Goal: Task Accomplishment & Management: Manage account settings

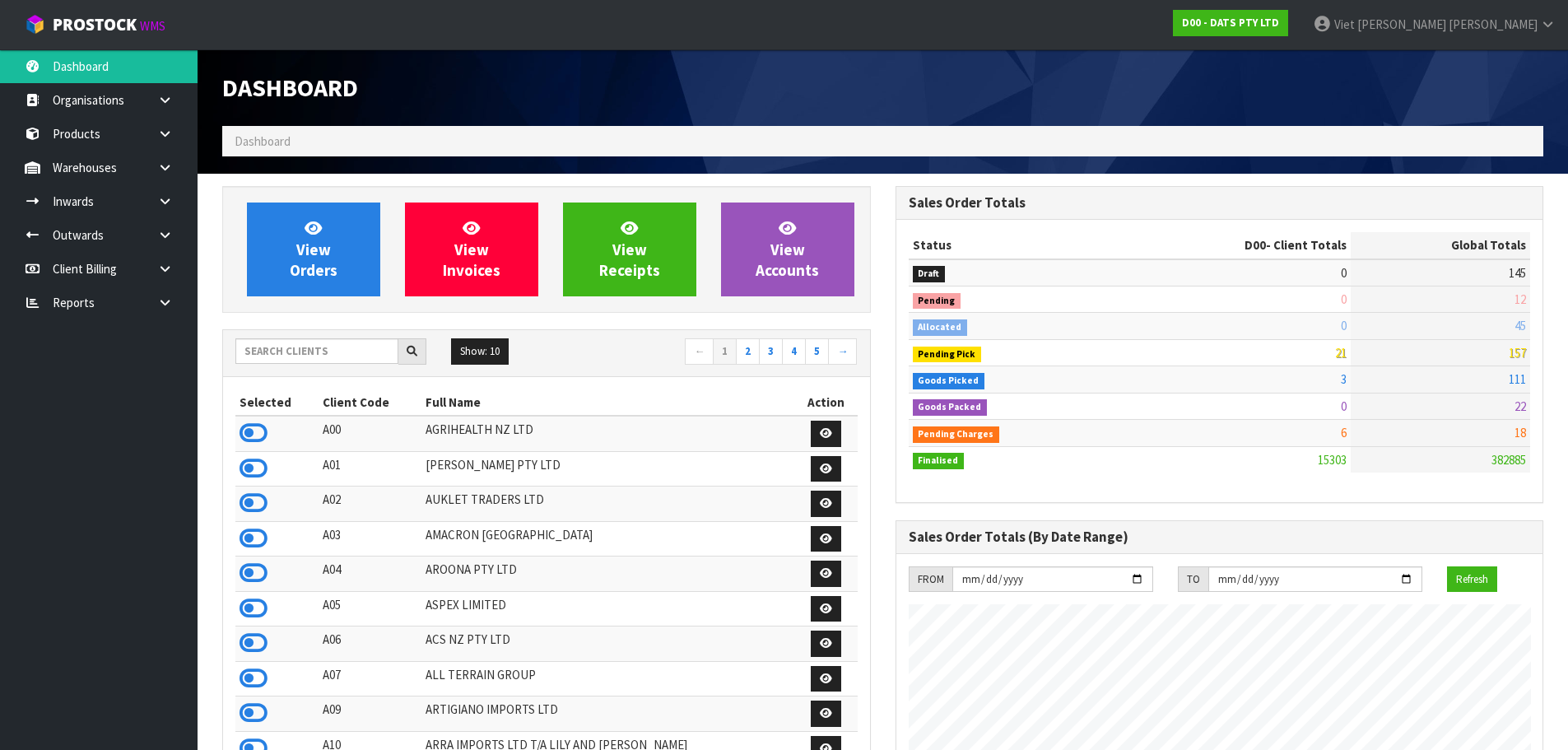
scroll to position [1247, 672]
click at [171, 245] on link at bounding box center [171, 235] width 52 height 34
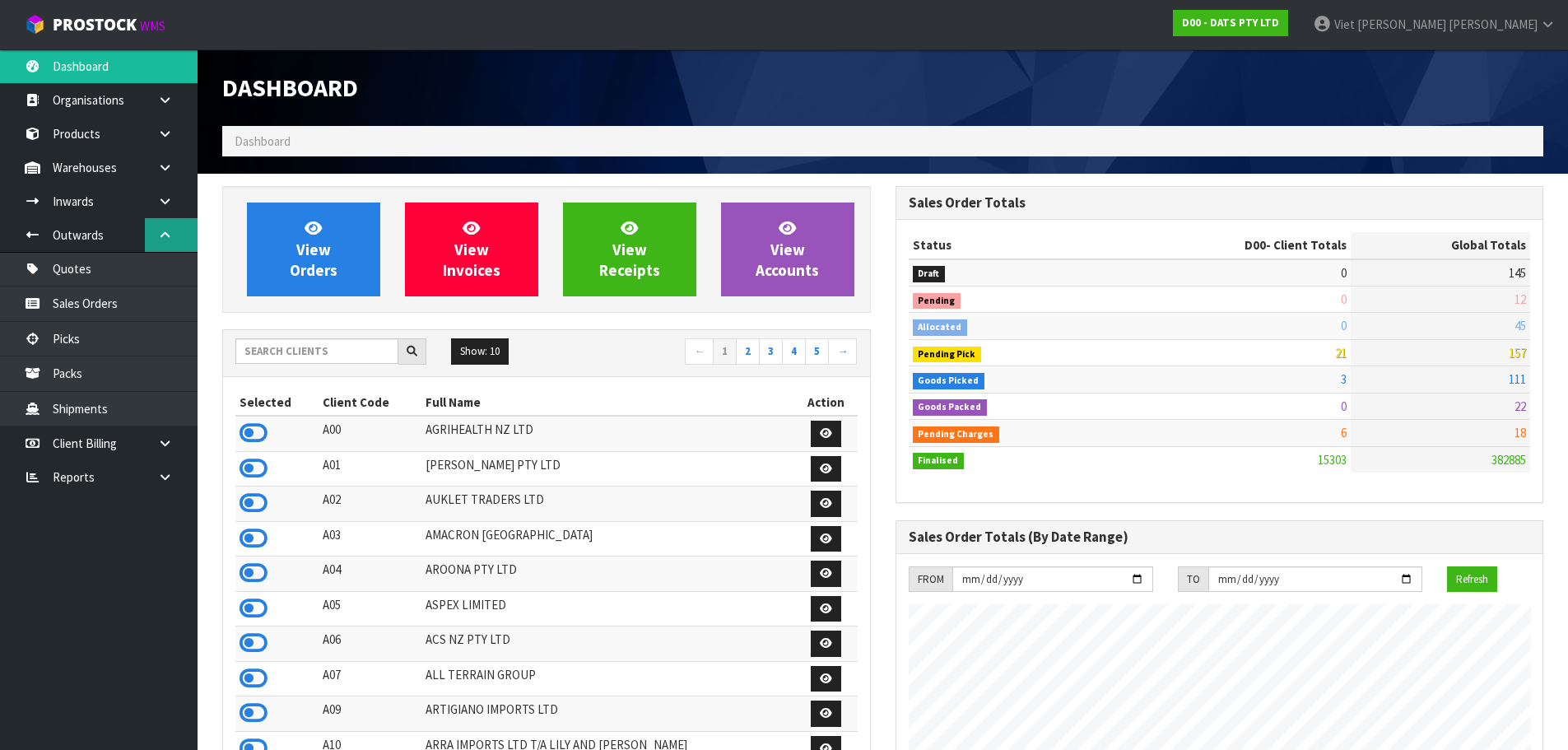
click at [170, 228] on link at bounding box center [171, 235] width 52 height 34
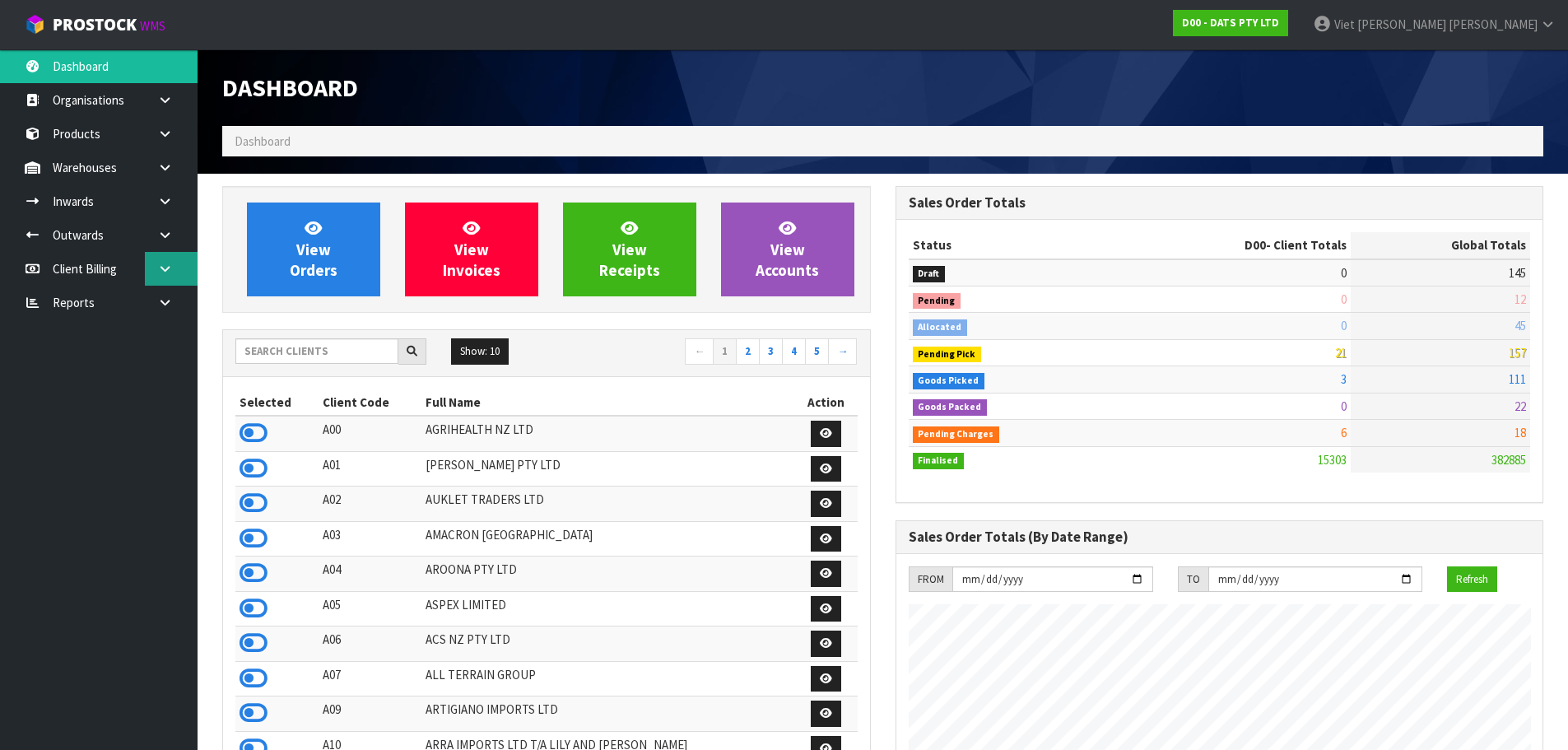
click at [179, 279] on link at bounding box center [171, 268] width 52 height 34
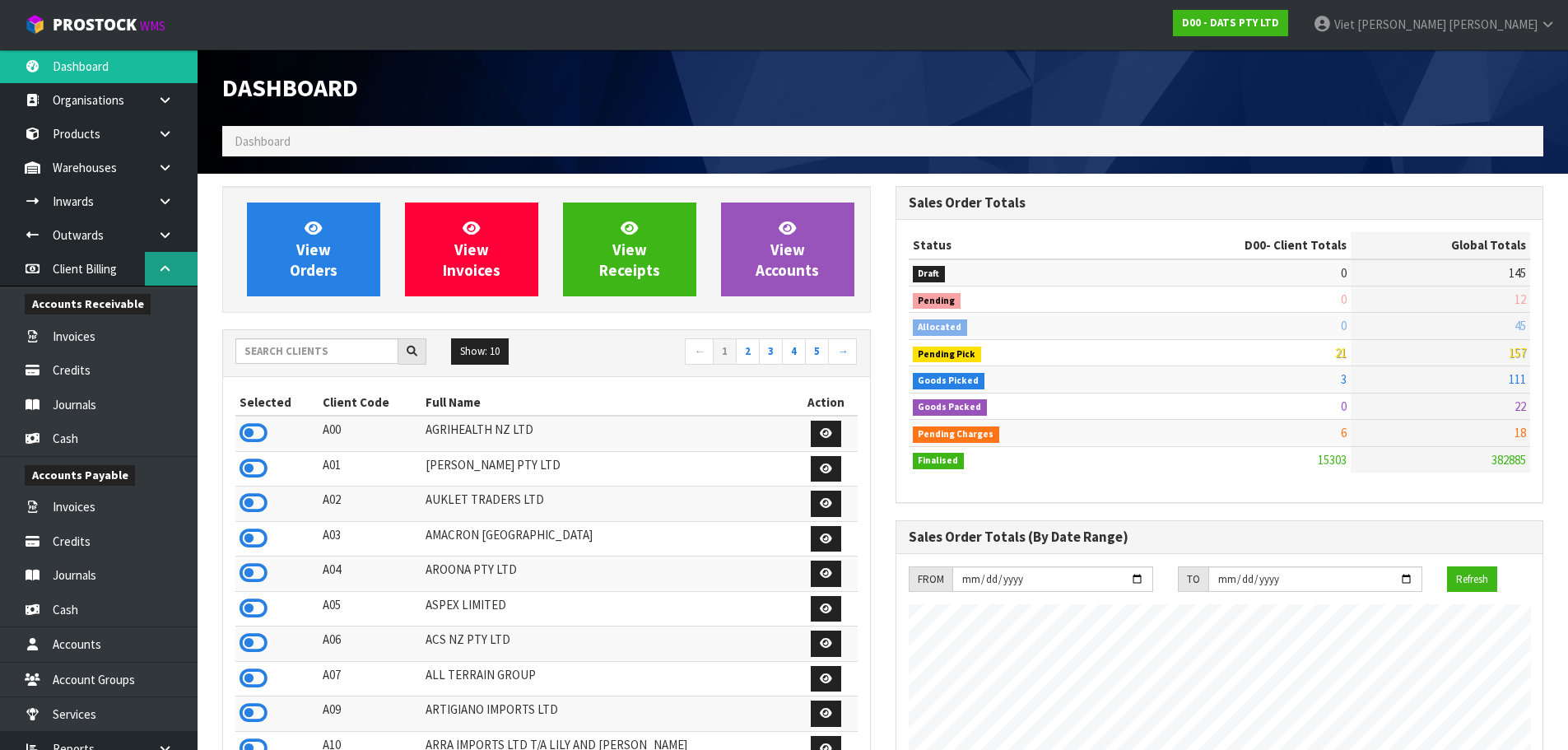
click at [165, 274] on icon at bounding box center [165, 268] width 16 height 12
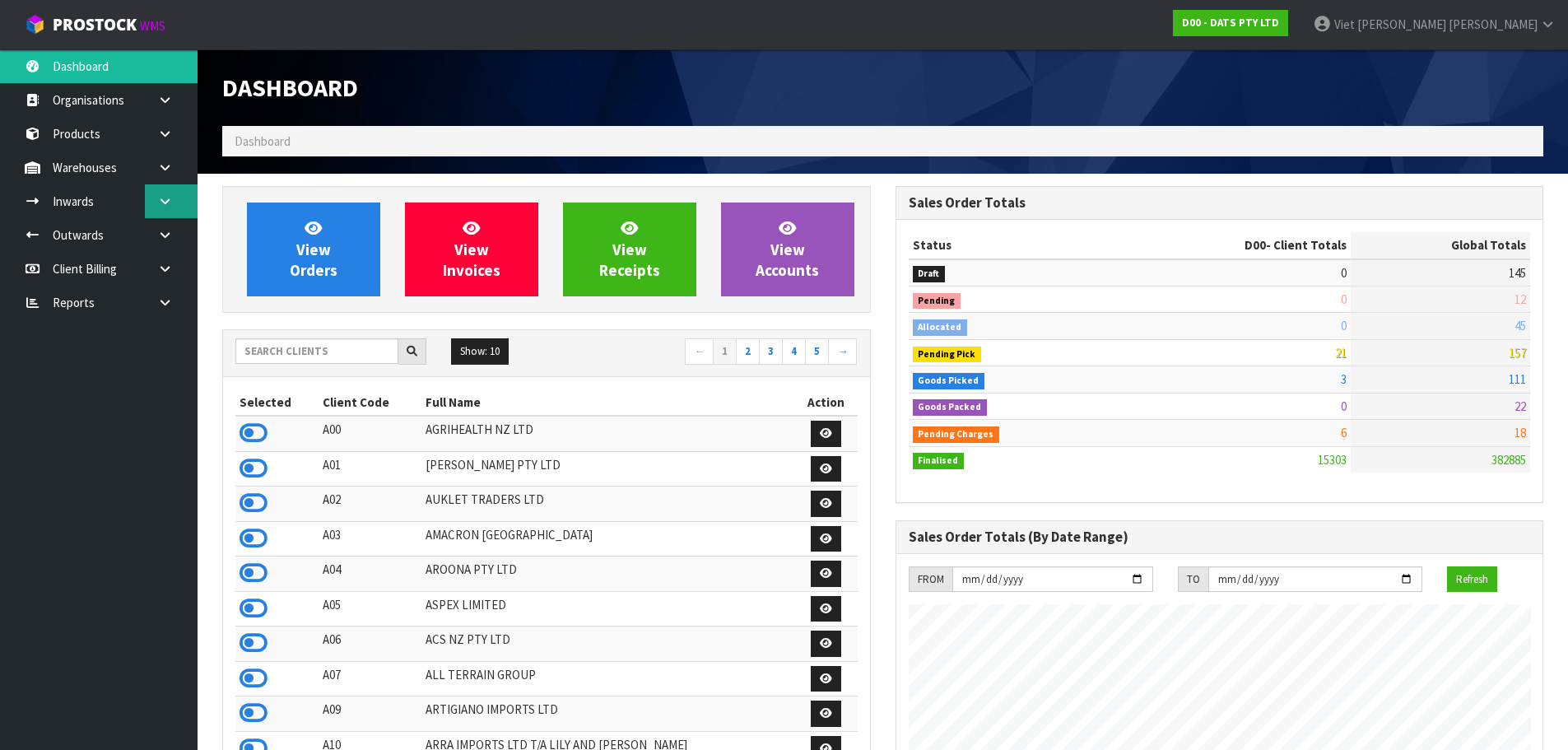
click at [178, 202] on link at bounding box center [171, 201] width 52 height 34
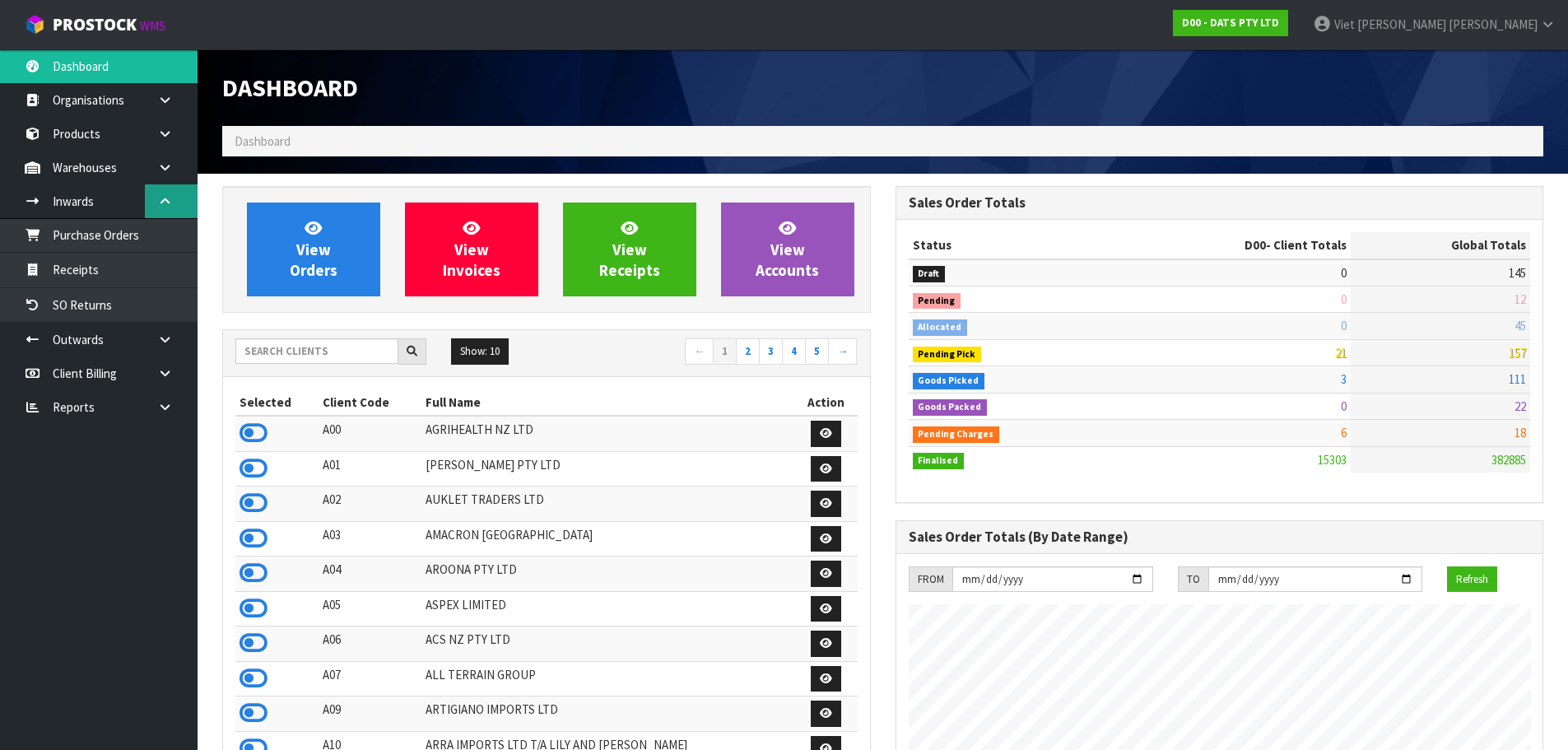
click at [178, 202] on link at bounding box center [171, 201] width 52 height 34
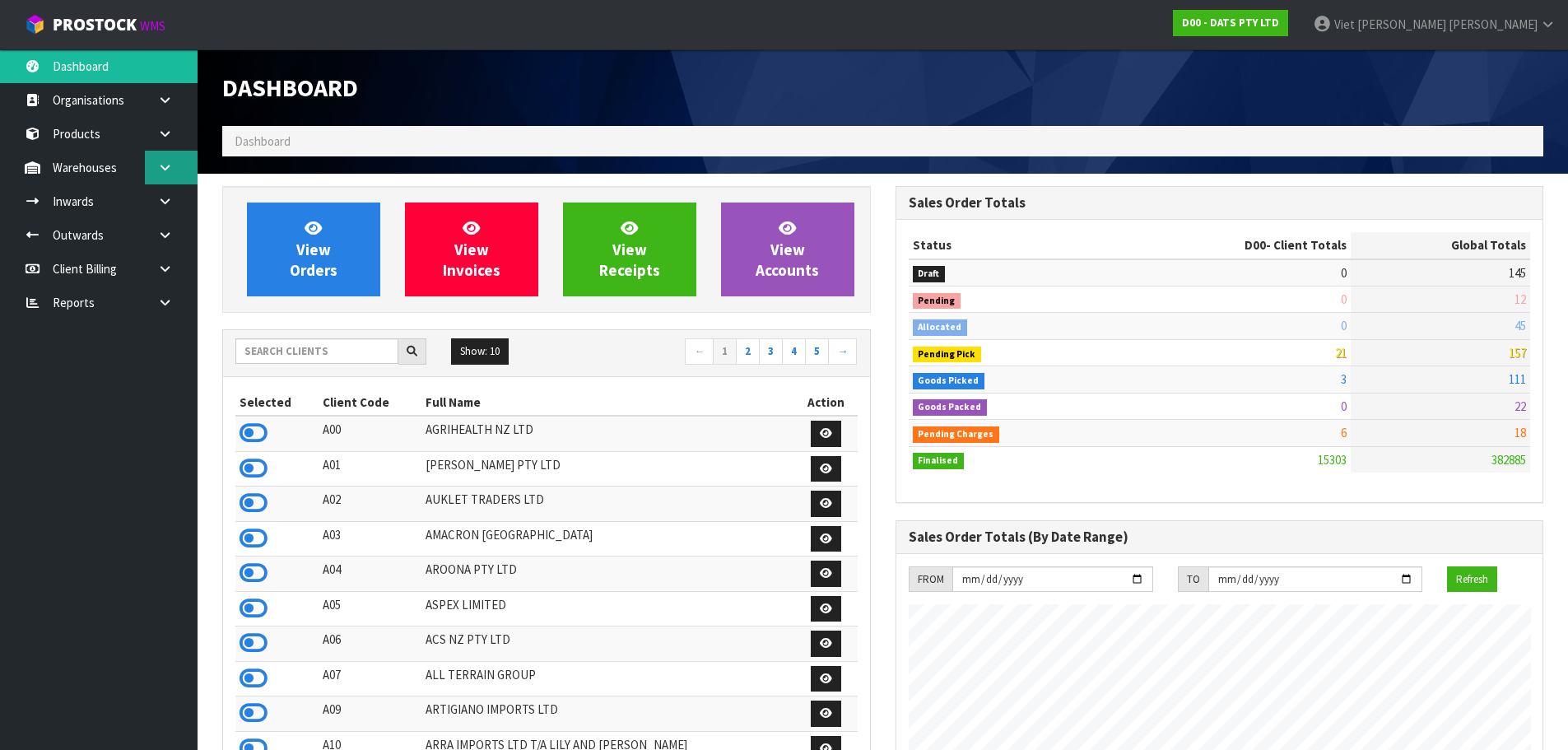
click at [178, 173] on link at bounding box center [171, 167] width 52 height 34
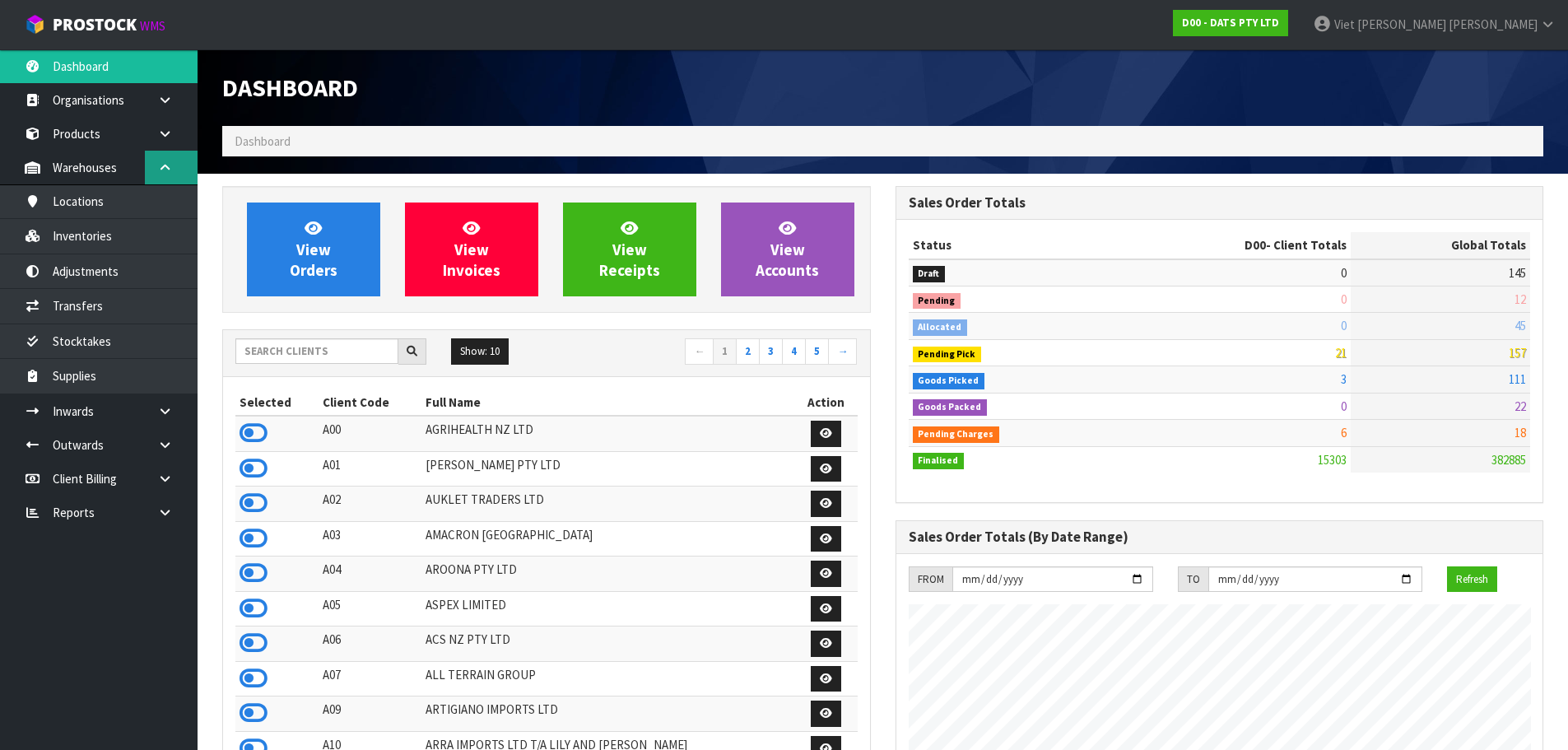
click at [178, 173] on link at bounding box center [171, 167] width 52 height 34
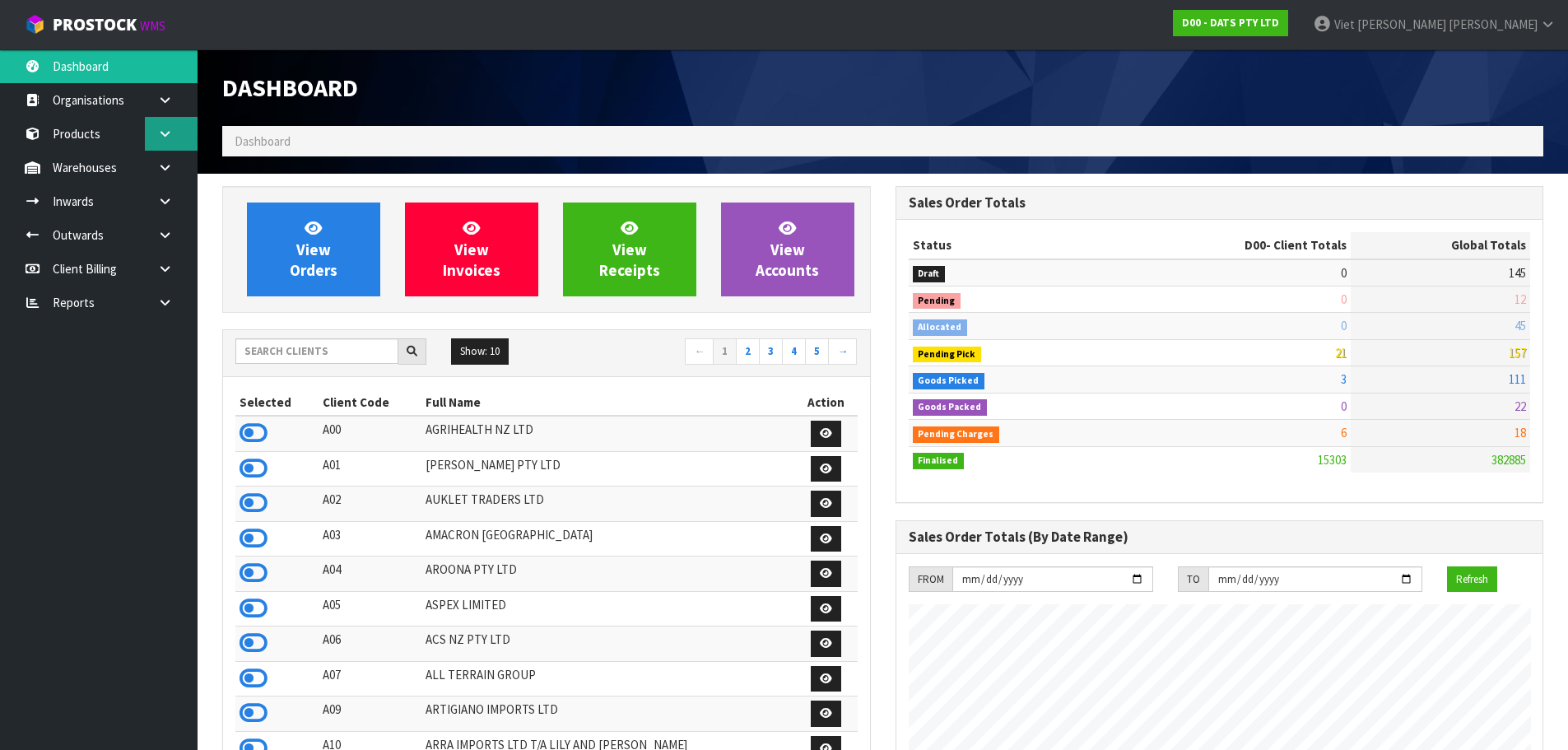
click at [178, 145] on link at bounding box center [171, 134] width 52 height 34
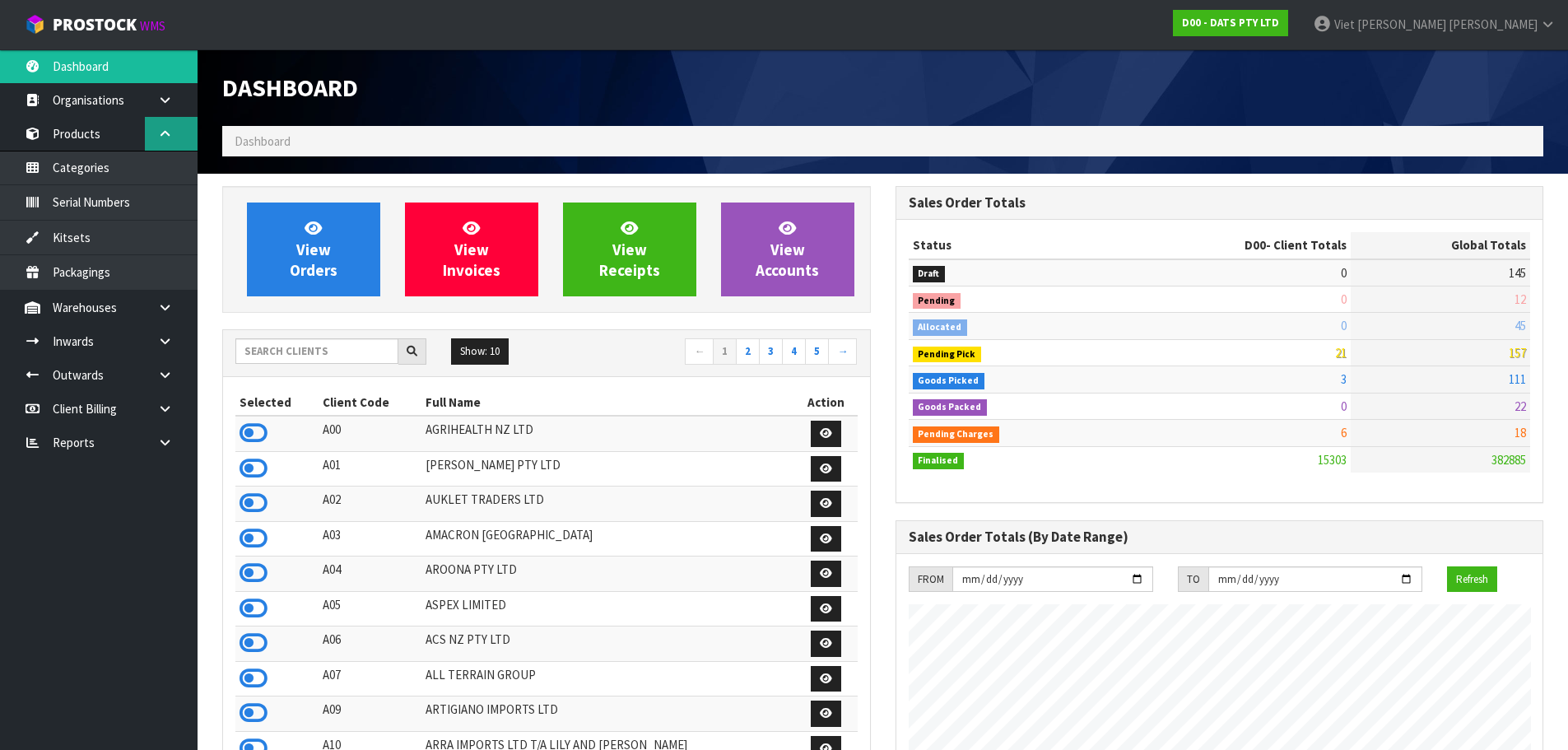
click at [178, 145] on link at bounding box center [171, 134] width 52 height 34
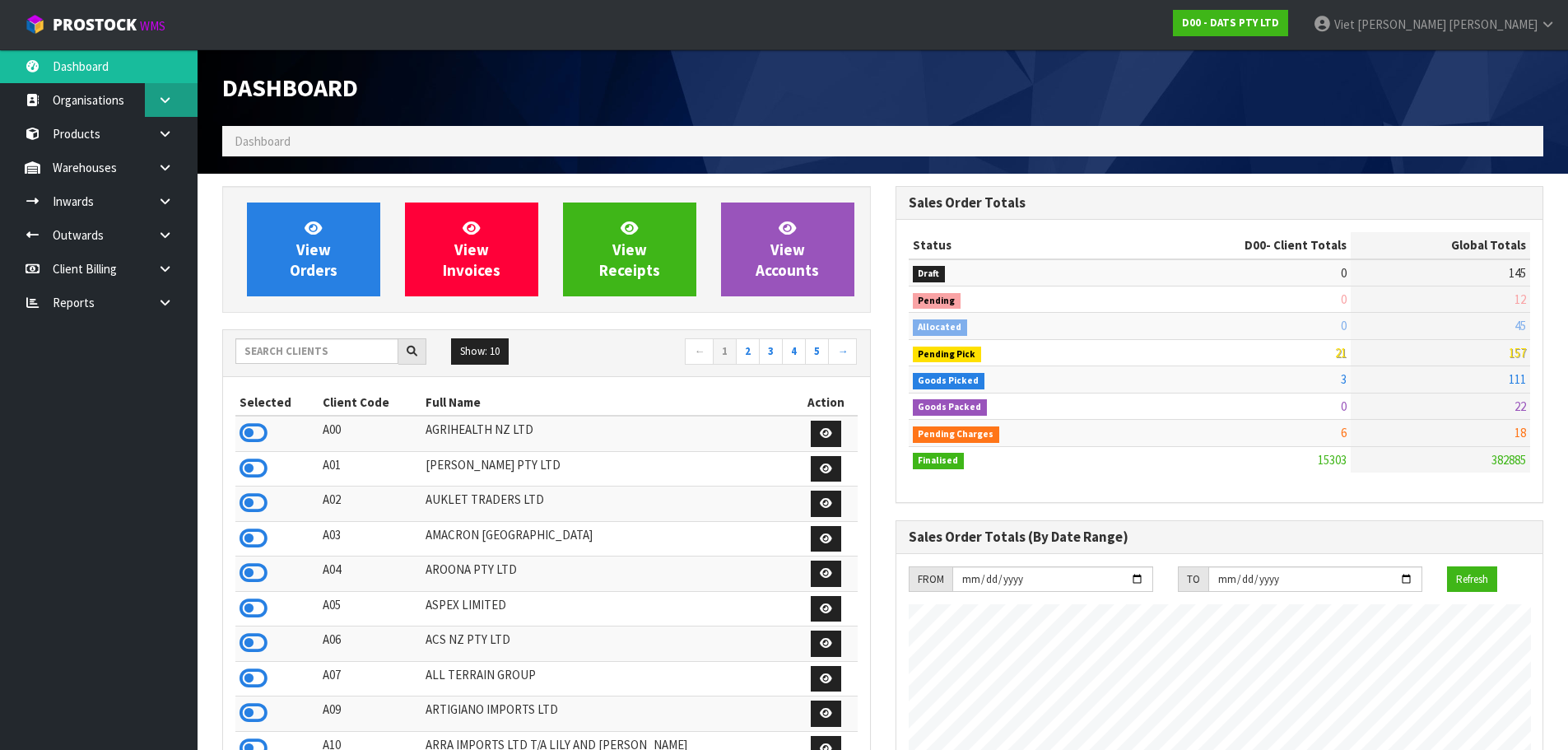
click at [178, 98] on link at bounding box center [171, 100] width 52 height 34
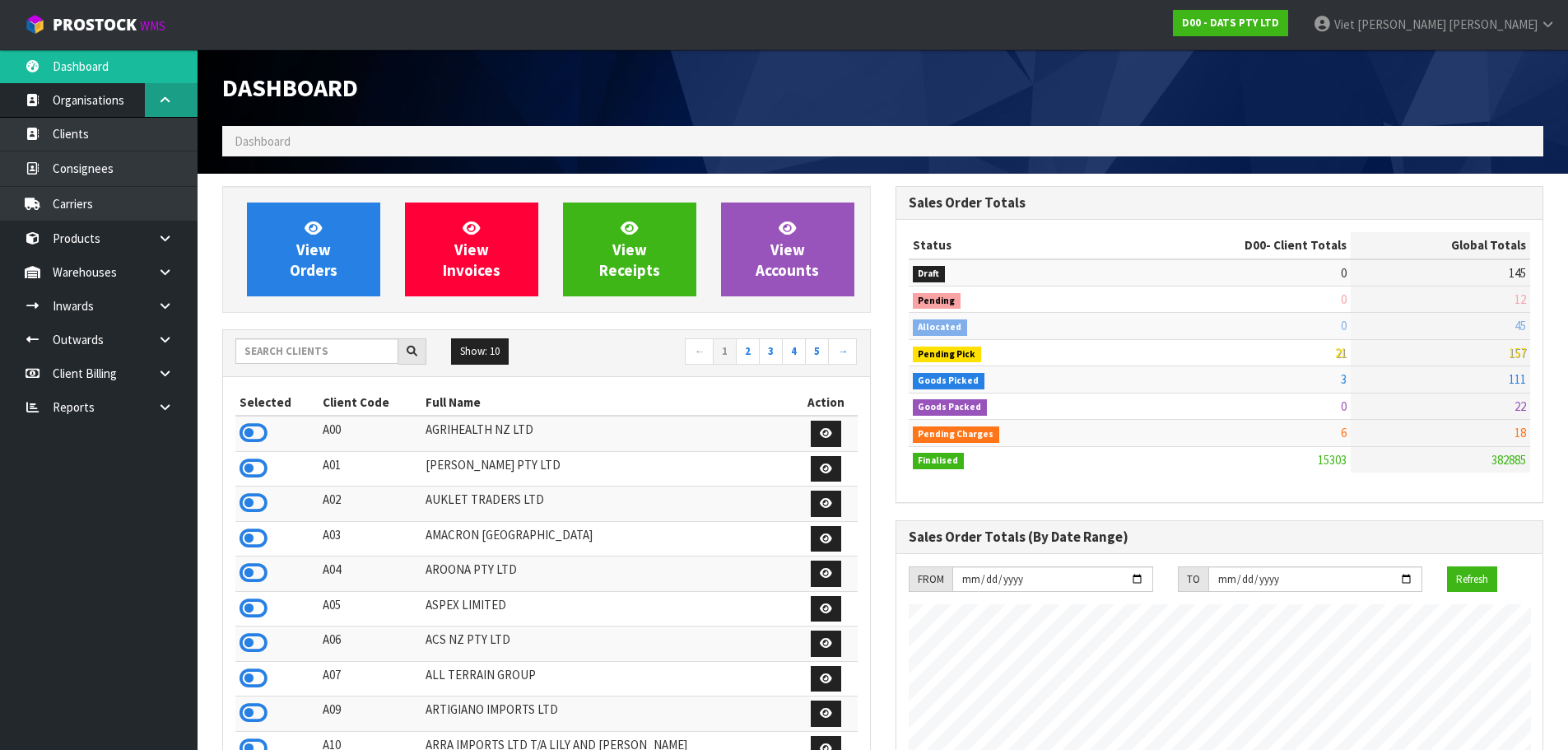
click at [178, 98] on link at bounding box center [171, 100] width 52 height 34
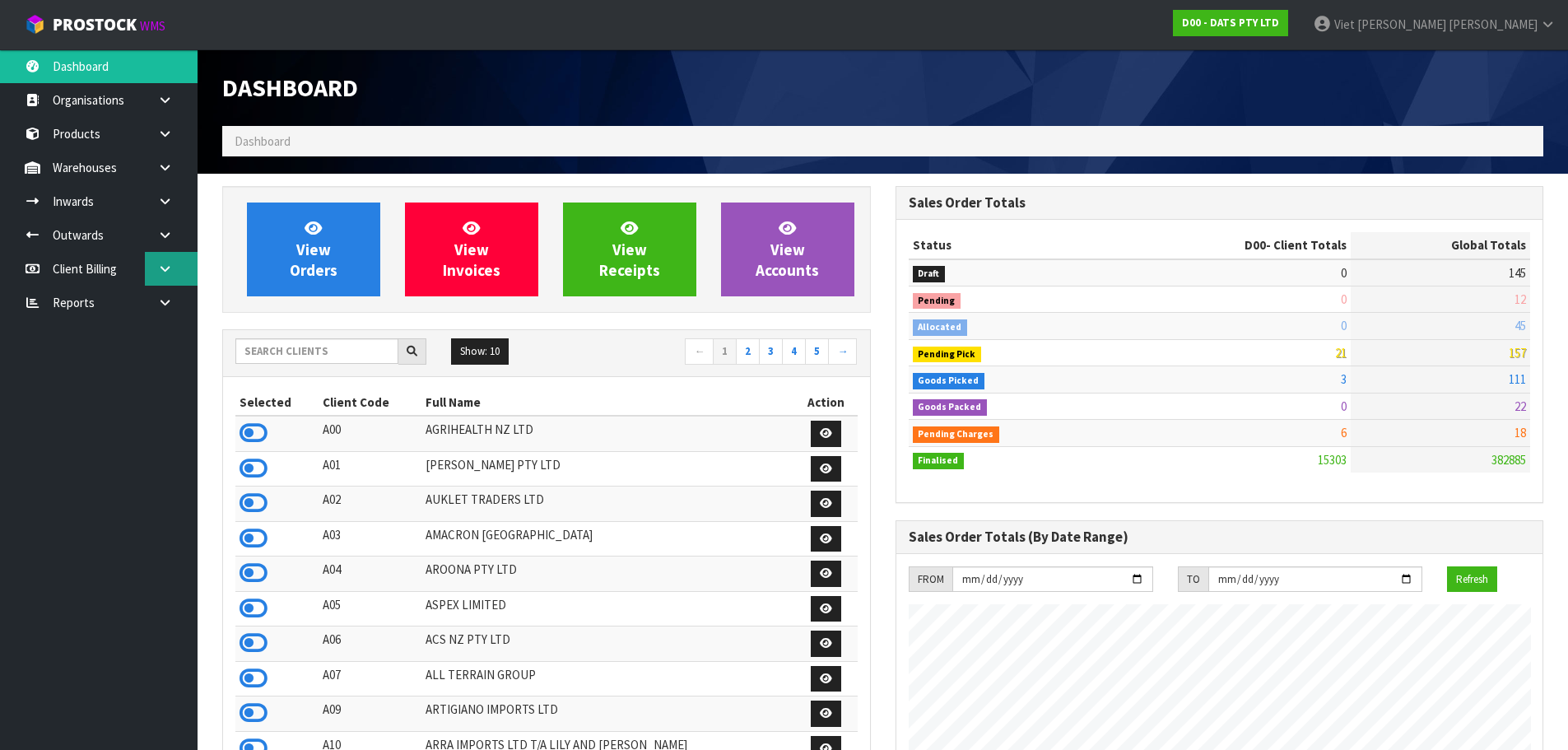
click at [150, 267] on link at bounding box center [171, 268] width 52 height 34
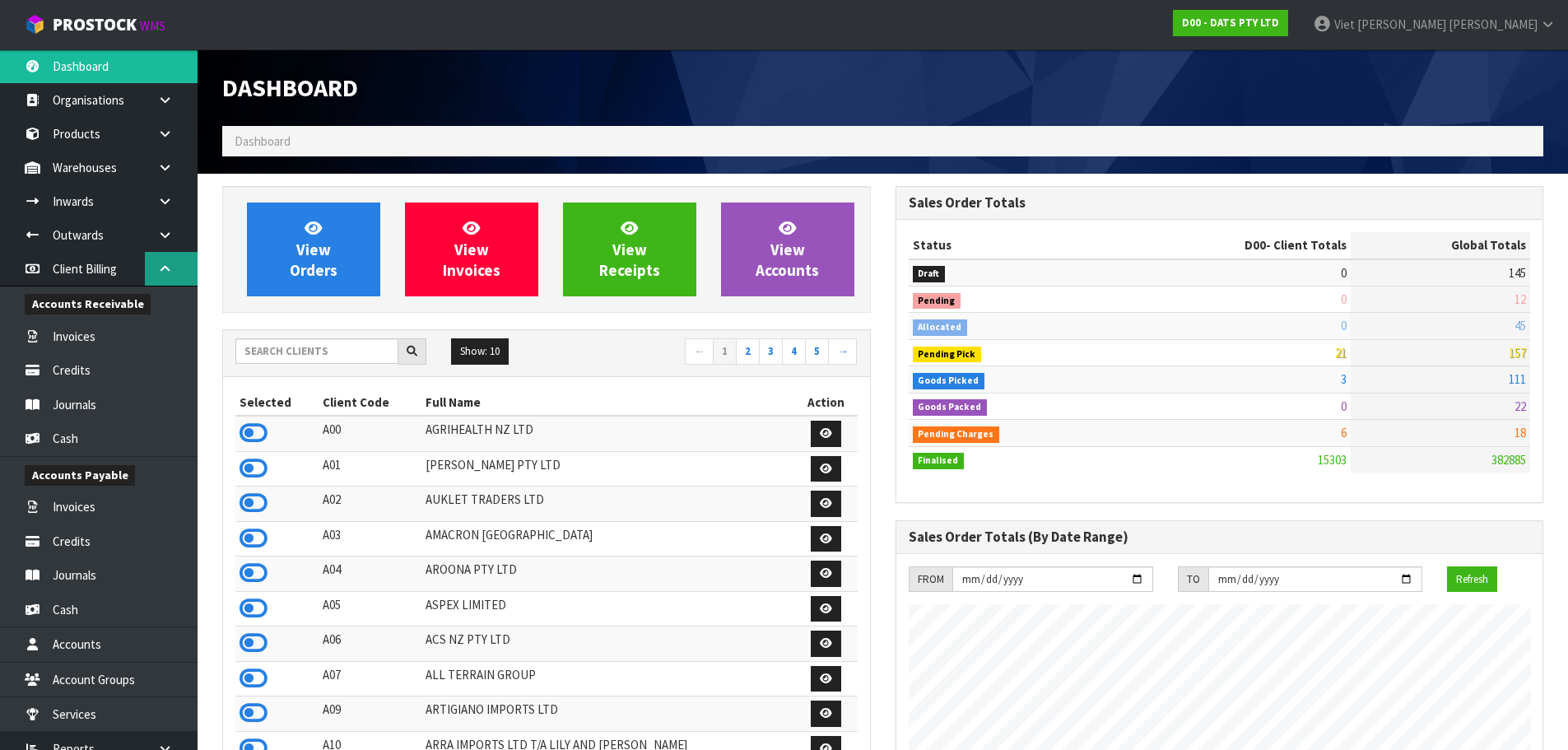
click at [150, 267] on link at bounding box center [171, 268] width 52 height 34
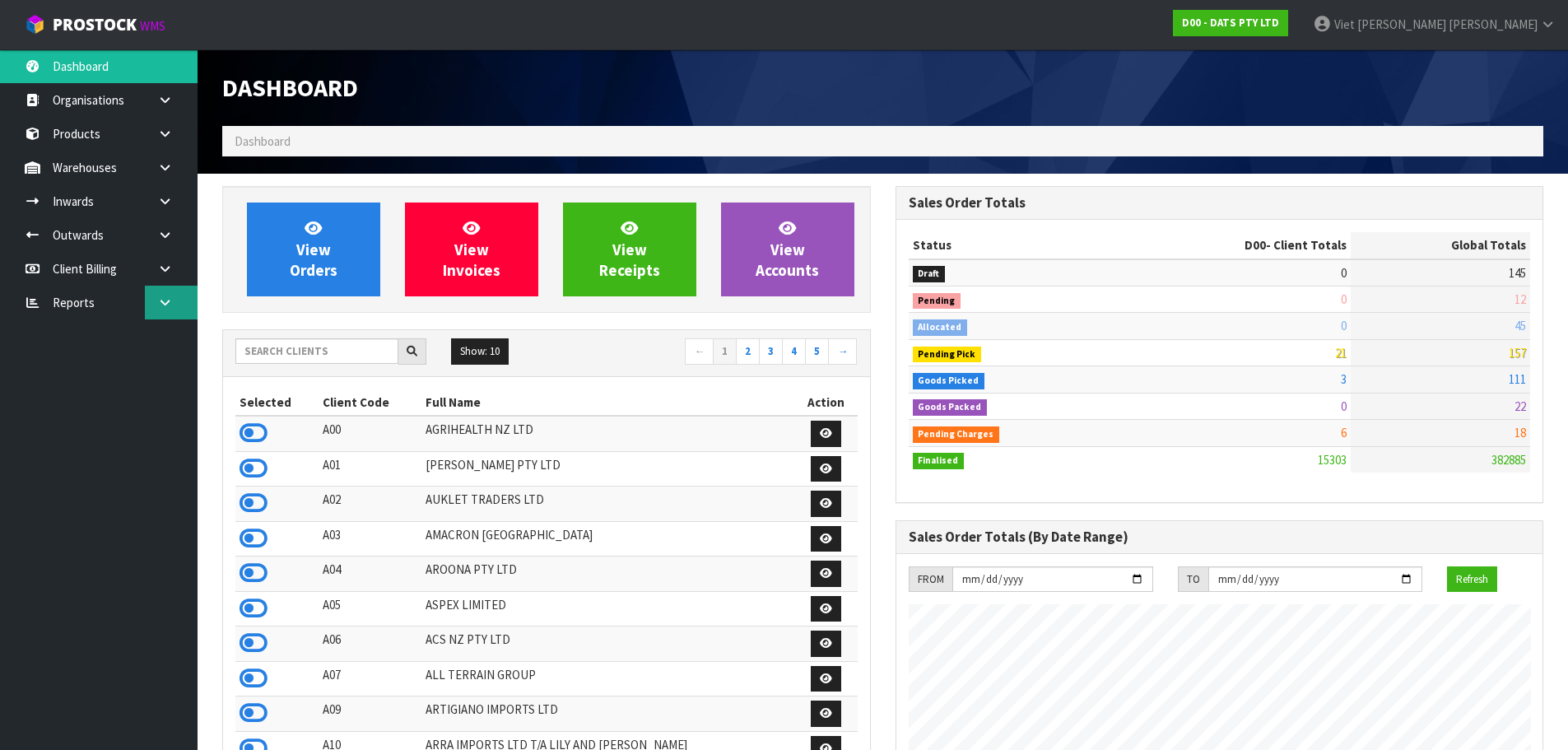
click at [179, 303] on link at bounding box center [171, 302] width 52 height 34
click at [176, 299] on link at bounding box center [171, 302] width 52 height 34
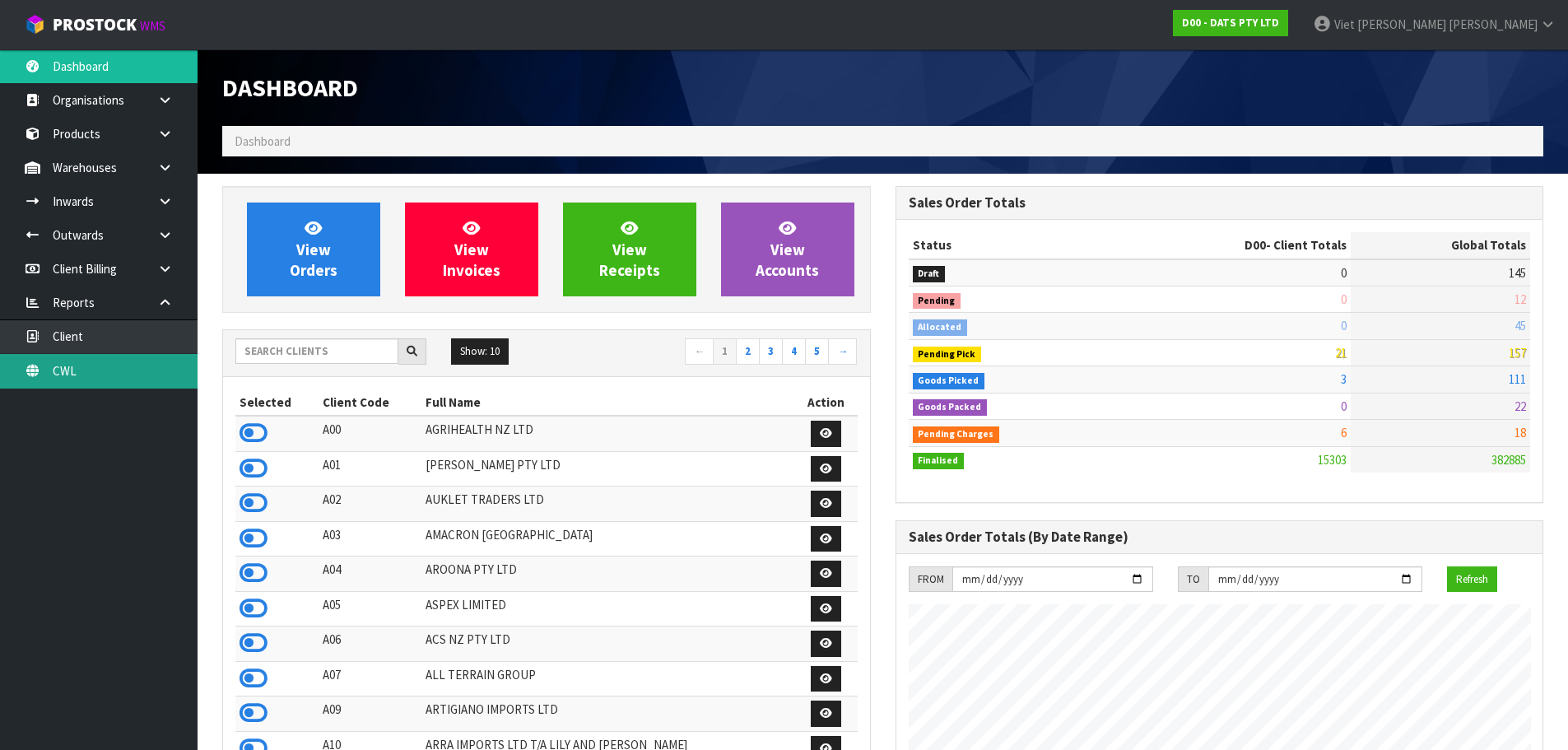
click at [154, 378] on link "CWL" at bounding box center [99, 371] width 198 height 34
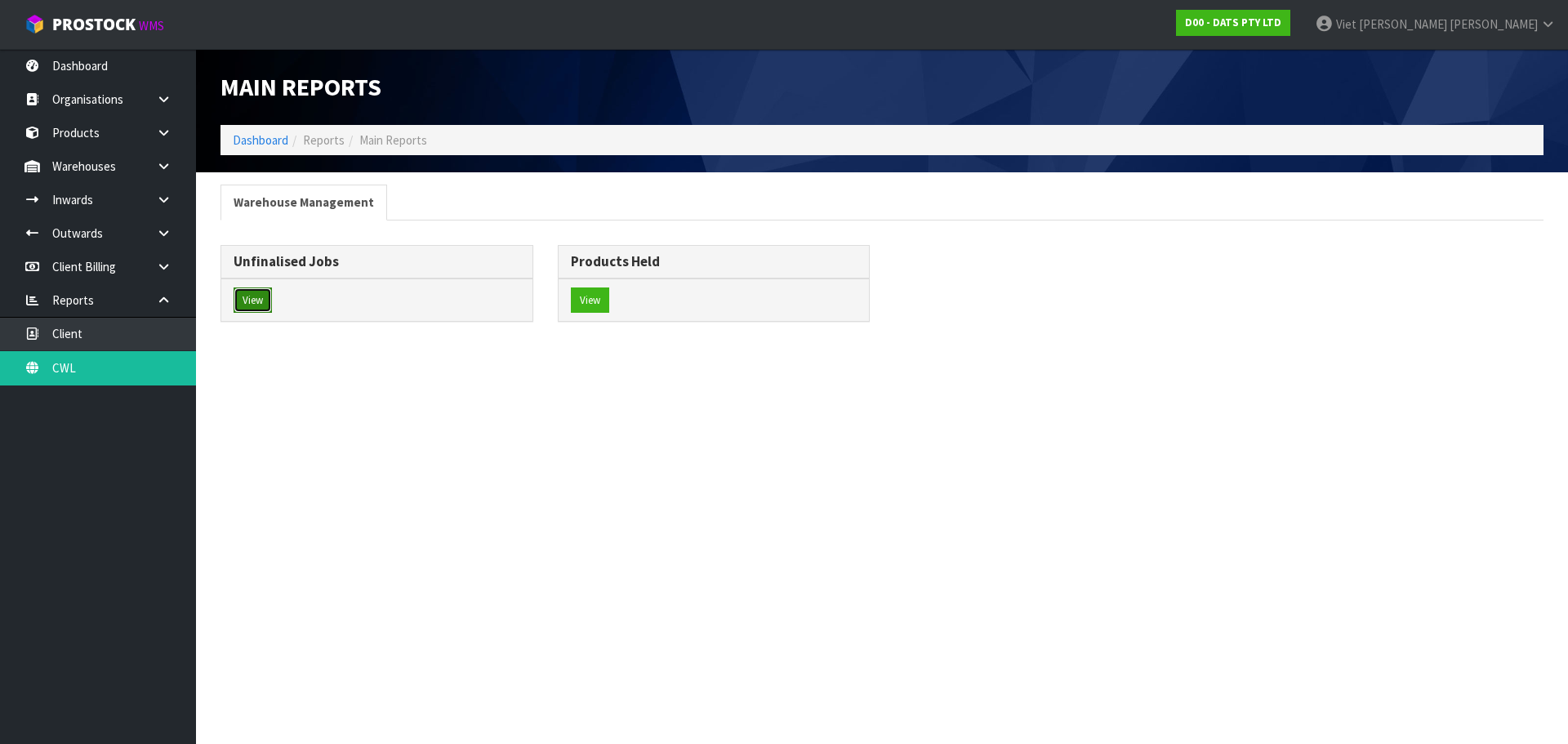
click at [269, 297] on button "View" at bounding box center [252, 300] width 38 height 26
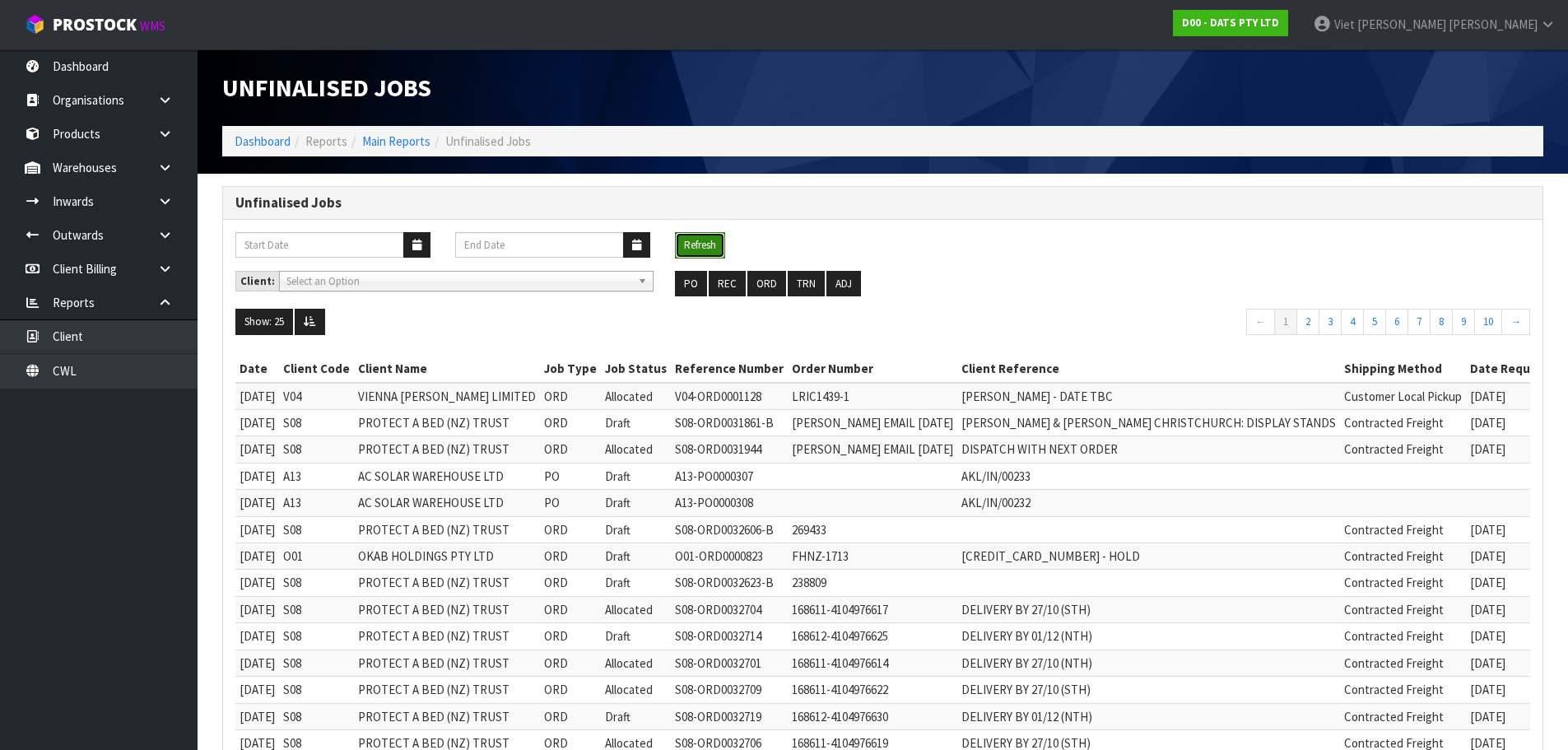
click at [721, 245] on button "Refresh" at bounding box center [699, 246] width 50 height 26
click at [586, 281] on span "Select an Option" at bounding box center [459, 281] width 345 height 20
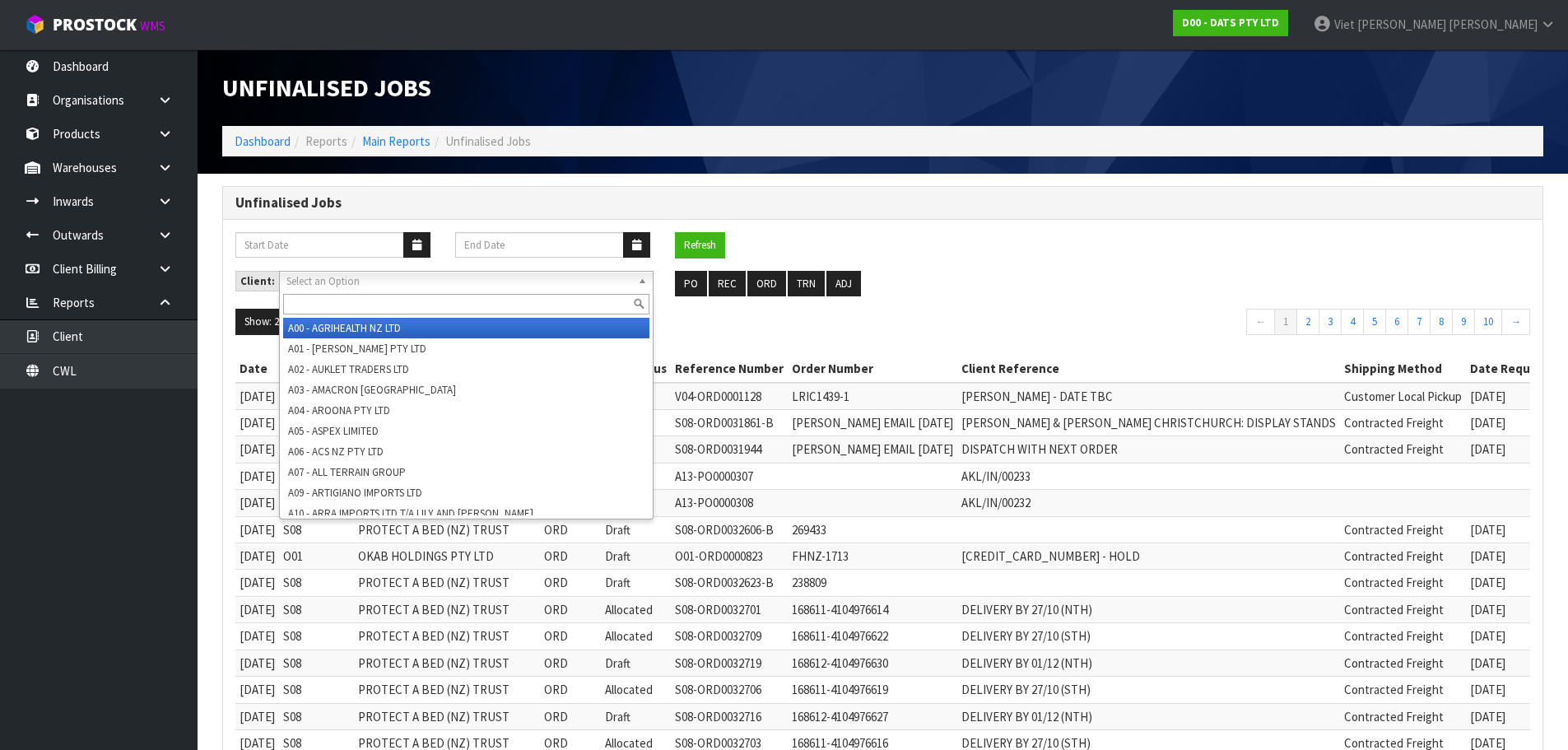
click at [586, 281] on span "Select an Option" at bounding box center [459, 281] width 345 height 20
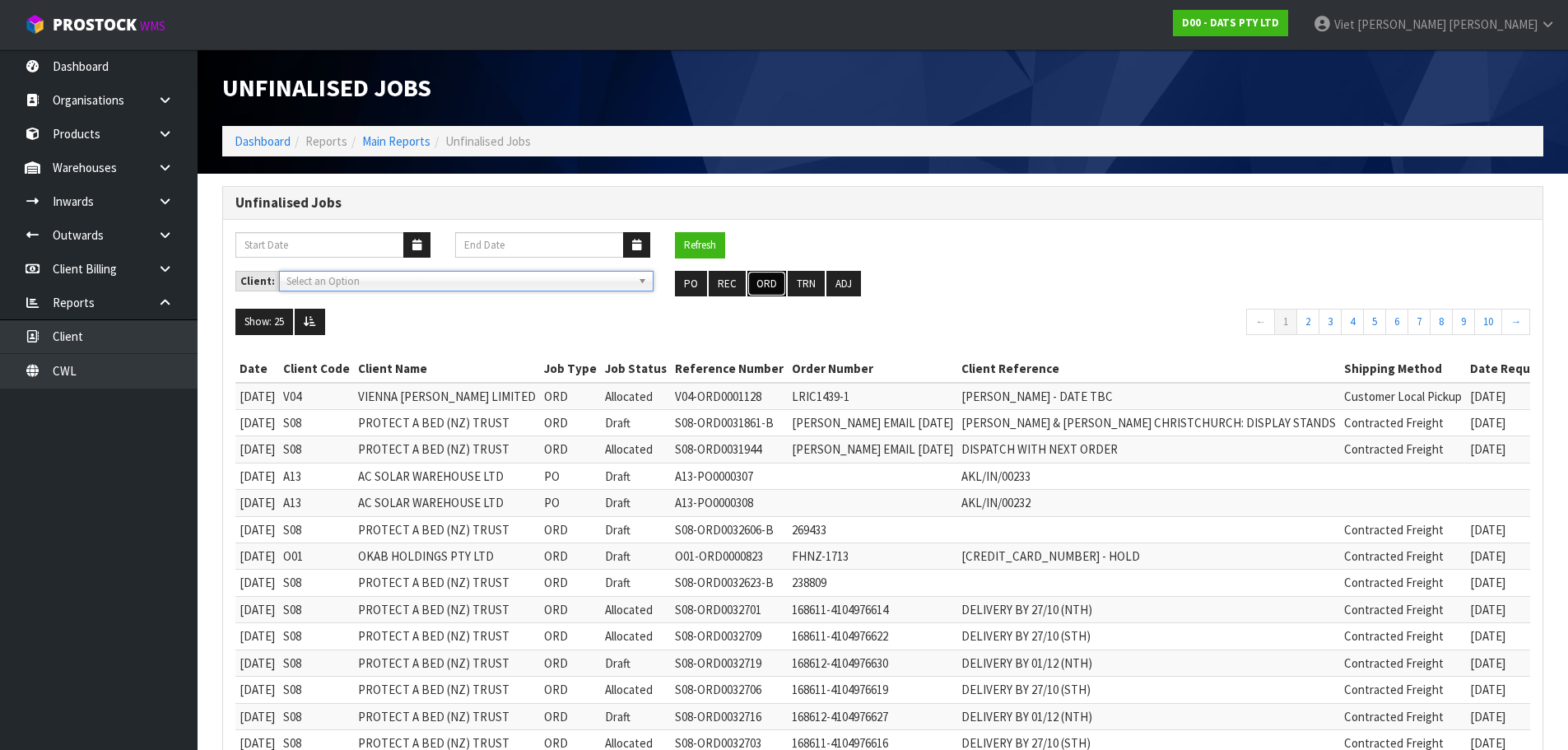
click at [763, 274] on button "ORD" at bounding box center [767, 284] width 38 height 26
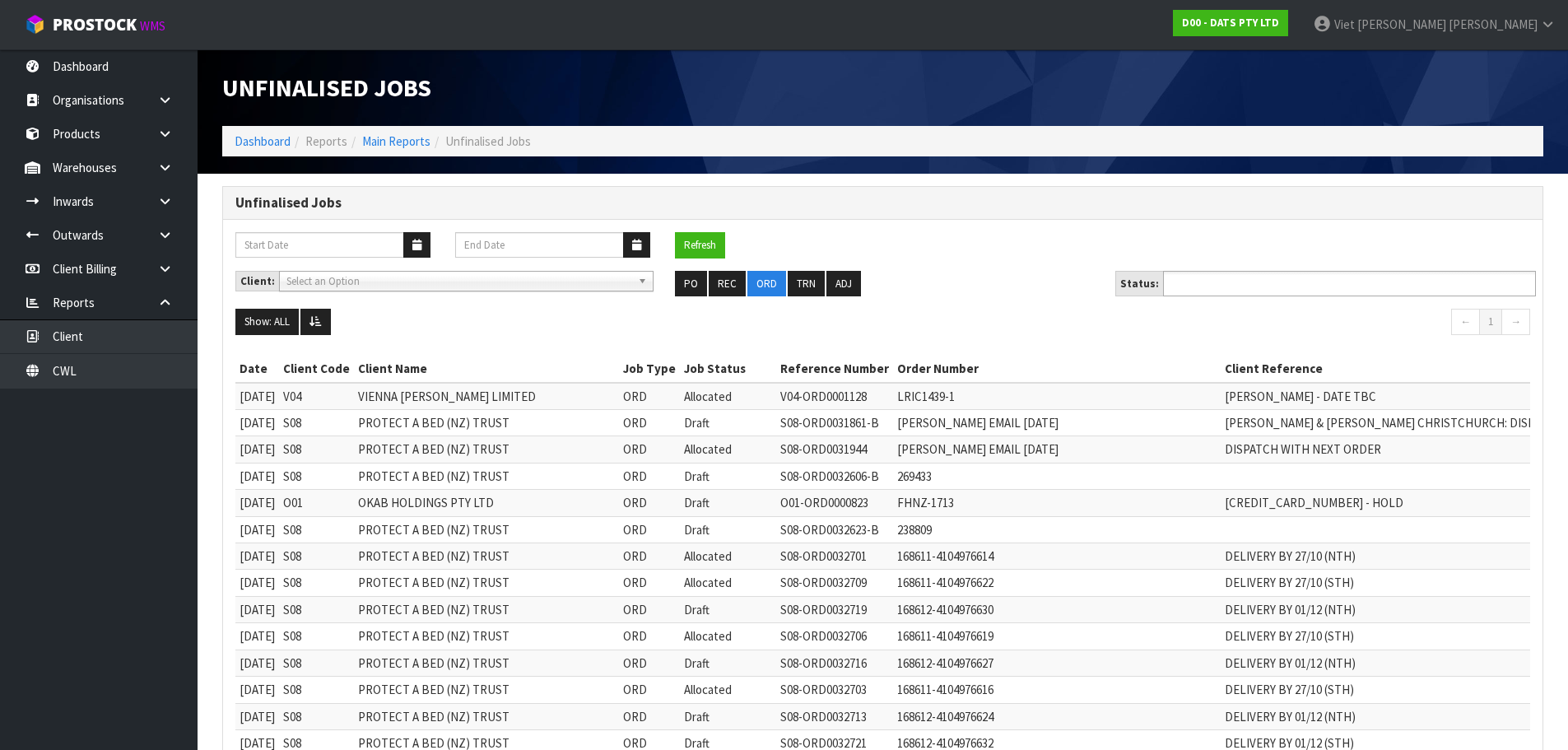
click at [1358, 286] on ul at bounding box center [1349, 283] width 373 height 25
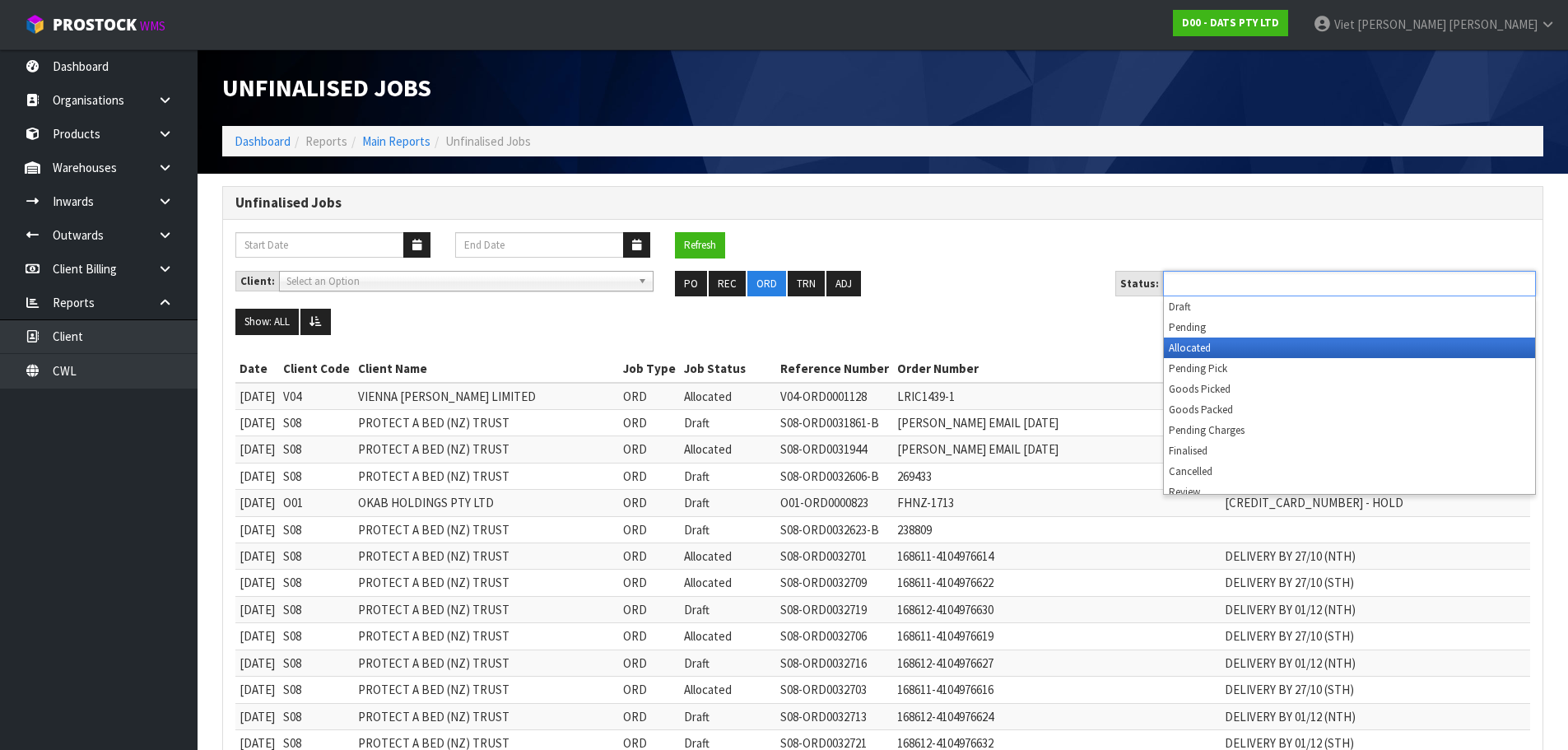
click at [1336, 347] on li "Allocated" at bounding box center [1349, 348] width 371 height 21
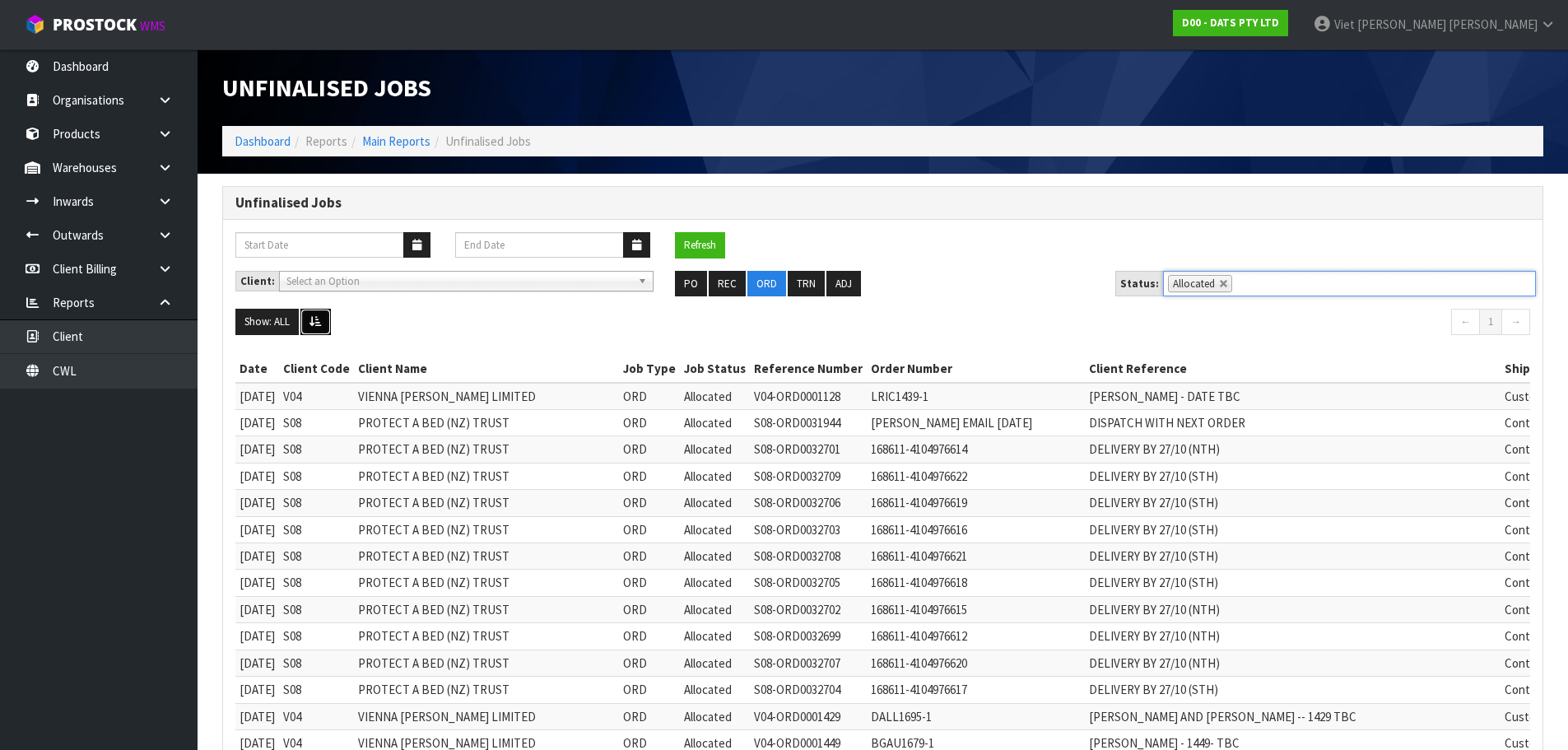
click at [315, 317] on icon at bounding box center [316, 322] width 12 height 10
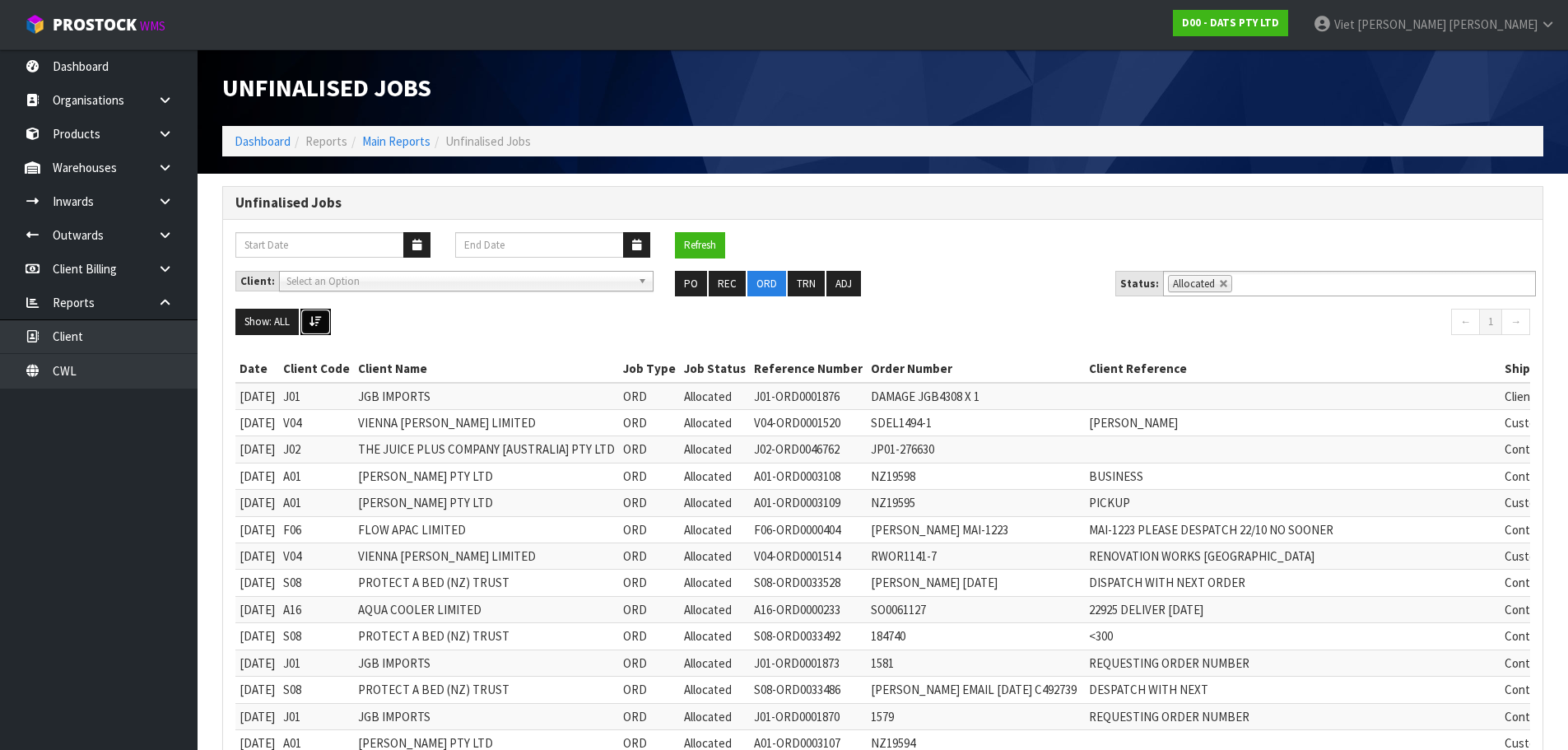
click at [315, 317] on icon at bounding box center [316, 322] width 12 height 10
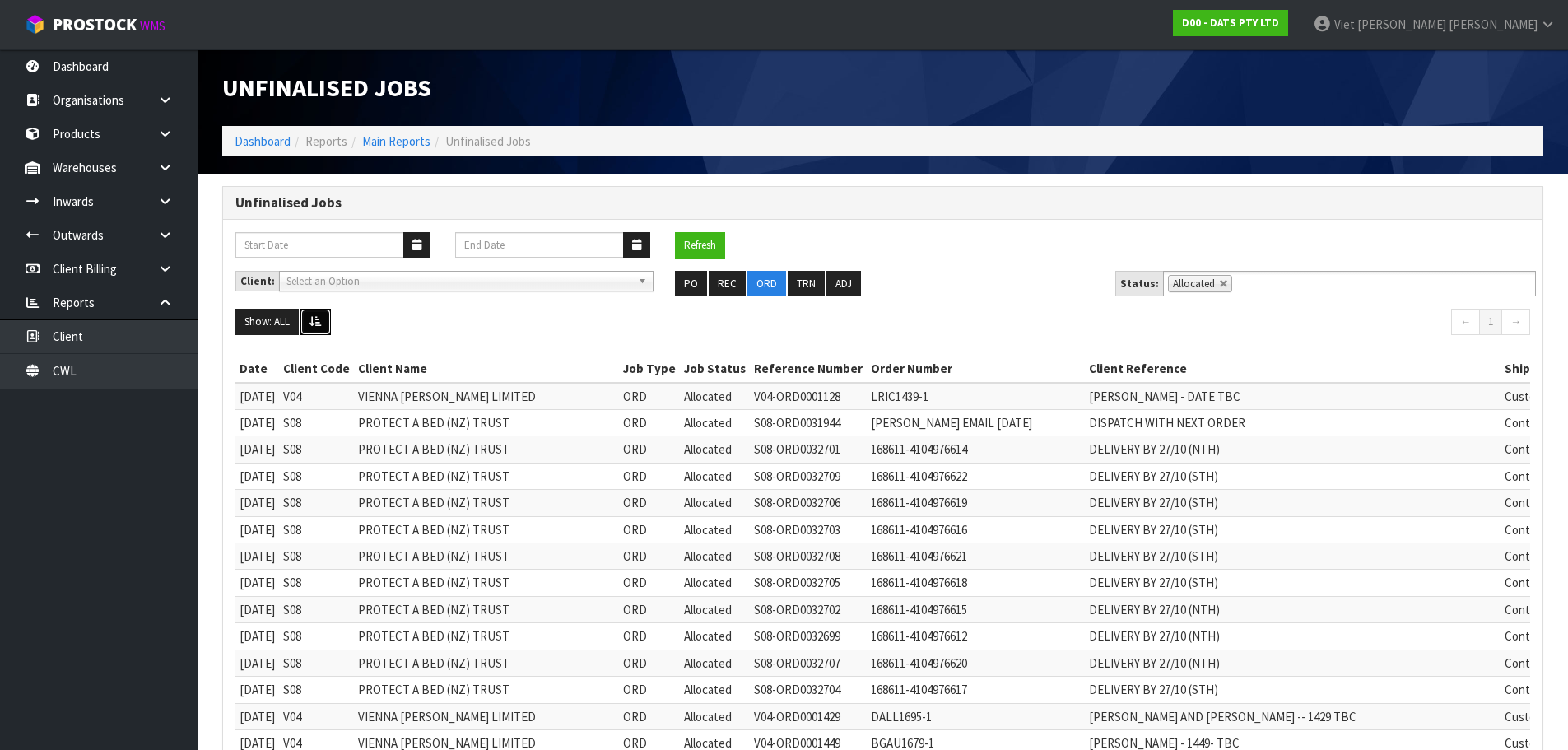
click at [325, 331] on button at bounding box center [316, 322] width 31 height 26
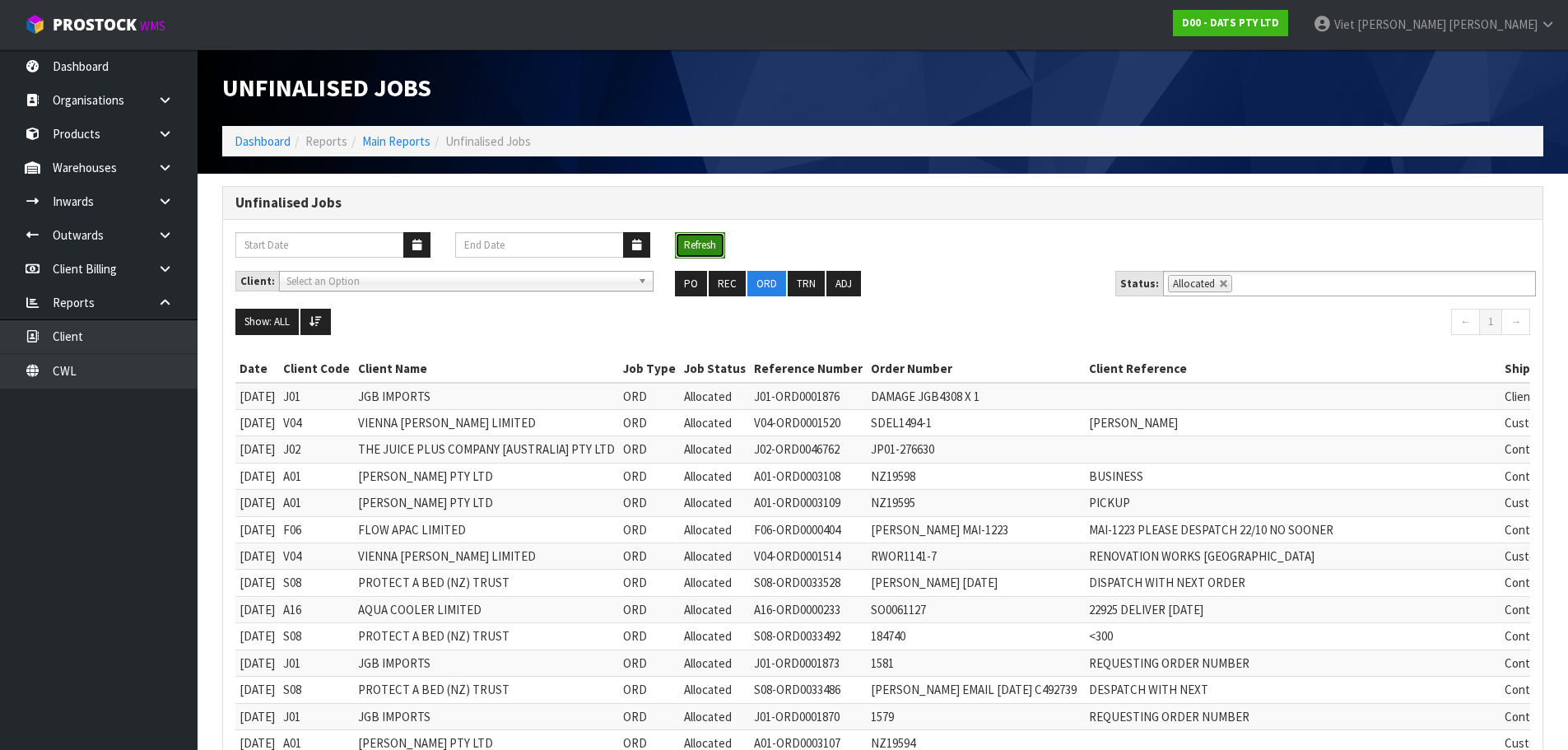
drag, startPoint x: 687, startPoint y: 244, endPoint x: 688, endPoint y: 253, distance: 9.1
click at [688, 253] on button "Refresh" at bounding box center [699, 246] width 50 height 26
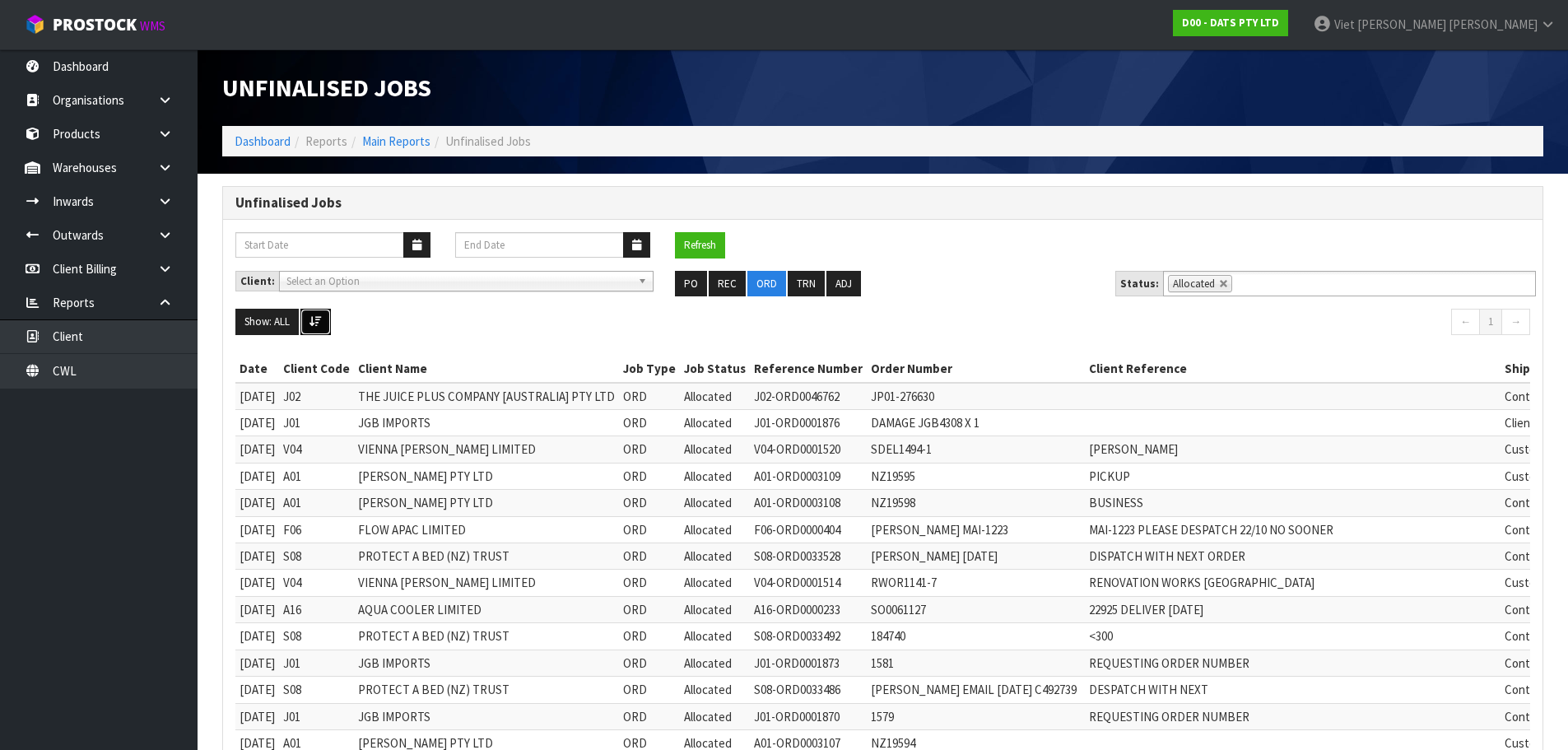
click at [330, 331] on button at bounding box center [316, 322] width 31 height 26
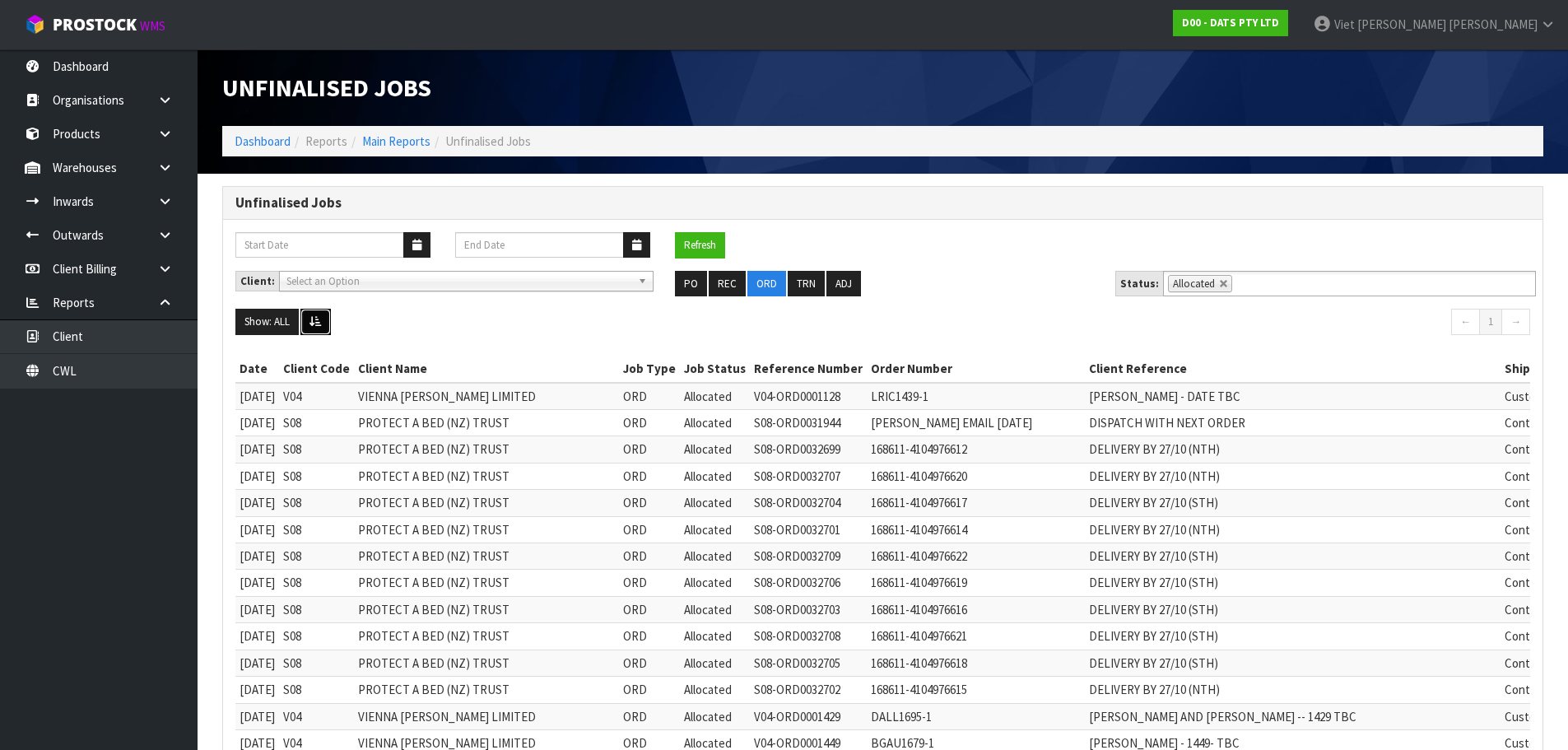
click at [330, 331] on button at bounding box center [316, 322] width 31 height 26
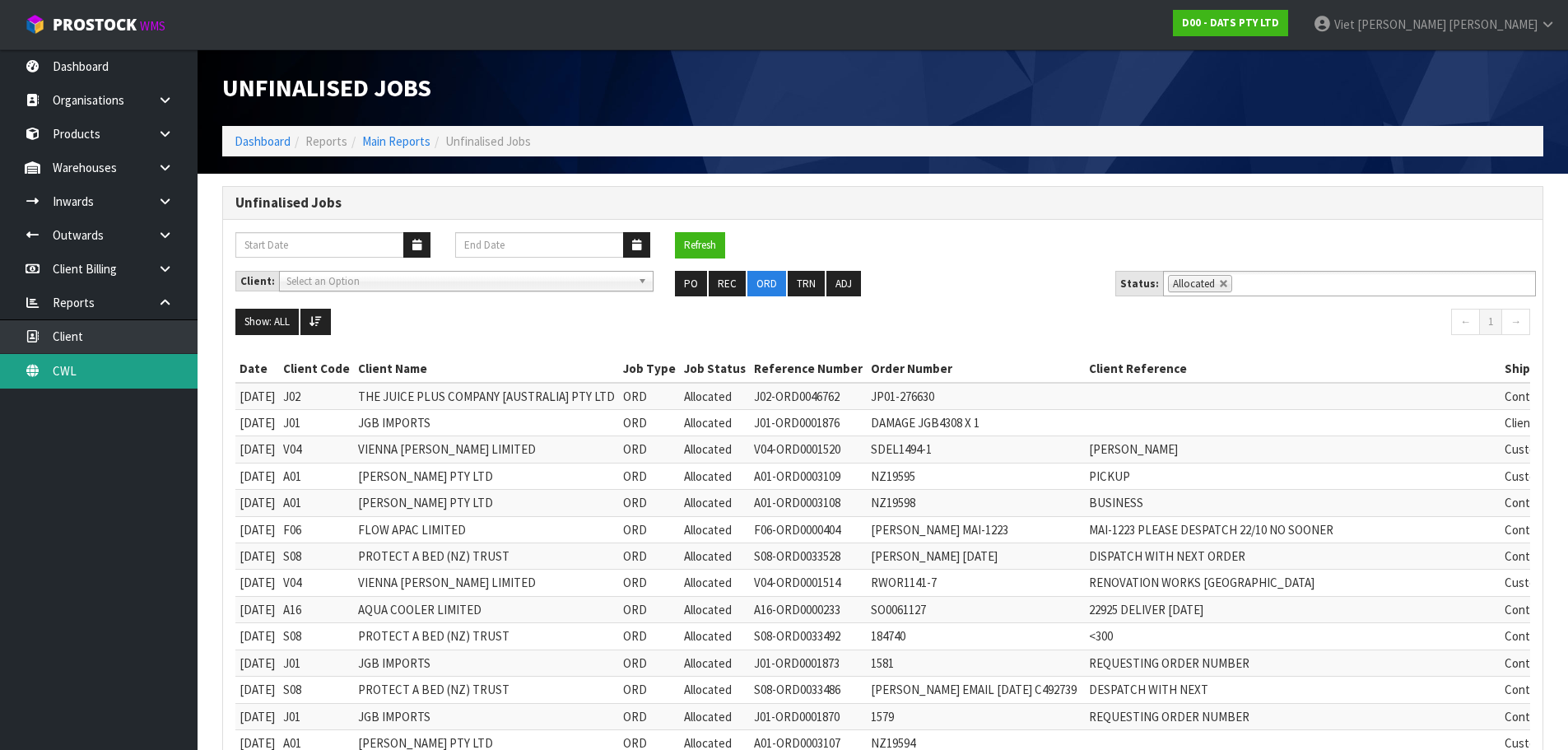
click at [145, 372] on link "CWL" at bounding box center [99, 371] width 198 height 34
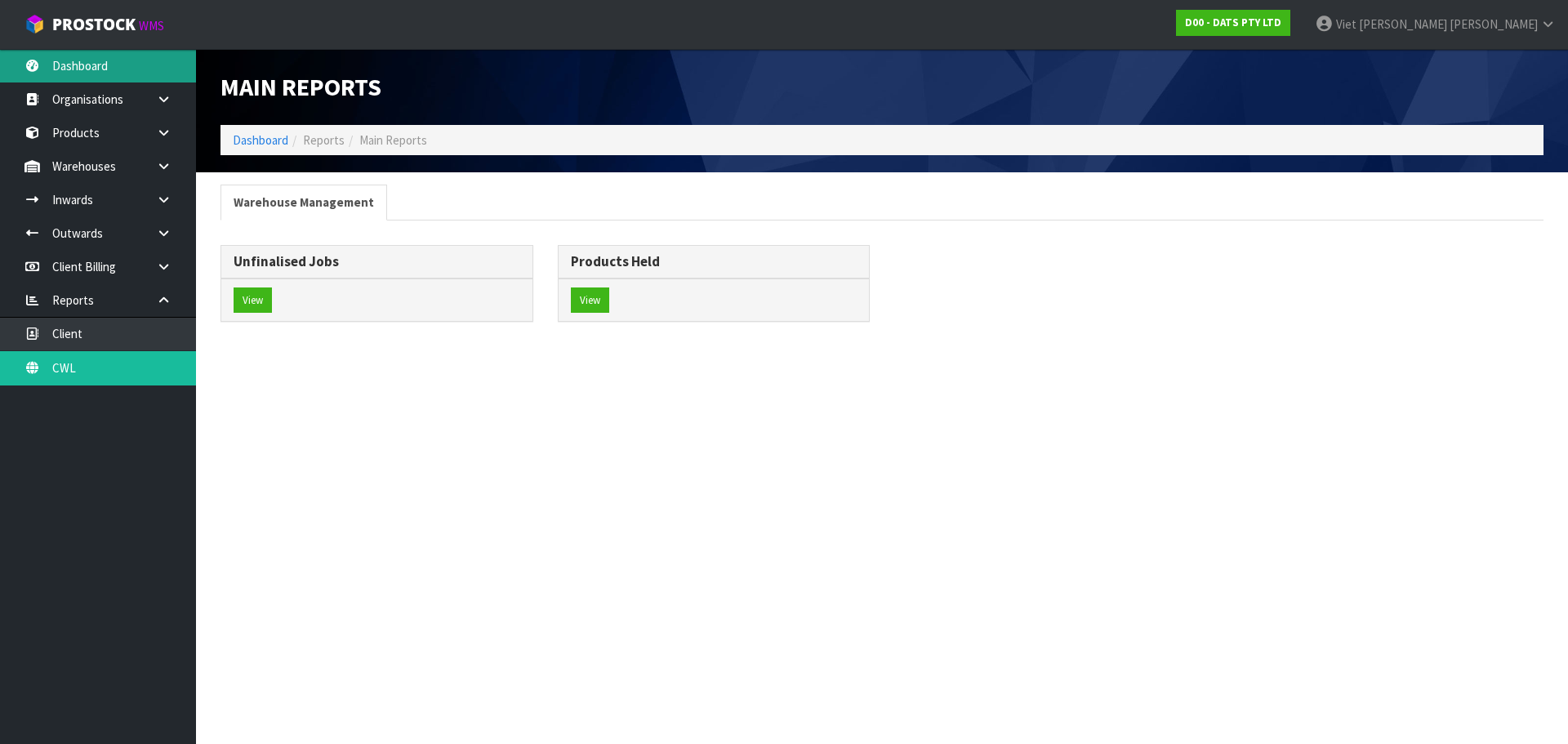
click at [101, 60] on link "Dashboard" at bounding box center [98, 65] width 196 height 34
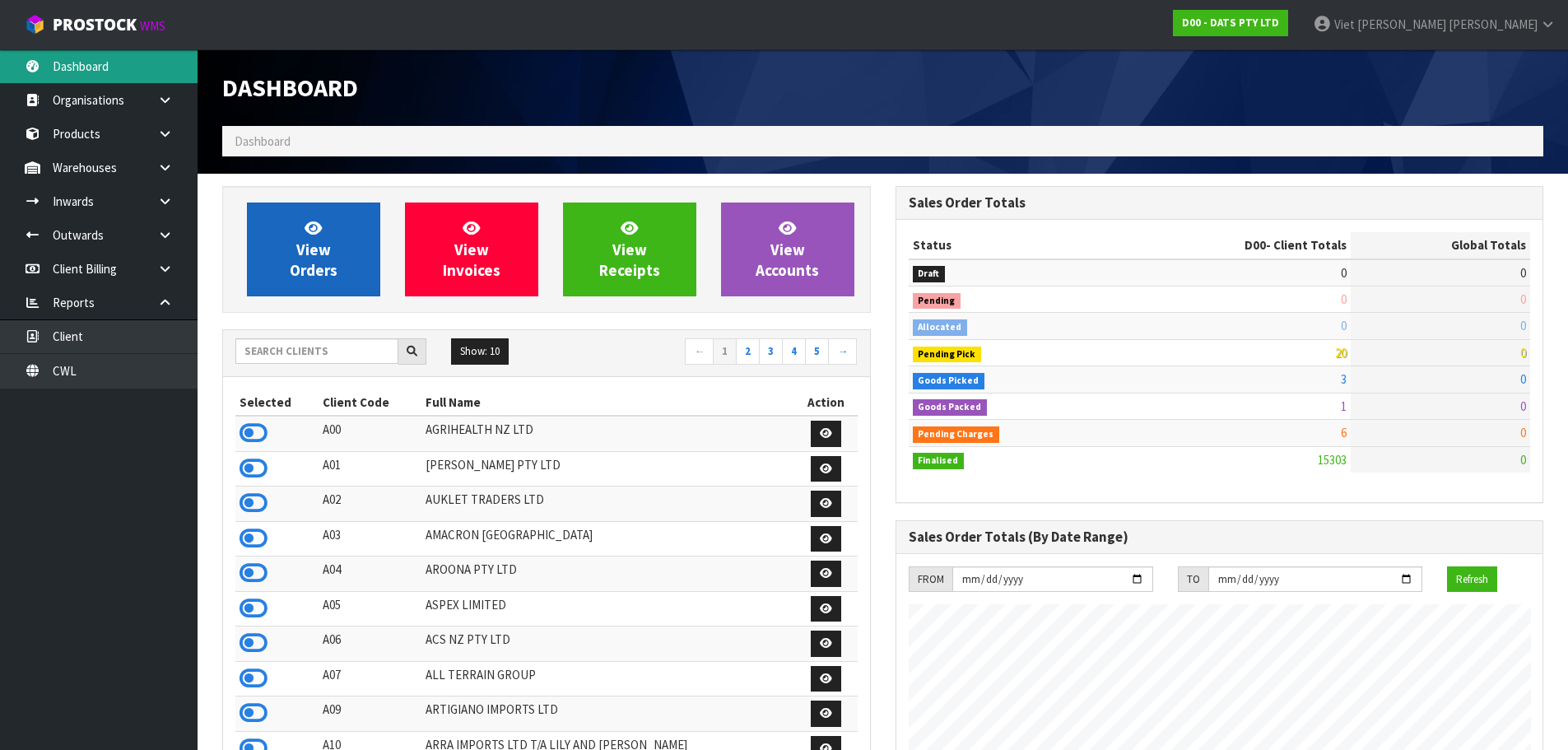
scroll to position [1247, 672]
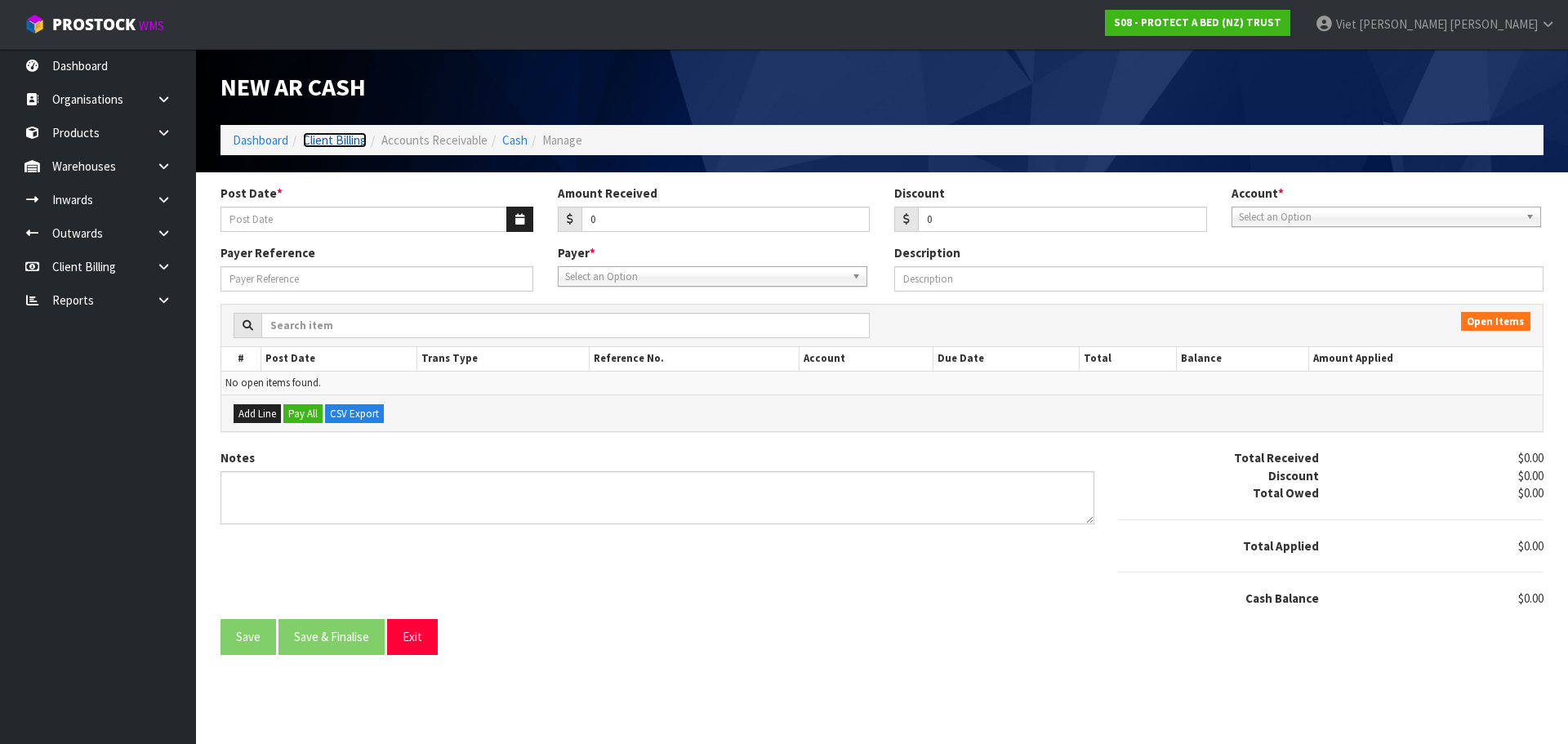
click at [355, 145] on link "Client Billing" at bounding box center [334, 140] width 63 height 16
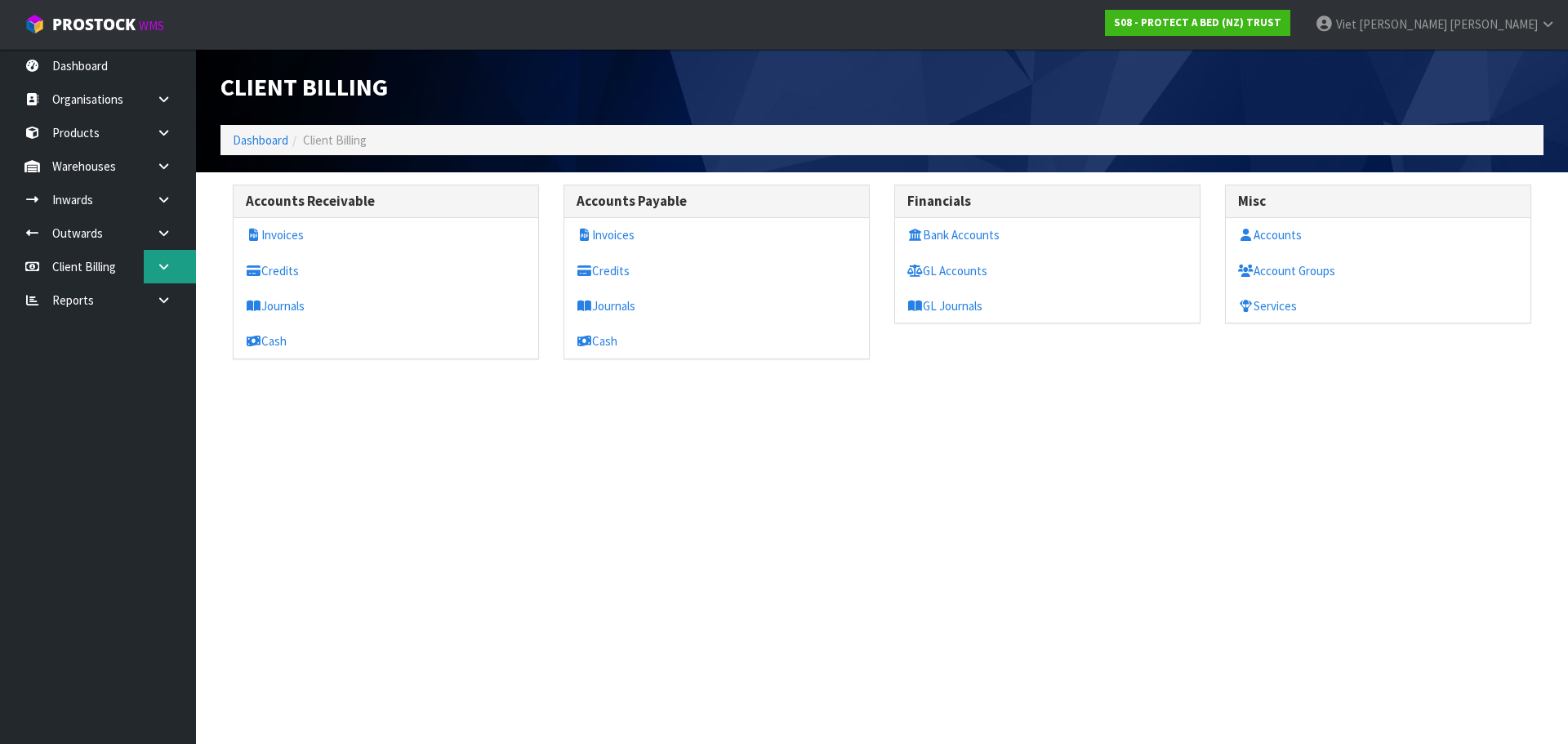
click at [165, 261] on icon at bounding box center [164, 266] width 16 height 12
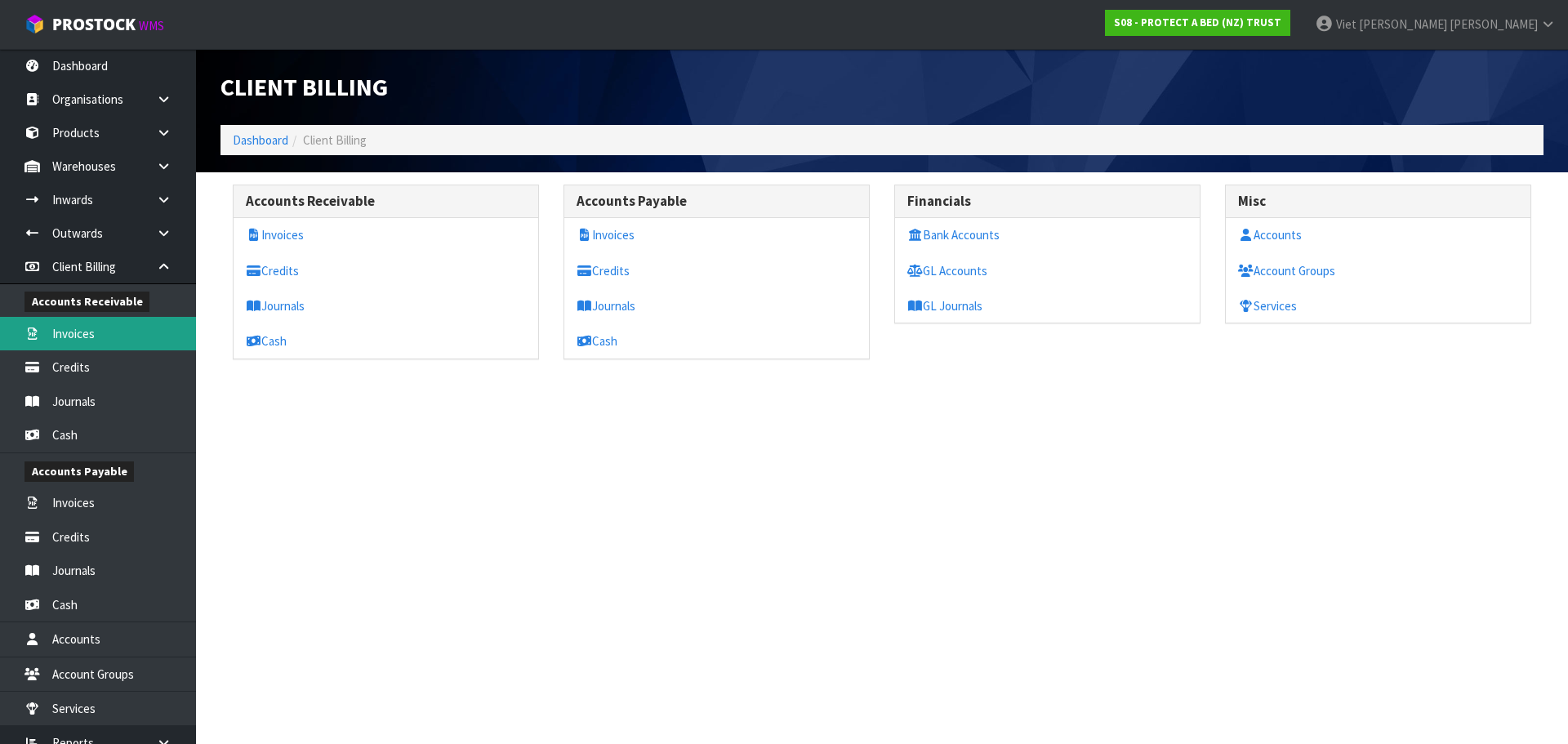
click at [131, 343] on link "Invoices" at bounding box center [98, 333] width 196 height 34
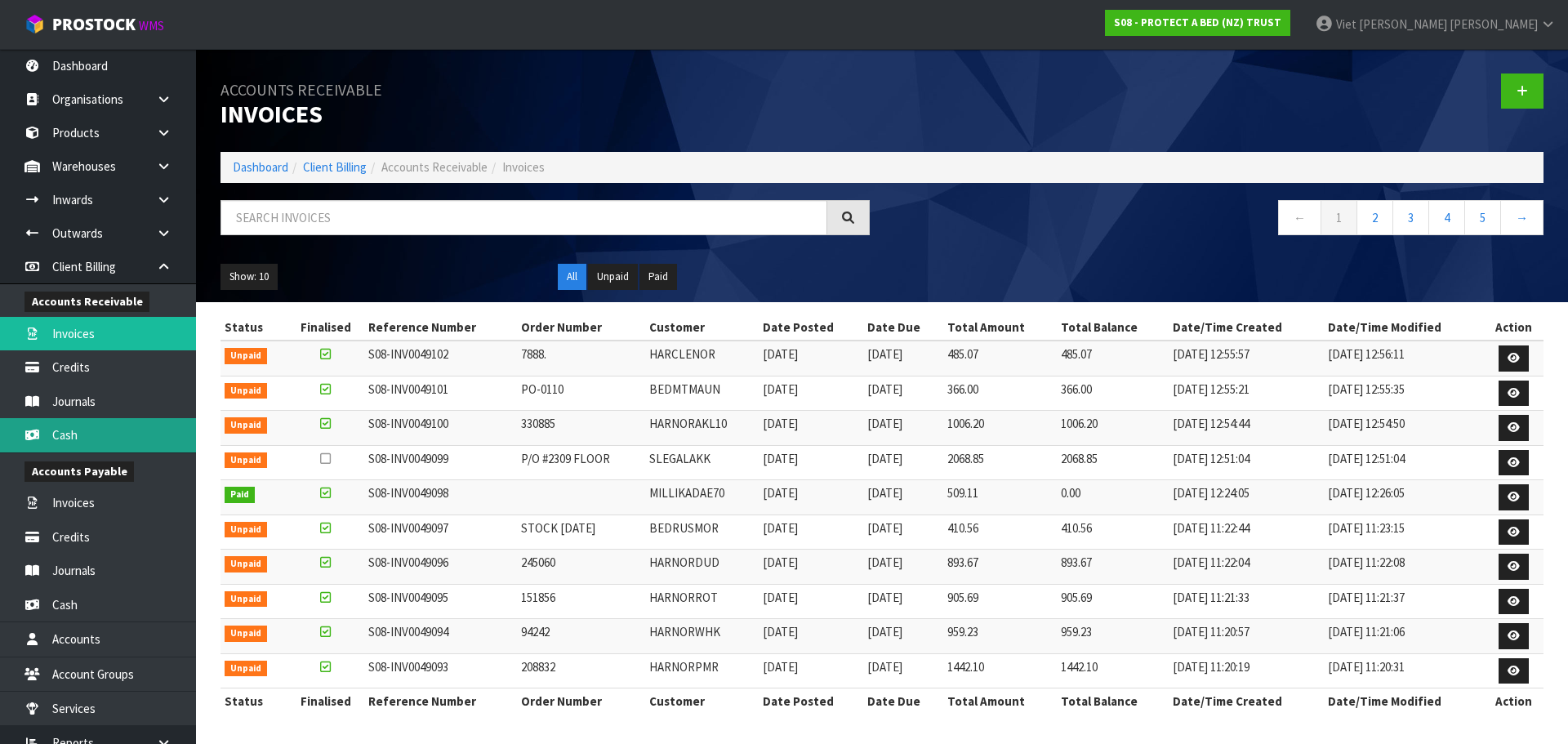
click at [126, 427] on link "Cash" at bounding box center [98, 434] width 196 height 34
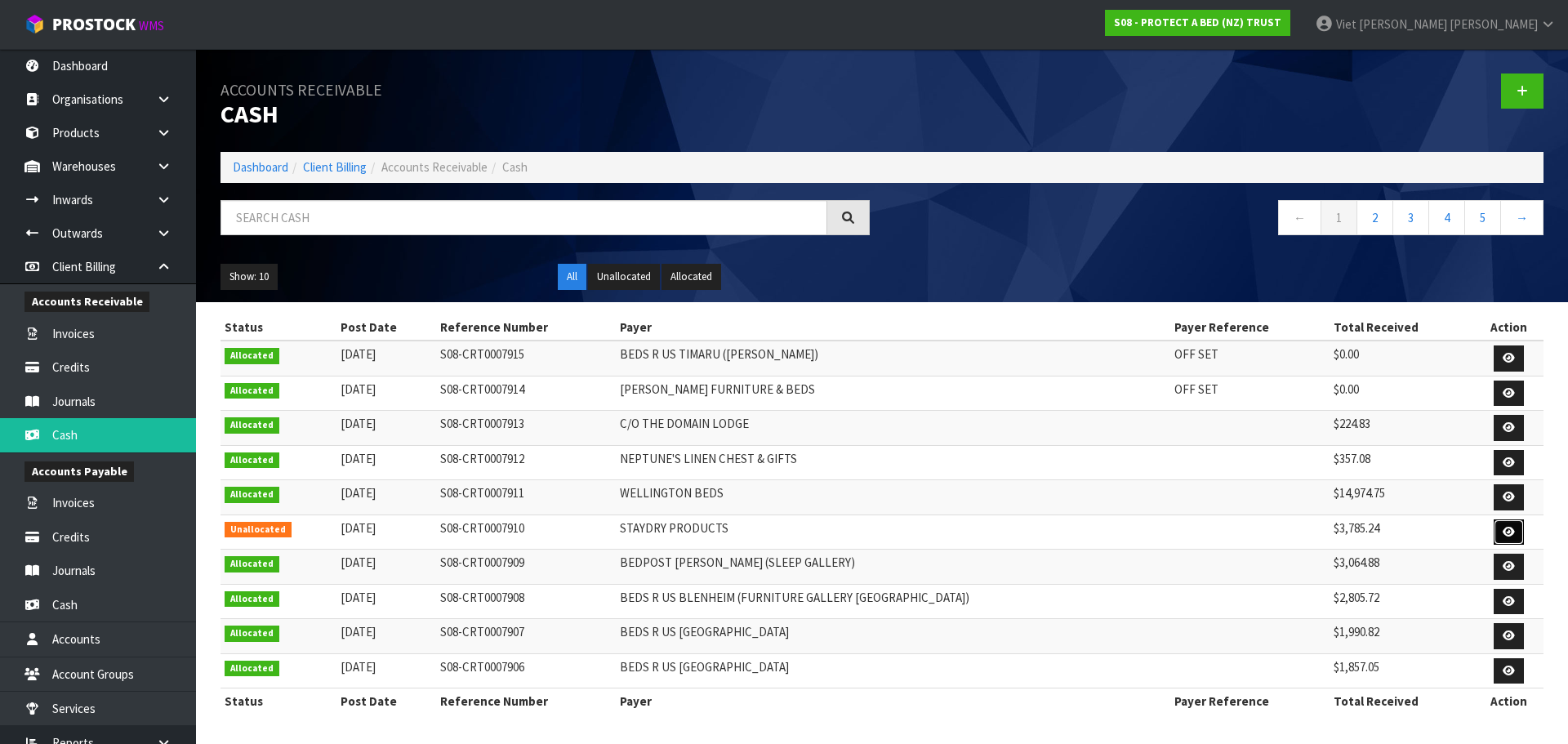
click at [1505, 523] on link at bounding box center [1508, 532] width 30 height 26
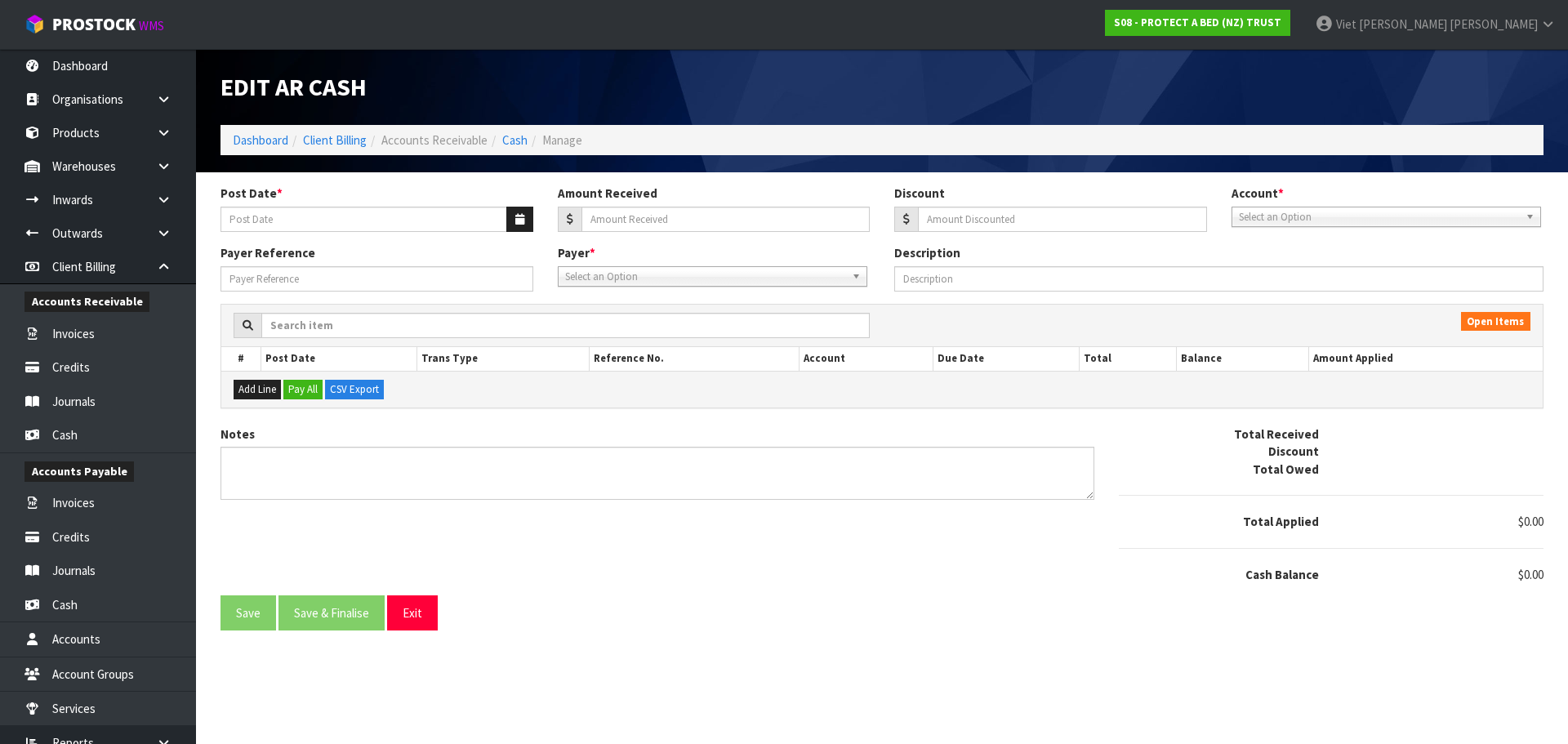
type input "[DATE]"
type input "3785.24"
type input "0"
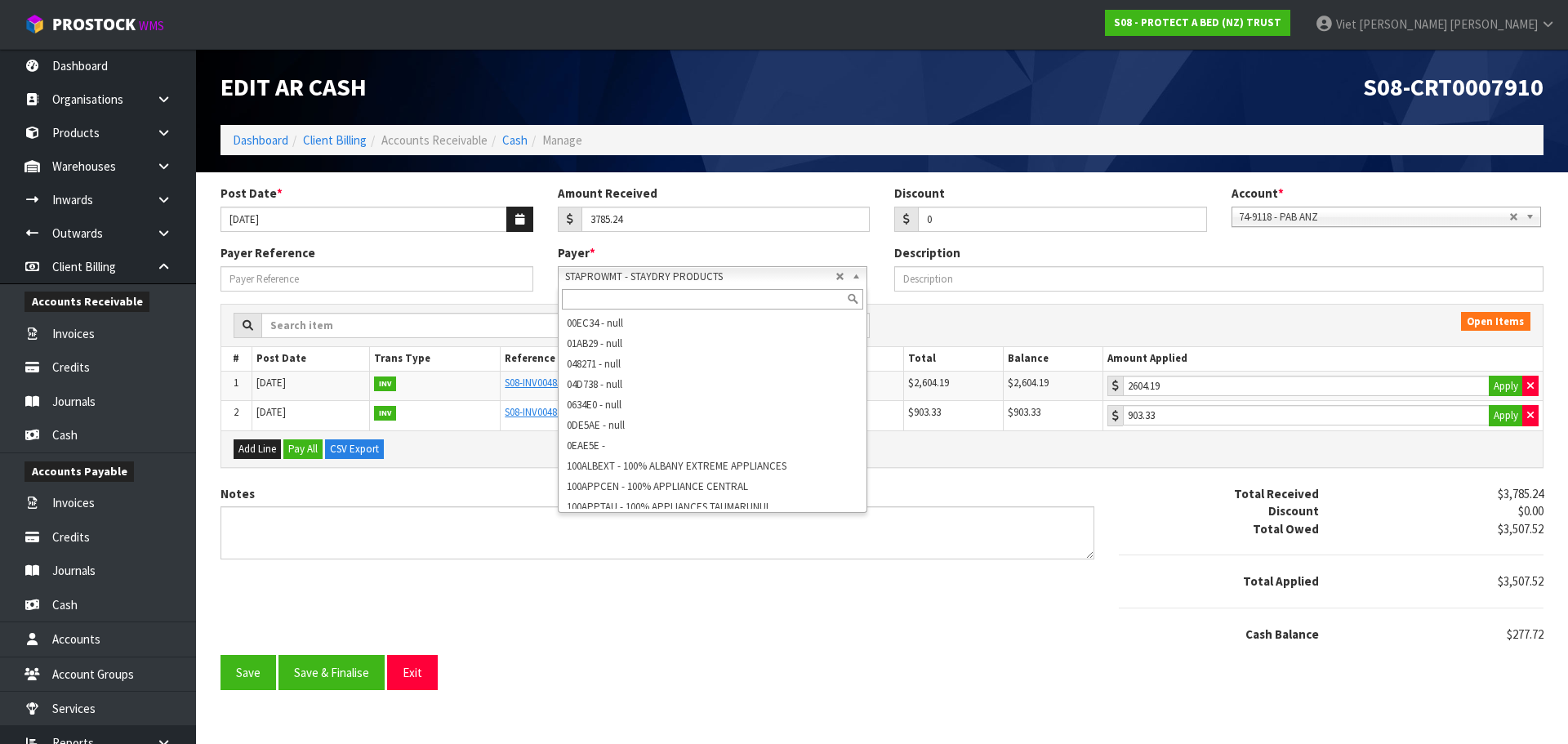
scroll to position [14787, 0]
click at [742, 280] on span "STAPROWMT - STAYDRY PRODUCTS" at bounding box center [701, 277] width 271 height 20
click at [742, 279] on span "STAPROWMT - STAYDRY PRODUCTS" at bounding box center [701, 277] width 271 height 20
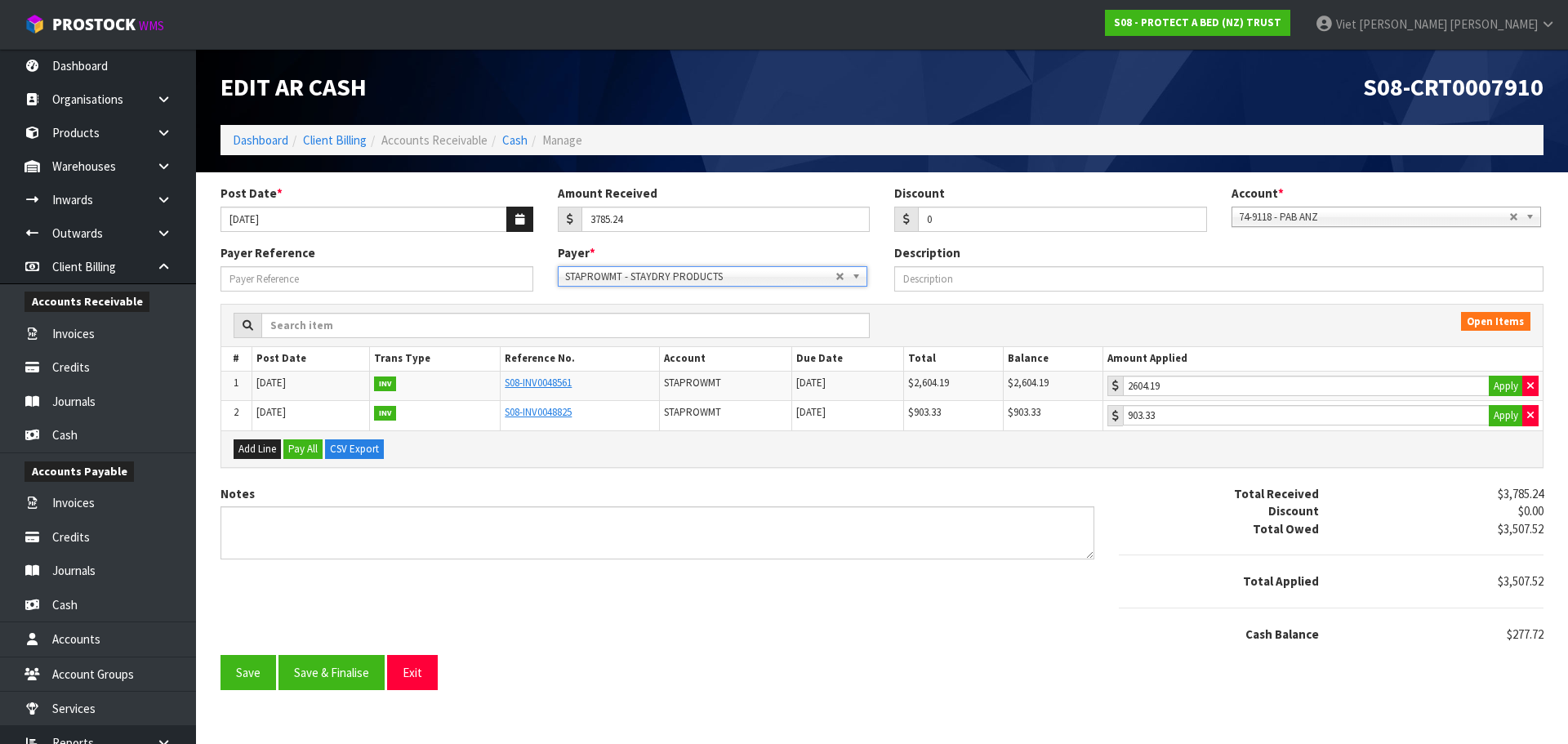
click at [742, 279] on span "STAPROWMT - STAYDRY PRODUCTS" at bounding box center [701, 277] width 271 height 20
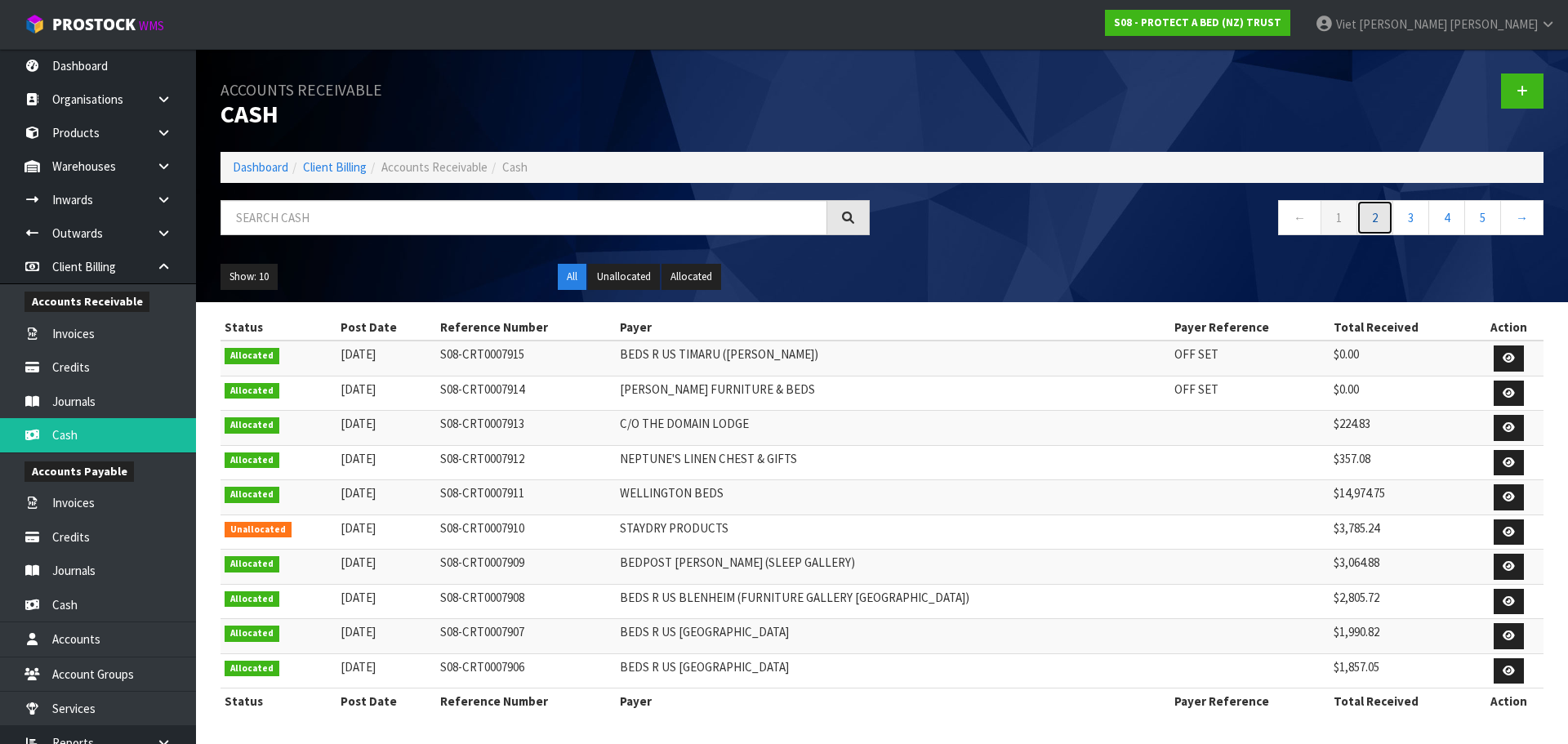
click at [1364, 209] on link "2" at bounding box center [1375, 218] width 36 height 35
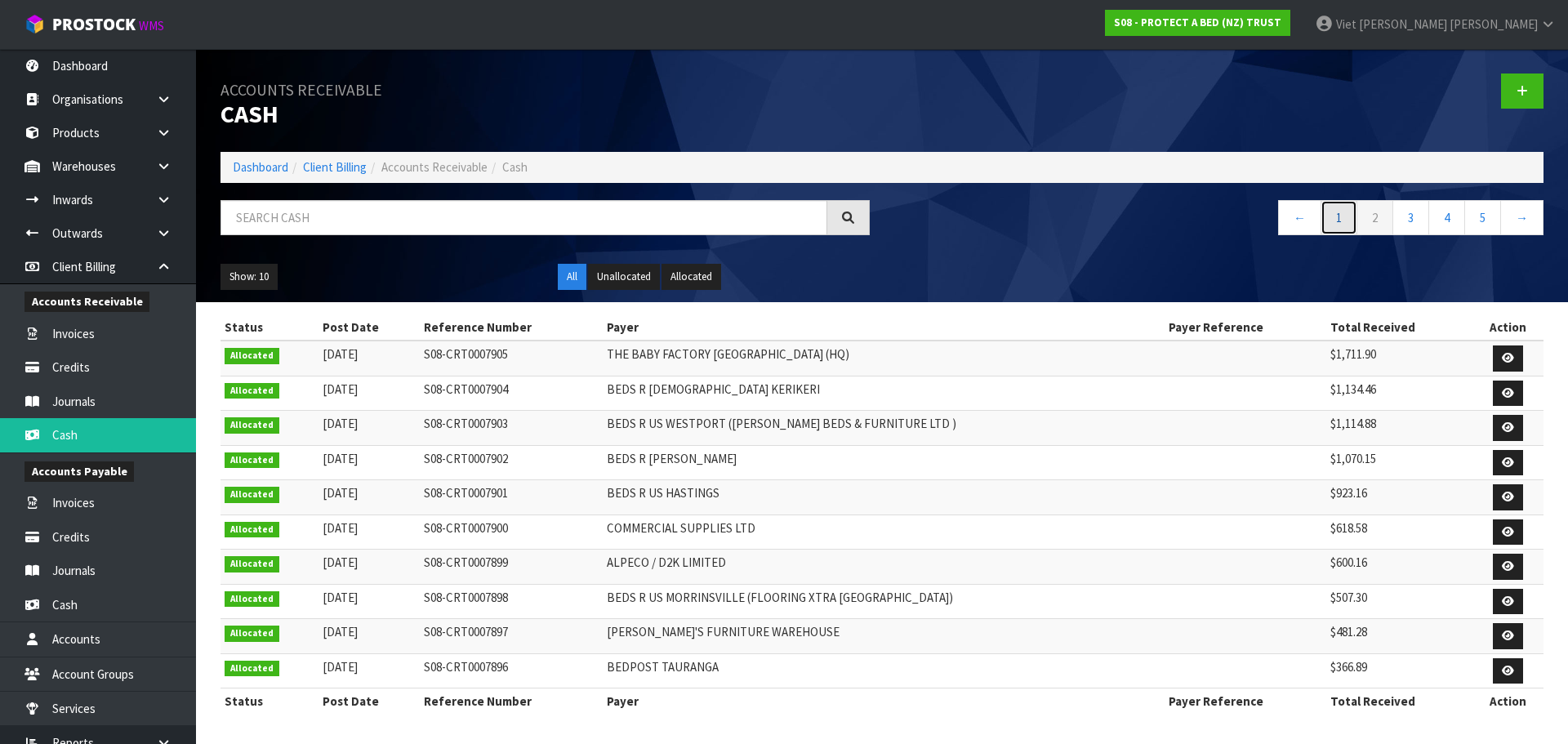
click at [1329, 212] on link "1" at bounding box center [1339, 218] width 36 height 35
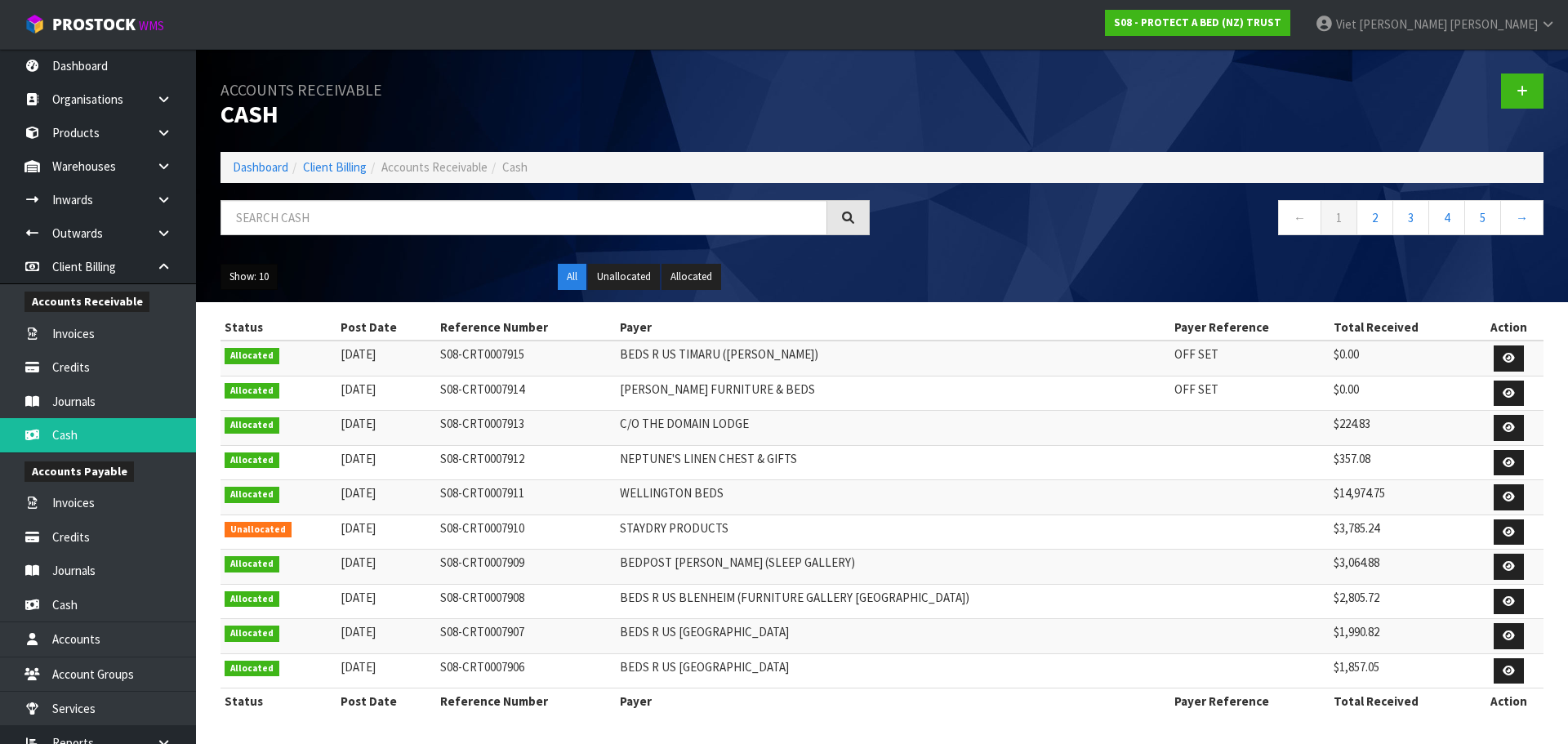
click at [258, 276] on button "Show: 10" at bounding box center [249, 277] width 57 height 26
click at [1530, 81] on link at bounding box center [1522, 91] width 42 height 35
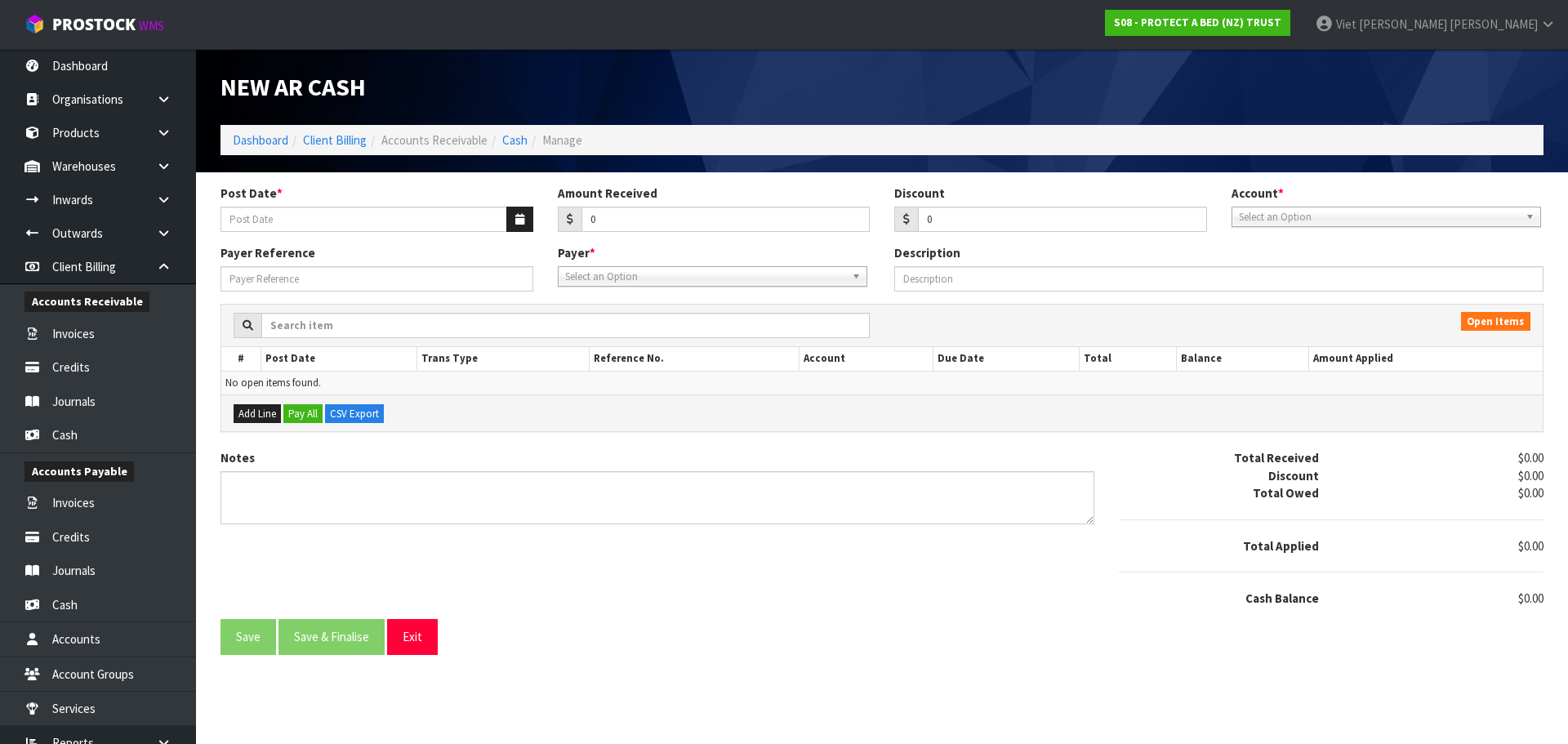
drag, startPoint x: 677, startPoint y: 250, endPoint x: 626, endPoint y: 276, distance: 57.2
click at [665, 258] on div "Payer * 00EC34 - null 01AB29 - null 048271 - null 04D738 - null 0634E0 - null 0…" at bounding box center [714, 265] width 337 height 42
click at [626, 276] on span "Select an Option" at bounding box center [705, 277] width 280 height 20
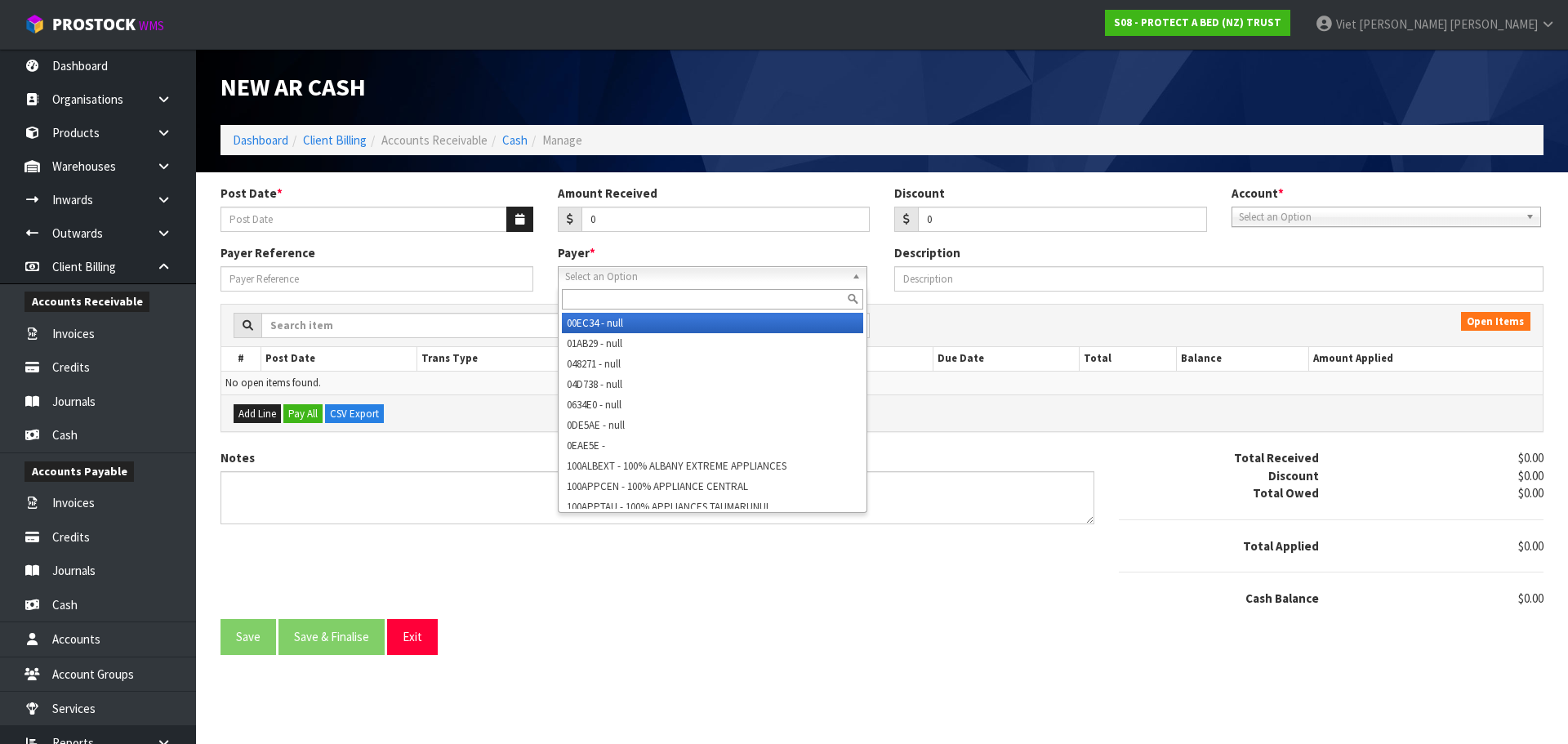
click at [657, 302] on input "text" at bounding box center [712, 299] width 301 height 21
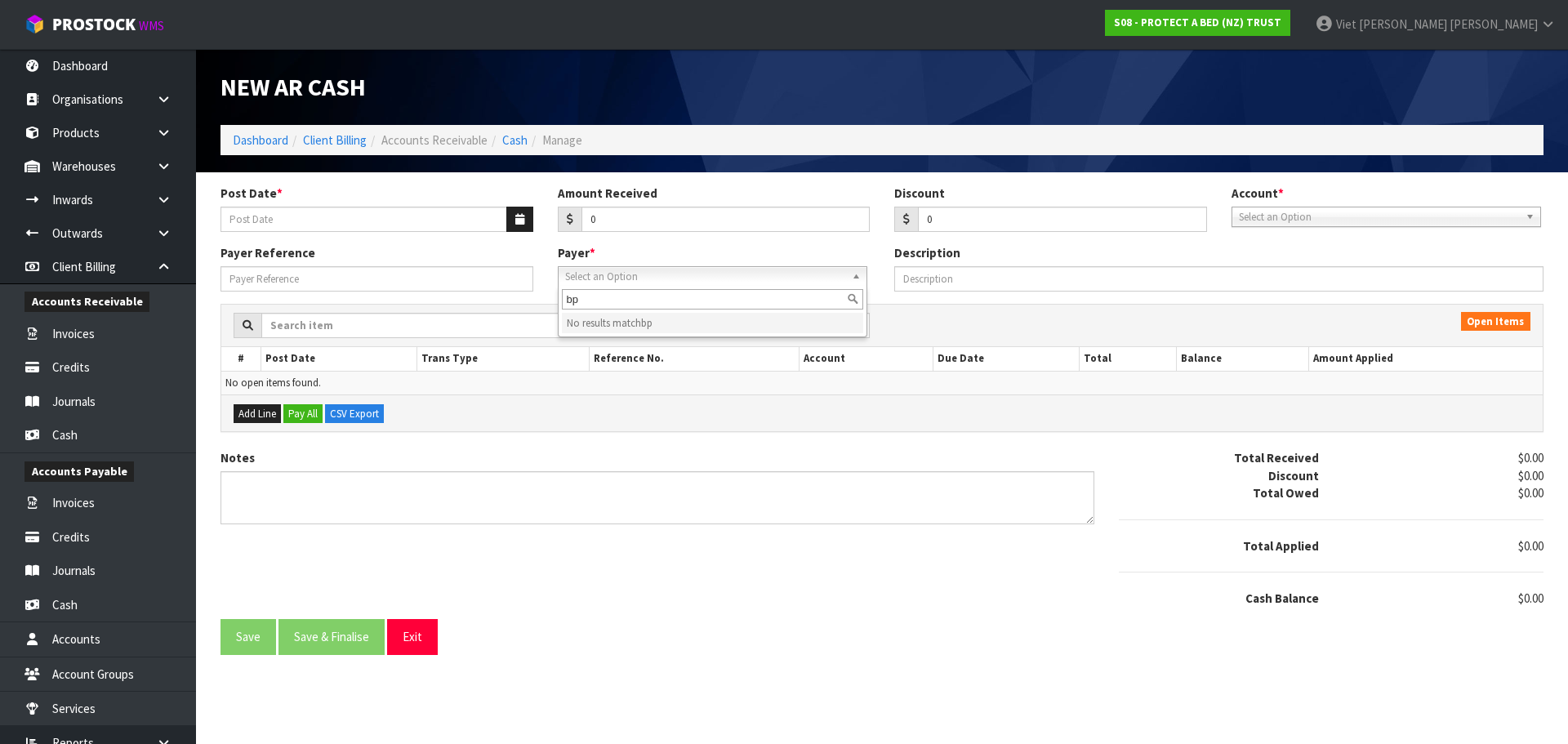
type input "b"
type input "bedpost"
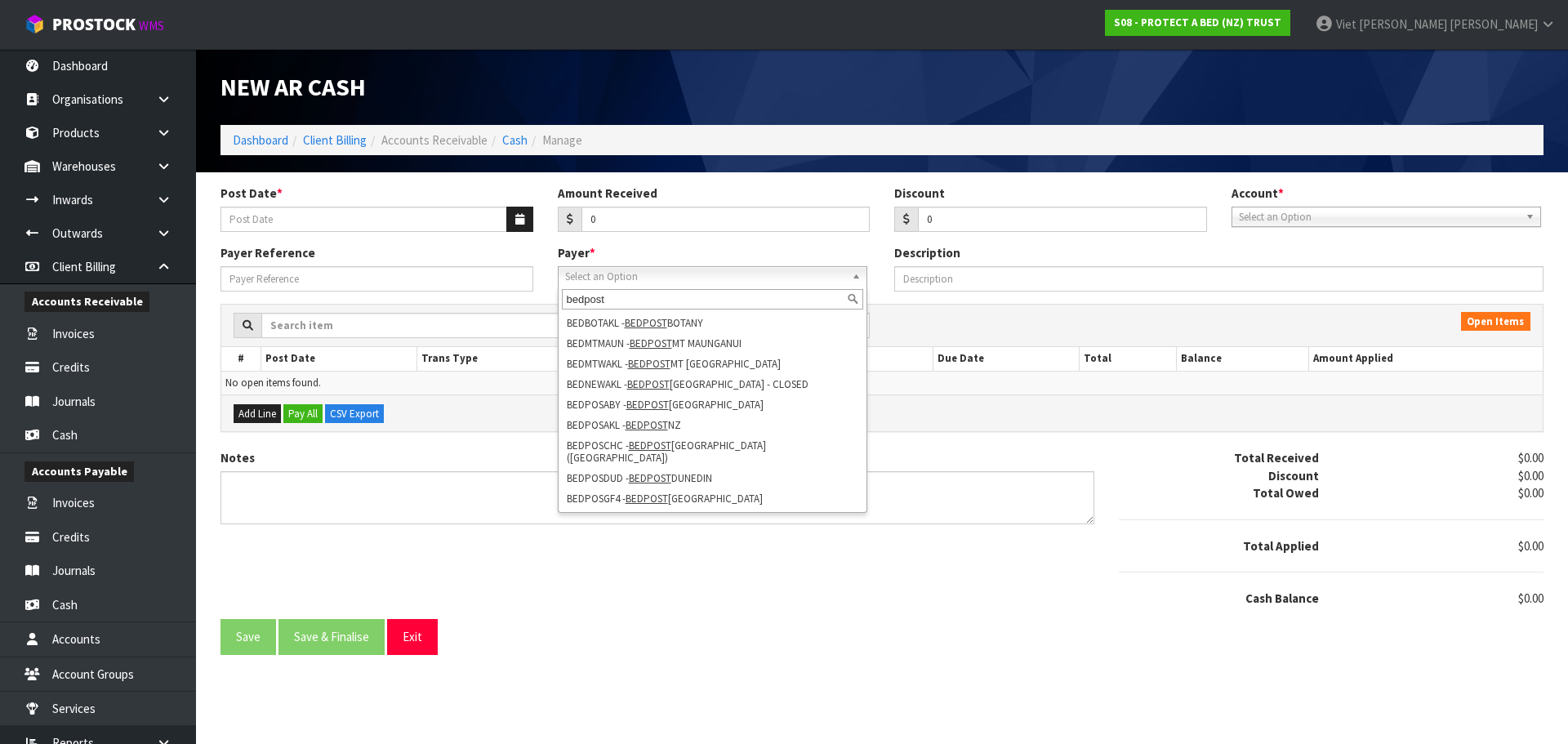
drag, startPoint x: 645, startPoint y: 297, endPoint x: 513, endPoint y: 297, distance: 132.0
click at [513, 297] on div "Payer Reference Payer * 00EC34 - null 01AB29 - null 048271 - null 04D738 - null…" at bounding box center [882, 274] width 1348 height 59
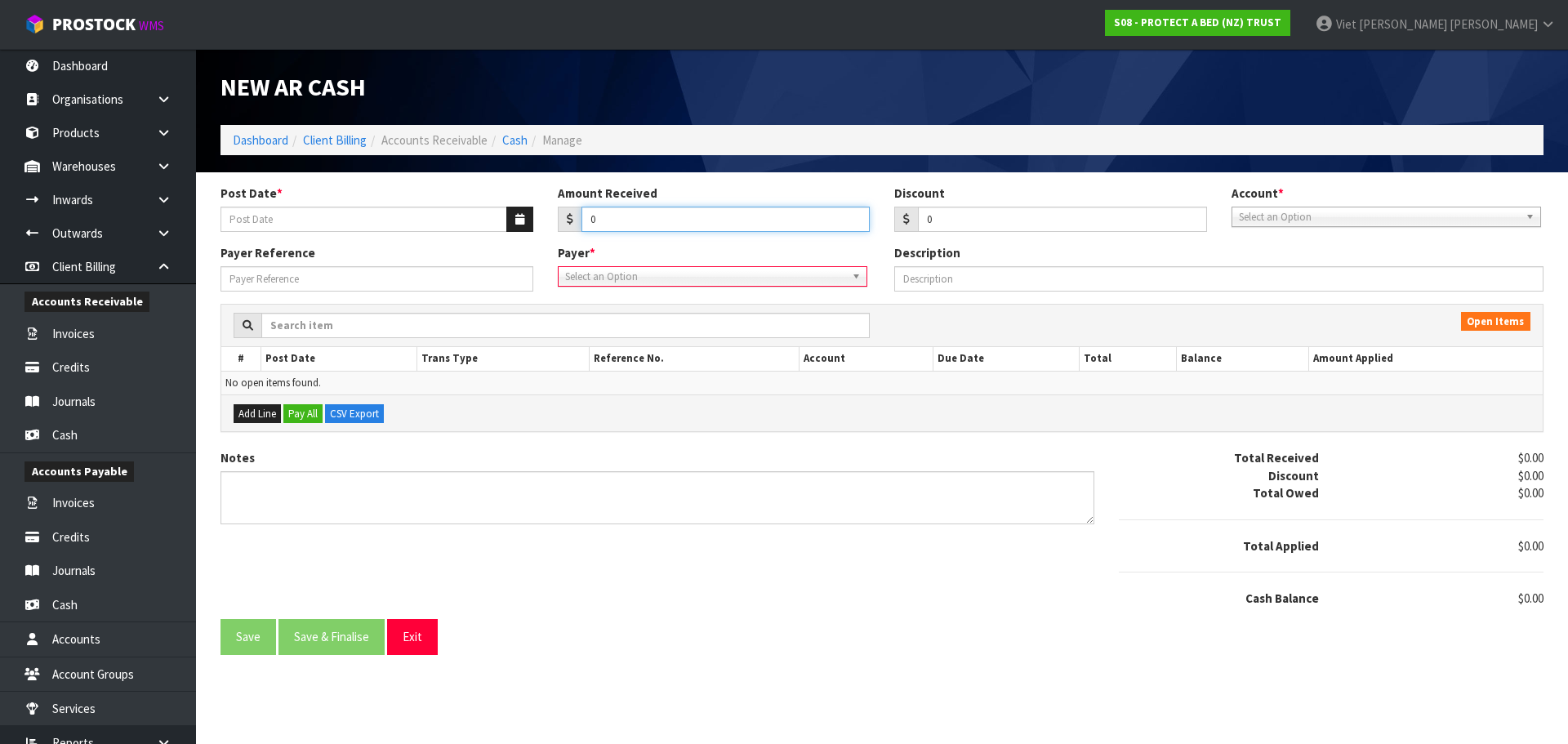
click at [676, 212] on input "0" at bounding box center [725, 219] width 289 height 25
click at [1307, 209] on span "Select an Option" at bounding box center [1378, 217] width 280 height 20
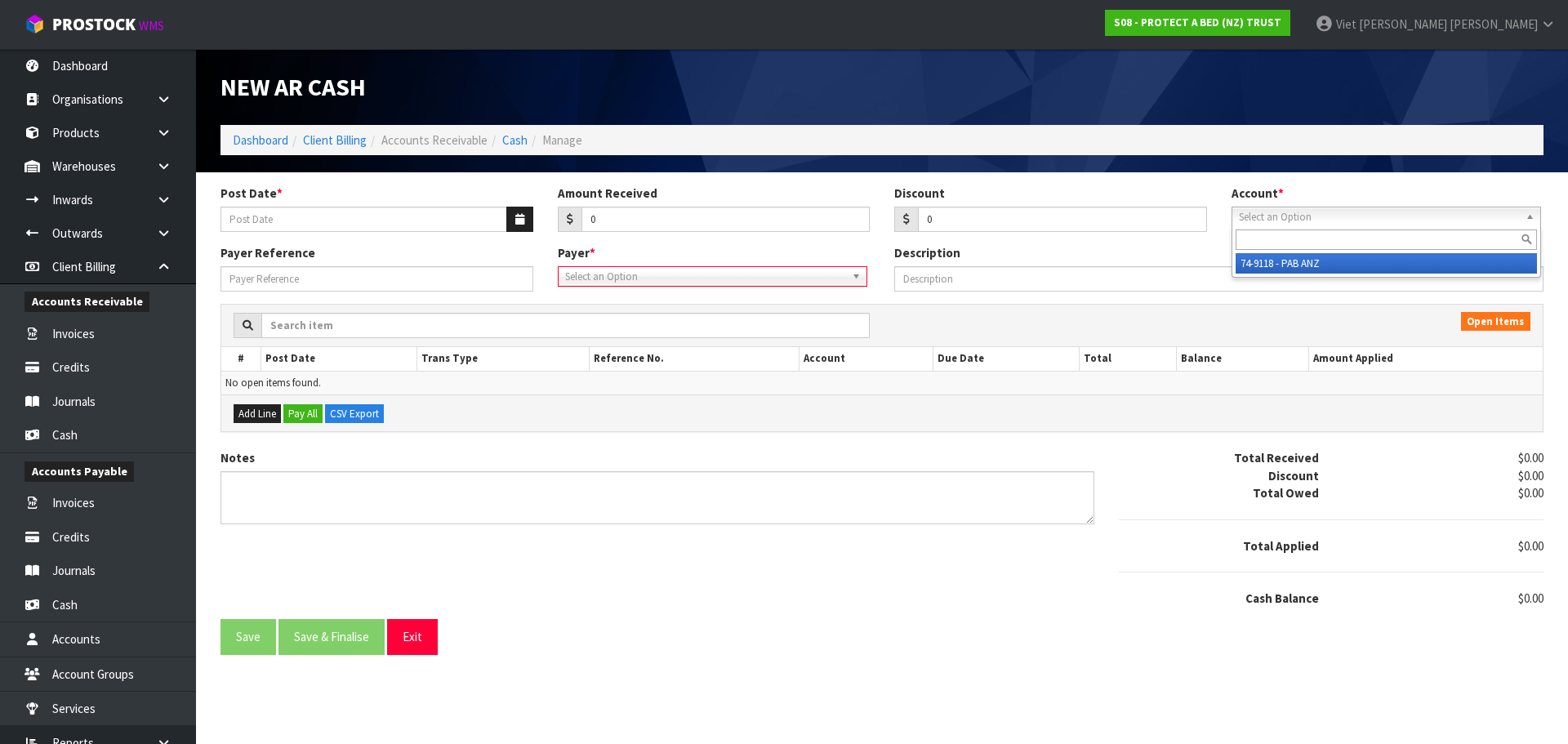
click at [1309, 264] on li "74-9118 - PAB ANZ" at bounding box center [1386, 264] width 301 height 21
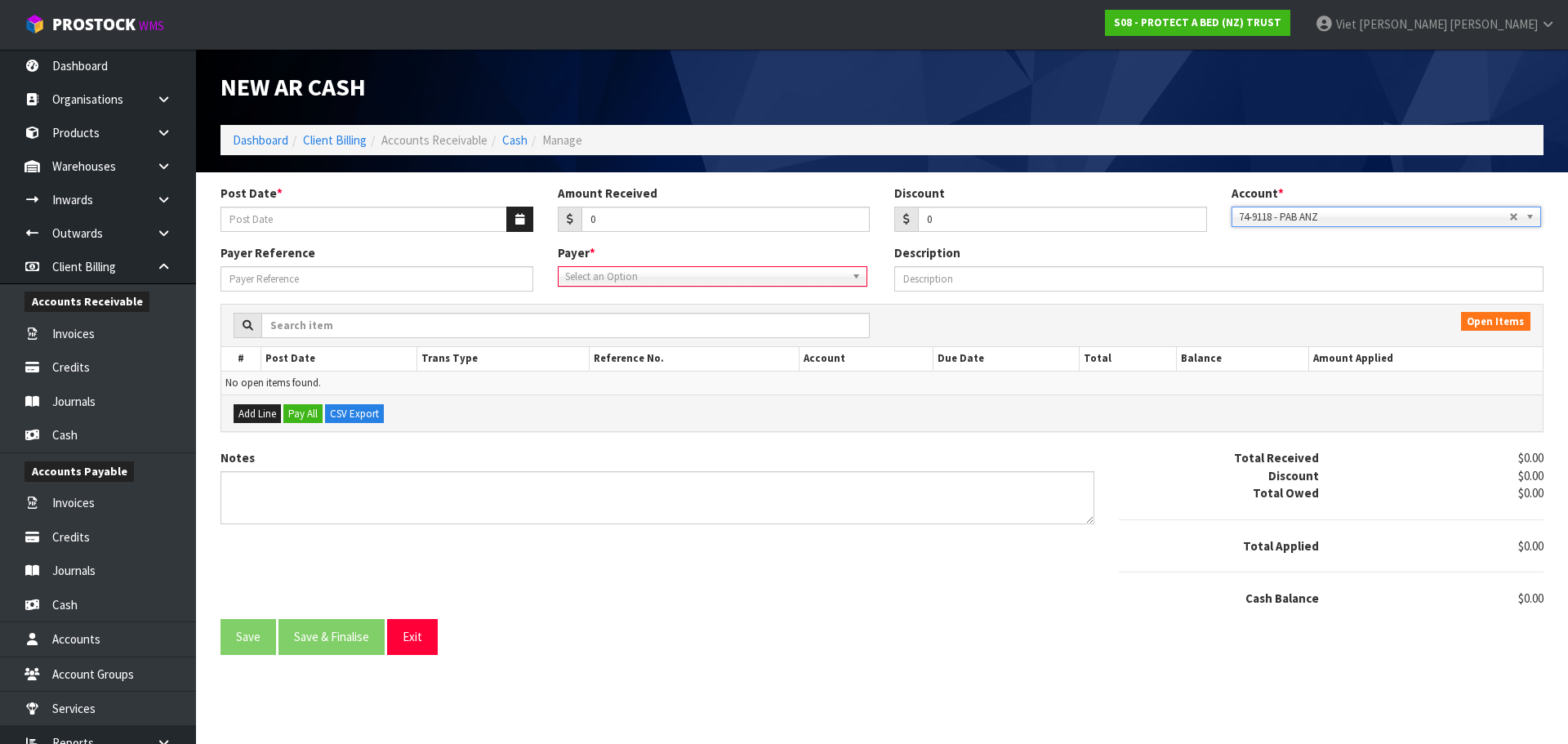
click at [742, 277] on span "Select an Option" at bounding box center [705, 277] width 280 height 20
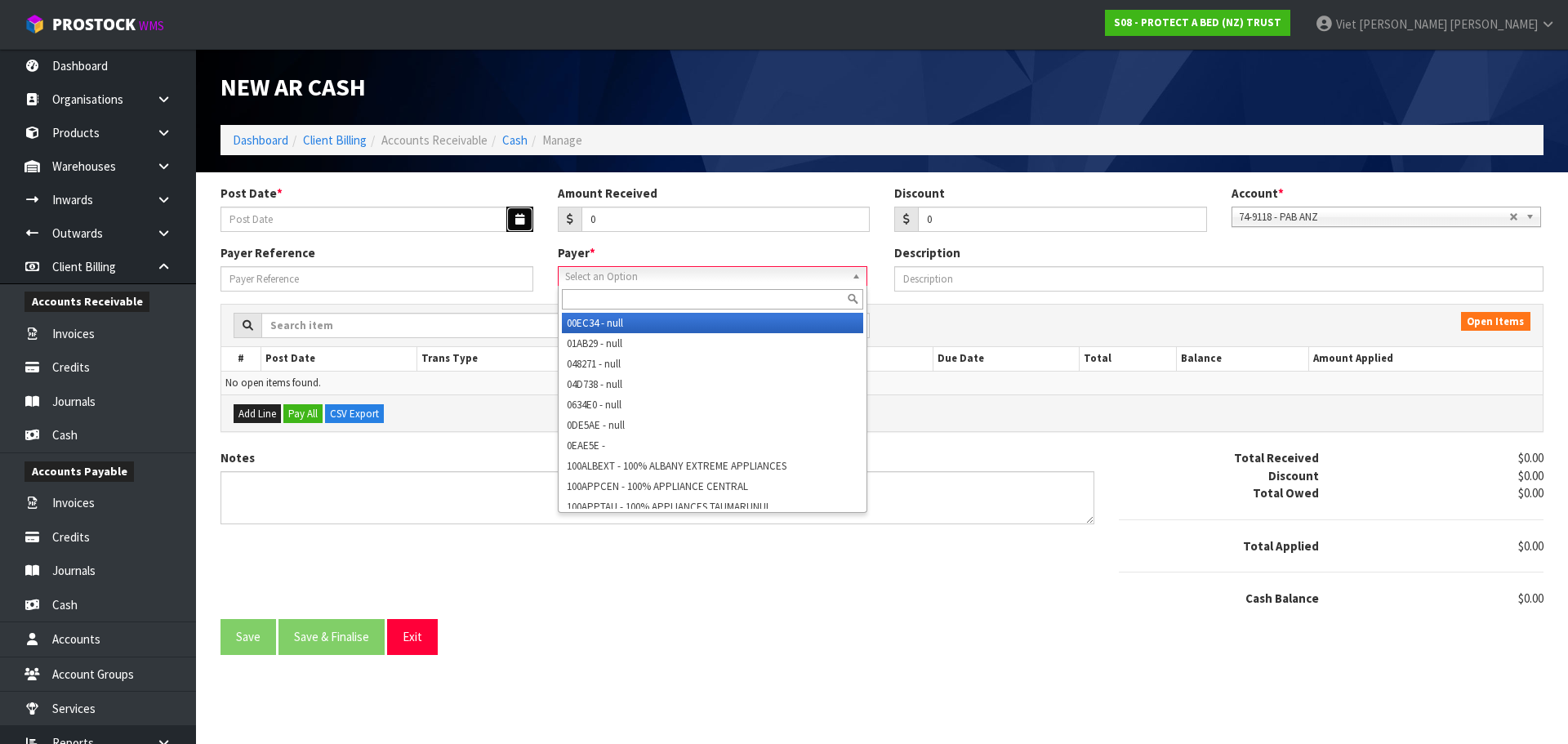
click at [511, 221] on button "button" at bounding box center [519, 219] width 27 height 25
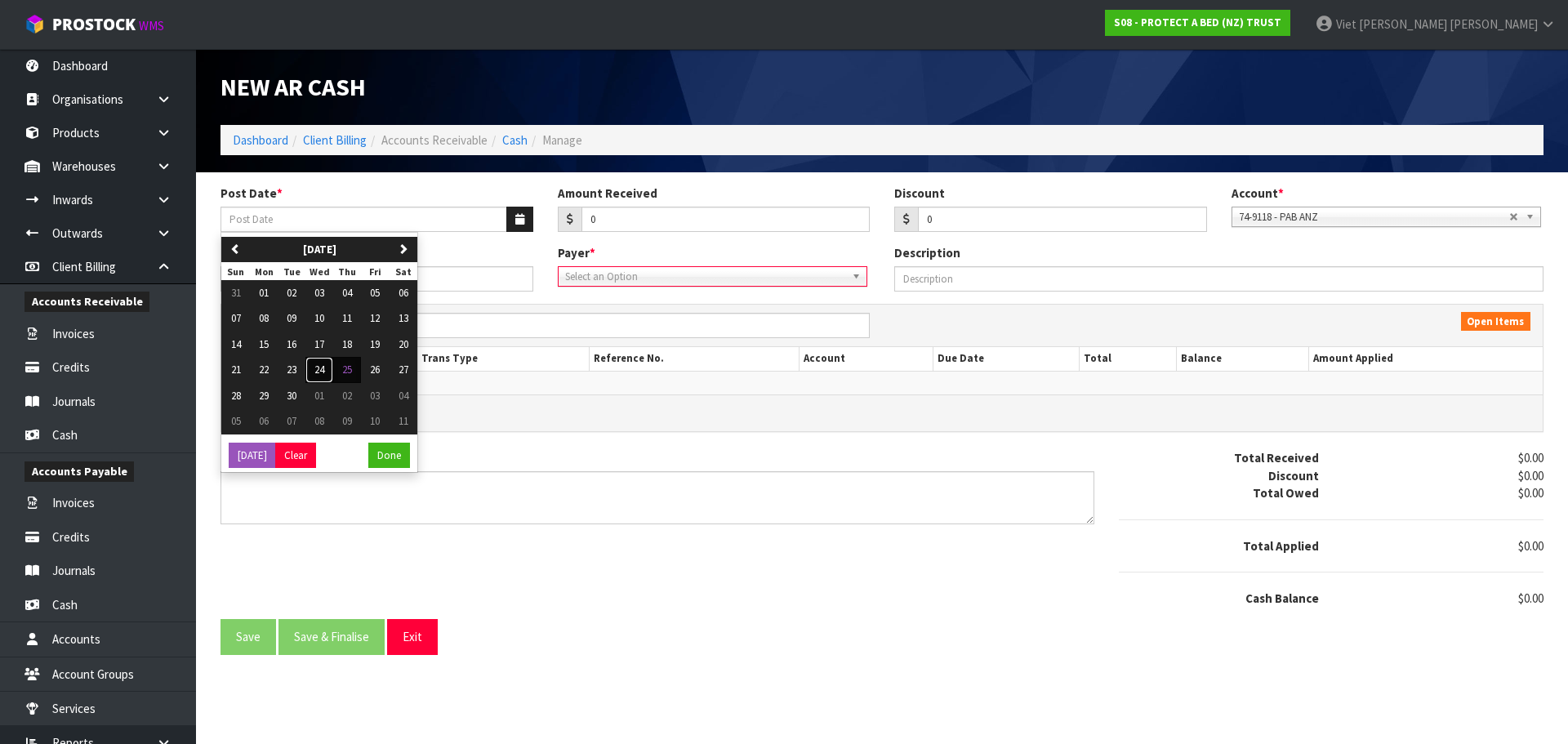
click at [330, 371] on button "24" at bounding box center [319, 369] width 28 height 26
type input "24/09/2025"
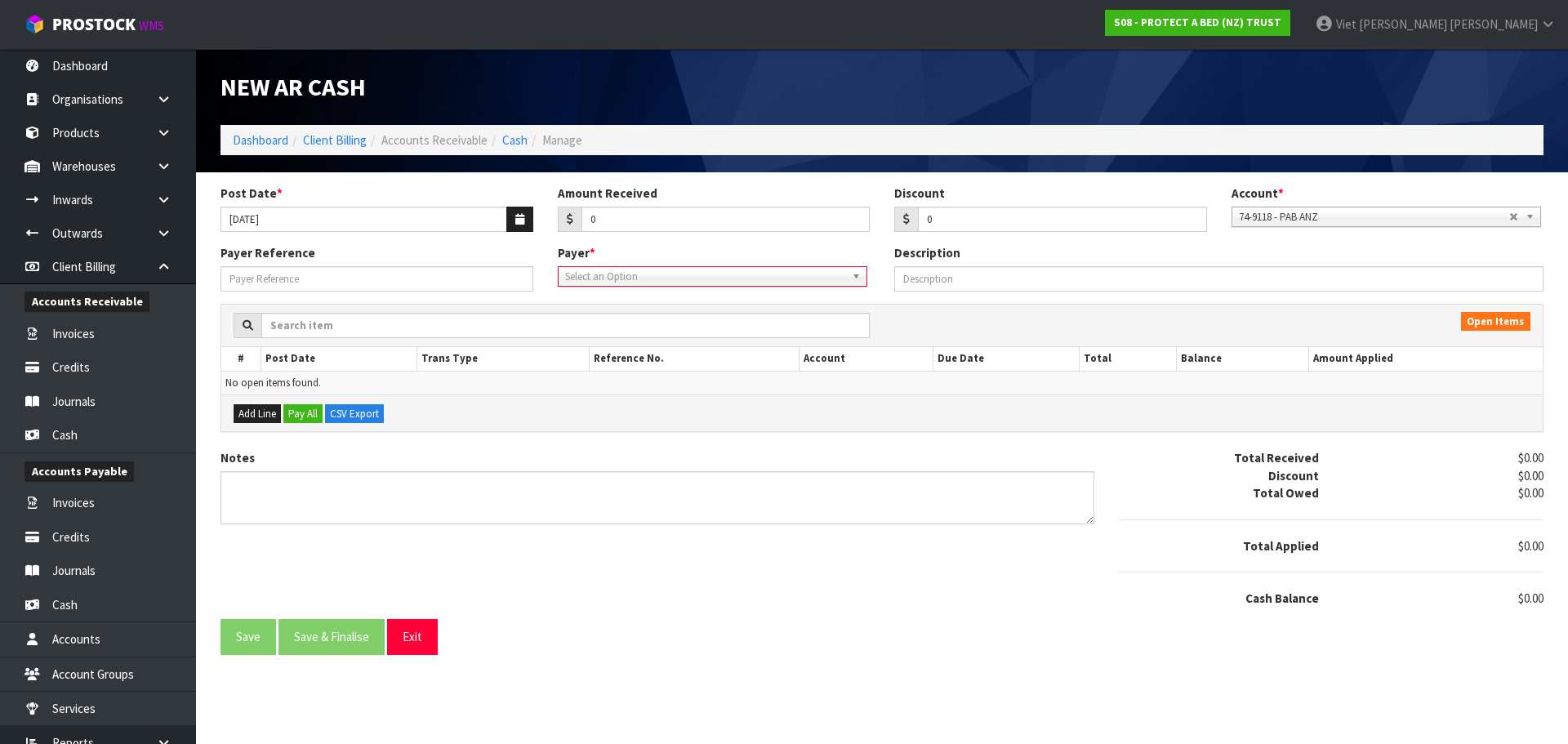
click at [859, 584] on div "Notes Total Received $0.00 Discount $0.00 Total Owed $0.00 Total Applied $0.00 …" at bounding box center [882, 534] width 1348 height 170
click at [628, 272] on span "Select an Option" at bounding box center [705, 277] width 280 height 20
type input "inv49"
click at [743, 276] on span "Select an Option" at bounding box center [705, 277] width 280 height 20
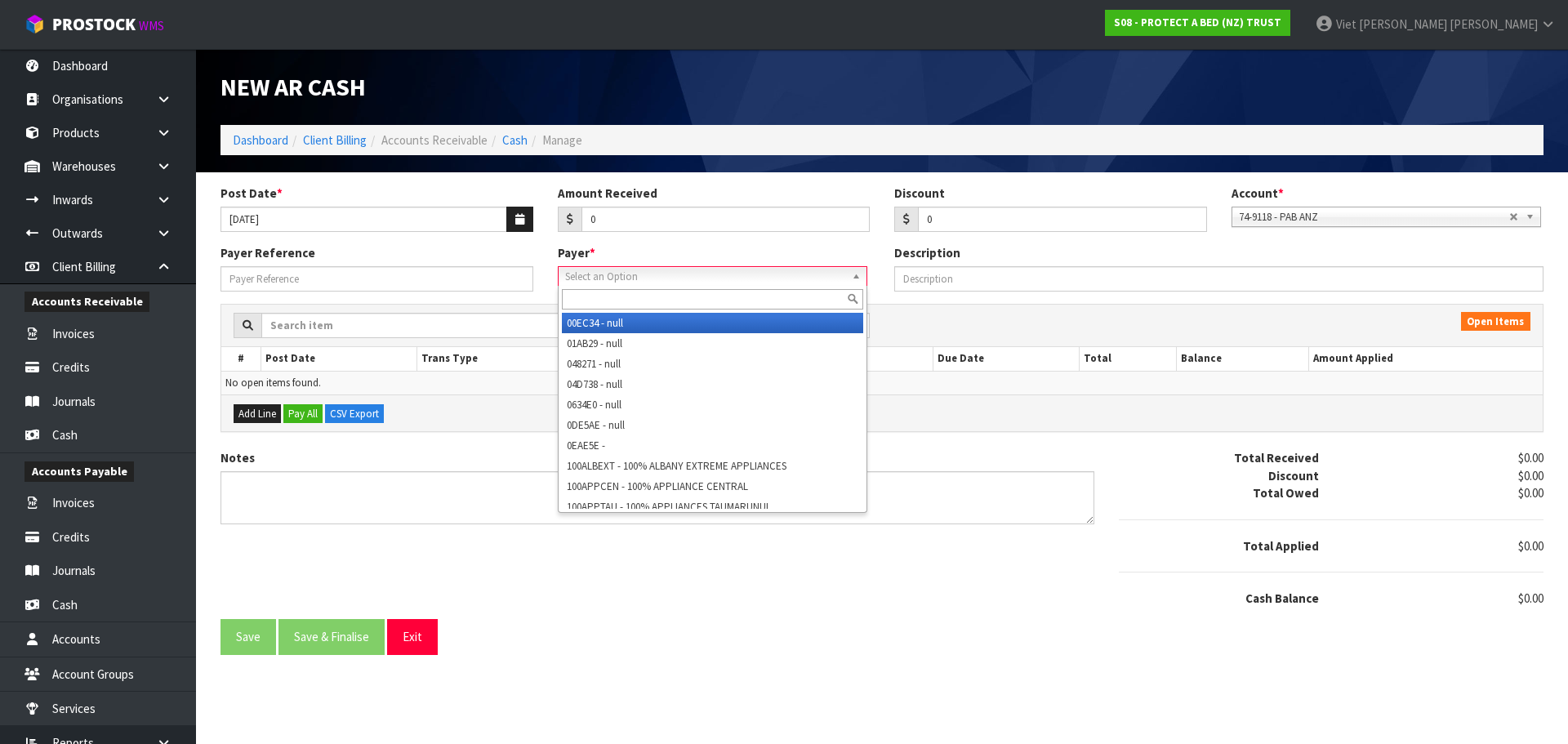
paste input "BEDRUSSDL"
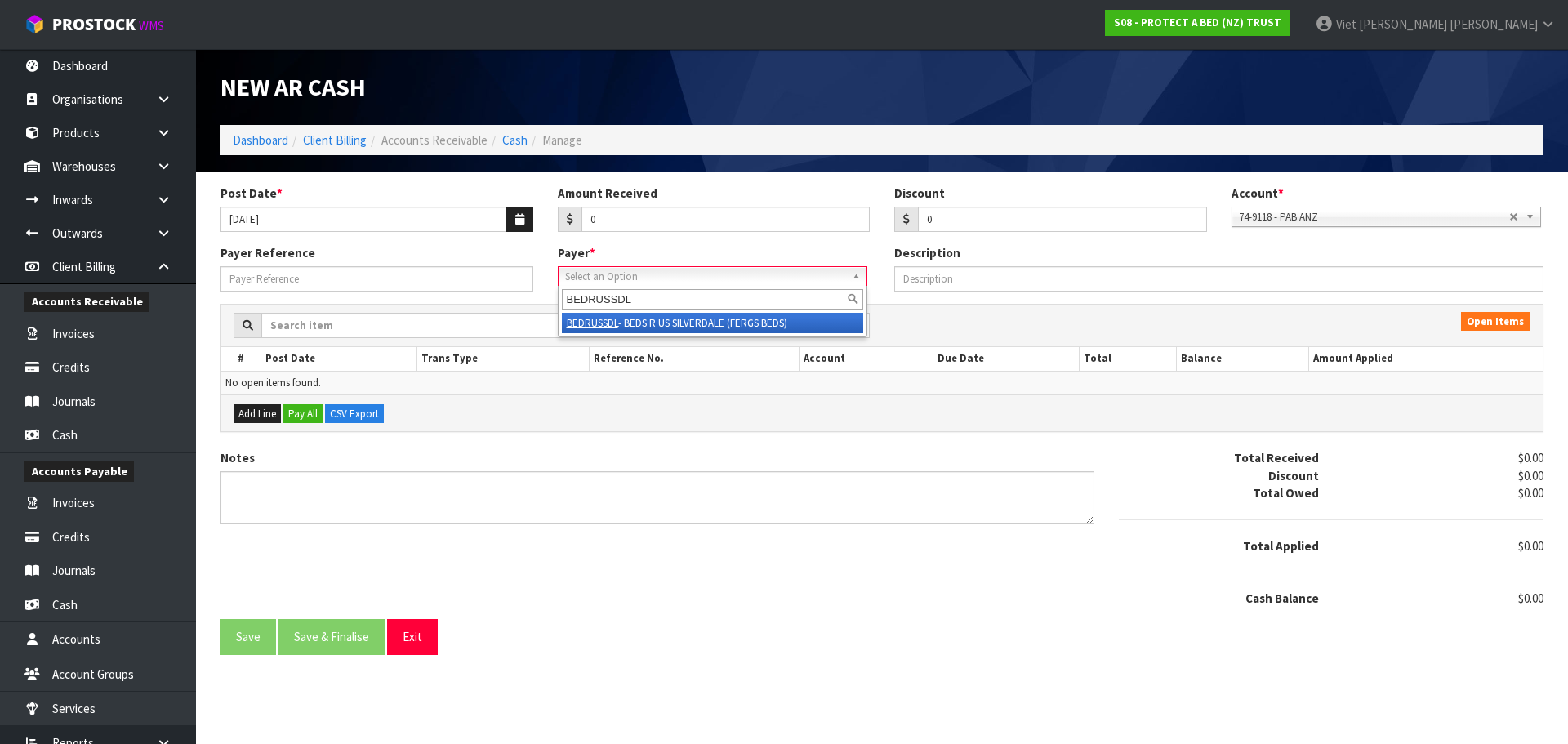
type input "BEDRUSSDL"
click at [773, 326] on li "BEDRUSSDL - BEDS R US [GEOGRAPHIC_DATA] (FERGS BEDS)" at bounding box center [712, 323] width 301 height 21
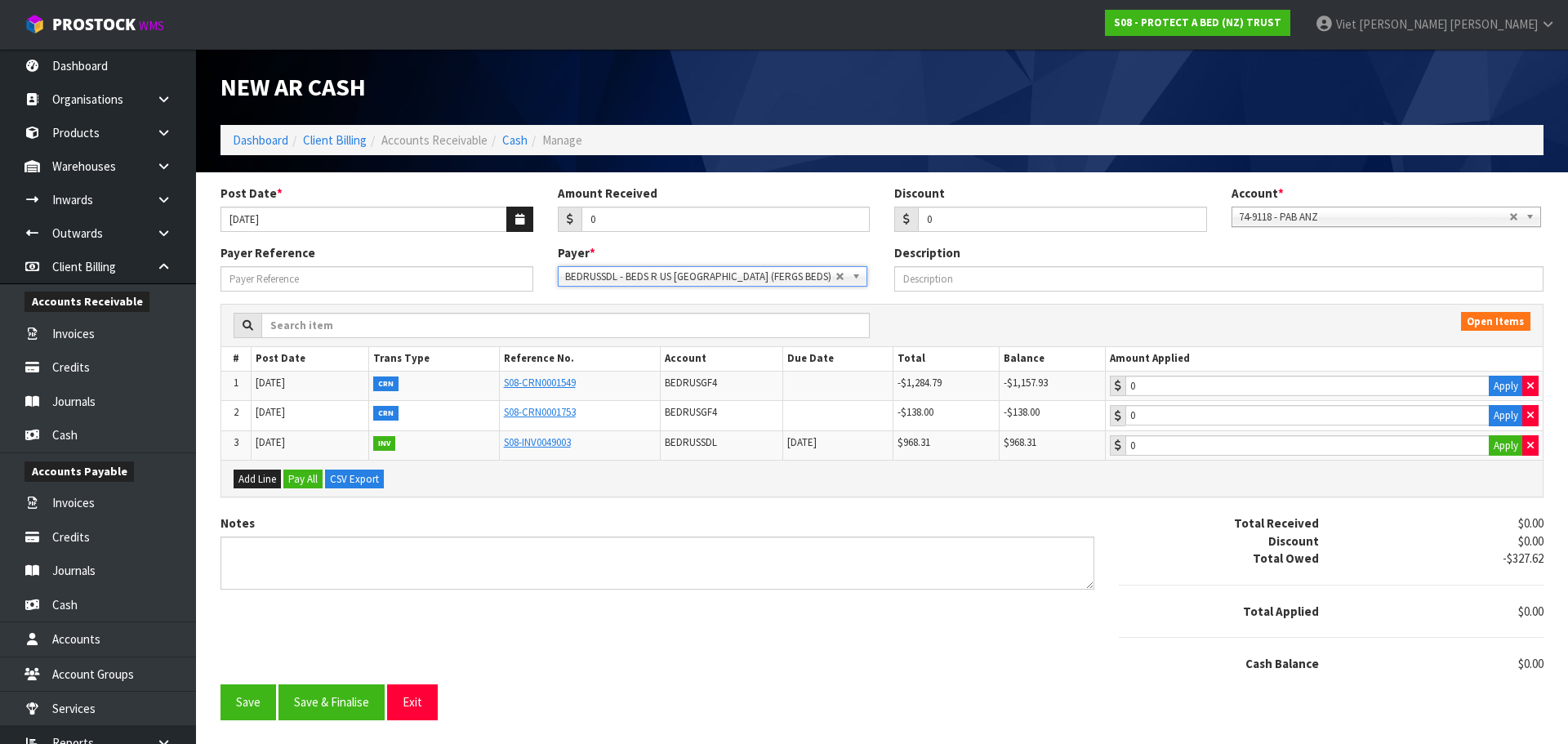
click at [738, 279] on span "BEDRUSSDL - BEDS R US [GEOGRAPHIC_DATA] (FERGS BEDS)" at bounding box center [701, 277] width 271 height 20
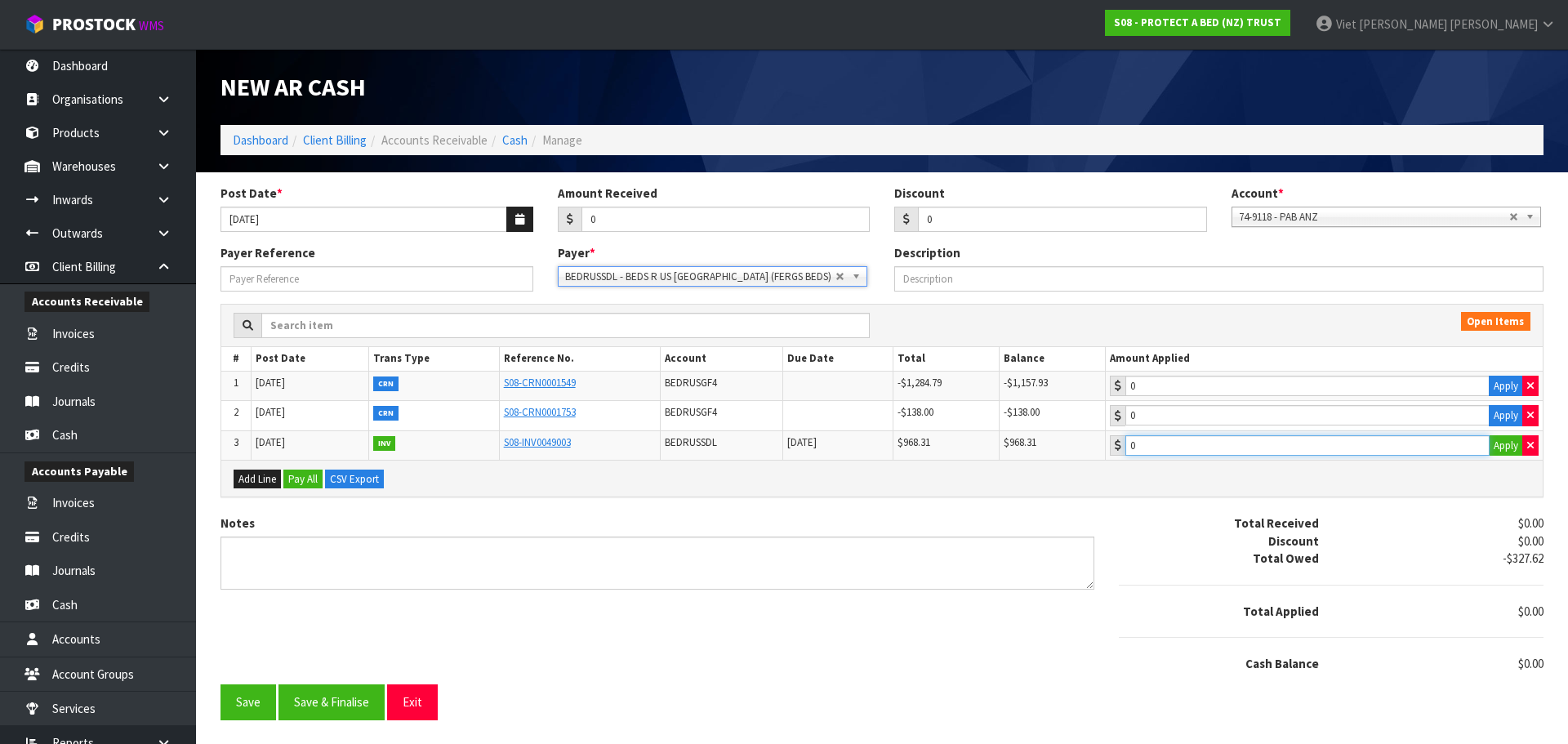
click at [1213, 442] on input "0" at bounding box center [1308, 446] width 364 height 21
click at [1347, 441] on input "0" at bounding box center [1308, 446] width 364 height 21
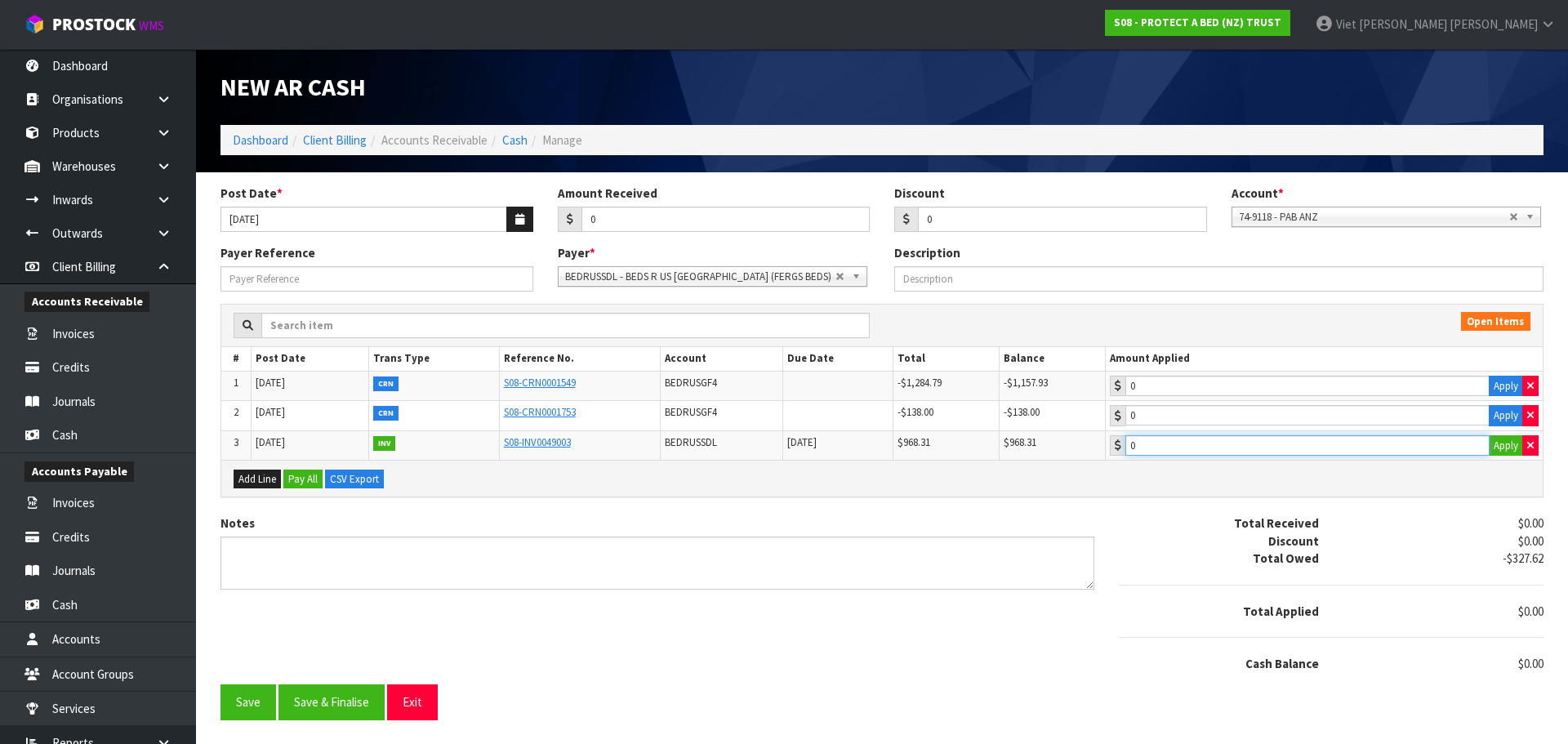
click at [1395, 444] on input "0" at bounding box center [1308, 446] width 364 height 21
click at [1508, 449] on button "Apply" at bounding box center [1506, 446] width 35 height 21
type input "0"
drag, startPoint x: 1258, startPoint y: 441, endPoint x: 1129, endPoint y: 441, distance: 129.0
click at [1129, 441] on td "0 Apply" at bounding box center [1323, 445] width 438 height 29
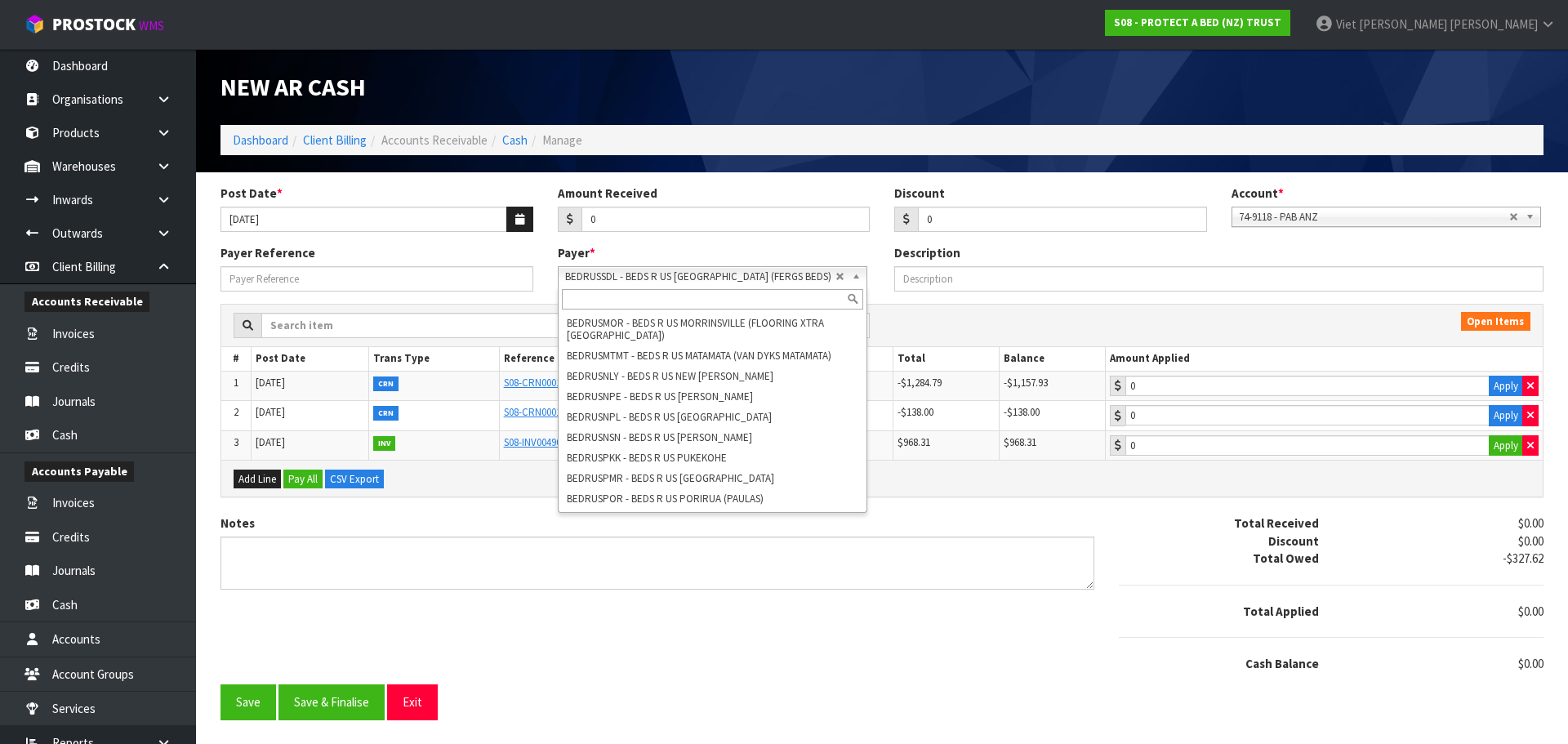
click at [677, 284] on span "BEDRUSSDL - BEDS R US [GEOGRAPHIC_DATA] (FERGS BEDS)" at bounding box center [701, 277] width 271 height 20
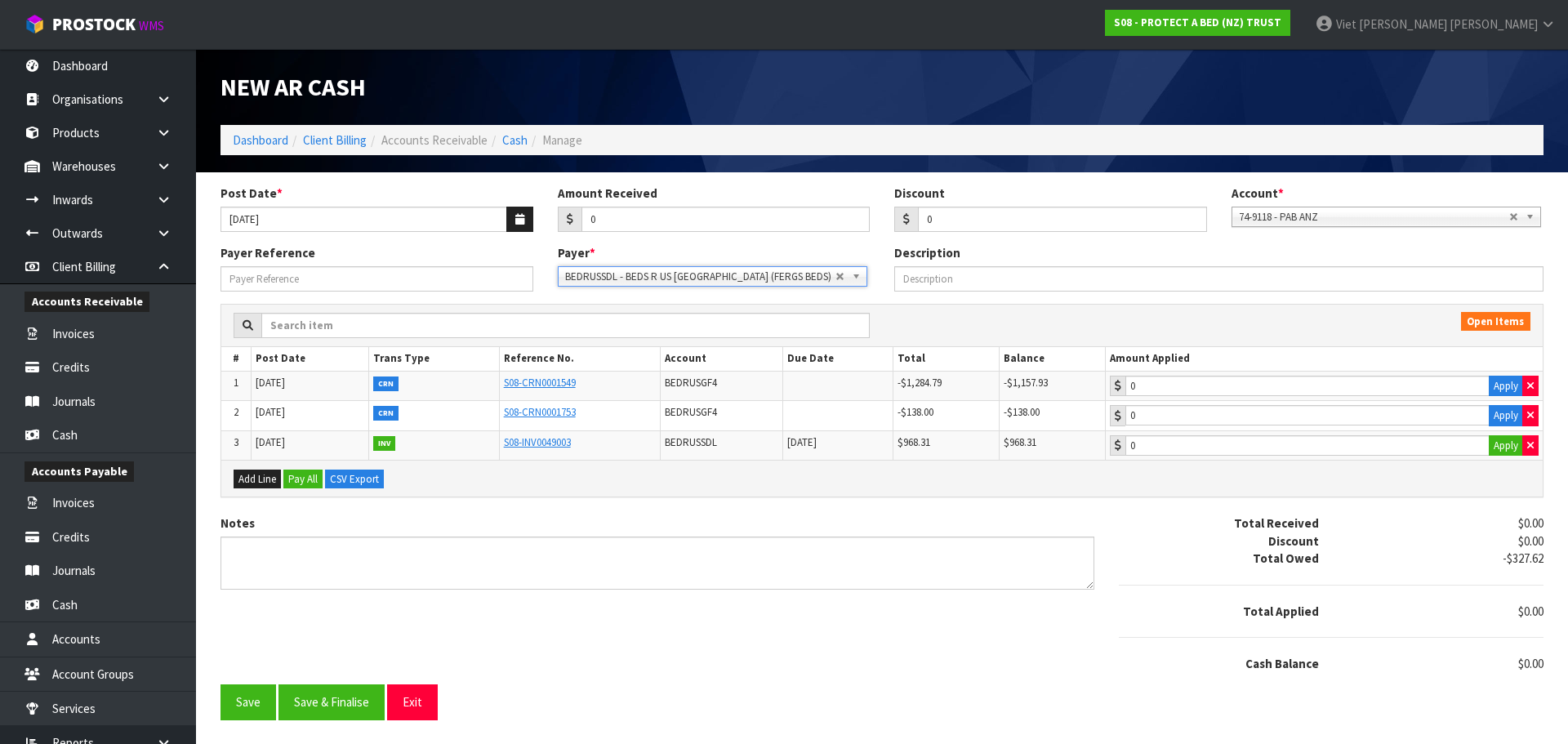
click at [675, 275] on span "BEDRUSSDL - BEDS R US [GEOGRAPHIC_DATA] (FERGS BEDS)" at bounding box center [701, 277] width 271 height 20
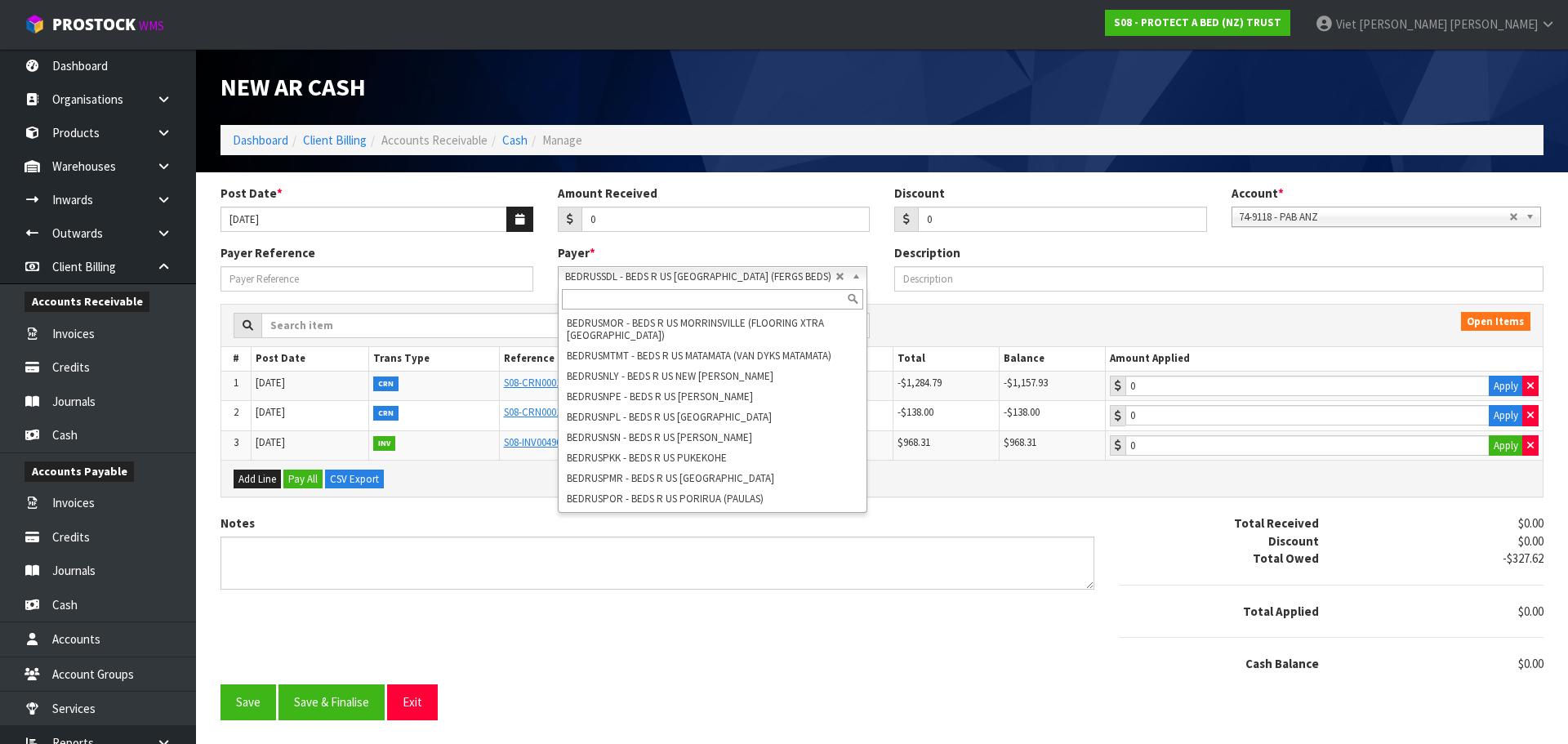
click at [675, 275] on span "BEDRUSSDL - BEDS R US [GEOGRAPHIC_DATA] (FERGS BEDS)" at bounding box center [701, 277] width 271 height 20
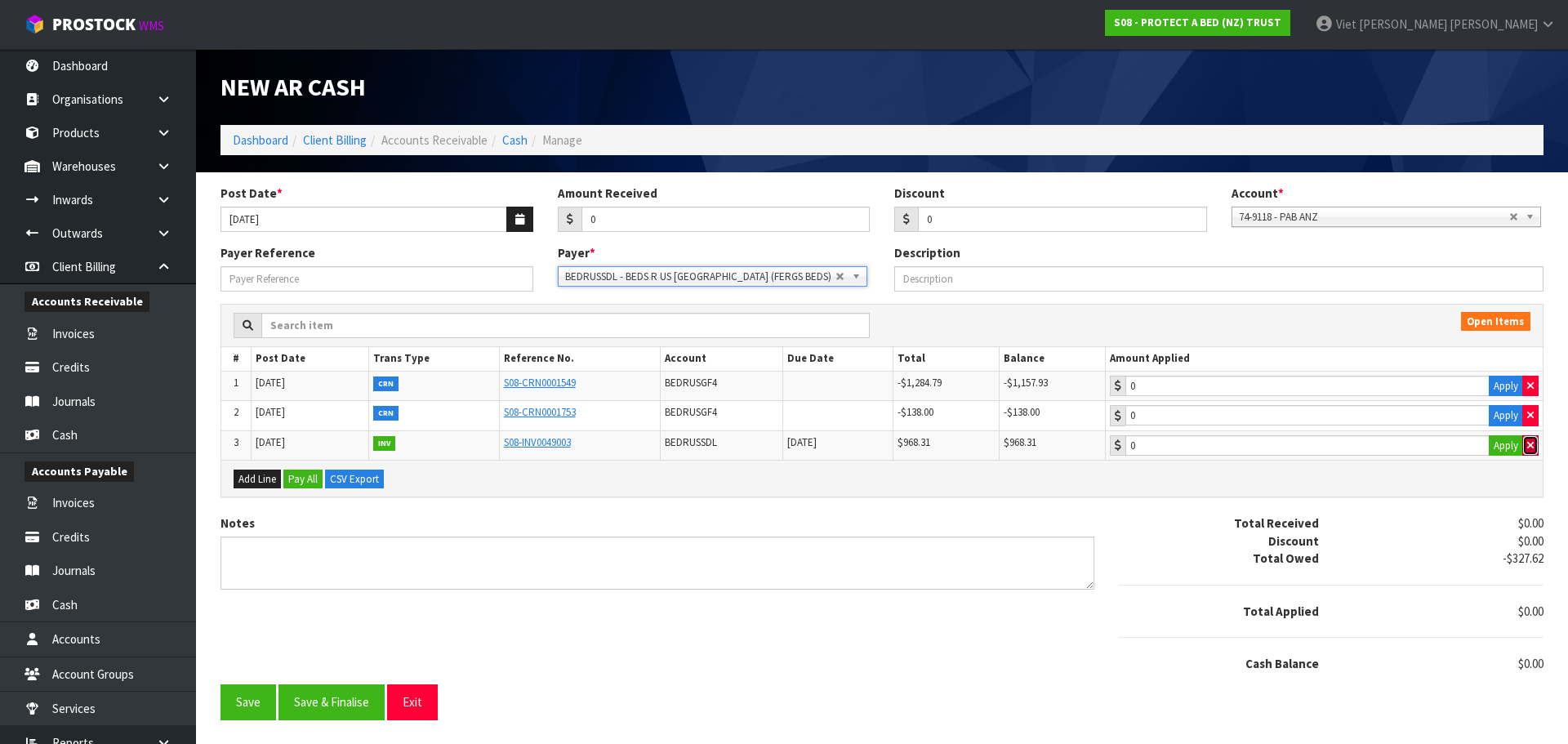
click at [1523, 444] on button "button" at bounding box center [1530, 446] width 16 height 21
click at [1522, 417] on button "button" at bounding box center [1530, 415] width 16 height 21
click at [1530, 385] on icon "button" at bounding box center [1531, 386] width 7 height 10
click at [741, 279] on span "BEDRUSSDL - BEDS R US [GEOGRAPHIC_DATA] (FERGS BEDS)" at bounding box center [701, 277] width 271 height 20
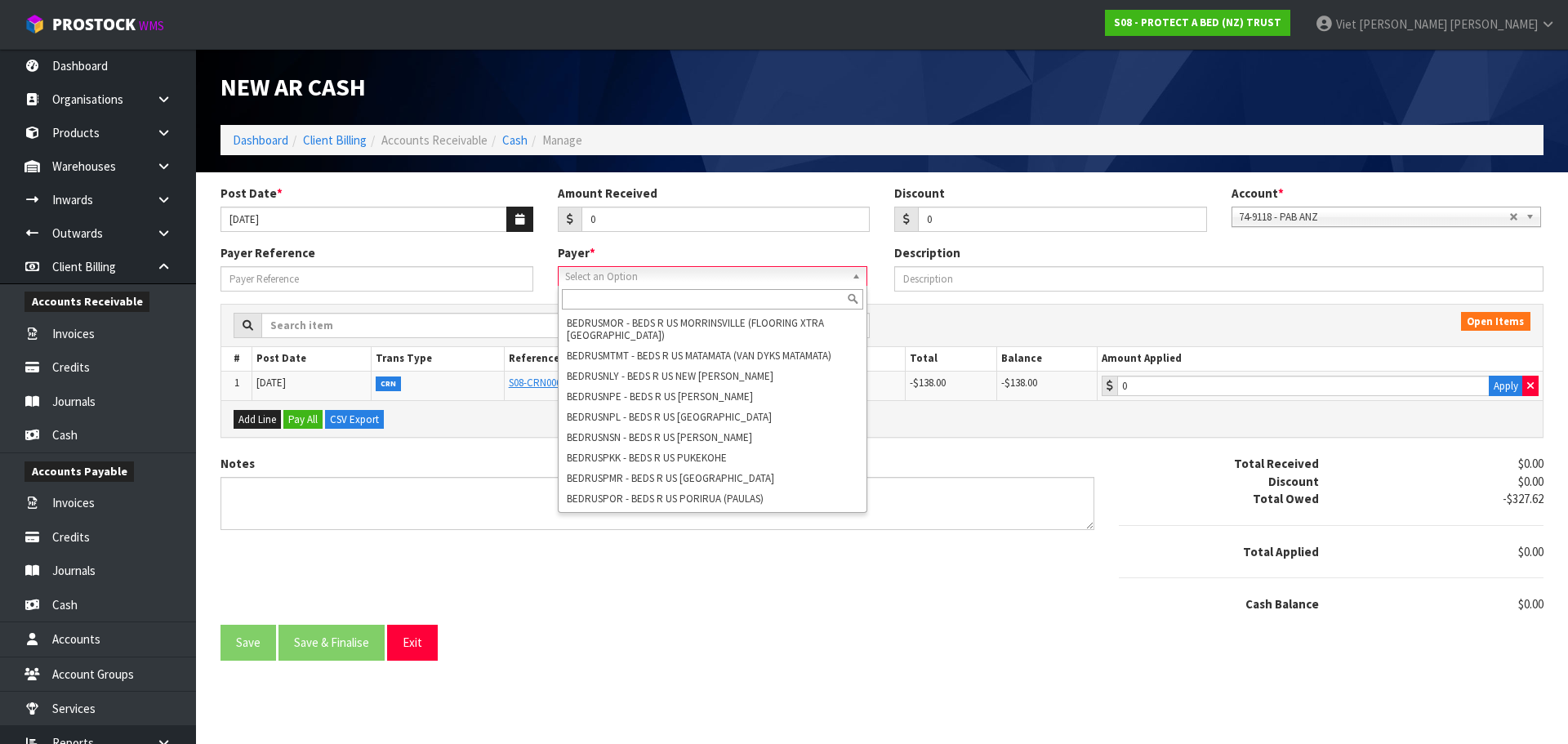
click at [815, 276] on span "Select an Option" at bounding box center [701, 277] width 271 height 20
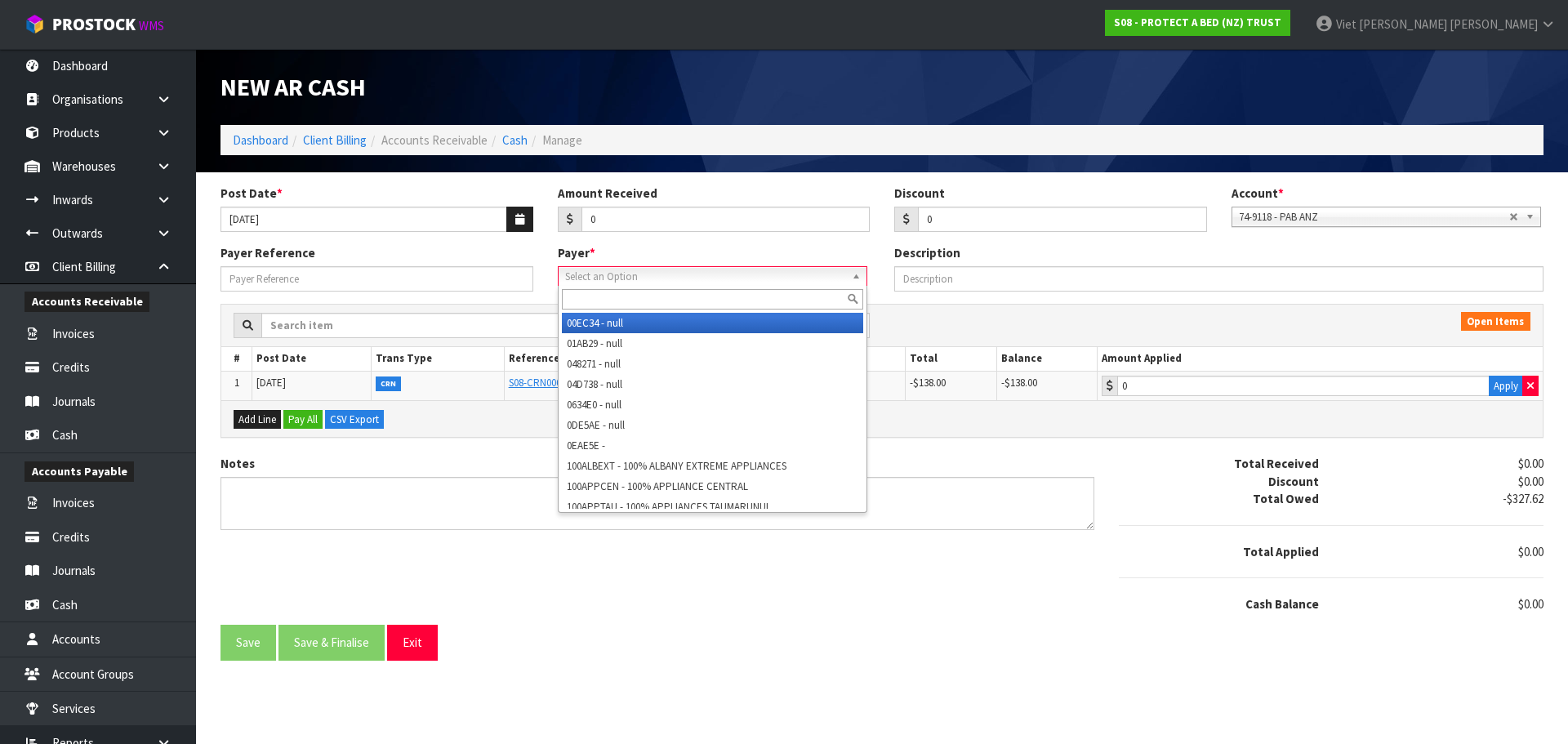
click at [815, 276] on span "Select an Option" at bounding box center [701, 277] width 271 height 20
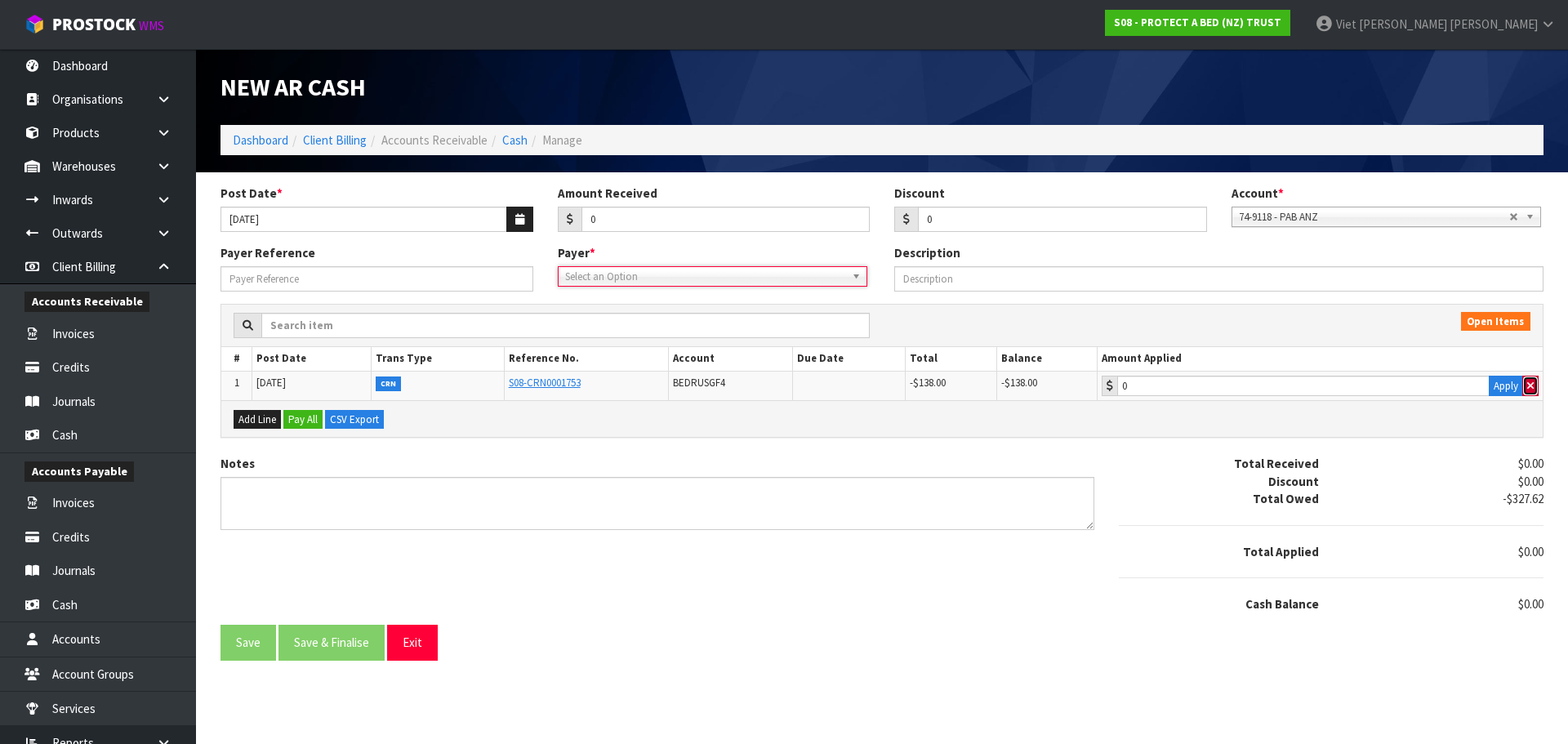
click at [1522, 386] on button "button" at bounding box center [1530, 386] width 16 height 21
click at [517, 147] on link "Cash" at bounding box center [514, 140] width 25 height 16
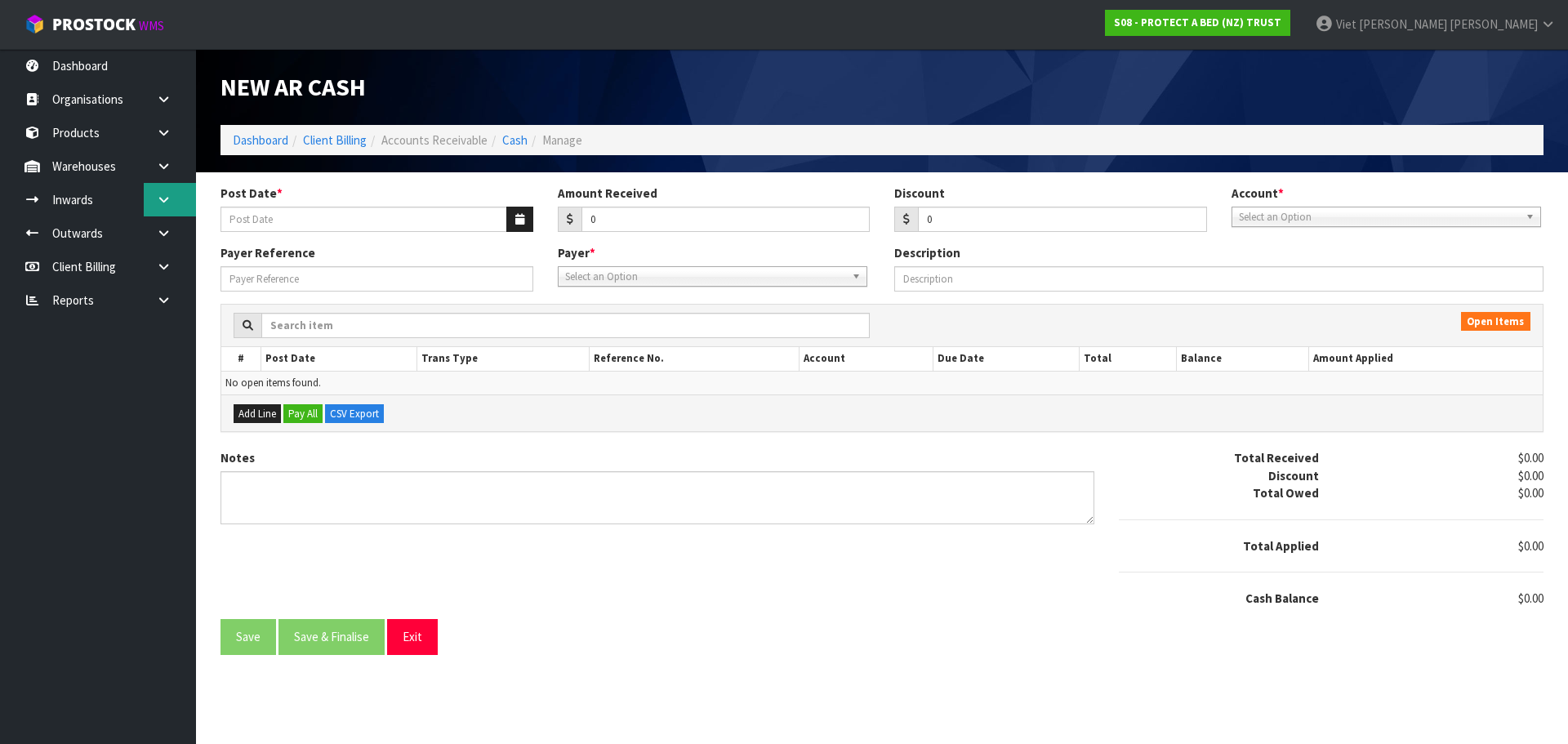
click at [173, 187] on link at bounding box center [170, 199] width 52 height 34
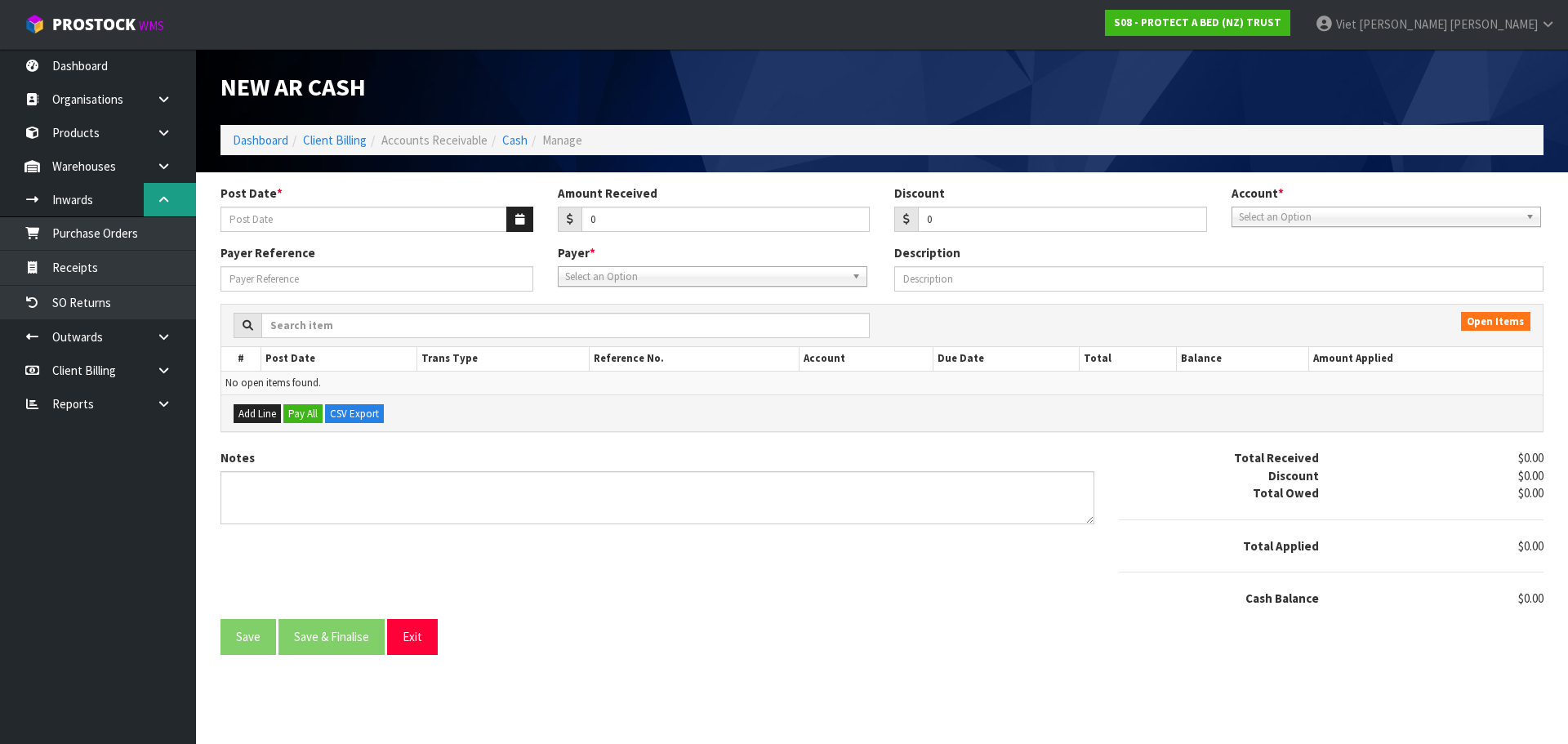
click at [173, 187] on link at bounding box center [170, 199] width 52 height 34
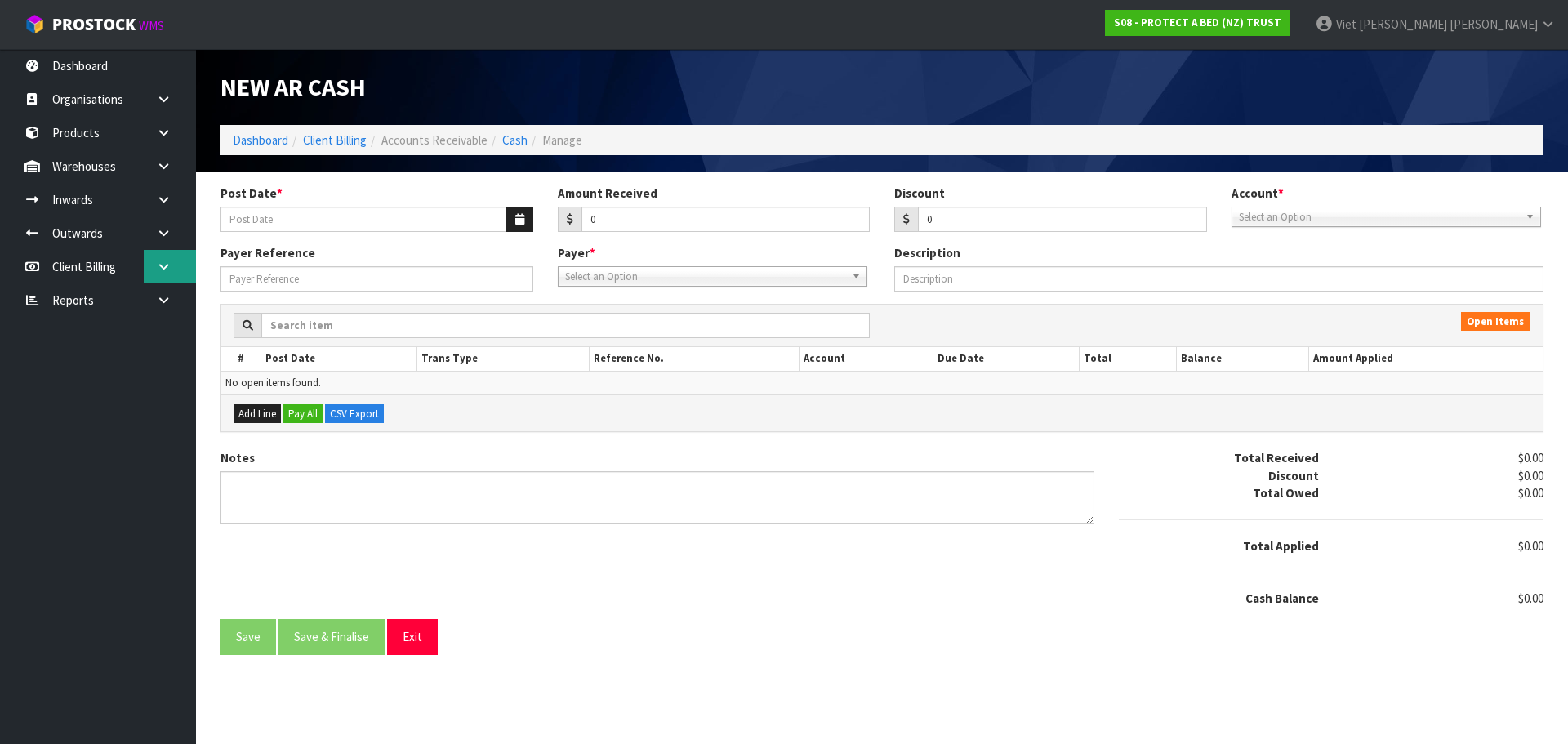
click at [164, 278] on link at bounding box center [170, 266] width 52 height 34
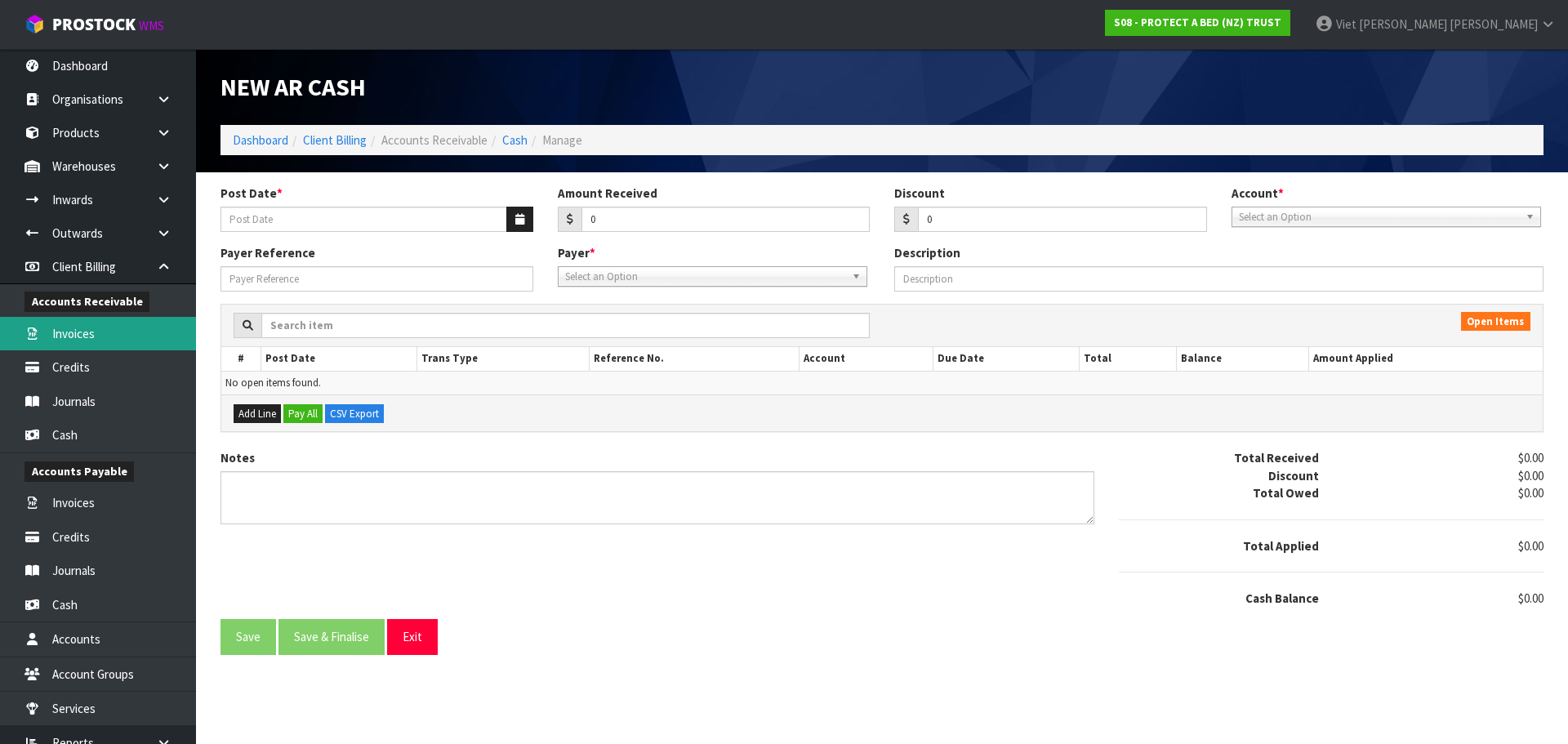
click at [147, 326] on link "Invoices" at bounding box center [98, 333] width 196 height 34
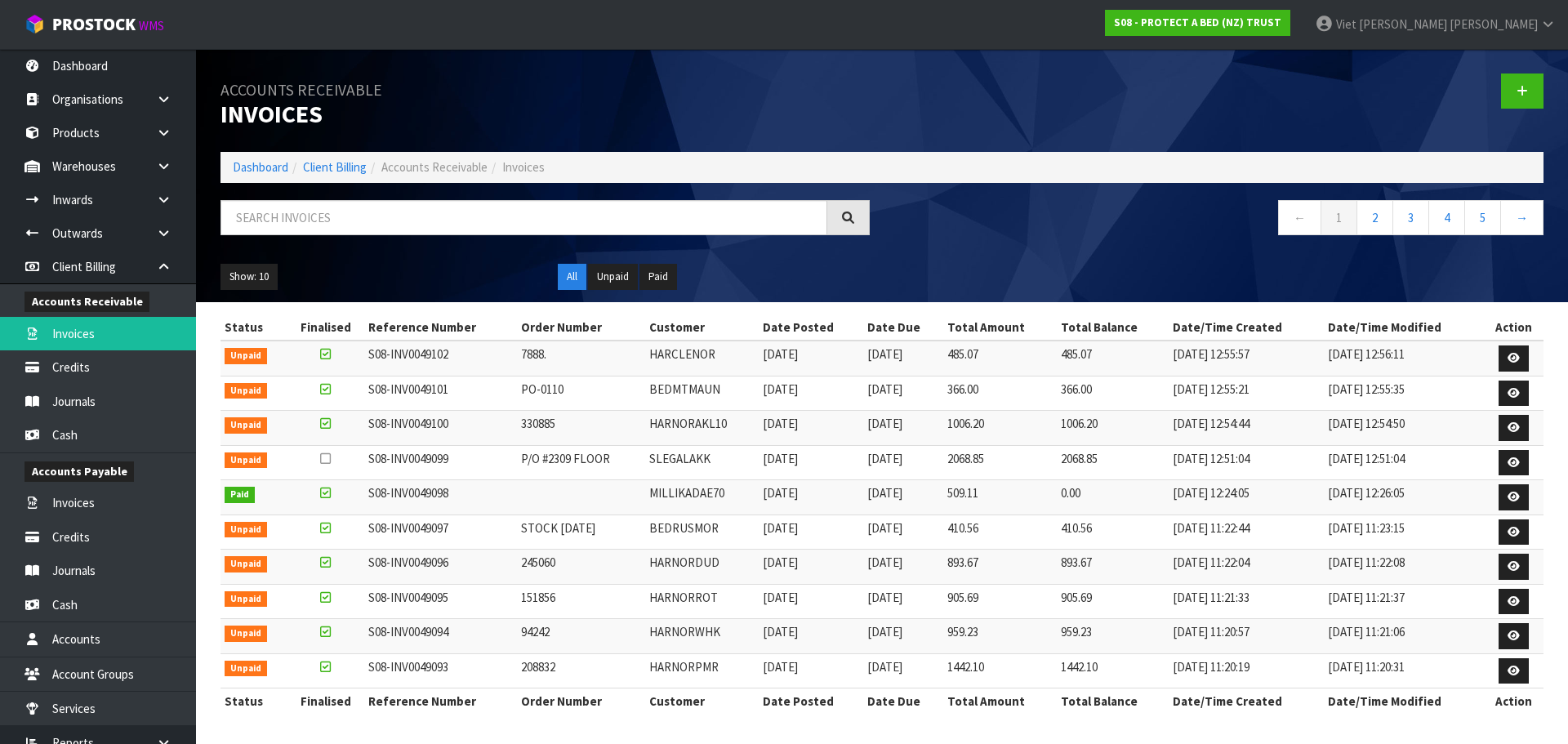
click at [469, 196] on div "Accounts Receivable Invoices Dashboard Client Billing Accounts Receivable Invoi…" at bounding box center [882, 175] width 1348 height 253
click at [427, 204] on input "text" at bounding box center [524, 218] width 607 height 35
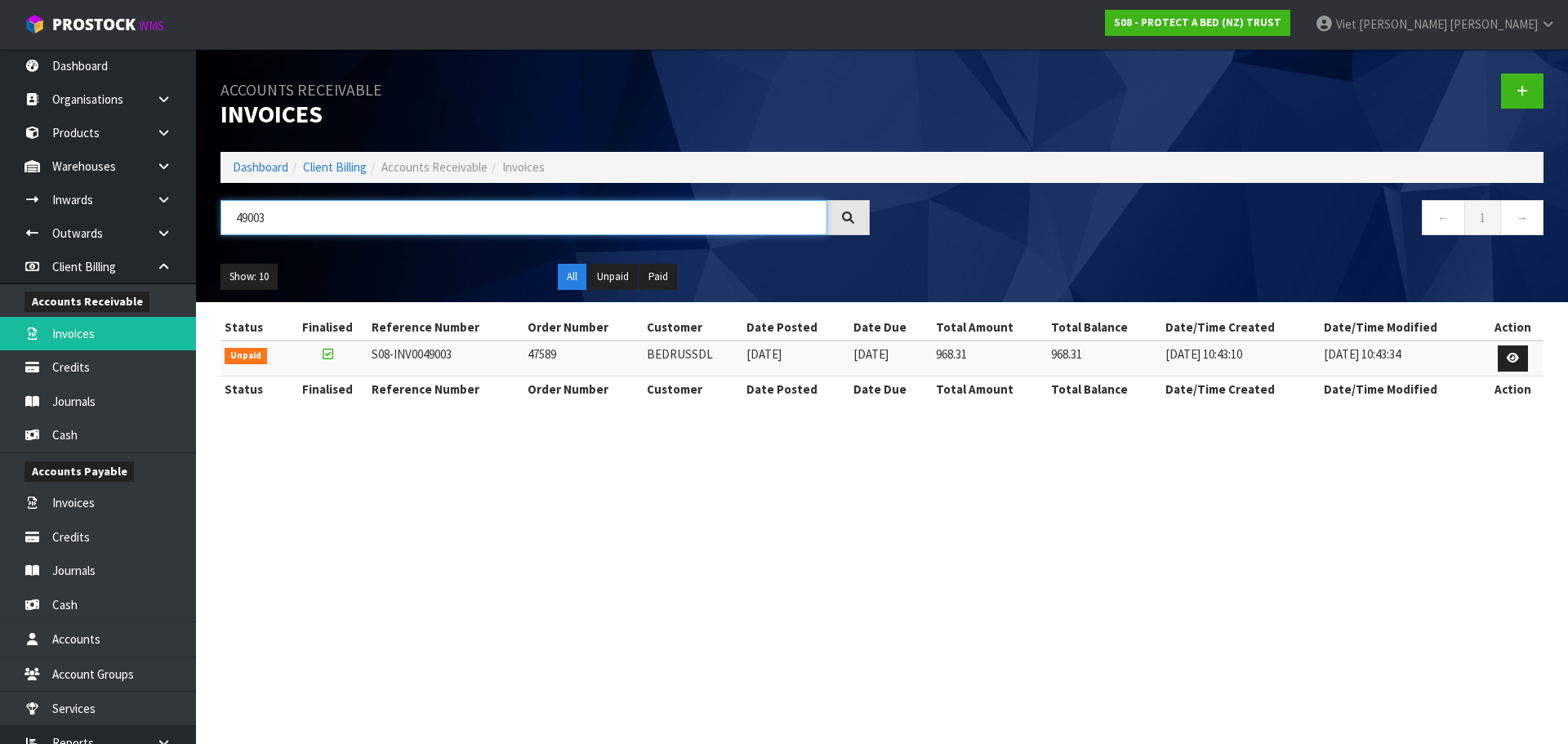
type input "49003"
click at [696, 360] on td "BEDRUSSDL" at bounding box center [692, 358] width 100 height 35
copy td "BEDRUSSDL"
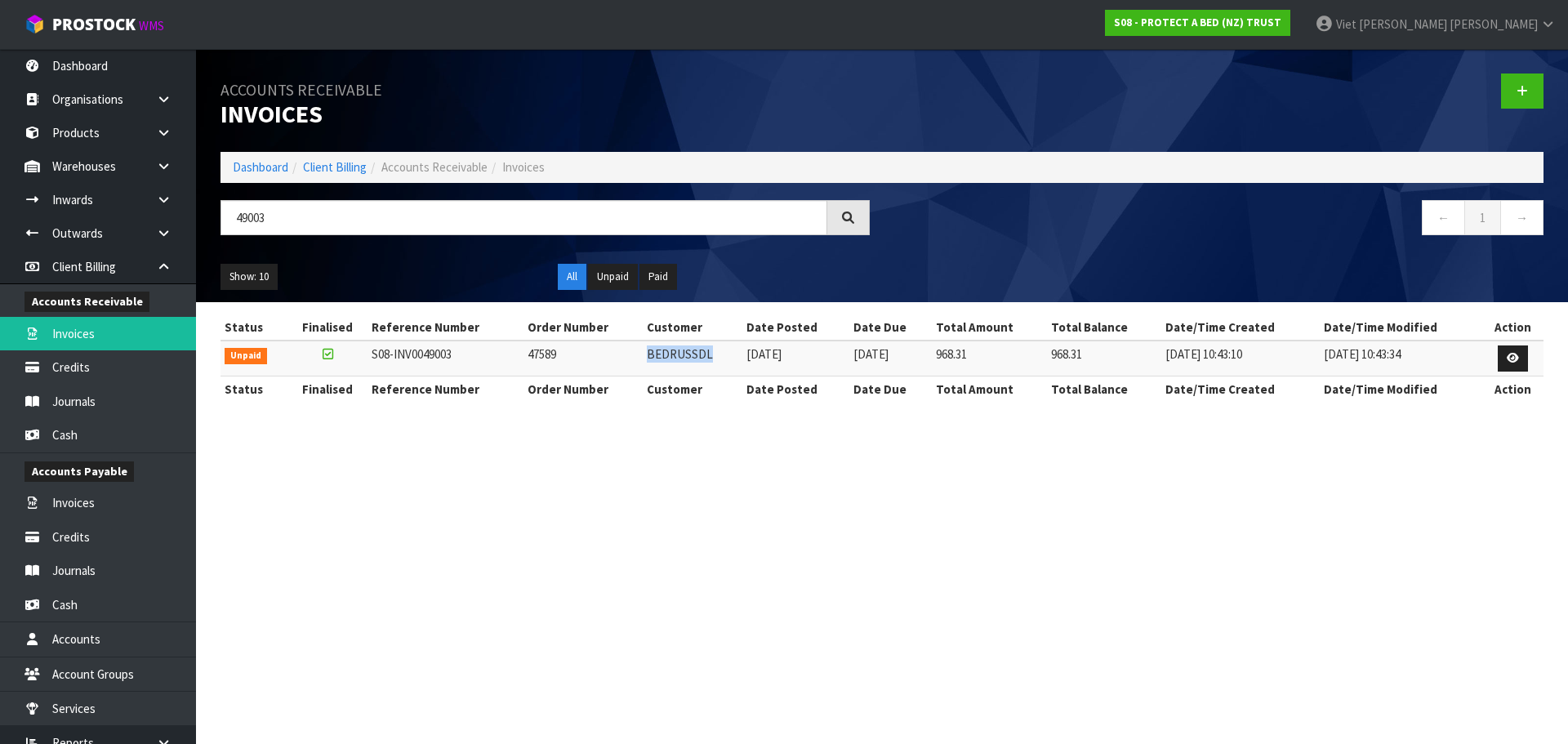
copy td "BEDRUSSDL"
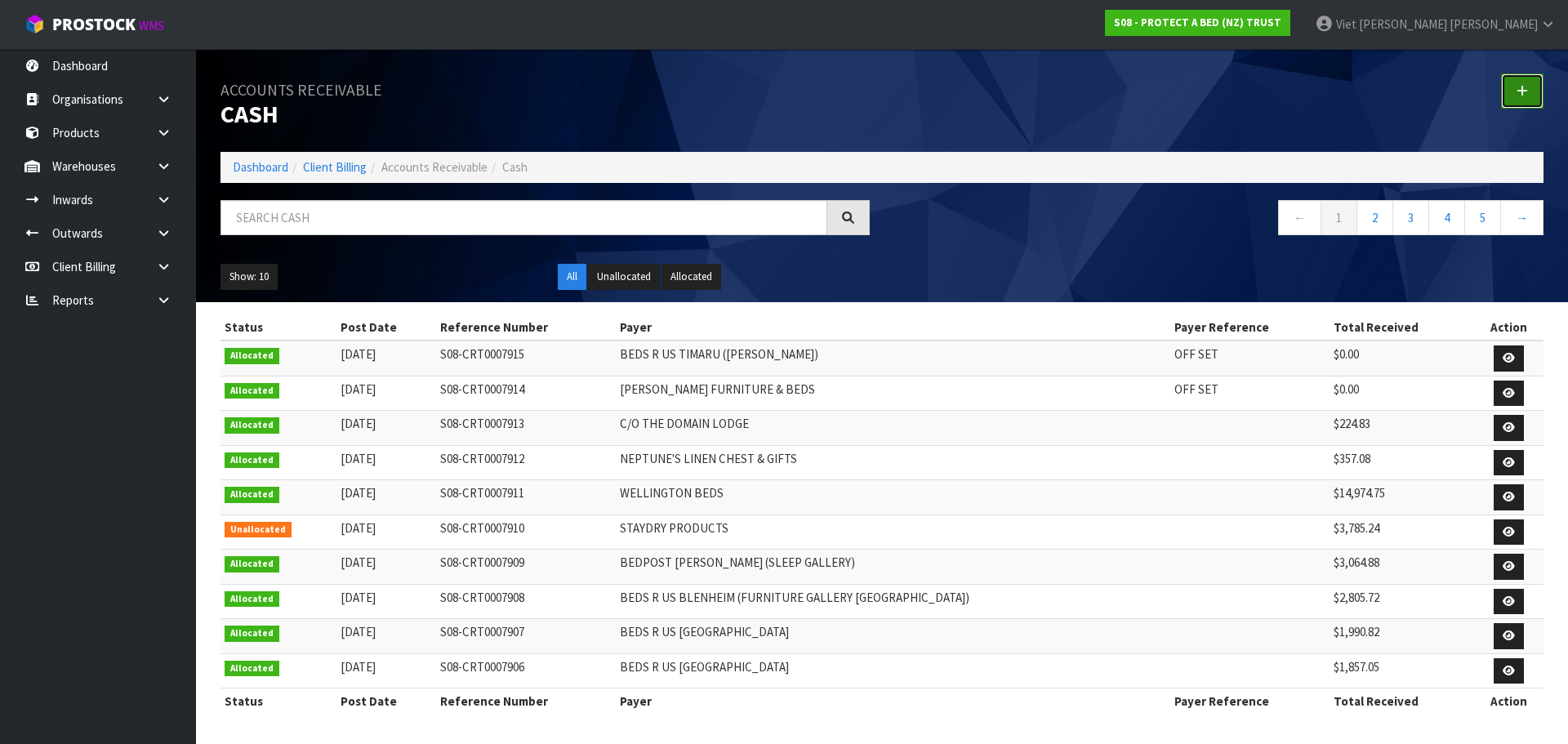
click at [1517, 91] on icon at bounding box center [1522, 91] width 11 height 12
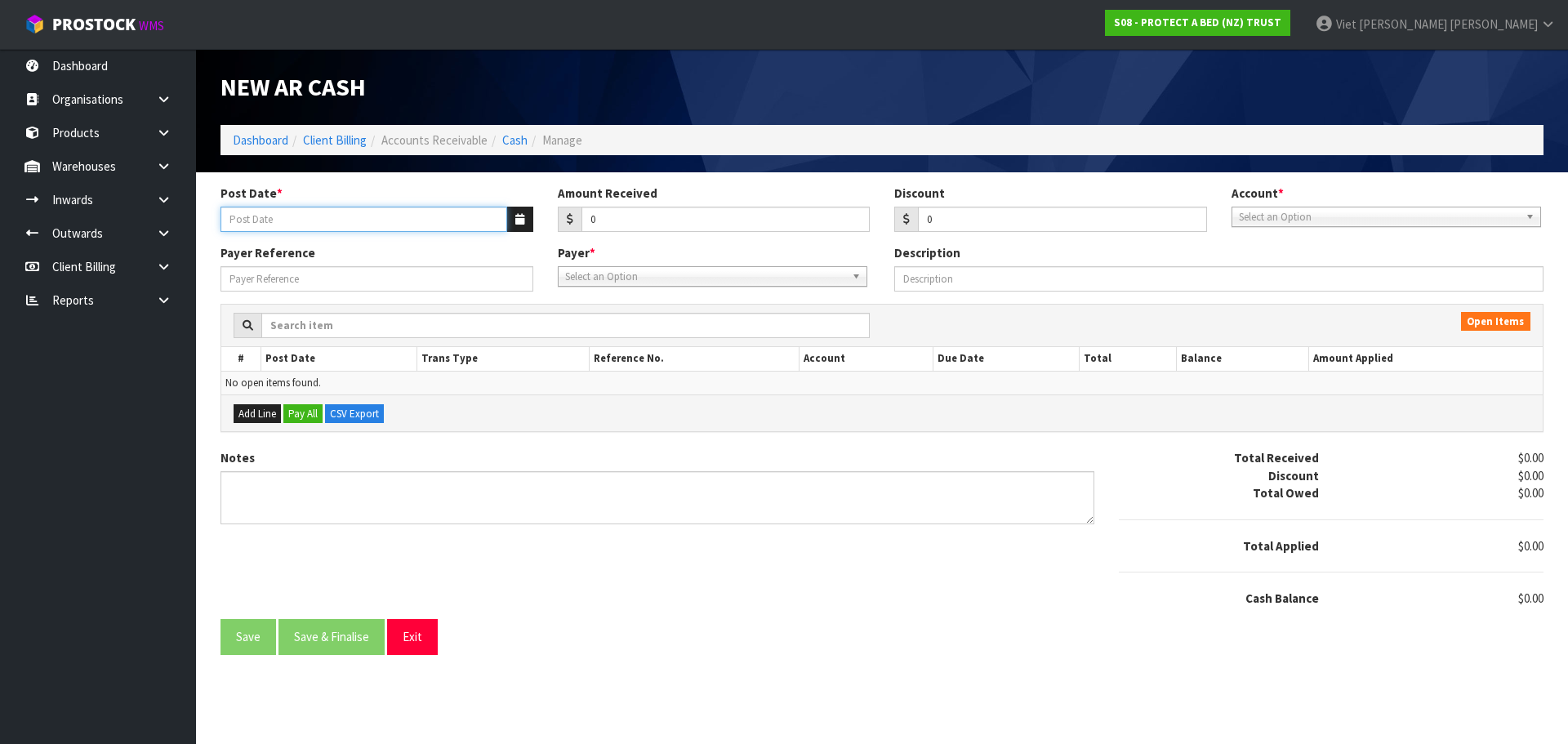
click at [329, 221] on input "Post Date *" at bounding box center [363, 219] width 287 height 25
click at [521, 206] on button "button" at bounding box center [519, 219] width 27 height 25
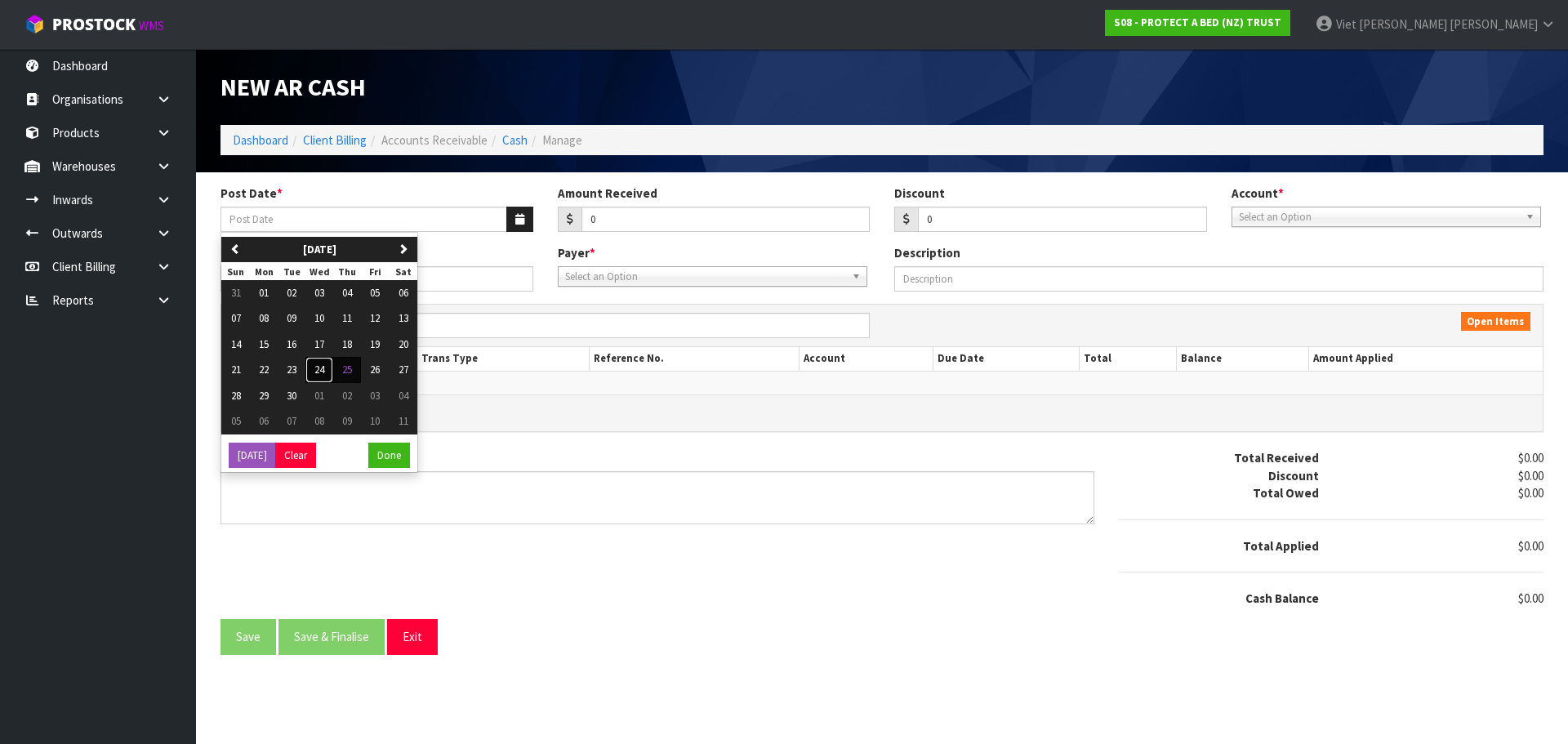
click at [330, 369] on button "24" at bounding box center [319, 369] width 28 height 26
type input "24/09/2025"
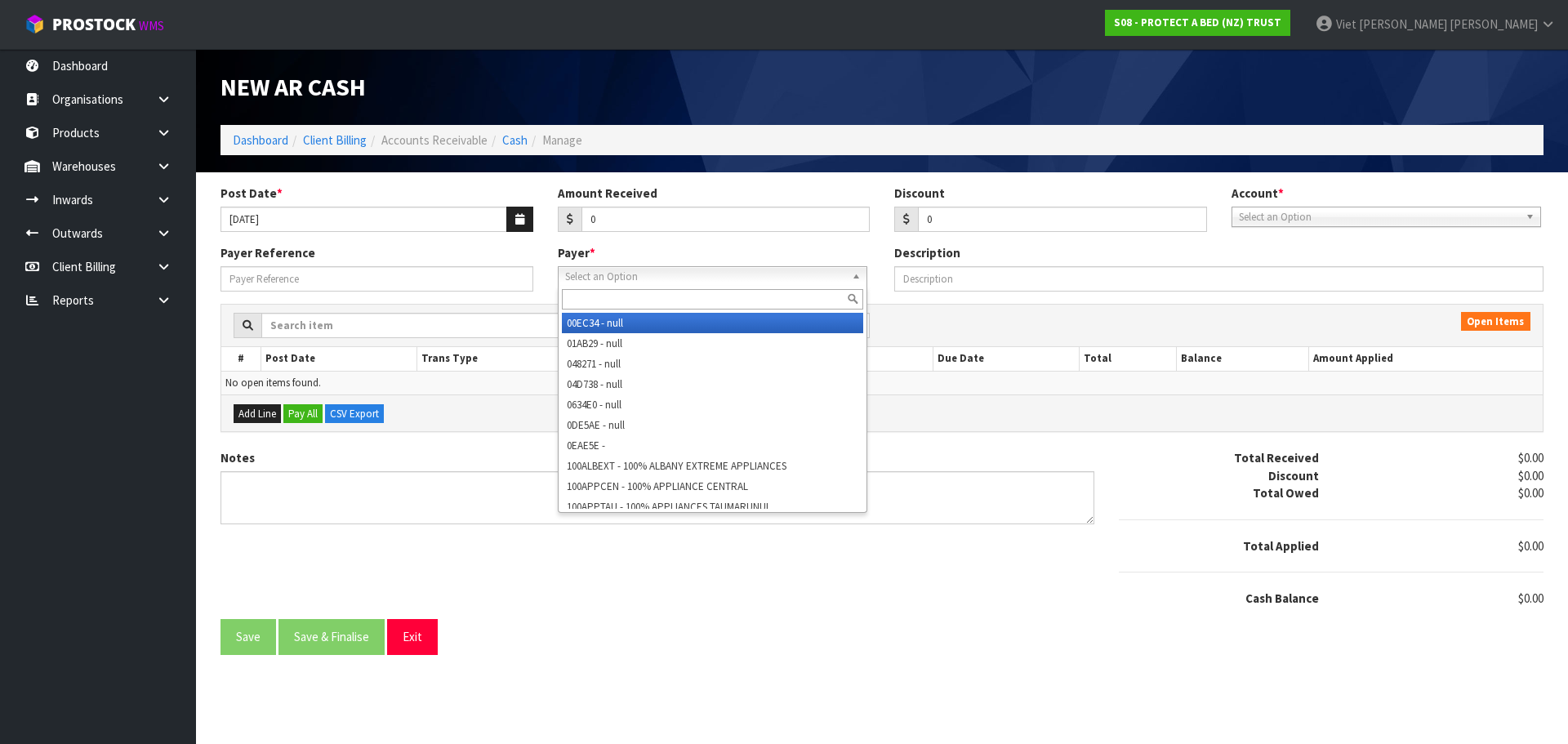
click at [680, 275] on span "Select an Option" at bounding box center [705, 277] width 280 height 20
click at [651, 294] on input "text" at bounding box center [712, 299] width 301 height 21
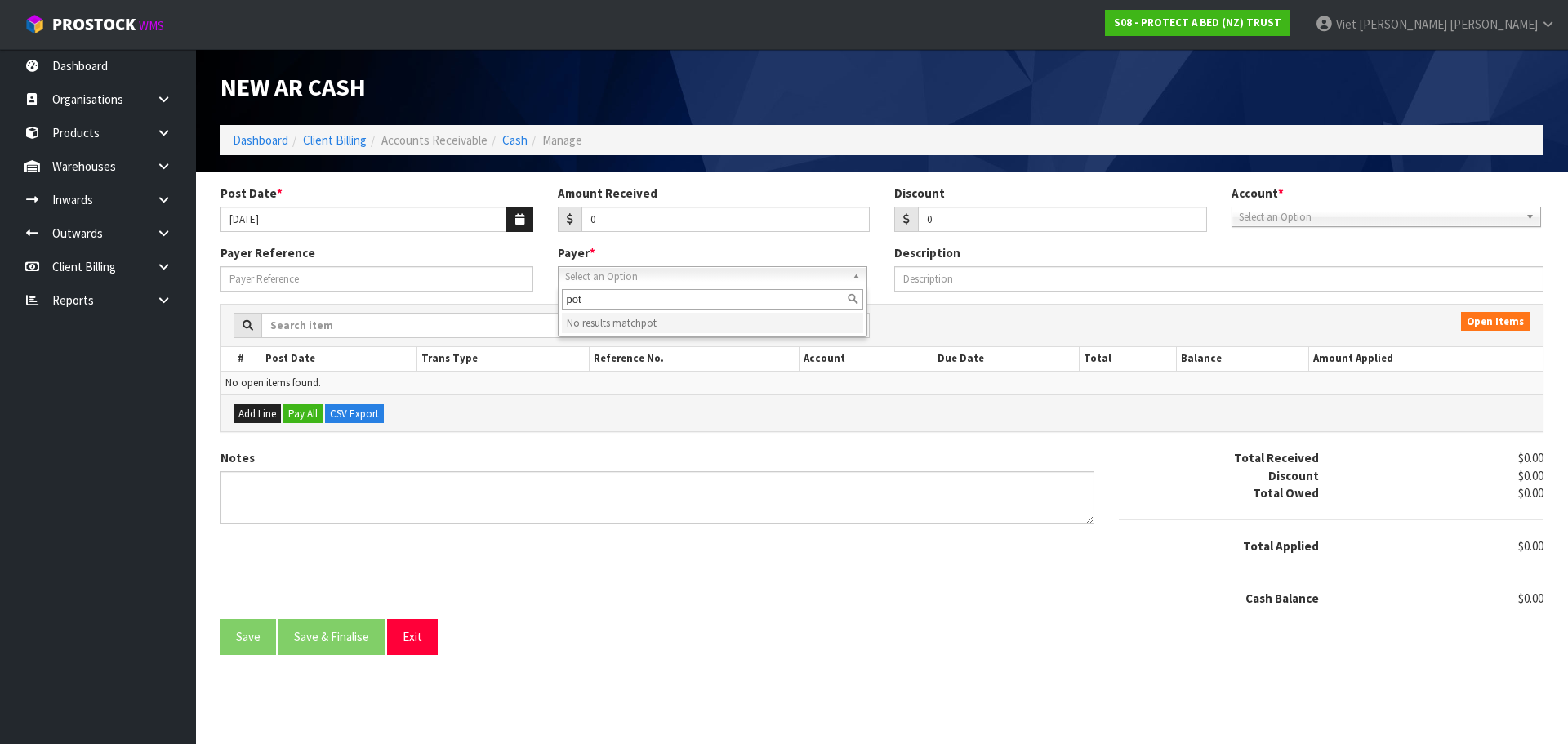
type input "po"
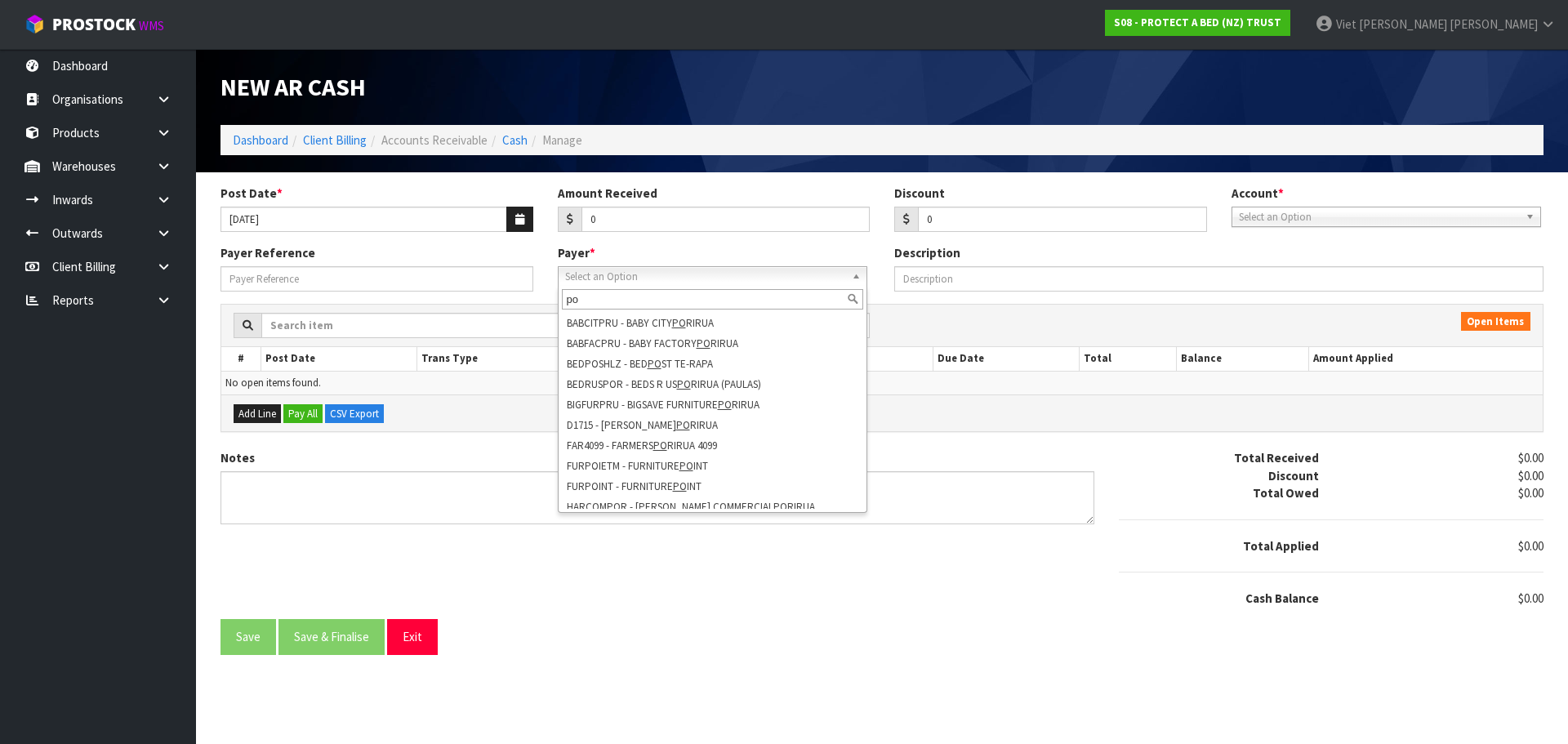
drag, startPoint x: 614, startPoint y: 294, endPoint x: 534, endPoint y: 303, distance: 80.5
click at [534, 303] on form "Post Date * 24/09/2025 Amount Received 0 Discount 0 Account * 74-9118 - PAB ANZ…" at bounding box center [881, 419] width 1323 height 469
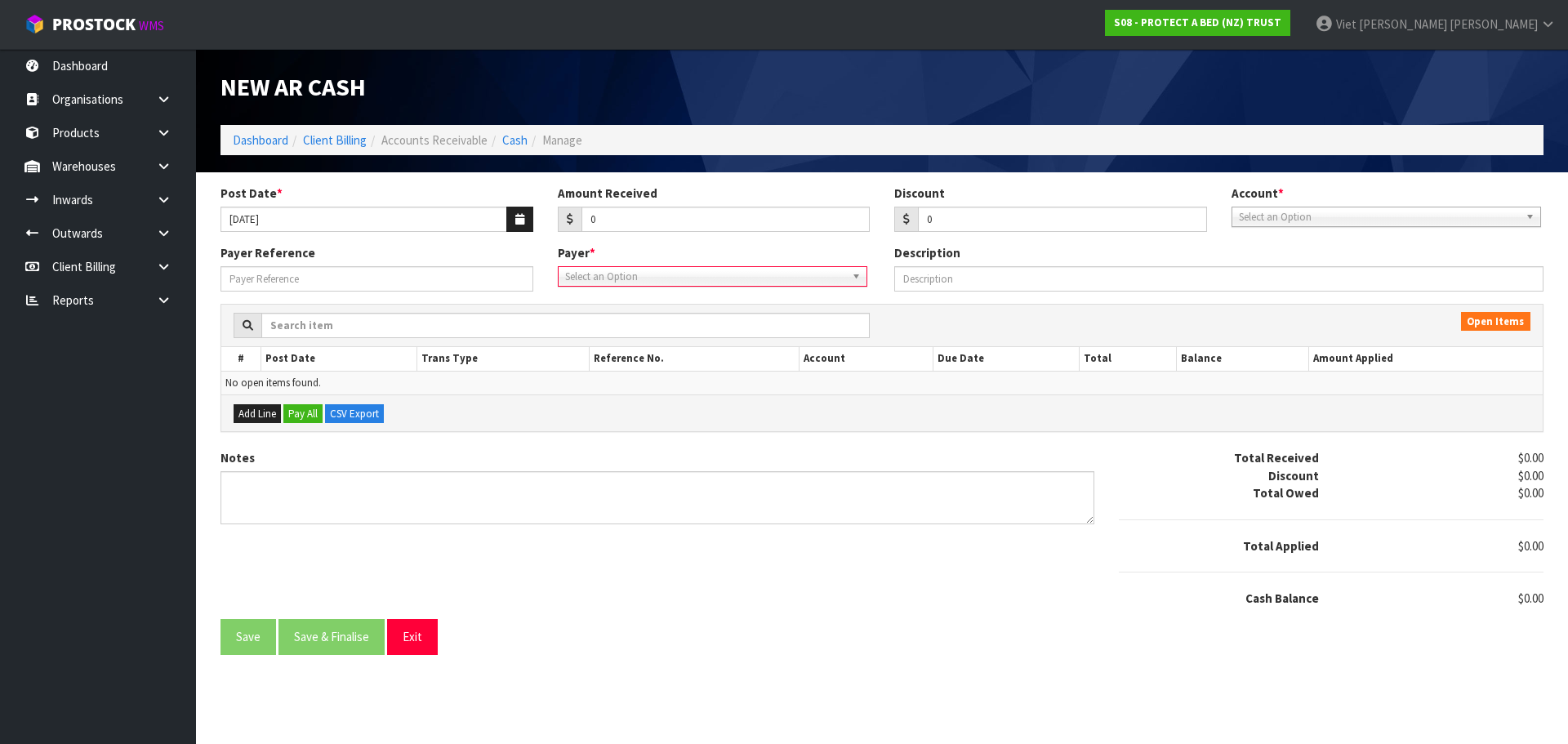
click at [826, 259] on div "Payer * 00EC34 - null 01AB29 - null 048271 - null 04D738 - null 0634E0 - null 0…" at bounding box center [714, 265] width 337 height 42
click at [813, 275] on span "Select an Option" at bounding box center [705, 277] width 280 height 20
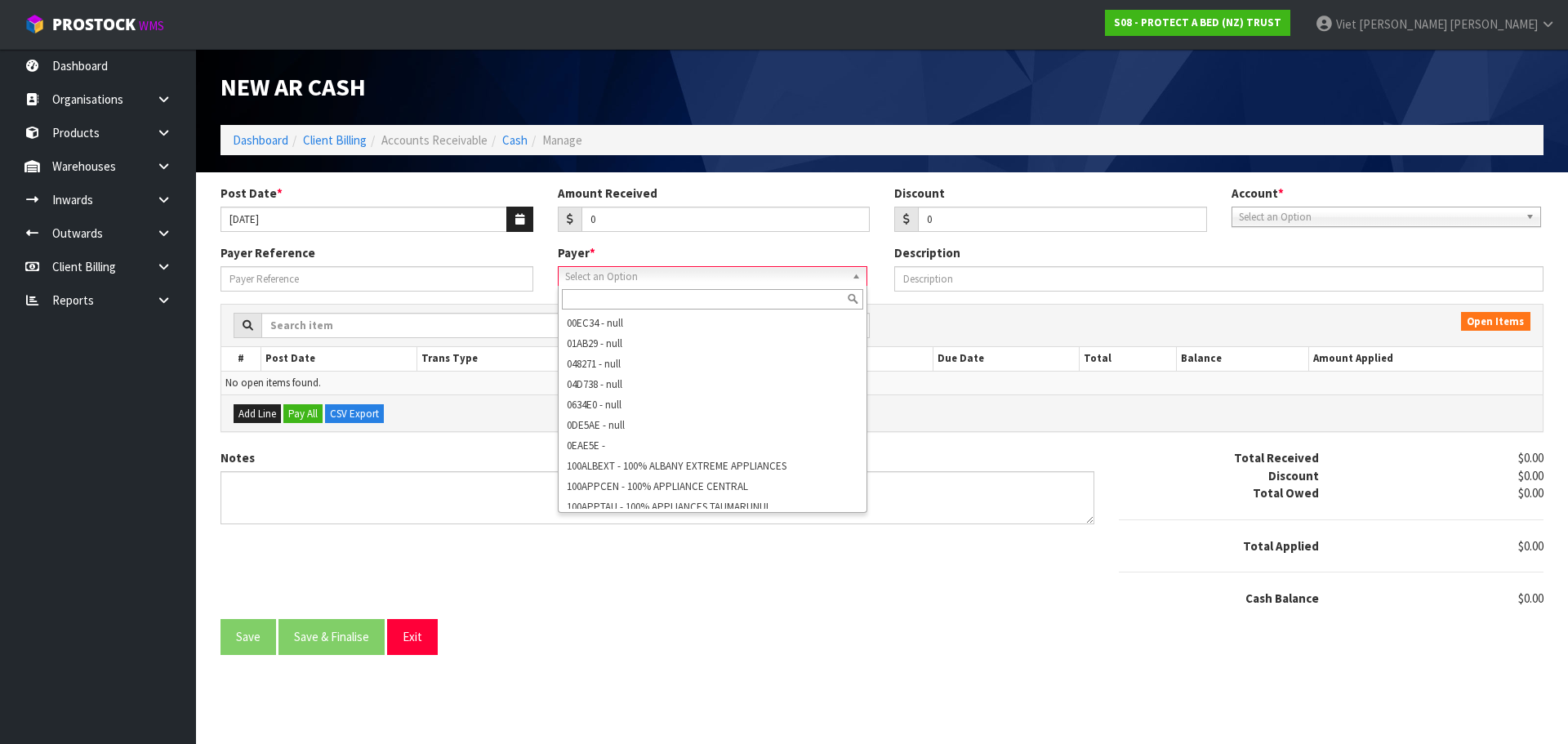
click at [743, 283] on span "Select an Option" at bounding box center [705, 277] width 280 height 20
click at [663, 281] on span "Select an Option" at bounding box center [705, 277] width 280 height 20
click at [637, 304] on input "text" at bounding box center [712, 299] width 301 height 21
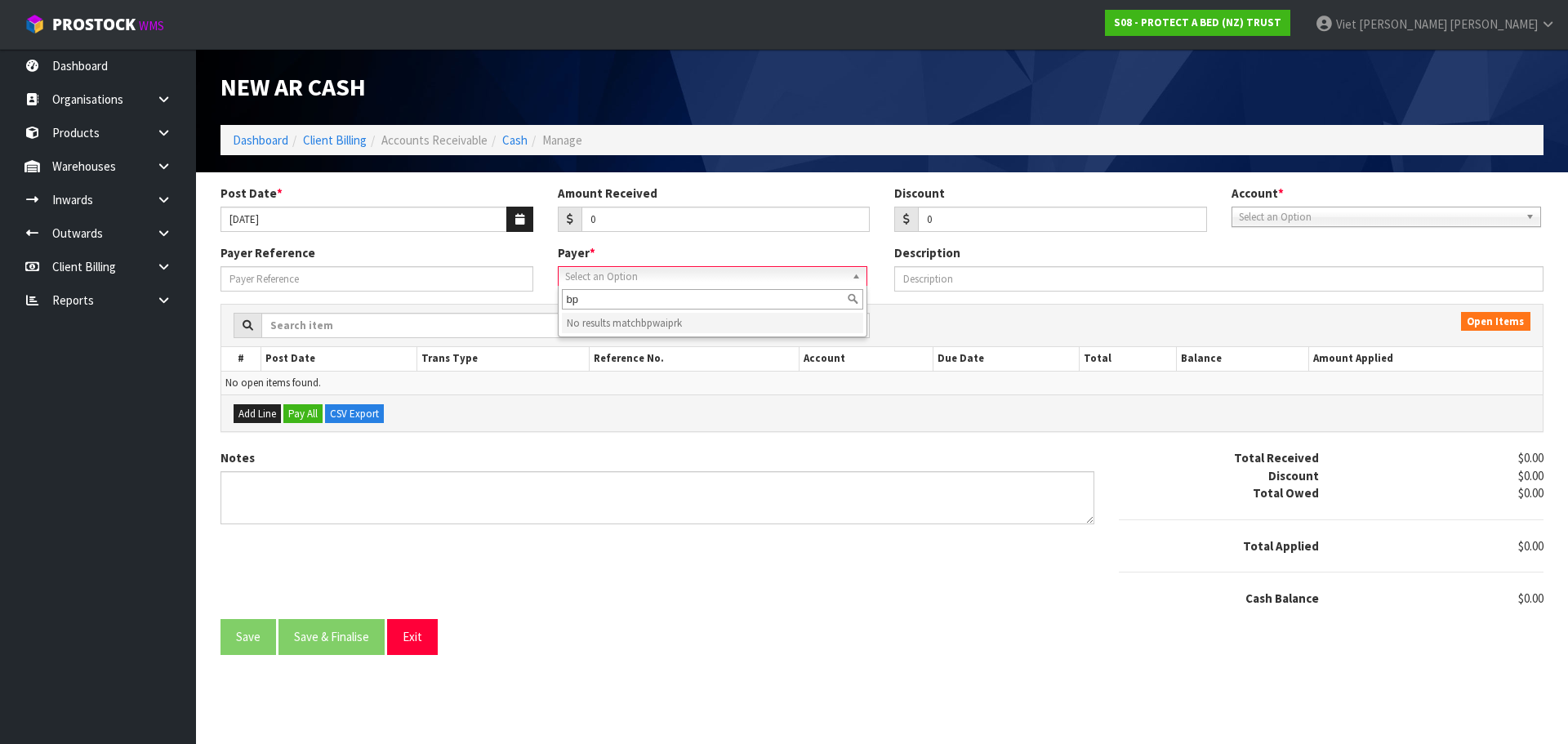
type input "b"
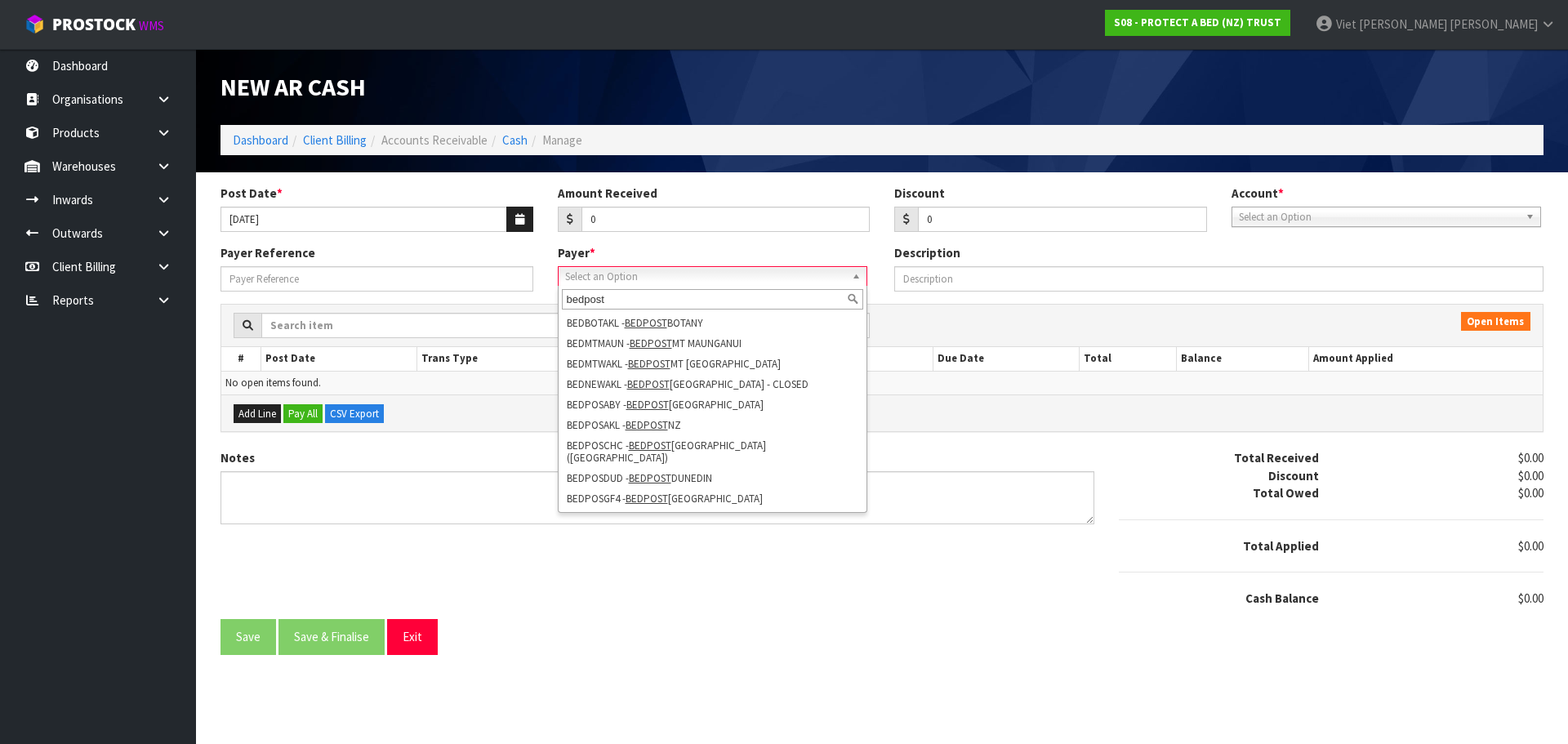
type input "bedpost"
drag, startPoint x: 1010, startPoint y: 558, endPoint x: 996, endPoint y: 542, distance: 21.3
click at [1010, 559] on div "Notes Total Received $0.00 Discount $0.00 Total Owed $0.00 Total Applied $0.00 …" at bounding box center [882, 534] width 1348 height 170
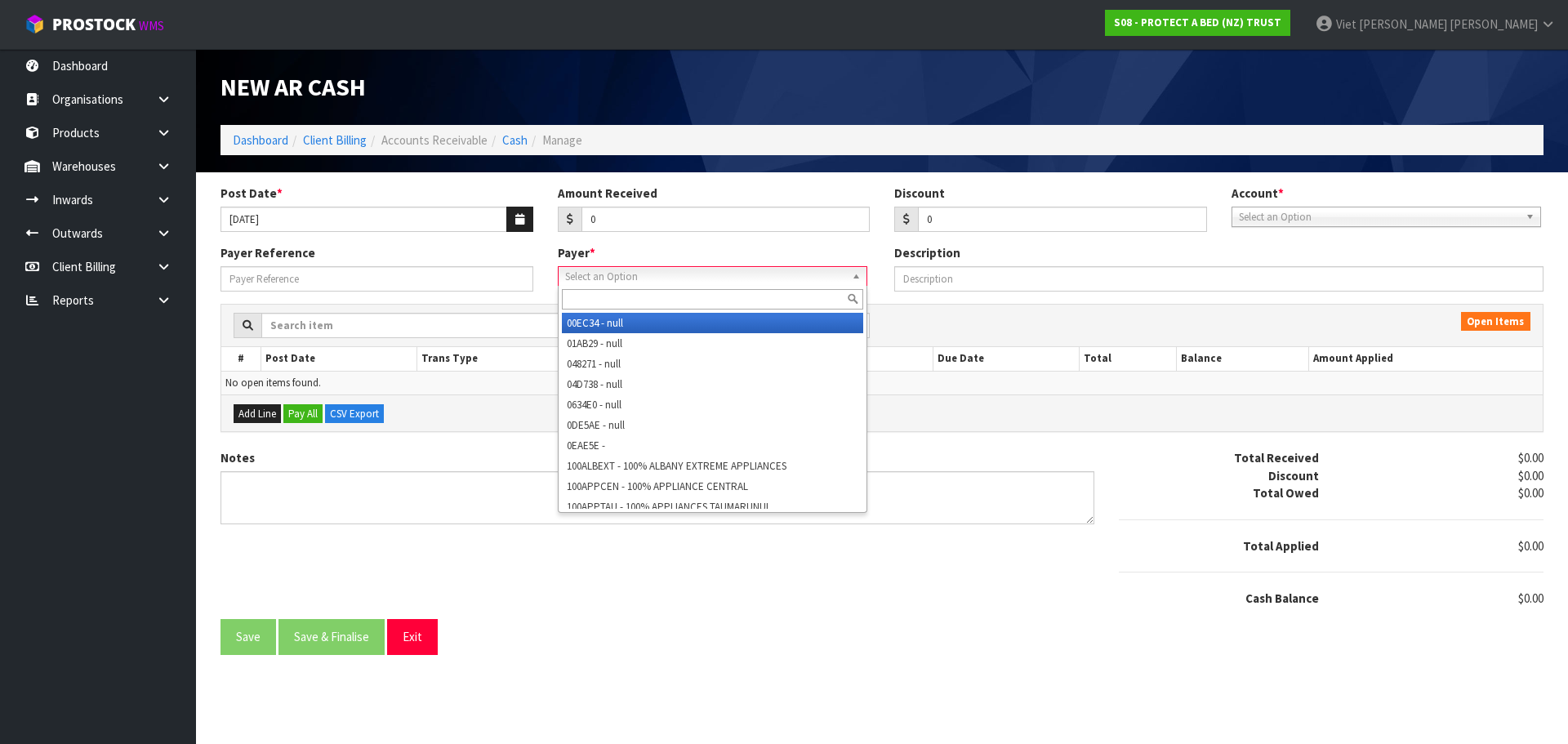
click at [707, 278] on span "Select an Option" at bounding box center [705, 277] width 280 height 20
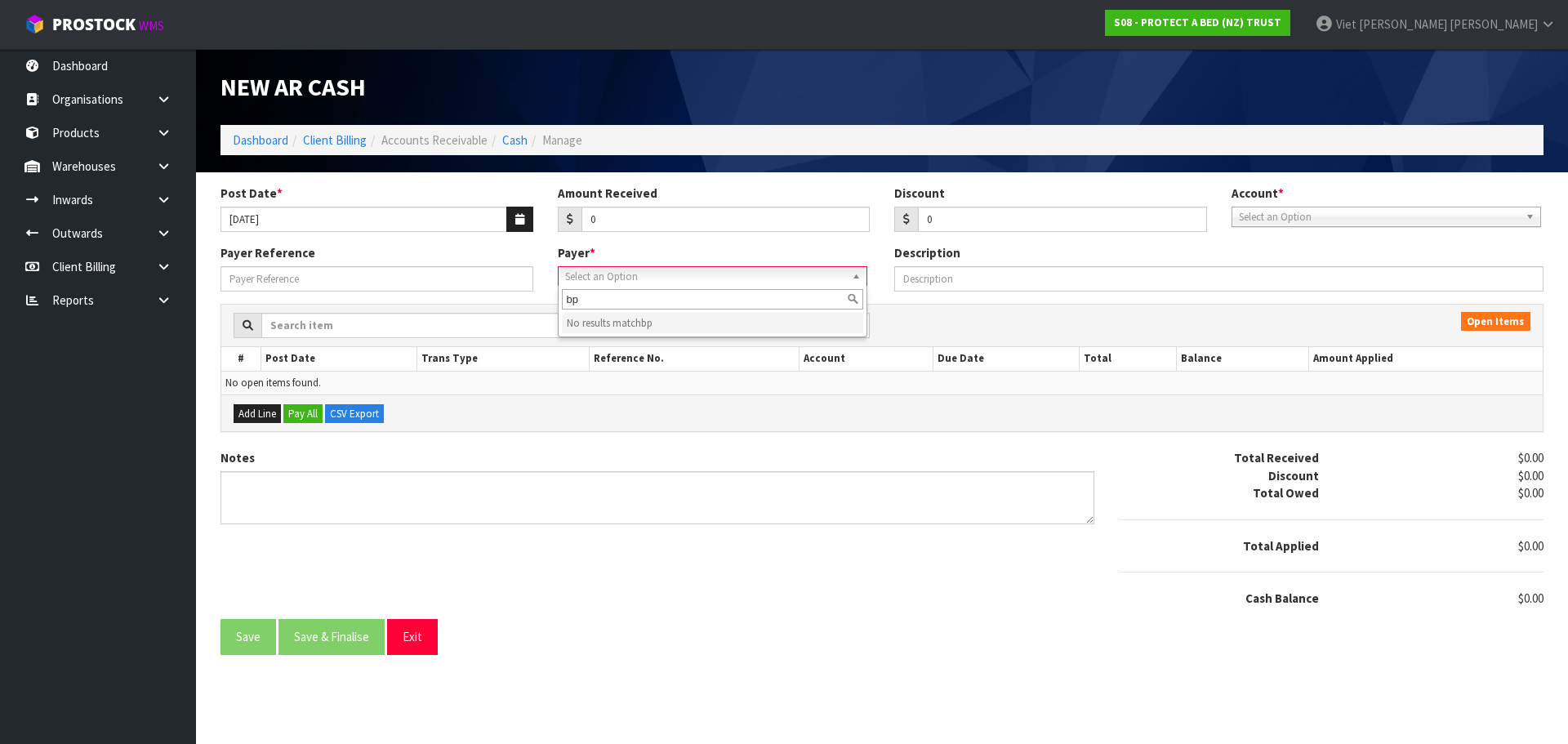
type input "b"
type input "w"
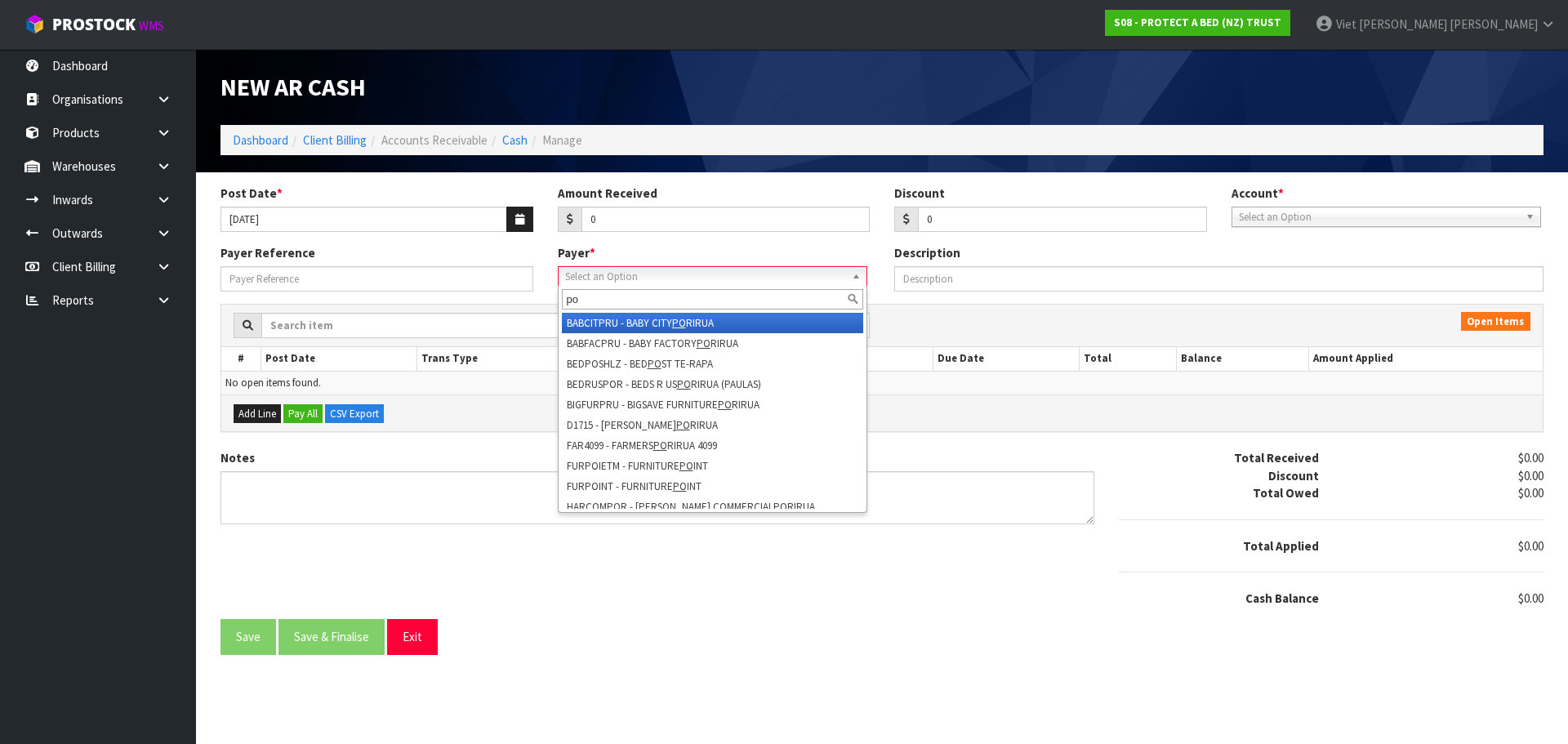
type input "p"
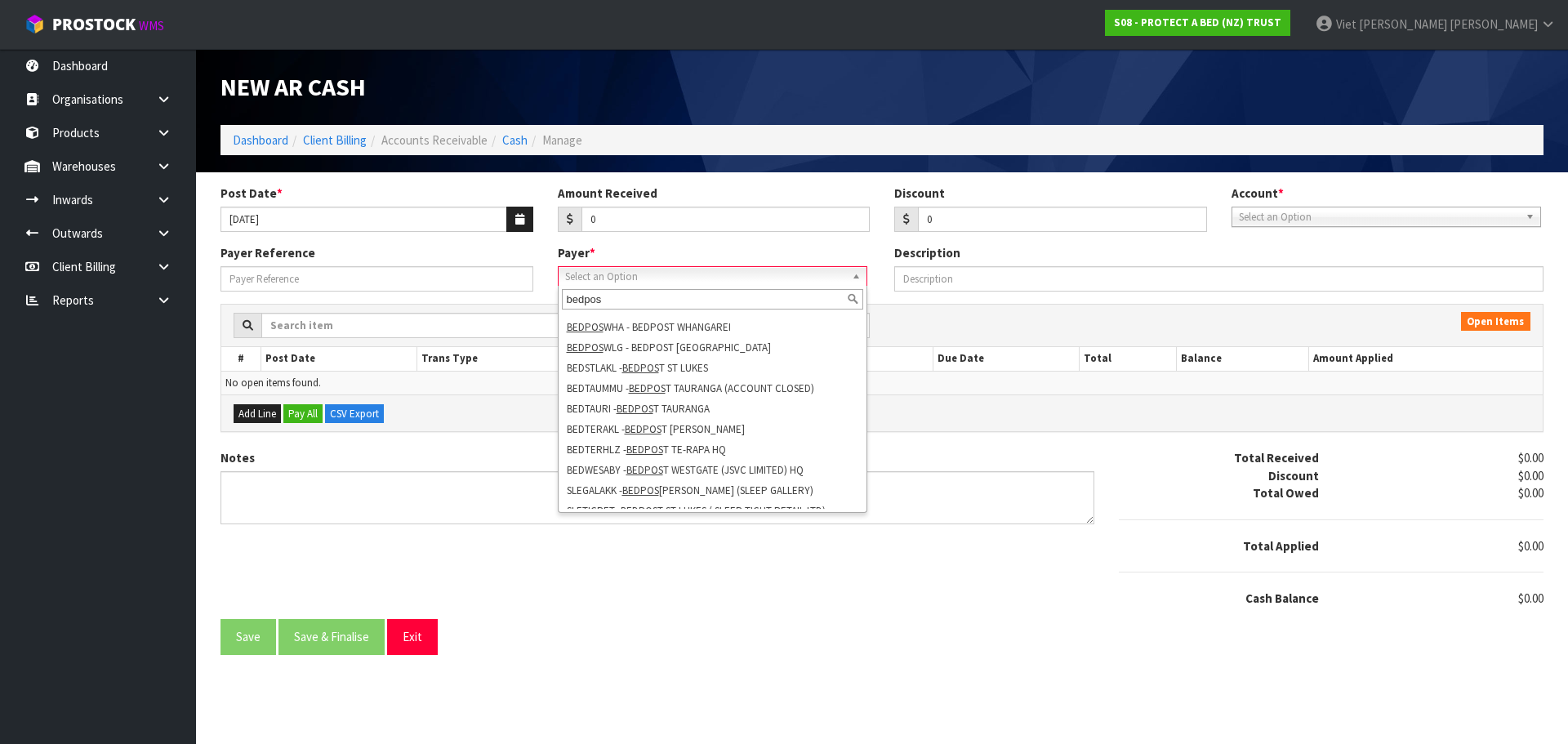
scroll to position [388, 0]
type input "bedpos"
click at [631, 95] on h1 "New AR Cash" at bounding box center [545, 87] width 650 height 27
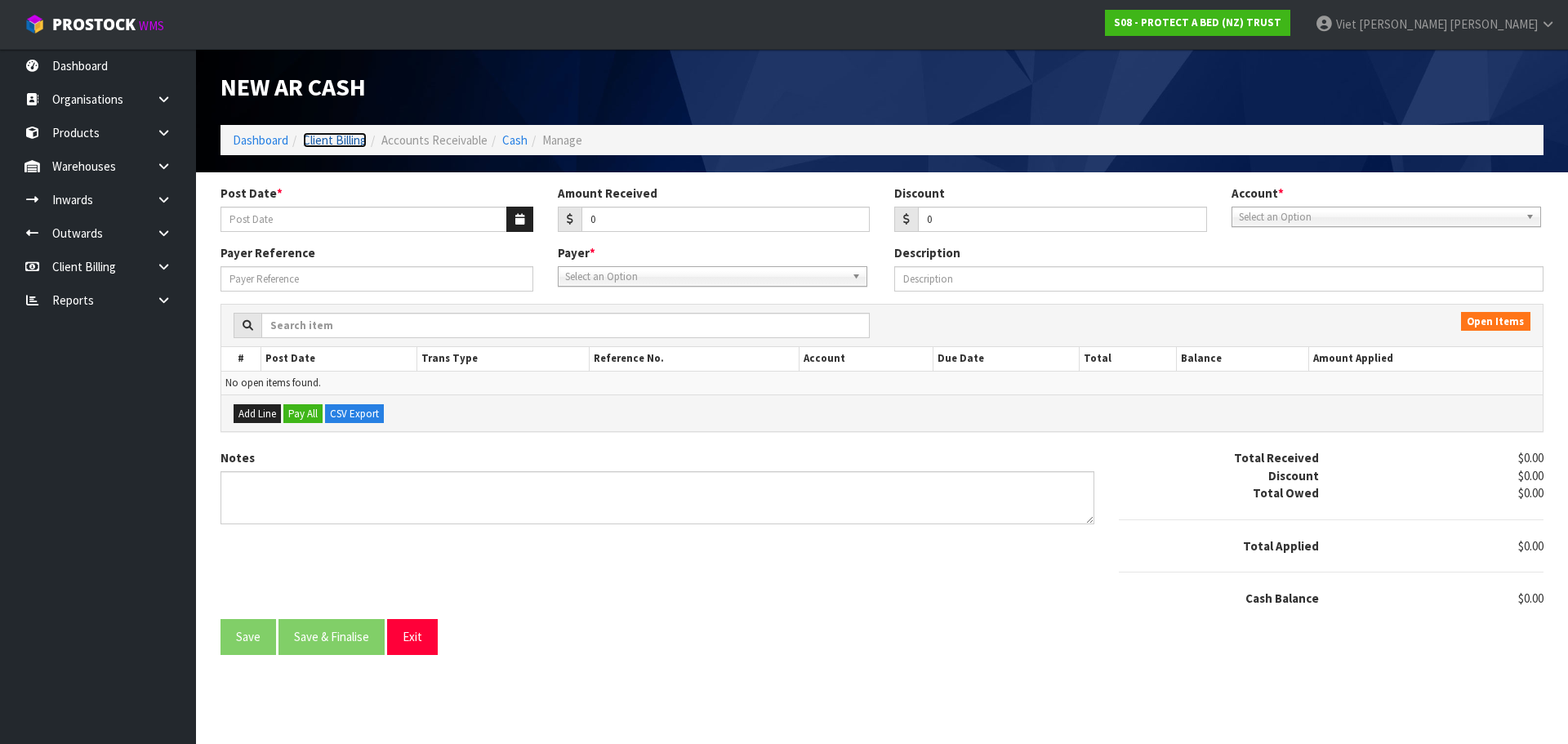
click at [342, 137] on link "Client Billing" at bounding box center [334, 140] width 63 height 16
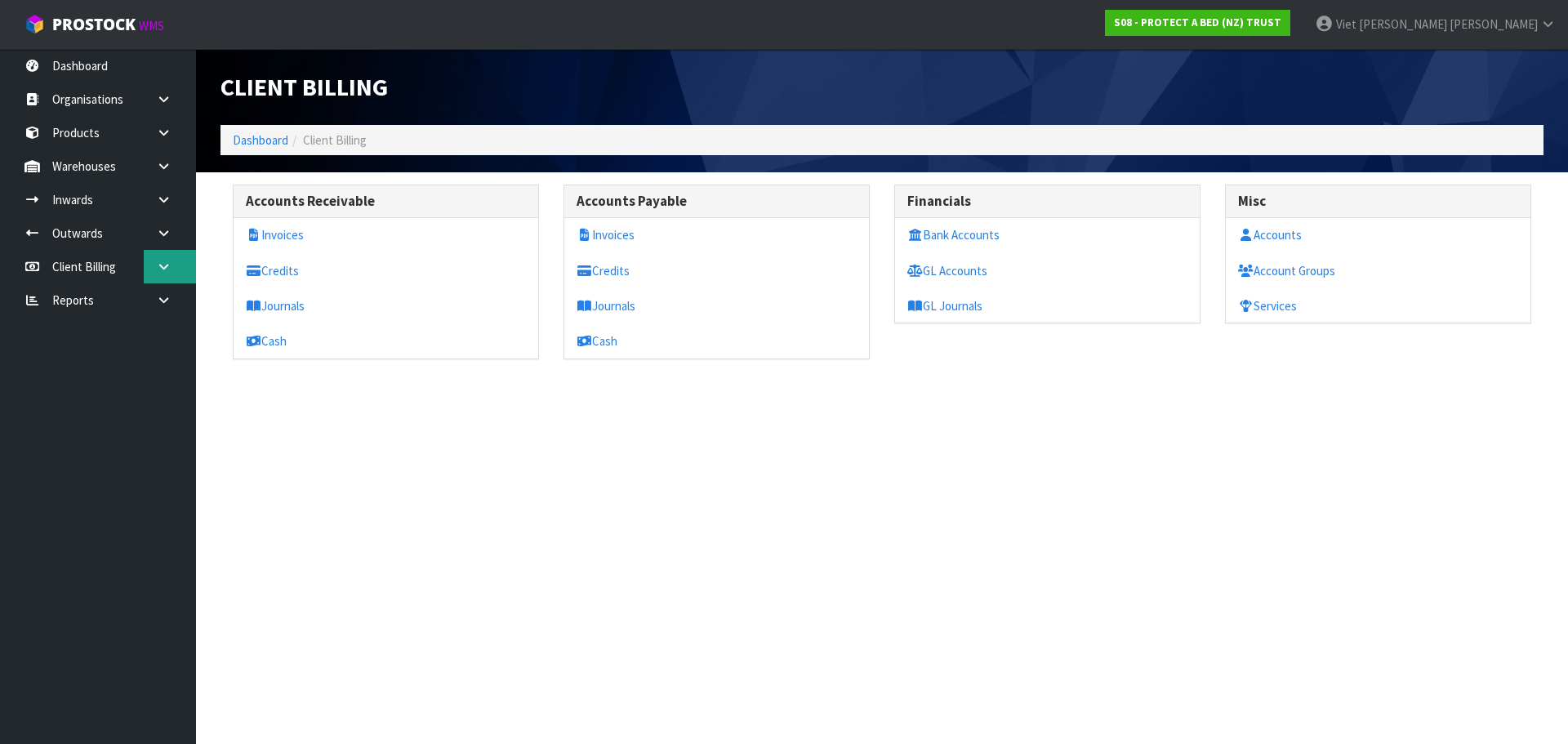
click at [166, 271] on icon at bounding box center [164, 266] width 16 height 12
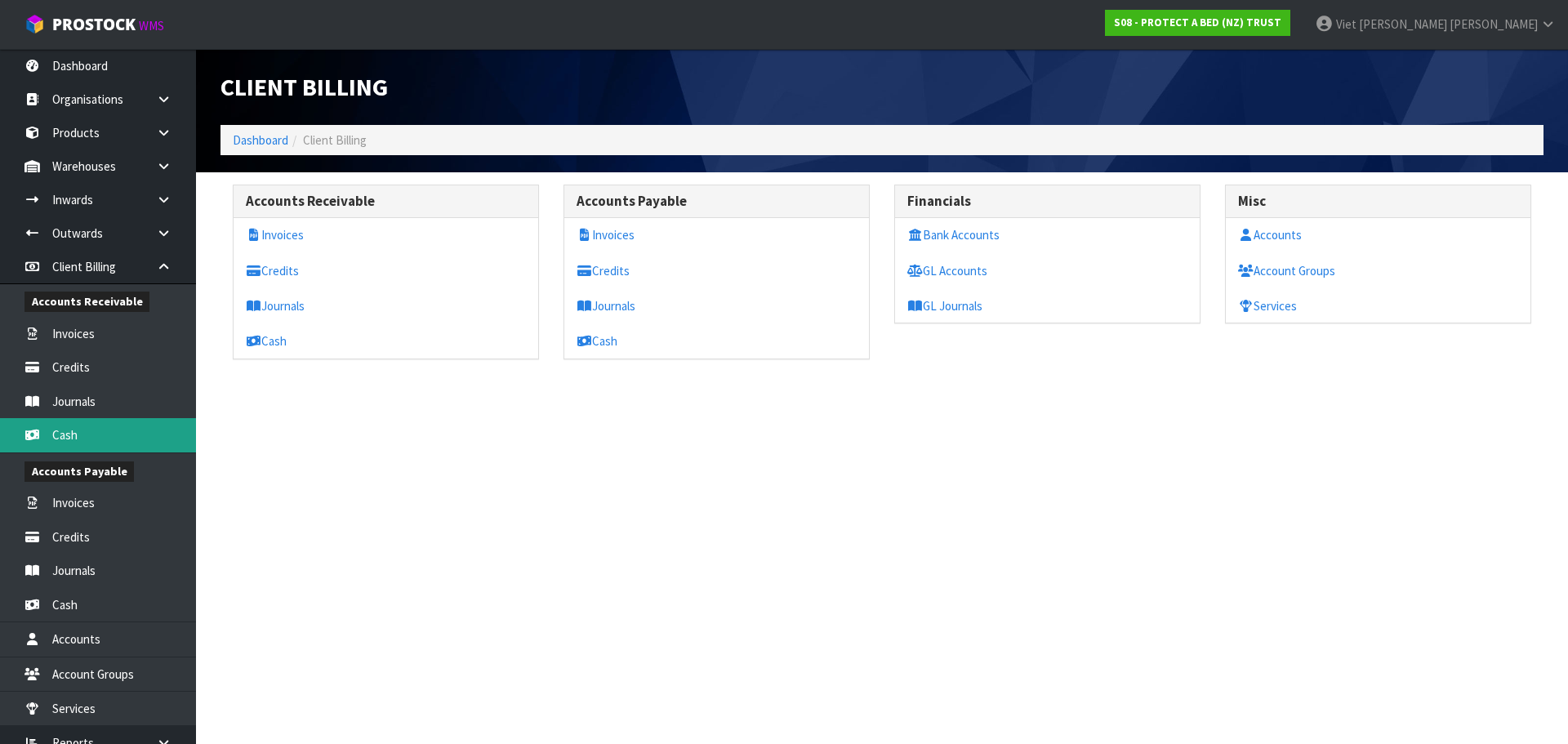
click at [90, 427] on link "Cash" at bounding box center [98, 434] width 196 height 34
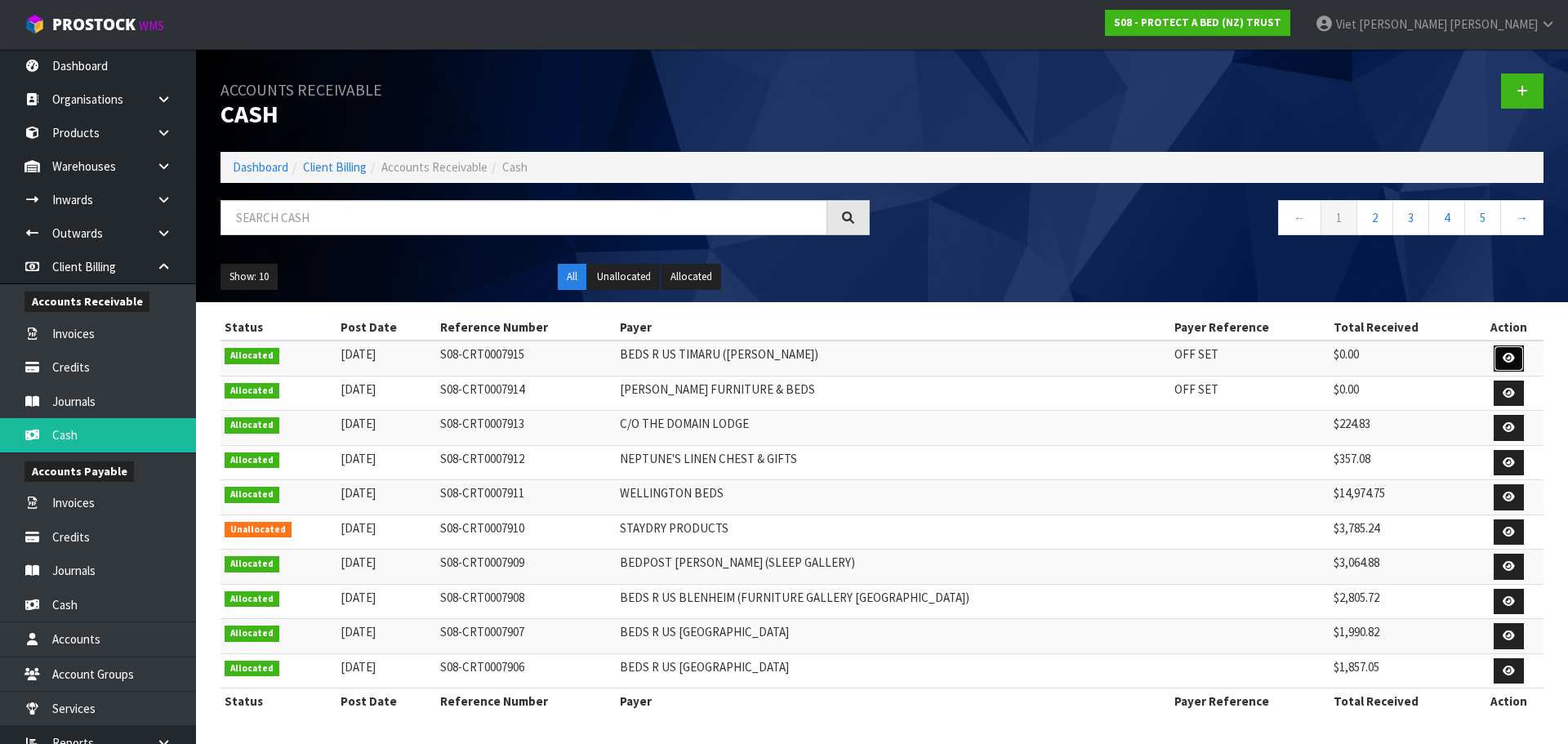
click at [1499, 356] on link at bounding box center [1508, 358] width 30 height 26
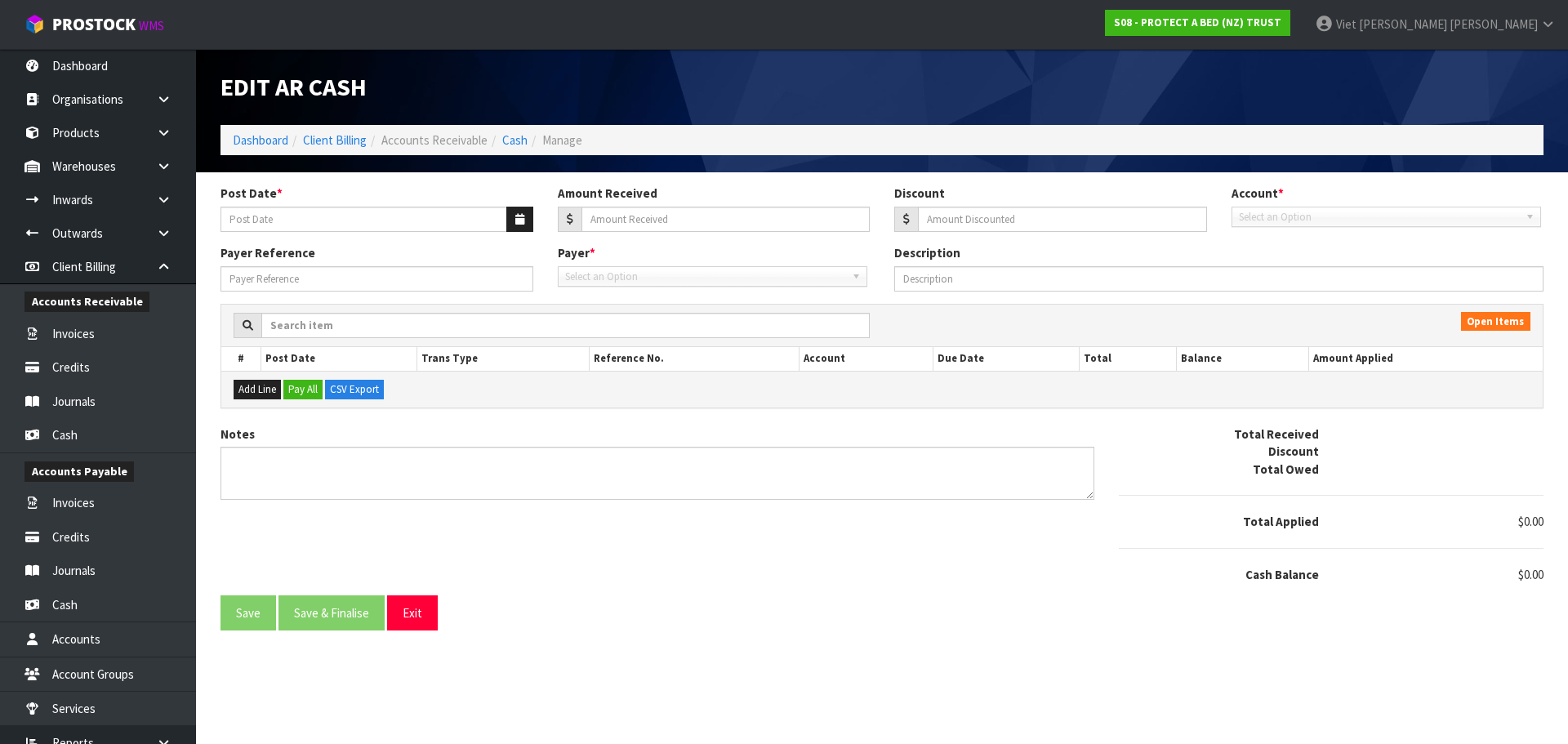
type input "[DATE]"
type input "0"
type input "OFF SET"
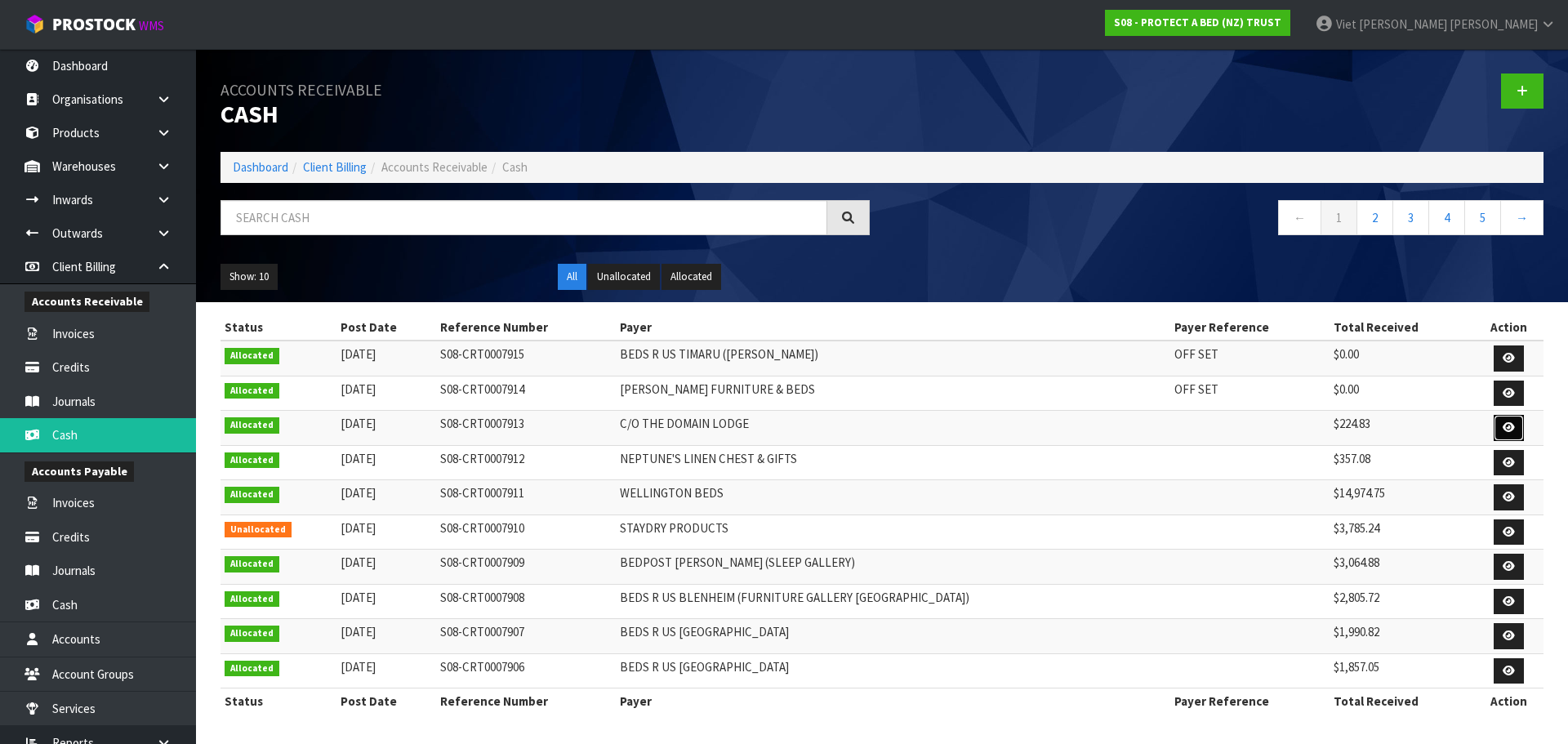
click at [1506, 425] on icon at bounding box center [1509, 427] width 12 height 10
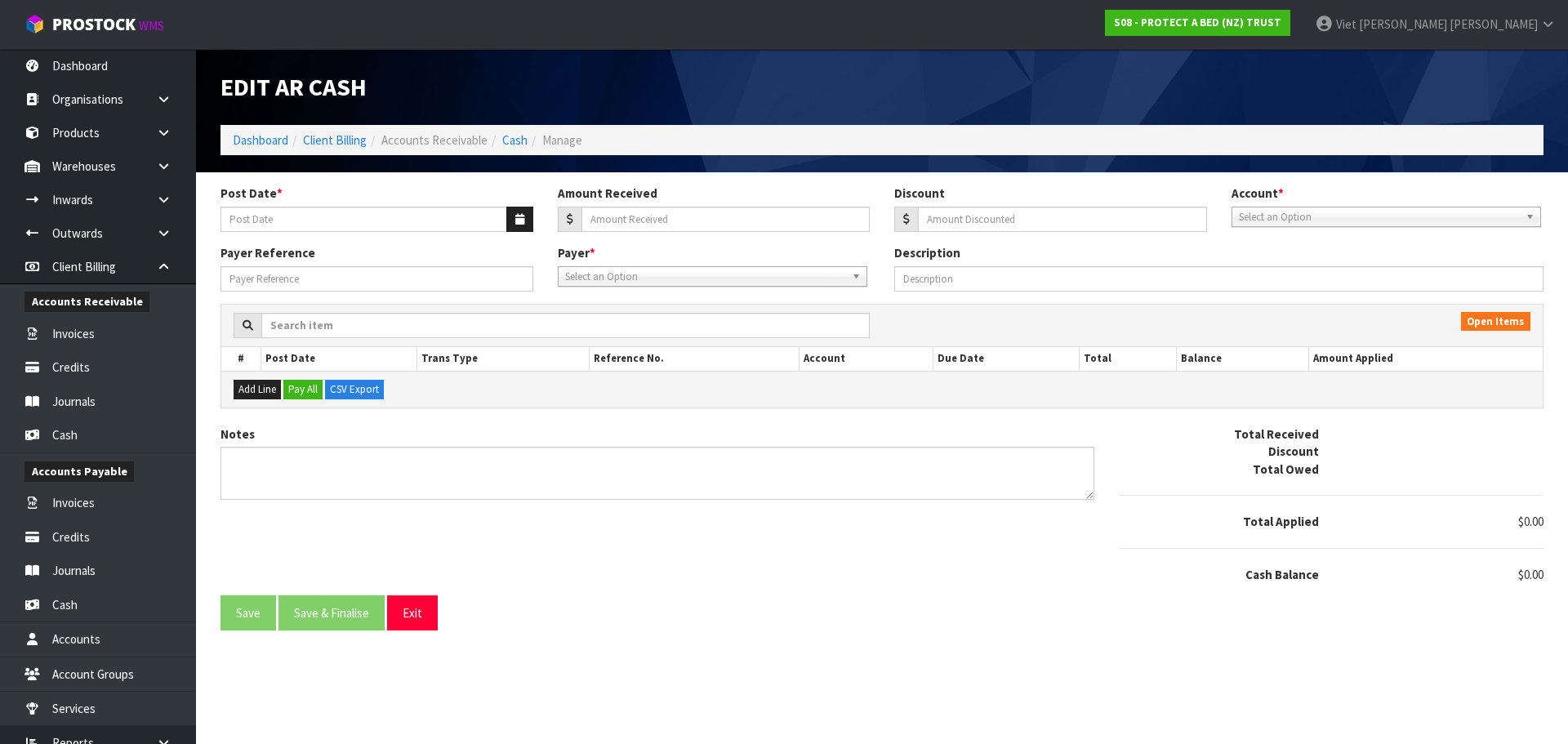
type input "[DATE]"
type input "224.83"
type input "0"
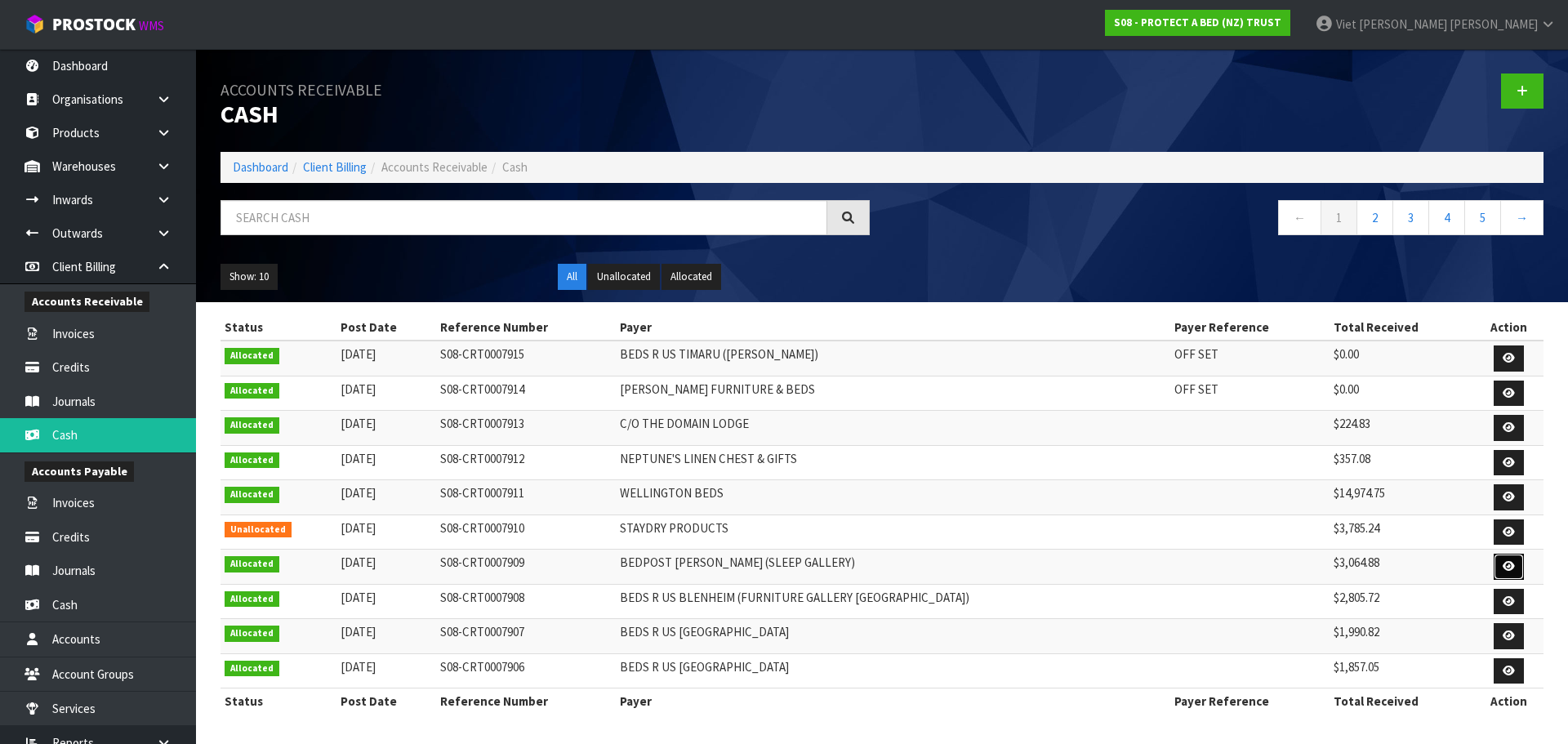
click at [1496, 562] on link at bounding box center [1508, 566] width 30 height 26
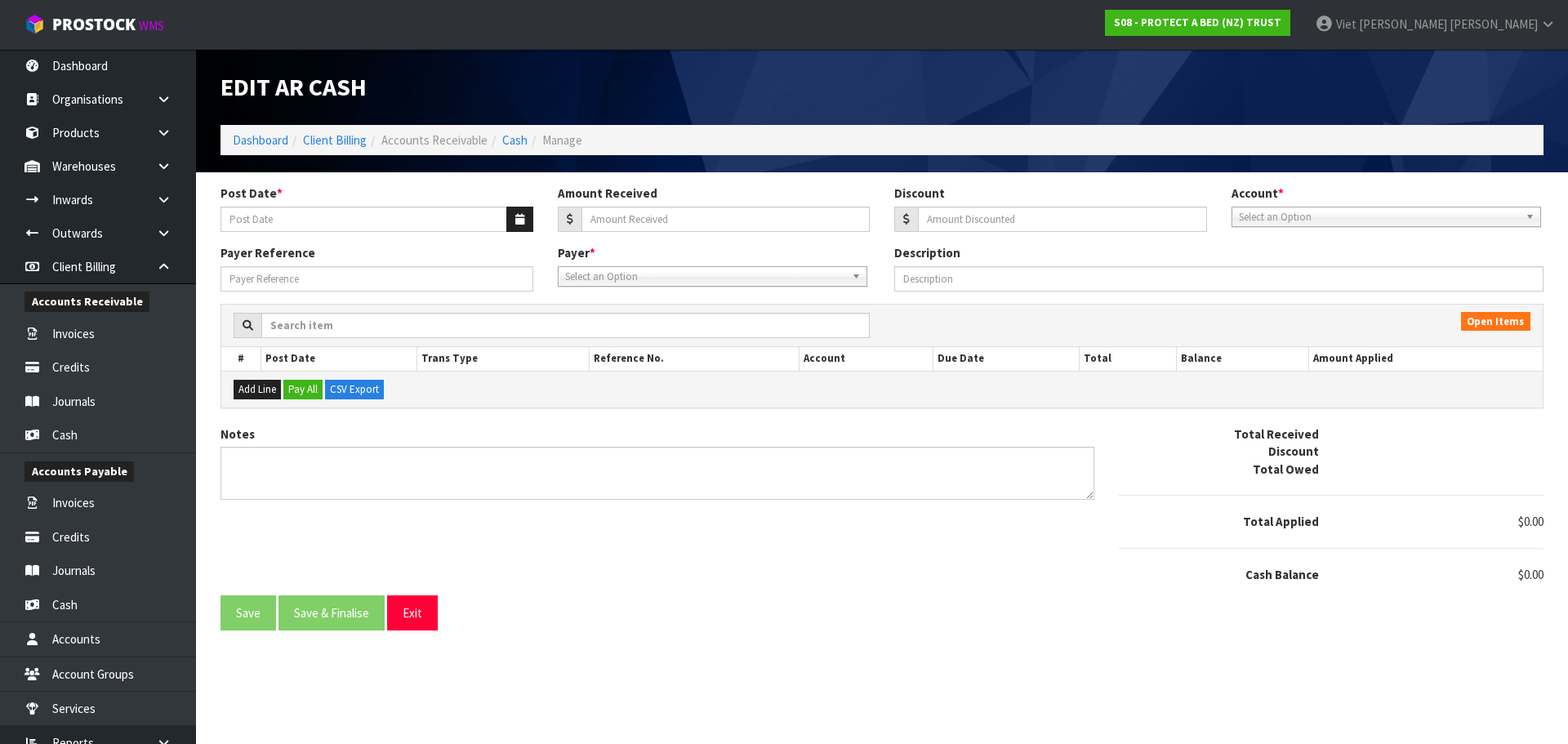
type input "[DATE]"
type input "3064.88"
type input "0"
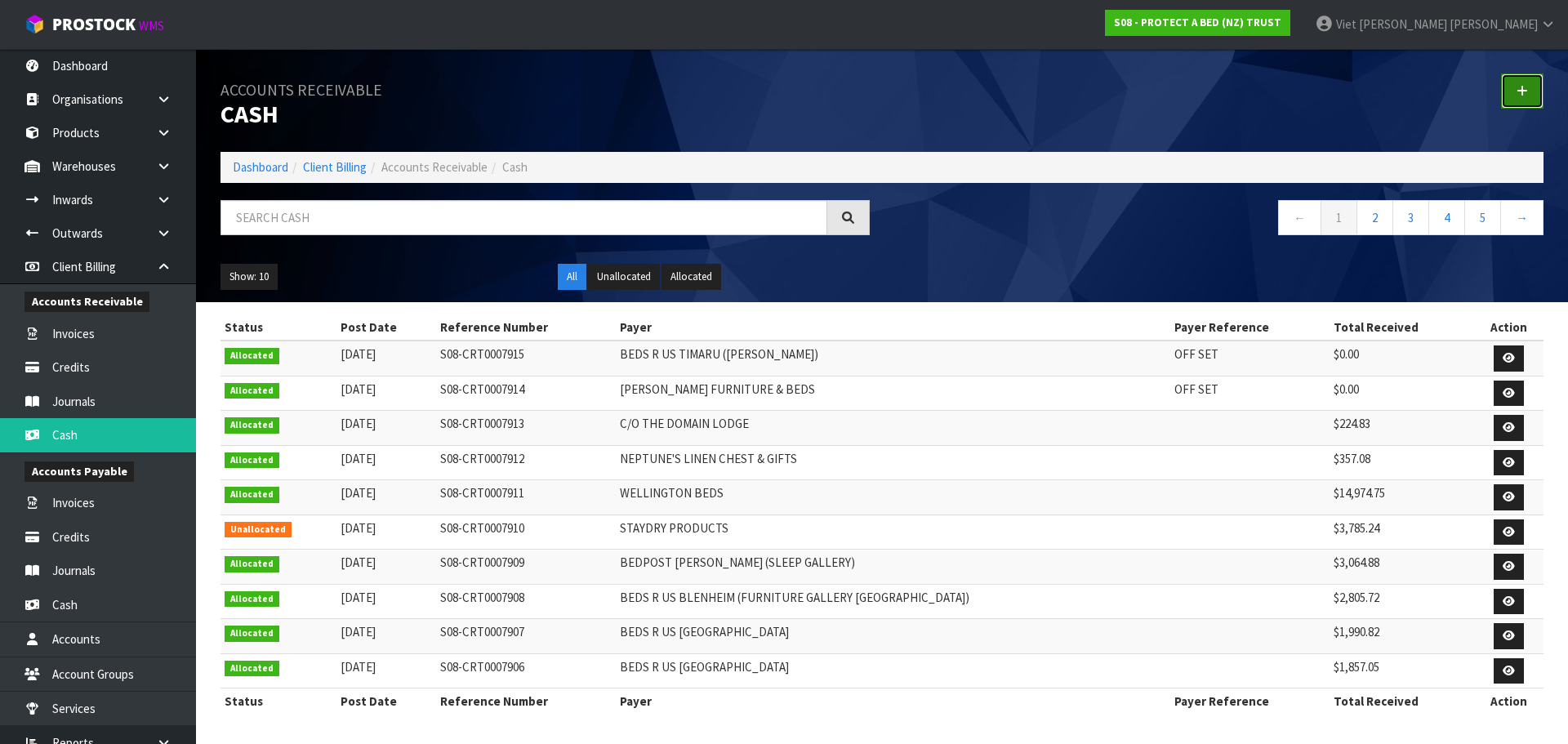
click at [1512, 91] on link at bounding box center [1522, 91] width 42 height 35
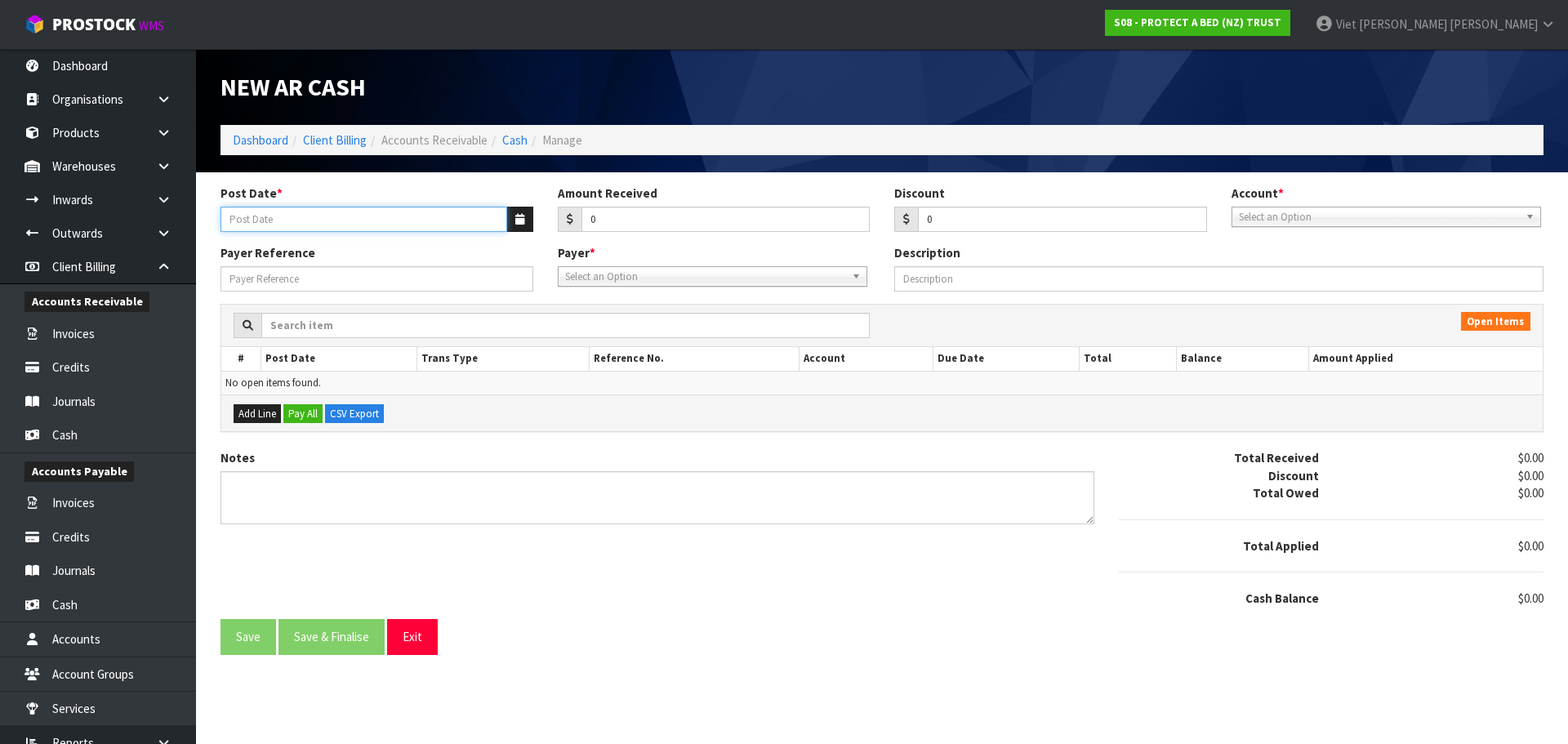
click at [387, 208] on input "Post Date *" at bounding box center [363, 219] width 287 height 25
click at [536, 206] on div "Post Date *" at bounding box center [376, 208] width 337 height 47
click at [517, 209] on button "button" at bounding box center [519, 219] width 27 height 25
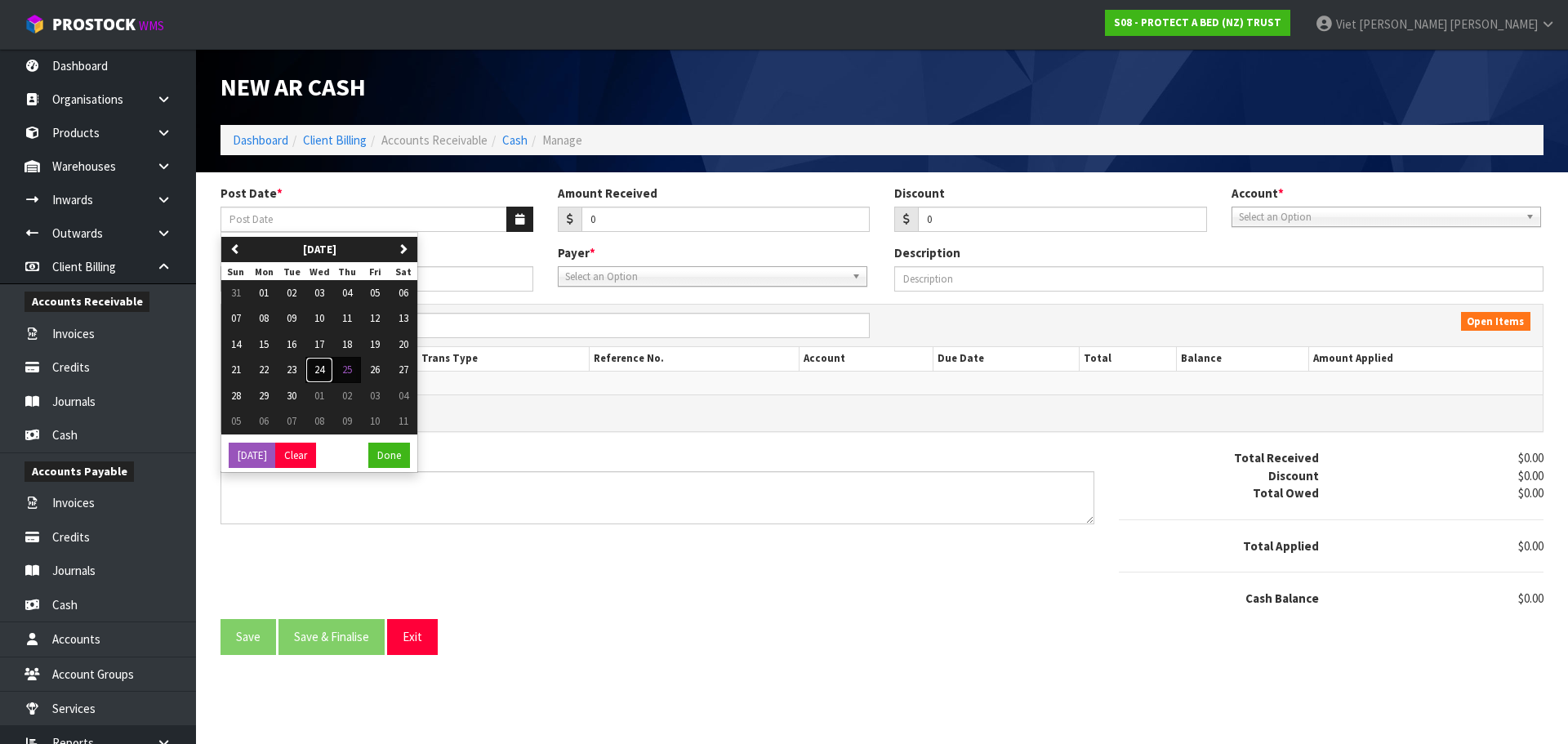
click at [330, 375] on button "24" at bounding box center [319, 369] width 28 height 26
type input "[DATE]"
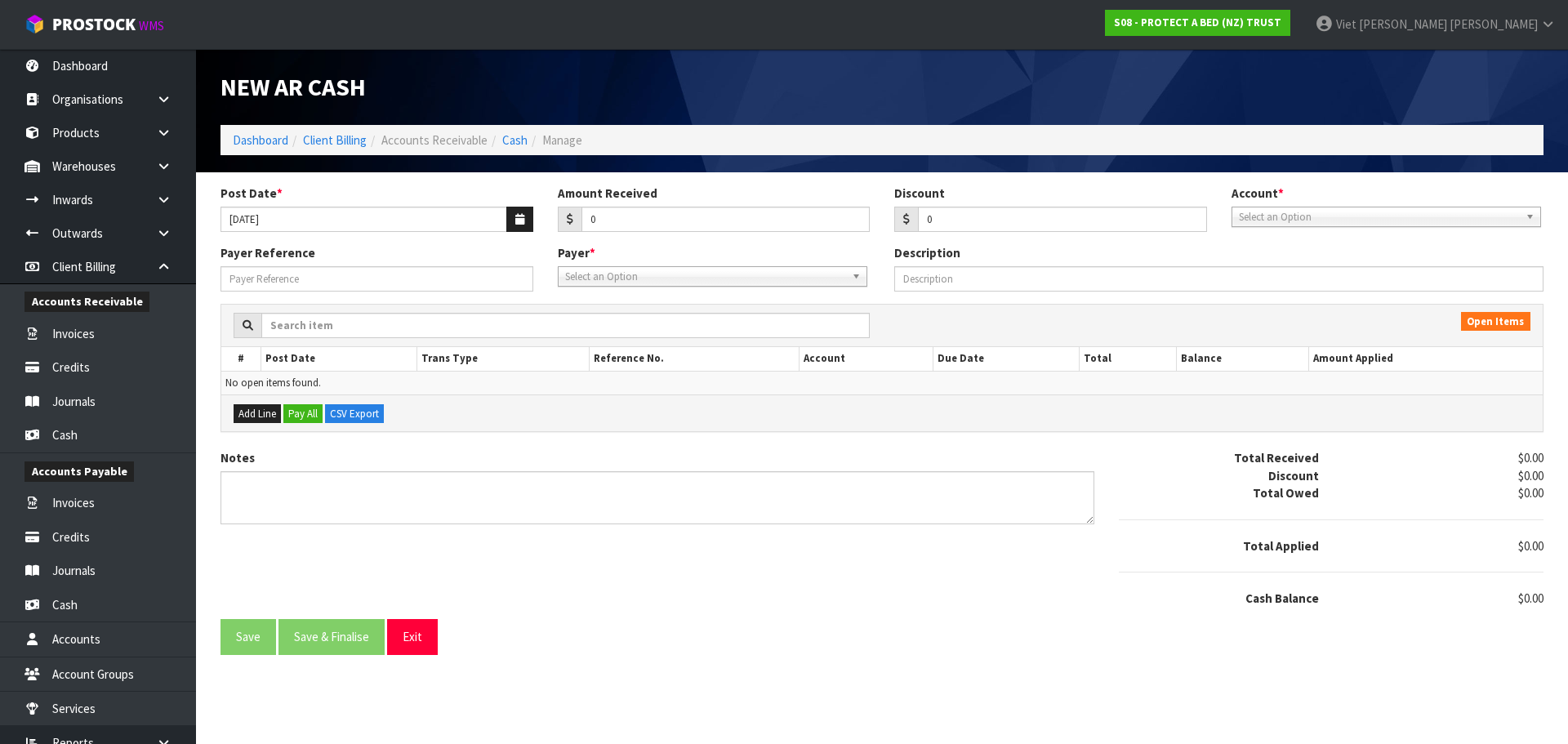
click at [688, 279] on span "Select an Option" at bounding box center [705, 277] width 280 height 20
click at [688, 278] on span "Select an Option" at bounding box center [705, 277] width 280 height 20
click at [1356, 226] on div "Select an Option" at bounding box center [1386, 217] width 310 height 21
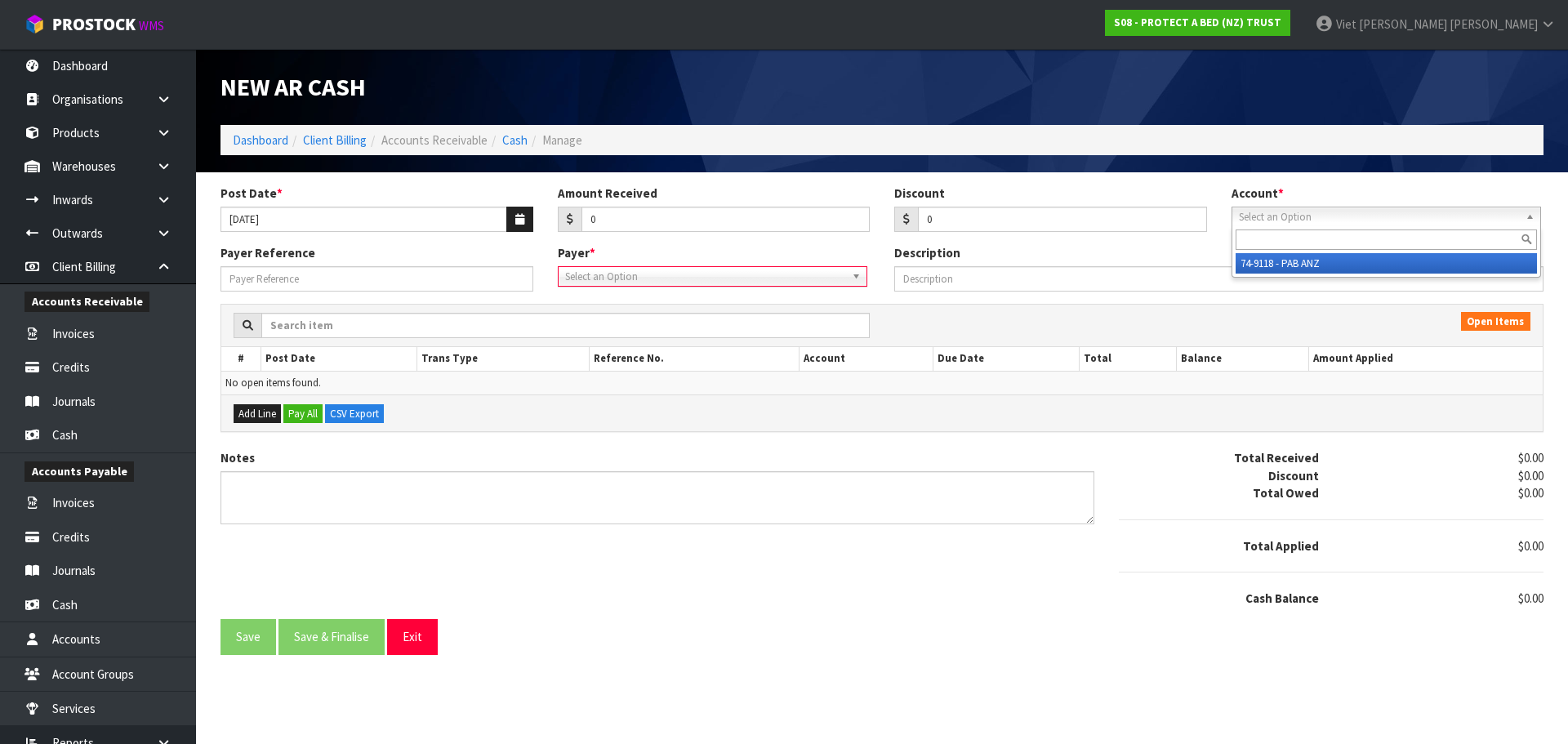
click at [1347, 264] on li "74-9118 - PAB ANZ" at bounding box center [1386, 264] width 301 height 21
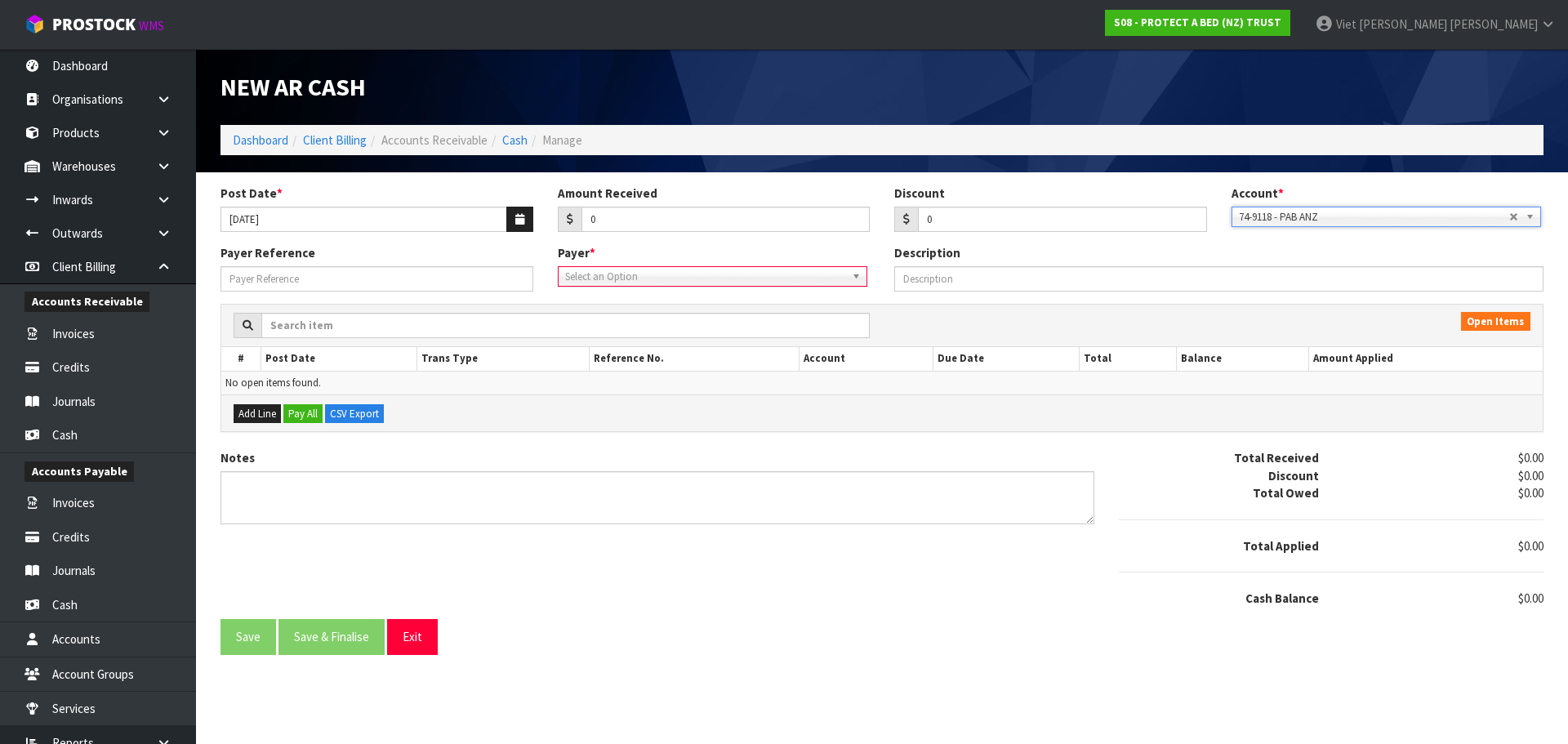
click at [618, 396] on div "Add Line Pay All CSV Export" at bounding box center [882, 413] width 1322 height 36
click at [686, 217] on input "0" at bounding box center [725, 219] width 289 height 25
click at [679, 409] on div "Add Line Pay All CSV Export" at bounding box center [882, 413] width 1322 height 36
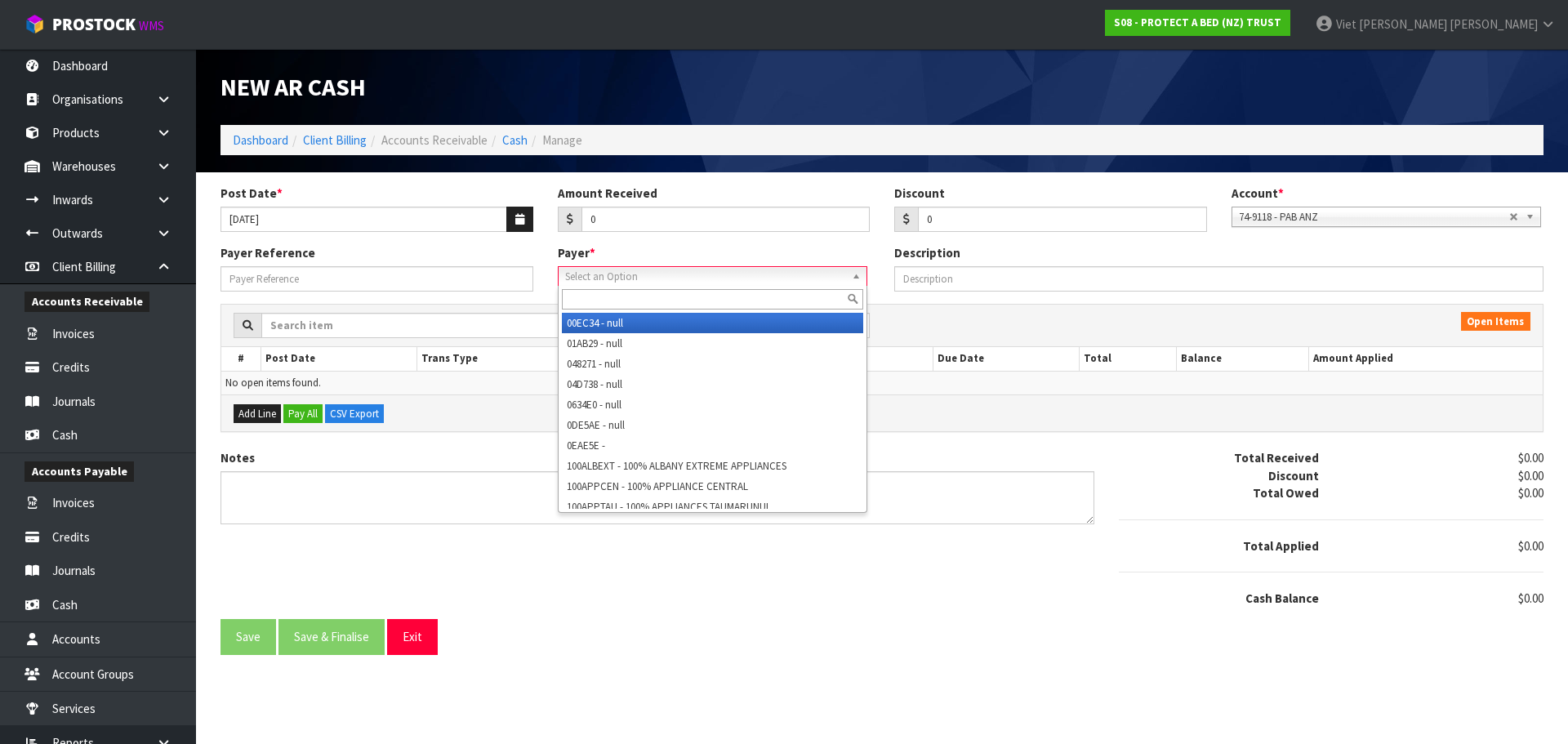
click at [755, 273] on span "Select an Option" at bounding box center [705, 277] width 280 height 20
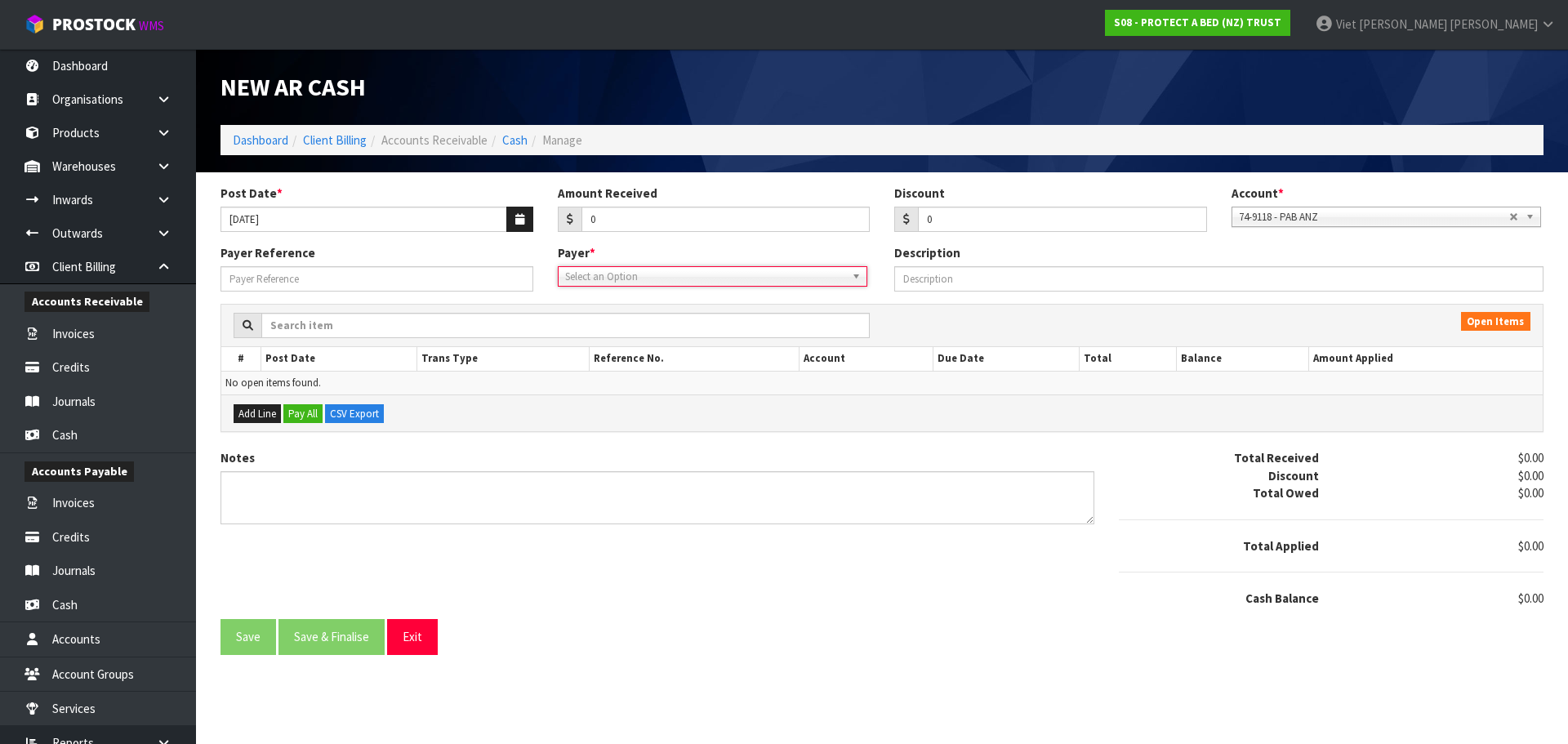
click at [755, 273] on span "Select an Option" at bounding box center [705, 277] width 280 height 20
click at [750, 273] on span "Select an Option" at bounding box center [705, 277] width 280 height 20
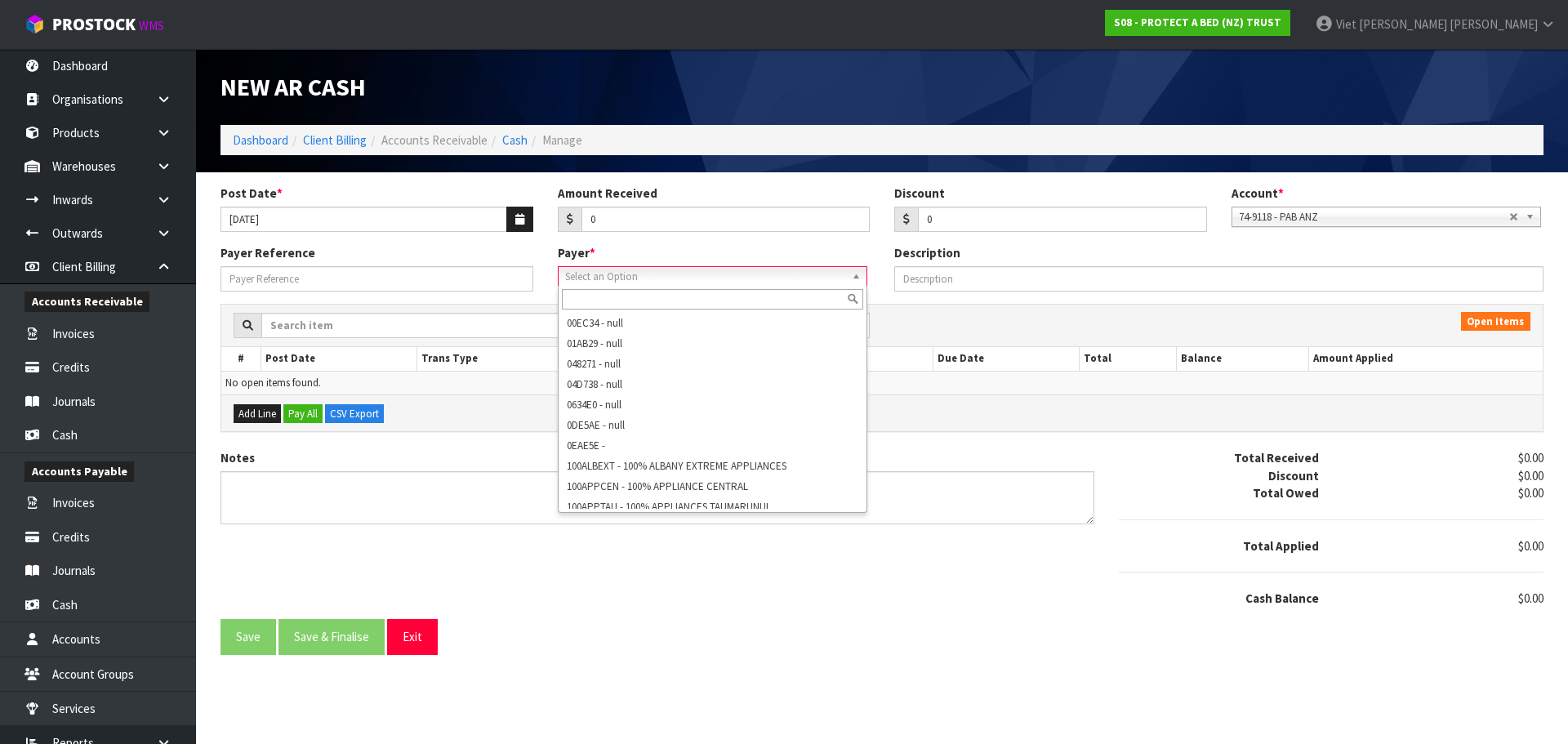
click at [654, 303] on input "text" at bounding box center [712, 299] width 301 height 21
click at [667, 300] on input "text" at bounding box center [712, 299] width 301 height 21
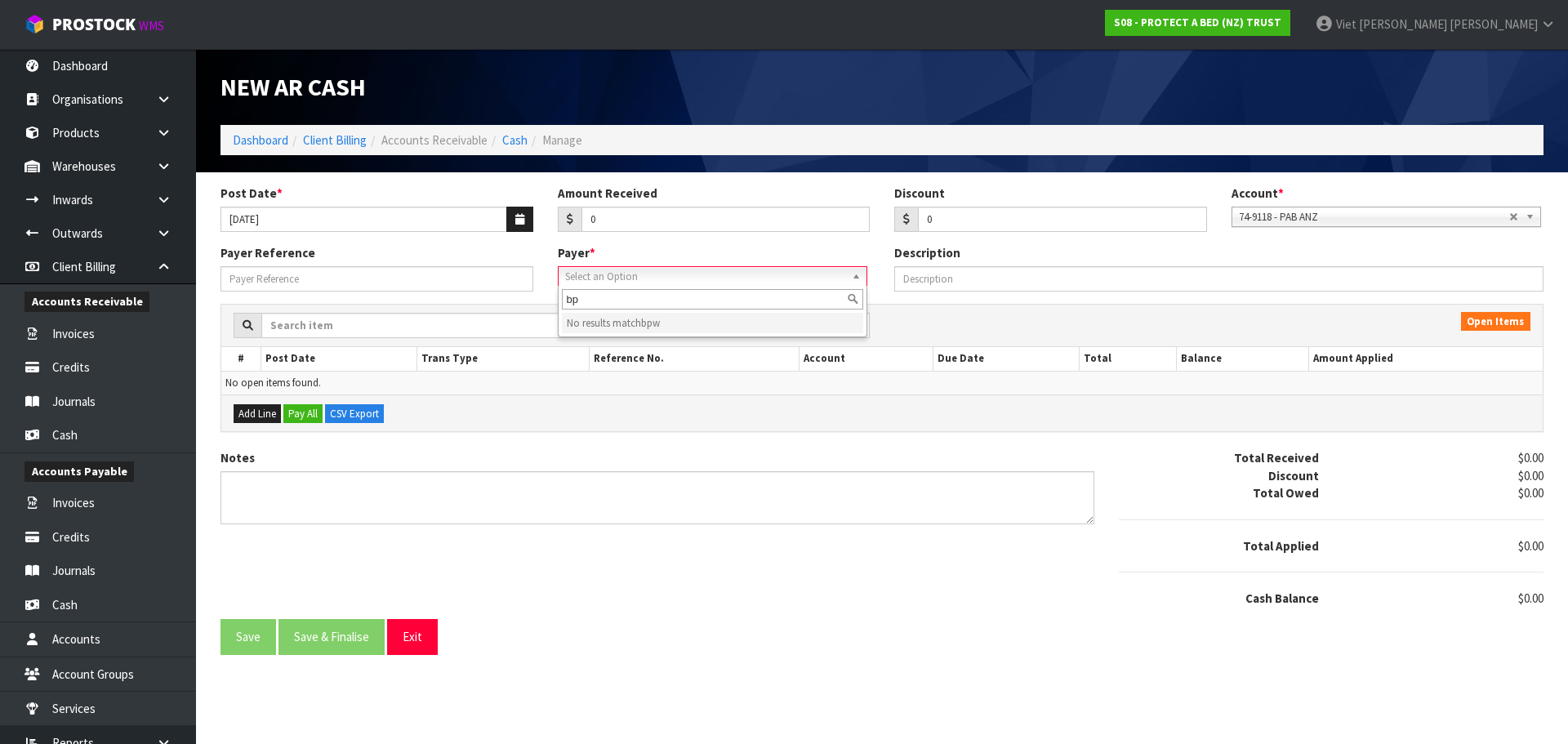
type input "b"
type input "p"
type input "bed"
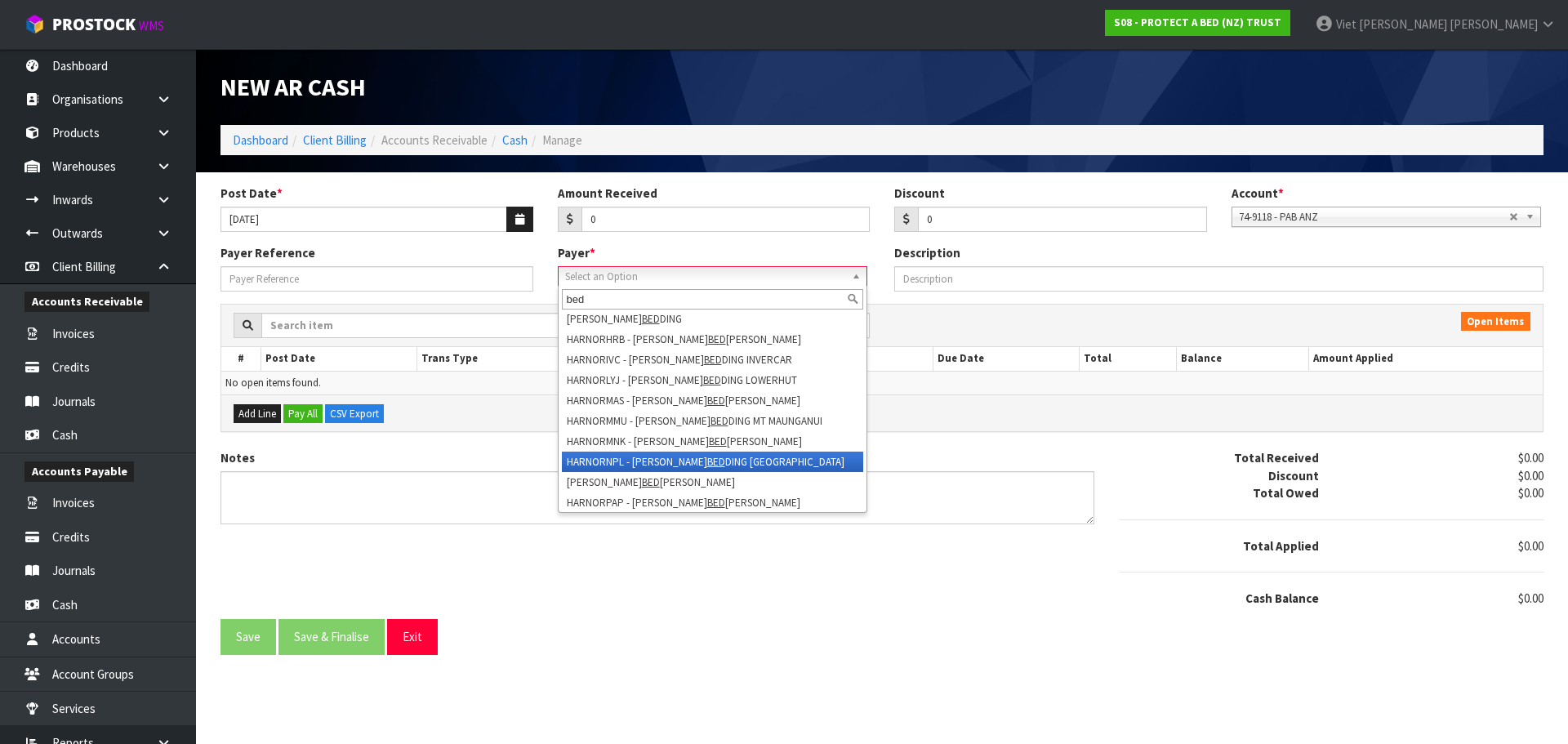
scroll to position [2053, 0]
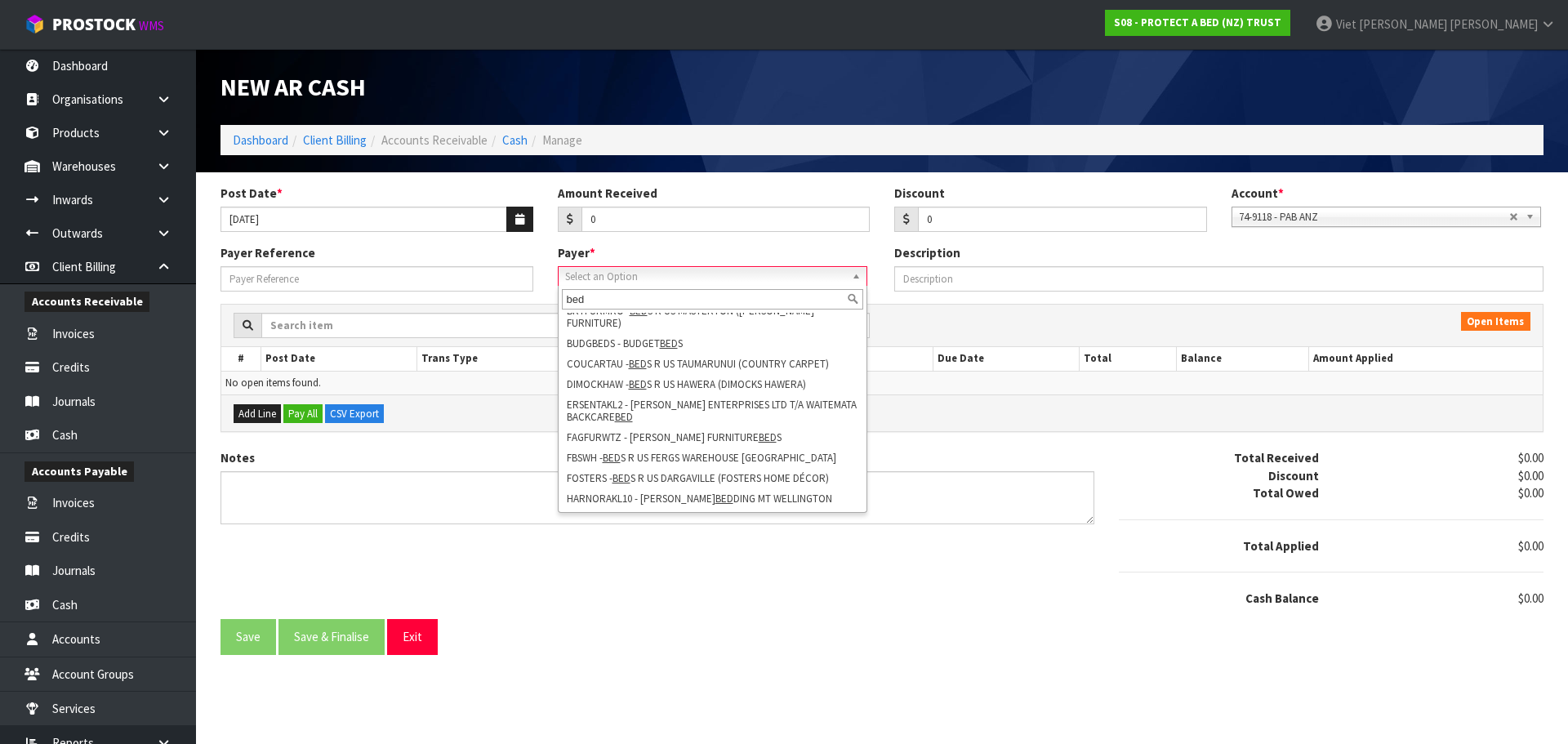
click at [637, 297] on input "bed" at bounding box center [712, 299] width 301 height 21
click at [569, 298] on input "bed" at bounding box center [712, 299] width 301 height 21
drag, startPoint x: 544, startPoint y: 291, endPoint x: 578, endPoint y: 267, distance: 41.6
click at [505, 287] on div "Payer Reference Payer * 00EC34 - null 01AB29 - null 048271 - null 04D738 - null…" at bounding box center [882, 274] width 1348 height 59
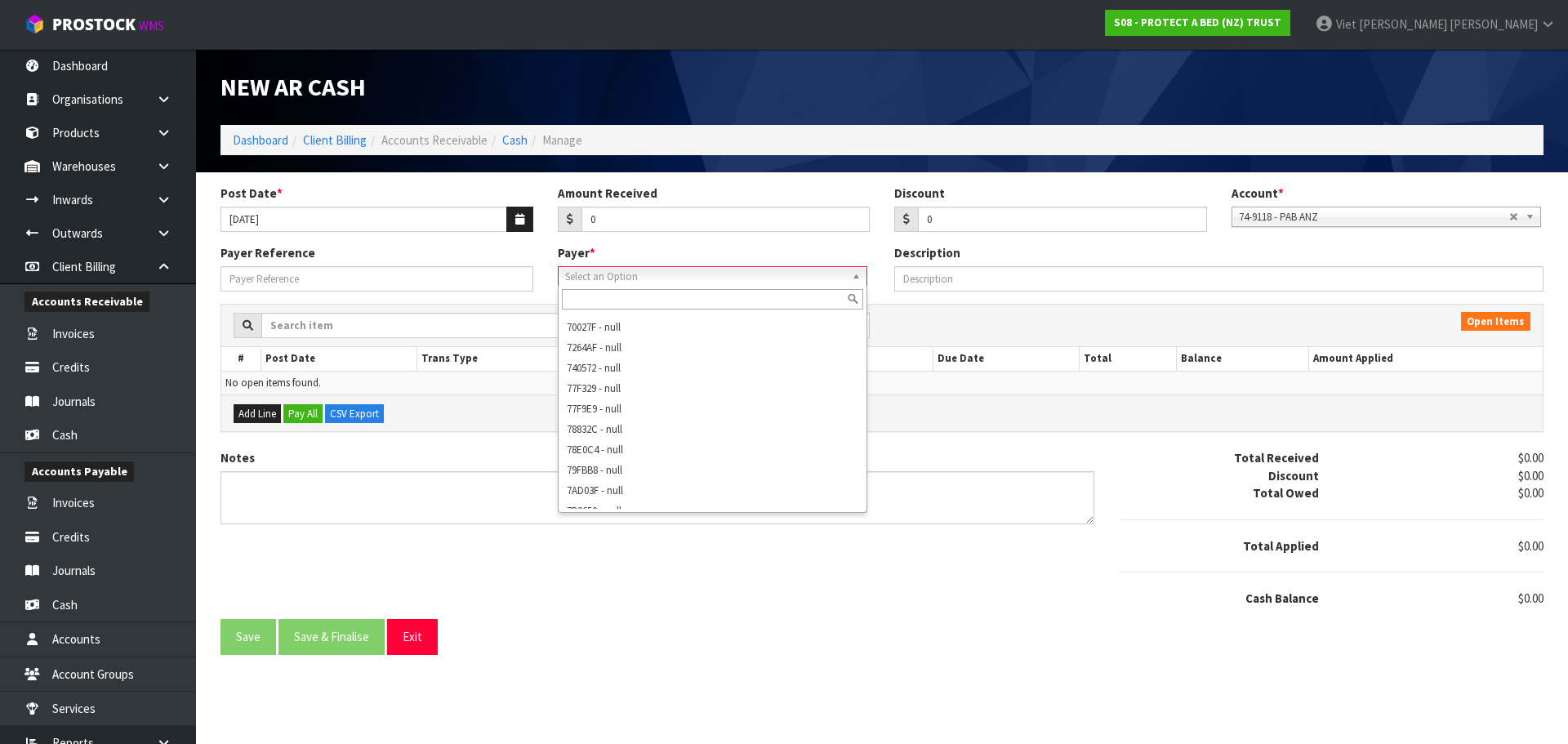
click at [626, 267] on span "Select an Option" at bounding box center [705, 277] width 280 height 20
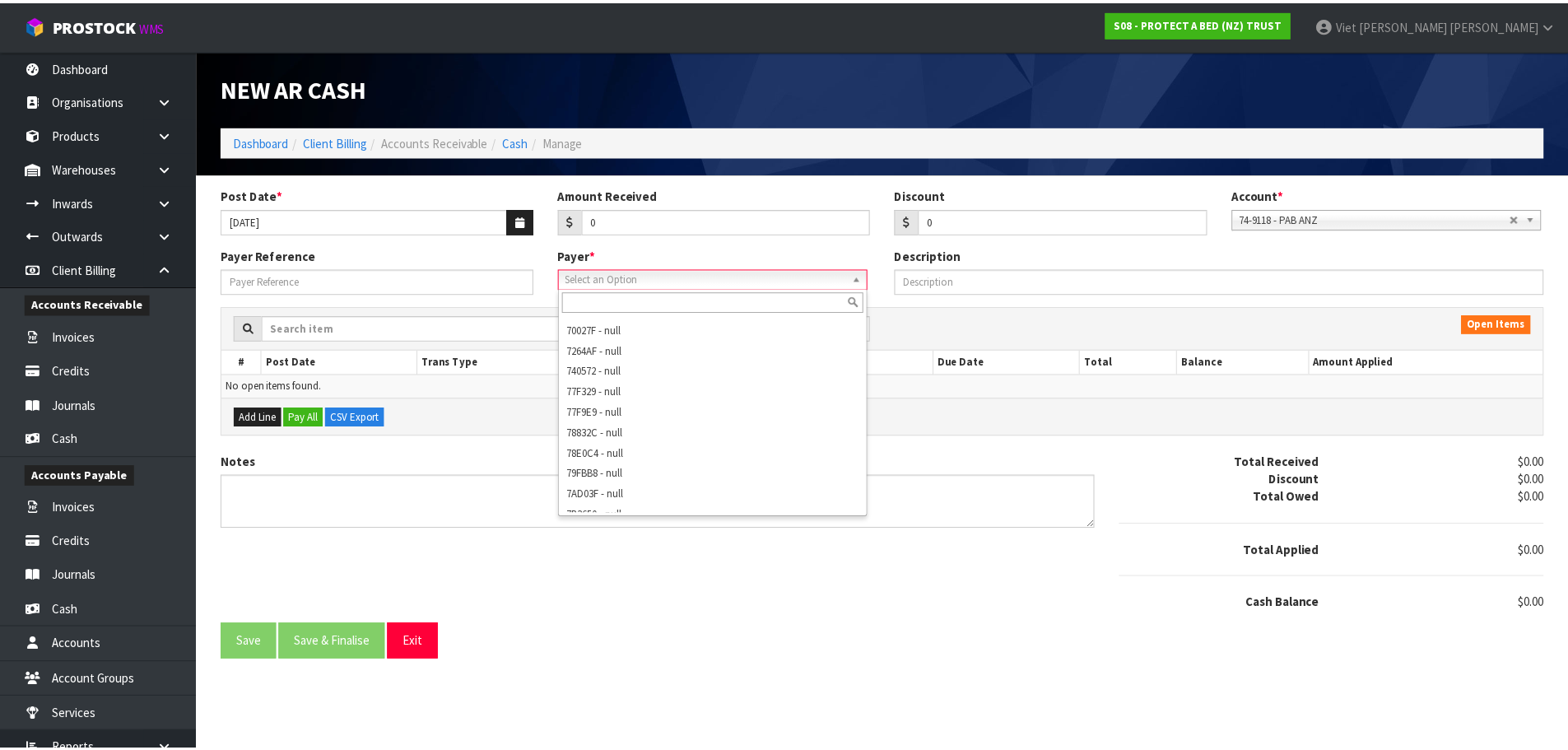
scroll to position [0, 0]
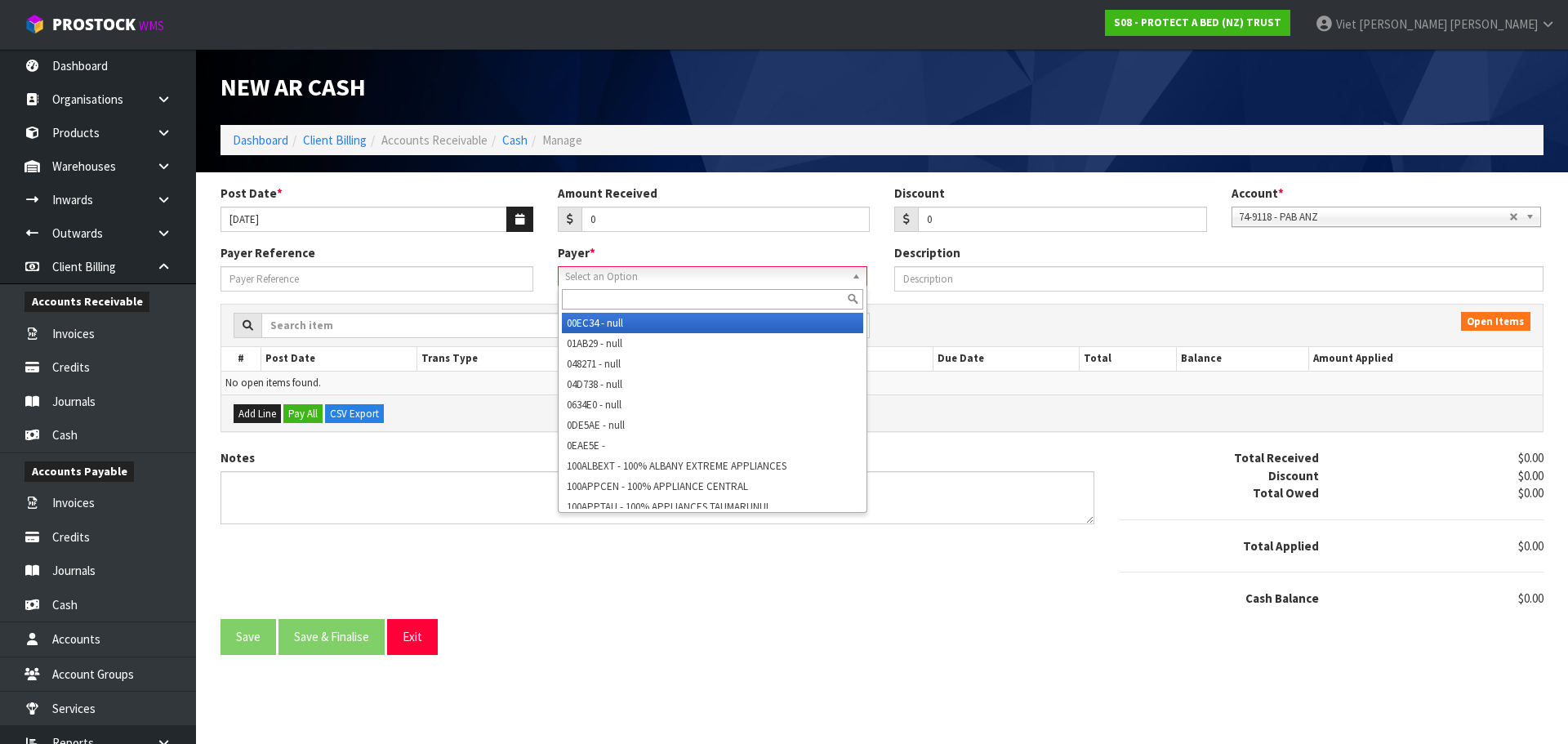
click at [624, 300] on input "text" at bounding box center [712, 299] width 301 height 21
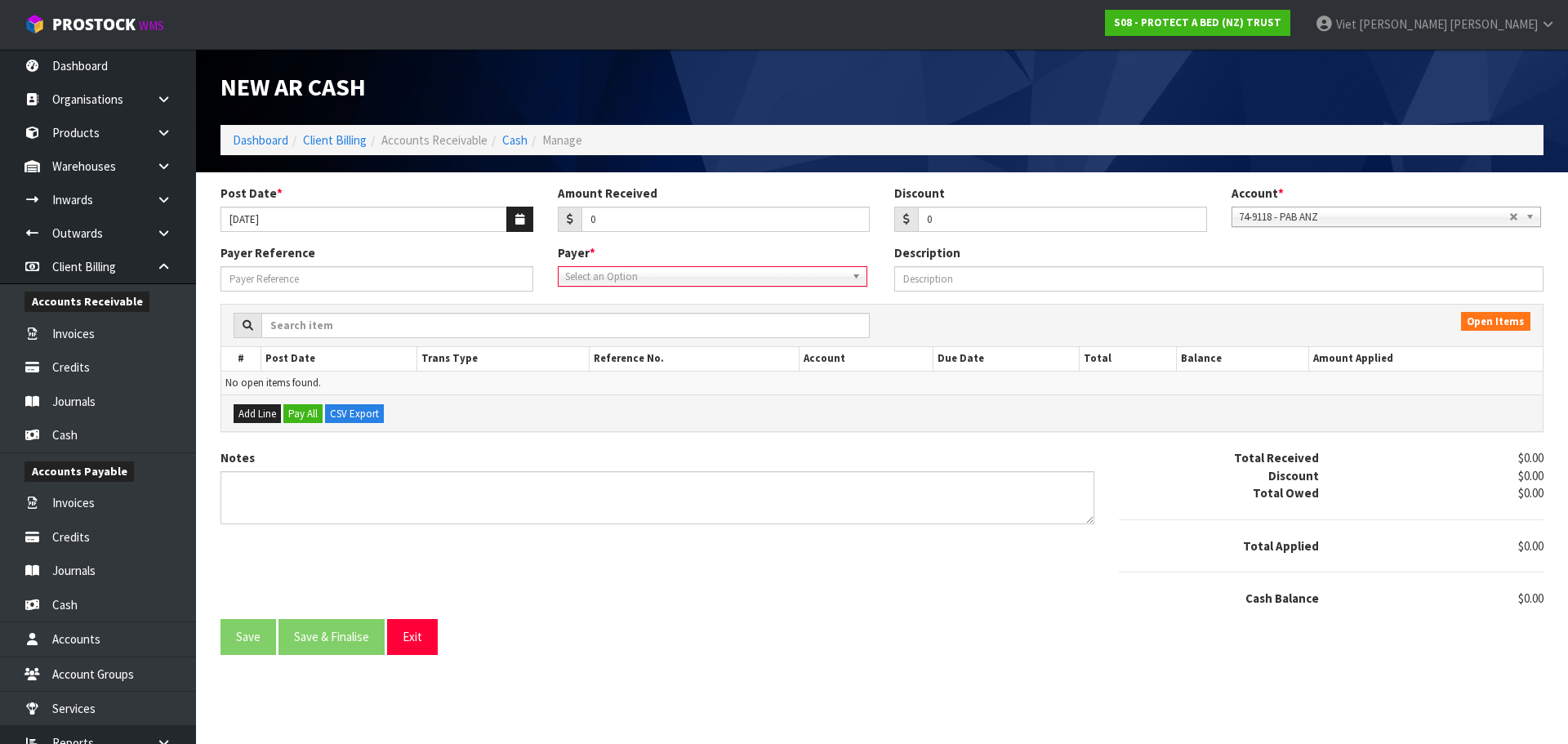
click at [638, 269] on span "Select an Option" at bounding box center [705, 277] width 280 height 20
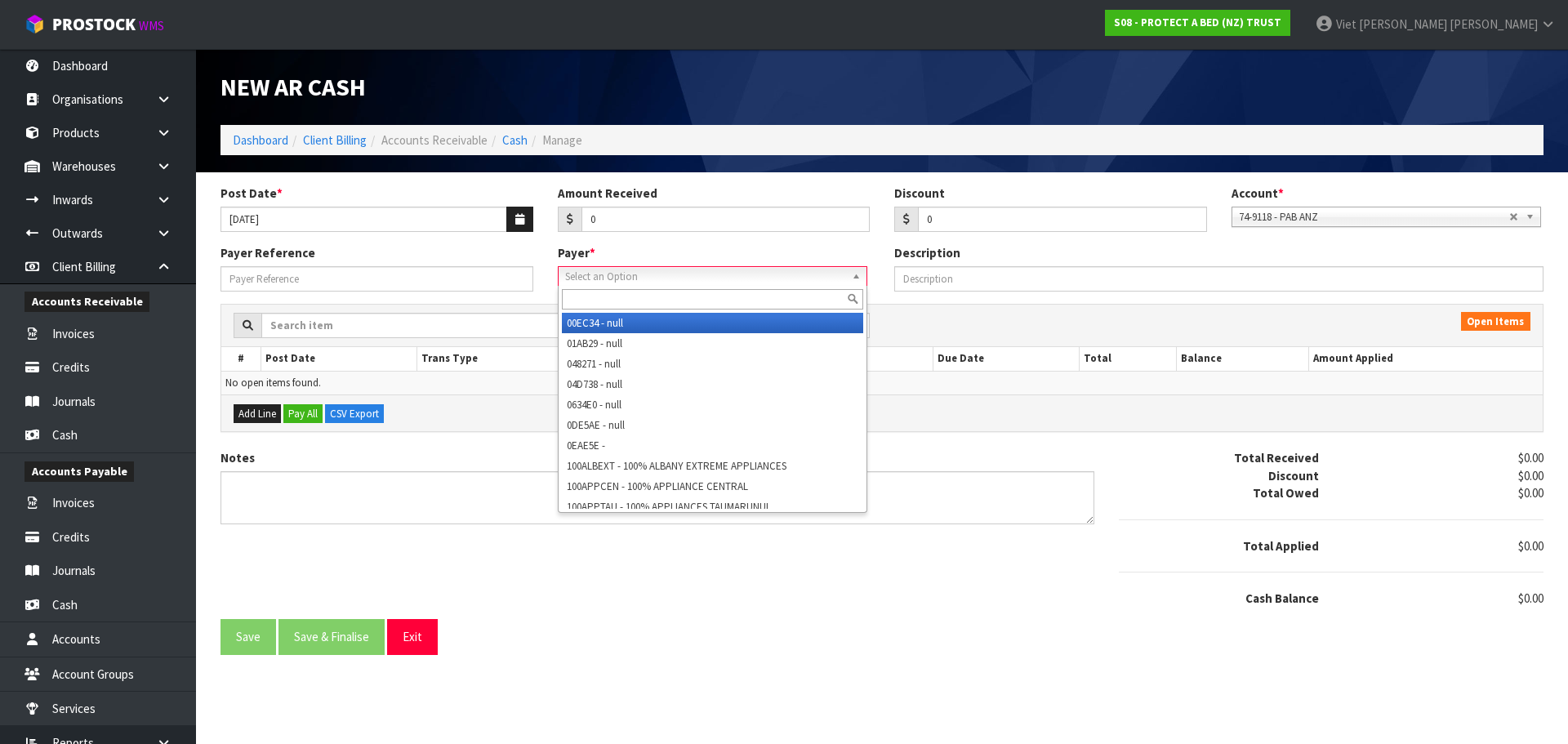
paste input "BEDRUSSDL"
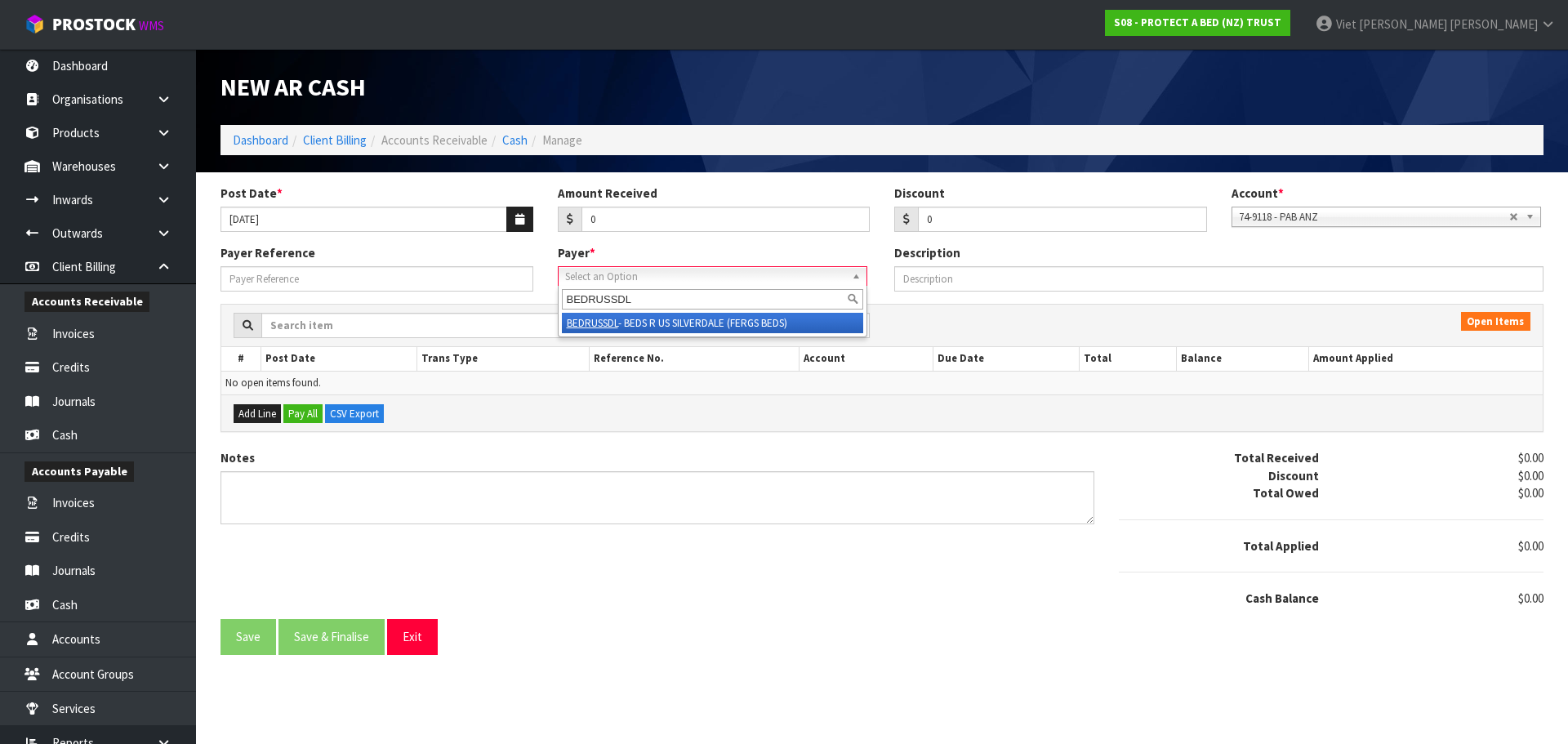
type input "BEDRUSSDL"
click at [712, 321] on li "BEDRUSSDL - BEDS R US SILVERDALE (FERGS BEDS)" at bounding box center [712, 323] width 301 height 21
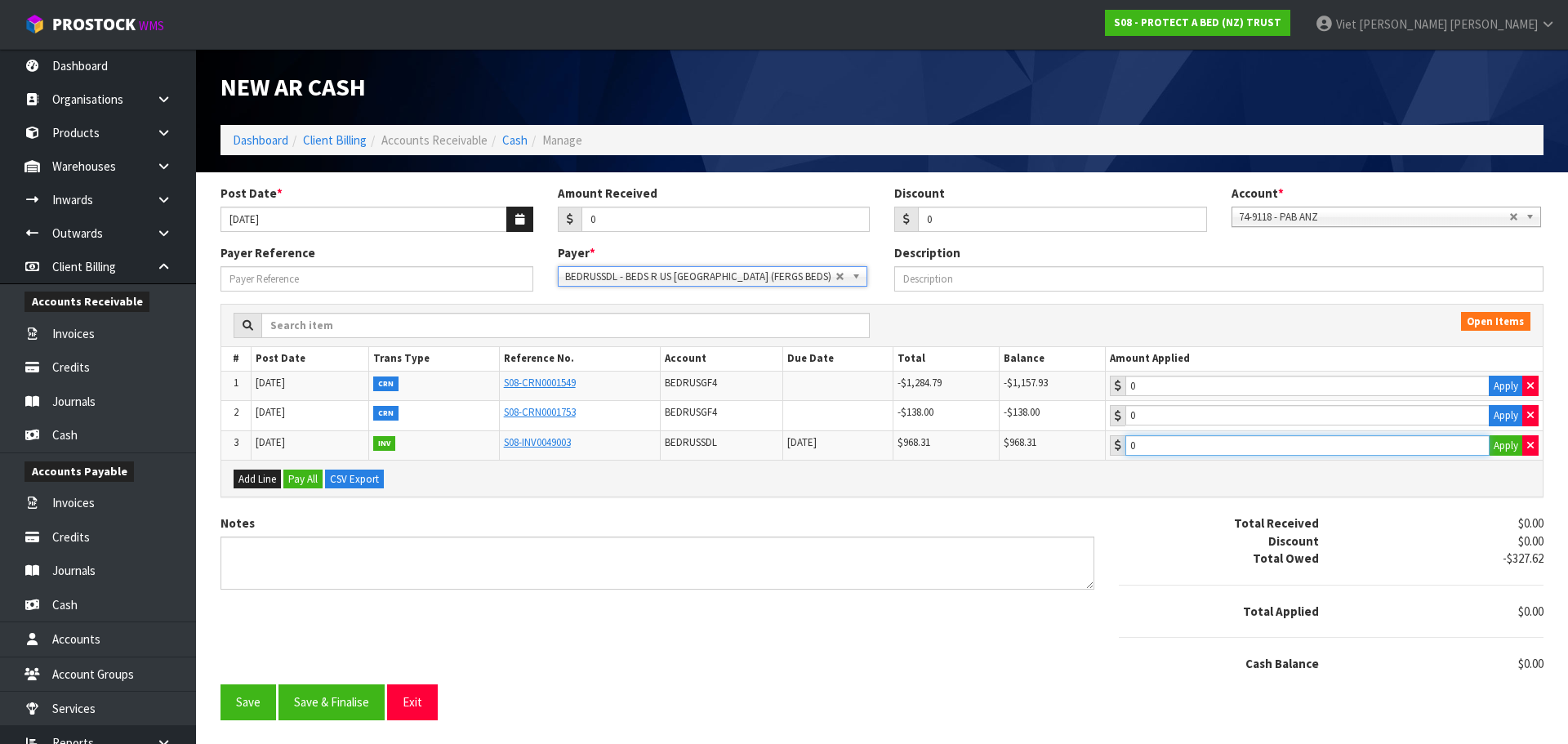
click at [1241, 451] on input "0" at bounding box center [1308, 446] width 364 height 21
click at [1241, 449] on input "0" at bounding box center [1308, 446] width 364 height 21
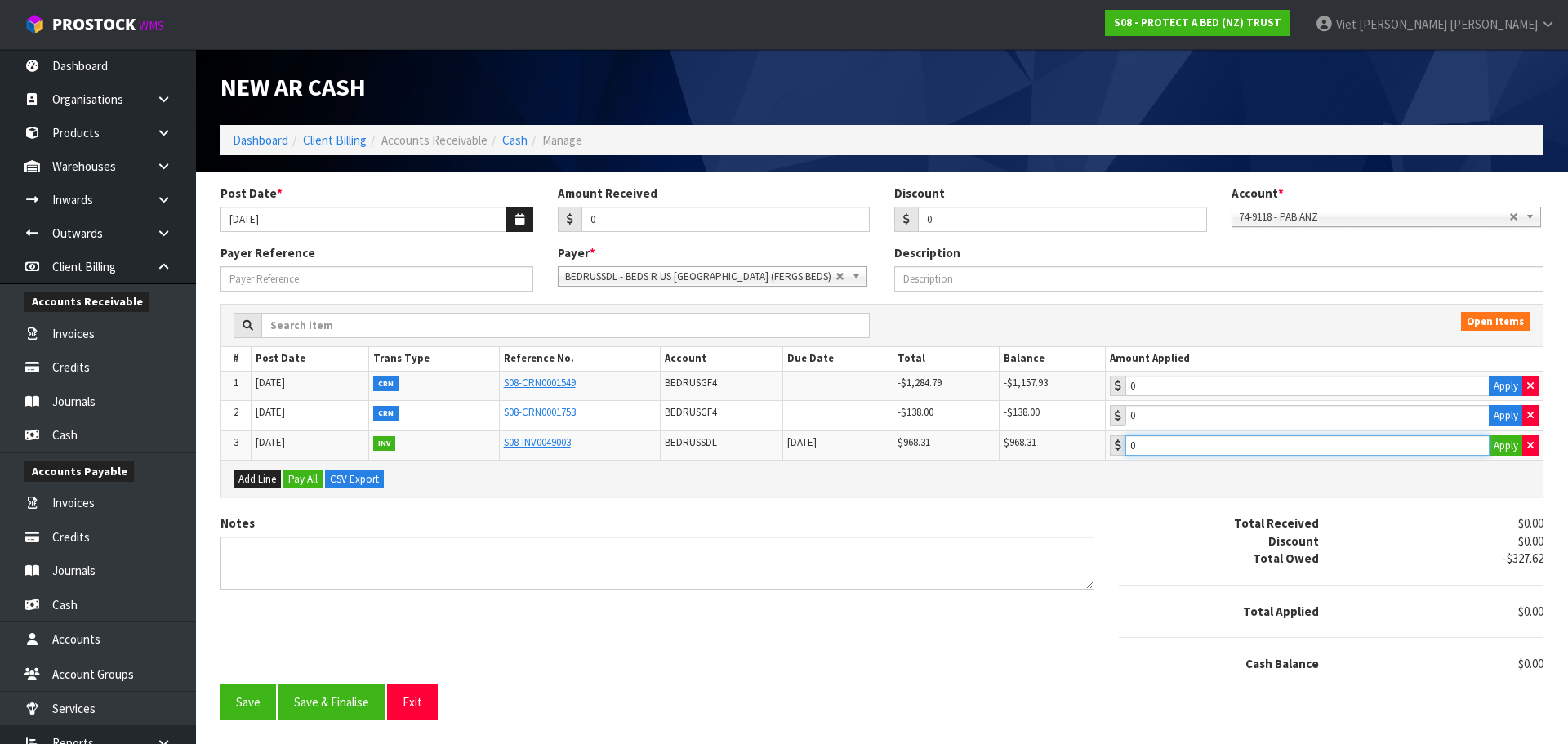
click at [1241, 449] on input "0" at bounding box center [1308, 446] width 364 height 21
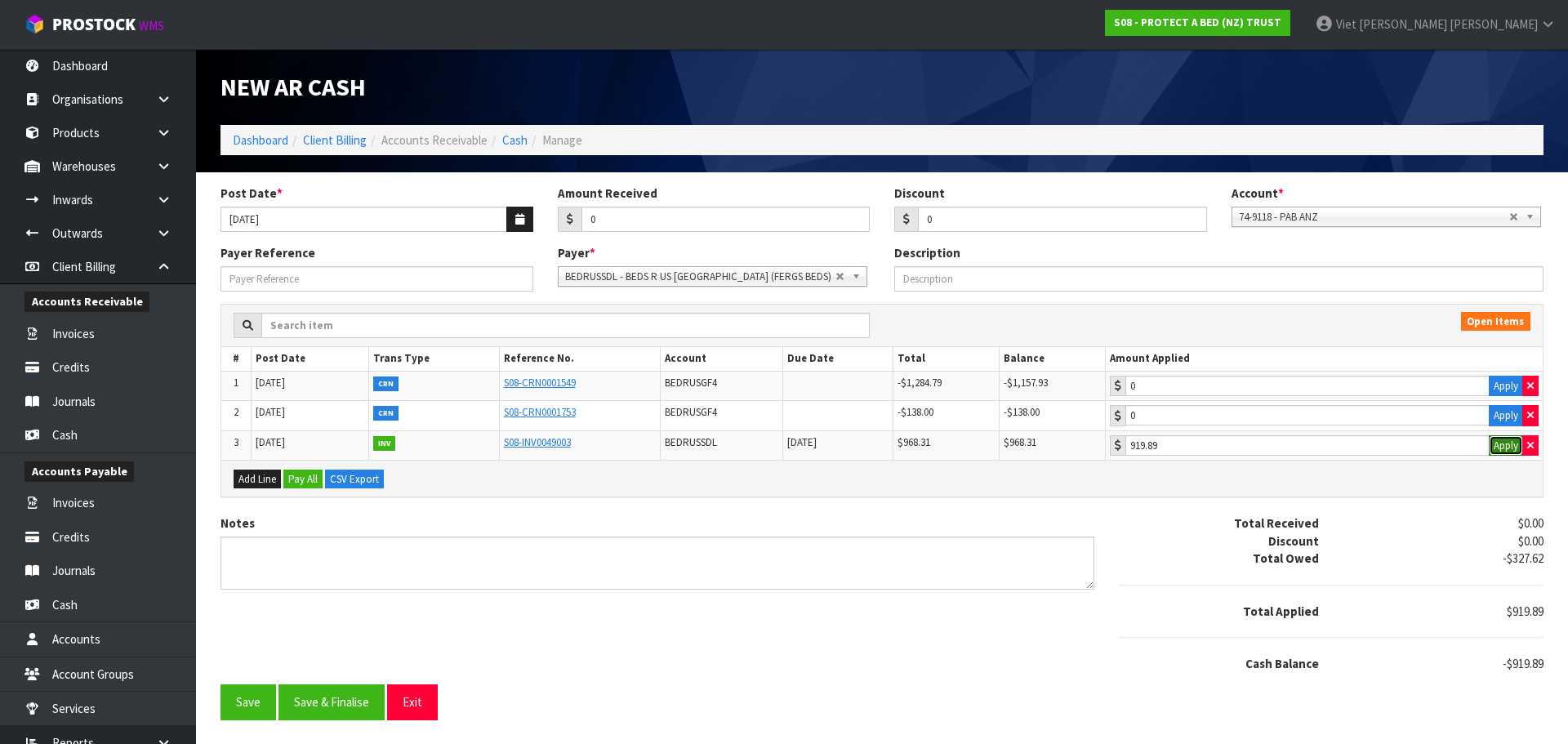
click at [1502, 447] on button "Apply" at bounding box center [1506, 446] width 35 height 21
type input "0"
click at [1391, 446] on input "0" at bounding box center [1308, 446] width 364 height 21
drag, startPoint x: 1295, startPoint y: 447, endPoint x: 1071, endPoint y: 447, distance: 224.0
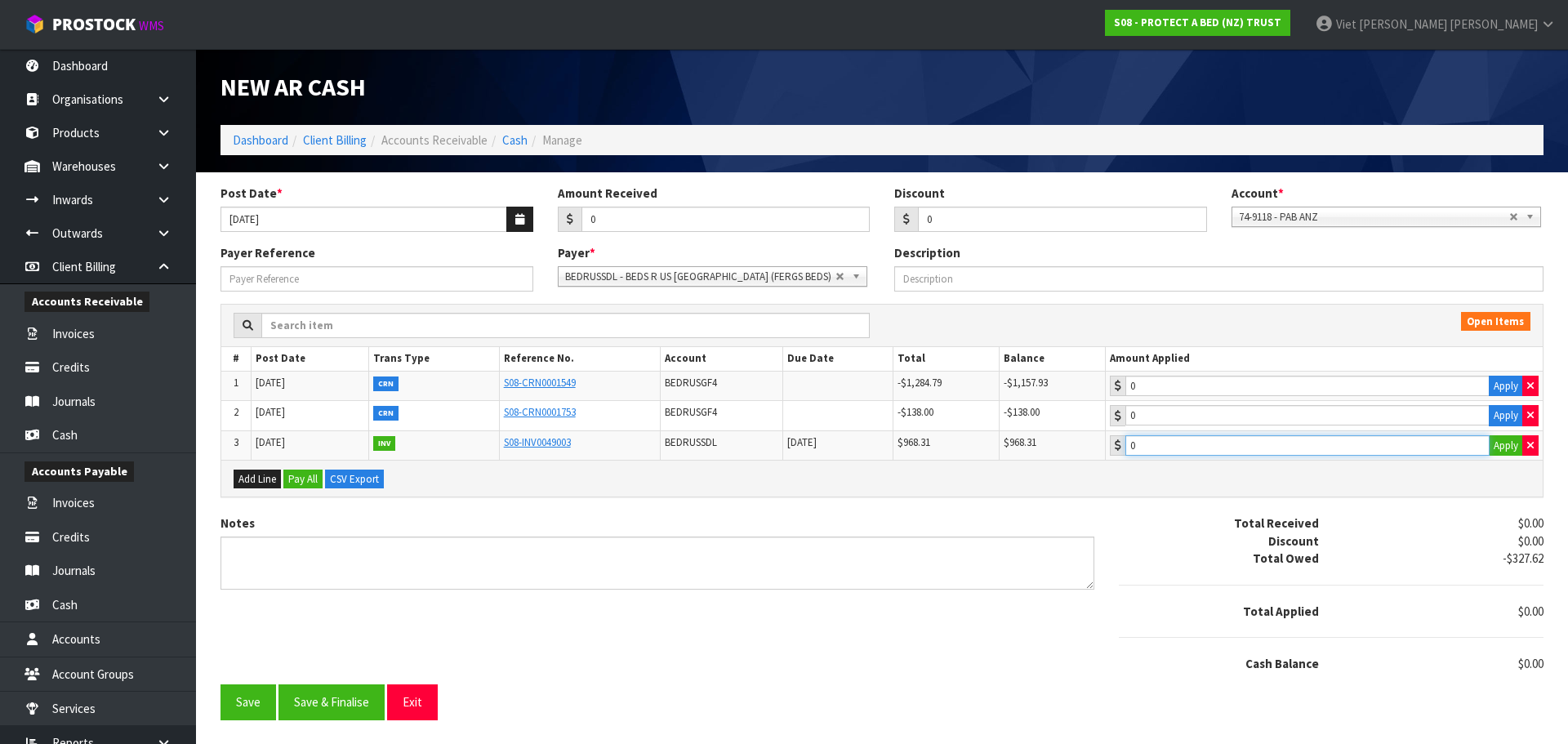
click at [1071, 447] on tr "3 19/09/2025 INV S08-INV0049003 BEDRUSSDL 20/10/2025 $968.31 $968.31 0 Apply" at bounding box center [882, 445] width 1322 height 29
click at [1284, 472] on div "Add Line Pay All CSV Export" at bounding box center [882, 478] width 1322 height 36
click at [1280, 414] on input "0" at bounding box center [1308, 415] width 364 height 21
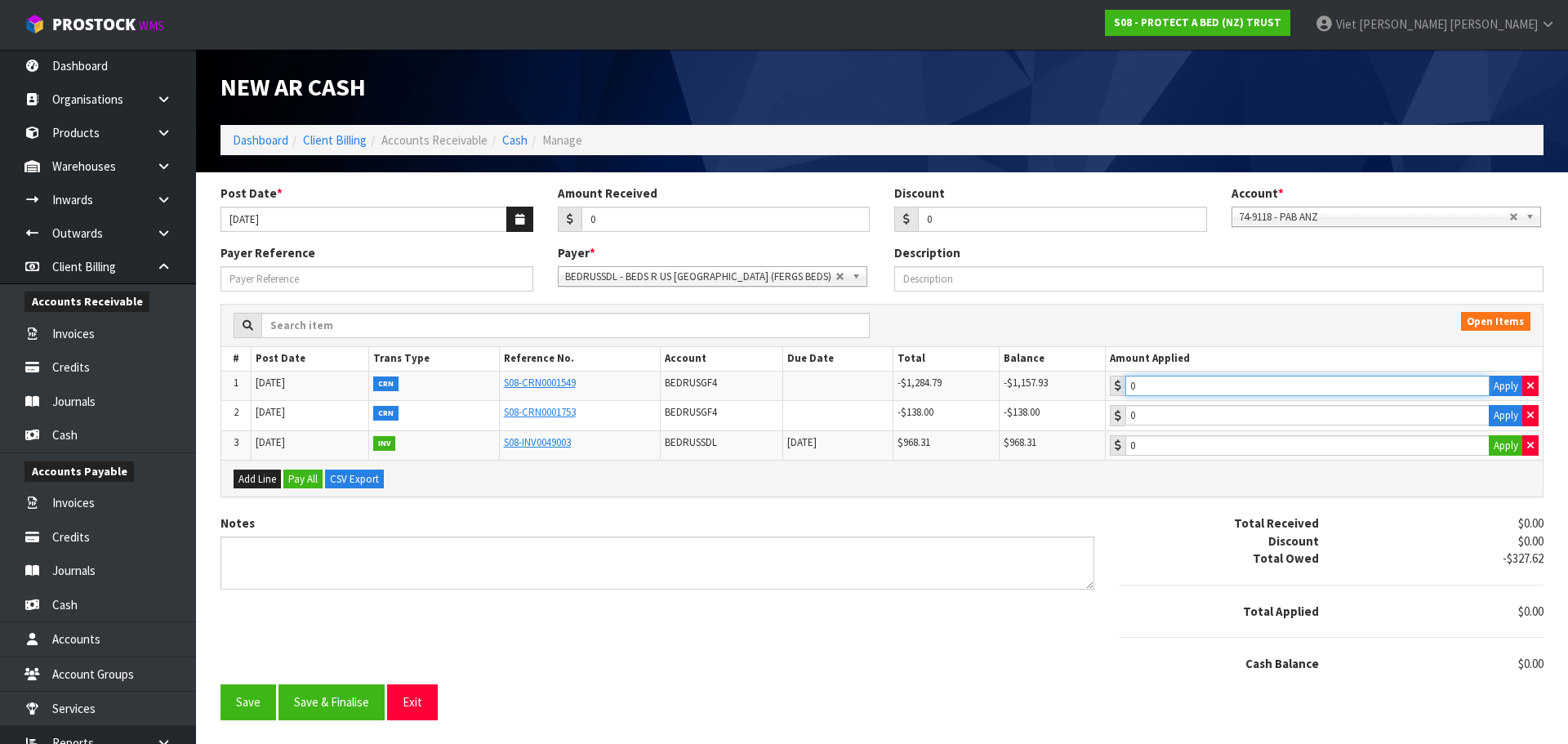
click at [1268, 386] on input "0" at bounding box center [1308, 386] width 364 height 21
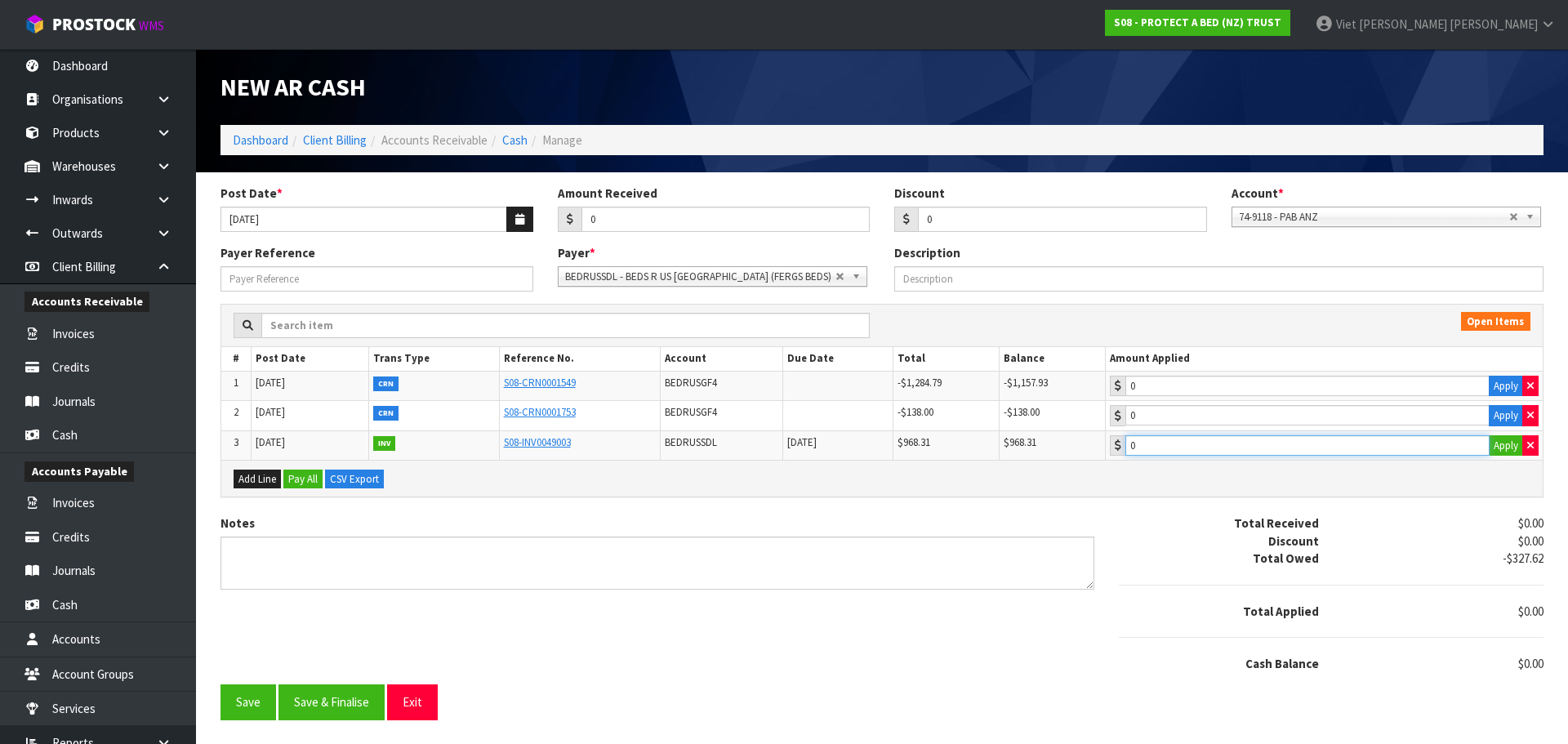
click at [1255, 446] on input "0" at bounding box center [1308, 446] width 364 height 21
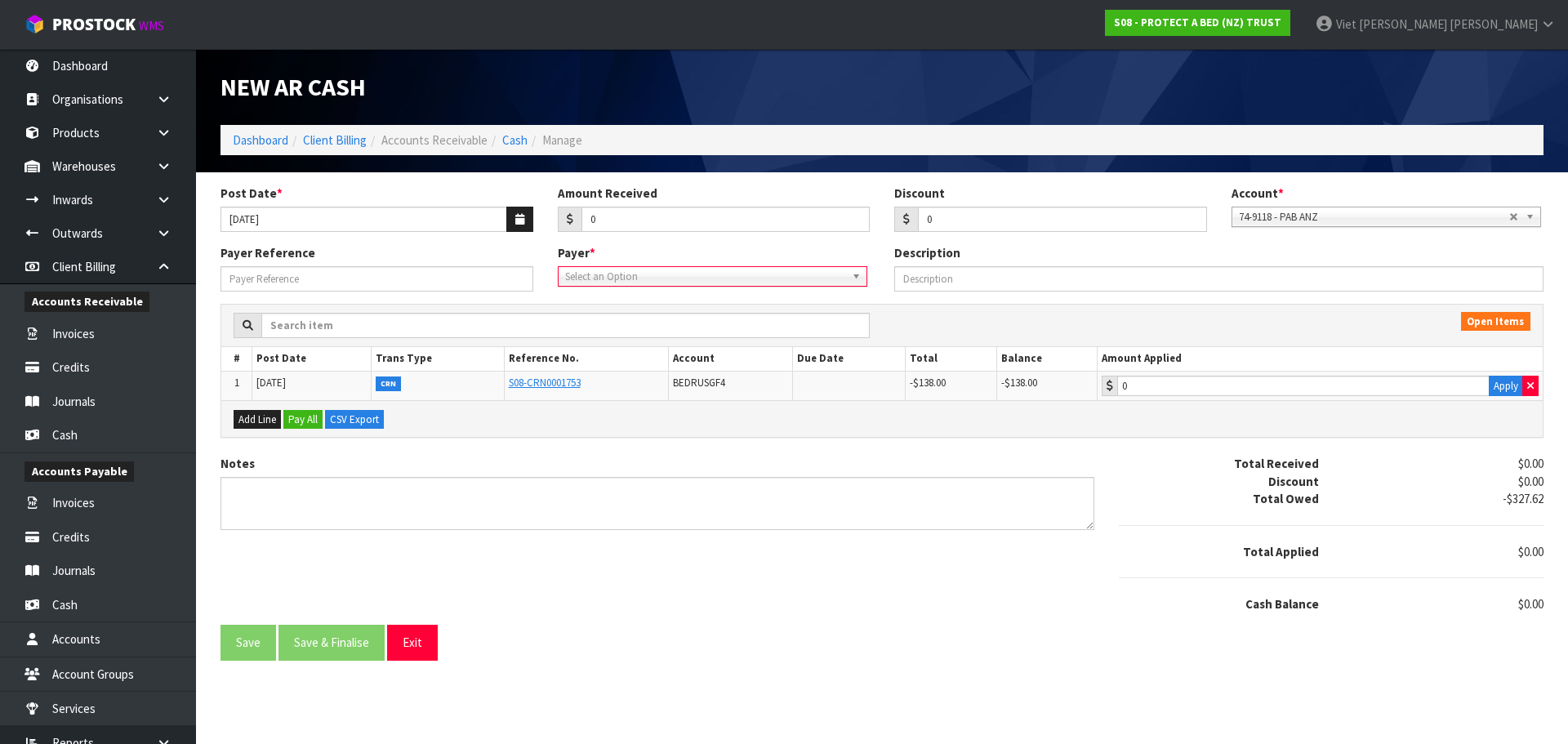
click at [785, 273] on span "Select an Option" at bounding box center [701, 277] width 271 height 20
click at [820, 284] on span "Select an Option" at bounding box center [701, 277] width 271 height 20
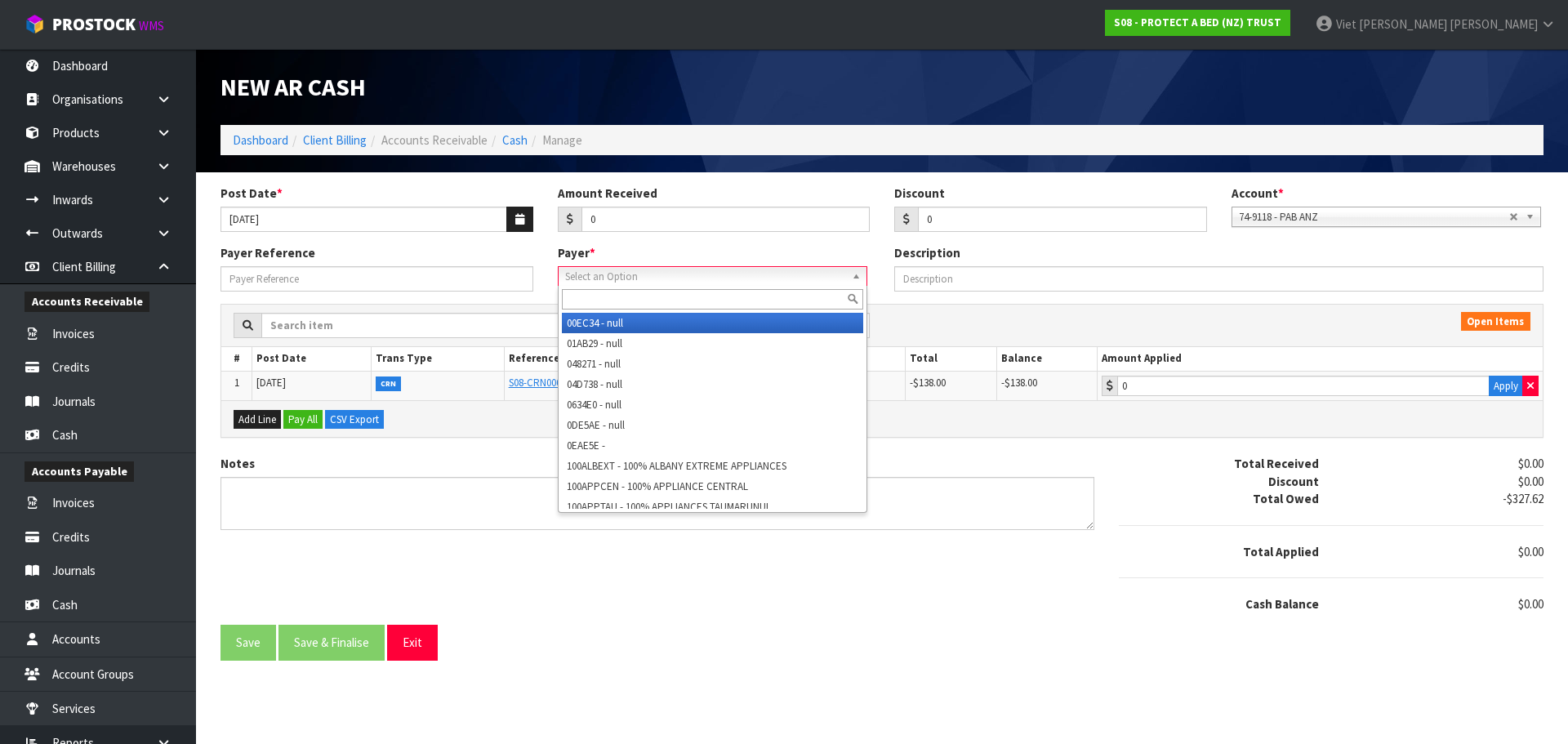
click at [744, 305] on input "text" at bounding box center [712, 299] width 301 height 21
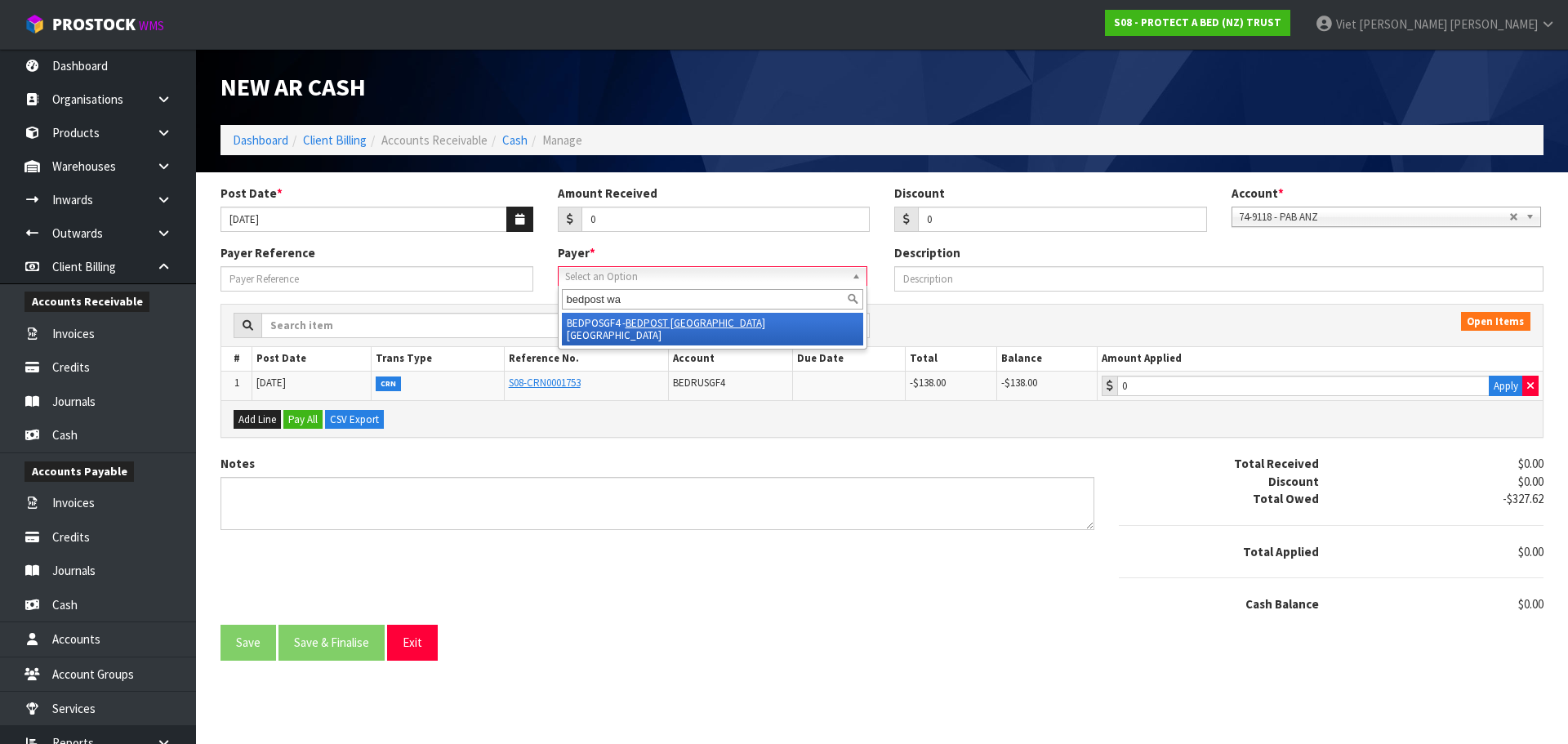
type input "bedpost wa"
click at [753, 315] on li "BEDPOSGF4 - BEDPOST WA IRAU PARK" at bounding box center [712, 330] width 301 height 33
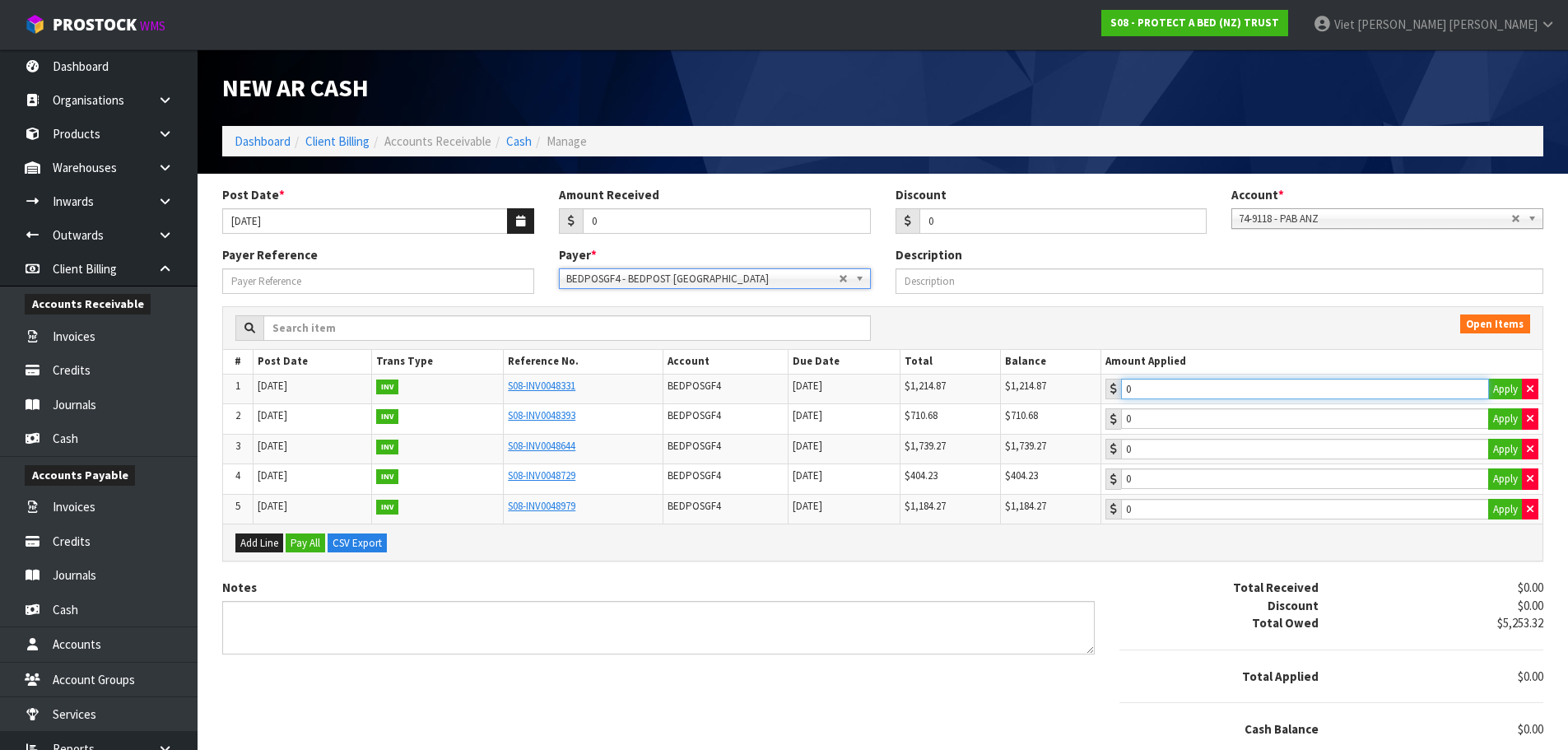
click at [1190, 381] on input "0" at bounding box center [1305, 389] width 368 height 21
click at [1506, 389] on button "Apply" at bounding box center [1505, 389] width 35 height 21
type input "1214.87"
click at [1505, 424] on button "Apply" at bounding box center [1505, 419] width 35 height 21
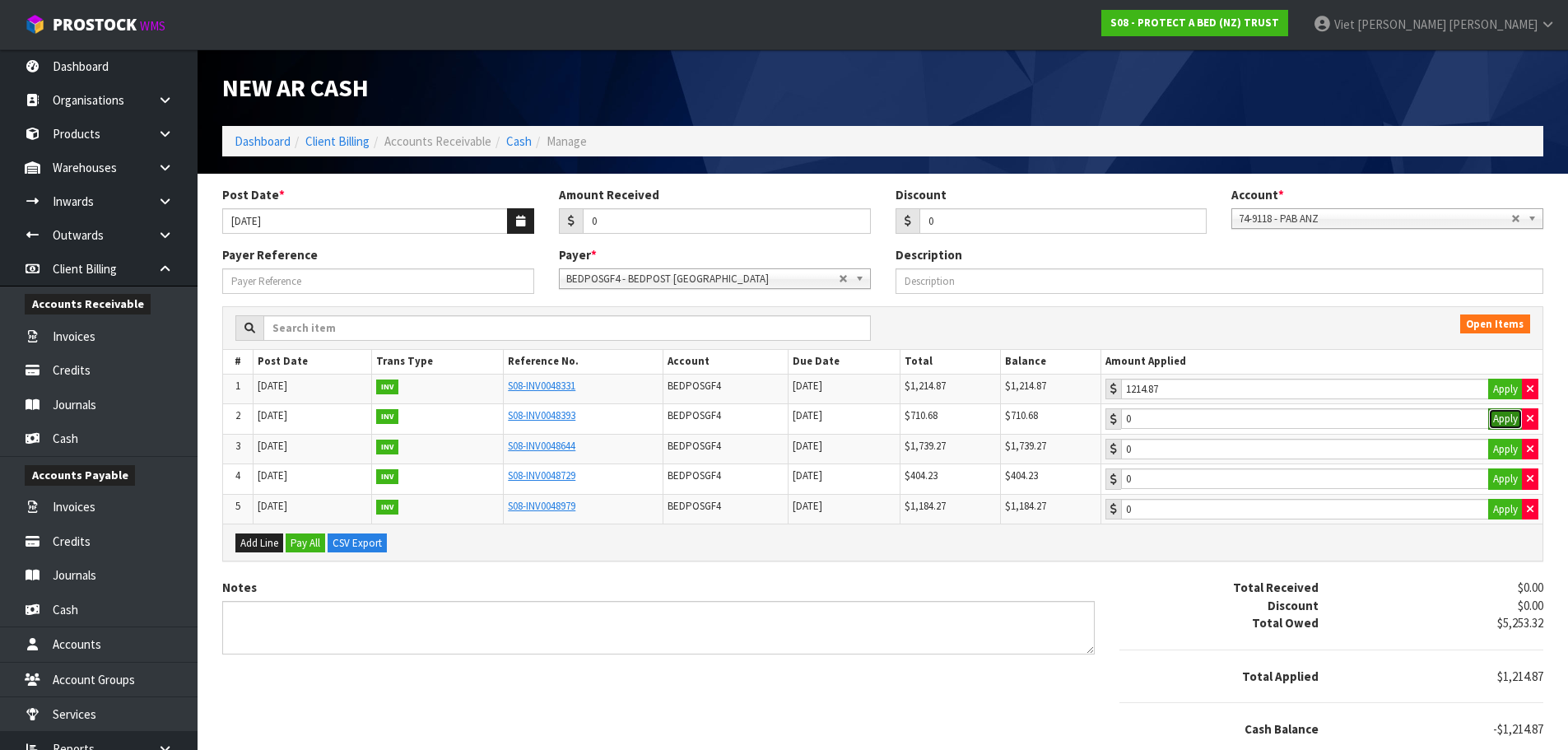
type input "710.68"
click at [1504, 450] on button "Apply" at bounding box center [1505, 449] width 35 height 21
type input "1739.27"
click at [1504, 475] on button "Apply" at bounding box center [1505, 479] width 35 height 21
type input "404.23"
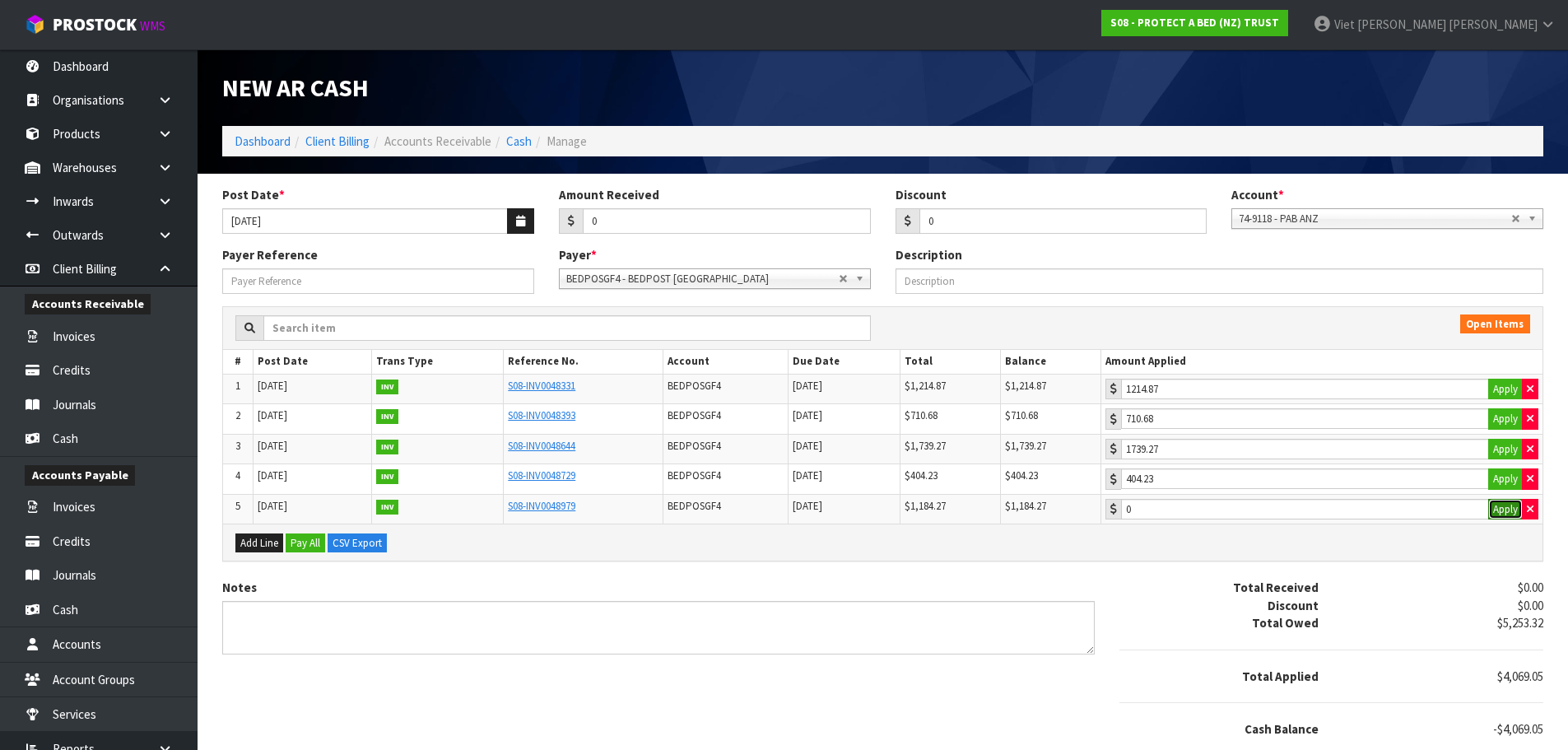
click at [1504, 505] on button "Apply" at bounding box center [1505, 510] width 35 height 21
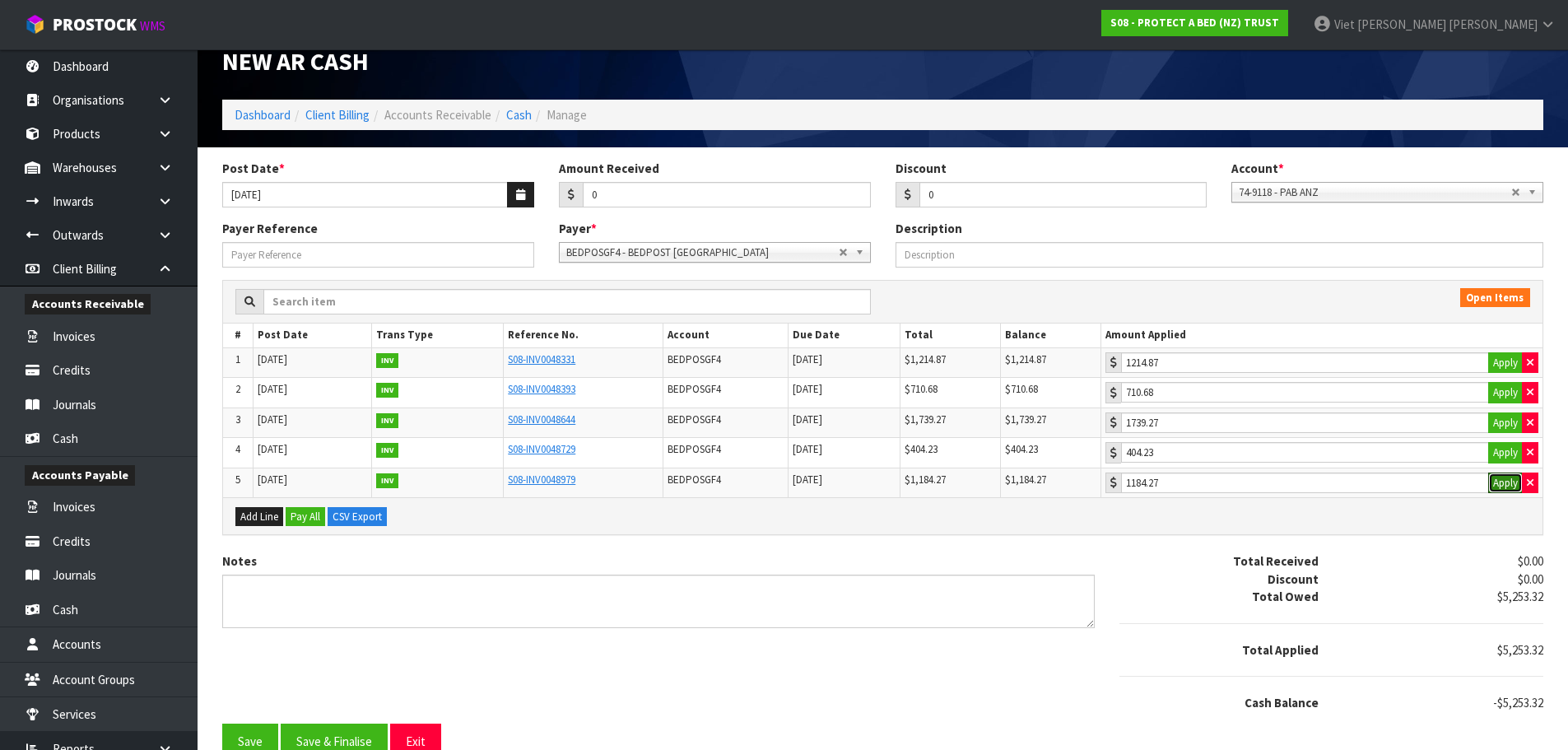
scroll to position [49, 0]
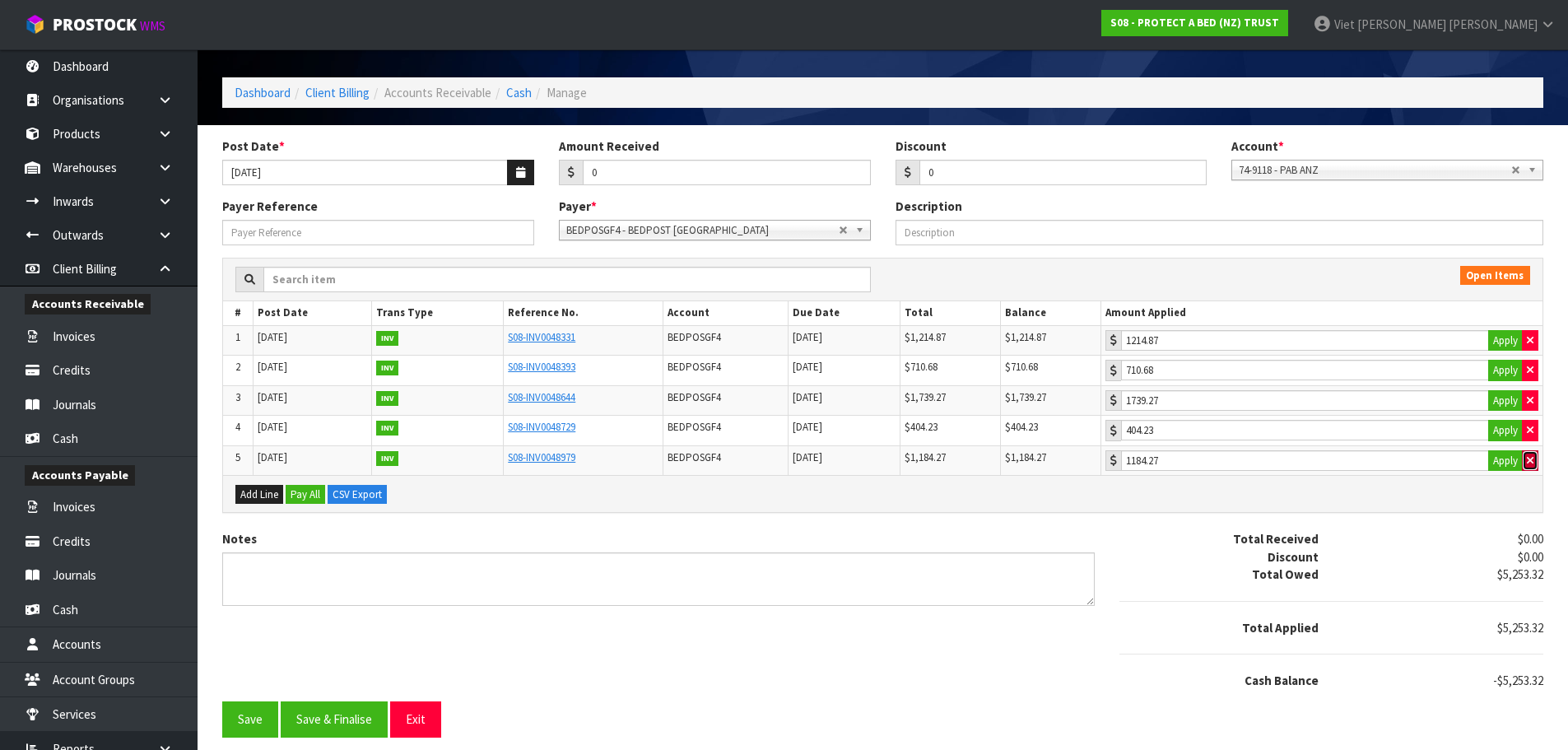
click at [1525, 454] on button "button" at bounding box center [1530, 461] width 17 height 21
type input "0"
click at [1530, 431] on icon "button" at bounding box center [1530, 430] width 7 height 10
type input "0"
click at [1529, 404] on icon "button" at bounding box center [1530, 400] width 7 height 10
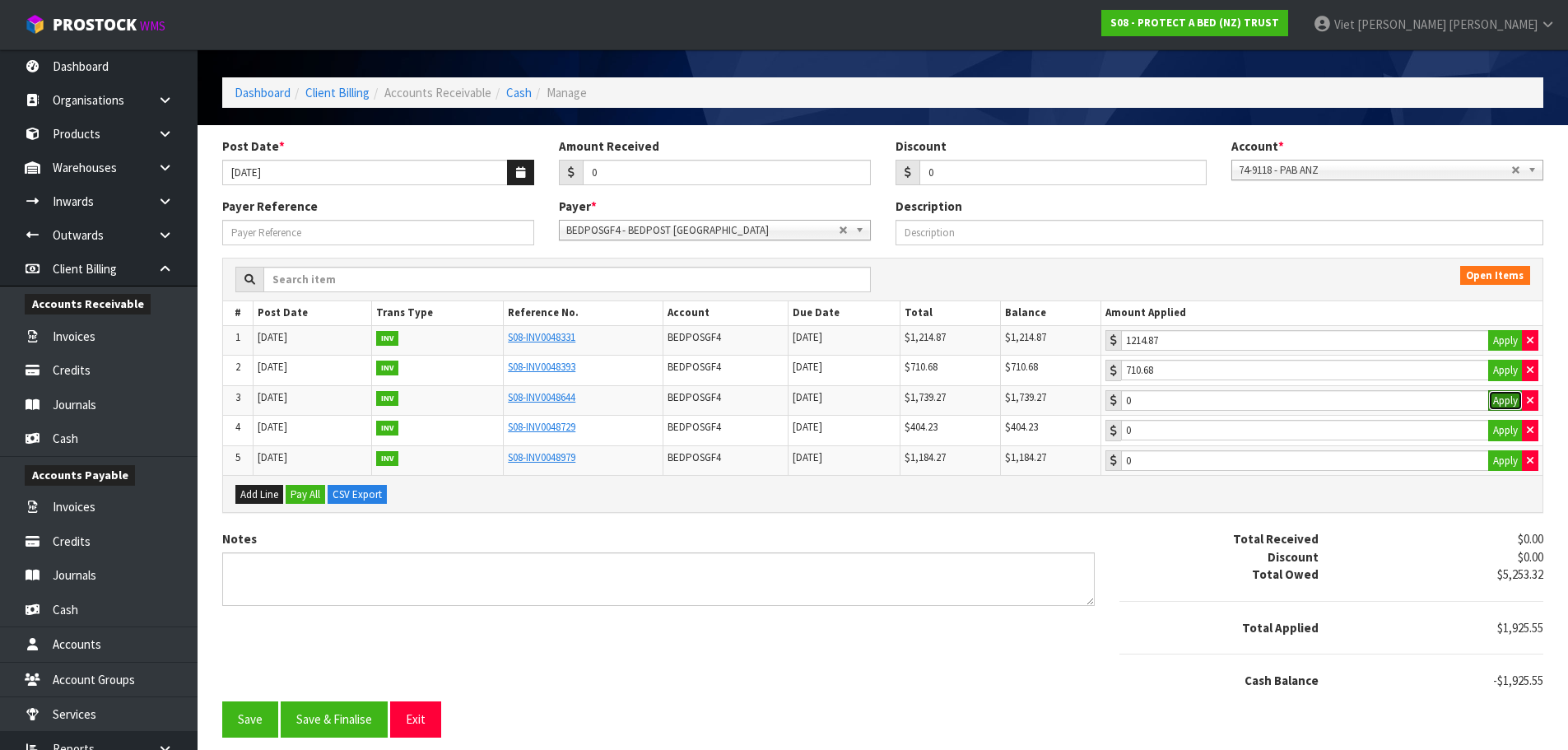
click at [1502, 391] on button "Apply" at bounding box center [1505, 400] width 35 height 21
type input "1739.27"
click at [1339, 510] on div "Add Line Pay All CSV Export" at bounding box center [882, 493] width 1319 height 37
click at [1527, 335] on icon "button" at bounding box center [1530, 340] width 7 height 10
type input "0"
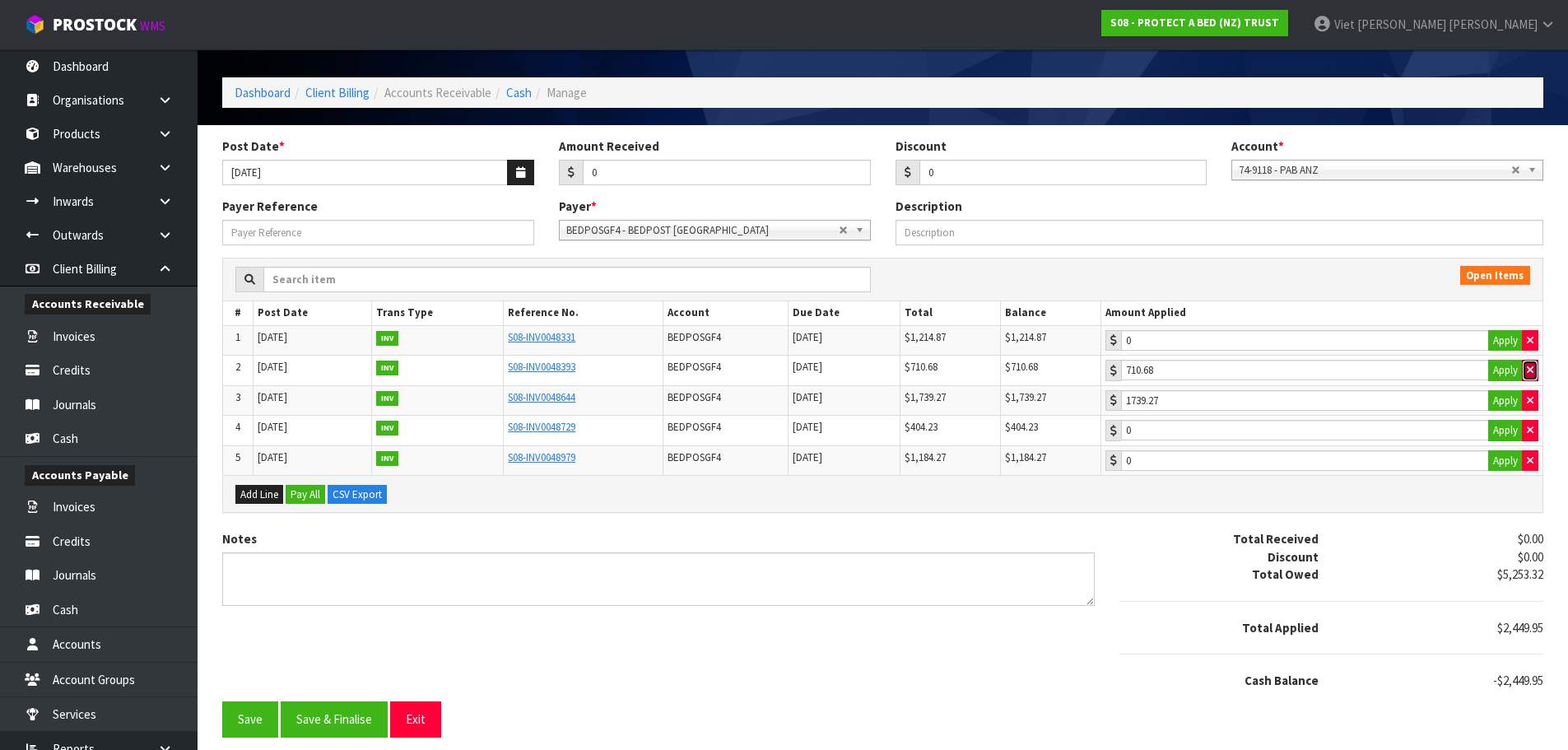
click at [1529, 365] on icon "button" at bounding box center [1530, 370] width 7 height 10
type input "0"
click at [1529, 386] on td "1739.27 Apply" at bounding box center [1322, 400] width 442 height 31
click at [1529, 395] on icon "button" at bounding box center [1530, 400] width 7 height 10
type input "0"
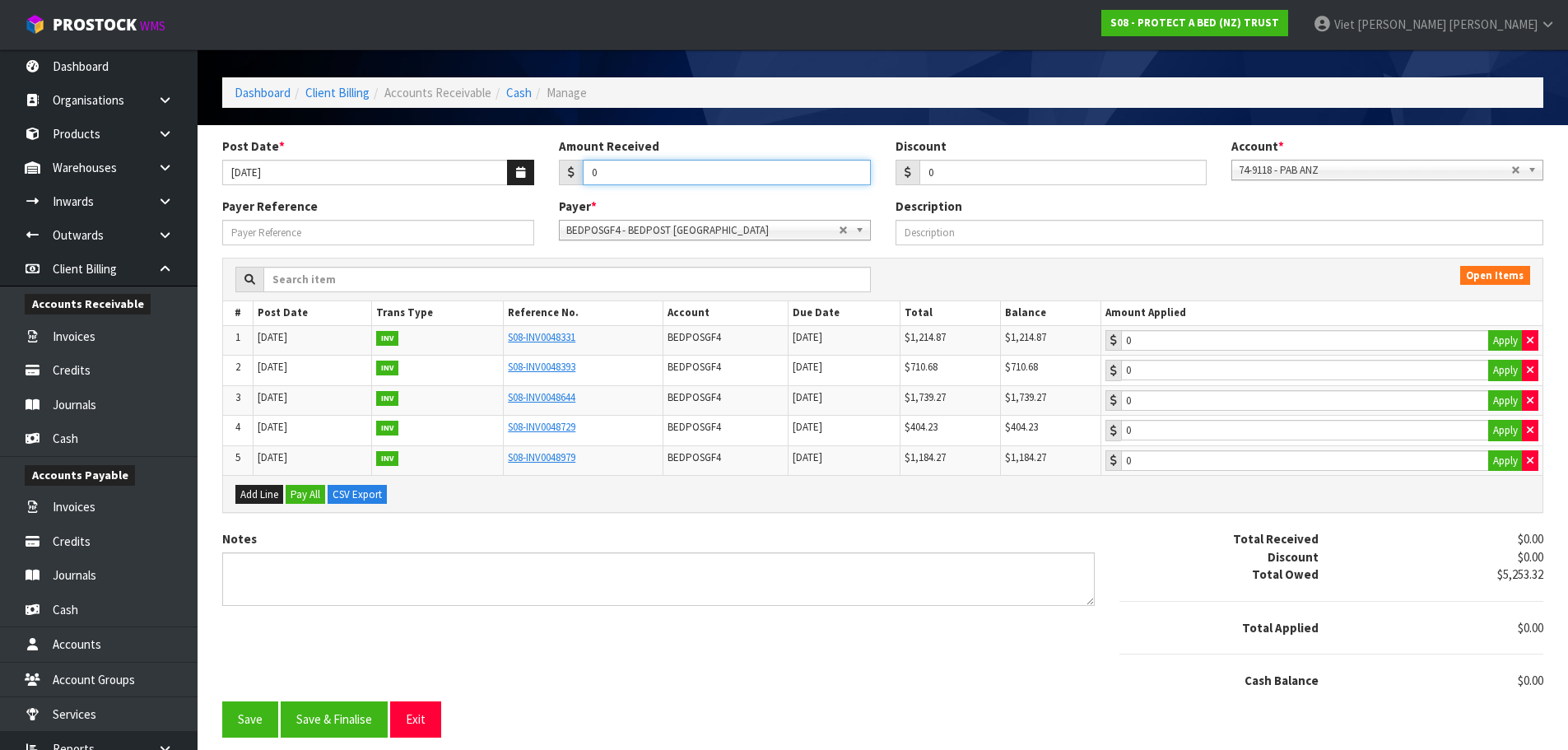
click at [735, 181] on input "0" at bounding box center [727, 172] width 288 height 25
click at [598, 173] on input "03692.68" at bounding box center [727, 172] width 288 height 25
type input "3692.68"
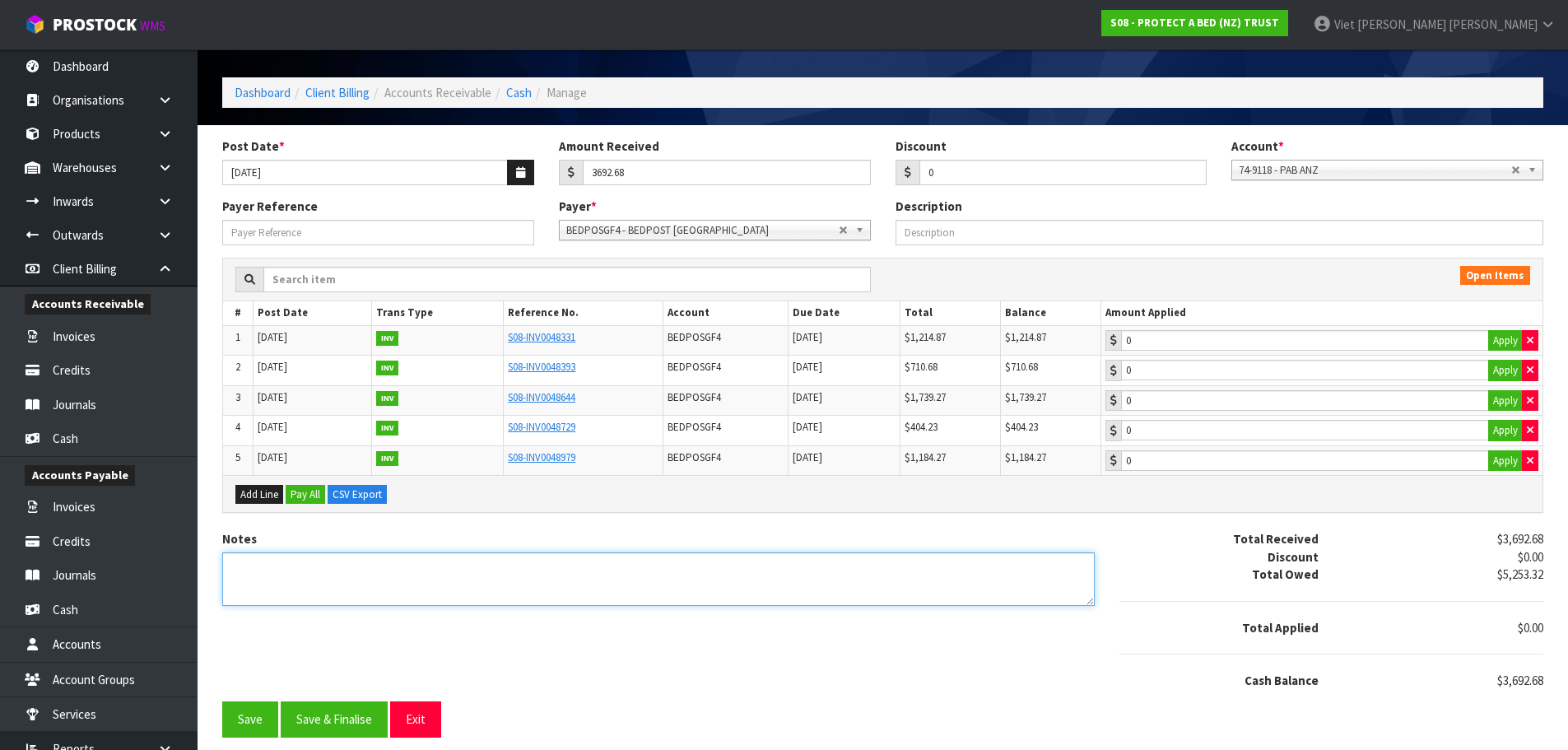
click at [819, 577] on textarea "Notes" at bounding box center [658, 579] width 872 height 53
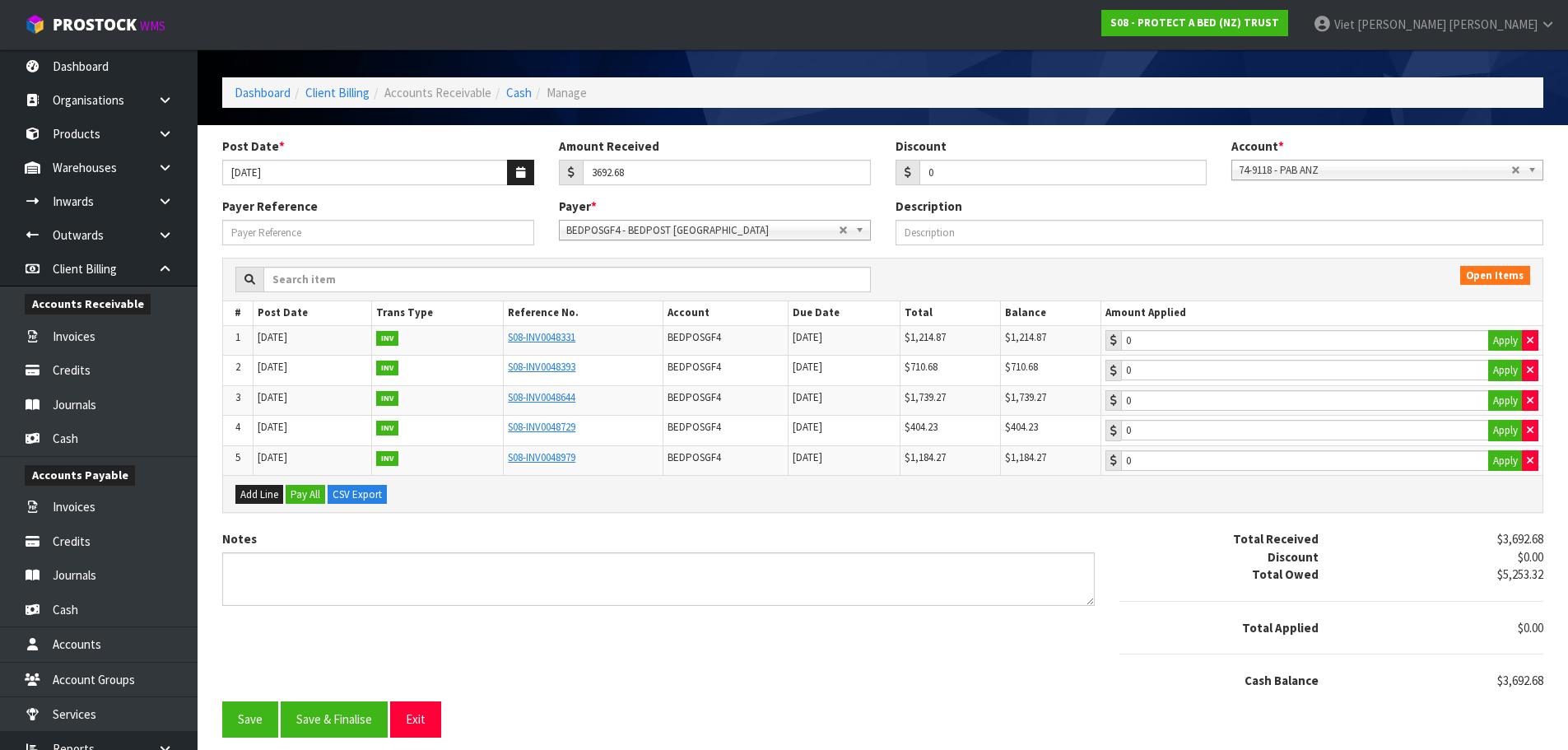
click at [1115, 658] on div at bounding box center [1331, 654] width 448 height 35
type input "1214.87"
click at [1358, 340] on input "1214.87" at bounding box center [1305, 341] width 368 height 21
type input "710.68"
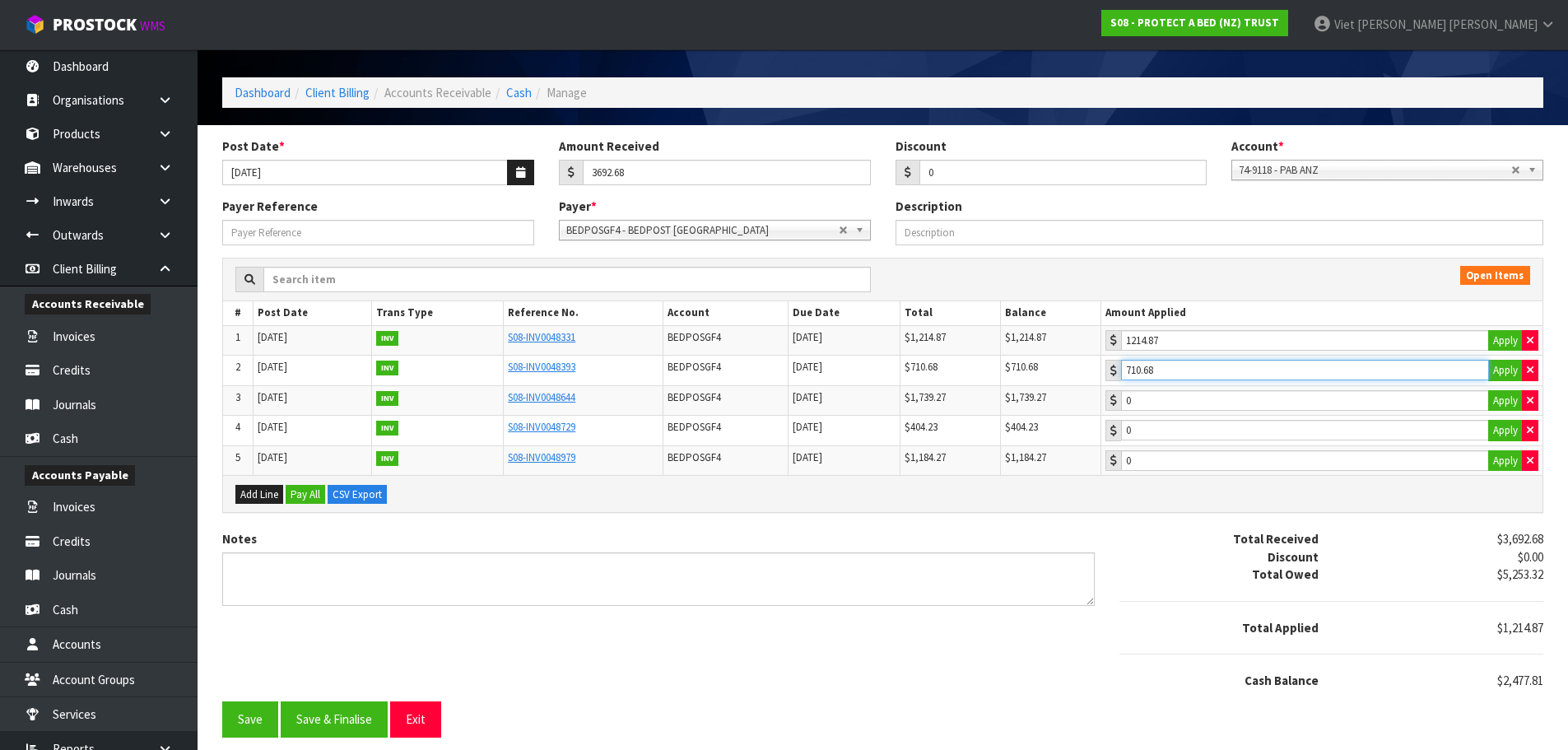
click at [1314, 379] on input "710.68" at bounding box center [1305, 370] width 368 height 21
click at [1305, 377] on input "710.68" at bounding box center [1305, 370] width 368 height 21
click at [1274, 411] on div "0 Apply" at bounding box center [1322, 400] width 433 height 21
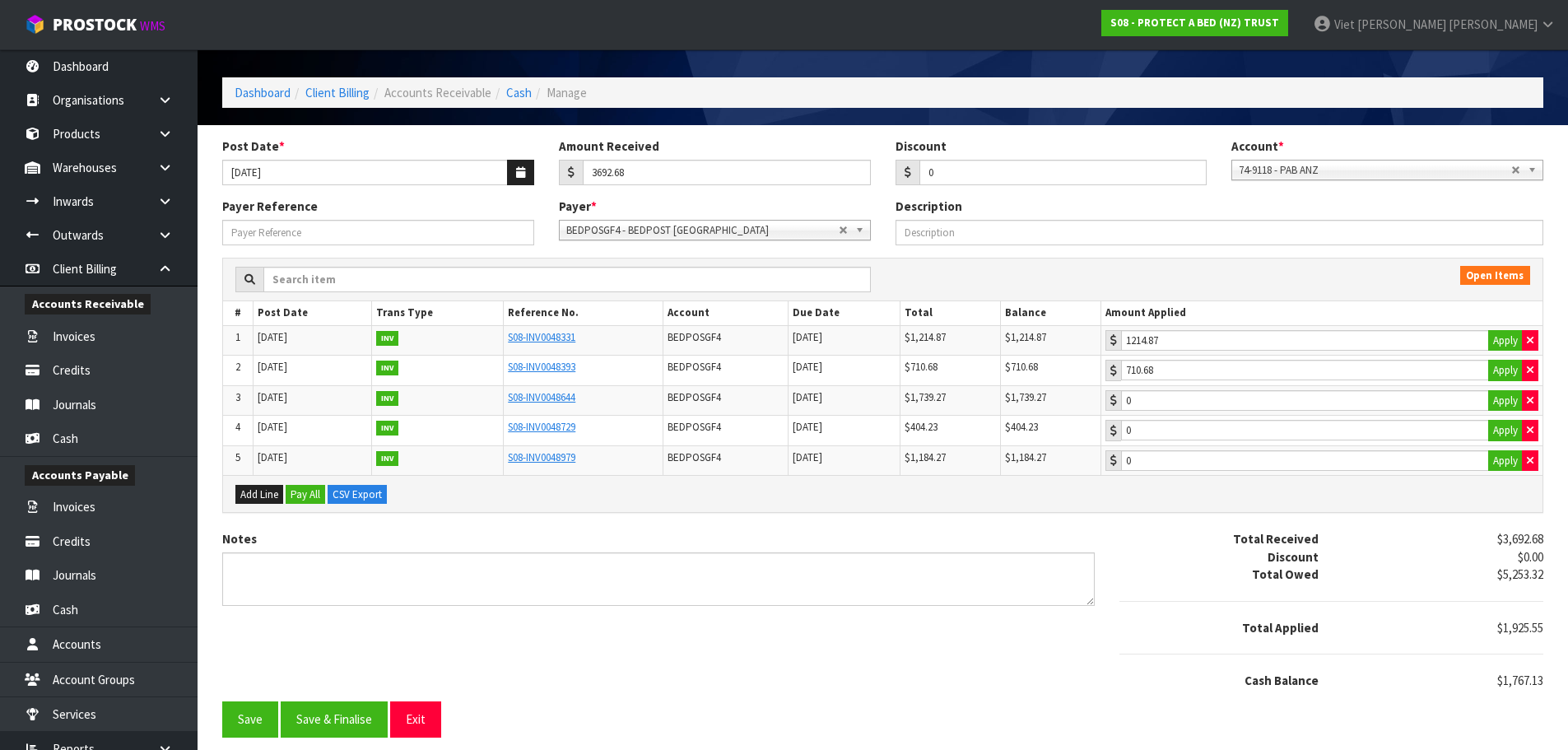
click at [1274, 411] on div "0 Apply" at bounding box center [1322, 400] width 433 height 21
type input "1739.27"
click at [1262, 393] on input "1739.27" at bounding box center [1305, 400] width 368 height 21
type input "27.86"
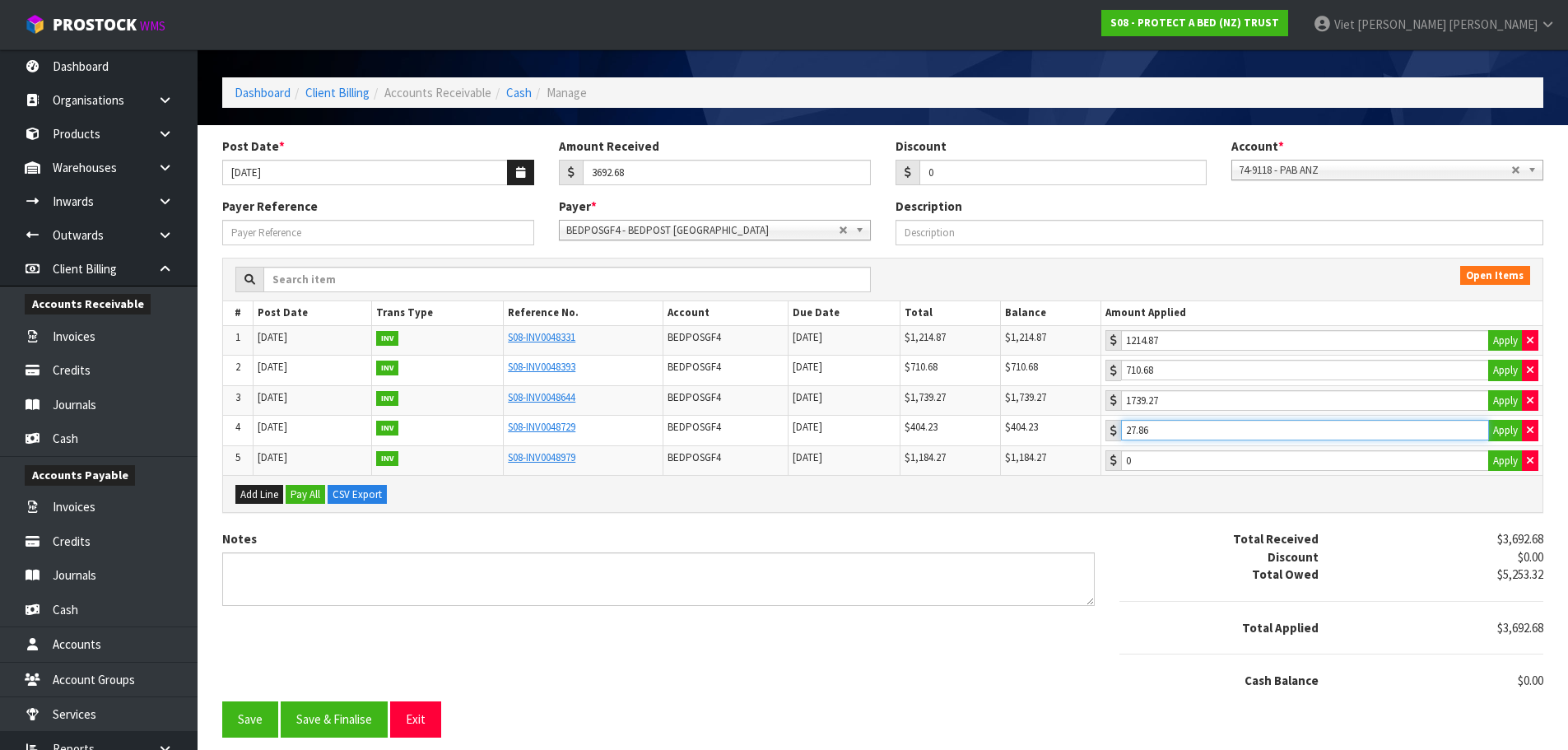
click at [1235, 430] on input "27.86" at bounding box center [1305, 430] width 368 height 21
drag, startPoint x: 1235, startPoint y: 430, endPoint x: 1055, endPoint y: 430, distance: 180.0
click at [1055, 430] on tr "4 27/08/2025 INV S08-INV0048729 BEDPOSGF4 20/09/2025 $404.23 $404.23 27.86 Apply" at bounding box center [882, 431] width 1319 height 31
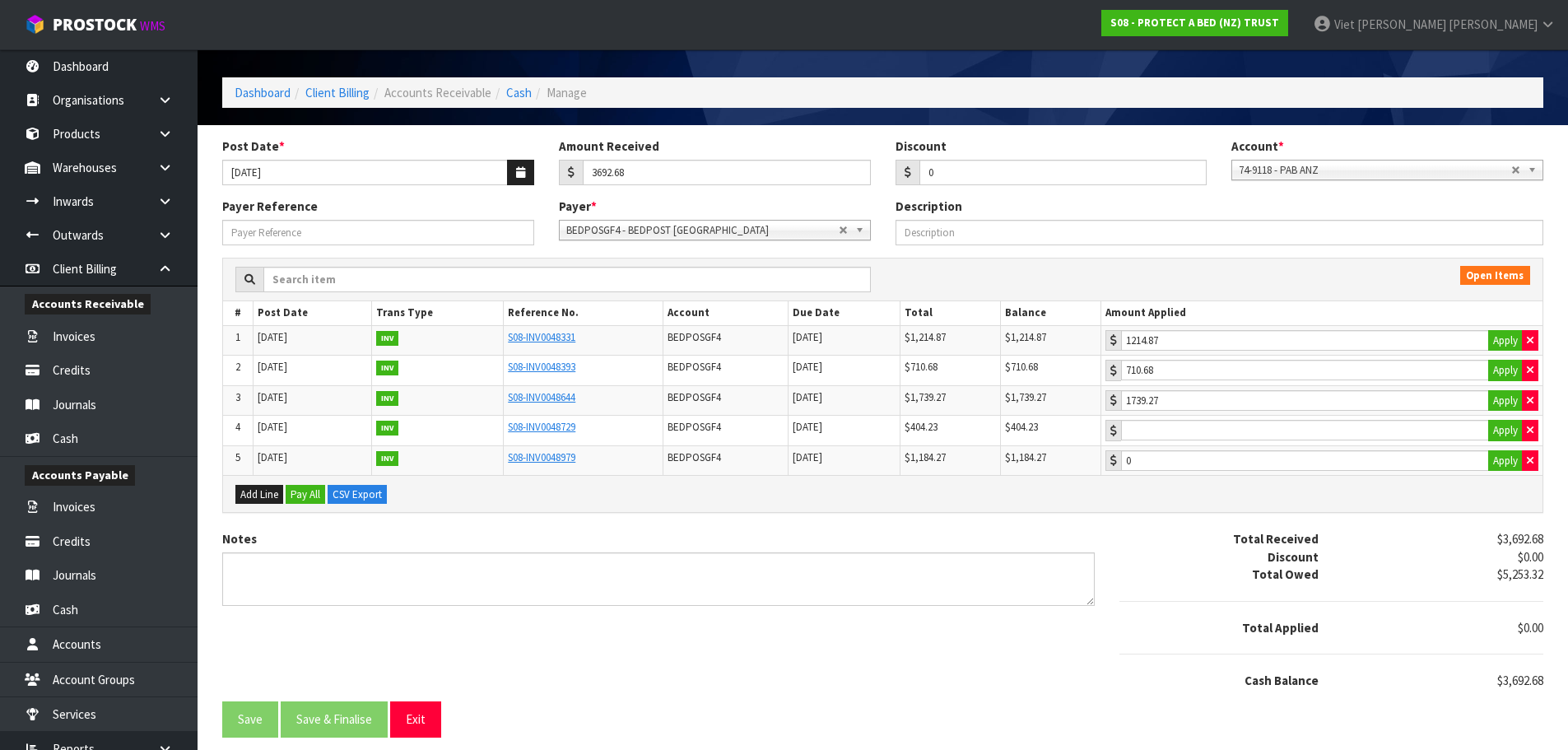
click at [1258, 531] on strong "Total Received" at bounding box center [1276, 538] width 86 height 16
click at [1499, 402] on button "Apply" at bounding box center [1505, 400] width 35 height 21
click at [1502, 374] on button "Apply" at bounding box center [1505, 370] width 35 height 21
click at [1505, 338] on button "Apply" at bounding box center [1505, 341] width 35 height 21
click at [1336, 517] on div "Open Items # Post Date Trans Type Reference No. Account Due Date Total Balance …" at bounding box center [883, 394] width 1346 height 274
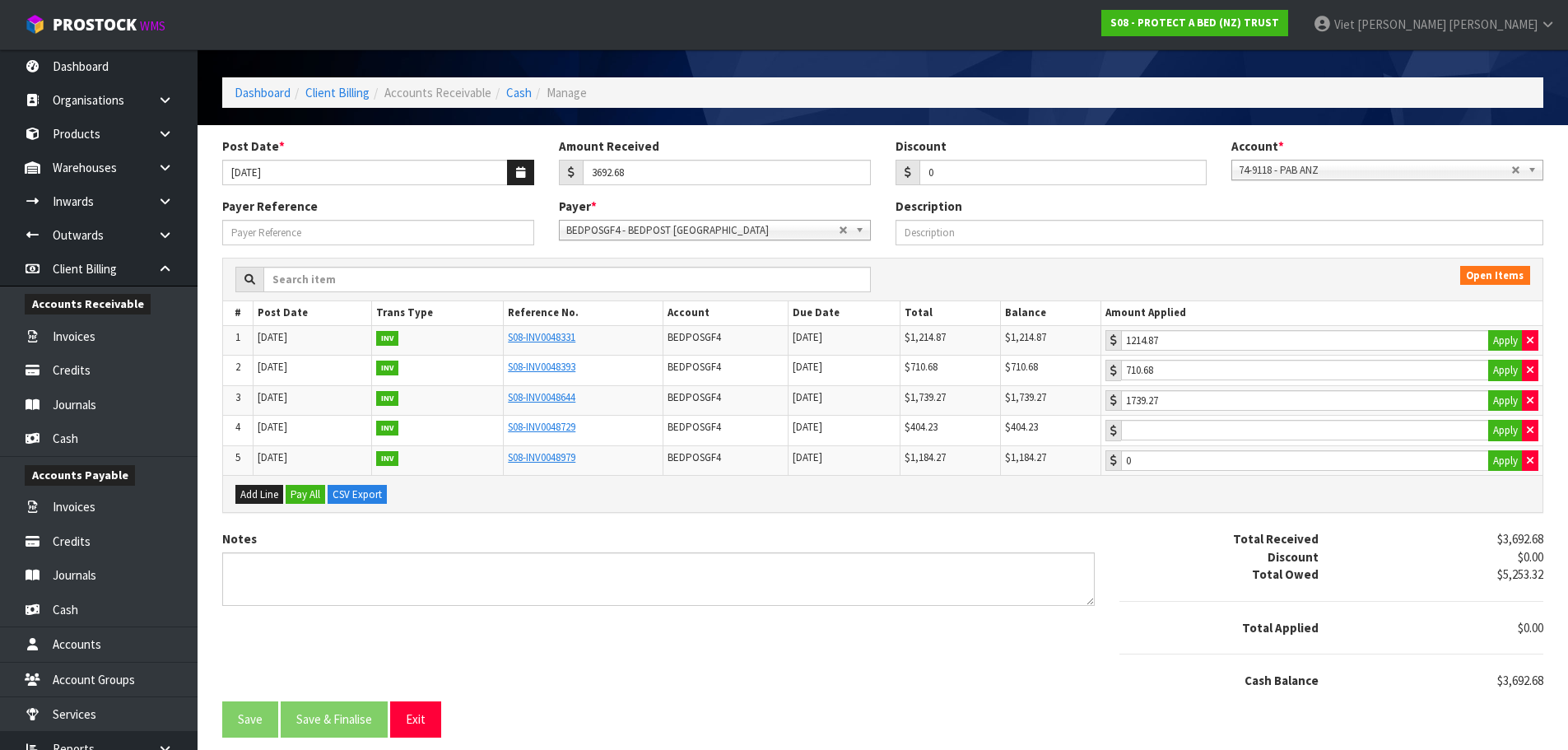
click at [943, 537] on div "Notes" at bounding box center [658, 567] width 872 height 75
click at [1480, 580] on div "$5,253.32" at bounding box center [1443, 574] width 224 height 17
click at [1303, 472] on td "0 Apply" at bounding box center [1322, 460] width 442 height 30
click at [1272, 428] on input "404.23" at bounding box center [1305, 430] width 368 height 21
click at [1238, 531] on div "Total Received" at bounding box center [1219, 538] width 224 height 17
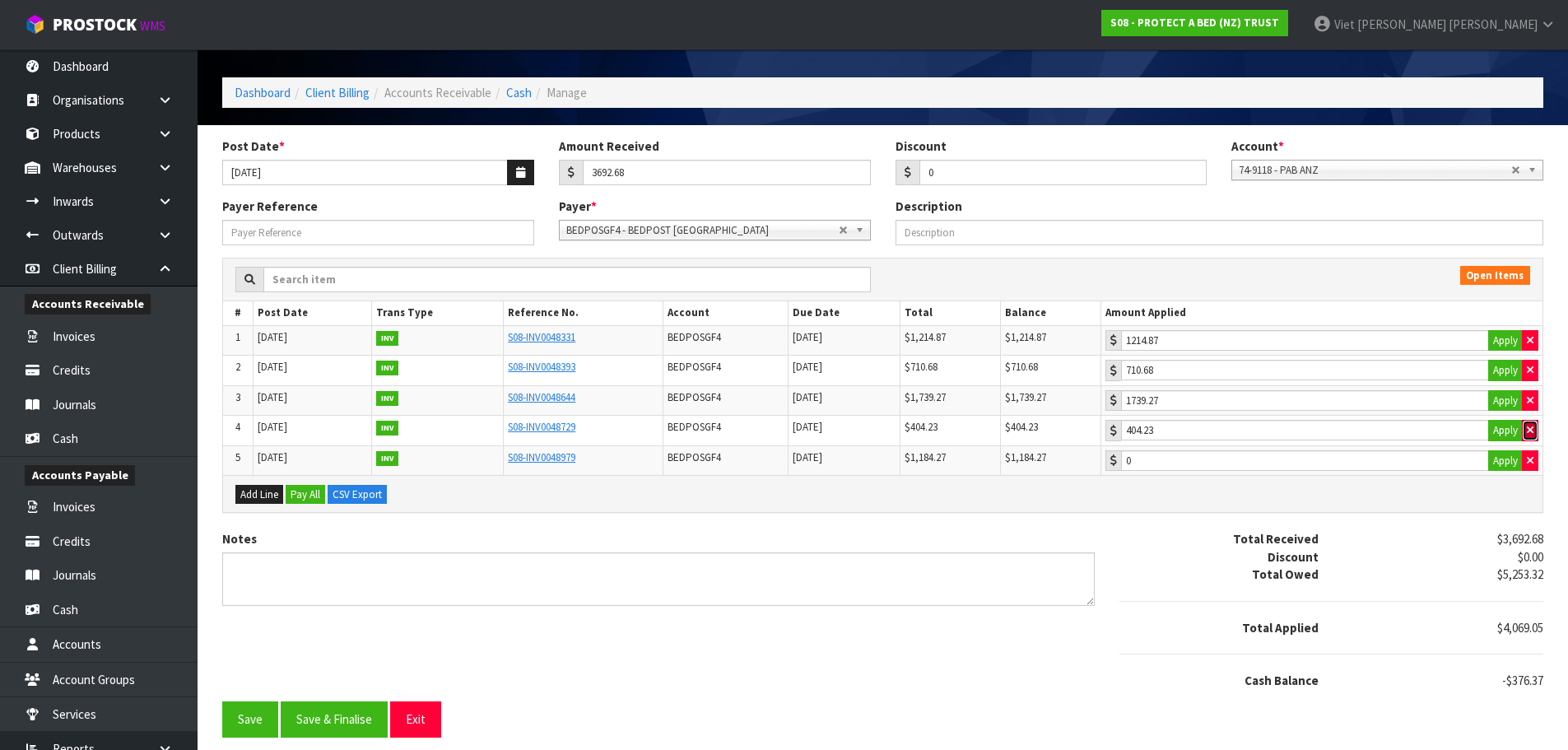
click at [1531, 427] on icon "button" at bounding box center [1530, 430] width 7 height 10
type input "0"
click at [234, 719] on button "Save" at bounding box center [250, 719] width 56 height 35
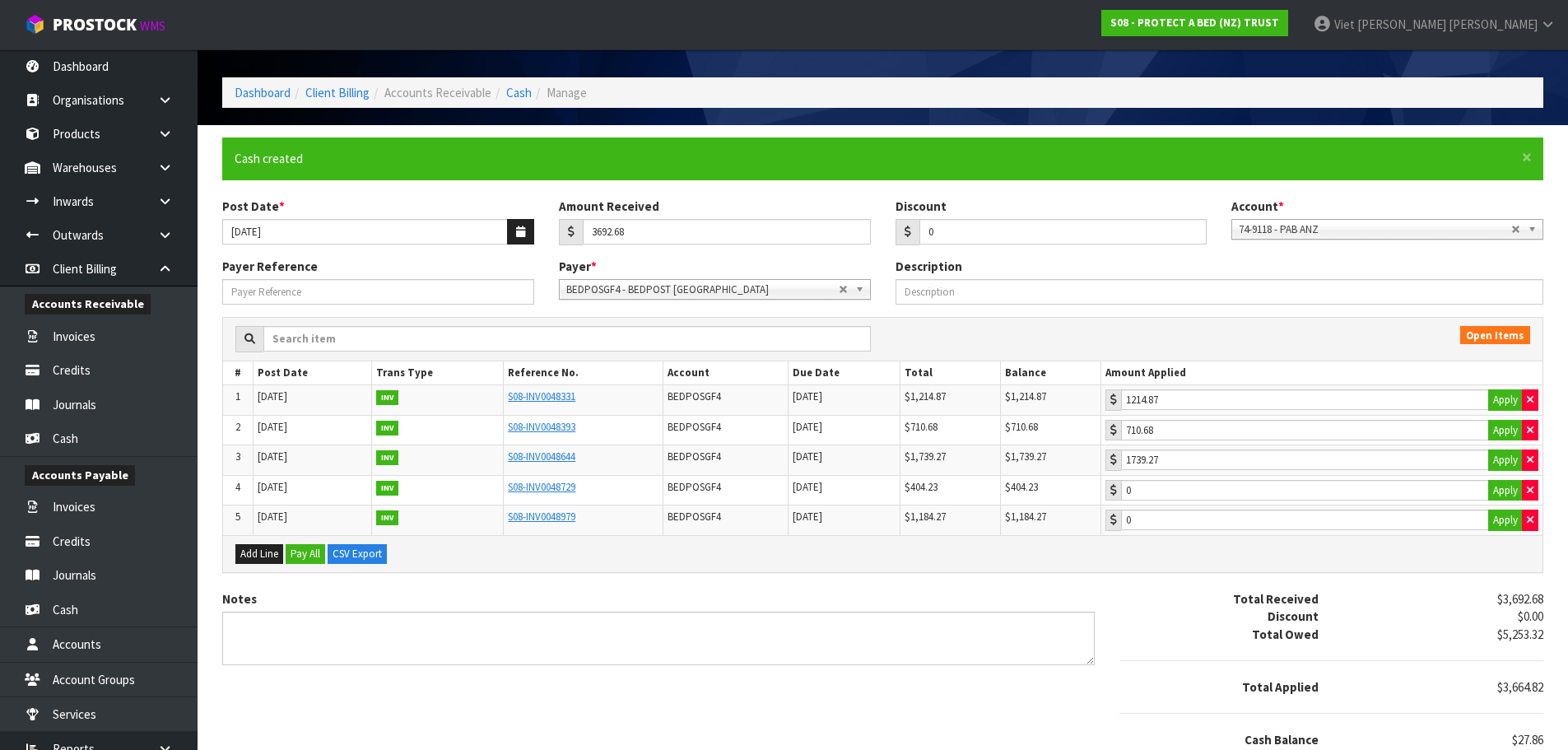
scroll to position [0, 0]
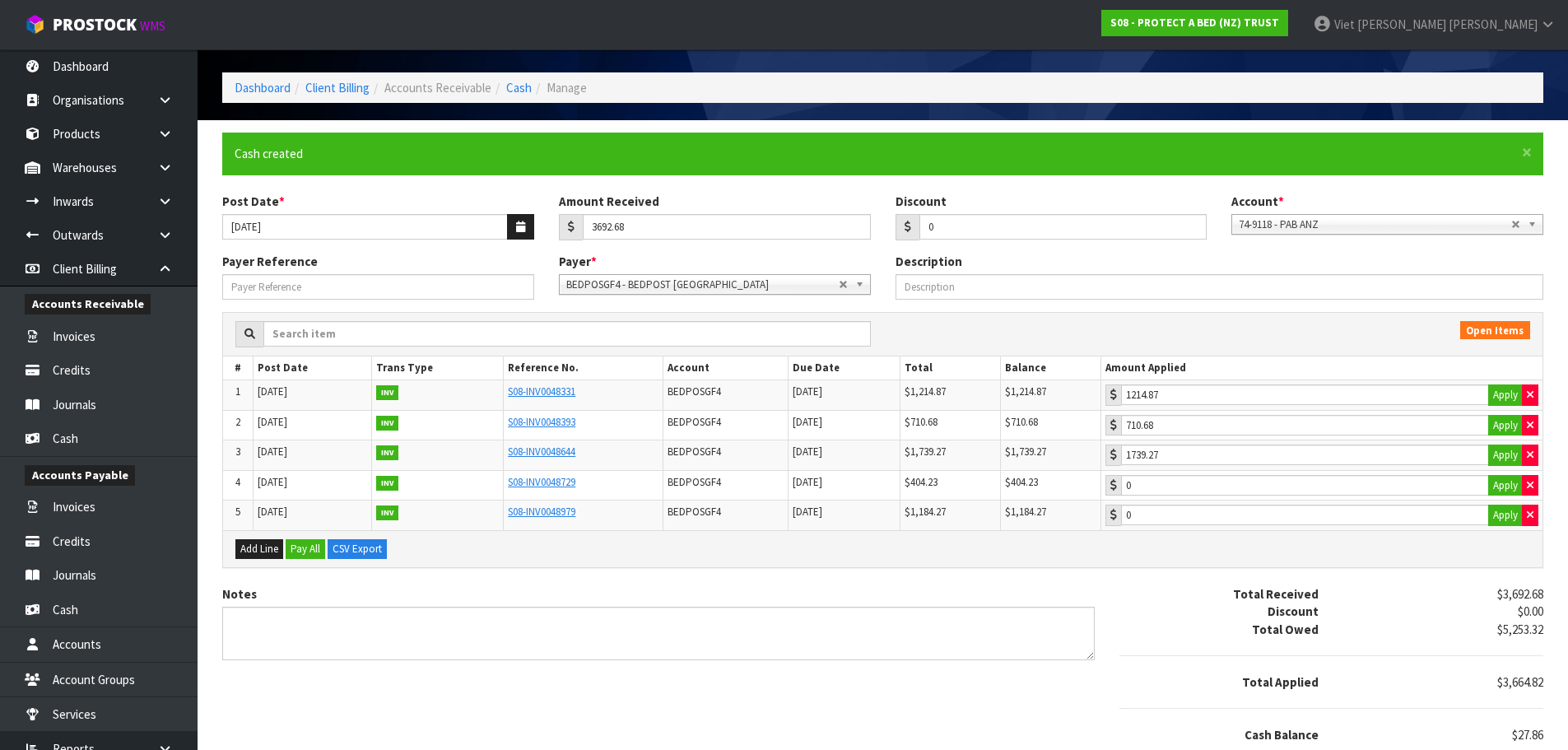
scroll to position [108, 0]
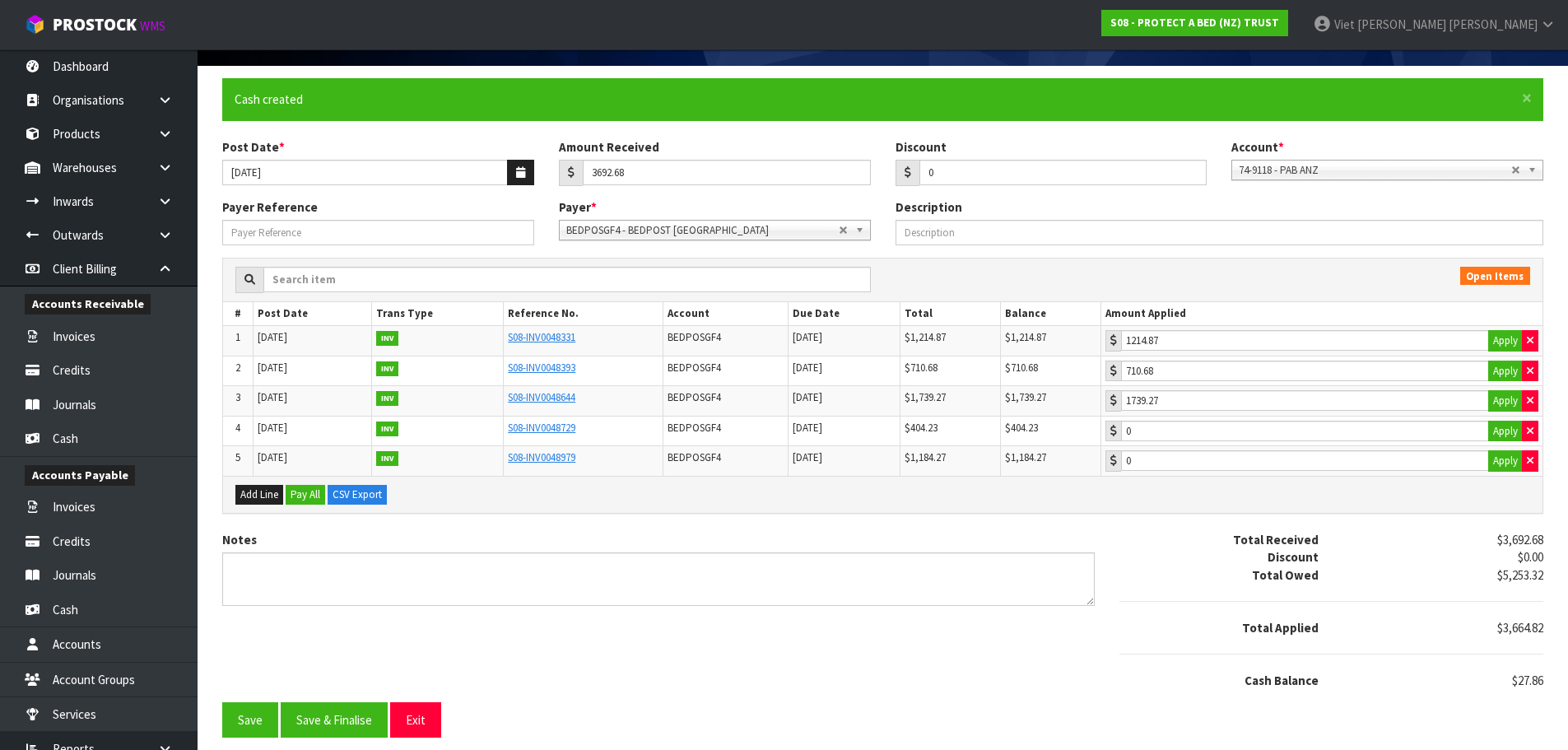
click at [1057, 197] on div "Post Date * [DATE] Amount Received 3692.68 Discount 0 Account * 74-9118 - PAB A…" at bounding box center [883, 168] width 1346 height 60
click at [1507, 433] on button "Apply" at bounding box center [1505, 431] width 35 height 21
type input "404.23"
click at [1514, 457] on button "Apply" at bounding box center [1505, 461] width 35 height 21
type input "1184.27"
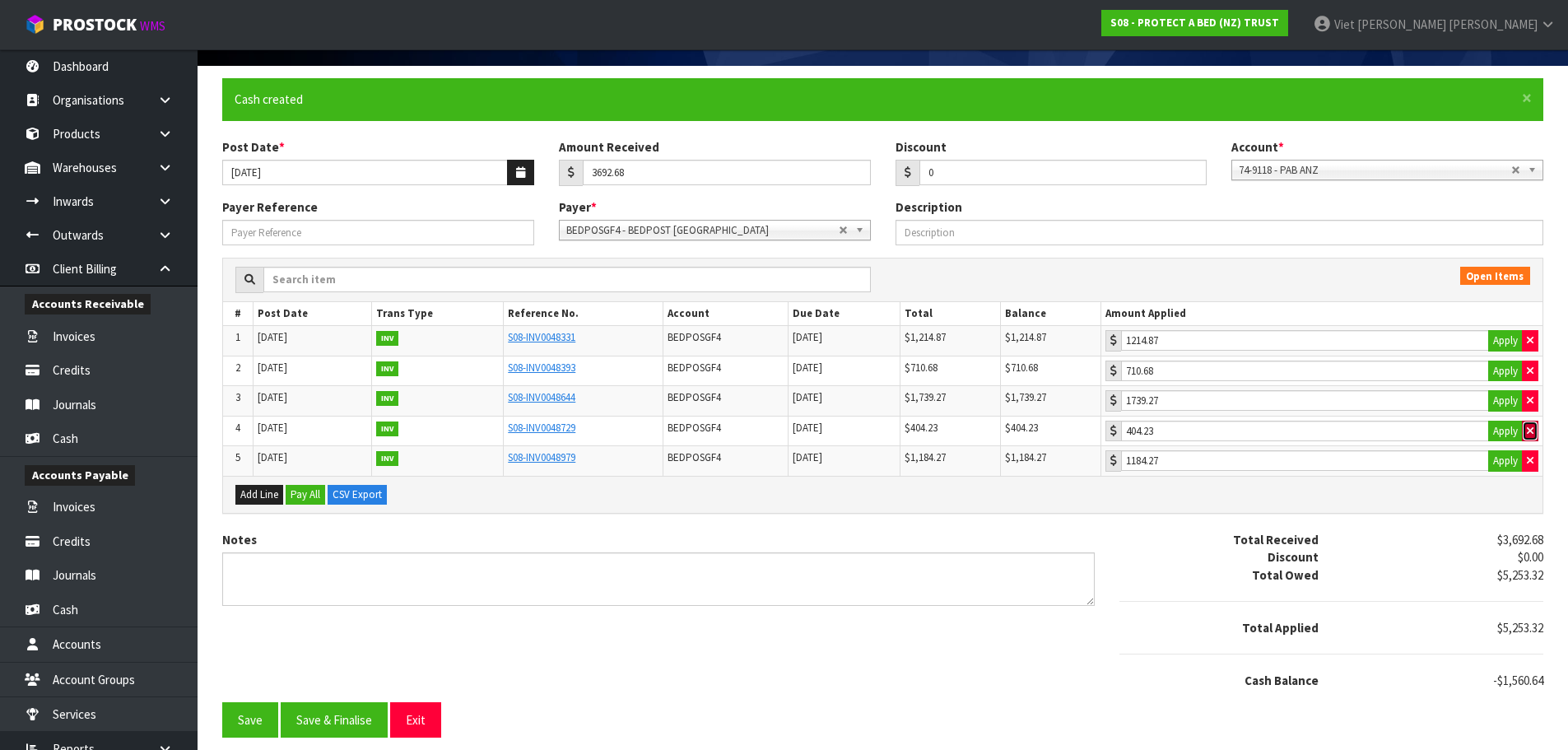
click at [1527, 430] on icon "button" at bounding box center [1530, 431] width 7 height 10
type input "0"
click at [1527, 458] on icon "button" at bounding box center [1530, 461] width 7 height 10
type input "0"
click at [748, 174] on input "3692.68" at bounding box center [727, 172] width 288 height 25
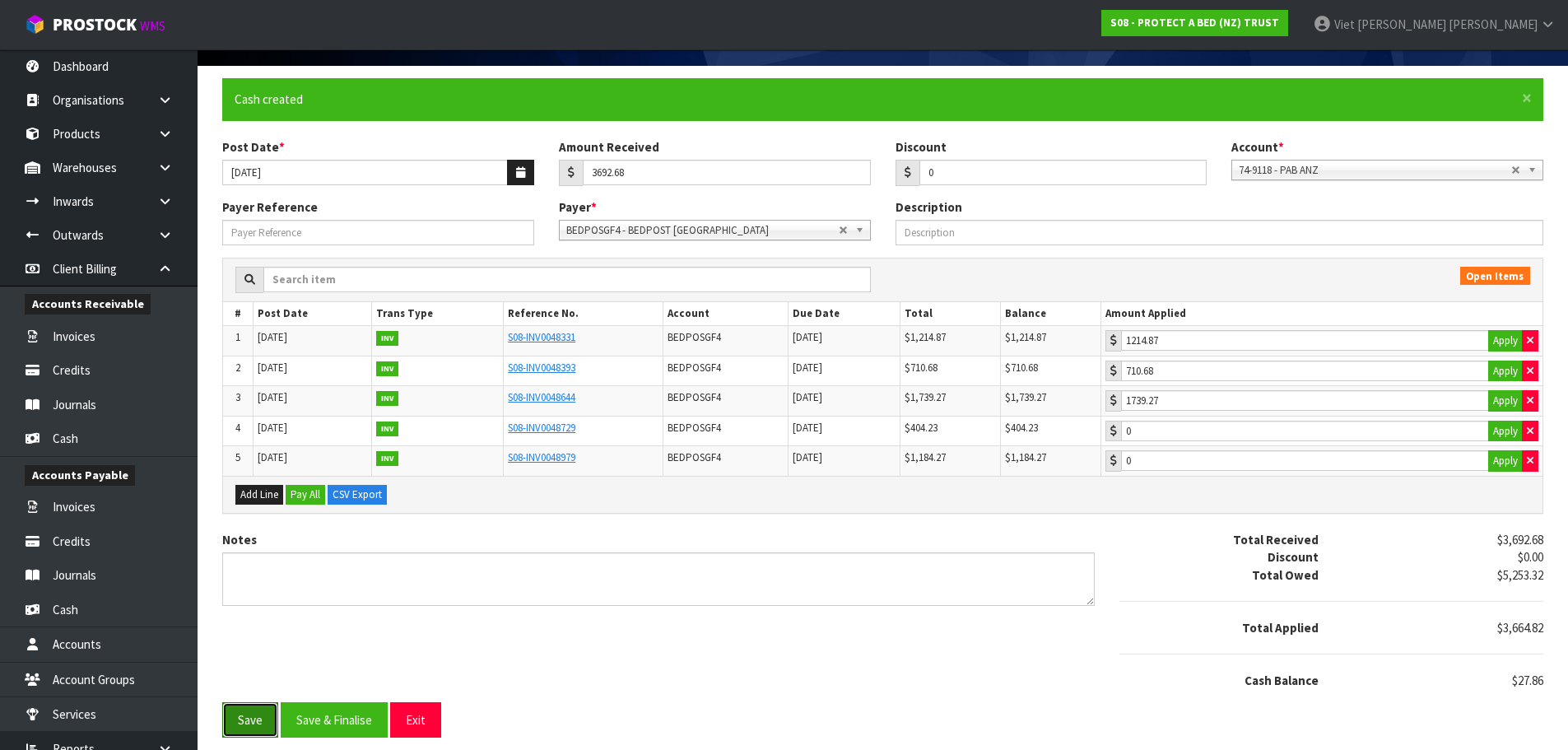
click at [262, 712] on button "Save" at bounding box center [250, 719] width 56 height 35
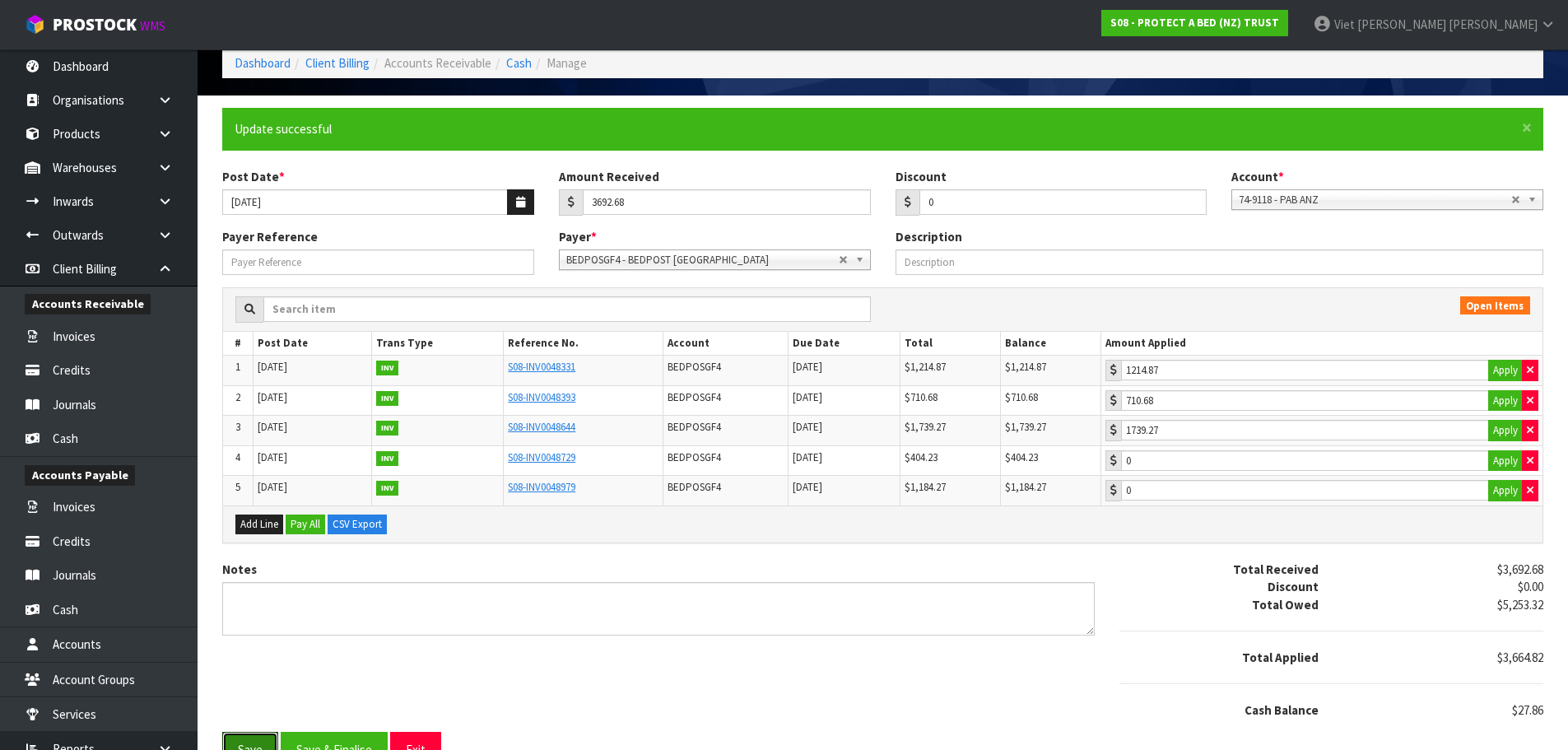
scroll to position [82, 0]
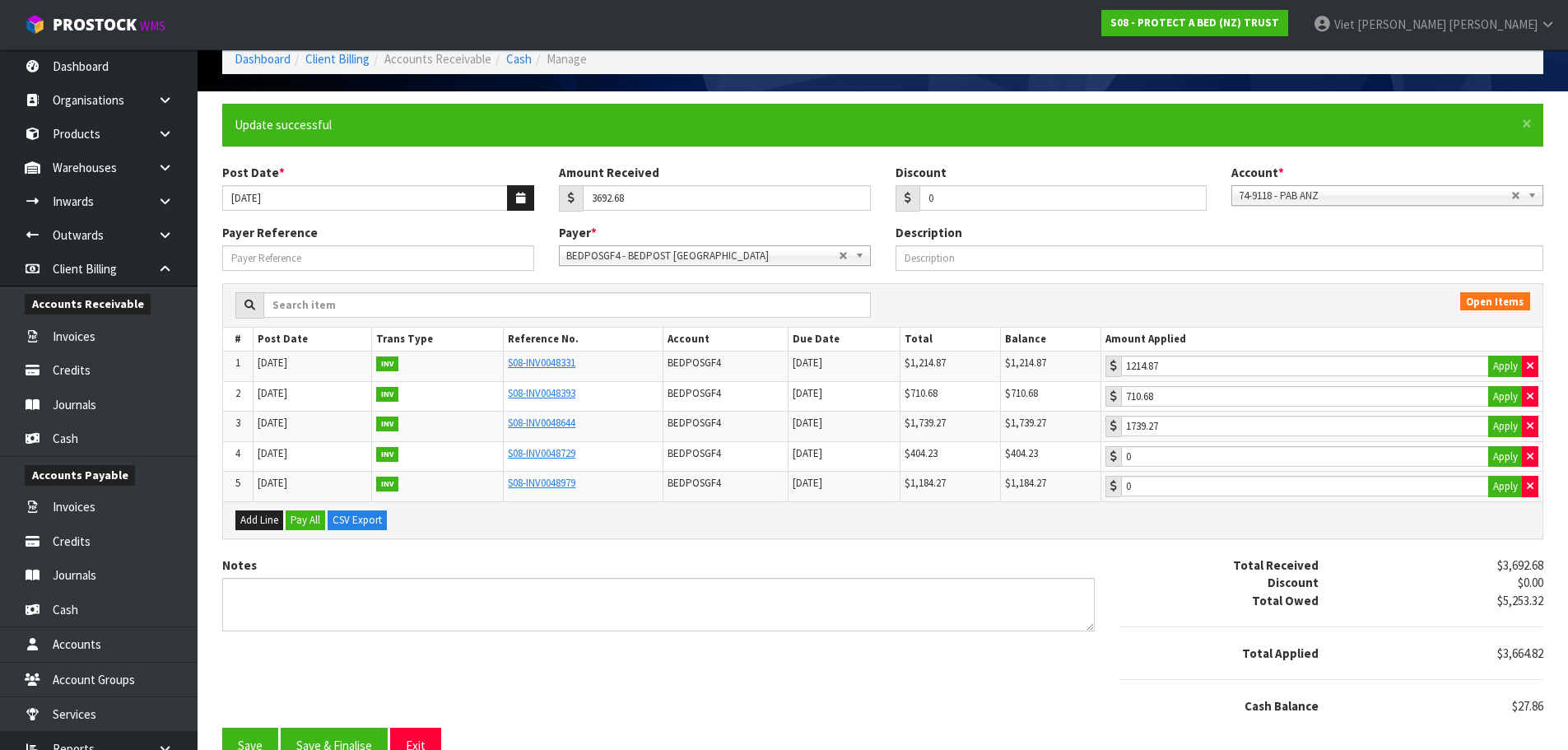
click at [864, 260] on b at bounding box center [862, 256] width 15 height 19
click at [858, 253] on b at bounding box center [862, 256] width 15 height 19
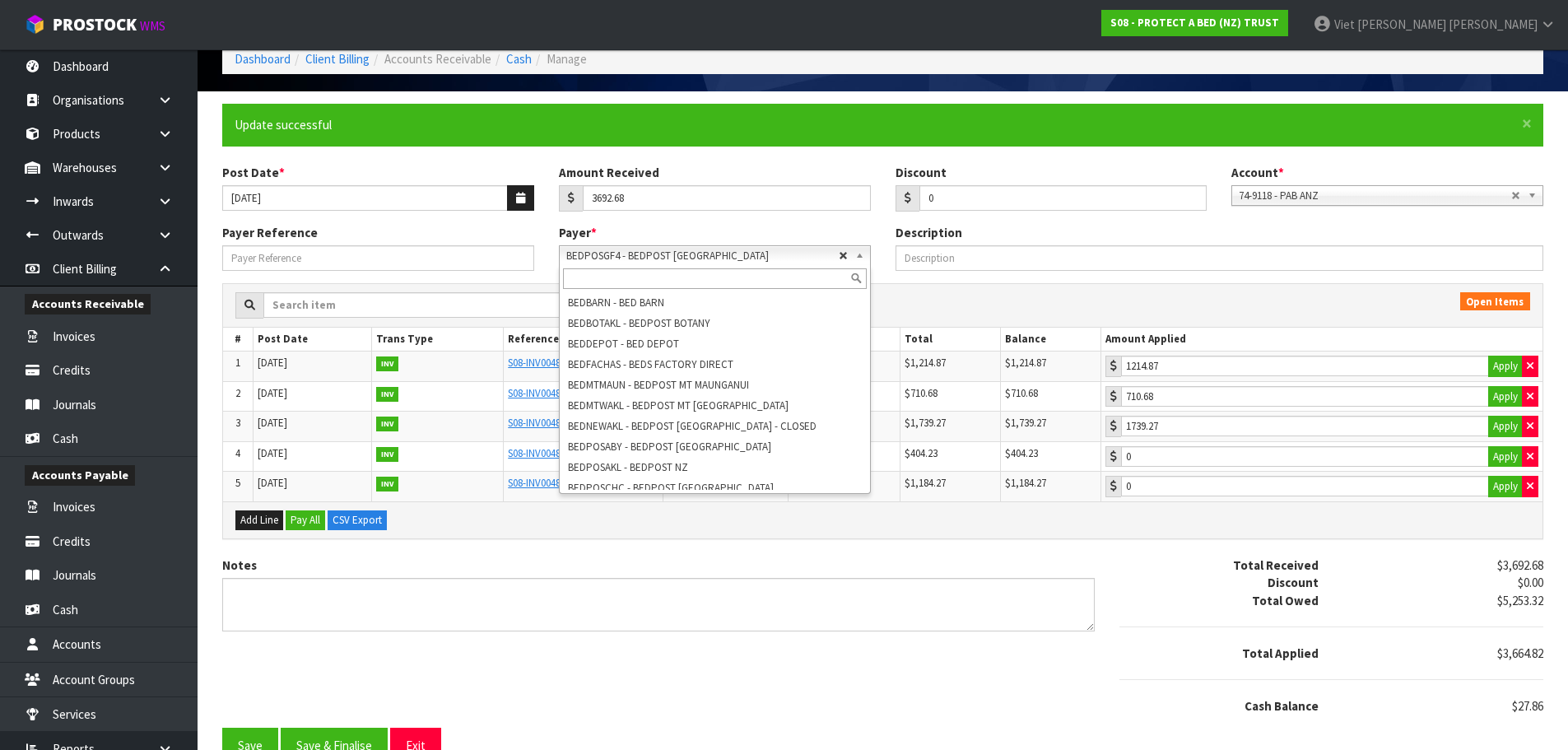
type input "710.68"
type input "0"
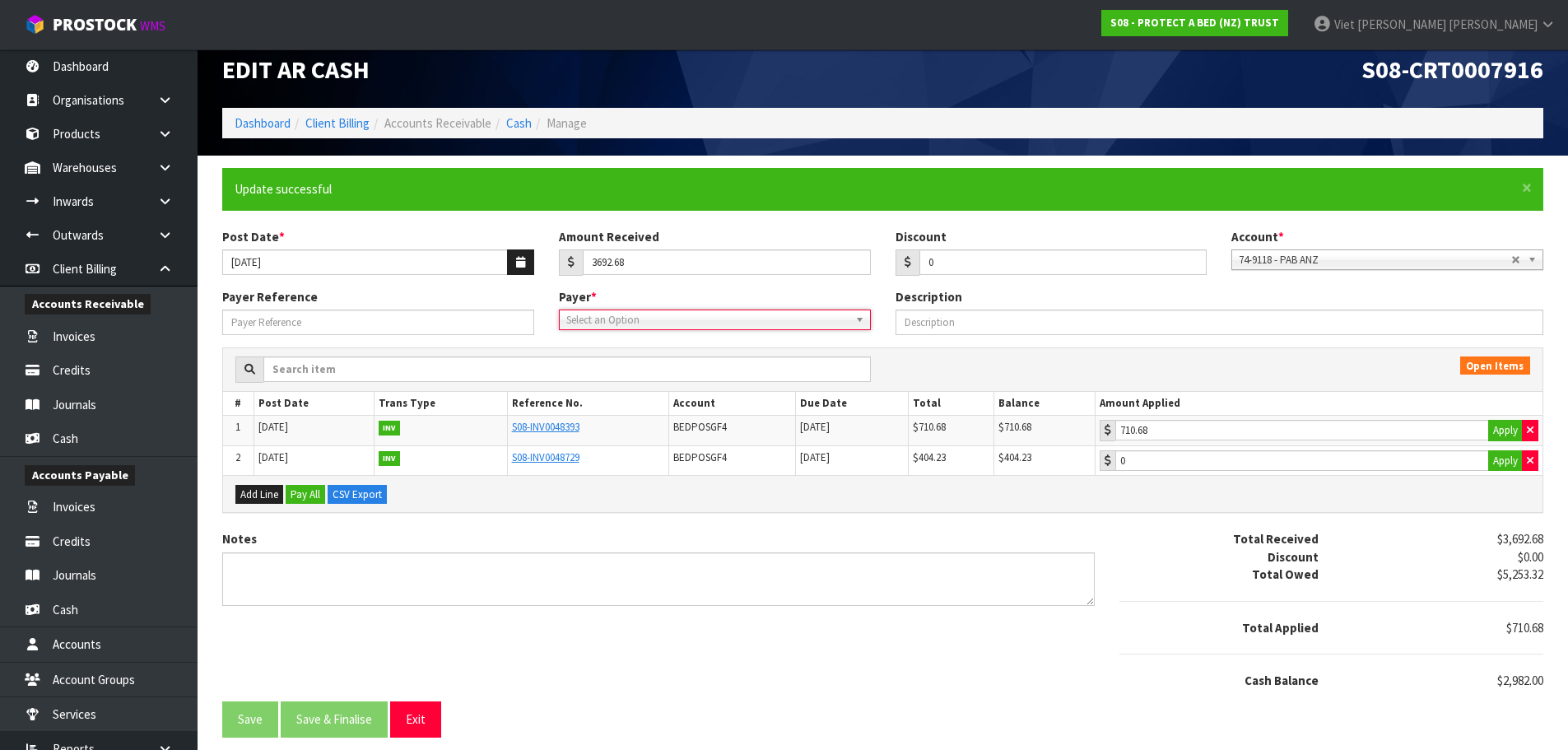
click at [732, 322] on span "Select an Option" at bounding box center [703, 320] width 273 height 20
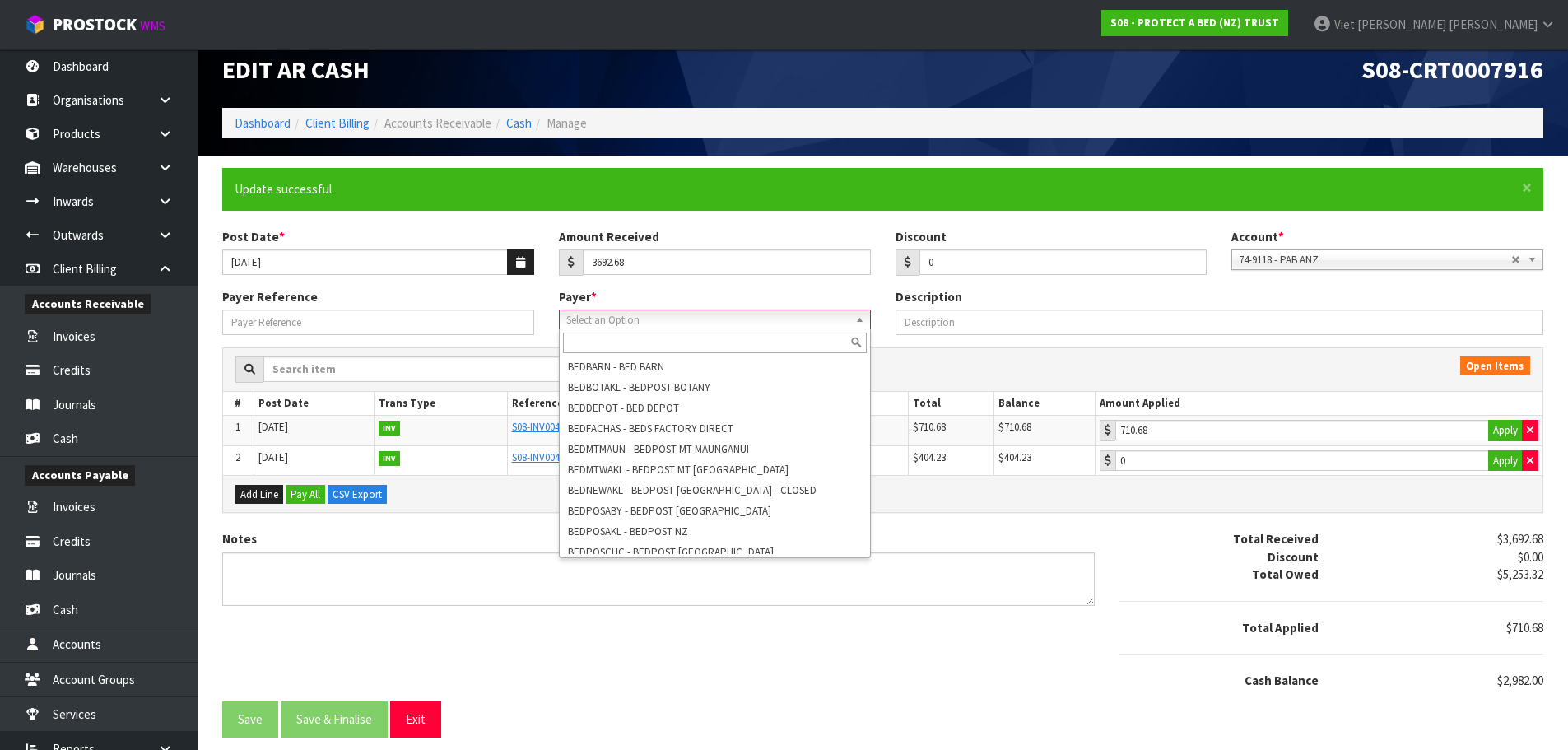
scroll to position [0, 0]
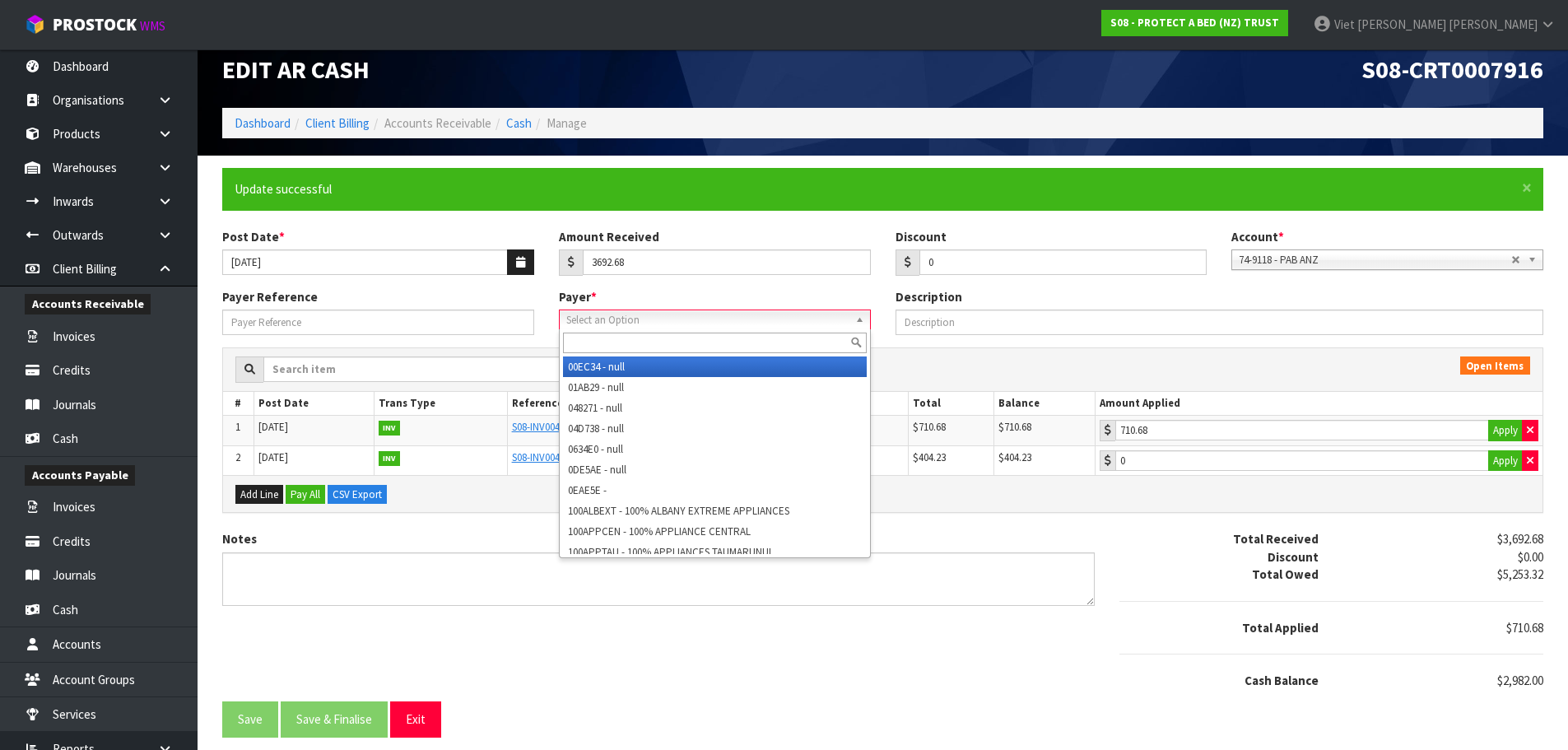
click at [732, 322] on span "Select an Option" at bounding box center [703, 320] width 273 height 20
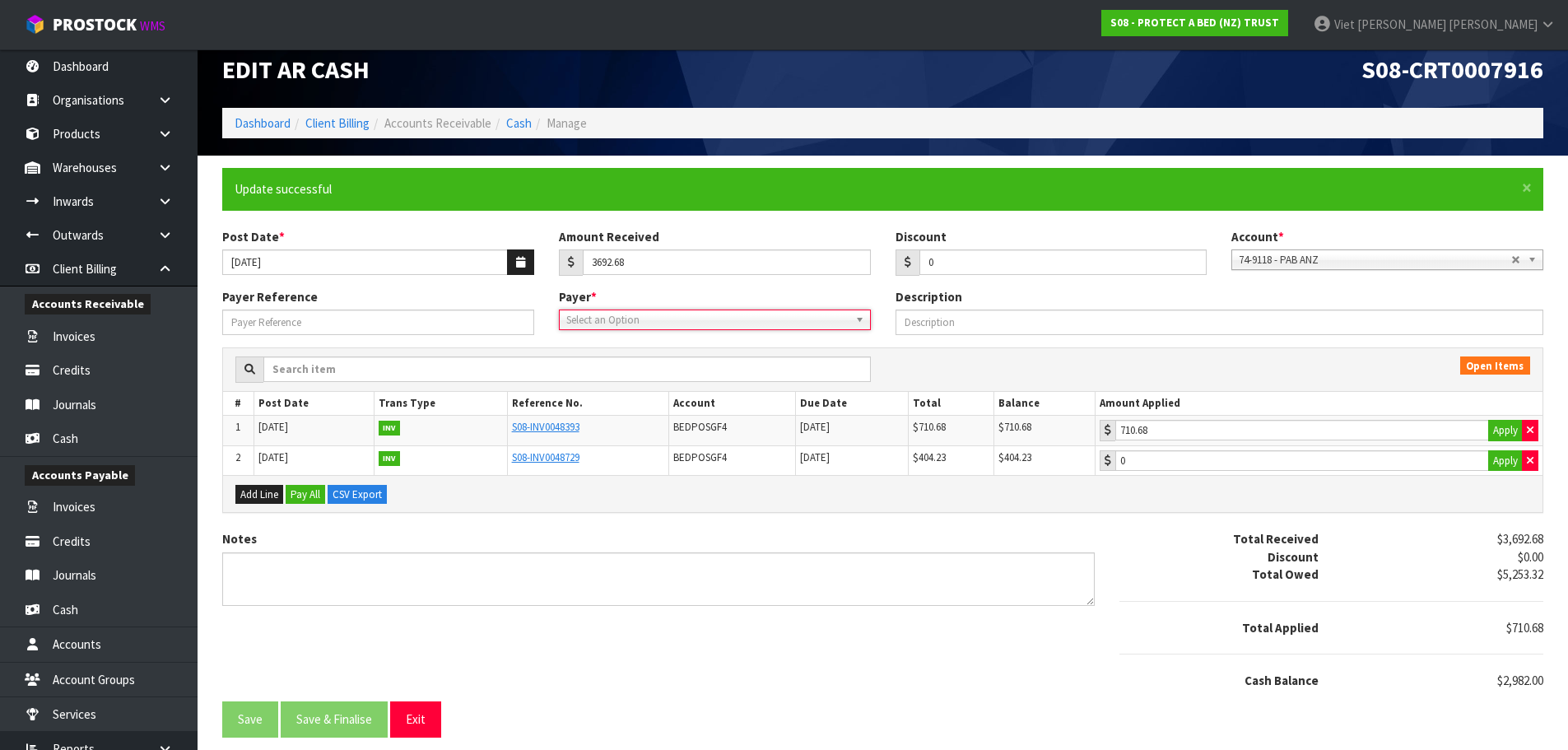
click at [731, 322] on span "Select an Option" at bounding box center [703, 320] width 273 height 20
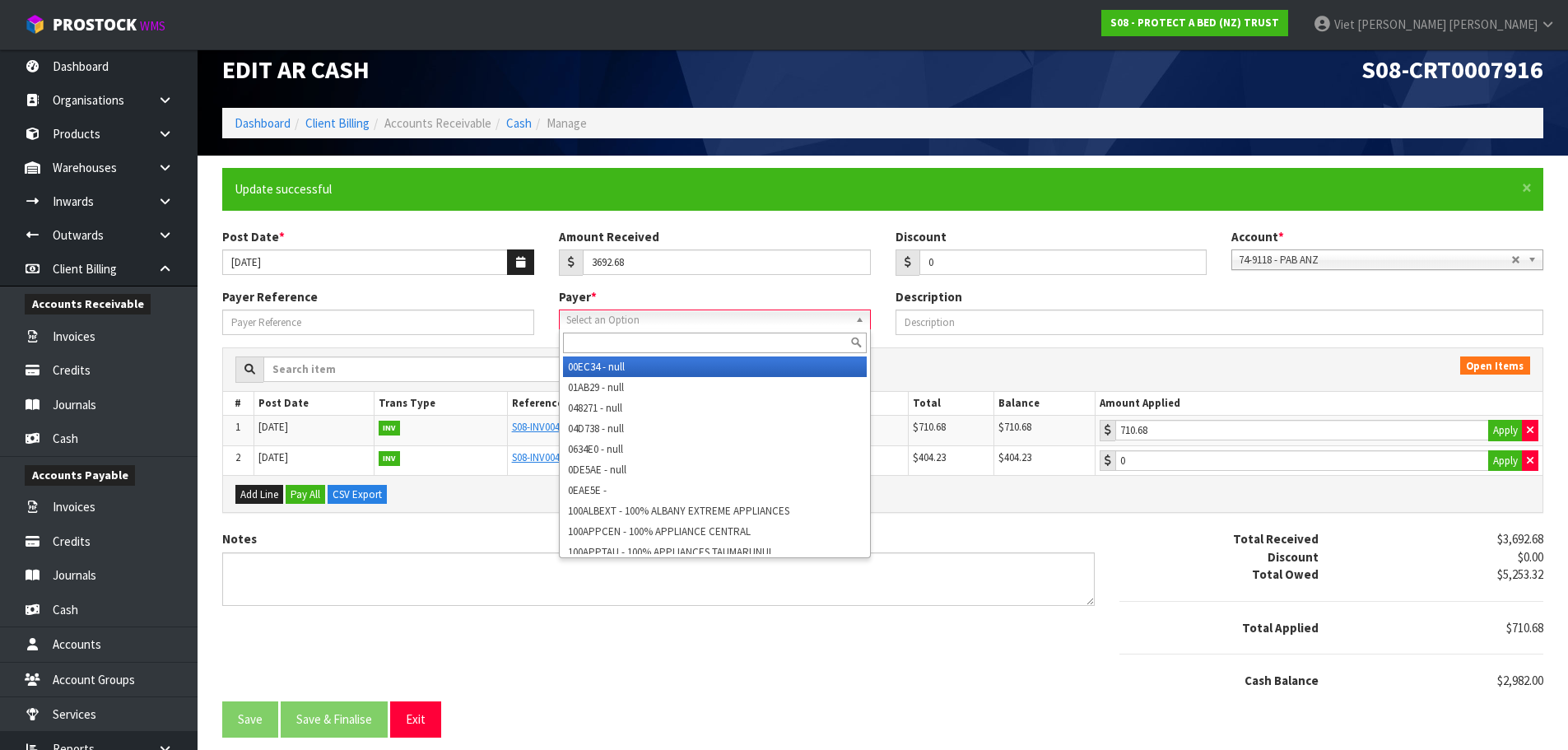
click at [731, 322] on span "Select an Option" at bounding box center [703, 320] width 273 height 20
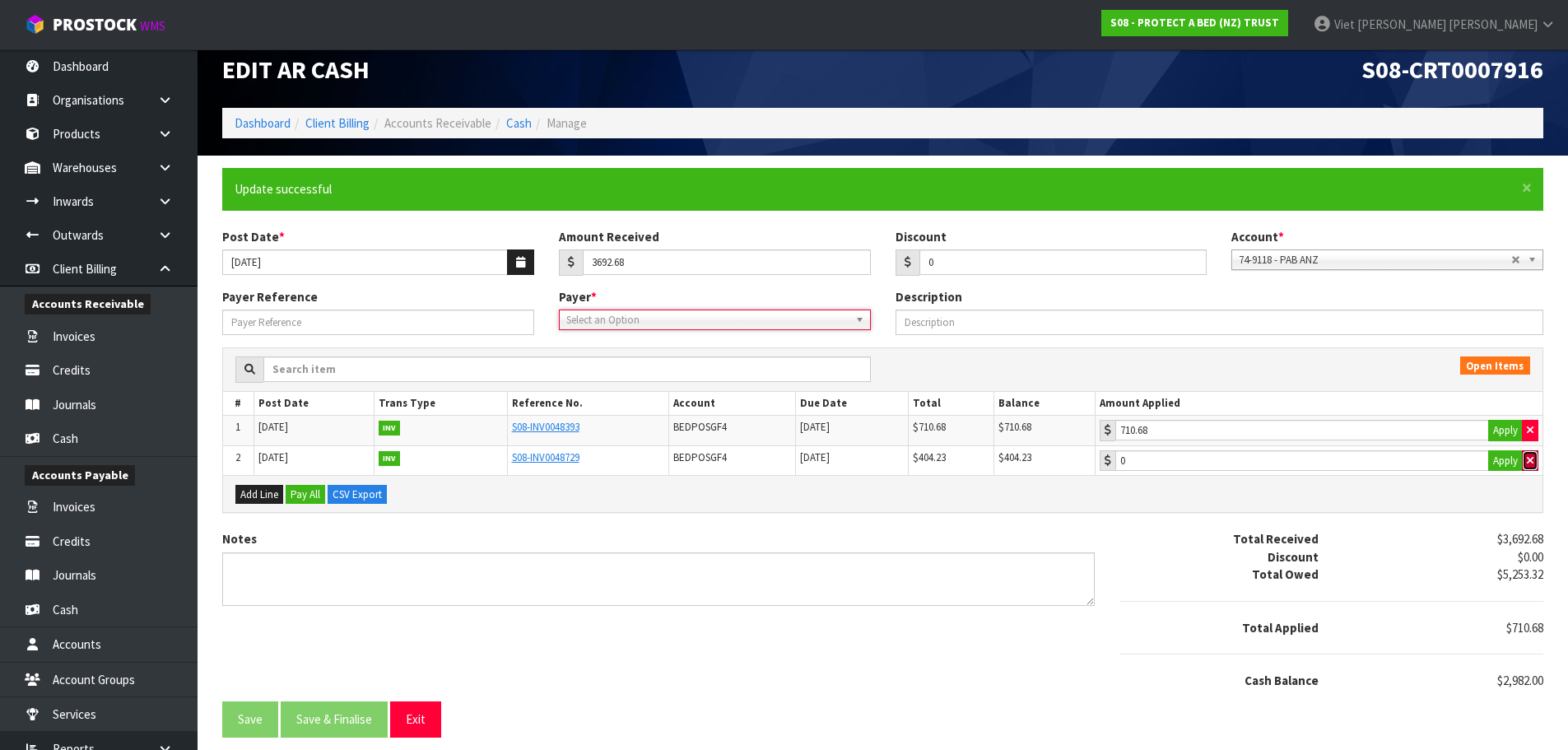
click at [1523, 457] on button "button" at bounding box center [1530, 461] width 17 height 21
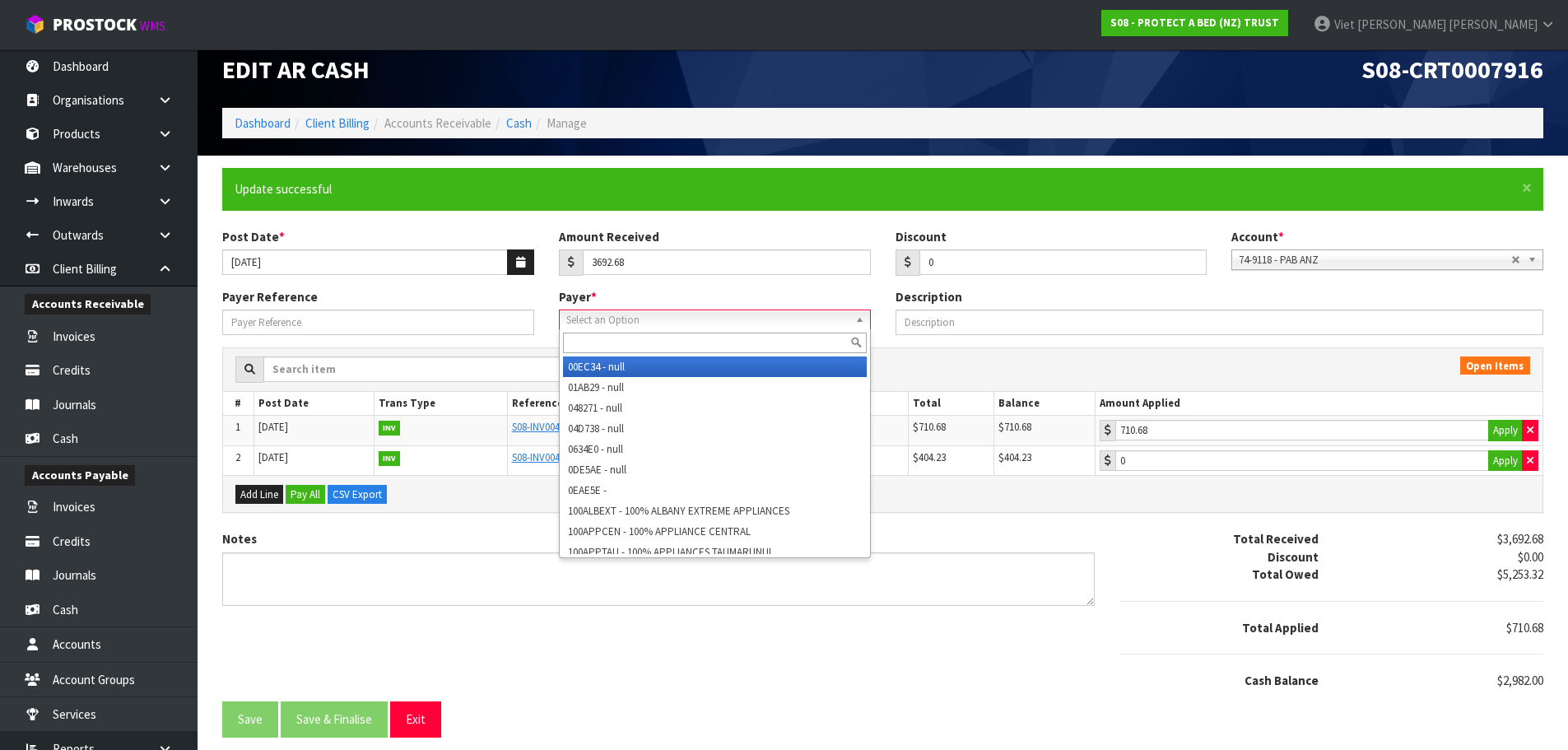
click at [650, 324] on span "Select an Option" at bounding box center [703, 320] width 273 height 20
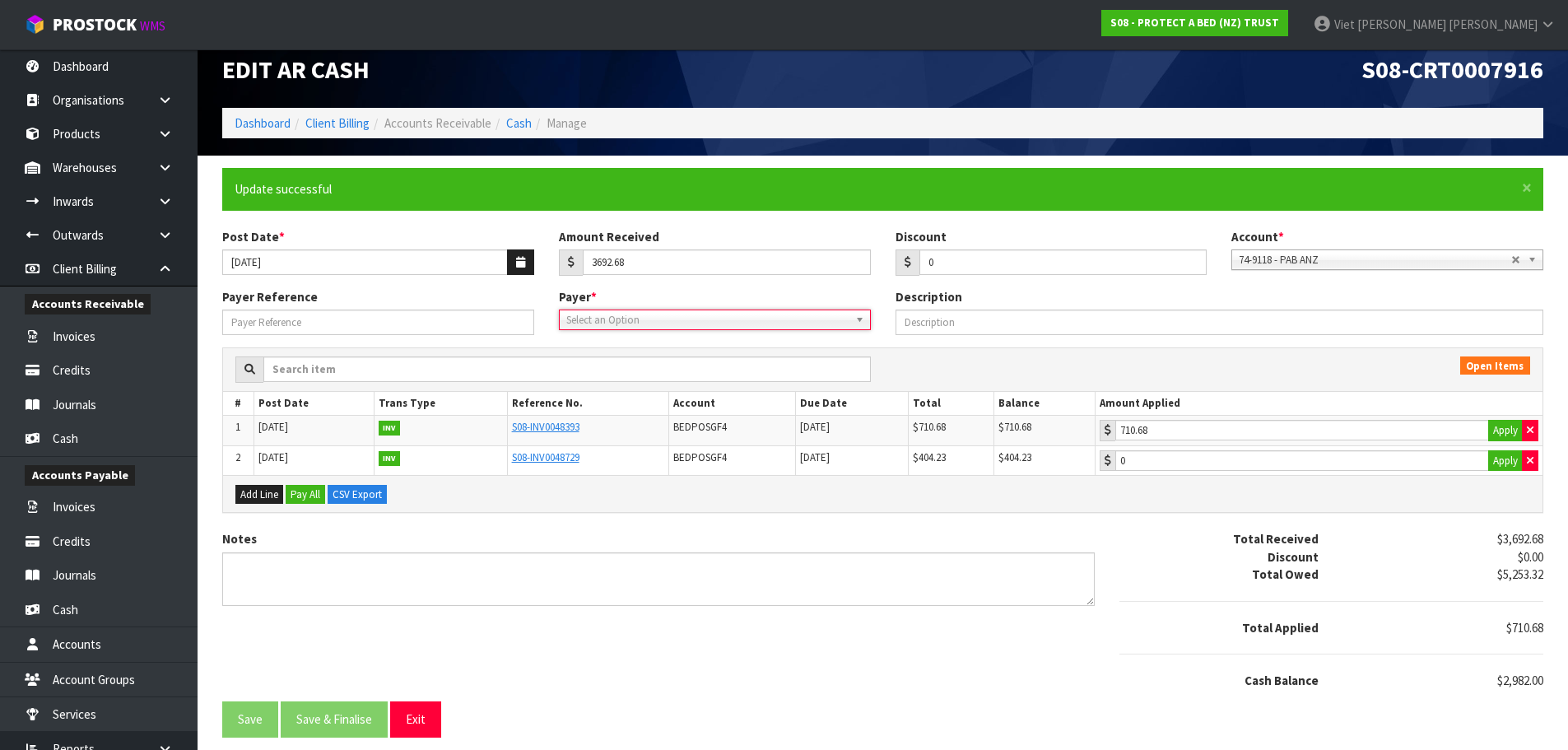
click at [653, 319] on span "Select an Option" at bounding box center [703, 320] width 273 height 20
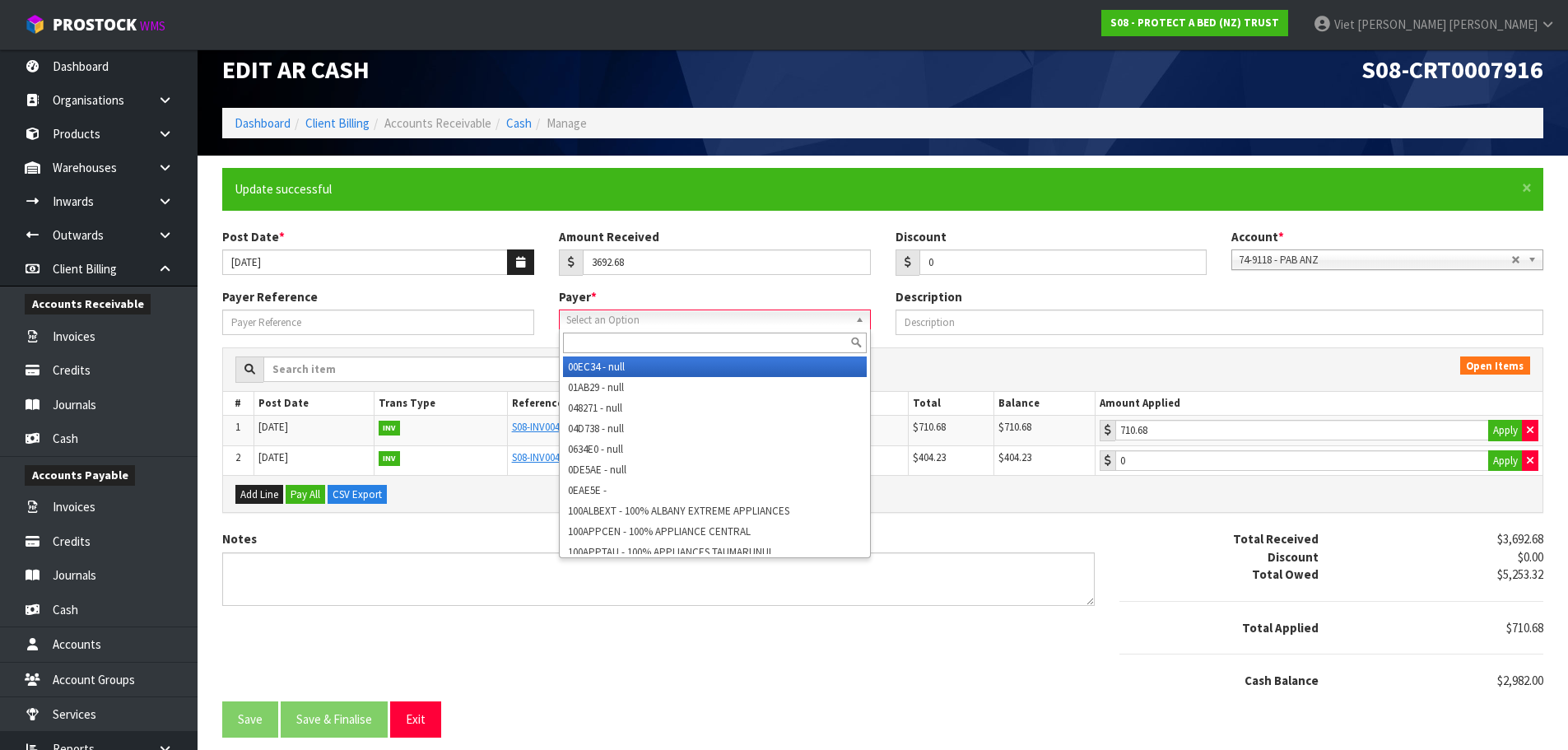
click at [653, 319] on span "Select an Option" at bounding box center [703, 320] width 273 height 20
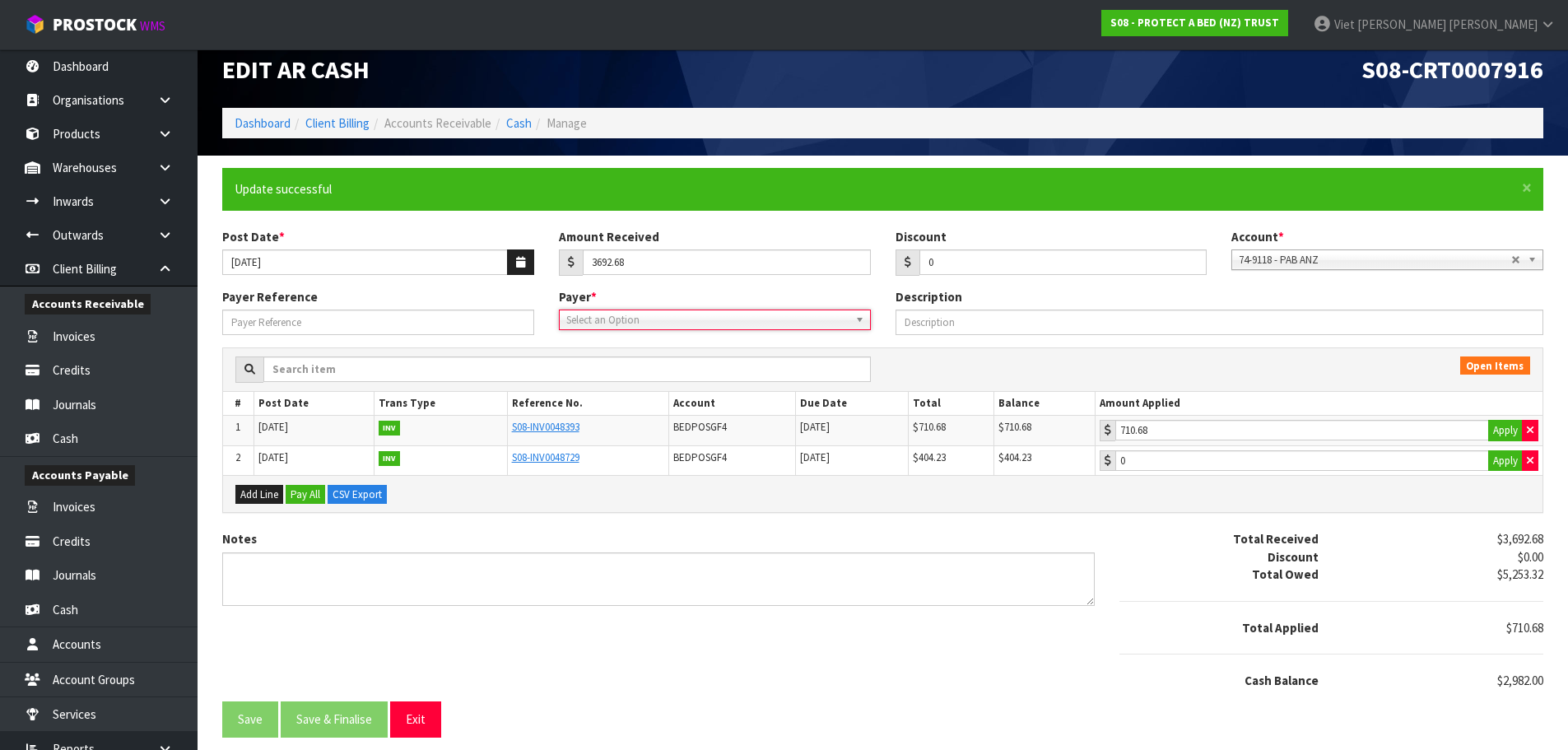
click at [653, 319] on span "Select an Option" at bounding box center [703, 320] width 273 height 20
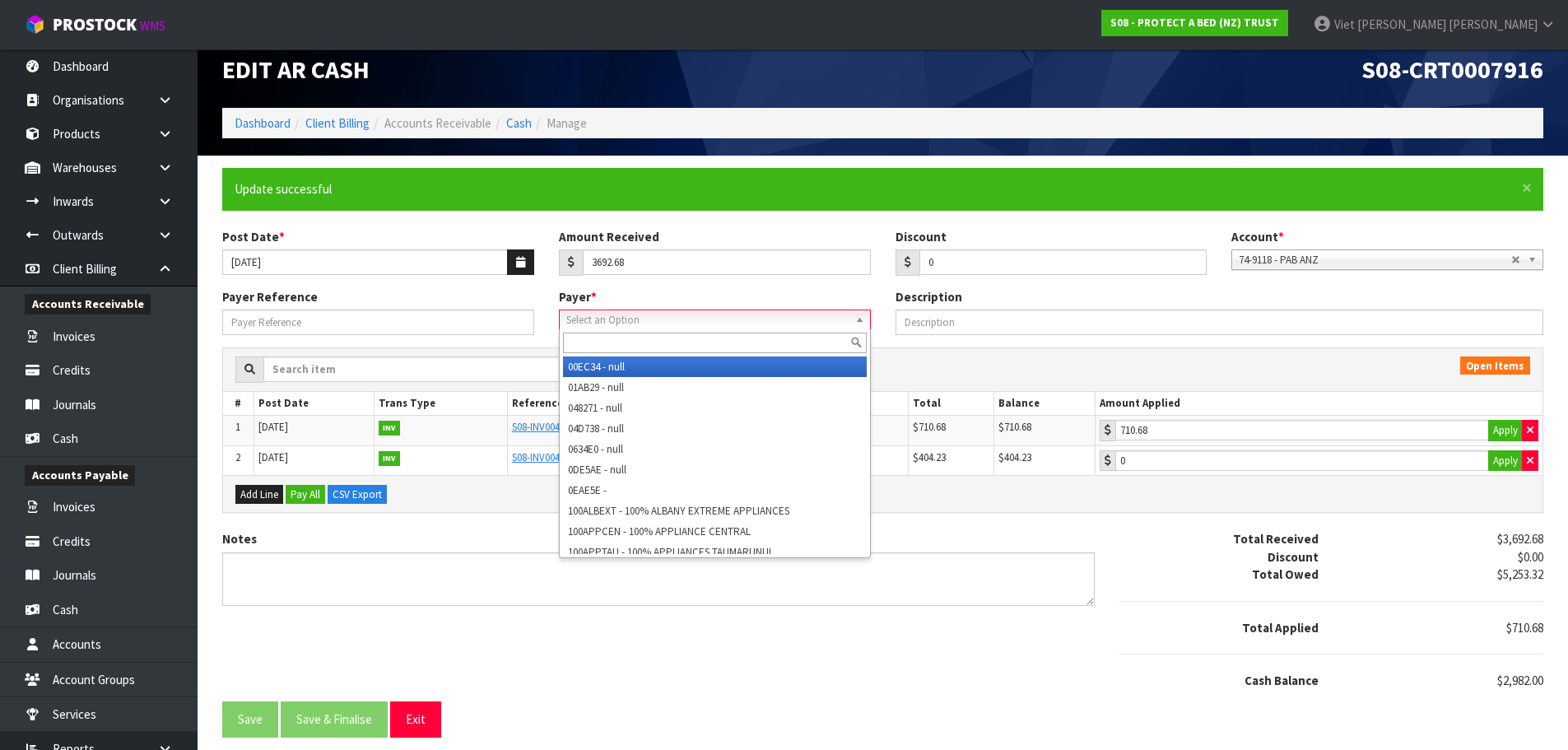
click at [653, 319] on span "Select an Option" at bounding box center [703, 320] width 273 height 20
click at [649, 339] on input "text" at bounding box center [714, 343] width 303 height 21
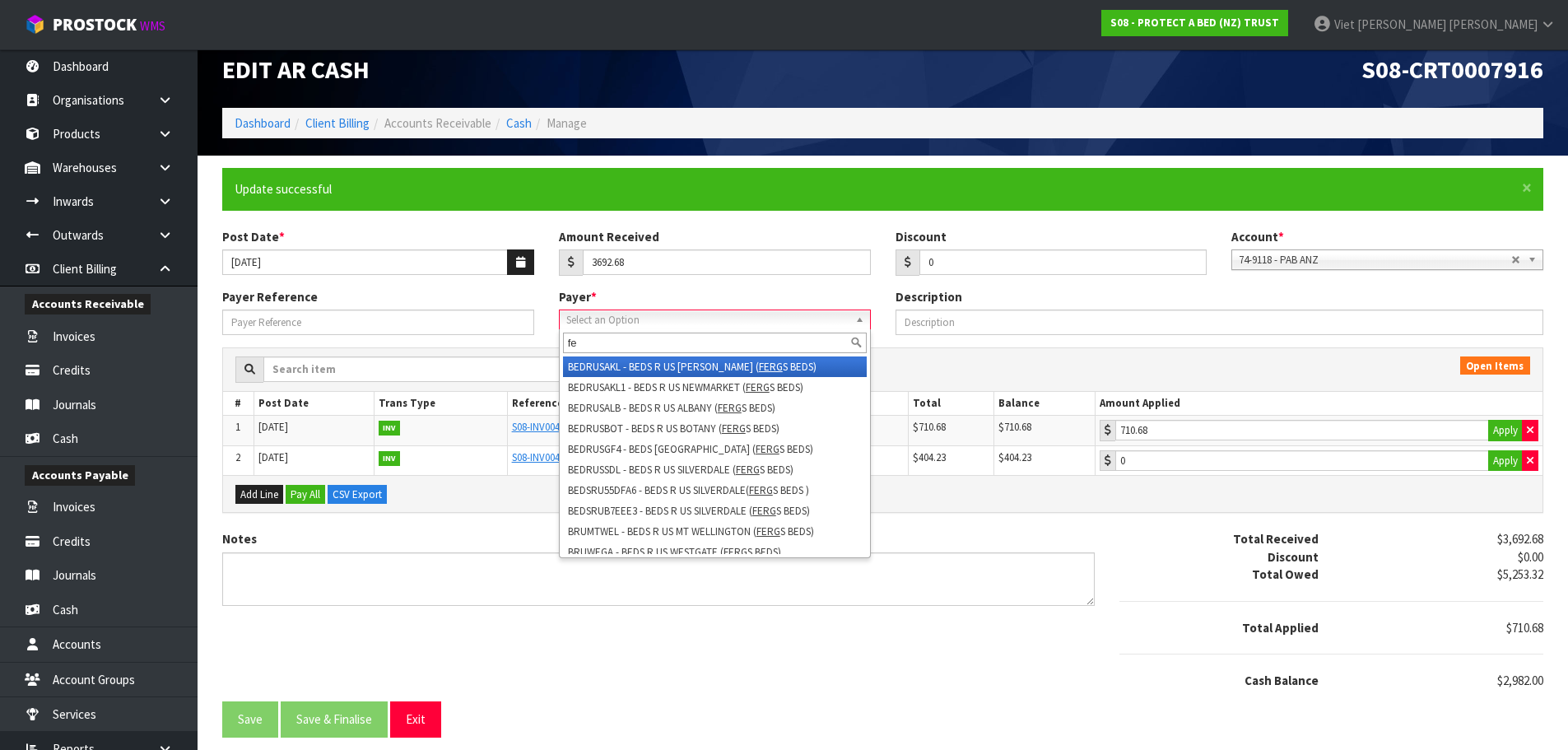
type input "f"
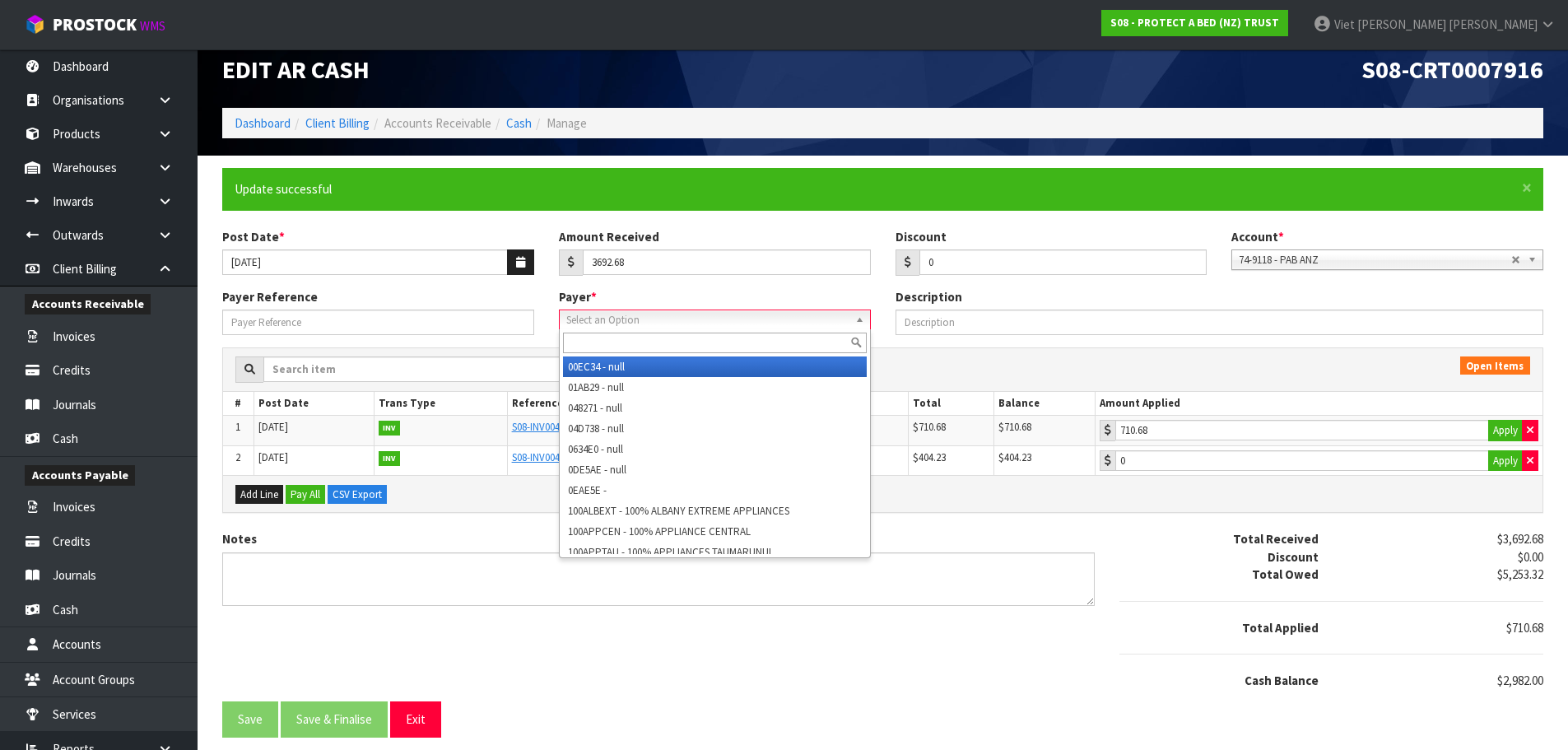
click at [690, 319] on span "Select an Option" at bounding box center [703, 320] width 273 height 20
click at [663, 355] on div at bounding box center [714, 343] width 310 height 27
click at [667, 351] on input "text" at bounding box center [714, 343] width 303 height 21
paste input "BEDRUSSDL"
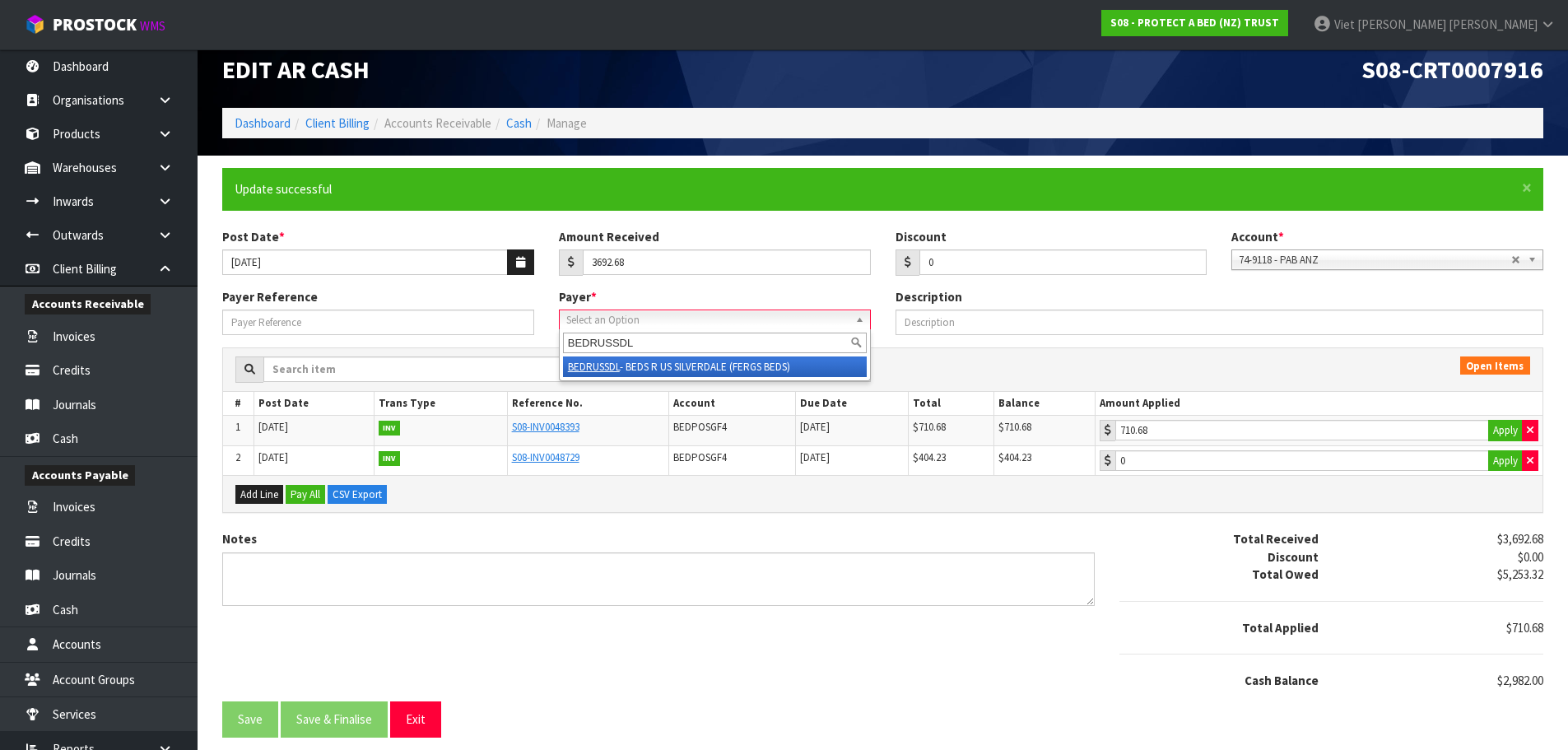
type input "BEDRUSSDL"
click at [745, 372] on li "BEDRUSSDL - BEDS R US SILVERDALE (FERGS BEDS)" at bounding box center [714, 367] width 303 height 21
type input "0"
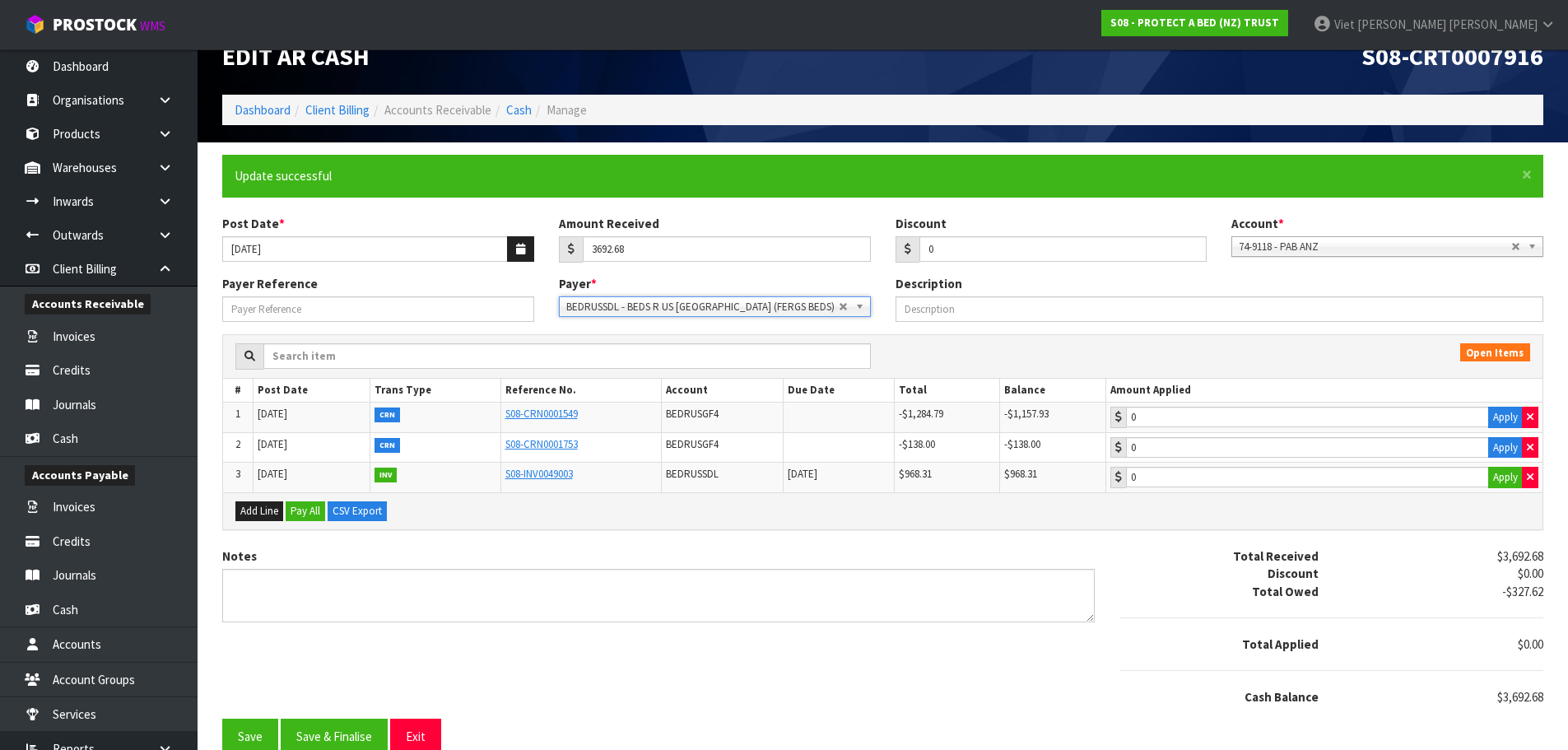
scroll to position [48, 0]
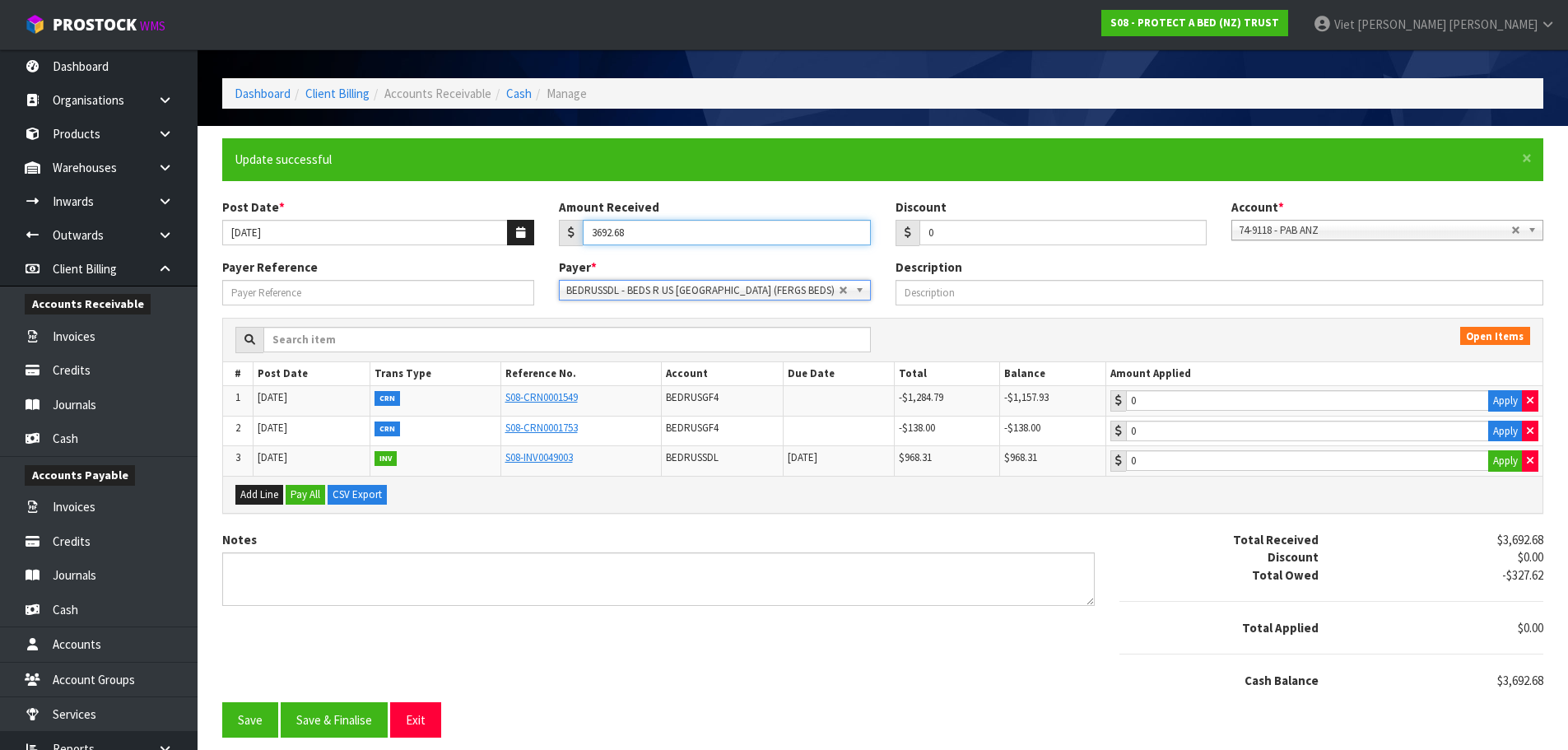
click at [716, 229] on input "3692.68" at bounding box center [727, 232] width 288 height 25
drag, startPoint x: 531, startPoint y: 232, endPoint x: 521, endPoint y: 232, distance: 10.0
click at [521, 232] on div "Post Date * 24/09/2025 Amount Received 3692.68 Discount 0 Account * 74-9118 - P…" at bounding box center [883, 228] width 1346 height 60
type input "919.89"
click at [1008, 261] on div "Description" at bounding box center [1219, 282] width 673 height 47
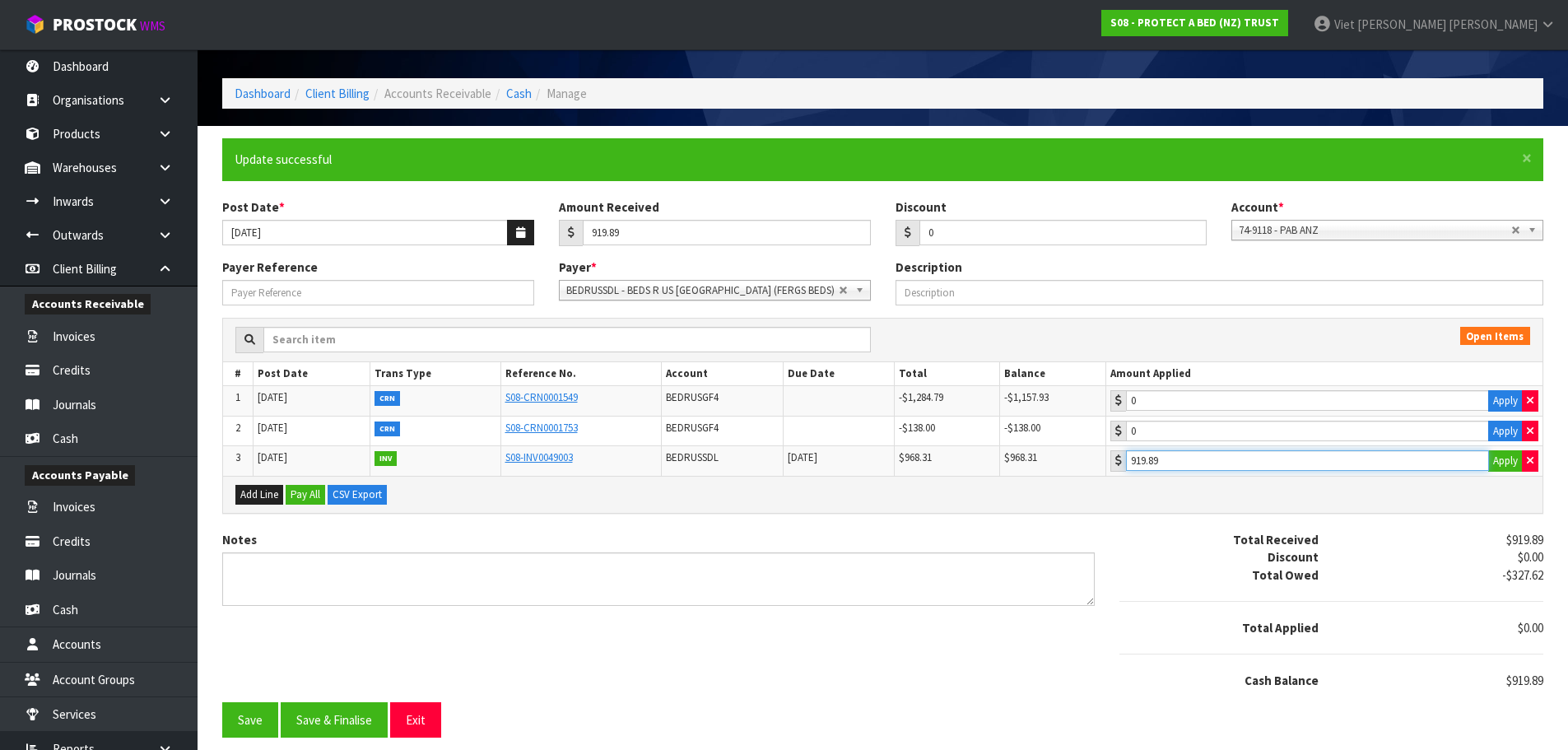
click at [1235, 461] on input "919.89" at bounding box center [1307, 461] width 363 height 21
click at [1512, 467] on button "Apply" at bounding box center [1505, 461] width 35 height 21
click at [1504, 469] on button "Apply" at bounding box center [1505, 461] width 35 height 21
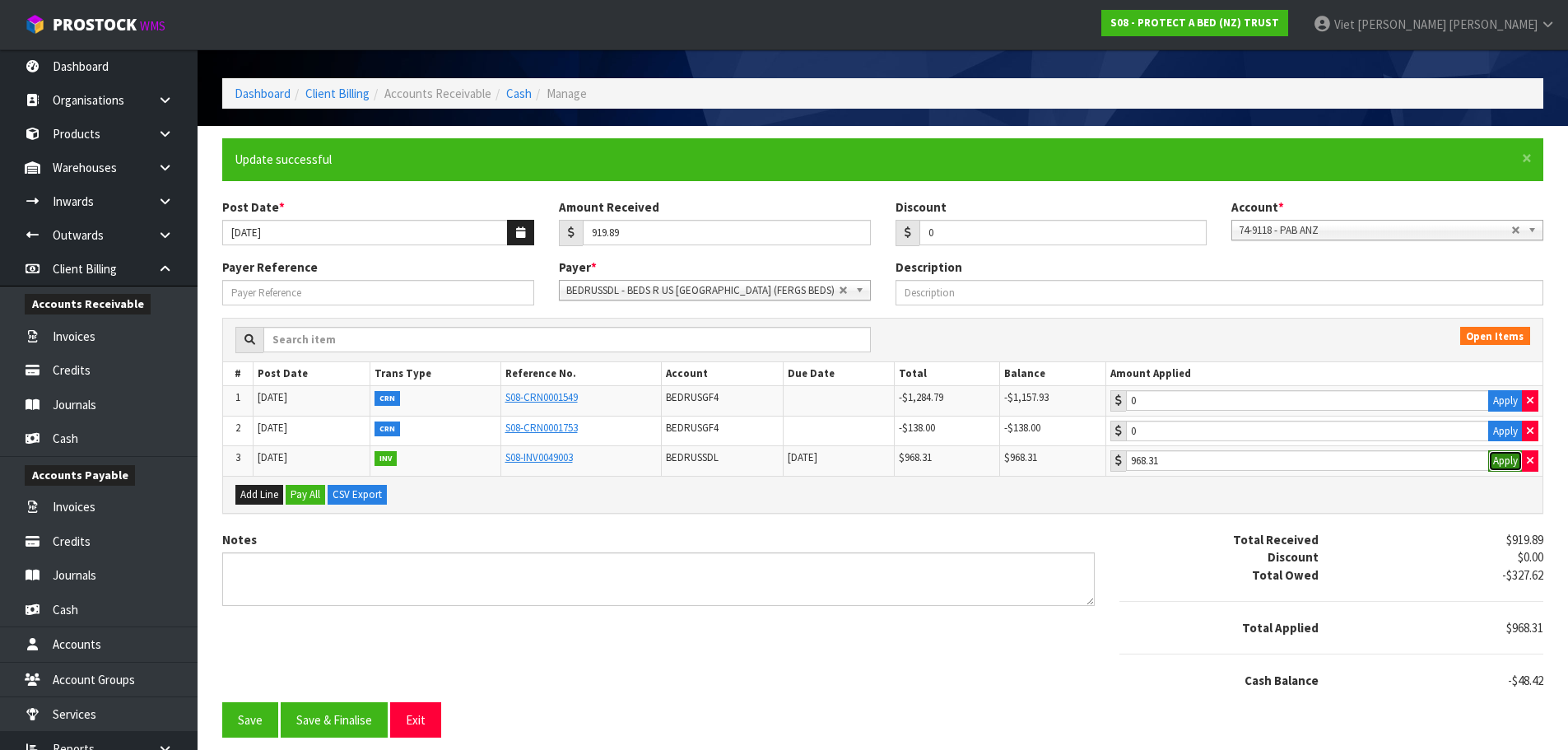
click at [1504, 469] on button "Apply" at bounding box center [1505, 461] width 35 height 21
click at [1537, 465] on button "button" at bounding box center [1530, 461] width 17 height 21
type input "919.89"
click at [1211, 470] on input "919.89" at bounding box center [1307, 461] width 363 height 21
click at [254, 707] on button "Save" at bounding box center [250, 719] width 56 height 35
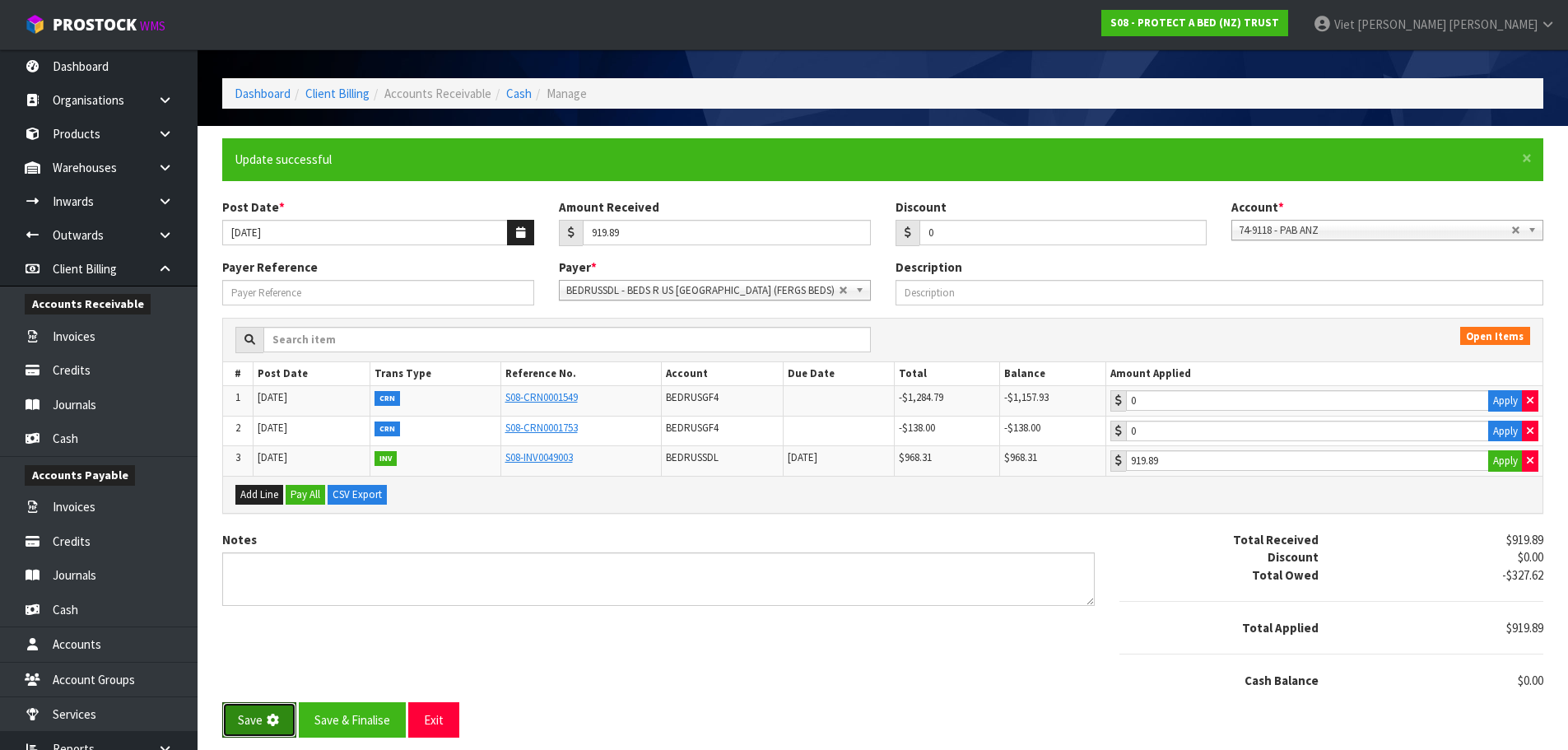
scroll to position [0, 0]
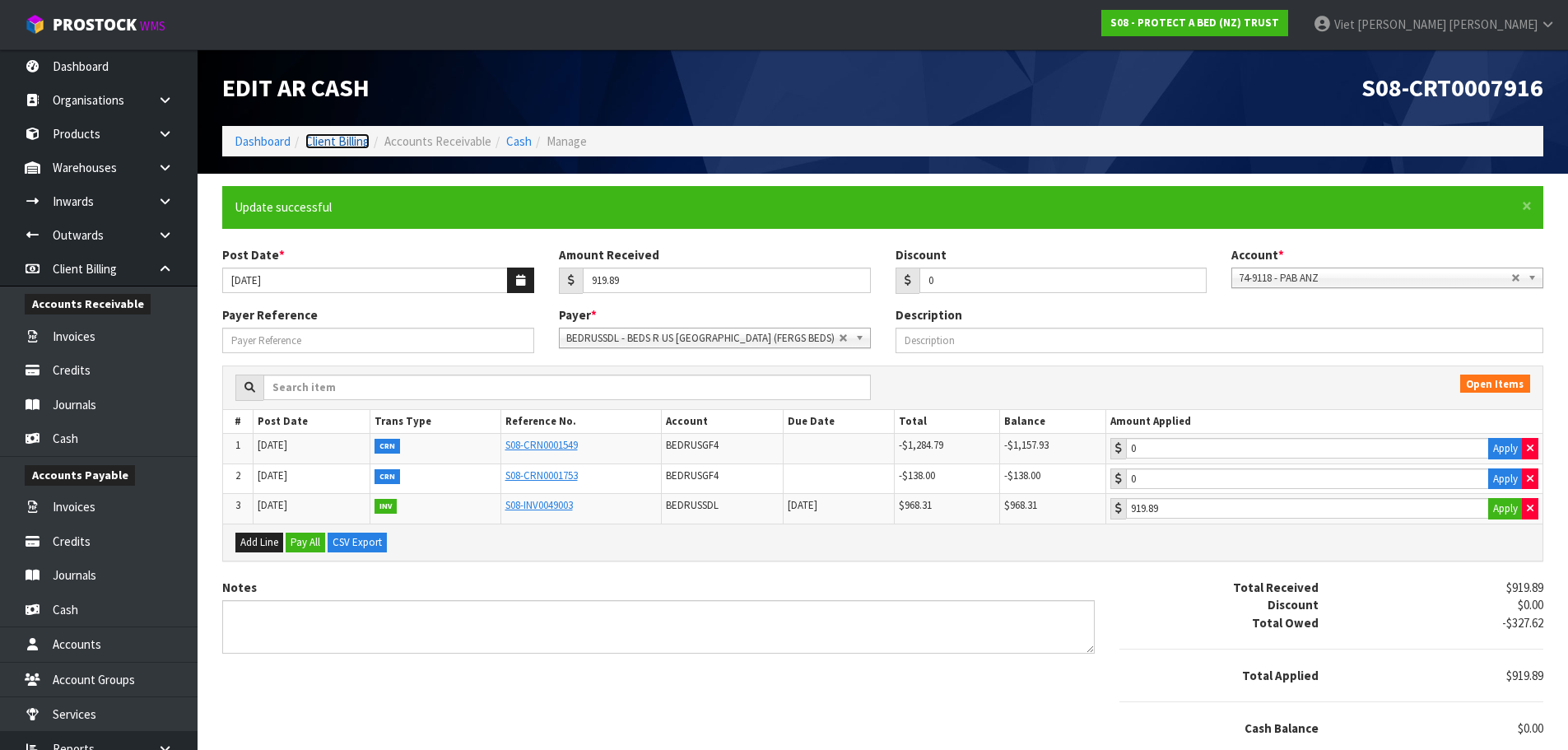
click at [362, 142] on link "Client Billing" at bounding box center [336, 142] width 64 height 16
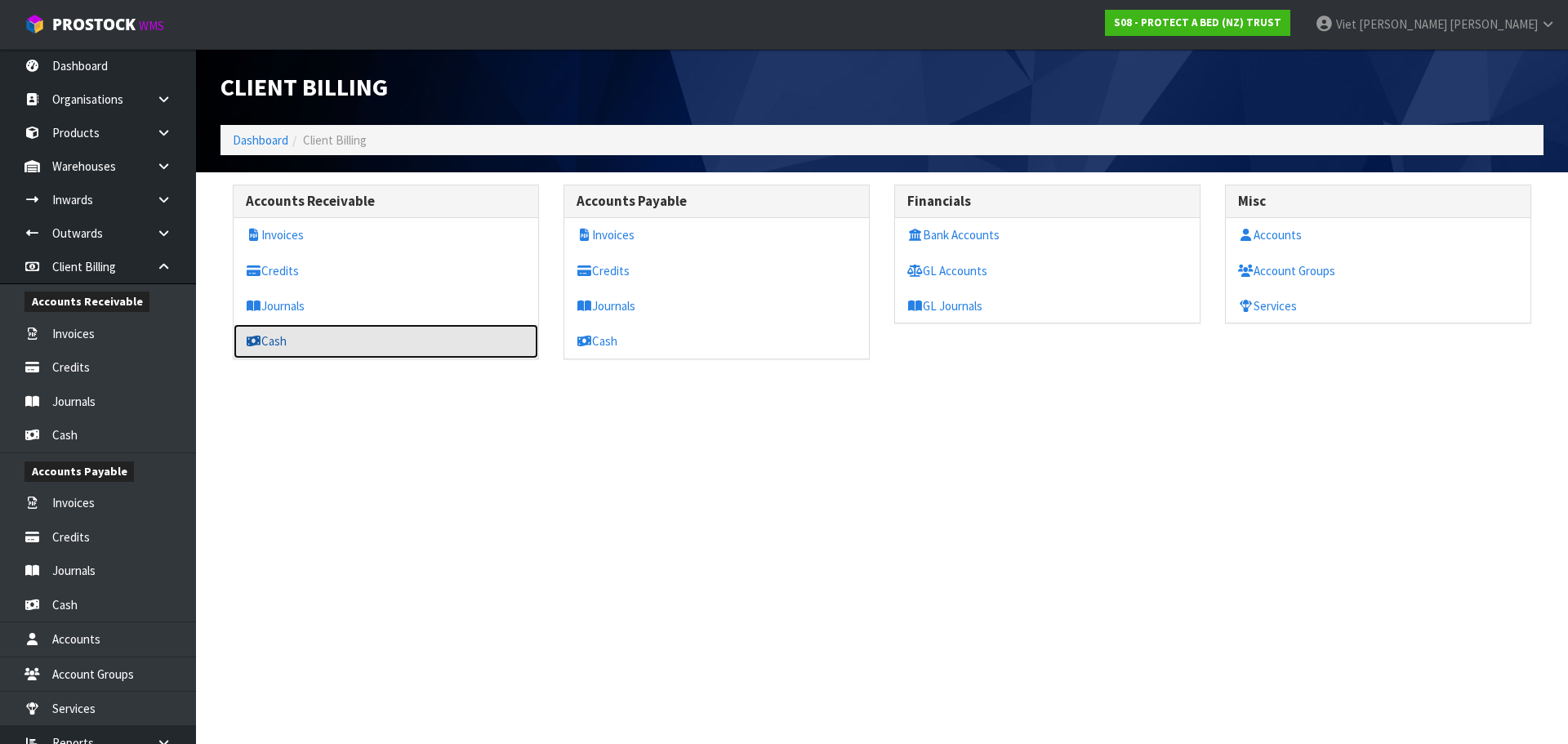
click at [297, 340] on link "Cash" at bounding box center [385, 341] width 304 height 34
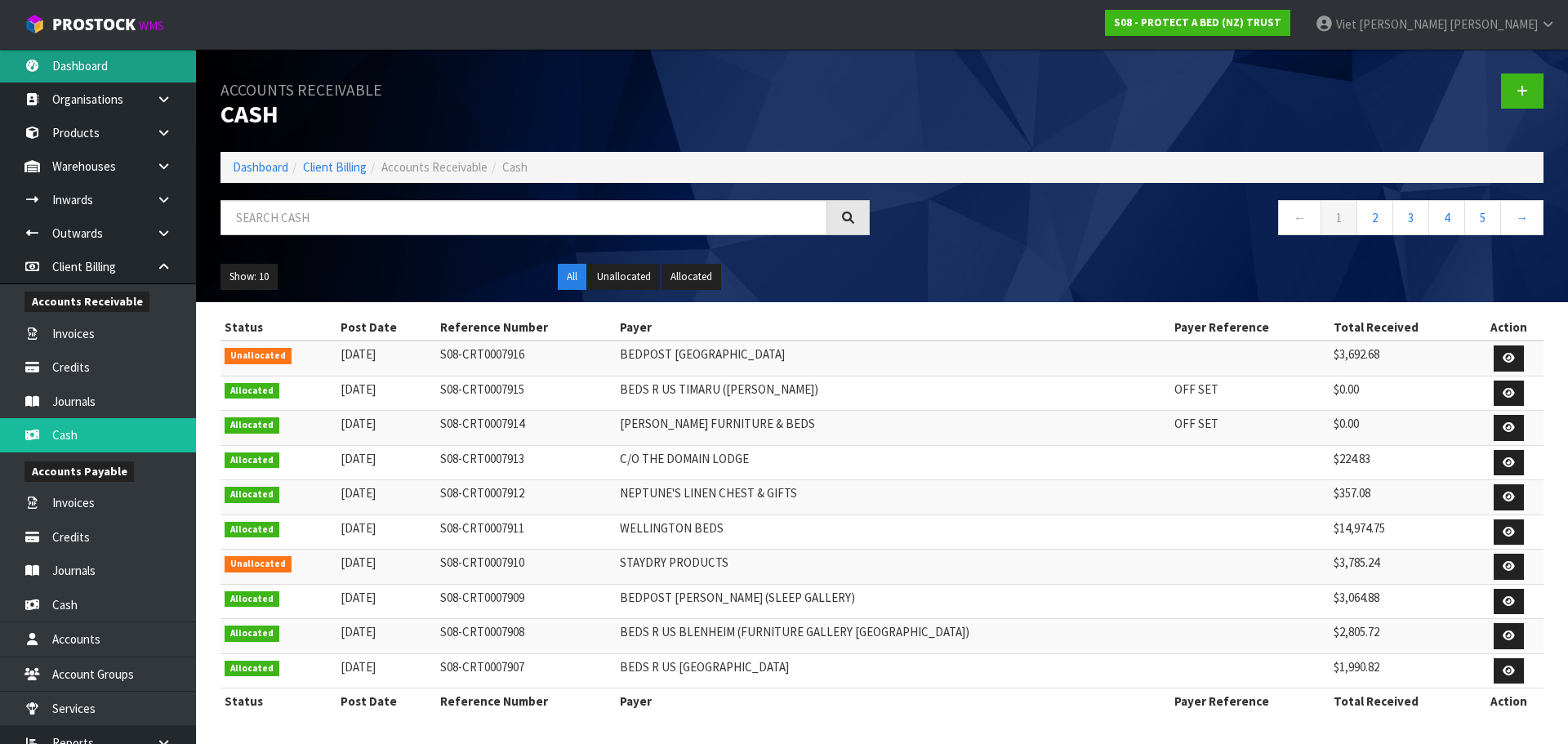
click at [33, 65] on icon at bounding box center [32, 66] width 16 height 12
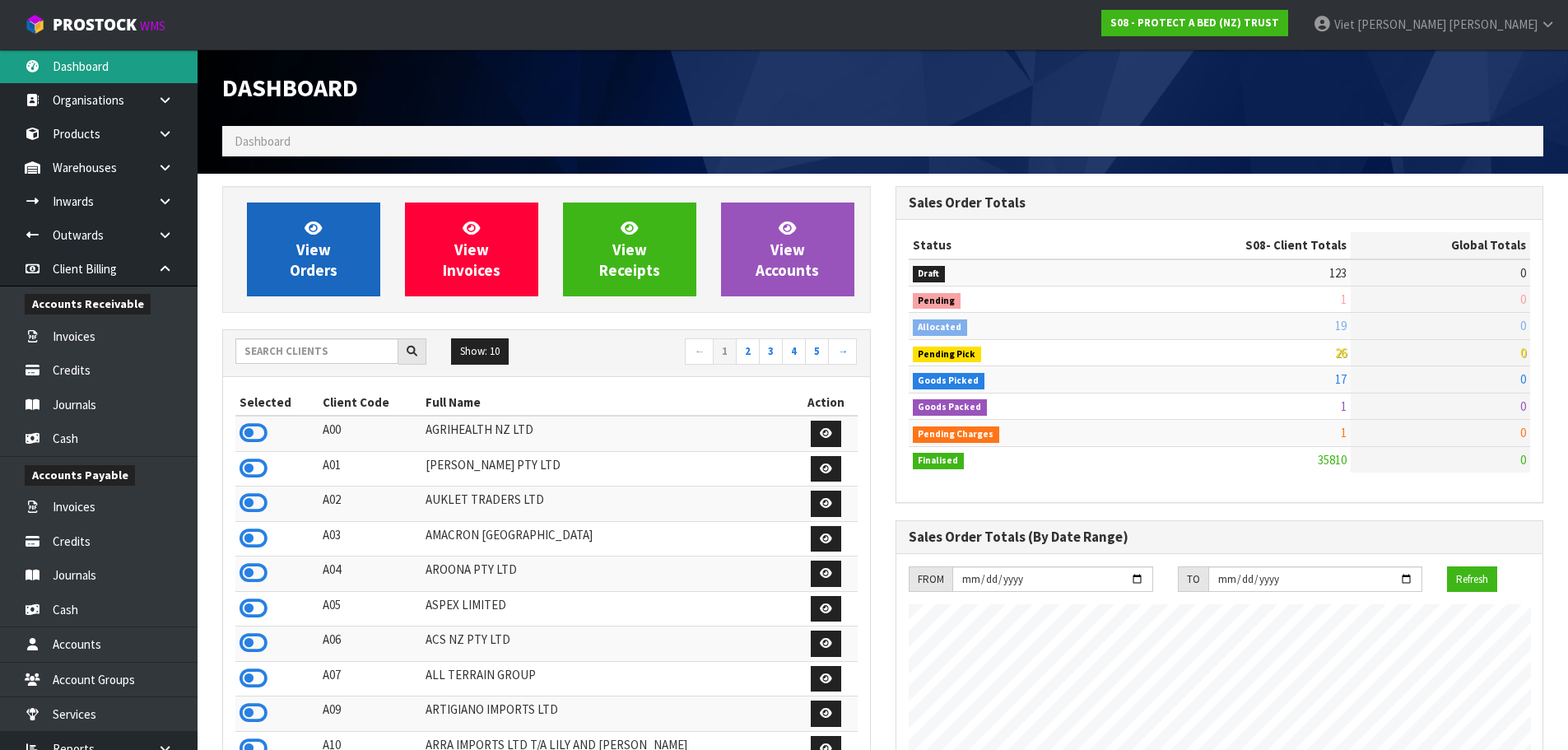
scroll to position [1247, 672]
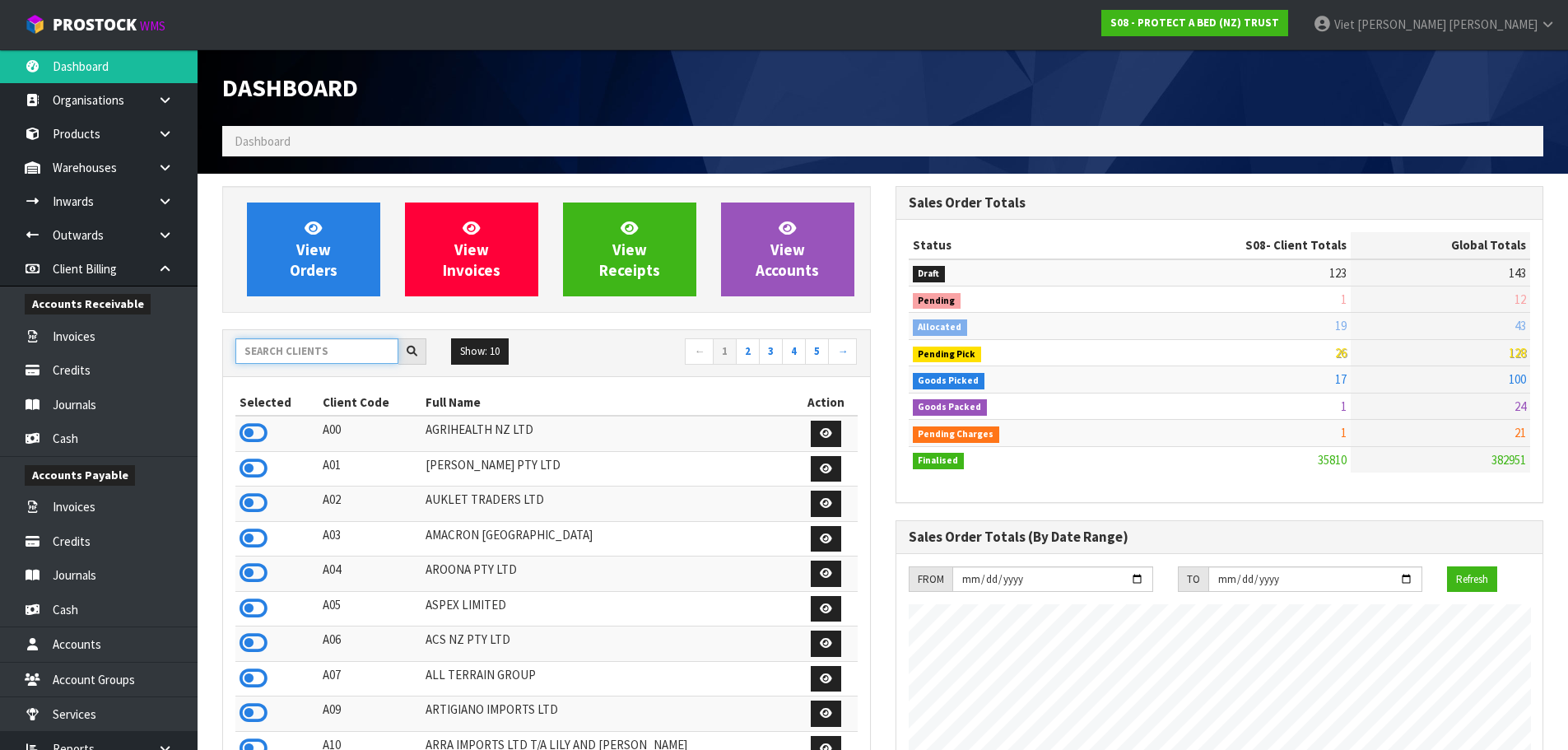
click at [340, 351] on input "text" at bounding box center [316, 351] width 163 height 25
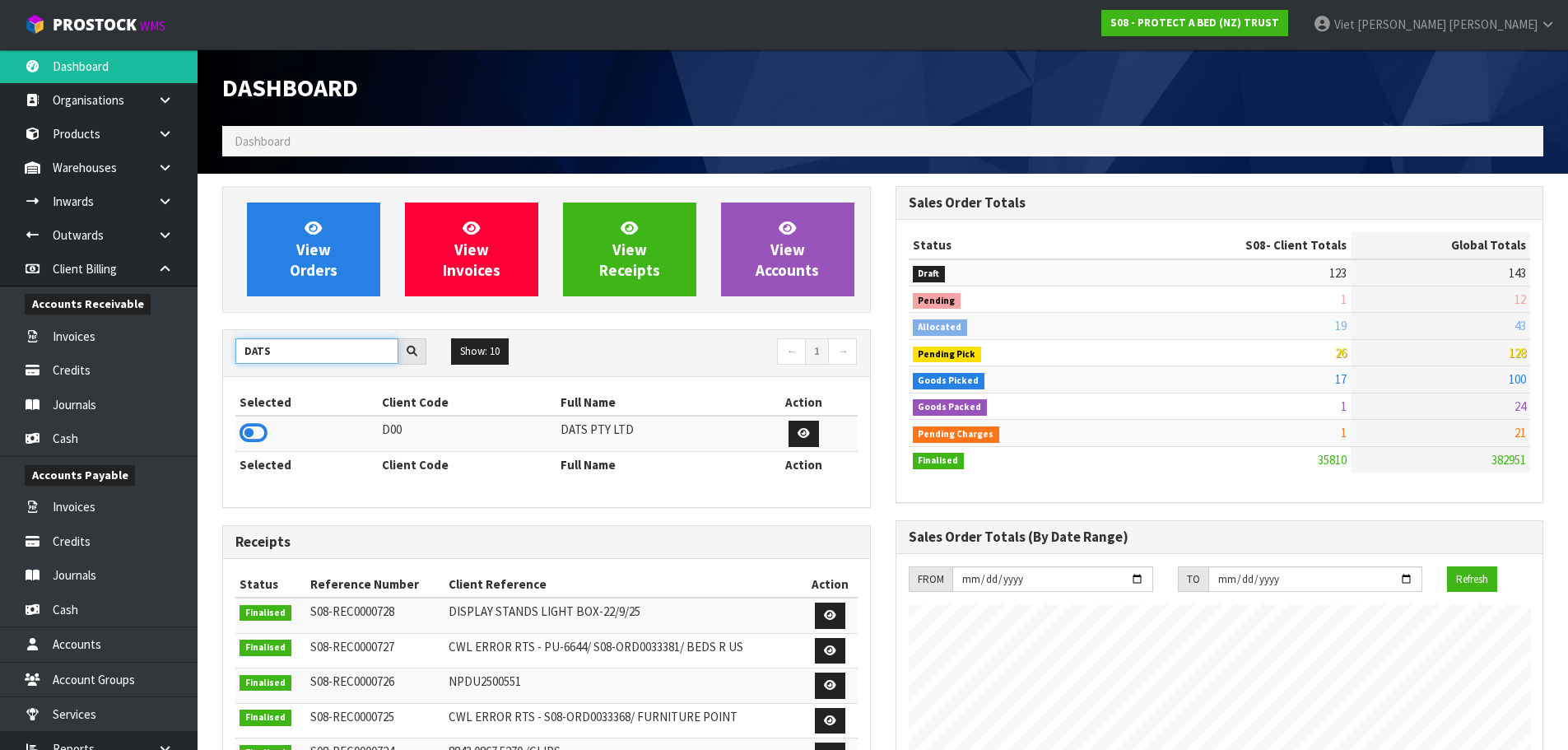
type input "DATS"
click at [254, 415] on th "Selected" at bounding box center [306, 402] width 142 height 26
click at [253, 420] on td at bounding box center [306, 434] width 142 height 35
click at [261, 413] on th "Selected" at bounding box center [306, 402] width 142 height 26
click at [249, 433] on icon at bounding box center [253, 433] width 28 height 24
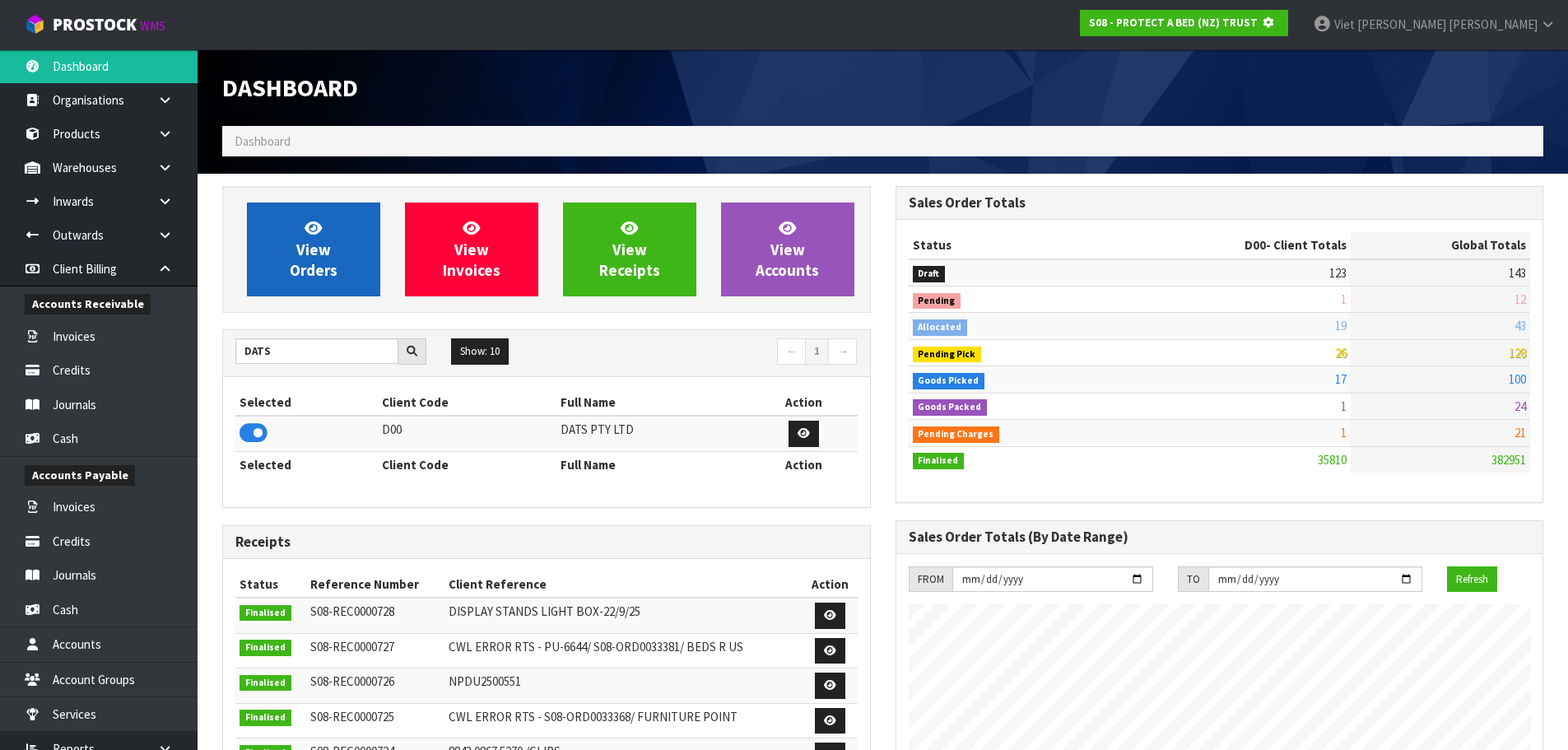
scroll to position [822087, 822345]
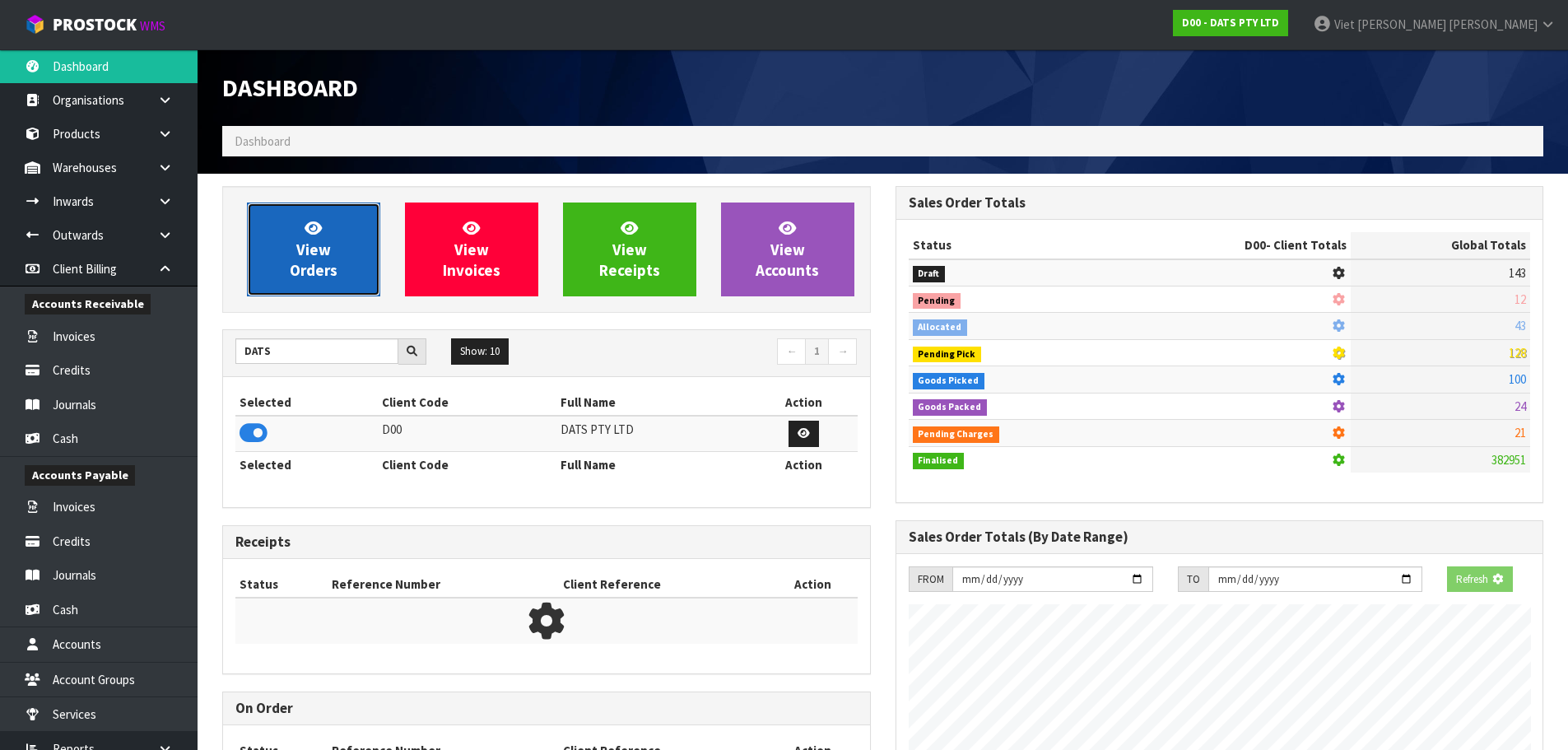
click at [312, 239] on link "View Orders" at bounding box center [313, 249] width 134 height 94
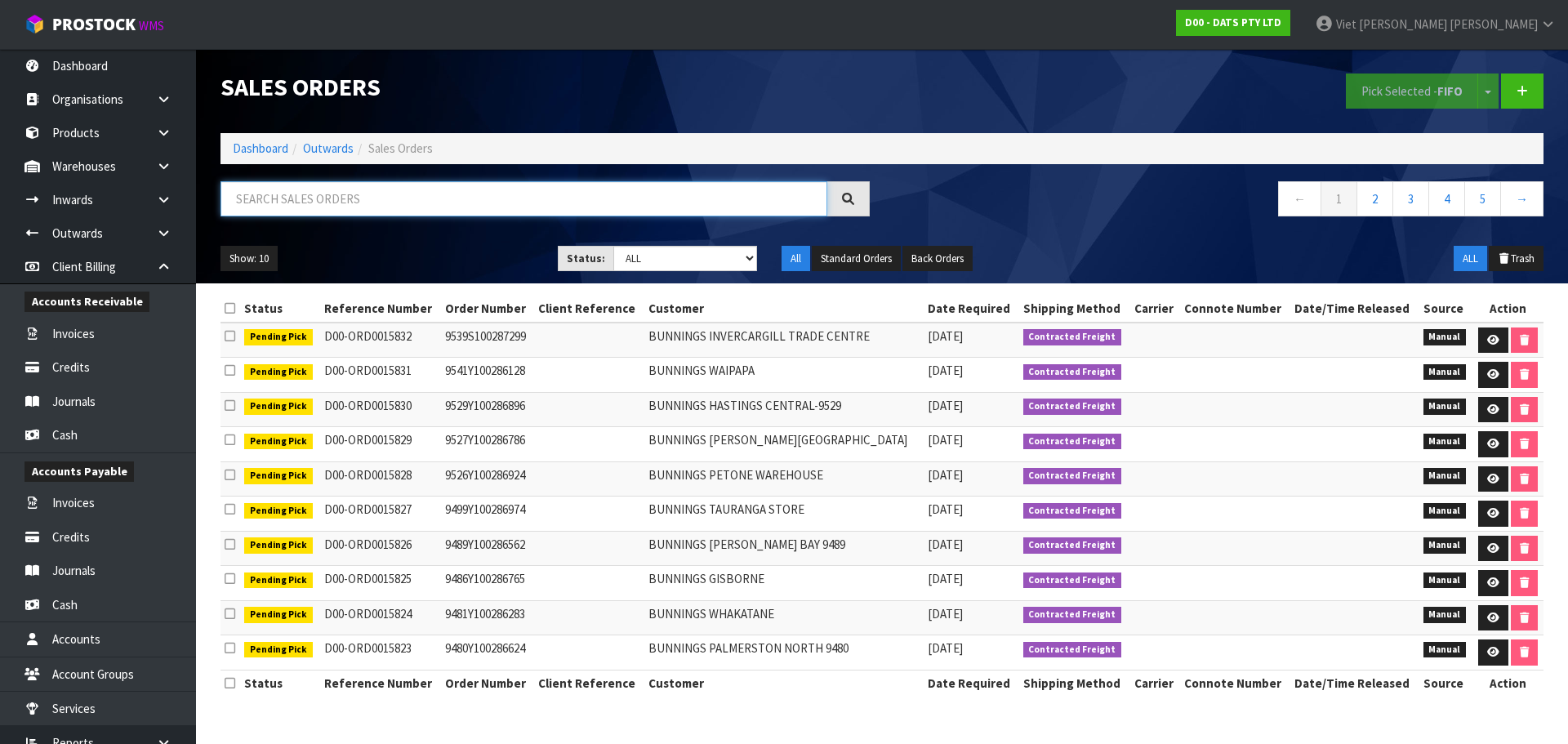
click at [696, 205] on input "text" at bounding box center [524, 199] width 607 height 35
paste input "BEDRUSSDL"
type input "BEDRUSSDL"
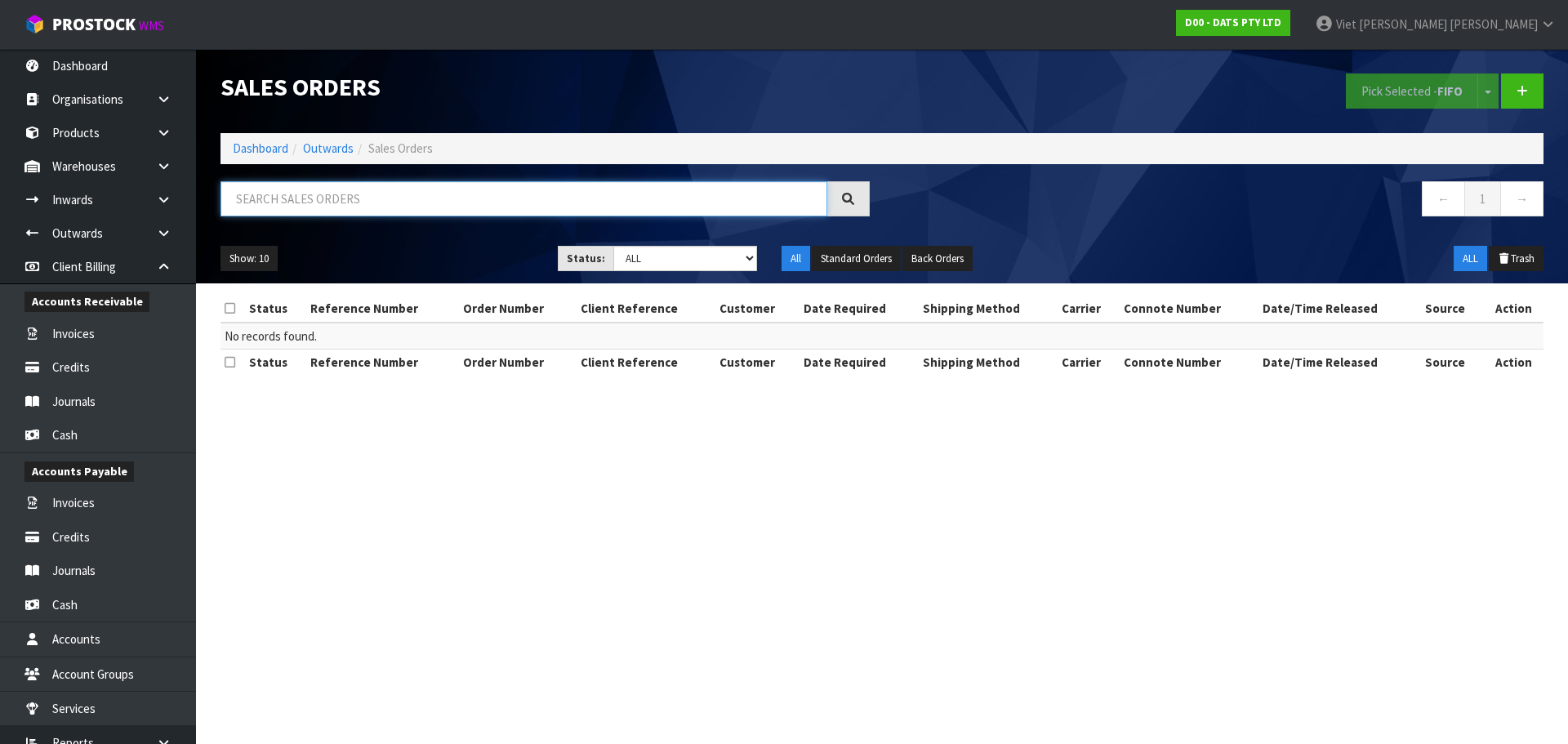
click at [637, 189] on input "text" at bounding box center [524, 199] width 607 height 35
click at [532, 189] on input "text" at bounding box center [524, 199] width 607 height 35
paste input "9429032792041"
drag, startPoint x: 421, startPoint y: 191, endPoint x: 159, endPoint y: 199, distance: 262.1
click at [159, 199] on body "Toggle navigation ProStock WMS D00 - DATS PTY LTD Viet Hoang Tran Logout Dashbo…" at bounding box center [784, 372] width 1568 height 744
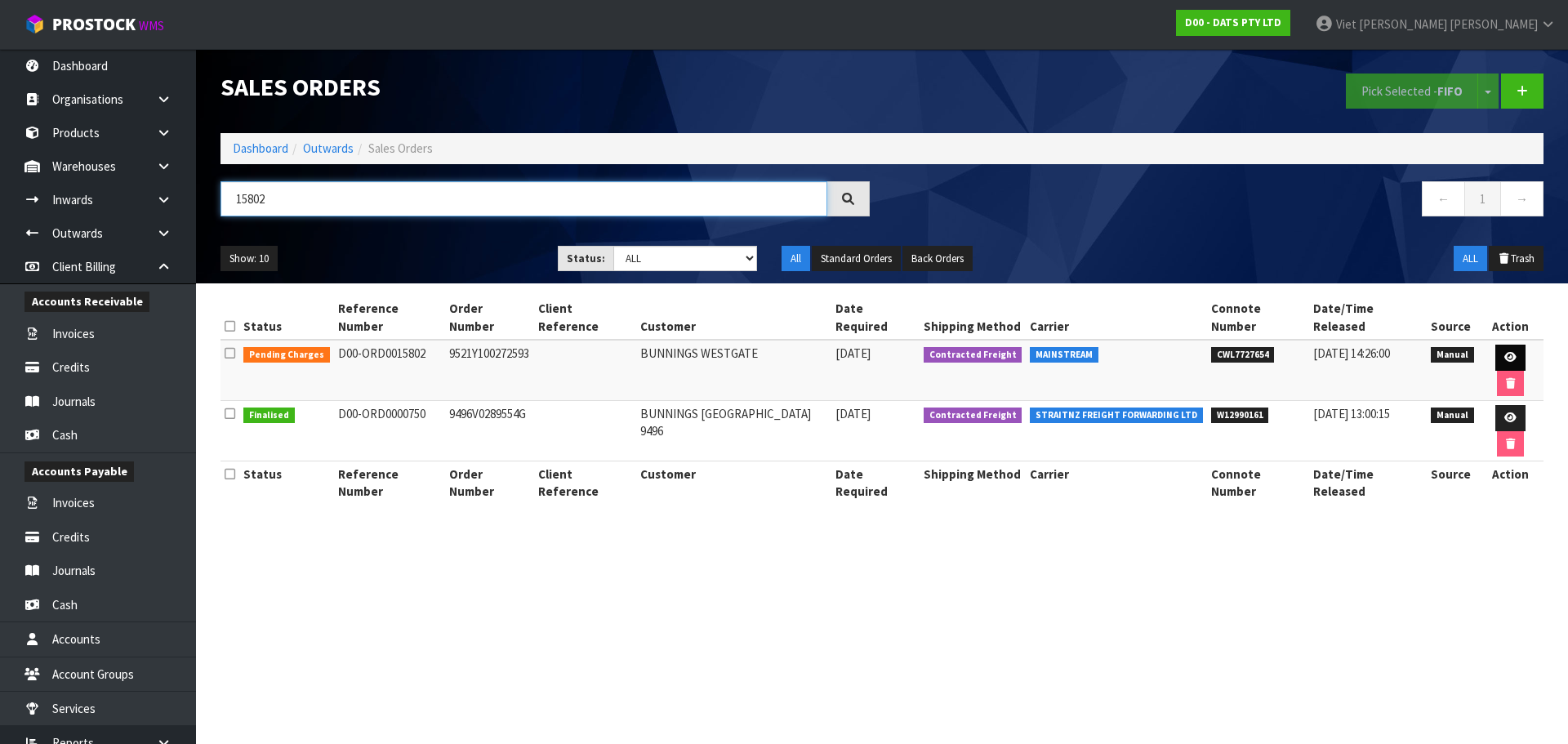
type input "15802"
click at [1495, 344] on link at bounding box center [1510, 357] width 30 height 26
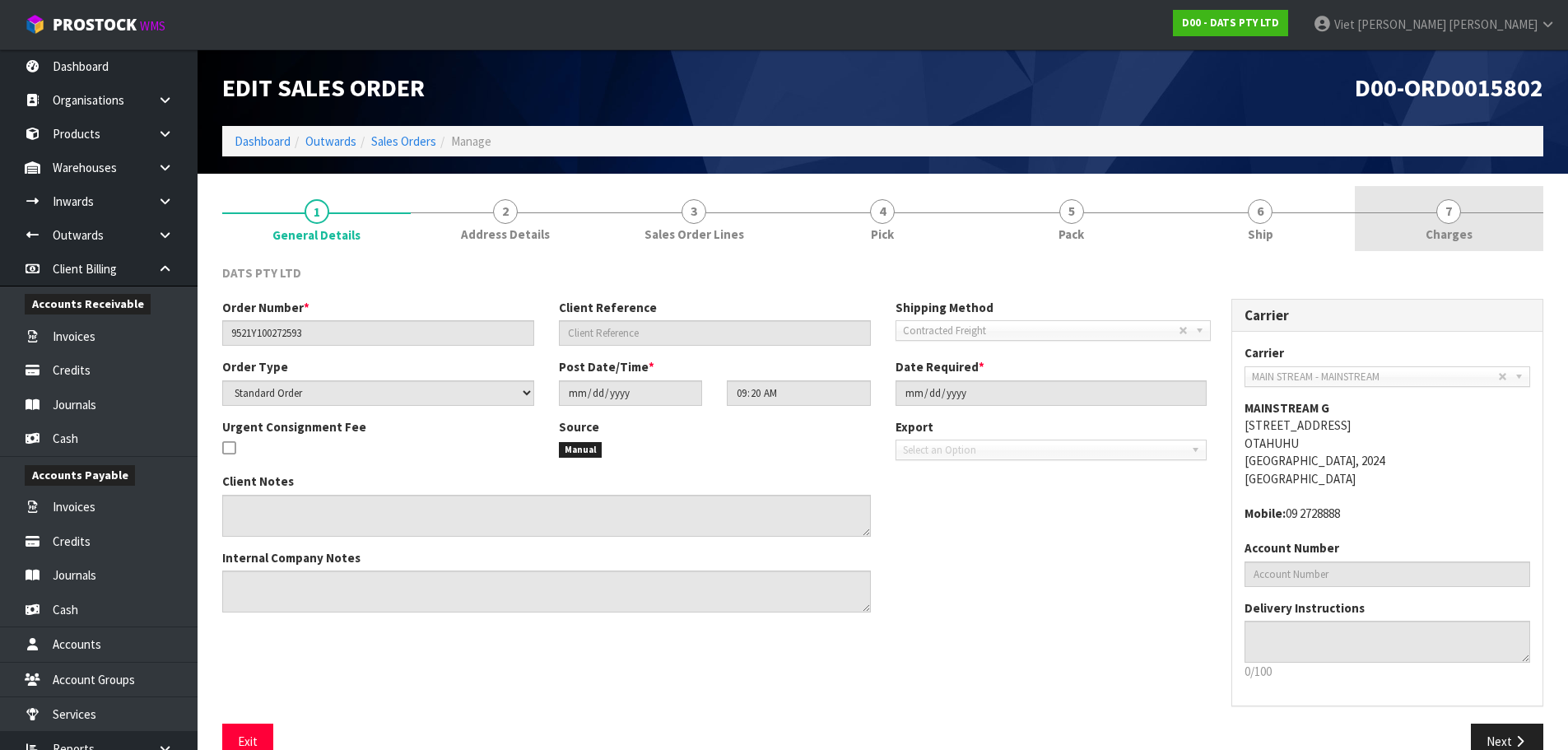
click at [1380, 206] on link "7 Charges" at bounding box center [1449, 219] width 189 height 65
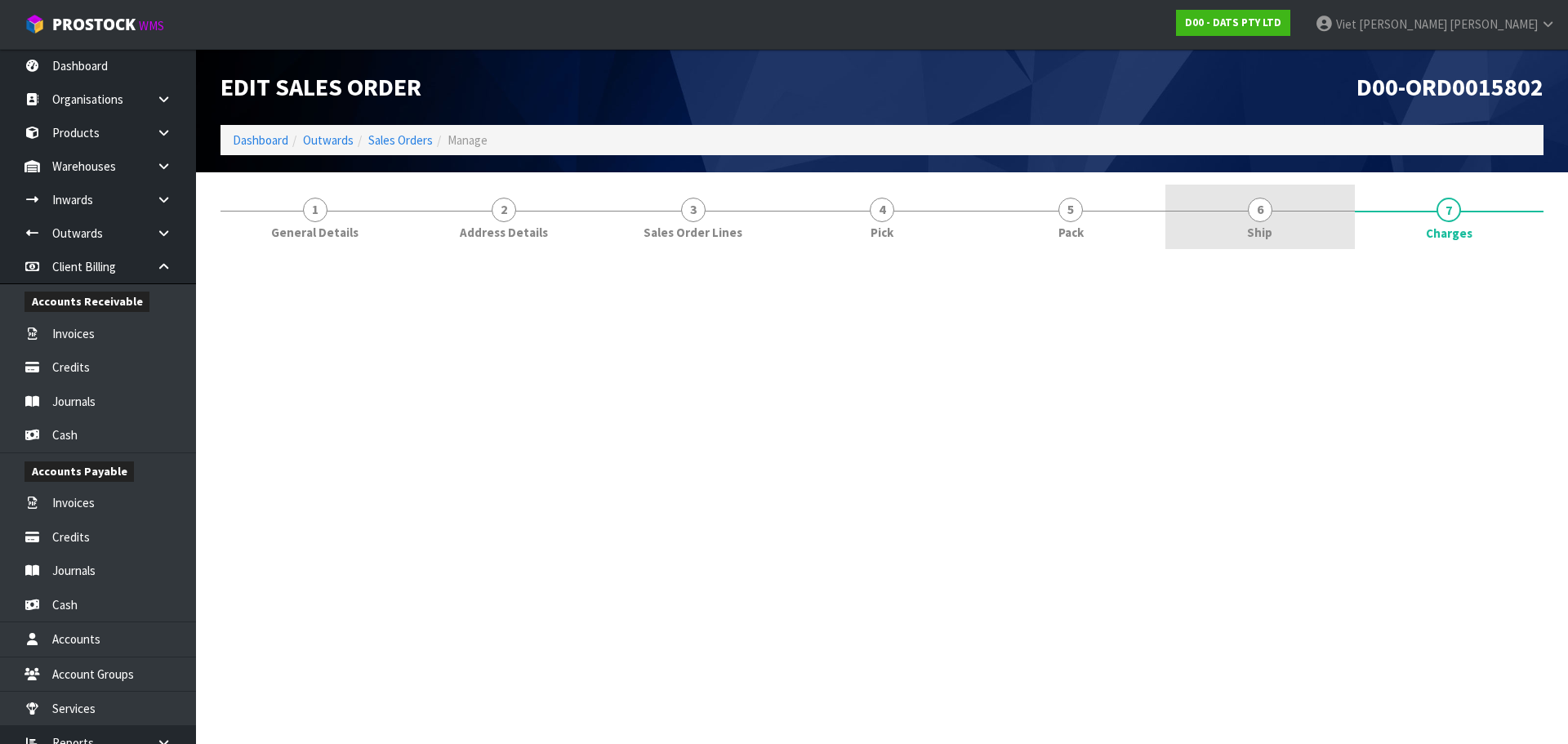
click at [1261, 216] on span "6" at bounding box center [1260, 210] width 24 height 24
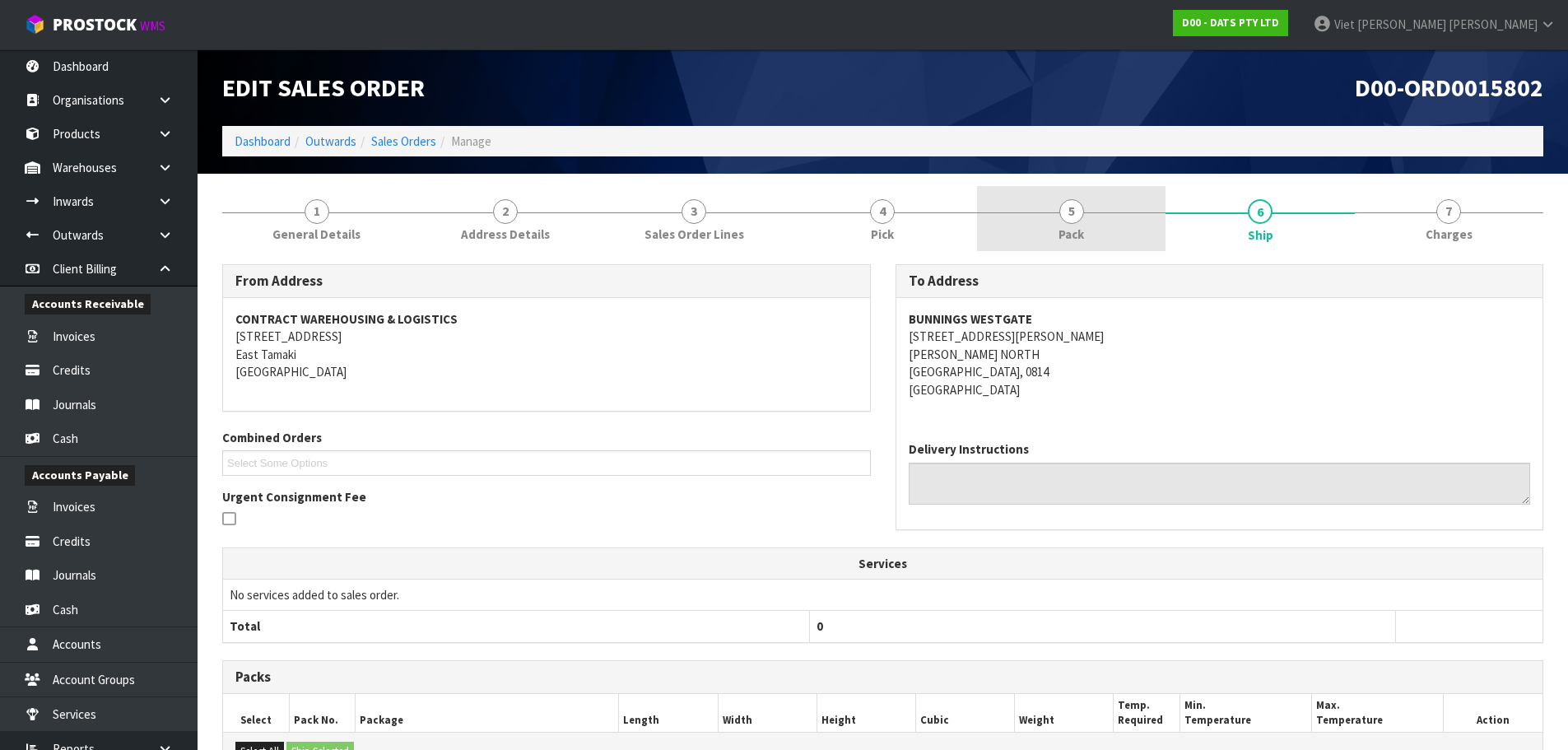
click at [984, 218] on link "5 Pack" at bounding box center [1072, 219] width 189 height 65
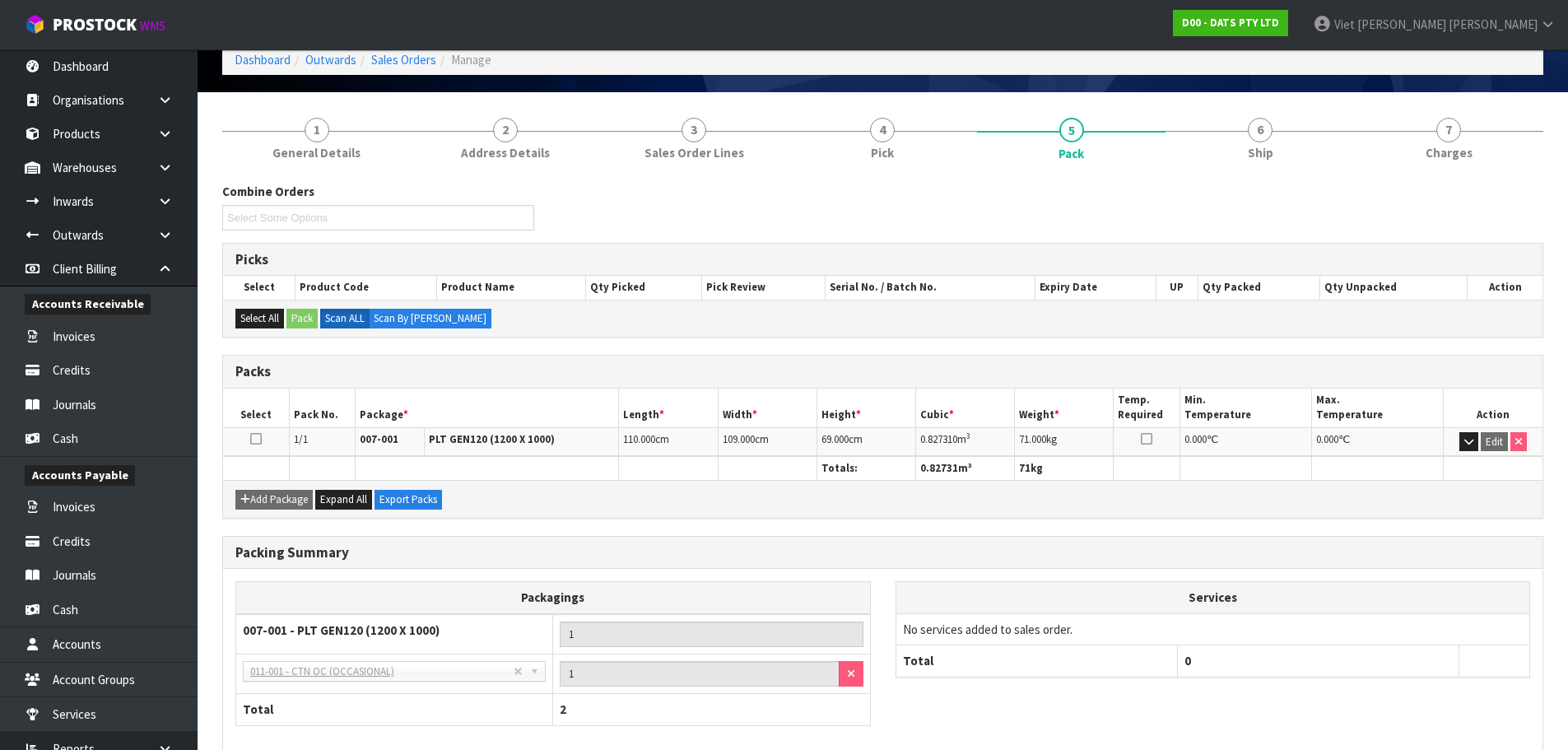
scroll to position [165, 0]
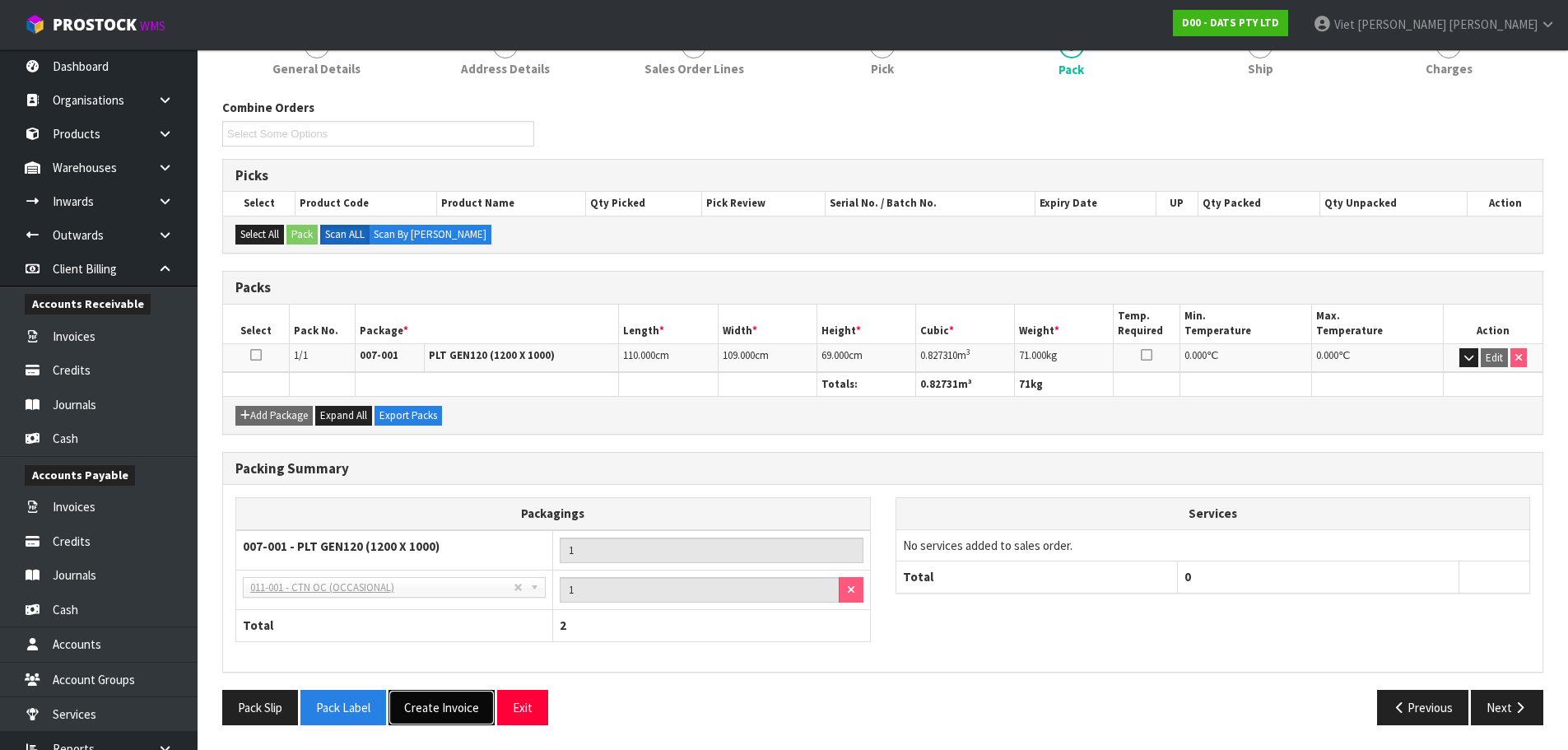
click at [464, 705] on button "Create Invoice" at bounding box center [441, 707] width 106 height 35
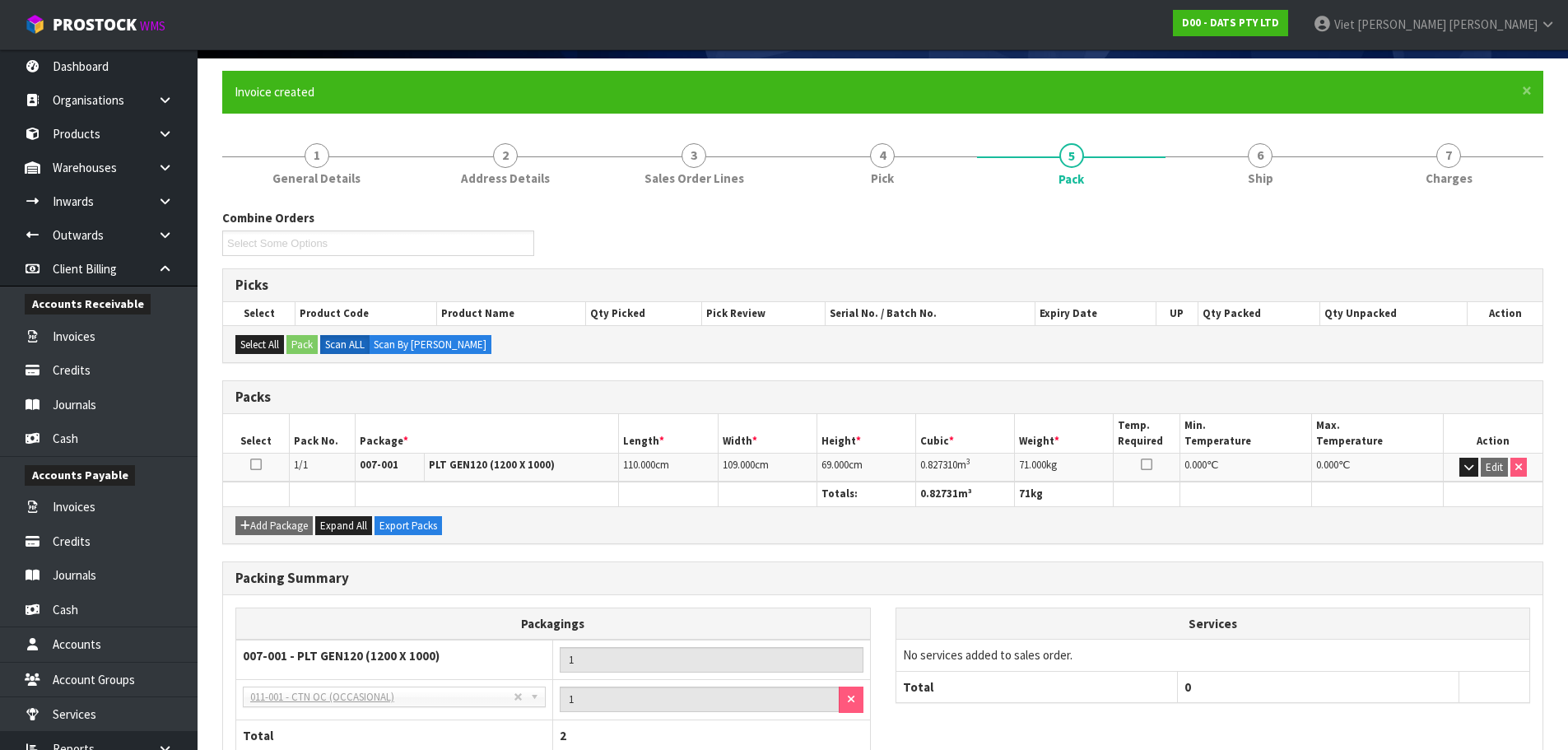
scroll to position [225, 0]
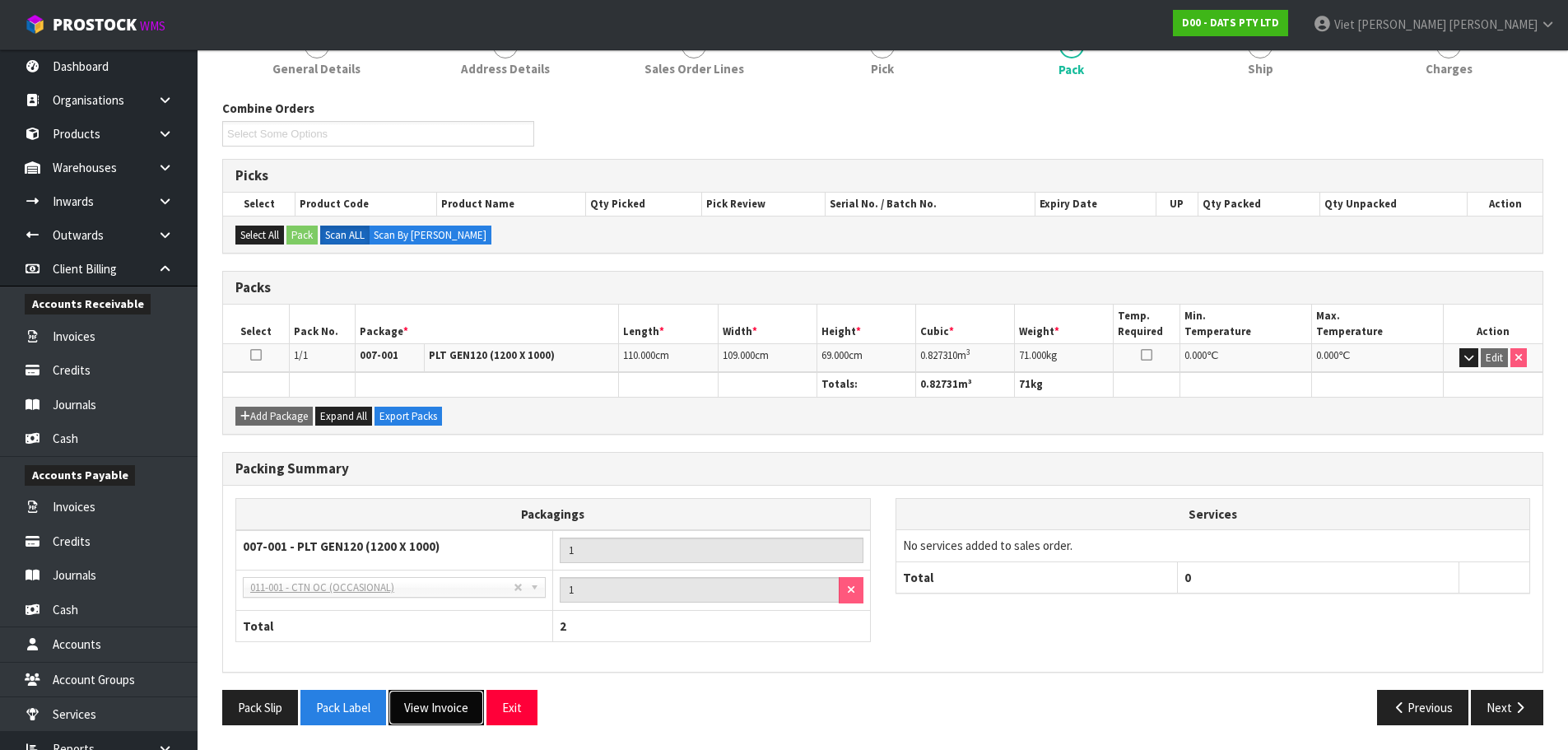
click at [459, 702] on button "View Invoice" at bounding box center [435, 707] width 95 height 35
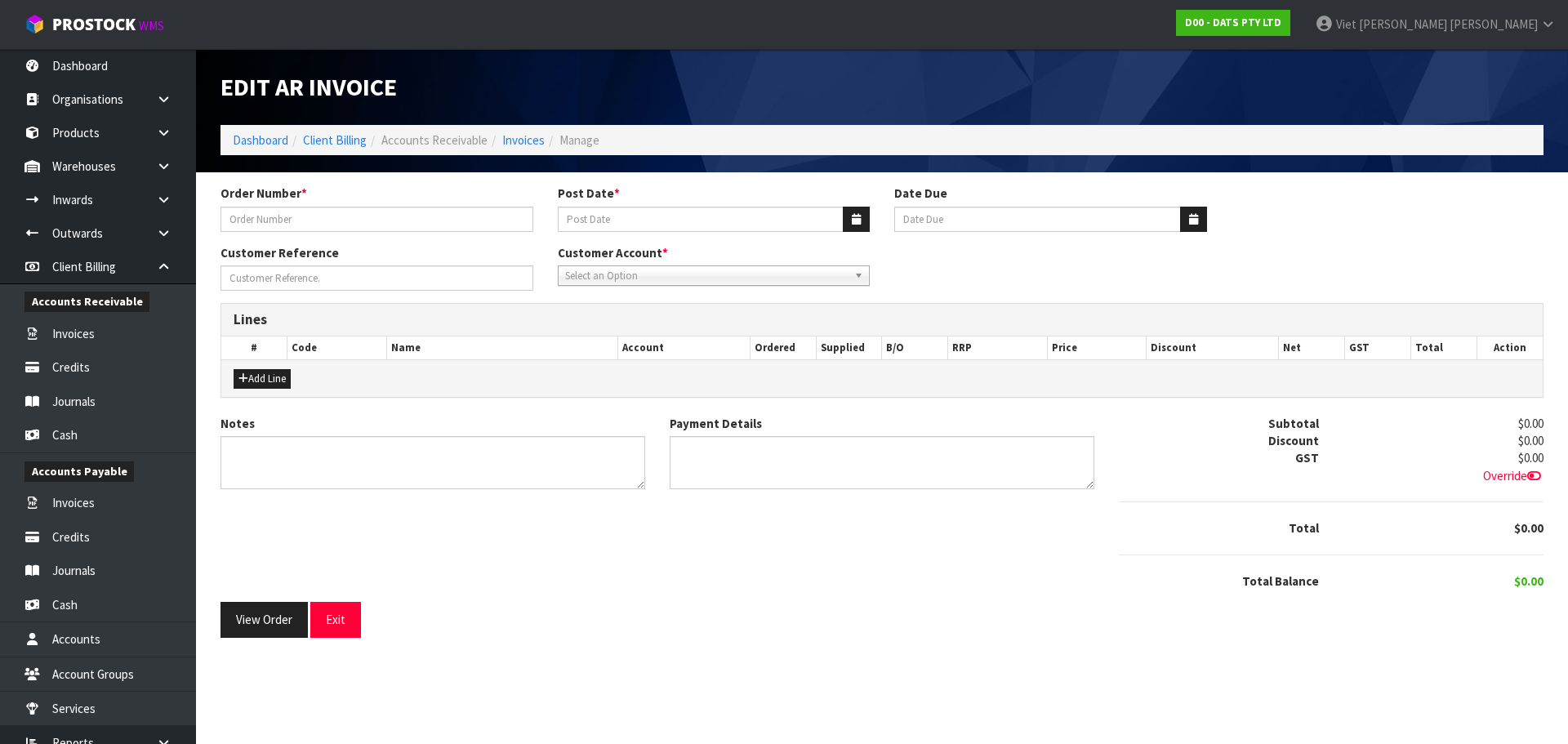
type input "9521Y100272593"
type input "[DATE]"
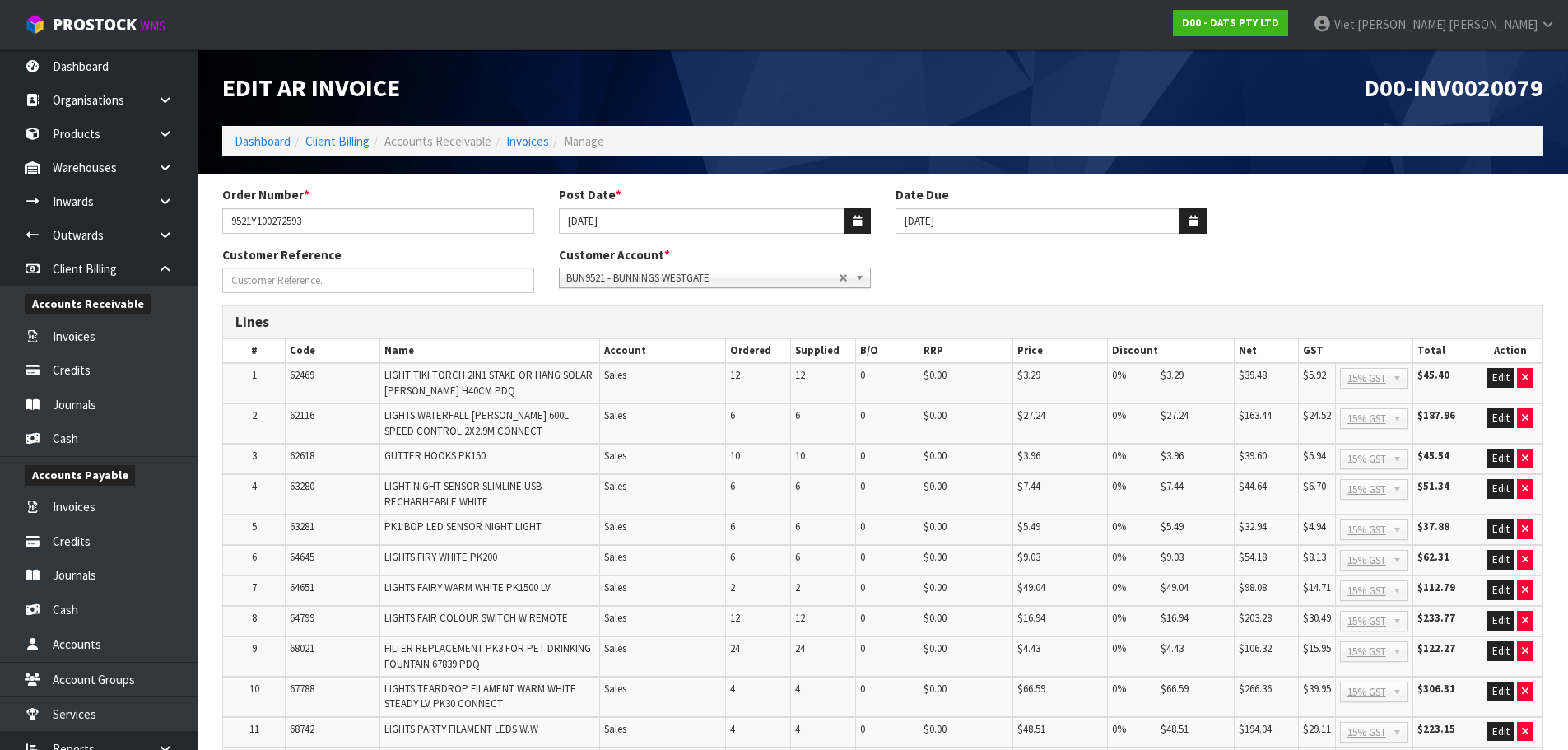
click at [767, 265] on div "Customer Account * 9476 - BUNNINGS RICCARTON 9476(ADDINGTON) 9499 - BUNNINGS TA…" at bounding box center [714, 267] width 336 height 42
click at [753, 272] on span "BUN9521 - BUNNINGS WESTGATE" at bounding box center [703, 278] width 273 height 20
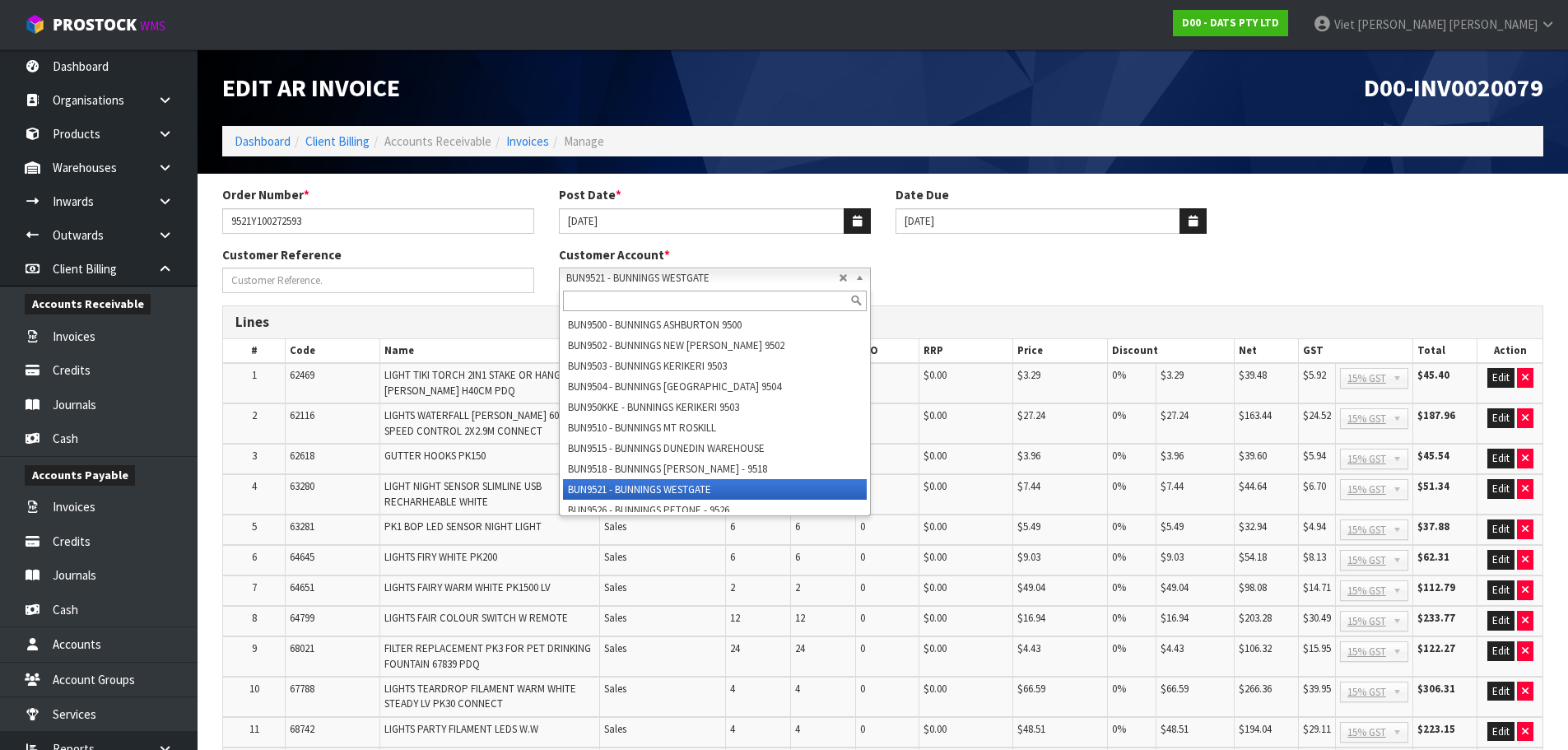
click at [753, 272] on span "BUN9521 - BUNNINGS WESTGATE" at bounding box center [703, 278] width 273 height 20
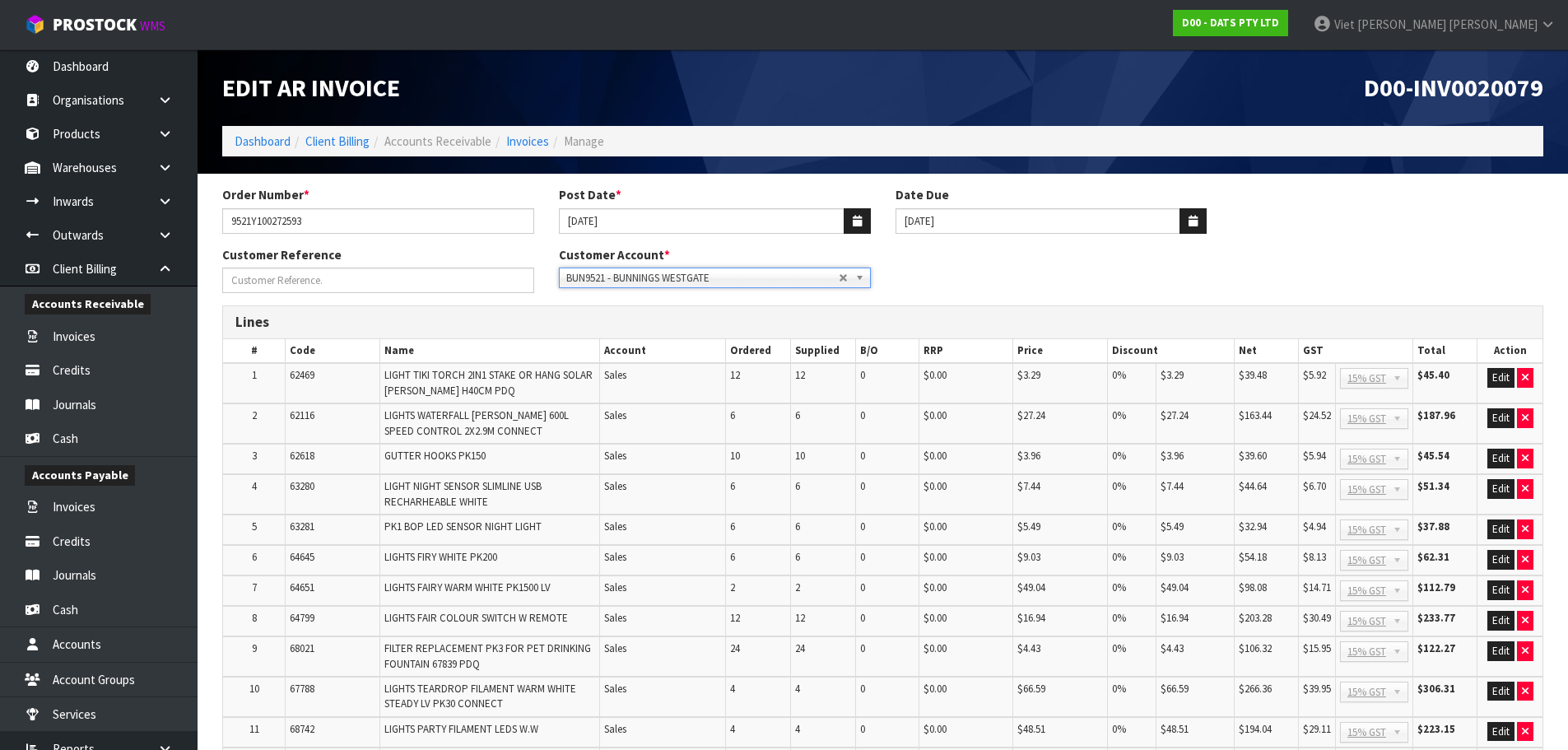
click at [1063, 272] on div "Customer Reference Customer Account * 9476 - BUNNINGS RICCARTON 9476(ADDINGTON)…" at bounding box center [883, 276] width 1346 height 59
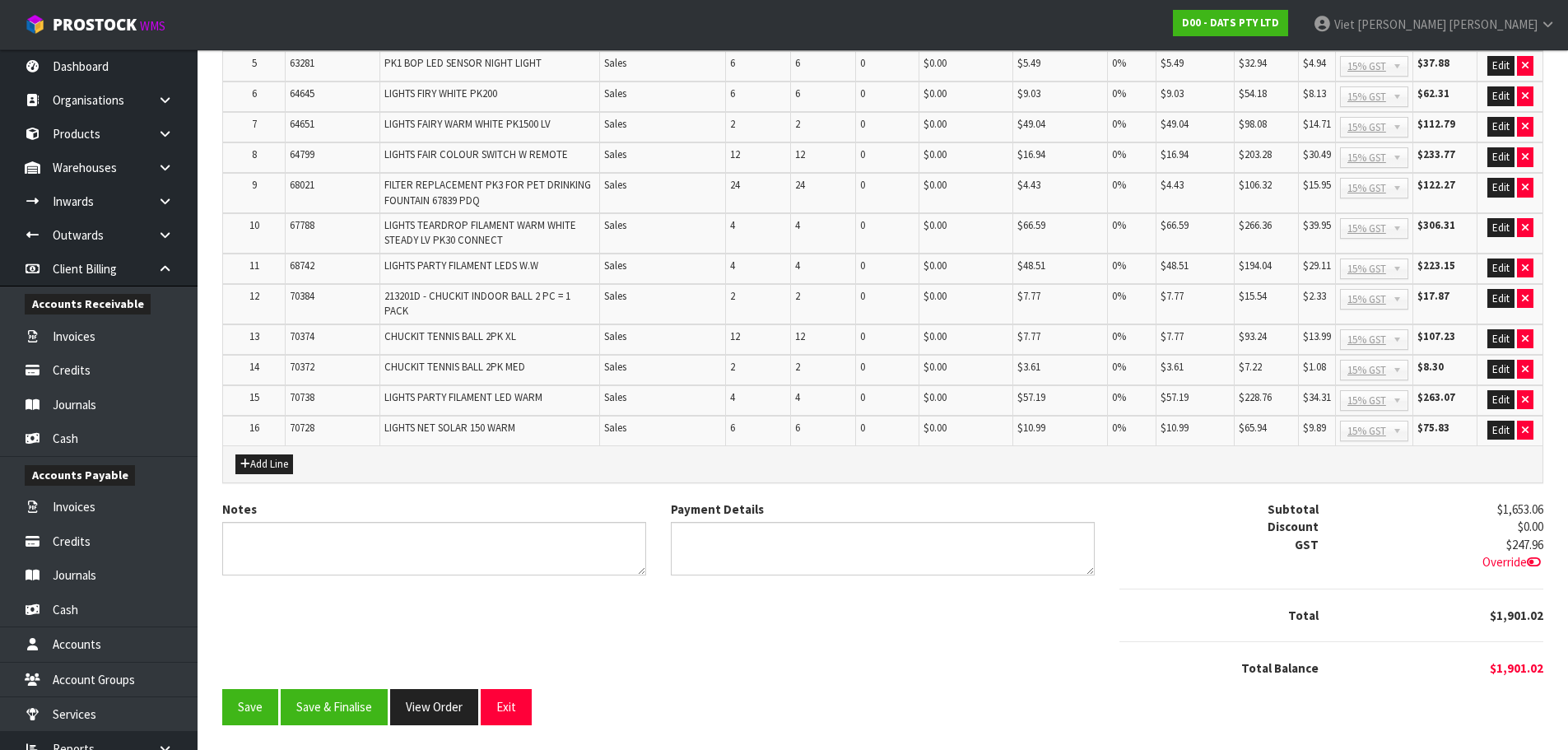
scroll to position [0, 0]
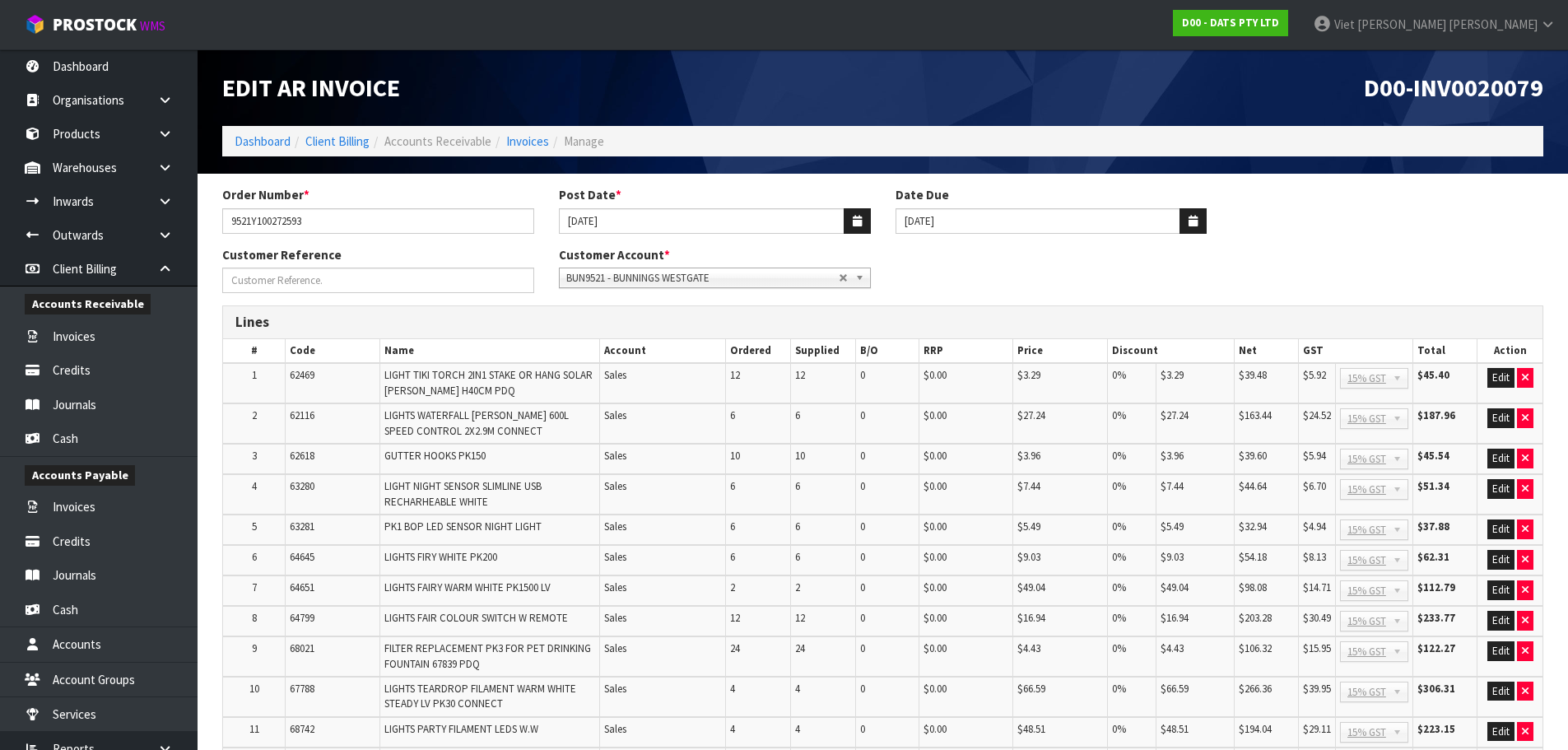
click at [1502, 87] on span "D00-INV0020079" at bounding box center [1453, 87] width 179 height 31
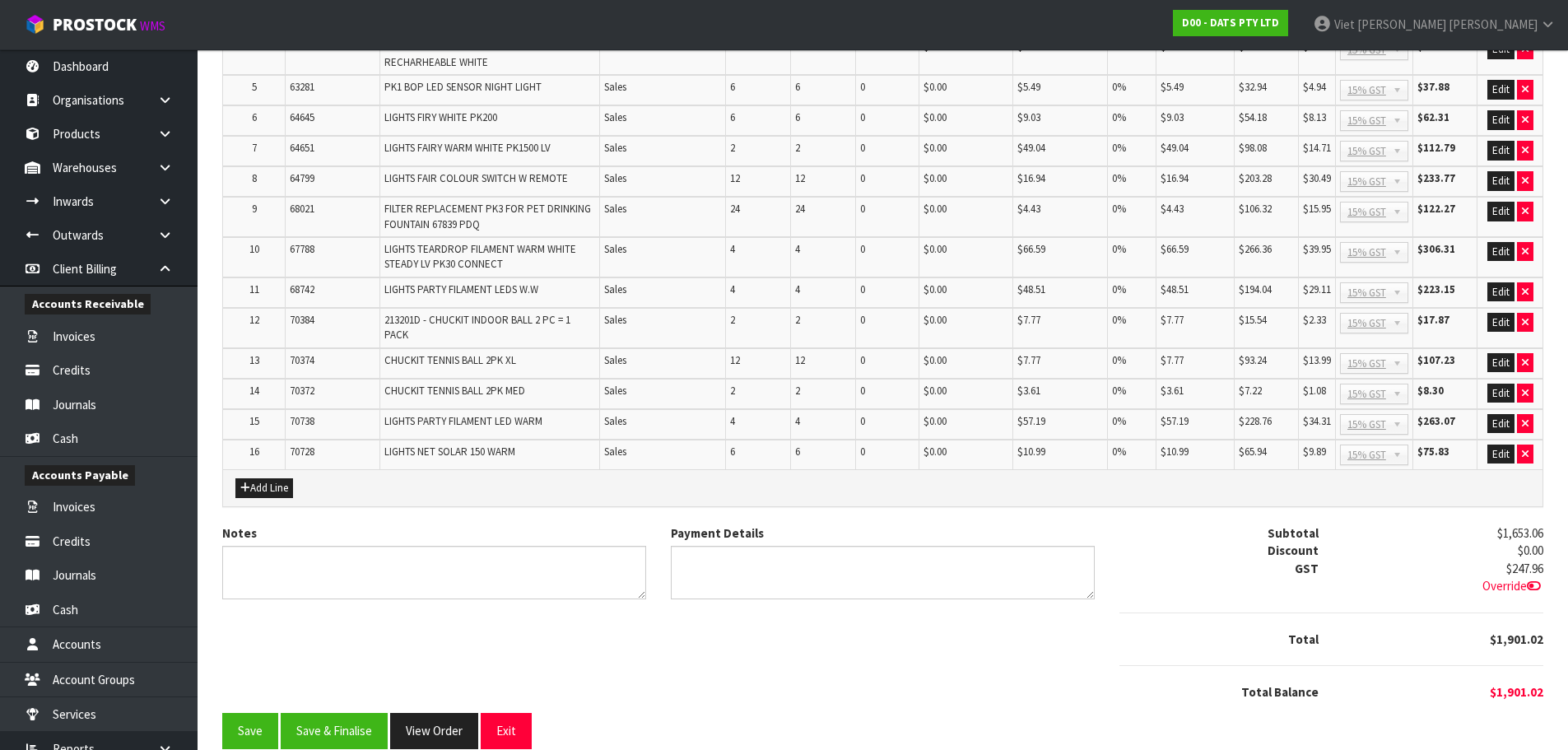
scroll to position [463, 0]
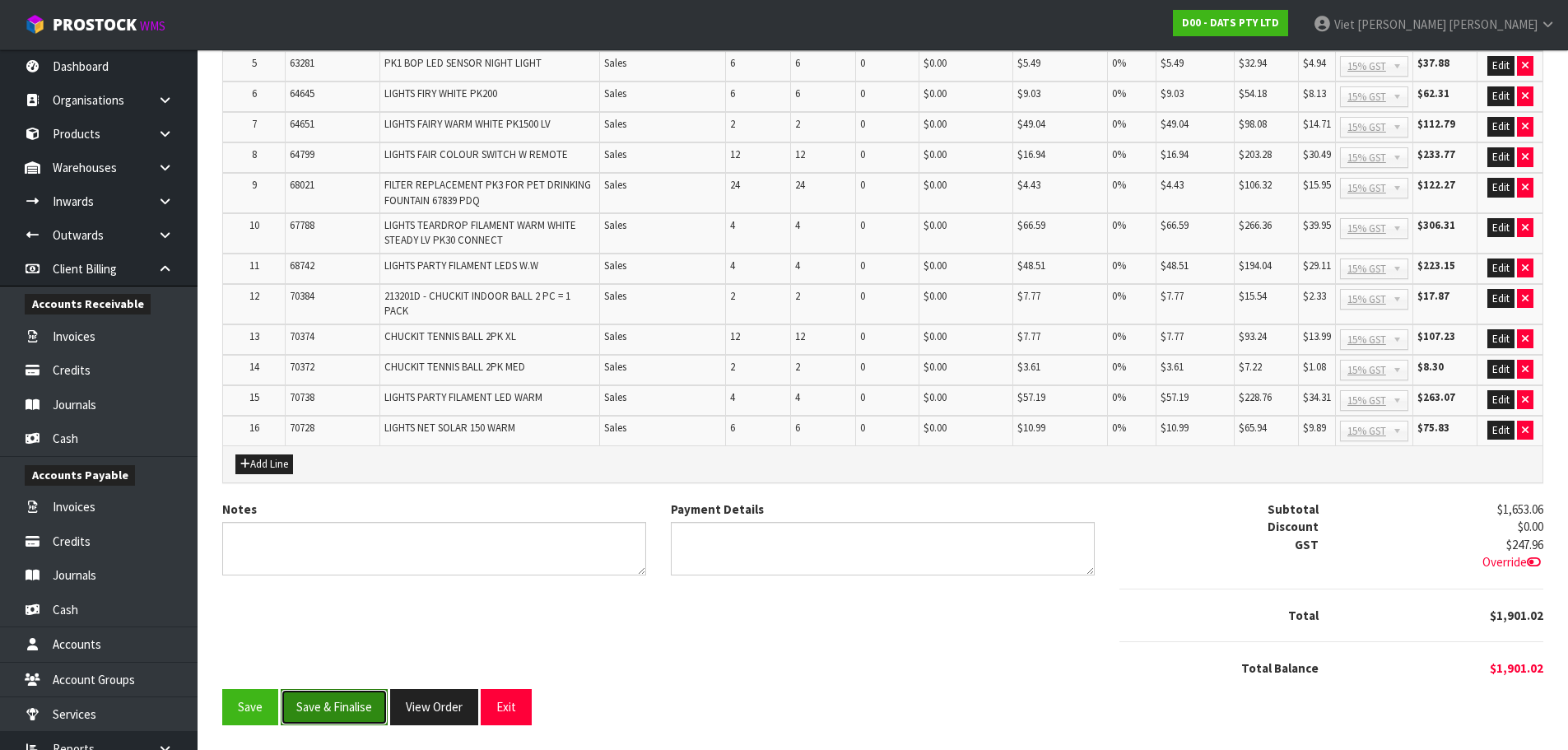
click at [345, 712] on button "Save & Finalise" at bounding box center [334, 706] width 107 height 35
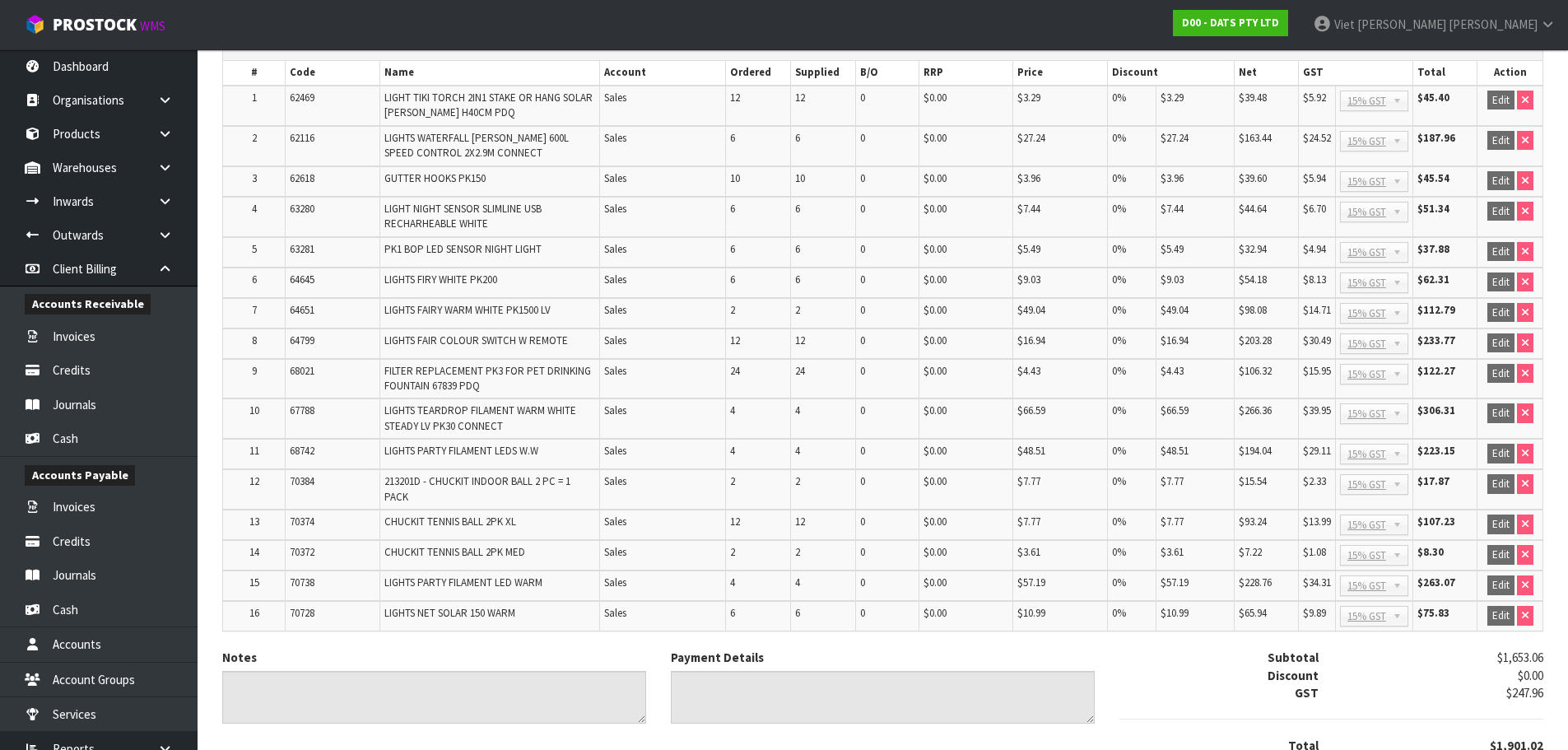
scroll to position [469, 0]
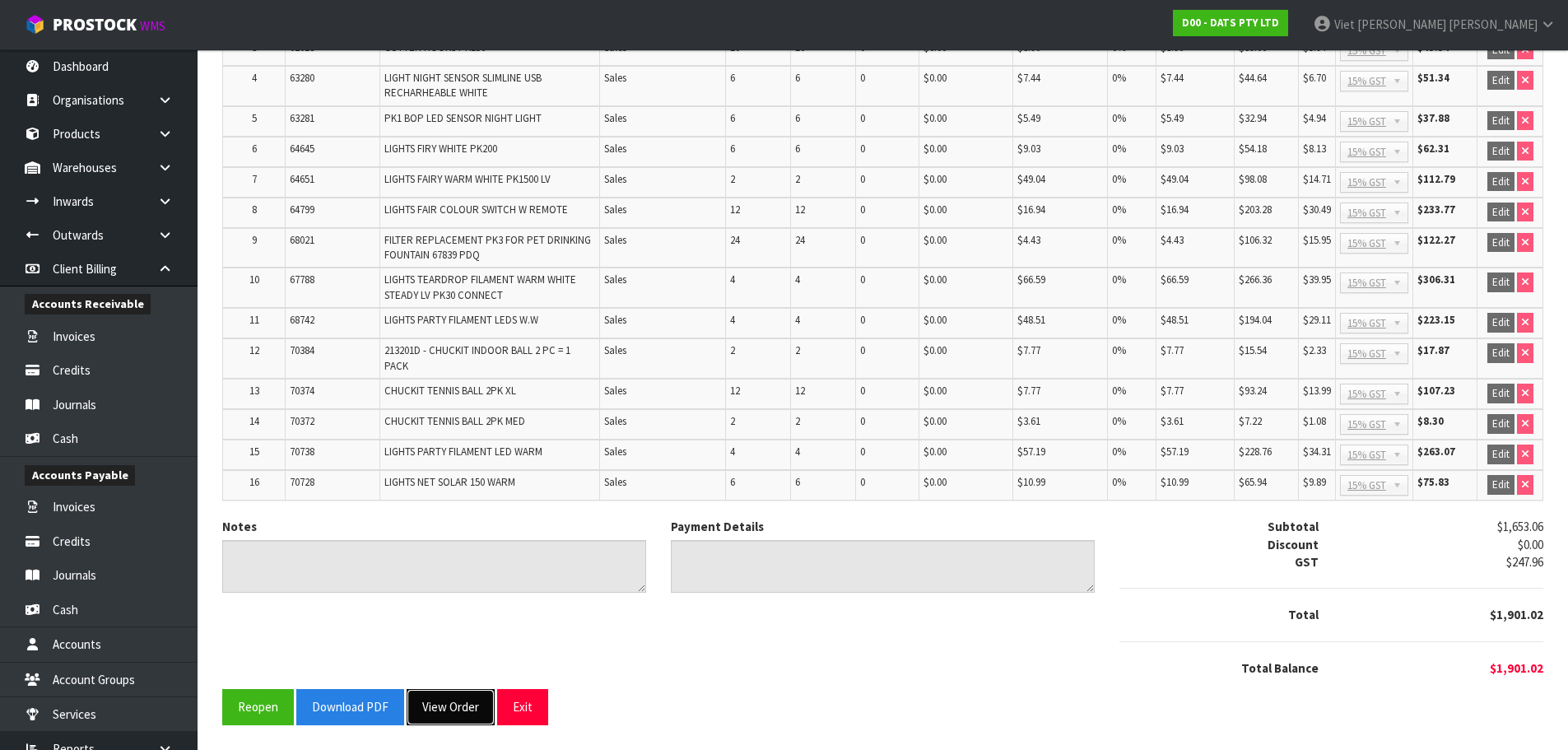
click at [416, 700] on button "View Order" at bounding box center [450, 706] width 88 height 35
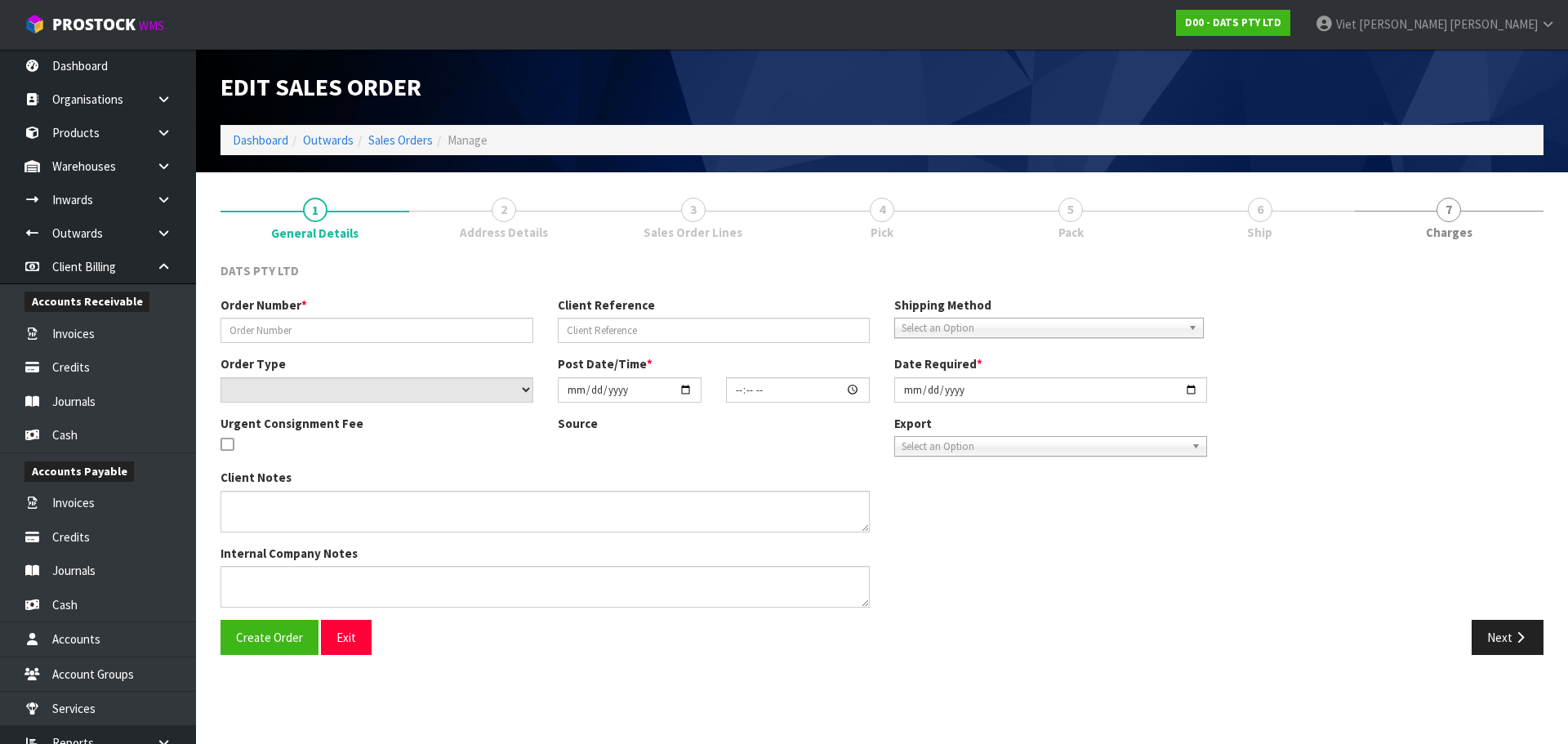
type input "9521Y100272593"
select select "number:0"
type input "2025-09-19"
type input "09:20:00.000"
type input "2025-09-19"
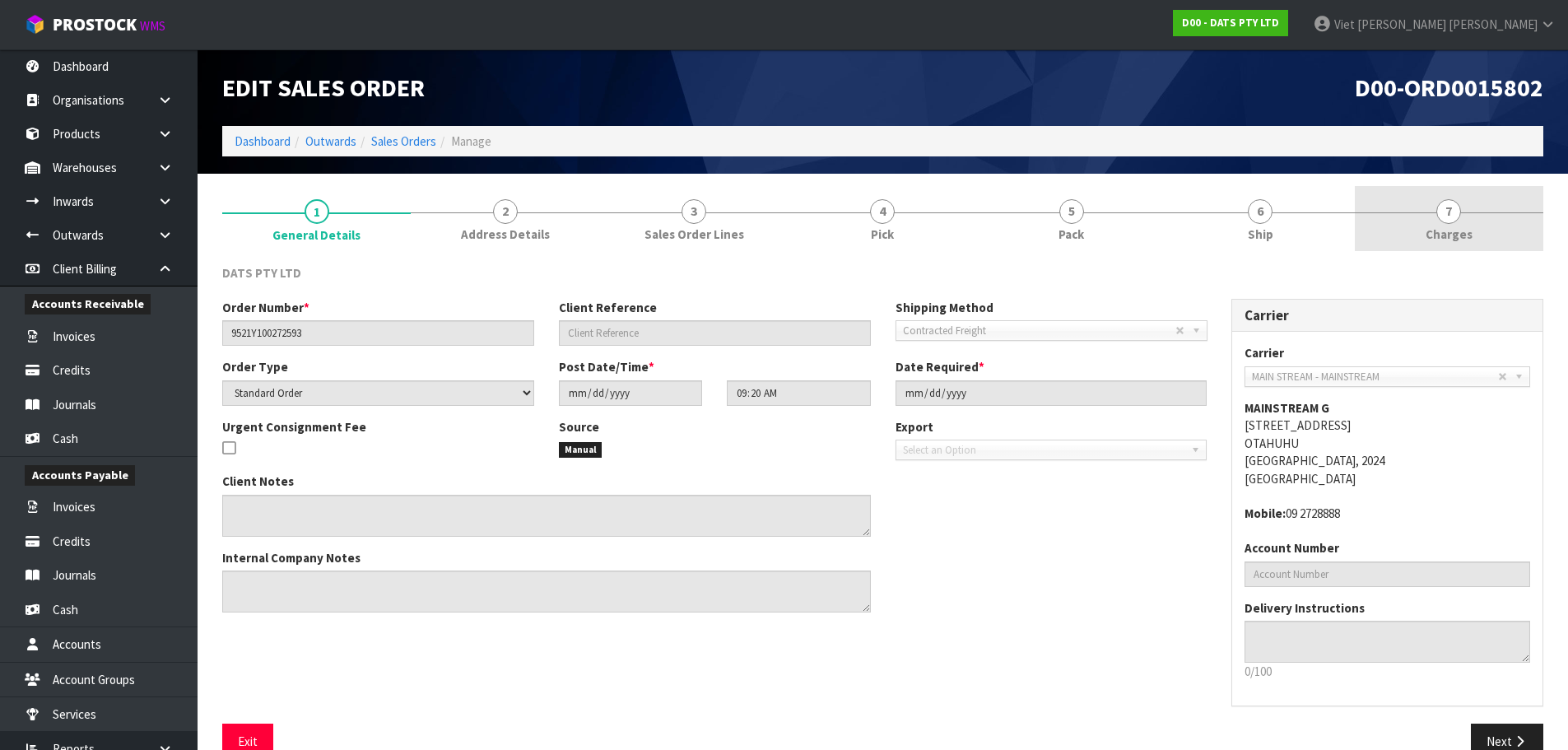
click at [1384, 218] on link "7 Charges" at bounding box center [1449, 219] width 189 height 65
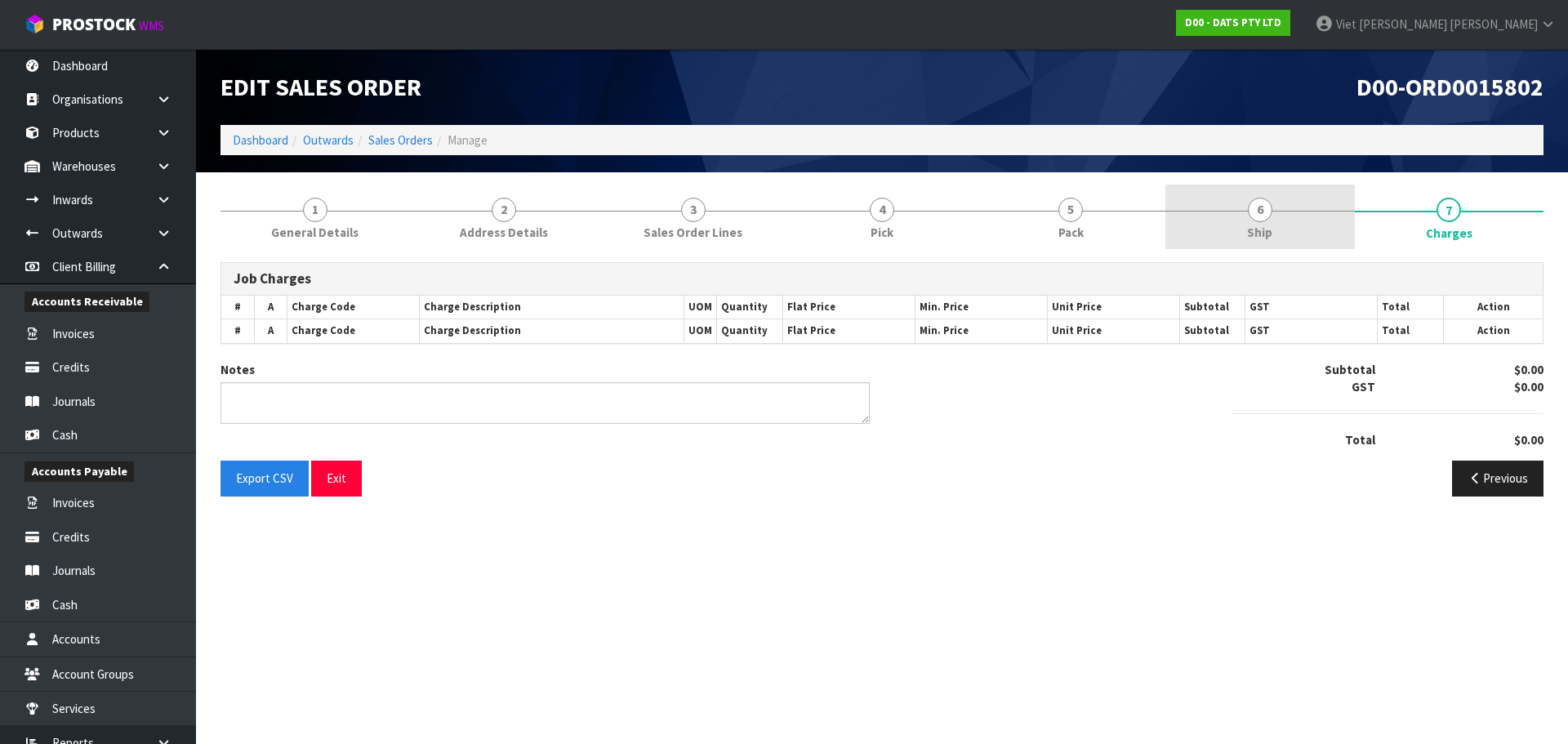
click at [1318, 216] on link "6 Ship" at bounding box center [1260, 217] width 189 height 64
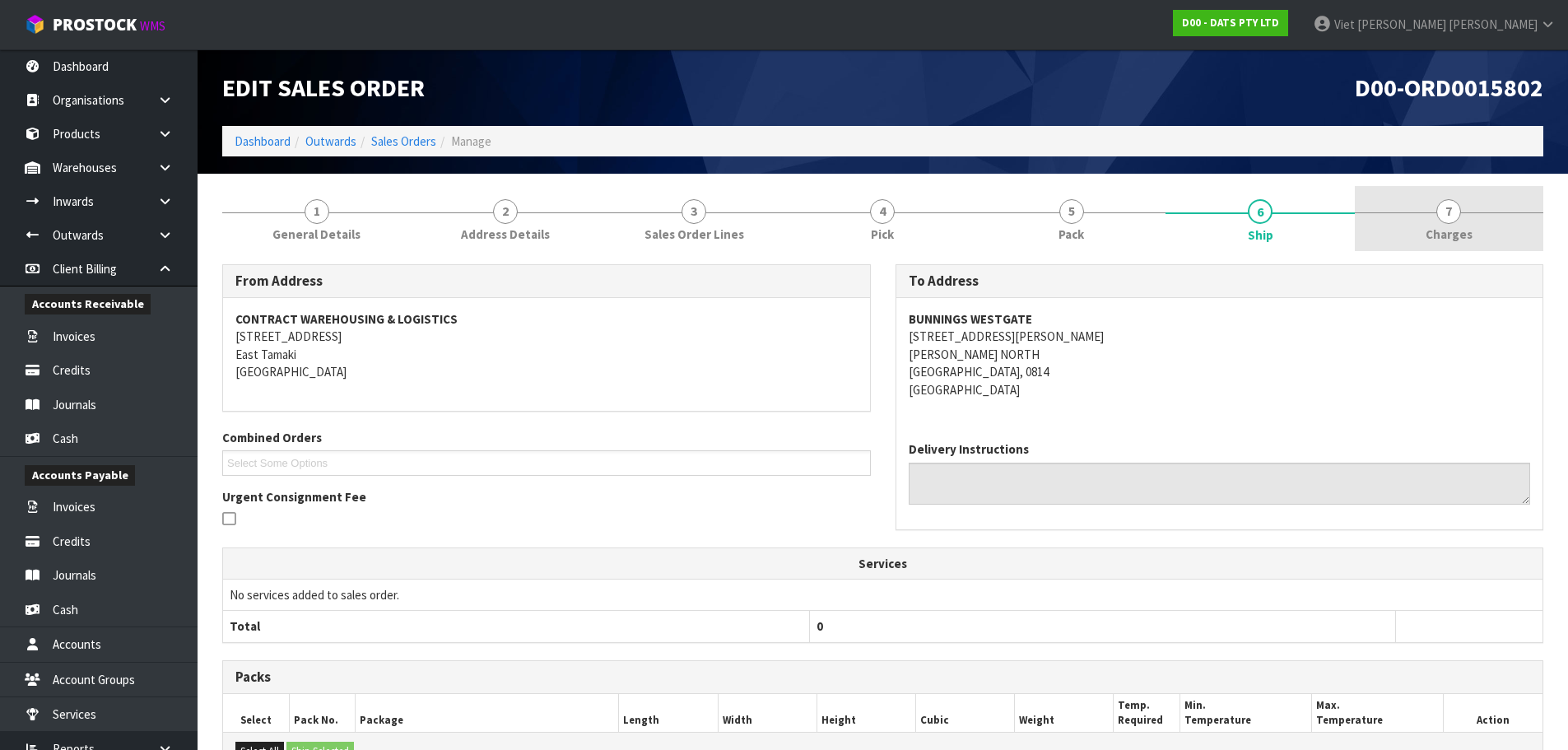
click at [1398, 217] on link "7 Charges" at bounding box center [1449, 219] width 189 height 65
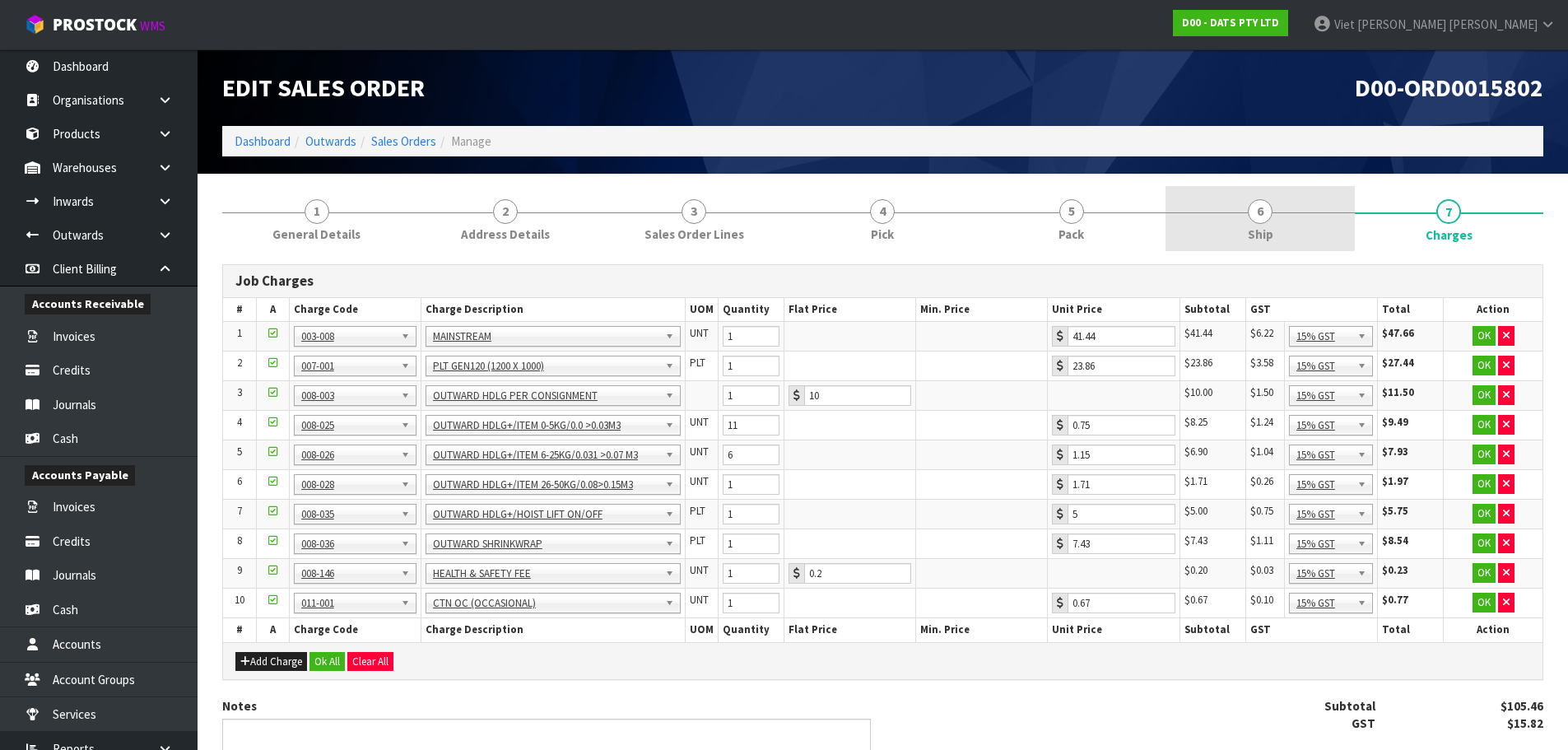
drag, startPoint x: 1185, startPoint y: 200, endPoint x: 1169, endPoint y: 203, distance: 16.3
click at [1185, 200] on link "6 Ship" at bounding box center [1259, 219] width 189 height 65
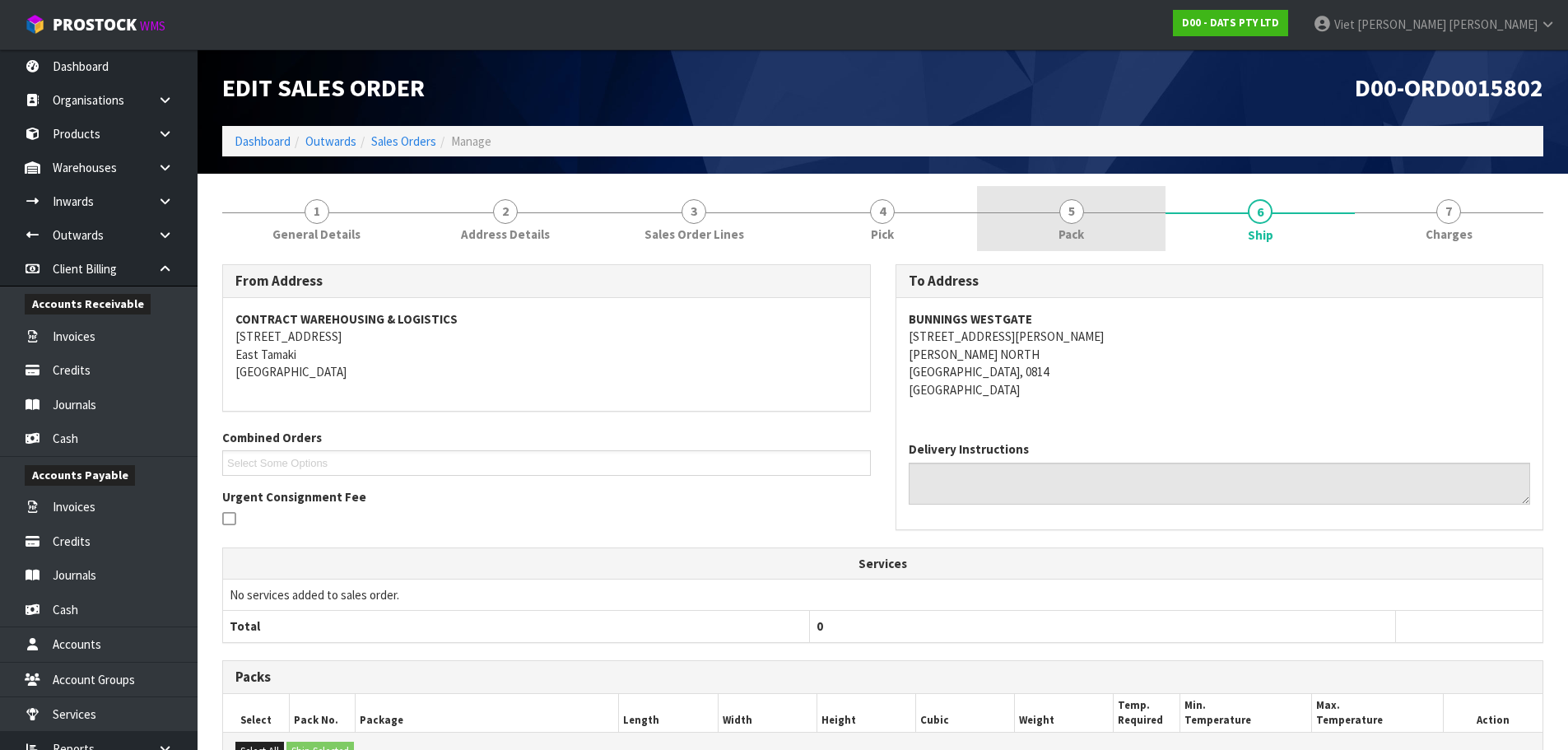
click at [1013, 203] on link "5 Pack" at bounding box center [1072, 219] width 189 height 65
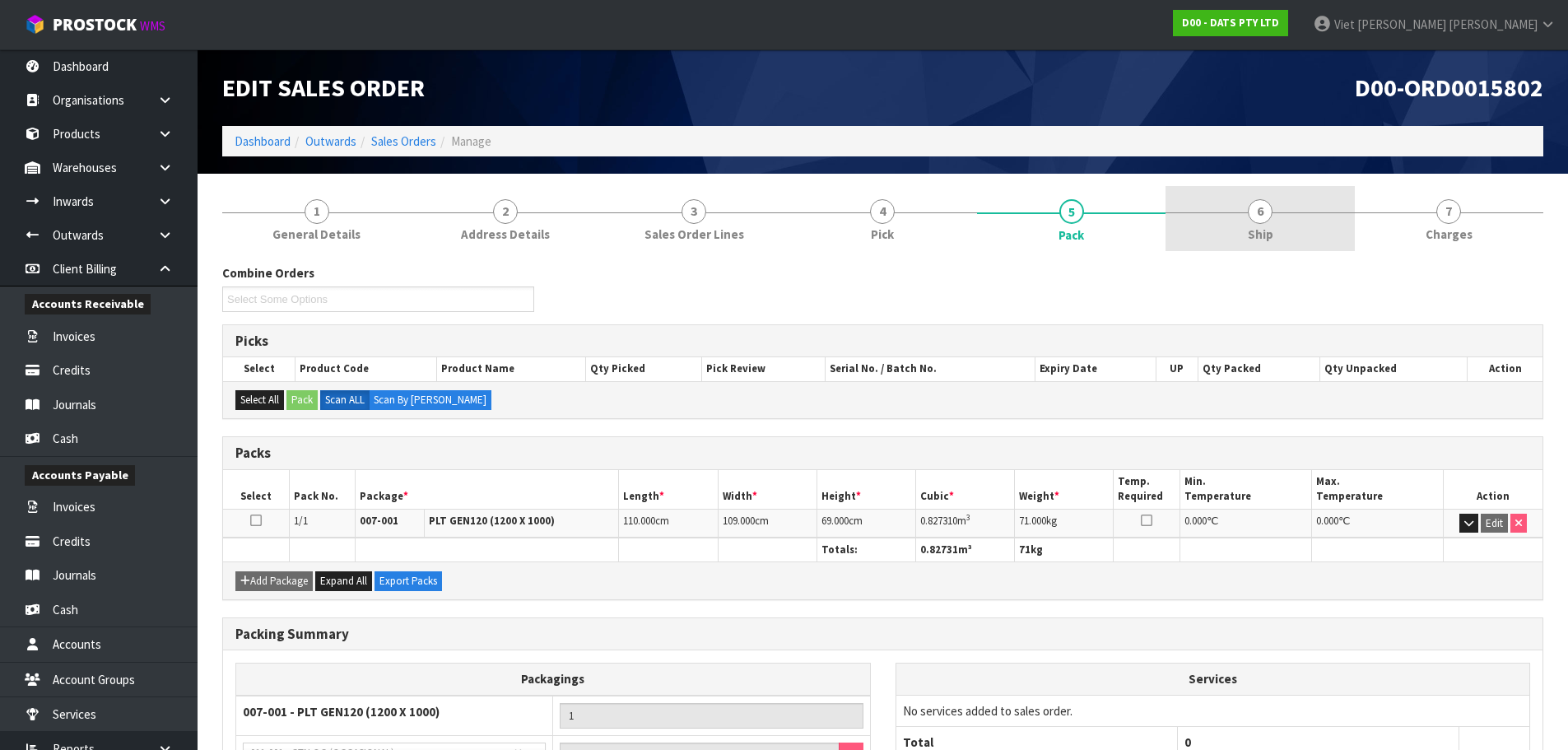
click at [1280, 216] on link "6 Ship" at bounding box center [1259, 219] width 189 height 65
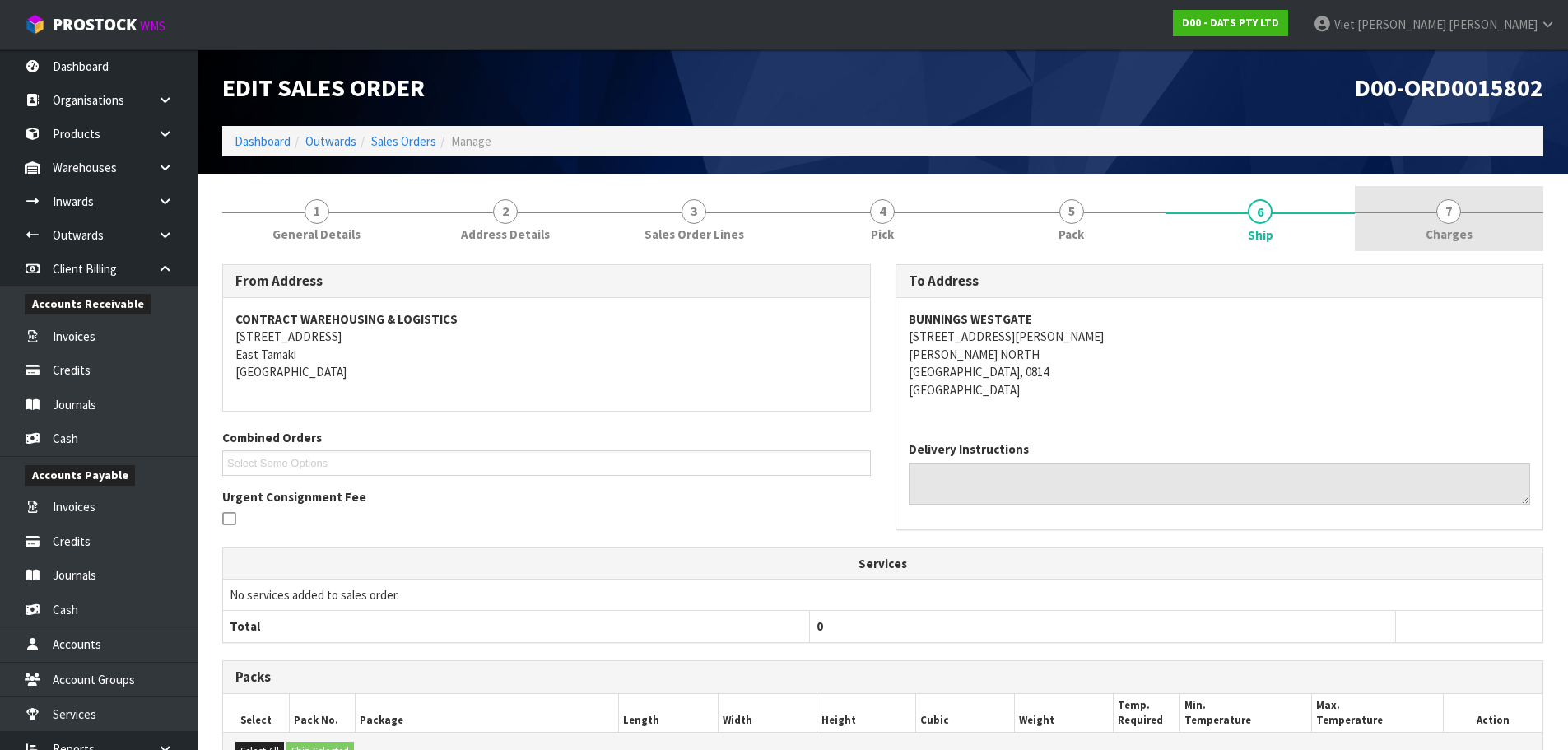
click at [1409, 217] on link "7 Charges" at bounding box center [1449, 219] width 189 height 65
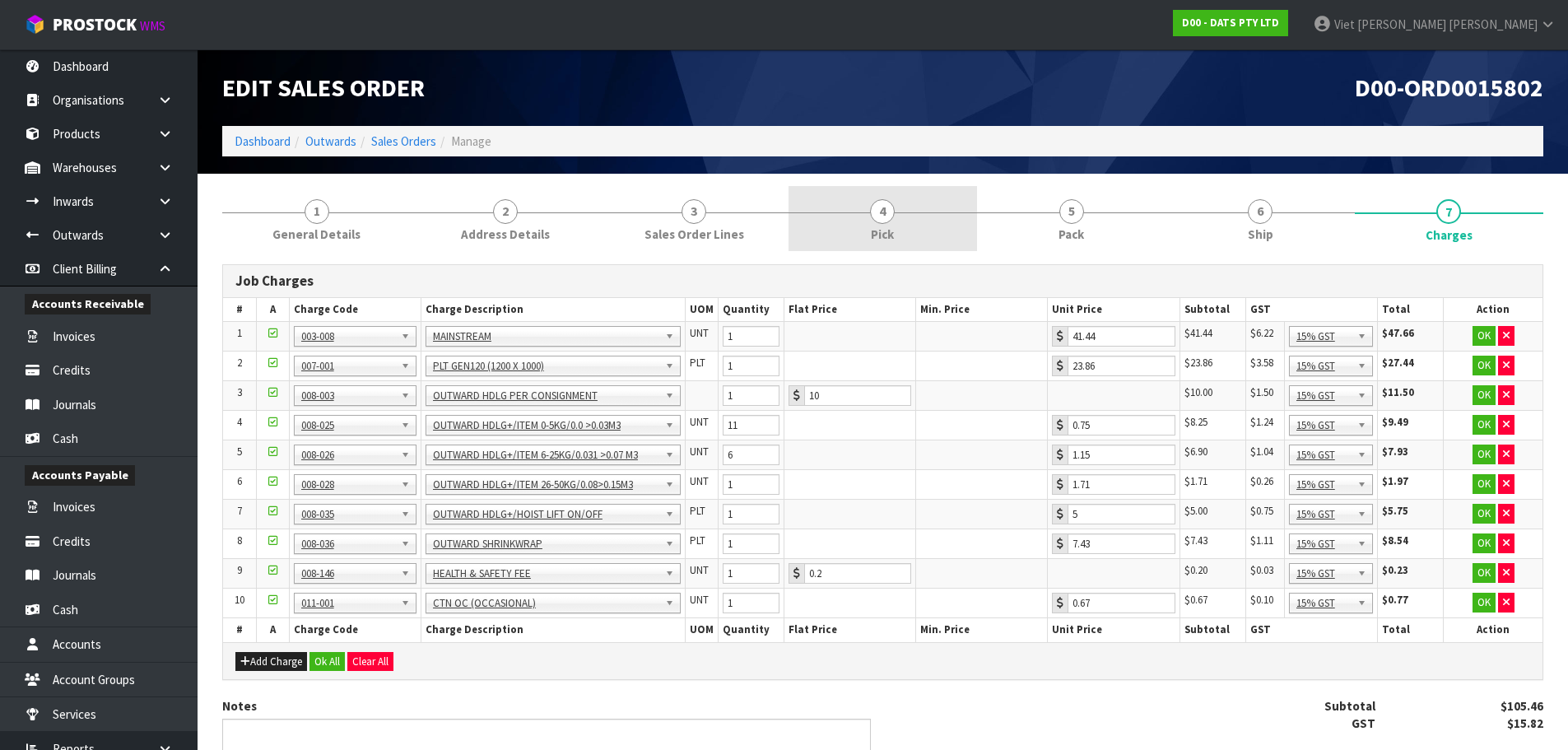
click at [918, 219] on link "4 Pick" at bounding box center [883, 219] width 189 height 65
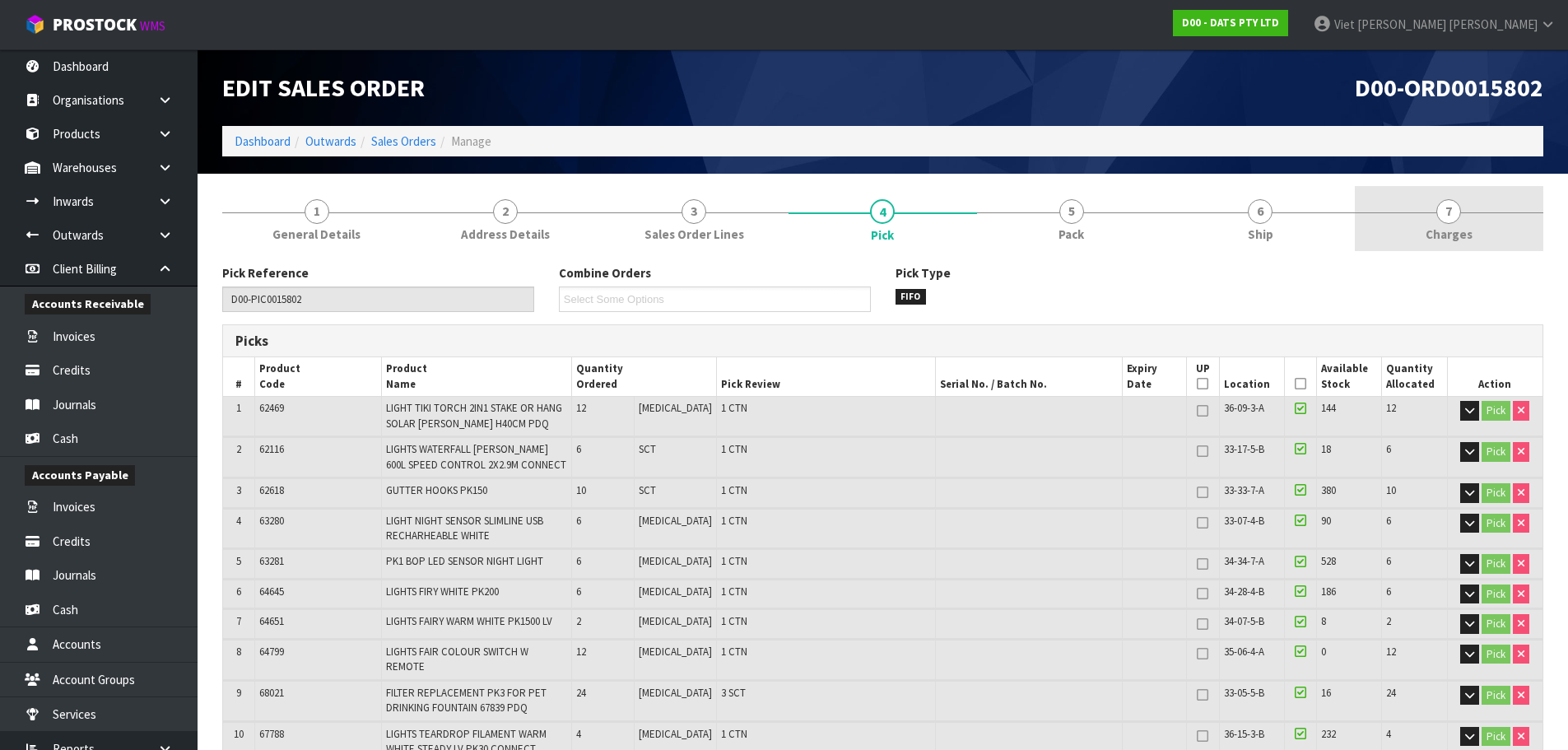
click at [1416, 221] on link "7 Charges" at bounding box center [1449, 219] width 189 height 65
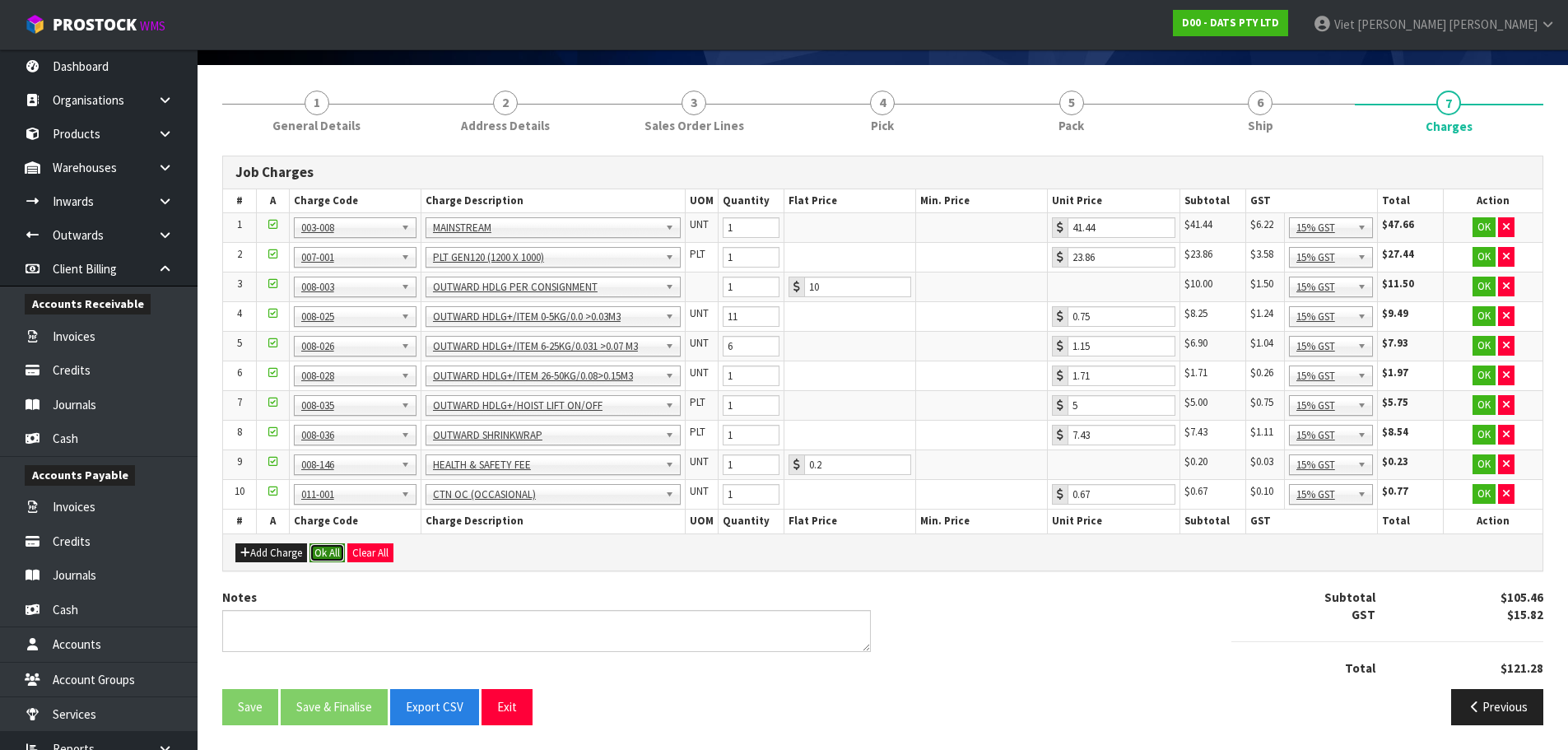
click at [332, 558] on button "Ok All" at bounding box center [327, 552] width 35 height 20
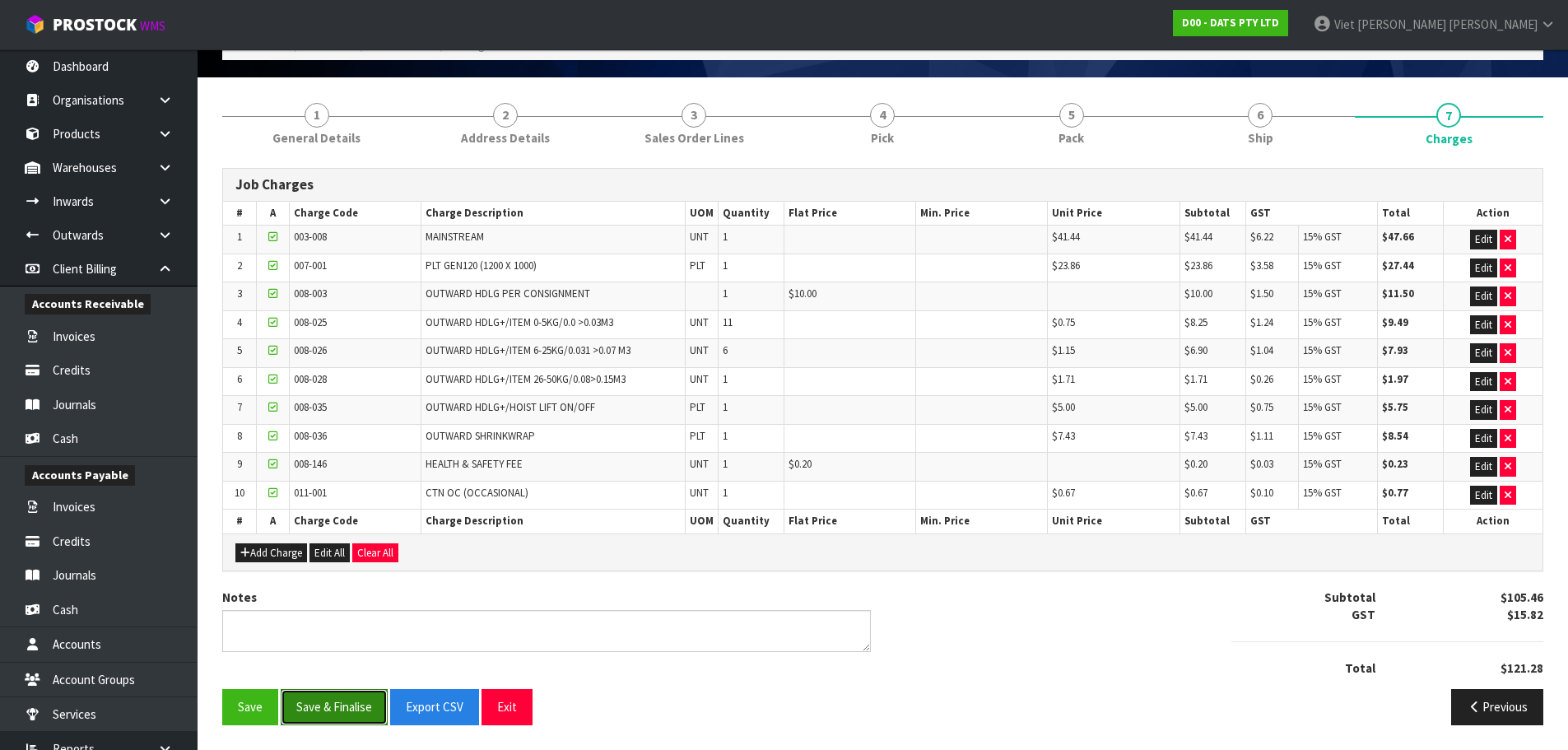
click at [321, 706] on button "Save & Finalise" at bounding box center [334, 706] width 107 height 35
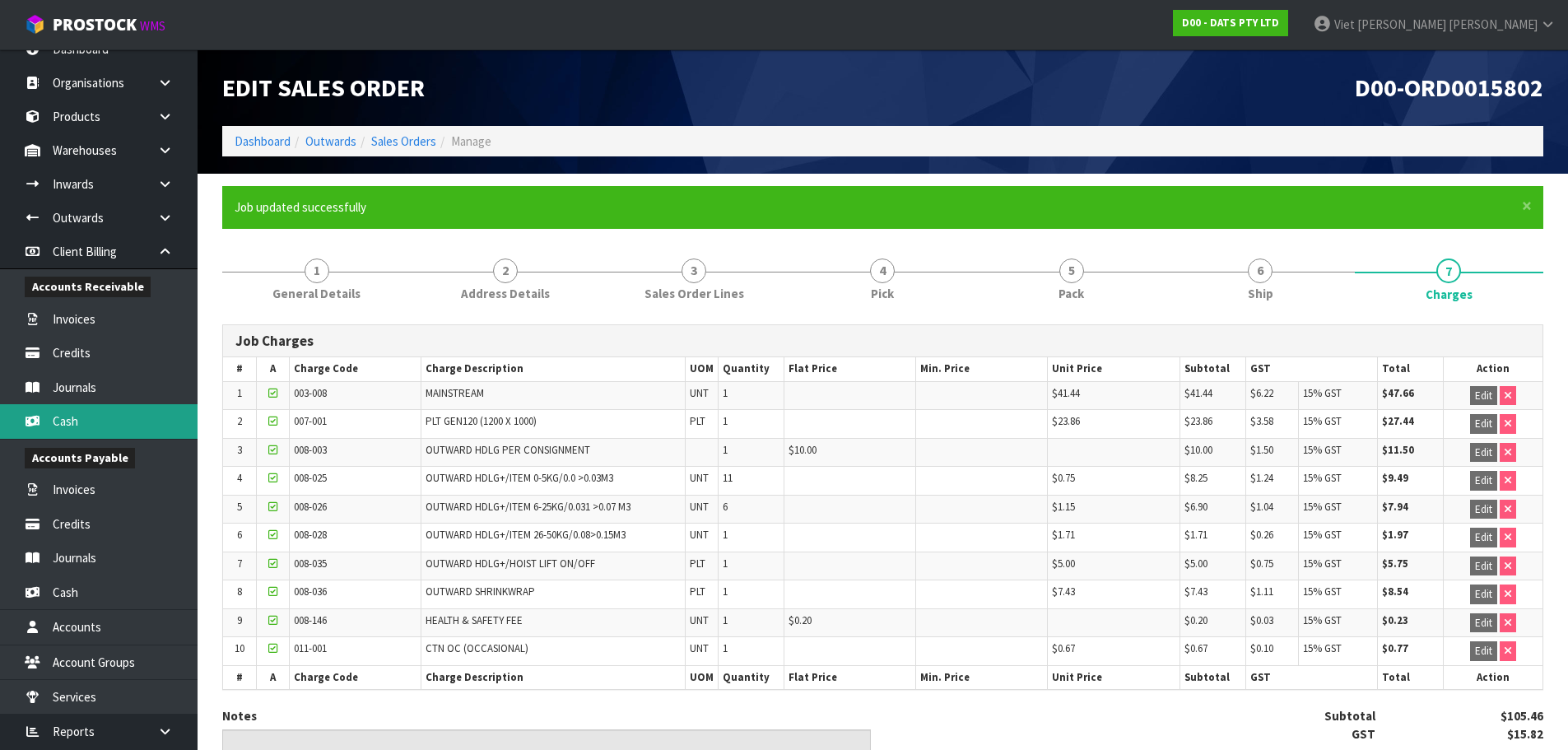
scroll to position [0, 0]
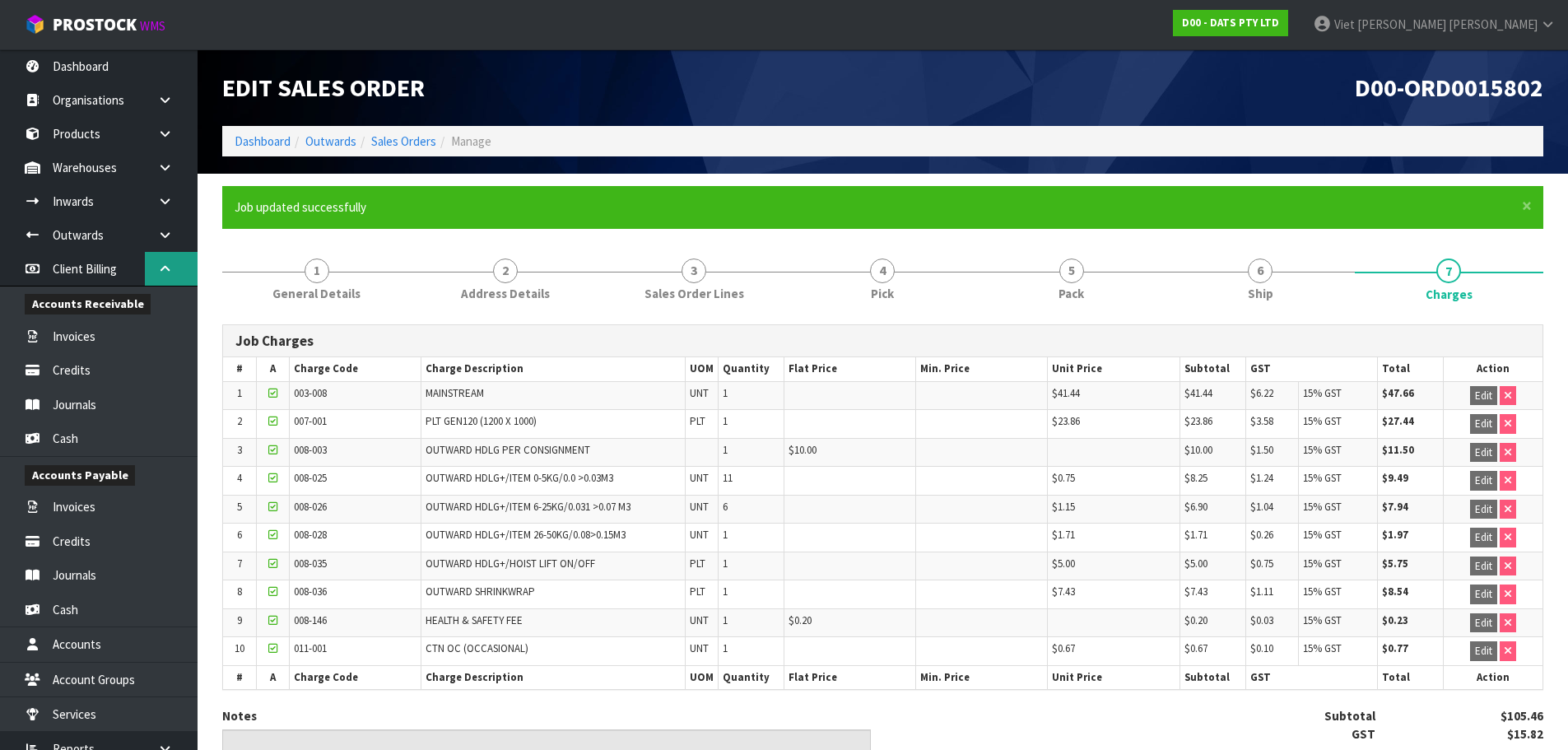
click at [159, 267] on icon at bounding box center [165, 268] width 16 height 12
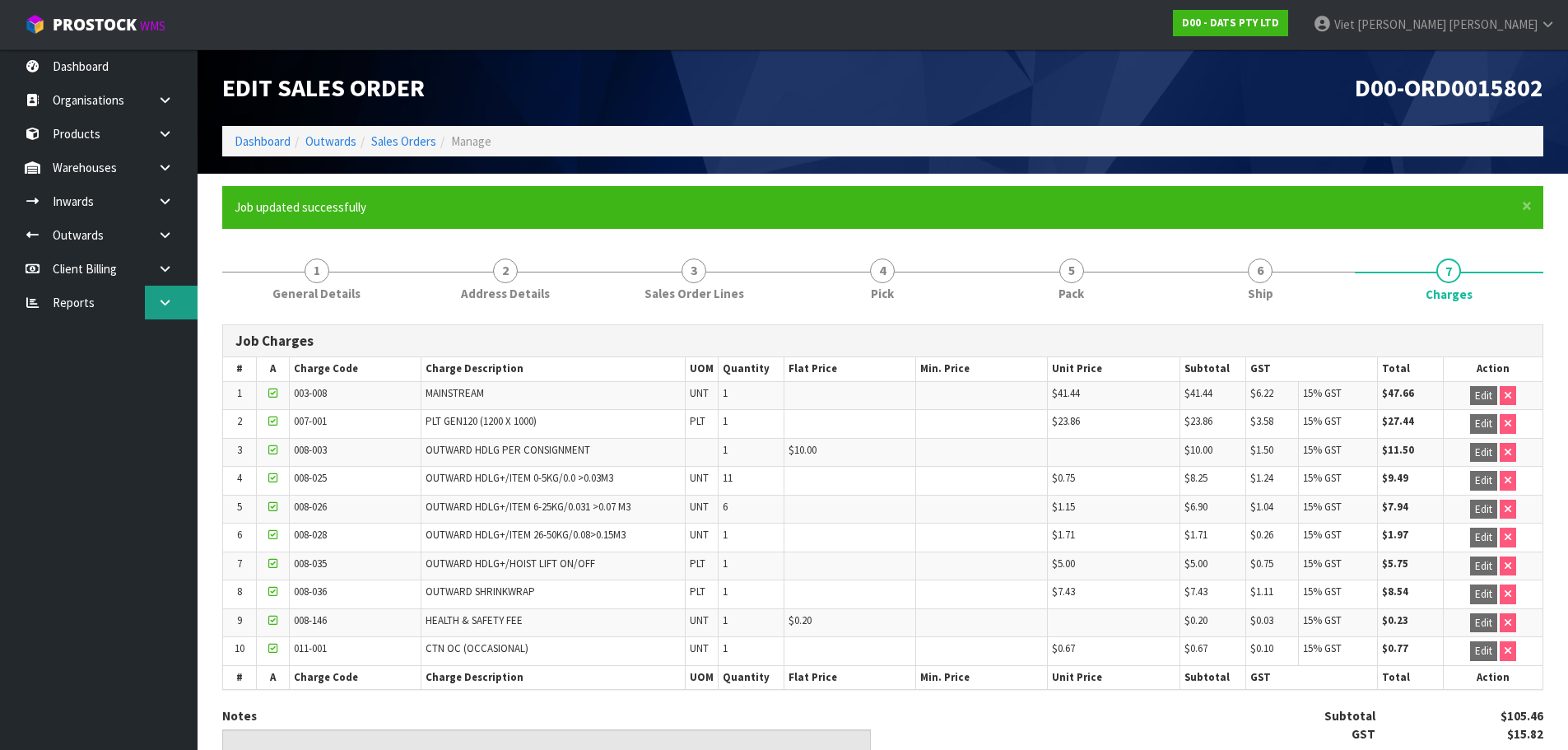
click at [165, 297] on icon at bounding box center [165, 302] width 16 height 12
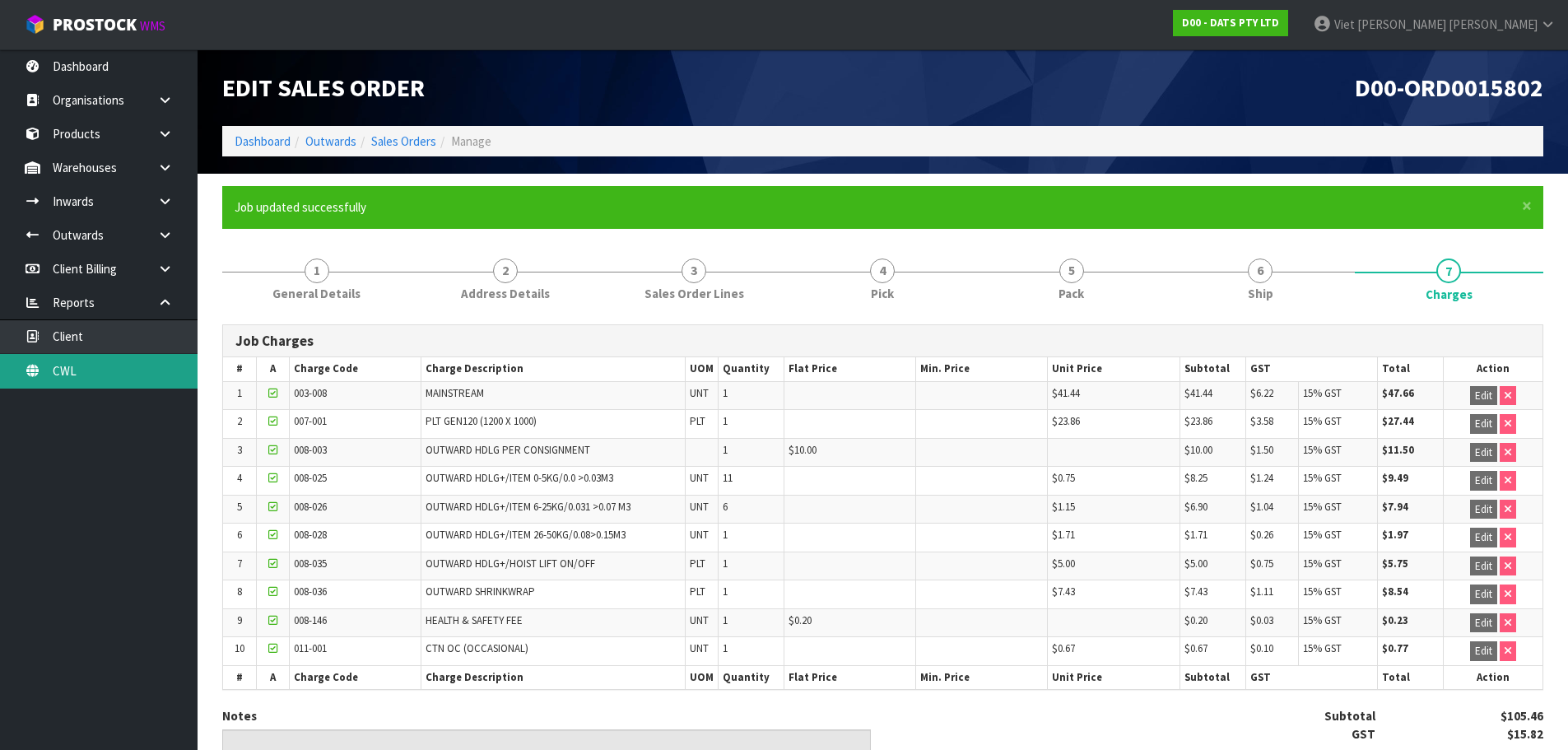
click at [121, 377] on link "CWL" at bounding box center [99, 371] width 198 height 34
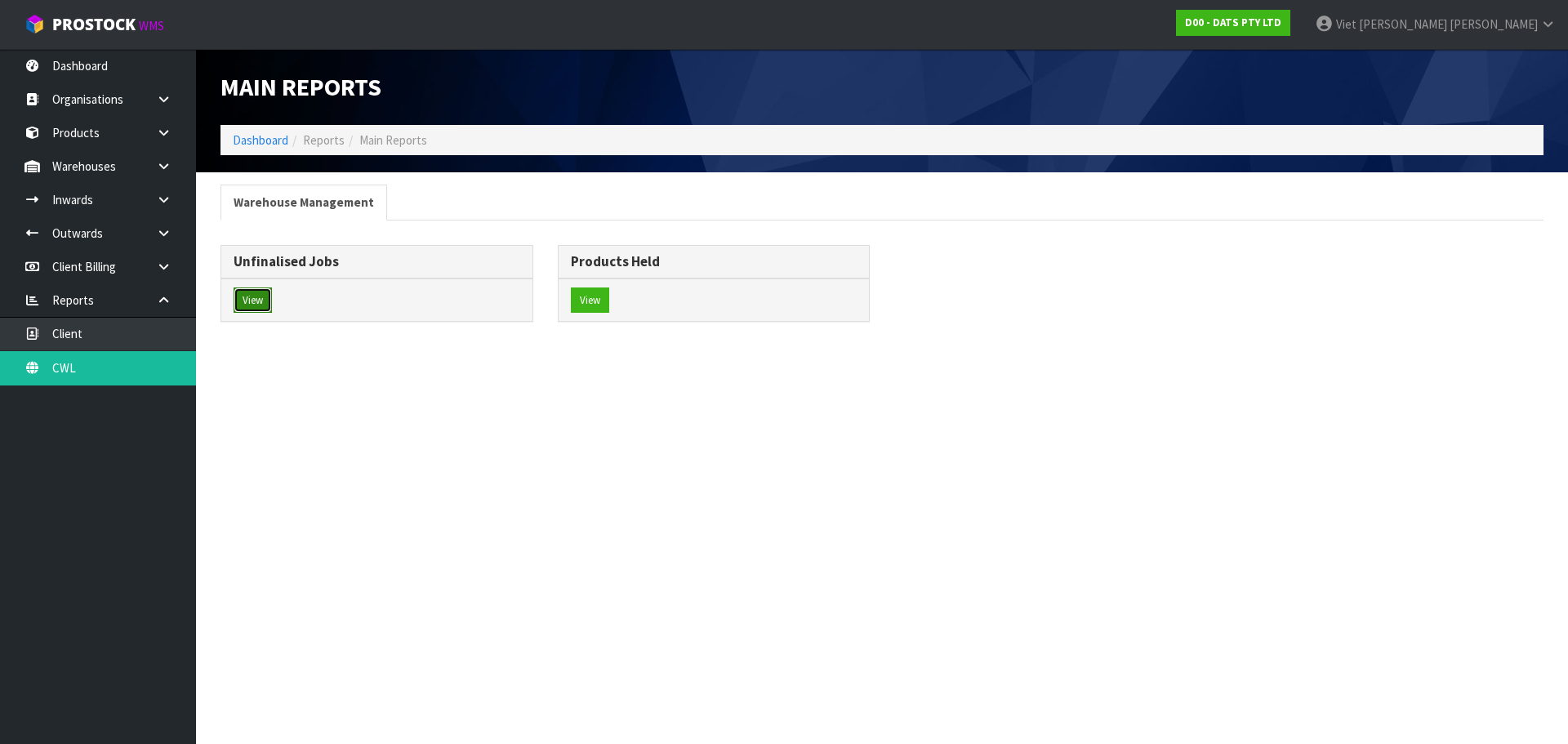
click at [258, 301] on button "View" at bounding box center [252, 300] width 38 height 26
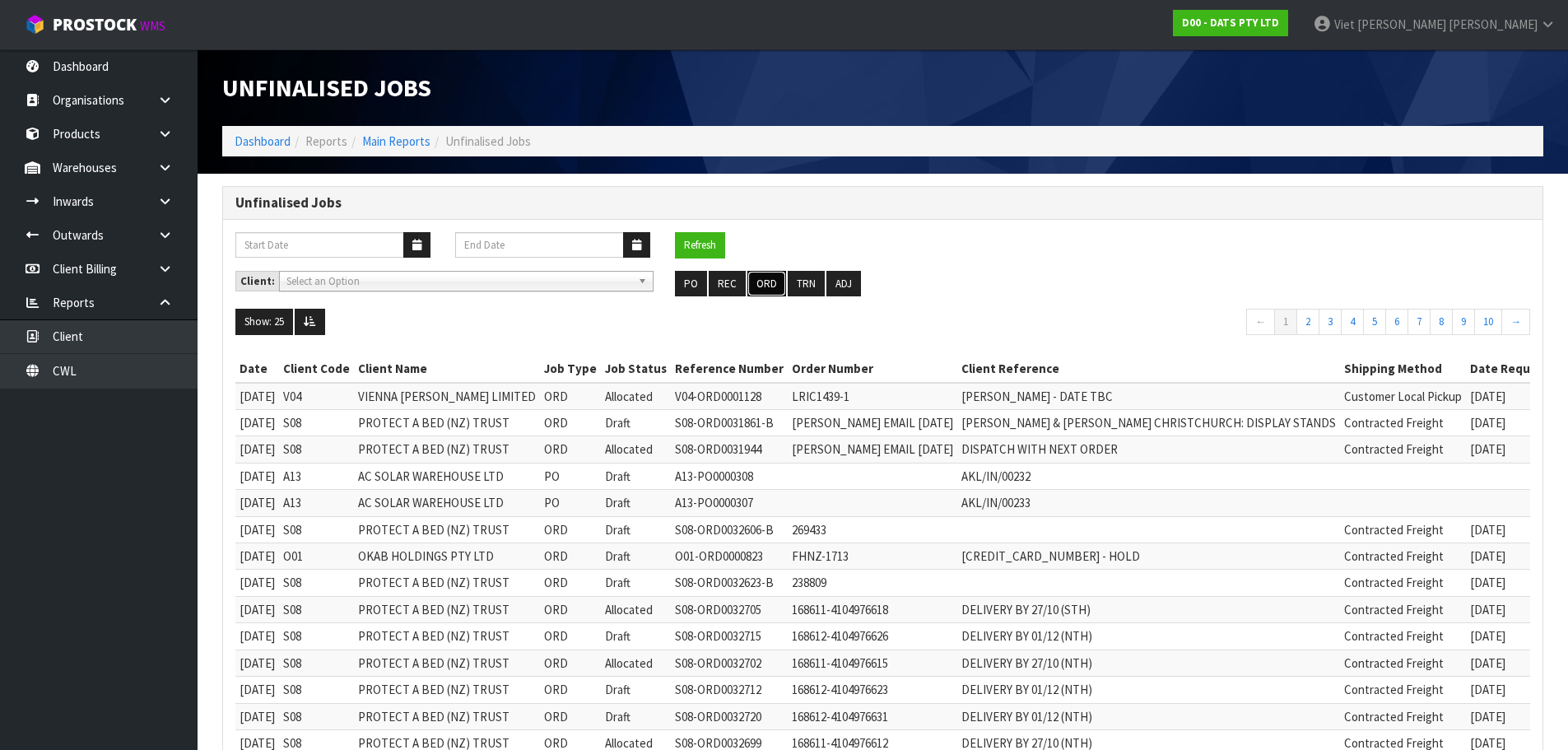
click at [773, 288] on button "ORD" at bounding box center [767, 284] width 38 height 26
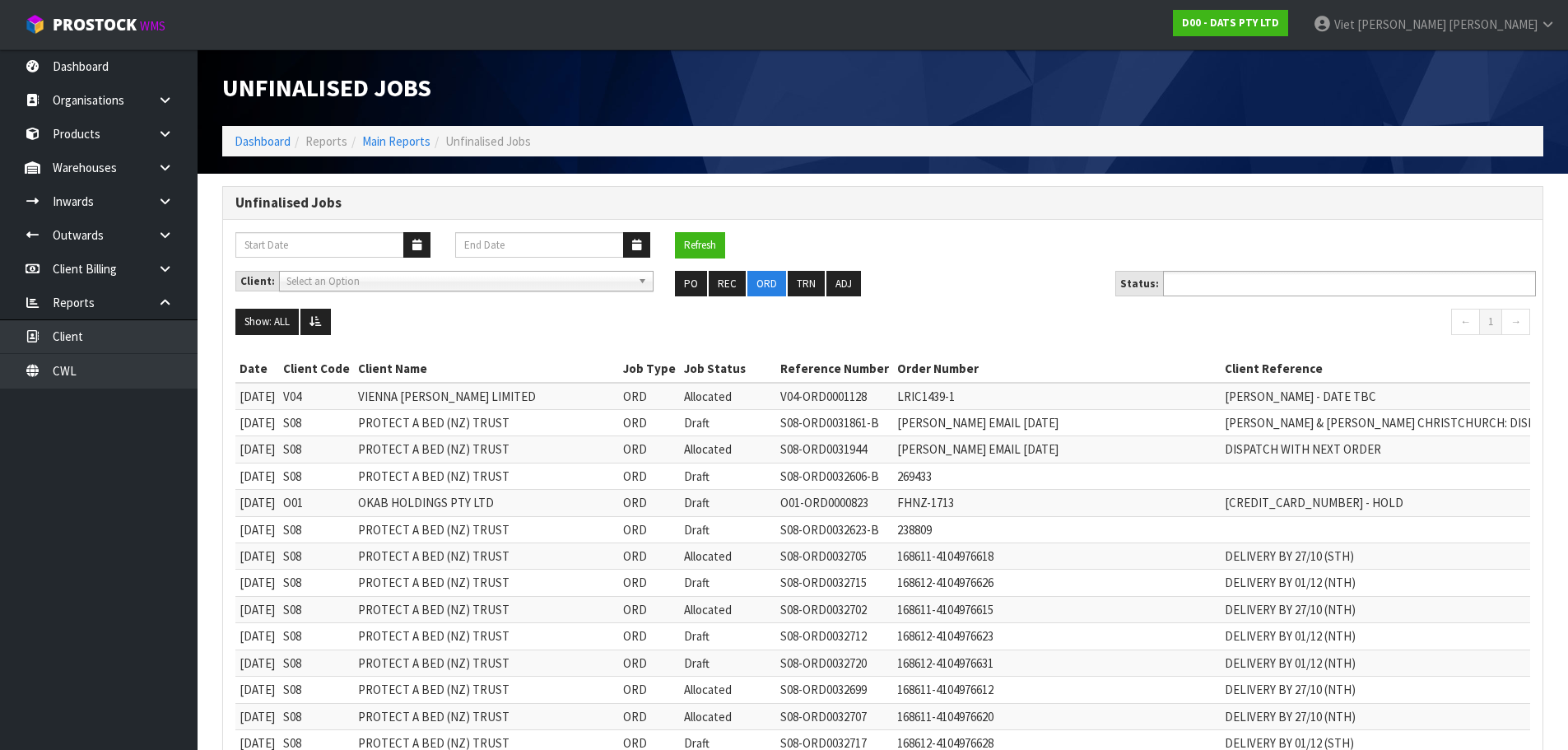
click at [1280, 295] on div at bounding box center [1349, 283] width 373 height 25
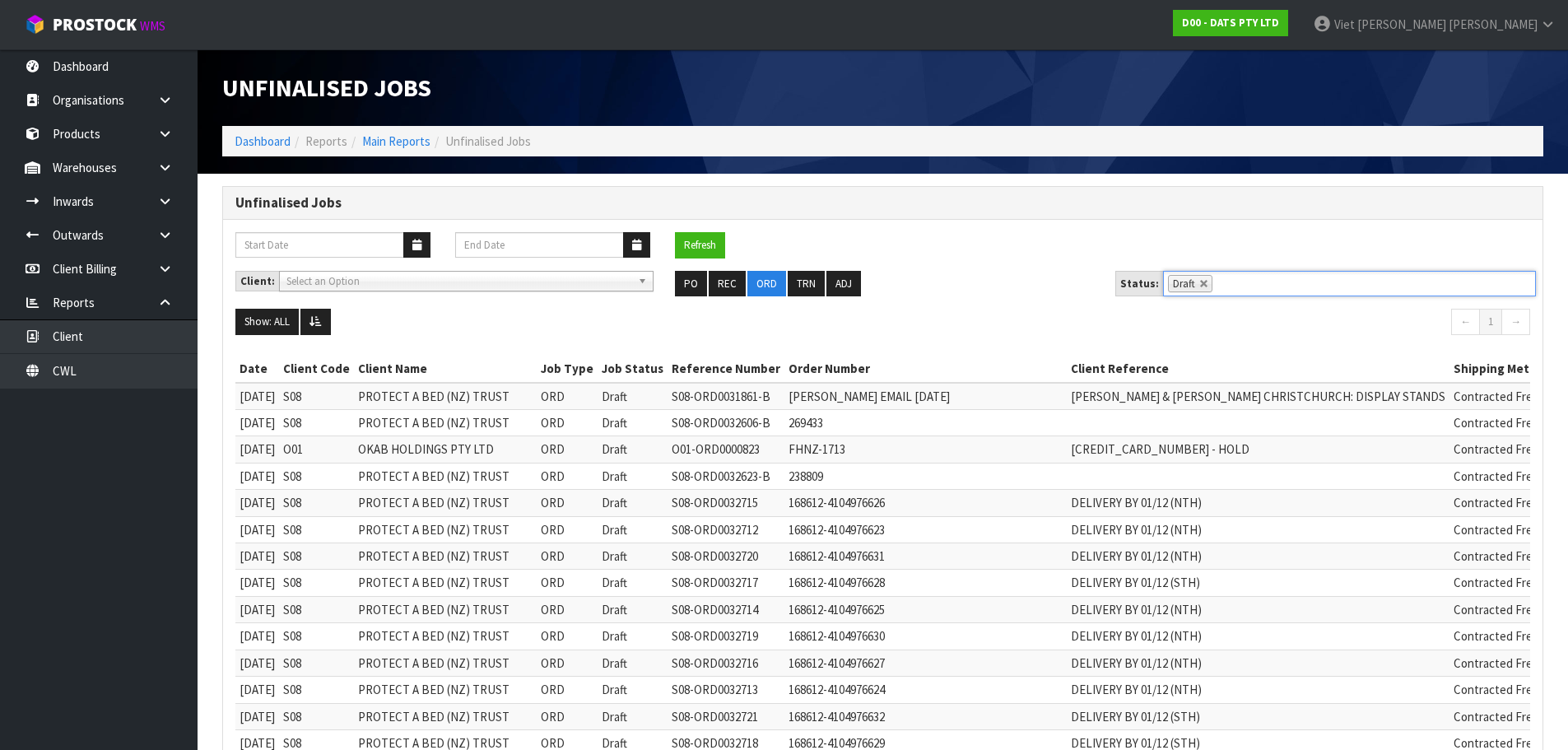
click at [1262, 286] on ul "Draft" at bounding box center [1349, 283] width 373 height 25
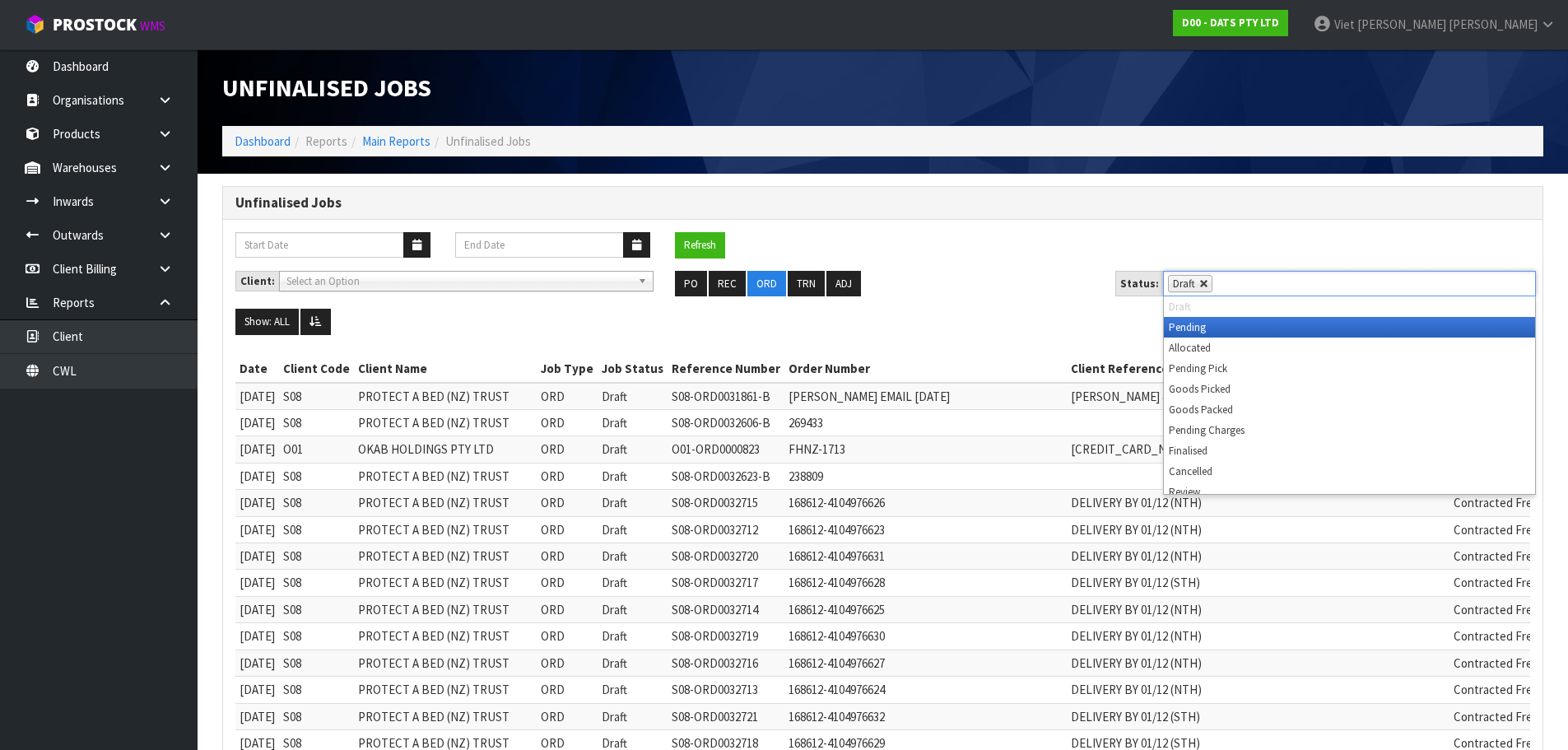
click at [1202, 287] on link at bounding box center [1204, 283] width 10 height 10
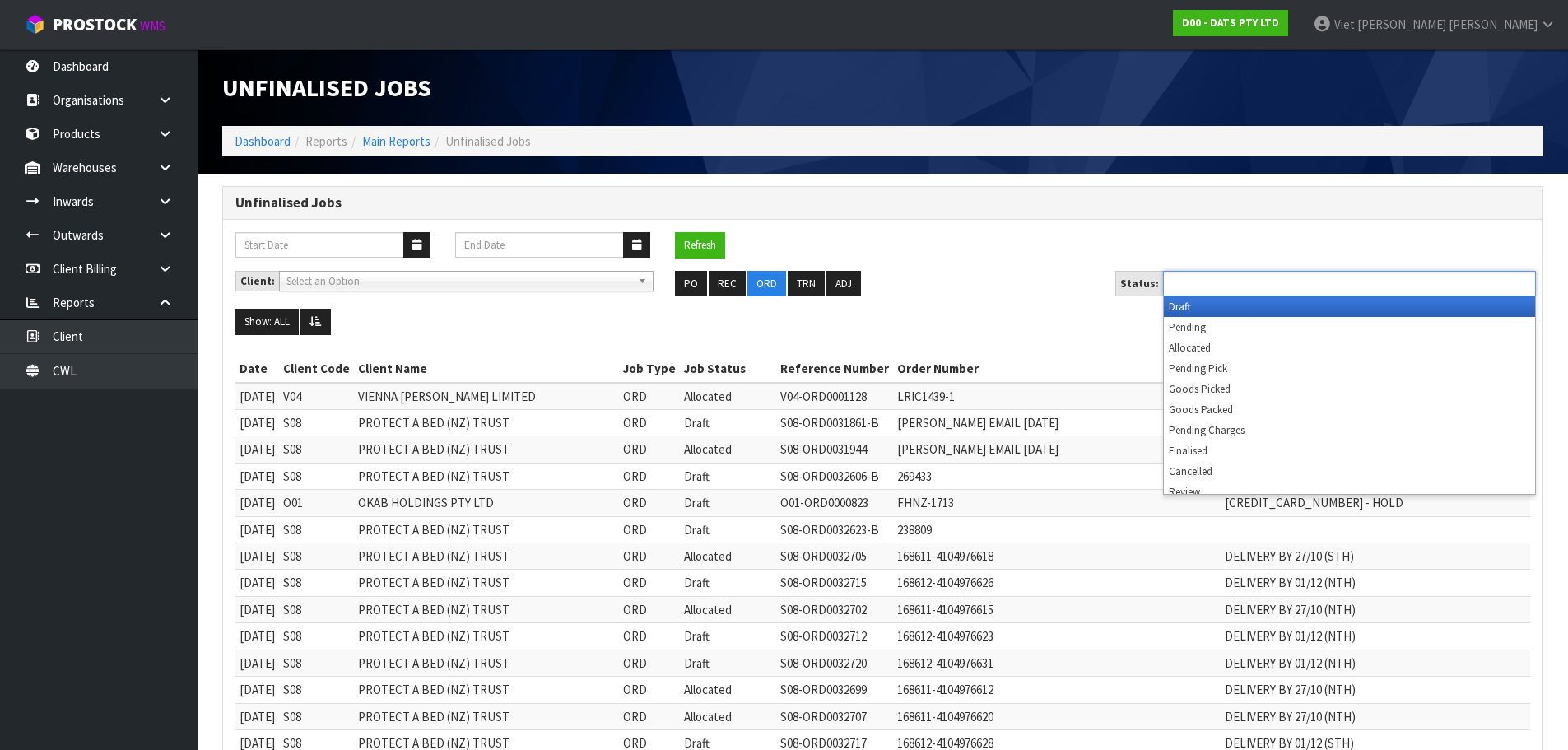
click at [1232, 283] on ul at bounding box center [1349, 283] width 373 height 25
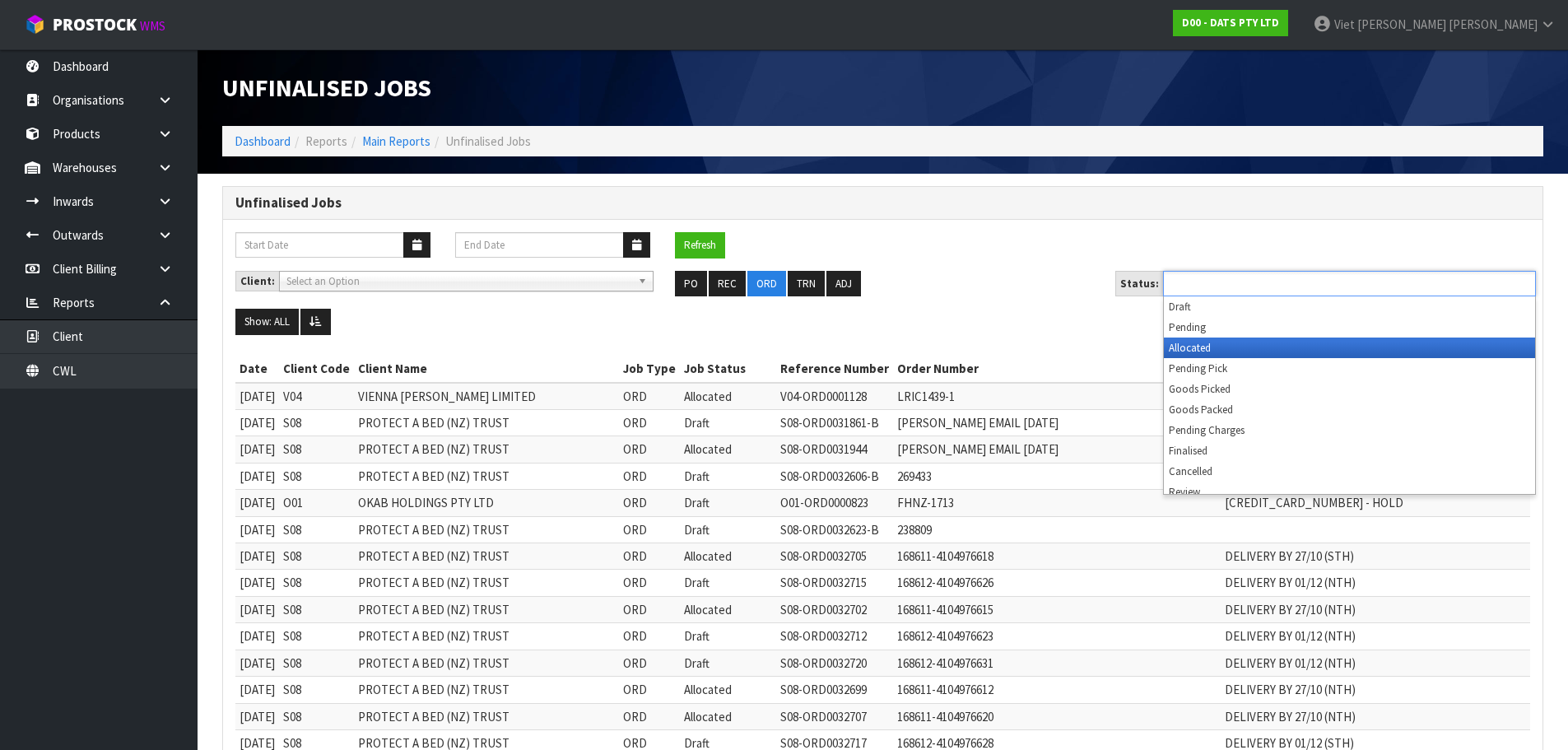
click at [1215, 349] on li "Allocated" at bounding box center [1349, 348] width 371 height 21
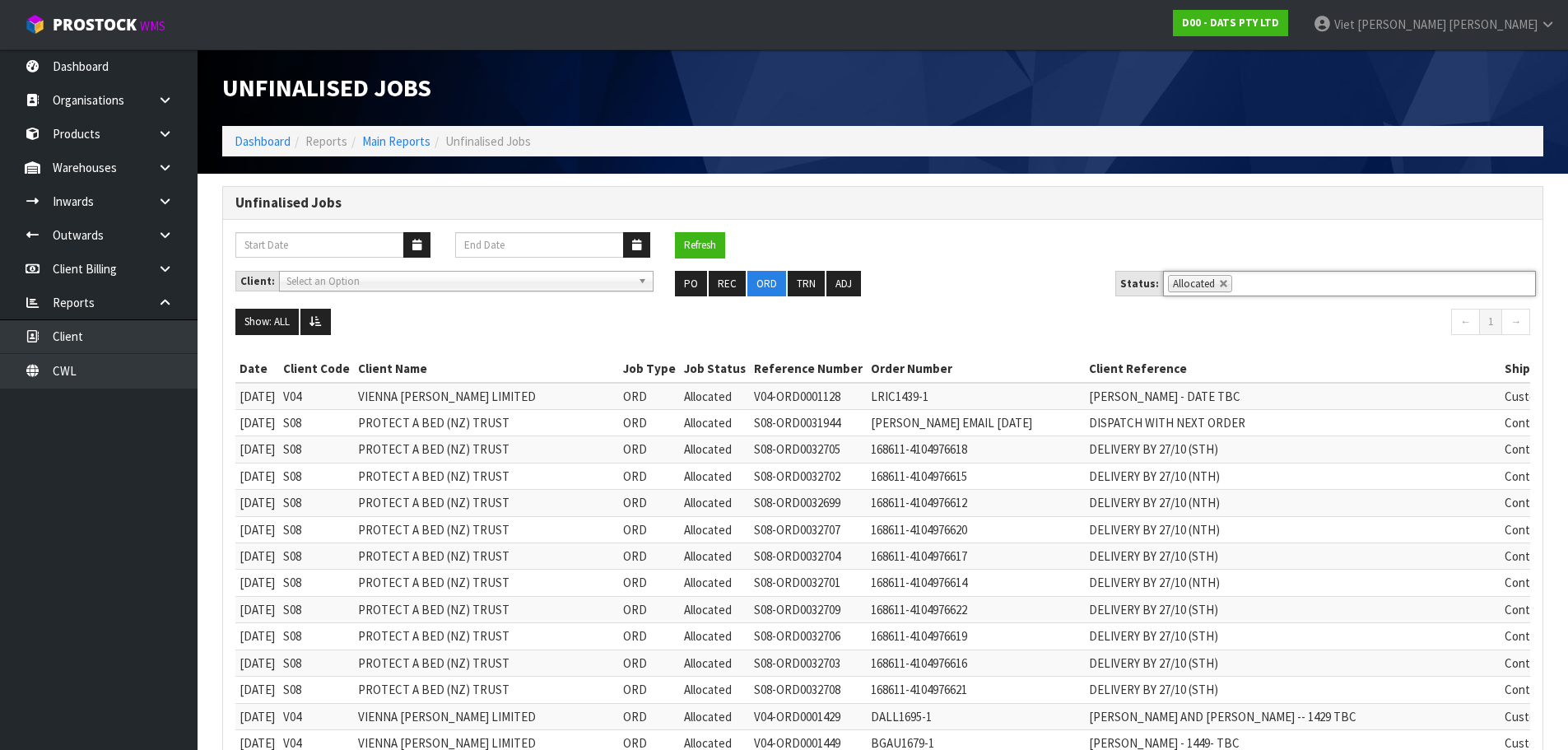
click at [539, 278] on span "Select an Option" at bounding box center [459, 281] width 345 height 20
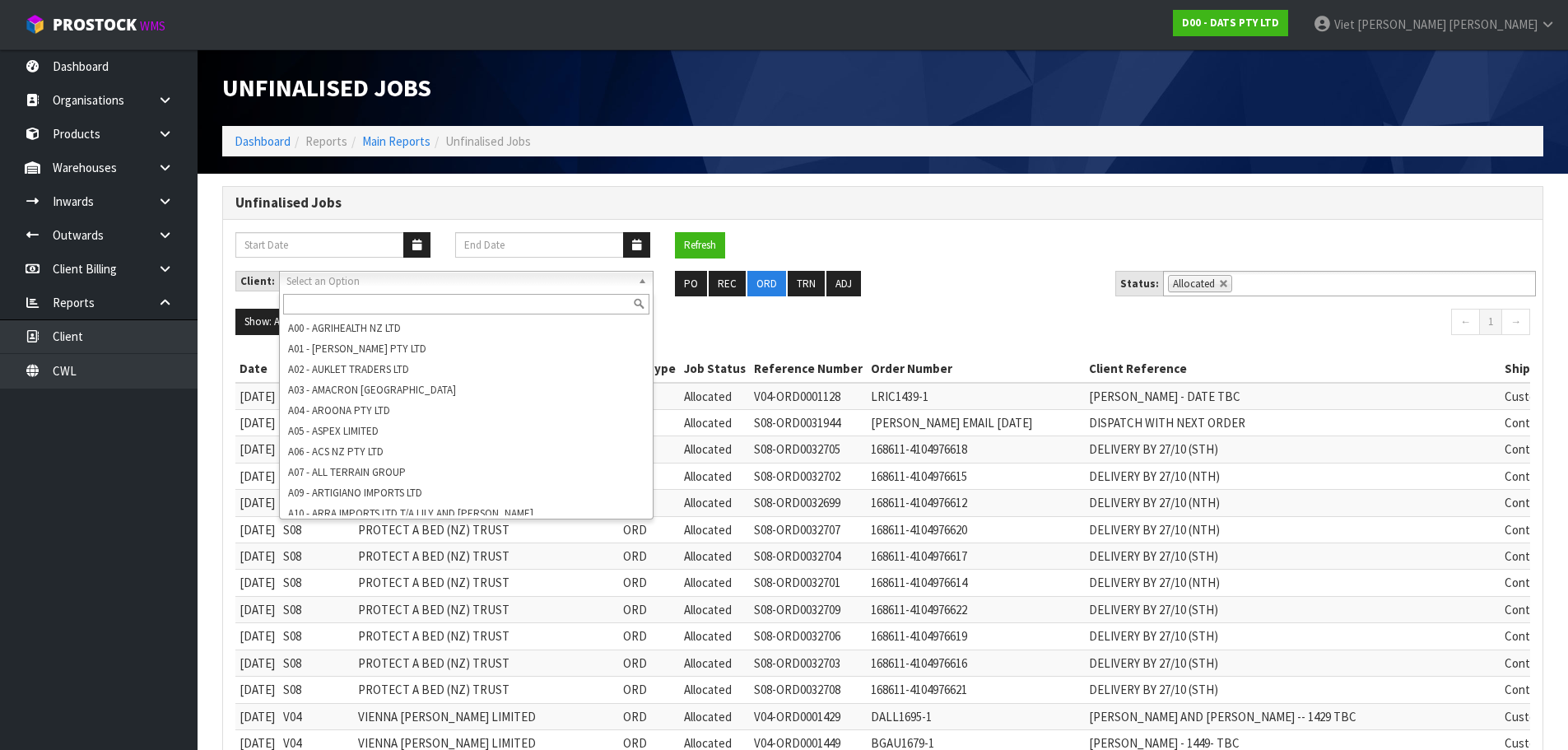
click at [535, 290] on div at bounding box center [466, 303] width 373 height 27
drag, startPoint x: 950, startPoint y: 261, endPoint x: 928, endPoint y: 267, distance: 22.8
click at [950, 261] on div "Refresh" at bounding box center [882, 252] width 1319 height 38
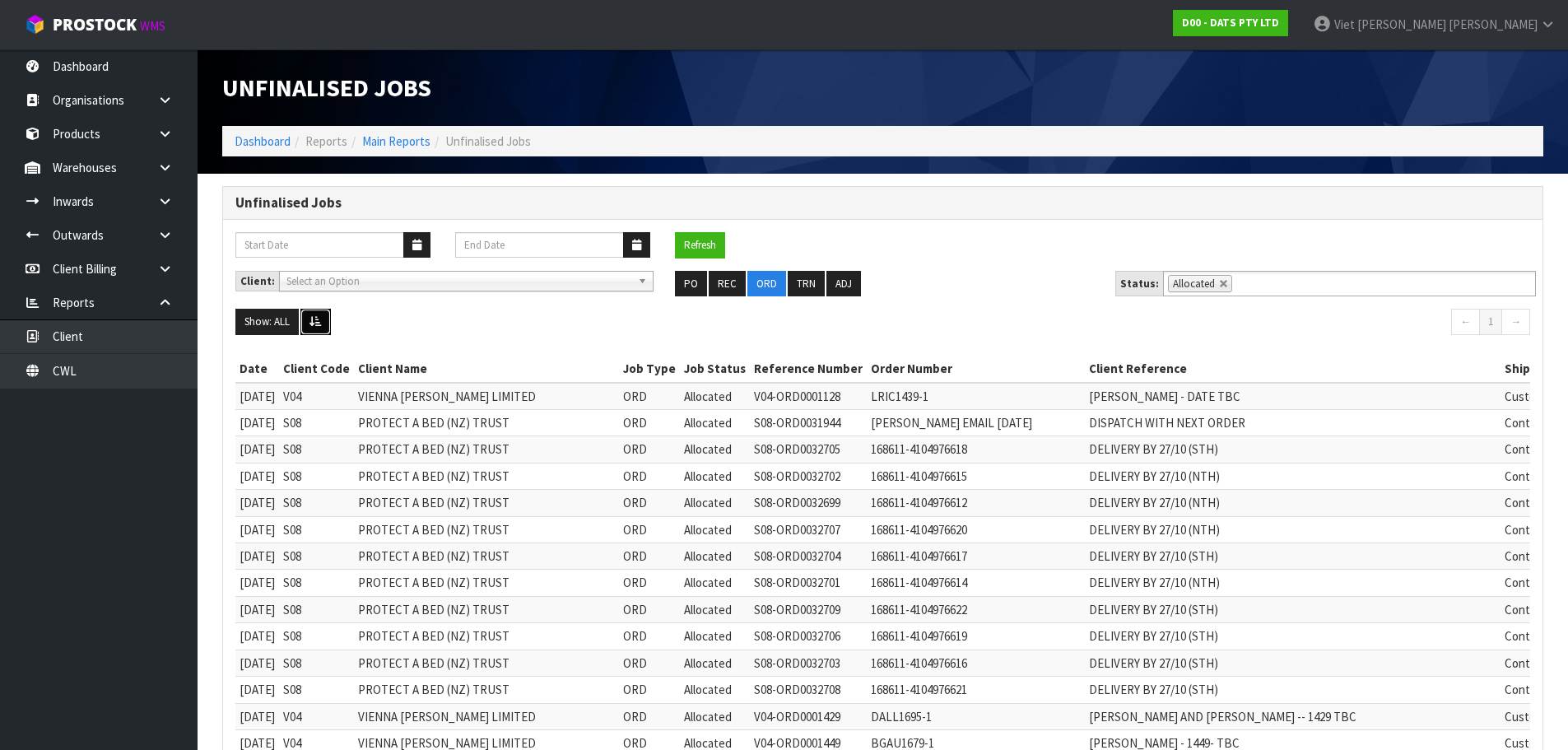
click at [305, 319] on button at bounding box center [316, 322] width 31 height 26
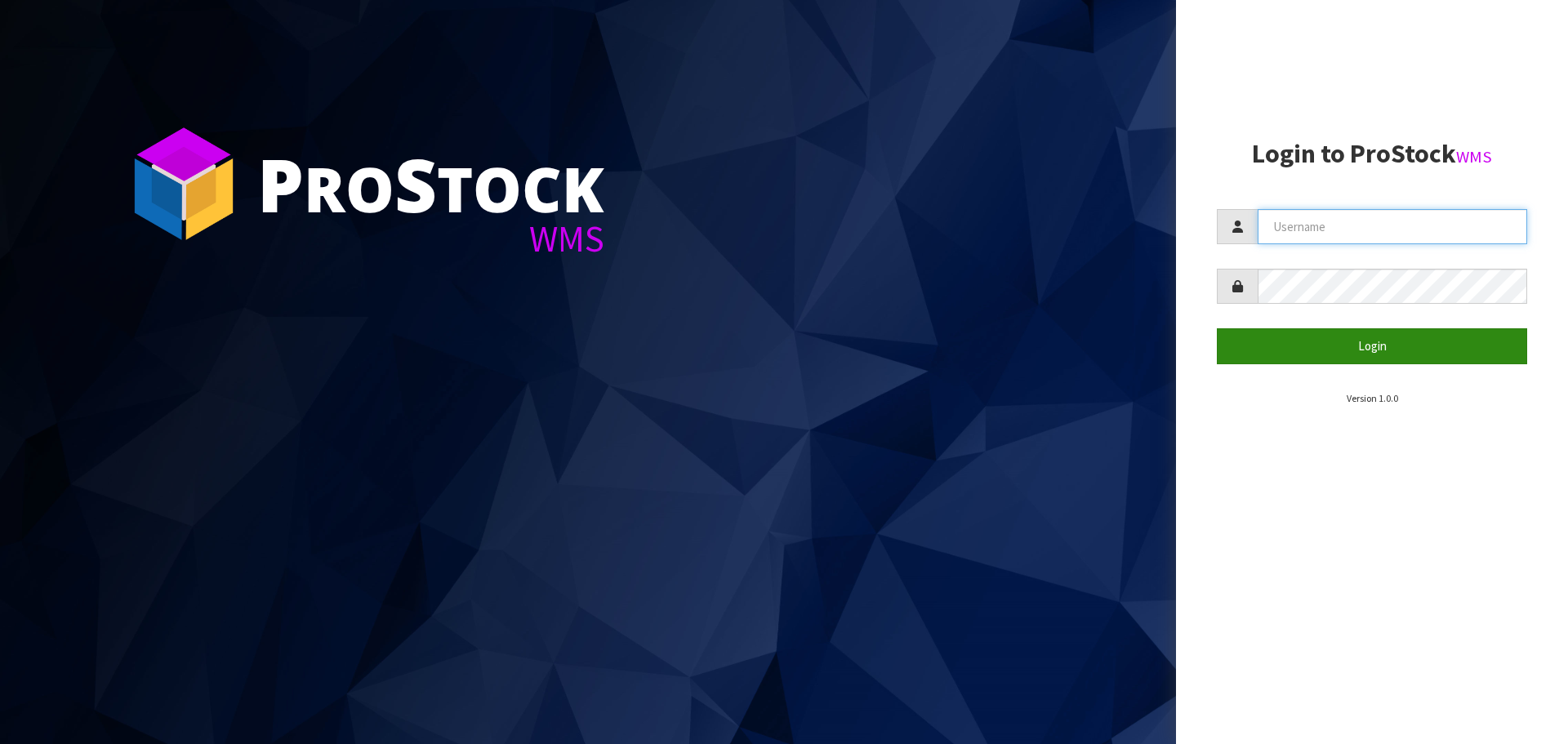
type input "[PERSON_NAME]"
click at [1407, 356] on button "Login" at bounding box center [1372, 346] width 310 height 35
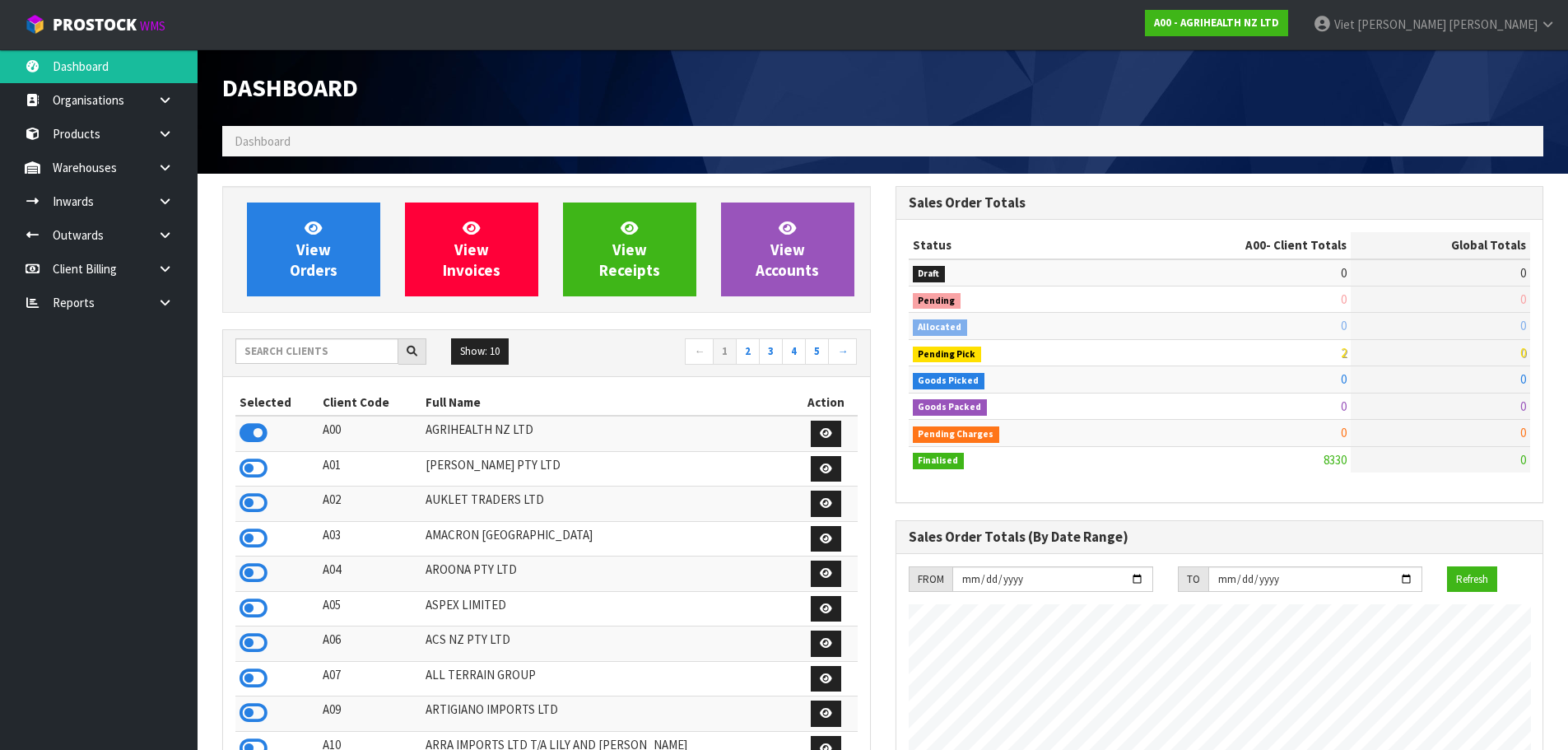
scroll to position [1247, 672]
click at [346, 358] on input "text" at bounding box center [316, 351] width 163 height 25
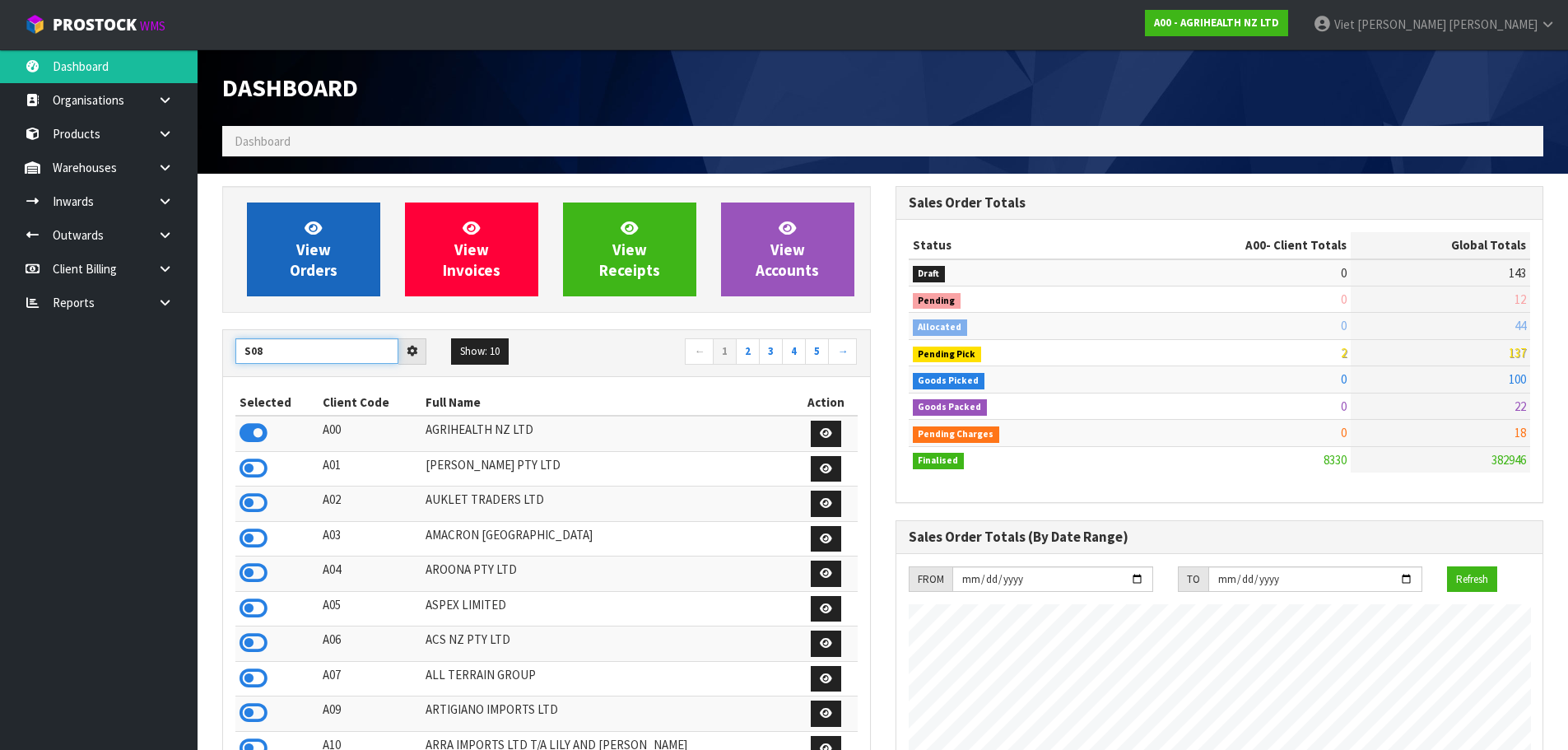
type input "S08"
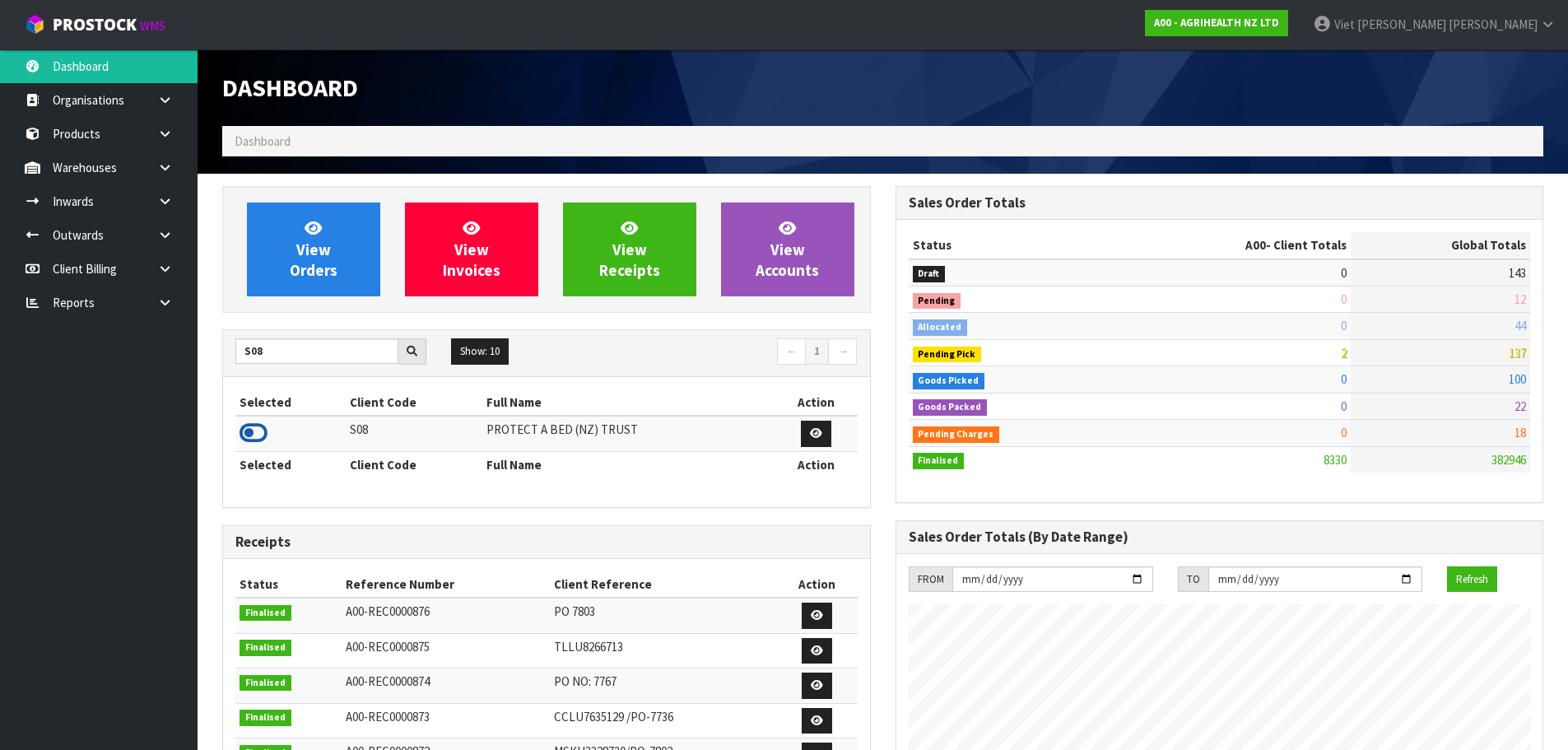
click at [247, 433] on icon at bounding box center [253, 433] width 28 height 24
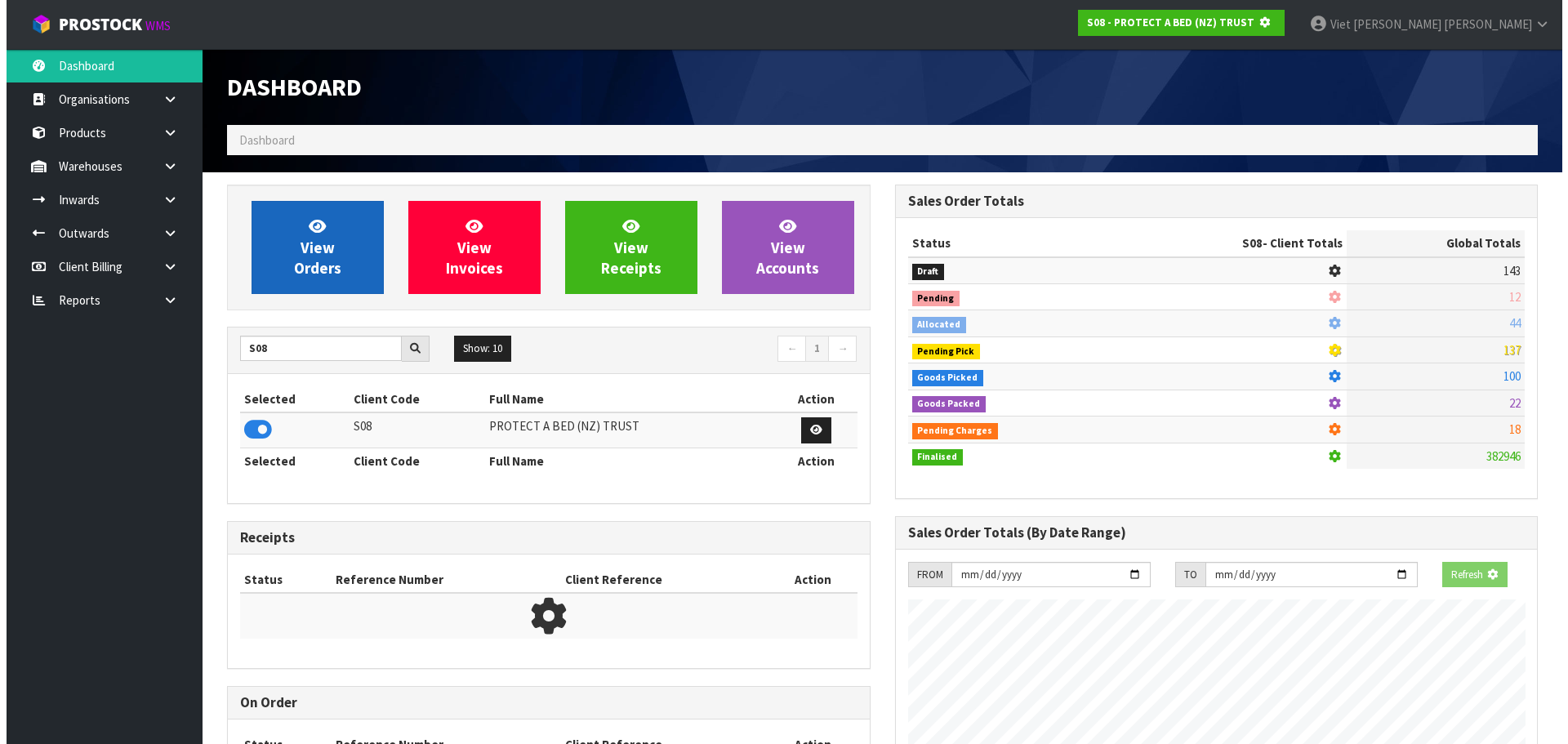
scroll to position [815511, 815977]
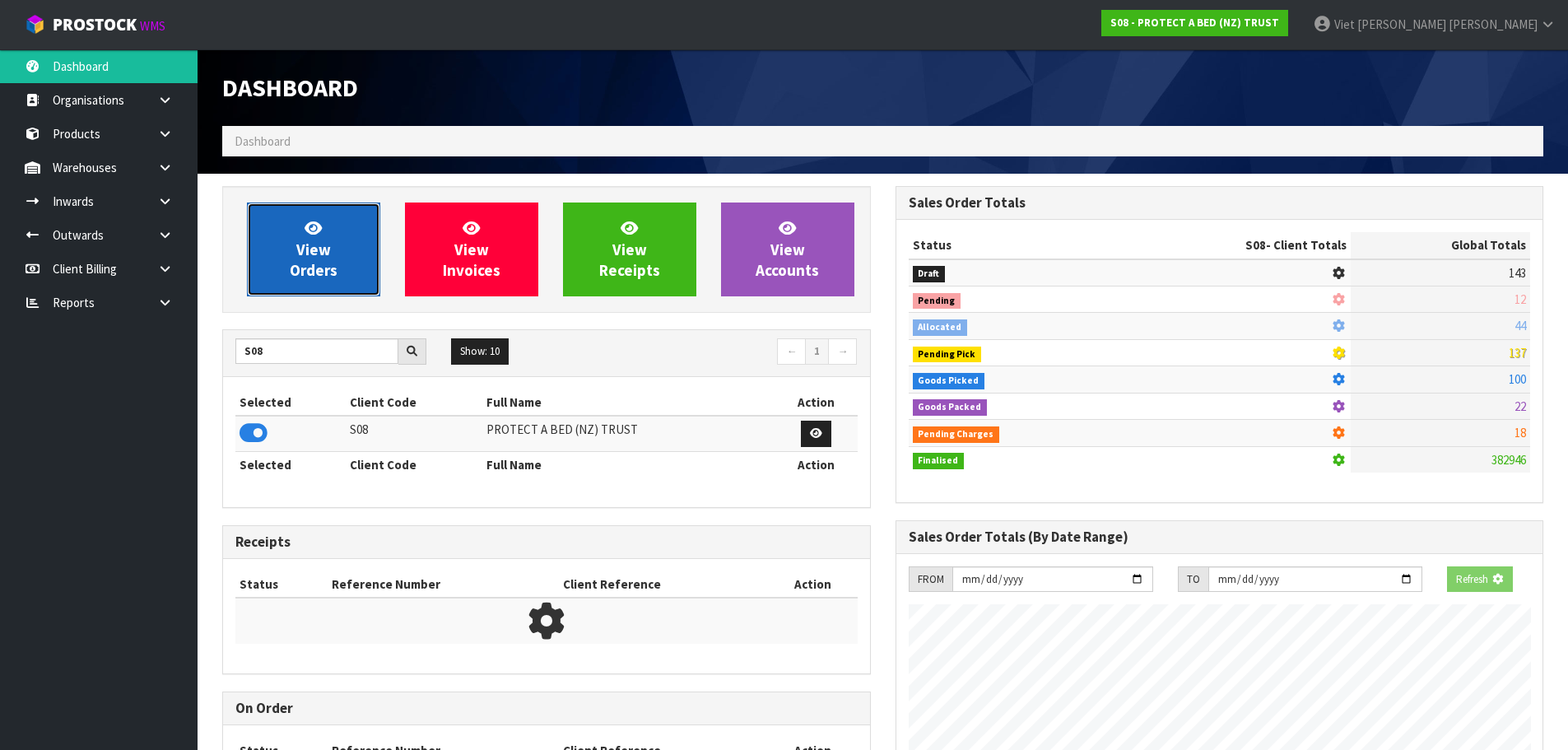
click at [302, 248] on span "View Orders" at bounding box center [313, 249] width 48 height 62
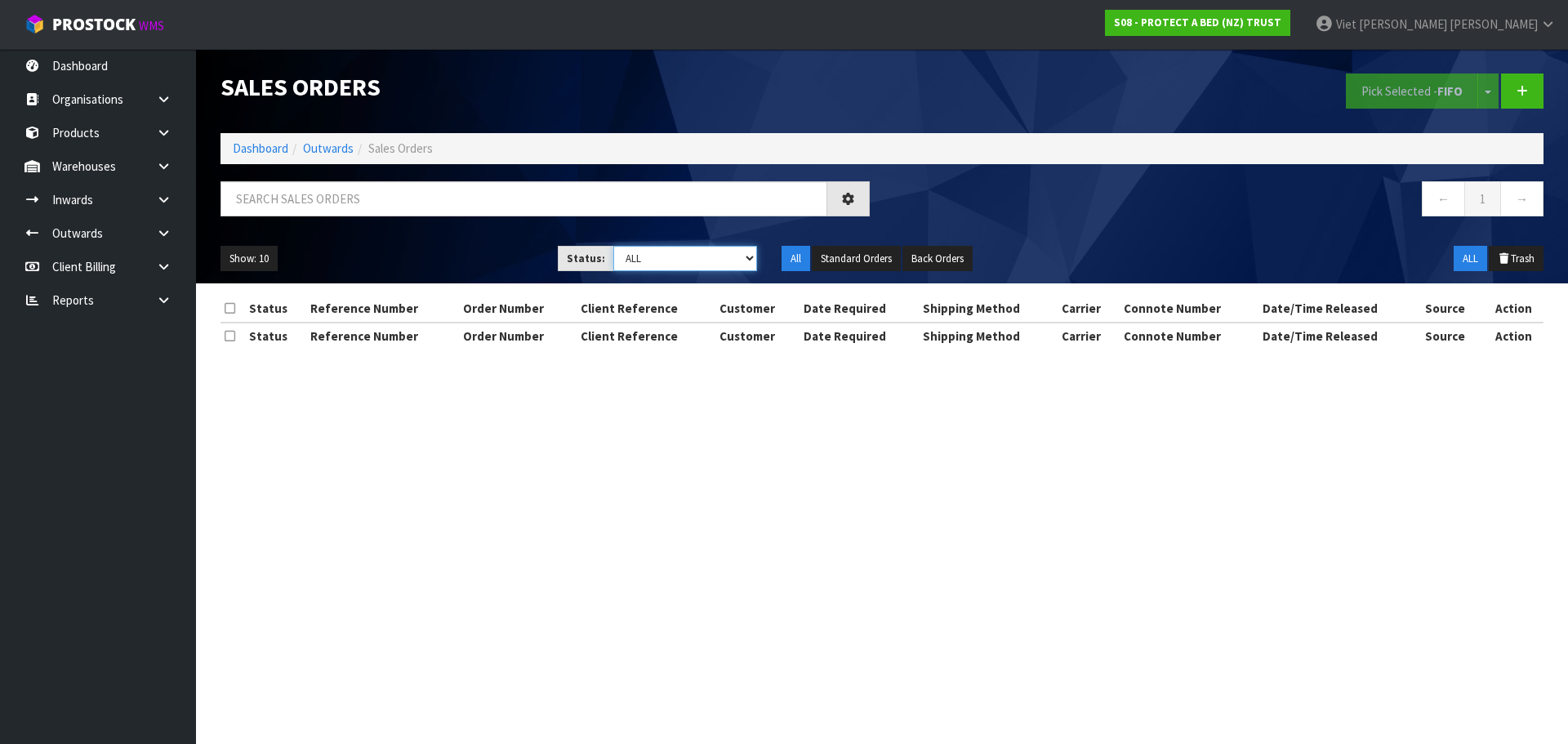
click at [662, 265] on select "Draft Pending Allocated Pending Pick Goods Picked Goods Packed Pending Charges …" at bounding box center [685, 258] width 145 height 25
drag, startPoint x: 662, startPoint y: 265, endPoint x: 676, endPoint y: 258, distance: 15.7
click at [662, 265] on select "Draft Pending Allocated Pending Pick Goods Picked Goods Packed Pending Charges …" at bounding box center [685, 258] width 145 height 25
click at [1111, 177] on div "Sales Orders Pick Selected - FIFO Split button! FIFO - First In First Out FEFO …" at bounding box center [882, 166] width 1348 height 234
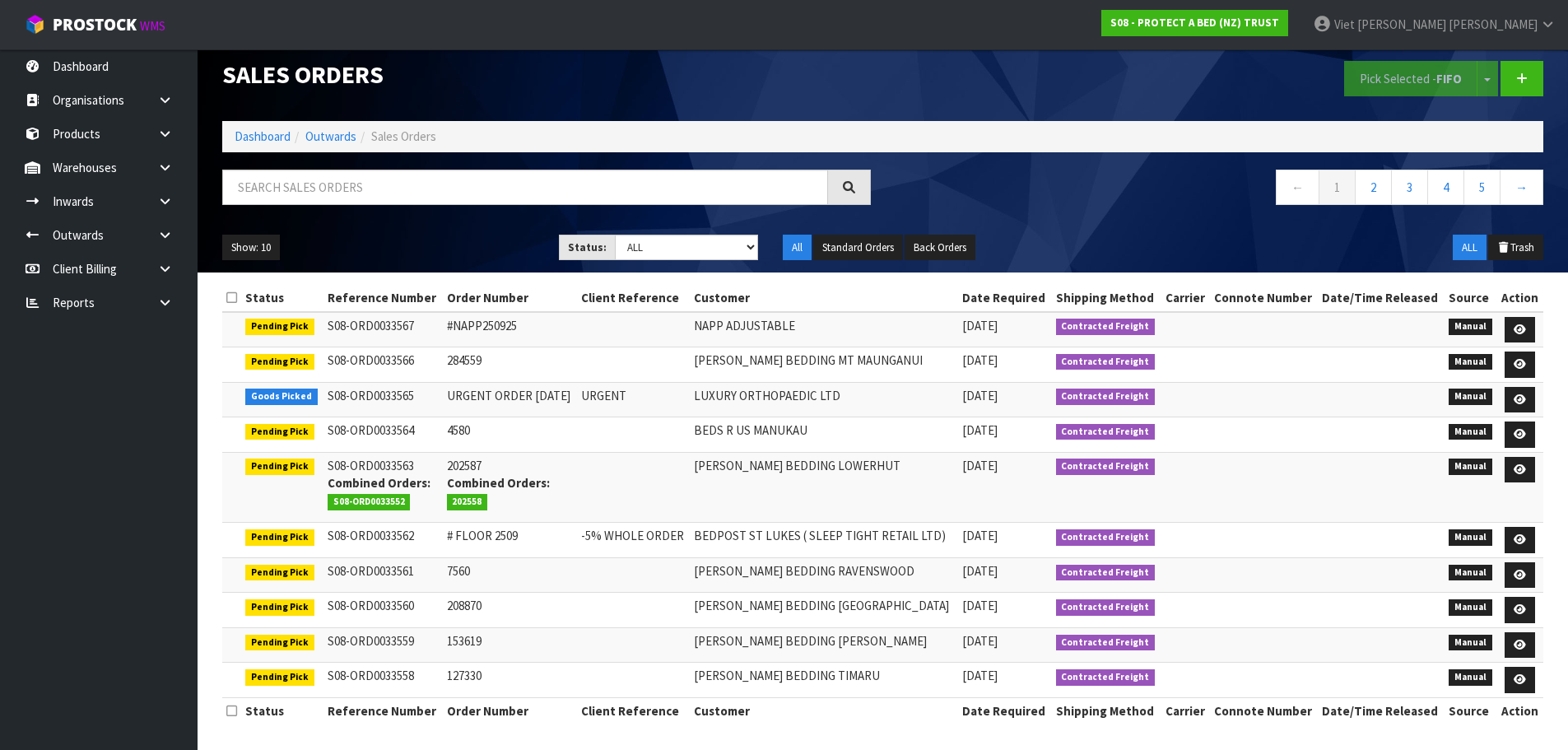
scroll to position [17, 0]
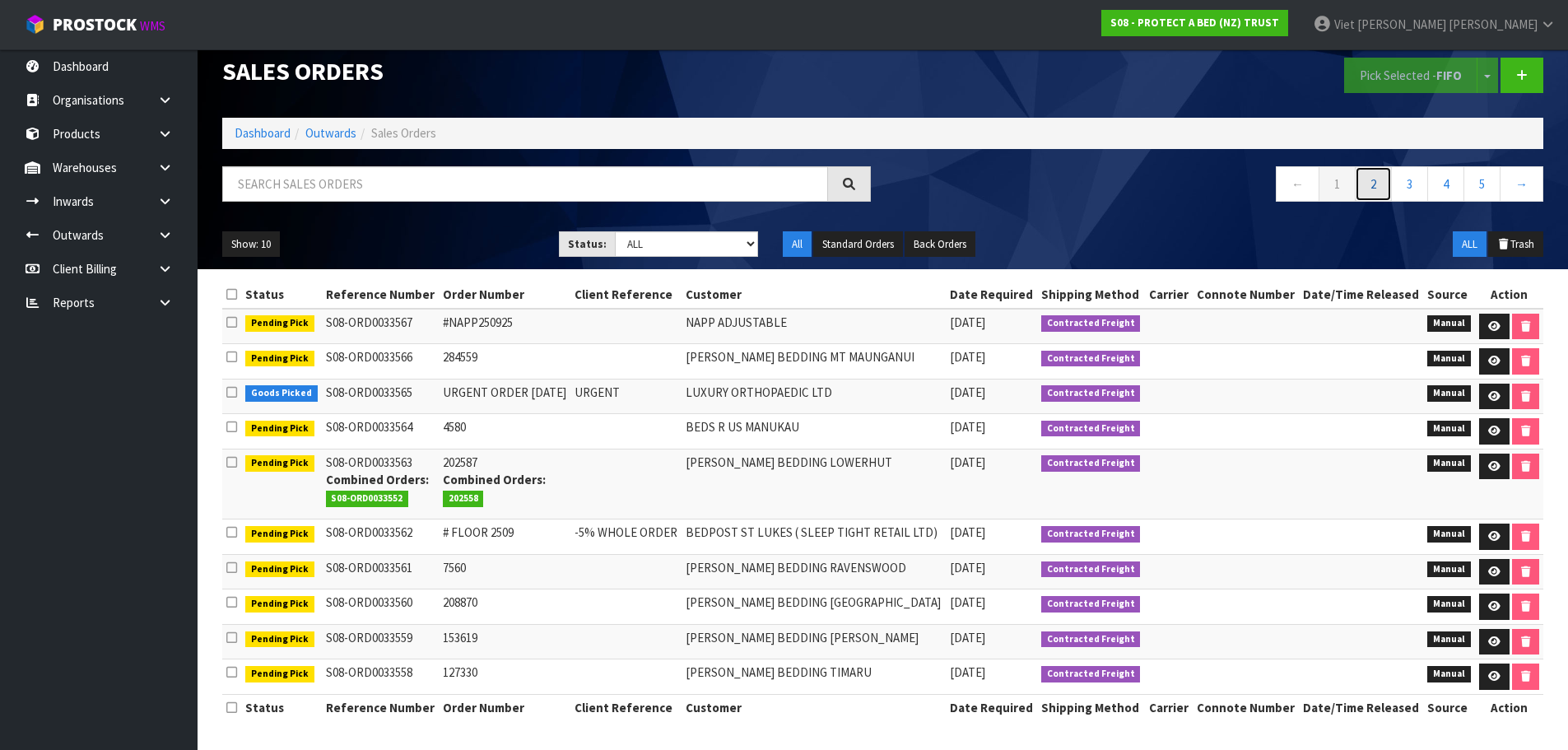
click at [1384, 189] on link "2" at bounding box center [1373, 184] width 37 height 35
click at [1345, 192] on link "1" at bounding box center [1337, 184] width 37 height 35
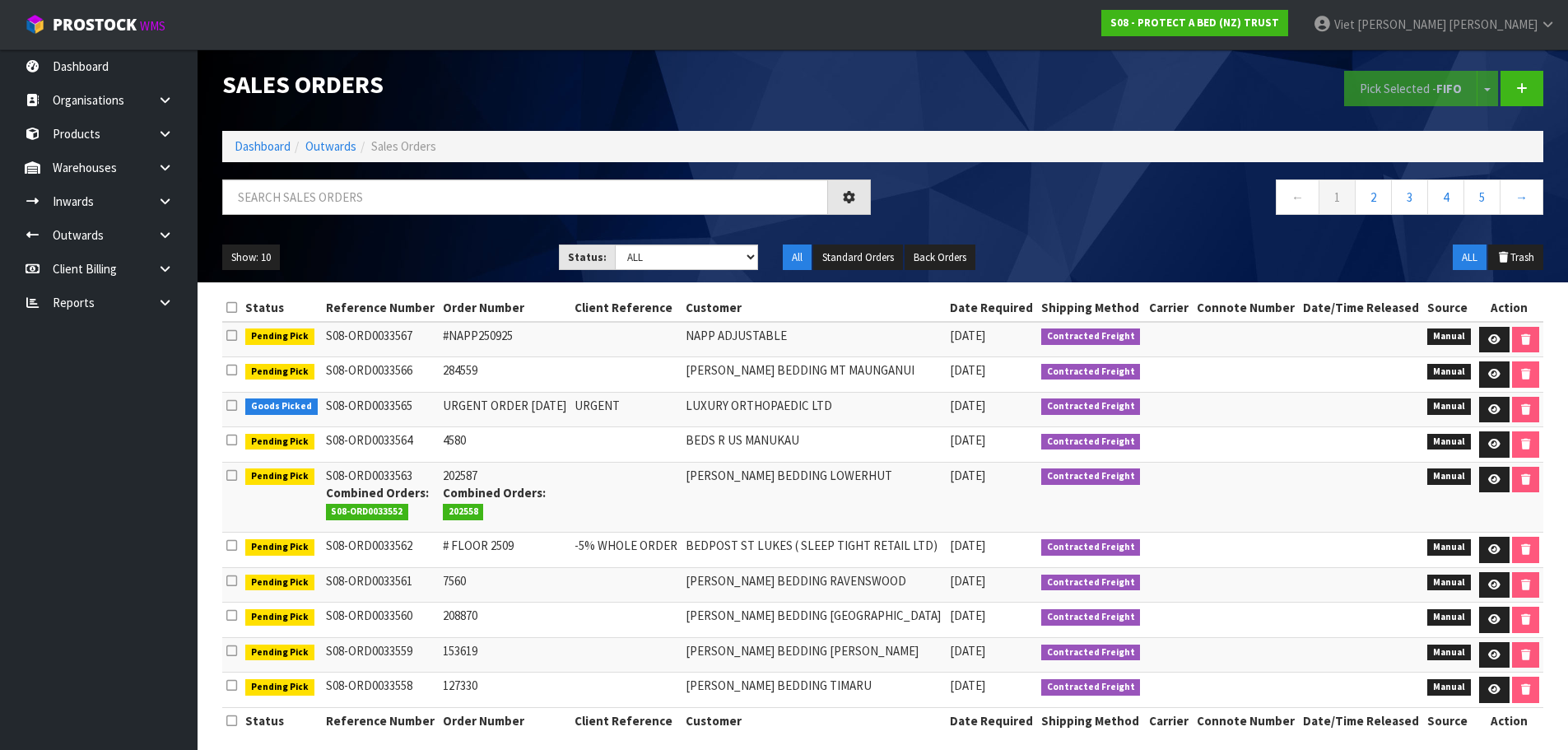
scroll to position [0, 0]
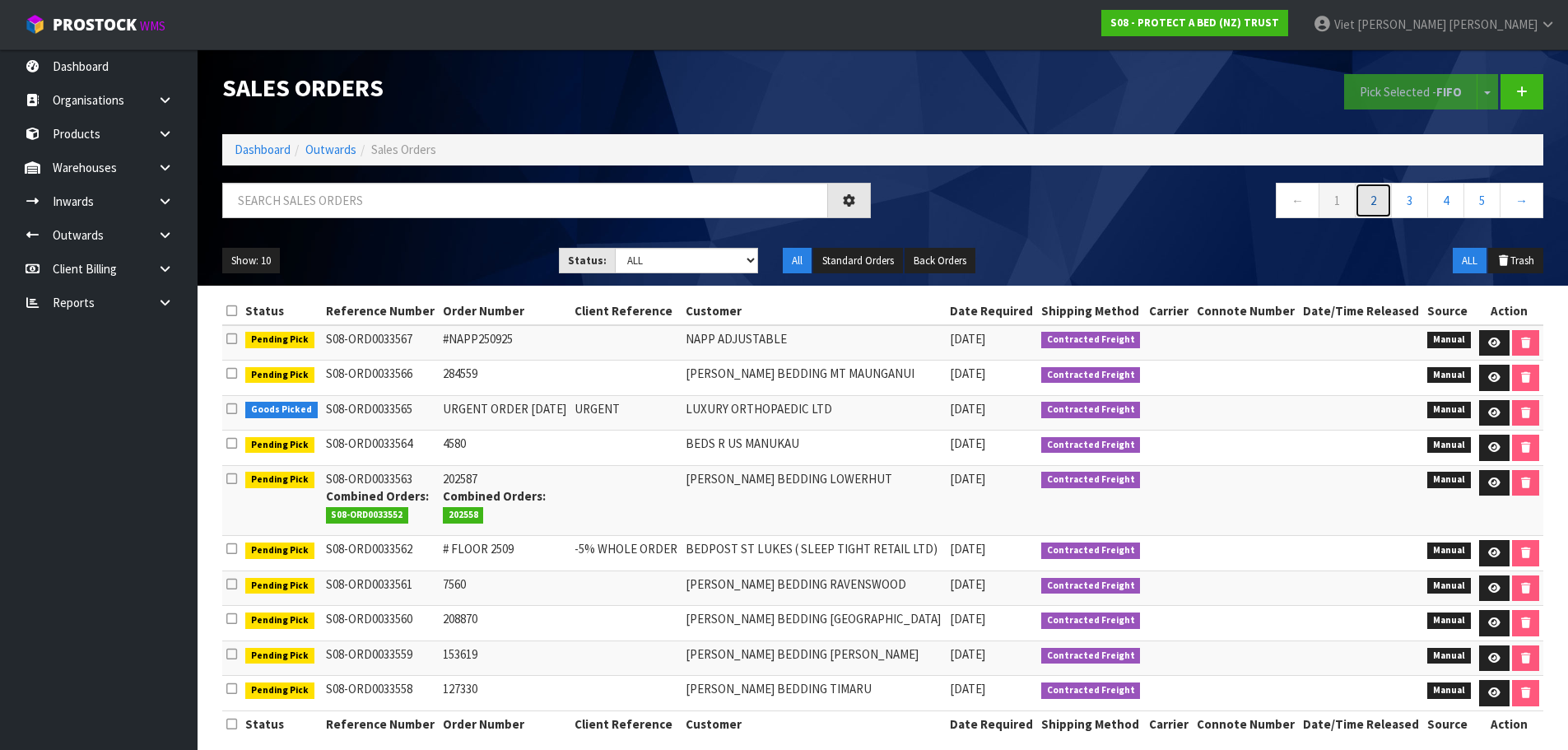
click at [1374, 193] on link "2" at bounding box center [1373, 200] width 37 height 35
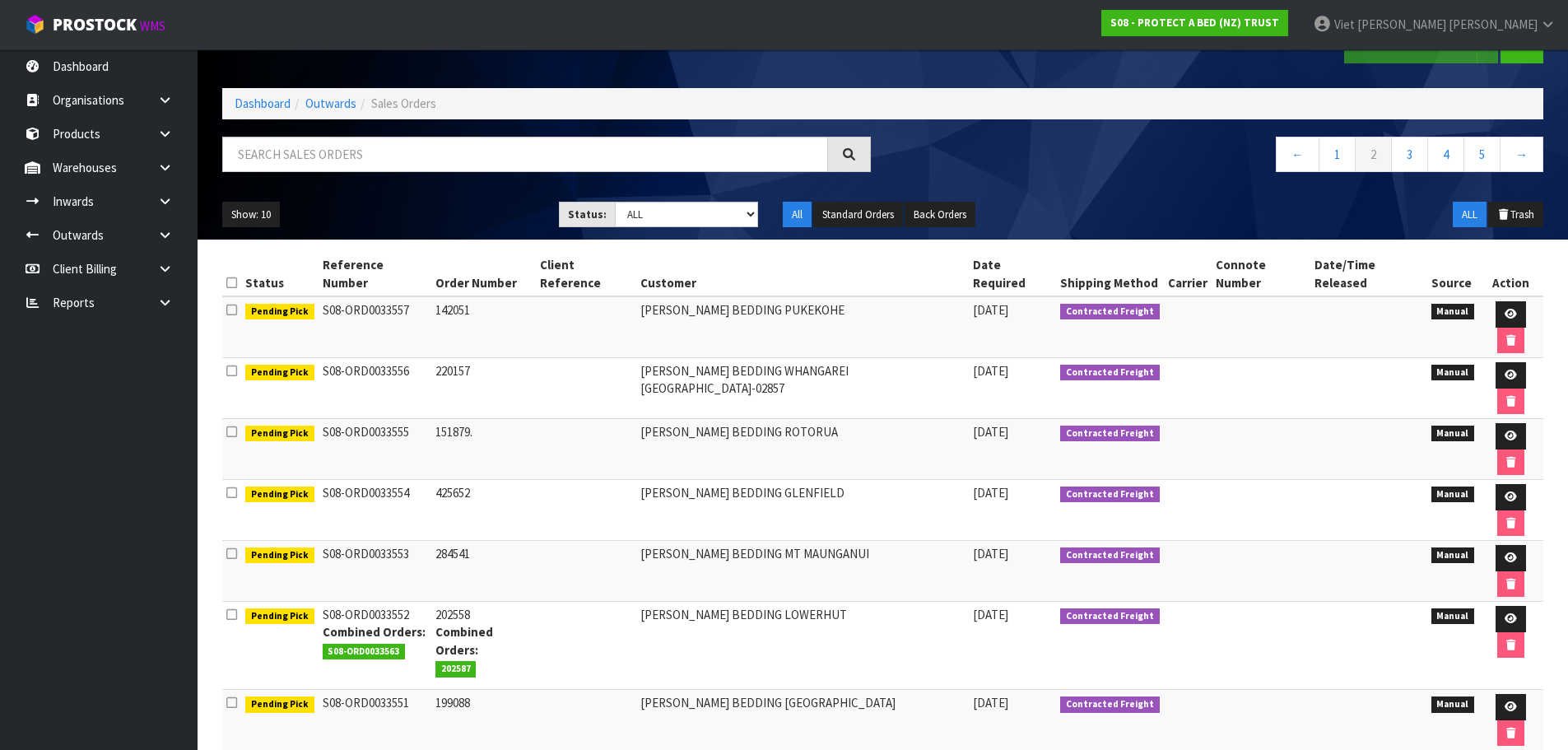
scroll to position [70, 0]
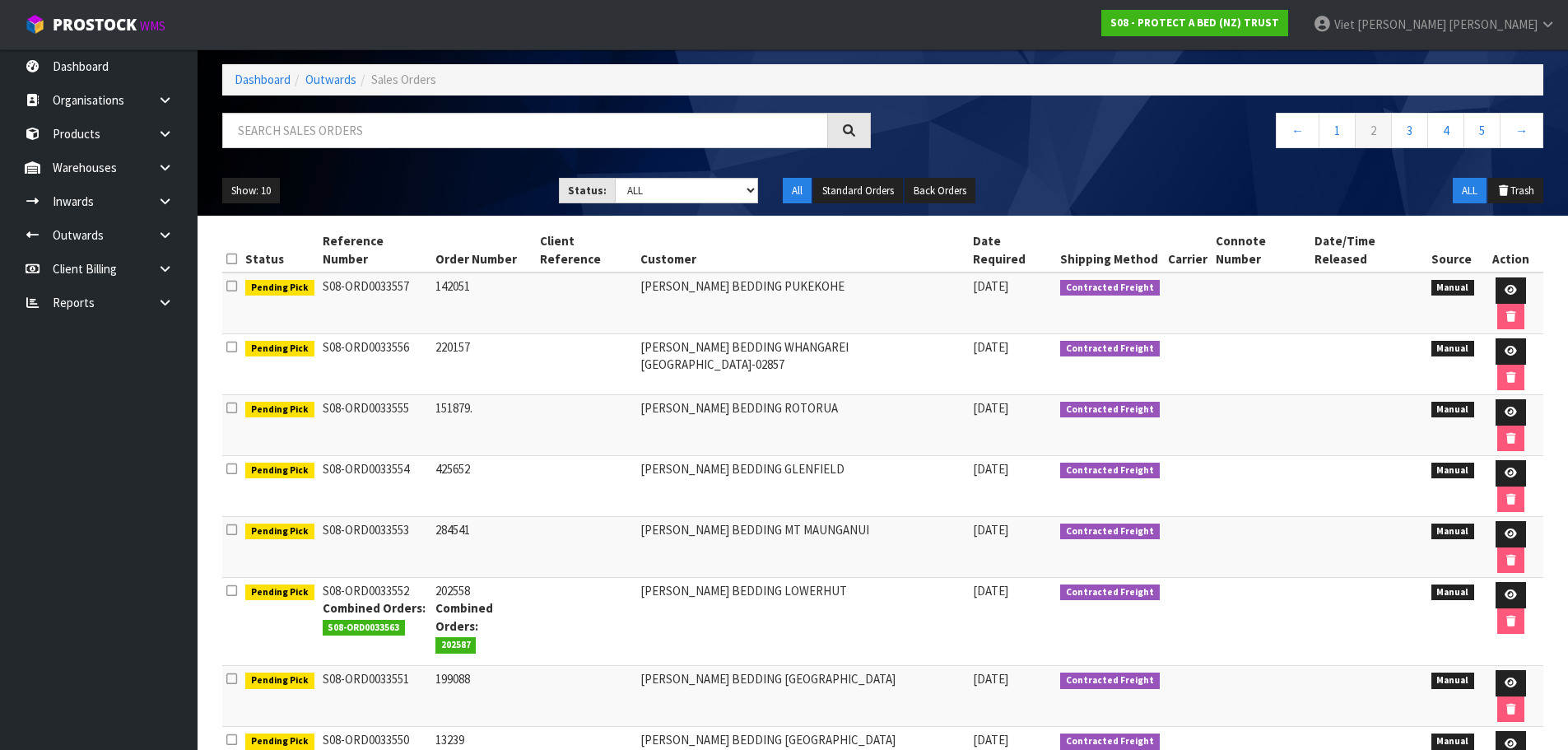
type input "119113"
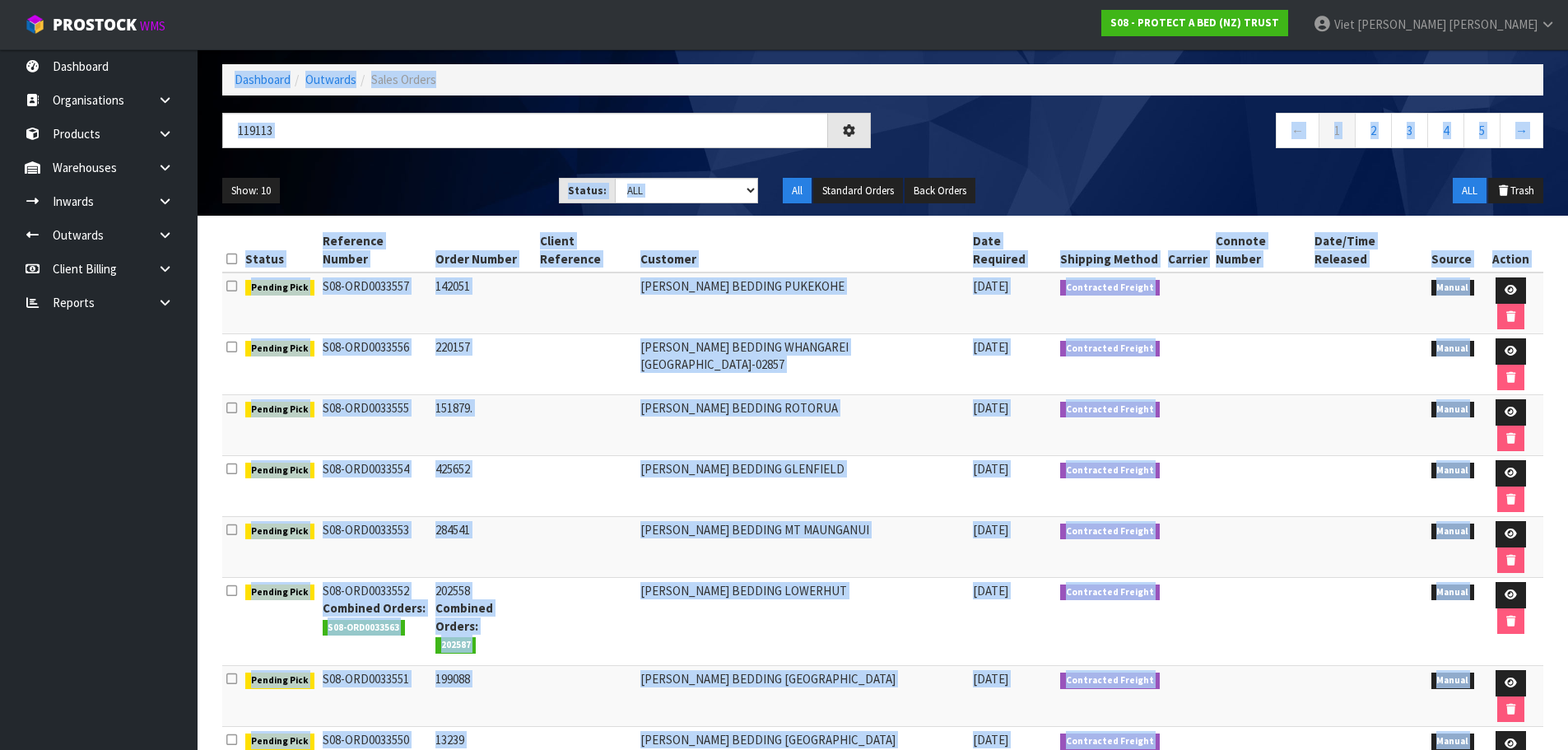
scroll to position [0, 0]
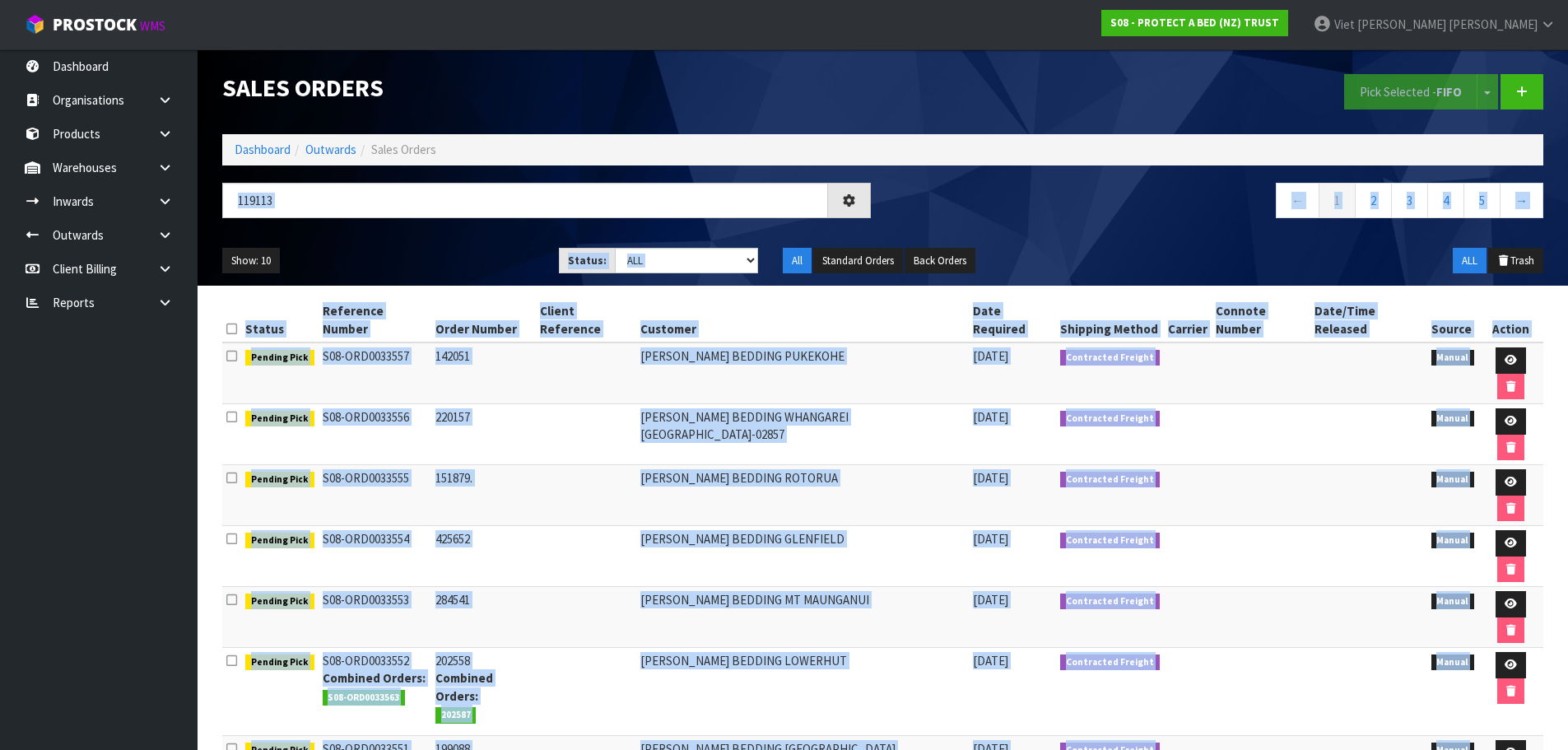
drag, startPoint x: 461, startPoint y: 639, endPoint x: 815, endPoint y: 221, distance: 547.8
click at [819, 216] on div "Sales Orders Pick Selected - FIFO Split button! FIFO - First In First Out FEFO …" at bounding box center [784, 549] width 1568 height 1098
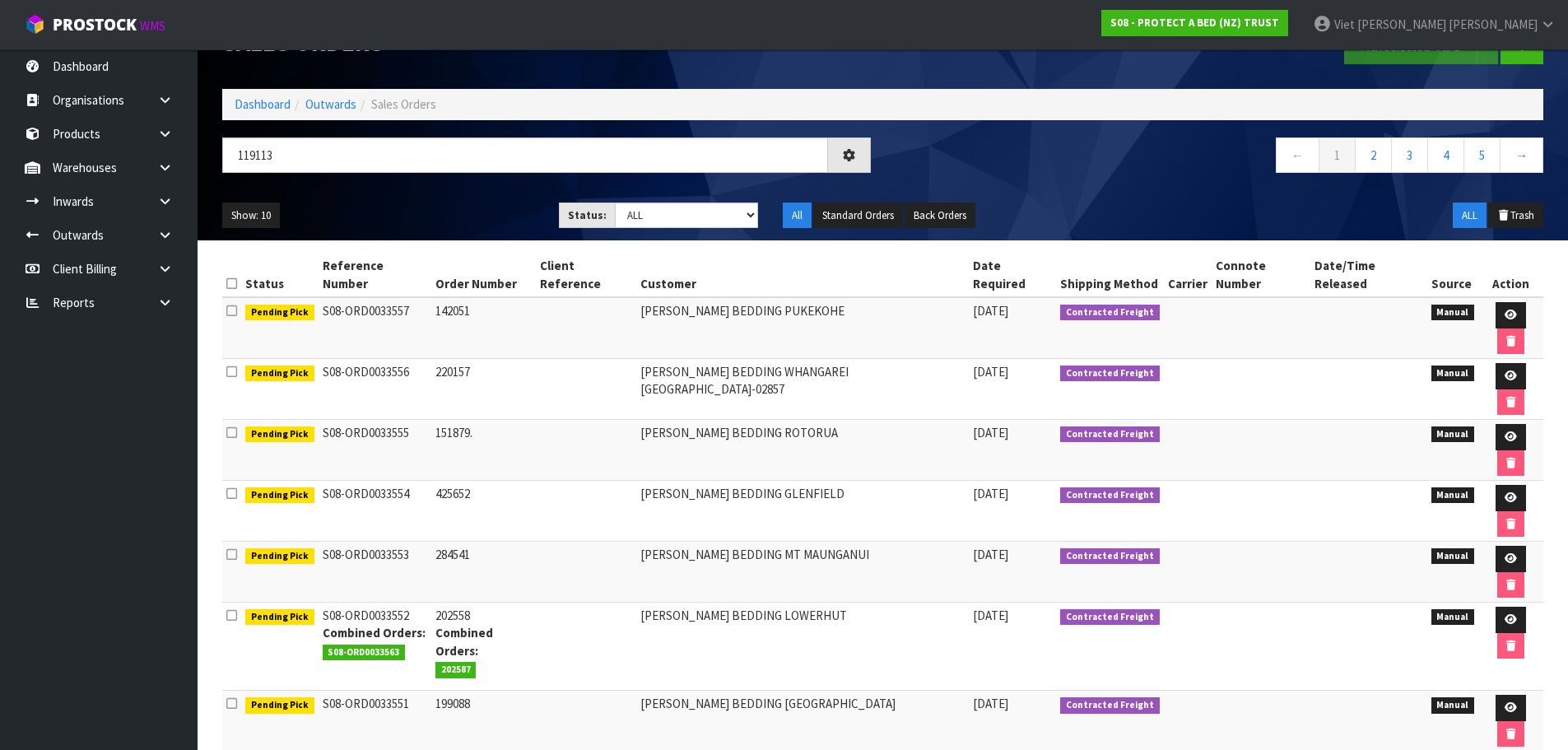
scroll to position [70, 0]
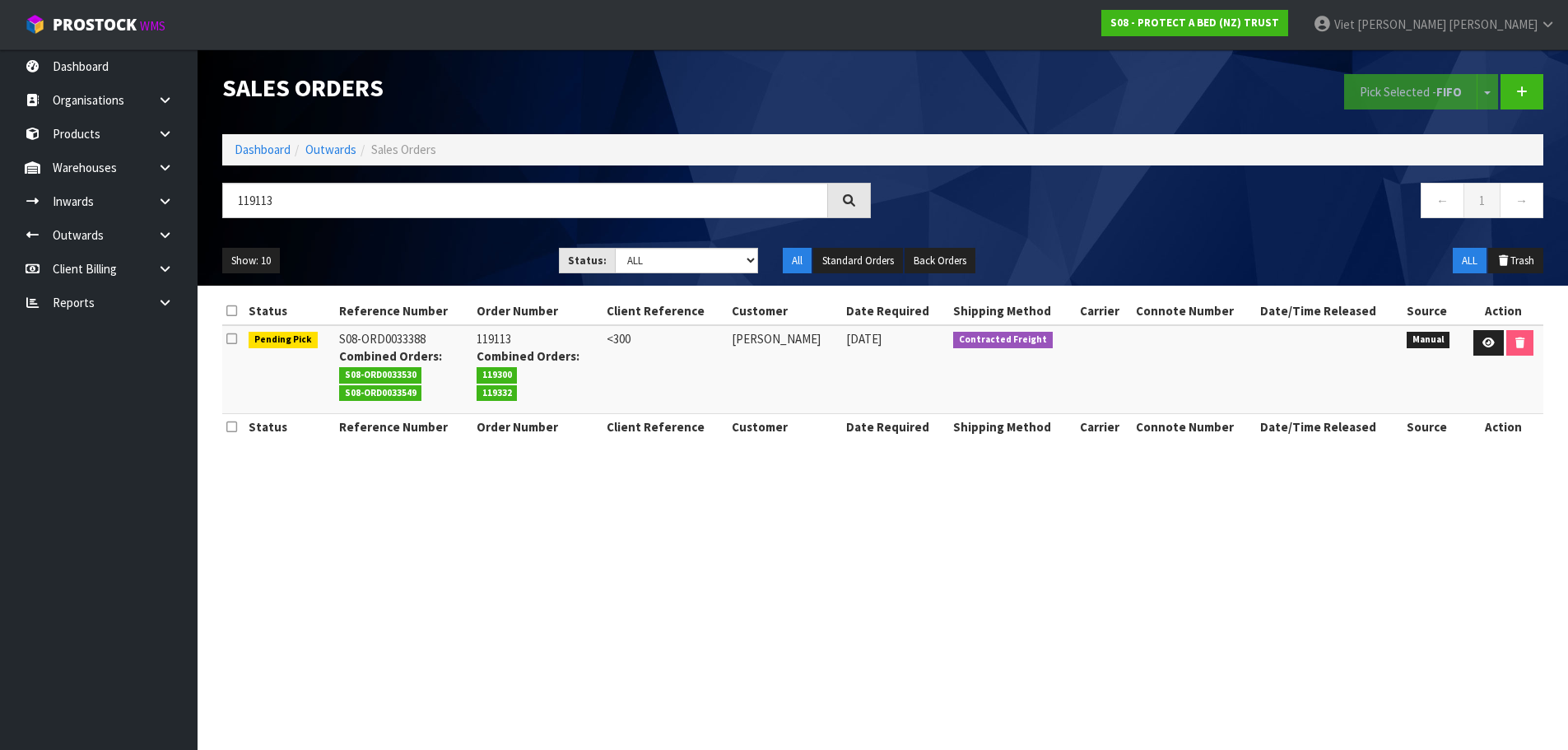
scroll to position [0, 0]
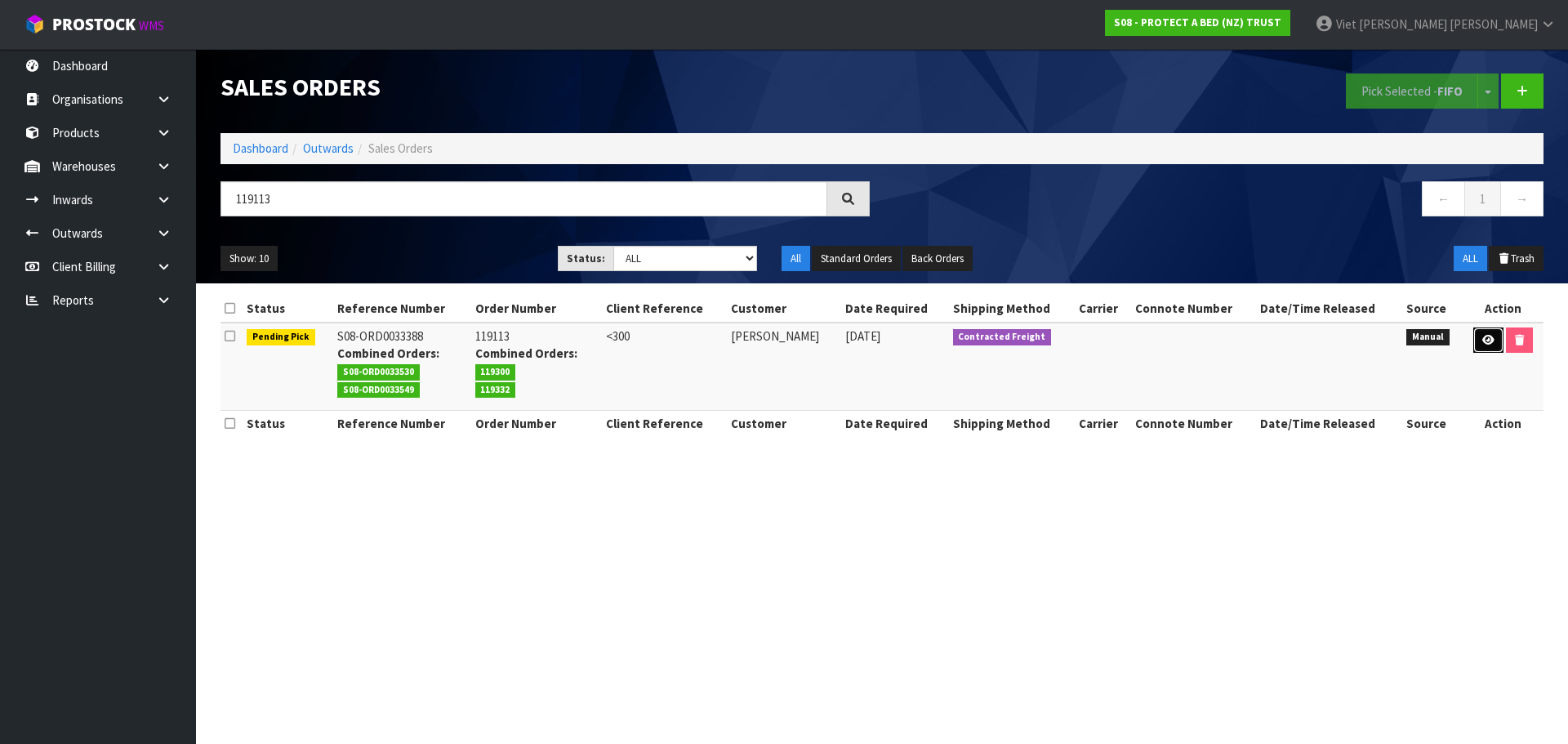
click at [1504, 345] on link at bounding box center [1488, 341] width 30 height 26
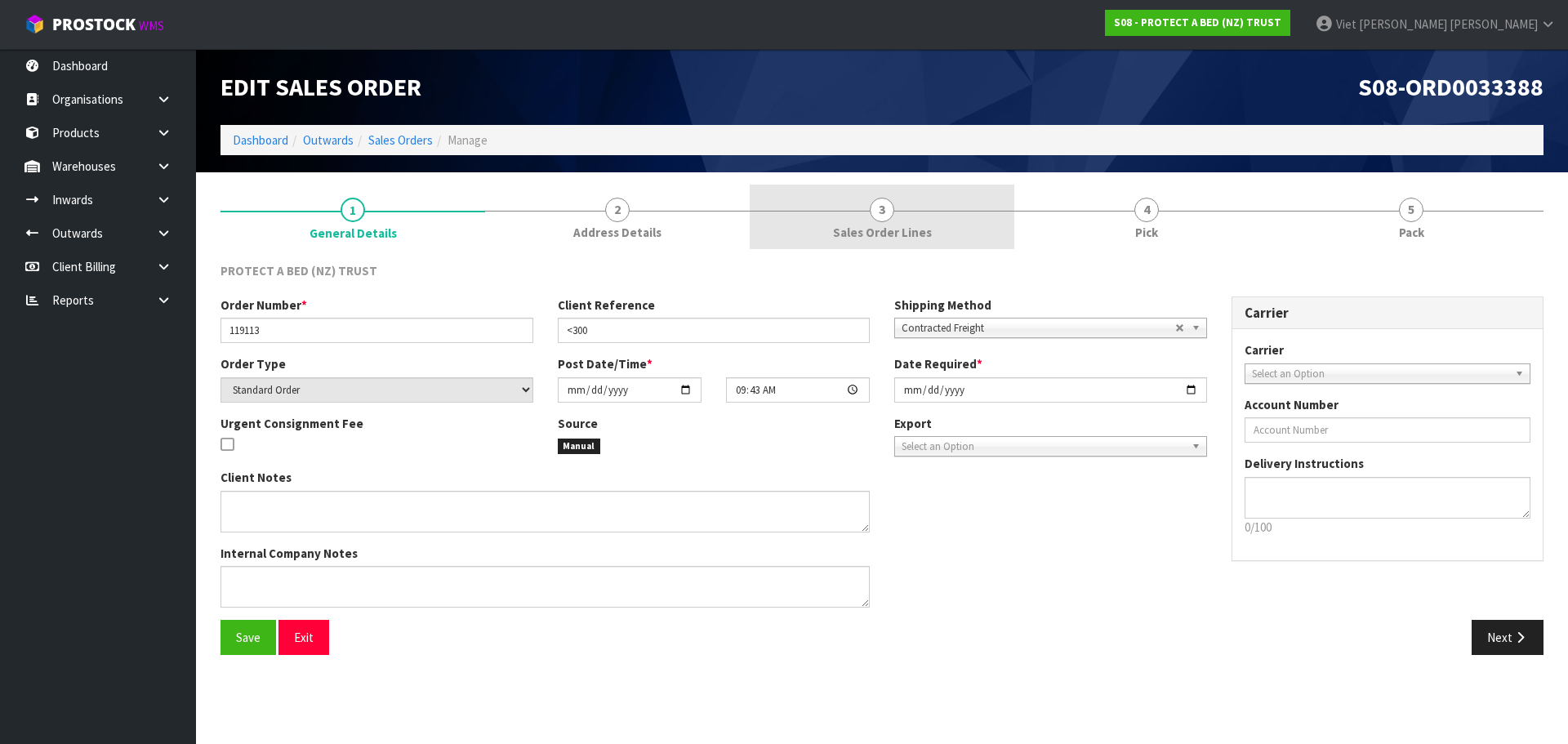
click at [1001, 198] on link "3 Sales Order Lines" at bounding box center [881, 217] width 265 height 64
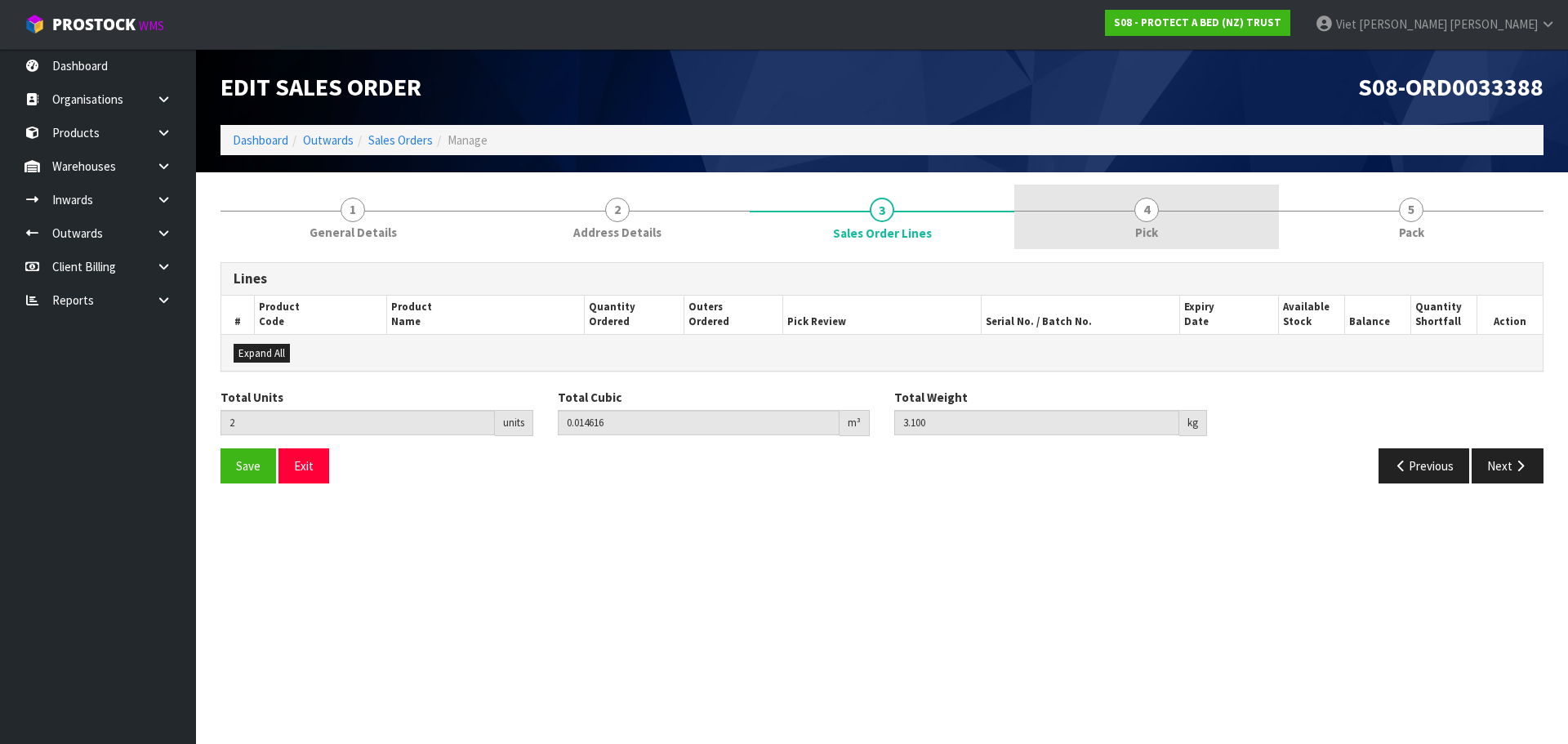
click at [1096, 211] on link "4 Pick" at bounding box center [1147, 217] width 265 height 64
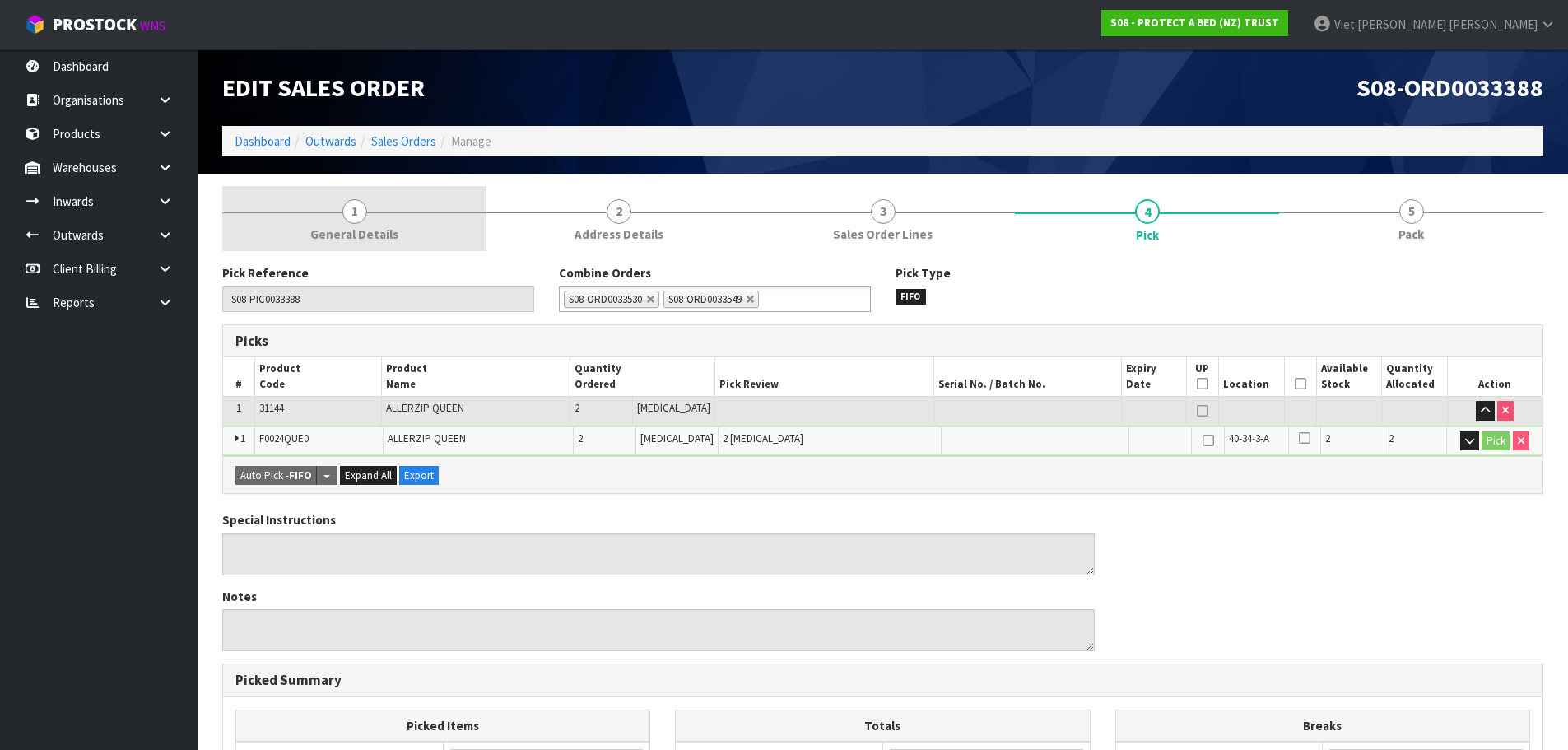
click at [441, 198] on link "1 General Details" at bounding box center [354, 219] width 264 height 65
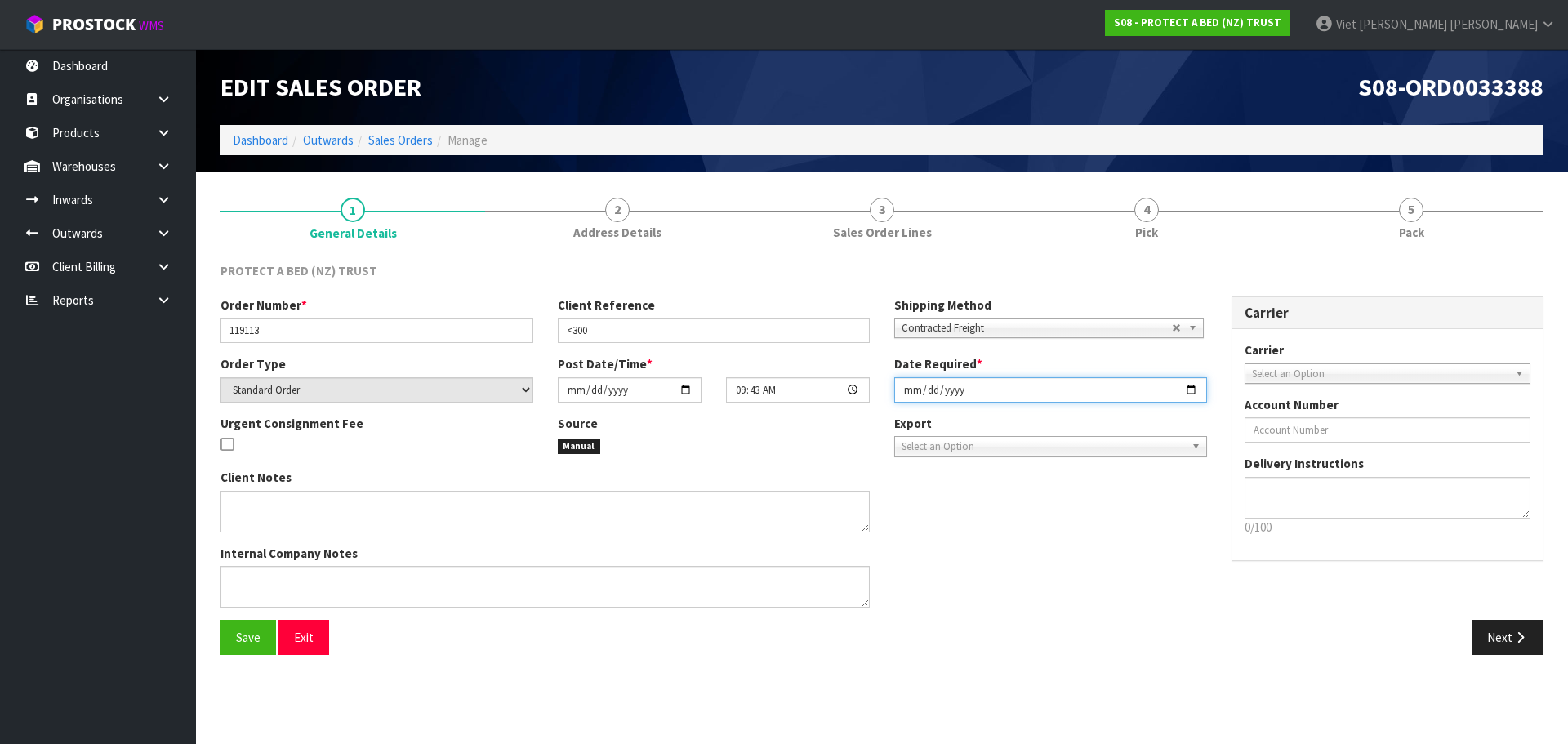
click at [1194, 391] on input "2025-09-25" at bounding box center [1050, 389] width 313 height 25
click at [393, 134] on link "Sales Orders" at bounding box center [401, 140] width 64 height 16
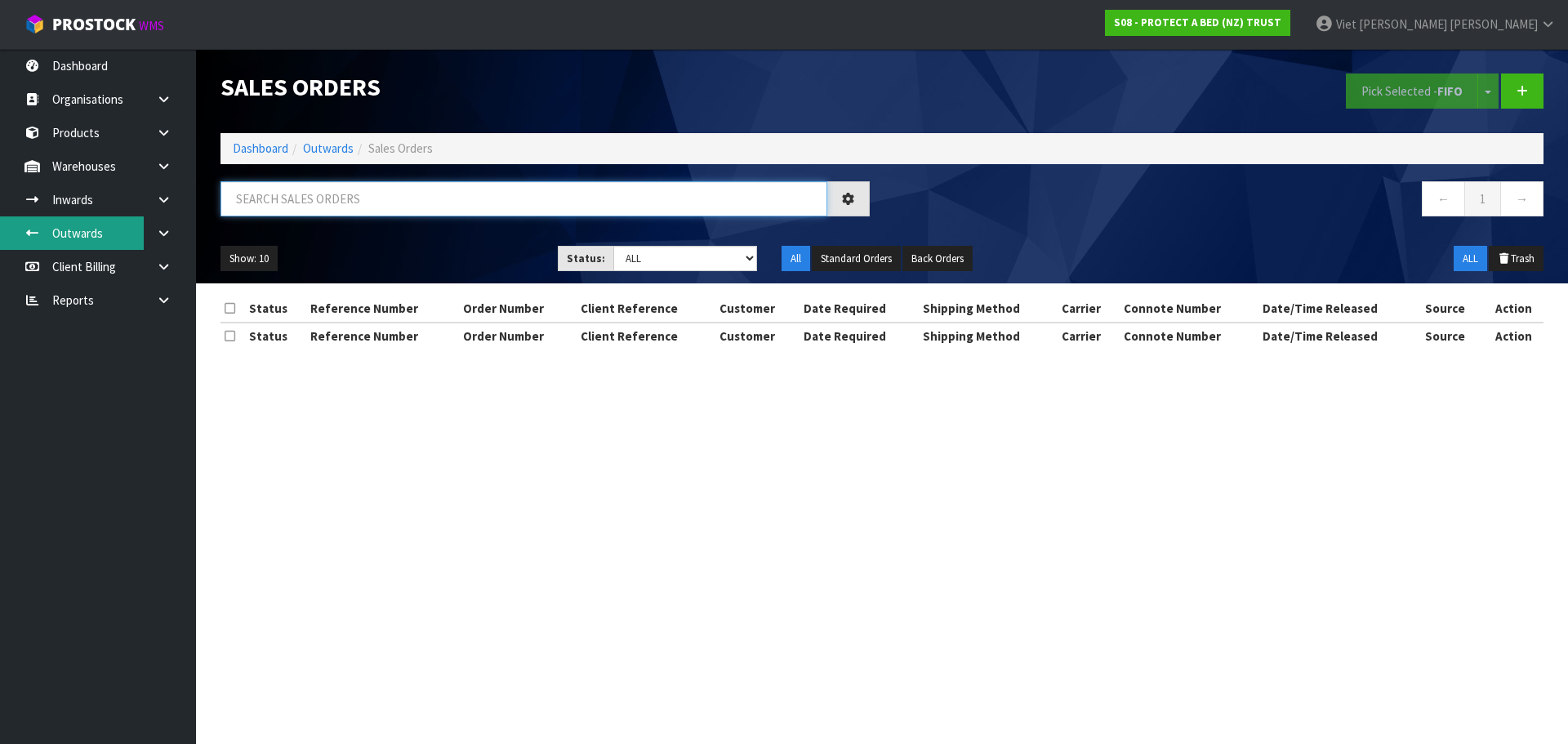
drag, startPoint x: 443, startPoint y: 198, endPoint x: 69, endPoint y: 225, distance: 375.0
click at [67, 225] on body "Toggle navigation ProStock WMS S08 - PROTECT A BED (NZ) TRUST Viet Hoang Tran L…" at bounding box center [784, 372] width 1568 height 744
paste input "119300"
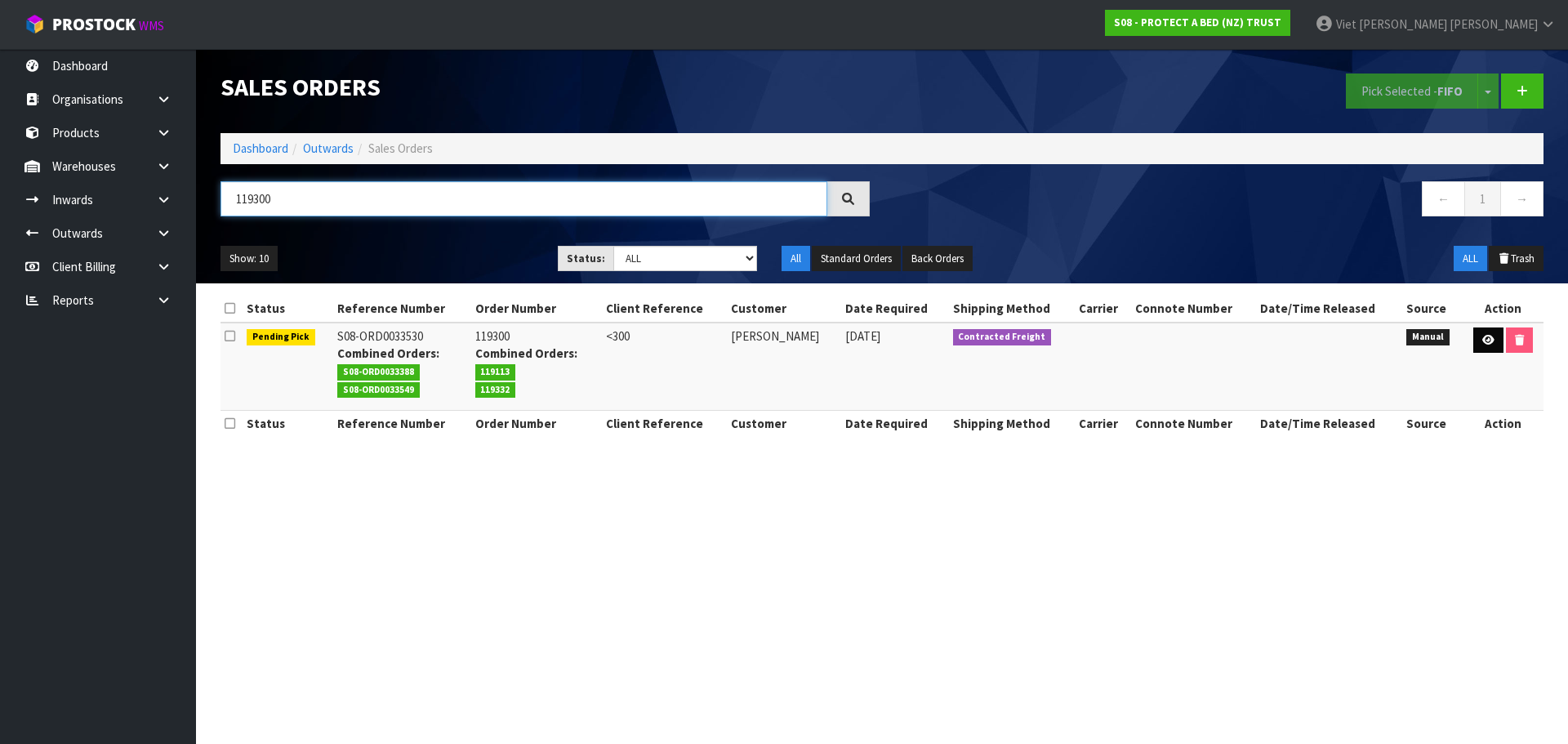
type input "119300"
click at [1490, 340] on icon at bounding box center [1488, 340] width 12 height 10
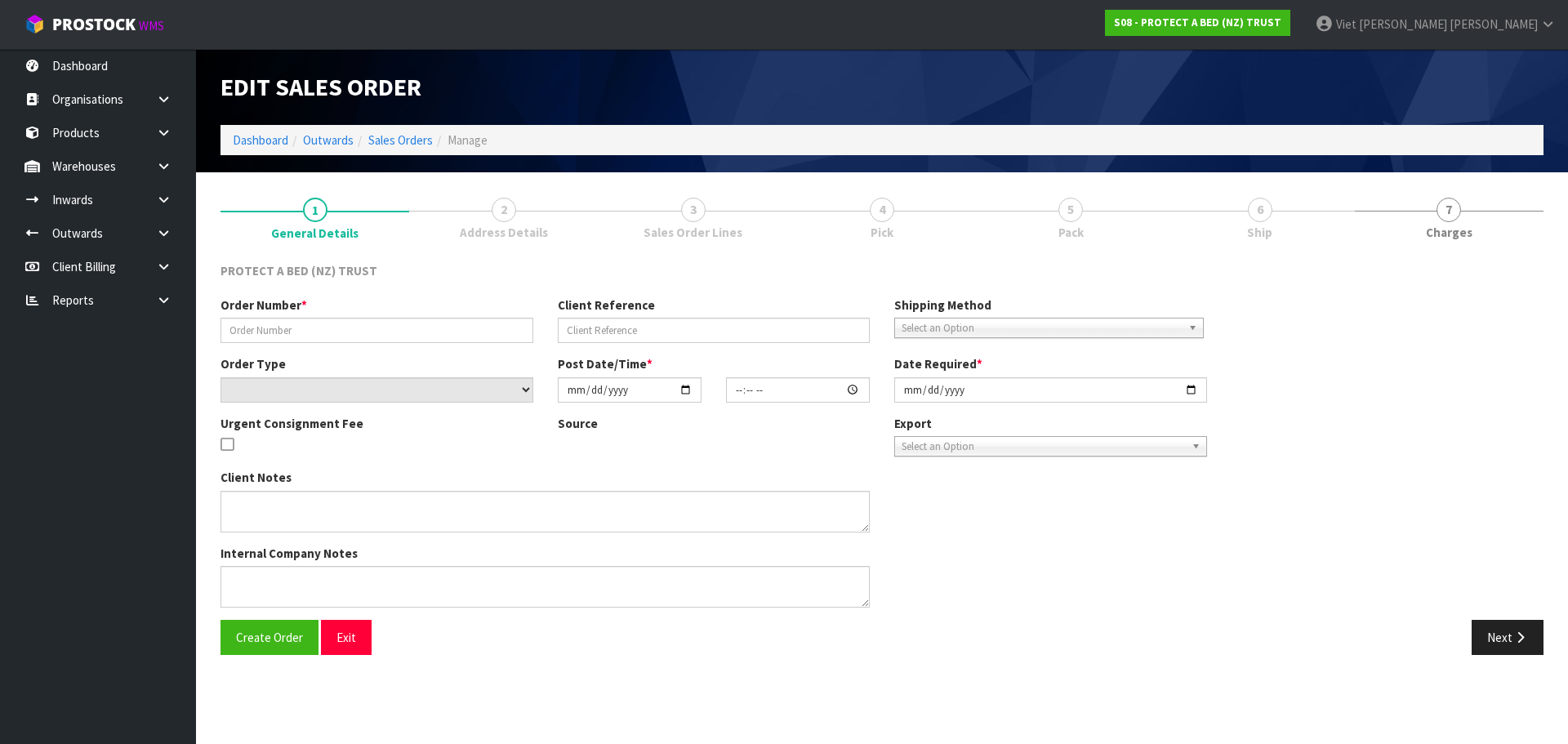
type input "119300"
type input "<300"
select select "number:0"
type input "2025-09-23"
type input "15:16:00.000"
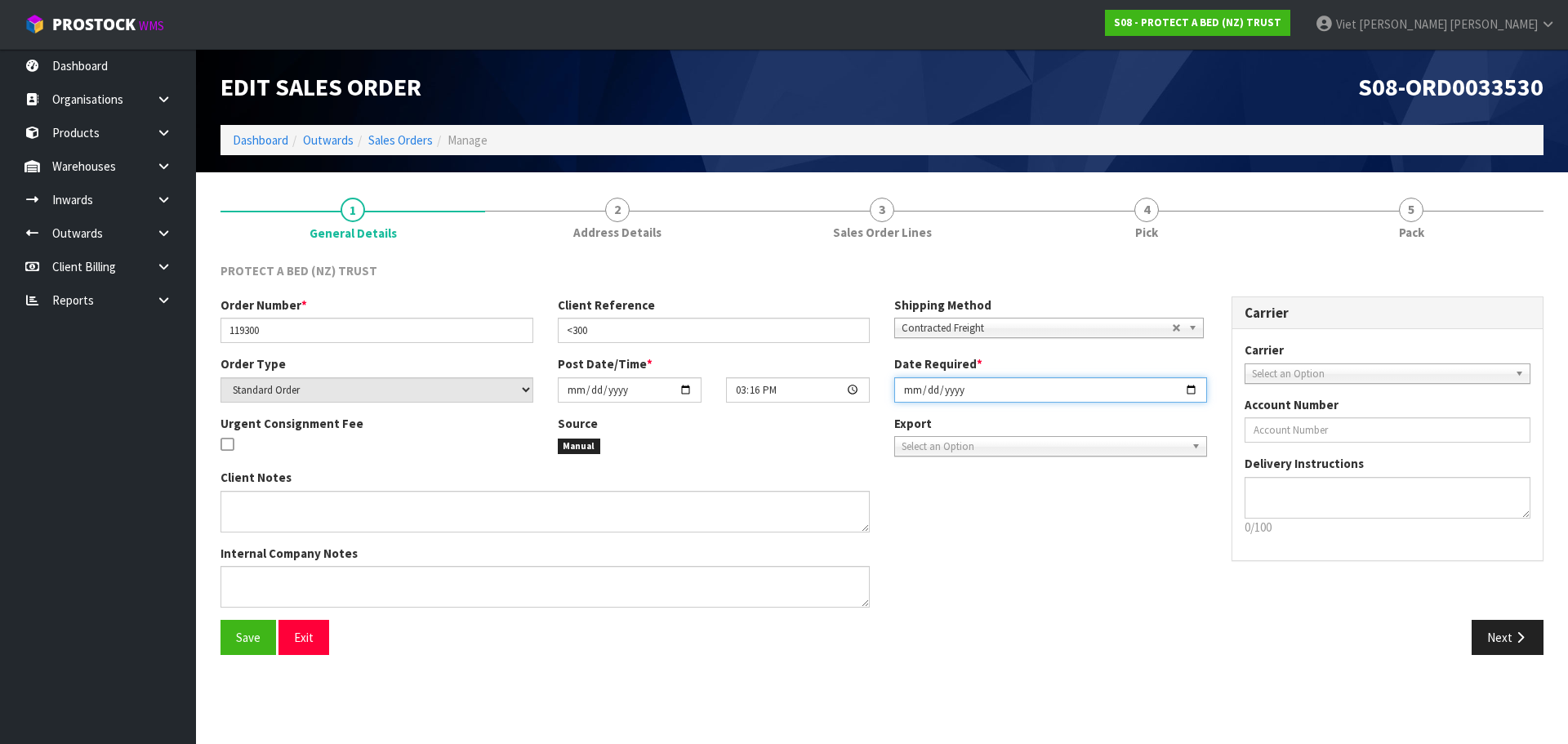
click at [1194, 388] on input "2025-09-23" at bounding box center [1050, 389] width 313 height 25
type input "2025-09-25"
click at [274, 641] on button "Save" at bounding box center [248, 637] width 56 height 35
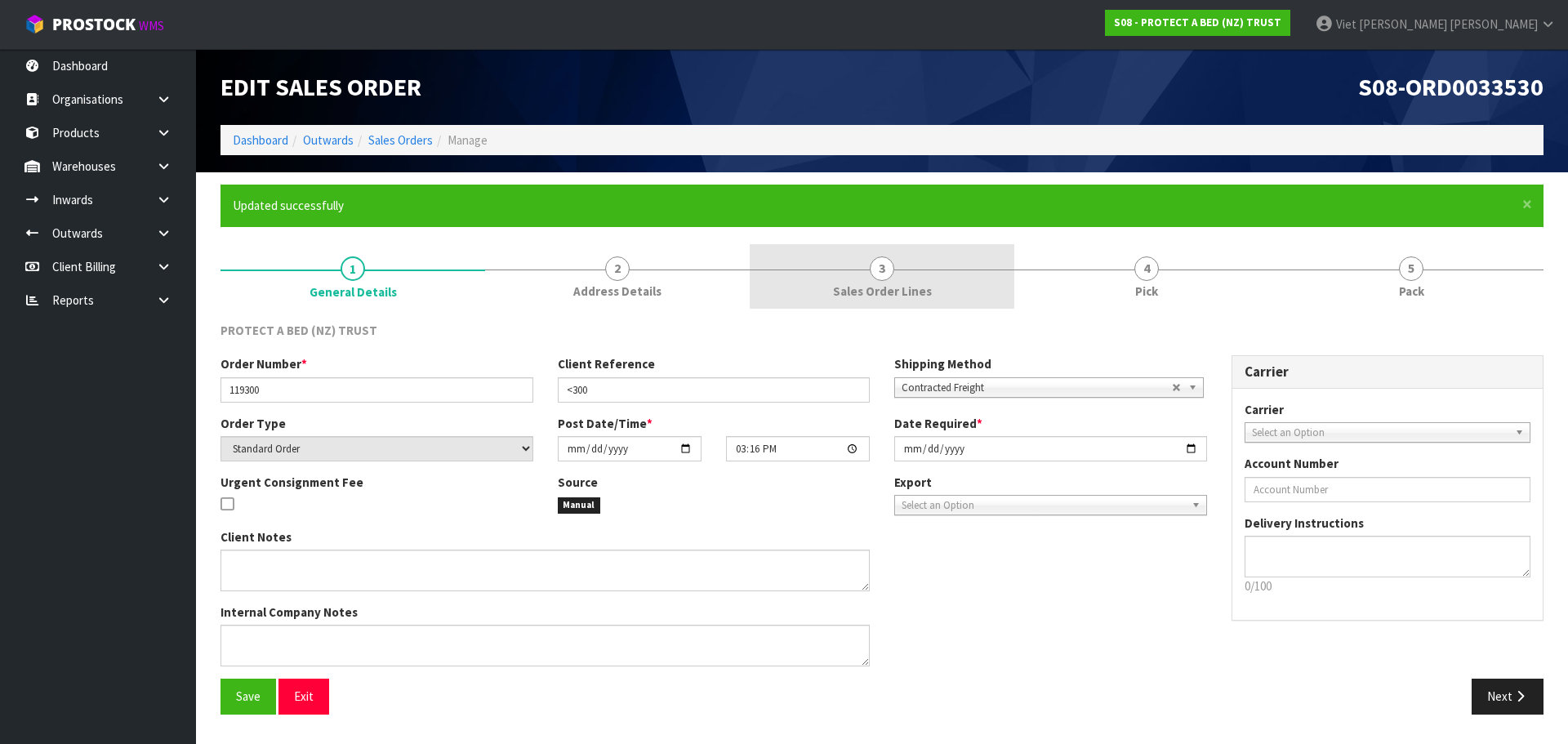
click at [977, 268] on link "3 Sales Order Lines" at bounding box center [881, 277] width 265 height 64
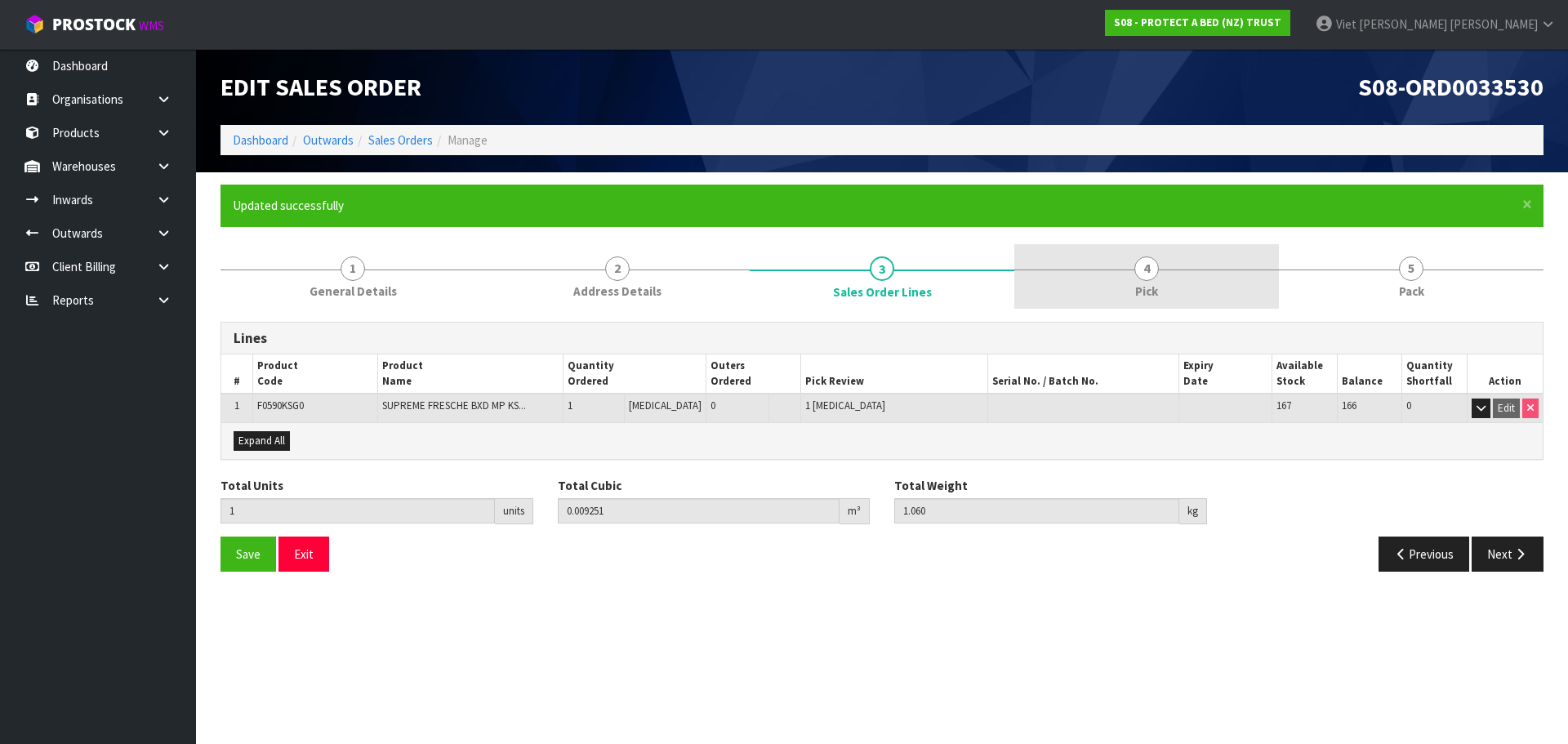
click at [1092, 268] on link "4 Pick" at bounding box center [1147, 277] width 265 height 64
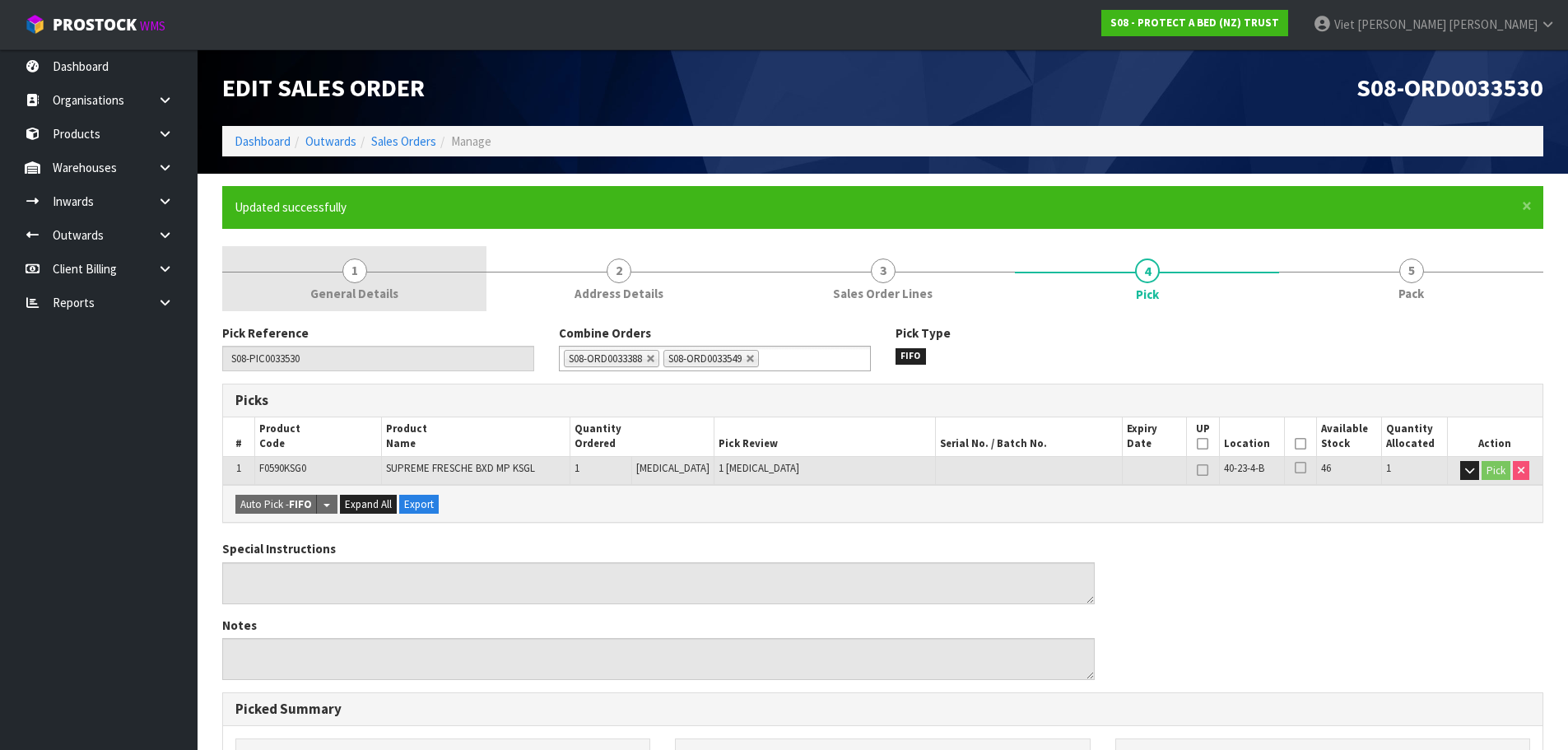
click at [324, 256] on link "1 General Details" at bounding box center [354, 279] width 264 height 65
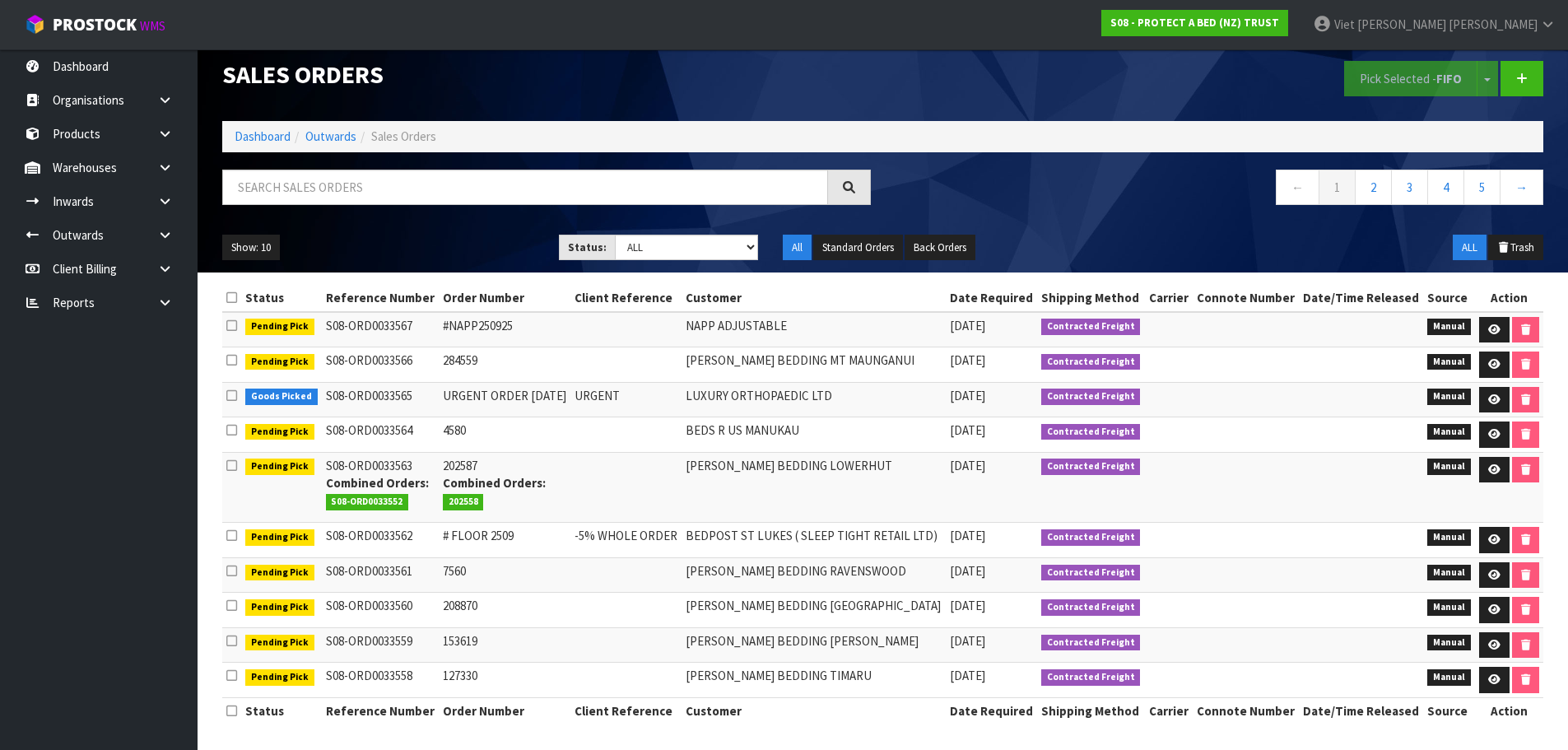
scroll to position [17, 0]
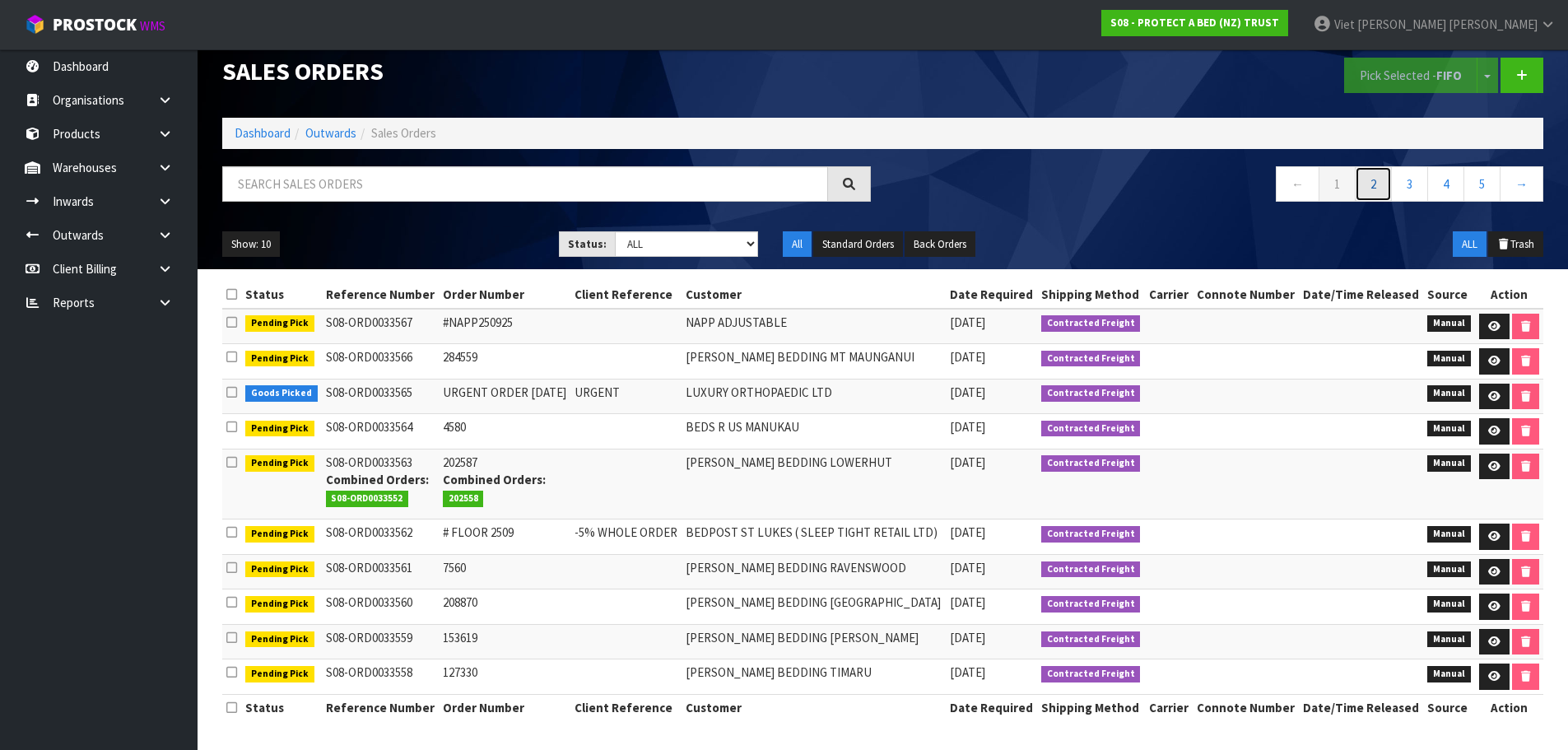
click at [1375, 188] on link "2" at bounding box center [1373, 184] width 37 height 35
click at [1330, 188] on link "1" at bounding box center [1337, 184] width 37 height 35
click at [1382, 183] on link "2" at bounding box center [1373, 184] width 37 height 35
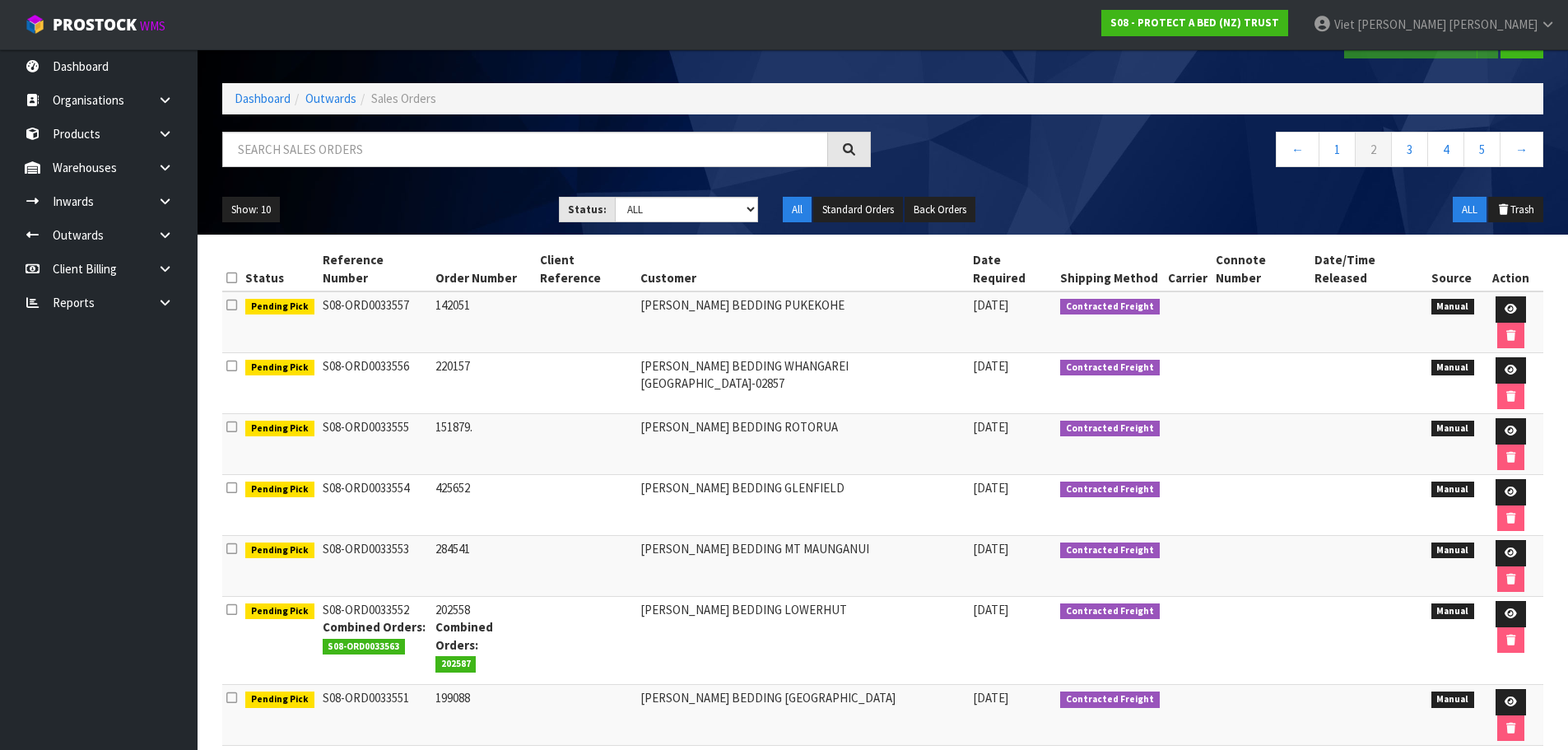
scroll to position [70, 0]
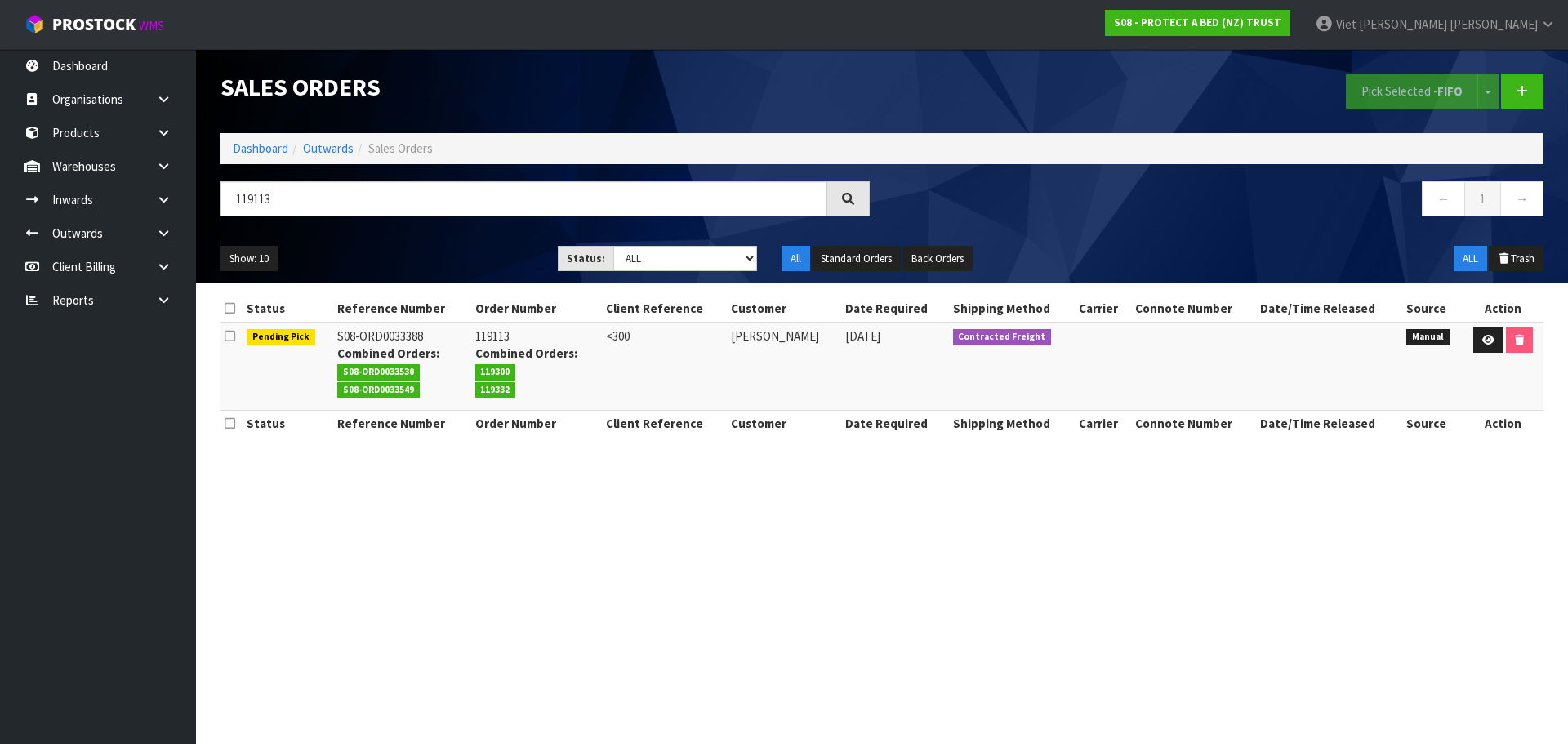
click at [475, 390] on span "119332" at bounding box center [495, 390] width 41 height 16
click at [269, 202] on input "119113119332" at bounding box center [524, 199] width 607 height 35
drag, startPoint x: 274, startPoint y: 197, endPoint x: 202, endPoint y: 201, distance: 72.1
click at [201, 201] on header "Sales Orders Pick Selected - FIFO Split button! FIFO - First In First Out FEFO …" at bounding box center [882, 166] width 1372 height 234
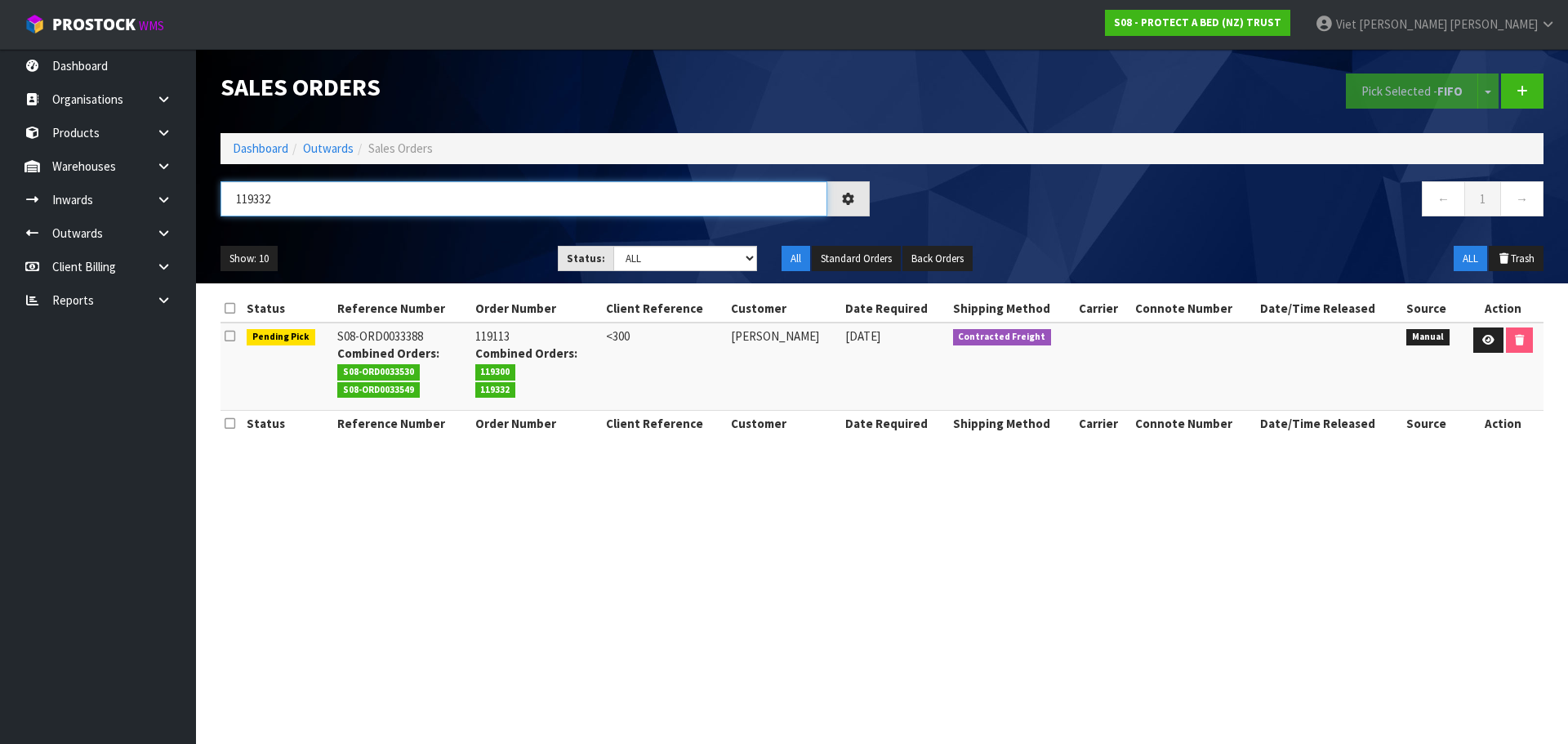
type input "119332"
click at [1480, 342] on link at bounding box center [1488, 341] width 30 height 26
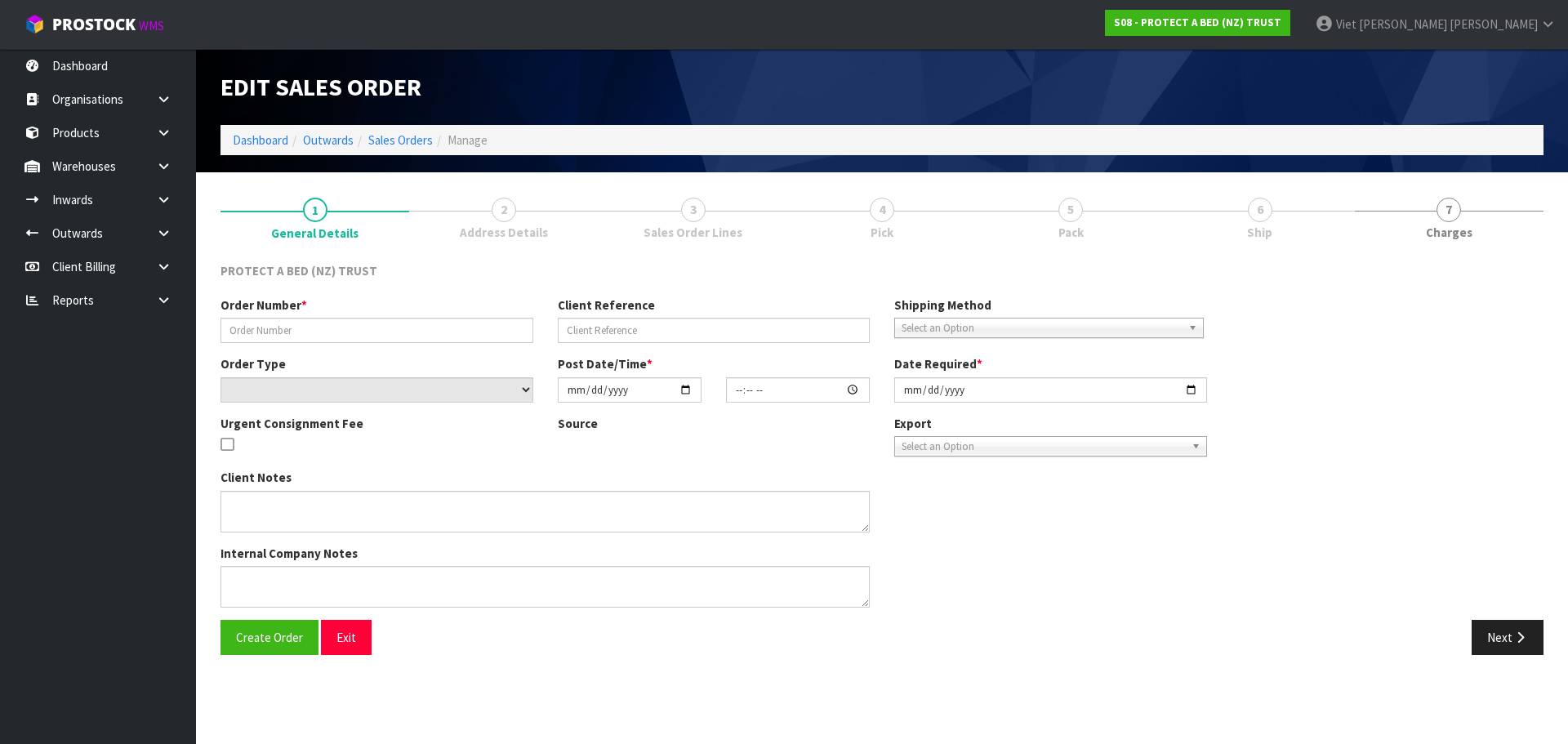
type input "119332"
select select "number:0"
type input "2025-09-25"
type input "09:31:00.000"
type input "2025-09-25"
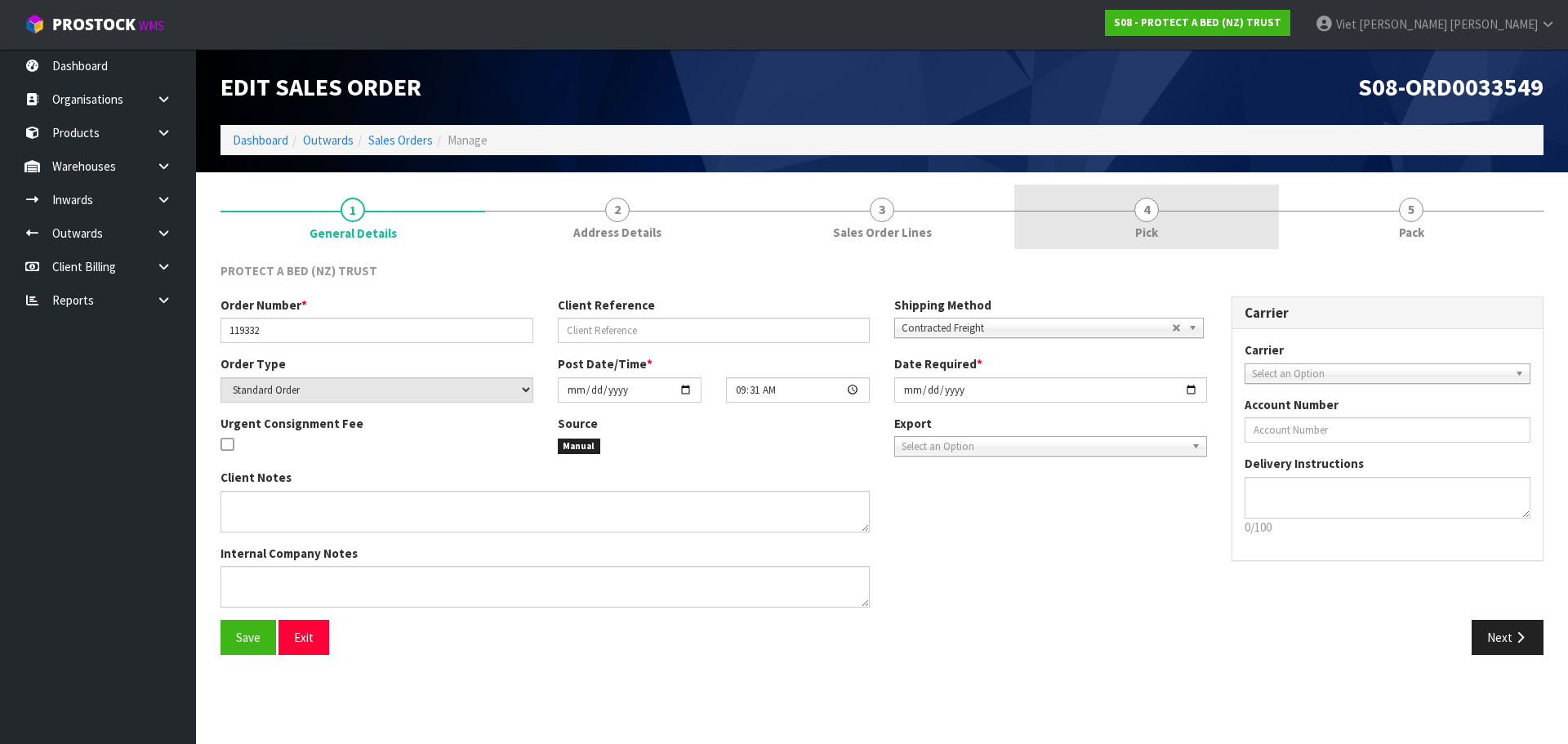
click at [1062, 201] on link "4 Pick" at bounding box center [1147, 217] width 265 height 64
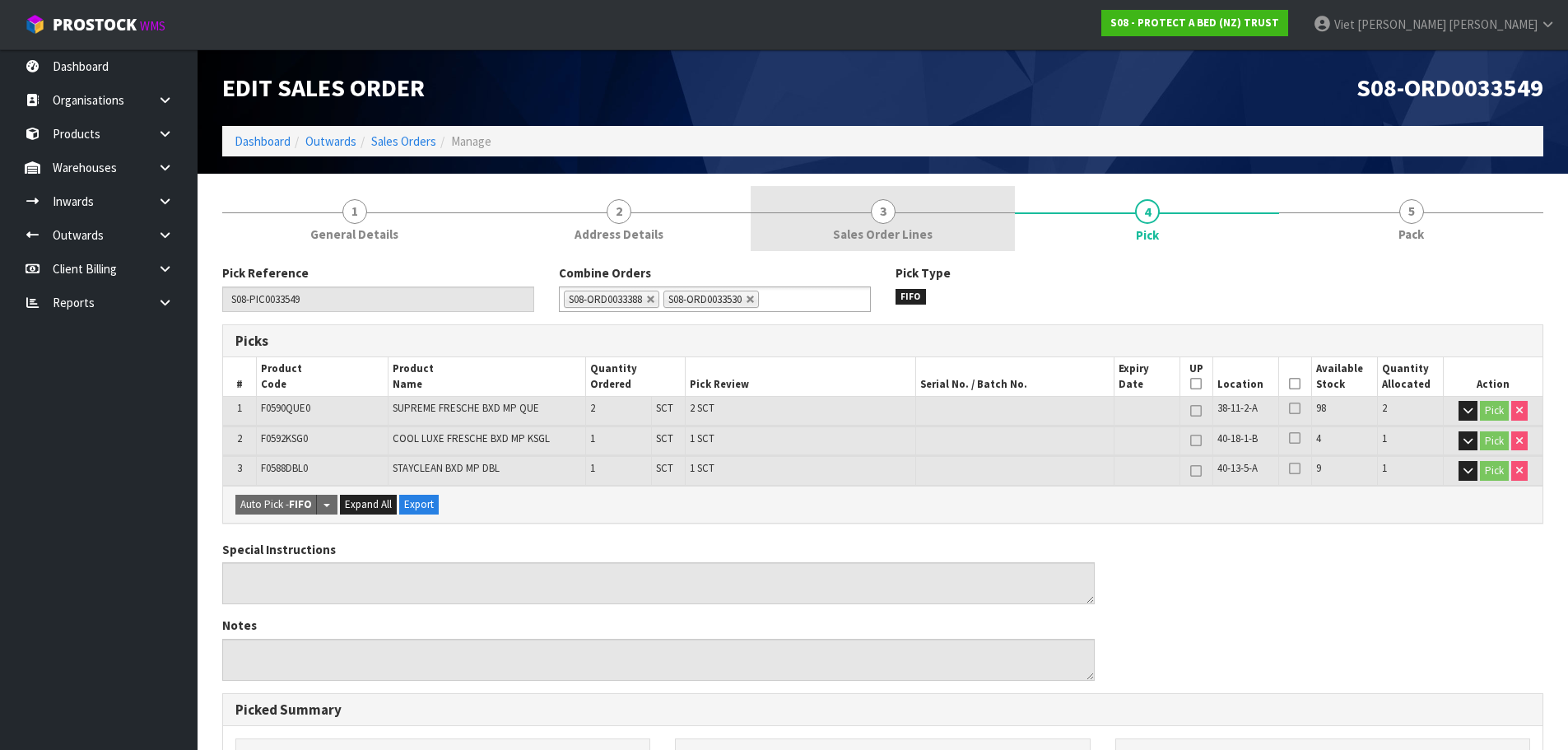
drag, startPoint x: 950, startPoint y: 209, endPoint x: 827, endPoint y: 225, distance: 124.0
click at [949, 208] on link "3 Sales Order Lines" at bounding box center [883, 219] width 264 height 65
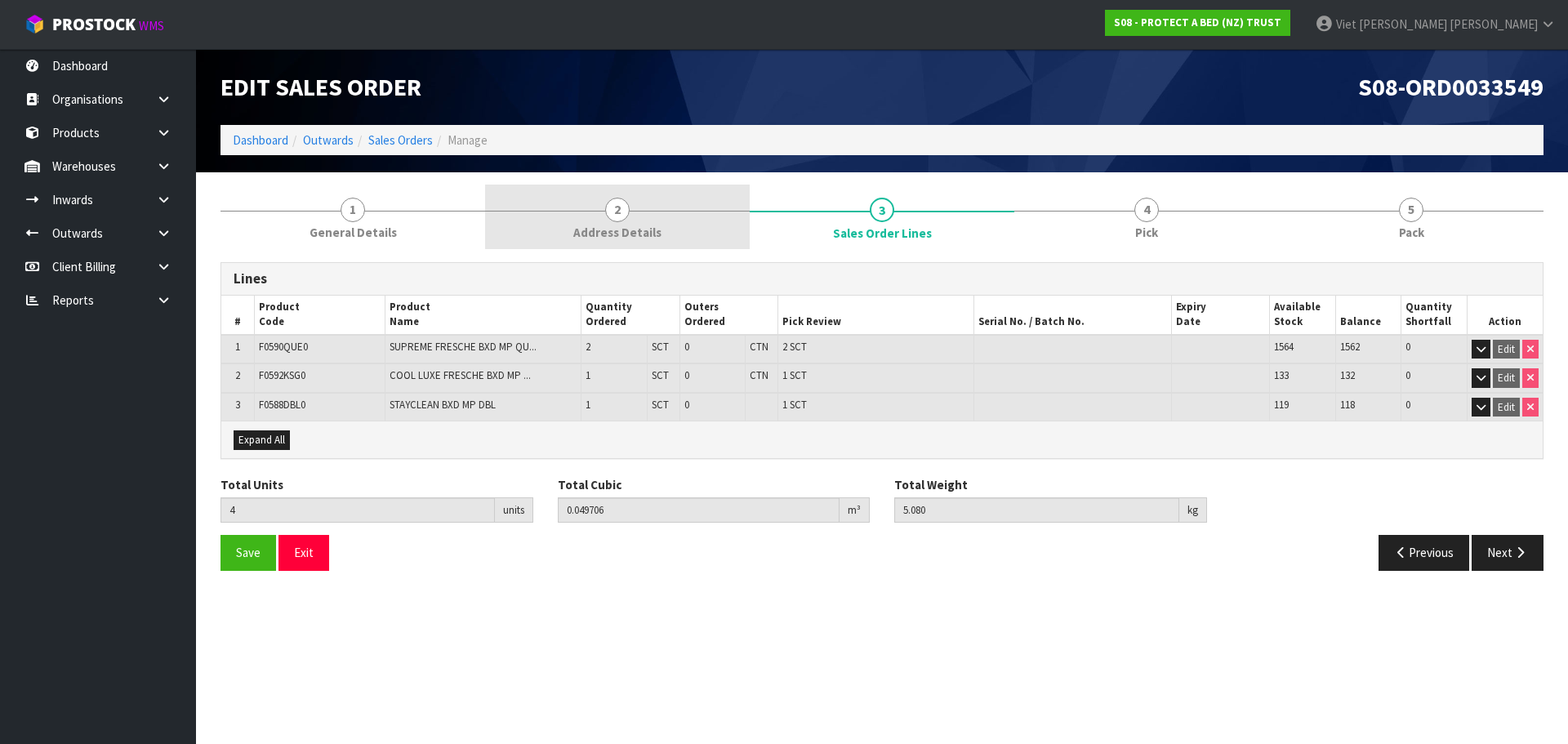
click at [738, 202] on link "2 Address Details" at bounding box center [617, 217] width 265 height 64
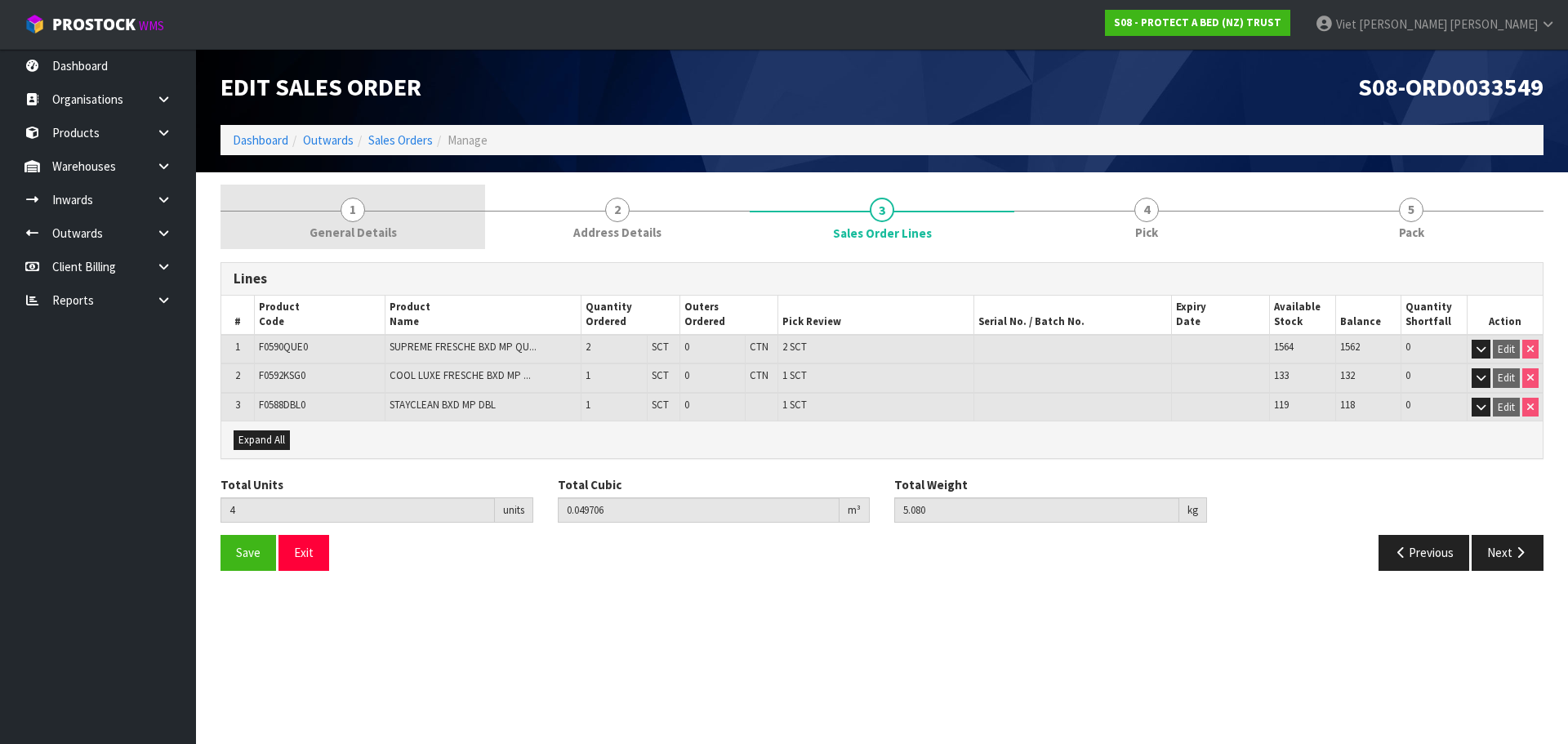
click at [349, 212] on span "1" at bounding box center [353, 210] width 24 height 24
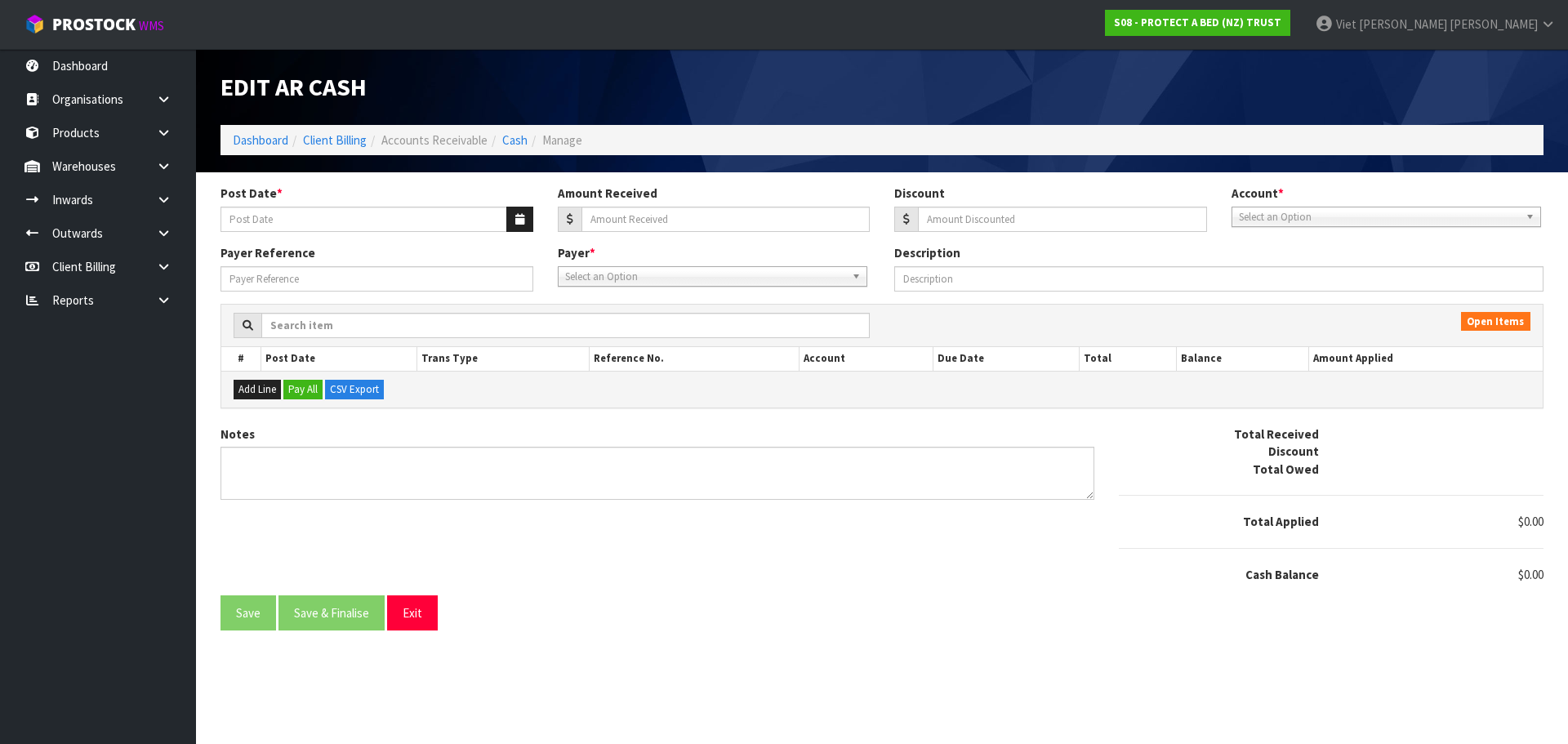
type input "[DATE]"
type input "3692.68"
type input "0"
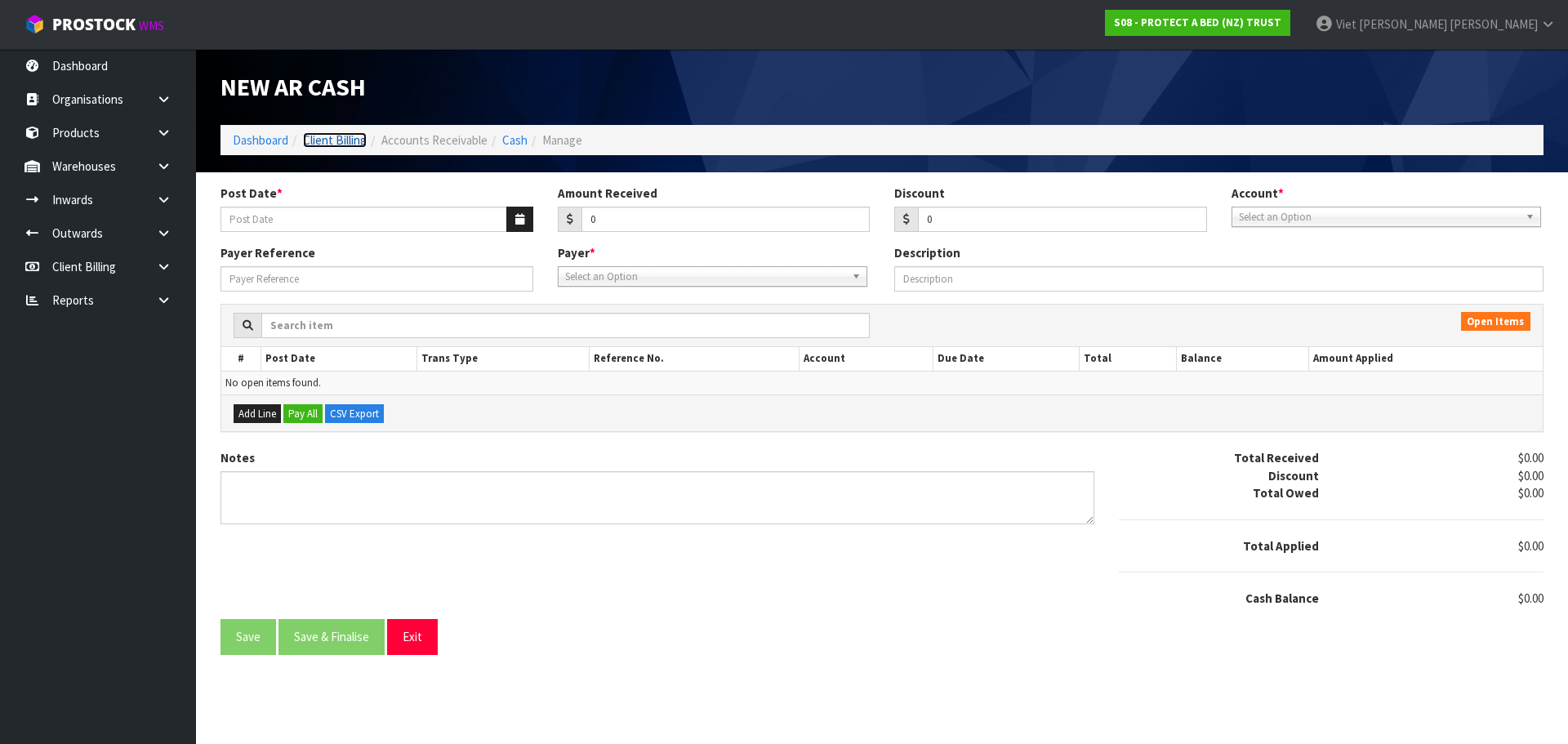
click at [358, 142] on link "Client Billing" at bounding box center [334, 140] width 63 height 16
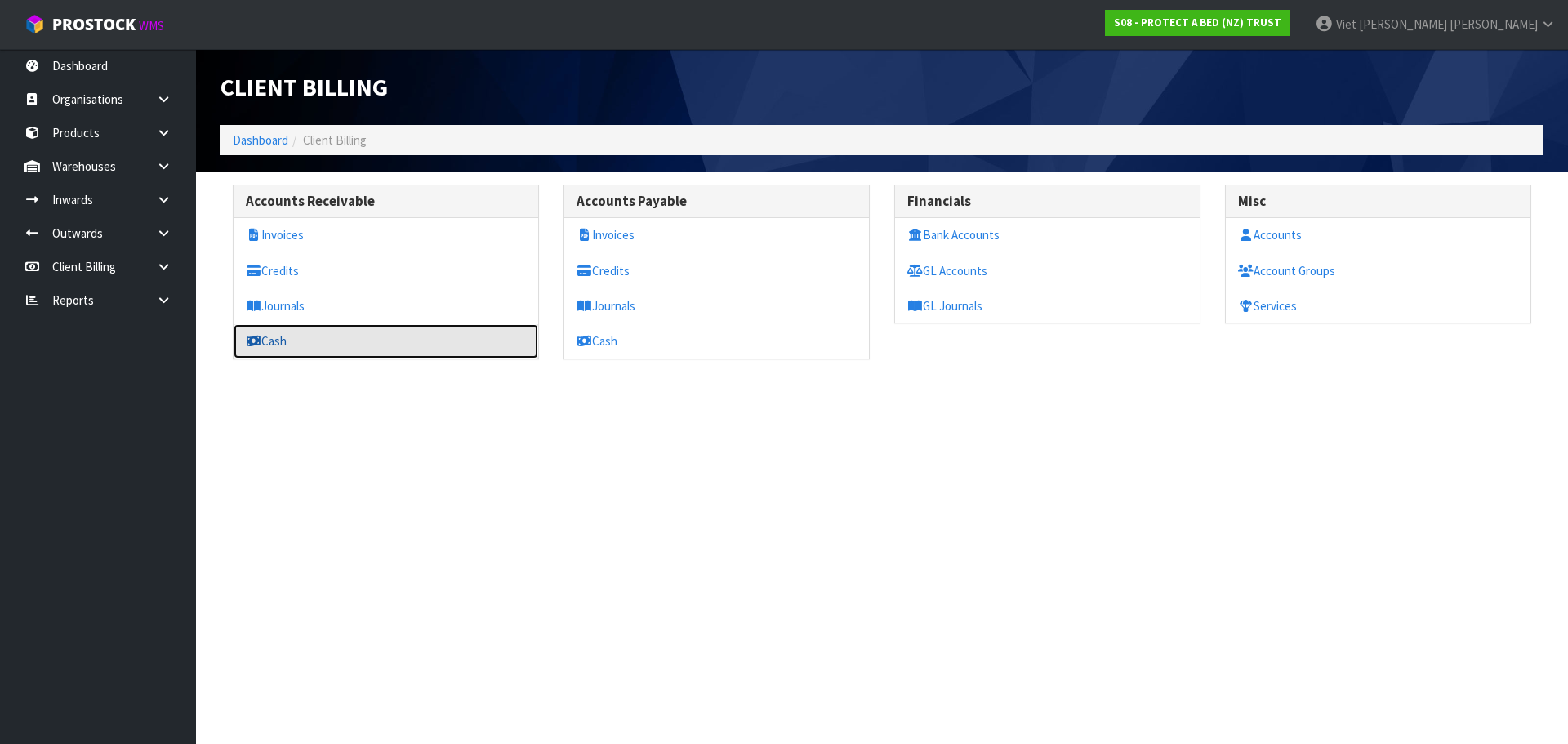
click at [271, 332] on link "Cash" at bounding box center [385, 341] width 304 height 34
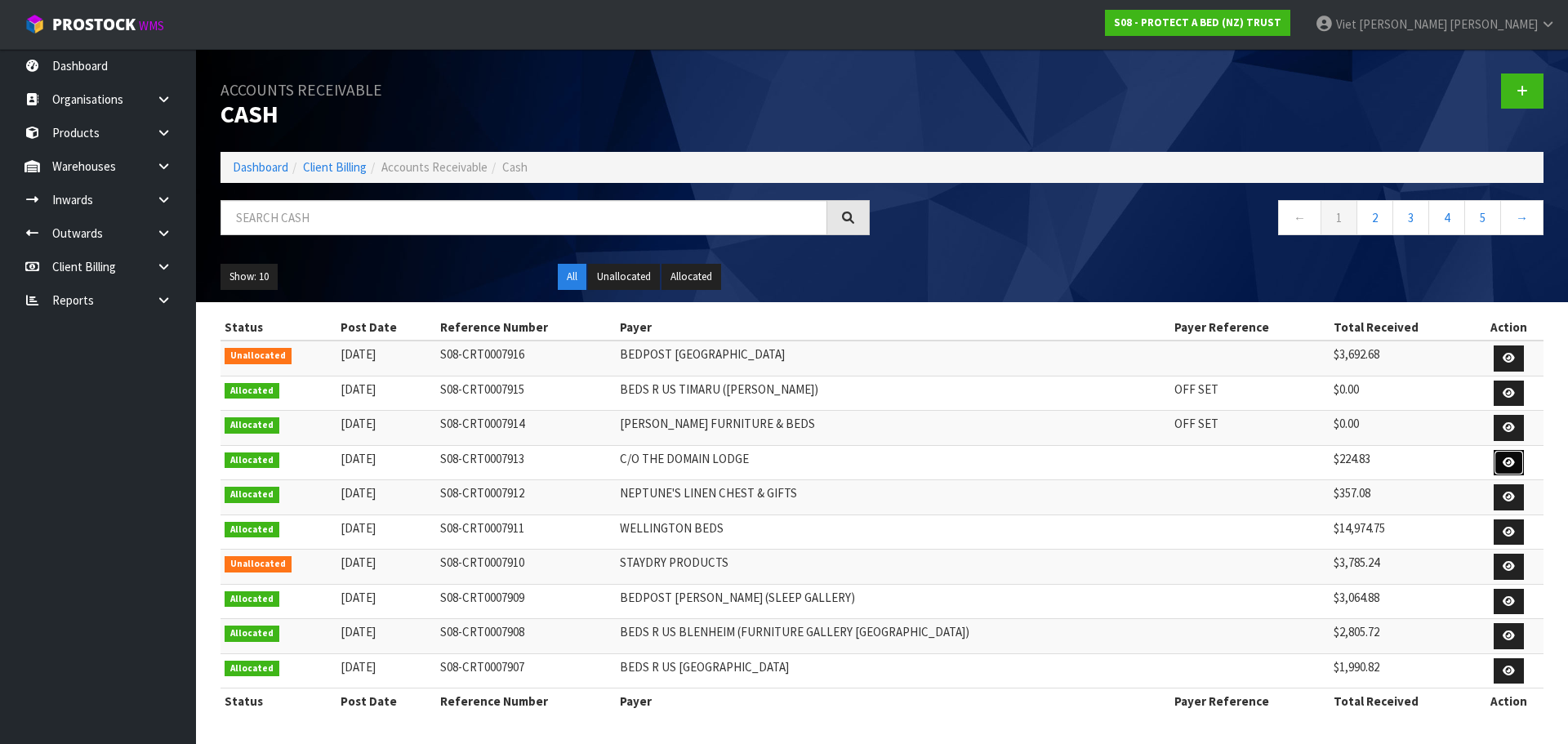
click at [1498, 453] on link at bounding box center [1508, 463] width 30 height 26
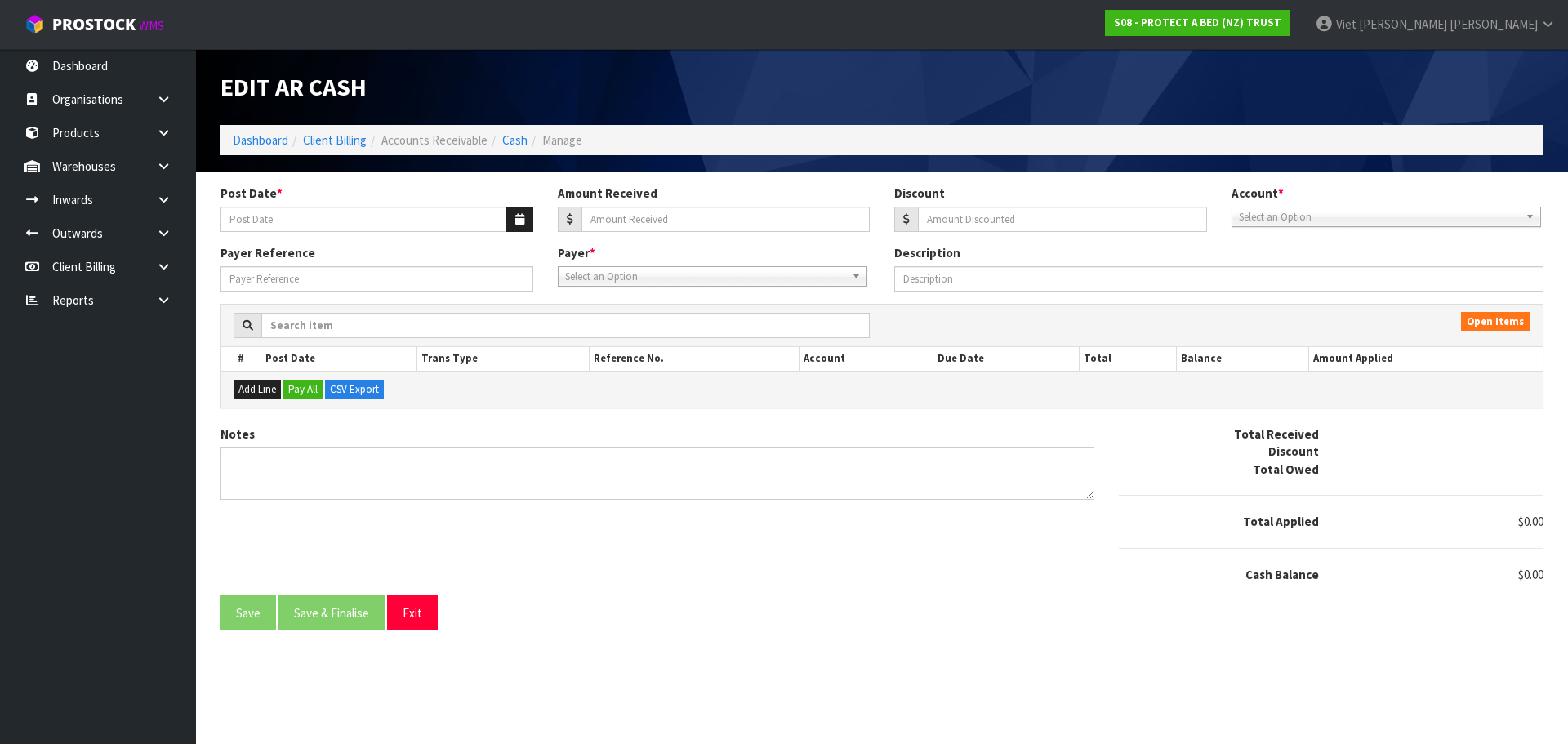
type input "[DATE]"
type input "224.83"
type input "0"
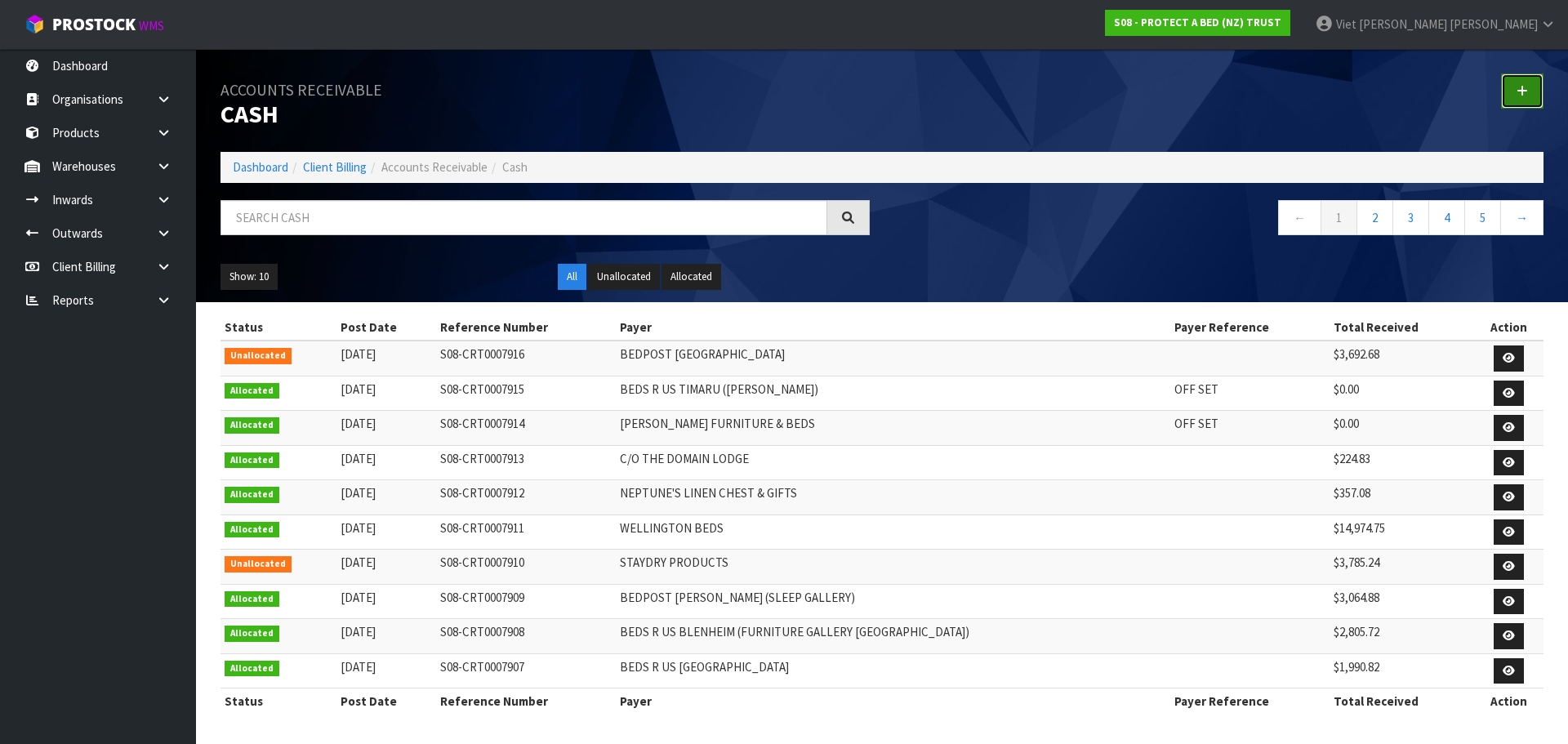
click at [1511, 97] on link at bounding box center [1522, 91] width 42 height 35
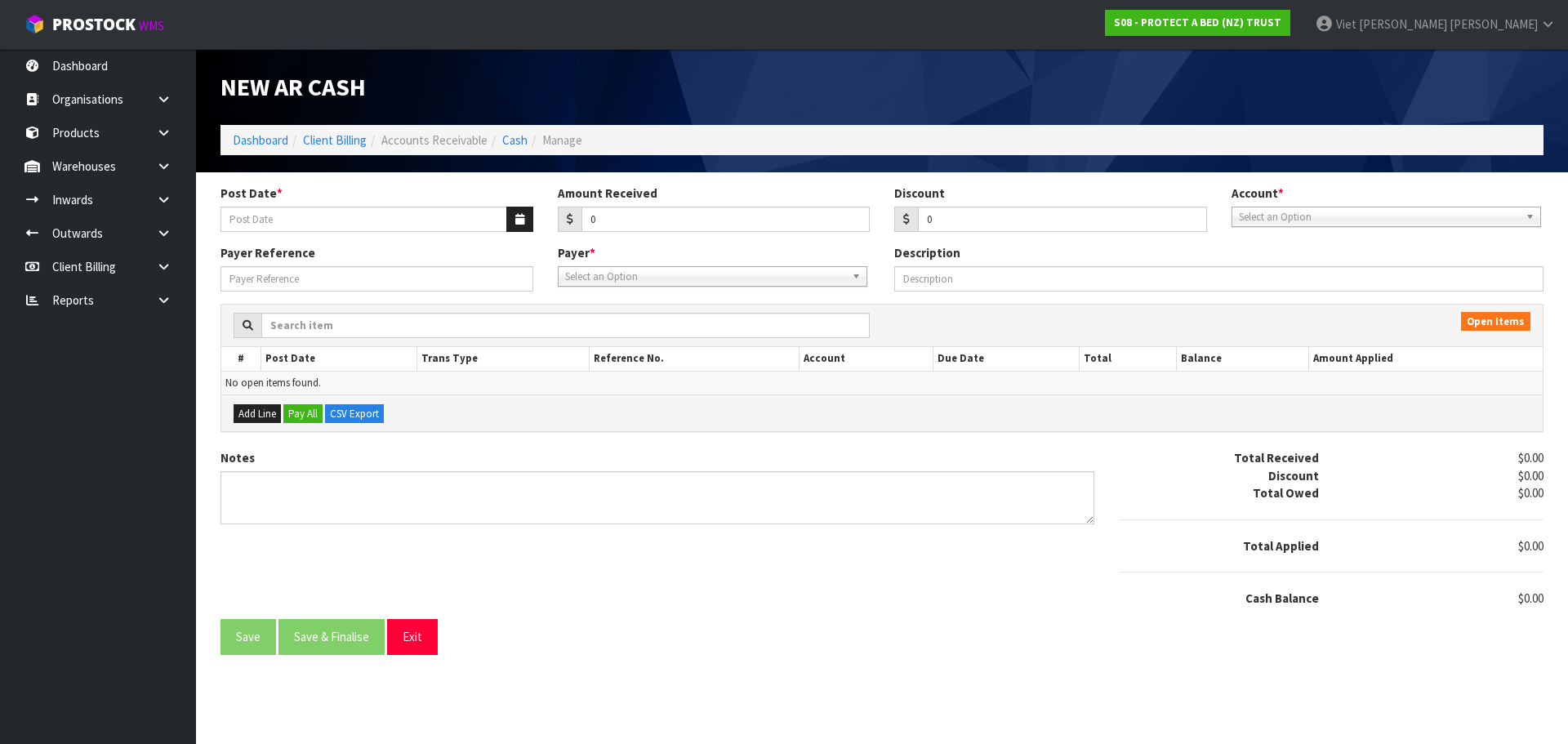
click at [678, 278] on span "Select an Option" at bounding box center [705, 277] width 280 height 20
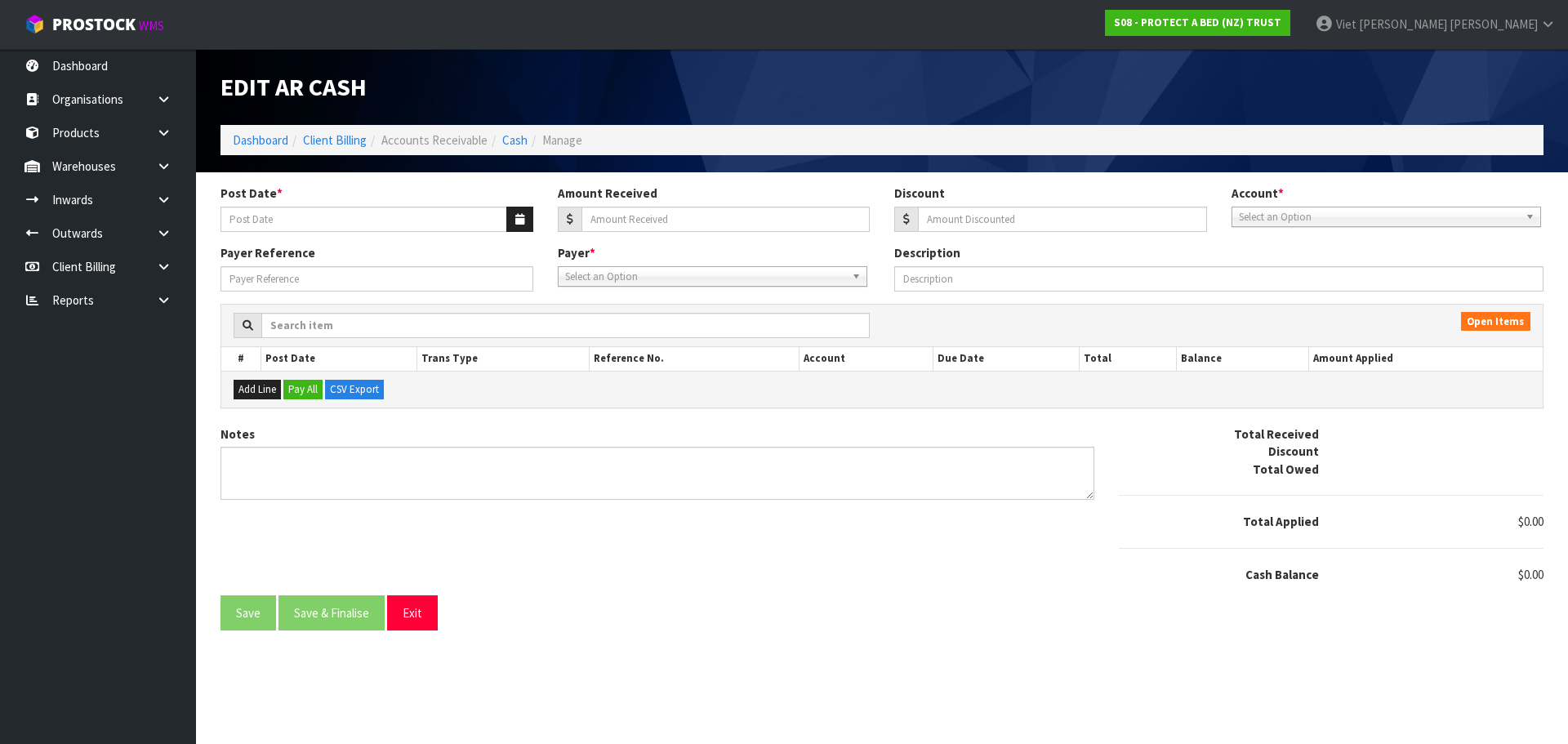
type input "[DATE]"
type input "3692.68"
type input "0"
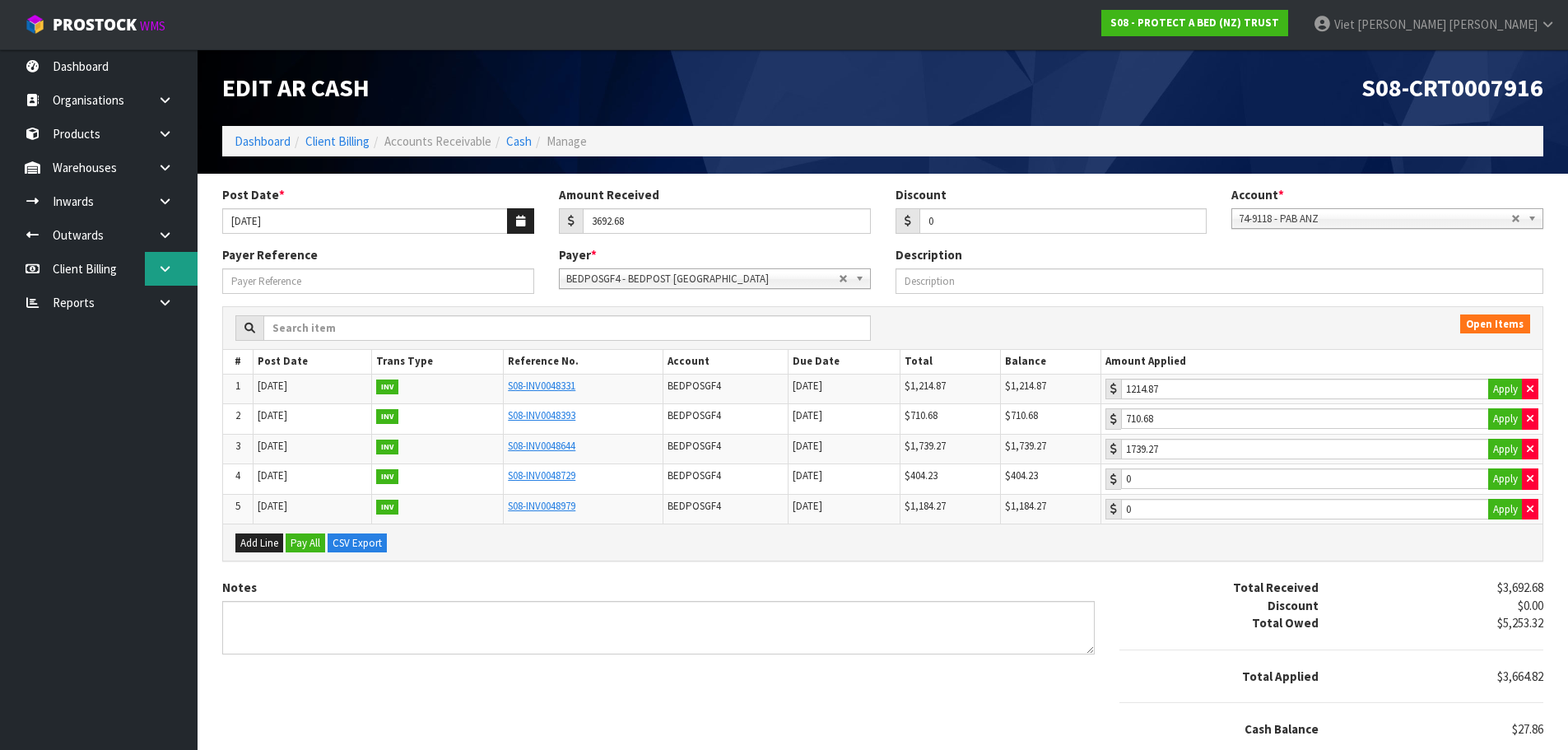
click at [173, 262] on link at bounding box center [171, 268] width 52 height 34
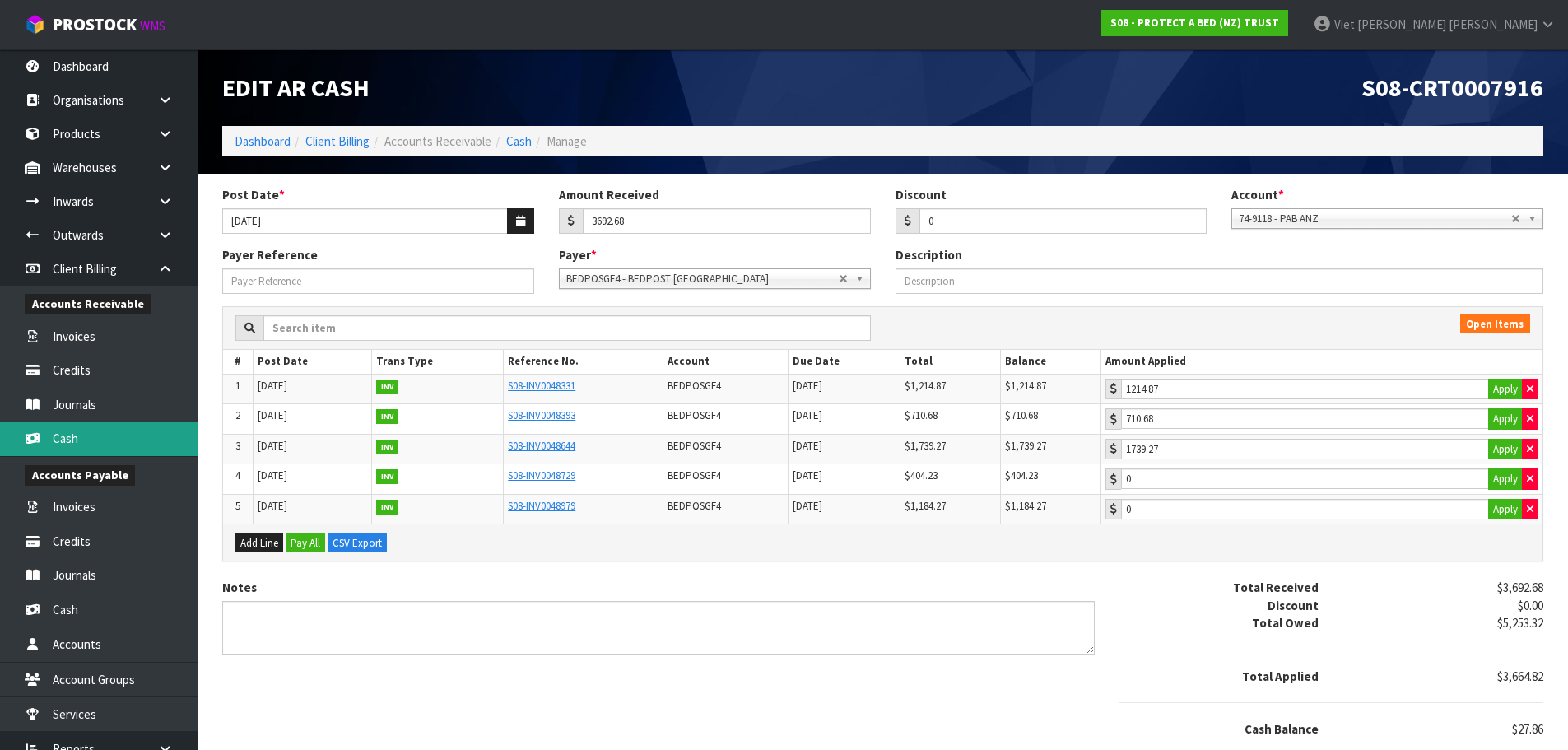
click at [128, 434] on link "Cash" at bounding box center [99, 438] width 198 height 34
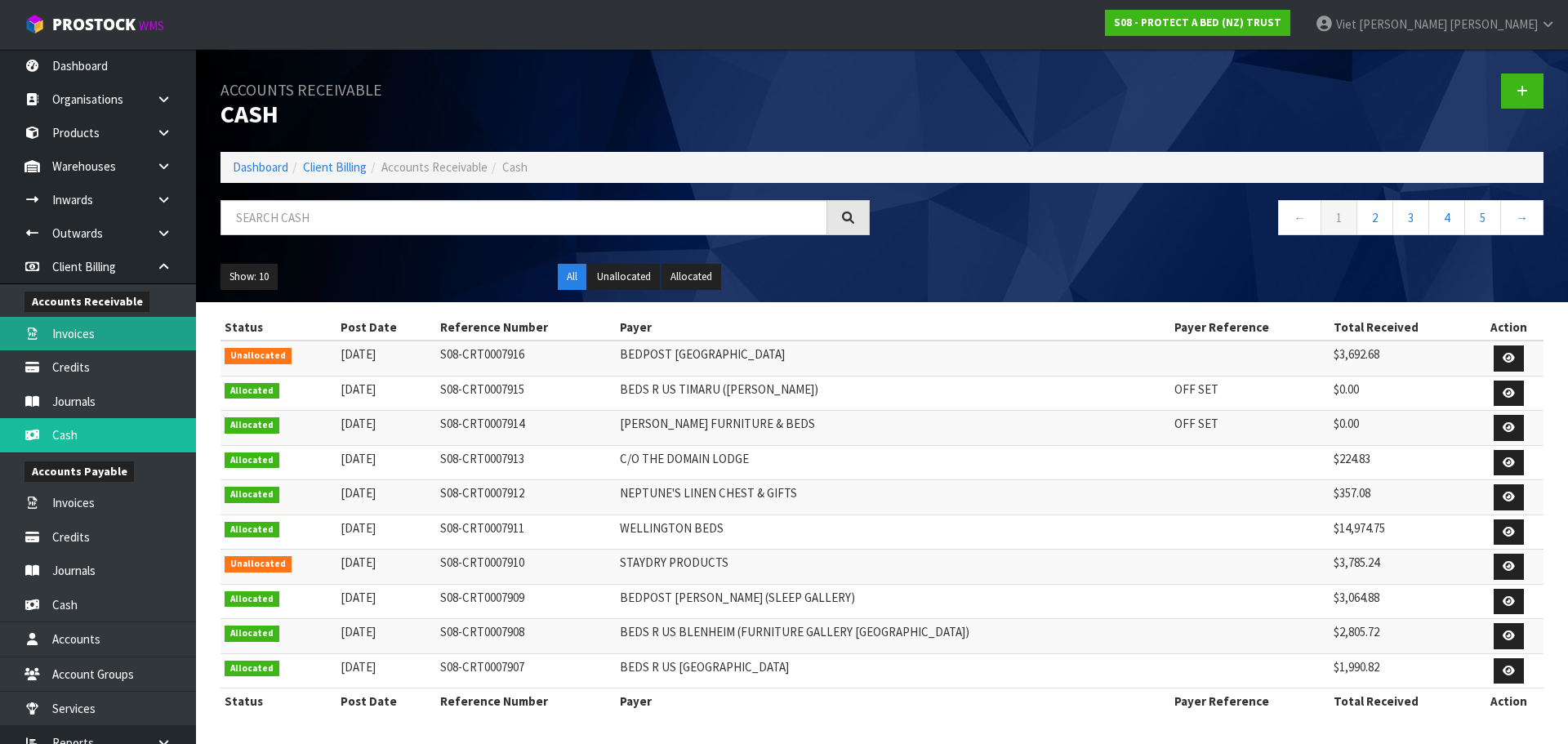
click at [118, 342] on link "Invoices" at bounding box center [98, 333] width 196 height 34
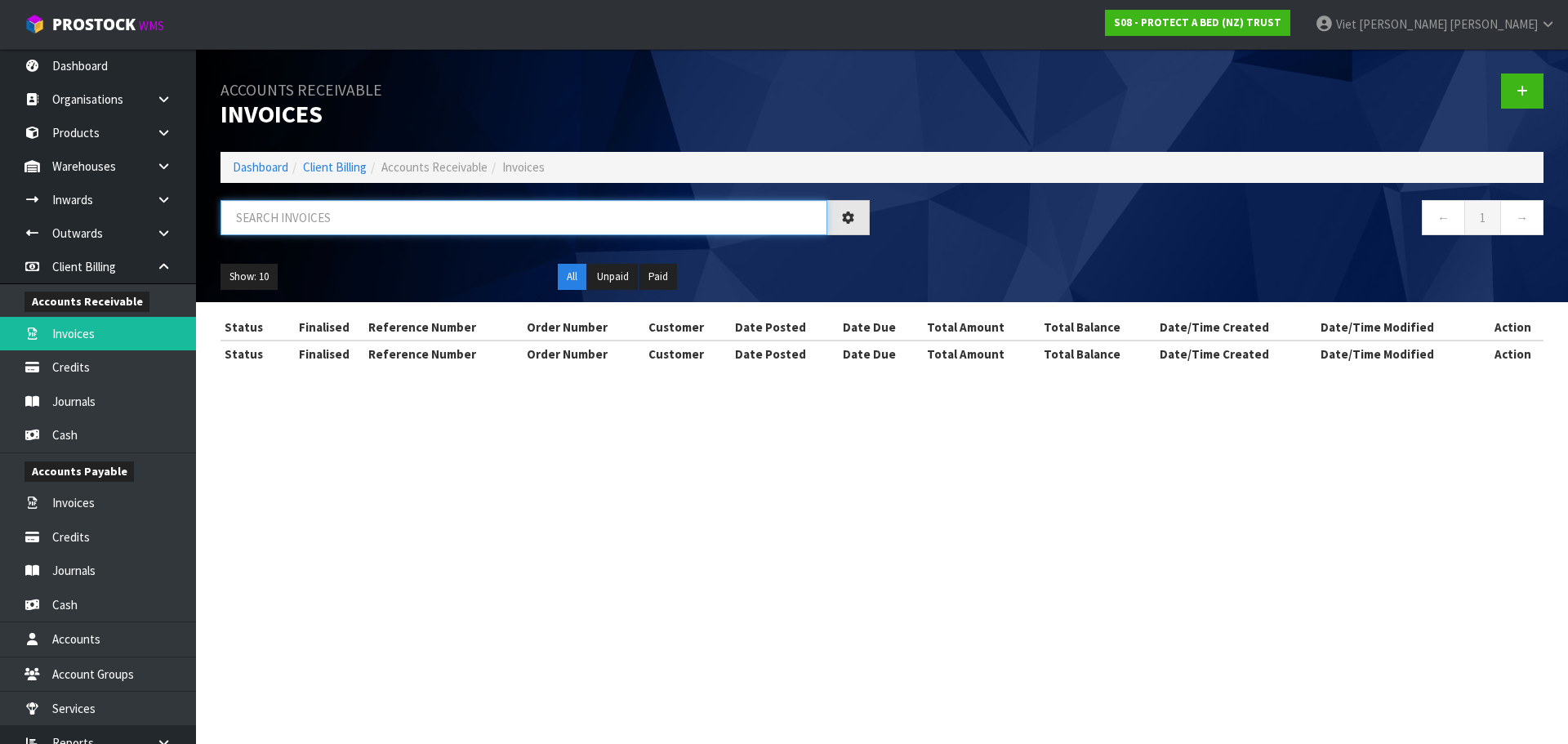
click at [650, 215] on input "text" at bounding box center [524, 218] width 607 height 35
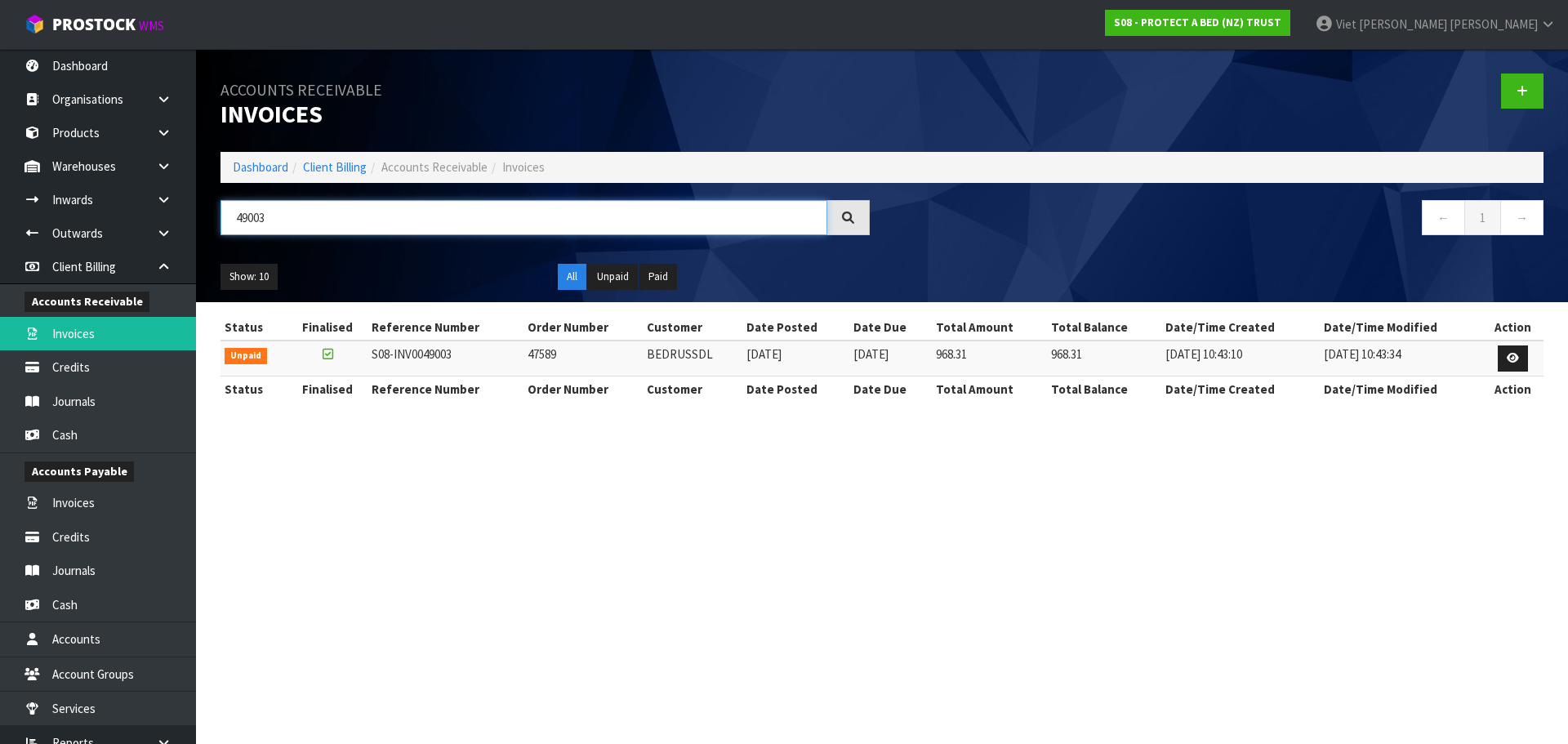
type input "49003"
click at [705, 349] on td "BEDRUSSDL" at bounding box center [692, 358] width 100 height 35
copy td "BEDRUSSDL"
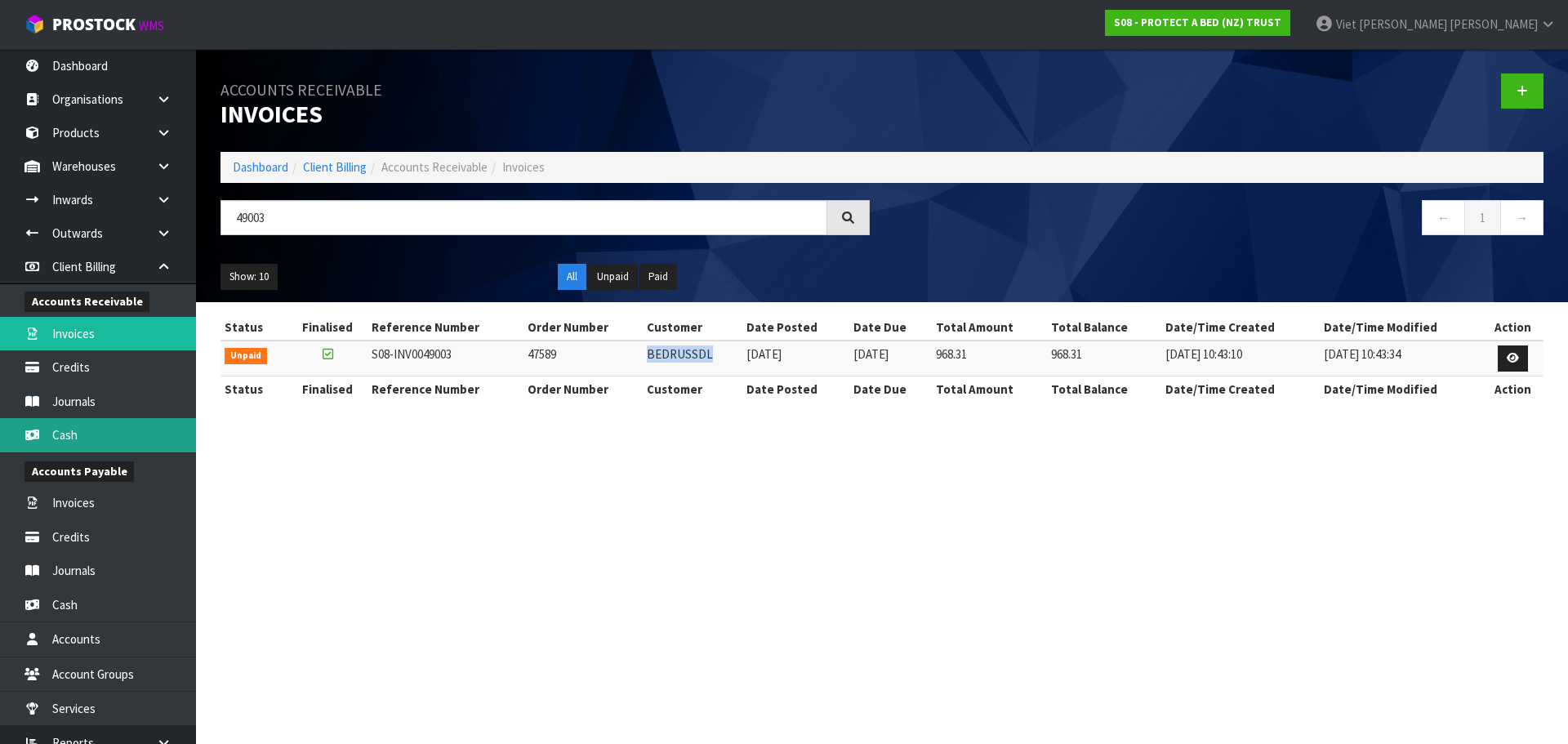
click at [77, 427] on link "Cash" at bounding box center [98, 434] width 196 height 34
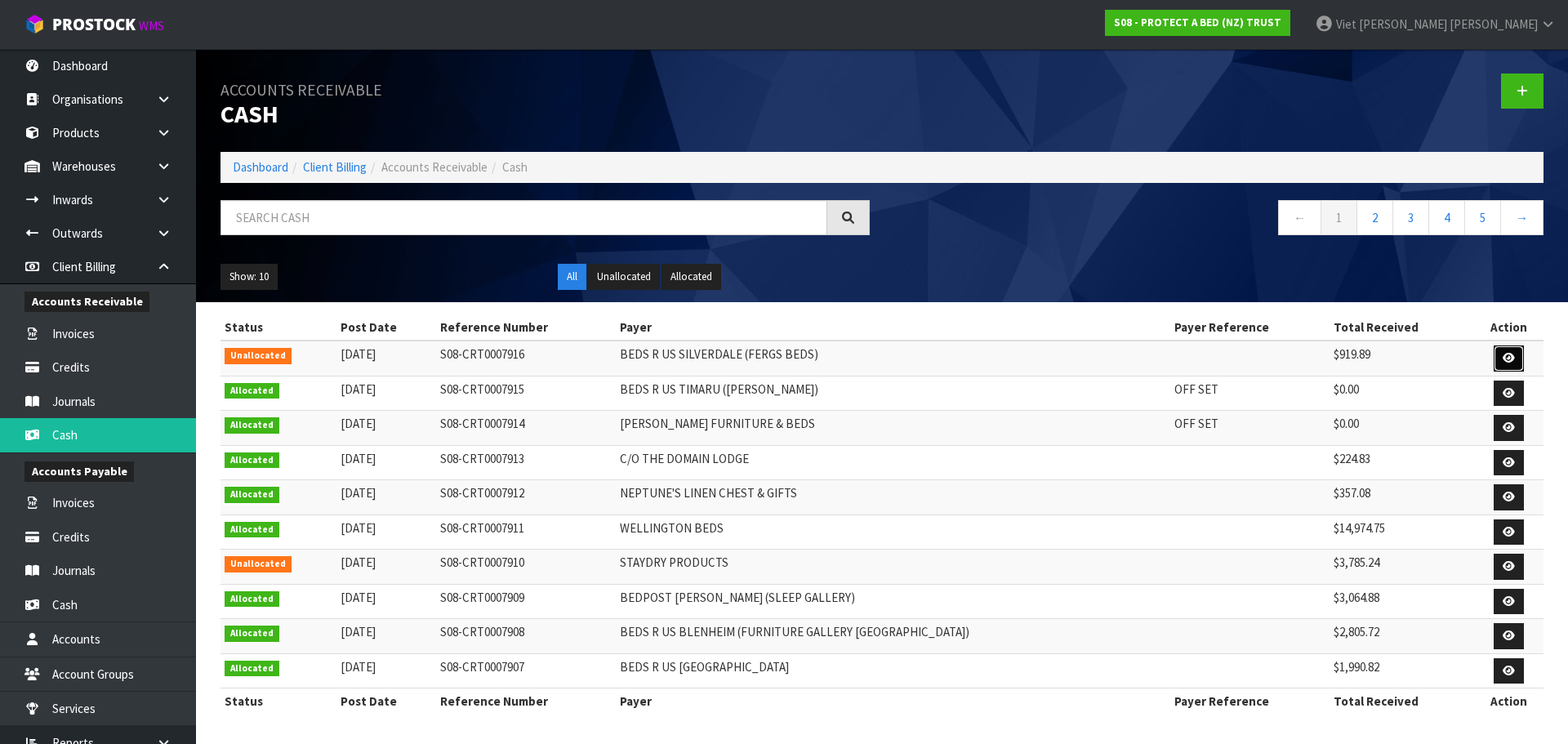
click at [1503, 357] on icon at bounding box center [1509, 358] width 12 height 10
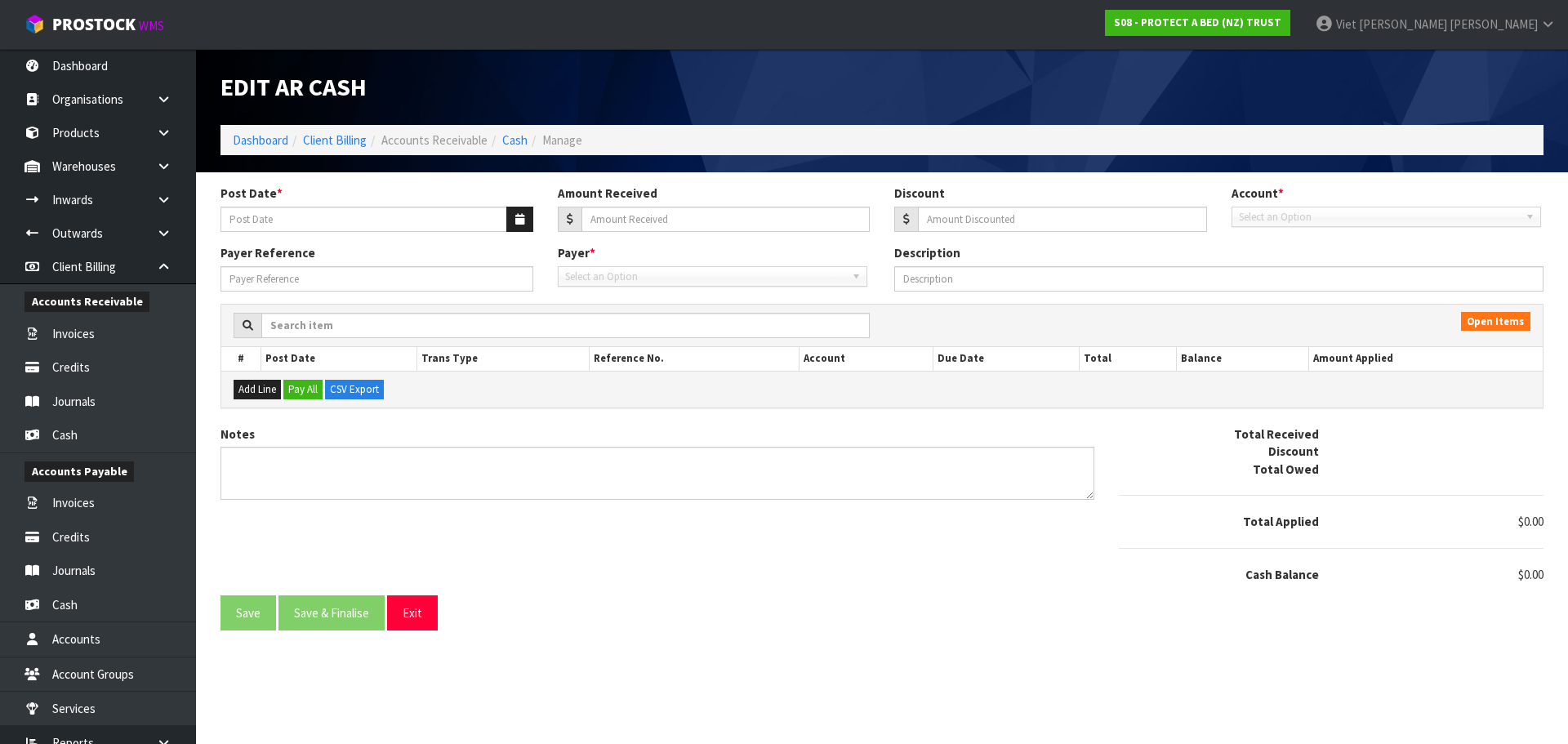
type input "[DATE]"
type input "919.89"
type input "0"
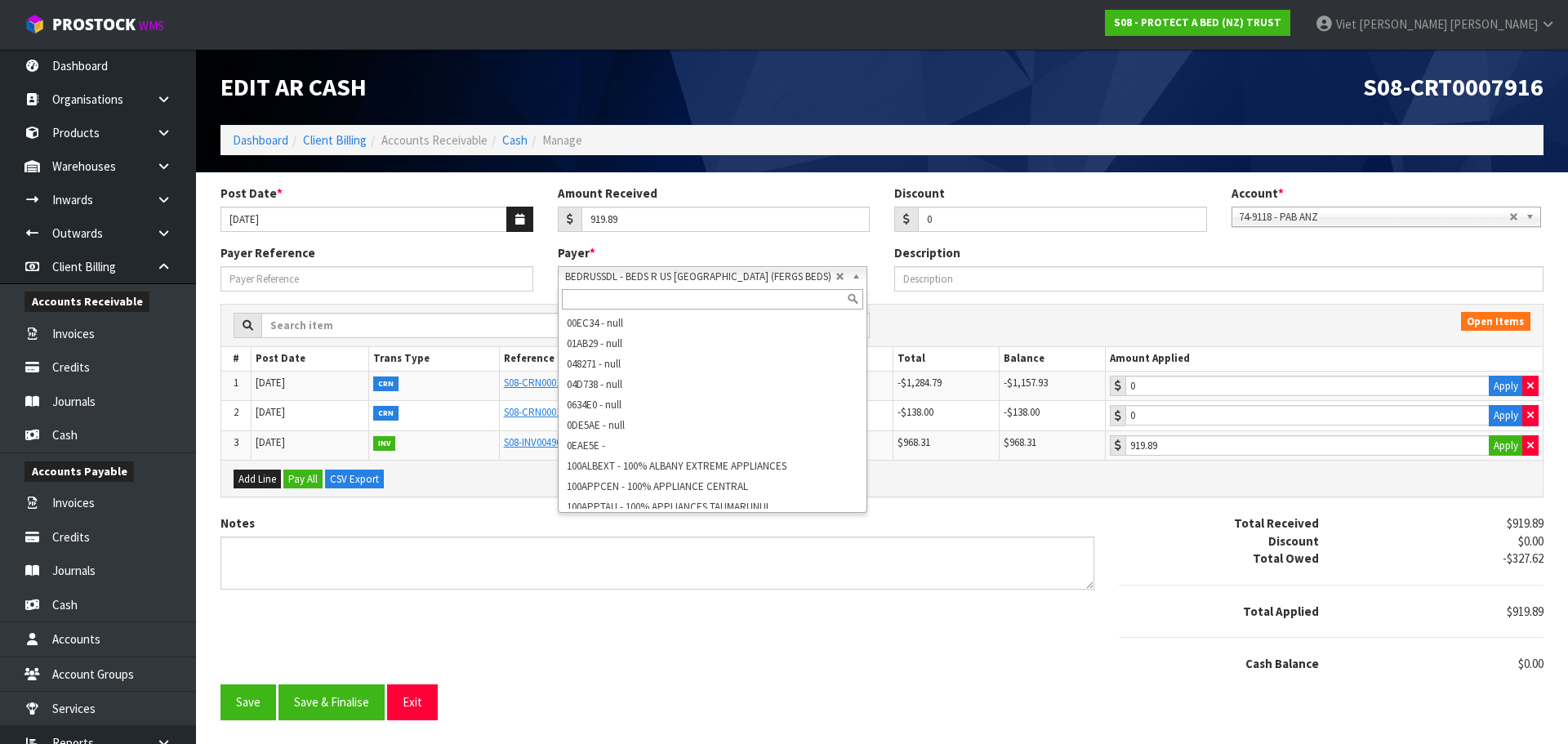
click at [762, 282] on span "BEDRUSSDL - BEDS R US [GEOGRAPHIC_DATA] (FERGS BEDS)" at bounding box center [701, 277] width 271 height 20
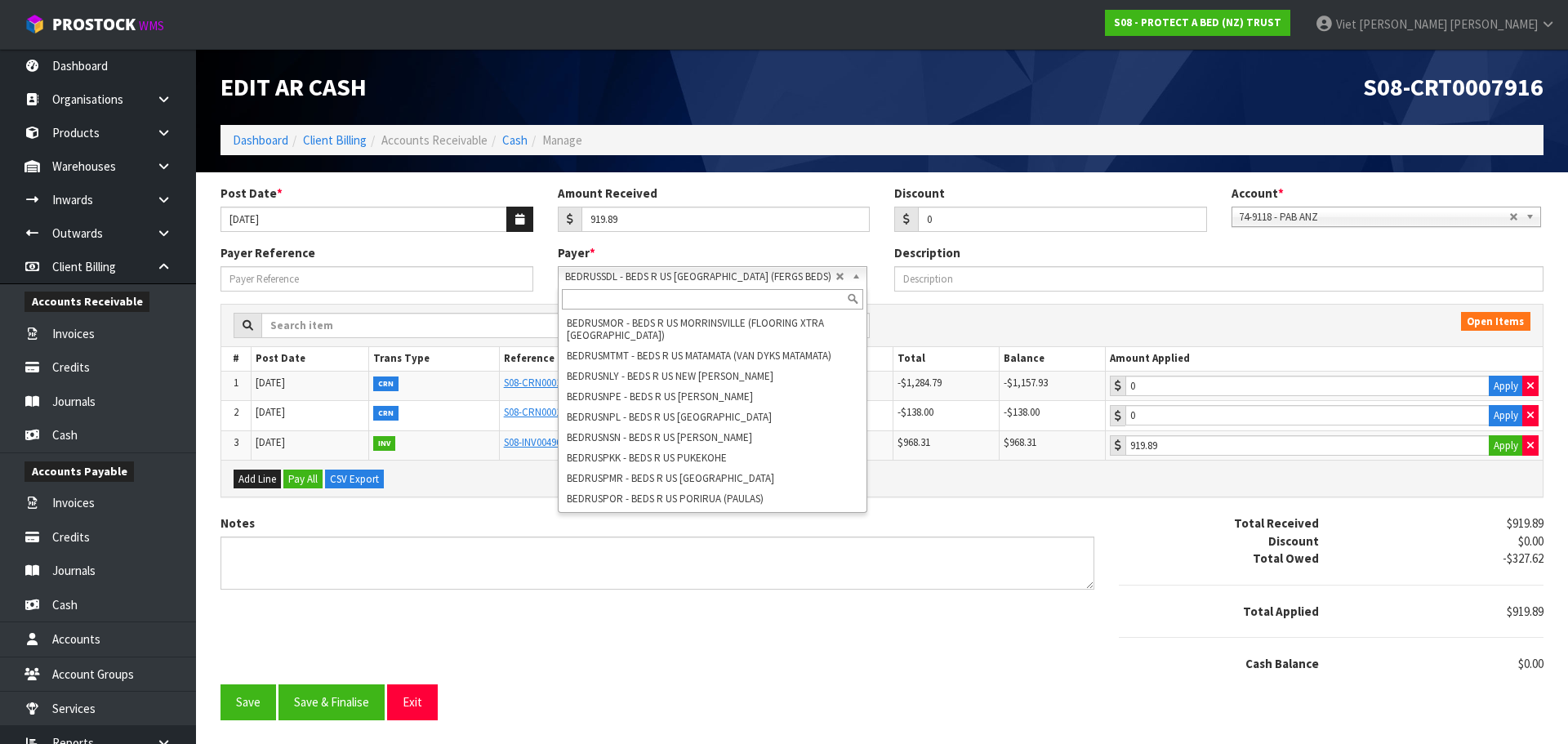
click at [755, 293] on input "text" at bounding box center [712, 299] width 301 height 21
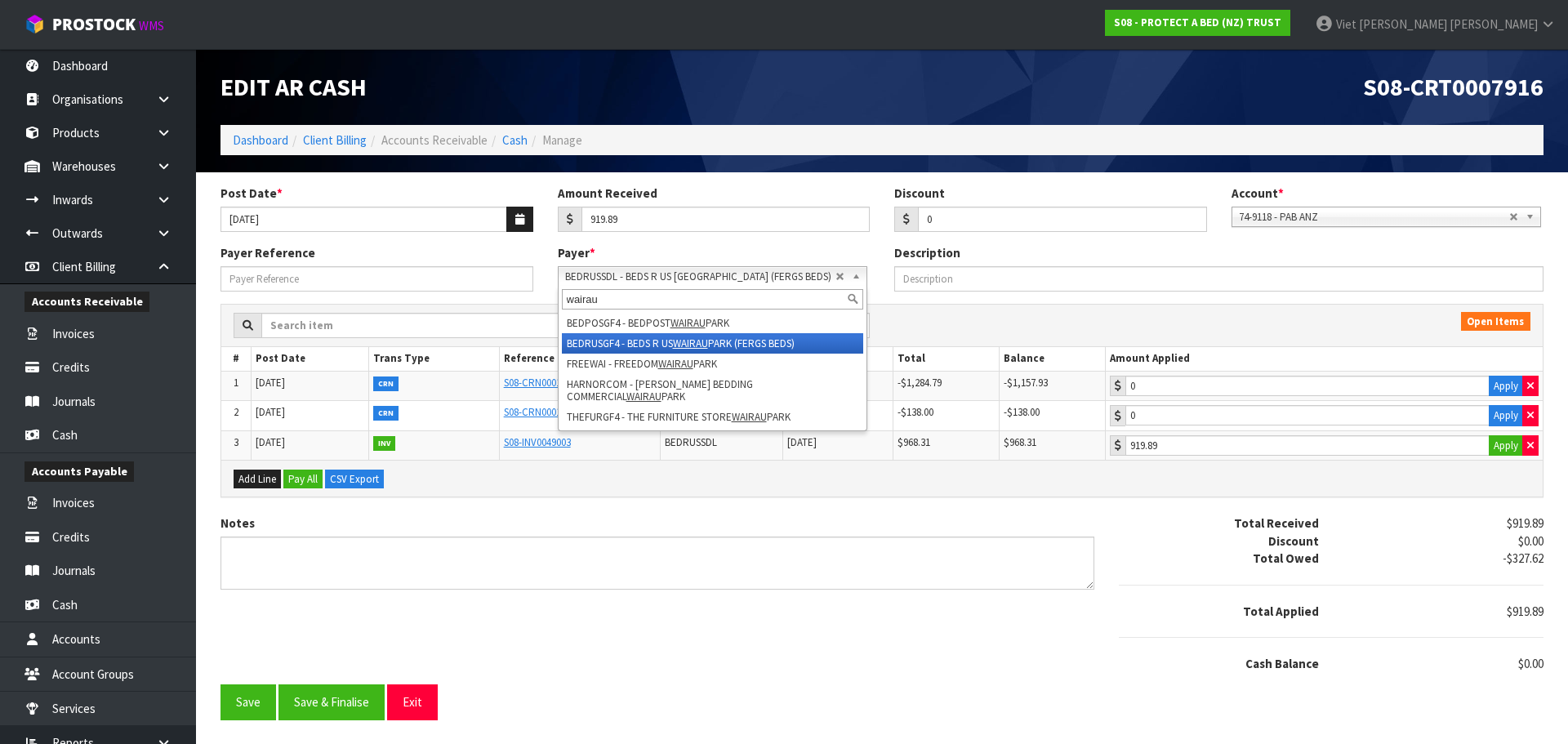
type input "wairau"
click at [810, 335] on li "BEDRUSGF4 - BEDS R US [GEOGRAPHIC_DATA] (FERGS BEDS)" at bounding box center [712, 343] width 301 height 21
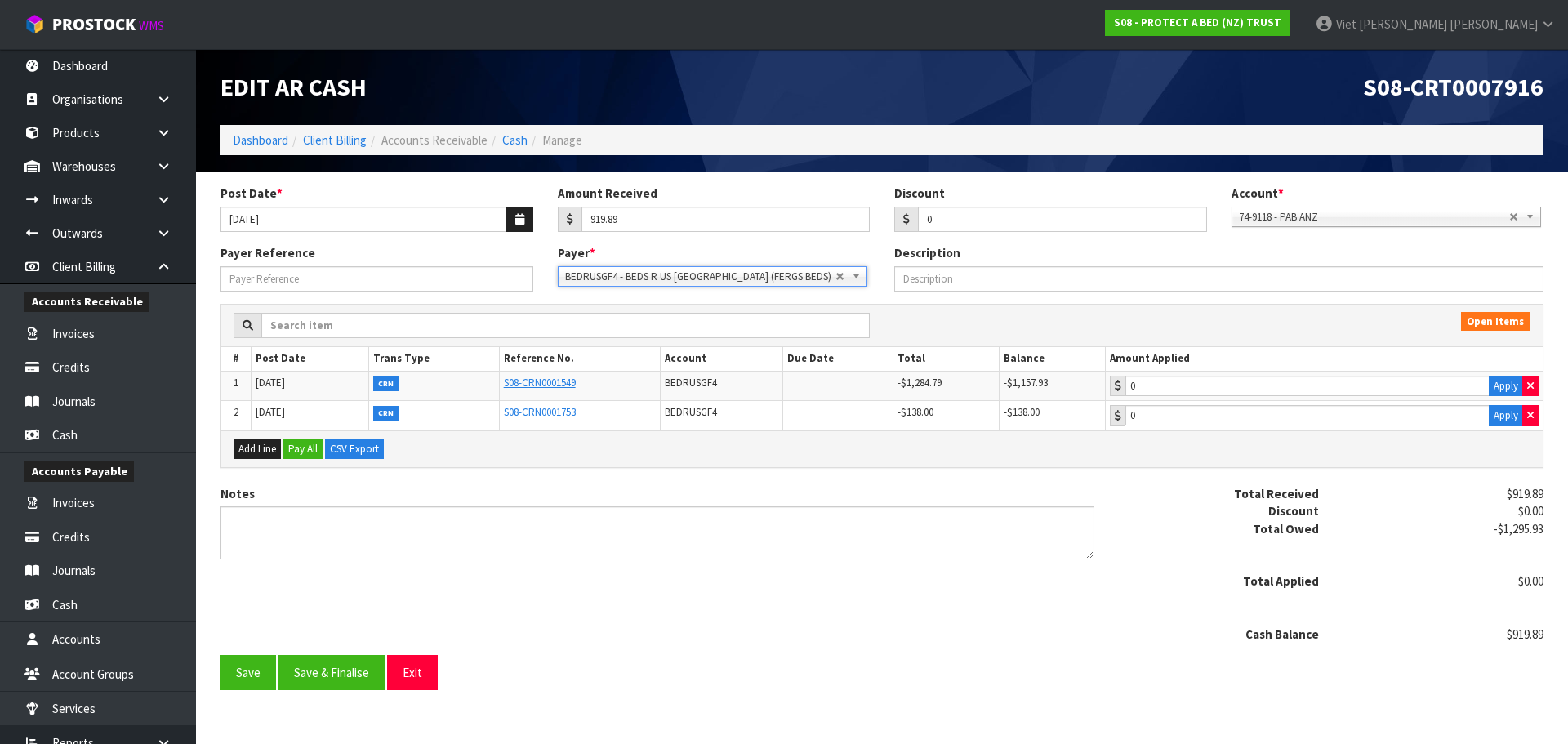
click at [734, 284] on span "BEDRUSGF4 - BEDS R US [GEOGRAPHIC_DATA] (FERGS BEDS)" at bounding box center [701, 277] width 271 height 20
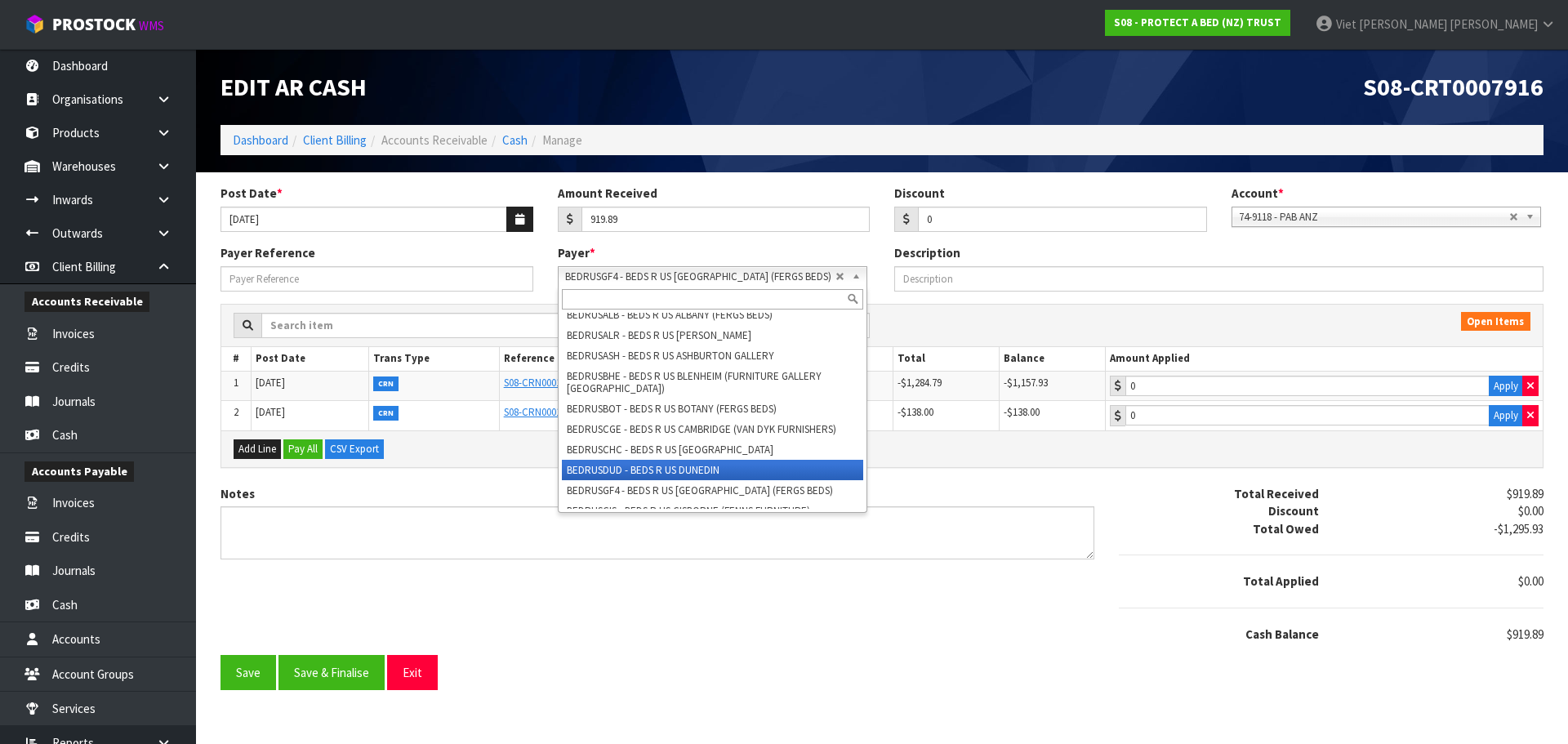
scroll to position [6136, 0]
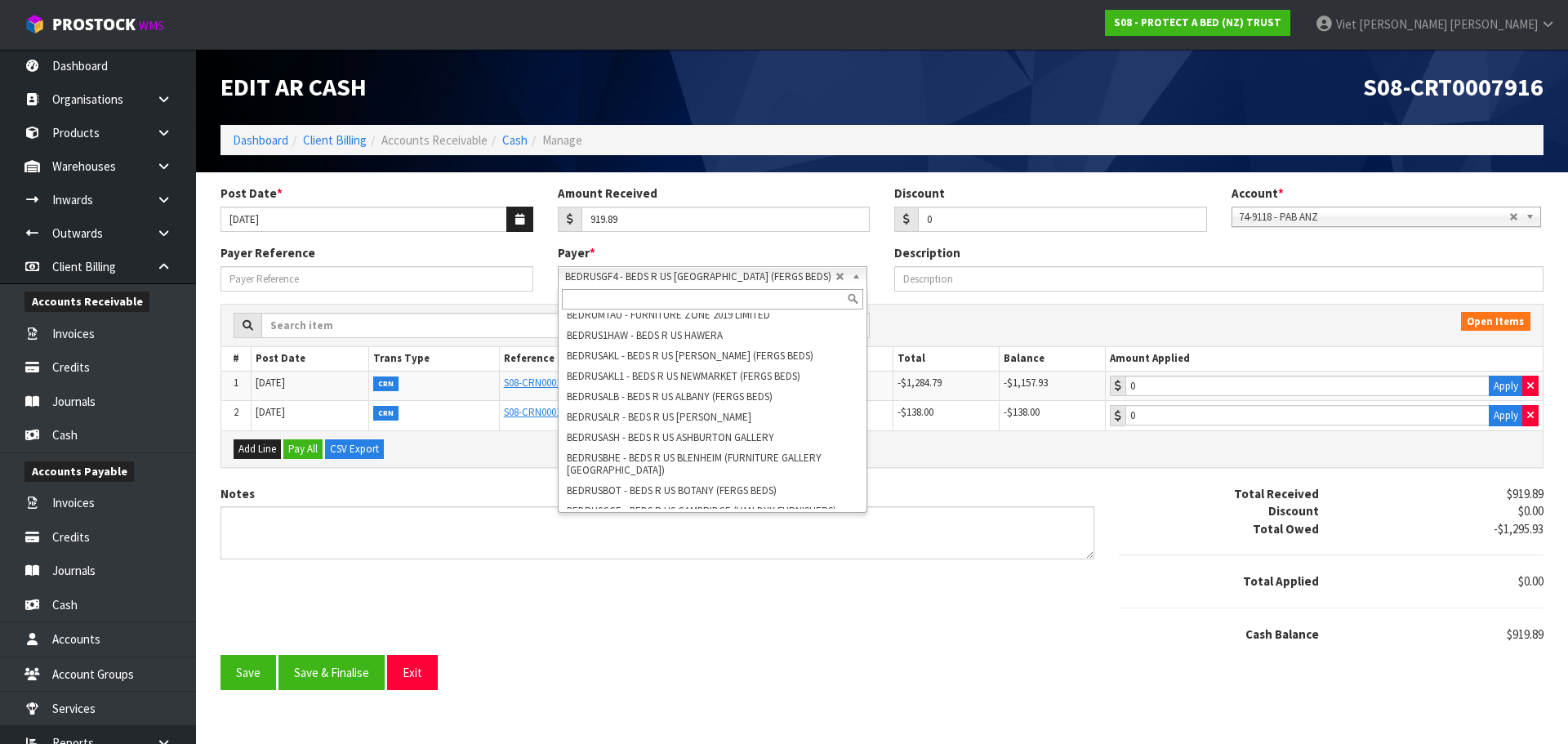
click at [676, 290] on input "text" at bounding box center [712, 299] width 301 height 21
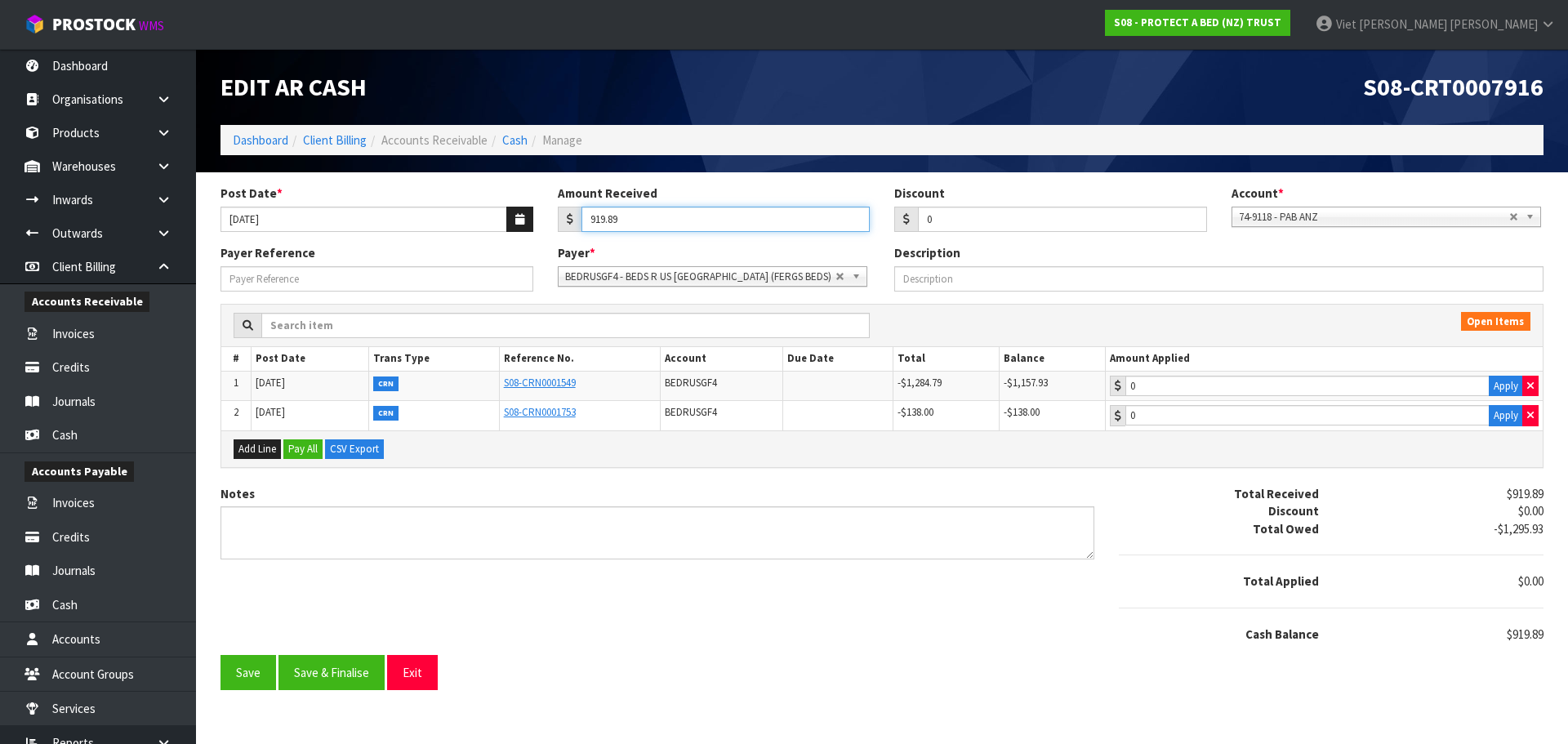
drag, startPoint x: 739, startPoint y: 224, endPoint x: 548, endPoint y: 223, distance: 191.0
click at [548, 223] on div "Amount Received 919.89" at bounding box center [714, 208] width 337 height 48
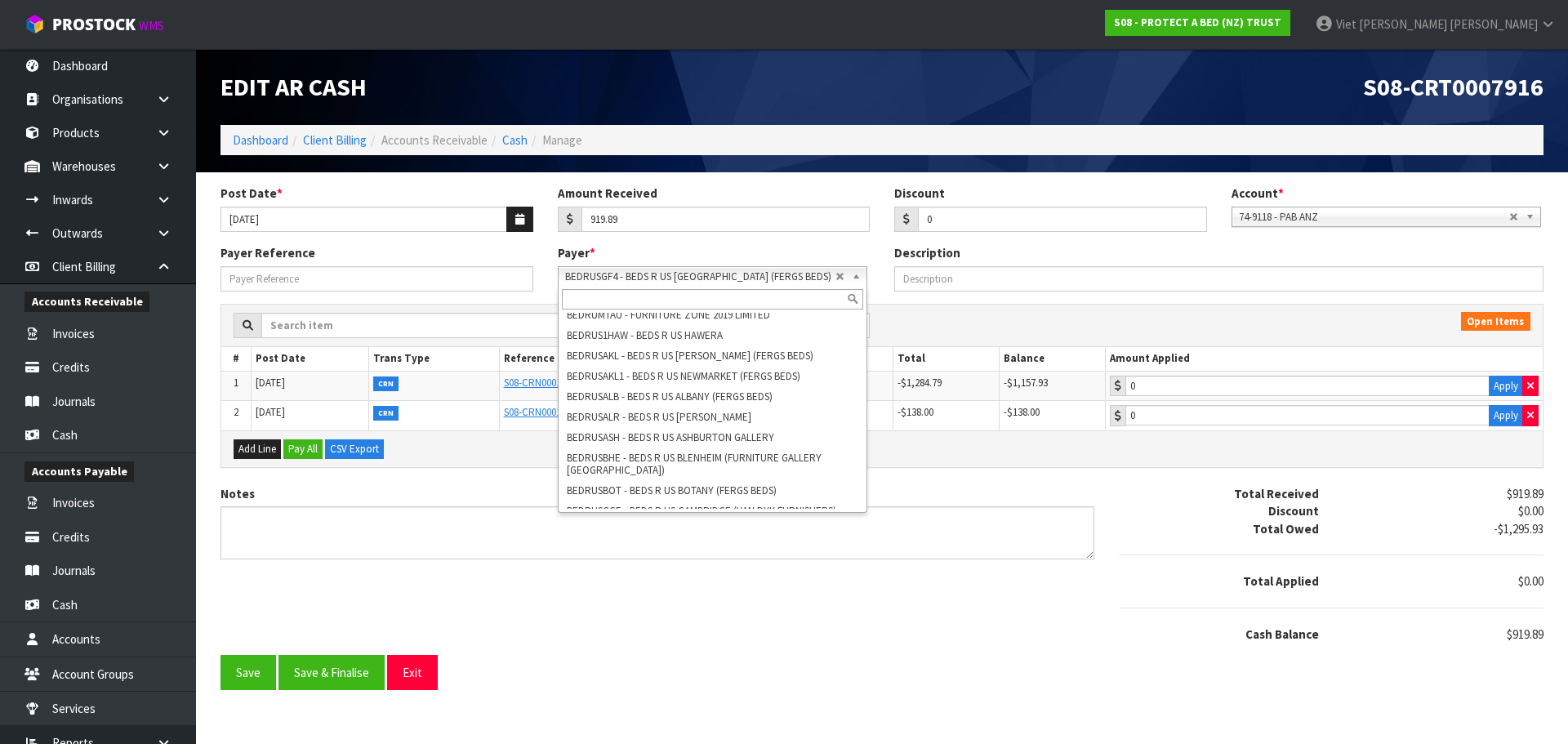
click at [846, 273] on link "BEDRUSGF4 - BEDS R US [GEOGRAPHIC_DATA] (FERGS BEDS)" at bounding box center [712, 277] width 310 height 21
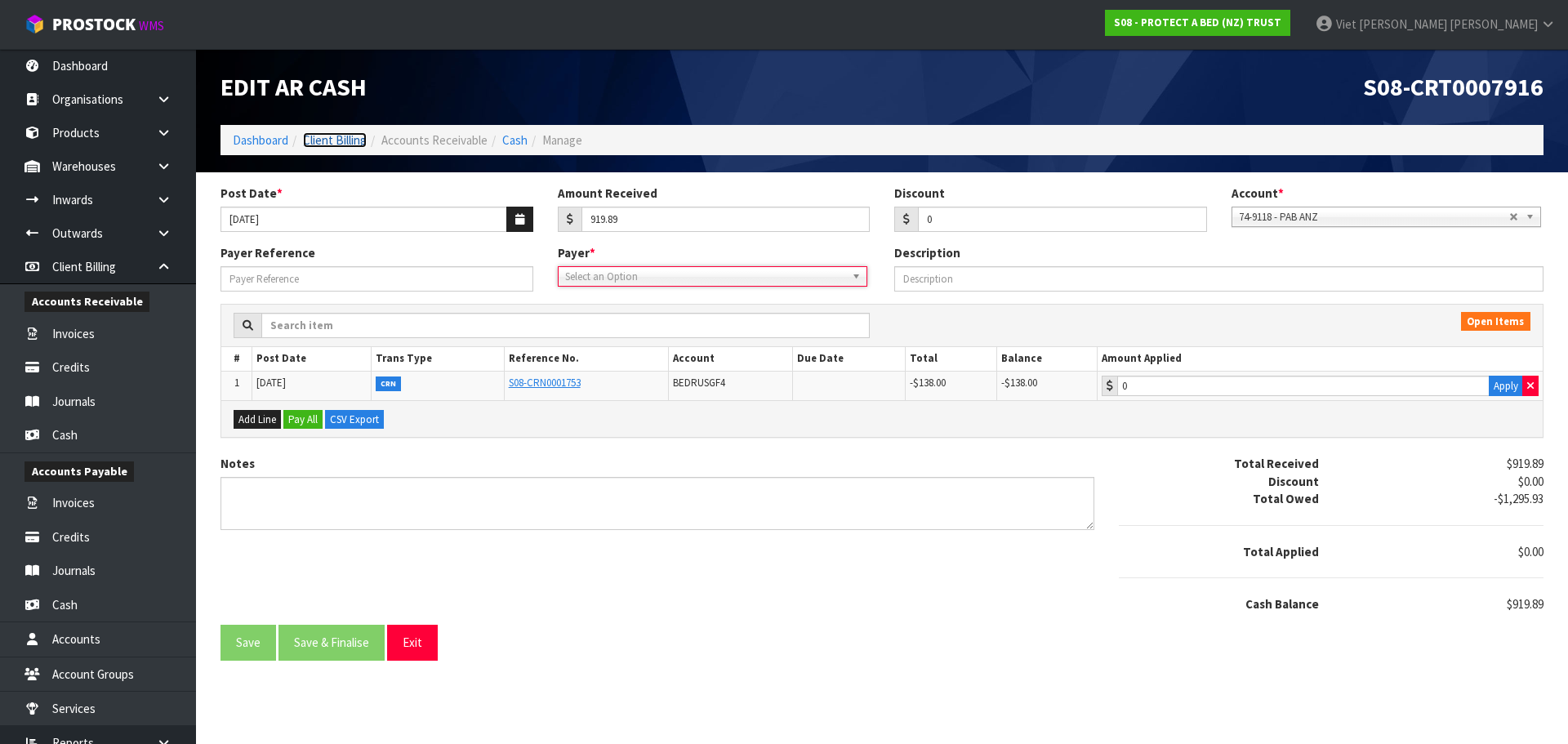
click at [356, 140] on link "Client Billing" at bounding box center [334, 140] width 63 height 16
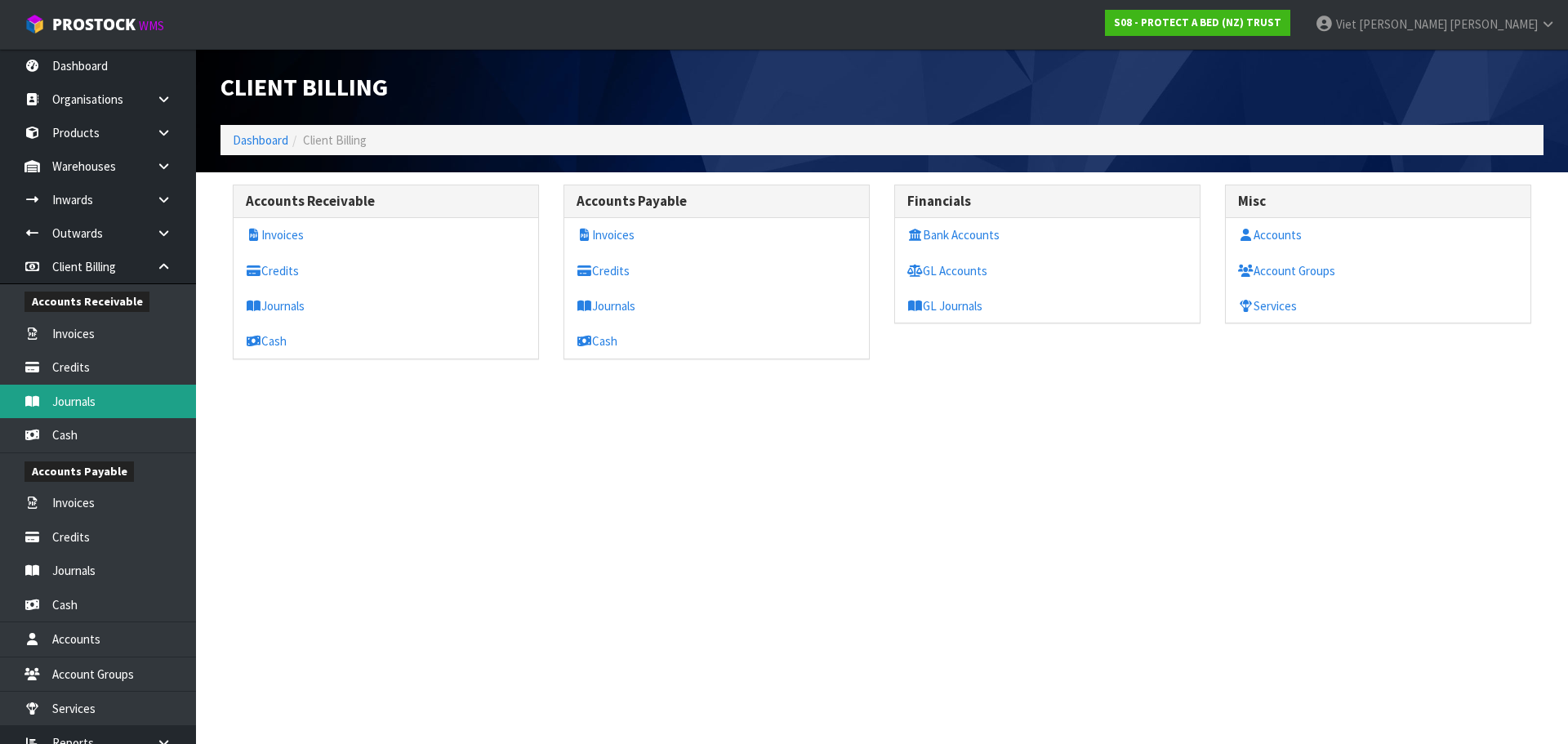
click at [129, 413] on link "Journals" at bounding box center [98, 401] width 196 height 34
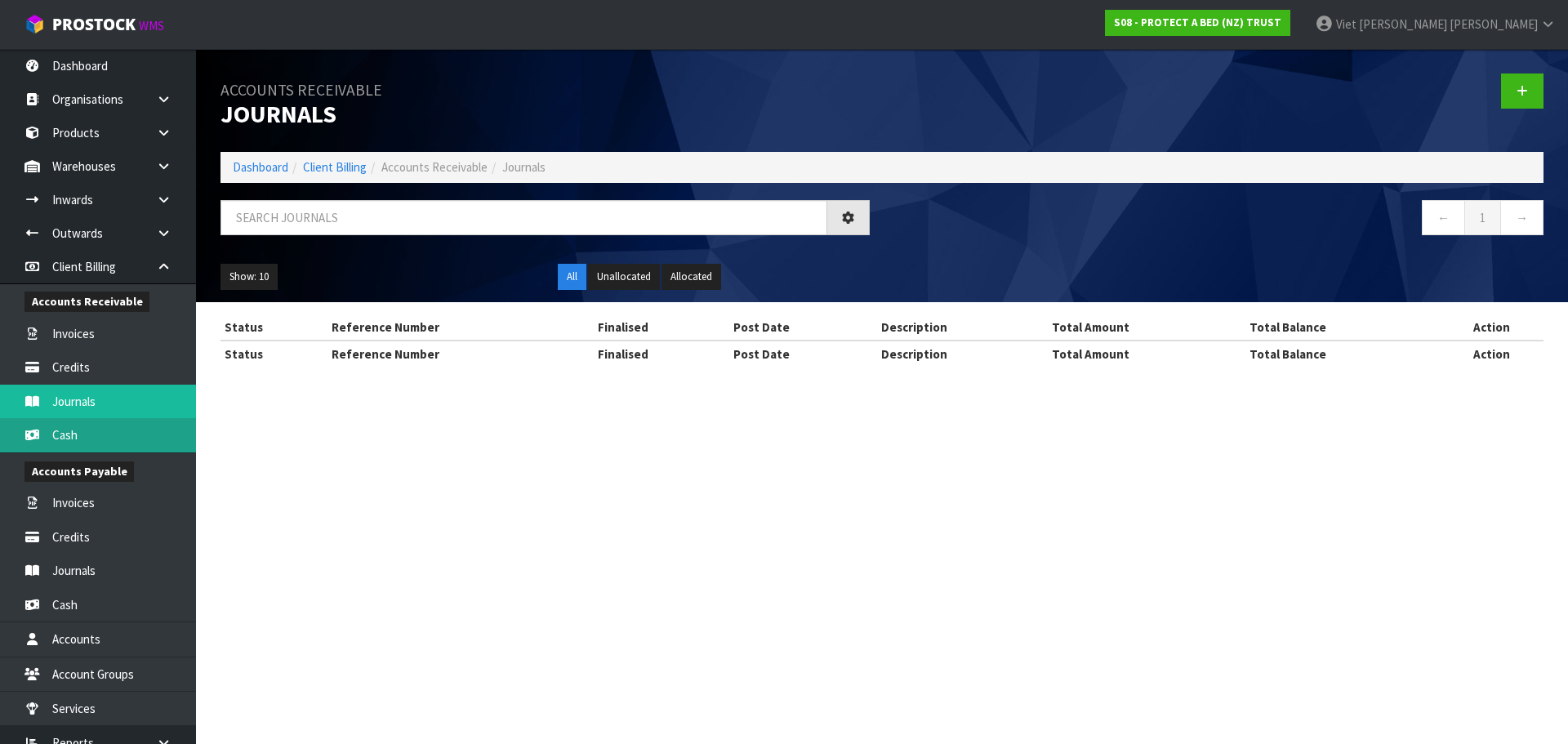
click at [116, 427] on section "Accounts Receivable Journals Dashboard Client Billing Accounts Receivable Journ…" at bounding box center [784, 372] width 1568 height 744
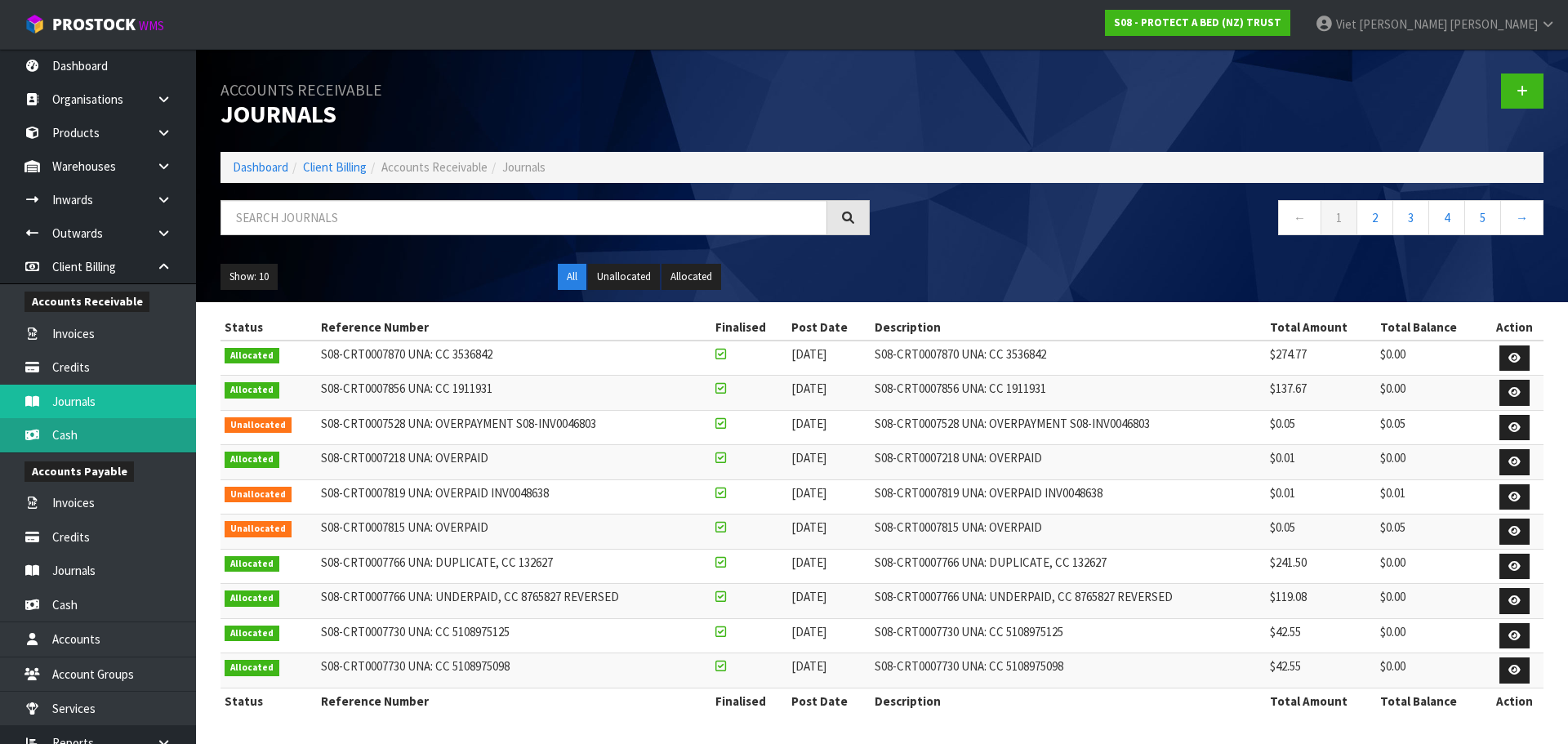
click at [103, 441] on link "Cash" at bounding box center [98, 434] width 196 height 34
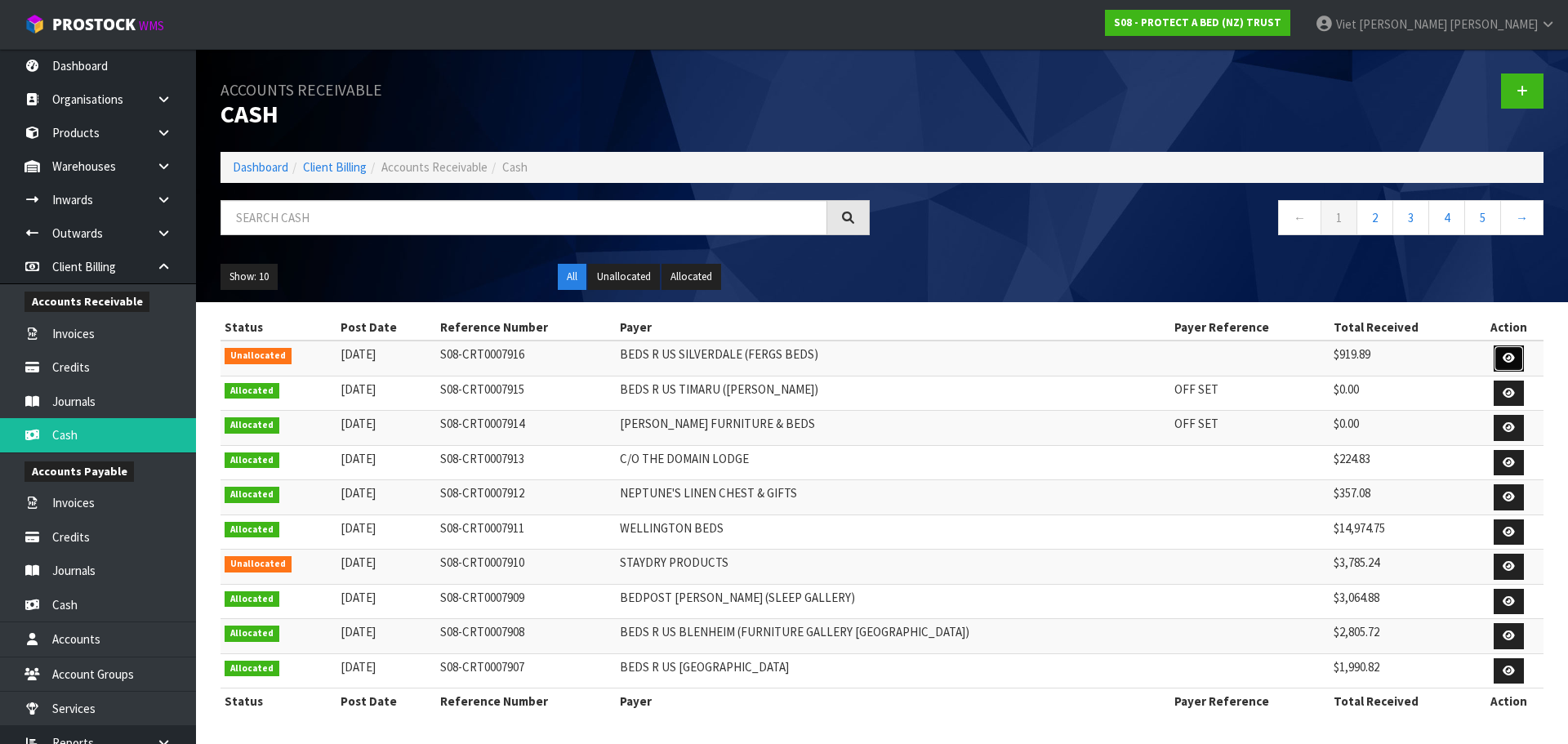
click at [1505, 348] on link at bounding box center [1508, 358] width 30 height 26
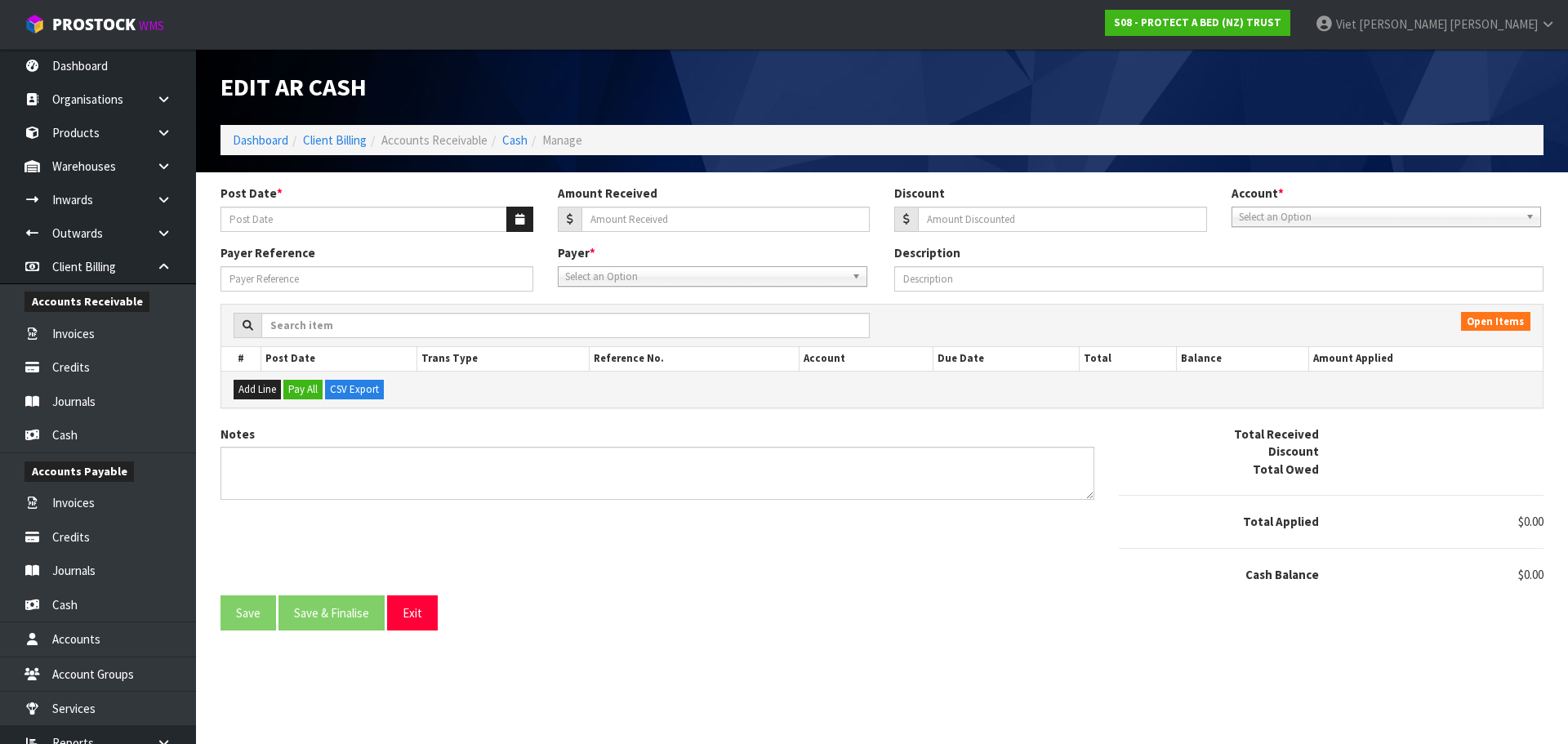
type input "[DATE]"
type input "919.89"
type input "0"
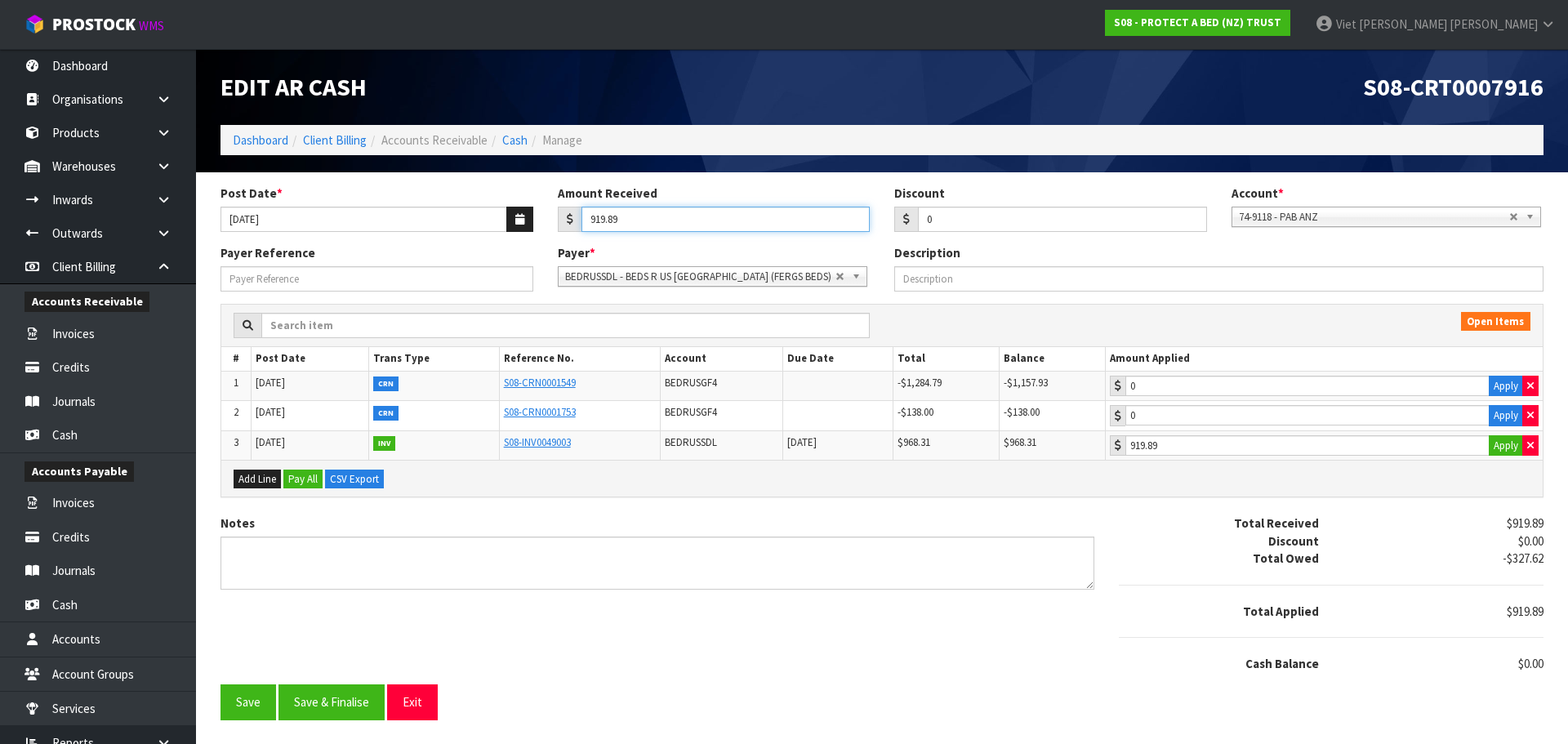
drag, startPoint x: 657, startPoint y: 219, endPoint x: 402, endPoint y: 236, distance: 255.6
click at [402, 236] on div "Post Date * [DATE] Amount Received 919.89 Discount 0 Account * 74-9118 - PAB AN…" at bounding box center [882, 214] width 1348 height 60
type input "3692.68"
click at [747, 275] on span "BEDRUSSDL - BEDS R US [GEOGRAPHIC_DATA] (FERGS BEDS)" at bounding box center [701, 277] width 271 height 20
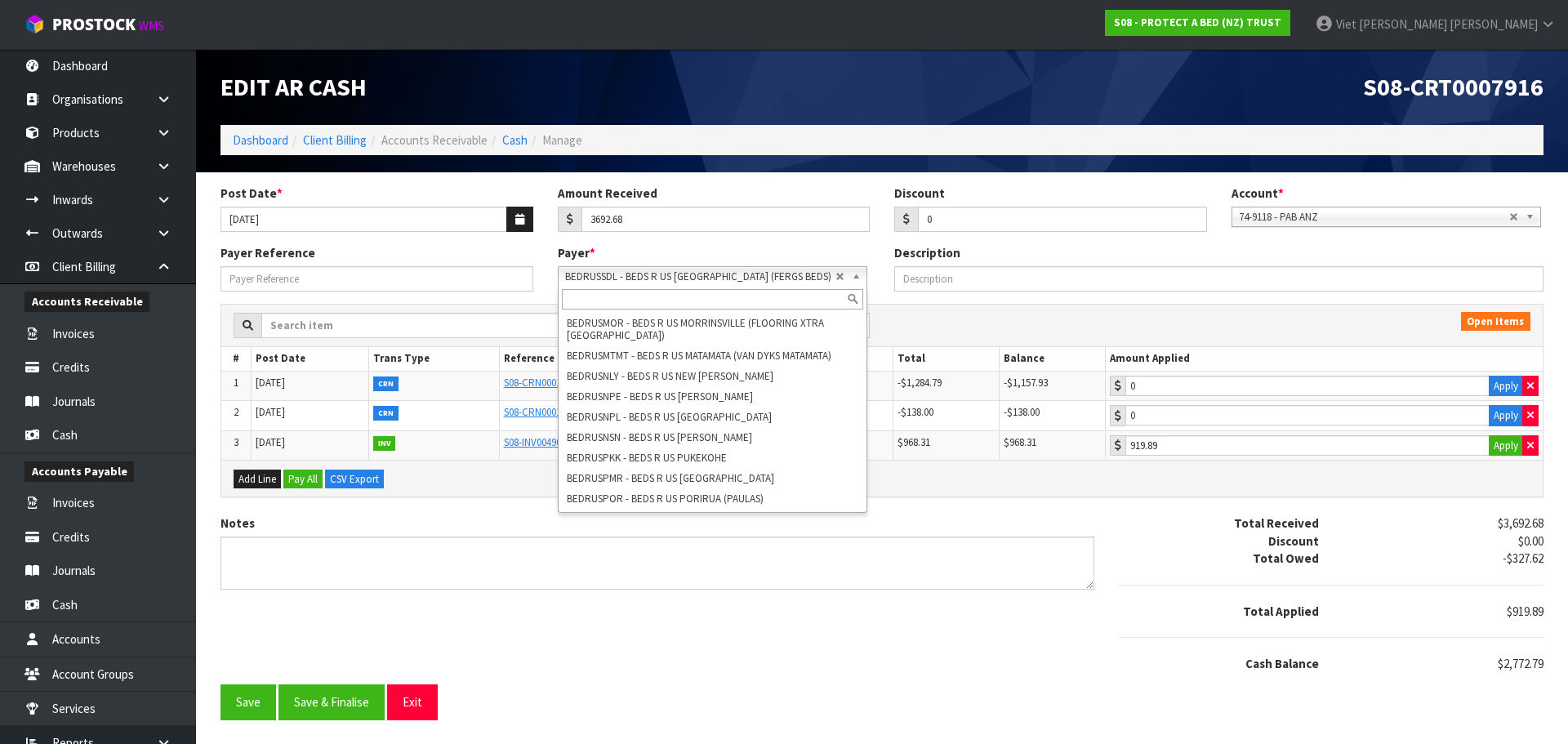
click at [700, 289] on input "text" at bounding box center [712, 299] width 301 height 21
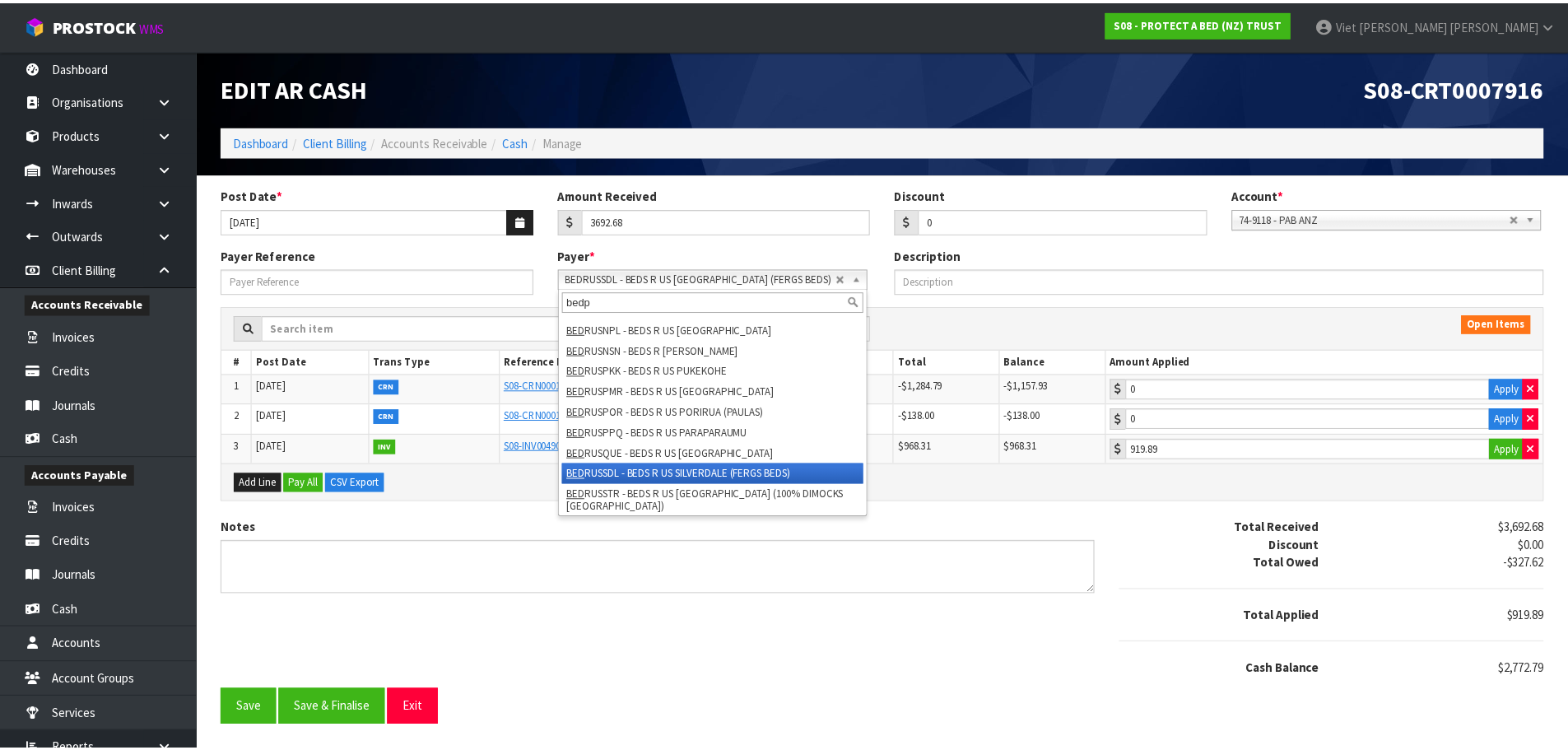
scroll to position [0, 0]
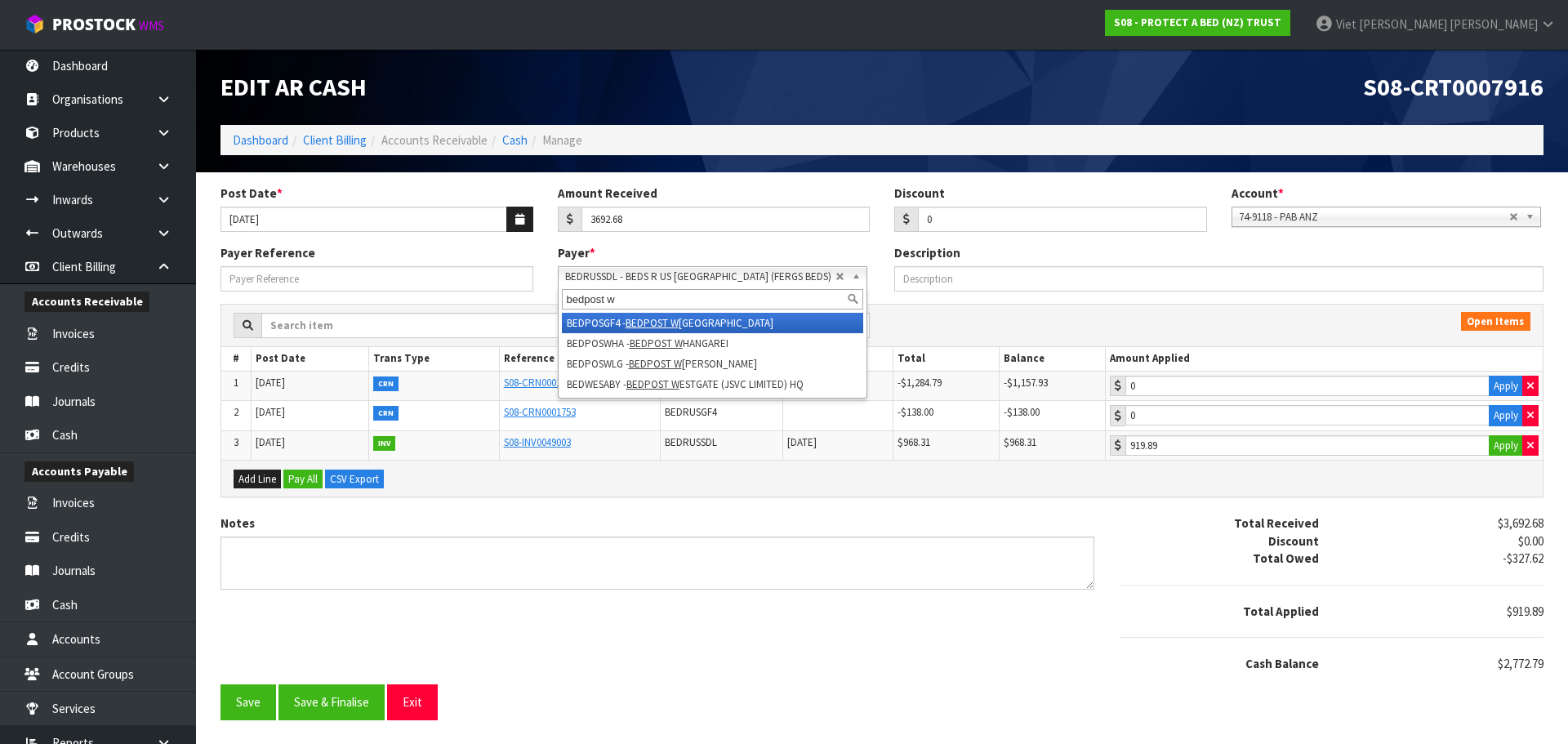
type input "bedpost w"
click at [659, 324] on em "BEDPOST W" at bounding box center [651, 323] width 53 height 14
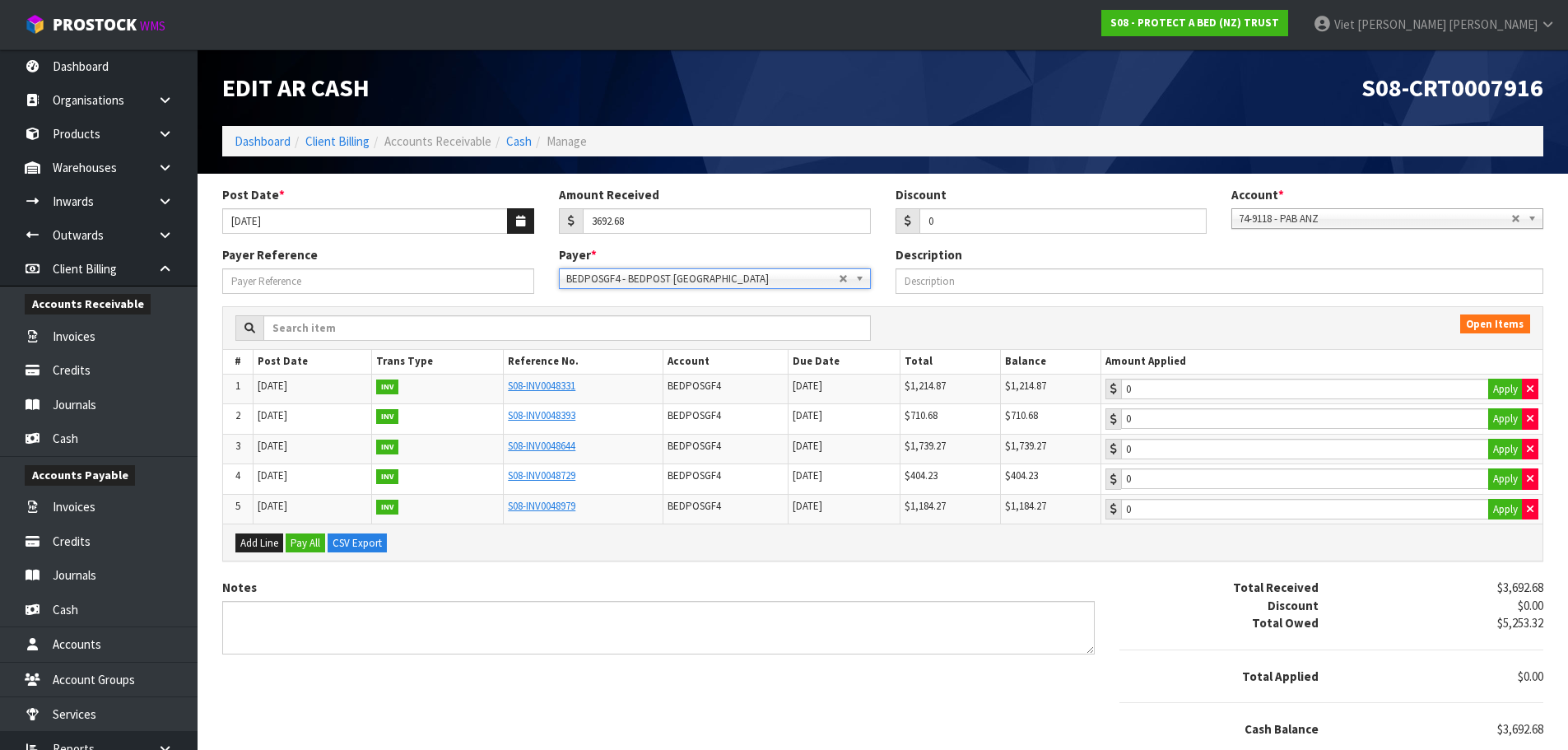
click at [389, 388] on strong "INV" at bounding box center [386, 386] width 22 height 15
type input "1214.87"
click at [1202, 390] on input "1214.87" at bounding box center [1305, 389] width 368 height 21
type input "710.68"
click at [1200, 416] on input "710.68" at bounding box center [1305, 419] width 368 height 21
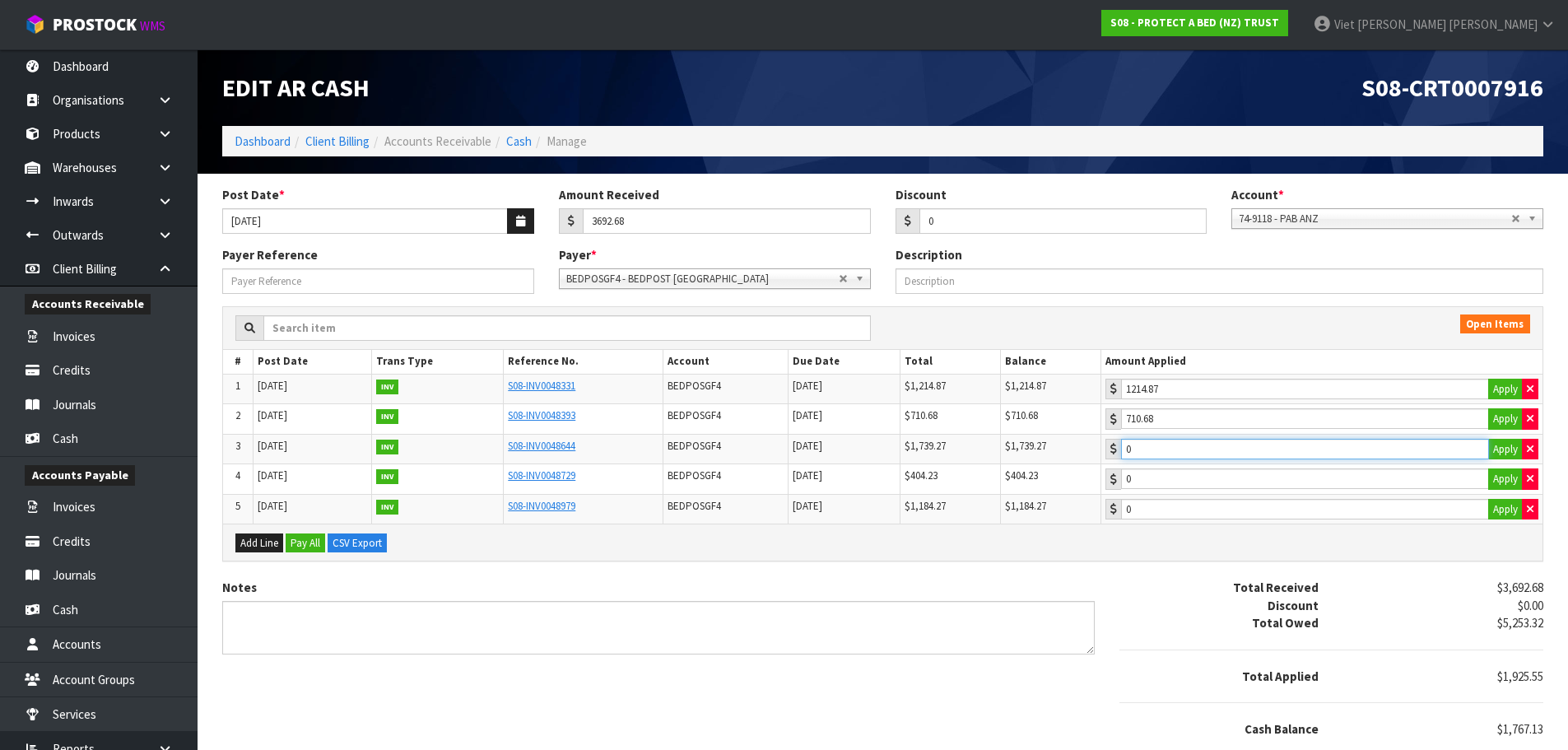
type input "1739.27"
click at [1195, 444] on input "1739.27" at bounding box center [1305, 449] width 368 height 21
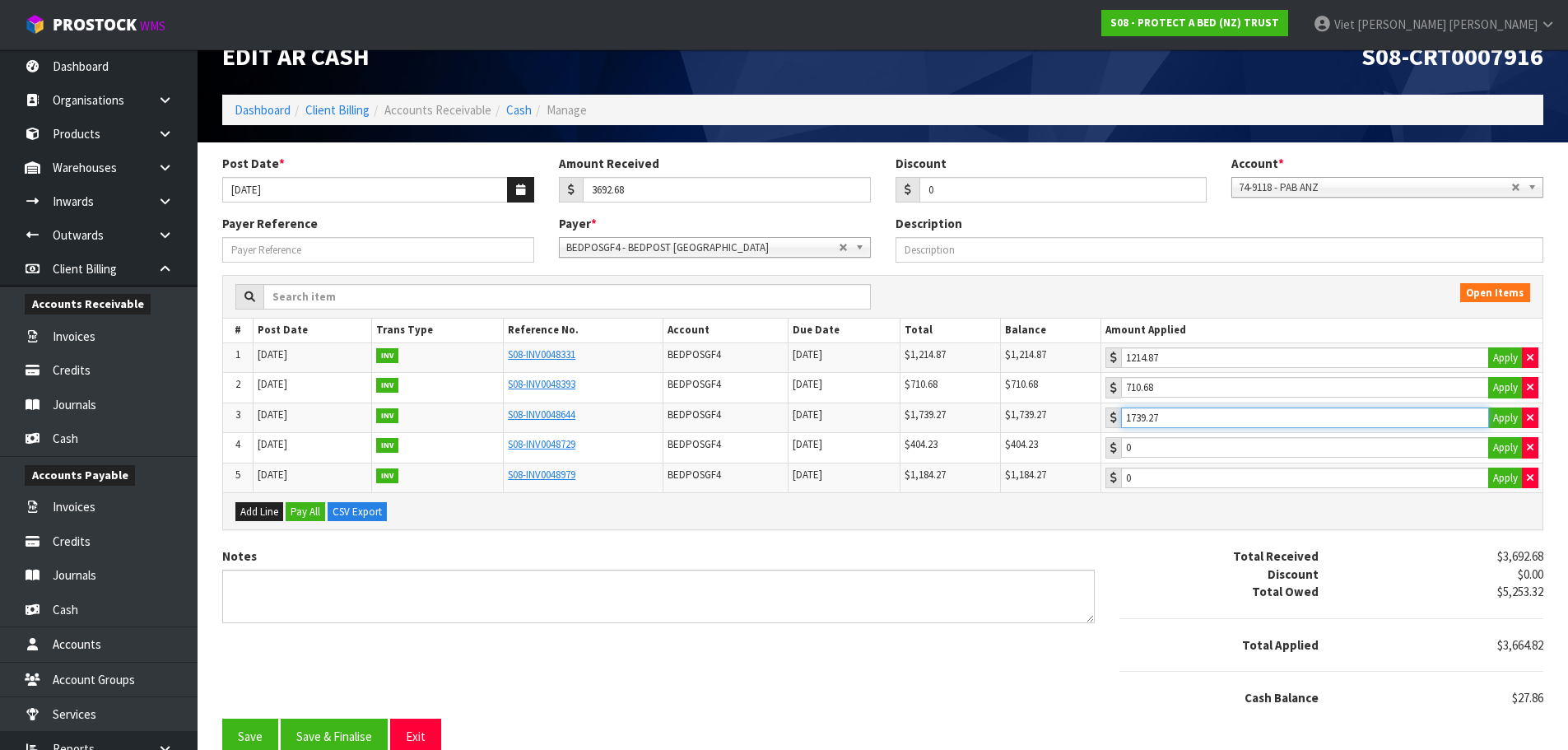
scroll to position [49, 0]
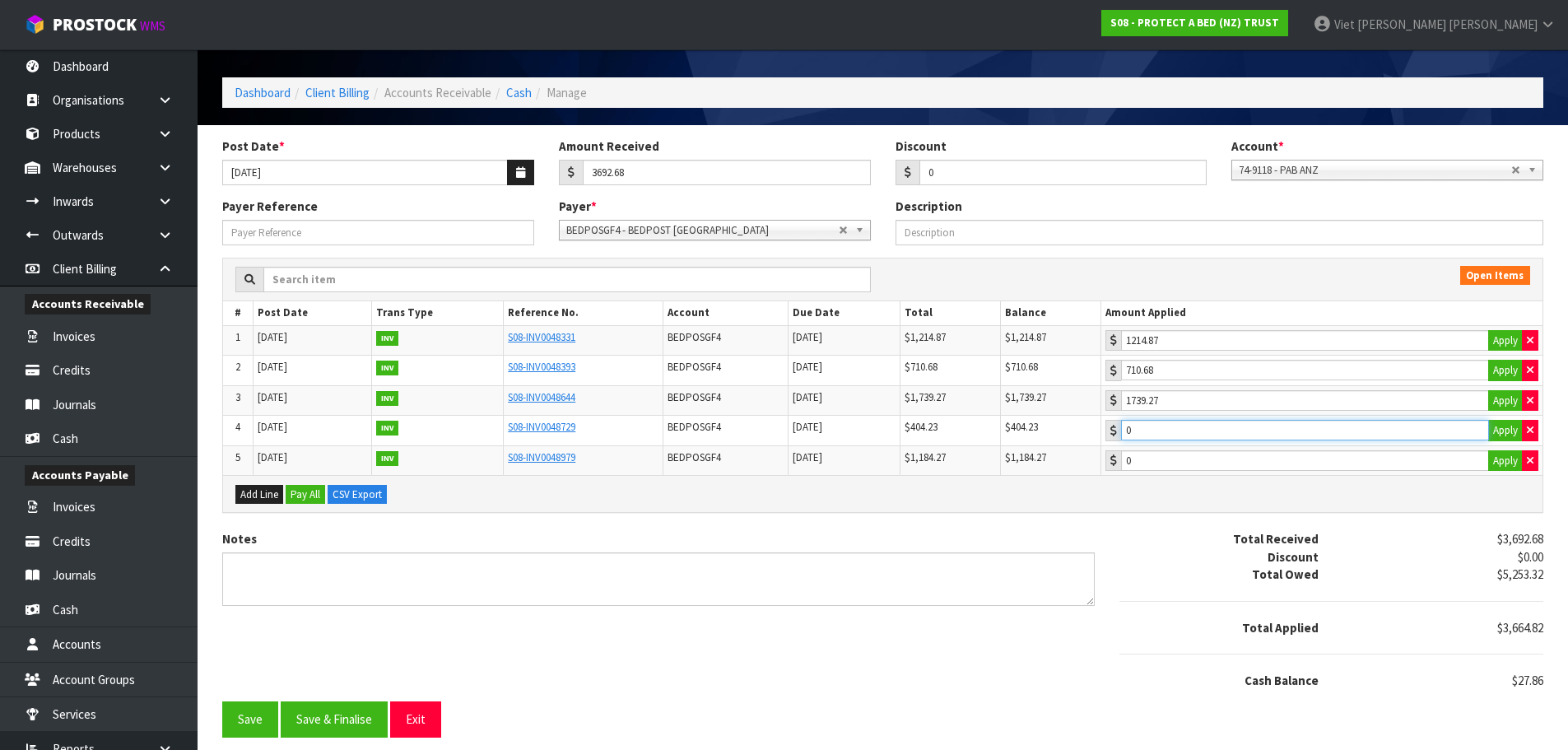
type input "27.86"
click at [1305, 429] on input "27.86" at bounding box center [1305, 430] width 368 height 21
click at [242, 717] on button "Save" at bounding box center [250, 719] width 56 height 35
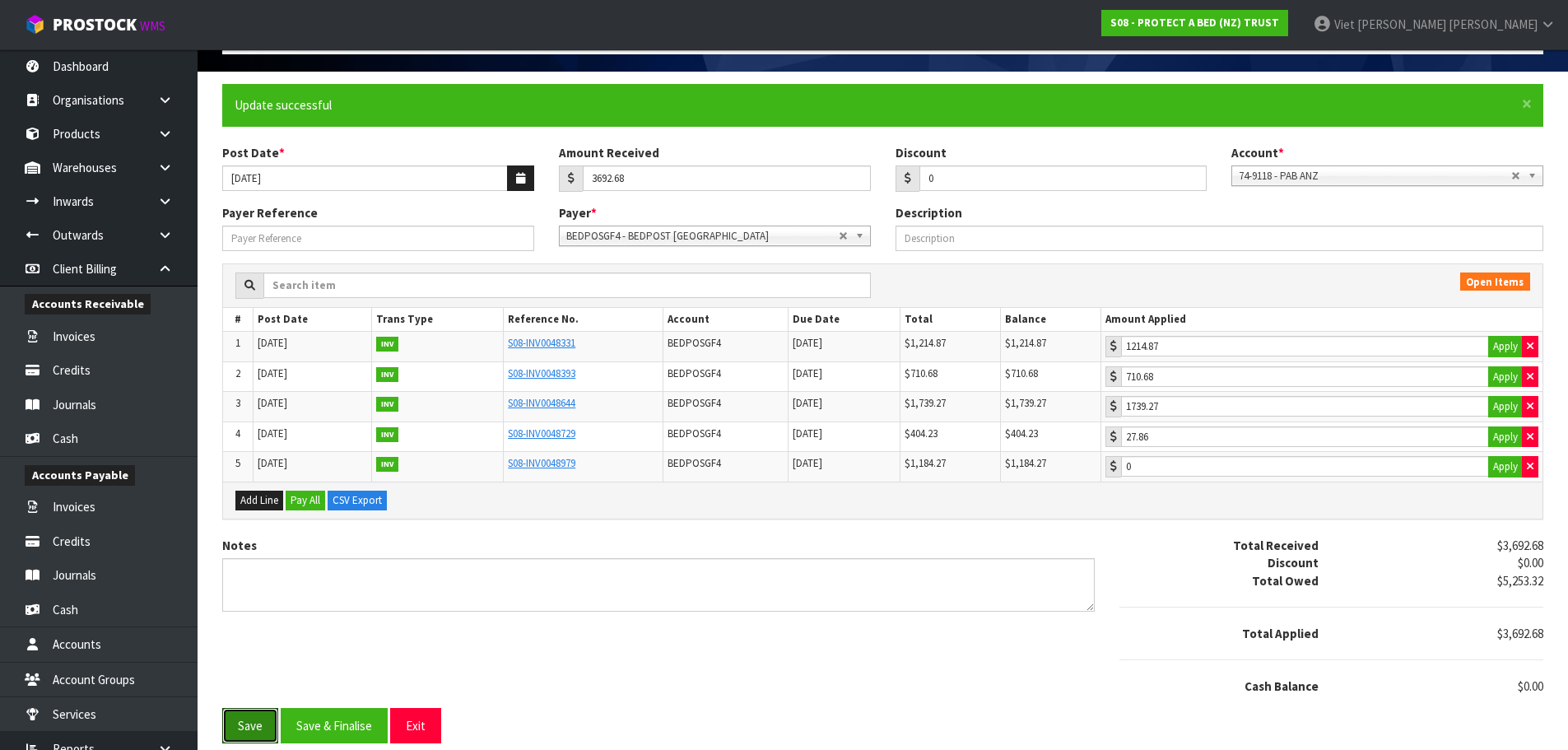
scroll to position [108, 0]
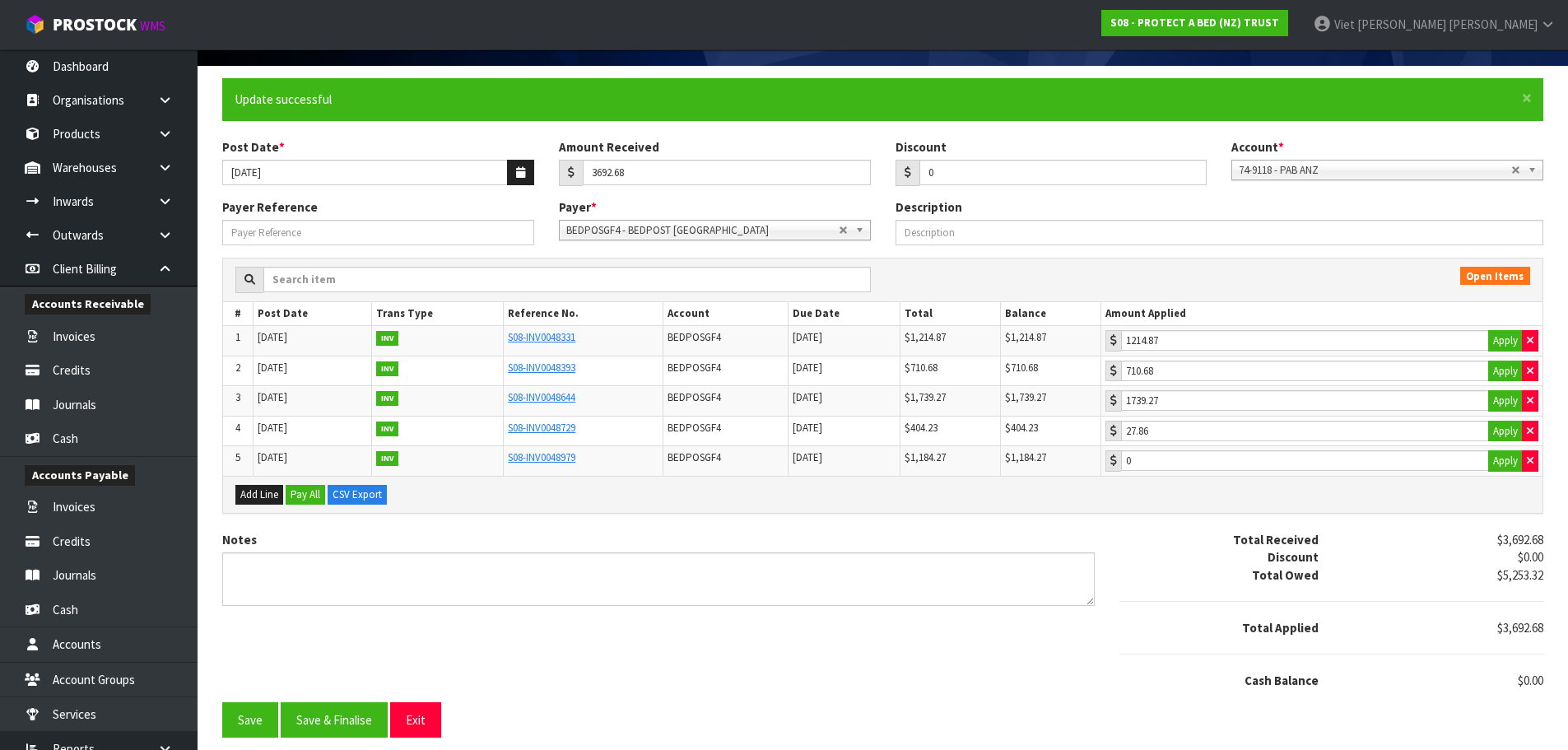
click at [738, 226] on span "BEDPOSGF4 - BEDPOST WAIRAU PARK" at bounding box center [703, 230] width 273 height 20
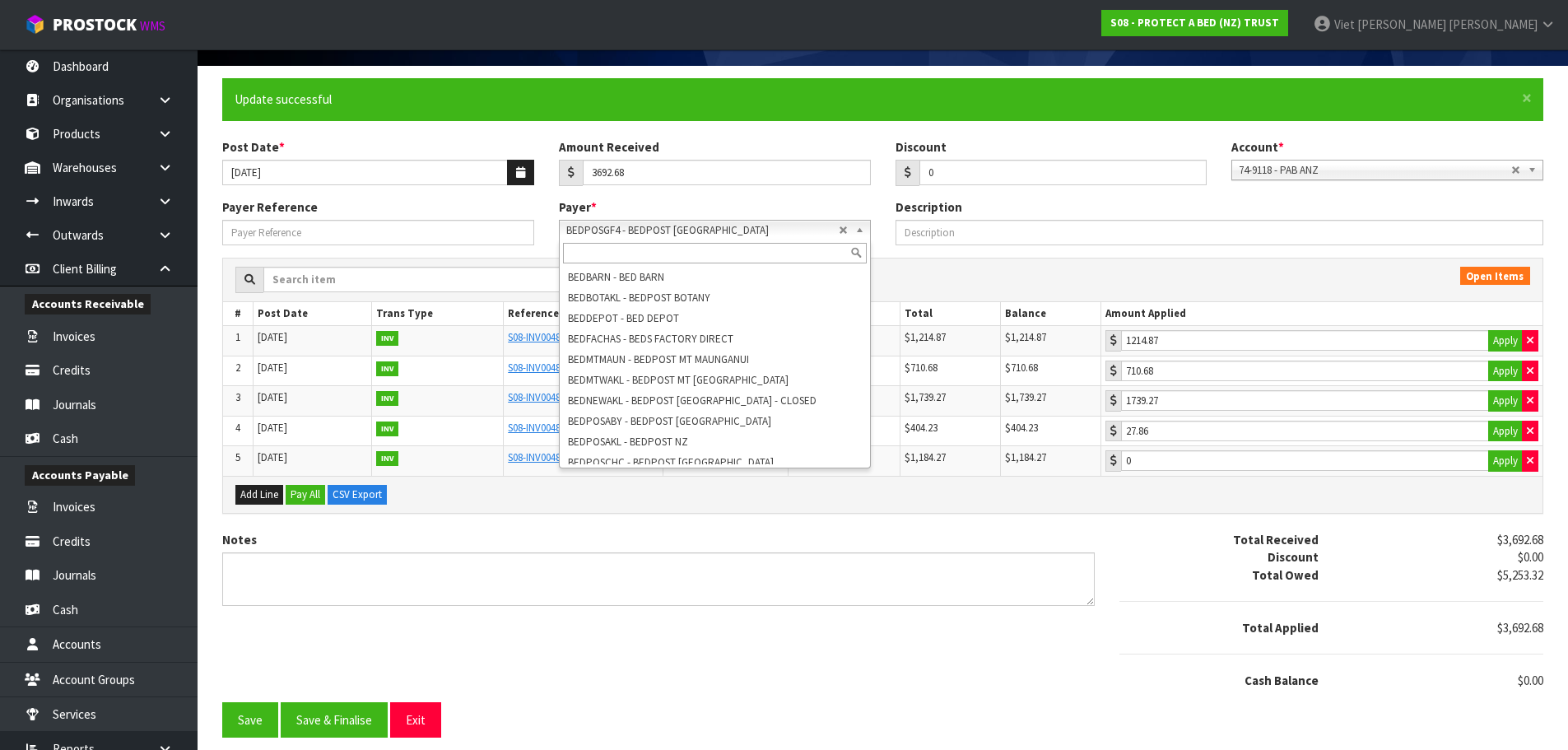
click at [724, 252] on input "text" at bounding box center [714, 253] width 303 height 21
paste input "BEDRUSSDL"
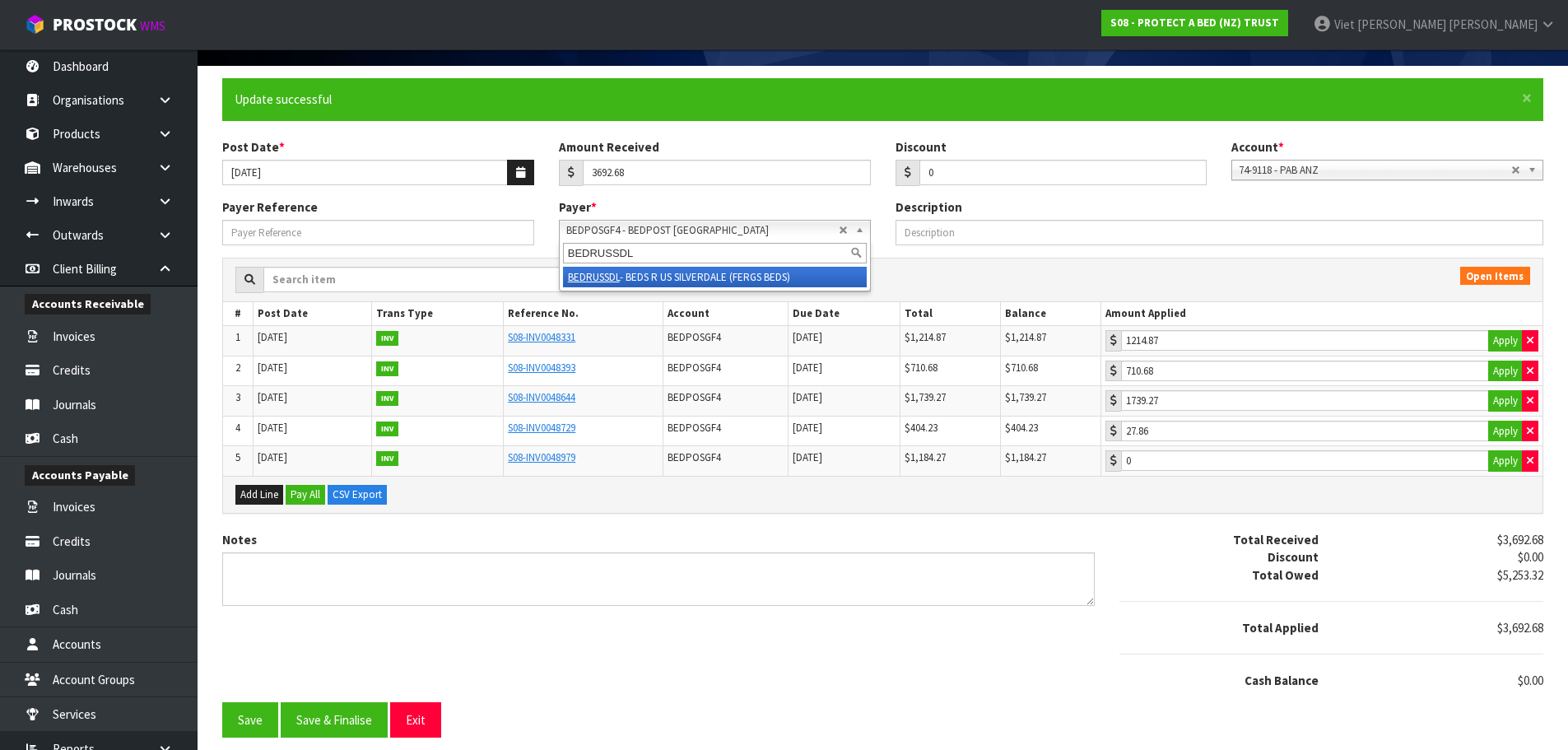
type input "BEDRUSSDL"
click at [679, 269] on li "BEDRUSSDL - BEDS R US SILVERDALE (FERGS BEDS)" at bounding box center [714, 277] width 303 height 21
type input "710.68"
type input "27.86"
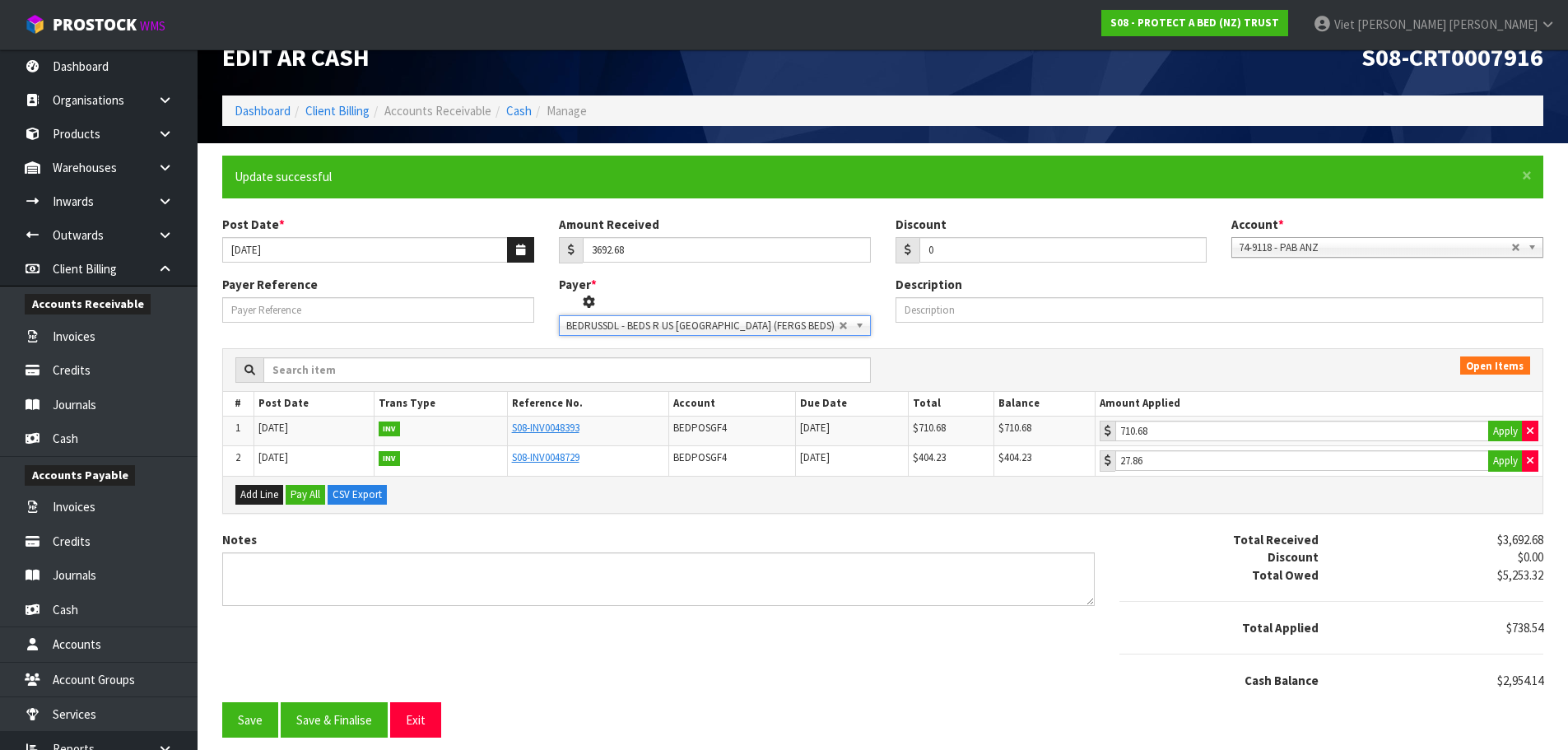
scroll to position [48, 0]
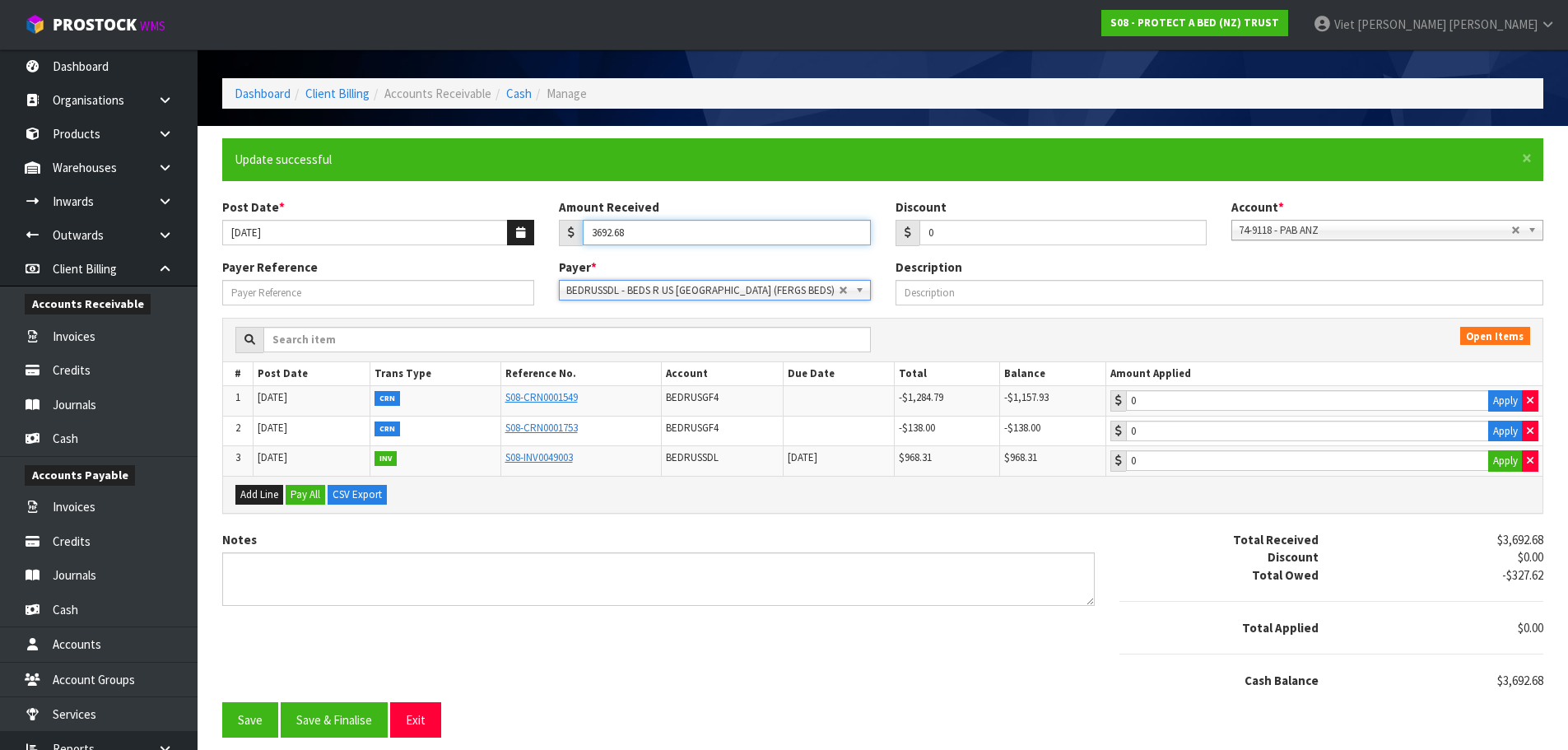
drag, startPoint x: 584, startPoint y: 247, endPoint x: 514, endPoint y: 257, distance: 70.7
click at [514, 257] on div "Post Date * 24/09/2025 Amount Received 3692.68 Discount 0 Account * 74-9118 - P…" at bounding box center [883, 228] width 1346 height 60
type input "919.89"
click at [1107, 538] on div "Total Received" at bounding box center [1219, 539] width 224 height 17
type input "919.89"
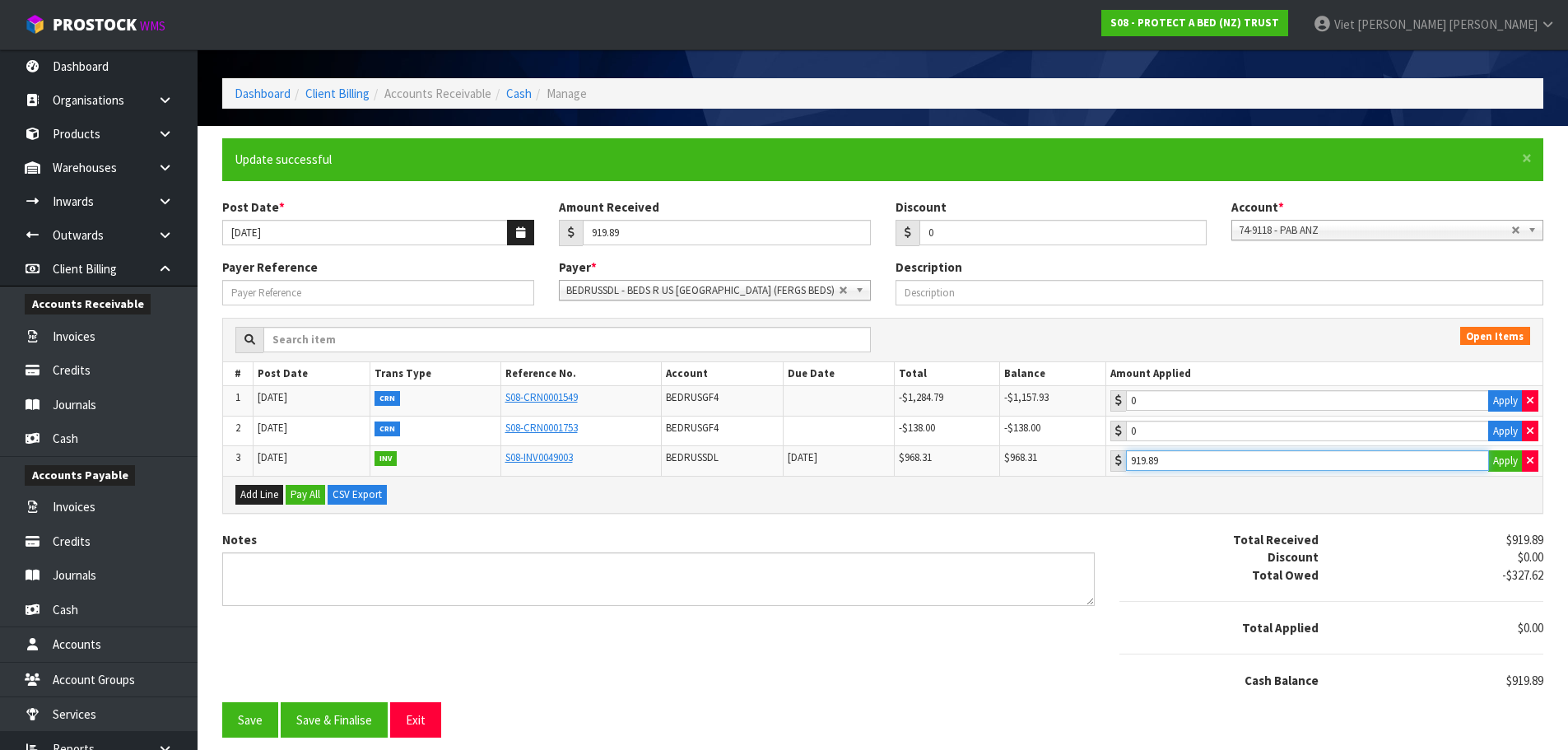
click at [1254, 460] on input "919.89" at bounding box center [1307, 461] width 363 height 21
click at [253, 712] on button "Save" at bounding box center [250, 719] width 56 height 35
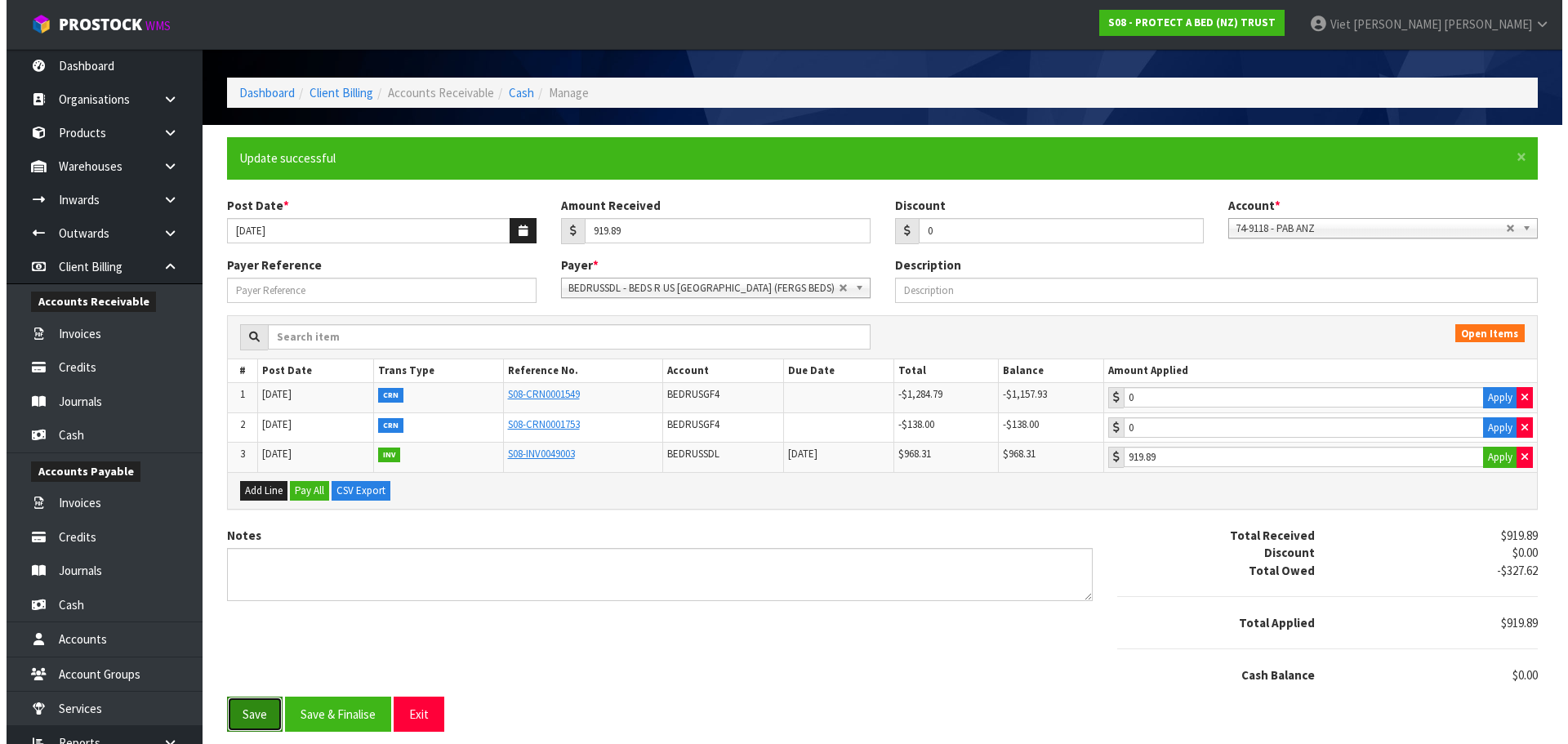
scroll to position [0, 0]
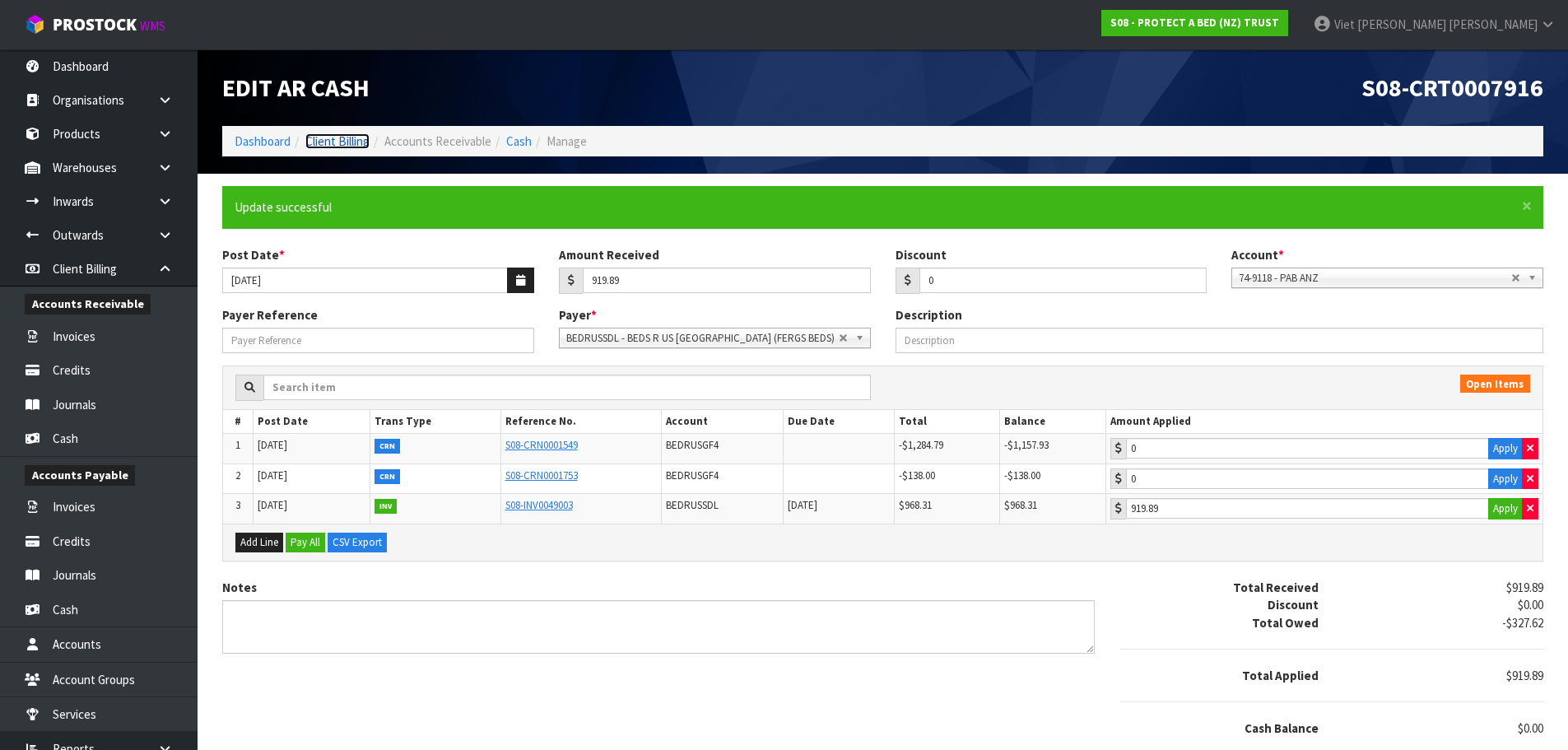
click at [363, 142] on link "Client Billing" at bounding box center [336, 142] width 64 height 16
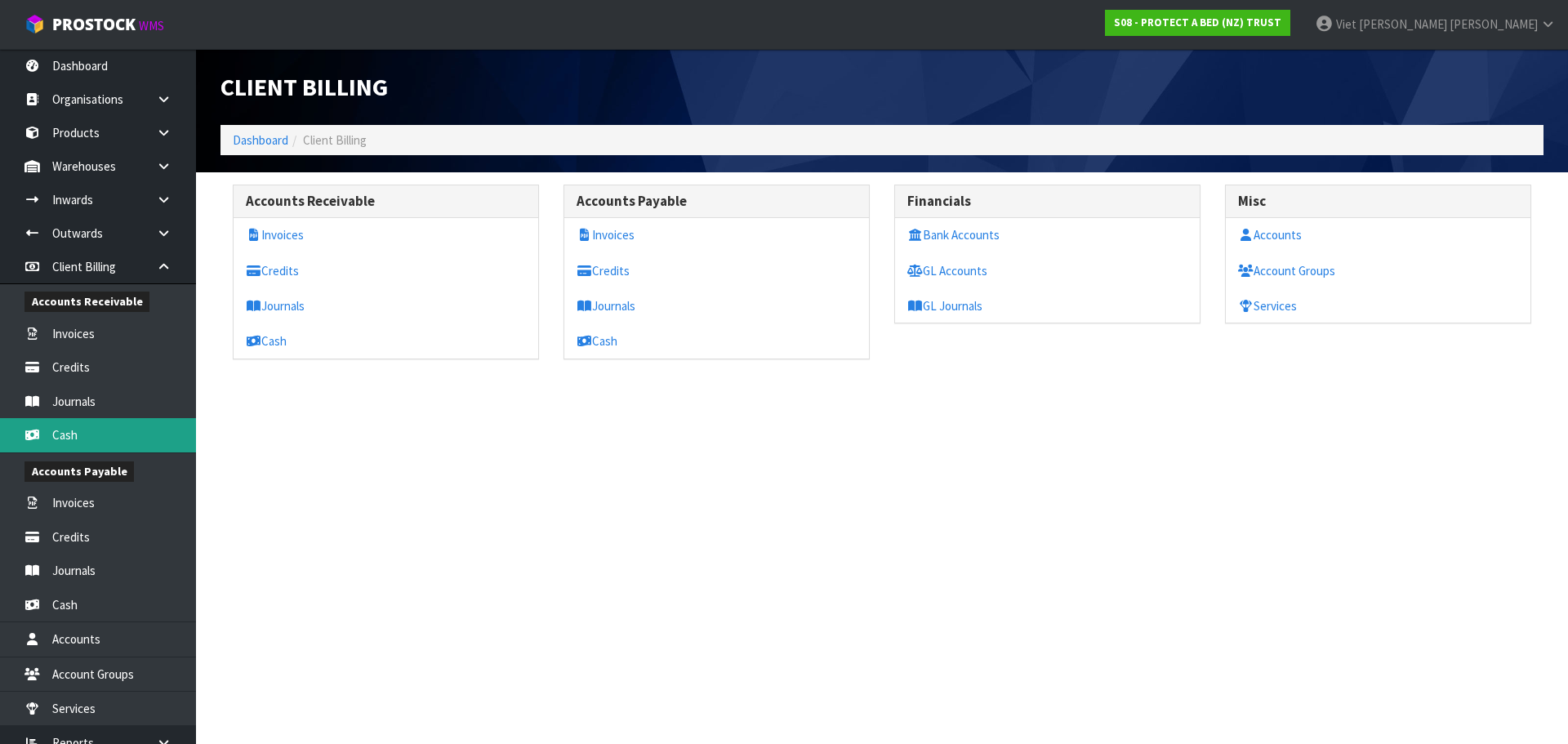
click at [119, 432] on link "Cash" at bounding box center [98, 434] width 196 height 34
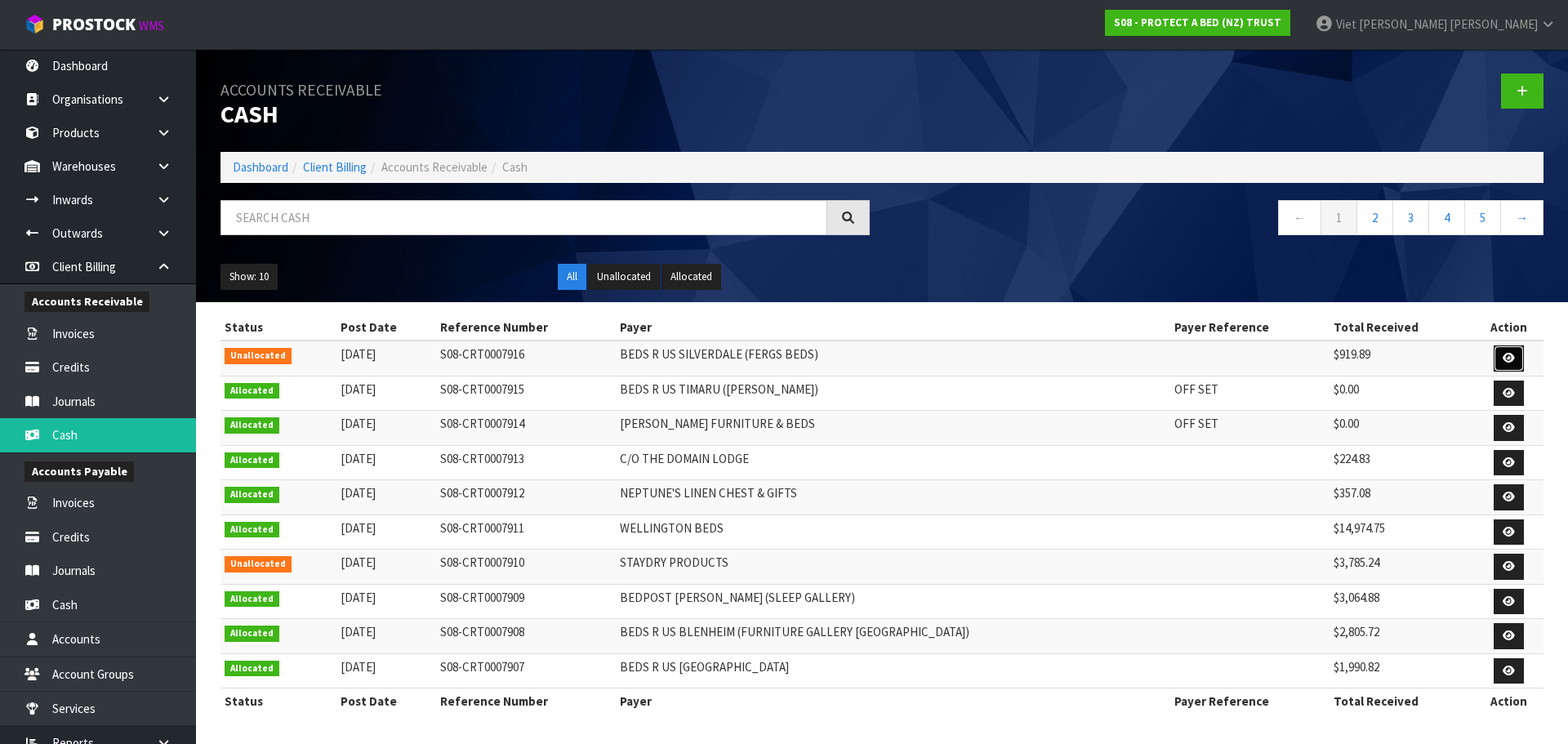
click at [1511, 353] on icon at bounding box center [1509, 358] width 12 height 10
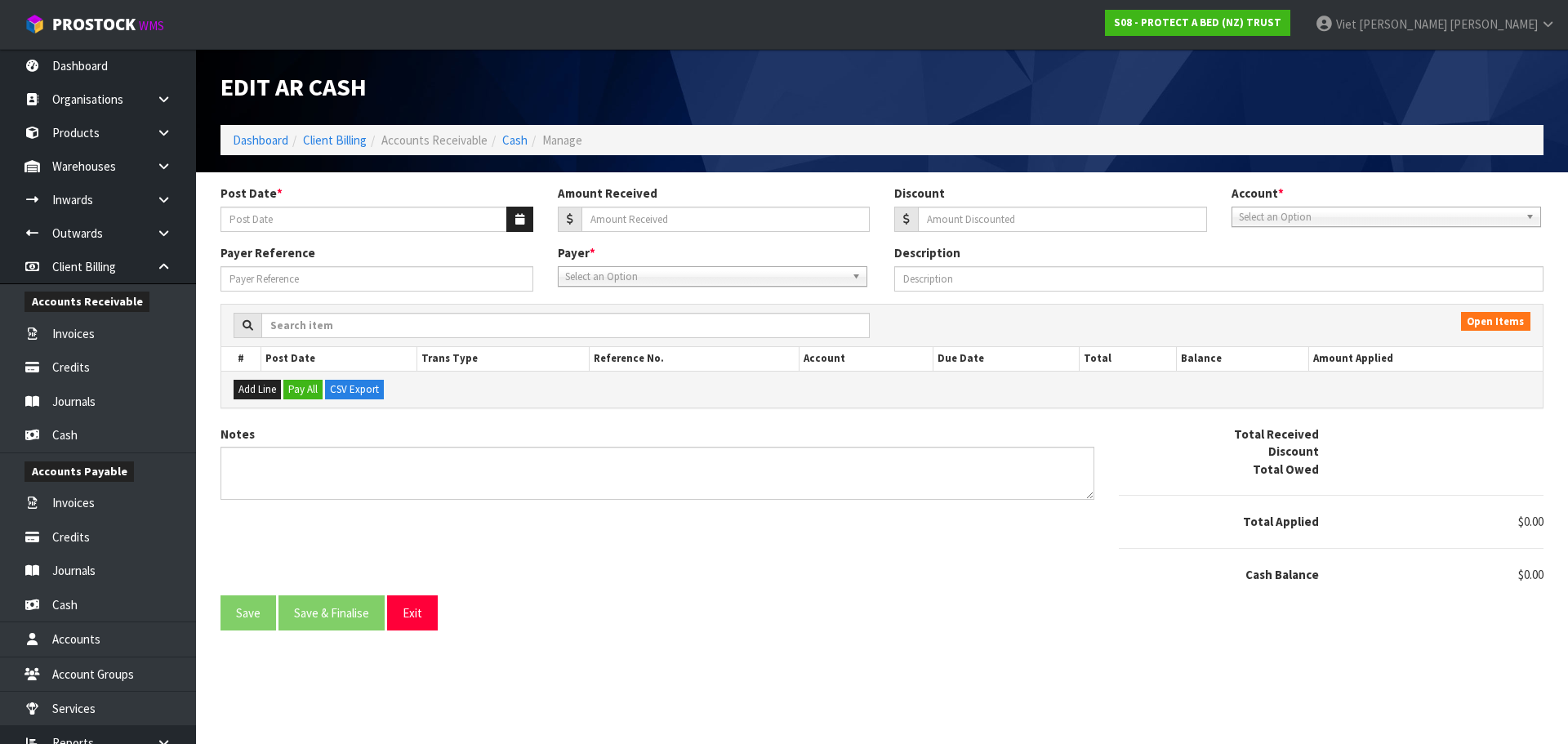
type input "[DATE]"
type input "919.89"
type input "0"
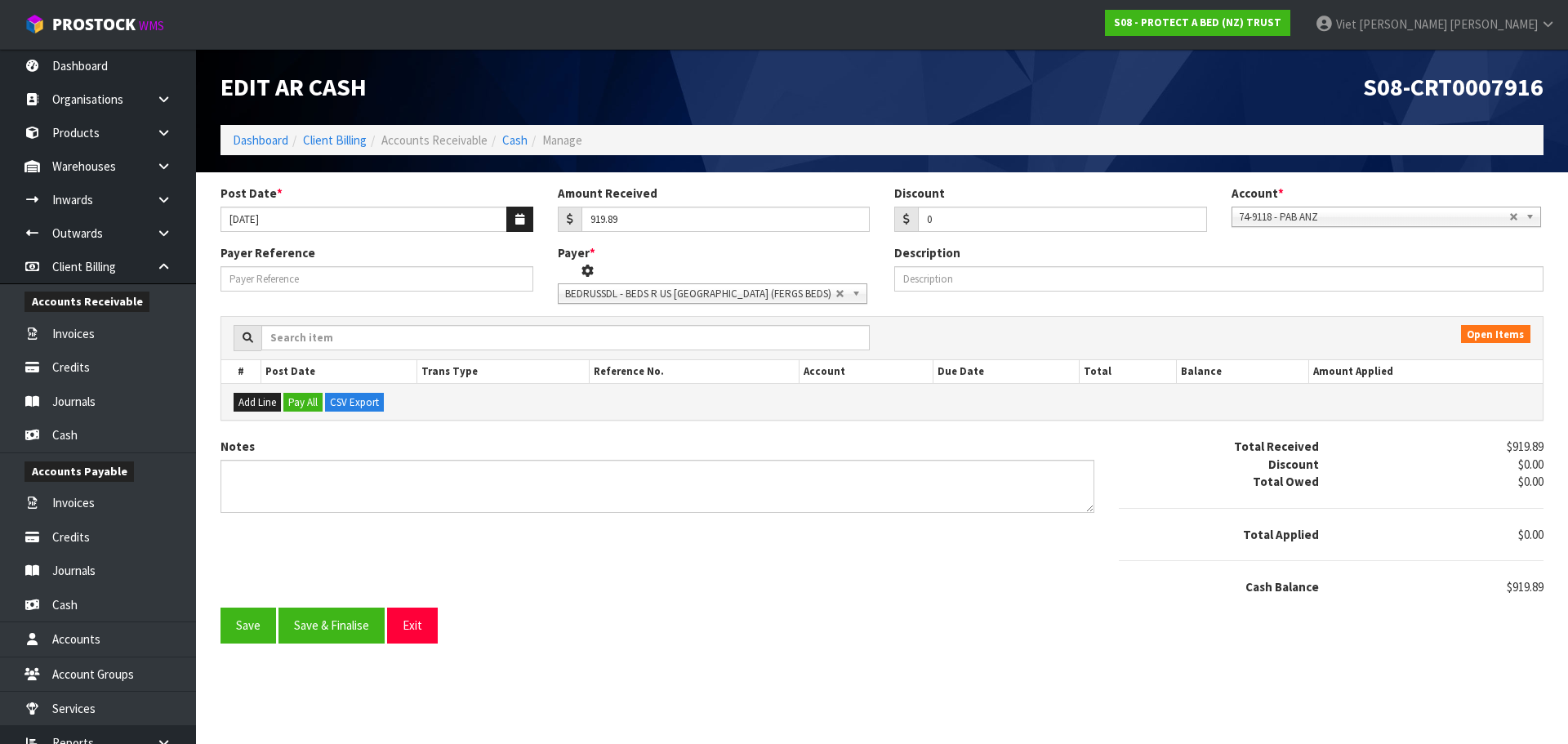
click at [612, 286] on div "BEDRUSSDL - BEDS R US [GEOGRAPHIC_DATA] (FERGS BEDS)" at bounding box center [712, 294] width 310 height 21
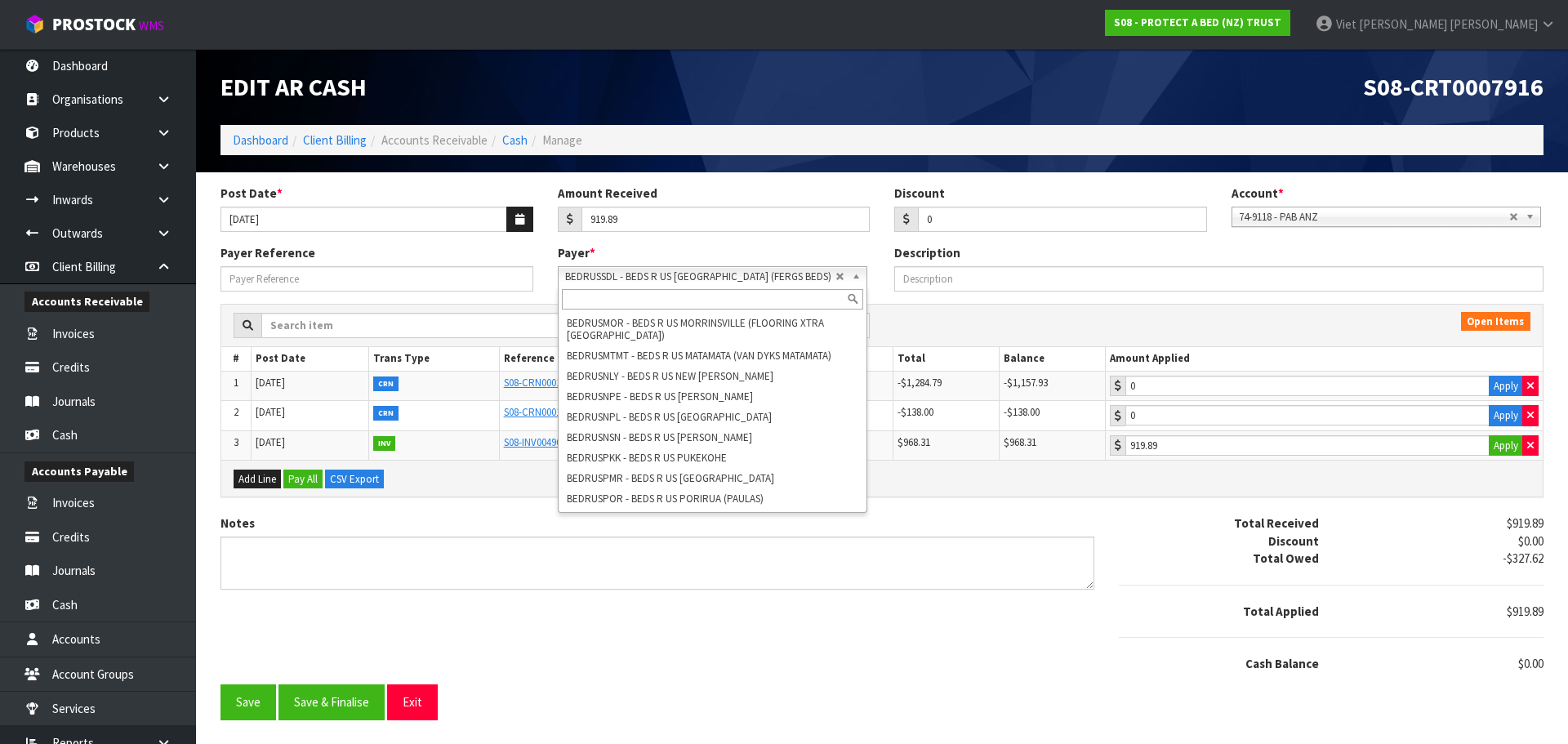
click at [613, 286] on div at bounding box center [712, 299] width 308 height 27
click at [620, 294] on input "text" at bounding box center [712, 299] width 301 height 21
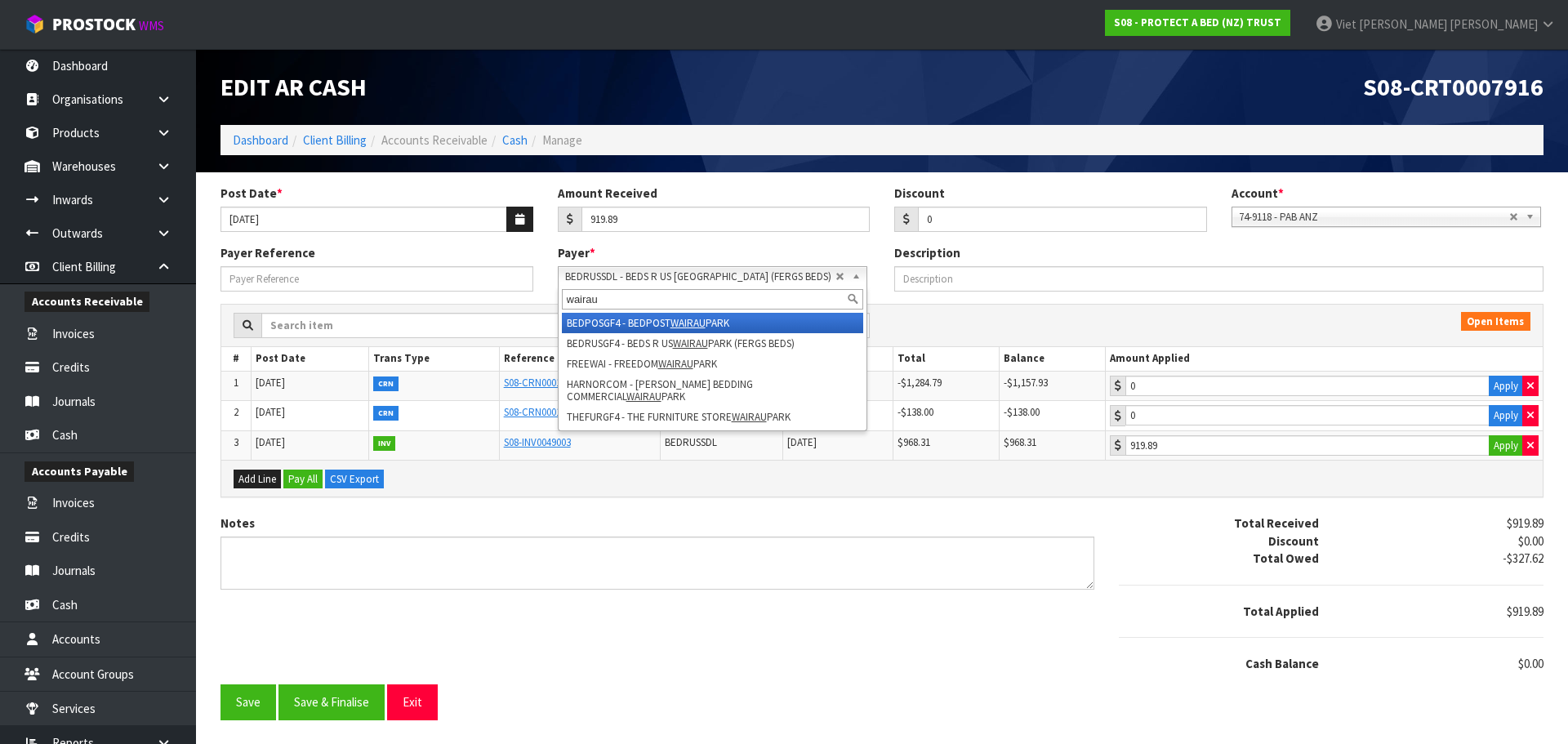
type input "wairau"
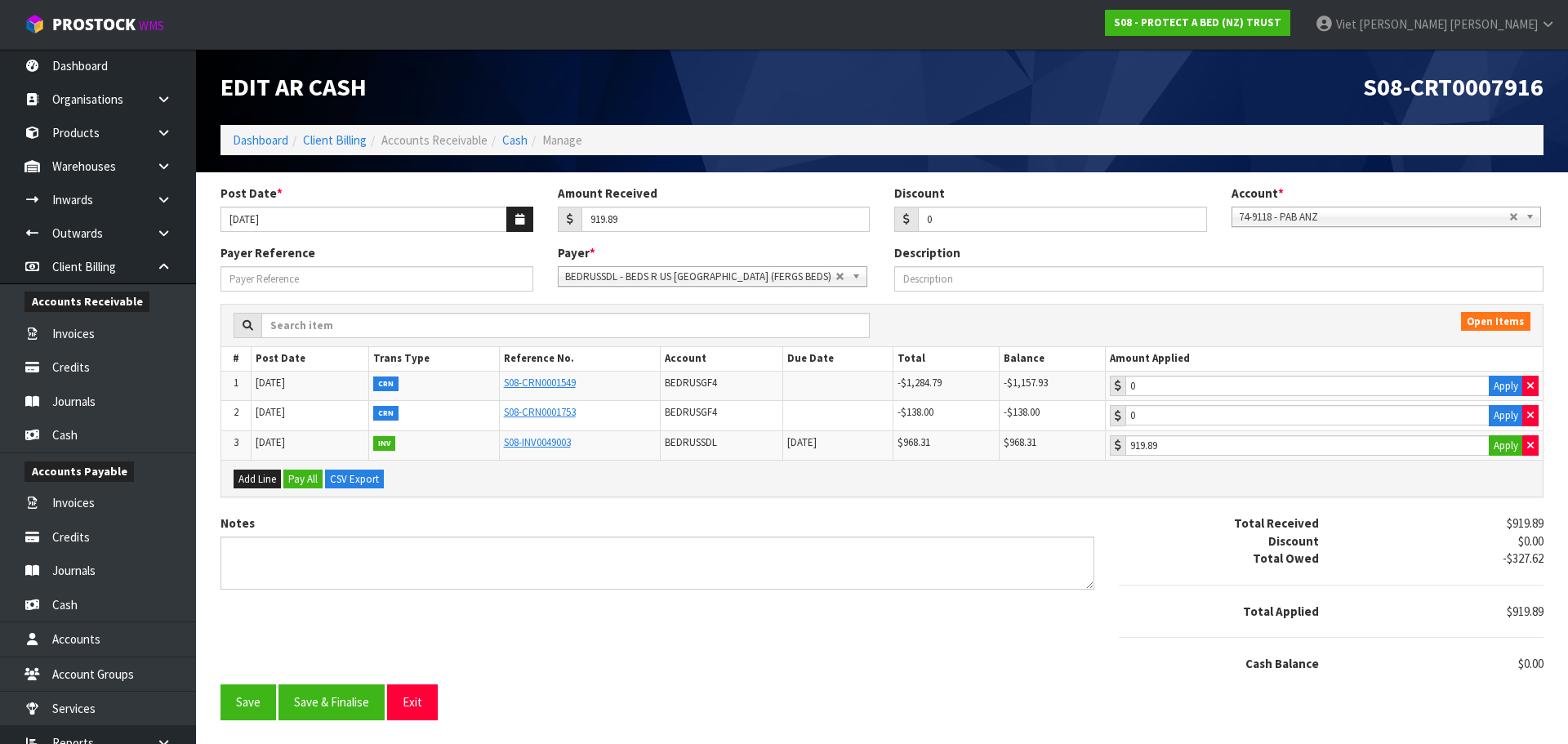
click at [694, 276] on span "BEDRUSSDL - BEDS R US [GEOGRAPHIC_DATA] (FERGS BEDS)" at bounding box center [701, 277] width 271 height 20
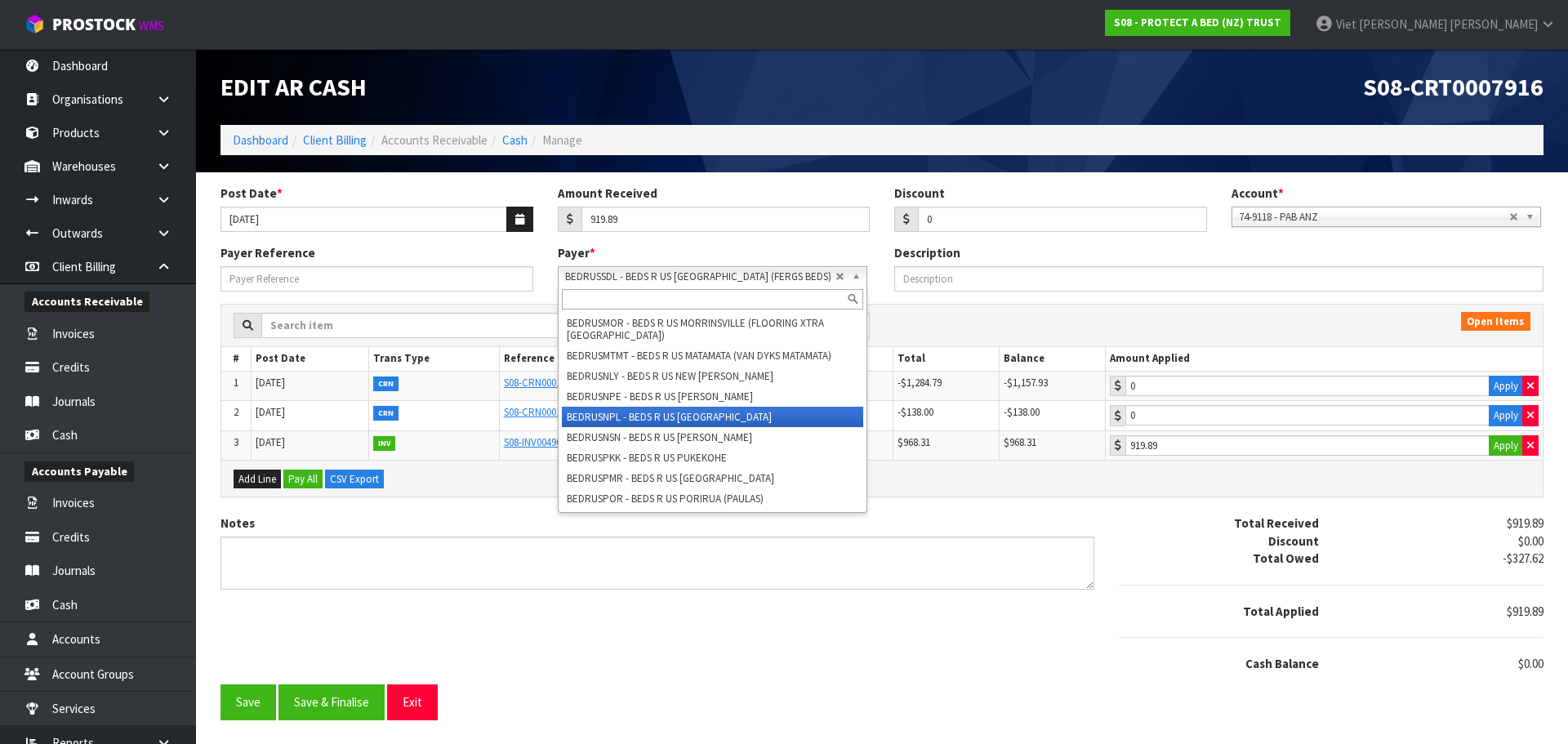
scroll to position [6601, 0]
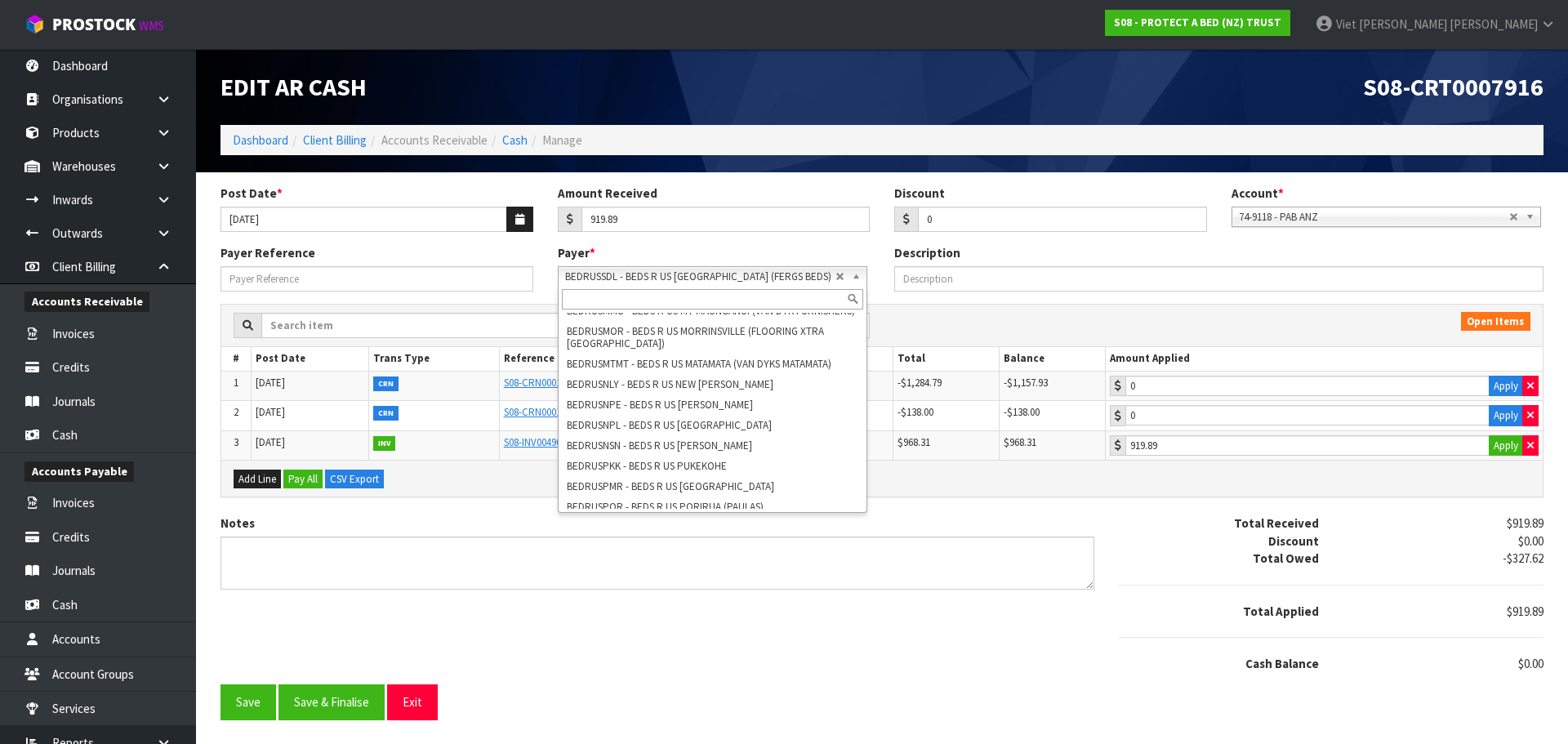
click at [705, 302] on input "text" at bounding box center [712, 299] width 301 height 21
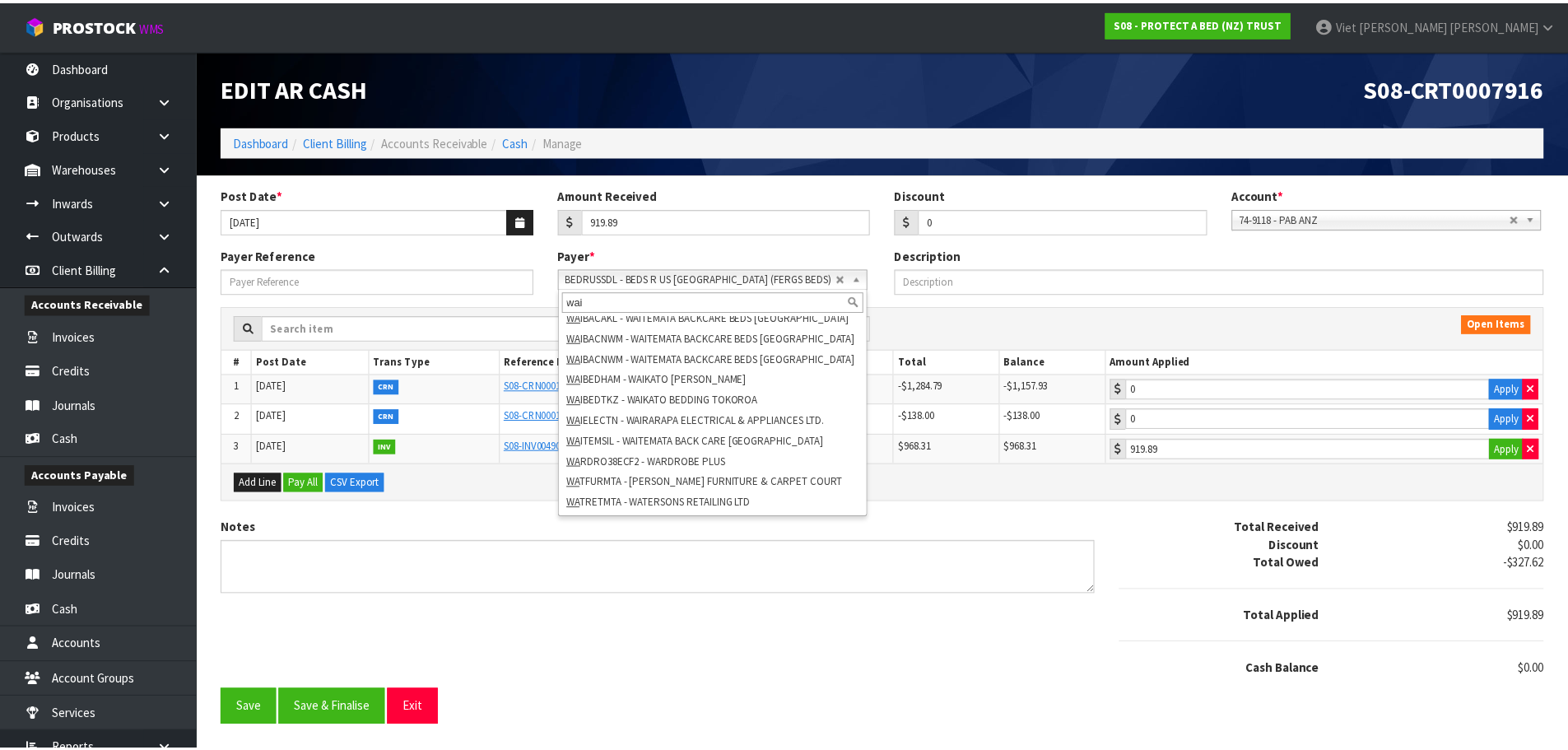
scroll to position [0, 0]
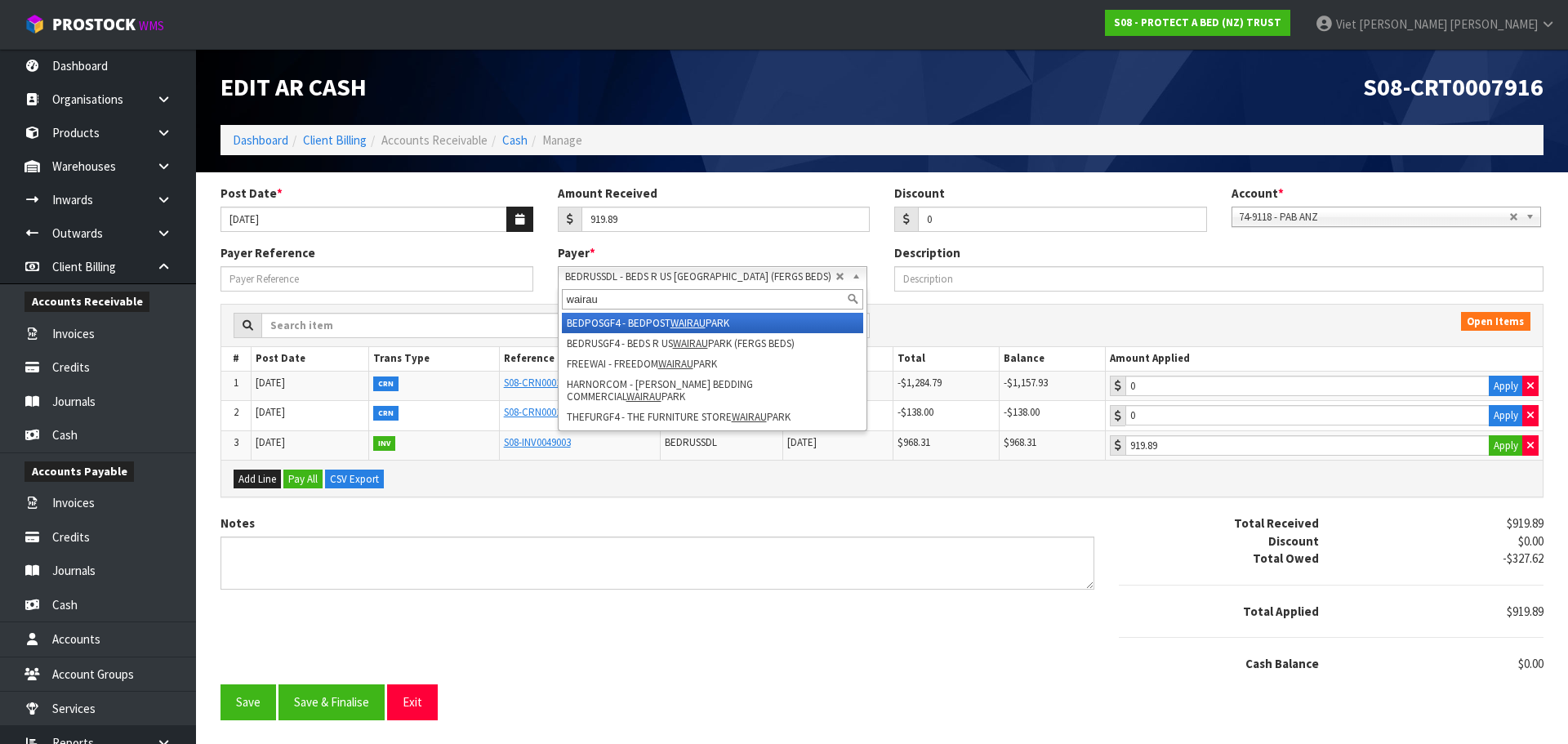
type input "wairau"
click at [753, 322] on li "BEDPOSGF4 - BEDPOST WAIRAU PARK" at bounding box center [712, 323] width 301 height 21
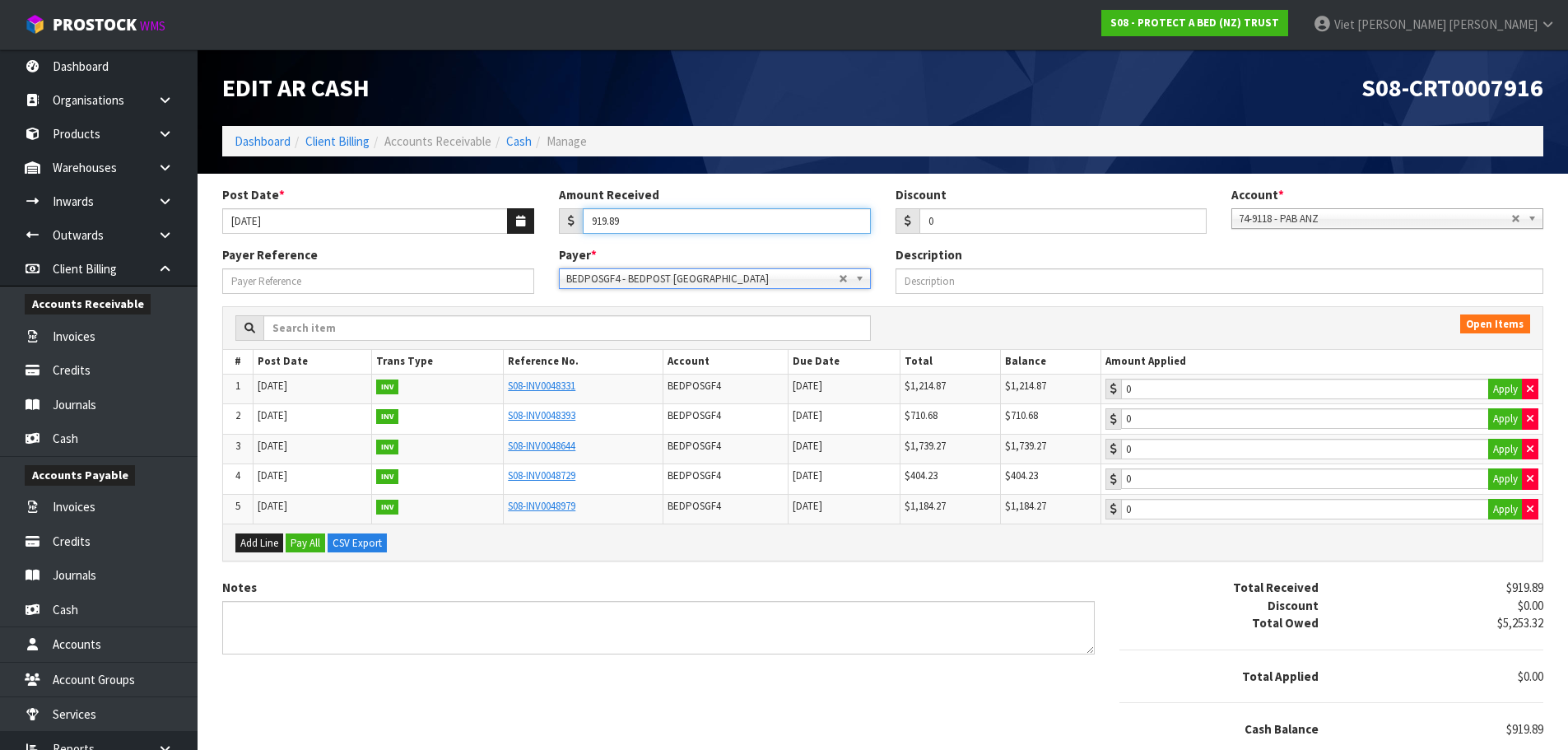
drag, startPoint x: 682, startPoint y: 217, endPoint x: 483, endPoint y: 233, distance: 199.6
click at [471, 240] on div "Post Date * 24/09/2025 Amount Received 919.89 Discount 0 Account * 74-9118 - PA…" at bounding box center [883, 216] width 1346 height 60
type input "3692.68"
click at [1024, 262] on div "Description" at bounding box center [1219, 270] width 673 height 47
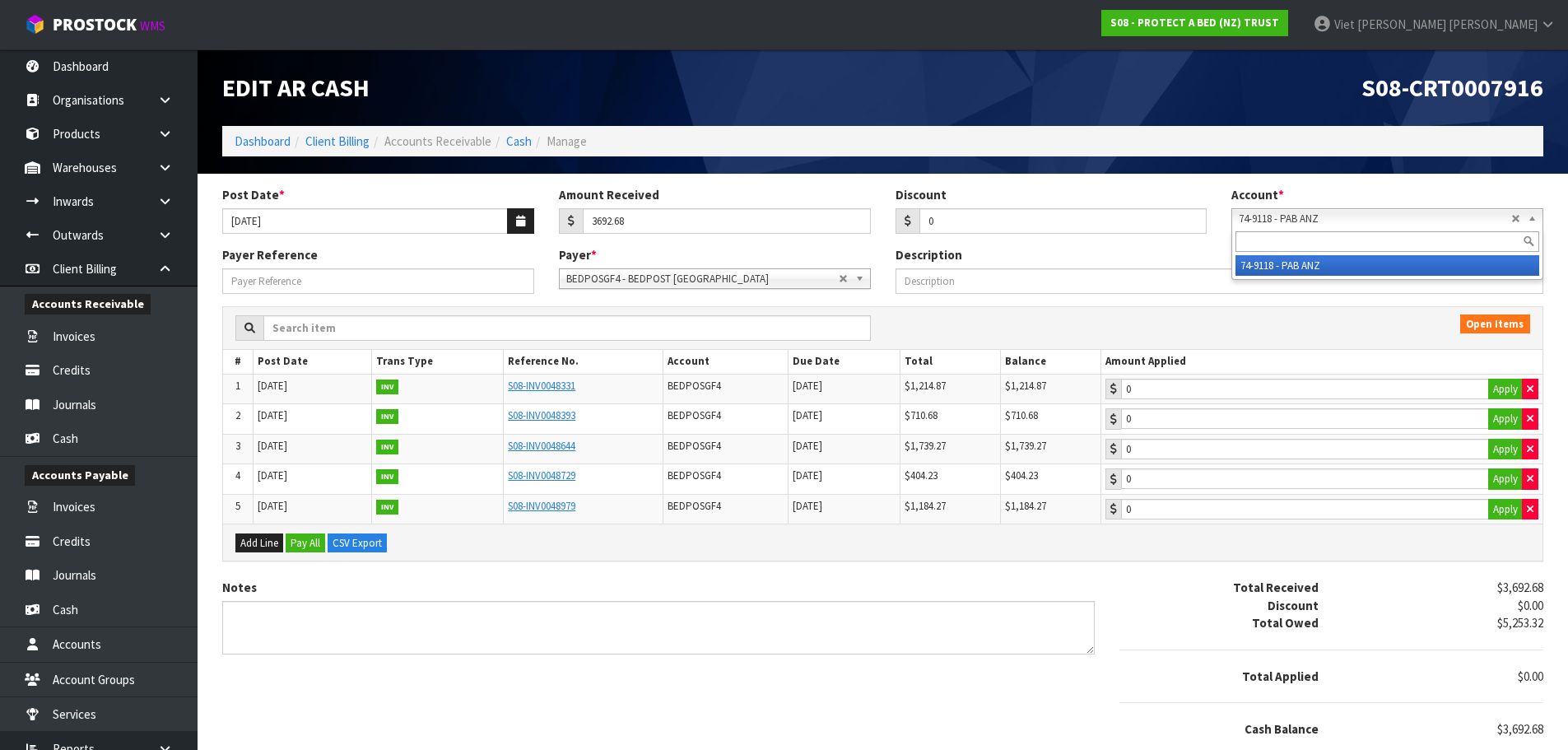
click at [1338, 219] on span "74-9118 - PAB ANZ" at bounding box center [1375, 219] width 273 height 20
click at [1308, 276] on div "74-9118 - PAB ANZ" at bounding box center [1387, 253] width 312 height 52
click at [1313, 271] on li "74-9118 - PAB ANZ" at bounding box center [1386, 266] width 303 height 21
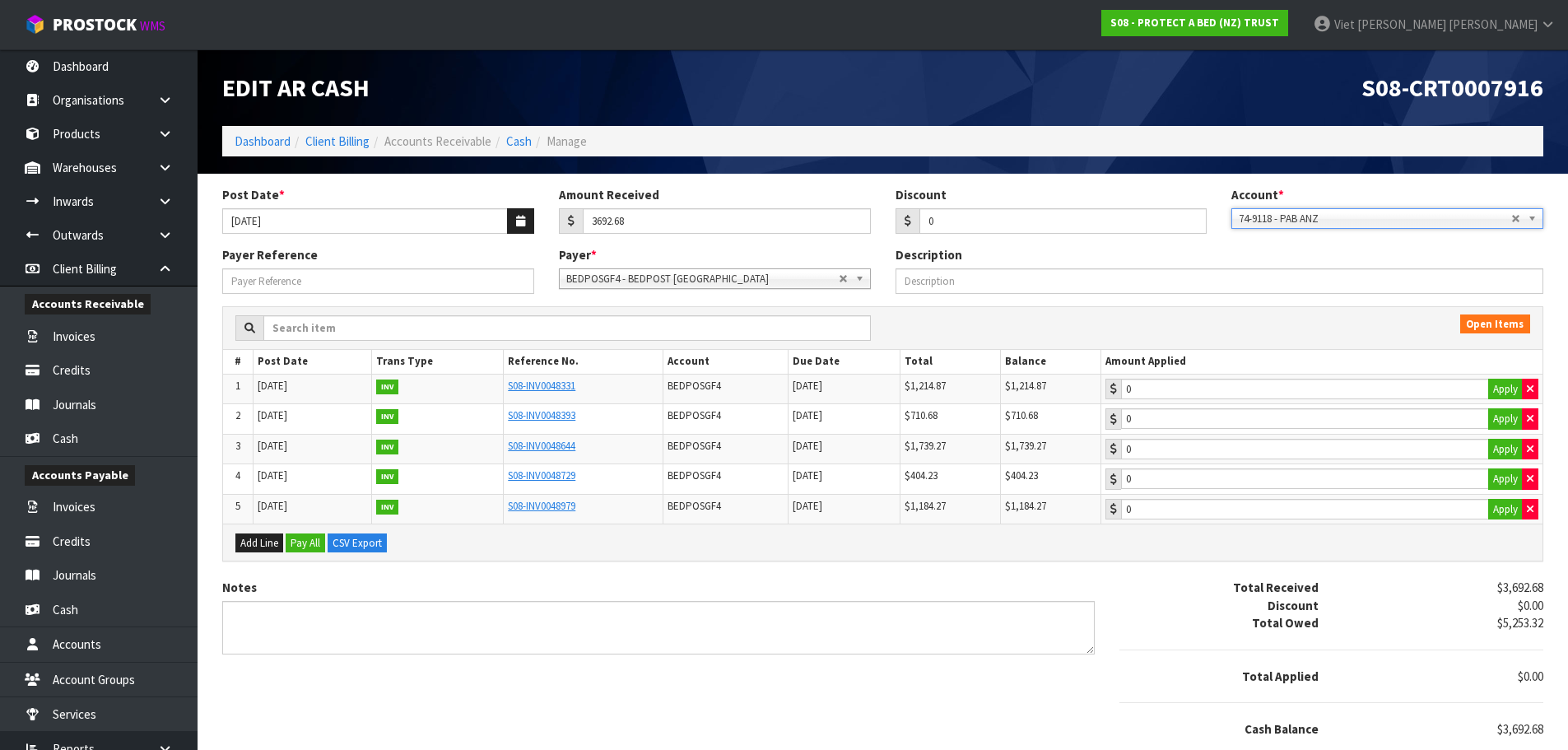
click at [1240, 242] on div "Post Date * 24/09/2025 Amount Received 3692.68 Discount 0 Account * 74-9118 - P…" at bounding box center [883, 216] width 1346 height 60
click at [1495, 385] on button "Apply" at bounding box center [1505, 389] width 35 height 21
type input "1214.87"
click at [1501, 413] on button "Apply" at bounding box center [1505, 419] width 35 height 21
type input "710.68"
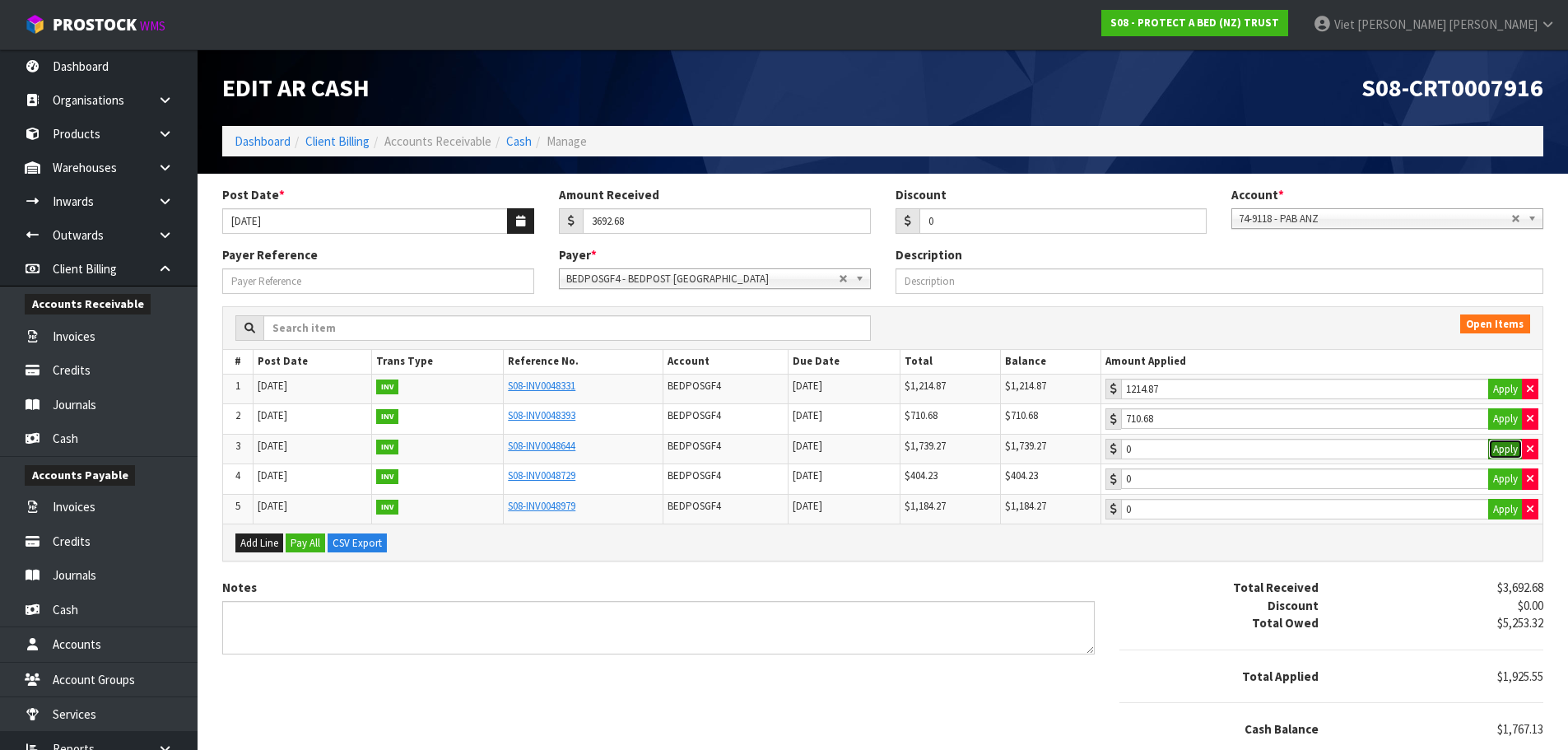
click at [1502, 444] on button "Apply" at bounding box center [1505, 449] width 35 height 21
type input "1739.27"
click at [1502, 476] on button "Apply" at bounding box center [1505, 479] width 35 height 21
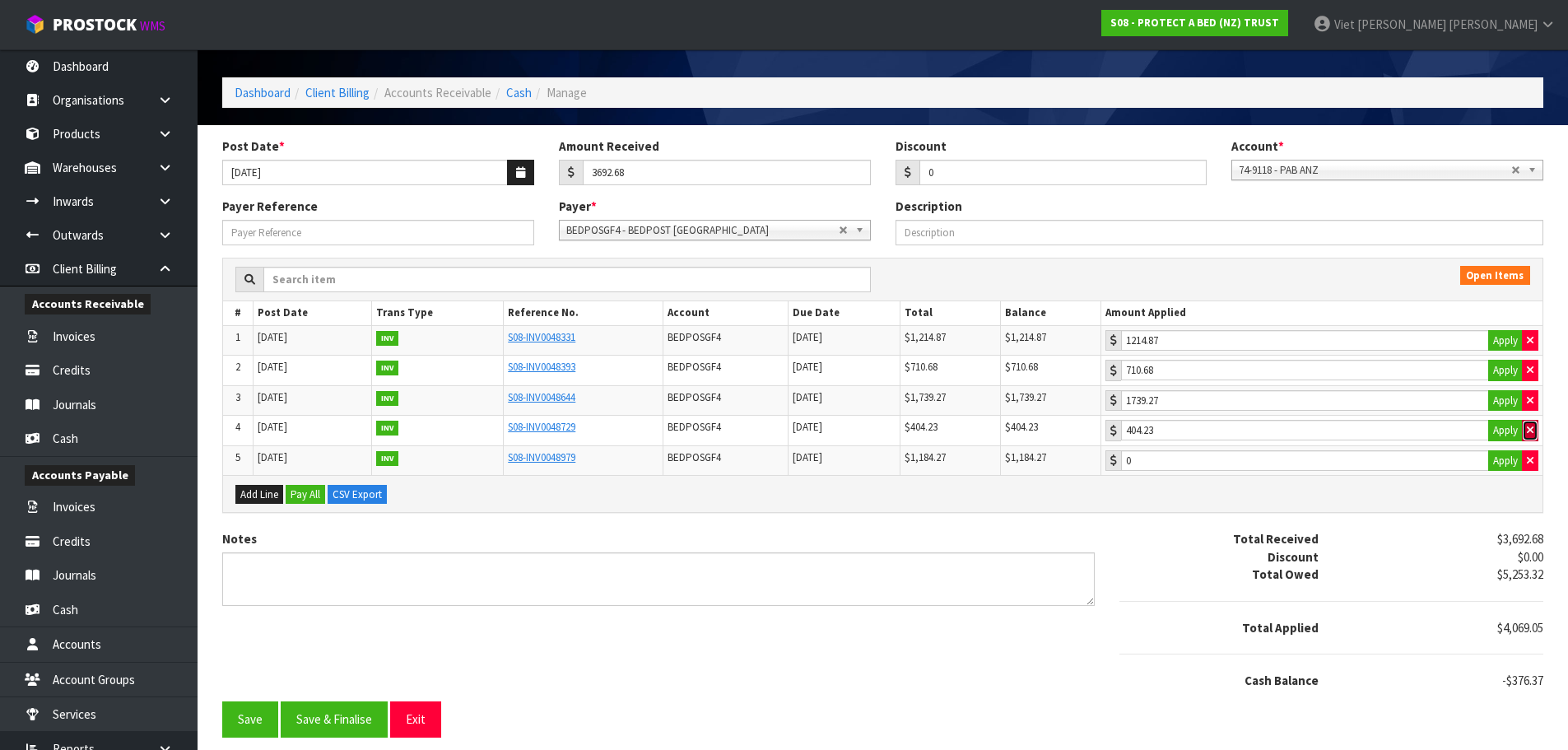
click at [1535, 430] on button "button" at bounding box center [1530, 430] width 17 height 21
type input "27.86"
click at [1258, 428] on input "27.86" at bounding box center [1305, 430] width 368 height 21
click at [234, 705] on button "Save" at bounding box center [250, 719] width 56 height 35
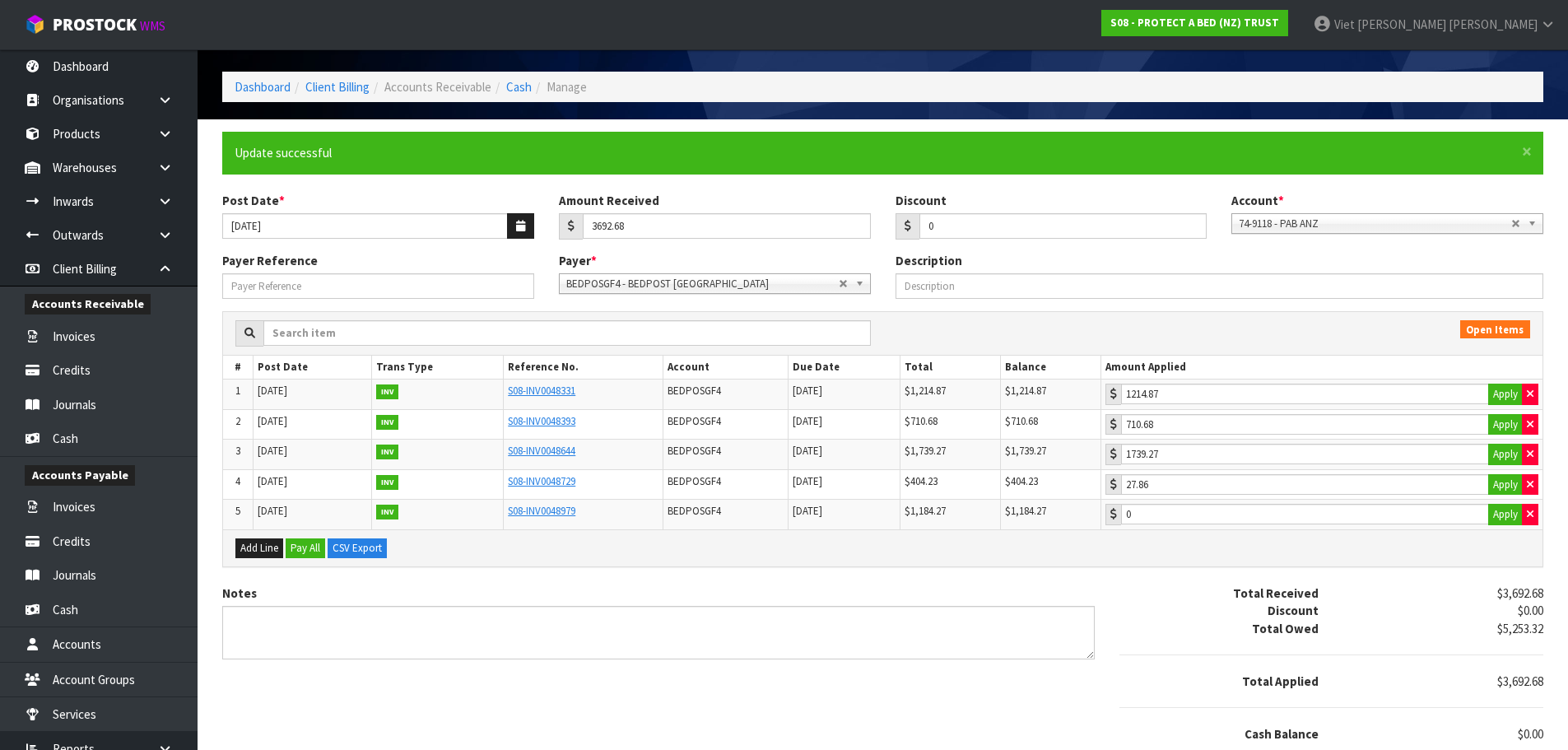
scroll to position [108, 0]
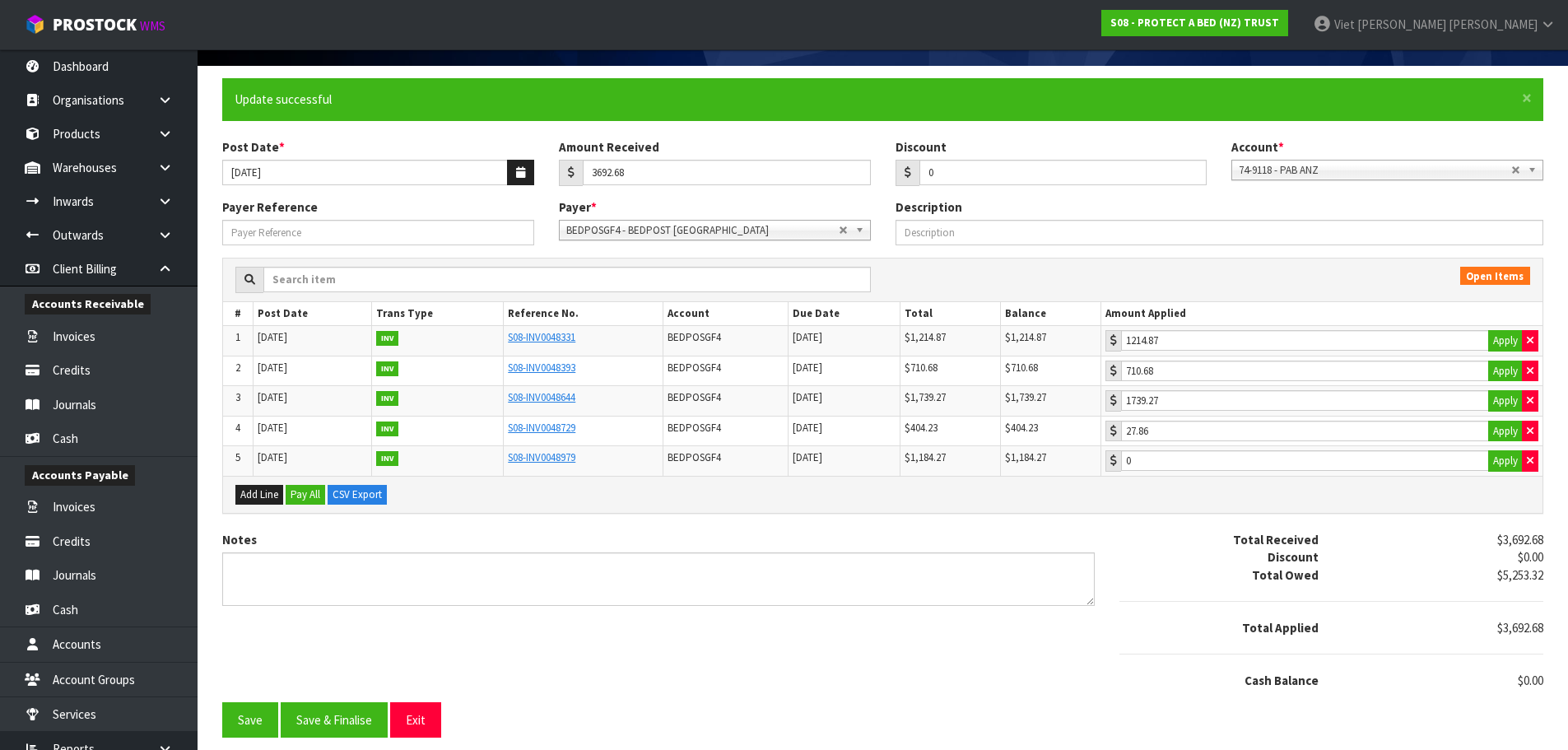
click at [1170, 629] on div "Total Applied" at bounding box center [1219, 628] width 224 height 17
click at [236, 706] on button "Save" at bounding box center [250, 719] width 56 height 35
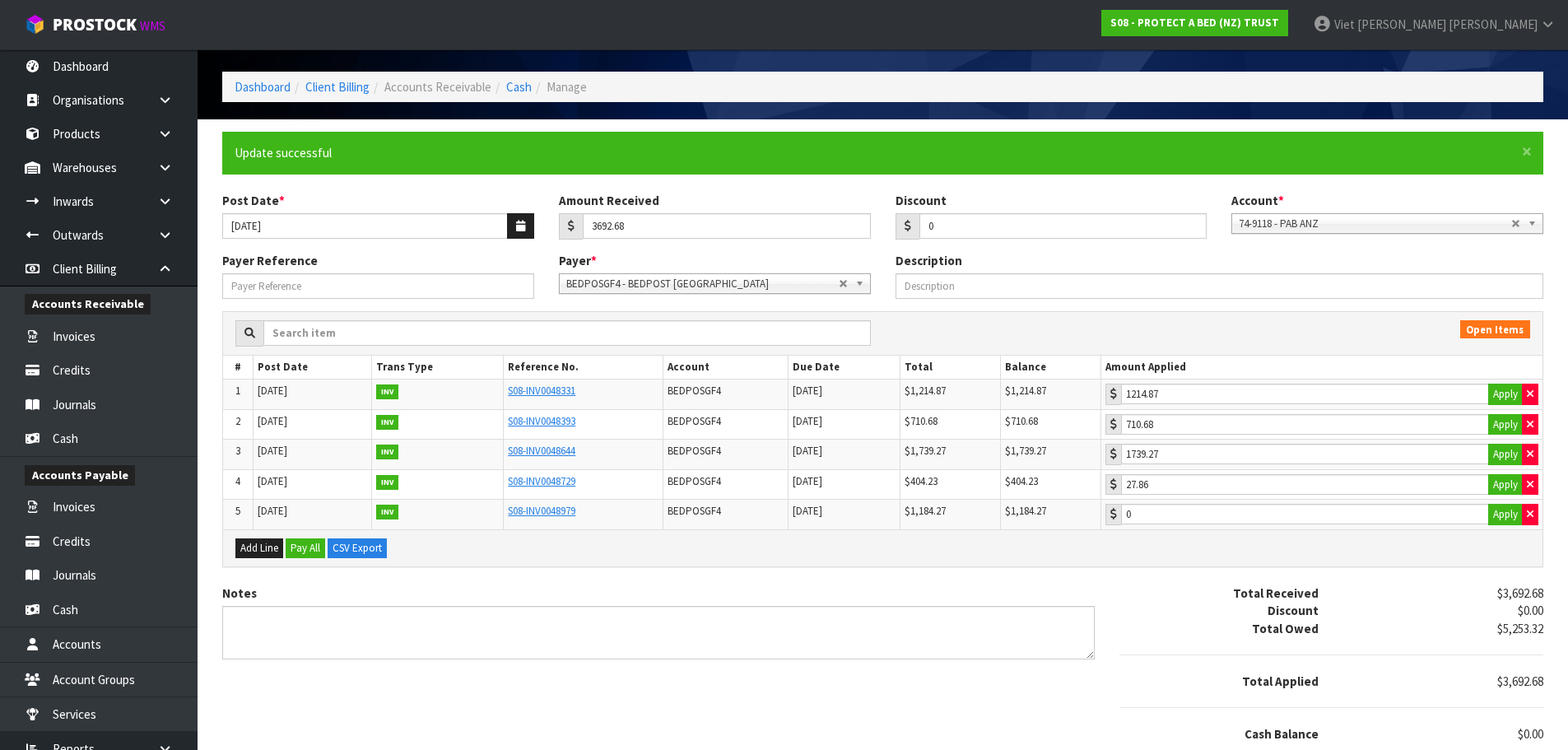
scroll to position [0, 0]
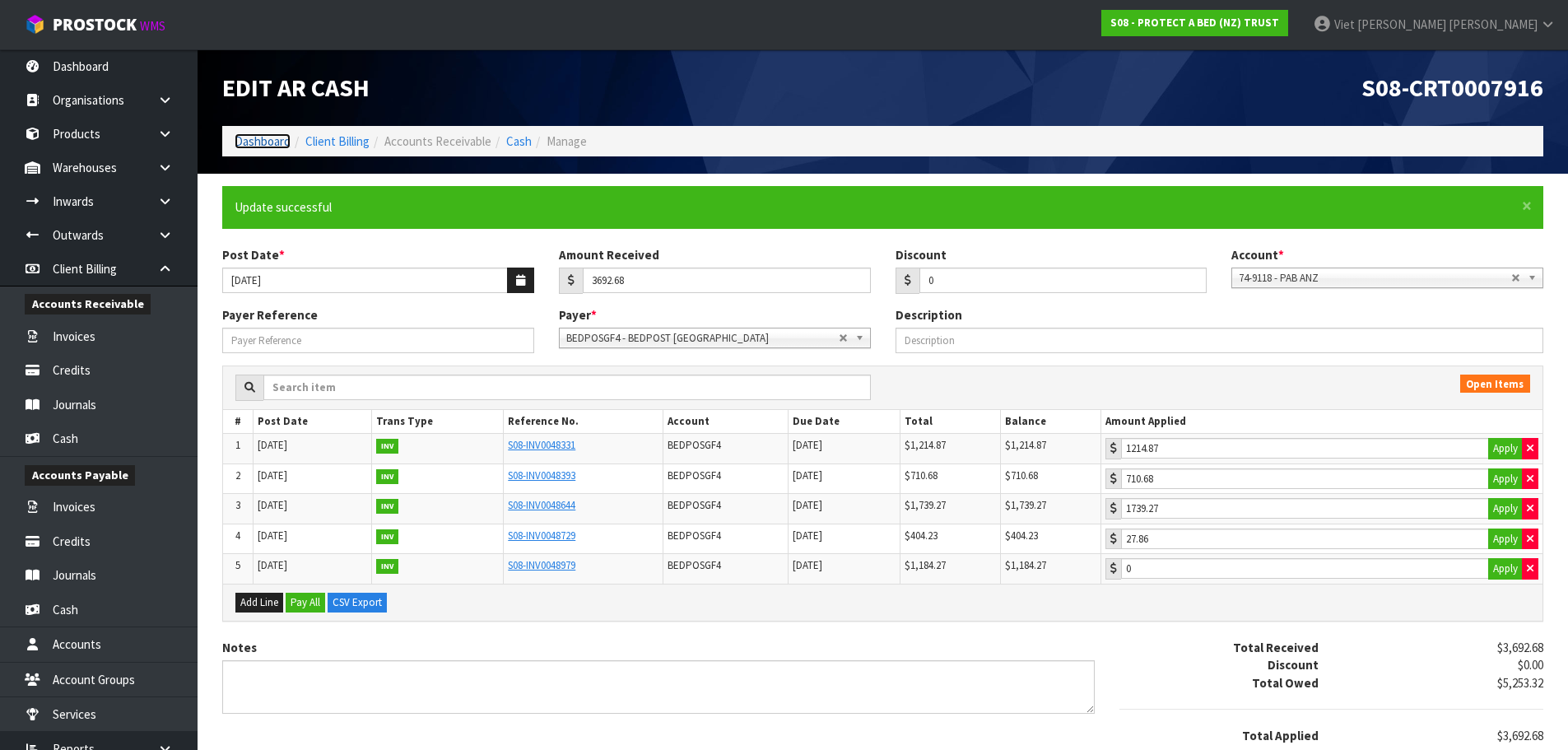
click at [250, 135] on link "Dashboard" at bounding box center [262, 142] width 56 height 16
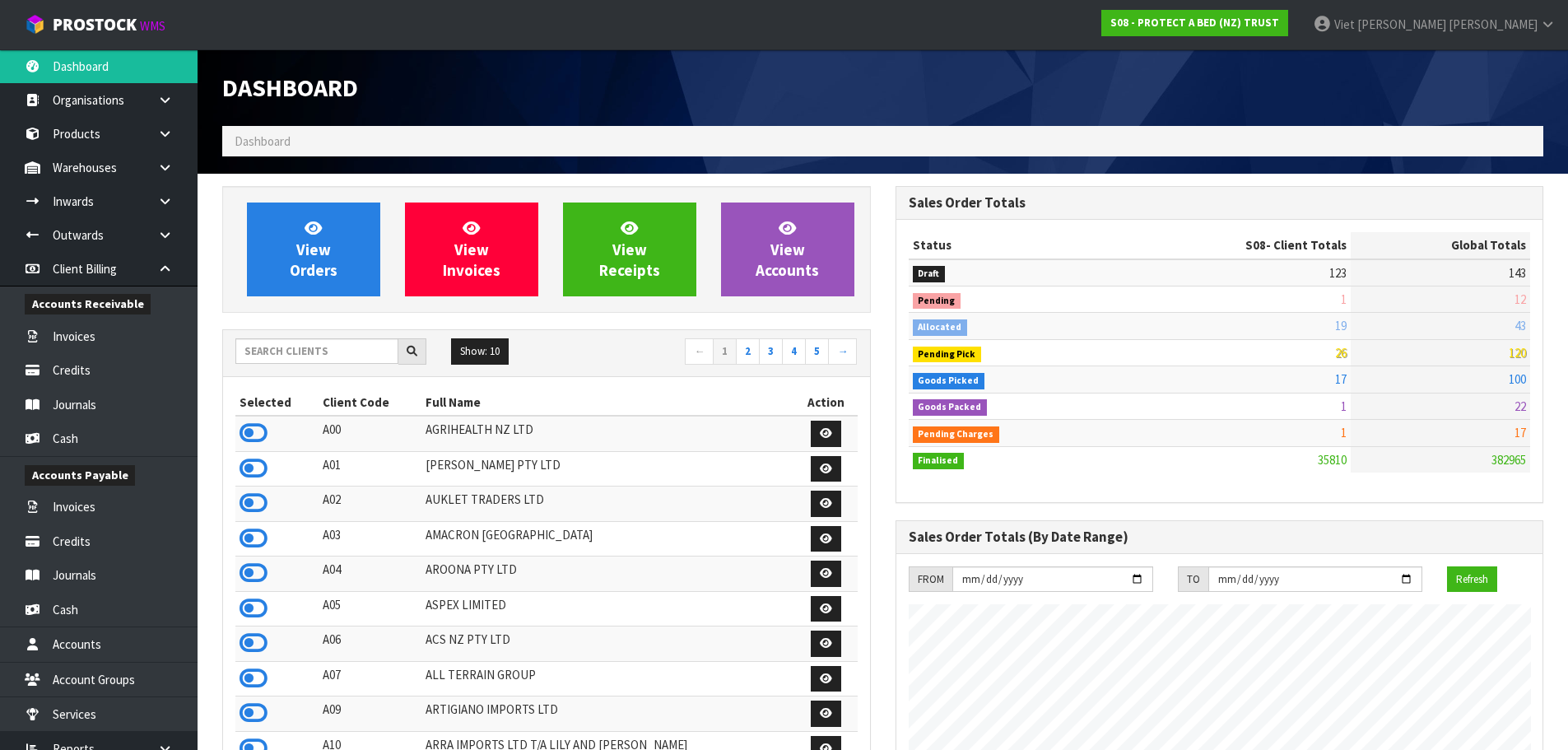
scroll to position [1247, 672]
click at [161, 260] on link at bounding box center [171, 268] width 52 height 34
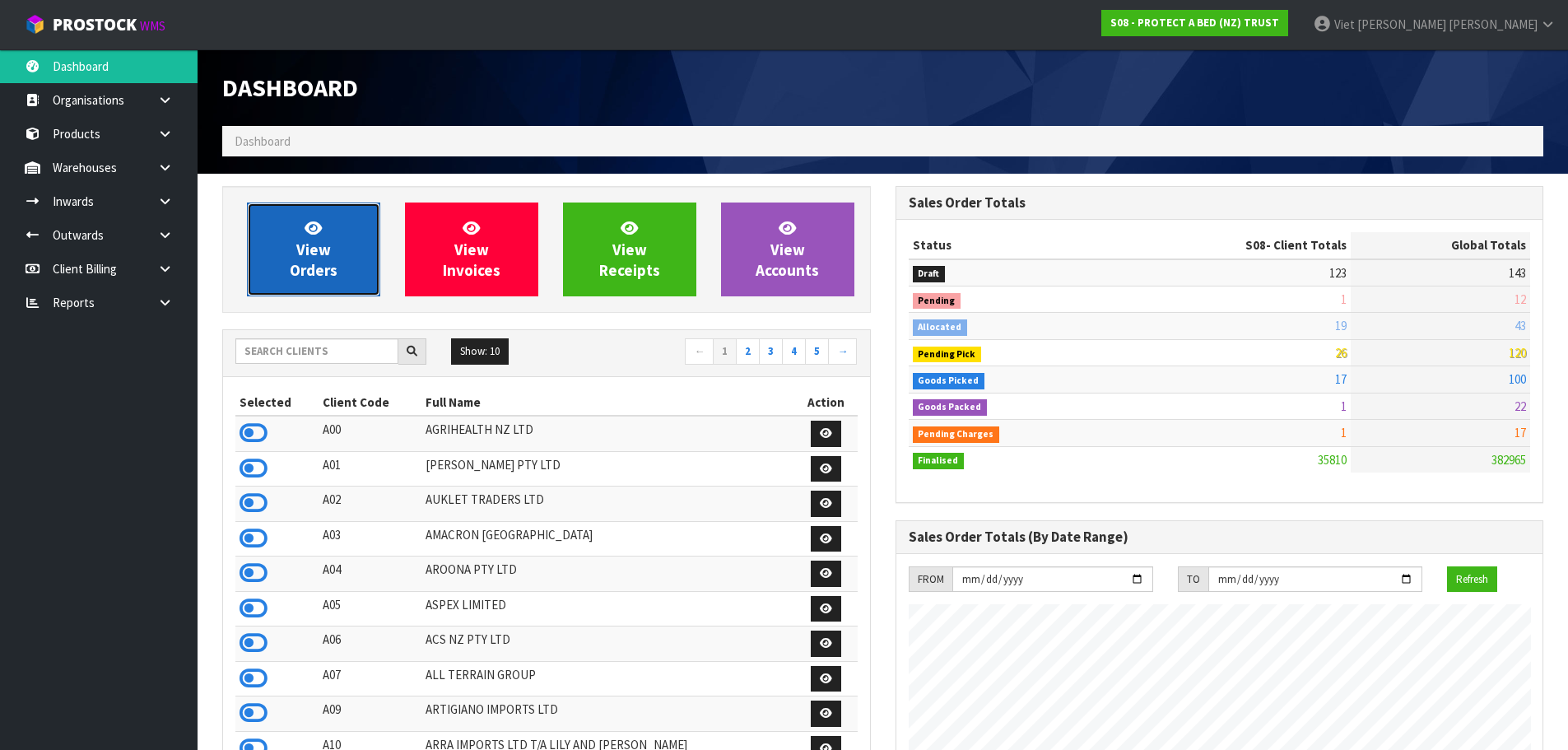
click at [250, 248] on link "View Orders" at bounding box center [313, 249] width 134 height 94
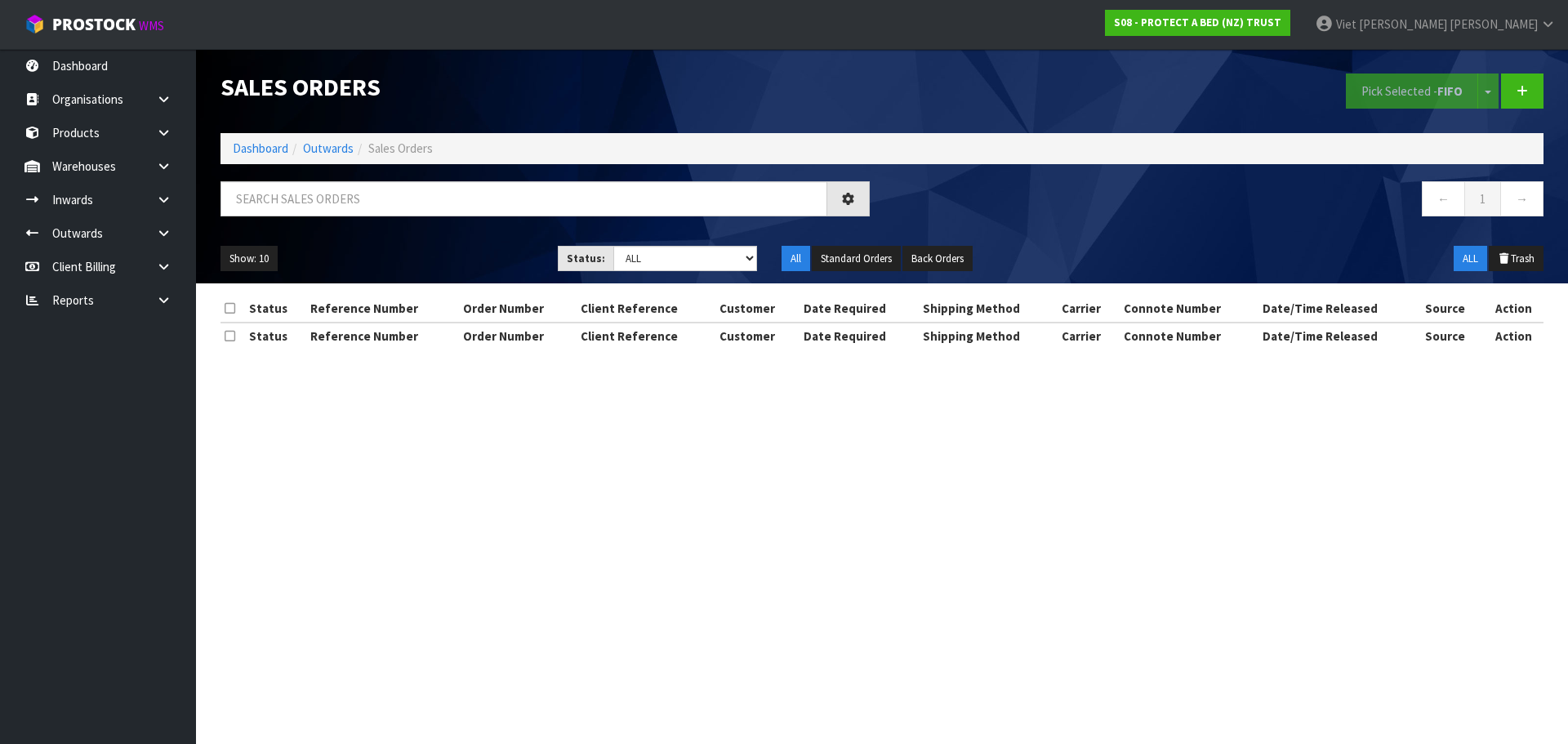
click at [285, 240] on div "Show: 10 5 10 25 50 Status: Draft Pending Allocated Pending Pick Goods Picked G…" at bounding box center [882, 258] width 1348 height 50
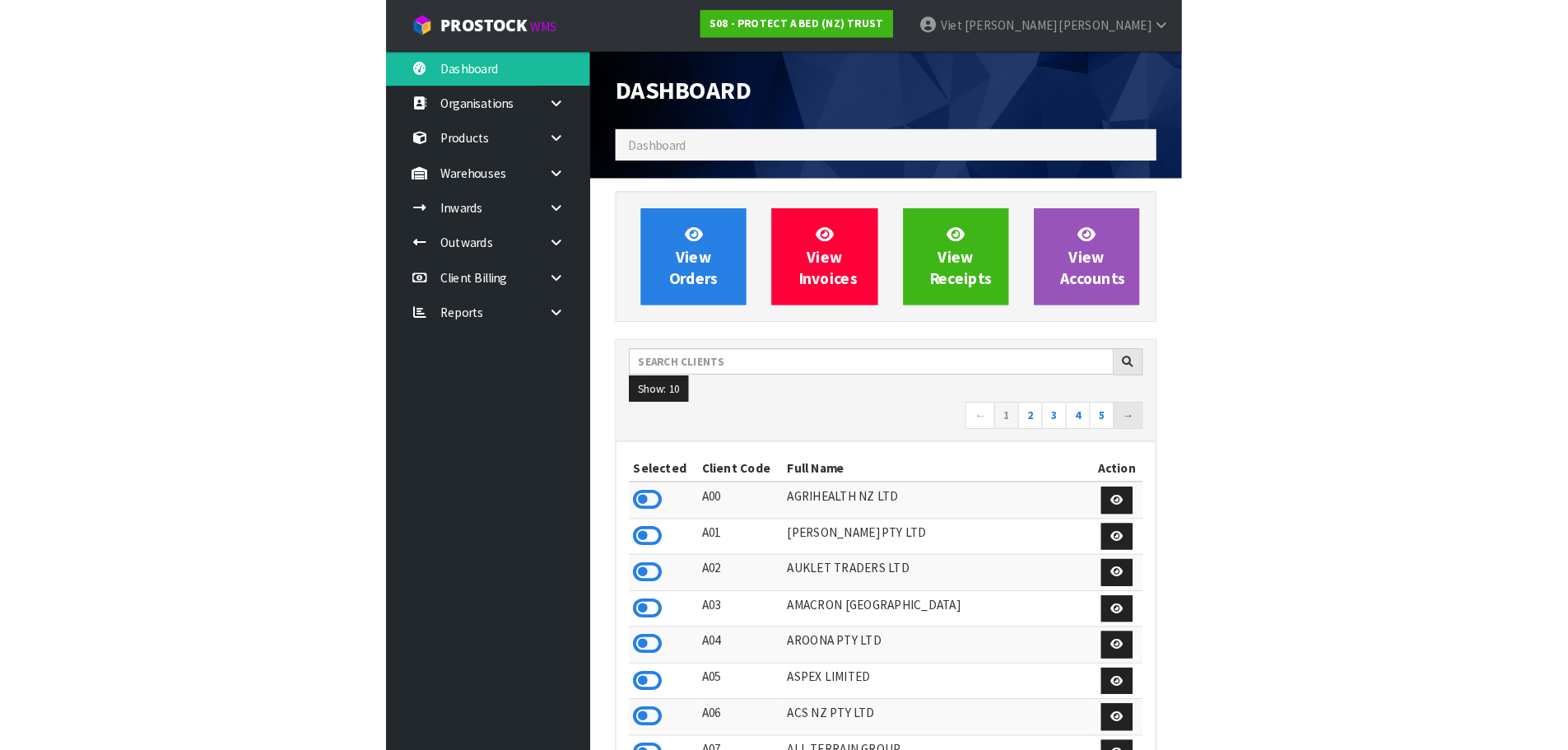
scroll to position [1247, 672]
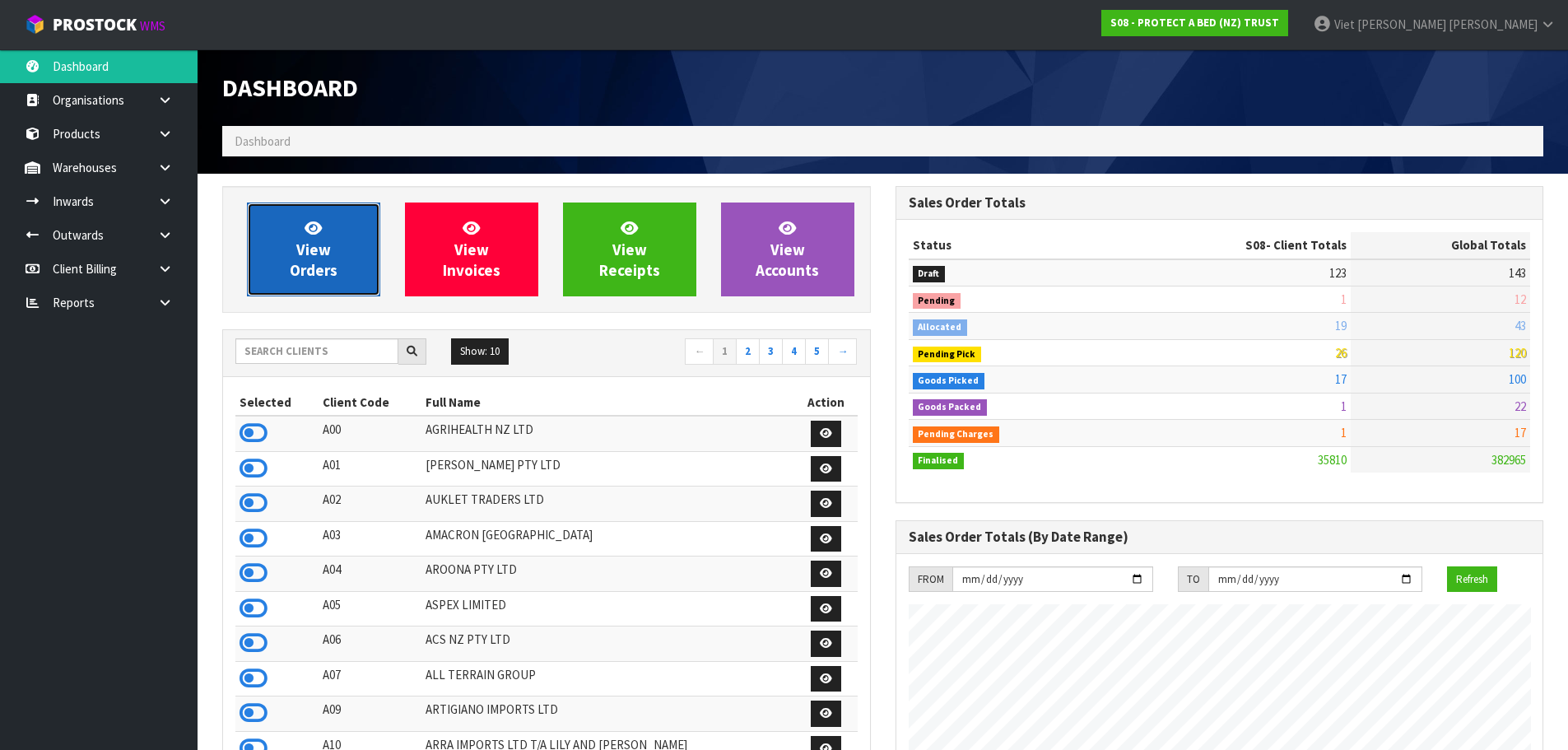
click at [286, 248] on link "View Orders" at bounding box center [313, 249] width 134 height 94
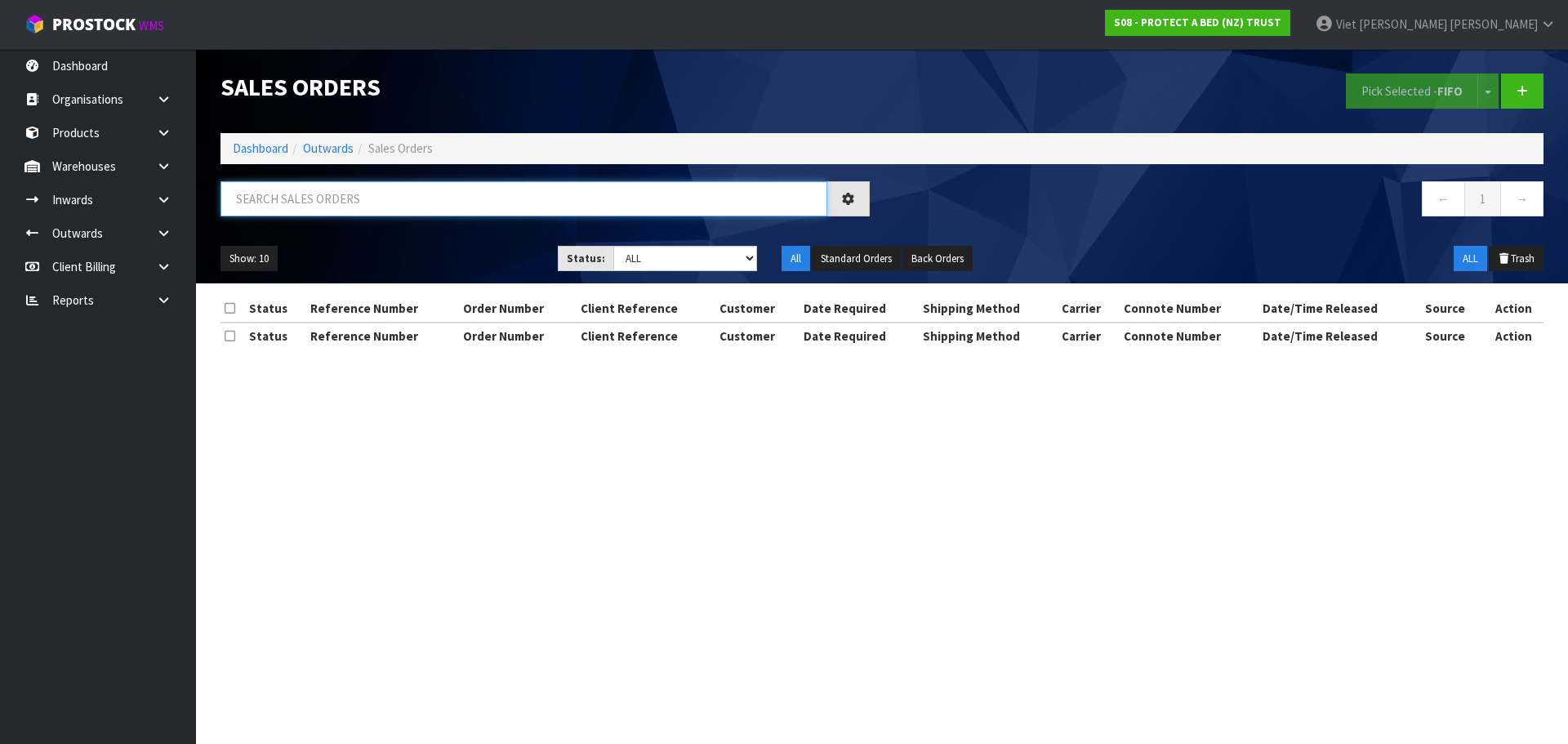
click at [726, 206] on input "text" at bounding box center [524, 199] width 607 height 35
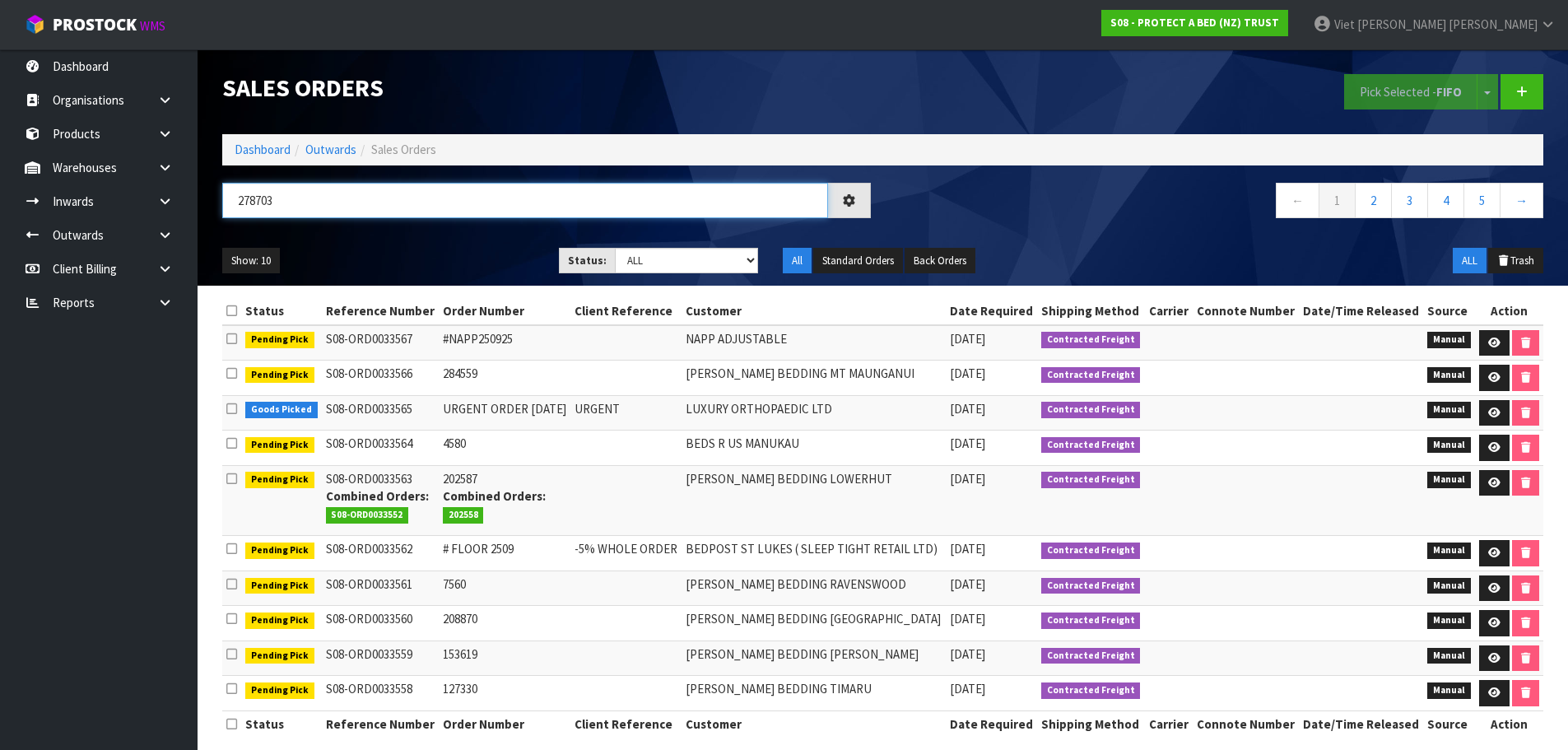
type input "278703"
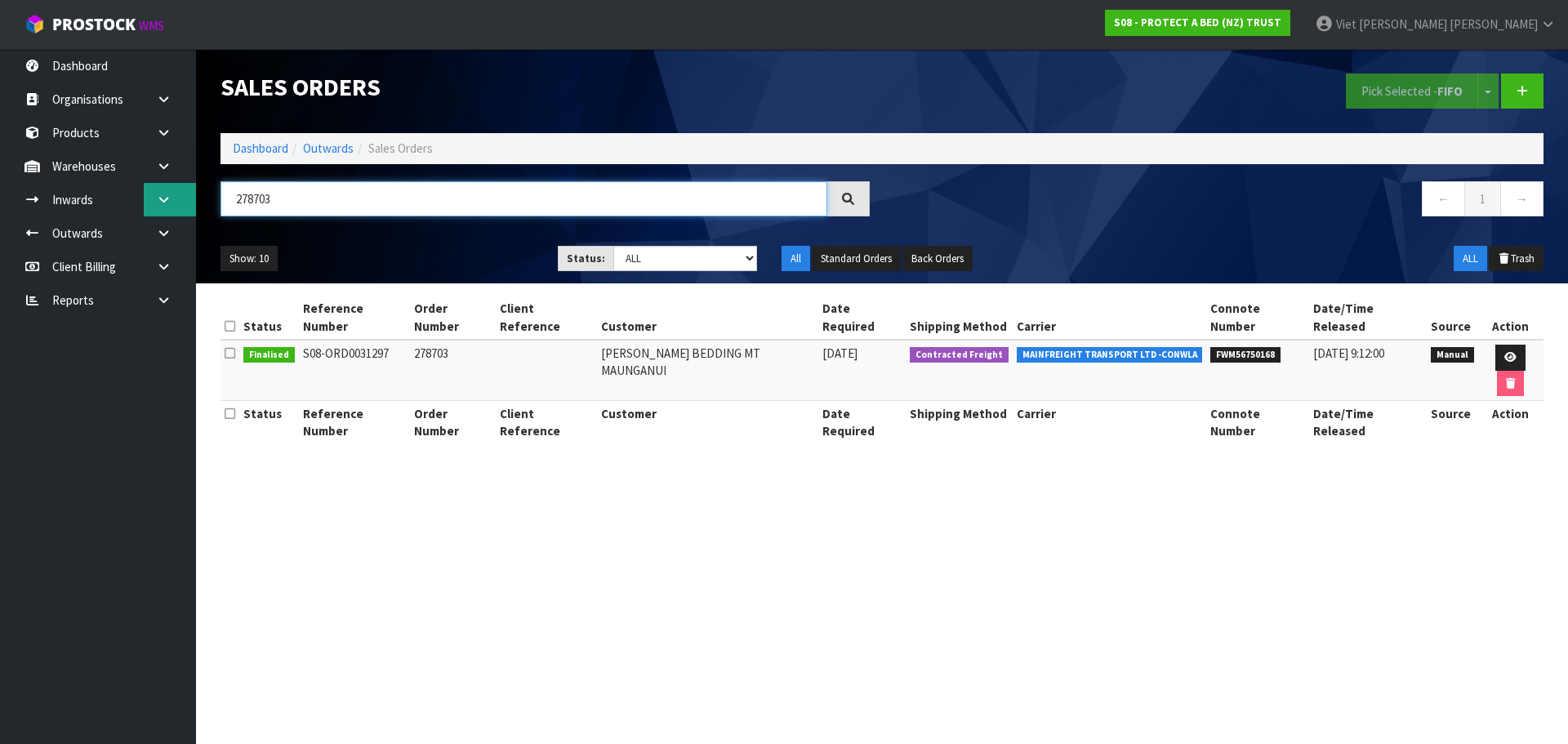
drag, startPoint x: 233, startPoint y: 200, endPoint x: 1375, endPoint y: 351, distance: 1151.9
click at [185, 200] on body "Toggle navigation ProStock WMS S08 - PROTECT A BED (NZ) TRUST Viet Hoang Tran L…" at bounding box center [784, 372] width 1568 height 744
click at [1328, 532] on section "Sales Orders Pick Selected - FIFO Split button! FIFO - First In First Out FEFO …" at bounding box center [784, 372] width 1568 height 744
click at [1479, 346] on td at bounding box center [1510, 370] width 65 height 62
drag, startPoint x: 1480, startPoint y: 345, endPoint x: 1442, endPoint y: 353, distance: 38.8
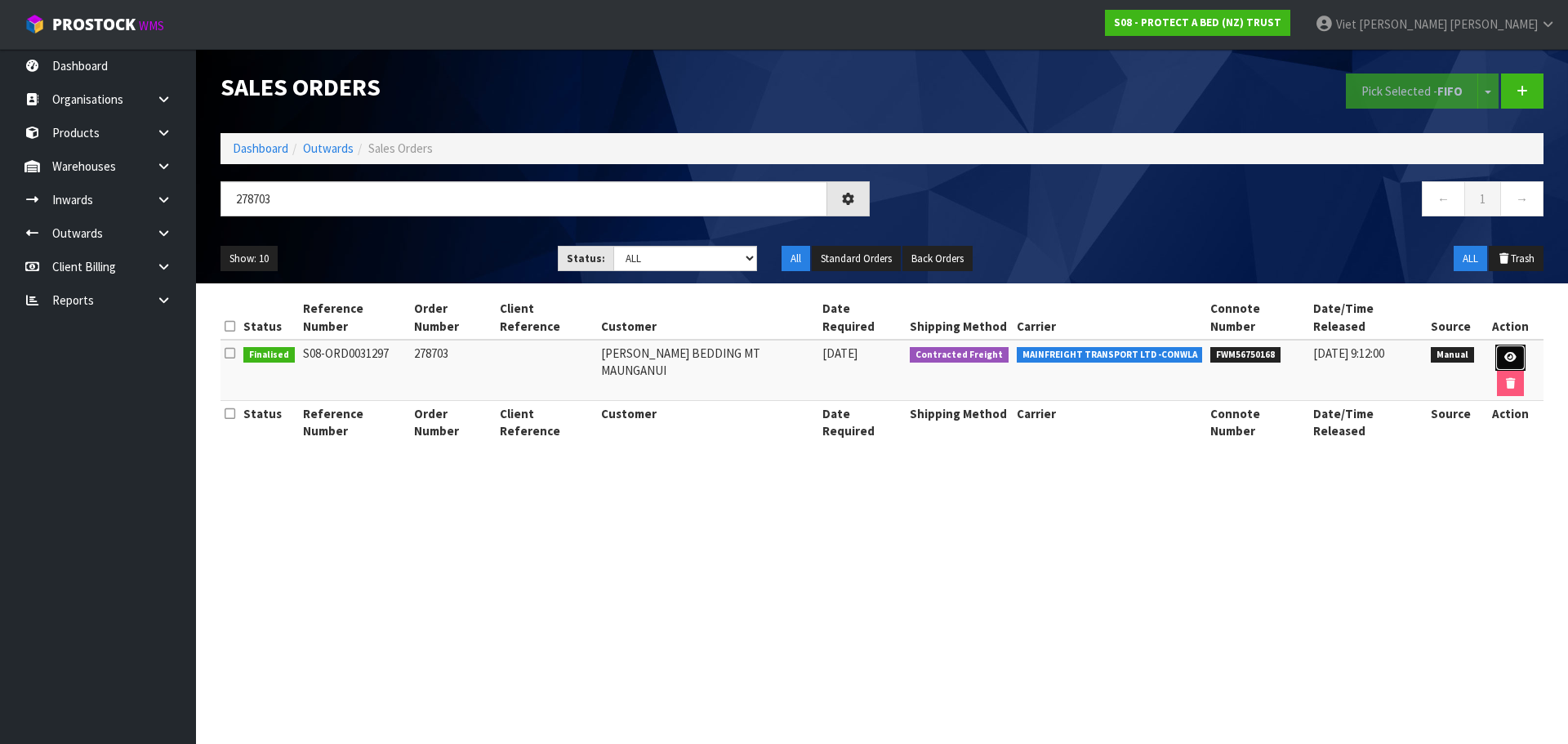
click at [1495, 345] on link at bounding box center [1510, 357] width 30 height 26
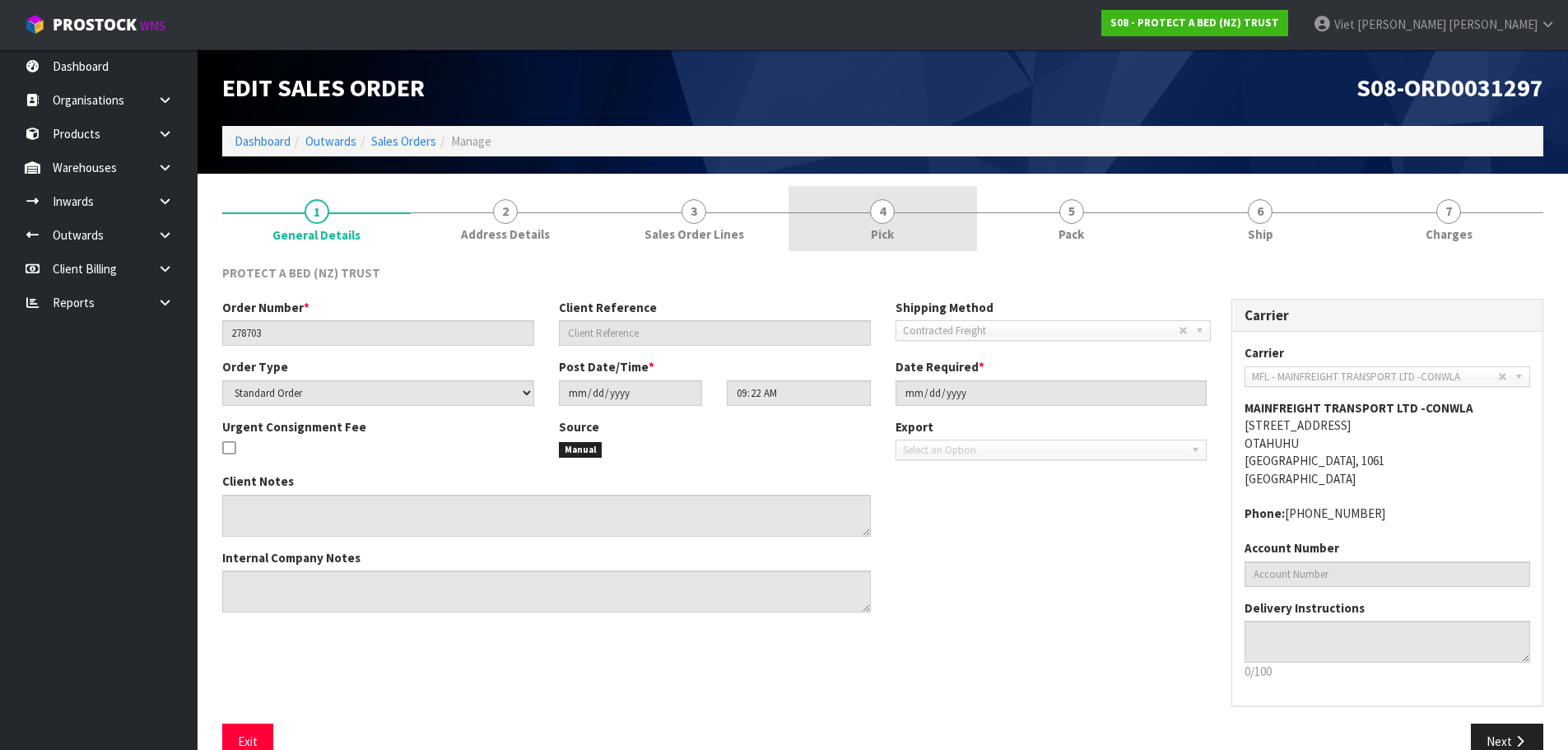
click at [912, 205] on link "4 Pick" at bounding box center [883, 219] width 189 height 65
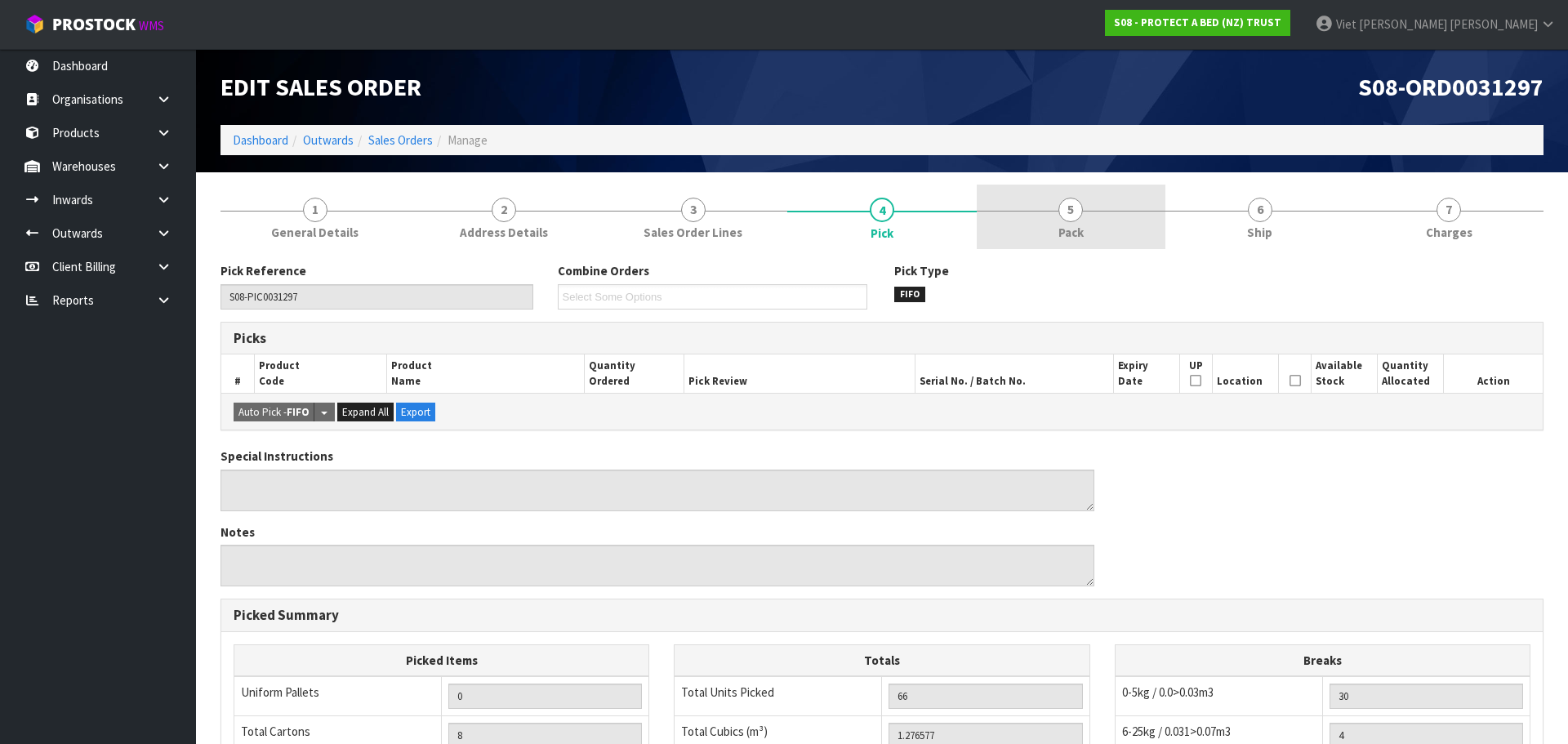
click at [1023, 217] on link "5 Pack" at bounding box center [1071, 217] width 189 height 64
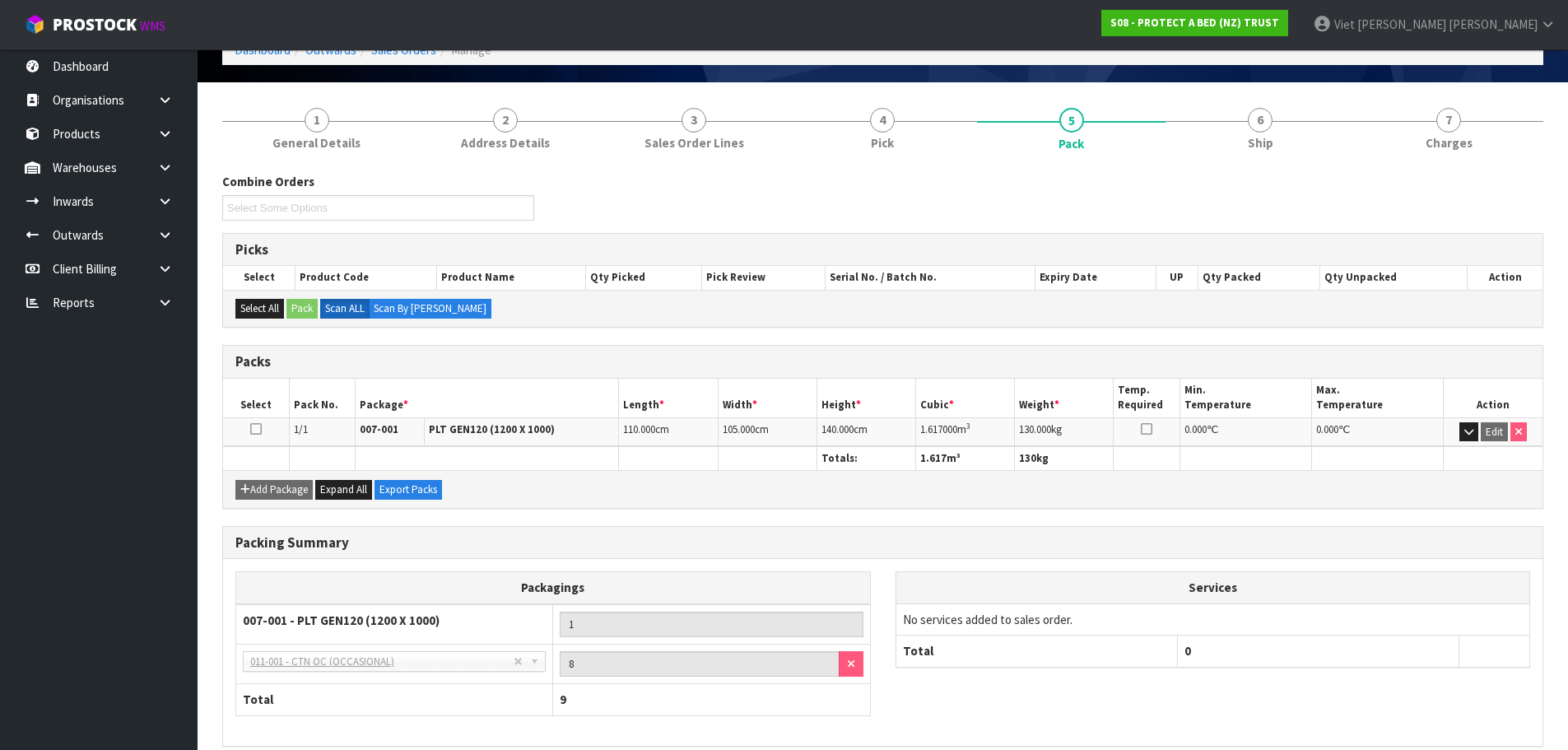
scroll to position [165, 0]
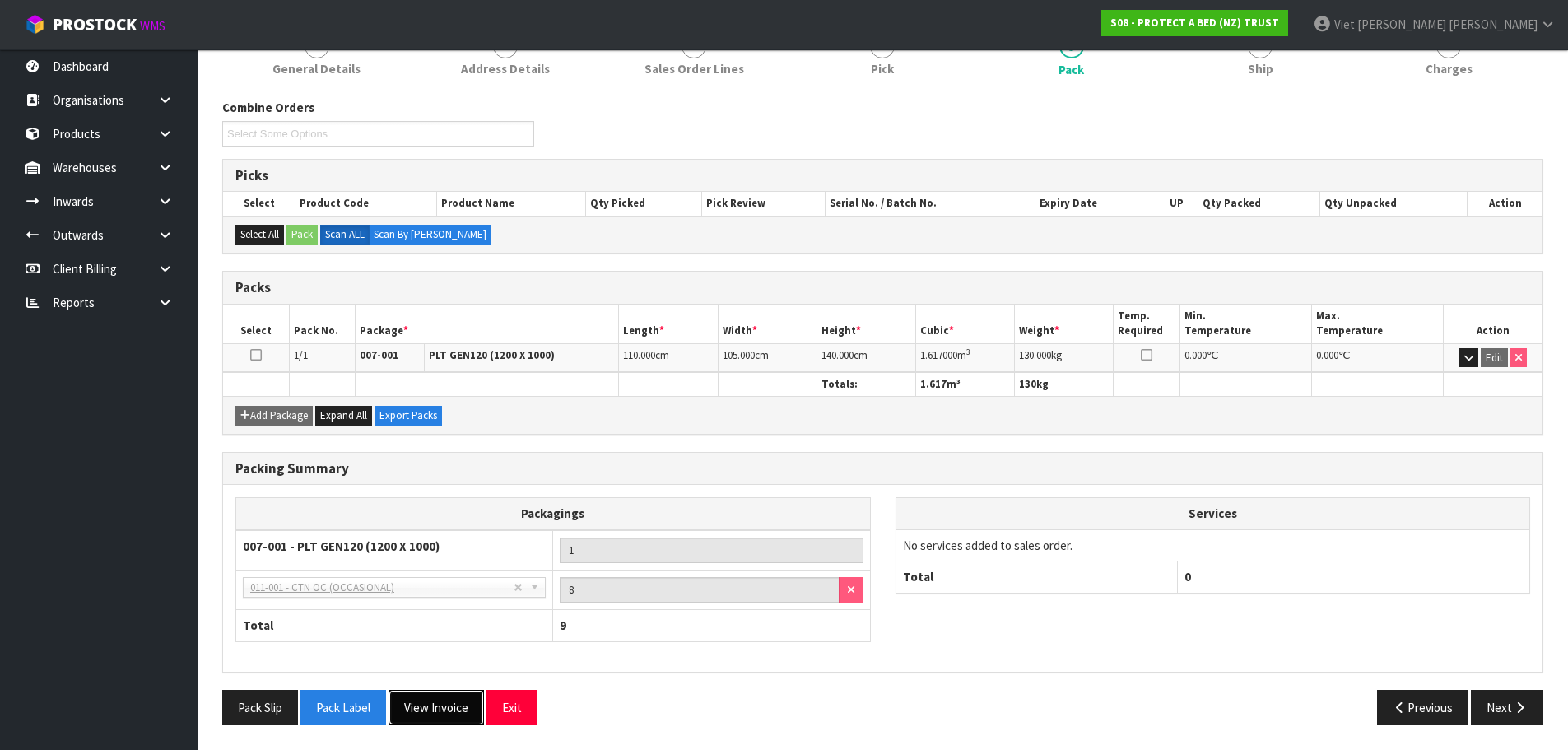
click at [429, 712] on button "View Invoice" at bounding box center [435, 707] width 95 height 35
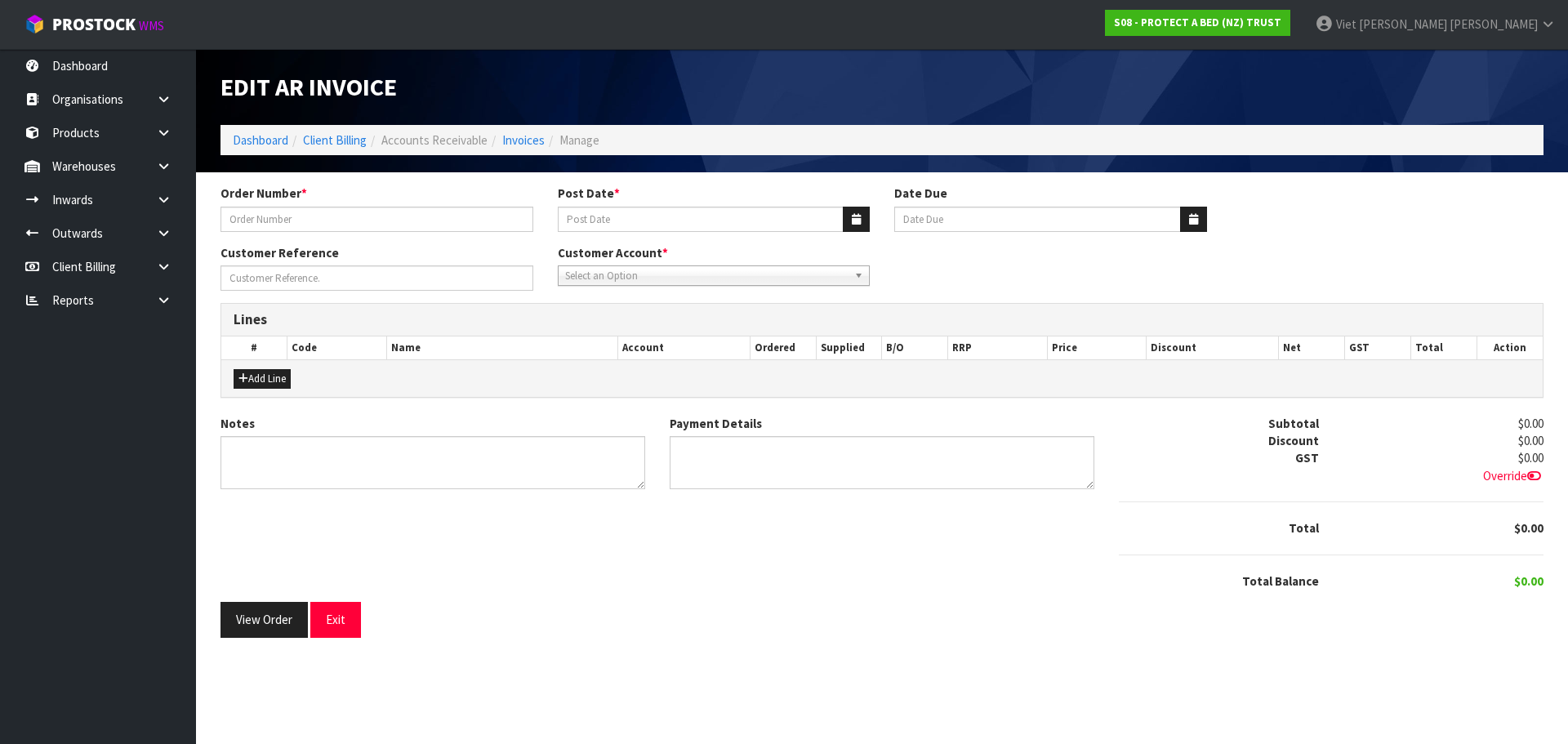
type input "278703"
type input "23/04/2025"
type input "20/05/2025"
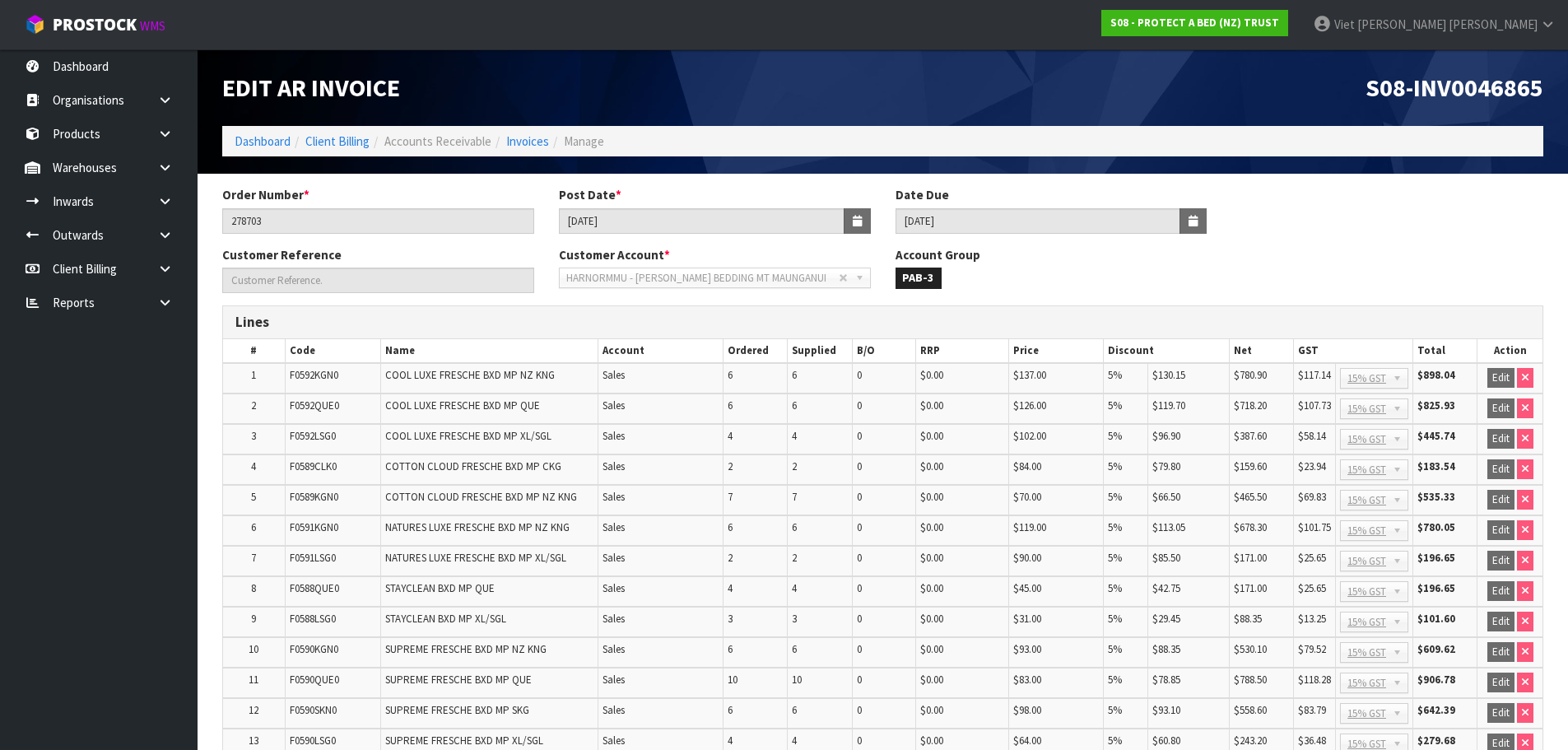
click at [1496, 64] on div "S08-INV0046865" at bounding box center [1219, 87] width 673 height 77
click at [613, 224] on input "23/04/2025" at bounding box center [701, 220] width 286 height 25
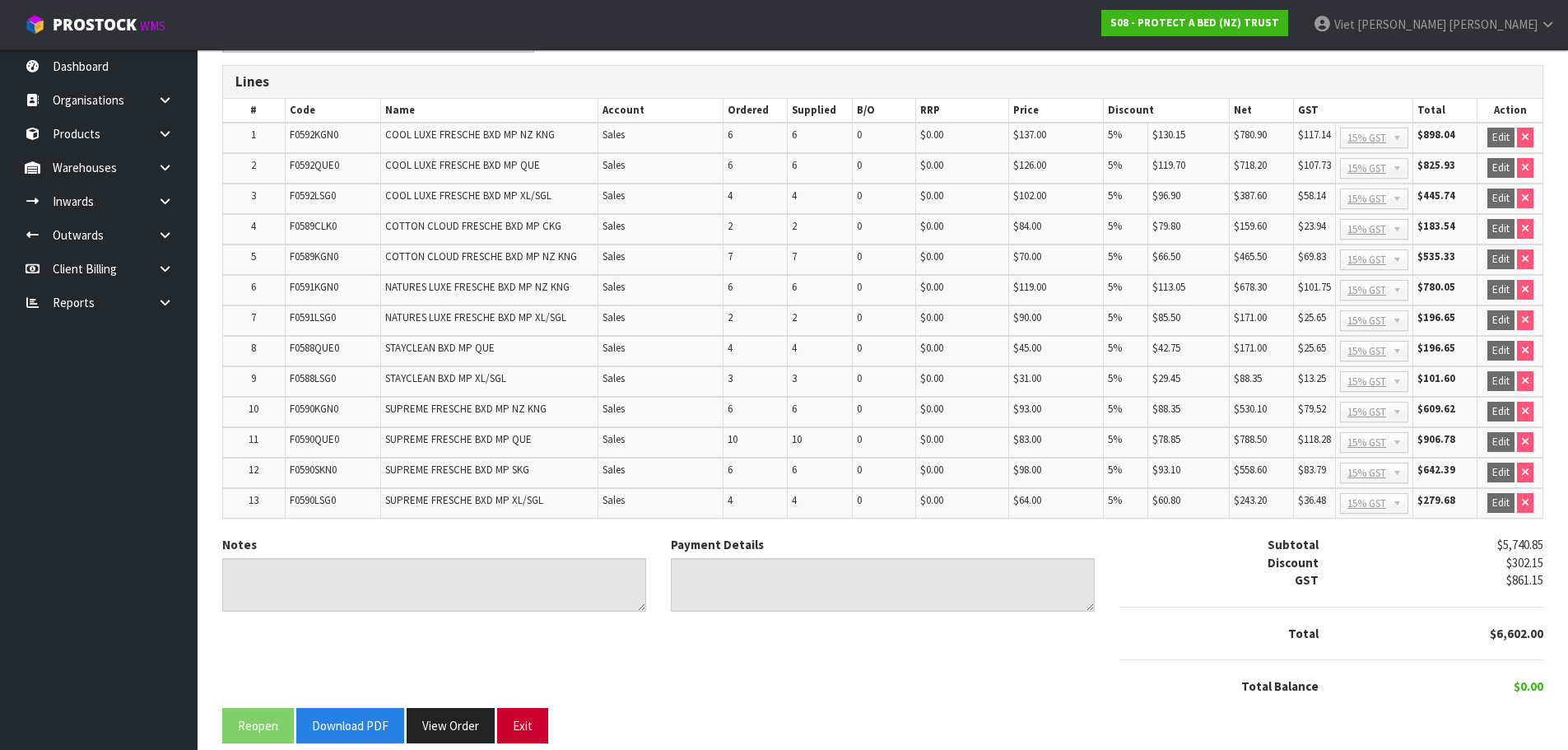
scroll to position [259, 0]
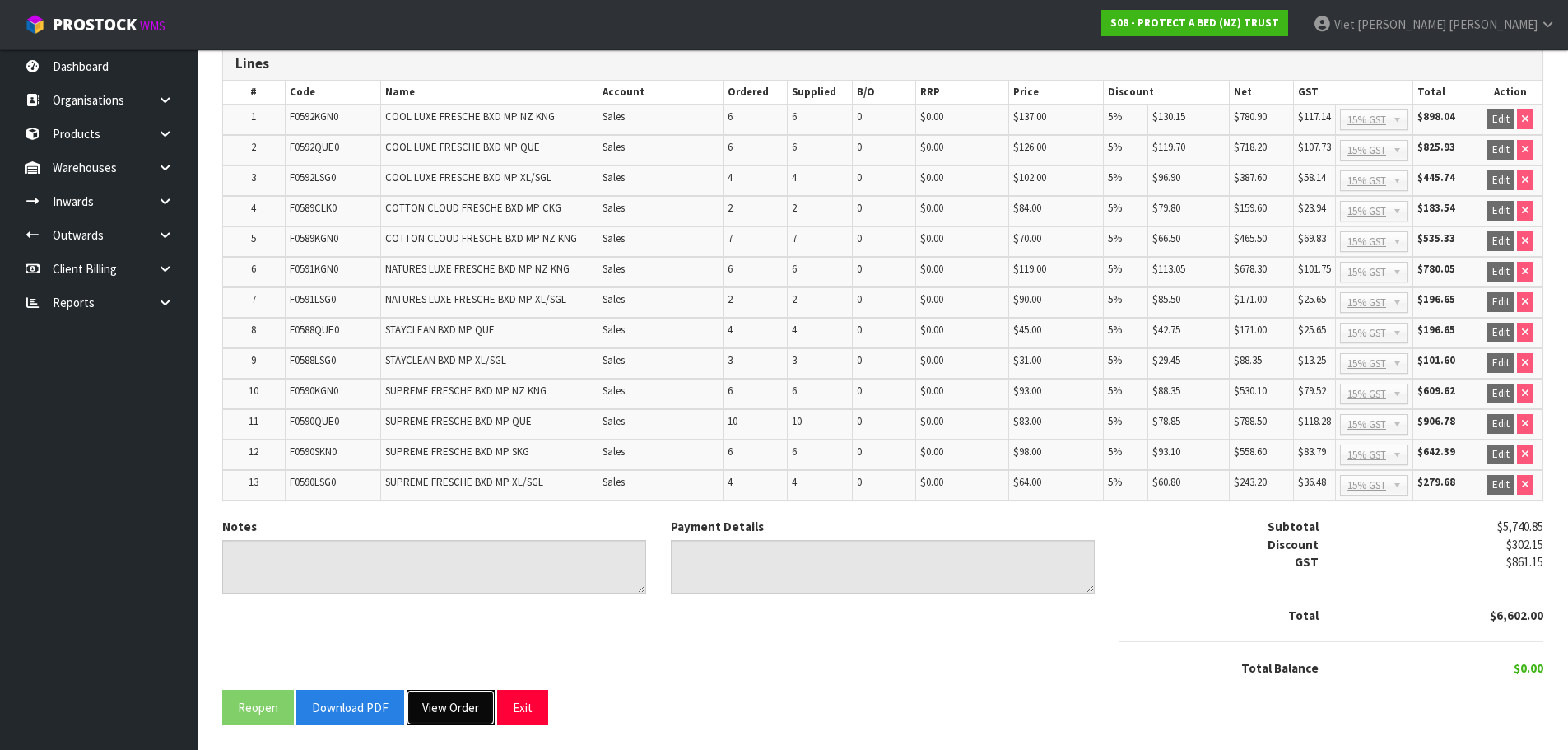
click at [430, 712] on button "View Order" at bounding box center [450, 707] width 88 height 35
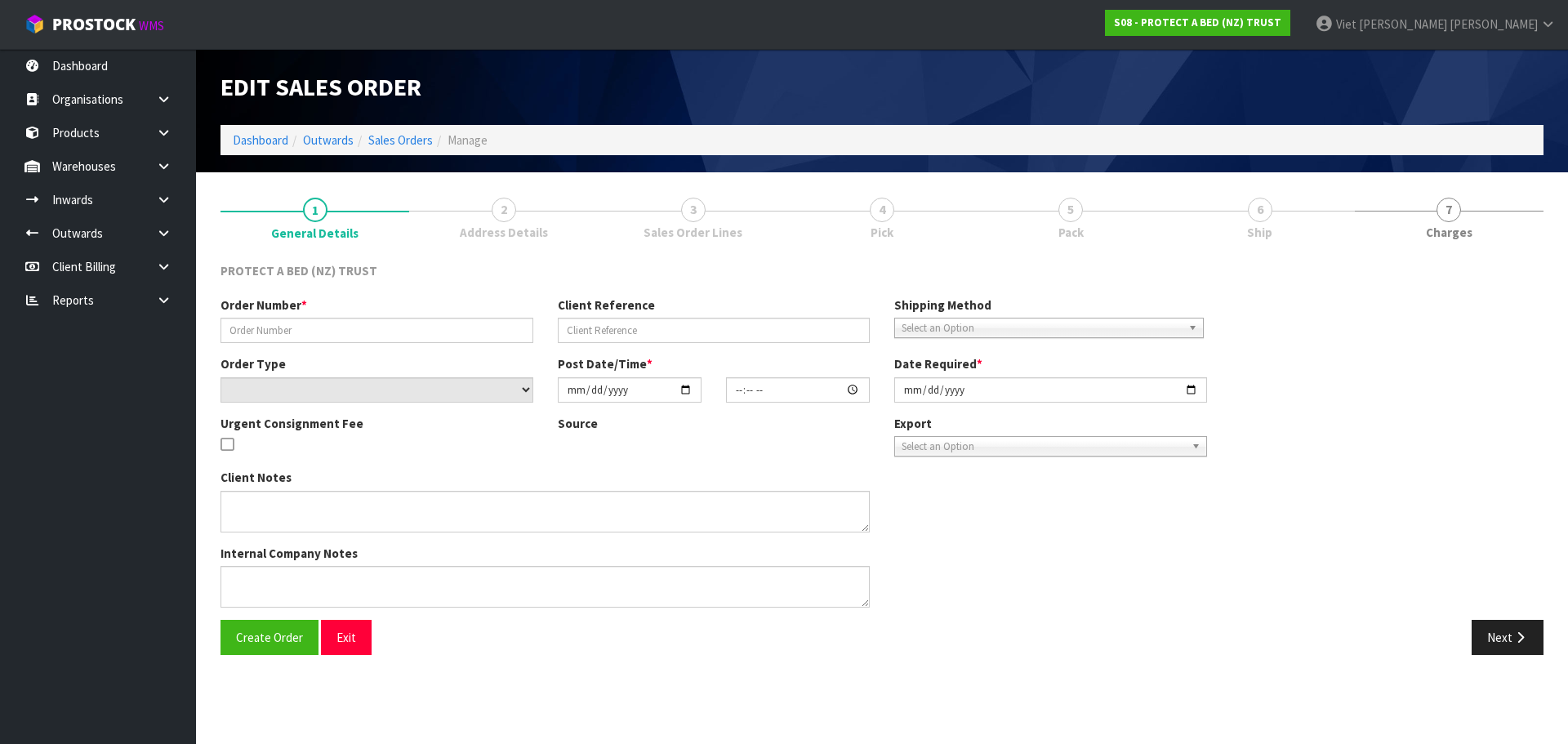
type input "278703"
select select "number:0"
type input "2025-04-16"
type input "09:22:00.000"
type input "2025-04-16"
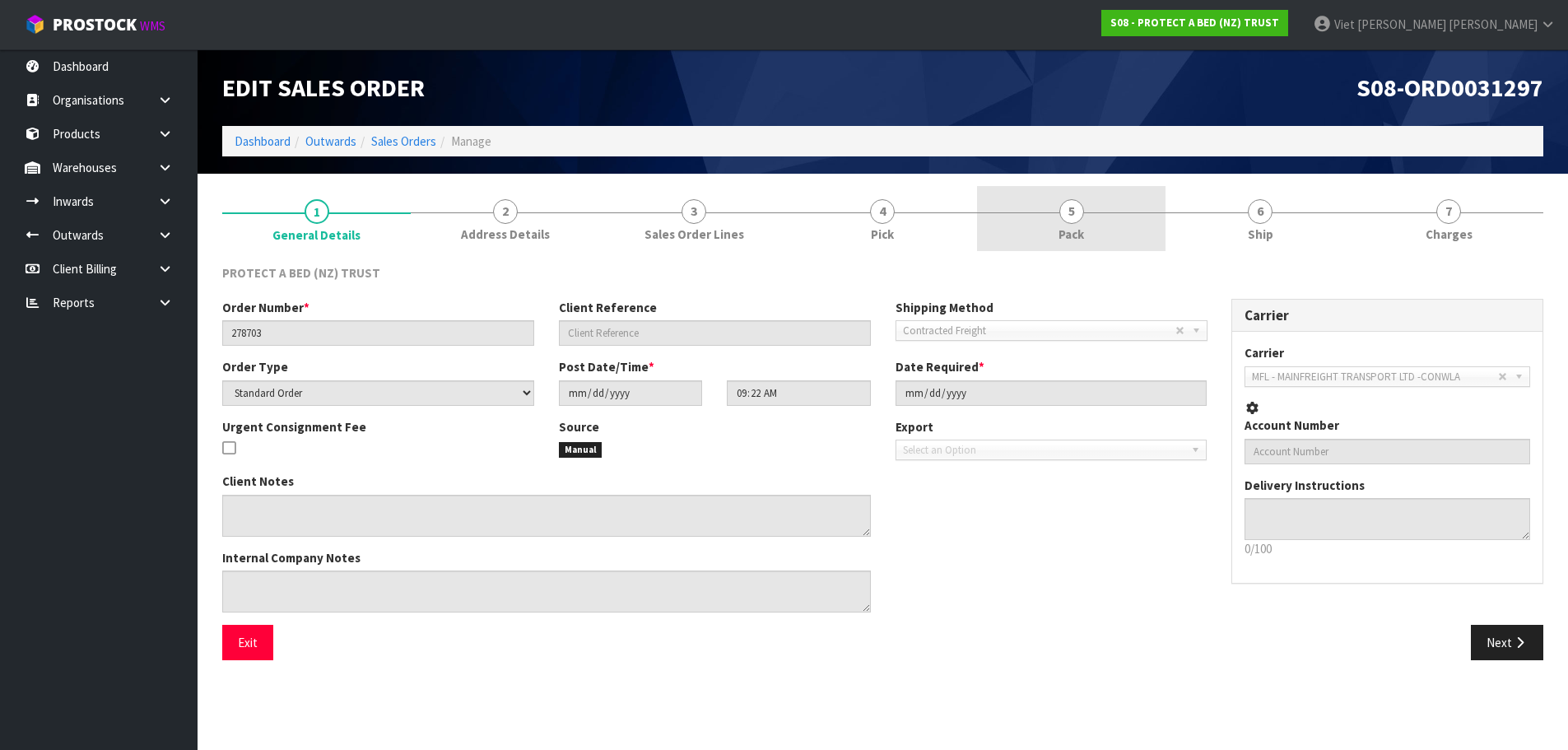
click at [1094, 205] on link "5 Pack" at bounding box center [1072, 219] width 189 height 65
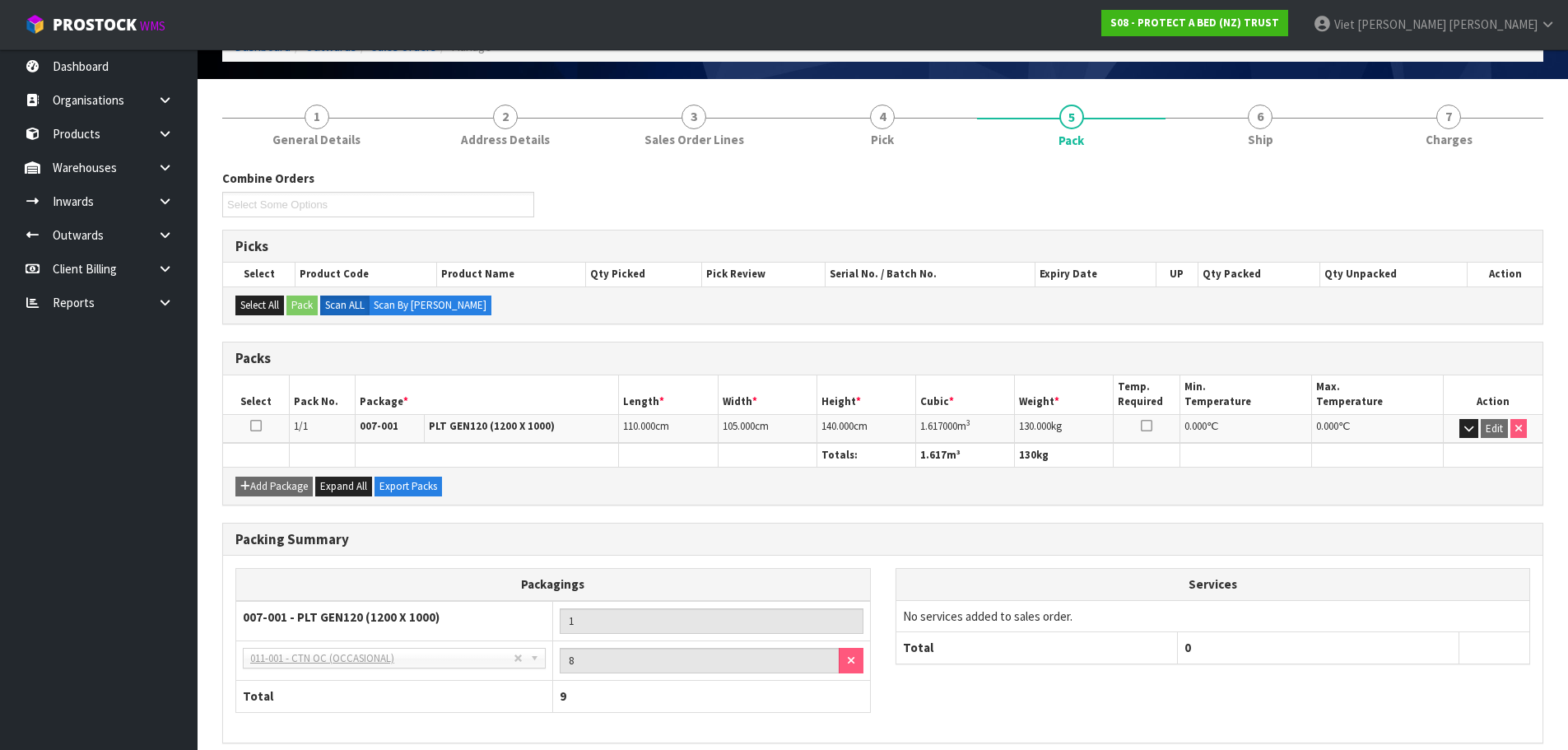
scroll to position [165, 0]
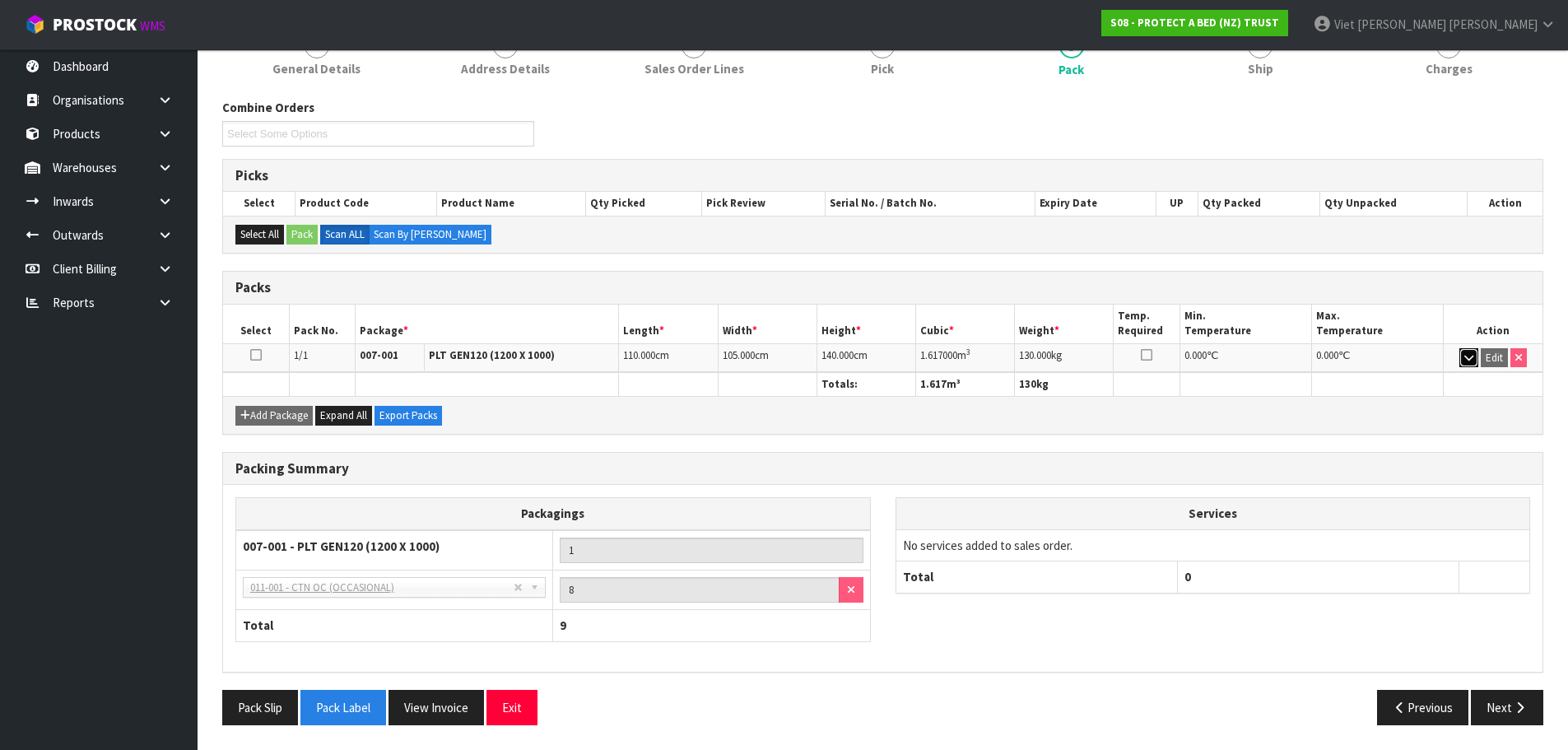
click at [1473, 358] on icon "button" at bounding box center [1468, 358] width 9 height 10
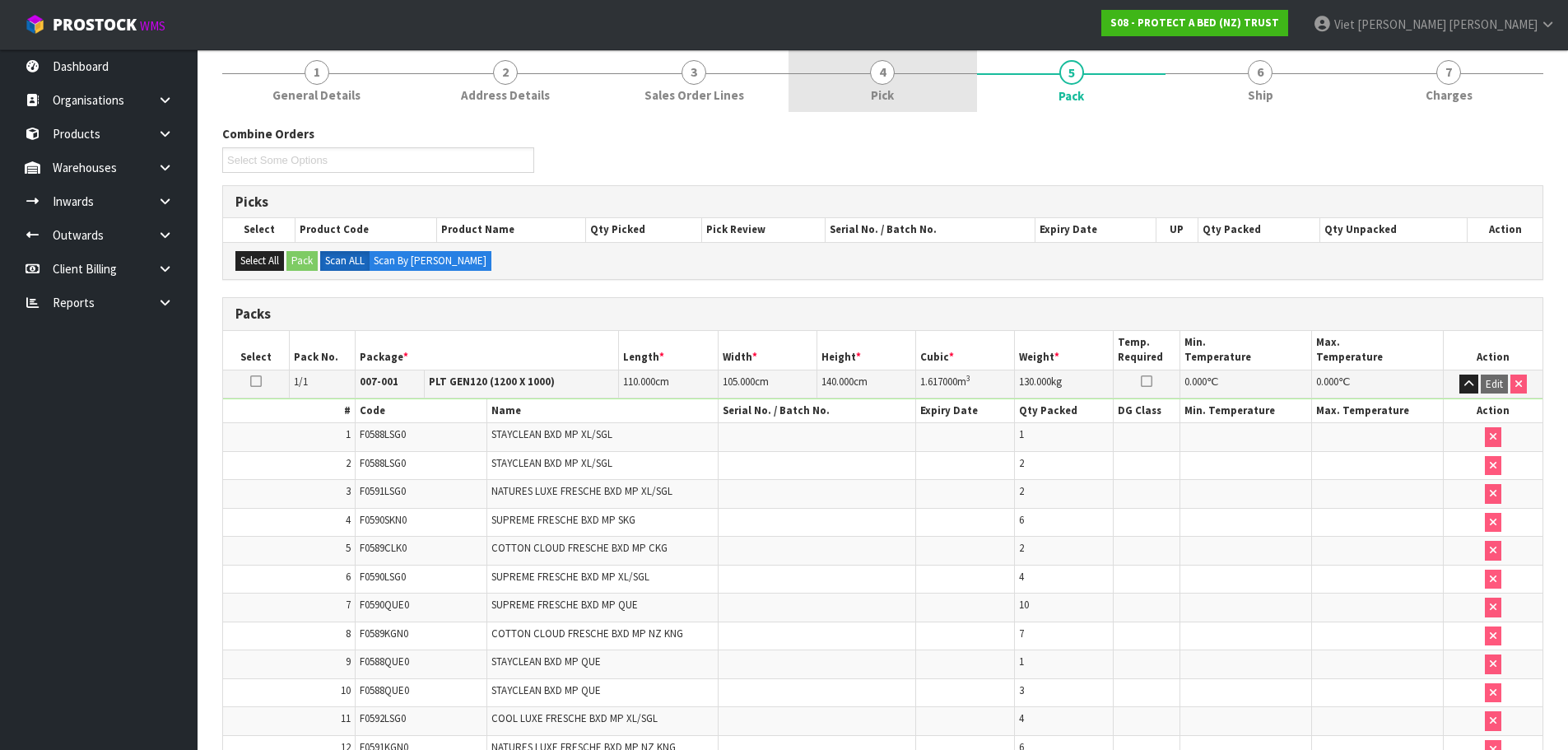
scroll to position [0, 0]
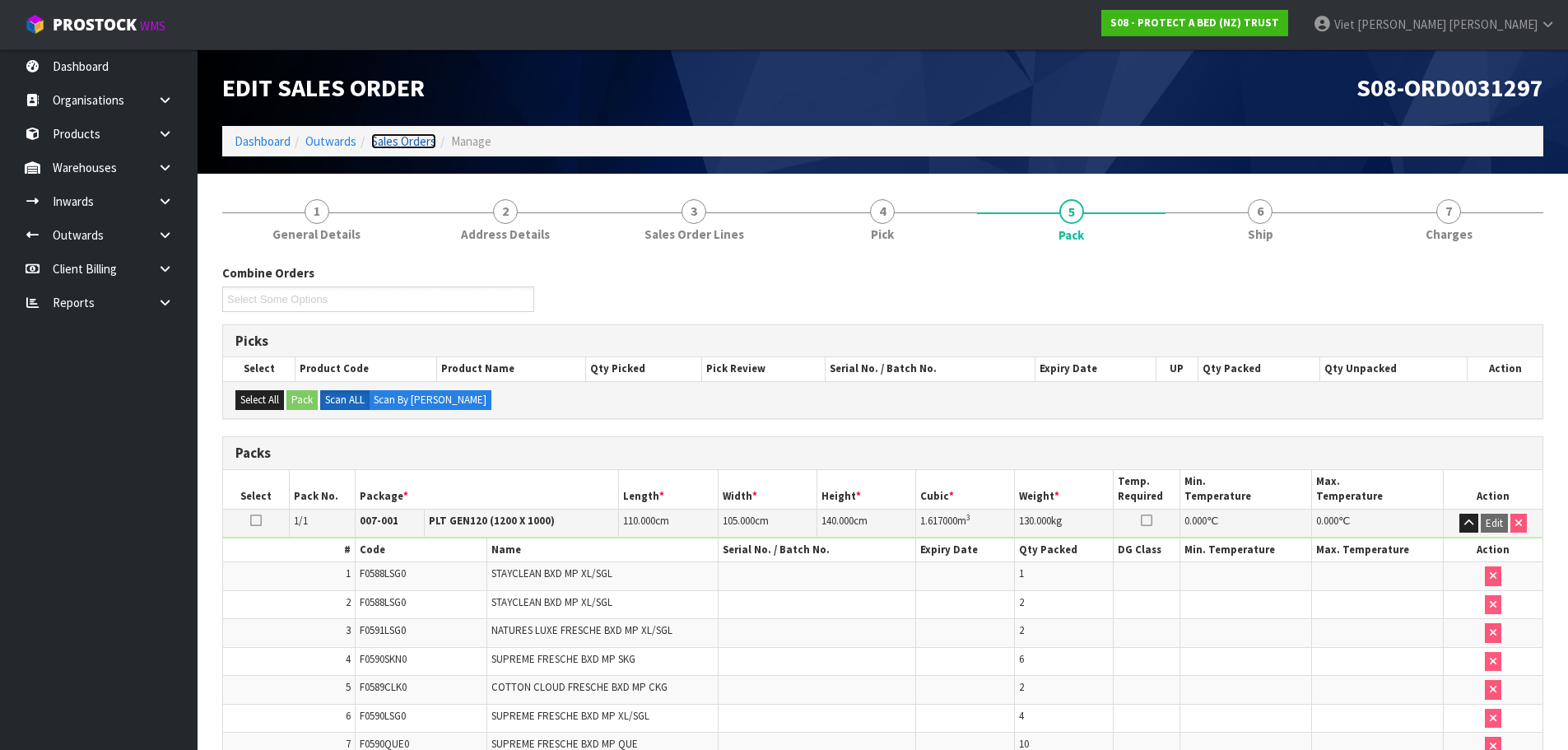
drag, startPoint x: 412, startPoint y: 142, endPoint x: 533, endPoint y: 131, distance: 121.5
click at [412, 142] on link "Sales Orders" at bounding box center [404, 142] width 65 height 16
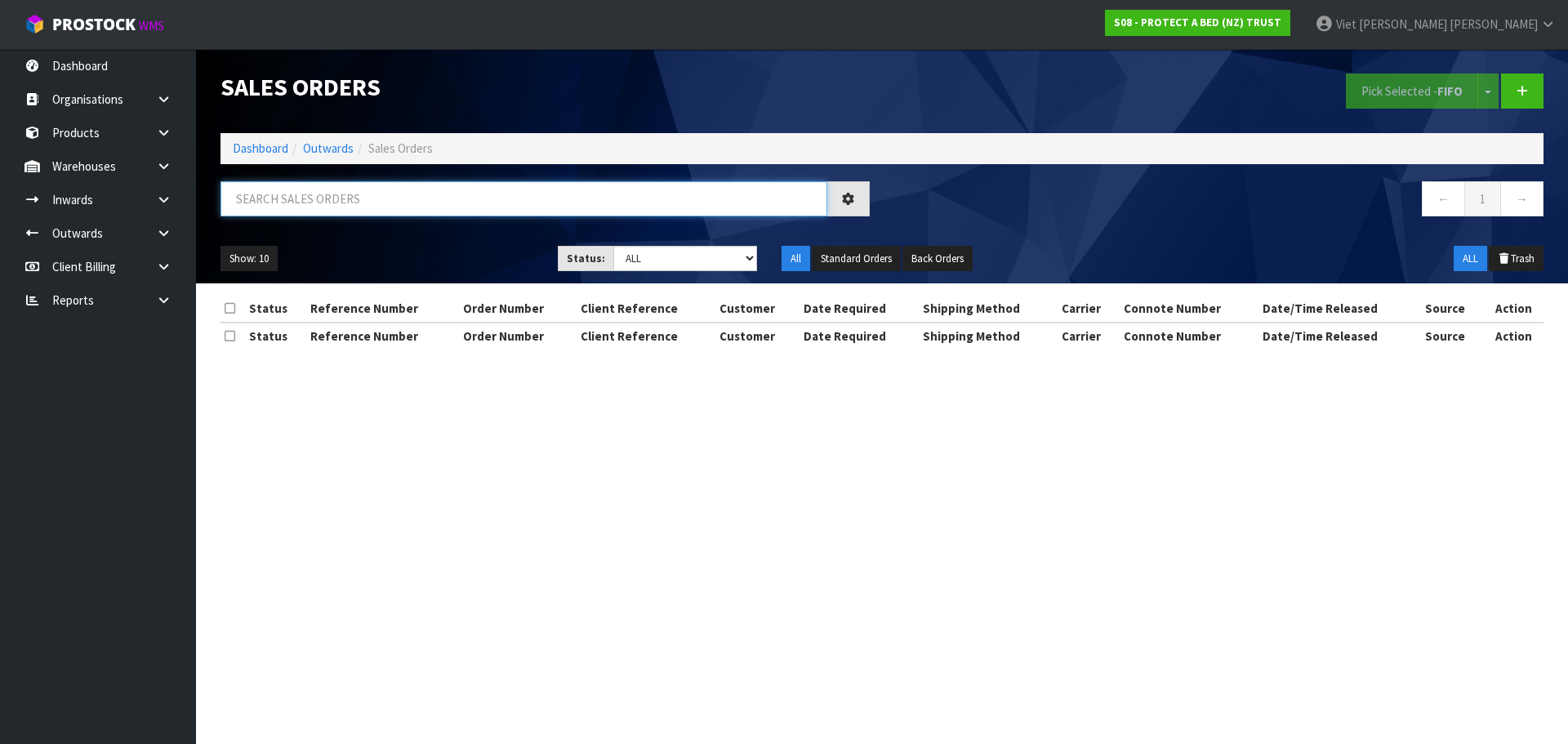
click at [653, 206] on input "text" at bounding box center [524, 199] width 607 height 35
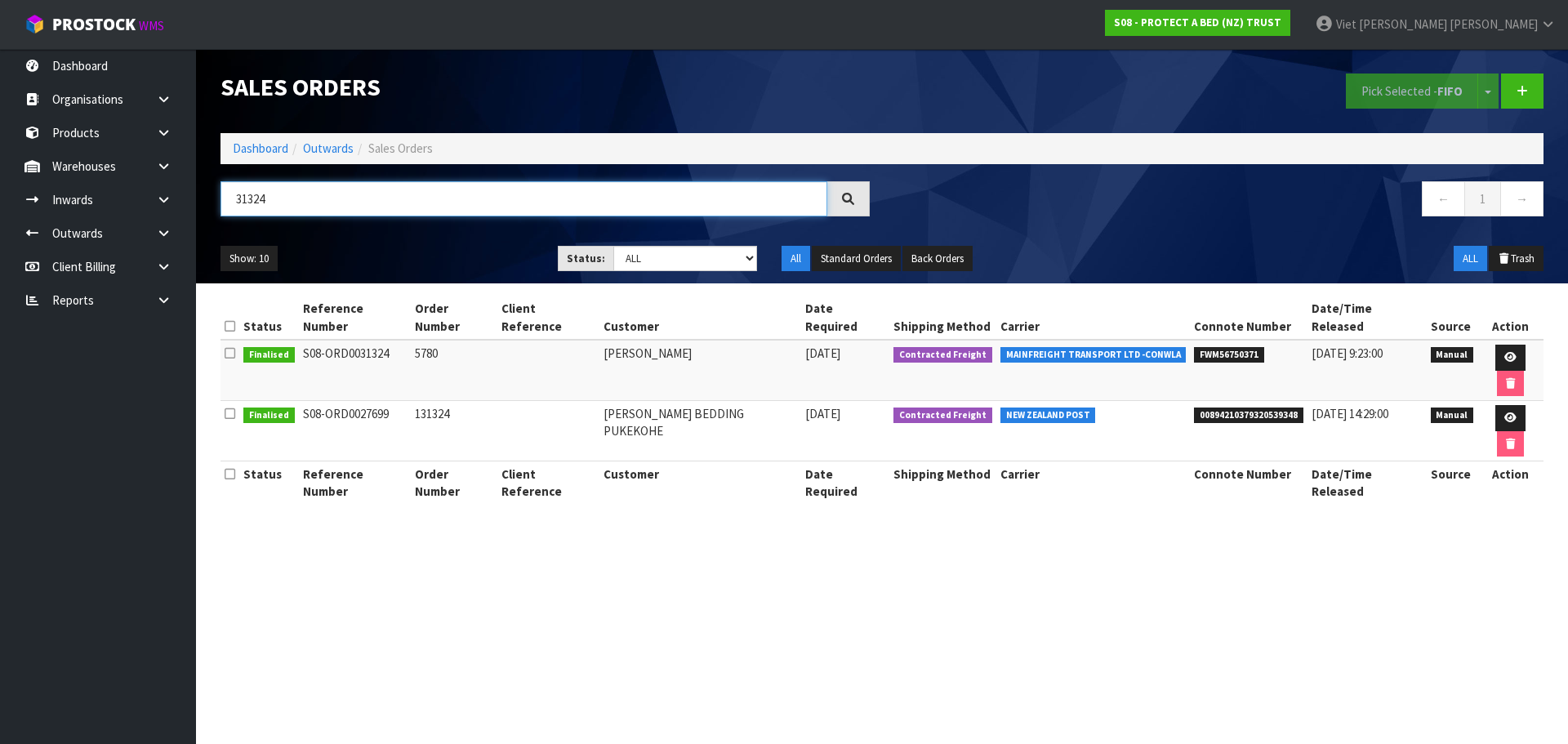
type input "31324"
click at [429, 340] on td "5780" at bounding box center [454, 370] width 87 height 62
copy td "5780"
click at [1495, 344] on link at bounding box center [1510, 357] width 30 height 26
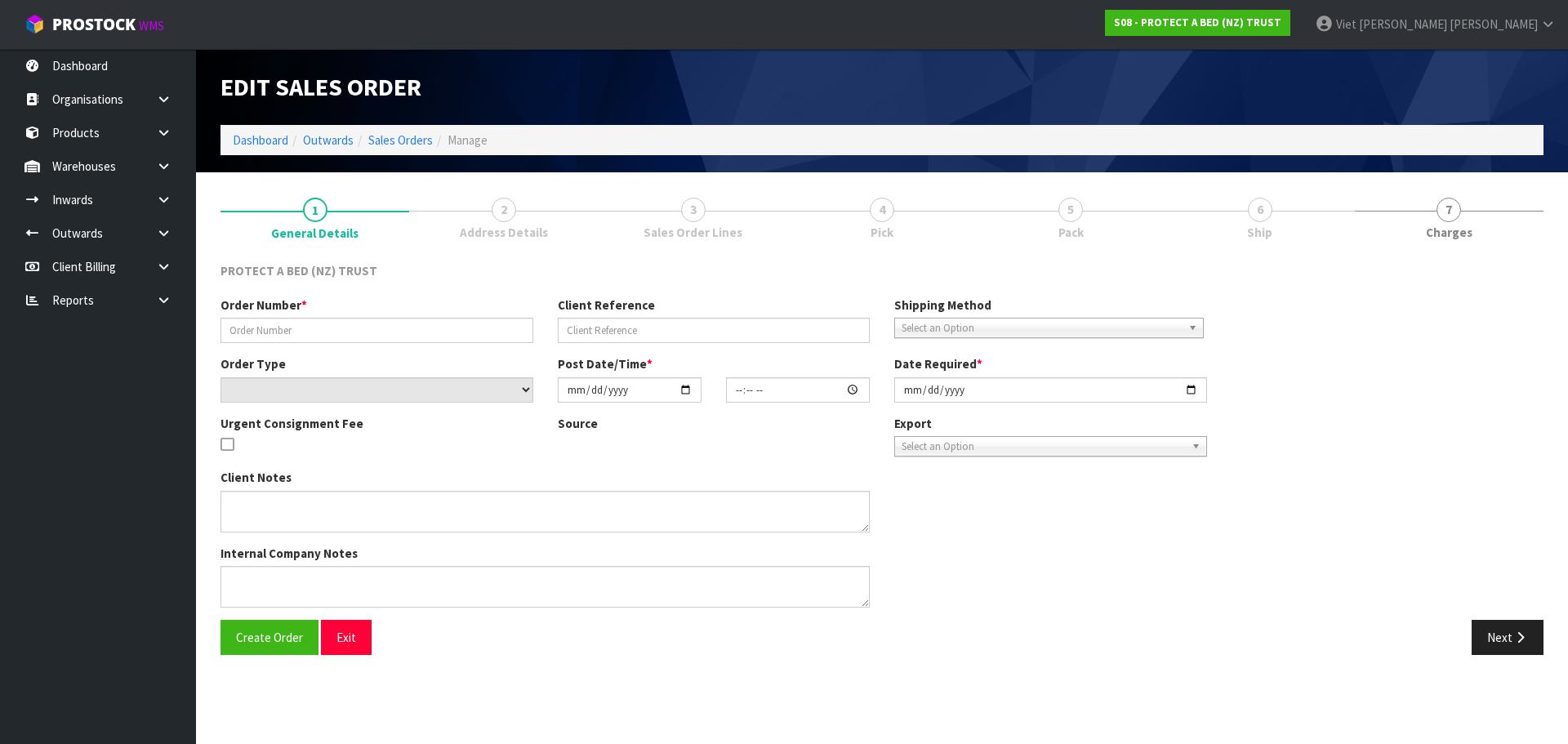
type input "5780"
select select "number:0"
type input "2025-04-17"
type input "11:00:00.000"
type input "2025-04-17"
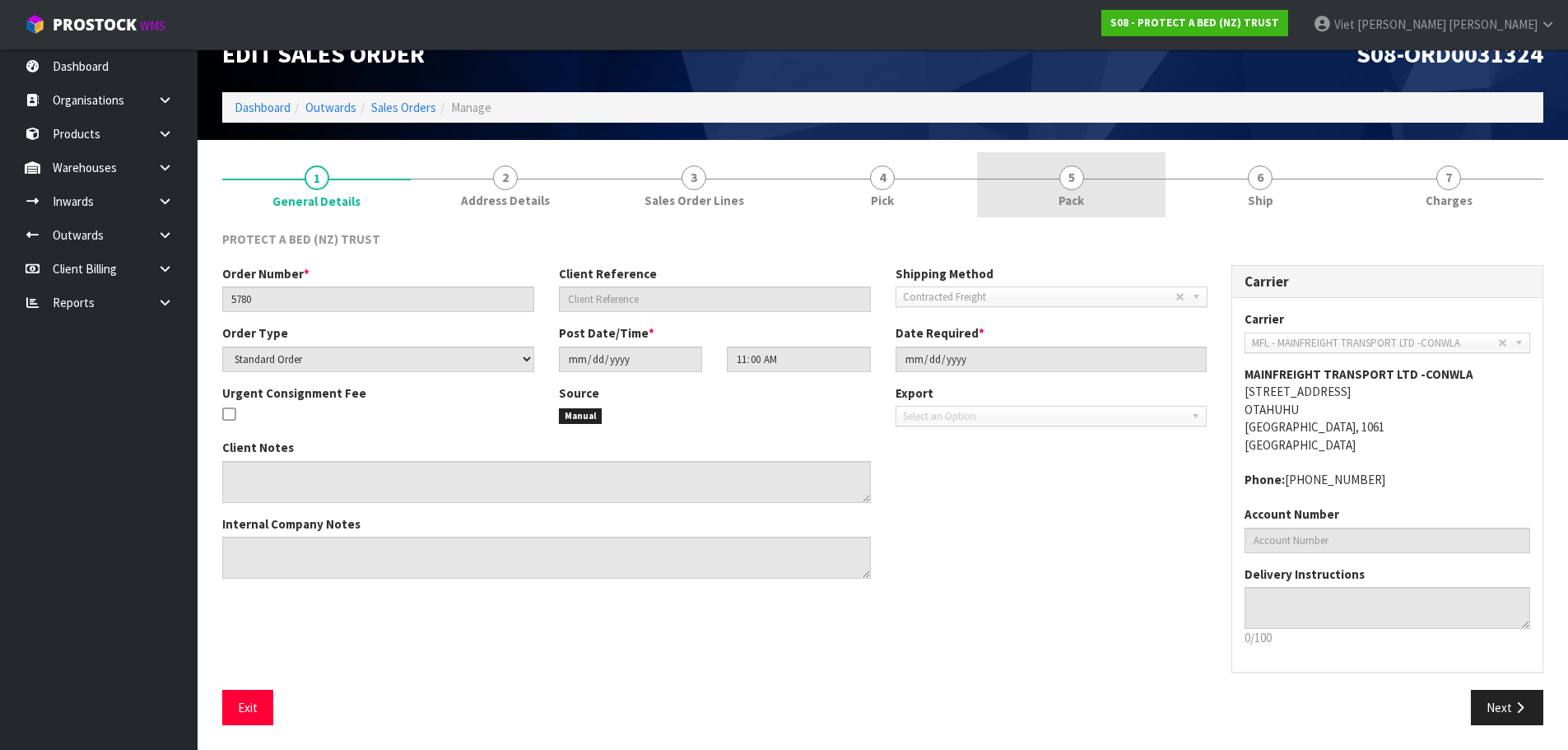
drag, startPoint x: 938, startPoint y: 184, endPoint x: 987, endPoint y: 184, distance: 49.0
click at [938, 184] on link "4 Pick" at bounding box center [883, 184] width 189 height 65
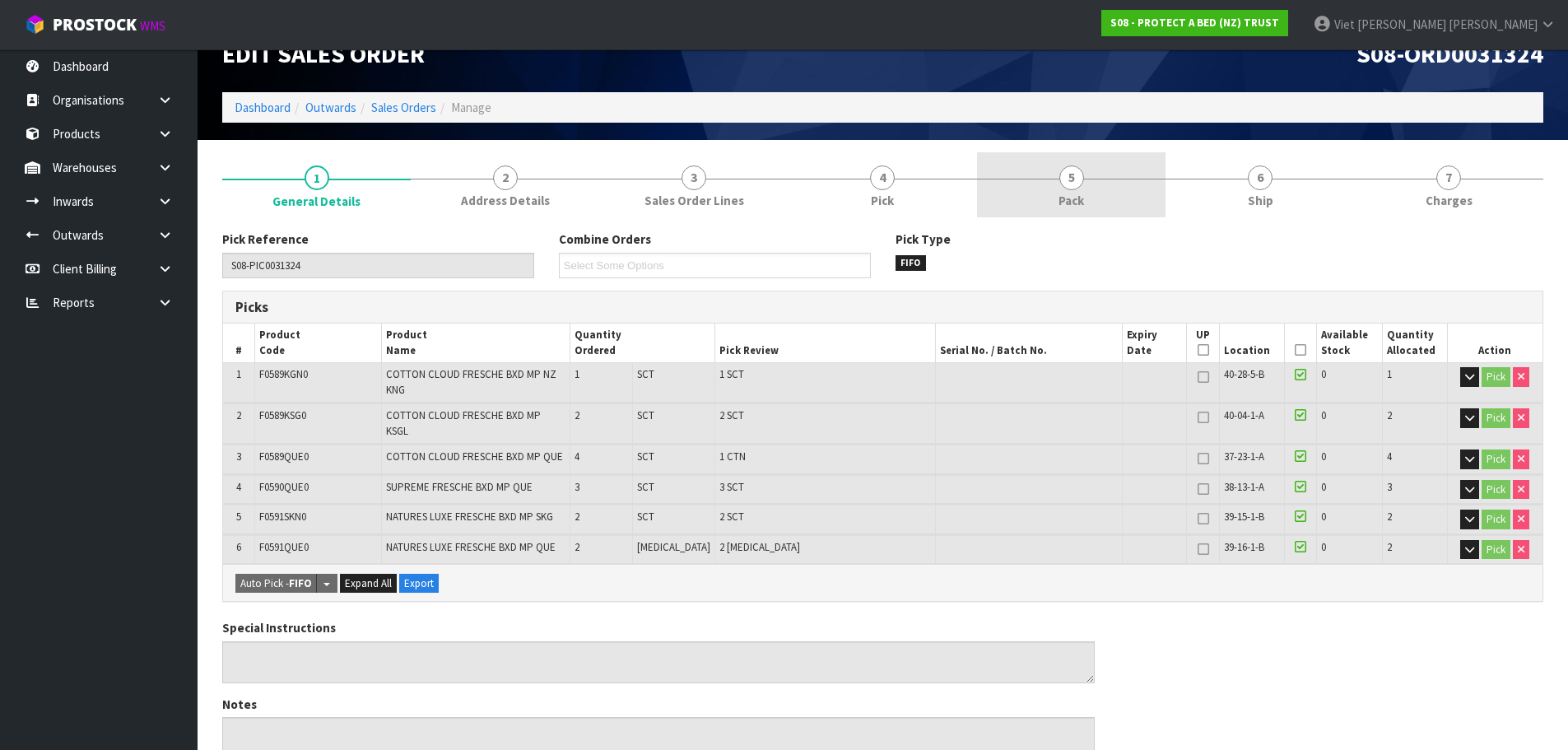
click at [1127, 184] on link "5 Pack" at bounding box center [1072, 184] width 189 height 65
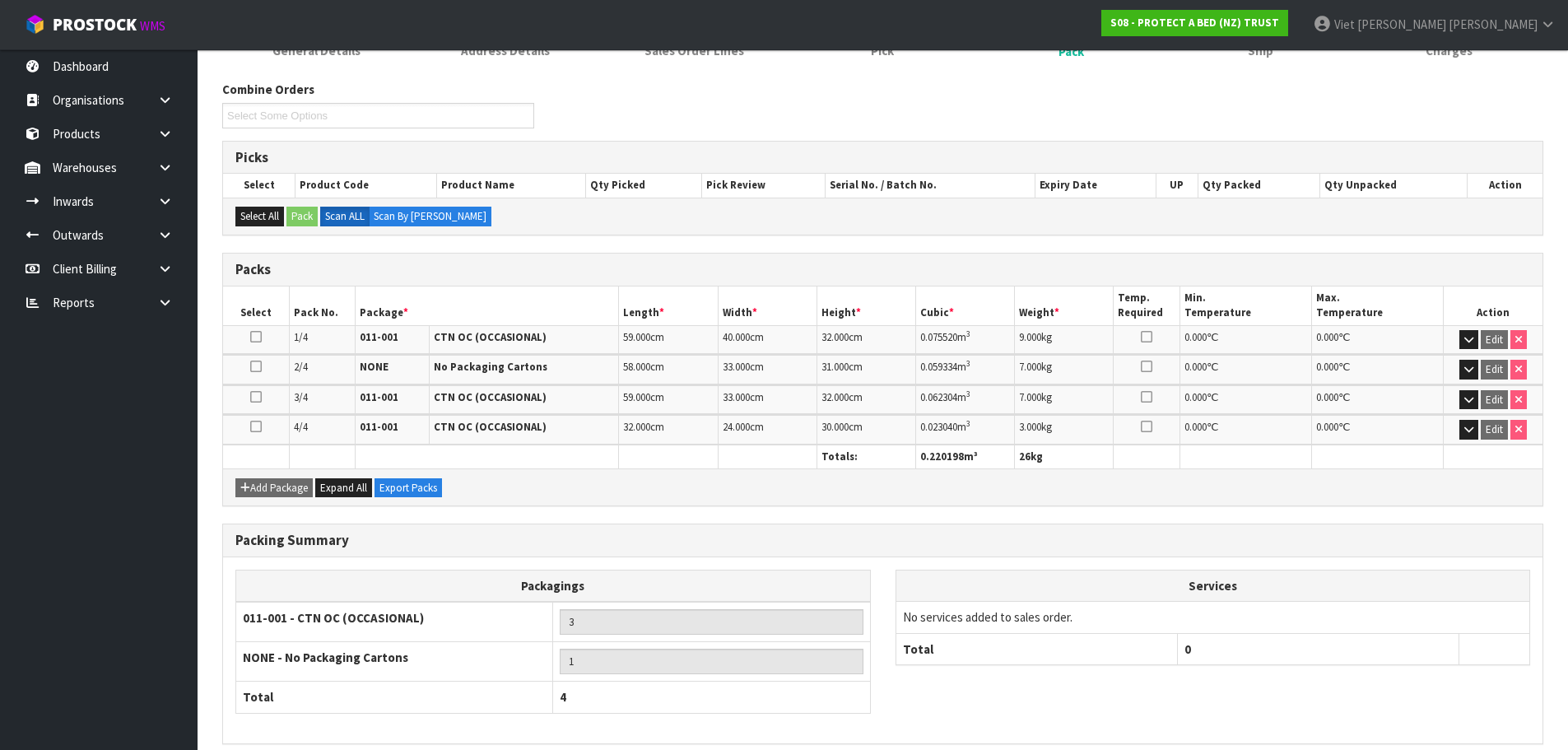
scroll to position [255, 0]
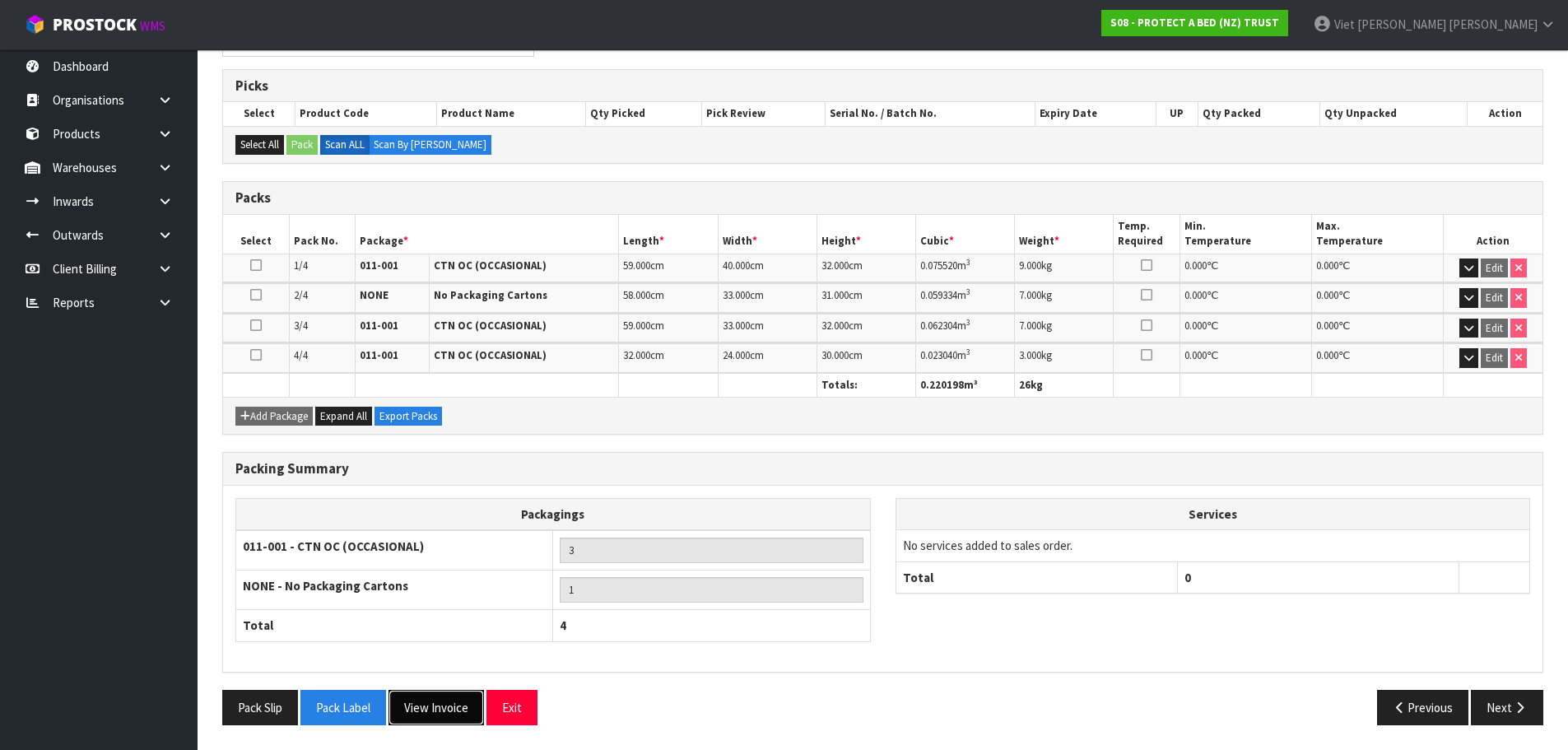
click at [438, 700] on button "View Invoice" at bounding box center [435, 707] width 95 height 35
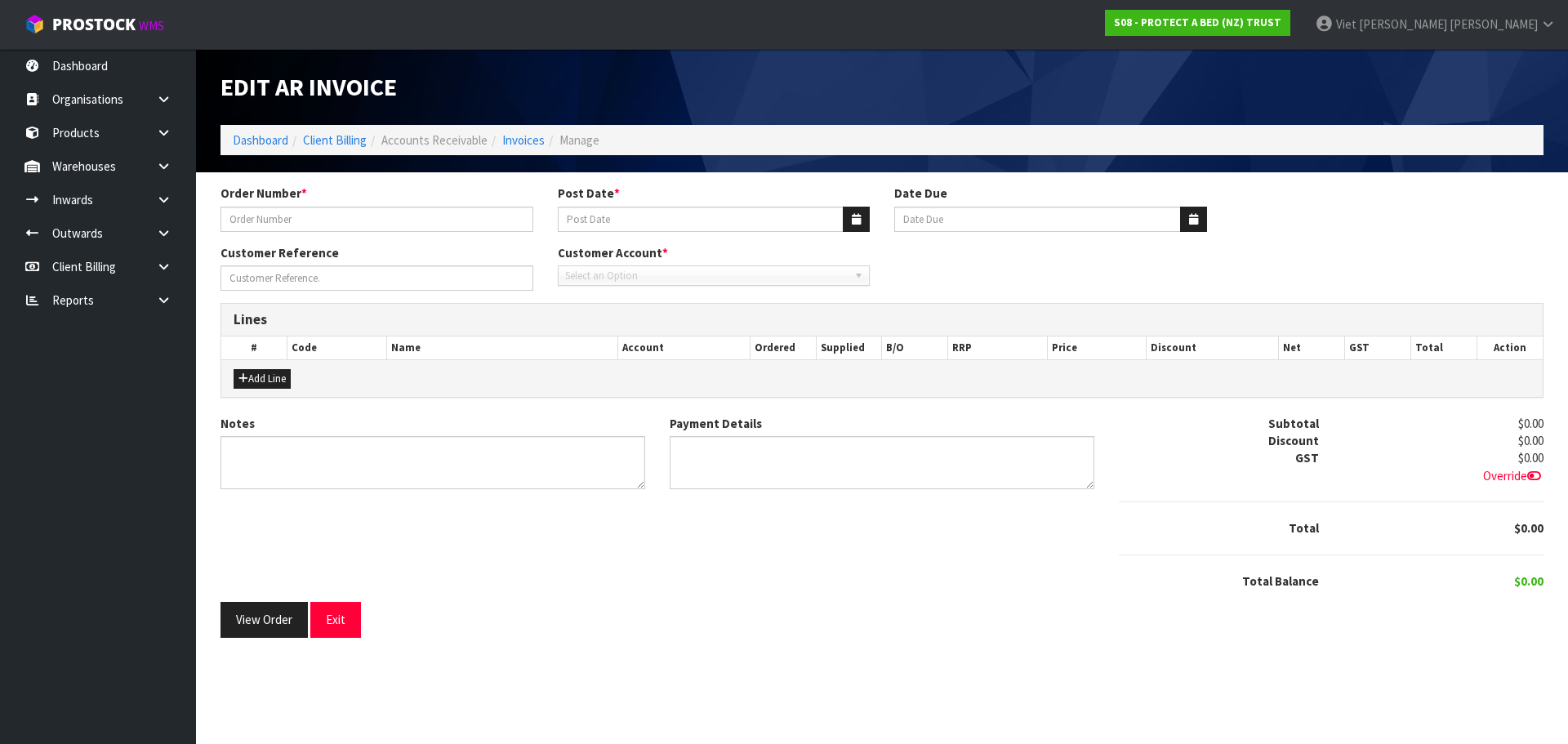
type input "5780"
type input "23/04/2025"
type input "20/05/2025"
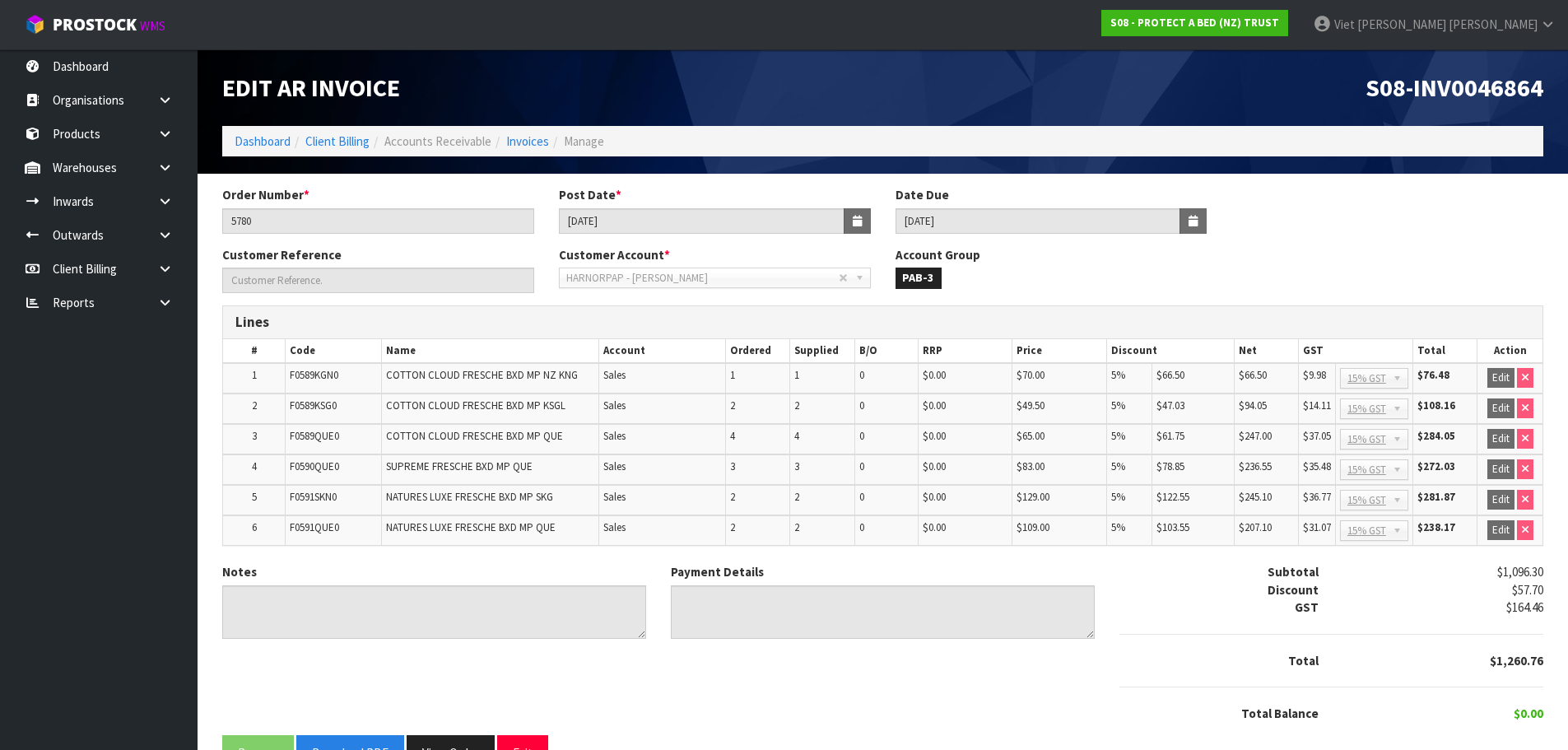
click at [1450, 92] on span "S08-INV0046864" at bounding box center [1454, 87] width 177 height 31
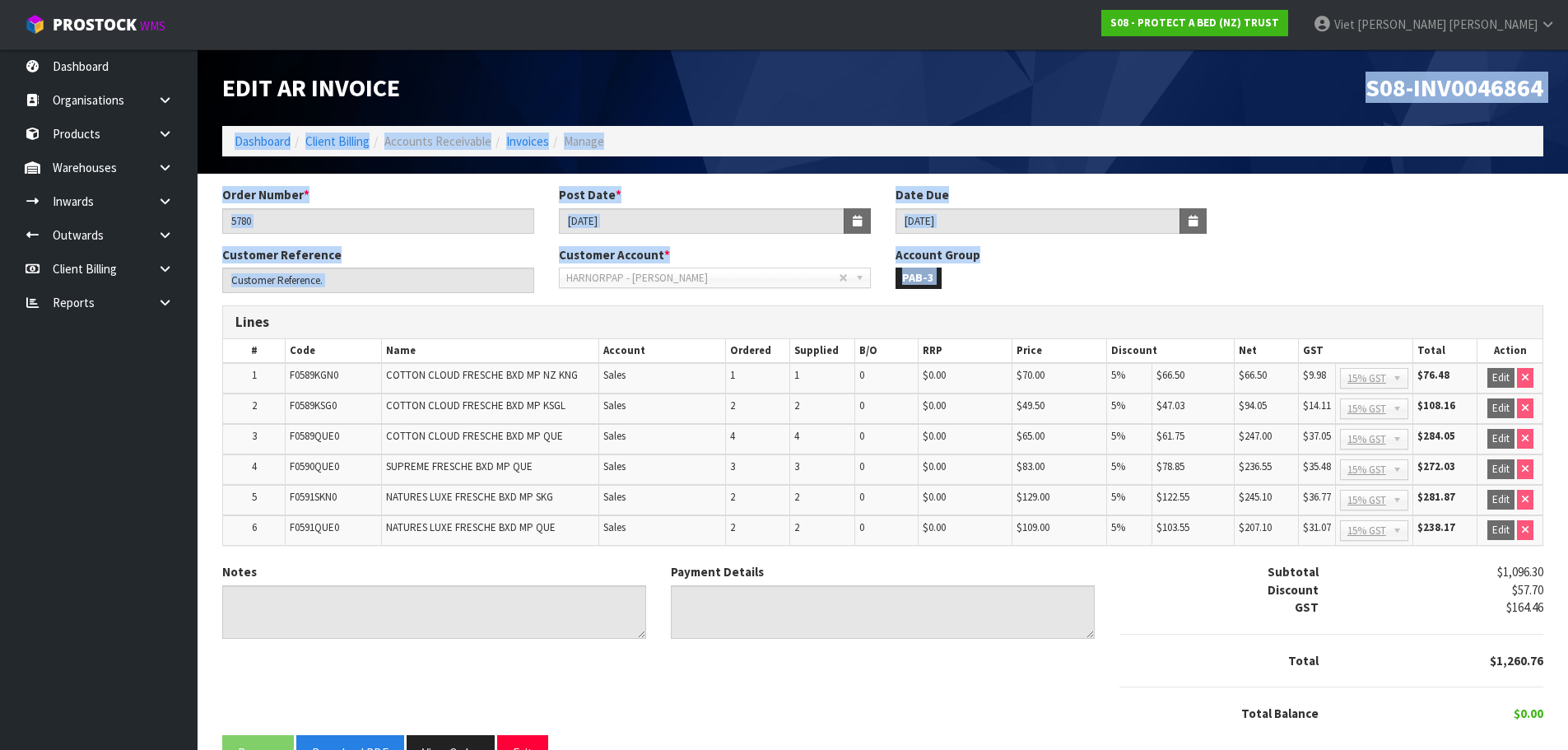
drag, startPoint x: 1450, startPoint y: 92, endPoint x: 2127, endPoint y: 274, distance: 701.0
click at [1568, 274] on html "Toggle navigation ProStock WMS S08 - PROTECT A BED (NZ) TRUST Viet Hoang Tran L…" at bounding box center [784, 375] width 1568 height 750
click at [1426, 145] on ol "Dashboard Client Billing Accounts Receivable Invoices Manage" at bounding box center [882, 141] width 1321 height 31
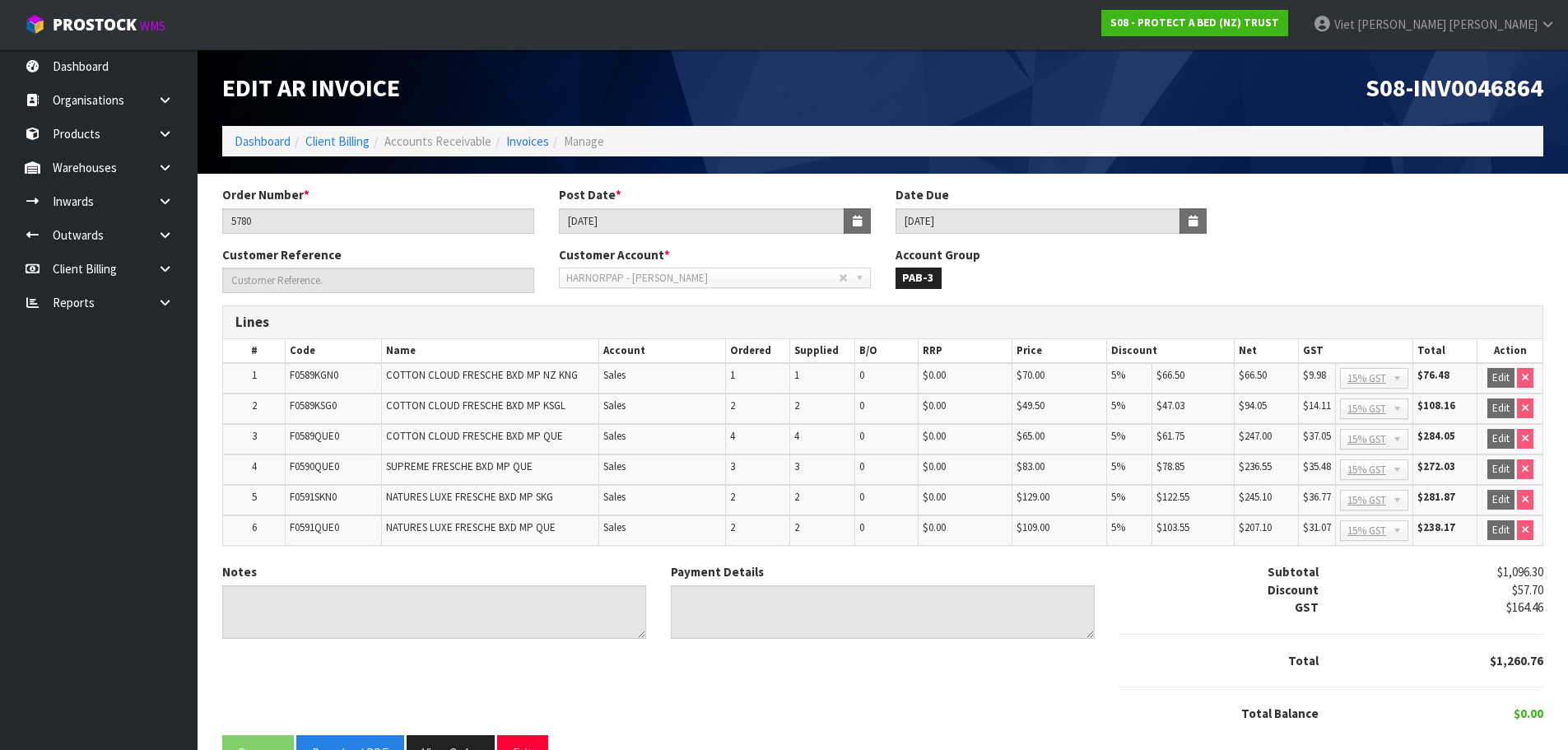
click at [1505, 80] on span "S08-INV0046864" at bounding box center [1454, 87] width 177 height 31
click at [670, 224] on input "23/04/2025" at bounding box center [701, 220] width 286 height 25
click at [671, 224] on input "23/04/2025" at bounding box center [701, 220] width 286 height 25
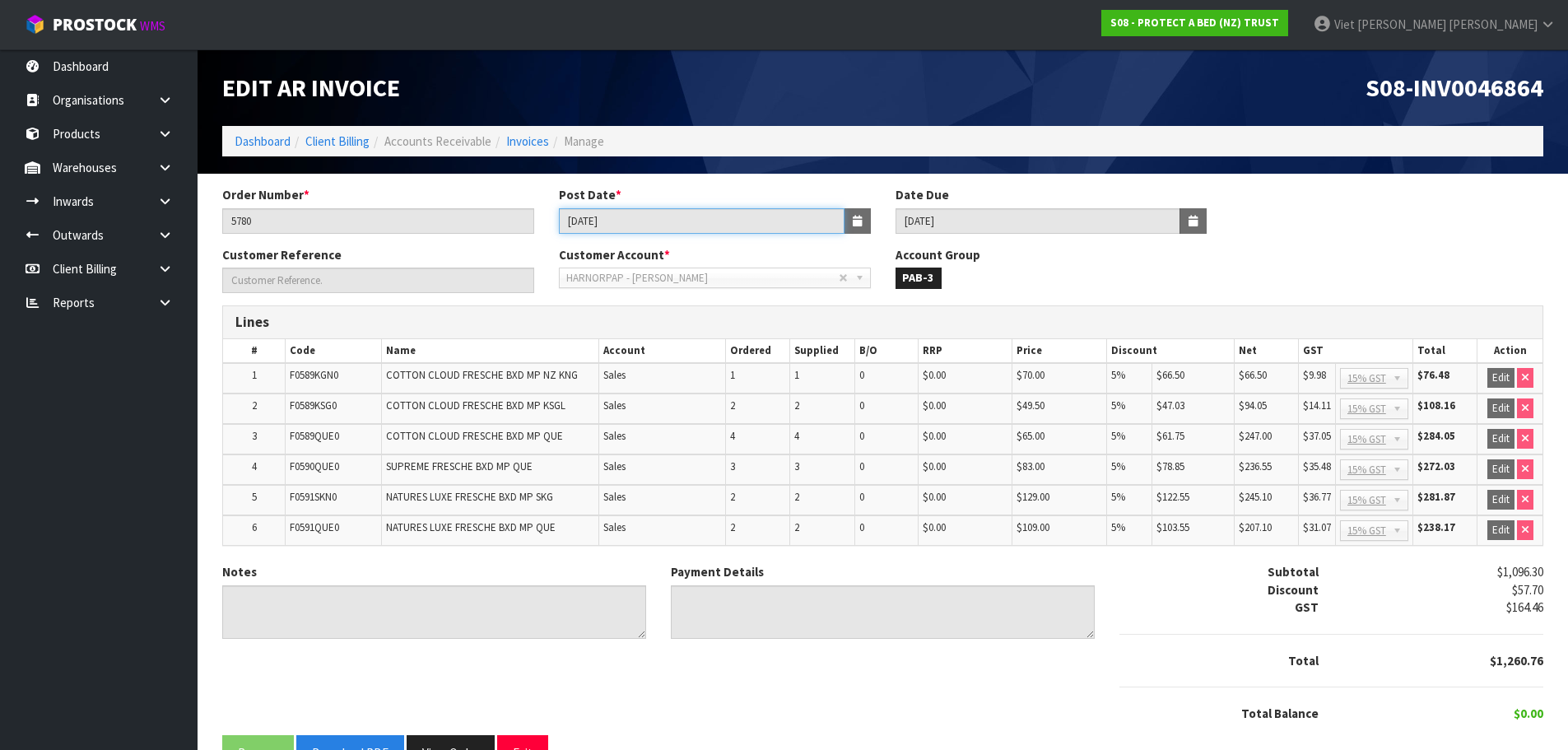
click at [628, 219] on input "23/04/2025" at bounding box center [701, 220] width 286 height 25
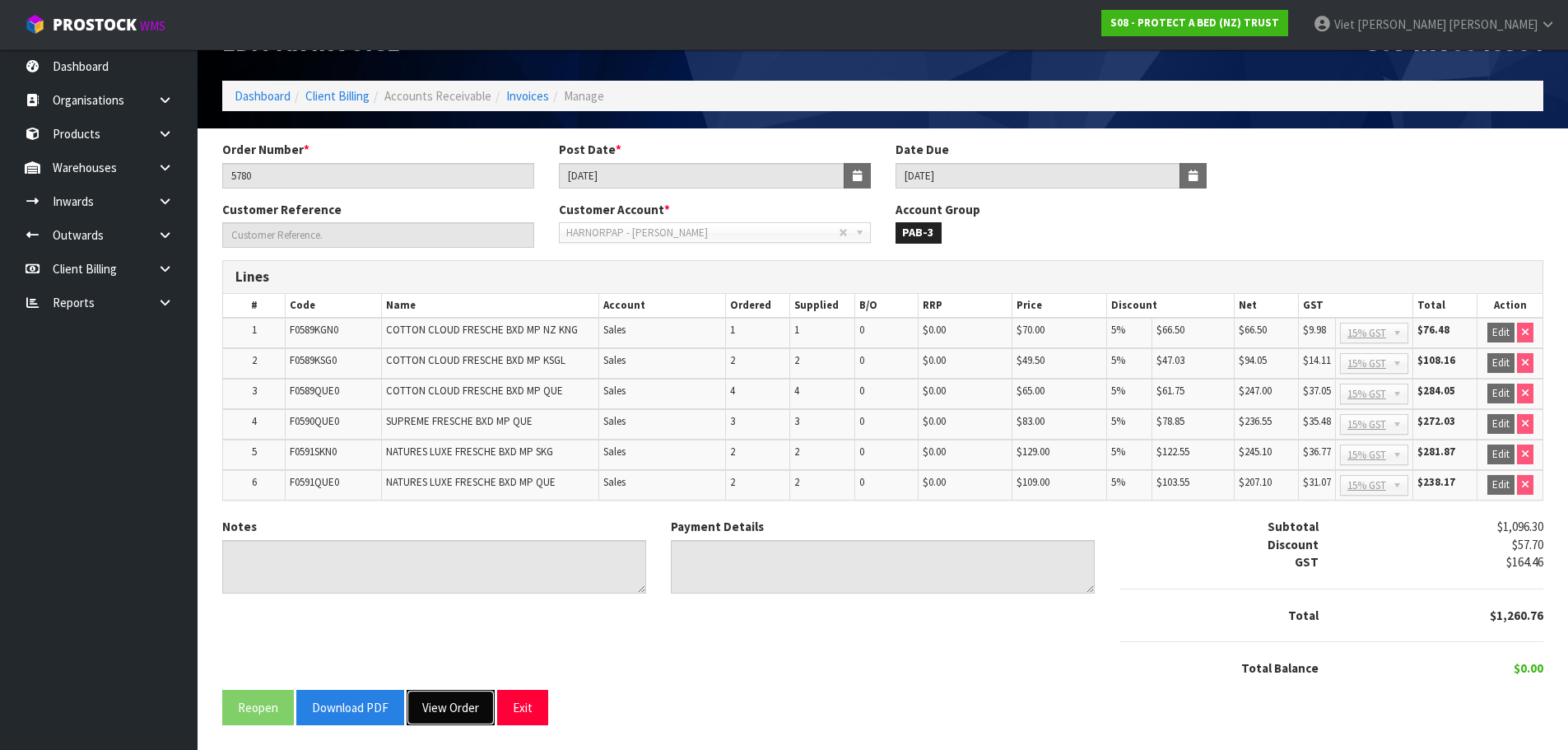
click at [433, 712] on button "View Order" at bounding box center [450, 707] width 88 height 35
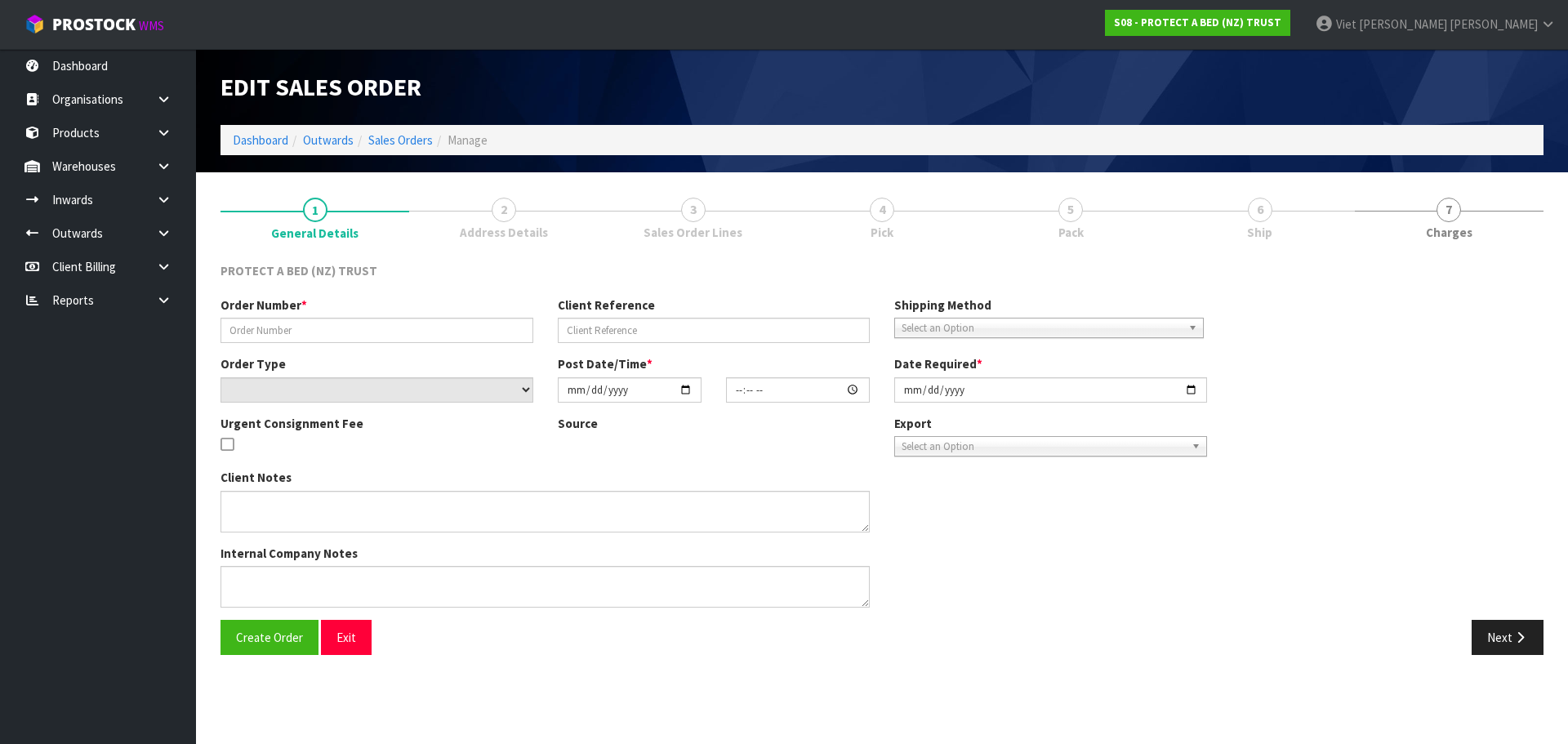
type input "5780"
select select "number:0"
type input "2025-04-17"
type input "11:00:00.000"
type input "2025-04-17"
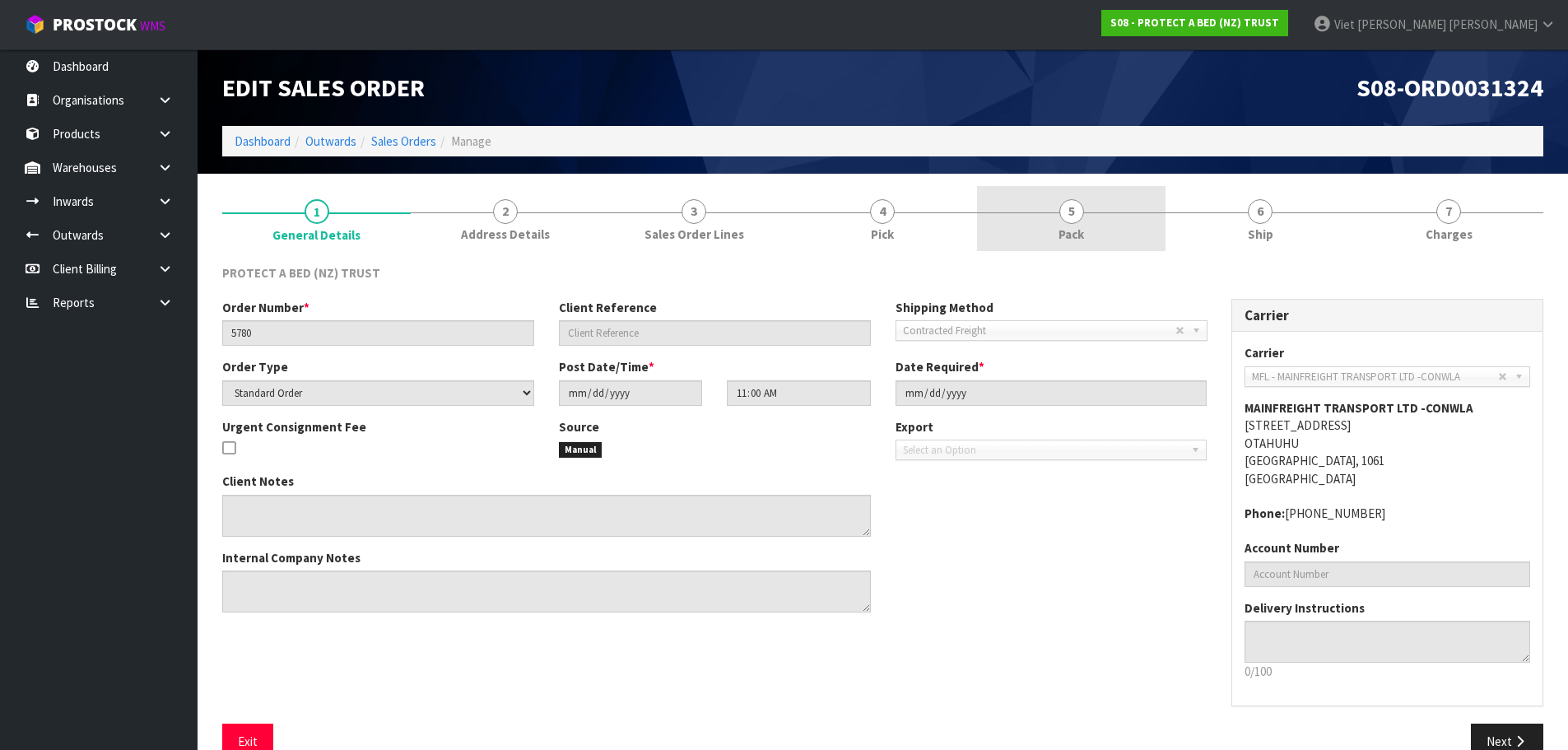
click at [1155, 232] on link "5 Pack" at bounding box center [1072, 219] width 189 height 65
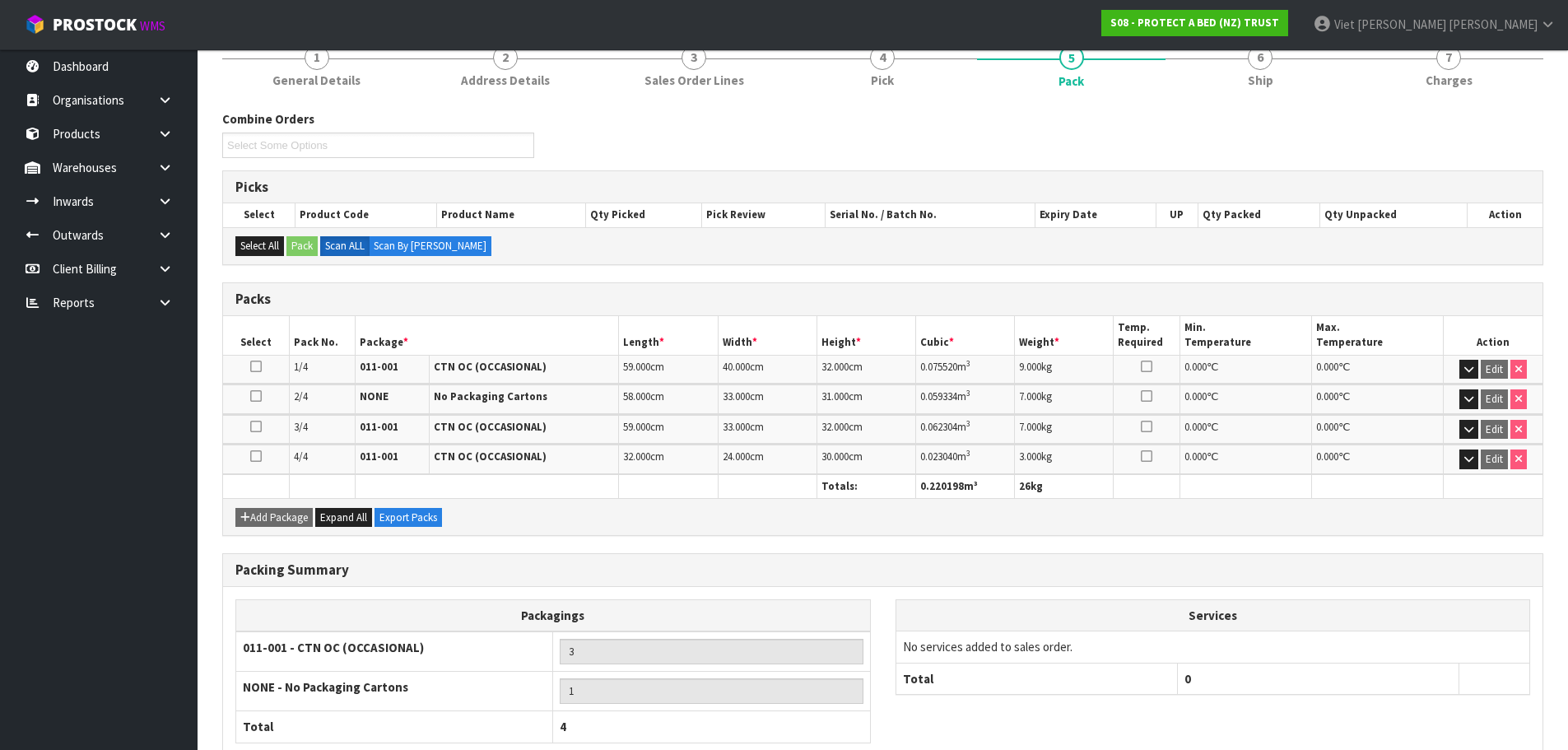
scroll to position [164, 0]
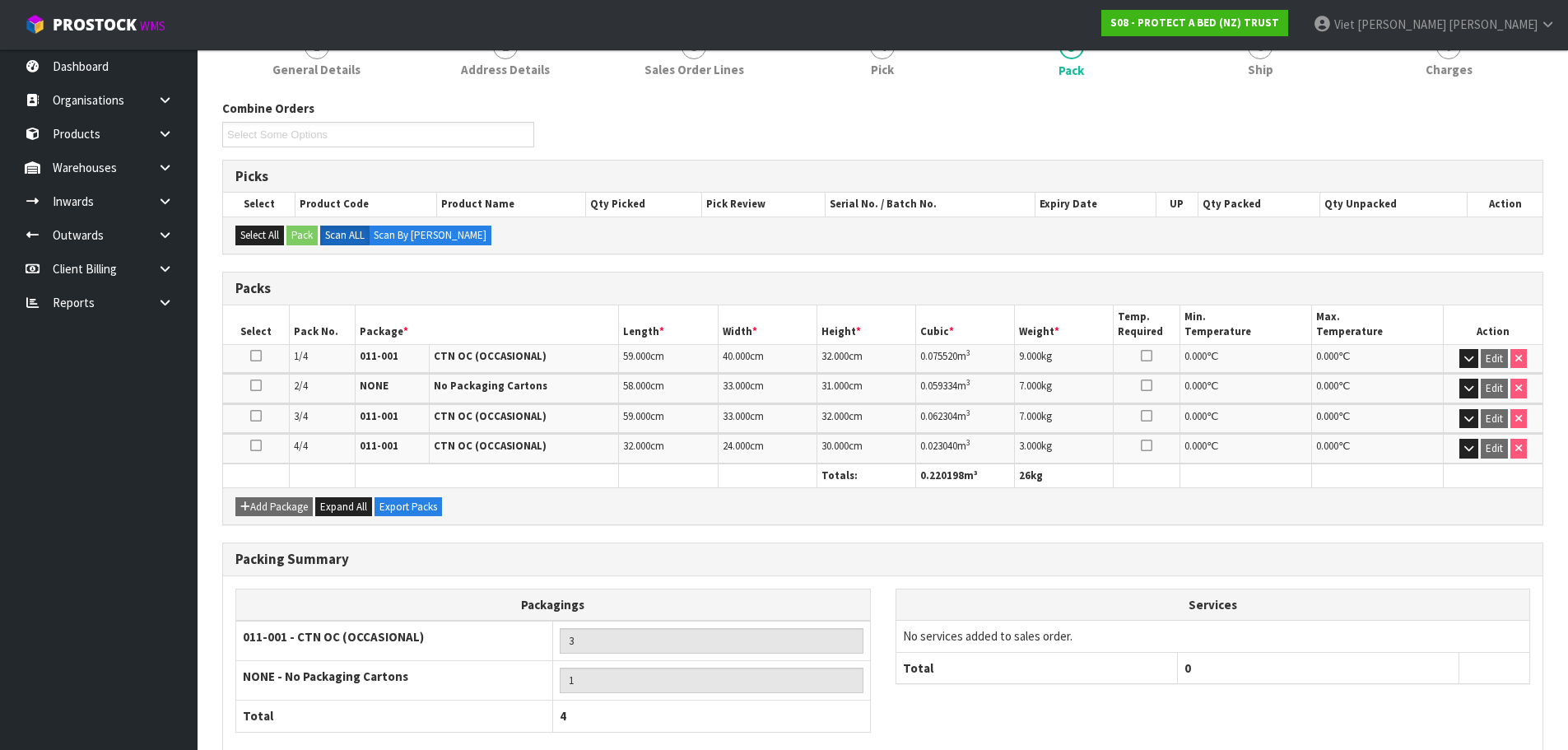
click at [1478, 359] on td "Edit" at bounding box center [1493, 358] width 99 height 29
click at [1474, 360] on button "button" at bounding box center [1469, 358] width 19 height 20
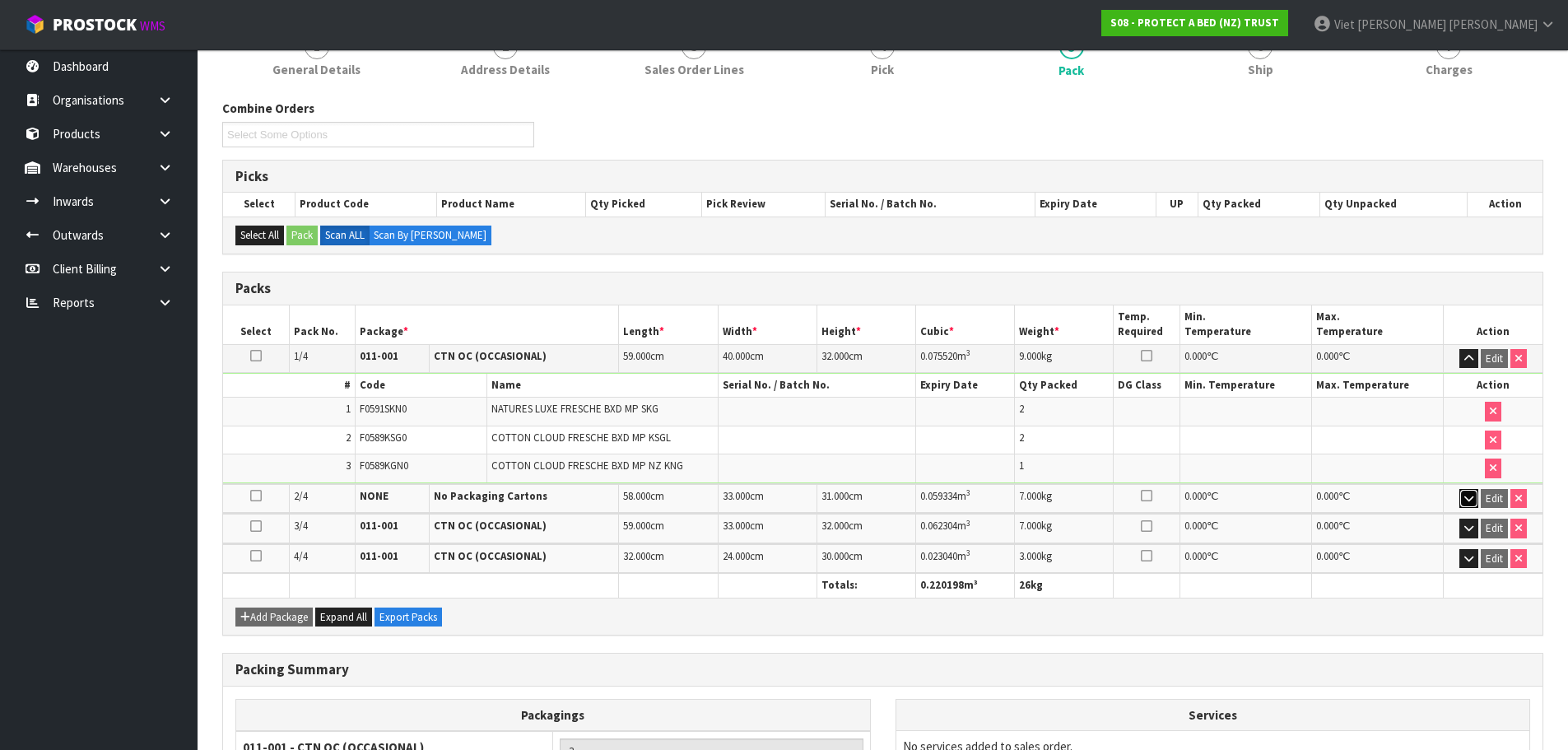
click at [1463, 505] on button "button" at bounding box center [1469, 498] width 19 height 20
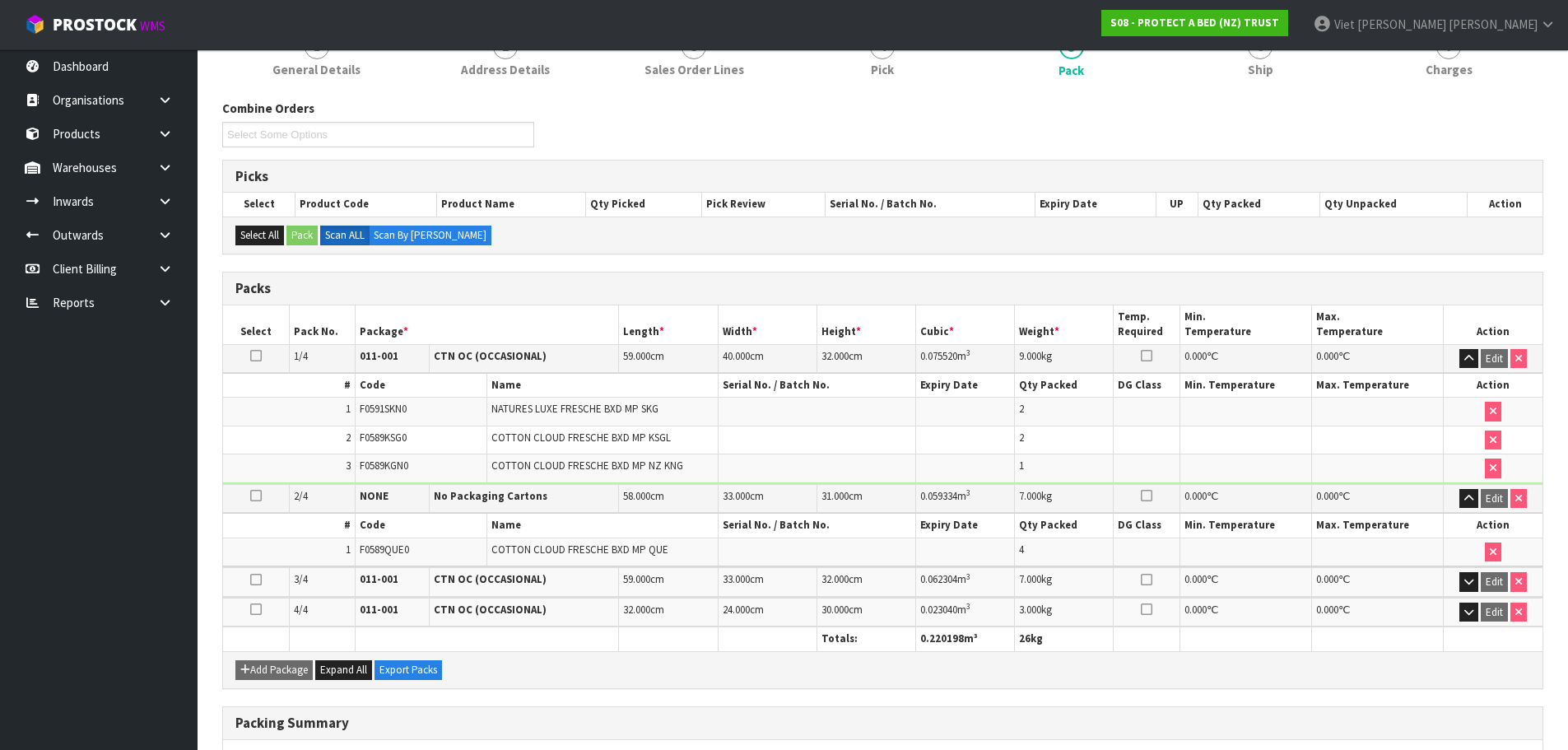
click at [1480, 593] on td "Edit" at bounding box center [1493, 581] width 99 height 29
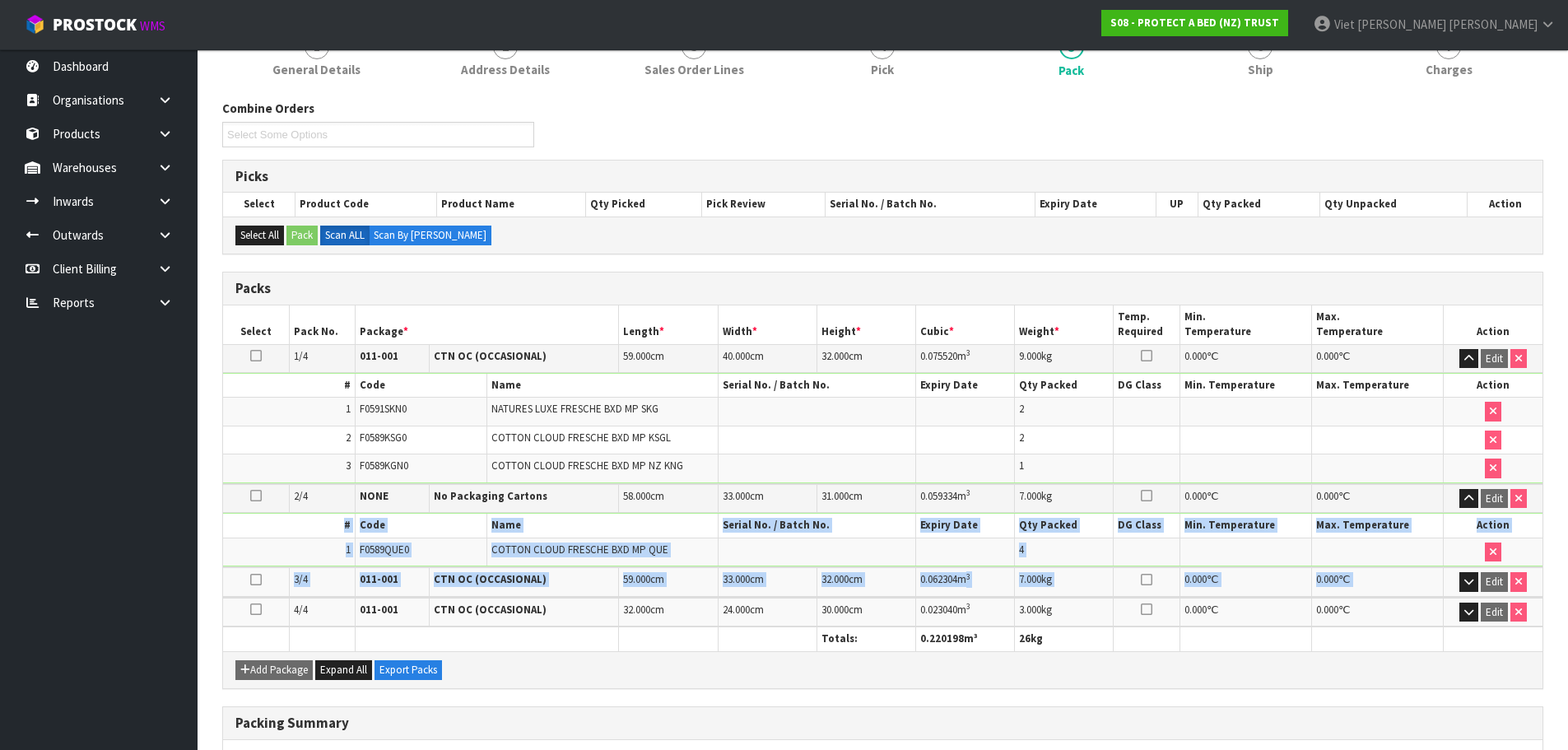
click at [1462, 570] on table "Select Pack No. Package * Length * Width * Height * Cubic * Weight * Temp. Requ…" at bounding box center [882, 477] width 1319 height 345
click at [1465, 570] on td "Edit" at bounding box center [1493, 581] width 99 height 29
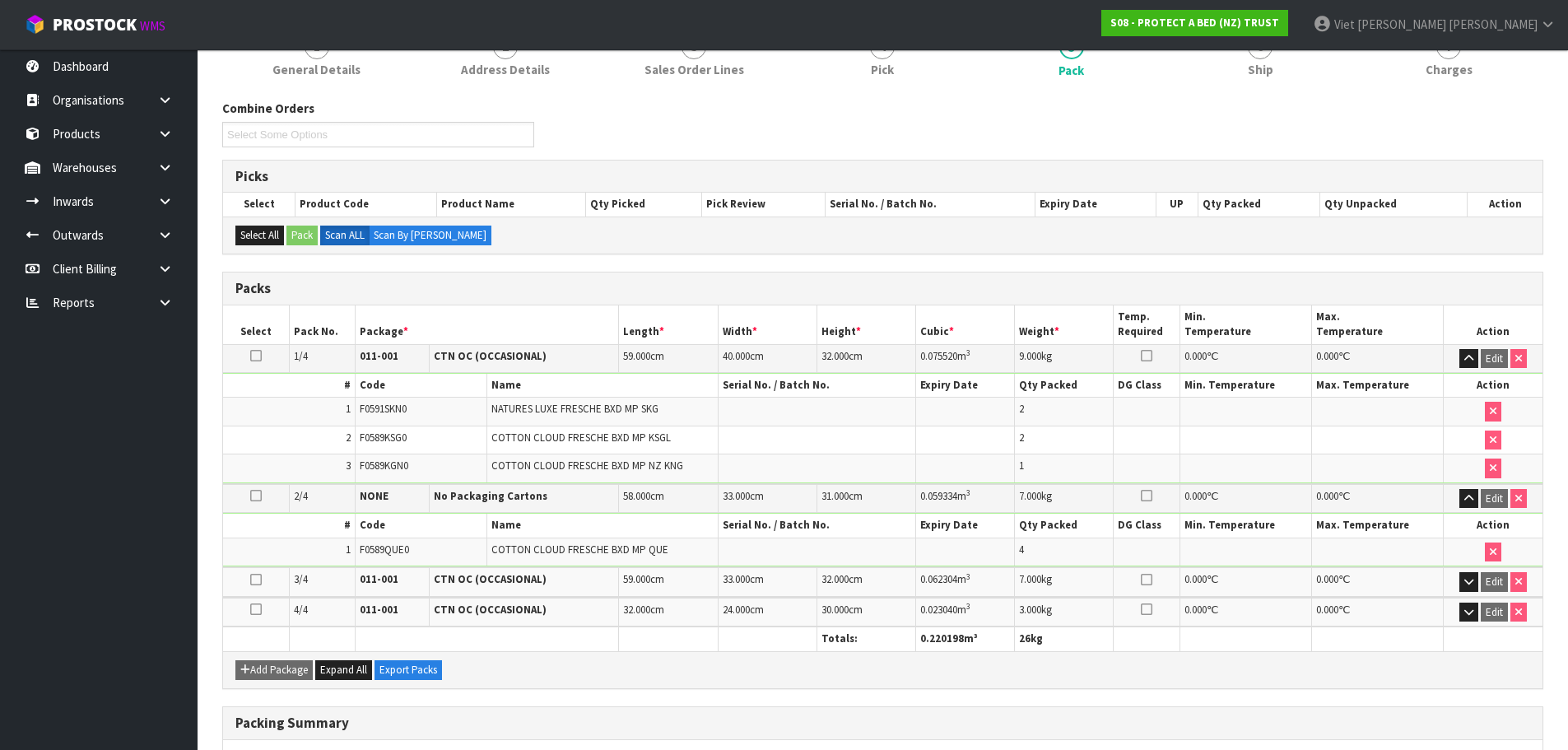
click at [1440, 572] on td "0.000 ℃" at bounding box center [1377, 581] width 132 height 29
drag, startPoint x: 1459, startPoint y: 578, endPoint x: 1483, endPoint y: 583, distance: 24.5
click at [1461, 578] on button "button" at bounding box center [1469, 581] width 19 height 20
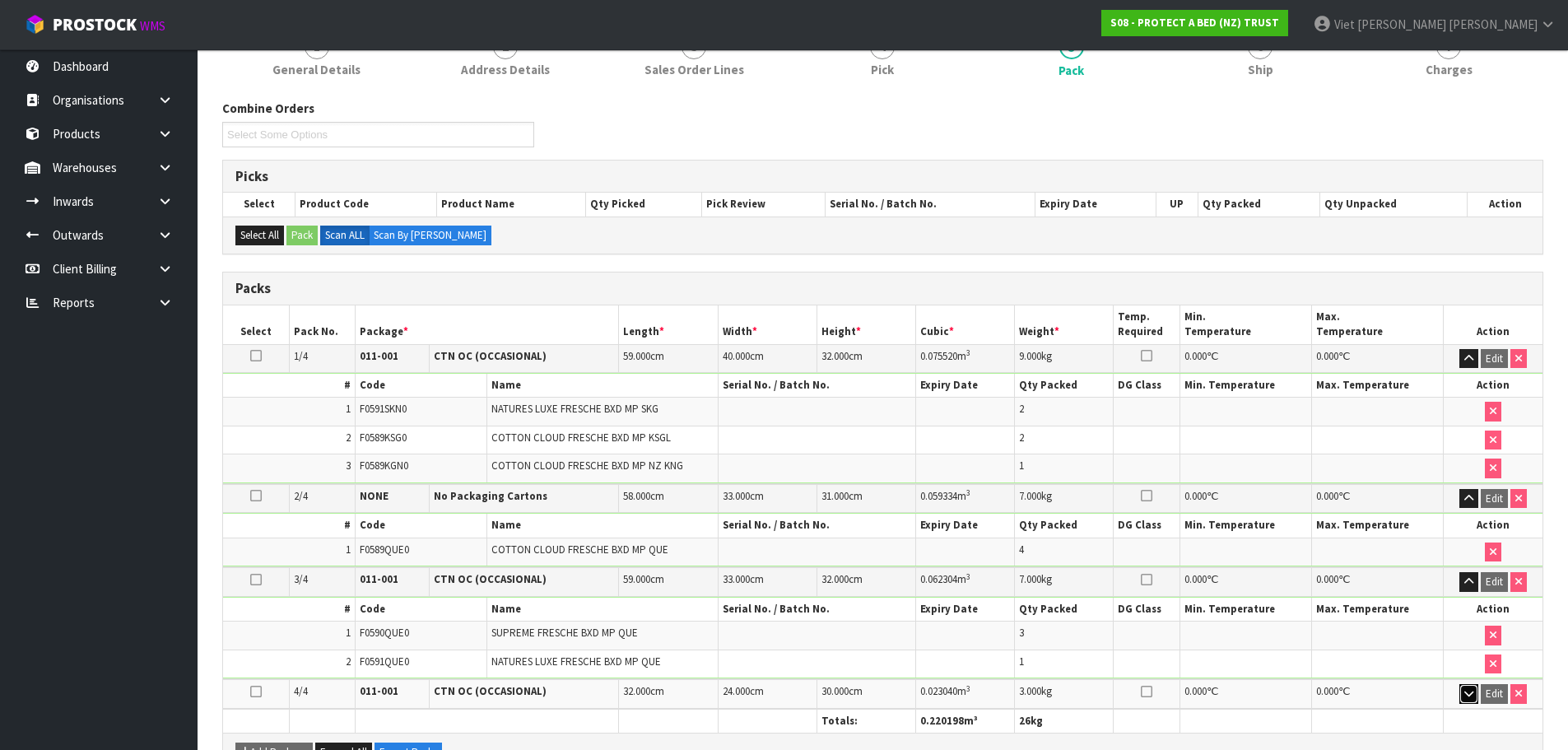
click at [1469, 695] on icon "button" at bounding box center [1468, 693] width 9 height 10
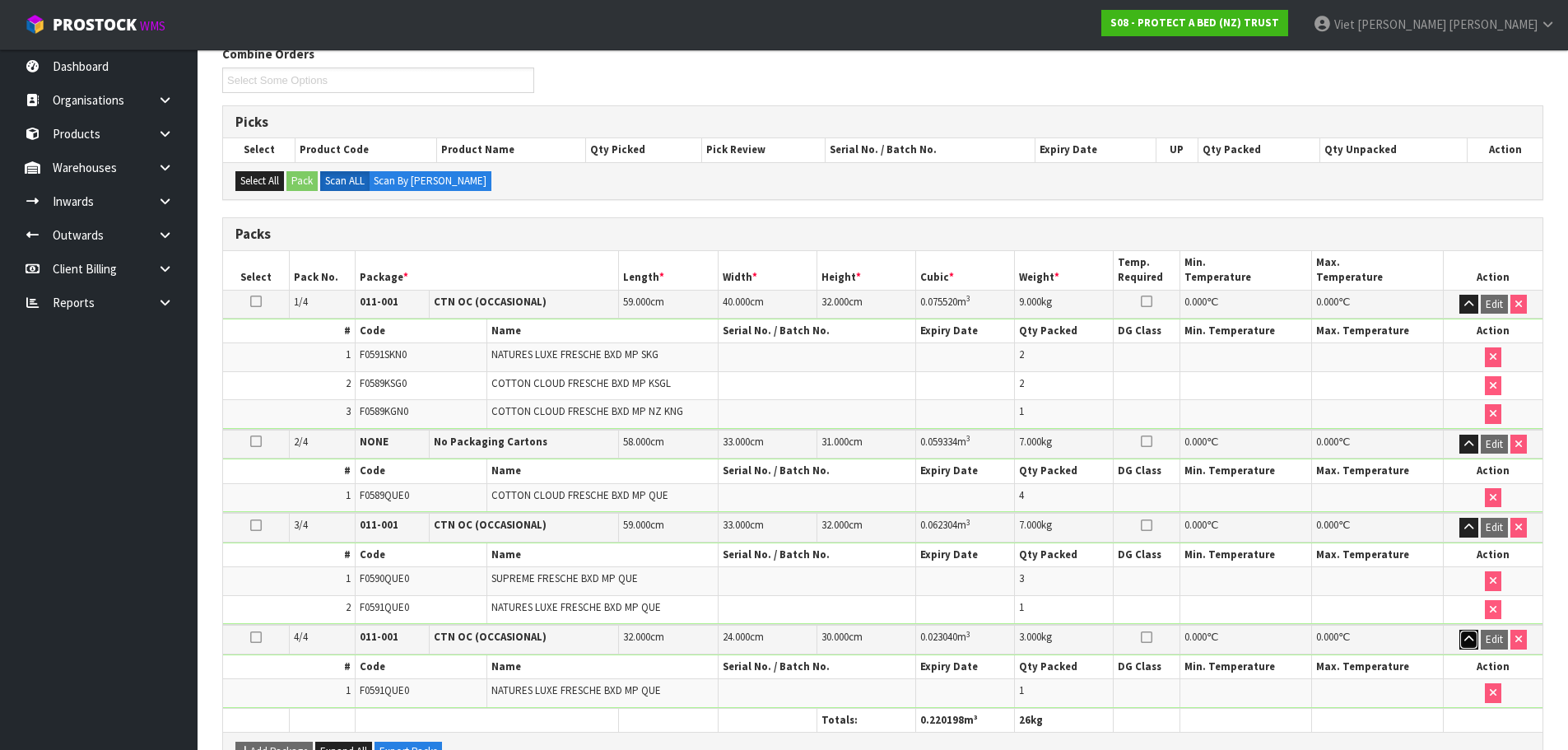
scroll to position [247, 0]
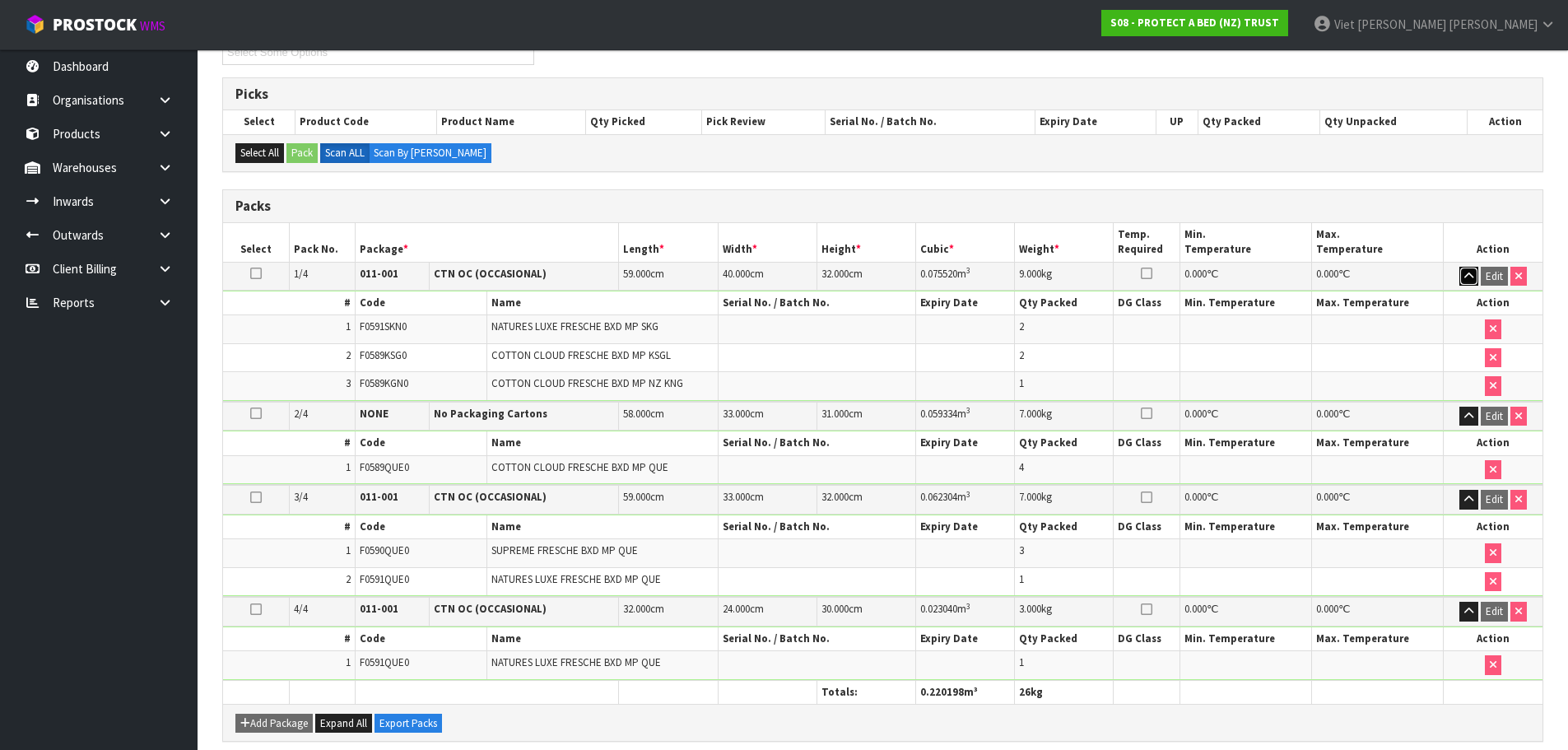
drag, startPoint x: 1470, startPoint y: 274, endPoint x: 1529, endPoint y: 301, distance: 64.9
click at [1470, 274] on icon "button" at bounding box center [1468, 276] width 9 height 10
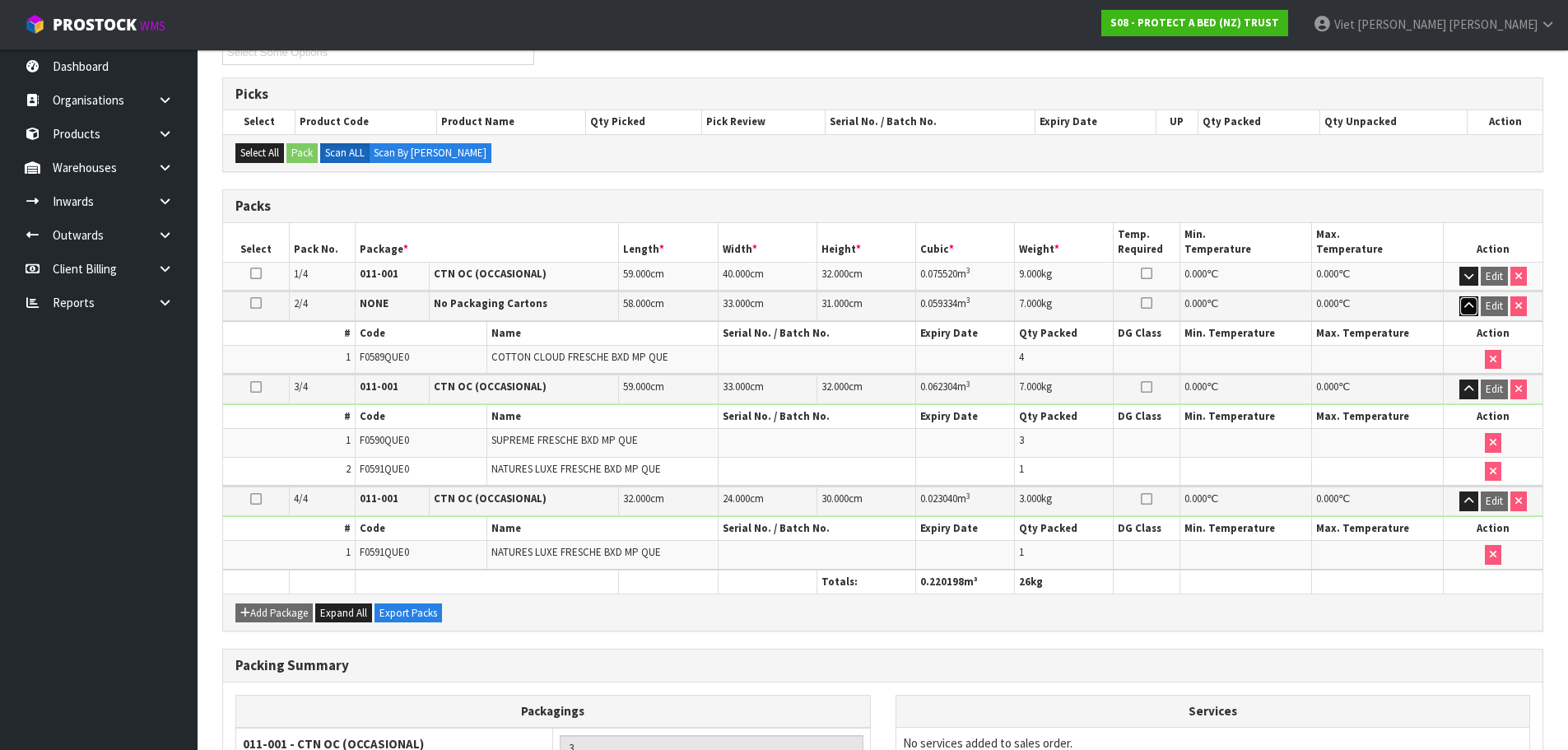
drag, startPoint x: 1473, startPoint y: 310, endPoint x: 1565, endPoint y: 324, distance: 93.1
click at [1473, 310] on icon "button" at bounding box center [1468, 306] width 9 height 10
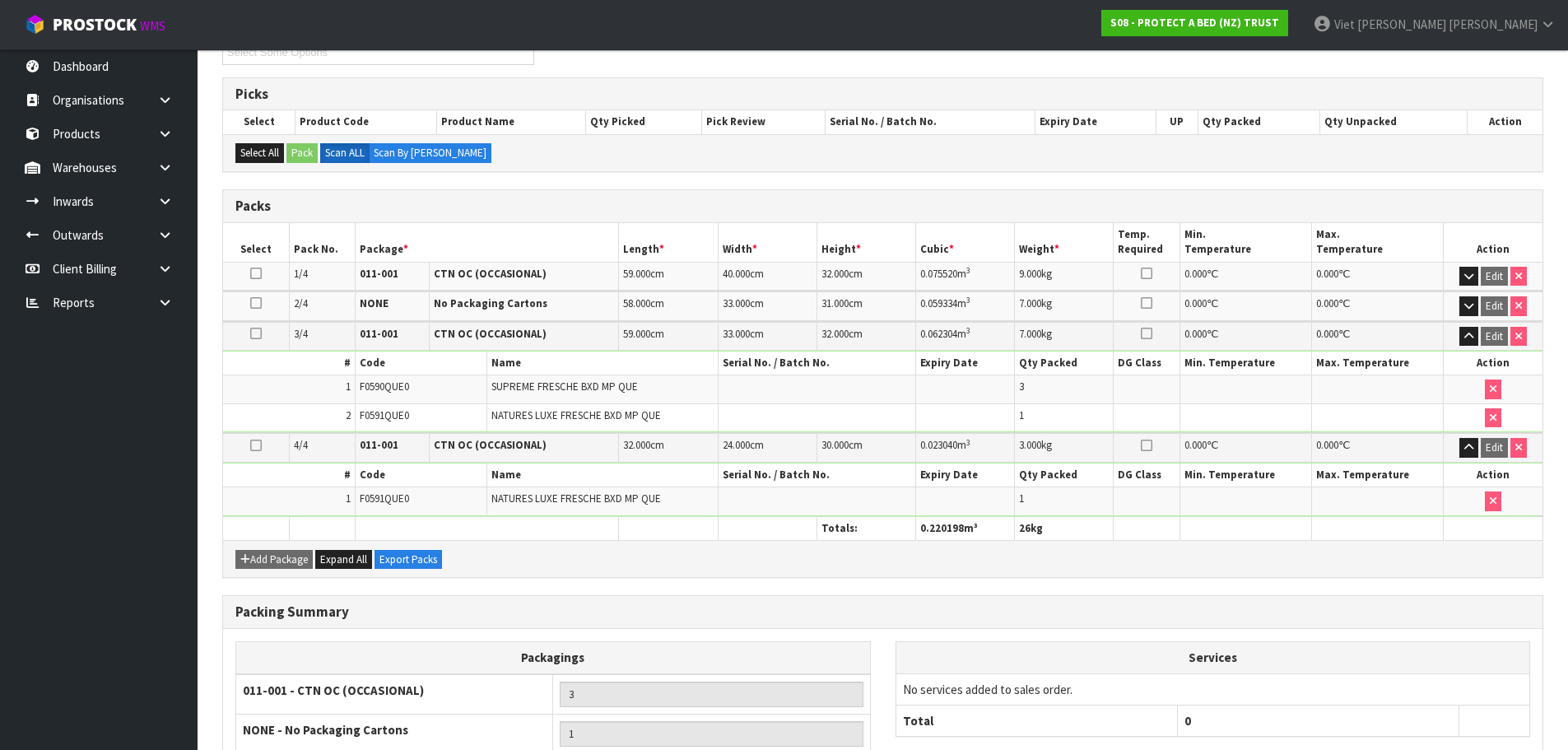
click at [1461, 317] on td "Edit" at bounding box center [1493, 305] width 99 height 29
click at [1467, 309] on icon "button" at bounding box center [1468, 306] width 9 height 10
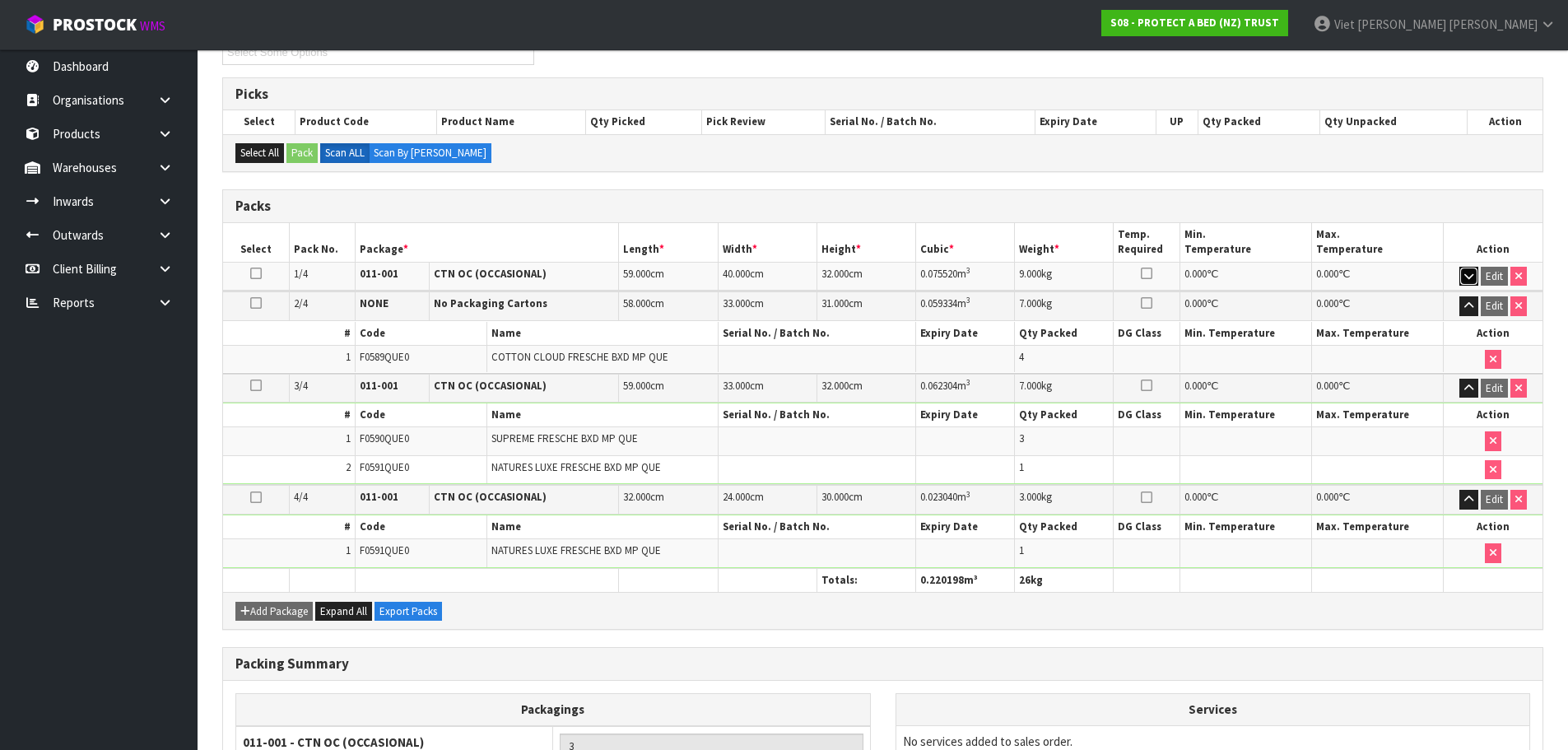
click at [1467, 275] on icon "button" at bounding box center [1468, 276] width 9 height 10
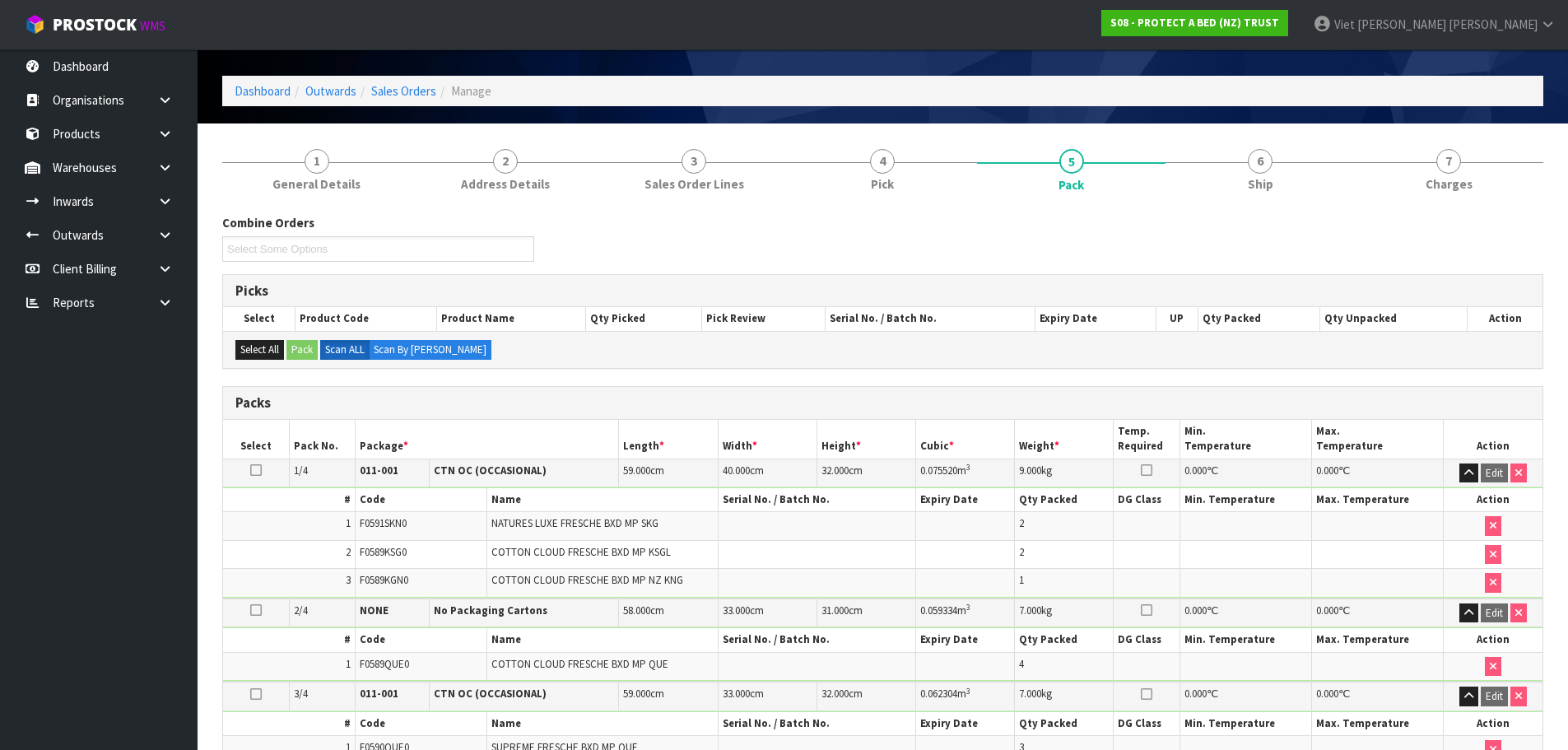
scroll to position [0, 0]
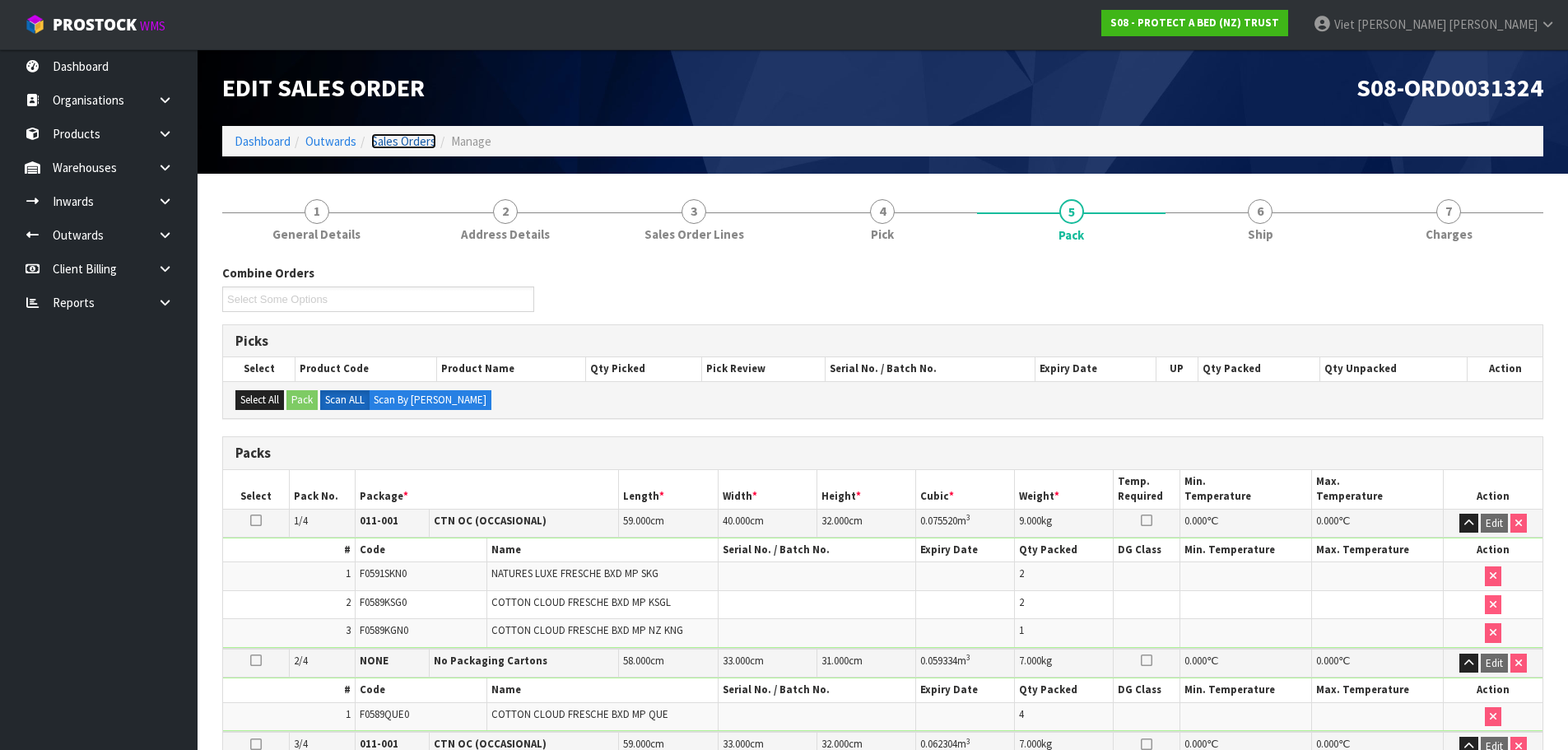
drag, startPoint x: 395, startPoint y: 138, endPoint x: 423, endPoint y: 145, distance: 28.9
click at [395, 138] on link "Sales Orders" at bounding box center [404, 142] width 65 height 16
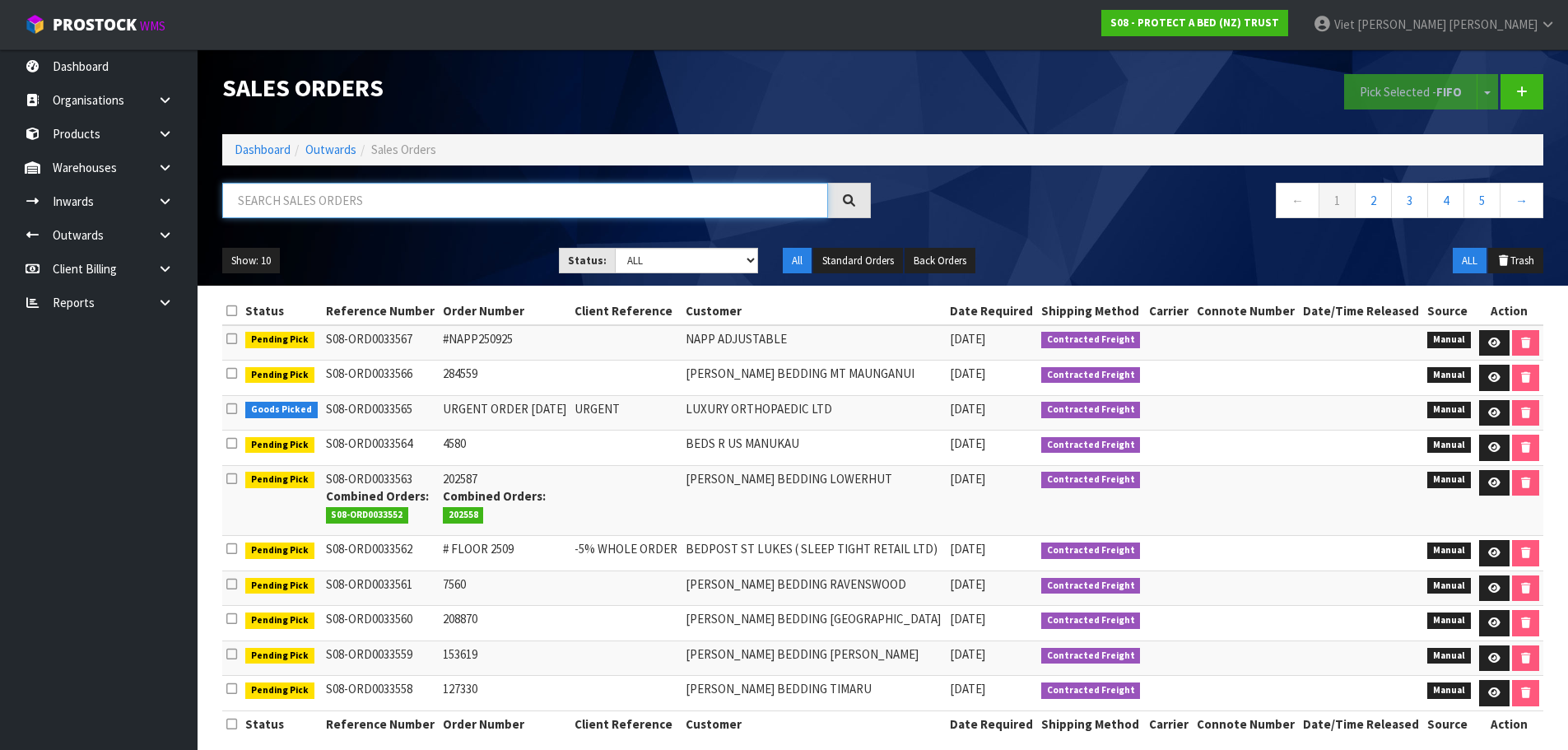
click at [345, 208] on input "text" at bounding box center [524, 200] width 606 height 35
paste input "416146"
type input "416146"
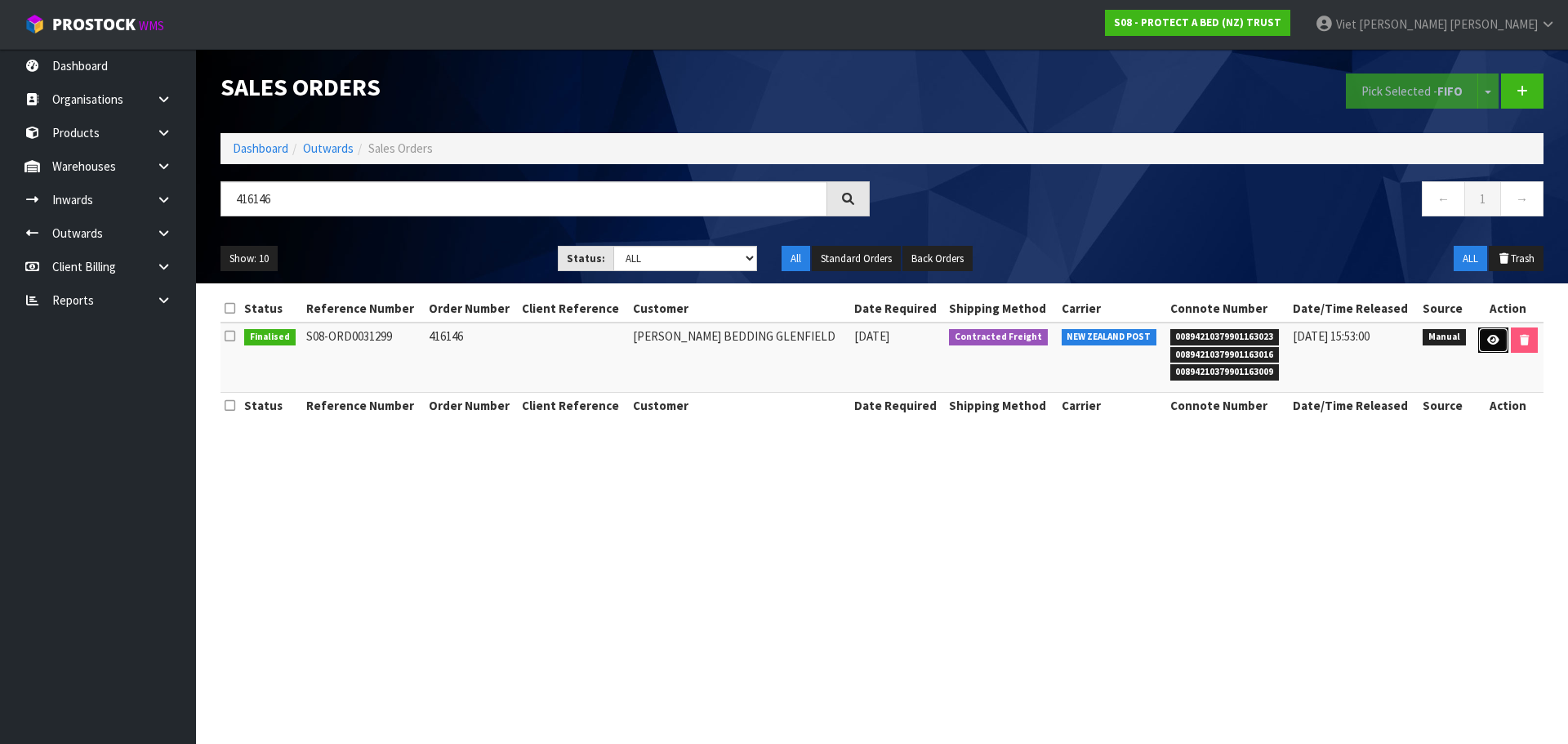
click at [1487, 337] on icon at bounding box center [1493, 340] width 12 height 10
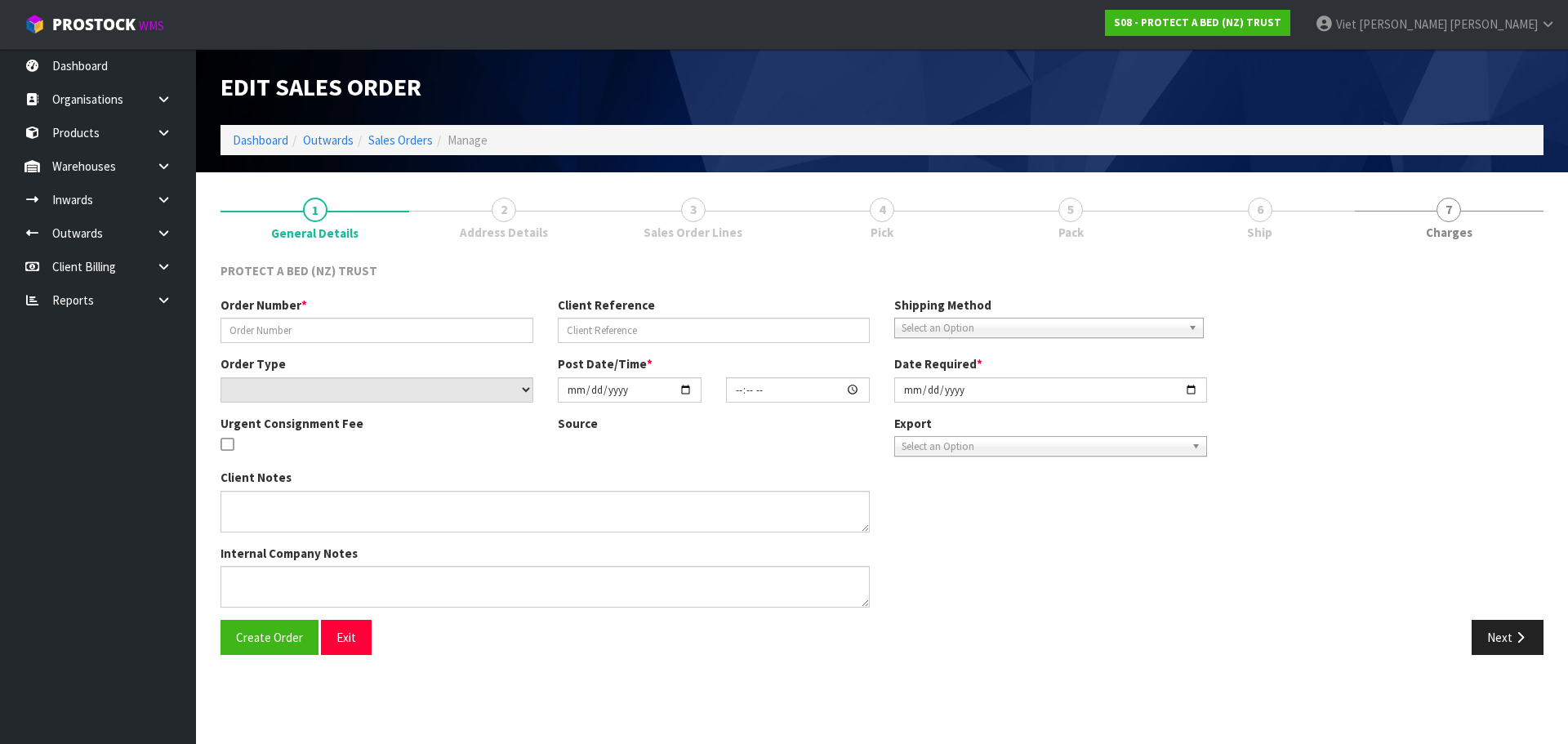
type input "416146"
select select "number:0"
type input "2025-04-16"
type input "09:50:00.000"
type input "2025-04-16"
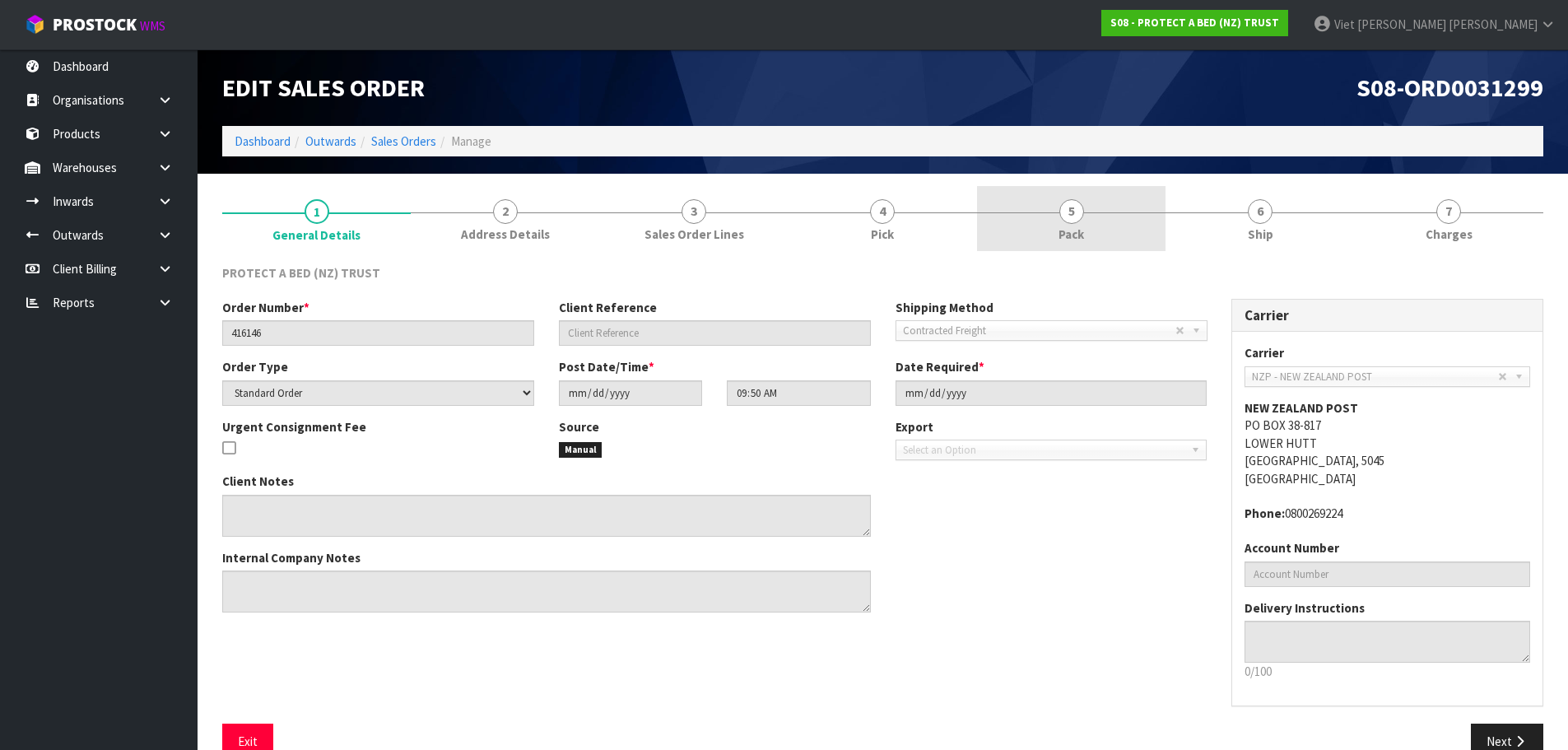
click at [1023, 189] on link "5 Pack" at bounding box center [1072, 219] width 189 height 65
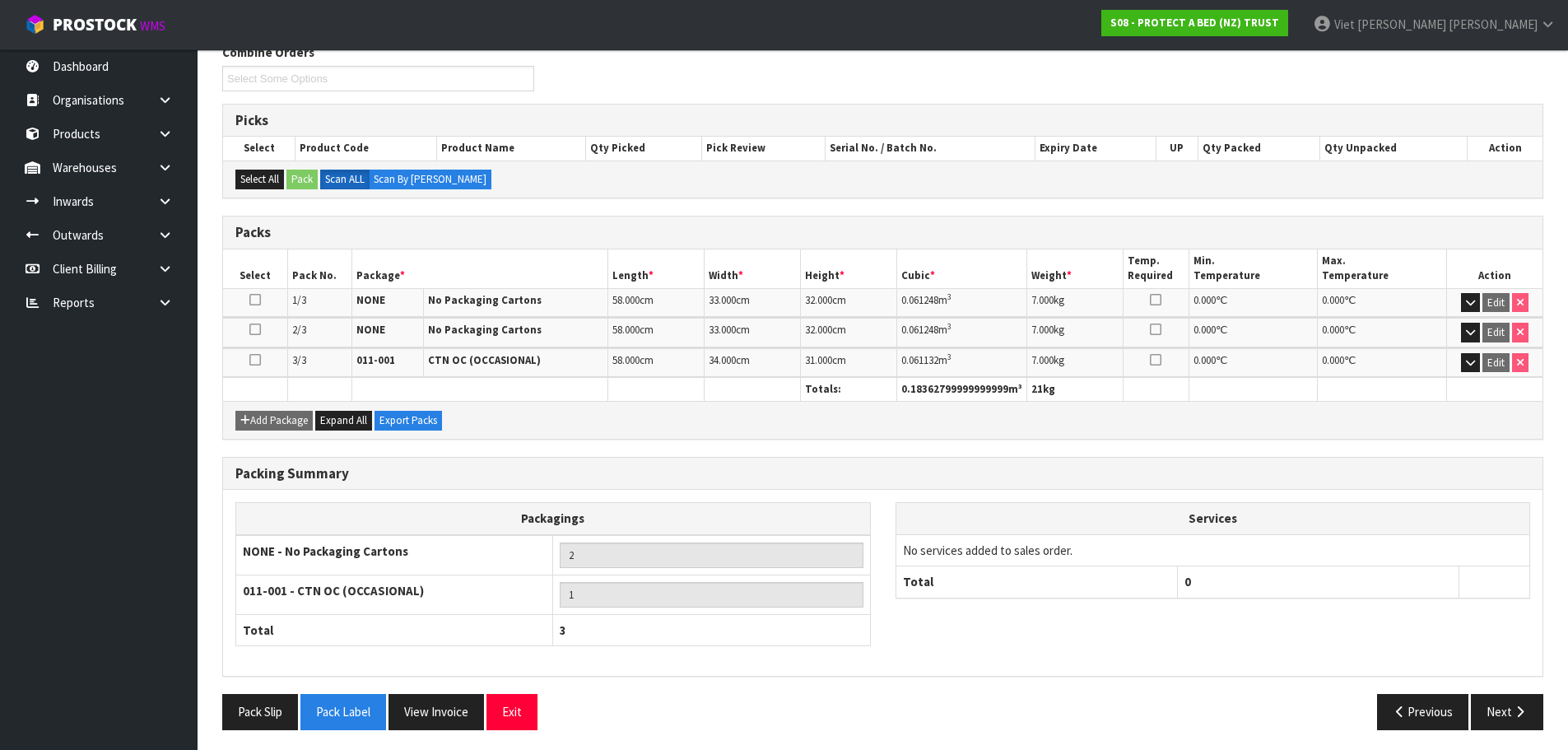
scroll to position [226, 0]
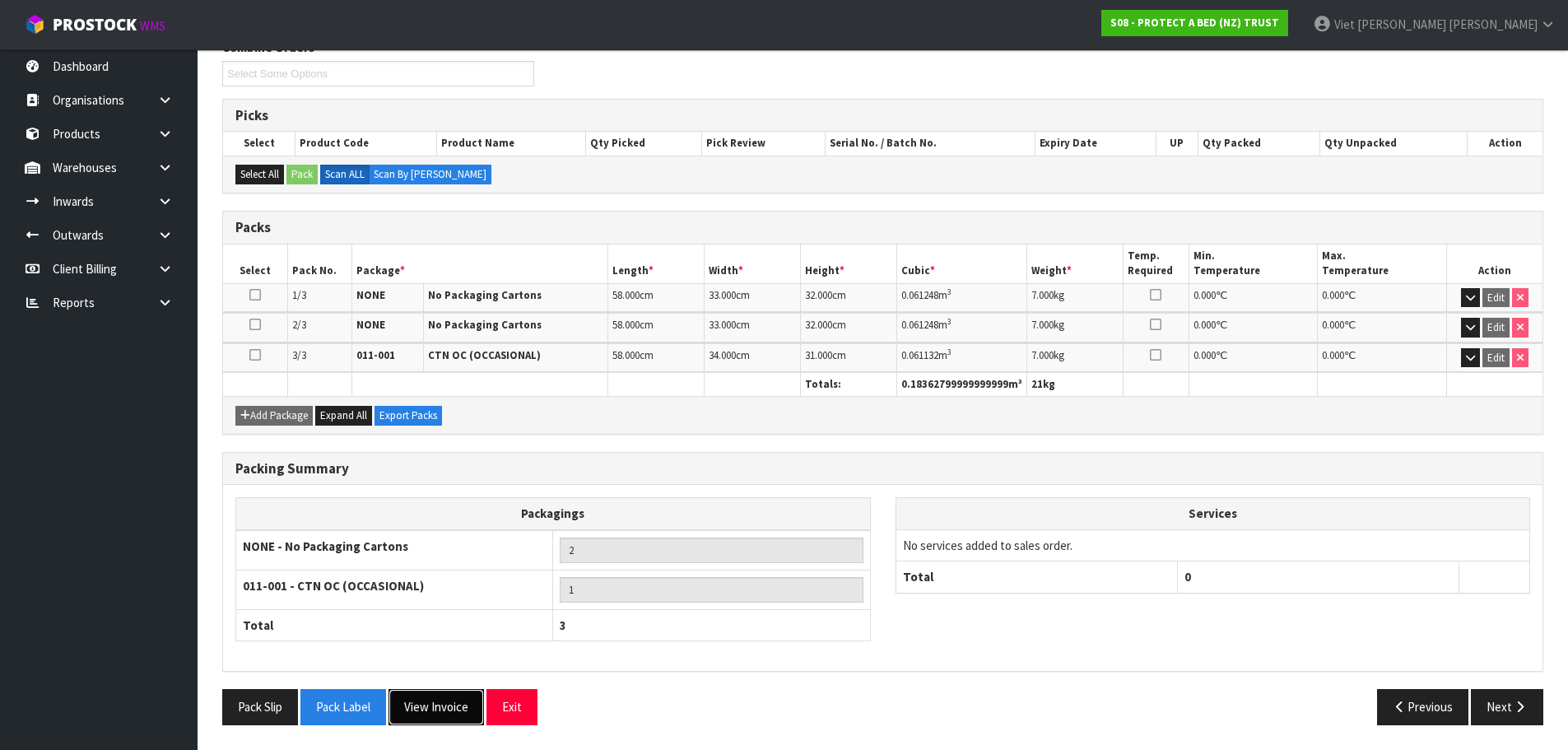
click at [413, 702] on button "View Invoice" at bounding box center [435, 706] width 95 height 35
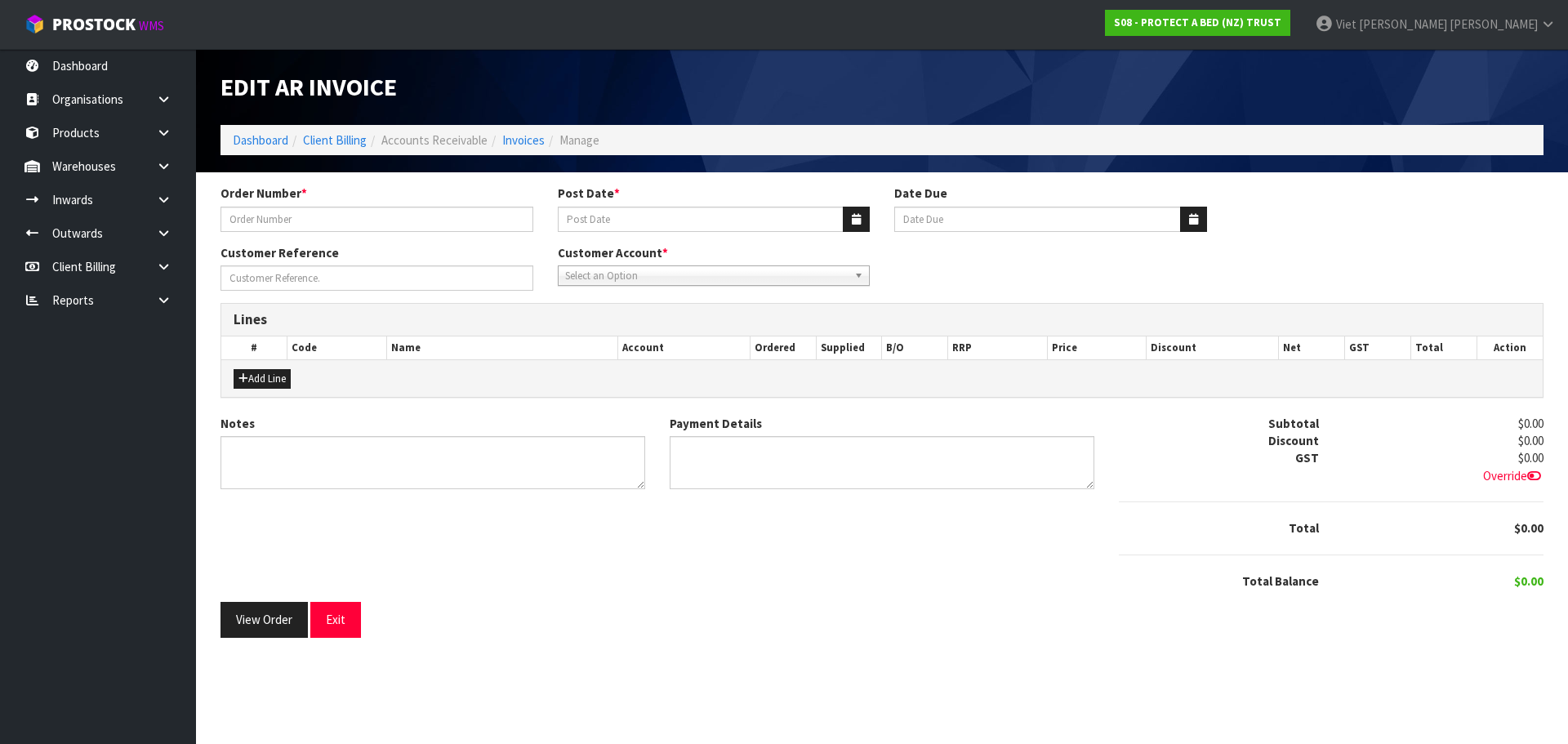
type input "416146"
type input "23/04/2025"
type input "20/05/2025"
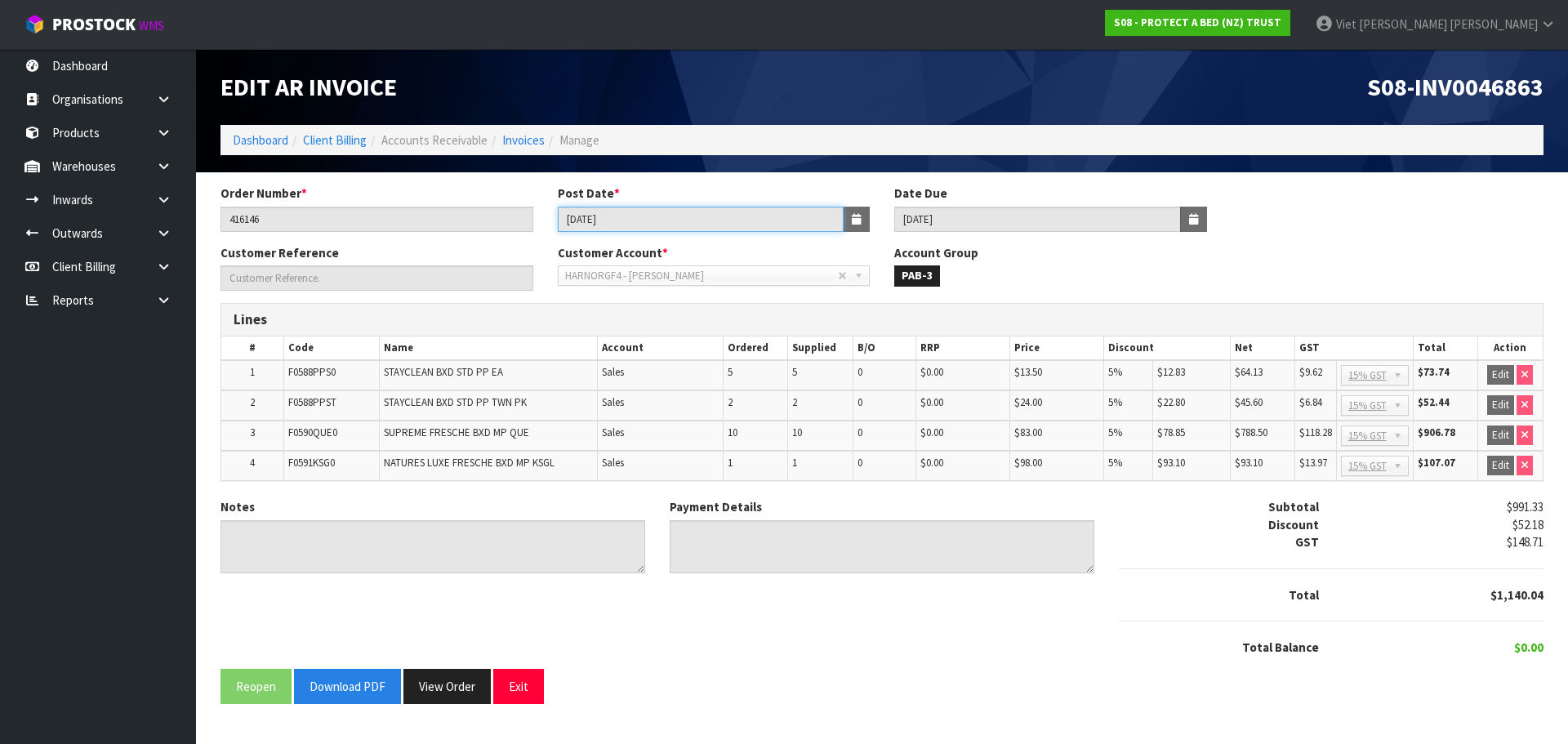
click at [646, 206] on input "23/04/2025" at bounding box center [701, 219] width 287 height 25
click at [1516, 69] on div "S08-INV0046863" at bounding box center [1218, 87] width 674 height 76
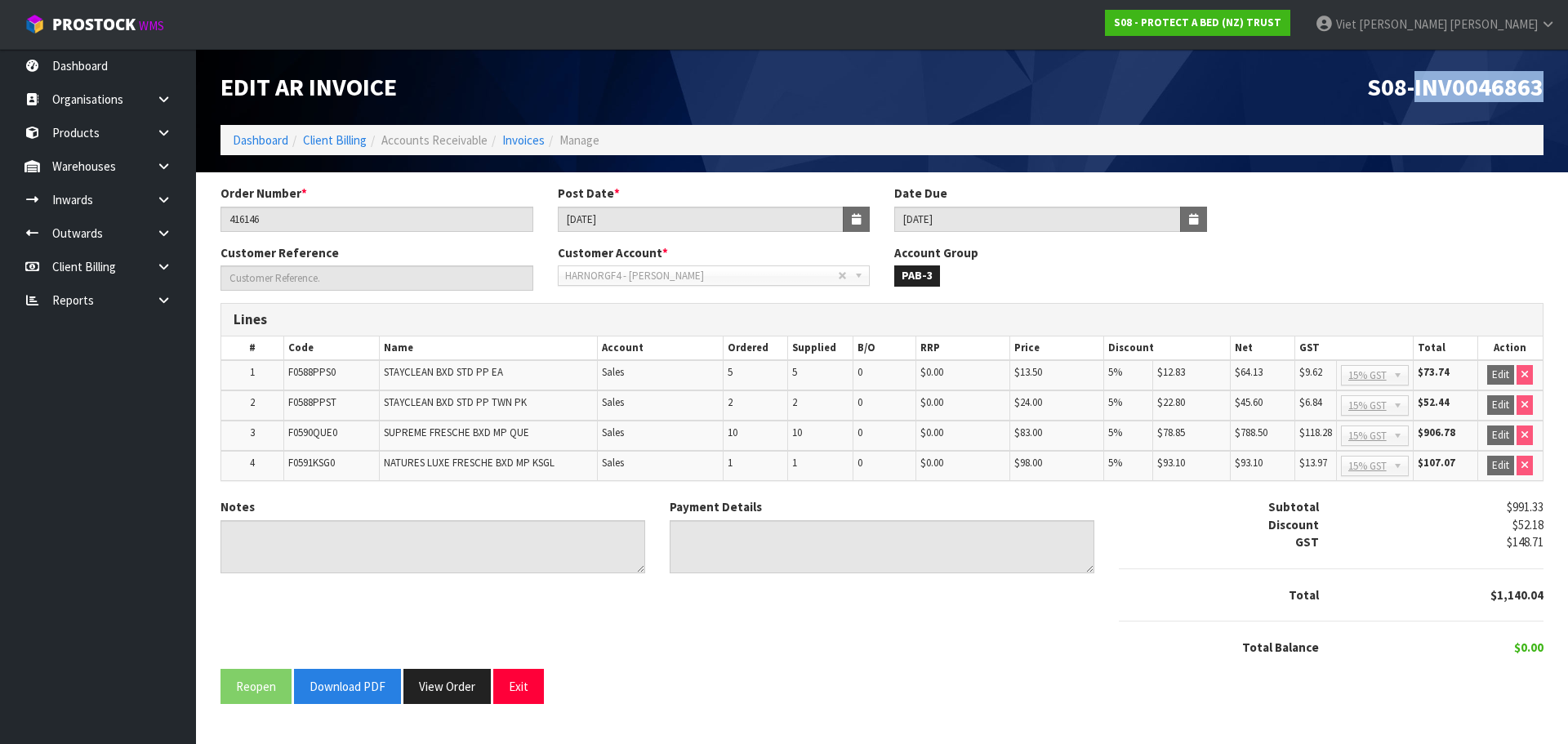
click at [1468, 91] on span "S08-INV0046863" at bounding box center [1454, 87] width 176 height 31
click at [1488, 82] on span "S08-INV0046863" at bounding box center [1454, 87] width 176 height 31
copy span "INV0046863"
drag, startPoint x: 413, startPoint y: 688, endPoint x: 552, endPoint y: 617, distance: 156.1
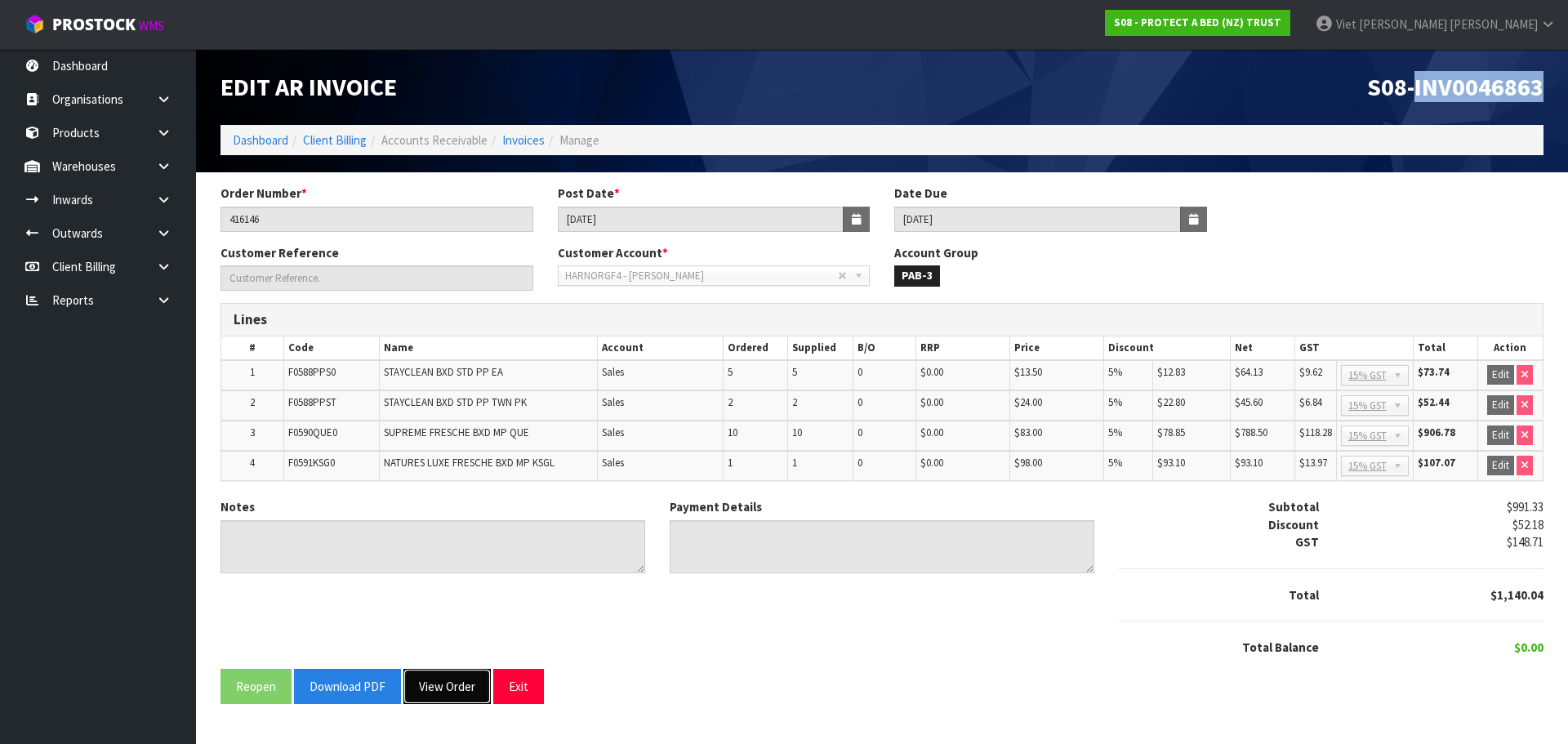
click at [413, 688] on button "View Order" at bounding box center [447, 686] width 88 height 35
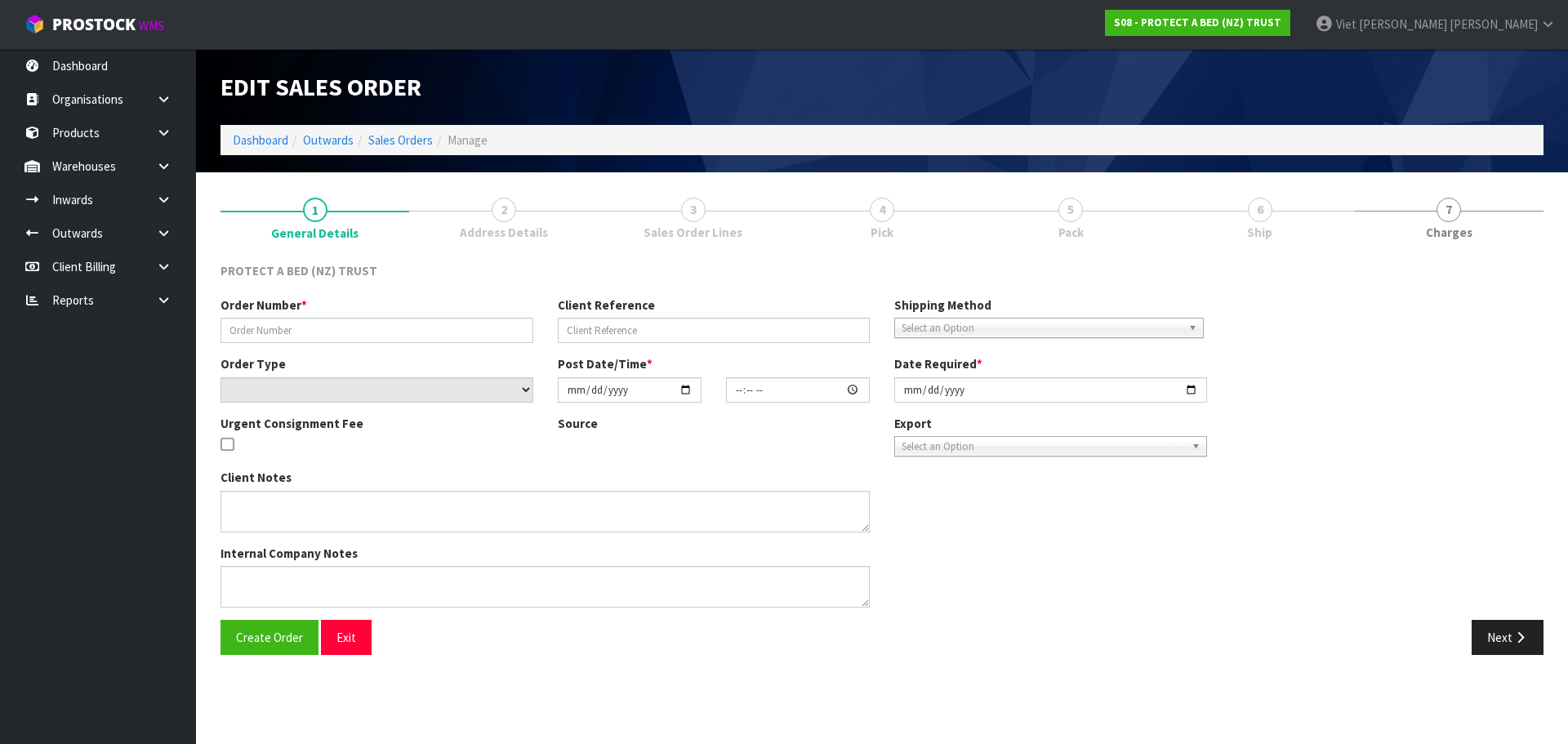
type input "416146"
select select "number:0"
type input "2025-04-16"
type input "09:50:00.000"
type input "2025-04-16"
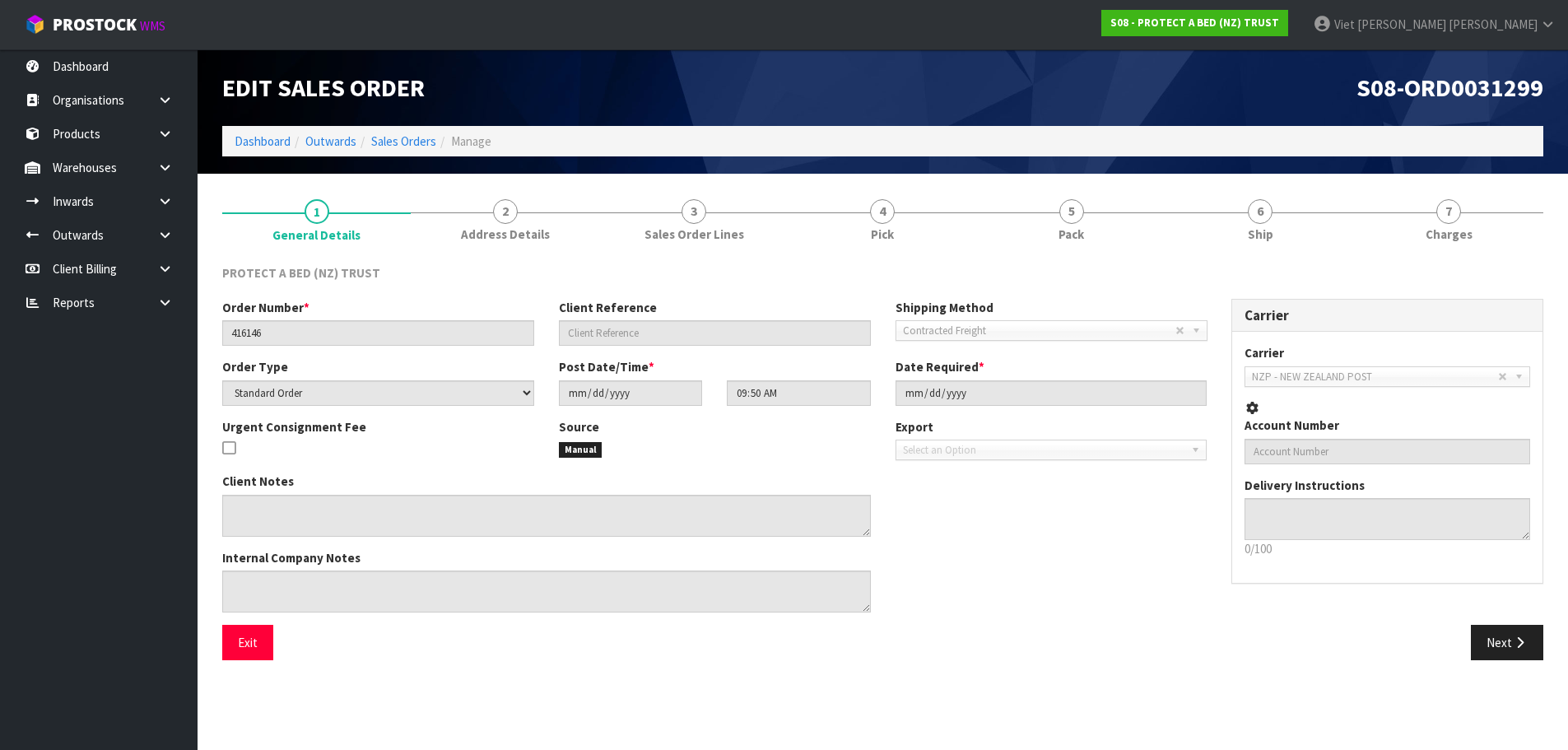
click at [1043, 253] on div "PROTECT A BED (NZ) TRUST Order Number * 416146 Client Reference Shipping Method…" at bounding box center [882, 462] width 1321 height 420
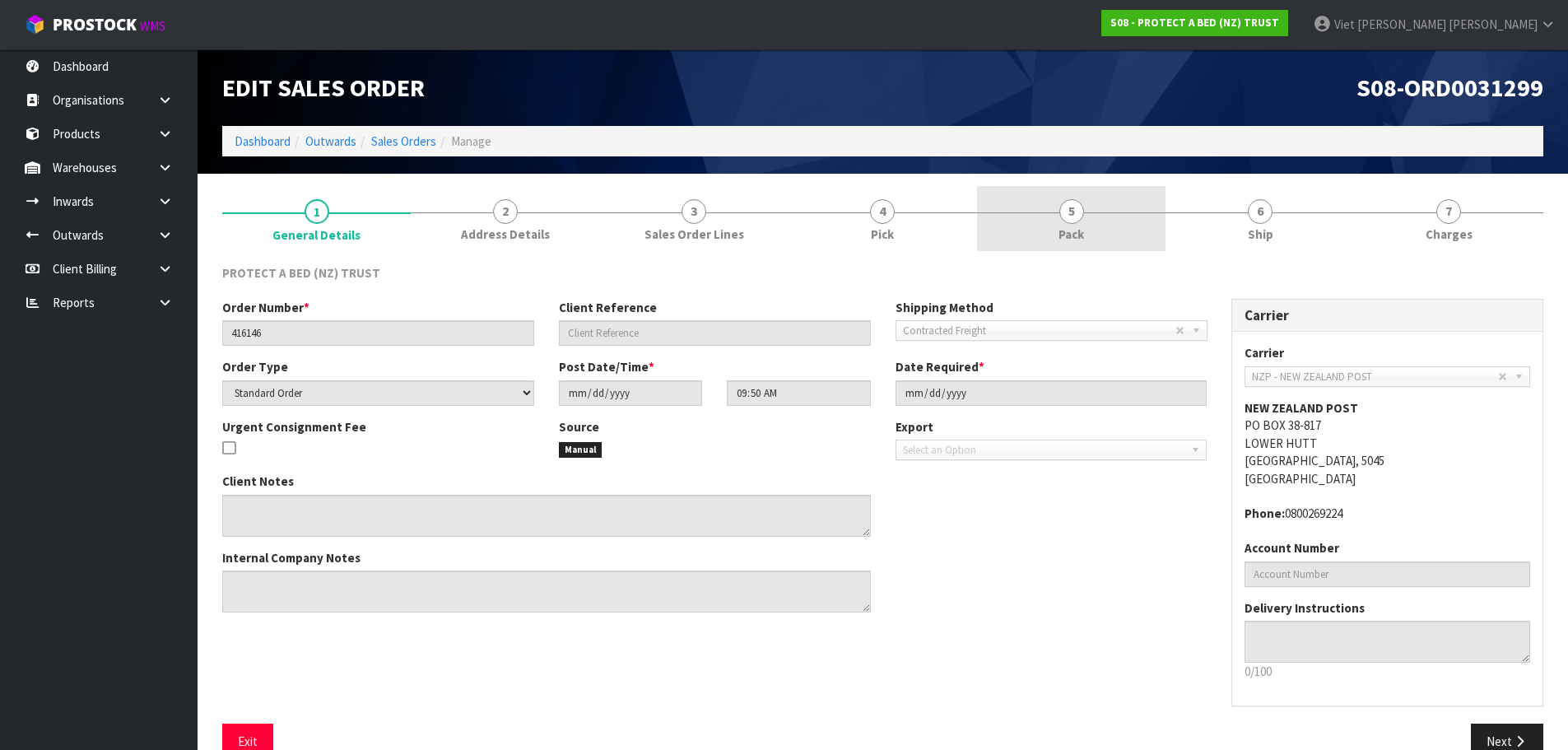
click at [1051, 231] on link "5 Pack" at bounding box center [1072, 219] width 189 height 65
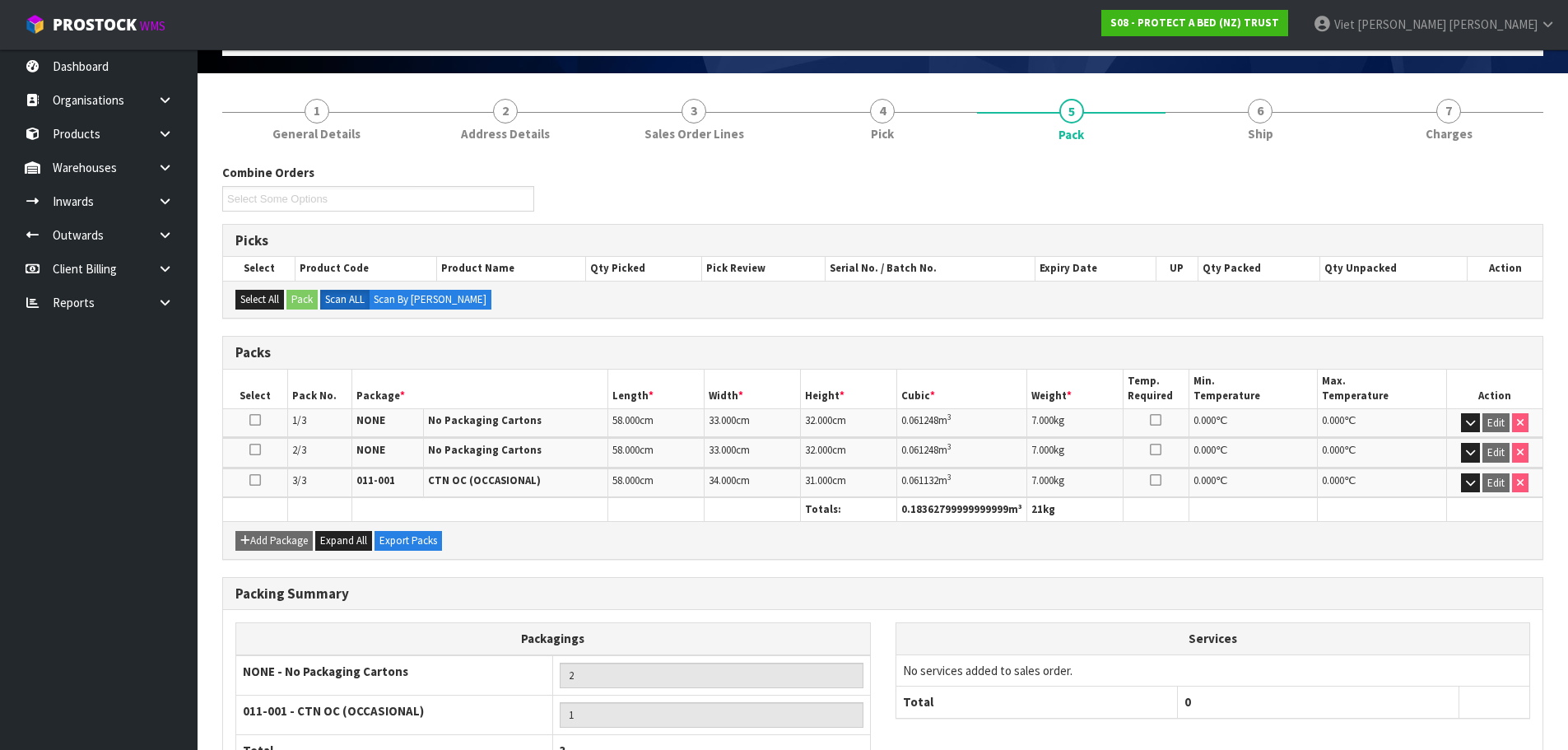
scroll to position [226, 0]
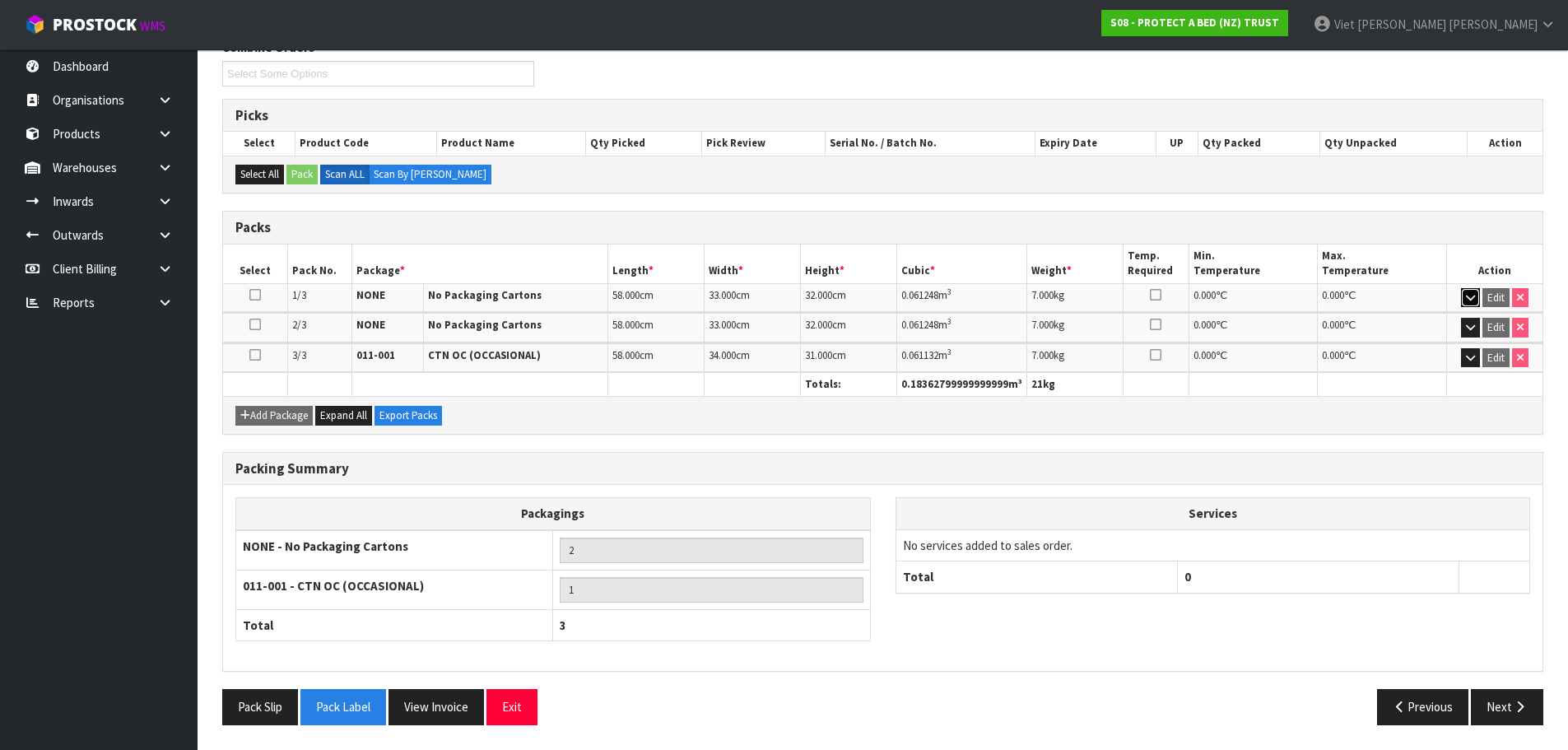
click at [1469, 294] on icon "button" at bounding box center [1470, 297] width 9 height 10
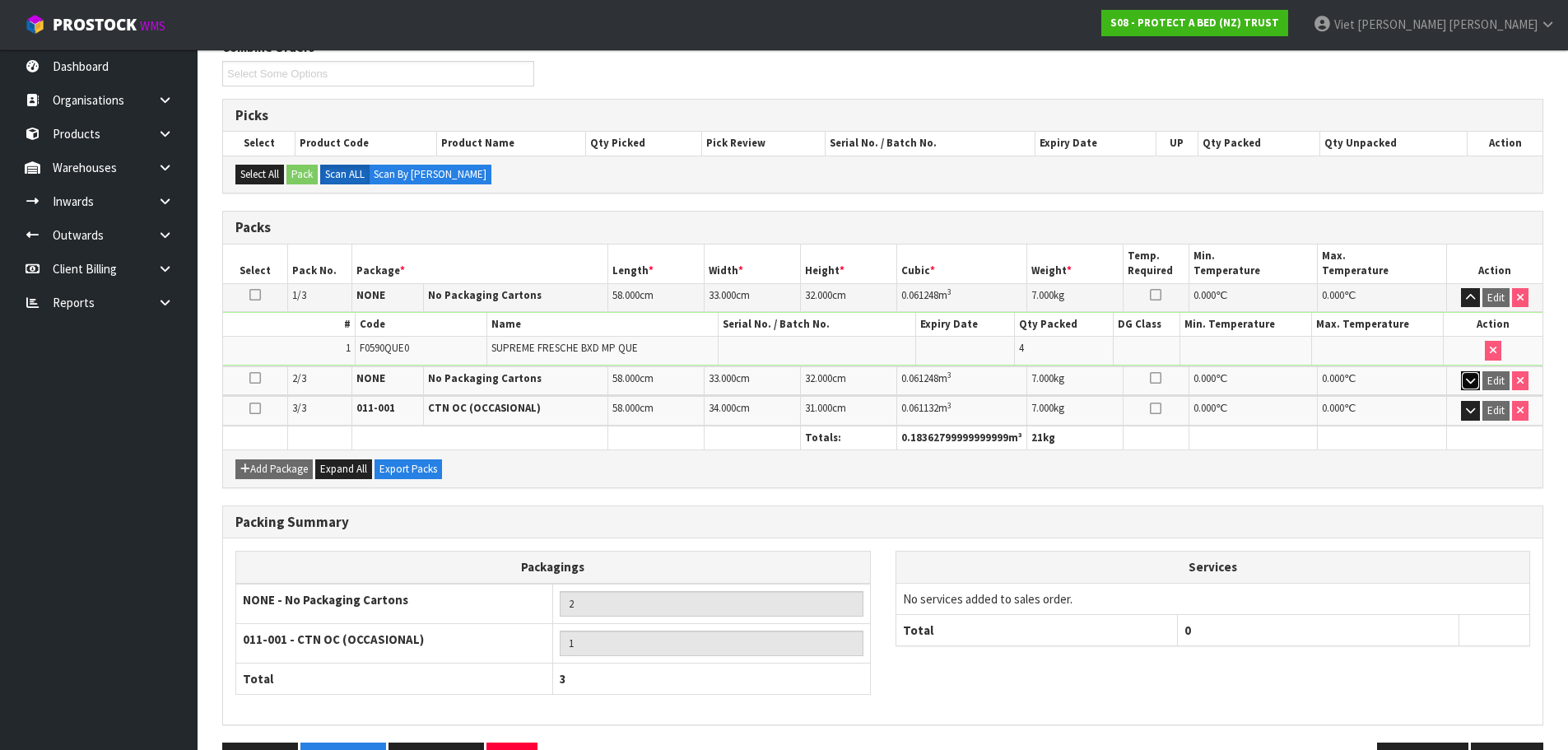
click at [1469, 376] on icon "button" at bounding box center [1470, 380] width 9 height 10
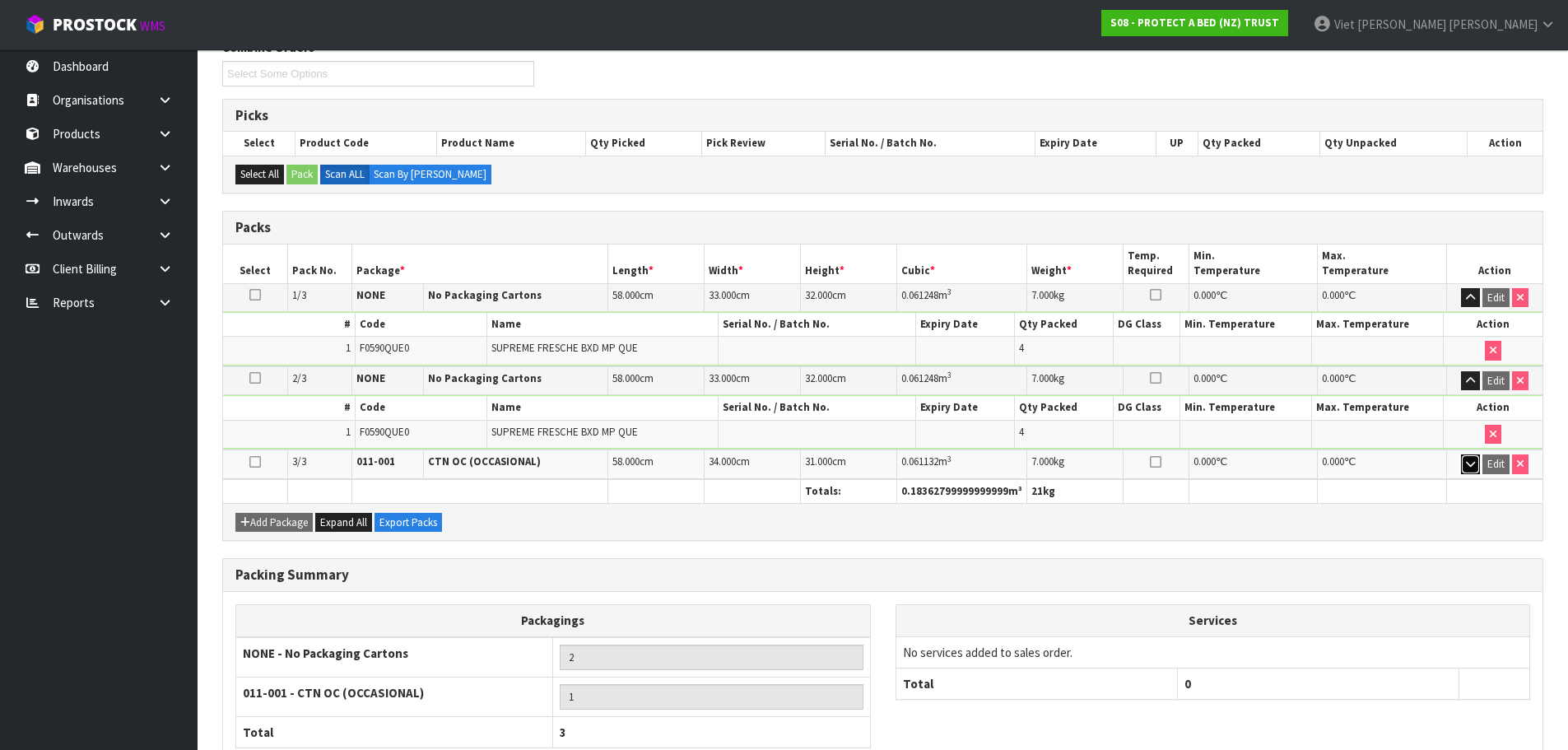
click at [1477, 473] on button "button" at bounding box center [1470, 464] width 19 height 20
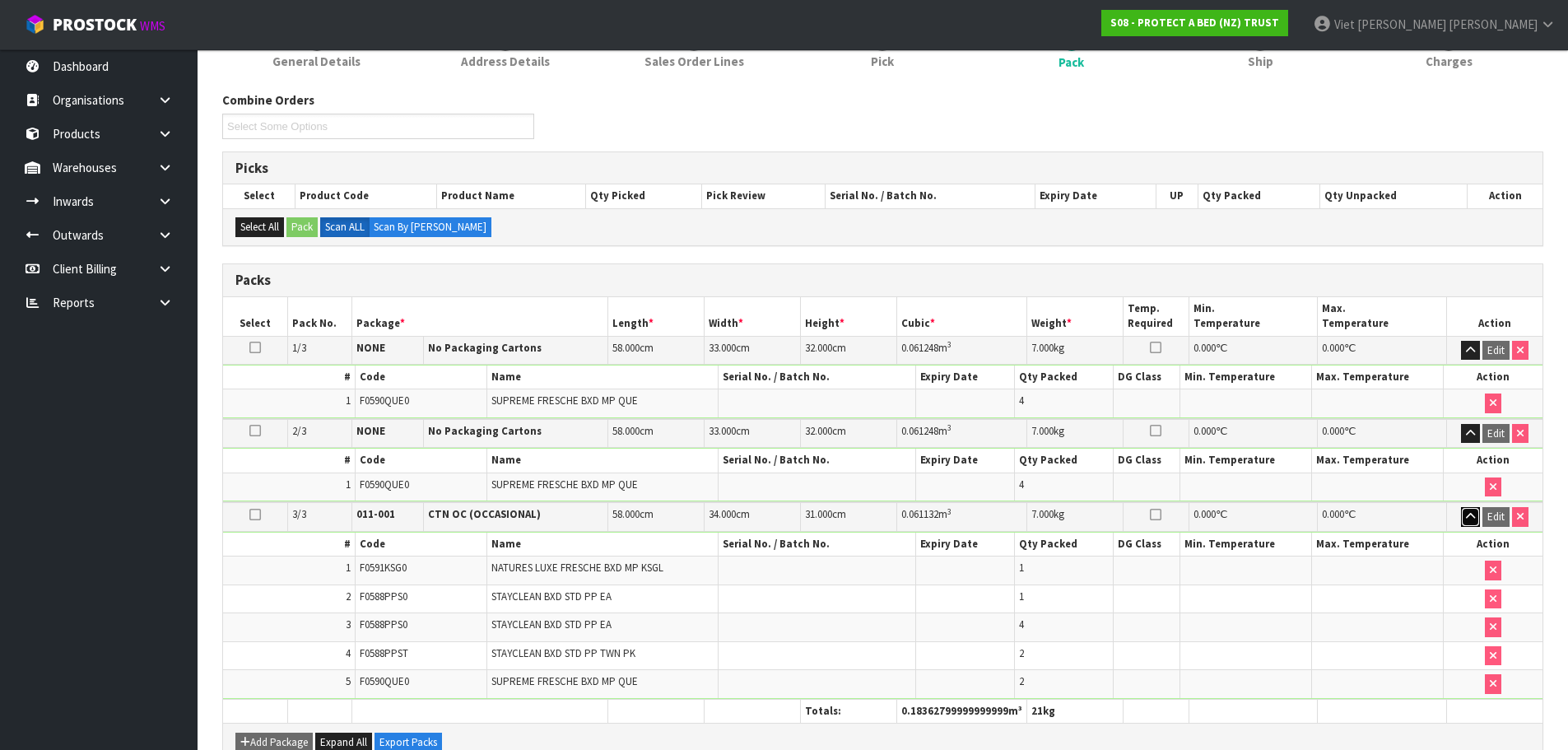
scroll to position [143, 0]
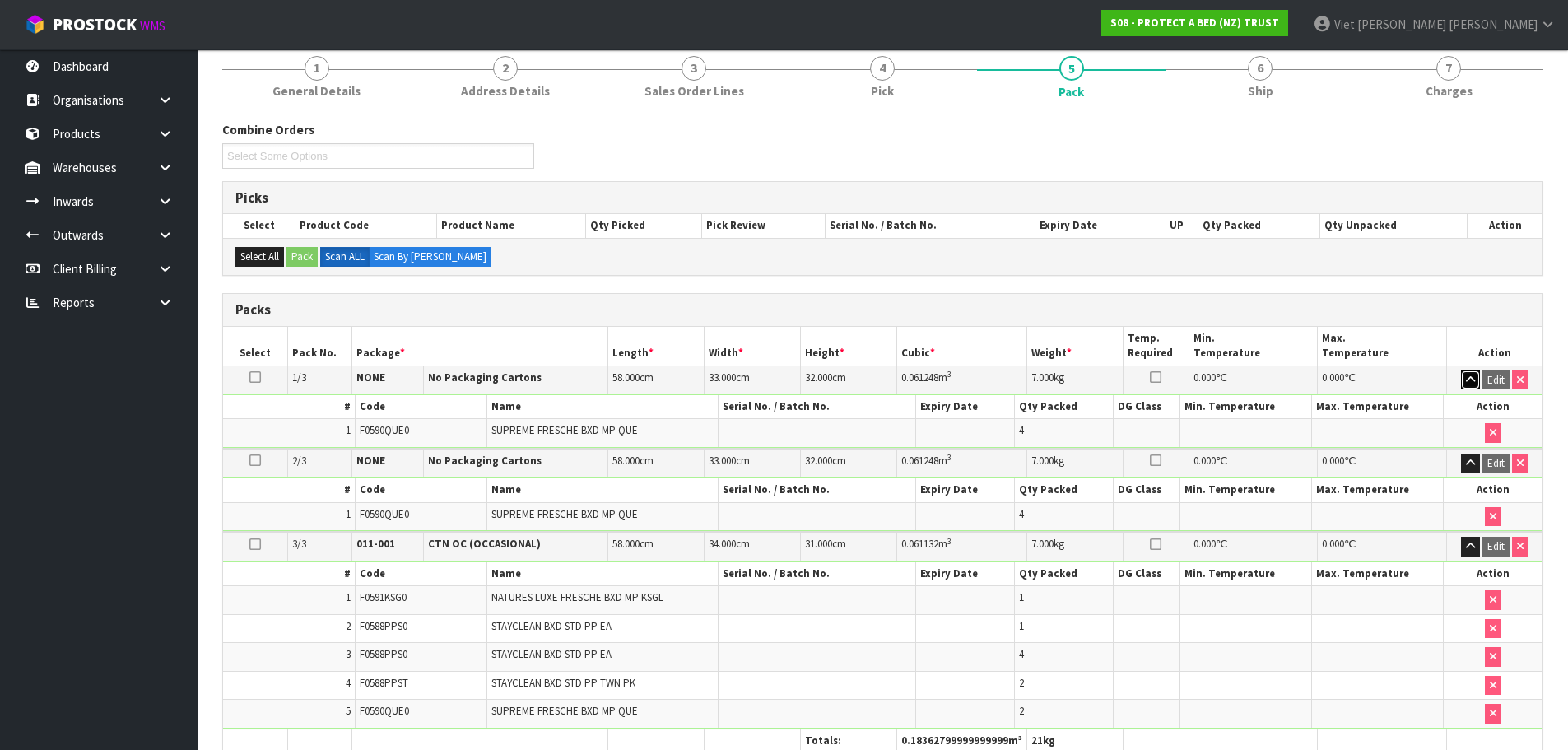
click at [1469, 374] on icon "button" at bounding box center [1470, 379] width 9 height 10
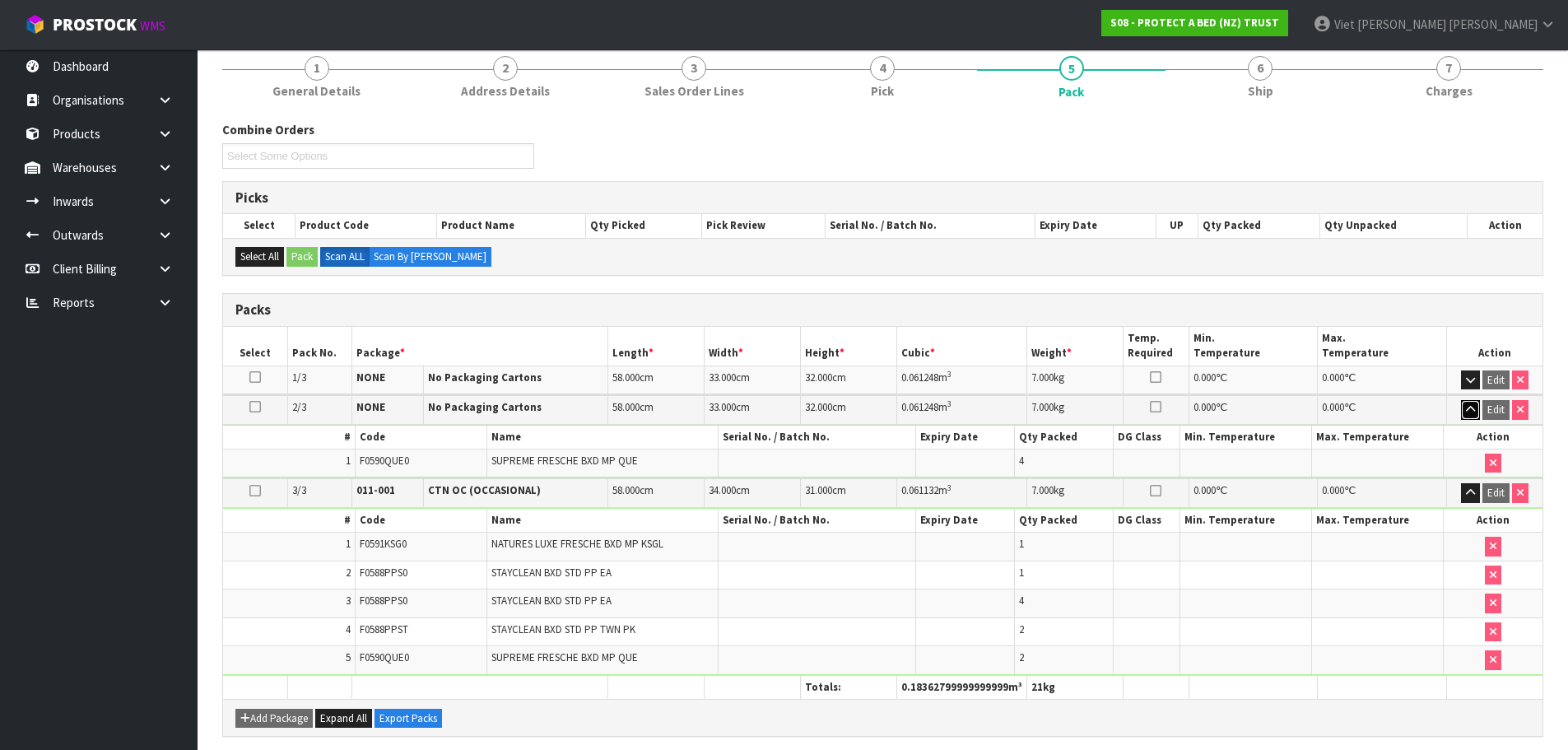
drag, startPoint x: 1474, startPoint y: 411, endPoint x: 1561, endPoint y: 418, distance: 87.3
click at [1474, 411] on icon "button" at bounding box center [1470, 409] width 9 height 10
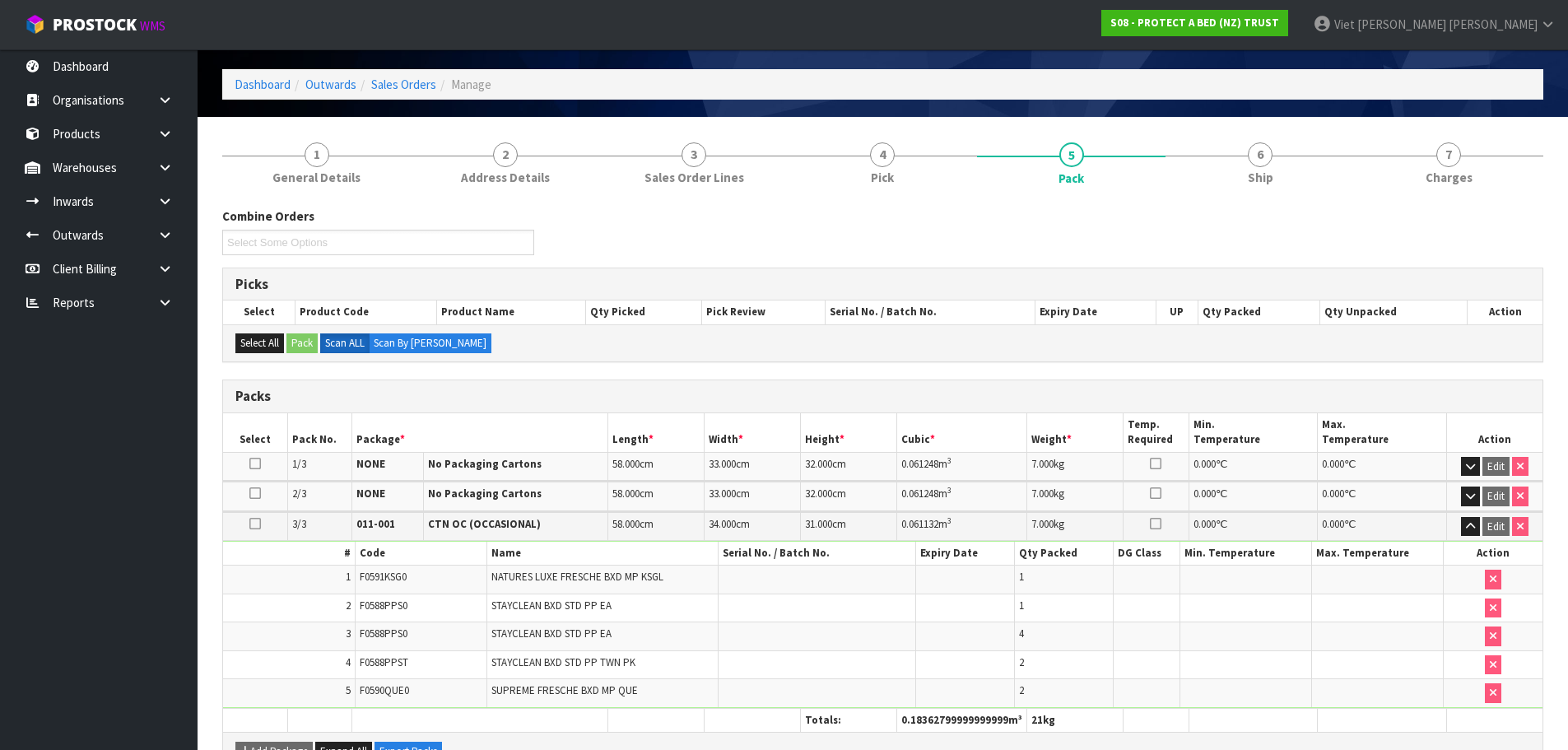
scroll to position [0, 0]
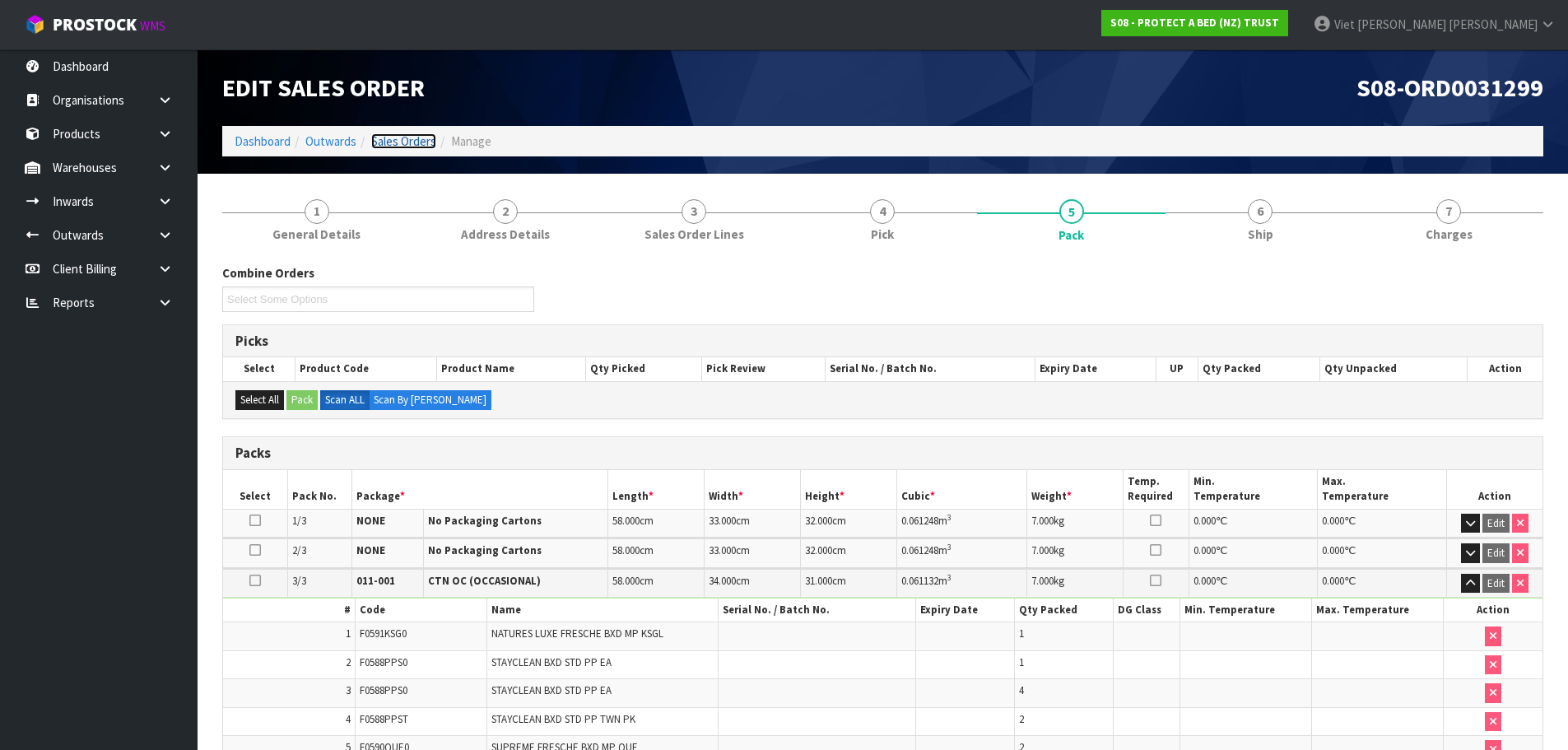
drag, startPoint x: 419, startPoint y: 148, endPoint x: 557, endPoint y: 139, distance: 138.3
click at [418, 148] on link "Sales Orders" at bounding box center [404, 142] width 65 height 16
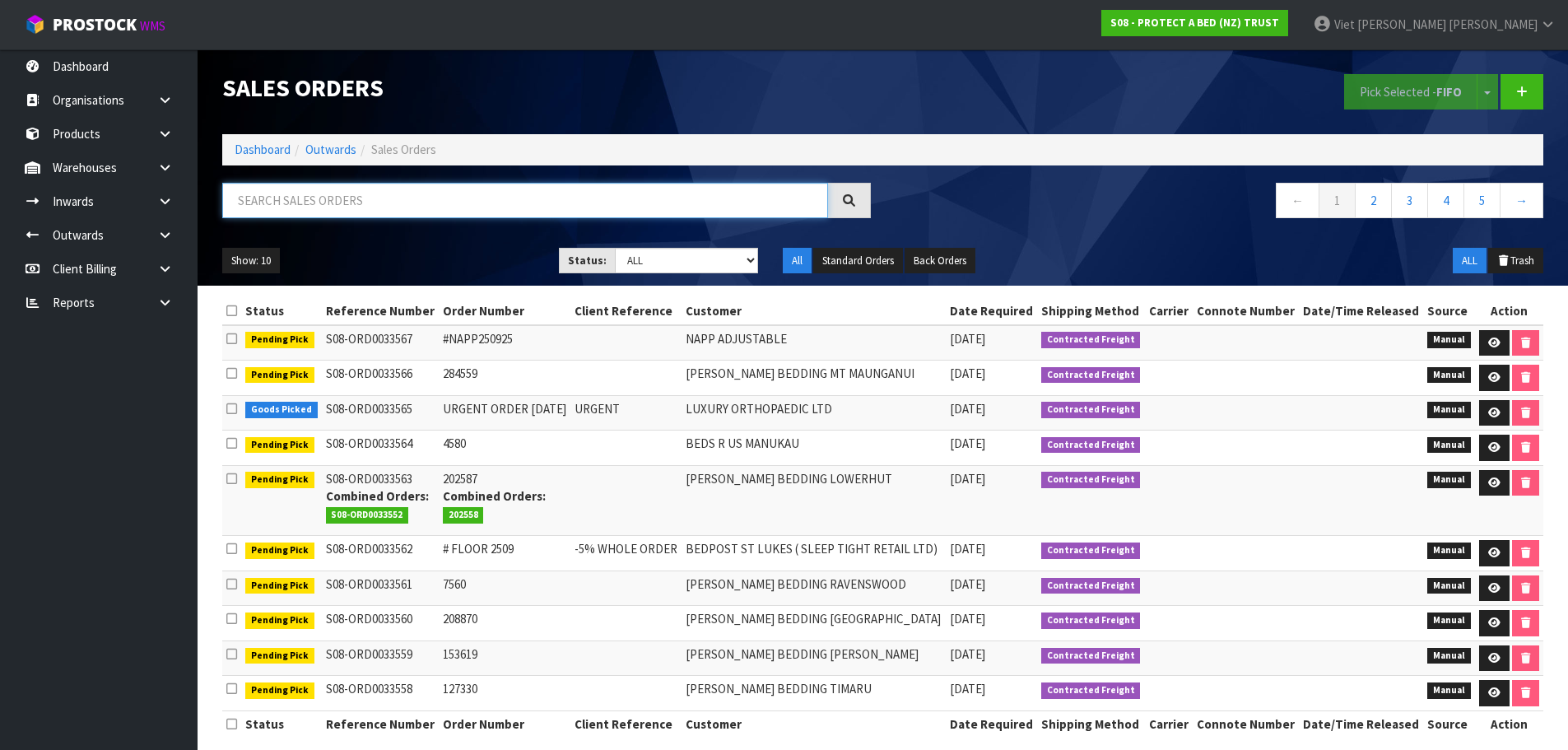
click at [594, 195] on input "text" at bounding box center [524, 200] width 606 height 35
paste input "277685"
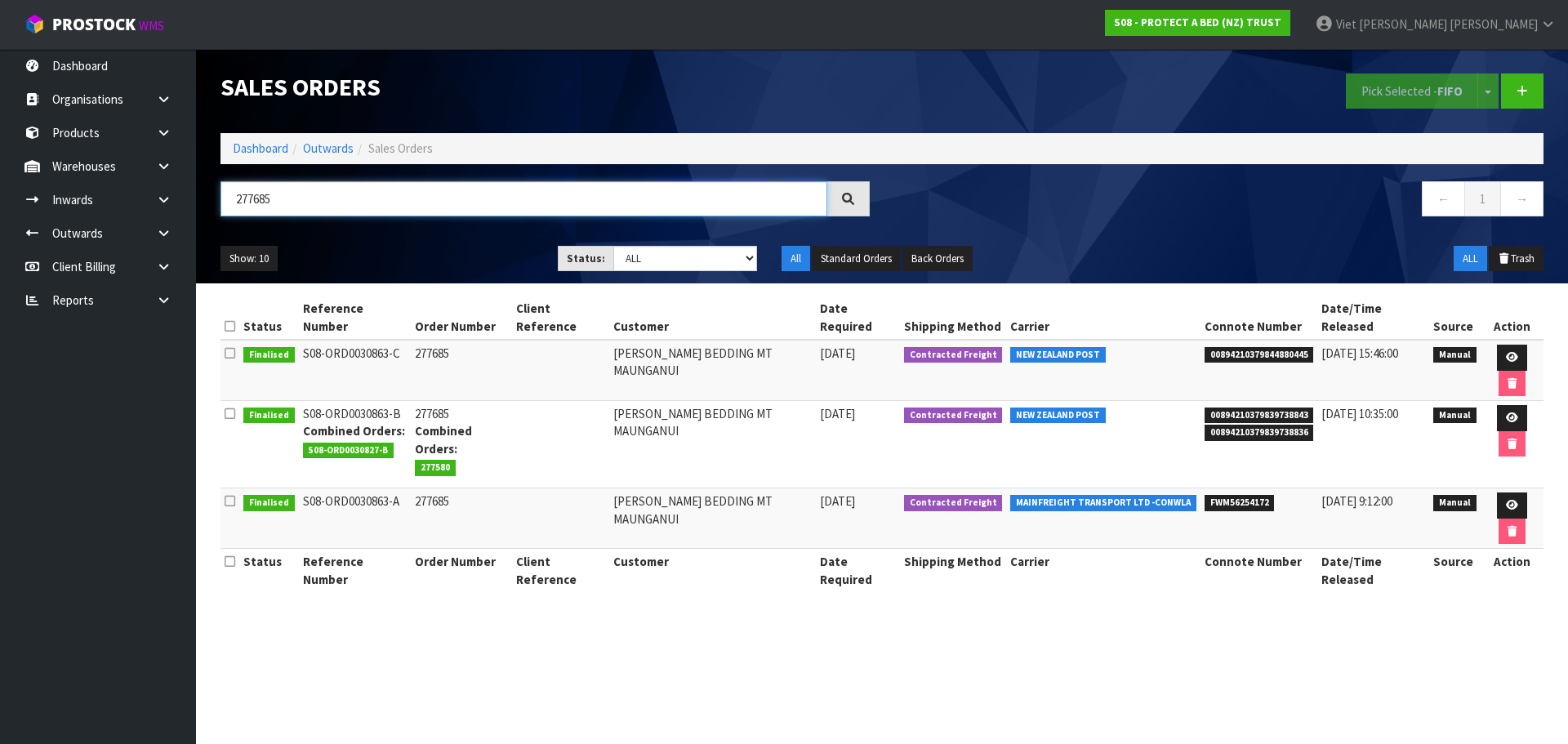
type input "277685"
click at [1434, 619] on section "Status Reference Number Order Number Client Reference Customer Date Required Sh…" at bounding box center [882, 453] width 1372 height 338
click at [1515, 350] on link at bounding box center [1512, 357] width 30 height 26
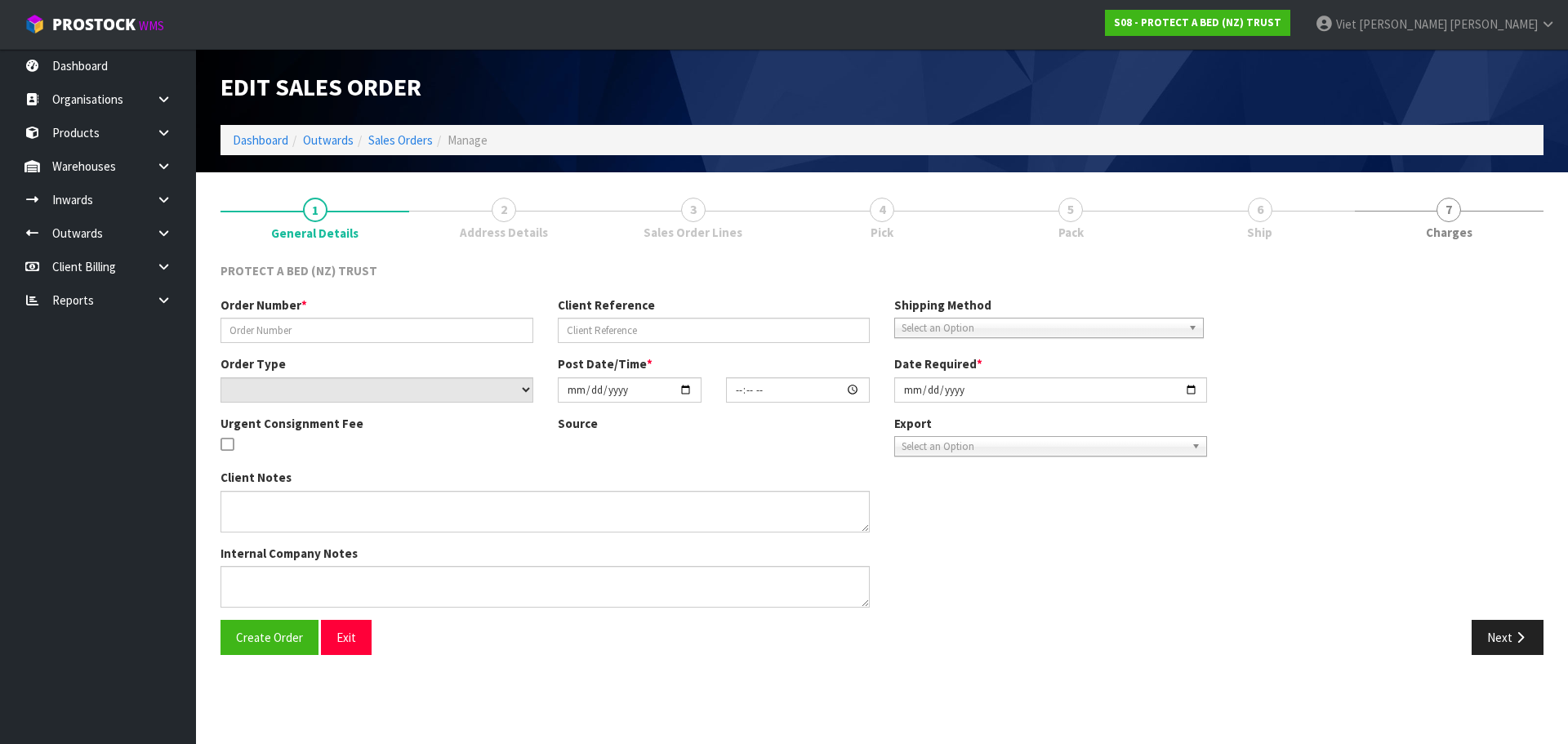
type input "277685"
select select "number:0"
type input "2025-03-10"
type input "10:28:00.000"
type input "2025-04-14"
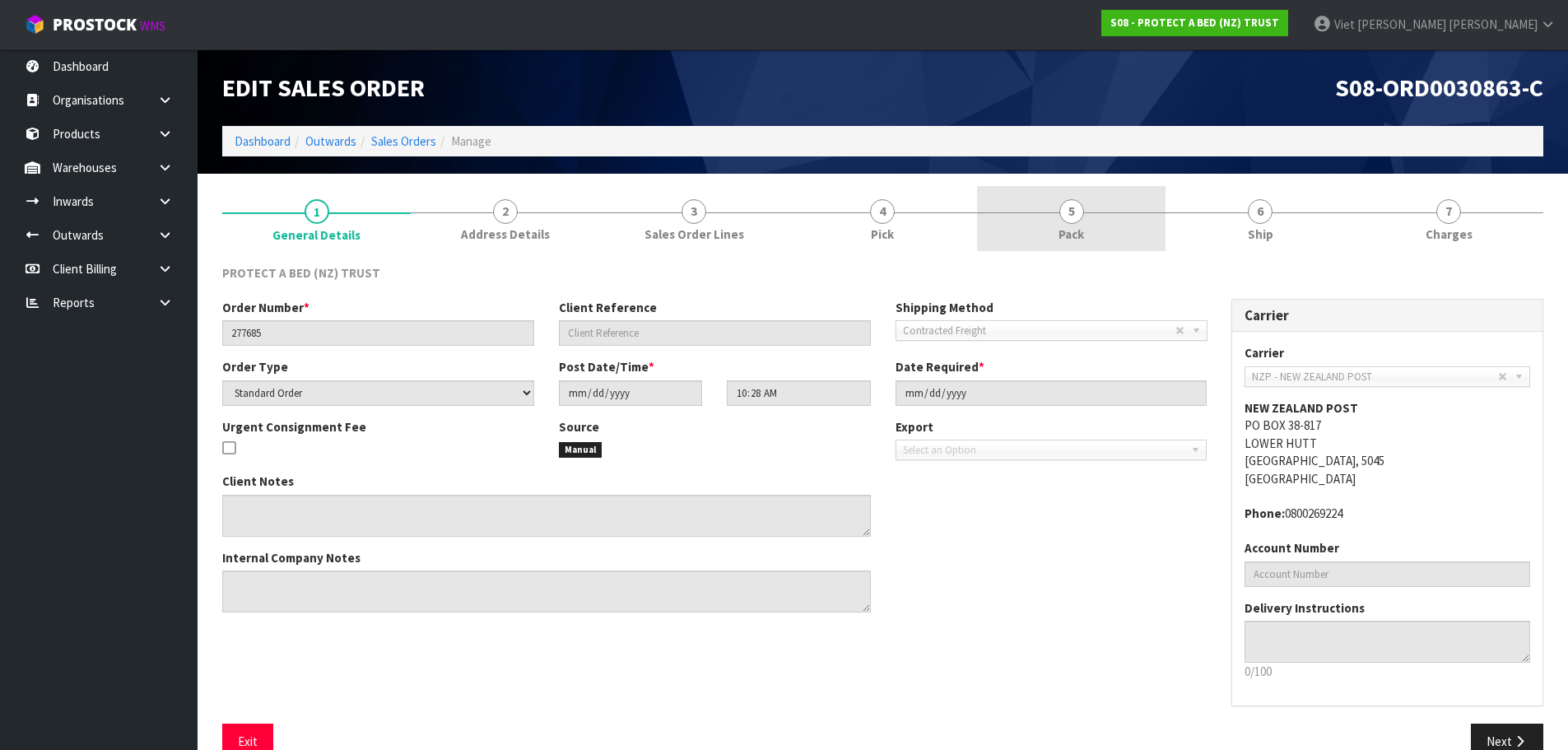
click at [1072, 213] on span "5" at bounding box center [1072, 212] width 24 height 24
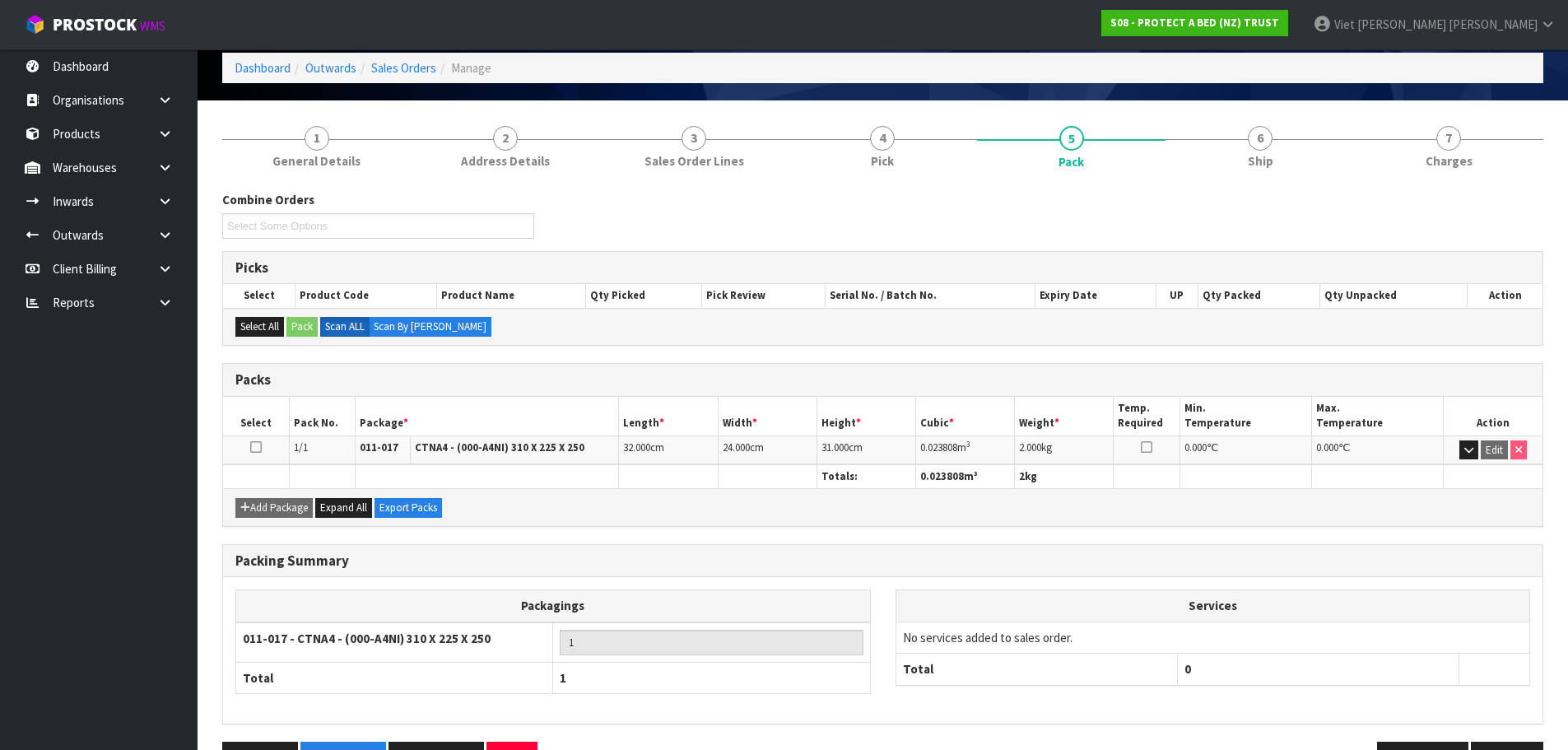
scroll to position [126, 0]
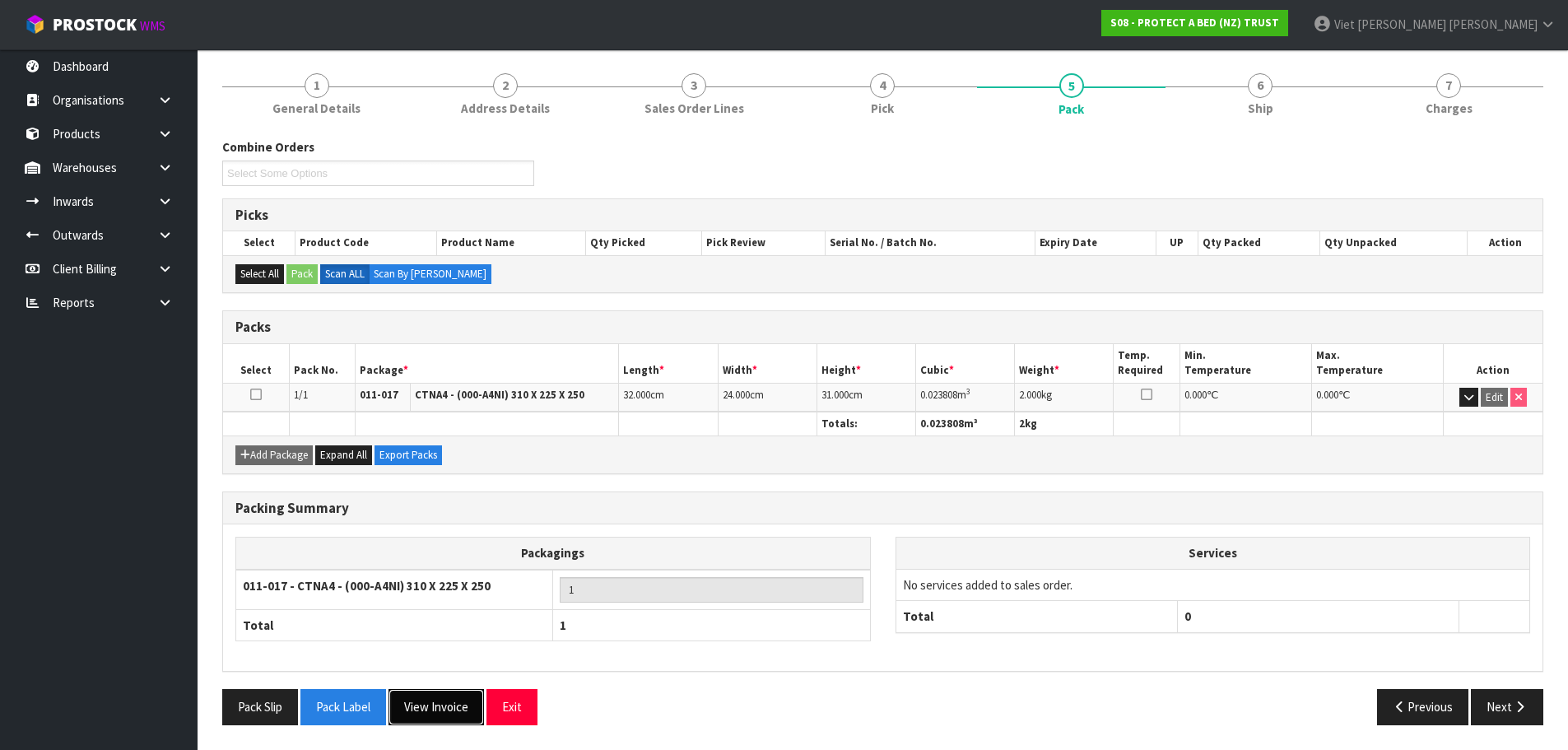
click at [454, 700] on button "View Invoice" at bounding box center [435, 706] width 95 height 35
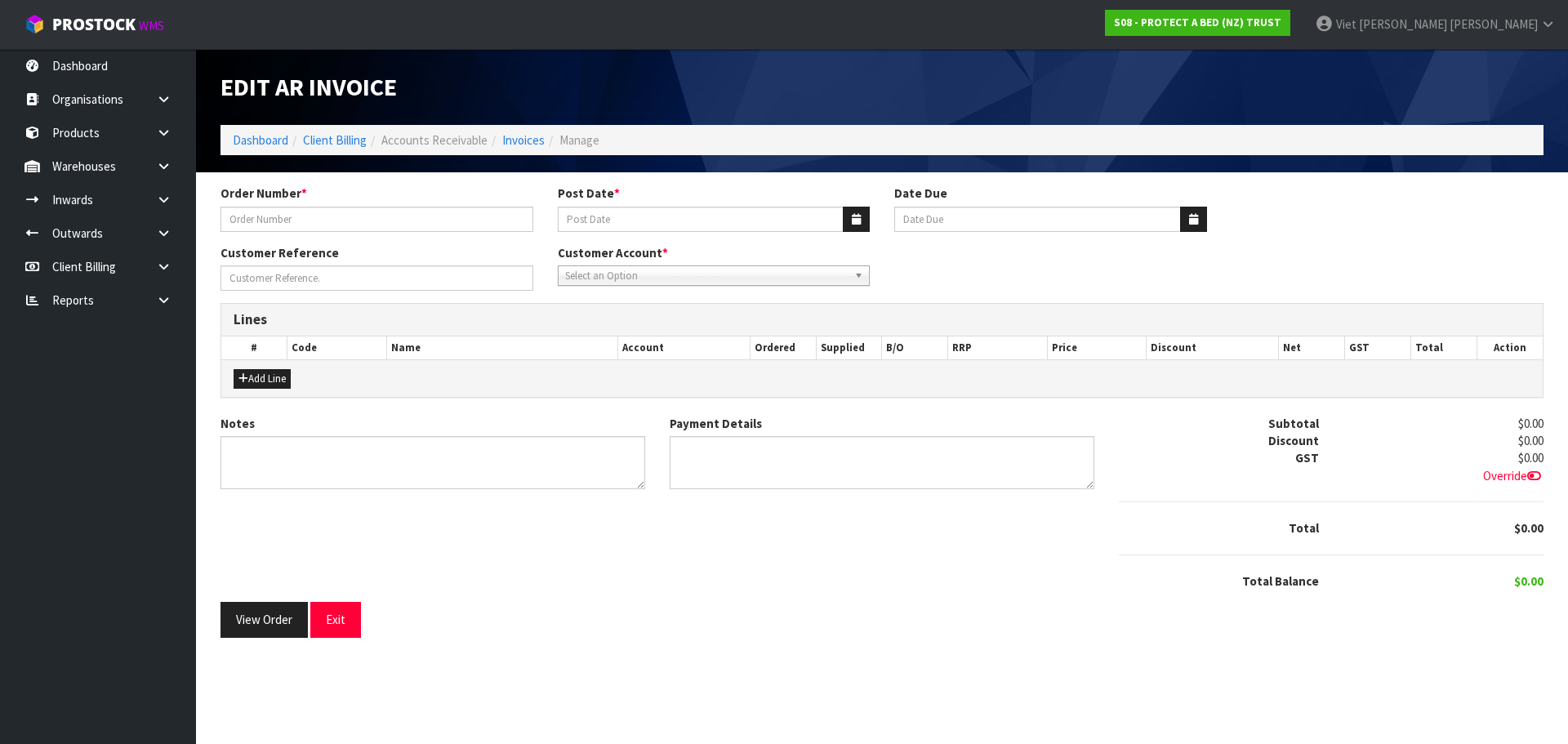
type input "277685"
type input "14/04/2025"
type input "20/05/2025"
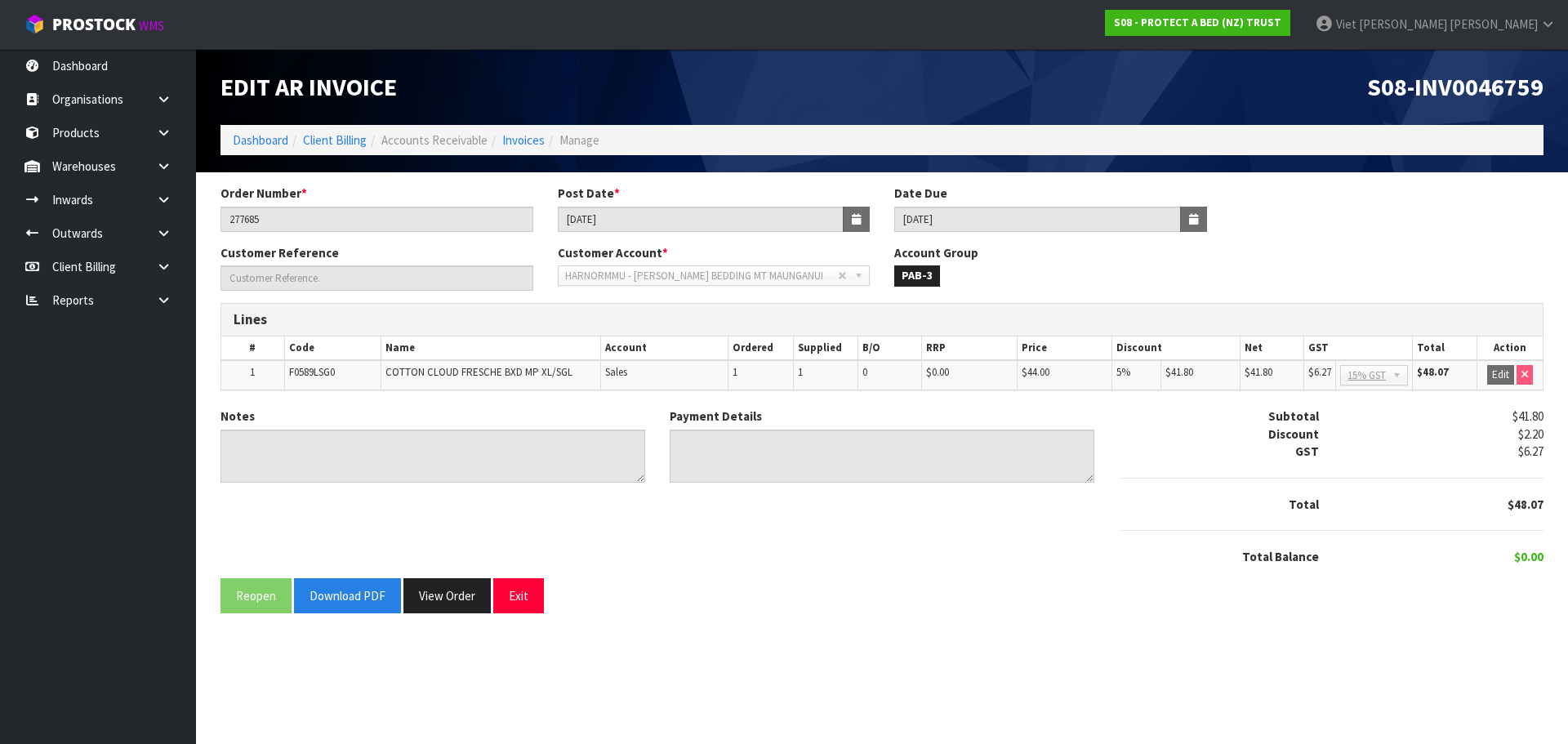
click at [1484, 85] on span "S08-INV0046759" at bounding box center [1454, 87] width 176 height 31
click at [1492, 95] on span "S08-INV0046759" at bounding box center [1454, 87] width 176 height 31
click at [1500, 91] on span "S08-INV0046759" at bounding box center [1454, 87] width 176 height 31
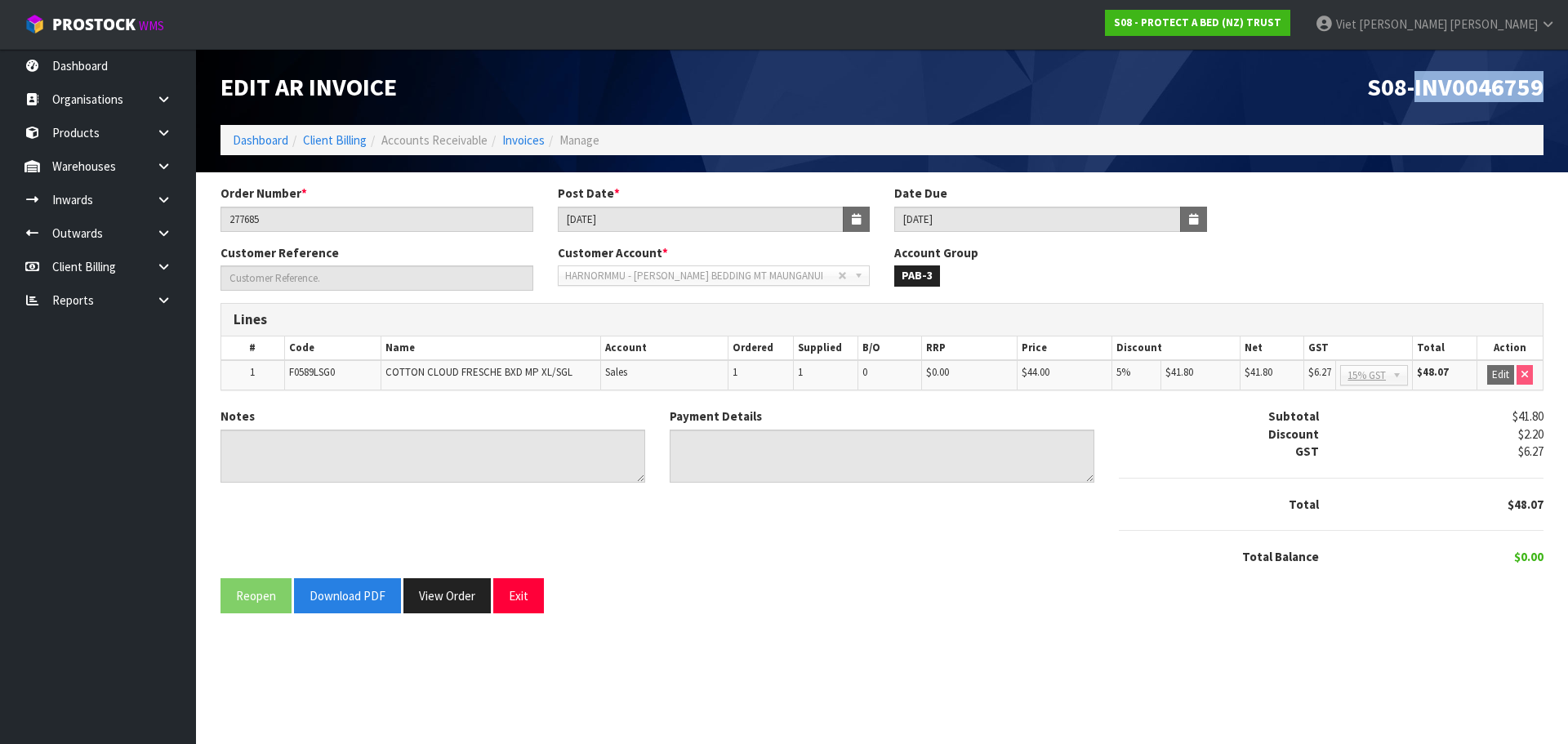
copy span "INV0046759"
click at [1039, 216] on input "20/05/2025" at bounding box center [1037, 219] width 287 height 25
click at [740, 222] on input "14/04/2025" at bounding box center [701, 219] width 287 height 25
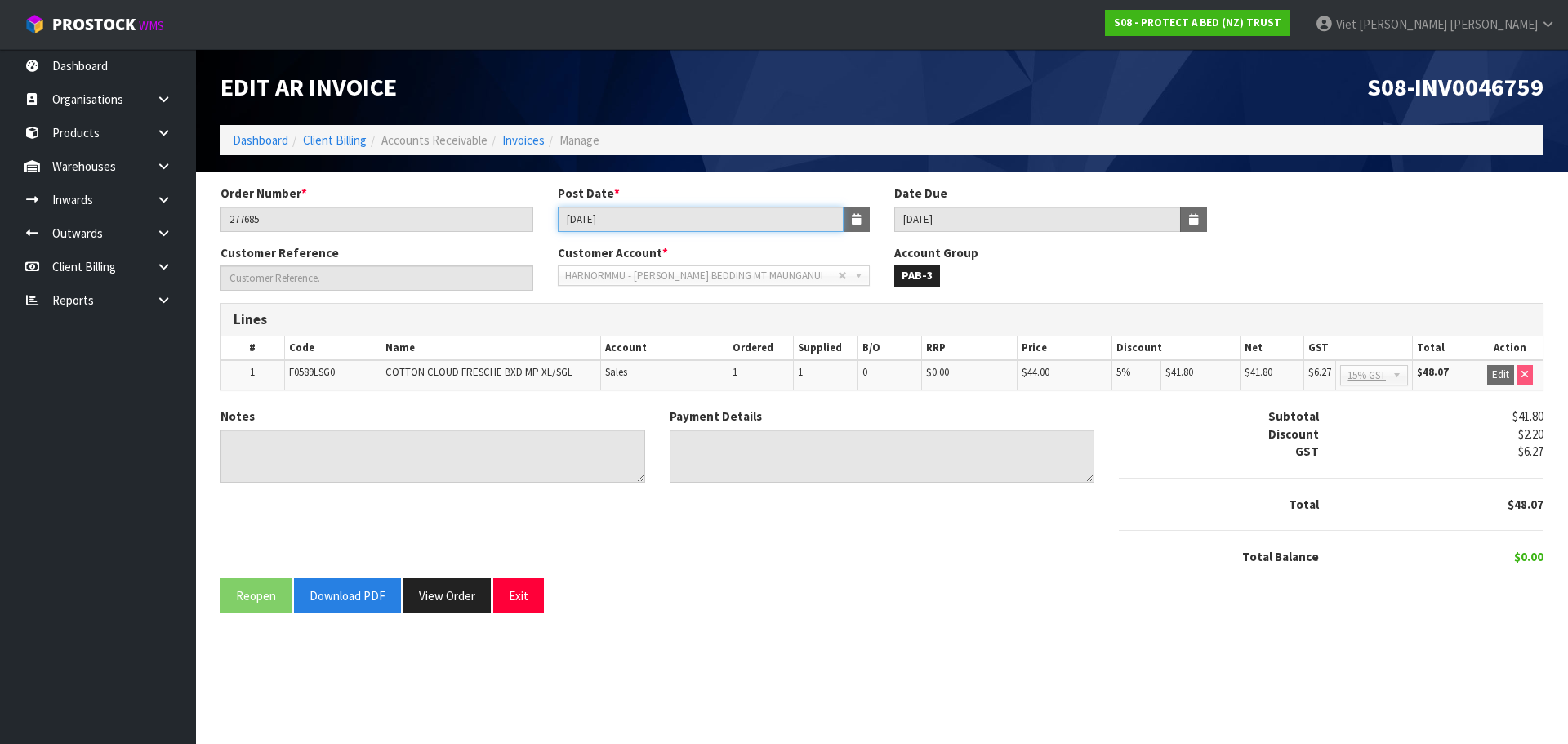
click at [740, 222] on input "14/04/2025" at bounding box center [701, 219] width 287 height 25
drag, startPoint x: 464, startPoint y: 616, endPoint x: 446, endPoint y: 602, distance: 22.8
click at [464, 616] on div "Order Number * 277685 Post Date * 14/04/2025 Date Due 20/05/2025 Customer Refer…" at bounding box center [882, 405] width 1348 height 441
click at [445, 601] on button "View Order" at bounding box center [447, 596] width 88 height 35
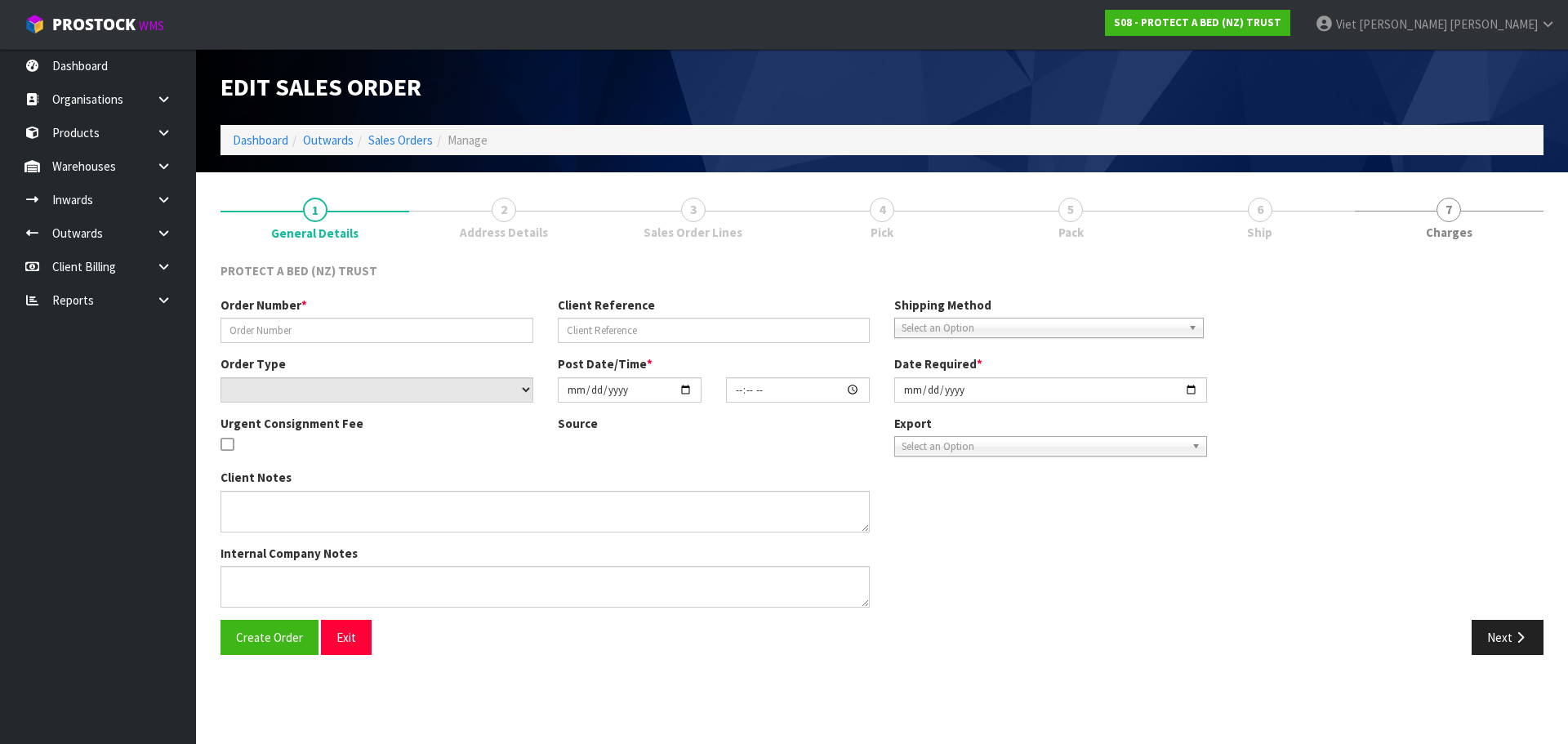
type input "277685"
select select "number:0"
type input "2025-03-10"
type input "10:28:00.000"
type input "2025-04-14"
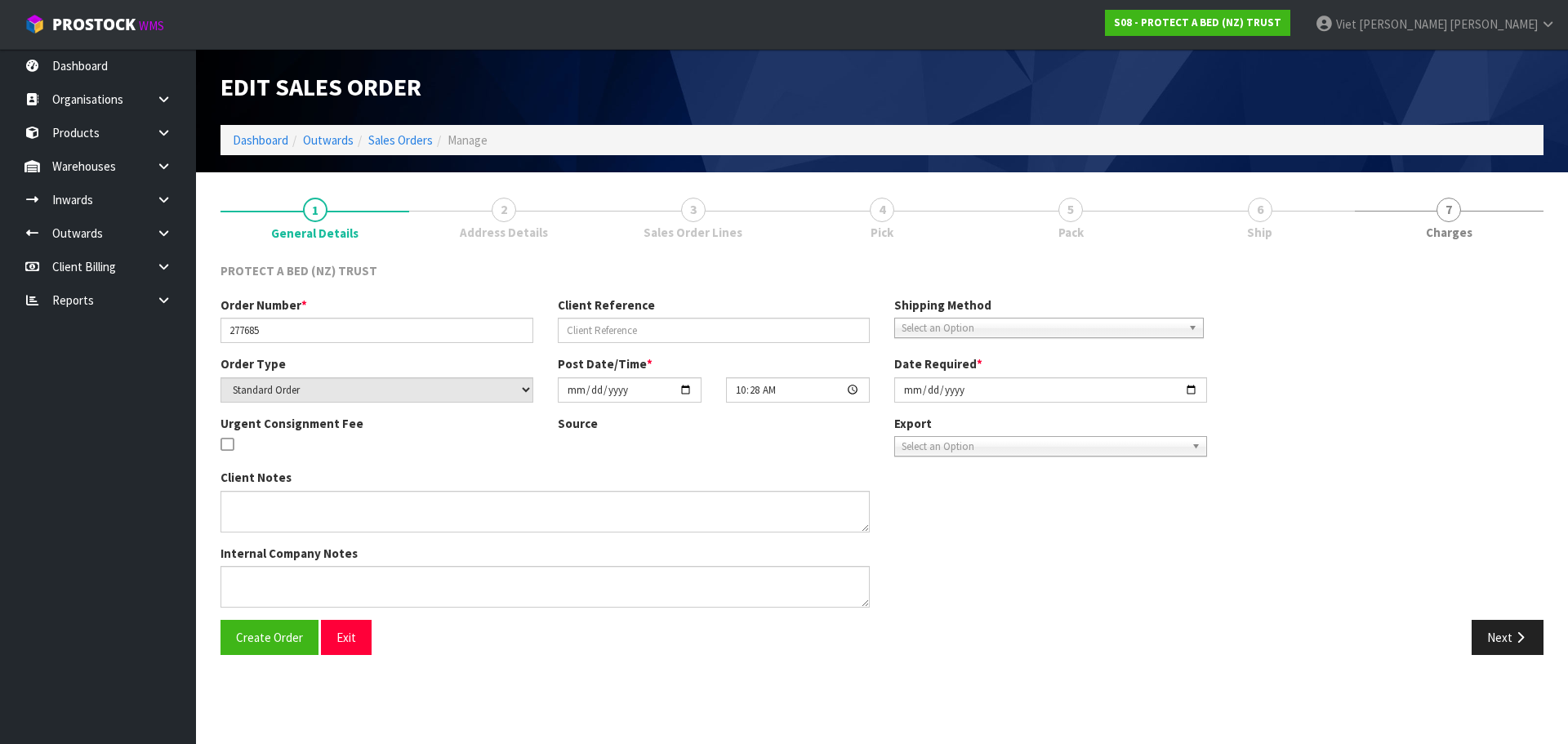
click at [1086, 205] on link "5 Pack" at bounding box center [1071, 217] width 189 height 64
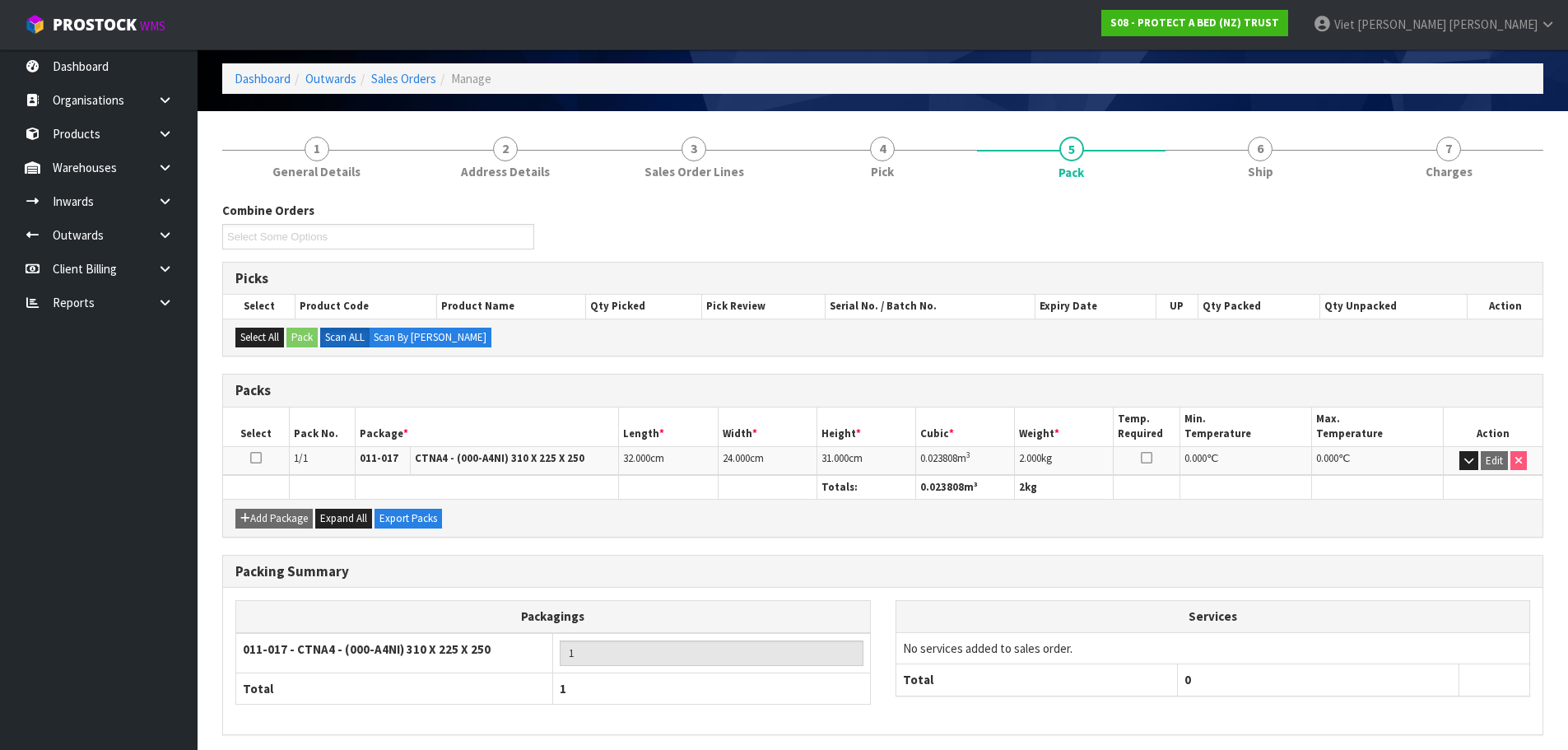
scroll to position [126, 0]
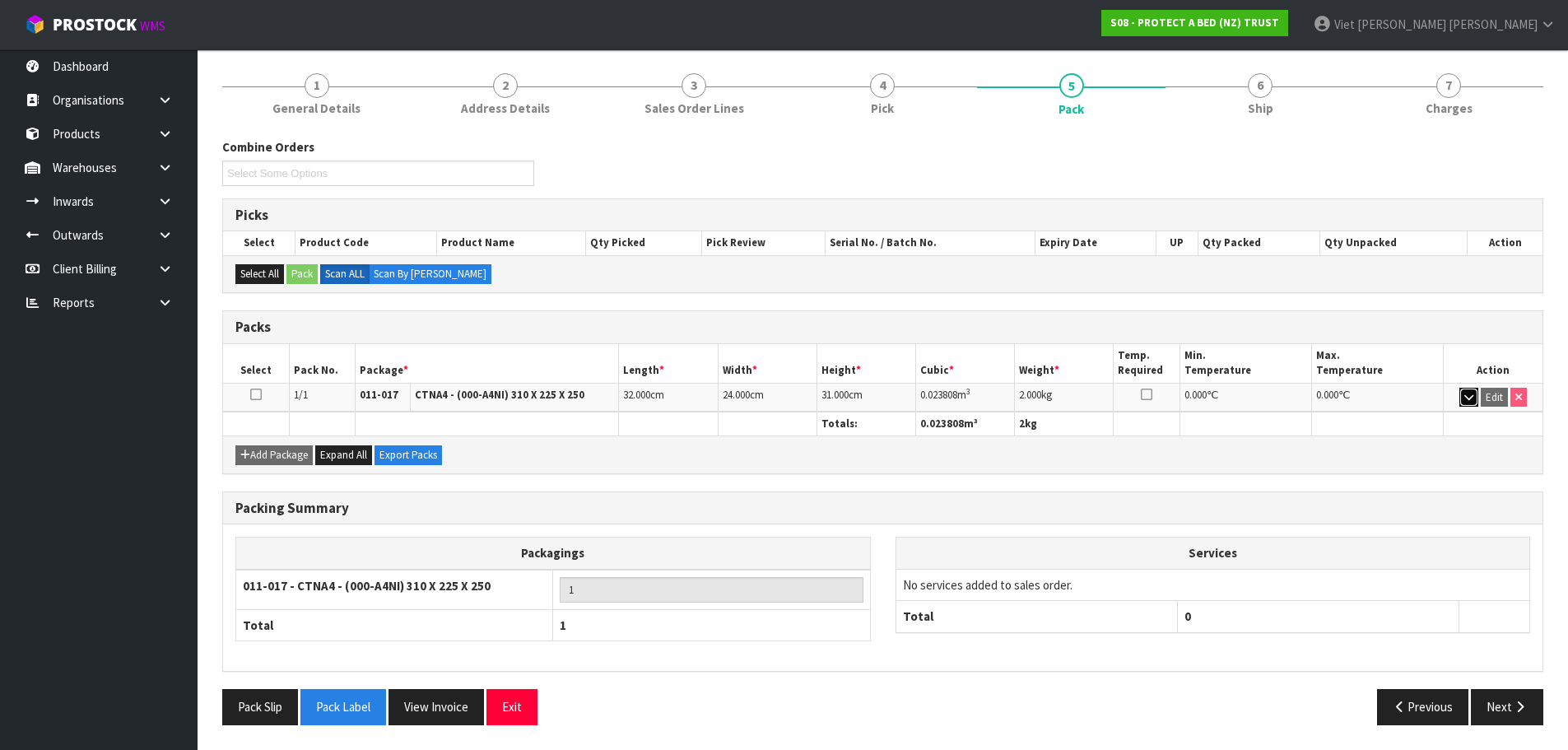
click at [1469, 395] on icon "button" at bounding box center [1468, 397] width 9 height 10
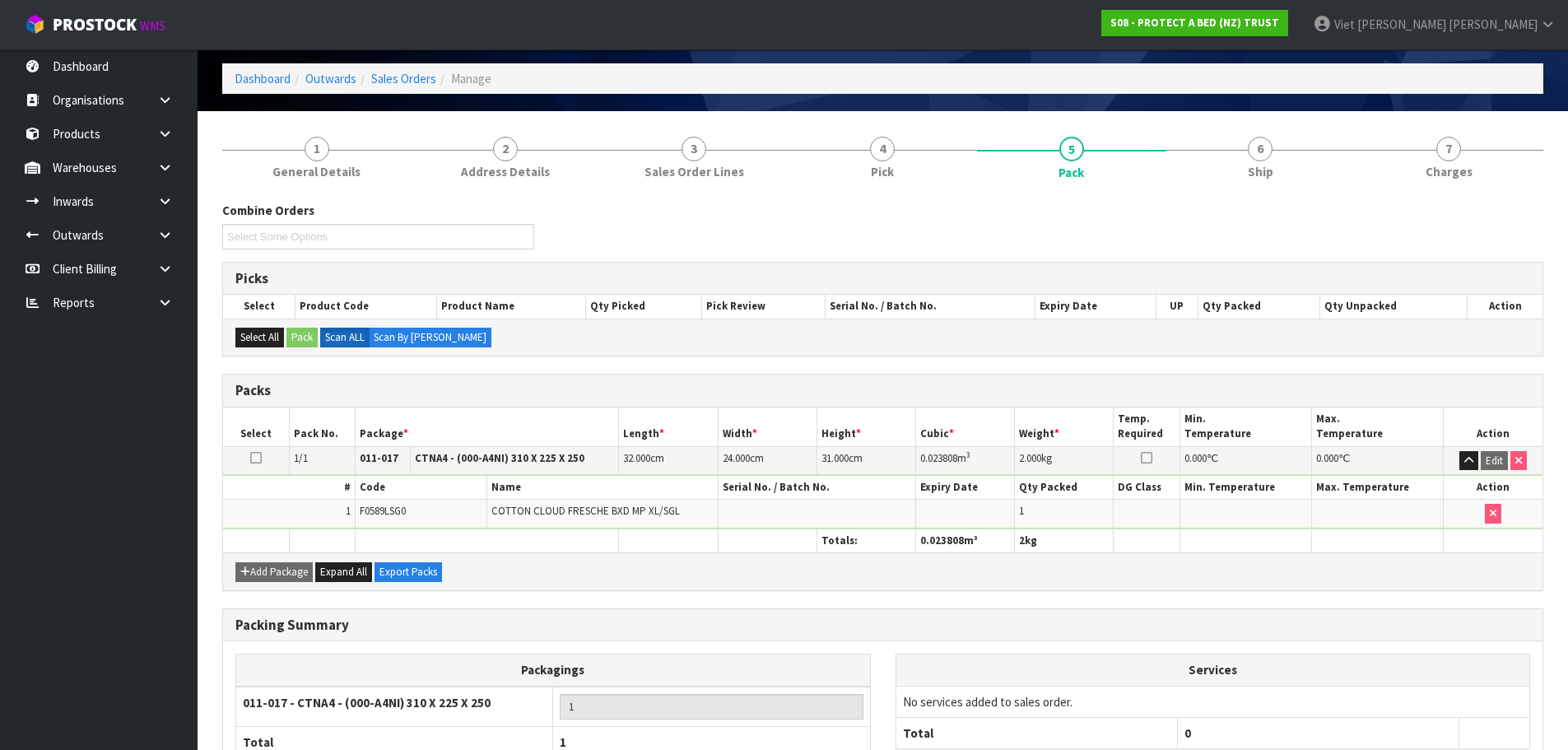
scroll to position [0, 0]
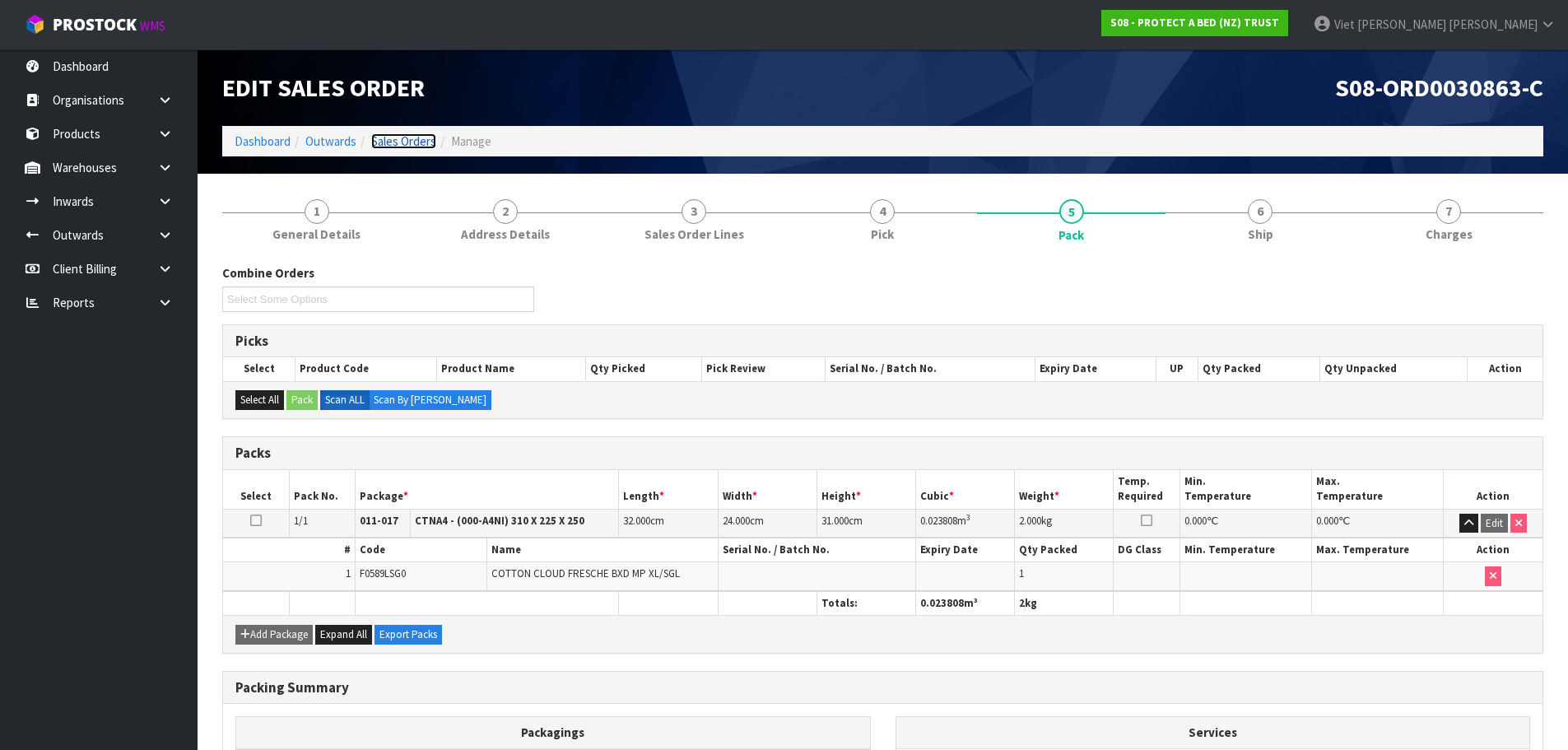
drag, startPoint x: 427, startPoint y: 144, endPoint x: 442, endPoint y: 140, distance: 15.5
click at [427, 144] on link "Sales Orders" at bounding box center [404, 142] width 65 height 16
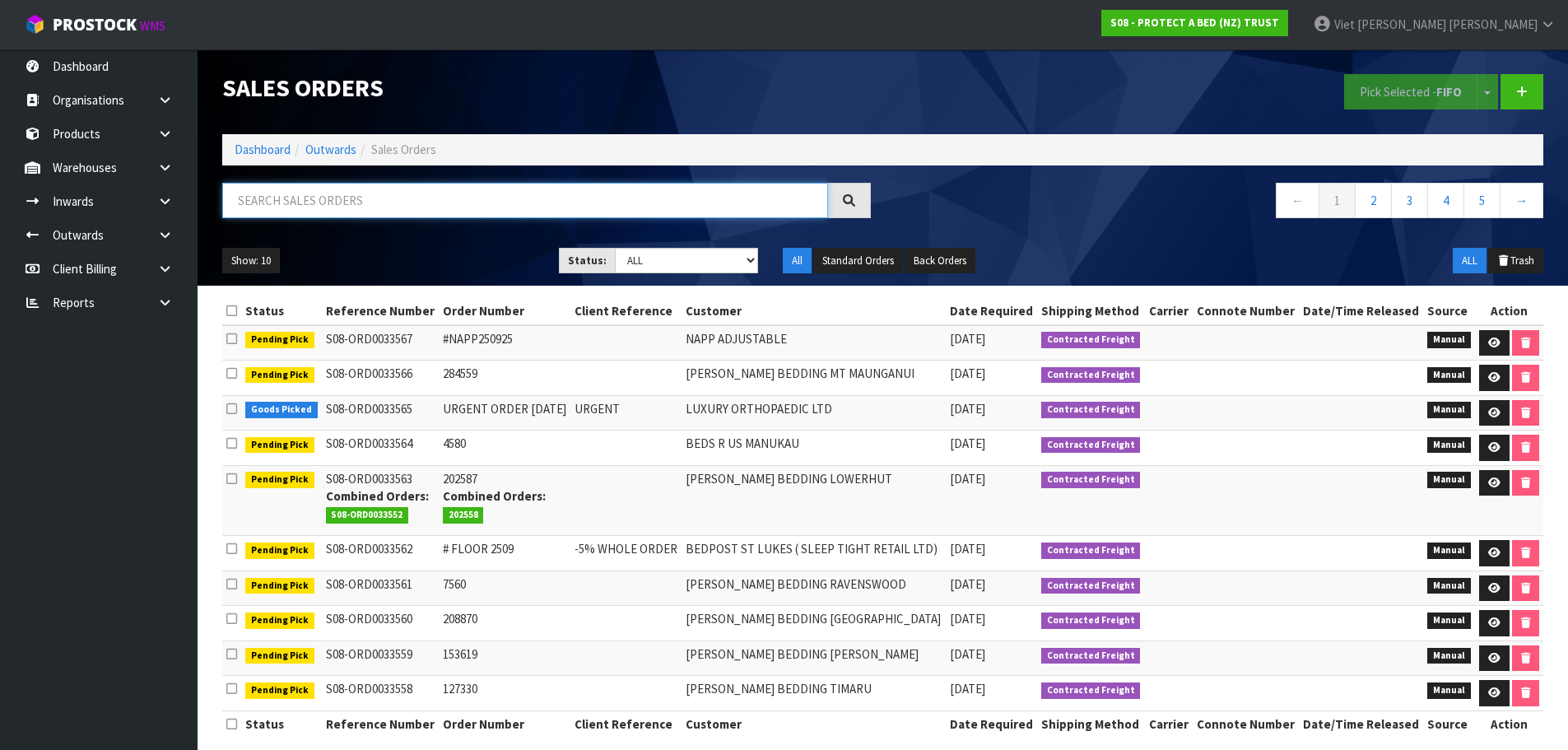
click at [331, 197] on input "text" at bounding box center [524, 200] width 606 height 35
type input "123164"
click at [490, 197] on input "123164" at bounding box center [524, 200] width 606 height 35
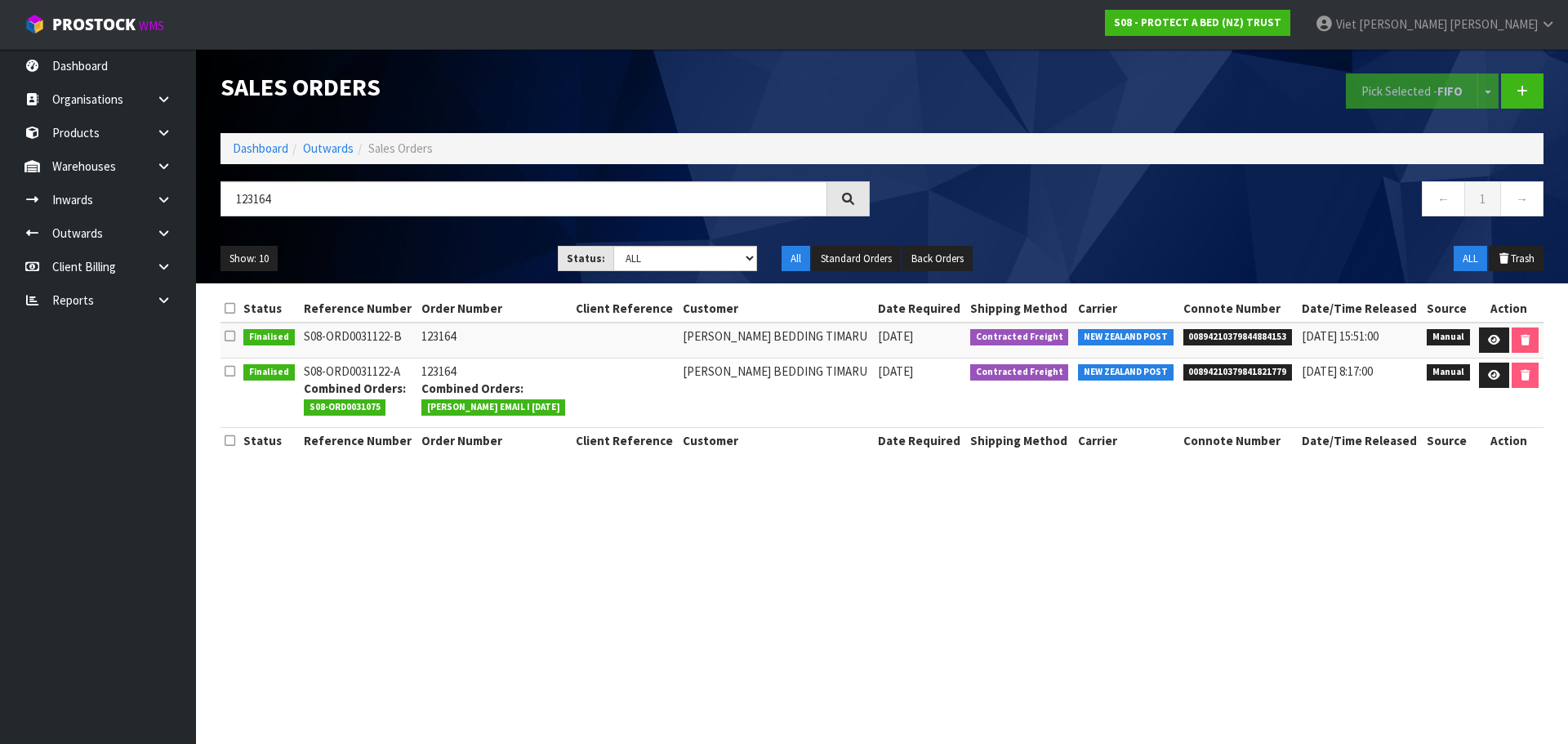
click at [1219, 251] on div "ALL Trash" at bounding box center [1388, 258] width 337 height 26
click at [1499, 348] on link at bounding box center [1493, 341] width 30 height 26
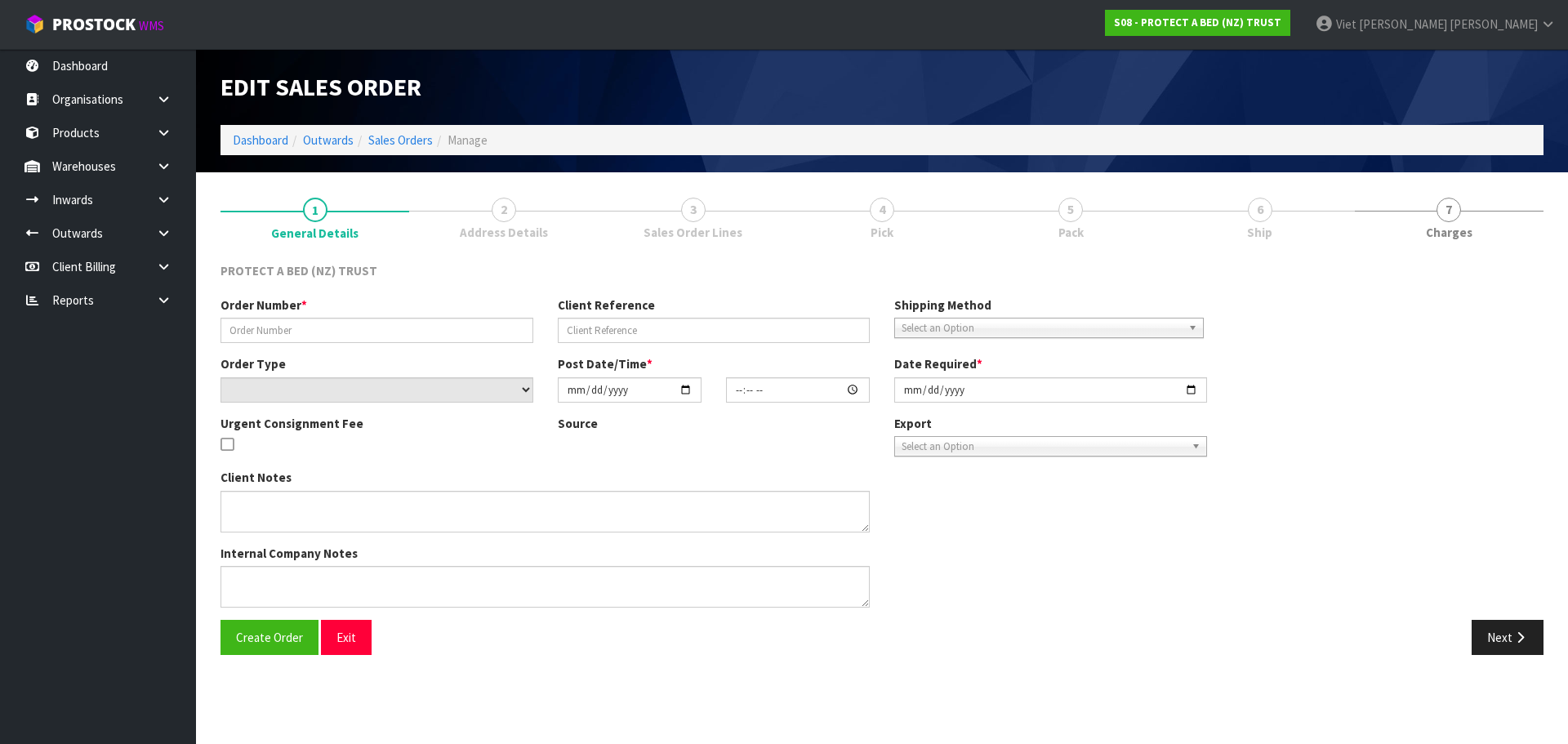
type input "123164"
select select "number:0"
type input "2025-04-02"
type input "08:59:00.000"
type input "2025-04-14"
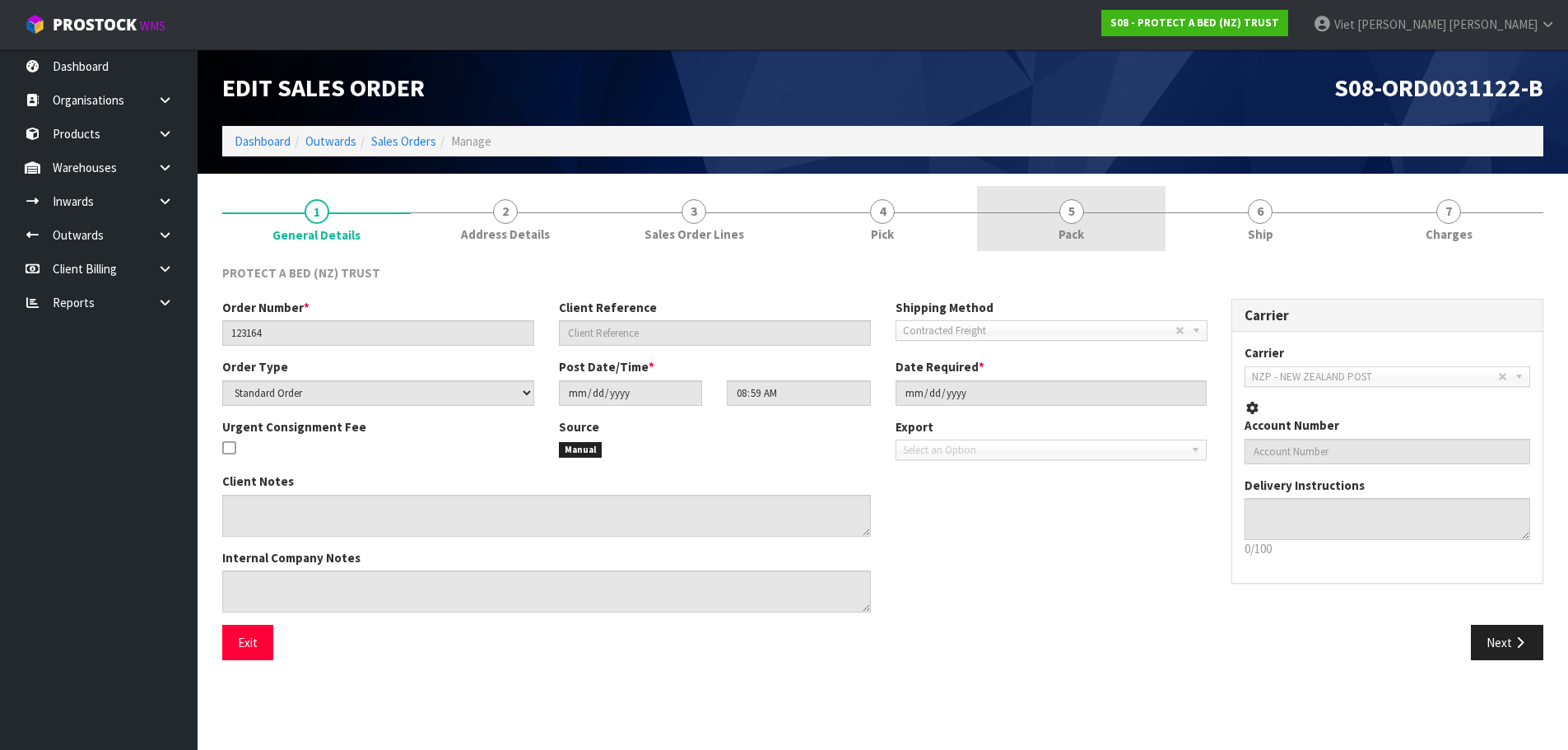
click at [1113, 210] on link "5 Pack" at bounding box center [1072, 219] width 189 height 65
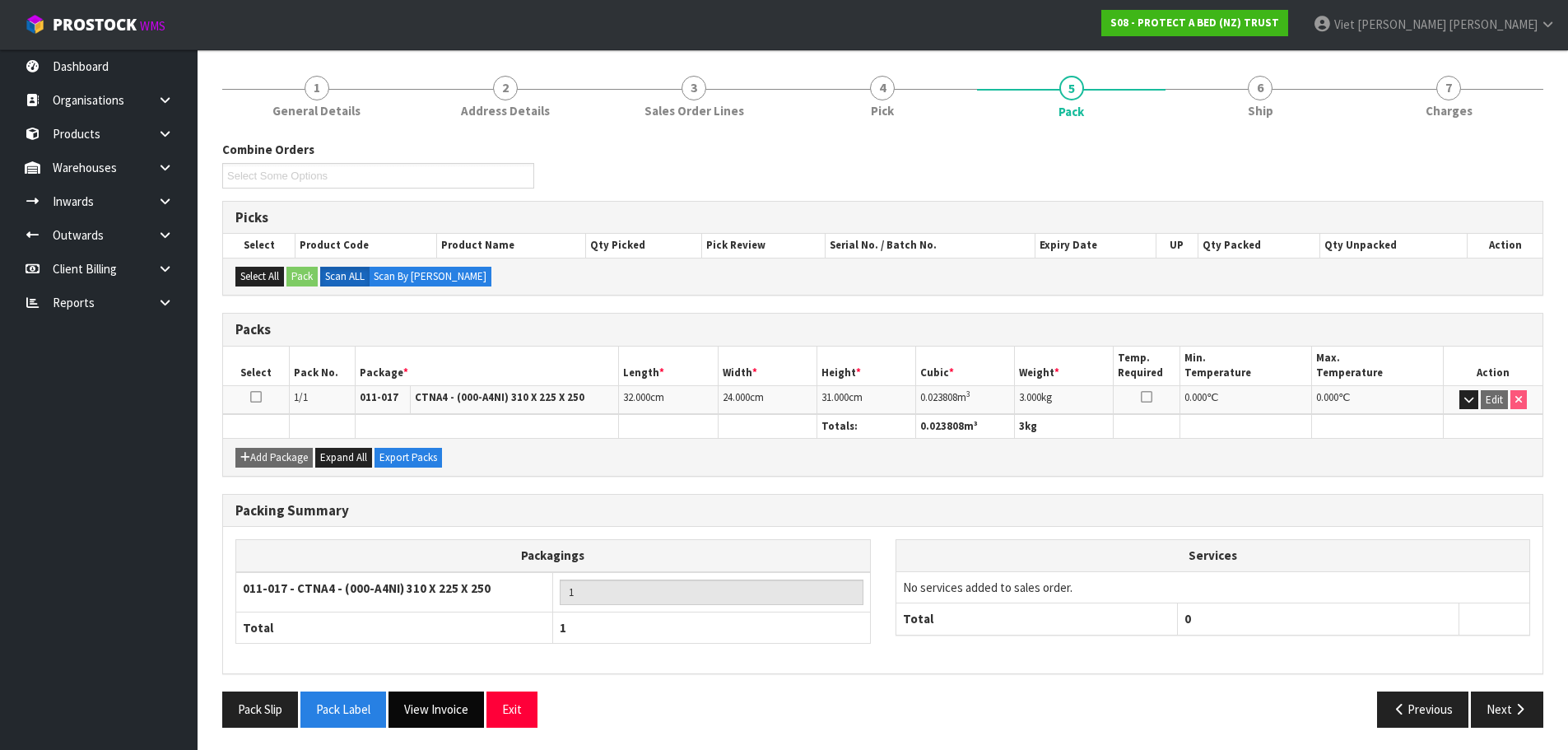
scroll to position [126, 0]
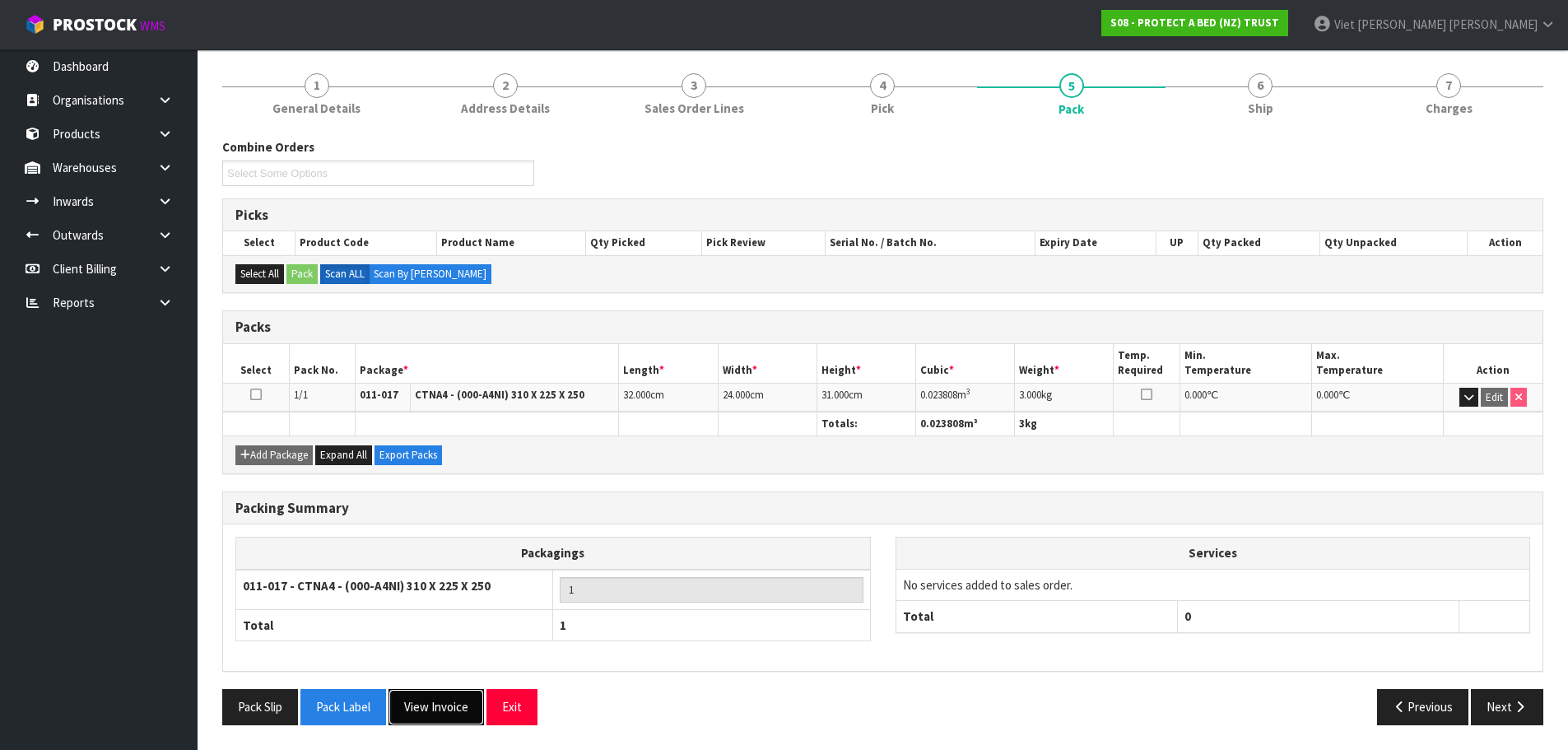
click at [419, 702] on button "View Invoice" at bounding box center [435, 706] width 95 height 35
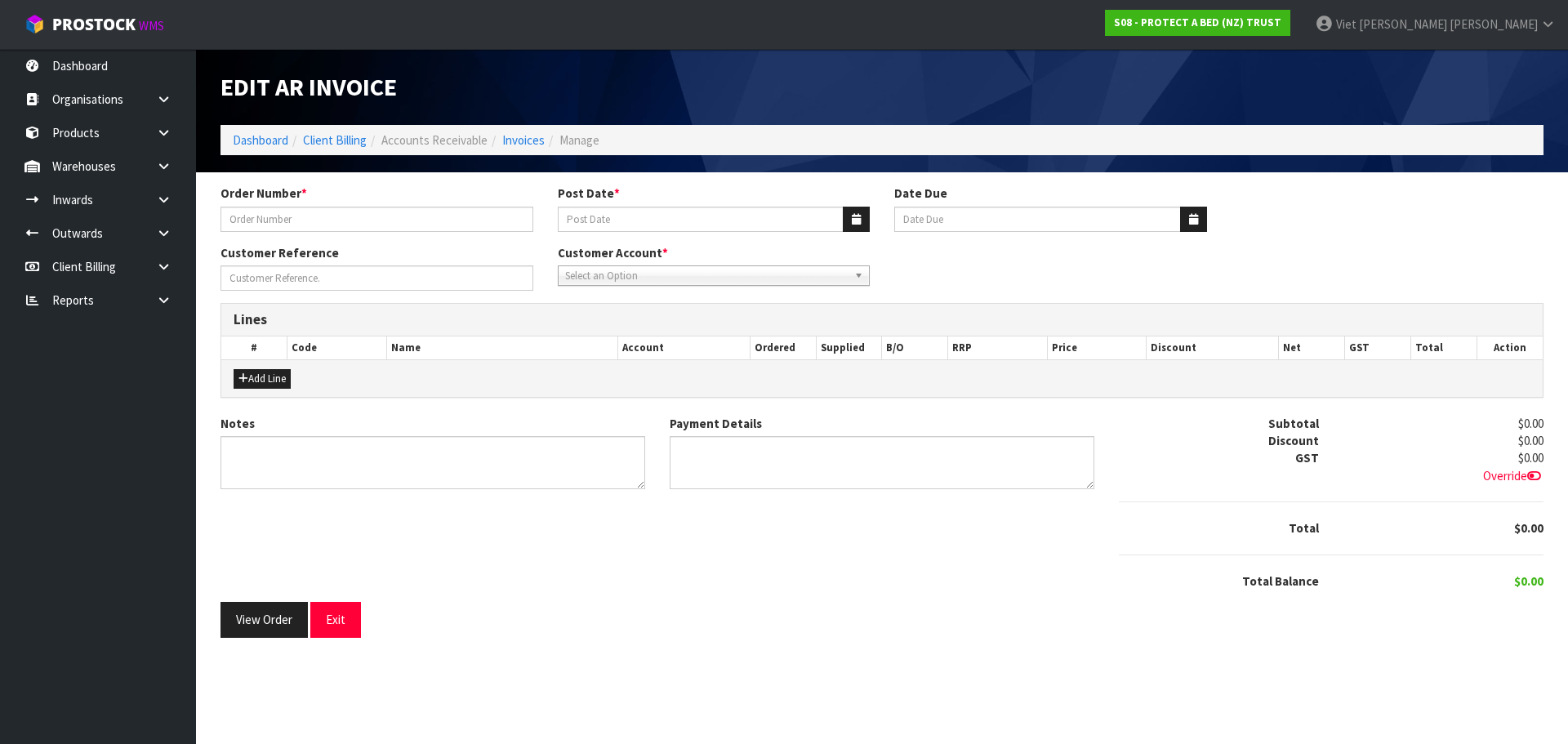
type input "123164"
type input "14/04/2025"
type input "20/05/2025"
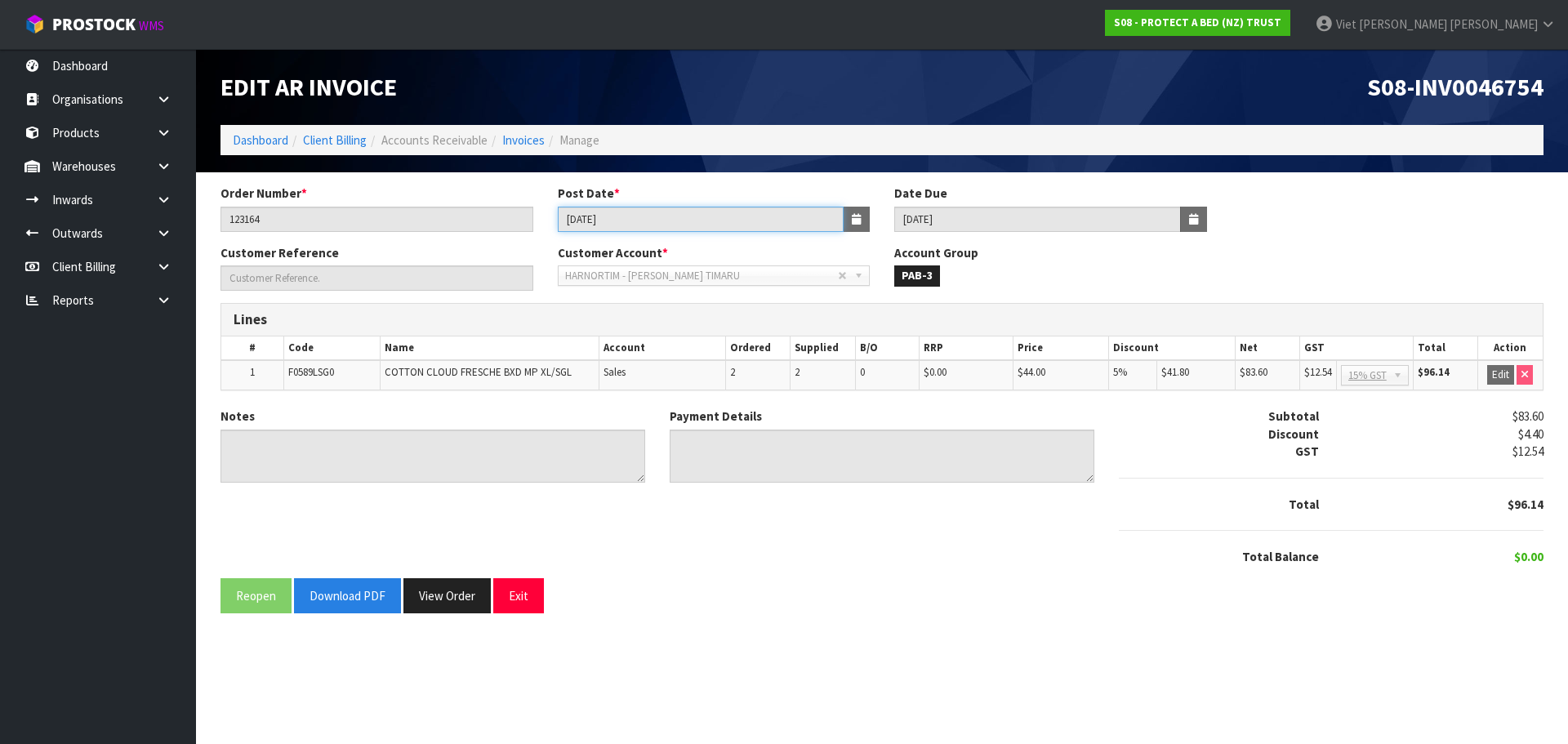
click at [679, 225] on input "14/04/2025" at bounding box center [701, 219] width 287 height 25
click at [1494, 84] on span "S08-INV0046754" at bounding box center [1454, 87] width 176 height 31
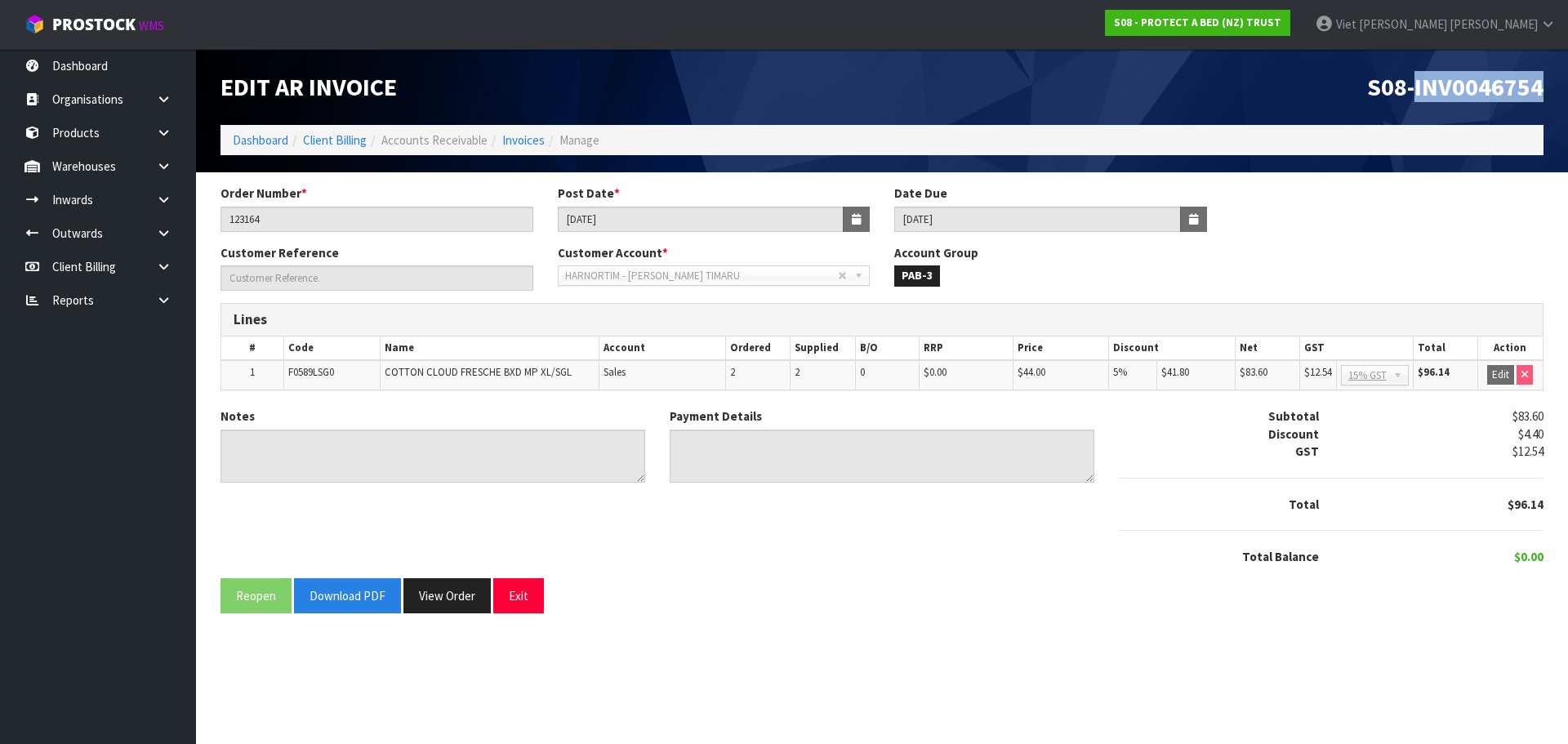
click at [1494, 84] on span "S08-INV0046754" at bounding box center [1454, 87] width 176 height 31
copy span "INV0046754"
click at [468, 602] on button "View Order" at bounding box center [447, 596] width 88 height 35
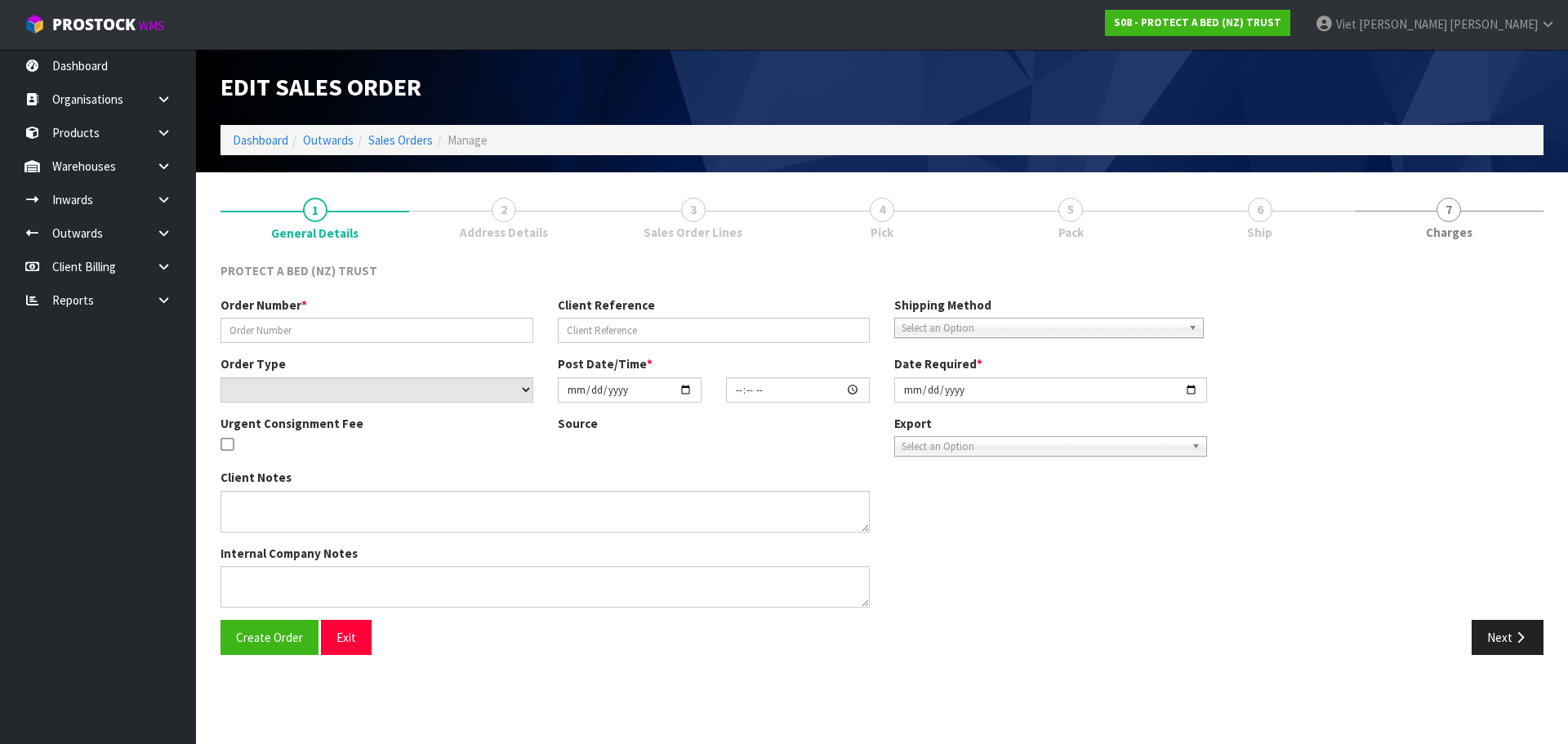
type input "123164"
select select "number:0"
type input "2025-04-02"
type input "08:59:00.000"
type input "2025-04-14"
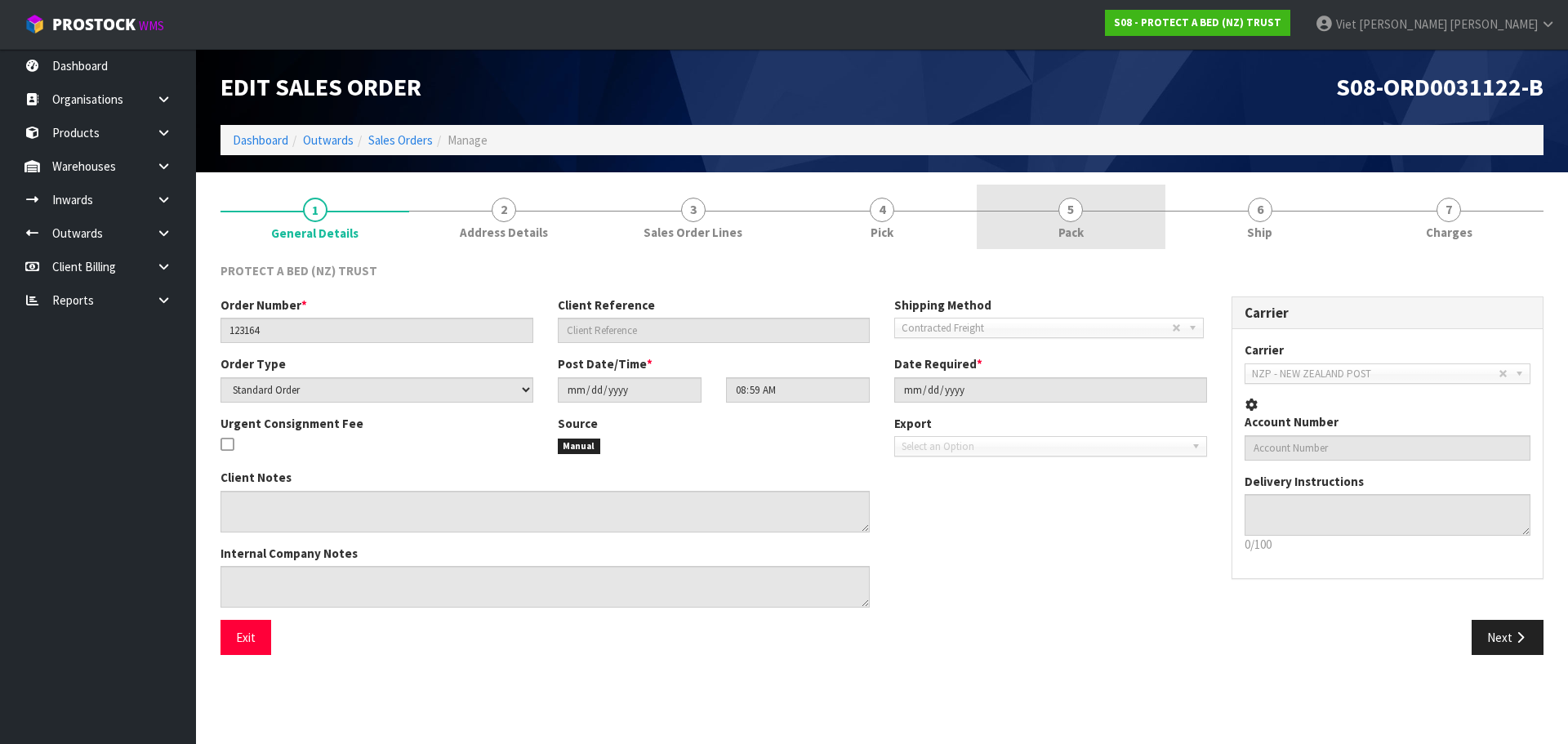
click at [1035, 216] on link "5 Pack" at bounding box center [1071, 217] width 189 height 64
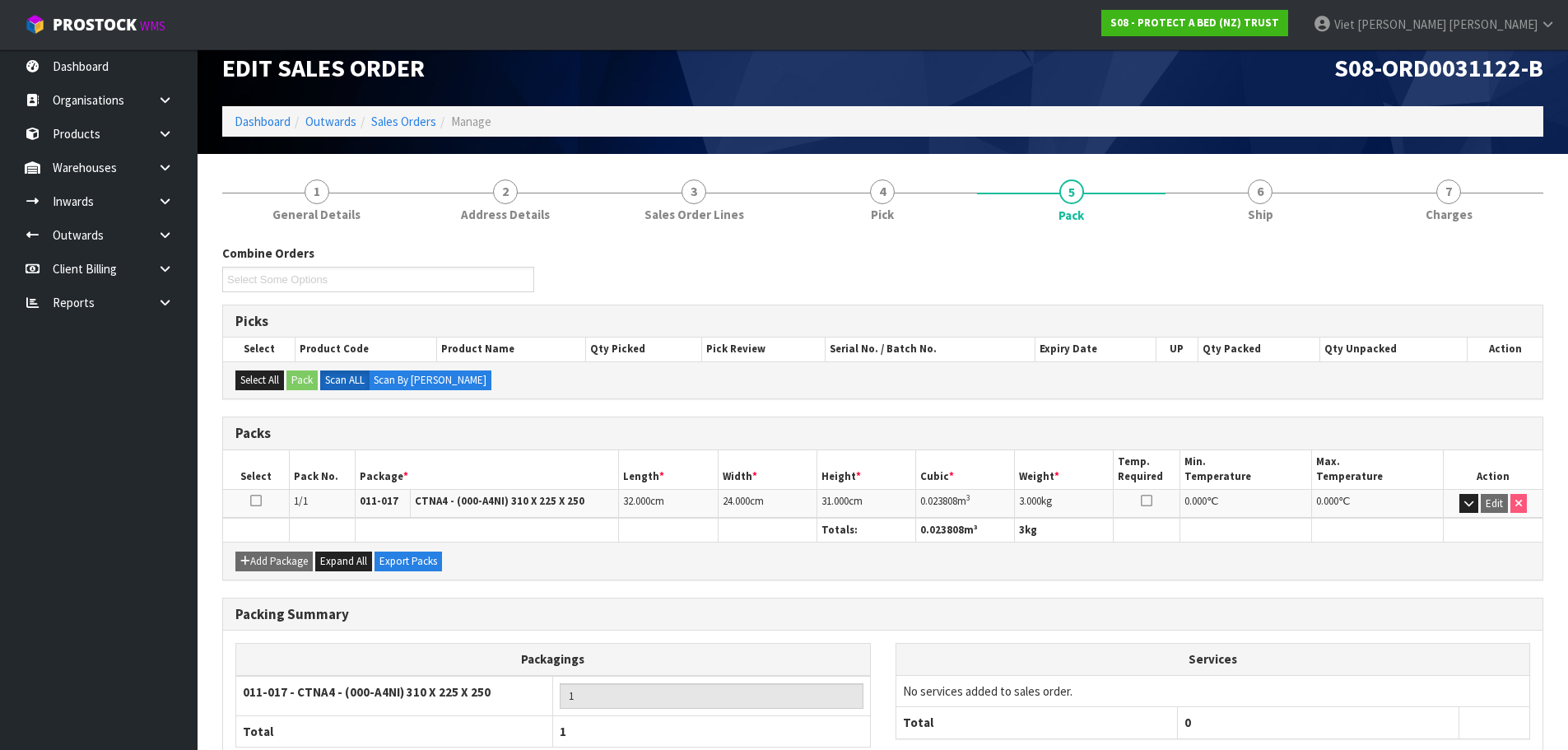
scroll to position [126, 0]
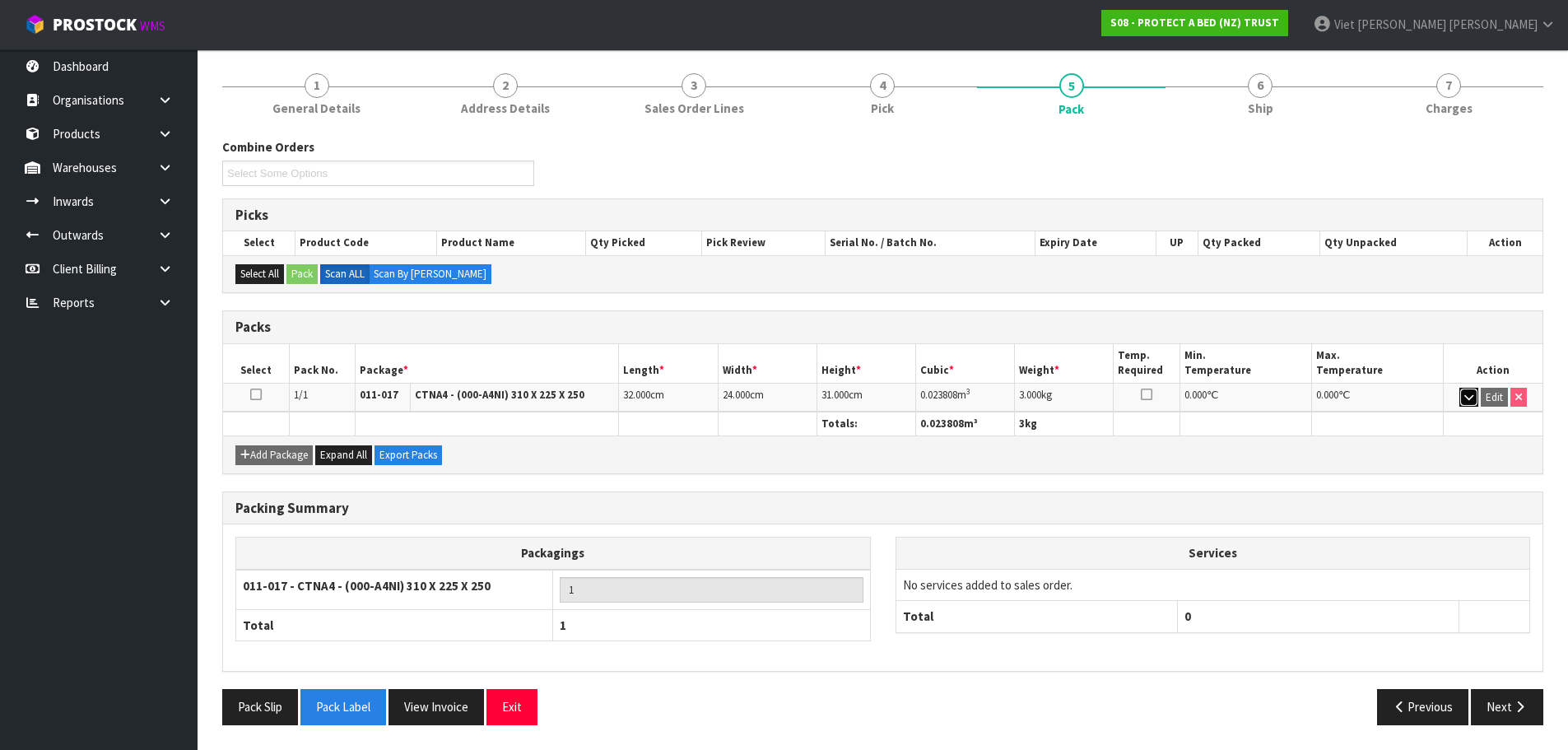
click at [1460, 394] on button "button" at bounding box center [1469, 398] width 19 height 20
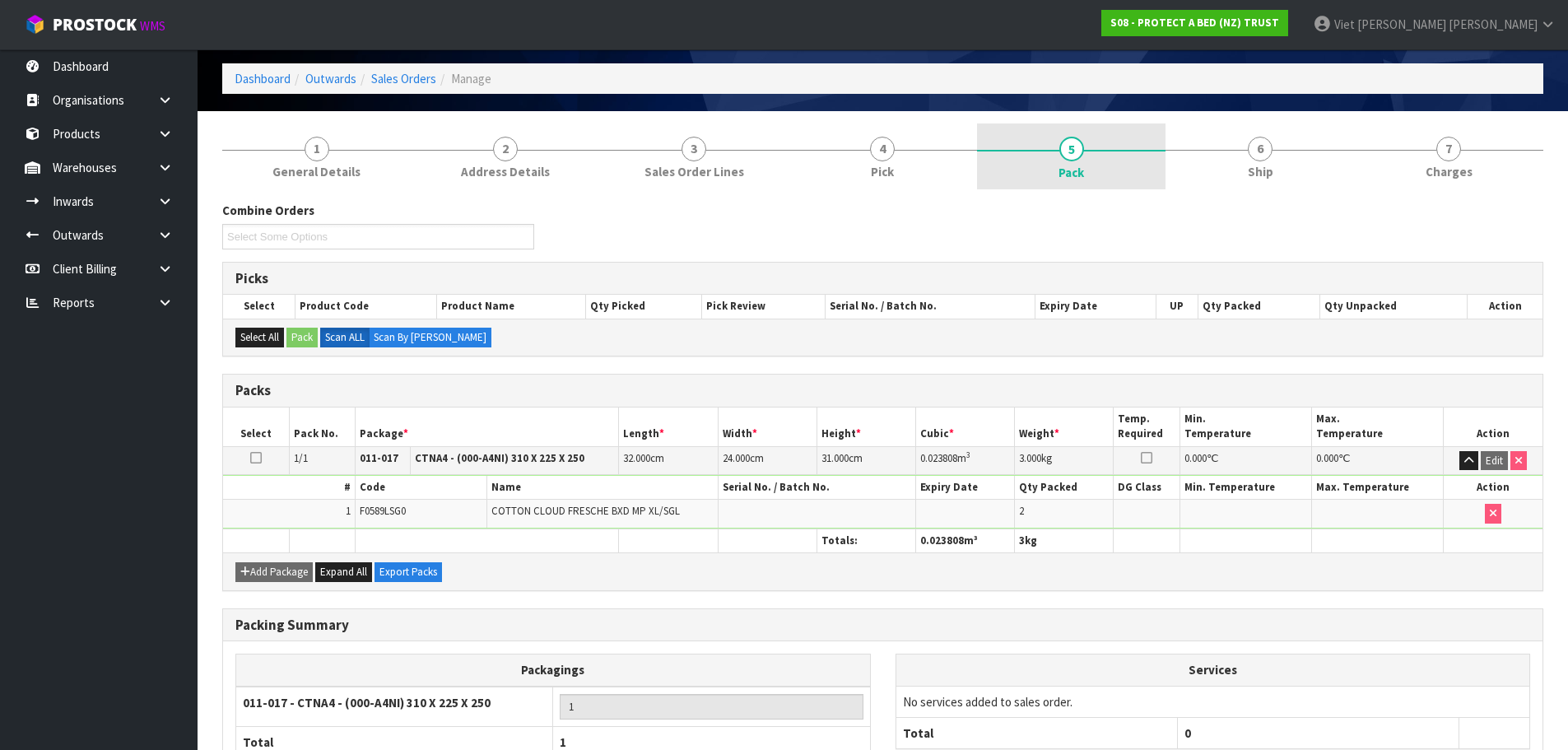
scroll to position [0, 0]
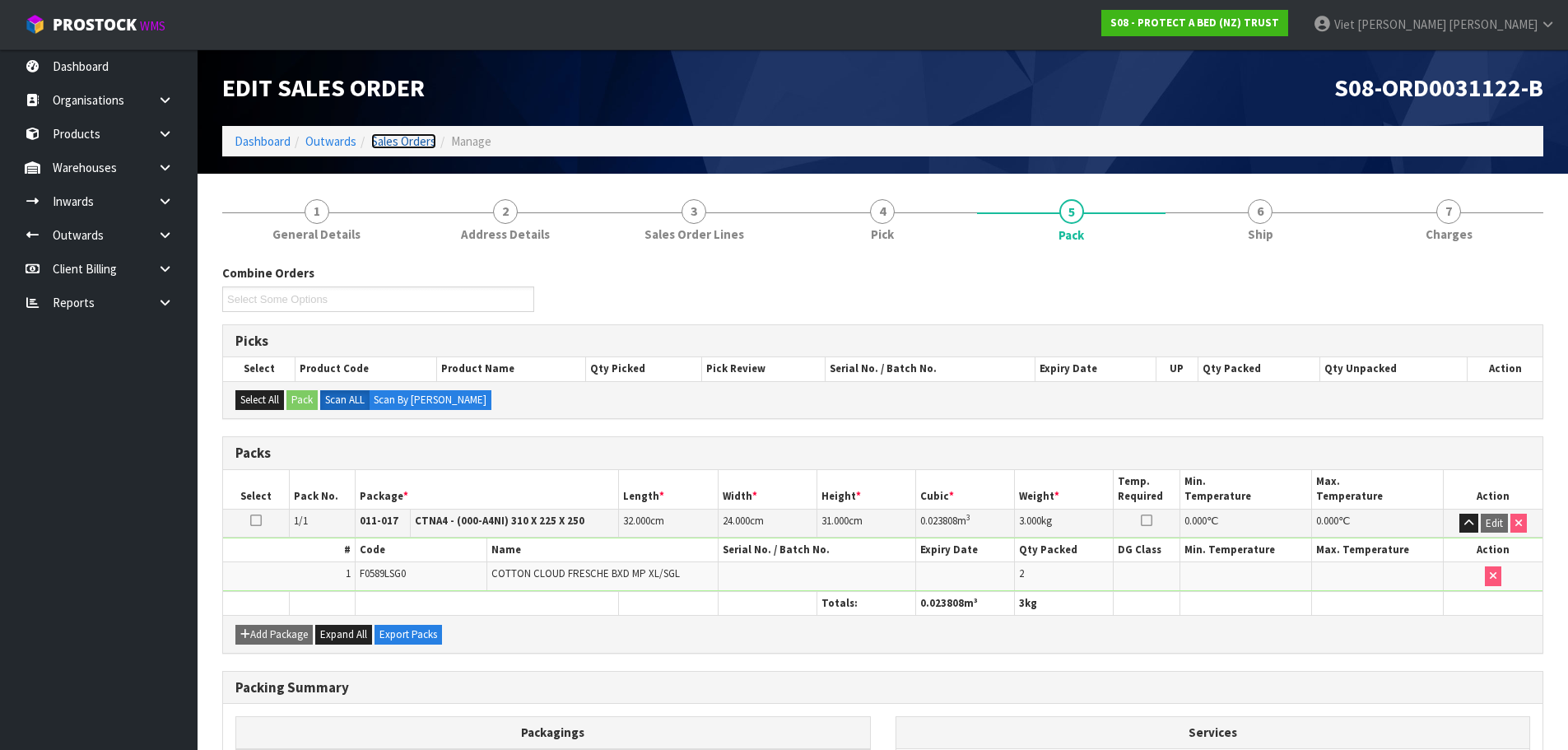
click at [402, 135] on link "Sales Orders" at bounding box center [404, 142] width 65 height 16
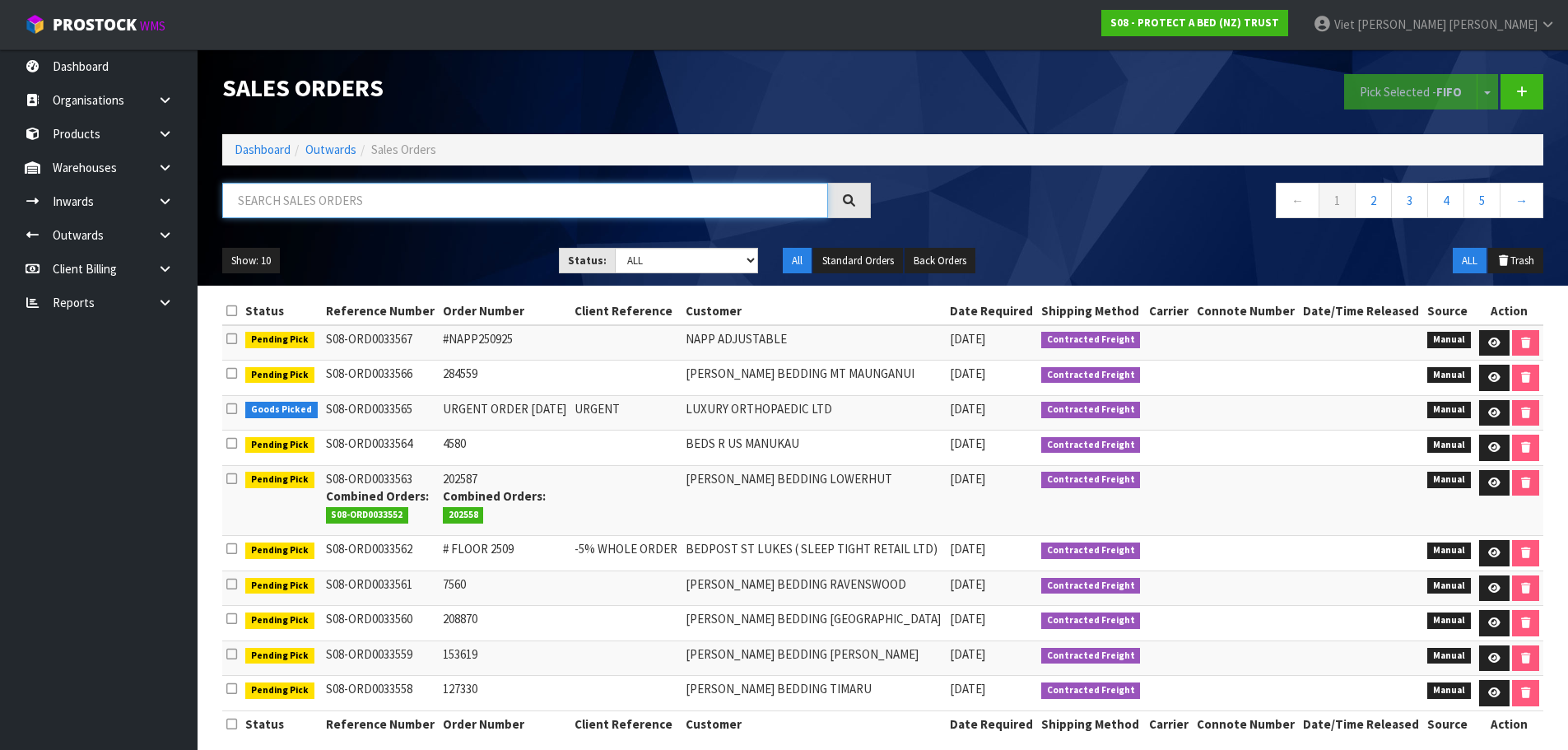
click at [574, 203] on input "text" at bounding box center [524, 200] width 606 height 35
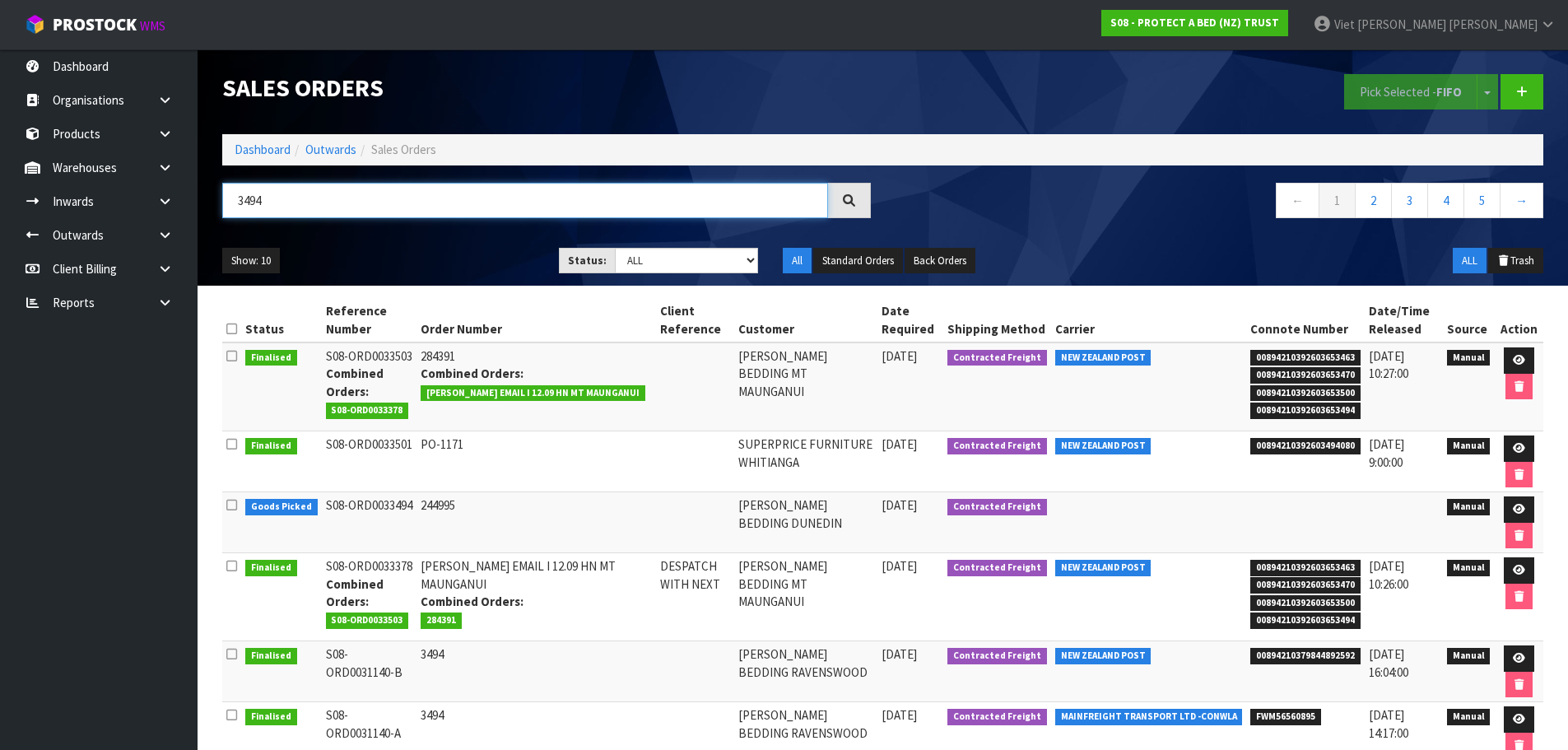
type input "3494"
click at [585, 214] on input "3494" at bounding box center [524, 200] width 606 height 35
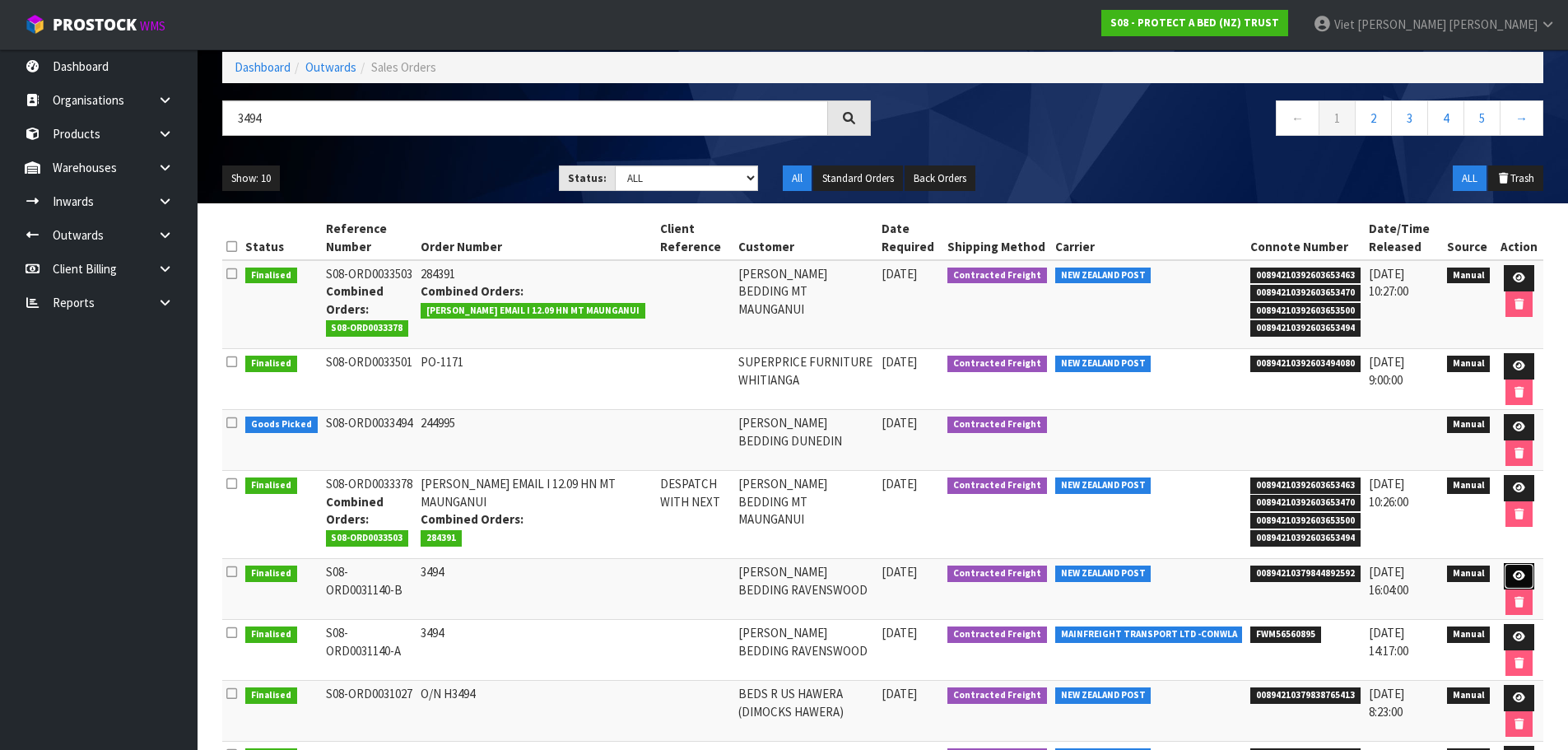
drag, startPoint x: 1522, startPoint y: 579, endPoint x: 1511, endPoint y: 579, distance: 11.0
click at [1522, 579] on link at bounding box center [1518, 576] width 31 height 26
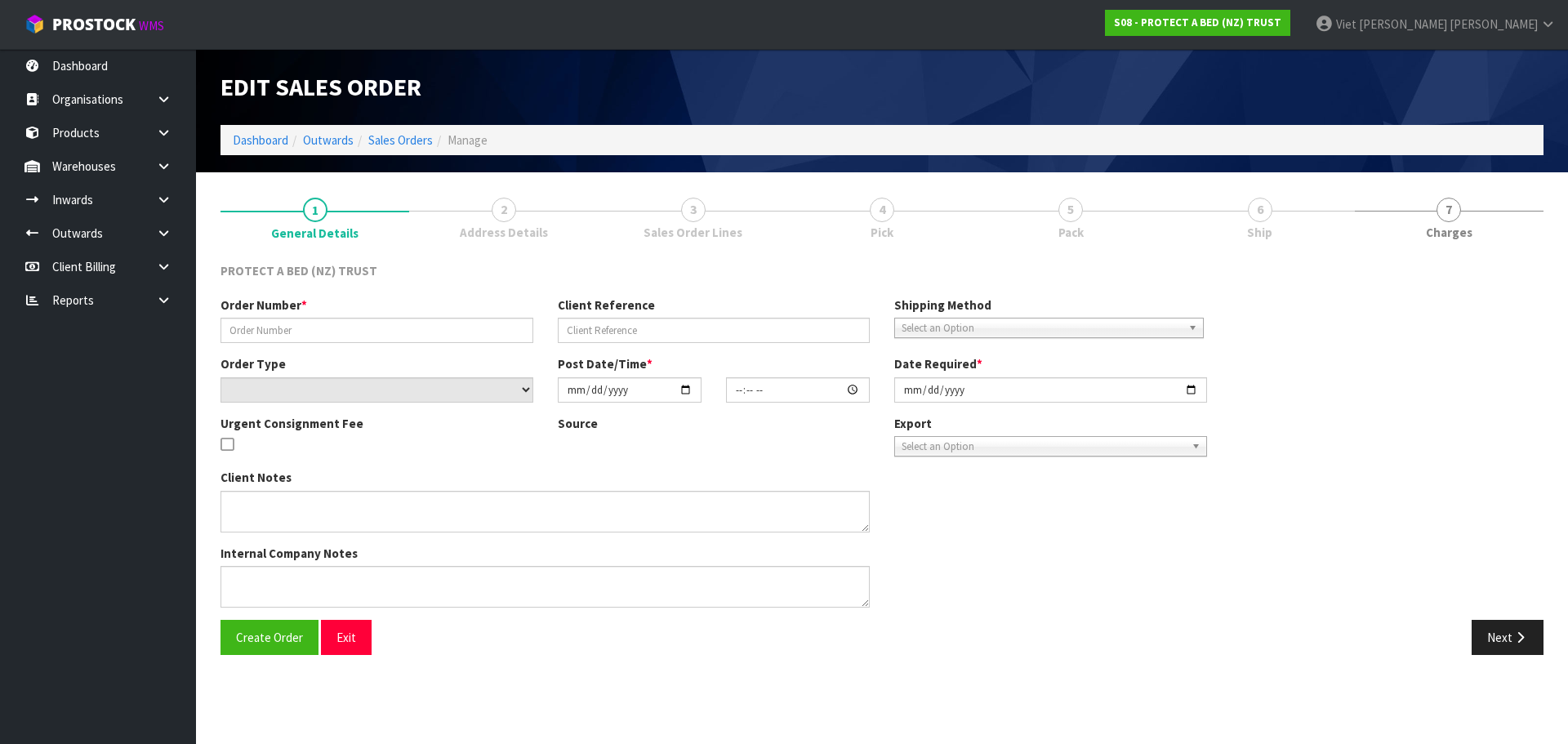
type input "3494"
select select "number:0"
type input "2025-04-02"
type input "11:38:00.000"
type input "2025-04-14"
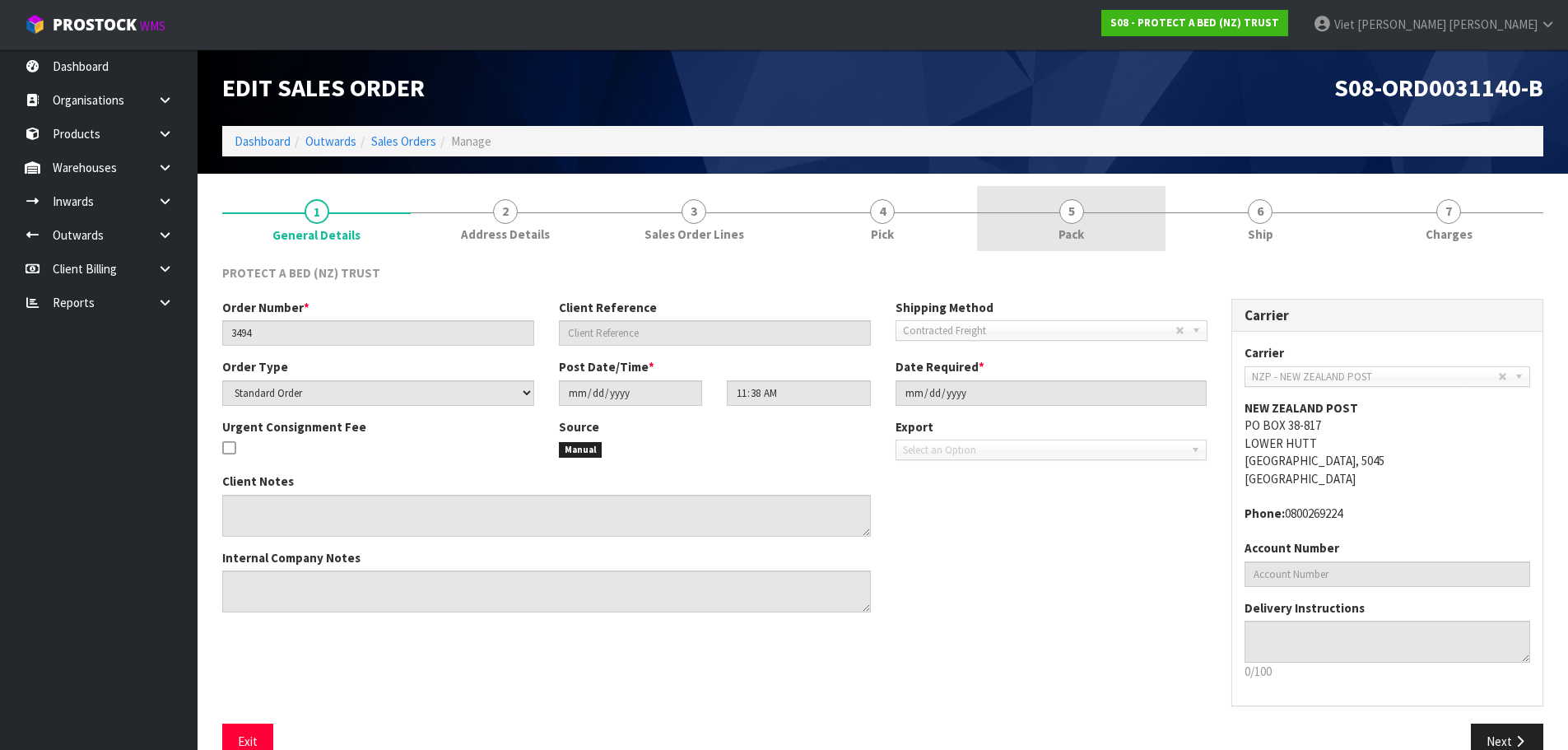
click at [1112, 220] on link "5 Pack" at bounding box center [1072, 219] width 189 height 65
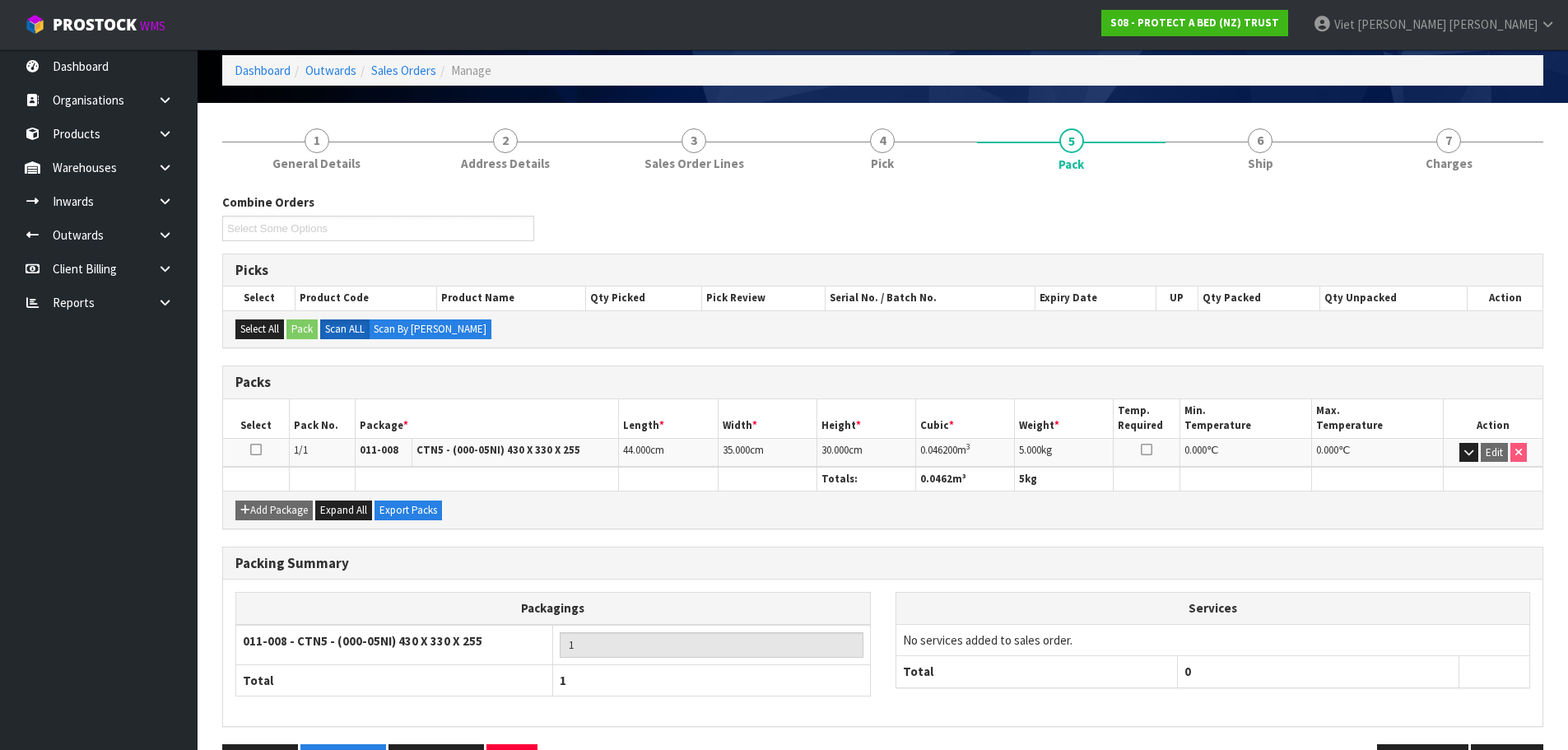
scroll to position [126, 0]
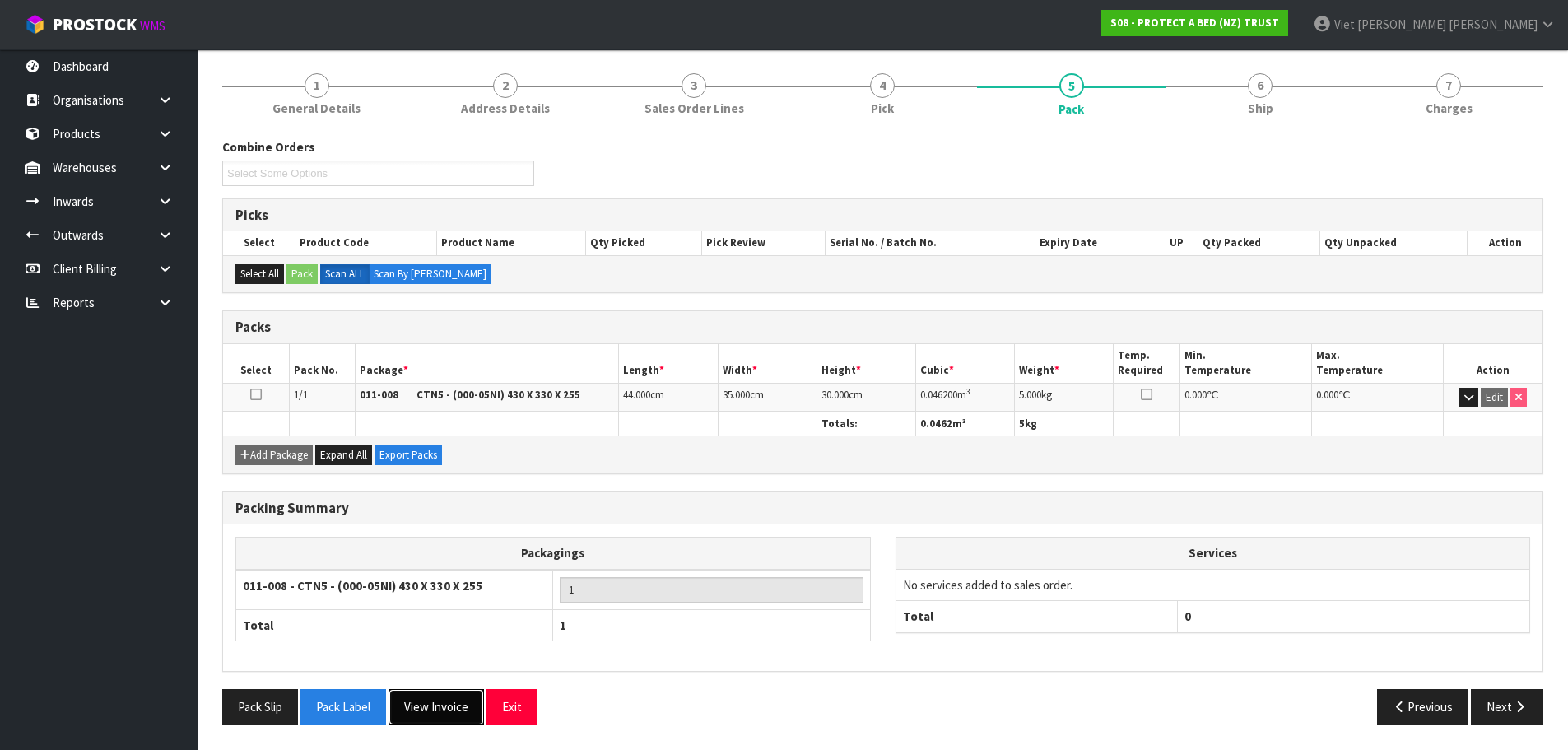
click at [444, 719] on button "View Invoice" at bounding box center [435, 706] width 95 height 35
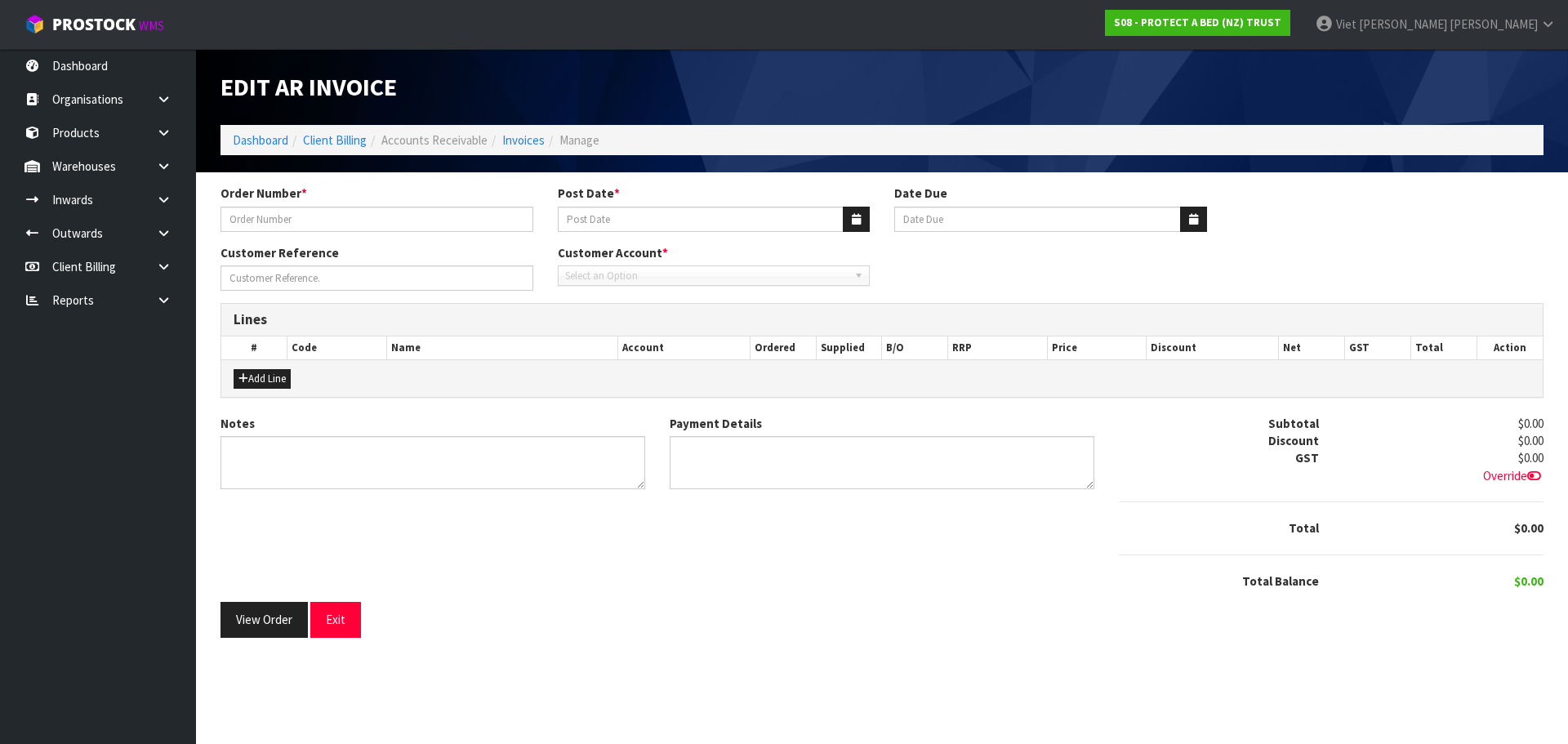
type input "3494"
type input "14/04/2025"
type input "20/05/2025"
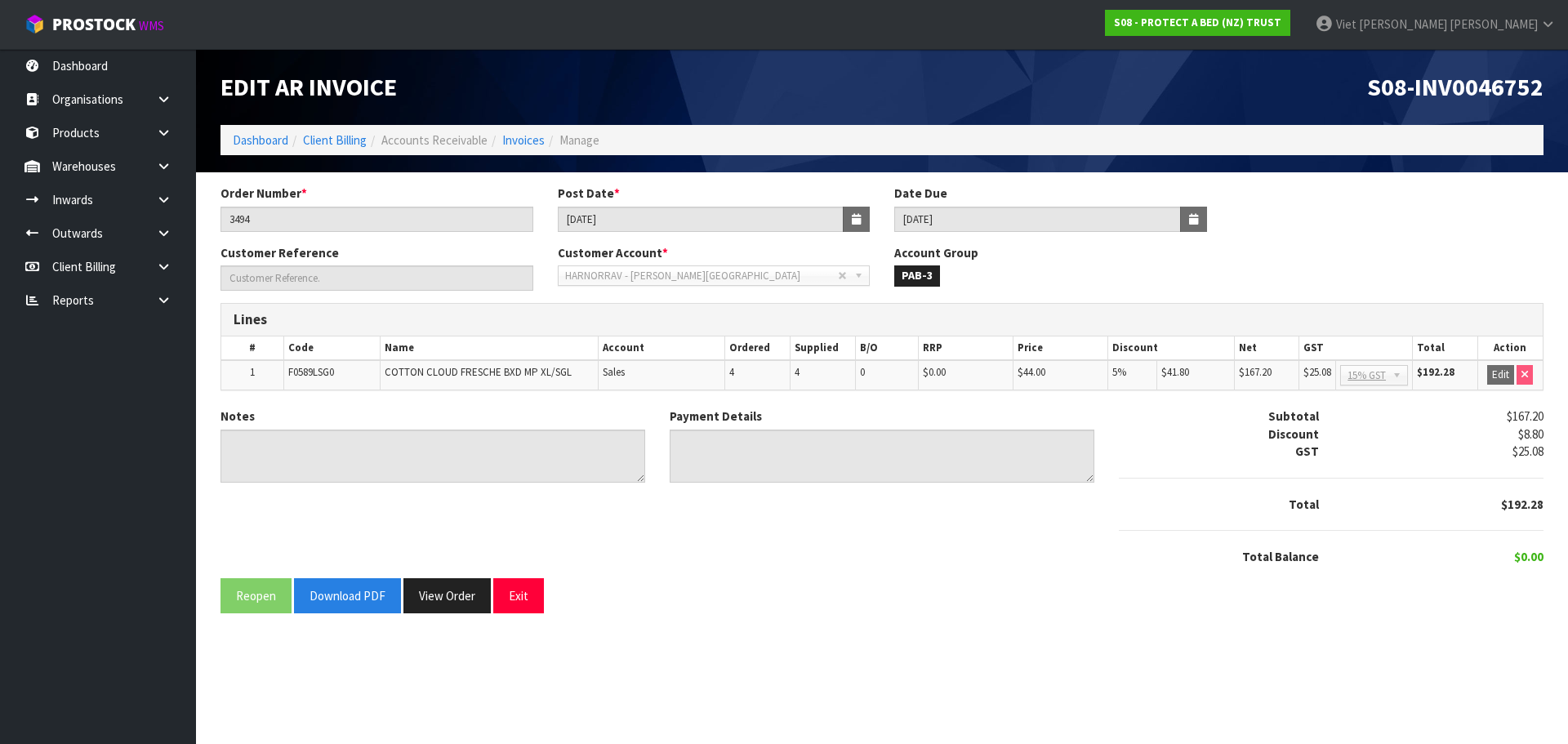
click at [712, 234] on div "Order Number * 3494 Post Date * 14/04/2025 Date Due 20/05/2025" at bounding box center [882, 214] width 1348 height 59
click at [736, 220] on input "14/04/2025" at bounding box center [701, 219] width 287 height 25
click at [1451, 86] on span "S08-INV0046752" at bounding box center [1454, 87] width 176 height 31
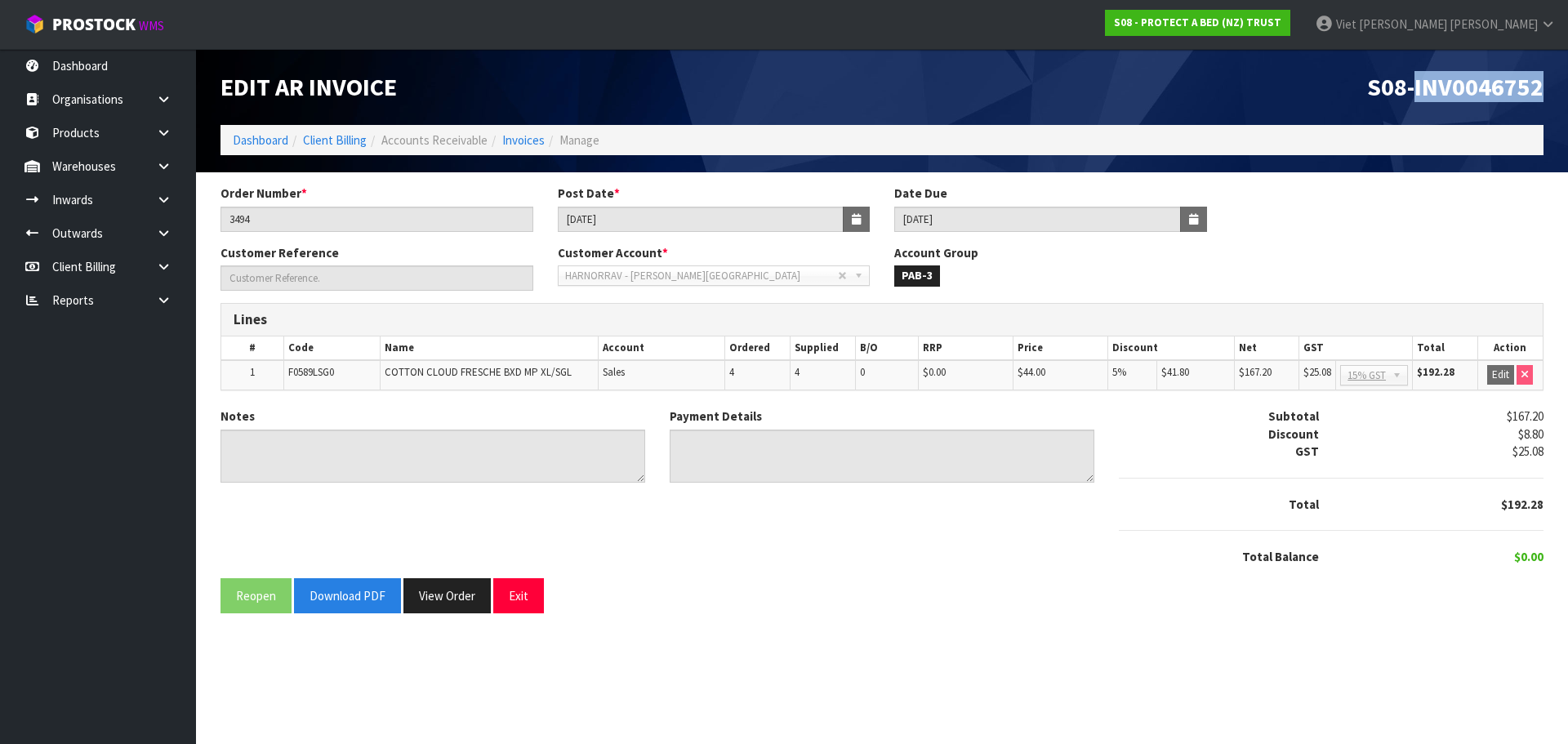
click at [1451, 86] on span "S08-INV0046752" at bounding box center [1454, 87] width 176 height 31
copy span "INV0046752"
click at [415, 591] on button "View Order" at bounding box center [447, 596] width 88 height 35
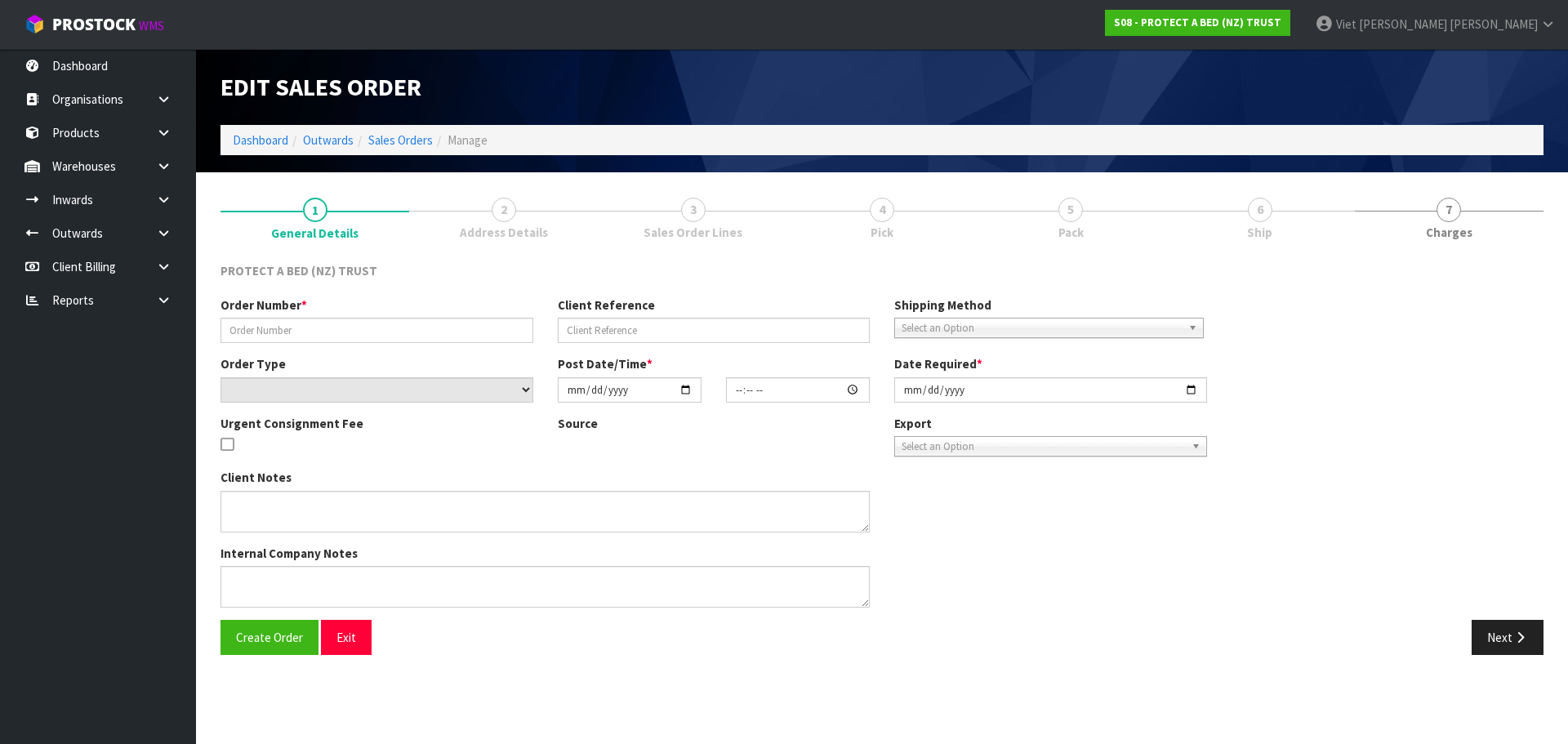
type input "3494"
select select "number:0"
type input "2025-04-02"
type input "11:38:00.000"
type input "2025-04-14"
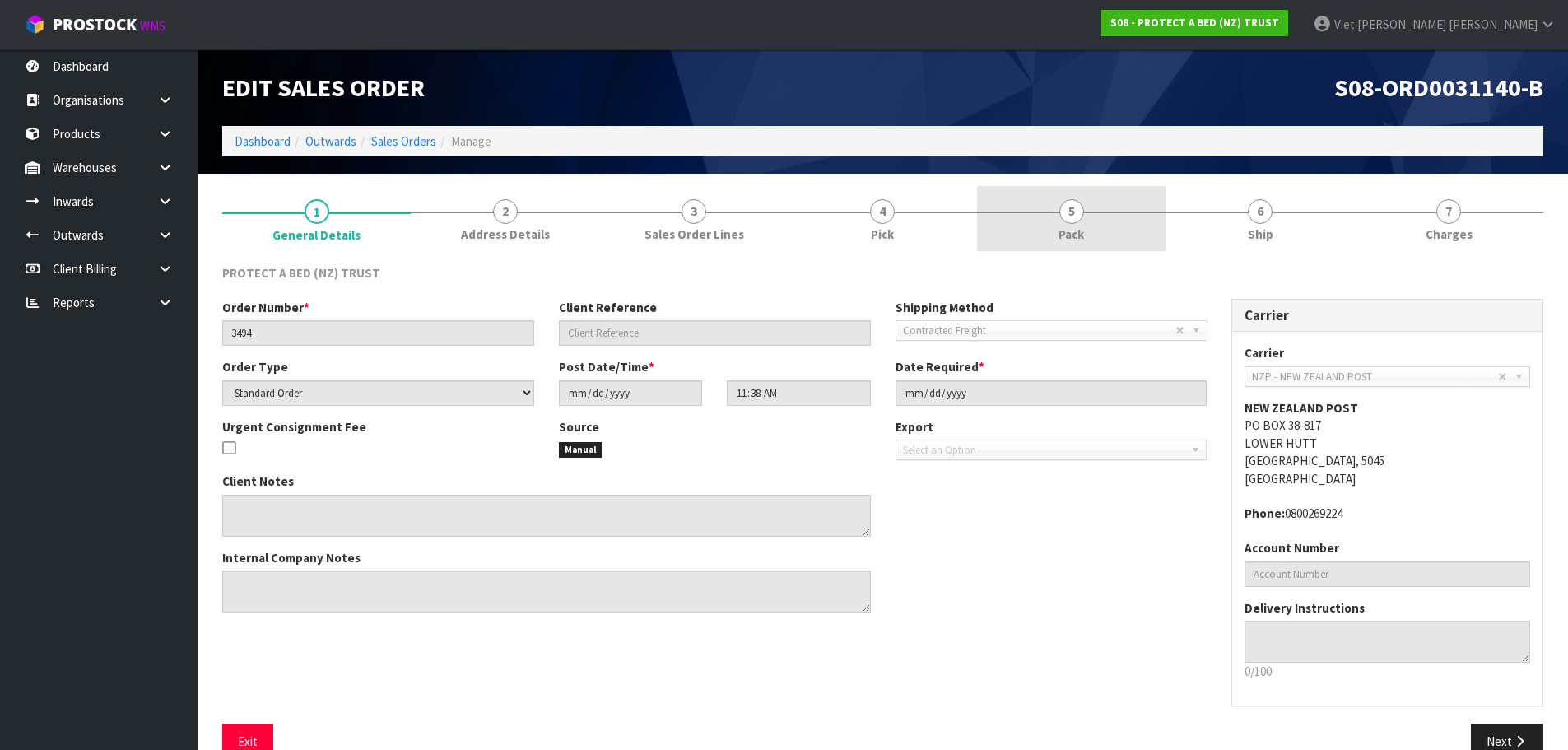
click at [1073, 226] on span "Pack" at bounding box center [1071, 234] width 25 height 17
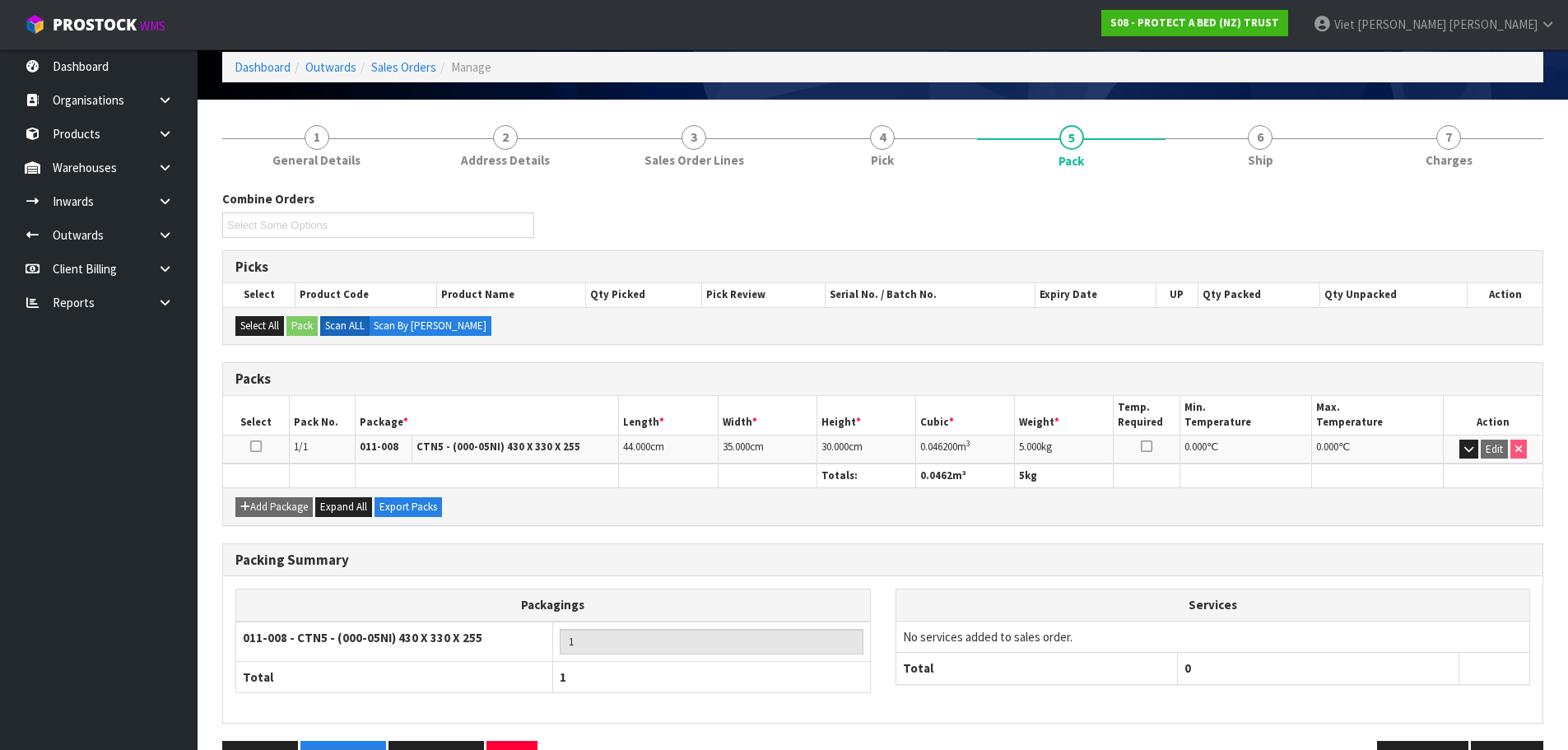
scroll to position [126, 0]
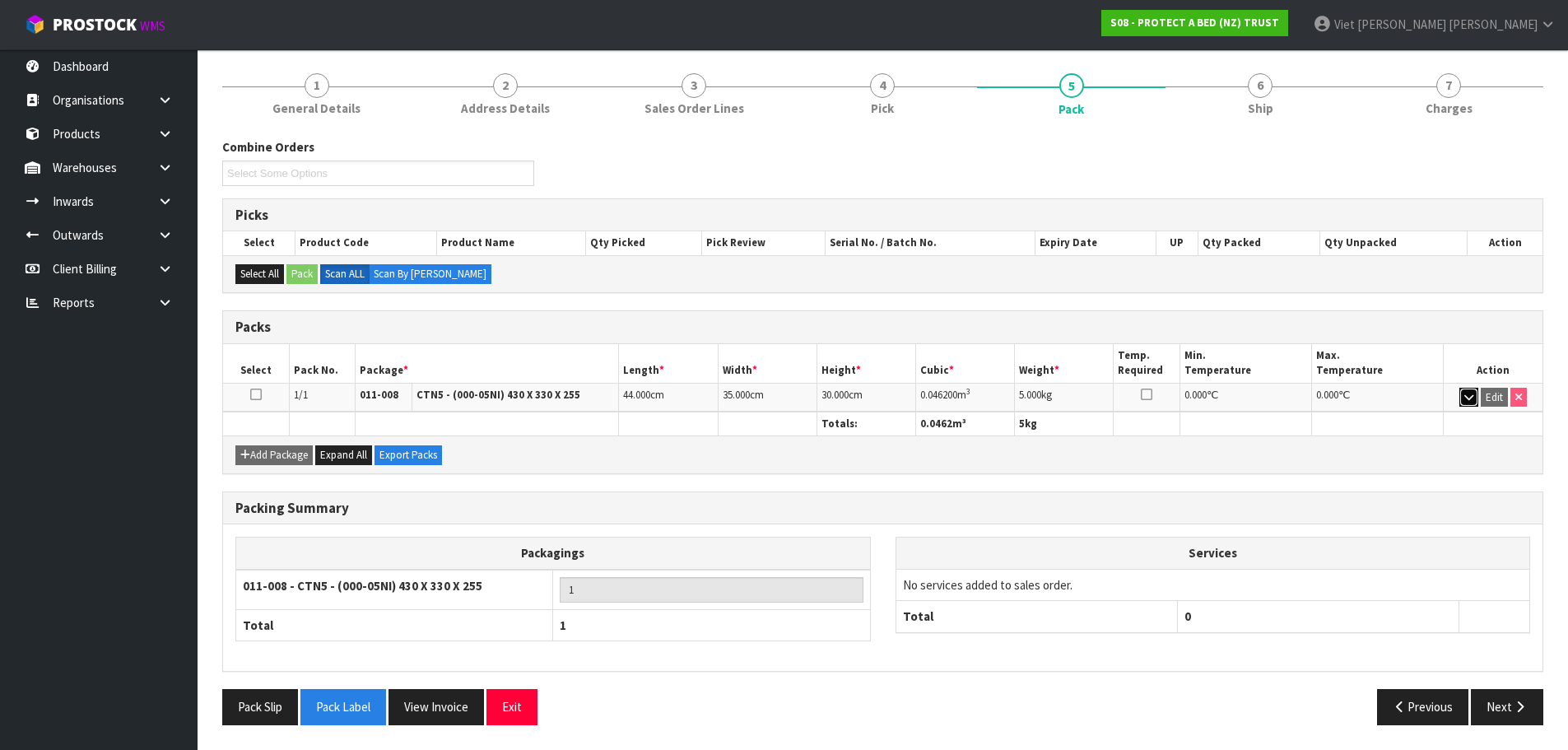
click at [1468, 399] on icon "button" at bounding box center [1468, 397] width 9 height 10
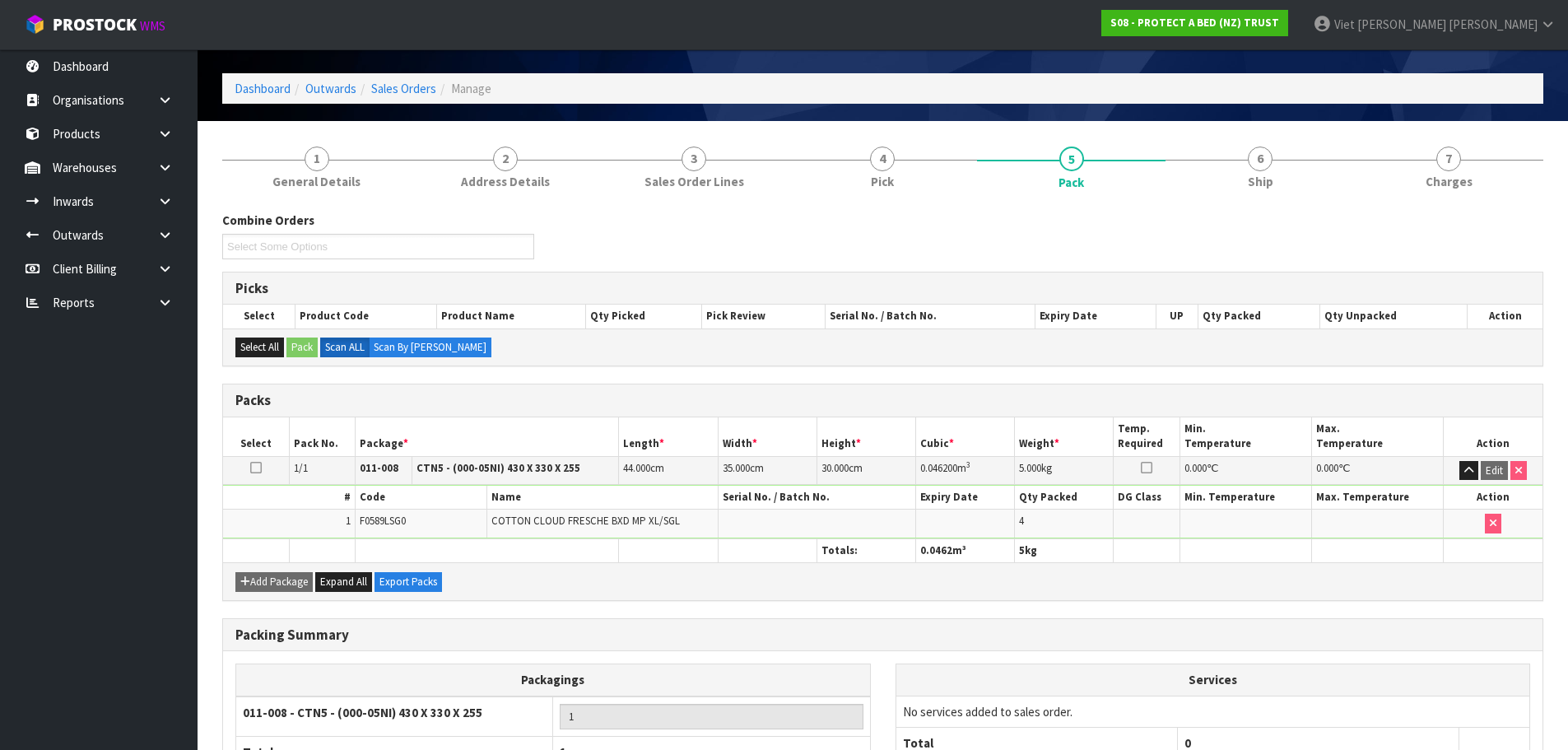
scroll to position [0, 0]
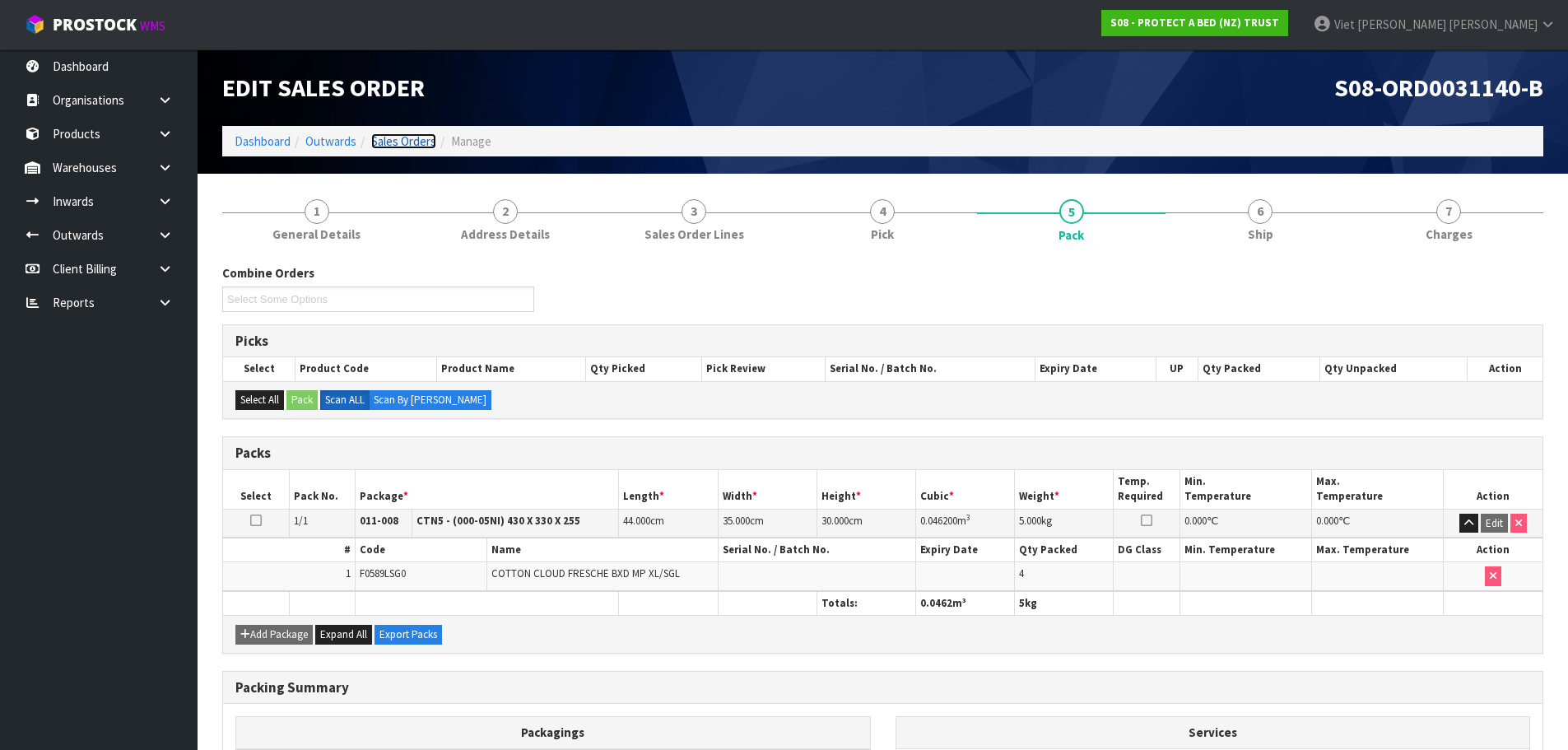
click at [415, 145] on link "Sales Orders" at bounding box center [404, 142] width 65 height 16
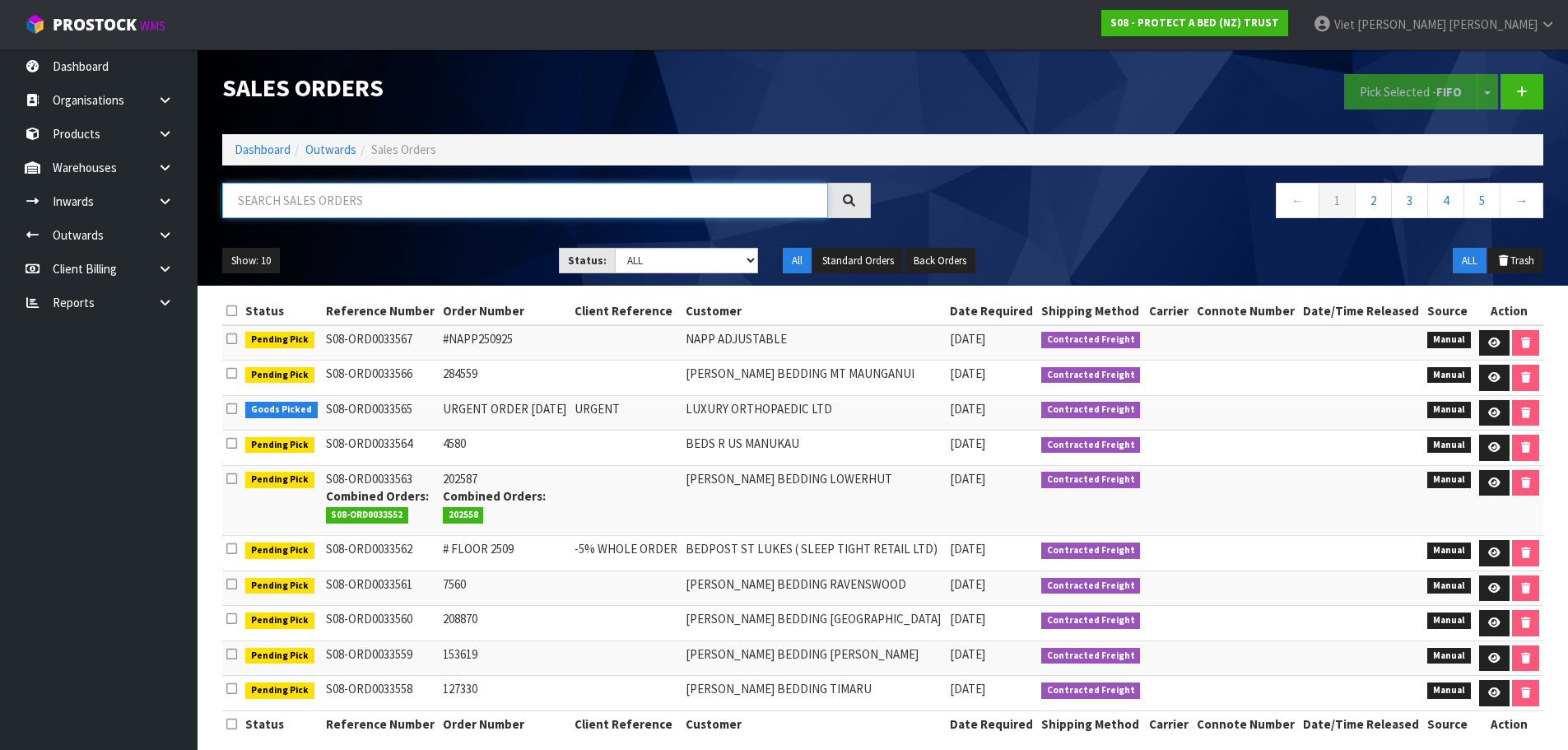
click at [680, 215] on input "text" at bounding box center [524, 200] width 606 height 35
paste input "8772"
type input "8772"
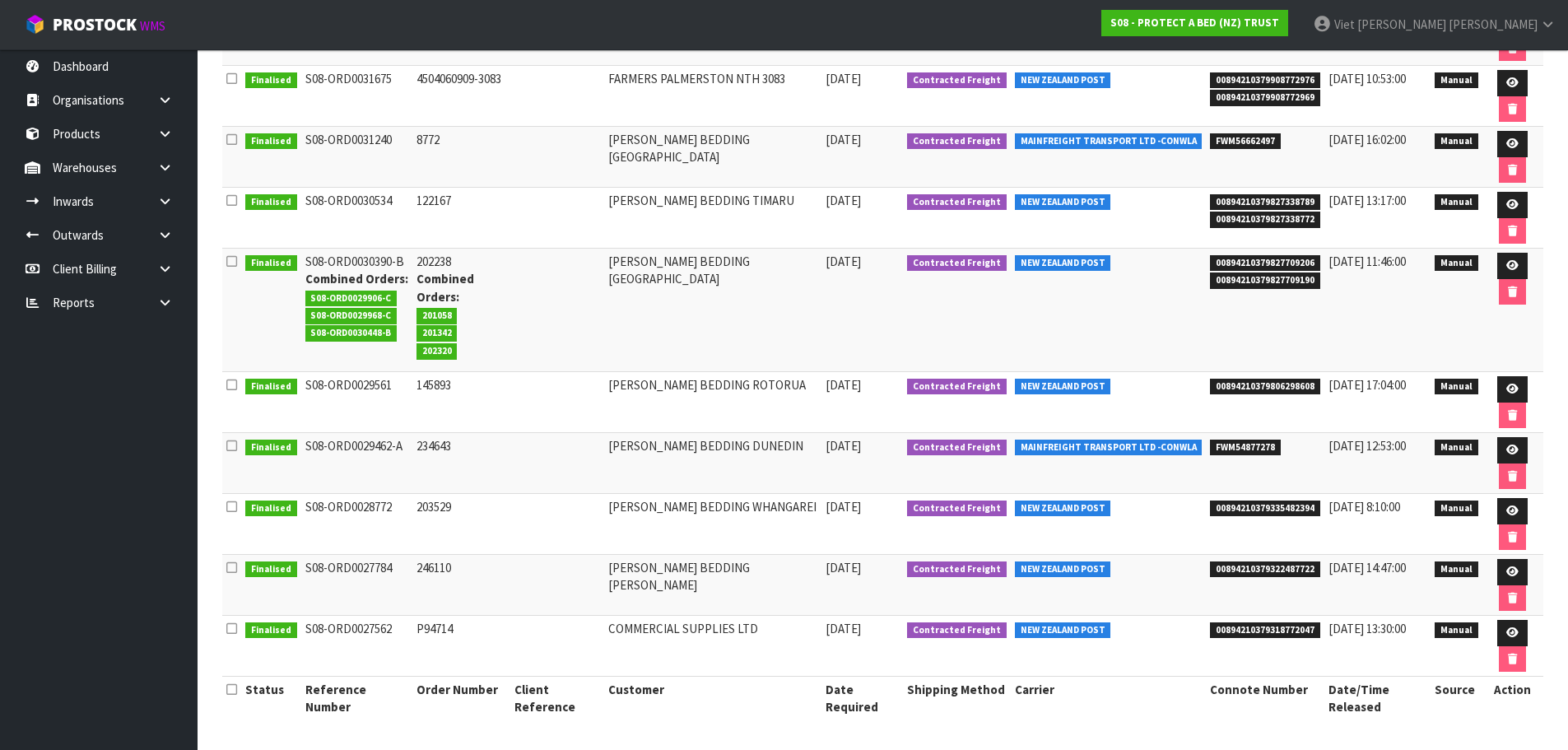
scroll to position [9, 0]
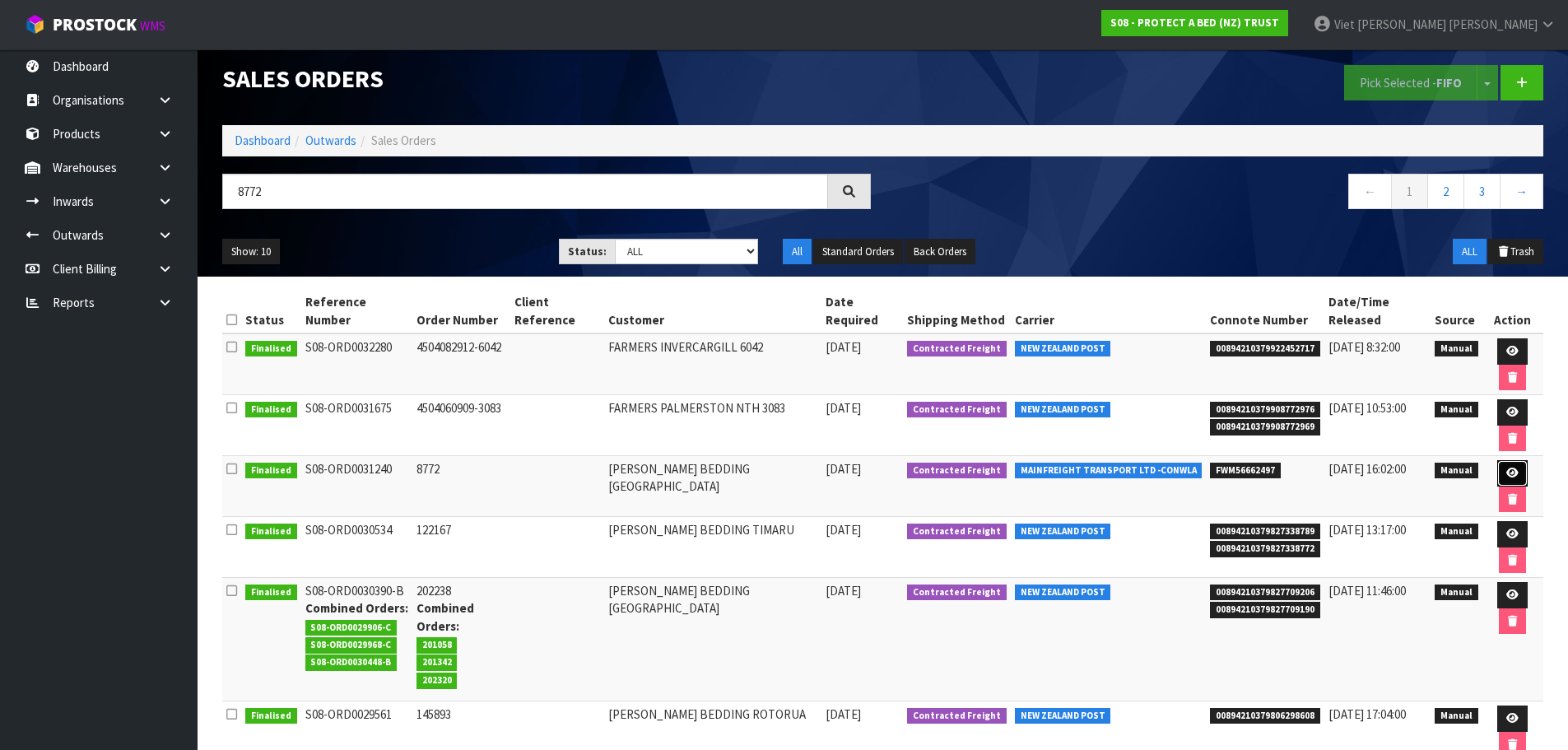
click at [1507, 468] on icon at bounding box center [1512, 473] width 12 height 10
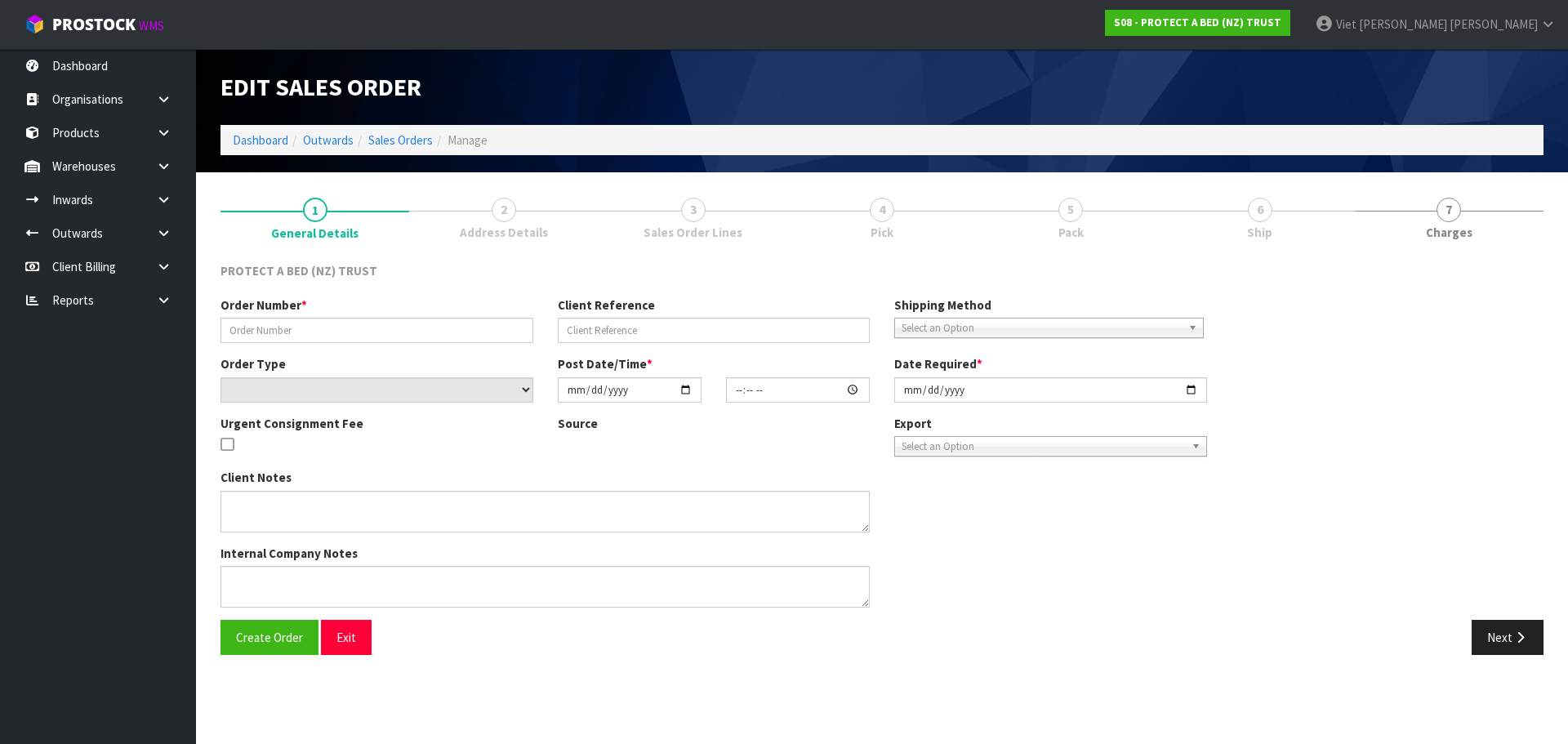
type input "8772"
select select "number:0"
type input "2025-04-10"
type input "12:36:00.000"
type input "2025-04-10"
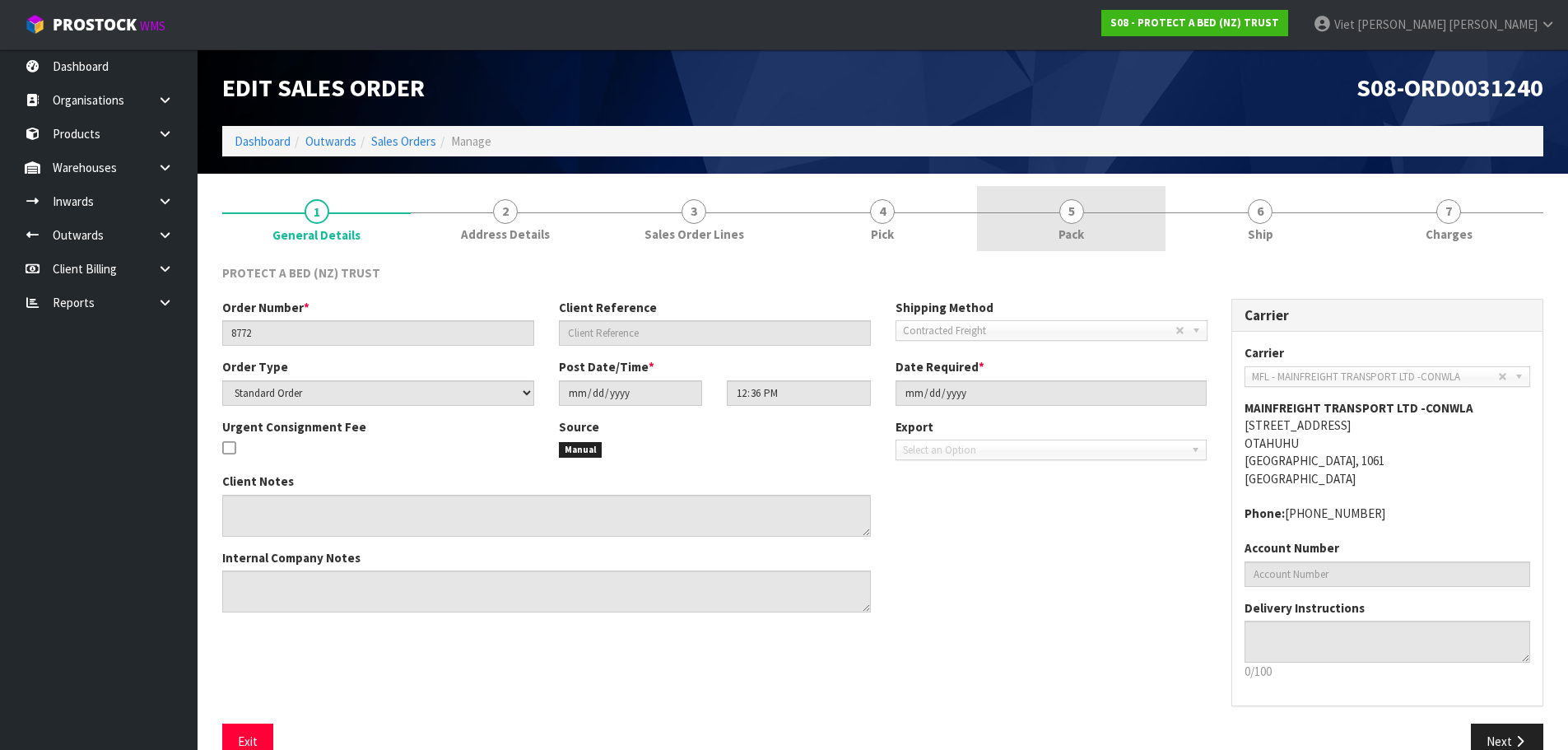
click at [1051, 242] on link "5 Pack" at bounding box center [1072, 219] width 189 height 65
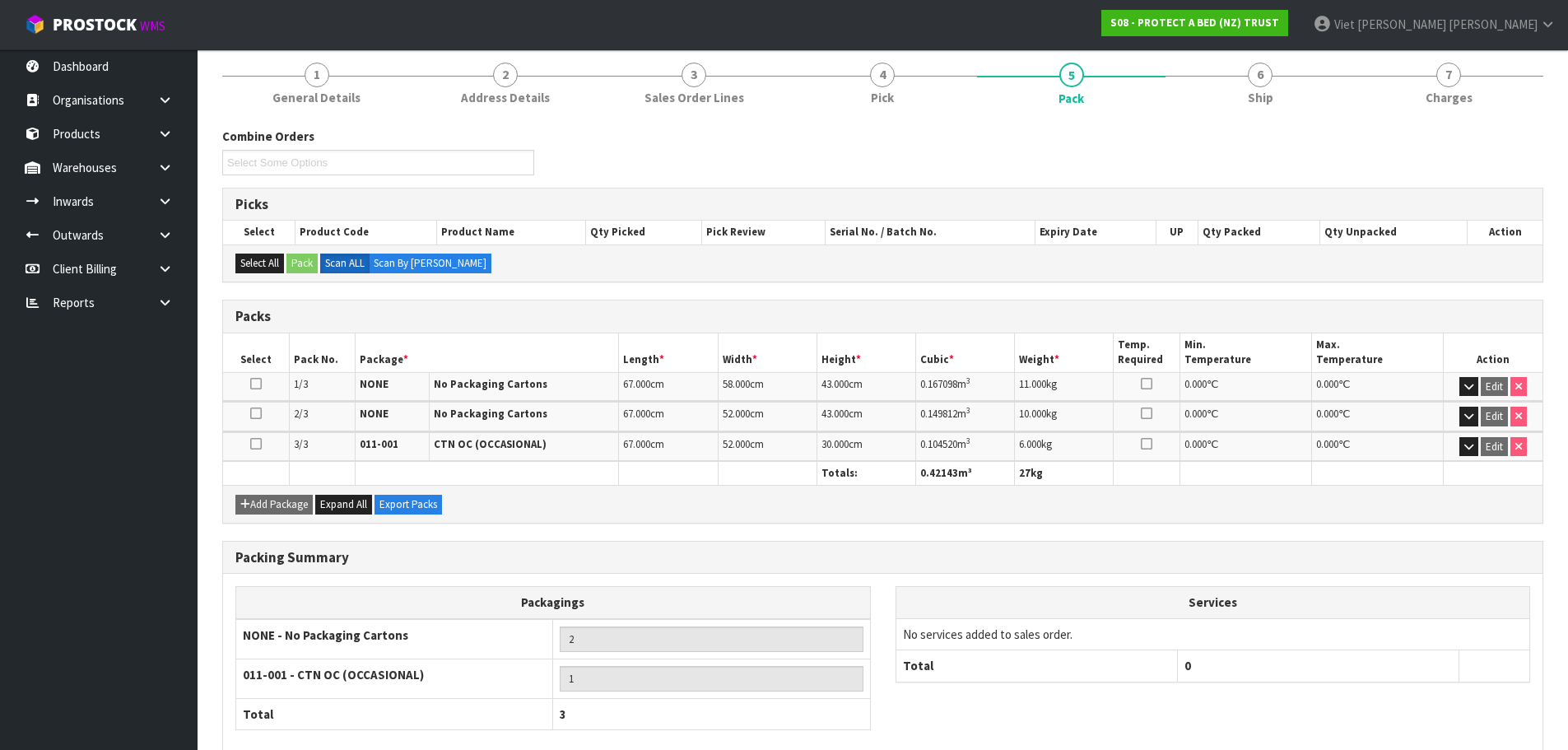
scroll to position [226, 0]
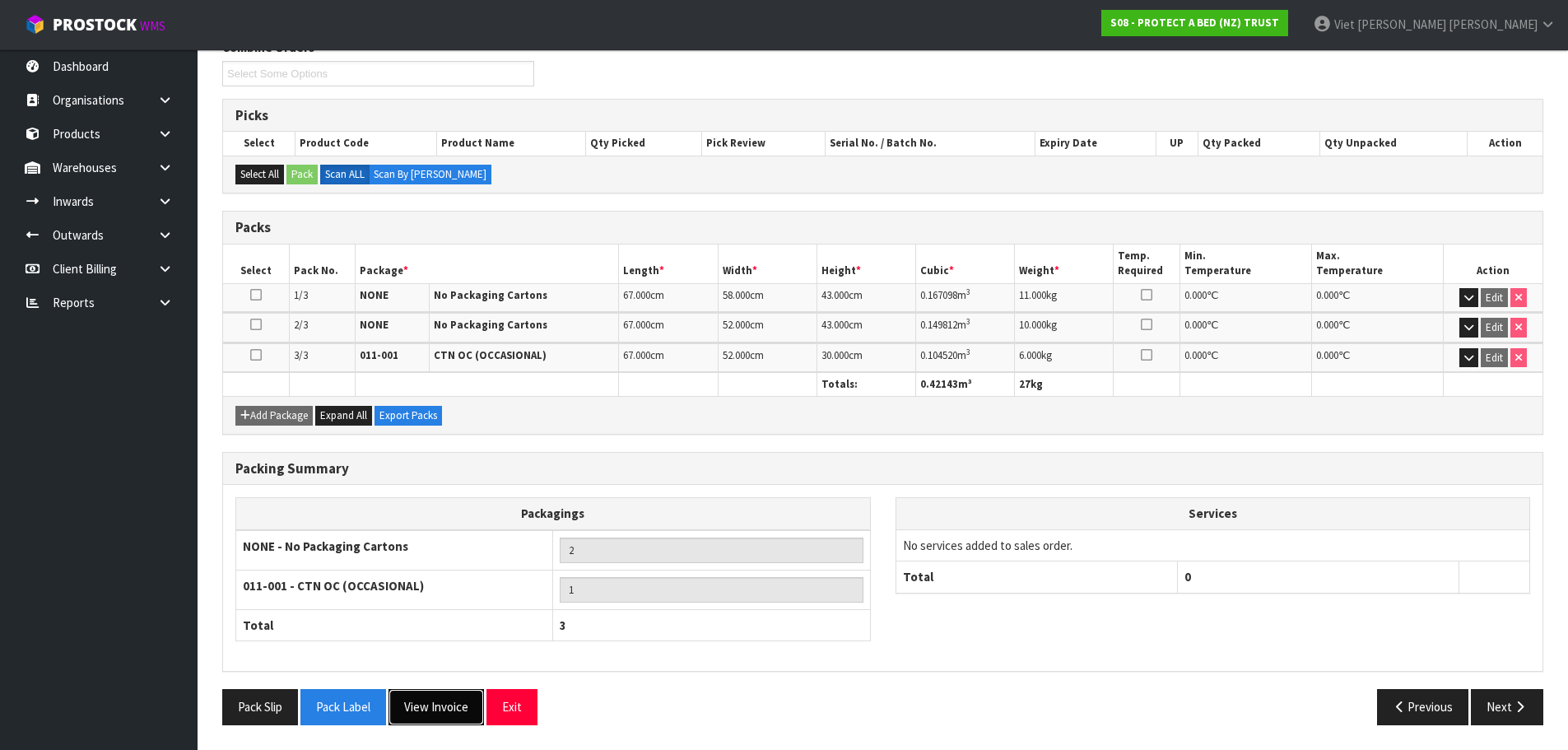
click at [456, 697] on button "View Invoice" at bounding box center [435, 706] width 95 height 35
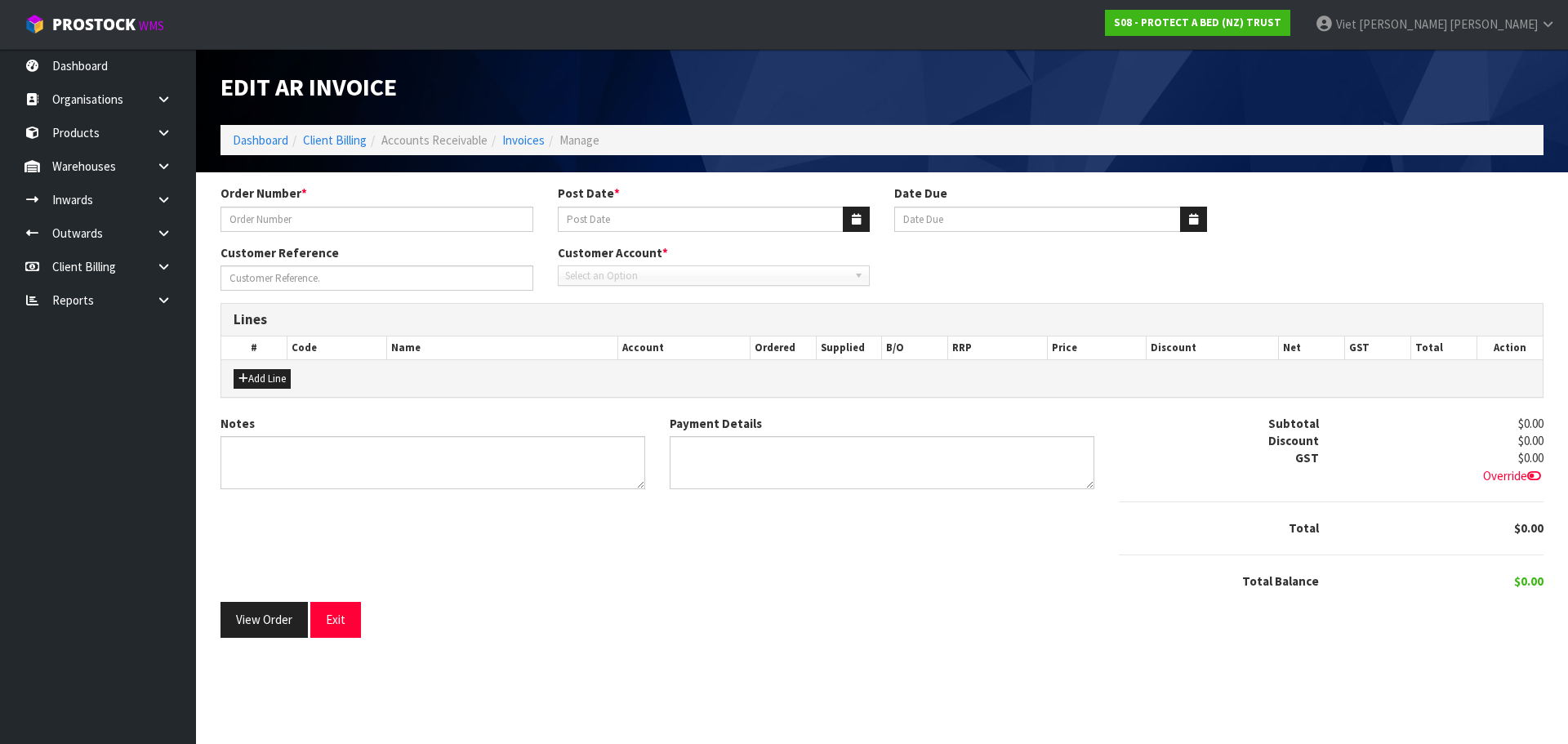
type input "8772"
type input "14/04/2025"
type input "20/05/2025"
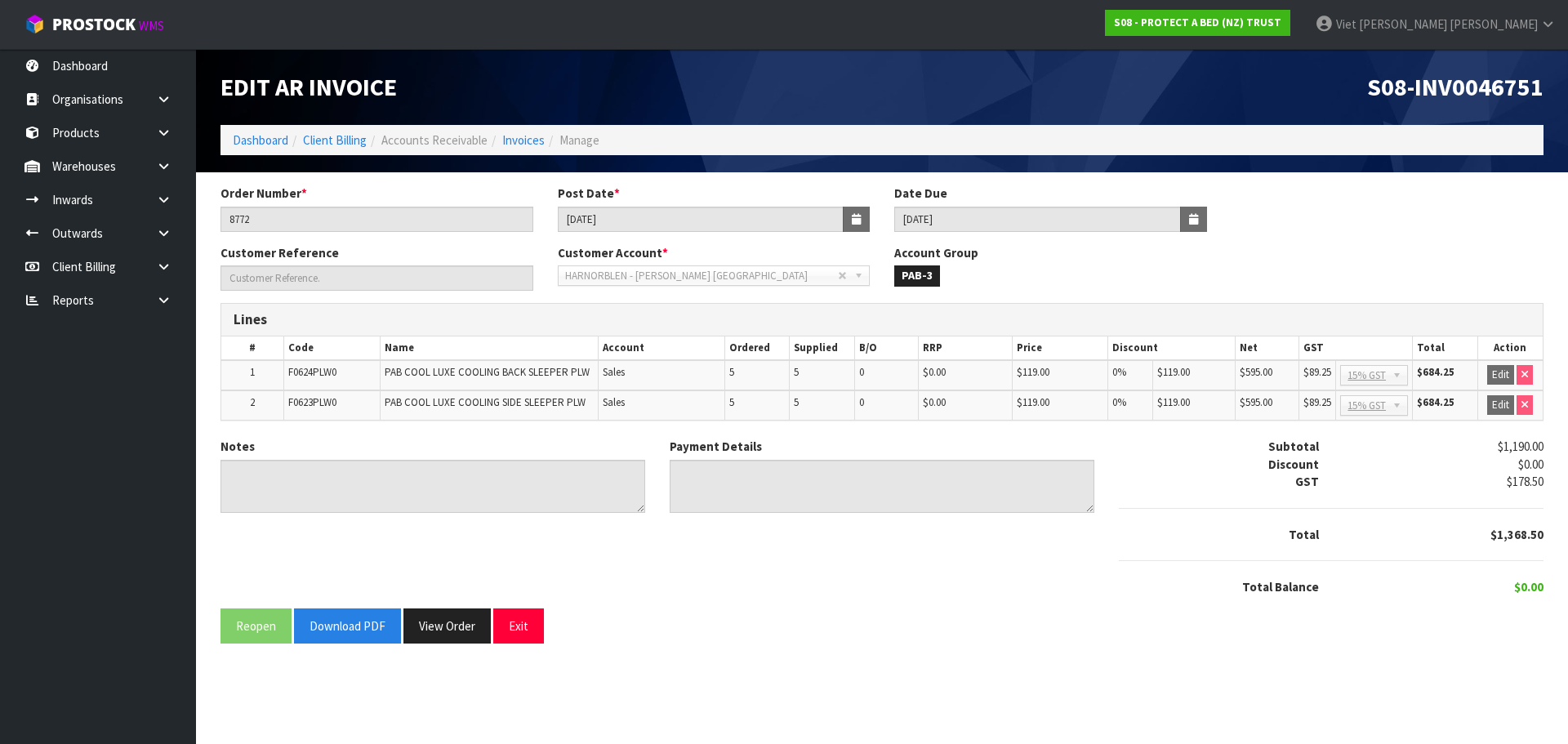
click at [1438, 89] on span "S08-INV0046751" at bounding box center [1454, 87] width 176 height 31
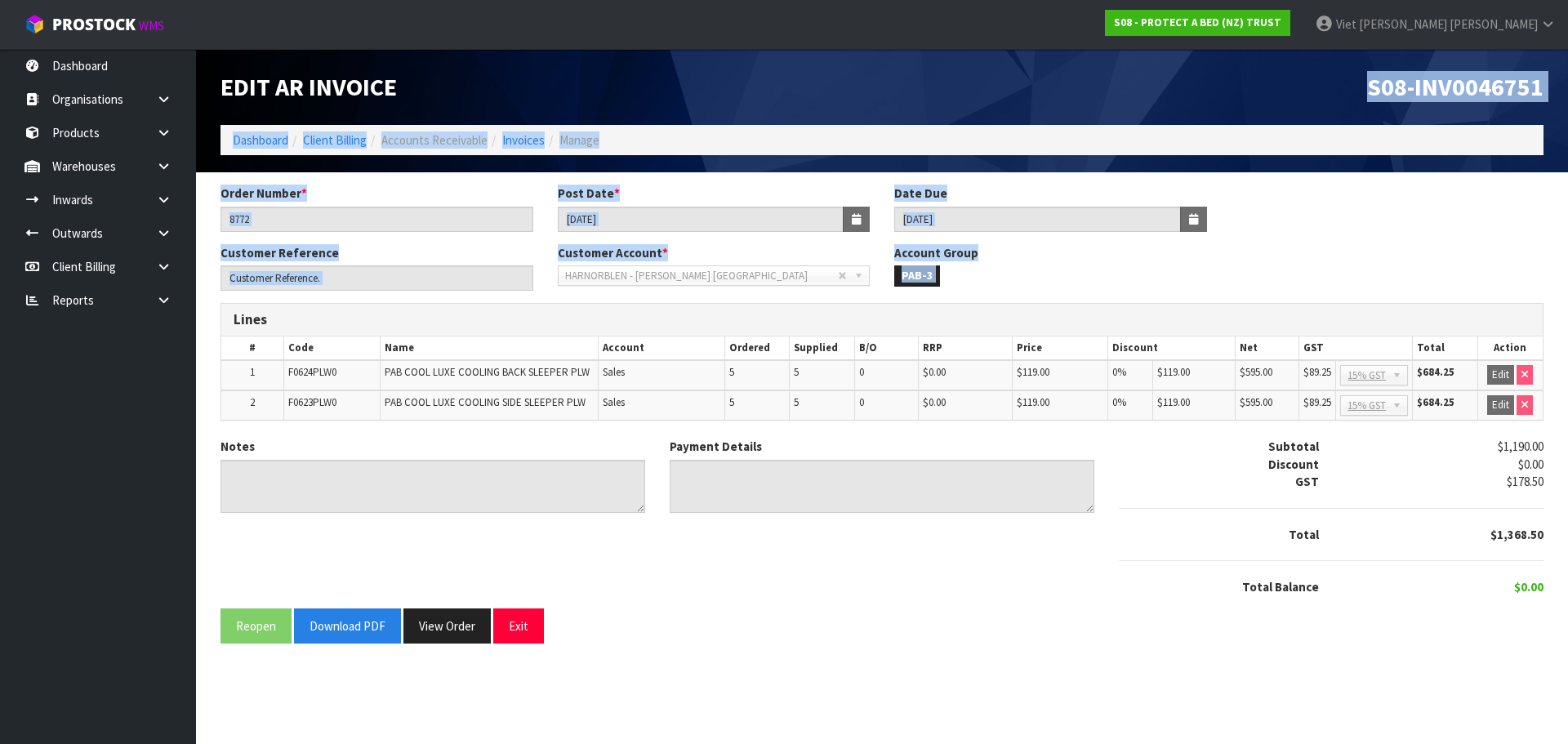
drag, startPoint x: 1438, startPoint y: 89, endPoint x: 2054, endPoint y: 272, distance: 642.6
click at [1567, 272] on html "Toggle navigation ProStock WMS S08 - PROTECT A BED (NZ) TRUST Viet Hoang Tran L…" at bounding box center [784, 372] width 1568 height 744
click at [1388, 232] on div "Order Number * 8772 Post Date * 14/04/2025 Date Due 20/05/2025" at bounding box center [882, 214] width 1348 height 59
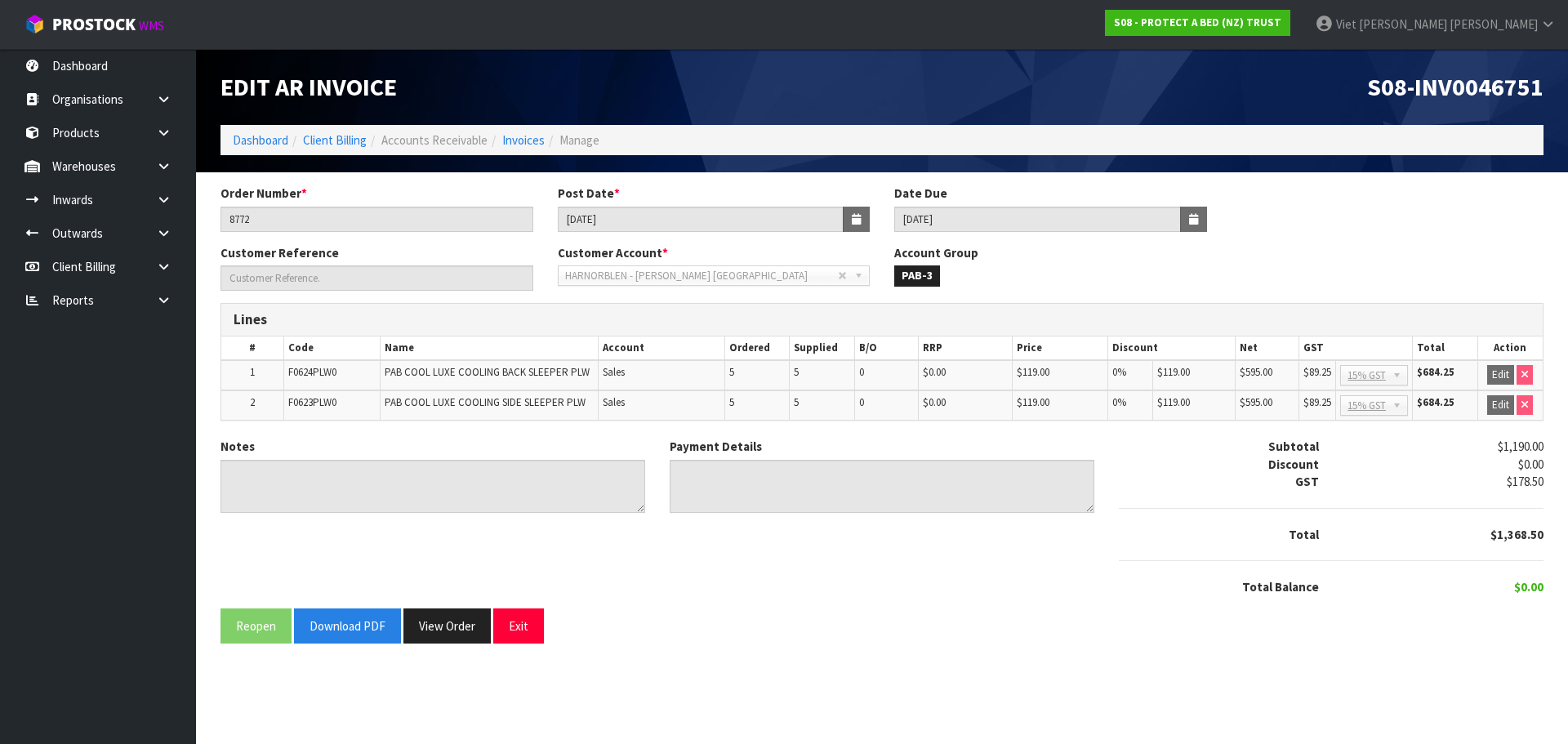
click at [1483, 93] on span "S08-INV0046751" at bounding box center [1454, 87] width 176 height 31
click at [601, 206] on input "14/04/2025" at bounding box center [701, 219] width 287 height 25
click at [601, 207] on input "14/04/2025" at bounding box center [701, 219] width 287 height 25
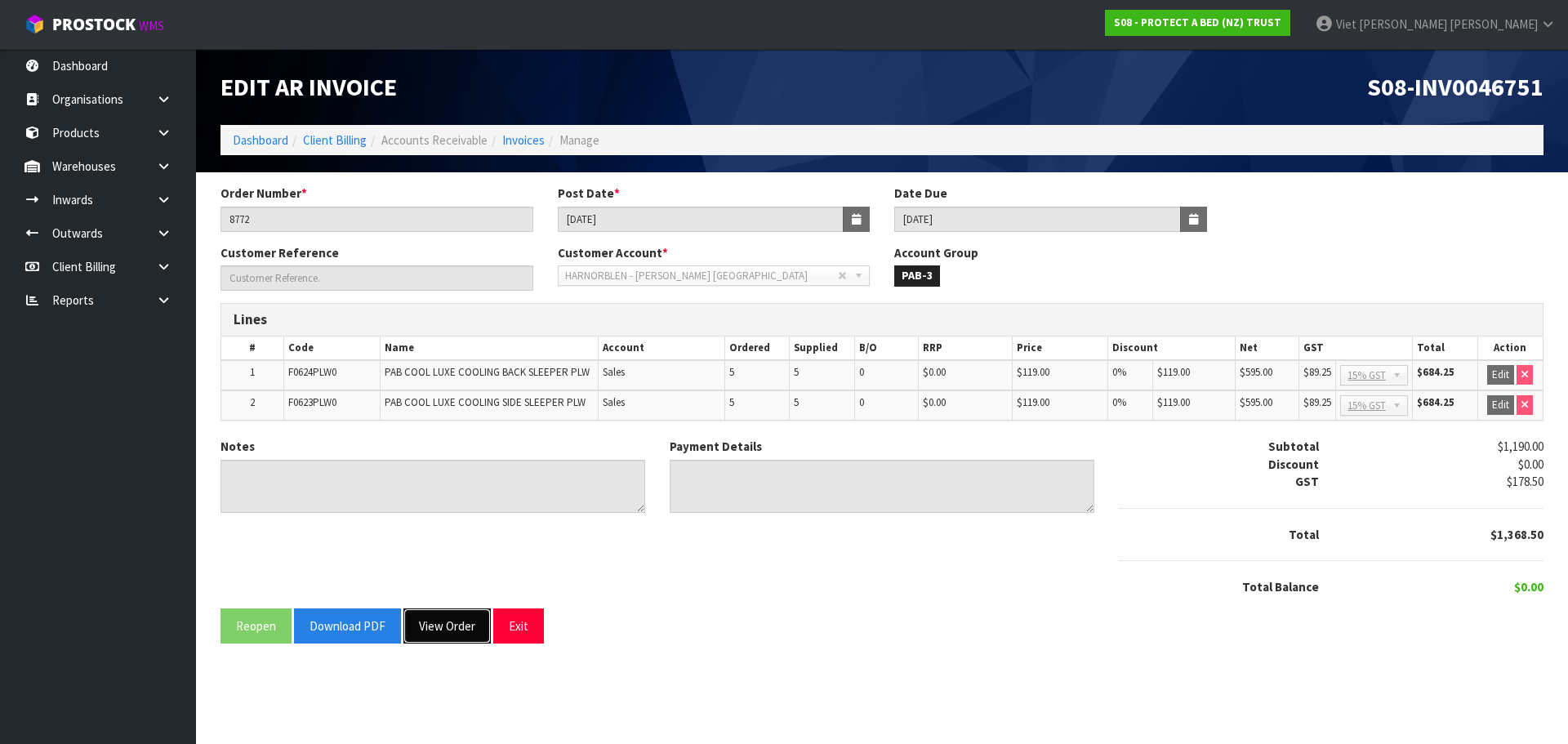
drag, startPoint x: 429, startPoint y: 616, endPoint x: 435, endPoint y: 609, distance: 9.2
click at [429, 616] on button "View Order" at bounding box center [447, 626] width 88 height 35
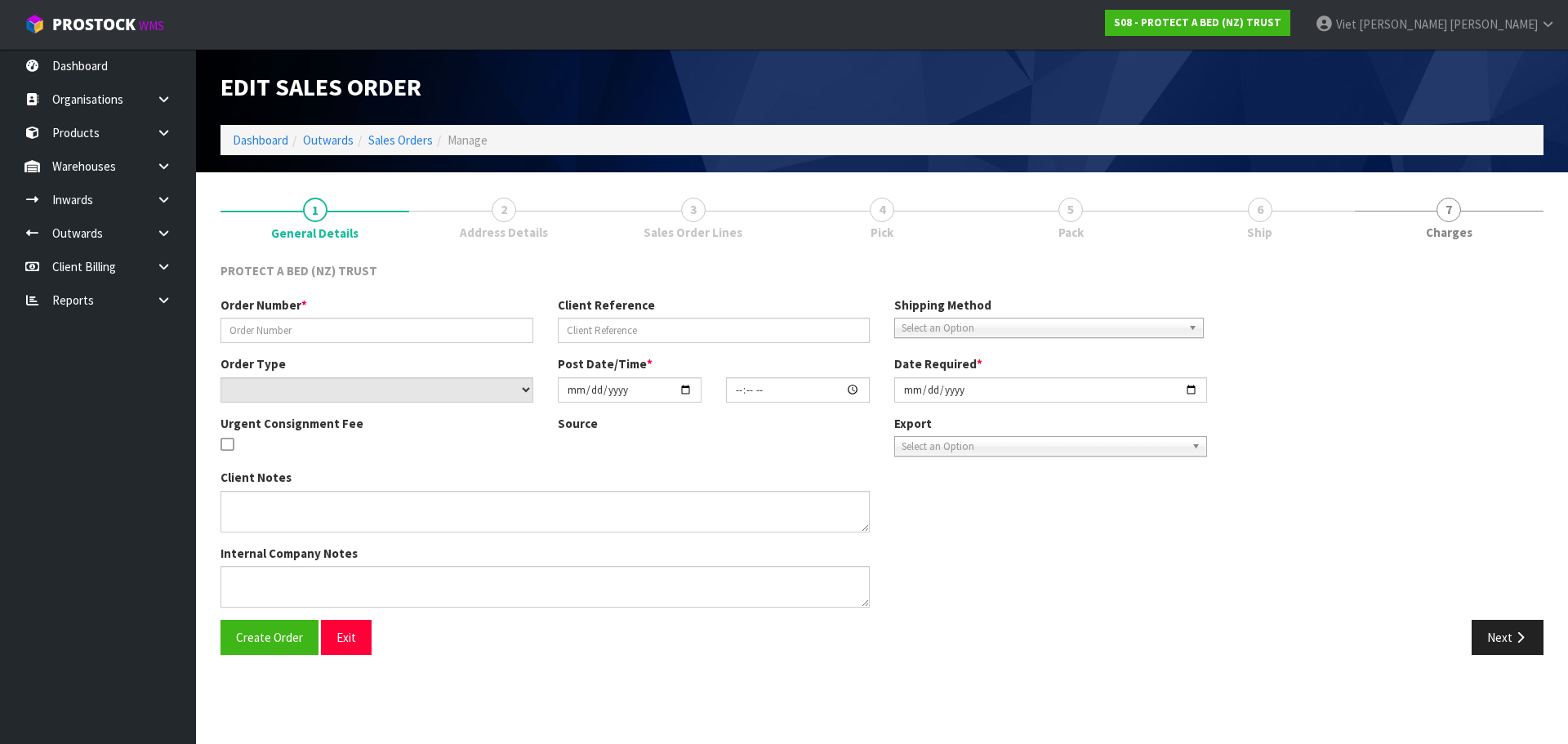
type input "8772"
select select "number:0"
type input "2025-04-10"
type input "12:36:00.000"
type input "2025-04-10"
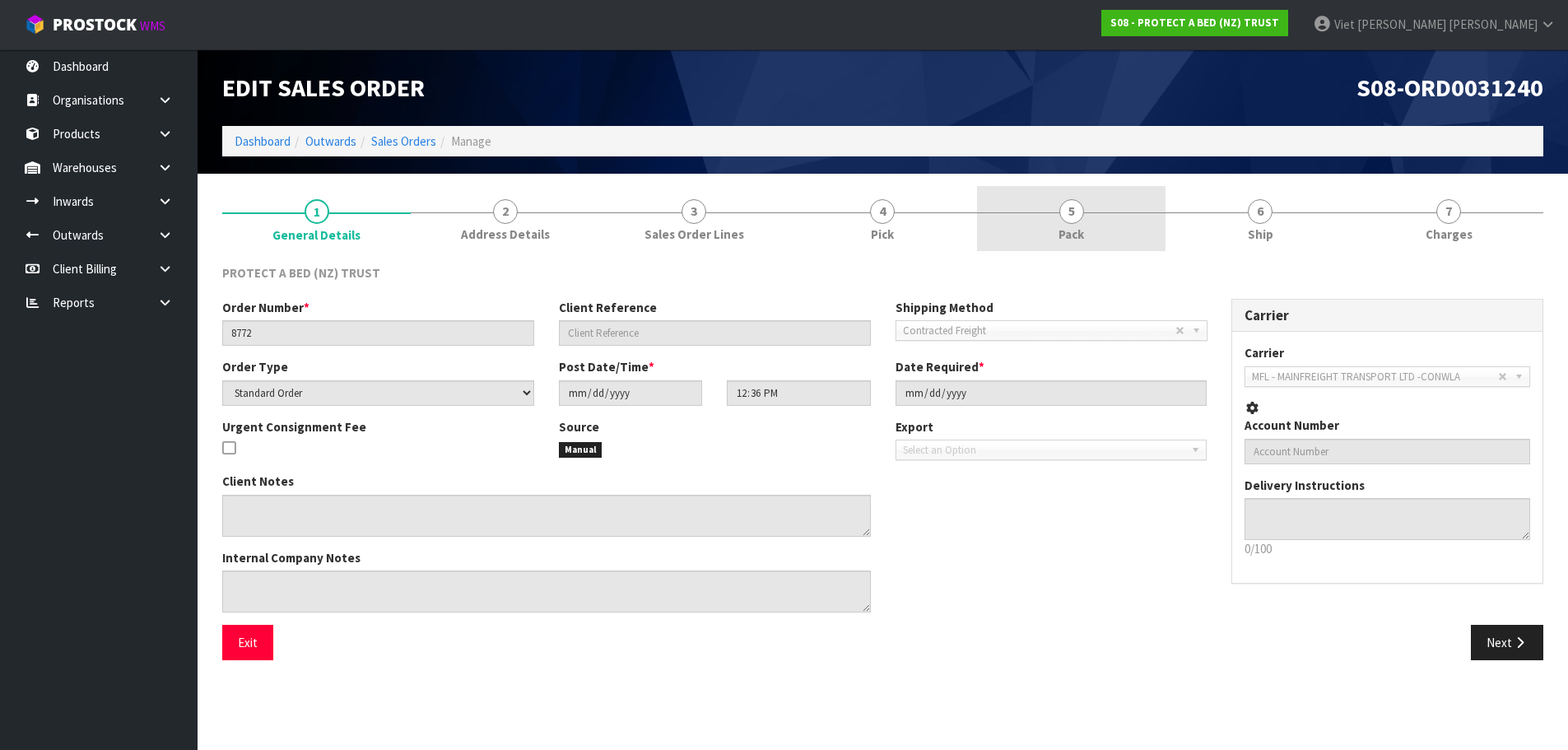
click at [1055, 211] on link "5 Pack" at bounding box center [1072, 219] width 189 height 65
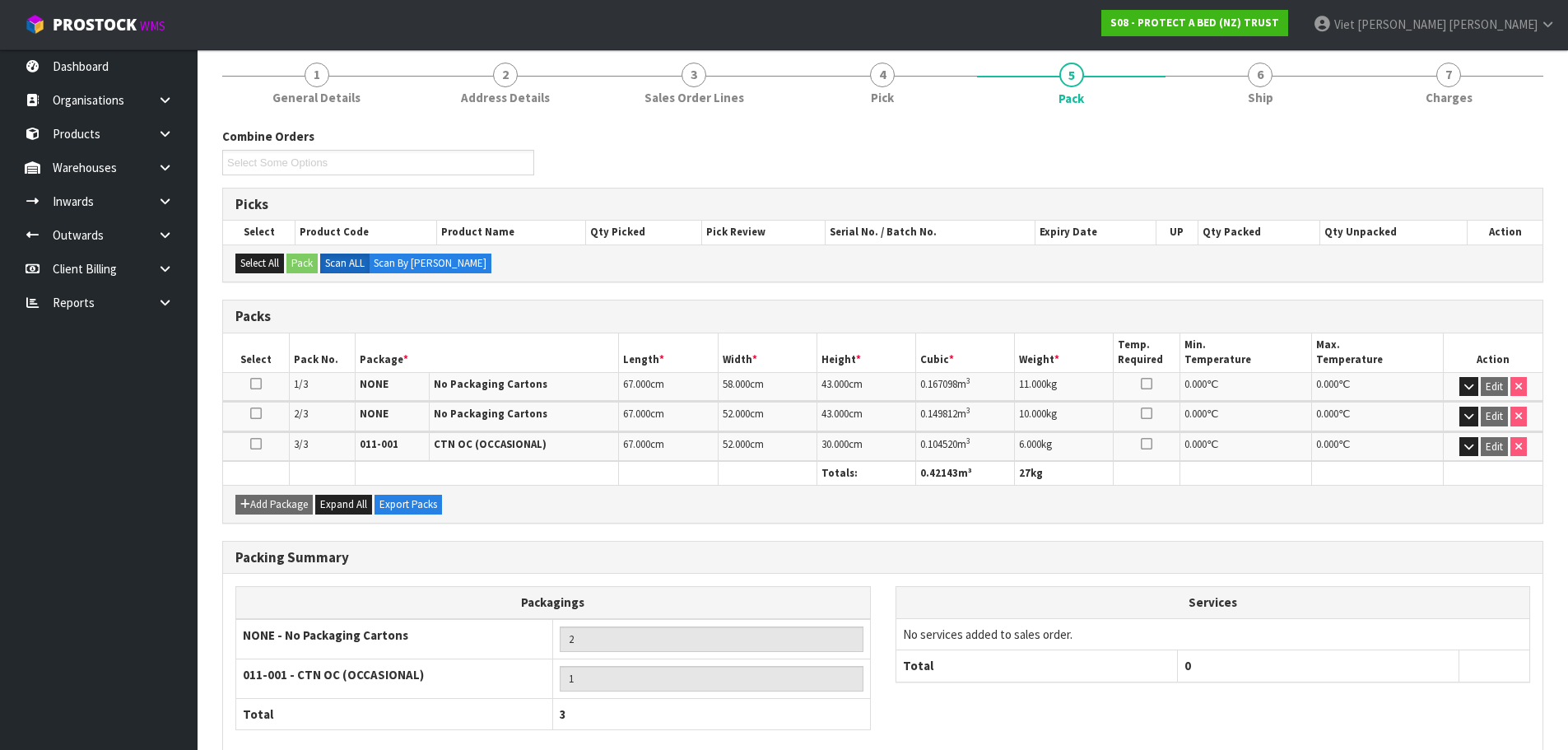
scroll to position [226, 0]
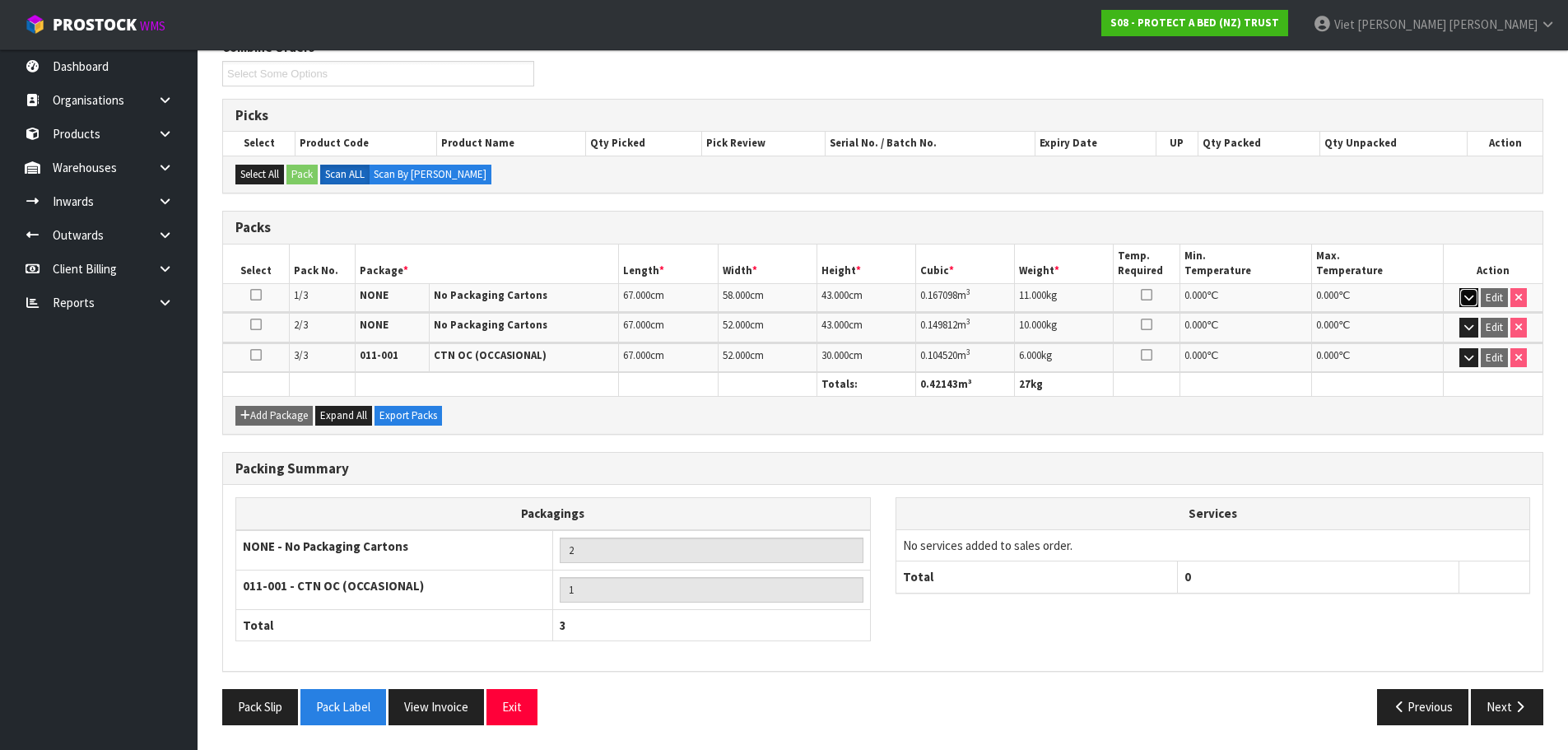
click at [1460, 299] on button "button" at bounding box center [1469, 298] width 19 height 20
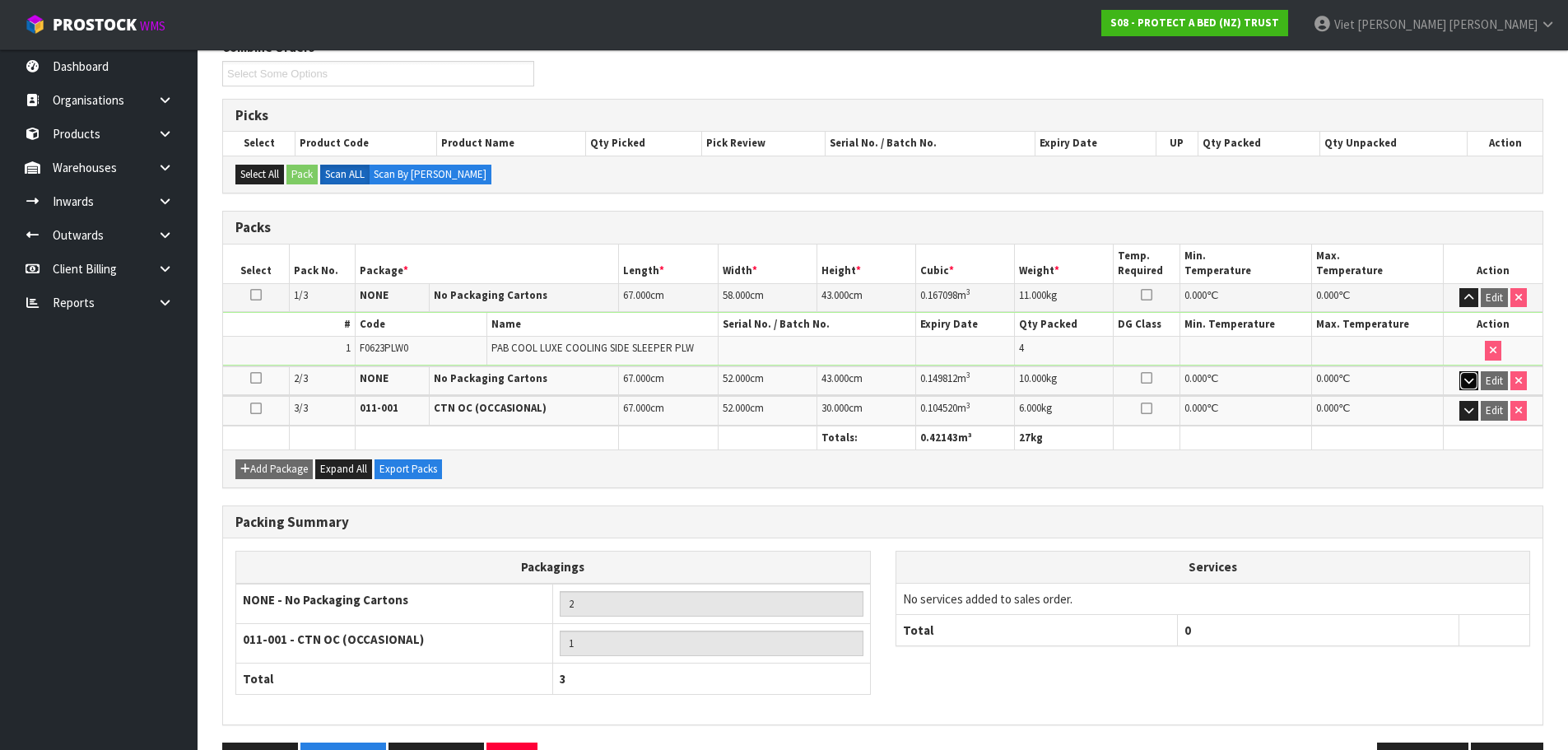
click at [1470, 384] on icon "button" at bounding box center [1468, 380] width 9 height 10
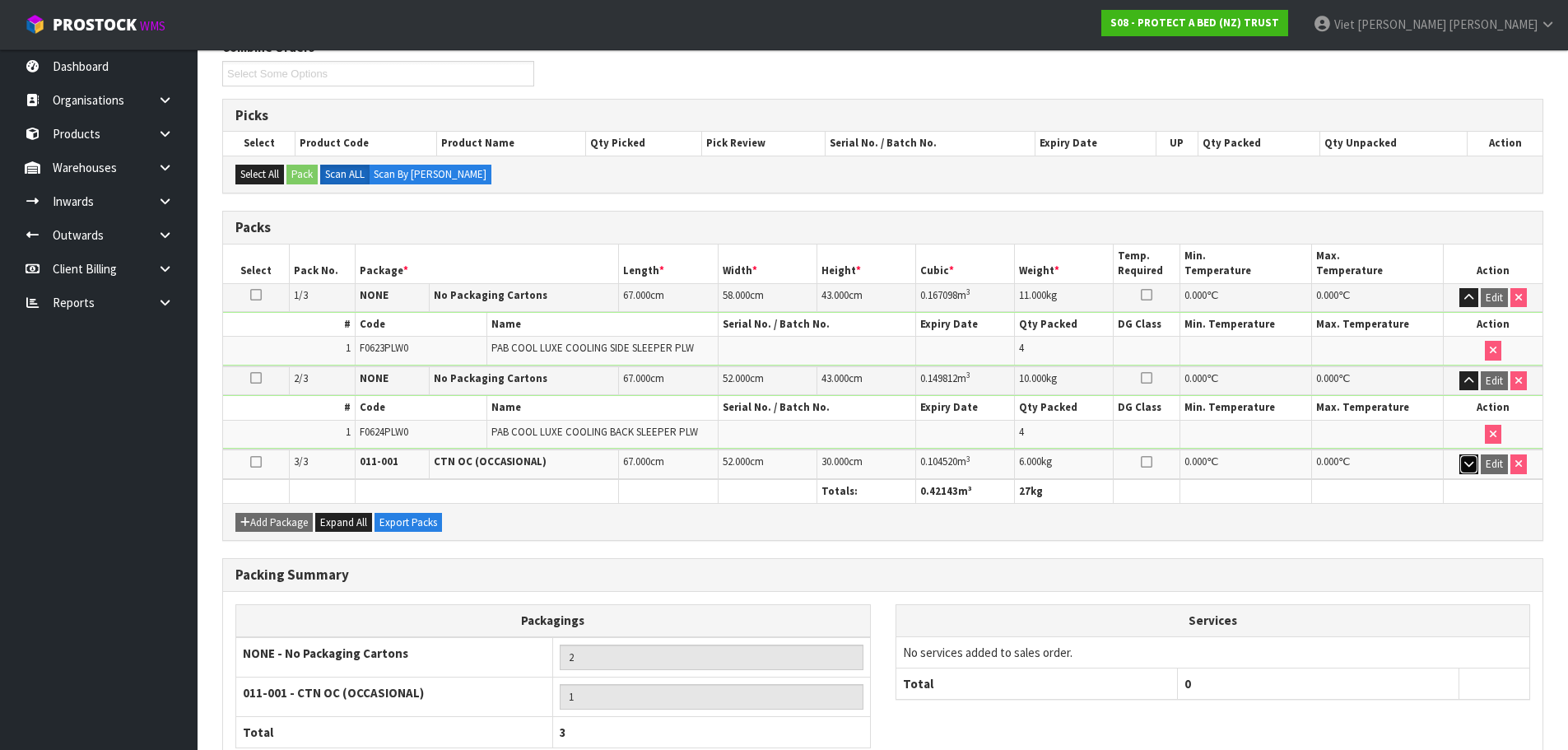
click at [1466, 458] on icon "button" at bounding box center [1468, 463] width 9 height 10
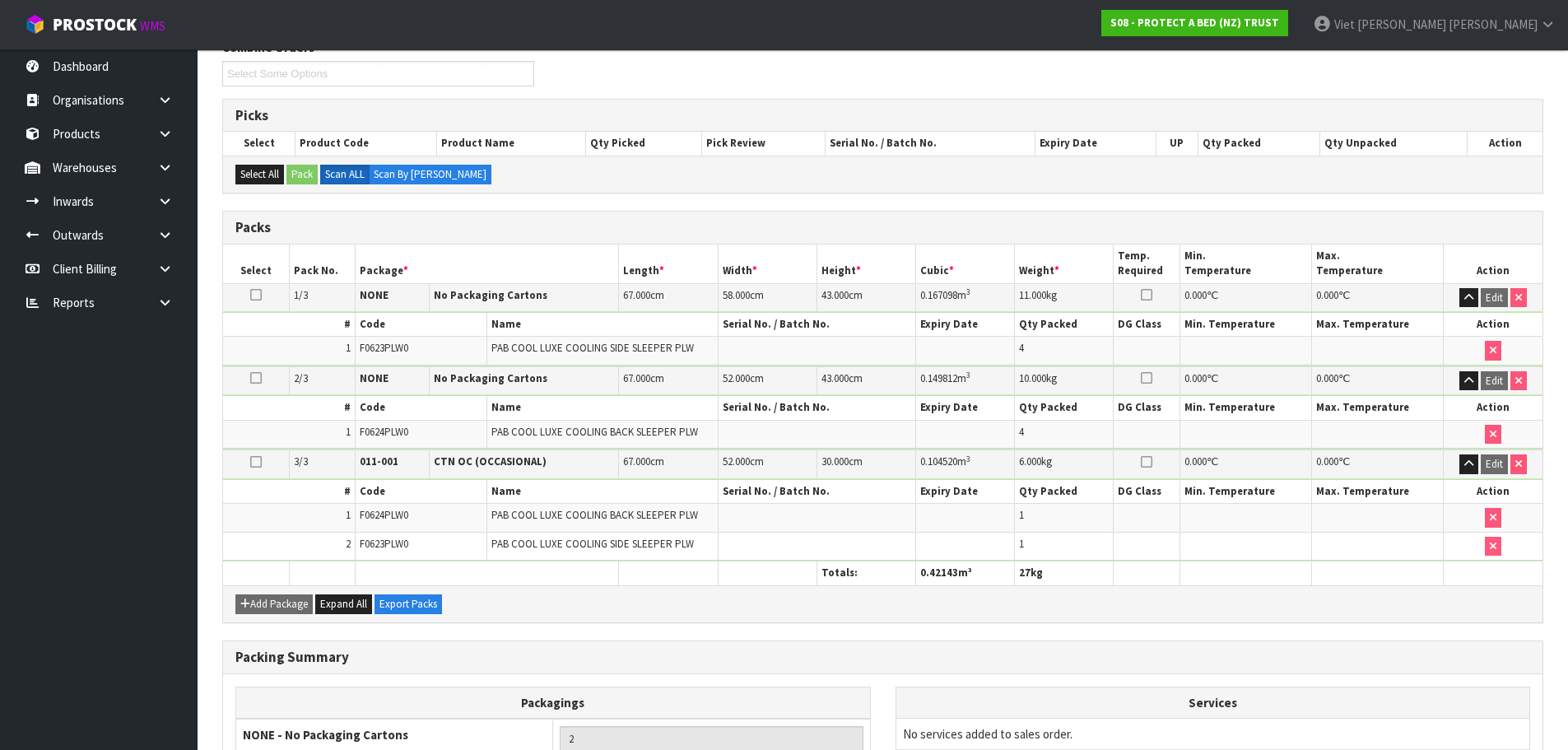
click at [1456, 294] on td "Edit" at bounding box center [1493, 297] width 99 height 29
click at [1460, 294] on button "button" at bounding box center [1469, 298] width 19 height 20
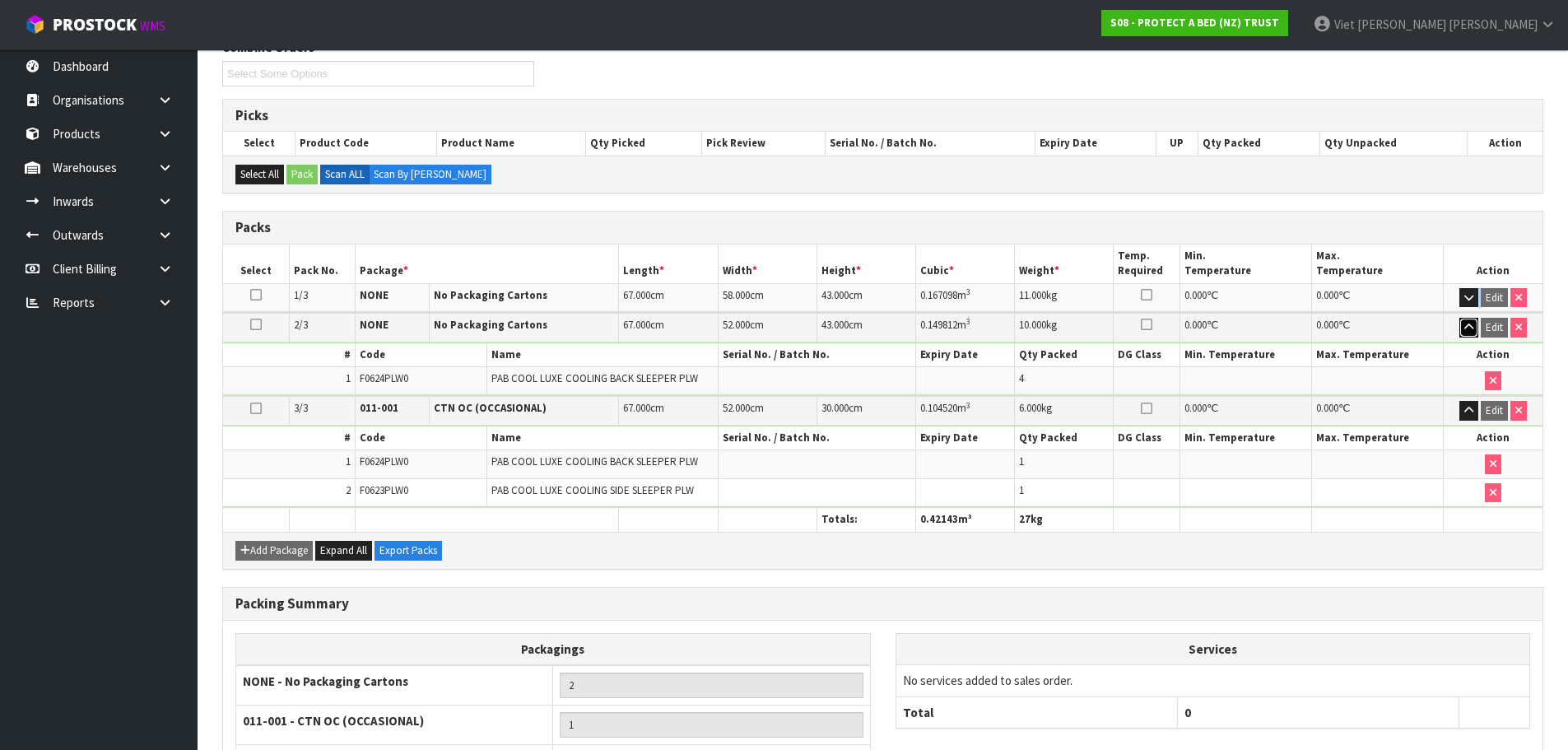
drag, startPoint x: 1475, startPoint y: 334, endPoint x: 1524, endPoint y: 344, distance: 50.0
click at [1475, 334] on button "button" at bounding box center [1469, 327] width 19 height 20
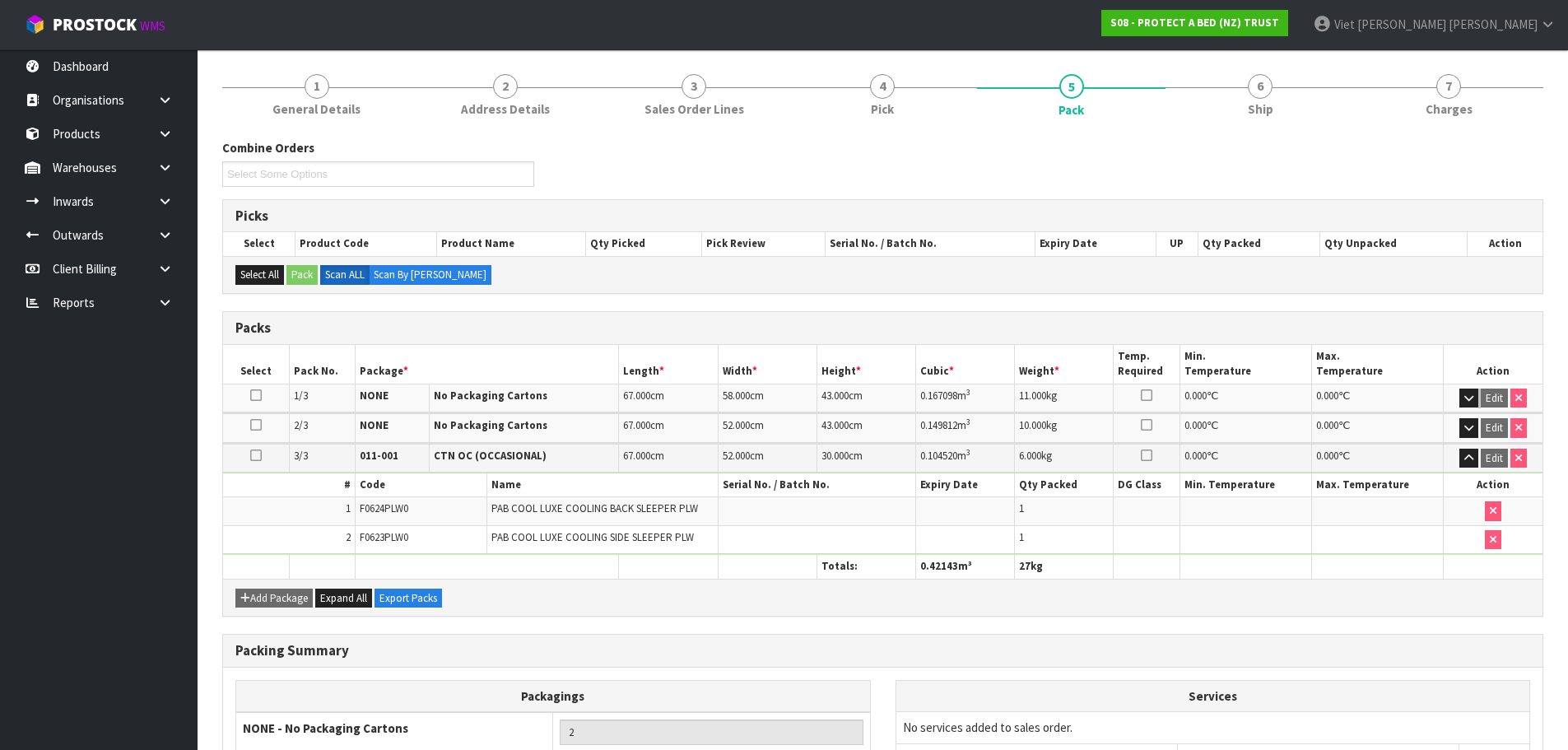
scroll to position [61, 0]
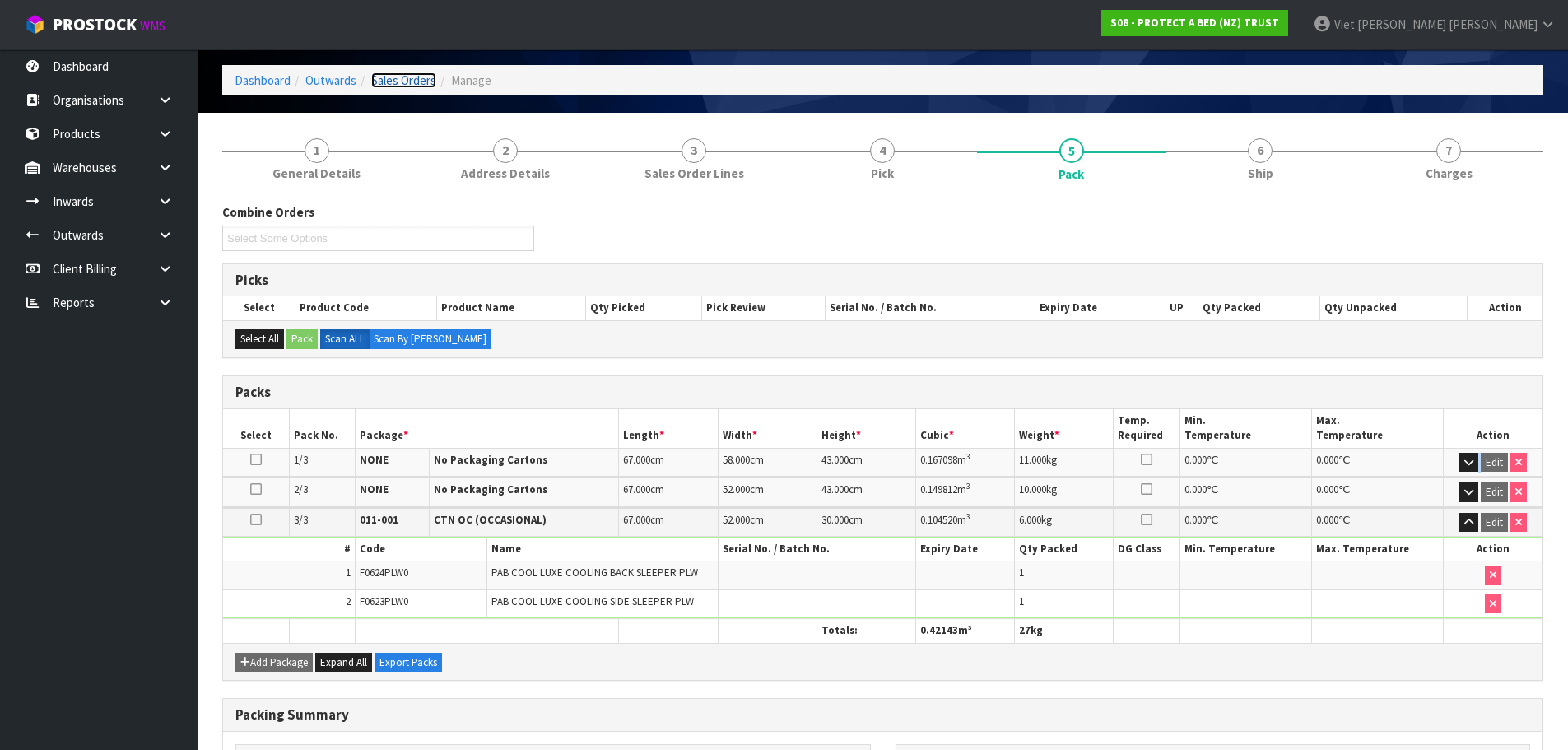
click at [423, 84] on link "Sales Orders" at bounding box center [404, 80] width 65 height 16
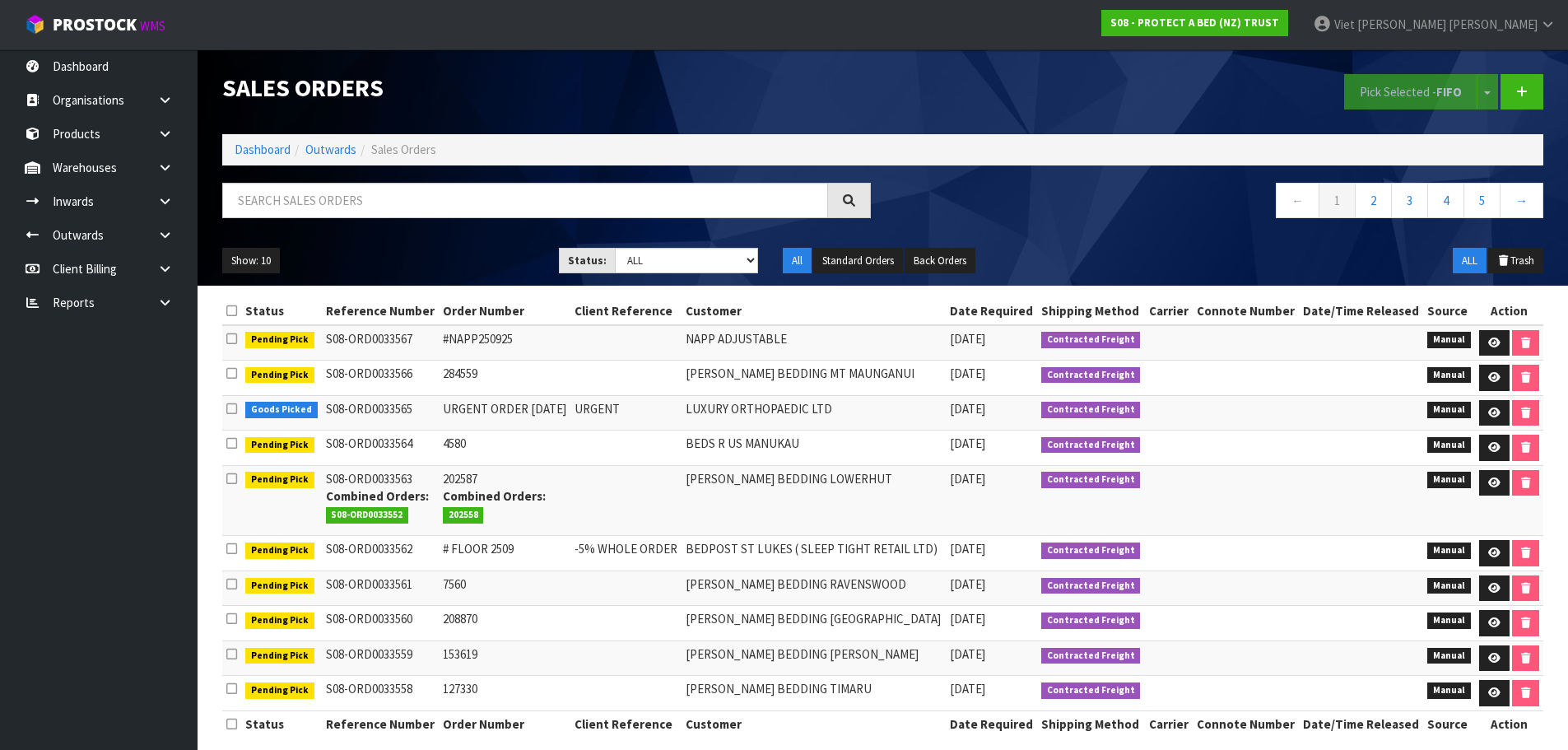
click at [545, 180] on div "Sales Orders Pick Selected - FIFO Split button! FIFO - First In First Out FEFO …" at bounding box center [883, 167] width 1346 height 236
click at [518, 190] on input "text" at bounding box center [524, 200] width 606 height 35
paste input "323414"
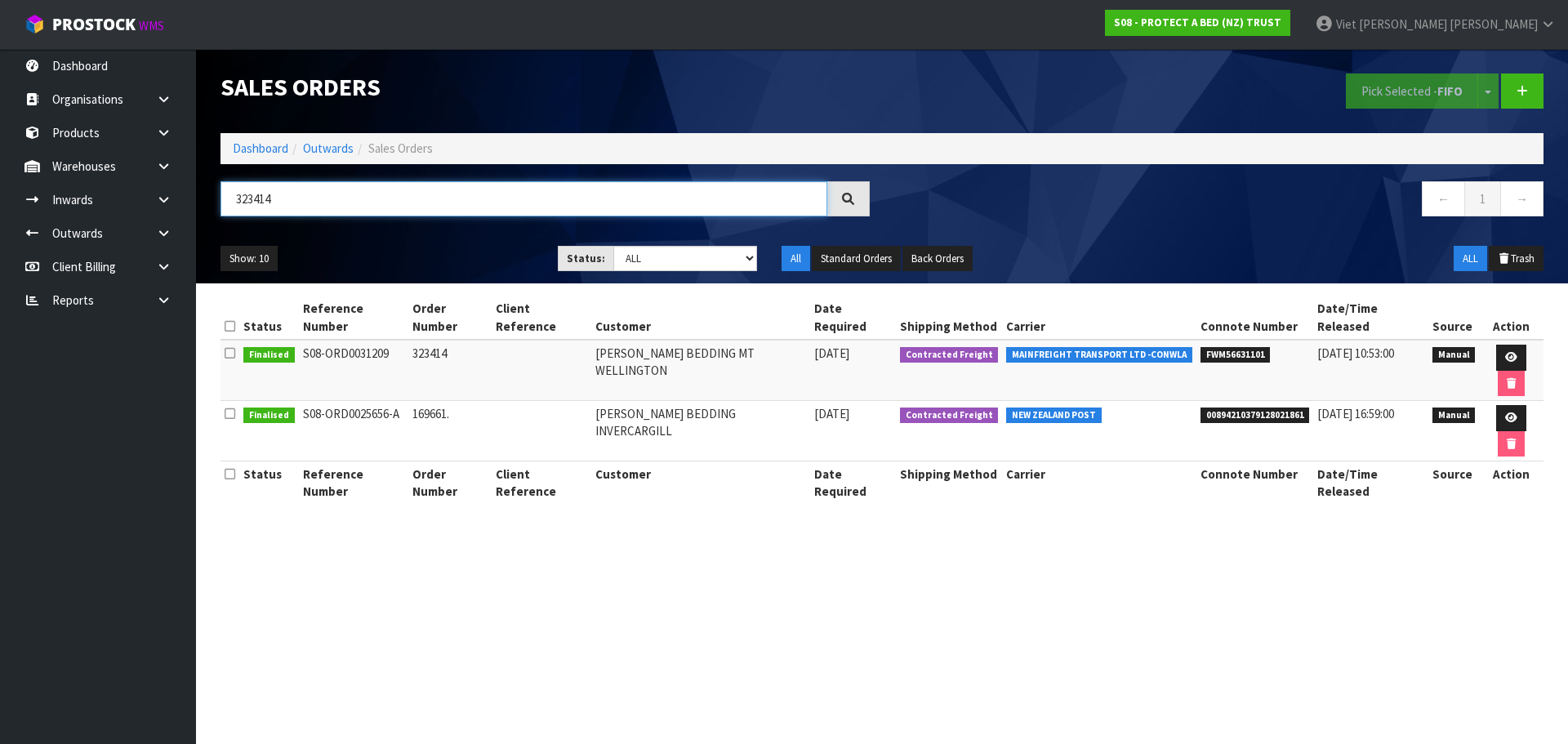
type input "323414"
click at [1496, 344] on link at bounding box center [1511, 357] width 30 height 26
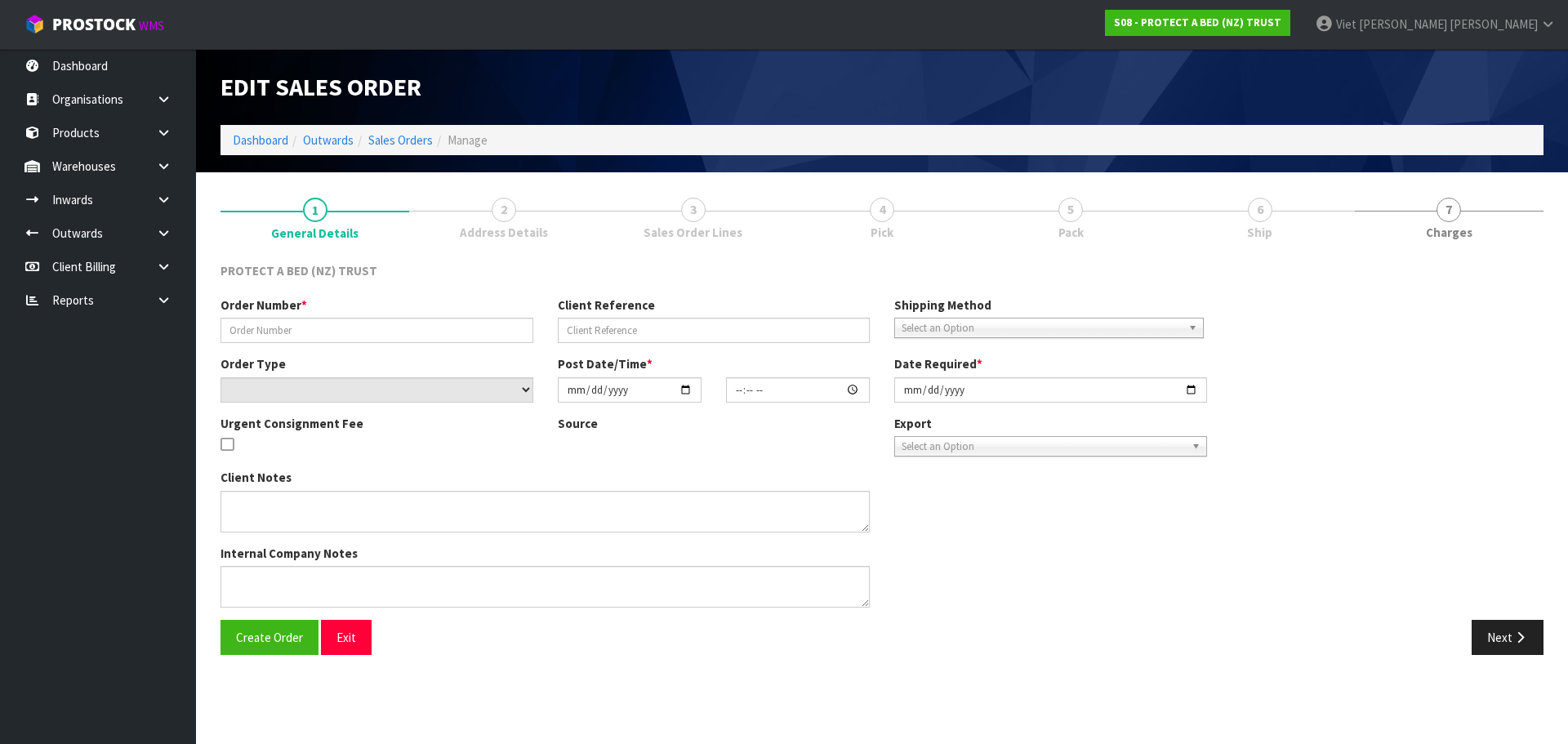
type input "323414"
select select "number:0"
type input "2025-04-08"
type input "10:52:00.000"
type input "2025-04-08"
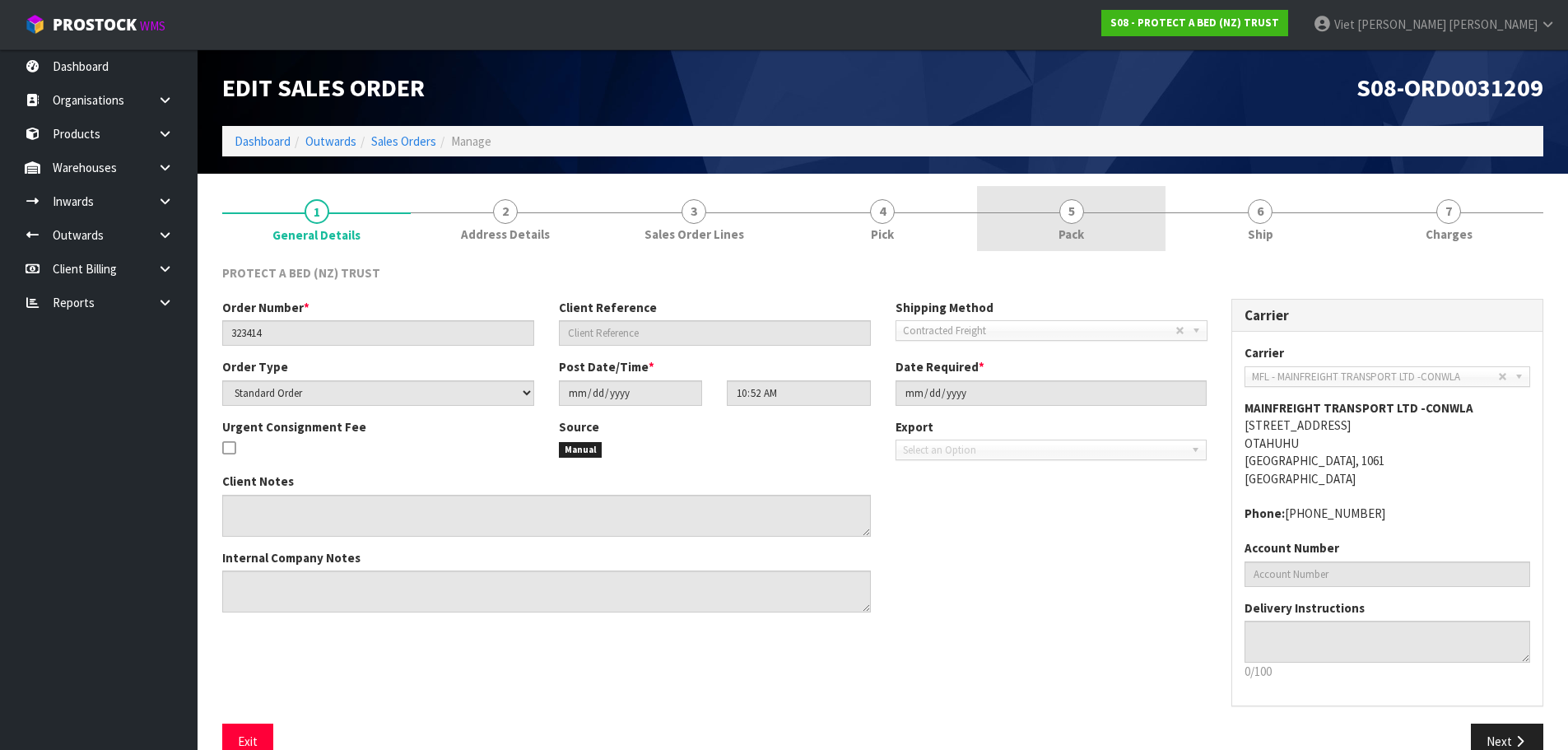
click at [993, 201] on link "5 Pack" at bounding box center [1072, 219] width 189 height 65
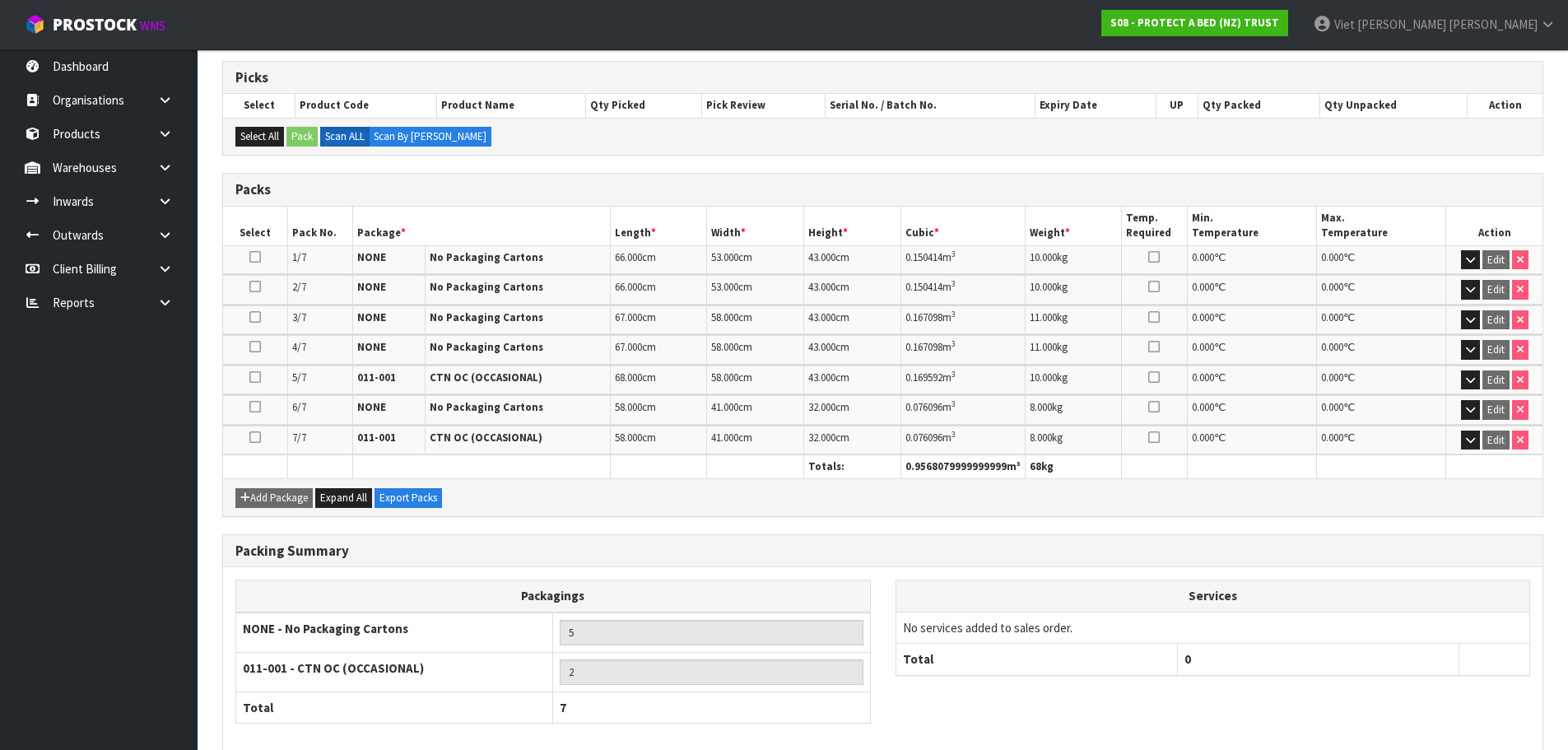
scroll to position [345, 0]
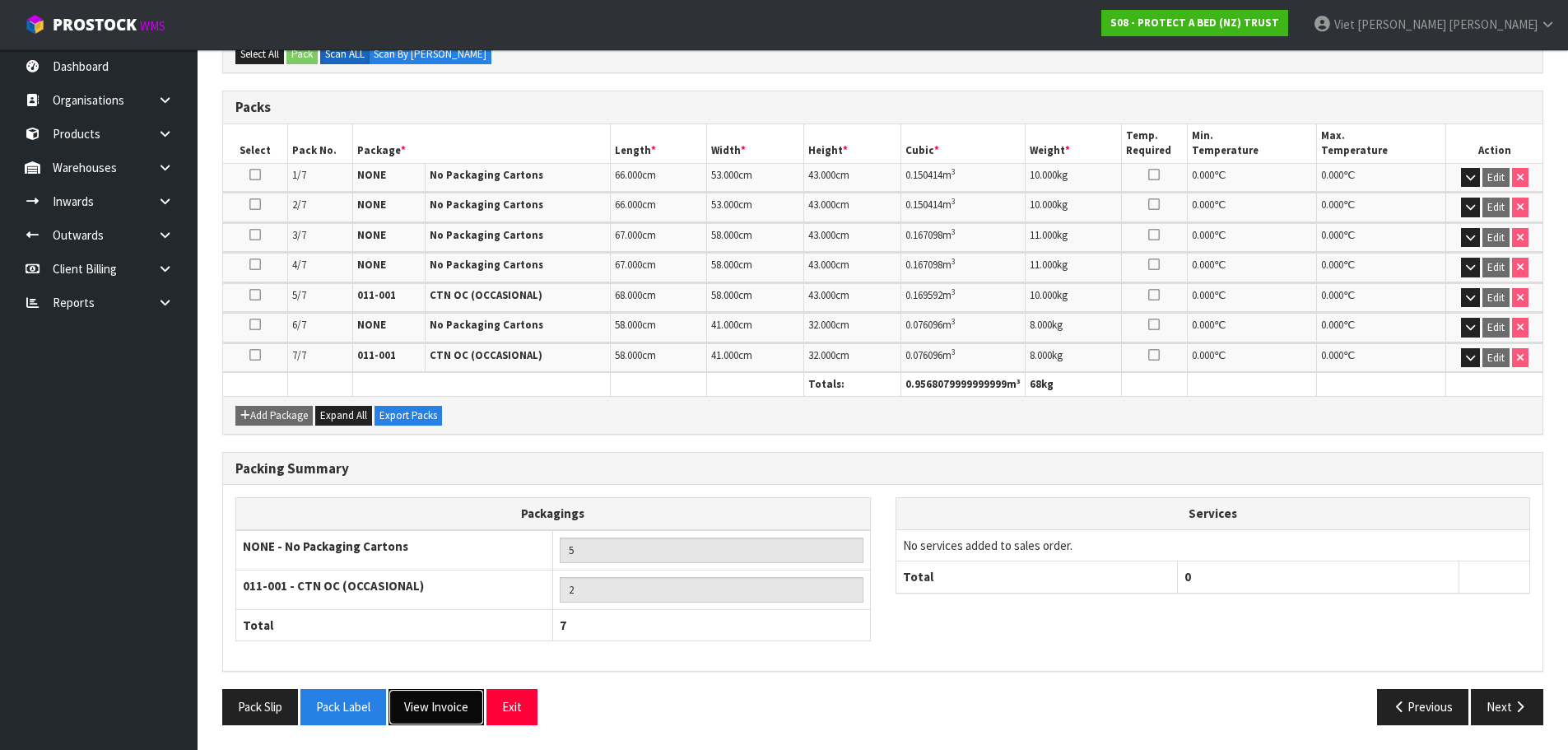
click at [443, 702] on button "View Invoice" at bounding box center [435, 706] width 95 height 35
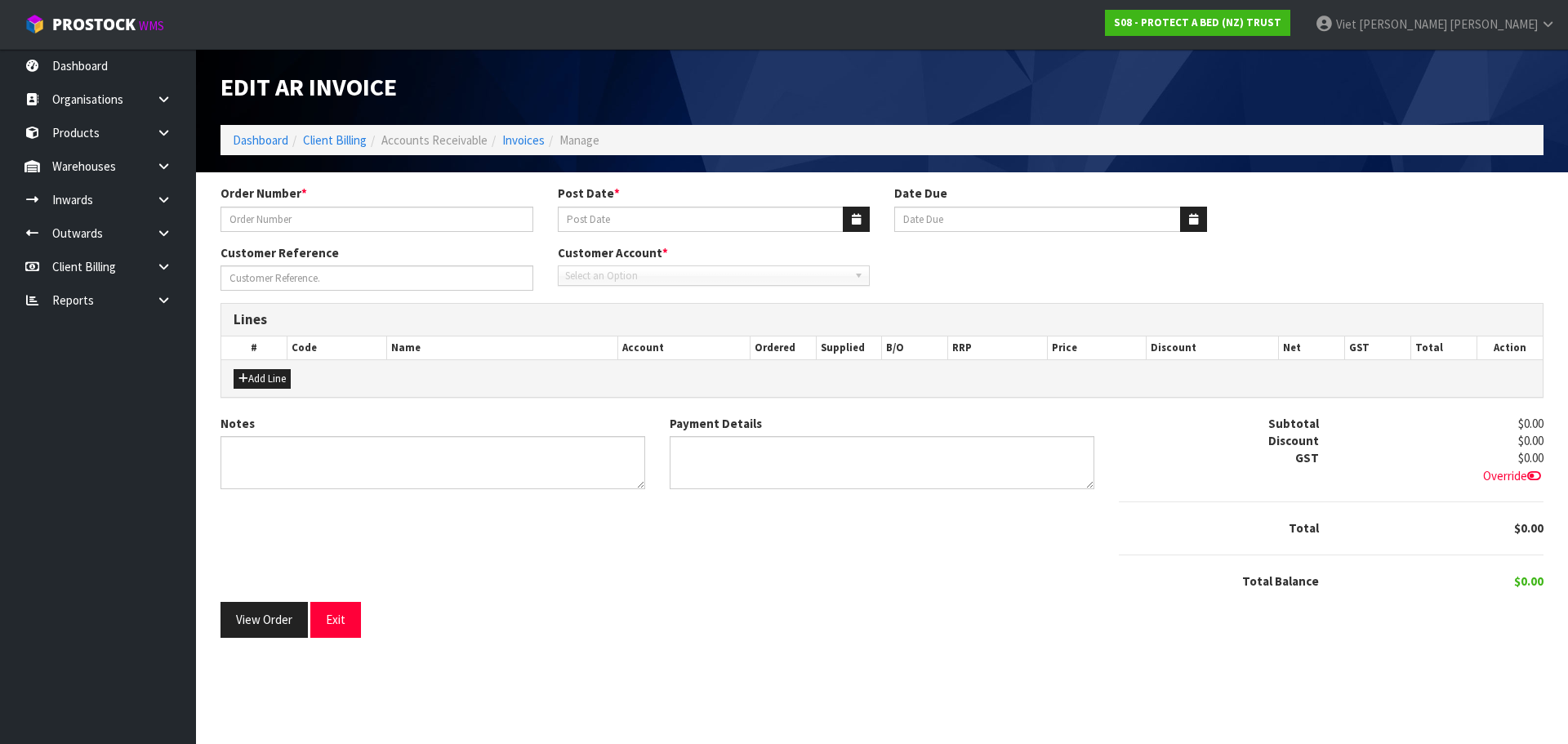
type input "323414"
type input "11/04/2025"
type input "20/05/2025"
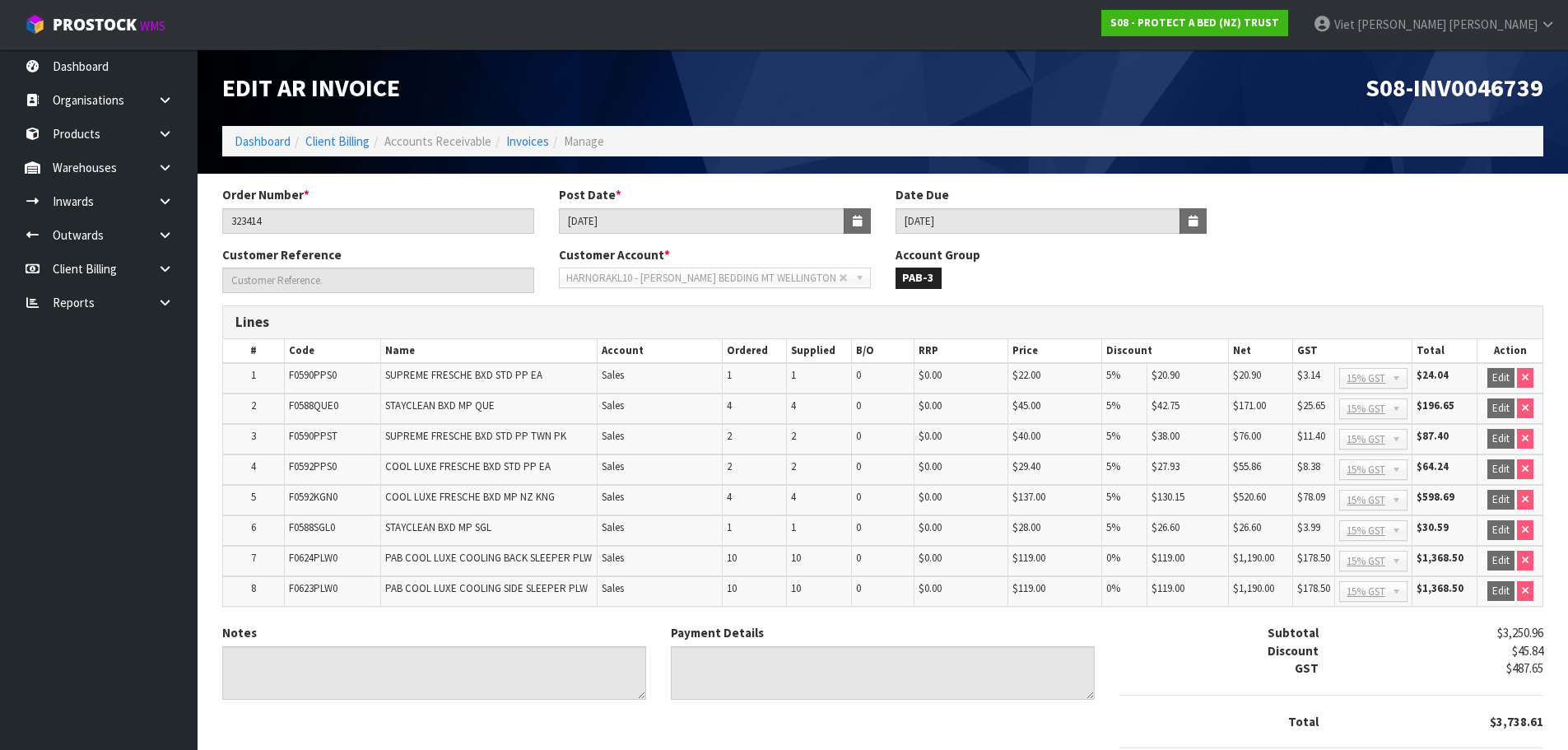
click at [1486, 85] on span "S08-INV0046739" at bounding box center [1454, 87] width 177 height 31
copy span "INV0046739"
click at [639, 215] on input "11/04/2025" at bounding box center [701, 220] width 286 height 25
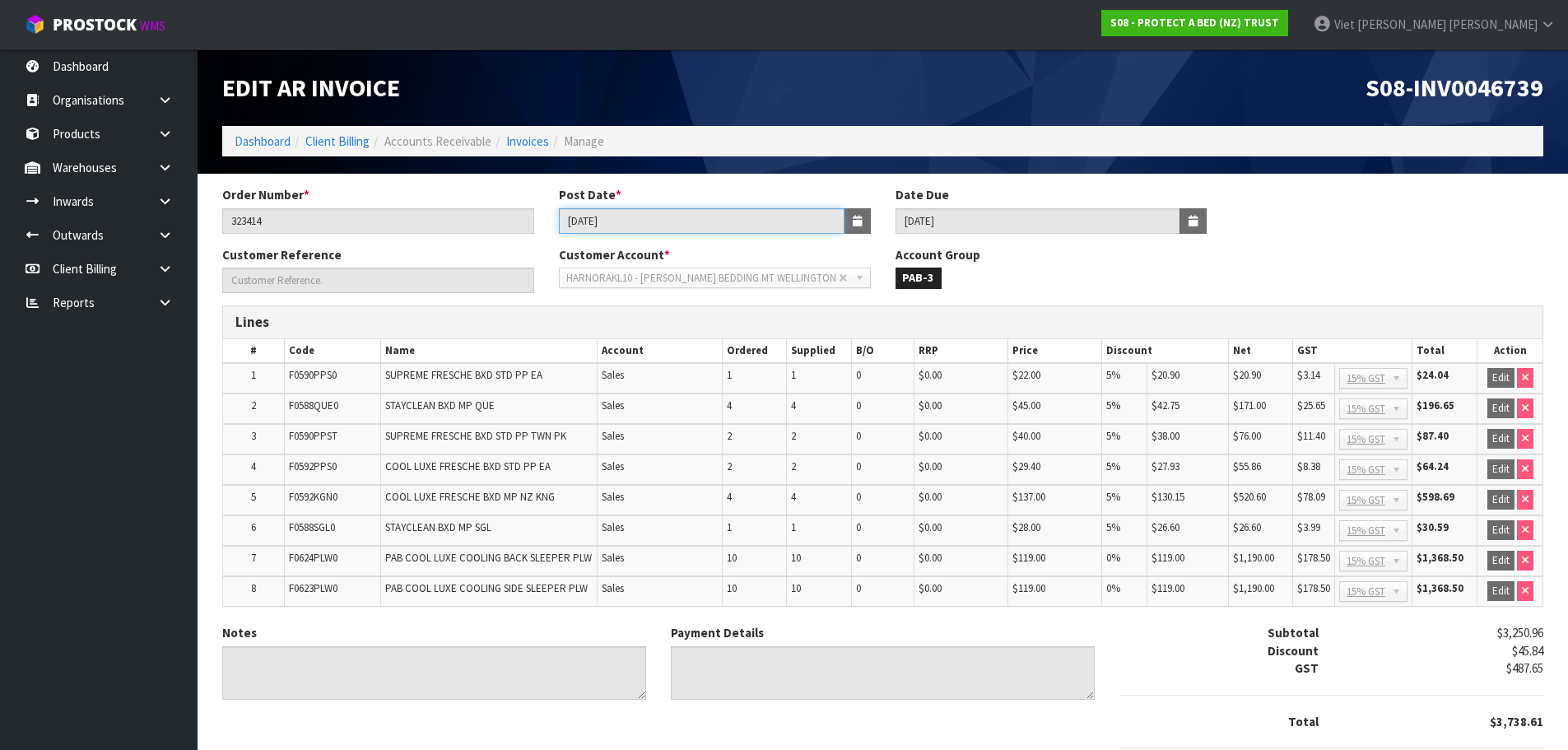
click at [639, 215] on input "11/04/2025" at bounding box center [701, 220] width 286 height 25
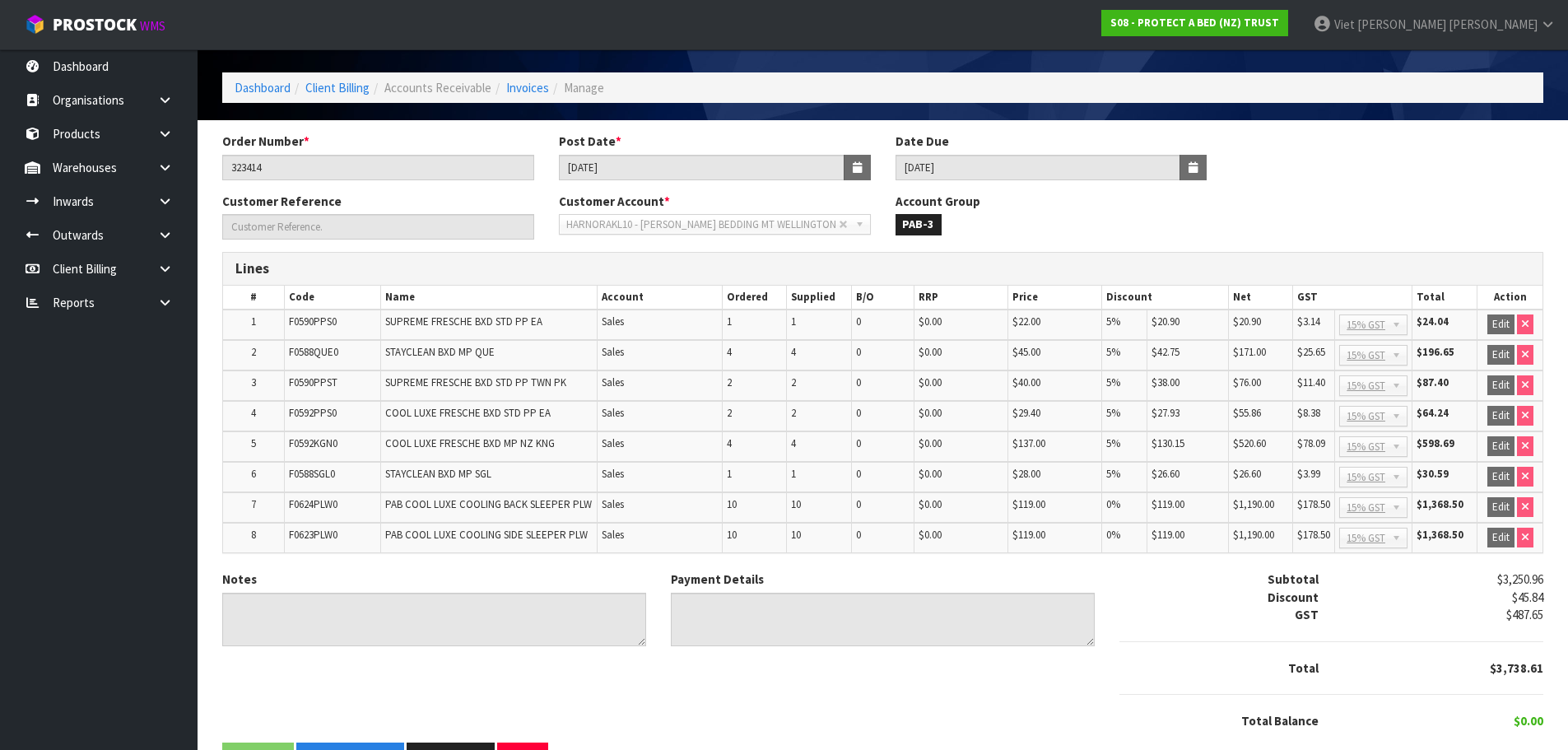
scroll to position [106, 0]
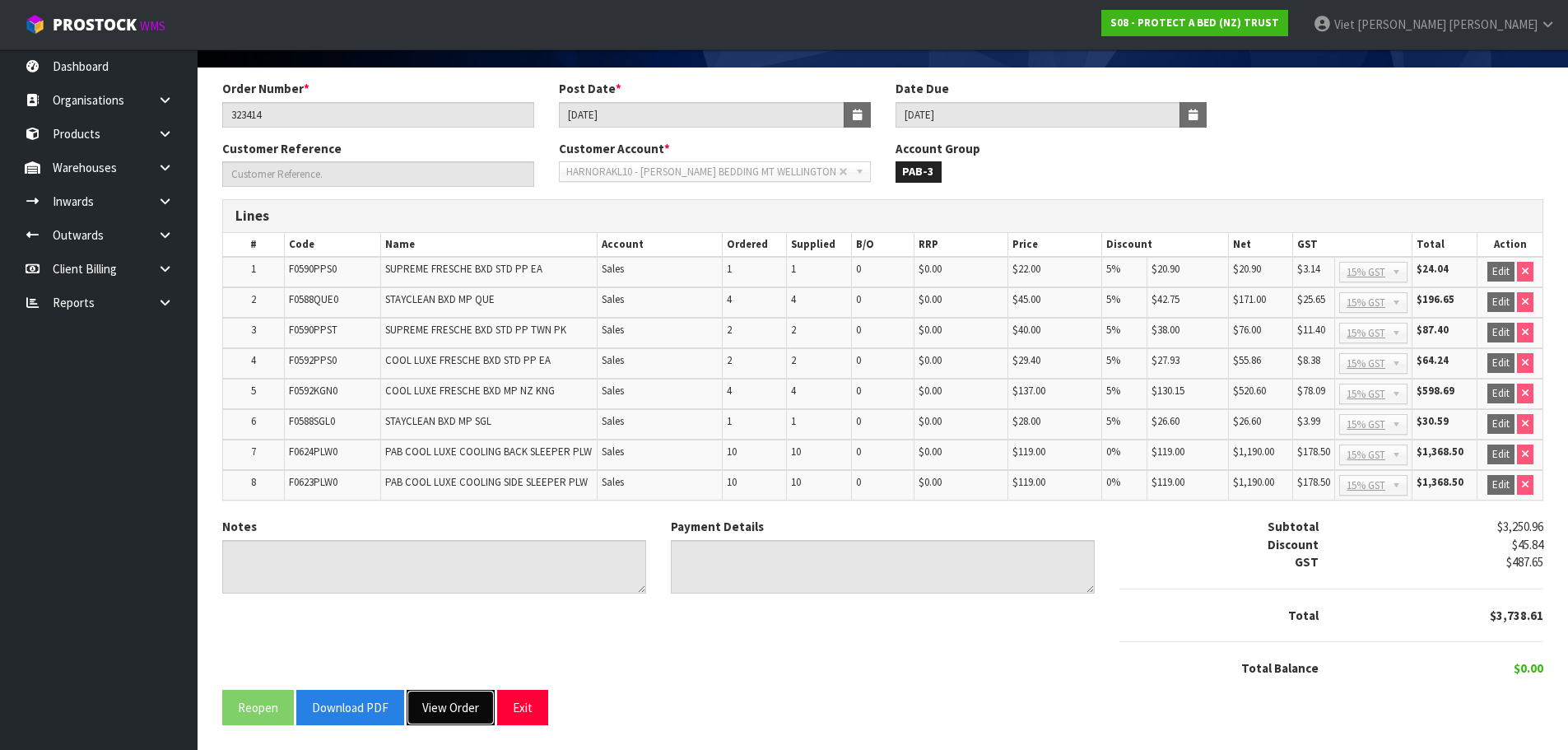
click at [438, 720] on button "View Order" at bounding box center [450, 707] width 88 height 35
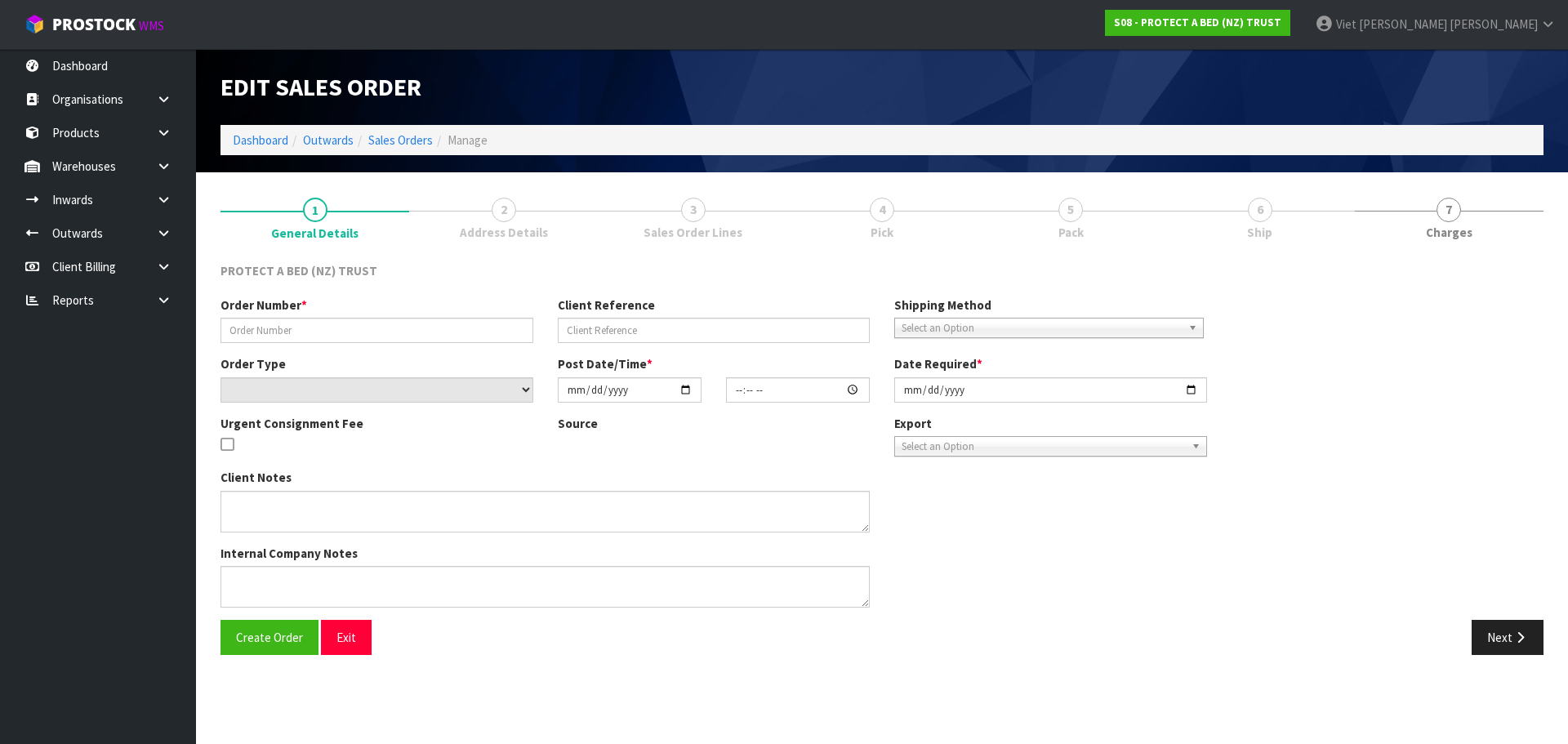
type input "323414"
select select "number:0"
type input "2025-04-08"
type input "10:52:00.000"
type input "2025-04-08"
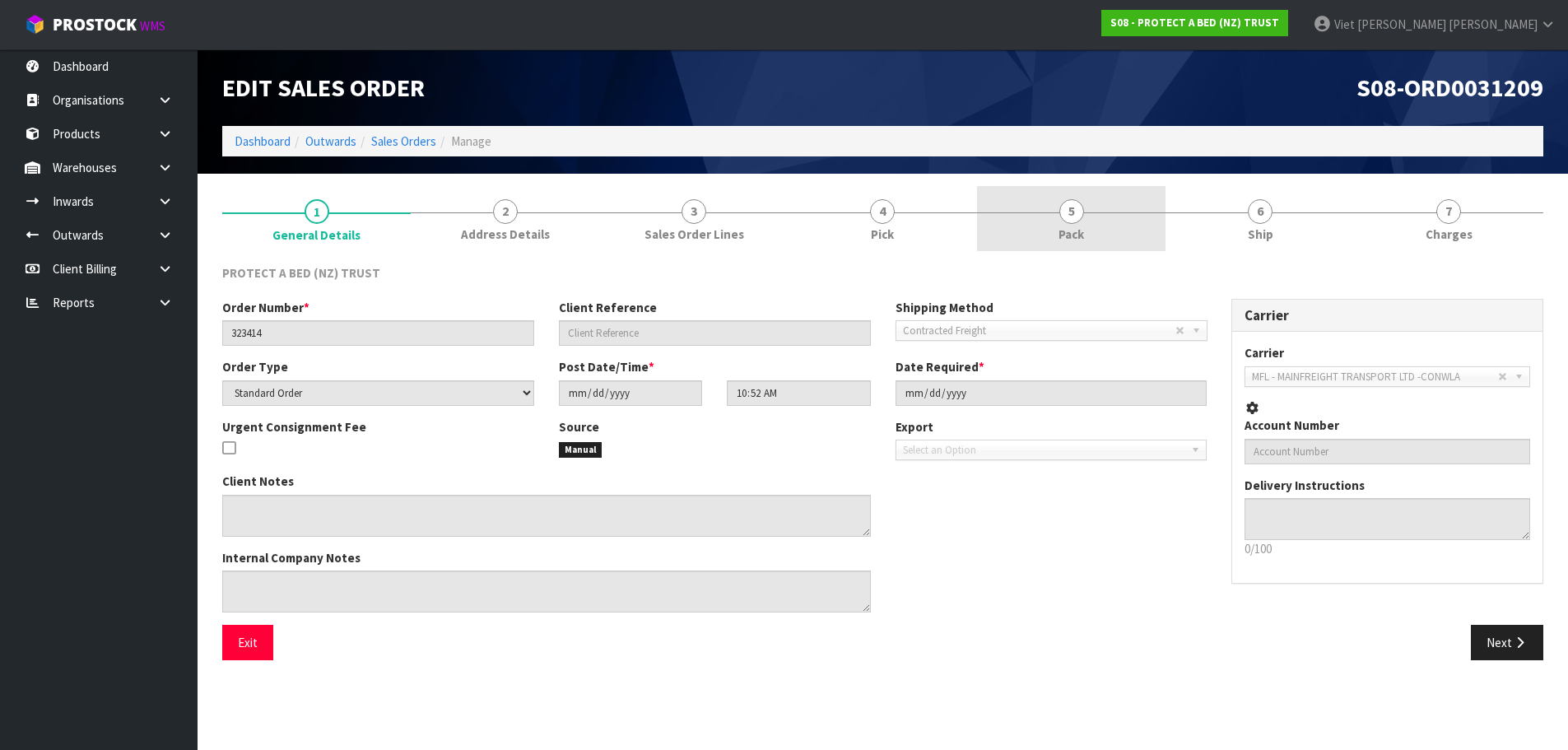
click at [1114, 209] on link "5 Pack" at bounding box center [1072, 219] width 189 height 65
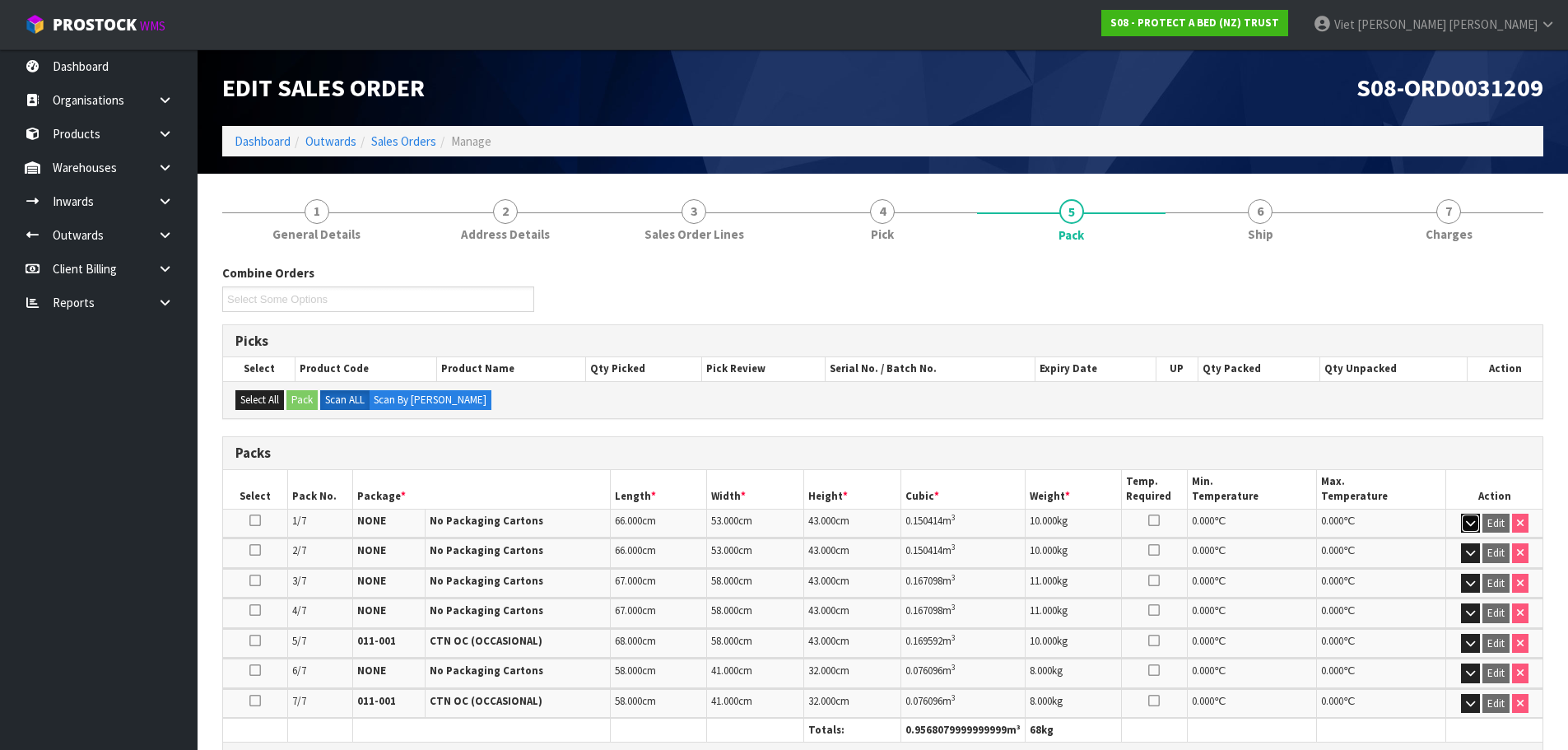
click at [1474, 529] on button "button" at bounding box center [1470, 524] width 19 height 20
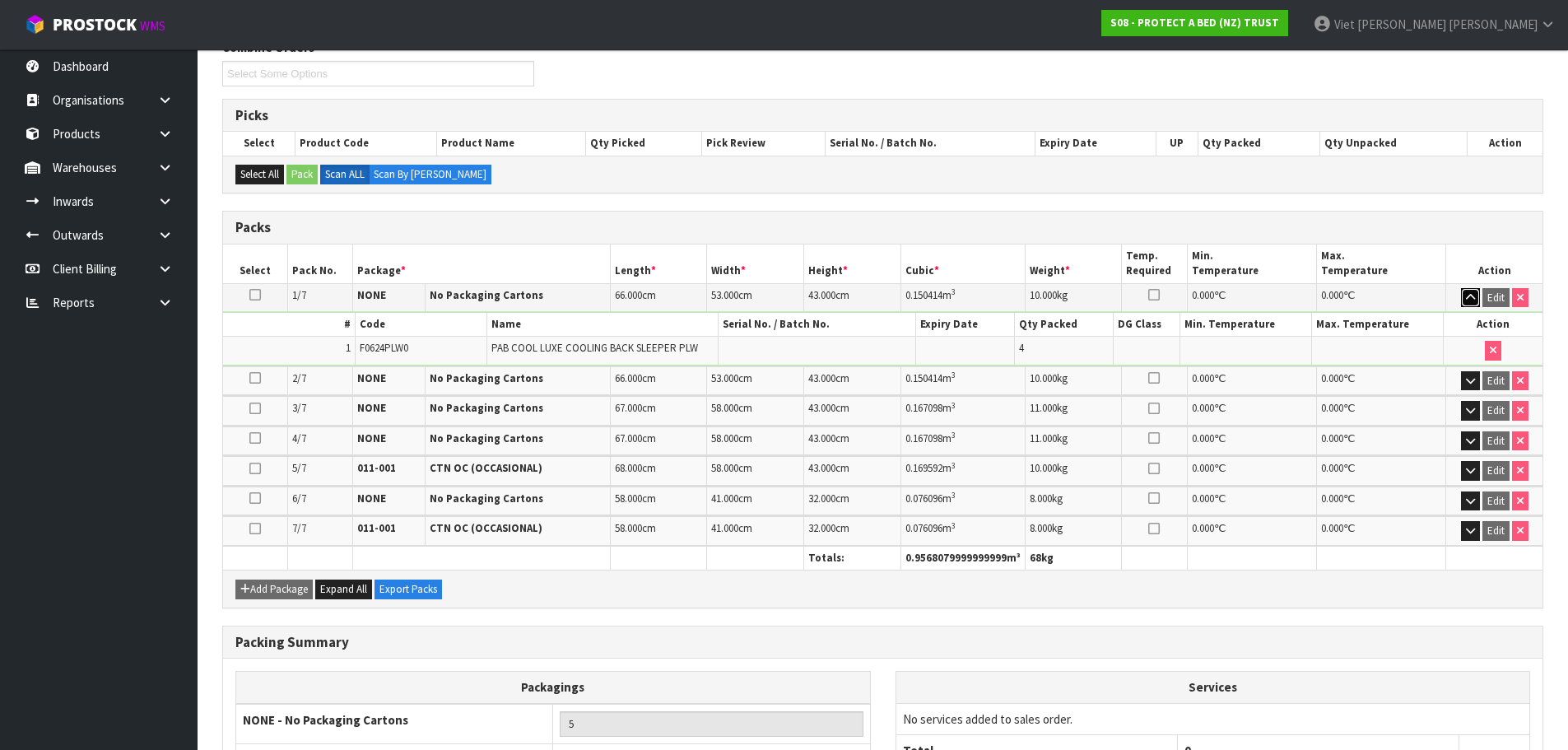
scroll to position [247, 0]
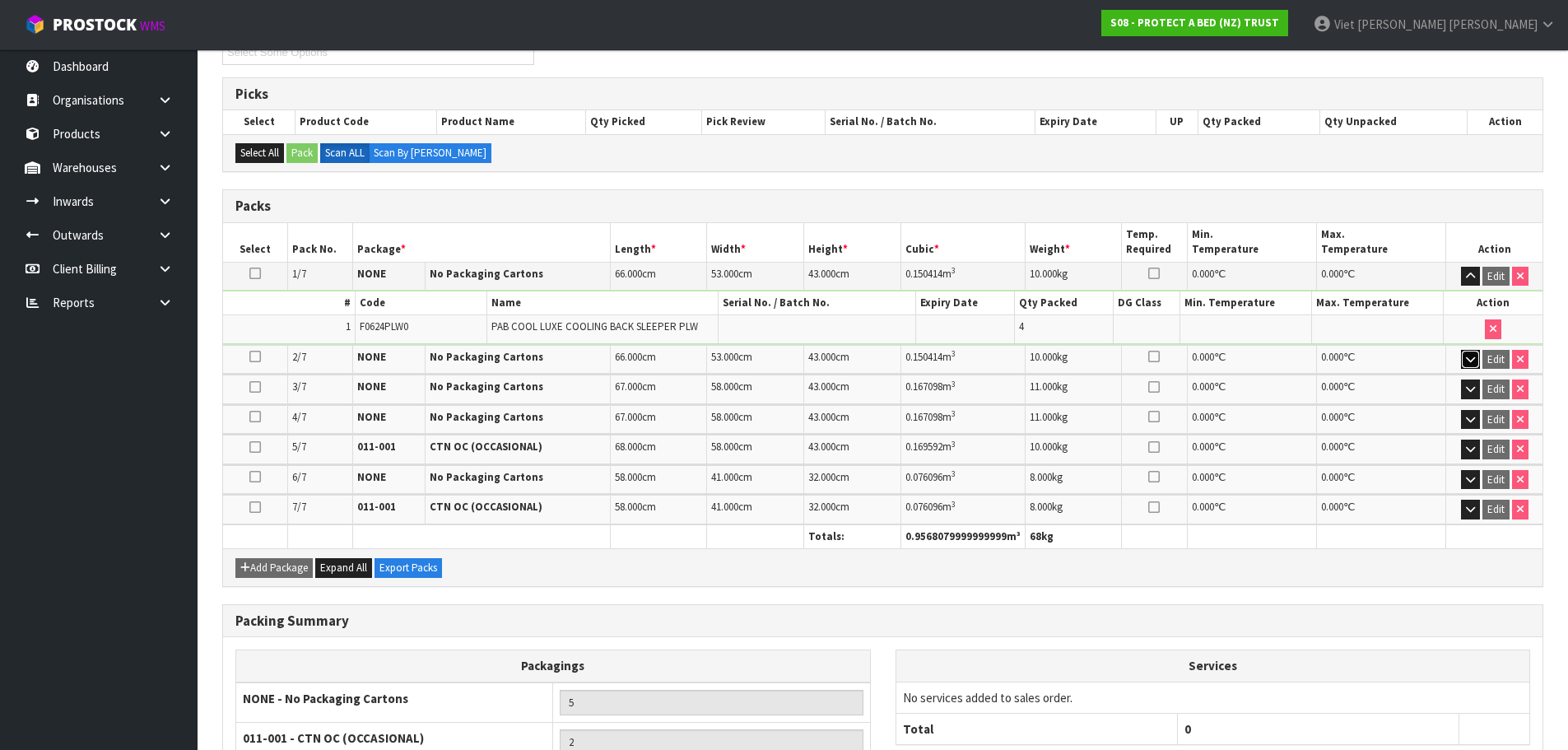
click at [1466, 354] on icon "button" at bounding box center [1470, 359] width 9 height 10
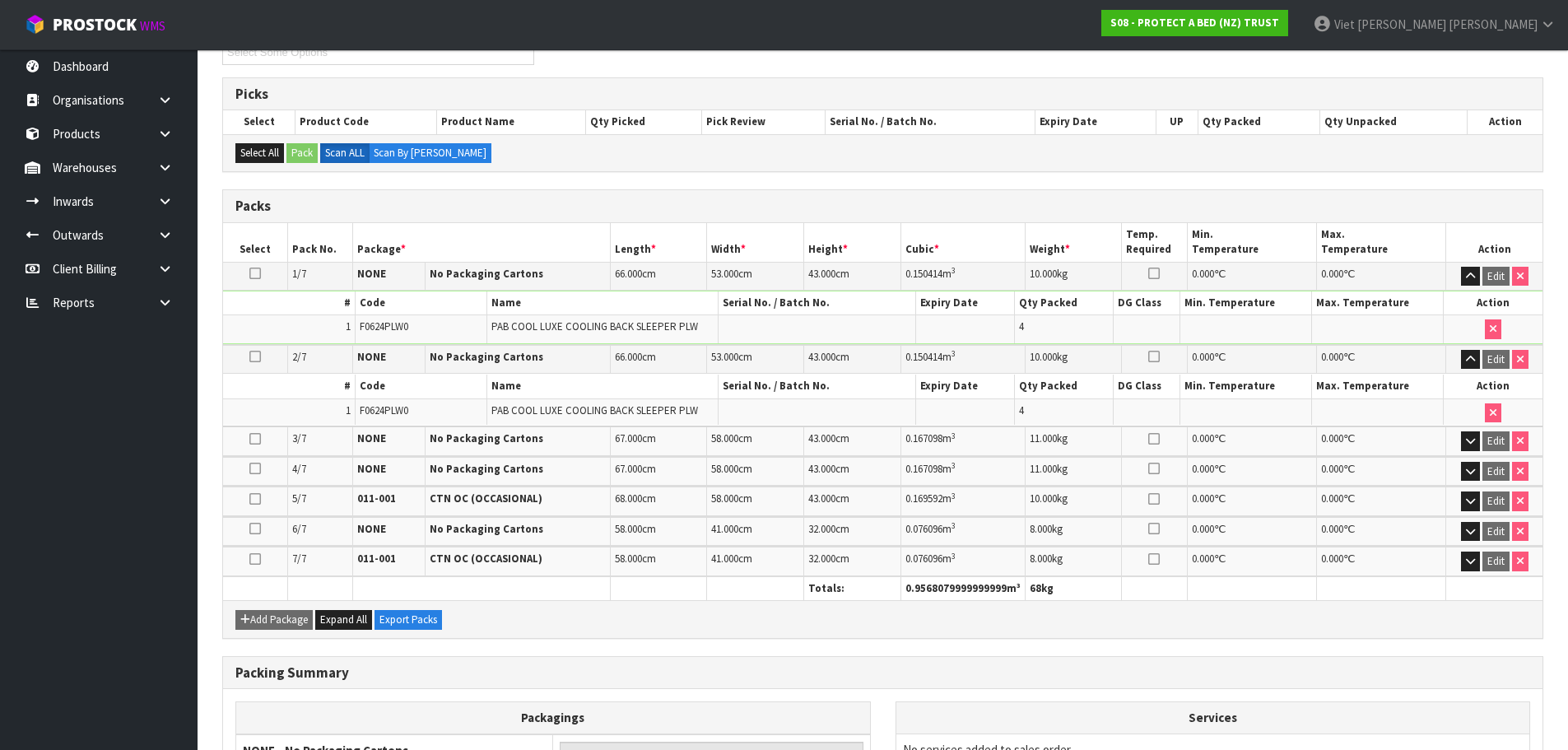
click at [1481, 442] on td "Edit" at bounding box center [1494, 441] width 96 height 29
click at [1469, 444] on icon "button" at bounding box center [1470, 442] width 9 height 10
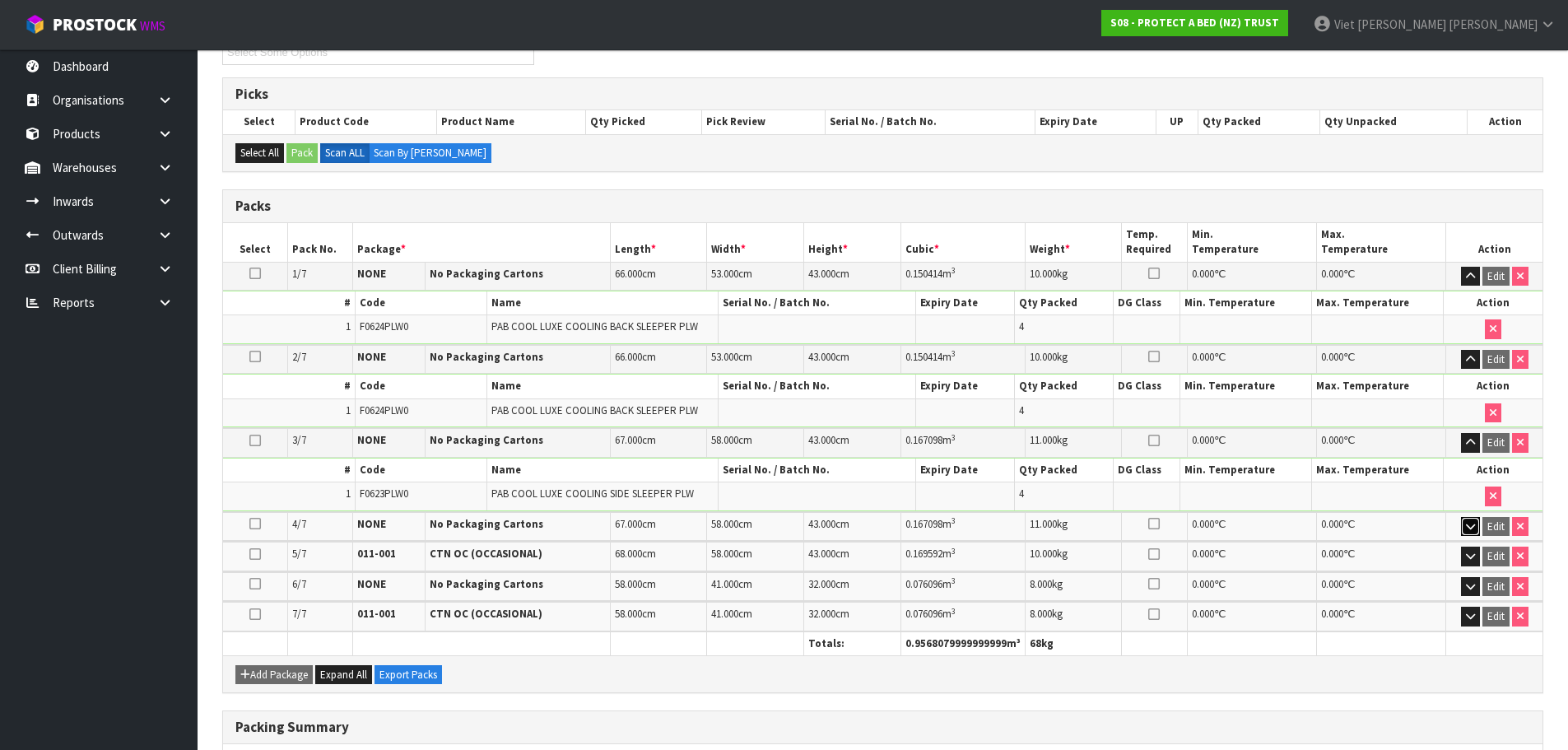
click at [1471, 530] on icon "button" at bounding box center [1470, 526] width 9 height 10
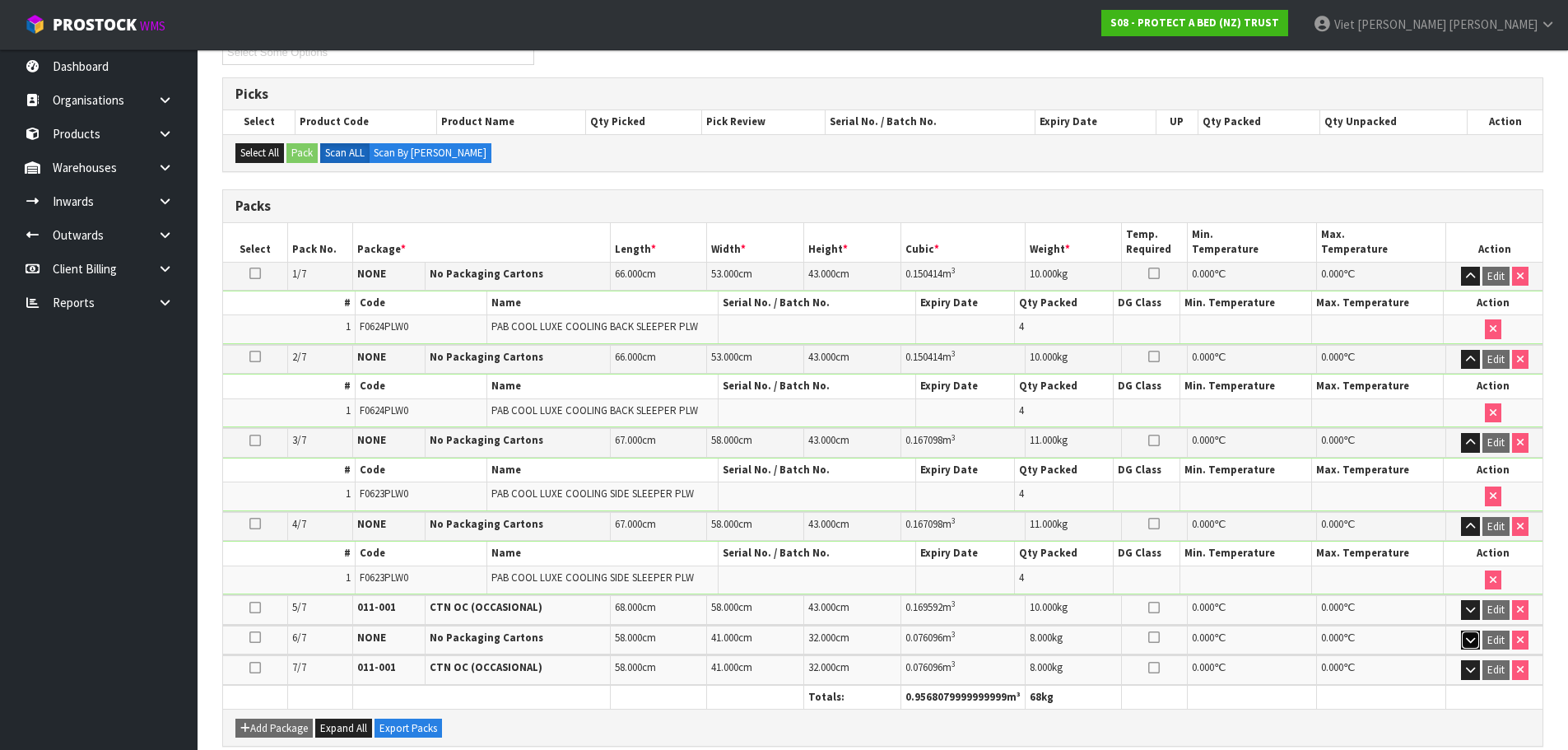
drag, startPoint x: 1467, startPoint y: 636, endPoint x: 1464, endPoint y: 615, distance: 21.2
click at [1467, 635] on icon "button" at bounding box center [1470, 640] width 9 height 10
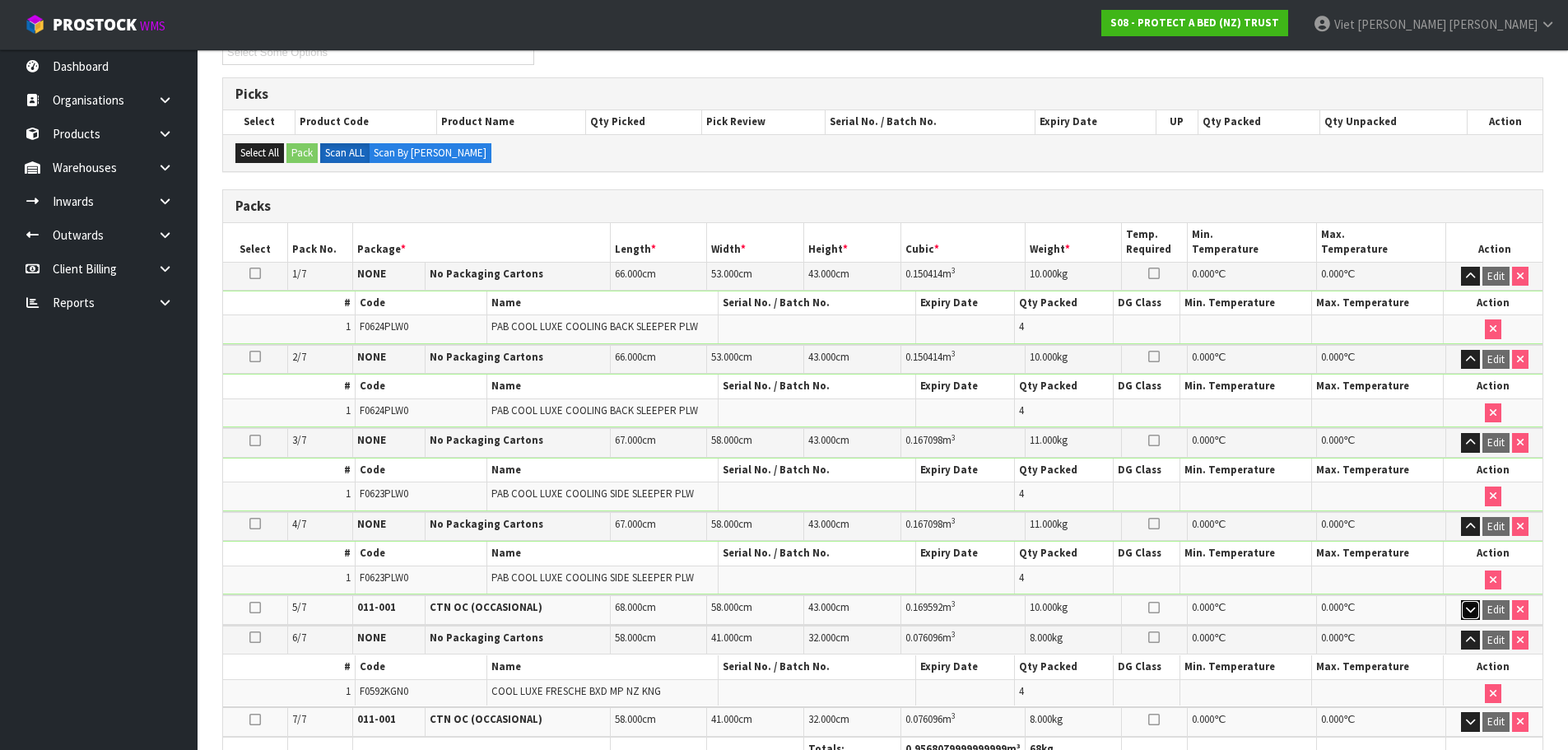
click at [1466, 614] on icon "button" at bounding box center [1470, 609] width 9 height 10
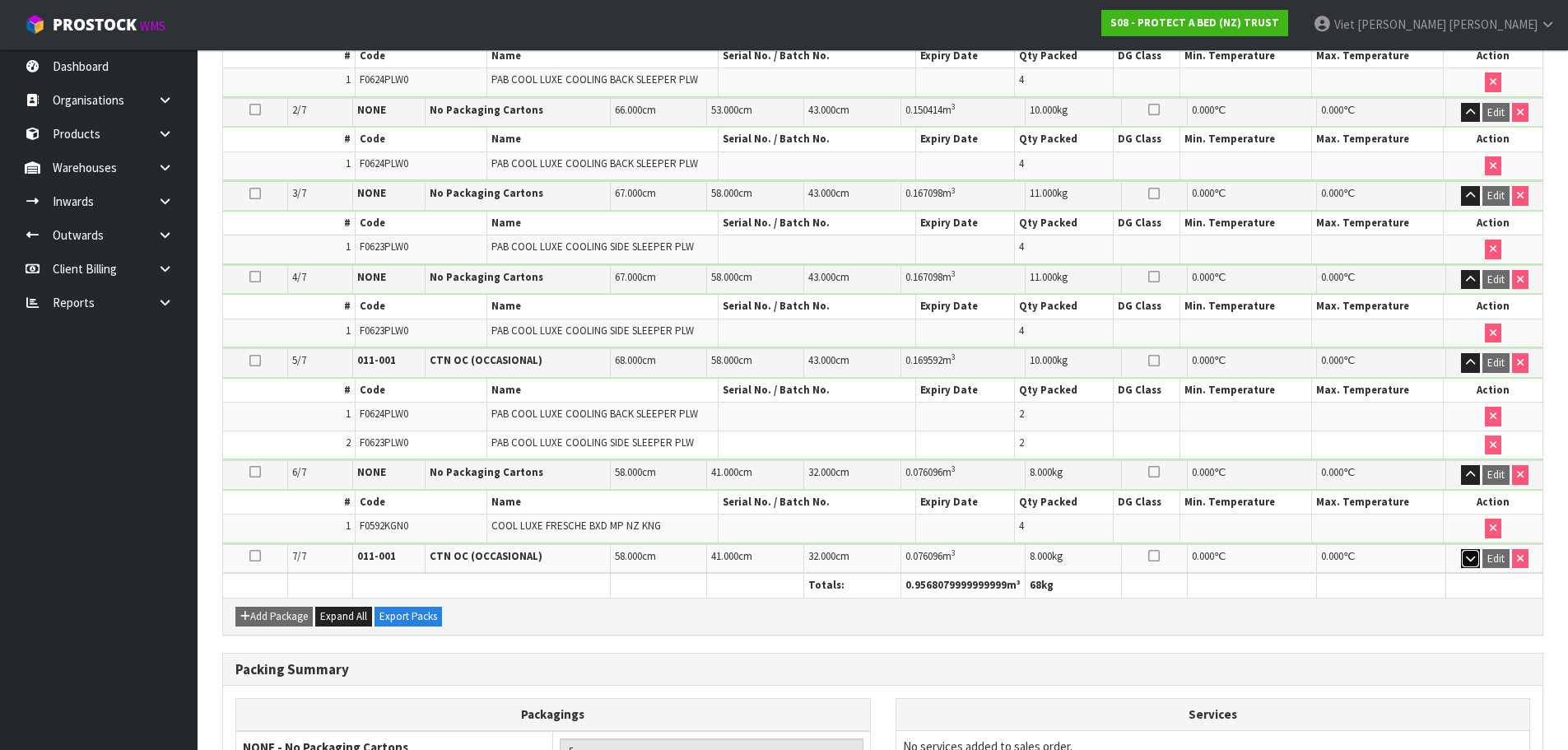
click at [1472, 563] on icon "button" at bounding box center [1470, 559] width 9 height 10
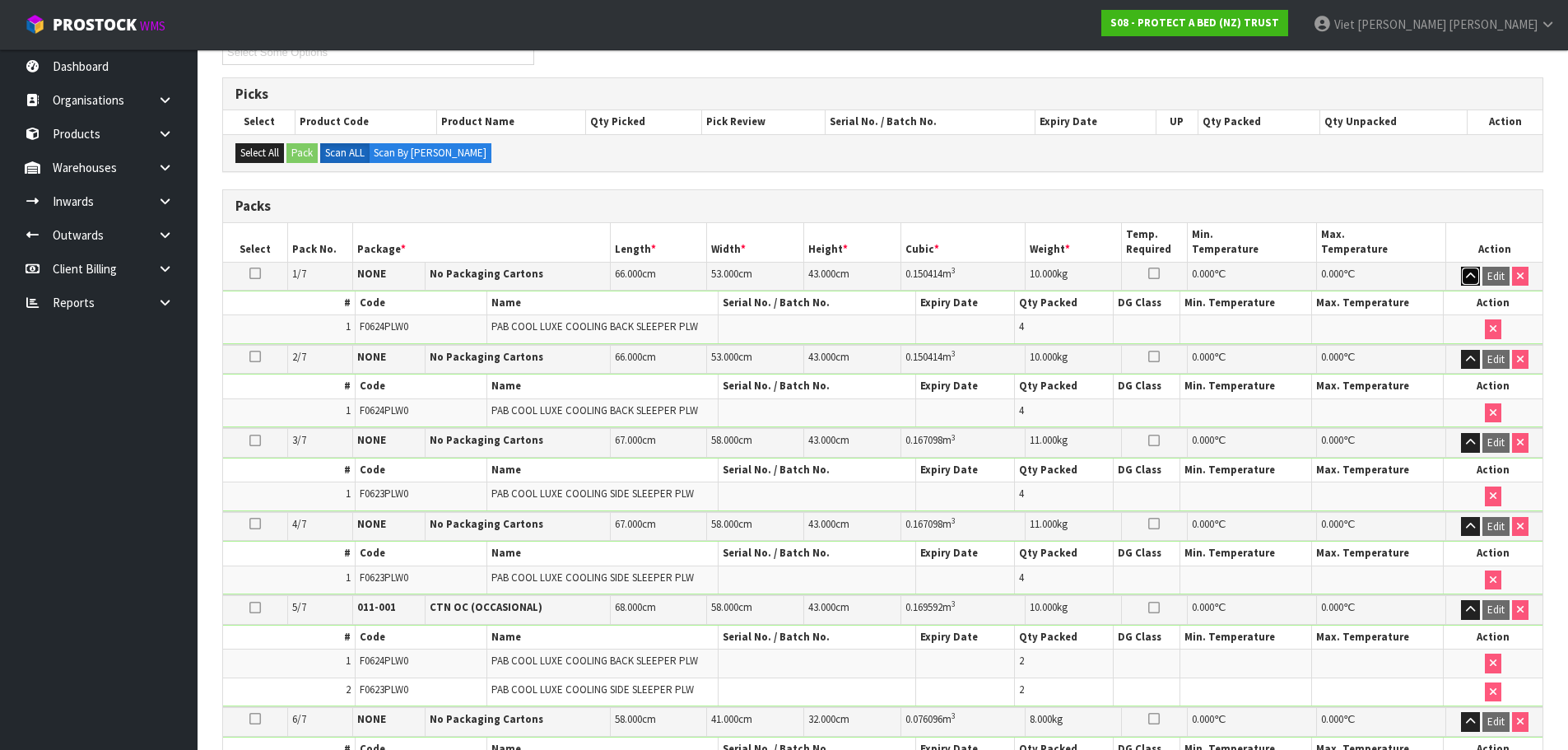
click at [1469, 274] on icon "button" at bounding box center [1470, 276] width 9 height 10
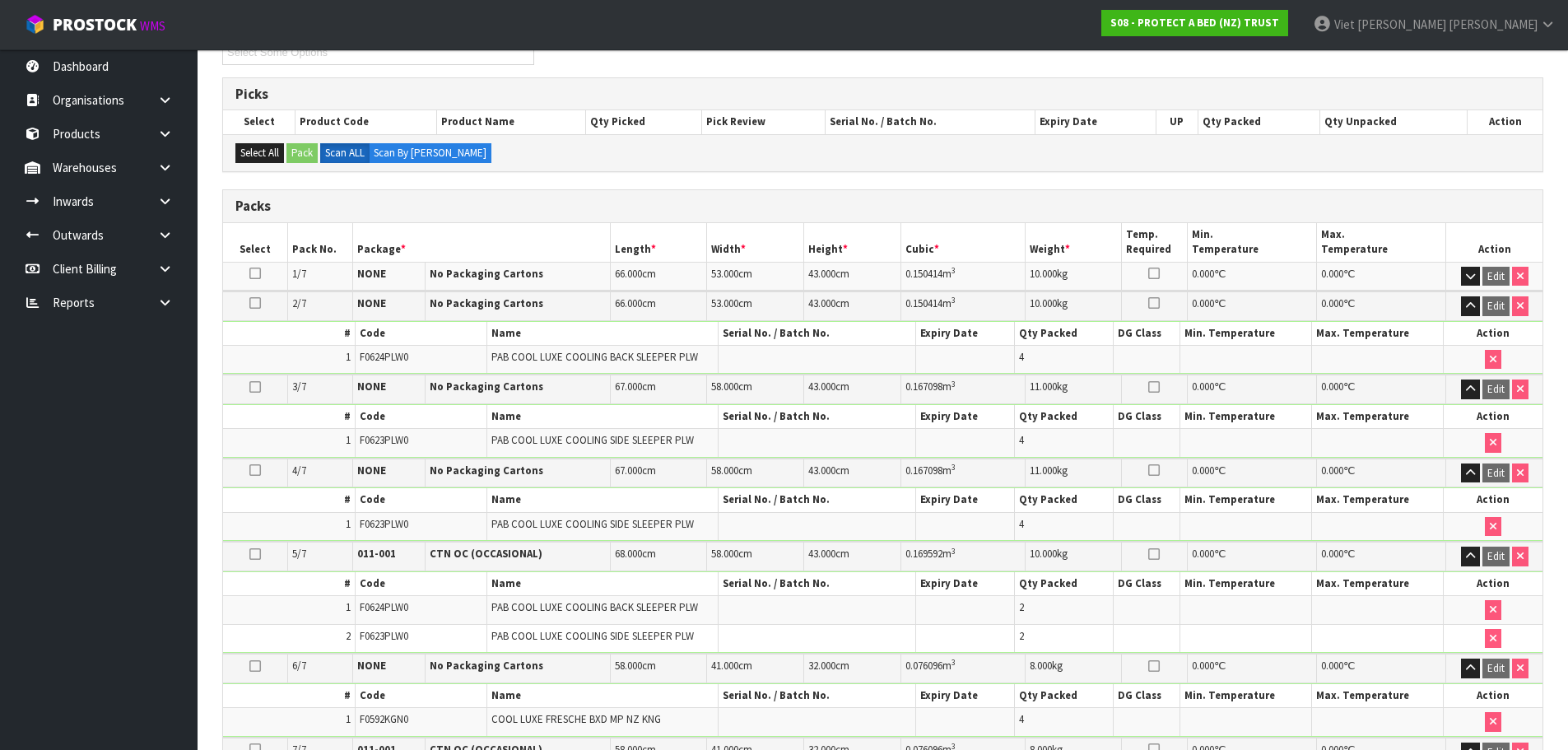
click at [1481, 312] on td "Edit" at bounding box center [1494, 305] width 96 height 29
click at [1467, 311] on icon "button" at bounding box center [1470, 306] width 9 height 10
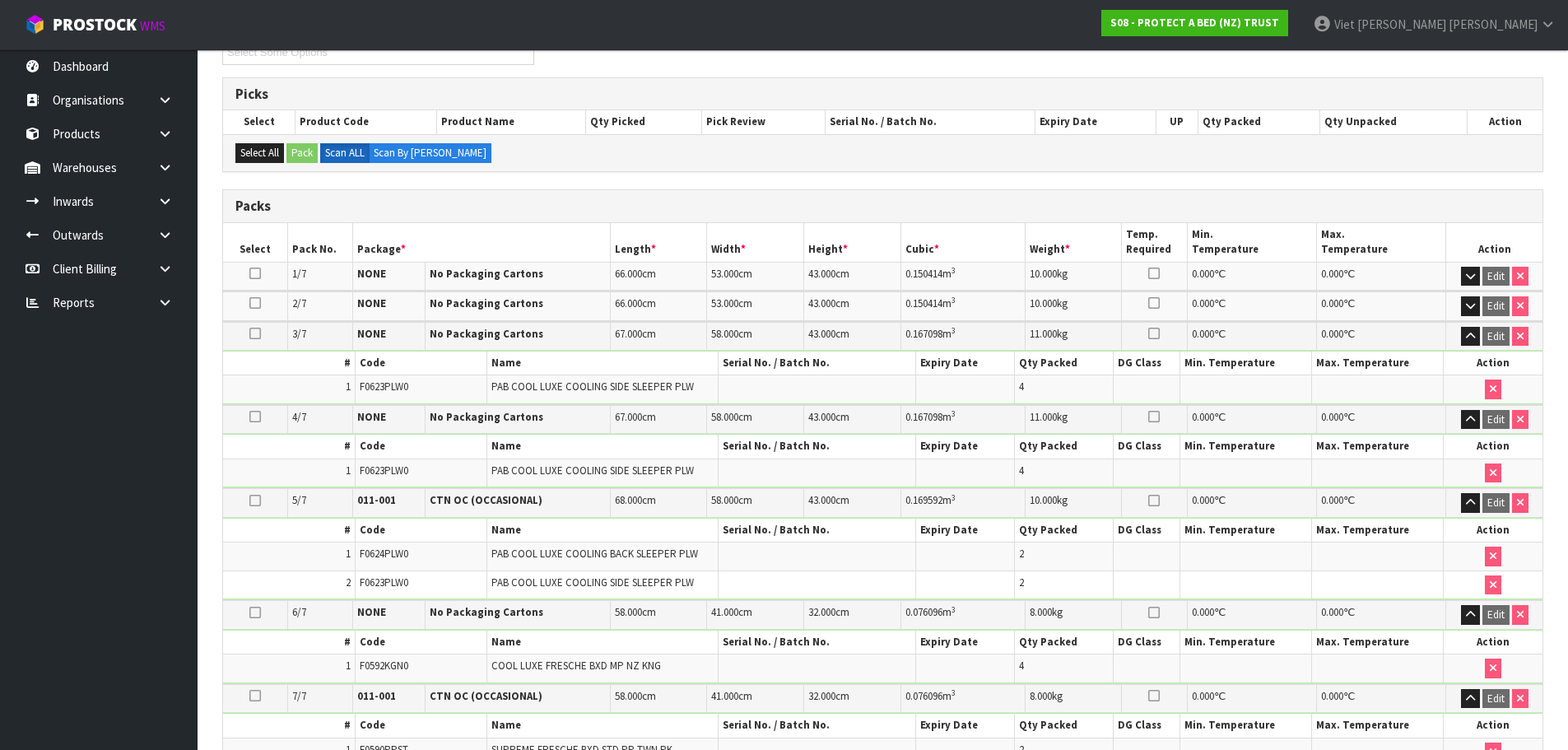
click at [1468, 295] on td "Edit" at bounding box center [1494, 305] width 96 height 29
click at [1467, 297] on button "button" at bounding box center [1470, 306] width 19 height 20
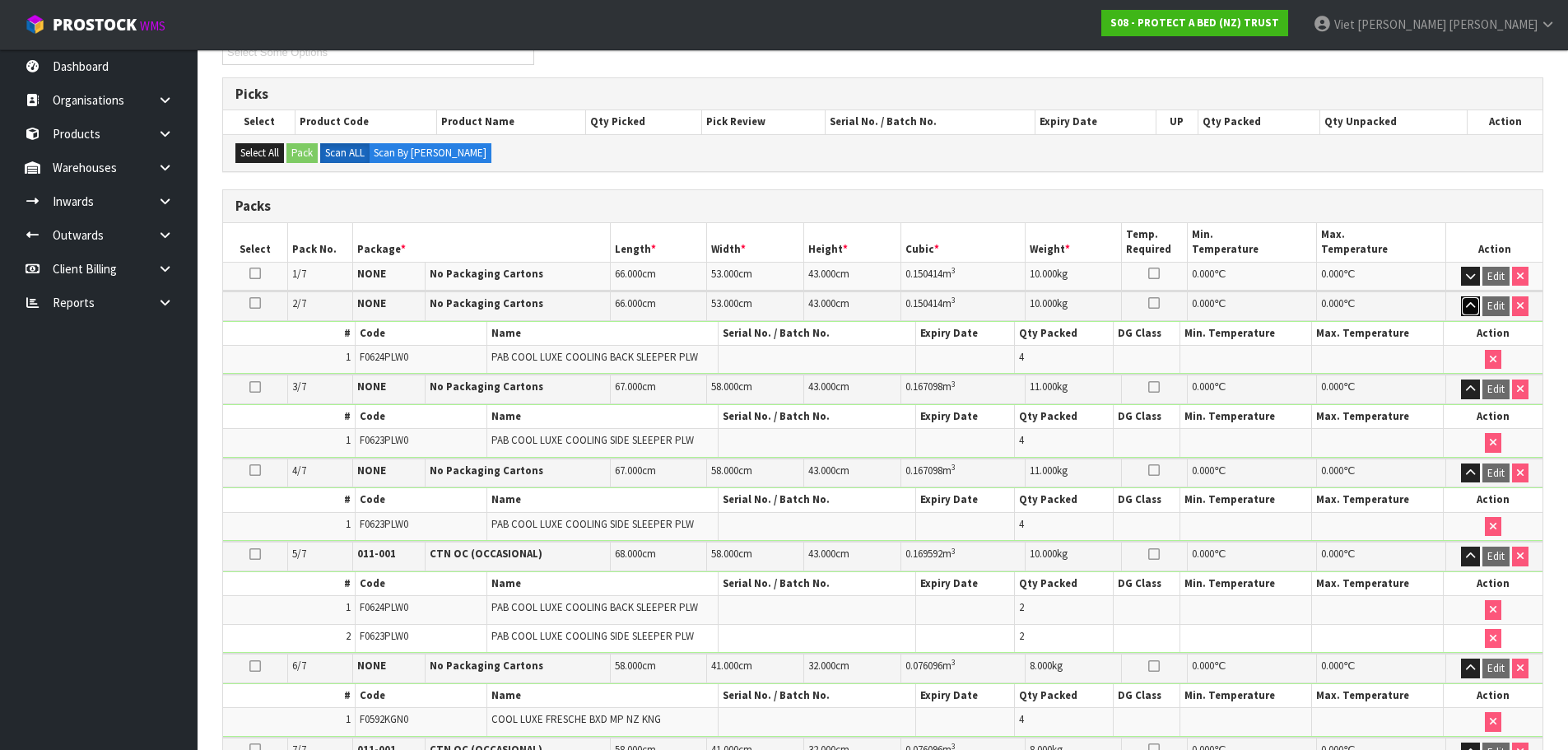
click at [1467, 297] on button "button" at bounding box center [1470, 306] width 19 height 20
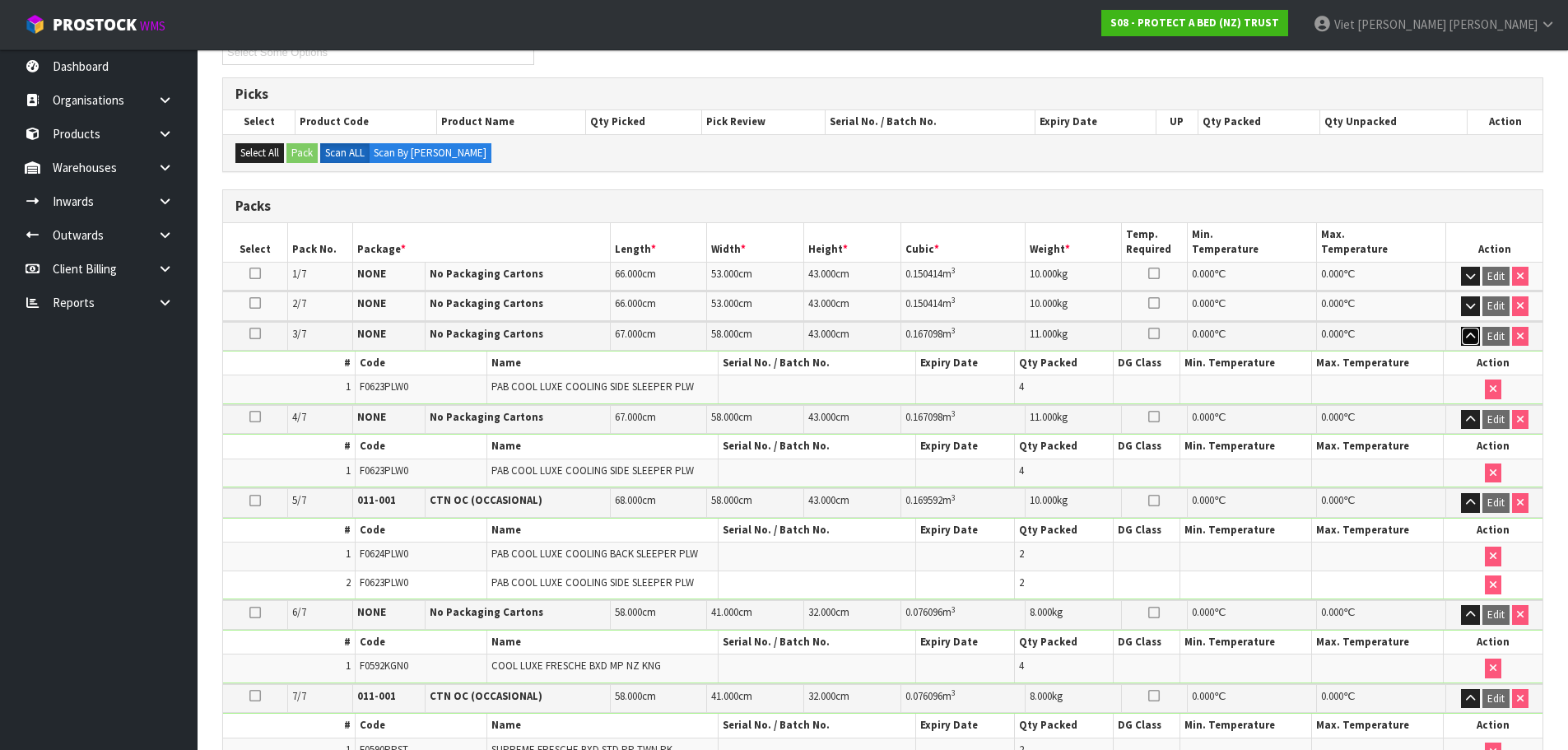
click at [1464, 331] on button "button" at bounding box center [1470, 337] width 19 height 20
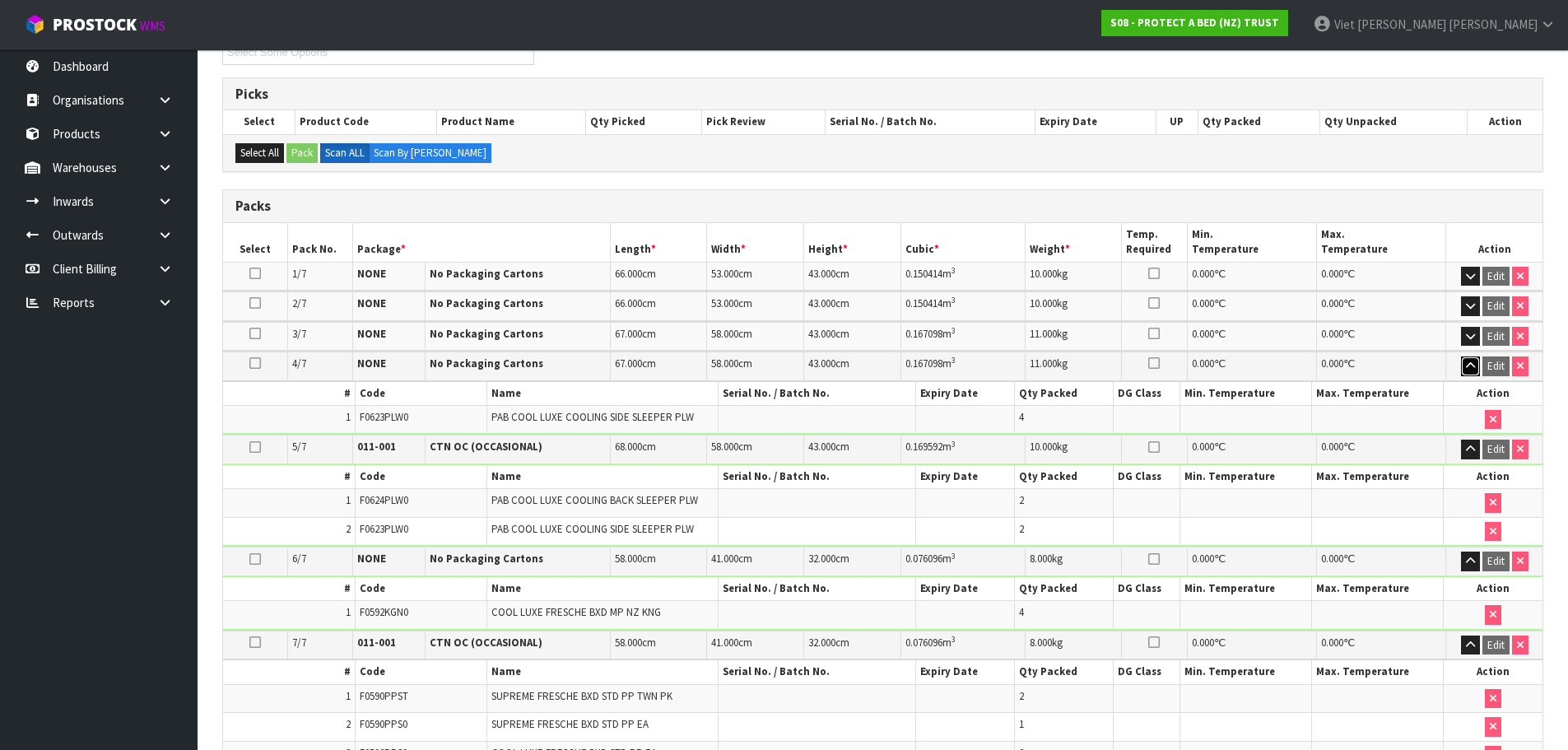
click at [1466, 362] on icon "button" at bounding box center [1470, 365] width 9 height 10
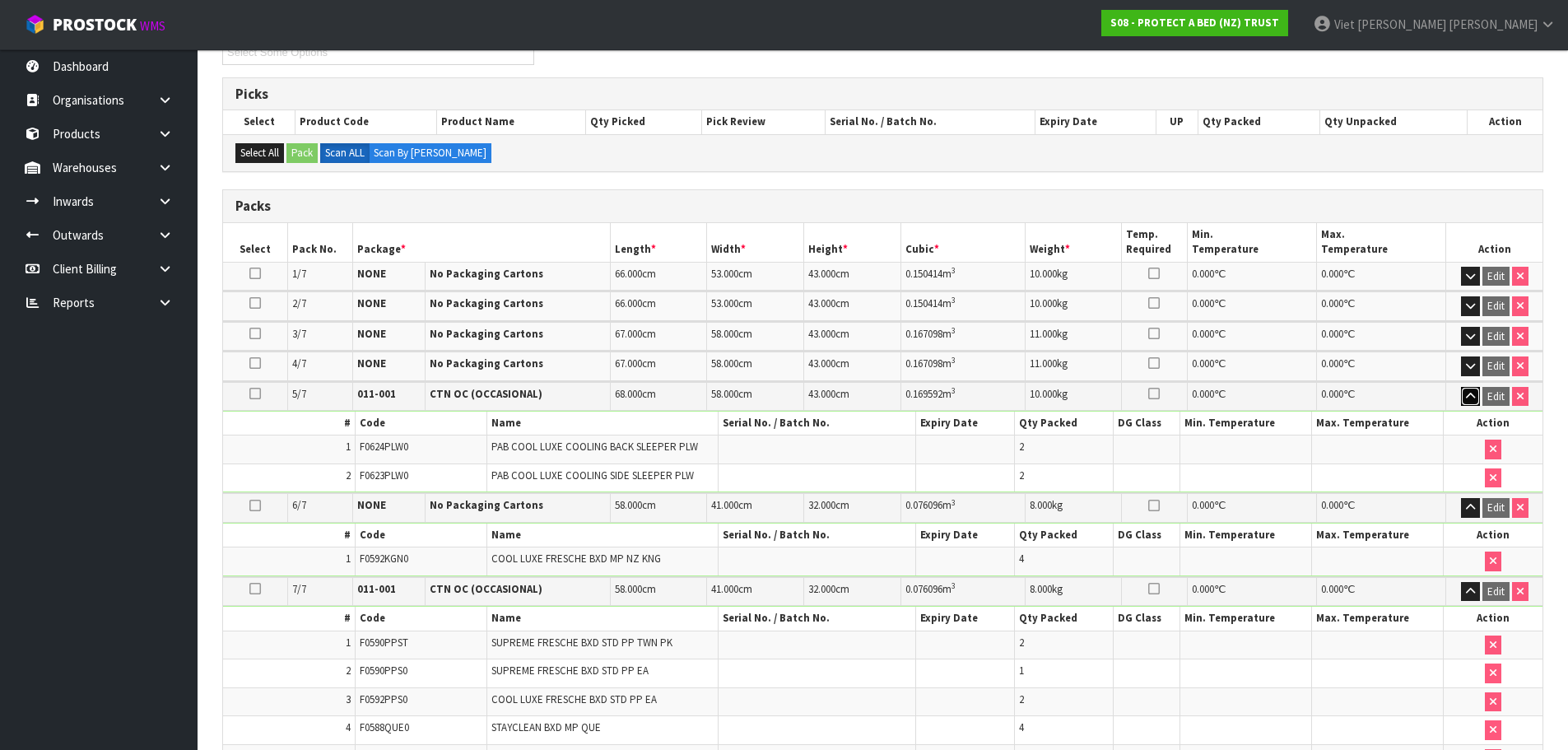
drag, startPoint x: 1474, startPoint y: 396, endPoint x: 1549, endPoint y: 408, distance: 76.0
click at [1473, 395] on icon "button" at bounding box center [1470, 396] width 9 height 10
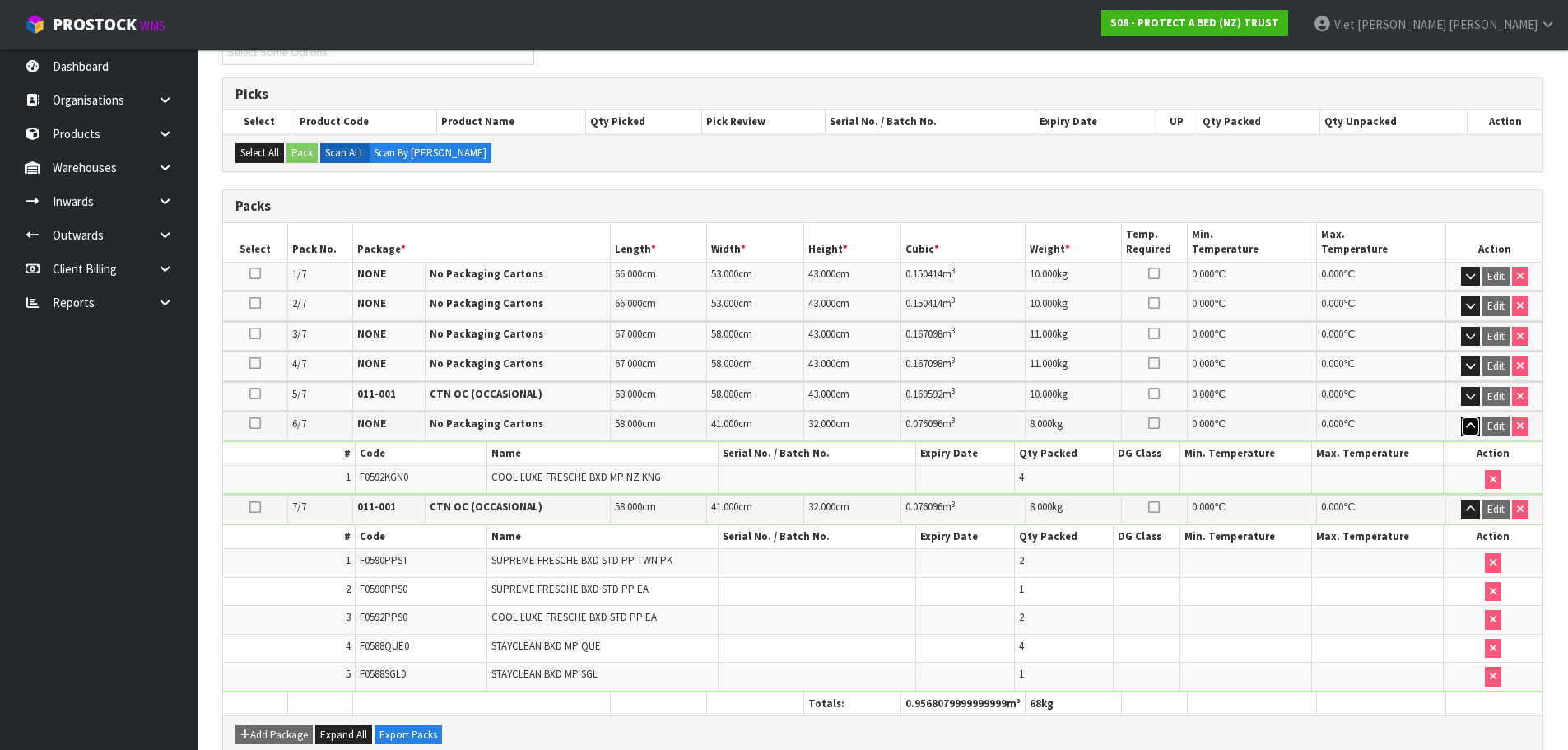
click at [1474, 428] on icon "button" at bounding box center [1470, 426] width 9 height 10
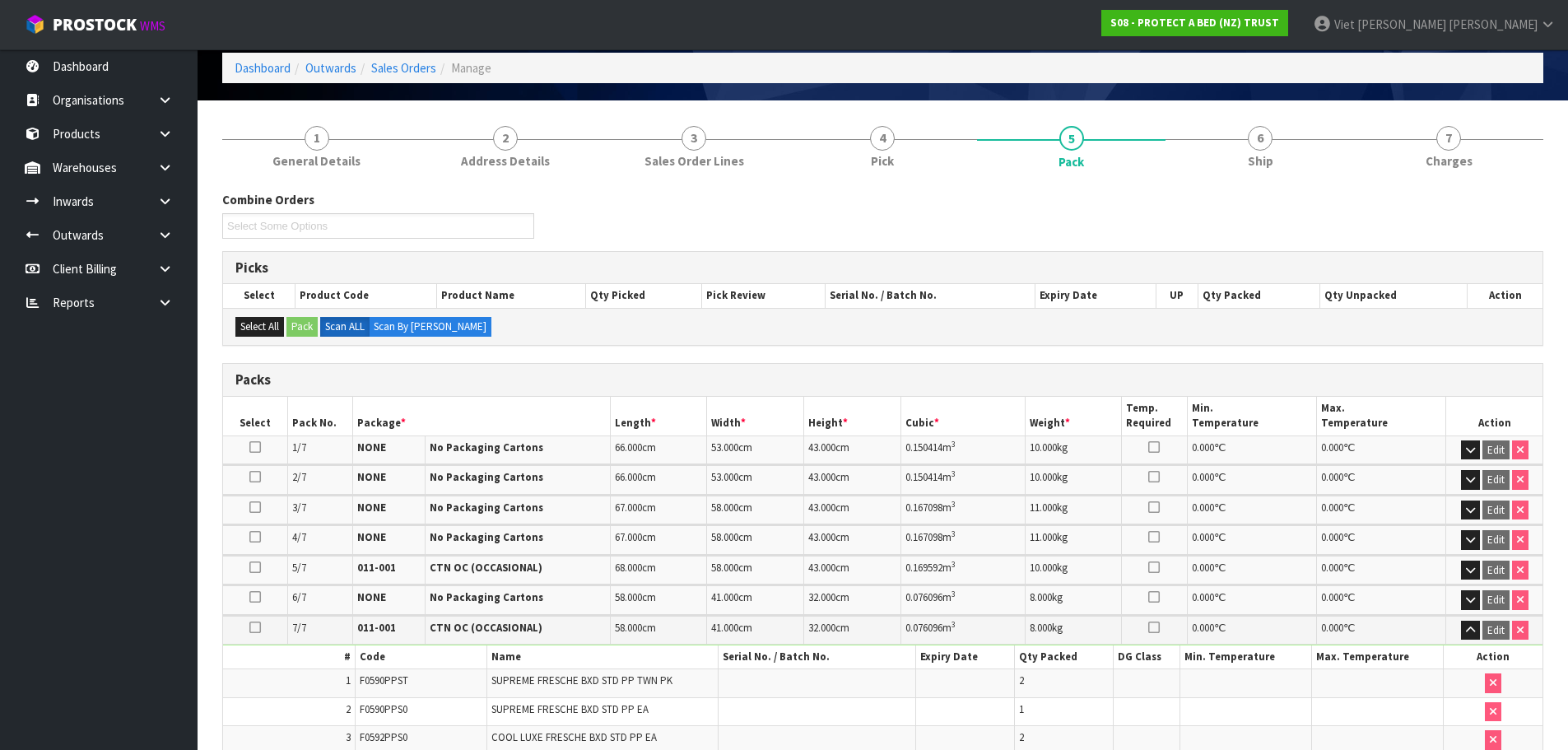
scroll to position [0, 0]
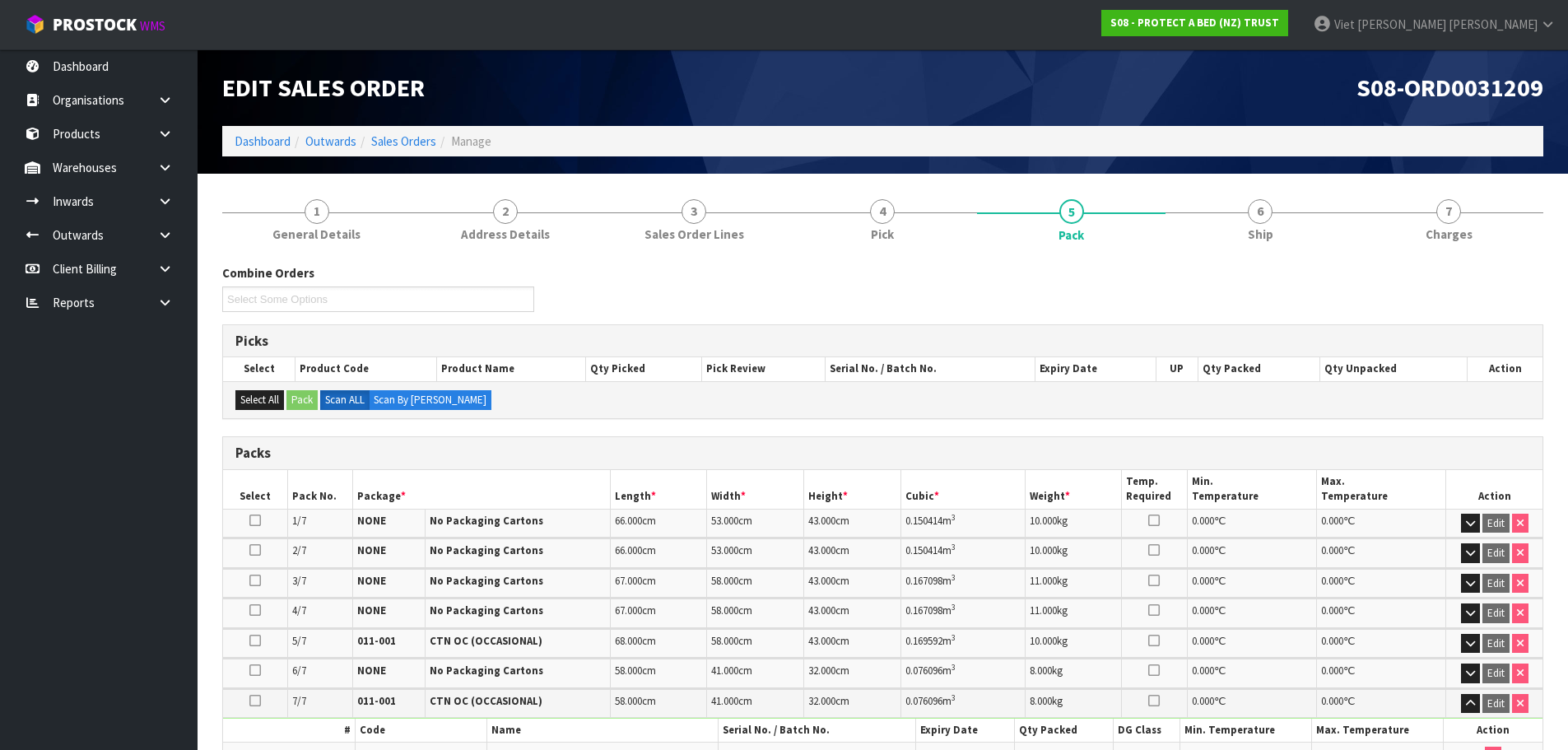
click at [412, 151] on ol "Dashboard Outwards Sales Orders Manage" at bounding box center [882, 141] width 1321 height 31
click at [415, 141] on link "Sales Orders" at bounding box center [404, 142] width 65 height 16
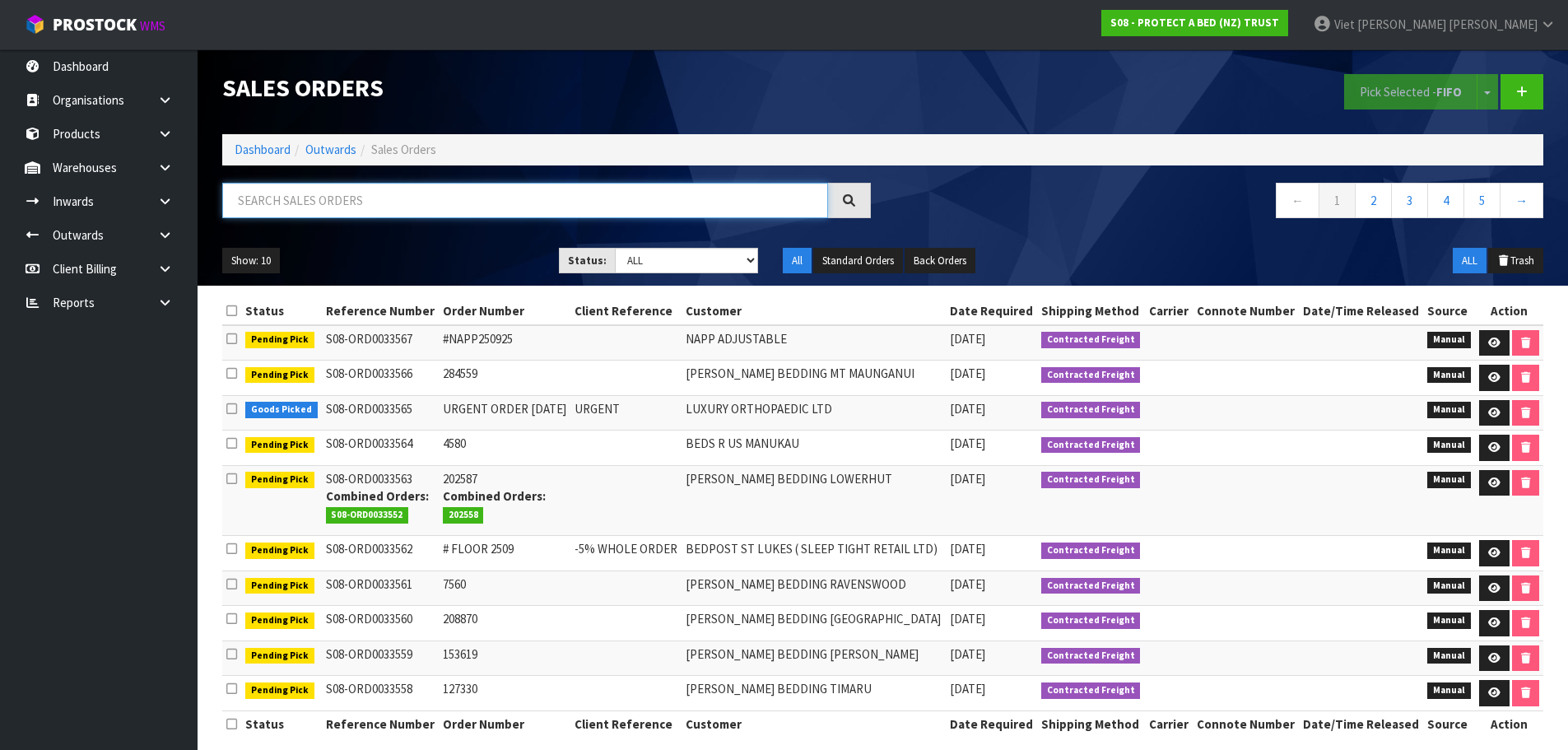
click at [768, 207] on input "text" at bounding box center [524, 200] width 606 height 35
paste input "278517"
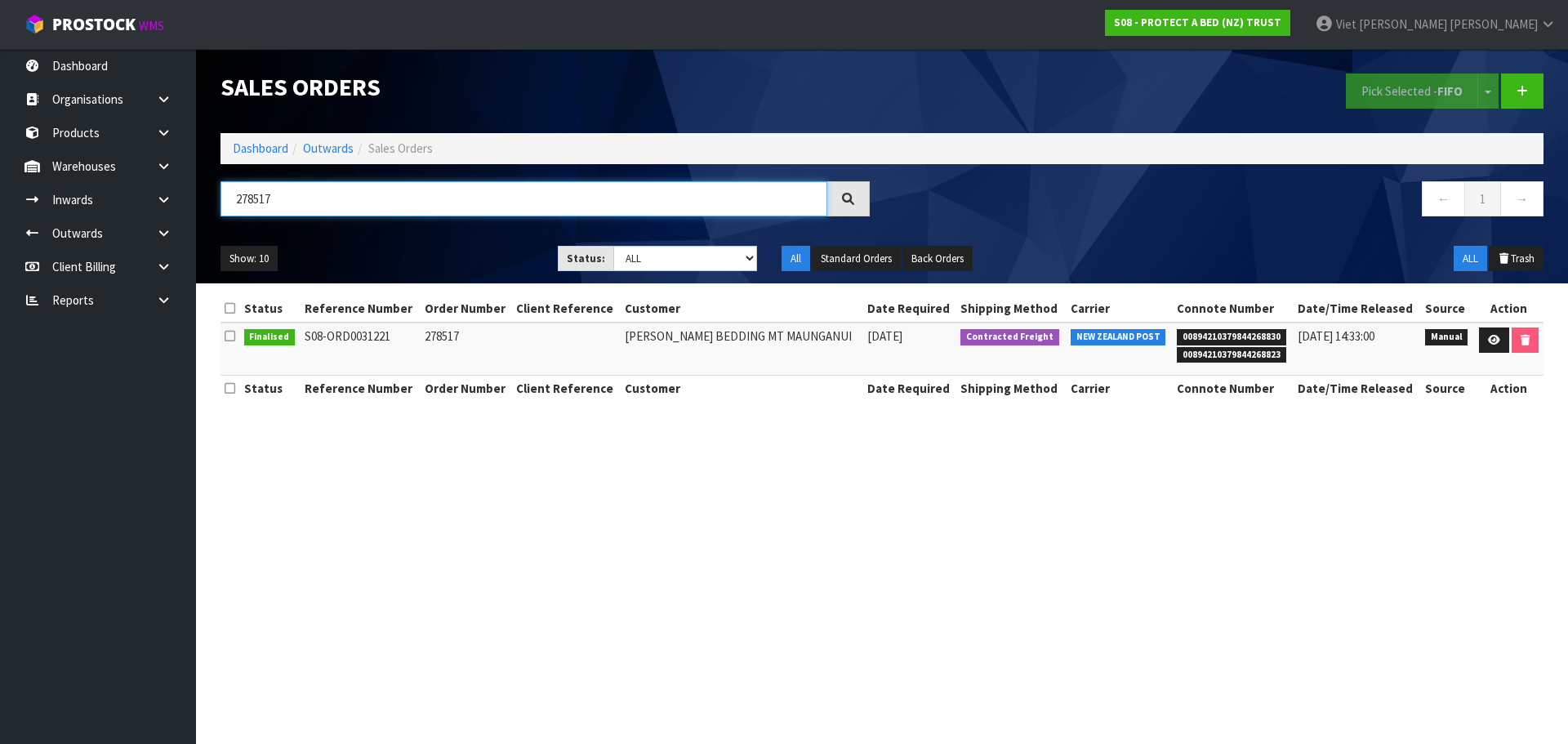
type input "278517"
drag, startPoint x: 1493, startPoint y: 343, endPoint x: 1518, endPoint y: 338, distance: 25.5
click at [1493, 343] on icon at bounding box center [1494, 340] width 12 height 10
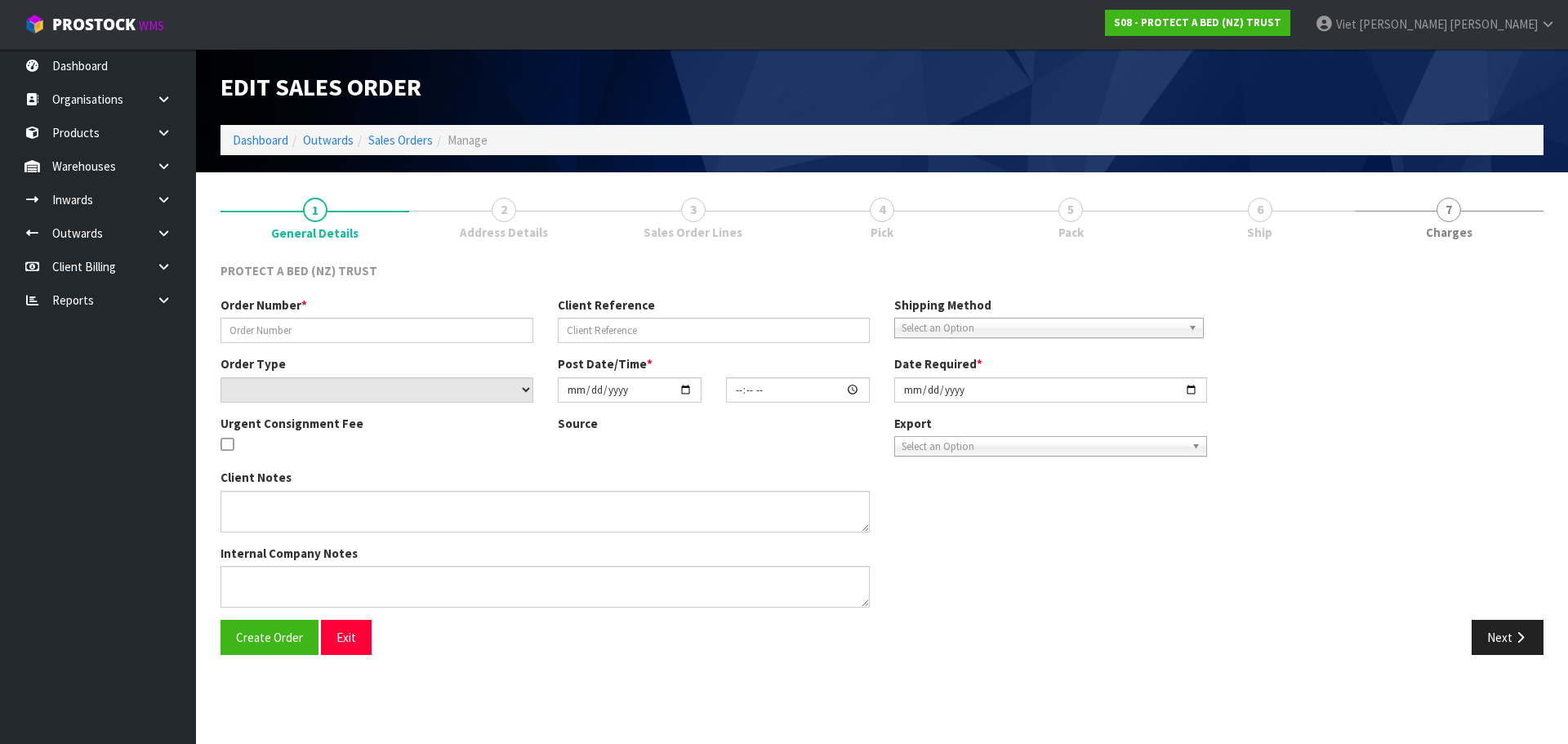
type input "278517"
select select "number:0"
type input "2025-04-09"
type input "08:39:00.000"
type input "2025-04-09"
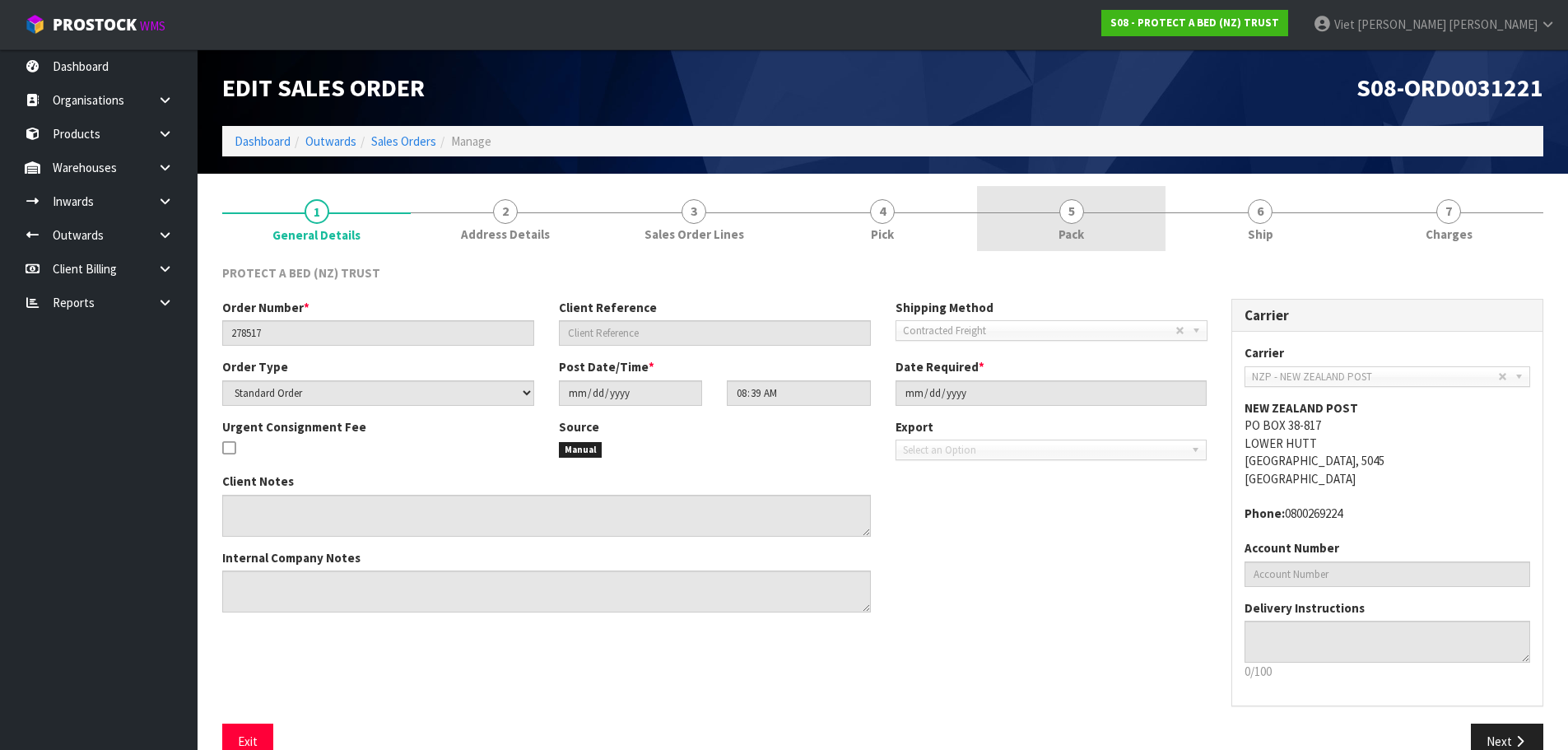
click at [998, 226] on link "5 Pack" at bounding box center [1072, 219] width 189 height 65
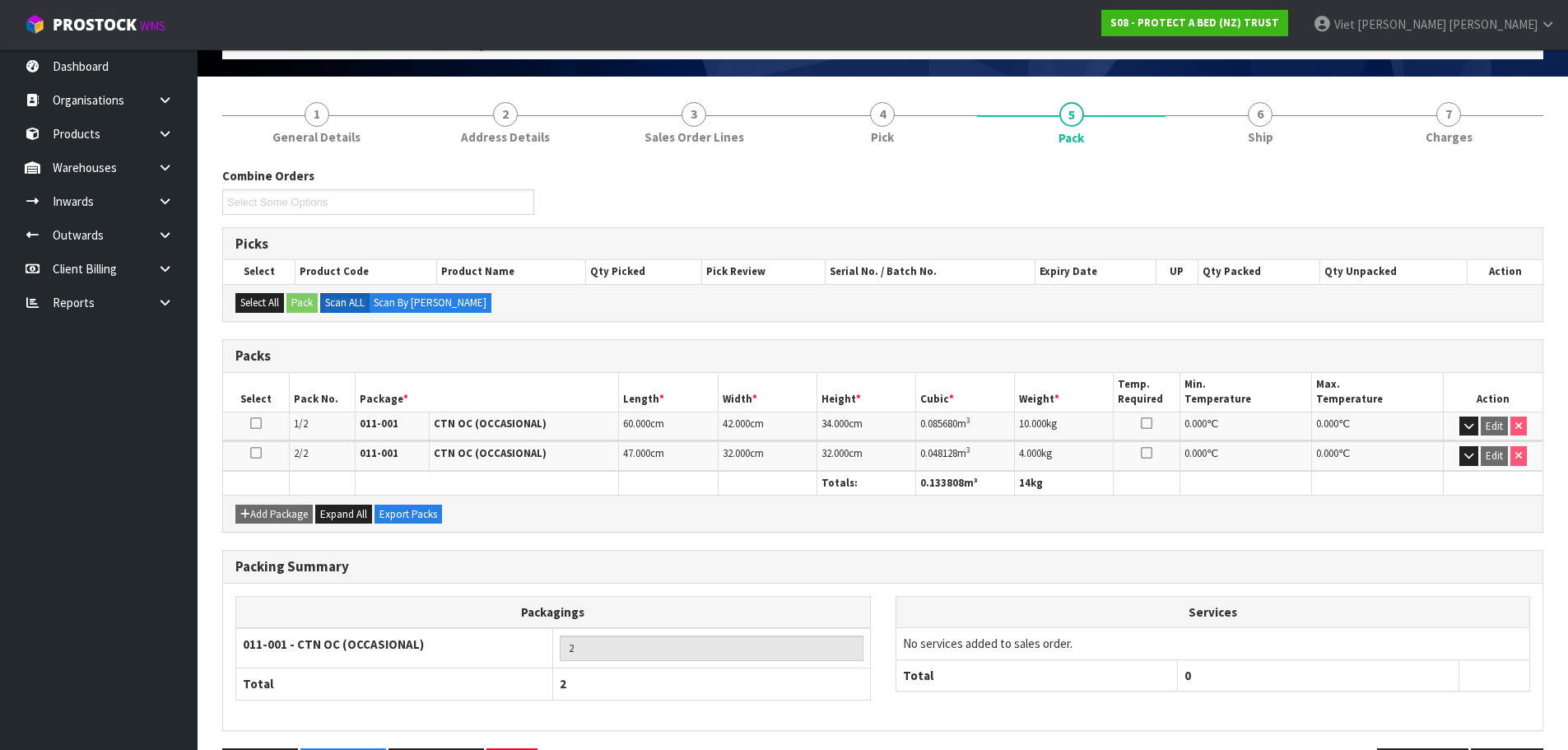
scroll to position [156, 0]
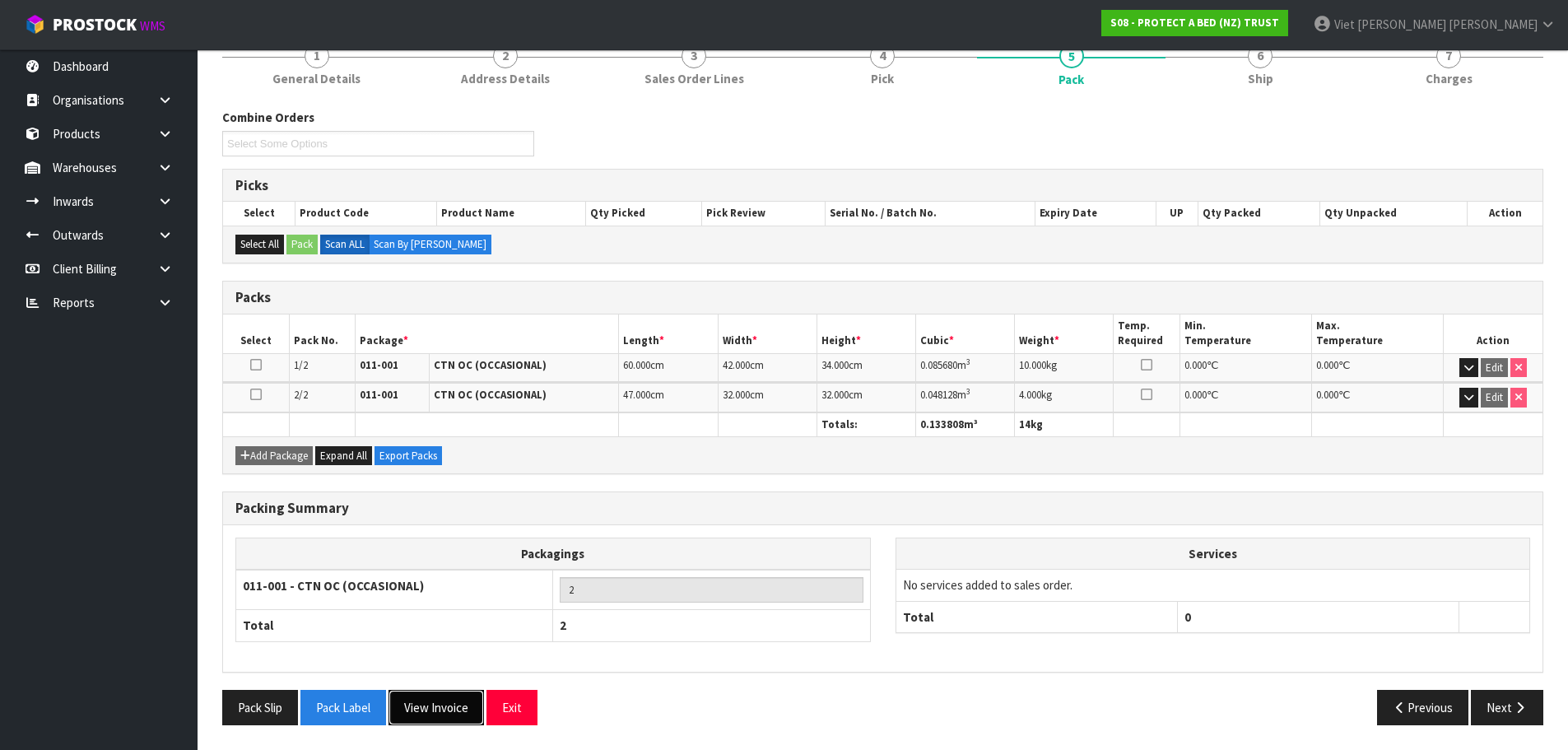
click at [425, 707] on button "View Invoice" at bounding box center [435, 707] width 95 height 35
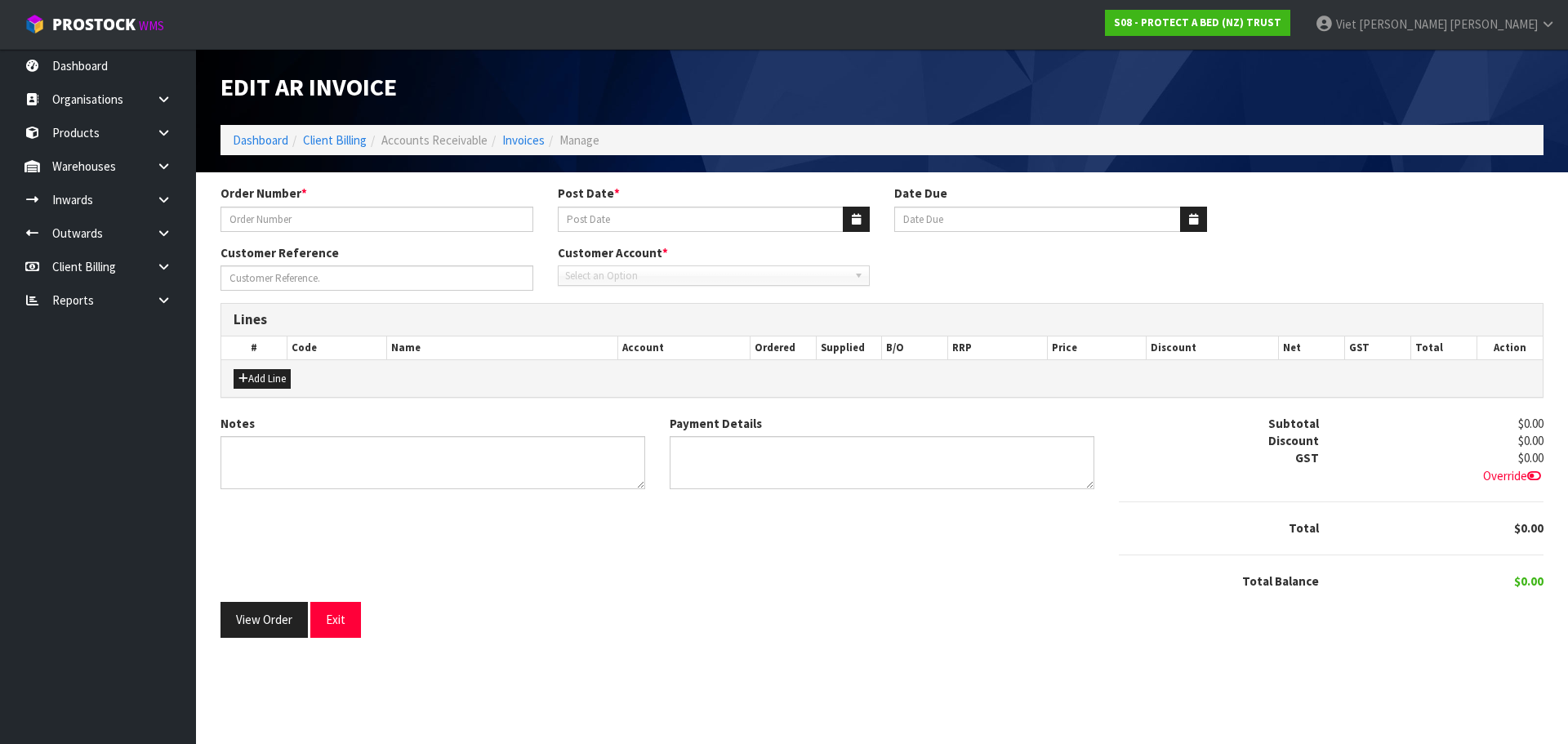
type input "278517"
type input "11/04/2025"
type input "20/05/2025"
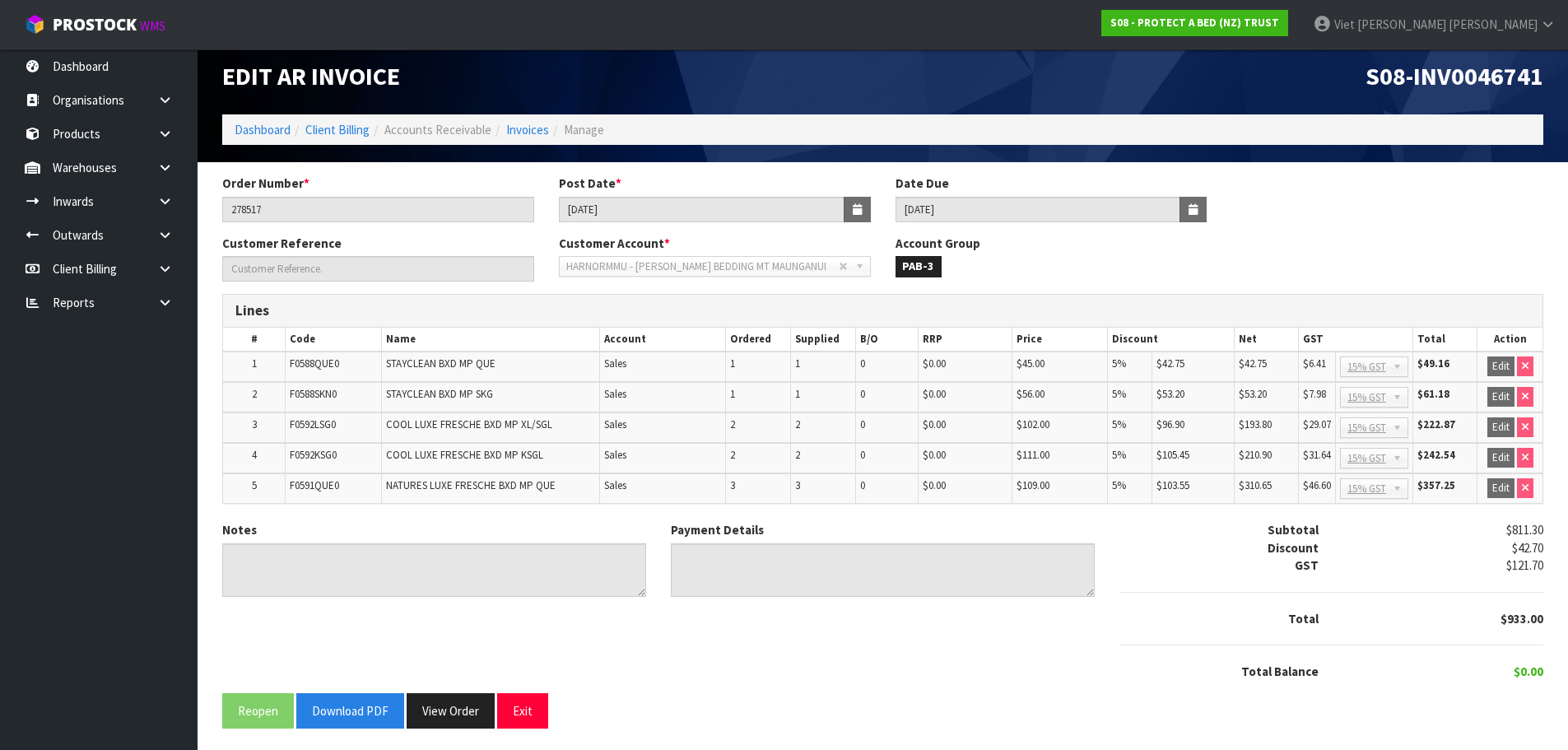
scroll to position [15, 0]
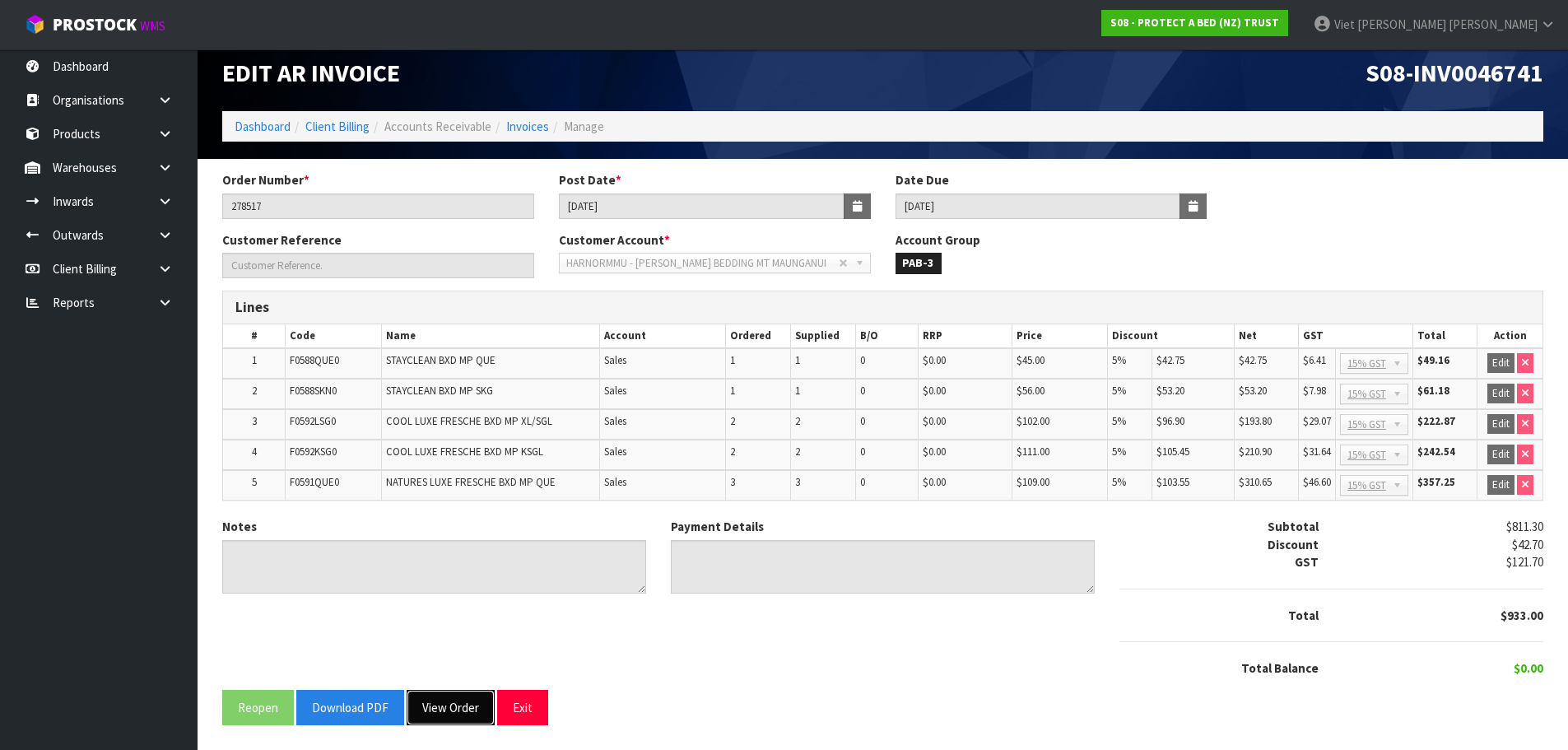
click at [437, 698] on button "View Order" at bounding box center [450, 707] width 88 height 35
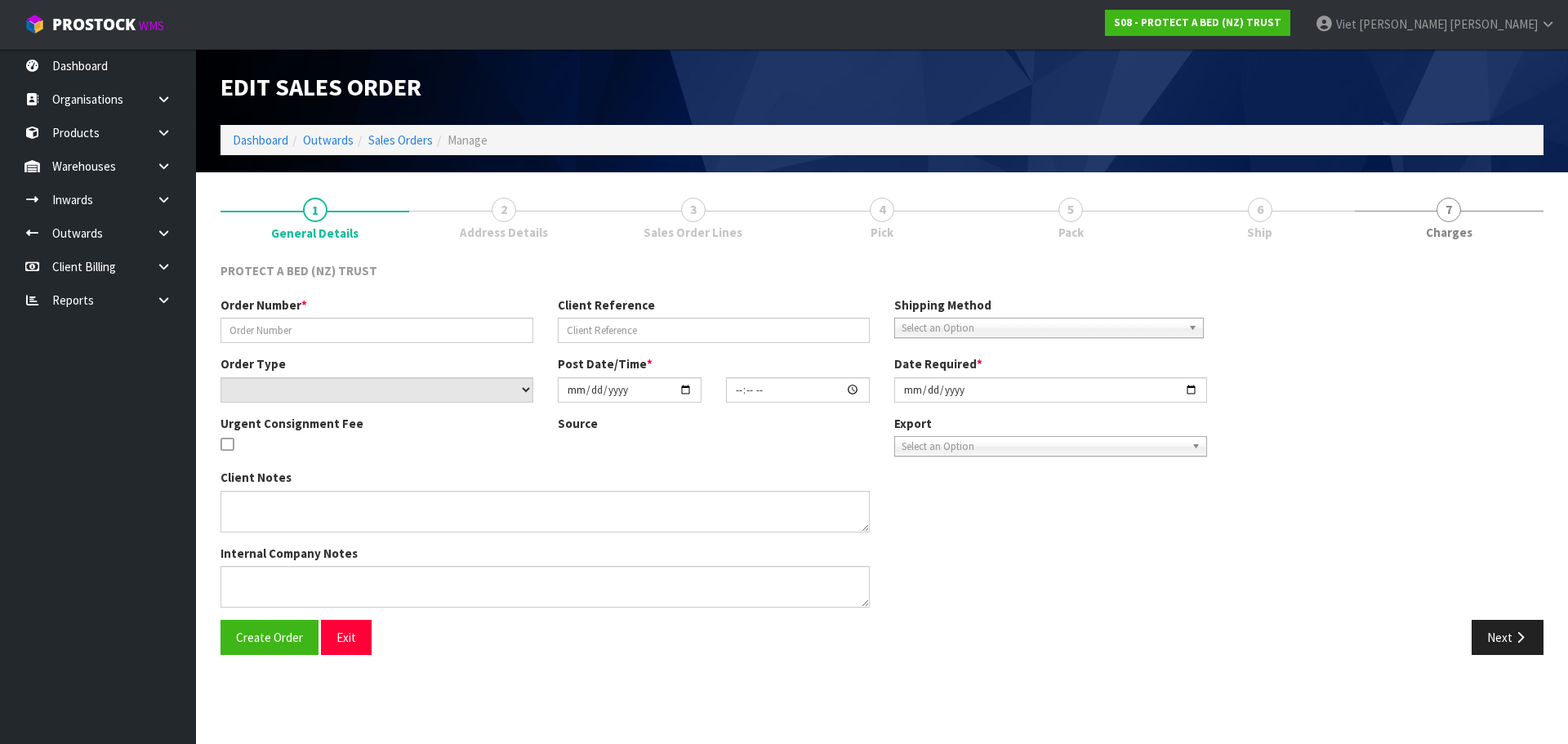
type input "278517"
select select "number:0"
type input "2025-04-09"
type input "08:39:00.000"
type input "2025-04-09"
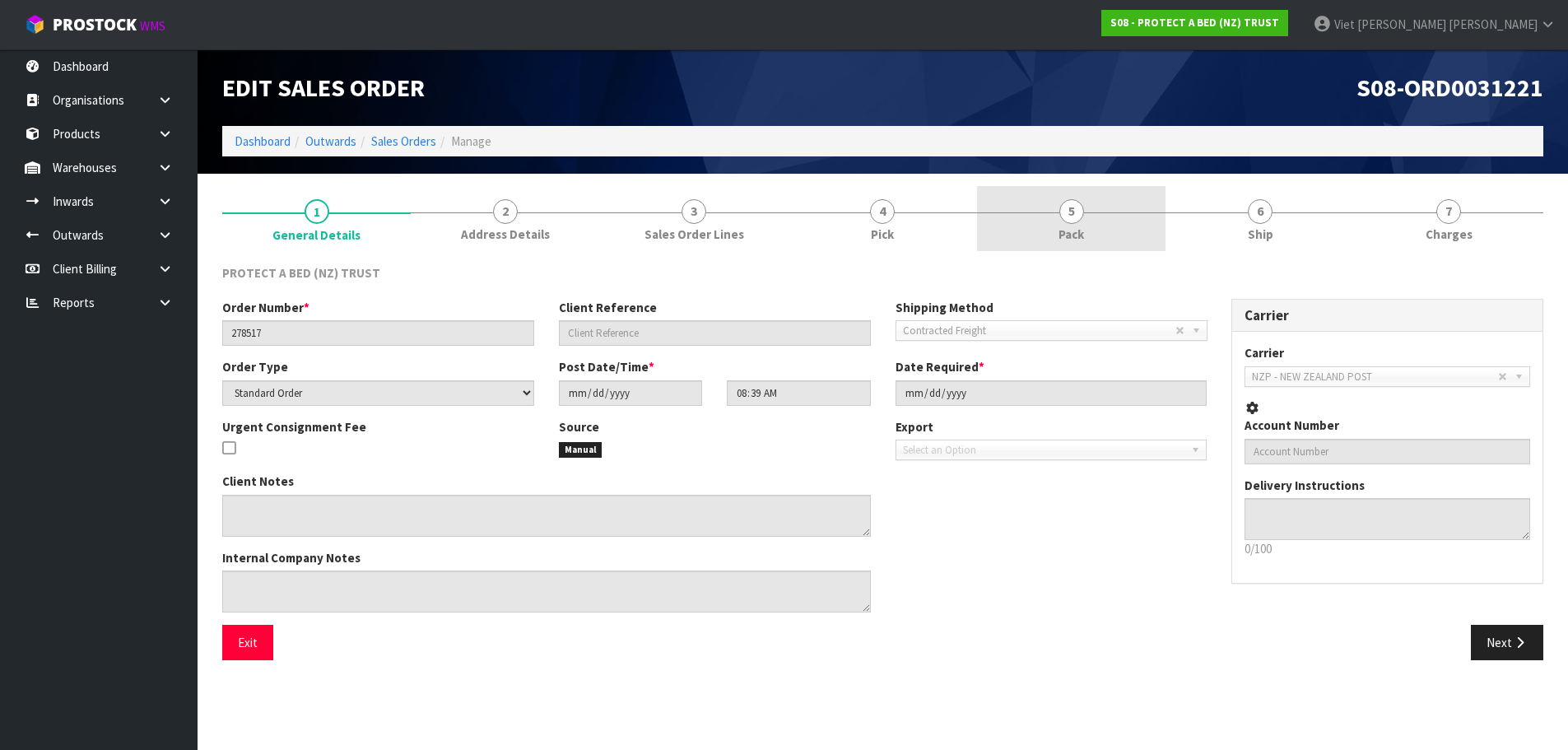
click at [1100, 232] on link "5 Pack" at bounding box center [1072, 219] width 189 height 65
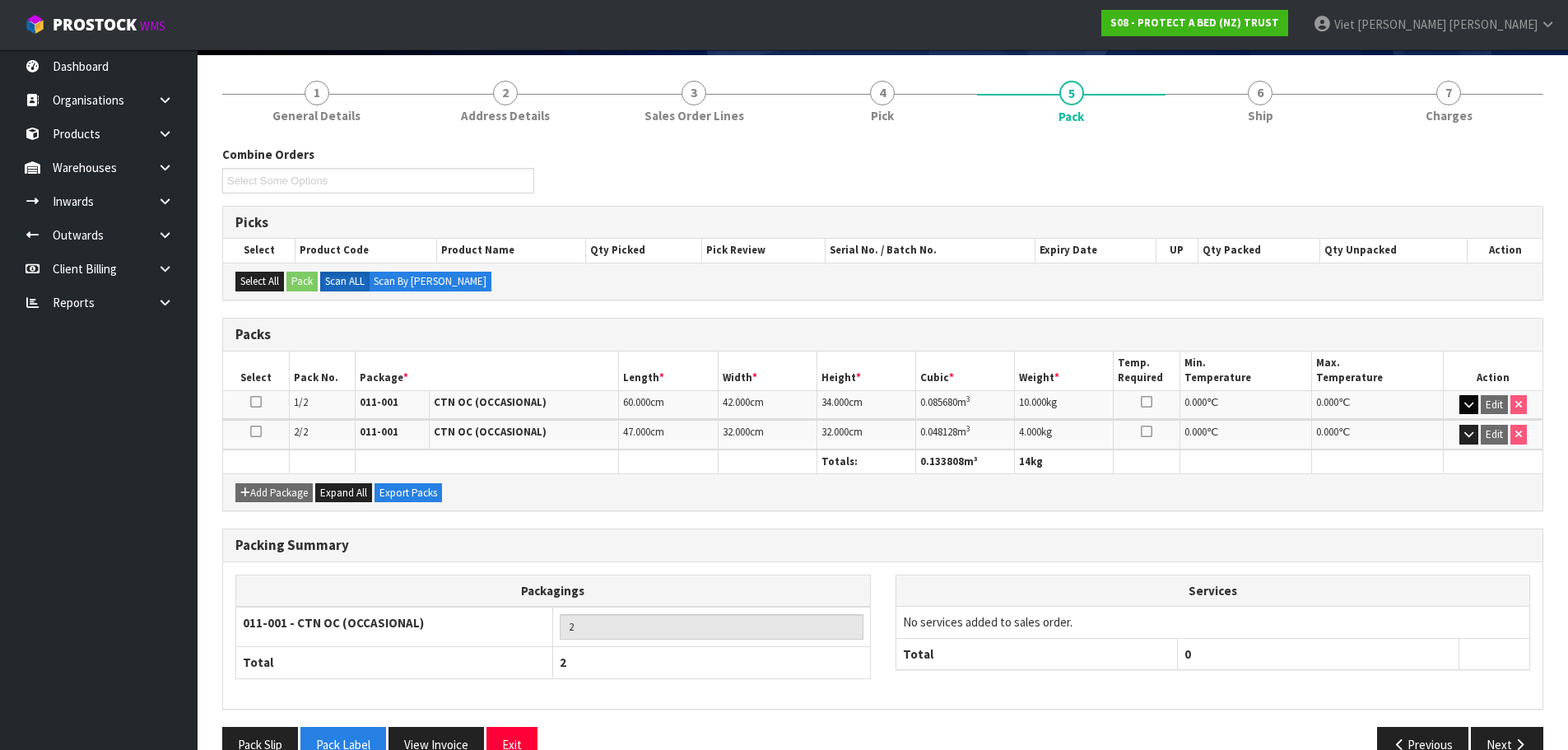
scroll to position [156, 0]
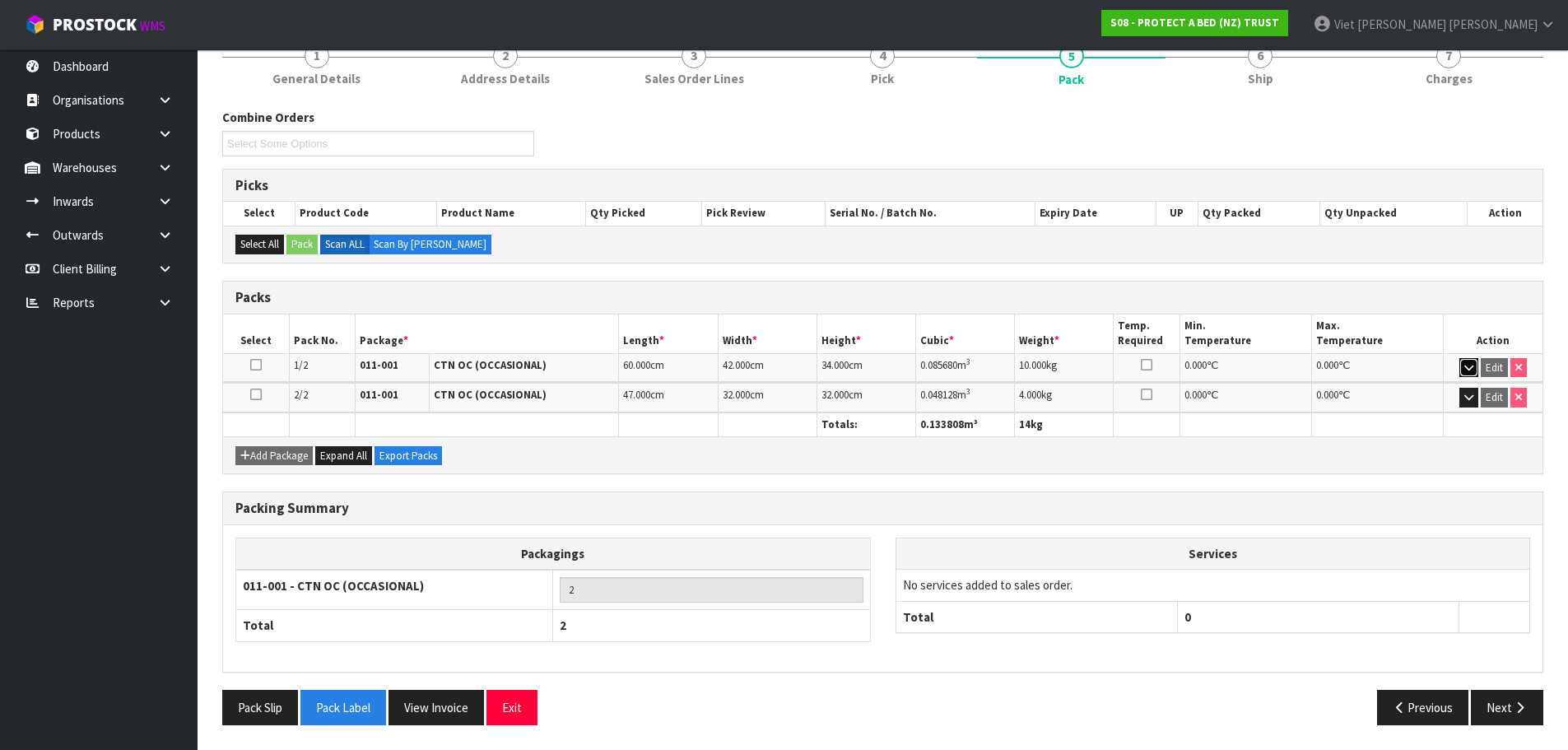
click at [1468, 370] on icon "button" at bounding box center [1468, 367] width 9 height 10
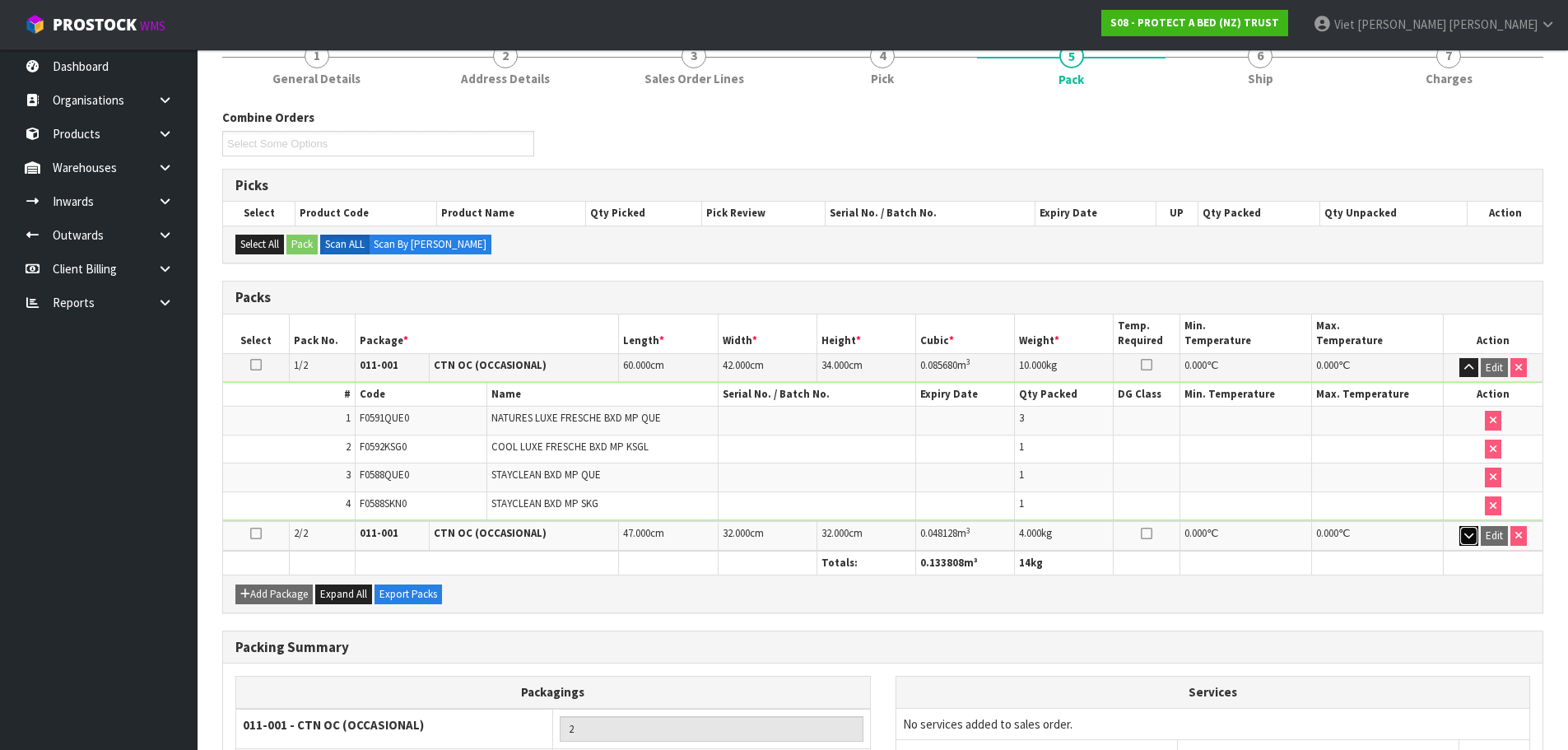
click at [1460, 536] on button "button" at bounding box center [1469, 536] width 19 height 20
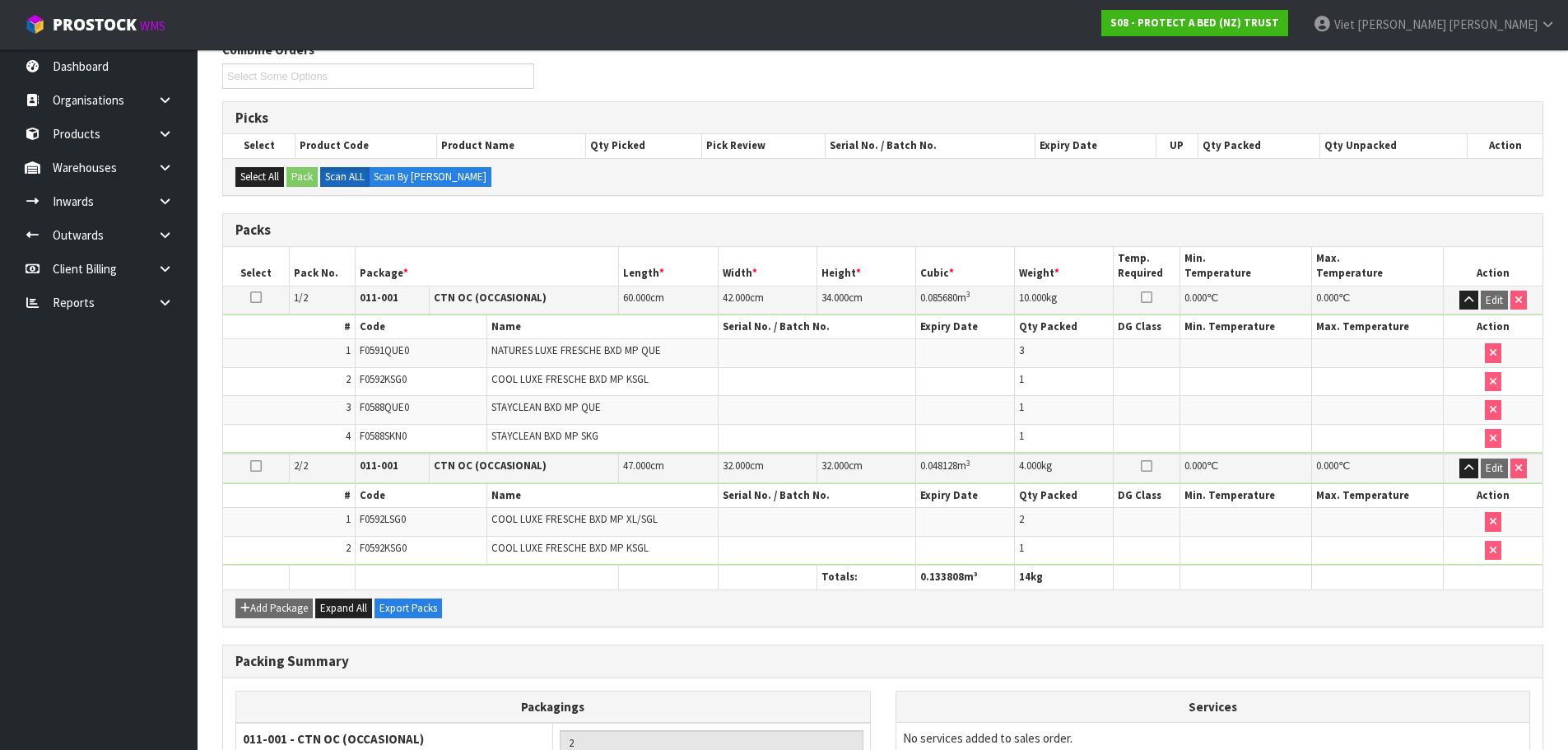
scroll to position [212, 0]
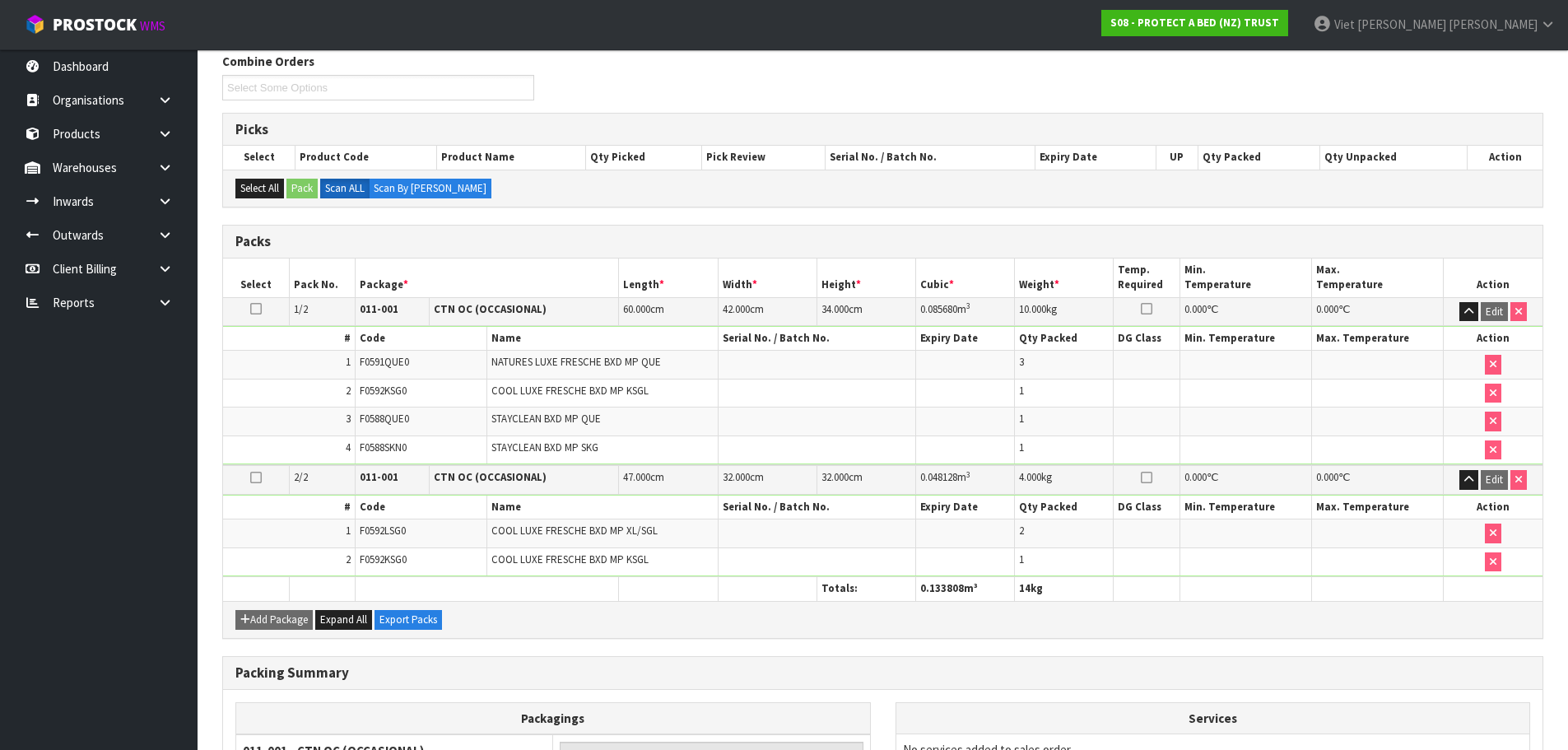
click at [399, 359] on span "F0591QUE0" at bounding box center [384, 362] width 49 height 14
click at [386, 365] on span "F0591QUE0" at bounding box center [384, 362] width 49 height 14
copy span "F0591QUE0"
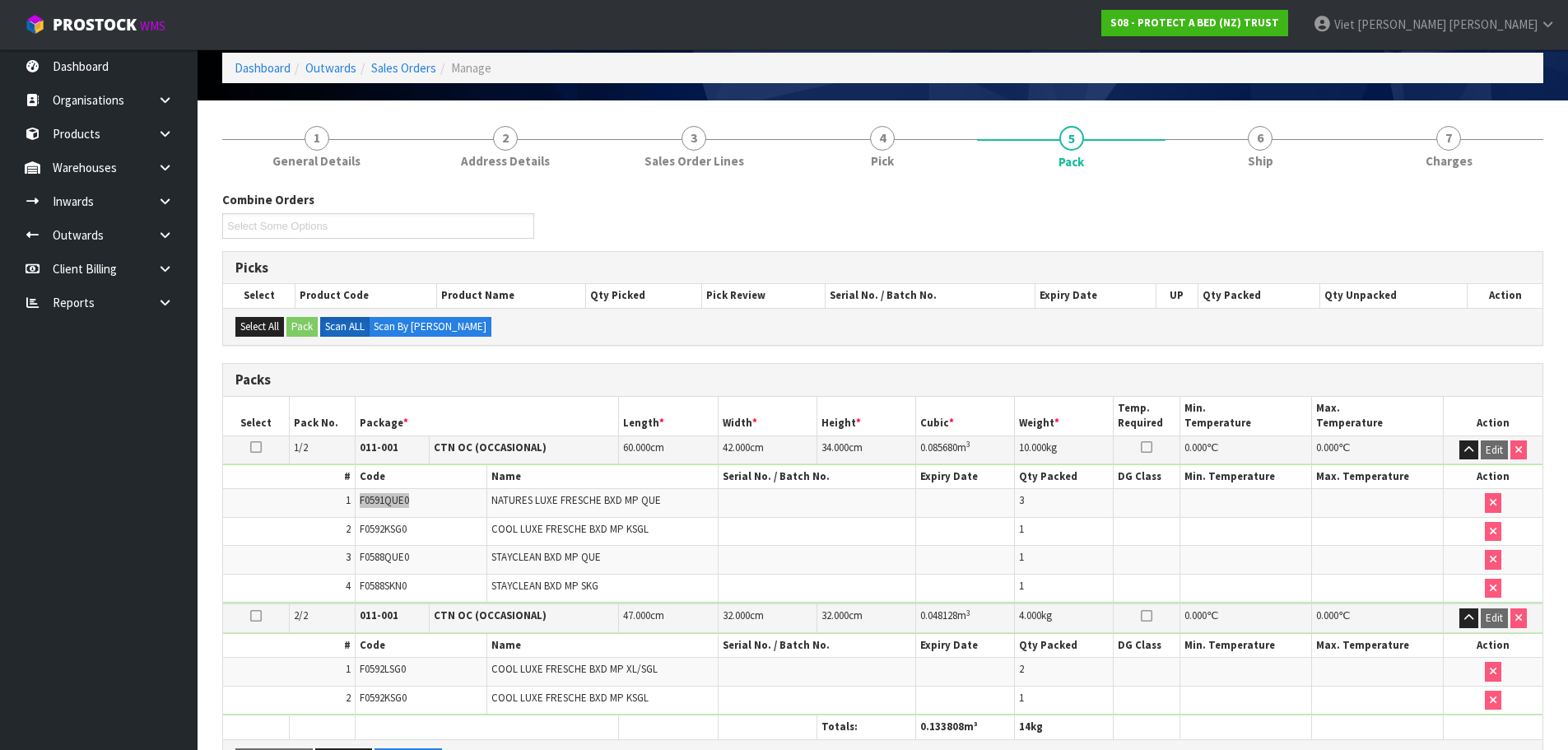
scroll to position [0, 0]
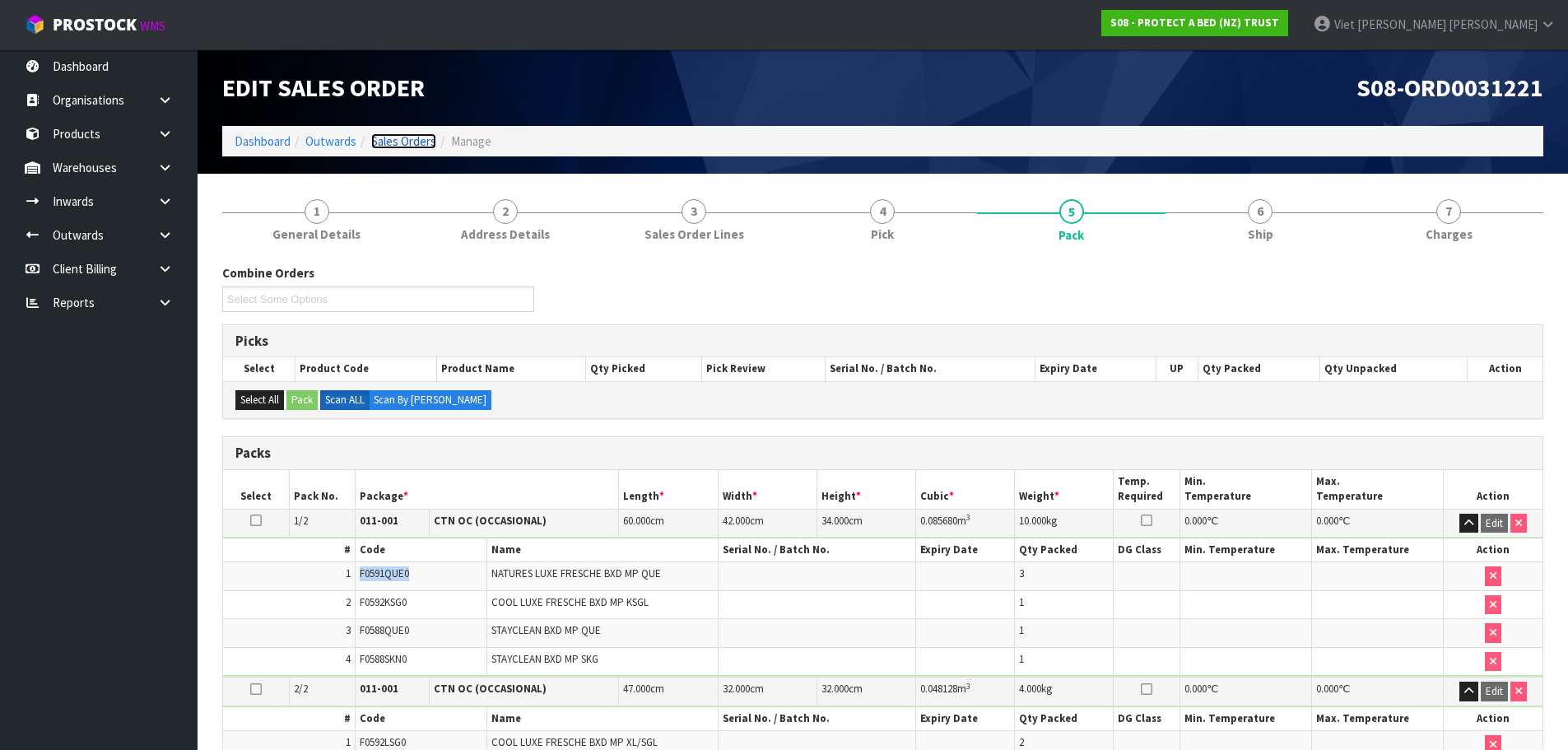
drag, startPoint x: 399, startPoint y: 140, endPoint x: 428, endPoint y: 144, distance: 29.3
click at [399, 140] on link "Sales Orders" at bounding box center [404, 142] width 65 height 16
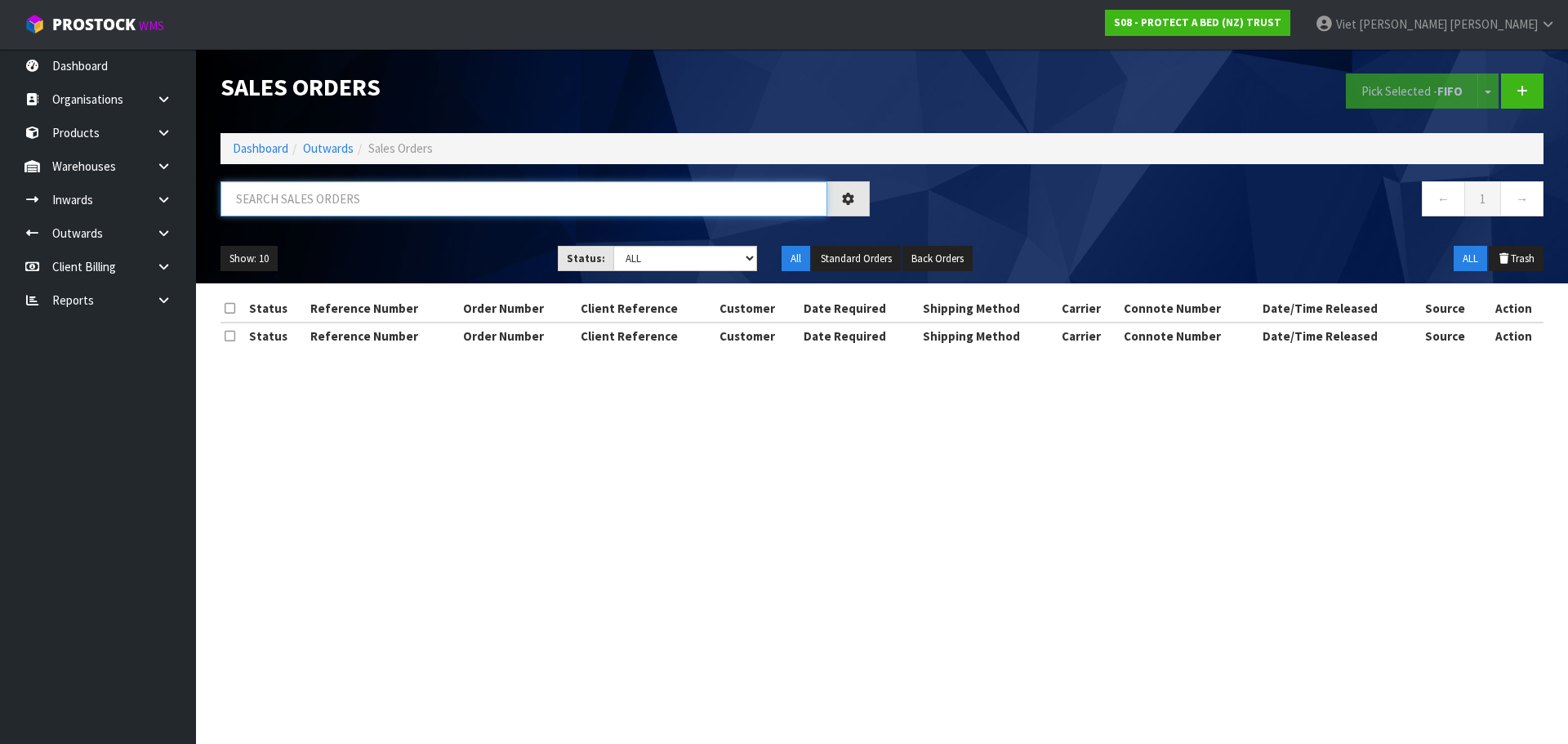
click at [746, 189] on input "text" at bounding box center [524, 199] width 607 height 35
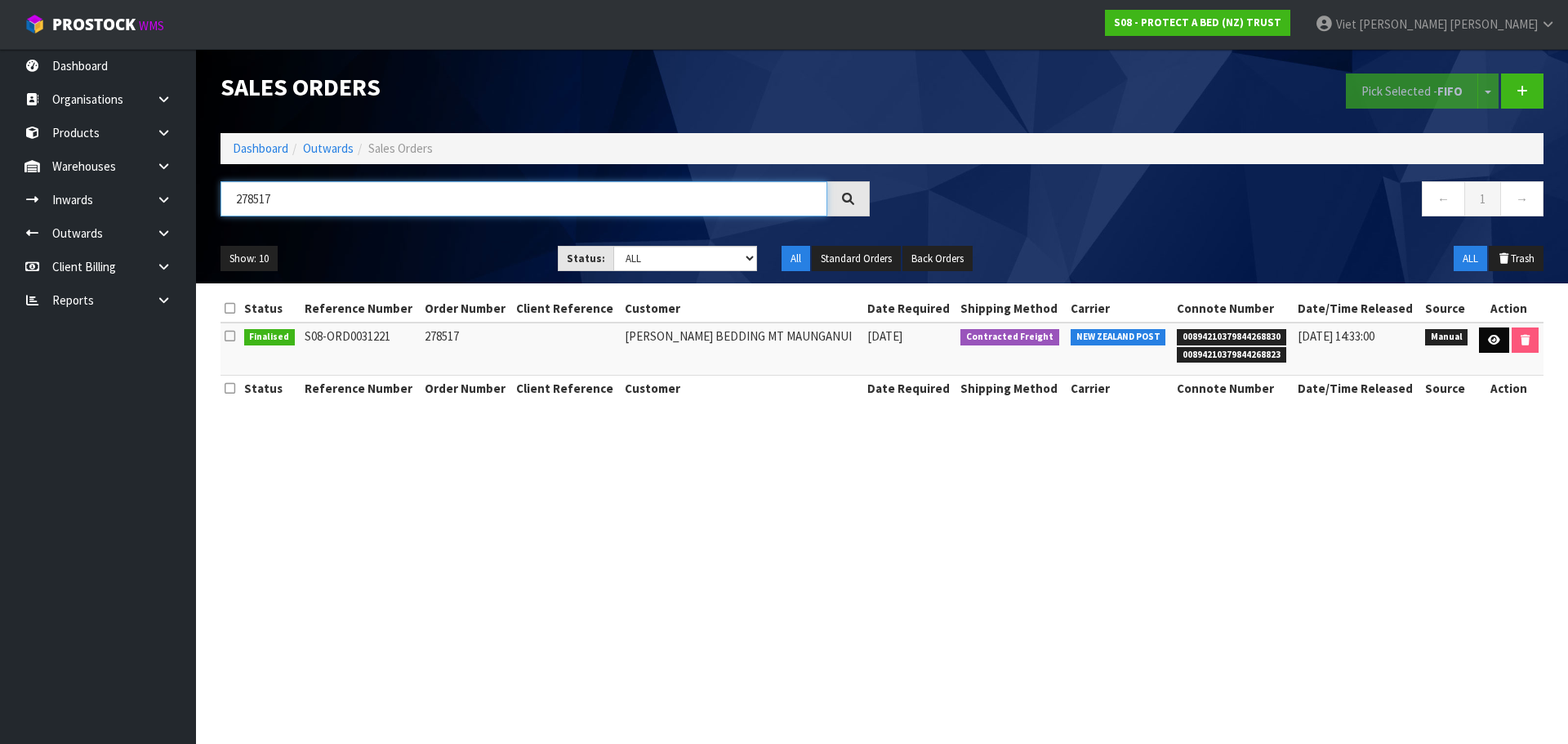
type input "278517"
click at [1482, 344] on link at bounding box center [1493, 341] width 30 height 26
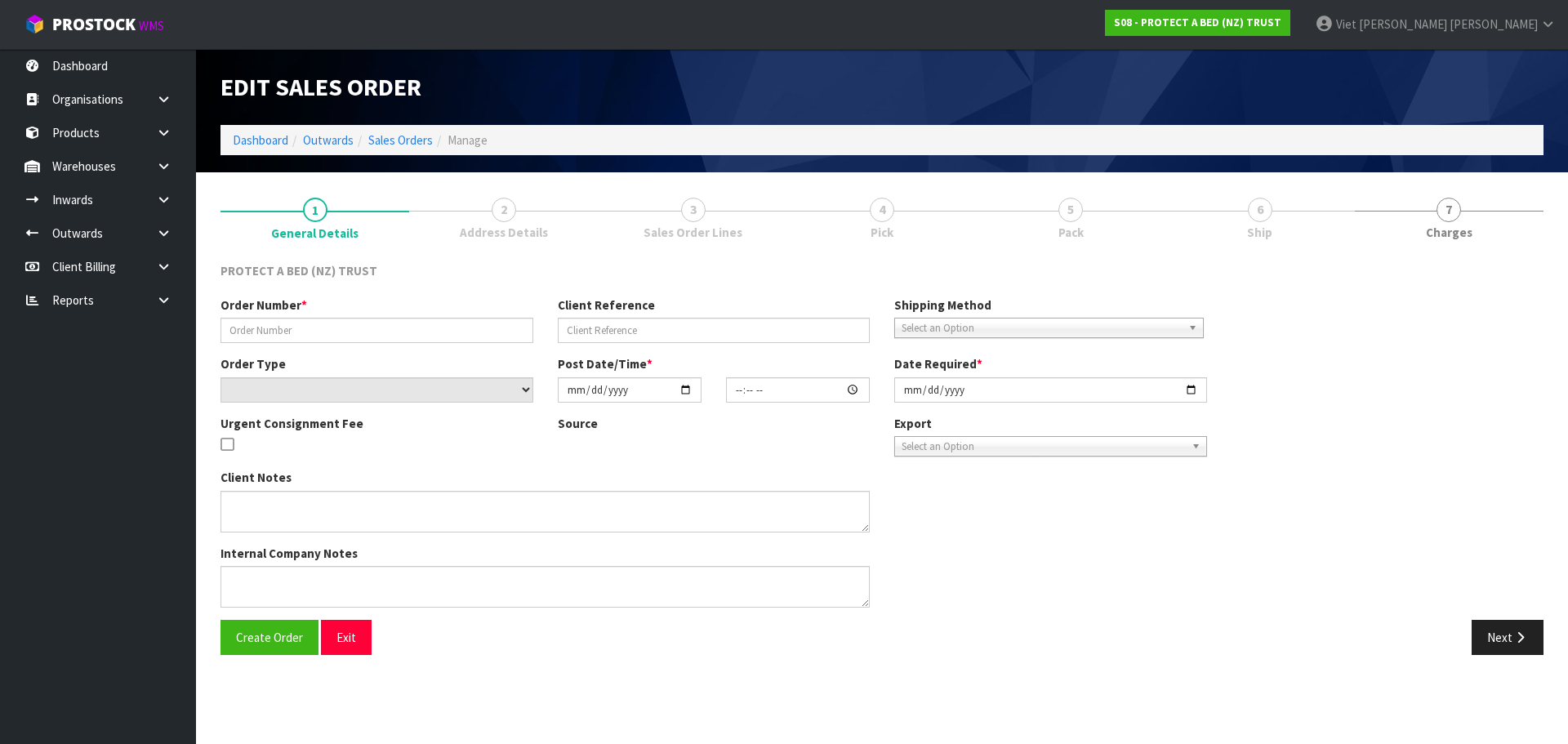
type input "278517"
select select "number:0"
type input "2025-04-09"
type input "08:39:00.000"
type input "2025-04-09"
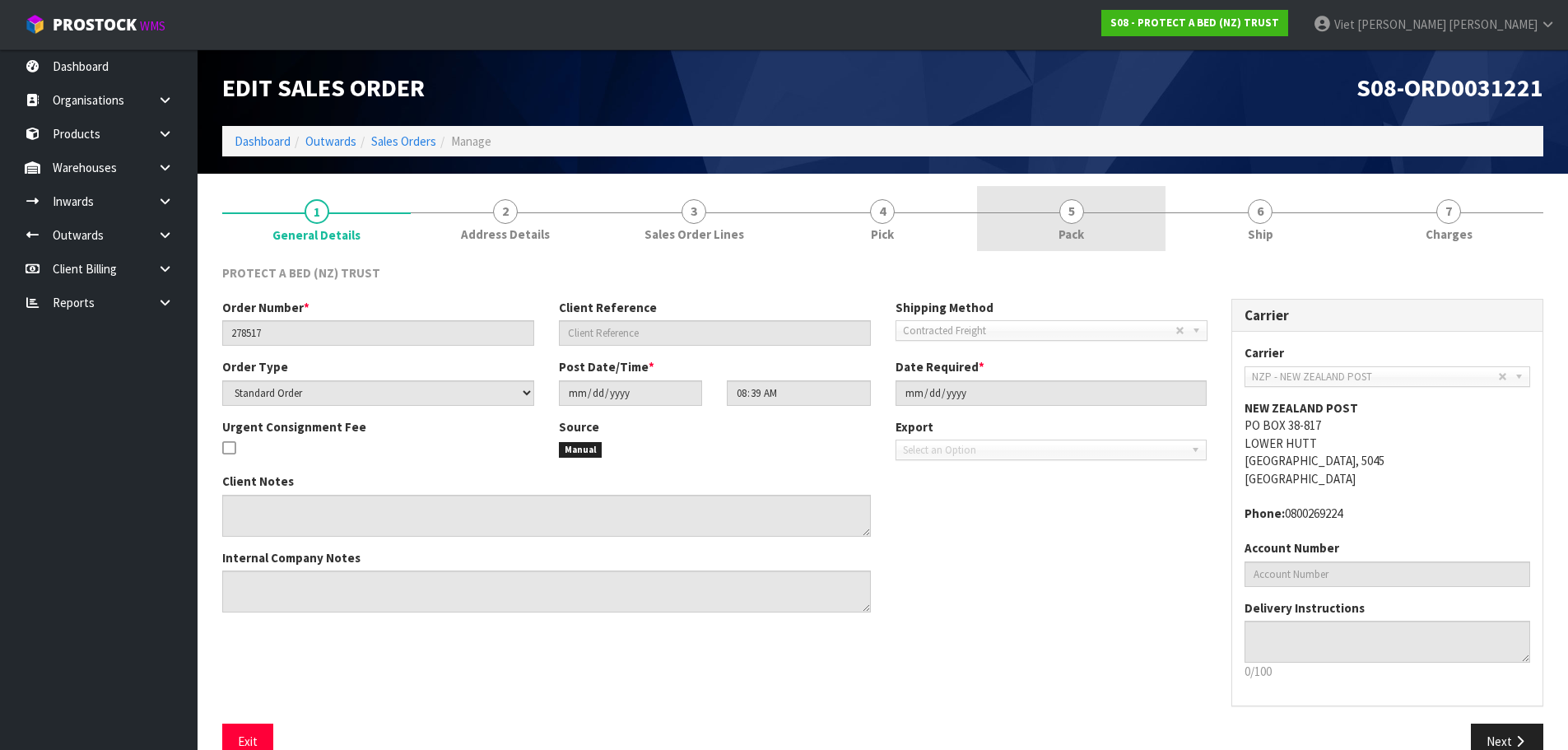
click at [1071, 236] on span "Pack" at bounding box center [1071, 234] width 25 height 17
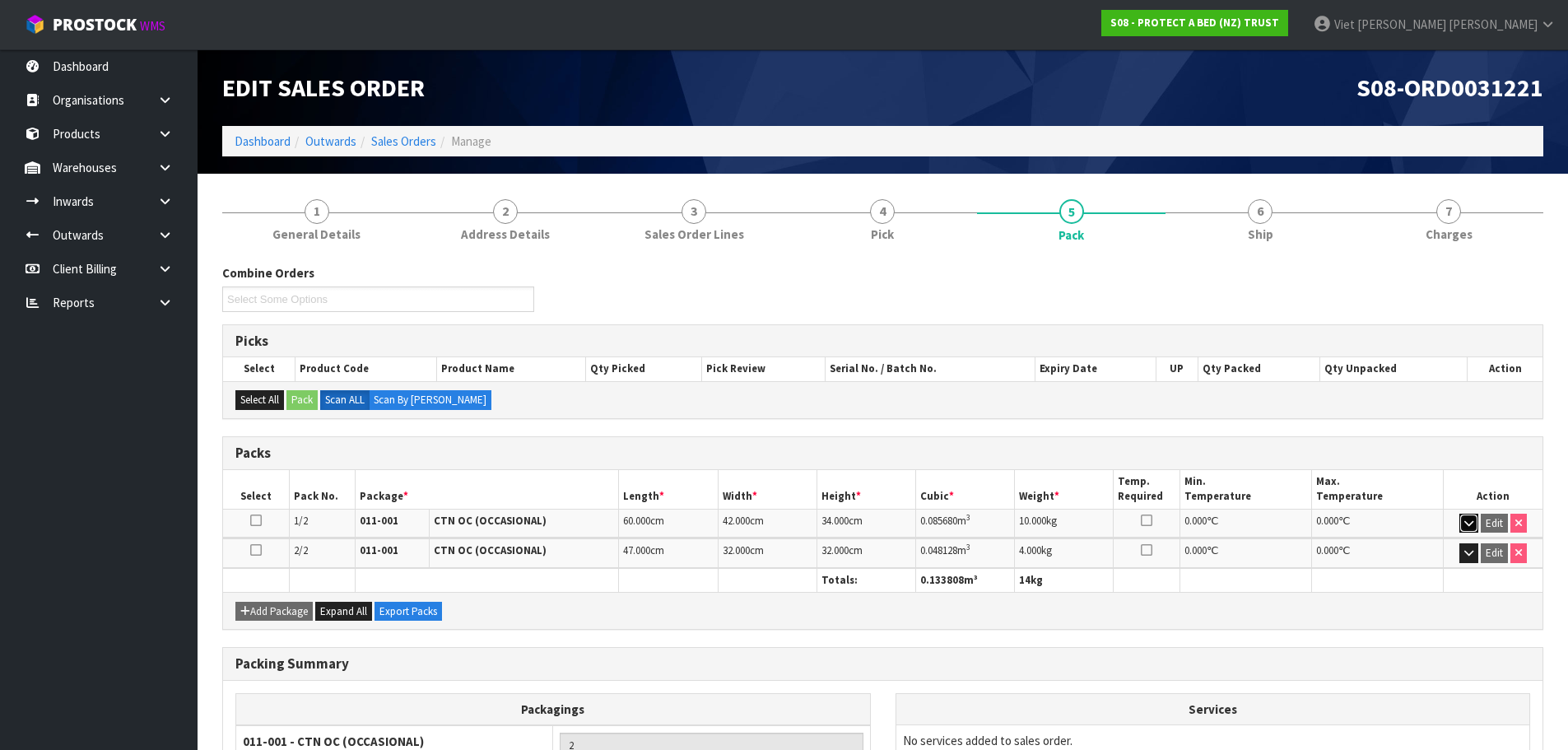
click at [1468, 522] on icon "button" at bounding box center [1468, 523] width 9 height 10
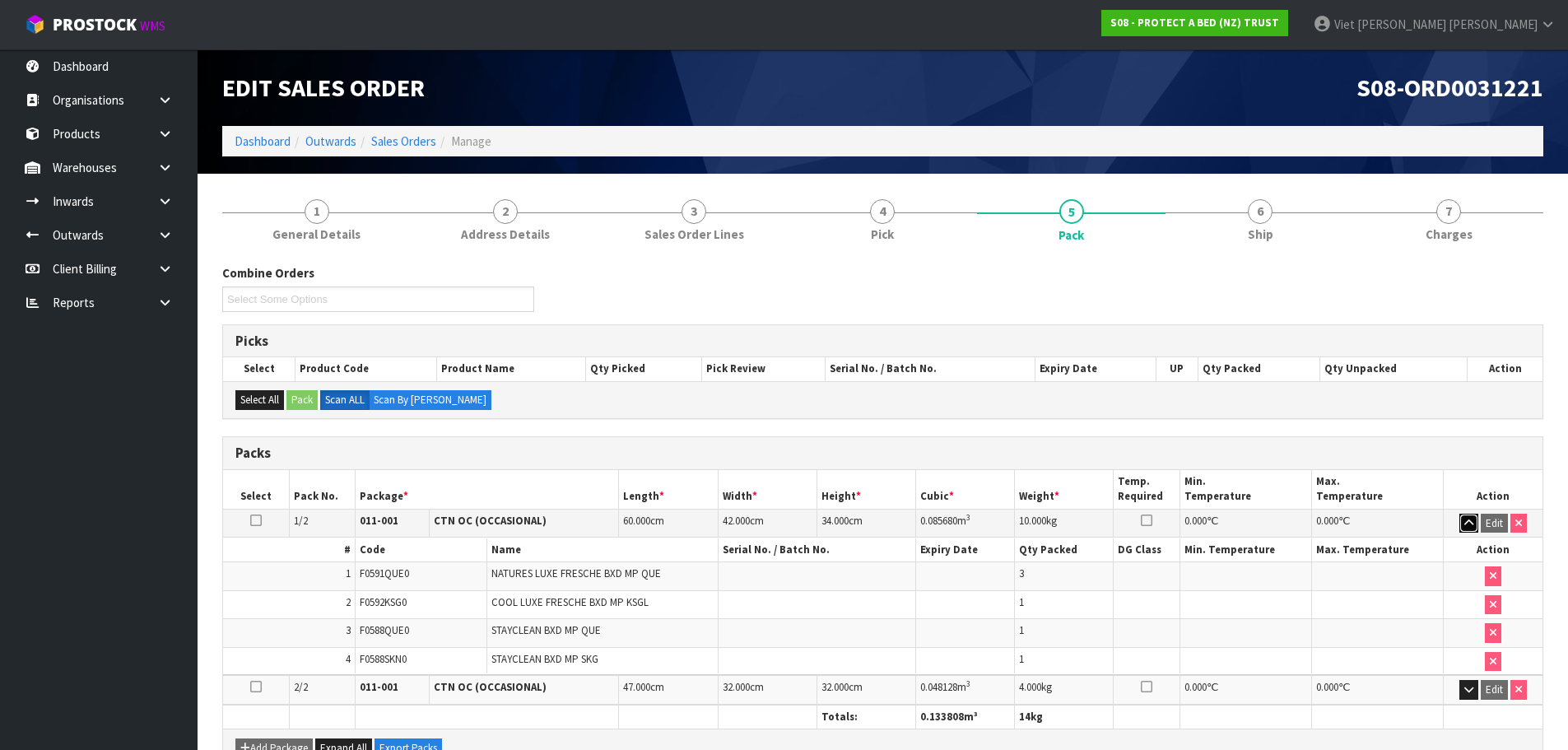
click at [1468, 522] on icon "button" at bounding box center [1468, 523] width 9 height 10
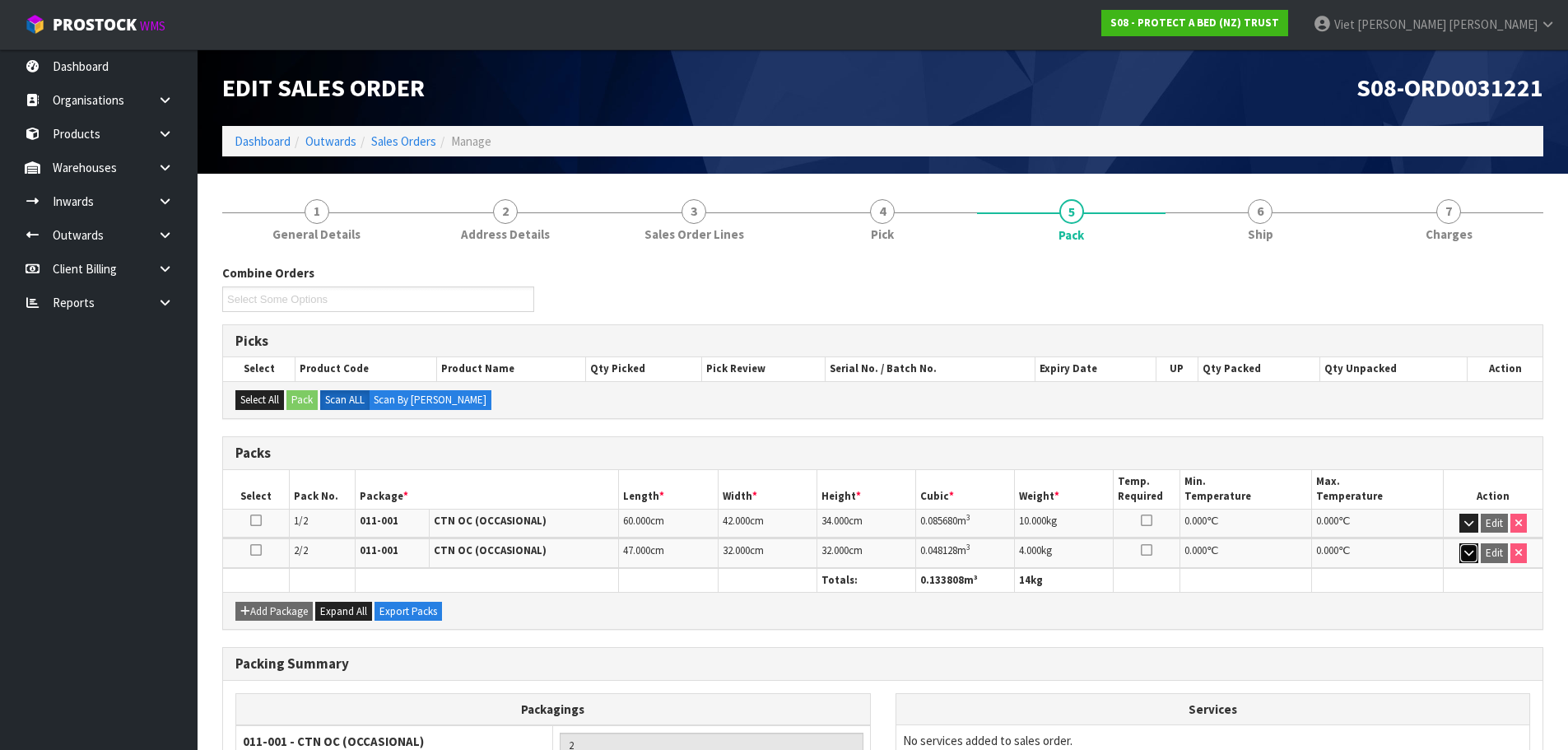
click at [1464, 545] on button "button" at bounding box center [1469, 552] width 19 height 20
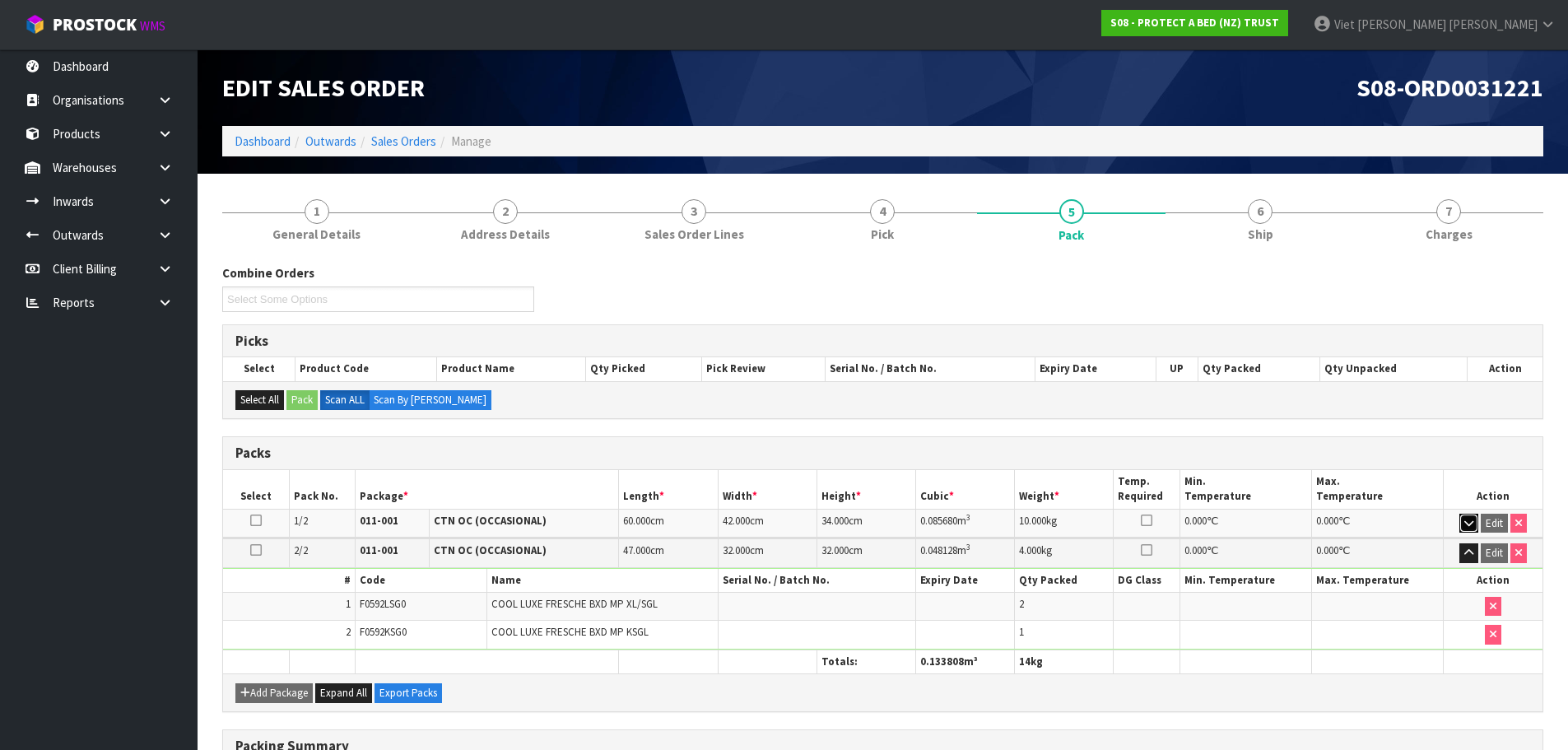
click at [1464, 524] on icon "button" at bounding box center [1468, 523] width 9 height 10
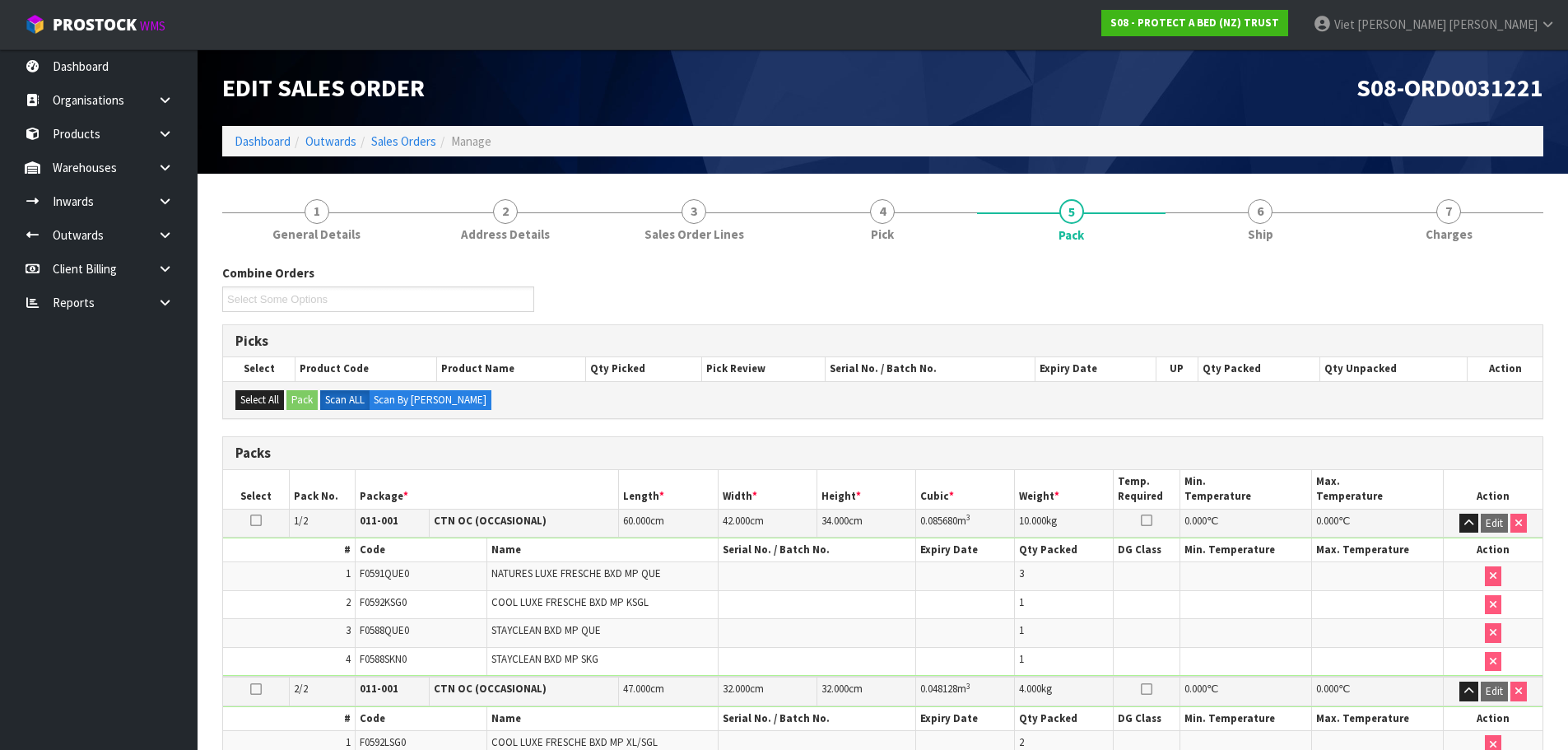
click at [1495, 91] on span "S08-ORD0031221" at bounding box center [1450, 87] width 187 height 31
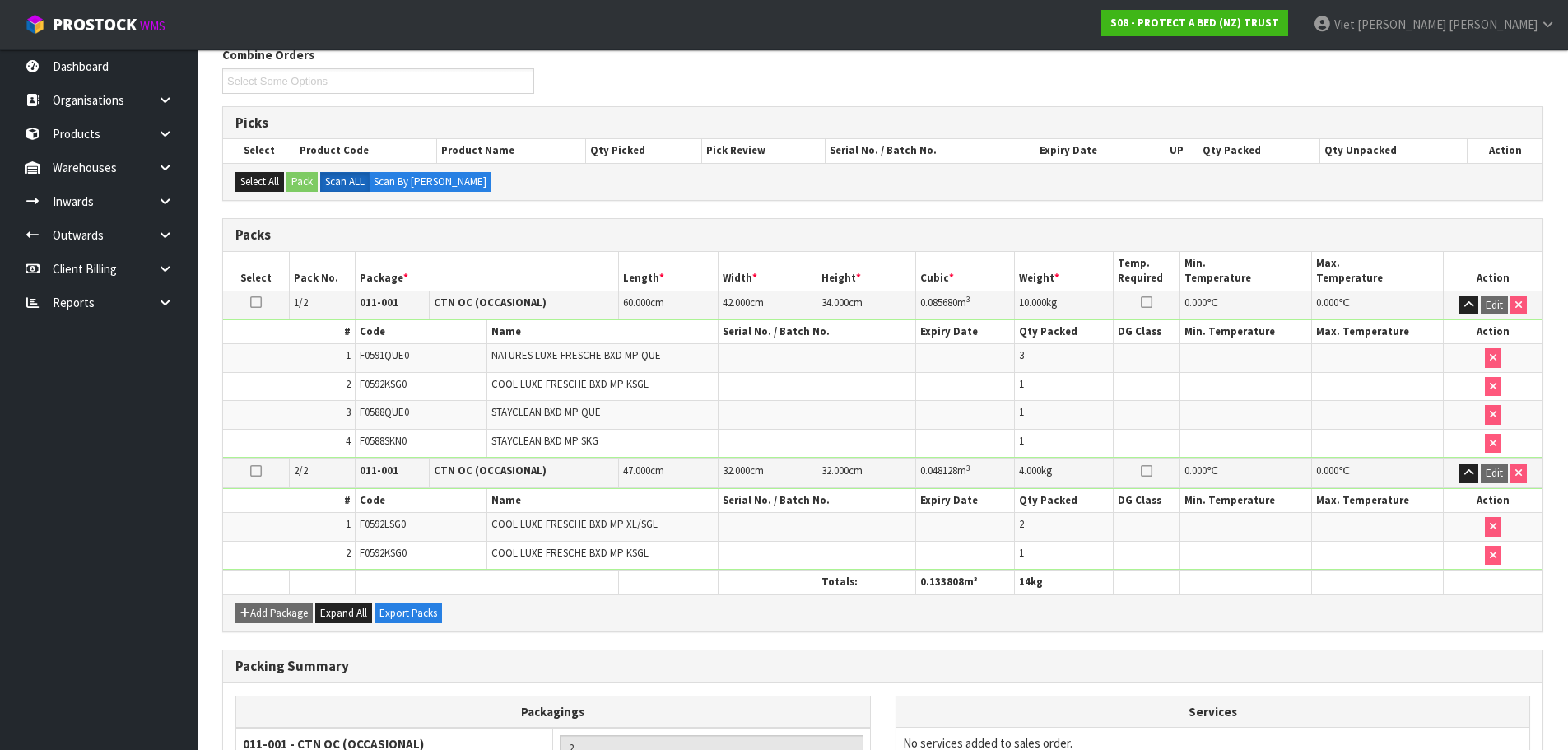
scroll to position [376, 0]
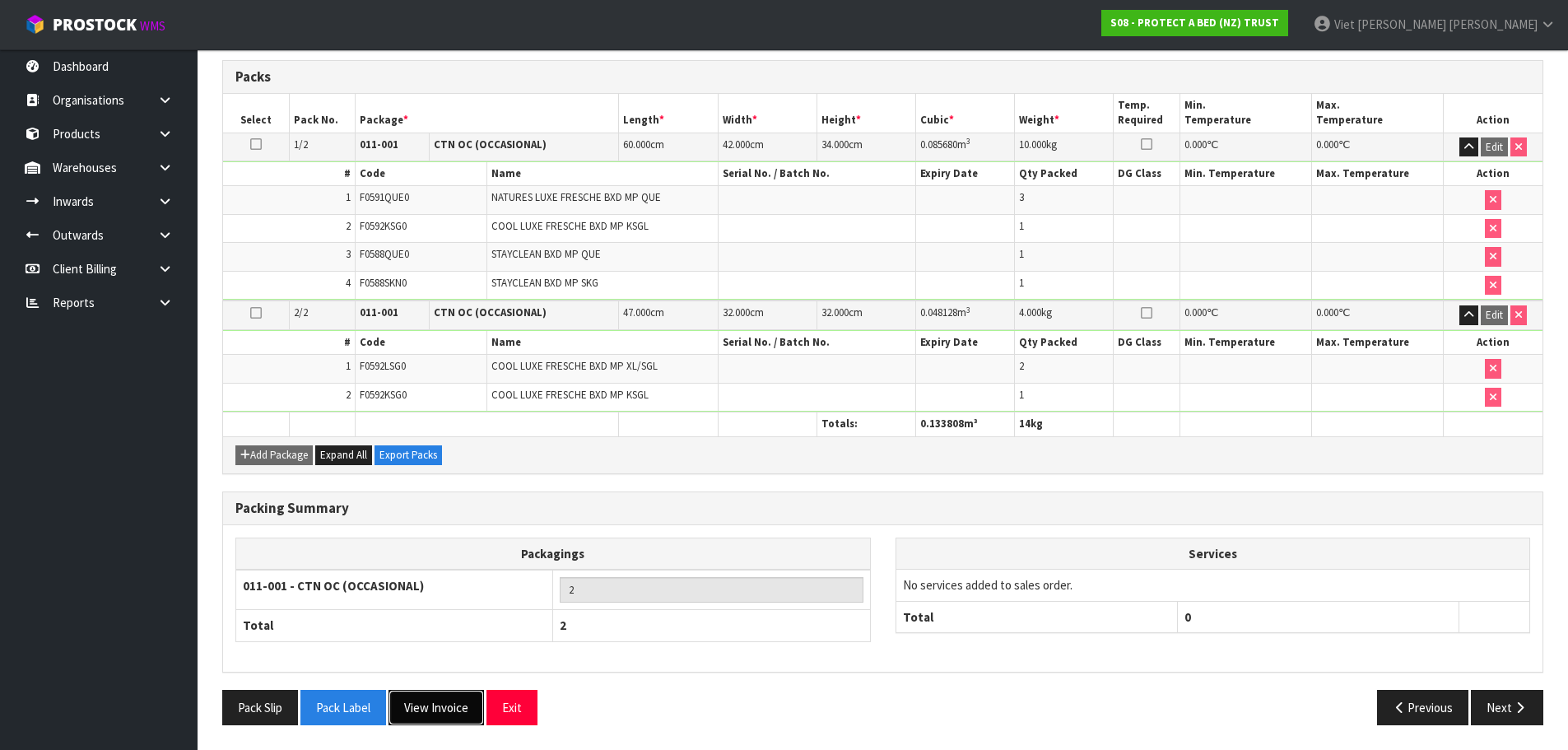
click at [396, 711] on button "View Invoice" at bounding box center [435, 707] width 95 height 35
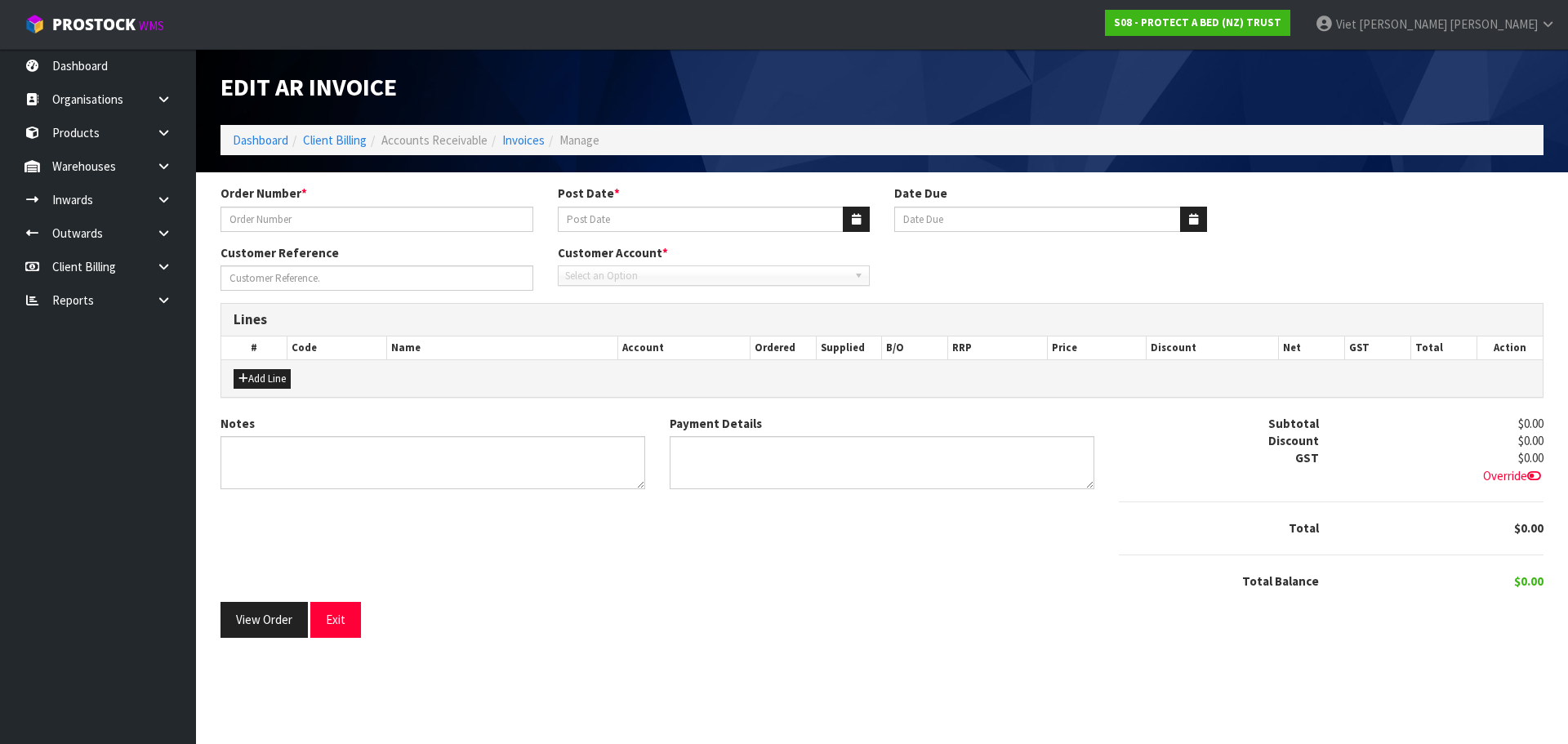
type input "278517"
type input "11/04/2025"
type input "20/05/2025"
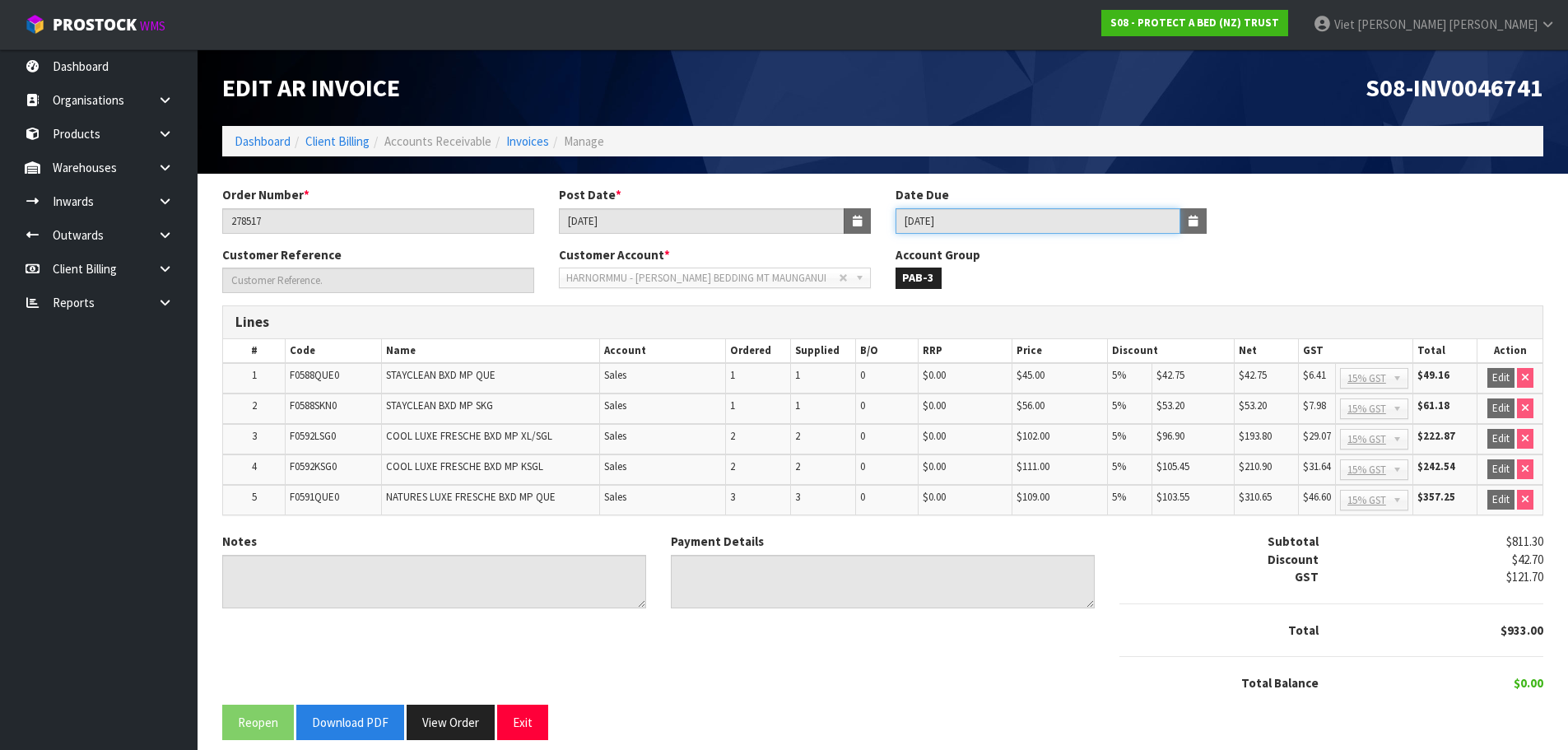
click at [985, 224] on input "20/05/2025" at bounding box center [1038, 220] width 286 height 25
click at [989, 224] on input "20/05/2025" at bounding box center [1038, 220] width 286 height 25
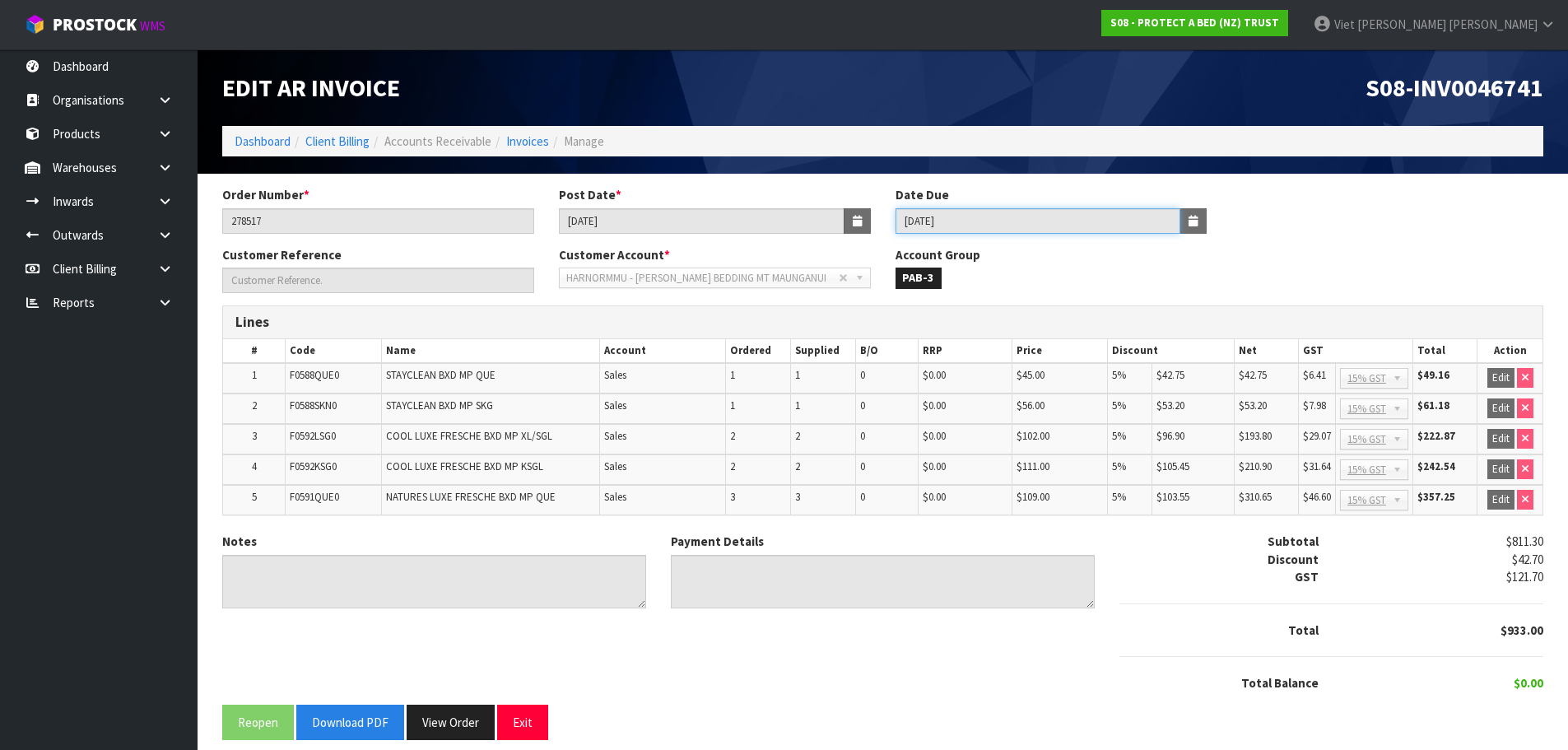
click at [989, 224] on input "20/05/2025" at bounding box center [1038, 220] width 286 height 25
click at [1478, 86] on span "S08-INV0046741" at bounding box center [1454, 87] width 177 height 31
copy span "INV0046741"
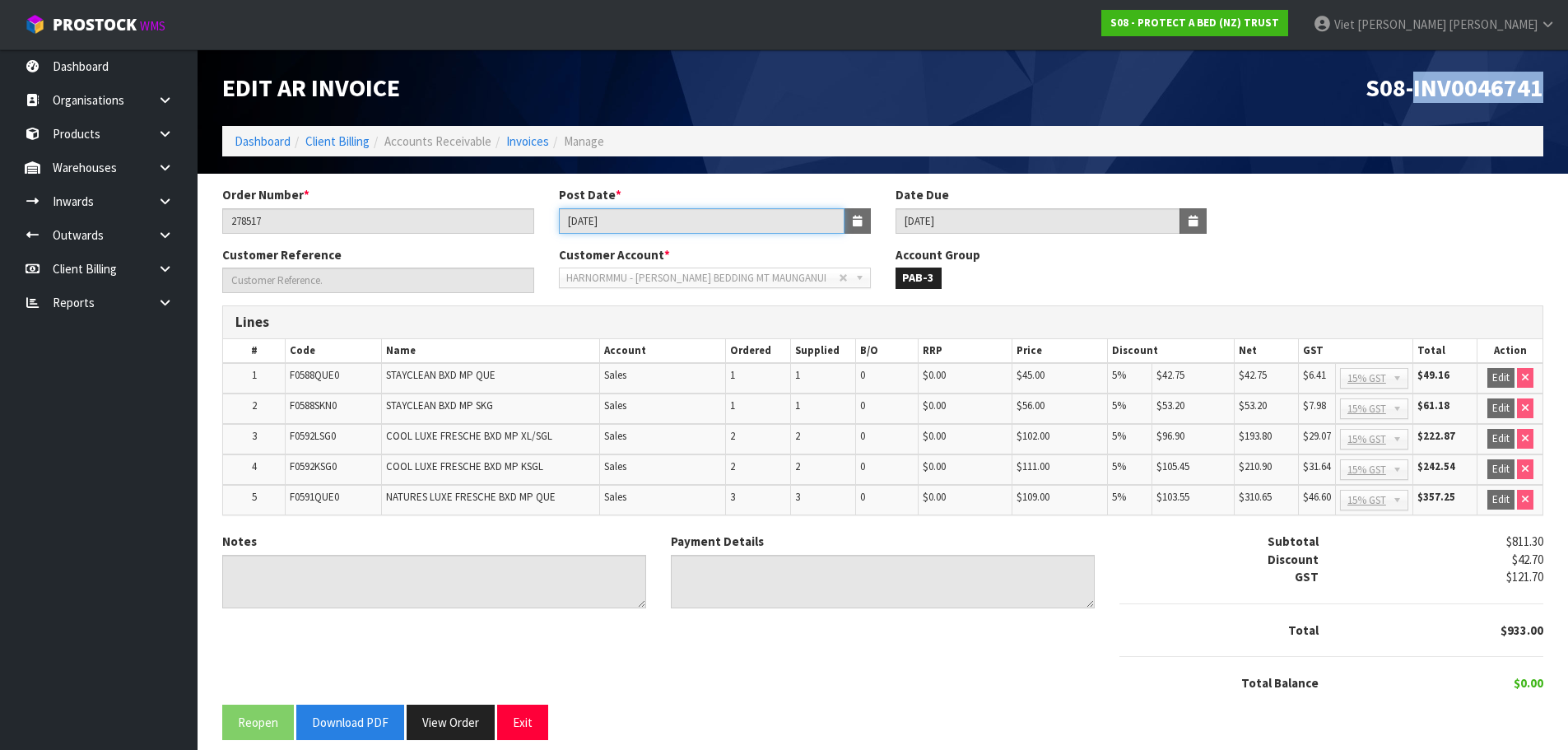
click at [656, 223] on input "11/04/2025" at bounding box center [701, 220] width 286 height 25
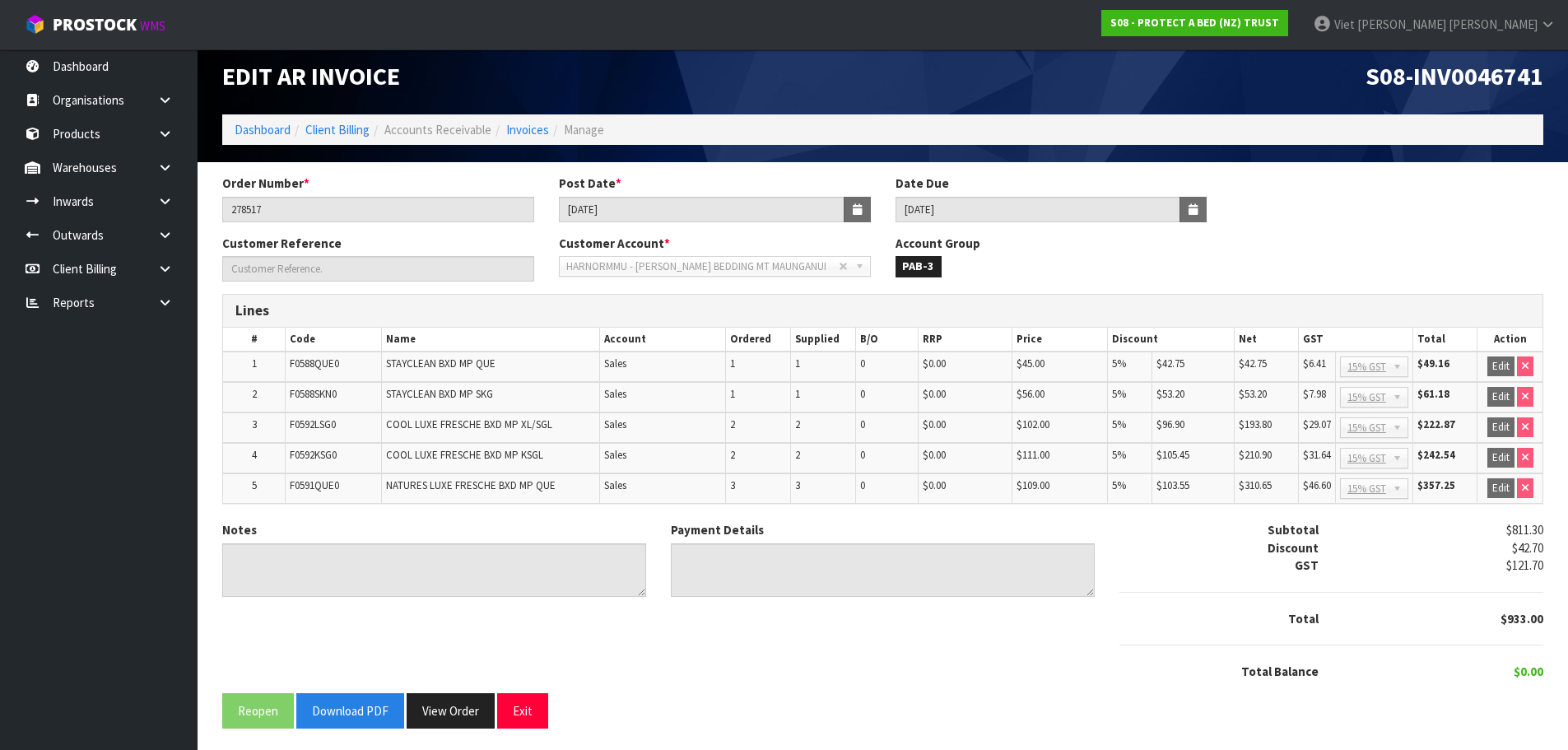
scroll to position [15, 0]
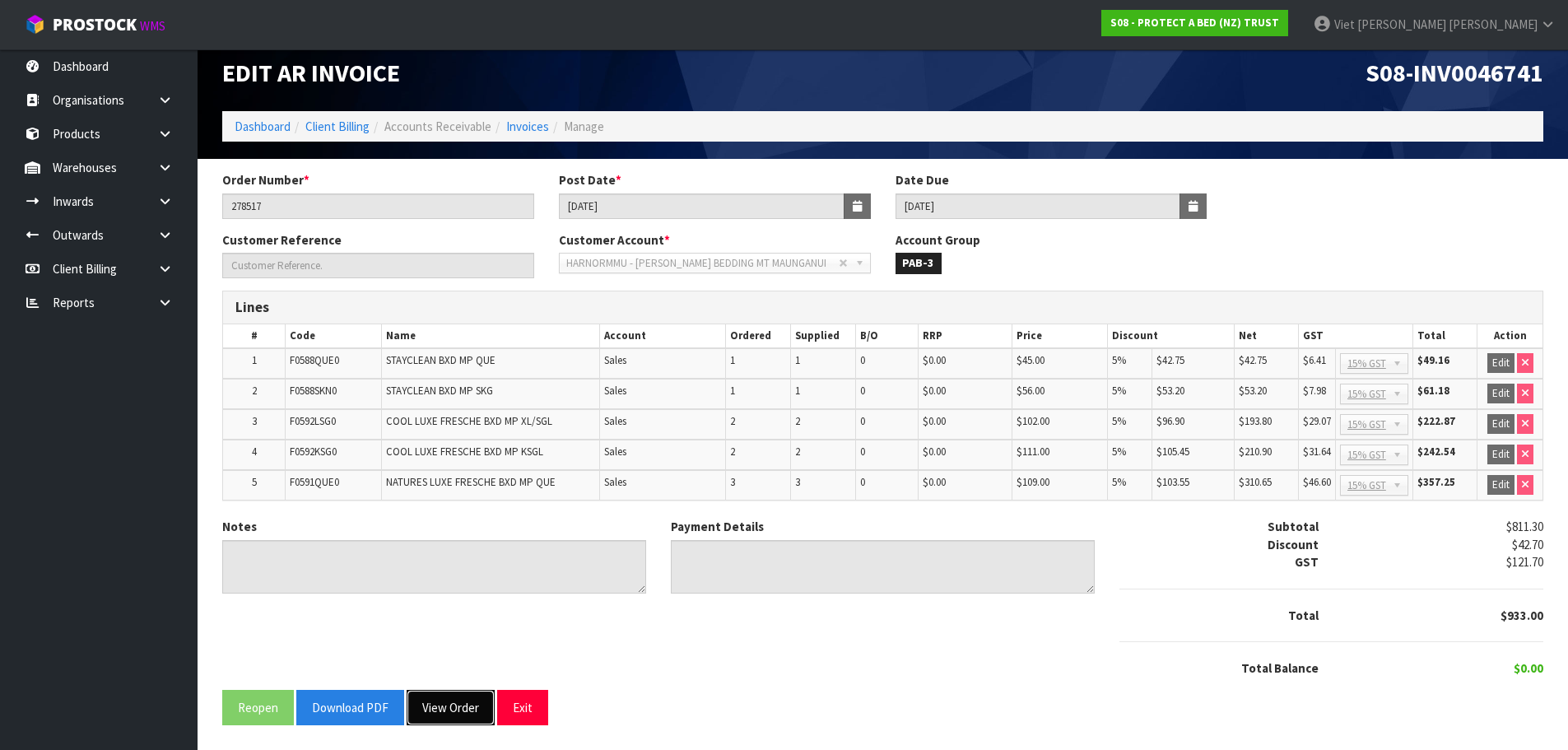
click at [453, 705] on button "View Order" at bounding box center [450, 707] width 88 height 35
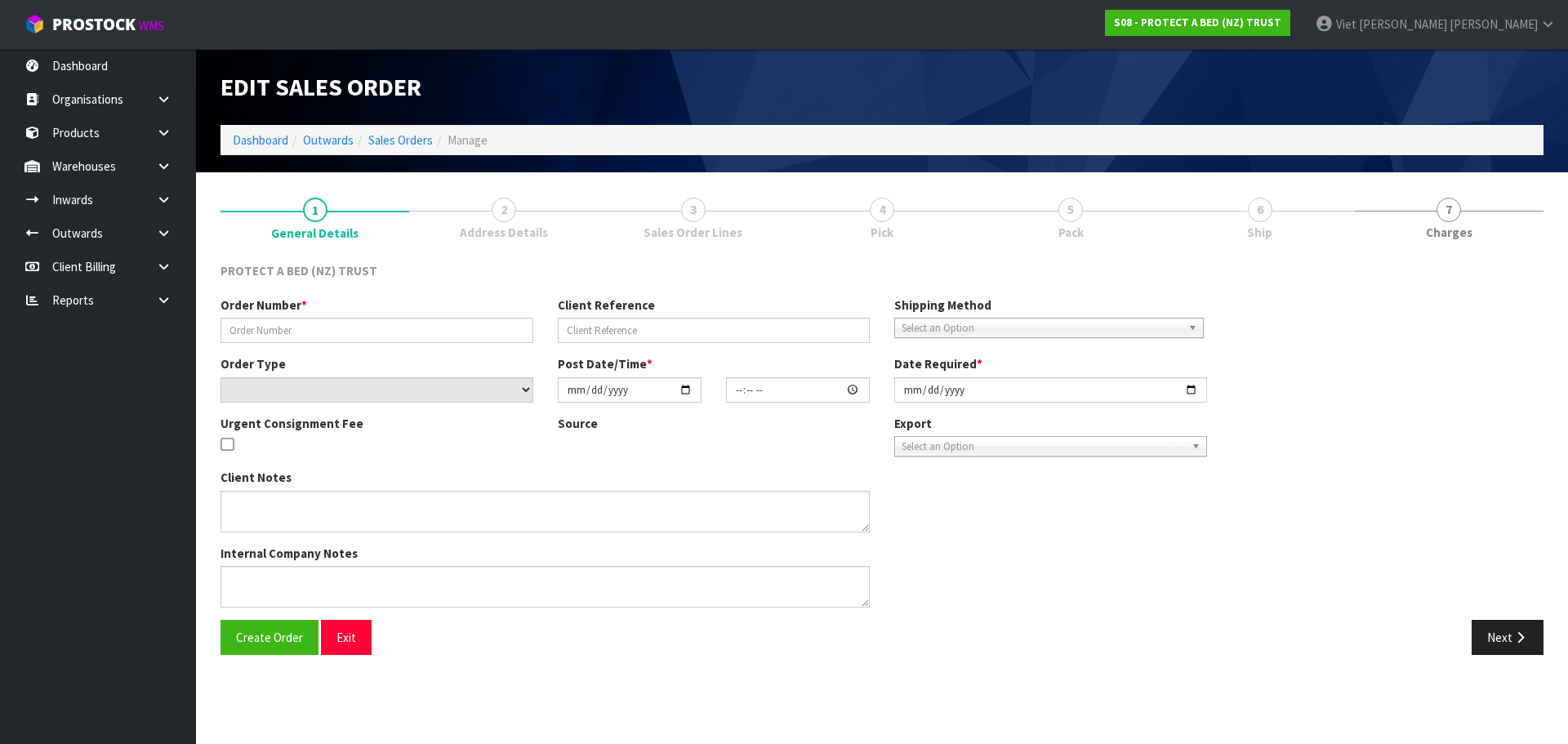
type input "278517"
select select "number:0"
type input "2025-04-09"
type input "08:39:00.000"
type input "2025-04-09"
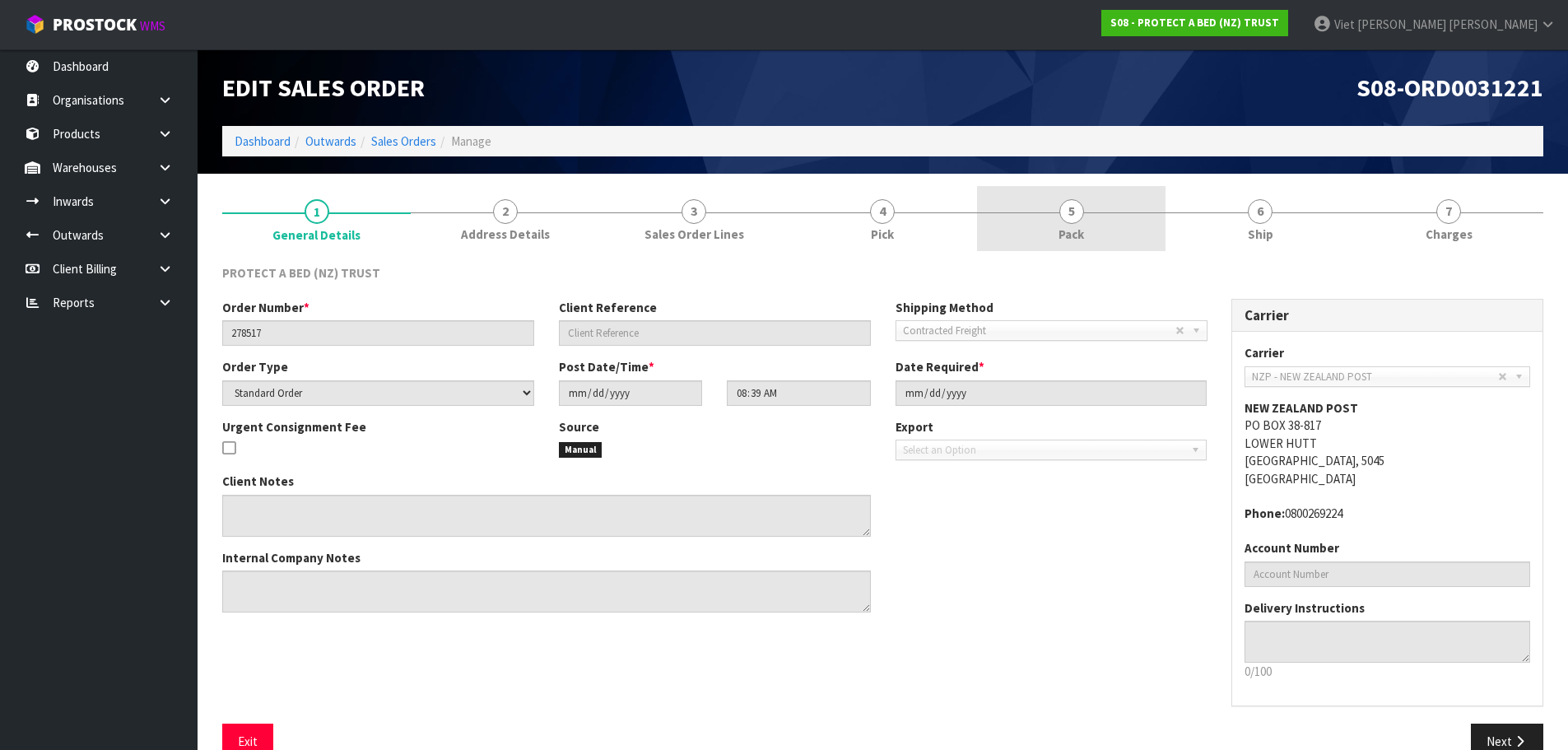
click at [1094, 215] on link "5 Pack" at bounding box center [1072, 219] width 189 height 65
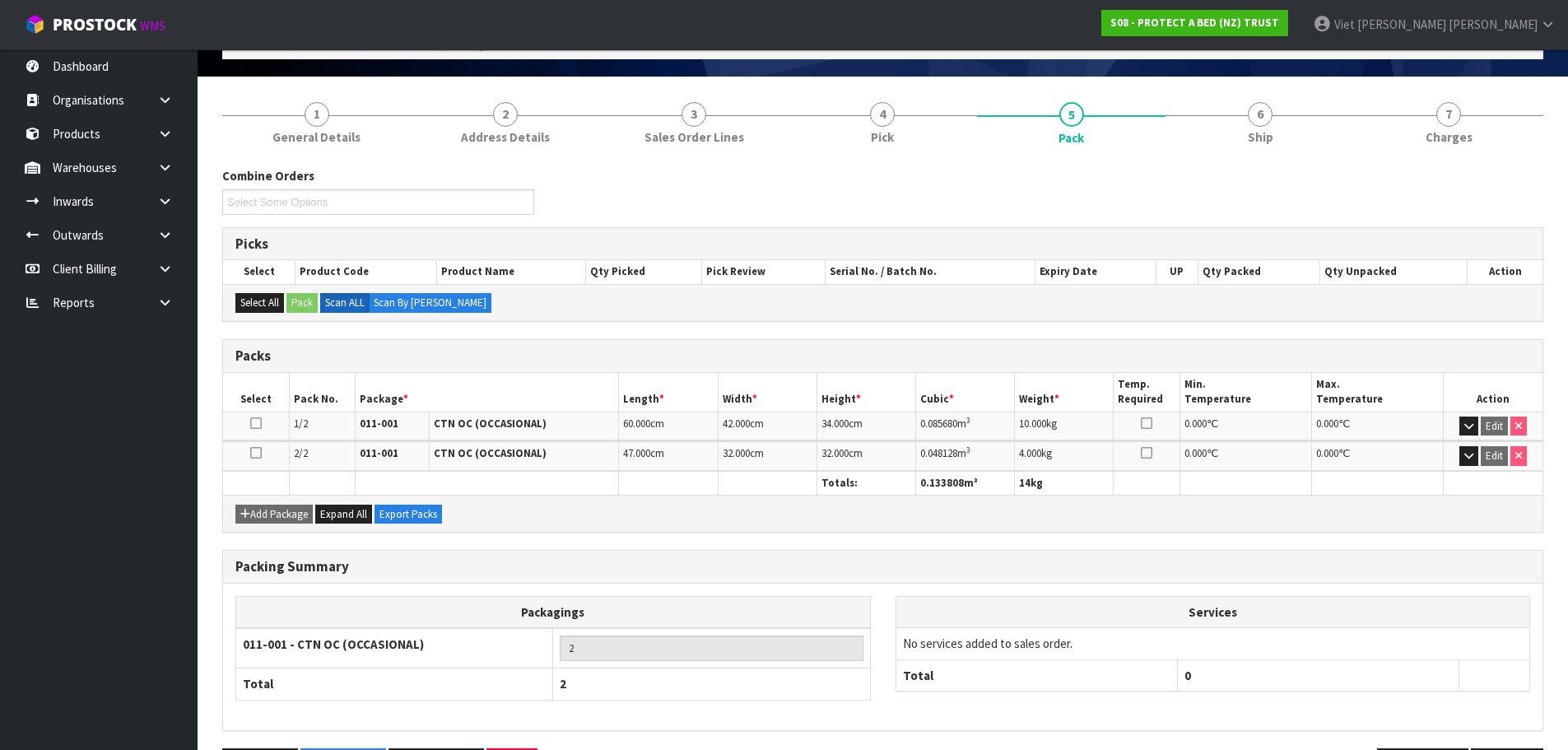
scroll to position [156, 0]
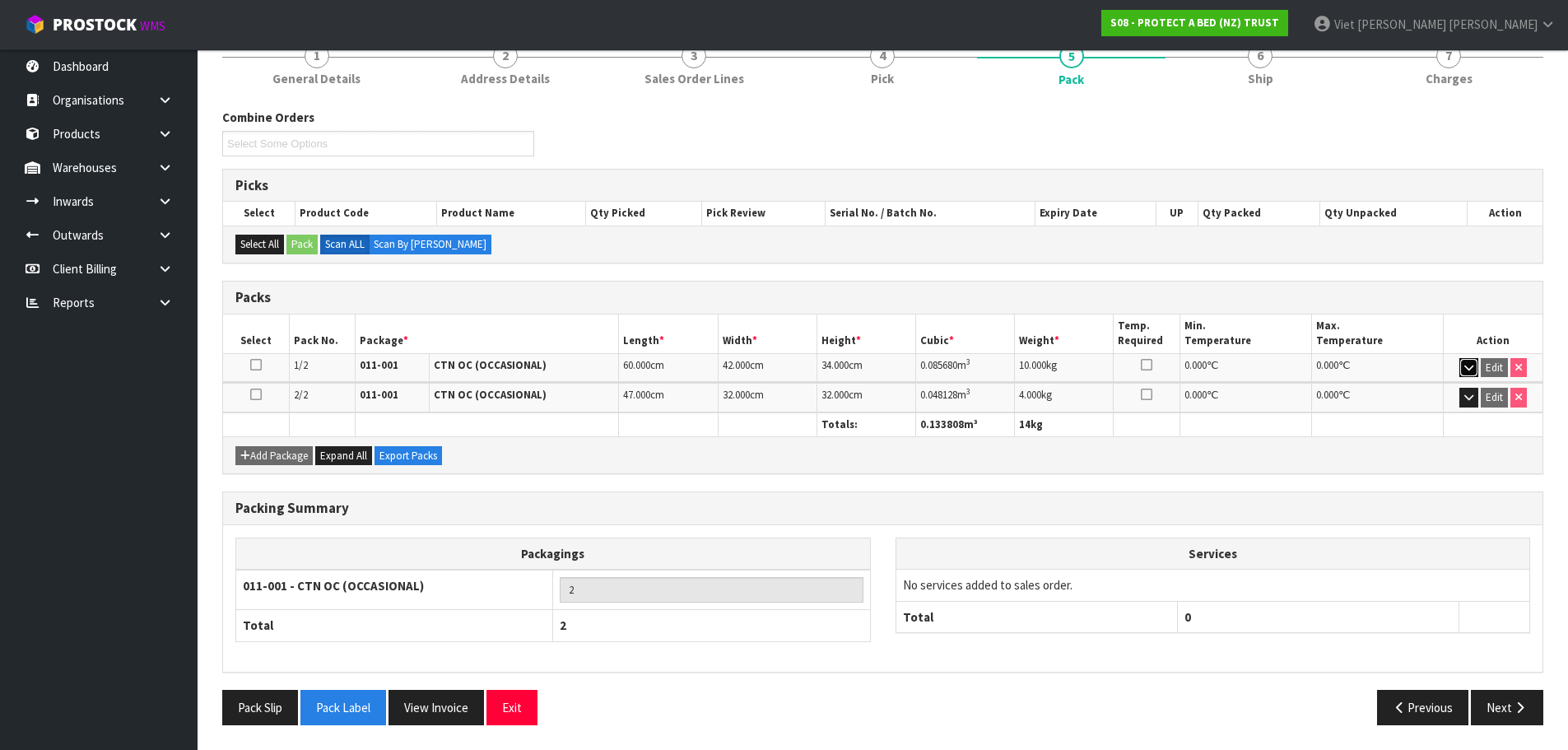
click at [1474, 365] on icon "button" at bounding box center [1468, 367] width 9 height 10
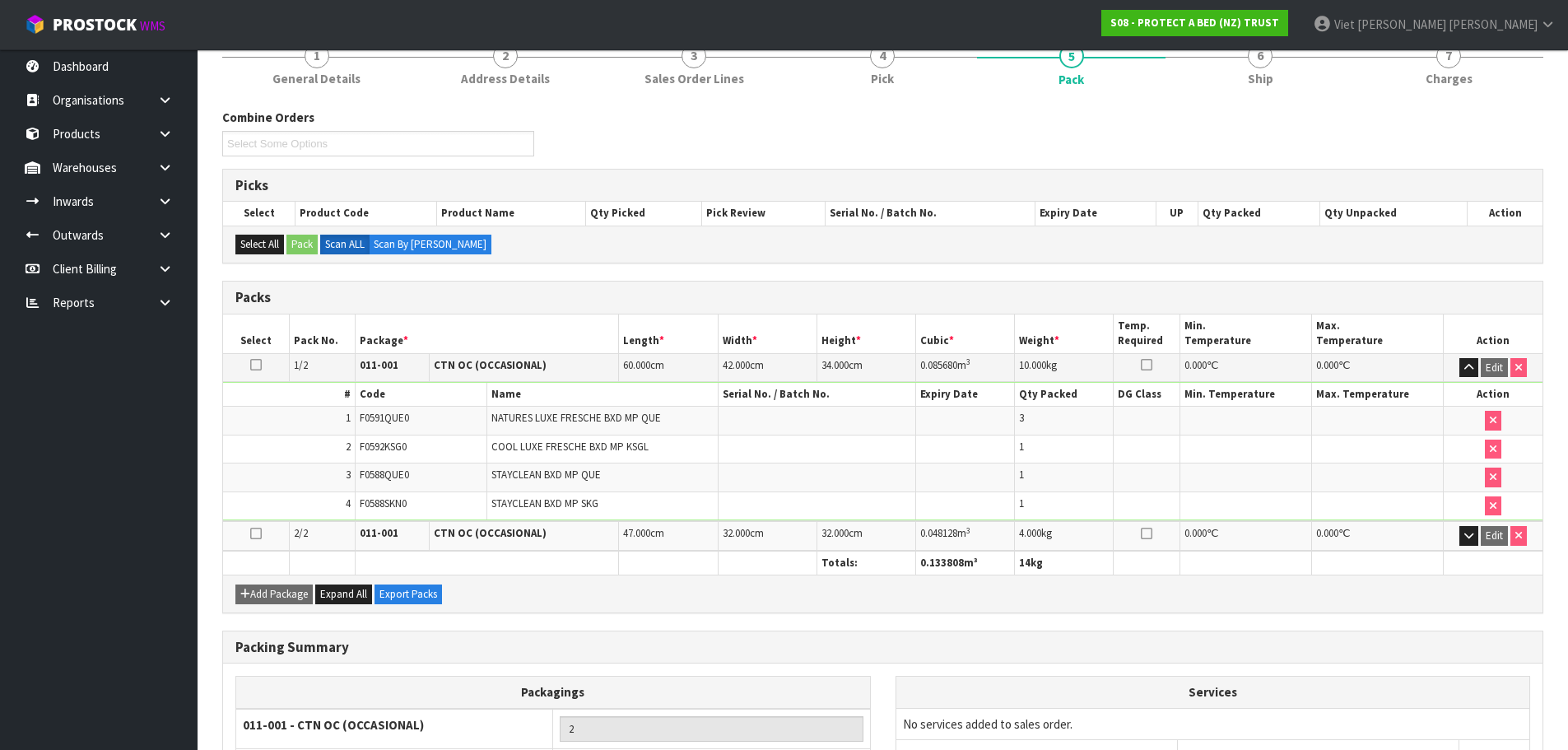
click at [1457, 534] on td "Edit" at bounding box center [1493, 535] width 99 height 29
click at [1460, 537] on button "button" at bounding box center [1469, 536] width 19 height 20
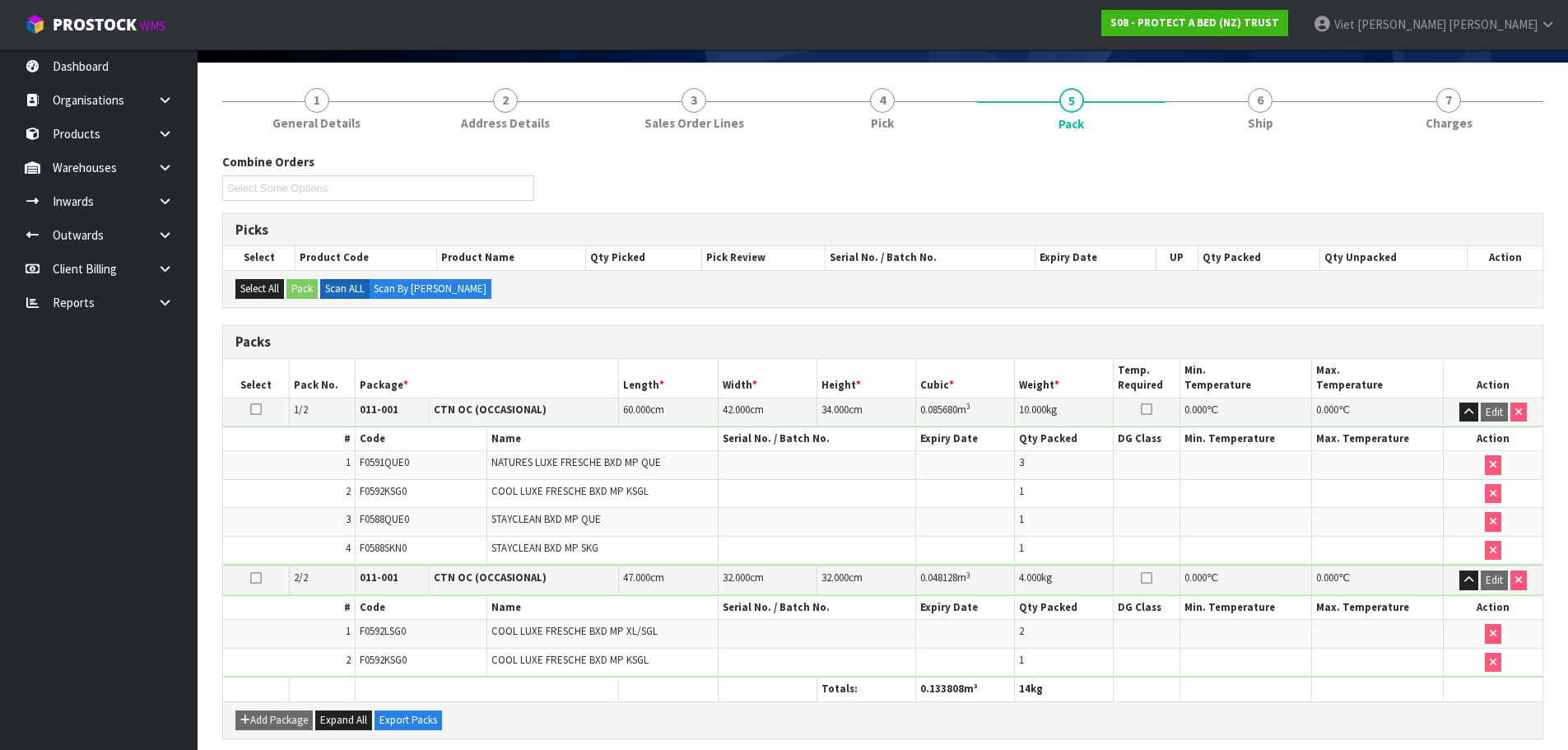
scroll to position [82, 0]
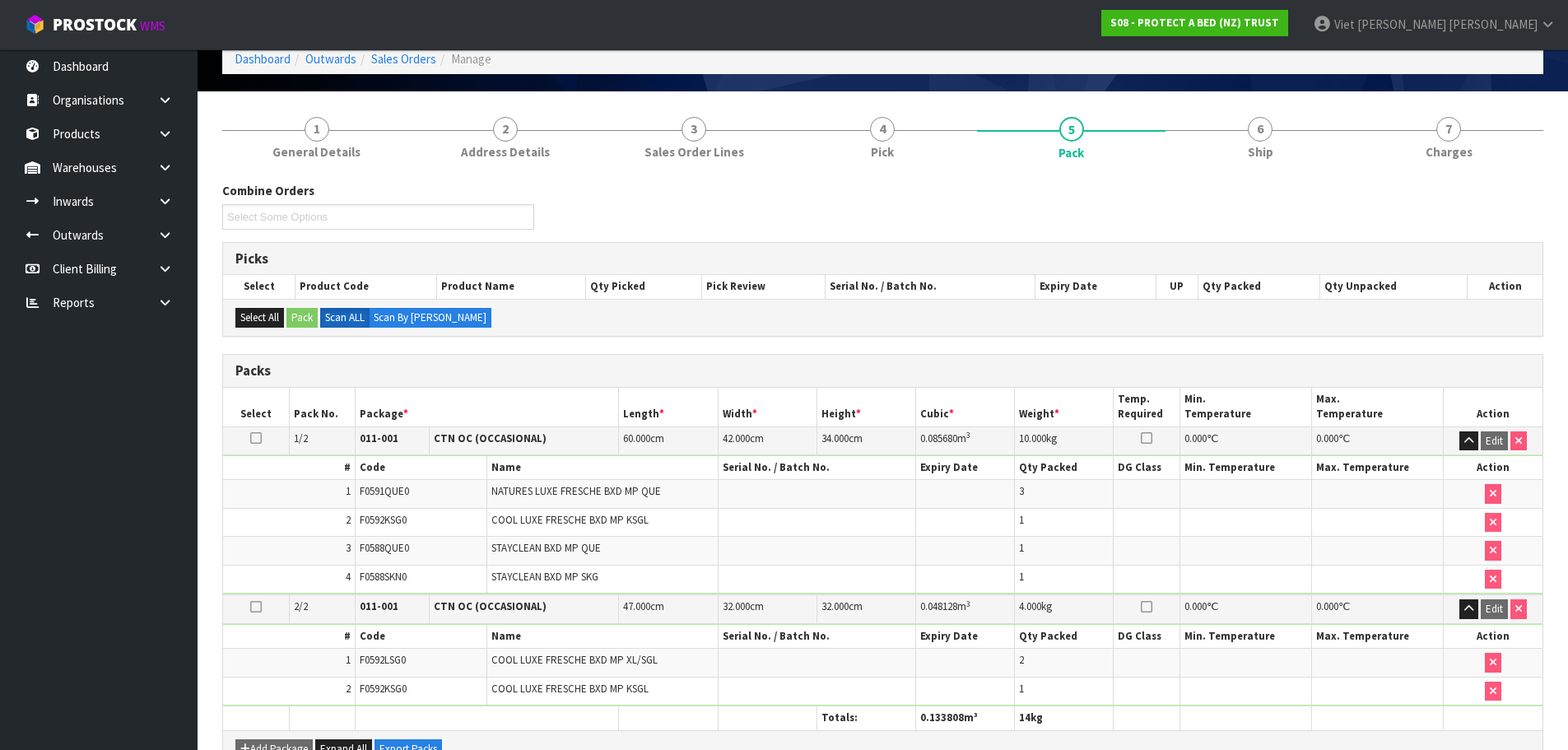
click at [595, 490] on span "NATURES LUXE FRESCHE BXD MP QUE" at bounding box center [576, 491] width 170 height 14
click at [404, 490] on span "F0591QUE0" at bounding box center [384, 491] width 49 height 14
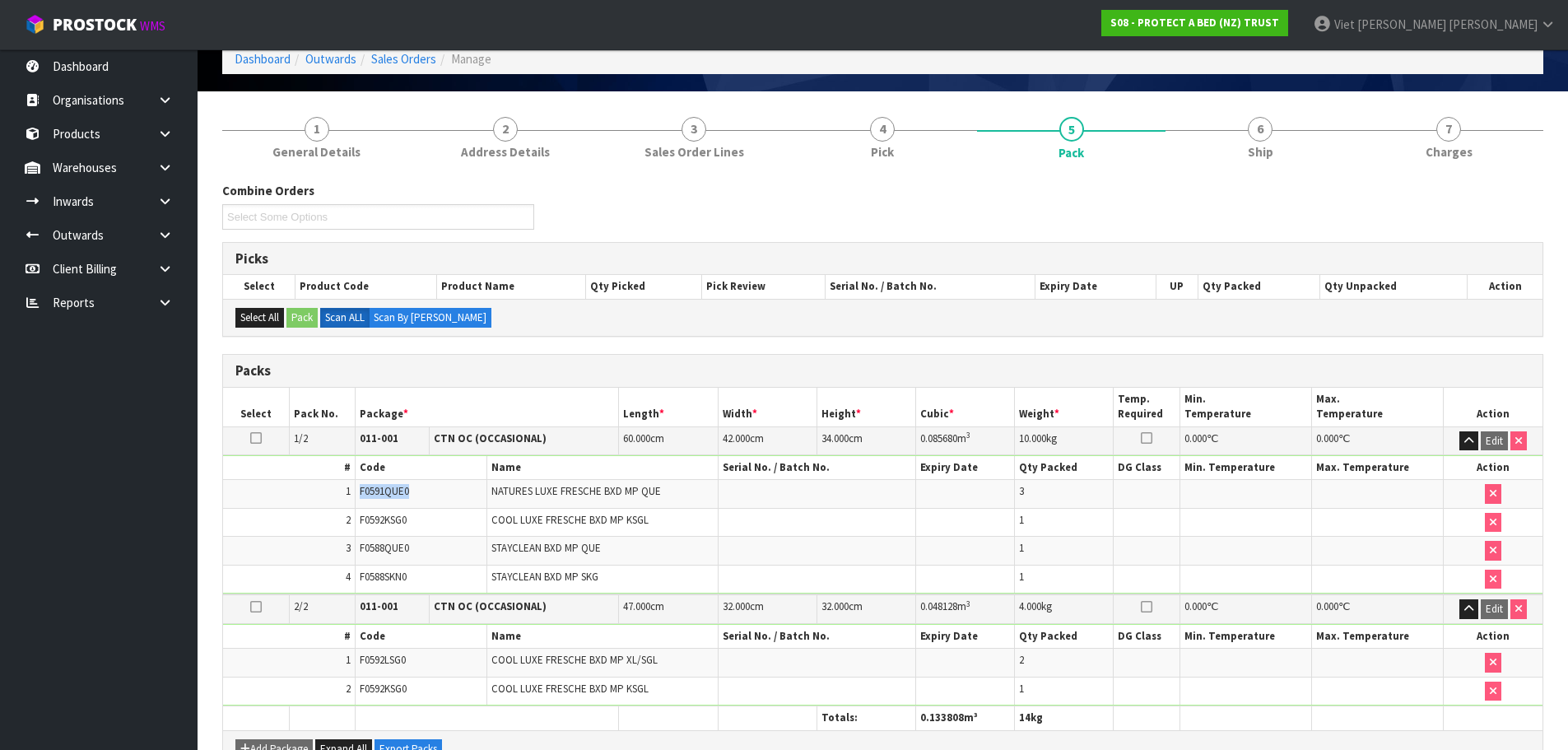
copy span "F0591QUE0"
click at [1464, 434] on button "button" at bounding box center [1469, 441] width 19 height 20
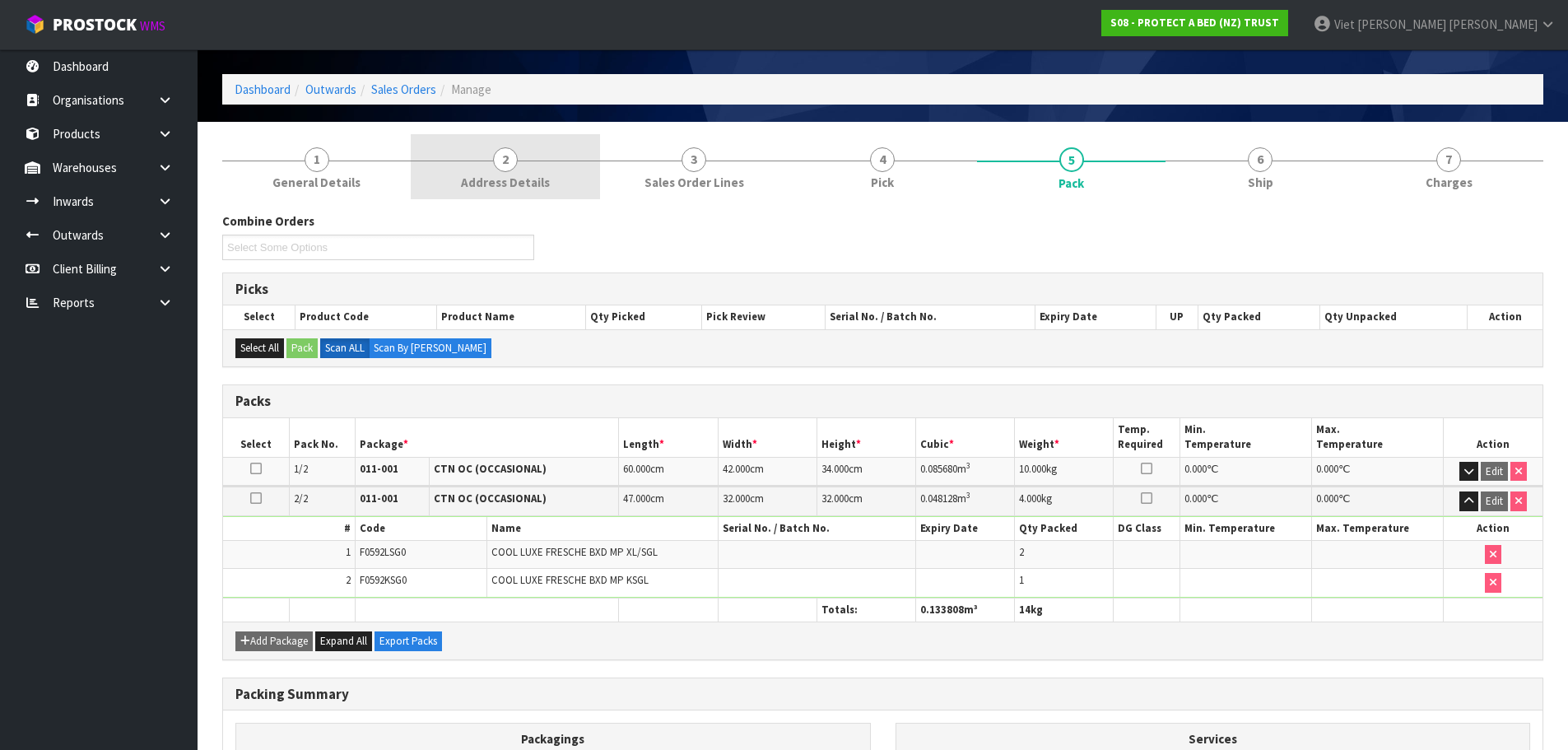
scroll to position [0, 0]
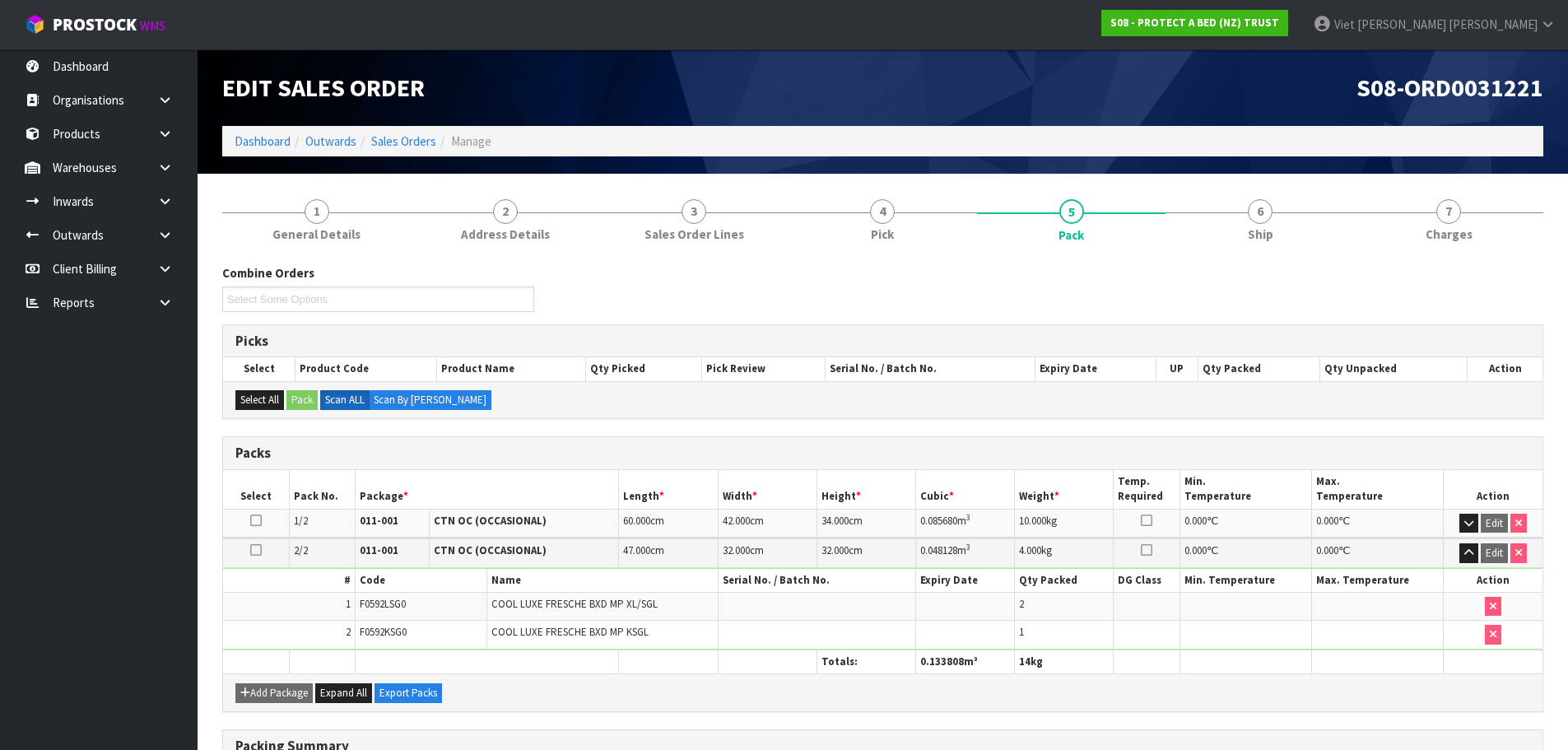
click at [436, 147] on li "Manage" at bounding box center [463, 142] width 55 height 17
click at [430, 145] on link "Sales Orders" at bounding box center [404, 142] width 65 height 16
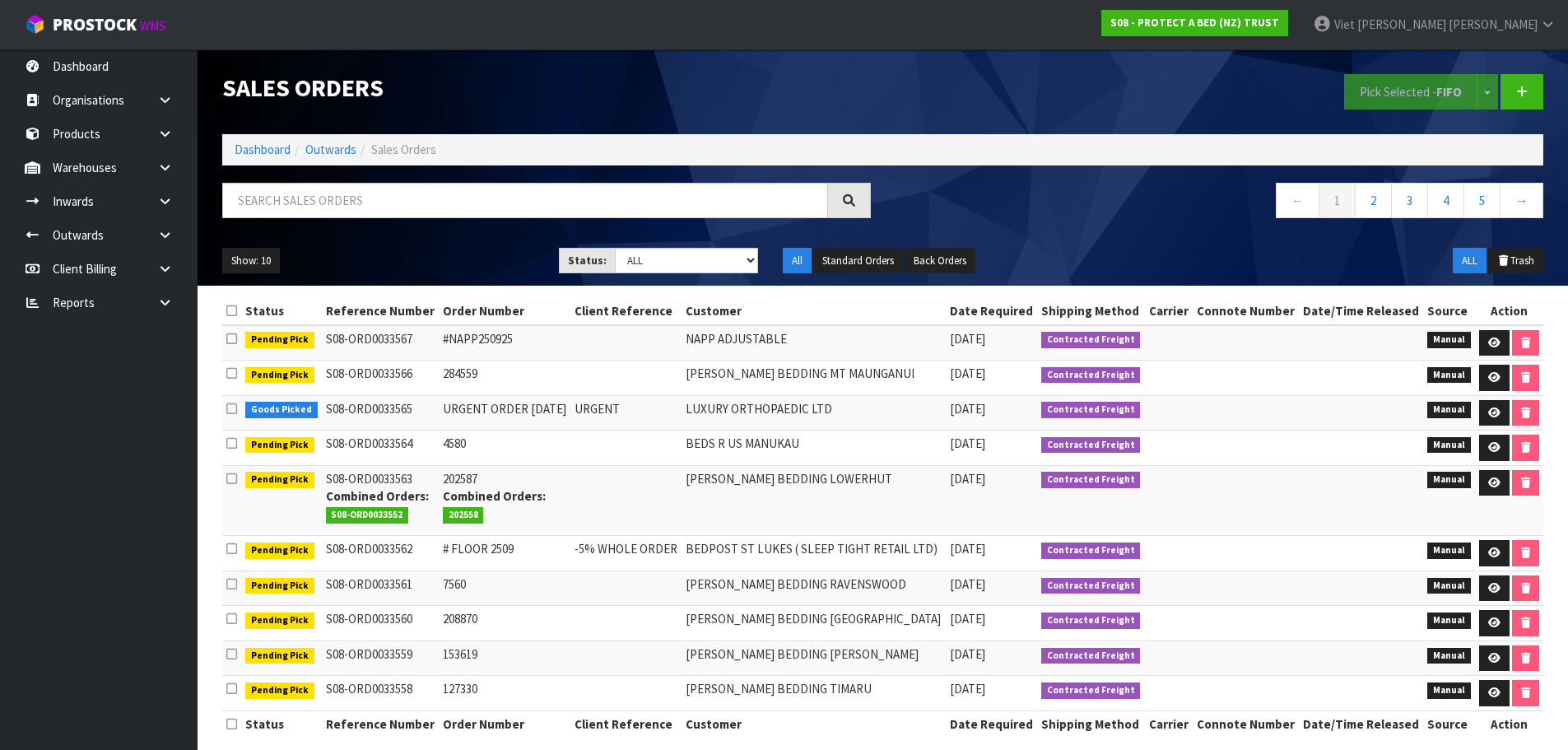
click at [1135, 239] on div "Show: 10 5 10 25 50 Status: Draft Pending Allocated Pending Pick Goods Picked G…" at bounding box center [883, 260] width 1346 height 51
click at [1186, 251] on div "Show: 10 5 10 25 50 Status: Draft Pending Allocated Pending Pick Goods Picked G…" at bounding box center [883, 260] width 1346 height 51
click at [425, 207] on input "text" at bounding box center [524, 200] width 606 height 35
type input "209134"
click at [1010, 215] on nav "← 1 2 3 4 5 →" at bounding box center [1220, 203] width 649 height 40
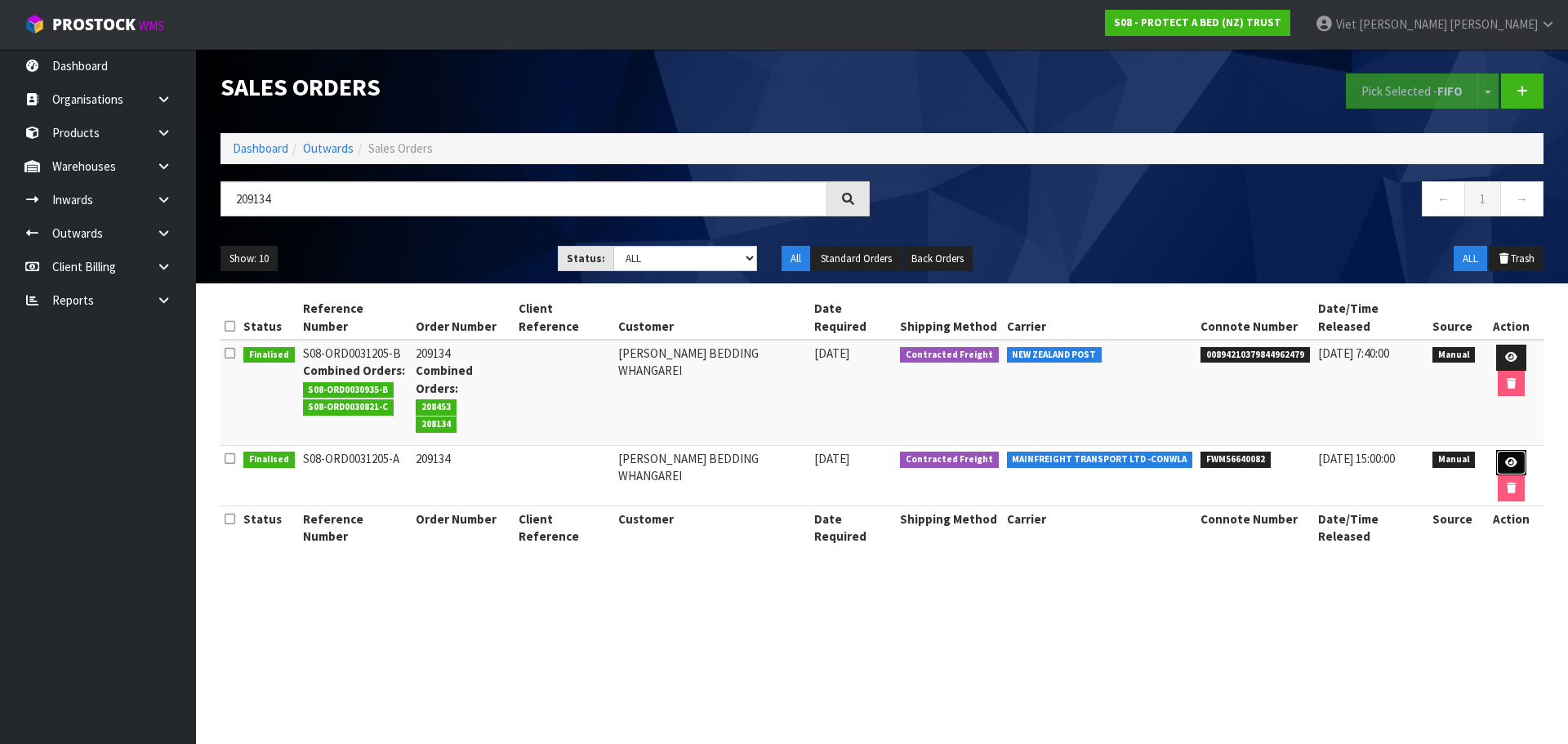
click at [1496, 450] on link at bounding box center [1511, 463] width 30 height 26
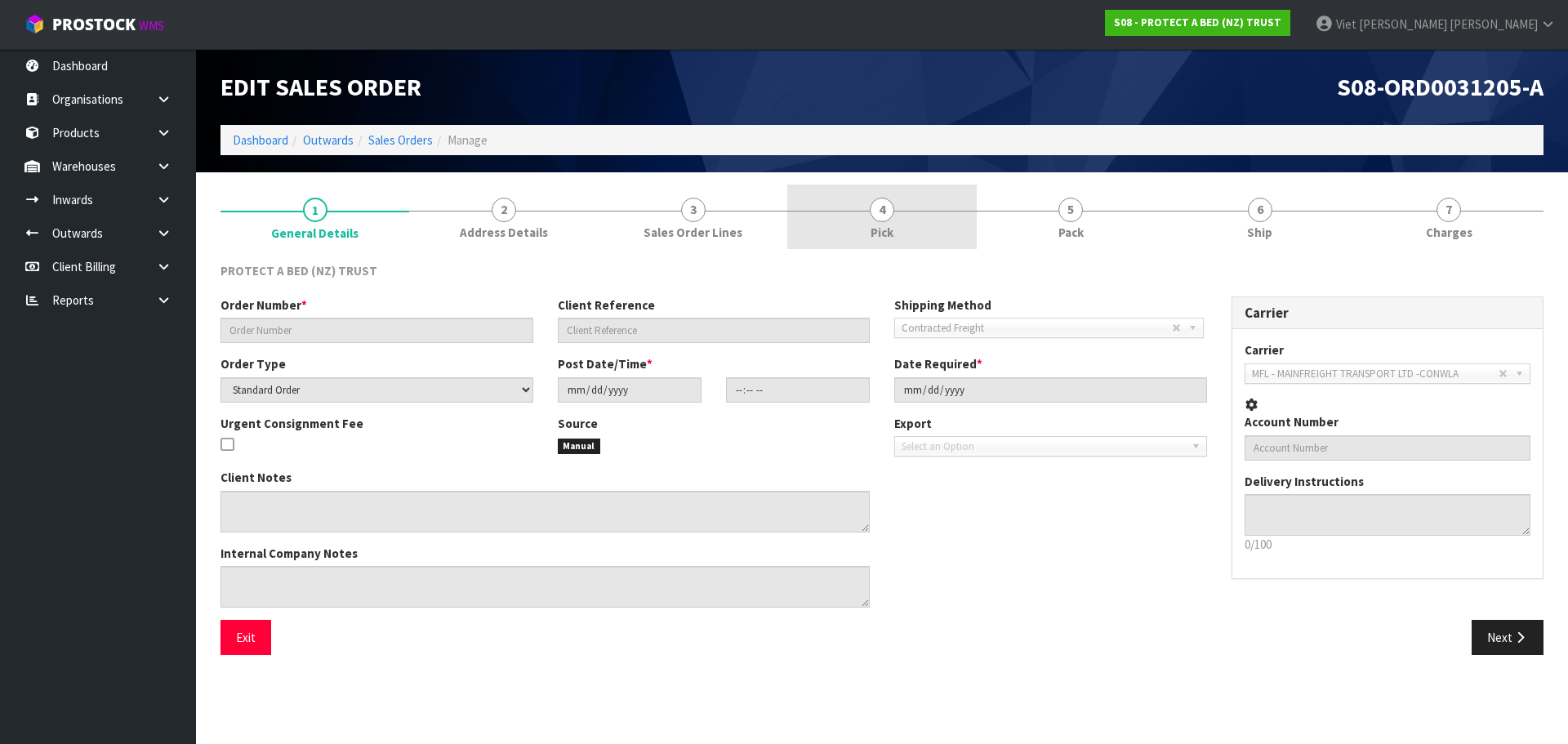
type input "209134"
select select "number:0"
type input "2025-04-08"
type input "09:08:00.000"
type input "2025-04-08"
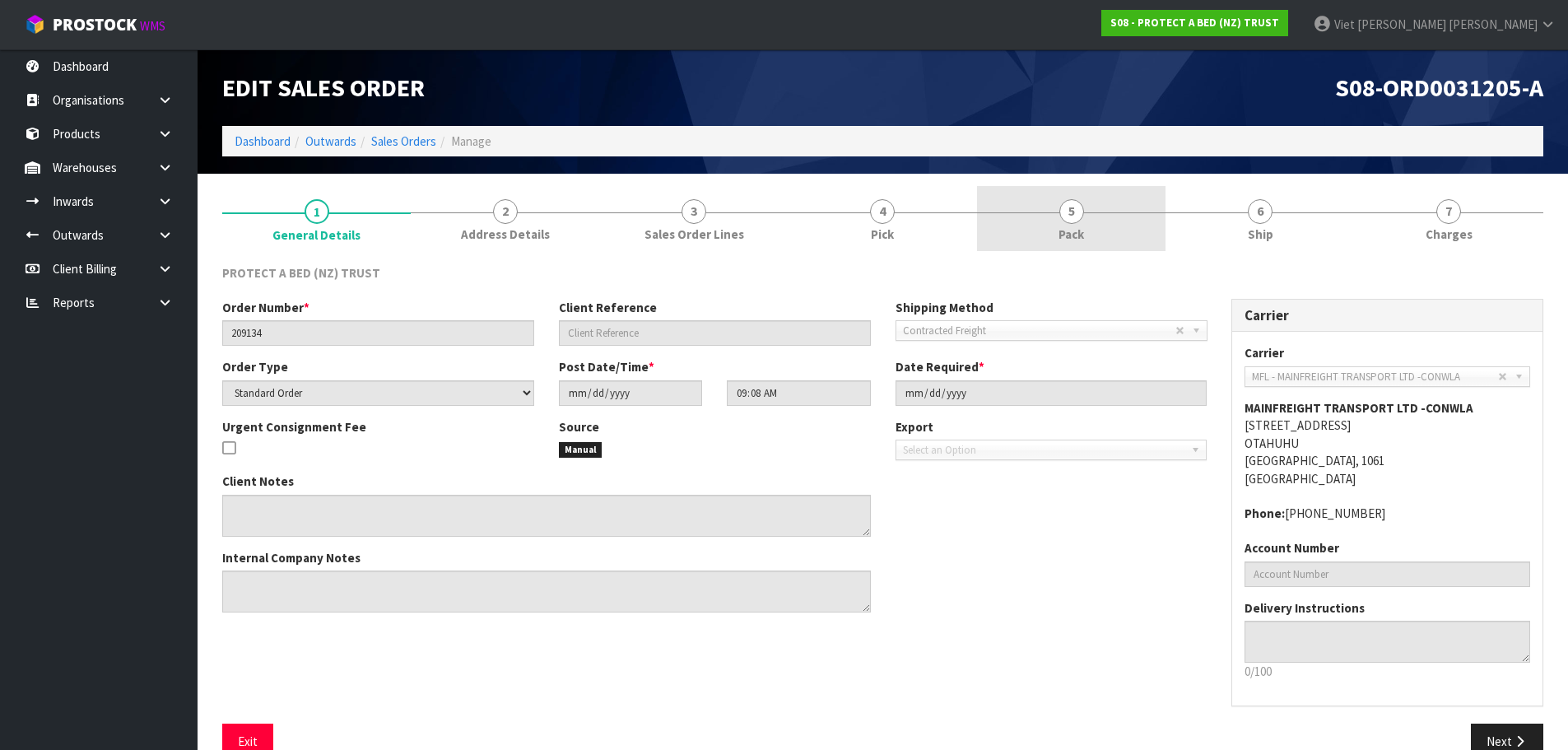
click at [1065, 232] on span "Pack" at bounding box center [1071, 234] width 25 height 17
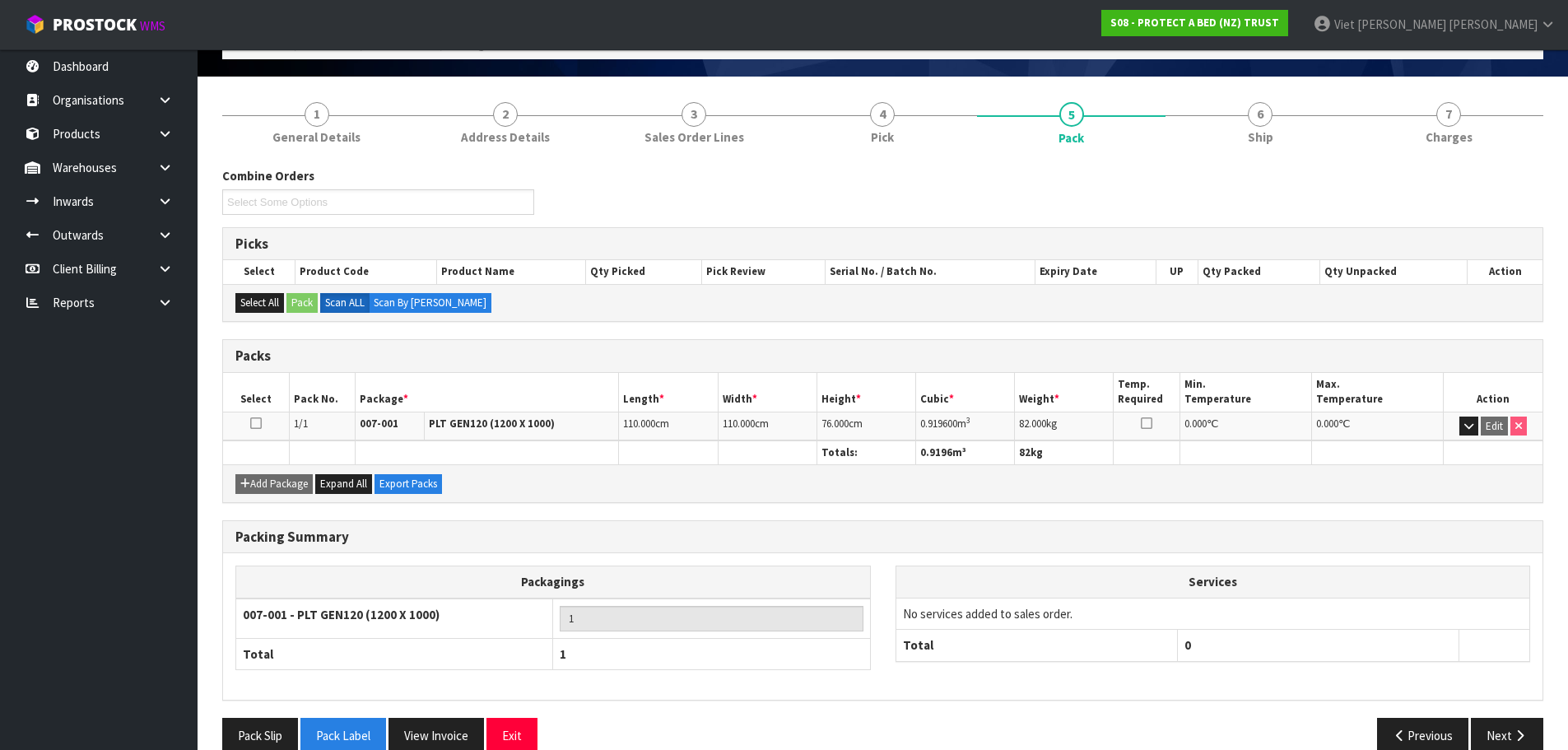
scroll to position [126, 0]
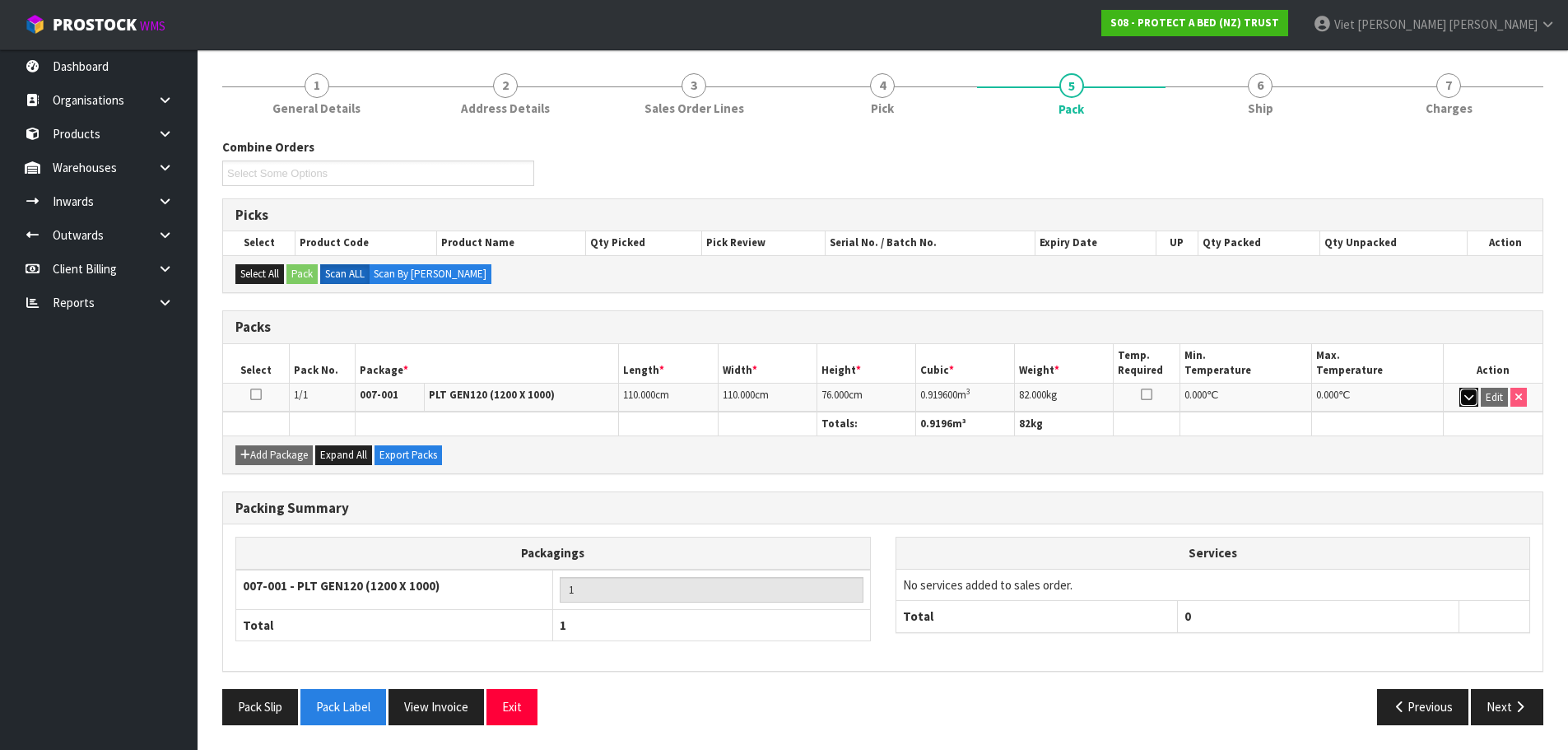
click at [1468, 402] on icon "button" at bounding box center [1468, 397] width 9 height 10
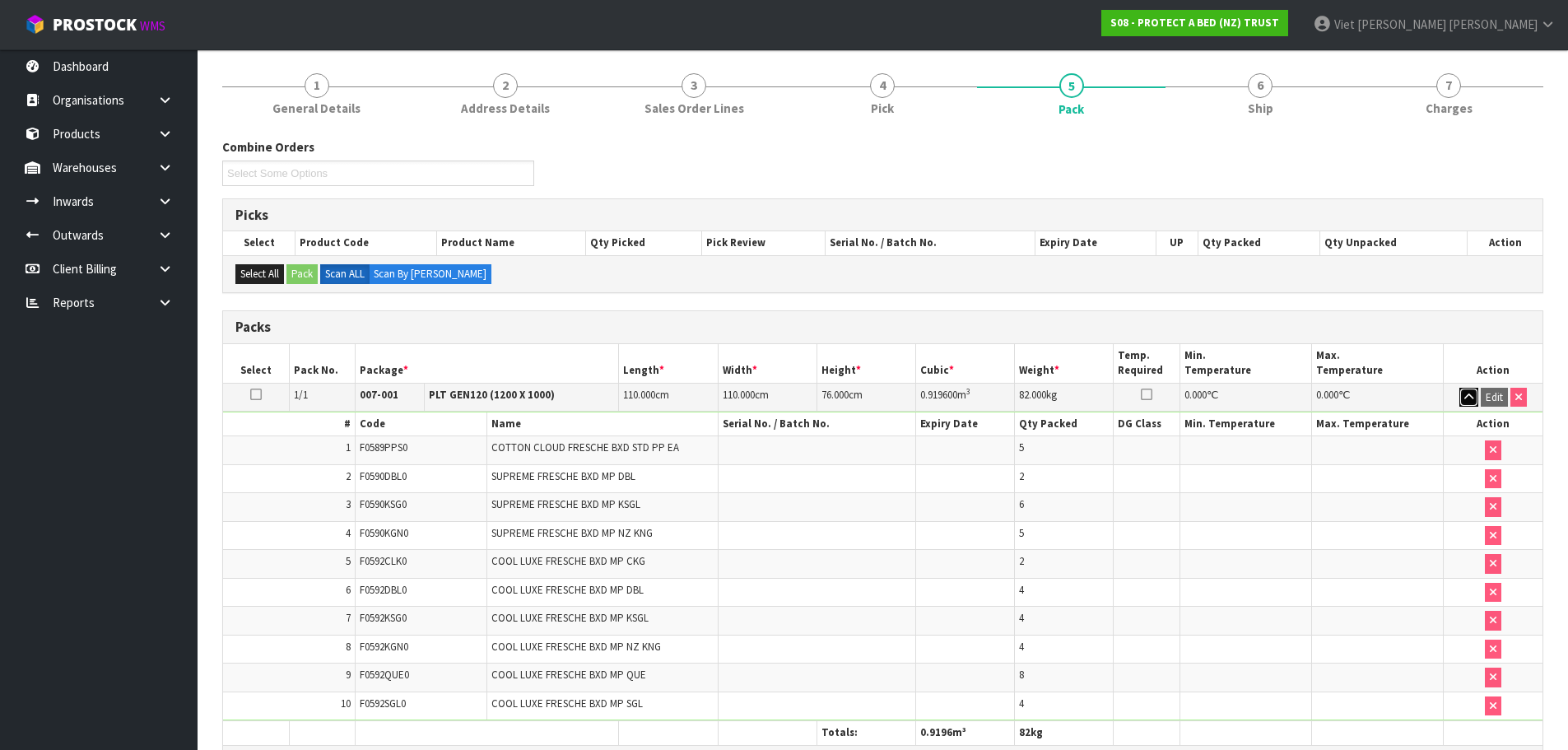
click at [1468, 402] on icon "button" at bounding box center [1468, 397] width 9 height 10
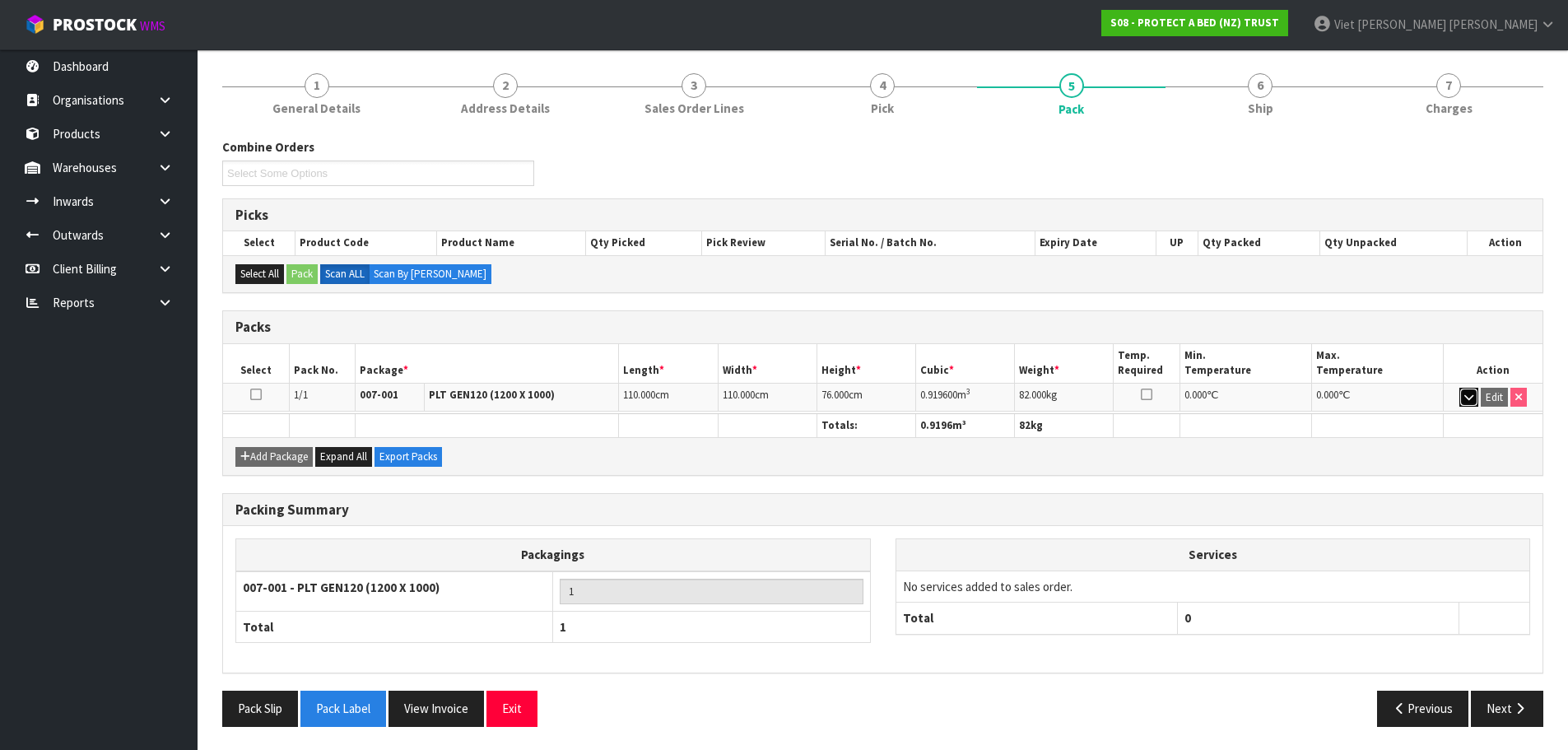
click at [1468, 402] on icon "button" at bounding box center [1468, 397] width 9 height 10
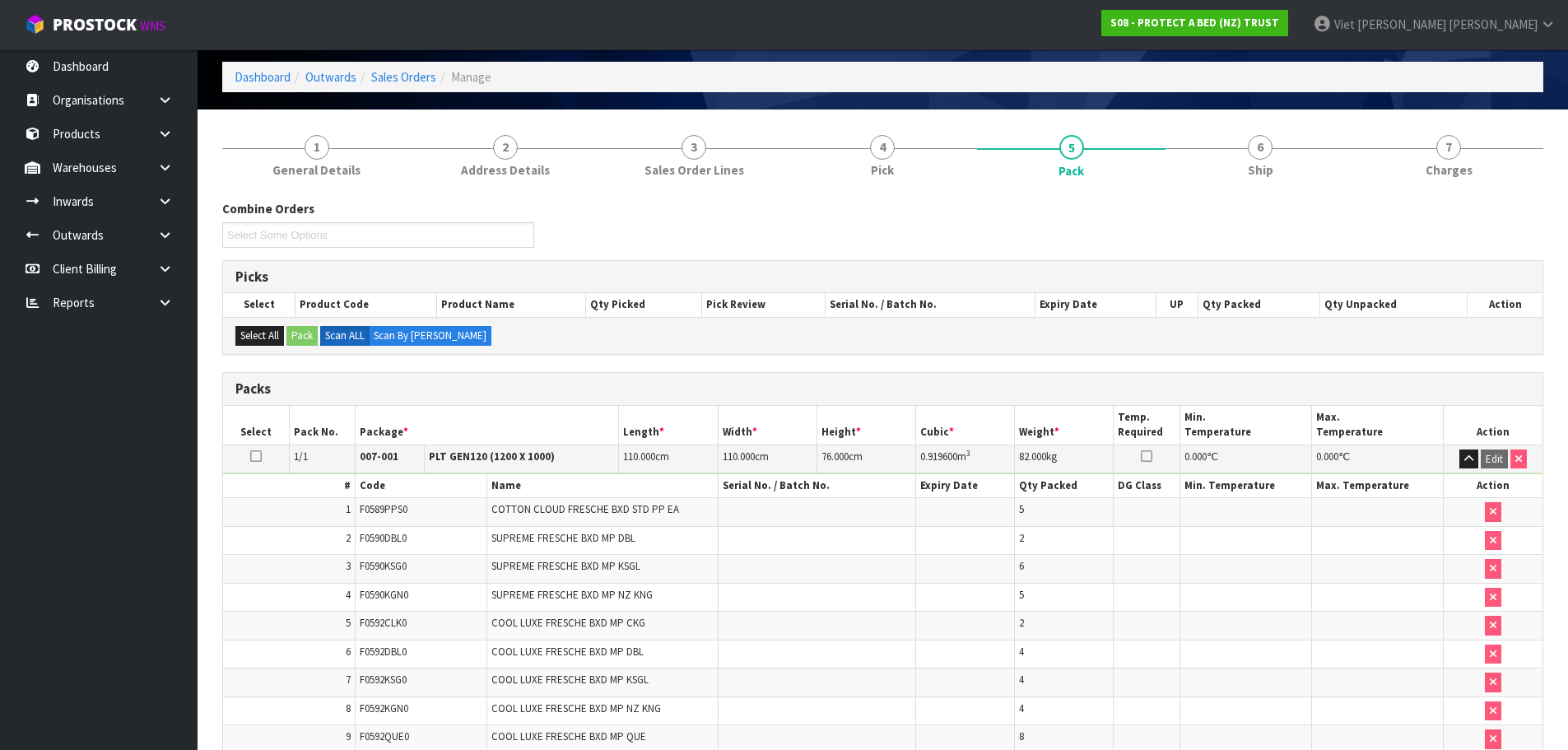
scroll to position [0, 0]
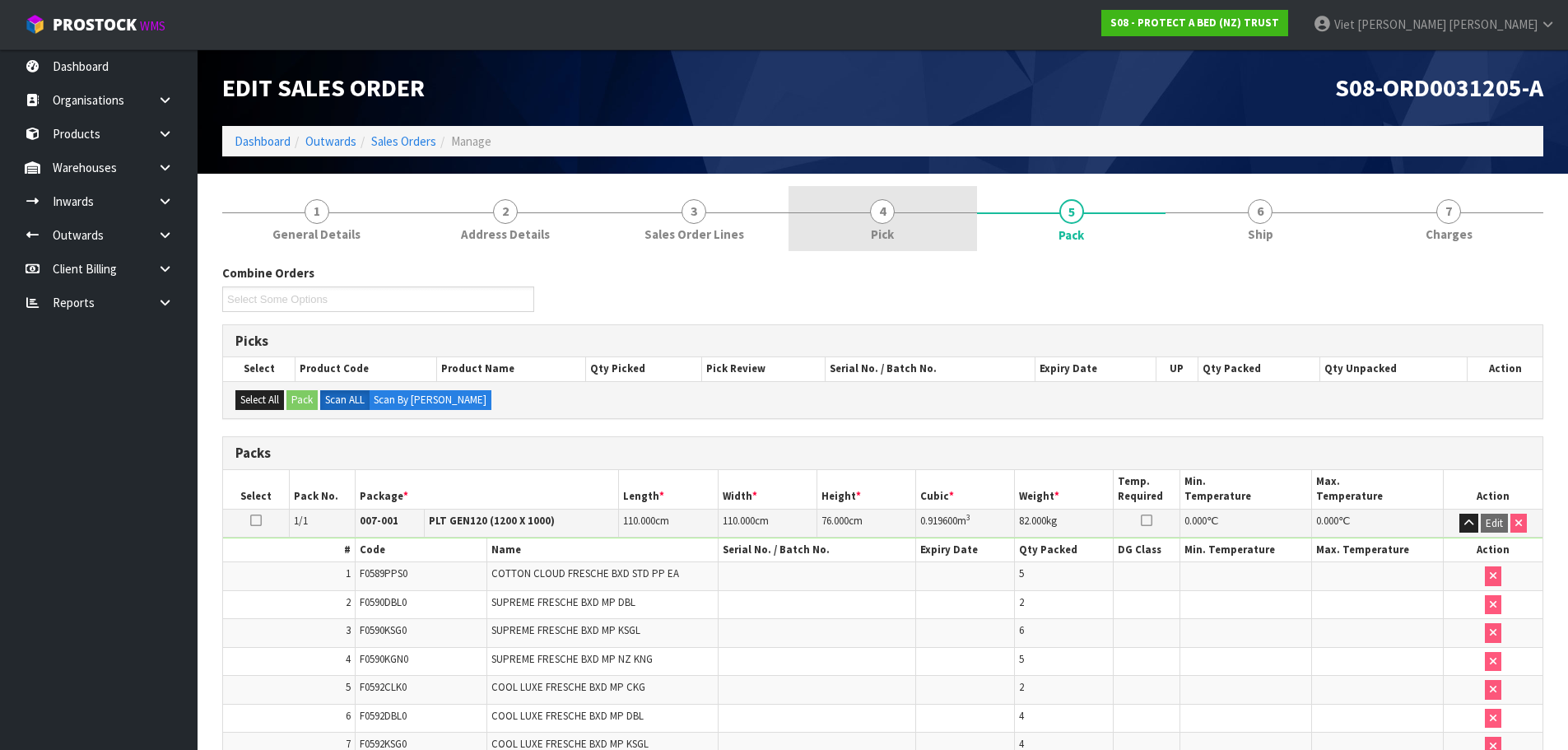
click at [916, 221] on link "4 Pick" at bounding box center [883, 219] width 189 height 65
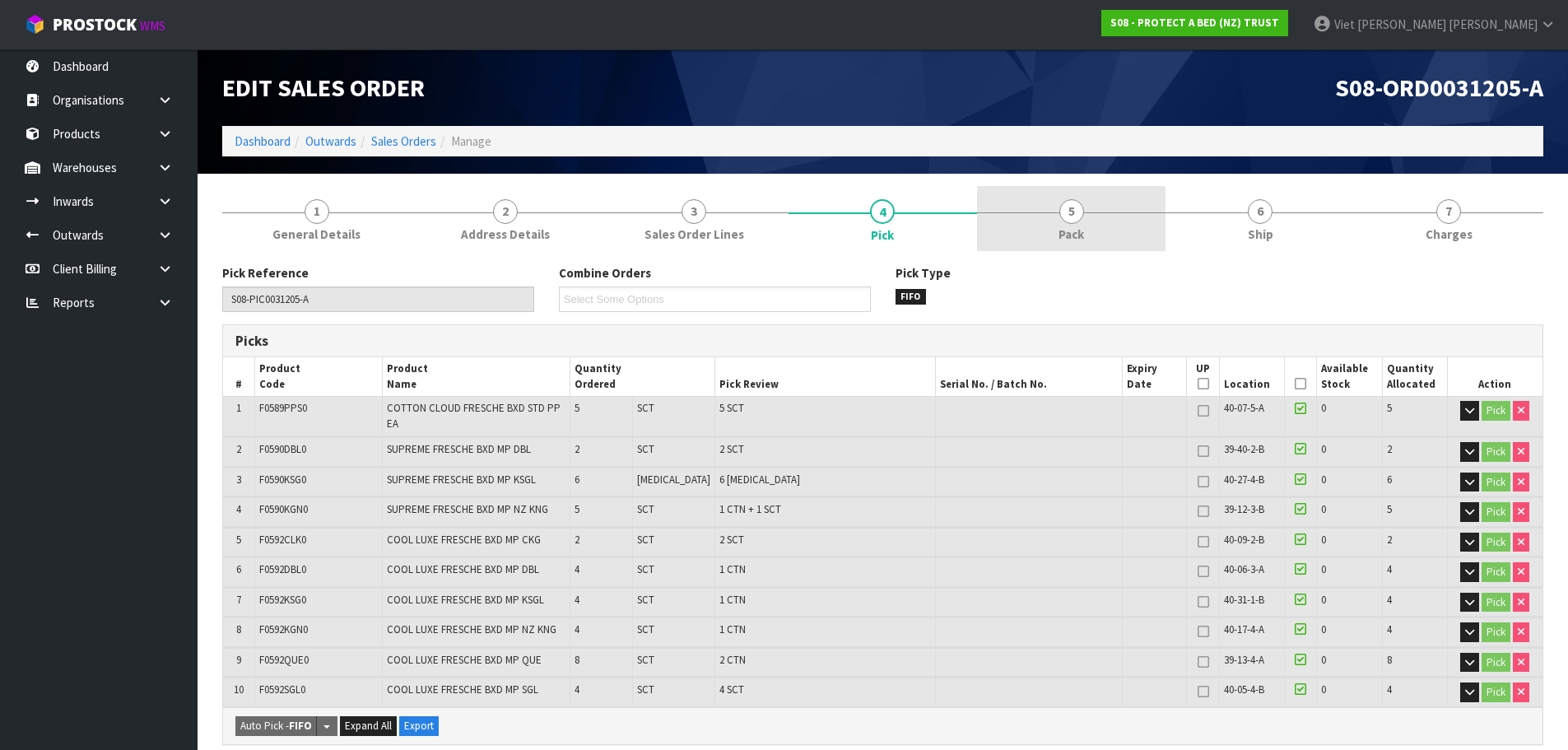
click at [1077, 221] on span "5" at bounding box center [1072, 212] width 24 height 24
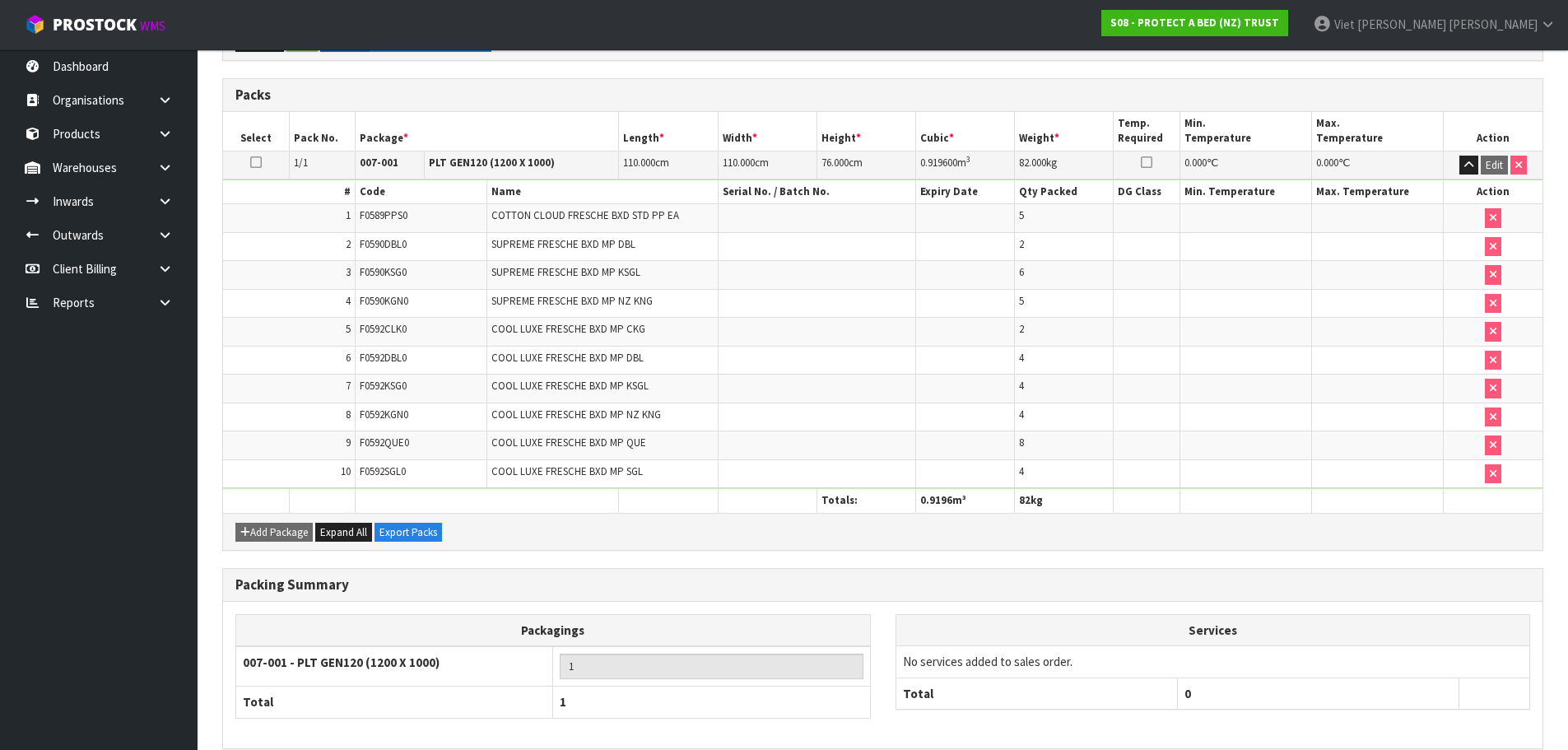
scroll to position [434, 0]
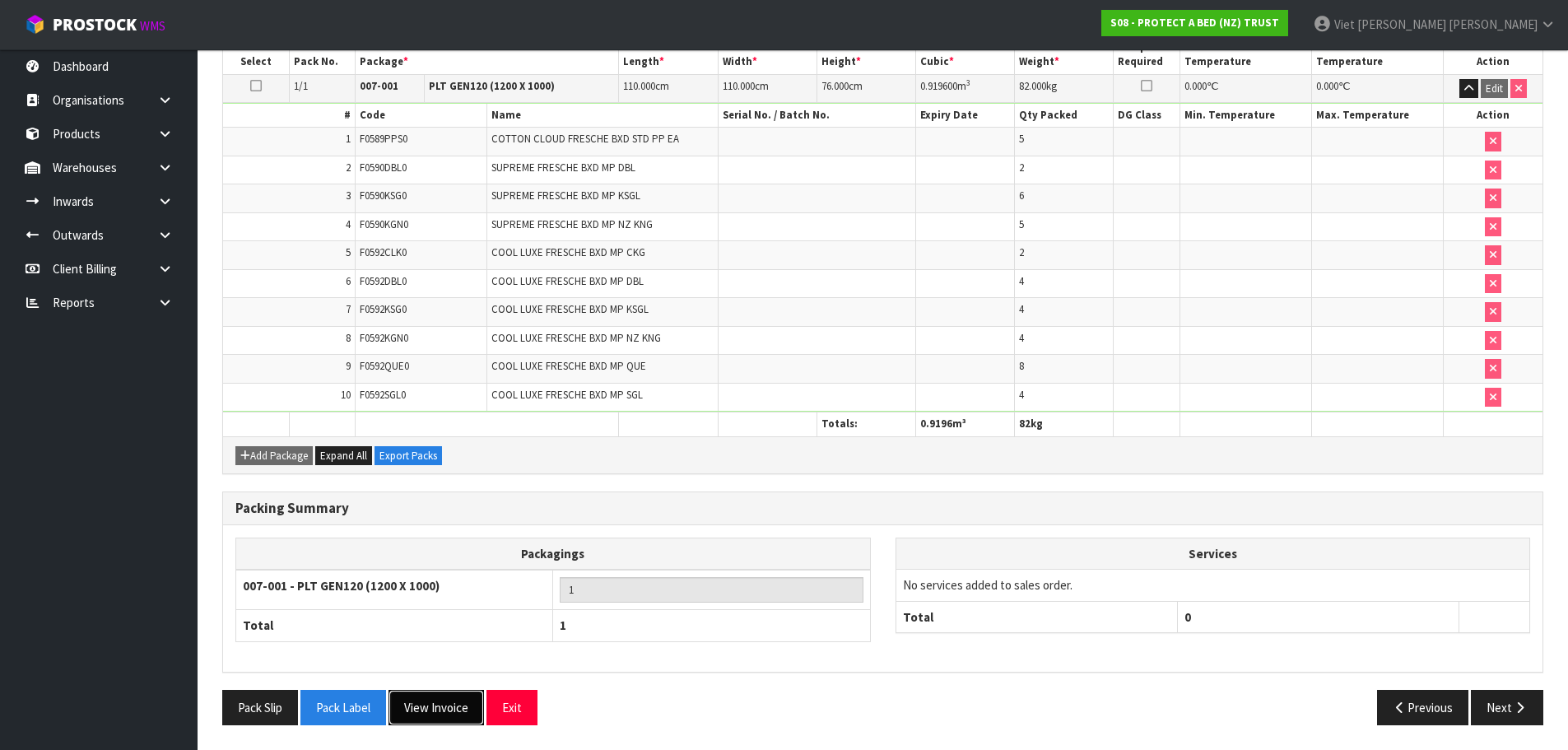
click at [413, 701] on button "View Invoice" at bounding box center [435, 707] width 95 height 35
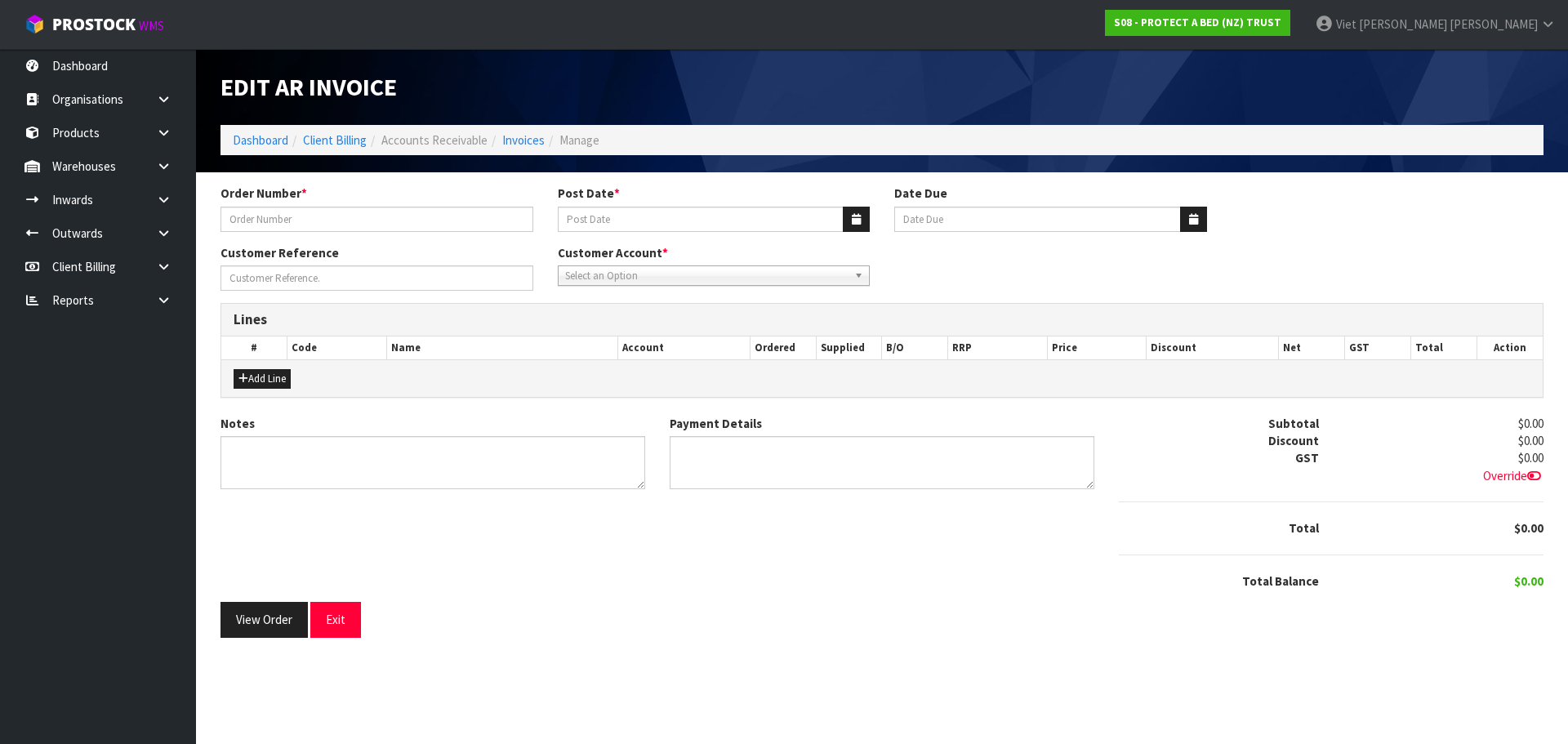
type input "209134"
type input "11/04/2025"
type input "20/05/2025"
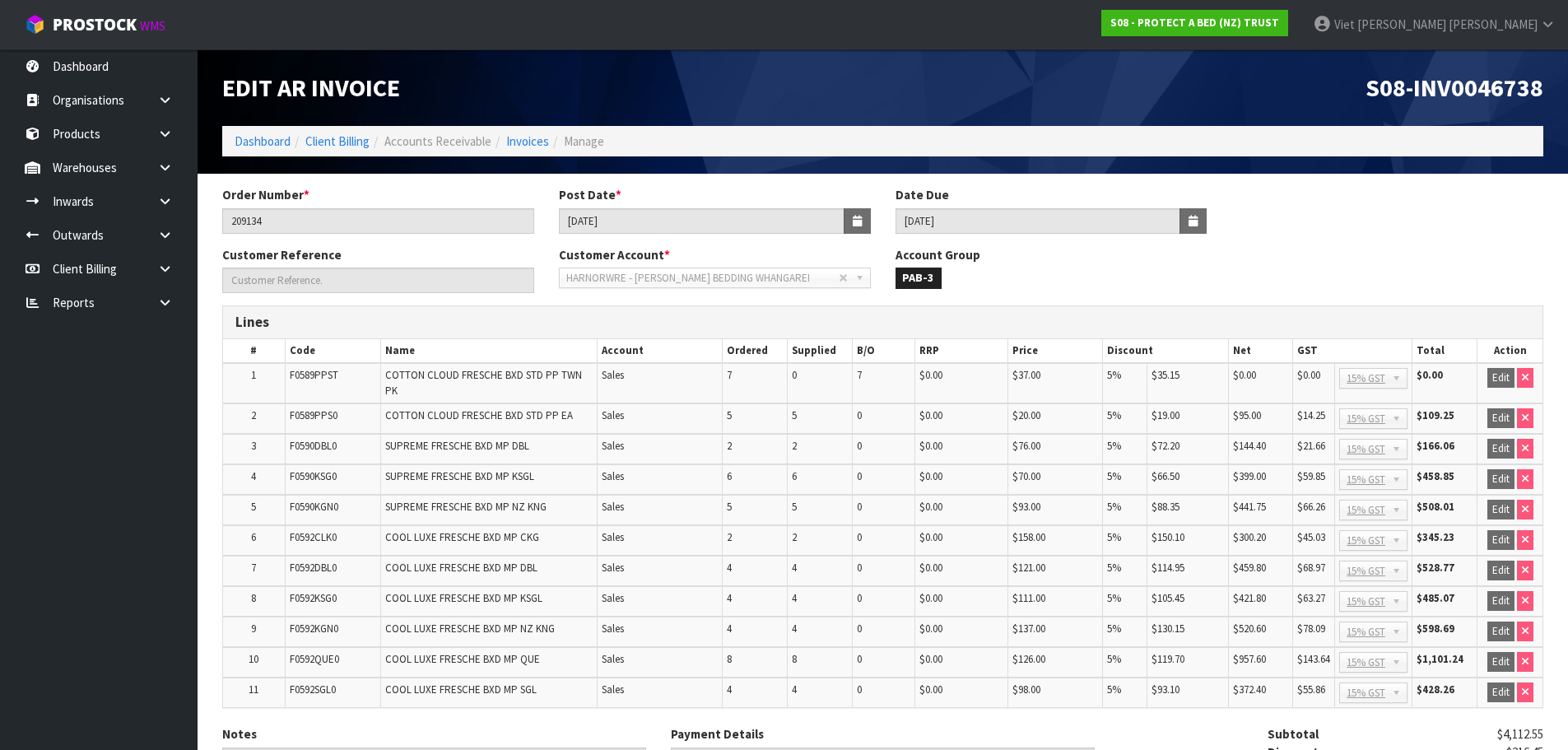
click at [1441, 89] on span "S08-INV0046738" at bounding box center [1454, 87] width 177 height 31
click at [608, 223] on input "11/04/2025" at bounding box center [701, 220] width 286 height 25
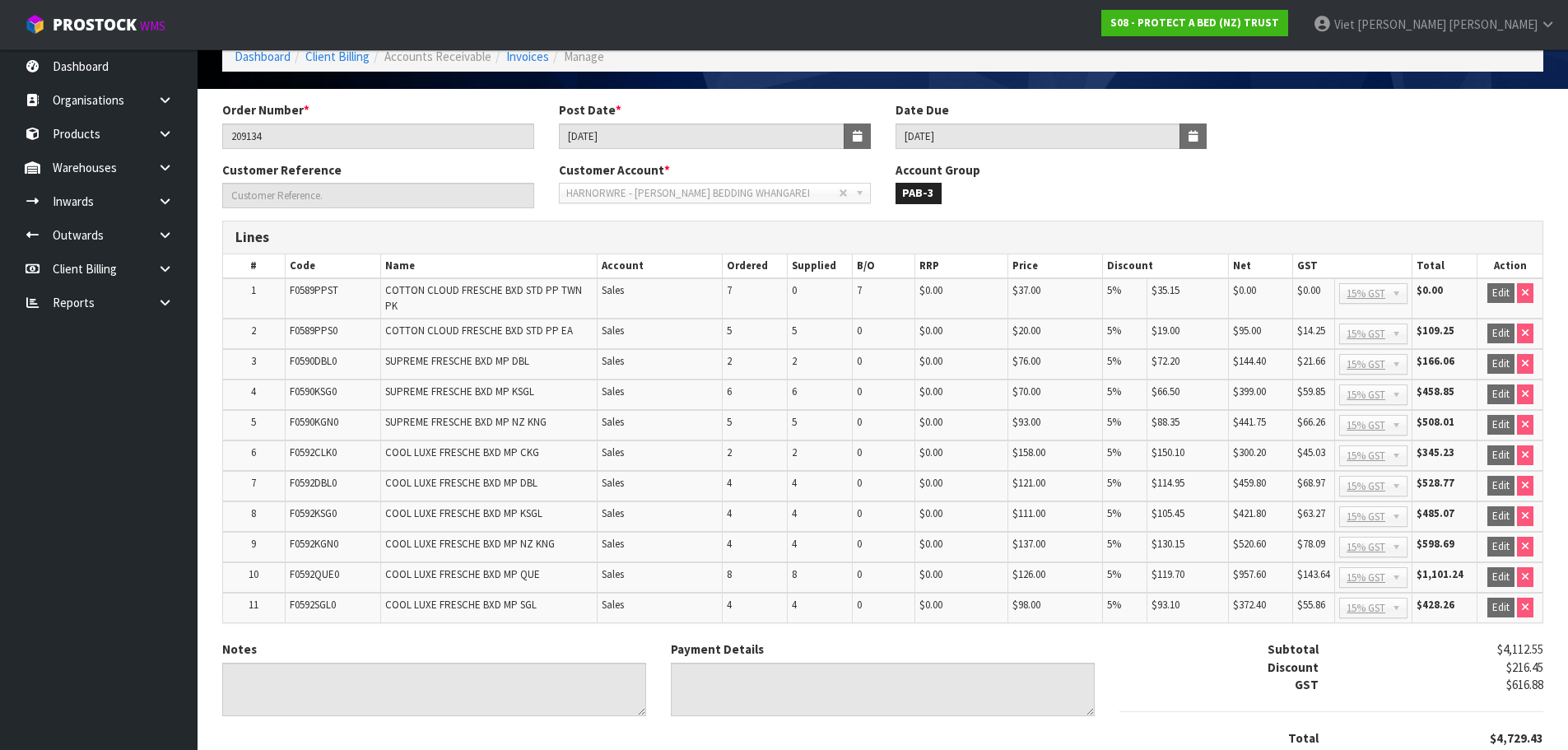
scroll to position [198, 0]
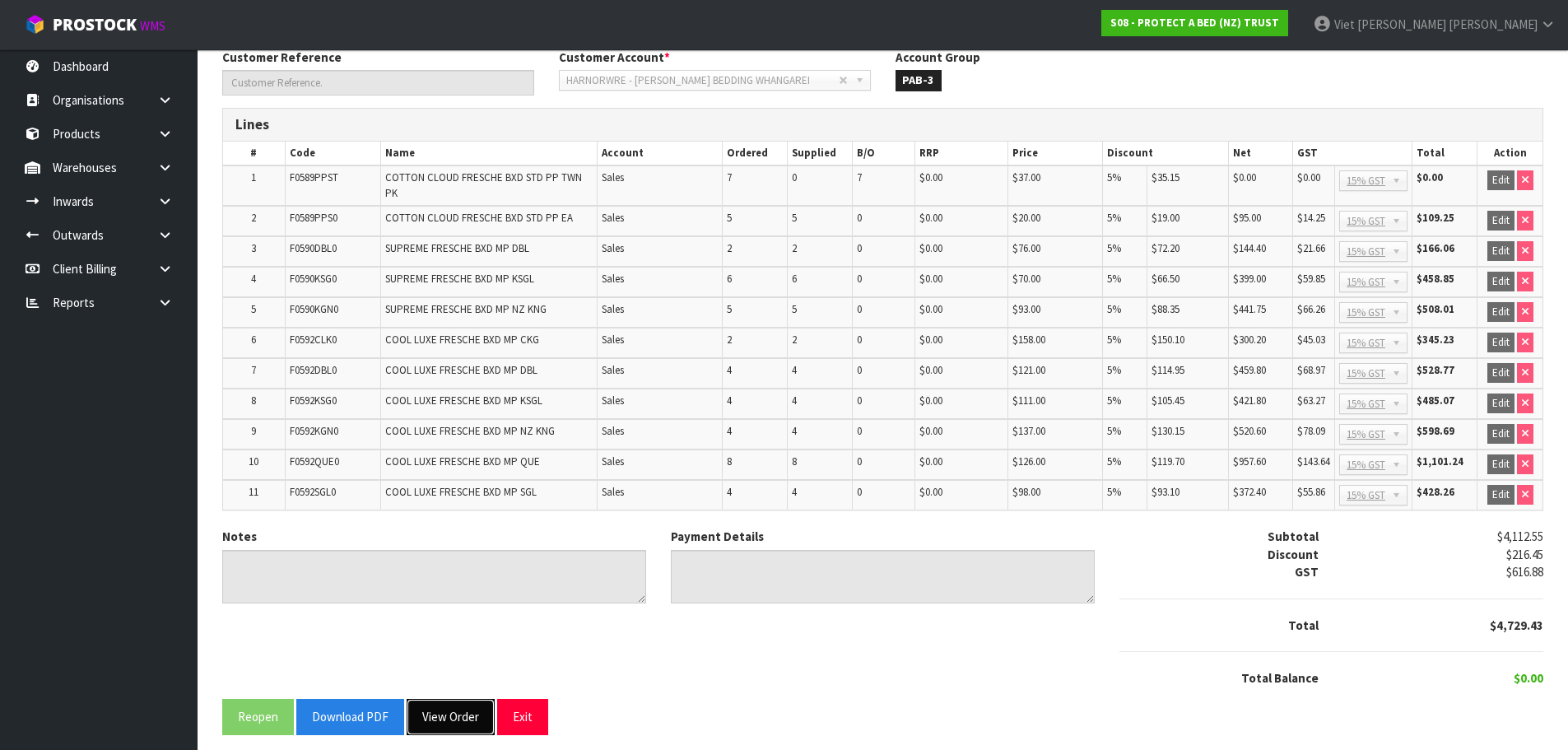
click at [444, 701] on button "View Order" at bounding box center [450, 716] width 88 height 35
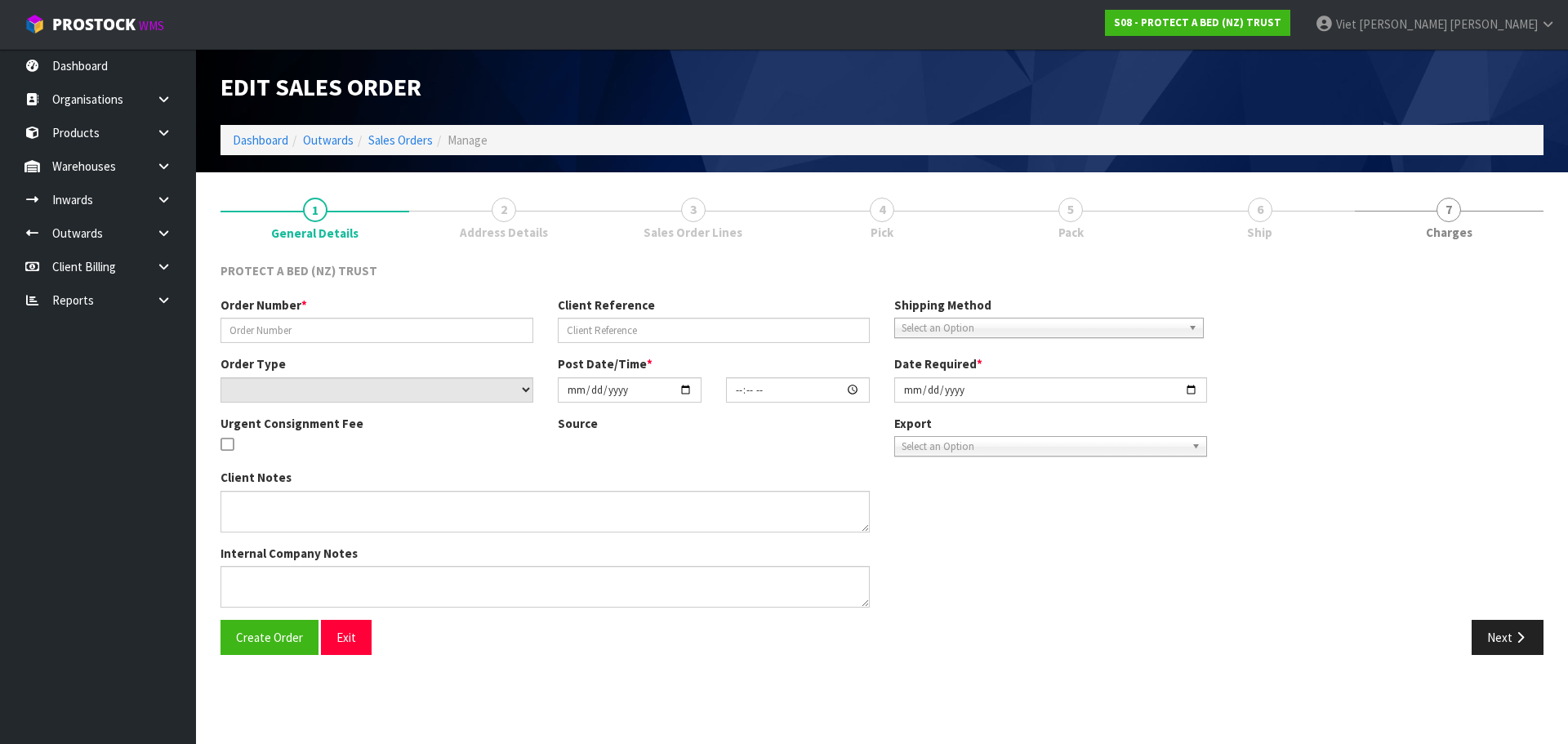
type input "209134"
select select "number:0"
type input "2025-04-08"
type input "09:08:00.000"
type input "2025-04-08"
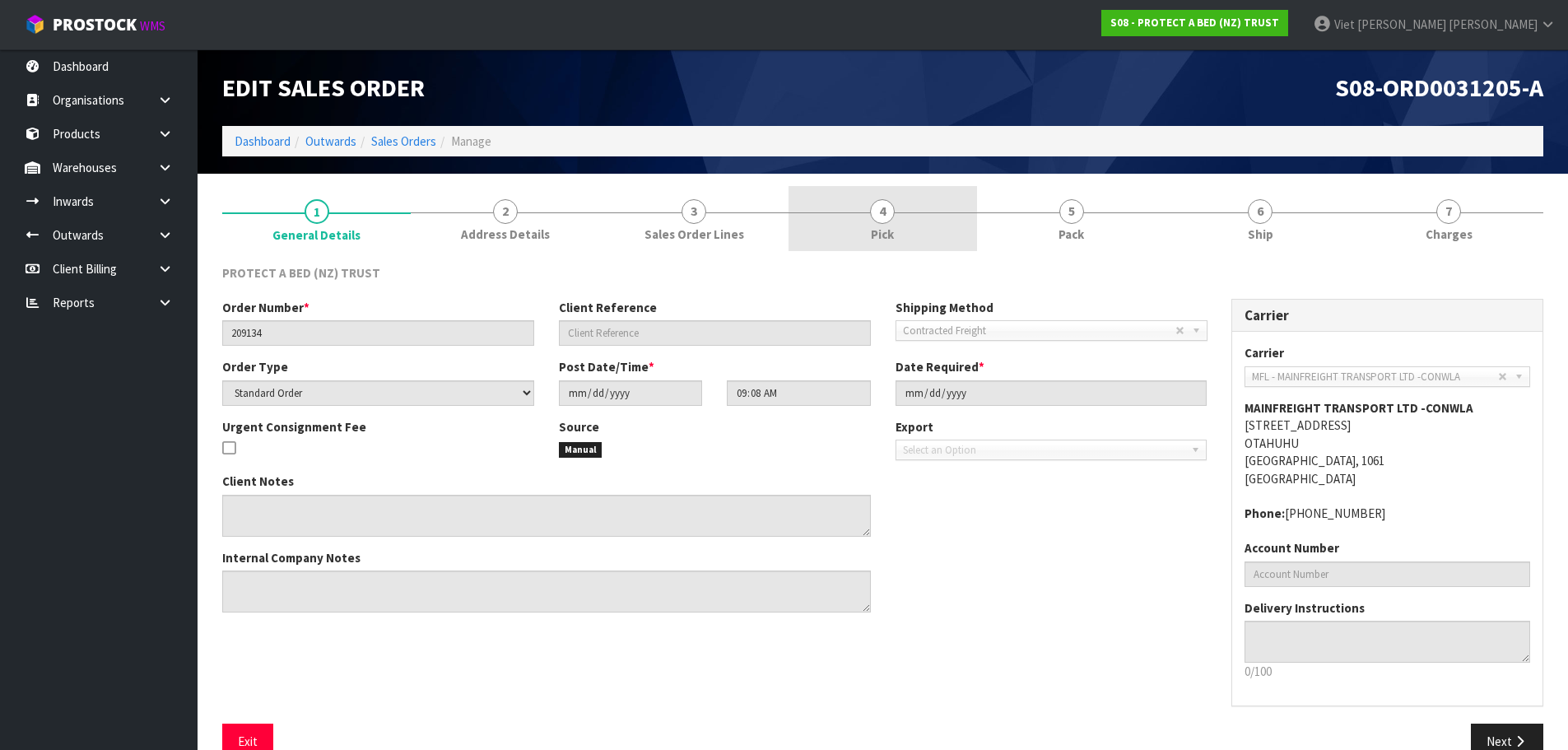
click at [893, 226] on span "Pick" at bounding box center [882, 234] width 23 height 17
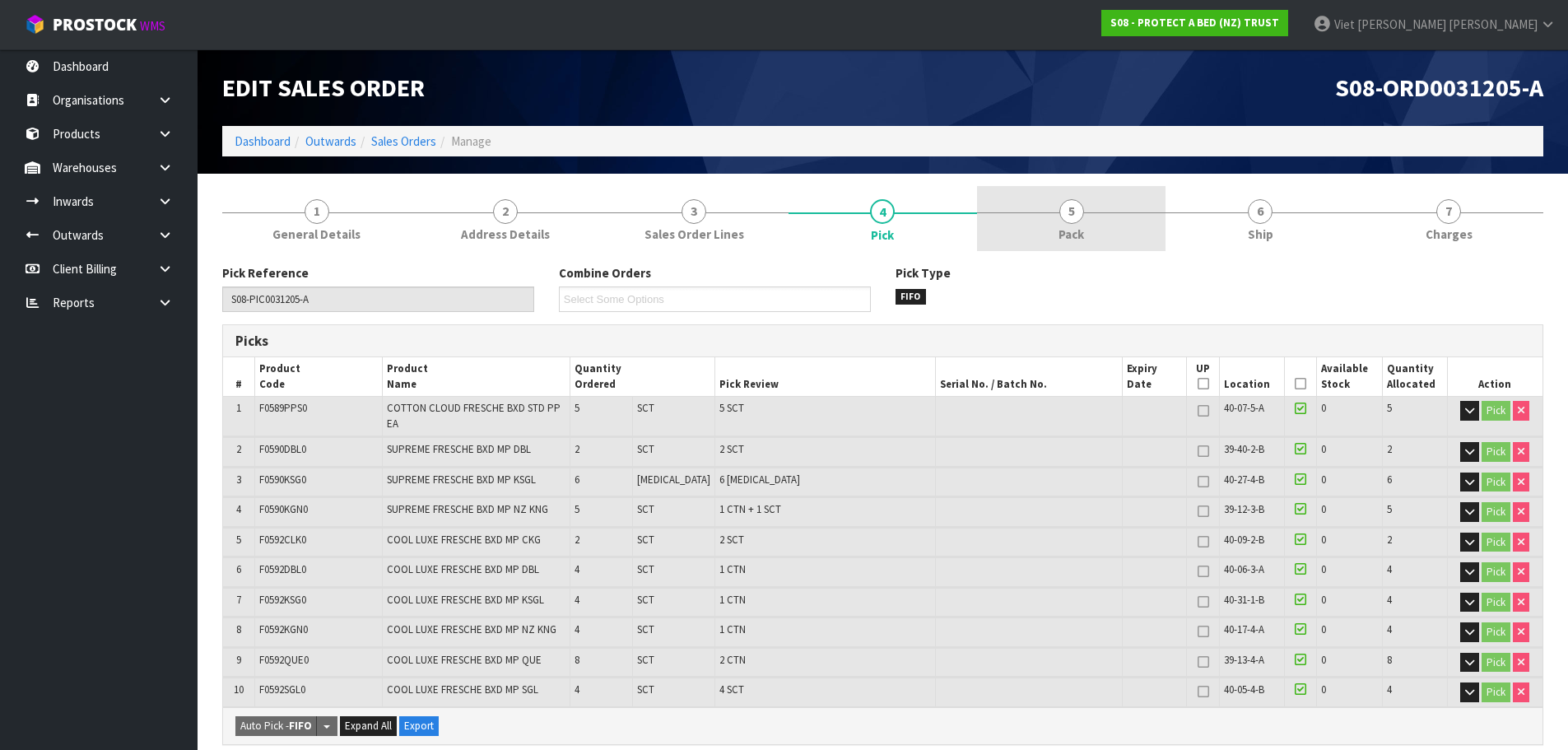
click at [1107, 238] on link "5 Pack" at bounding box center [1072, 219] width 189 height 65
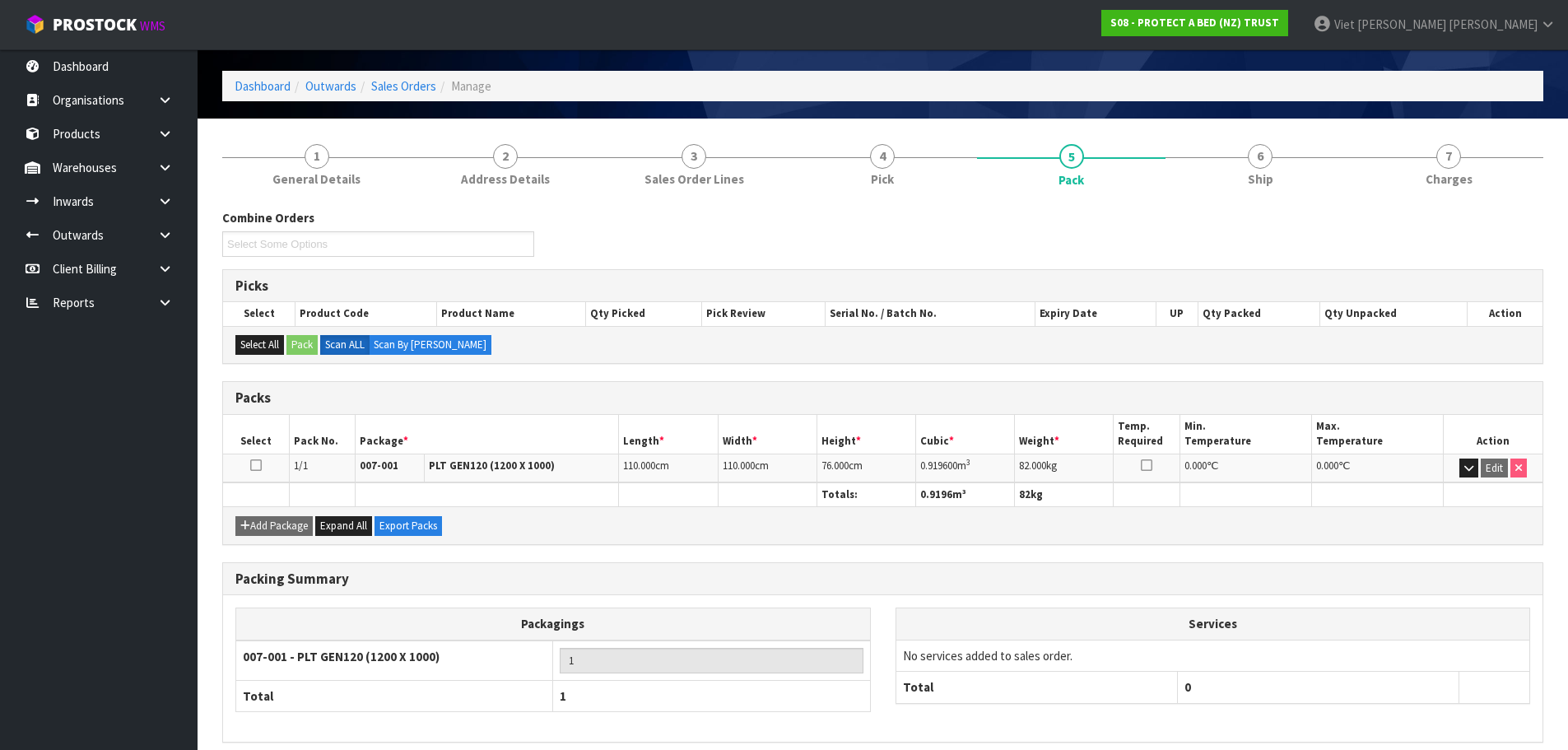
scroll to position [126, 0]
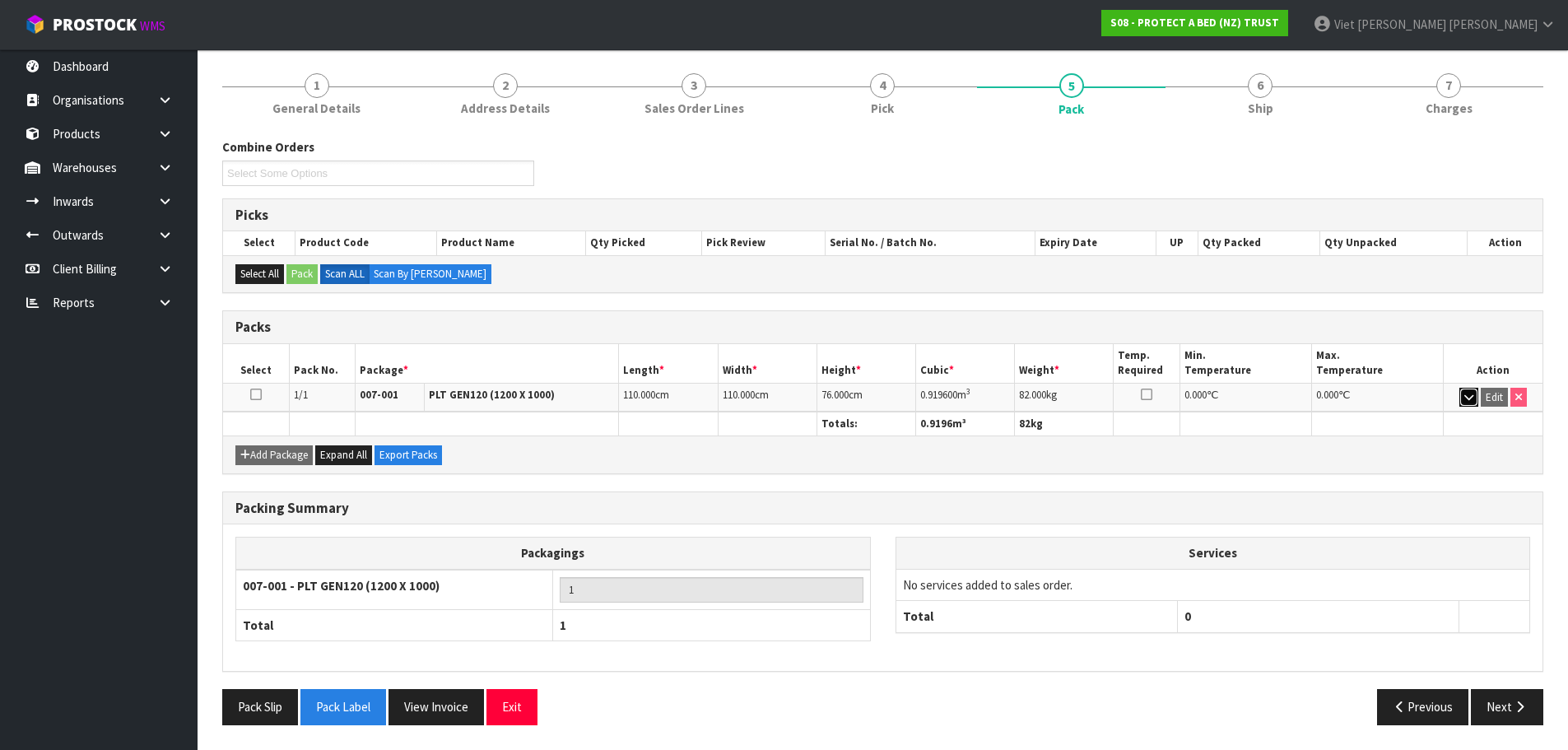
click at [1477, 396] on button "button" at bounding box center [1469, 398] width 19 height 20
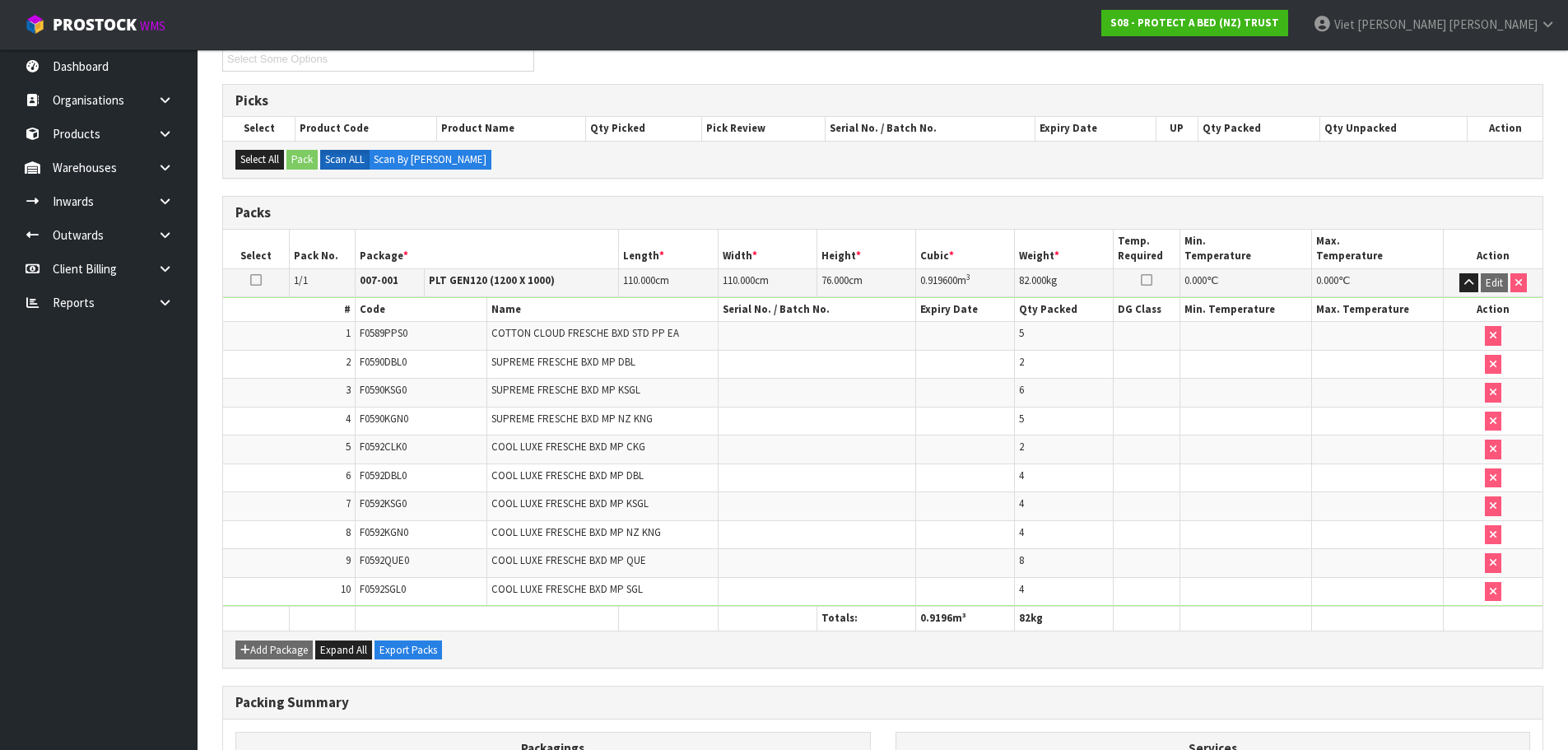
scroll to position [188, 0]
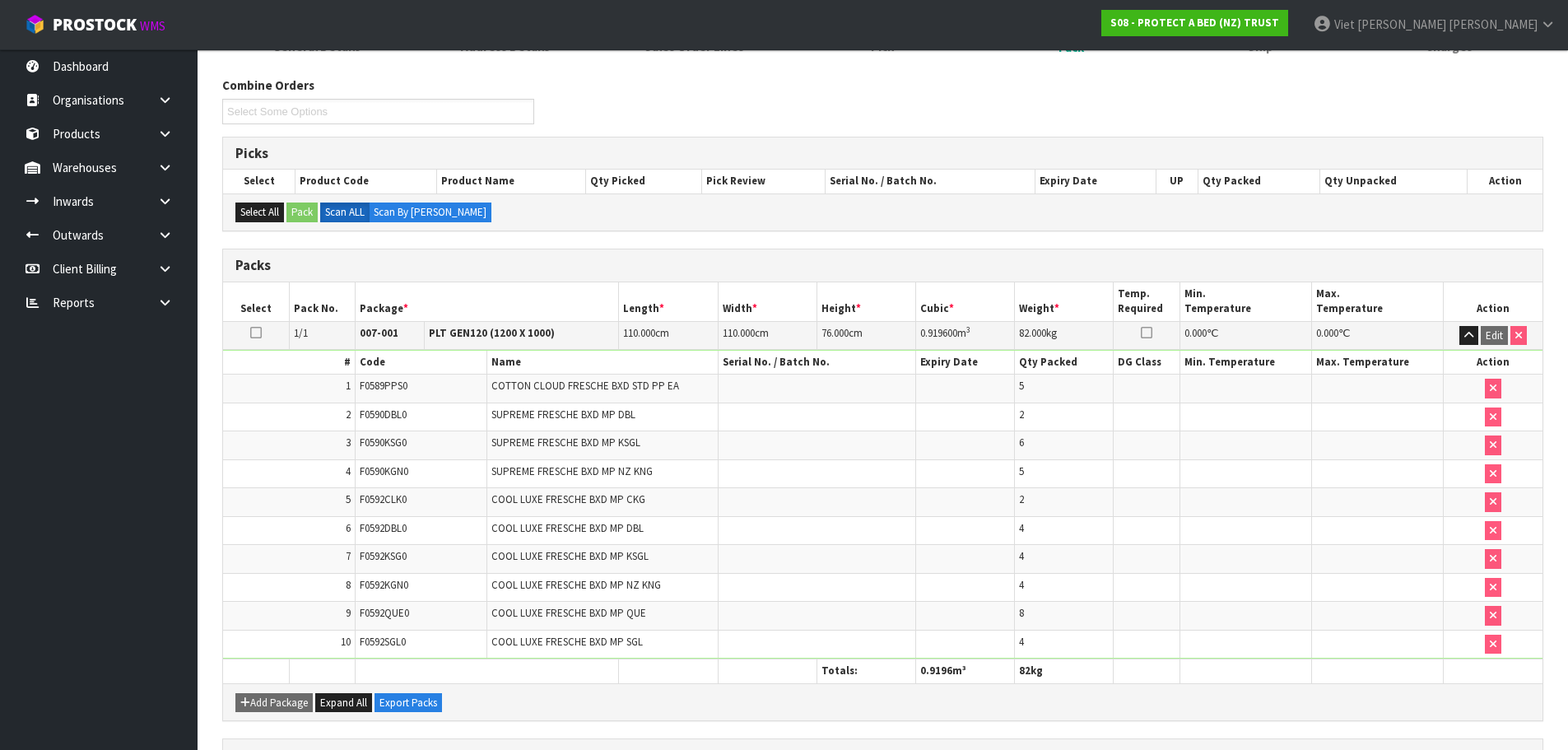
click at [392, 380] on span "F0589PPS0" at bounding box center [383, 385] width 48 height 14
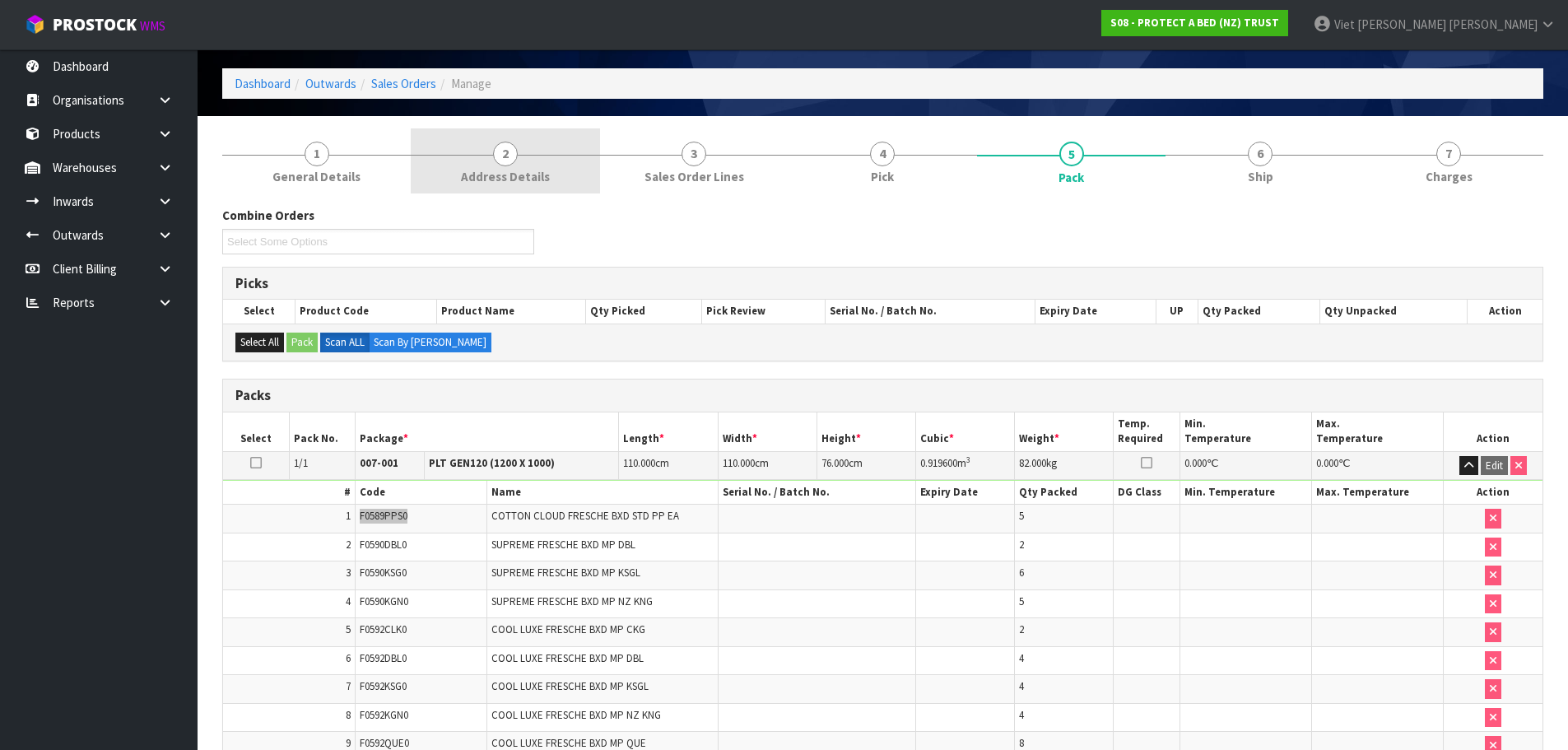
scroll to position [0, 0]
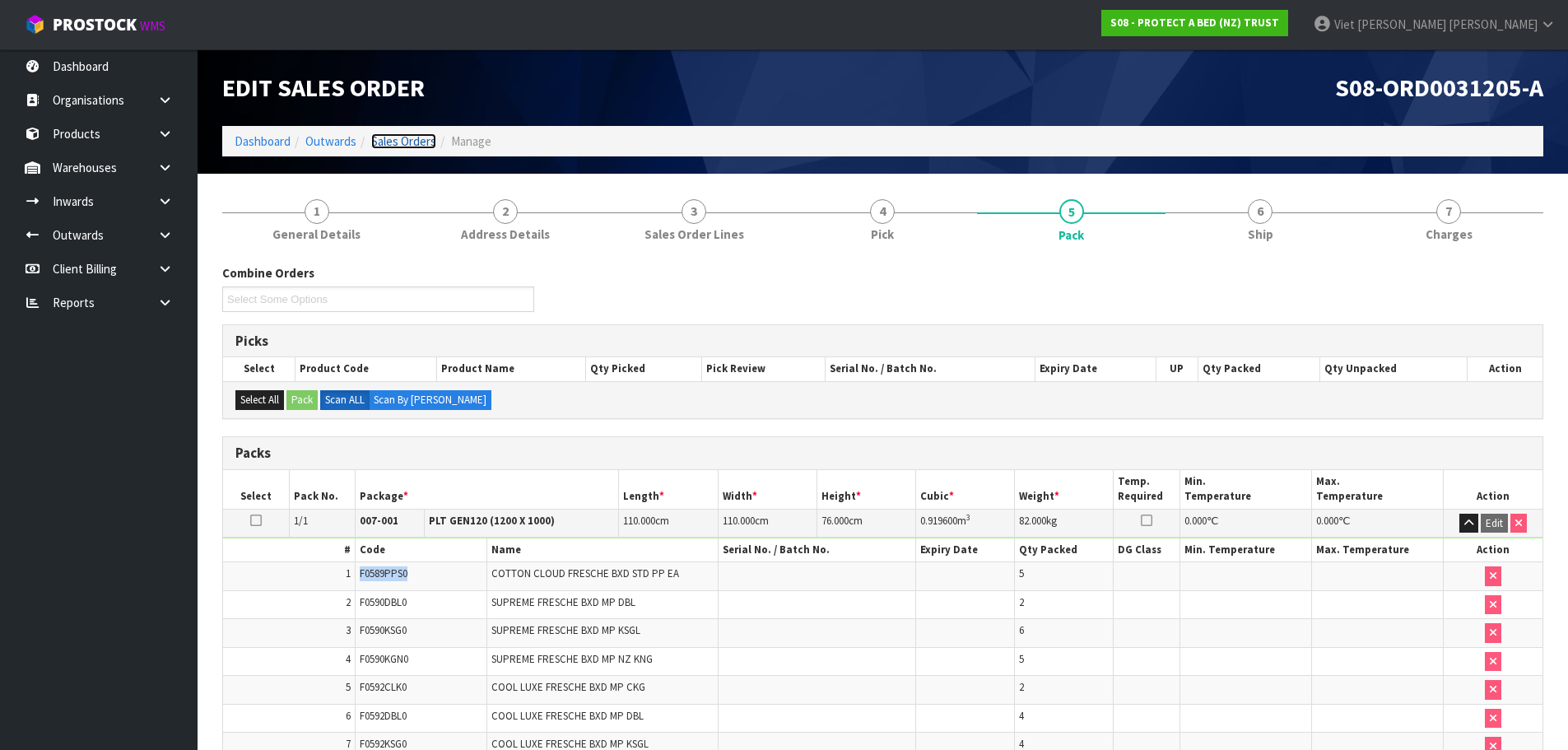
click at [409, 135] on link "Sales Orders" at bounding box center [404, 142] width 65 height 16
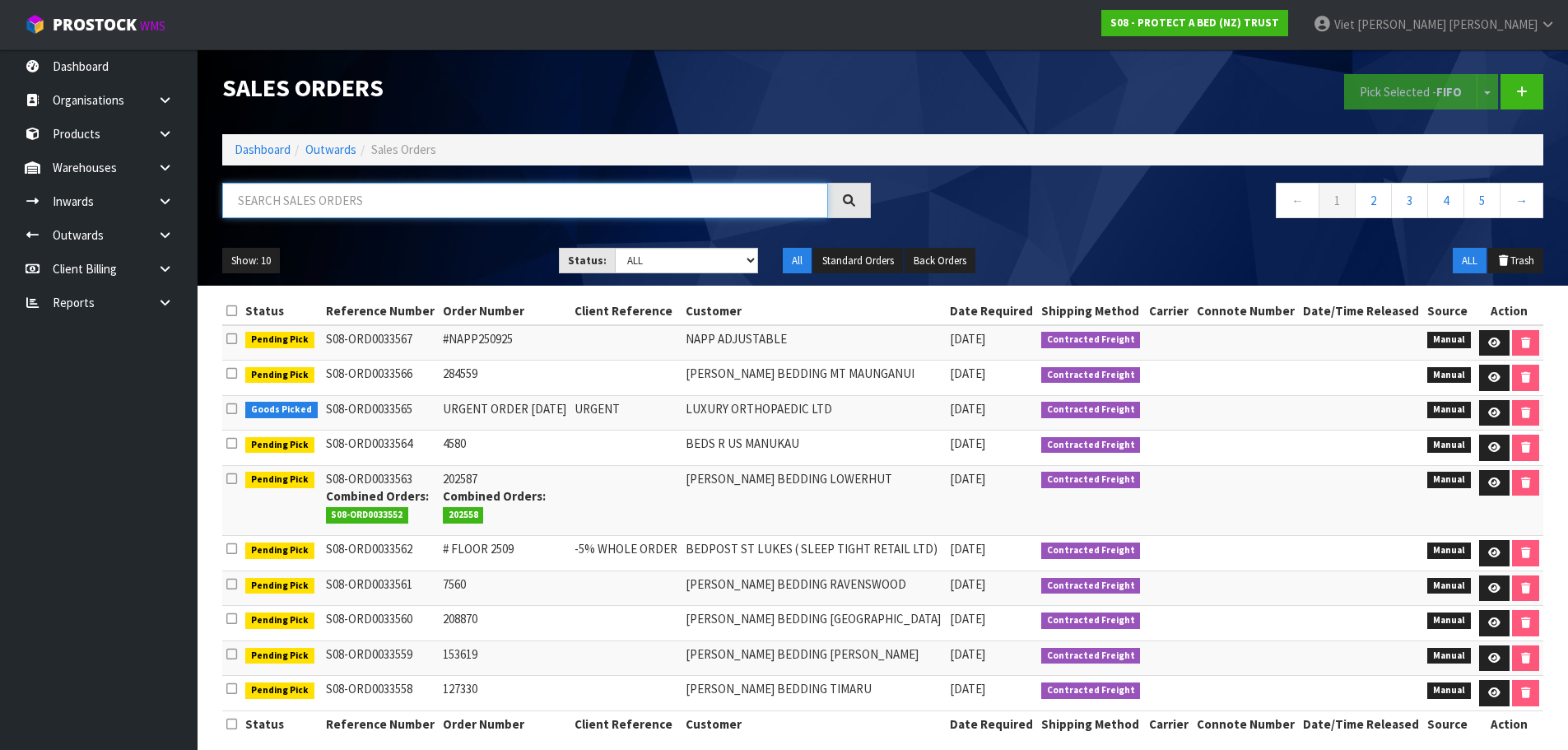
click at [619, 196] on input "text" at bounding box center [524, 200] width 606 height 35
click at [619, 194] on input "text" at bounding box center [524, 200] width 606 height 35
click at [158, 309] on link at bounding box center [171, 302] width 52 height 34
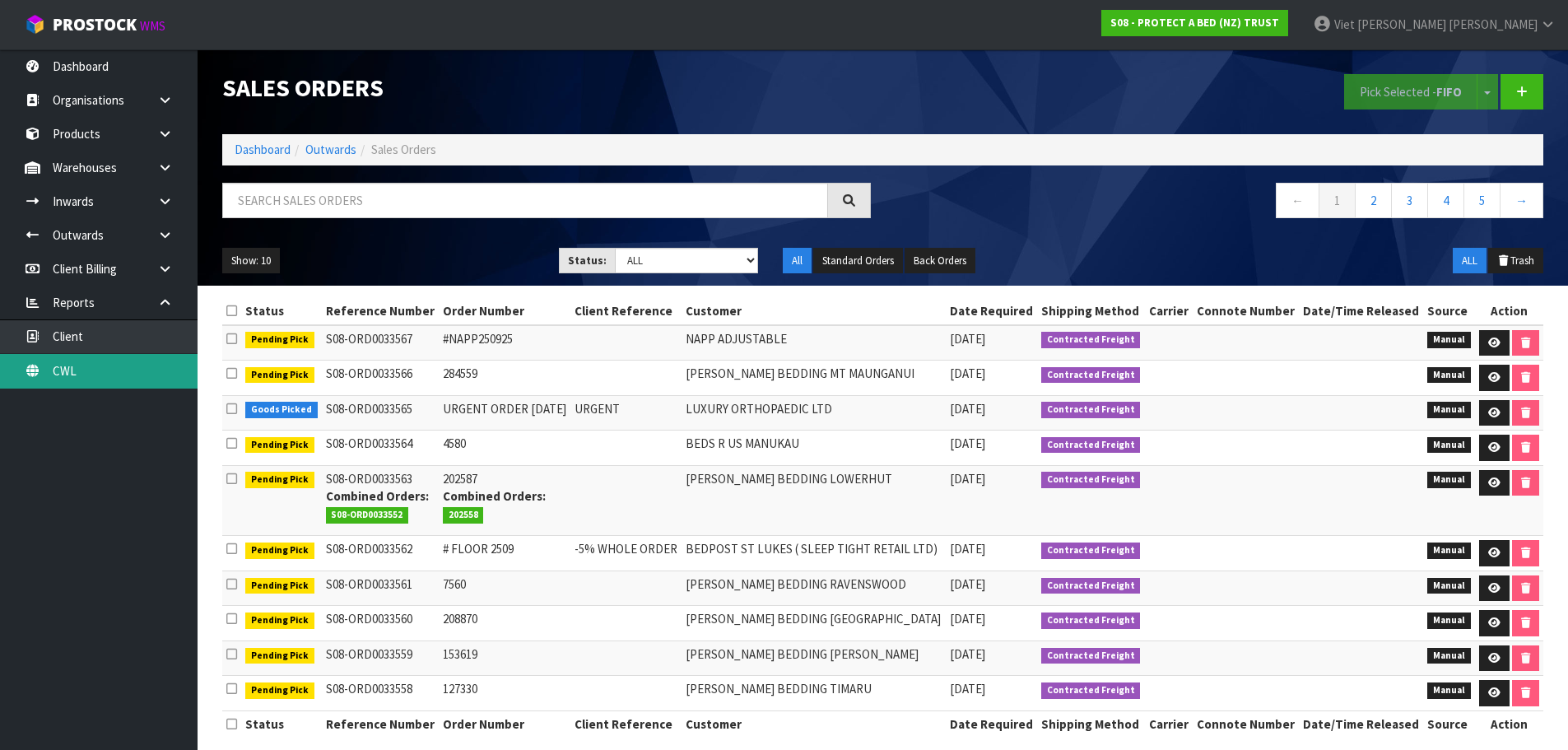
click at [143, 378] on link "CWL" at bounding box center [99, 371] width 198 height 34
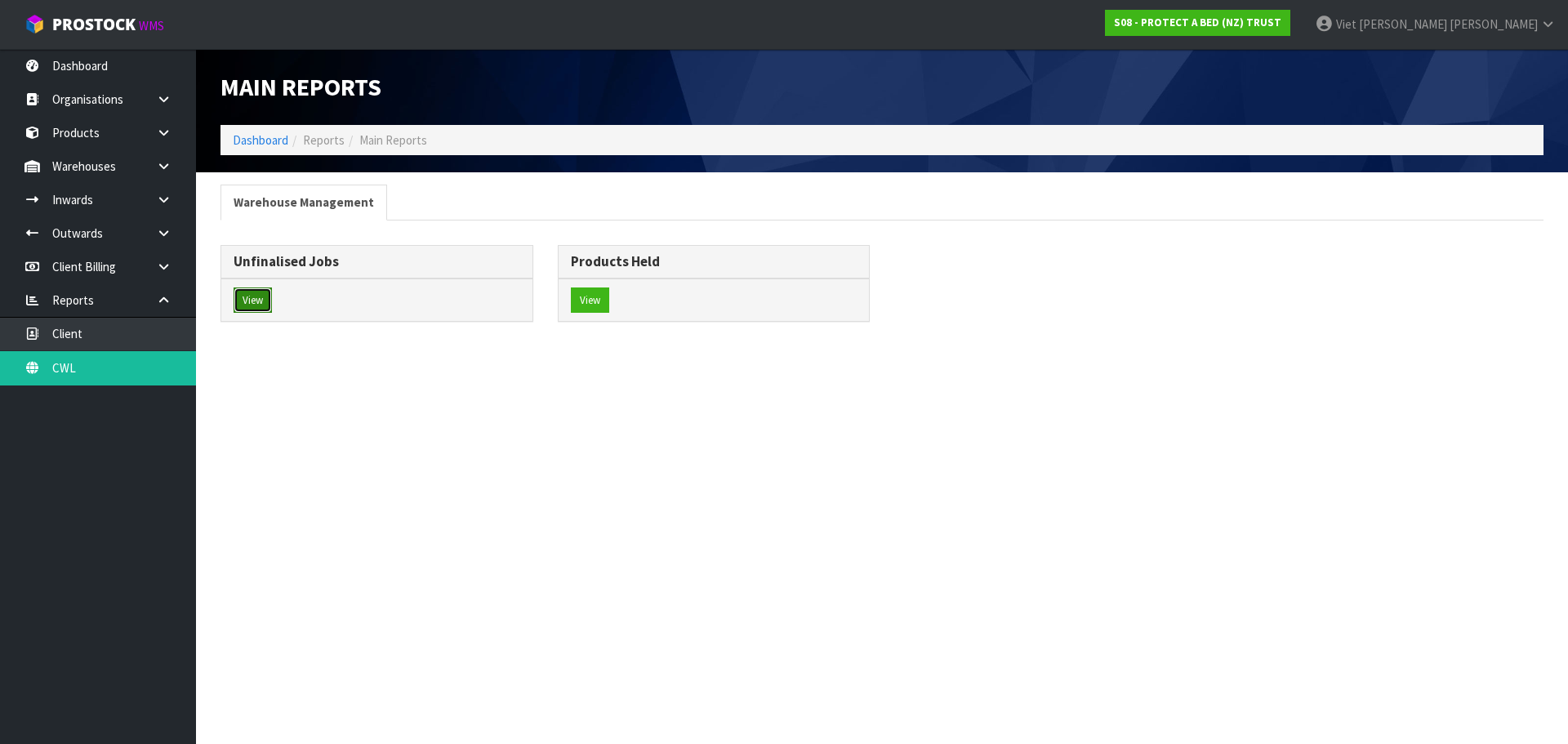
click at [254, 303] on button "View" at bounding box center [252, 300] width 38 height 26
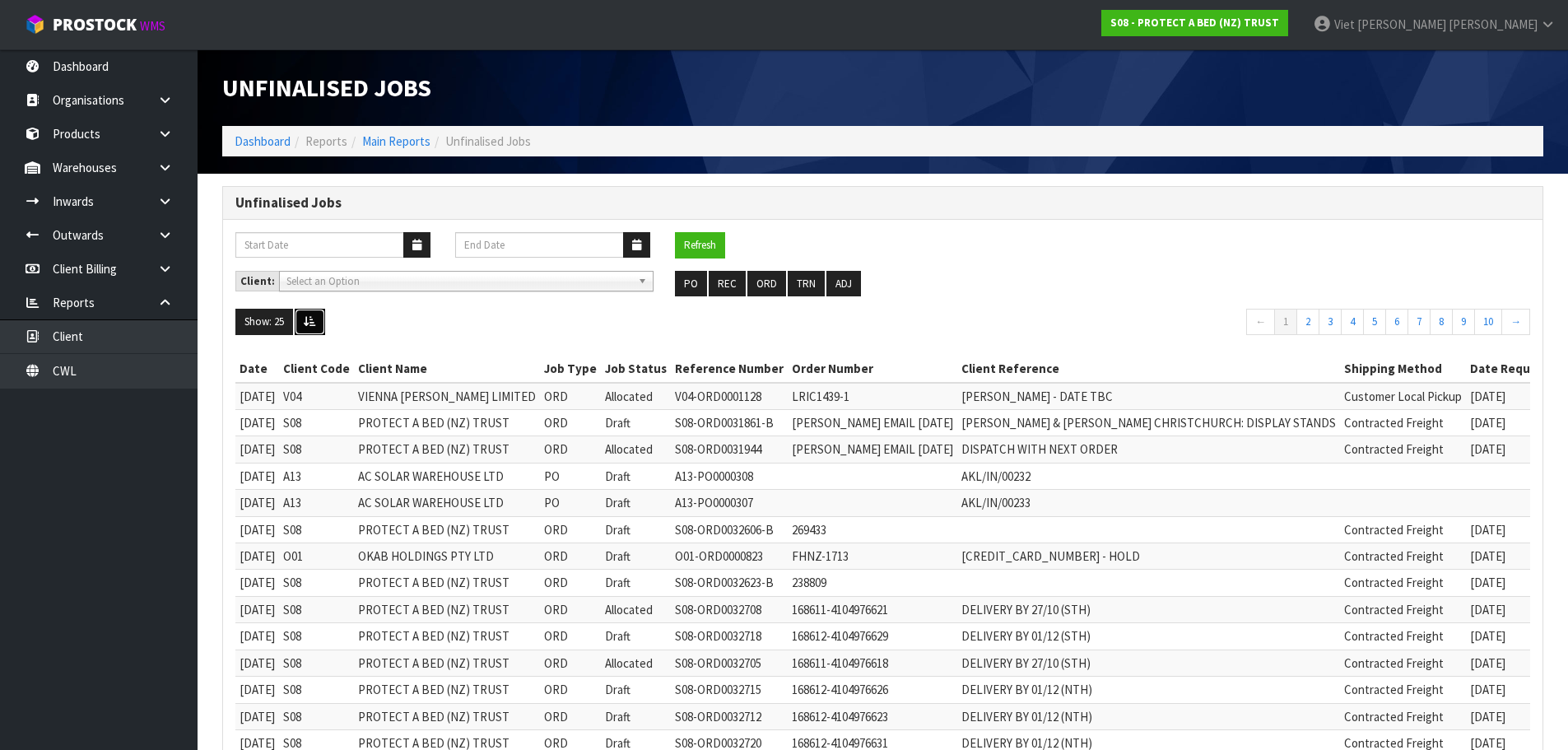
click at [310, 317] on icon at bounding box center [309, 322] width 12 height 10
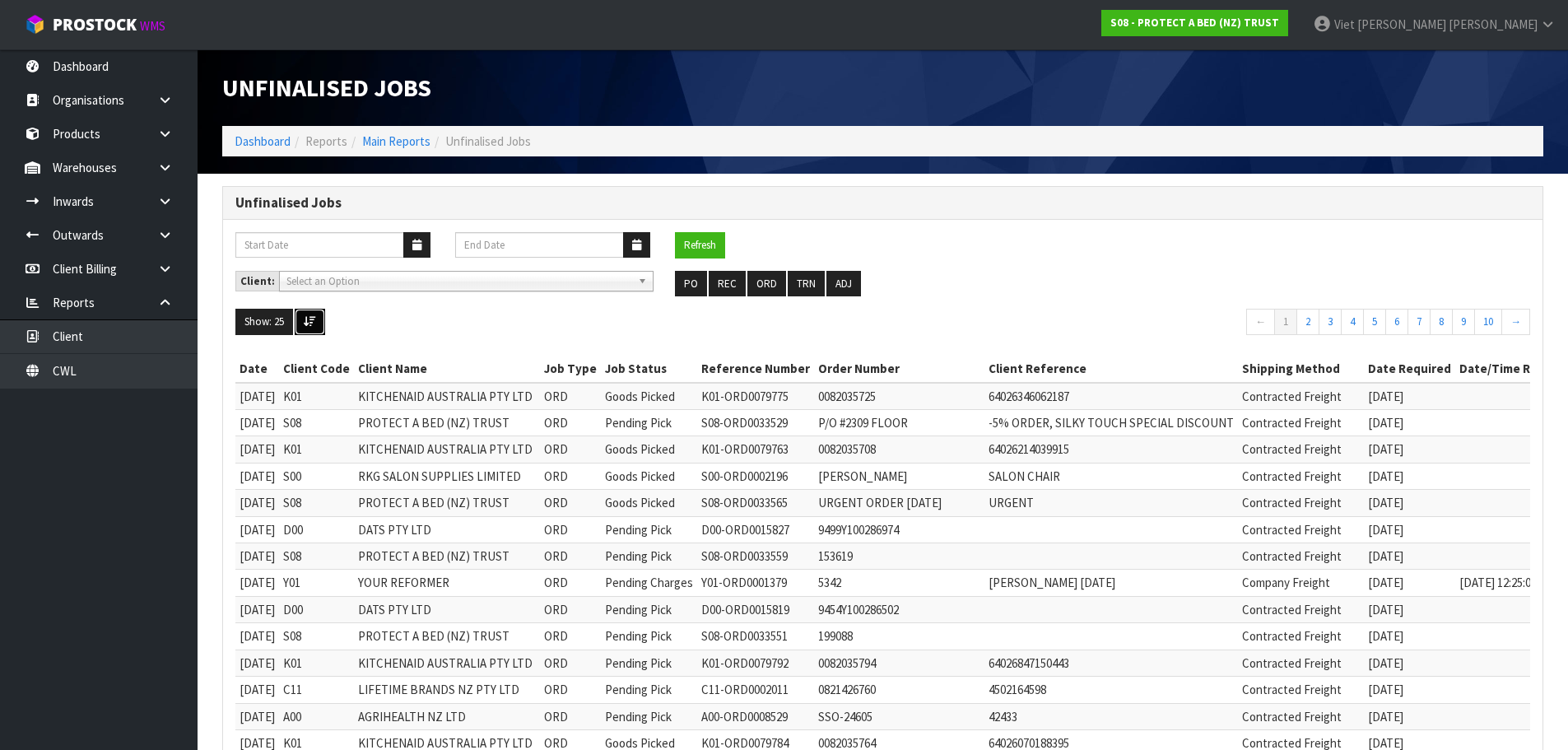
click at [310, 317] on icon at bounding box center [309, 322] width 12 height 10
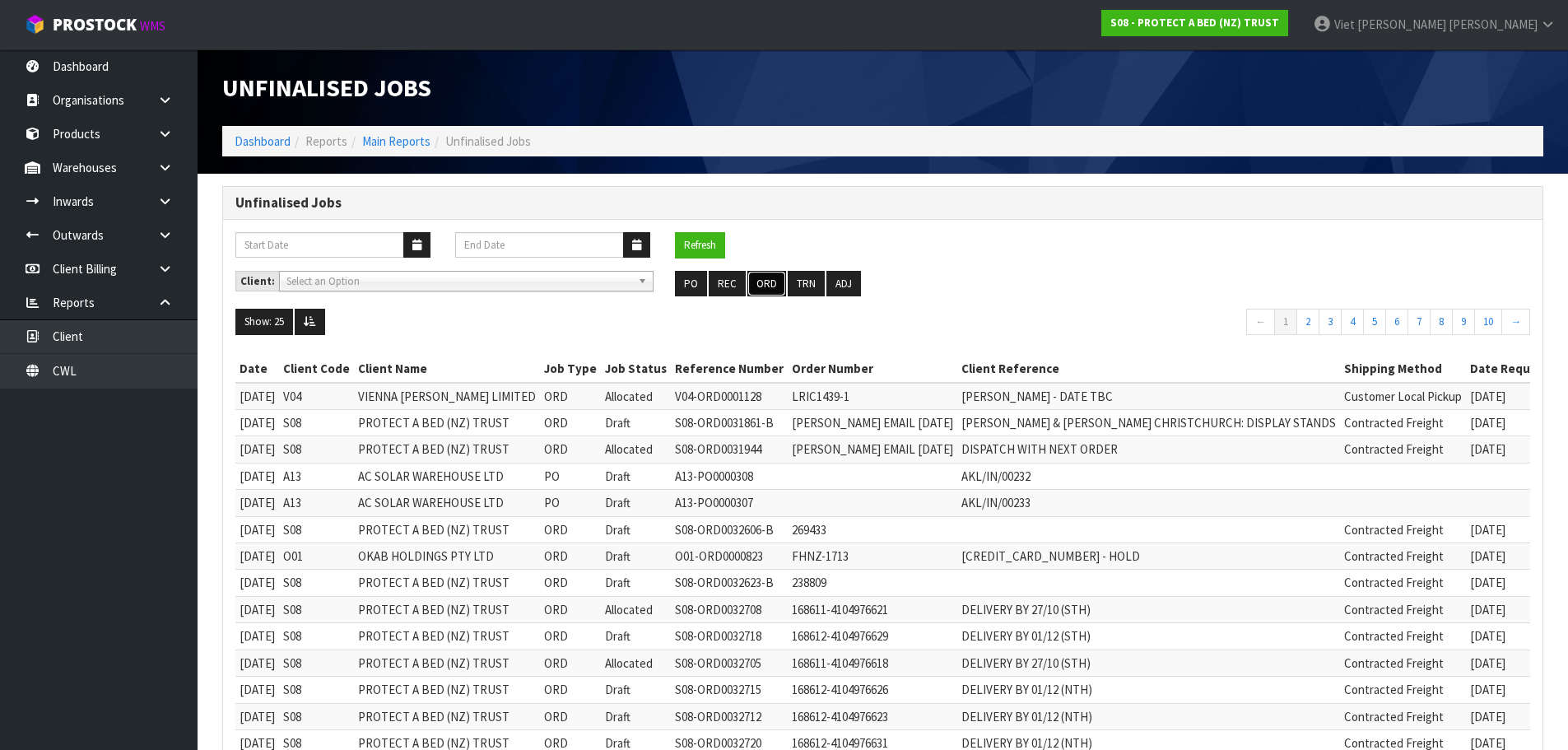
click at [753, 284] on button "ORD" at bounding box center [767, 284] width 38 height 26
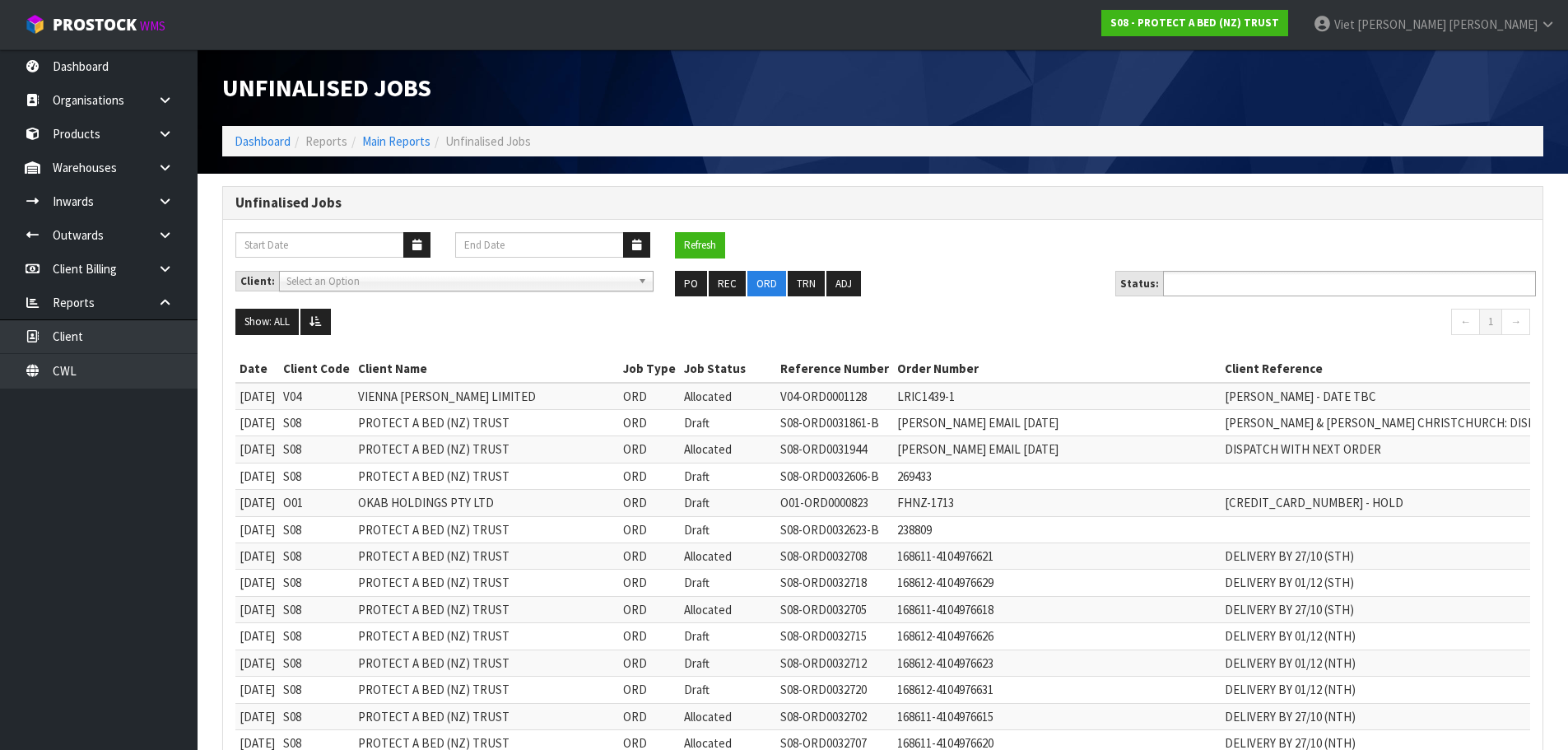
click at [1285, 285] on ul at bounding box center [1349, 283] width 373 height 25
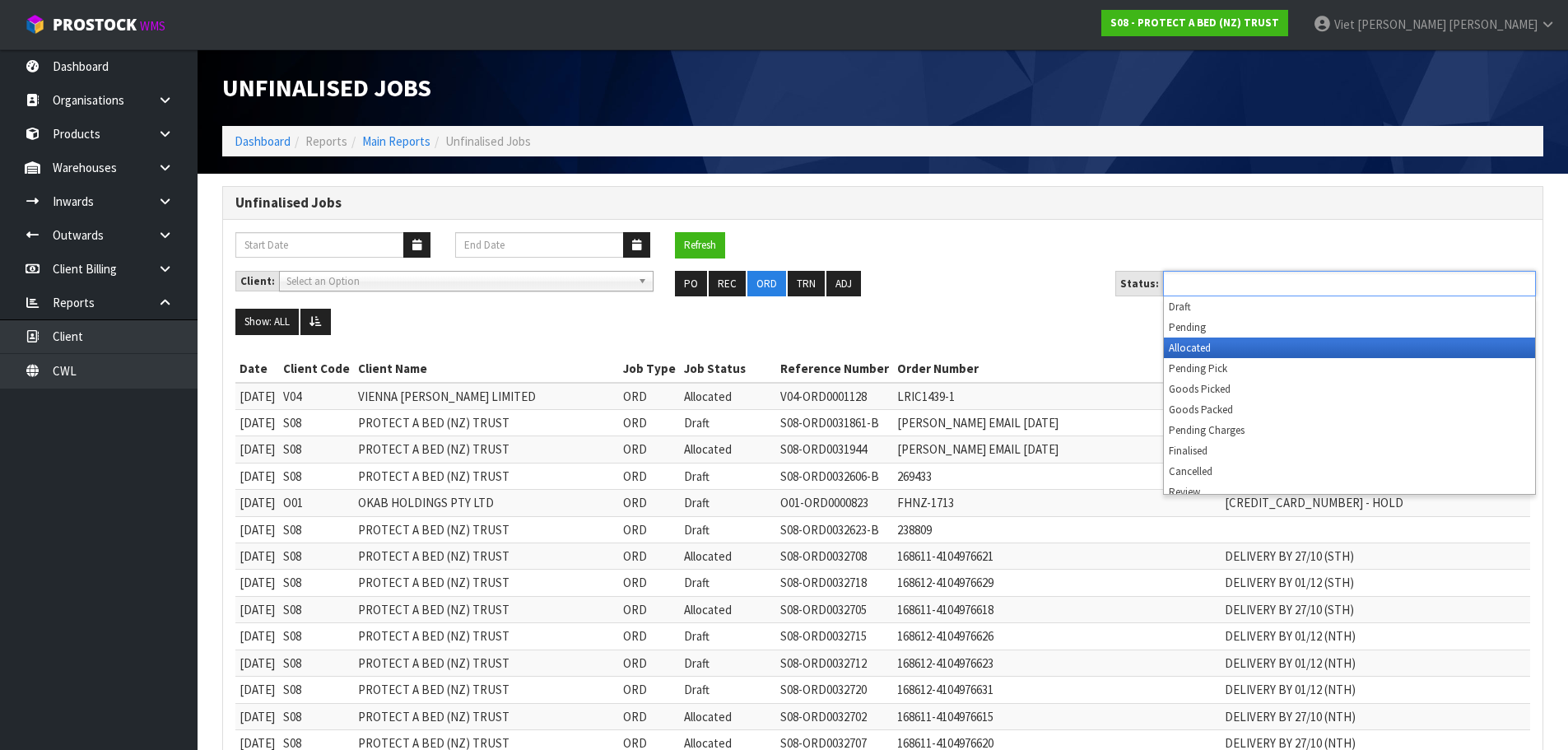
click at [1251, 341] on li "Allocated" at bounding box center [1349, 348] width 371 height 21
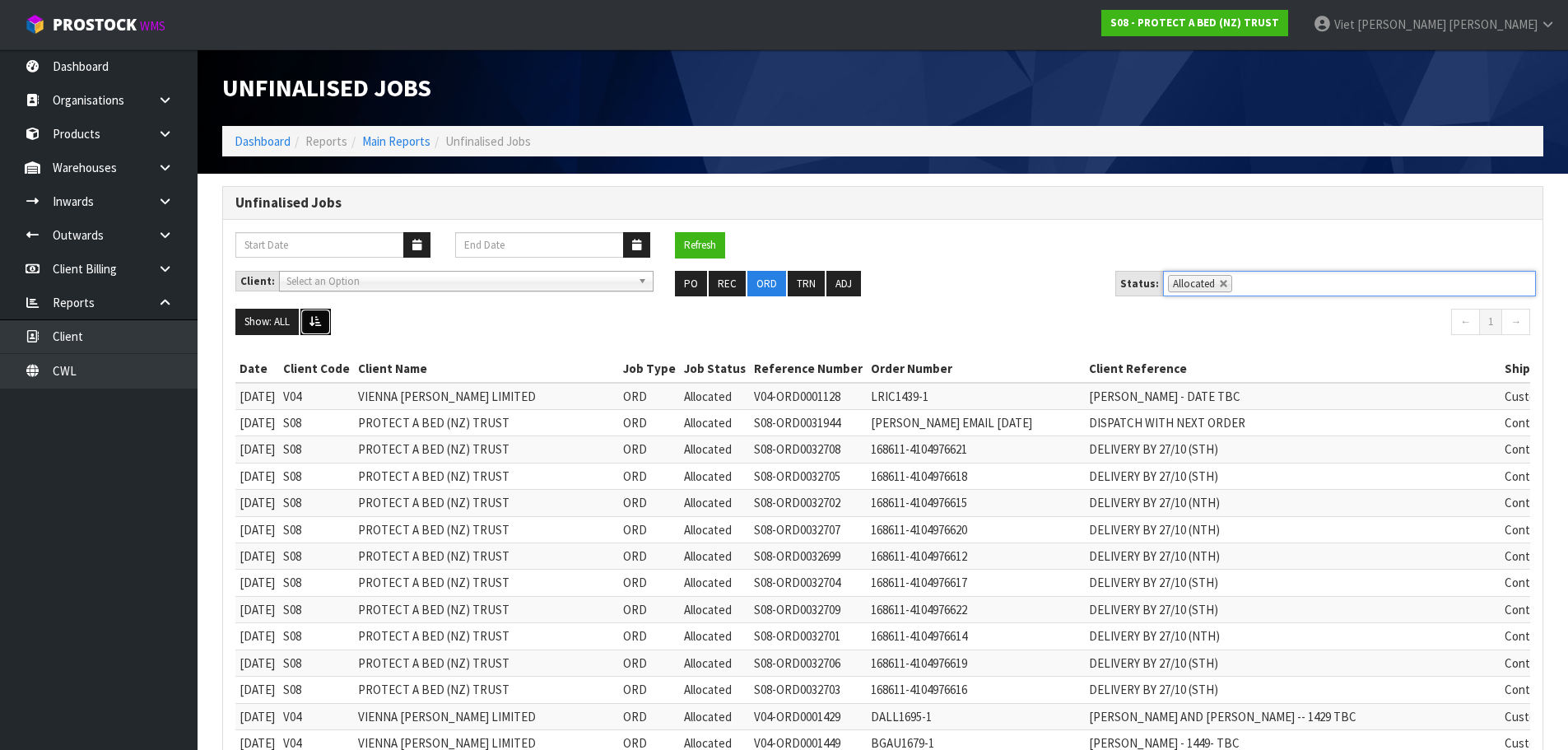
click at [317, 330] on button at bounding box center [316, 322] width 31 height 26
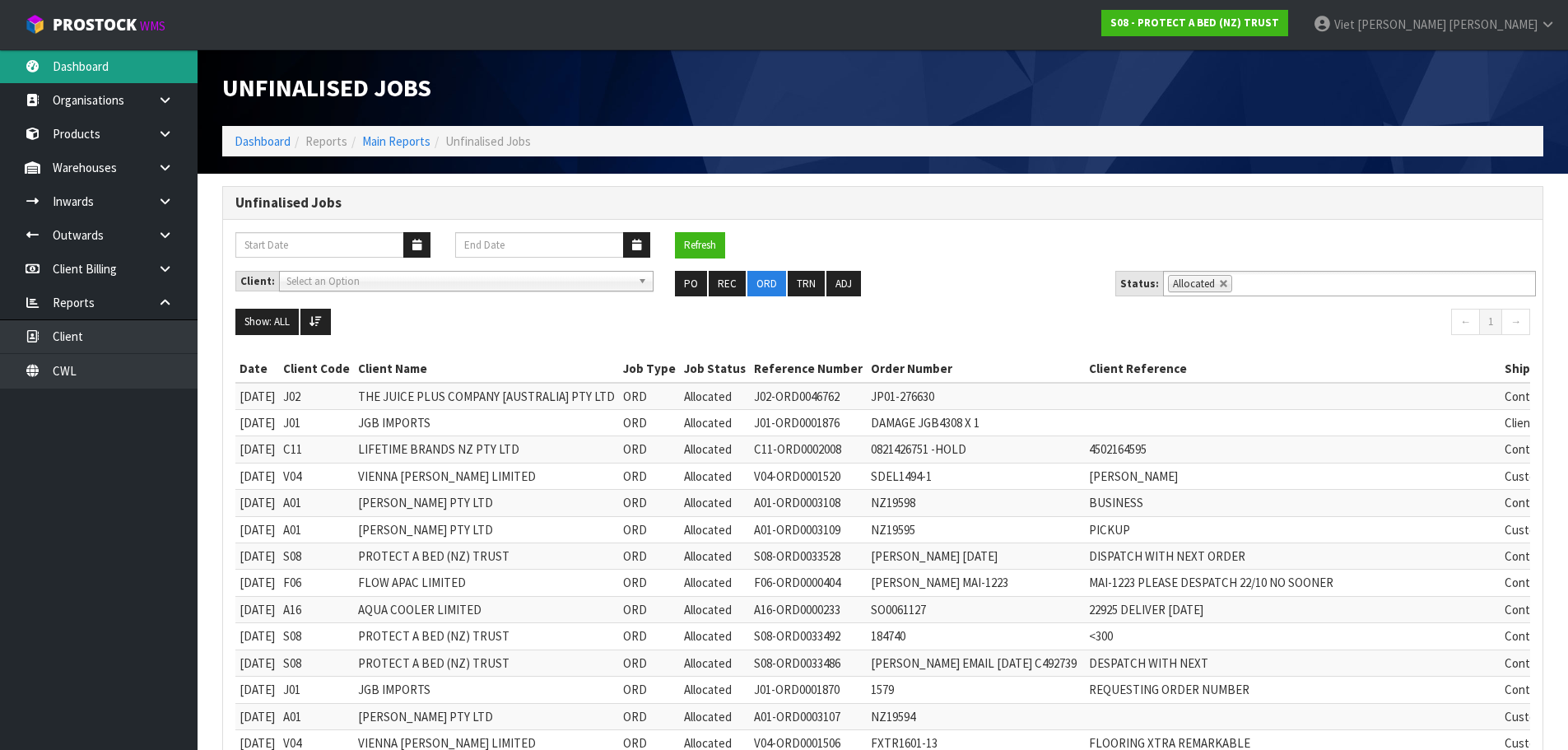
click at [101, 77] on link "Dashboard" at bounding box center [99, 66] width 198 height 34
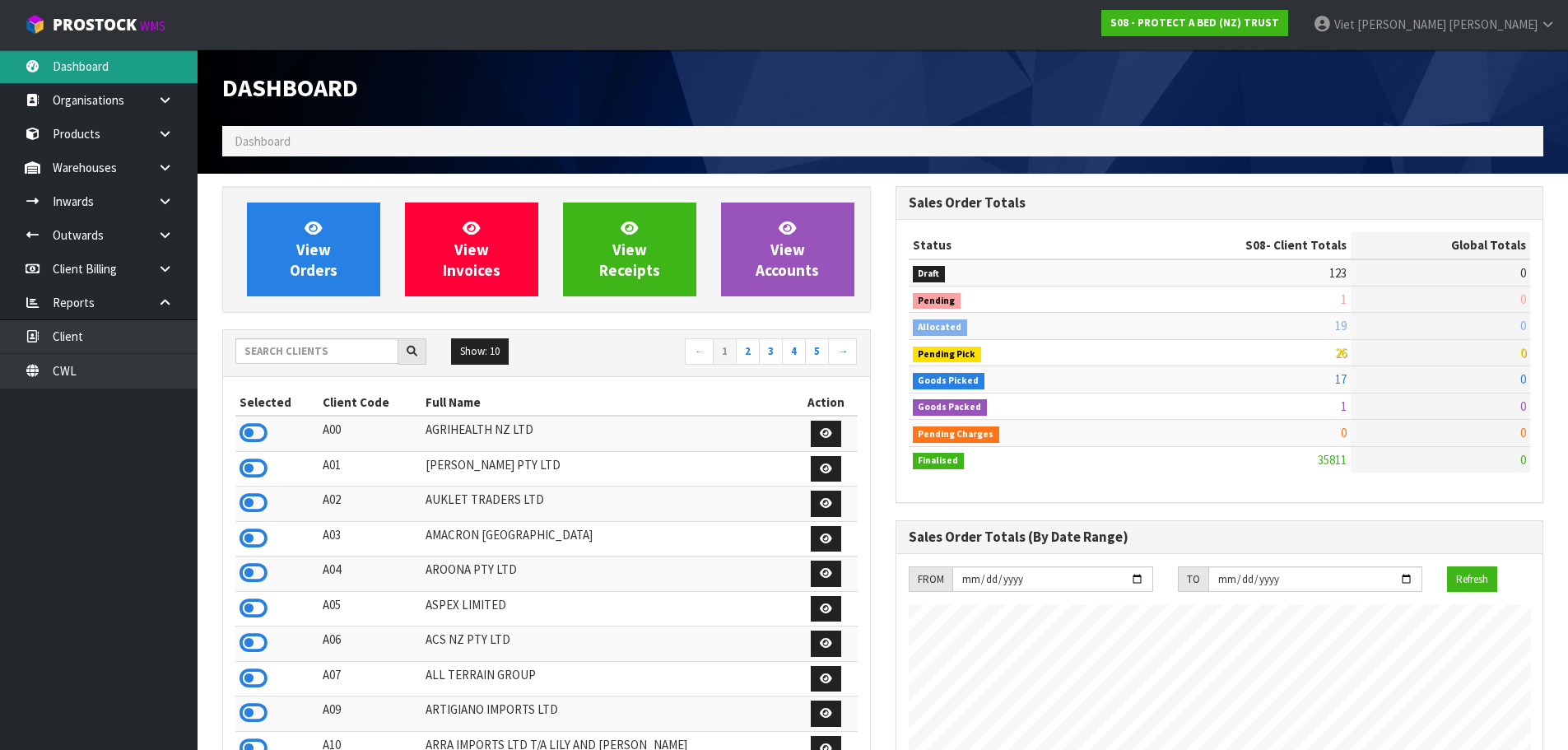
scroll to position [1247, 672]
click at [327, 341] on input "text" at bounding box center [316, 351] width 163 height 25
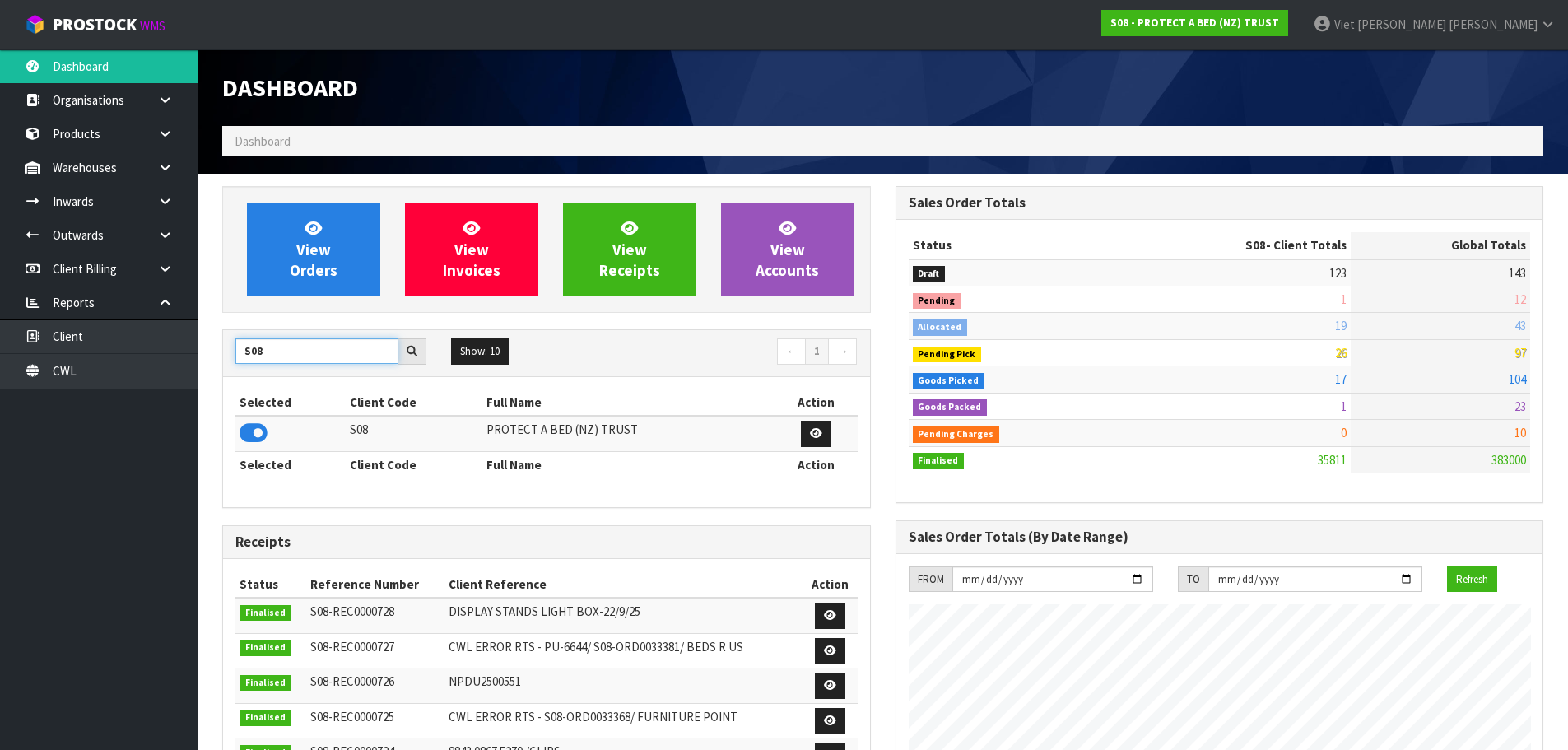
type input "S08"
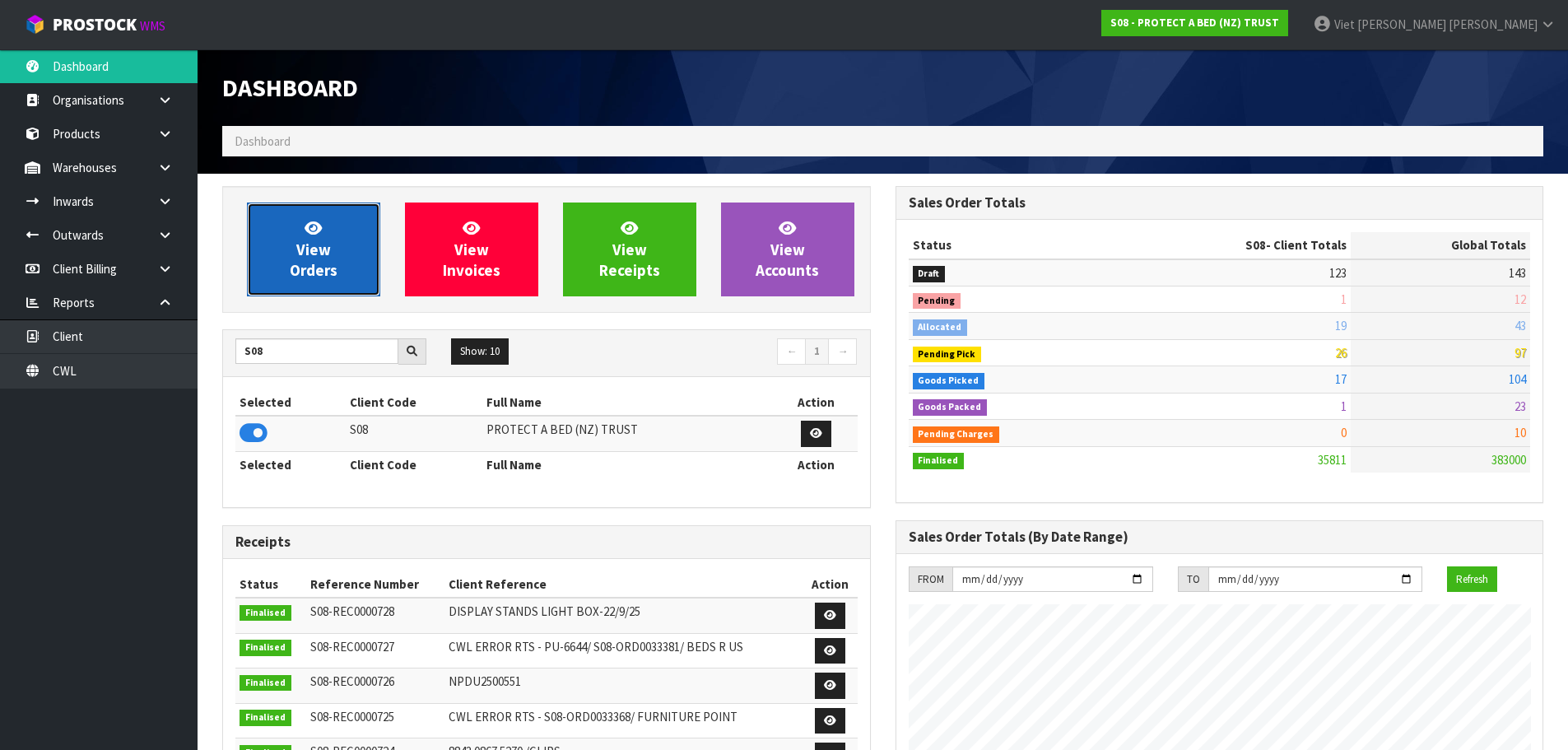
click at [317, 275] on span "View Orders" at bounding box center [313, 249] width 48 height 62
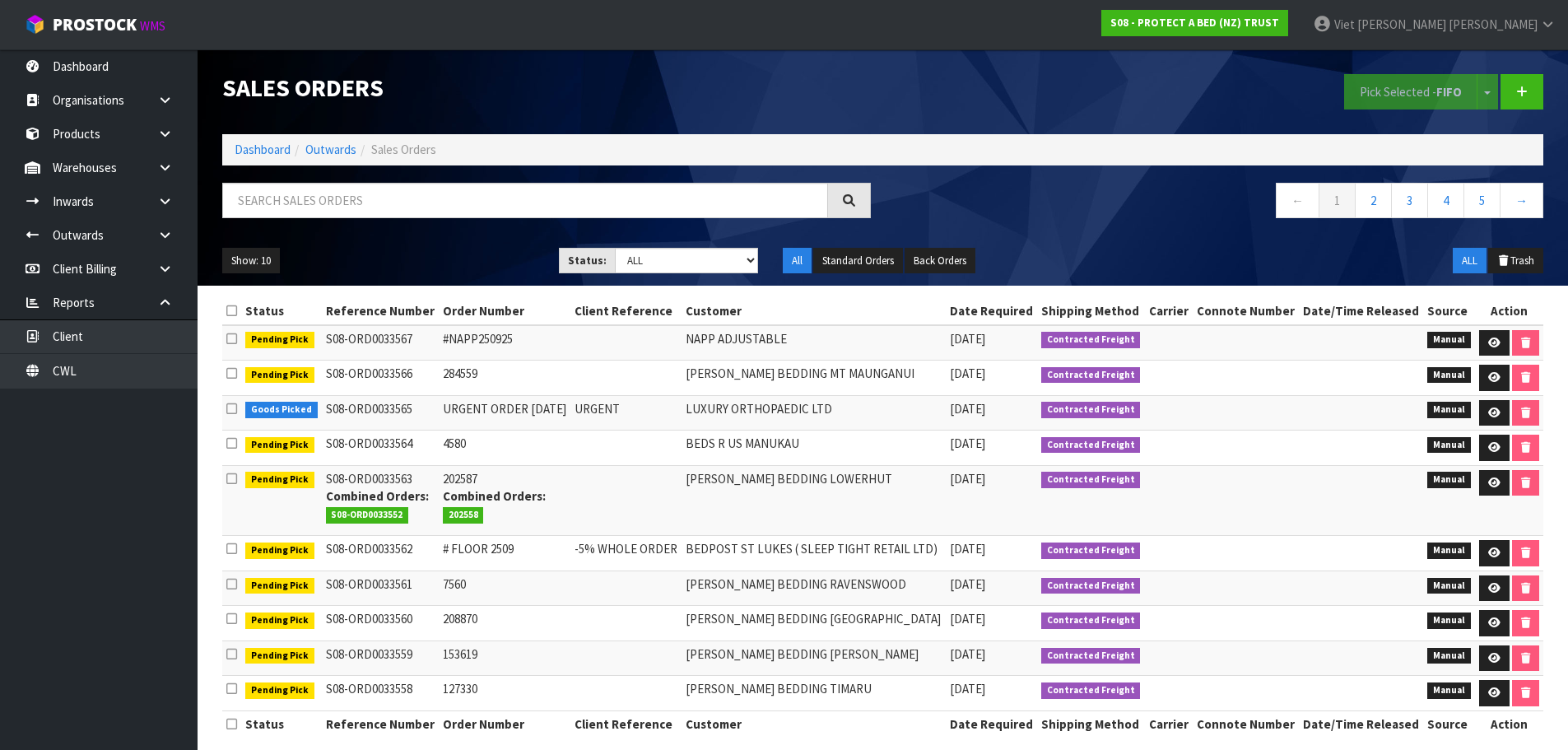
click at [1127, 233] on div "← 1 2 3 4 5 →" at bounding box center [1219, 209] width 673 height 52
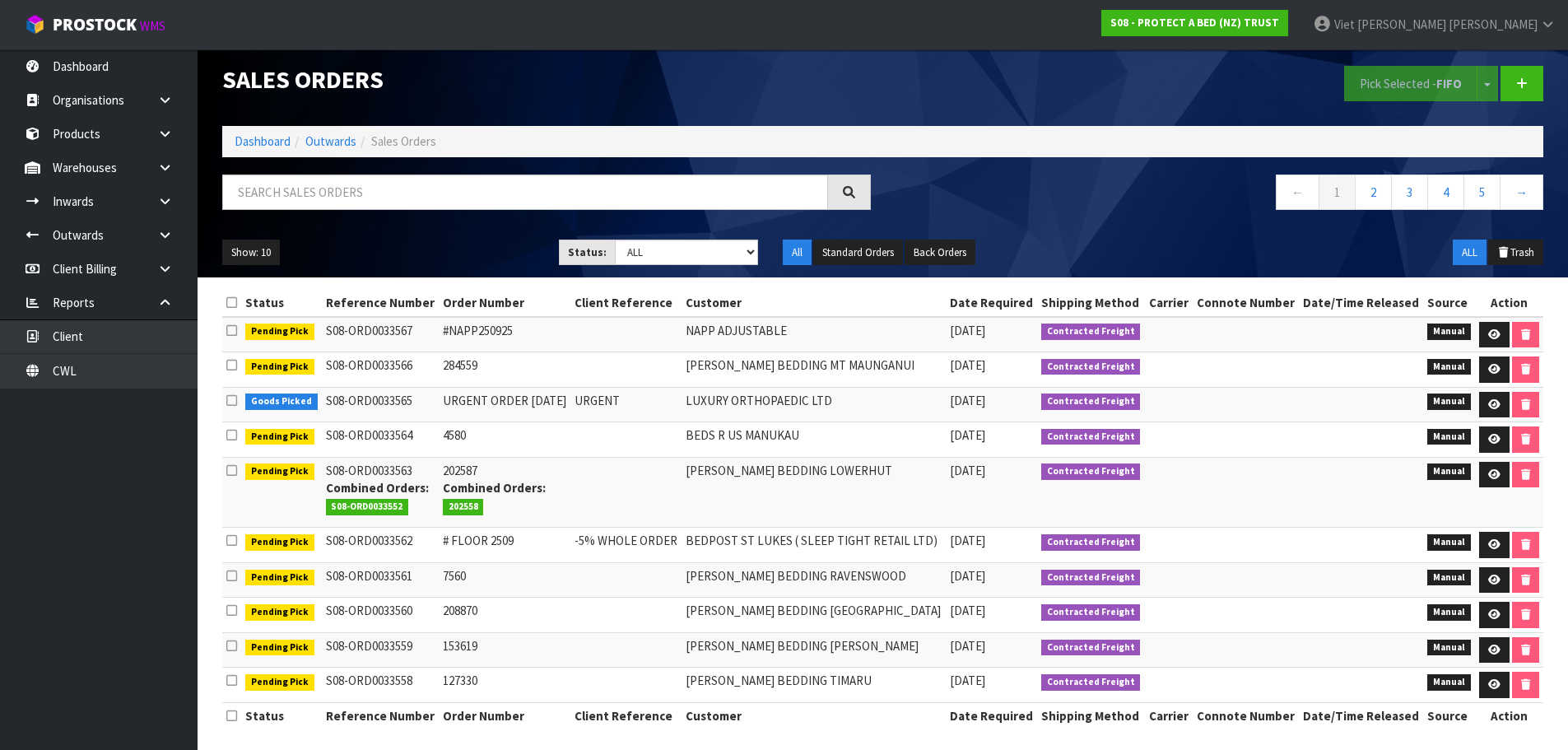
scroll to position [17, 0]
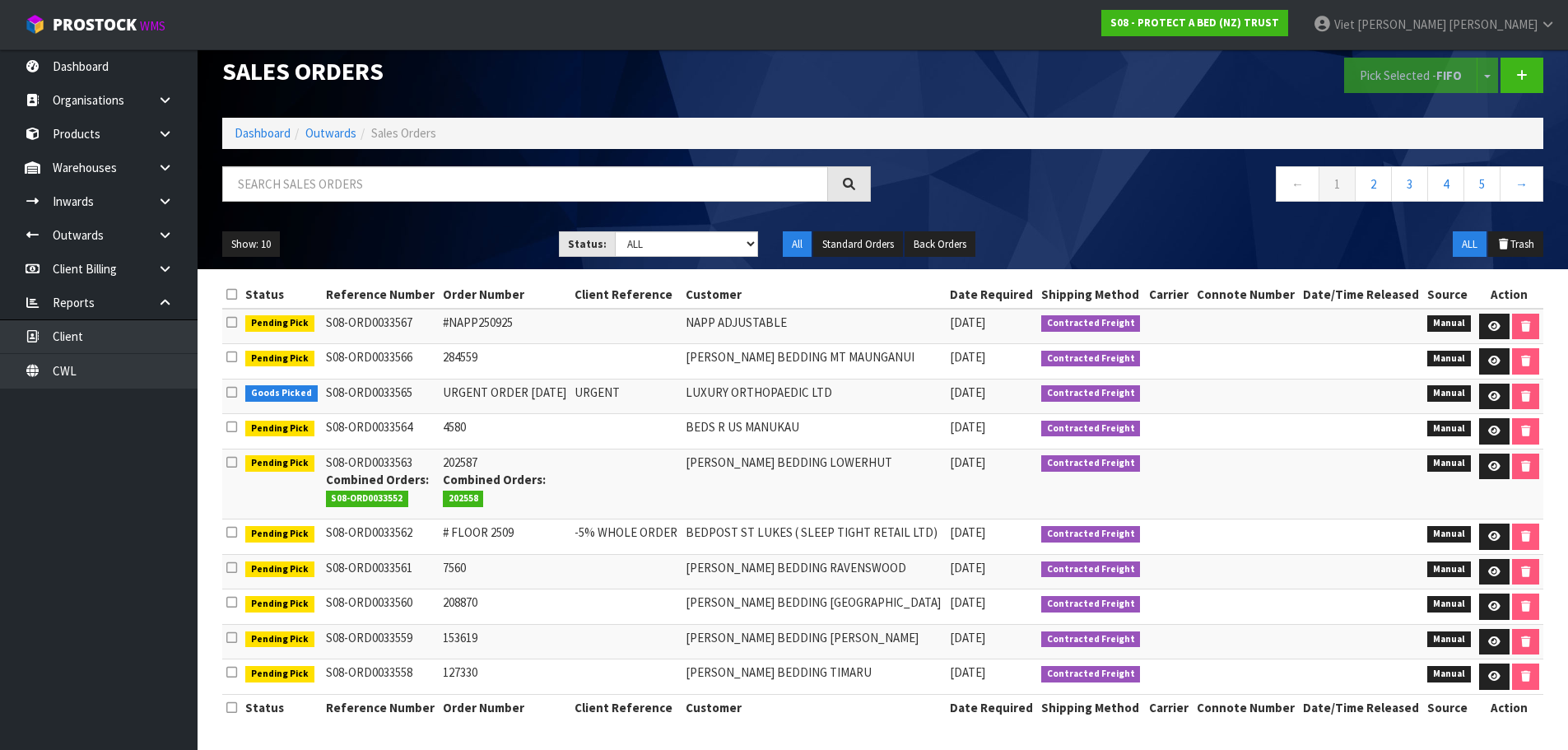
click at [612, 205] on div at bounding box center [546, 190] width 673 height 48
click at [613, 191] on input "text" at bounding box center [524, 184] width 606 height 35
click at [774, 181] on input "text" at bounding box center [524, 184] width 606 height 35
click at [593, 200] on input "text" at bounding box center [524, 184] width 606 height 35
type input "F"
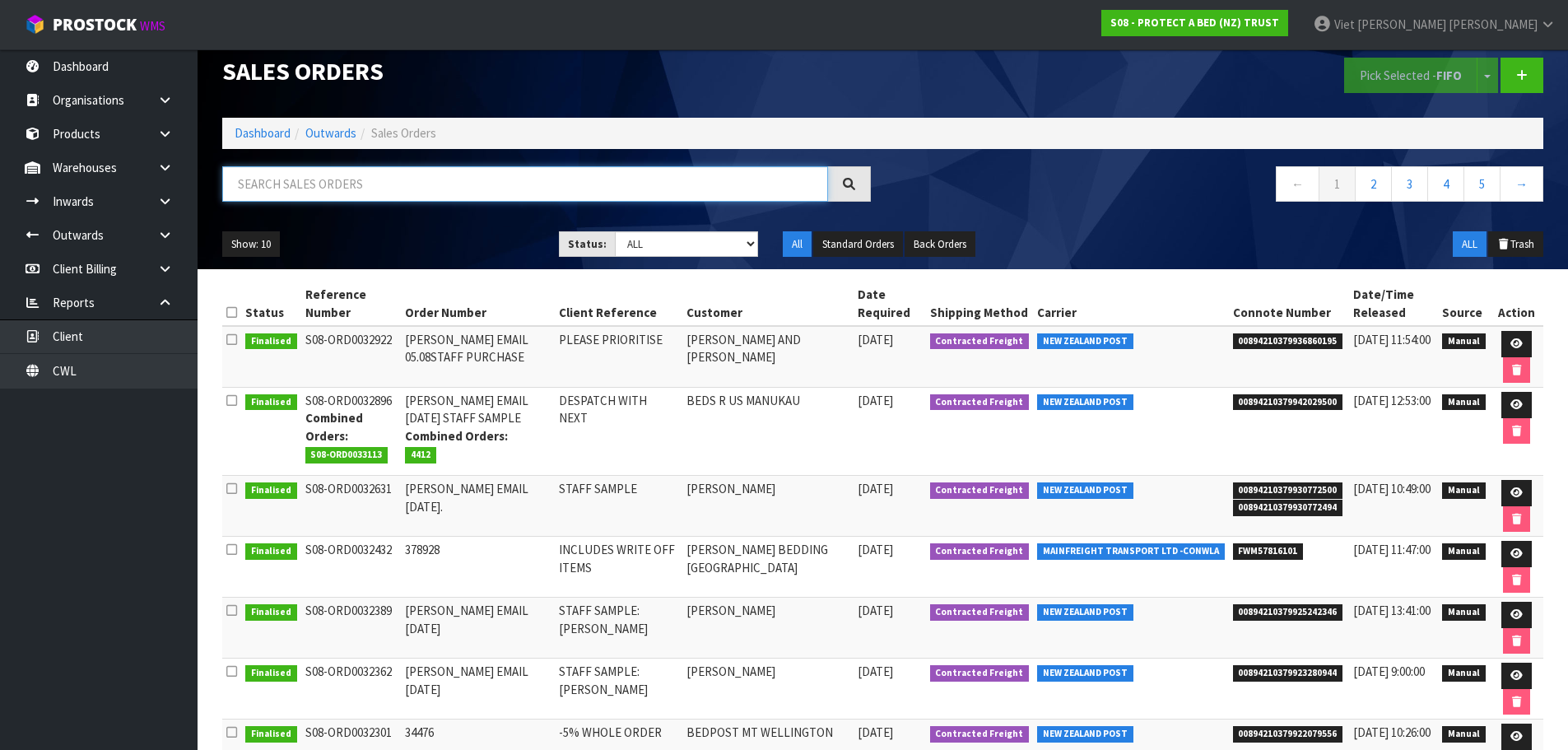
click at [768, 176] on input "text" at bounding box center [524, 184] width 606 height 35
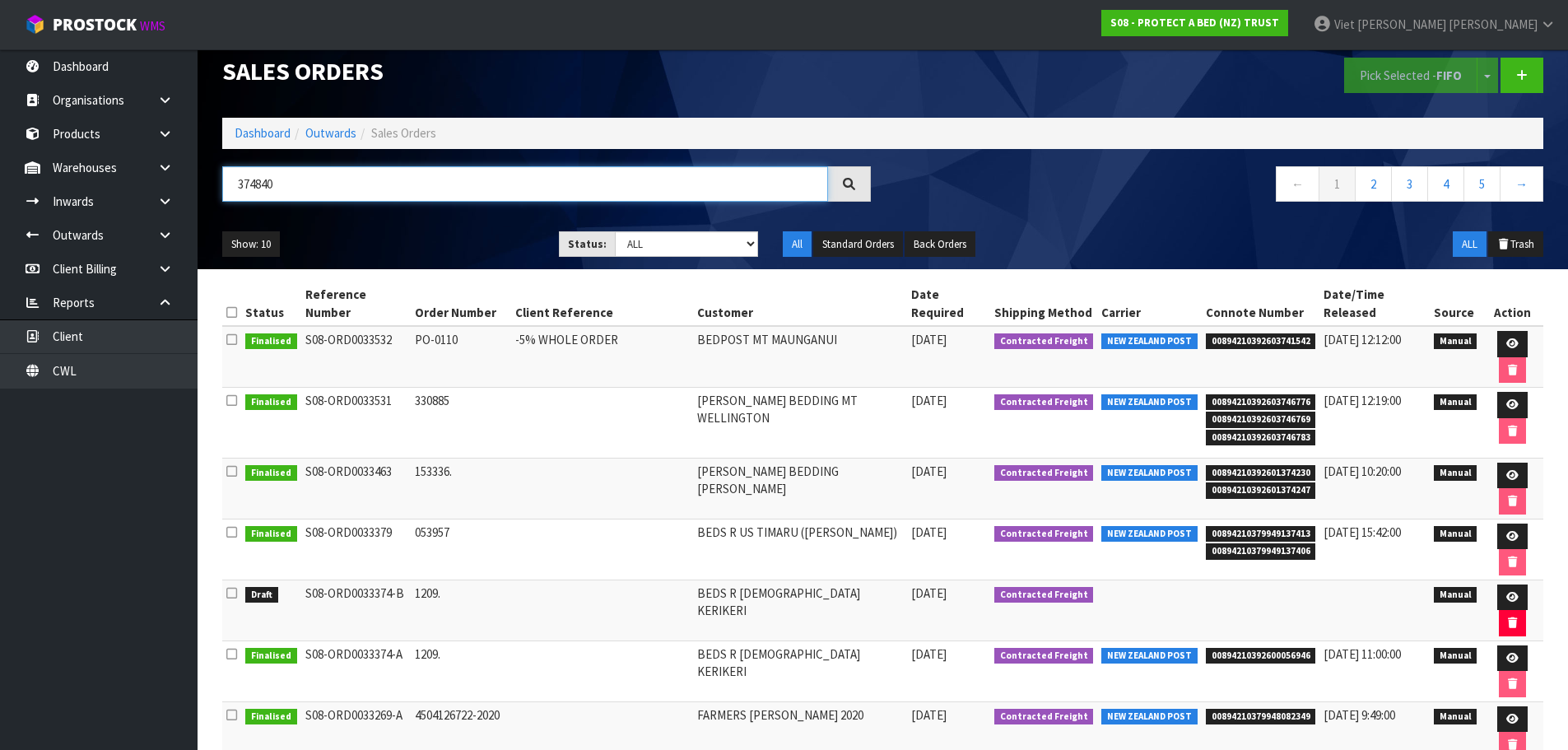
type input "374840"
click at [1085, 206] on div "← 1 2 3 4 5 →" at bounding box center [1219, 192] width 673 height 52
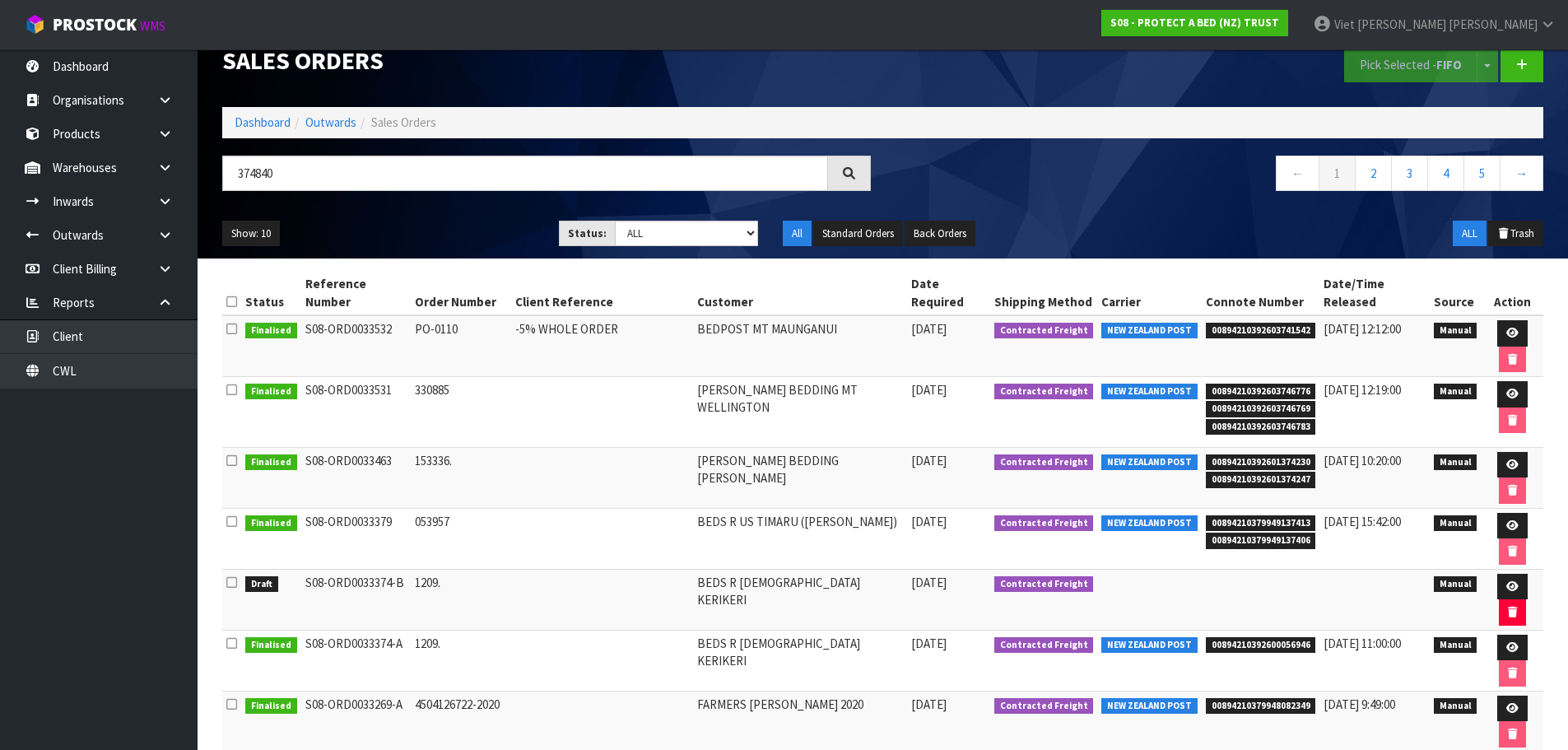
scroll to position [0, 0]
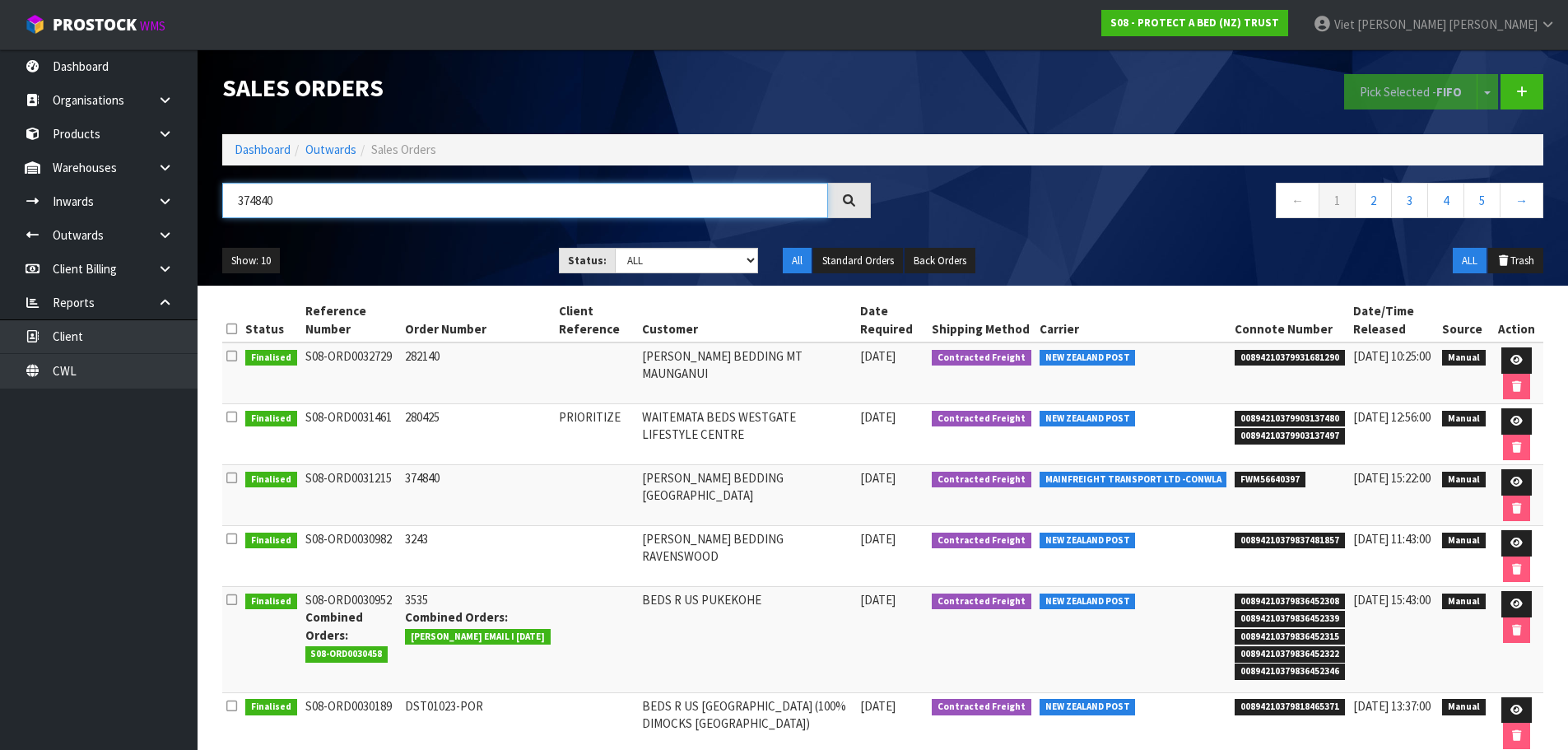
click at [492, 206] on input "374840" at bounding box center [524, 200] width 606 height 35
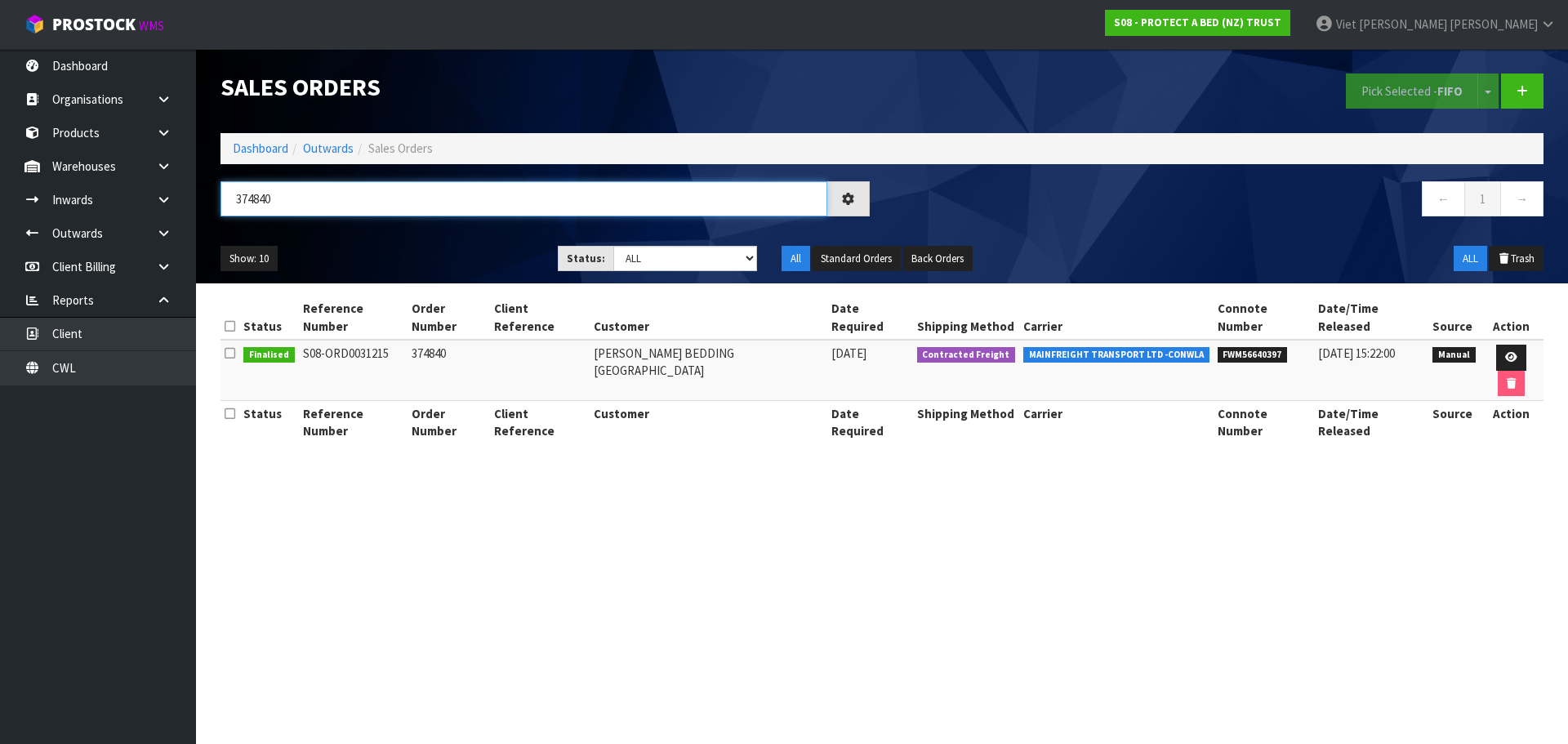
click at [490, 204] on input "374840" at bounding box center [524, 199] width 607 height 35
click at [1055, 441] on section "Sales Orders Pick Selected - FIFO Split button! FIFO - First In First Out FEFO …" at bounding box center [784, 372] width 1568 height 744
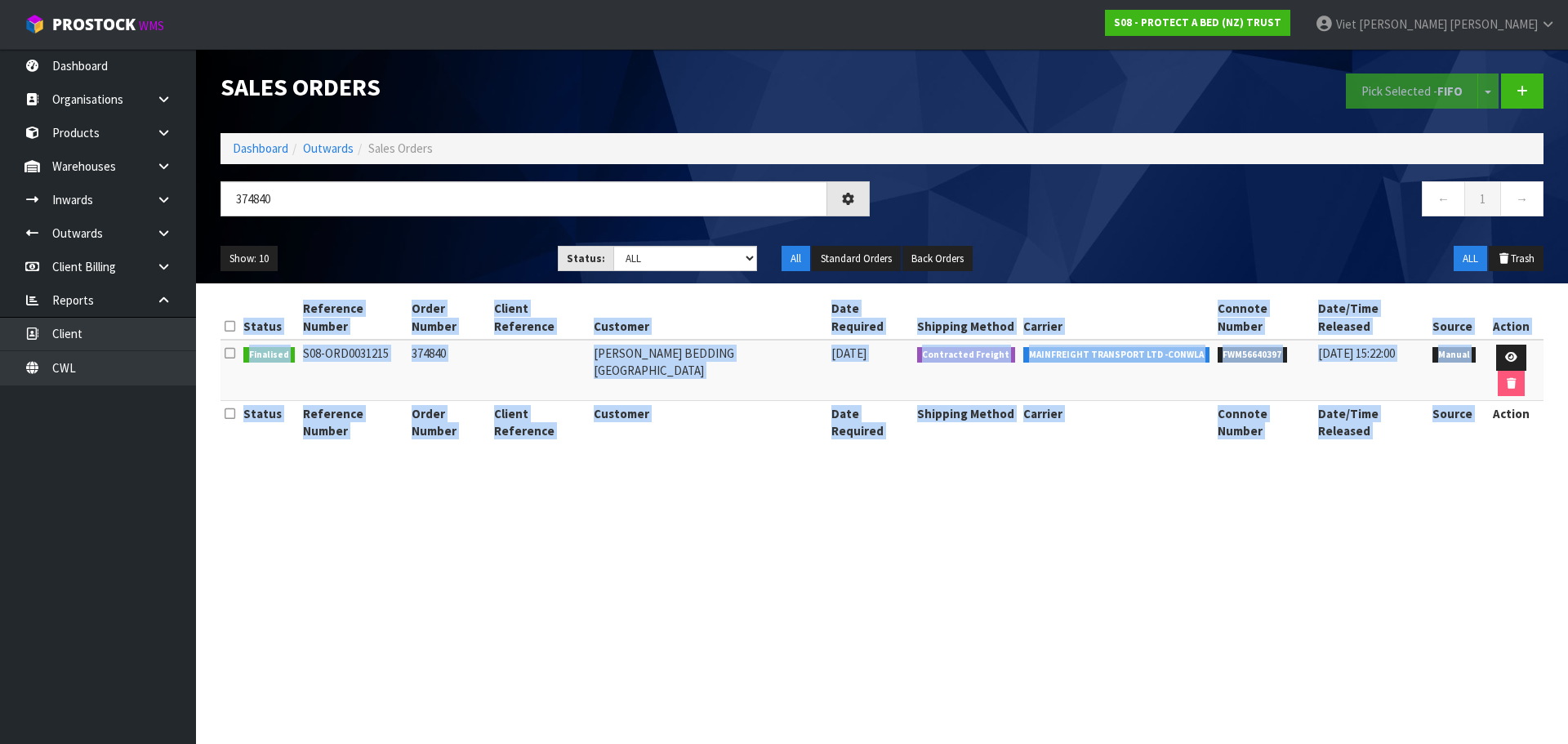
click at [1055, 441] on section "Sales Orders Pick Selected - FIFO Split button! FIFO - First In First Out FEFO …" at bounding box center [784, 372] width 1568 height 744
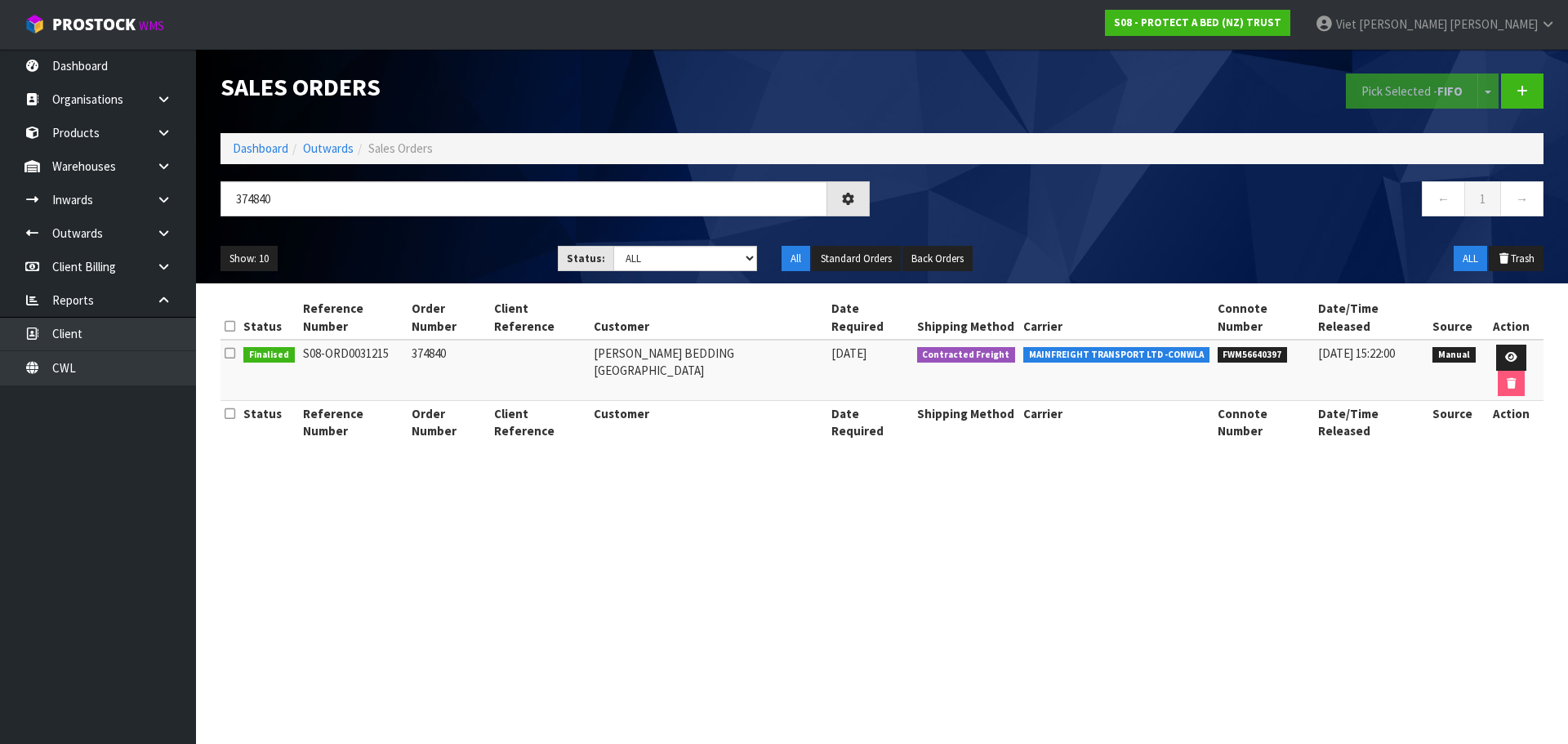
click at [1322, 583] on section "Sales Orders Pick Selected - FIFO Split button! FIFO - First In First Out FEFO …" at bounding box center [784, 372] width 1568 height 744
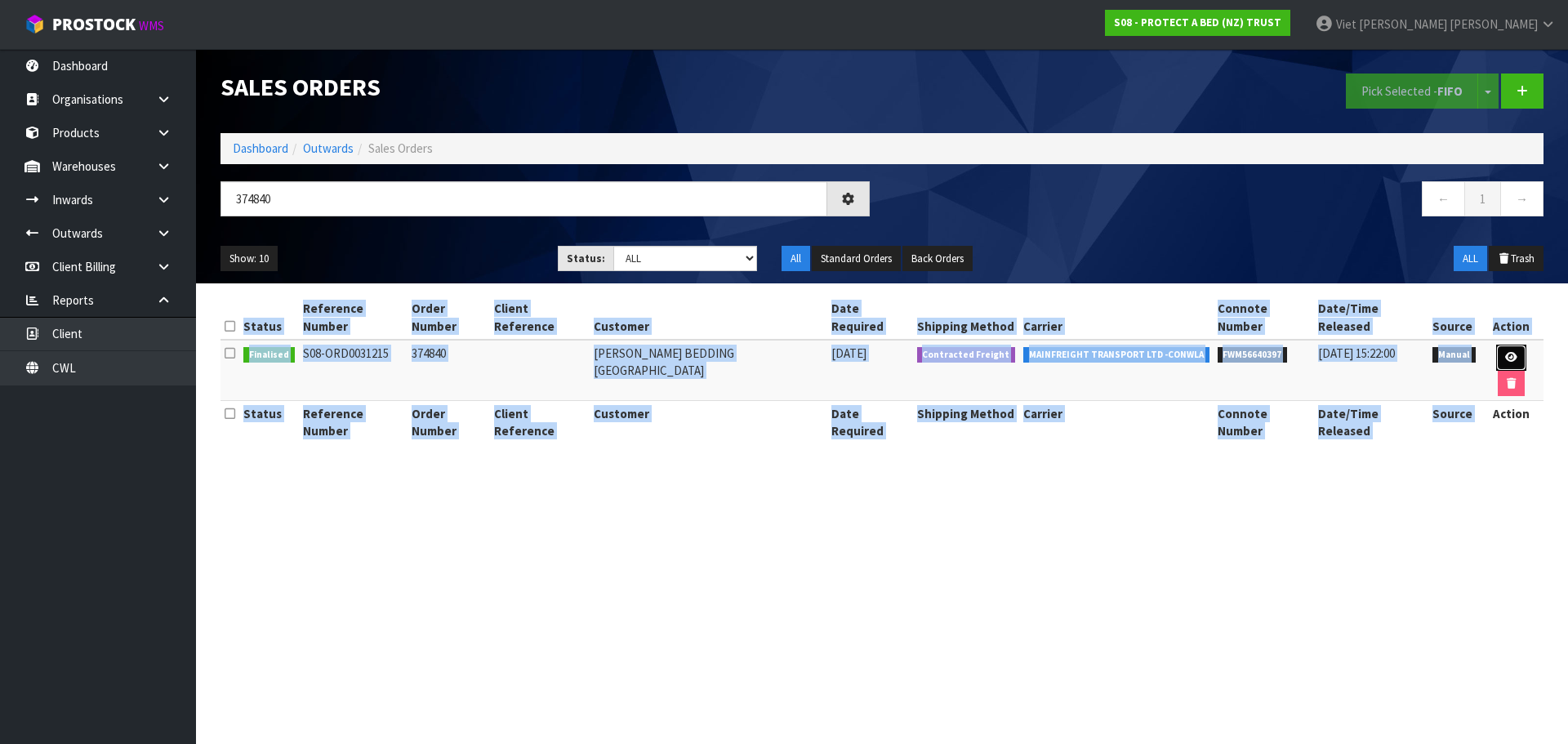
drag, startPoint x: 1490, startPoint y: 339, endPoint x: 1330, endPoint y: 371, distance: 163.2
click at [1505, 352] on icon at bounding box center [1511, 357] width 12 height 10
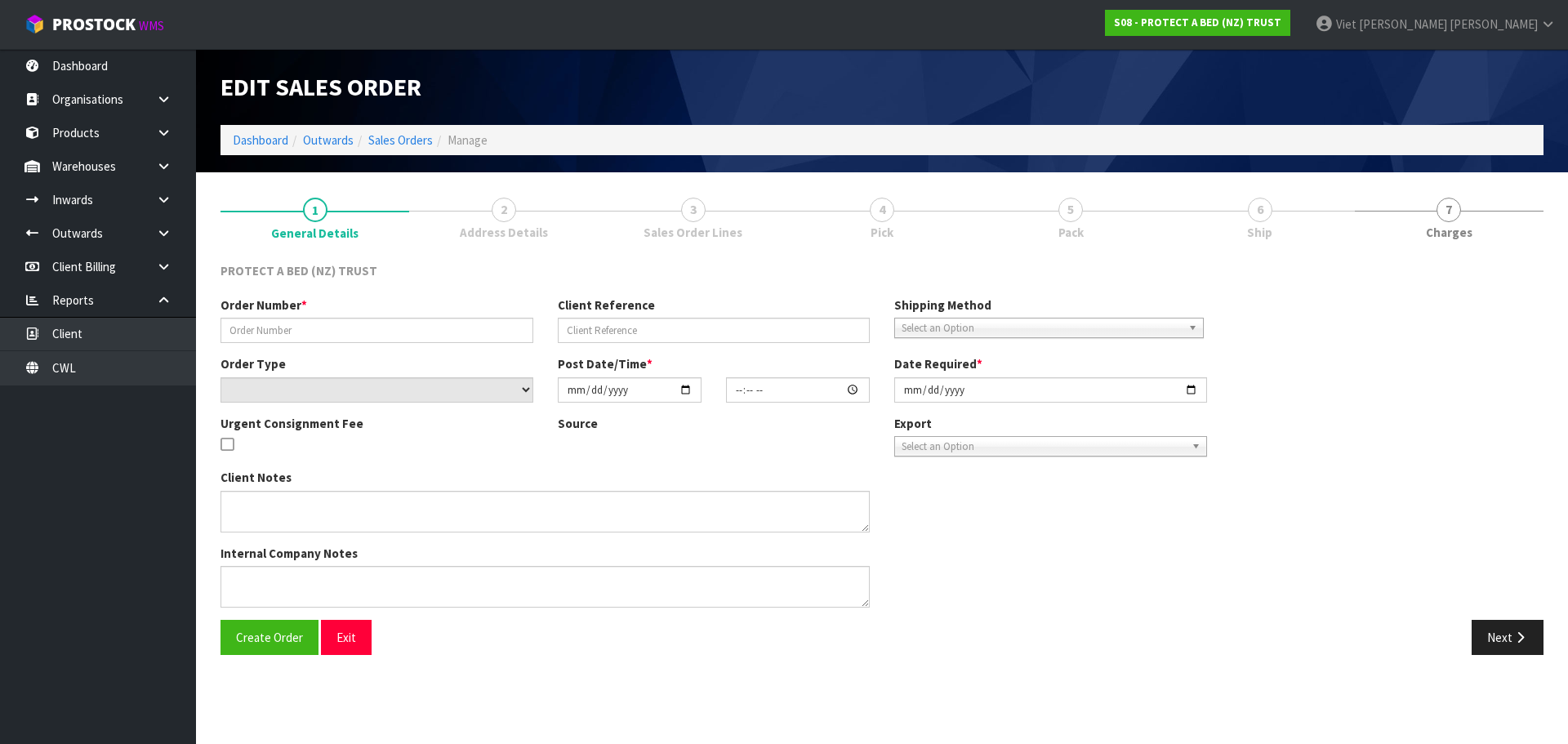
type input "374840"
select select "number:0"
type input "2025-04-09"
type input "08:23:00.000"
type input "2025-04-09"
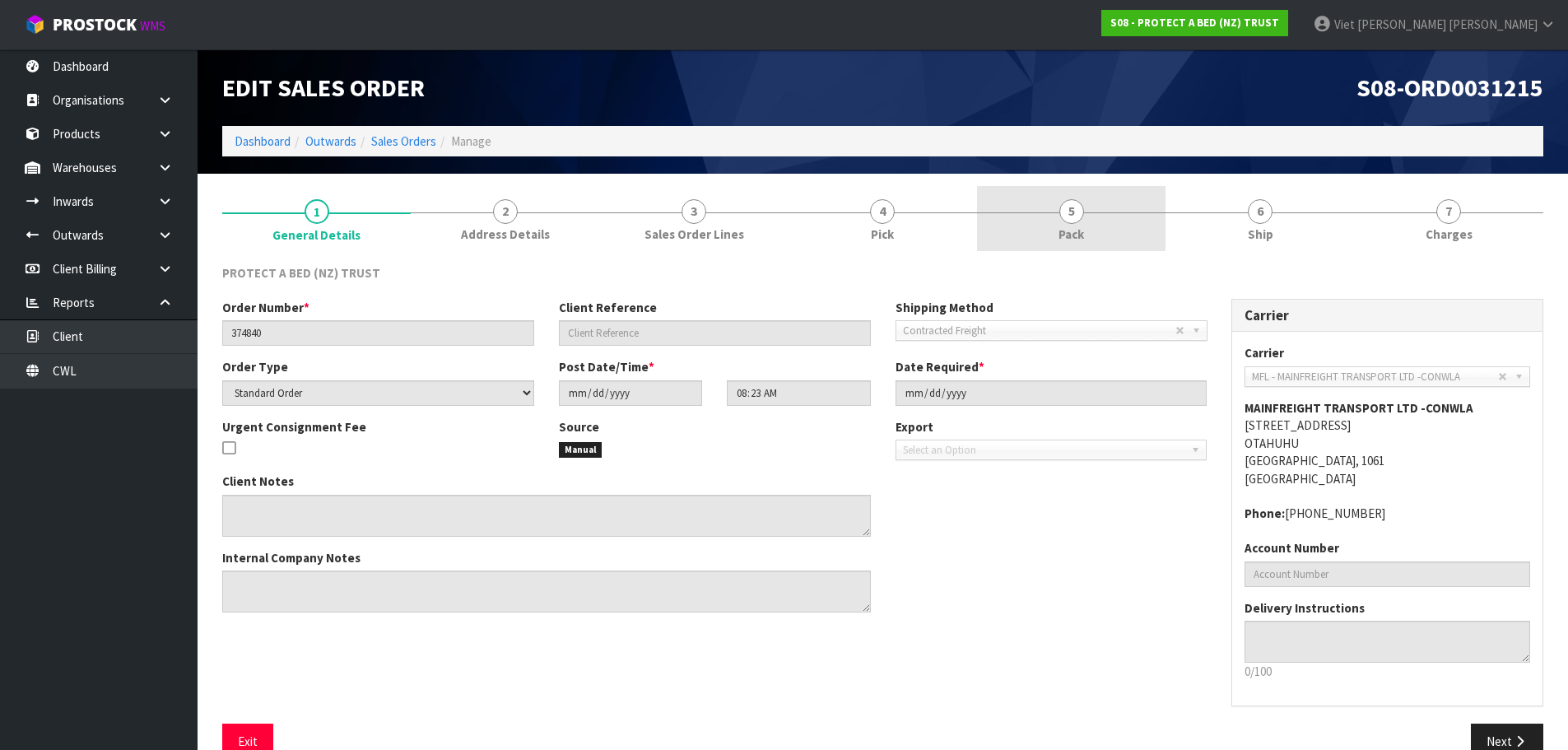
click at [1083, 233] on span "Pack" at bounding box center [1071, 234] width 25 height 17
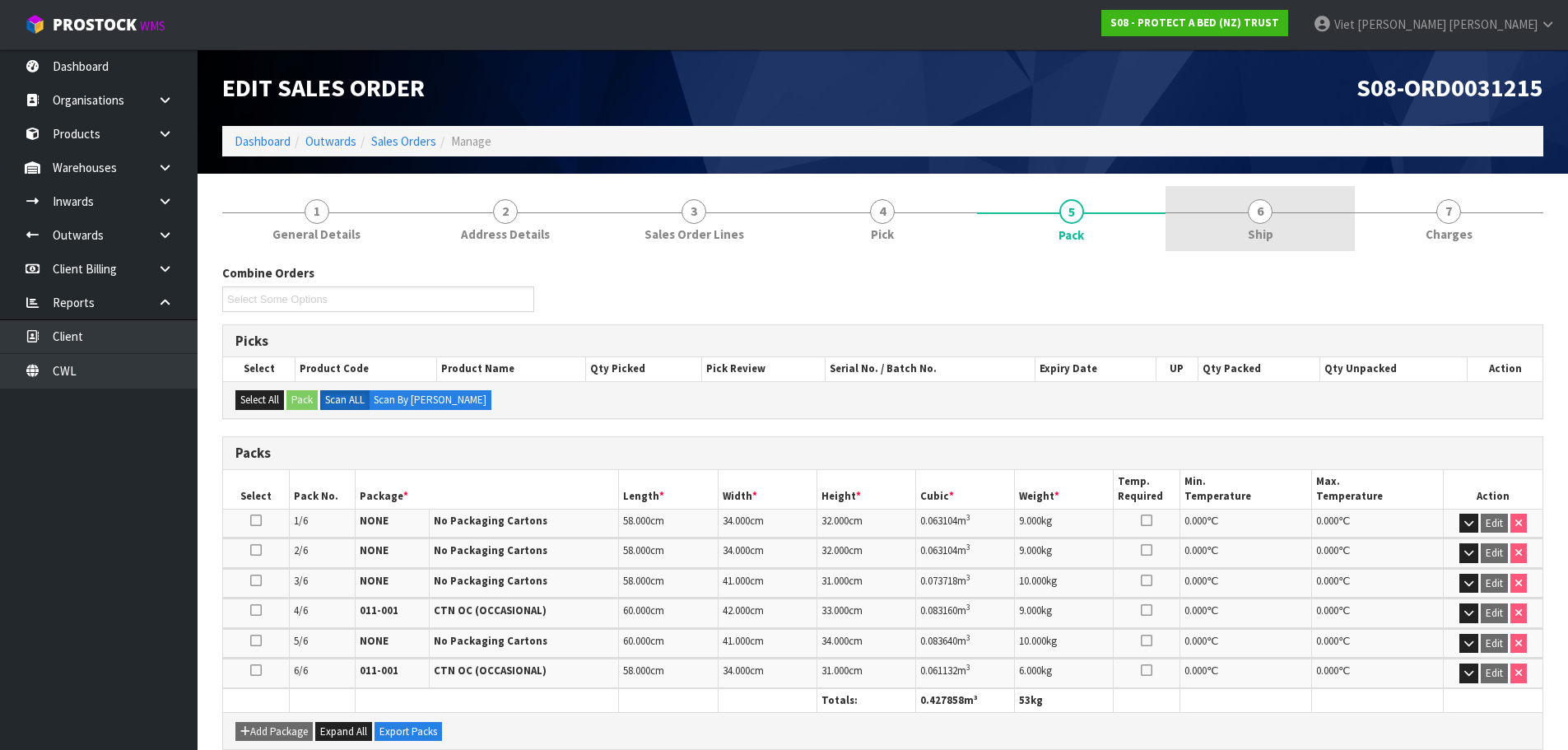
click at [1313, 244] on link "6 Ship" at bounding box center [1259, 219] width 189 height 65
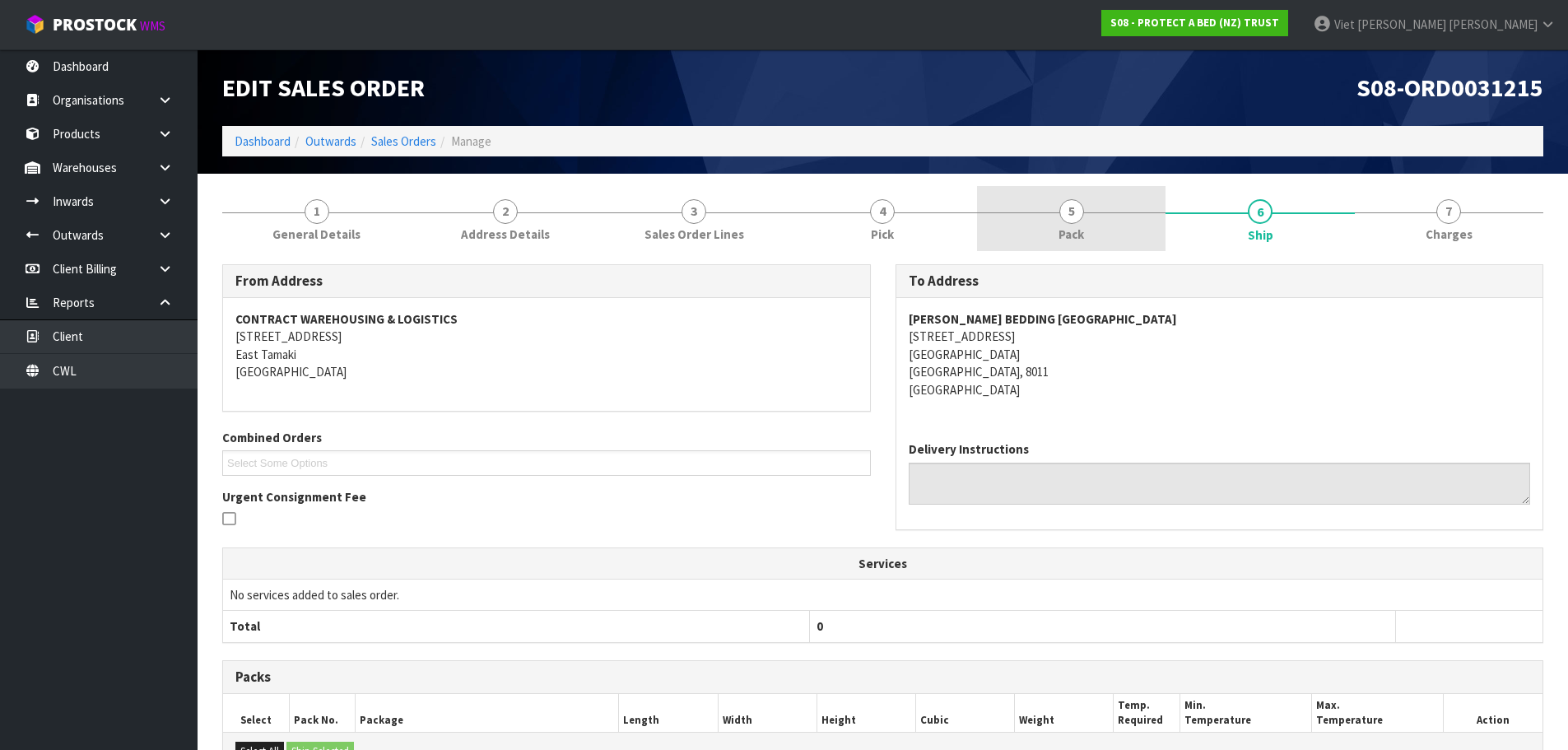
click at [1143, 237] on link "5 Pack" at bounding box center [1072, 219] width 189 height 65
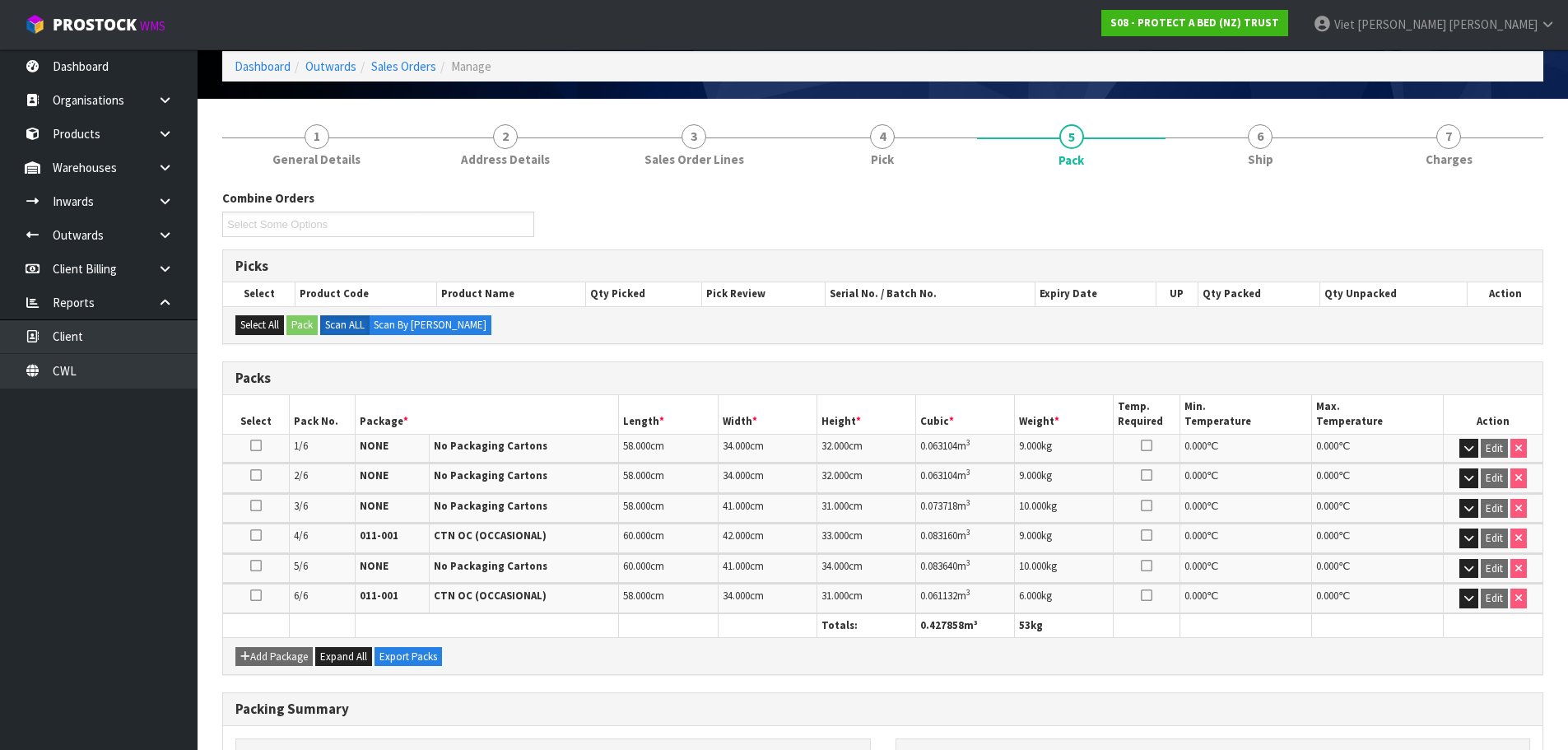
scroll to position [316, 0]
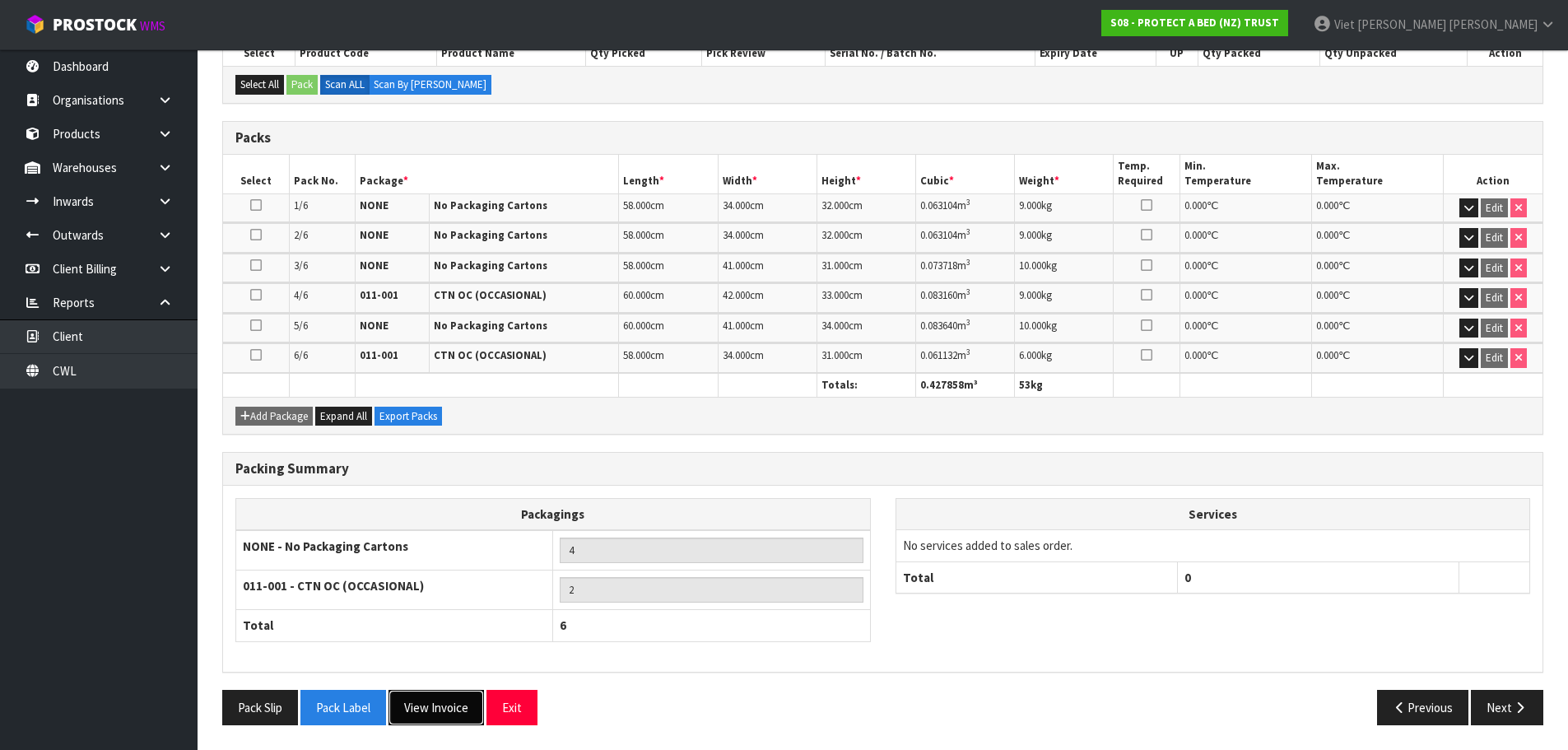
click at [444, 704] on button "View Invoice" at bounding box center [435, 707] width 95 height 35
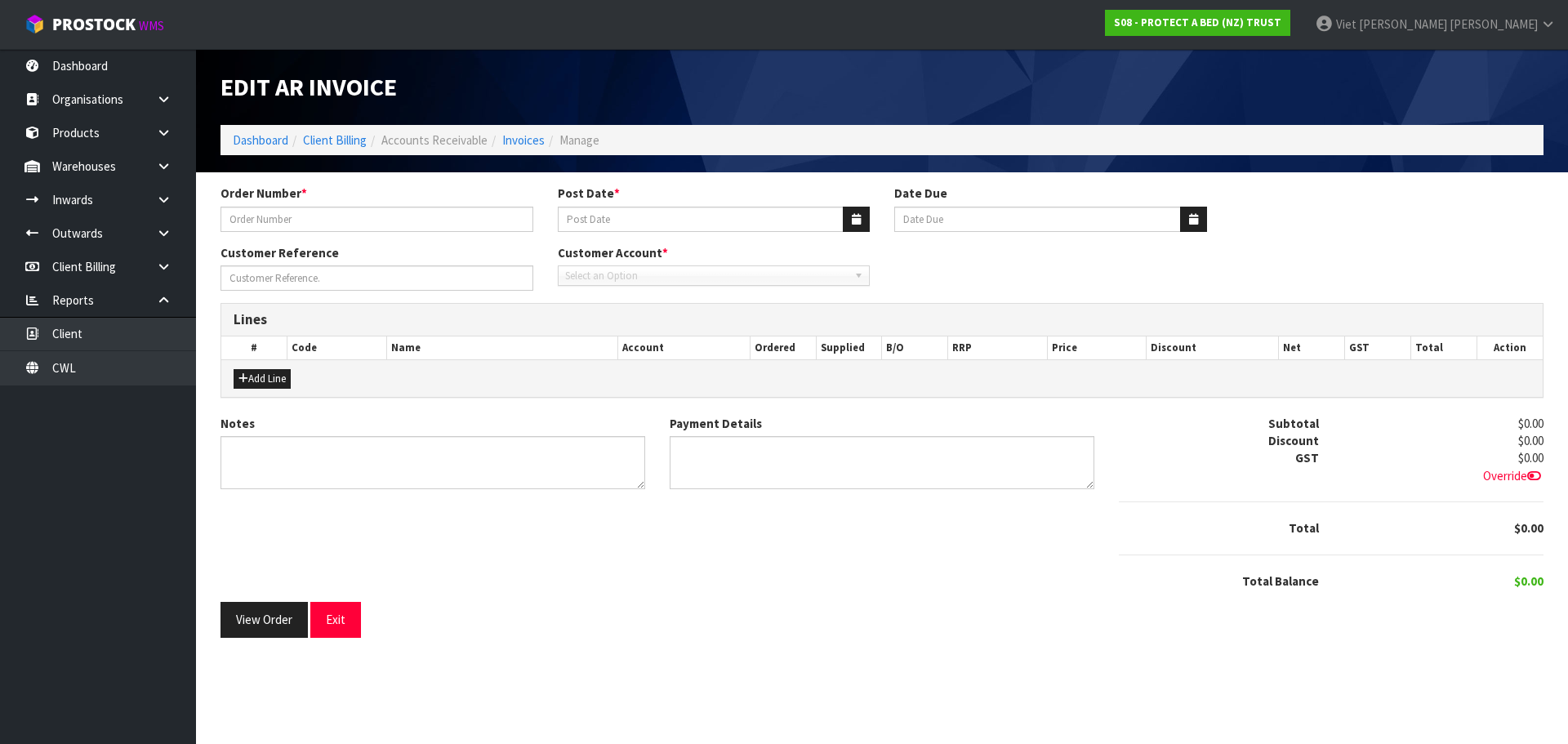
type input "374840"
type input "11/04/2025"
type input "20/05/2025"
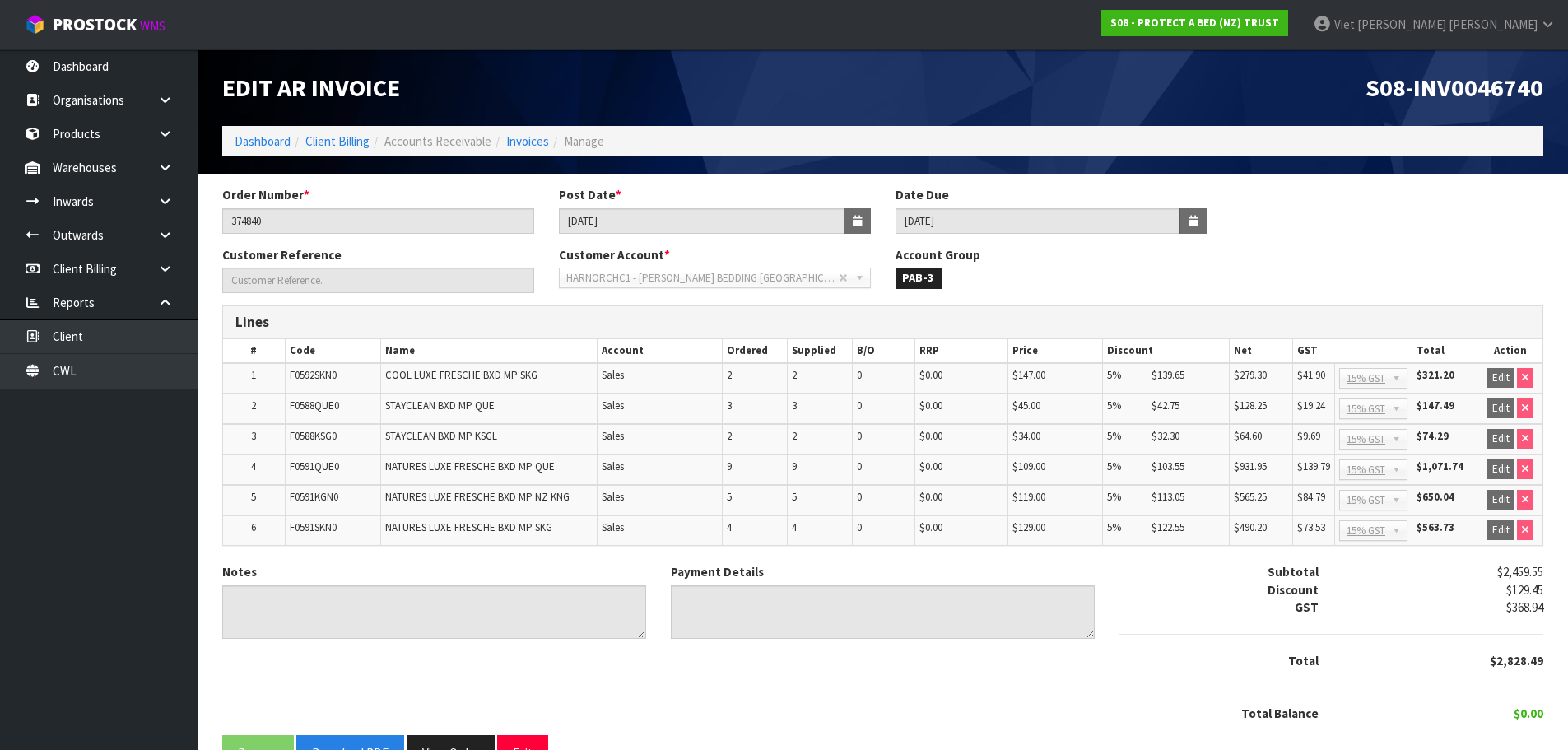
click at [1450, 84] on span "S08-INV0046740" at bounding box center [1454, 87] width 177 height 31
click at [427, 226] on input "374840" at bounding box center [378, 220] width 312 height 25
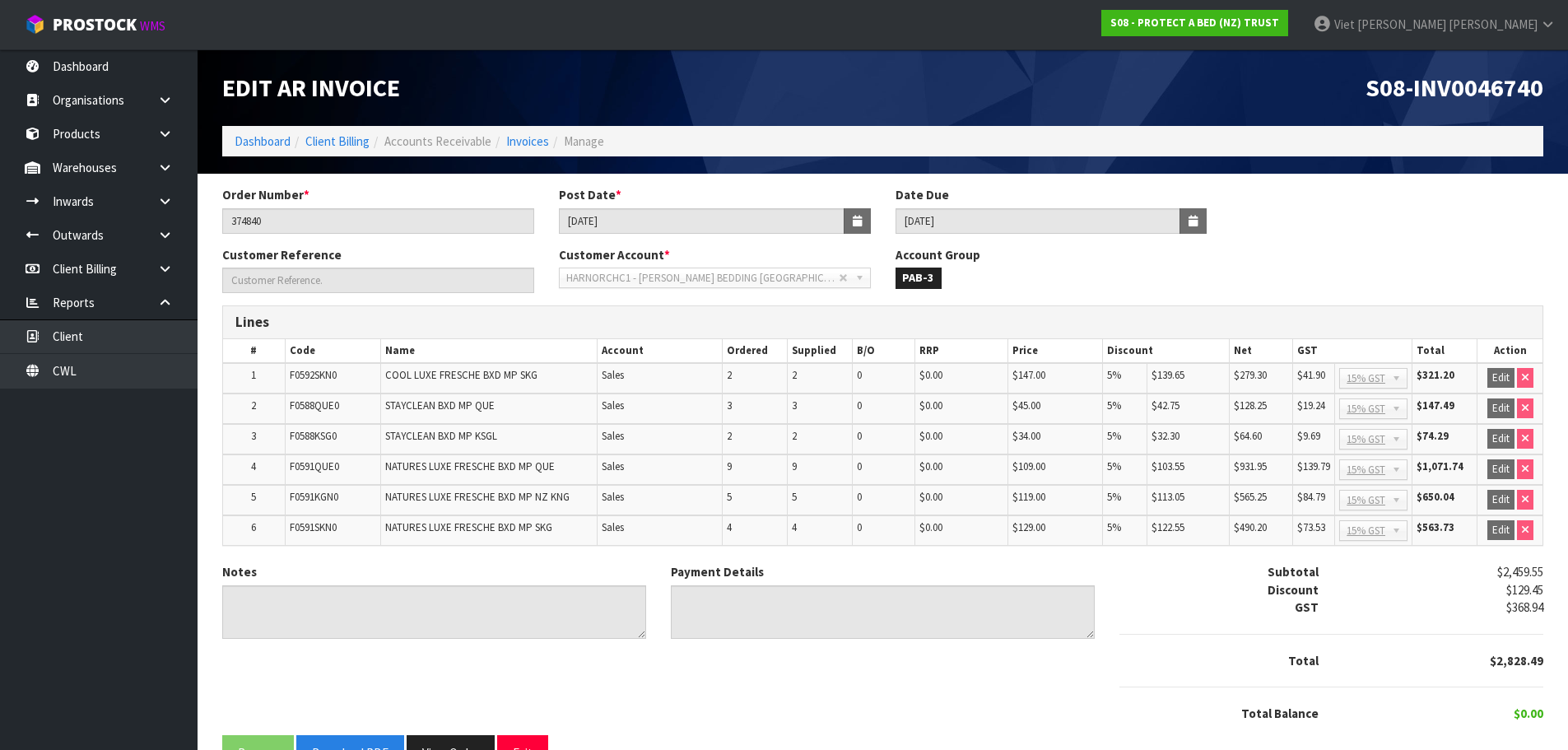
click at [1487, 97] on span "S08-INV0046740" at bounding box center [1454, 87] width 177 height 31
click at [1309, 223] on div "Order Number * 374840 Post Date * 11/04/2025 Date Due 20/05/2025" at bounding box center [883, 216] width 1346 height 59
click at [1501, 82] on span "S08-INV0046740" at bounding box center [1454, 87] width 177 height 31
click at [641, 219] on input "11/04/2025" at bounding box center [701, 220] width 286 height 25
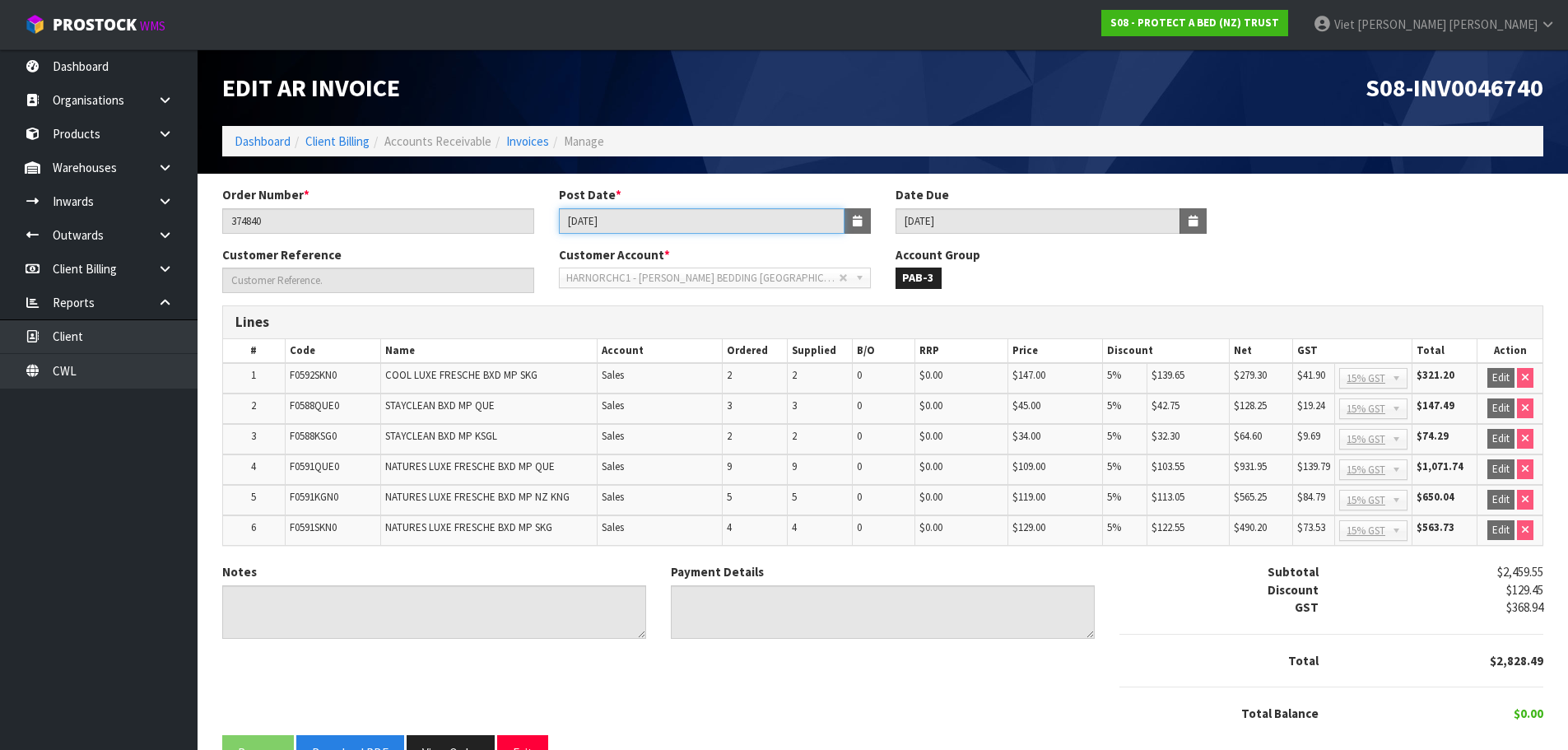
click at [641, 219] on input "11/04/2025" at bounding box center [701, 220] width 286 height 25
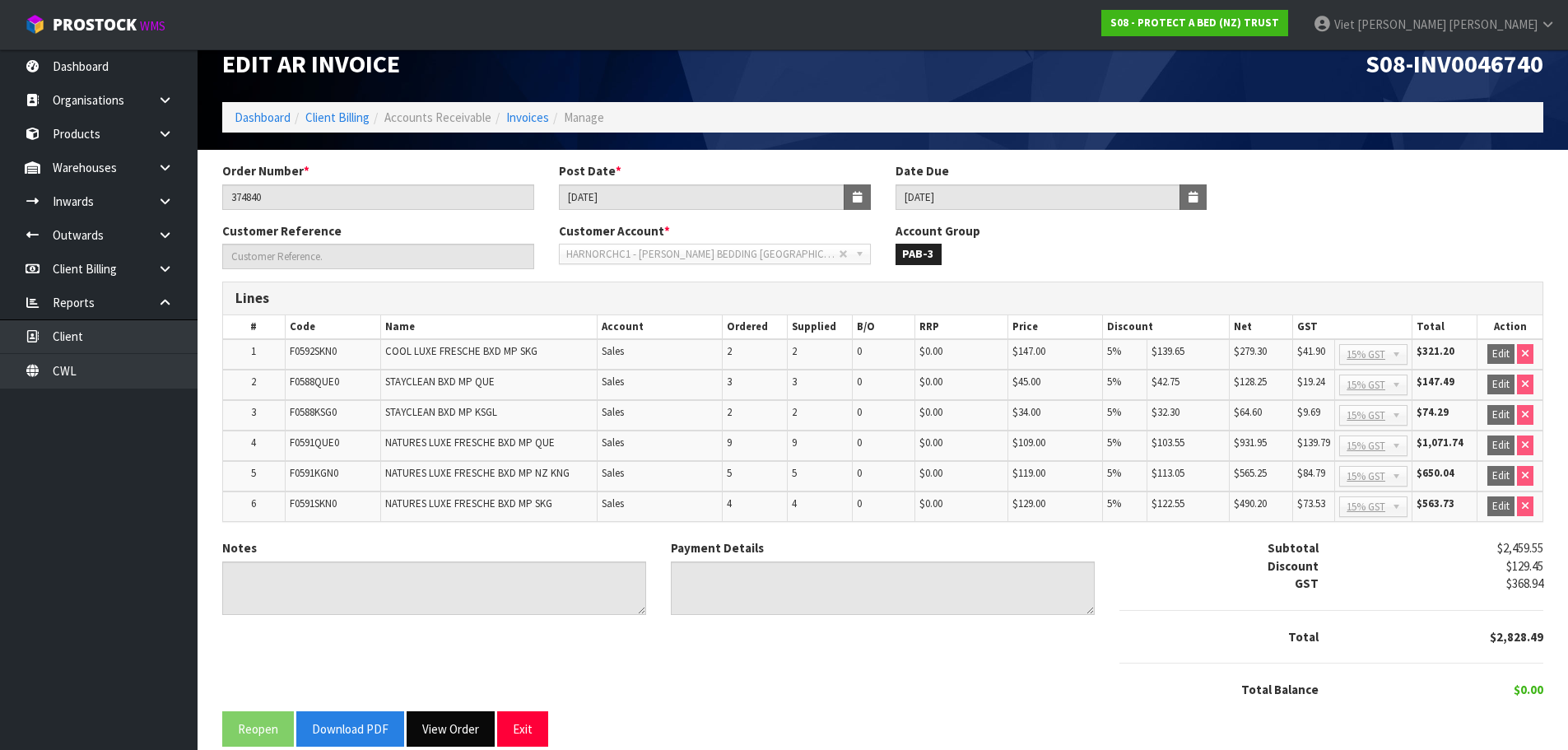
scroll to position [45, 0]
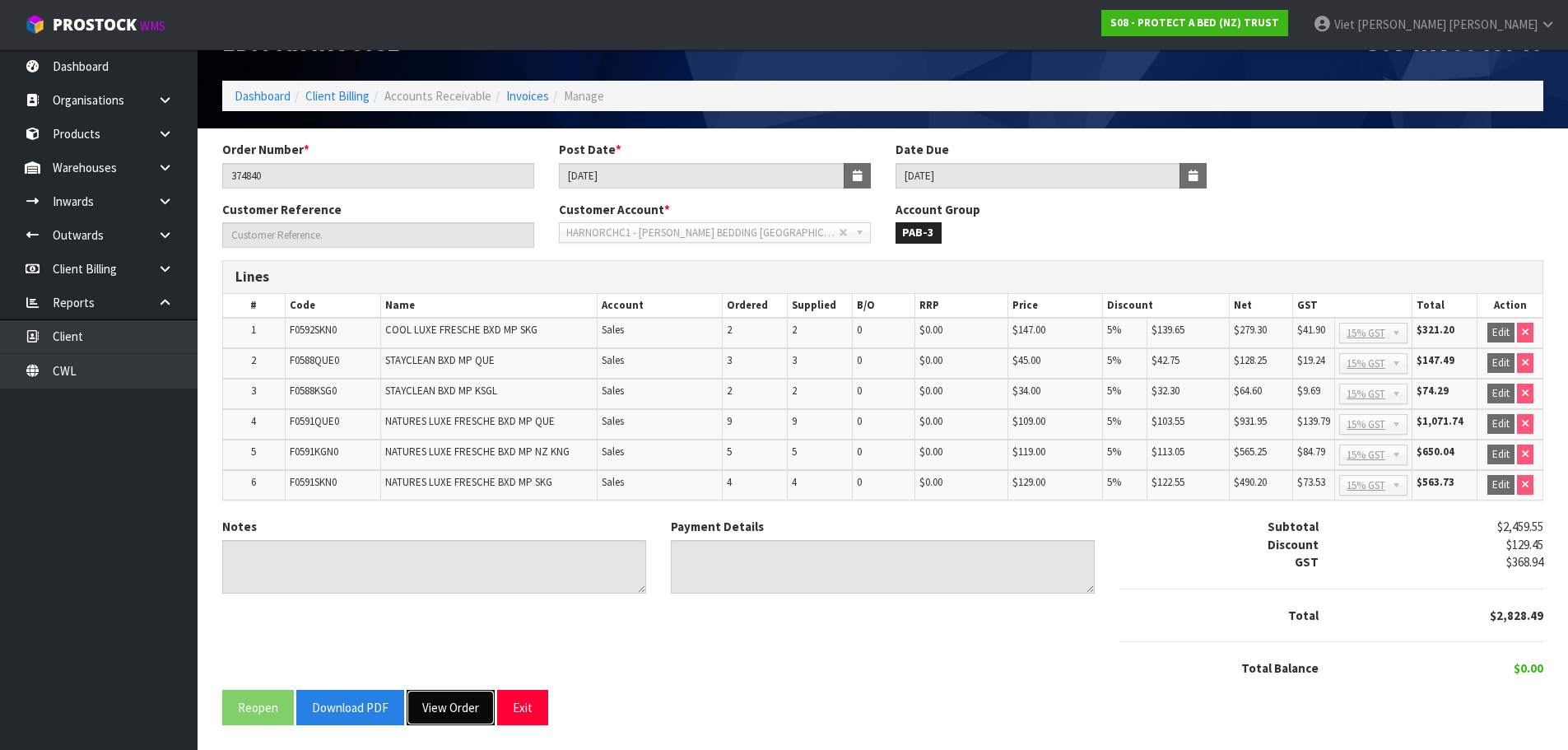
click at [440, 711] on button "View Order" at bounding box center [450, 707] width 88 height 35
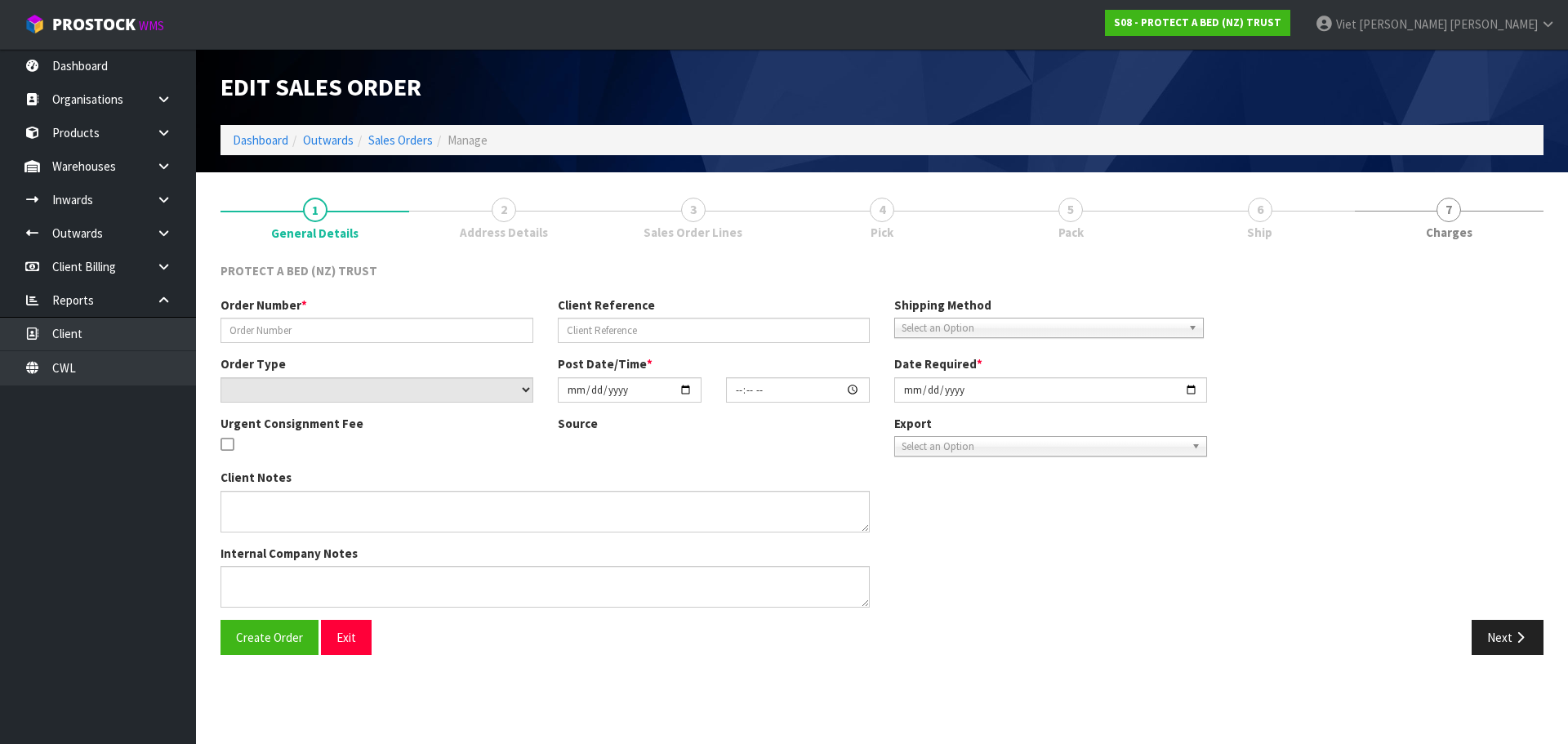
type input "374840"
select select "number:0"
type input "2025-04-09"
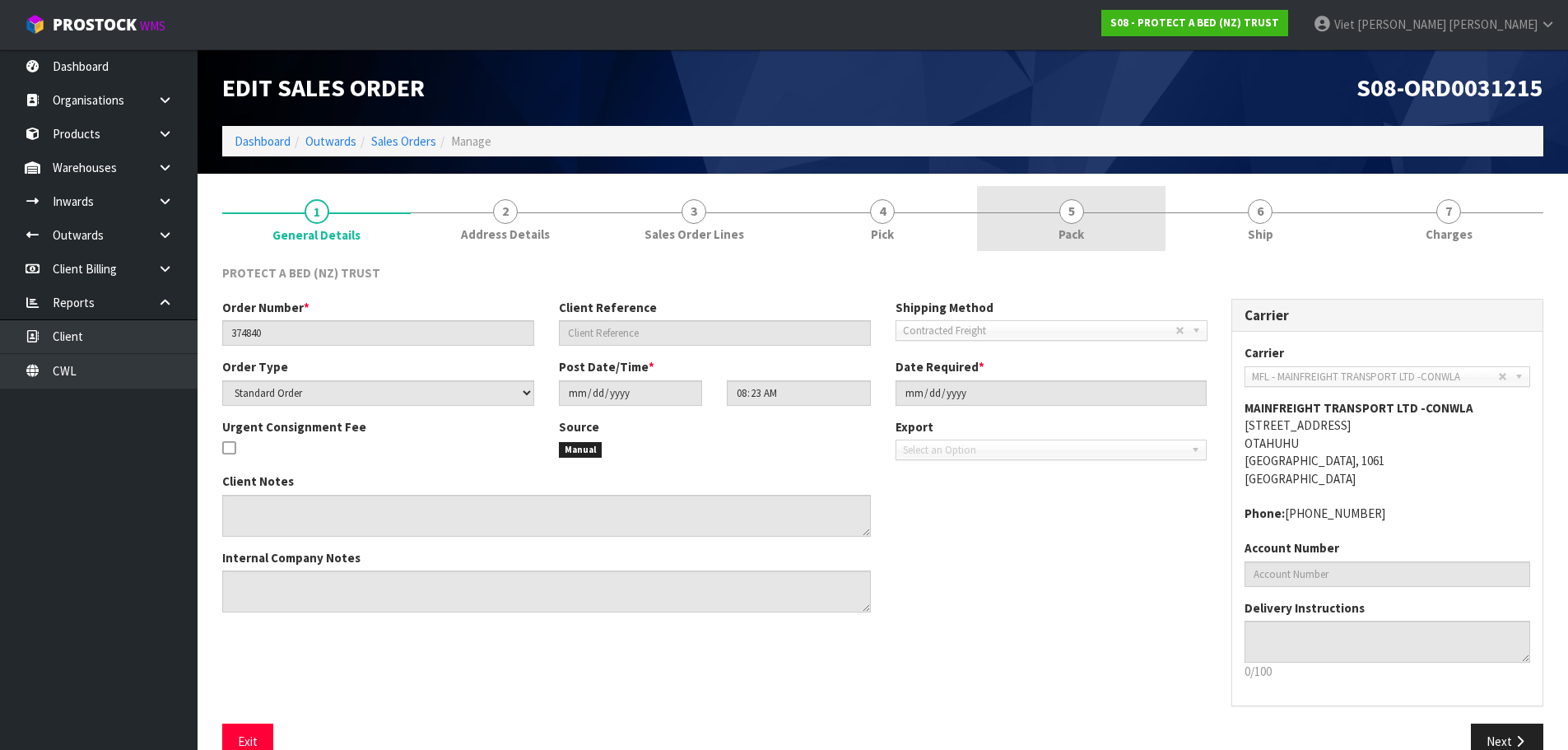
click at [1106, 235] on link "5 Pack" at bounding box center [1072, 219] width 189 height 65
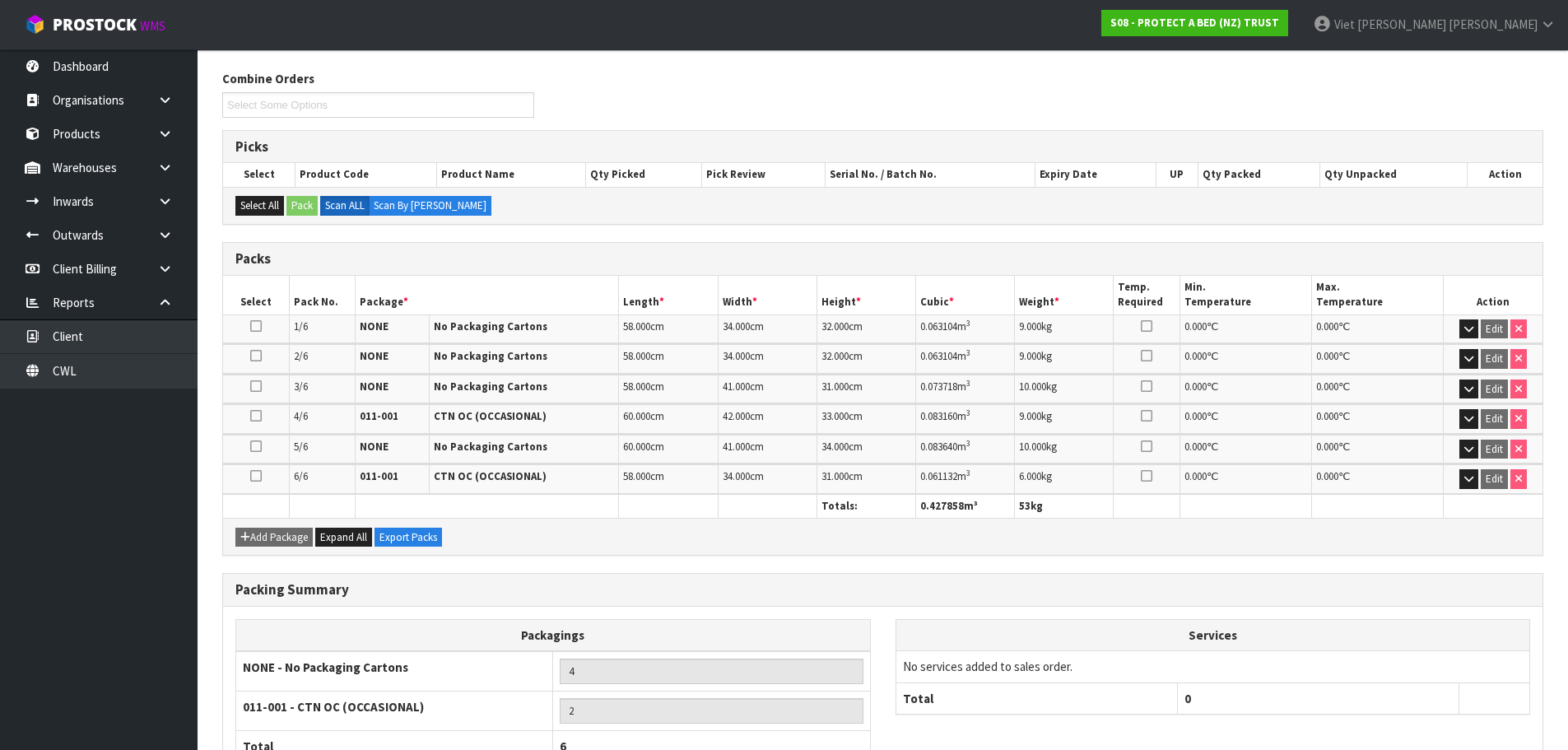
scroll to position [316, 0]
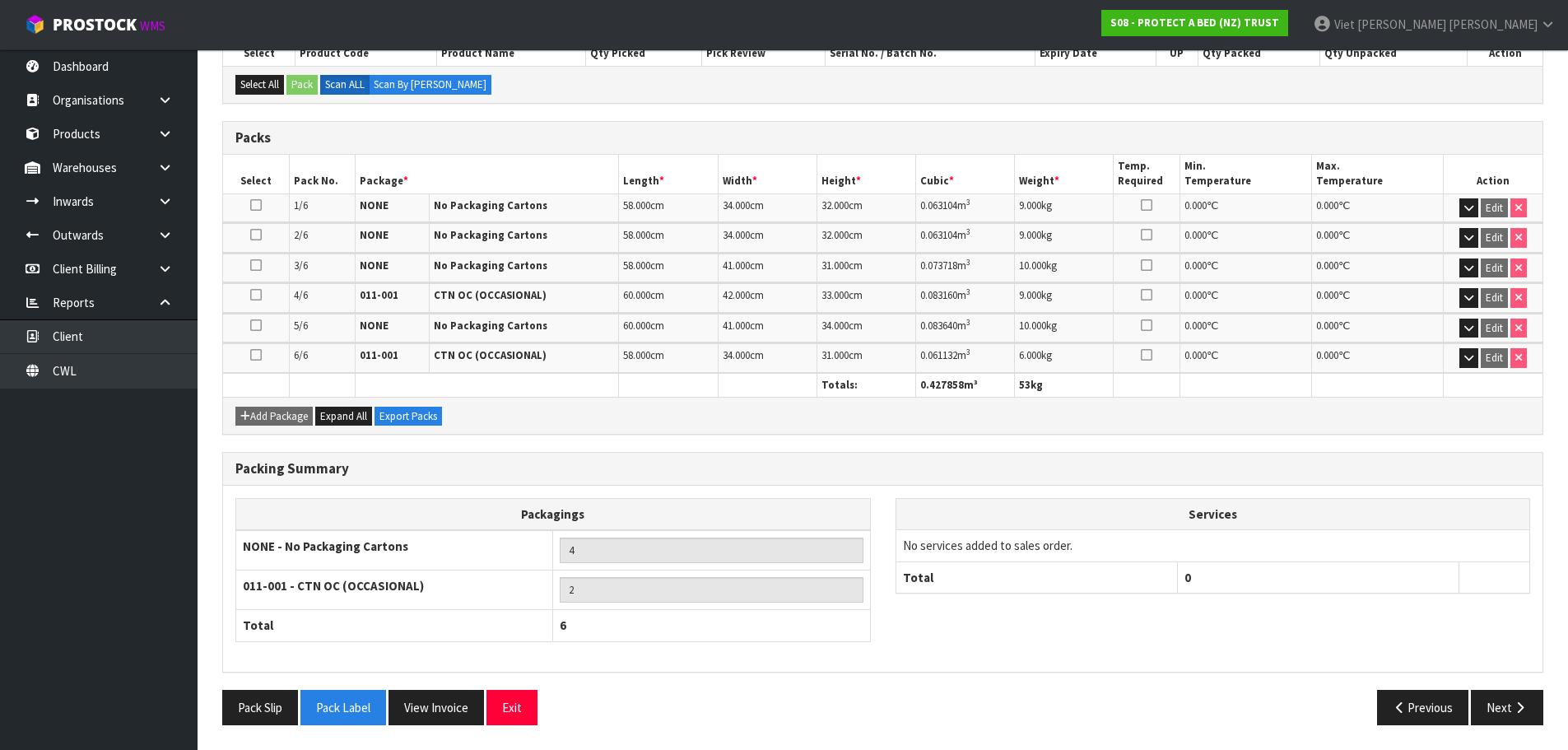
click at [1471, 222] on td "# Code Name Serial No. / Batch No. Expiry Date Qty Packed DG Class Min. Tempera…" at bounding box center [882, 223] width 1319 height 2
click at [1469, 214] on button "button" at bounding box center [1469, 208] width 19 height 20
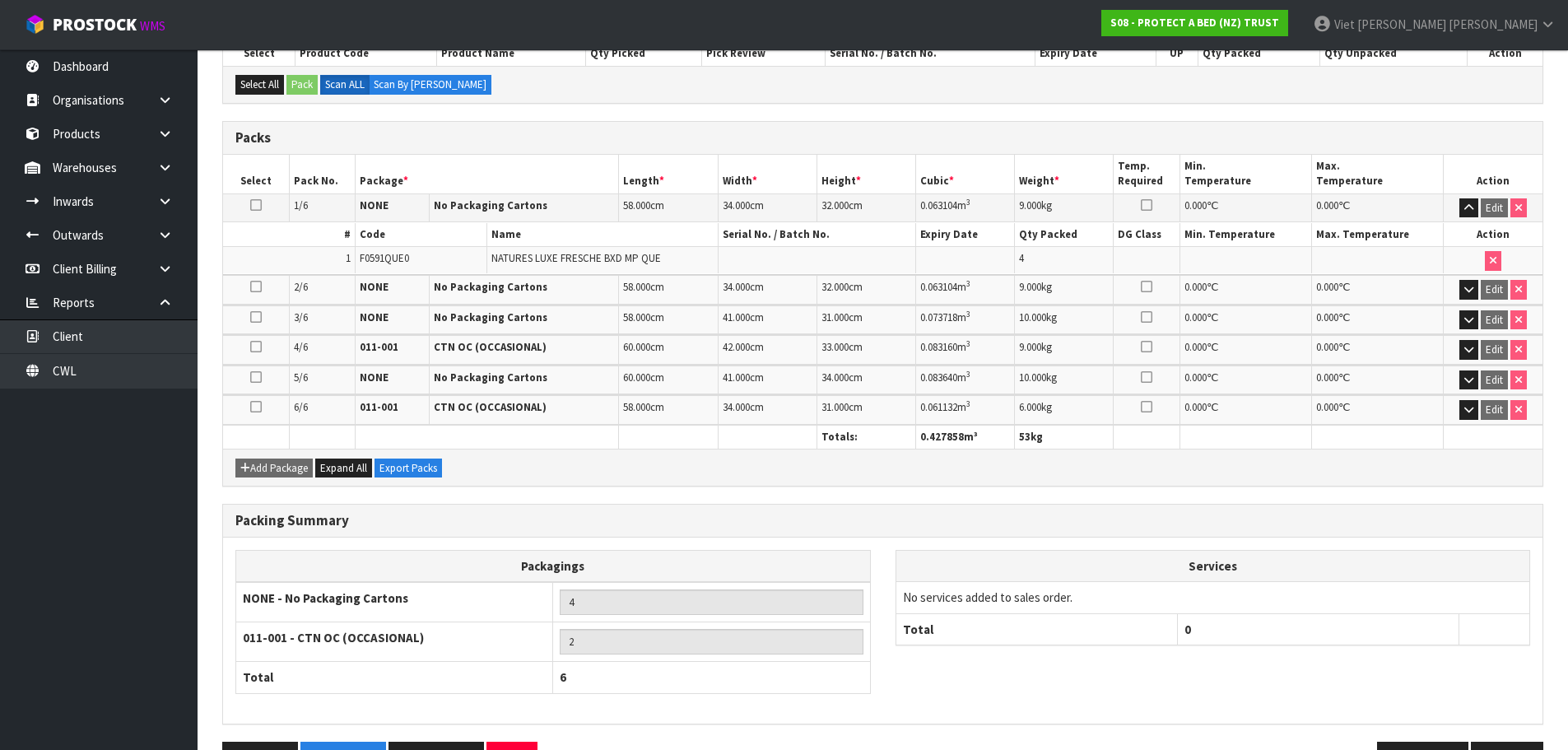
click at [1458, 297] on td "Edit" at bounding box center [1493, 289] width 99 height 29
click at [1458, 292] on td "Edit" at bounding box center [1493, 290] width 99 height 29
click at [1460, 290] on button "button" at bounding box center [1469, 291] width 19 height 20
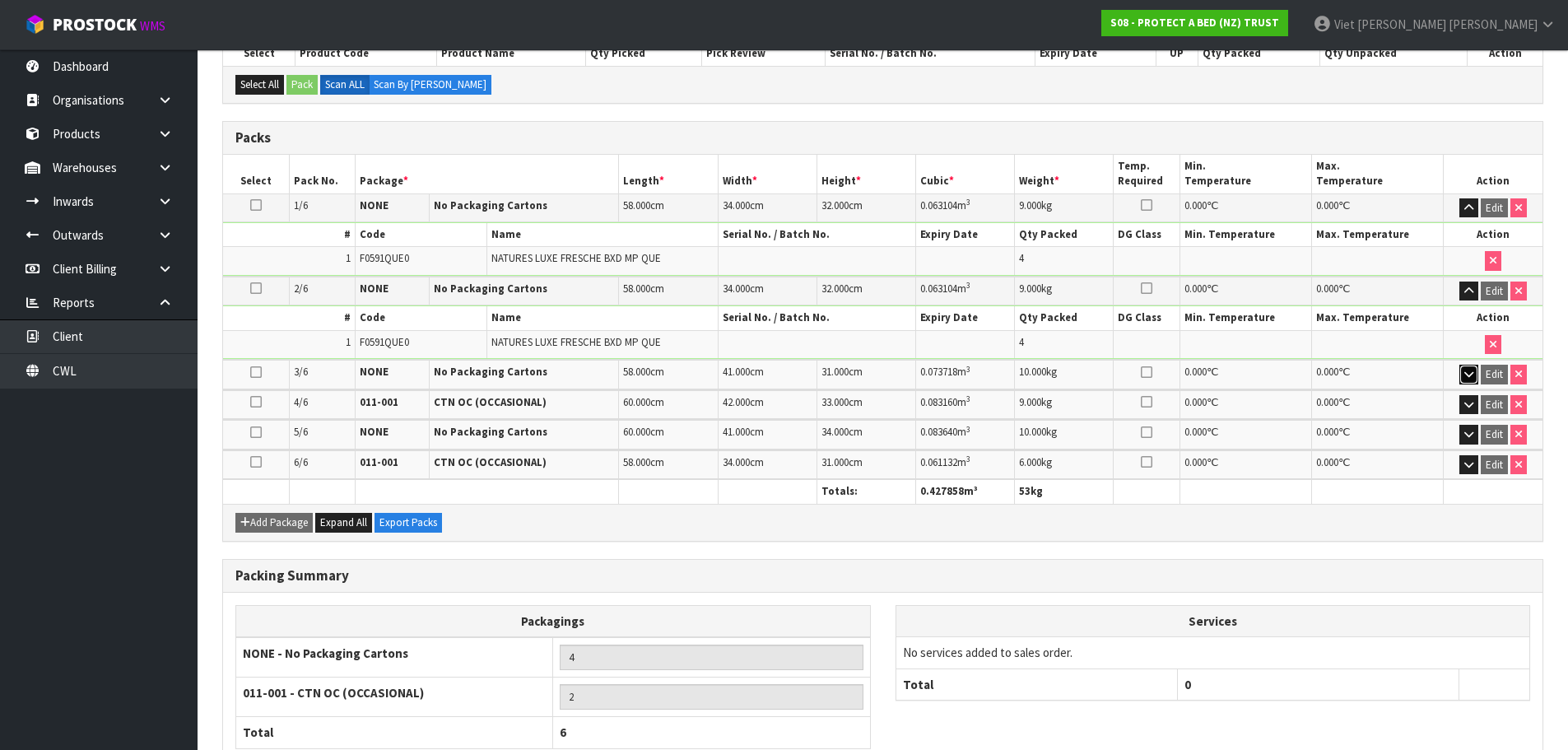
click at [1477, 384] on button "button" at bounding box center [1469, 374] width 19 height 20
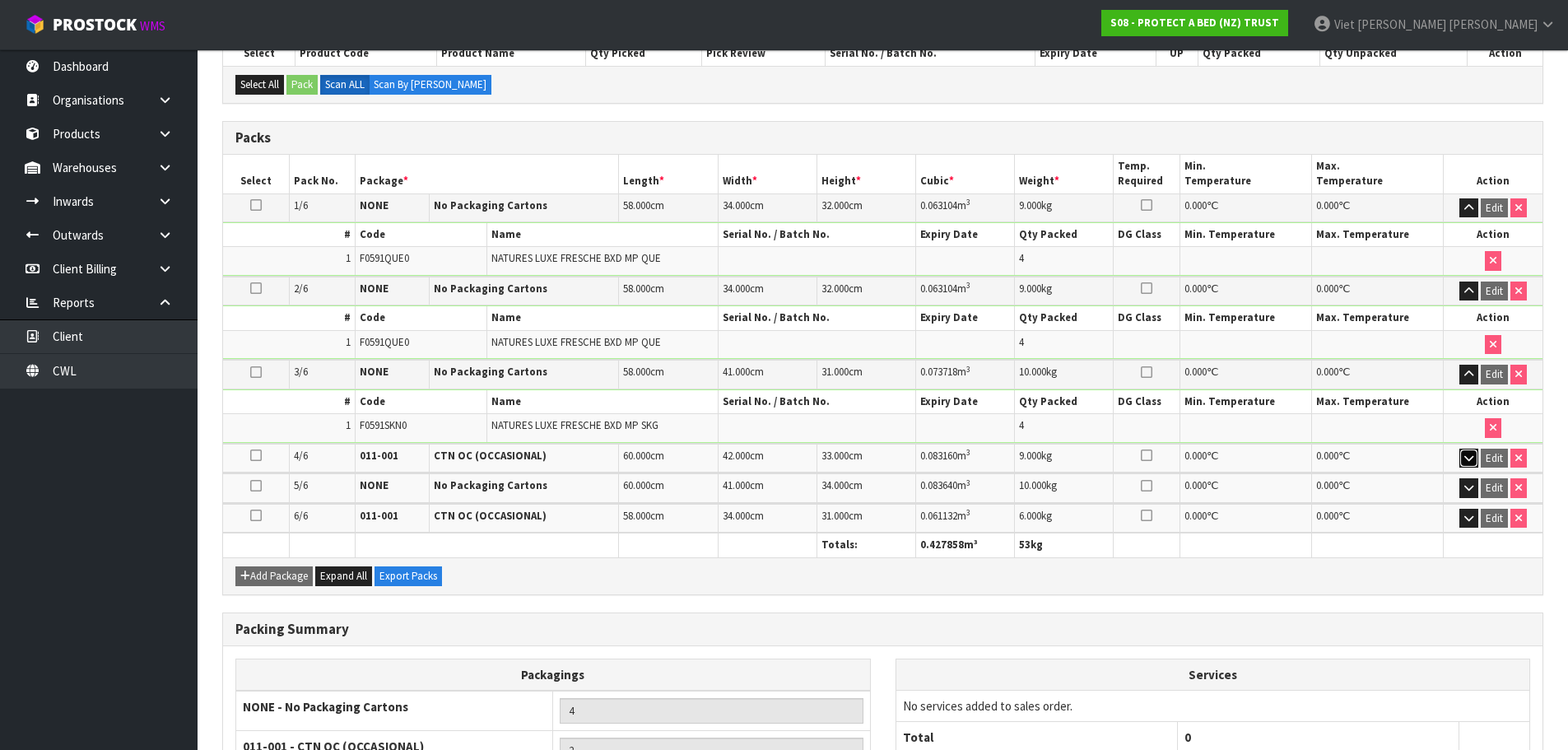
click at [1476, 448] on button "button" at bounding box center [1469, 458] width 19 height 20
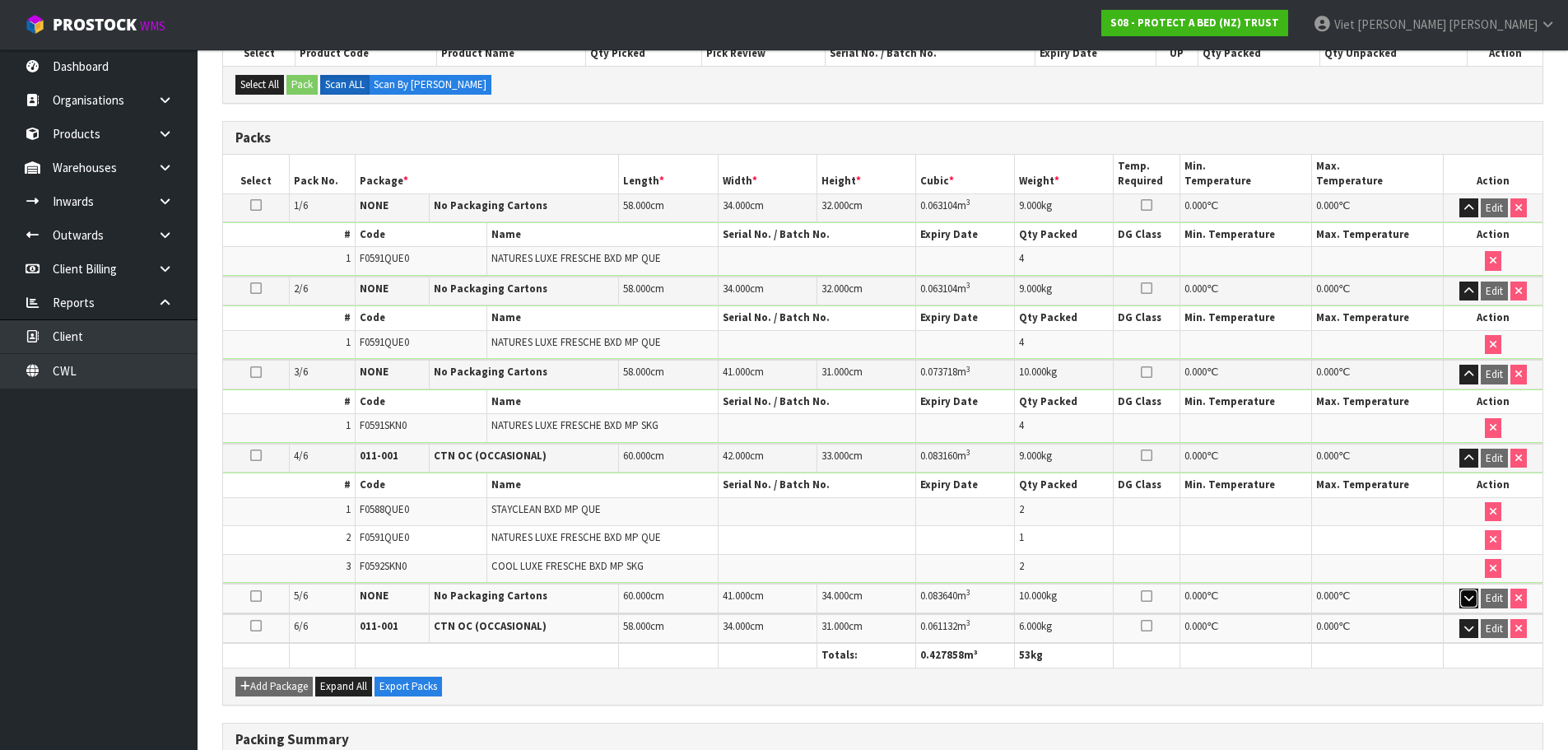
click at [1465, 589] on button "button" at bounding box center [1469, 598] width 19 height 20
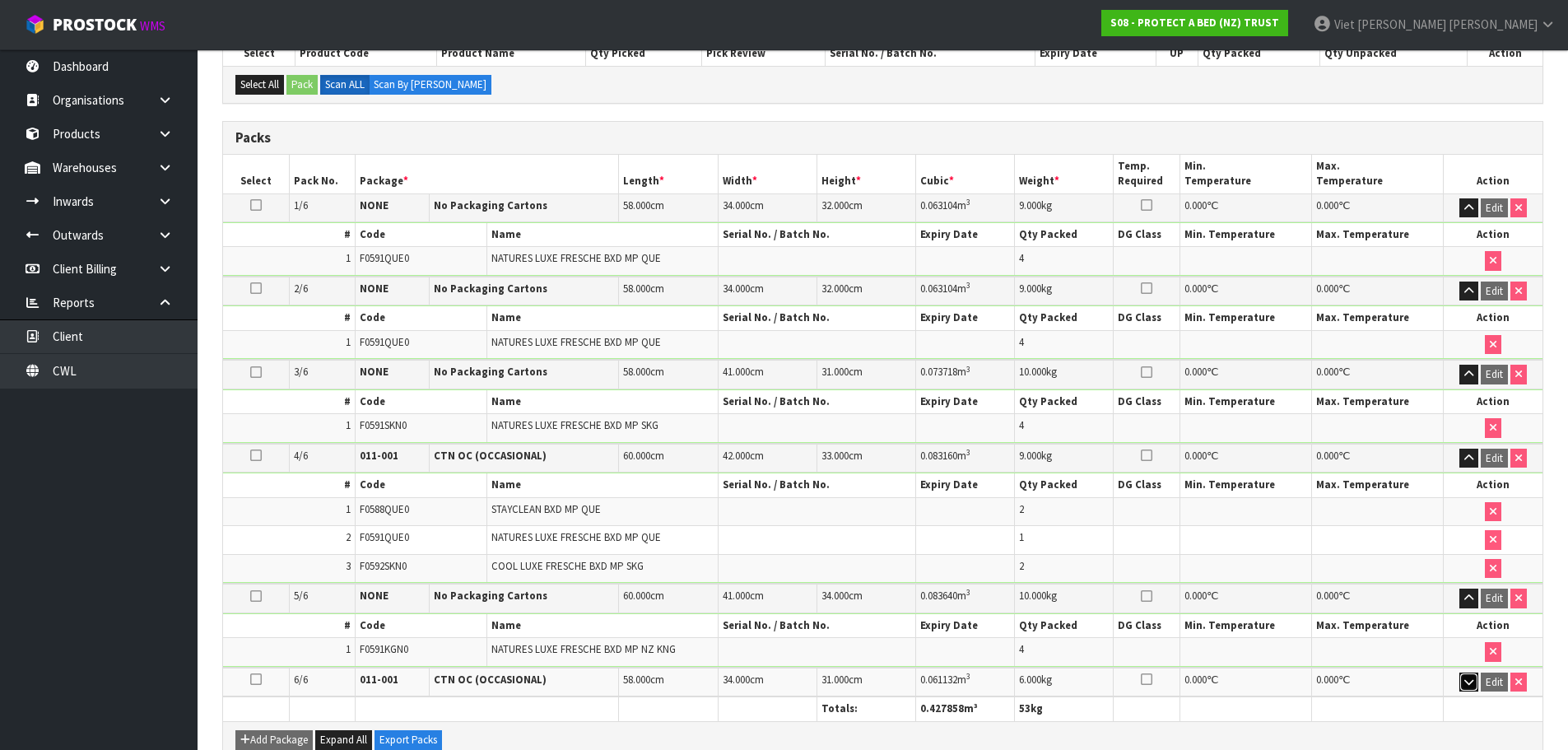
click at [1467, 679] on icon "button" at bounding box center [1468, 682] width 9 height 10
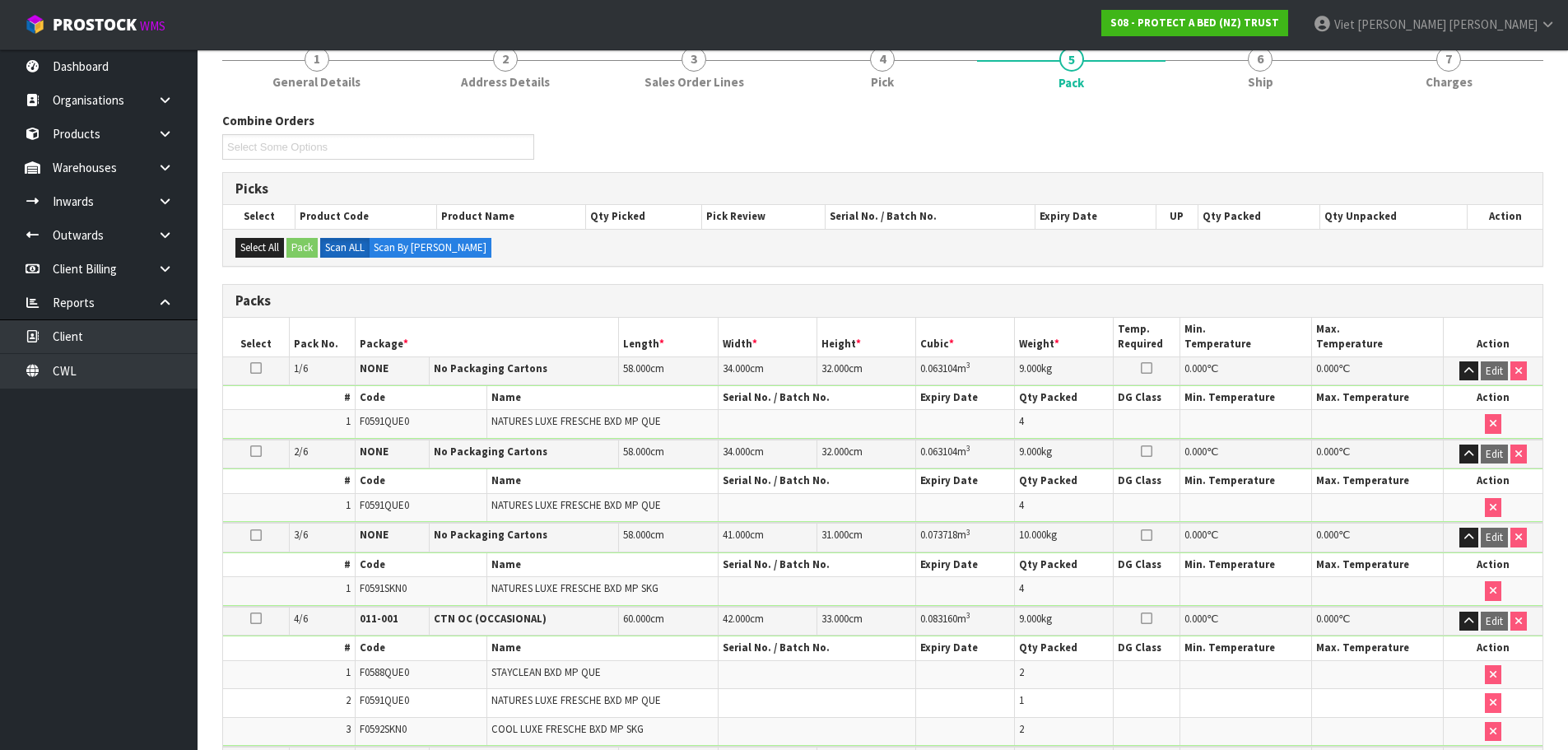
scroll to position [150, 0]
click at [531, 421] on span "NATURES LUXE FRESCHE BXD MP QUE" at bounding box center [576, 423] width 170 height 14
click at [734, 418] on td at bounding box center [816, 426] width 198 height 28
click at [393, 421] on span "F0591QUE0" at bounding box center [384, 423] width 49 height 14
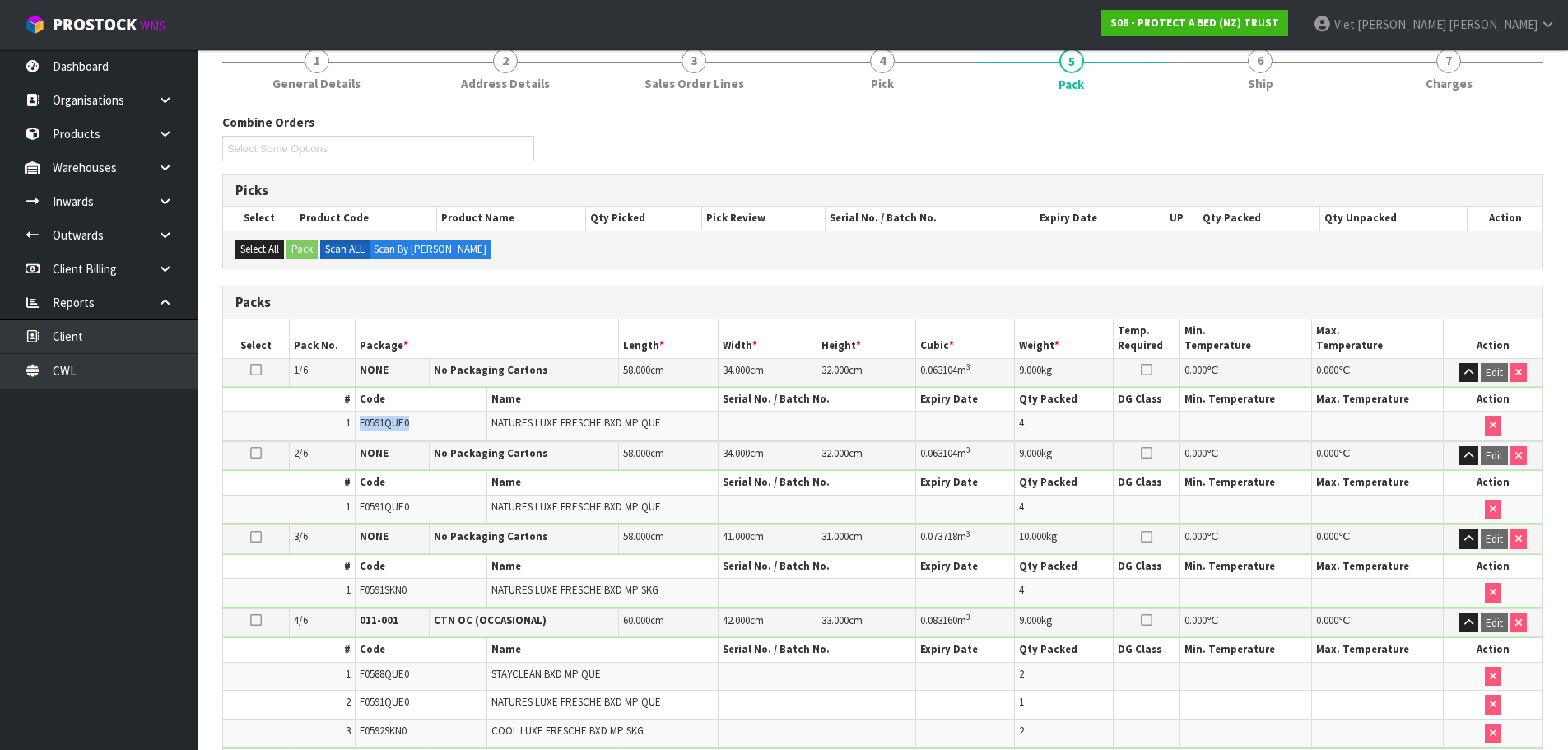
click at [393, 421] on span "F0591QUE0" at bounding box center [384, 423] width 49 height 14
click at [1469, 367] on icon "button" at bounding box center [1468, 372] width 9 height 10
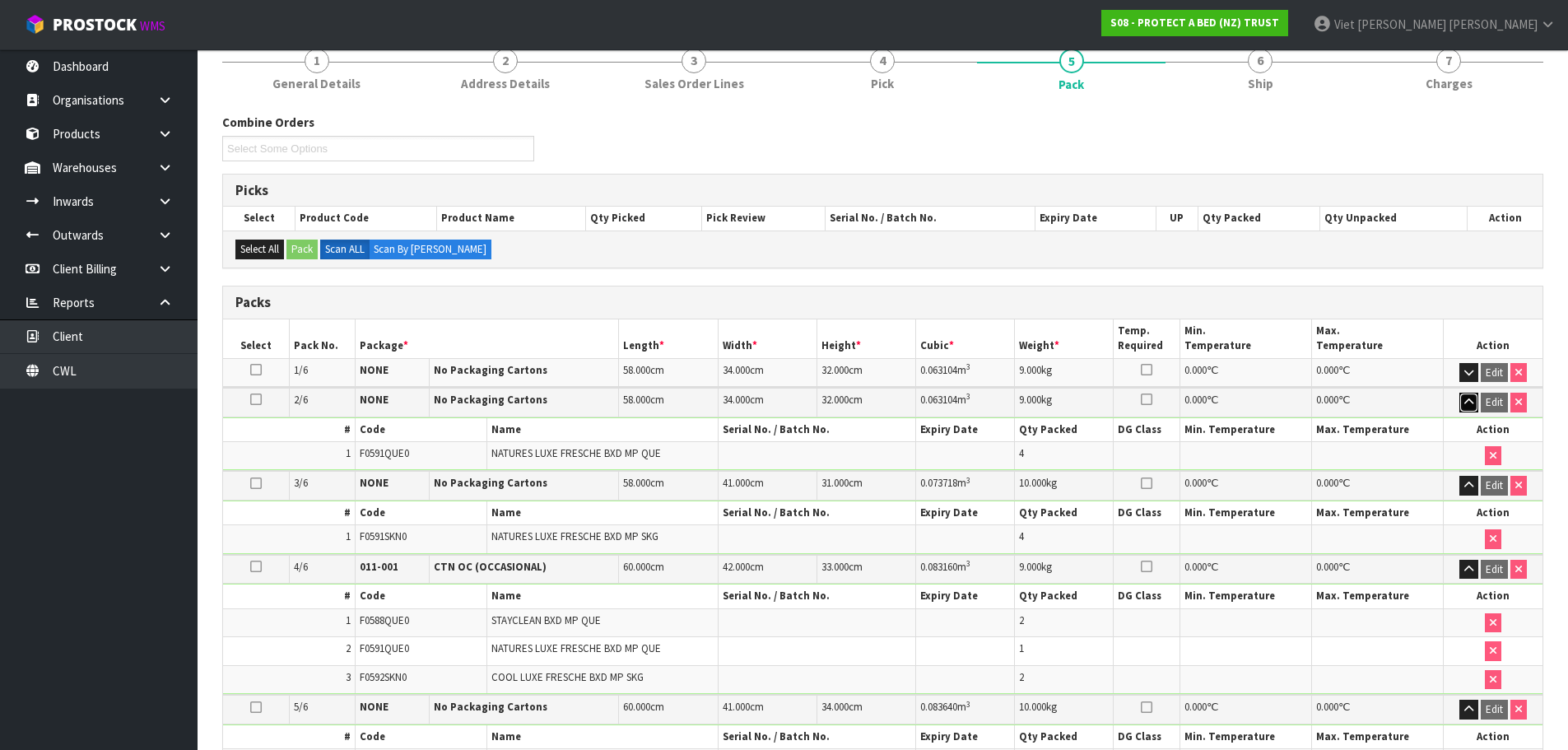
click at [1474, 406] on button "button" at bounding box center [1469, 402] width 19 height 20
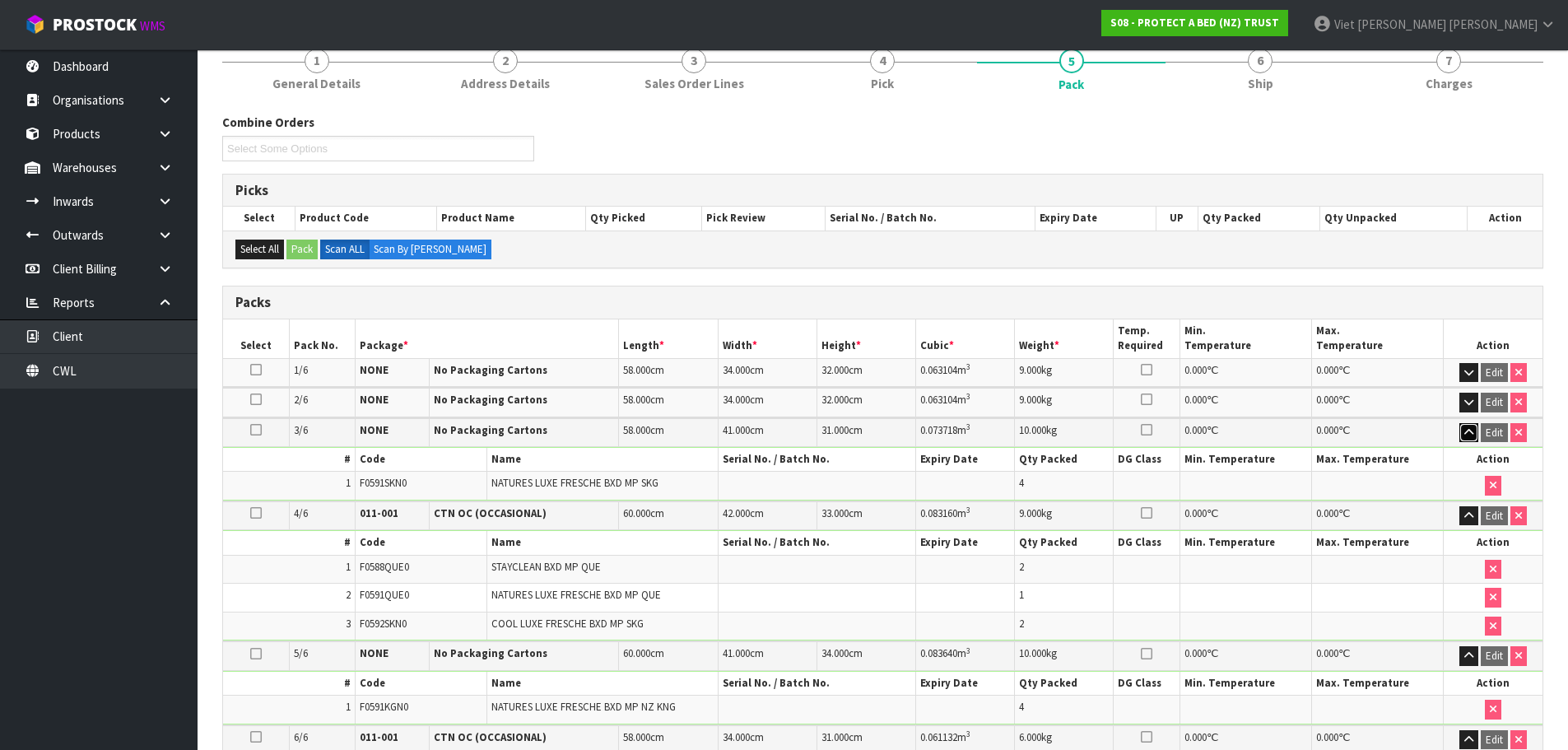
click at [1476, 431] on button "button" at bounding box center [1469, 433] width 19 height 20
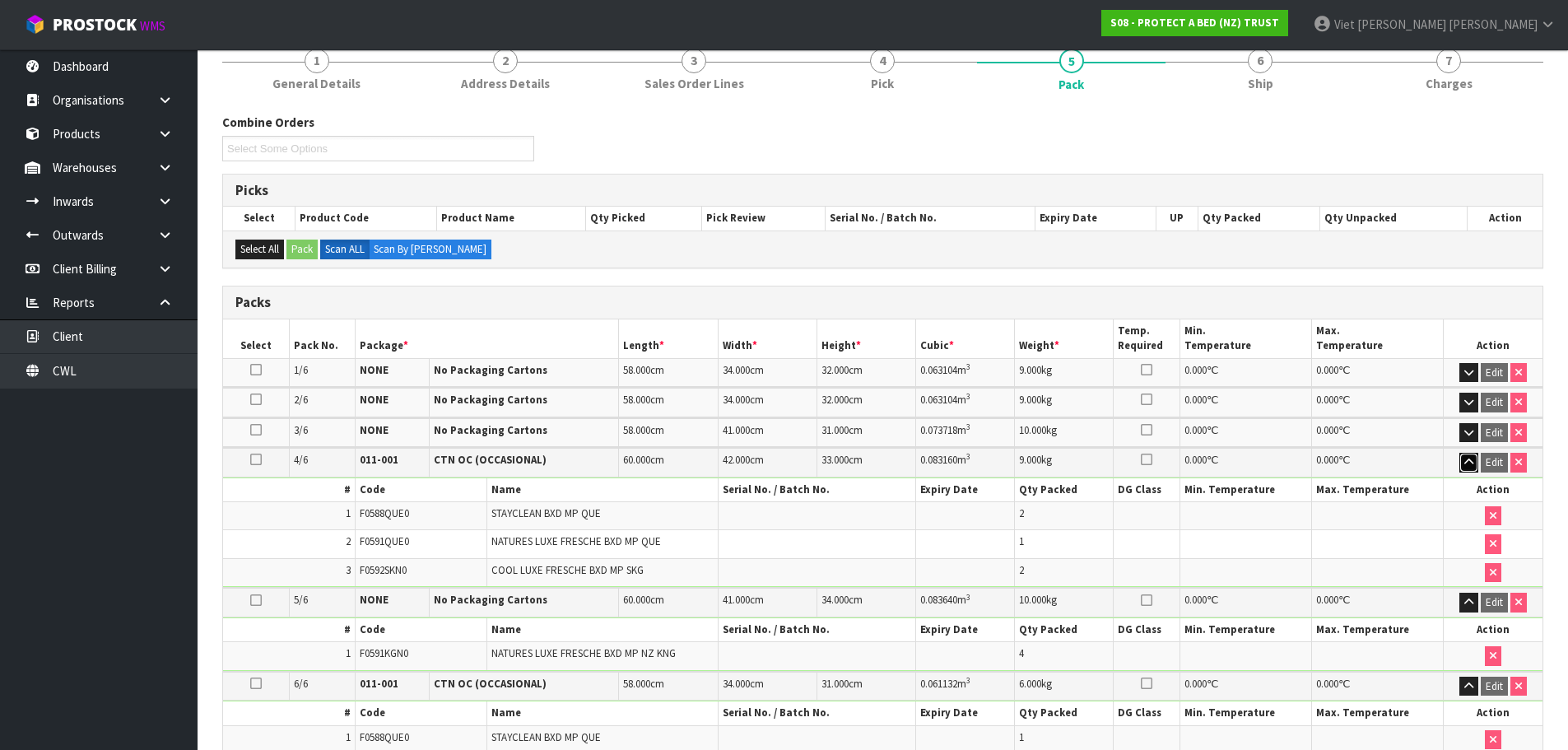
click at [1465, 456] on button "button" at bounding box center [1469, 462] width 19 height 20
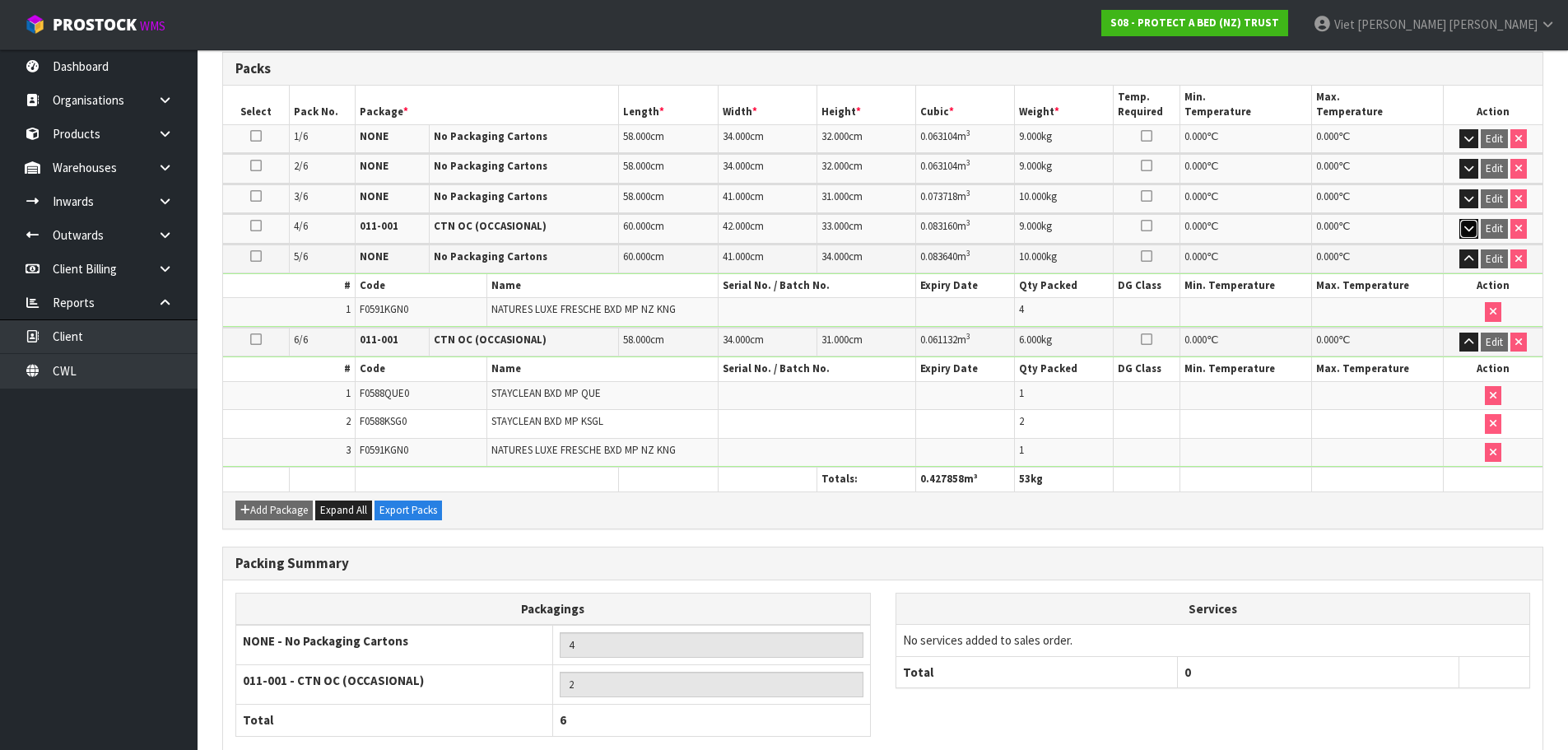
scroll to position [398, 0]
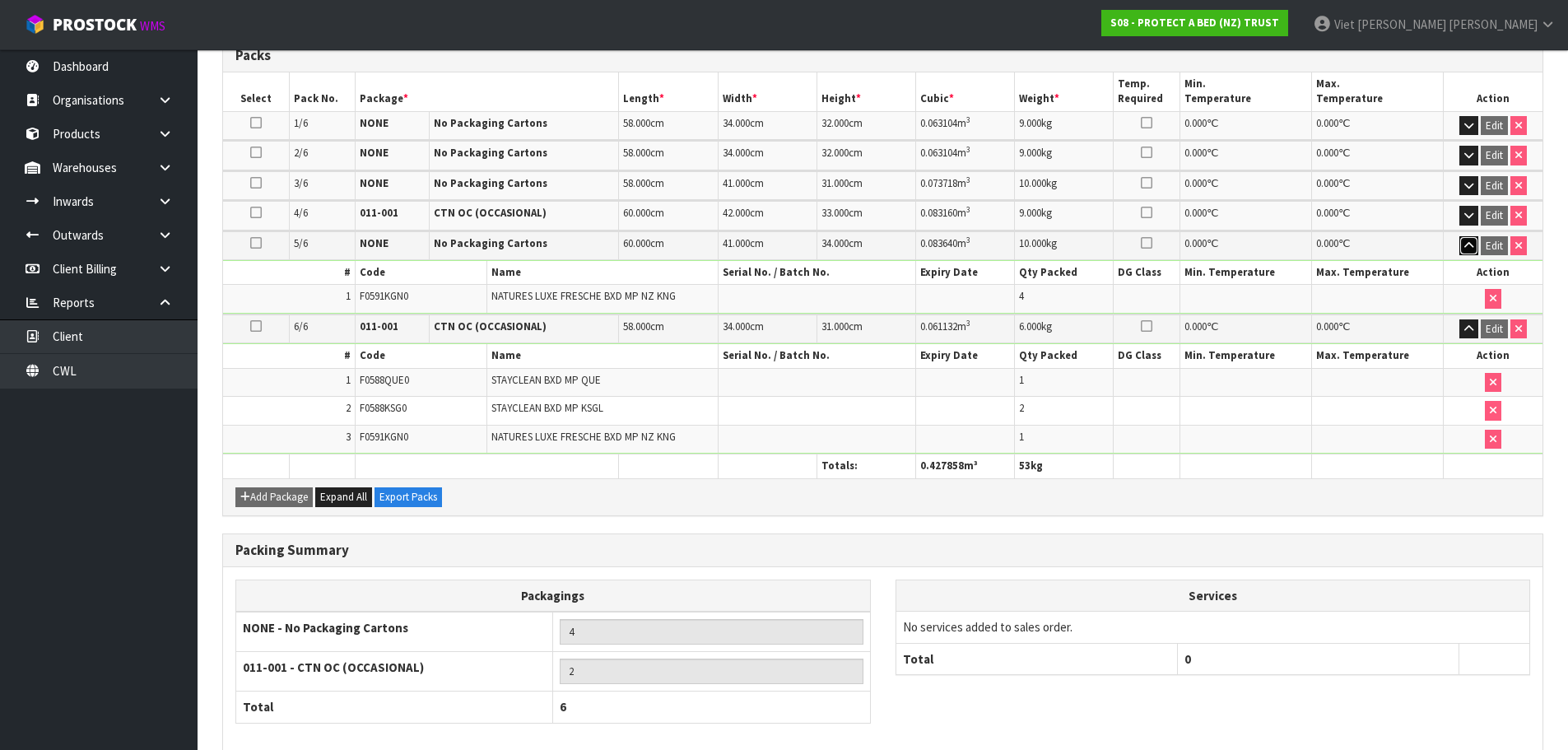
click at [1461, 248] on button "button" at bounding box center [1469, 246] width 19 height 20
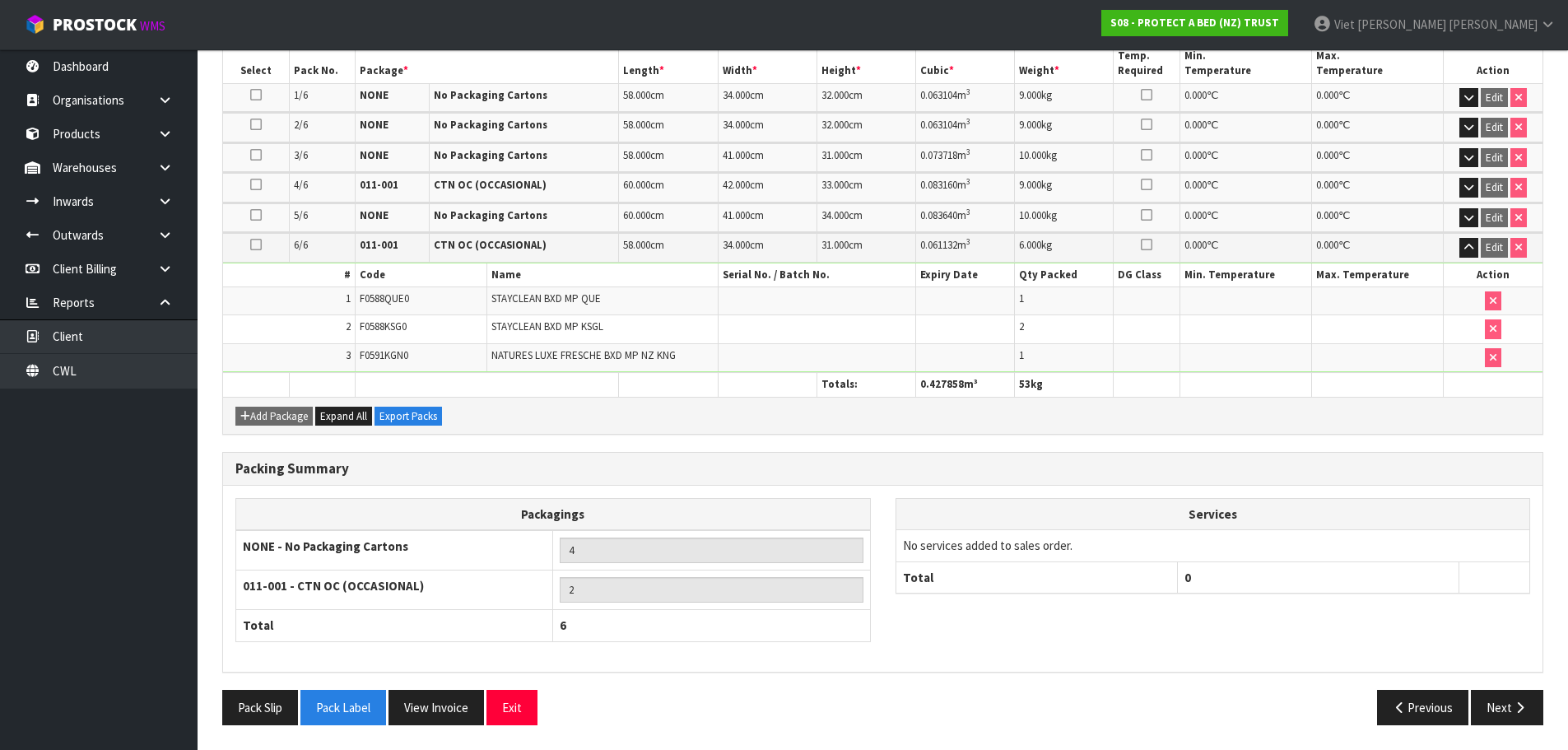
scroll to position [0, 0]
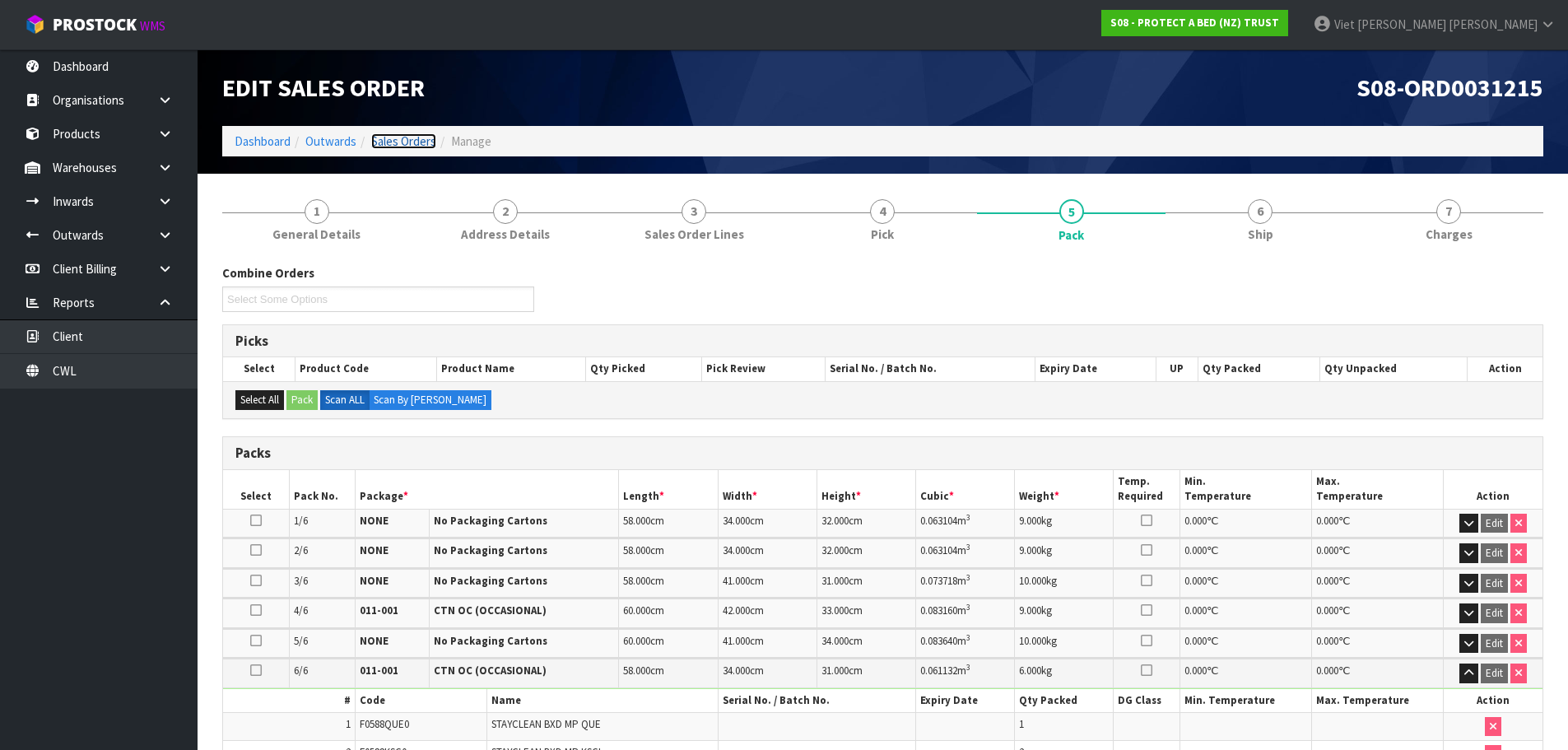
click at [416, 135] on link "Sales Orders" at bounding box center [404, 142] width 65 height 16
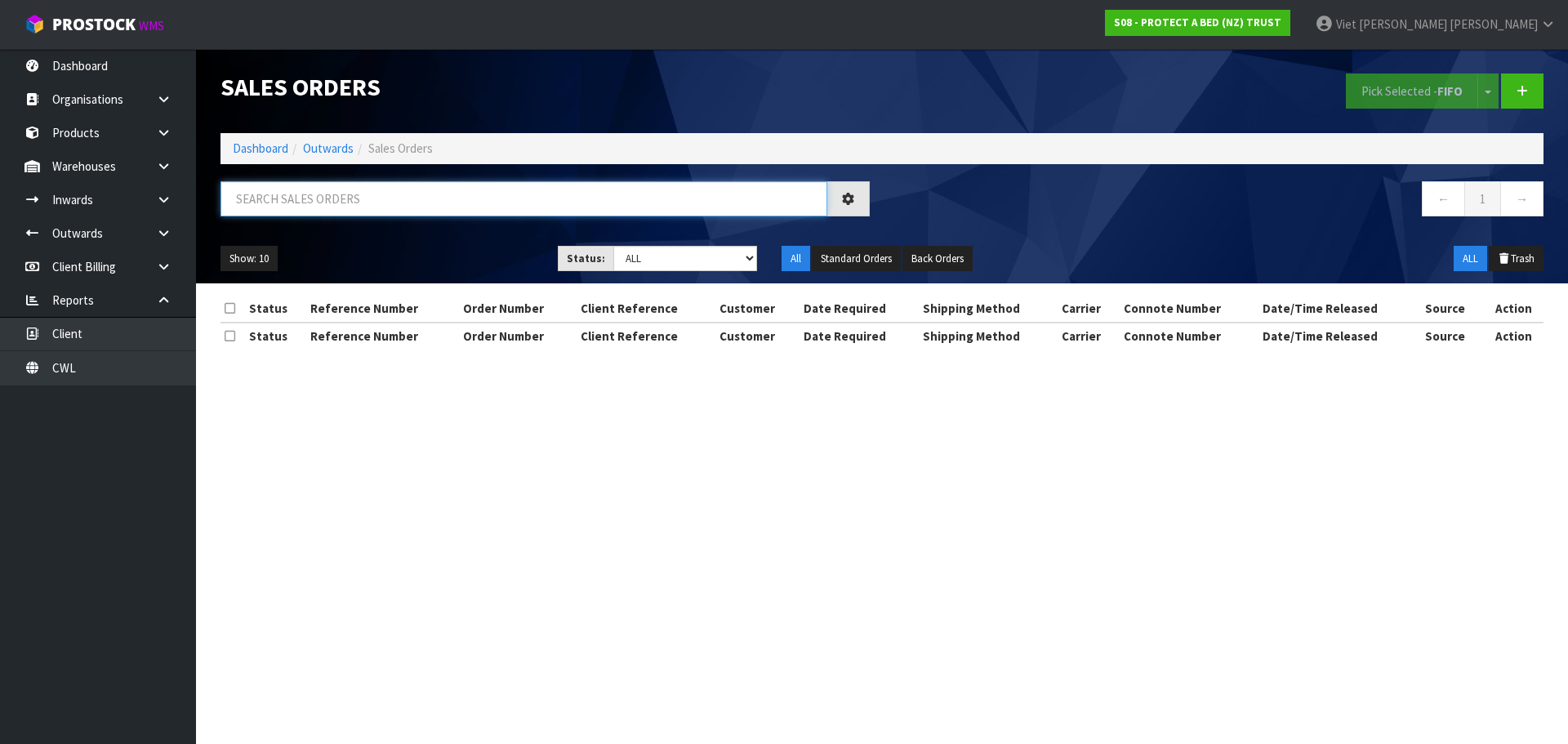
click at [345, 205] on input "text" at bounding box center [524, 199] width 607 height 35
paste input "109119"
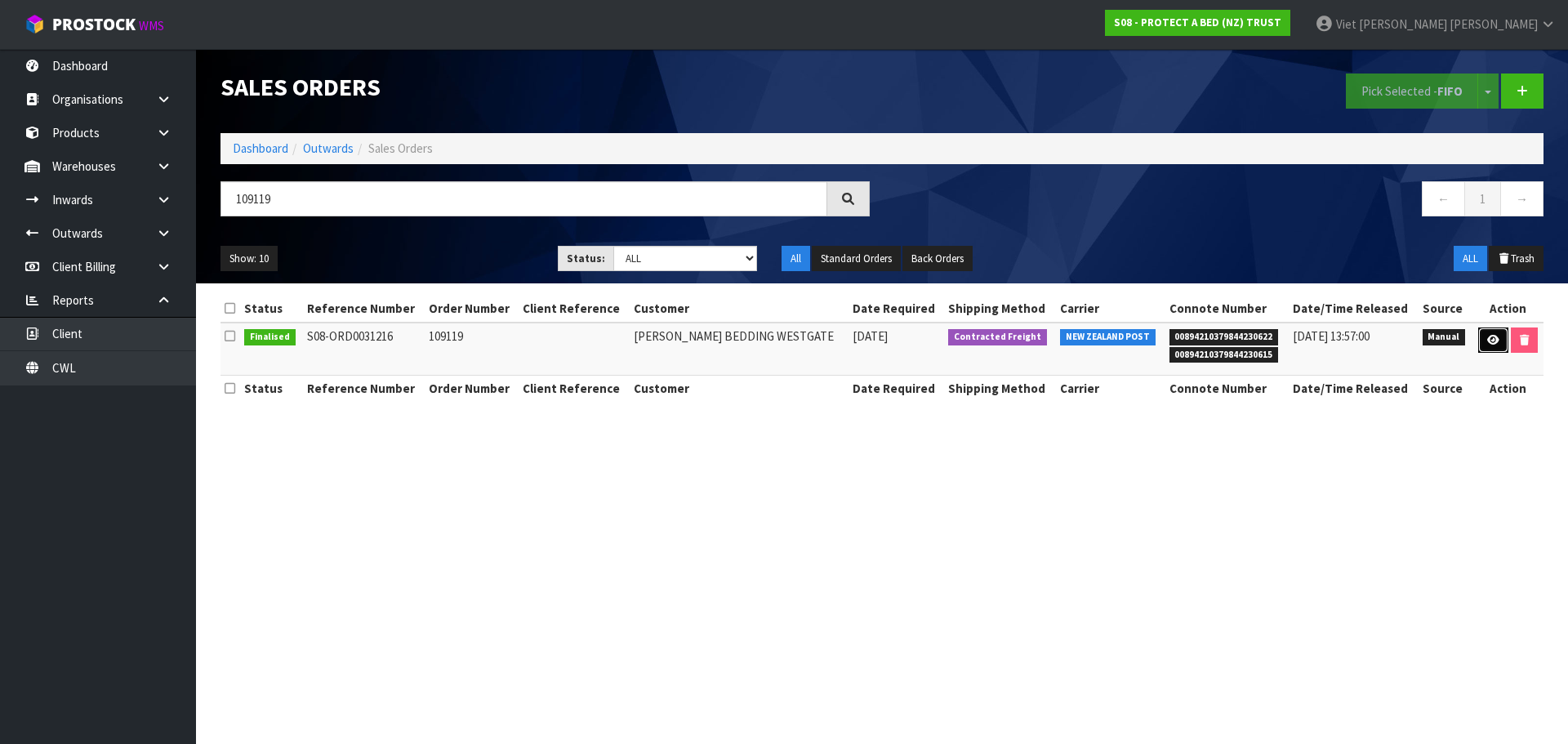
click at [1479, 333] on link at bounding box center [1493, 341] width 30 height 26
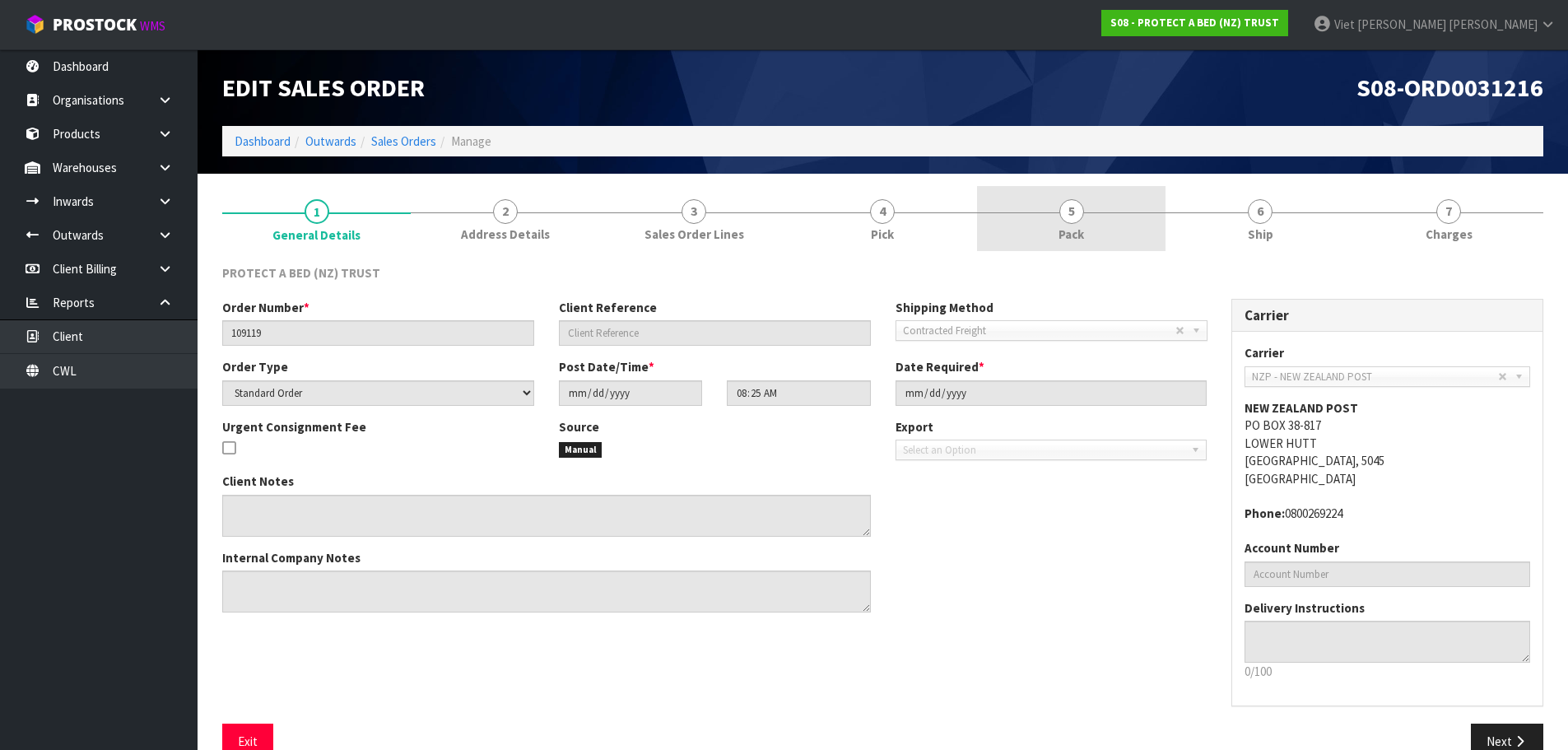
click at [1053, 198] on link "5 Pack" at bounding box center [1072, 219] width 189 height 65
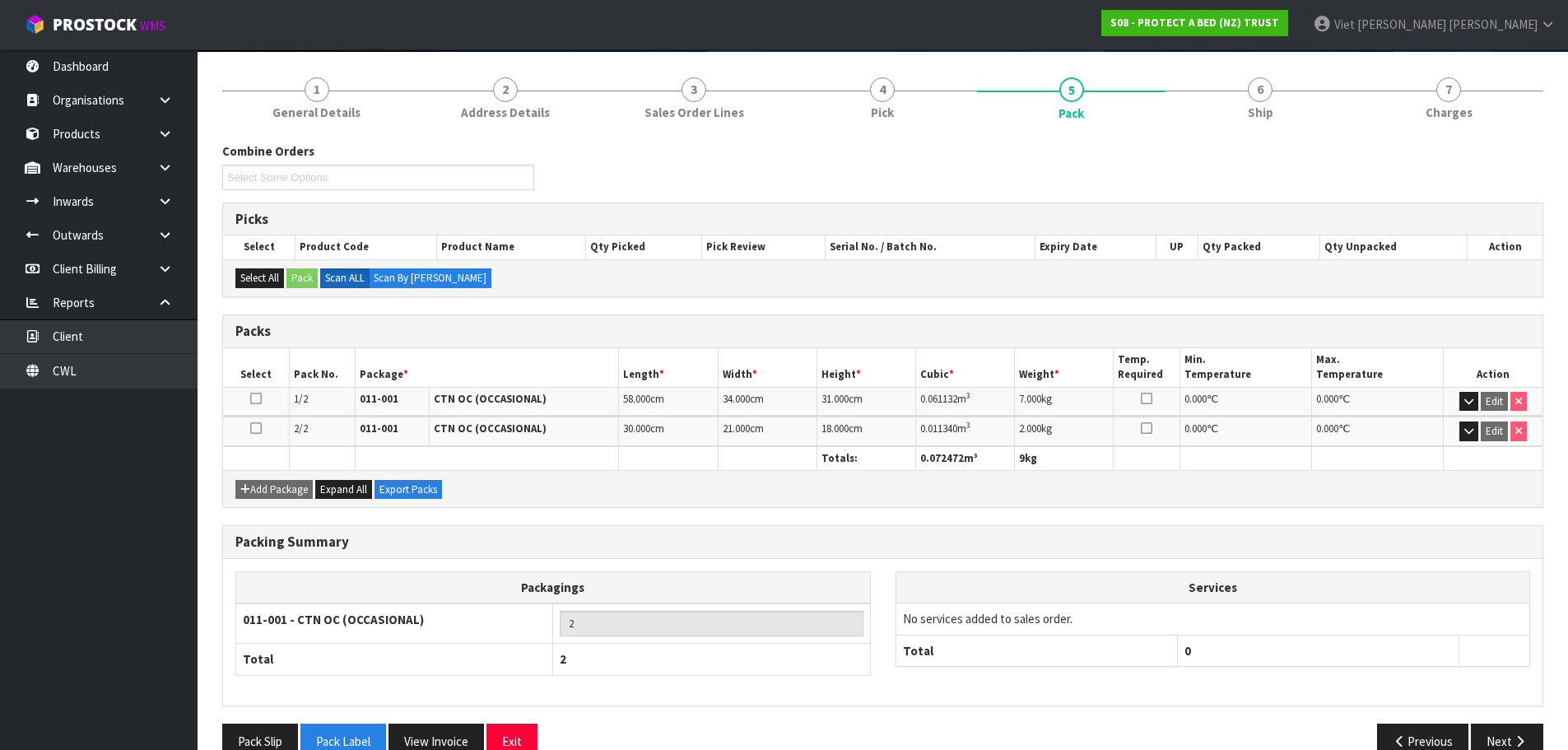
scroll to position [156, 0]
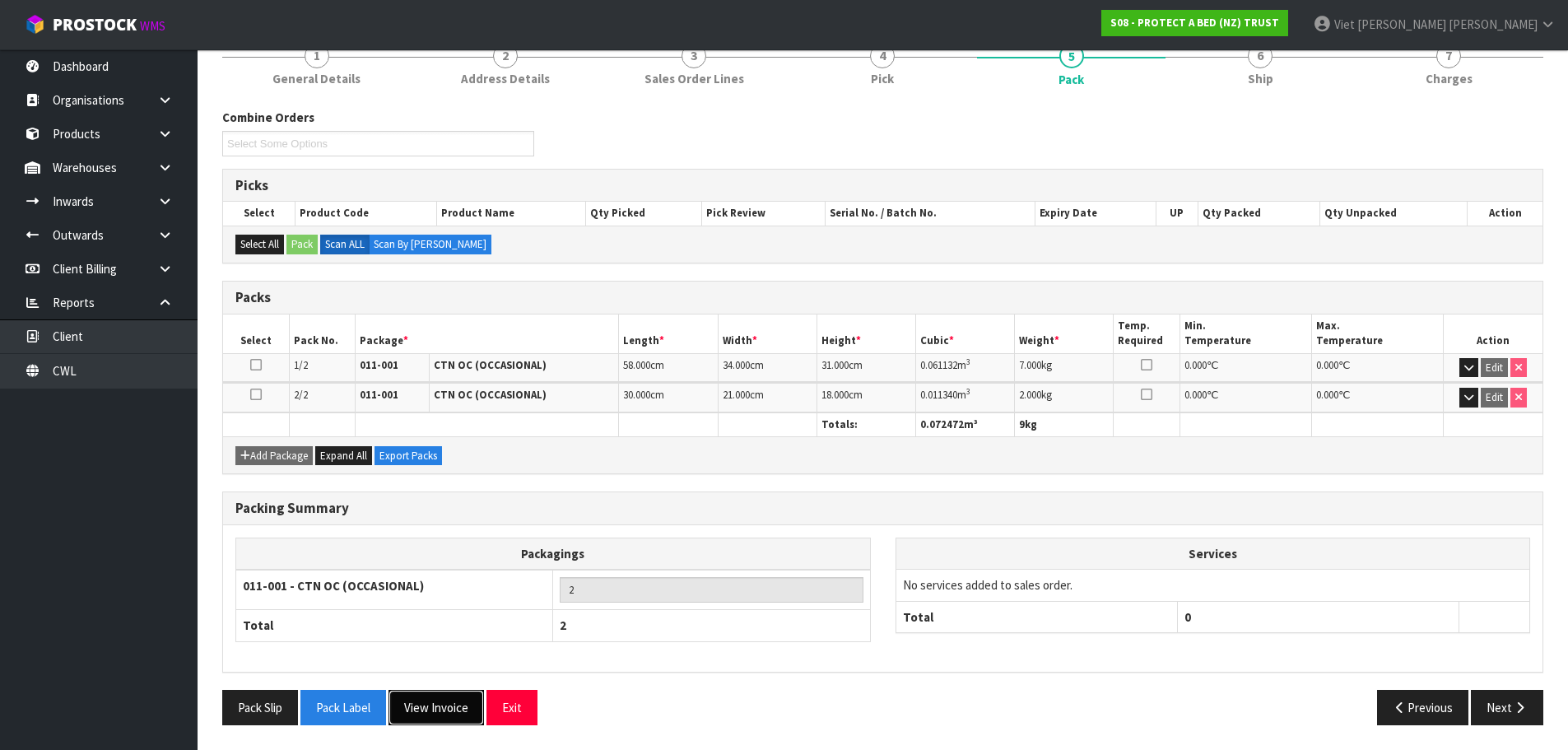
click at [419, 719] on button "View Invoice" at bounding box center [435, 707] width 95 height 35
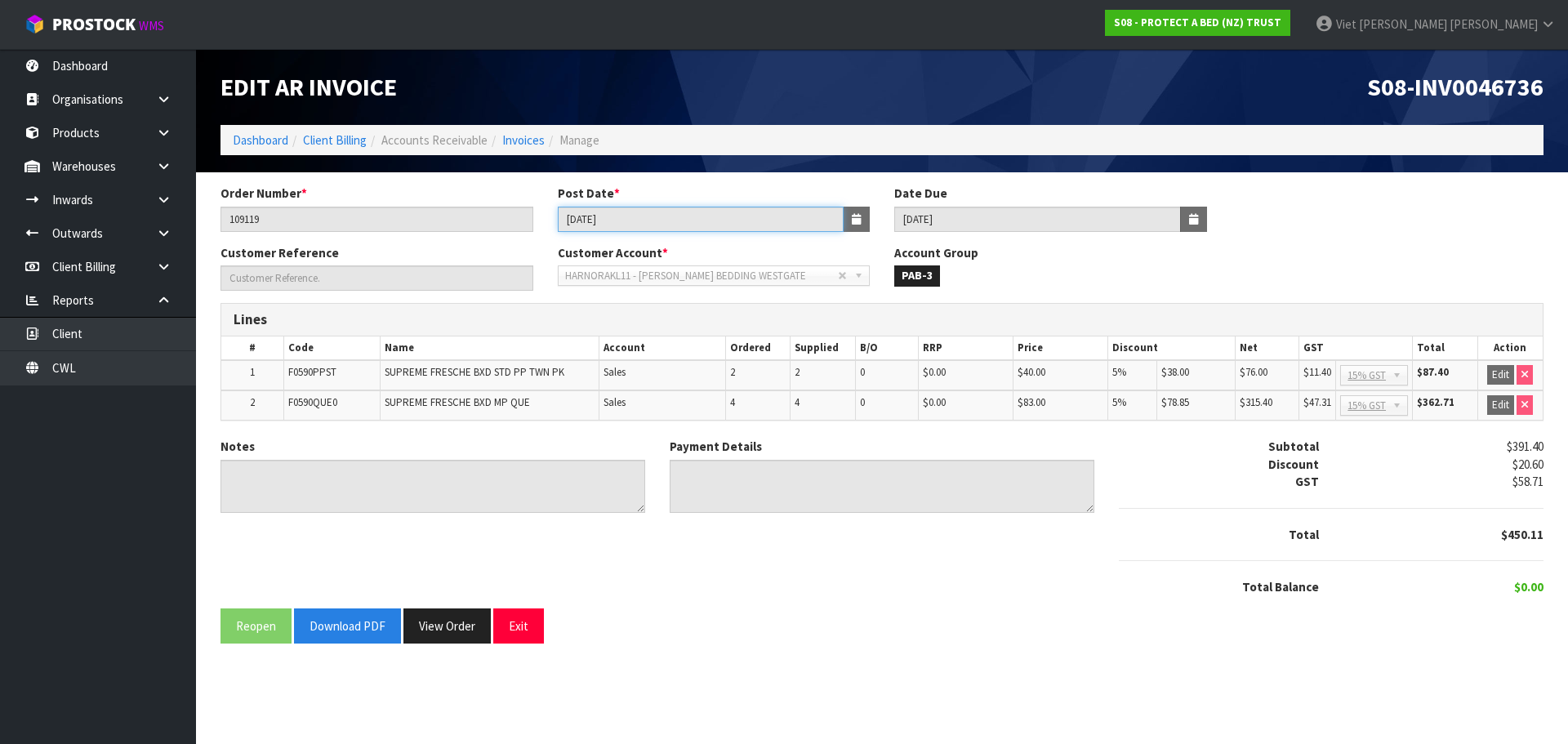
click at [722, 217] on input "11/04/2025" at bounding box center [701, 219] width 287 height 25
click at [720, 218] on input "11/04/2025" at bounding box center [701, 219] width 287 height 25
click at [718, 220] on input "11/04/2025" at bounding box center [701, 219] width 287 height 25
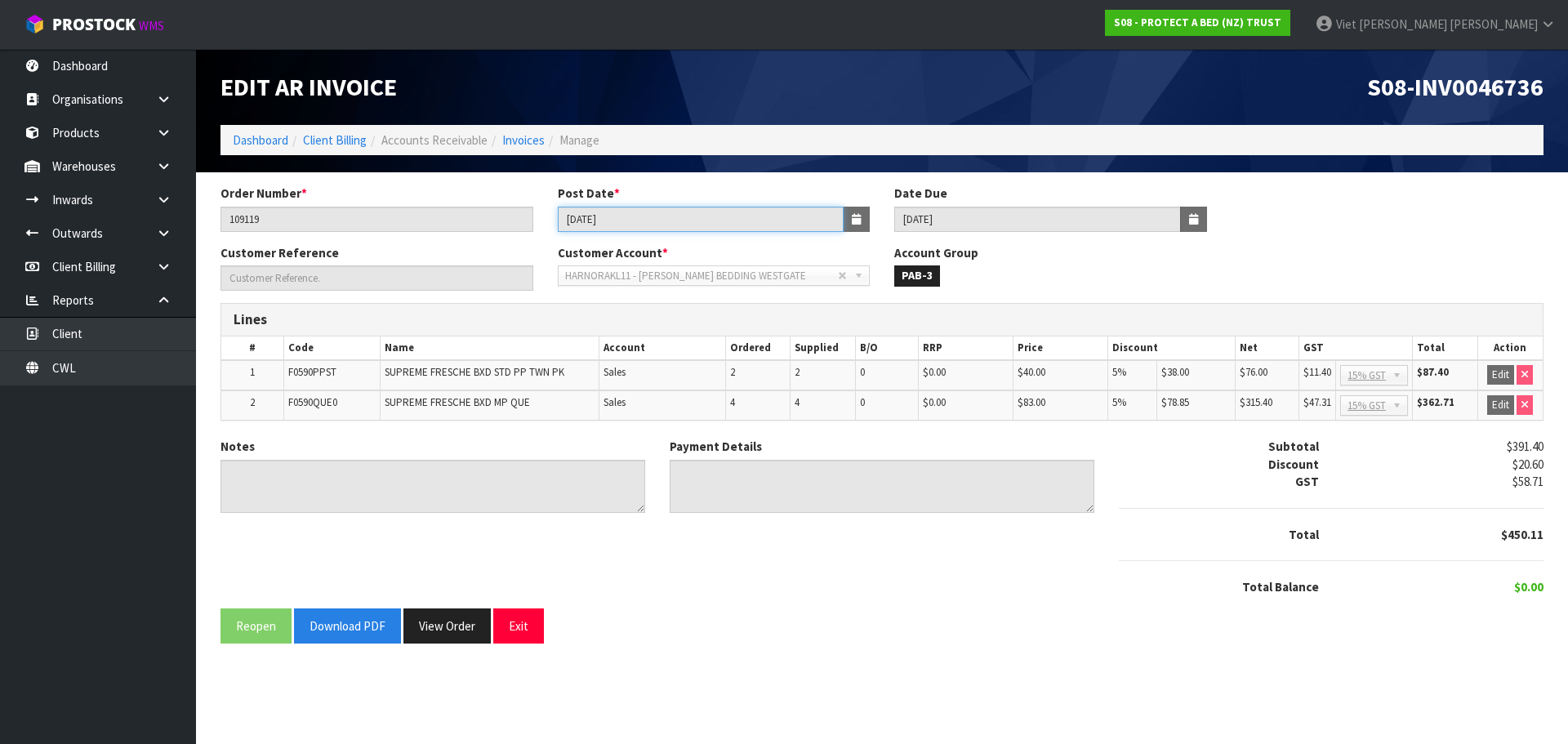
click at [718, 220] on input "11/04/2025" at bounding box center [701, 219] width 287 height 25
click at [1476, 94] on span "S08-INV0046736" at bounding box center [1454, 87] width 176 height 31
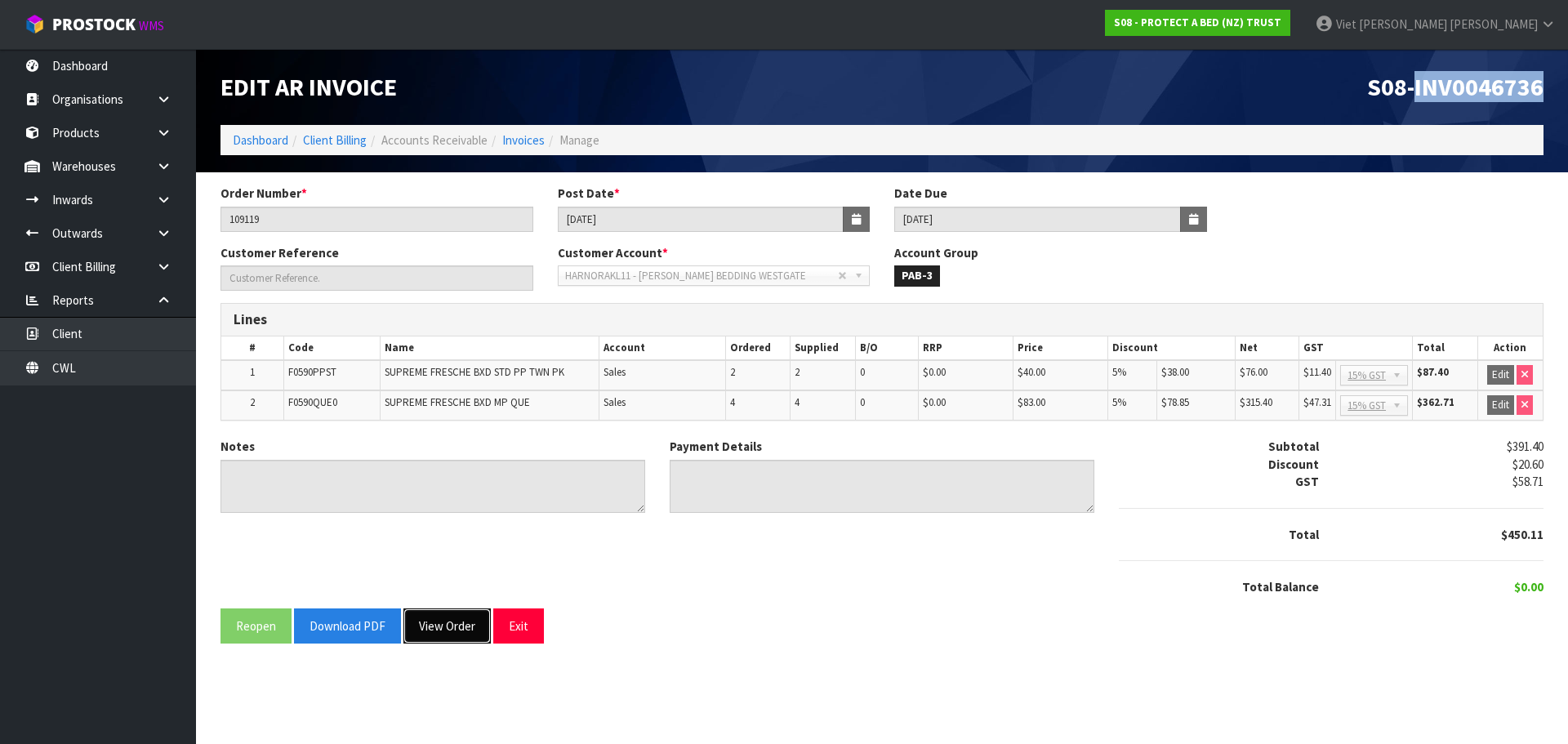
click at [470, 625] on button "View Order" at bounding box center [447, 626] width 88 height 35
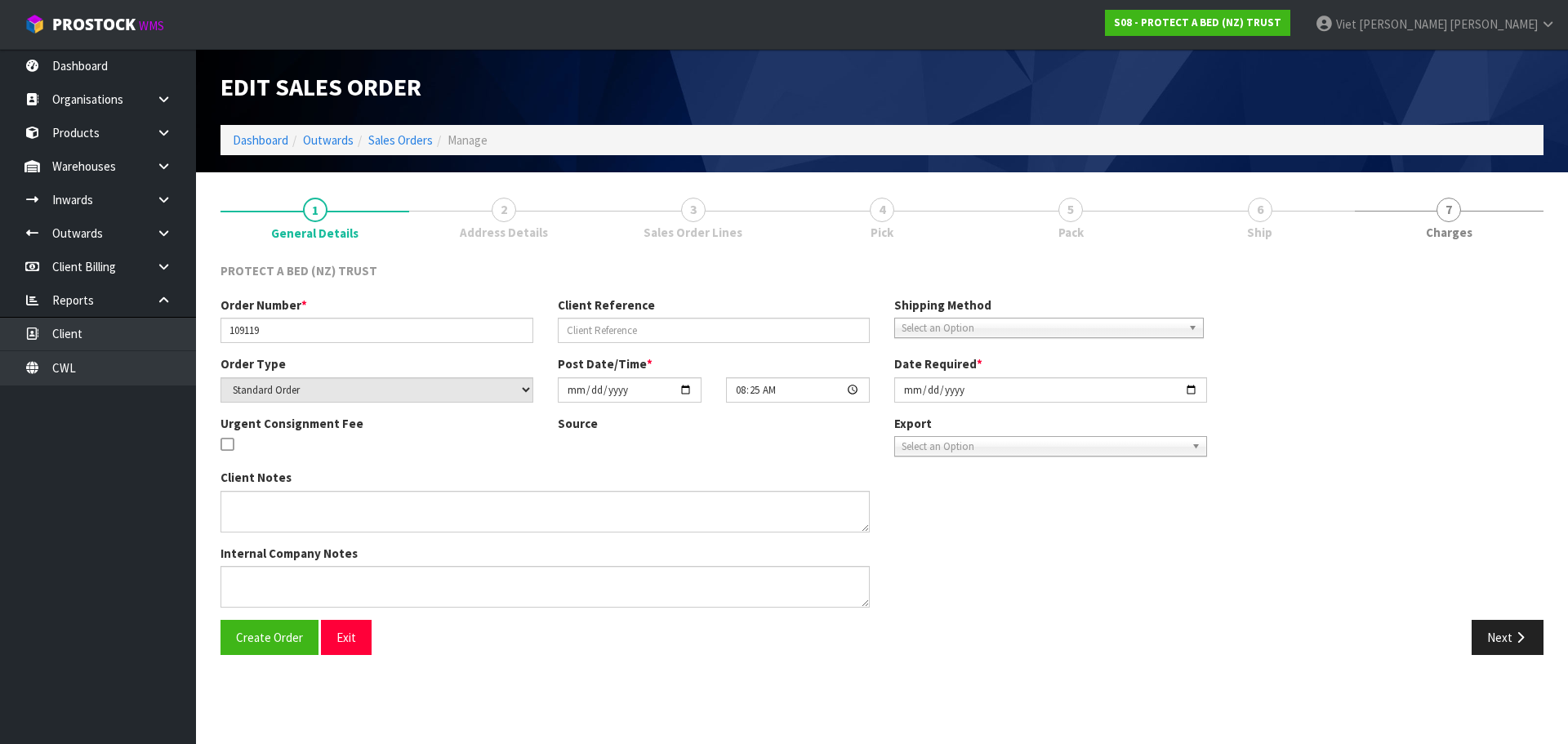
click at [1078, 211] on link "5 Pack" at bounding box center [1071, 217] width 189 height 64
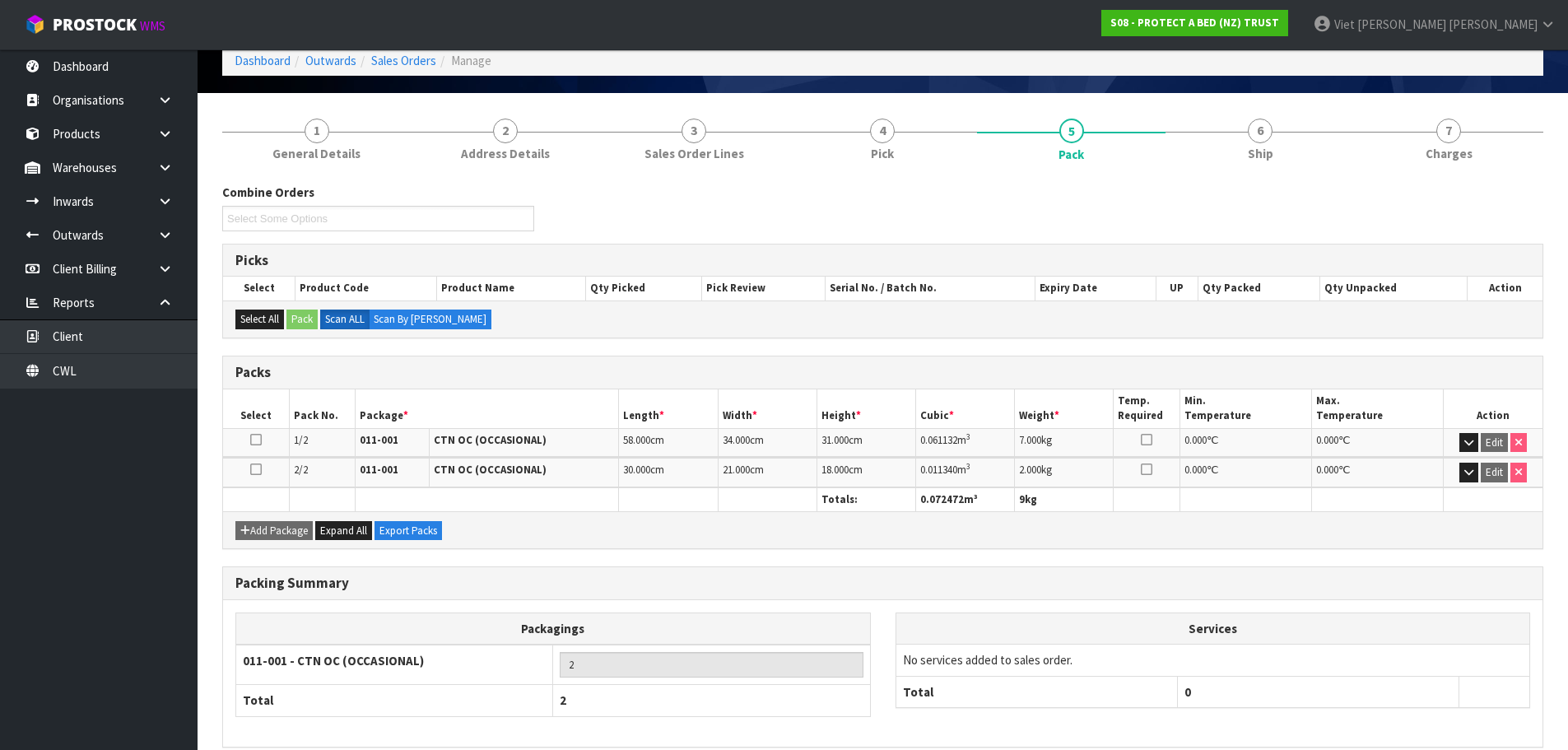
scroll to position [156, 0]
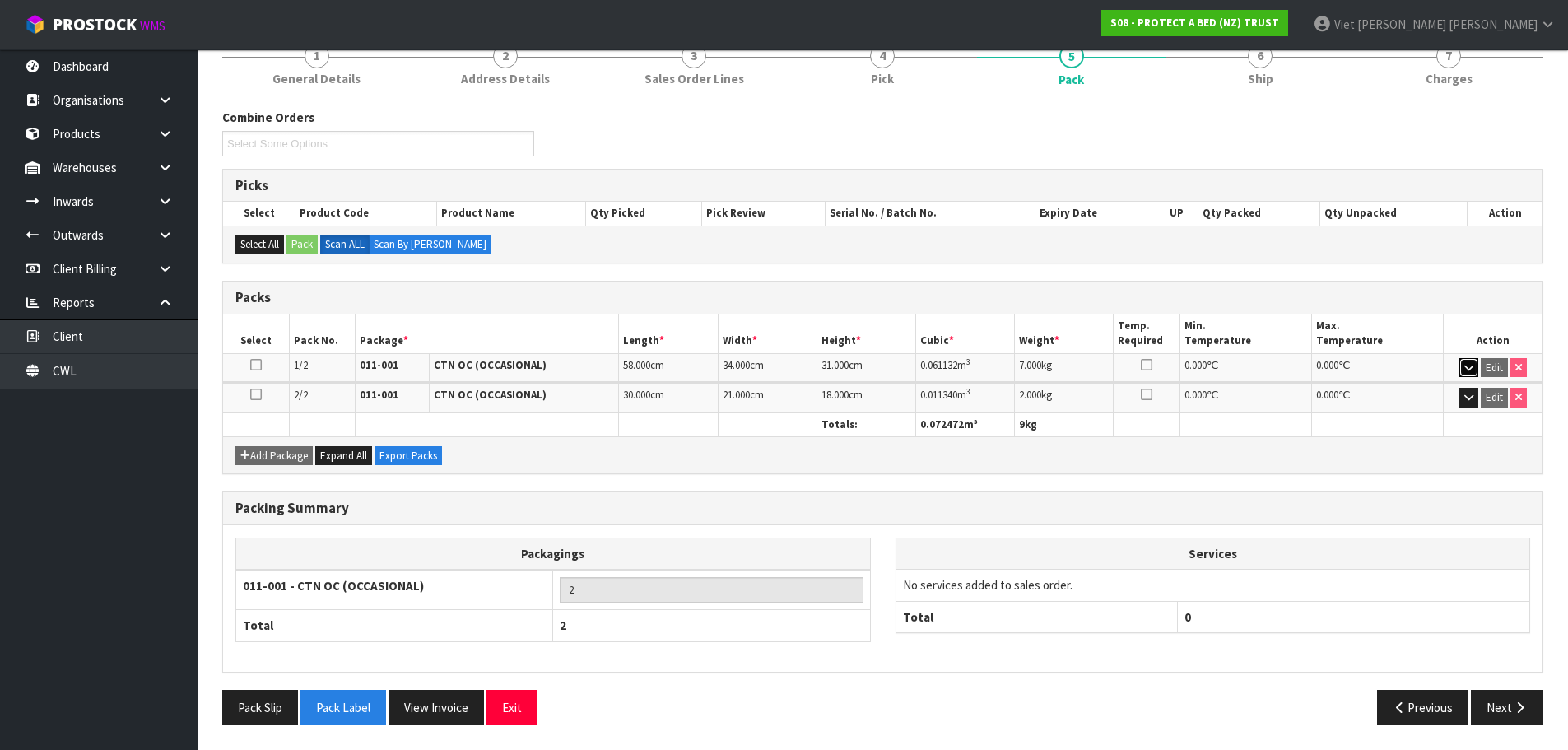
click at [1467, 358] on button "button" at bounding box center [1469, 368] width 19 height 20
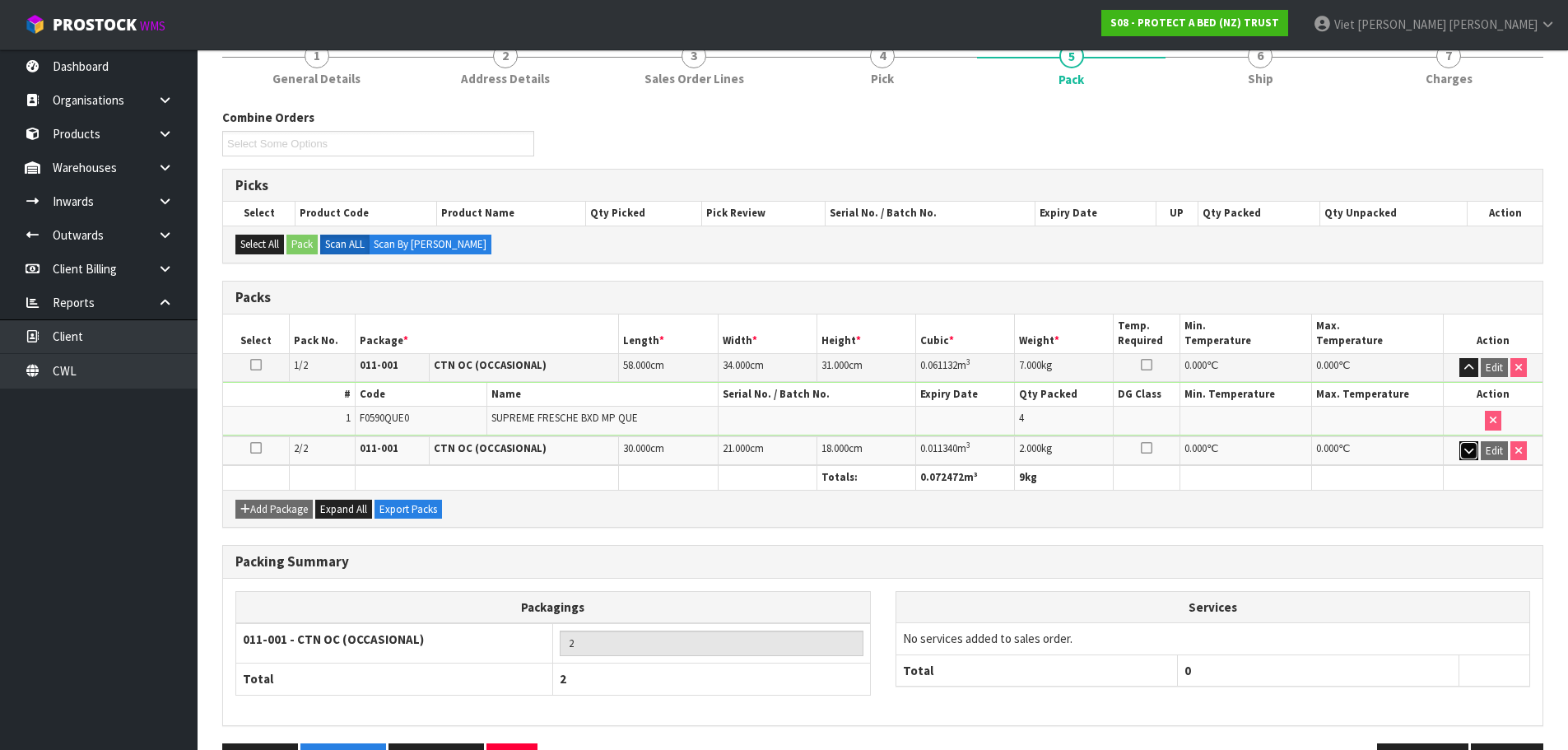
click at [1469, 441] on button "button" at bounding box center [1469, 451] width 19 height 20
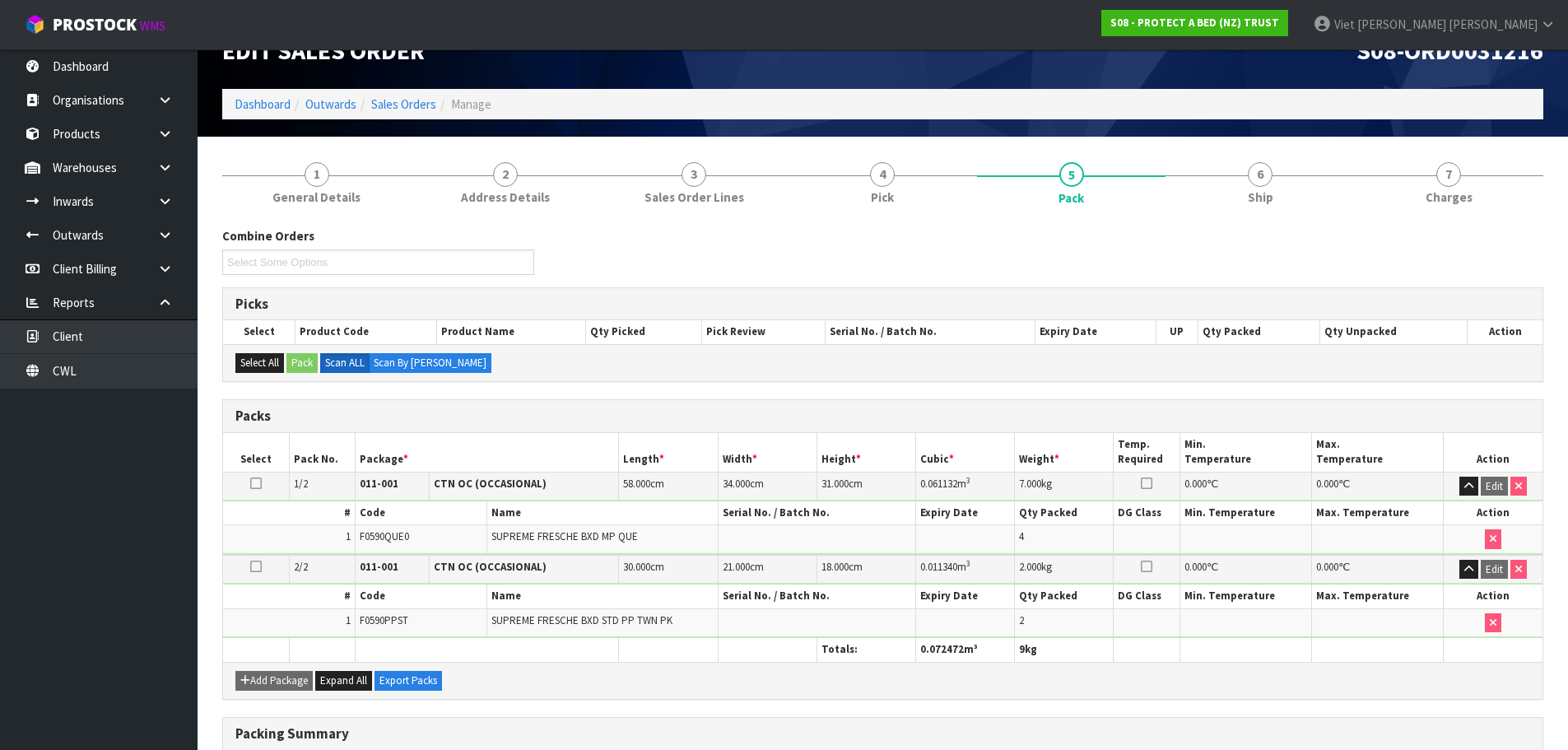
scroll to position [0, 0]
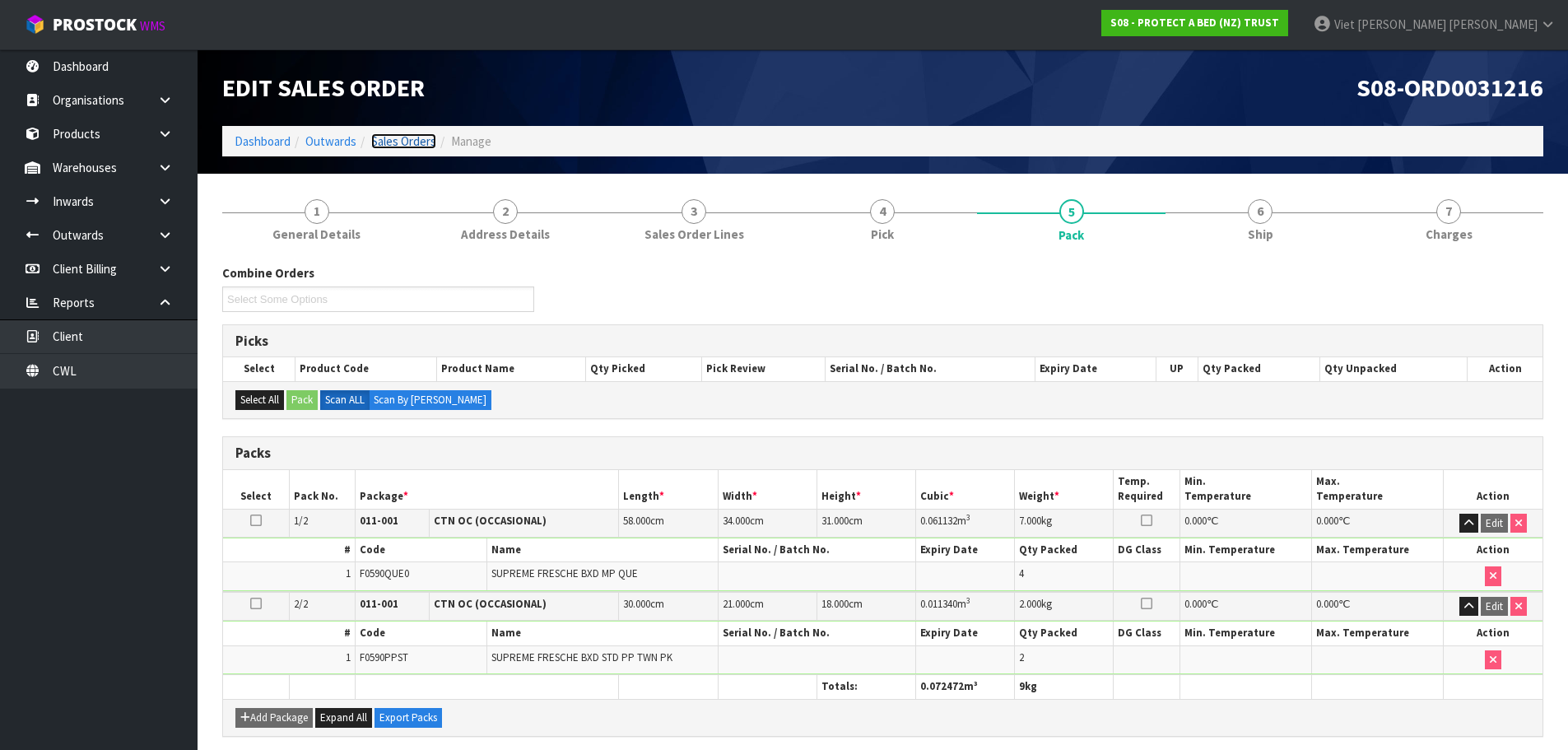
click at [391, 137] on link "Sales Orders" at bounding box center [404, 142] width 65 height 16
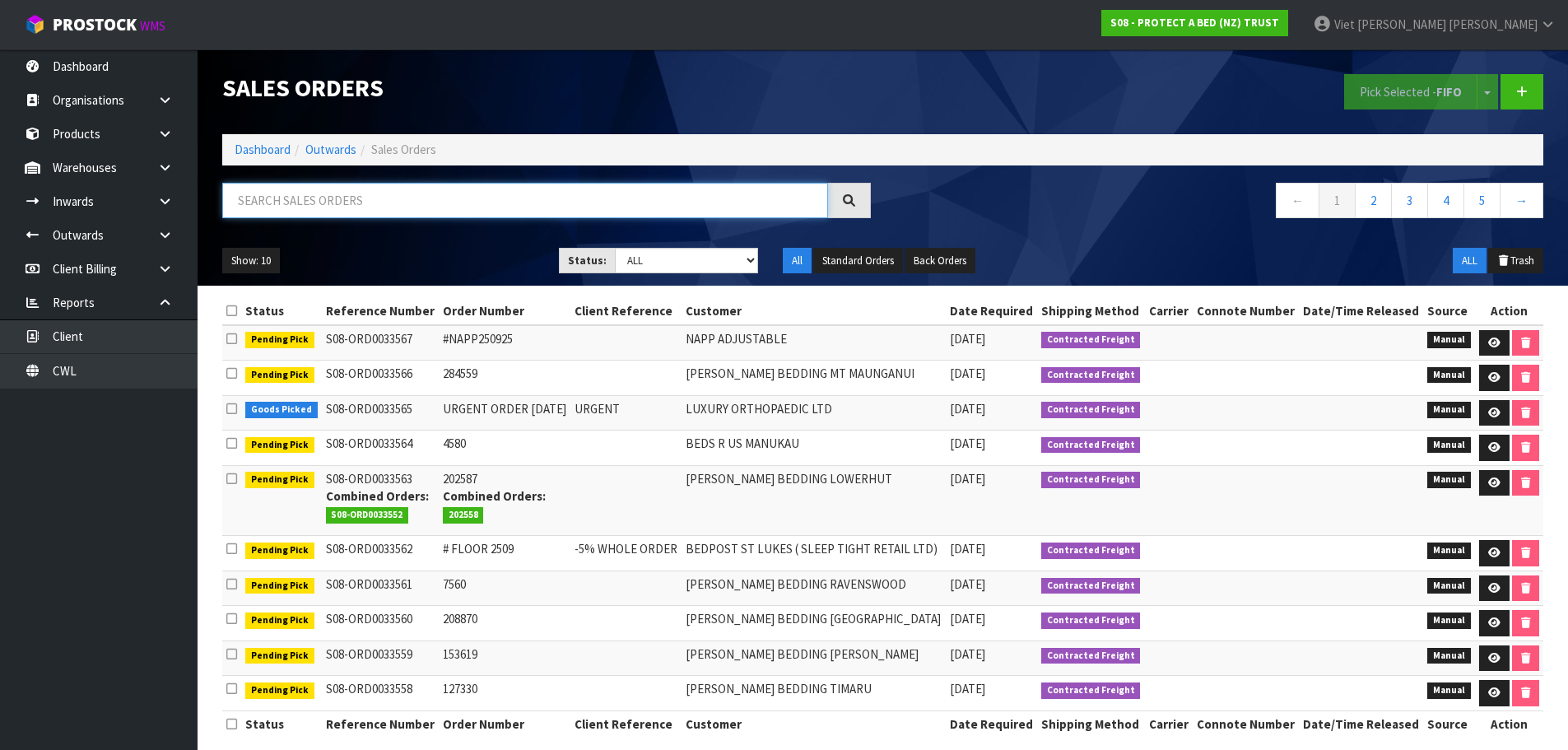
click at [695, 204] on input "text" at bounding box center [524, 200] width 606 height 35
paste input "194333"
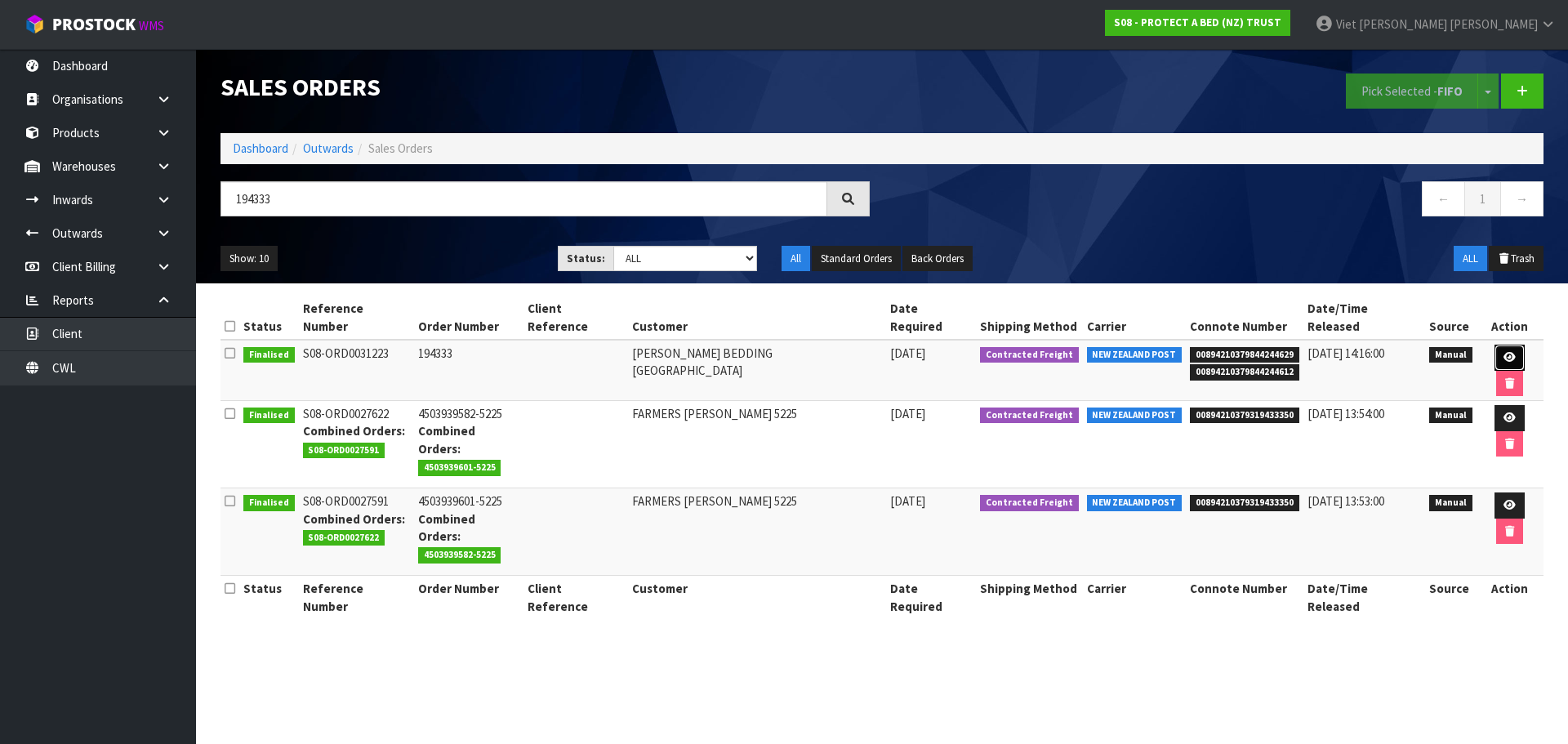
drag, startPoint x: 1500, startPoint y: 345, endPoint x: 1331, endPoint y: 332, distance: 169.5
click at [1500, 345] on link at bounding box center [1509, 357] width 30 height 26
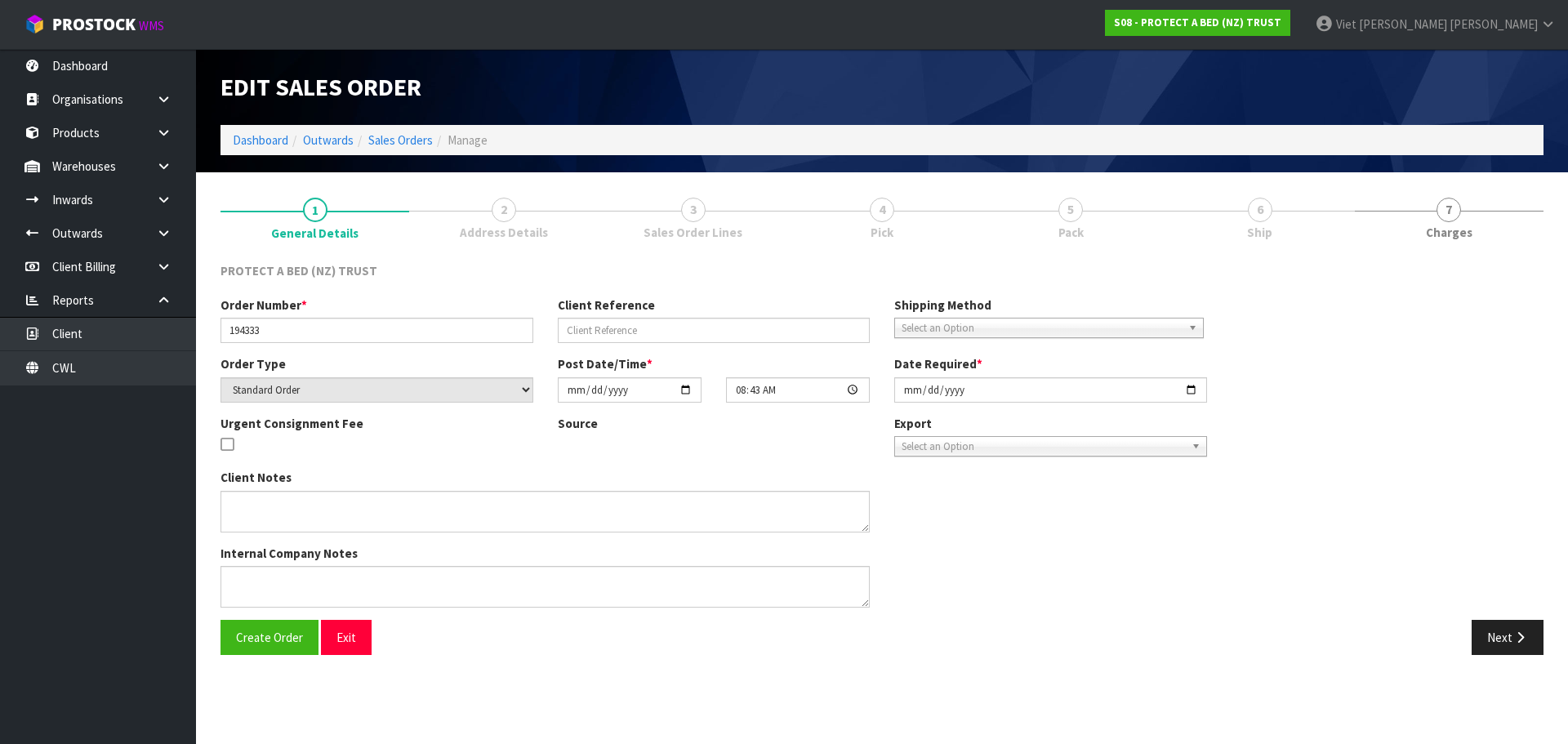
click at [1103, 211] on link "5 Pack" at bounding box center [1071, 217] width 189 height 64
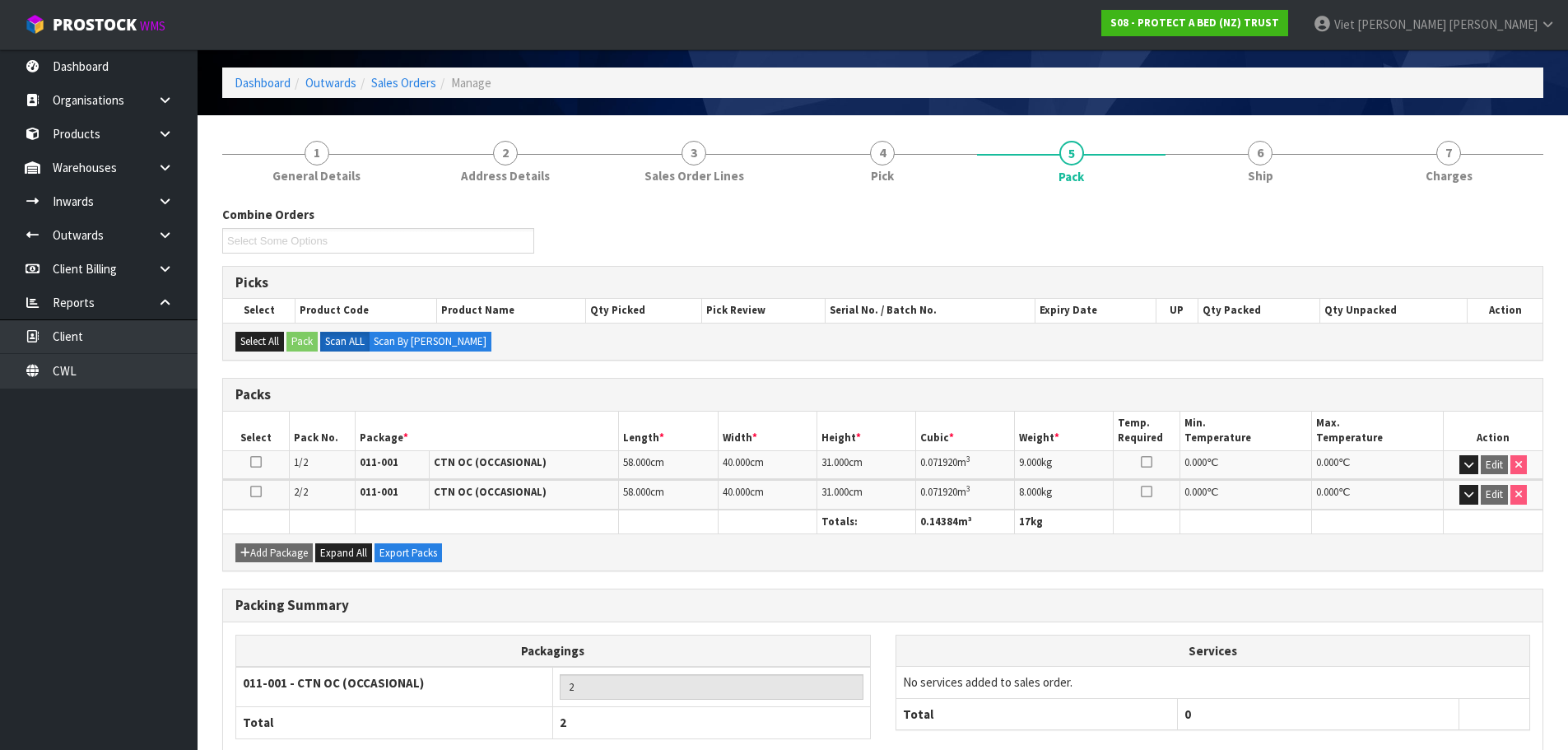
scroll to position [156, 0]
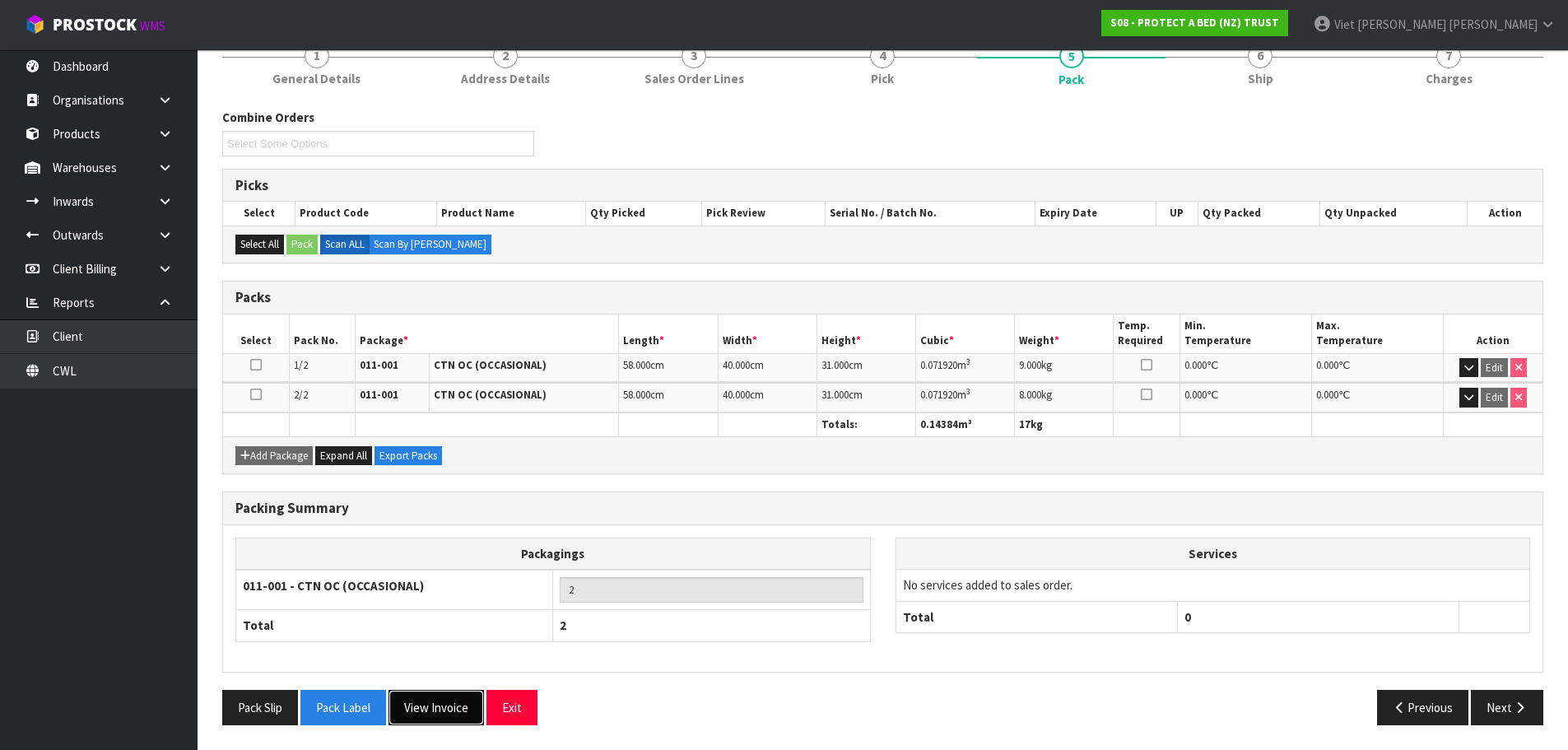
click at [461, 712] on button "View Invoice" at bounding box center [435, 707] width 95 height 35
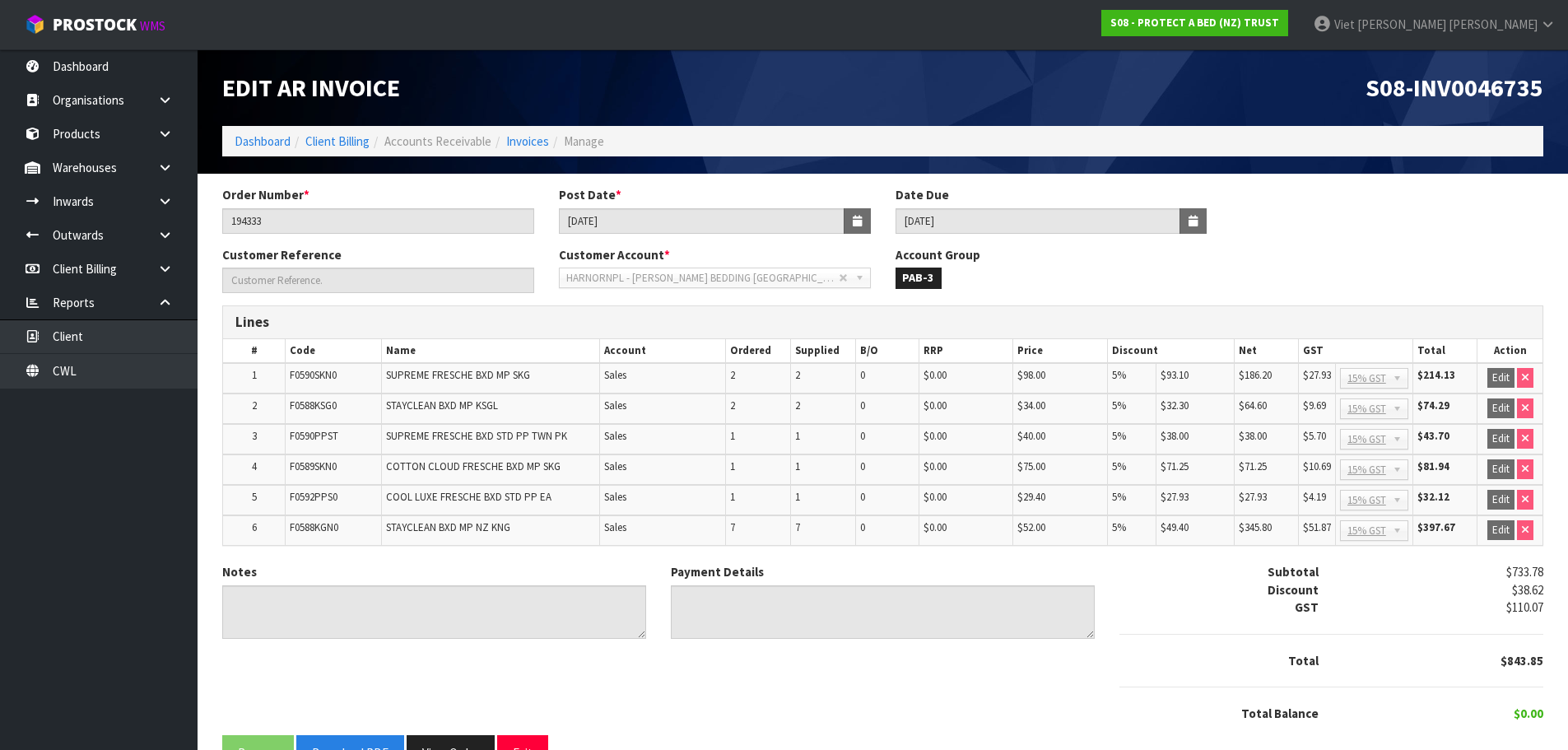
click at [1479, 78] on span "S08-INV0046735" at bounding box center [1454, 87] width 177 height 31
click at [1469, 80] on span "S08-INV0046735" at bounding box center [1454, 87] width 177 height 31
click at [303, 219] on input "194333" at bounding box center [378, 220] width 312 height 25
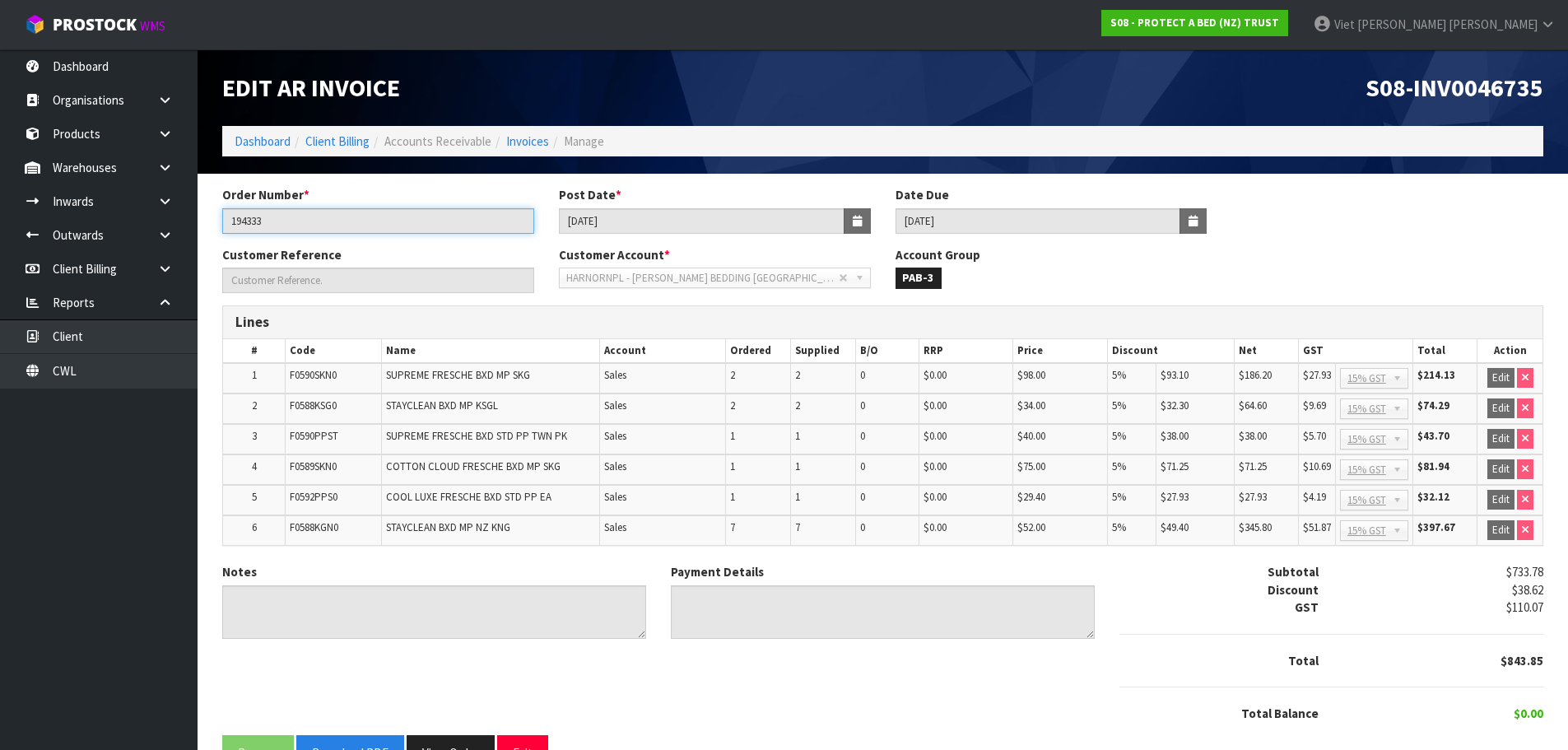
click at [303, 219] on input "194333" at bounding box center [378, 220] width 312 height 25
click at [1447, 191] on div "Order Number * 194333 Post Date * 11/04/2025 Date Due 20/05/2025" at bounding box center [883, 216] width 1346 height 59
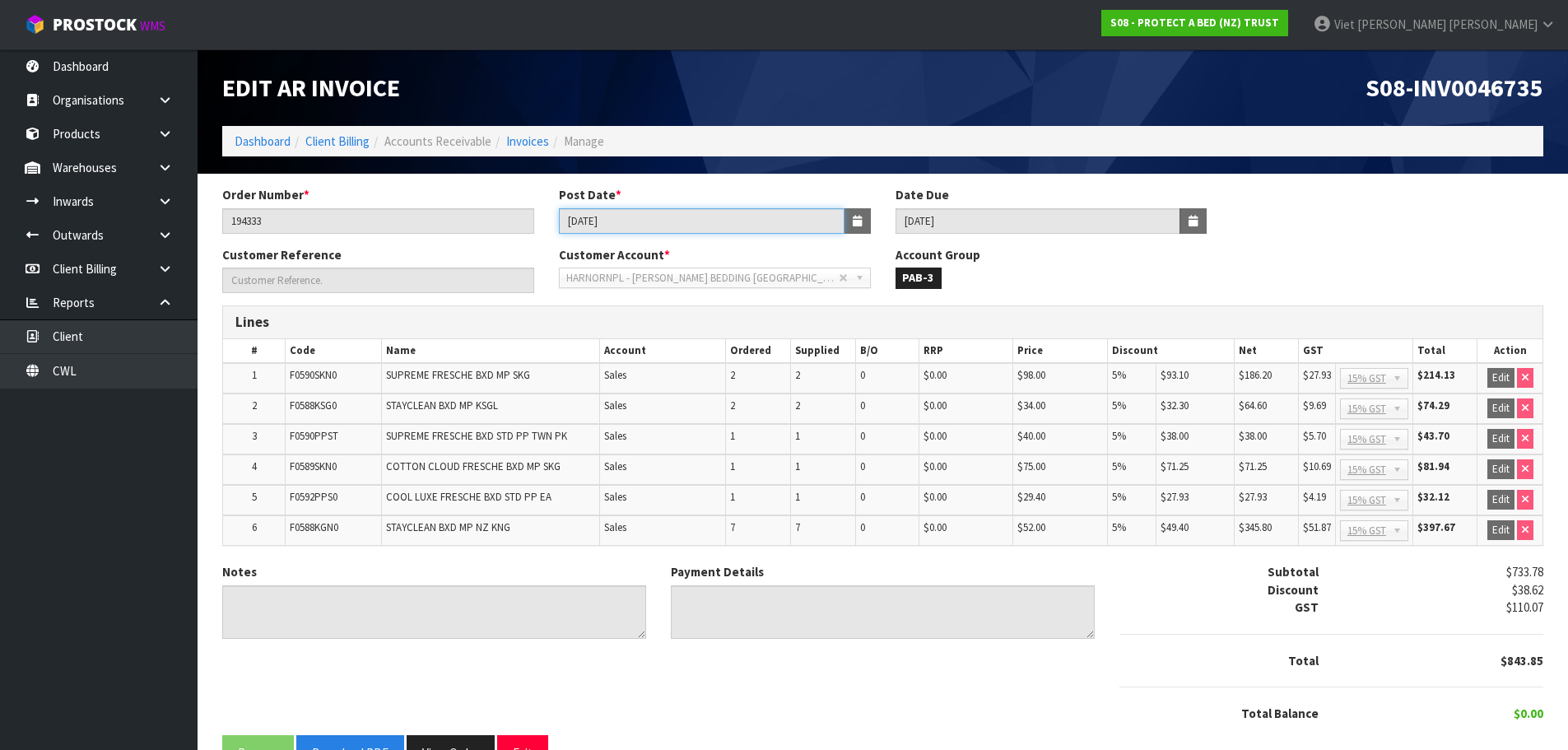
click at [656, 219] on input "11/04/2025" at bounding box center [701, 220] width 286 height 25
click at [445, 744] on button "View Order" at bounding box center [450, 753] width 88 height 35
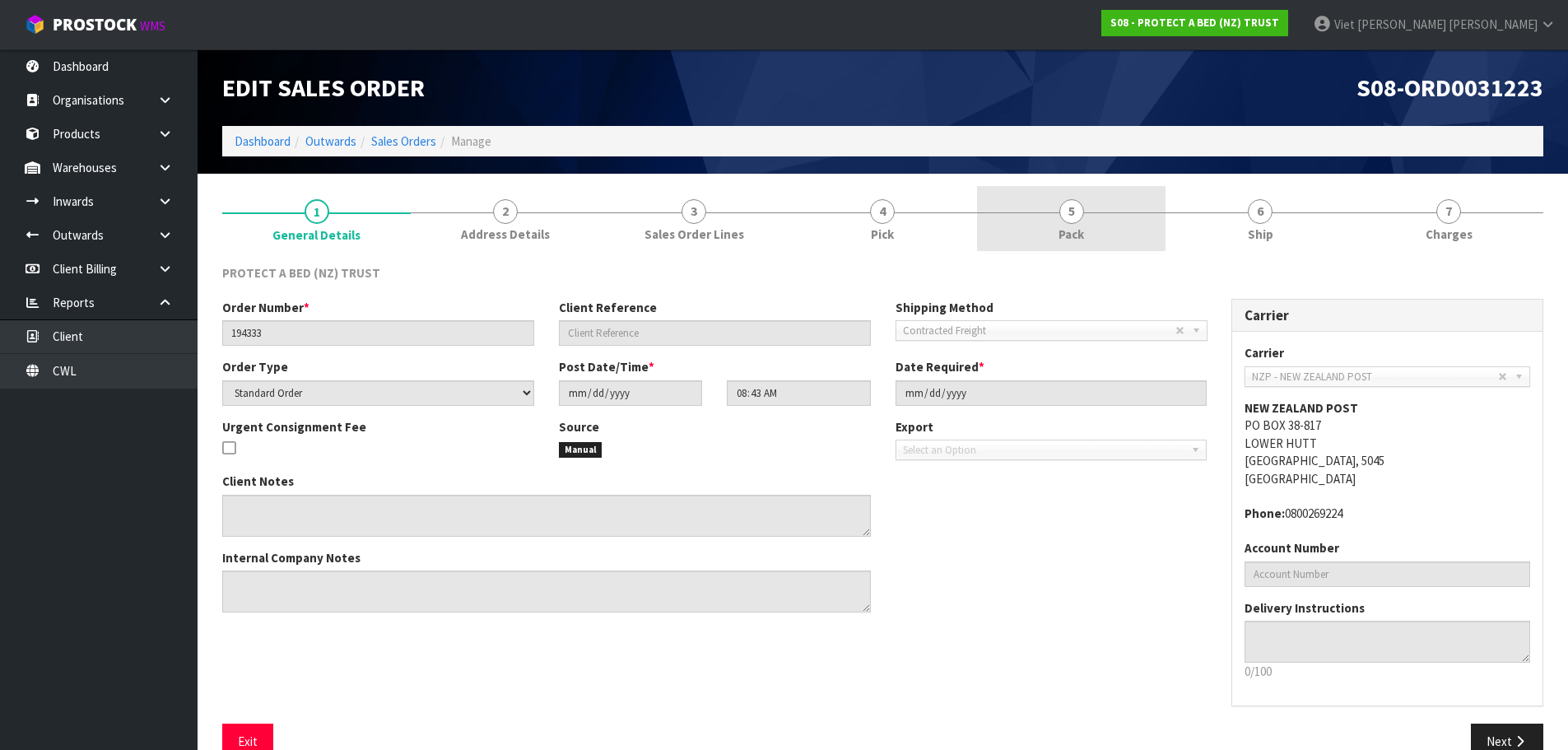
click at [1077, 232] on span "Pack" at bounding box center [1071, 234] width 25 height 17
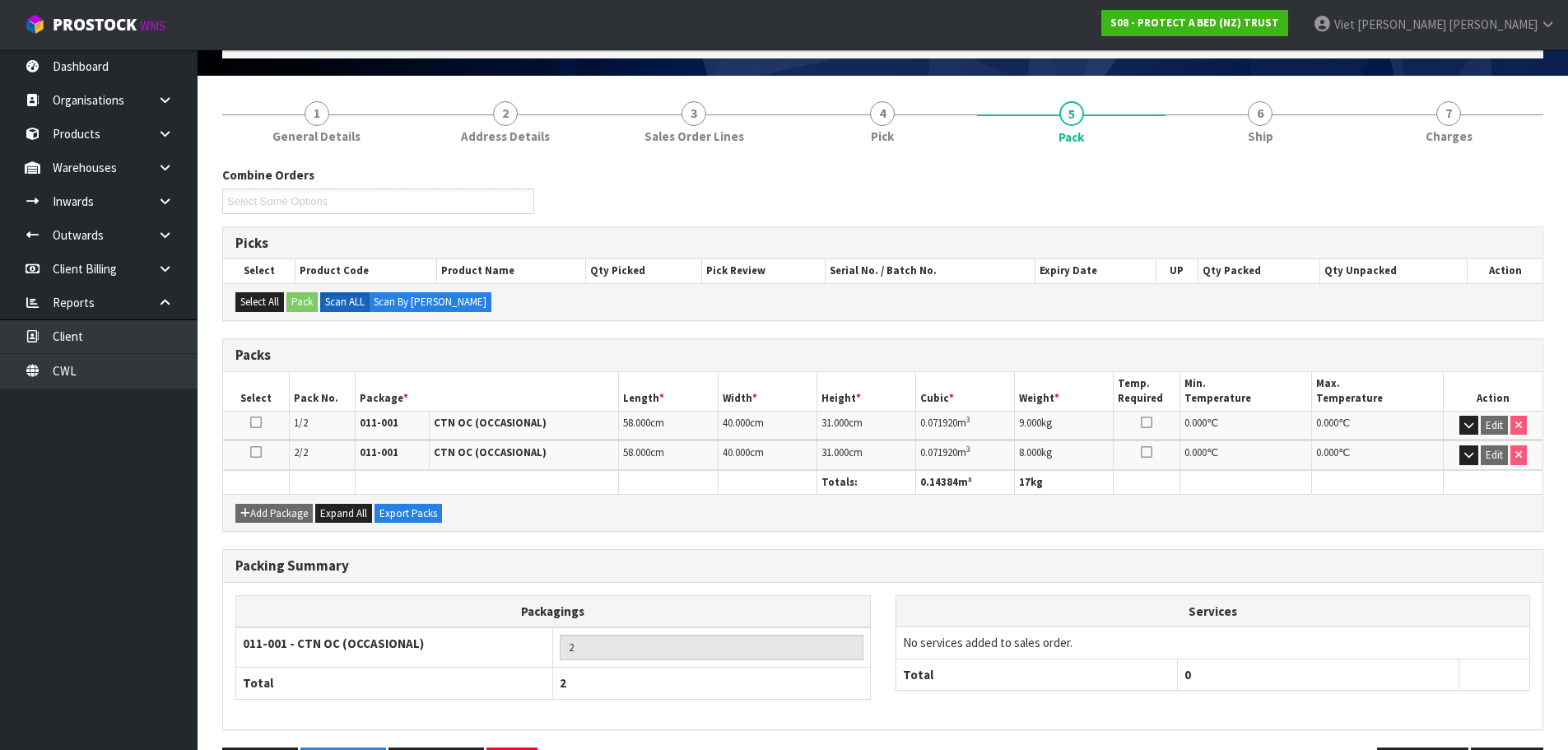
scroll to position [156, 0]
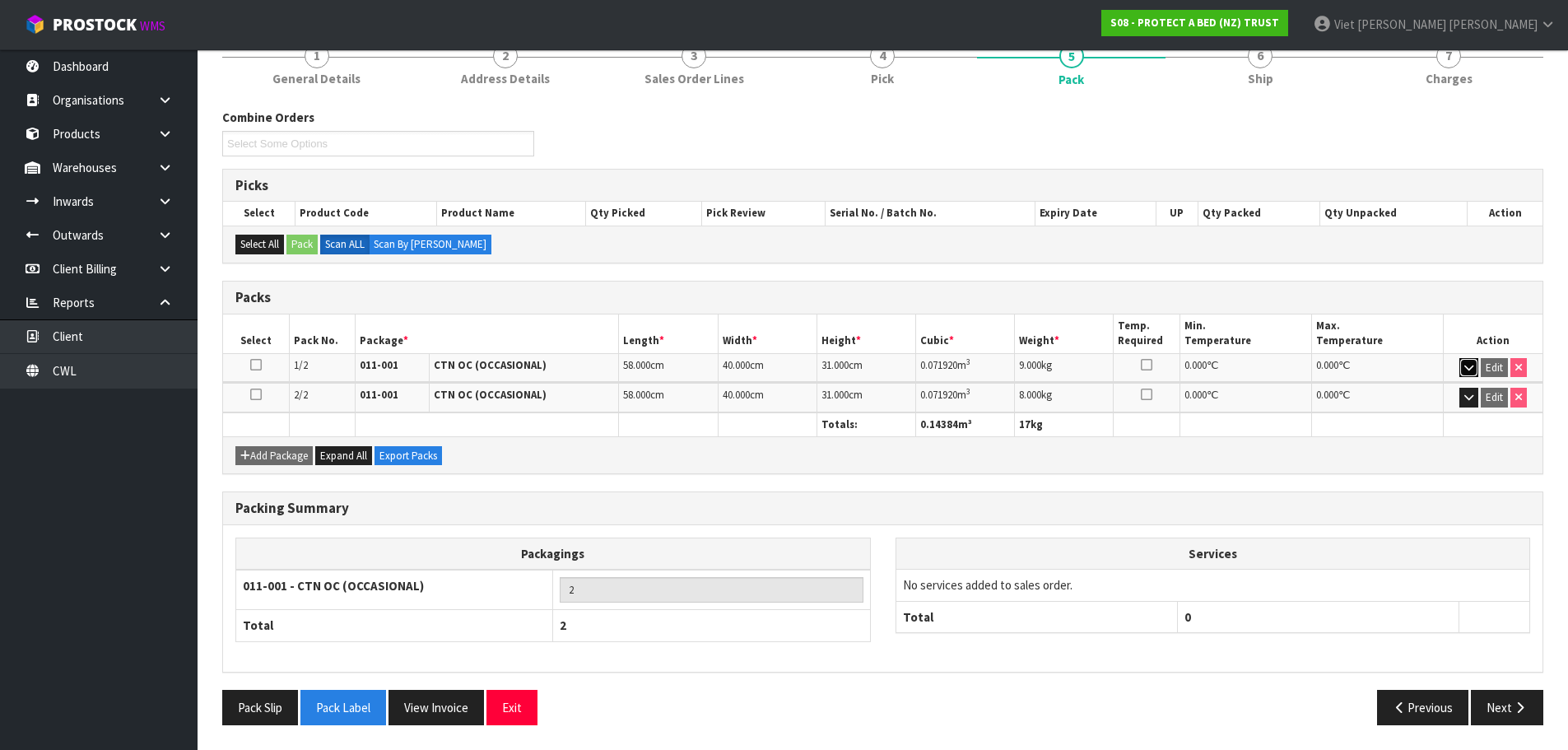
click at [1467, 369] on icon "button" at bounding box center [1468, 367] width 9 height 10
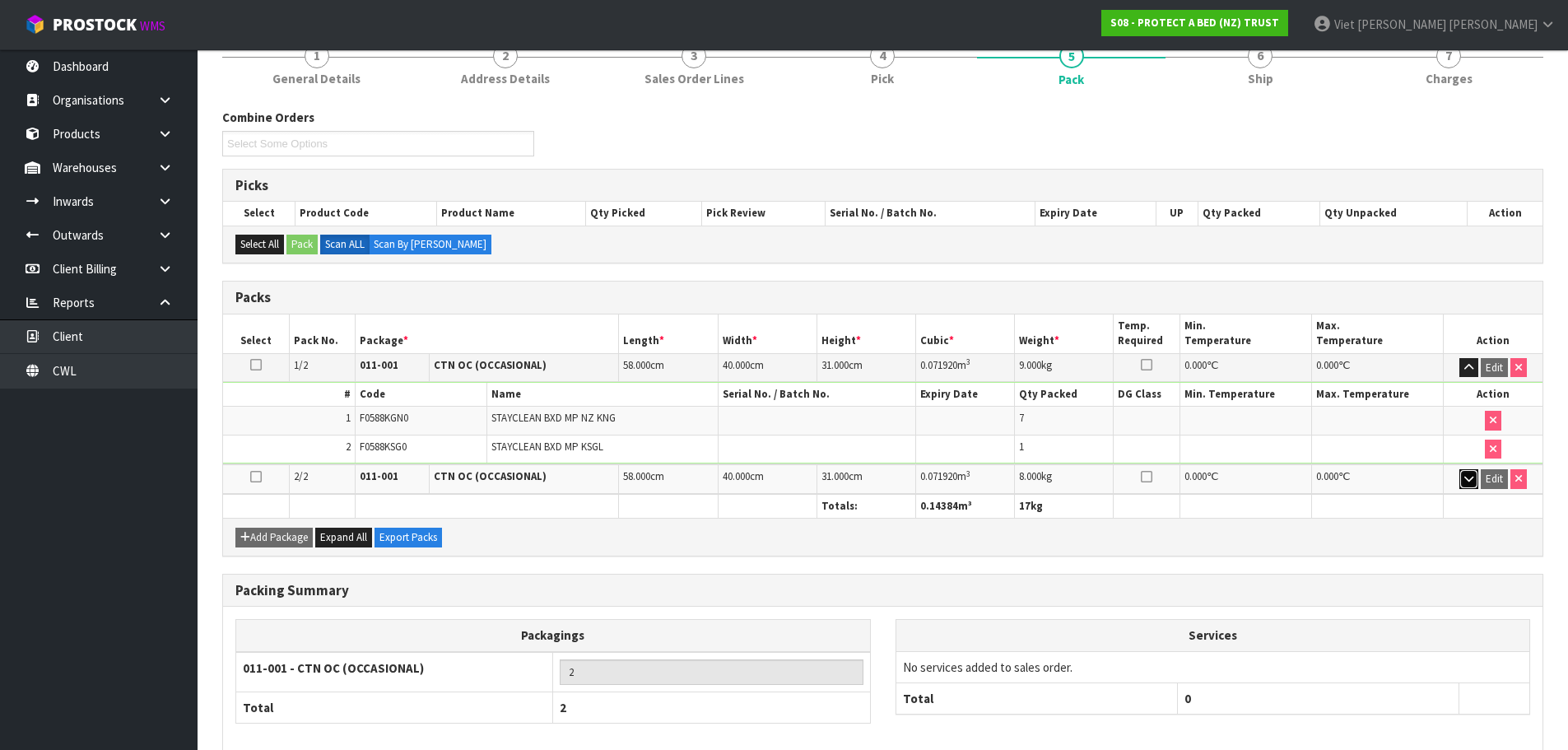
click at [1467, 475] on icon "button" at bounding box center [1468, 478] width 9 height 10
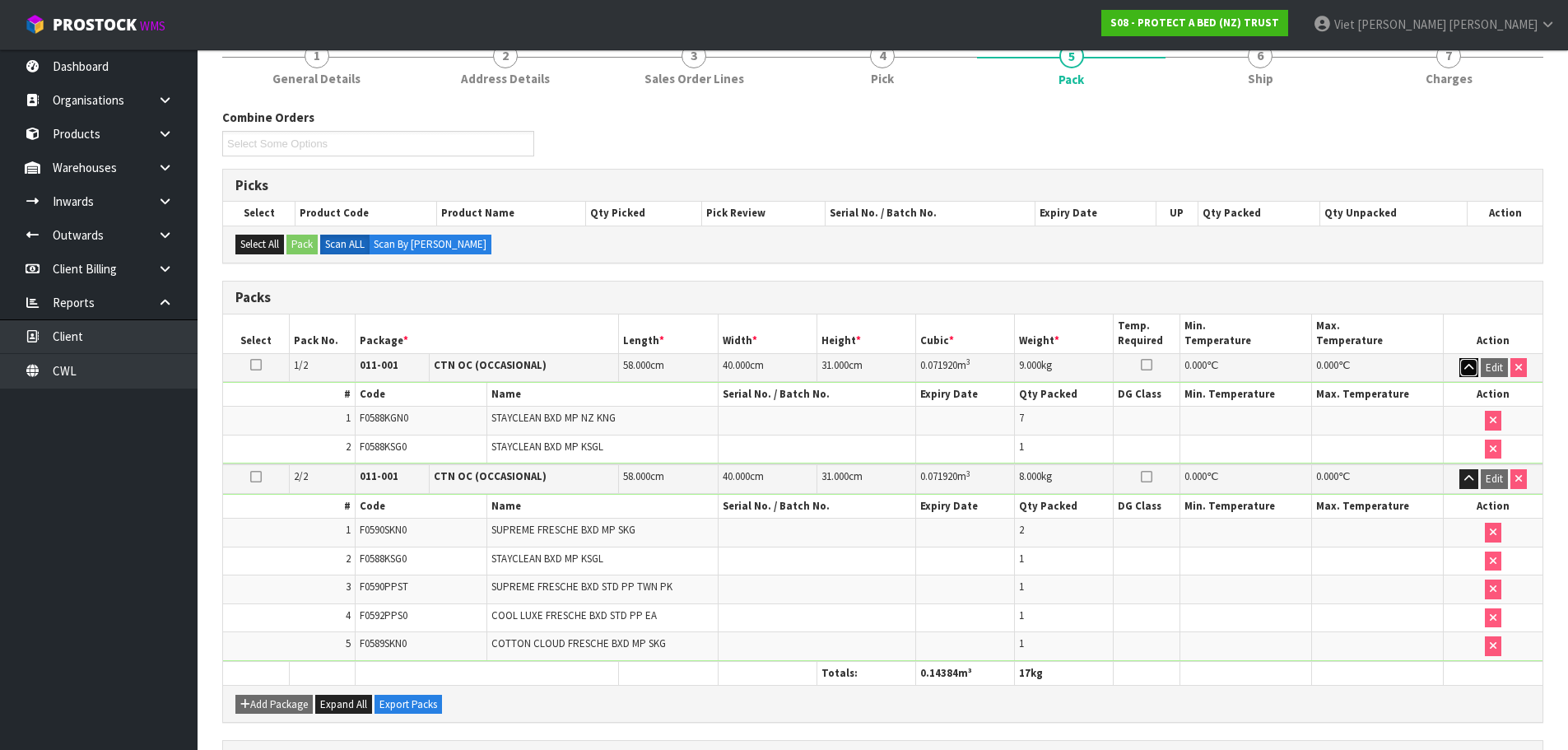
click at [1467, 364] on icon "button" at bounding box center [1468, 367] width 9 height 10
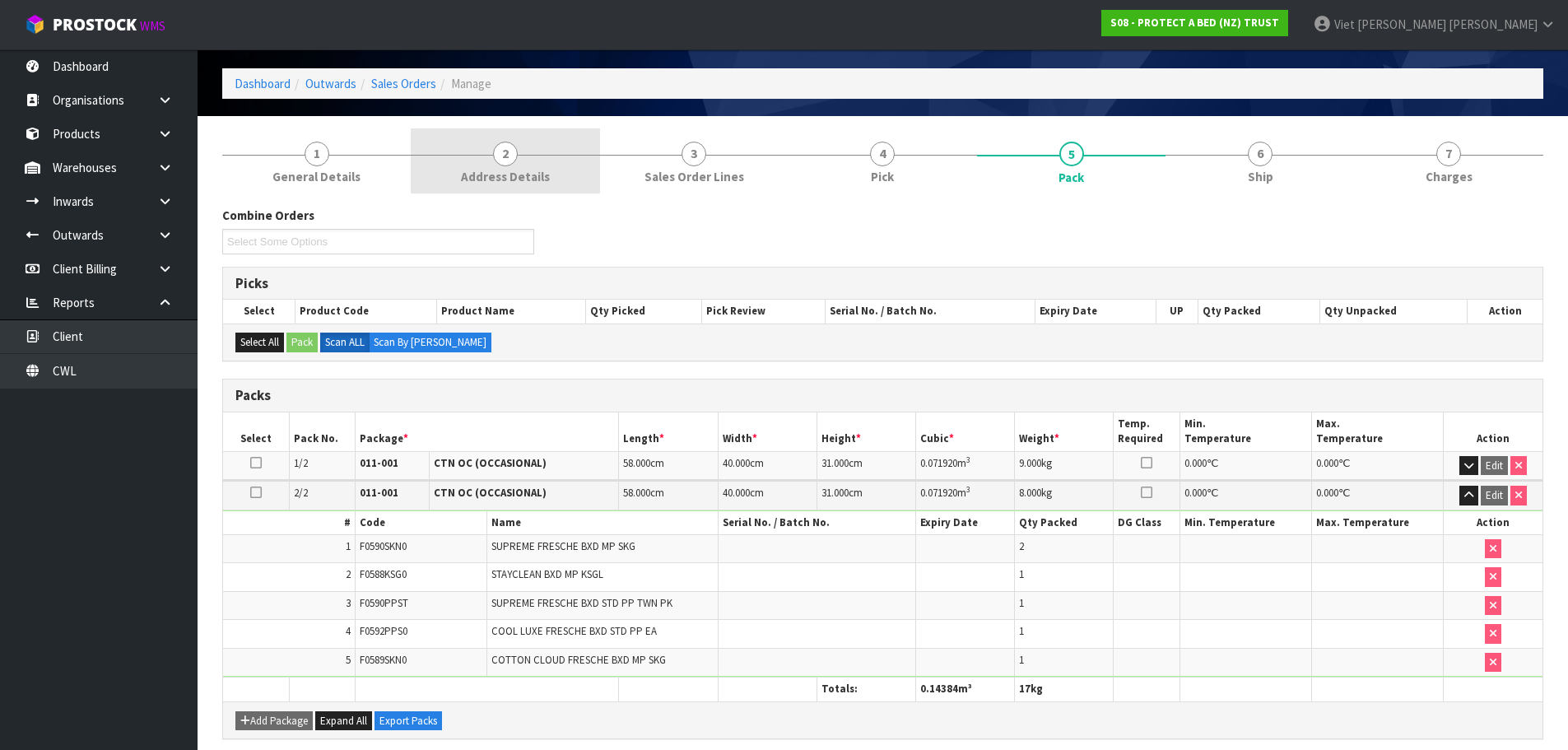
scroll to position [0, 0]
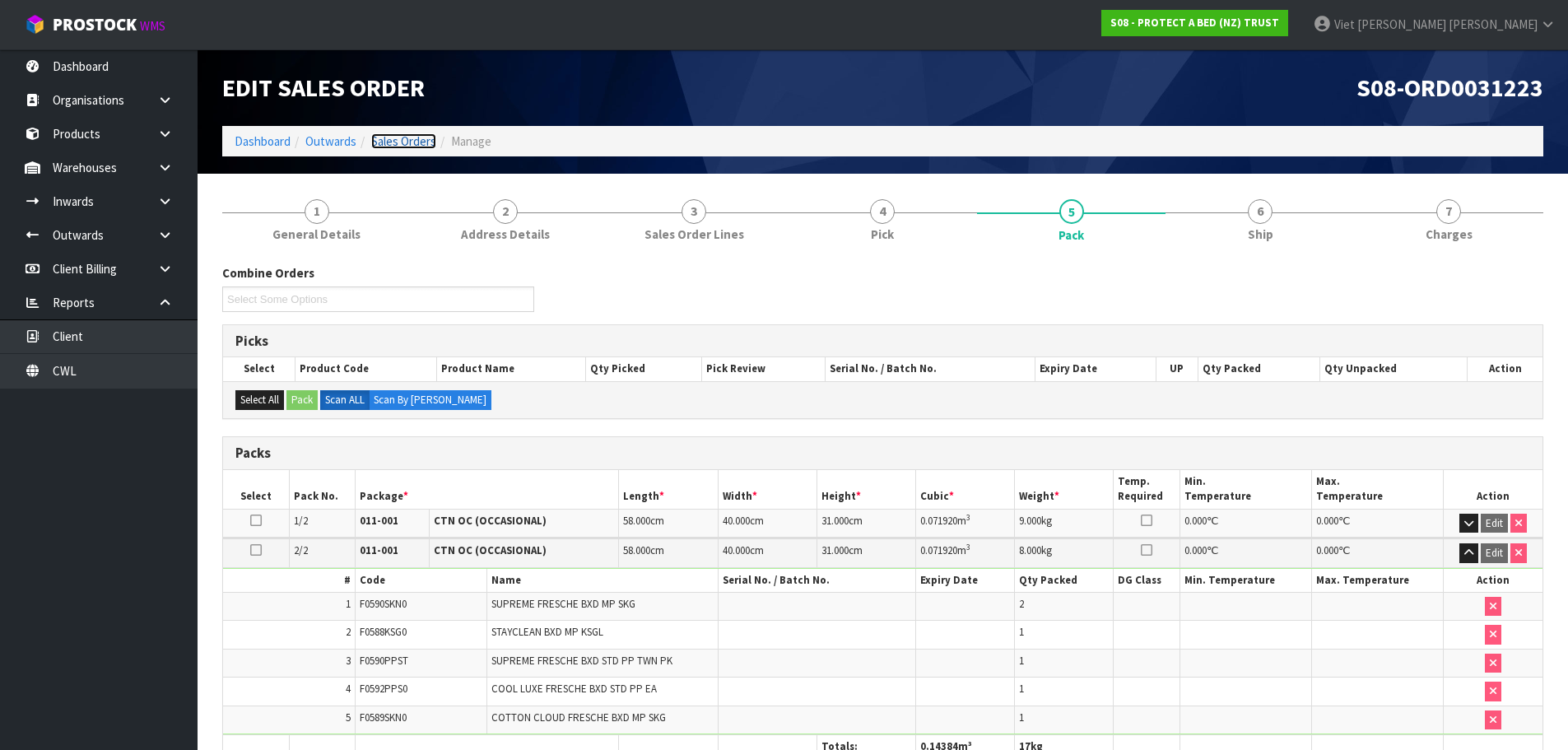
click at [419, 146] on link "Sales Orders" at bounding box center [404, 142] width 65 height 16
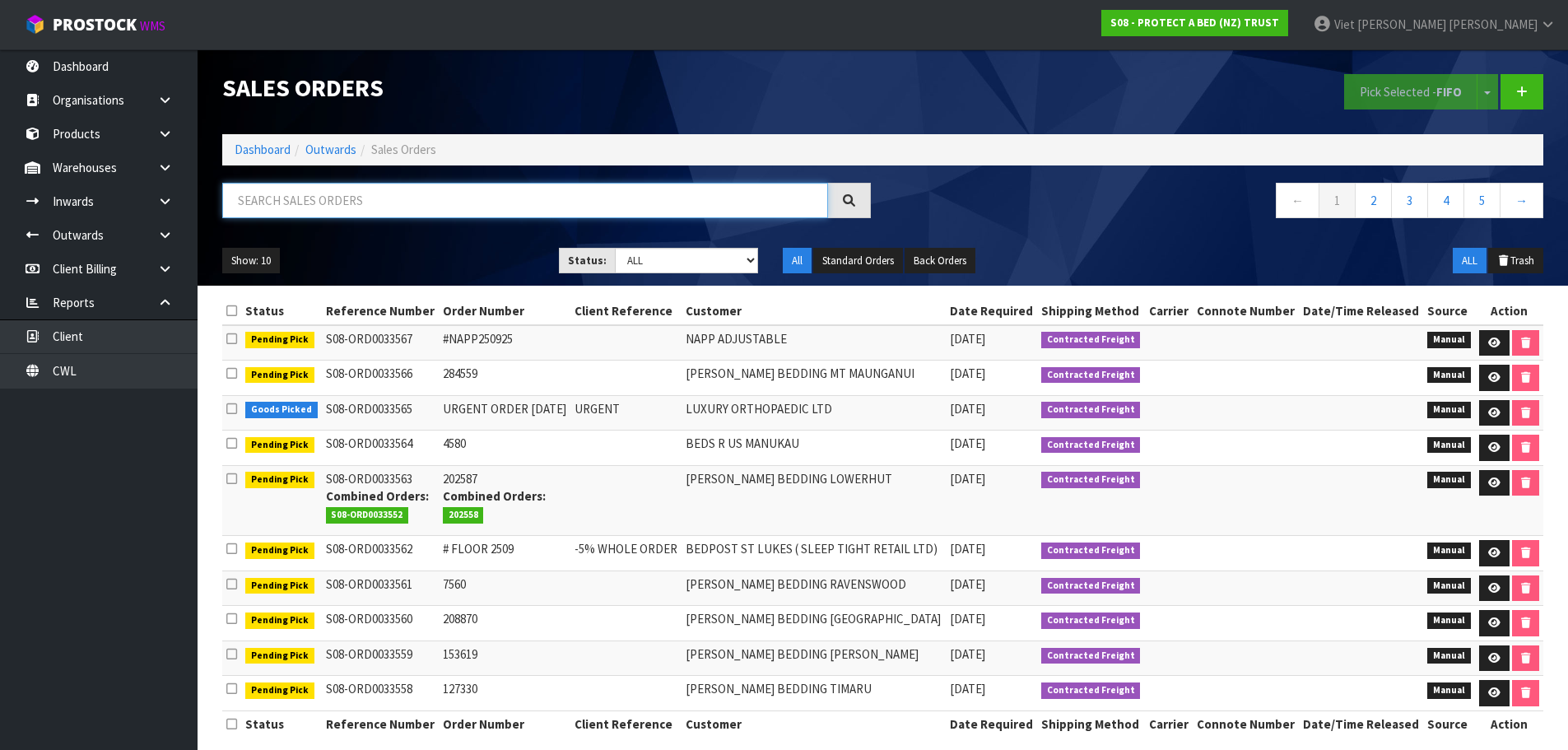
click at [639, 188] on input "text" at bounding box center [524, 200] width 606 height 35
paste input "239268"
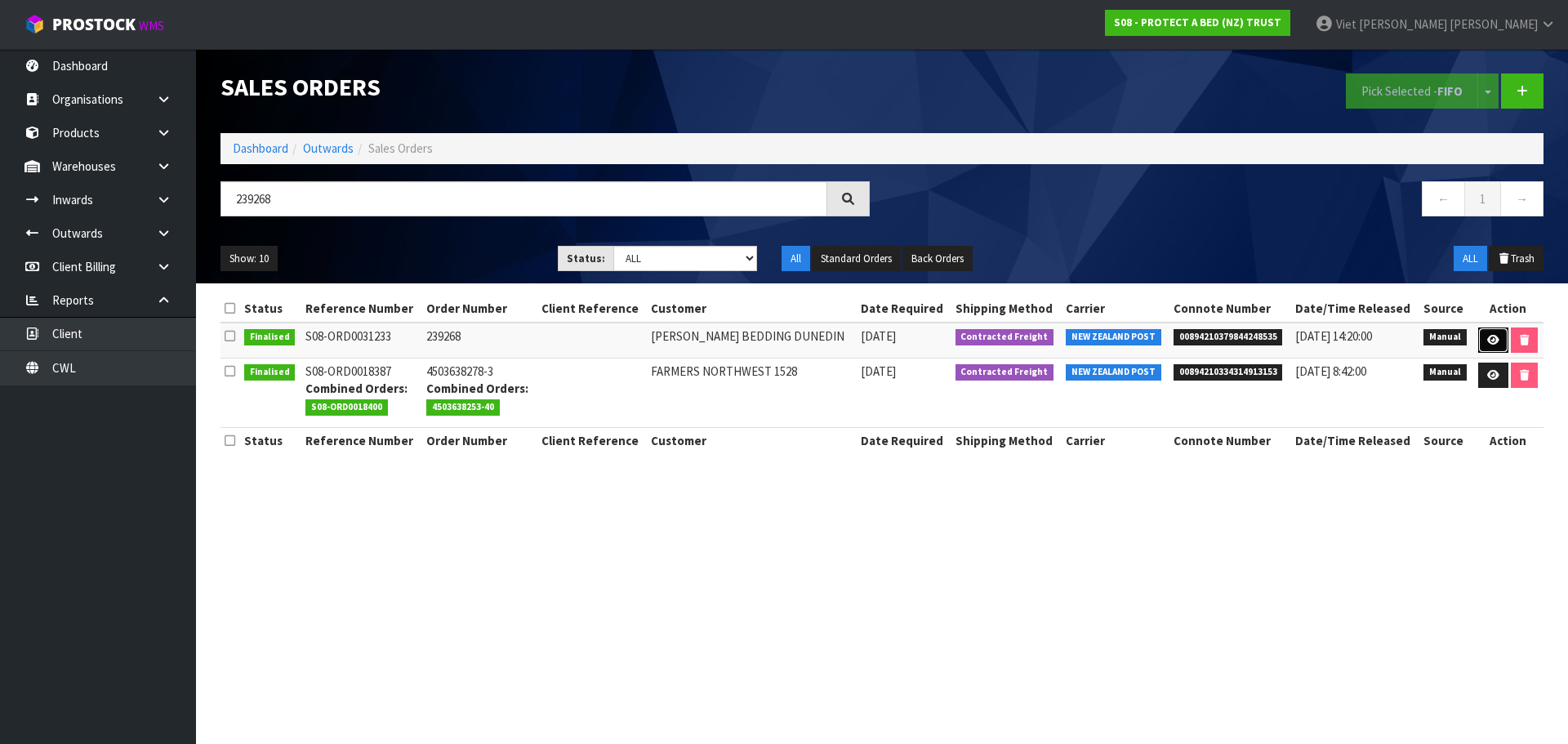
click at [1490, 348] on link at bounding box center [1493, 341] width 30 height 26
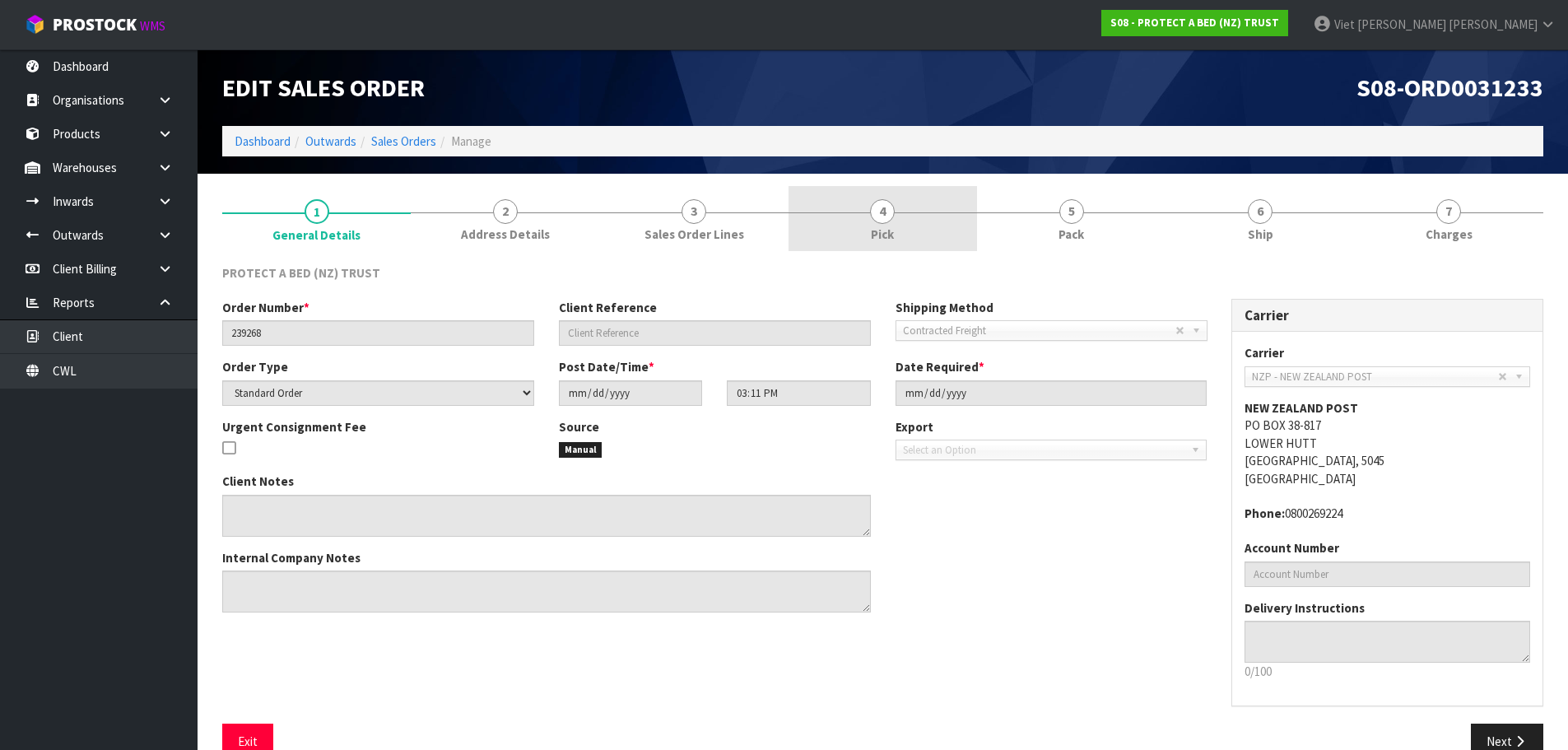
click at [914, 230] on link "4 Pick" at bounding box center [883, 219] width 189 height 65
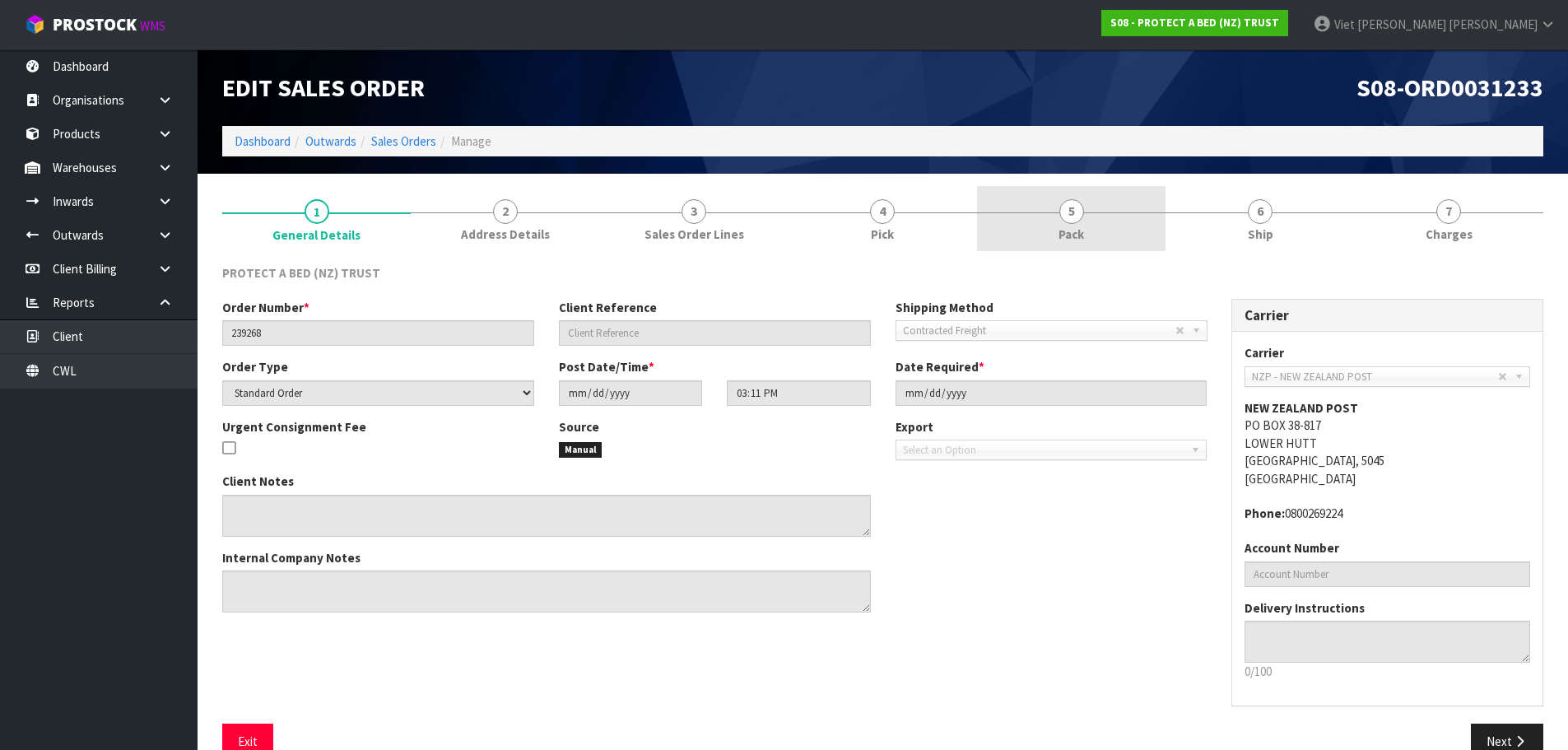
click at [1074, 219] on span "5" at bounding box center [1072, 212] width 24 height 24
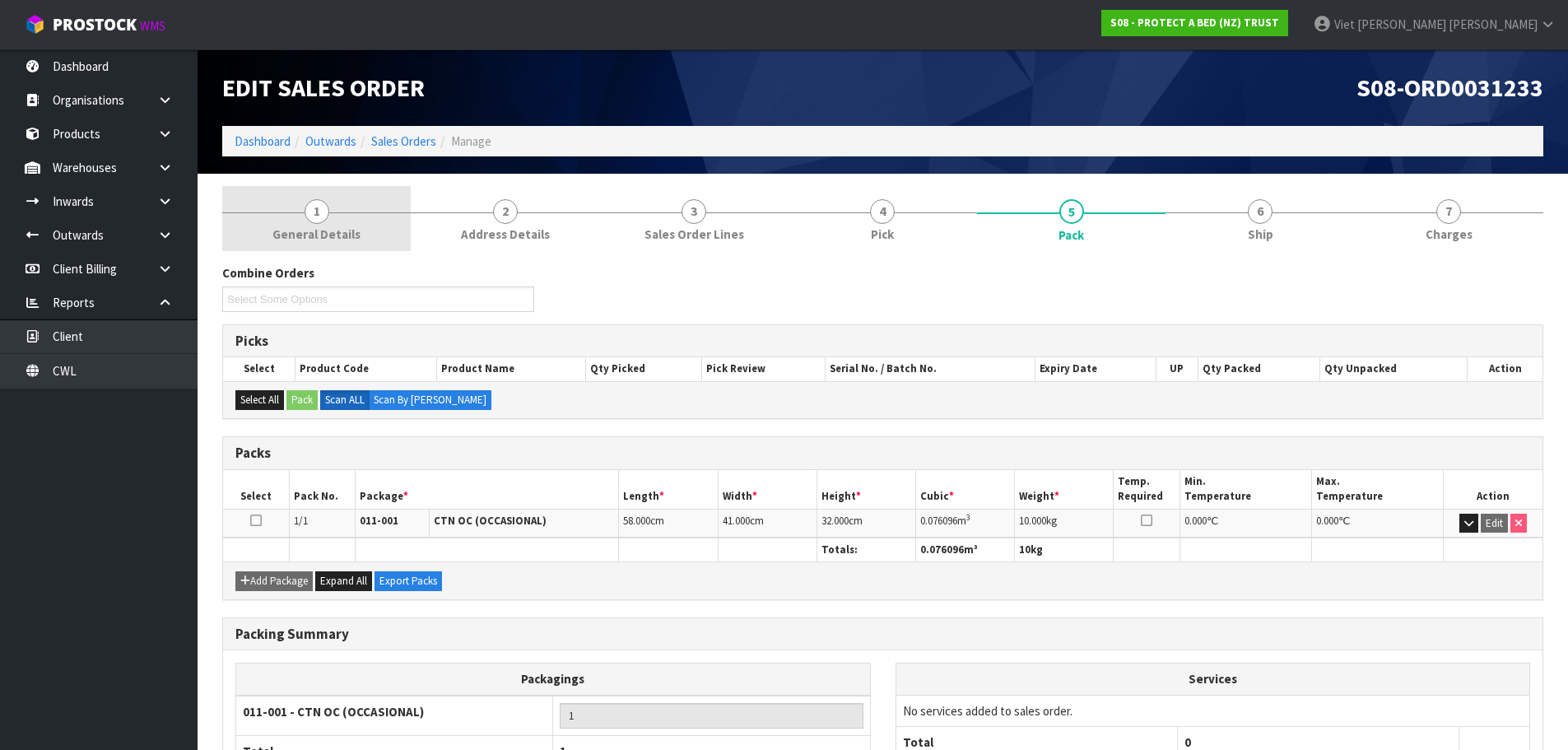
click at [372, 232] on link "1 General Details" at bounding box center [316, 219] width 189 height 65
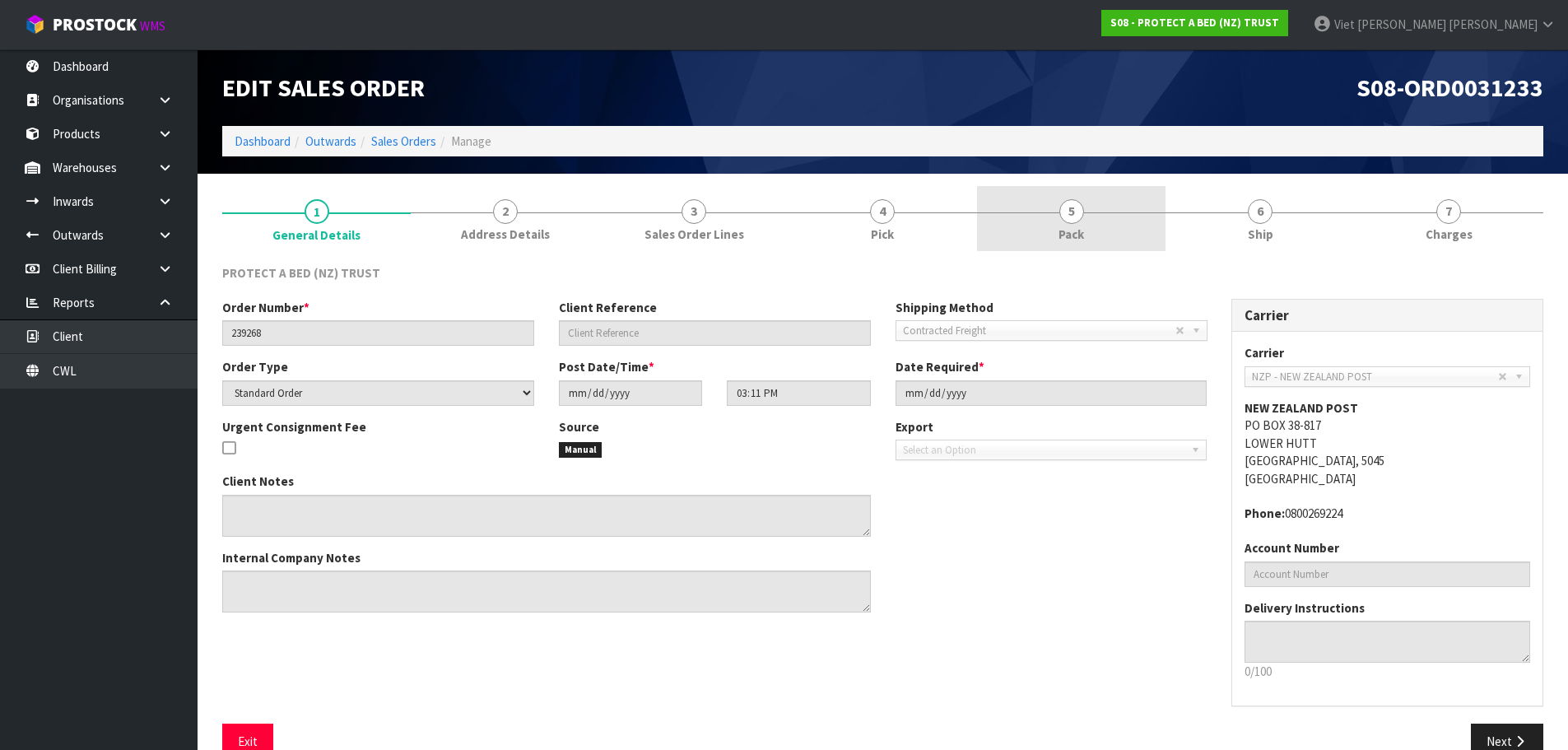
click at [991, 205] on link "5 Pack" at bounding box center [1072, 219] width 189 height 65
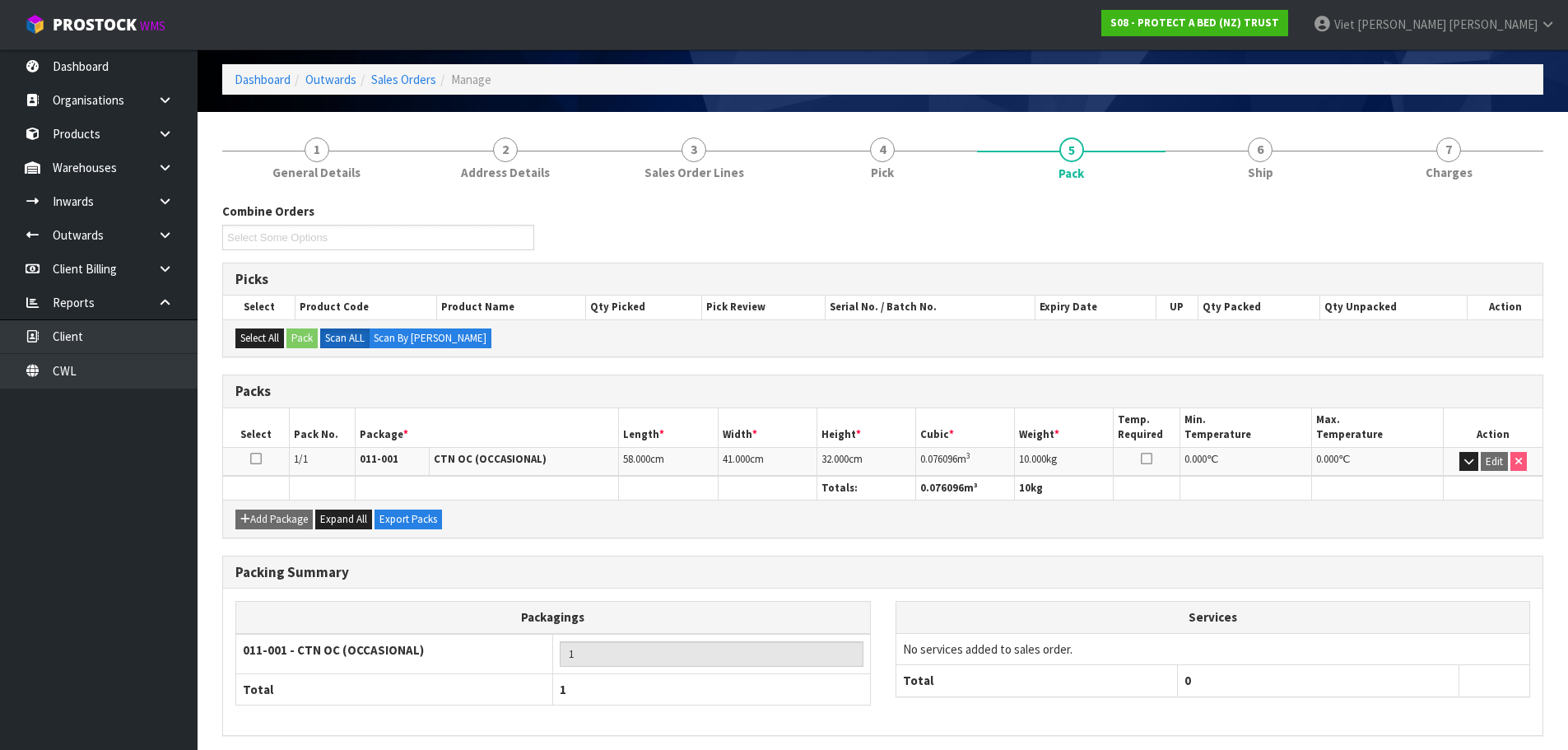
scroll to position [126, 0]
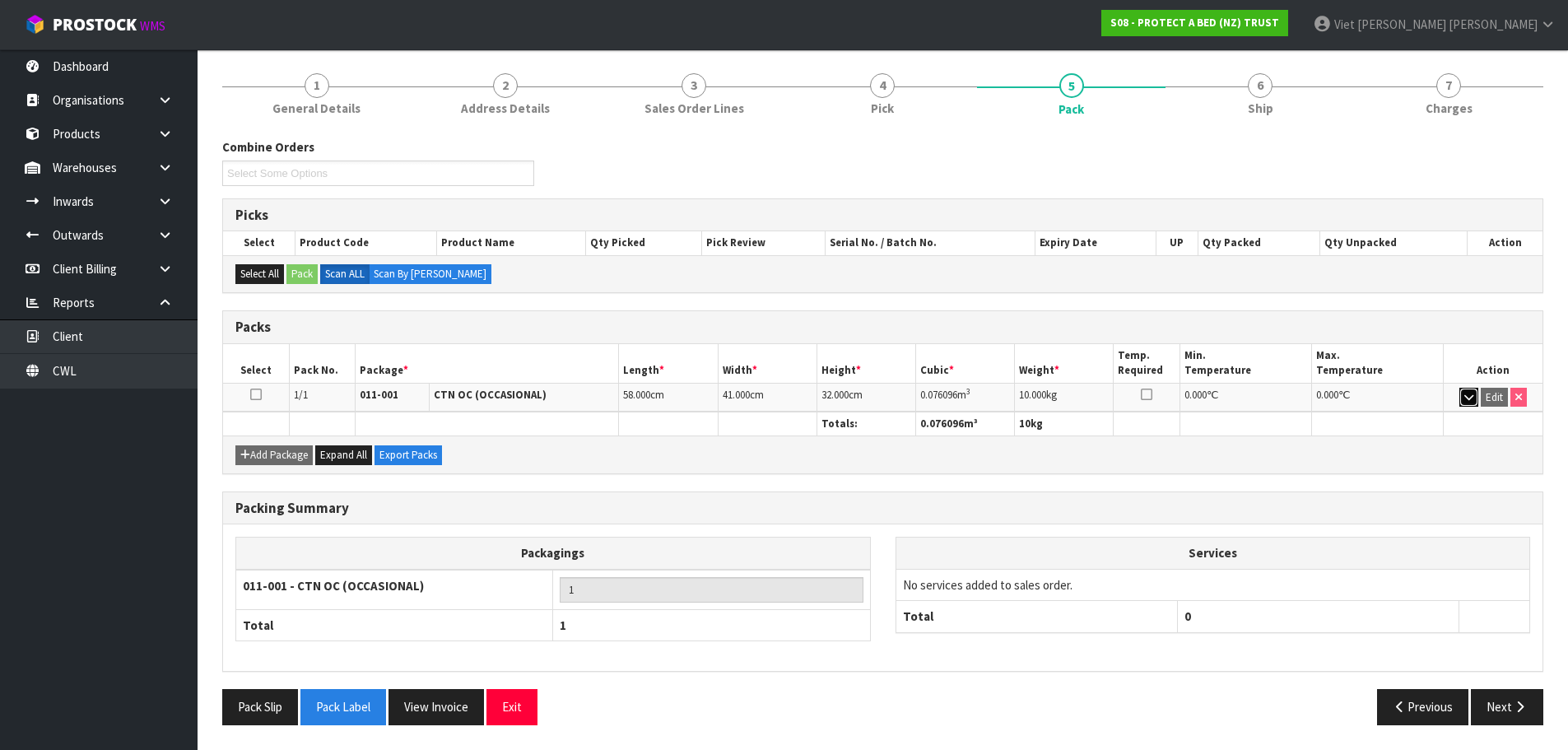
click at [1467, 405] on button "button" at bounding box center [1469, 398] width 19 height 20
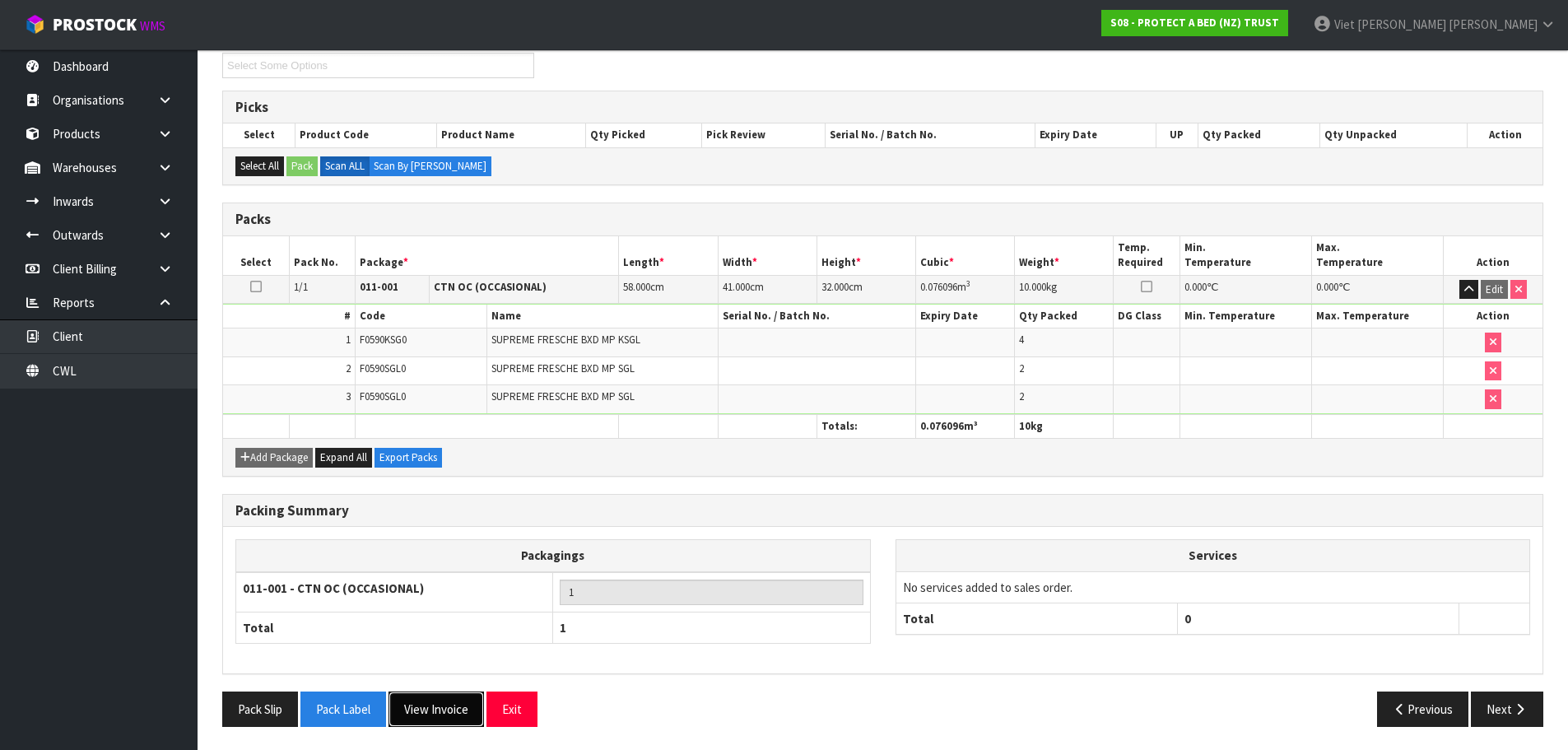
click at [456, 704] on button "View Invoice" at bounding box center [435, 709] width 95 height 35
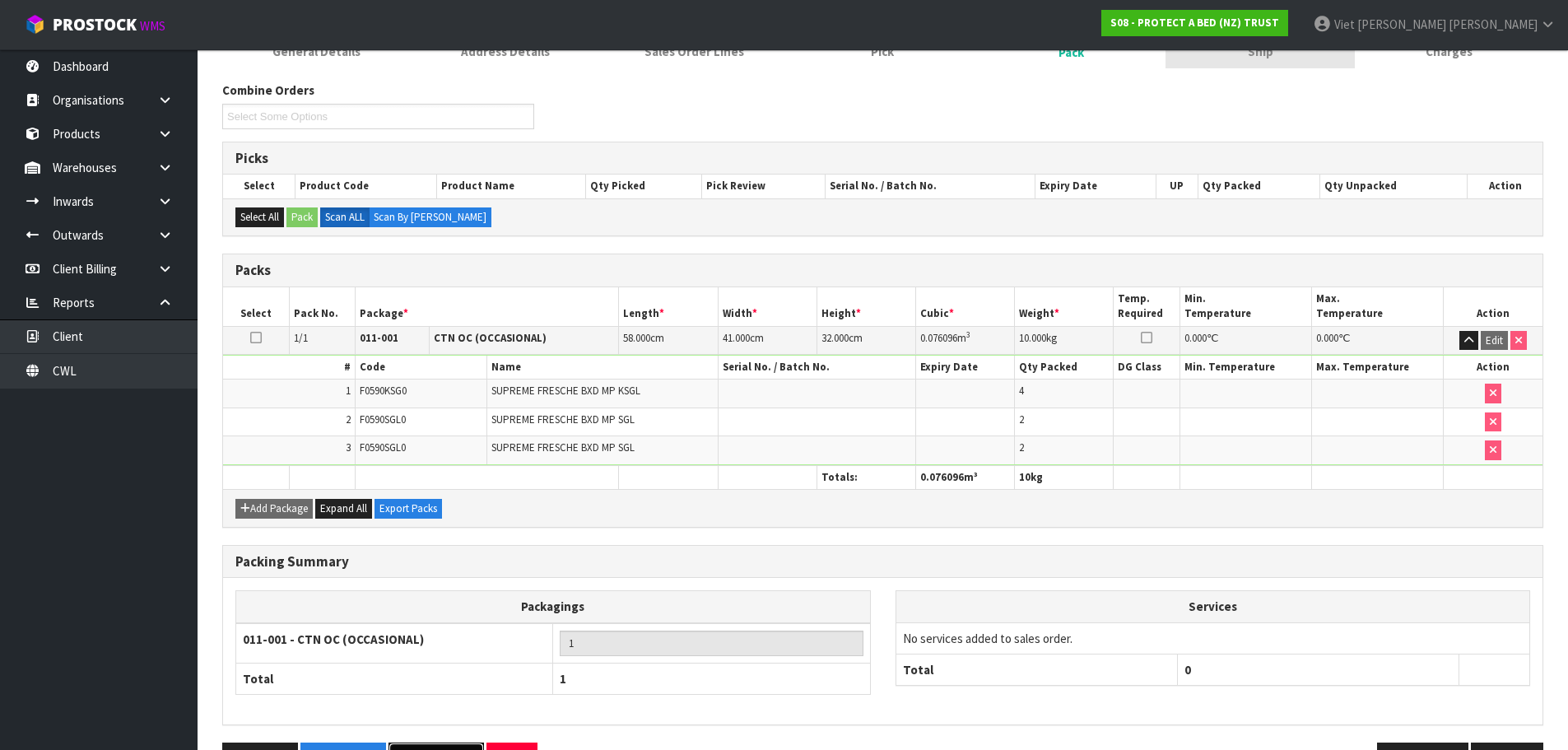
scroll to position [0, 0]
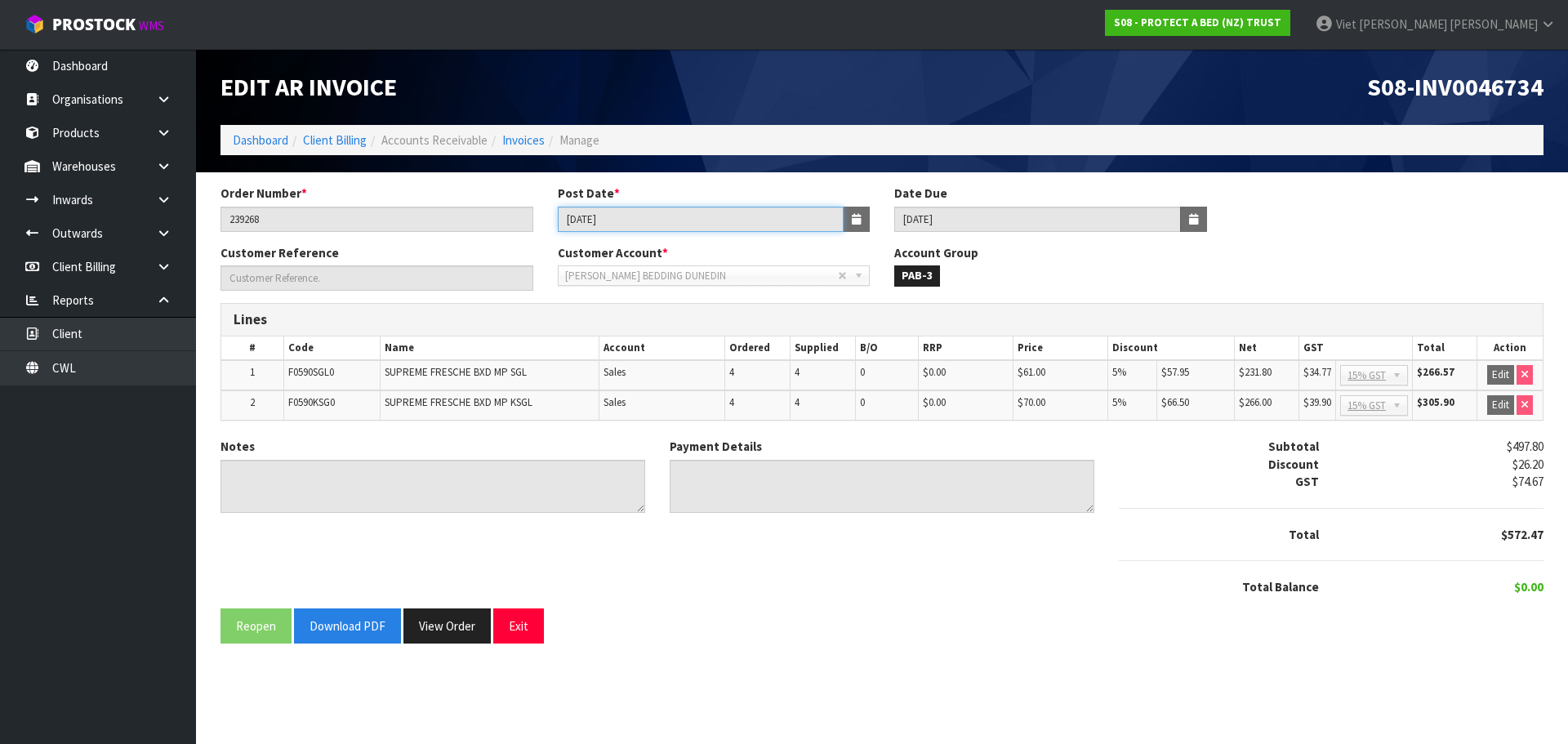
click at [693, 207] on input "11/04/2025" at bounding box center [701, 219] width 287 height 25
click at [1463, 79] on span "S08-INV0046734" at bounding box center [1454, 87] width 176 height 31
click at [1494, 95] on span "S08-INV0046734" at bounding box center [1454, 87] width 176 height 31
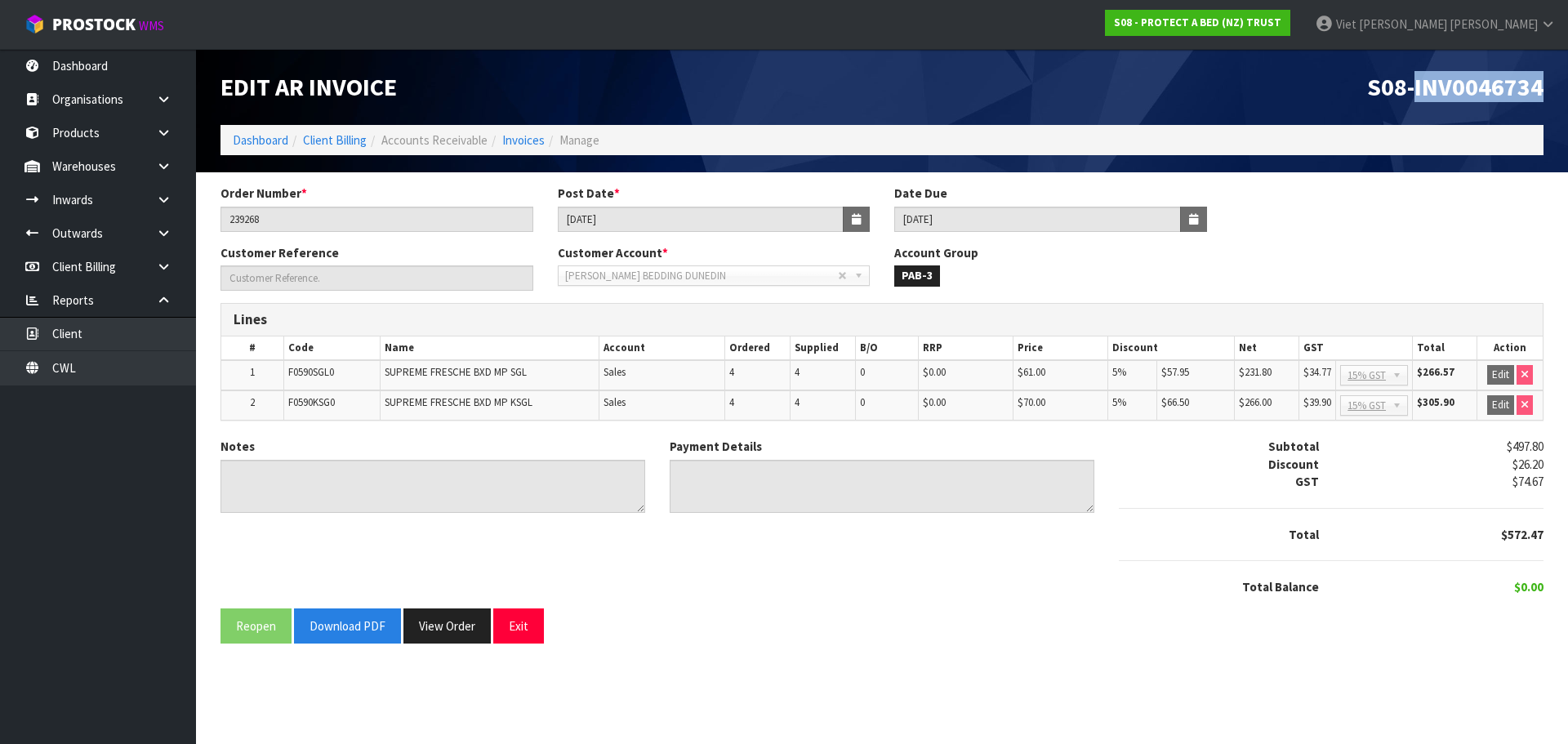
click at [1494, 95] on span "S08-INV0046734" at bounding box center [1454, 87] width 176 height 31
click at [644, 222] on input "11/04/2025" at bounding box center [701, 219] width 287 height 25
click at [652, 216] on input "11/04/2025" at bounding box center [701, 219] width 287 height 25
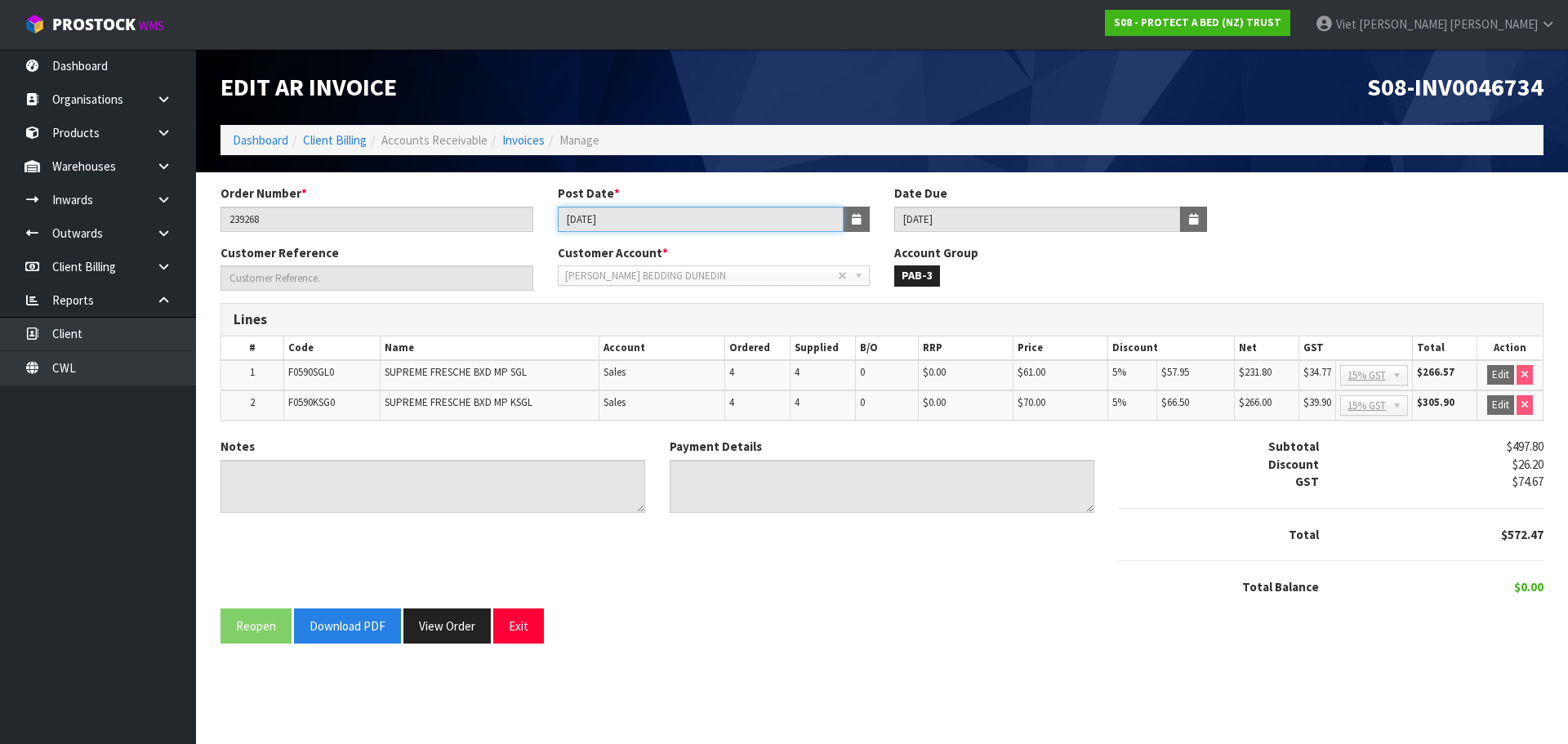
click at [652, 216] on input "11/04/2025" at bounding box center [701, 219] width 287 height 25
click at [649, 216] on input "11/04/2025" at bounding box center [701, 219] width 287 height 25
click at [628, 215] on input "11/04/2025" at bounding box center [701, 219] width 287 height 25
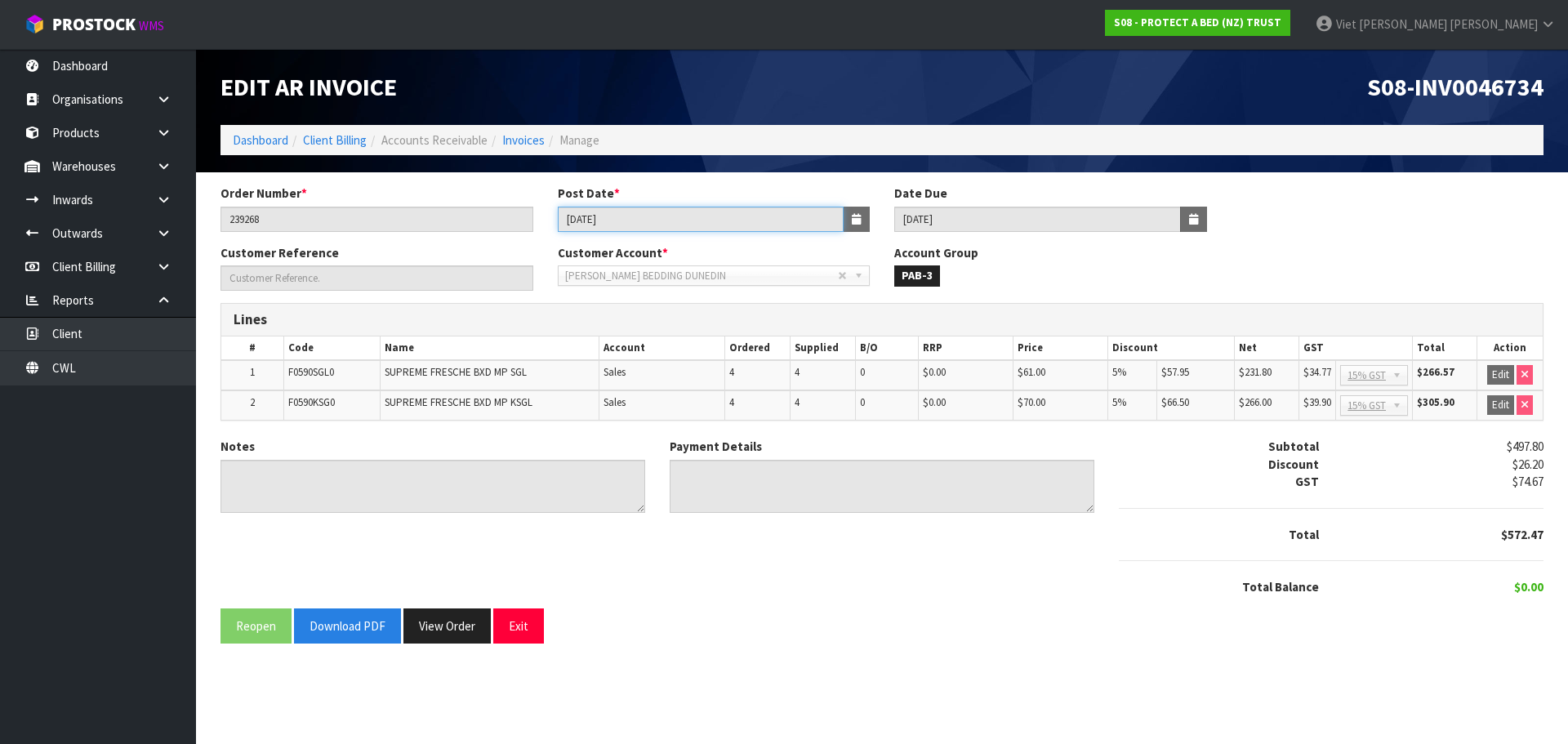
click at [628, 215] on input "11/04/2025" at bounding box center [701, 219] width 287 height 25
click at [444, 629] on button "View Order" at bounding box center [447, 626] width 88 height 35
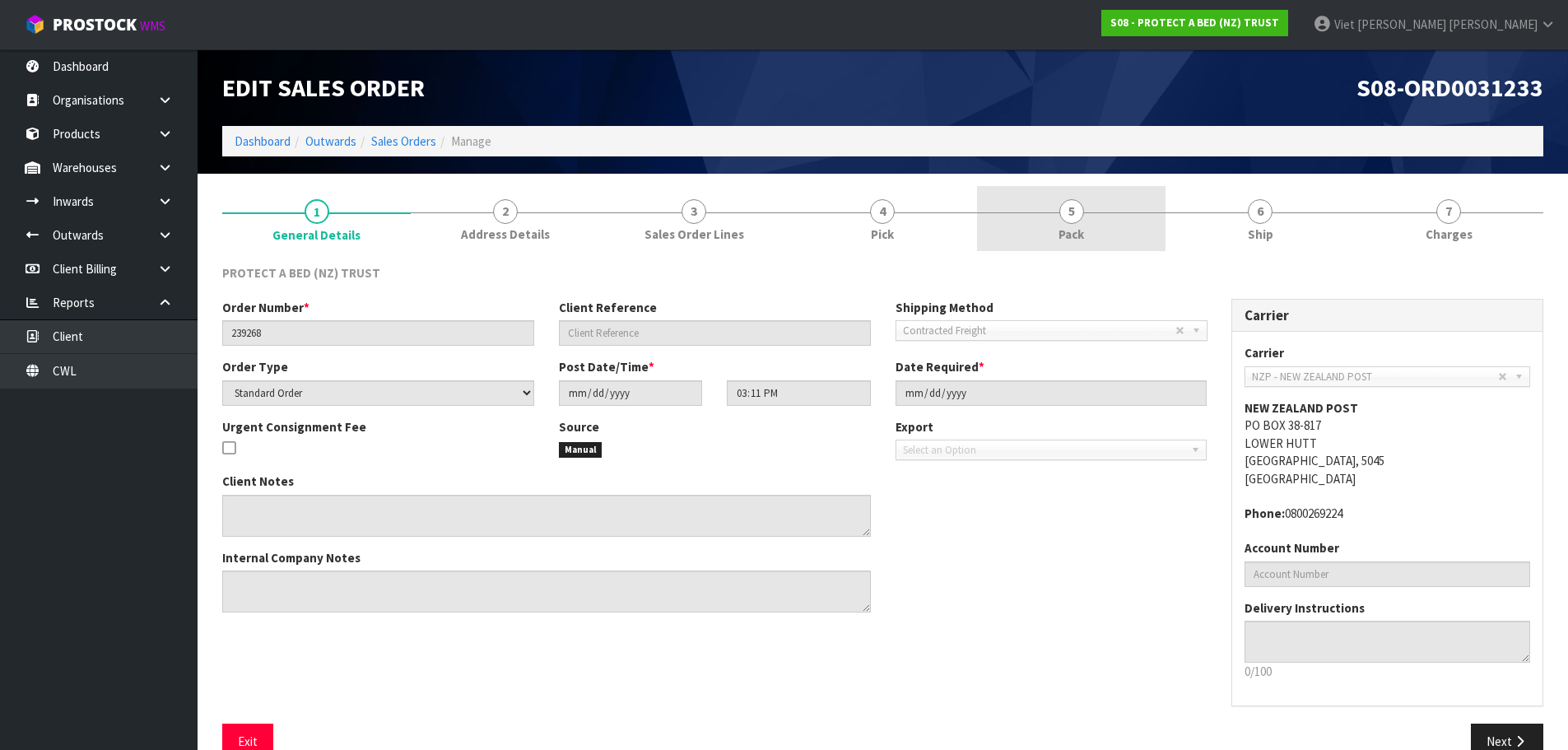
drag, startPoint x: 1074, startPoint y: 212, endPoint x: 1079, endPoint y: 221, distance: 10.3
click at [1078, 210] on span "5" at bounding box center [1072, 212] width 24 height 24
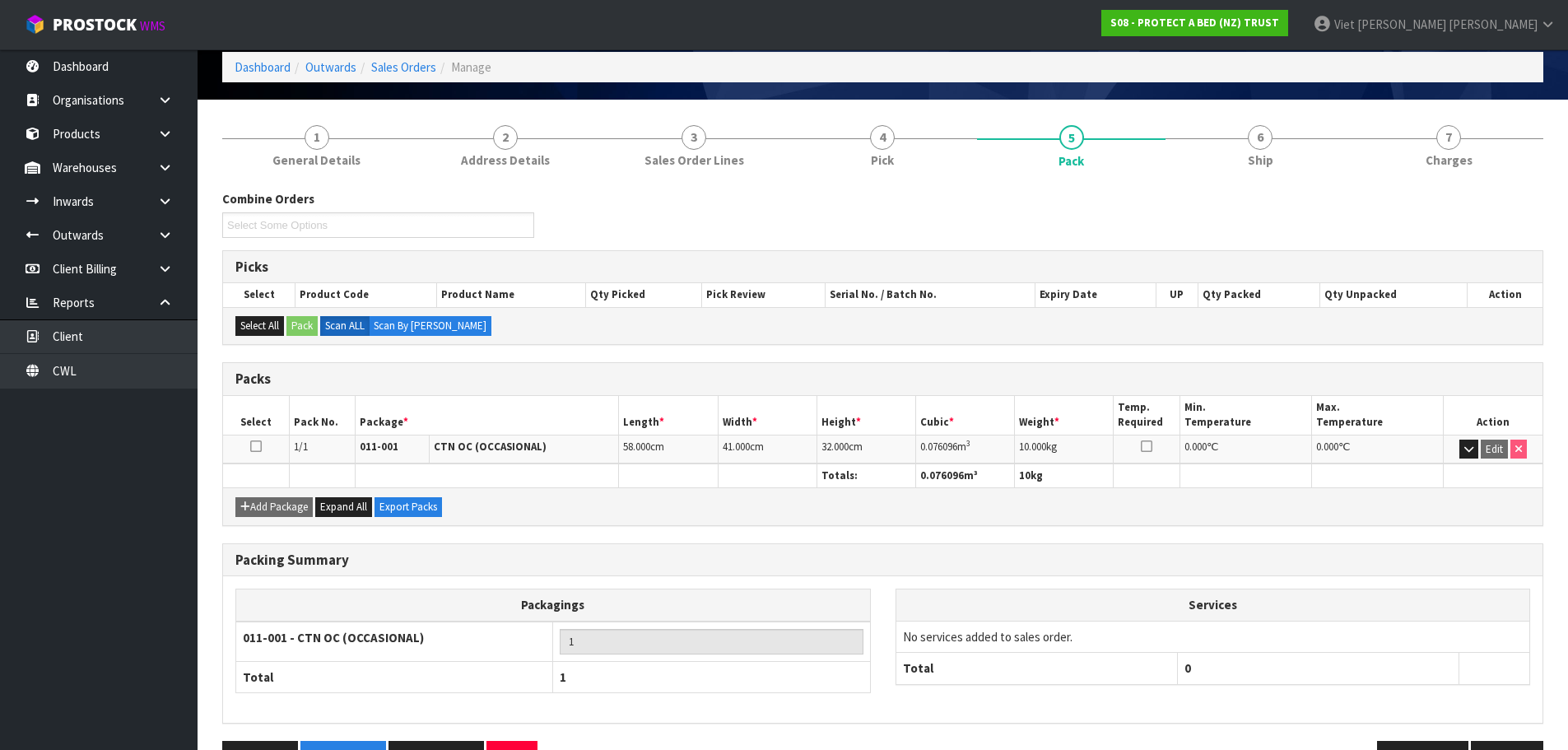
scroll to position [126, 0]
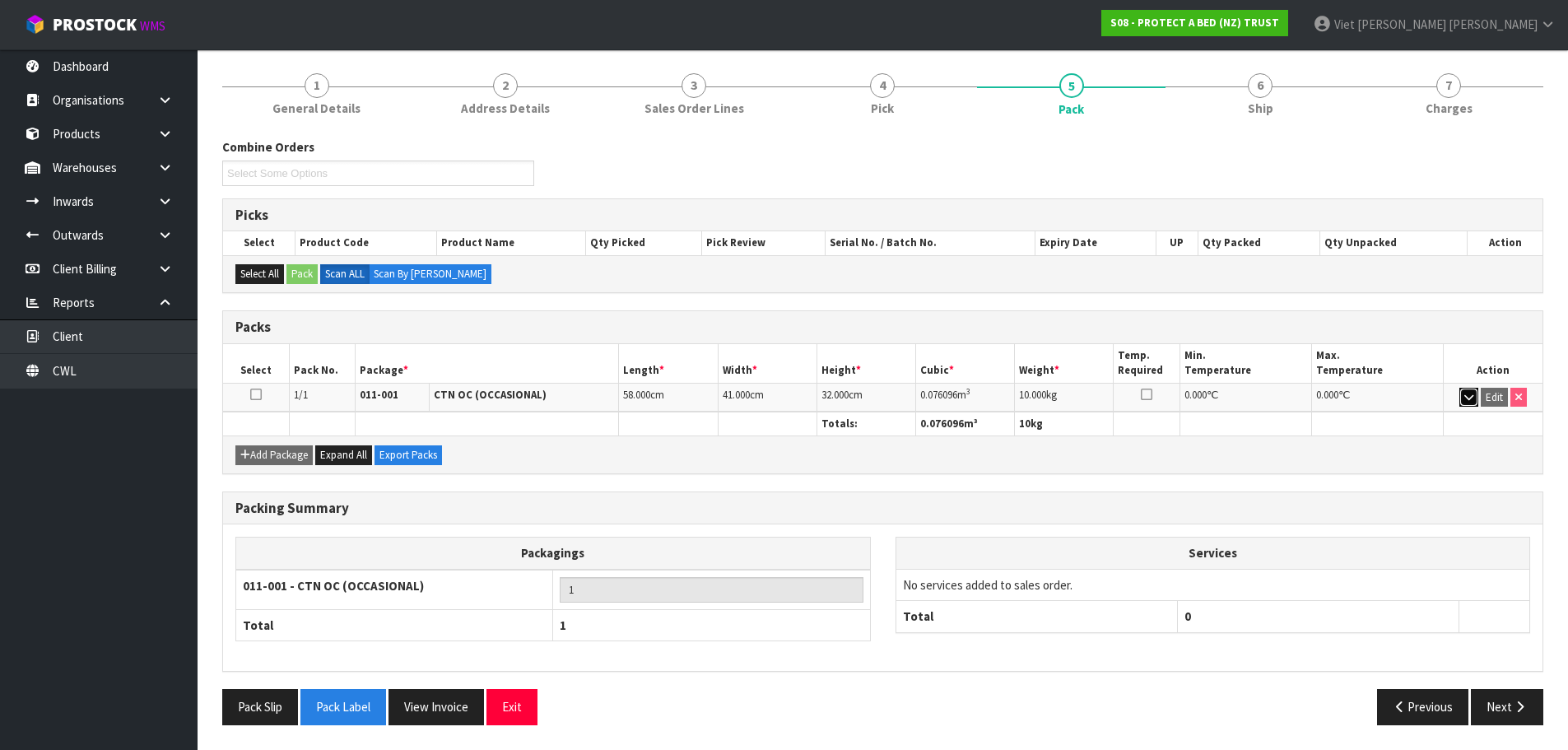
click at [1474, 404] on button "button" at bounding box center [1469, 398] width 19 height 20
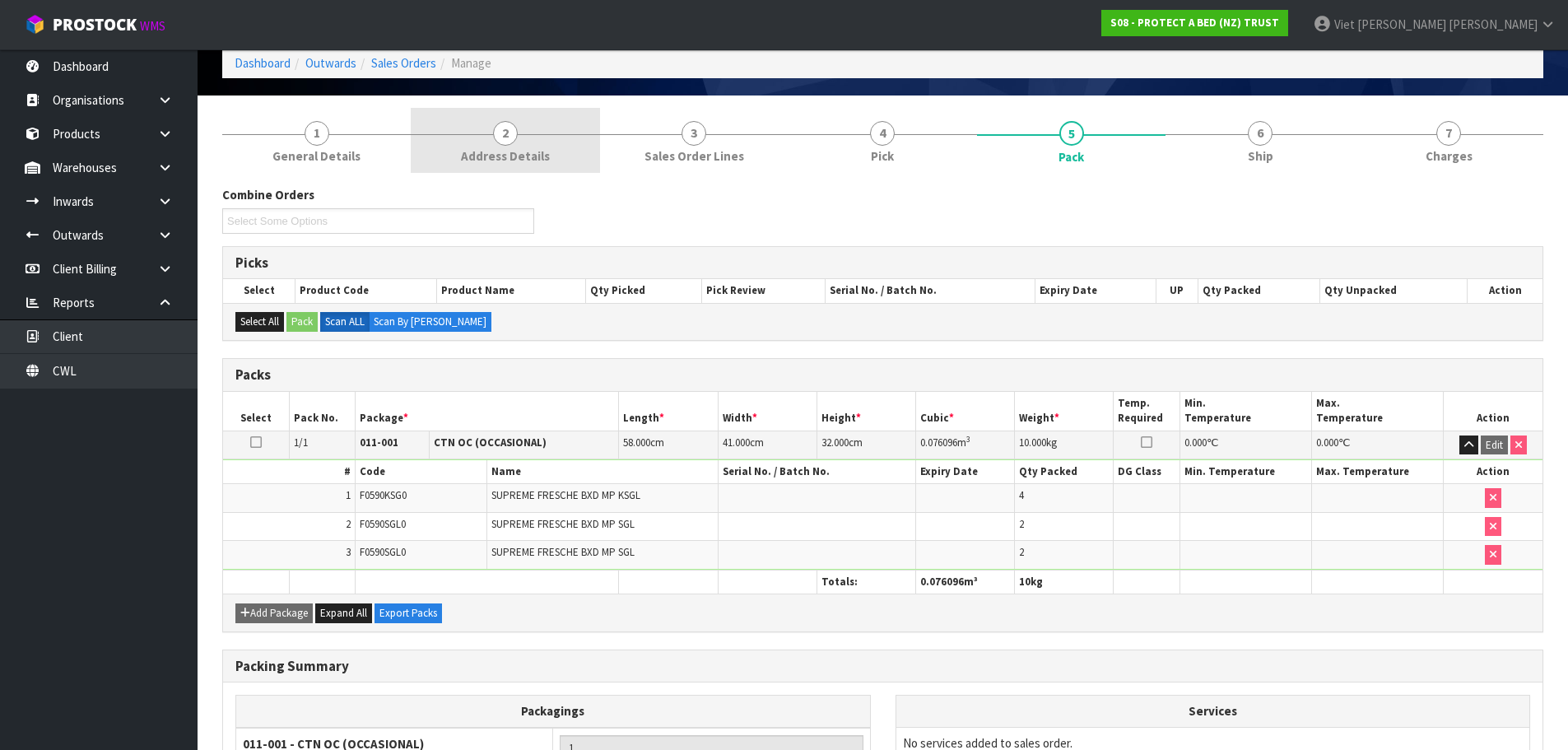
scroll to position [0, 0]
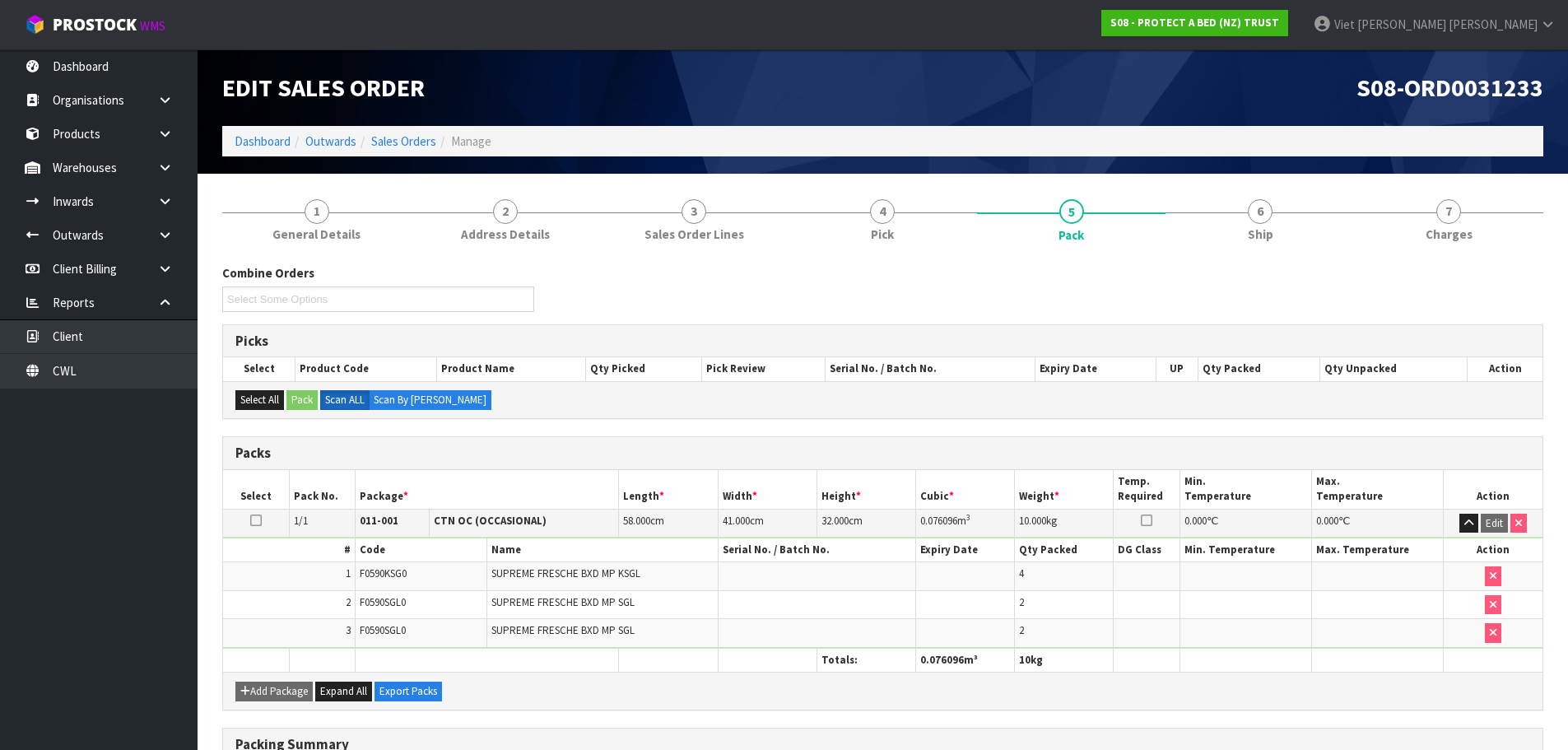
click at [395, 131] on ol "Dashboard Outwards Sales Orders Manage" at bounding box center [882, 141] width 1321 height 31
click at [395, 134] on link "Sales Orders" at bounding box center [404, 142] width 65 height 16
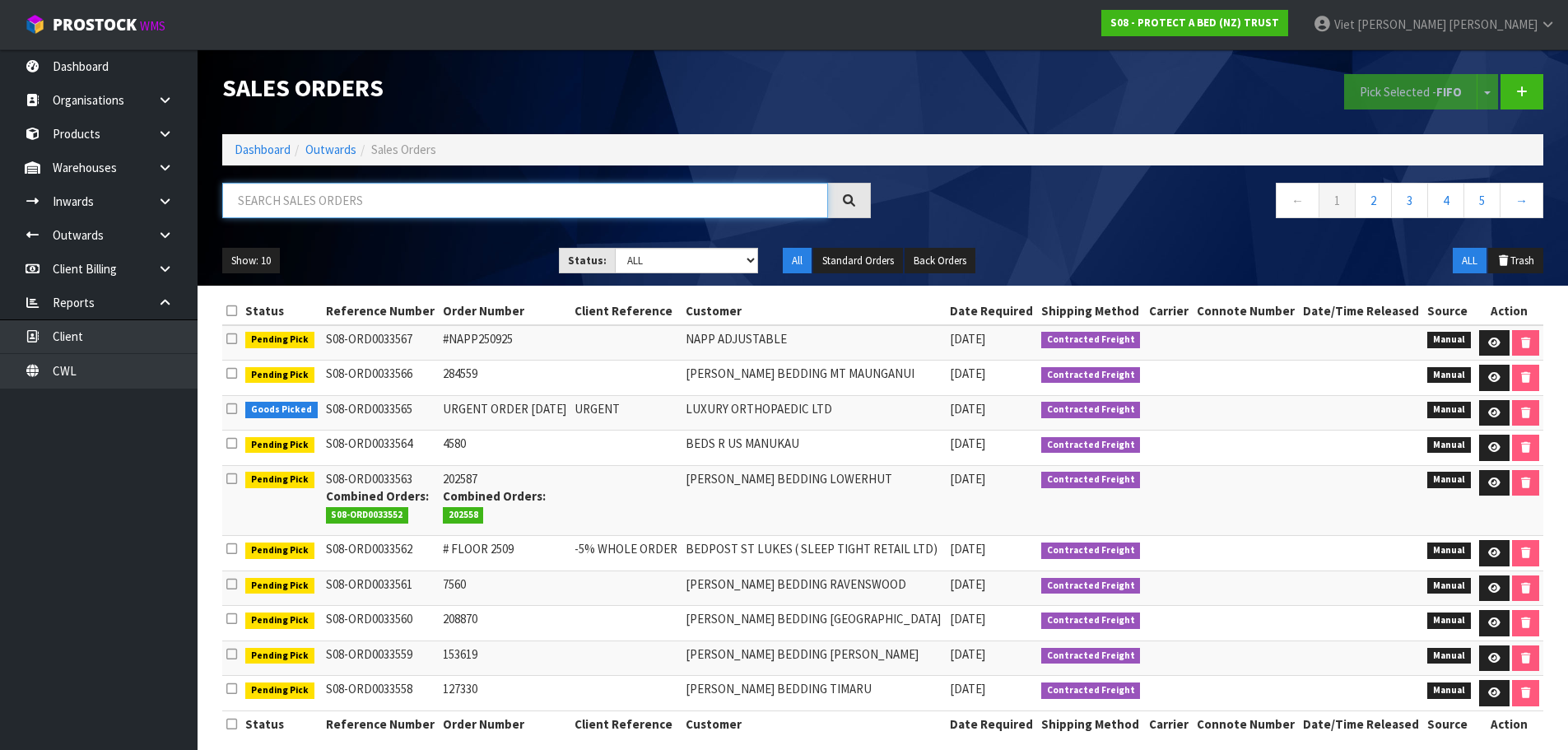
click at [728, 211] on input "text" at bounding box center [524, 200] width 606 height 35
paste input "708866"
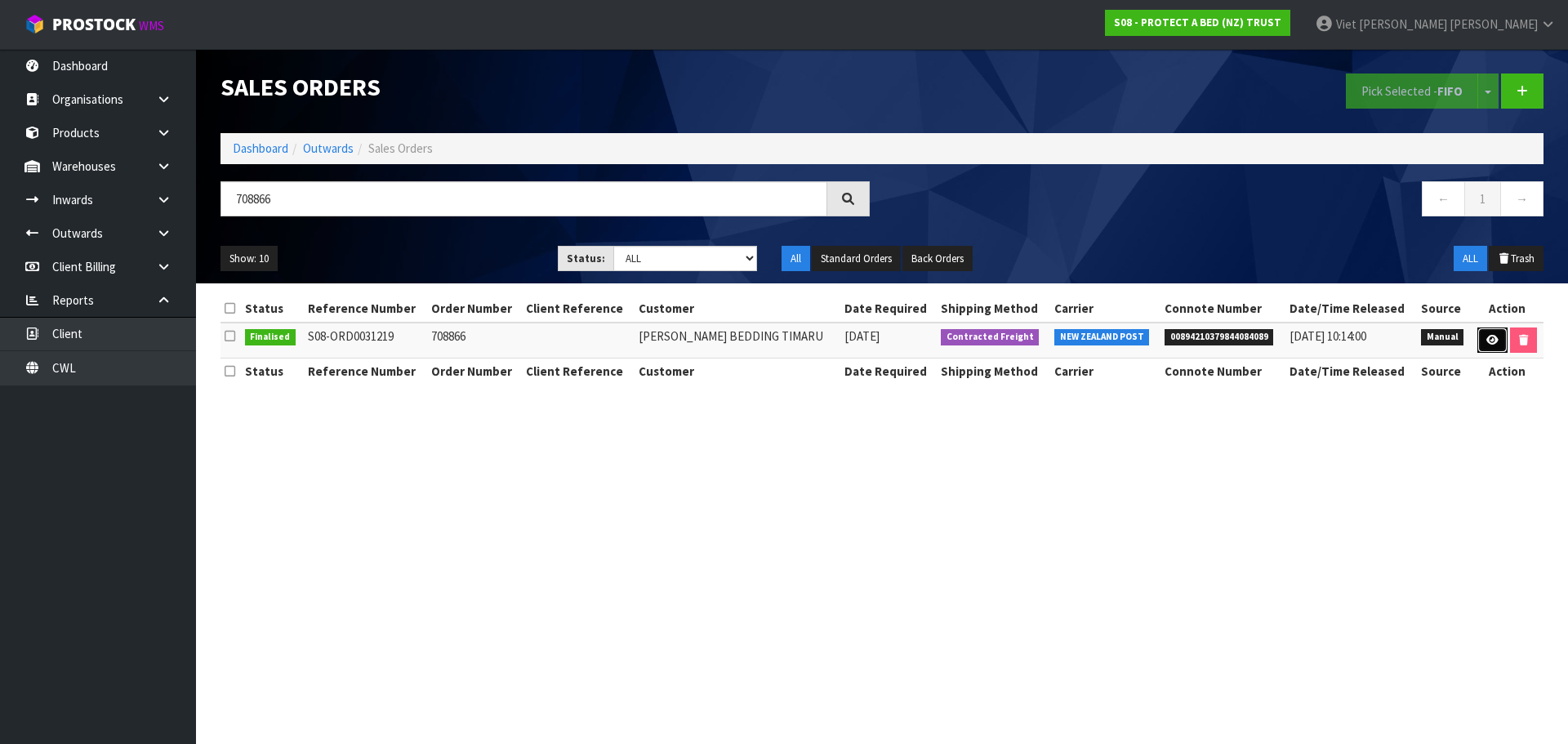
click at [1487, 336] on icon at bounding box center [1493, 340] width 12 height 10
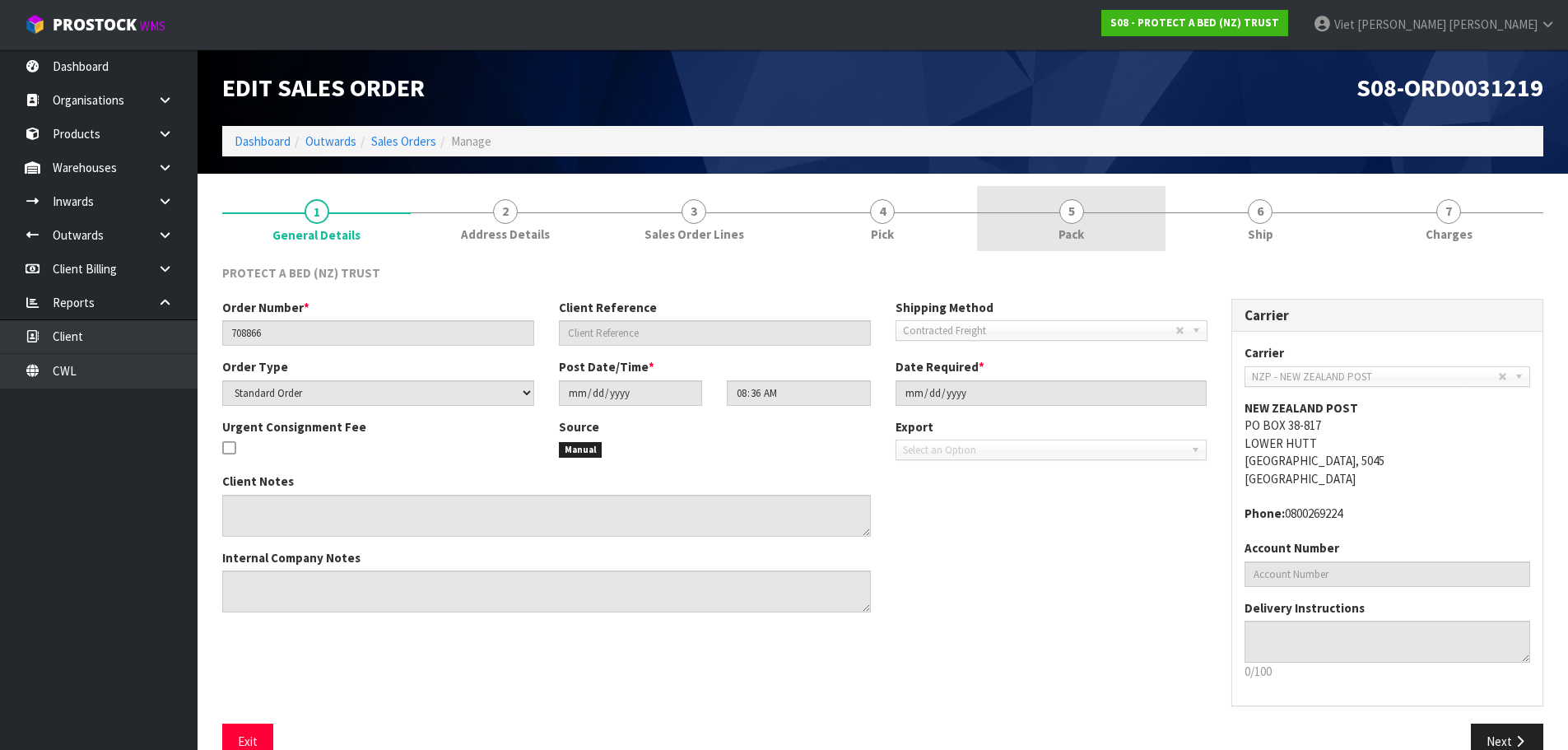
drag, startPoint x: 972, startPoint y: 219, endPoint x: 1002, endPoint y: 214, distance: 30.4
click at [972, 219] on link "4 Pick" at bounding box center [883, 219] width 189 height 65
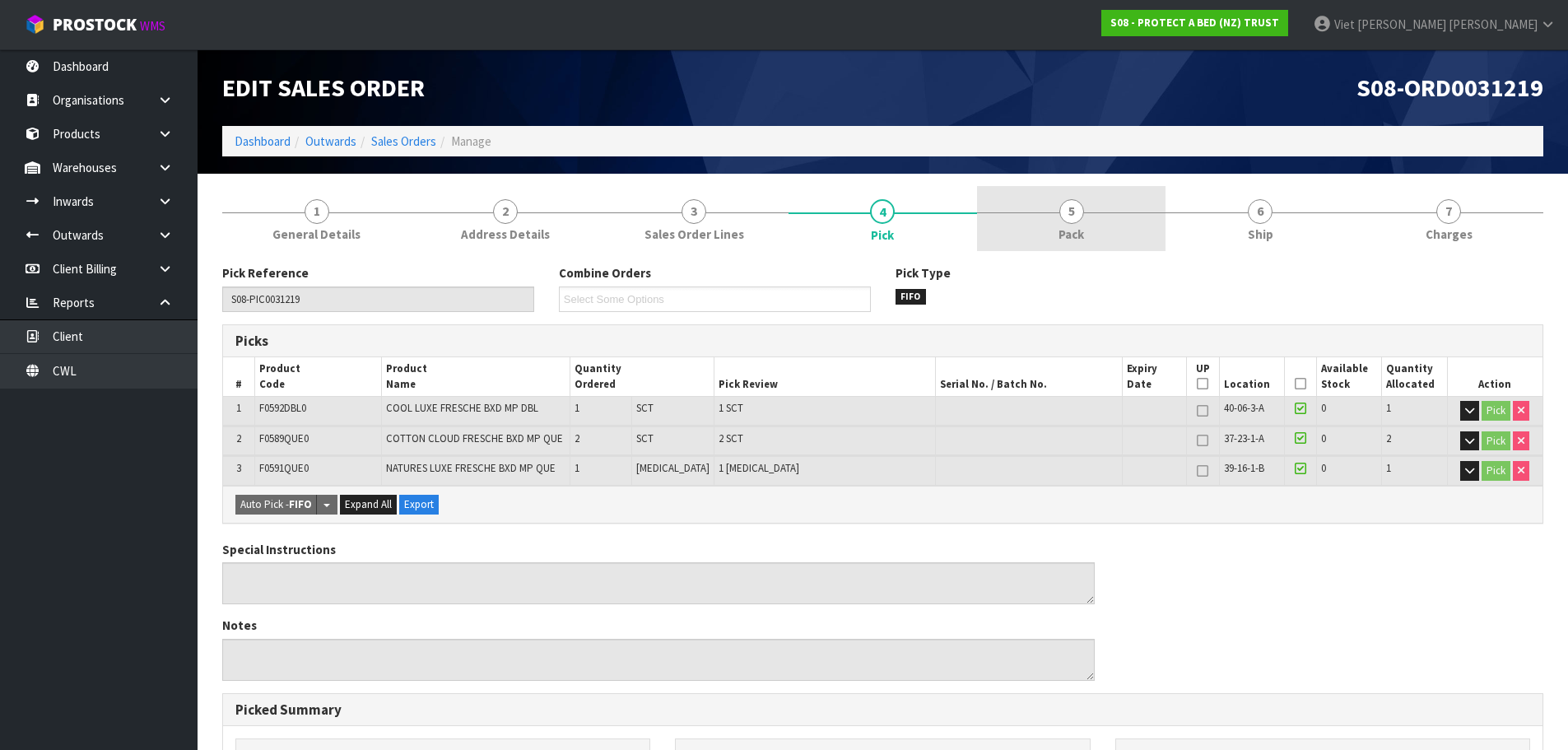
click at [1019, 214] on link "5 Pack" at bounding box center [1072, 219] width 189 height 65
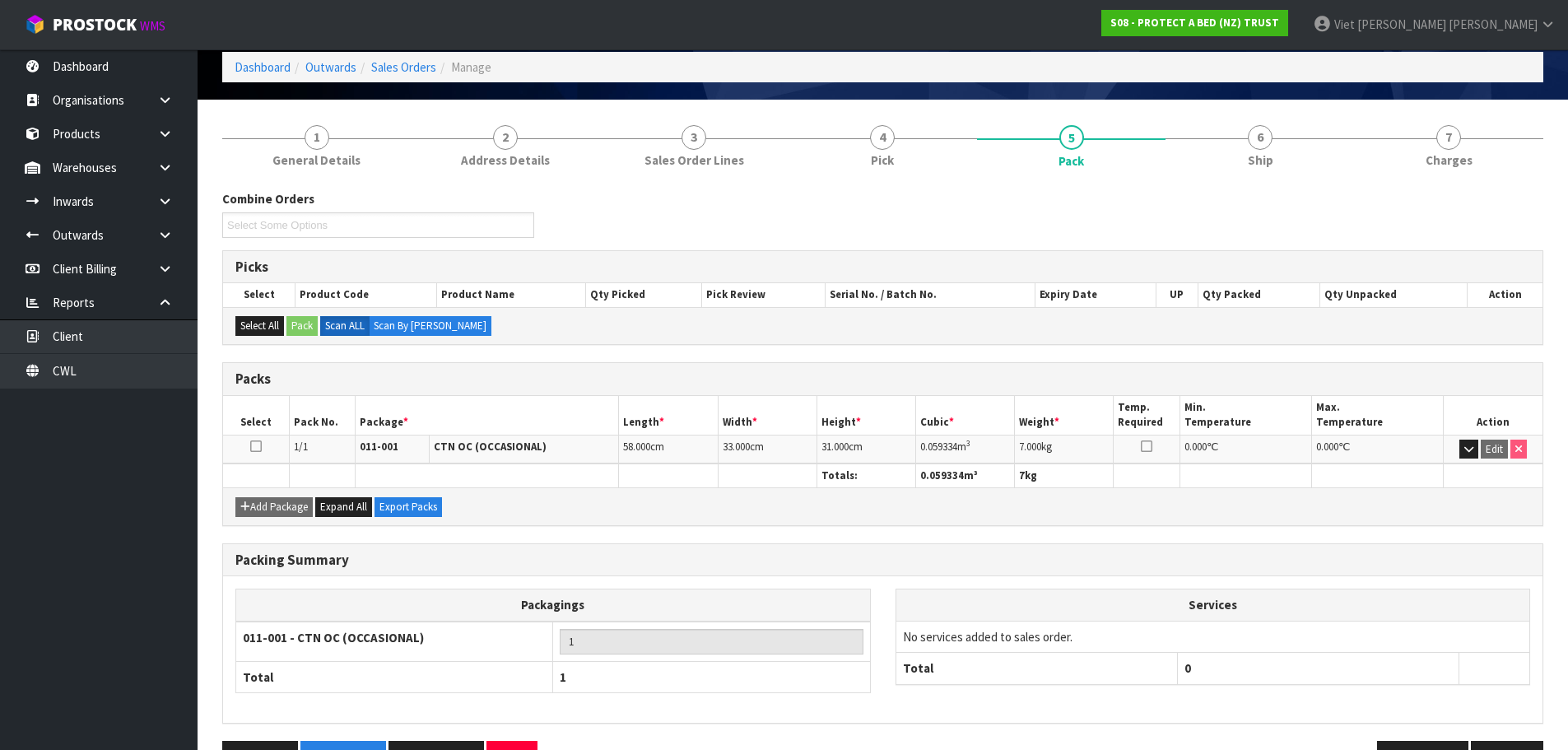
scroll to position [126, 0]
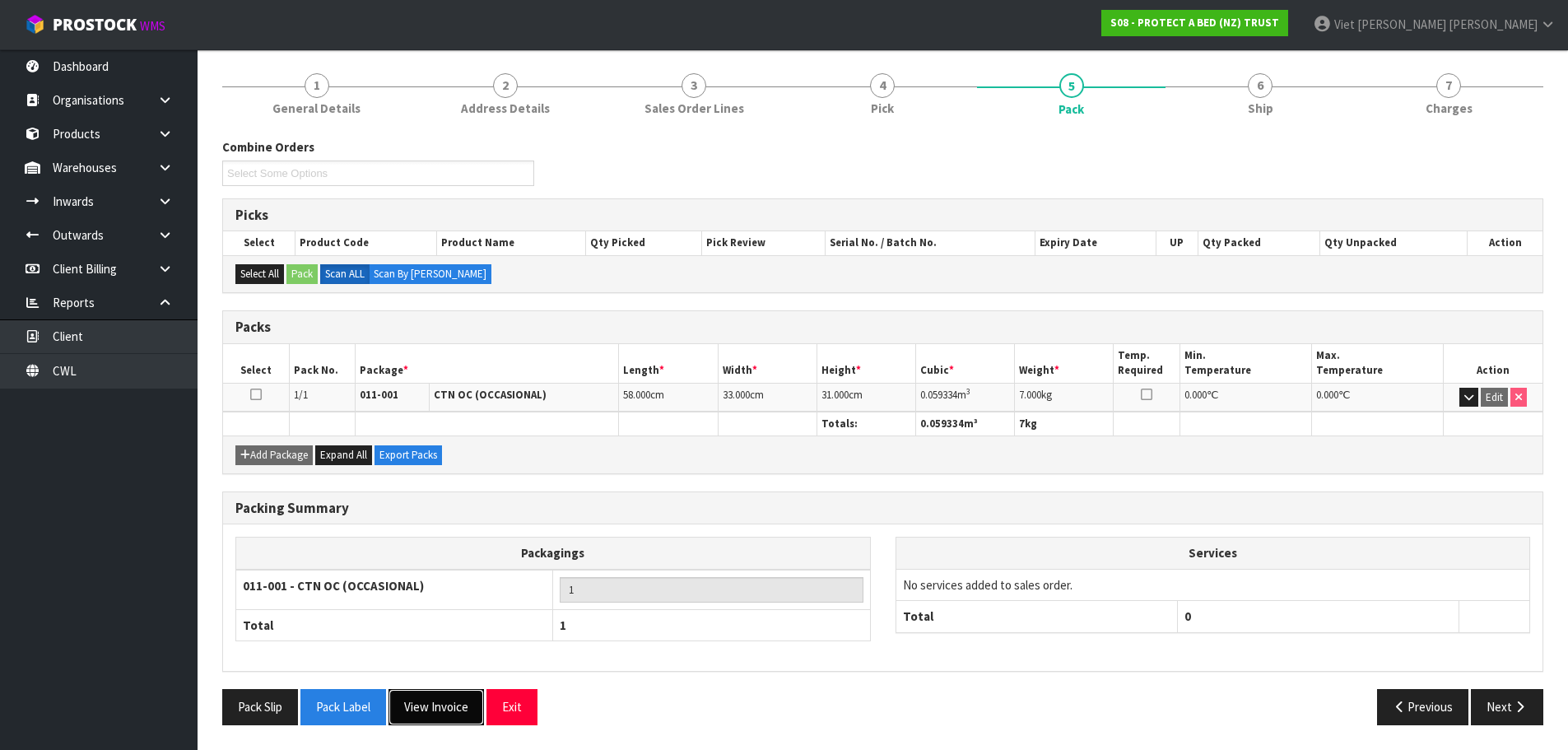
click at [463, 708] on button "View Invoice" at bounding box center [435, 706] width 95 height 35
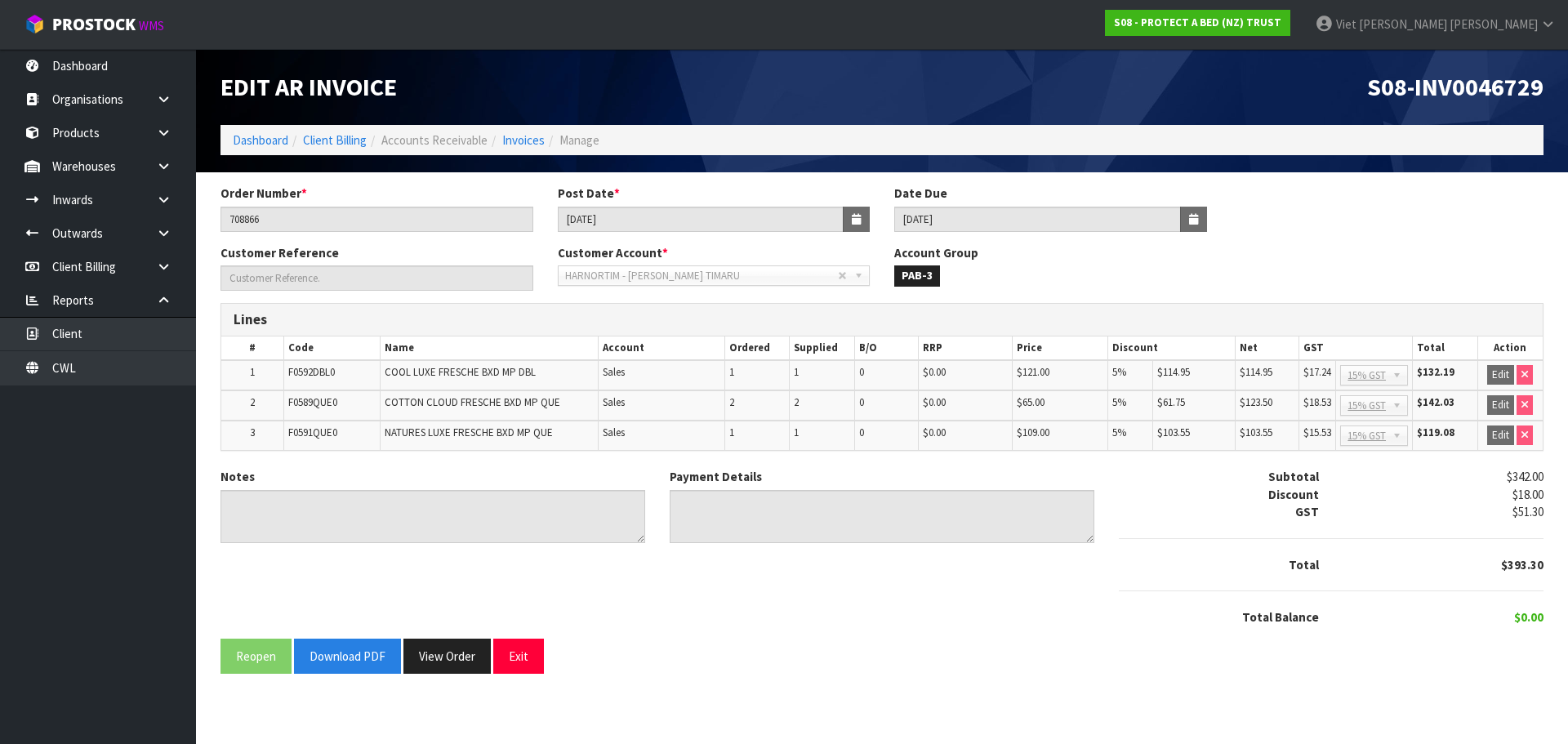
click at [1465, 68] on div "S08-INV0046729" at bounding box center [1218, 87] width 674 height 76
drag, startPoint x: 453, startPoint y: 662, endPoint x: 452, endPoint y: 650, distance: 12.0
click at [453, 662] on button "View Order" at bounding box center [447, 656] width 88 height 35
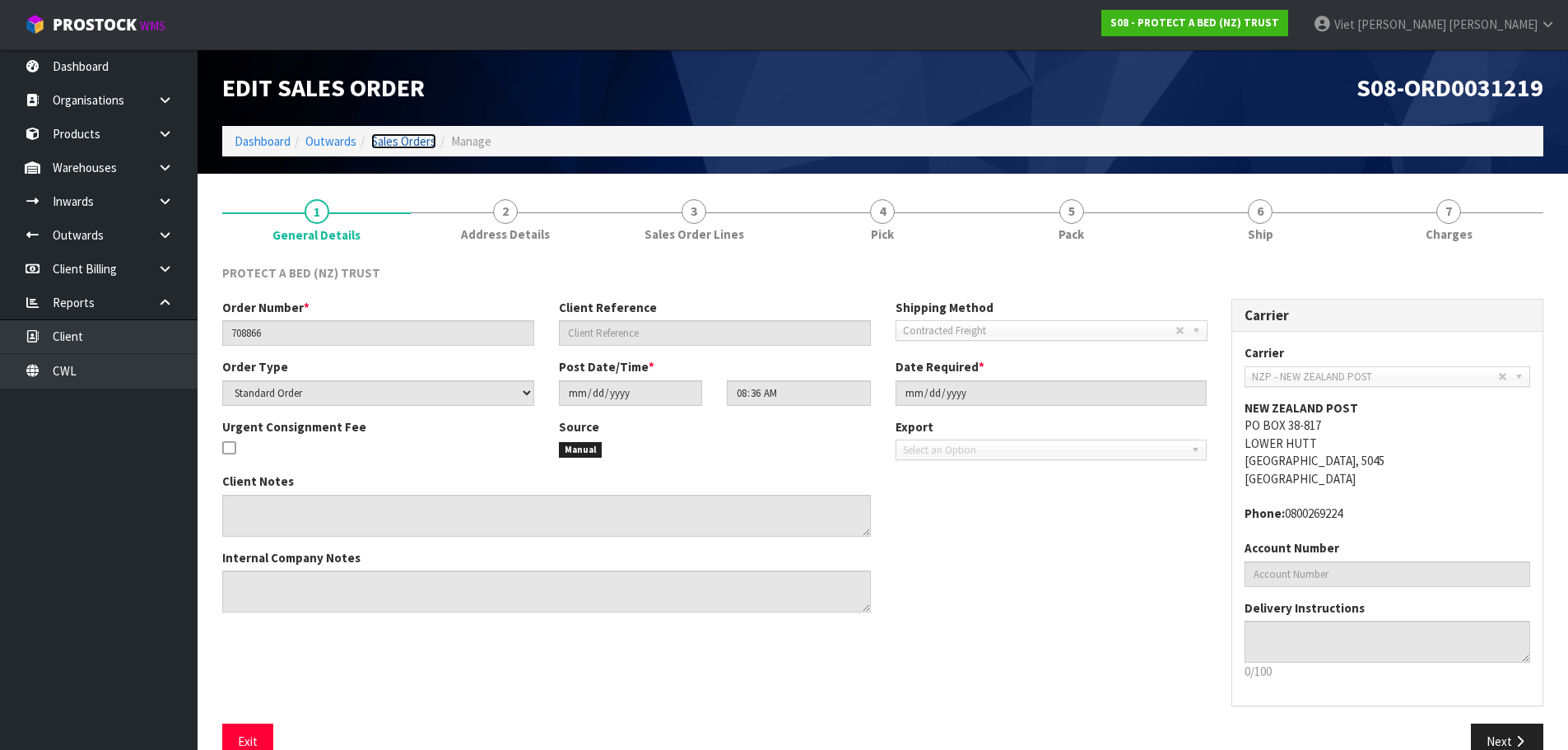
click at [419, 140] on link "Sales Orders" at bounding box center [404, 142] width 65 height 16
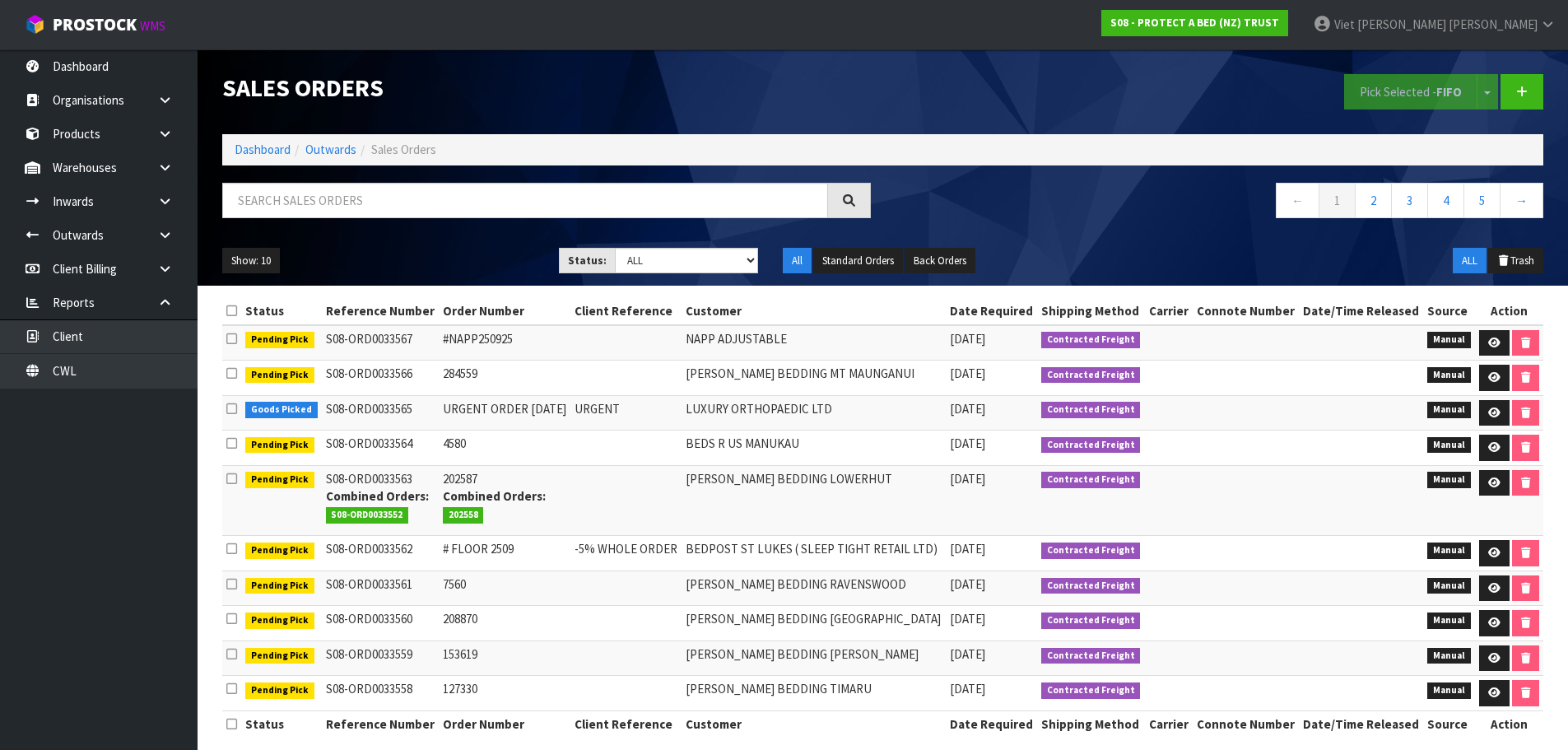
drag, startPoint x: 470, startPoint y: 175, endPoint x: 461, endPoint y: 184, distance: 12.7
click at [470, 175] on div "Sales Orders Pick Selected - FIFO Split button! FIFO - First In First Out FEFO …" at bounding box center [883, 167] width 1346 height 236
click at [460, 184] on input "text" at bounding box center [524, 200] width 606 height 35
paste input "6906."
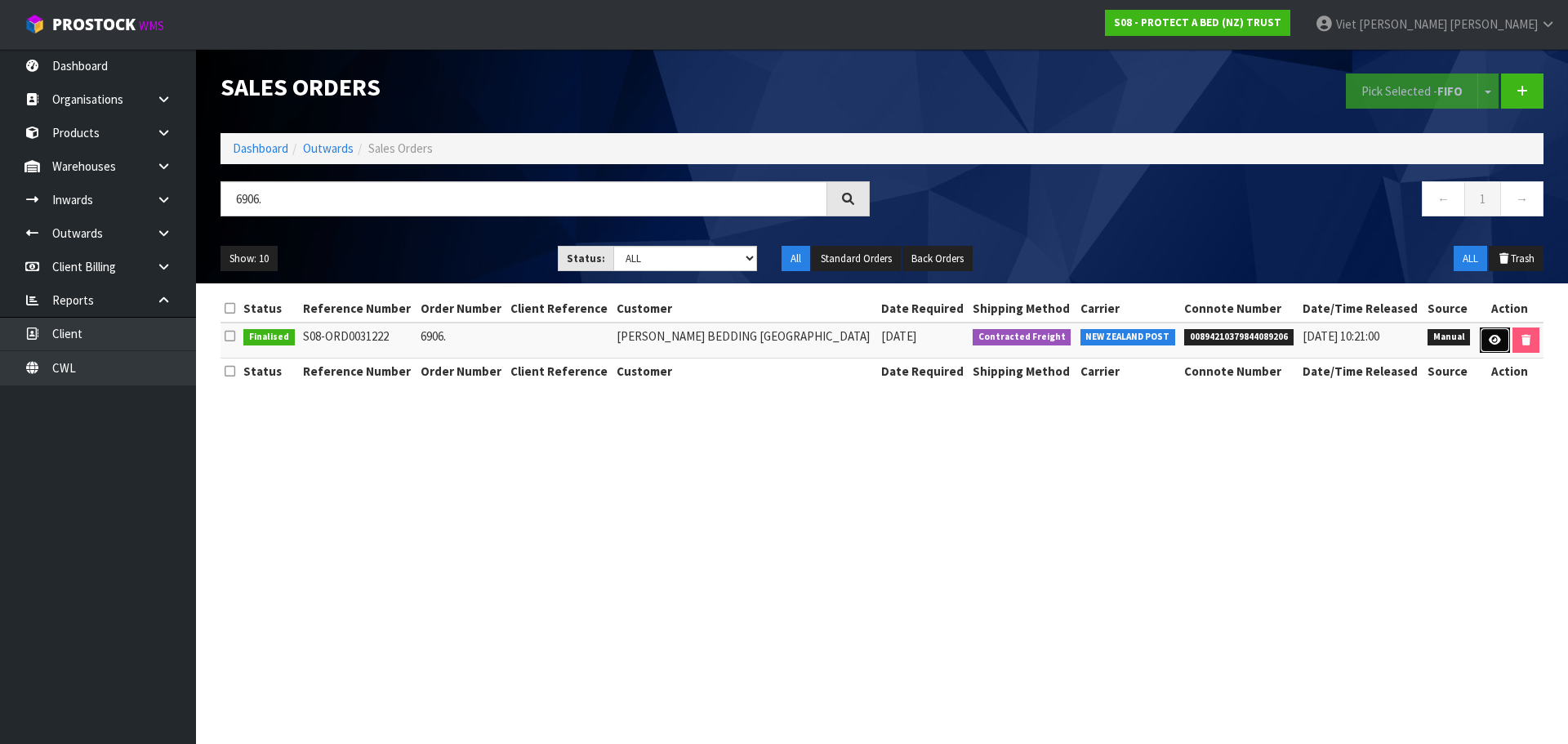
click at [1489, 339] on icon at bounding box center [1495, 340] width 12 height 10
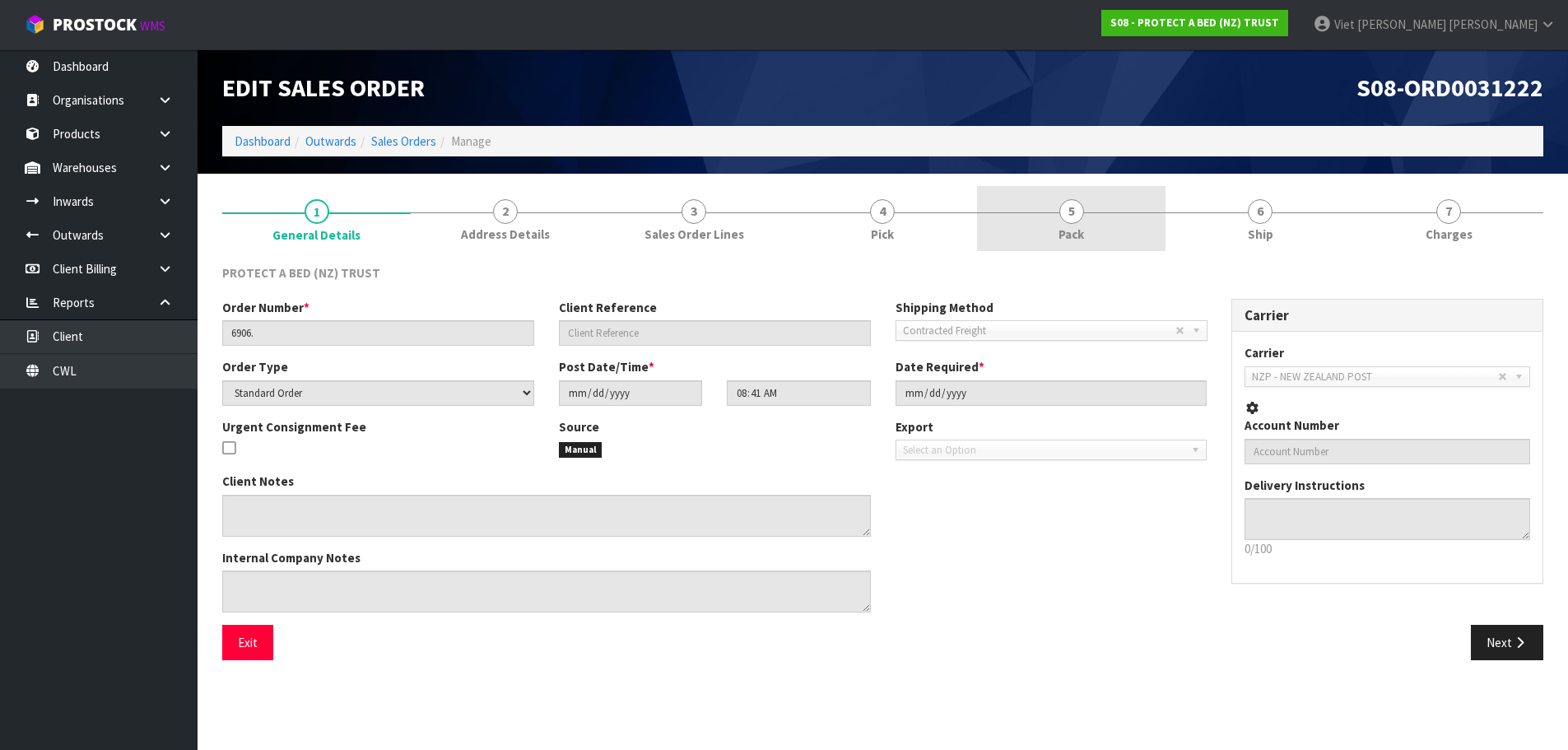
click at [997, 215] on link "5 Pack" at bounding box center [1072, 219] width 189 height 65
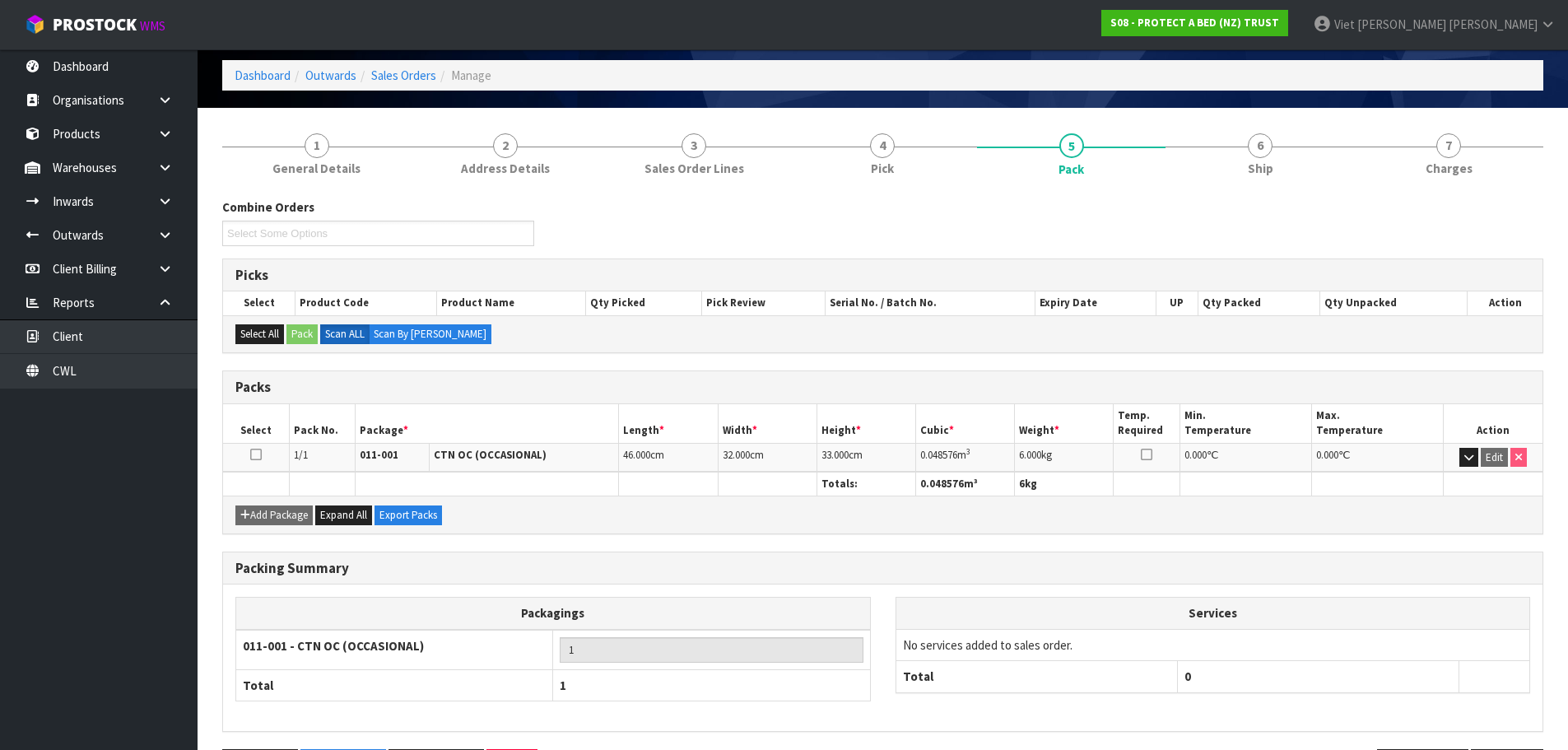
scroll to position [126, 0]
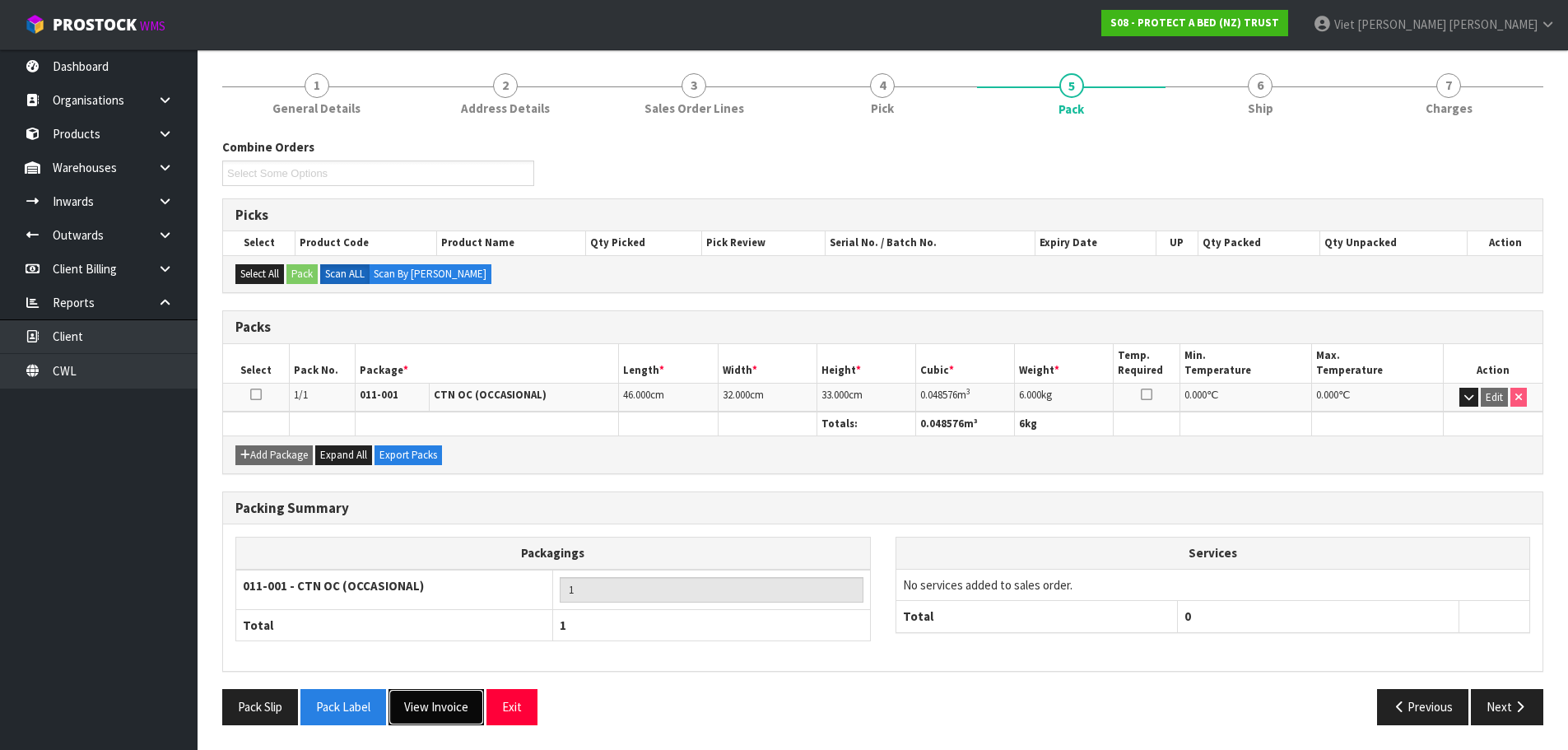
click at [441, 709] on button "View Invoice" at bounding box center [435, 706] width 95 height 35
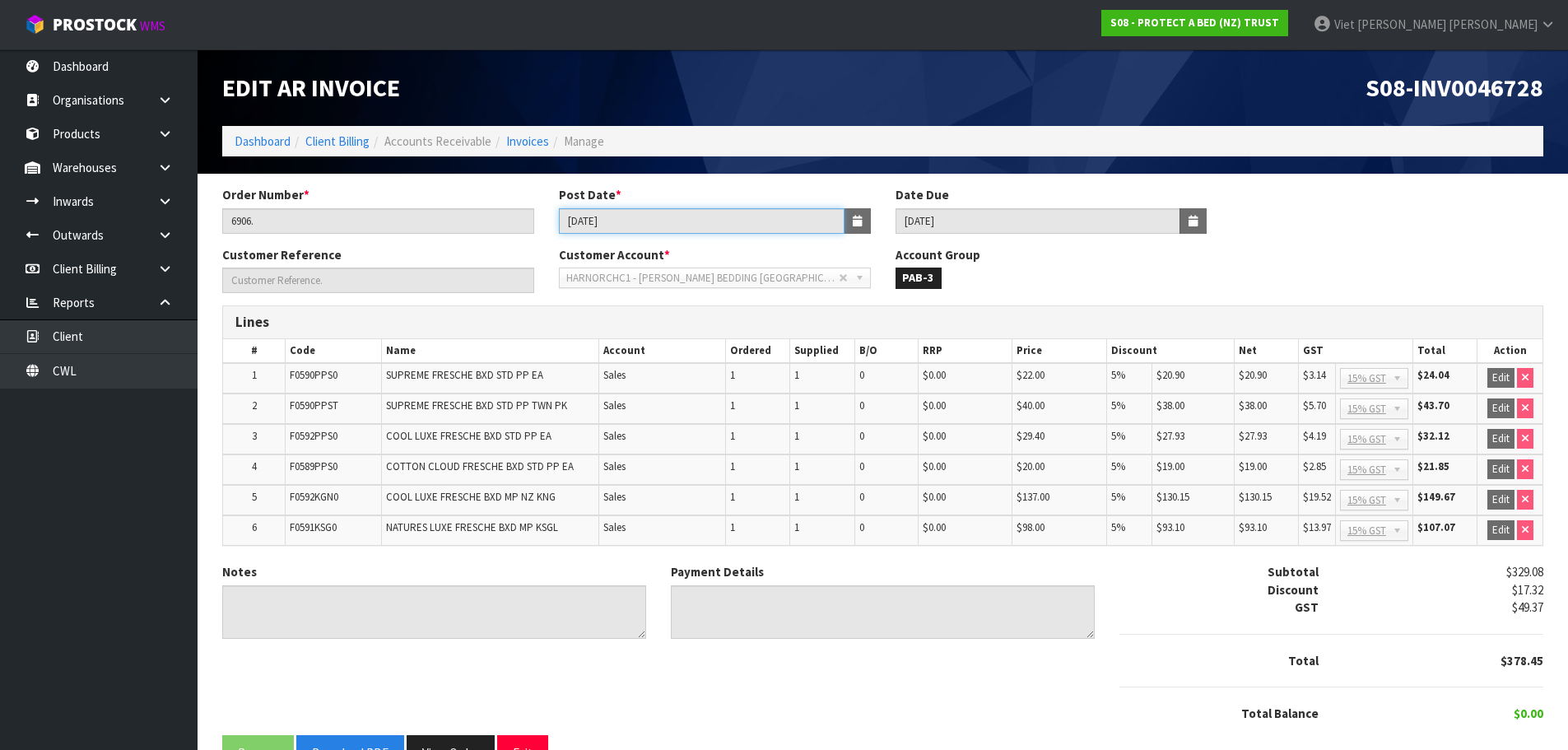
click at [757, 219] on input "11/04/2025" at bounding box center [701, 220] width 286 height 25
click at [1430, 98] on span "S08-INV0046728" at bounding box center [1454, 87] width 177 height 31
click at [1474, 87] on span "S08-INV0046728" at bounding box center [1454, 87] width 177 height 31
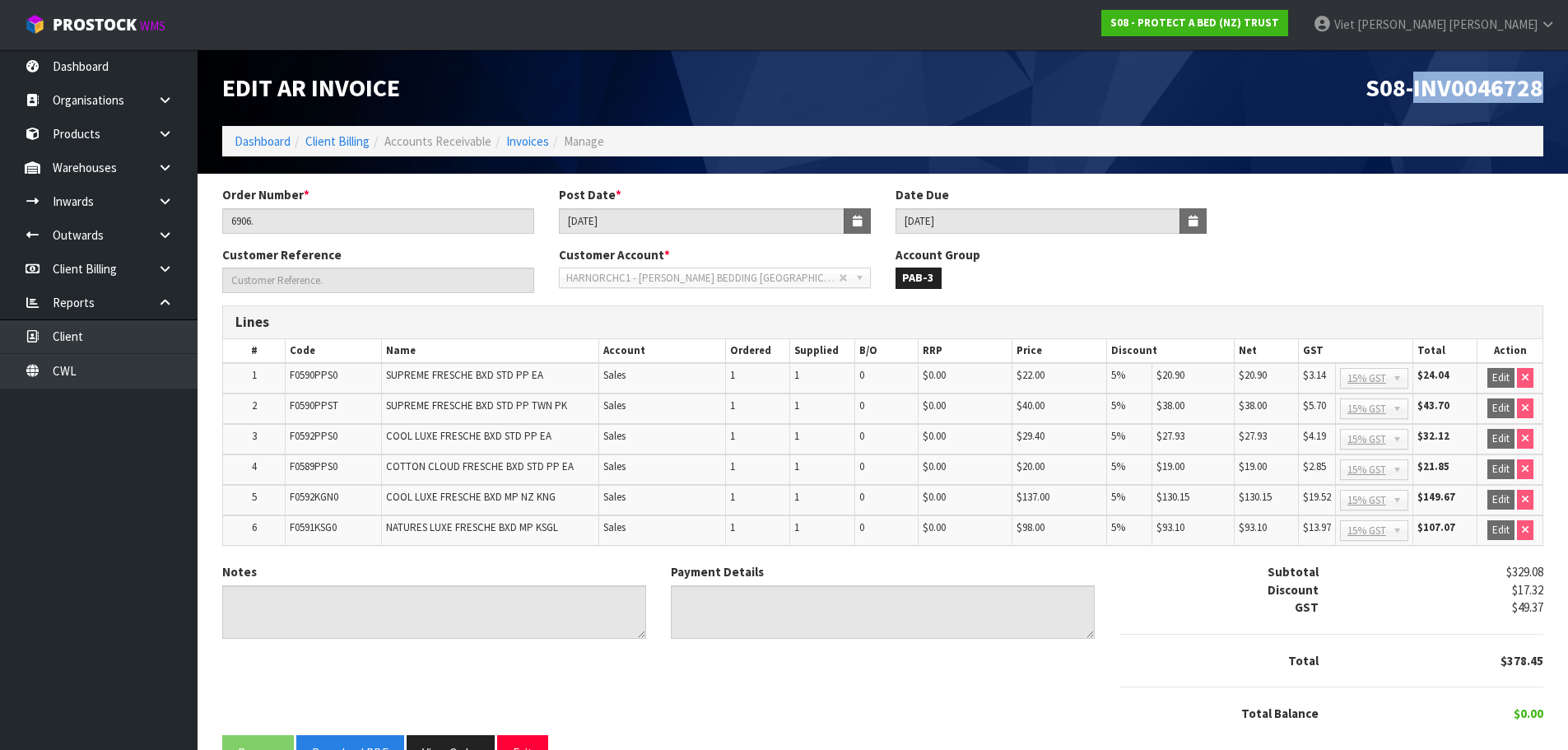
click at [1474, 87] on span "S08-INV0046728" at bounding box center [1454, 87] width 177 height 31
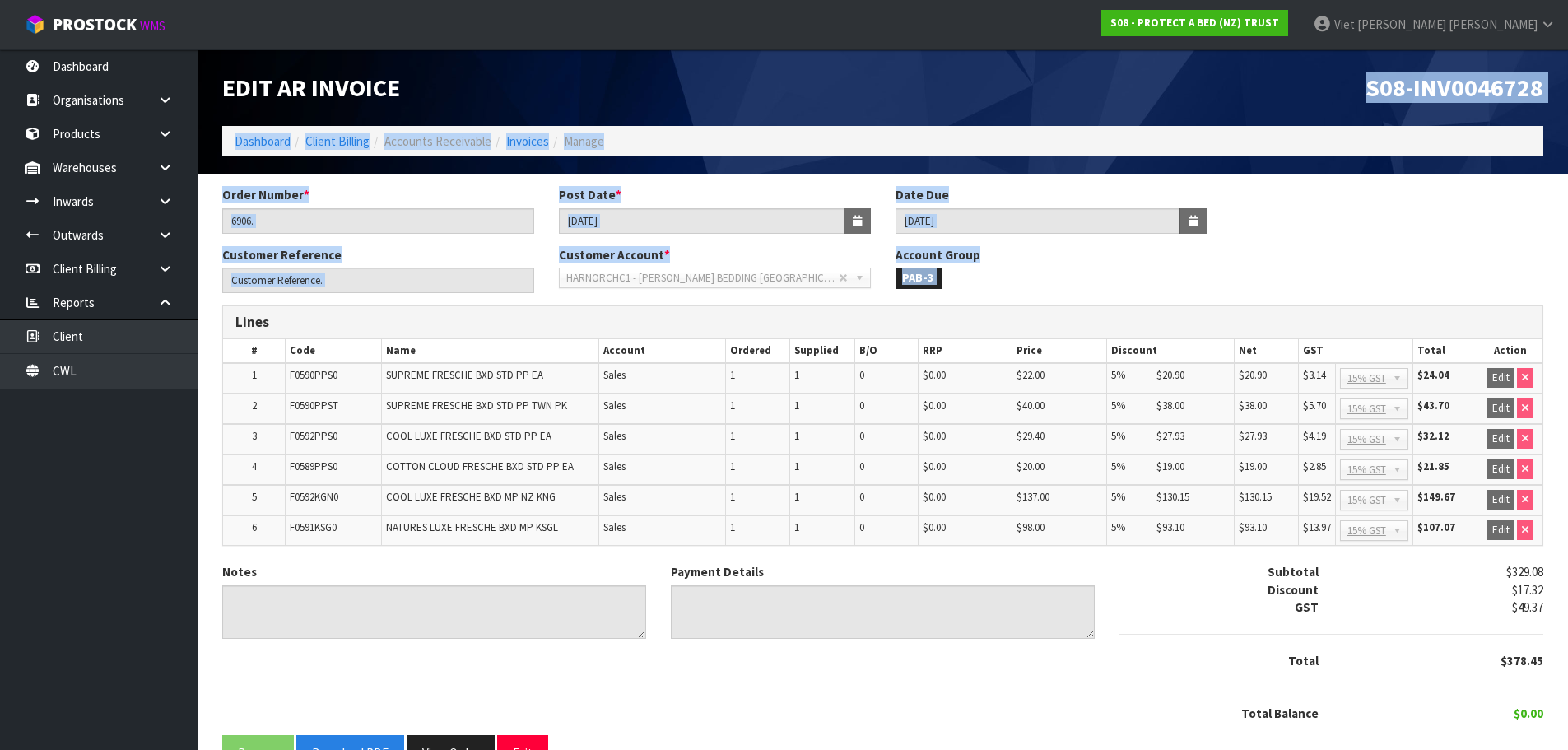
drag, startPoint x: 1472, startPoint y: 87, endPoint x: 2041, endPoint y: 290, distance: 604.1
click at [1568, 290] on html "Toggle navigation ProStock WMS S08 - PROTECT A BED (NZ) TRUST Viet Hoang Tran L…" at bounding box center [784, 375] width 1568 height 750
click at [1312, 184] on section "Order Number * 6906. Post Date * 11/04/2025 Date Due 20/05/2025 Customer Refere…" at bounding box center [883, 484] width 1370 height 622
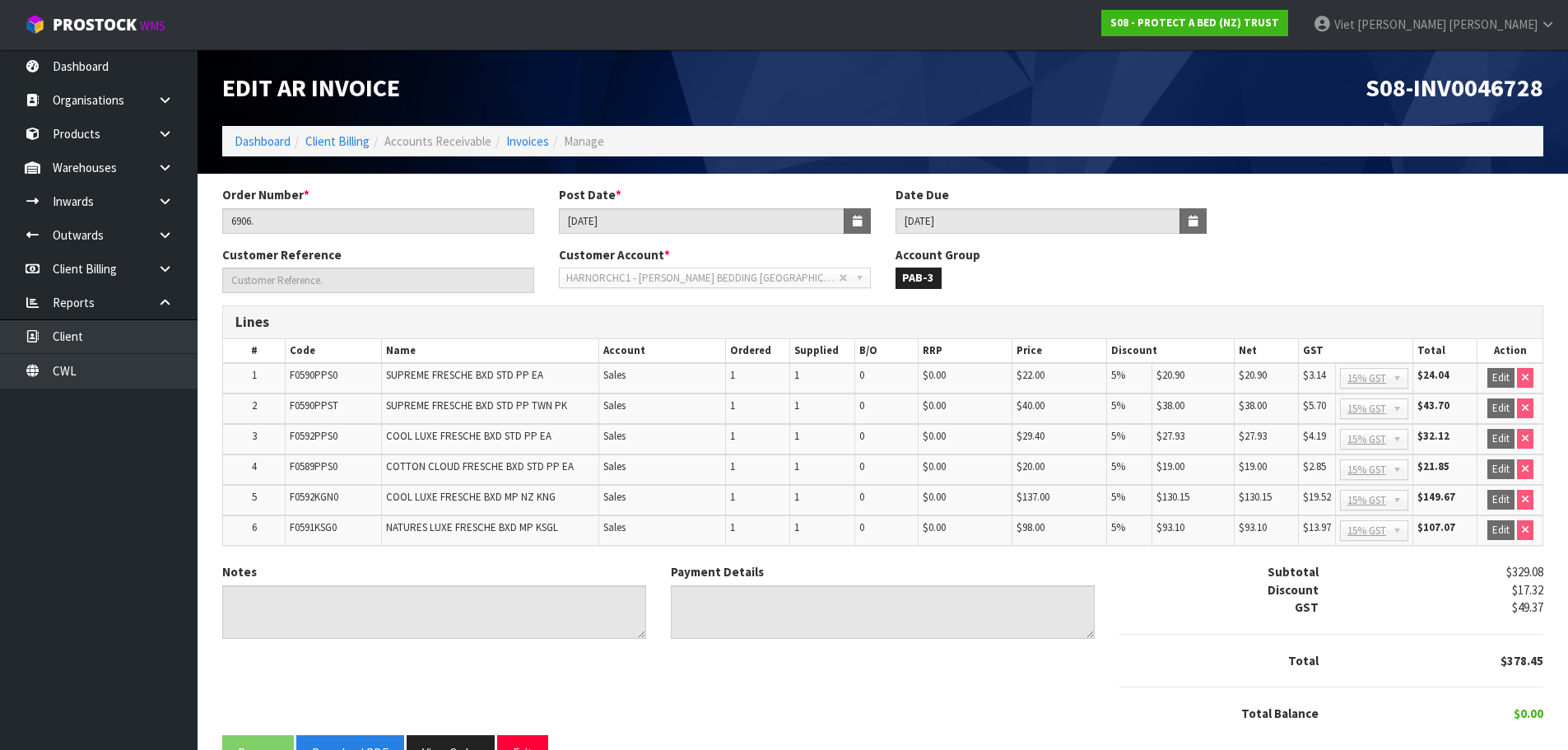
click at [1494, 93] on span "S08-INV0046728" at bounding box center [1454, 87] width 177 height 31
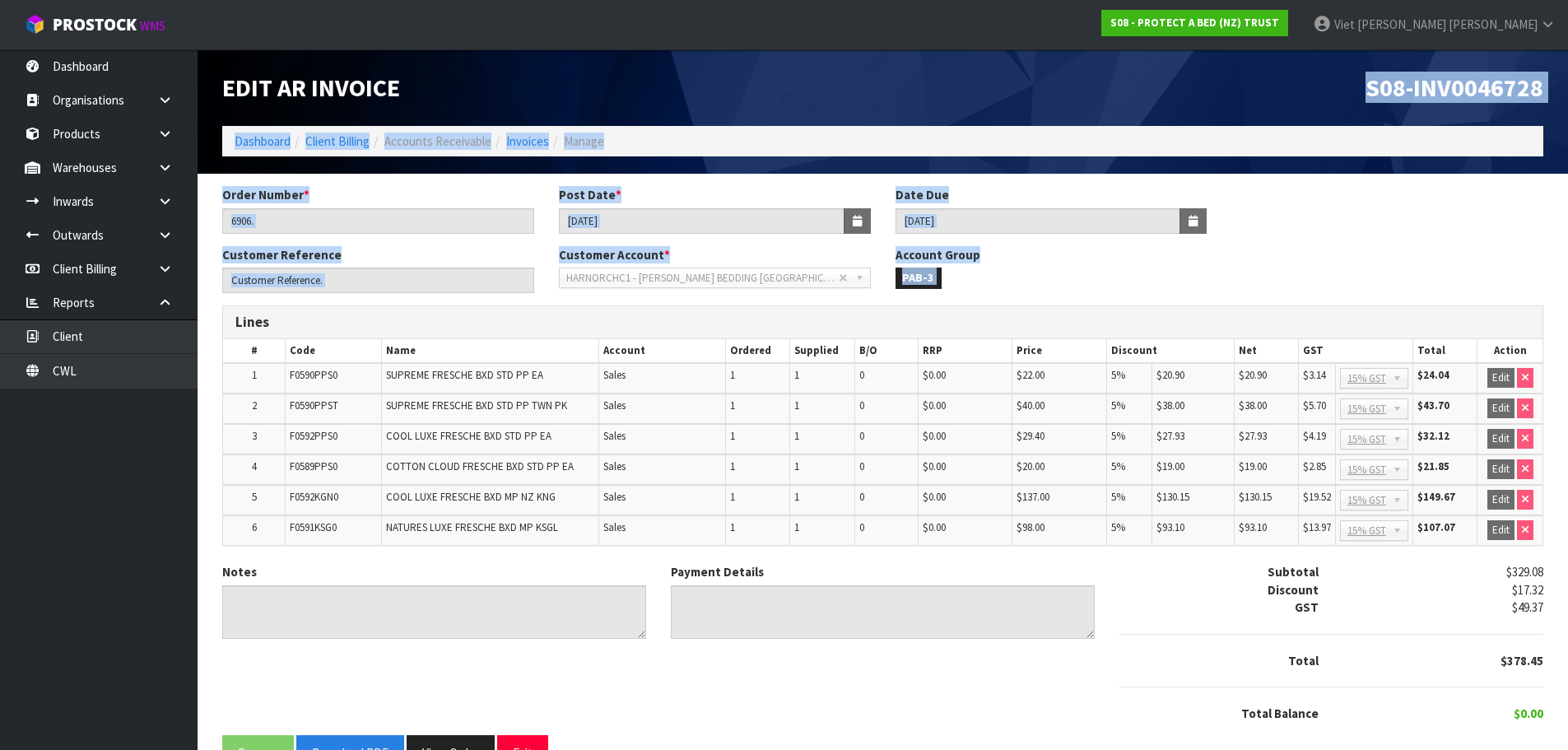
drag, startPoint x: 1492, startPoint y: 93, endPoint x: 2077, endPoint y: 288, distance: 616.6
click at [1568, 288] on html "Toggle navigation ProStock WMS S08 - PROTECT A BED (NZ) TRUST Viet Hoang Tran L…" at bounding box center [784, 375] width 1568 height 750
click at [1487, 94] on span "S08-INV0046728" at bounding box center [1454, 87] width 177 height 31
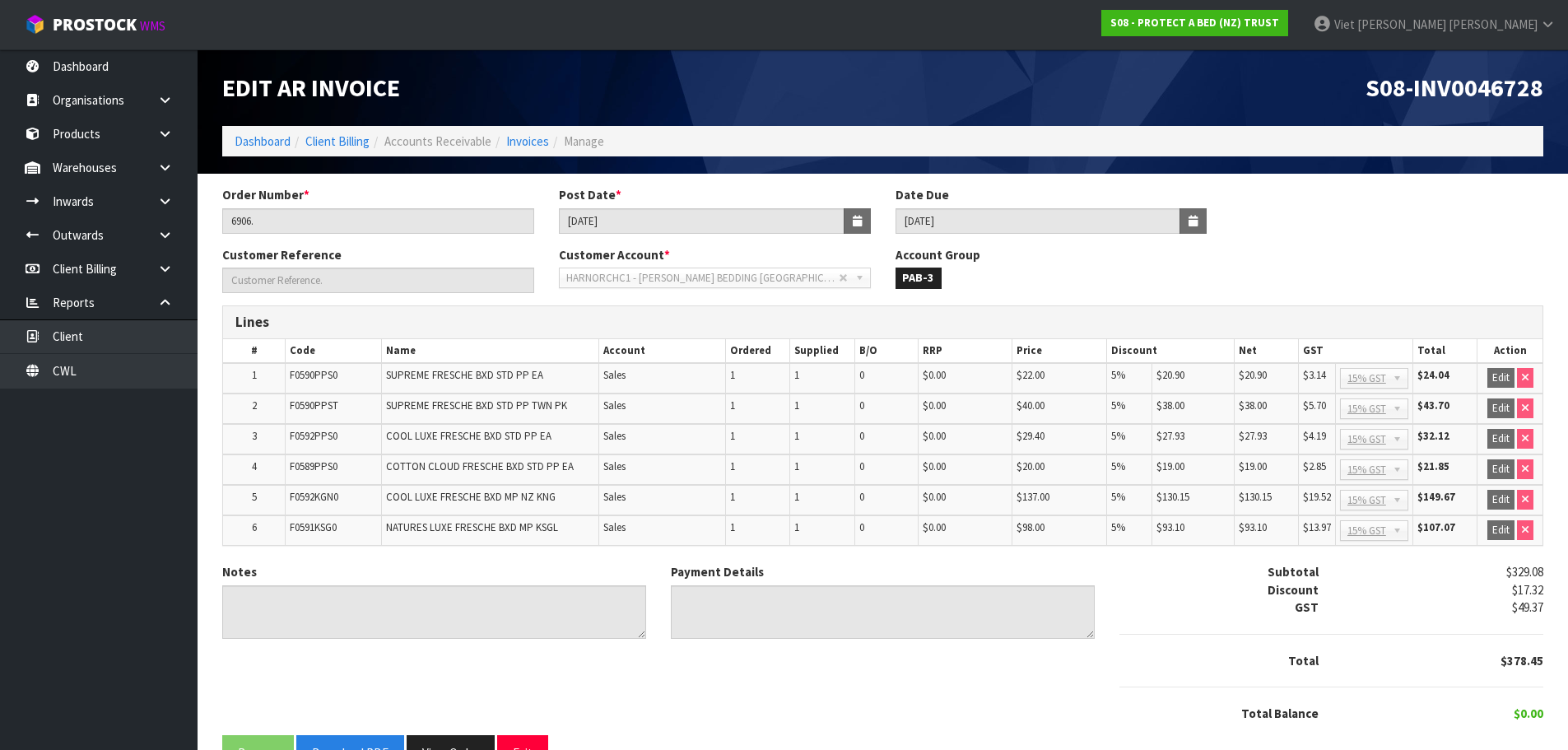
click at [1487, 93] on span "S08-INV0046728" at bounding box center [1454, 87] width 177 height 31
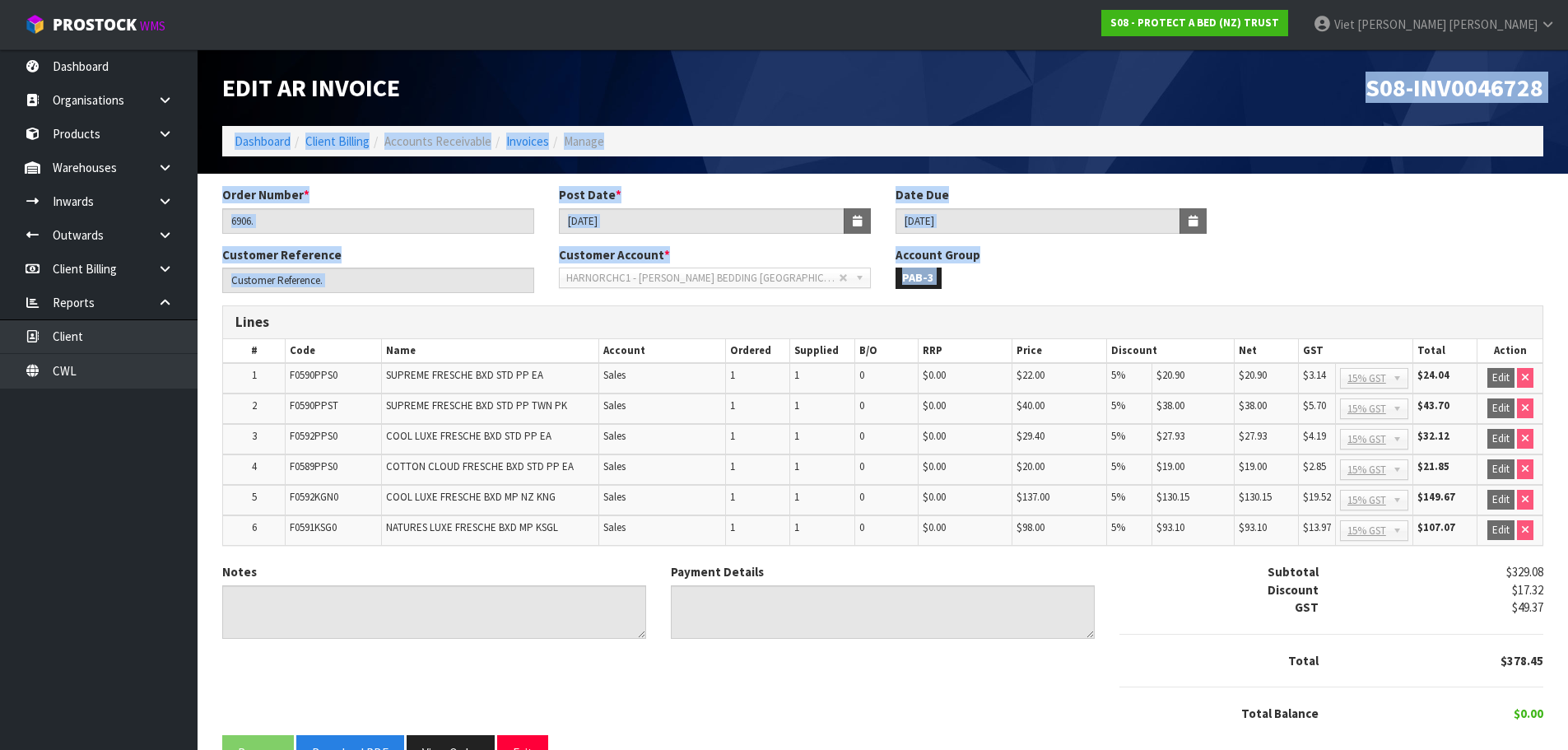
drag, startPoint x: 1487, startPoint y: 92, endPoint x: 1439, endPoint y: 188, distance: 107.3
click at [1529, 281] on div "Edit AR Invoice S08-INV0046728 Dashboard Client Billing Accounts Receivable Inv…" at bounding box center [784, 398] width 1568 height 795
click at [1434, 179] on section "Order Number * 6906. Post Date * 11/04/2025 Date Due 20/05/2025 Customer Refere…" at bounding box center [883, 484] width 1370 height 622
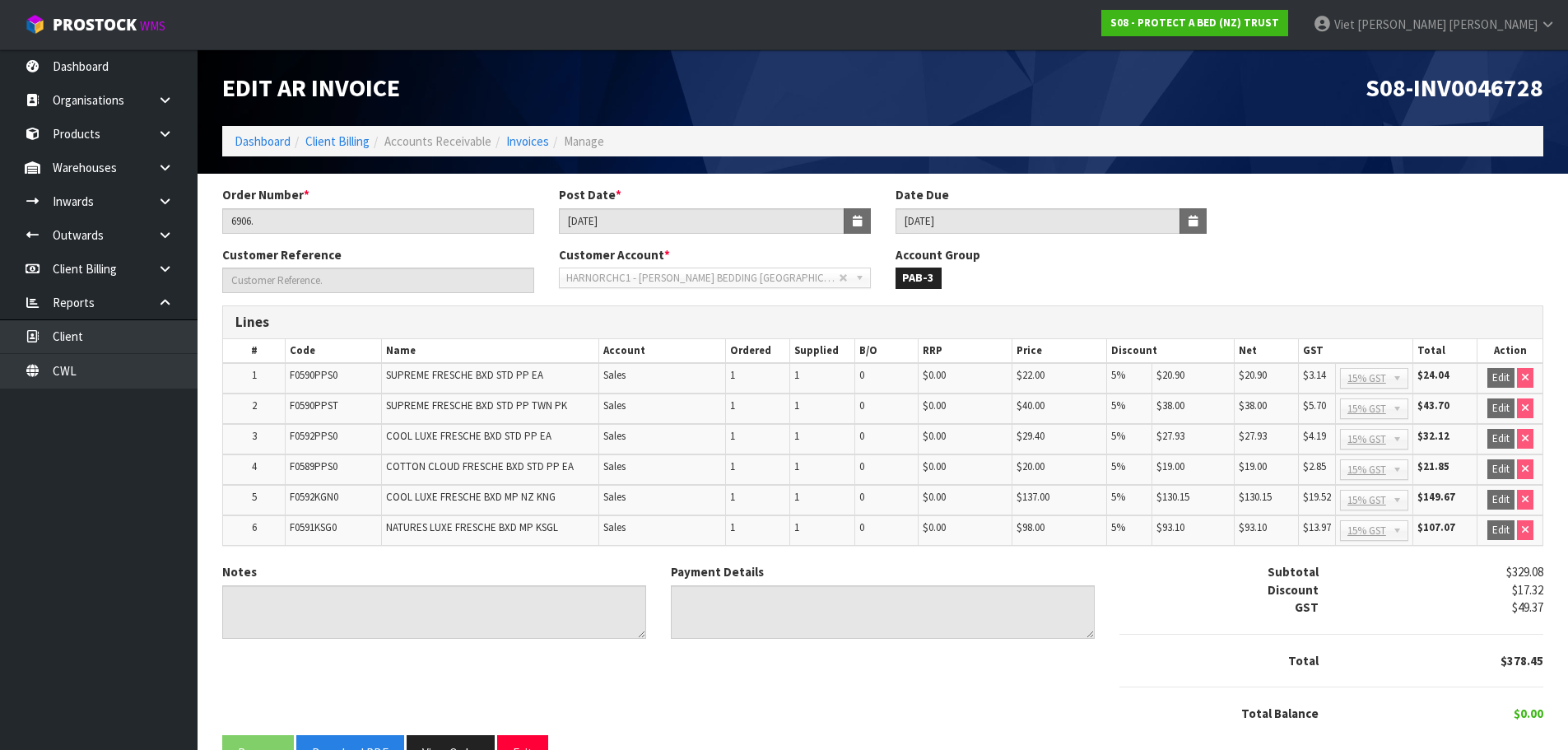
click at [1498, 90] on span "S08-INV0046728" at bounding box center [1454, 87] width 177 height 31
drag, startPoint x: 458, startPoint y: 743, endPoint x: 574, endPoint y: 631, distance: 161.2
click at [458, 743] on button "View Order" at bounding box center [450, 753] width 88 height 35
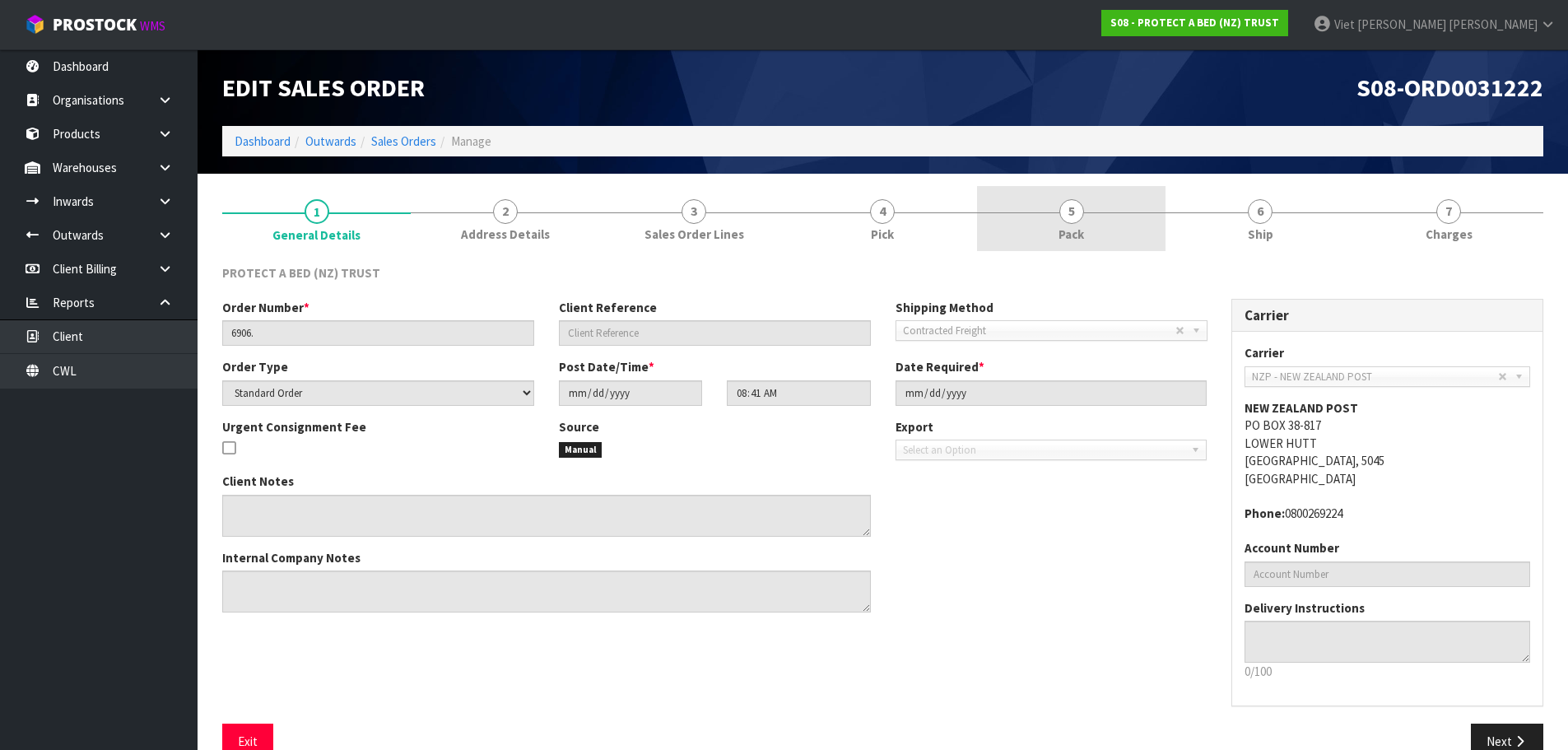
click at [1072, 226] on span "Pack" at bounding box center [1071, 234] width 25 height 17
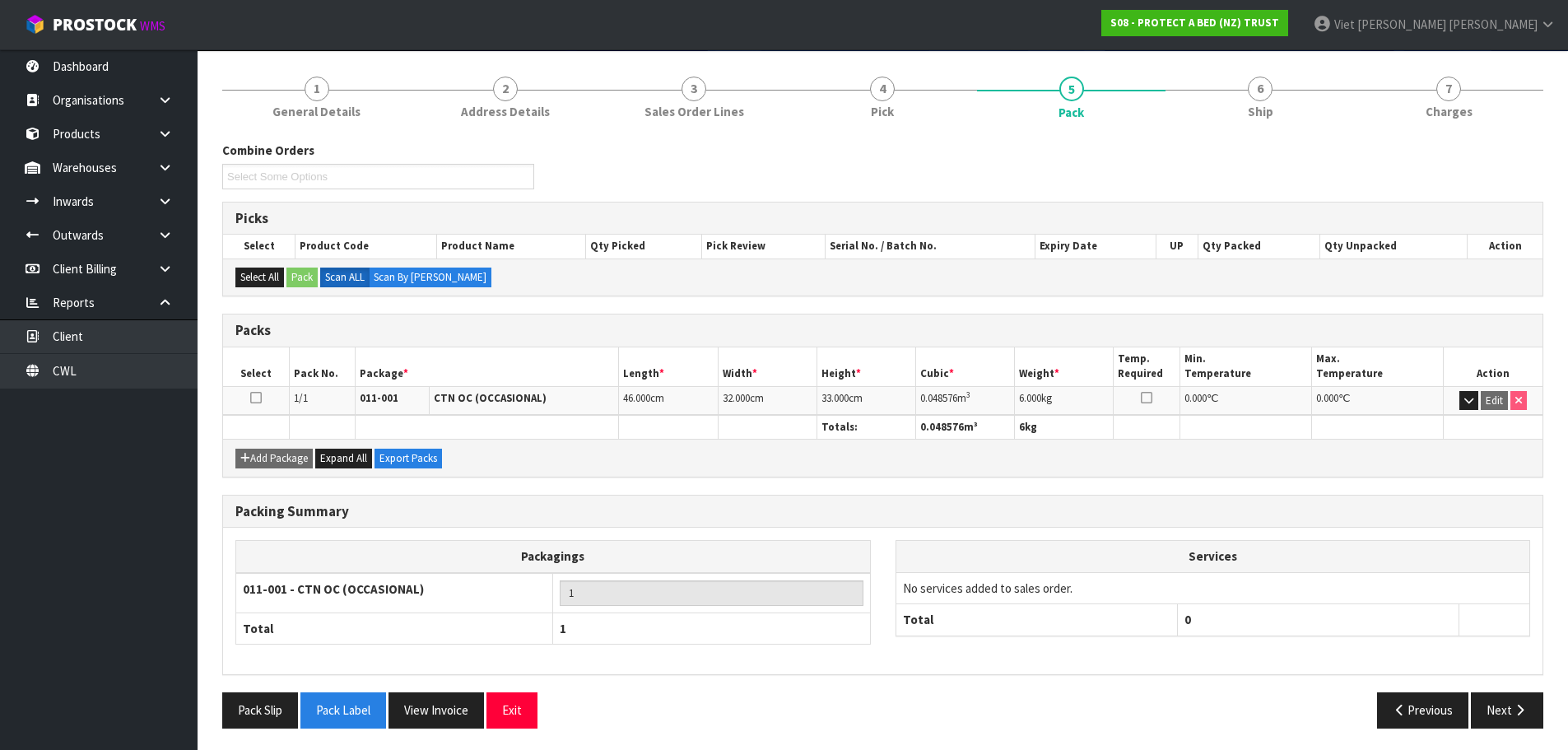
scroll to position [126, 0]
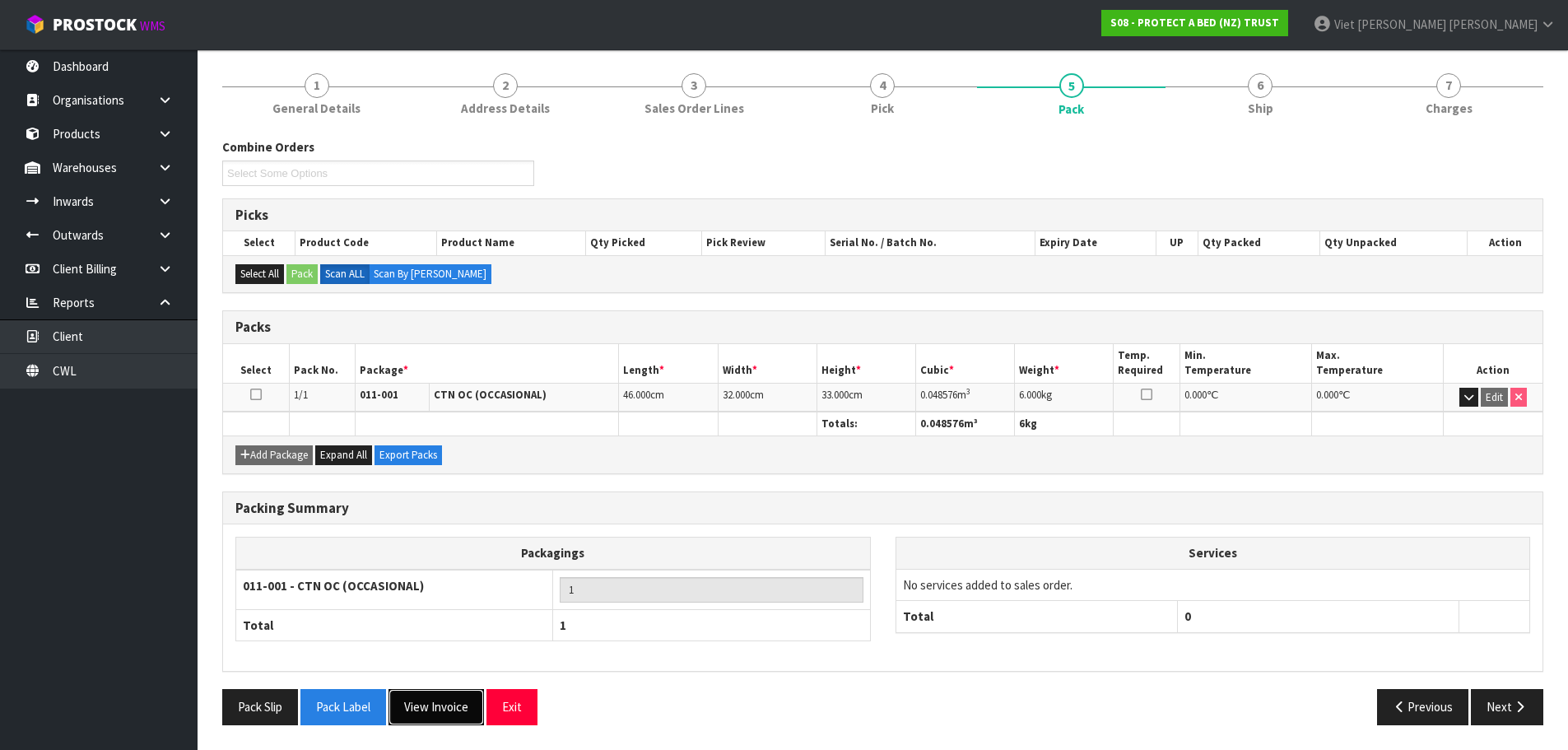
click at [402, 701] on button "View Invoice" at bounding box center [435, 706] width 95 height 35
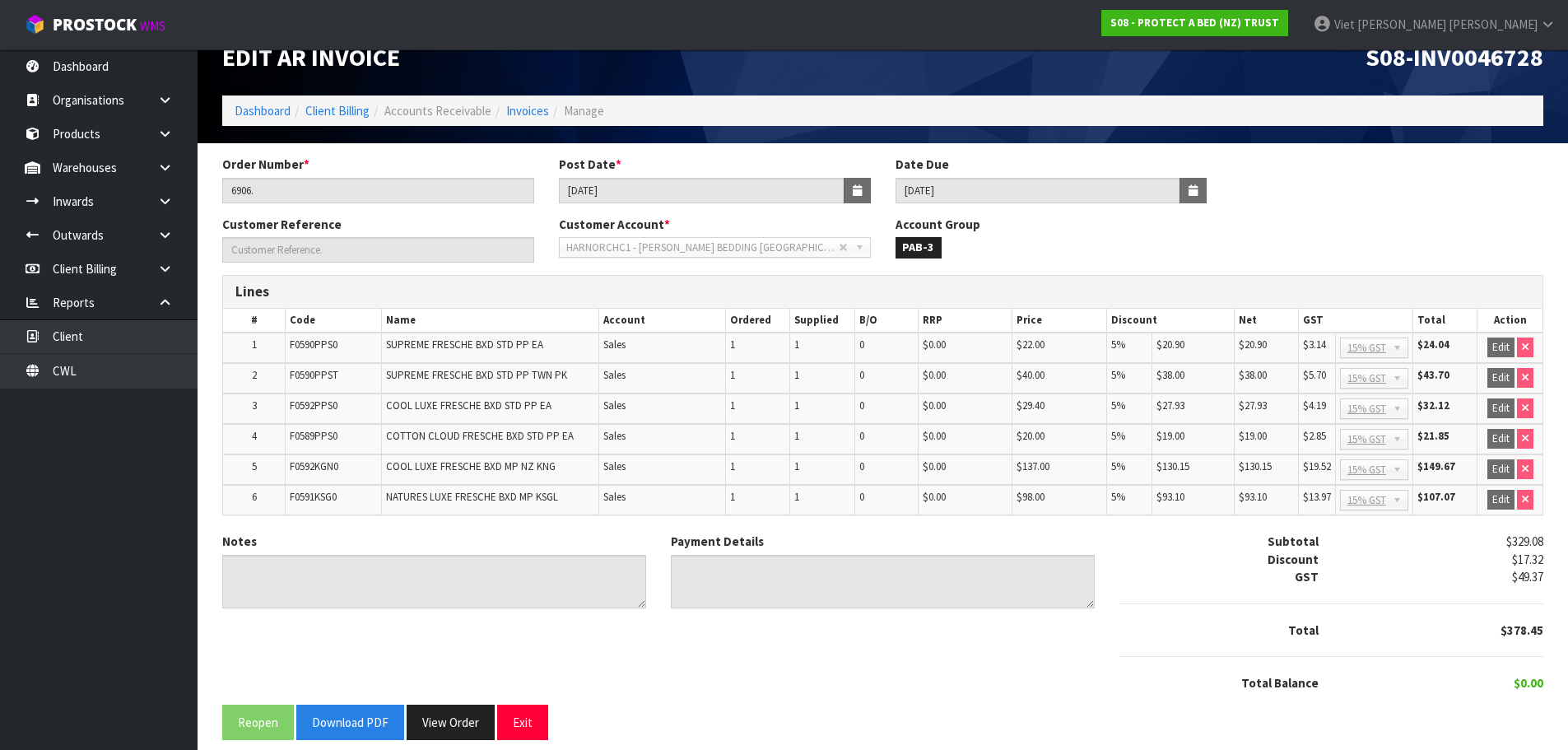
scroll to position [45, 0]
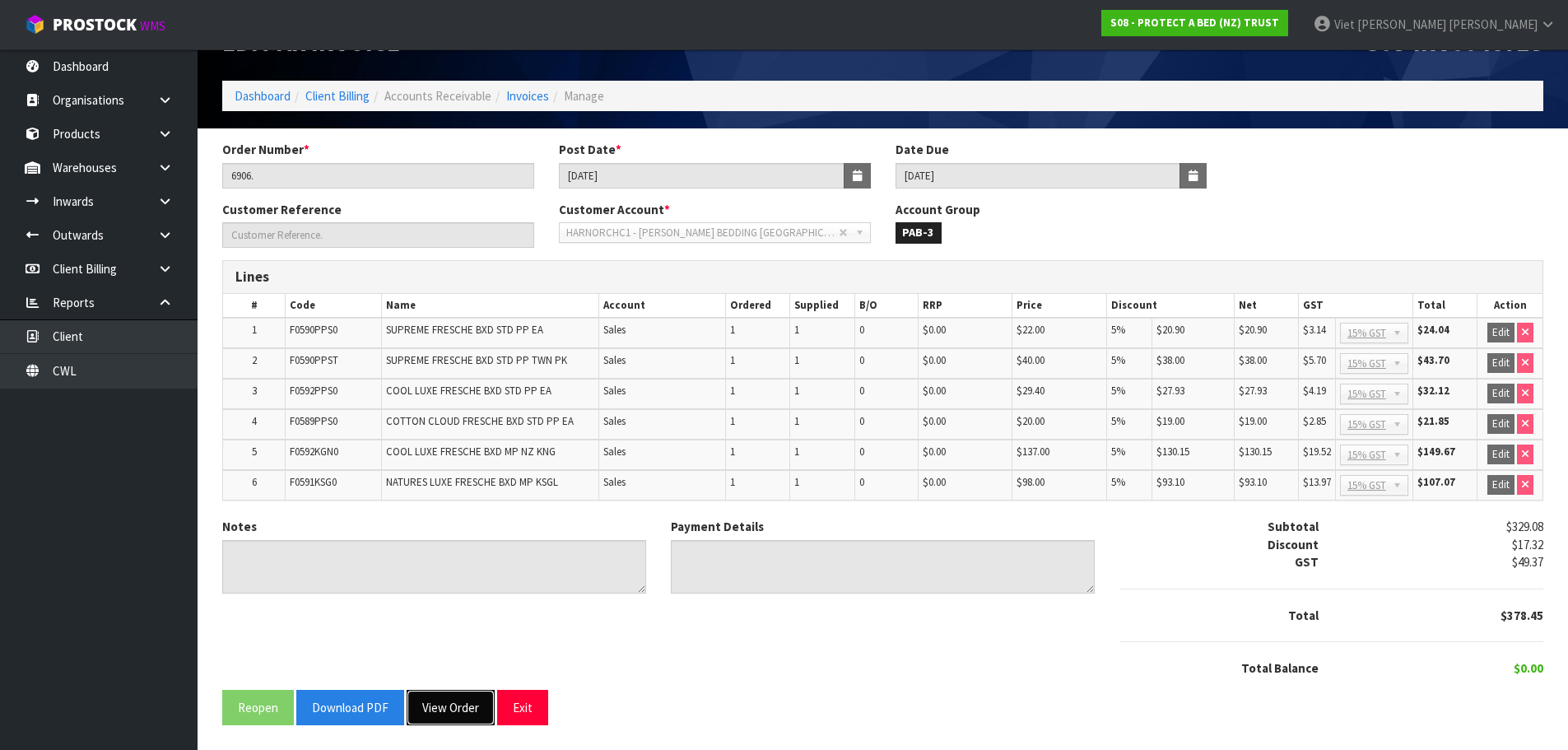
click at [452, 700] on button "View Order" at bounding box center [450, 707] width 88 height 35
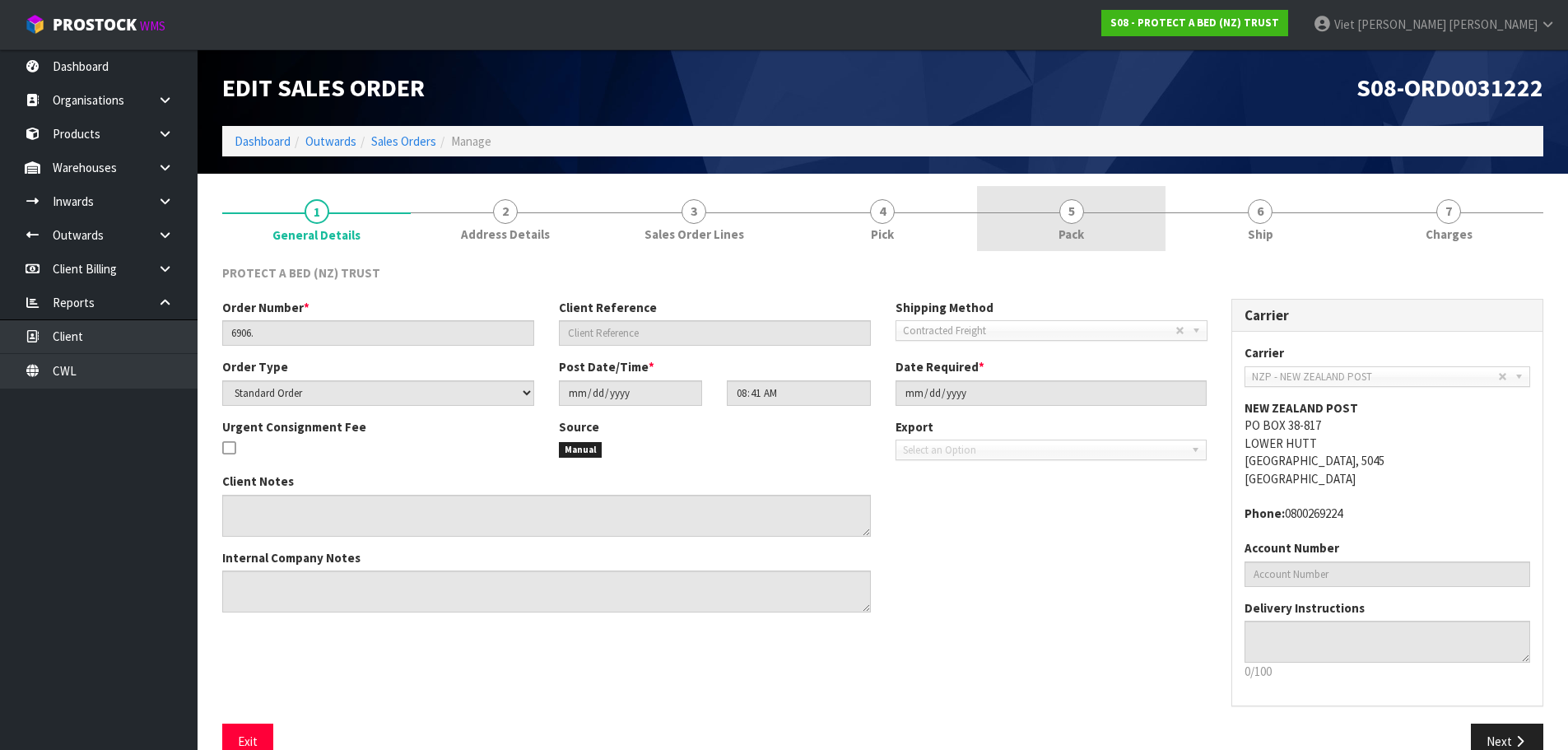
click at [1110, 219] on link "5 Pack" at bounding box center [1072, 219] width 189 height 65
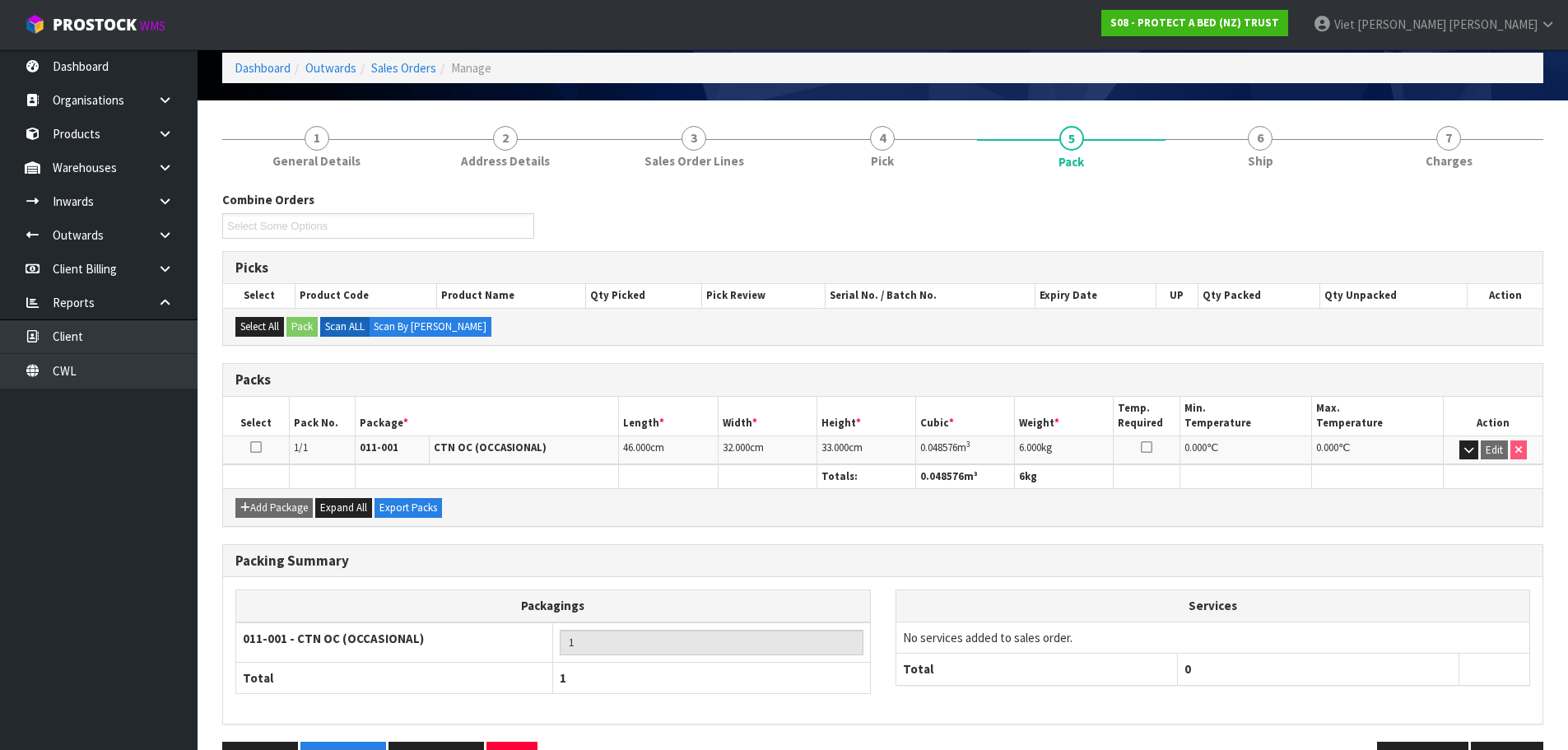
scroll to position [126, 0]
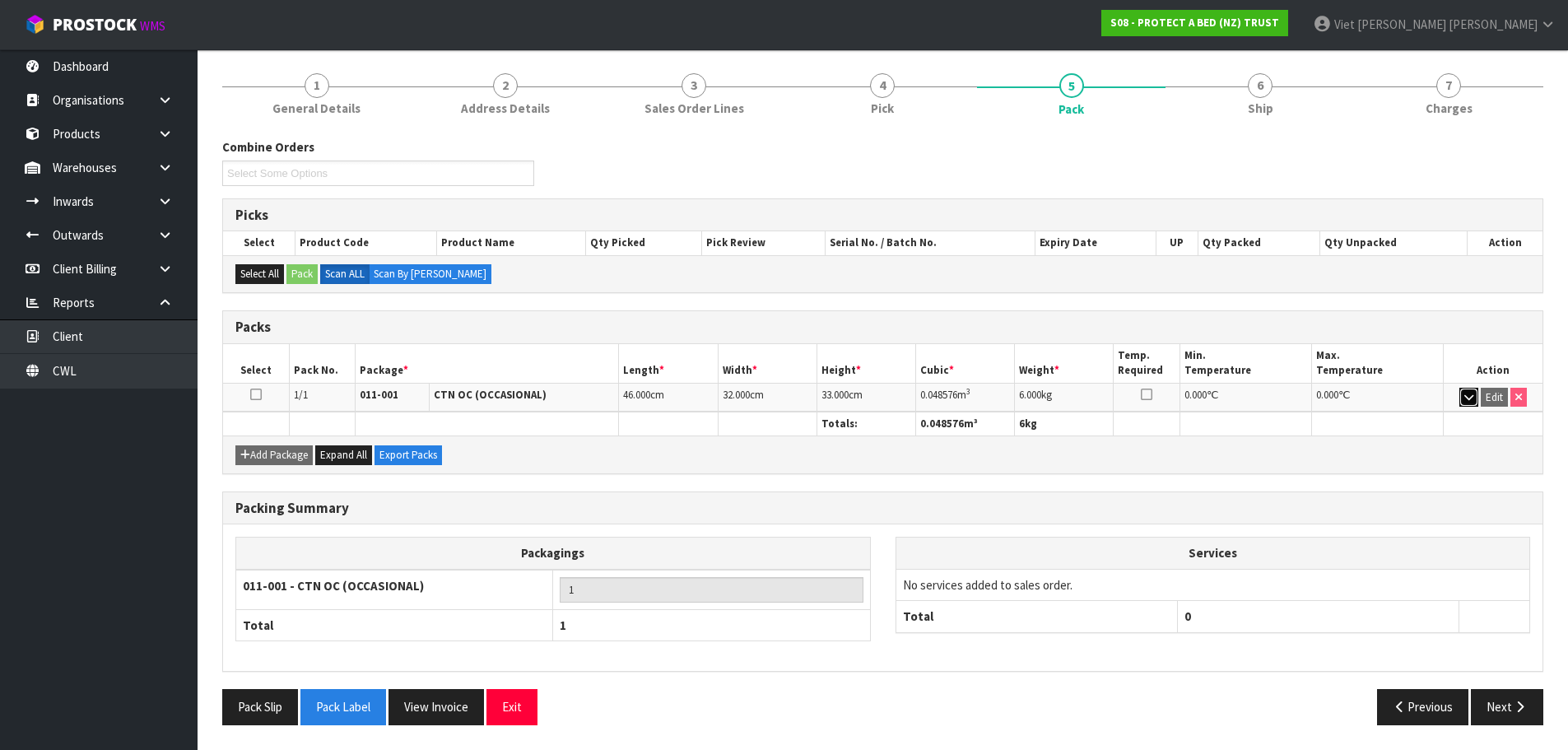
click at [1461, 391] on button "button" at bounding box center [1469, 398] width 19 height 20
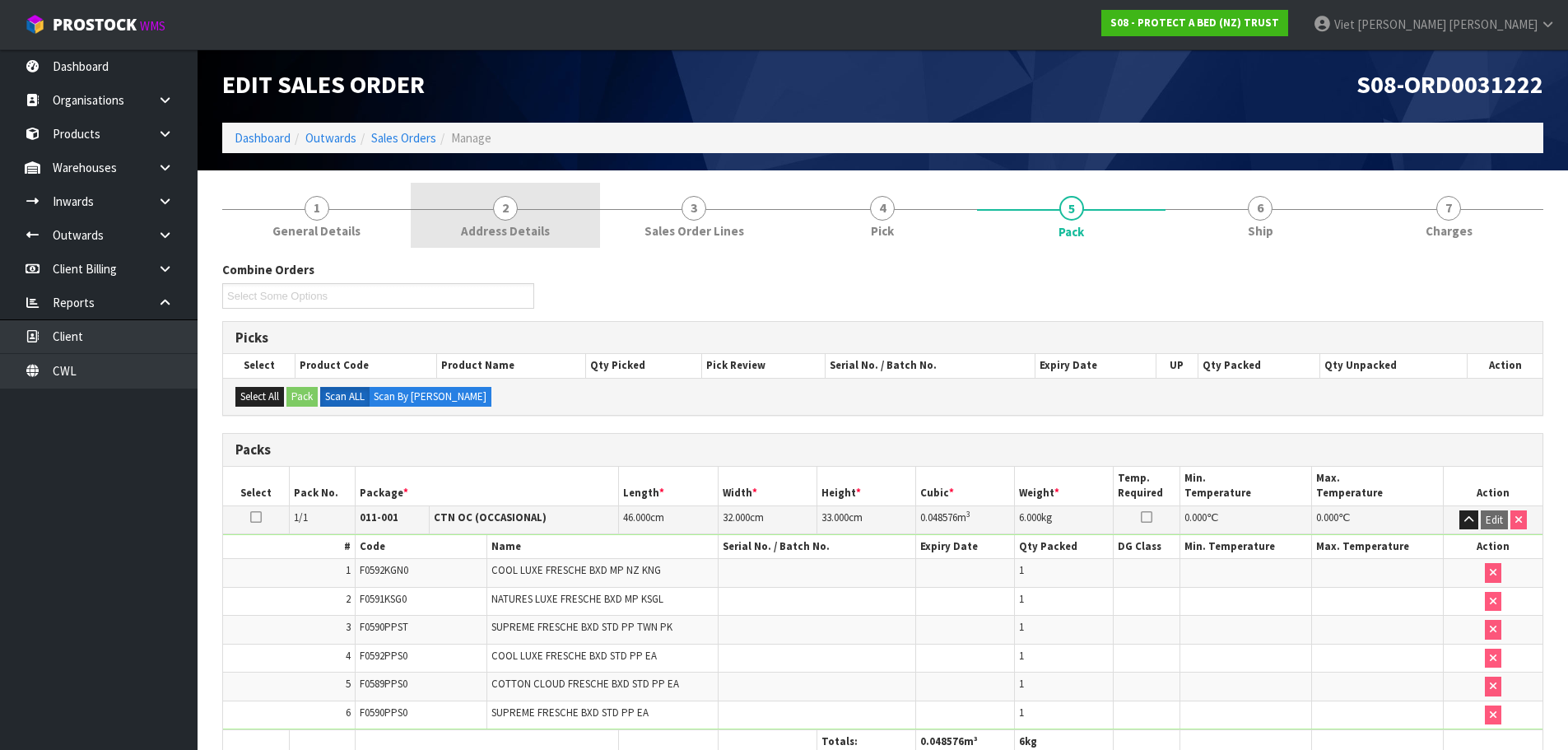
scroll to position [0, 0]
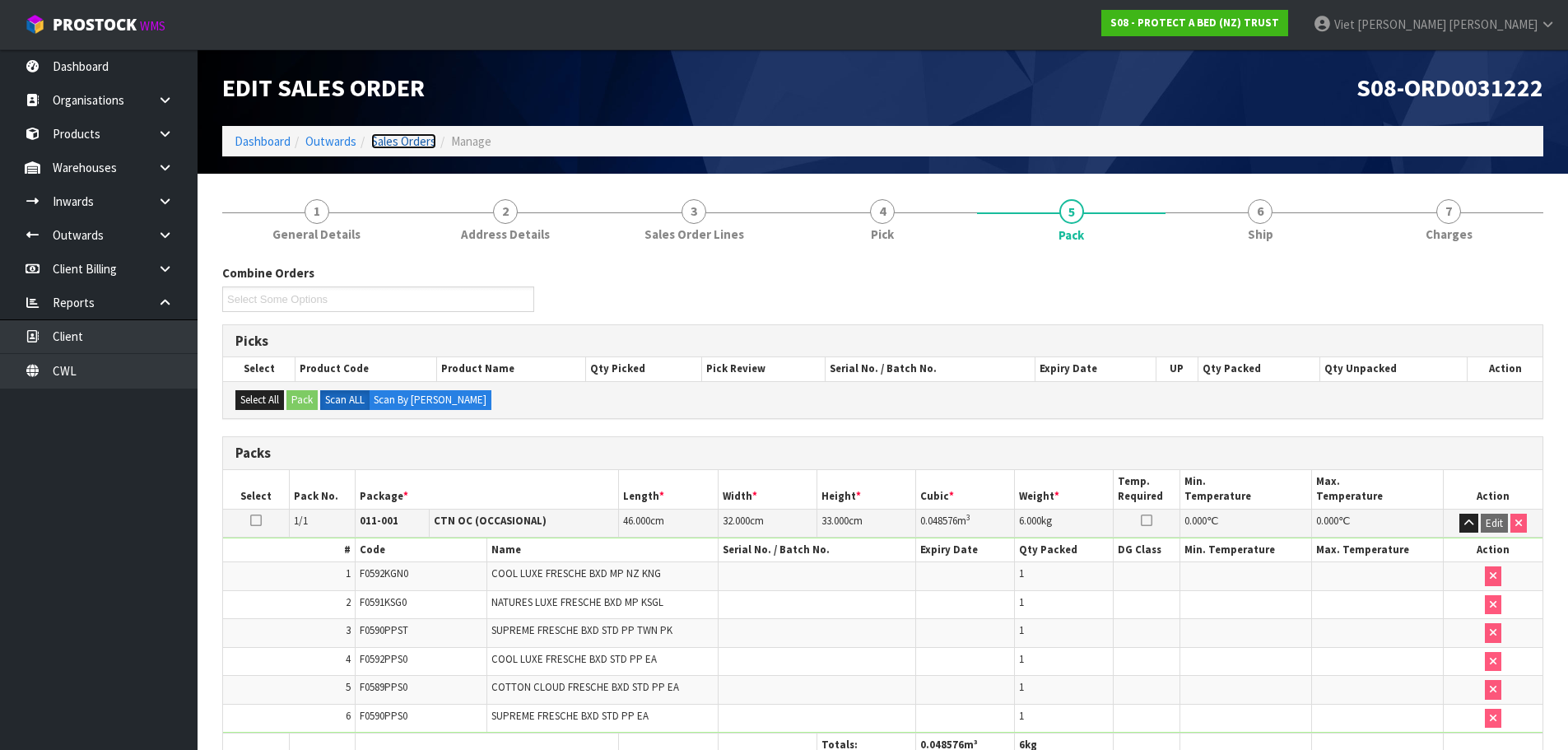
drag, startPoint x: 402, startPoint y: 138, endPoint x: 471, endPoint y: 120, distance: 71.3
click at [402, 138] on link "Sales Orders" at bounding box center [404, 142] width 65 height 16
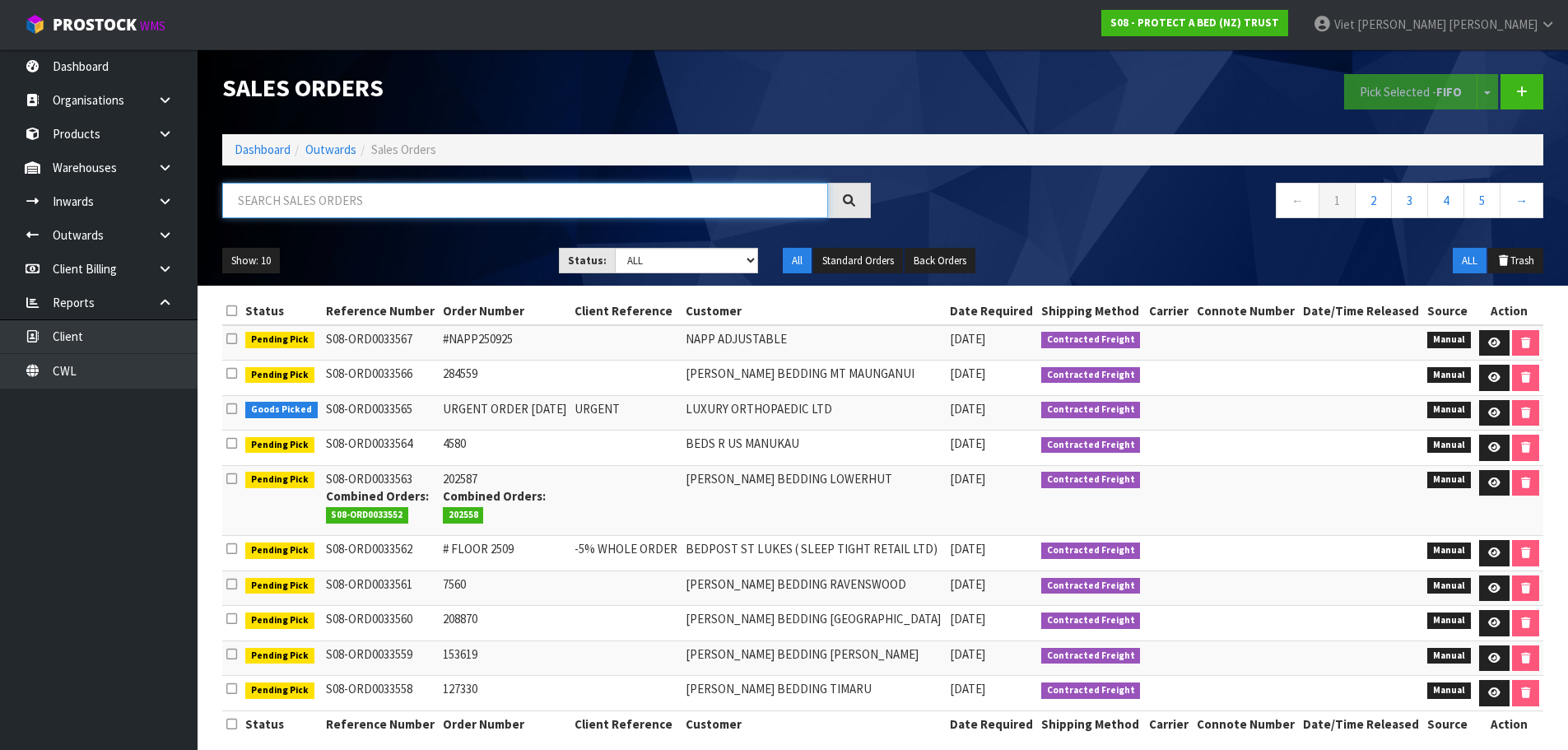
click at [702, 205] on input "text" at bounding box center [524, 200] width 606 height 35
click at [860, 205] on div at bounding box center [849, 200] width 43 height 35
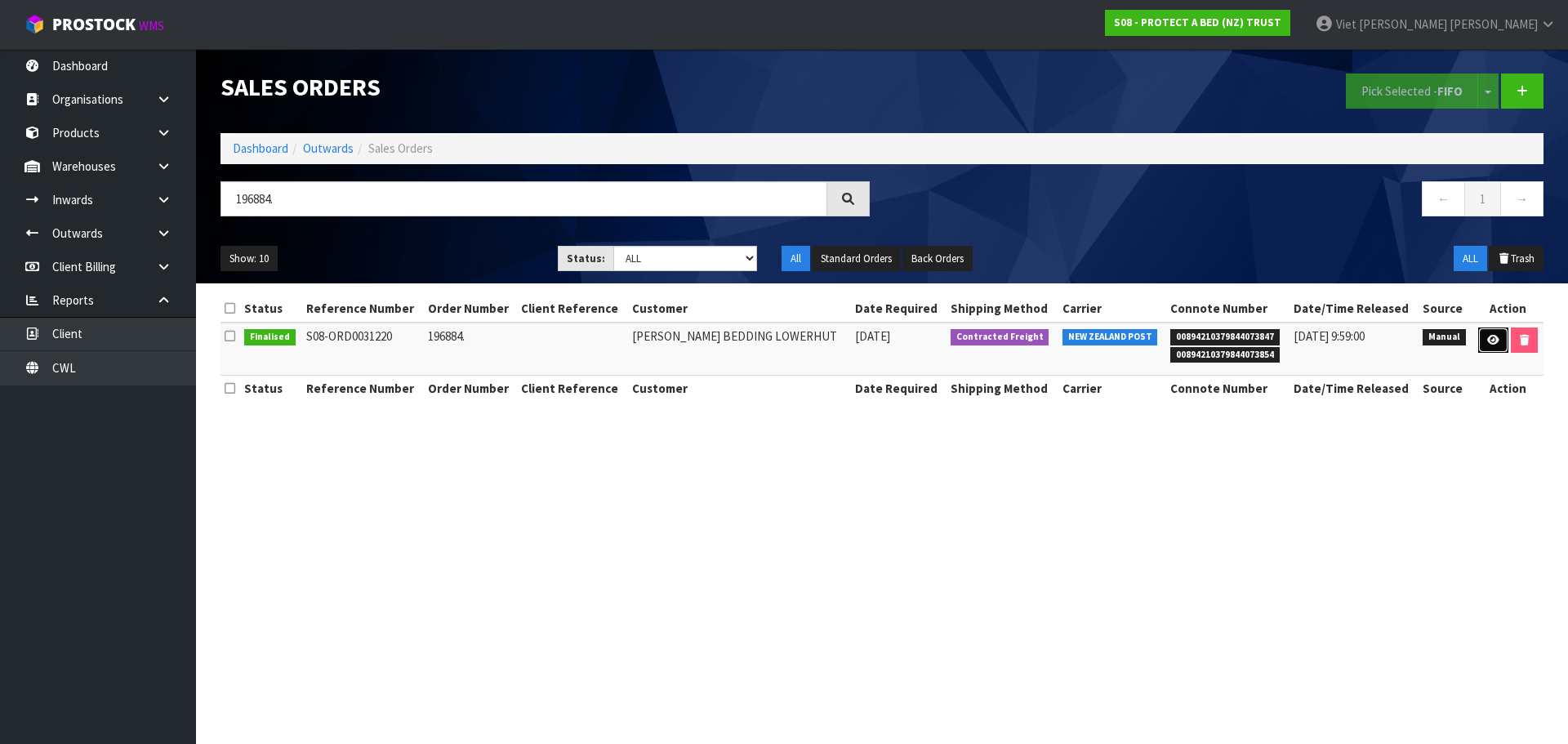
click at [1486, 350] on link at bounding box center [1493, 341] width 30 height 26
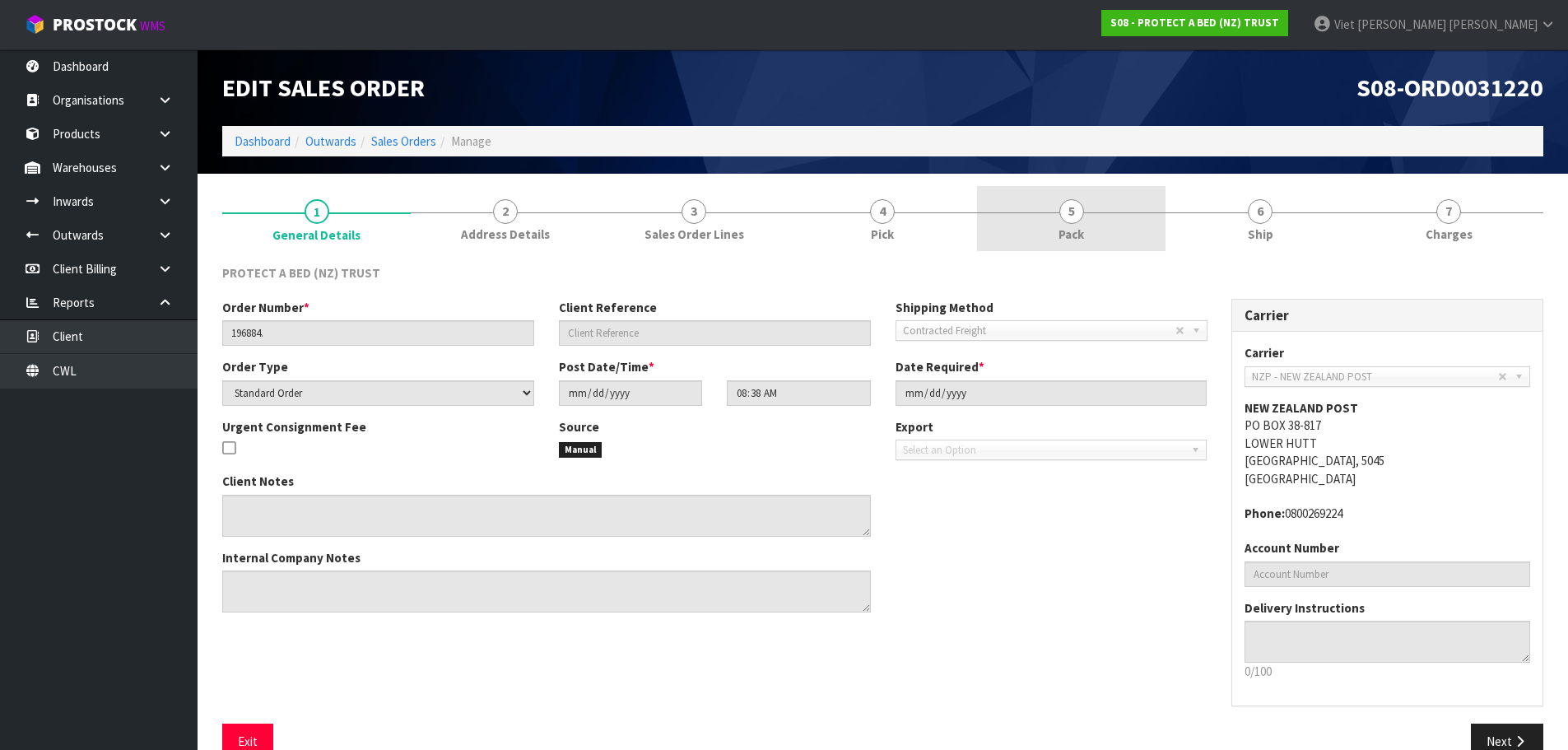
drag, startPoint x: 1051, startPoint y: 210, endPoint x: 1035, endPoint y: 235, distance: 29.7
click at [1051, 210] on link "5 Pack" at bounding box center [1072, 219] width 189 height 65
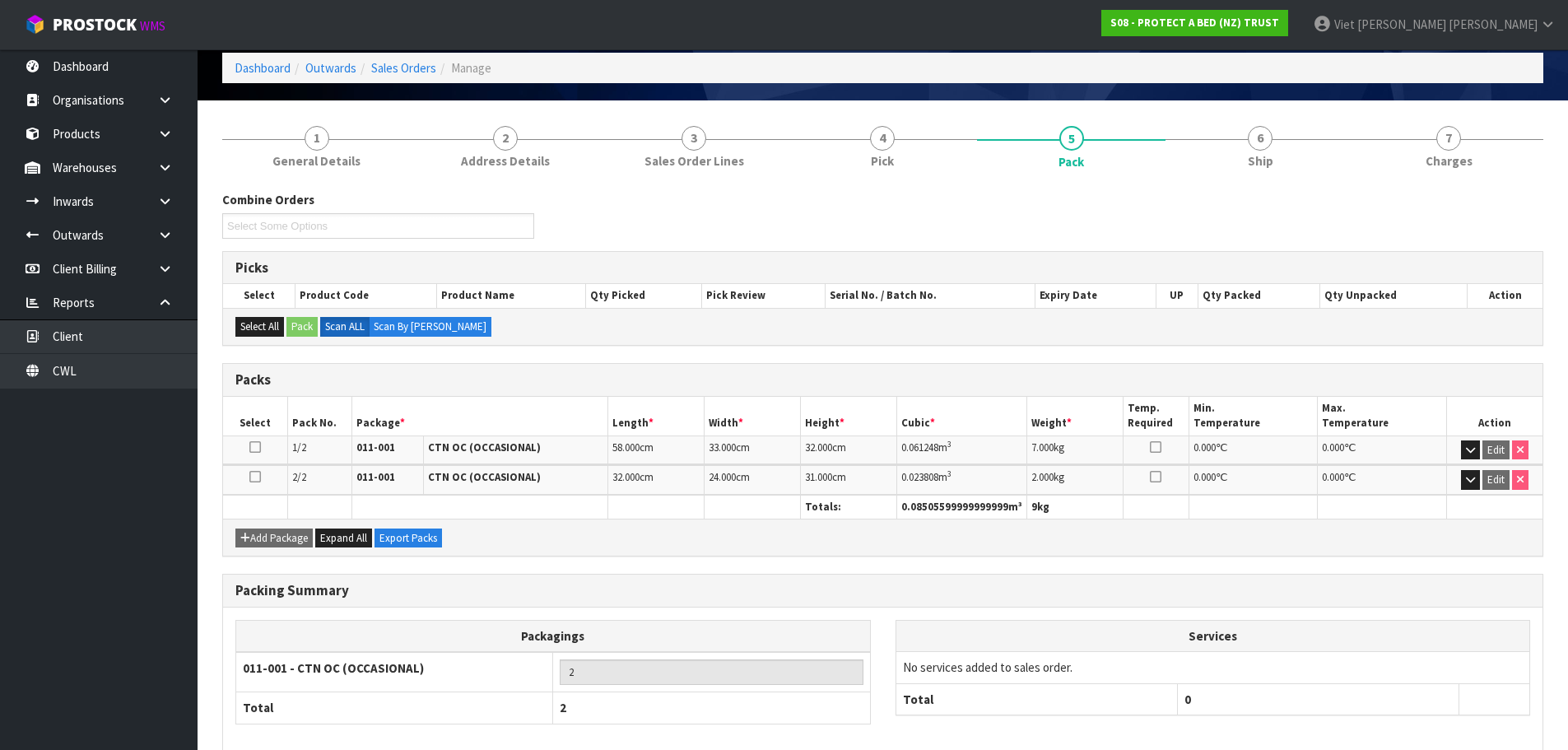
scroll to position [156, 0]
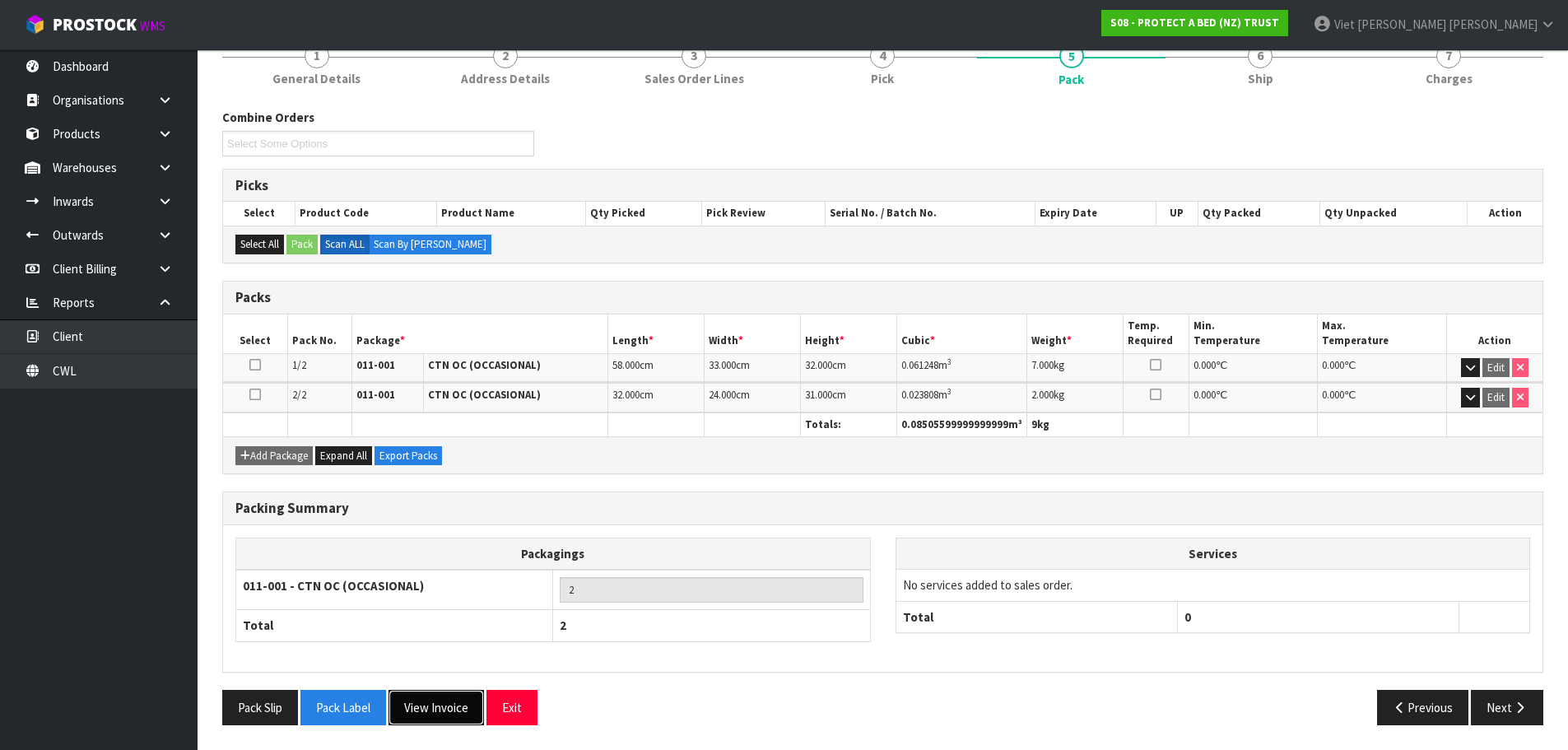
click at [431, 708] on button "View Invoice" at bounding box center [435, 707] width 95 height 35
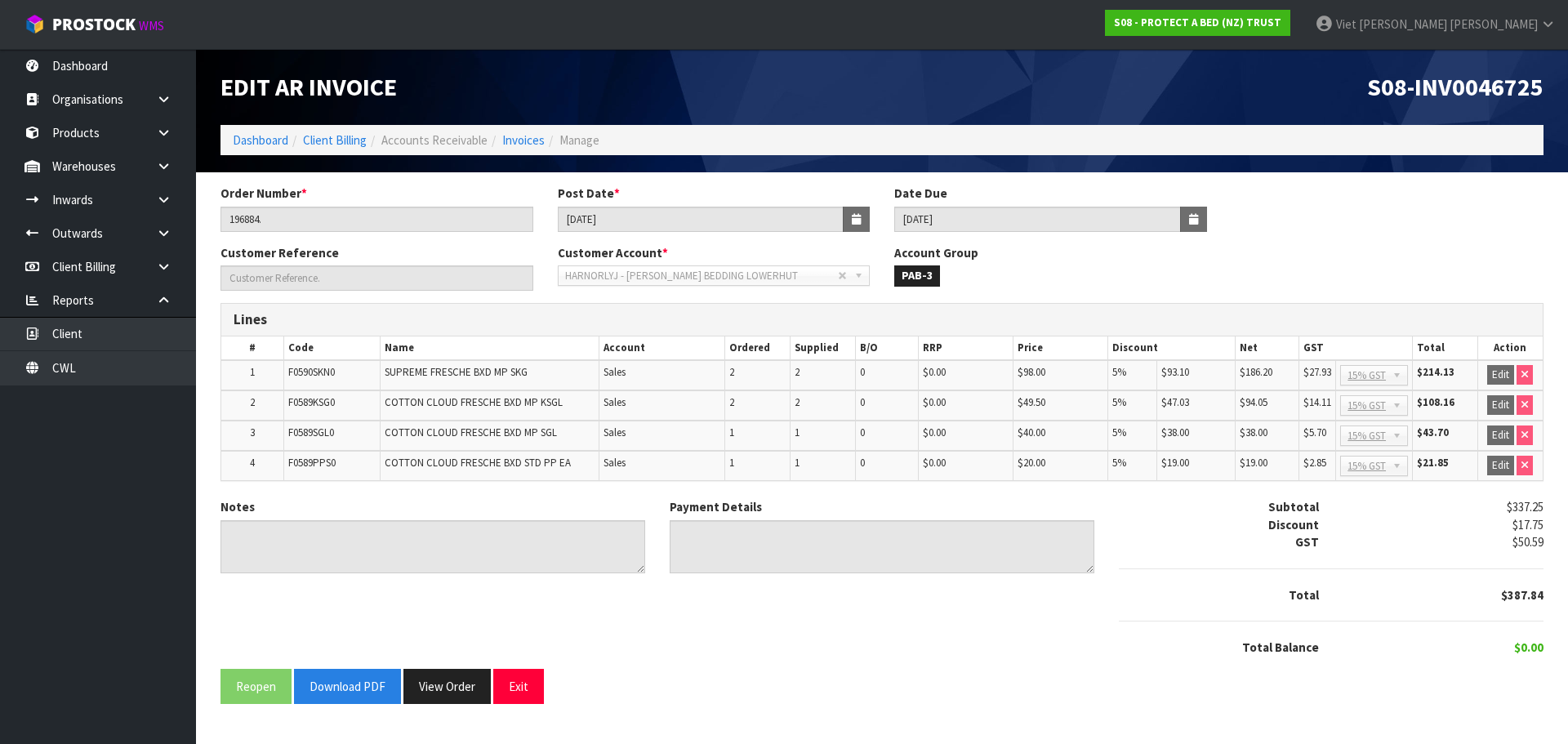
click at [1517, 90] on span "S08-INV0046725" at bounding box center [1454, 87] width 176 height 31
click at [622, 216] on input "11/04/2025" at bounding box center [701, 219] width 287 height 25
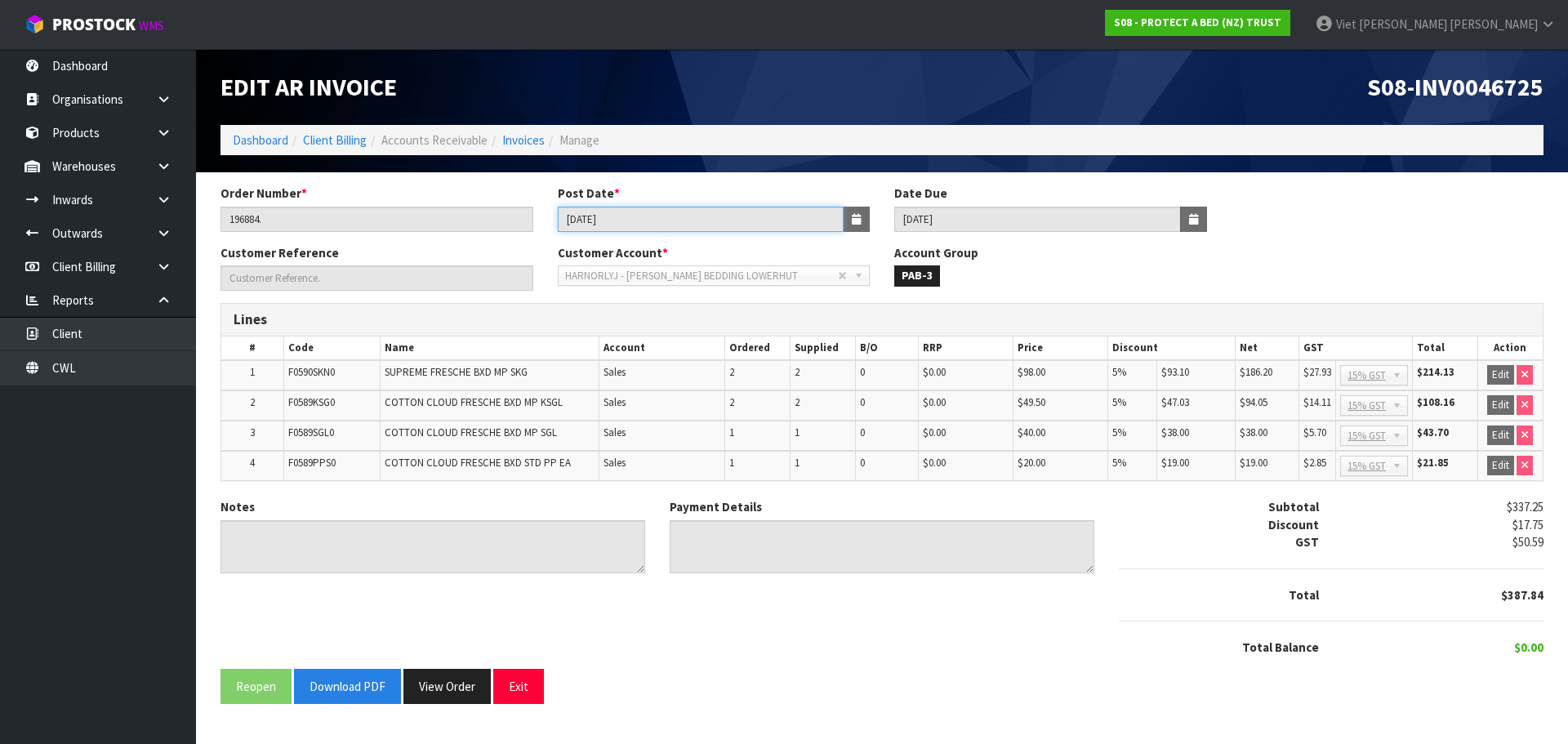
click at [622, 216] on input "11/04/2025" at bounding box center [701, 219] width 287 height 25
click at [446, 692] on button "View Order" at bounding box center [447, 686] width 88 height 35
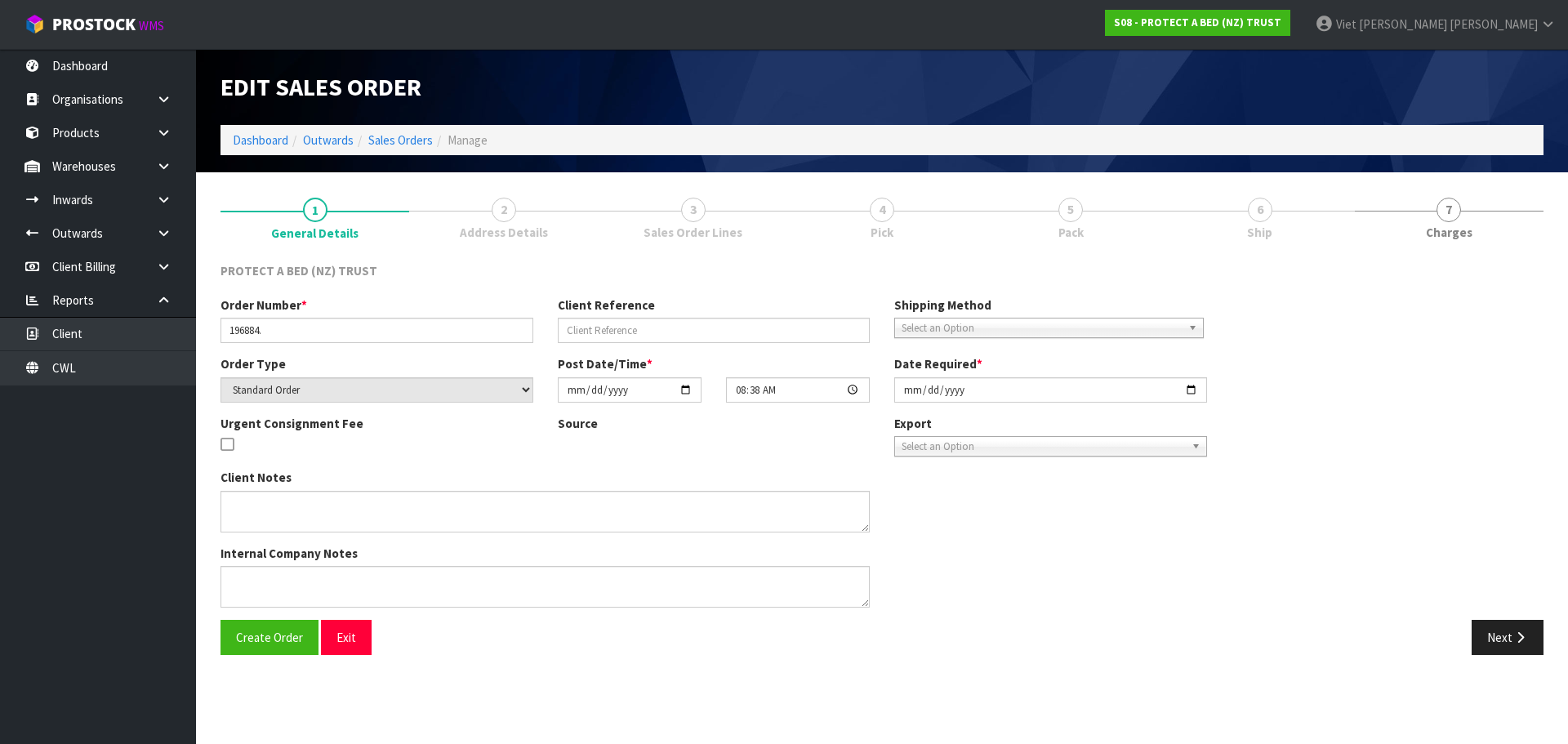
click at [1008, 228] on link "5 Pack" at bounding box center [1071, 217] width 189 height 64
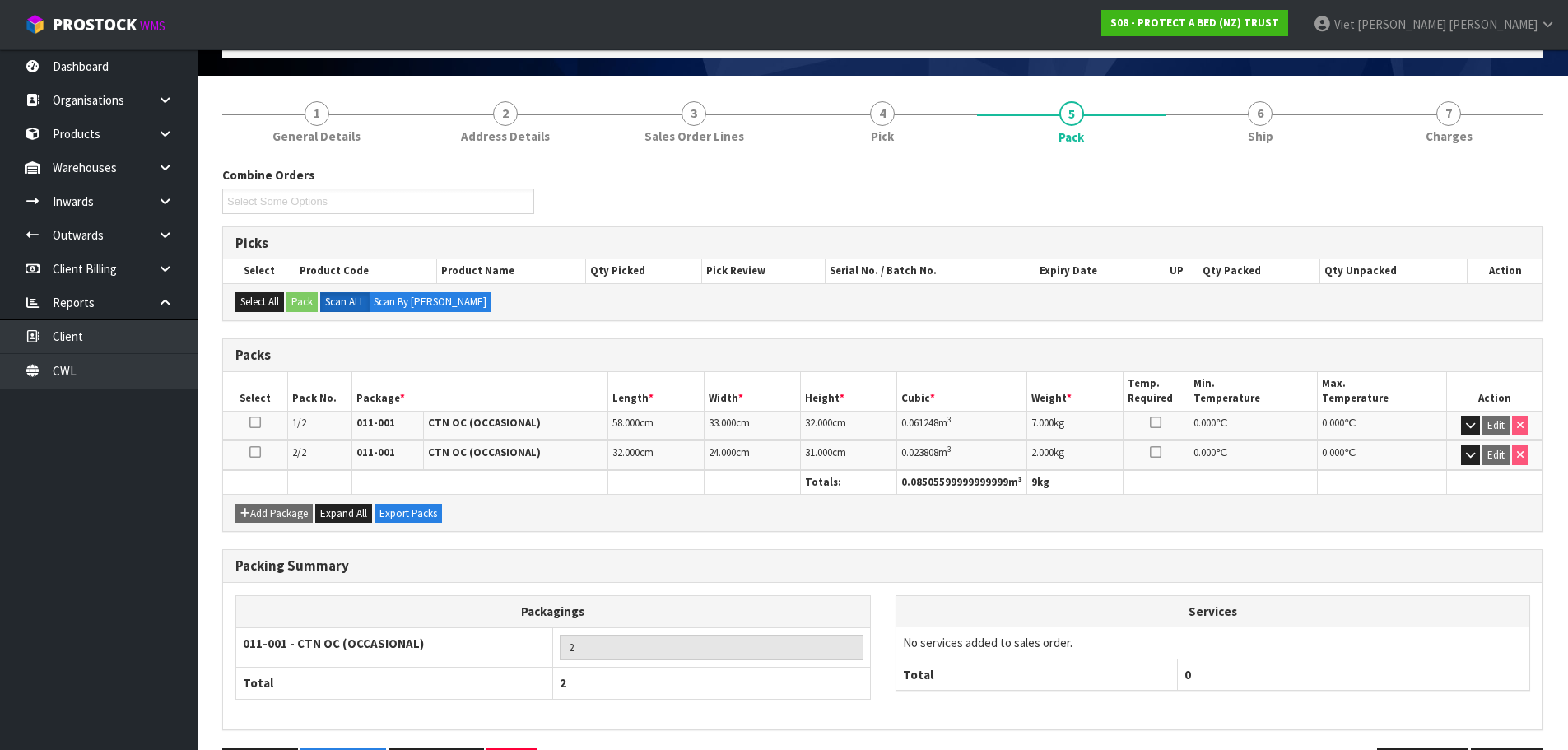
scroll to position [156, 0]
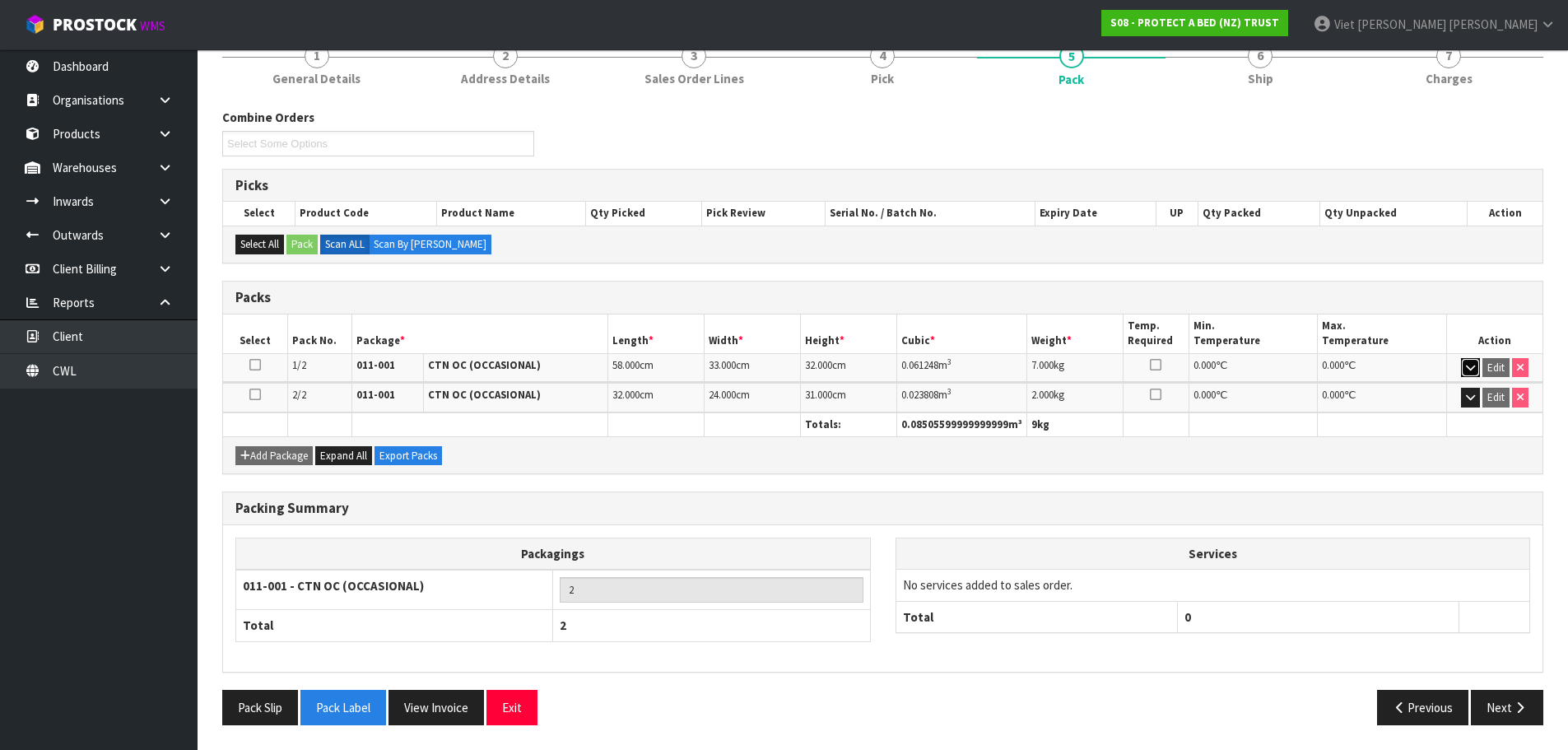
click at [1464, 364] on button "button" at bounding box center [1470, 368] width 19 height 20
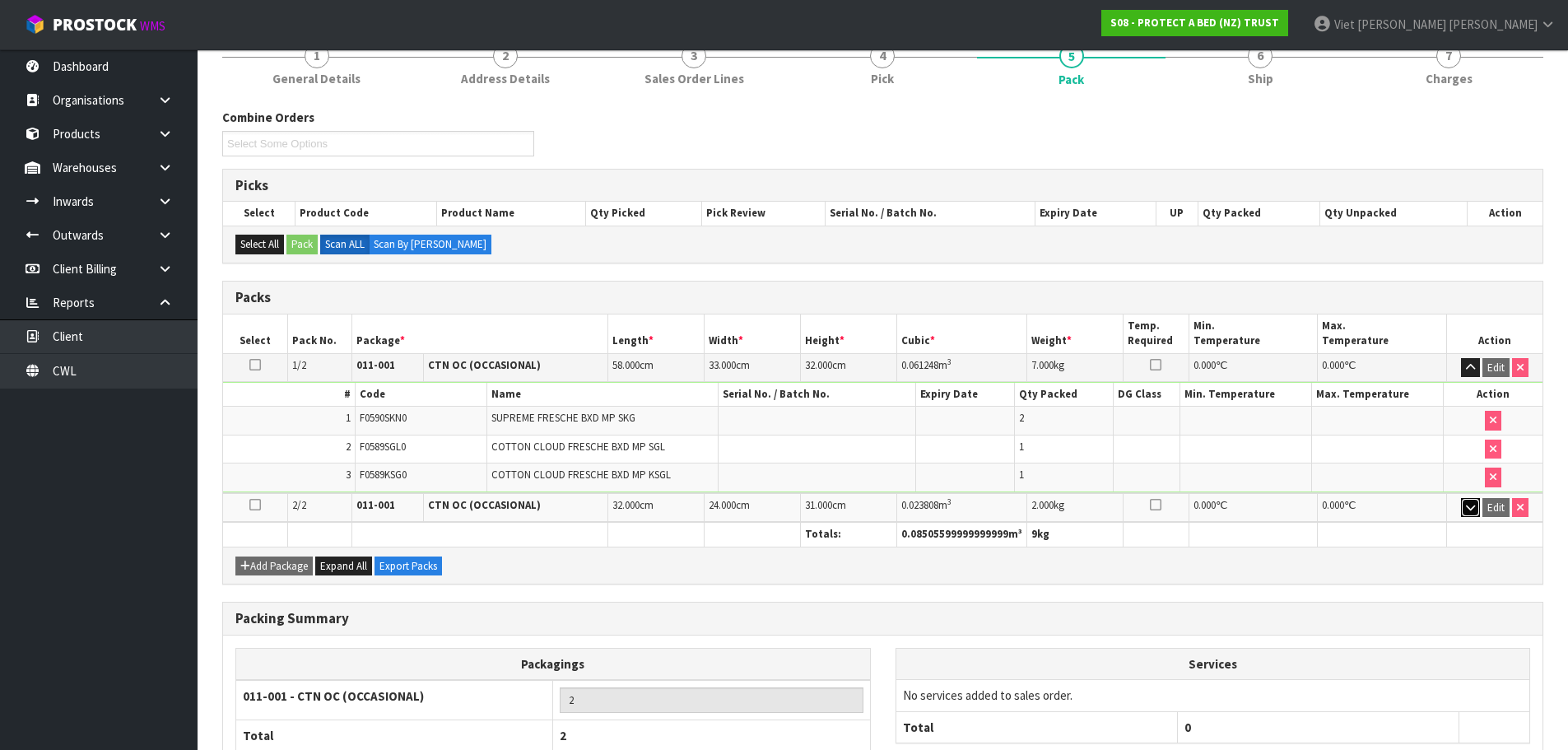
click at [1466, 502] on icon "button" at bounding box center [1470, 507] width 9 height 10
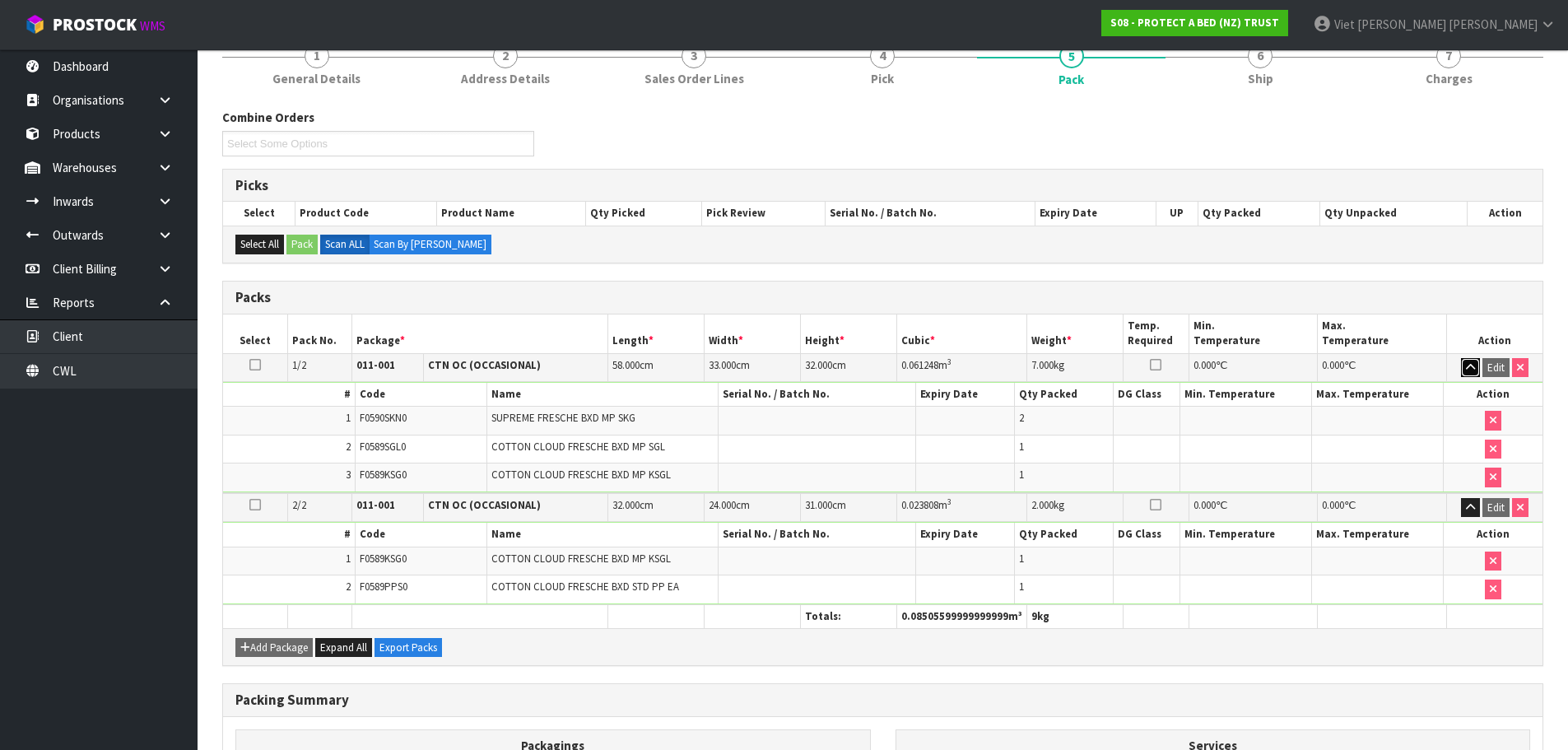
drag, startPoint x: 1462, startPoint y: 366, endPoint x: 1575, endPoint y: 395, distance: 116.7
click at [1462, 366] on button "button" at bounding box center [1470, 368] width 19 height 20
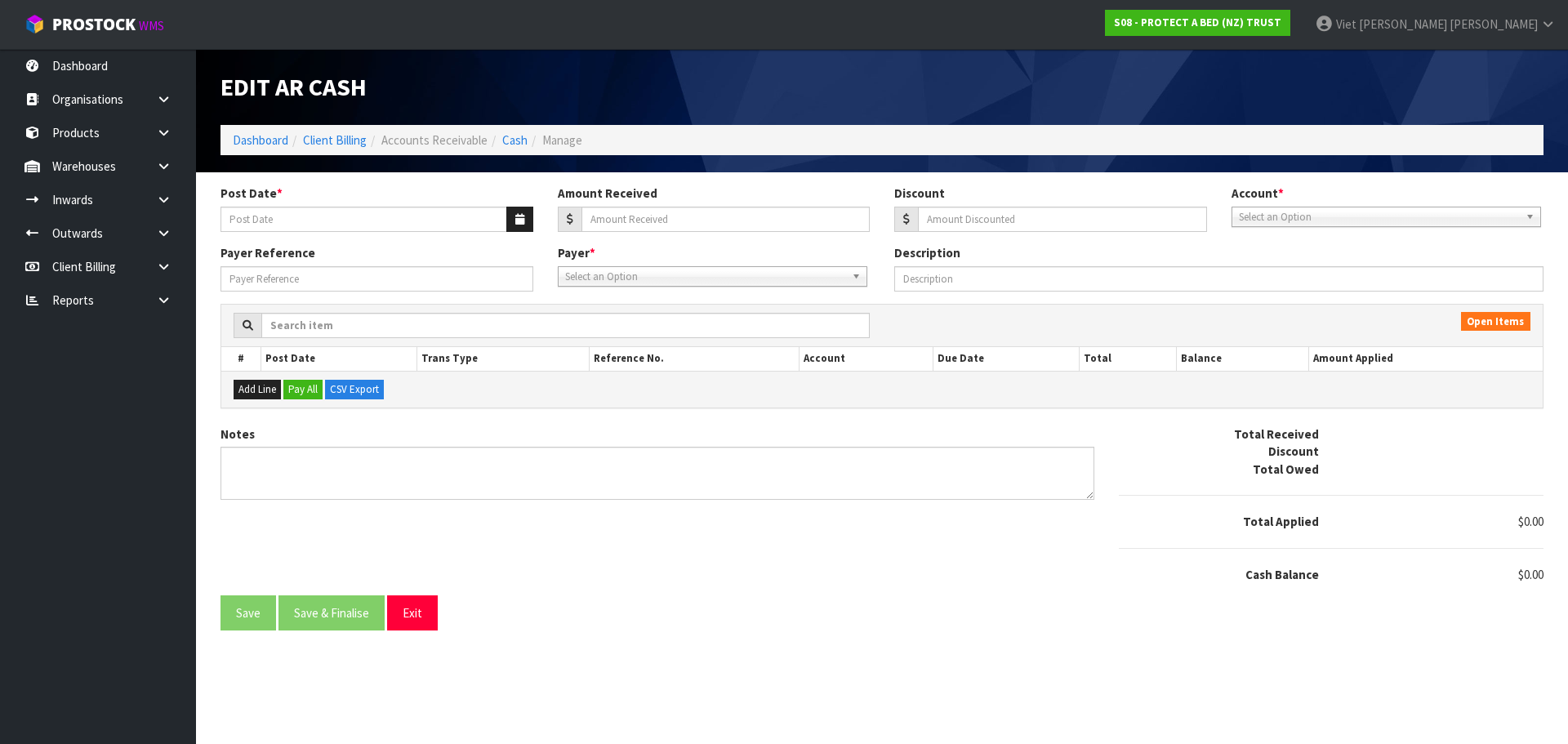
type input "[DATE]"
type input "3692.68"
type input "0"
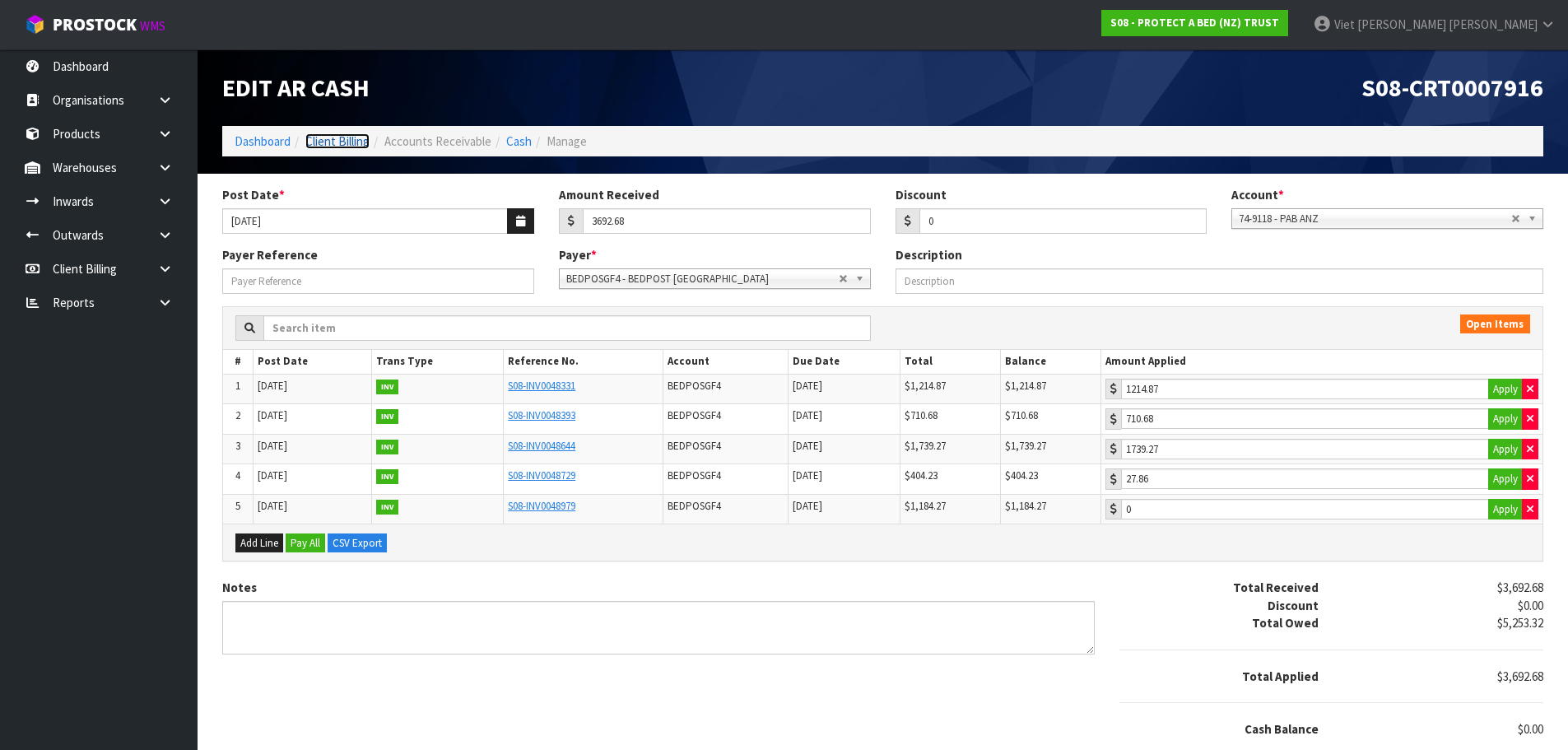
click at [336, 138] on link "Client Billing" at bounding box center [336, 142] width 64 height 16
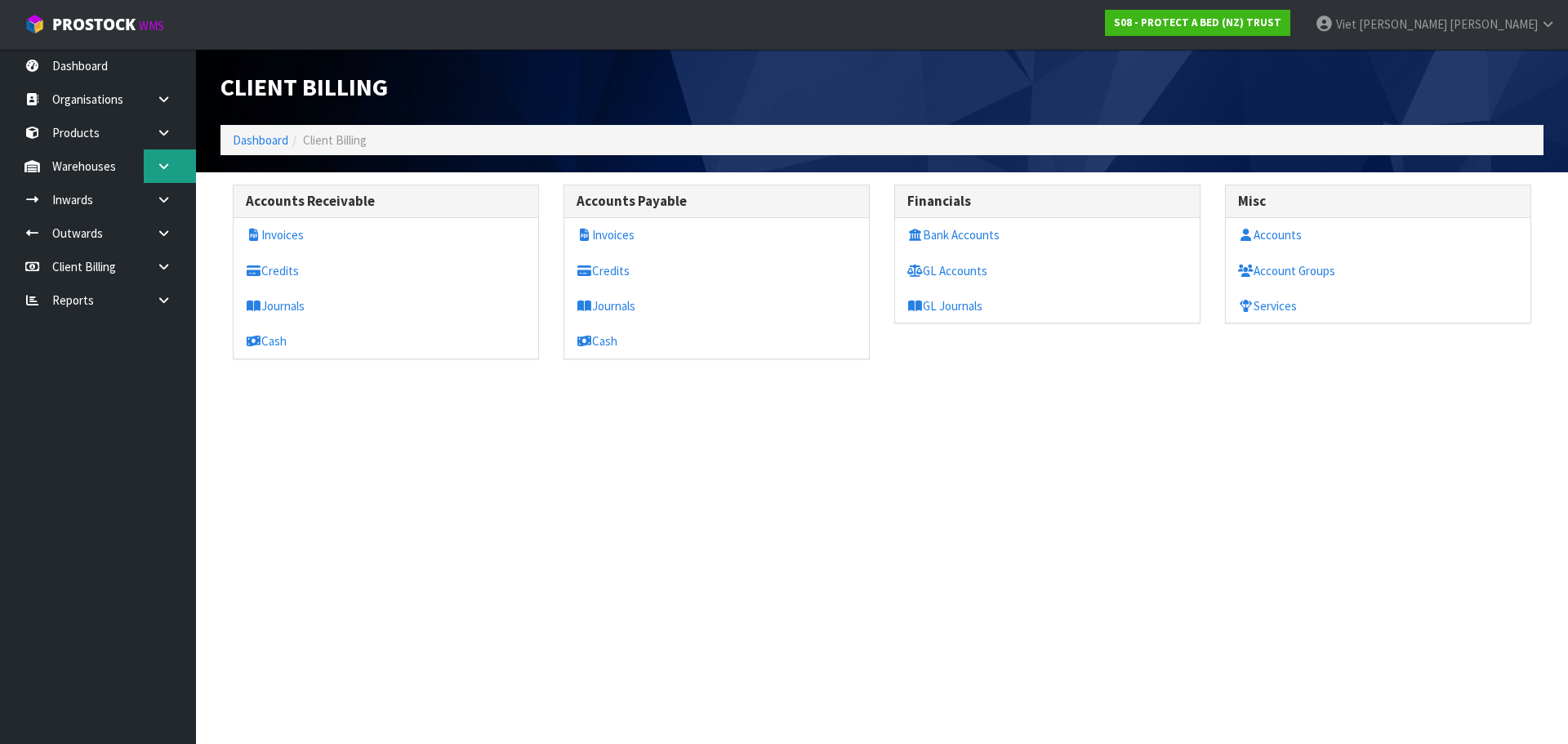
click at [179, 167] on link at bounding box center [170, 166] width 52 height 34
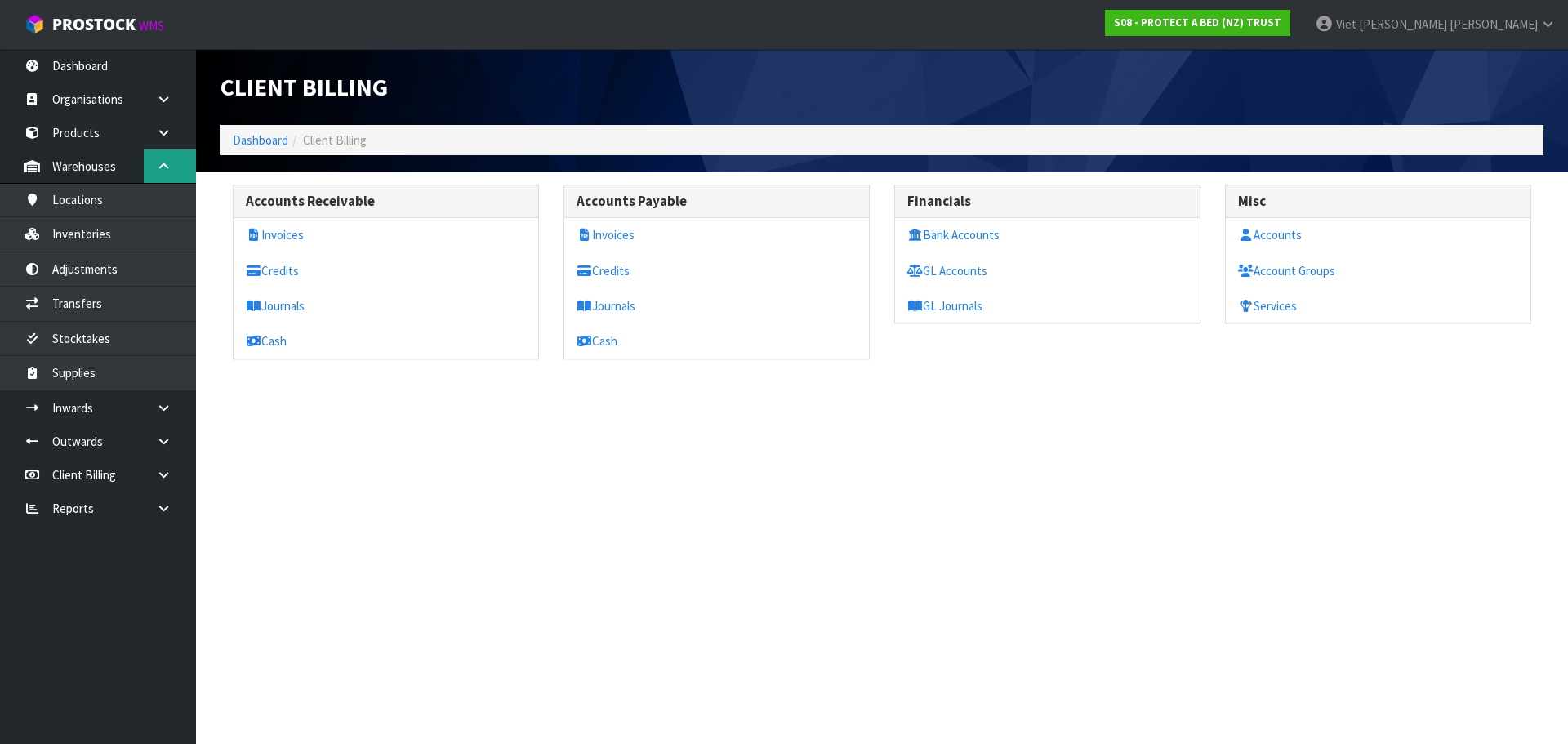
click at [179, 167] on link at bounding box center [170, 166] width 52 height 34
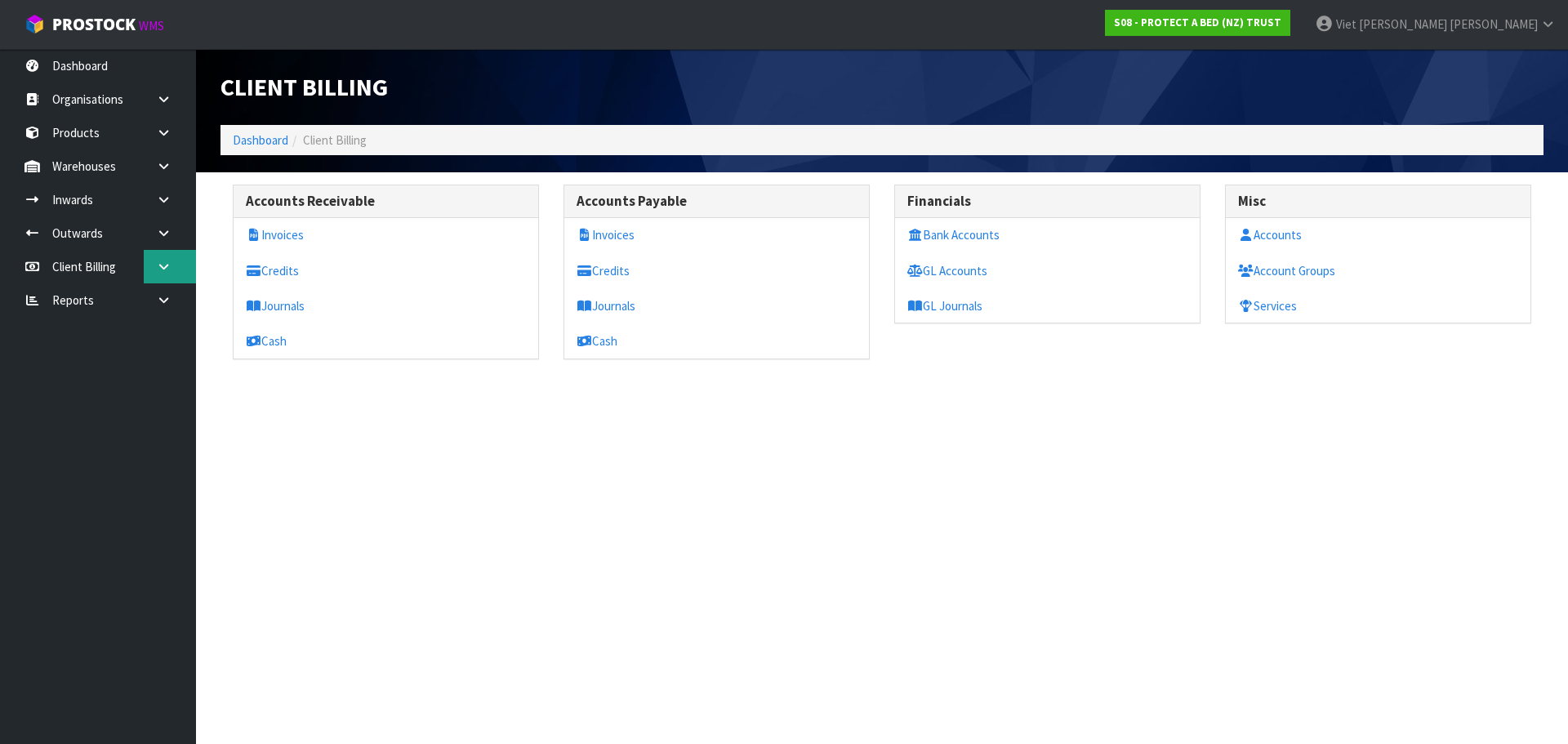
click at [160, 264] on icon at bounding box center [164, 266] width 16 height 12
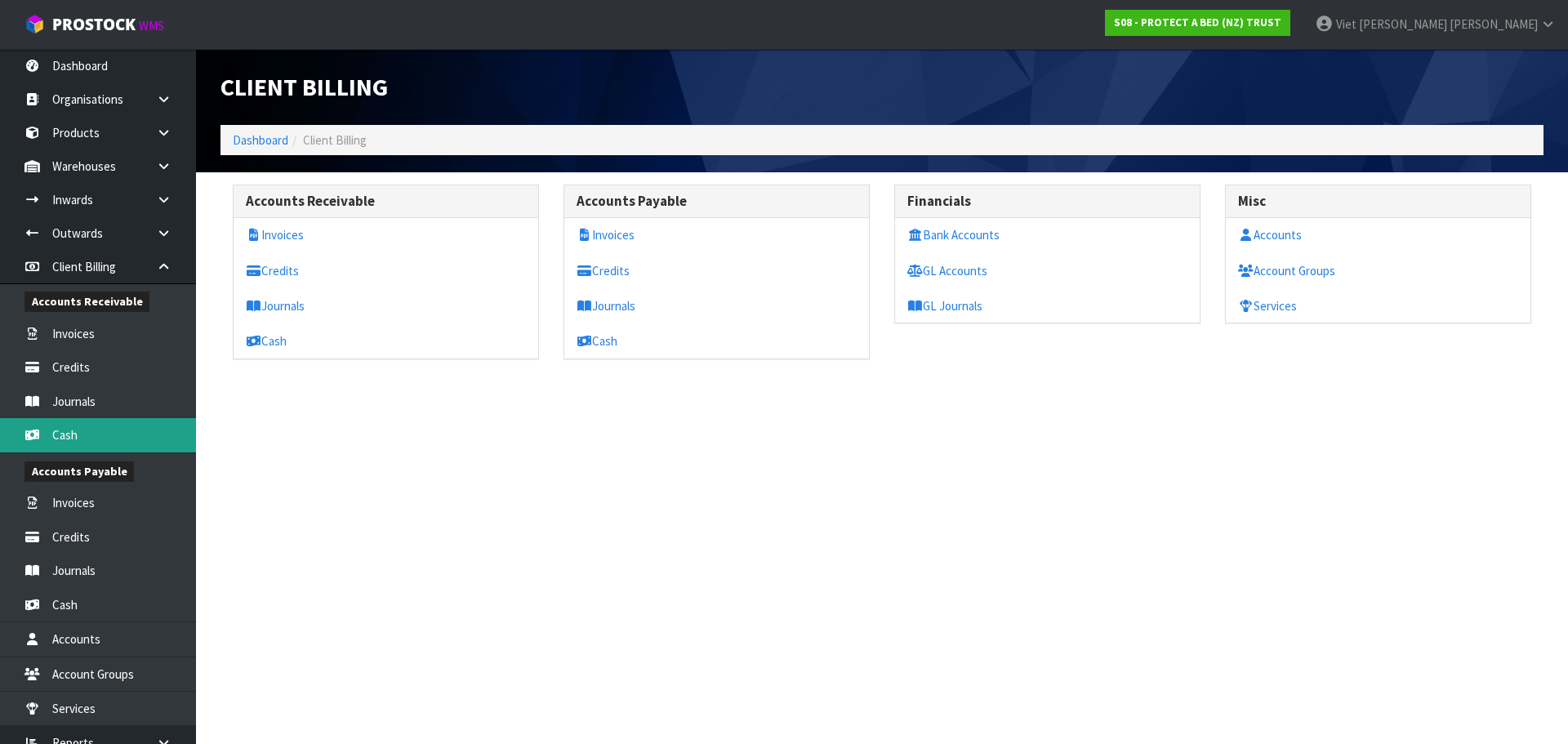
click at [74, 448] on link "Cash" at bounding box center [98, 434] width 196 height 34
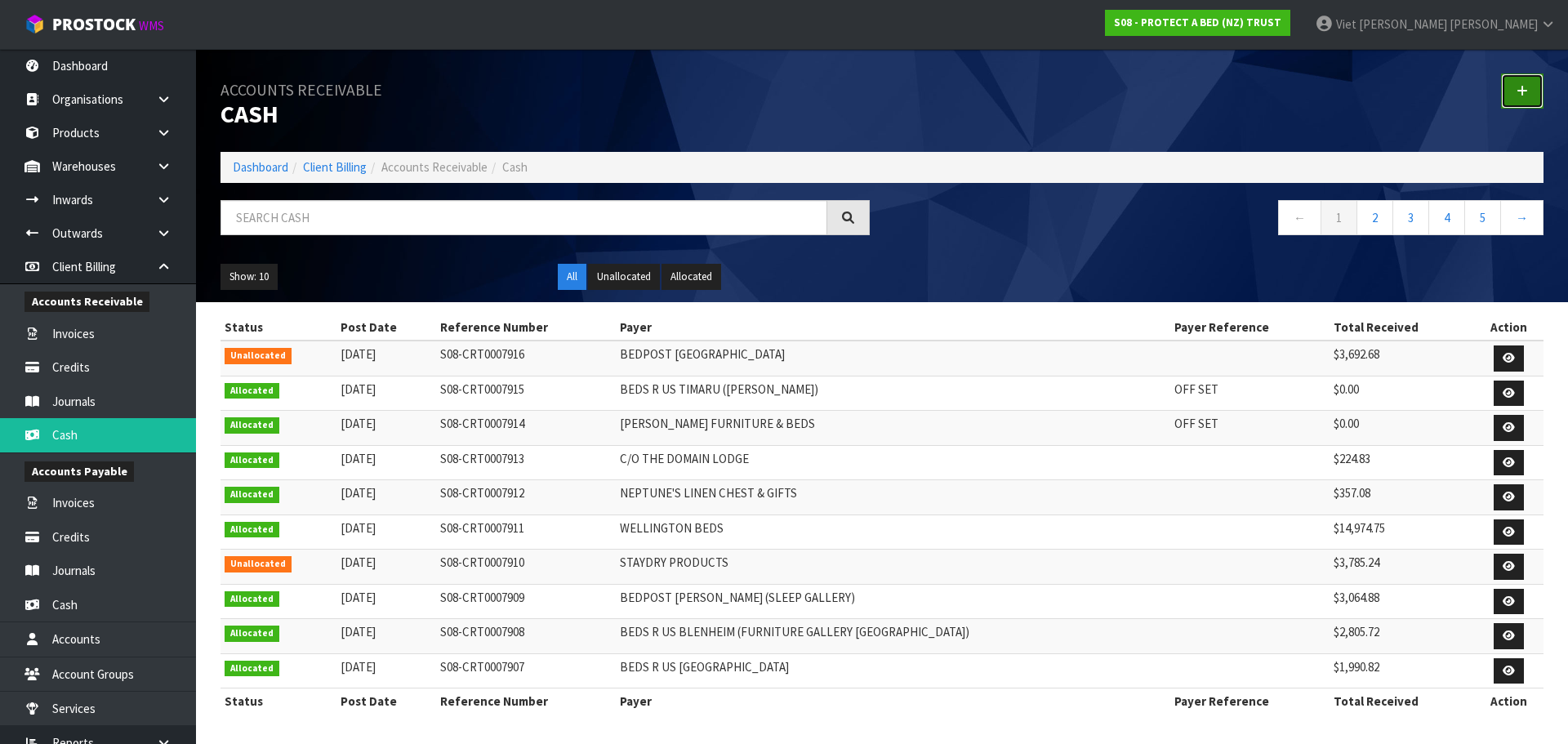
click at [1523, 92] on icon at bounding box center [1522, 91] width 11 height 12
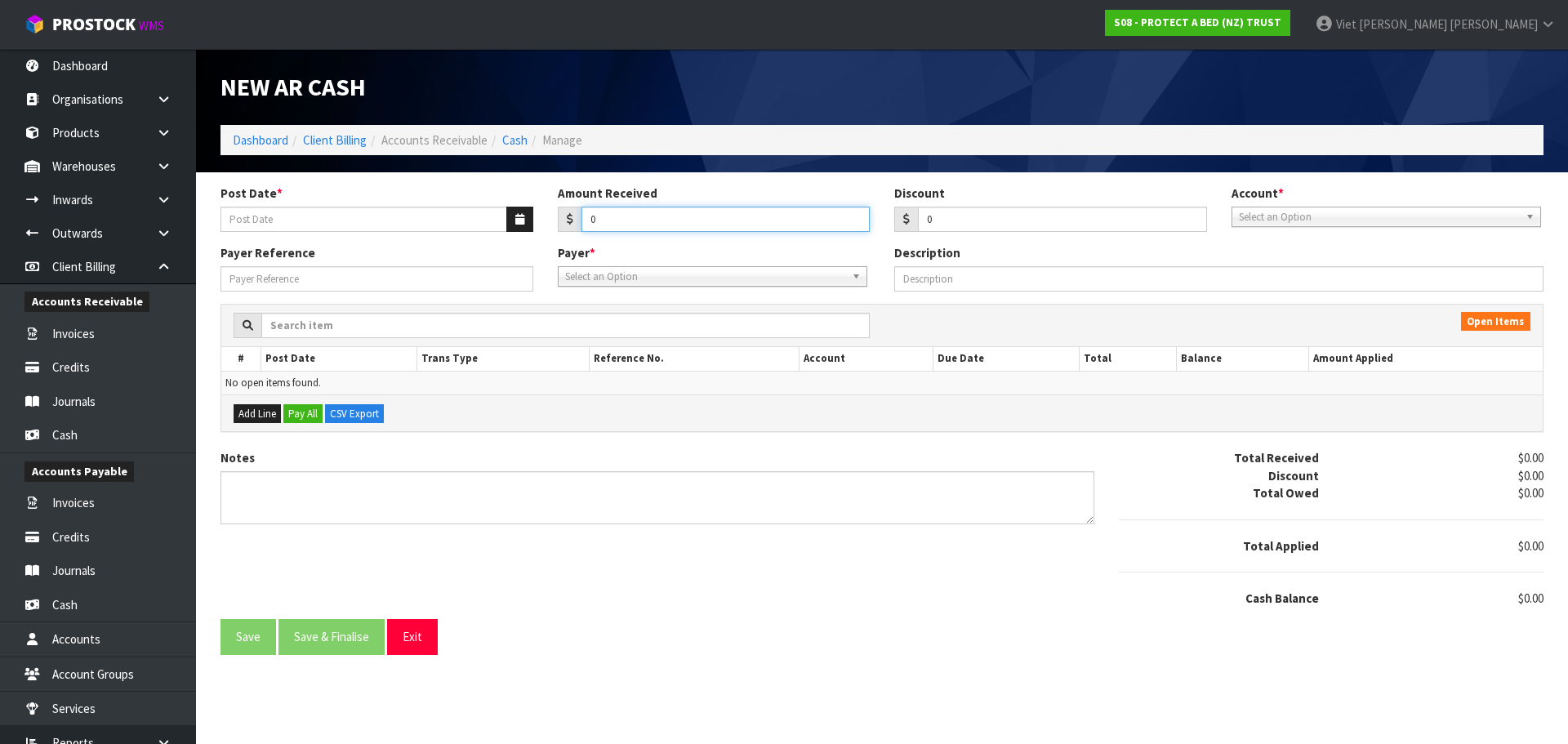
click at [674, 215] on input "0" at bounding box center [725, 219] width 289 height 25
type input "919.89"
click at [1388, 222] on span "Select an Option" at bounding box center [1378, 217] width 280 height 20
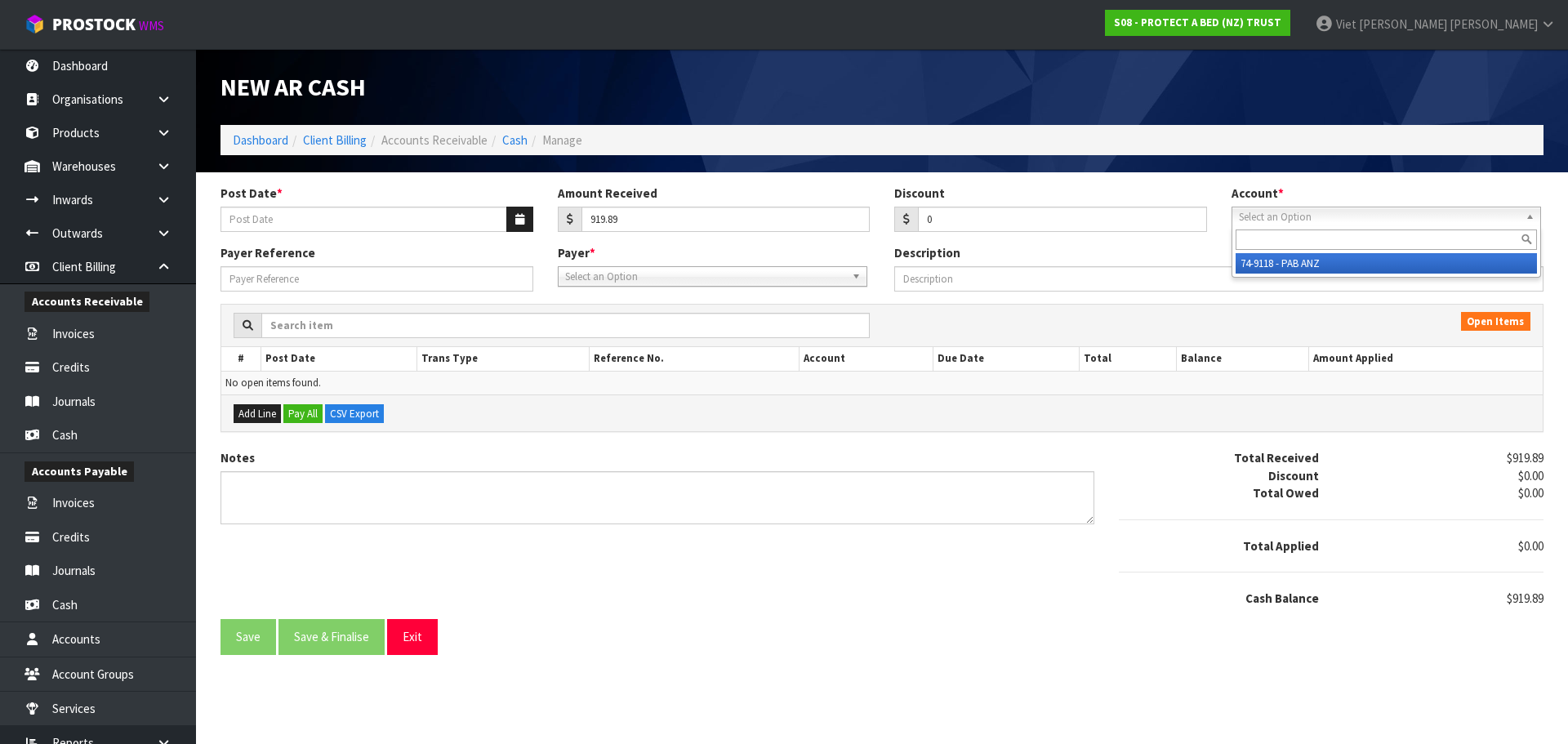
click at [1364, 259] on li "74-9118 - PAB ANZ" at bounding box center [1386, 264] width 301 height 21
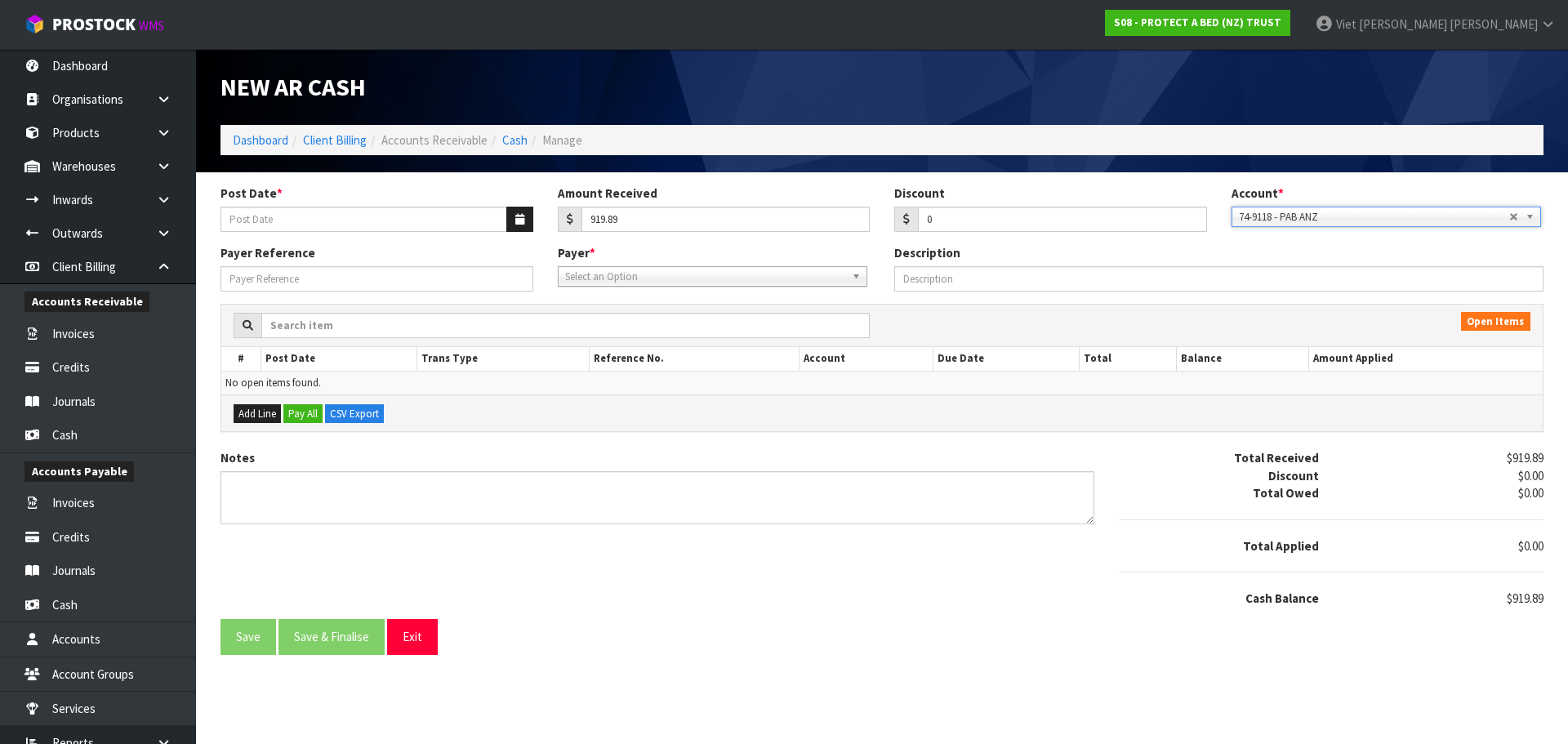
click at [715, 276] on span "Select an Option" at bounding box center [705, 277] width 280 height 20
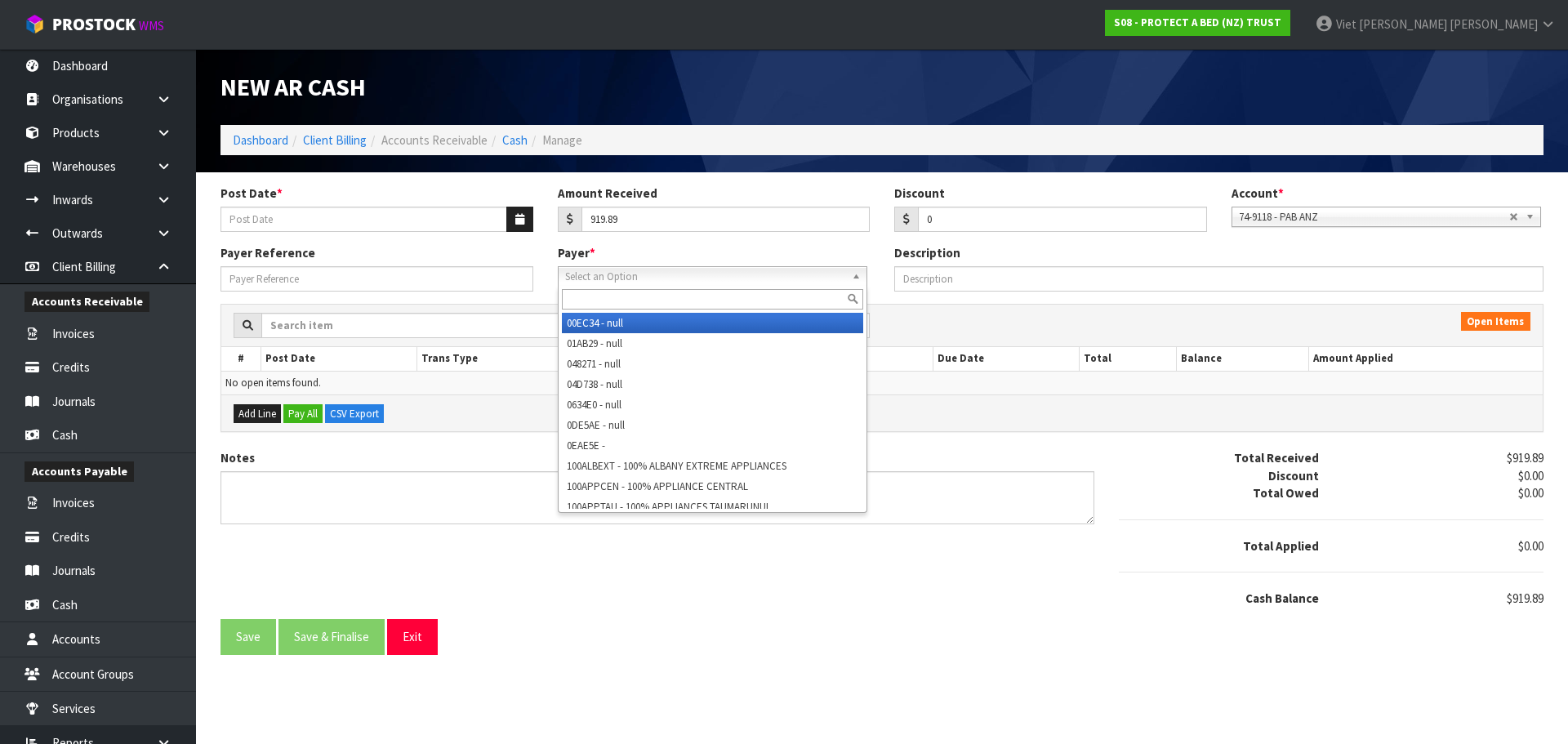
click at [693, 303] on input "text" at bounding box center [712, 299] width 301 height 21
click at [805, 273] on span "Select an Option" at bounding box center [705, 277] width 280 height 20
paste input "BEDRUSSDL"
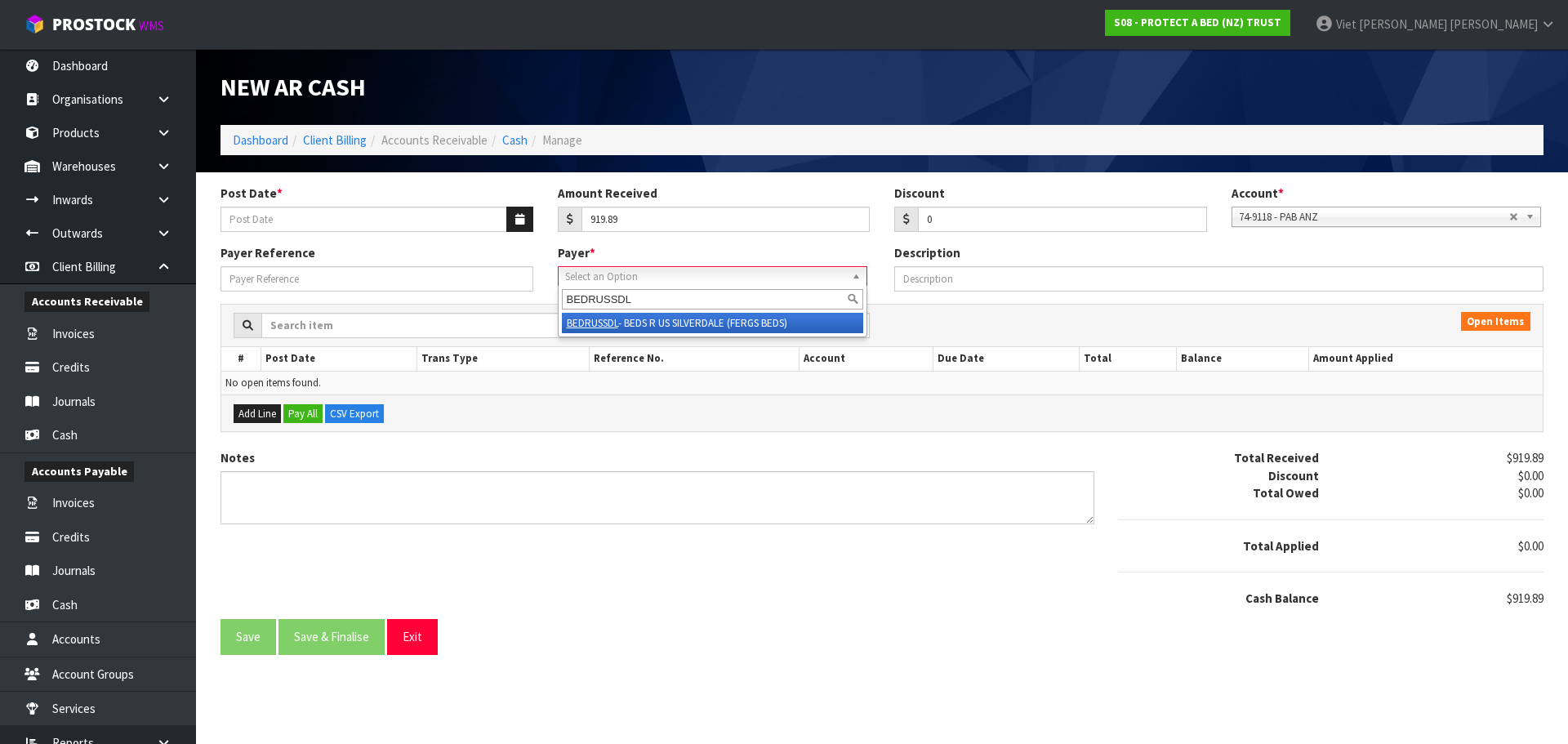
type input "BEDRUSSDL"
click at [748, 330] on li "BEDRUSSDL - BEDS R US SILVERDALE (FERGS BEDS)" at bounding box center [712, 323] width 301 height 21
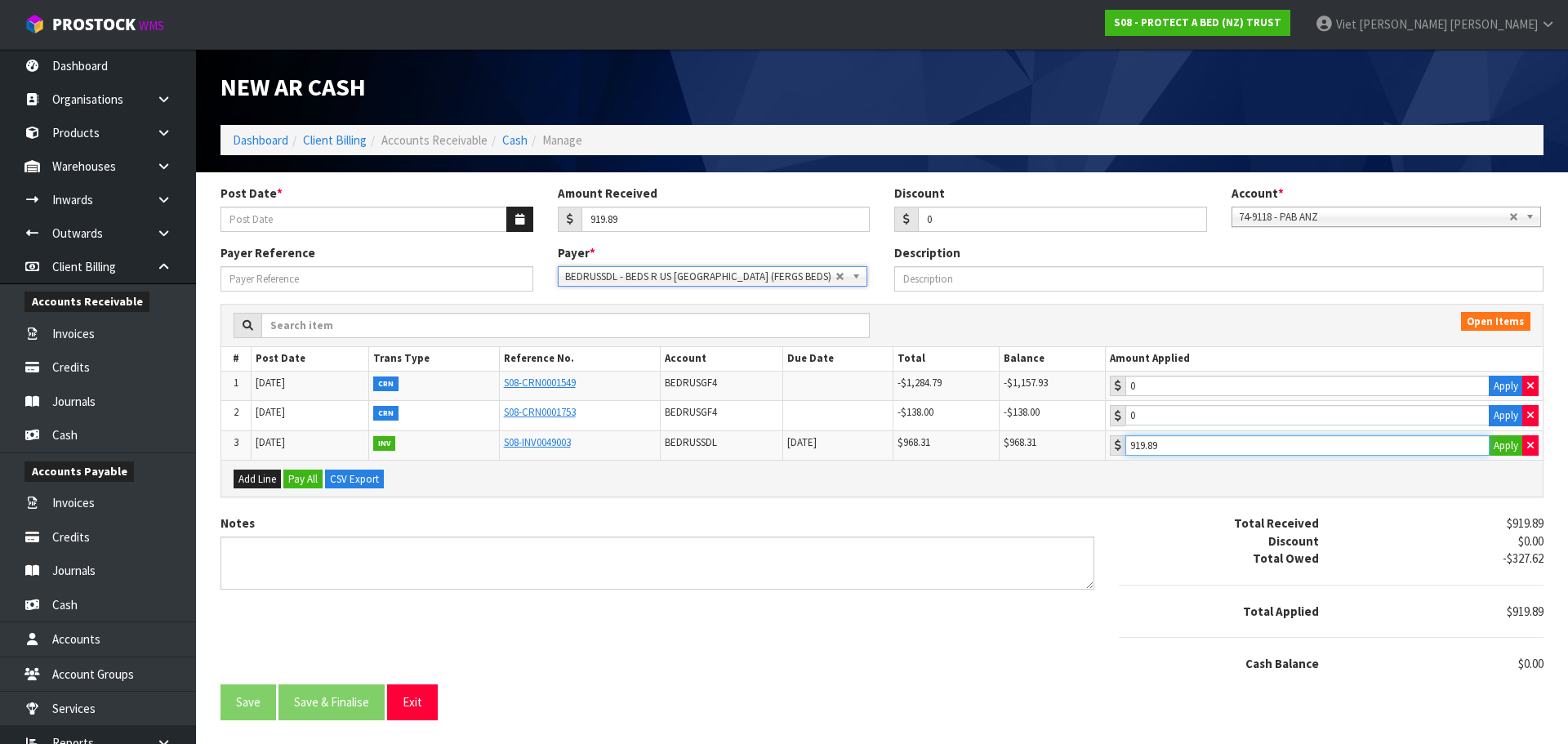
click at [1223, 441] on input "919.89" at bounding box center [1308, 446] width 364 height 21
click at [1178, 557] on div "Total Owed" at bounding box center [1218, 558] width 225 height 17
click at [1497, 447] on button "Apply" at bounding box center [1506, 446] width 35 height 21
type input "968.31"
click at [1527, 665] on span "-$48.42" at bounding box center [1526, 663] width 35 height 16
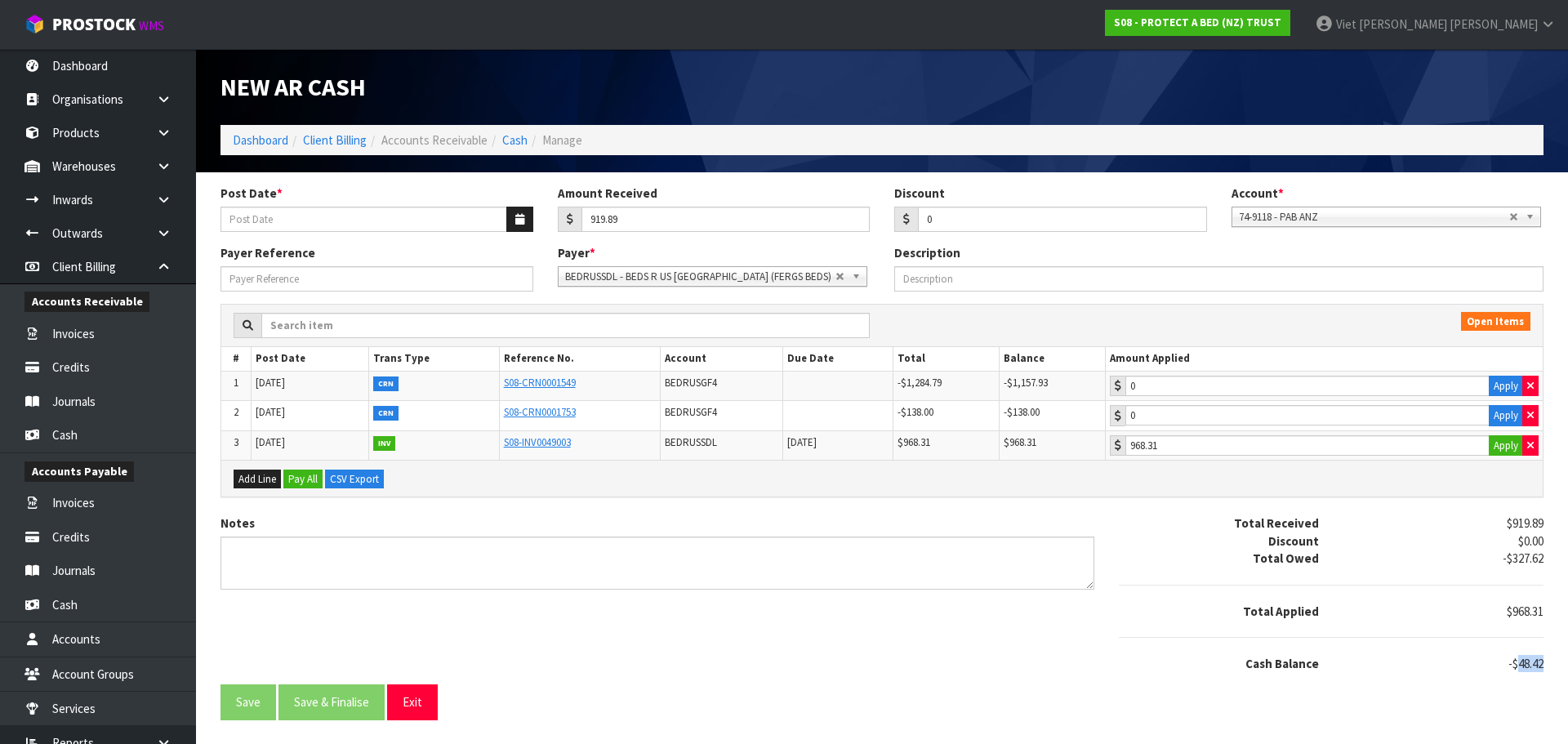
click at [1527, 665] on span "-$48.42" at bounding box center [1526, 663] width 35 height 16
copy span "48.42"
click at [1014, 216] on input "0" at bounding box center [1062, 219] width 289 height 25
drag, startPoint x: 1009, startPoint y: 215, endPoint x: 840, endPoint y: 244, distance: 171.5
click at [840, 245] on form "Post Date * Amount Received 919.89 Discount 0 Account * 74-9118 - PAB ANZ 74-91…" at bounding box center [881, 452] width 1323 height 535
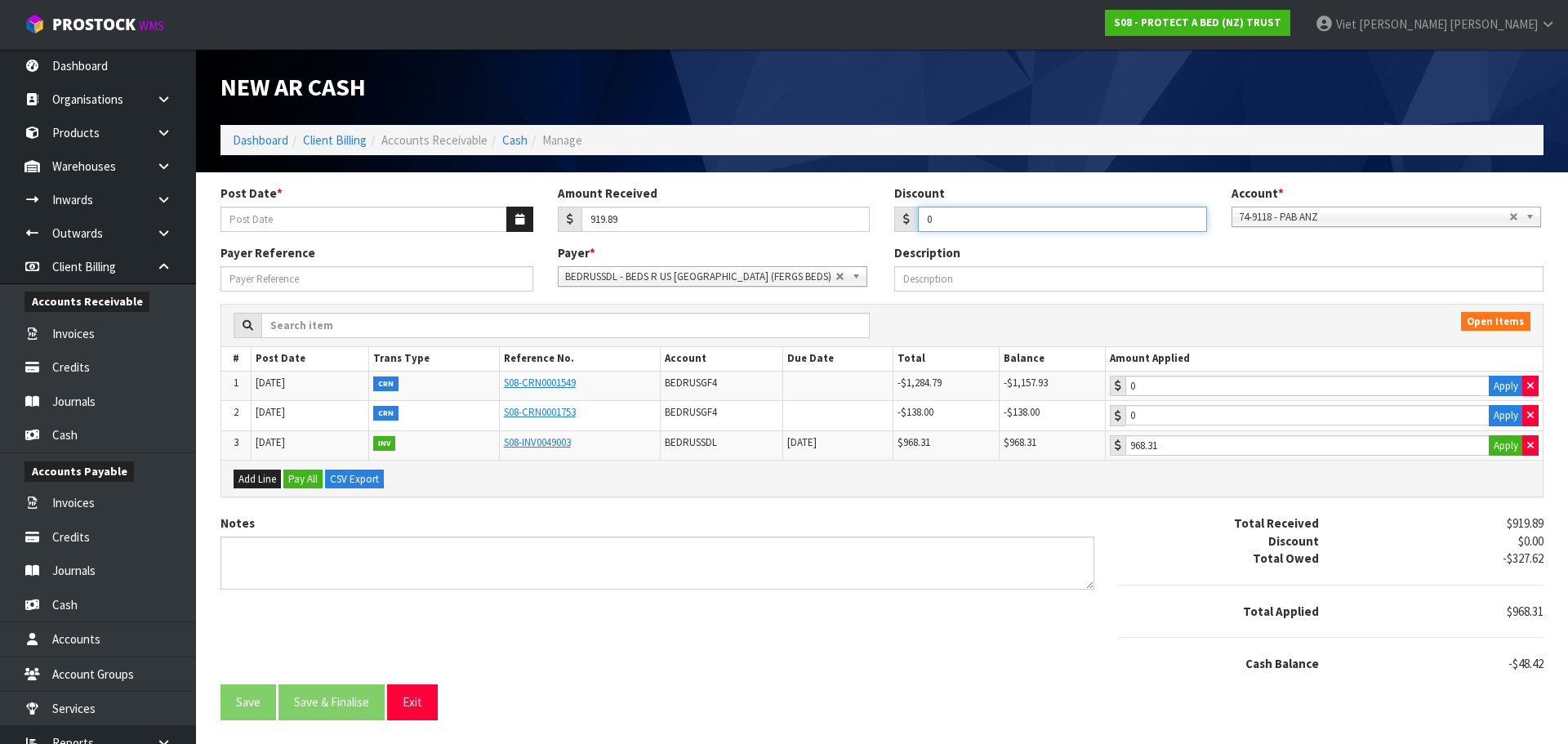
paste input "48.42"
type input "48.42"
click at [1149, 645] on div at bounding box center [1331, 637] width 449 height 35
click at [1181, 534] on div "Discount" at bounding box center [1218, 541] width 225 height 17
click at [1500, 444] on button "Apply" at bounding box center [1506, 446] width 35 height 21
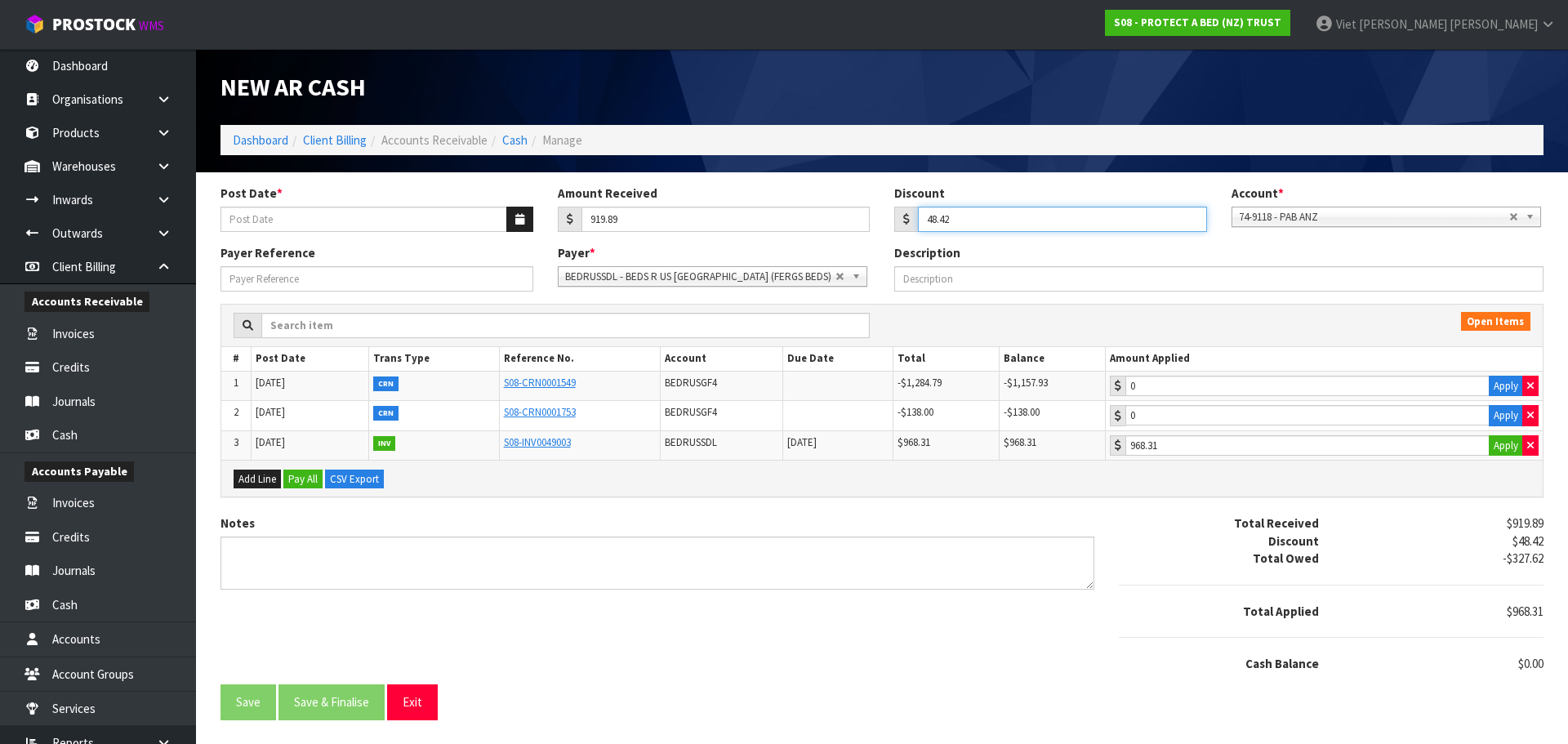
click at [1097, 214] on input "48.42" at bounding box center [1062, 219] width 289 height 25
click at [1350, 497] on div "Add Line Pay All CSV Export" at bounding box center [882, 478] width 1322 height 36
click at [1063, 216] on input "48.42" at bounding box center [1062, 219] width 289 height 25
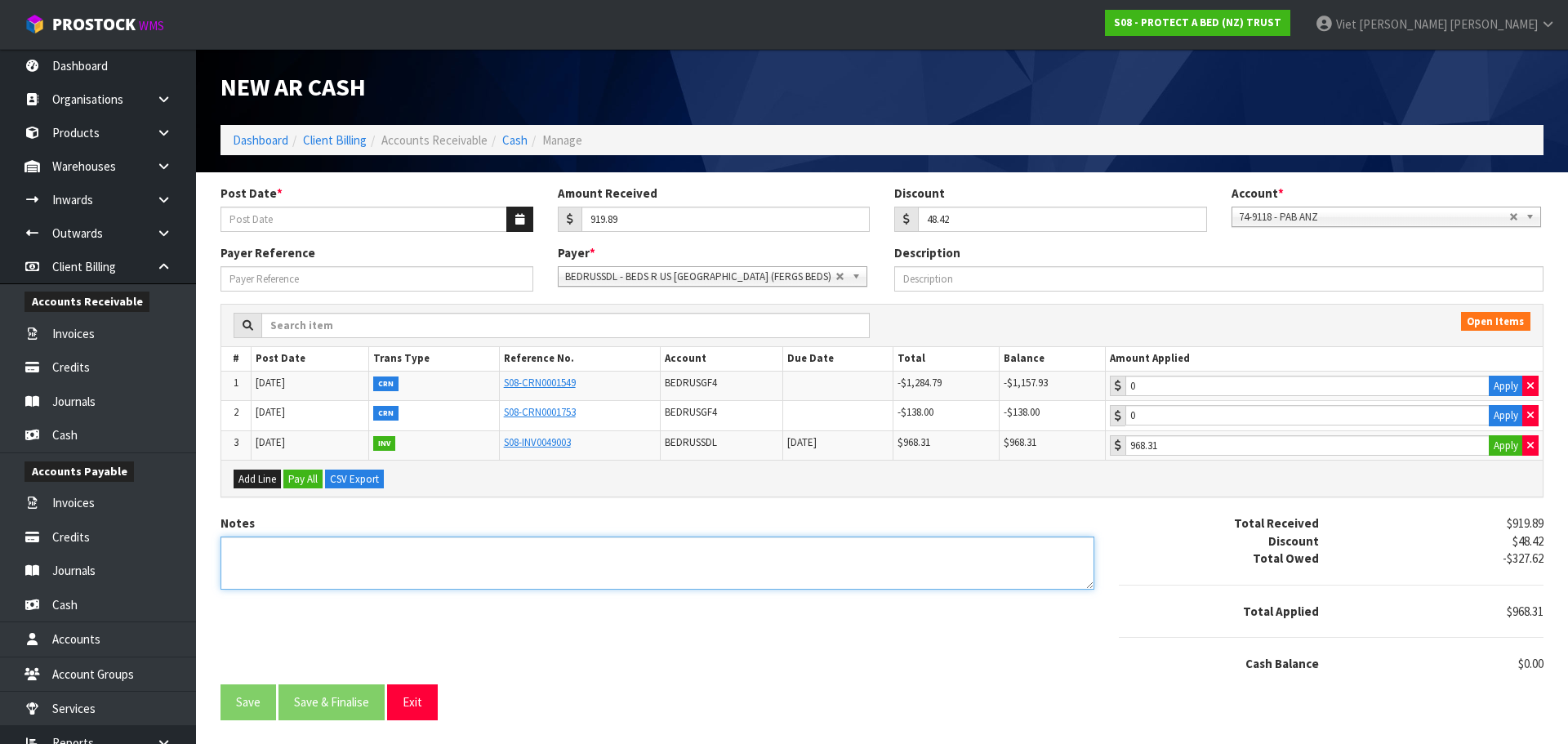
drag, startPoint x: 1088, startPoint y: 544, endPoint x: 1076, endPoint y: 544, distance: 12.0
click at [1085, 544] on textarea "Notes" at bounding box center [657, 563] width 874 height 53
click at [304, 658] on div "Notes Total Received $919.89 Discount $48.42 Total Owed -$327.62 Total Applied …" at bounding box center [882, 599] width 1348 height 170
click at [1273, 597] on div at bounding box center [1331, 584] width 449 height 35
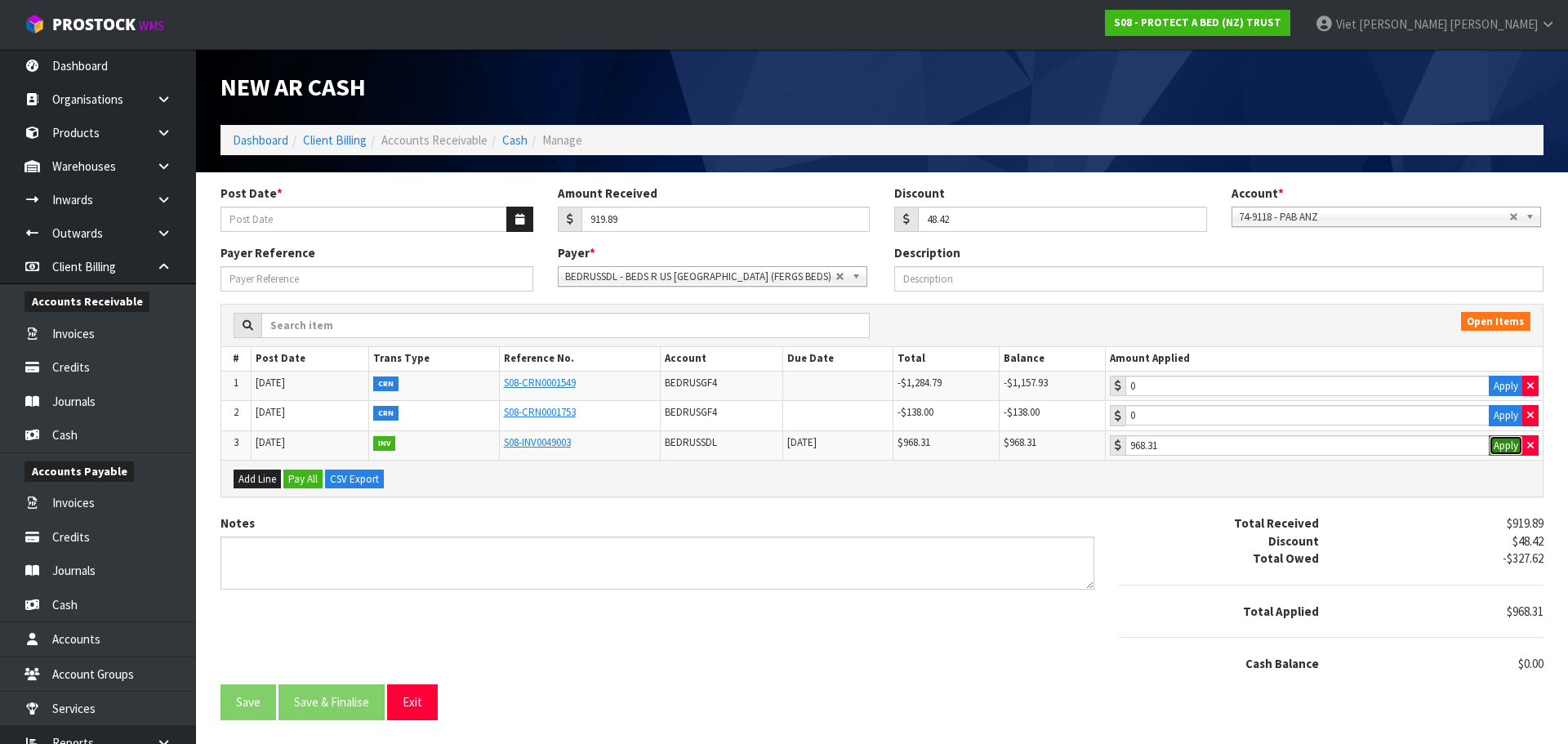
click at [1497, 446] on button "Apply" at bounding box center [1506, 446] width 35 height 21
click at [1371, 552] on div "-$327.62" at bounding box center [1443, 558] width 225 height 17
click at [1493, 445] on button "Apply" at bounding box center [1506, 446] width 35 height 21
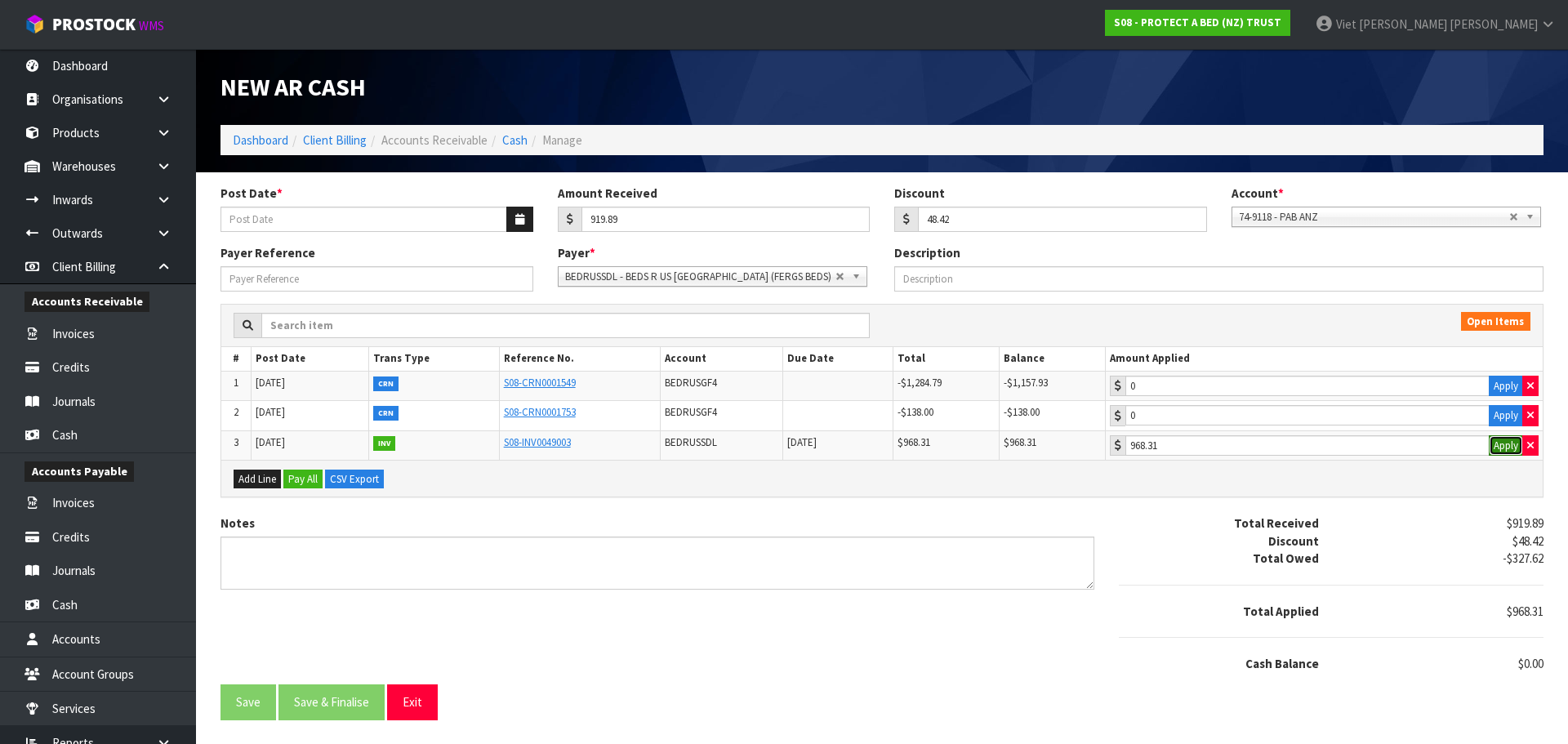
click at [1493, 445] on button "Apply" at bounding box center [1506, 446] width 35 height 21
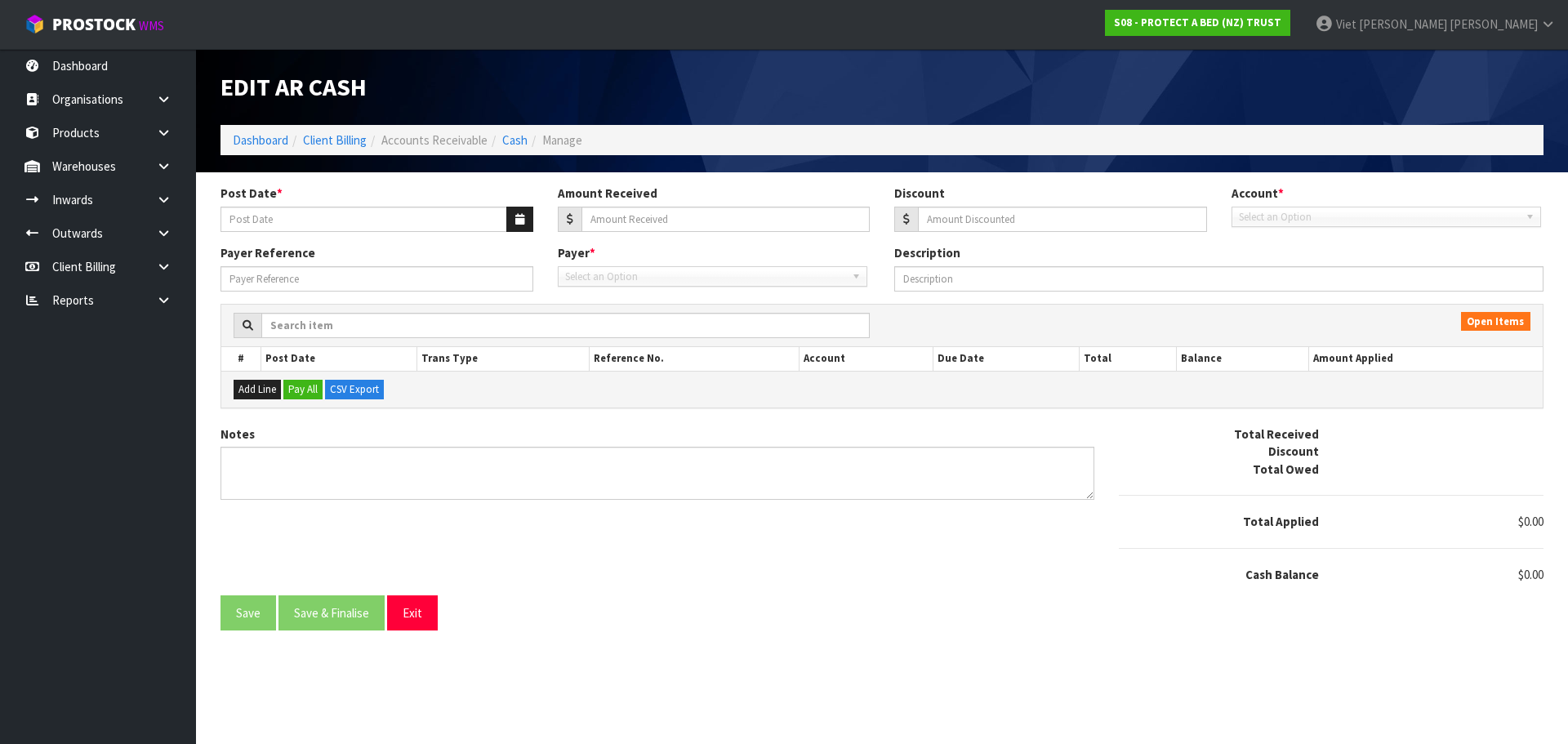
type input "[DATE]"
type input "919.89"
type input "48.42"
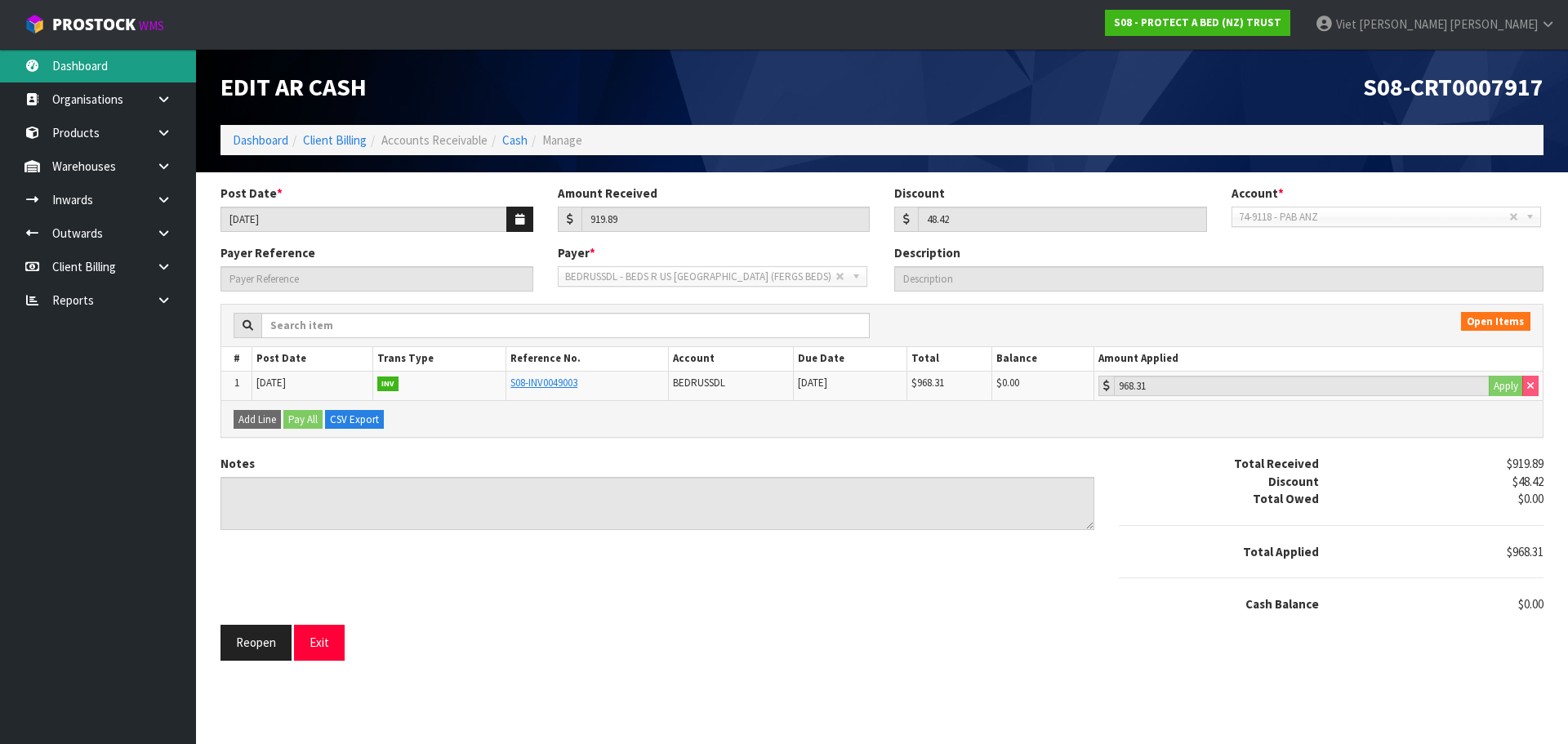
click at [101, 68] on link "Dashboard" at bounding box center [98, 65] width 196 height 34
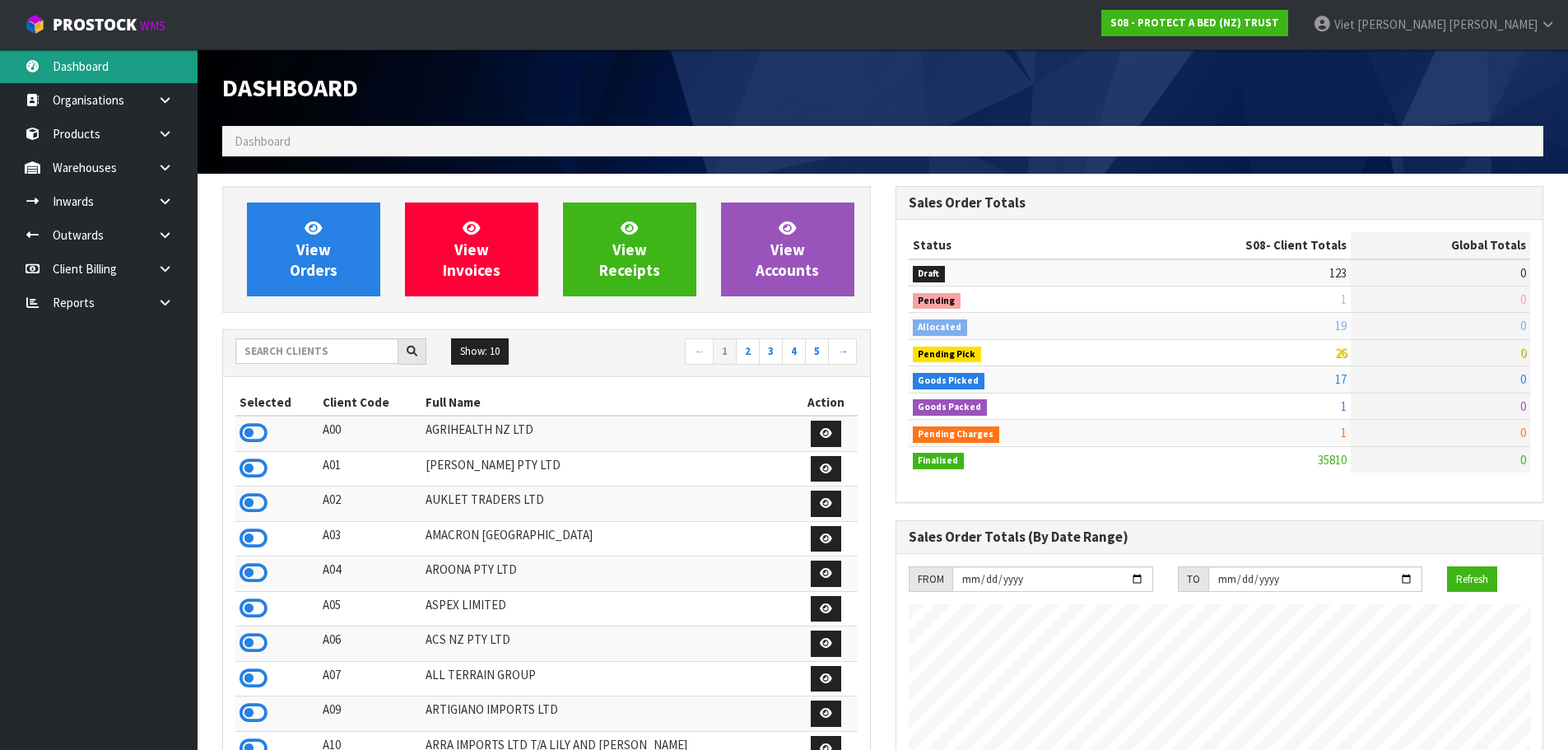
scroll to position [1247, 672]
click at [161, 303] on icon at bounding box center [165, 302] width 16 height 12
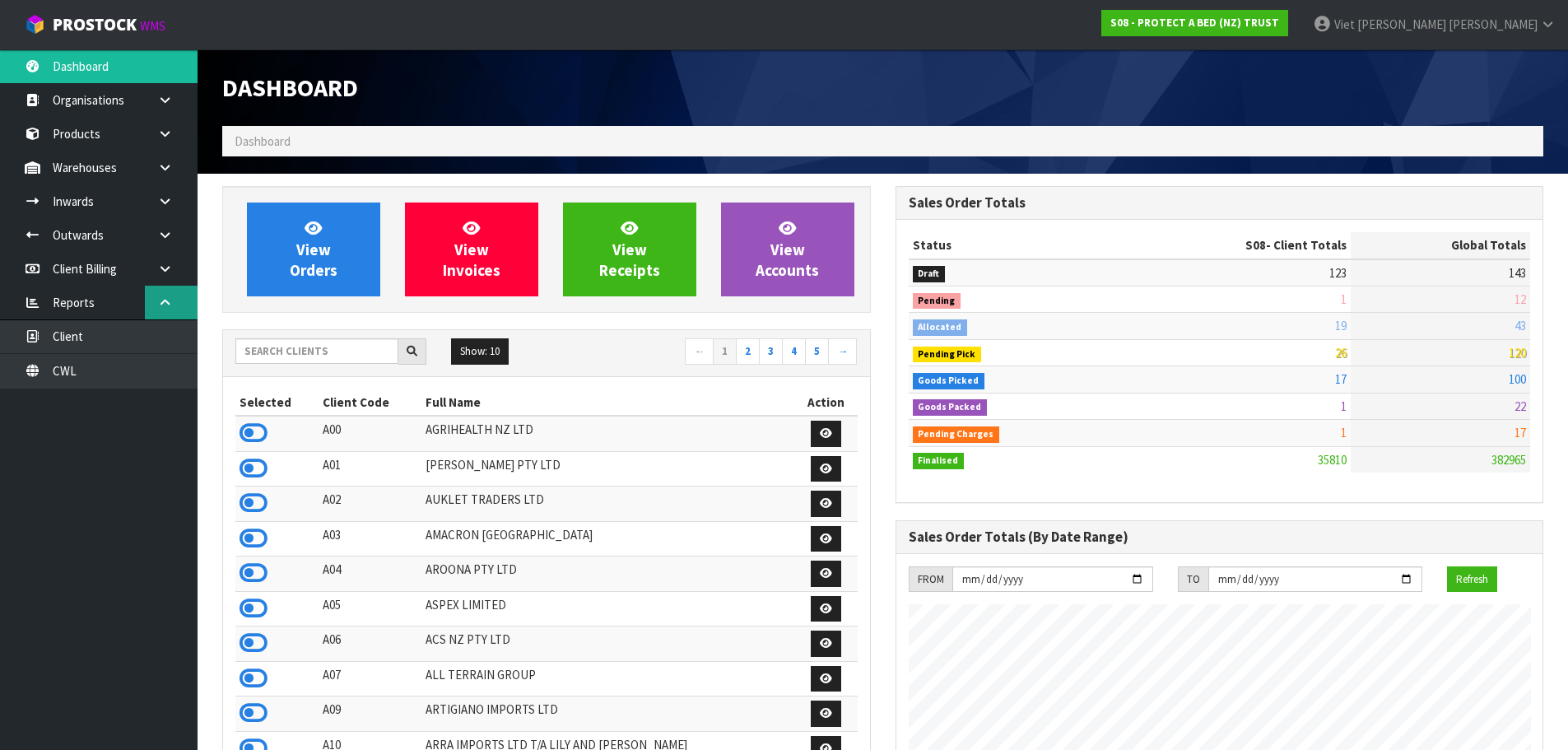
click at [162, 299] on icon at bounding box center [165, 302] width 16 height 12
click at [136, 365] on link "CWL" at bounding box center [99, 371] width 198 height 34
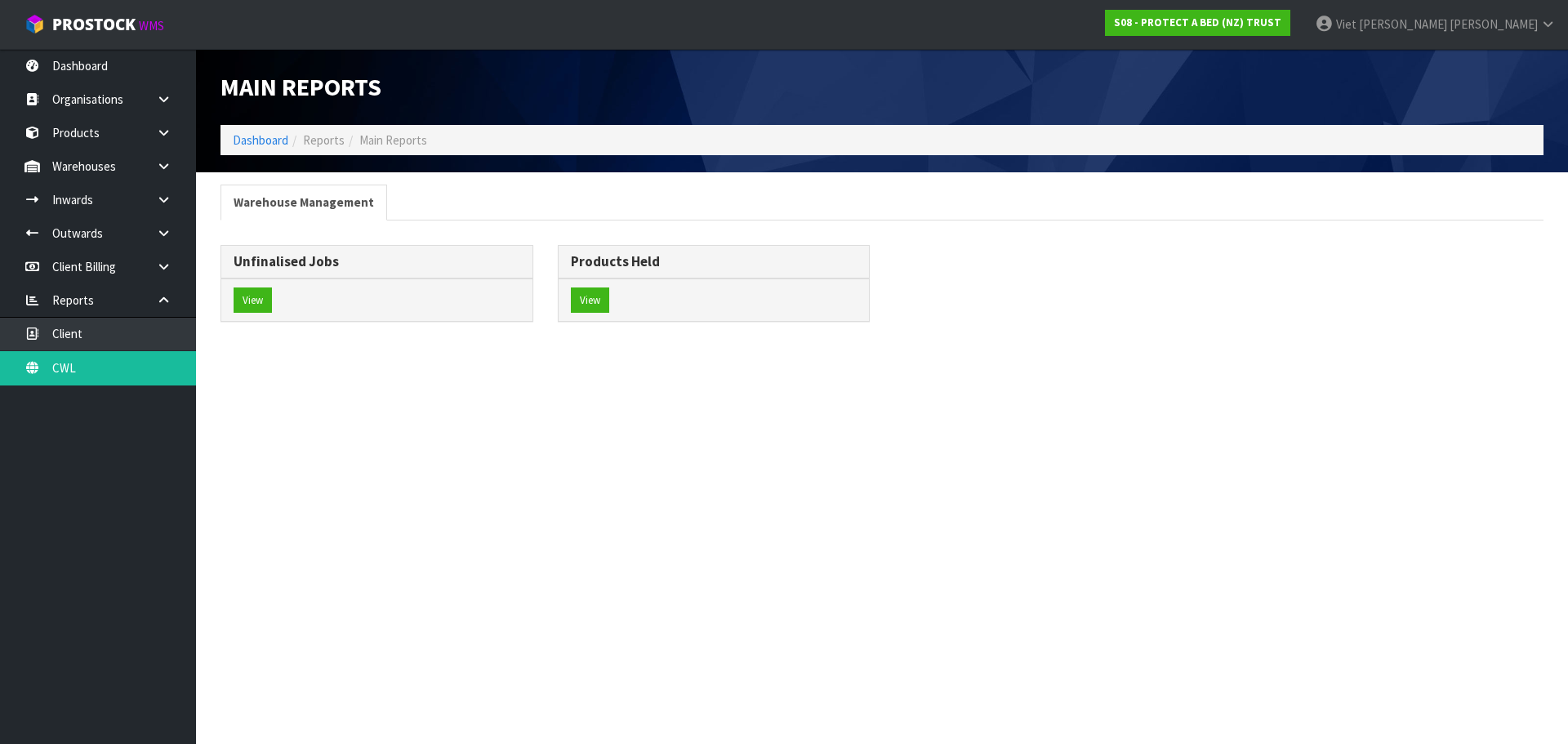
click at [96, 49] on nav "Toggle navigation ProStock WMS S08 - PROTECT A BED (NZ) TRUST Viet [PERSON_NAME…" at bounding box center [784, 24] width 1568 height 49
click at [96, 50] on link "Dashboard" at bounding box center [98, 65] width 196 height 34
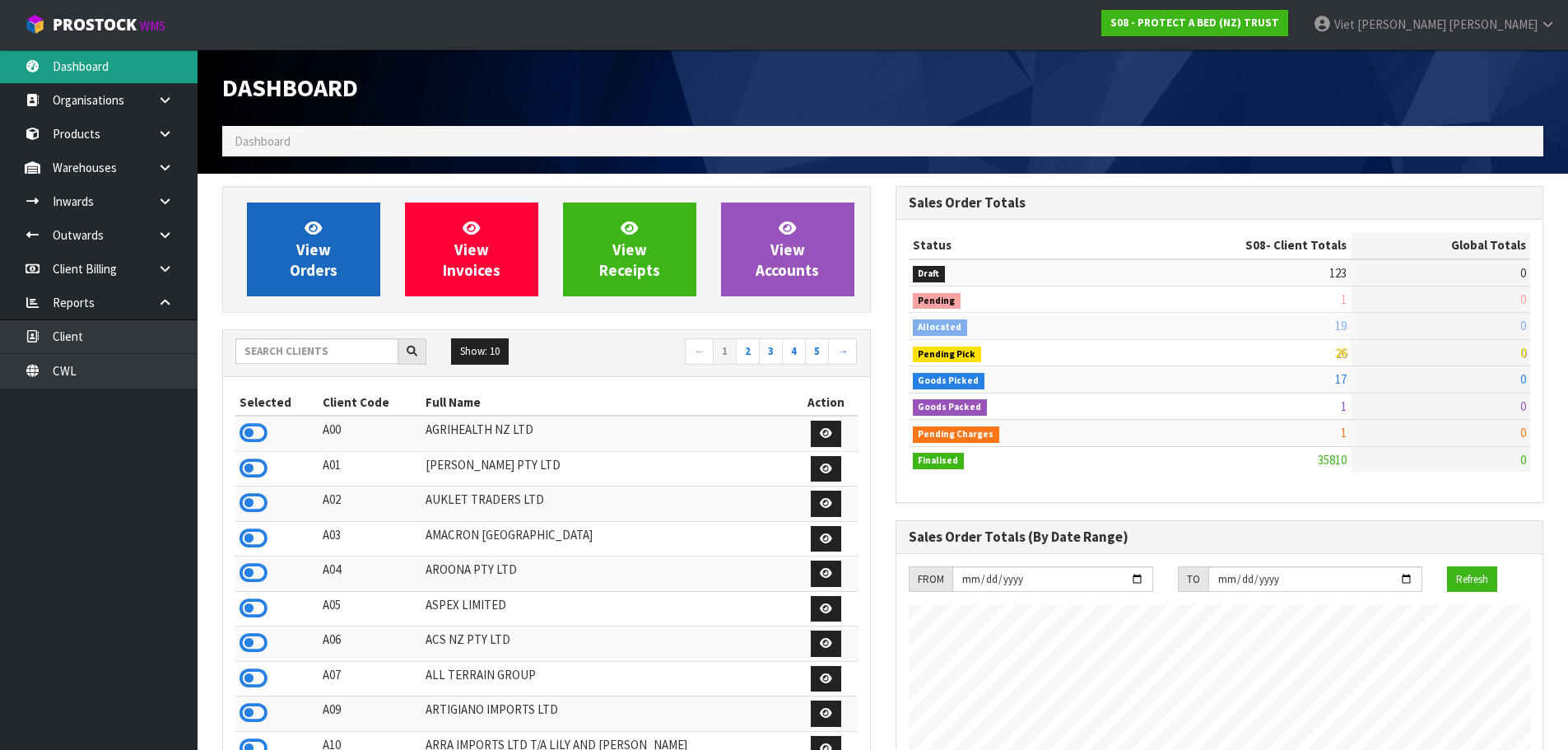
scroll to position [1247, 672]
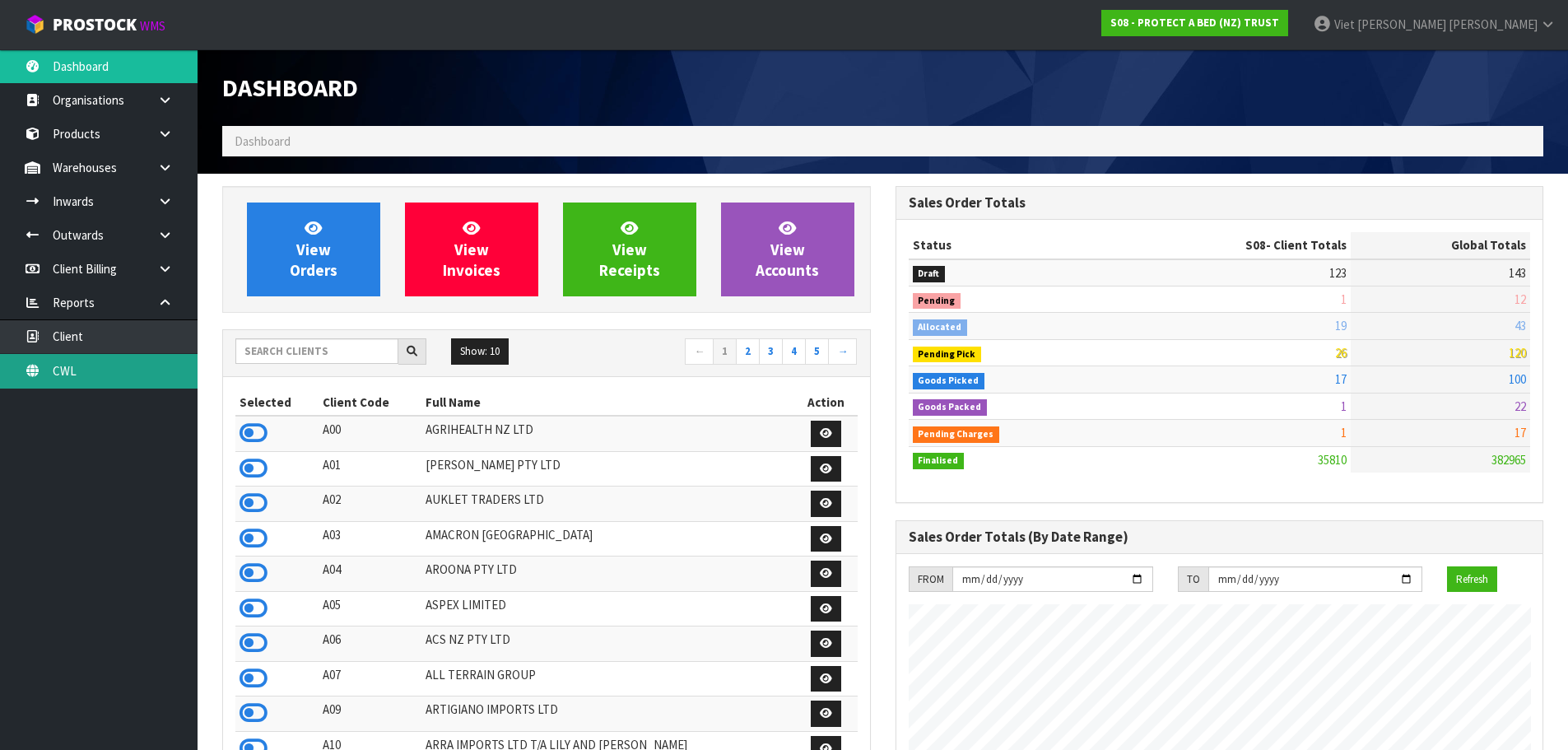
click at [107, 372] on link "CWL" at bounding box center [99, 371] width 198 height 34
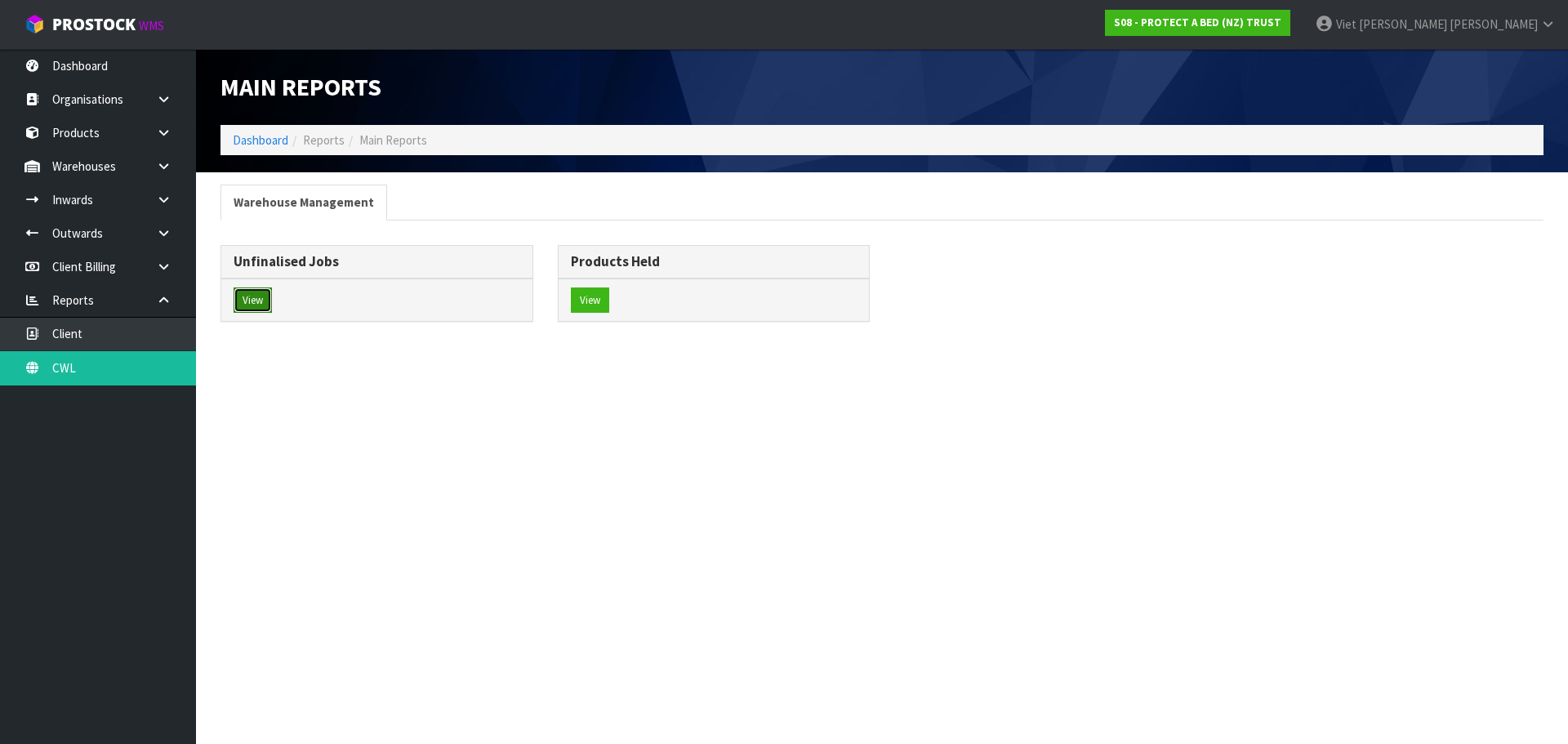
click at [255, 297] on button "View" at bounding box center [252, 300] width 38 height 26
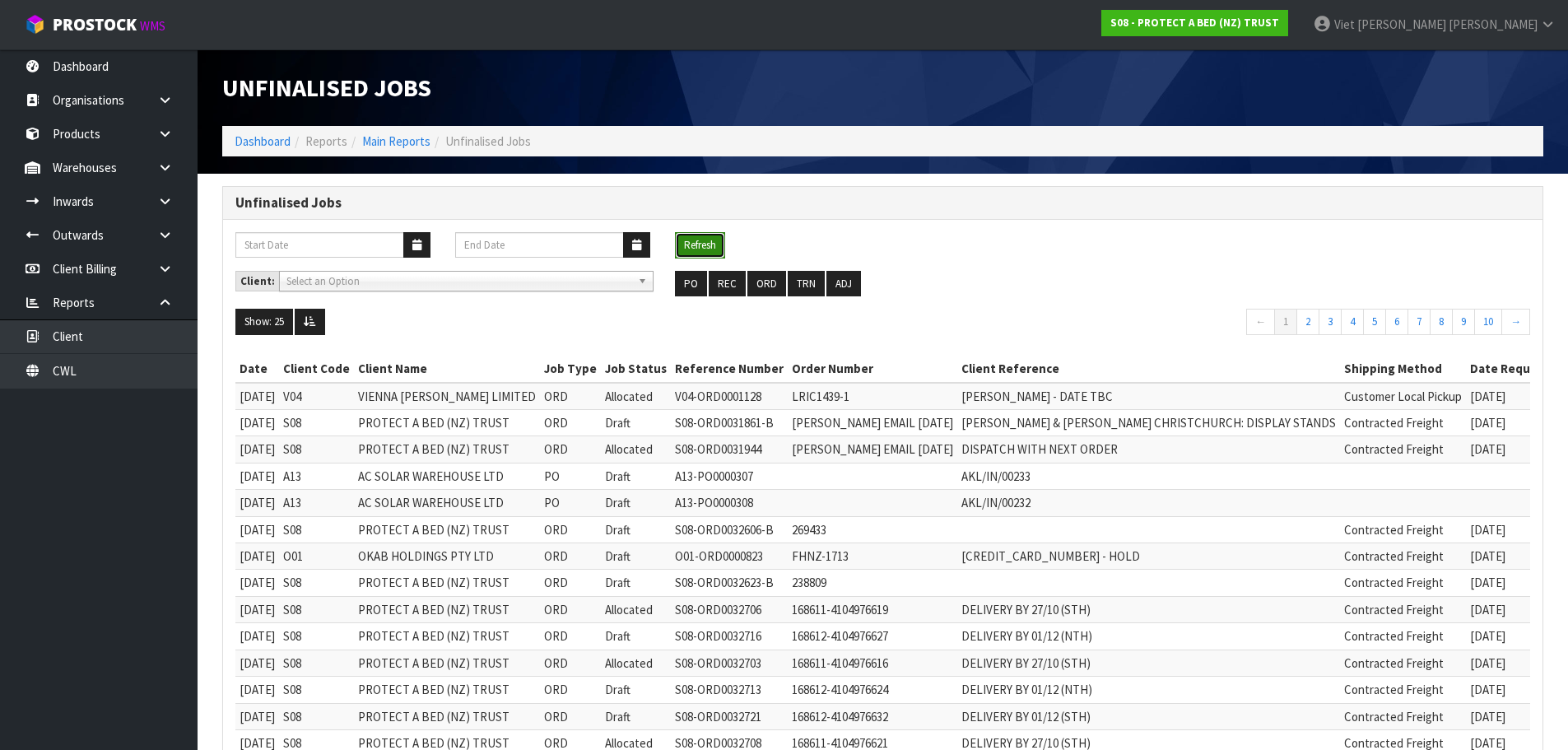
click at [702, 253] on button "Refresh" at bounding box center [699, 246] width 50 height 26
click at [760, 287] on button "ORD" at bounding box center [767, 284] width 38 height 26
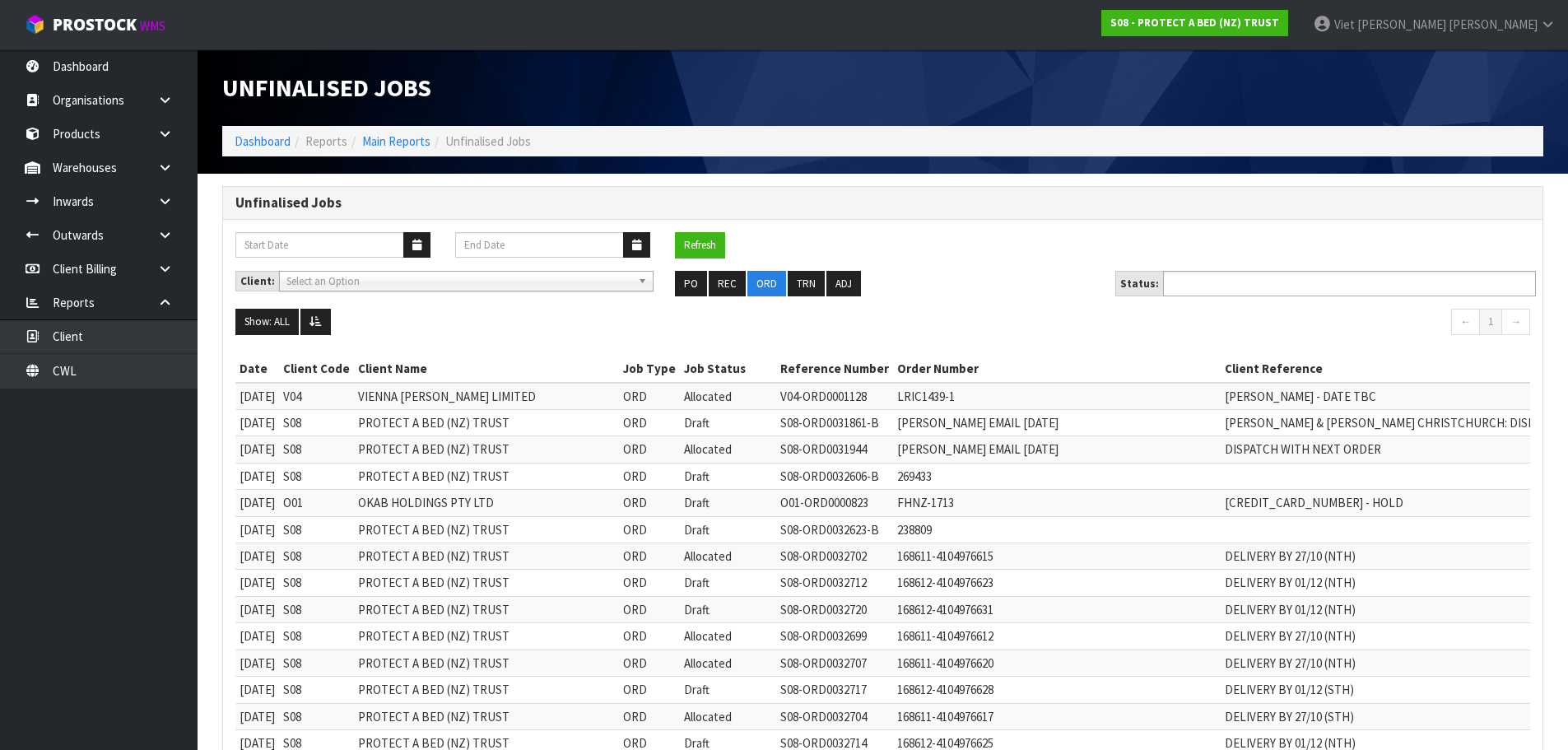
click at [1286, 273] on ul at bounding box center [1349, 283] width 373 height 25
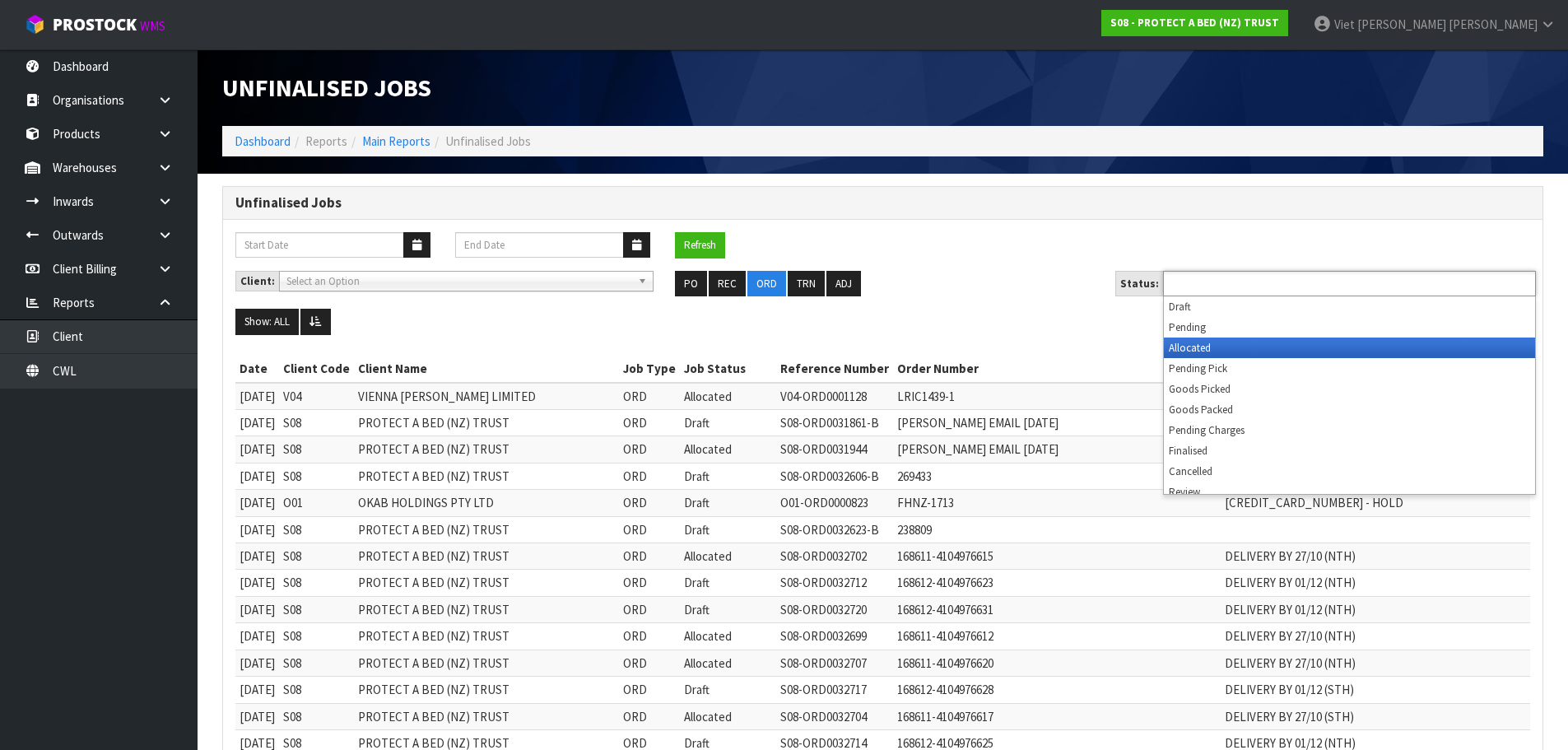
click at [1231, 349] on li "Allocated" at bounding box center [1349, 348] width 371 height 21
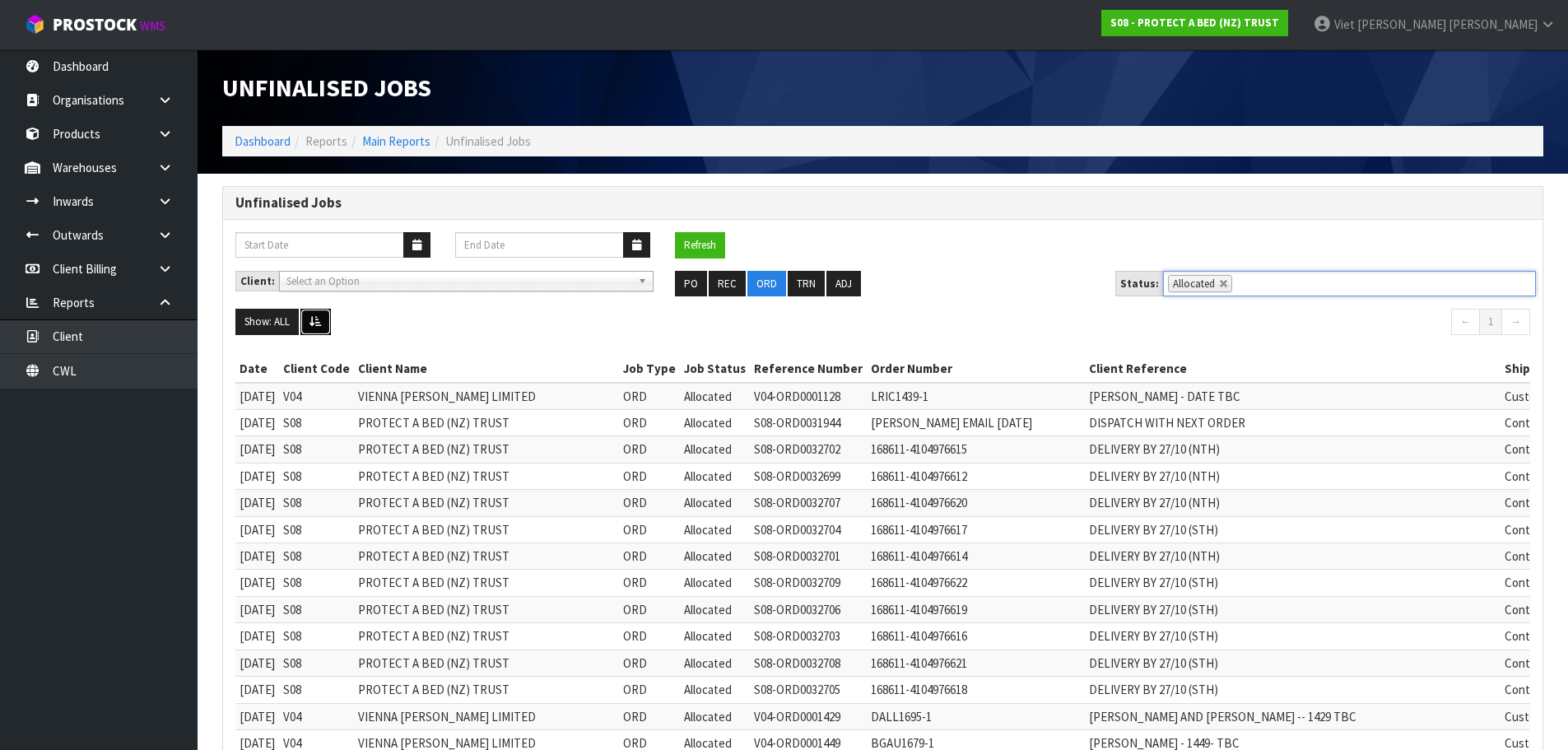
click at [307, 324] on button at bounding box center [316, 322] width 31 height 26
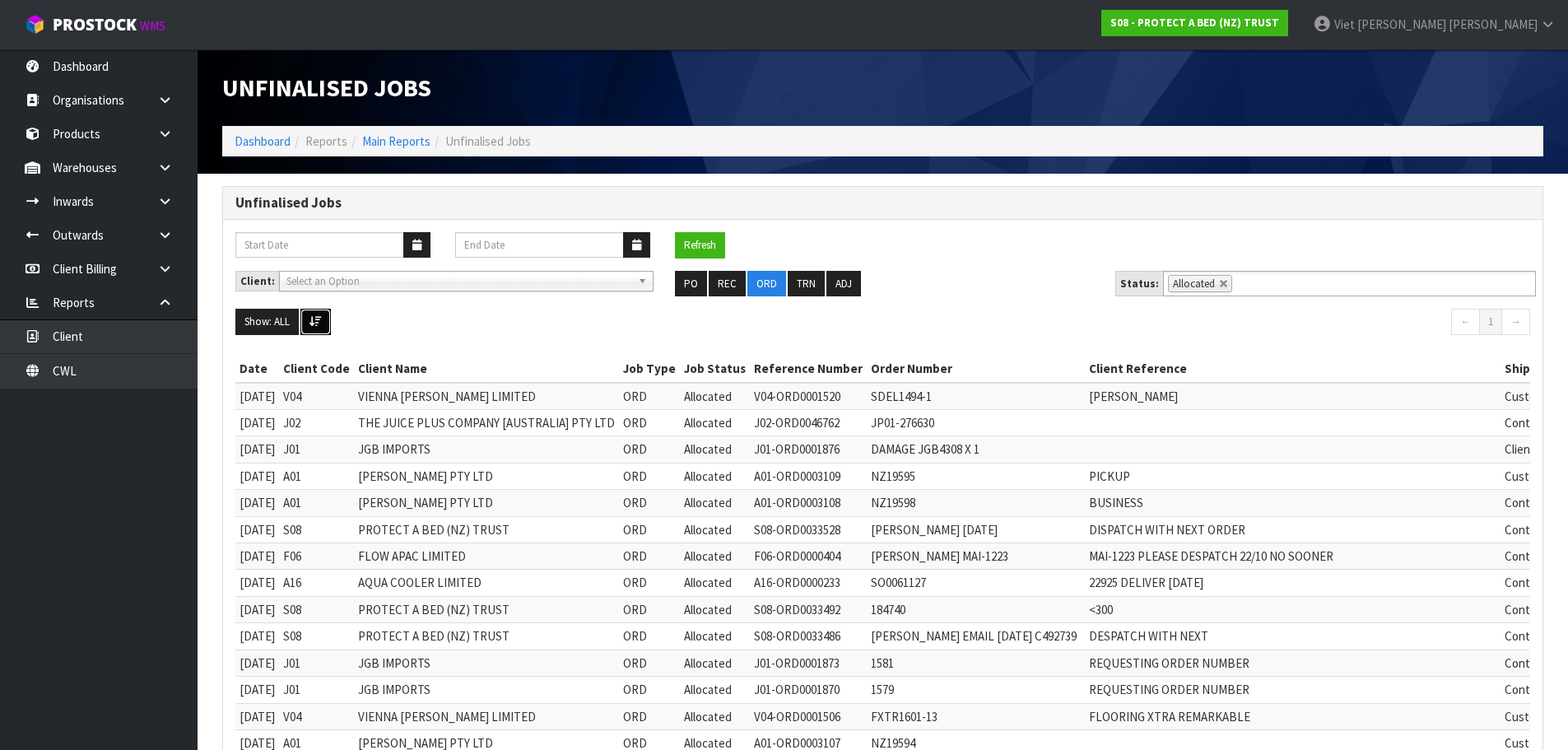
click at [310, 324] on icon at bounding box center [316, 322] width 12 height 10
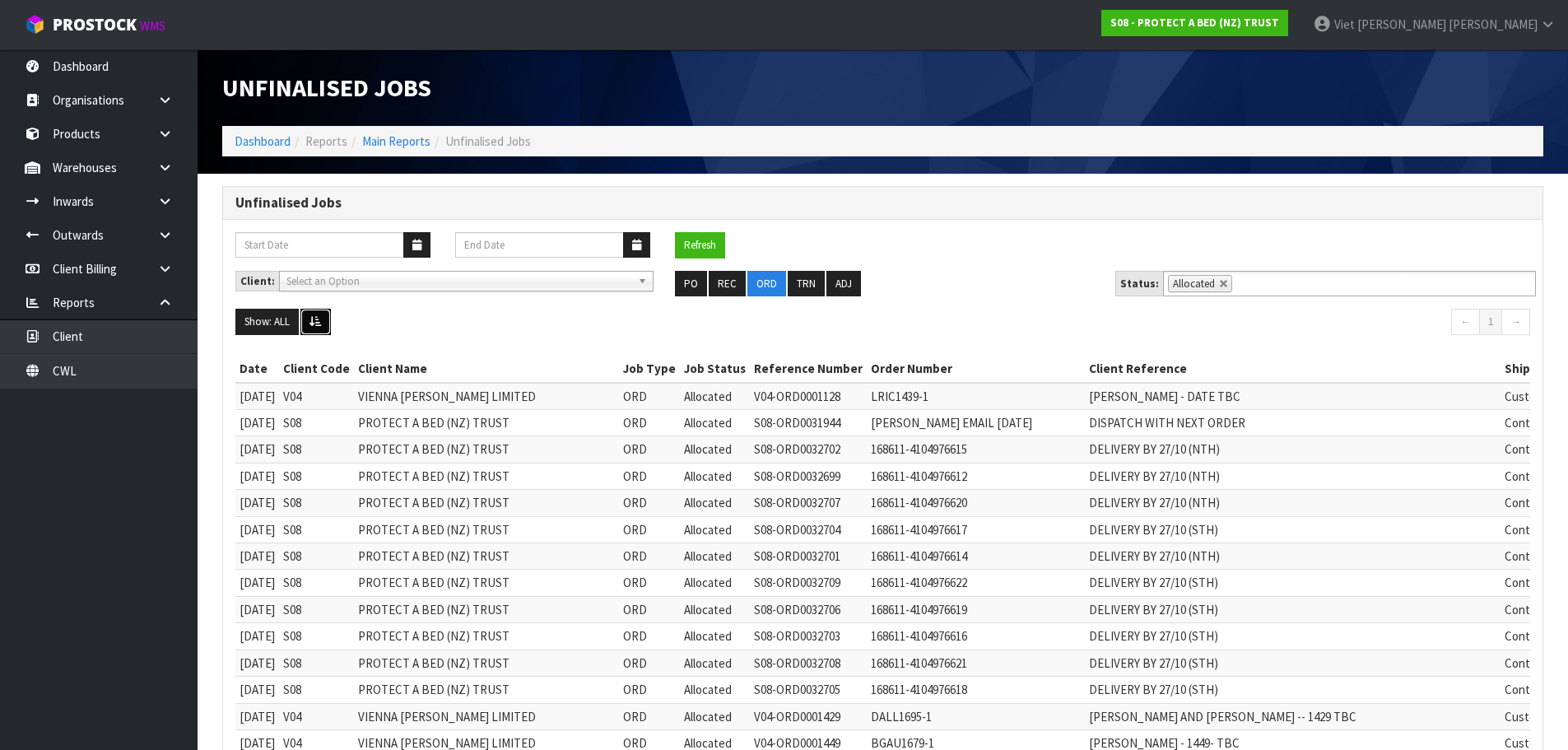
click at [310, 324] on icon at bounding box center [316, 322] width 12 height 10
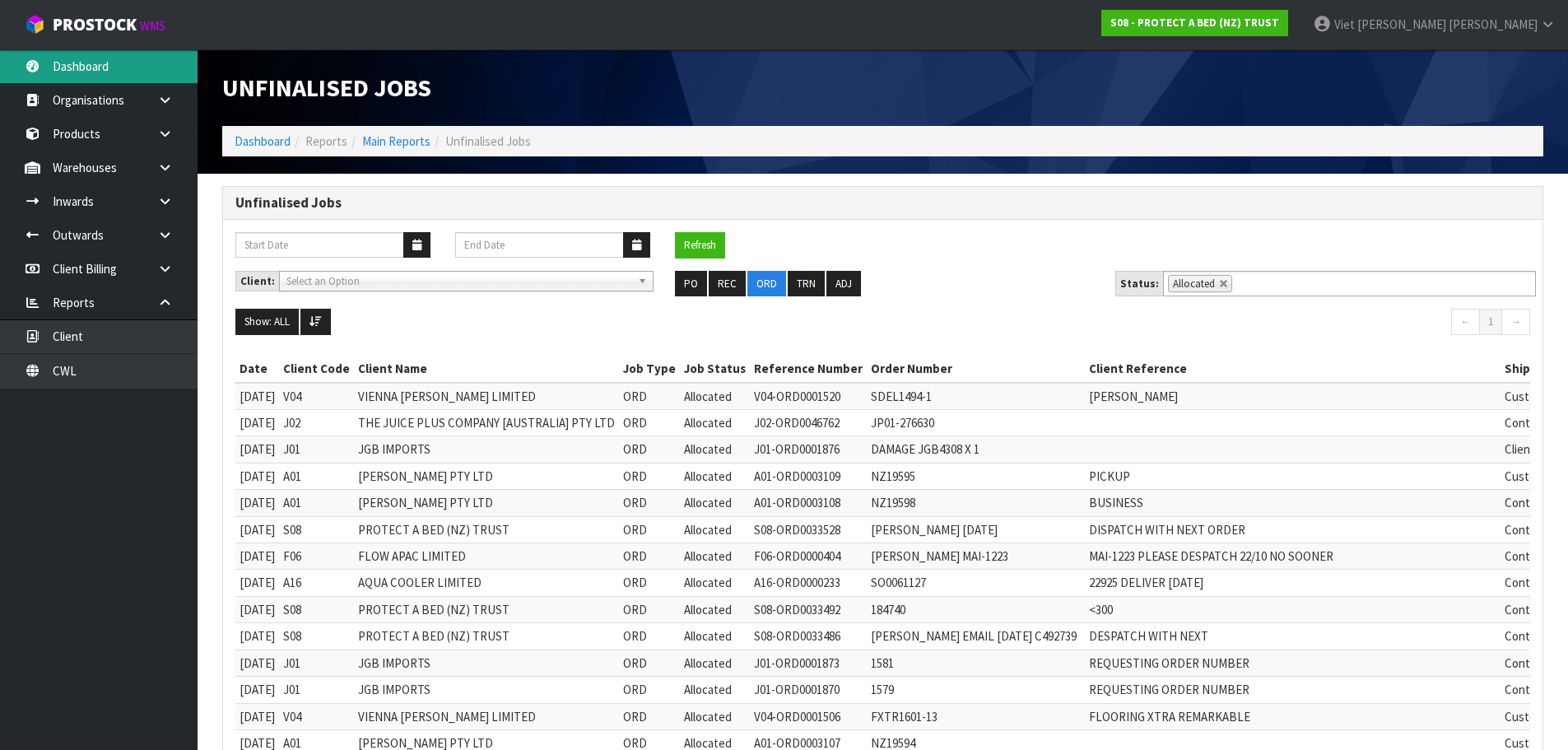
click at [111, 58] on link "Dashboard" at bounding box center [99, 66] width 198 height 34
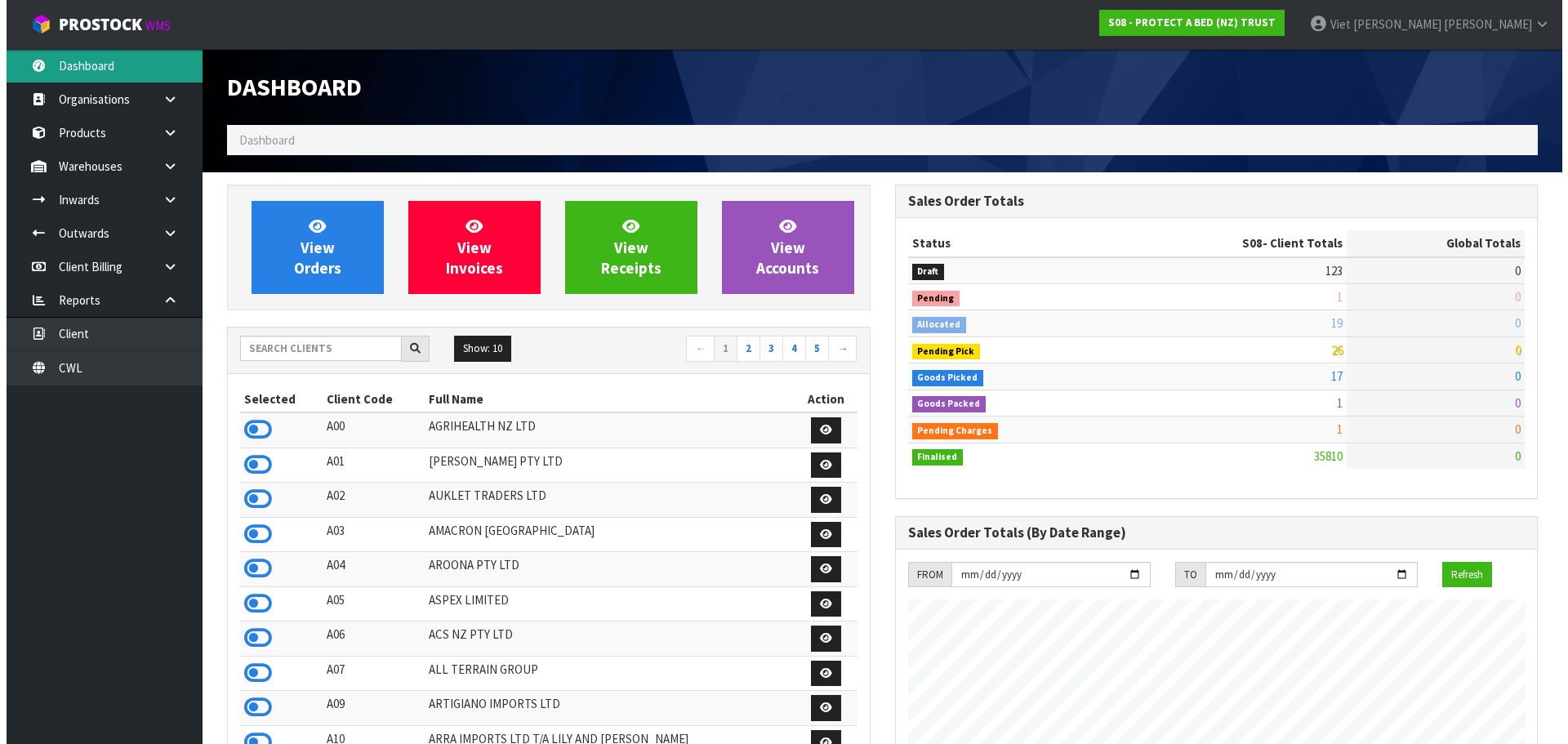
scroll to position [1237, 667]
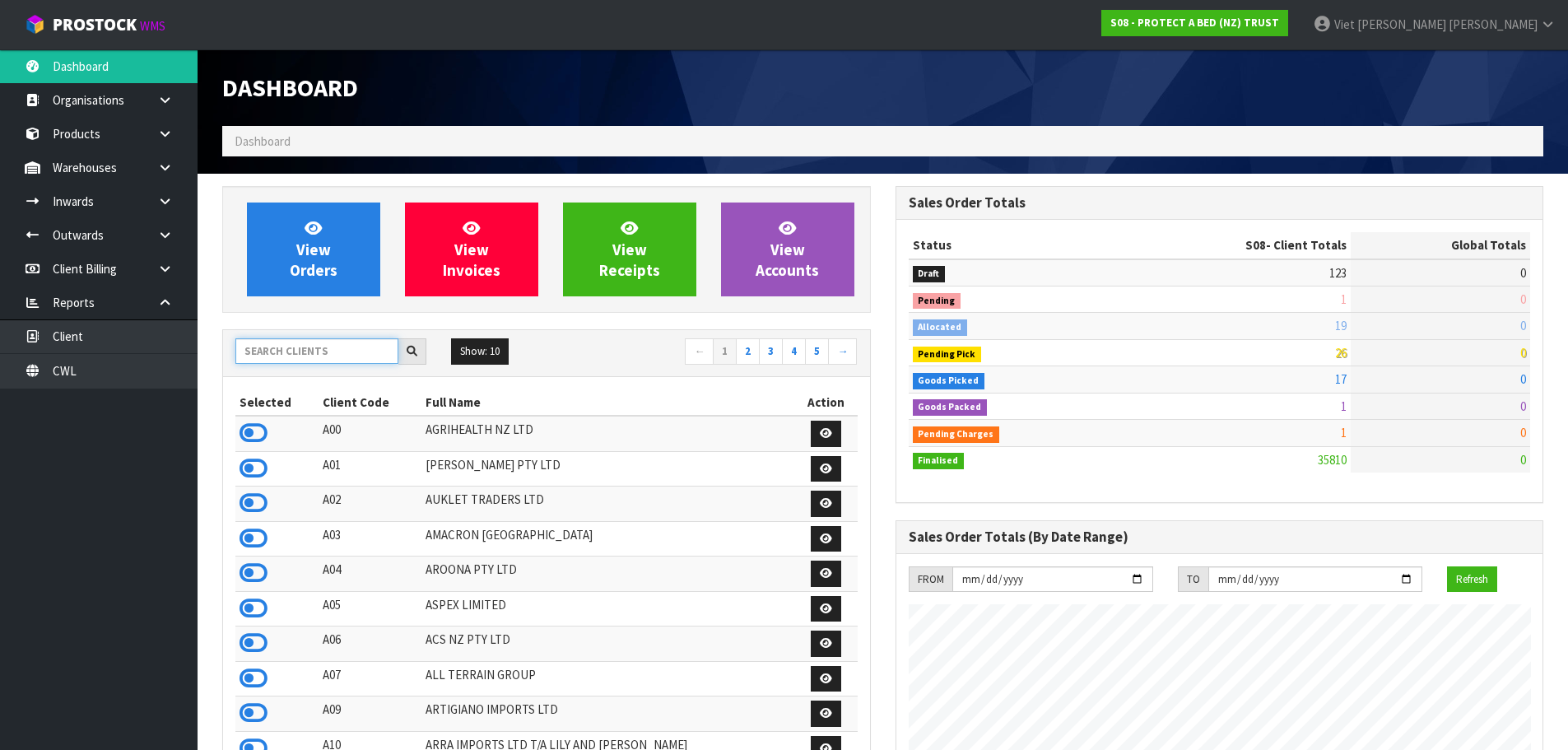
click at [359, 357] on input "text" at bounding box center [316, 351] width 163 height 25
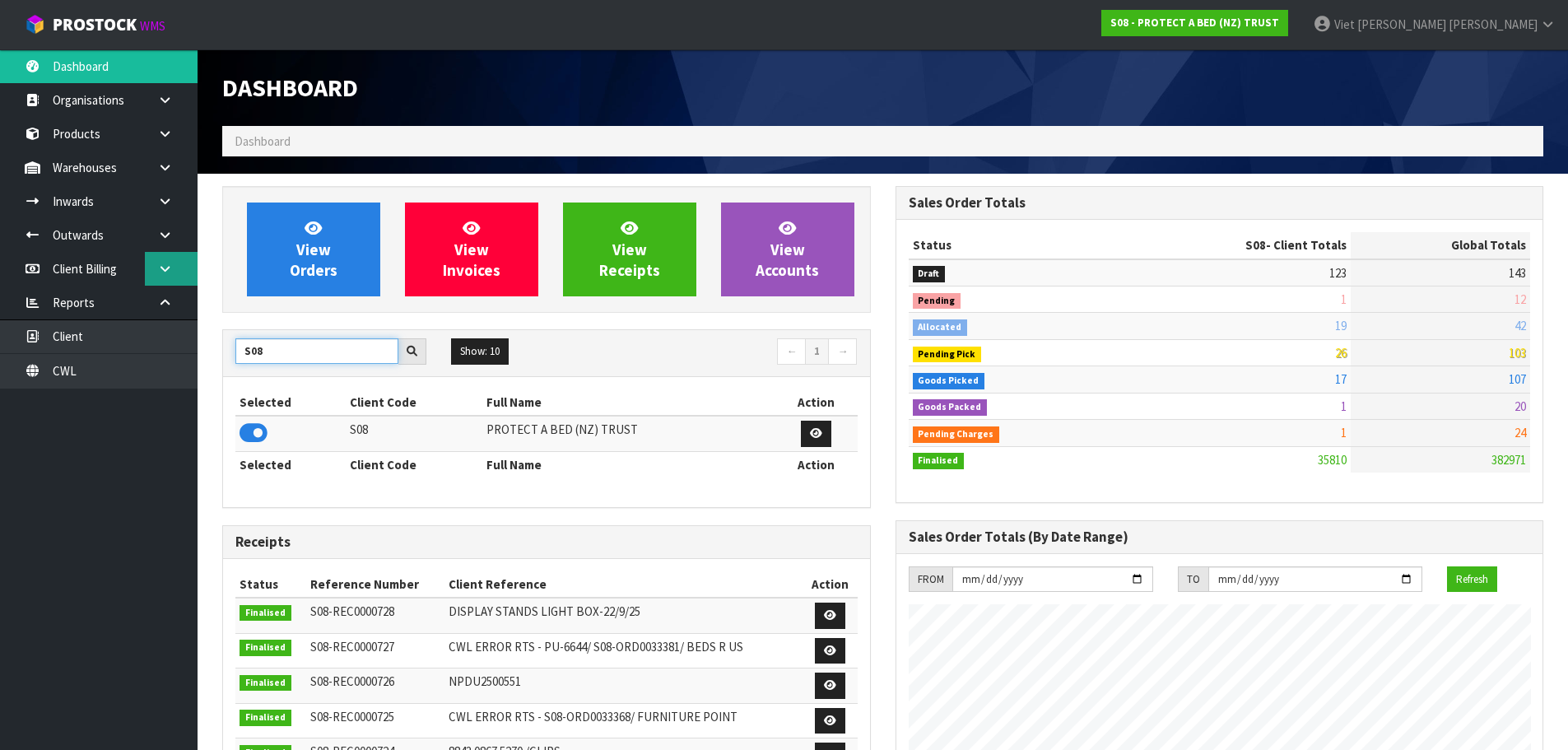
type input "S08"
click at [179, 274] on link at bounding box center [171, 268] width 52 height 34
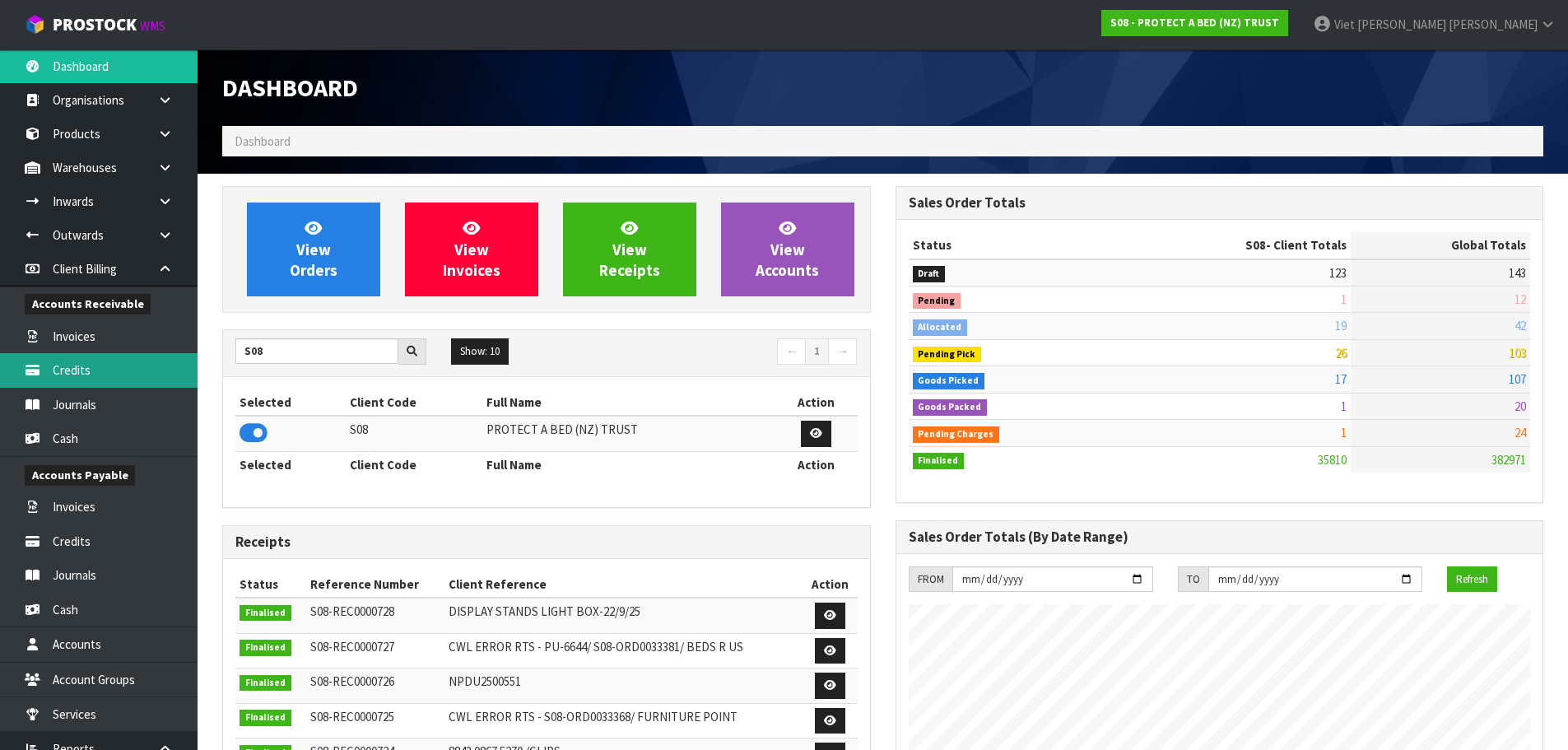
click at [130, 386] on link "Credits" at bounding box center [99, 370] width 198 height 34
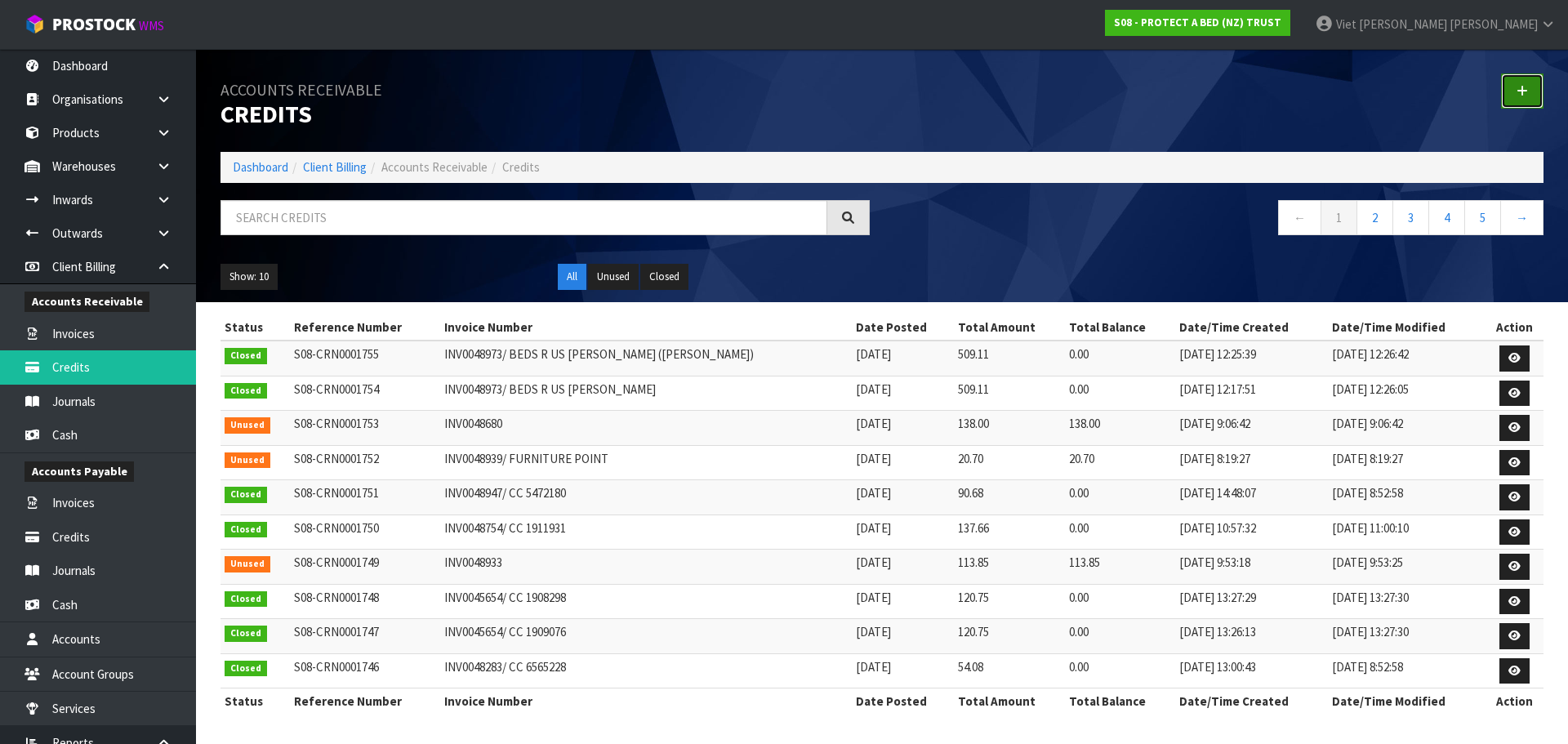
click at [1528, 100] on link at bounding box center [1522, 91] width 42 height 35
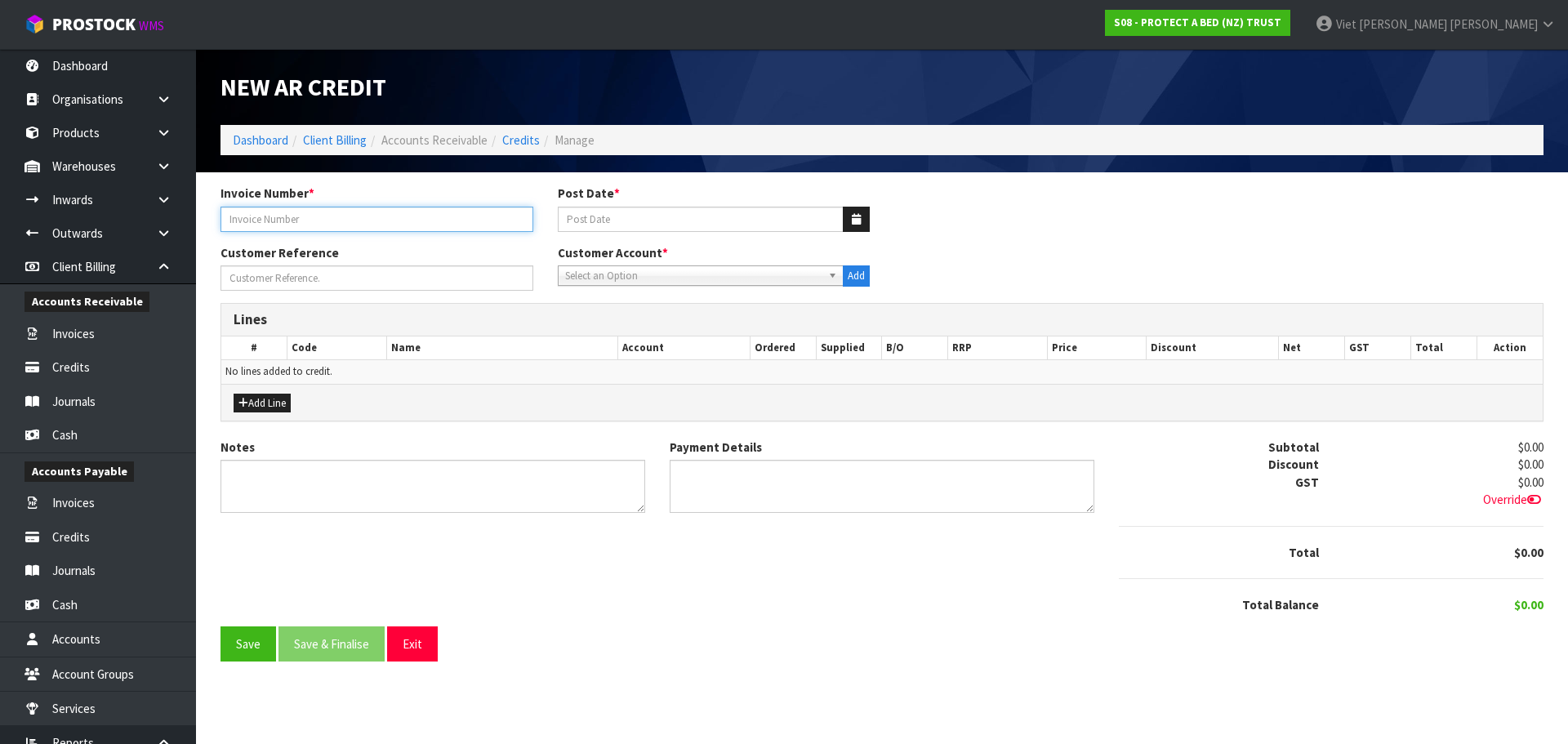
click at [345, 213] on input "text" at bounding box center [376, 219] width 313 height 25
paste input "INV0045655"
type input "INV0045655/ CC6087588"
click at [931, 224] on div "Invoice Number * INV0045655/ CC6087588 Post Date *" at bounding box center [882, 214] width 1348 height 59
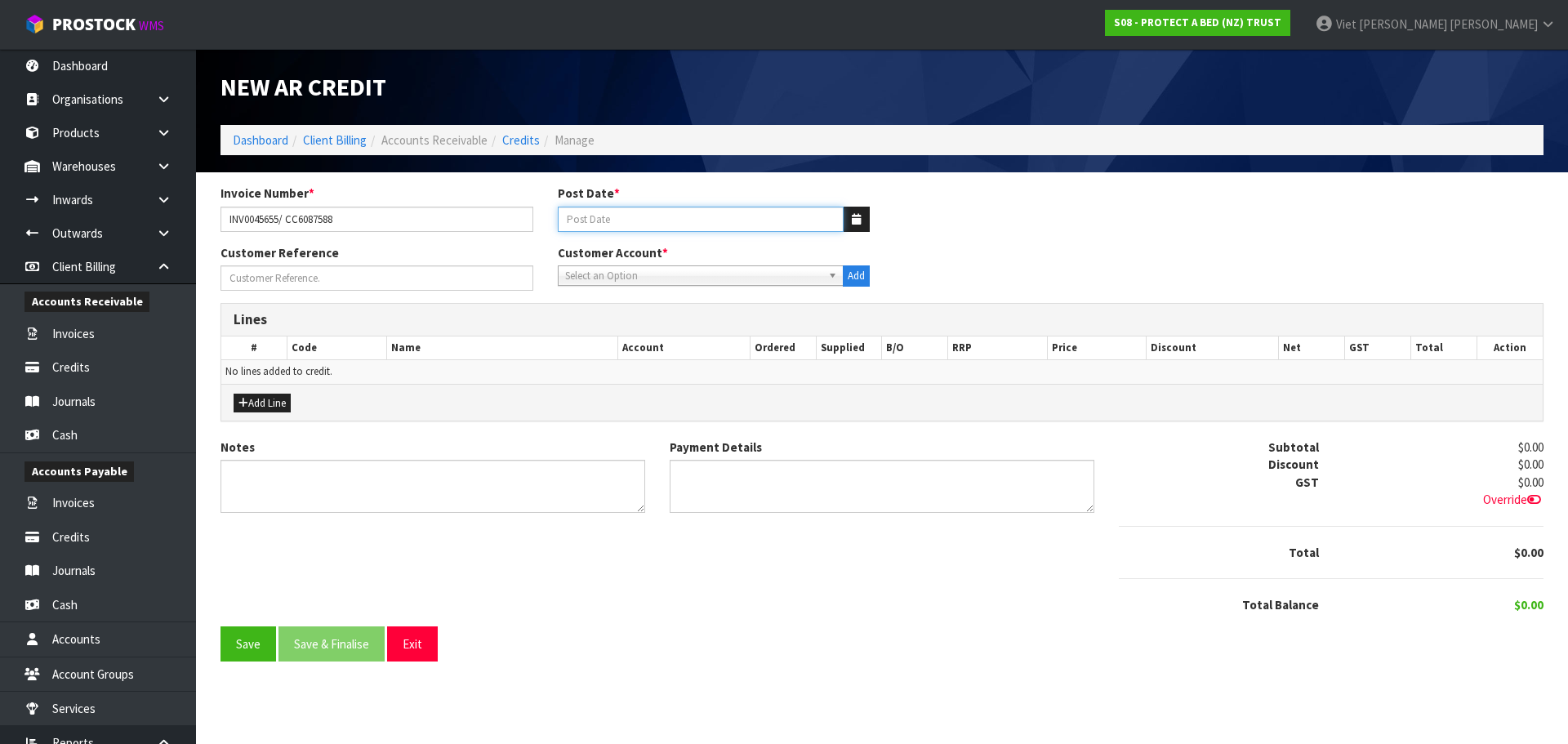
click at [820, 227] on input "Post Date *" at bounding box center [701, 219] width 287 height 25
click at [820, 228] on input "Post Date *" at bounding box center [701, 219] width 287 height 25
click at [868, 213] on button "button" at bounding box center [856, 219] width 27 height 25
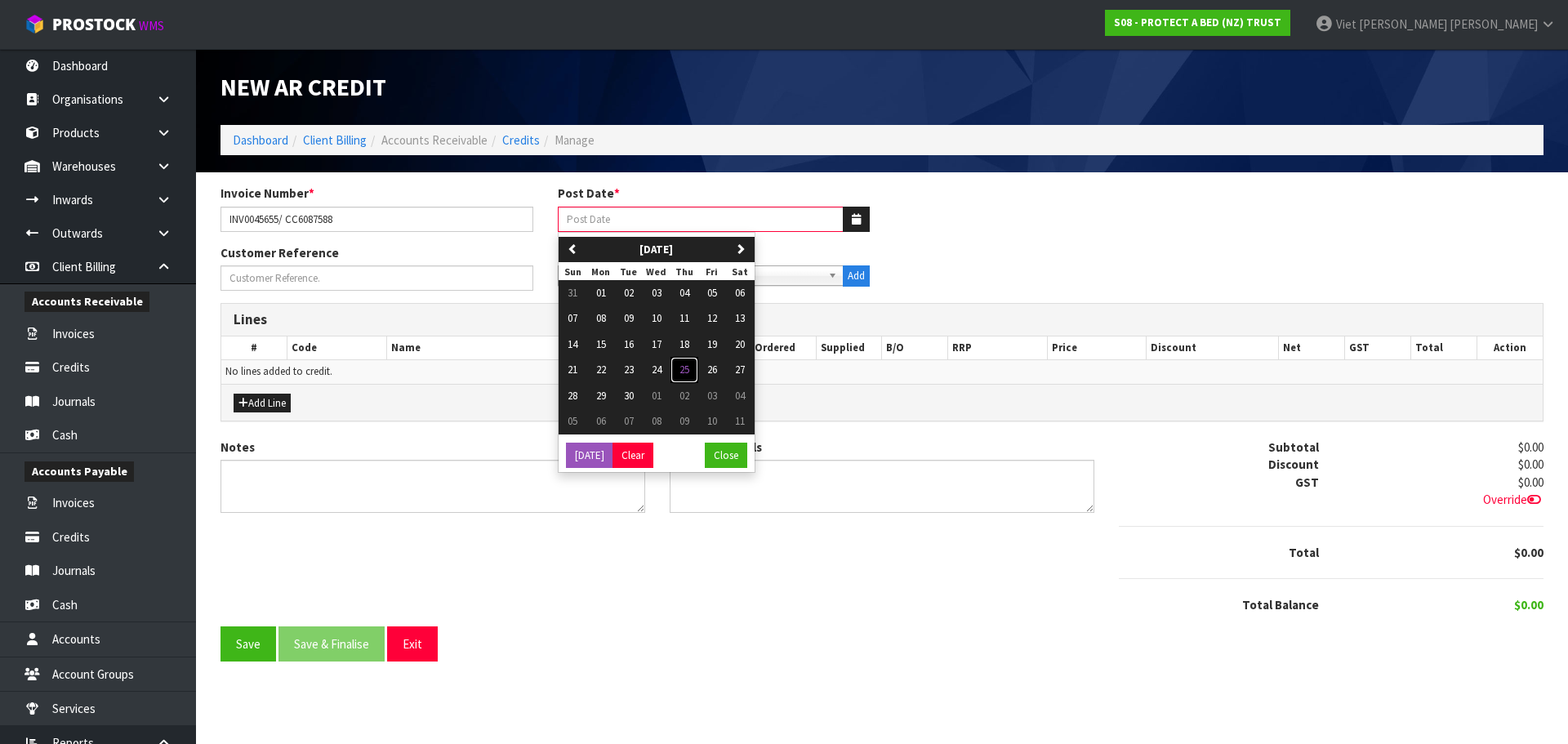
click at [695, 361] on button "25" at bounding box center [684, 369] width 28 height 26
type input "[DATE]"
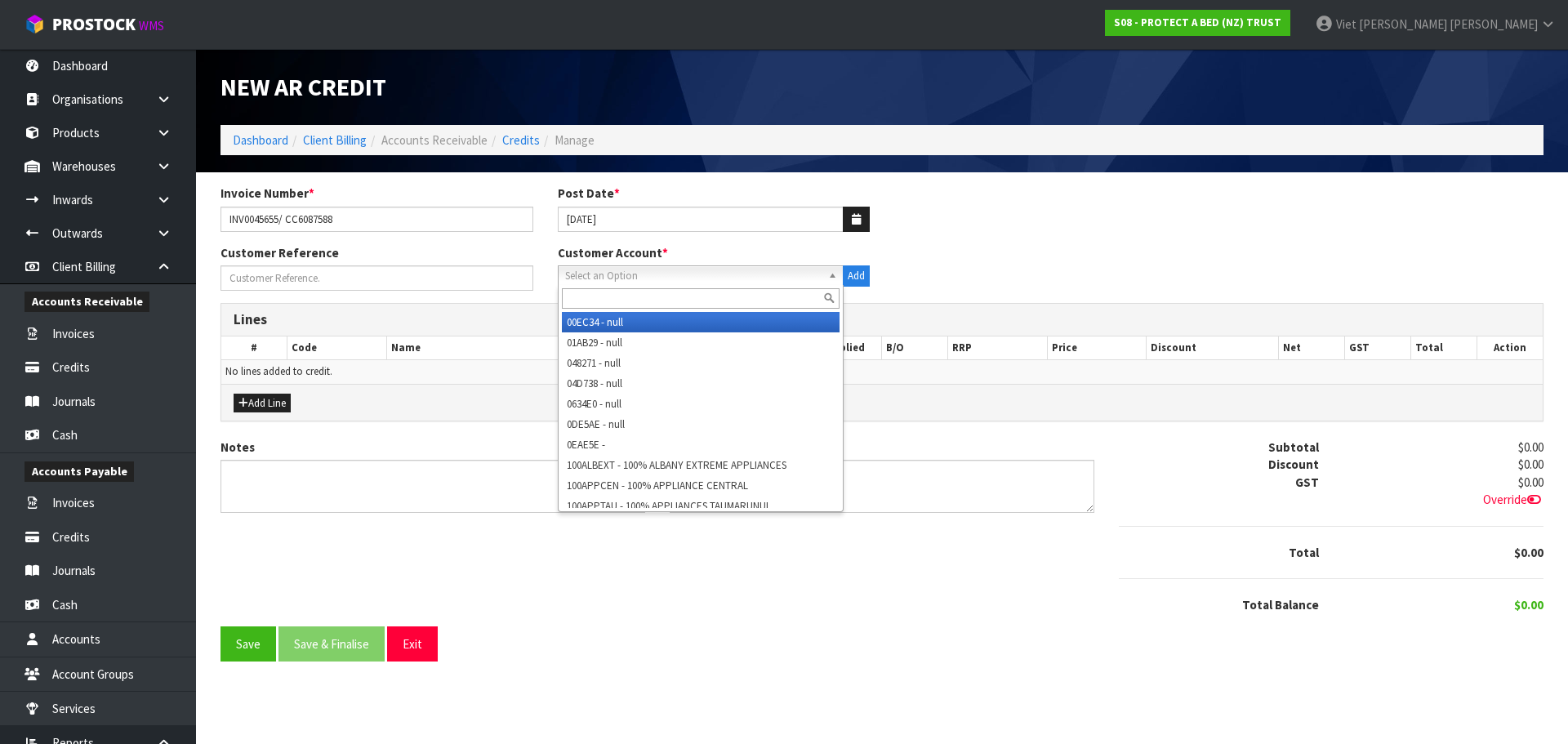
click at [666, 275] on span "Select an Option" at bounding box center [694, 276] width 258 height 20
click at [650, 294] on input "text" at bounding box center [701, 298] width 278 height 21
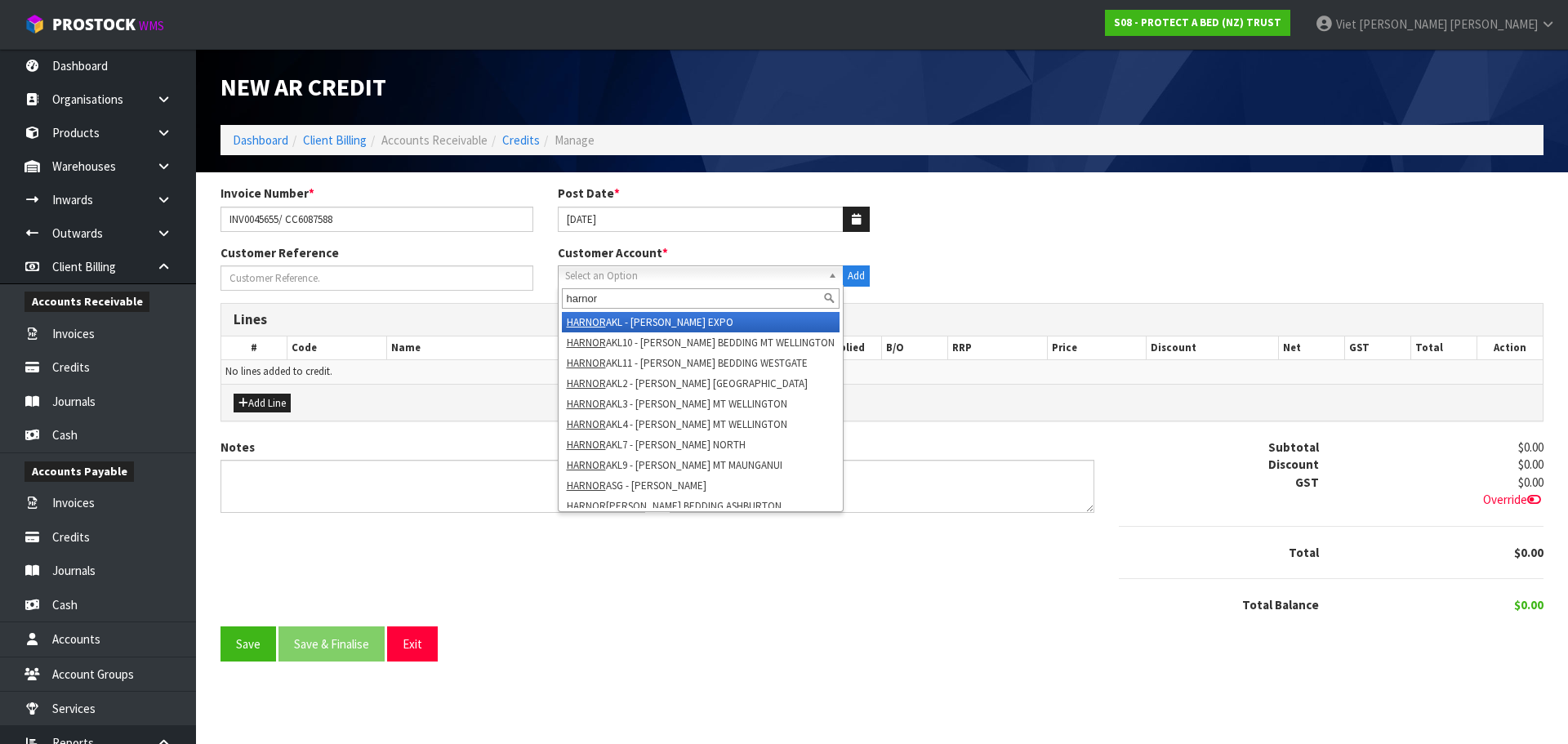
type input "harnorl"
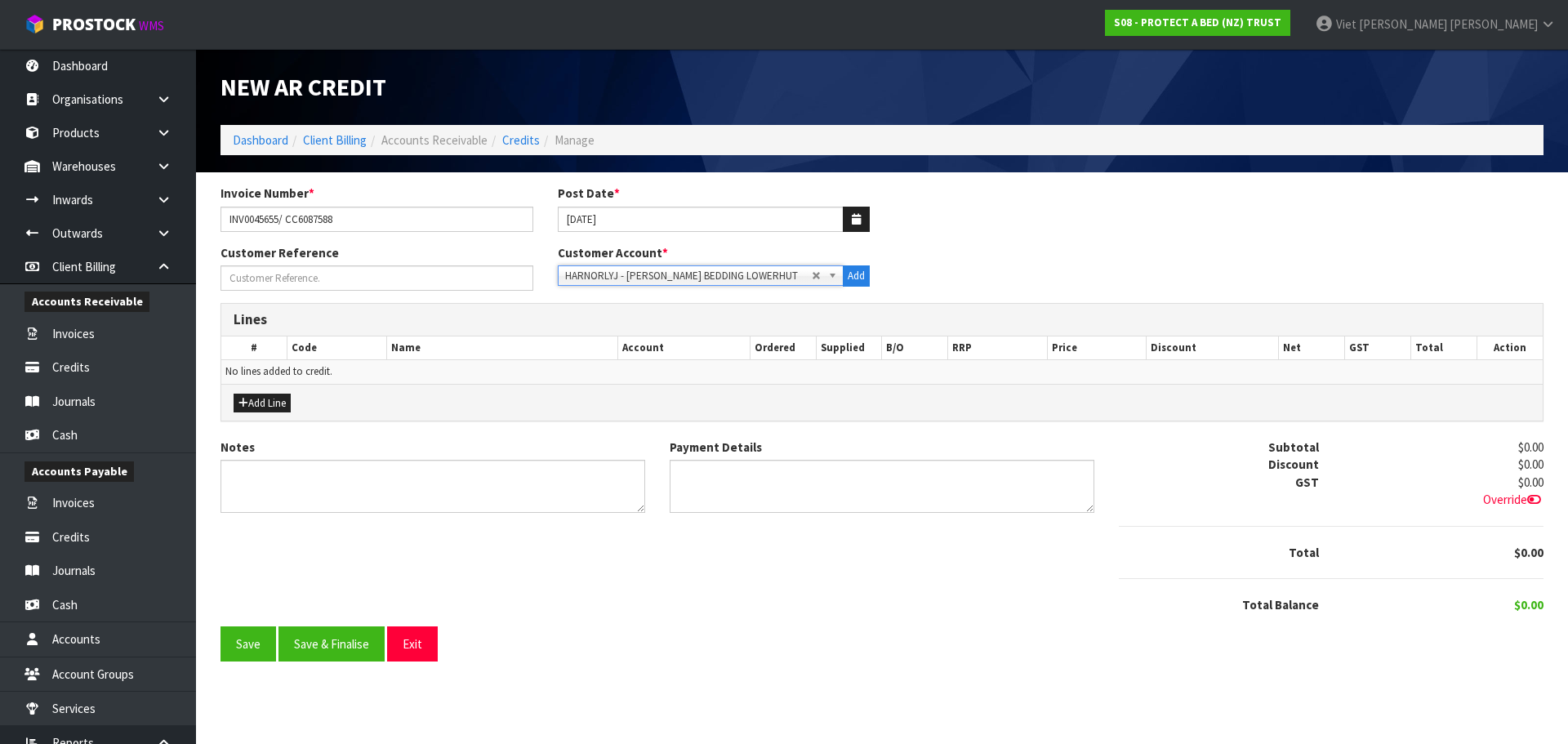
click at [1002, 266] on div "Customer Reference Customer Account * 00EC34 - null 01AB29 - null 048271 - null…" at bounding box center [882, 274] width 1348 height 59
click at [259, 398] on button "Add Line" at bounding box center [262, 403] width 57 height 20
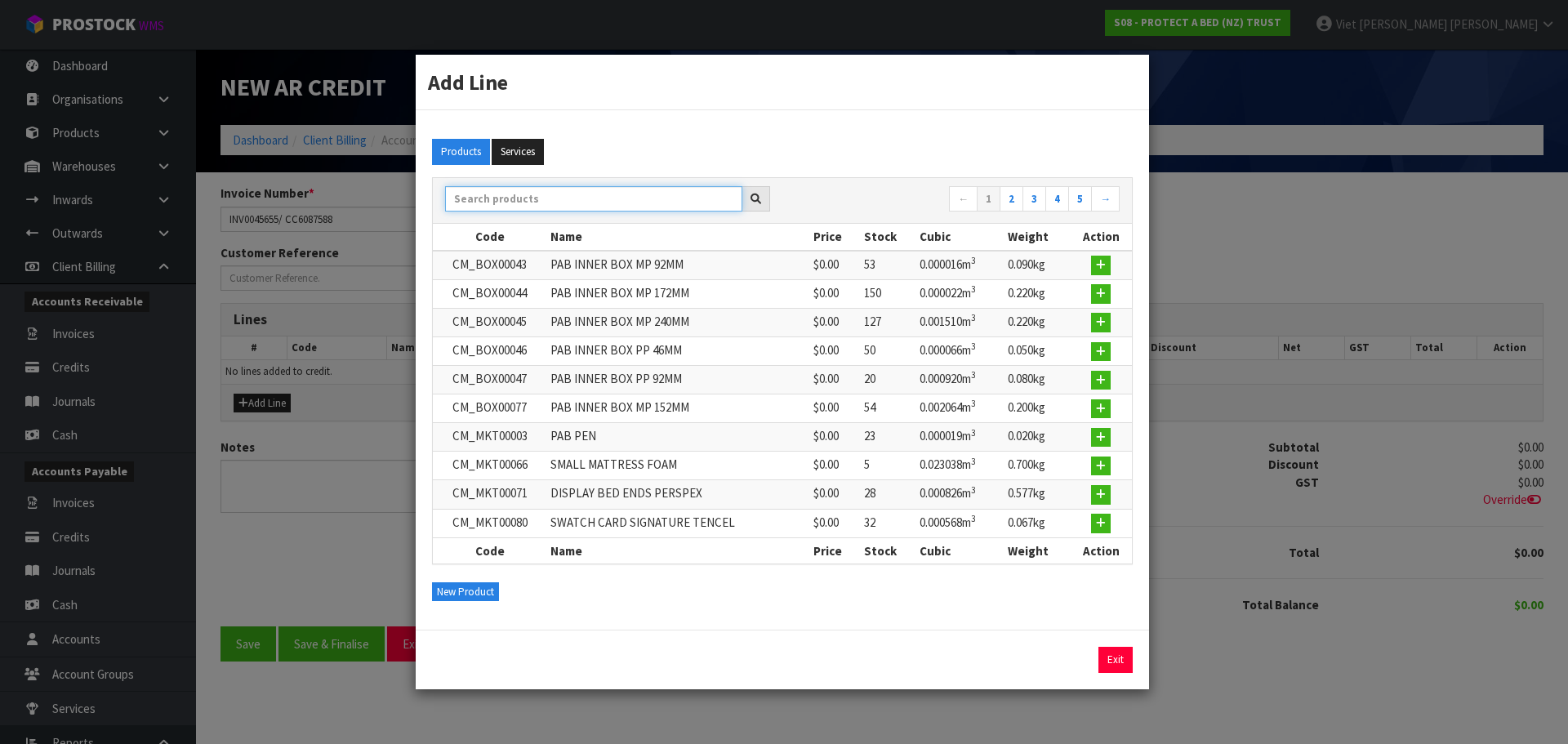
click at [626, 191] on input "text" at bounding box center [593, 199] width 297 height 25
paste input "F0625PLW0"
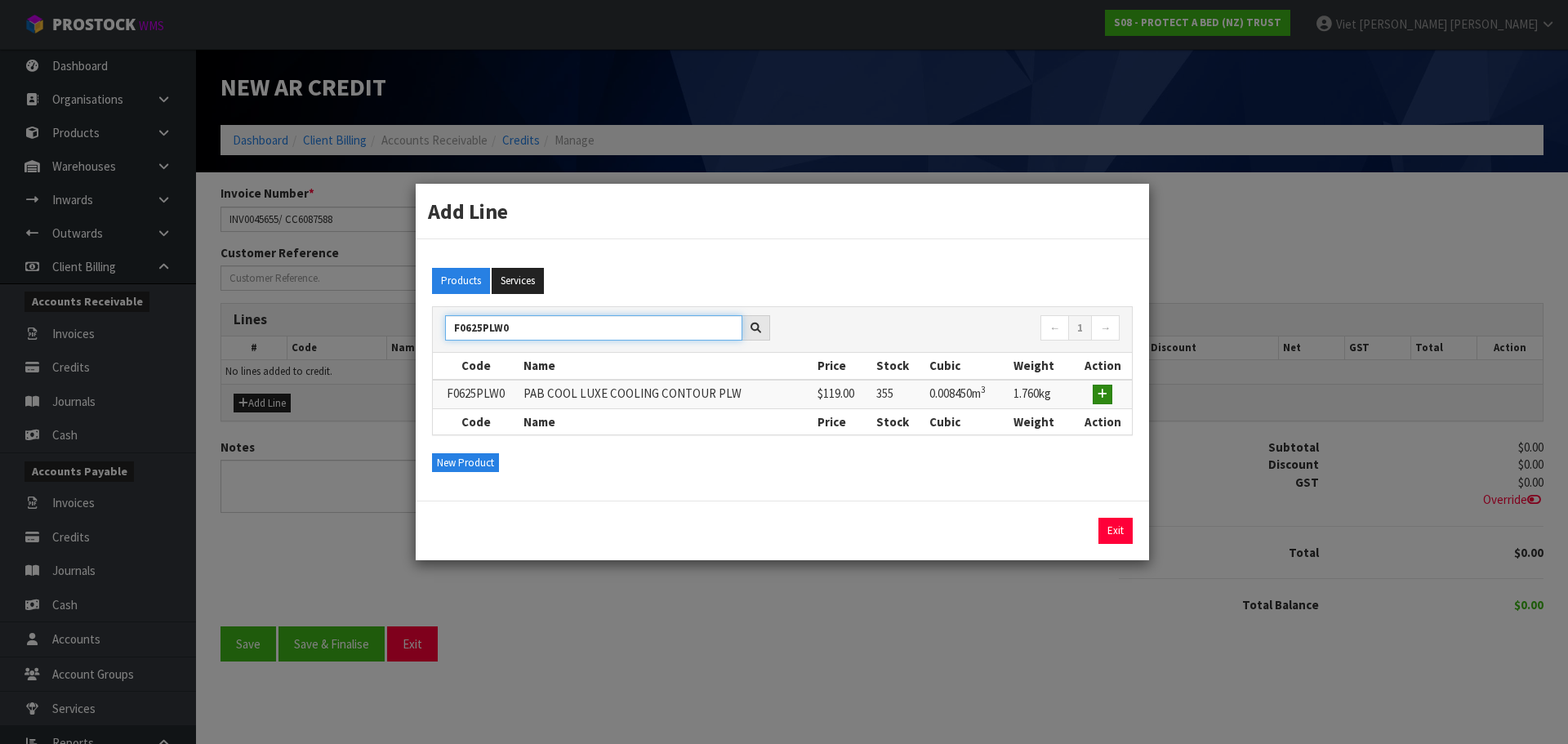
type input "F0625PLW0"
click at [1103, 398] on icon "button" at bounding box center [1102, 394] width 10 height 10
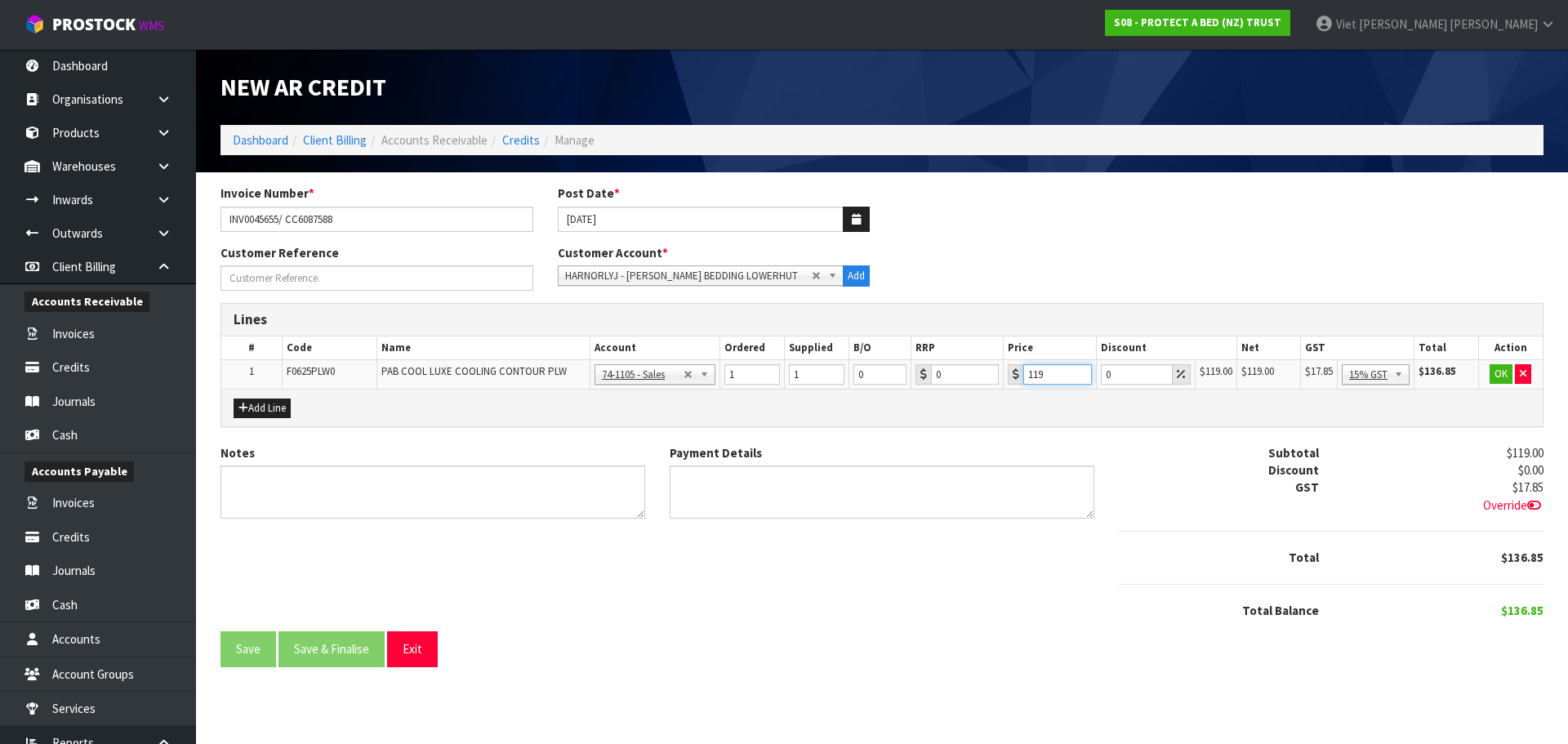
drag, startPoint x: 1056, startPoint y: 382, endPoint x: 1032, endPoint y: 383, distance: 24.0
click at [1032, 383] on input "119" at bounding box center [1057, 375] width 68 height 21
type input "105"
click at [1084, 427] on div "Lines # Code Name Account Ordered Supplied B/O RRP Price Discount Net GST Total…" at bounding box center [881, 364] width 1323 height 123
click at [1085, 427] on div "Lines # Code Name Account Ordered Supplied B/O RRP Price Discount Net GST Total…" at bounding box center [882, 373] width 1348 height 140
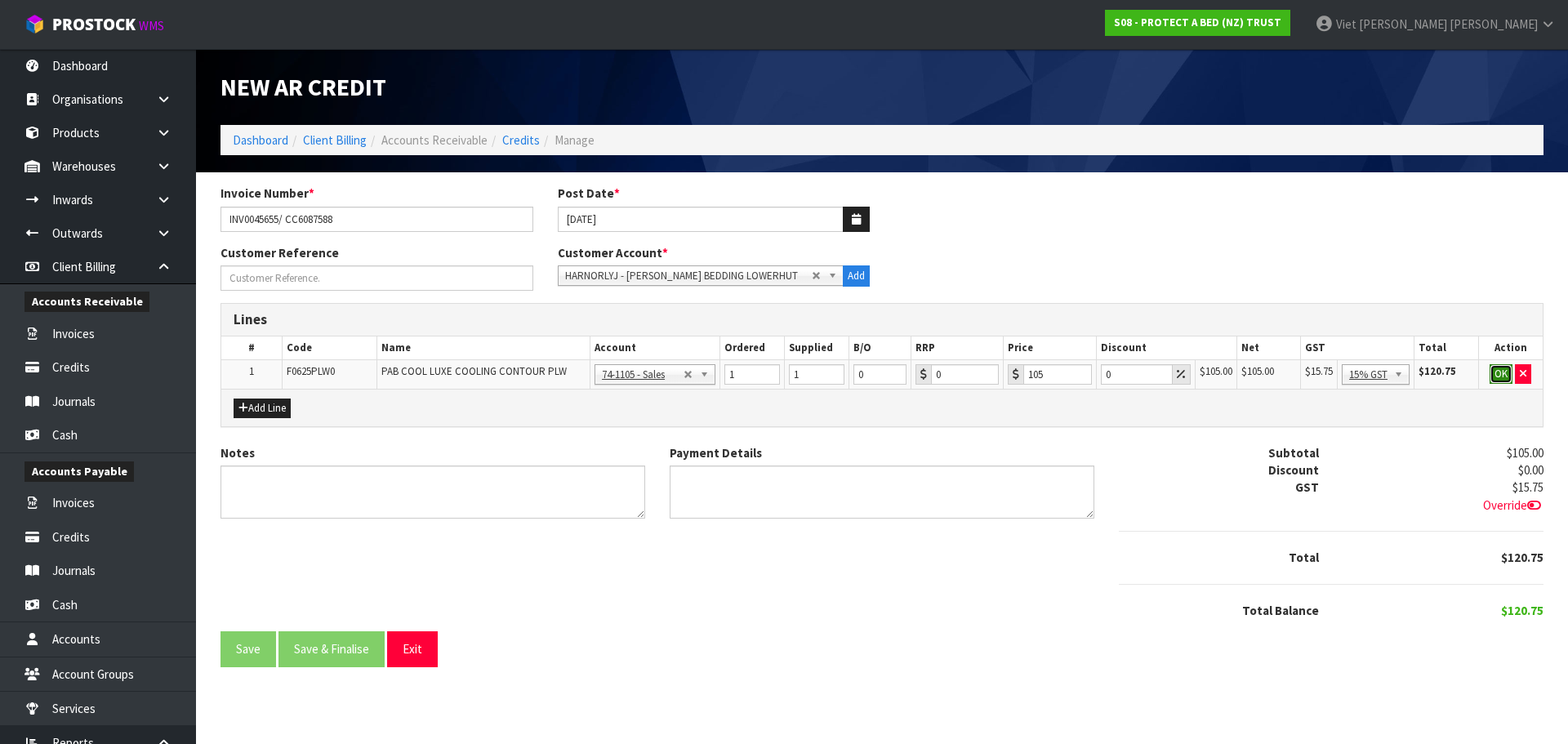
click at [1499, 378] on button "OK" at bounding box center [1501, 374] width 23 height 20
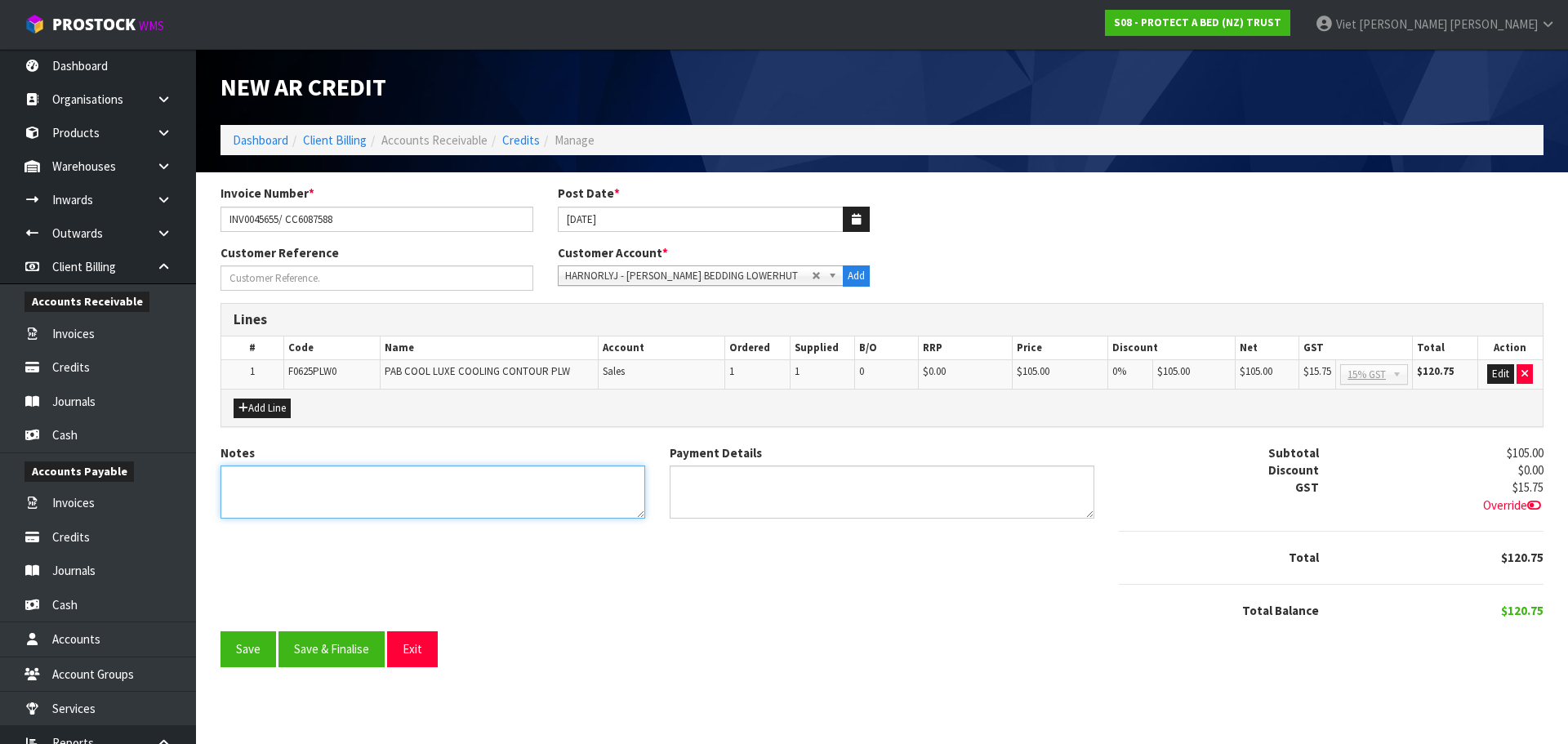
click at [467, 488] on textarea "Notes" at bounding box center [433, 492] width 425 height 53
type textarea "GEL BEADNG ISSUE"
click at [657, 591] on div "Notes Payment Details Subtotal $105.00 Discount $0.00 GST $15.75 Override Total" at bounding box center [882, 538] width 1348 height 188
click at [310, 646] on button "Save & Finalise" at bounding box center [331, 649] width 106 height 35
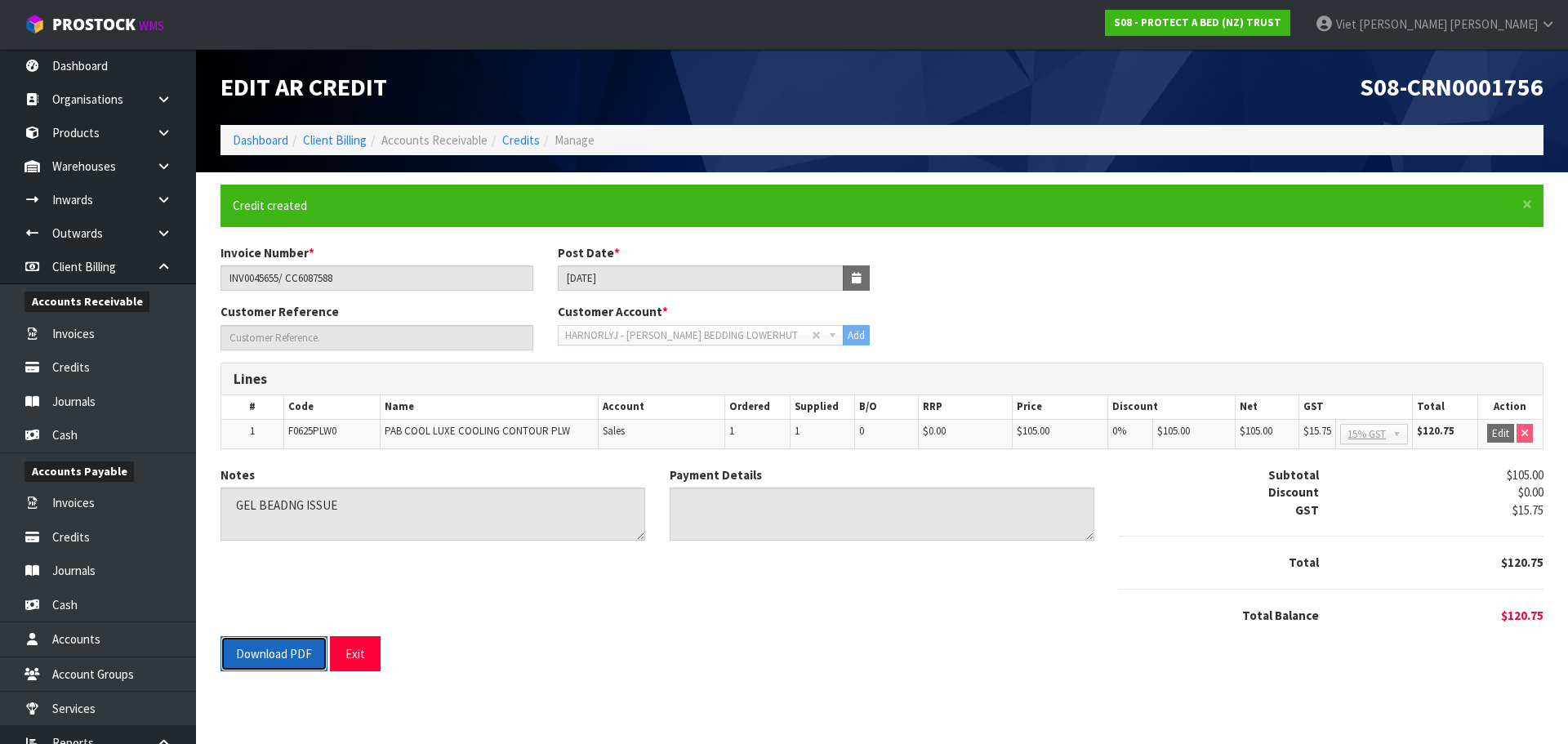
click at [242, 650] on button "Download PDF" at bounding box center [273, 654] width 107 height 35
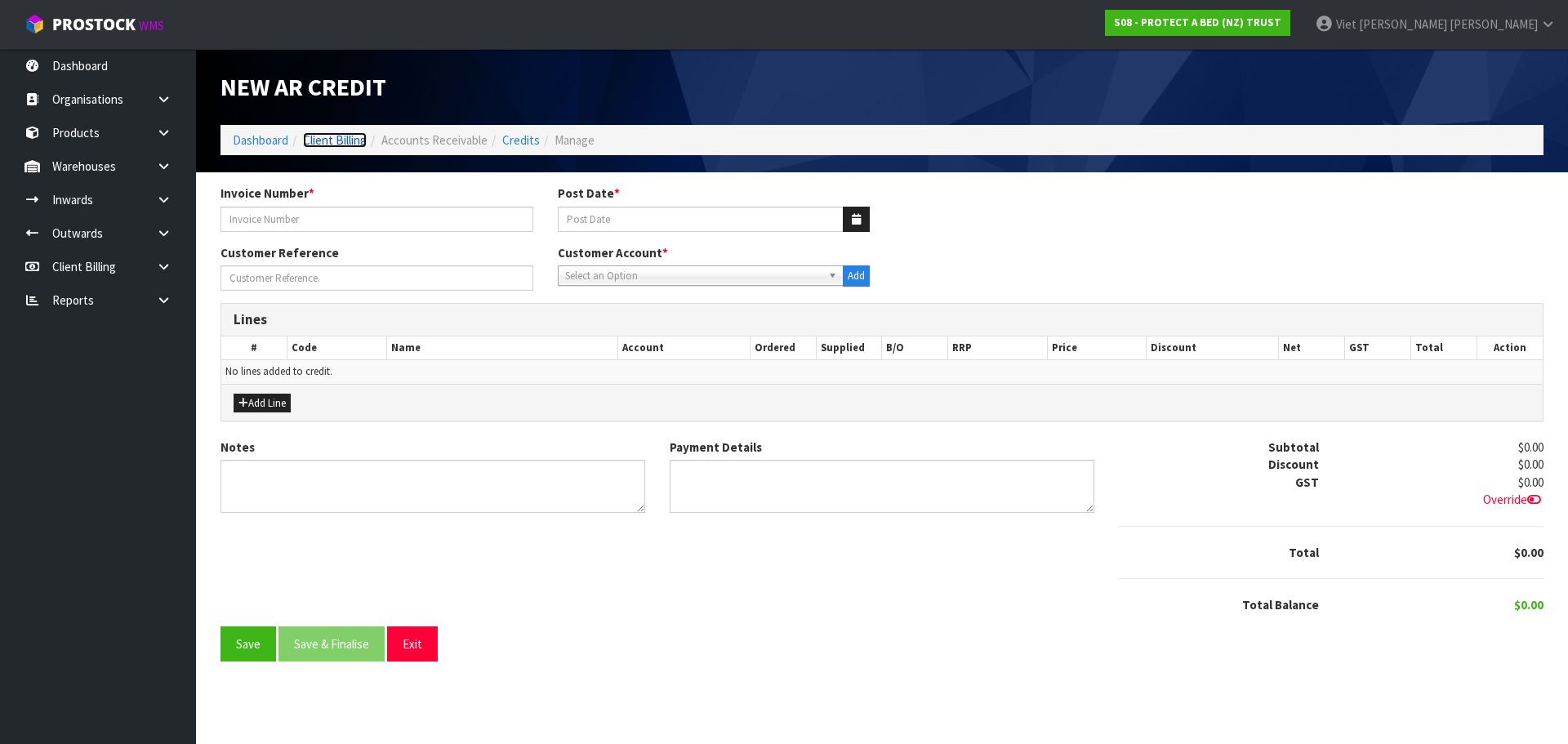
click at [354, 145] on link "Client Billing" at bounding box center [334, 140] width 63 height 16
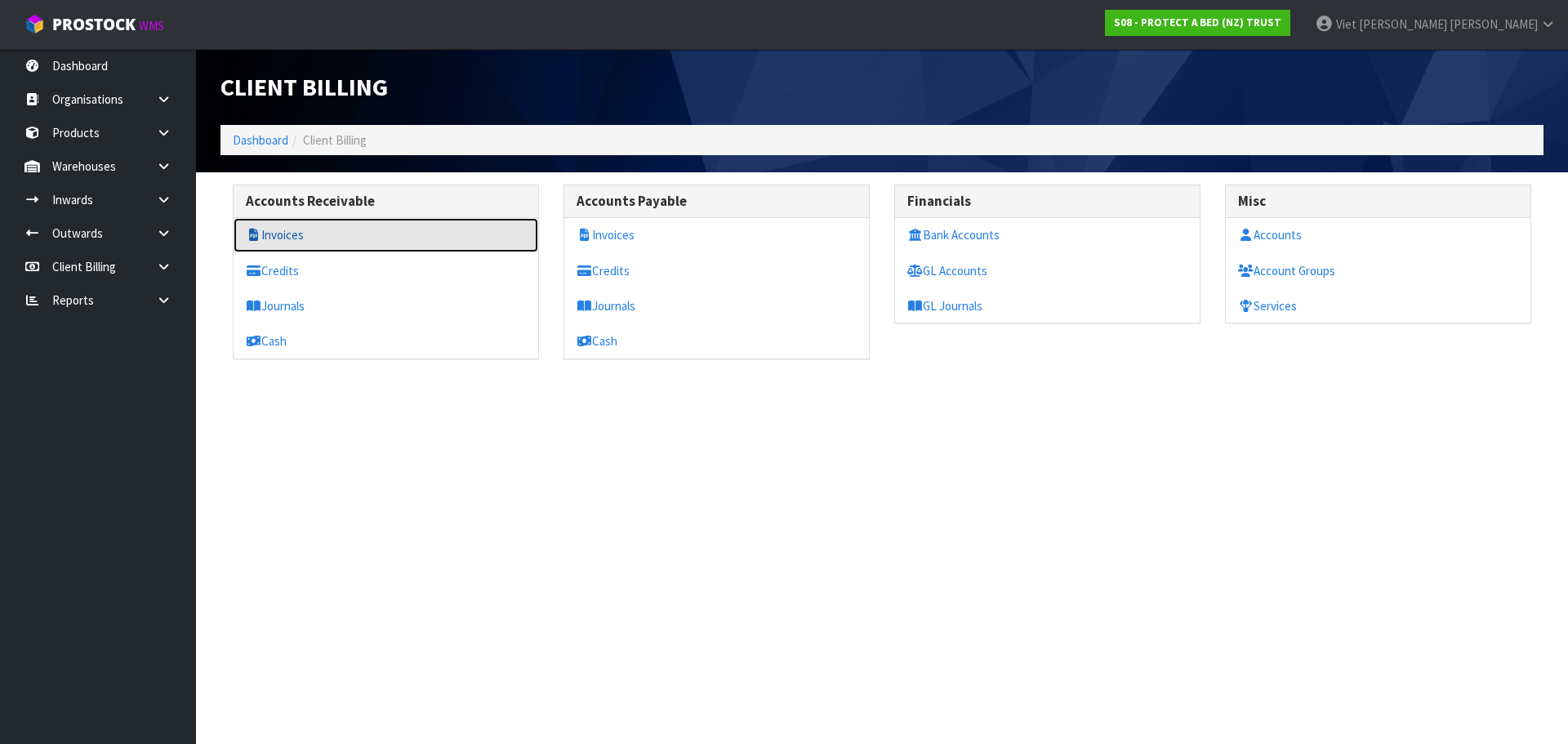
click at [293, 235] on link "Invoices" at bounding box center [385, 234] width 304 height 34
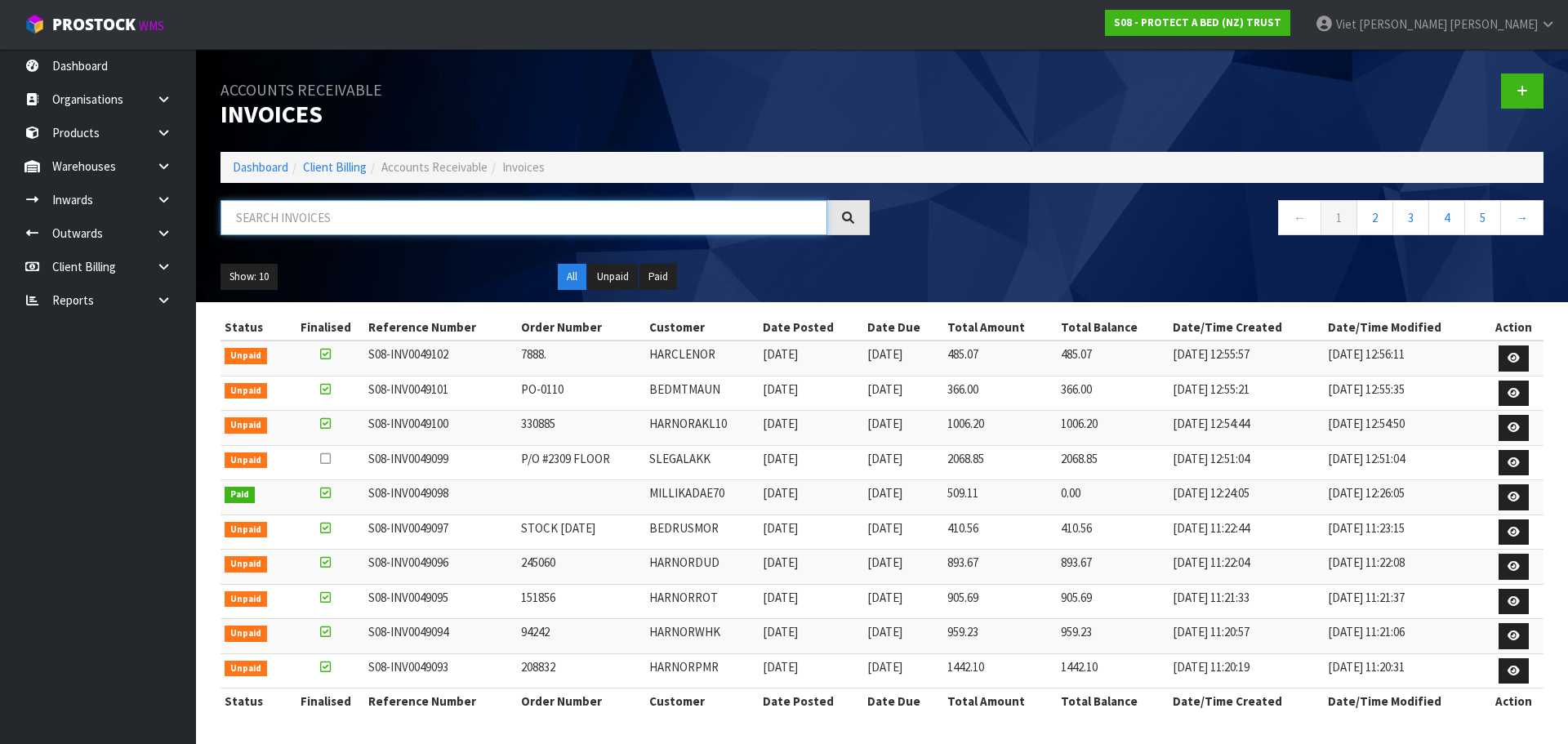
click at [758, 231] on input "text" at bounding box center [524, 218] width 607 height 35
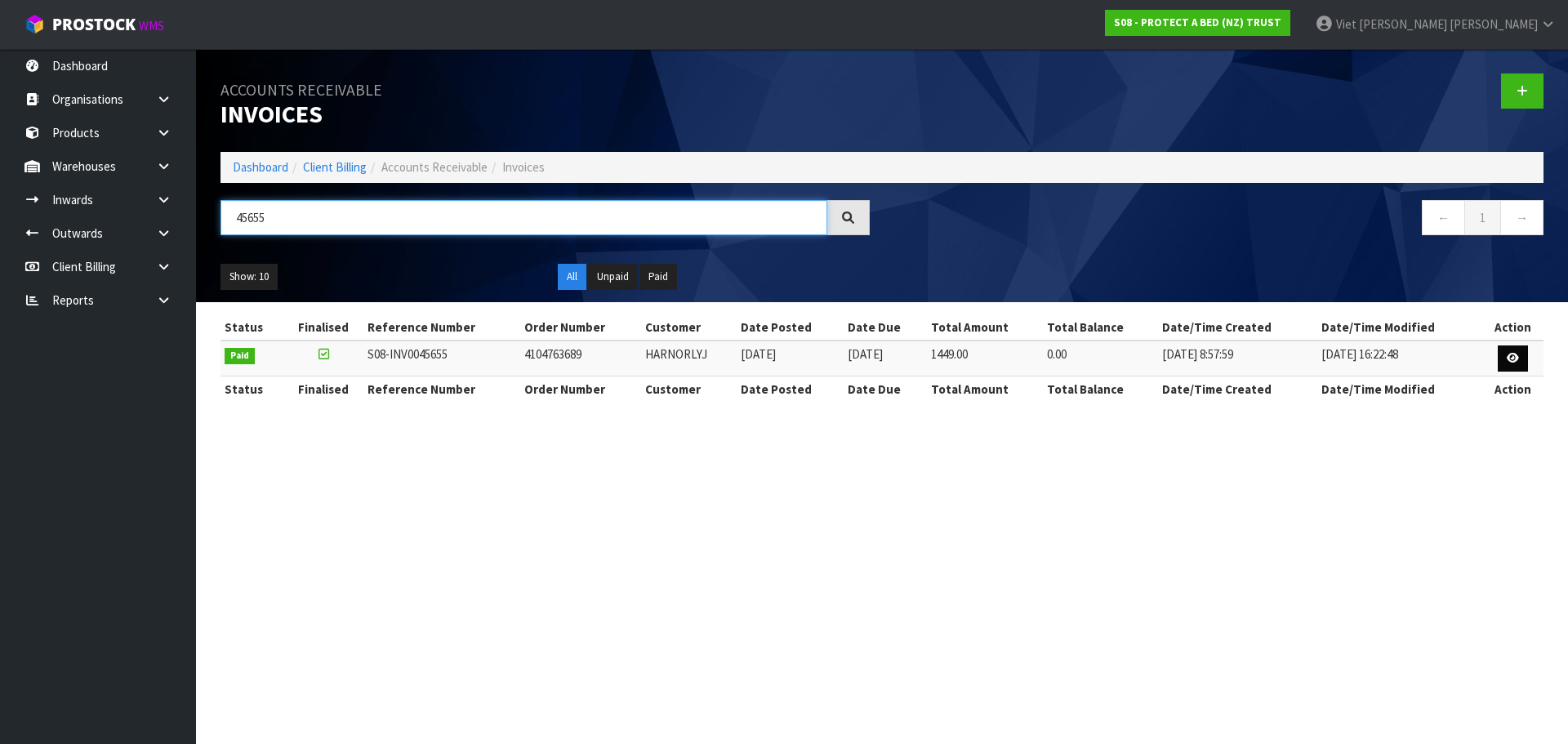
type input "45655"
click at [1506, 362] on icon at bounding box center [1512, 358] width 12 height 10
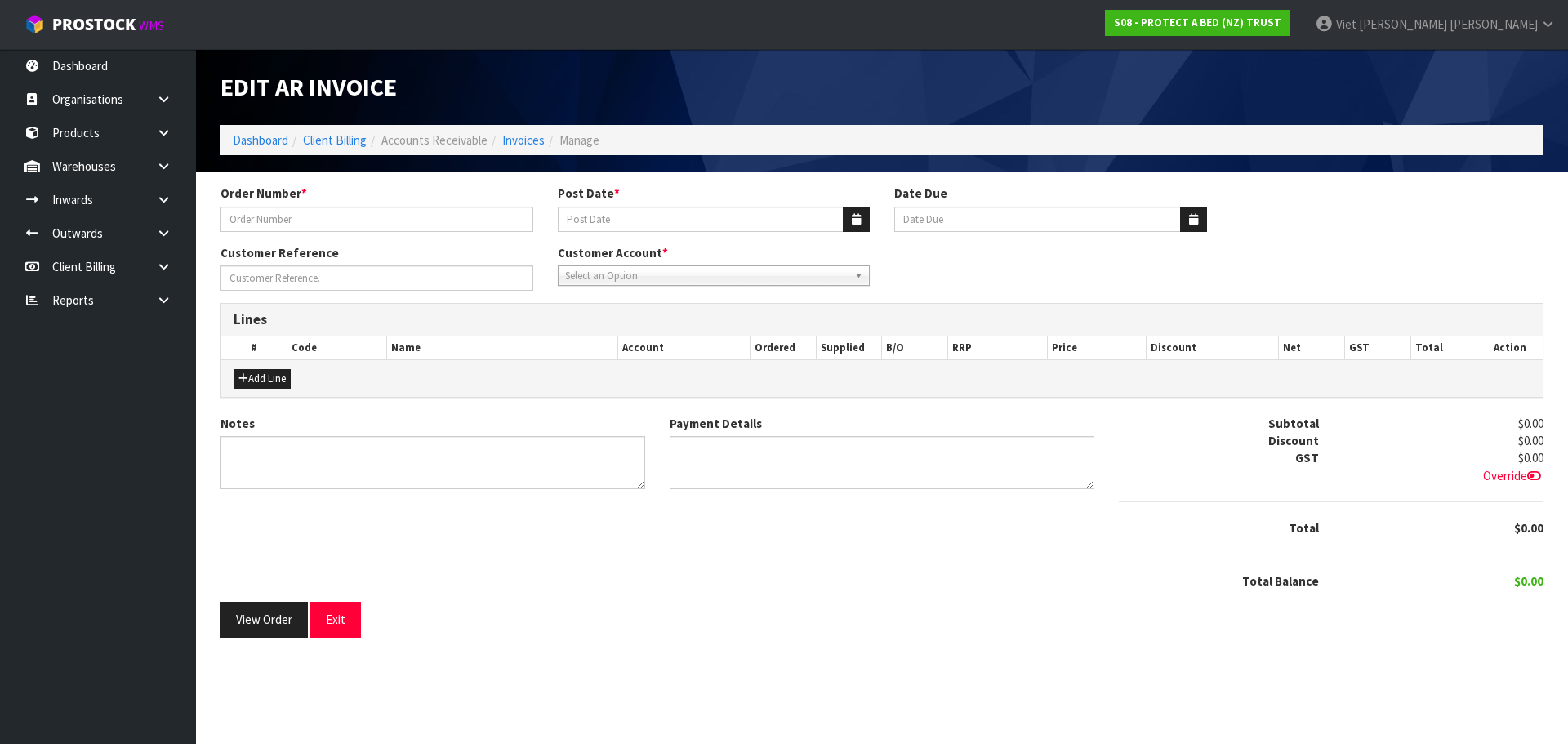
type input "4104763689"
type input "[DATE]"
type input "BUY 4 GET 1 FREE"
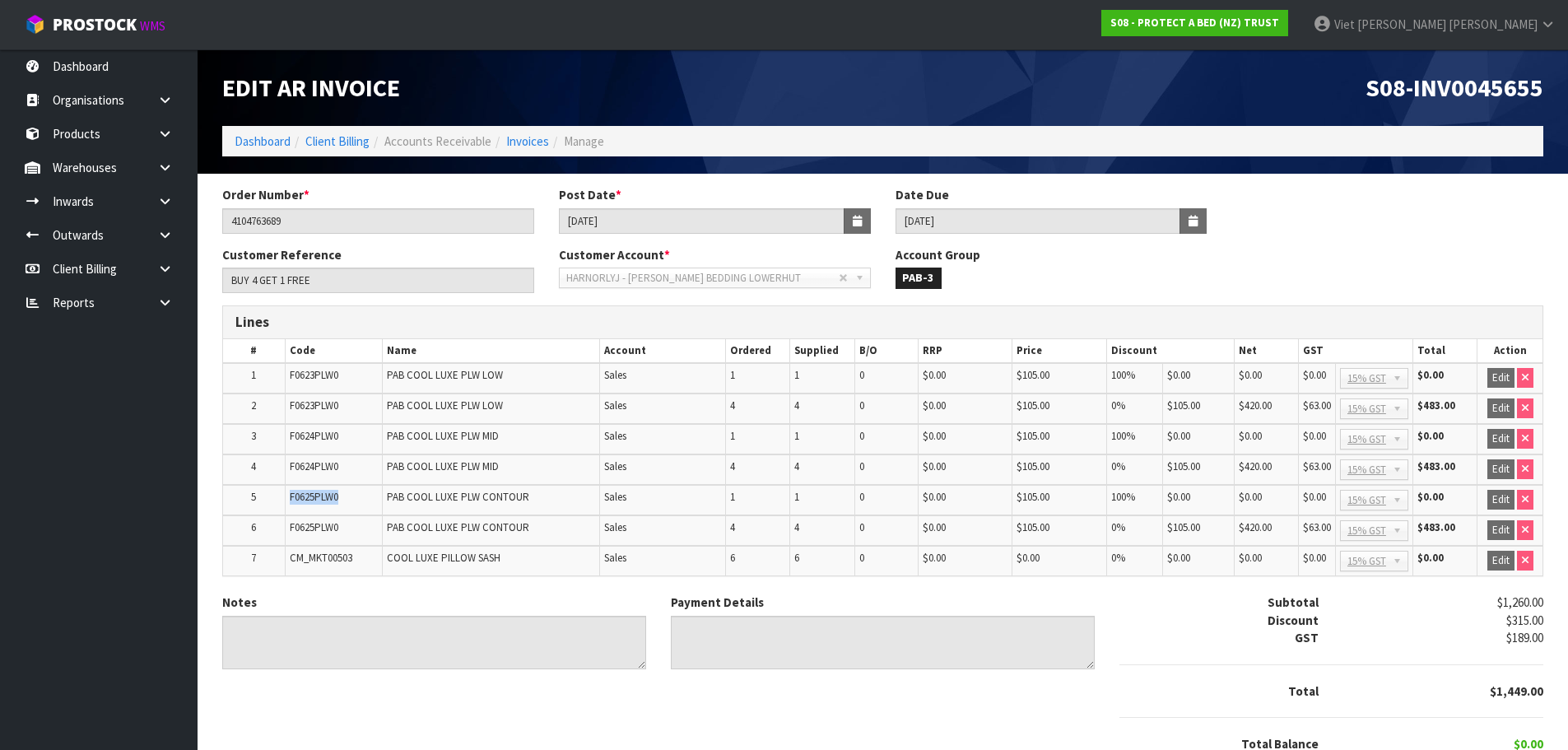
drag, startPoint x: 341, startPoint y: 497, endPoint x: 290, endPoint y: 501, distance: 51.2
click at [290, 501] on td "F0625PLW0" at bounding box center [333, 500] width 97 height 31
click at [1033, 501] on span "$105.00" at bounding box center [1033, 497] width 33 height 14
click at [1489, 92] on span "S08-INV0045655" at bounding box center [1454, 87] width 177 height 31
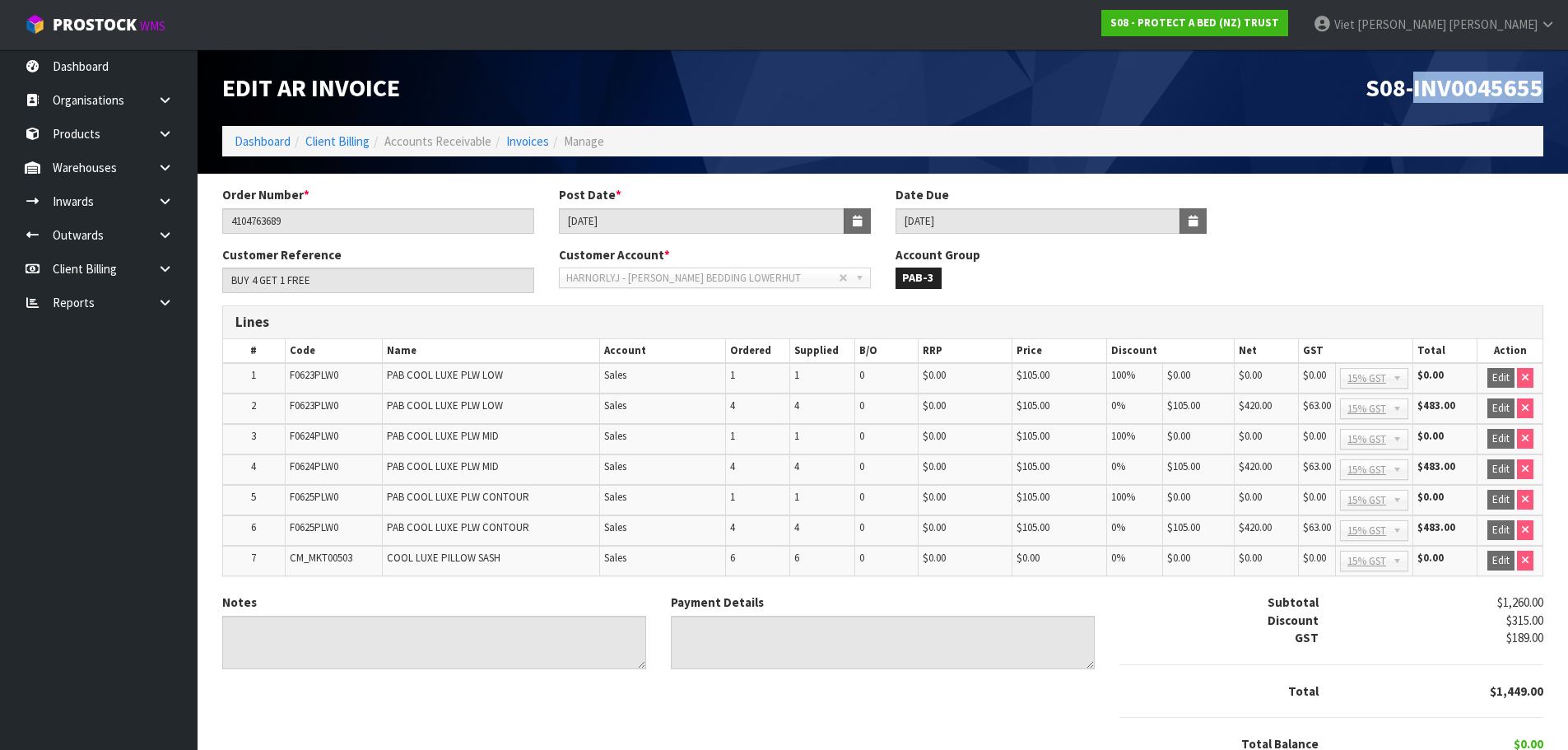
click at [1489, 92] on span "S08-INV0045655" at bounding box center [1454, 87] width 177 height 31
copy span "INV0045655"
click at [309, 497] on span "F0625PLW0" at bounding box center [314, 497] width 49 height 14
click at [310, 497] on span "F0625PLW0" at bounding box center [314, 497] width 49 height 14
copy span "F0625PLW0"
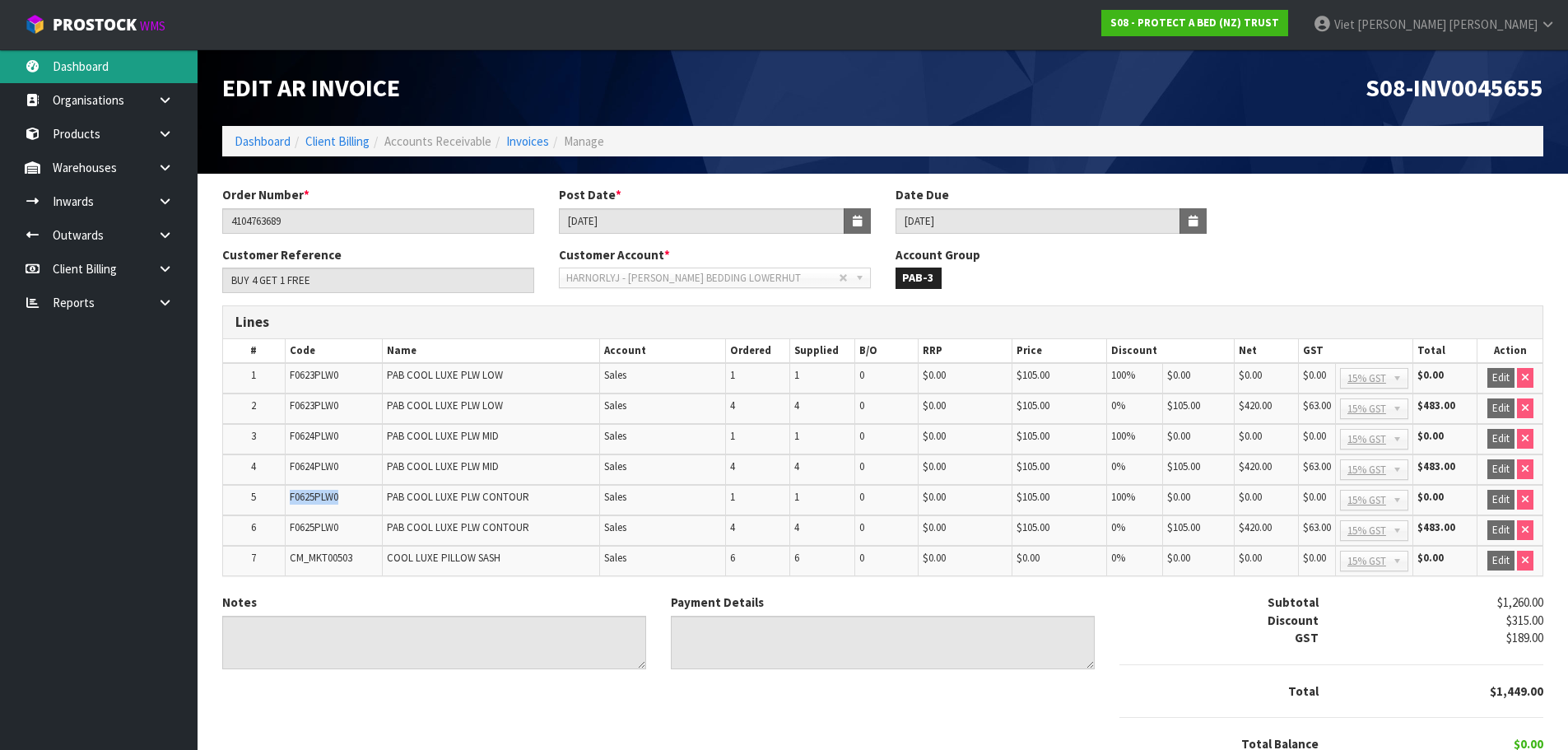
click at [113, 68] on link "Dashboard" at bounding box center [99, 66] width 198 height 34
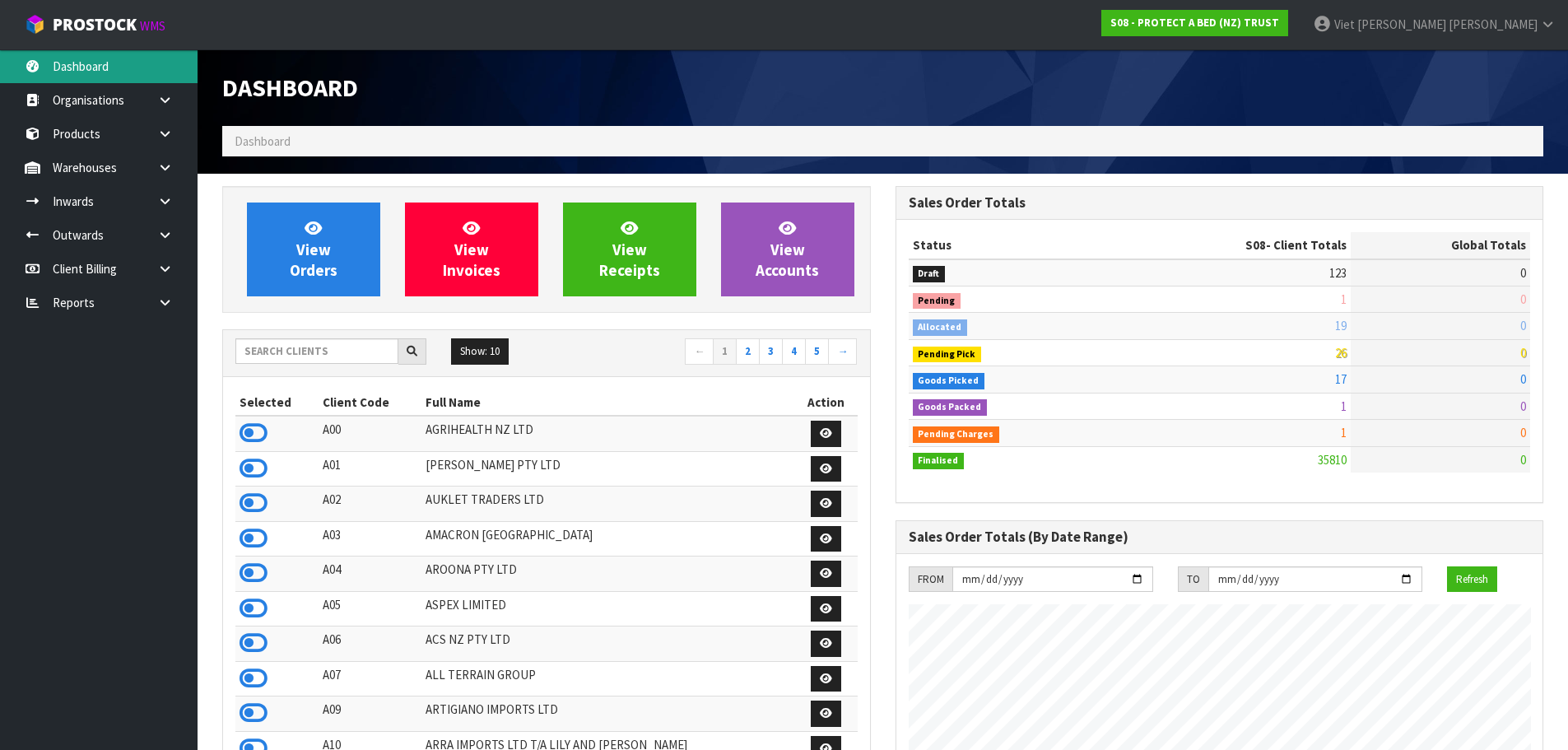
scroll to position [1247, 672]
click at [191, 281] on link at bounding box center [171, 268] width 52 height 34
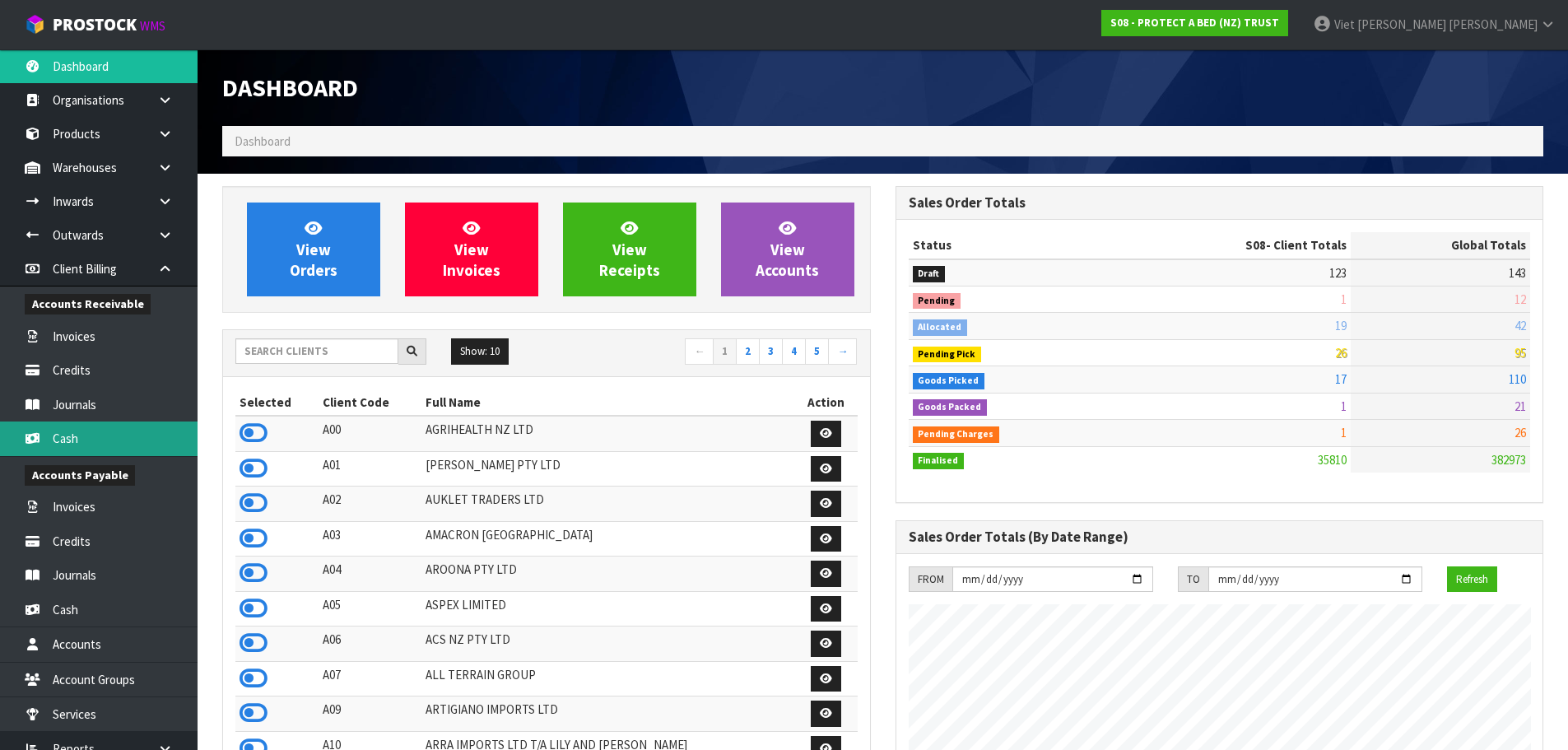
click at [98, 434] on link "Cash" at bounding box center [99, 438] width 198 height 34
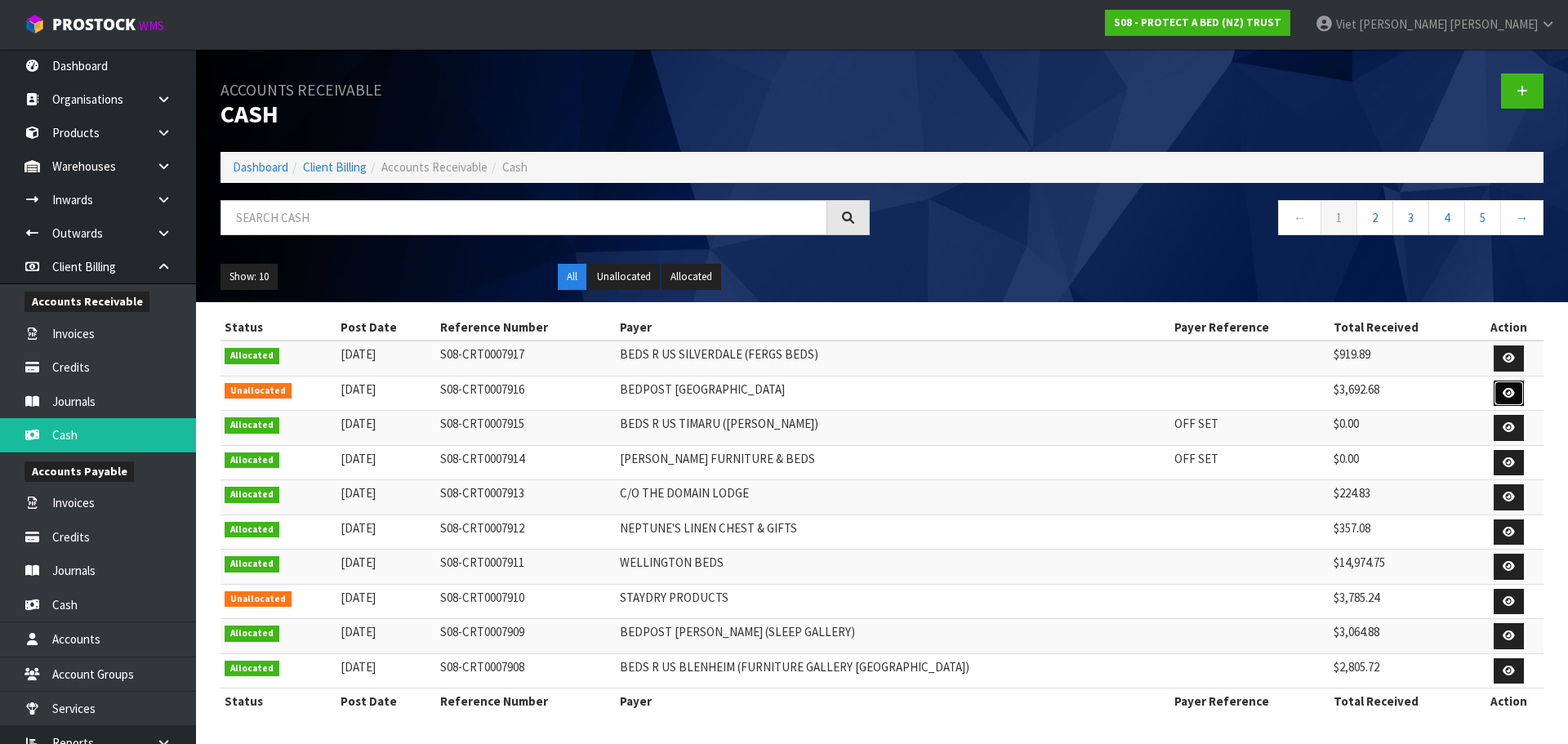
click at [1505, 388] on icon at bounding box center [1509, 393] width 12 height 10
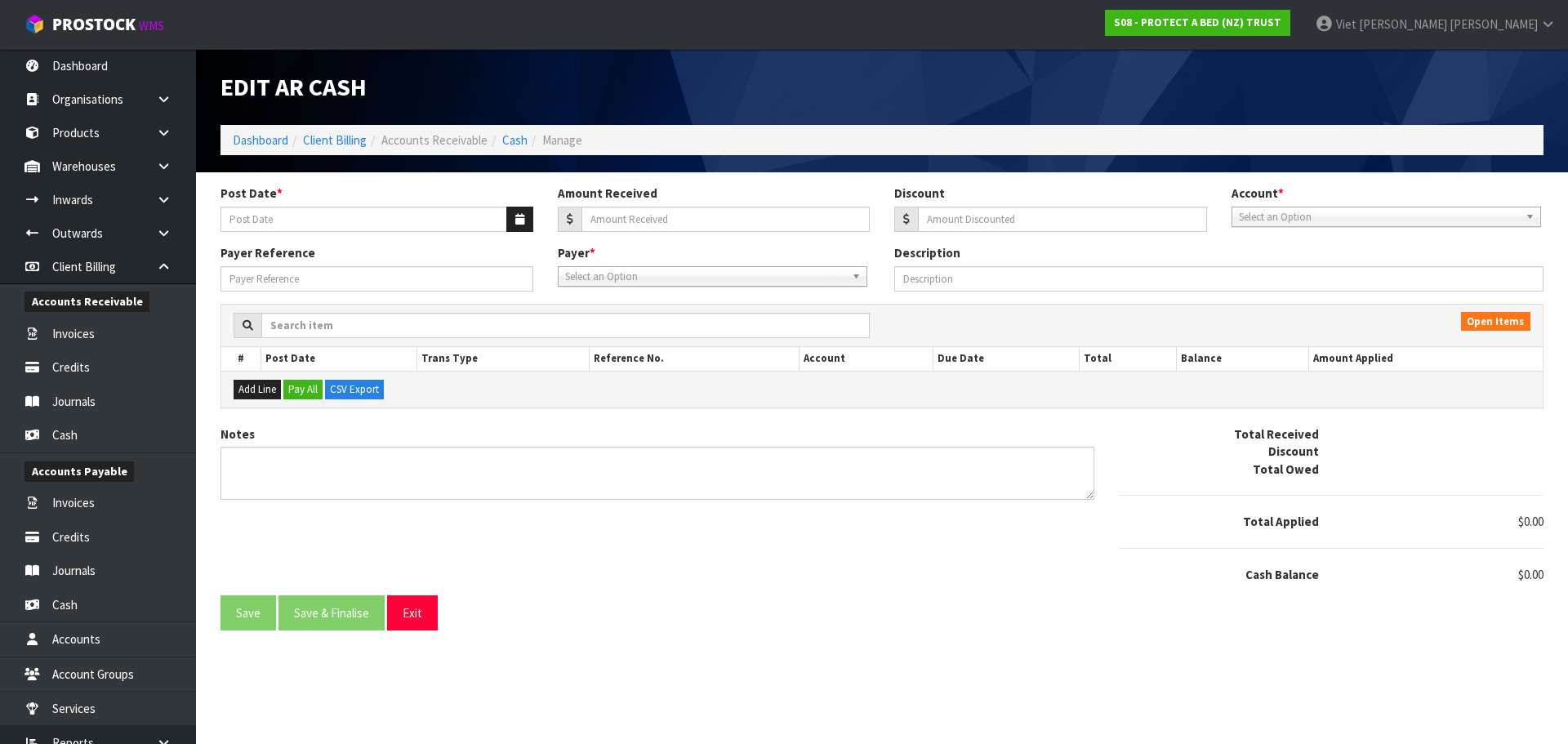
type input "[DATE]"
type input "3692.68"
type input "0"
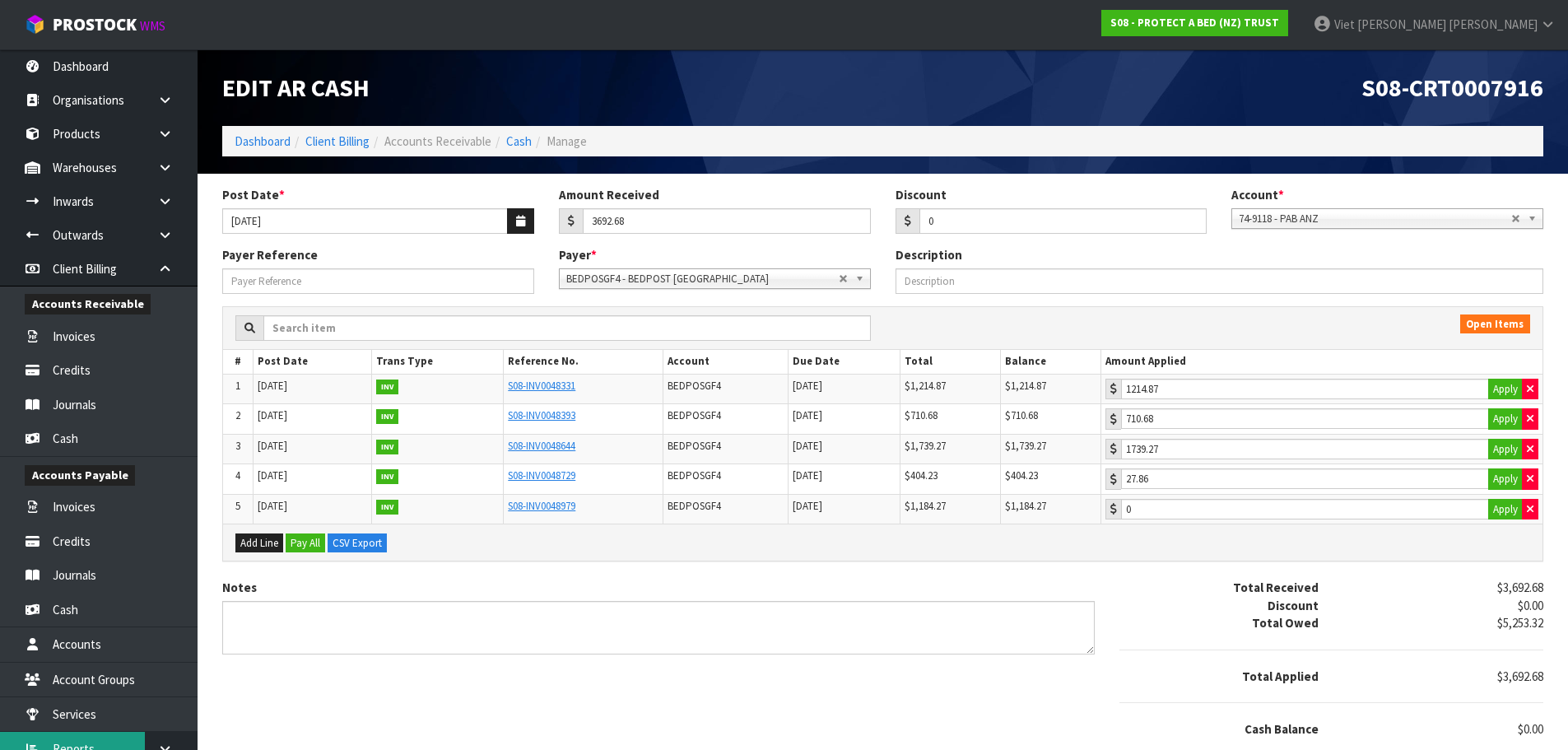
scroll to position [49, 0]
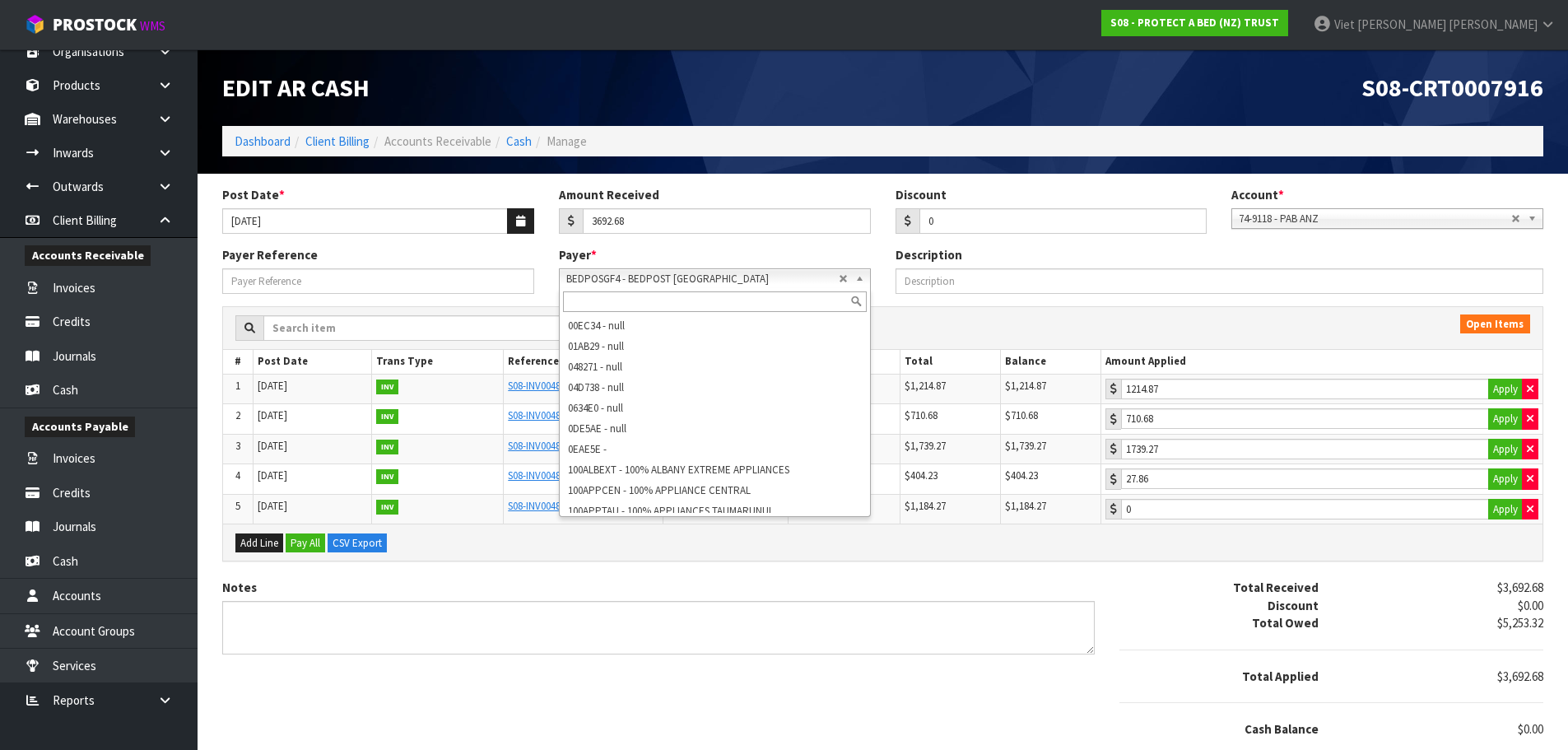
click at [774, 288] on div "BEDPOSGF4 - BEDPOST WAIRAU PARK 00EC34 - null 01AB29 - null 048271 - null 04D73…" at bounding box center [714, 279] width 312 height 21
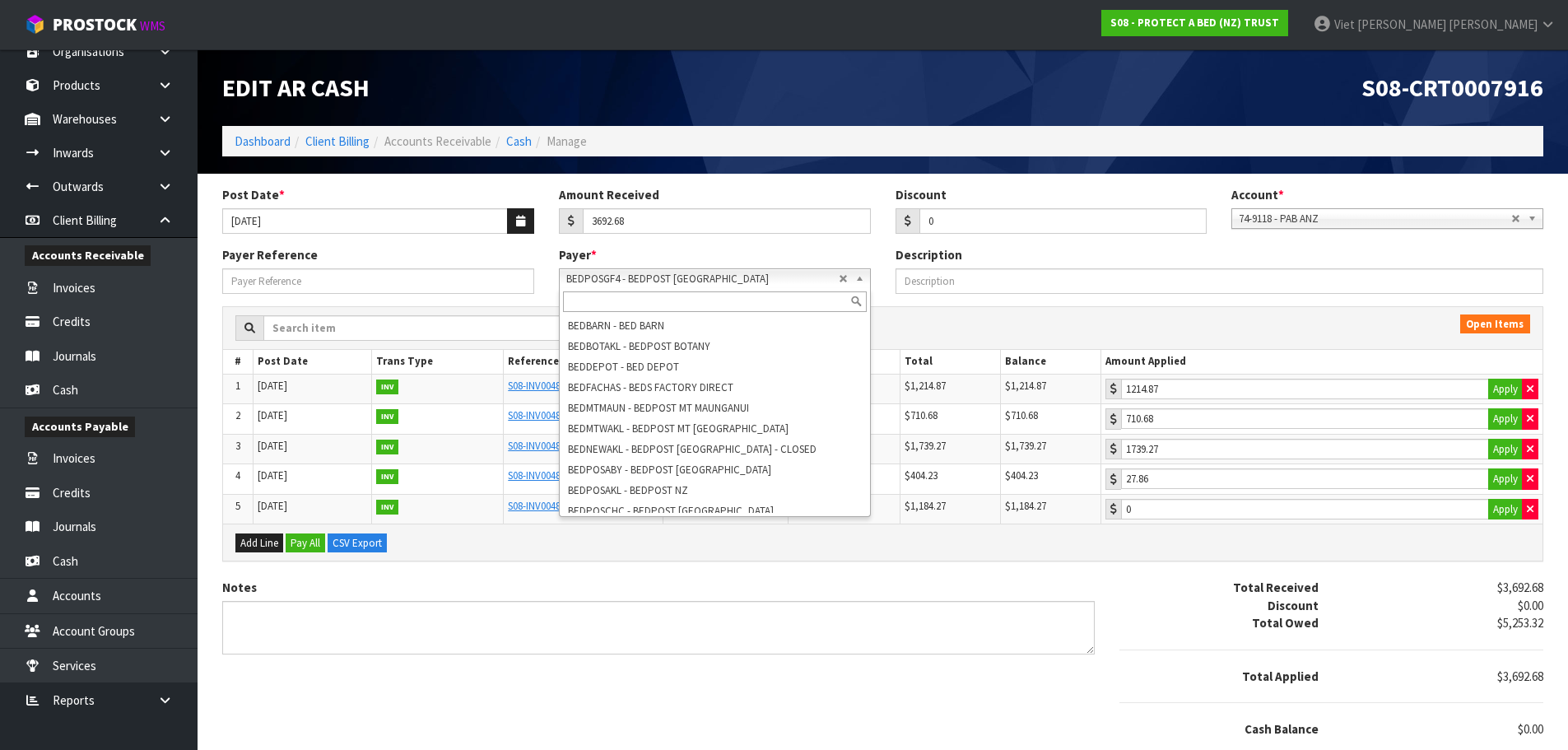
paste input "BEDPOSGF4"
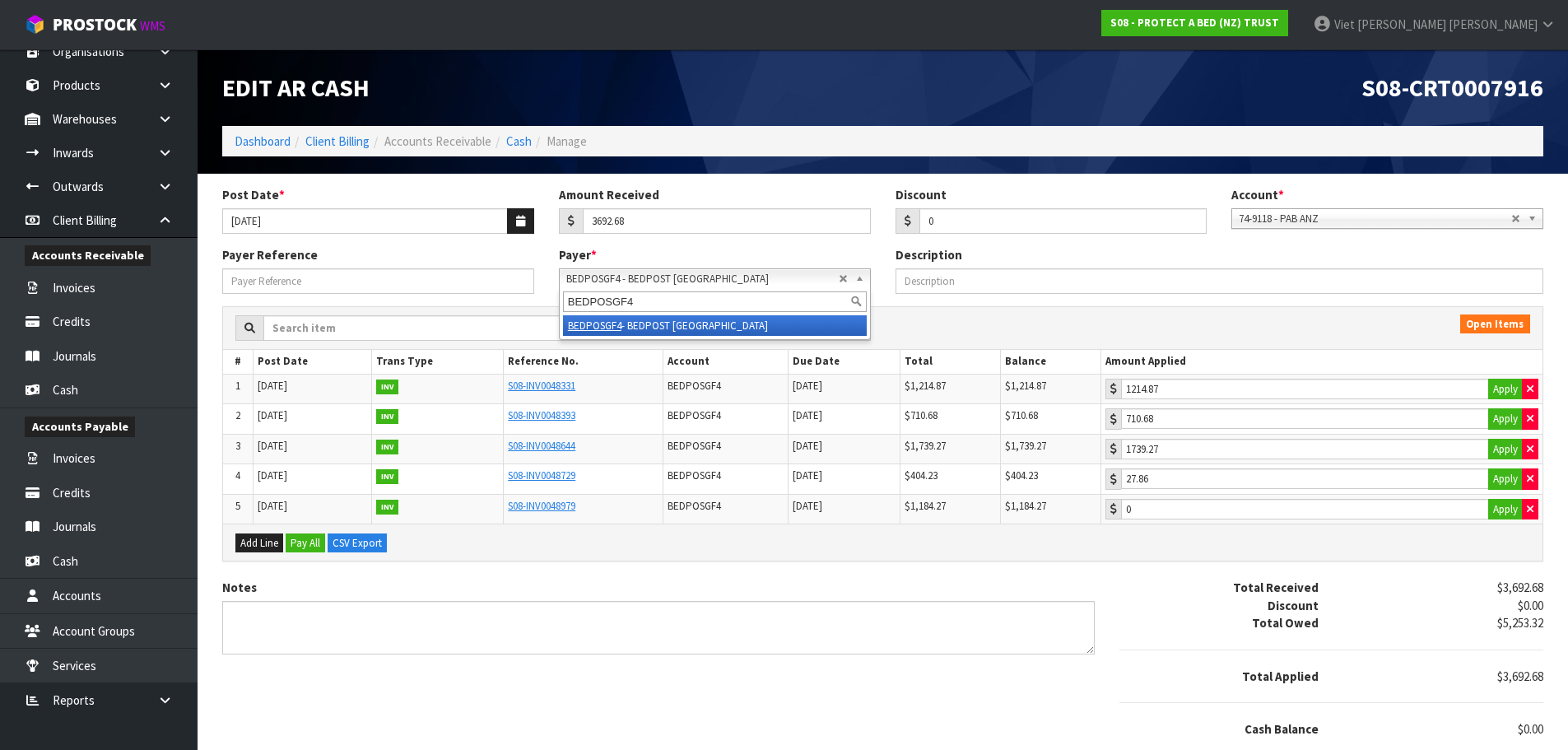
type input "BEDPOSGF4"
click at [771, 319] on li "BEDPOSGF4 - BEDPOST WAIRAU PARK" at bounding box center [714, 326] width 303 height 21
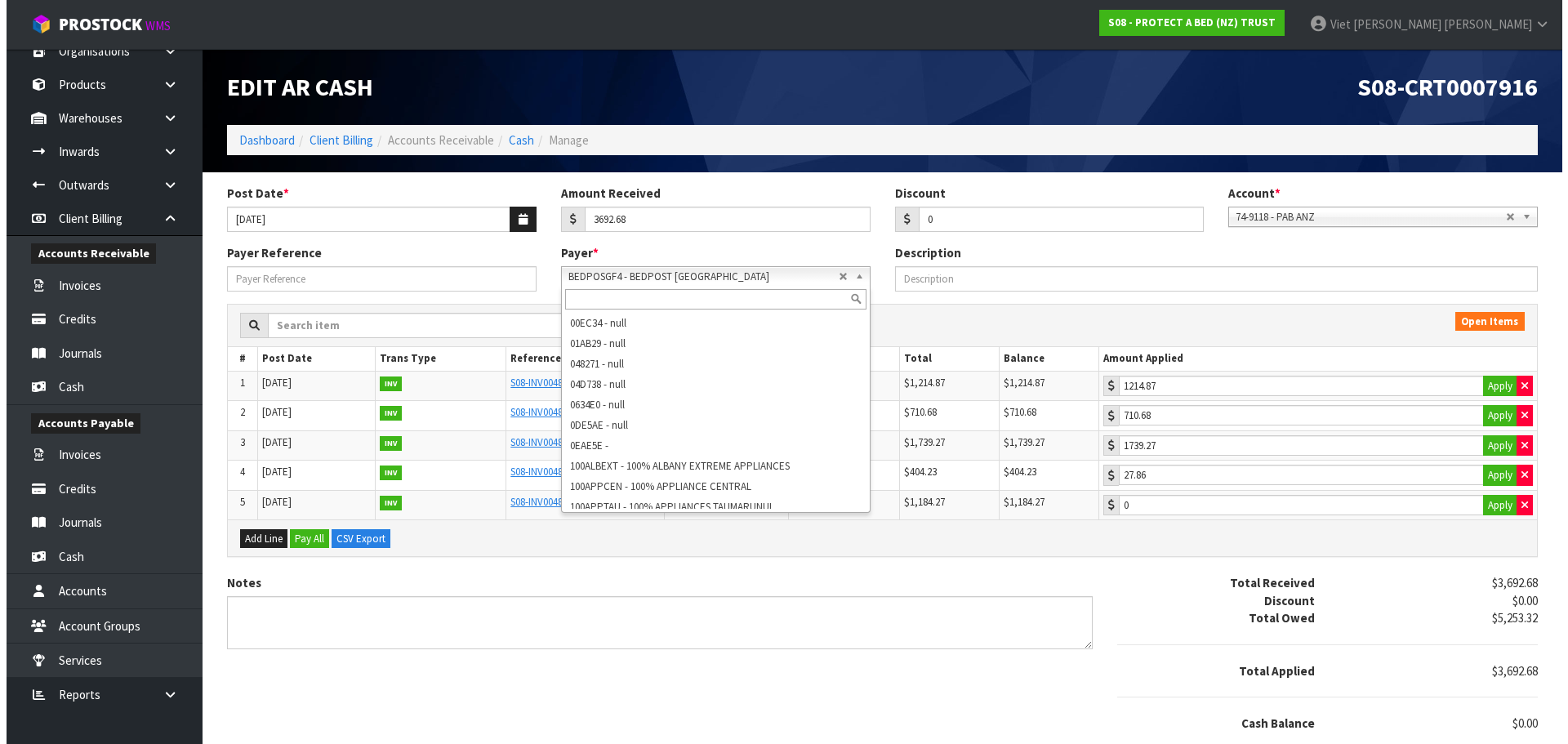
scroll to position [5573, 0]
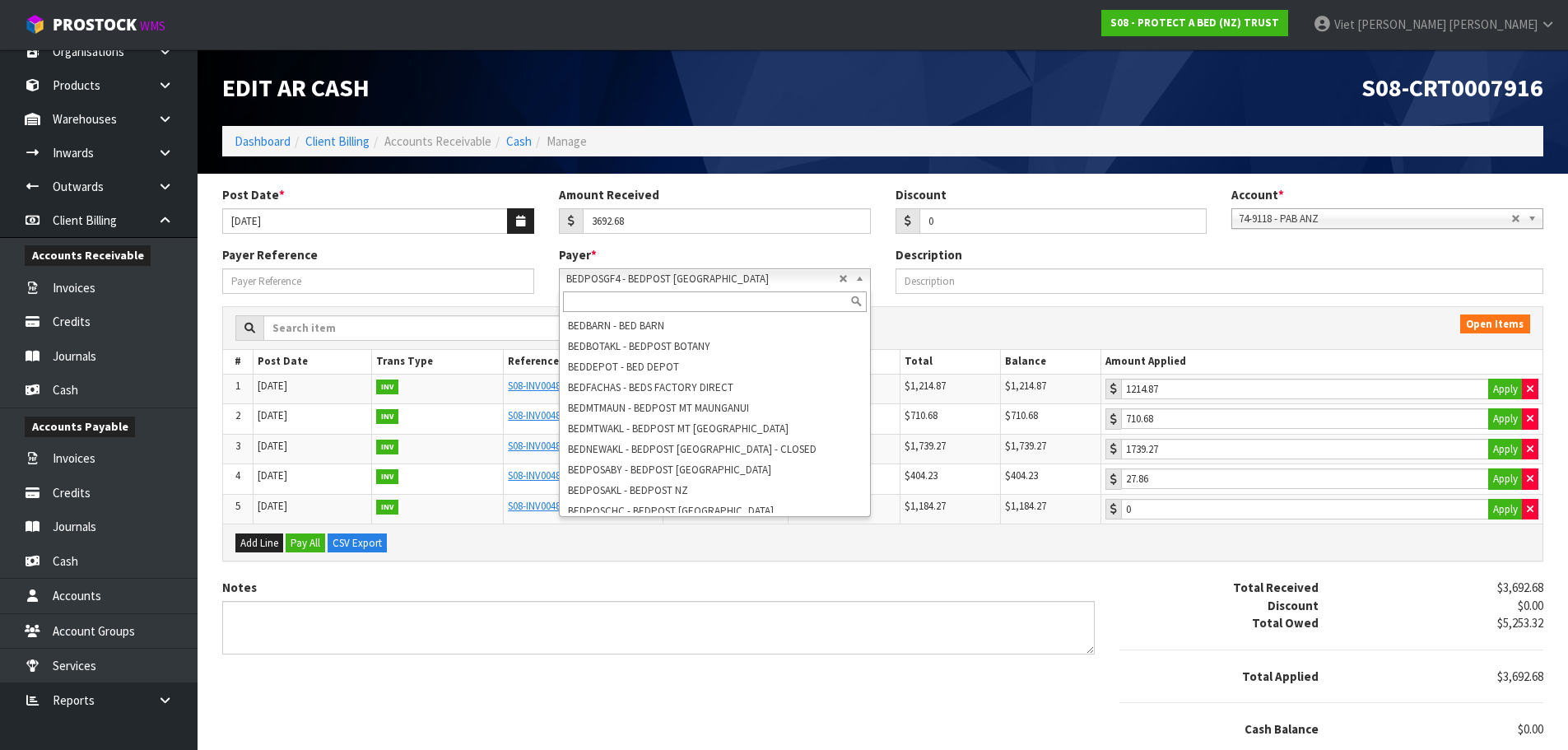
drag, startPoint x: 619, startPoint y: 277, endPoint x: 551, endPoint y: 277, distance: 68.0
click at [551, 277] on div "Payer * 00EC34 - null 01AB29 - null 048271 - null 04D738 - null 0634E0 - null 0…" at bounding box center [714, 267] width 336 height 42
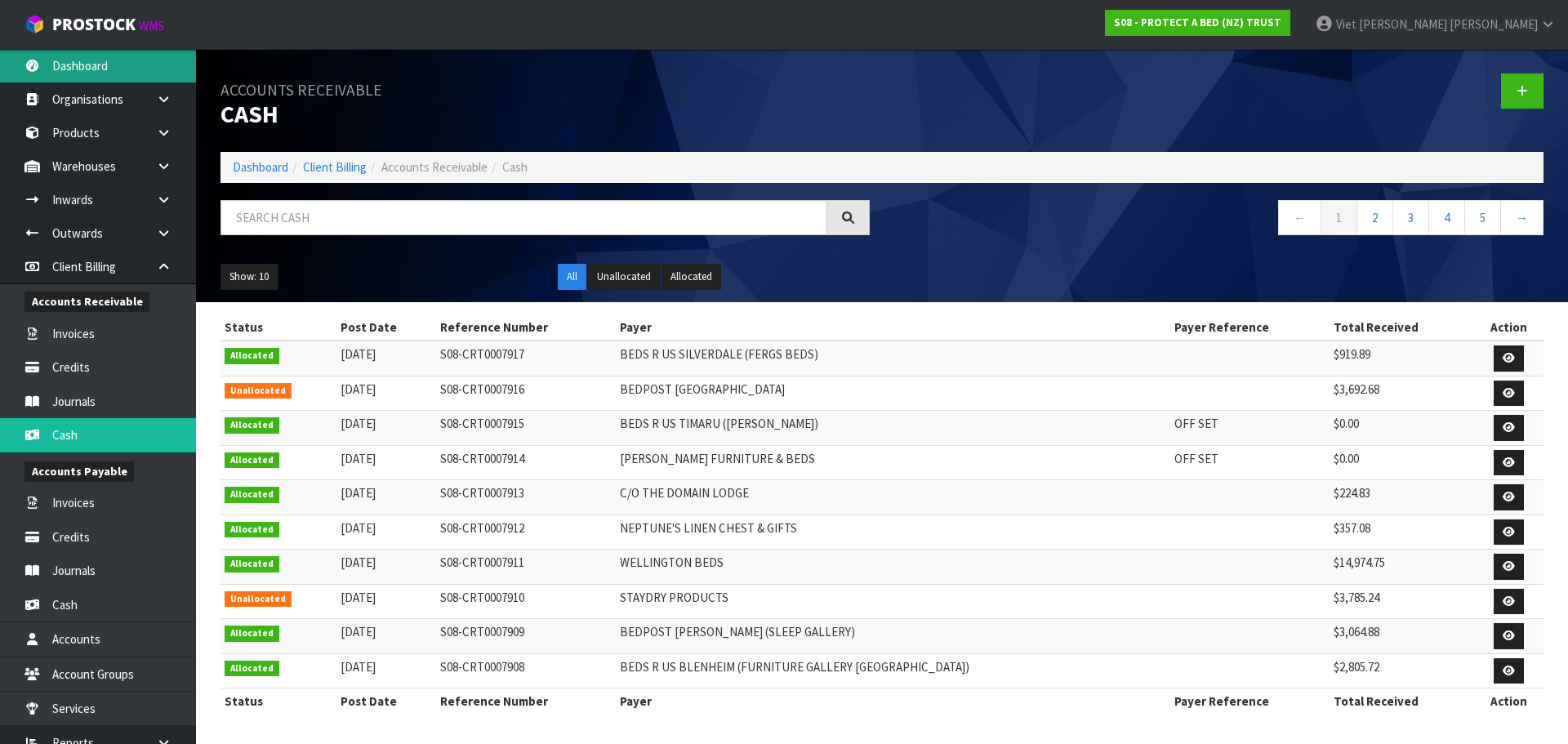
click at [99, 77] on link "Dashboard" at bounding box center [98, 65] width 196 height 34
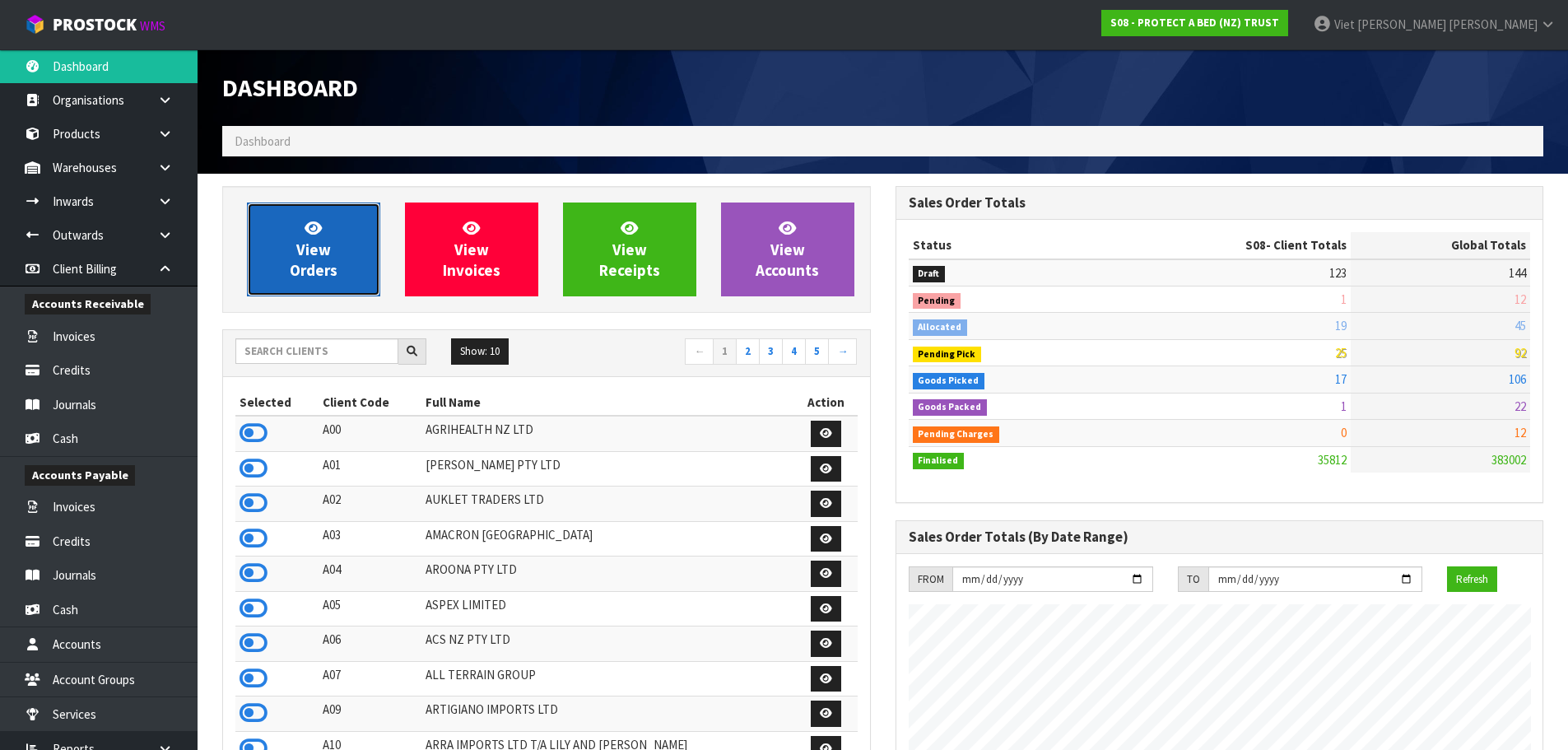
click at [366, 222] on link "View Orders" at bounding box center [313, 249] width 134 height 94
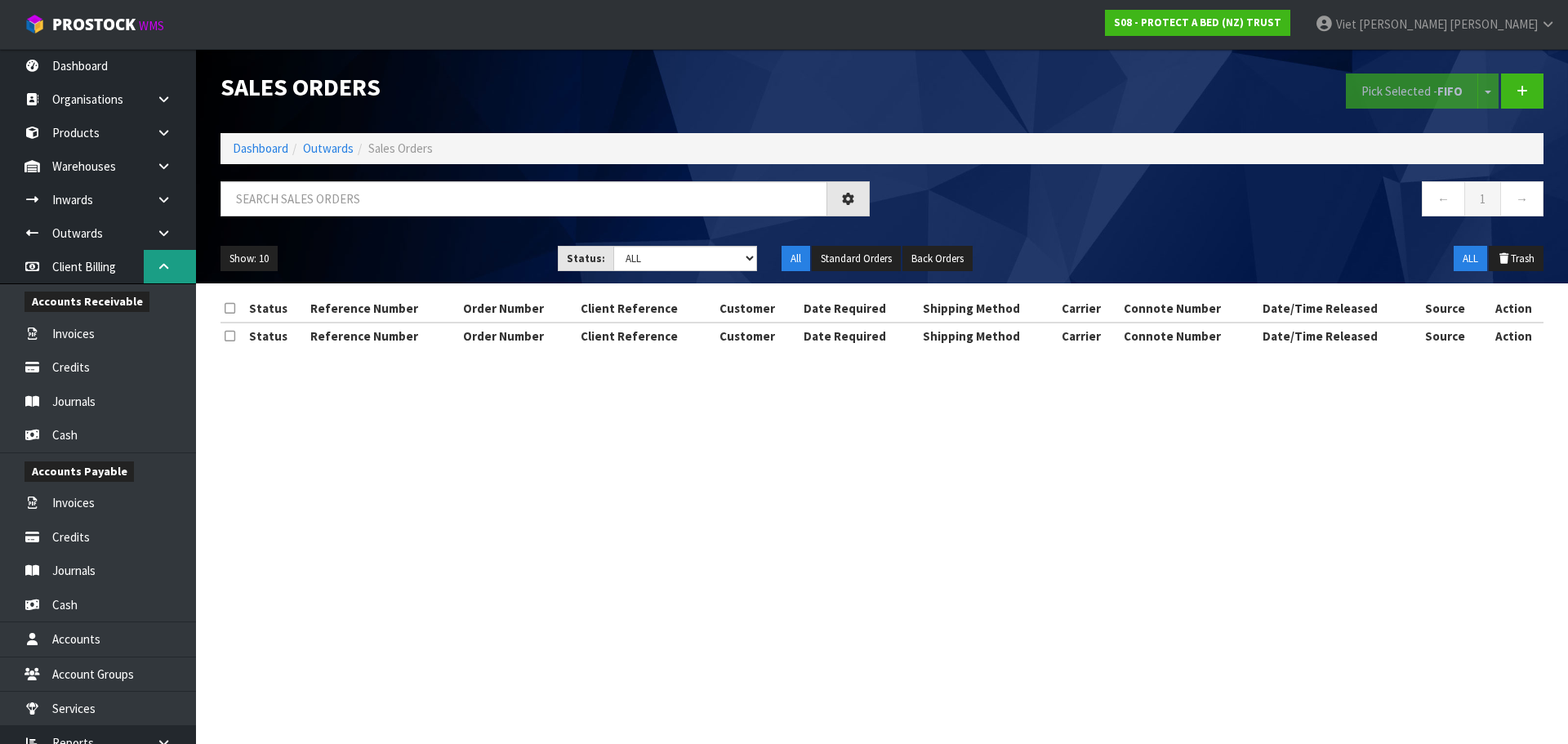
click at [165, 264] on icon at bounding box center [164, 266] width 16 height 12
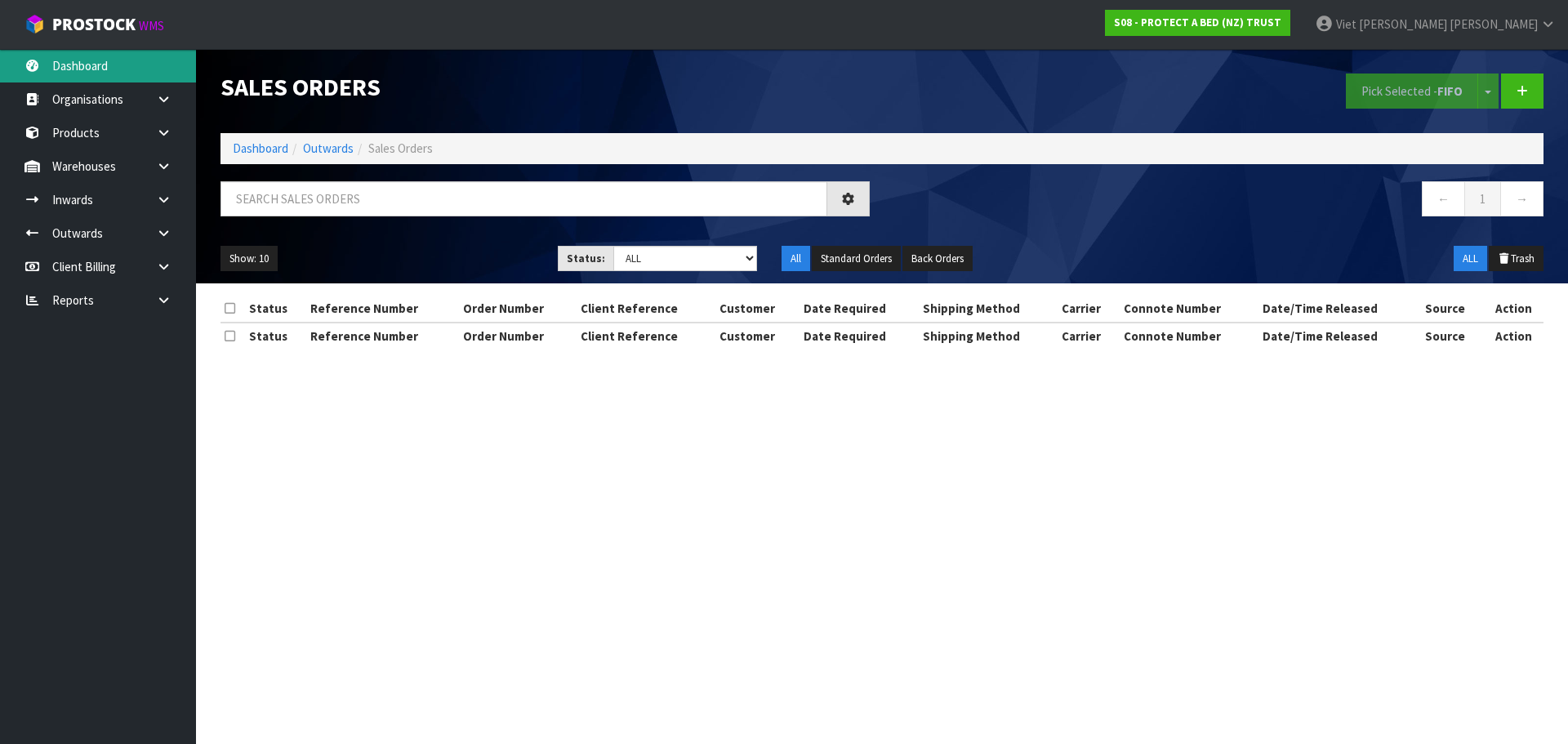
click at [154, 60] on link "Dashboard" at bounding box center [98, 65] width 196 height 34
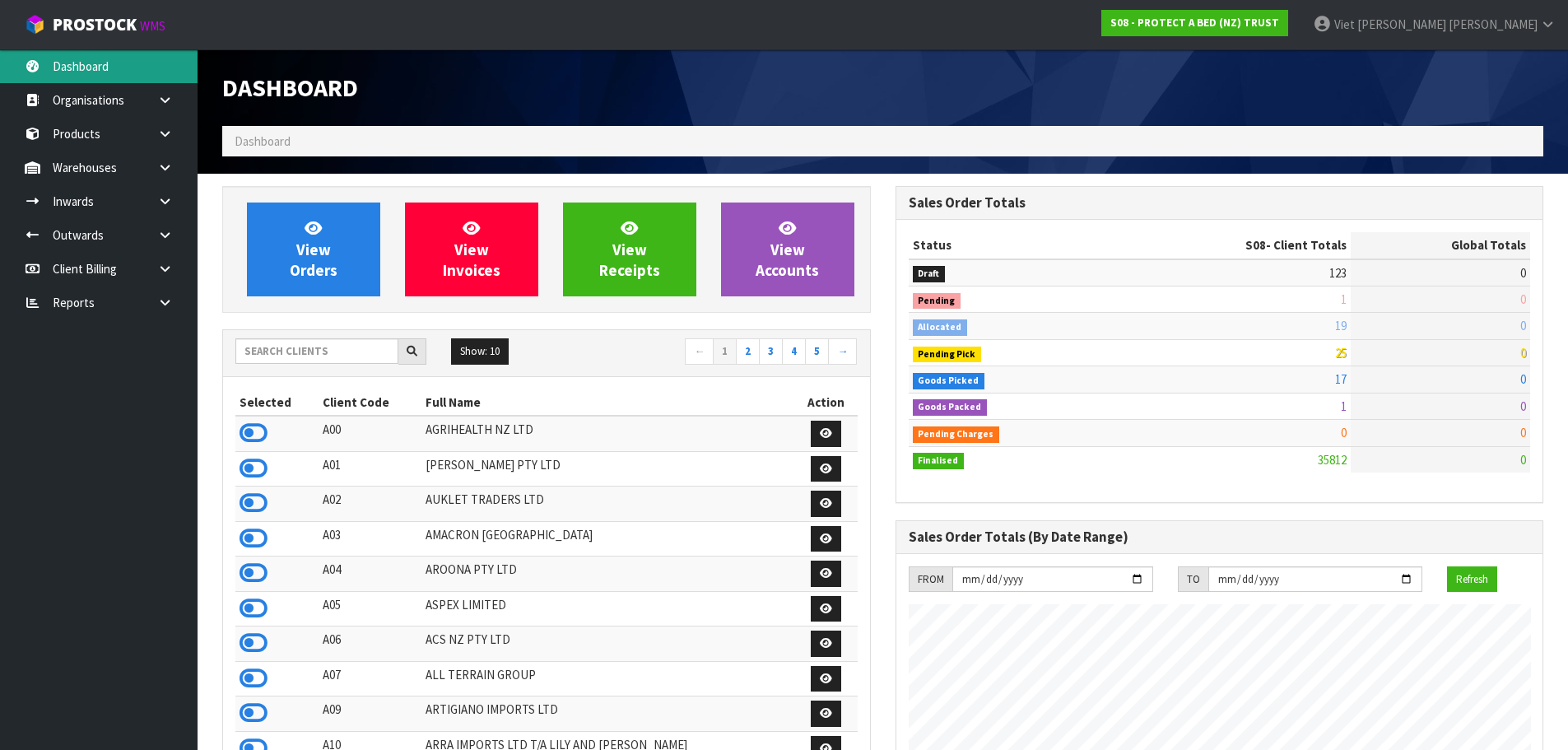
scroll to position [1026, 672]
click at [376, 359] on input "text" at bounding box center [316, 351] width 163 height 25
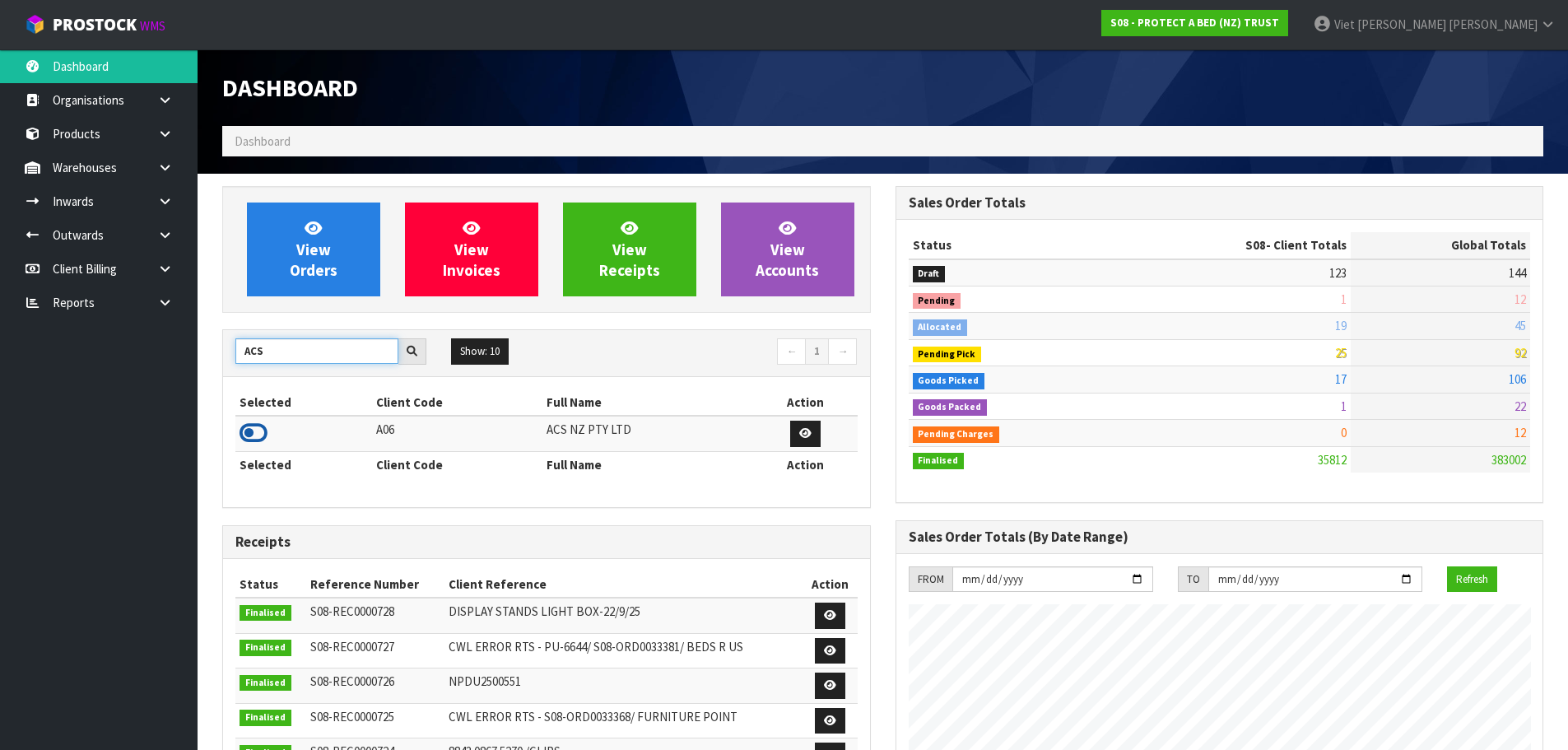
type input "ACS"
click at [254, 434] on icon at bounding box center [253, 433] width 28 height 24
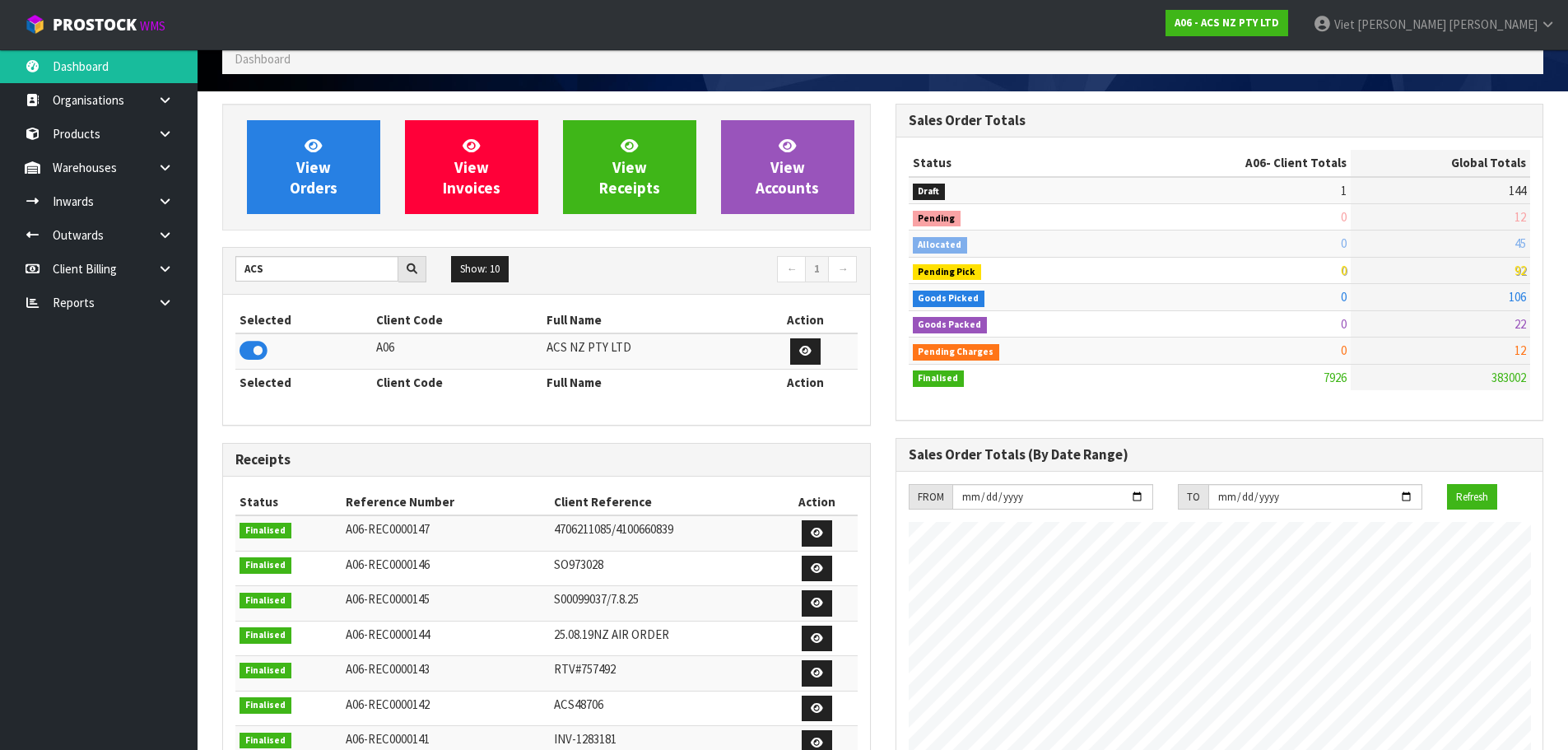
scroll to position [0, 0]
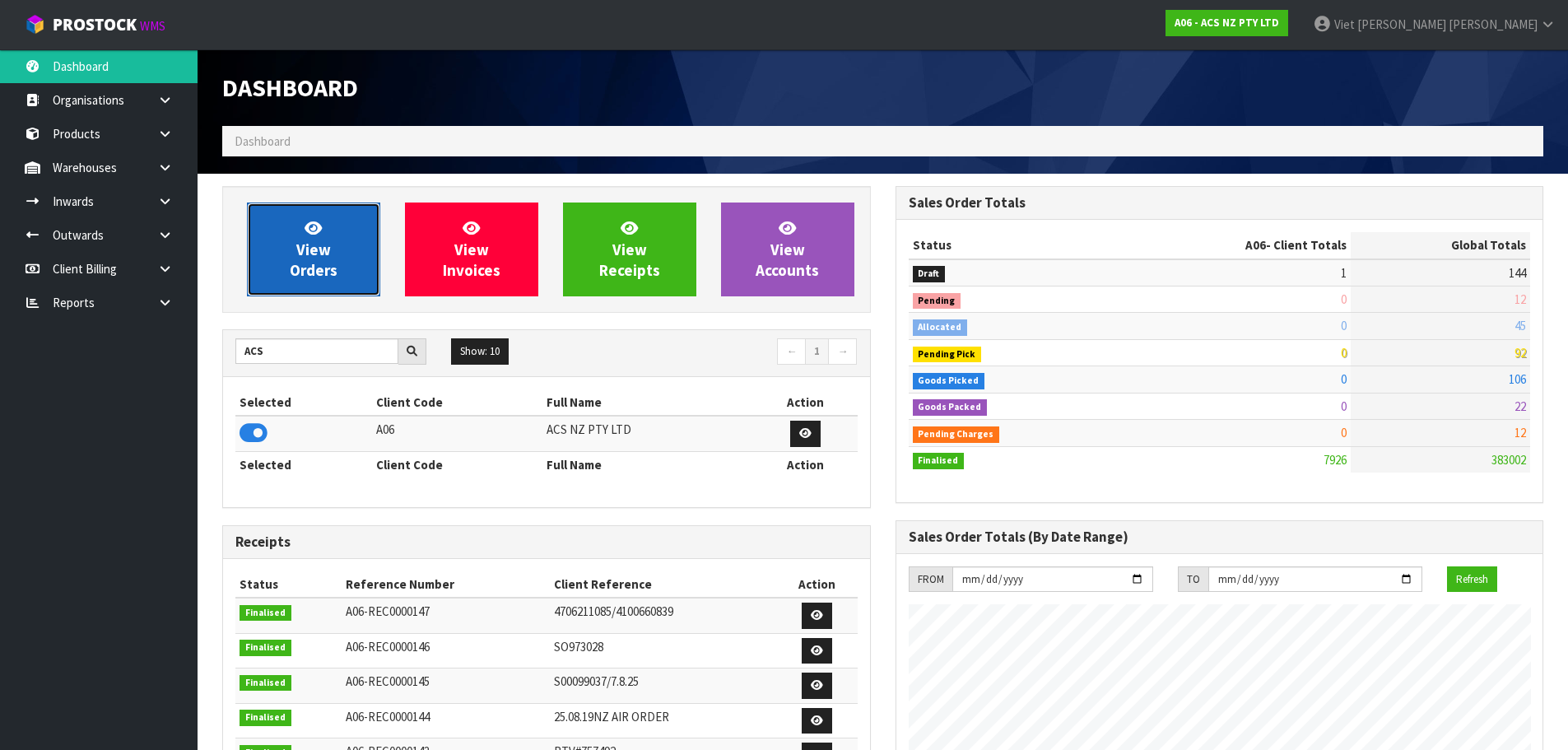
click at [304, 239] on link "View Orders" at bounding box center [313, 249] width 134 height 94
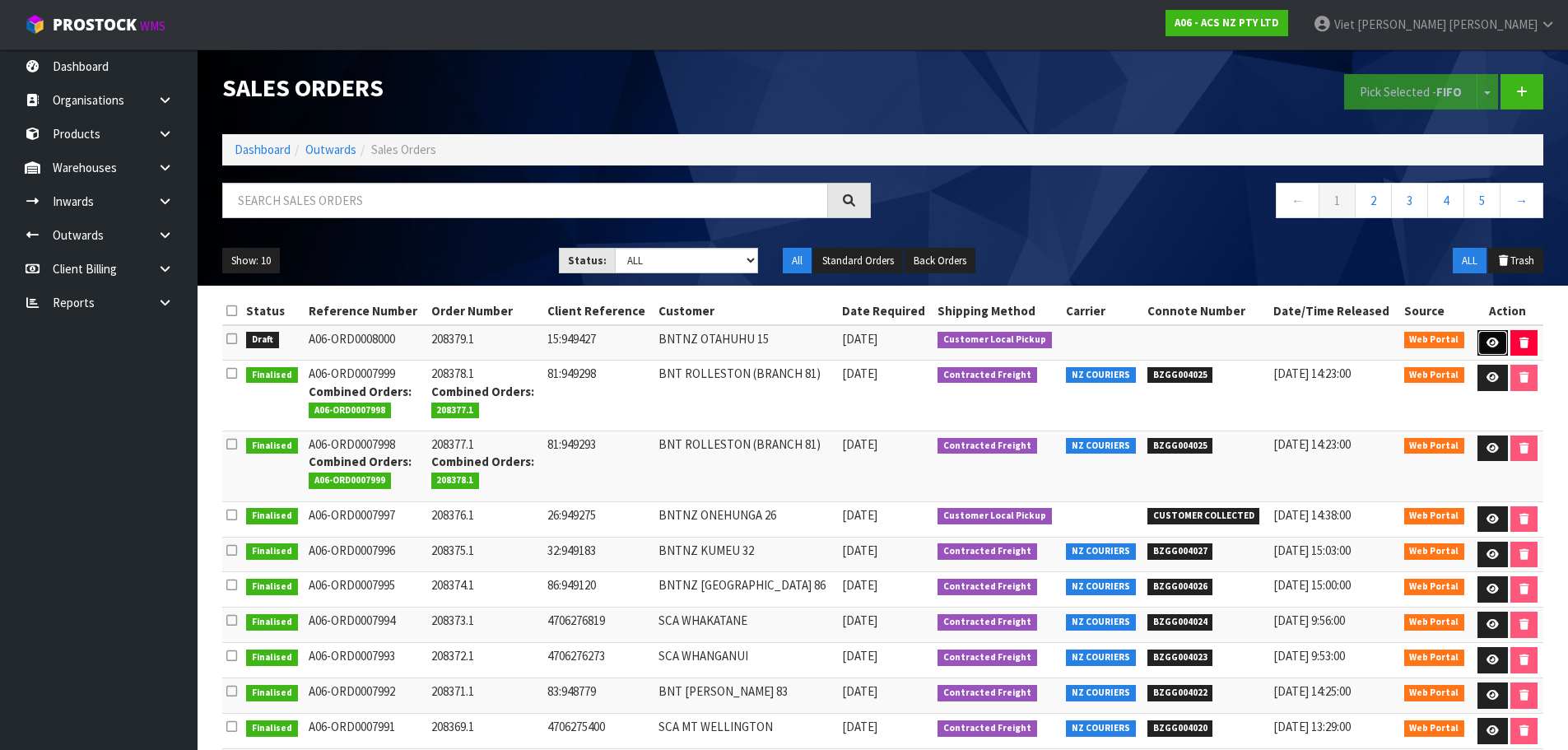
click at [1492, 341] on icon at bounding box center [1493, 343] width 12 height 10
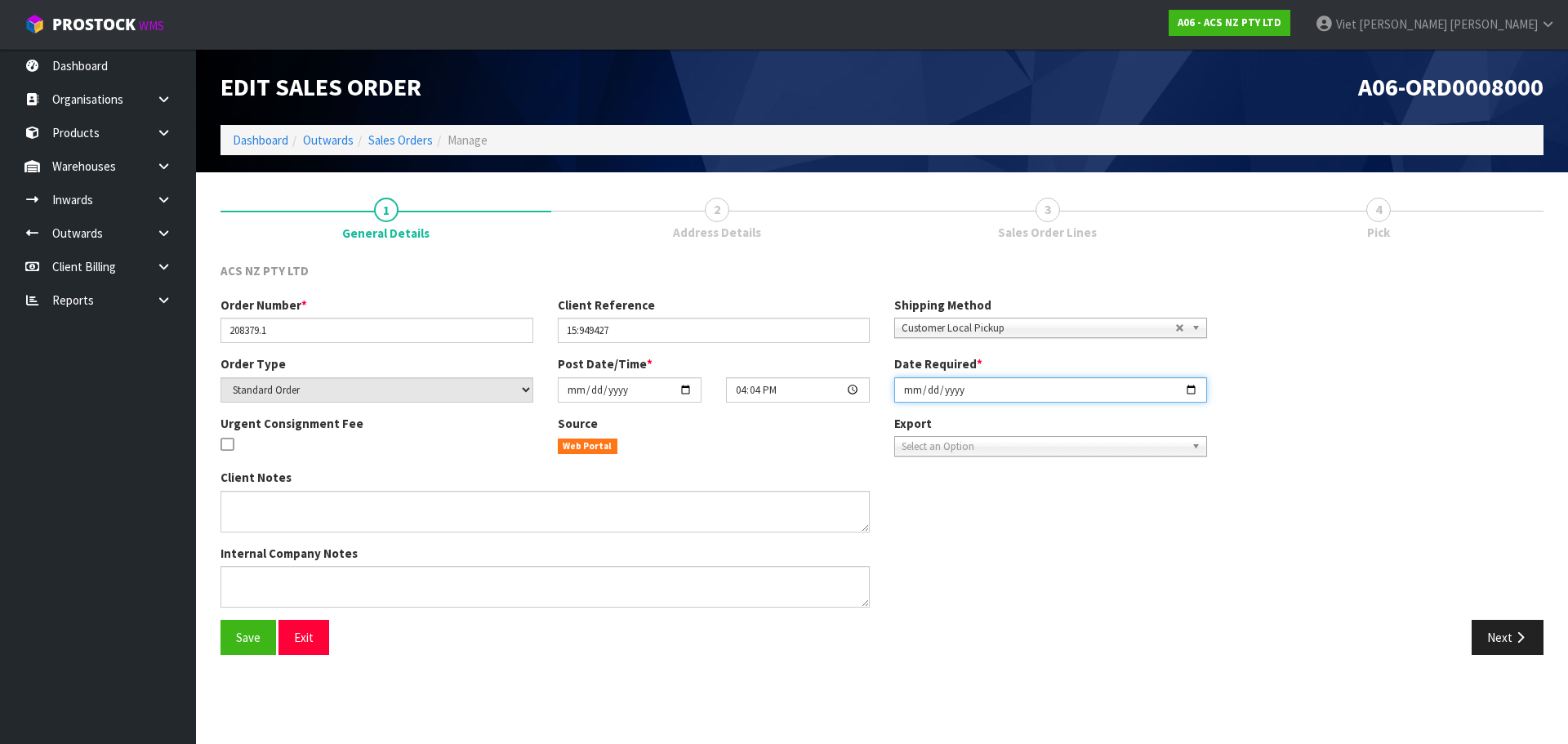
click at [1193, 390] on input "2025-09-25" at bounding box center [1050, 389] width 313 height 25
type input "2025-09-26"
click at [1521, 644] on button "Next" at bounding box center [1507, 637] width 72 height 35
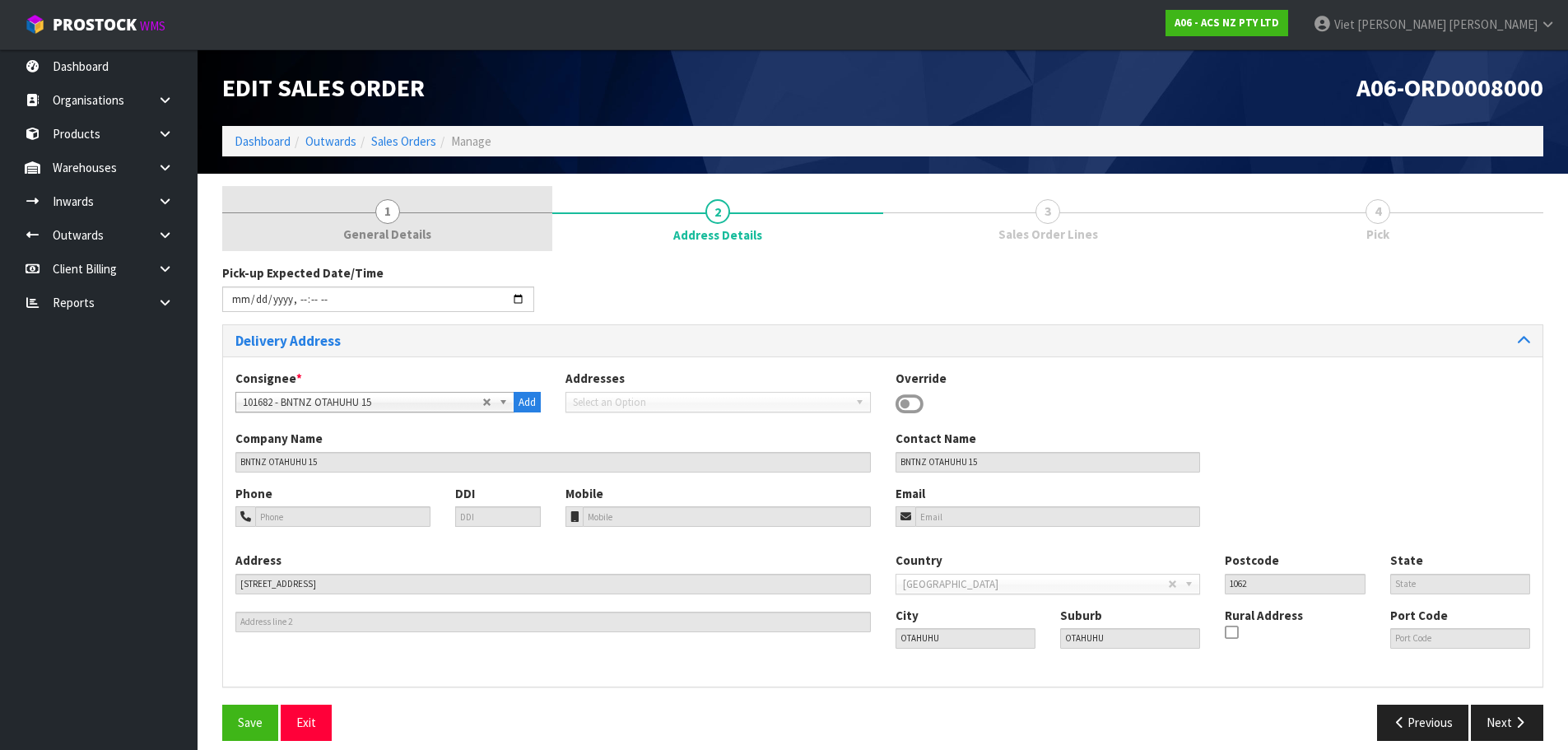
click at [397, 221] on link "1 General Details" at bounding box center [387, 219] width 330 height 65
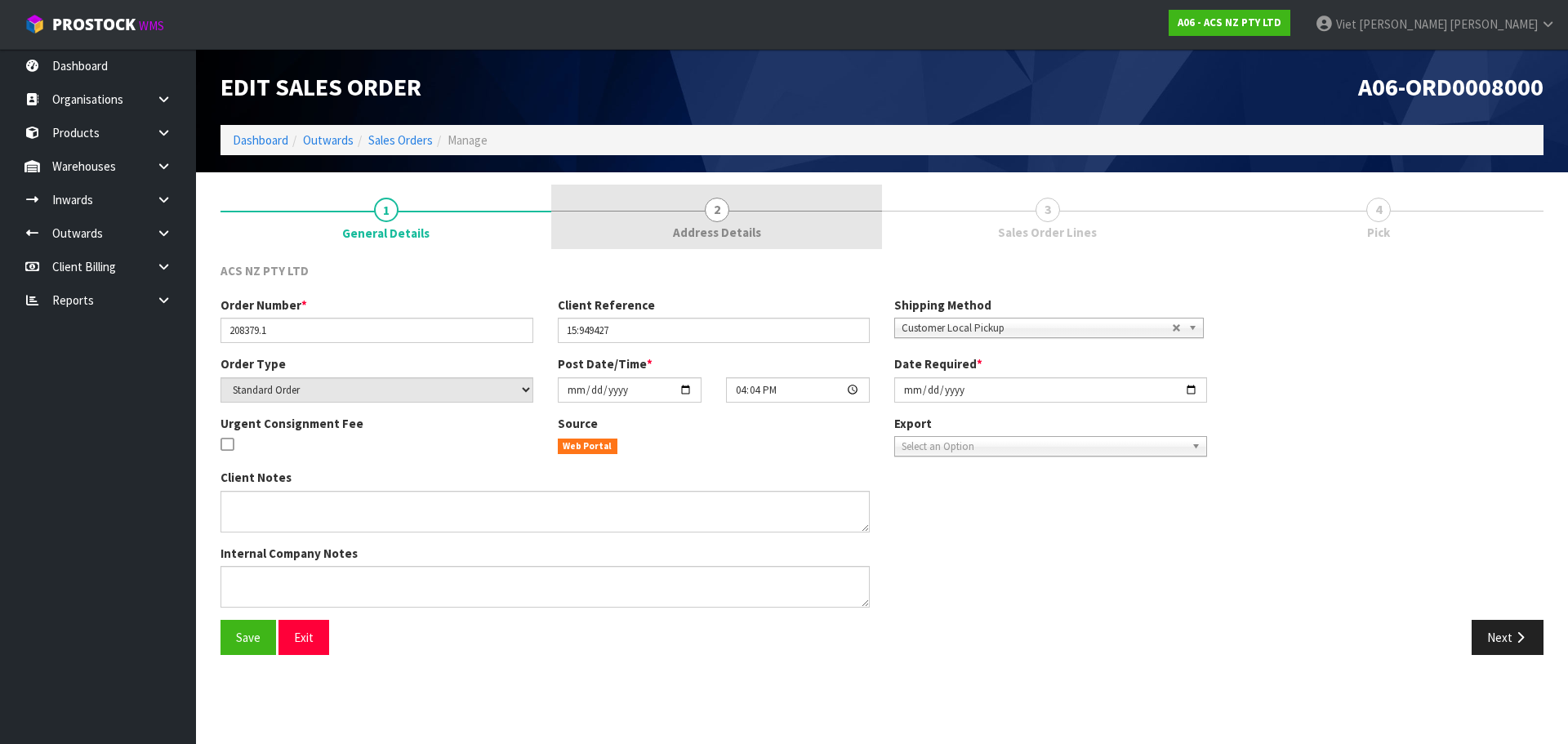
click at [610, 214] on link "2 Address Details" at bounding box center [716, 217] width 330 height 64
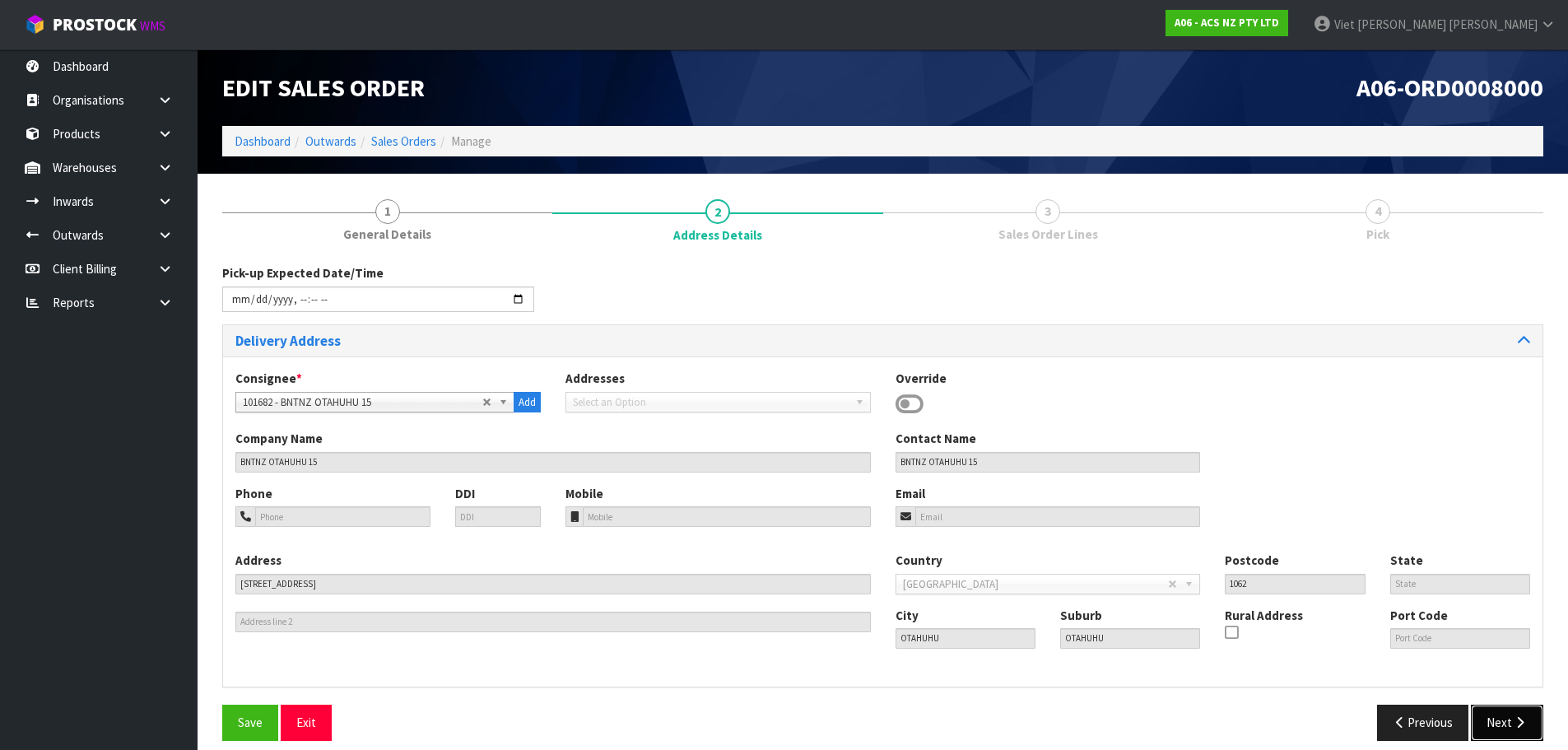
click at [1492, 720] on button "Next" at bounding box center [1507, 722] width 73 height 35
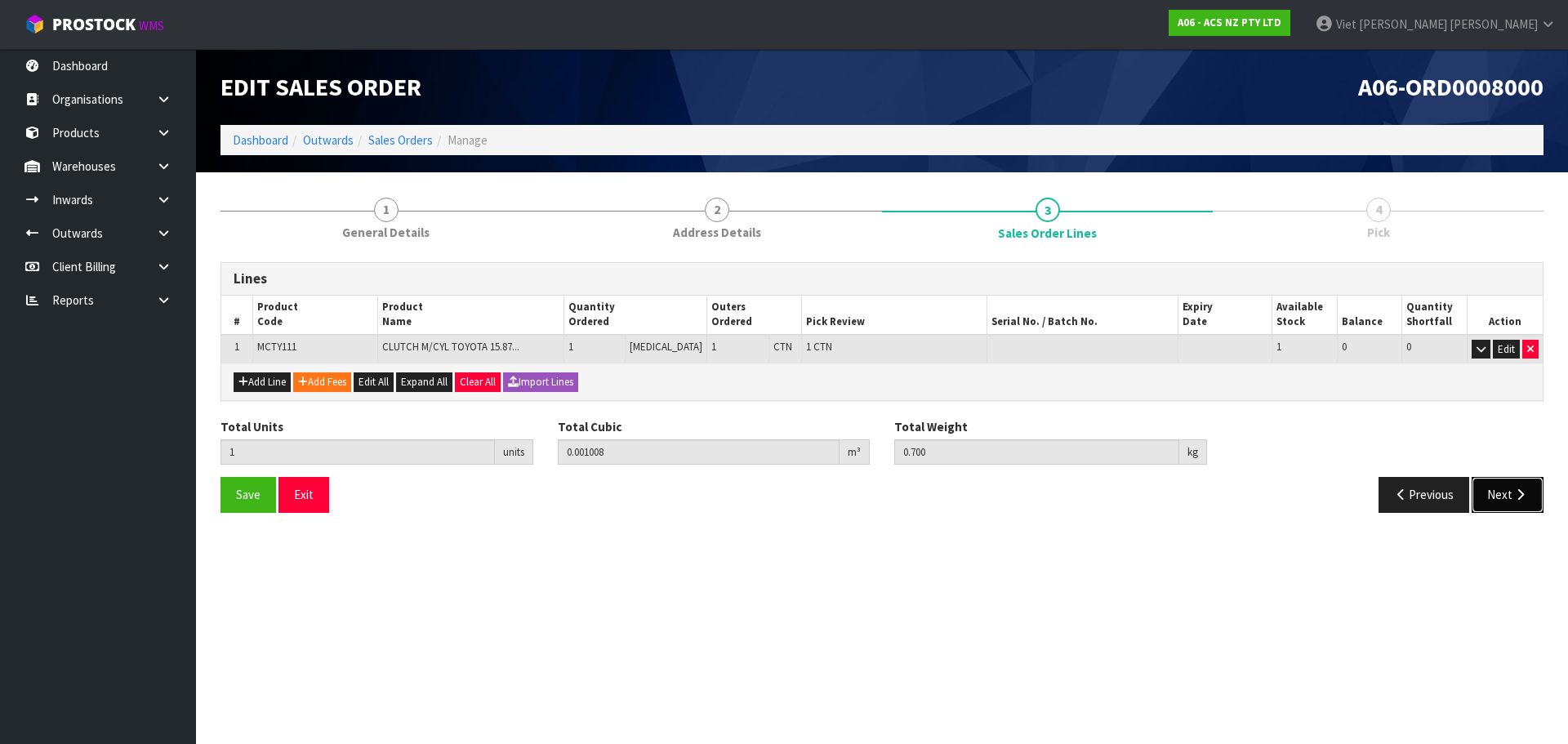
click at [1483, 483] on button "Next" at bounding box center [1507, 494] width 72 height 35
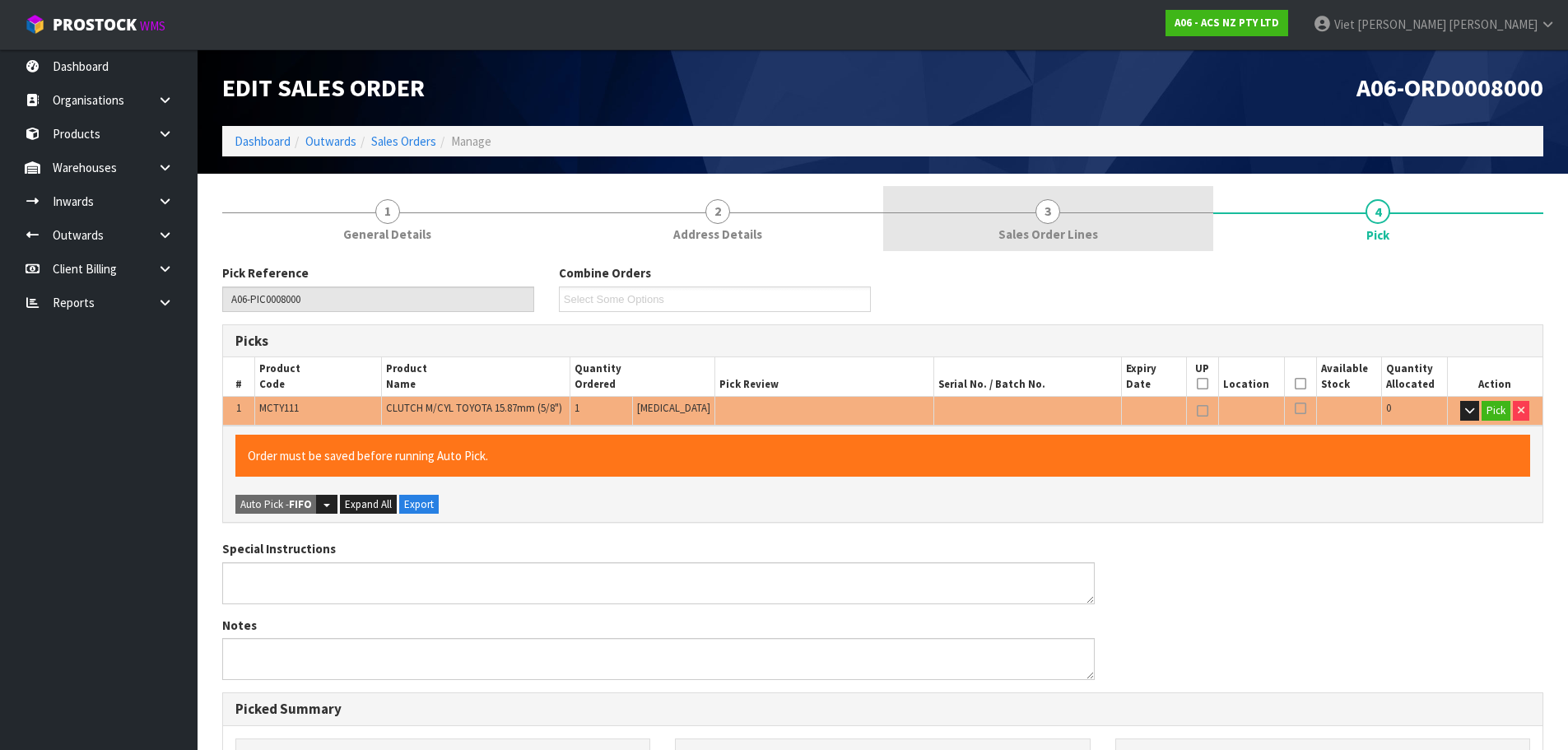
click at [1121, 240] on link "3 Sales Order Lines" at bounding box center [1048, 219] width 330 height 65
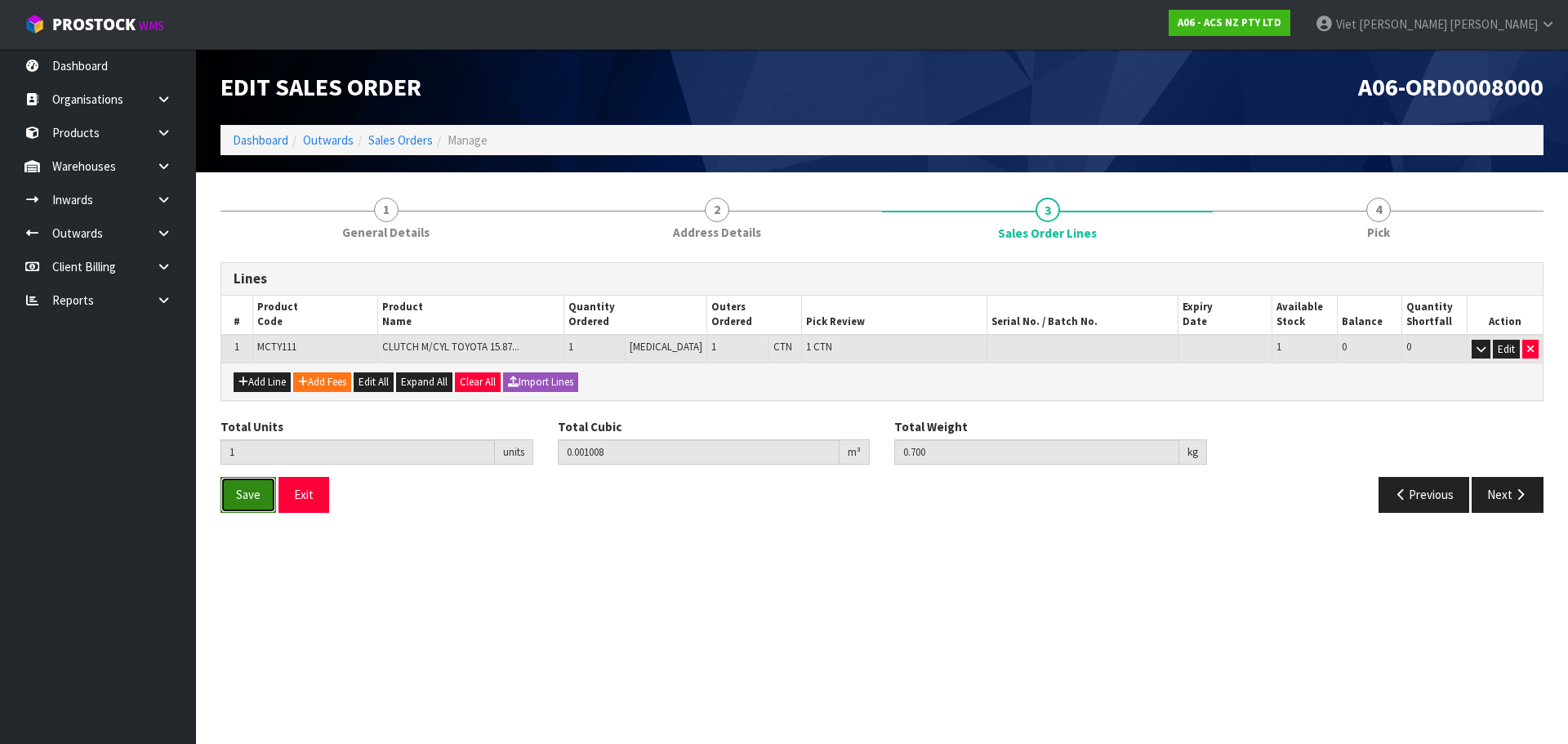
click at [242, 501] on span "Save" at bounding box center [248, 494] width 24 height 16
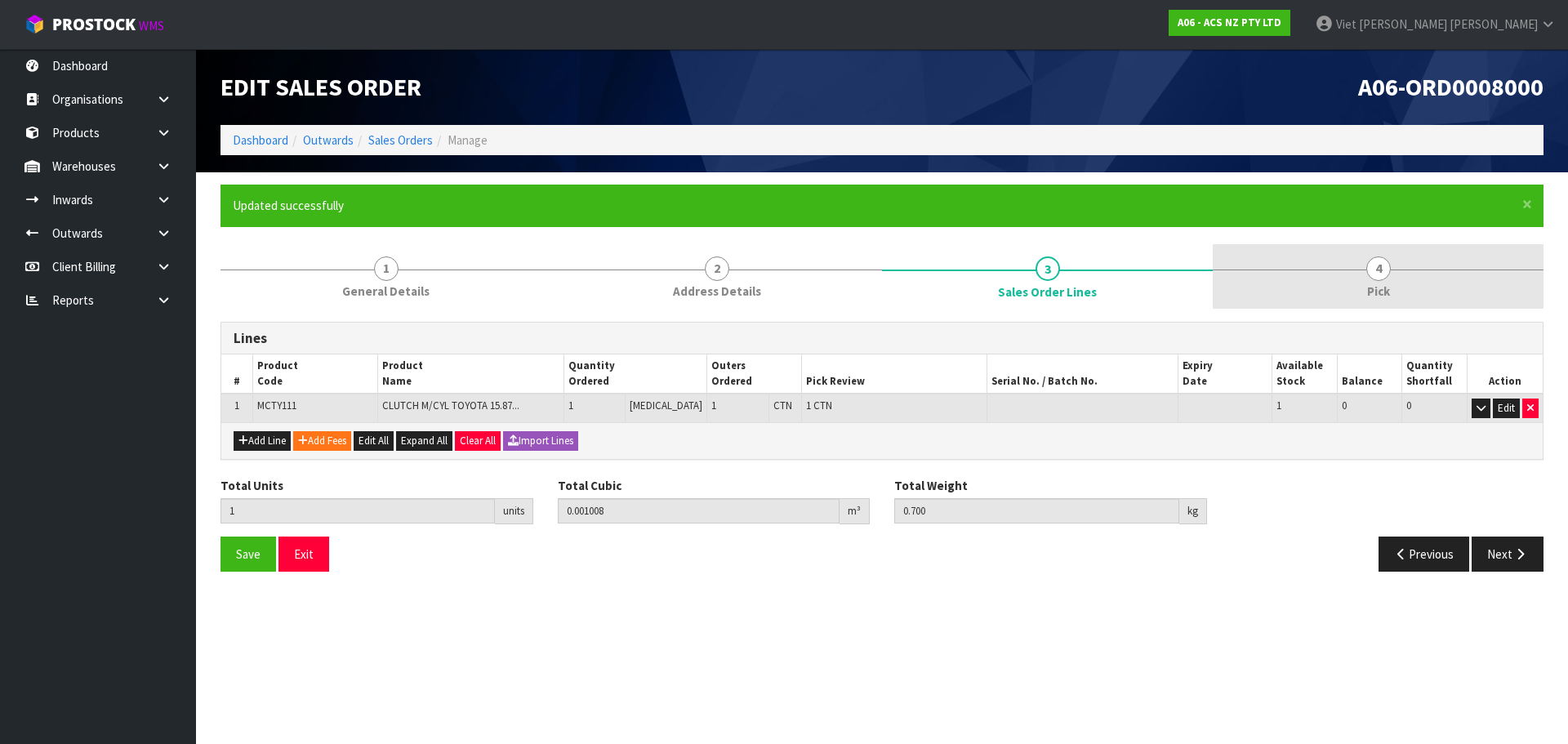
click at [1304, 256] on link "4 Pick" at bounding box center [1377, 277] width 330 height 64
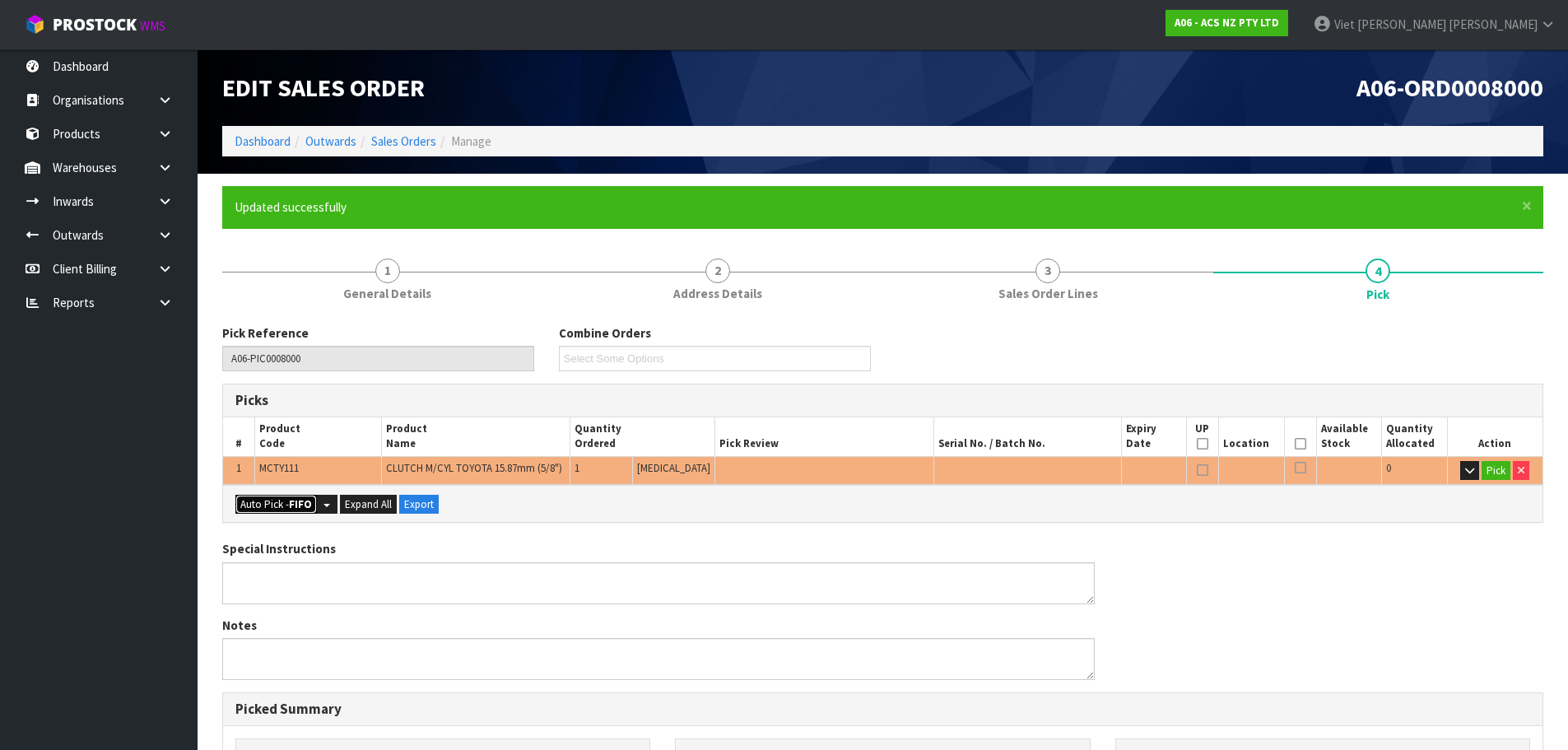
click at [282, 503] on button "Auto Pick - FIFO" at bounding box center [275, 504] width 81 height 20
type input "1"
type input "0.001008"
type input "0.700"
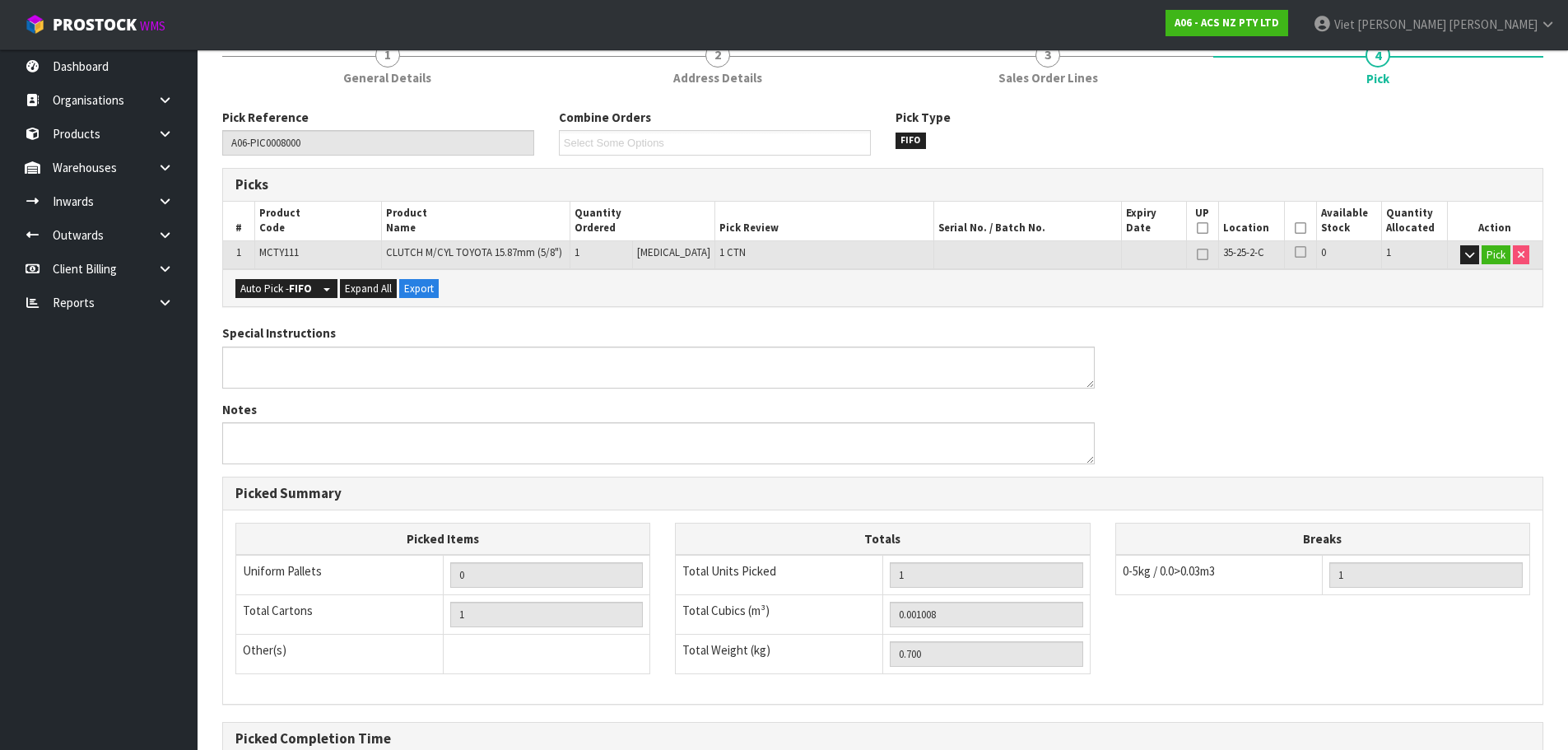
scroll to position [397, 0]
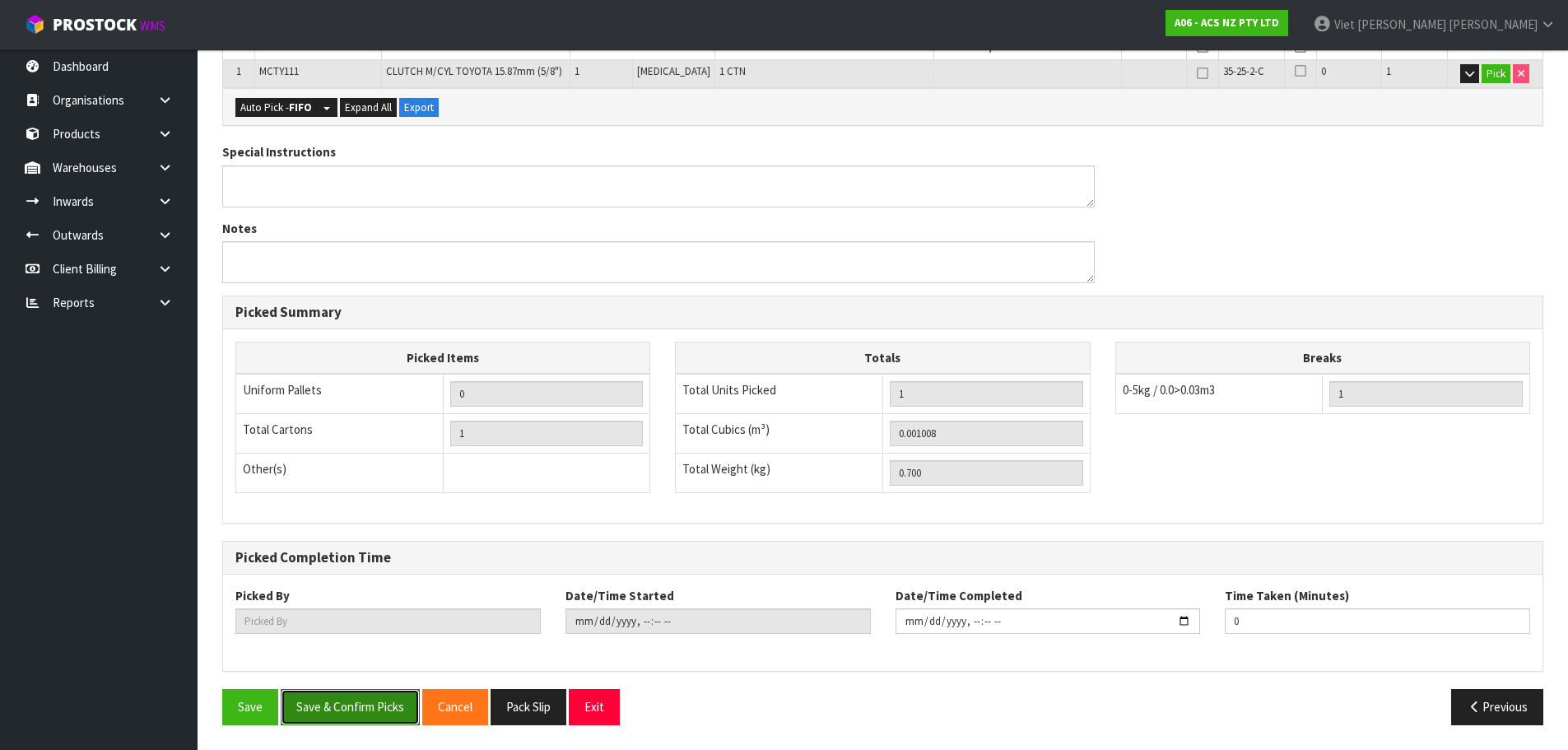
click at [360, 695] on button "Save & Confirm Picks" at bounding box center [350, 706] width 139 height 35
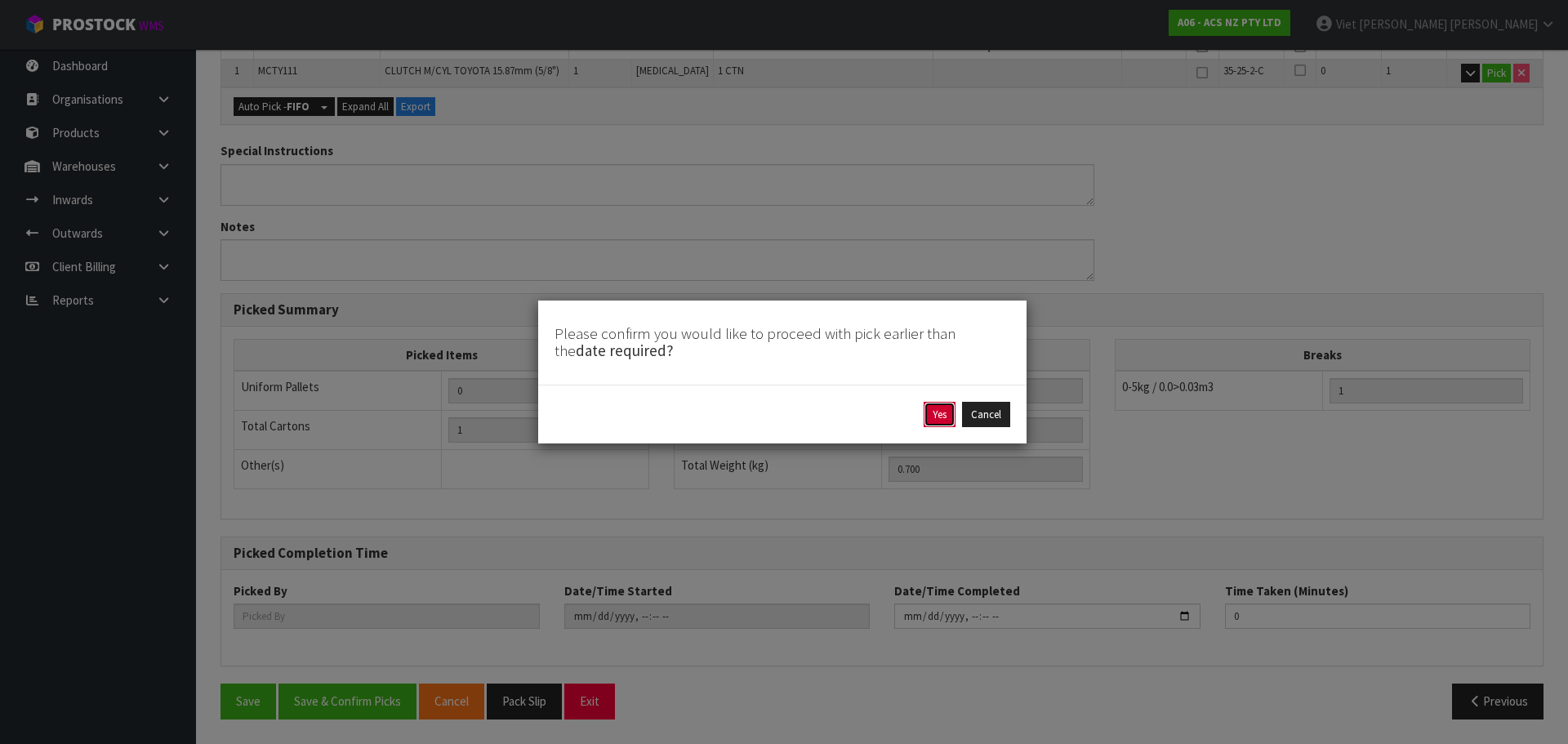
click at [945, 421] on button "Yes" at bounding box center [939, 414] width 32 height 26
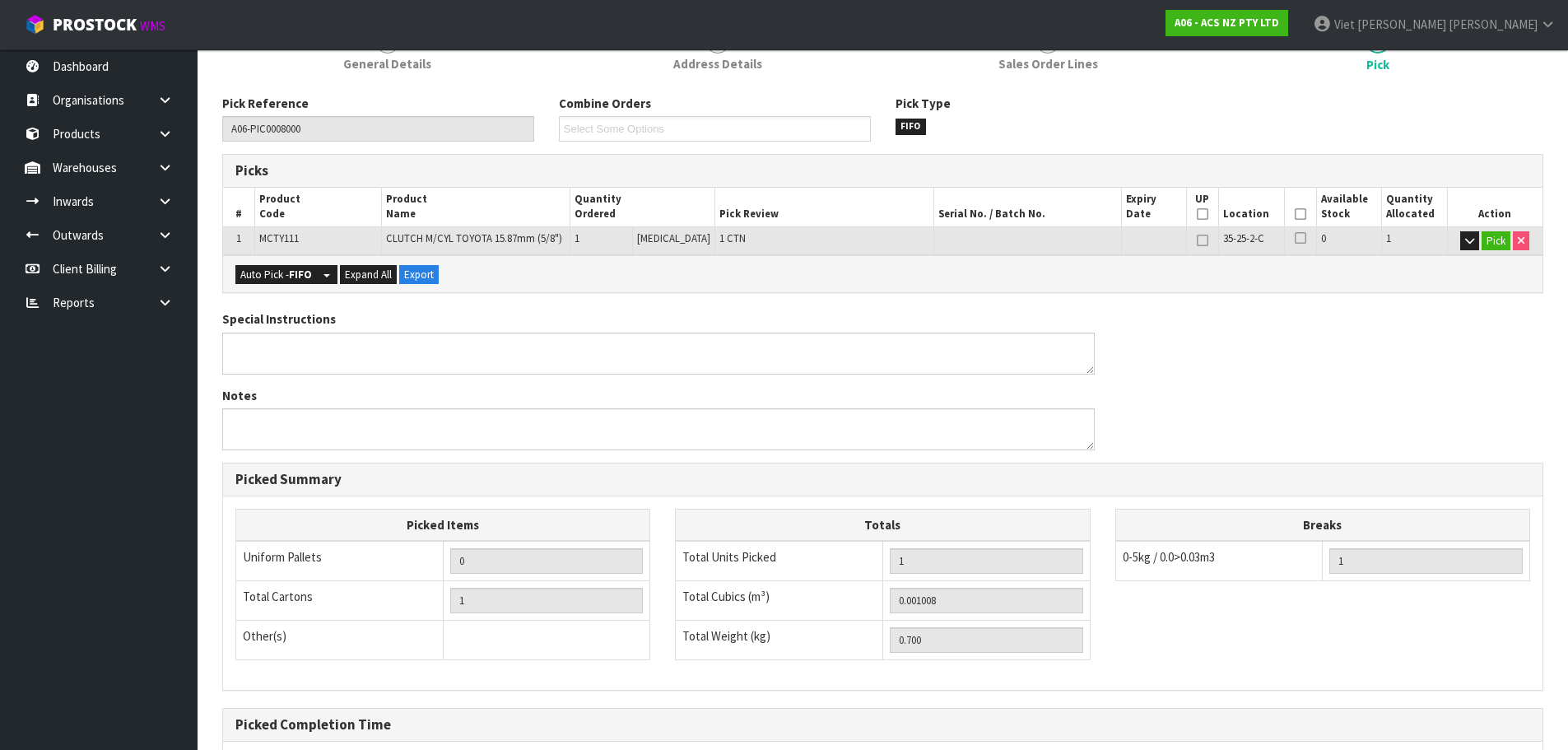
scroll to position [0, 0]
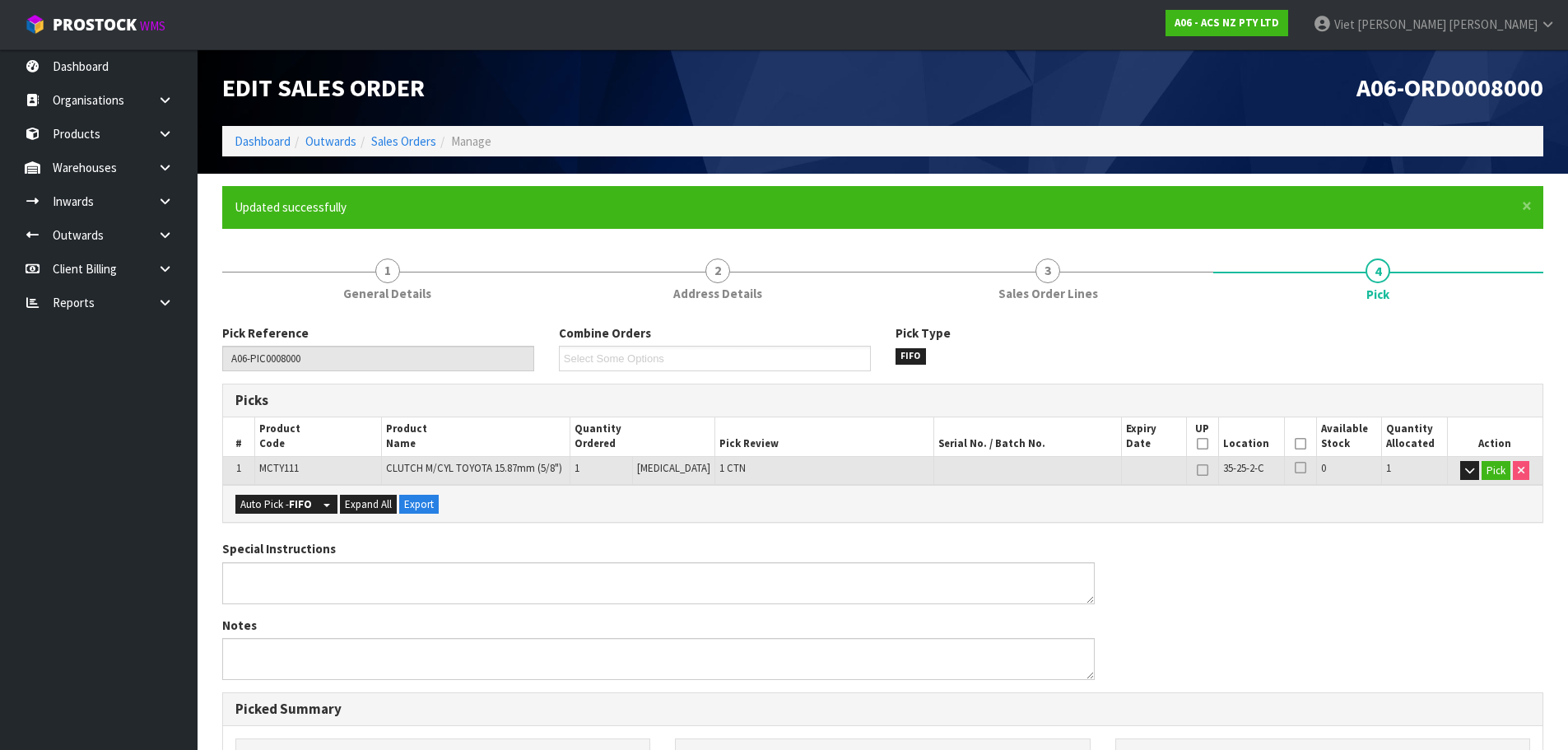
type input "Viet Hoang Tran"
type input "2025-09-25T16:30:46"
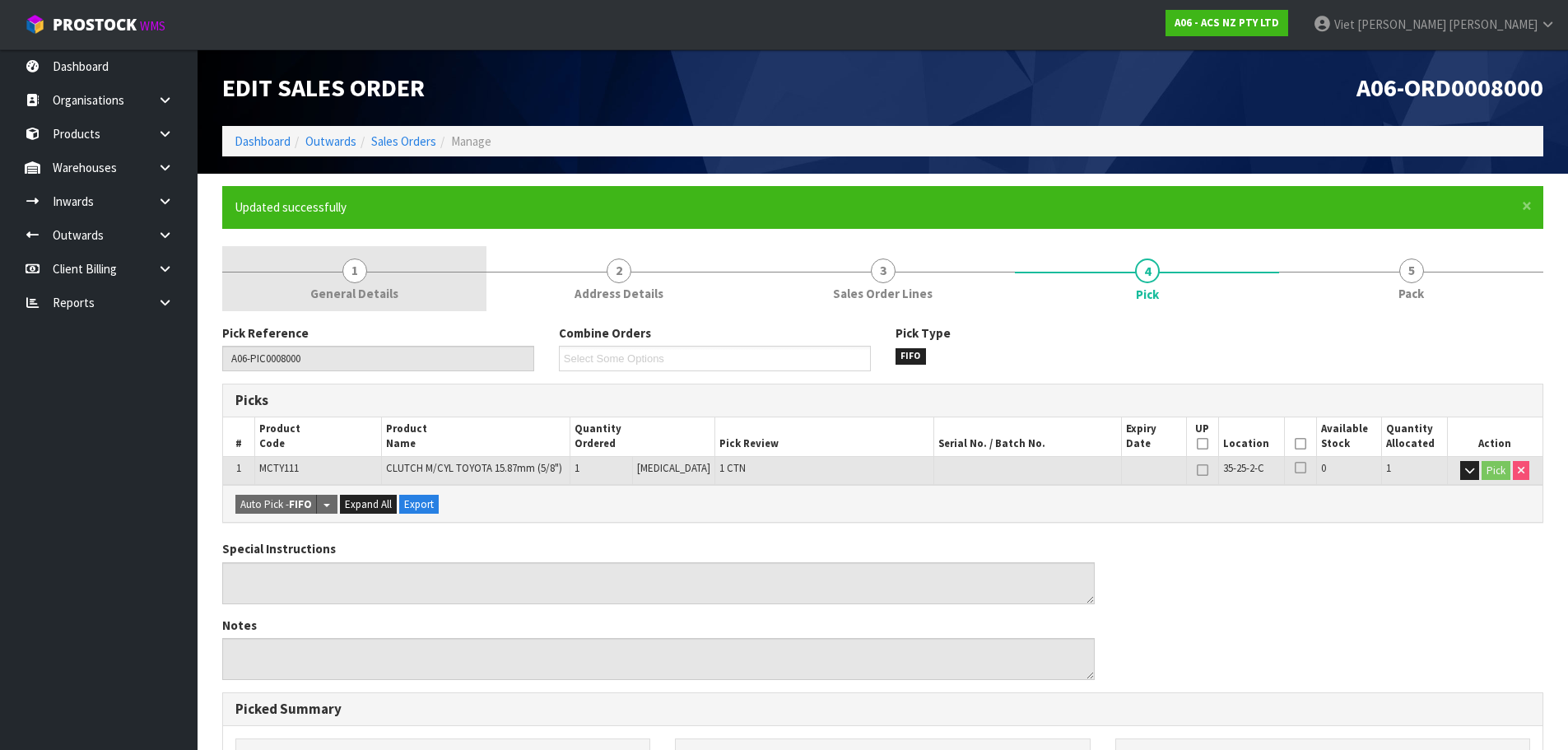
click at [462, 267] on link "1 General Details" at bounding box center [354, 279] width 264 height 65
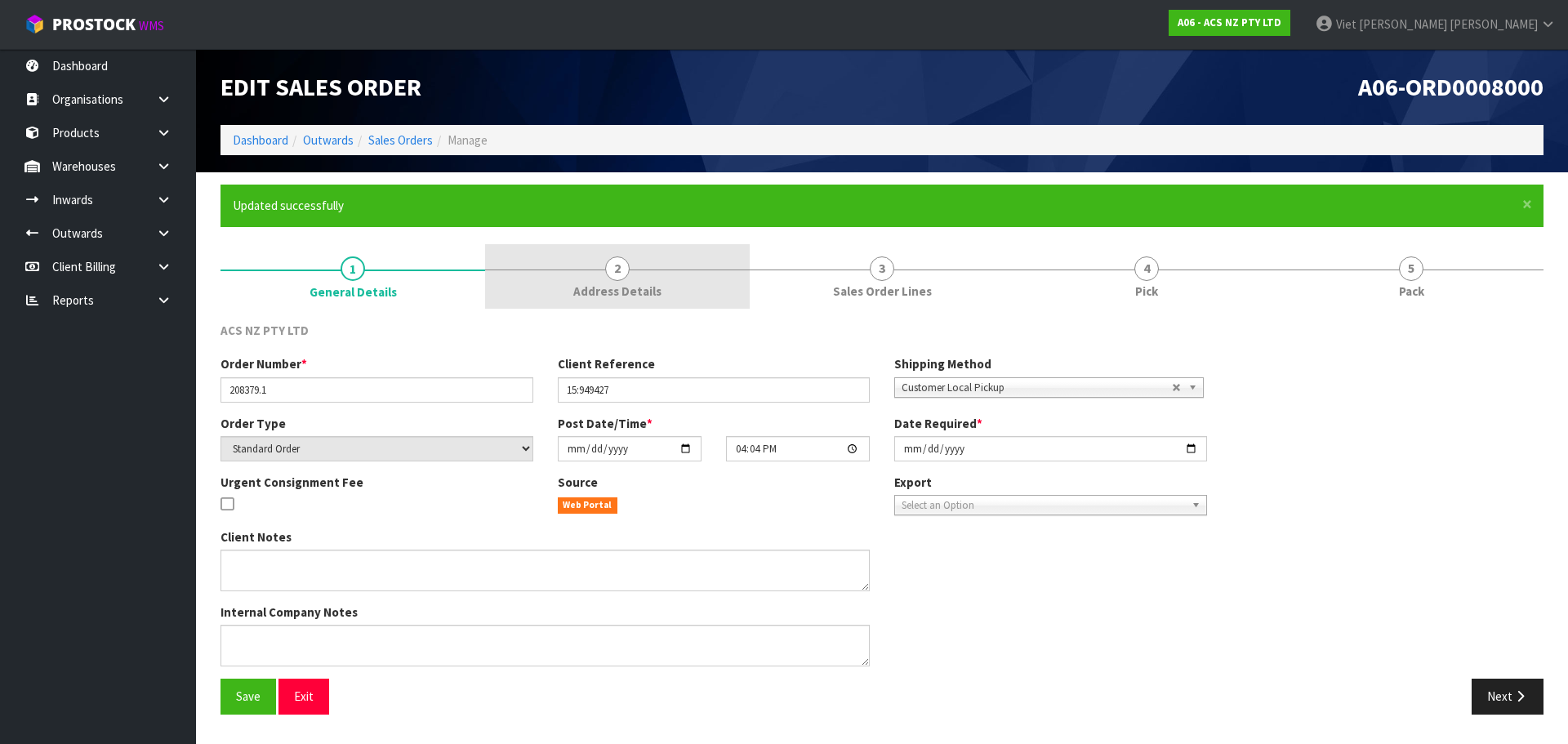
click at [613, 270] on span "2" at bounding box center [617, 269] width 24 height 24
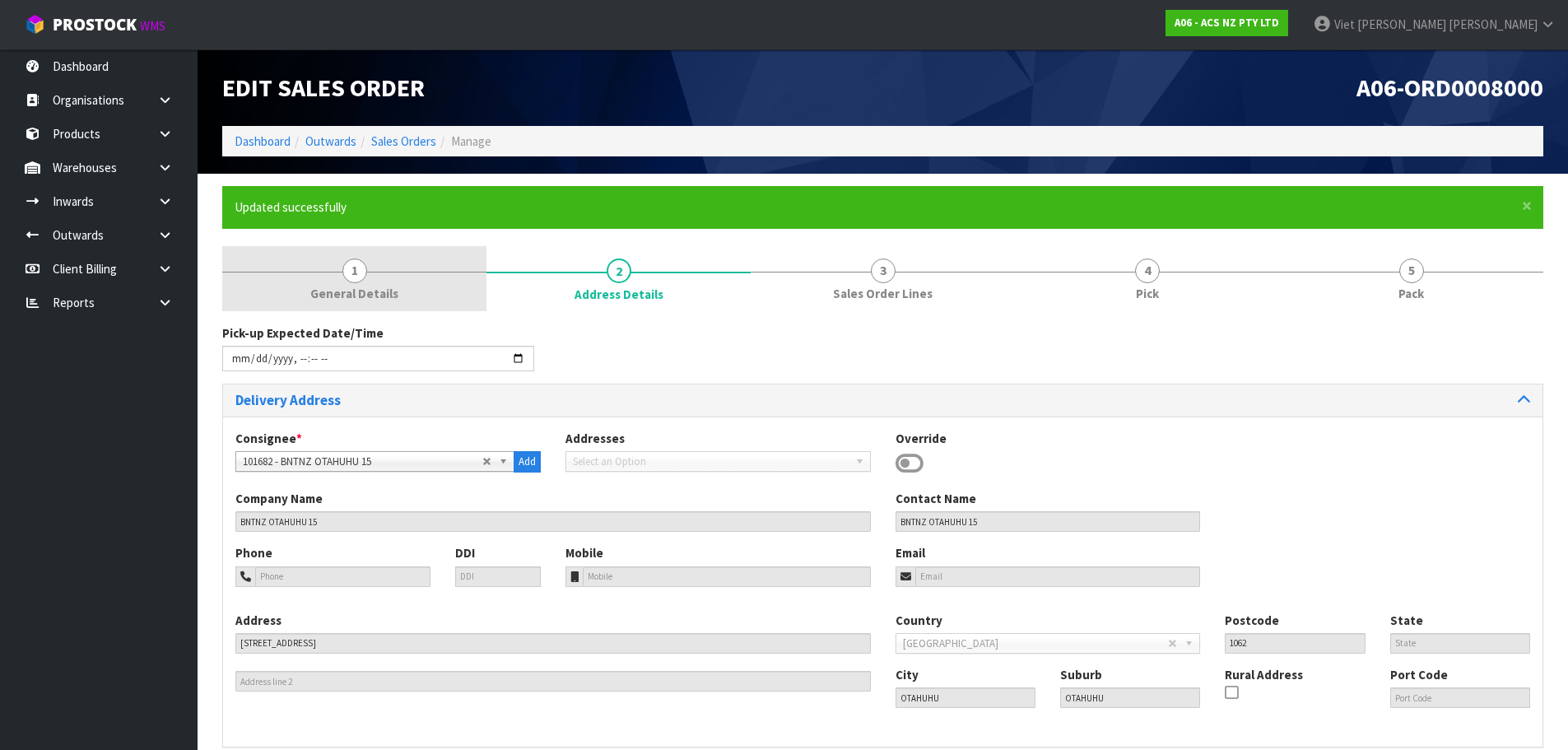
click at [236, 247] on link "1 General Details" at bounding box center [354, 279] width 264 height 65
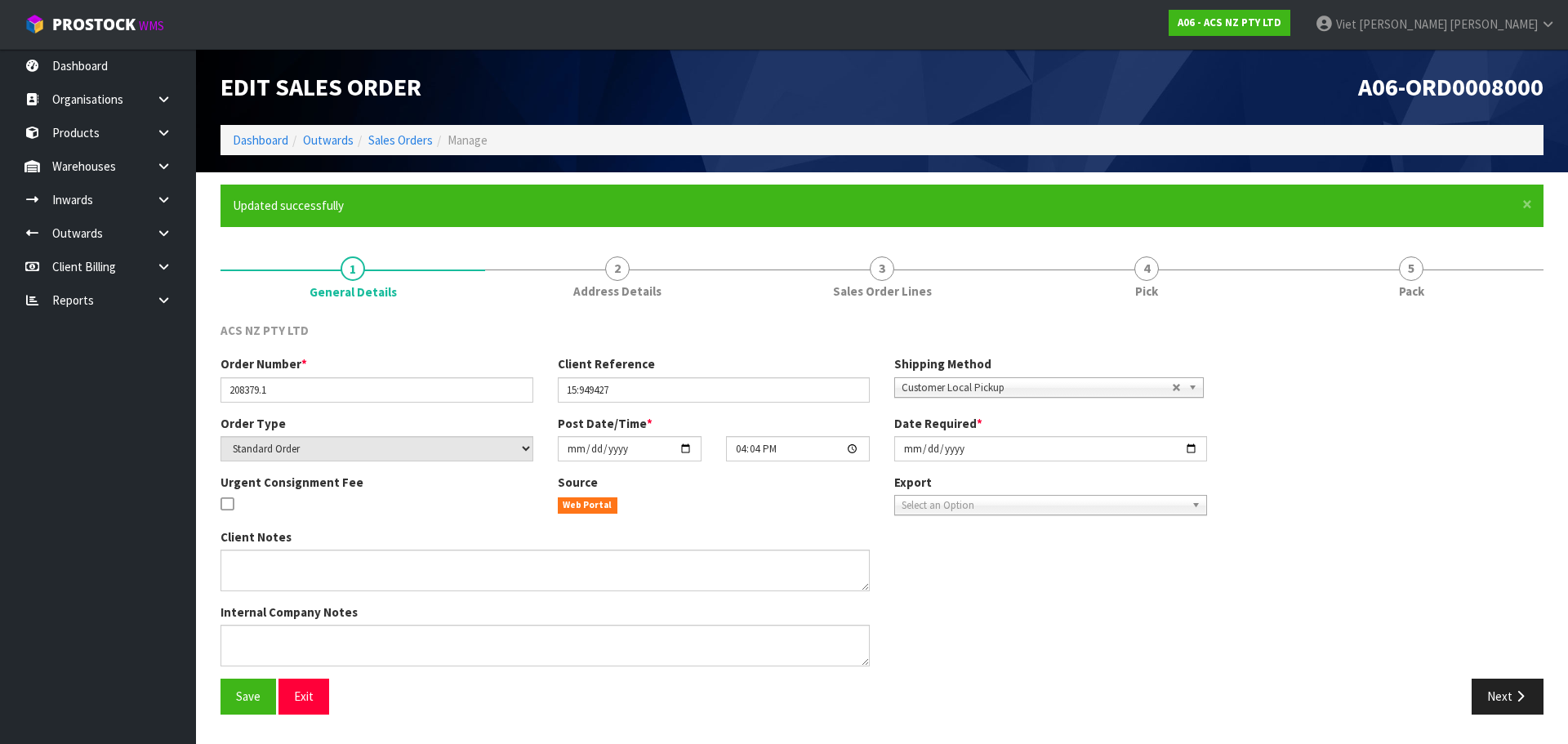
click at [449, 243] on form "× Close Updated successfully 1 General Details 2 Address Details 3 Sales Order …" at bounding box center [881, 455] width 1323 height 541
click at [414, 140] on link "Sales Orders" at bounding box center [401, 140] width 64 height 16
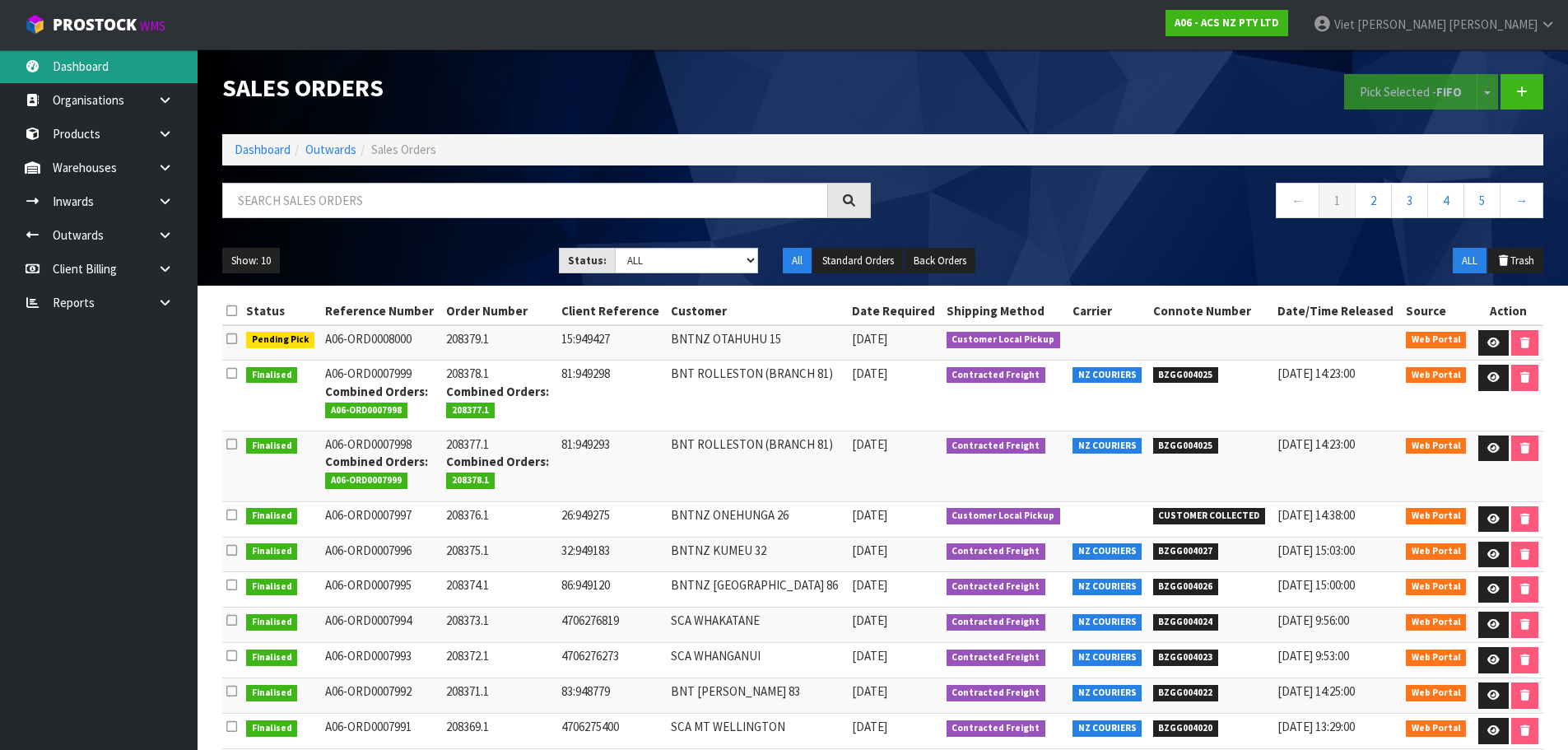
click at [125, 78] on link "Dashboard" at bounding box center [99, 66] width 198 height 34
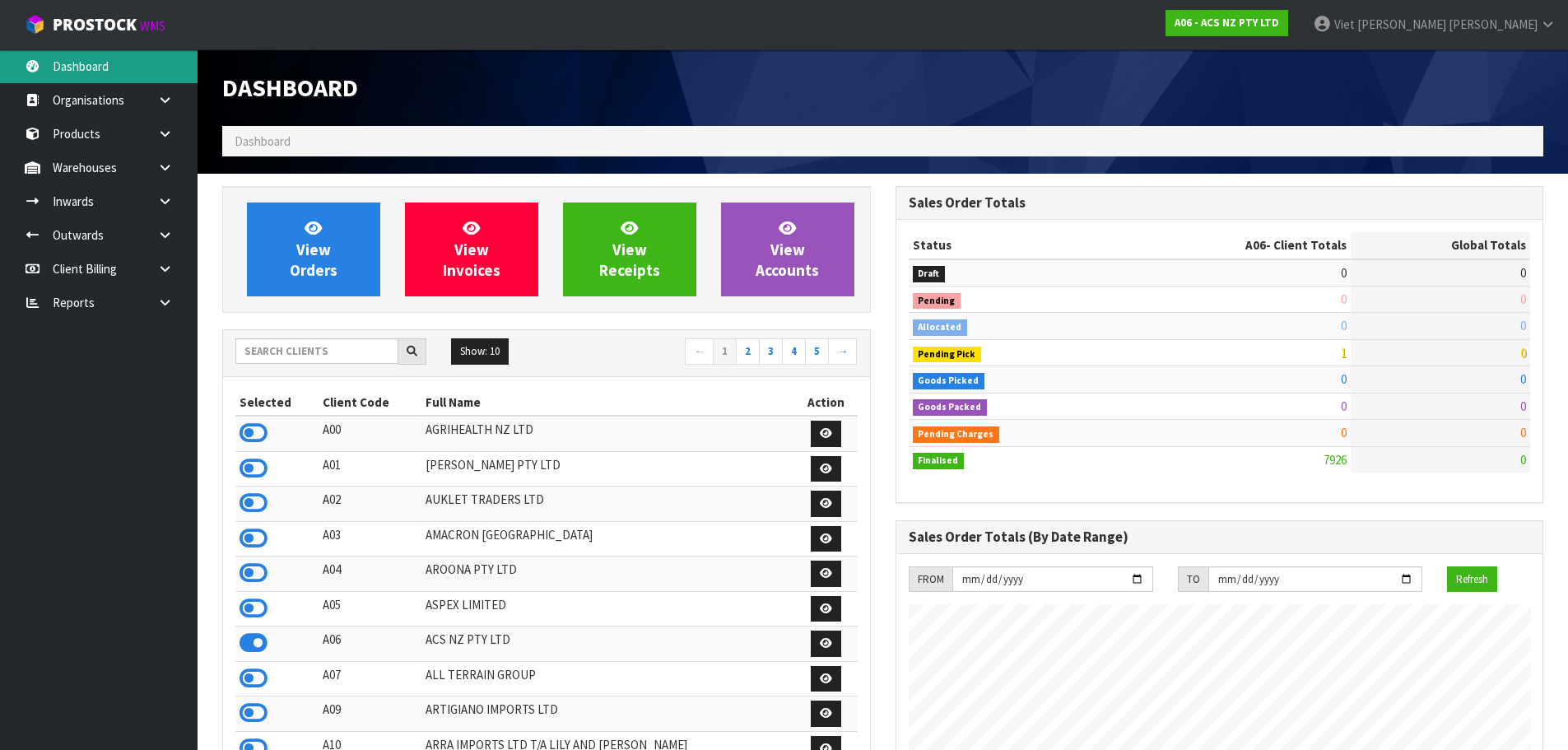
scroll to position [1247, 672]
click at [348, 354] on input "text" at bounding box center [316, 351] width 163 height 25
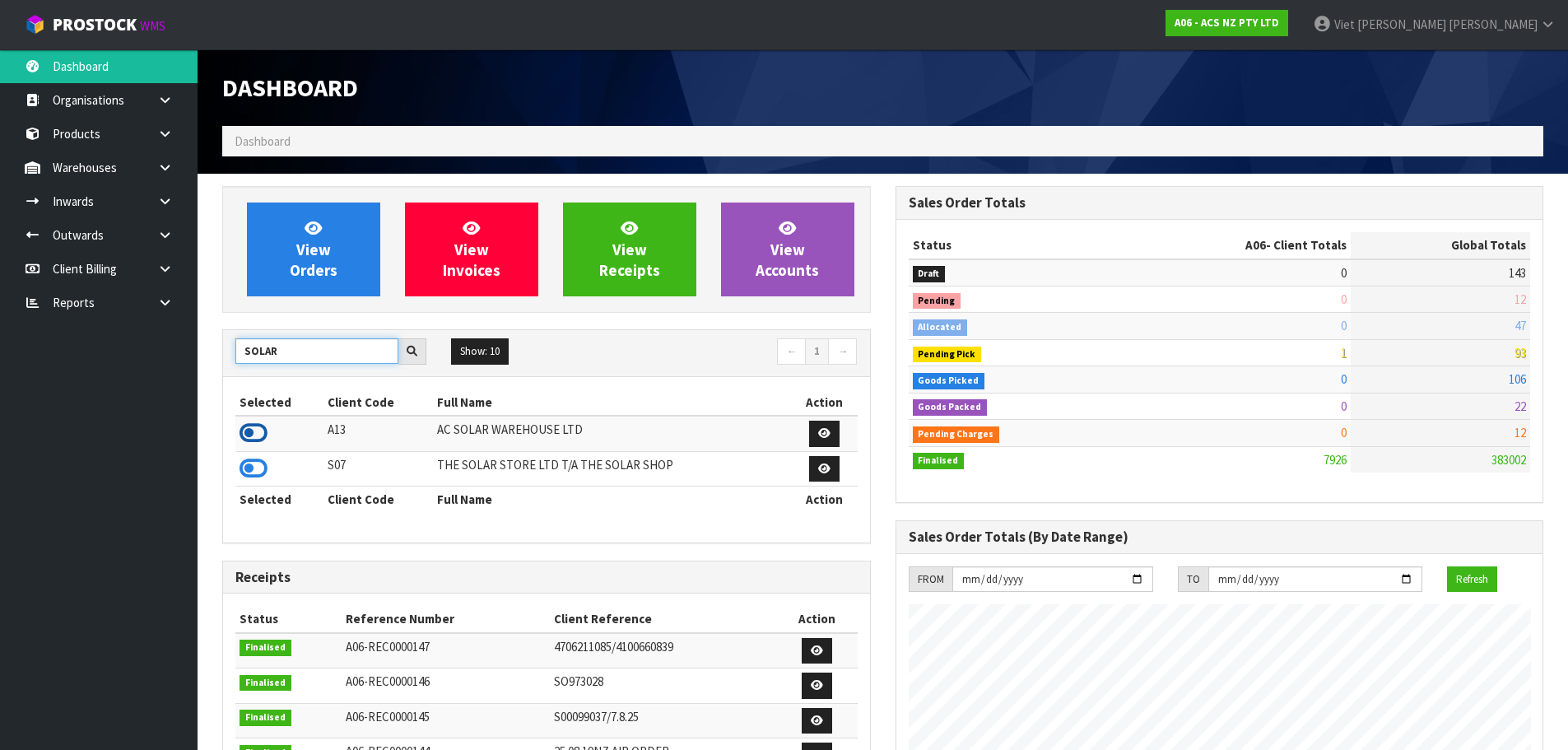
type input "SOLAR"
click at [262, 428] on icon at bounding box center [253, 433] width 28 height 24
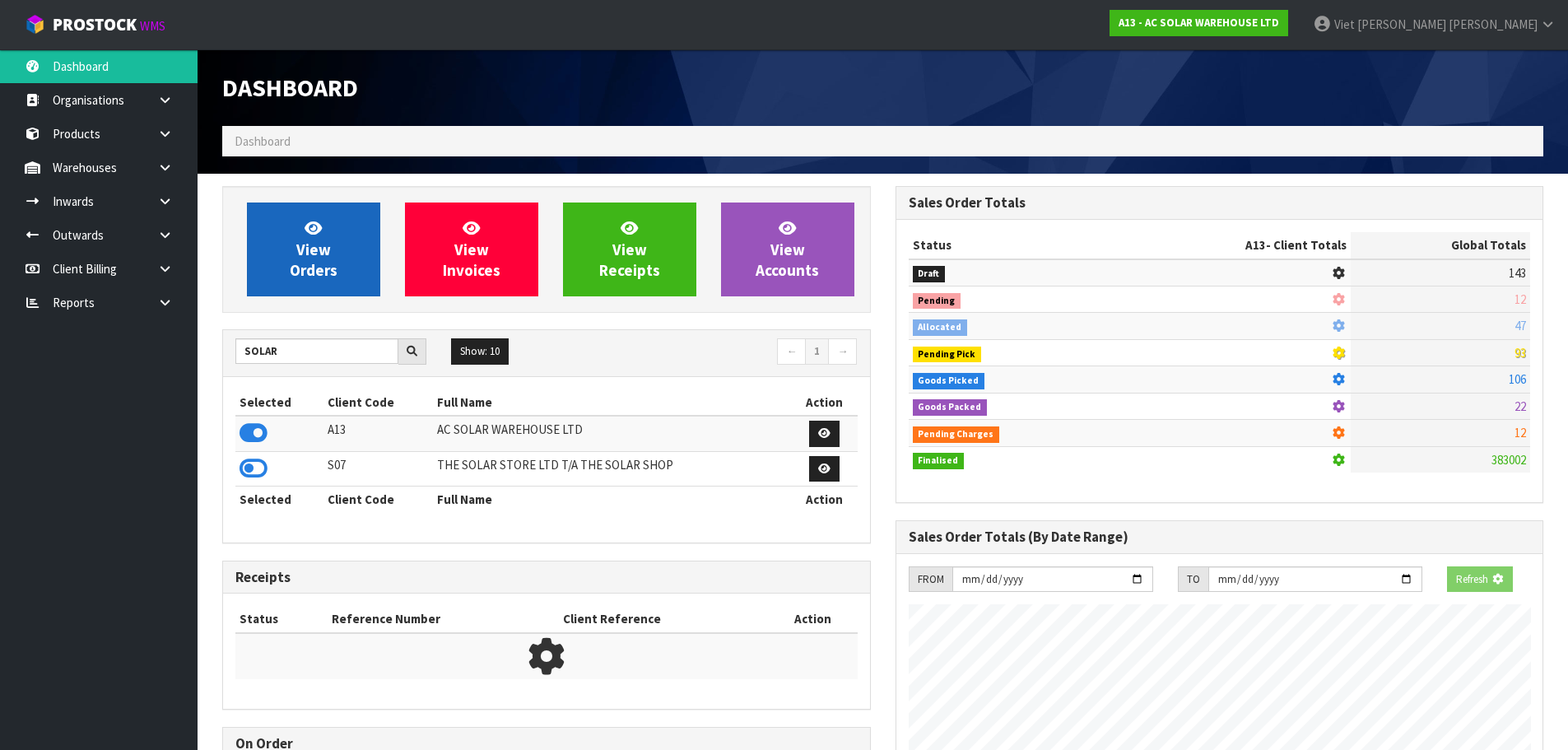
scroll to position [822087, 822345]
click at [311, 260] on span "View Orders" at bounding box center [313, 249] width 48 height 62
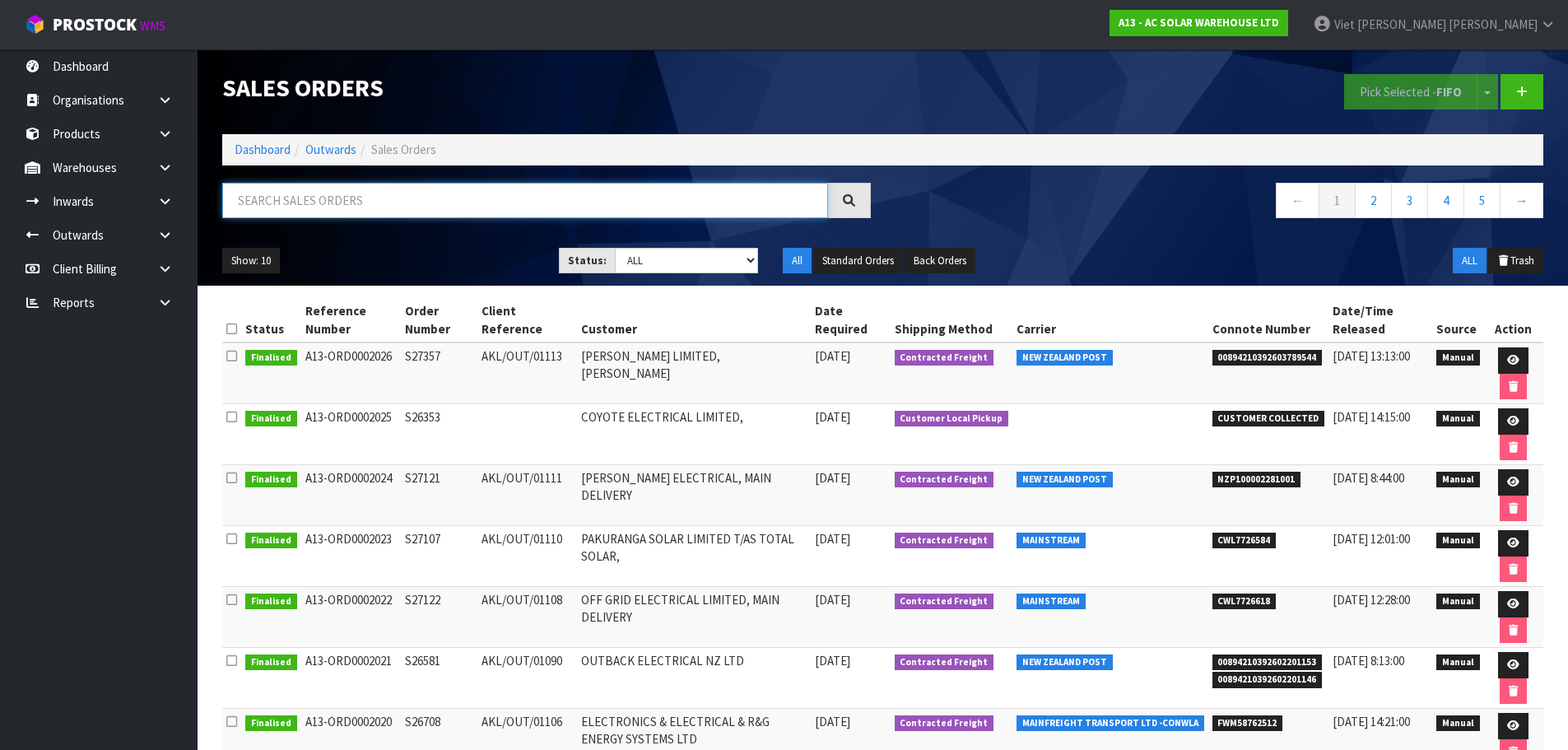
click at [344, 191] on input "text" at bounding box center [524, 200] width 606 height 35
click at [1516, 85] on link at bounding box center [1522, 92] width 43 height 35
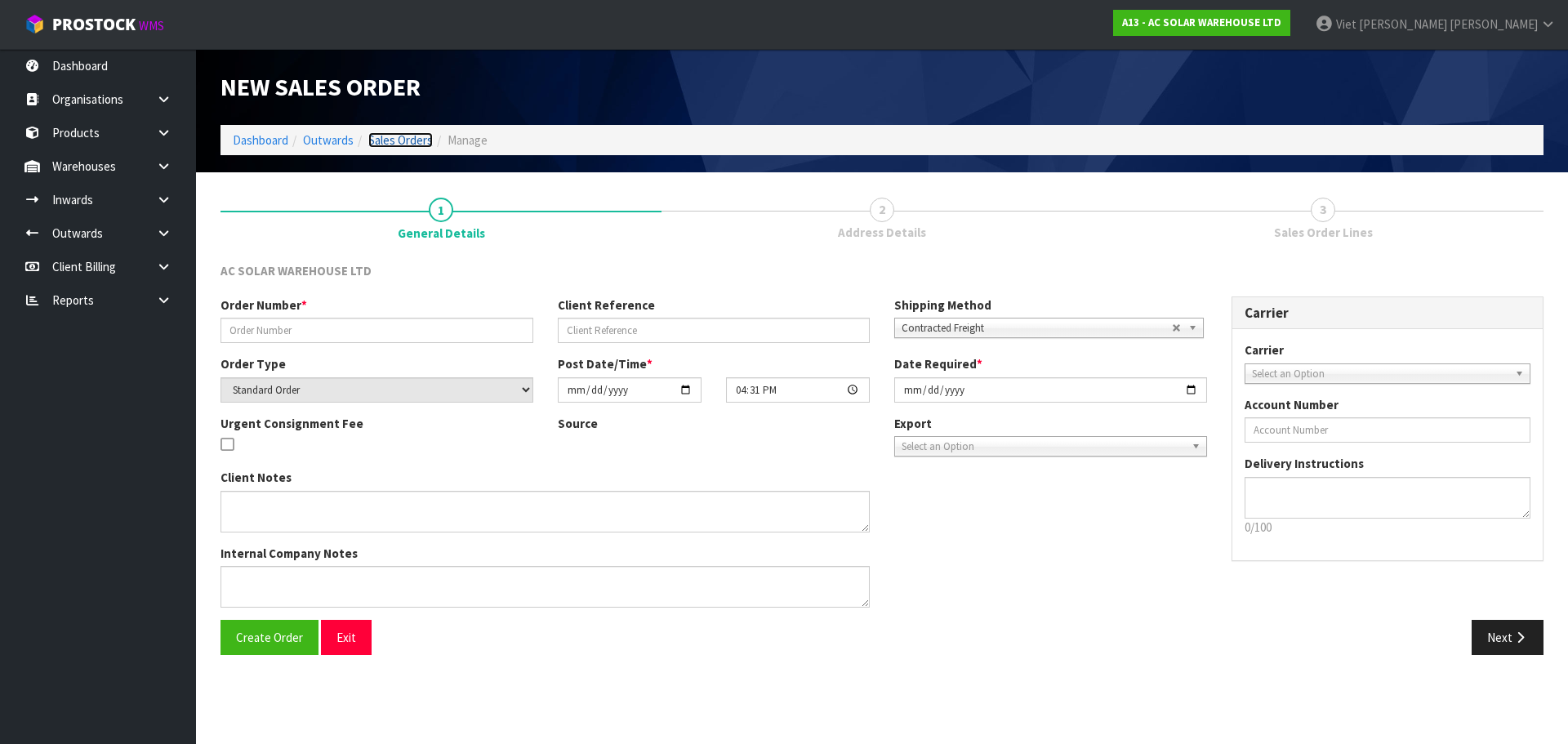
click at [385, 137] on link "Sales Orders" at bounding box center [401, 140] width 64 height 16
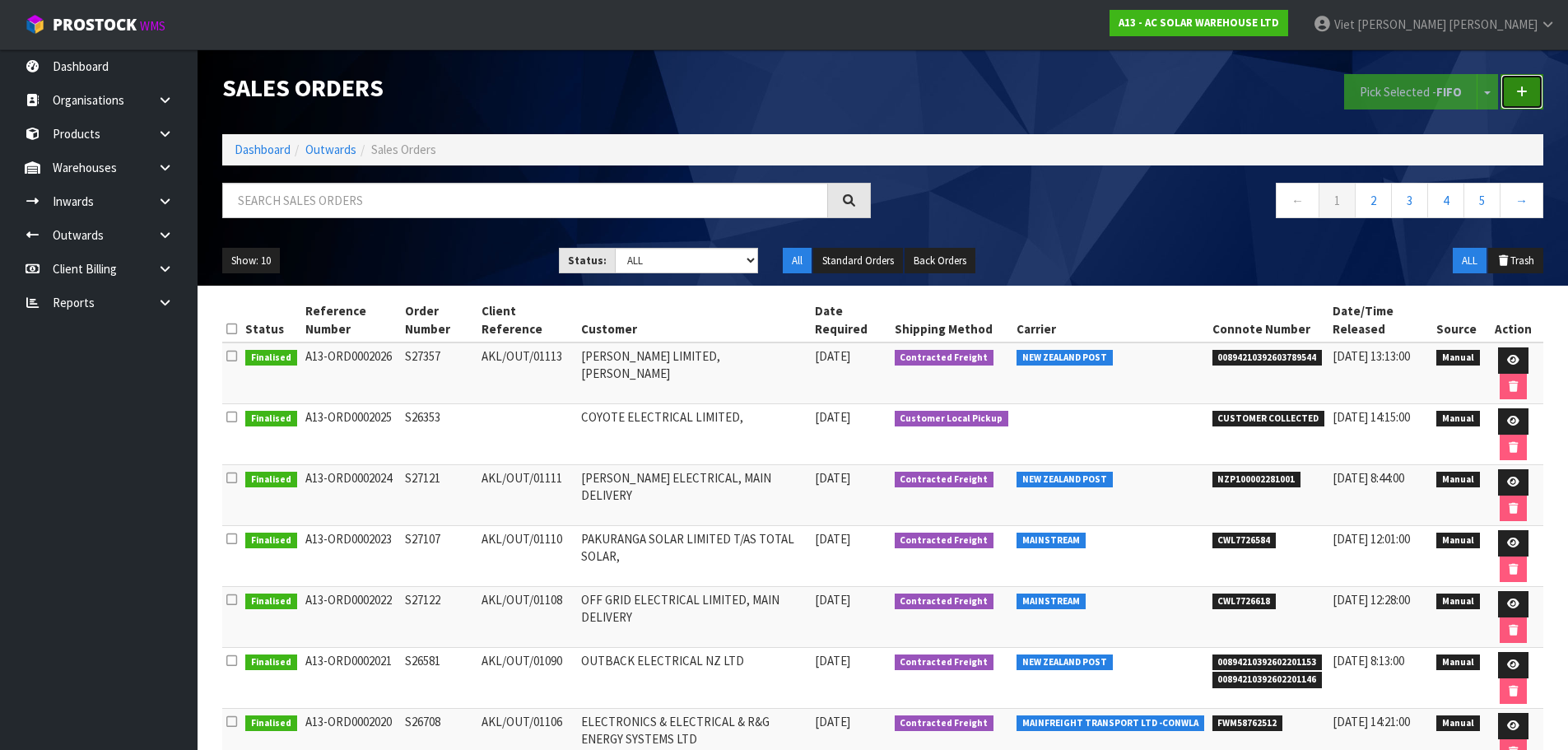
click at [1521, 94] on icon at bounding box center [1522, 92] width 11 height 12
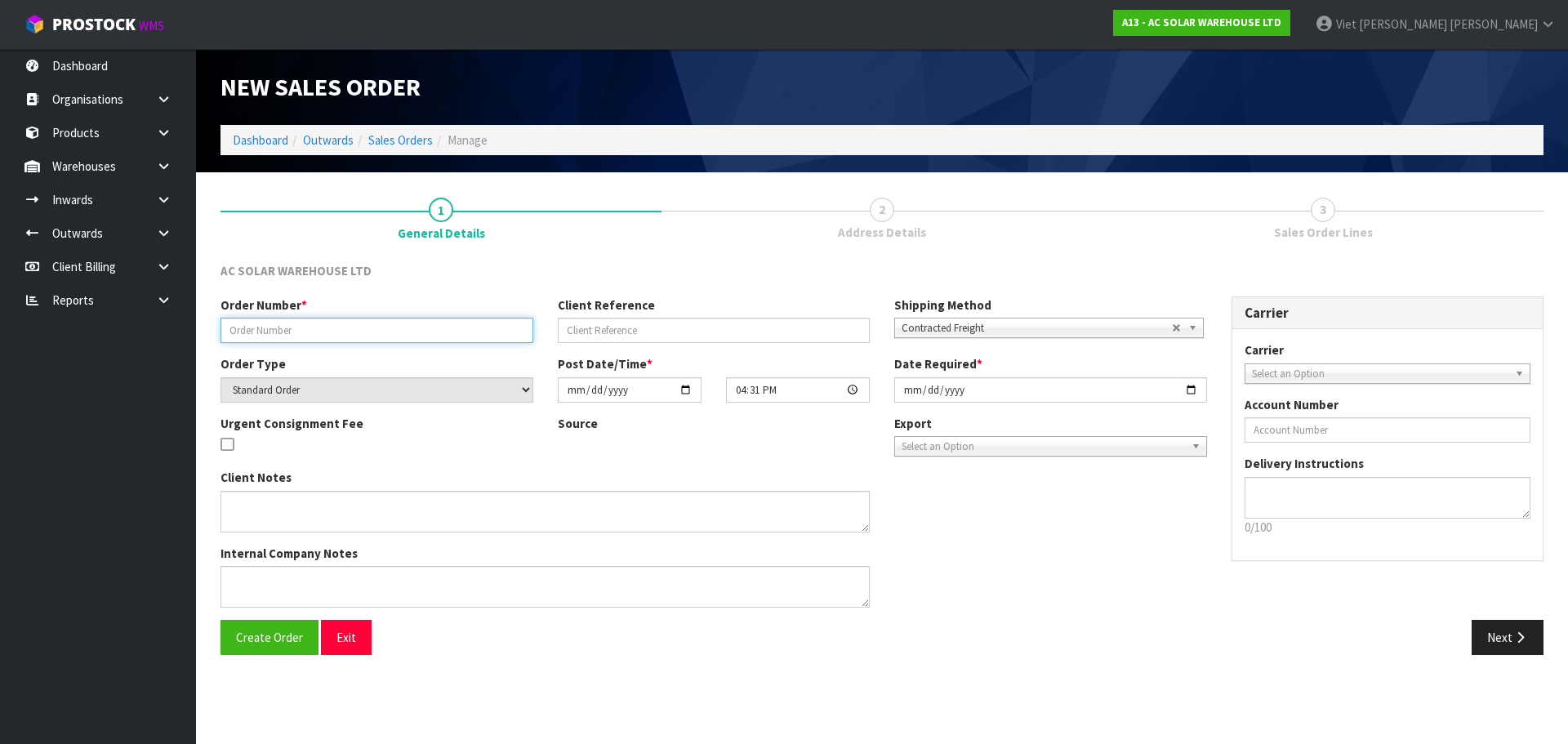
click at [336, 330] on input "text" at bounding box center [376, 330] width 313 height 25
click at [355, 326] on input "text" at bounding box center [376, 330] width 313 height 25
paste input "S27376"
type input "S27376"
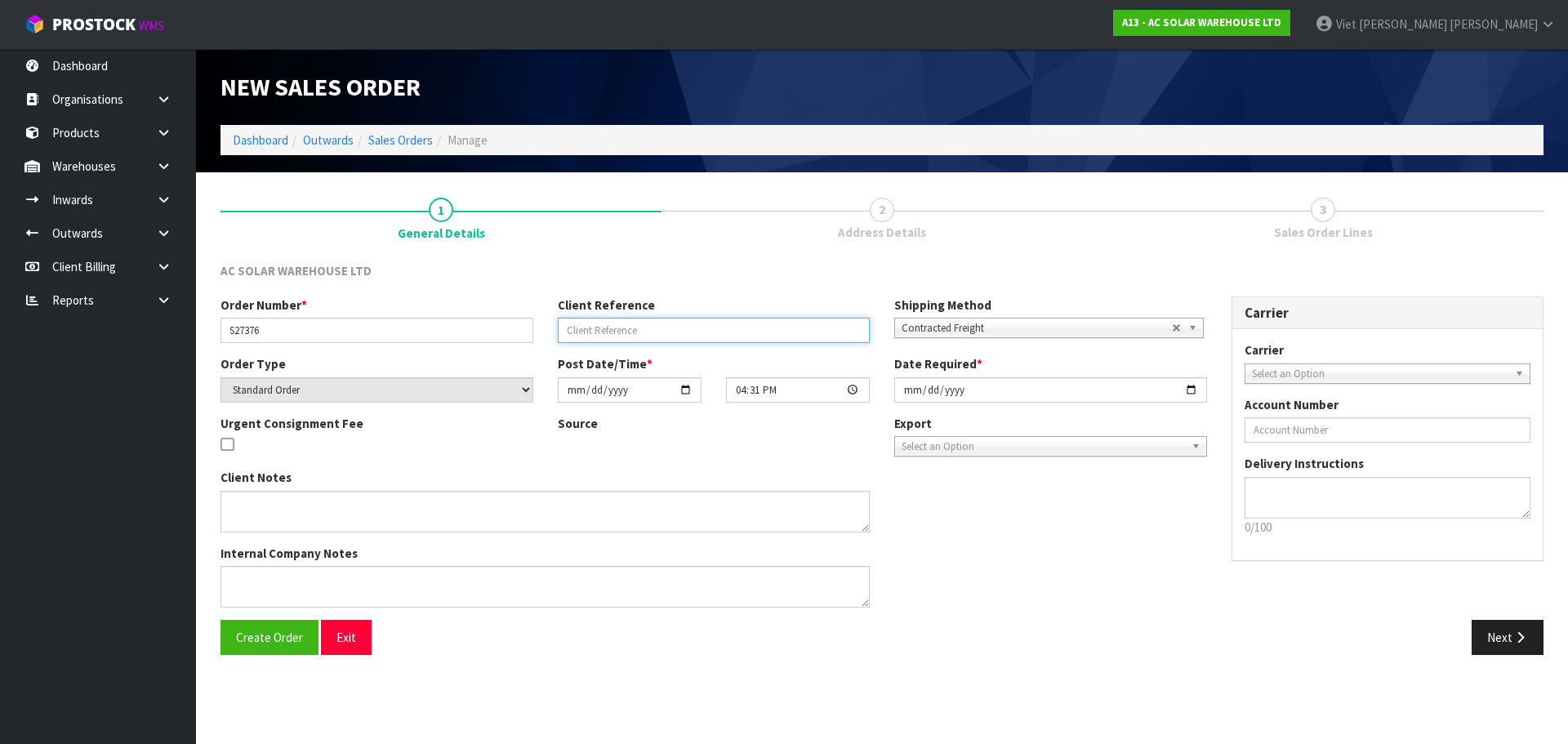
click at [615, 329] on input "text" at bounding box center [714, 330] width 313 height 25
paste input "AKL/OUT/01115"
type input "AKL/OUT/01115"
click at [573, 680] on section "New Sales Order Dashboard Outwards Sales Orders Manage 1 General Details 2 Addr…" at bounding box center [784, 372] width 1568 height 744
click at [1186, 385] on input "2025-09-25" at bounding box center [1050, 389] width 313 height 25
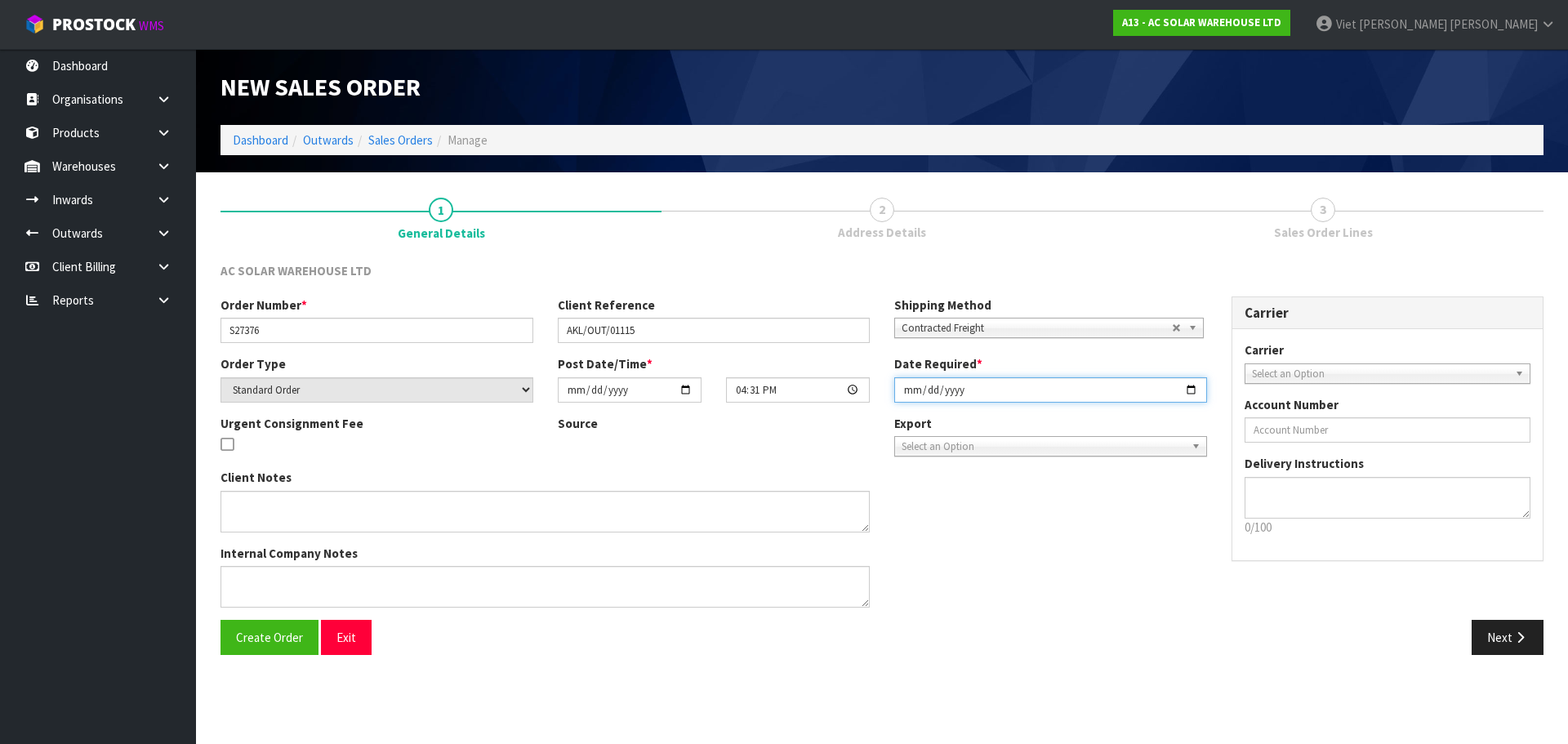
type input "2025-09-26"
click at [763, 649] on div "Create Order Exit" at bounding box center [545, 637] width 674 height 35
click at [282, 638] on span "Create Order" at bounding box center [269, 637] width 67 height 16
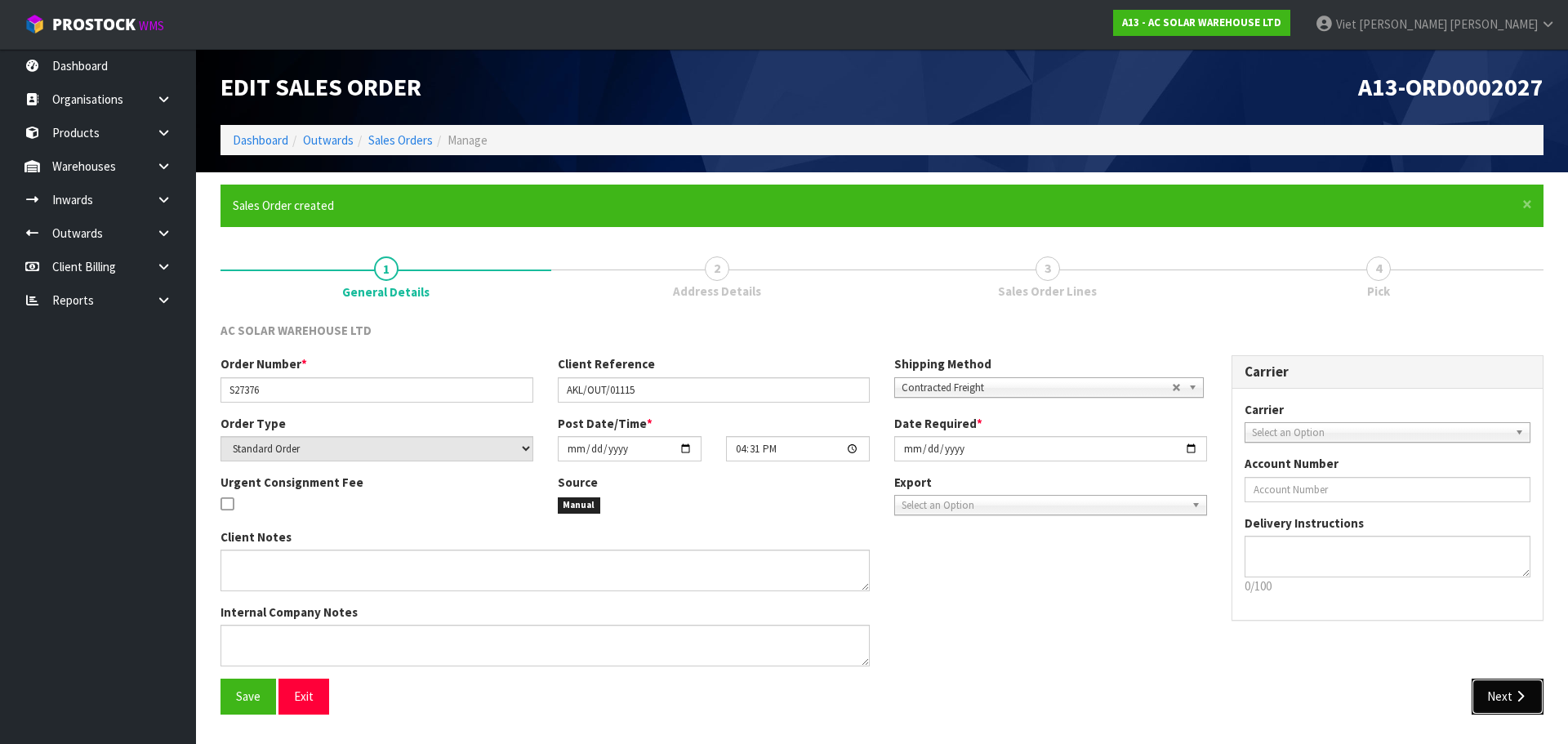
click at [1497, 706] on button "Next" at bounding box center [1507, 696] width 72 height 35
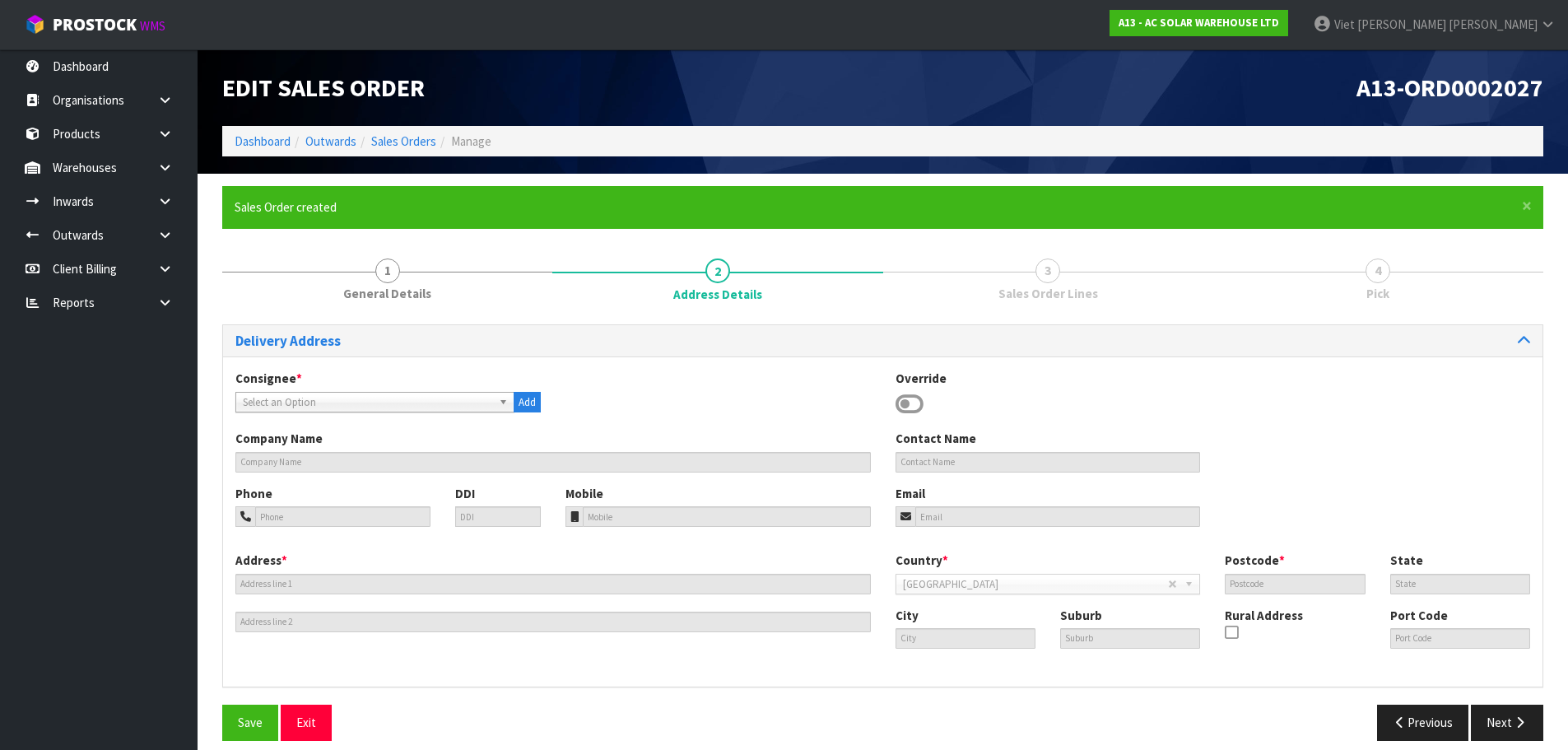
click at [359, 402] on span "Select an Option" at bounding box center [367, 402] width 249 height 20
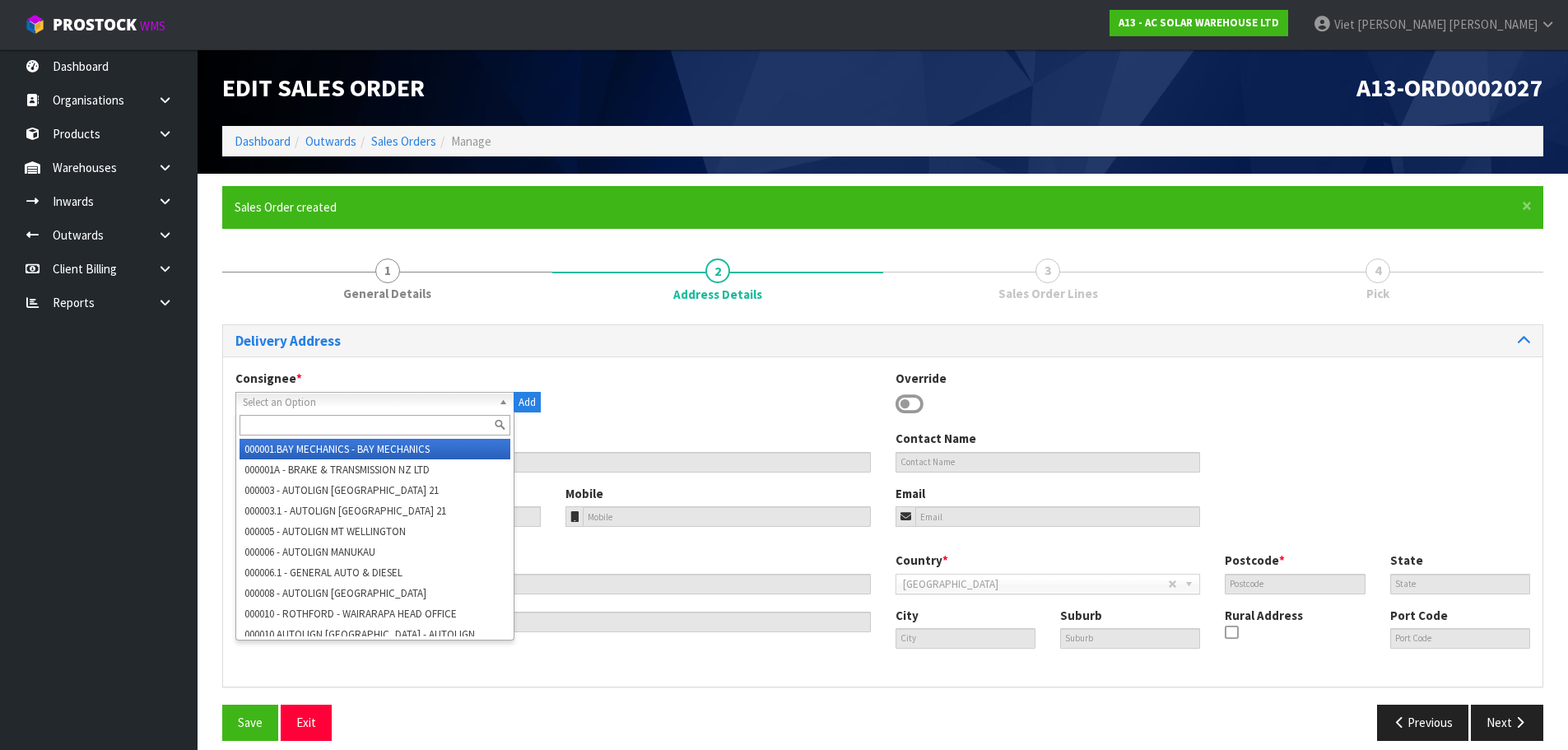
click at [367, 431] on input "text" at bounding box center [375, 426] width 271 height 21
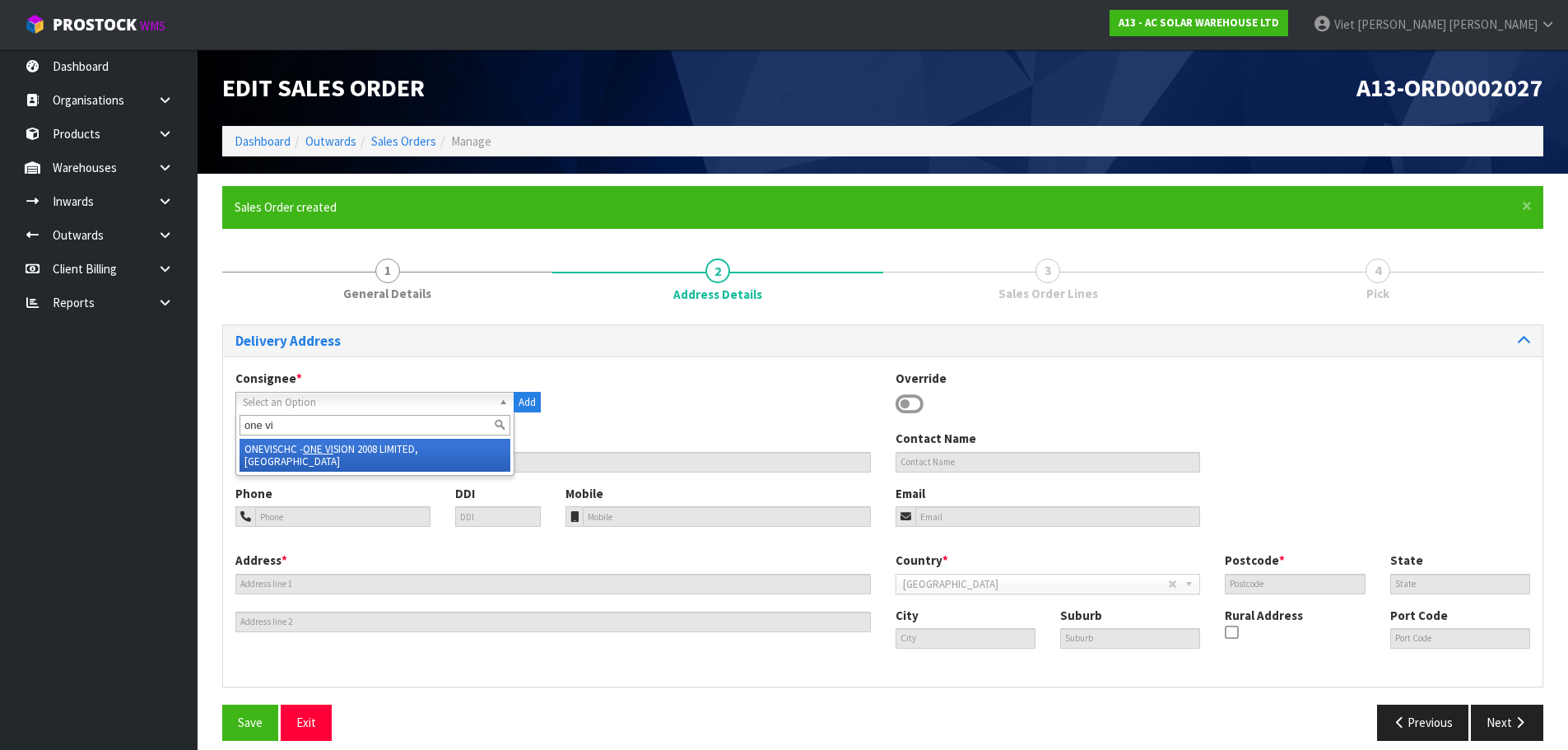
type input "one vi"
click at [366, 448] on li "ONEVISCHC - ONE VI SION 2008 LIMITED, CHRISTCHURCH" at bounding box center [375, 455] width 271 height 33
type input "ONE VISION 2008 LIMITED, CHRISTCHURCH"
type input "021 221 4428"
type input "100 SHEPARD AVENUE,"
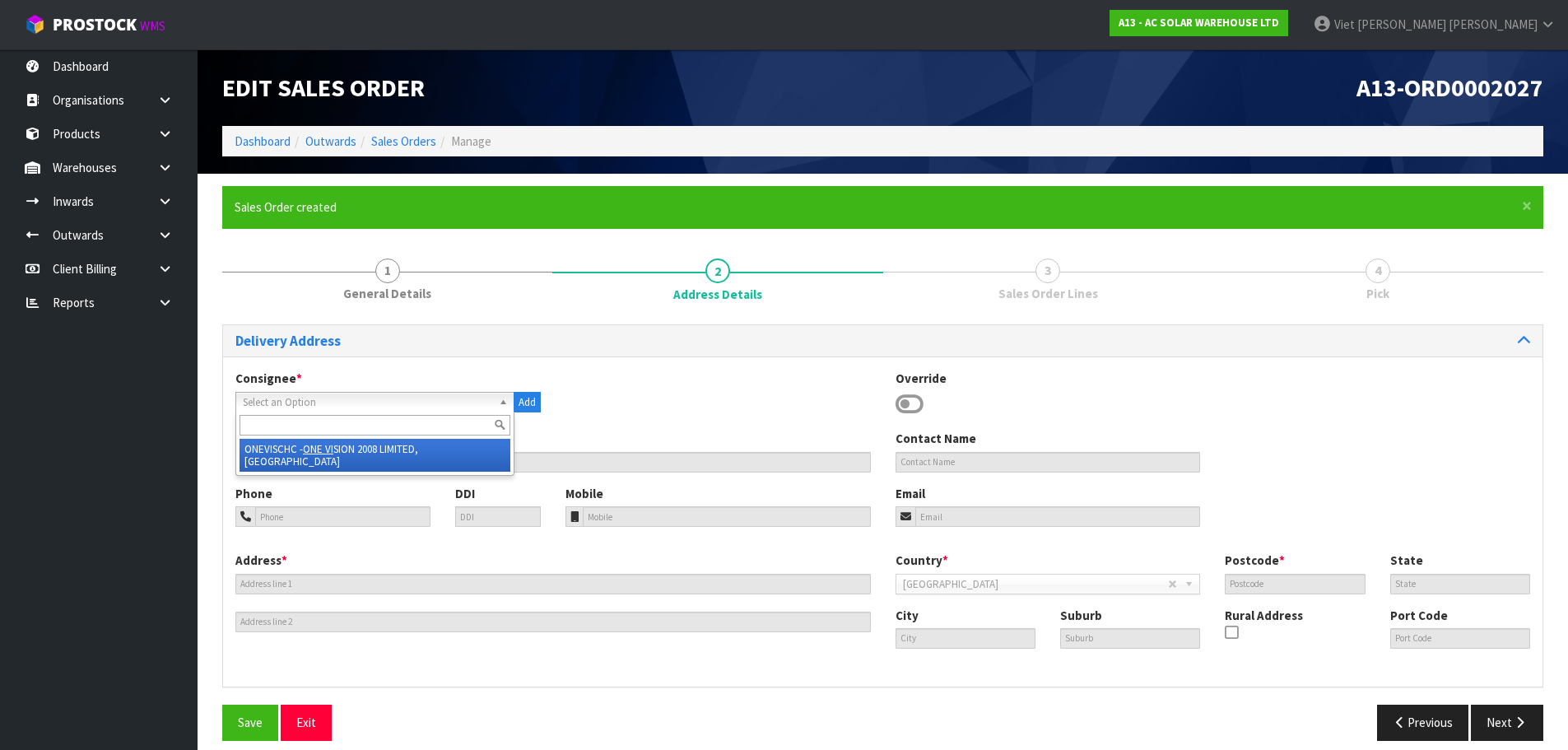
type input "7618"
type input "WEST MELTON"
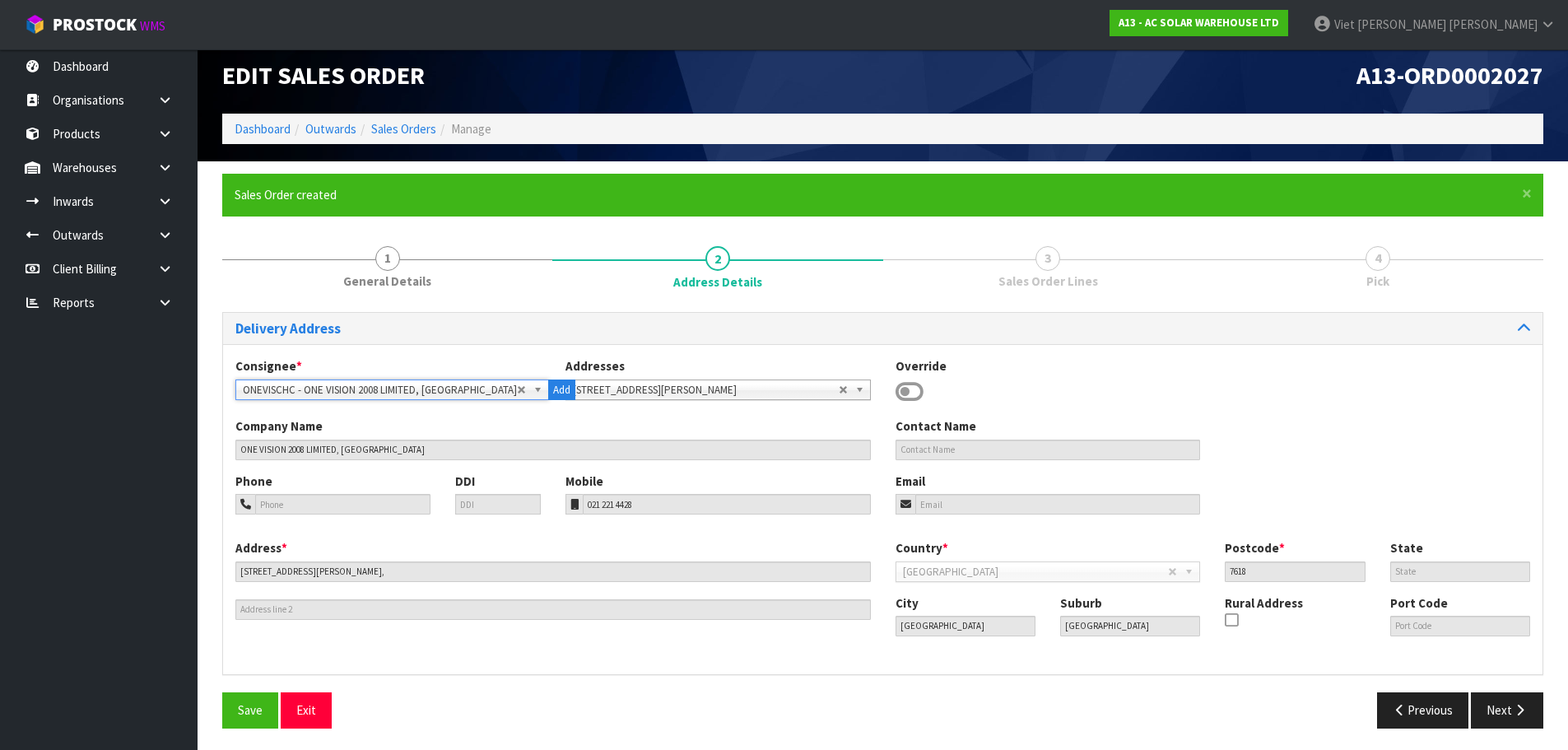
scroll to position [16, 0]
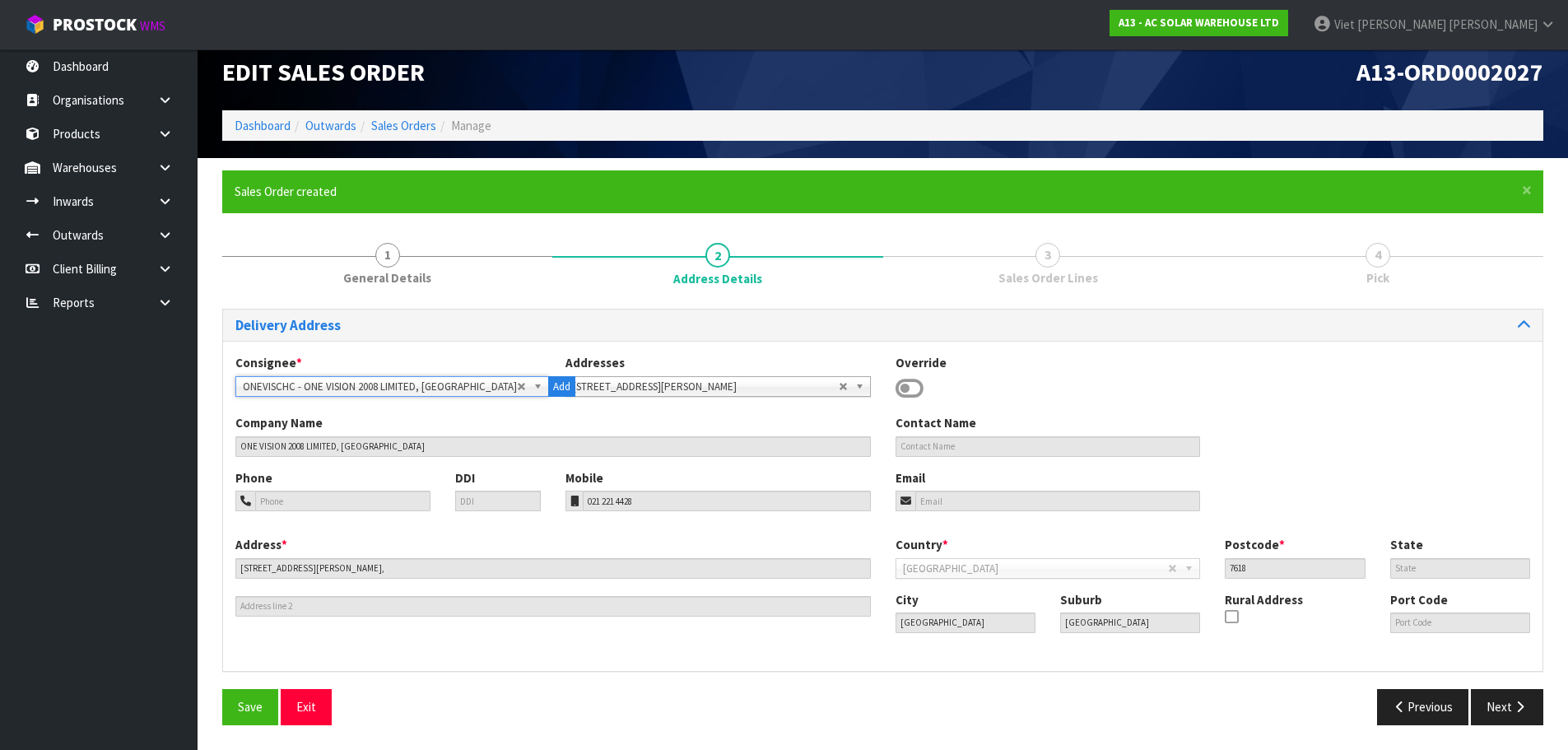
click at [683, 385] on span "100 SHEPARD AVENUE, WEST MELTON 7618" at bounding box center [705, 386] width 266 height 20
click at [683, 385] on span "100 SHEPARD AVENUE, WEST MELTON 7618" at bounding box center [705, 386] width 266 height 20
click at [1522, 704] on icon "button" at bounding box center [1520, 706] width 16 height 12
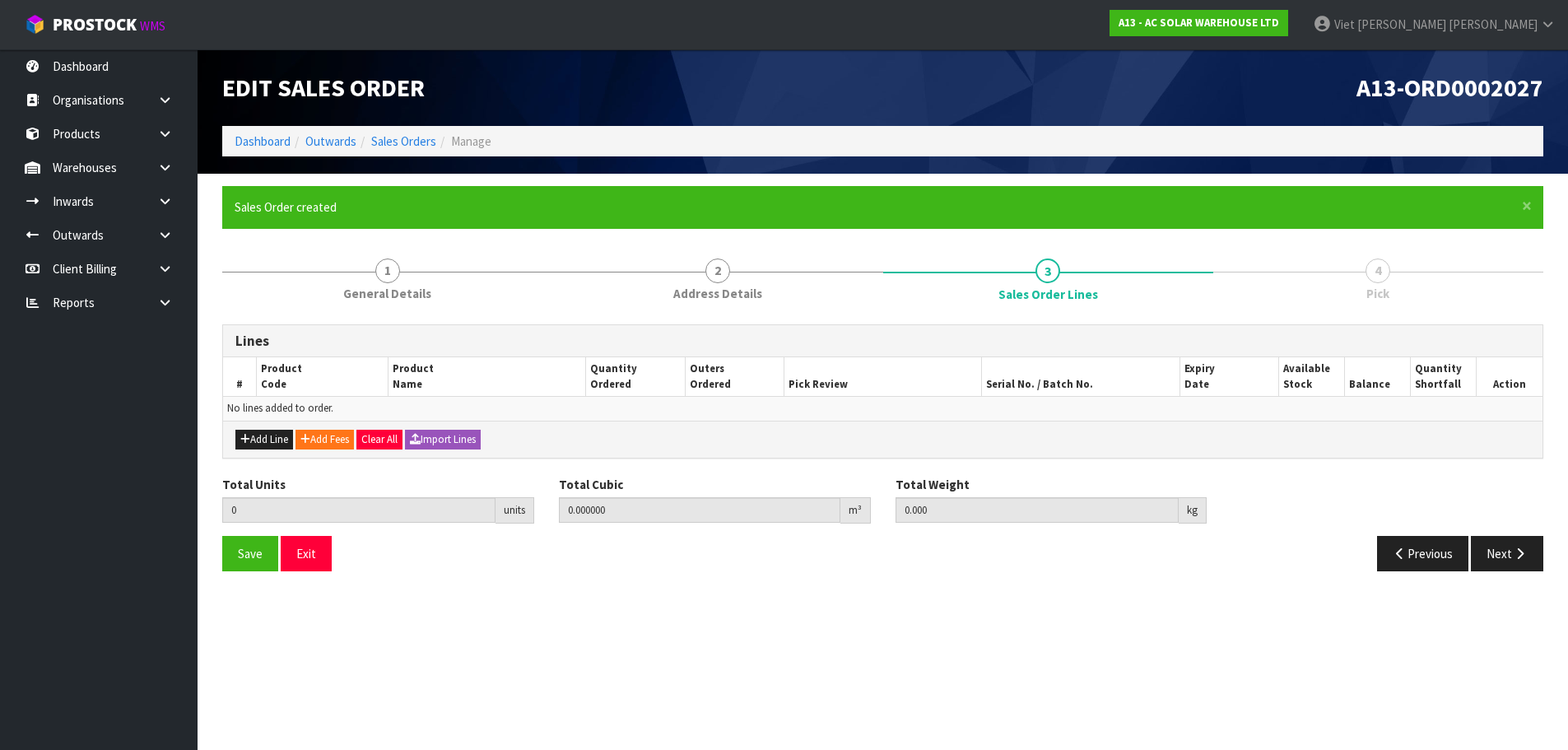
scroll to position [0, 0]
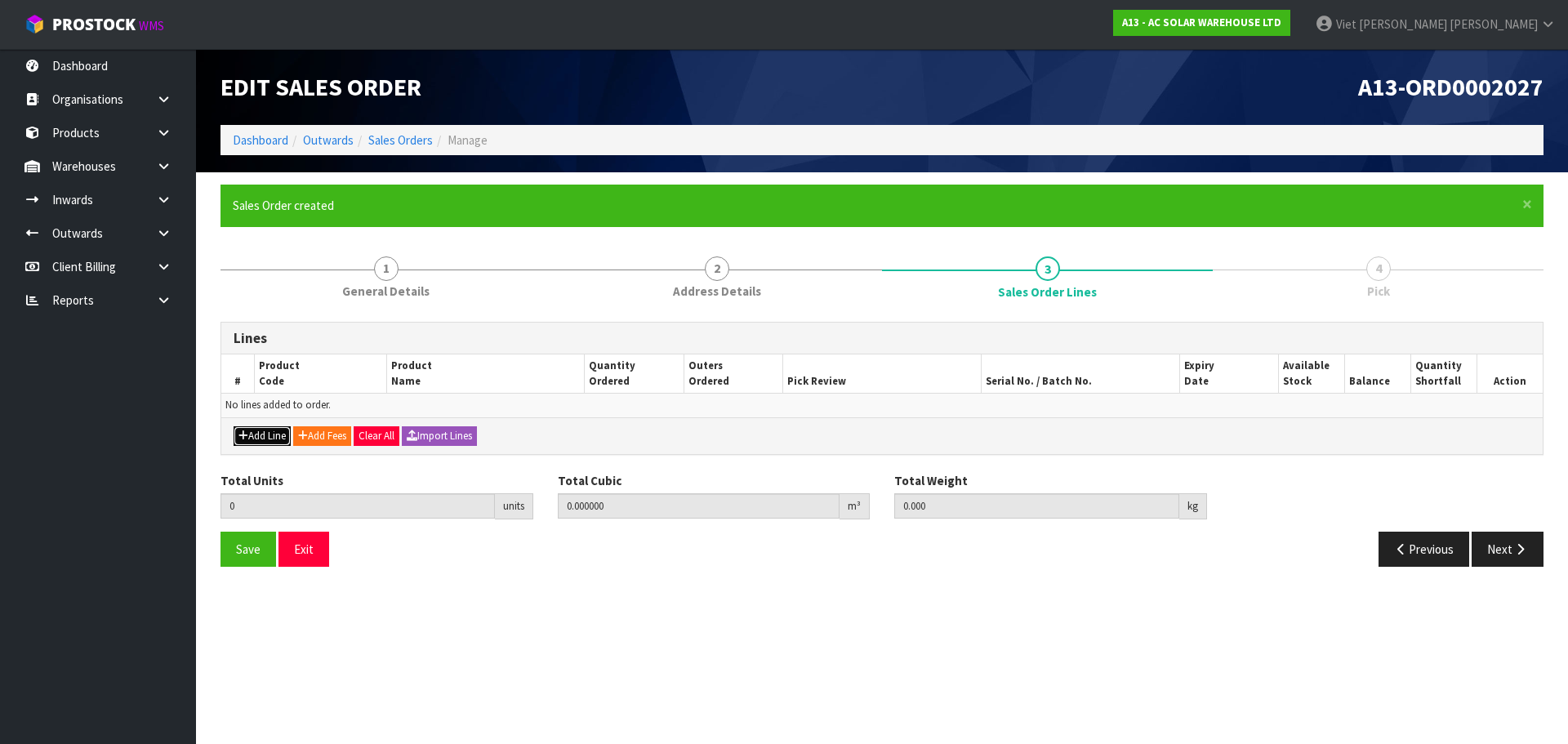
click at [284, 441] on button "Add Line" at bounding box center [262, 436] width 57 height 20
type input "0"
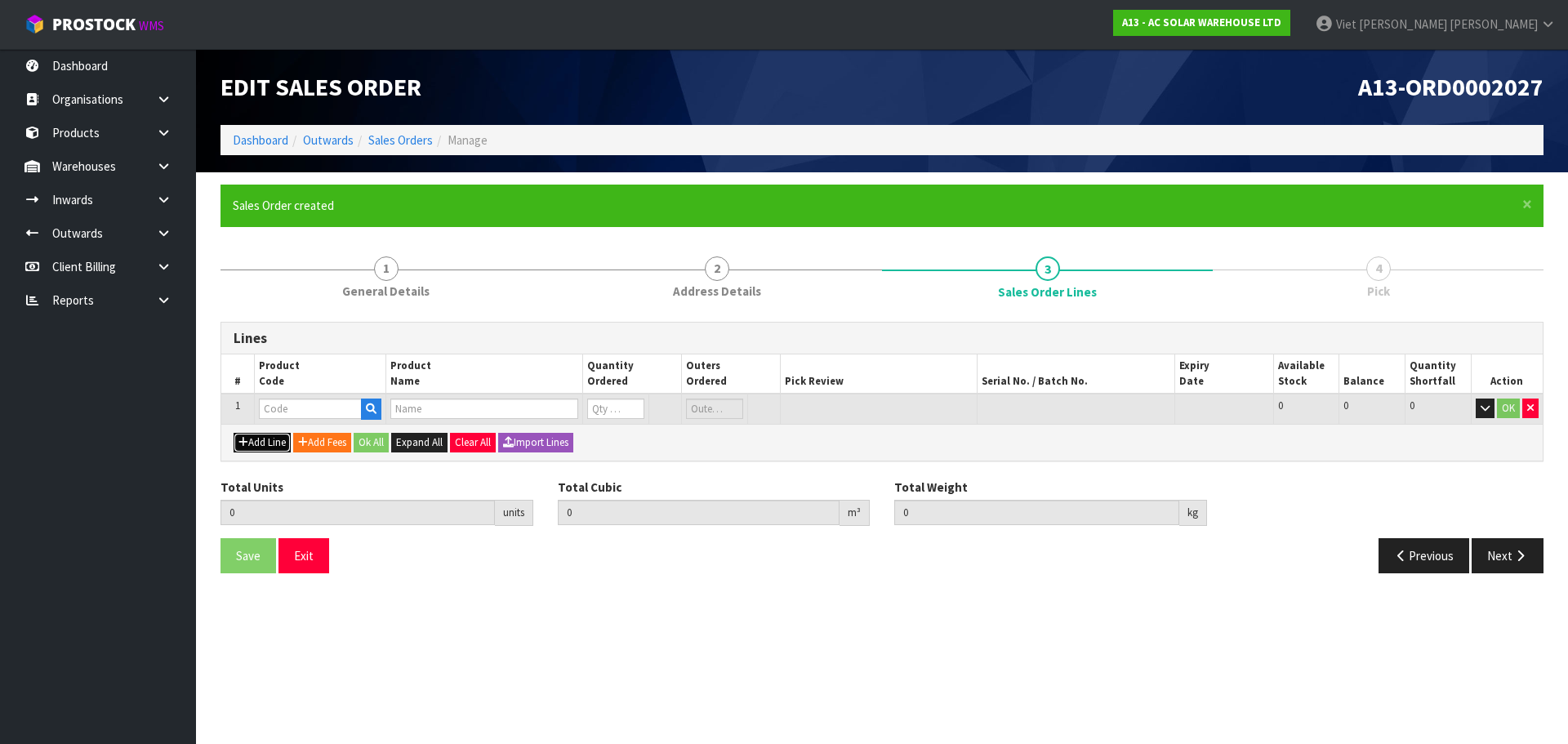
click at [278, 445] on button "Add Line" at bounding box center [262, 442] width 57 height 20
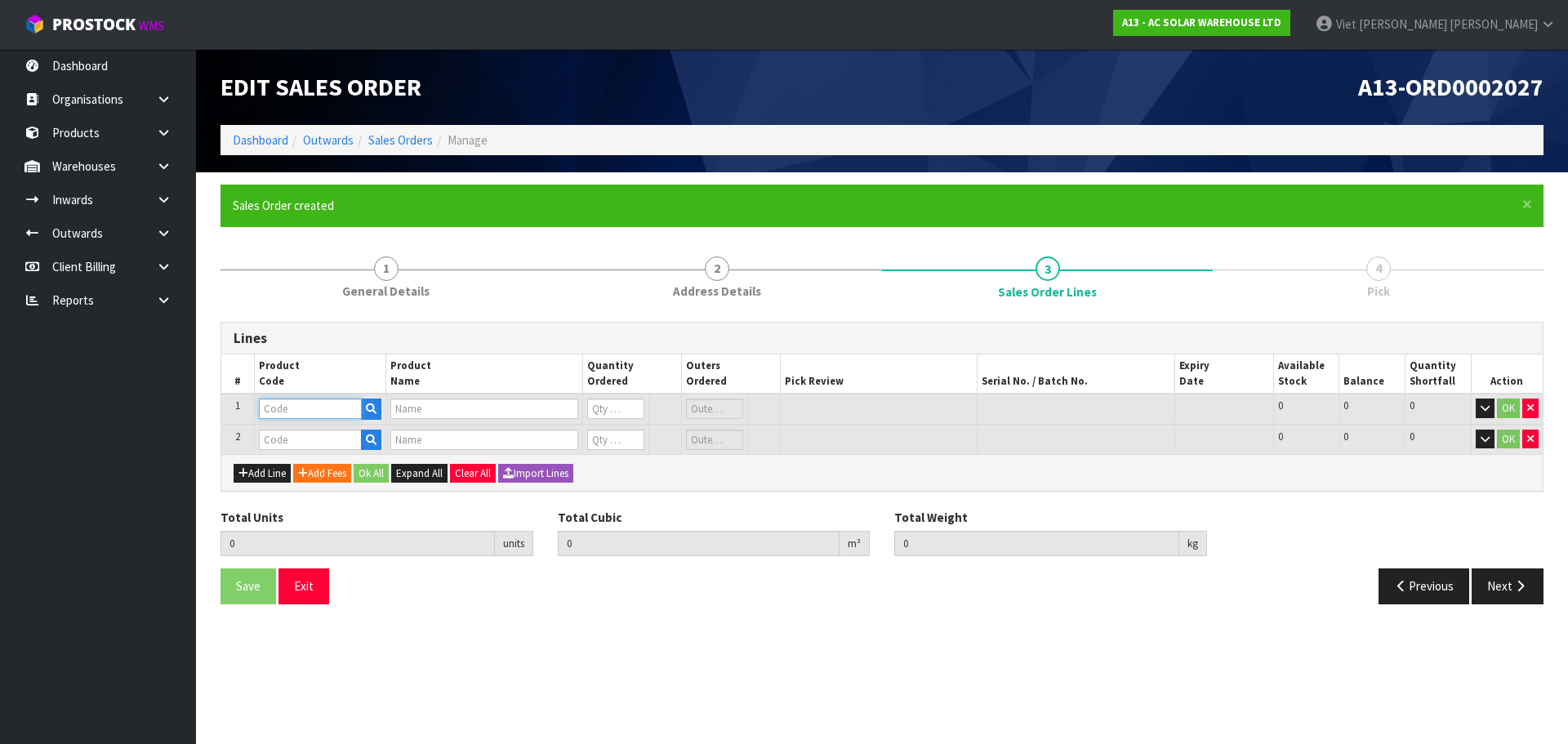
click at [324, 401] on input "text" at bounding box center [310, 409] width 103 height 21
paste input "1567"
type input "1567"
click at [853, 462] on div "Add Line Add Fees Ok All Expand All Clear All Import Lines" at bounding box center [882, 473] width 1322 height 36
click at [313, 412] on input "text" at bounding box center [310, 409] width 103 height 21
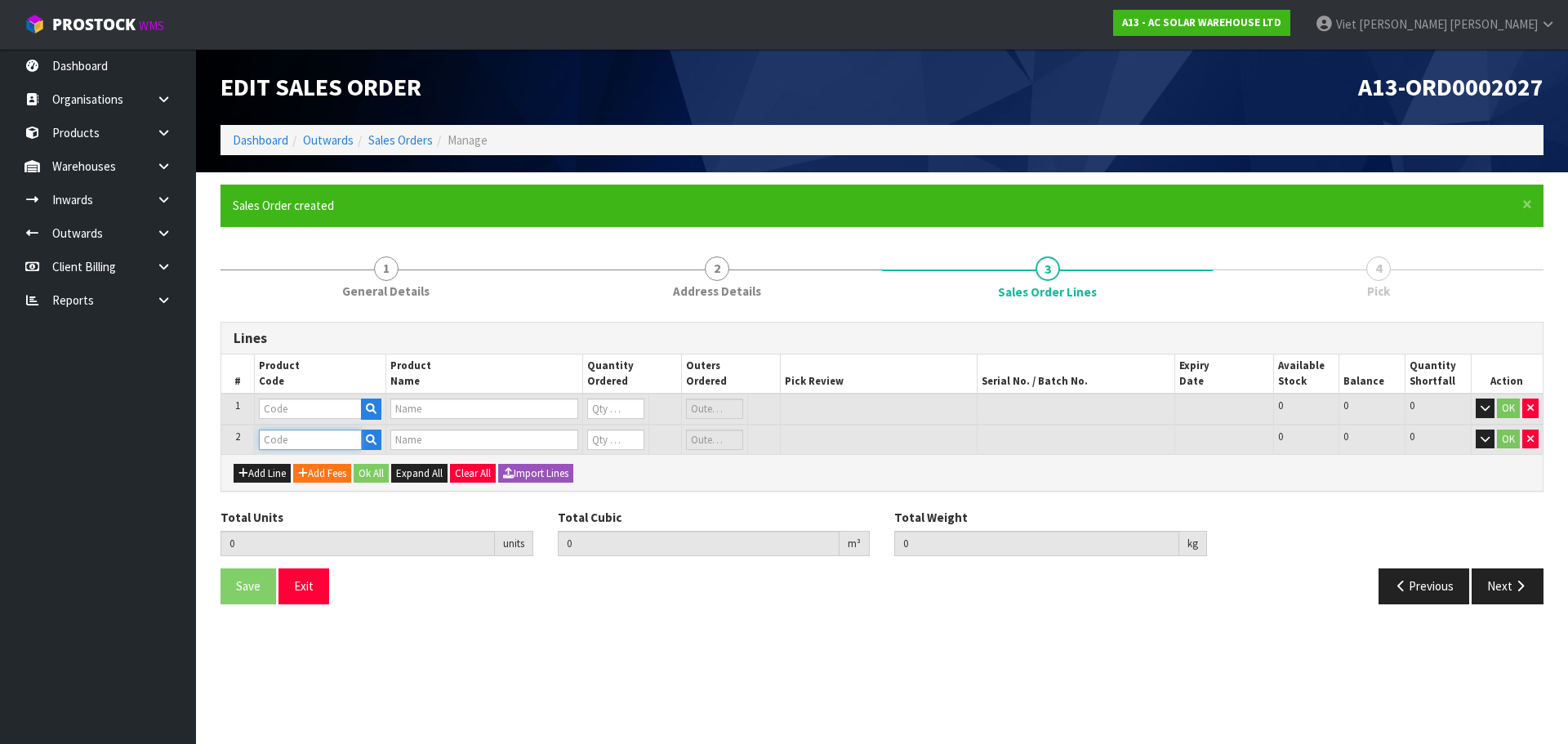
click at [310, 442] on input "text" at bounding box center [310, 440] width 103 height 21
paste input "1524"
type input "1524"
type input "S100 - SUNGROW SINGLE PHASE SMART ENERGY METER - 100A"
type input "0"
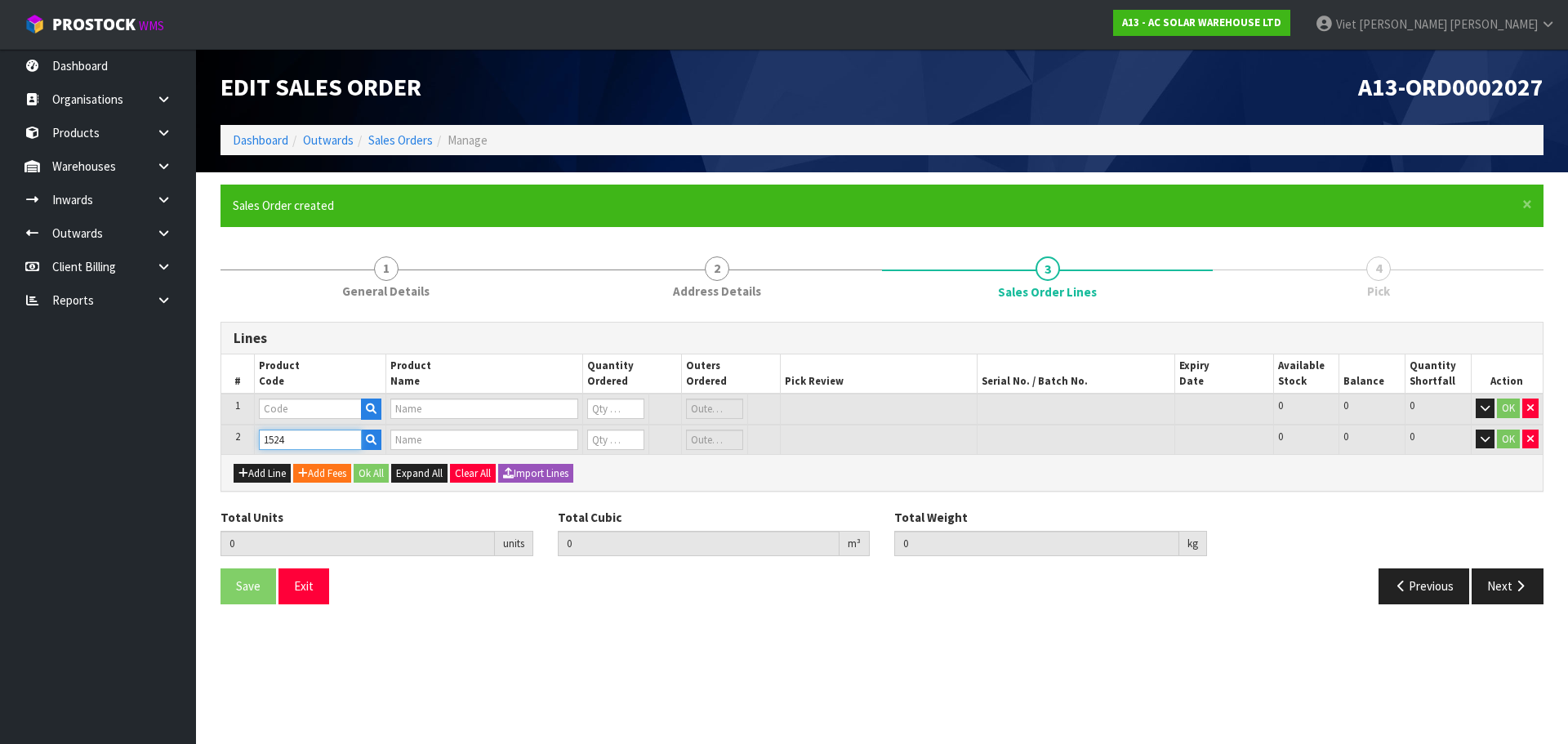
type input "0"
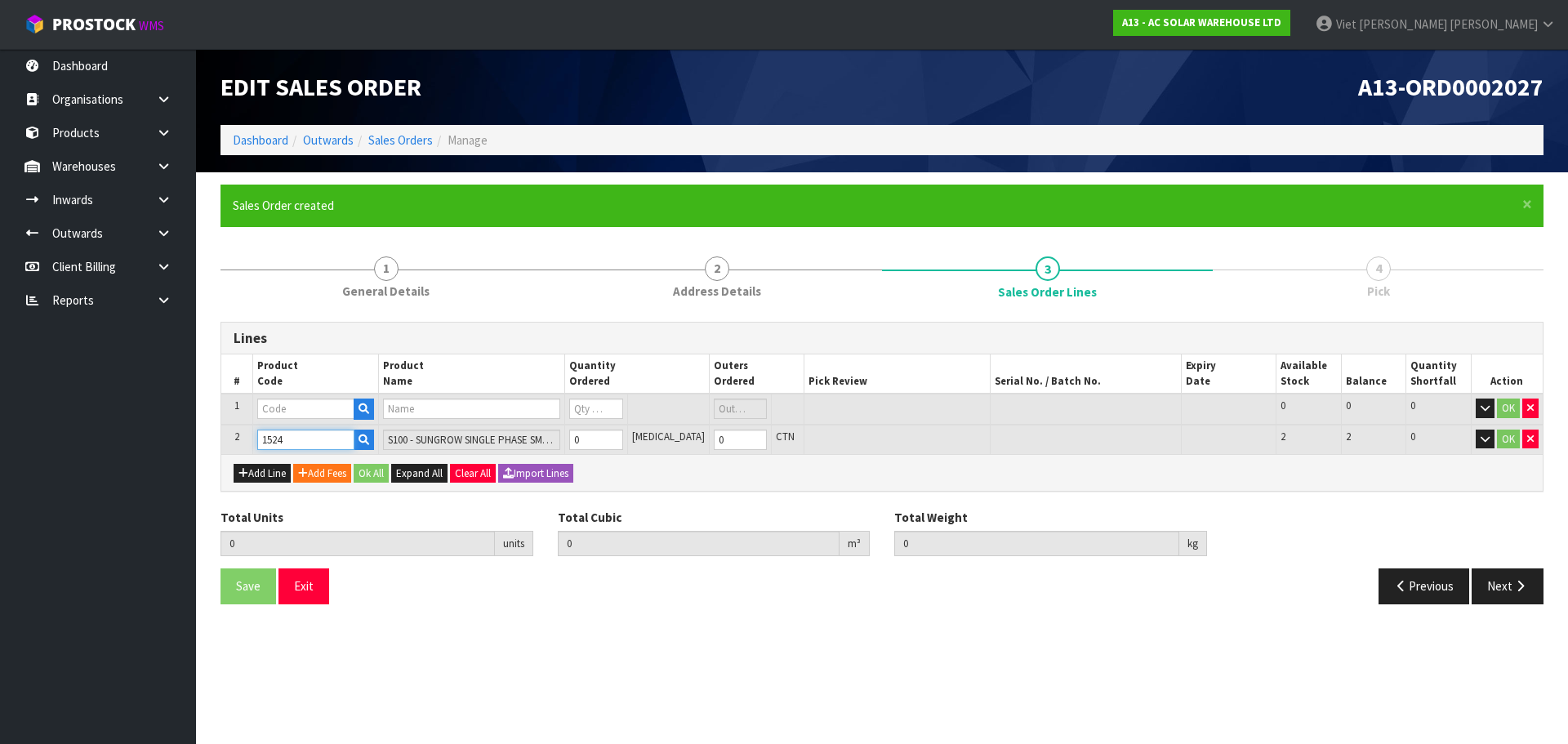
type input "1524"
drag, startPoint x: 309, startPoint y: 417, endPoint x: 354, endPoint y: 421, distance: 45.2
click at [309, 417] on input "text" at bounding box center [306, 409] width 97 height 21
paste input "1567"
type input "1567"
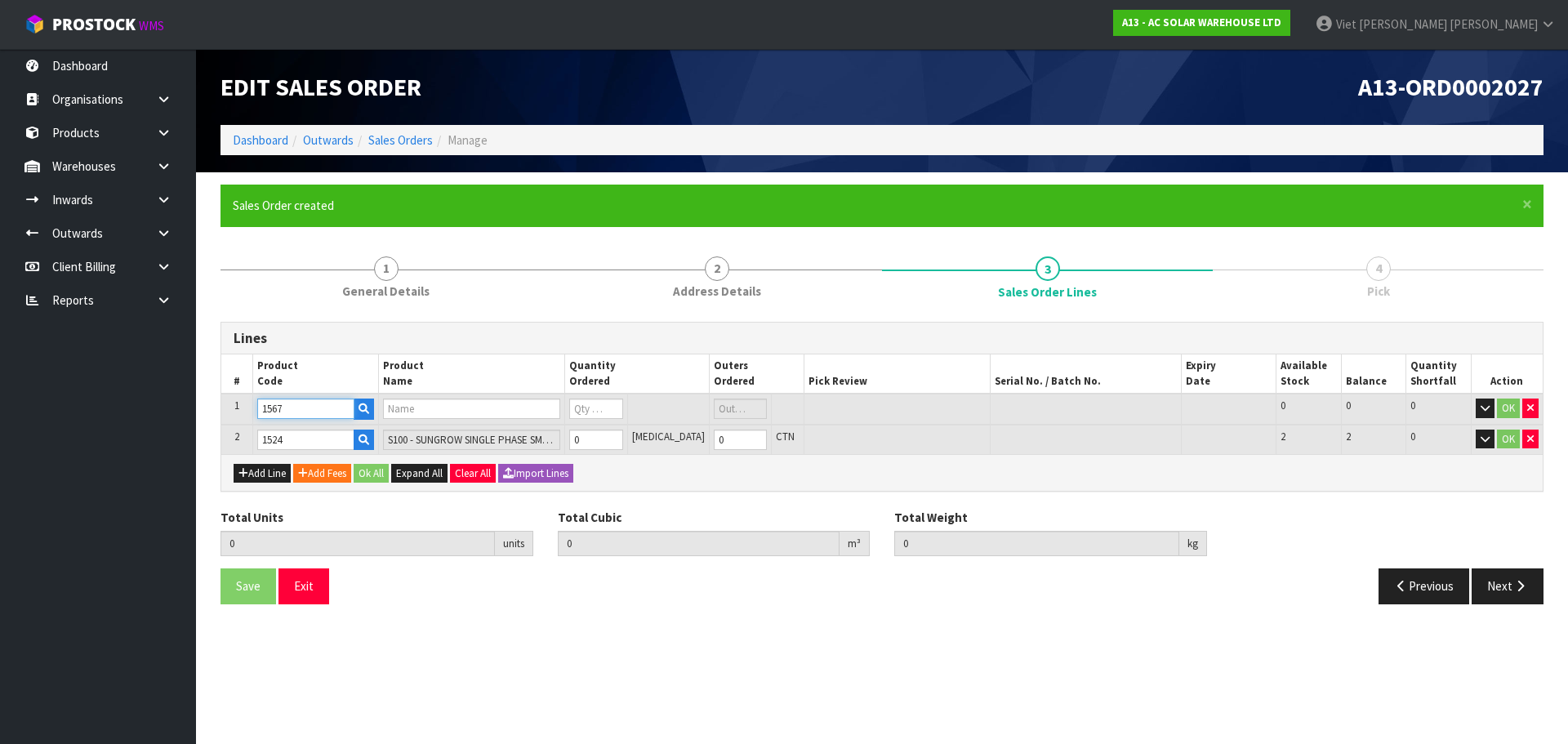
type input "0.000000"
type input "0.000"
type input "SG5.0RS - SUNGROW G3 5KW SINGLE PHASE INVERTER-DUAL MPPT WITH WIFI DONGLE"
type input "0"
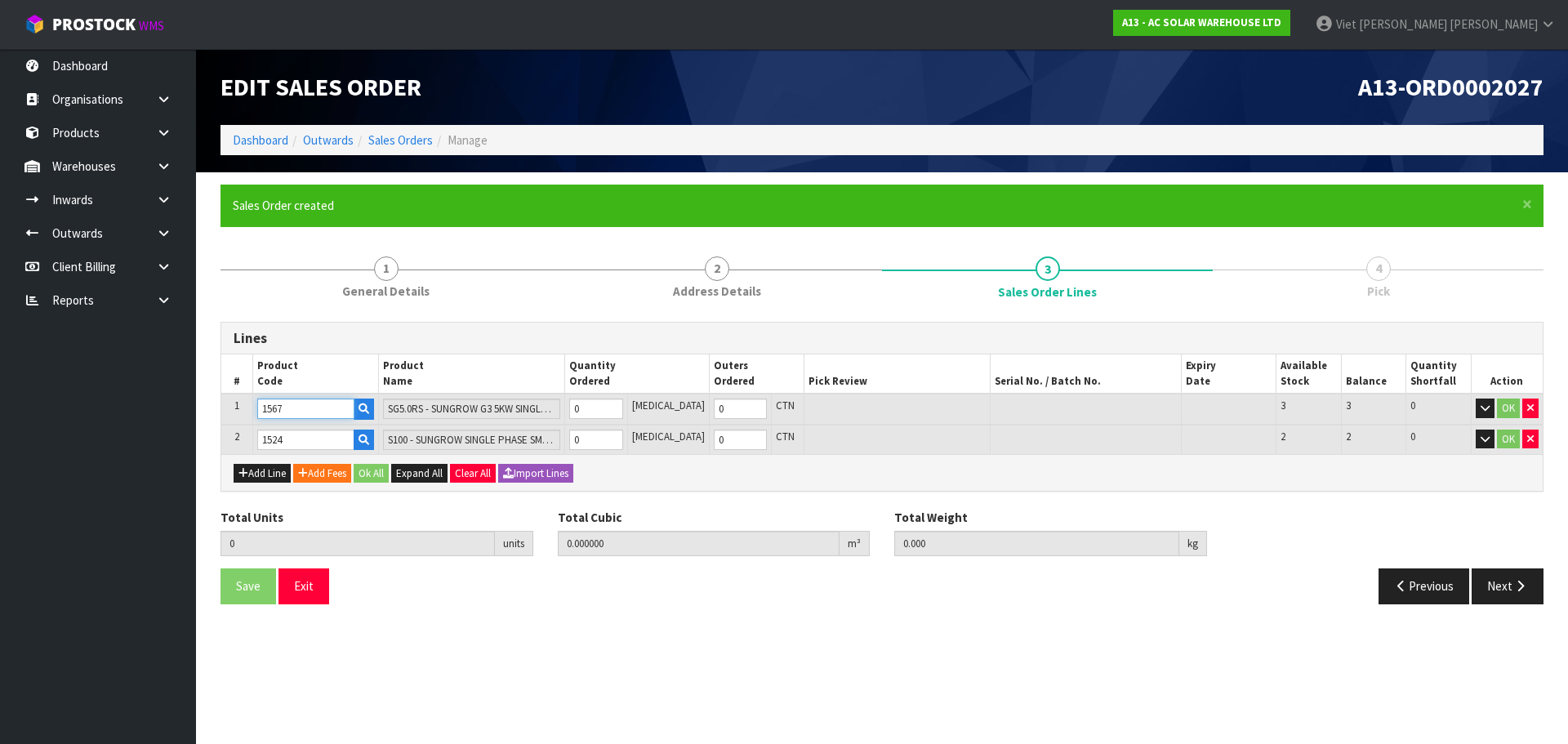
type input "1567"
click at [996, 427] on td at bounding box center [1085, 440] width 192 height 30
click at [609, 402] on input "0" at bounding box center [595, 409] width 53 height 21
type input "1"
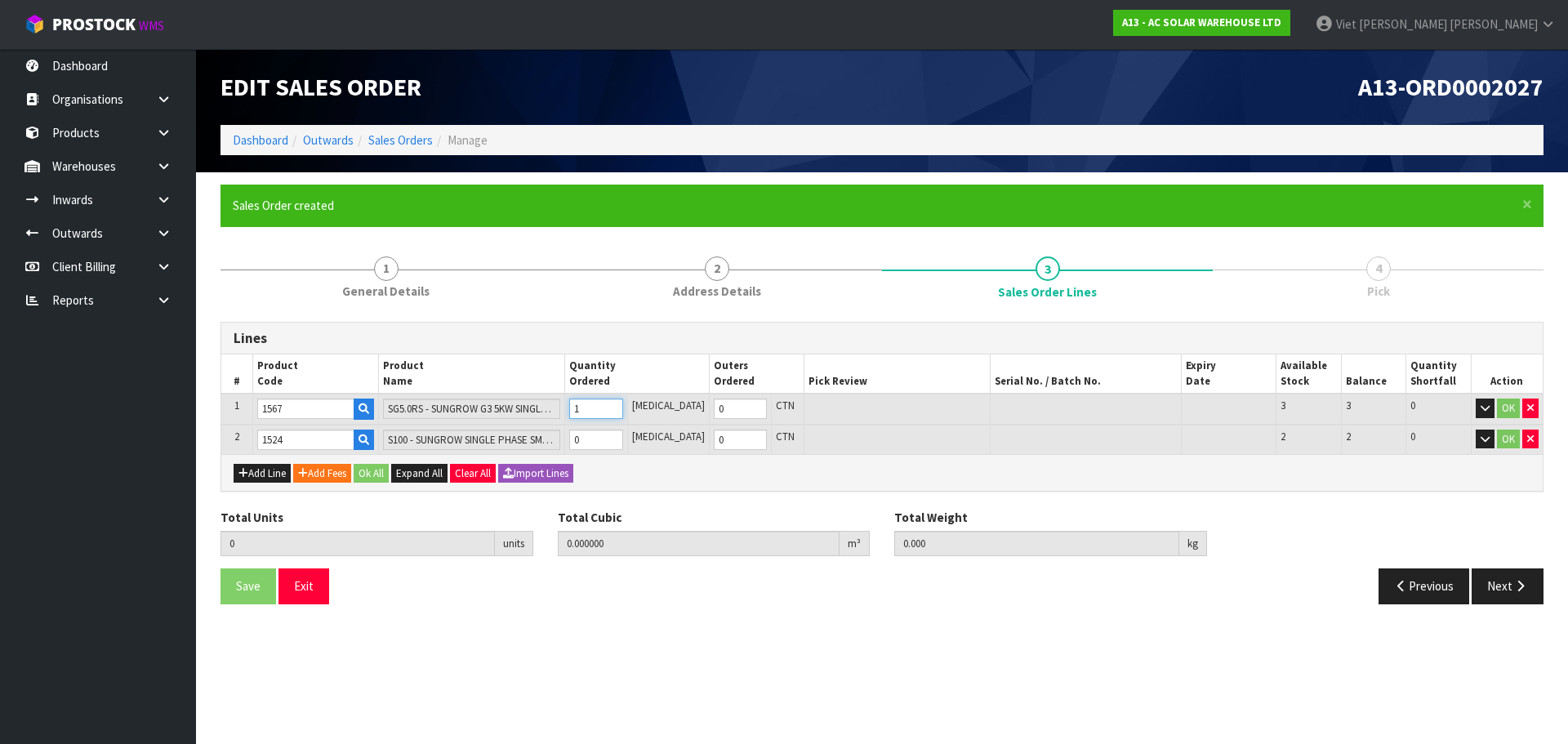
type input "0.05135"
type input "13.7"
type input "1"
click at [621, 442] on input "0" at bounding box center [595, 440] width 53 height 21
type input "1"
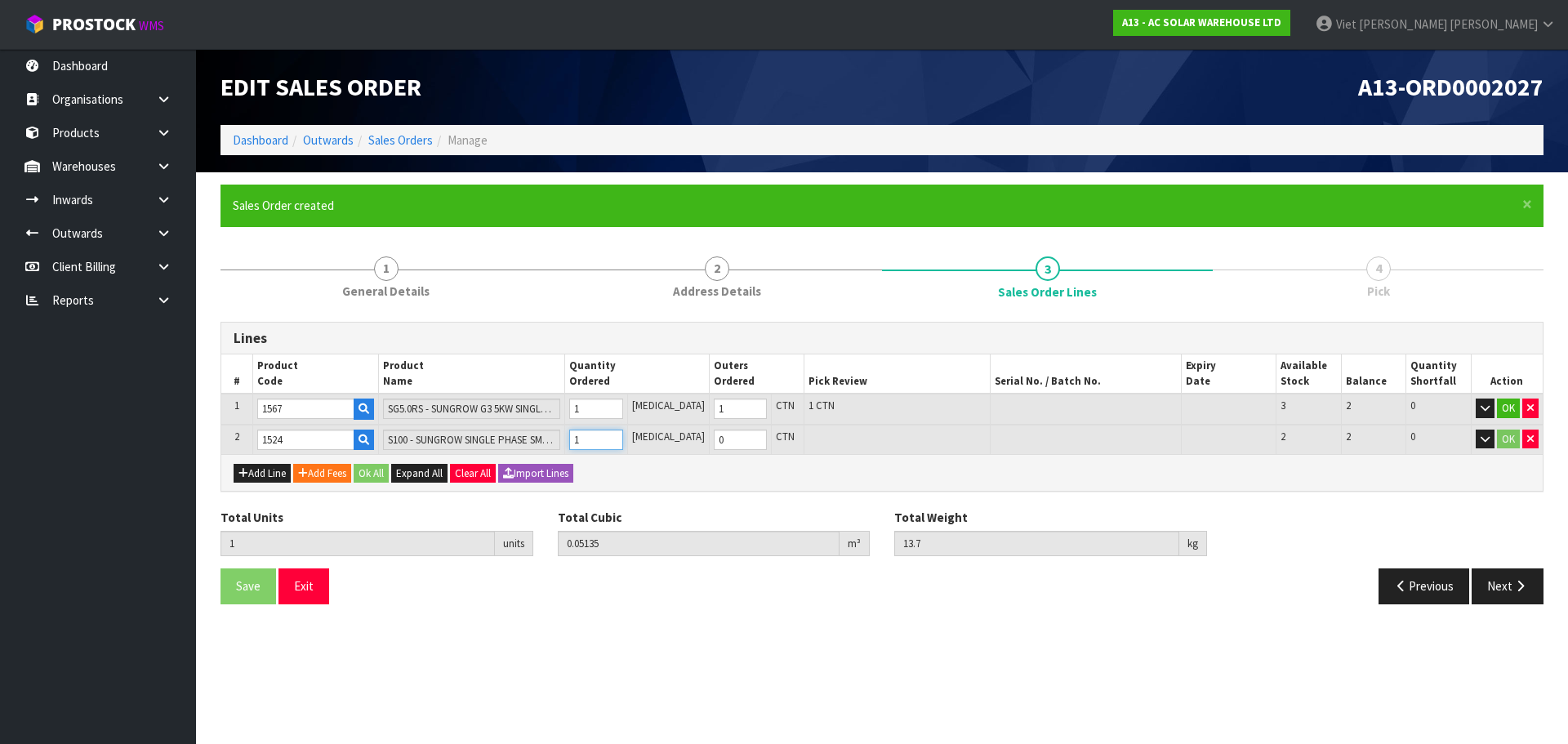
type input "2"
type input "0.05531"
type input "14.6"
type input "1"
click at [379, 476] on button "Ok All" at bounding box center [371, 473] width 35 height 20
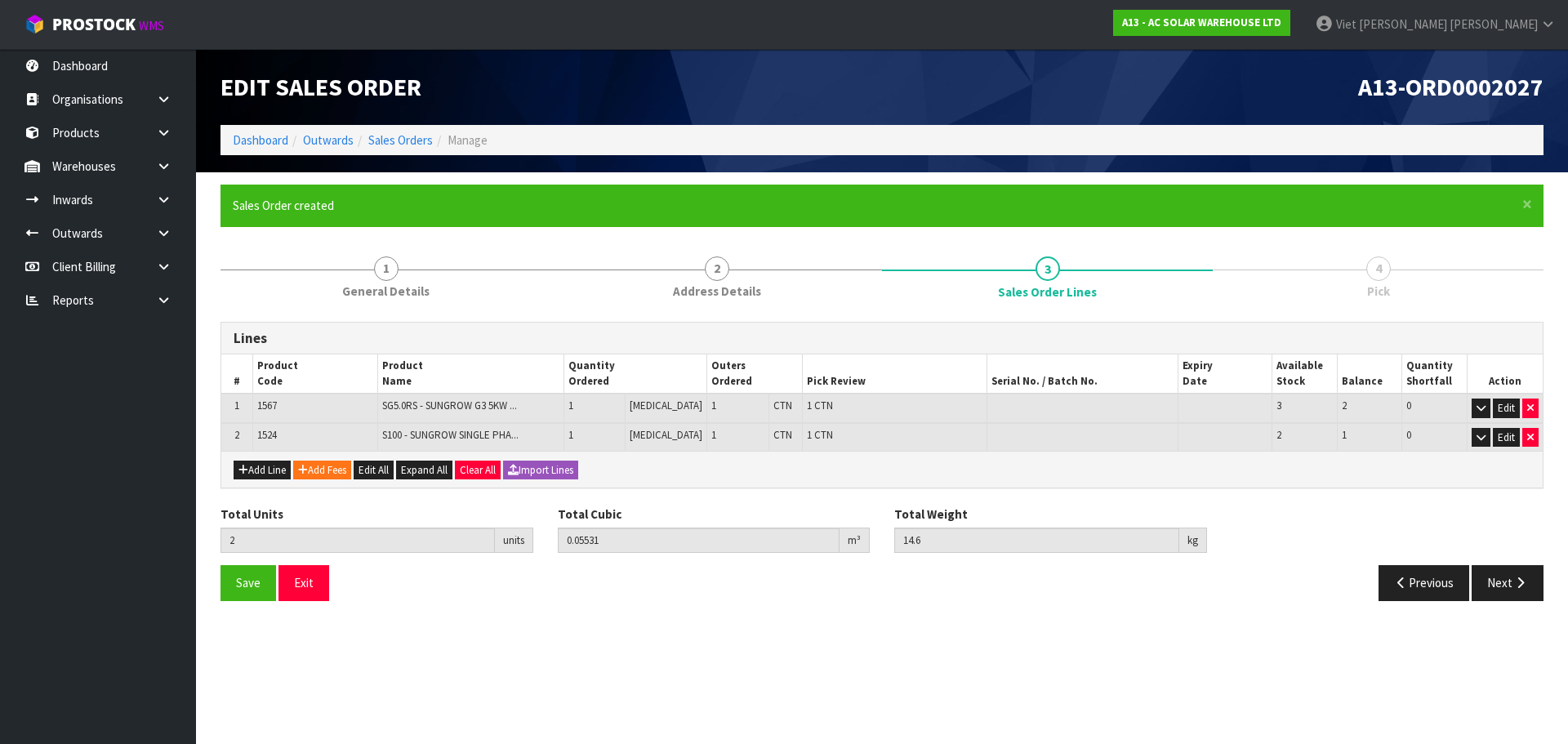
click at [911, 636] on section "Edit Sales Order A13-ORD0002027 Dashboard Outwards Sales Orders Manage × Close …" at bounding box center [784, 372] width 1568 height 744
click at [225, 598] on button "Save" at bounding box center [248, 583] width 56 height 35
click at [821, 620] on section "× Close Updated successfully 1 General Details 2 Address Details 3 Sales Order …" at bounding box center [882, 399] width 1372 height 453
click at [1499, 576] on button "Next" at bounding box center [1507, 583] width 72 height 35
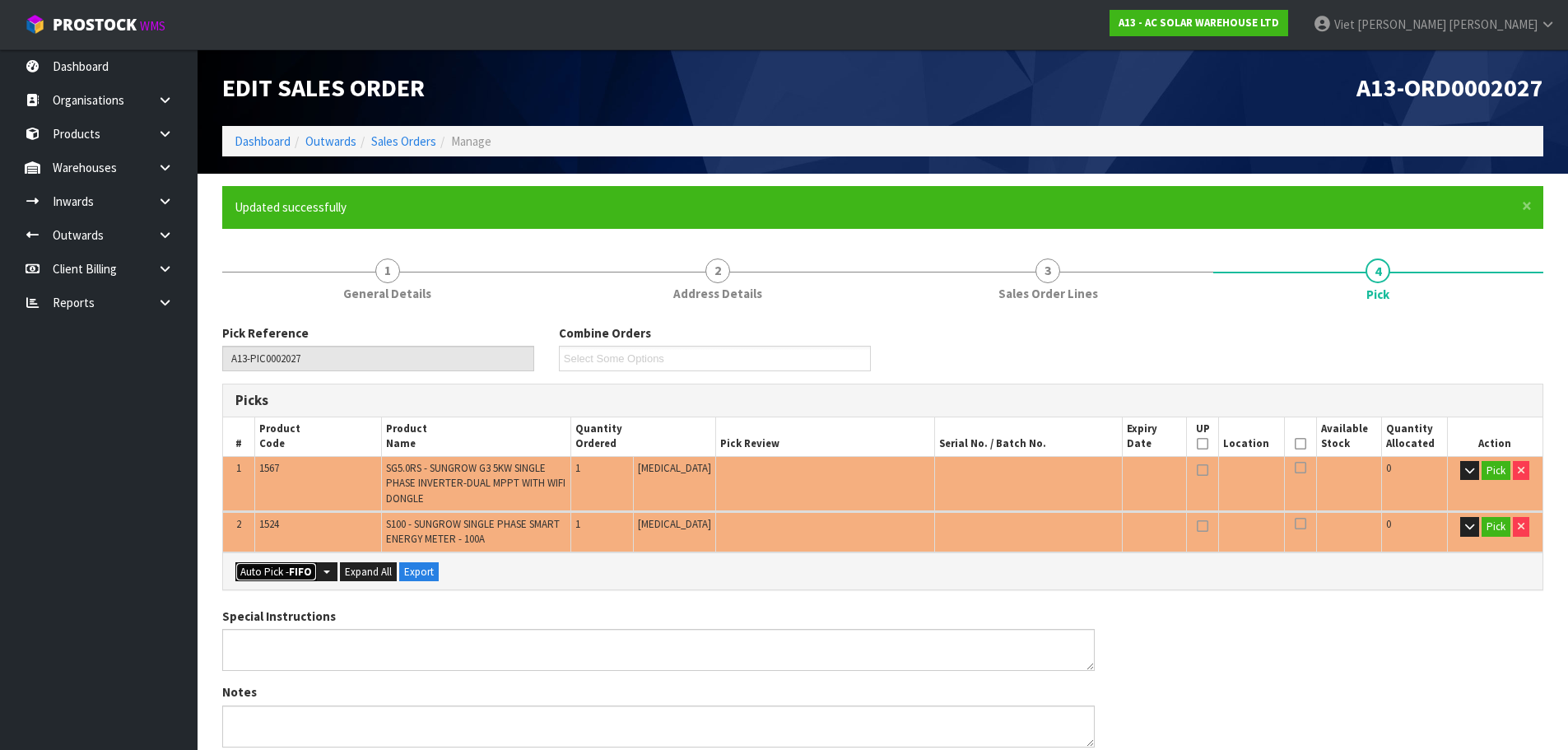
click at [304, 567] on strong "FIFO" at bounding box center [301, 572] width 23 height 14
type input "2"
type input "0.055310"
type input "14.600"
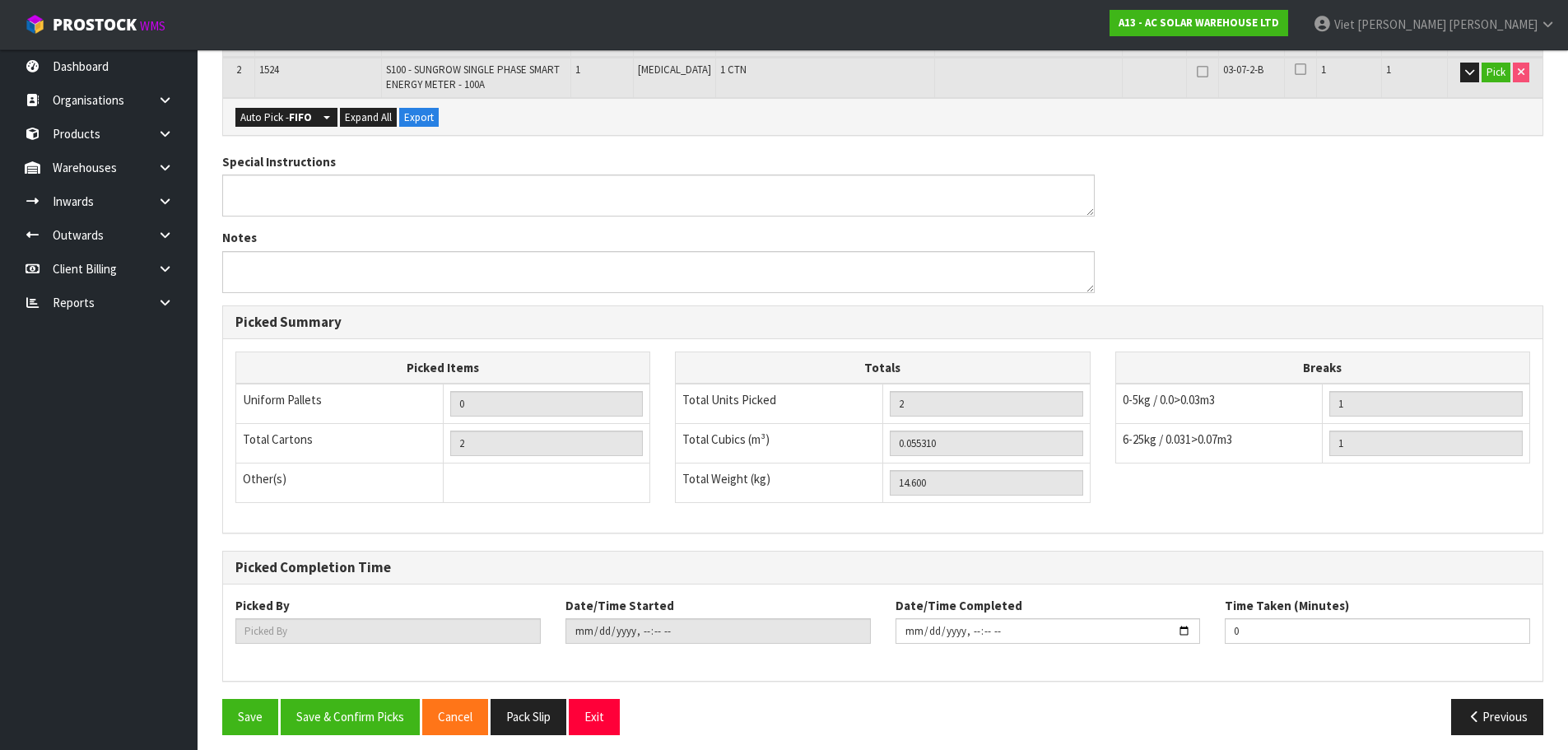
scroll to position [464, 0]
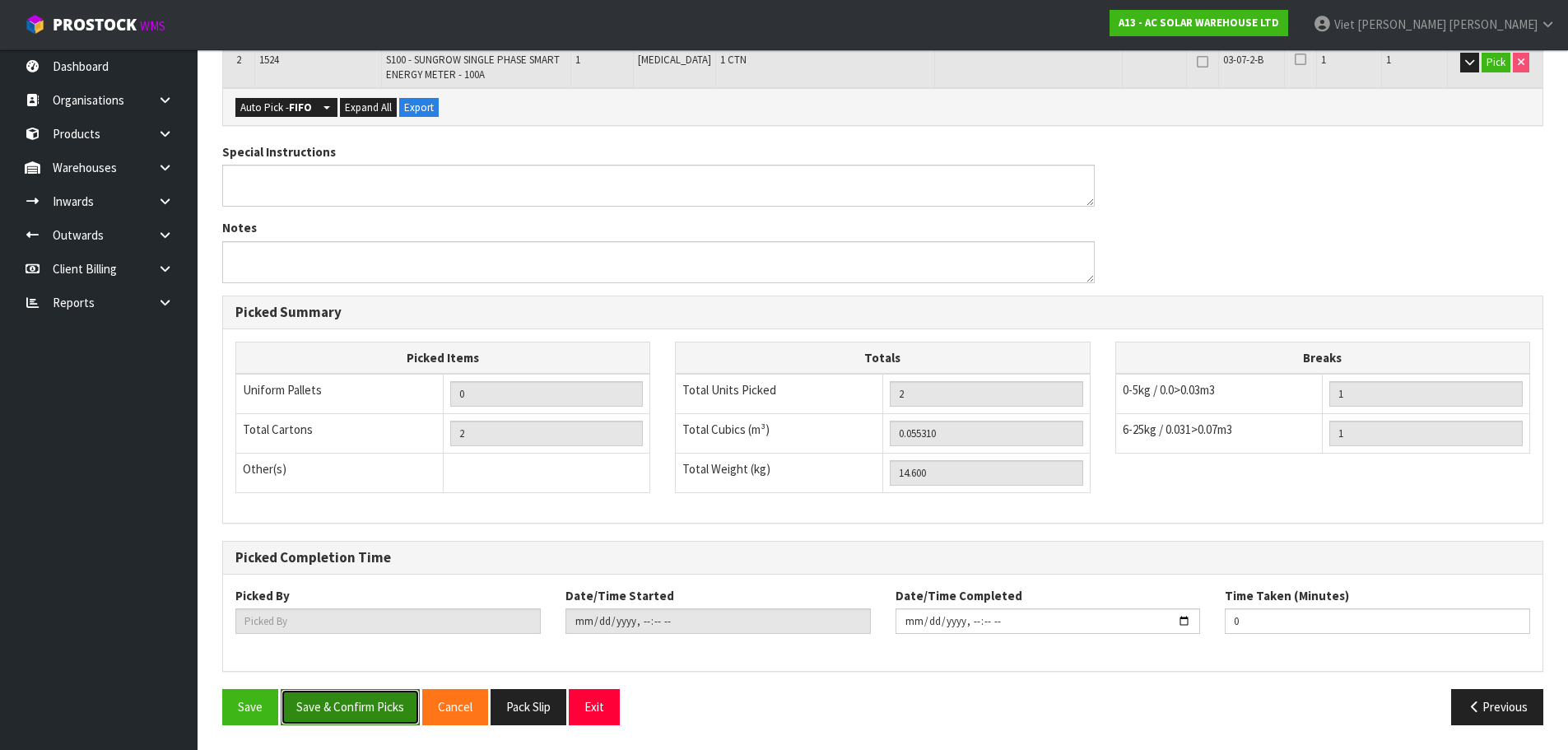
click at [303, 694] on button "Save & Confirm Picks" at bounding box center [350, 706] width 139 height 35
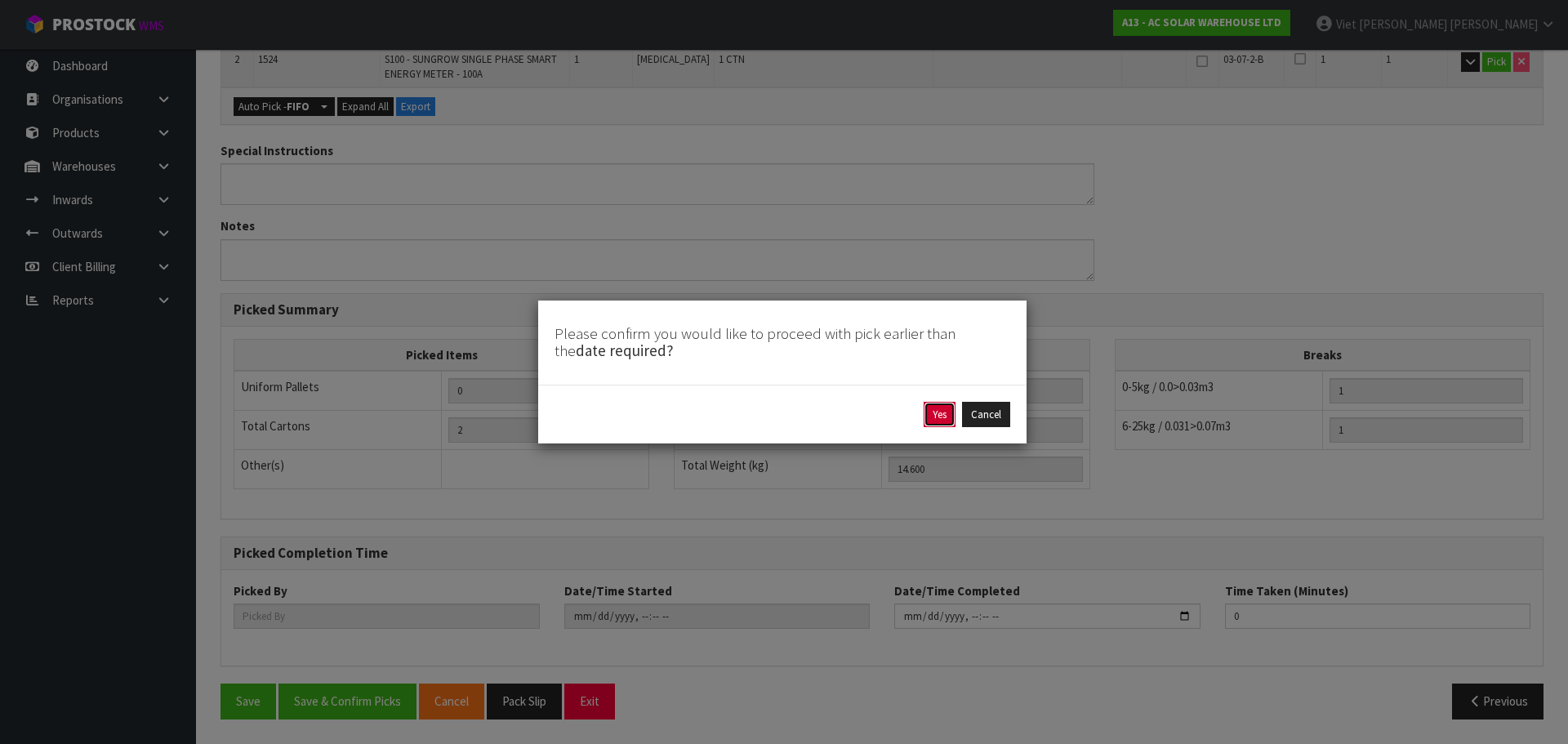
click at [928, 415] on button "Yes" at bounding box center [939, 414] width 32 height 26
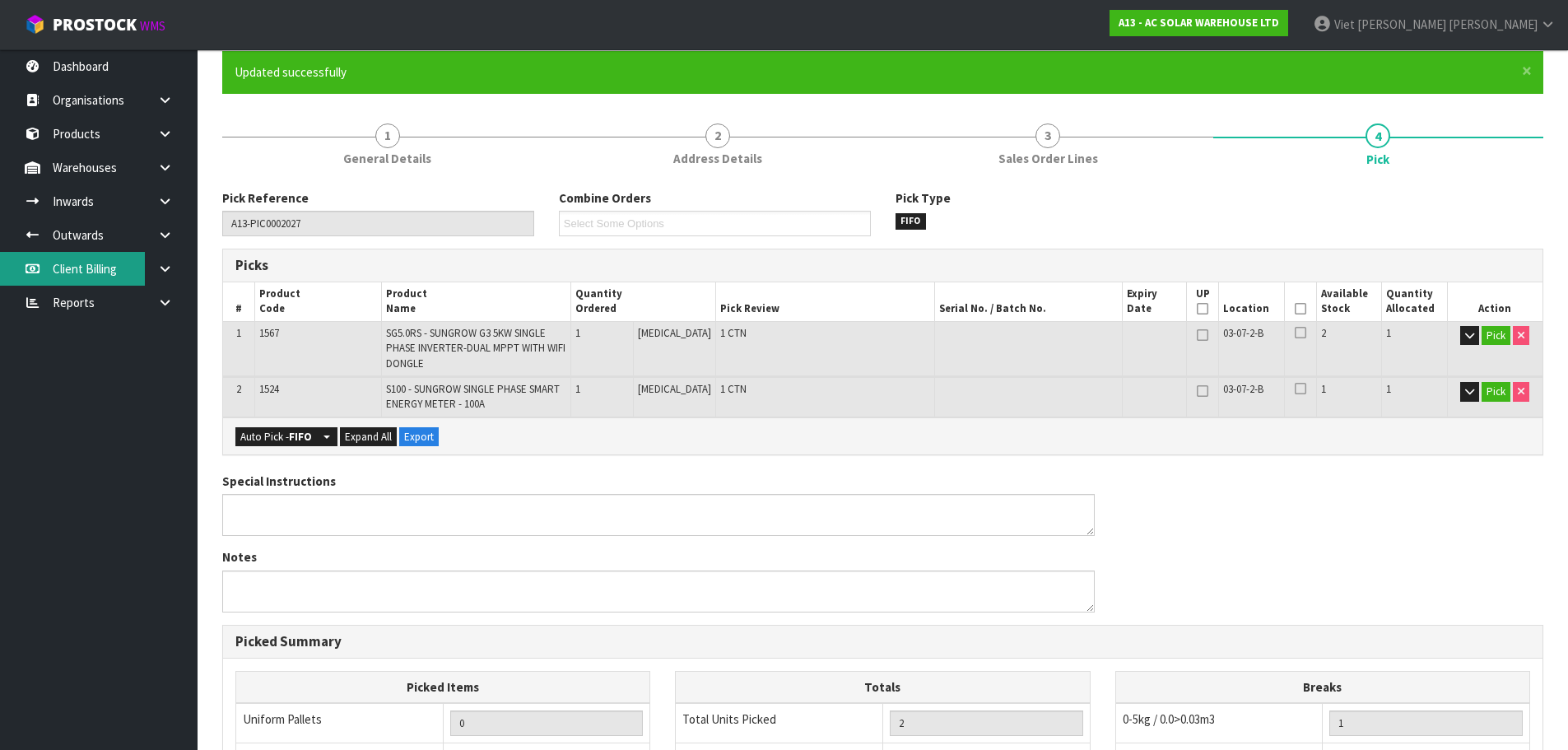
scroll to position [0, 0]
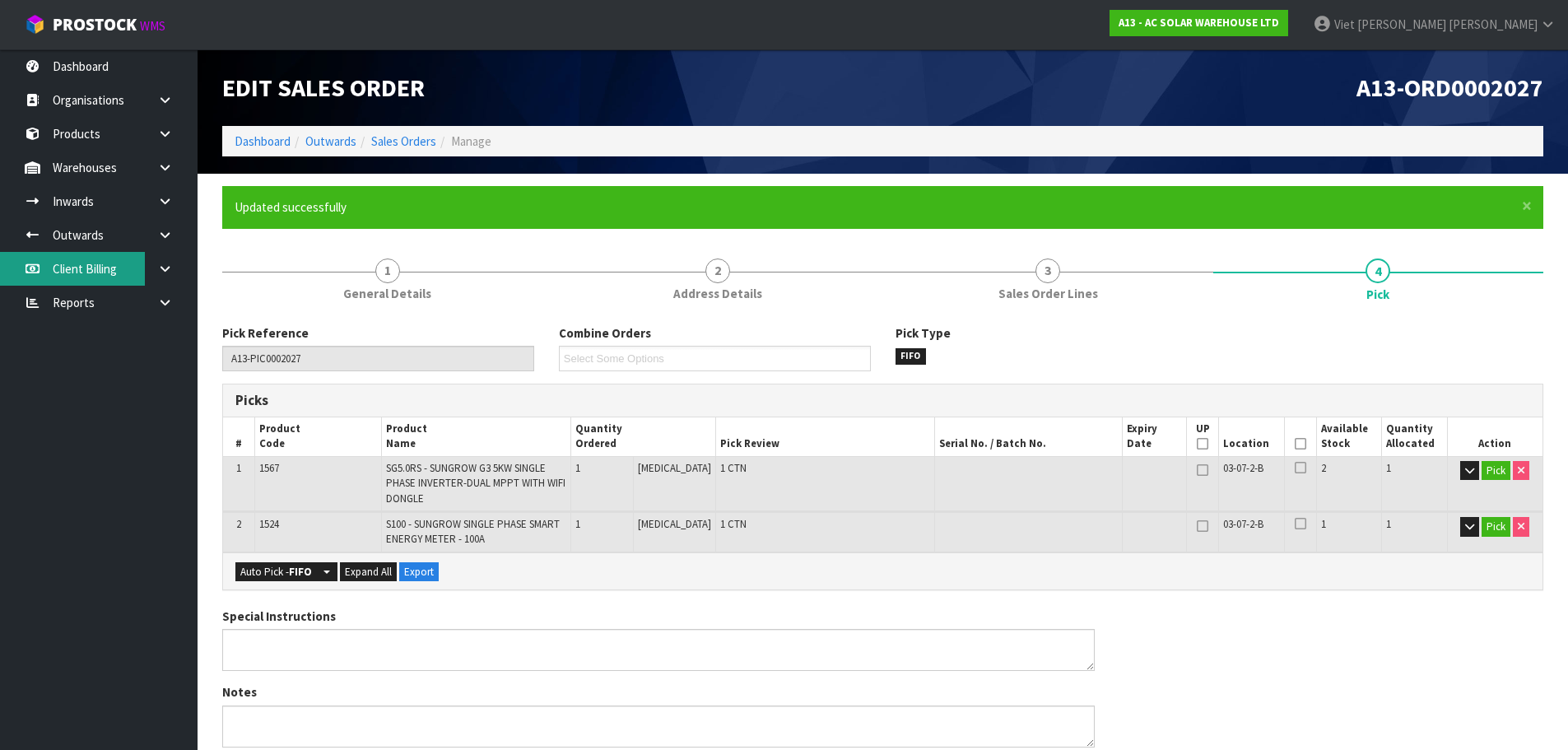
type input "Viet Hoang Tran"
type input "2025-09-25T16:32:44"
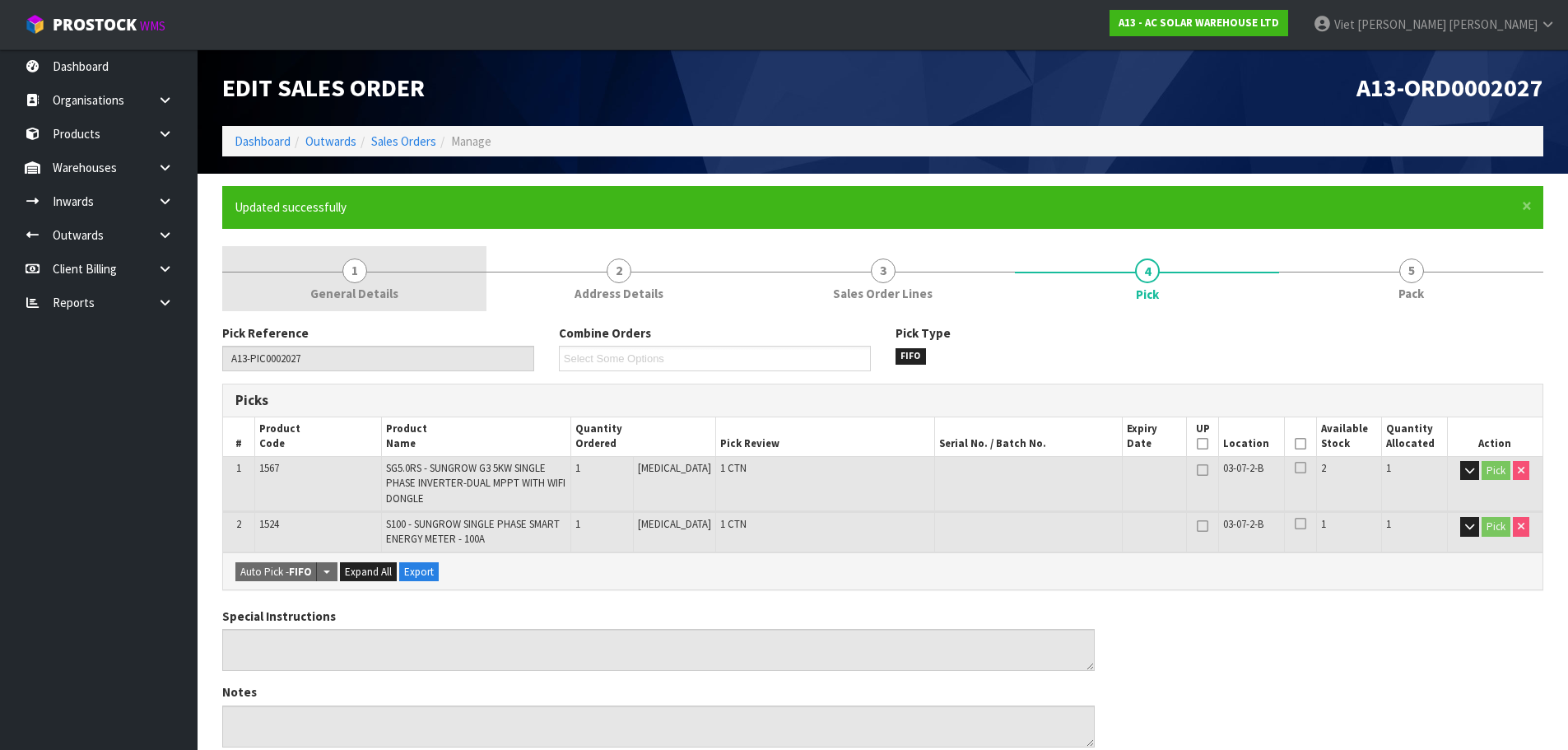
click at [350, 269] on span "1" at bounding box center [355, 271] width 24 height 24
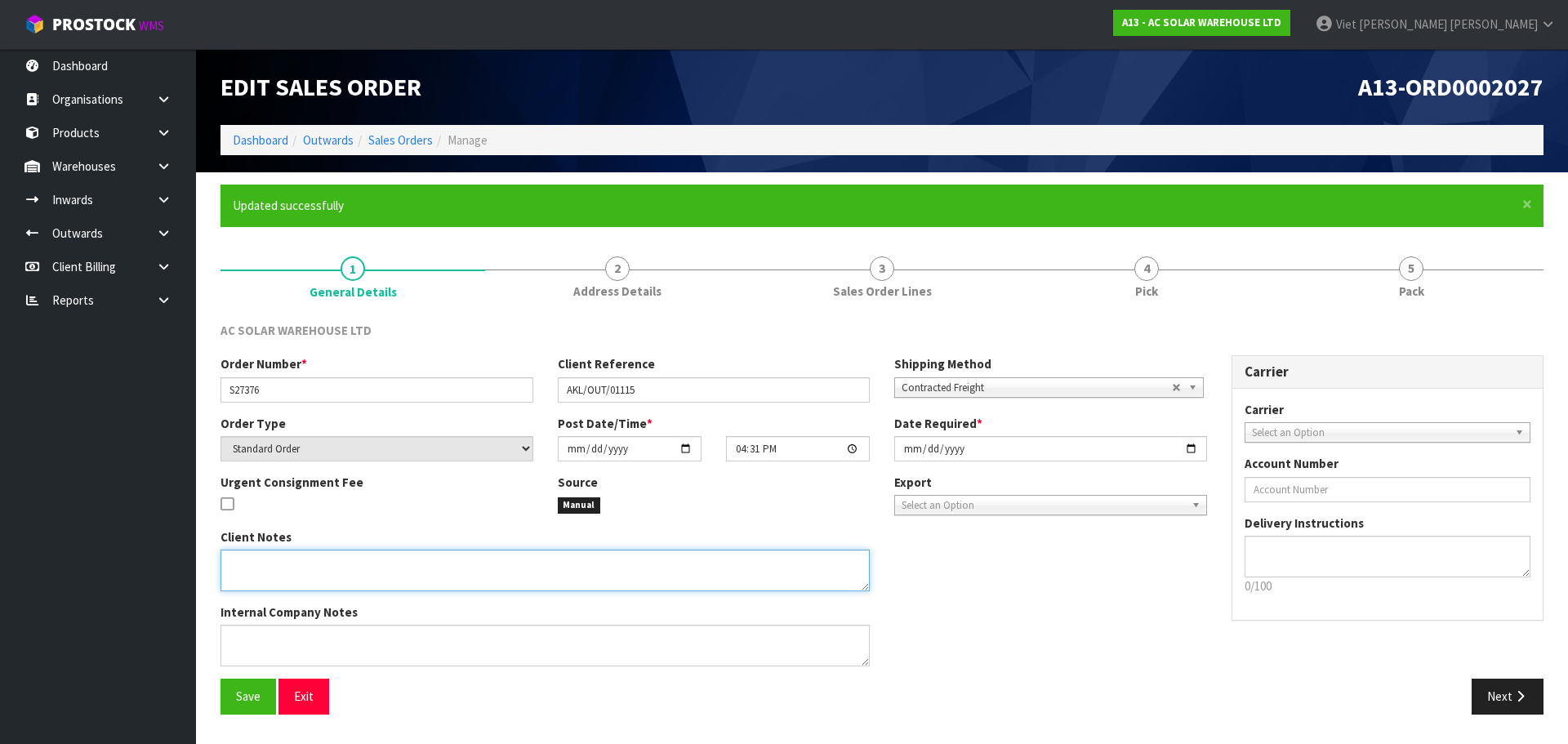
click at [356, 556] on textarea at bounding box center [545, 571] width 650 height 42
paste textarea "PACK TOGETHER AND SEND WITH NZ POST"
type textarea "PACK TOGETHER AND SEND WITH NZ POST"
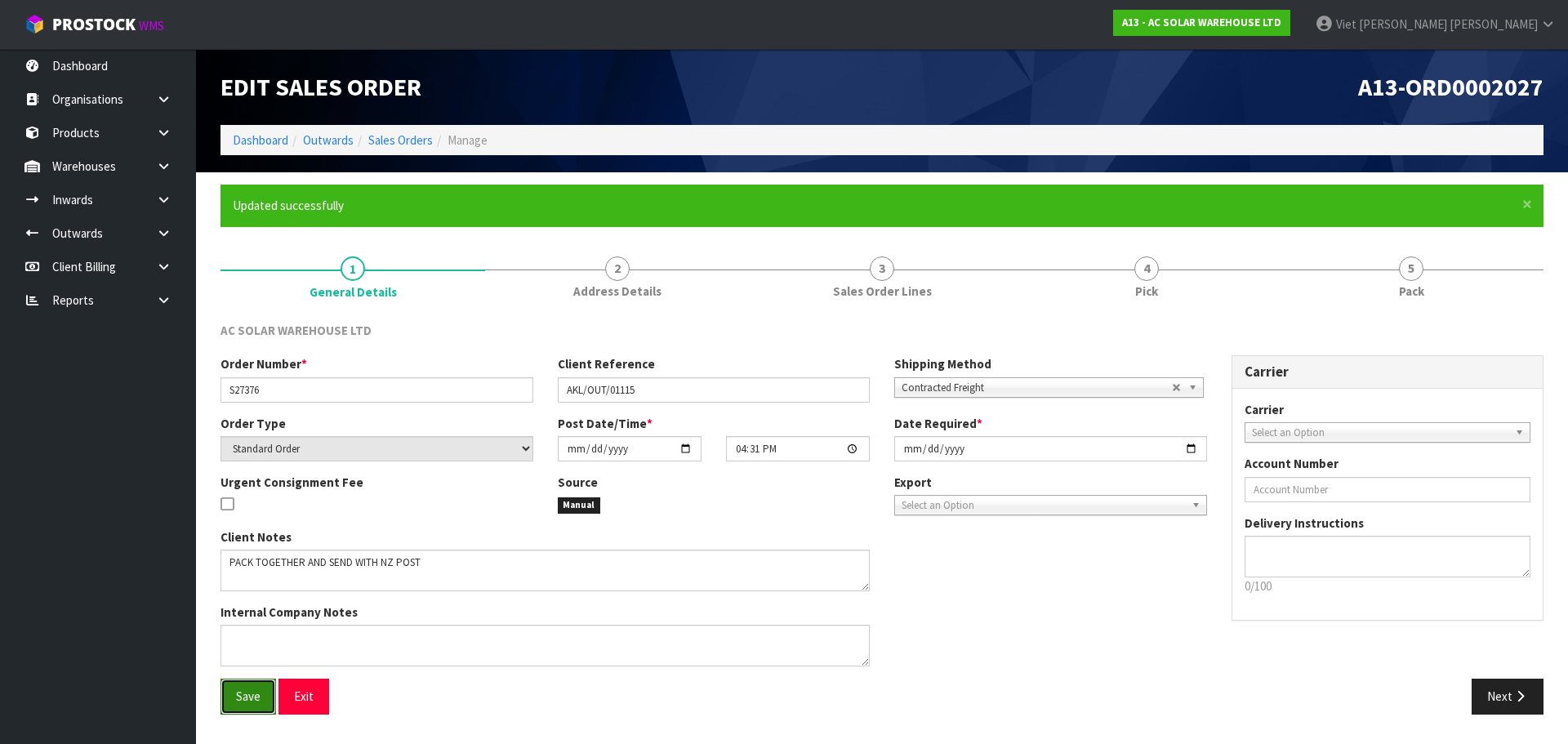
click at [257, 700] on span "Save" at bounding box center [248, 696] width 24 height 16
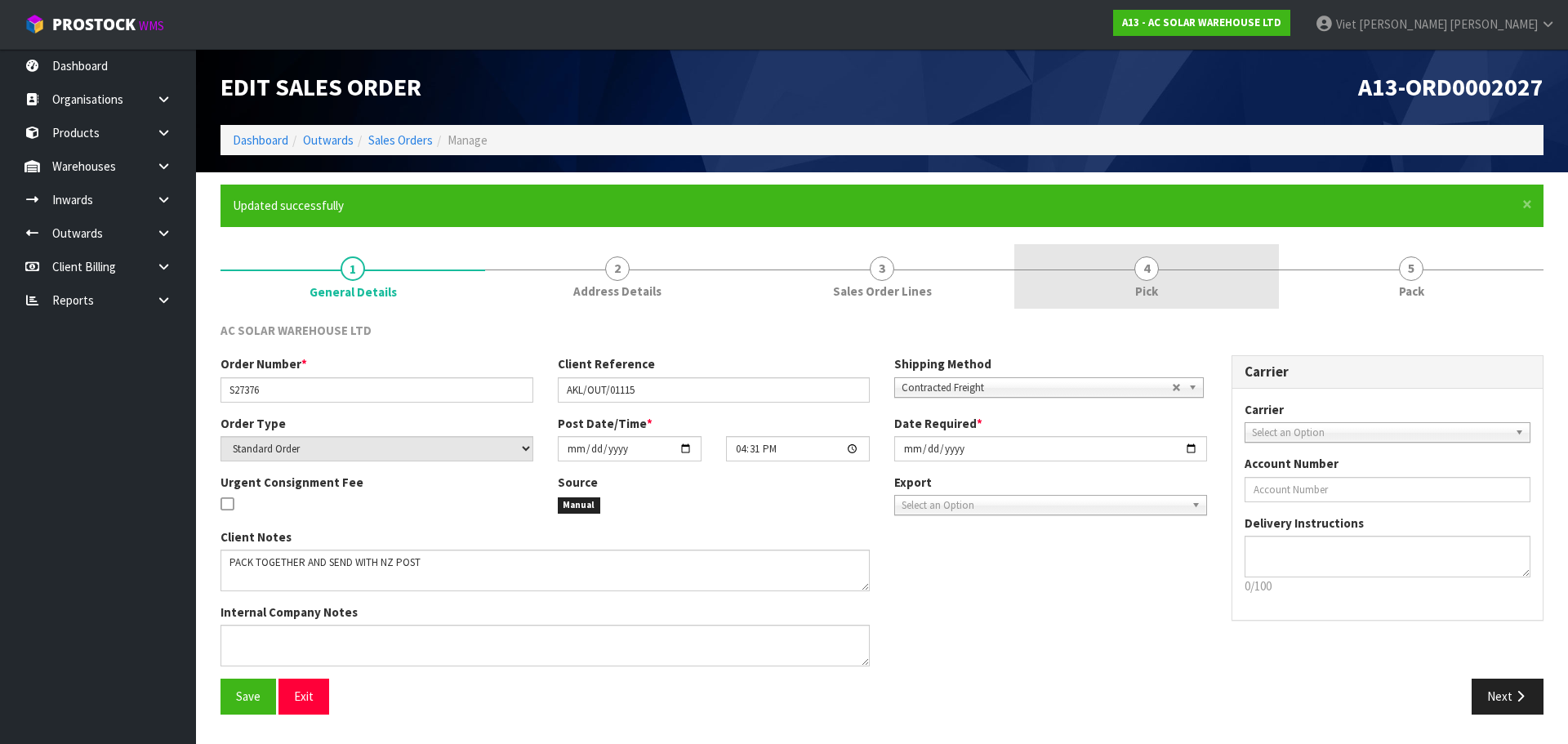
click at [1239, 259] on link "4 Pick" at bounding box center [1147, 277] width 265 height 64
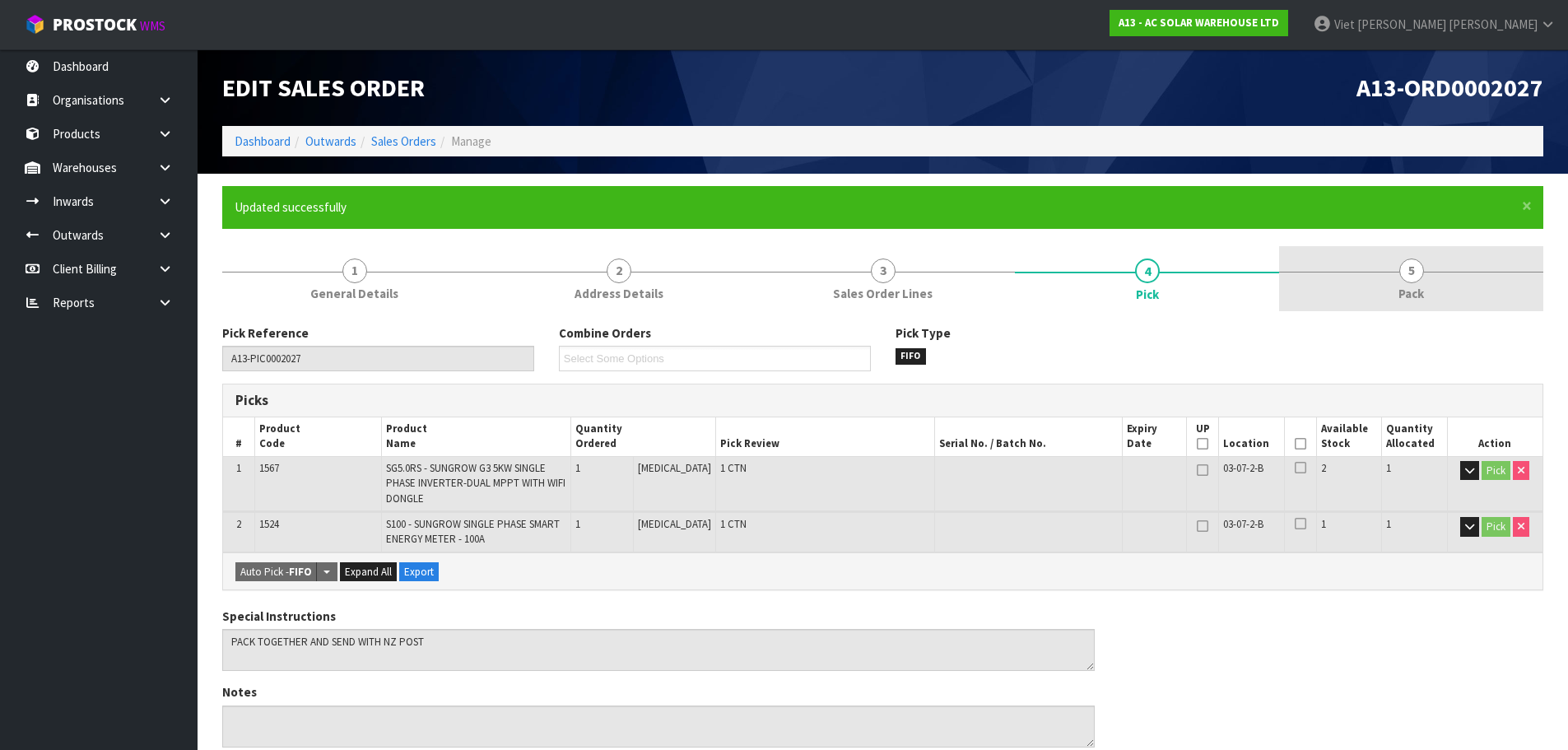
click at [1413, 275] on span "5" at bounding box center [1412, 271] width 24 height 24
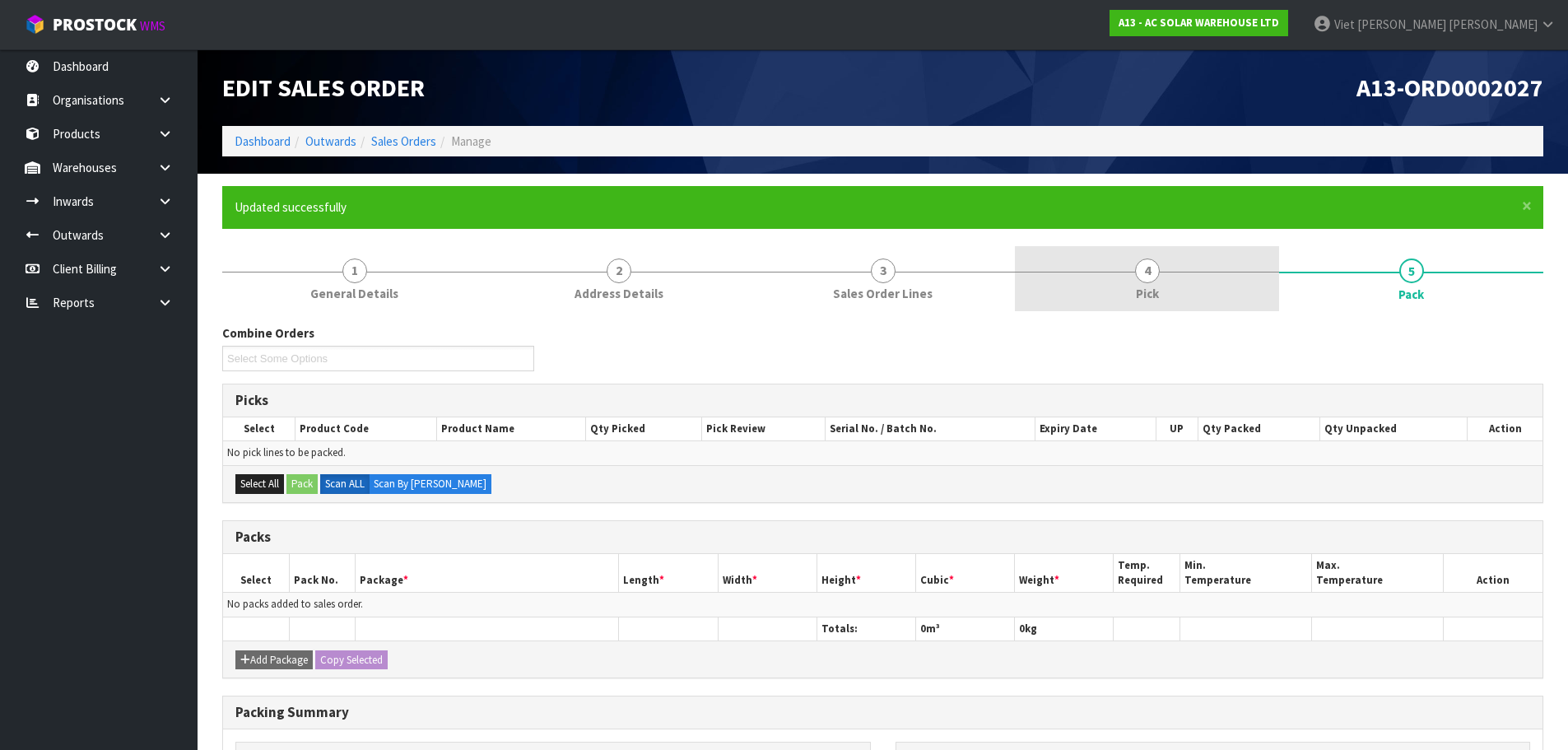
click at [1141, 266] on span "4" at bounding box center [1148, 271] width 24 height 24
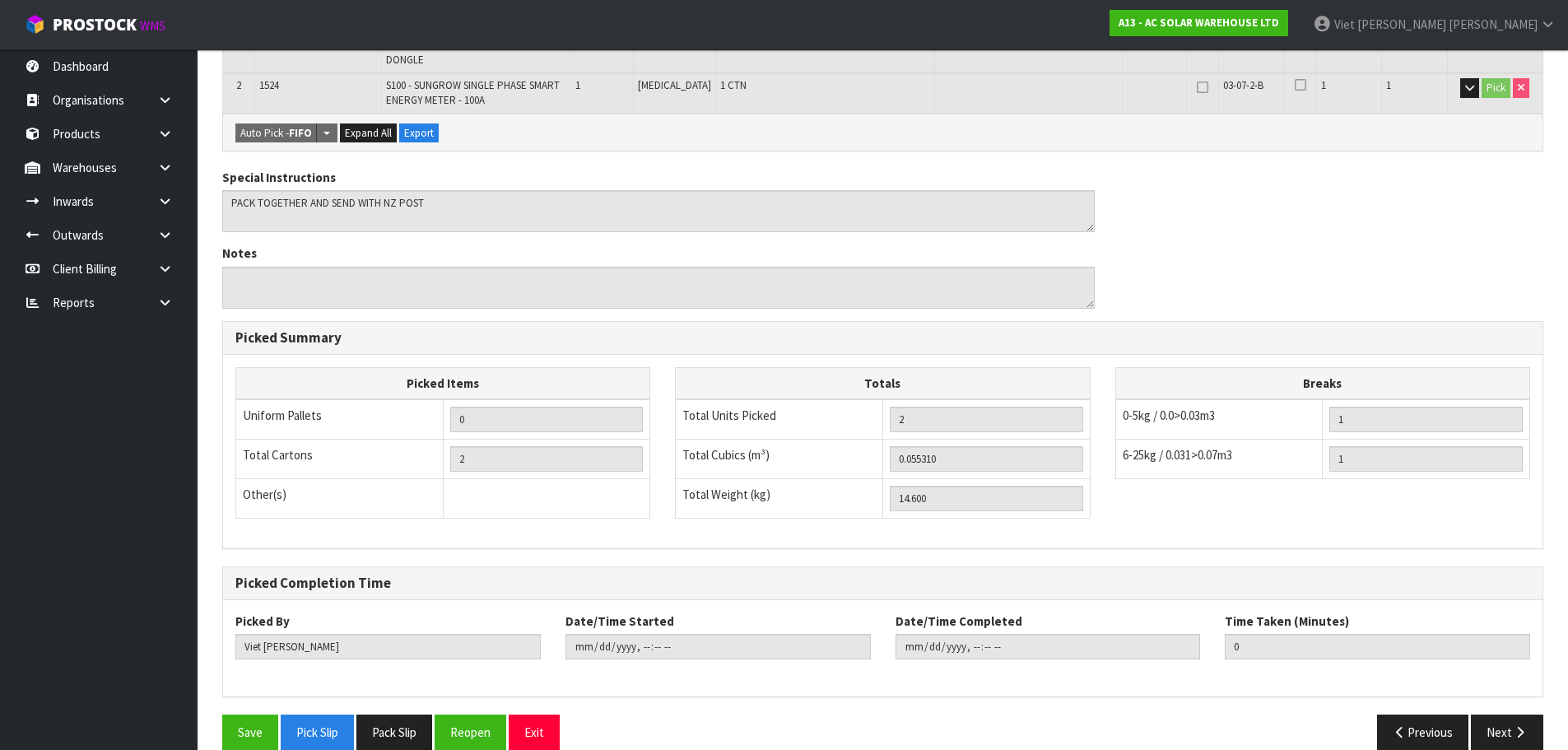
scroll to position [464, 0]
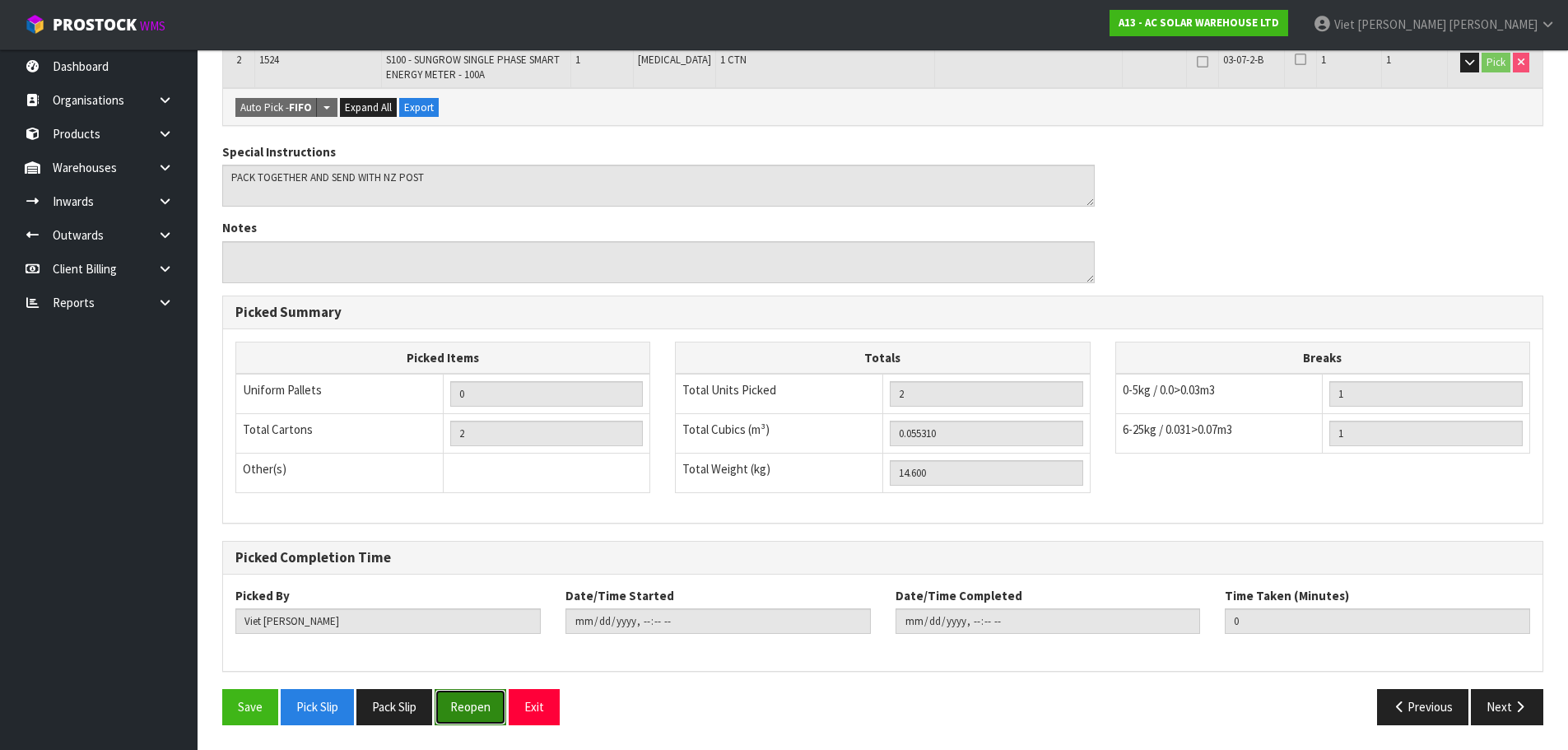
click at [497, 716] on button "Reopen" at bounding box center [470, 706] width 72 height 35
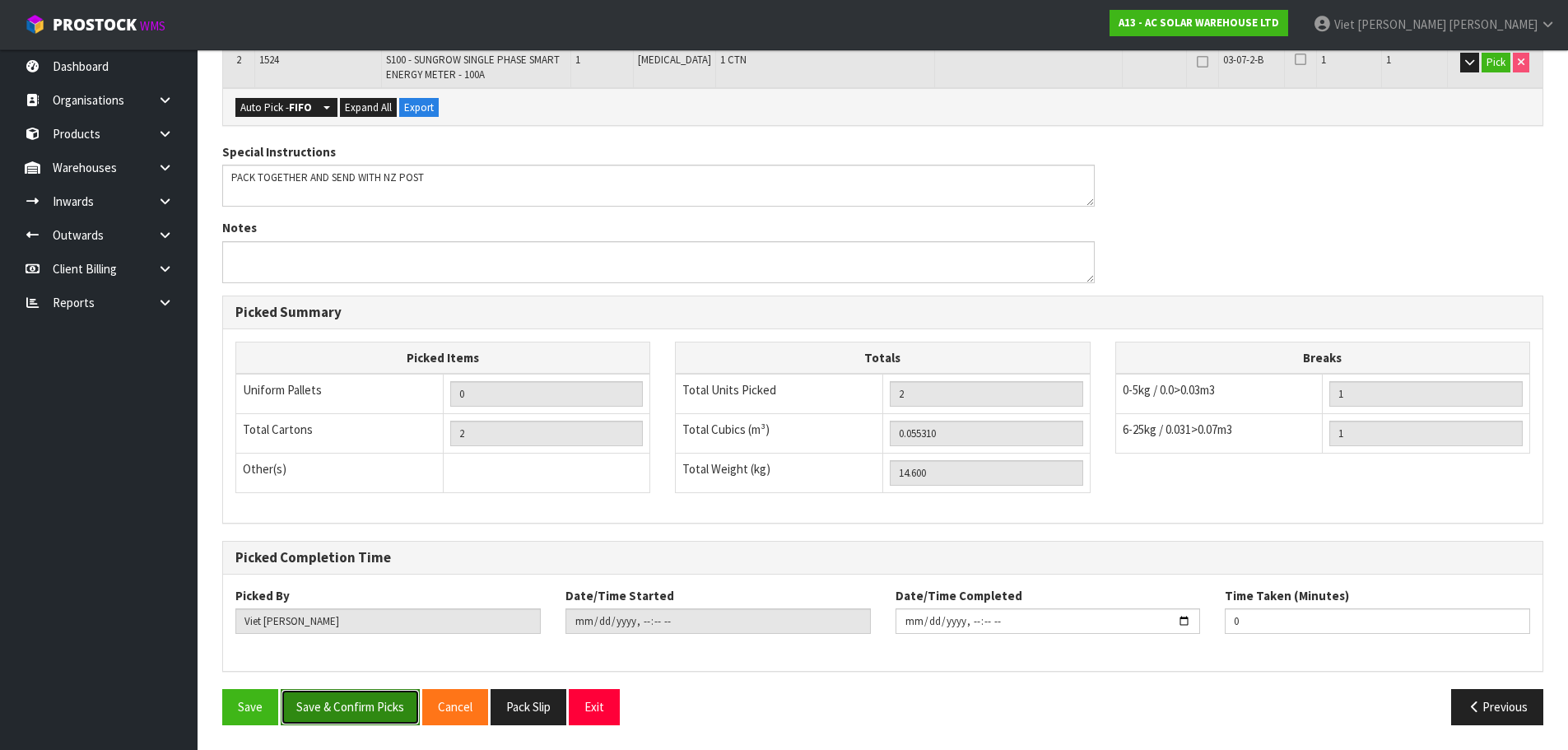
click at [383, 705] on button "Save & Confirm Picks" at bounding box center [350, 706] width 139 height 35
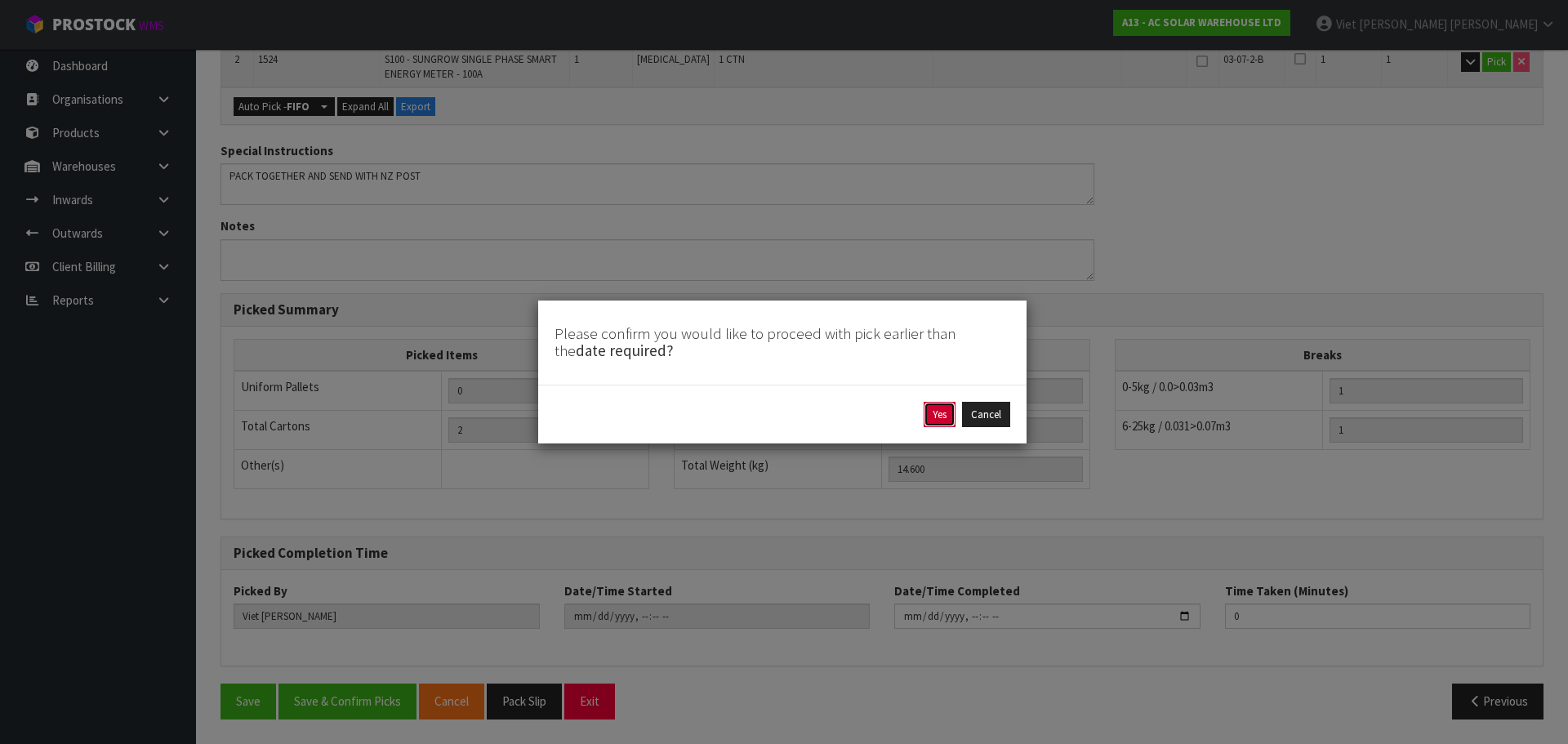
click at [931, 416] on button "Yes" at bounding box center [939, 414] width 32 height 26
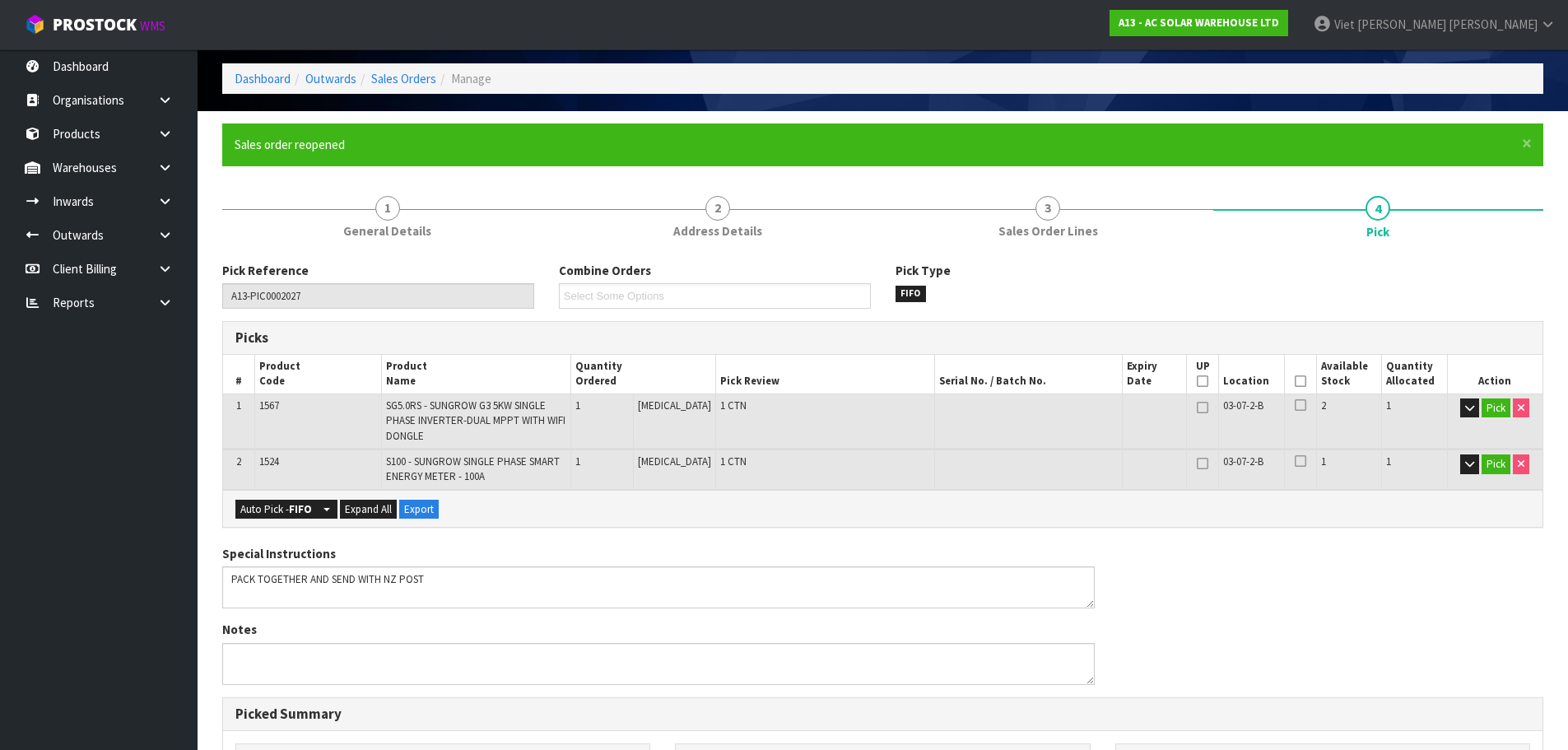
scroll to position [0, 0]
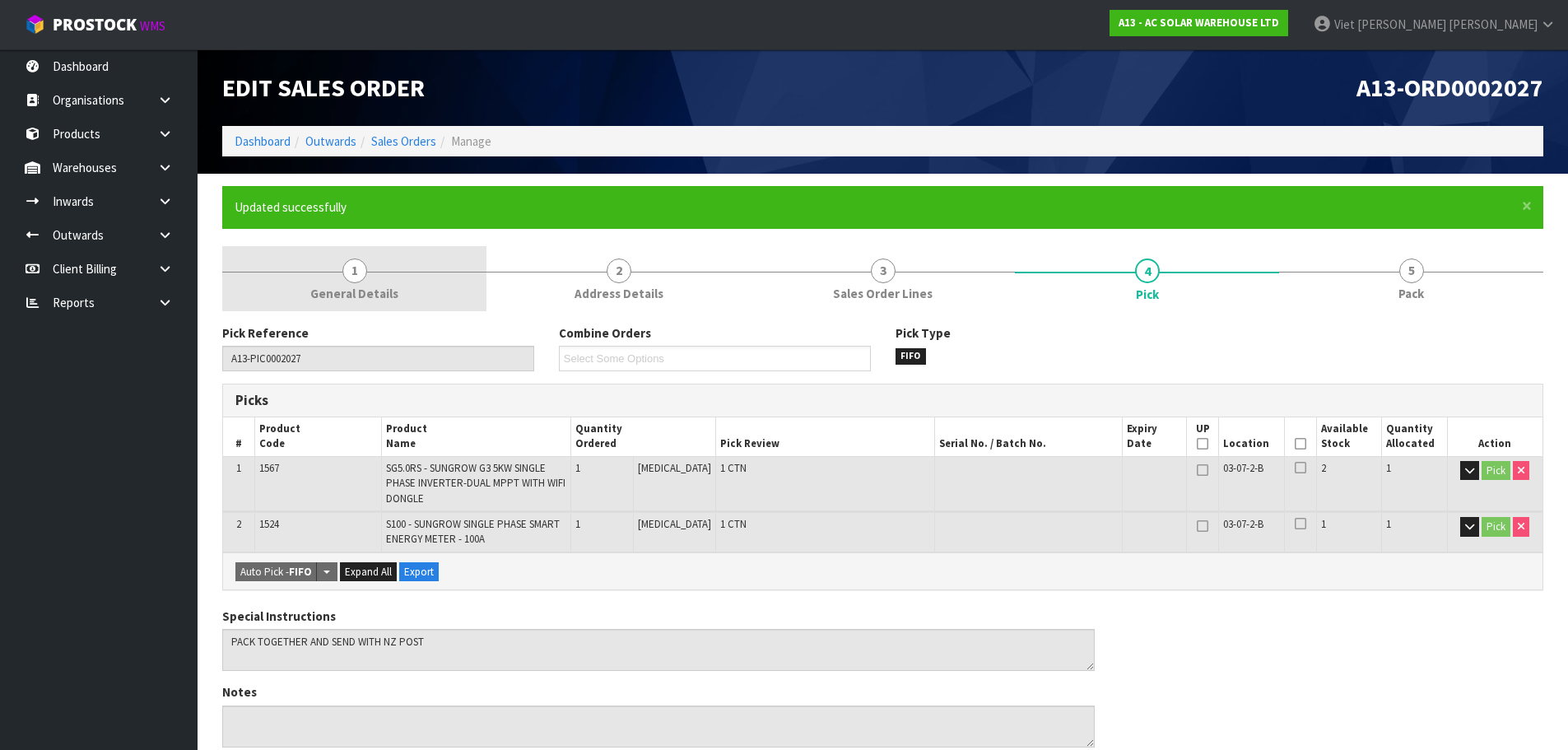
click at [434, 284] on link "1 General Details" at bounding box center [354, 279] width 264 height 65
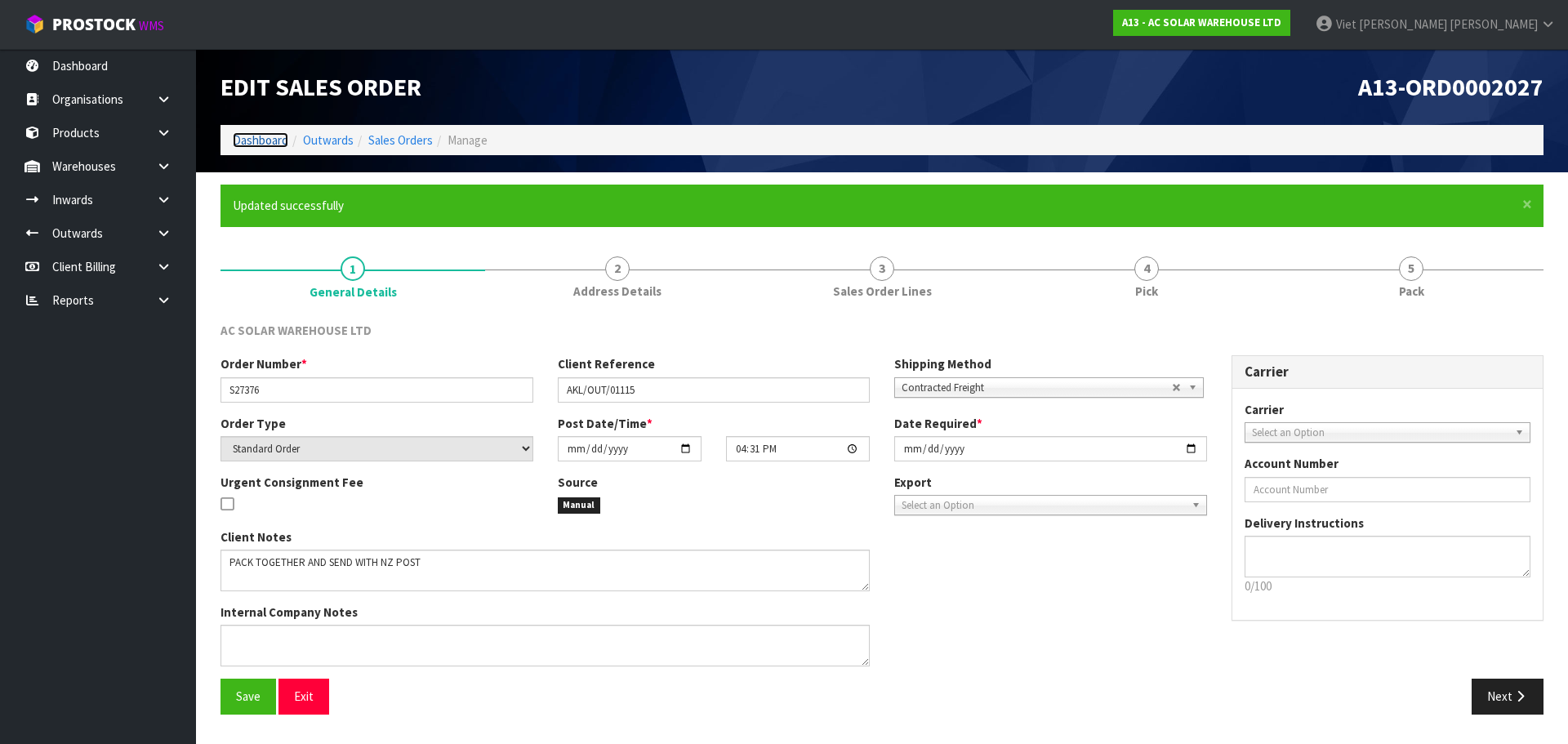
click at [259, 143] on link "Dashboard" at bounding box center [260, 140] width 56 height 16
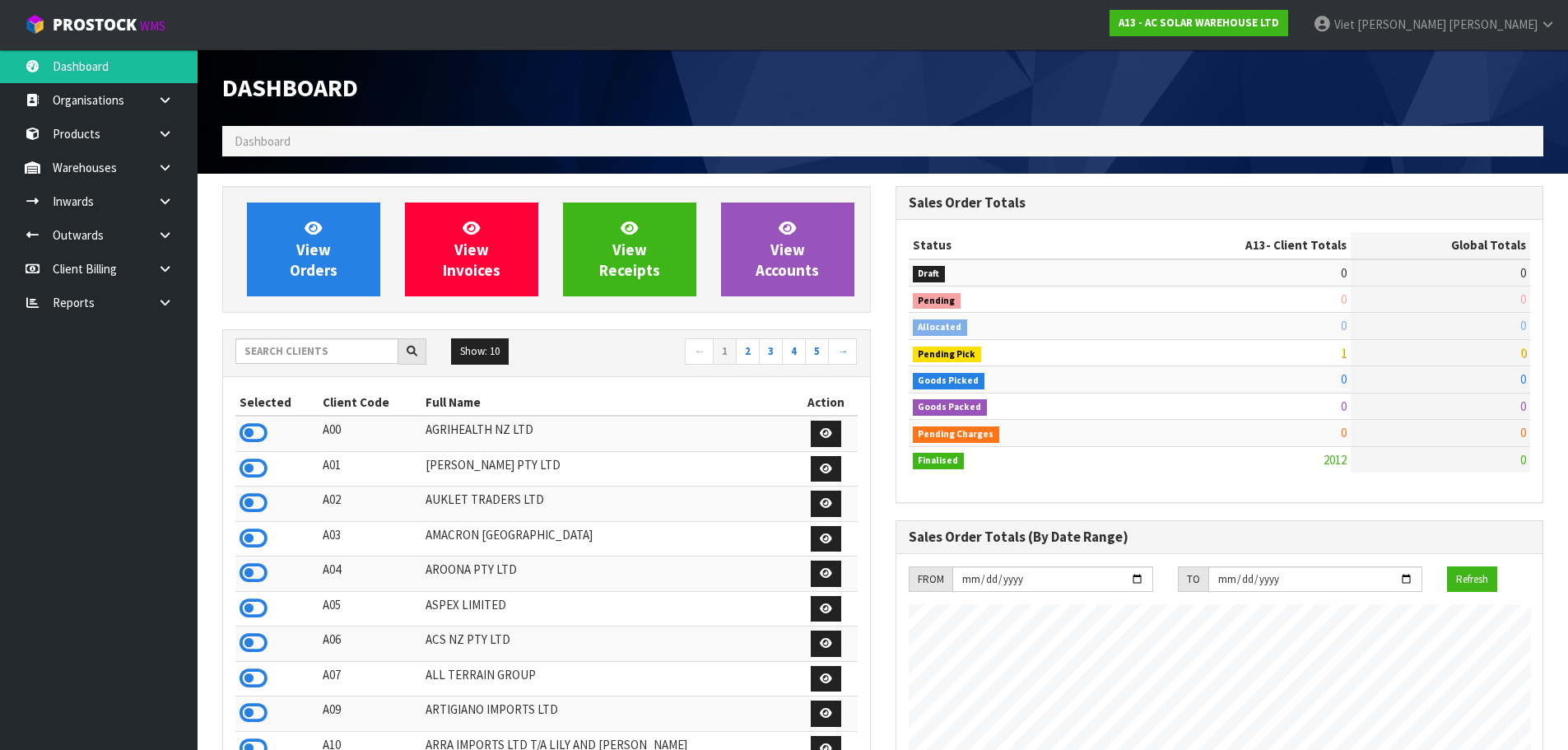
scroll to position [1335, 672]
click at [322, 358] on input "text" at bounding box center [316, 351] width 163 height 25
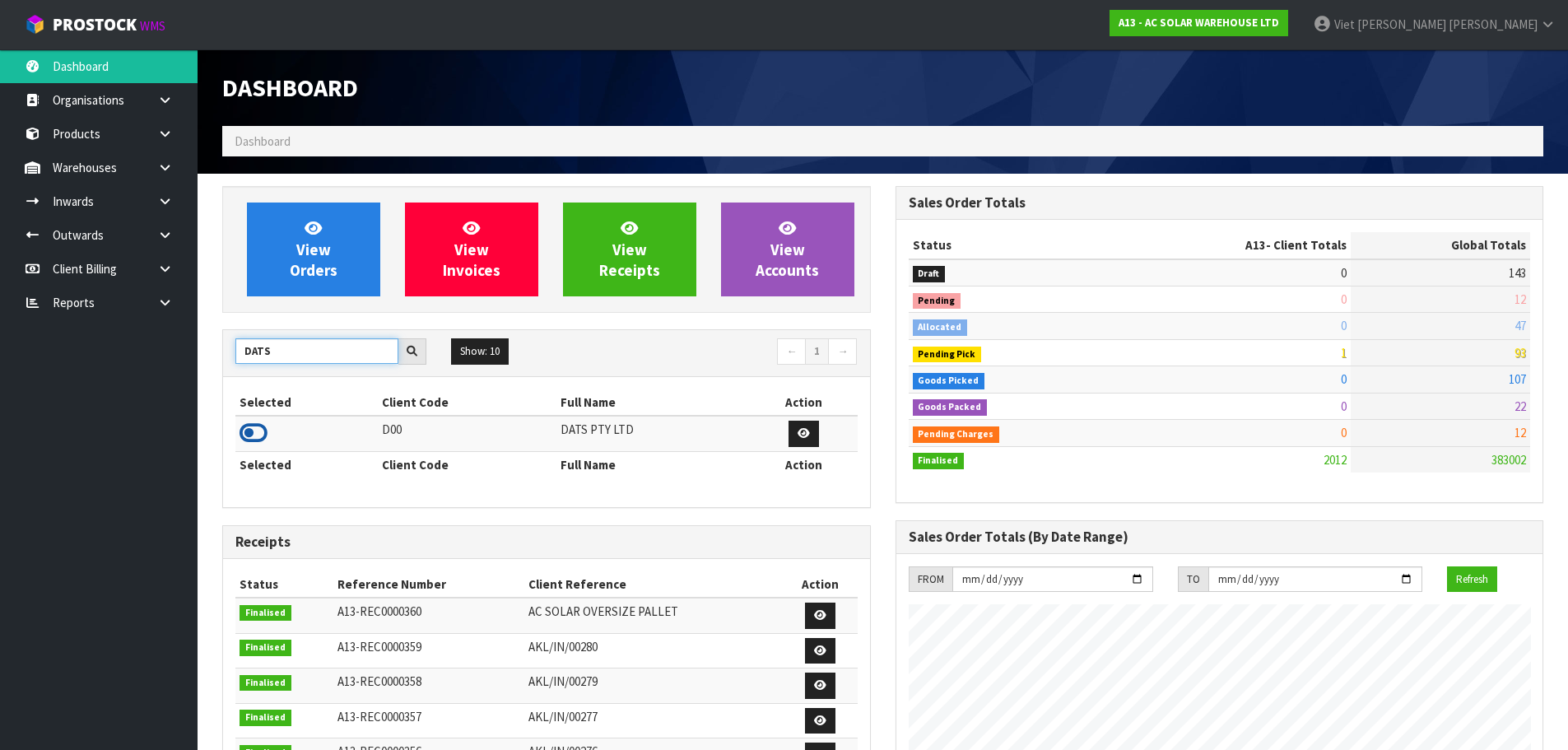
type input "DATS"
click at [265, 430] on icon at bounding box center [253, 433] width 28 height 24
click at [317, 320] on div "View Orders View Invoices View Receipts View Accounts DATS Show: 10 5 10 25 50 ←" at bounding box center [546, 668] width 673 height 964
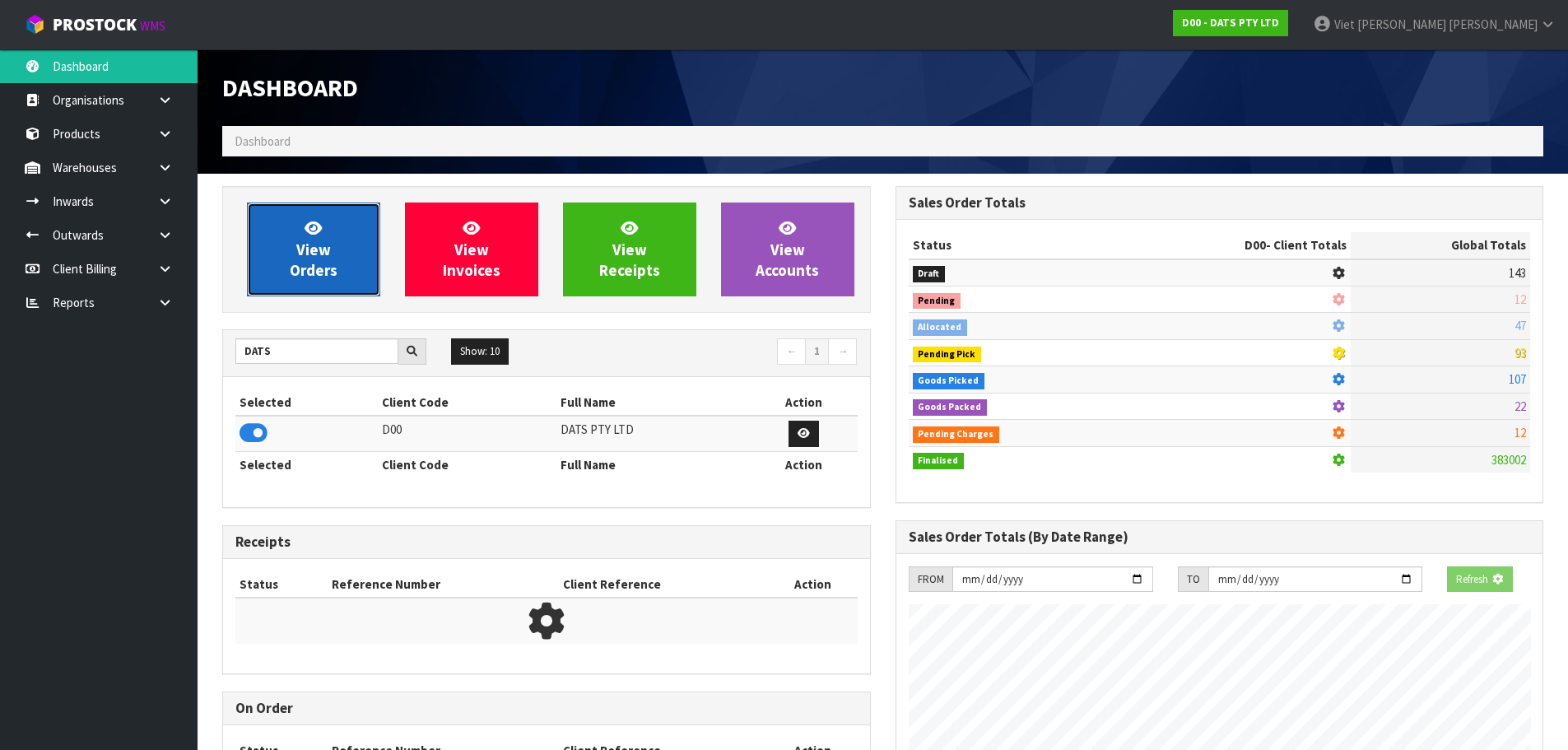
click at [318, 288] on link "View Orders" at bounding box center [313, 249] width 134 height 94
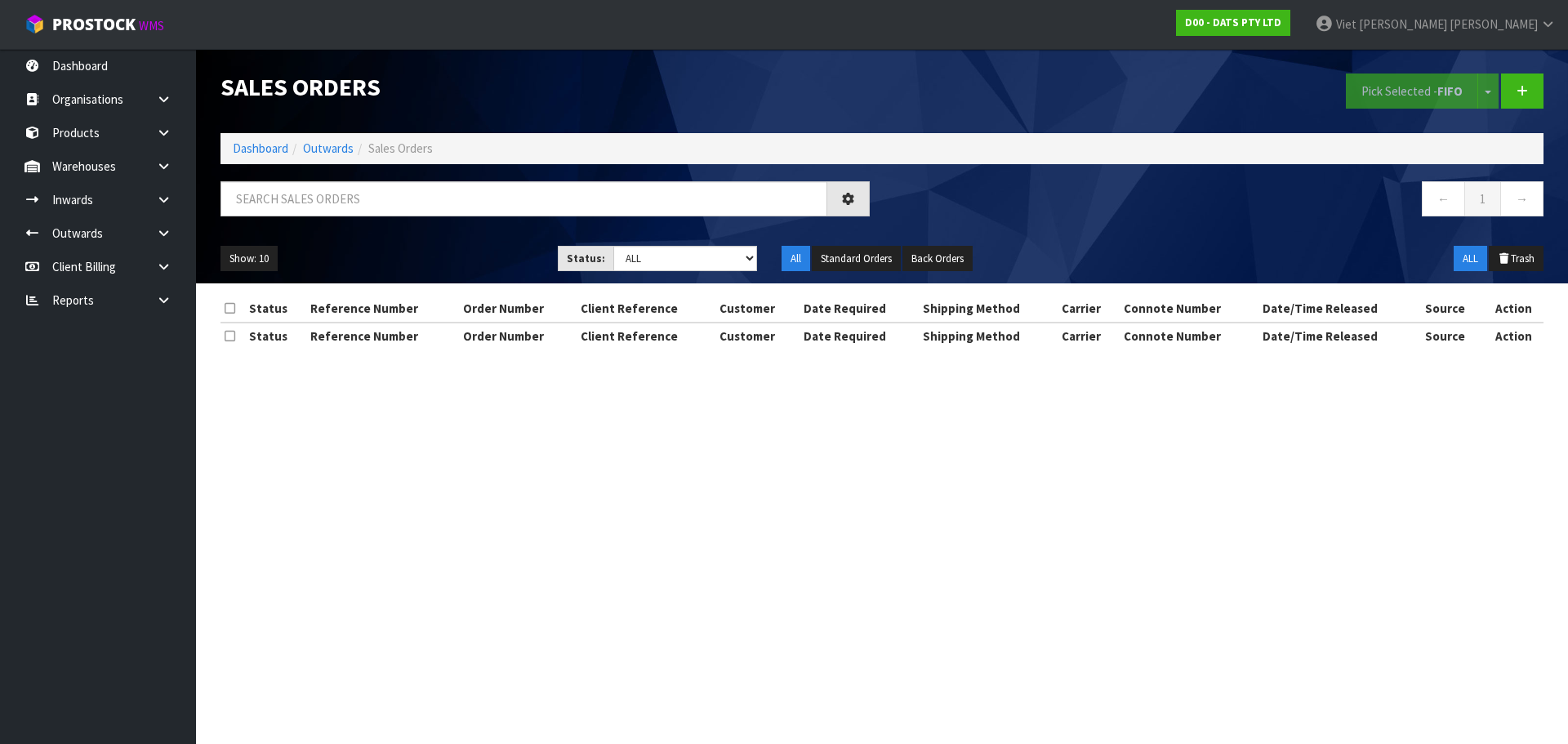
click at [658, 272] on div "Show: 10 5 10 25 50 Status: Draft Pending Allocated Pending Pick Goods Picked G…" at bounding box center [882, 258] width 1348 height 50
click at [672, 265] on select "Draft Pending Allocated Pending Pick Goods Picked Goods Packed Pending Charges …" at bounding box center [685, 258] width 145 height 25
click at [613, 245] on select "Draft Pending Allocated Pending Pick Goods Picked Goods Packed Pending Charges …" at bounding box center [685, 258] width 145 height 25
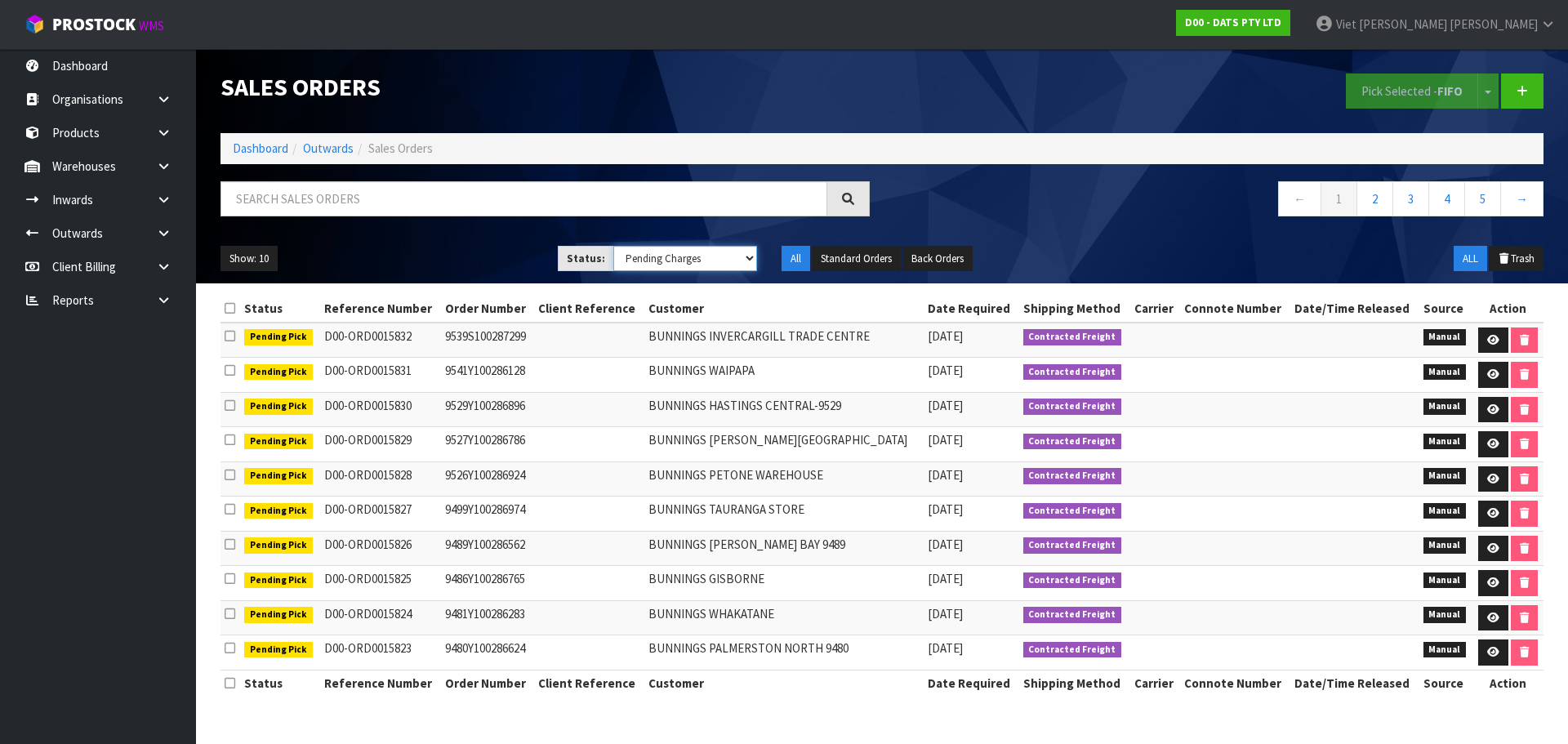
click at [731, 251] on select "Draft Pending Allocated Pending Pick Goods Picked Goods Packed Pending Charges …" at bounding box center [685, 258] width 145 height 25
drag, startPoint x: 731, startPoint y: 251, endPoint x: 728, endPoint y: 262, distance: 11.4
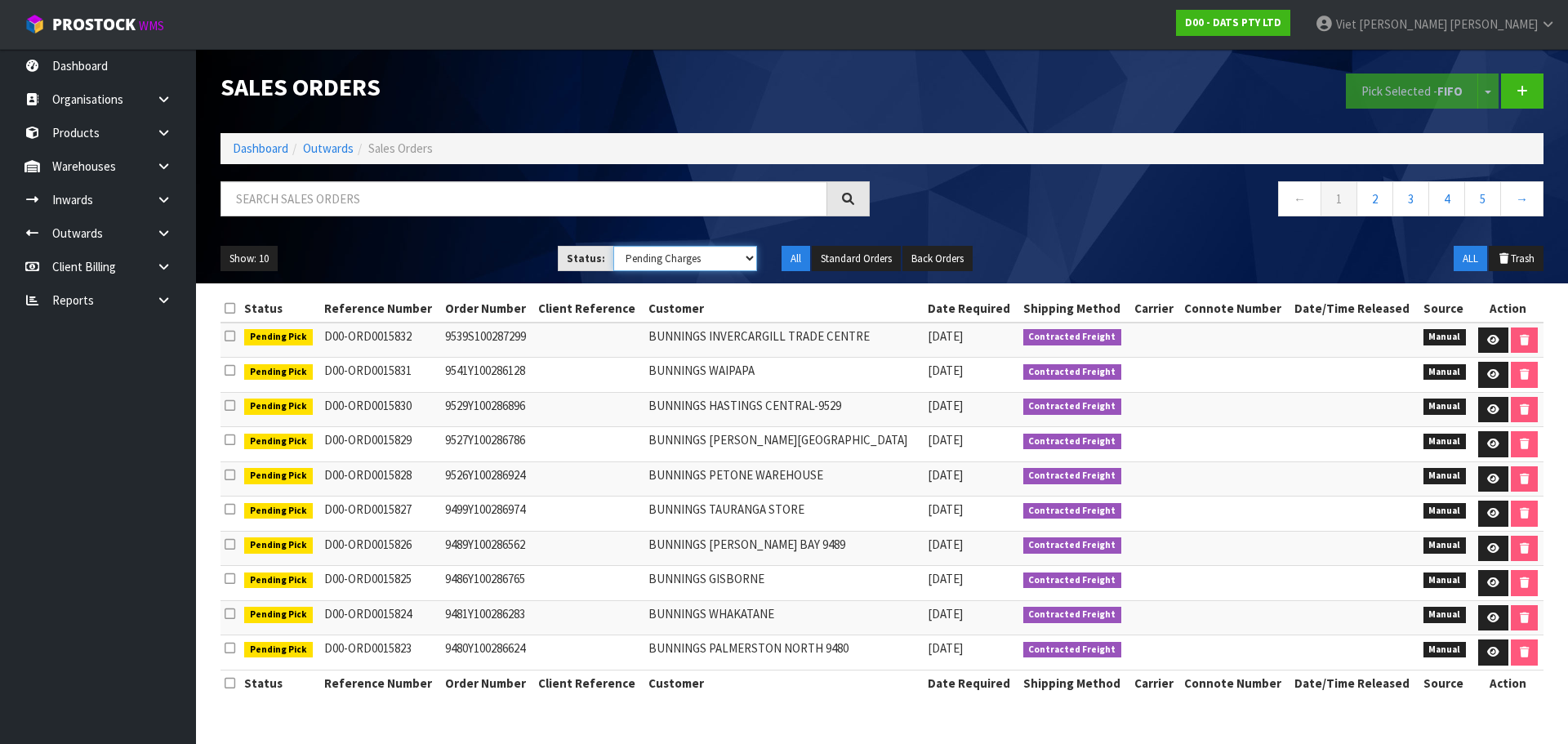
click at [731, 251] on select "Draft Pending Allocated Pending Pick Goods Picked Goods Packed Pending Charges …" at bounding box center [685, 258] width 145 height 25
click at [613, 245] on select "Draft Pending Allocated Pending Pick Goods Picked Goods Packed Pending Charges …" at bounding box center [685, 258] width 145 height 25
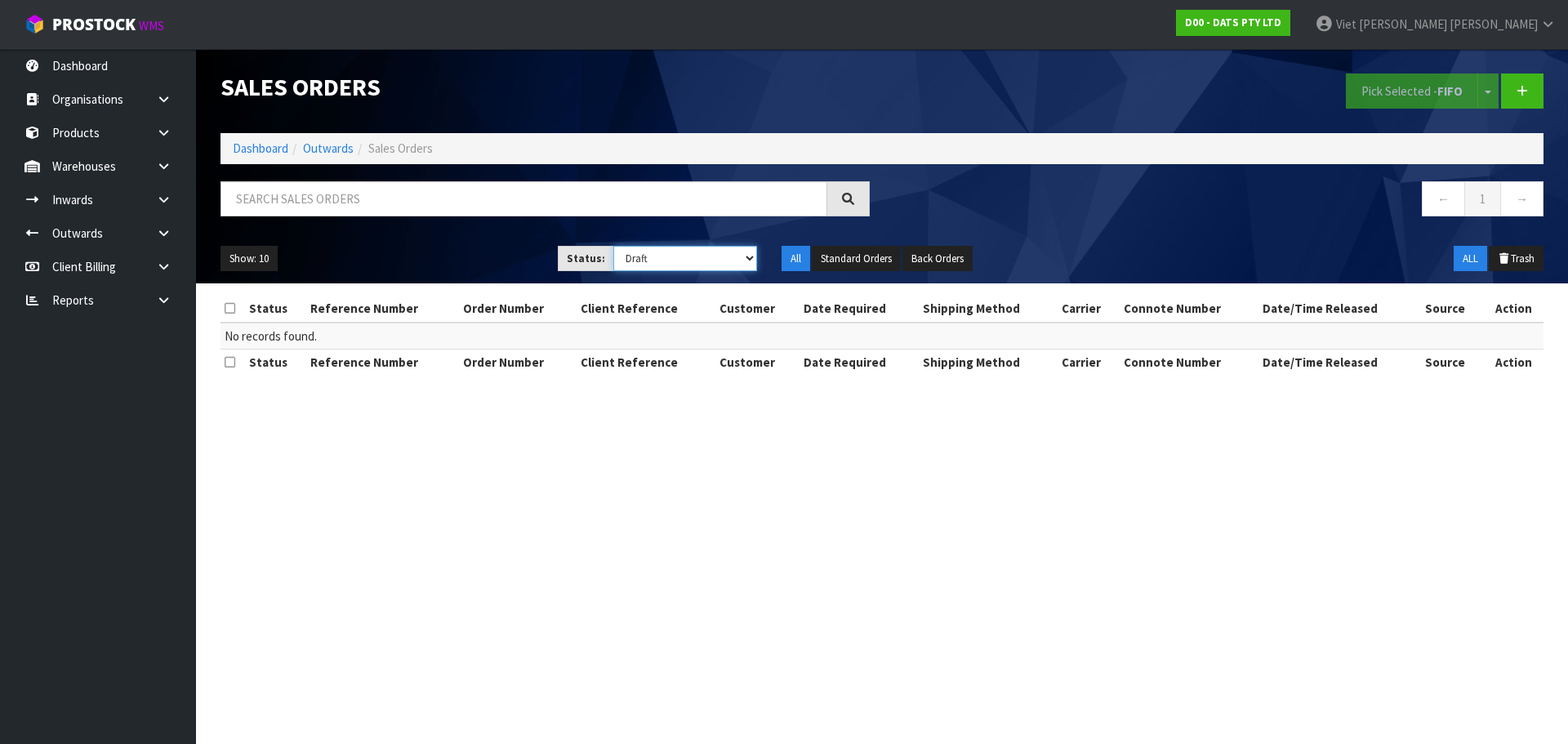
click at [726, 270] on select "Draft Pending Allocated Pending Pick Goods Picked Goods Packed Pending Charges …" at bounding box center [685, 258] width 145 height 25
select select "string:6"
click at [613, 245] on select "Draft Pending Allocated Pending Pick Goods Picked Goods Packed Pending Charges …" at bounding box center [685, 258] width 145 height 25
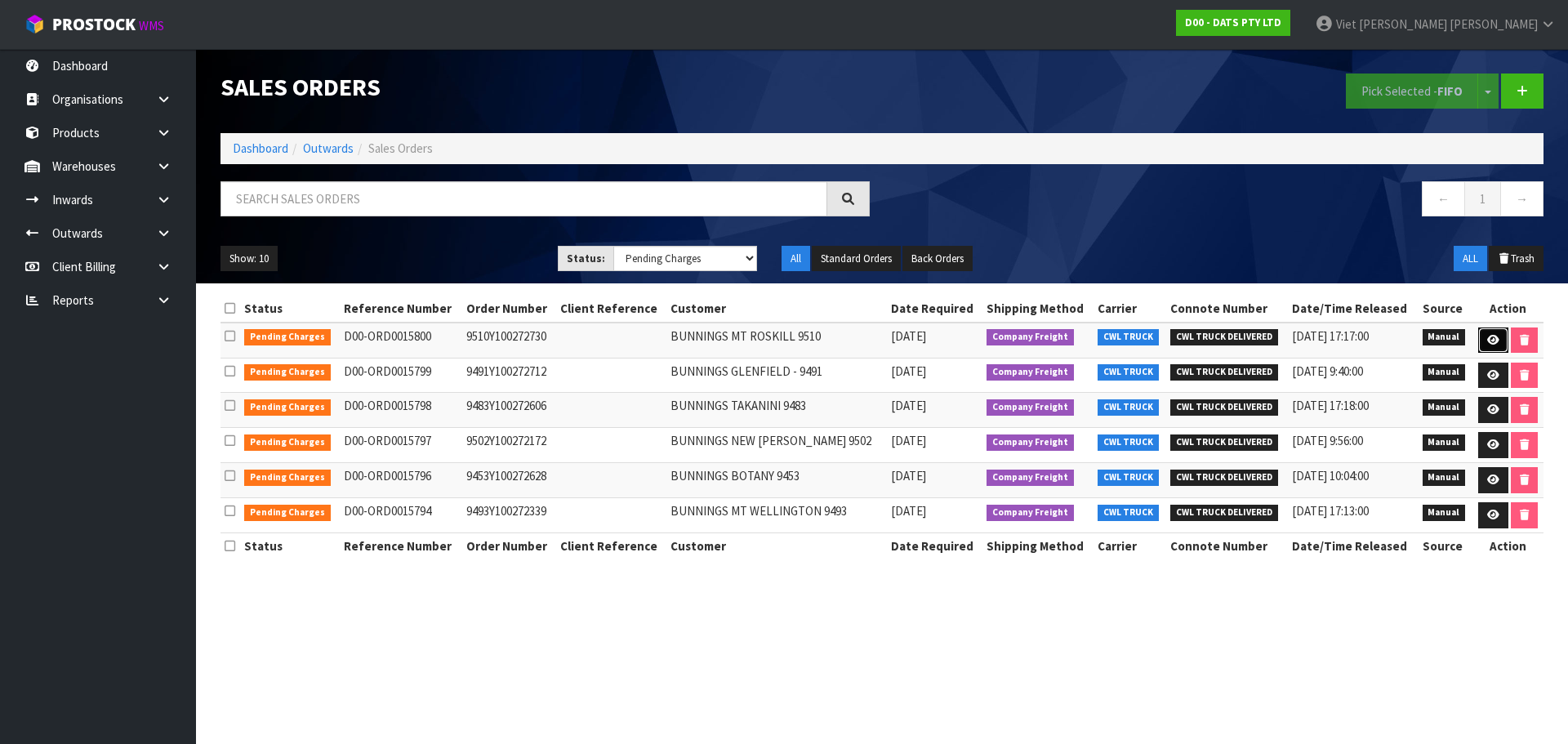
click at [1494, 340] on icon at bounding box center [1493, 340] width 12 height 10
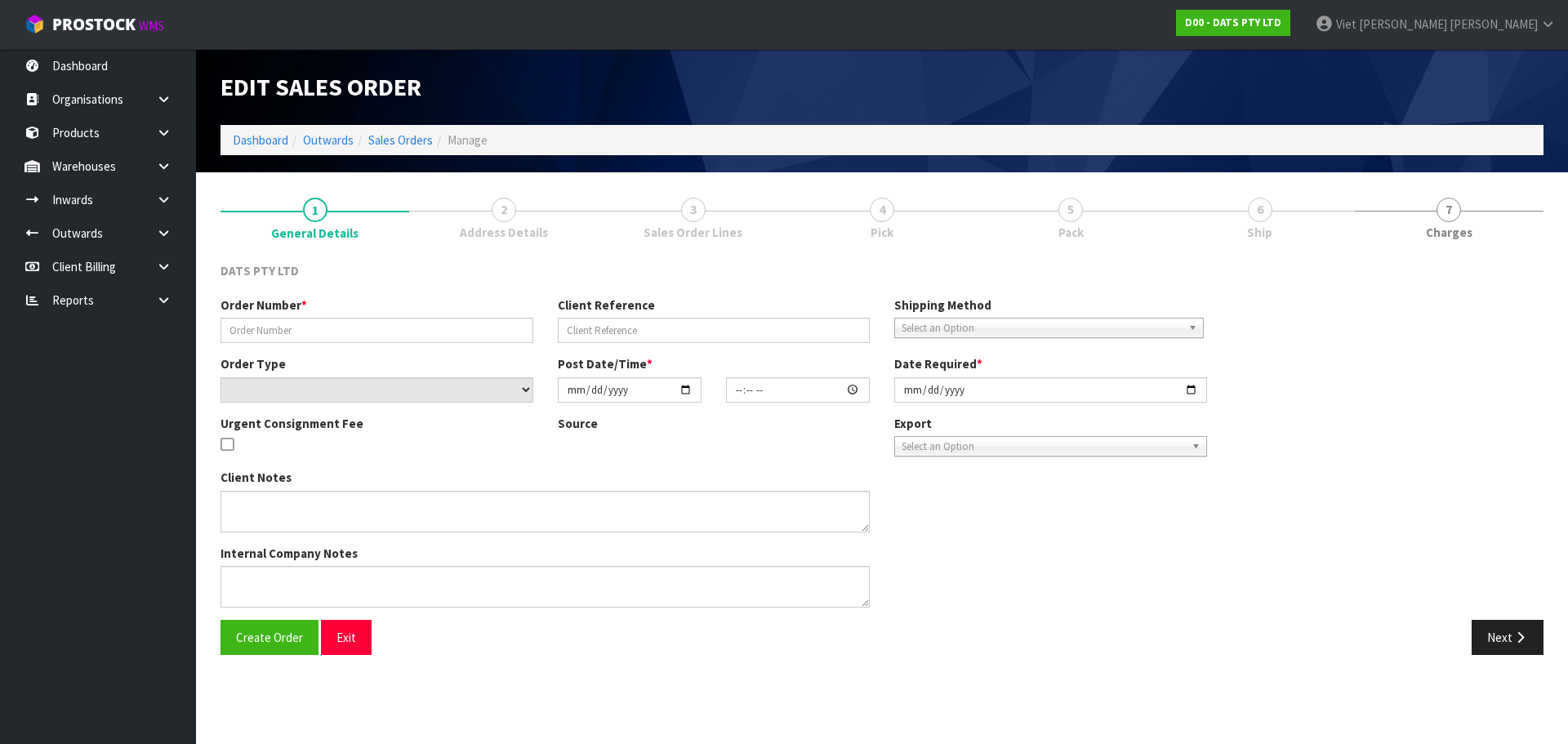
type input "9510Y100272730"
select select "number:0"
type input "2025-09-19"
type input "09:15:00.000"
type input "2025-09-19"
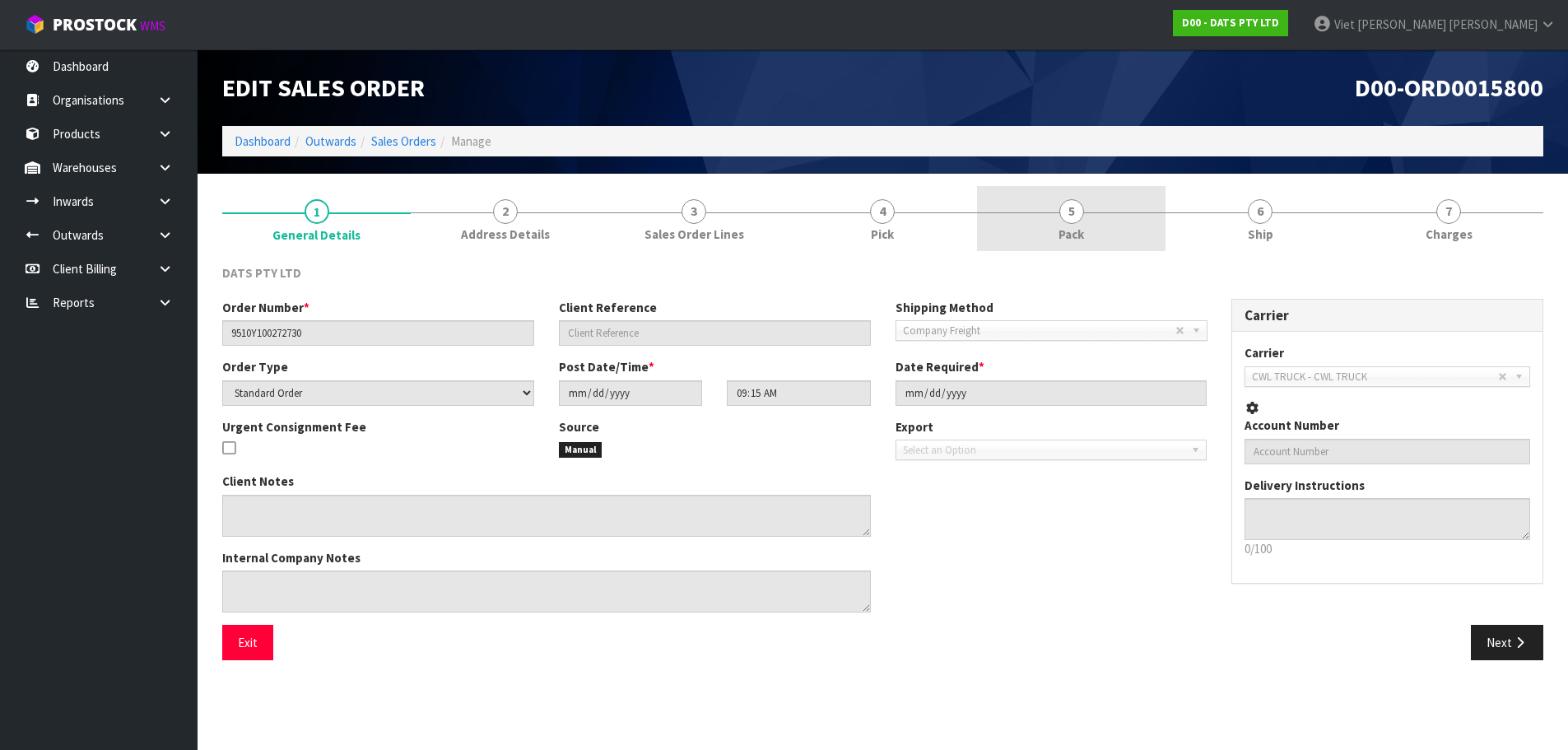
click at [1041, 216] on link "5 Pack" at bounding box center [1072, 219] width 189 height 65
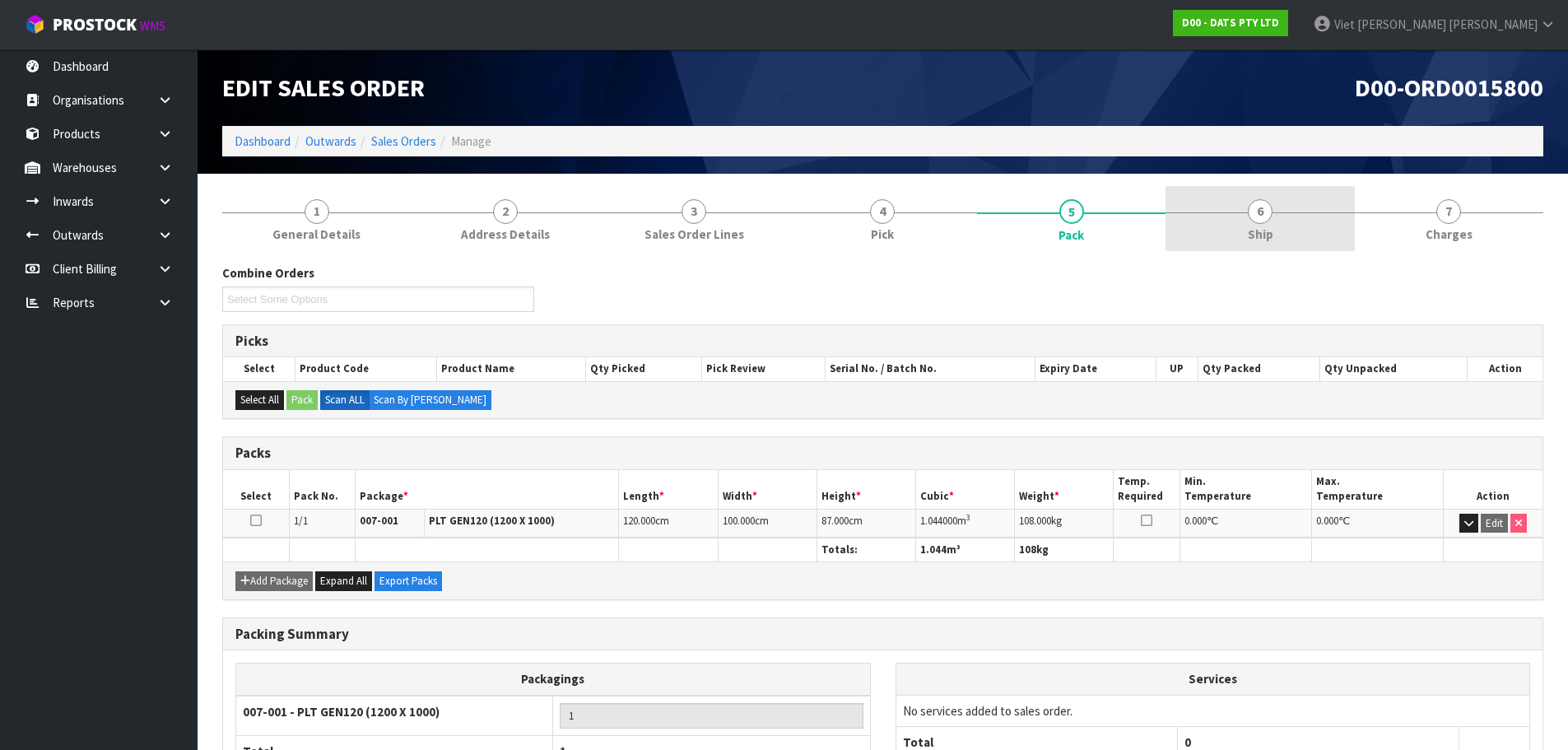
click at [1218, 227] on link "6 Ship" at bounding box center [1259, 219] width 189 height 65
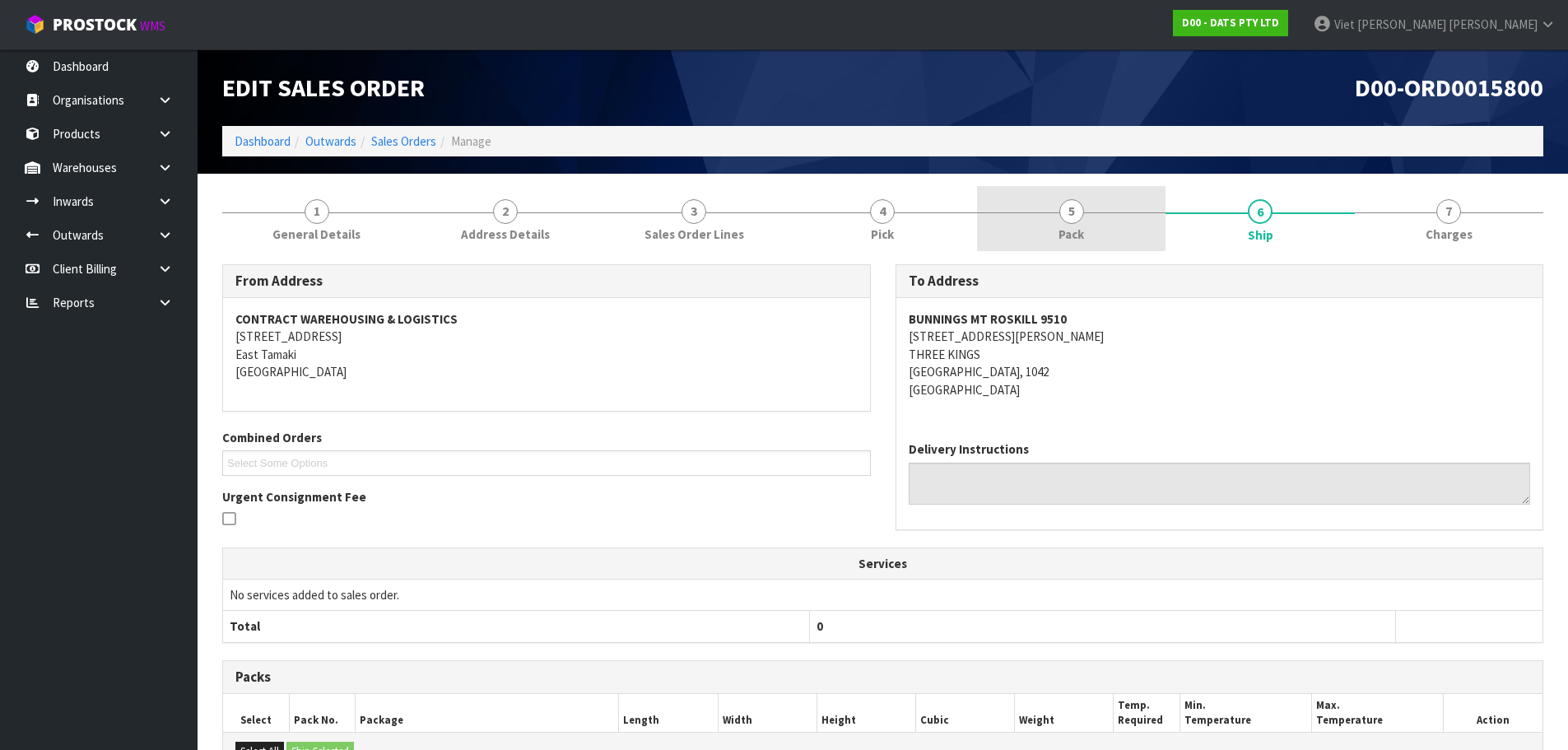
click at [1032, 233] on link "5 Pack" at bounding box center [1072, 219] width 189 height 65
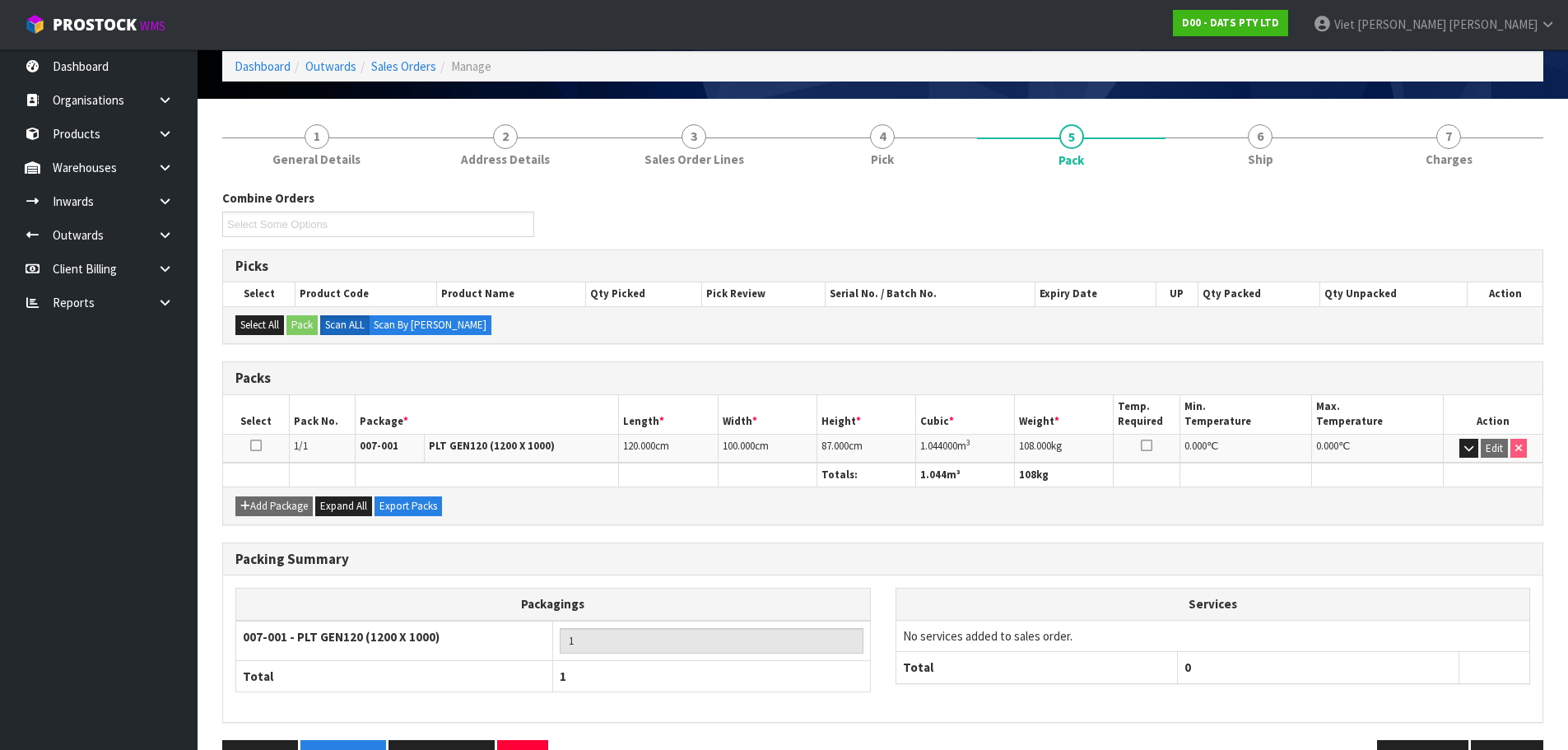
scroll to position [126, 0]
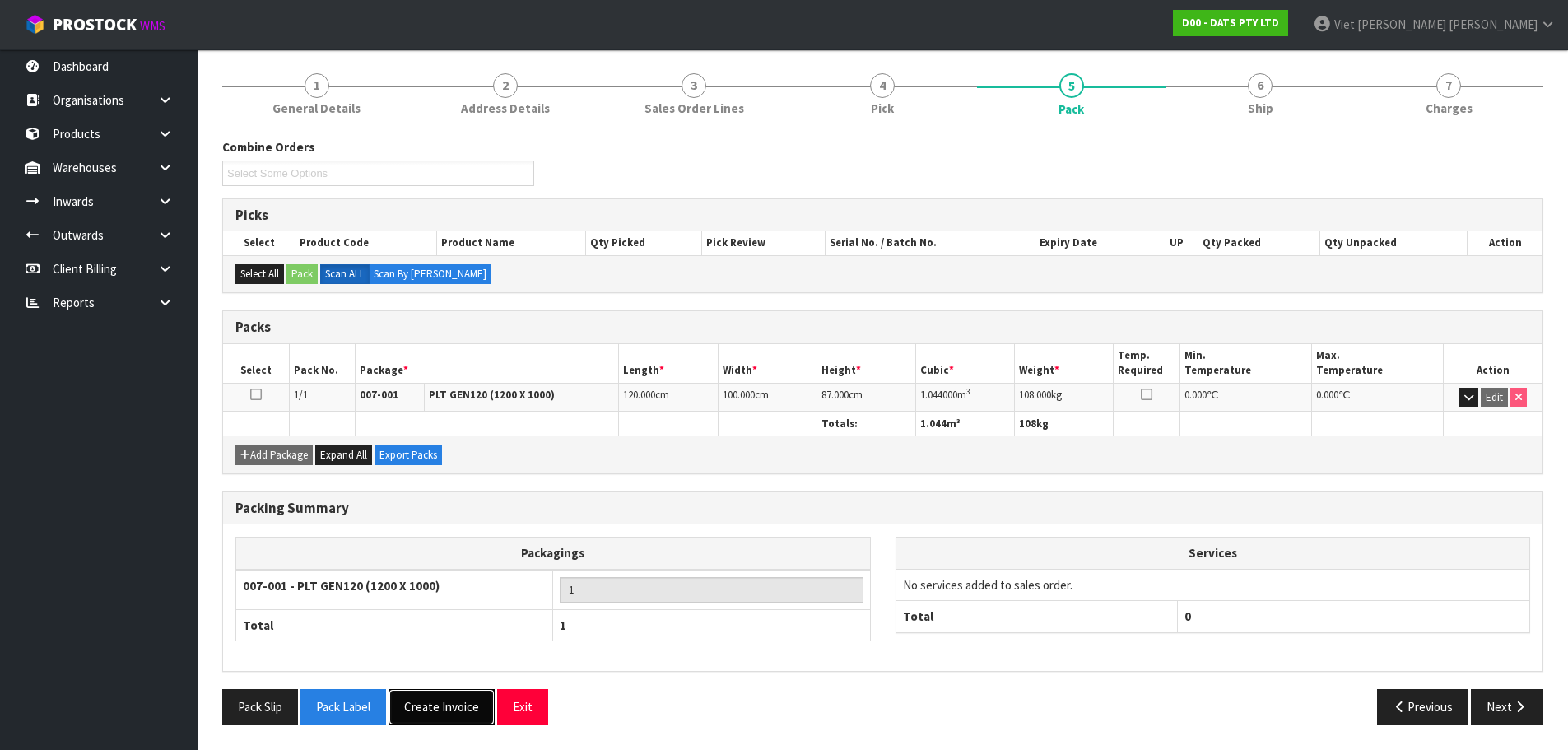
click at [474, 708] on button "Create Invoice" at bounding box center [441, 706] width 106 height 35
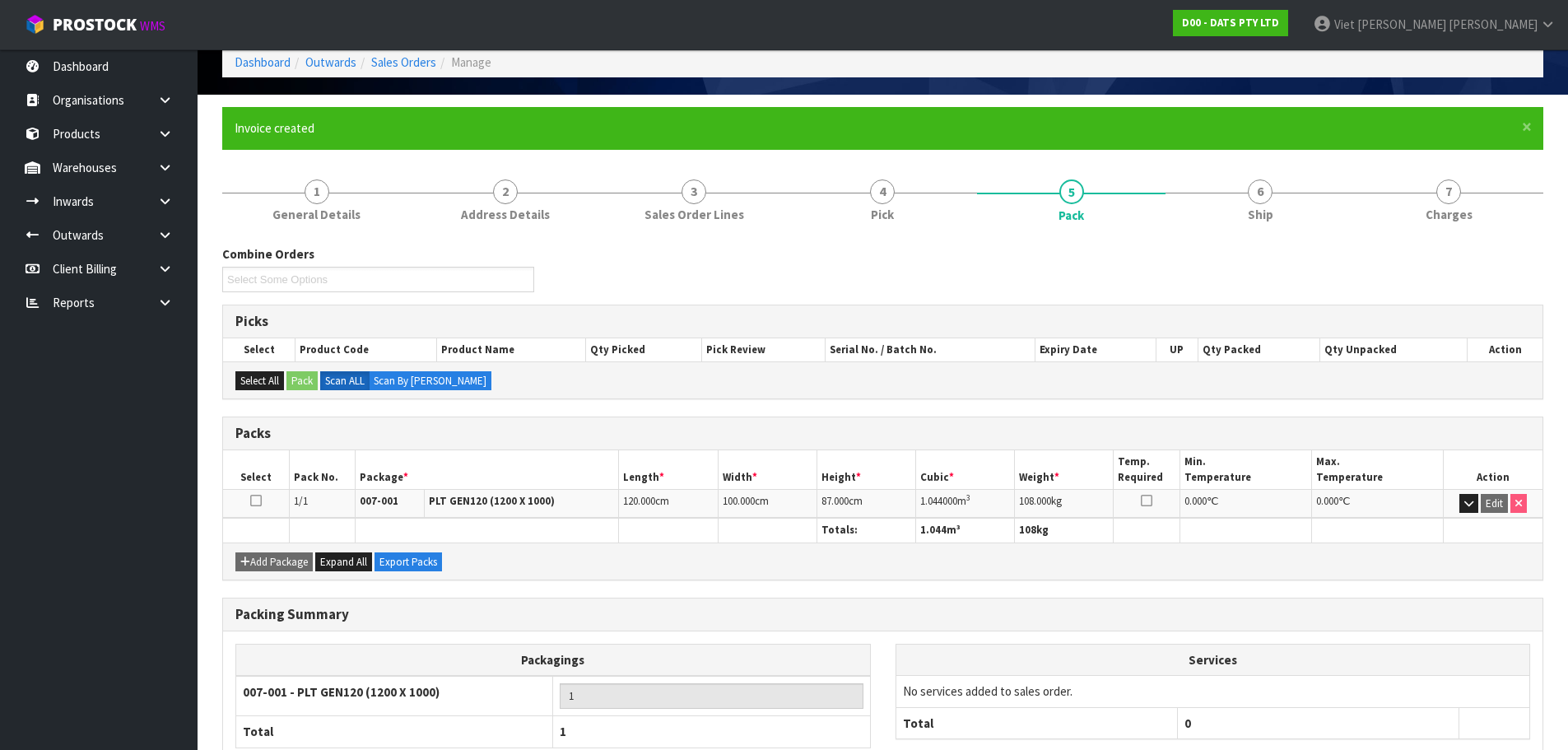
scroll to position [185, 0]
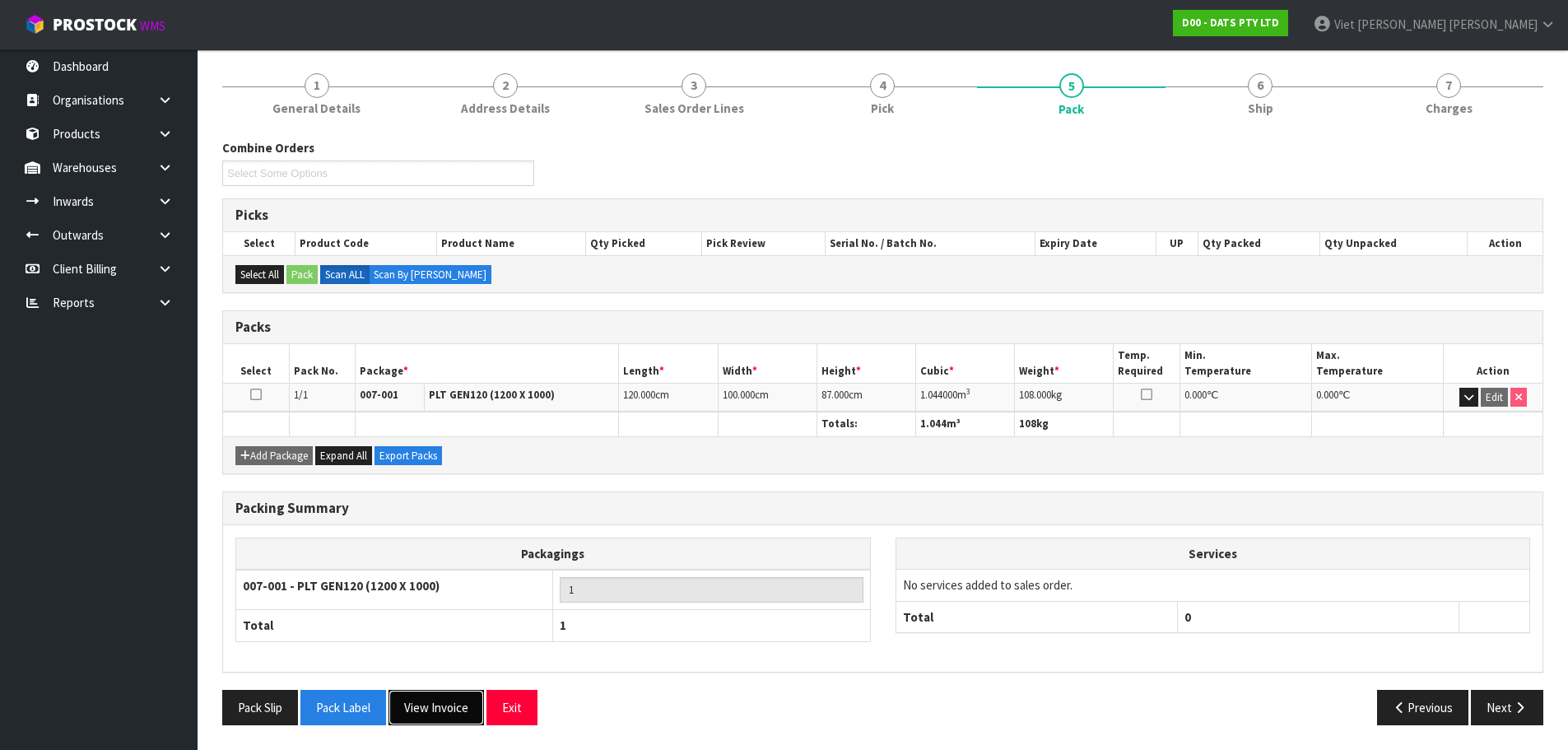
click at [464, 714] on button "View Invoice" at bounding box center [435, 707] width 95 height 35
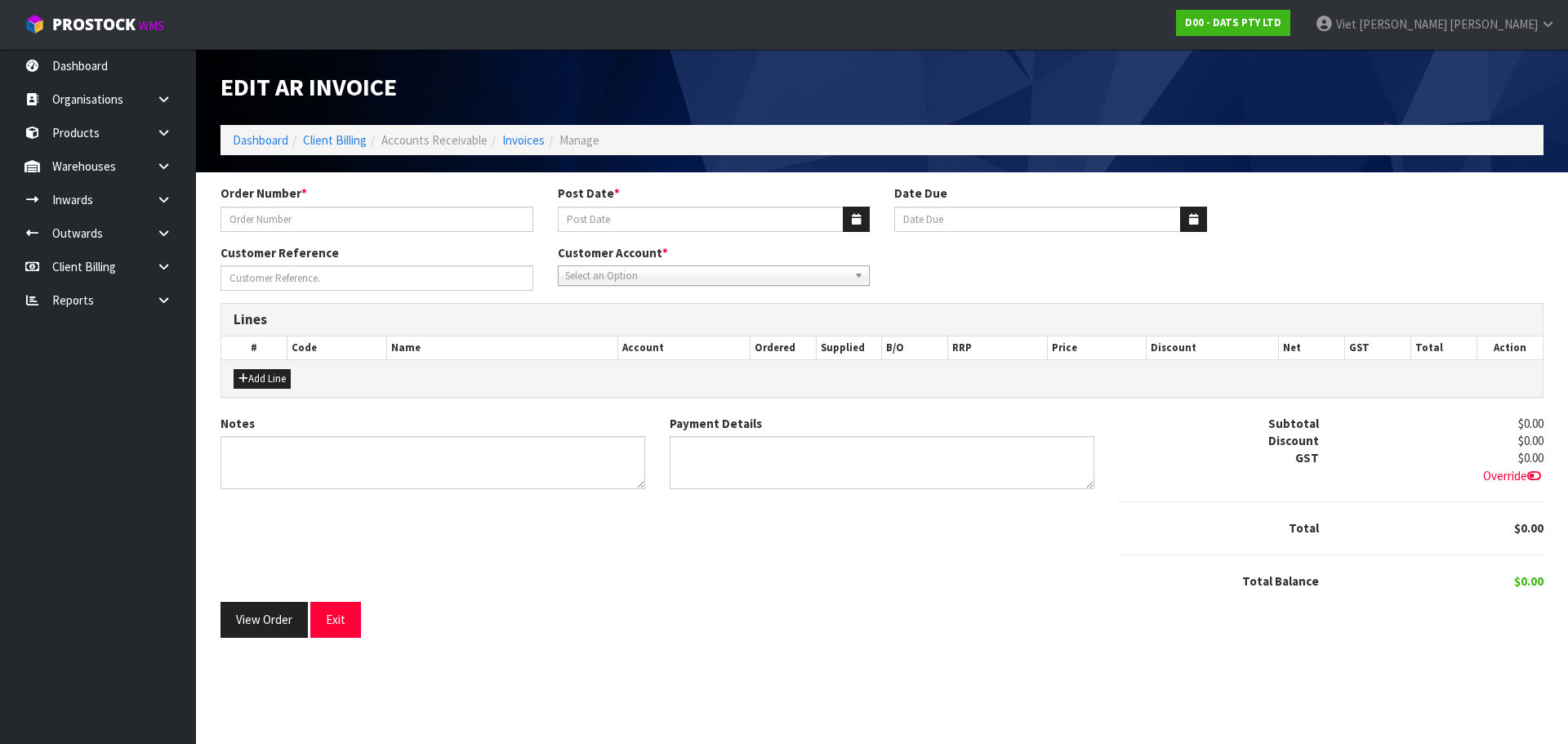
type input "9510Y100272730"
type input "25/09/2025"
type input "20/10/2025"
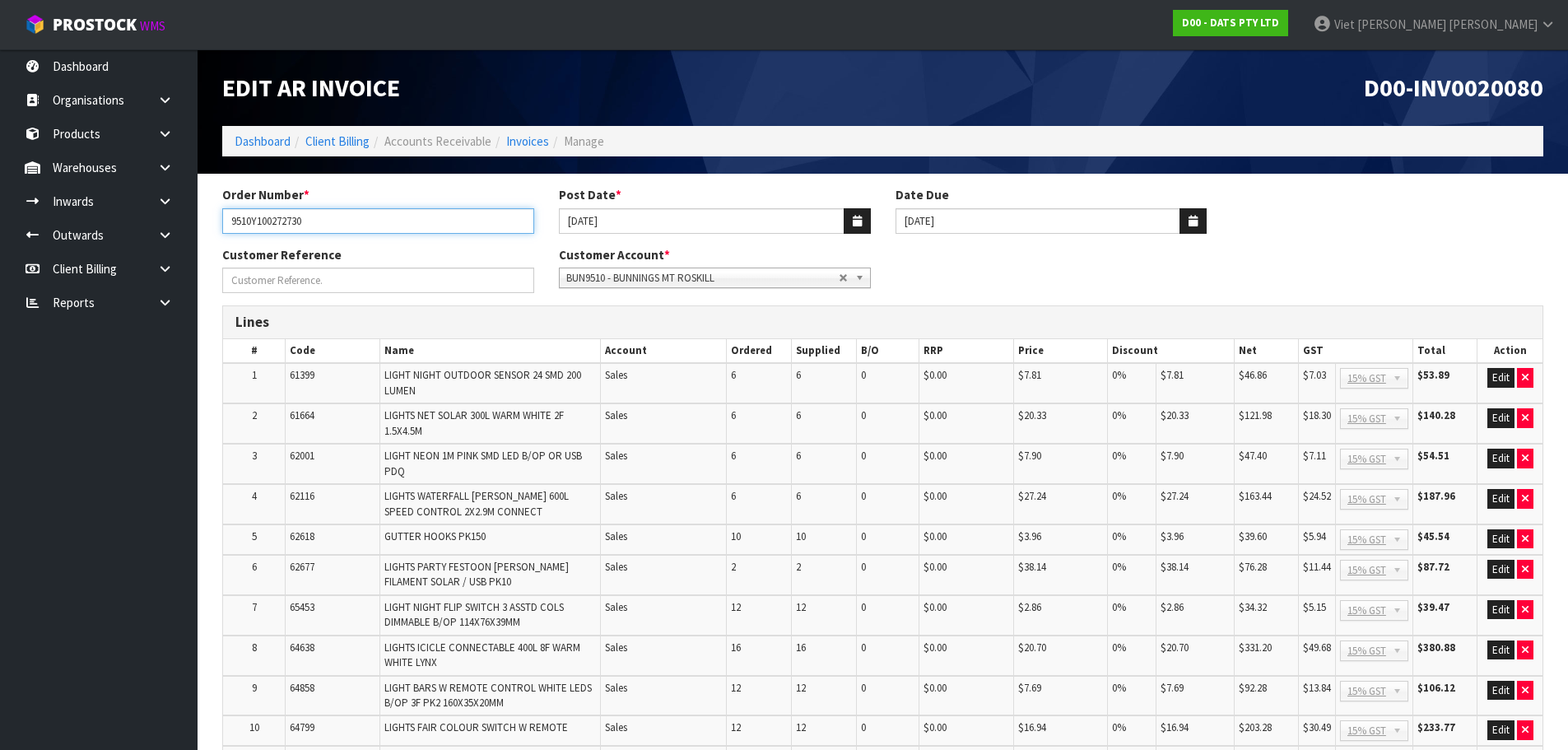
click at [311, 225] on input "9510Y100272730" at bounding box center [378, 220] width 312 height 25
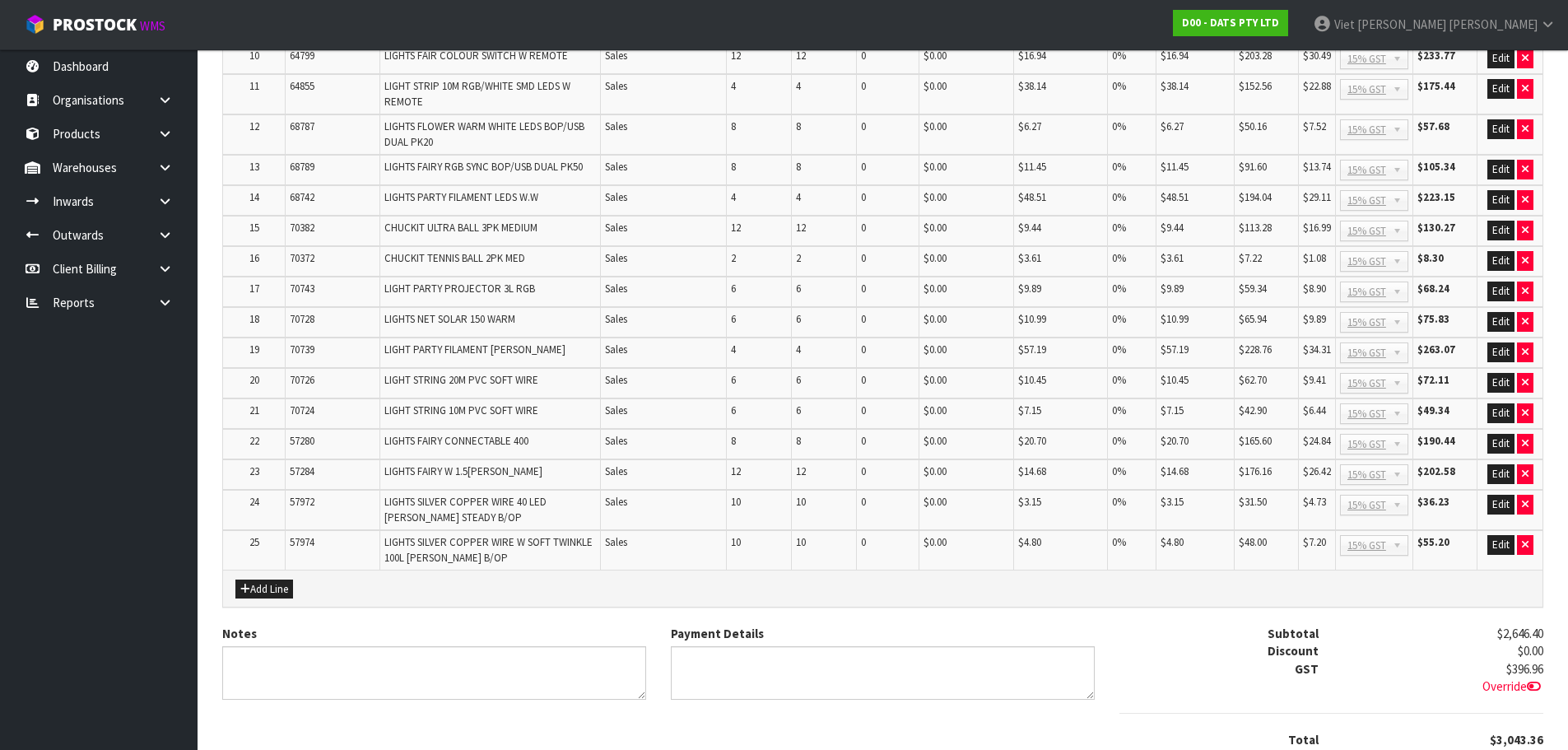
scroll to position [796, 0]
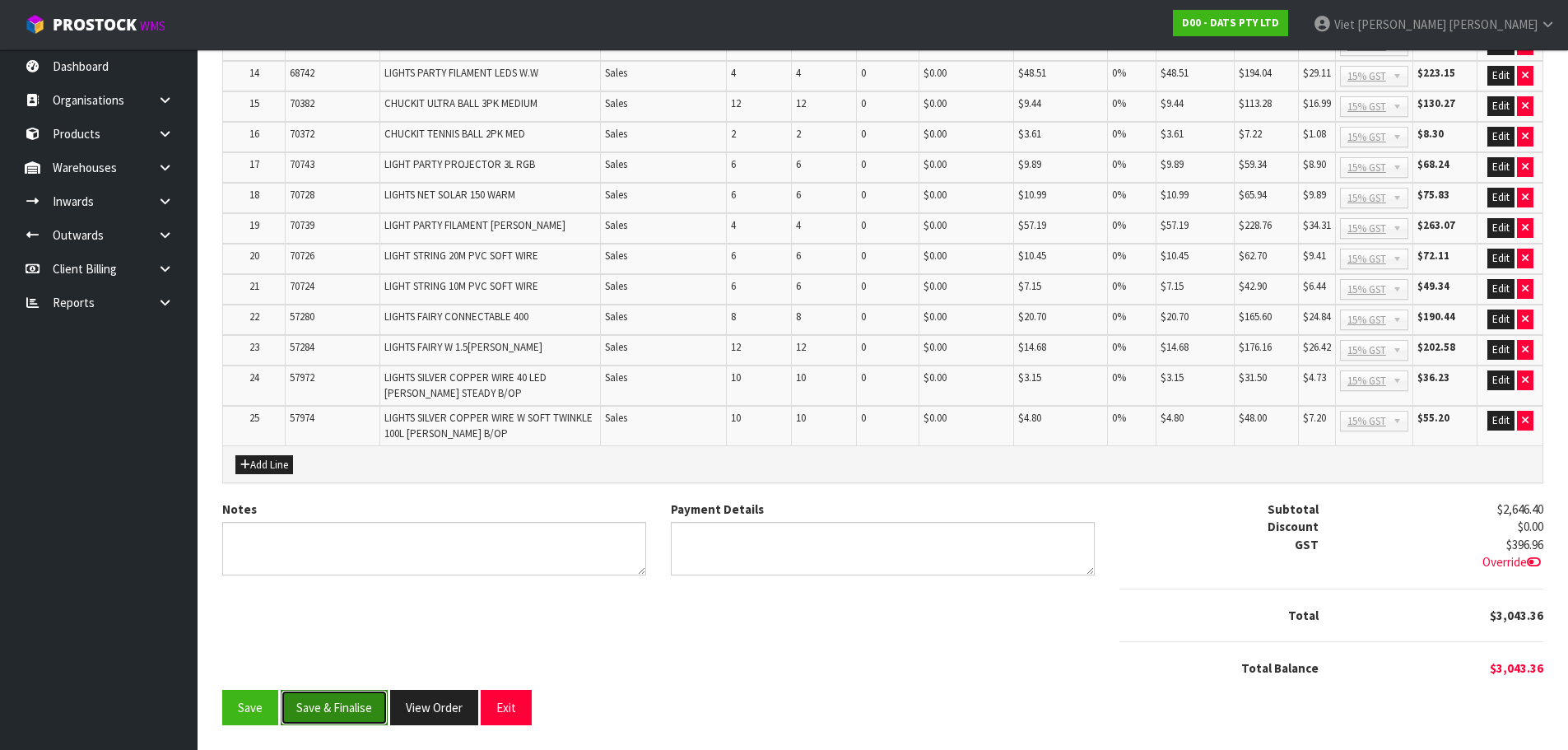
drag, startPoint x: 353, startPoint y: 709, endPoint x: 353, endPoint y: 698, distance: 11.0
click at [353, 710] on button "Save & Finalise" at bounding box center [334, 707] width 107 height 35
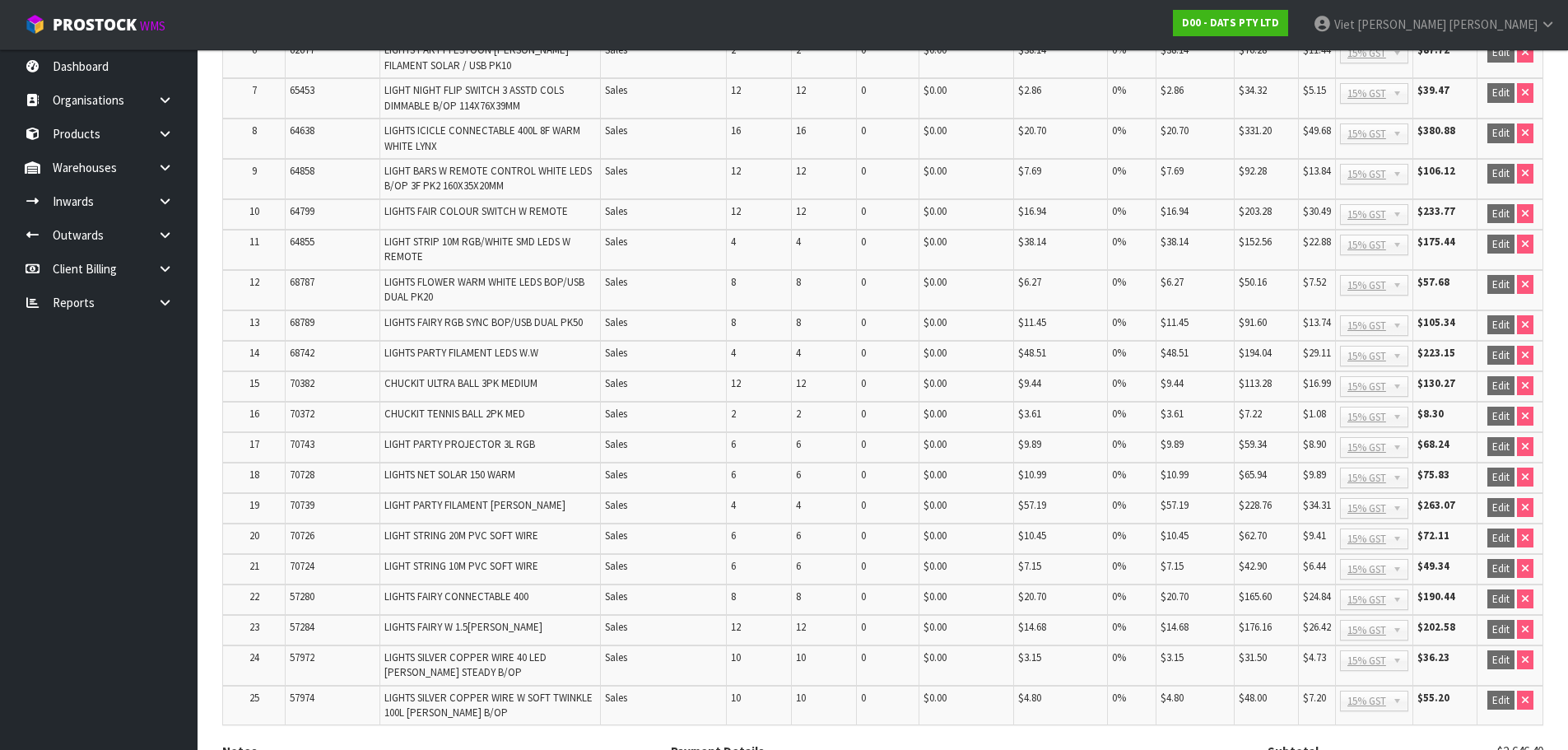
scroll to position [801, 0]
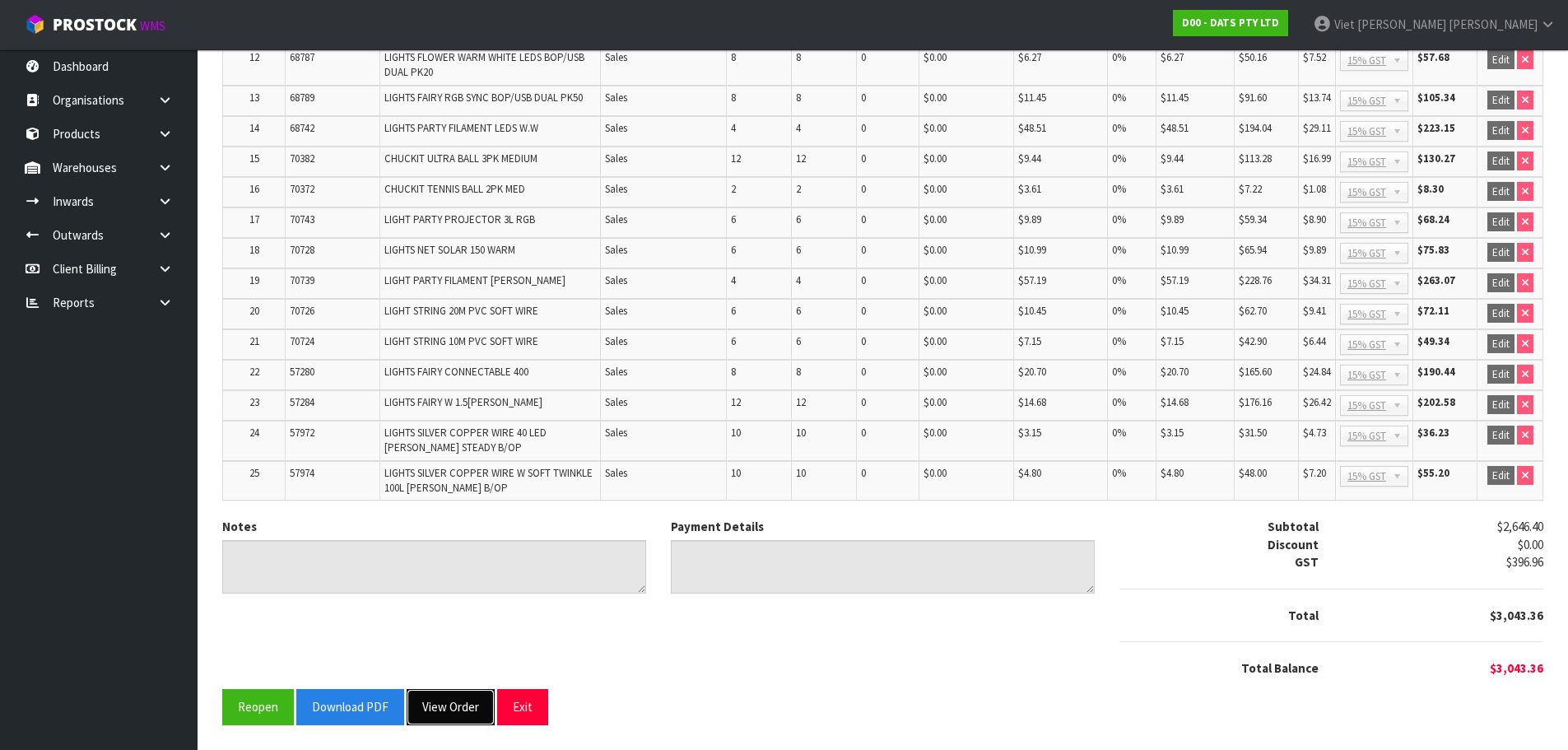
click at [448, 701] on button "View Order" at bounding box center [450, 706] width 88 height 35
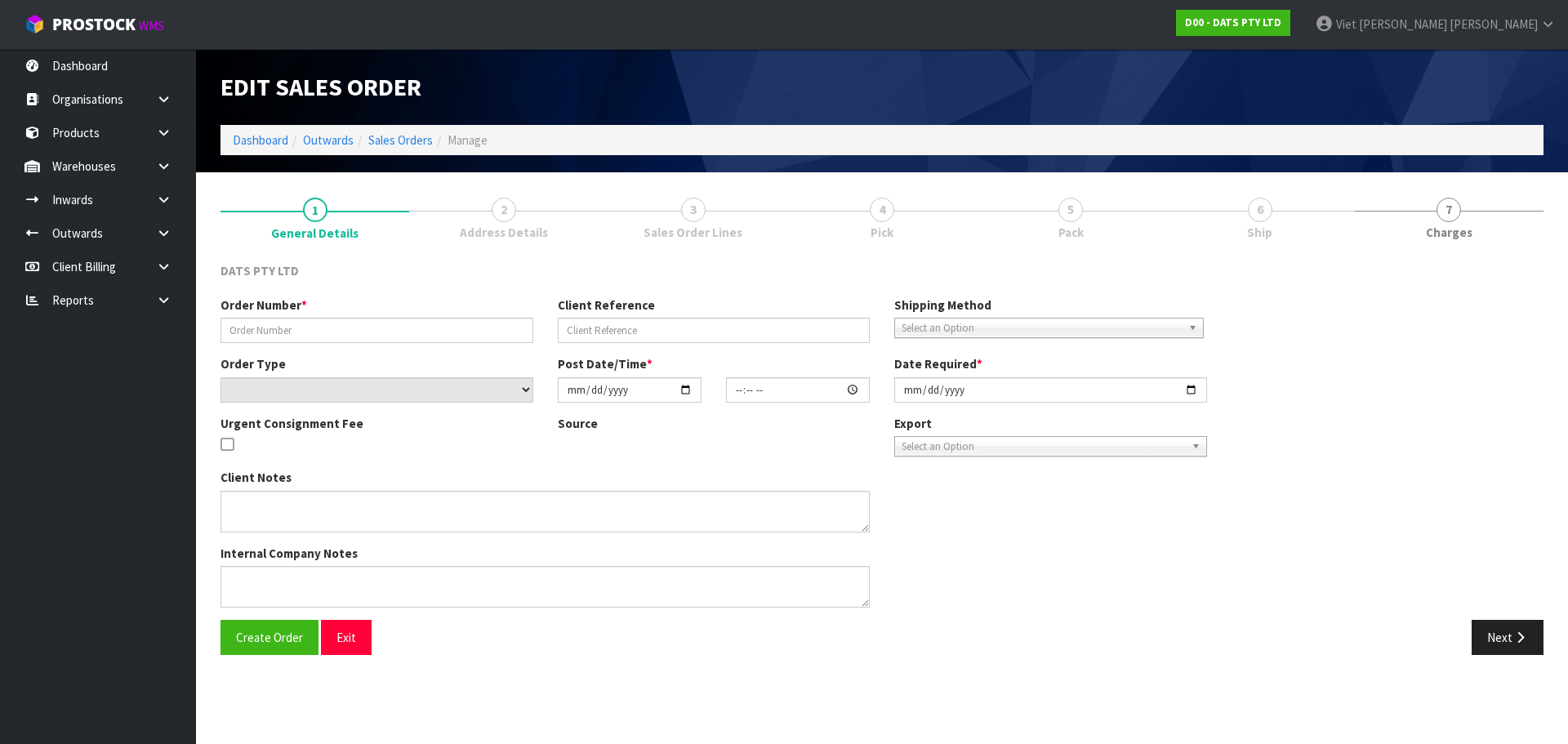
type input "9510Y100272730"
select select "number:0"
type input "2025-09-19"
type input "09:15:00.000"
type input "2025-09-19"
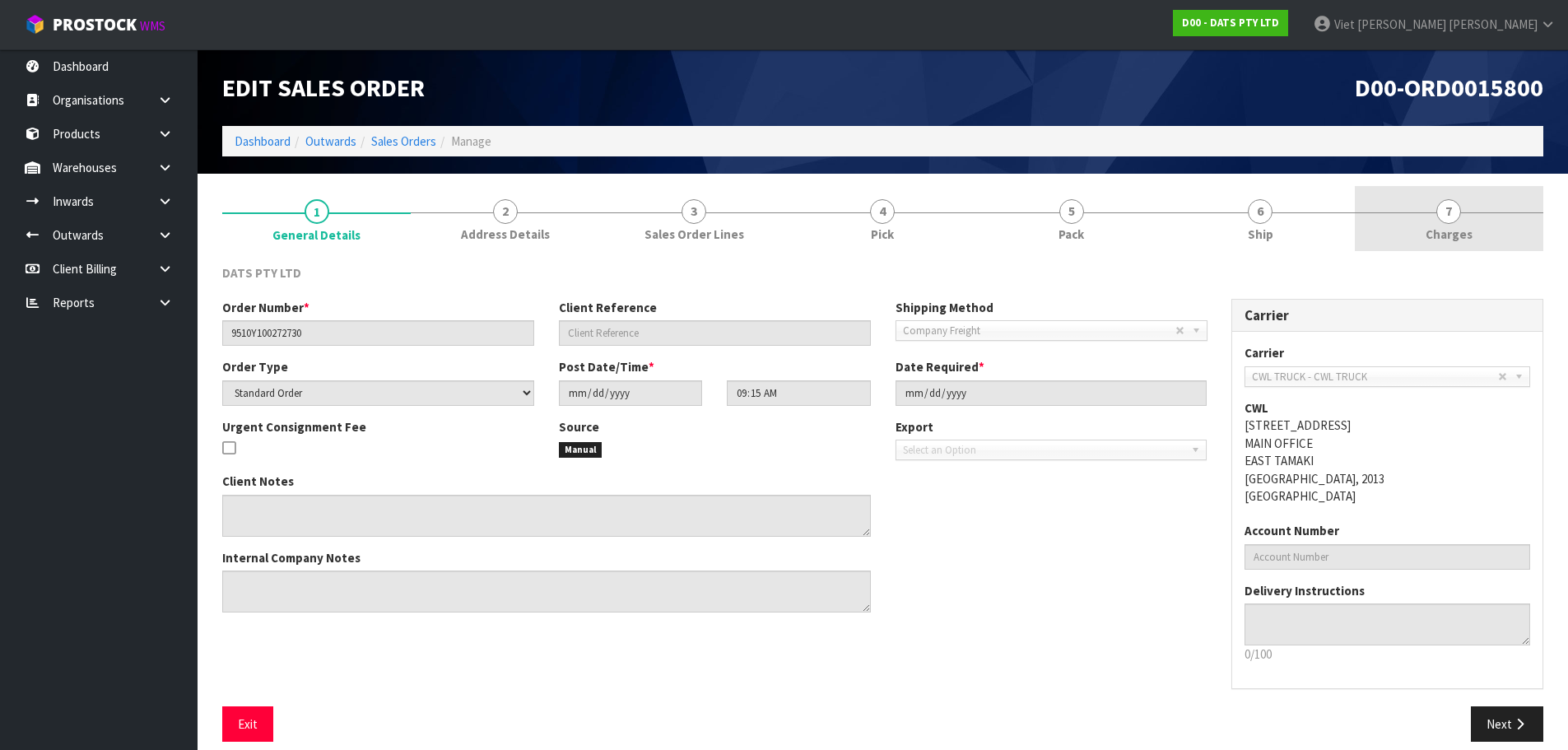
click at [1444, 214] on span "7" at bounding box center [1448, 212] width 24 height 24
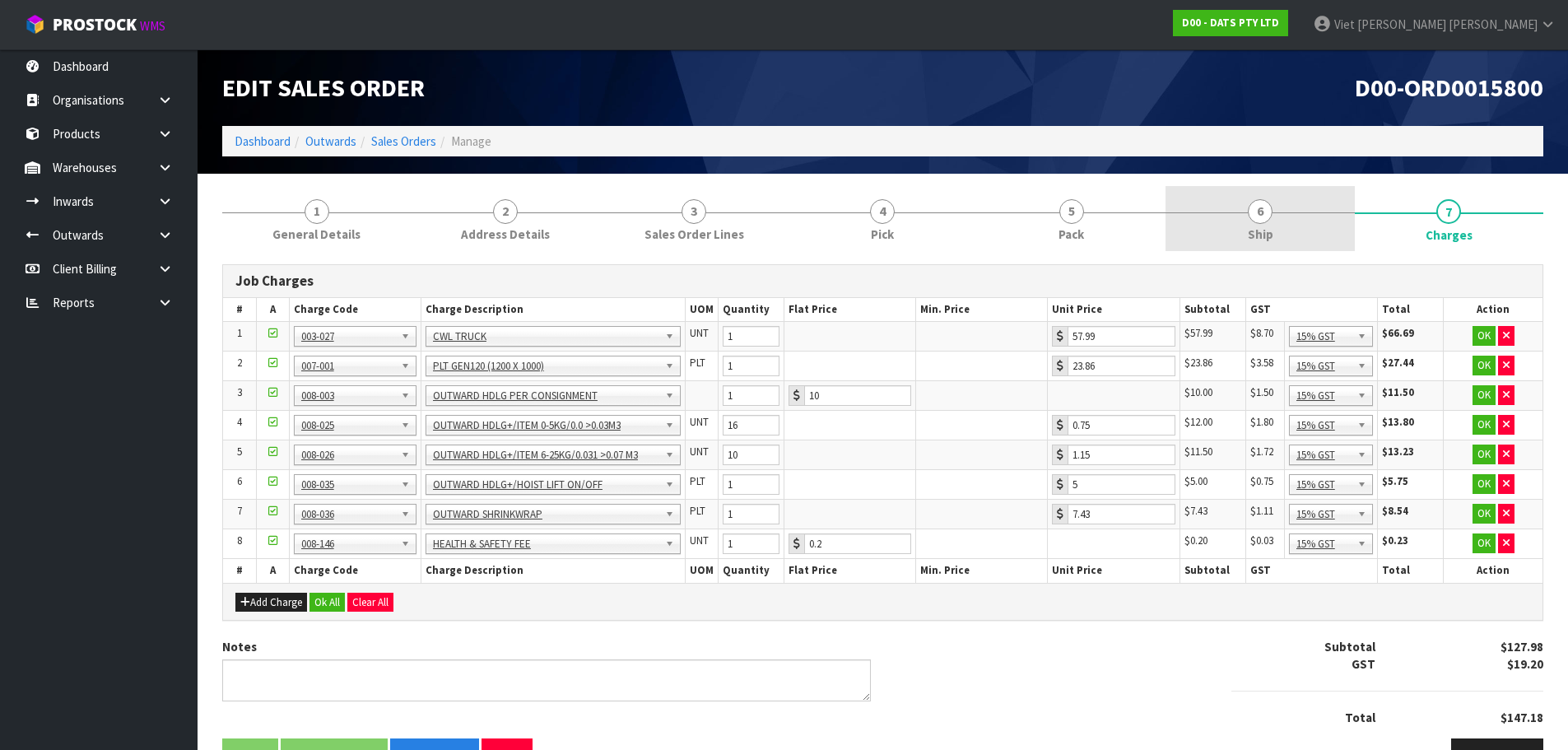
click at [1298, 233] on link "6 Ship" at bounding box center [1259, 219] width 189 height 65
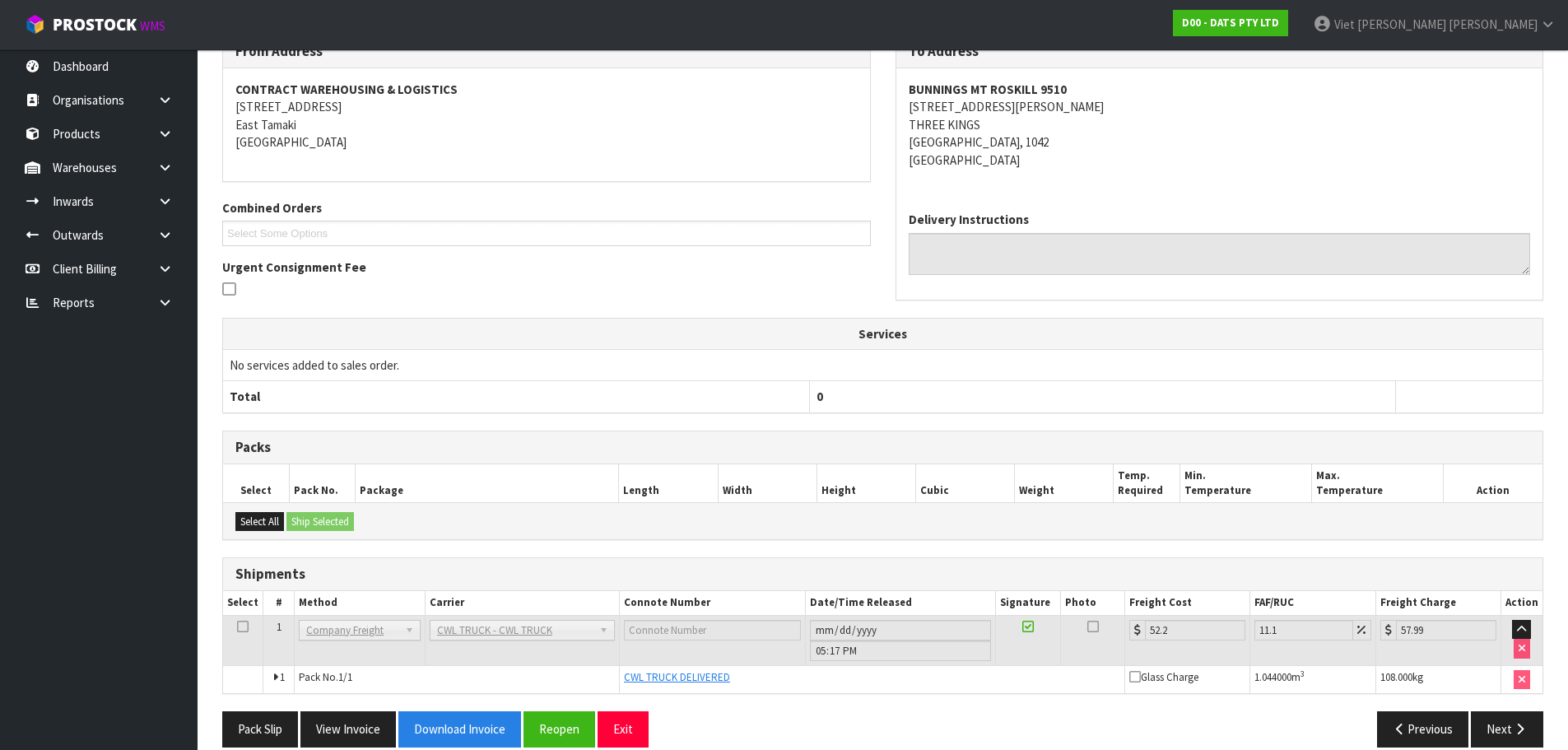
scroll to position [247, 0]
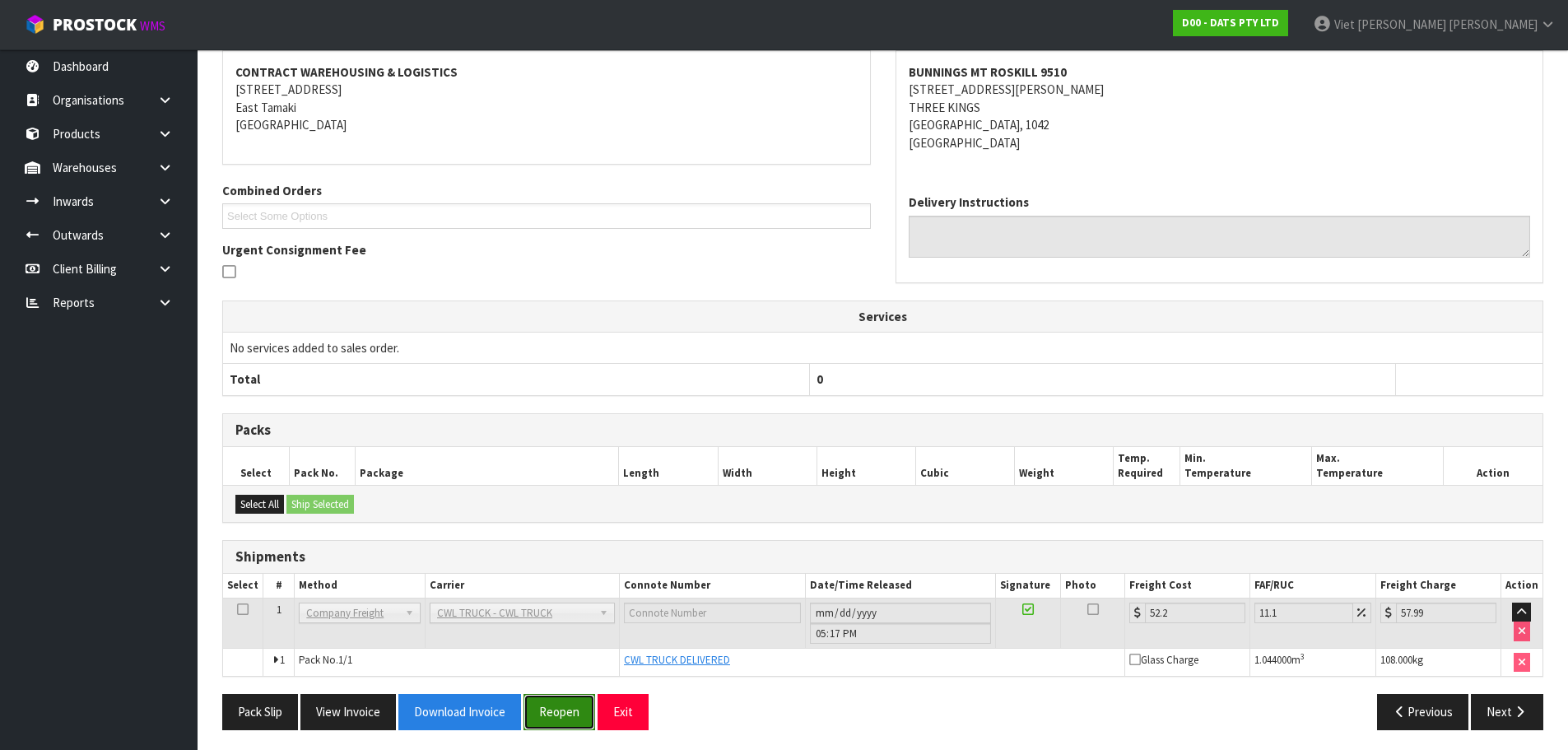
drag, startPoint x: 585, startPoint y: 708, endPoint x: 582, endPoint y: 698, distance: 10.4
click at [585, 707] on button "Reopen" at bounding box center [559, 712] width 72 height 35
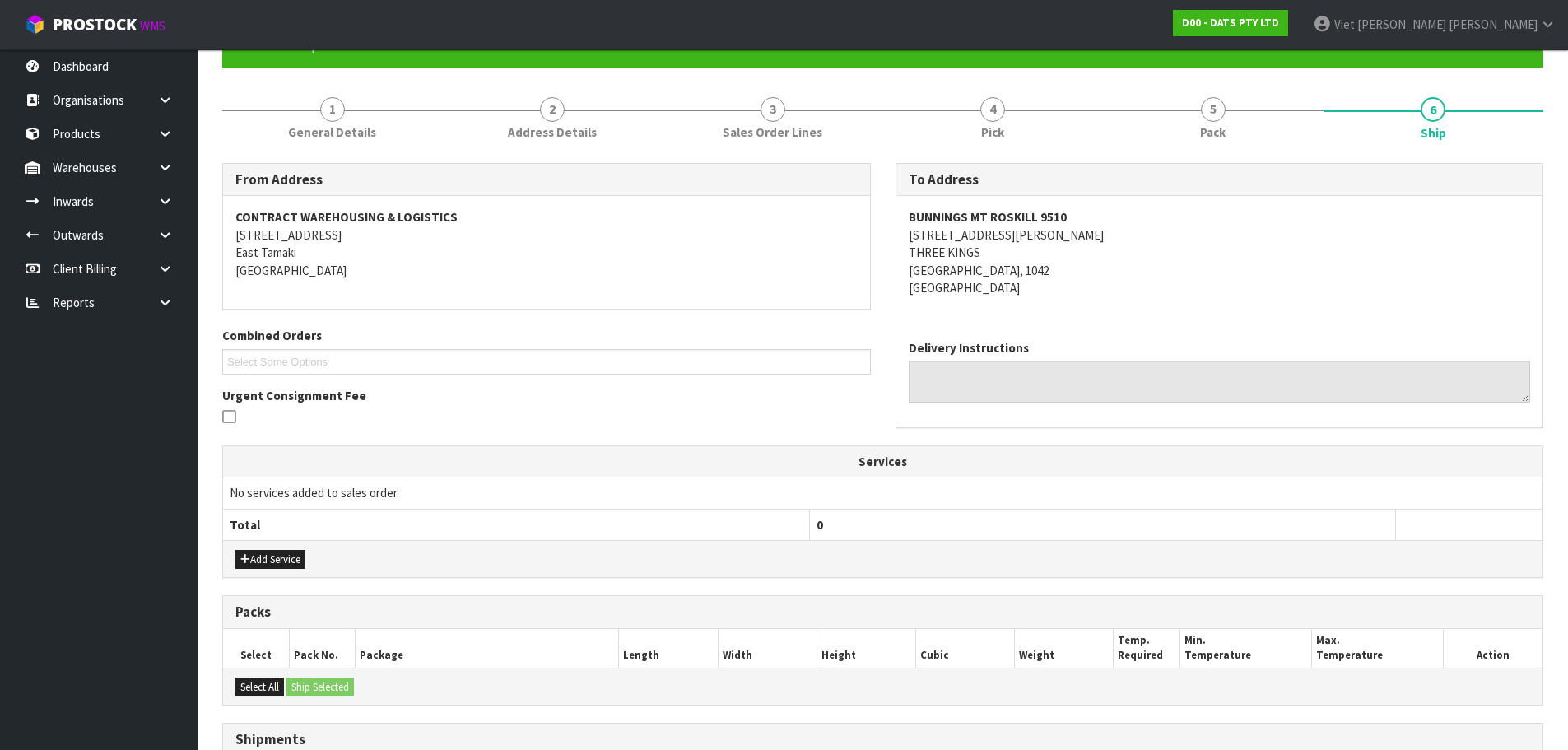
scroll to position [352, 0]
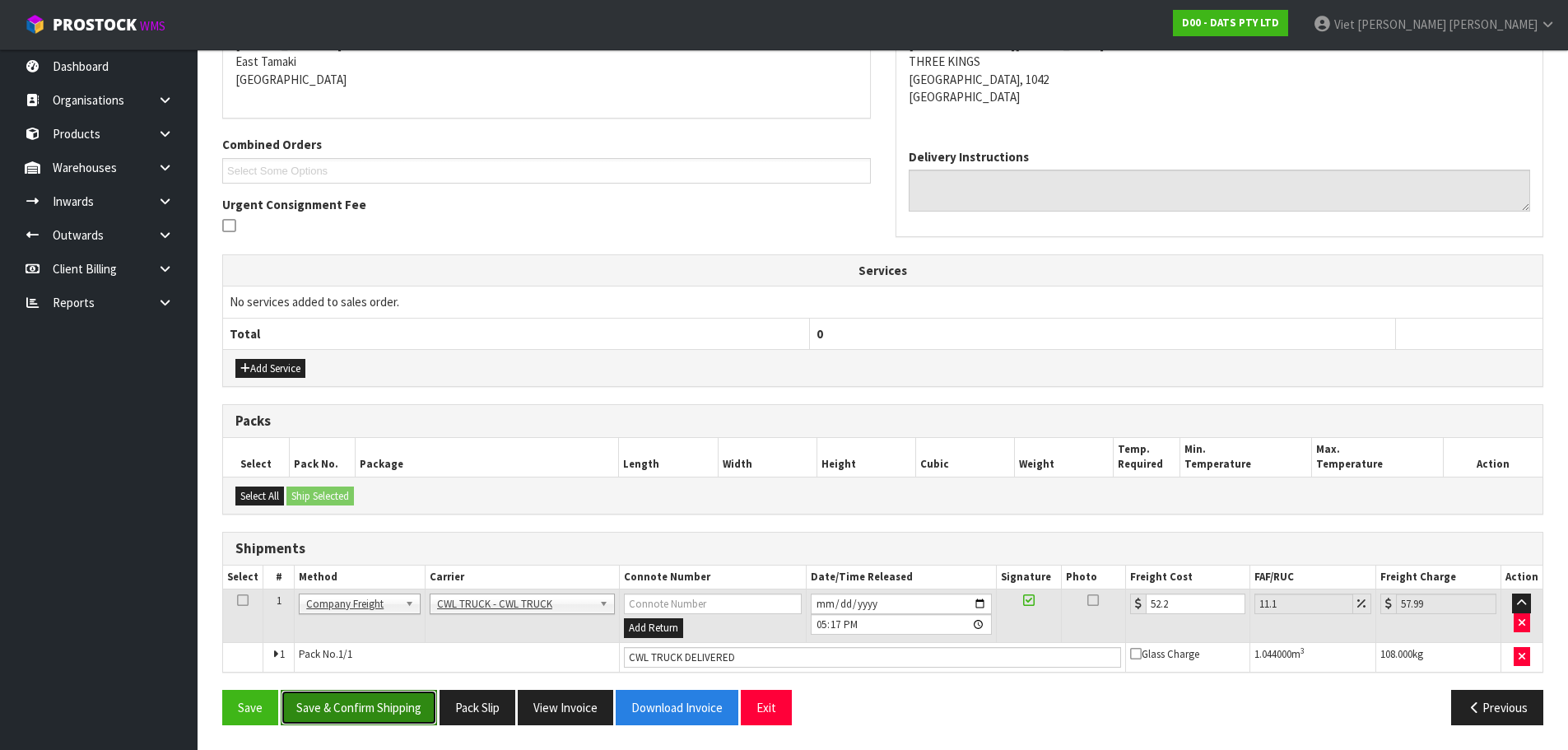
click at [377, 700] on button "Save & Confirm Shipping" at bounding box center [358, 707] width 156 height 35
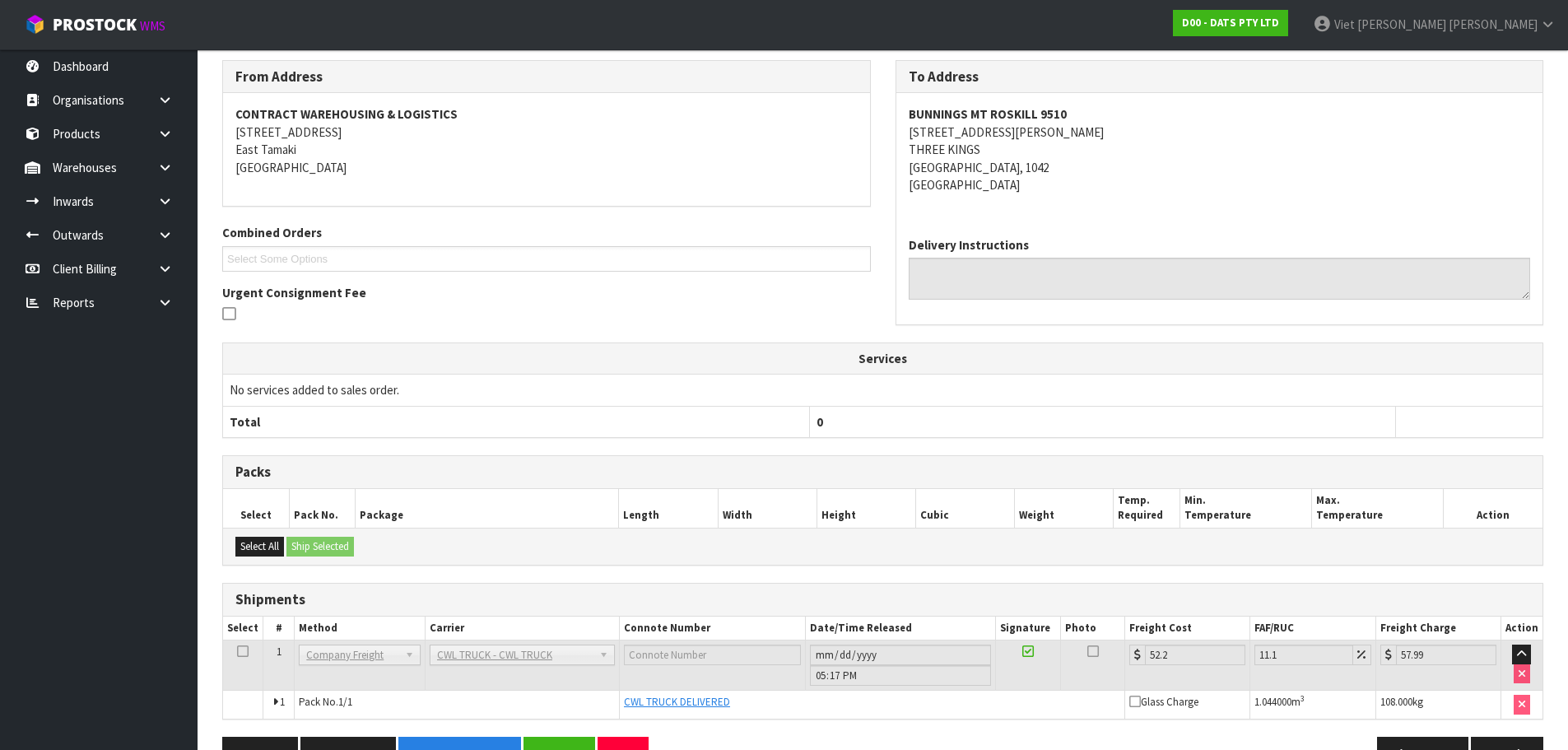
scroll to position [311, 0]
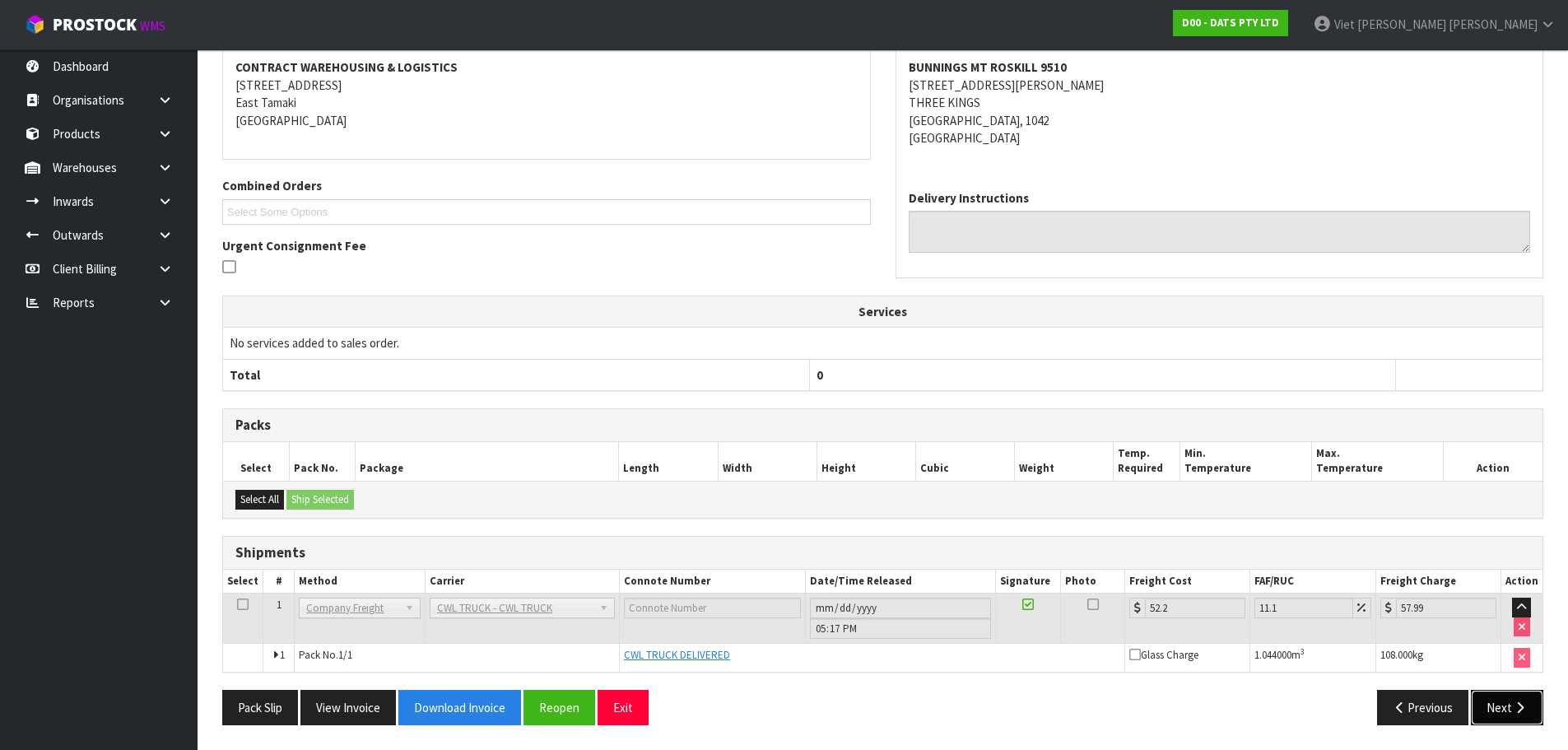
click at [1506, 691] on button "Next" at bounding box center [1507, 707] width 73 height 35
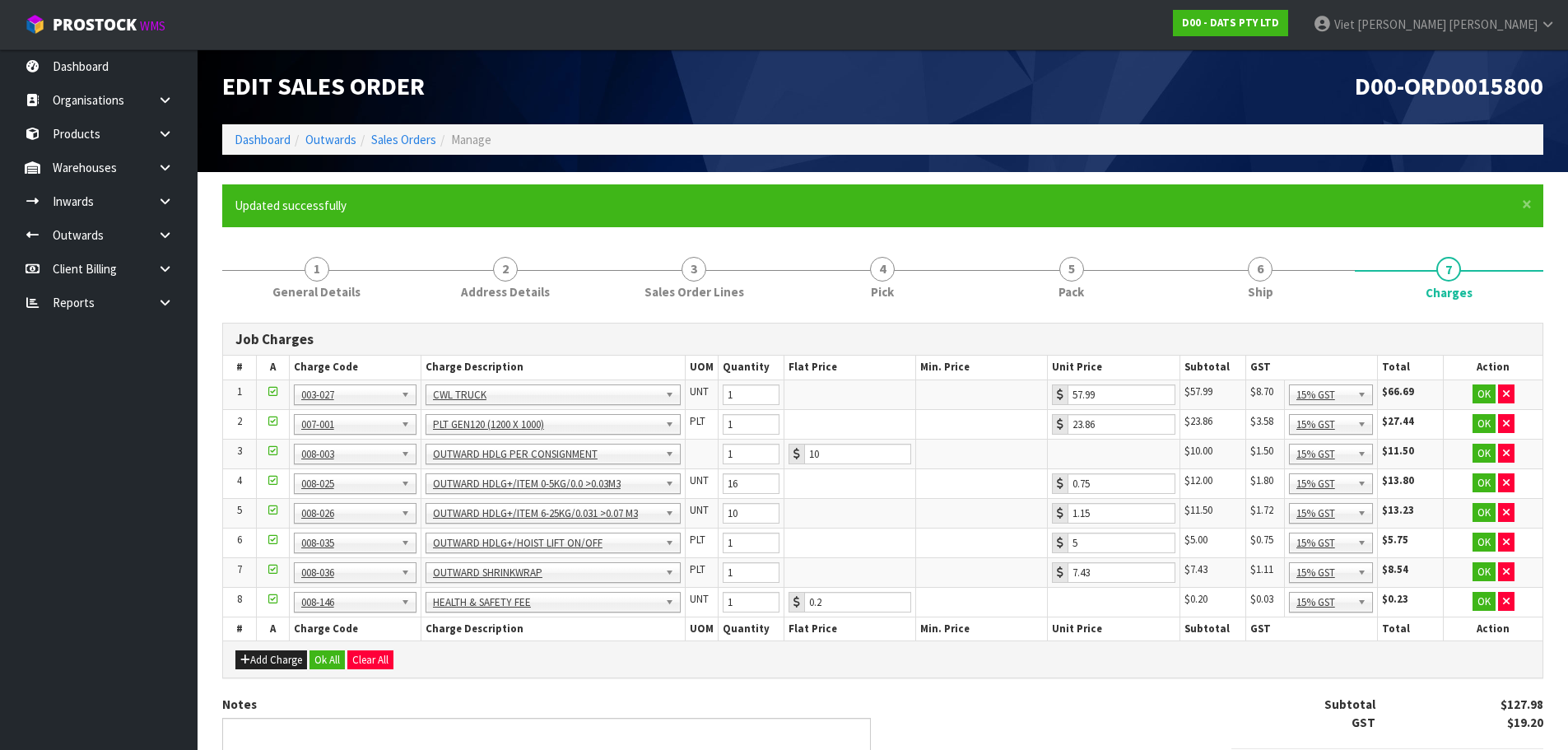
scroll to position [0, 0]
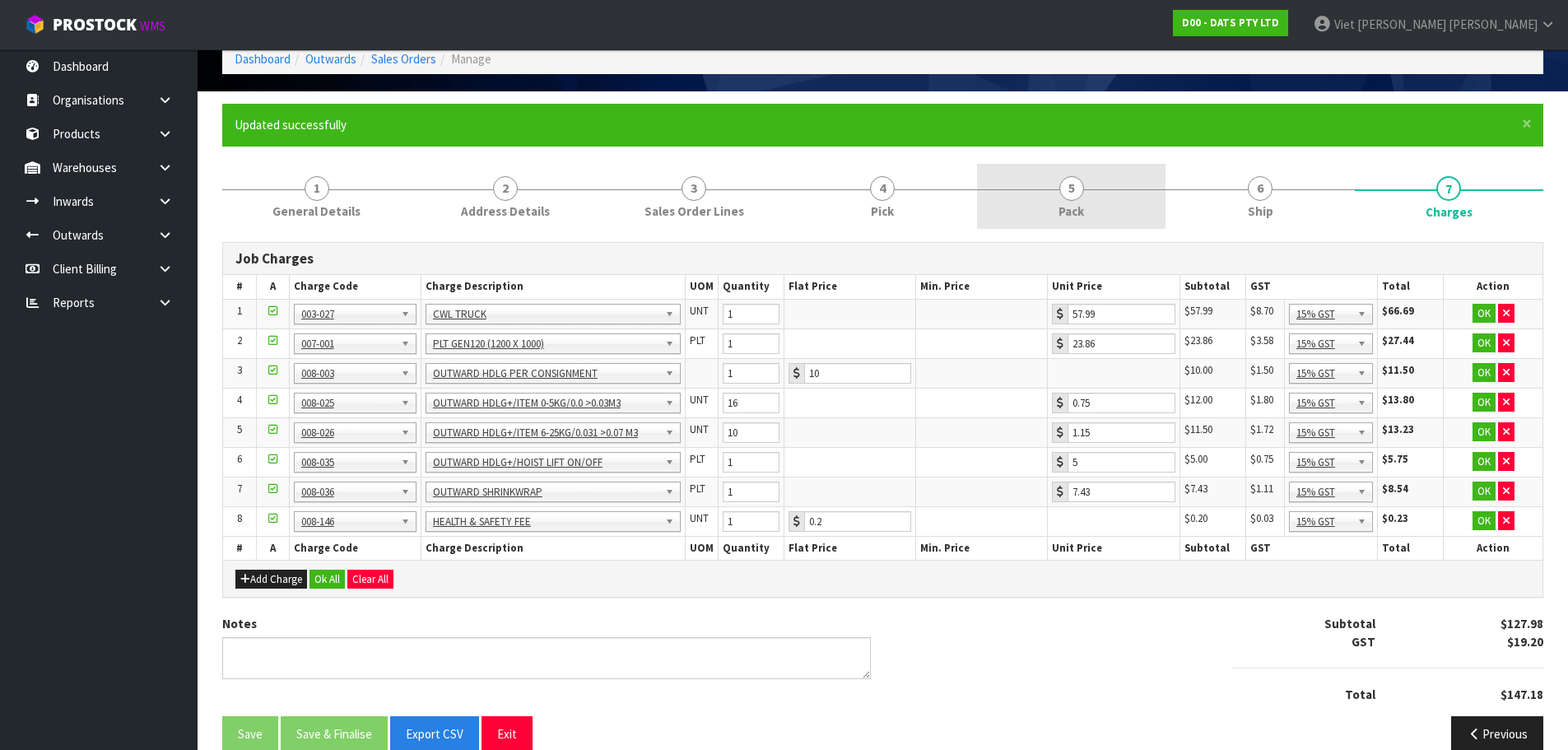
click at [1089, 170] on link "5 Pack" at bounding box center [1072, 196] width 189 height 65
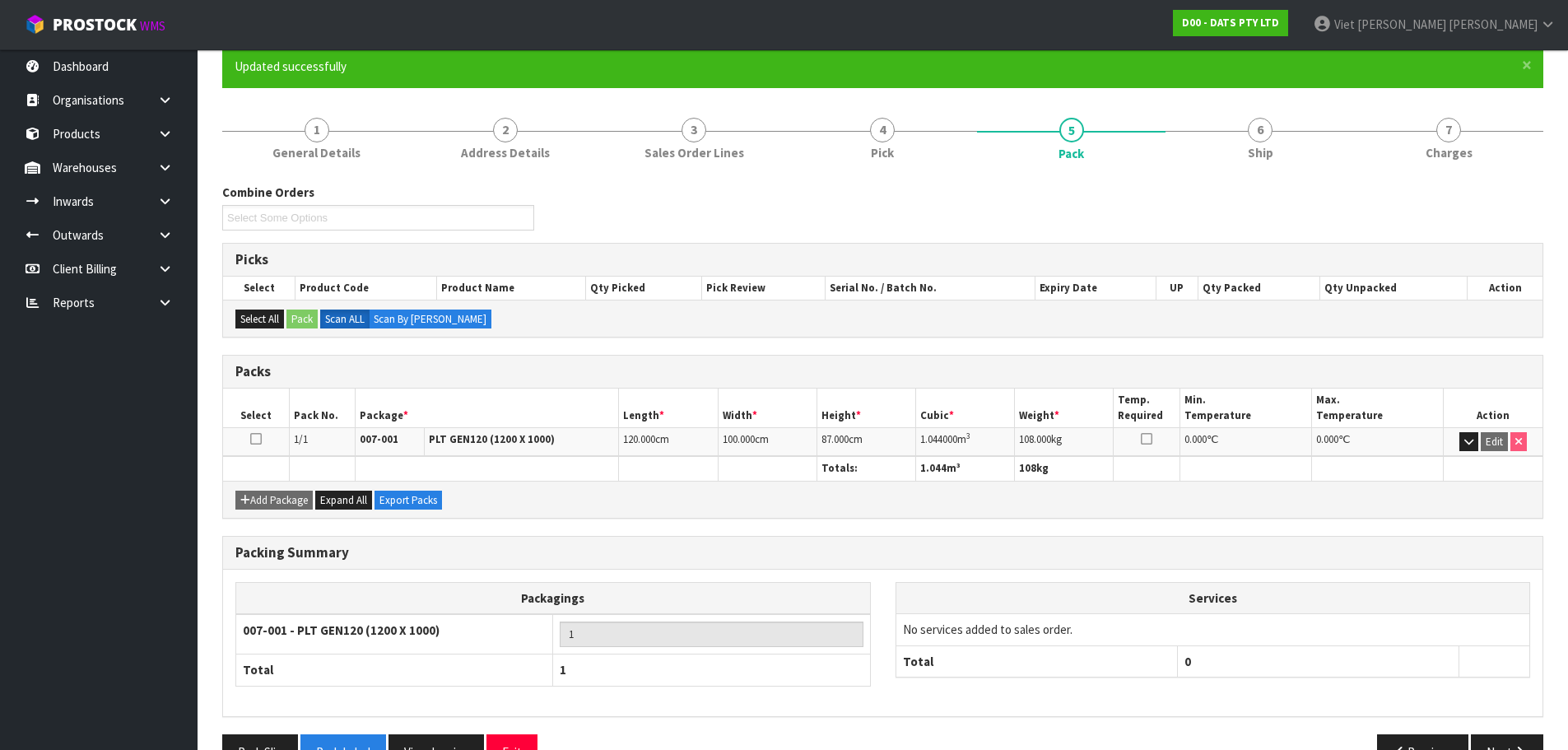
scroll to position [185, 0]
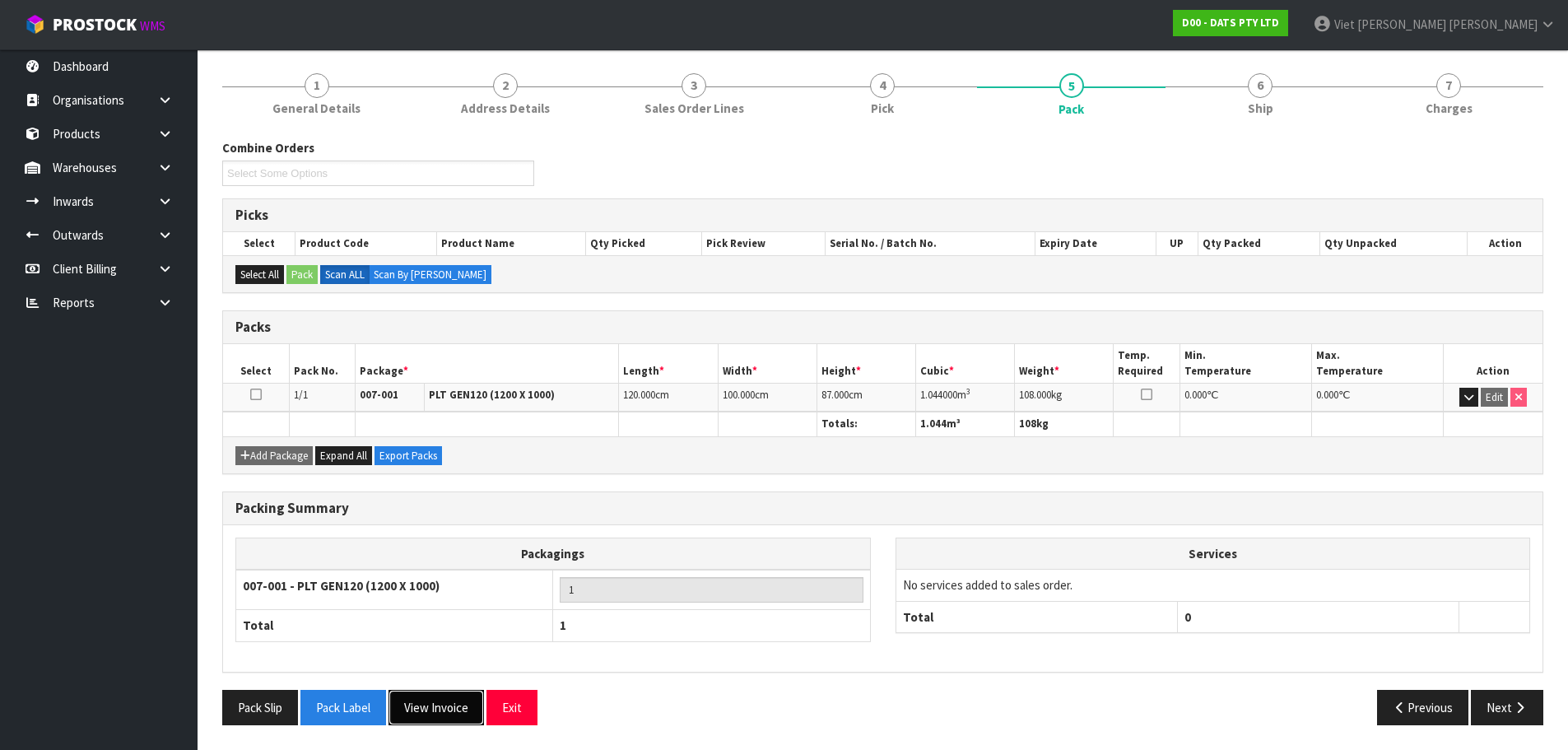
click at [454, 713] on button "View Invoice" at bounding box center [435, 707] width 95 height 35
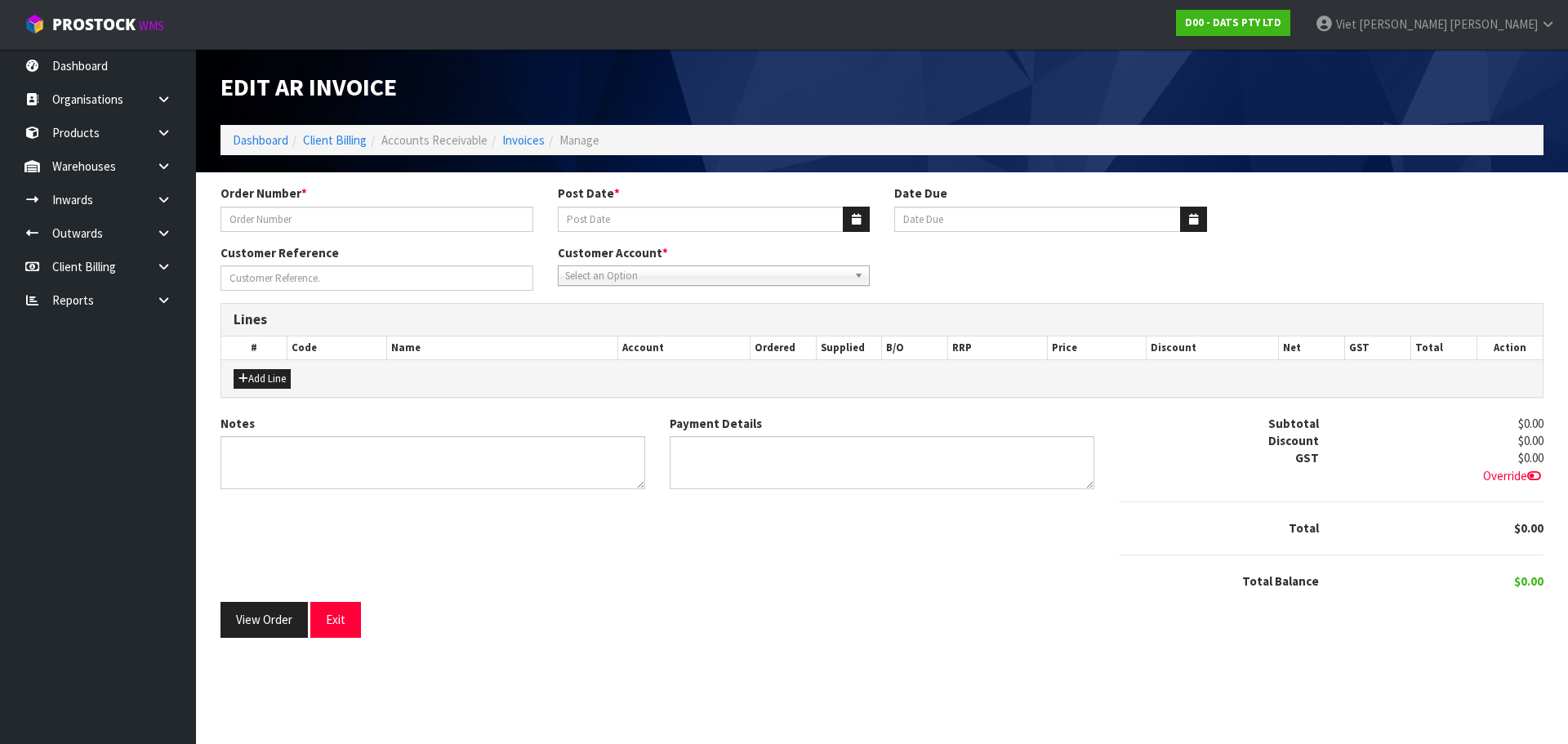
type input "9510Y100272730"
type input "25/09/2025"
type input "20/10/2025"
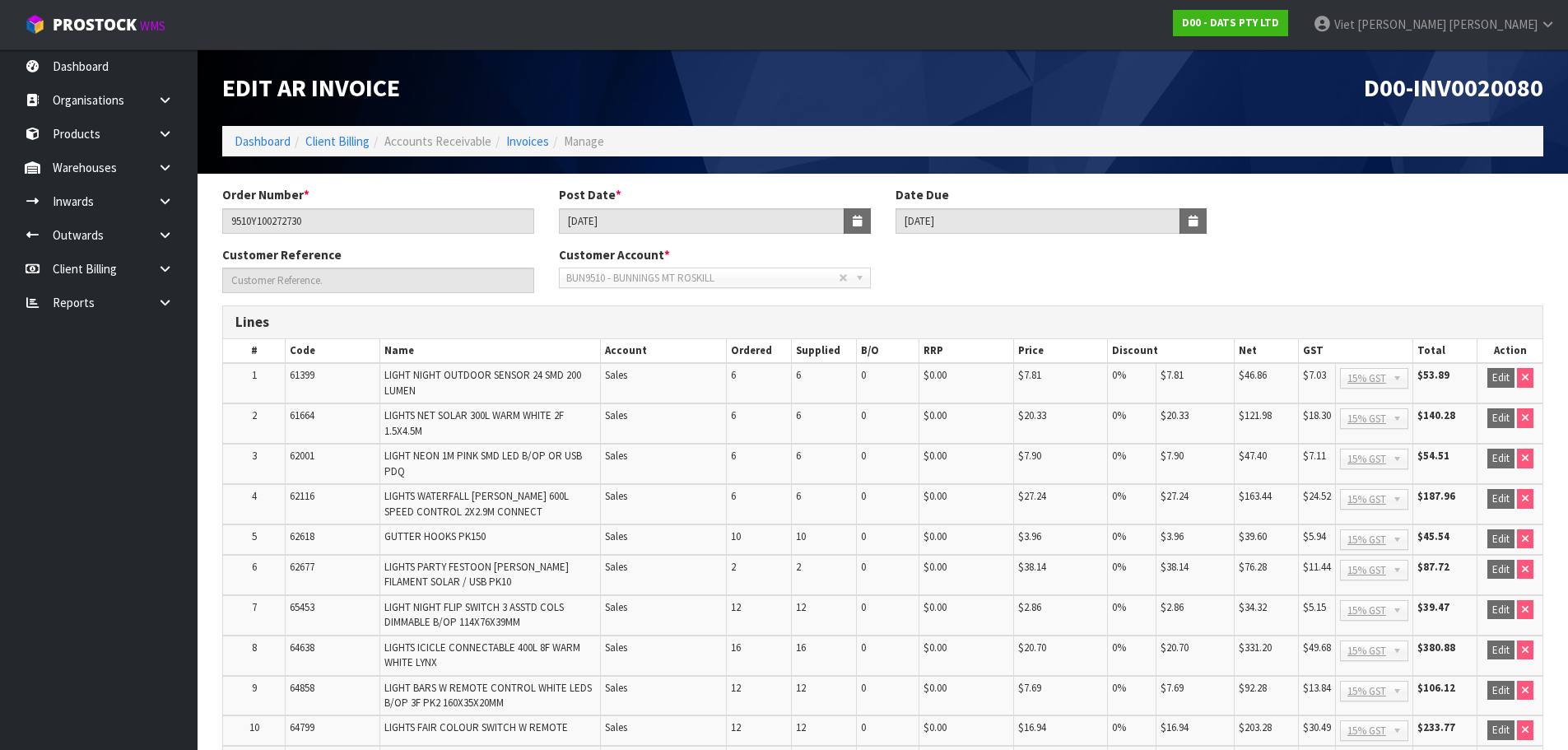
click at [1474, 86] on span "D00-INV0020080" at bounding box center [1453, 87] width 179 height 31
copy span "INV0020080"
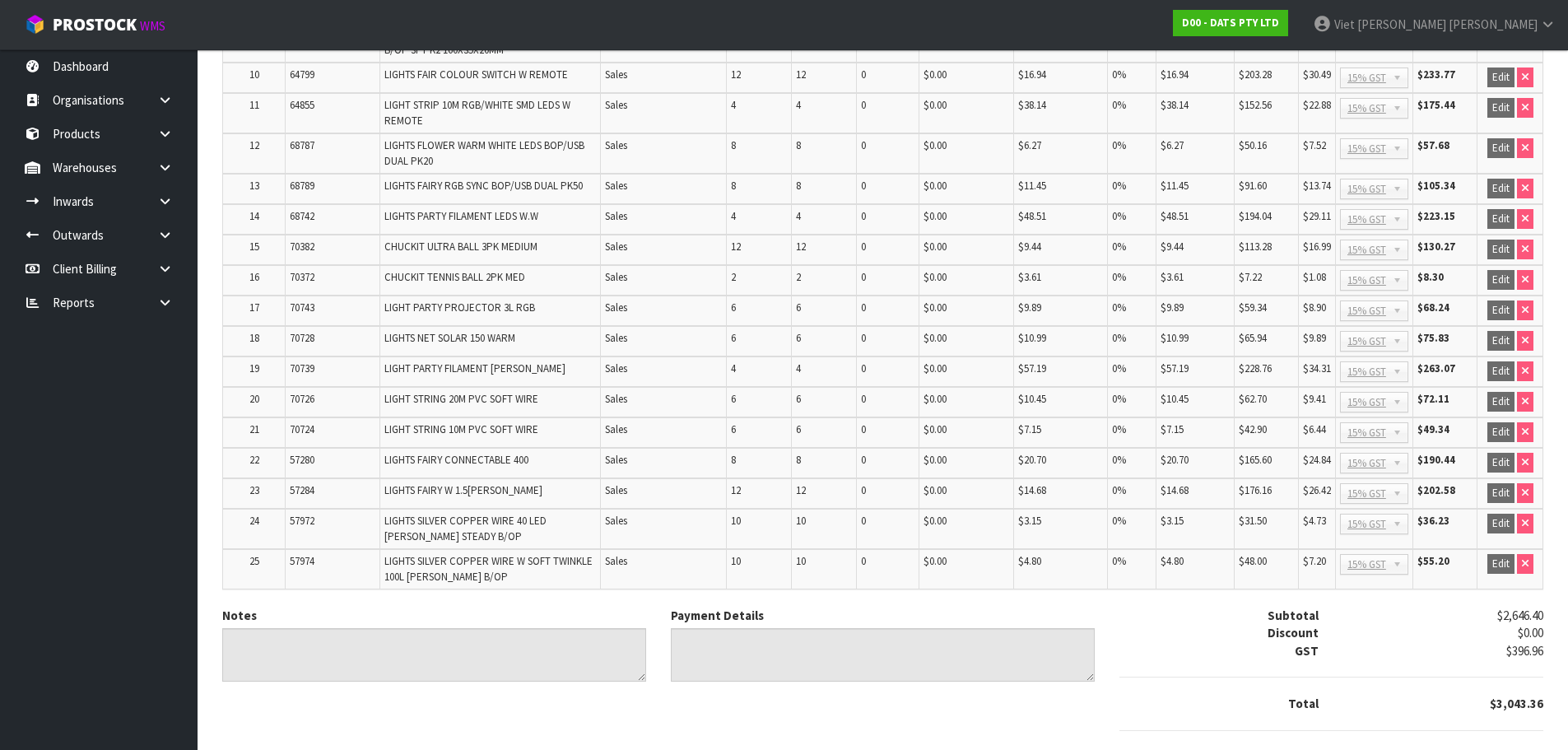
scroll to position [740, 0]
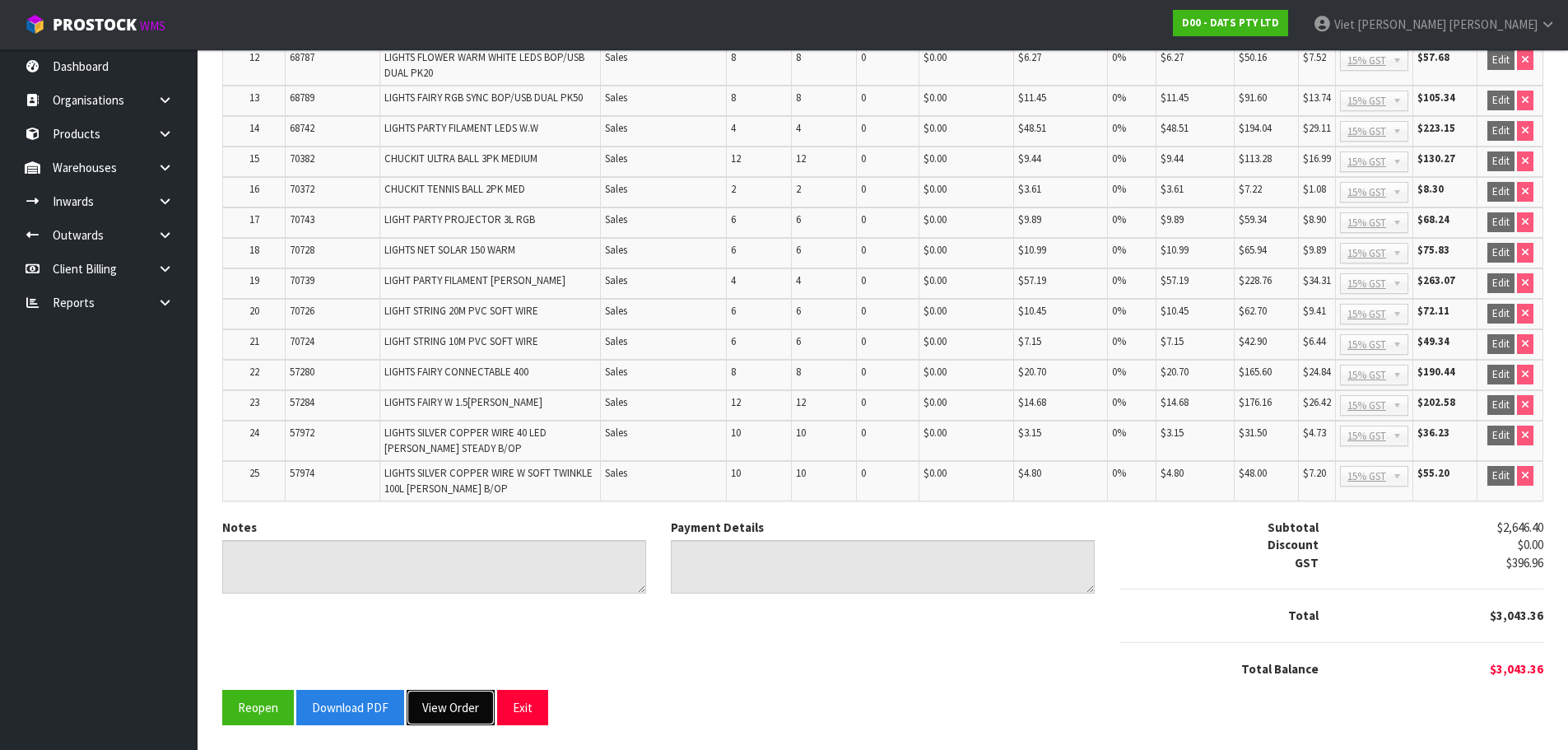
click at [450, 715] on button "View Order" at bounding box center [450, 707] width 88 height 35
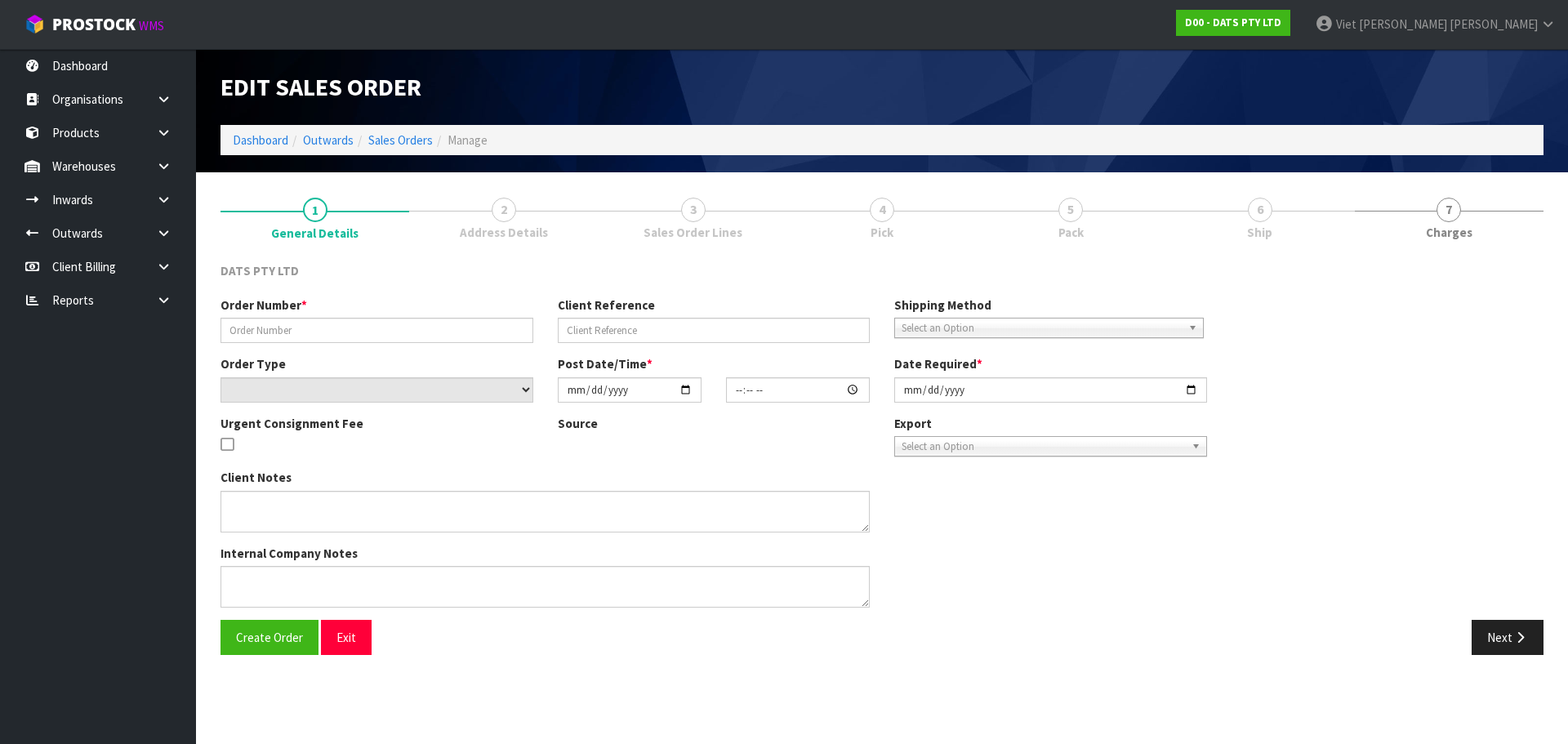
type input "9510Y100272730"
select select "number:0"
type input "2025-09-19"
type input "09:15:00.000"
type input "2025-09-19"
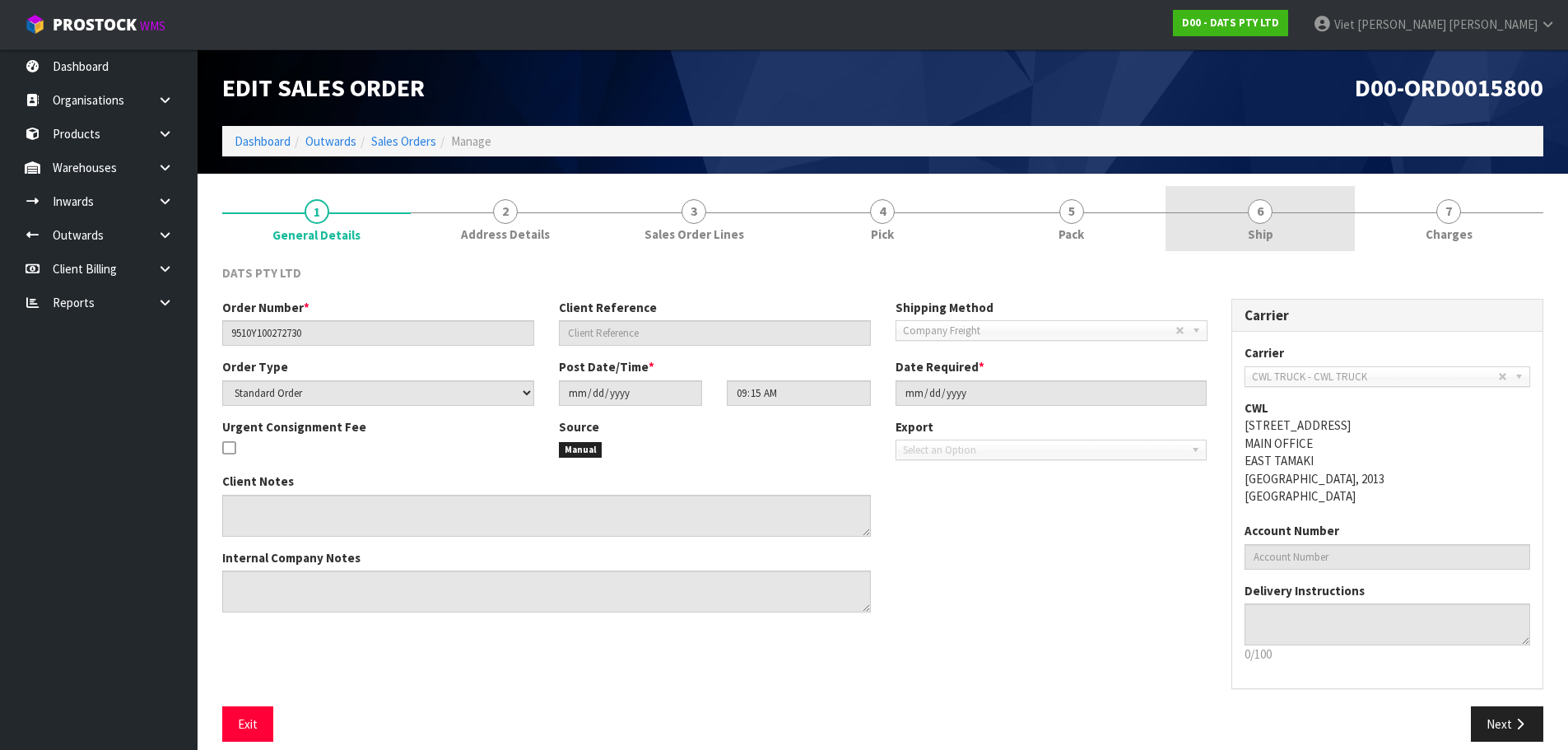
click at [1308, 198] on link "6 Ship" at bounding box center [1259, 219] width 189 height 65
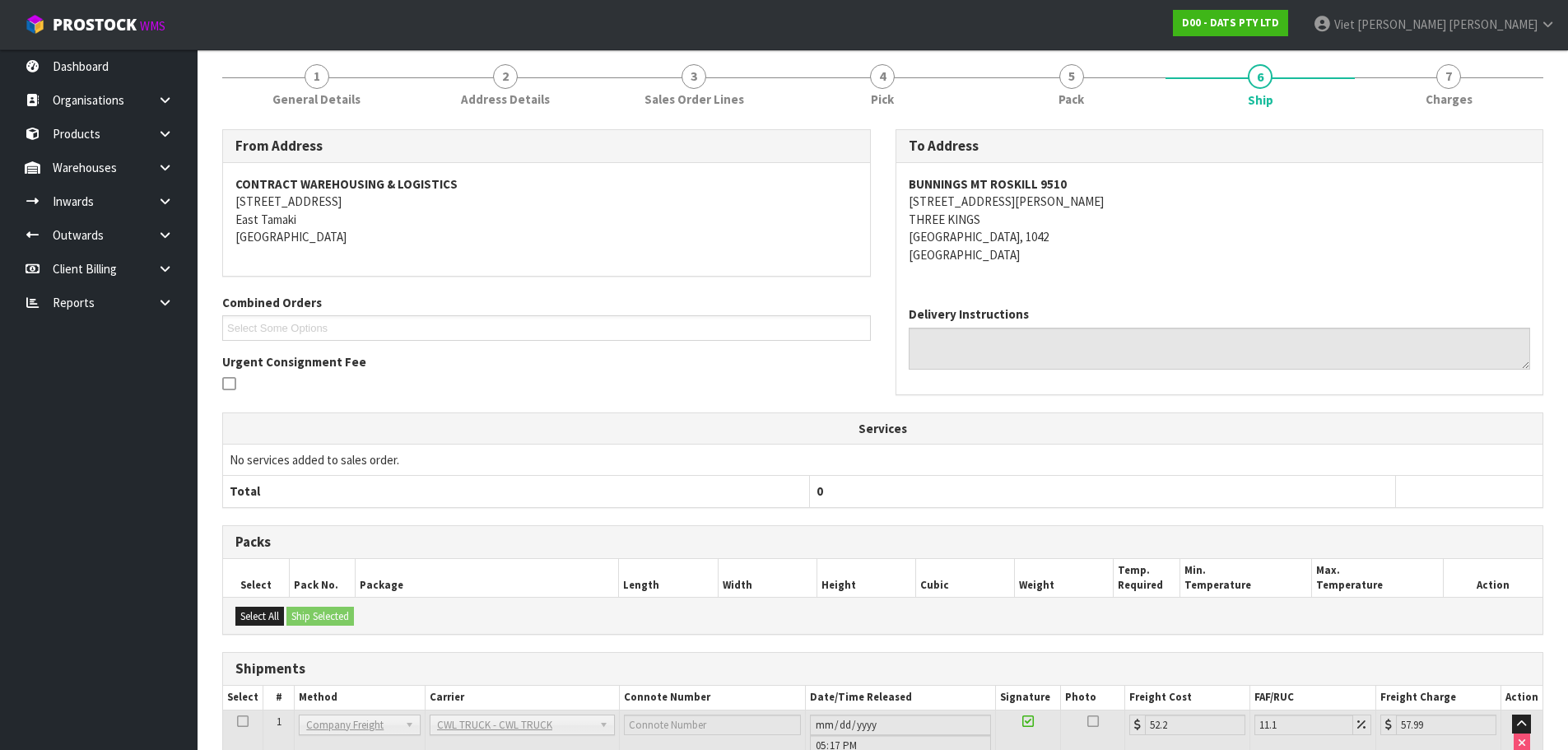
scroll to position [252, 0]
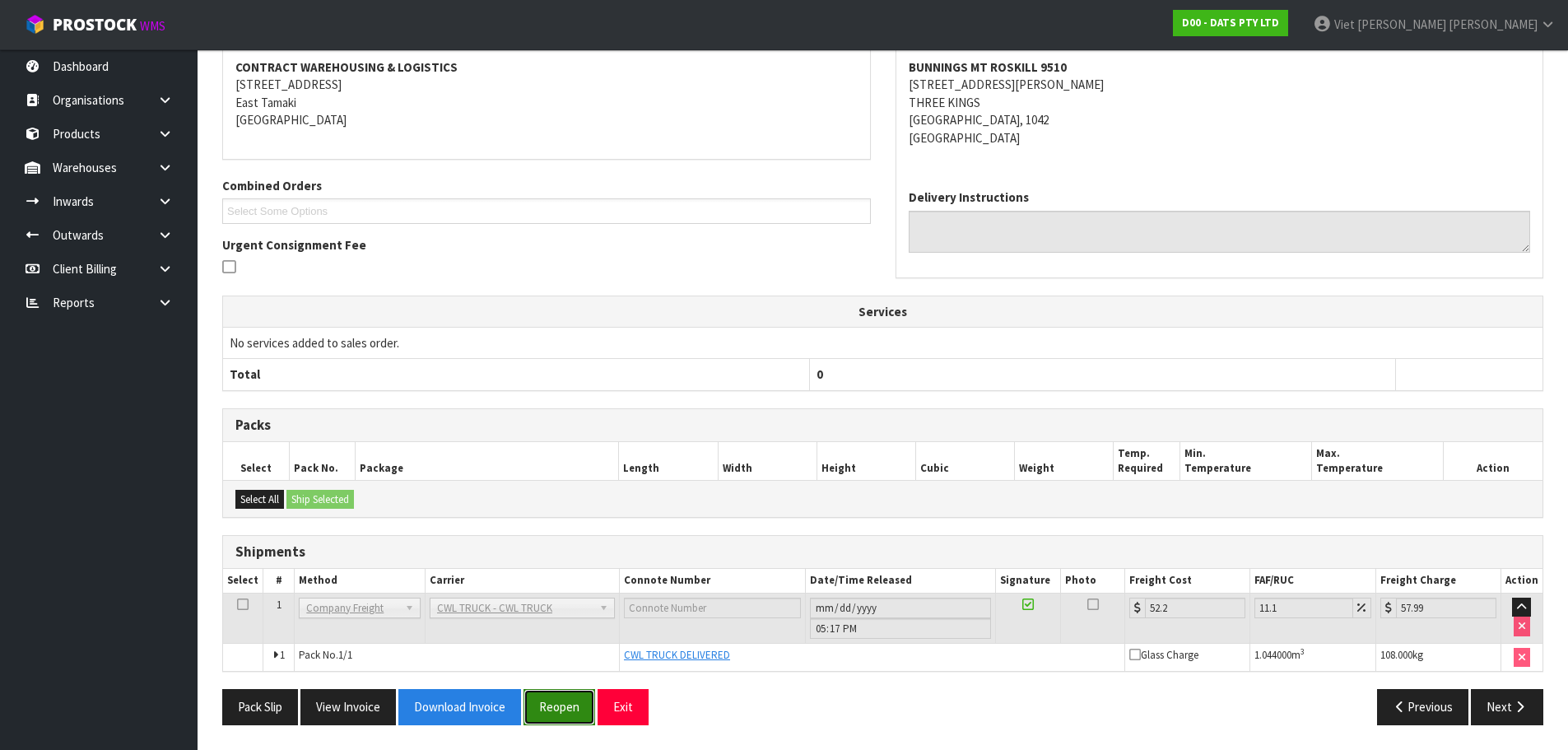
click at [543, 712] on button "Reopen" at bounding box center [559, 706] width 72 height 35
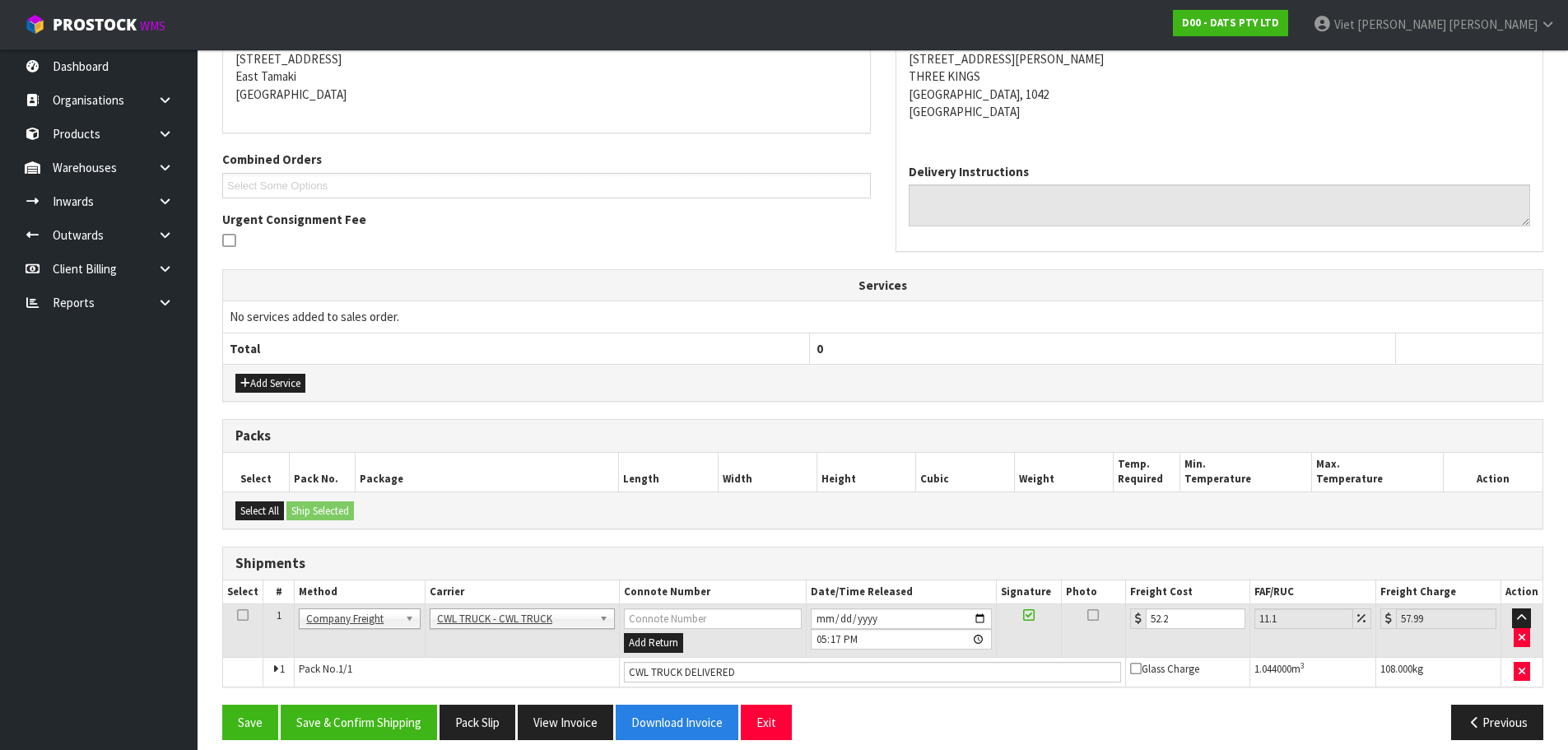
scroll to position [352, 0]
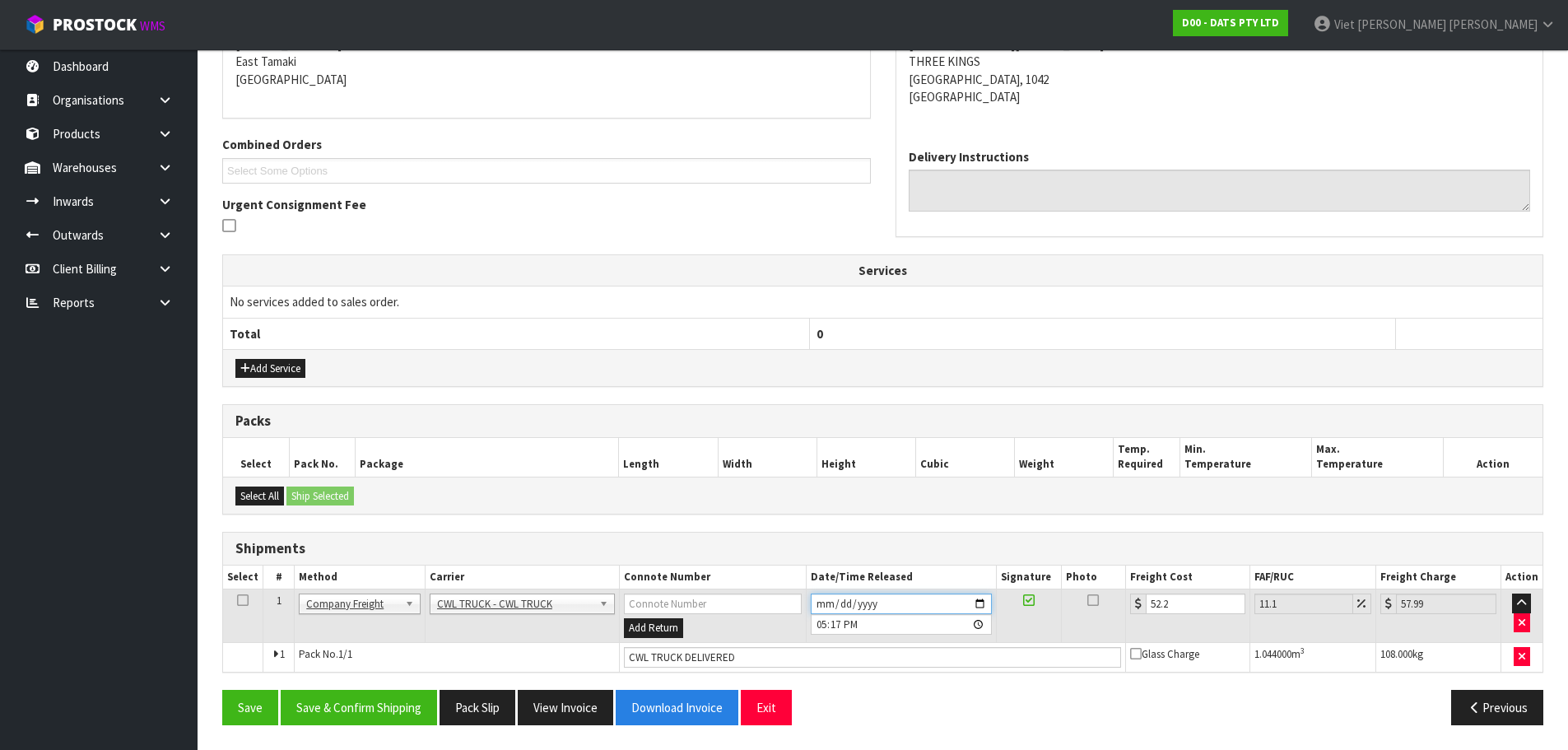
click at [982, 603] on input "2025-09-25" at bounding box center [901, 604] width 181 height 21
click at [378, 704] on button "Save & Confirm Shipping" at bounding box center [358, 707] width 156 height 35
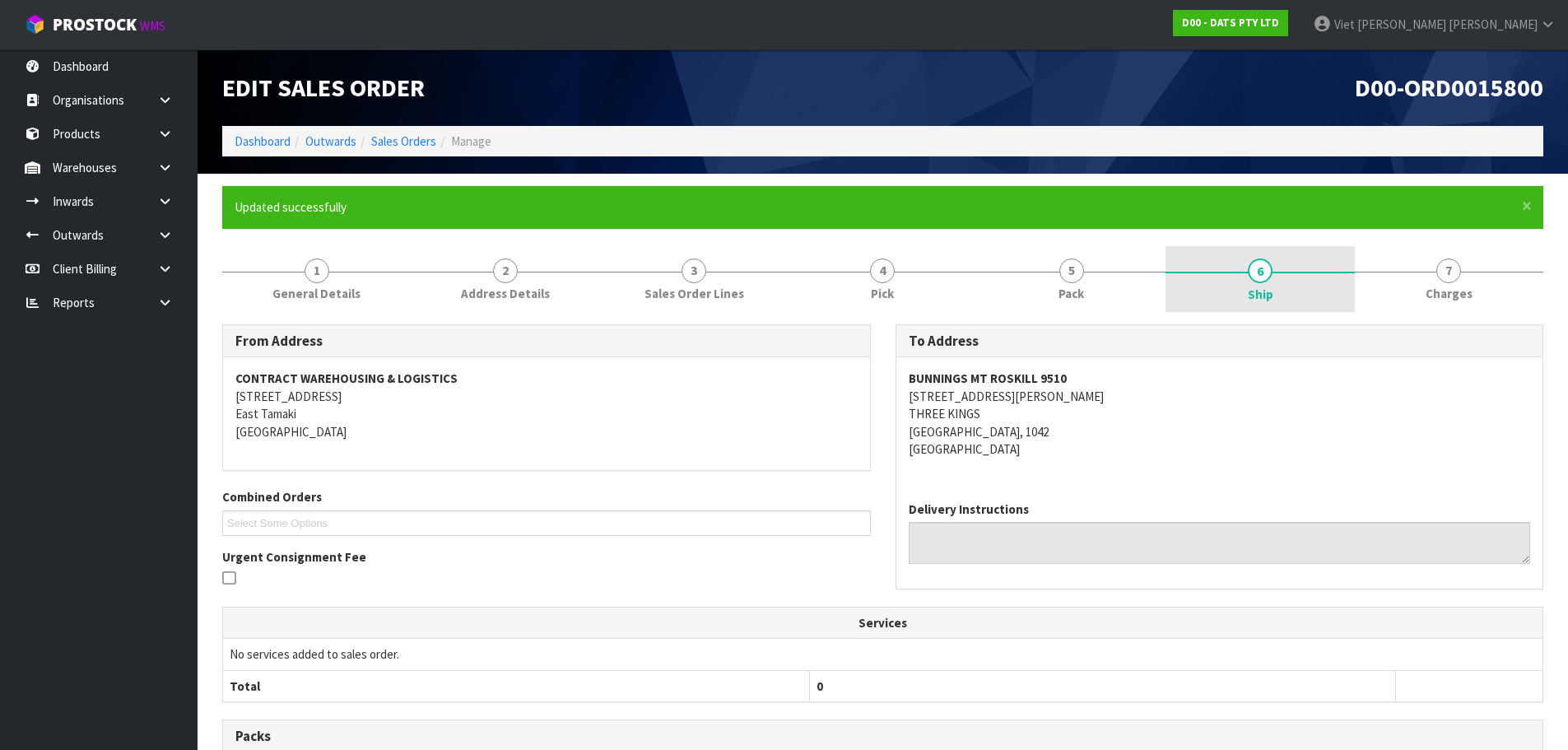
drag, startPoint x: 1254, startPoint y: 249, endPoint x: 1258, endPoint y: 267, distance: 18.4
click at [1259, 267] on link "6 Ship" at bounding box center [1259, 279] width 189 height 66
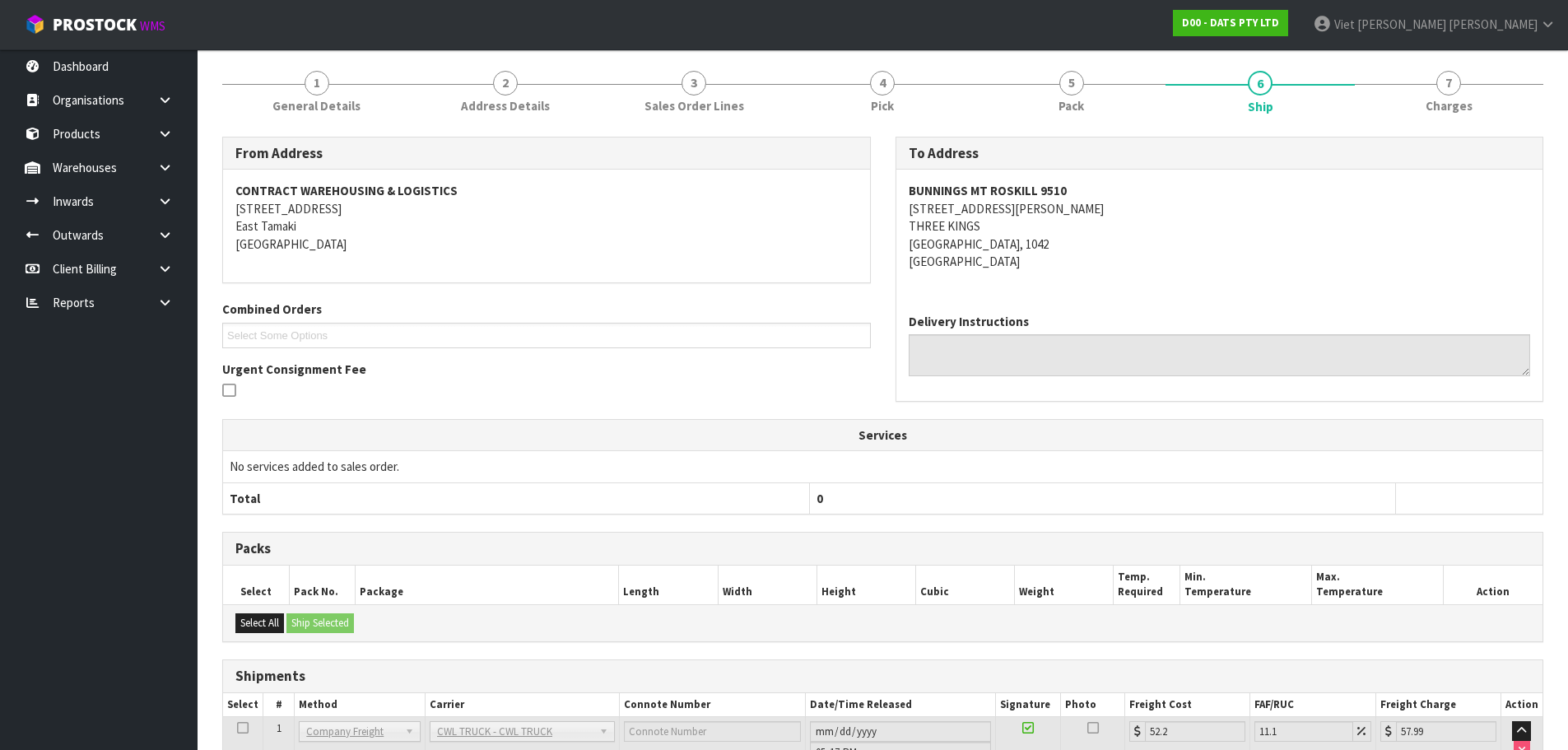
scroll to position [311, 0]
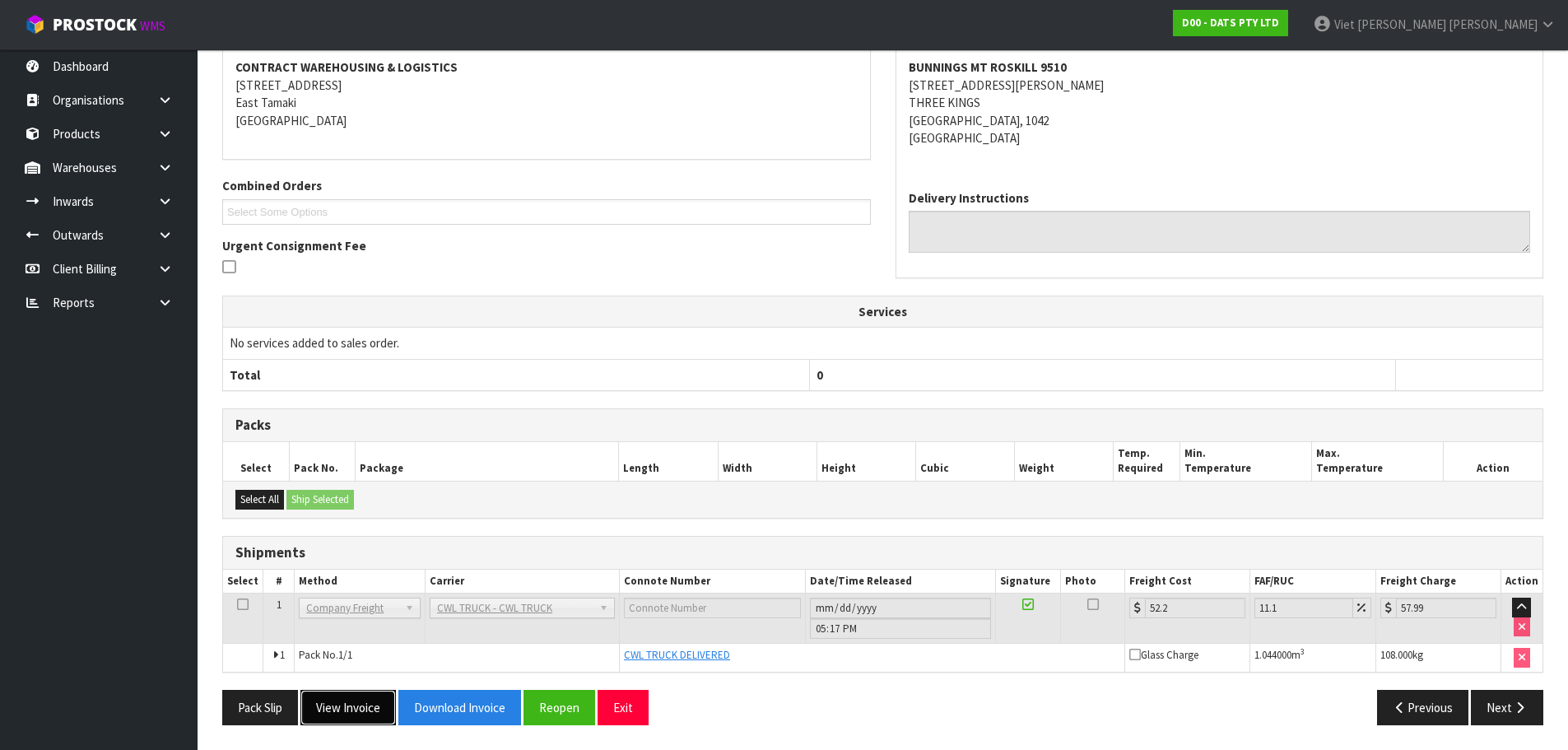
click at [347, 695] on button "View Invoice" at bounding box center [348, 707] width 95 height 35
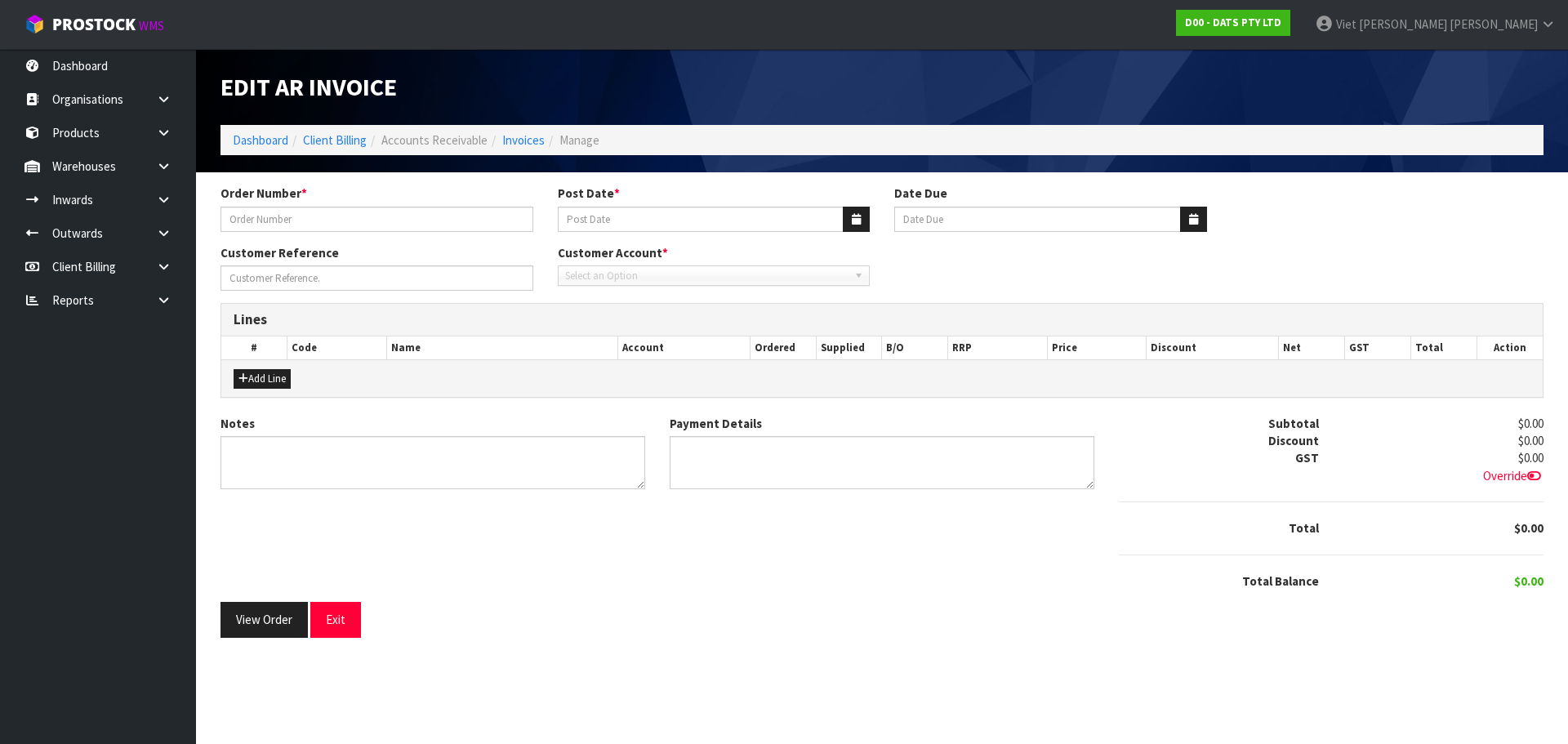
type input "9510Y100272730"
type input "25/09/2025"
type input "20/10/2025"
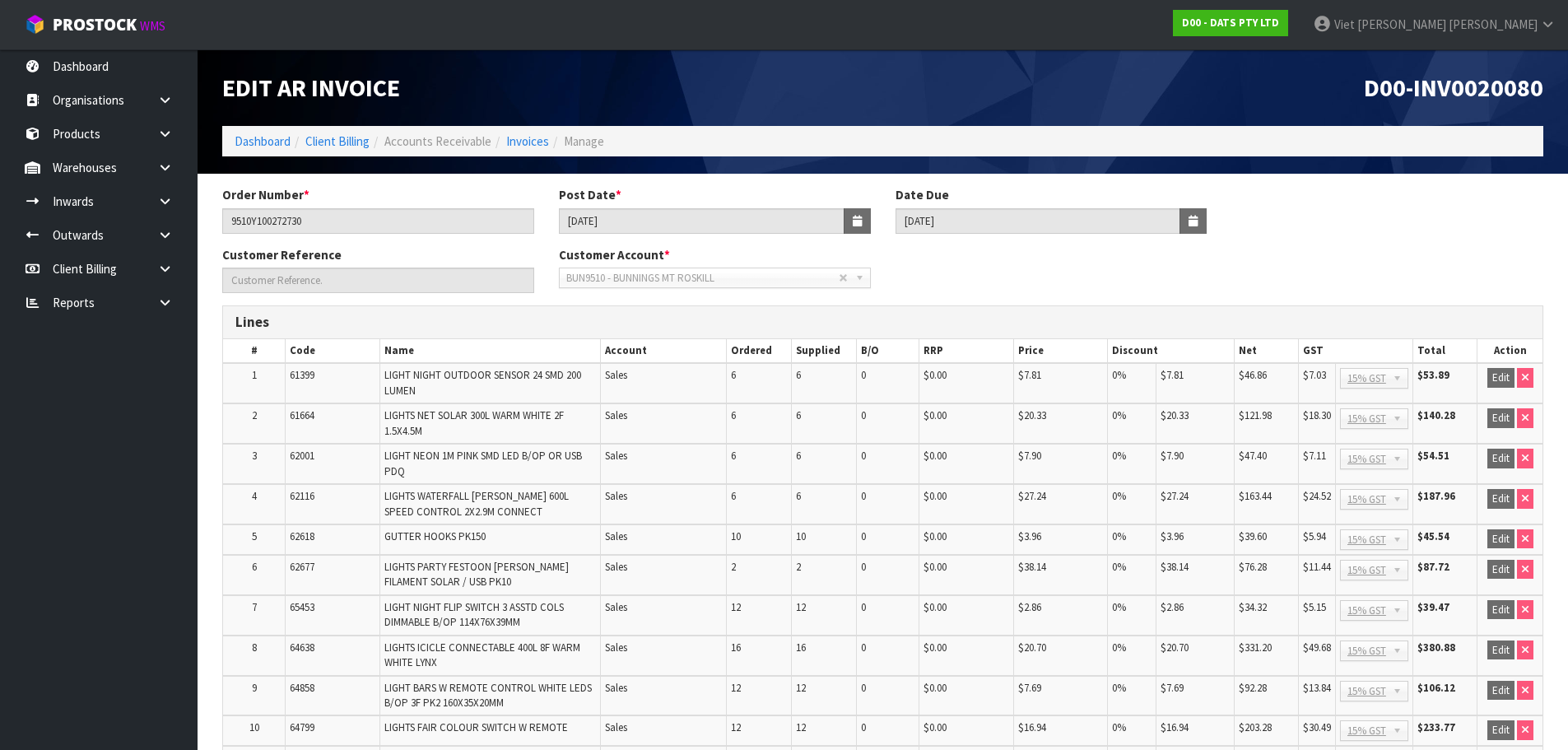
click at [1448, 95] on span "D00-INV0020080" at bounding box center [1453, 87] width 179 height 31
copy span "INV0020080"
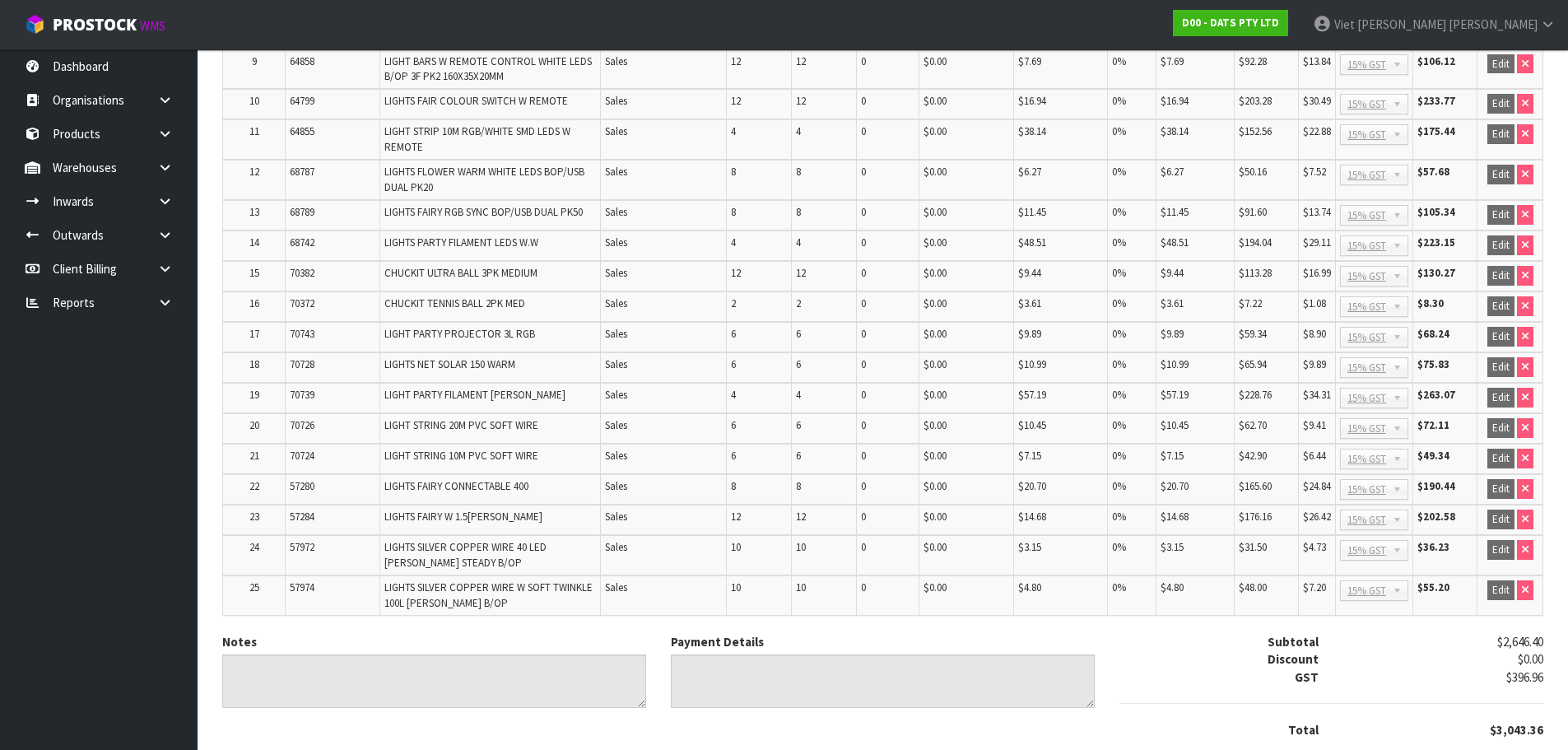
scroll to position [740, 0]
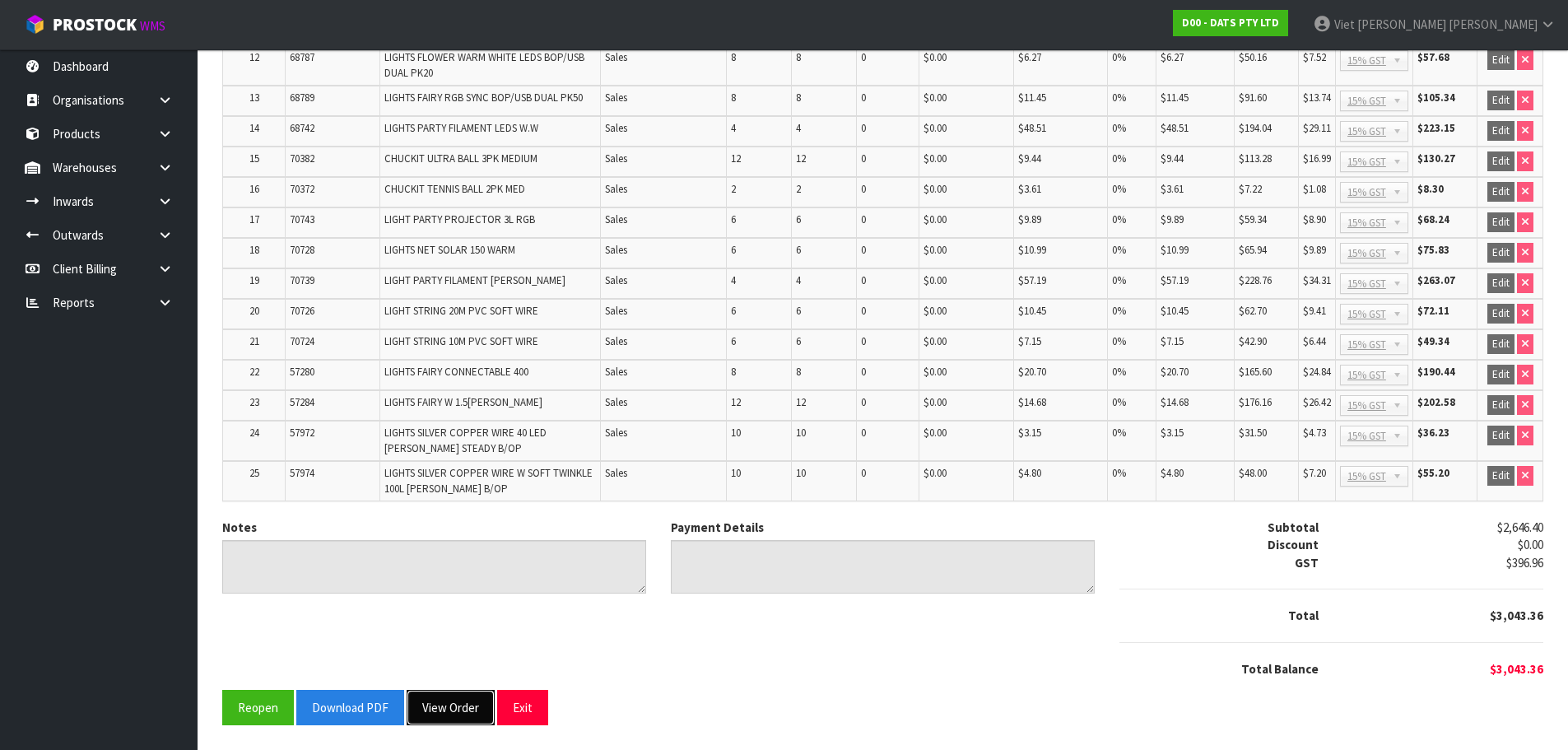
click at [452, 696] on button "View Order" at bounding box center [450, 707] width 88 height 35
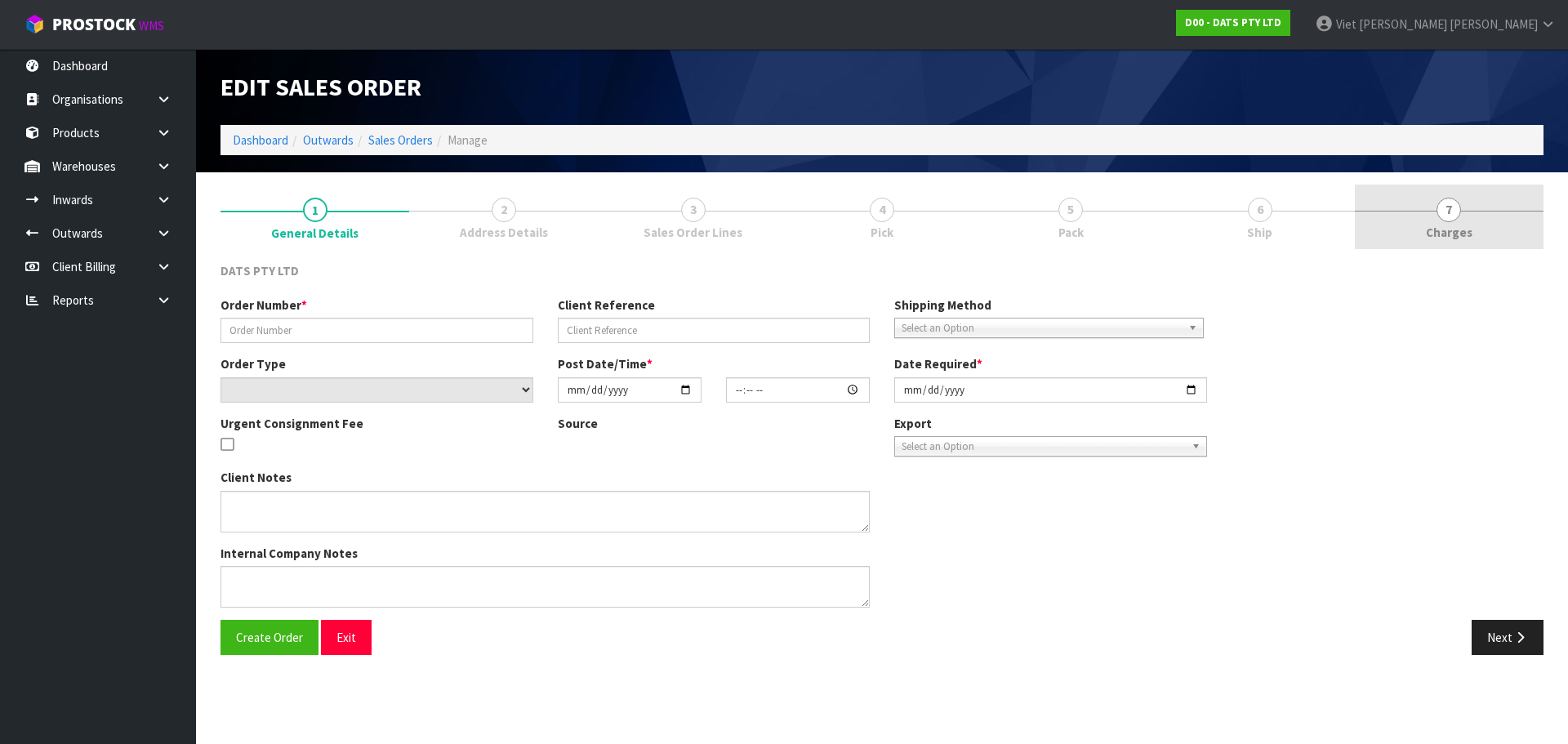
type input "9510Y100272730"
select select "number:0"
type input "2025-09-19"
type input "09:15:00.000"
type input "2025-09-19"
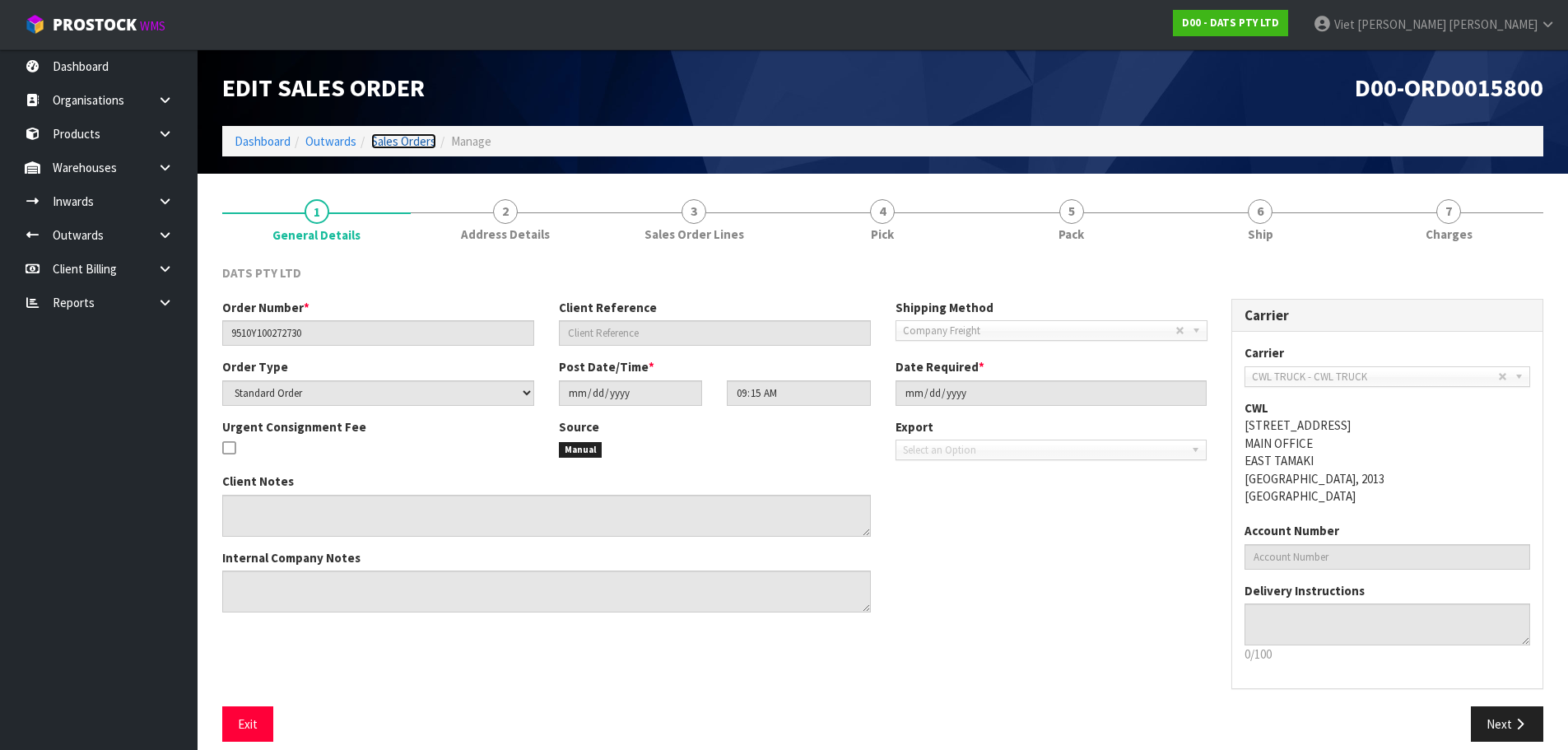
click at [412, 134] on link "Sales Orders" at bounding box center [404, 142] width 65 height 16
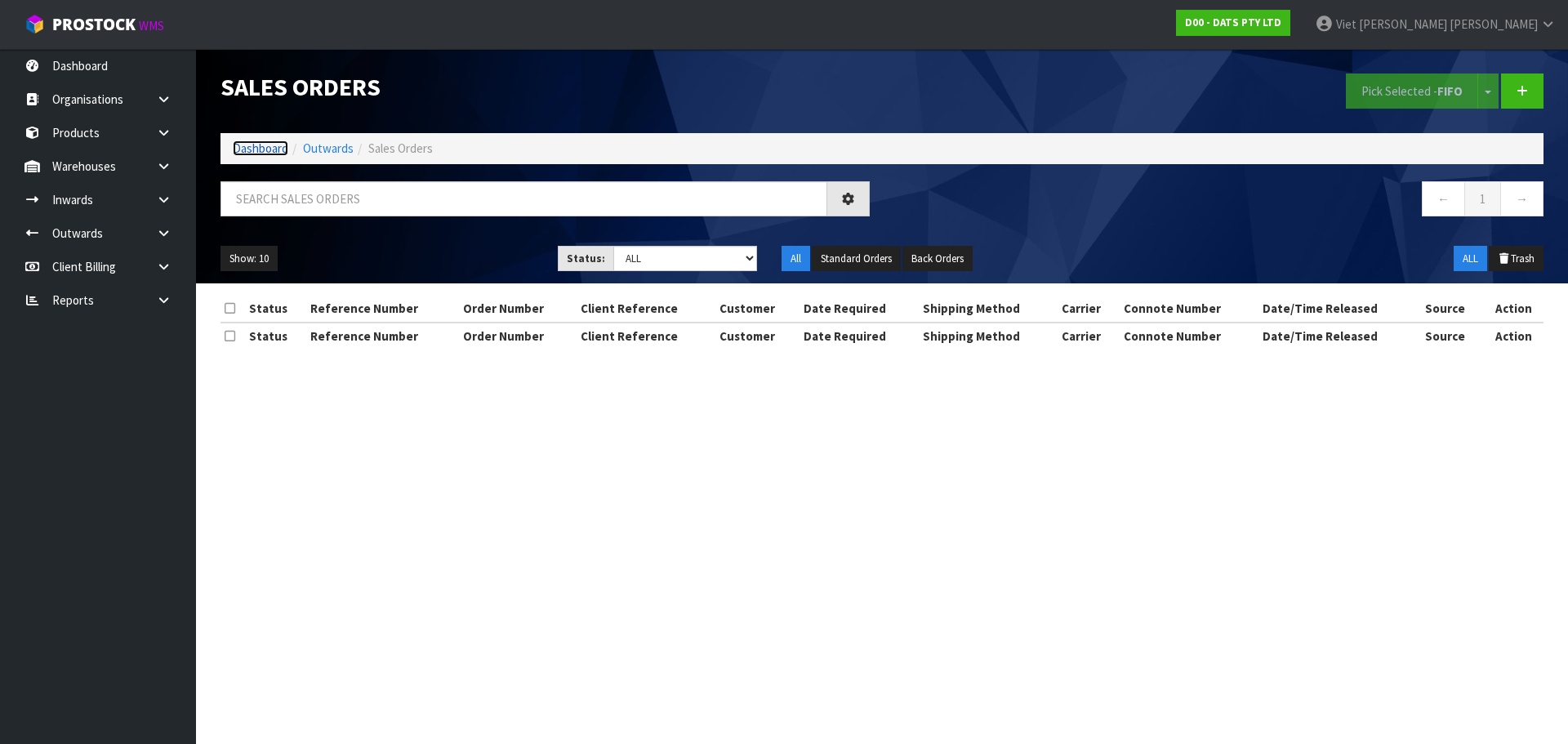
click at [271, 148] on link "Dashboard" at bounding box center [260, 148] width 56 height 16
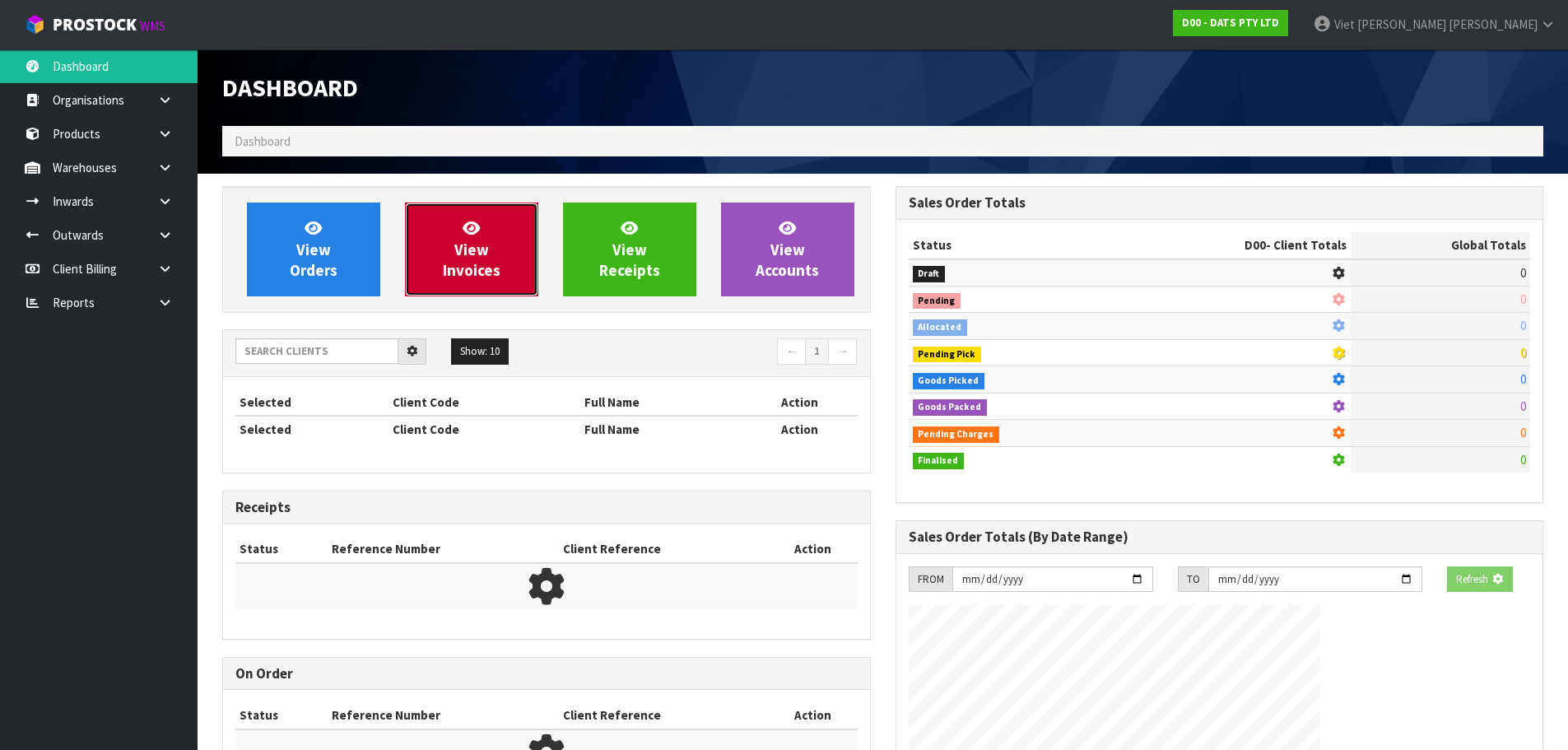
click at [473, 233] on icon at bounding box center [471, 227] width 17 height 16
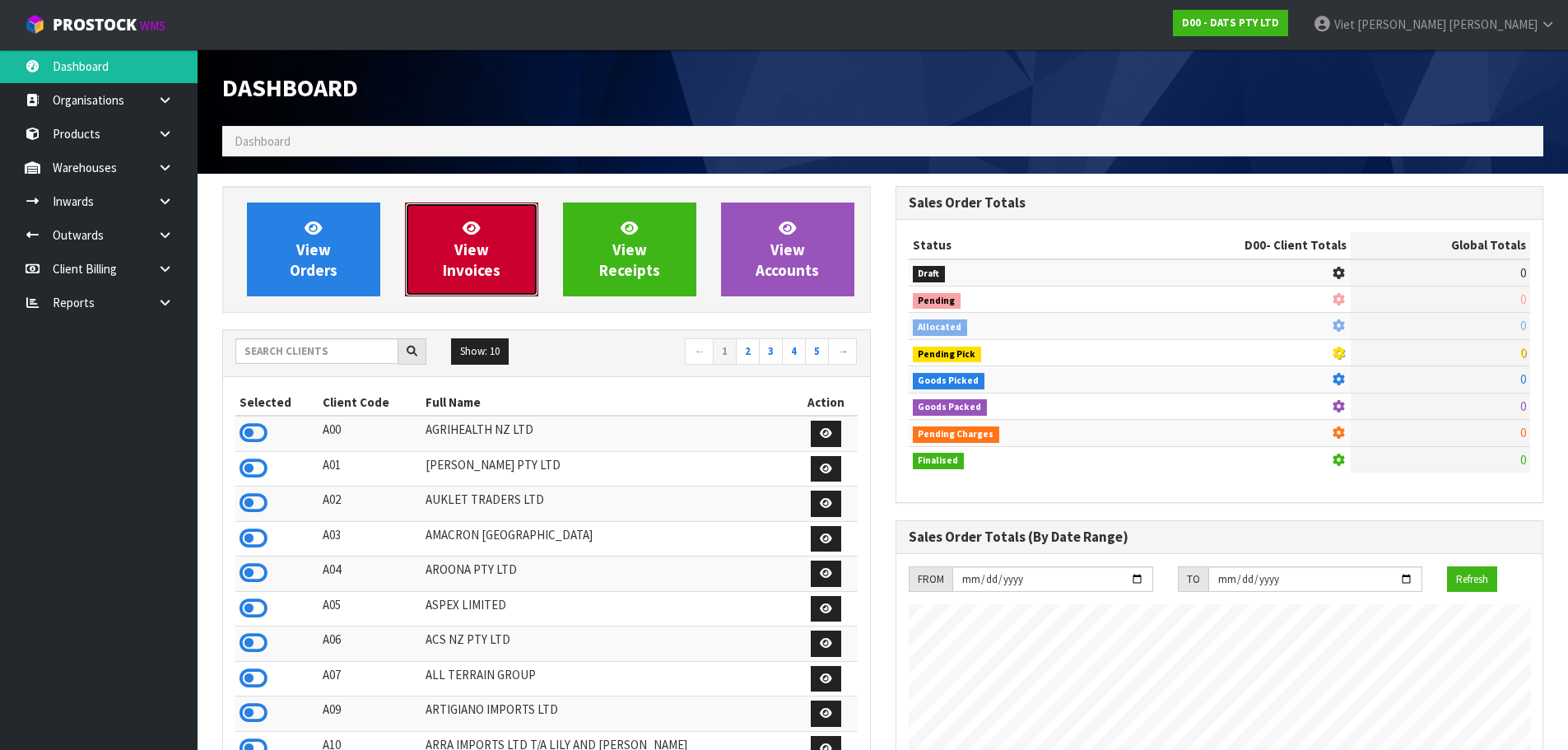
scroll to position [1026, 672]
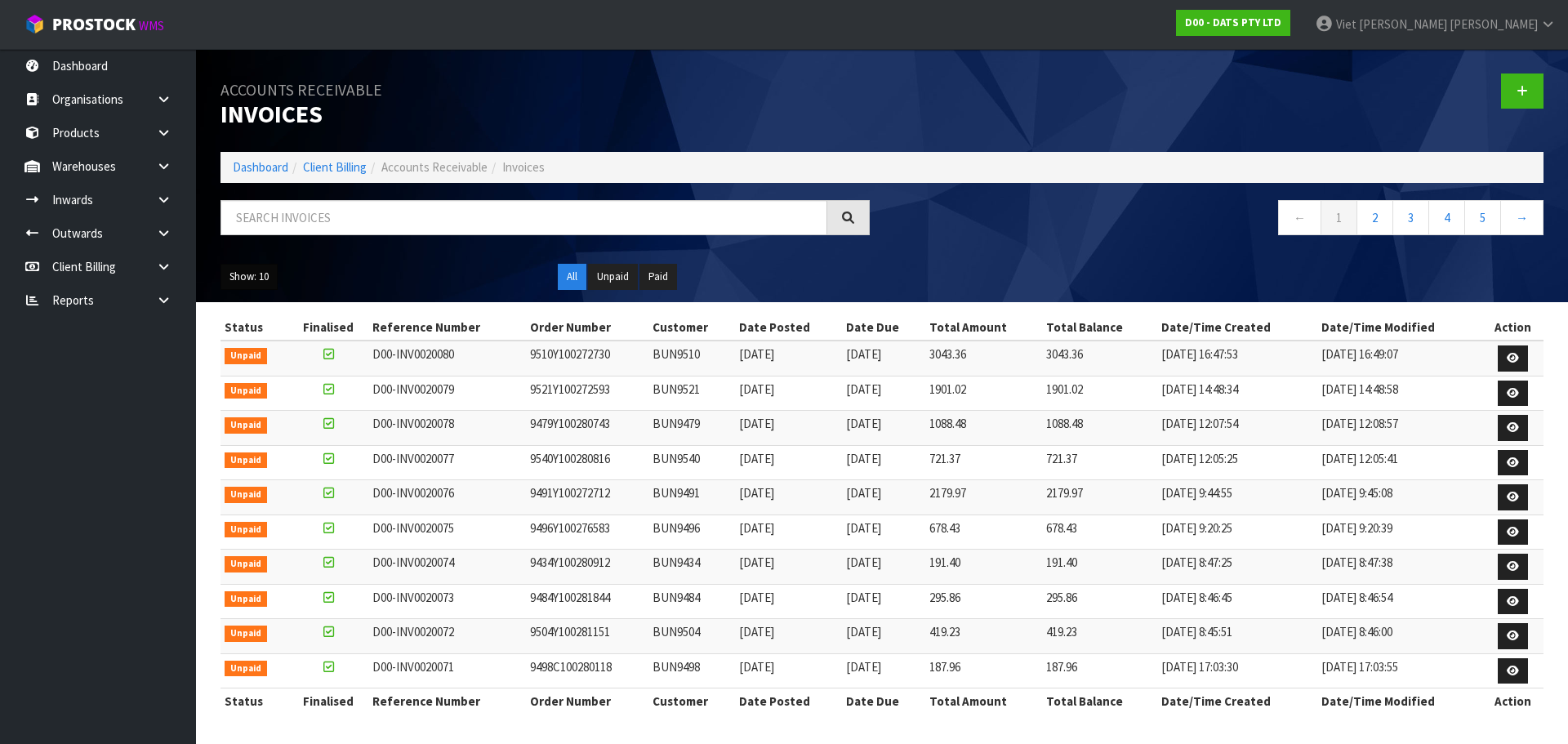
click at [259, 284] on button "Show: 10" at bounding box center [249, 277] width 57 height 26
click at [270, 356] on link "25" at bounding box center [285, 352] width 129 height 22
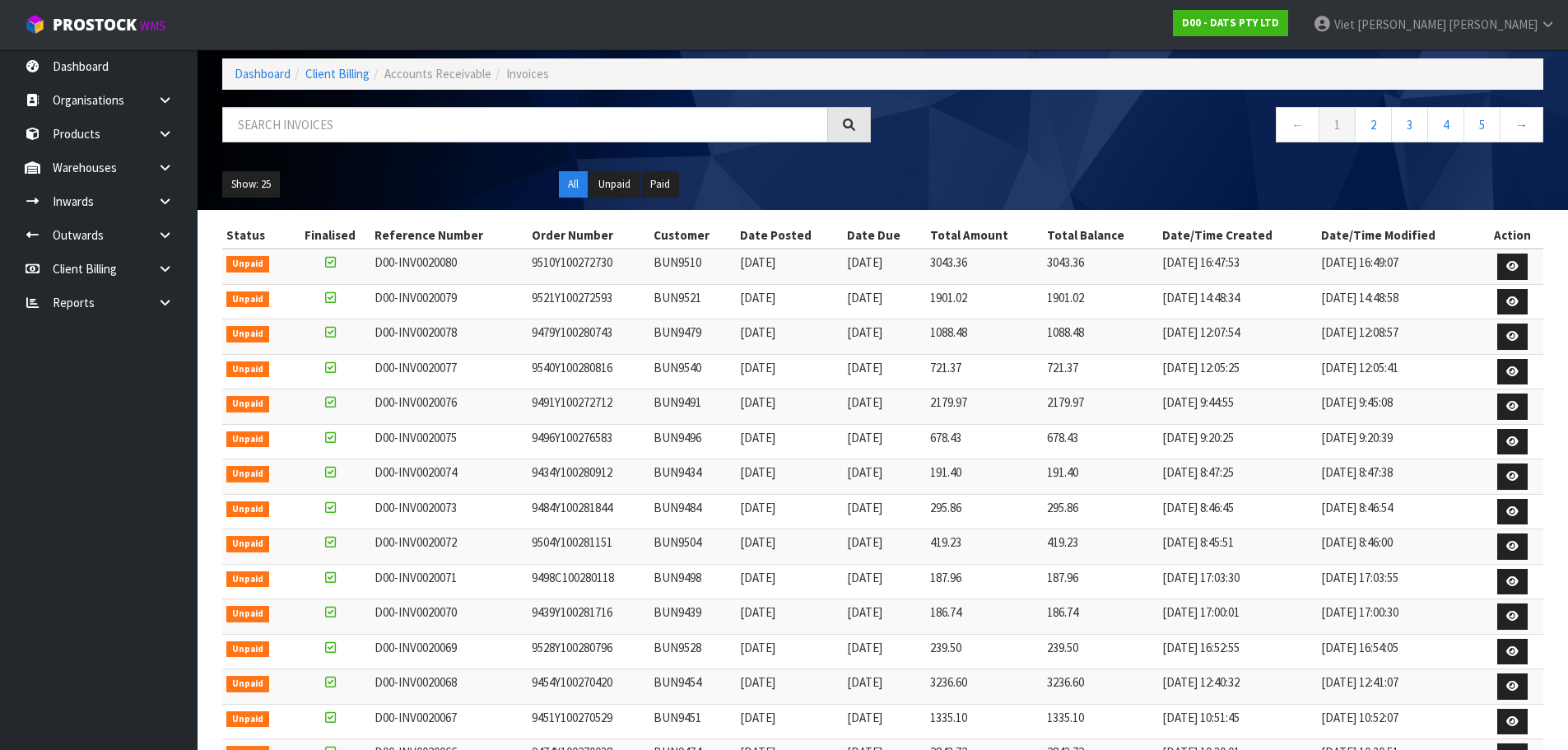
scroll to position [164, 0]
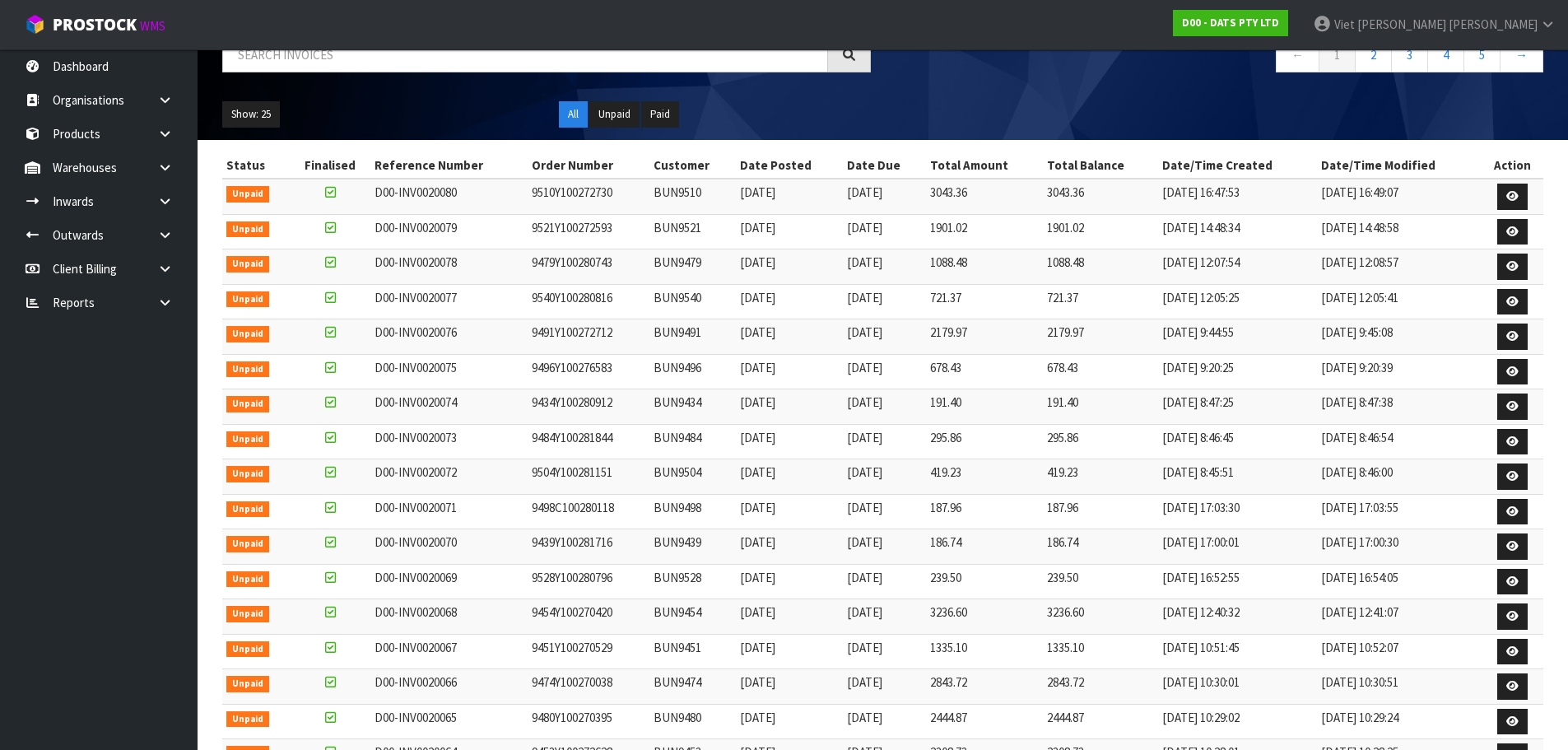
drag, startPoint x: 815, startPoint y: 503, endPoint x: 429, endPoint y: 505, distance: 386.0
click at [429, 505] on tr "Unpaid D00-INV0020071 9498C100280118 BUN9498 24/09/2025 20/10/2025 187.96 187.9…" at bounding box center [882, 511] width 1321 height 35
click at [781, 511] on td "24/09/2025" at bounding box center [789, 511] width 108 height 35
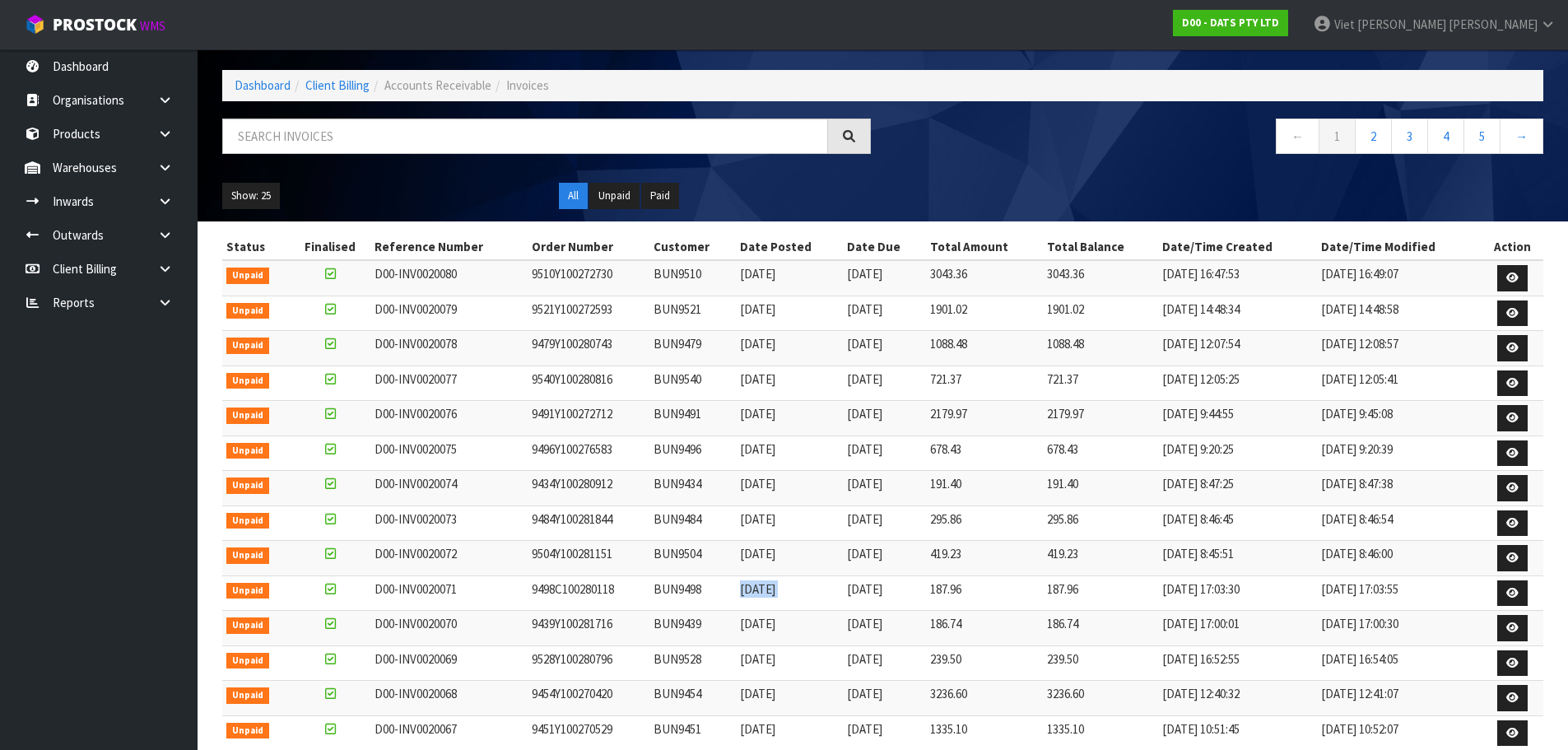
scroll to position [82, 0]
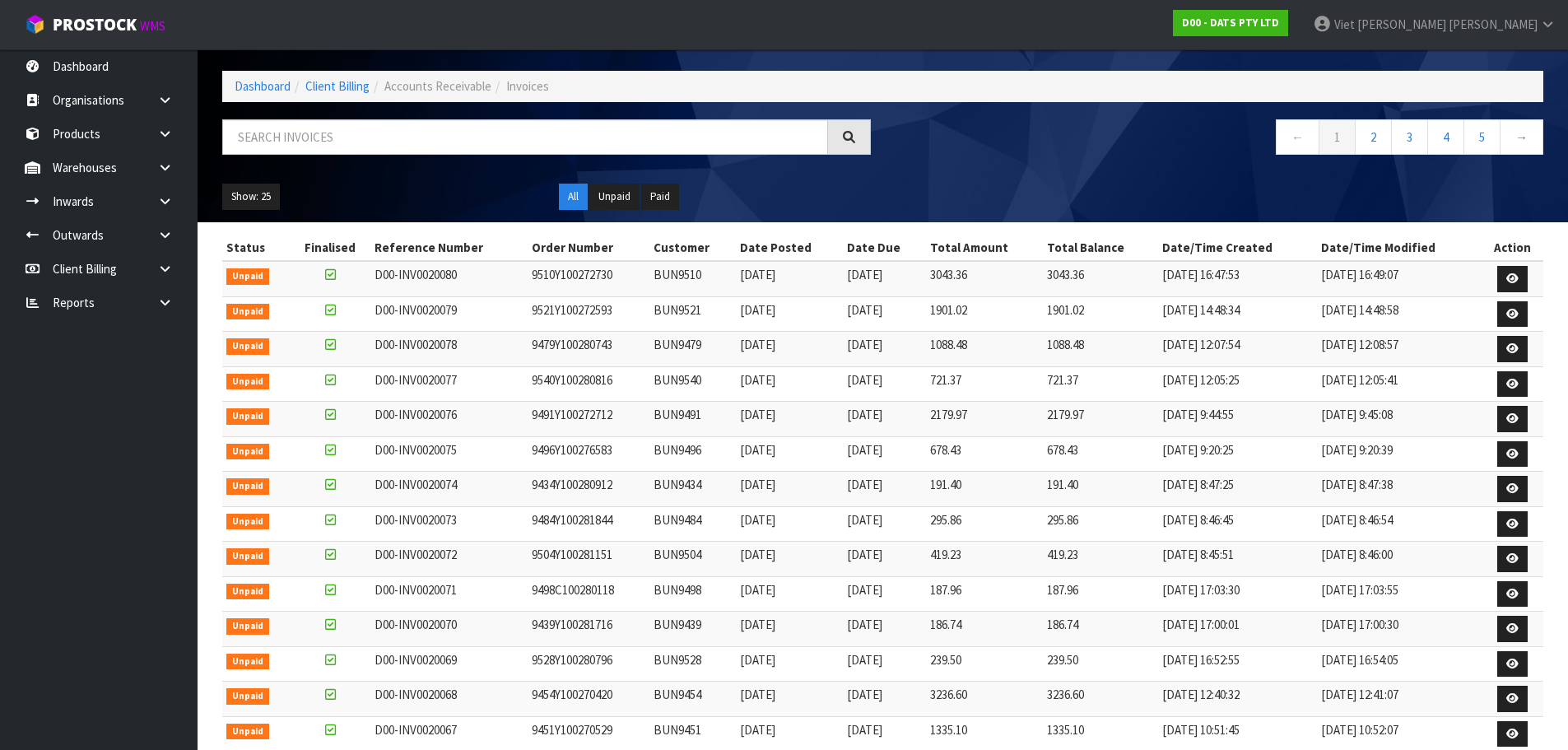
click at [461, 555] on td "D00-INV0020072" at bounding box center [449, 559] width 157 height 35
click at [447, 558] on td "D00-INV0020072" at bounding box center [449, 559] width 157 height 35
click at [612, 385] on td "9540Y100280816" at bounding box center [588, 384] width 121 height 35
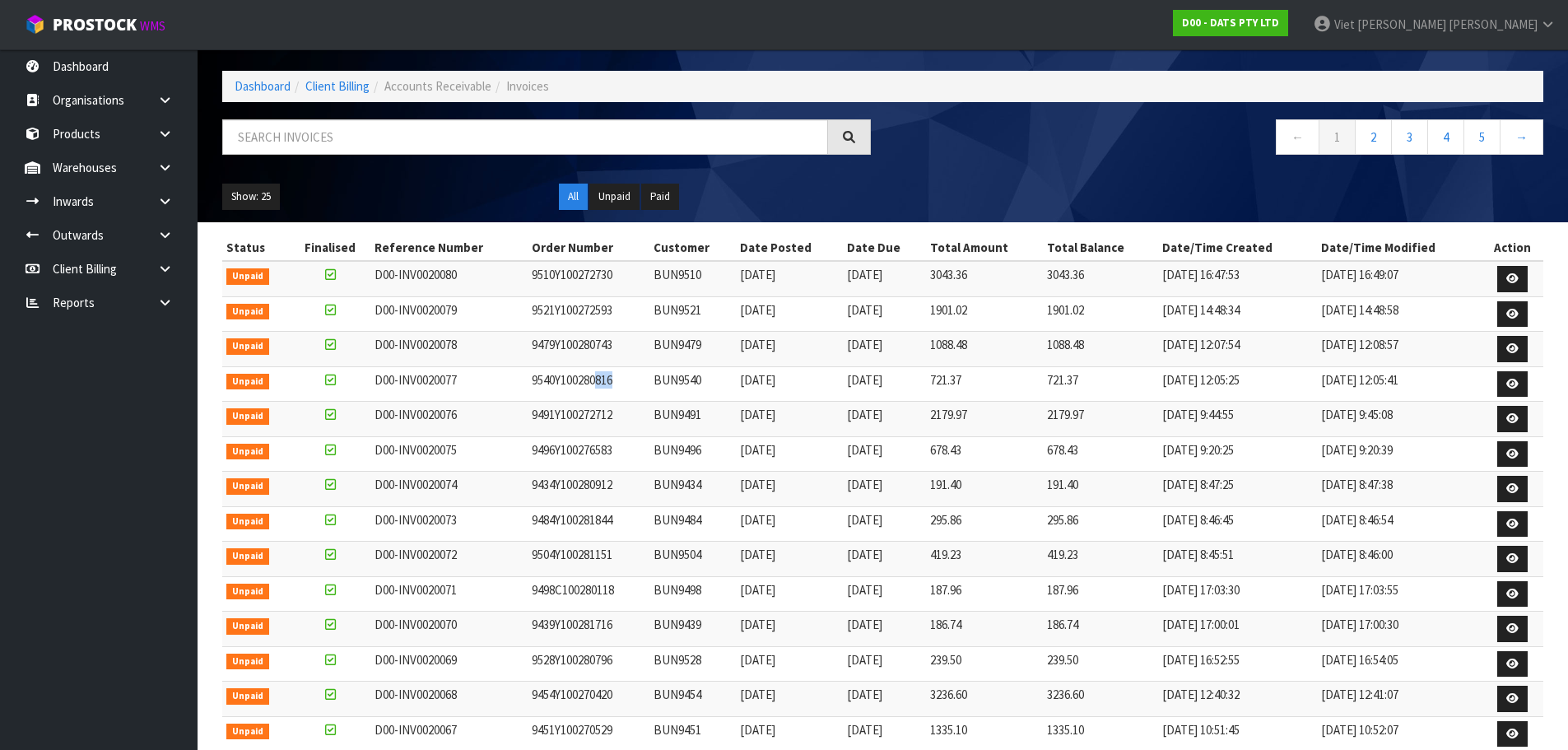
drag, startPoint x: 612, startPoint y: 385, endPoint x: 598, endPoint y: 388, distance: 14.3
click at [598, 388] on td "9540Y100280816" at bounding box center [588, 384] width 121 height 35
drag, startPoint x: 468, startPoint y: 559, endPoint x: 450, endPoint y: 559, distance: 18.0
click at [450, 559] on td "D00-INV0020072" at bounding box center [449, 559] width 157 height 35
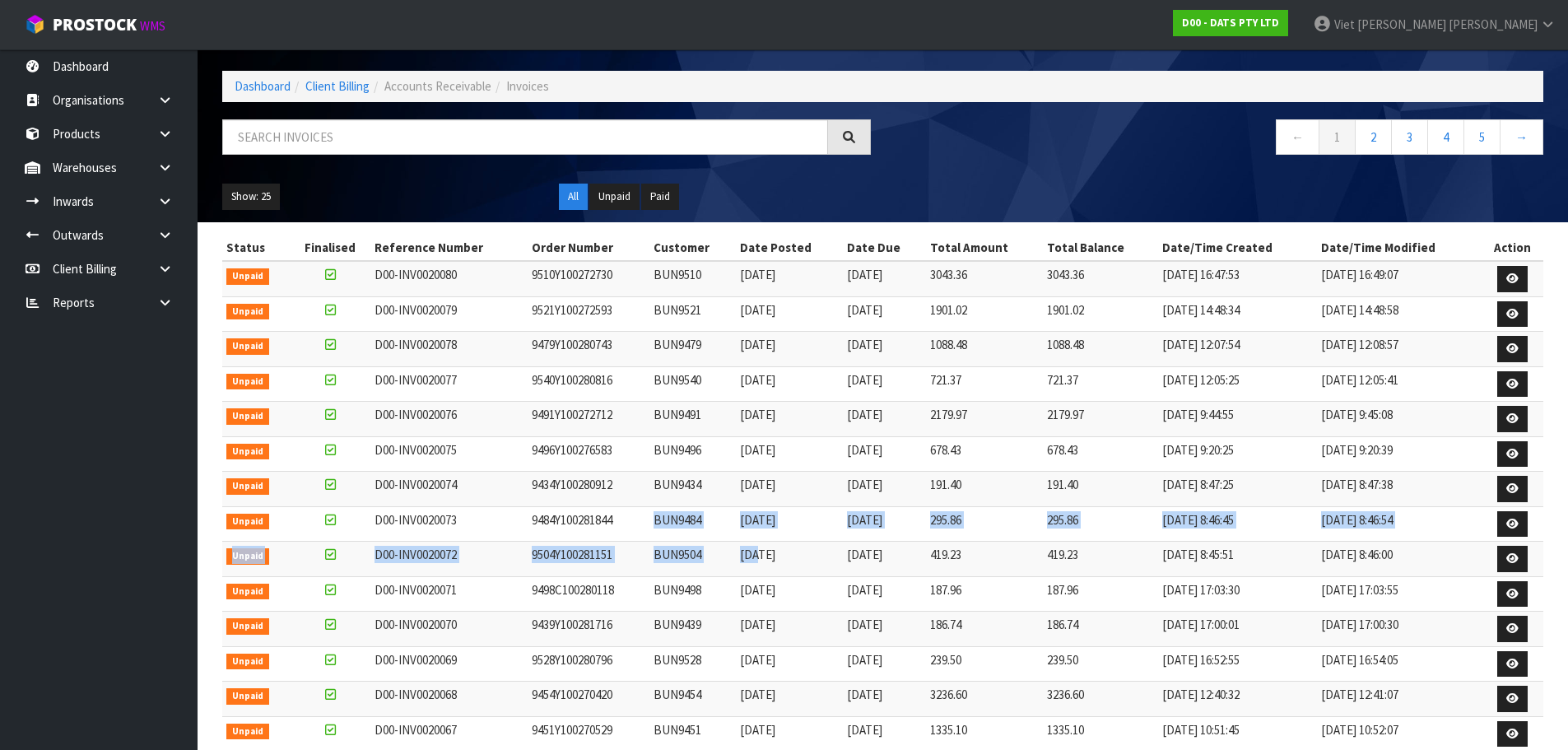
drag, startPoint x: 766, startPoint y: 554, endPoint x: 638, endPoint y: 540, distance: 128.8
click at [638, 540] on tbody "Unpaid D00-INV0020080 9510Y100272730 BUN9510 25/09/2025 20/10/2025 3043.36 3043…" at bounding box center [882, 698] width 1321 height 875
click at [605, 555] on td "9504Y100281151" at bounding box center [588, 559] width 121 height 35
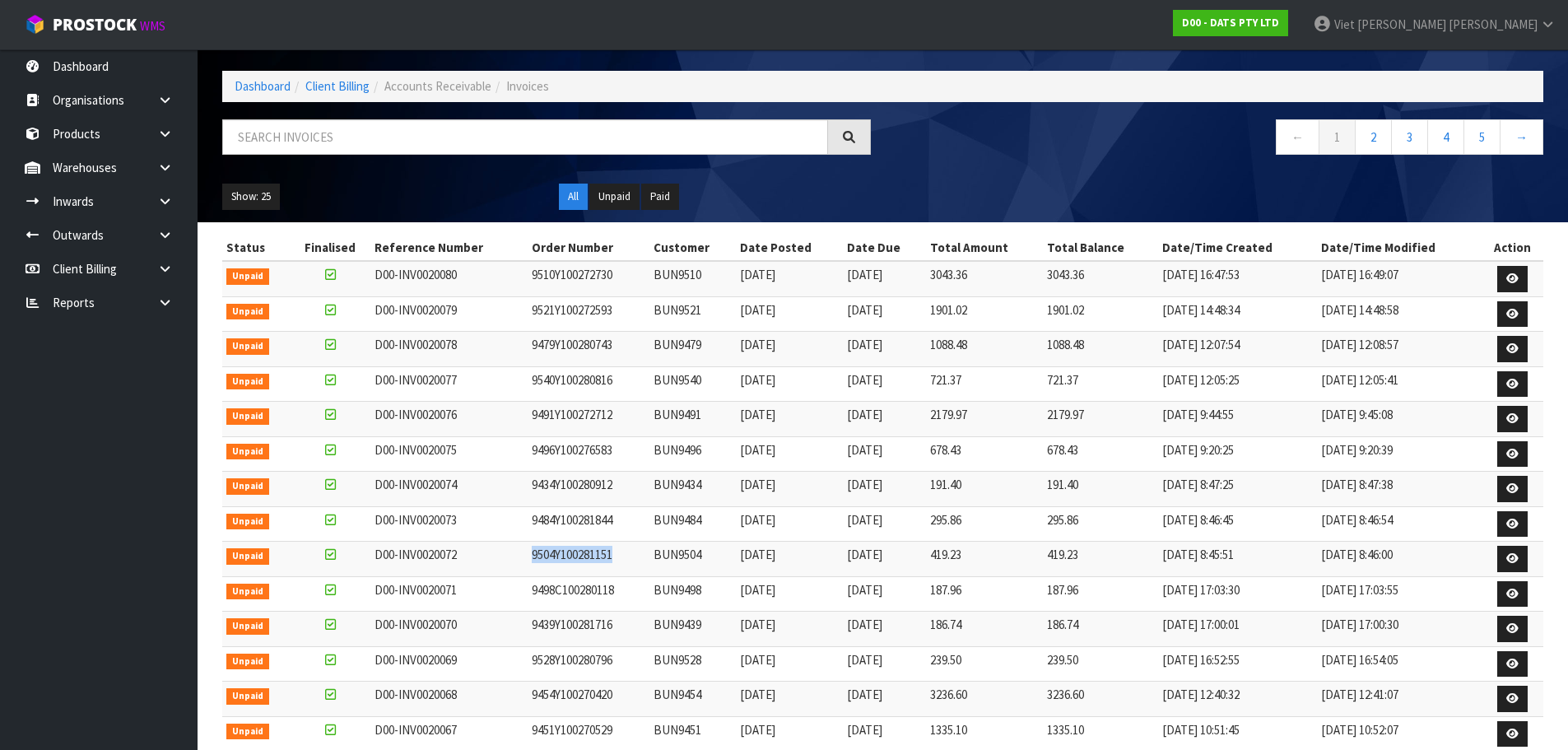
click at [605, 555] on td "9504Y100281151" at bounding box center [588, 559] width 121 height 35
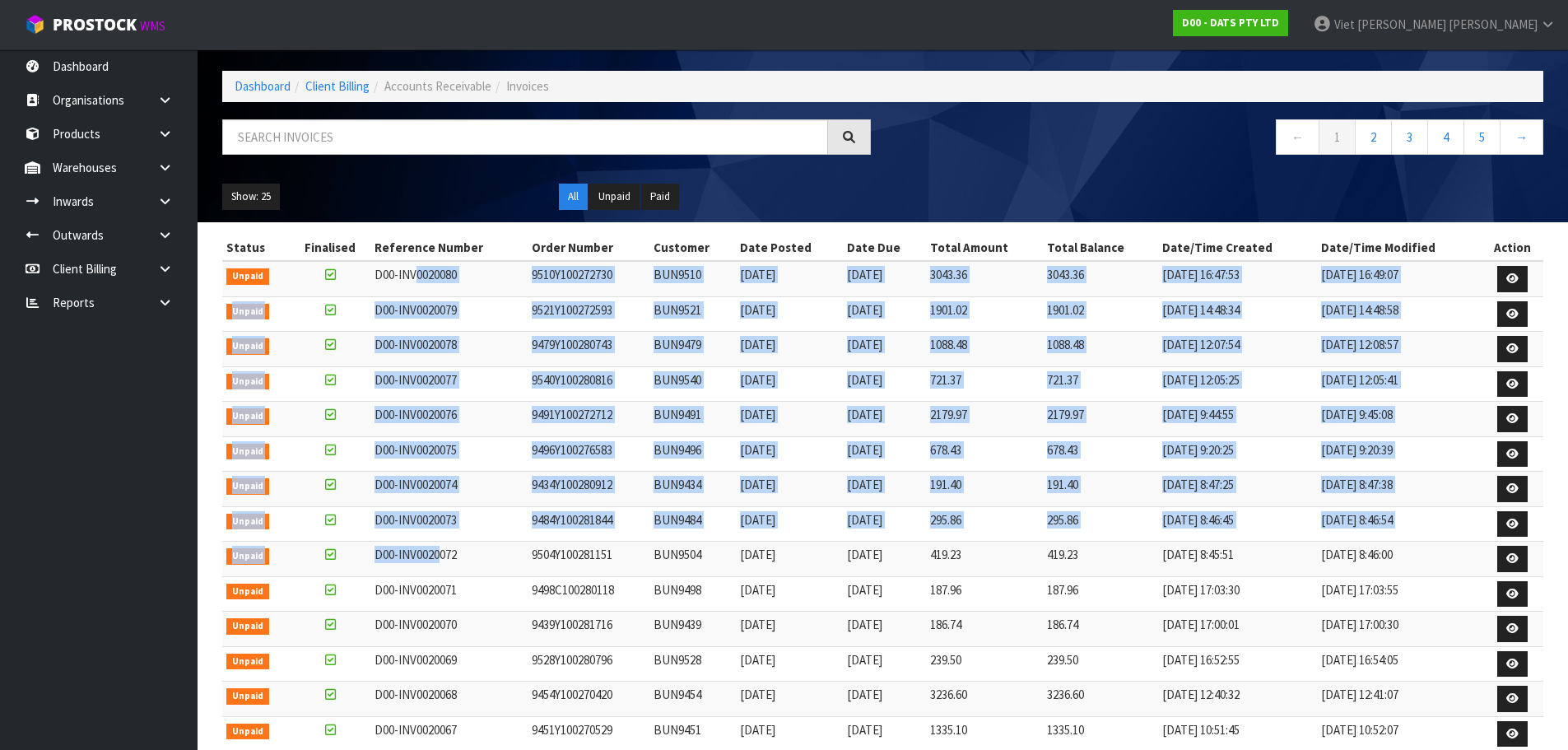
drag, startPoint x: 441, startPoint y: 554, endPoint x: 416, endPoint y: 280, distance: 275.1
click at [416, 280] on tbody "Unpaid D00-INV0020080 9510Y100272730 BUN9510 25/09/2025 20/10/2025 3043.36 3043…" at bounding box center [882, 698] width 1321 height 875
click at [1521, 553] on link at bounding box center [1512, 559] width 31 height 26
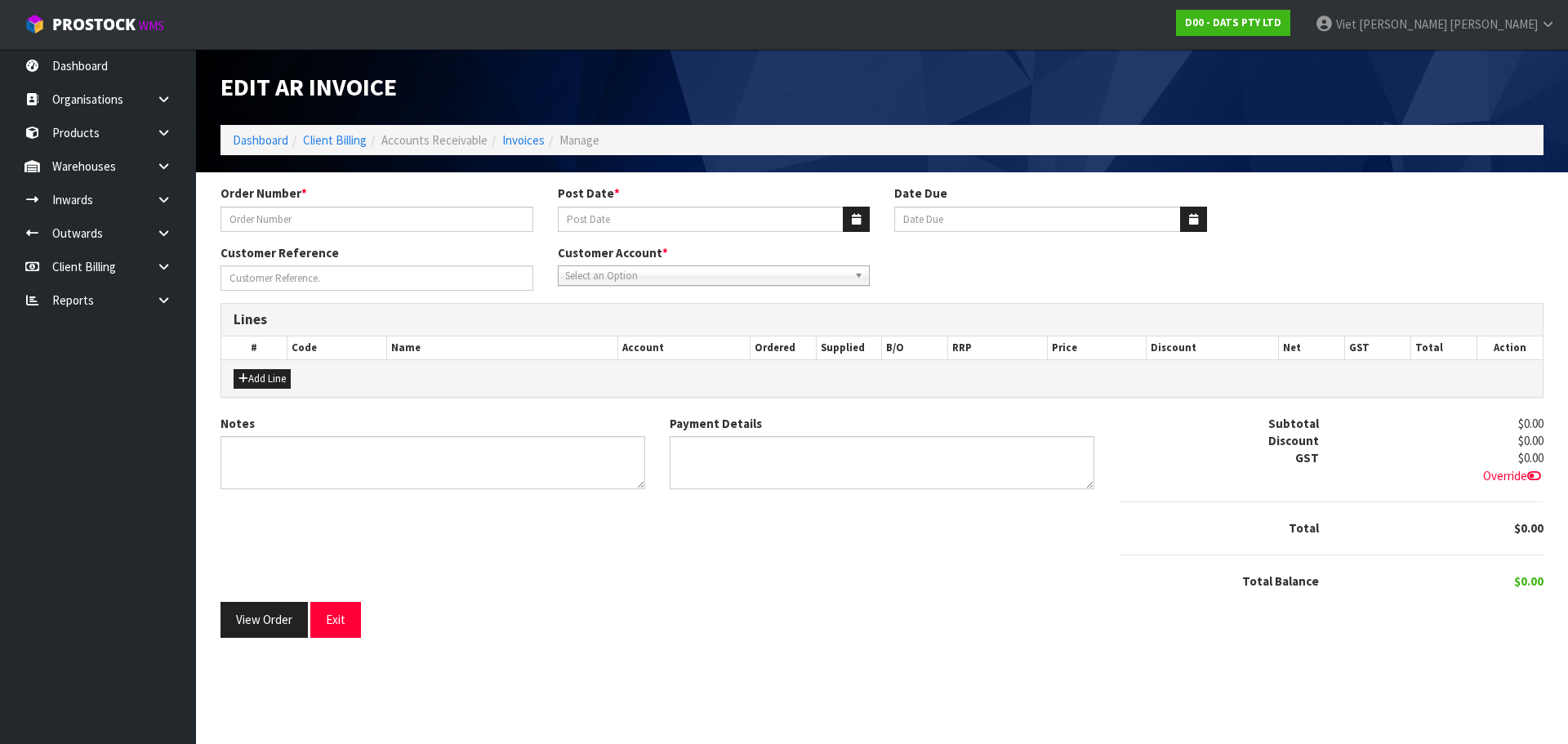
type input "9504Y100281151"
type input "25/09/2025"
type input "20/10/2025"
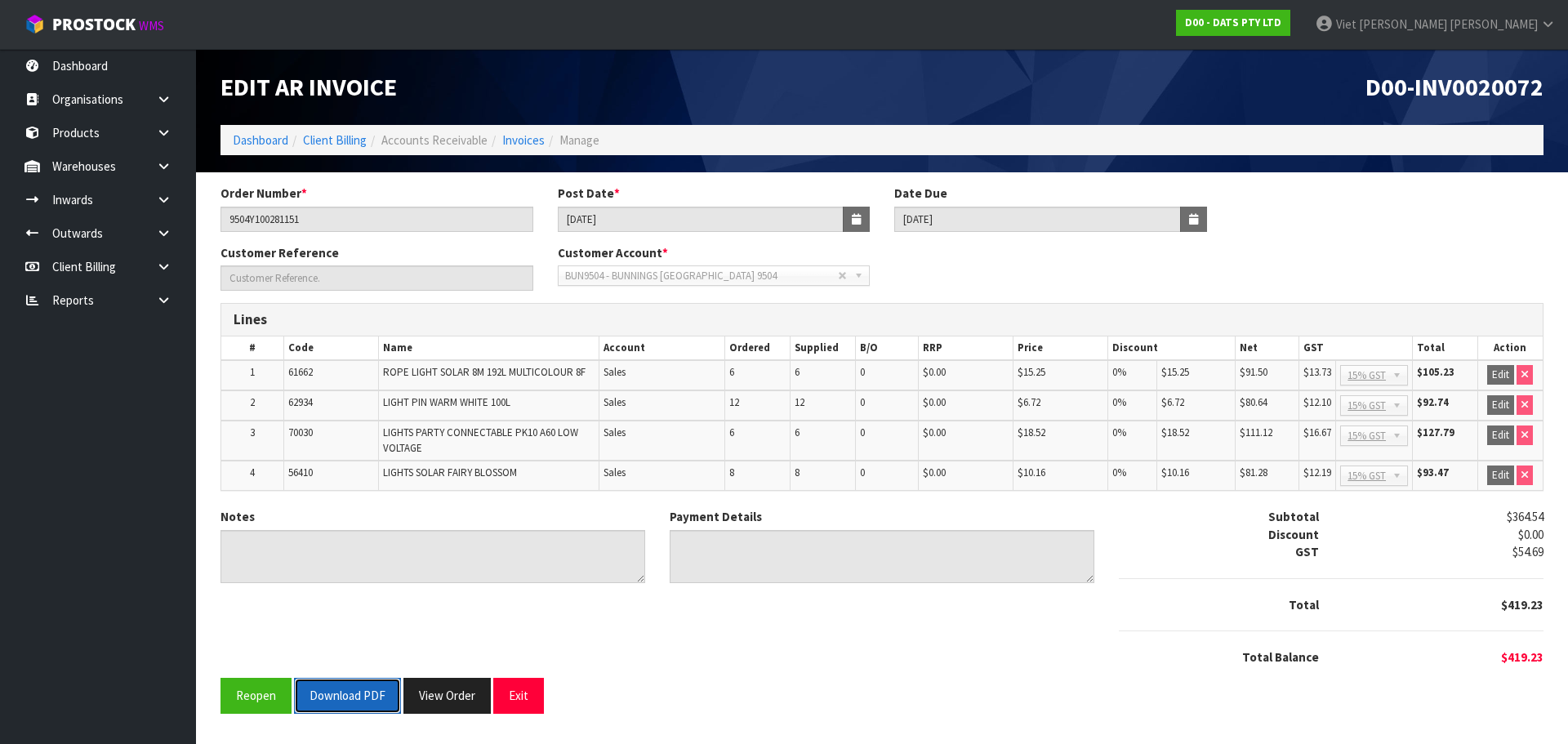
click at [376, 695] on button "Download PDF" at bounding box center [347, 695] width 107 height 35
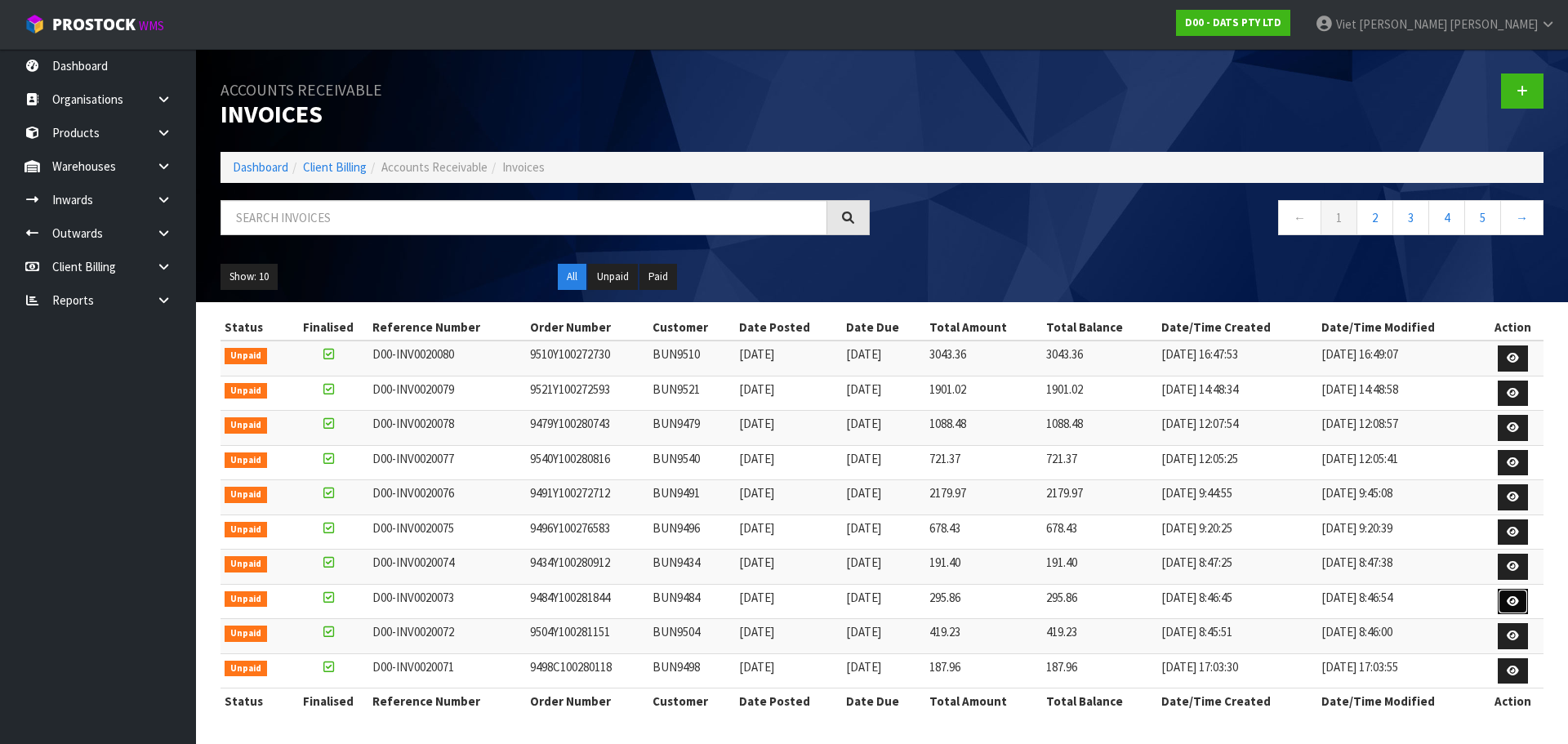
click at [1498, 597] on link at bounding box center [1512, 602] width 30 height 26
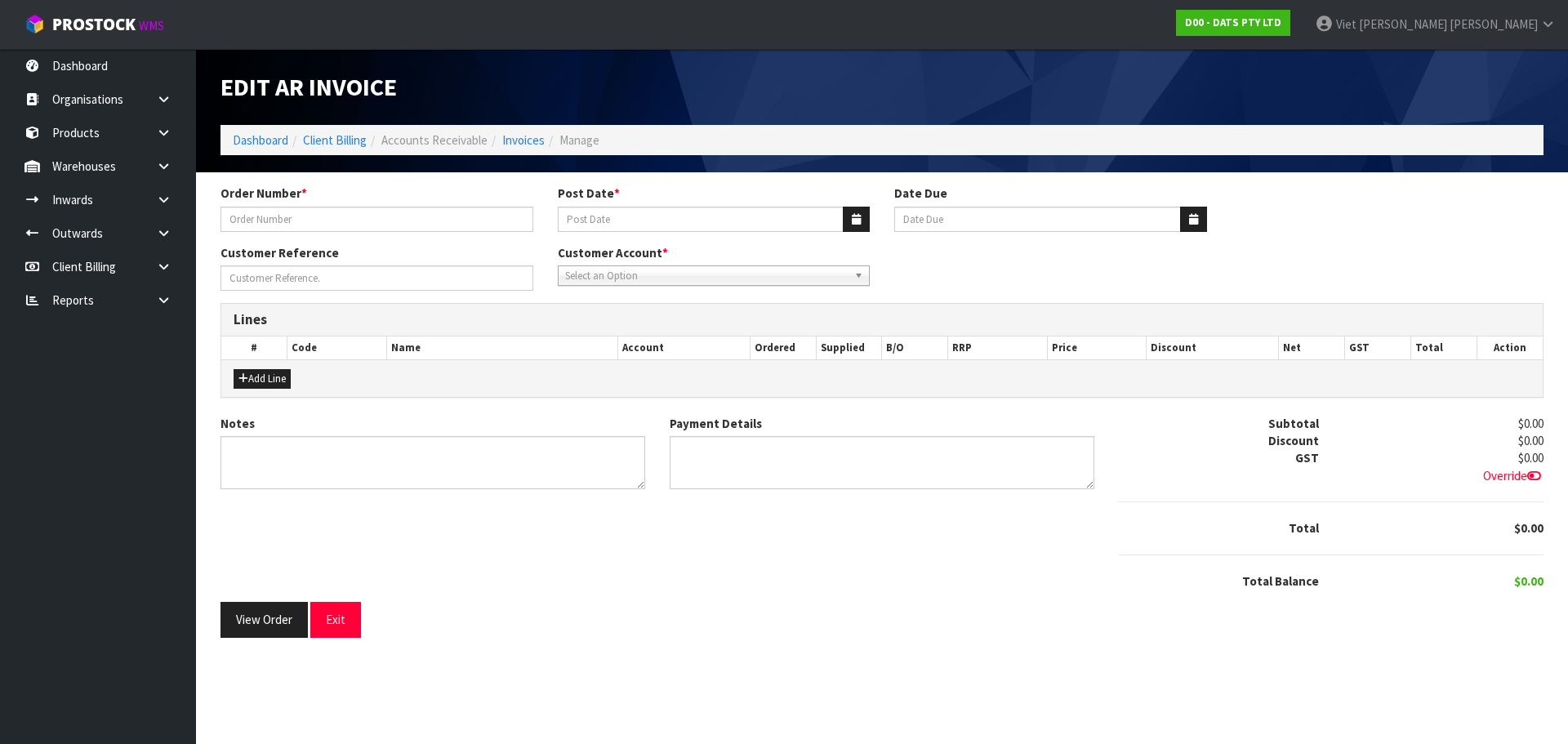
type input "9484Y100281844"
type input "25/09/2025"
type input "20/10/2025"
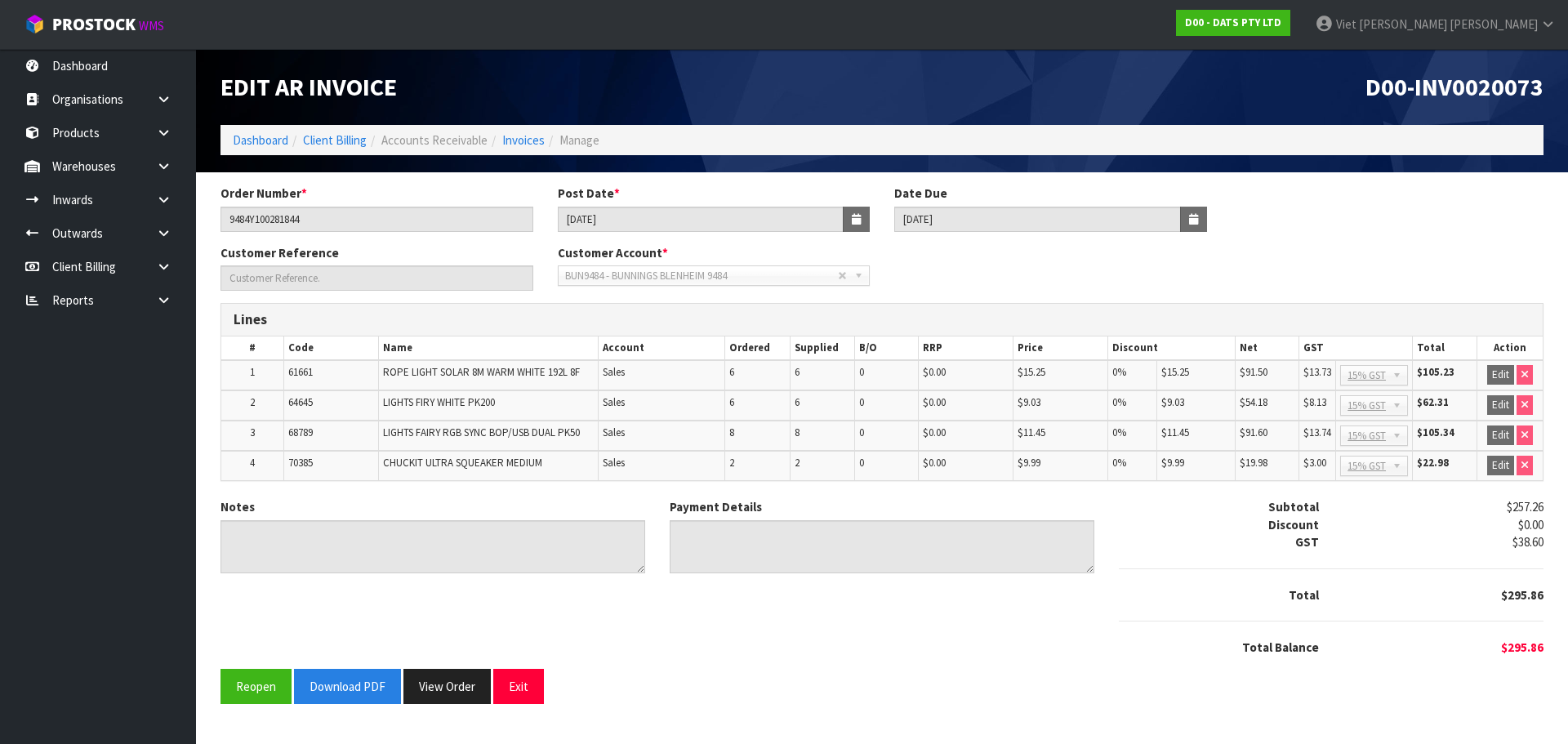
click at [325, 704] on div "Order Number * 9484Y100281844 Post Date * 25/09/2025 Date Due 20/10/2025 Custom…" at bounding box center [882, 450] width 1348 height 532
click at [331, 684] on button "Download PDF" at bounding box center [347, 686] width 107 height 35
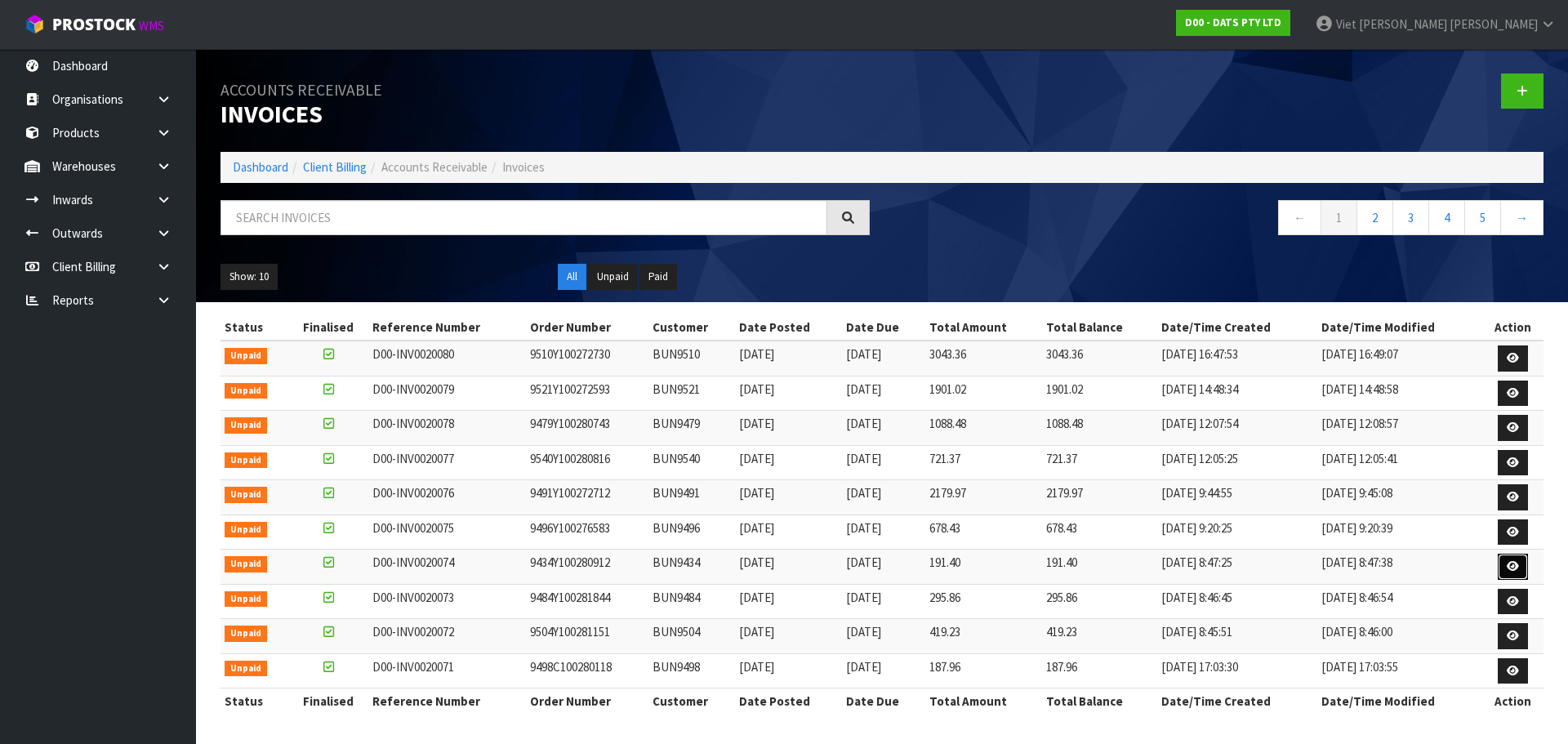
click at [1513, 561] on icon at bounding box center [1512, 566] width 12 height 10
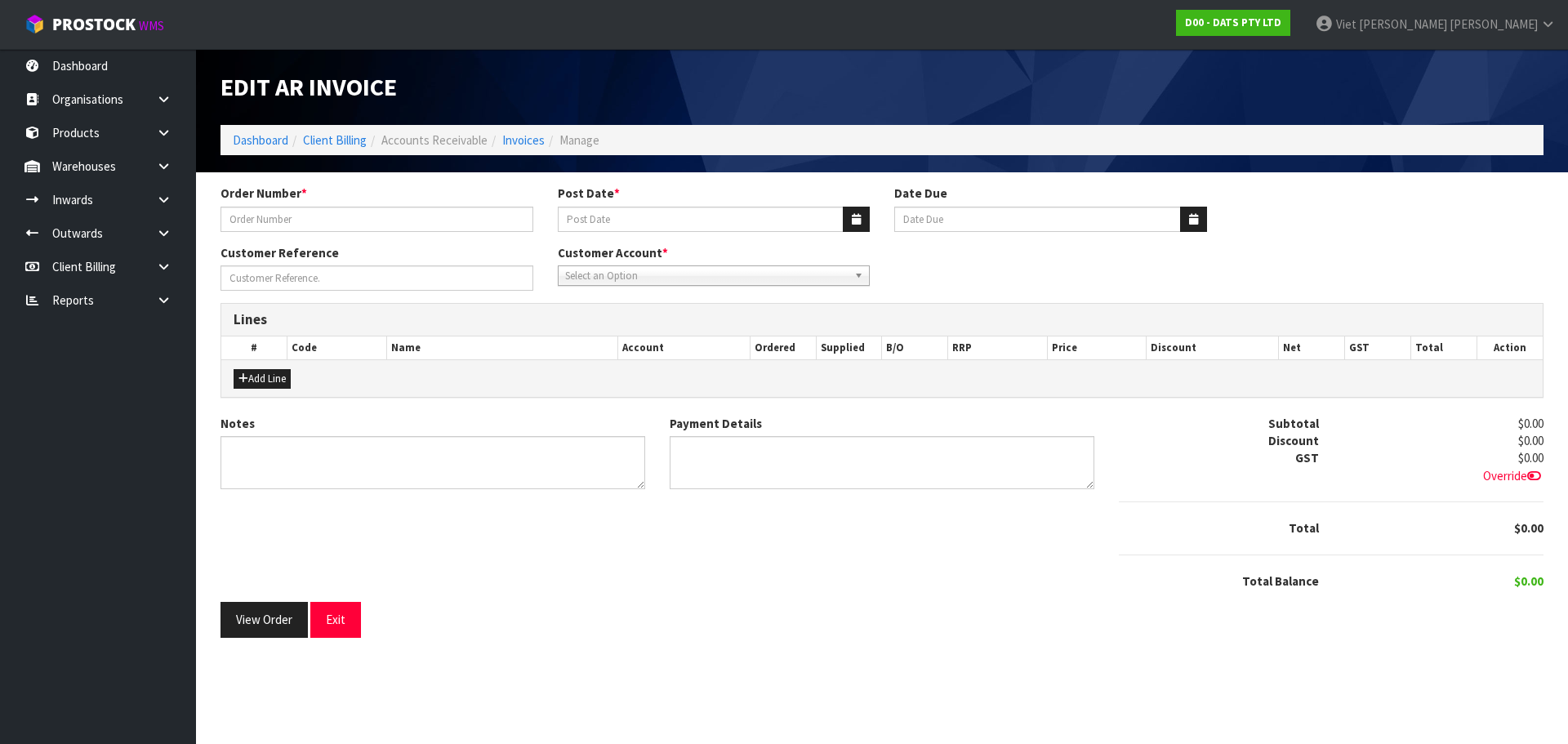
type input "9434Y100280912"
type input "25/09/2025"
type input "20/10/2025"
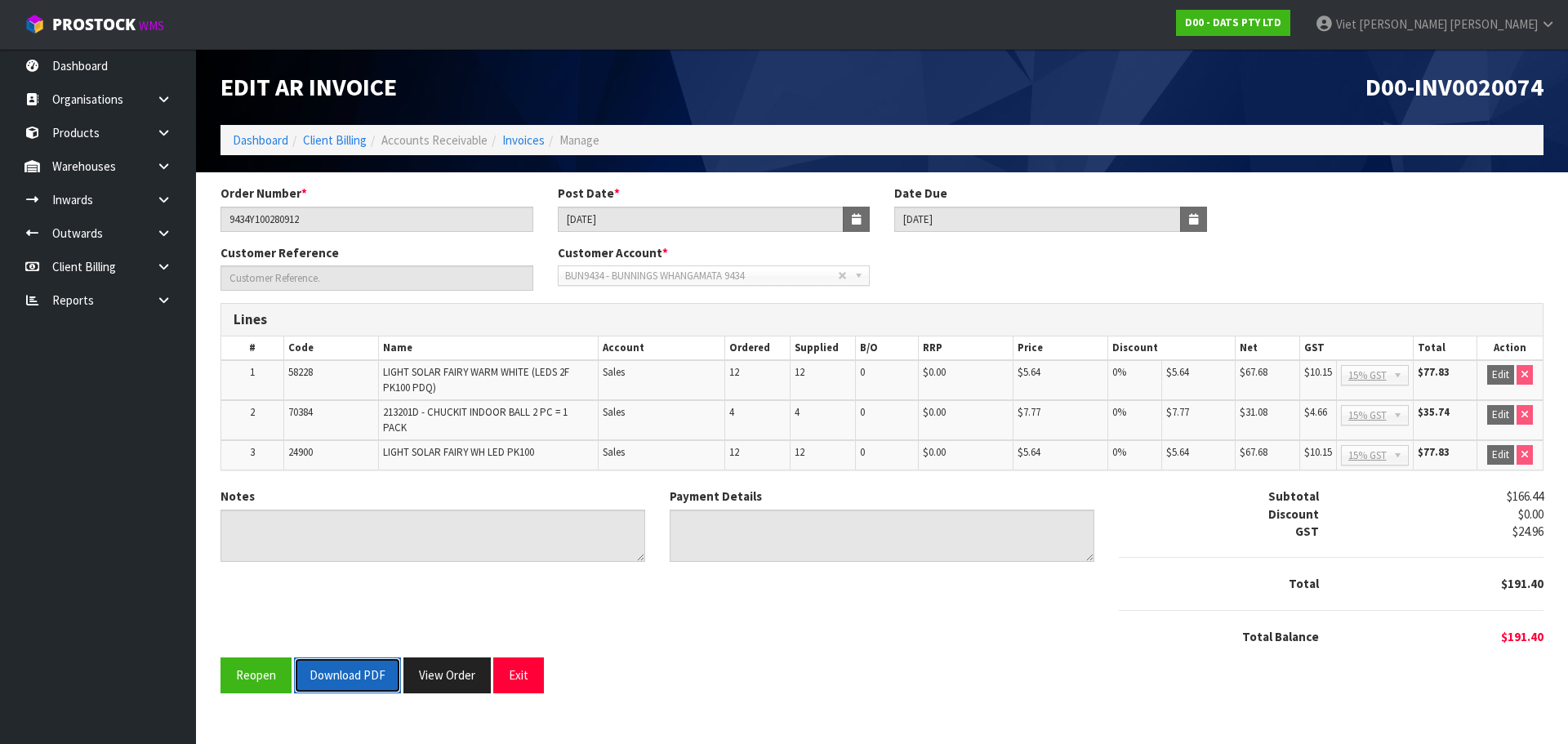
click at [347, 666] on button "Download PDF" at bounding box center [347, 675] width 107 height 35
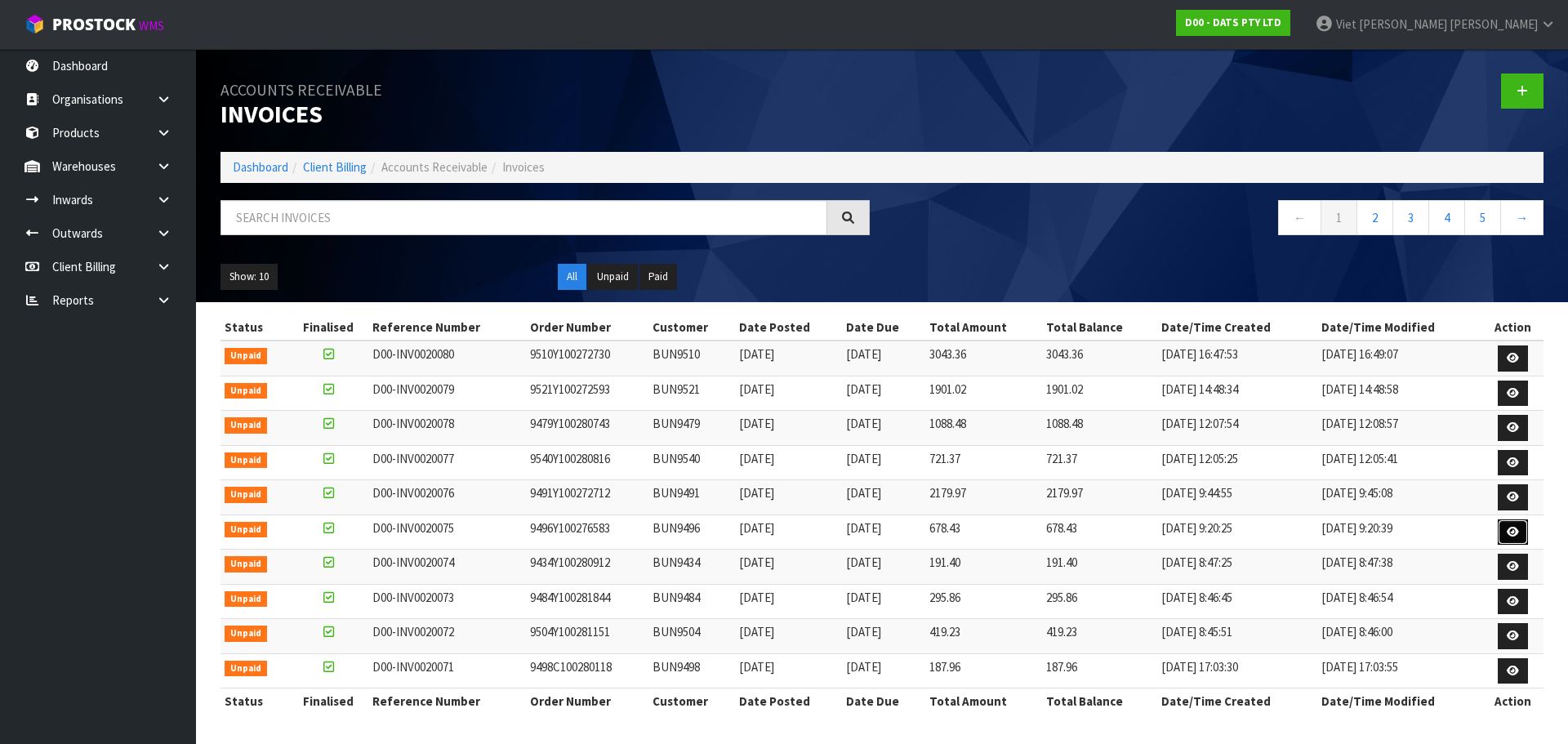
click at [1524, 526] on link at bounding box center [1512, 532] width 30 height 26
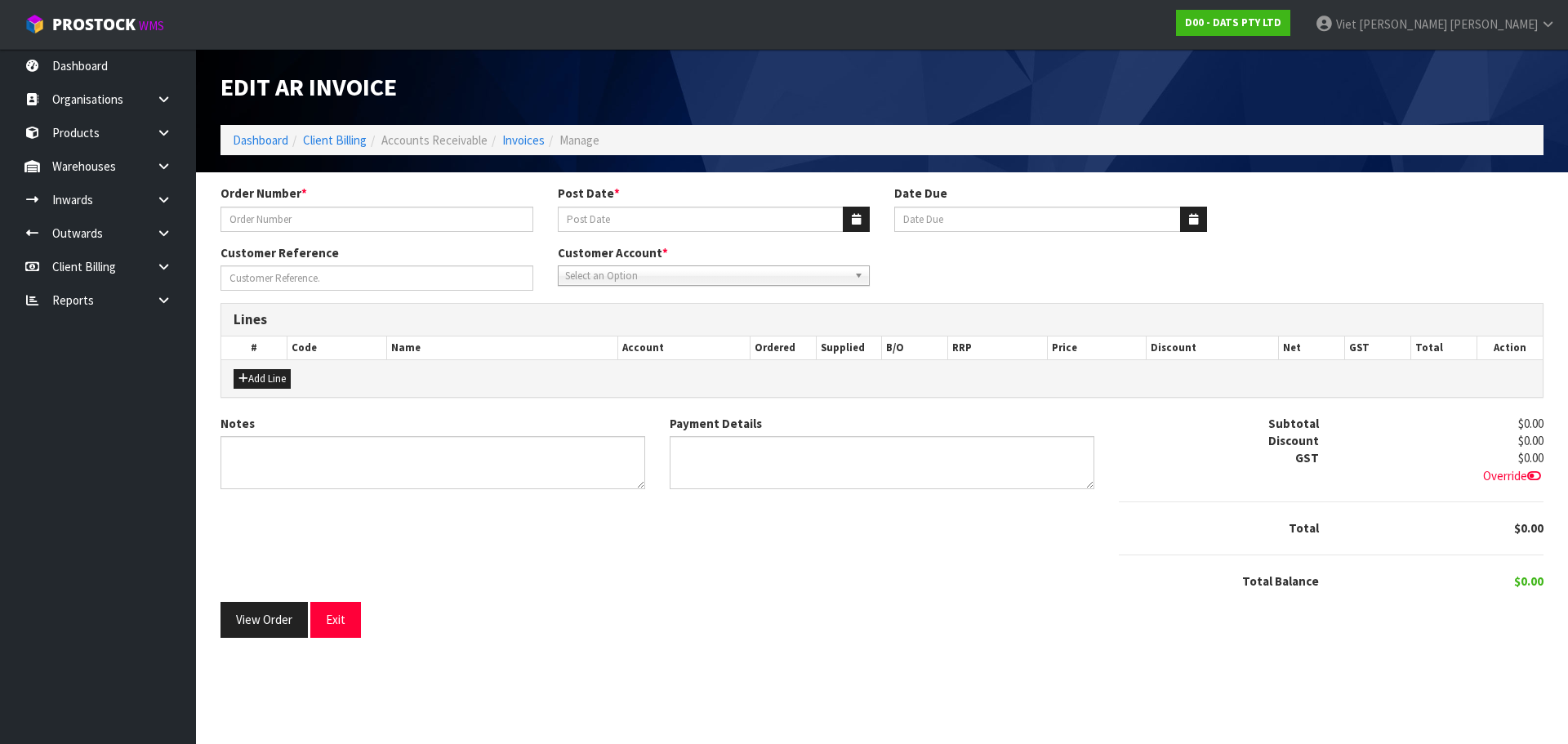
type input "9496Y100276583"
type input "25/09/2025"
type input "20/10/2025"
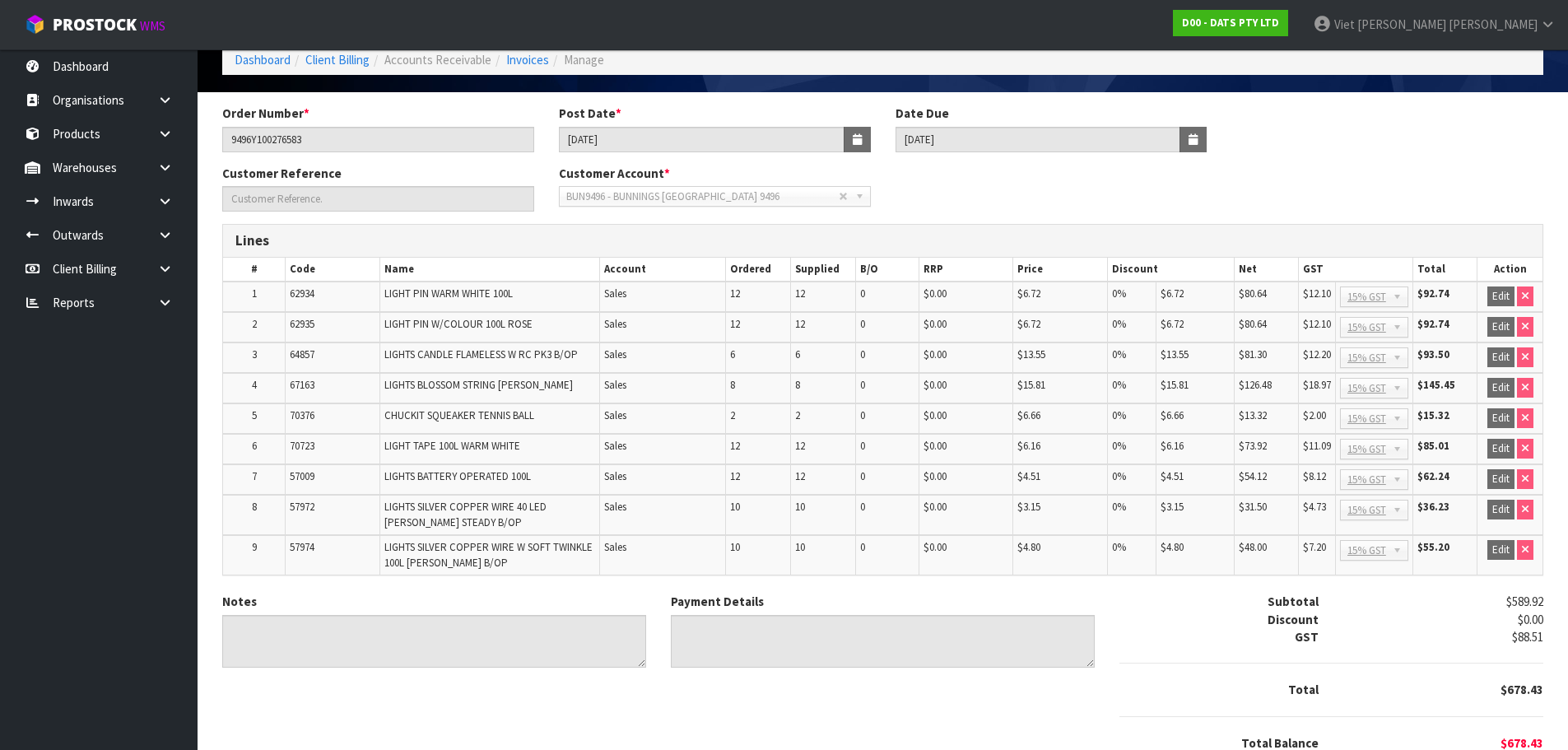
scroll to position [156, 0]
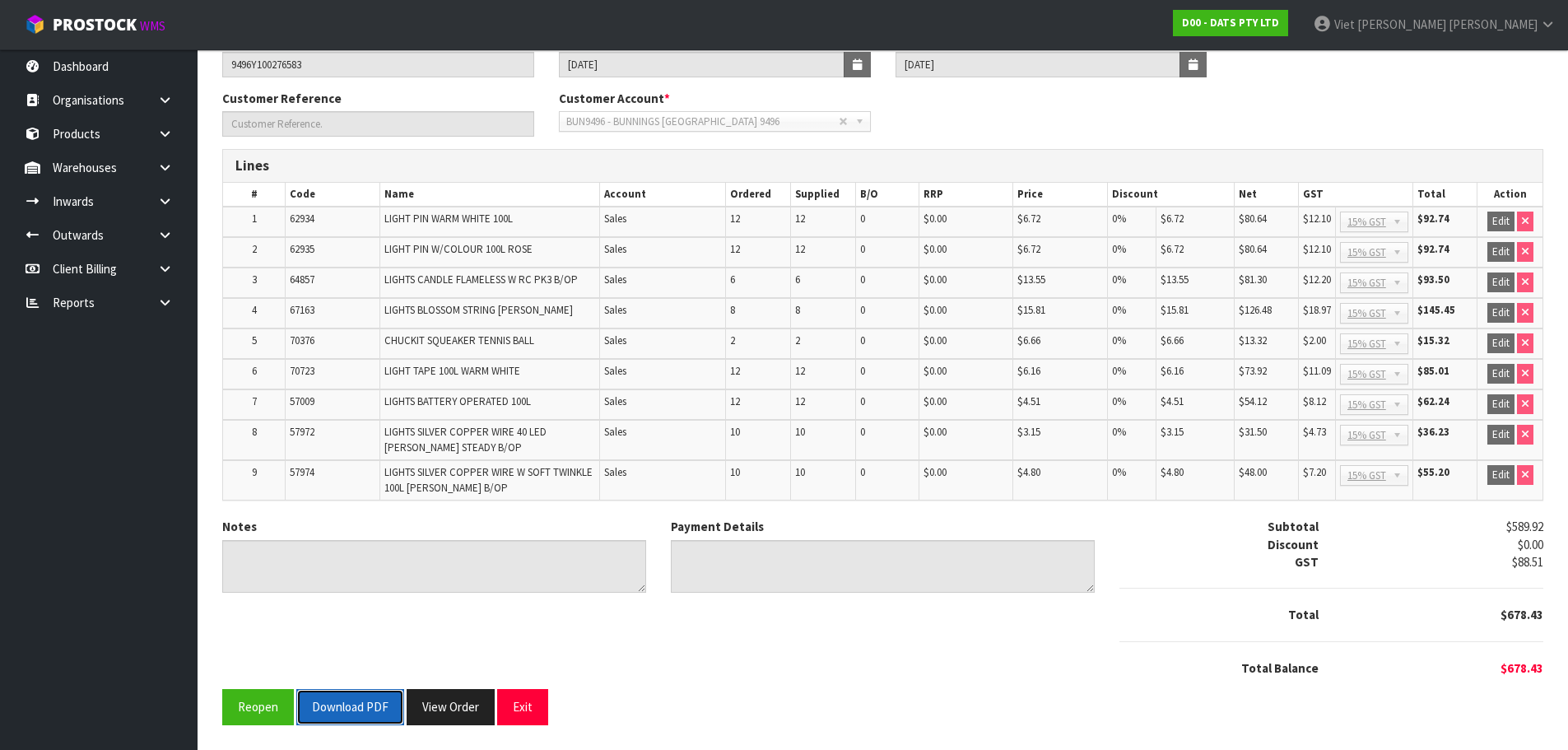
click at [378, 713] on button "Download PDF" at bounding box center [350, 706] width 108 height 35
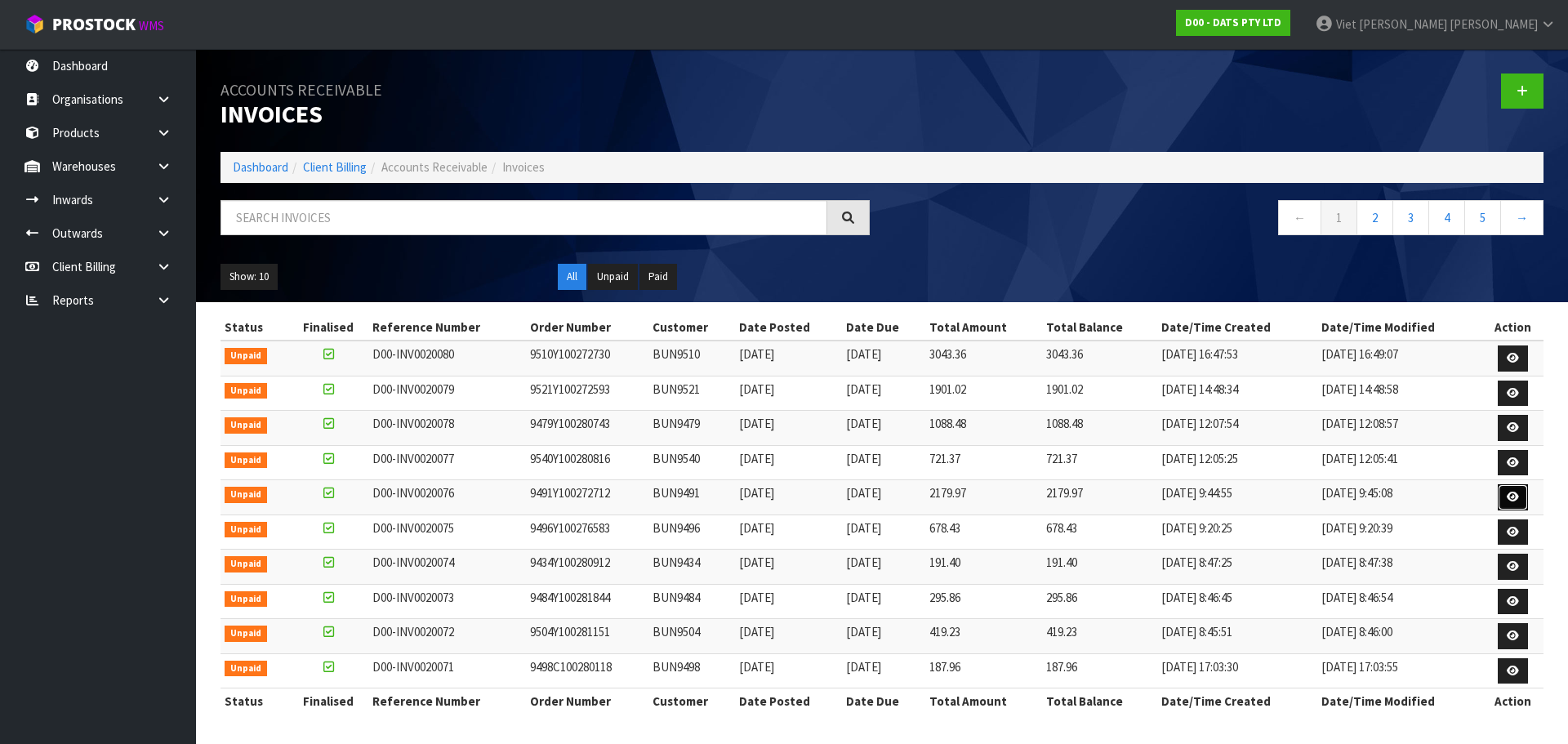
click at [1513, 499] on icon at bounding box center [1512, 497] width 12 height 10
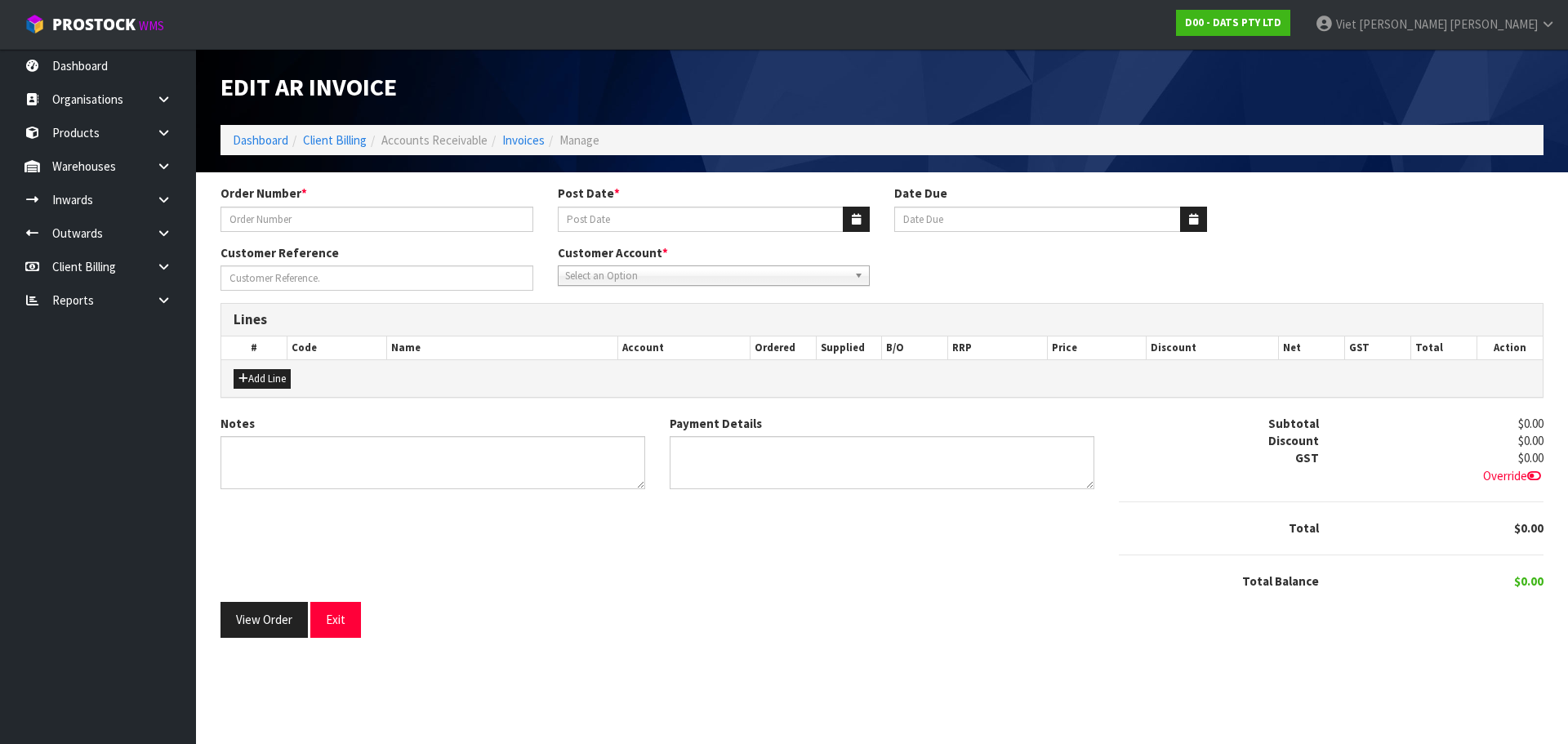
type input "9491Y100272712"
type input "25/09/2025"
type input "20/10/2025"
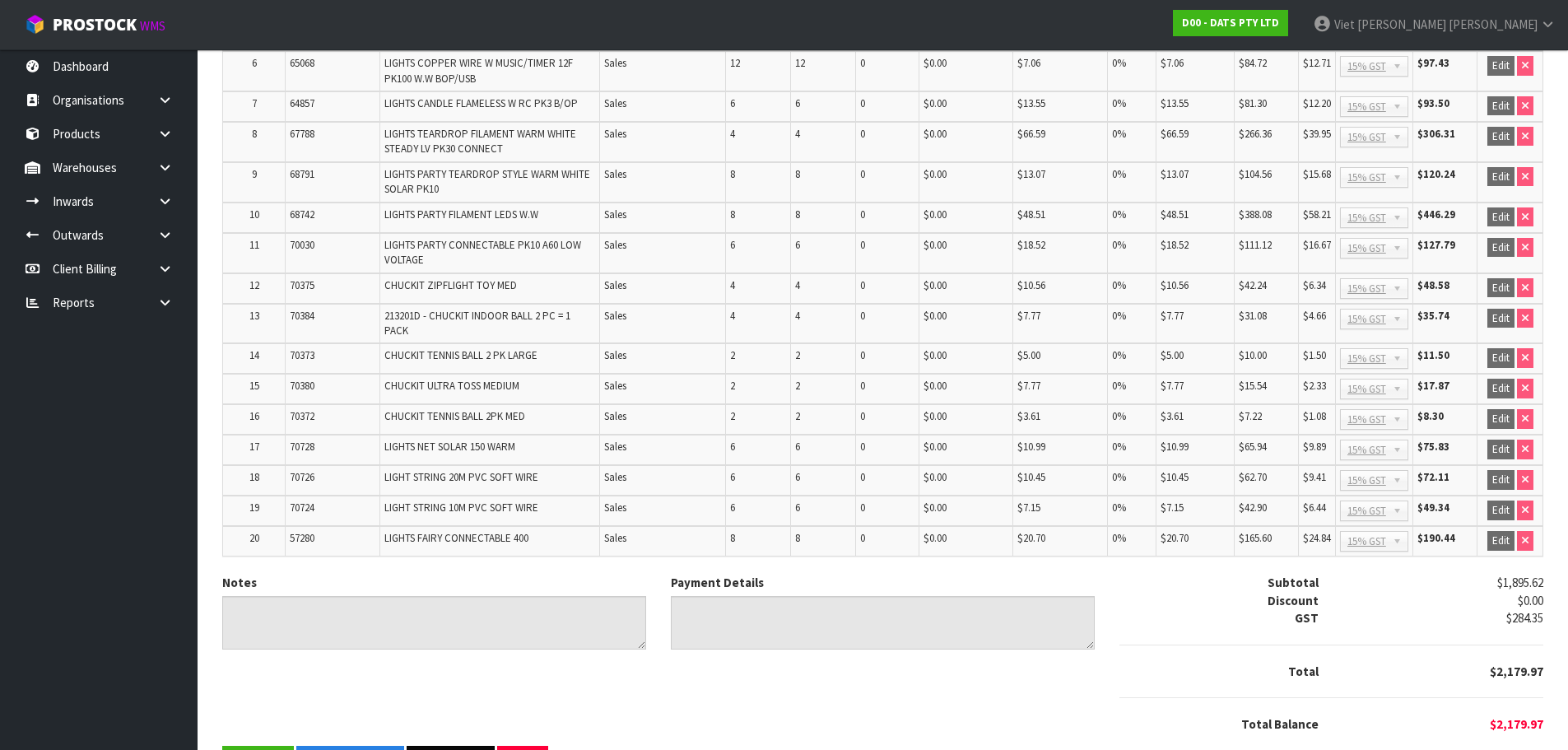
scroll to position [550, 0]
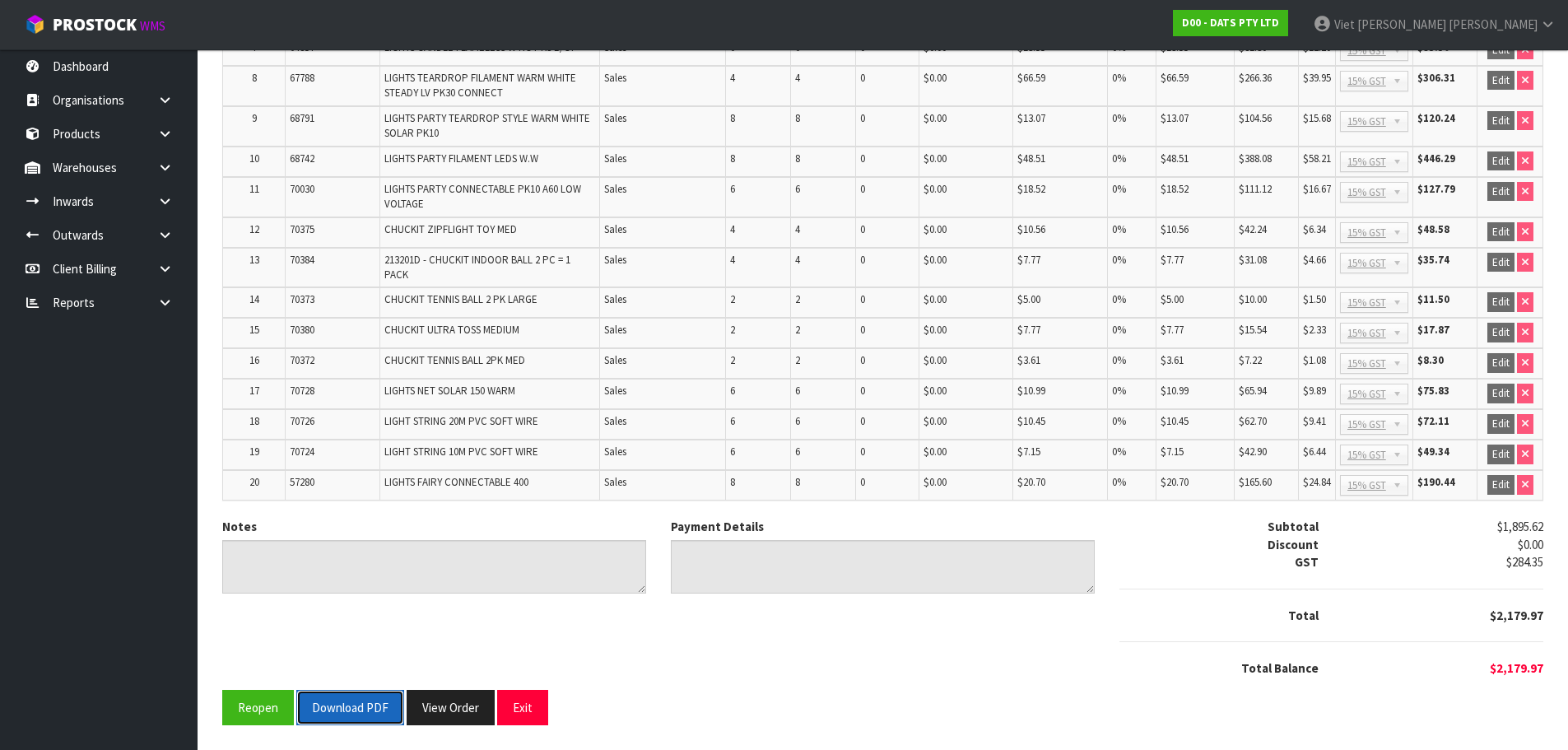
click at [390, 708] on button "Download PDF" at bounding box center [350, 707] width 108 height 35
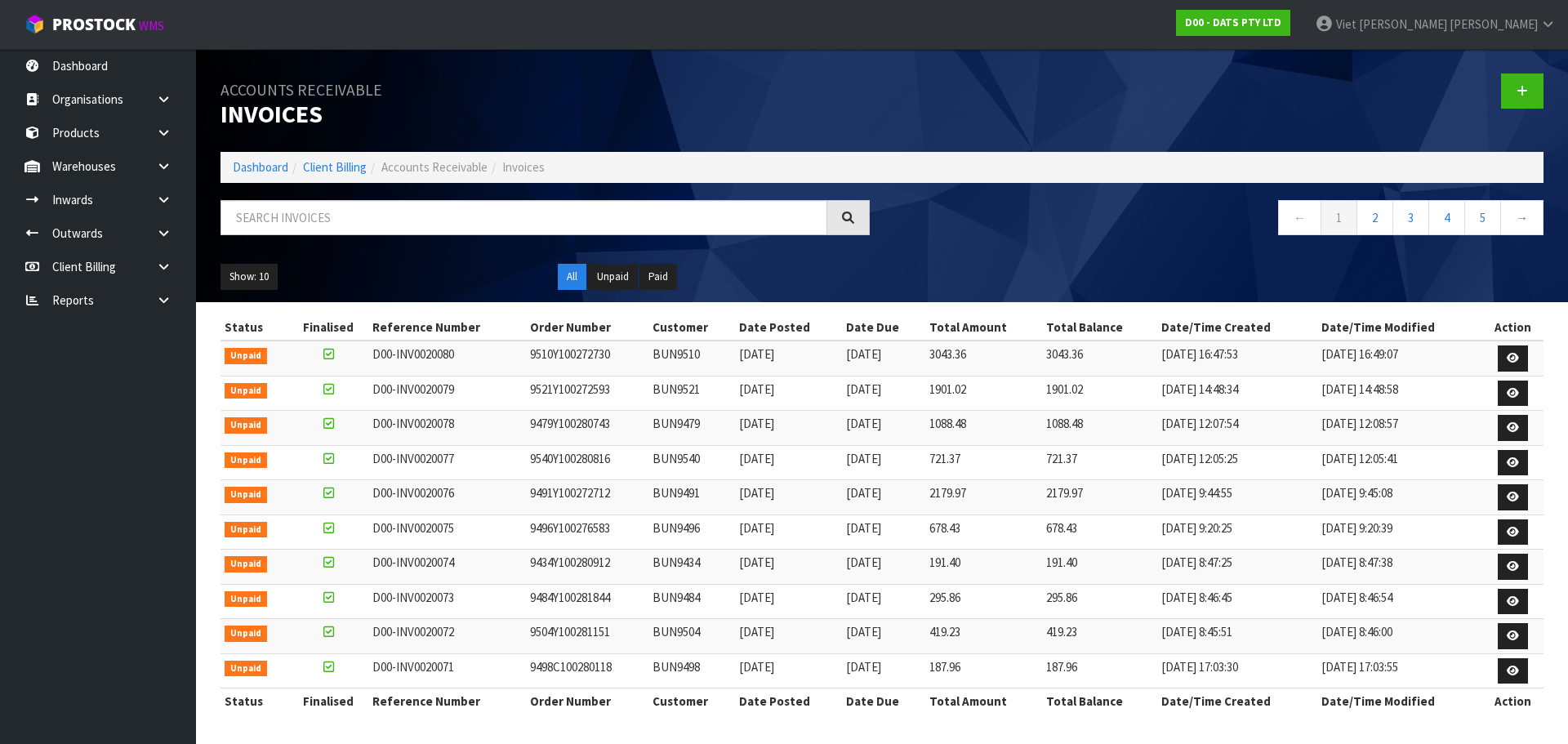
click at [1493, 459] on td at bounding box center [1512, 462] width 62 height 35
click at [1521, 460] on link at bounding box center [1512, 463] width 30 height 26
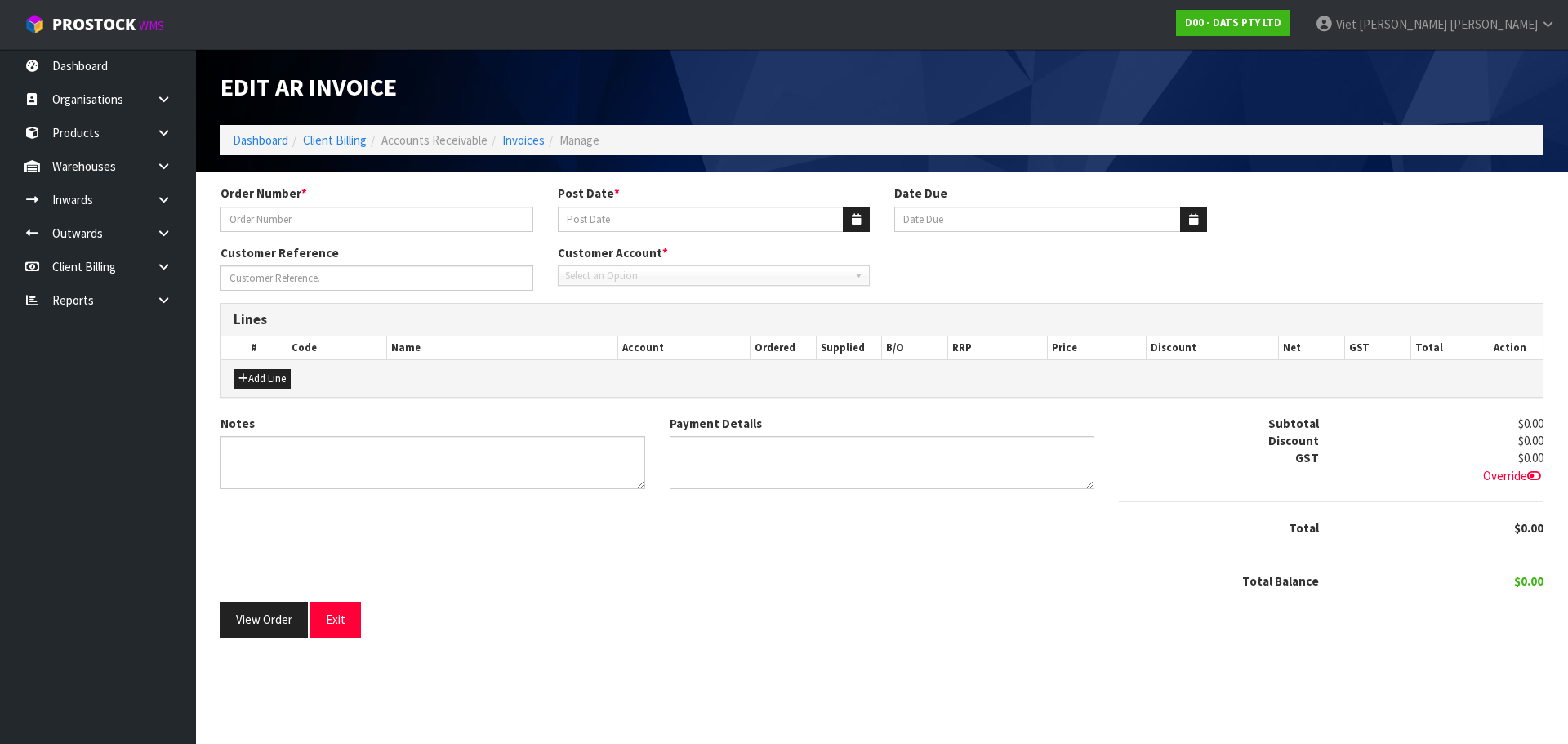
type input "9540Y100280816"
type input "25/09/2025"
type input "20/10/2025"
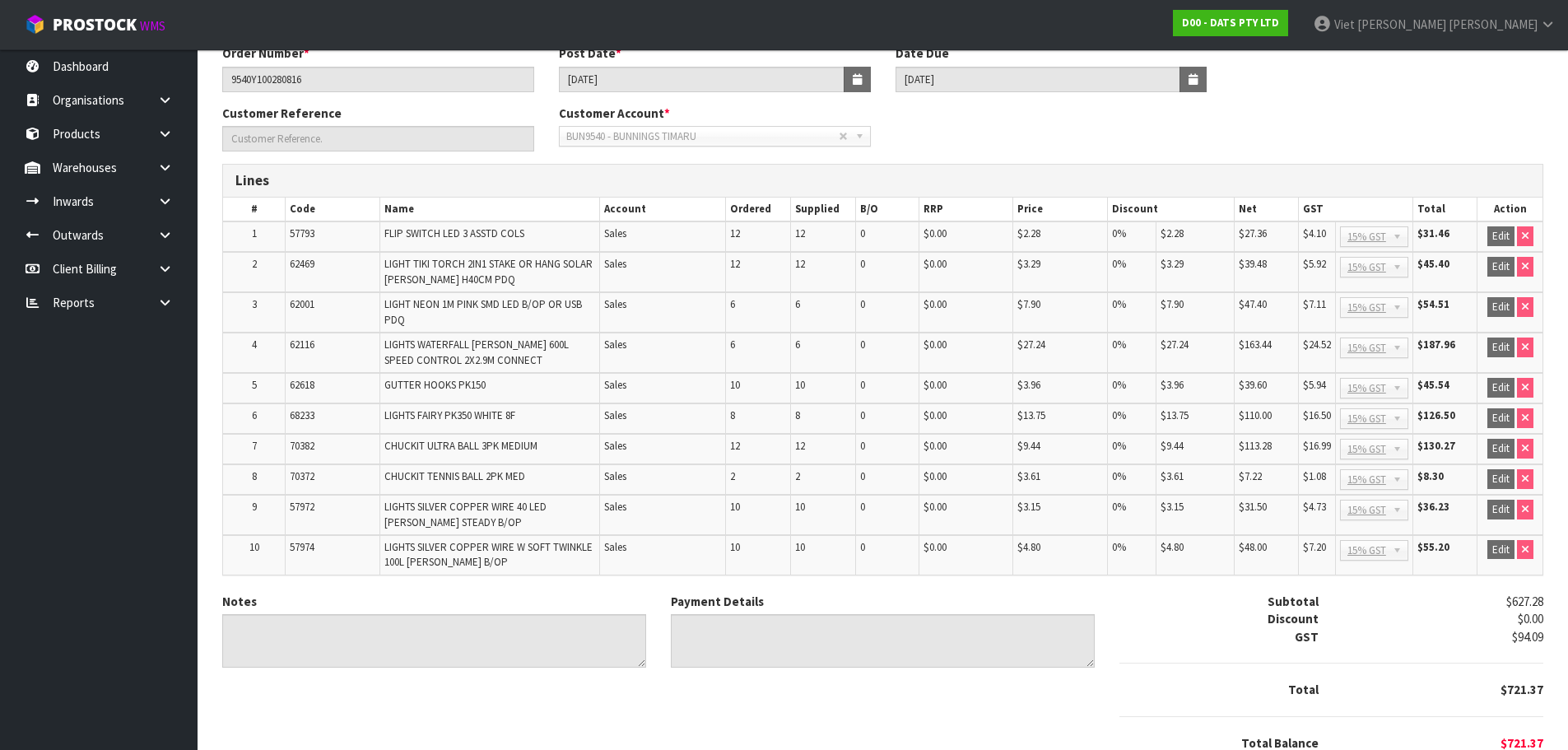
scroll to position [216, 0]
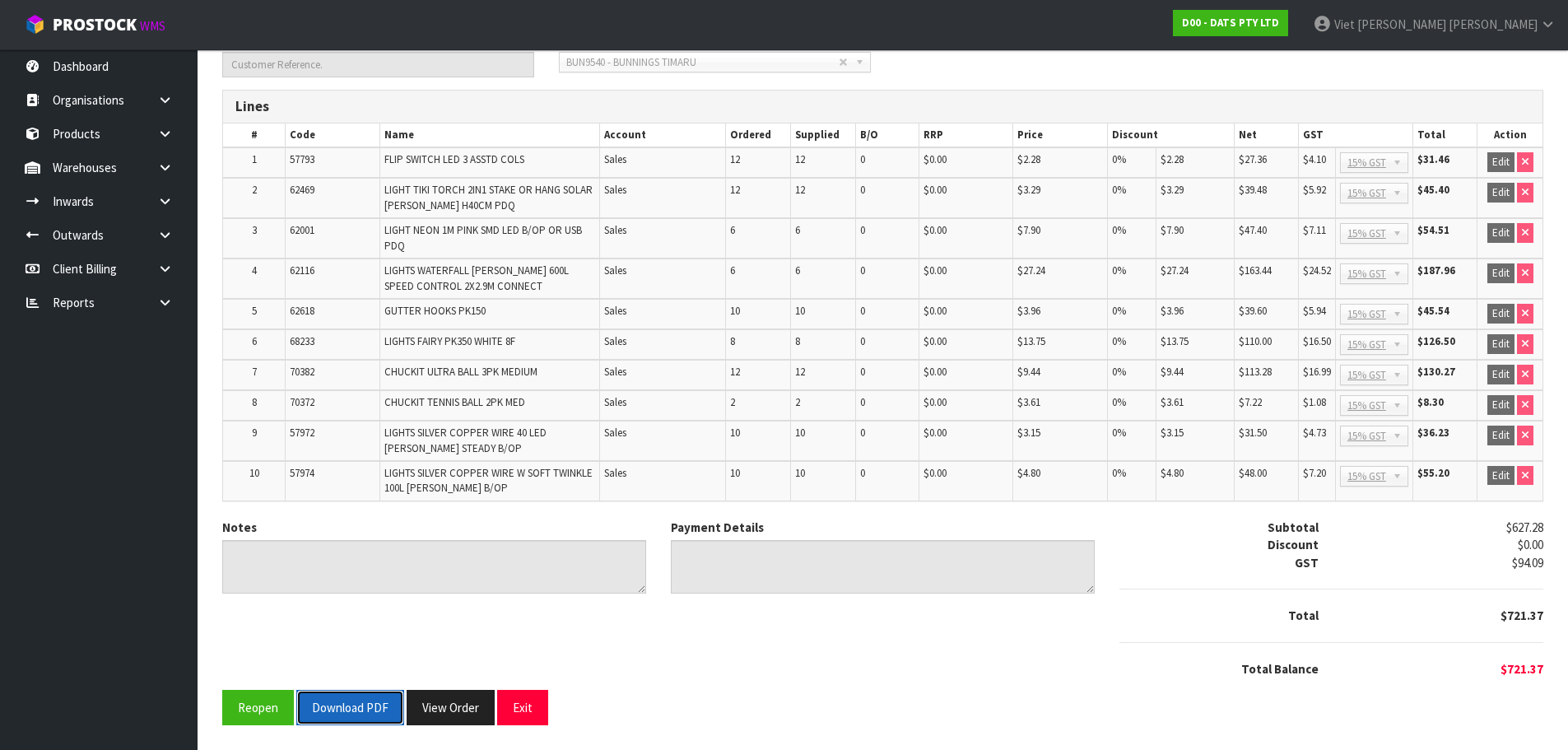
click at [301, 710] on button "Download PDF" at bounding box center [350, 707] width 108 height 35
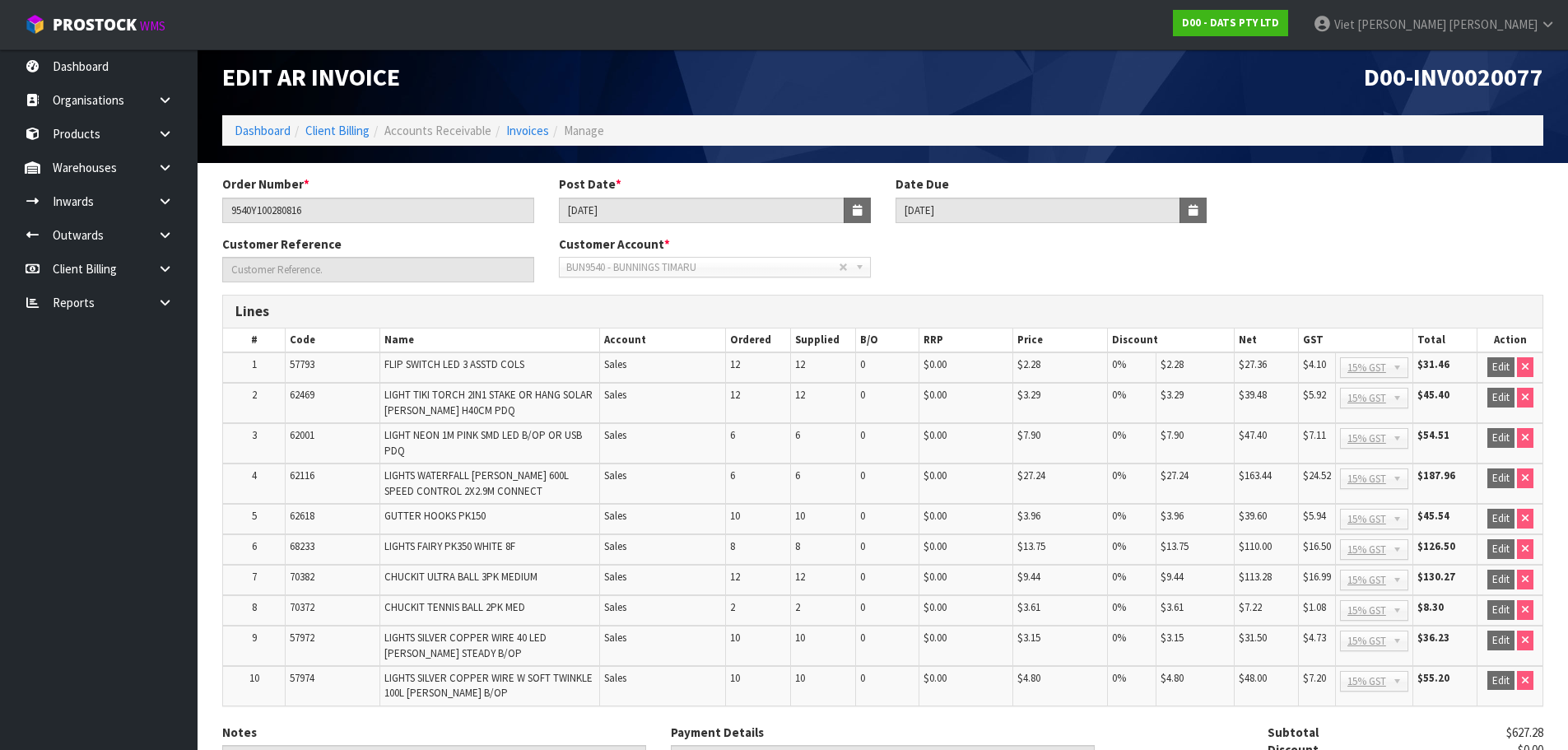
scroll to position [0, 0]
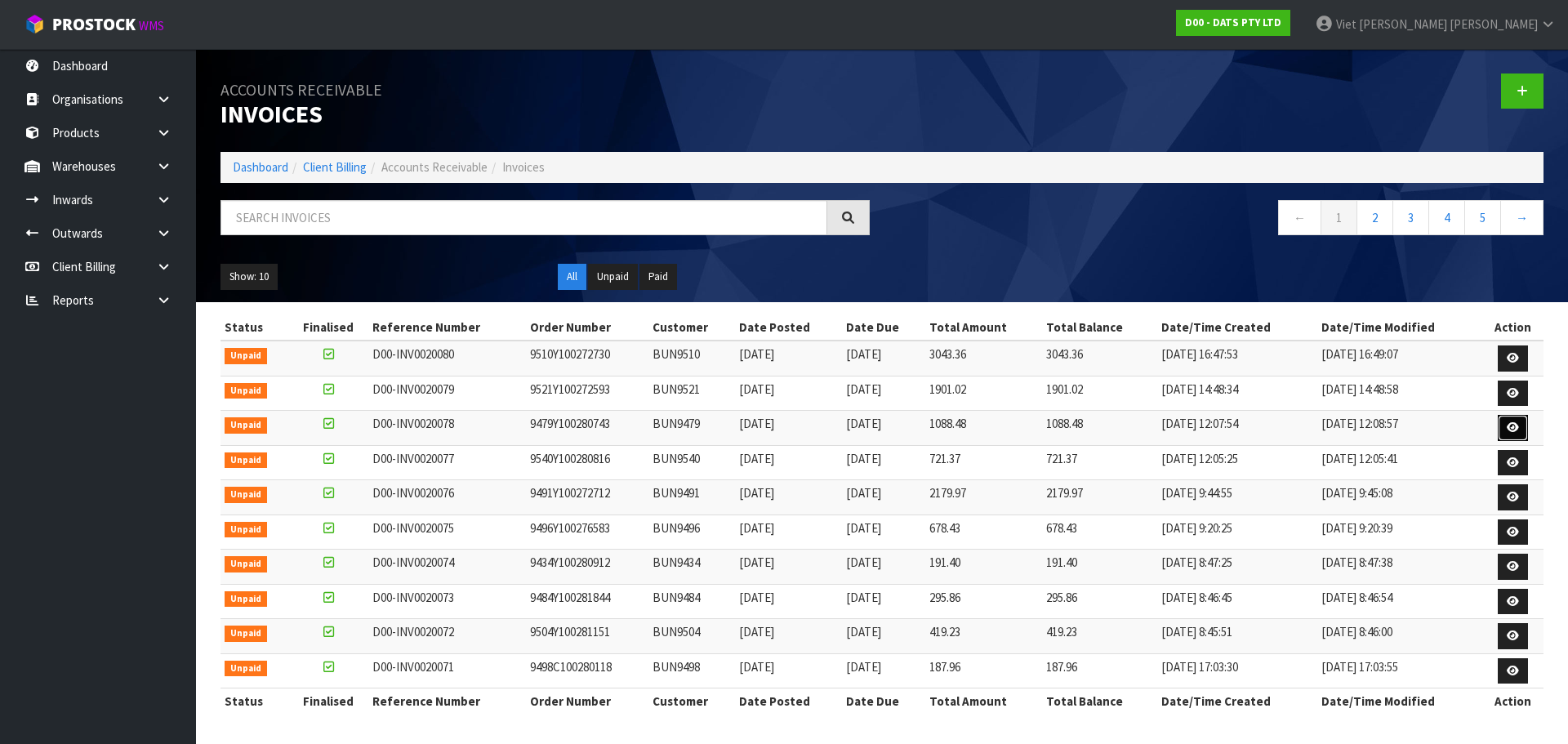
click at [1522, 420] on link at bounding box center [1512, 427] width 30 height 26
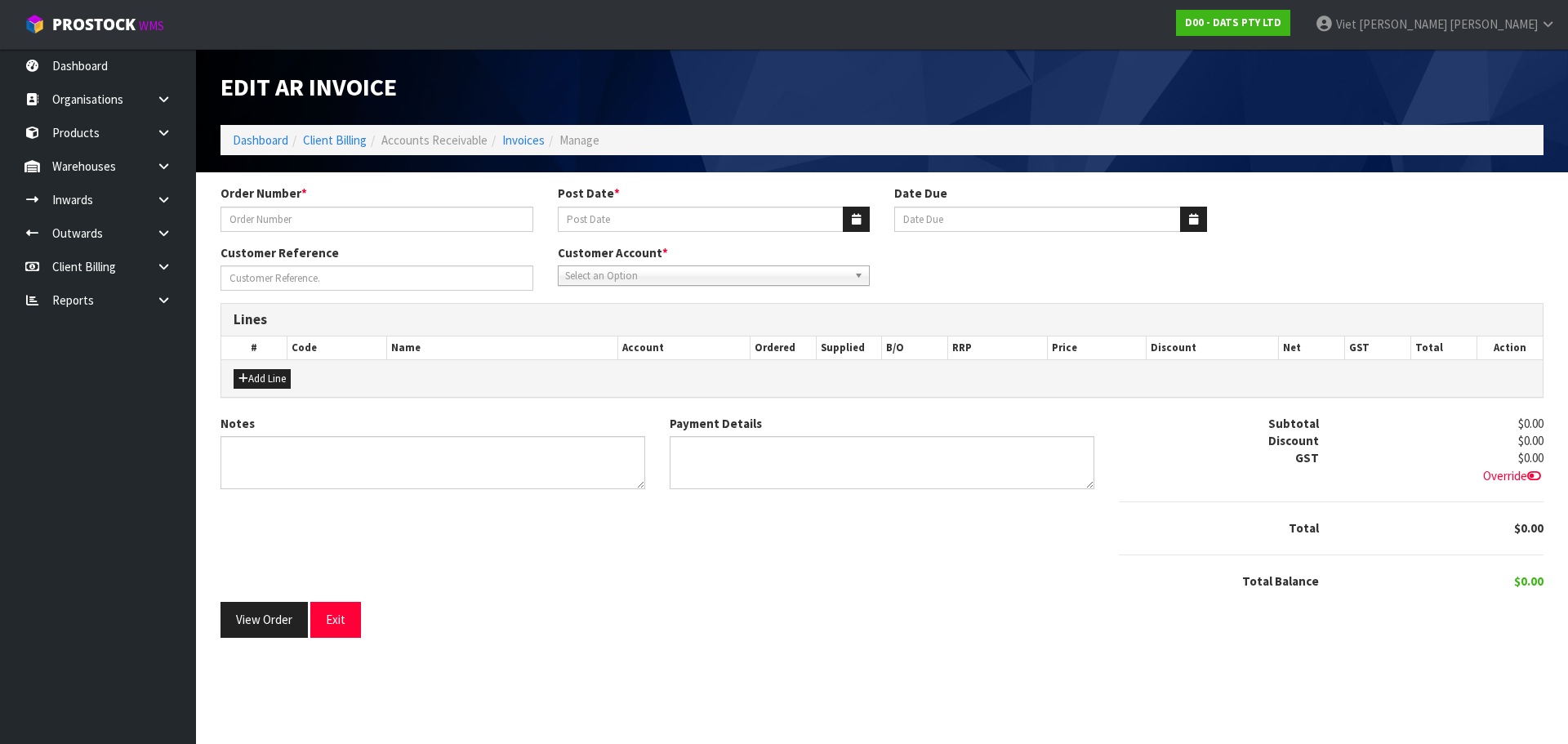
type input "9479Y100280743"
type input "25/09/2025"
type input "20/10/2025"
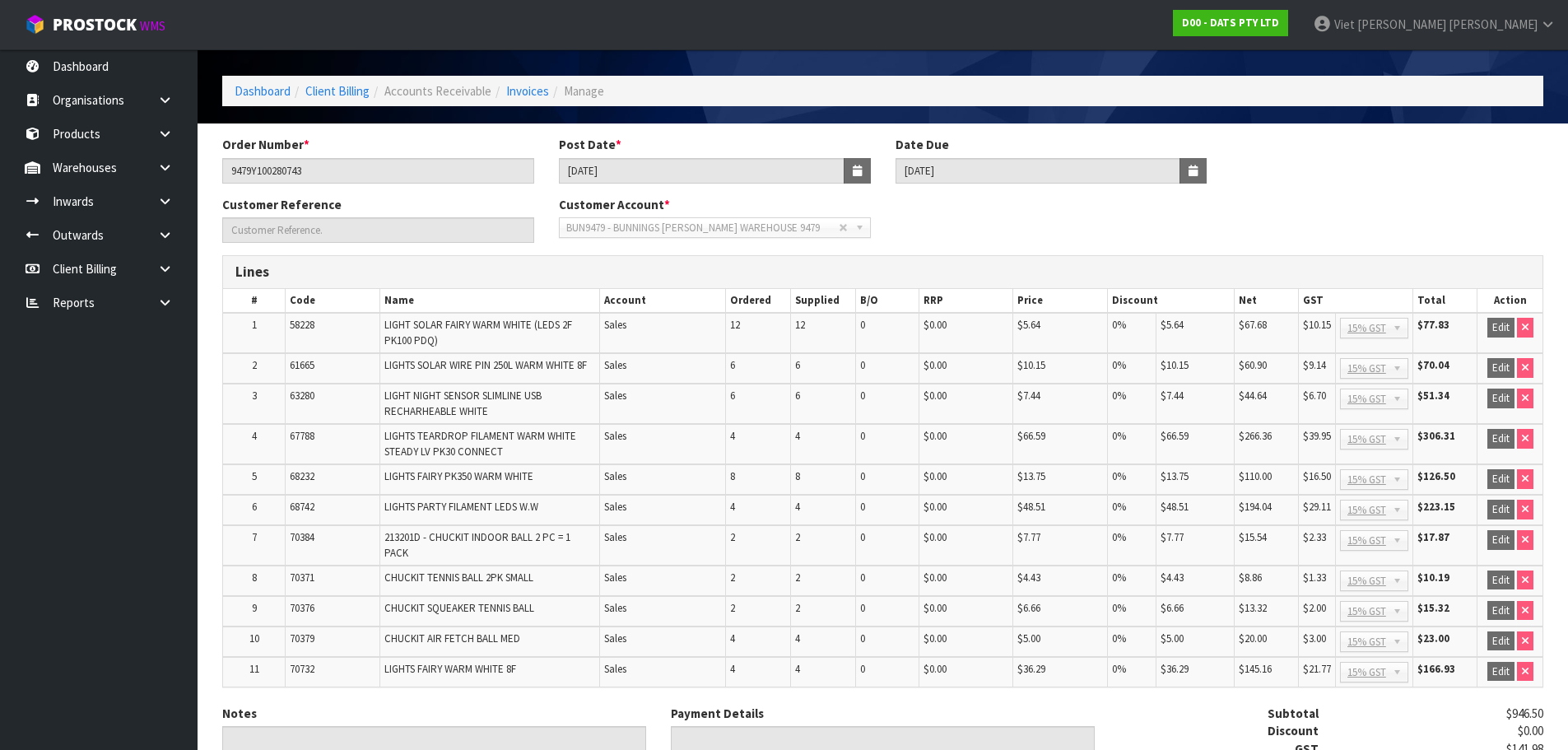
scroll to position [236, 0]
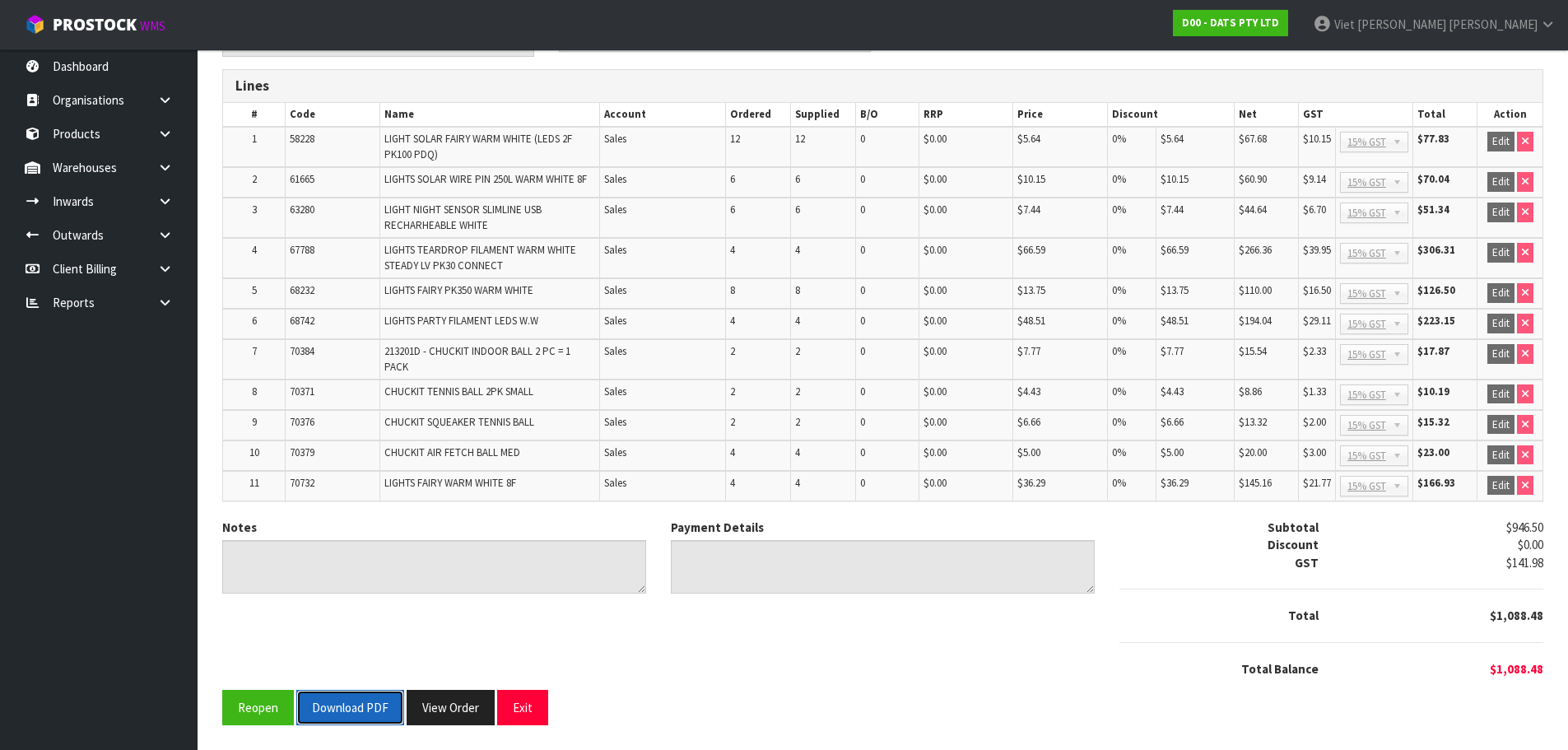
click at [321, 720] on button "Download PDF" at bounding box center [350, 707] width 108 height 35
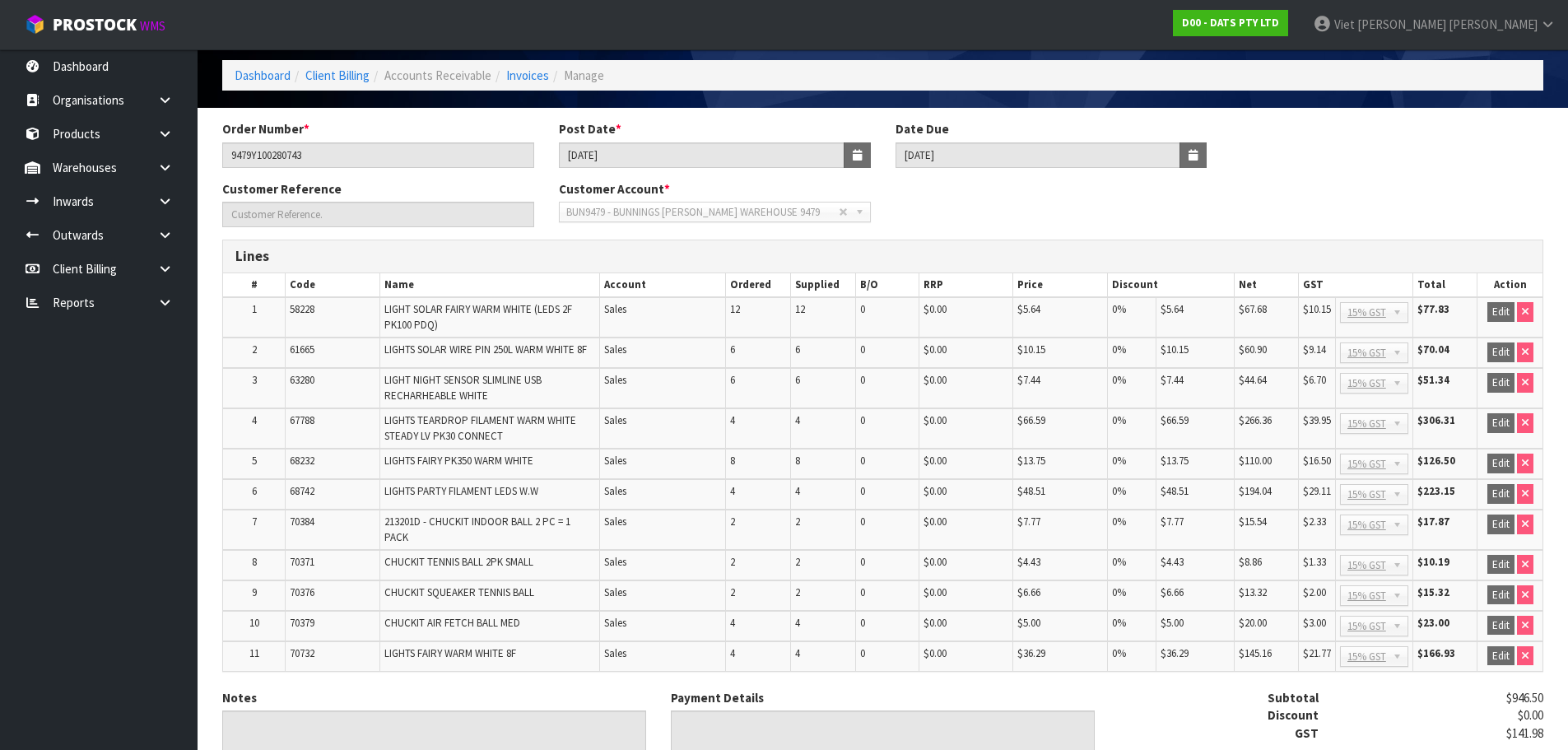
scroll to position [0, 0]
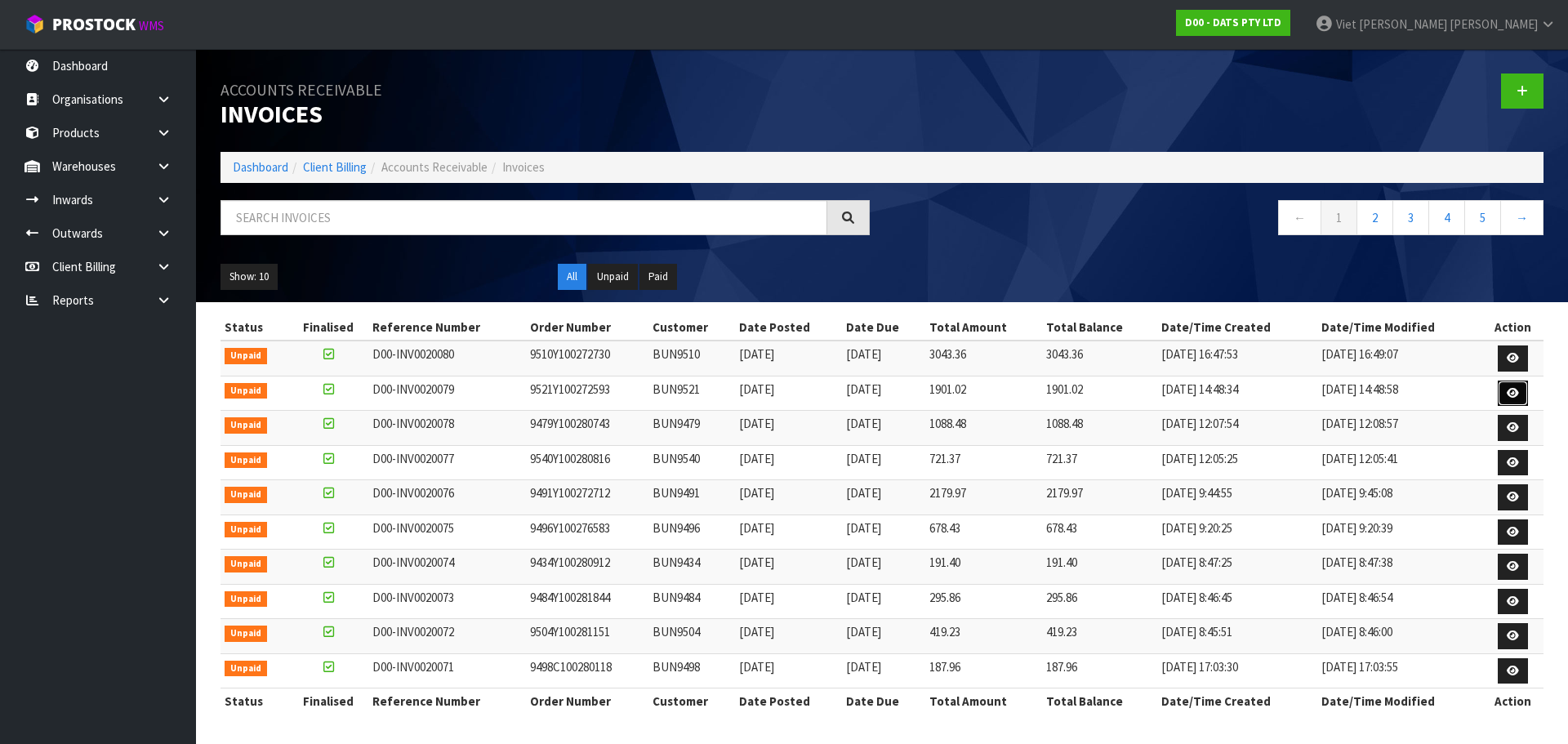
click at [1508, 386] on link at bounding box center [1512, 394] width 30 height 26
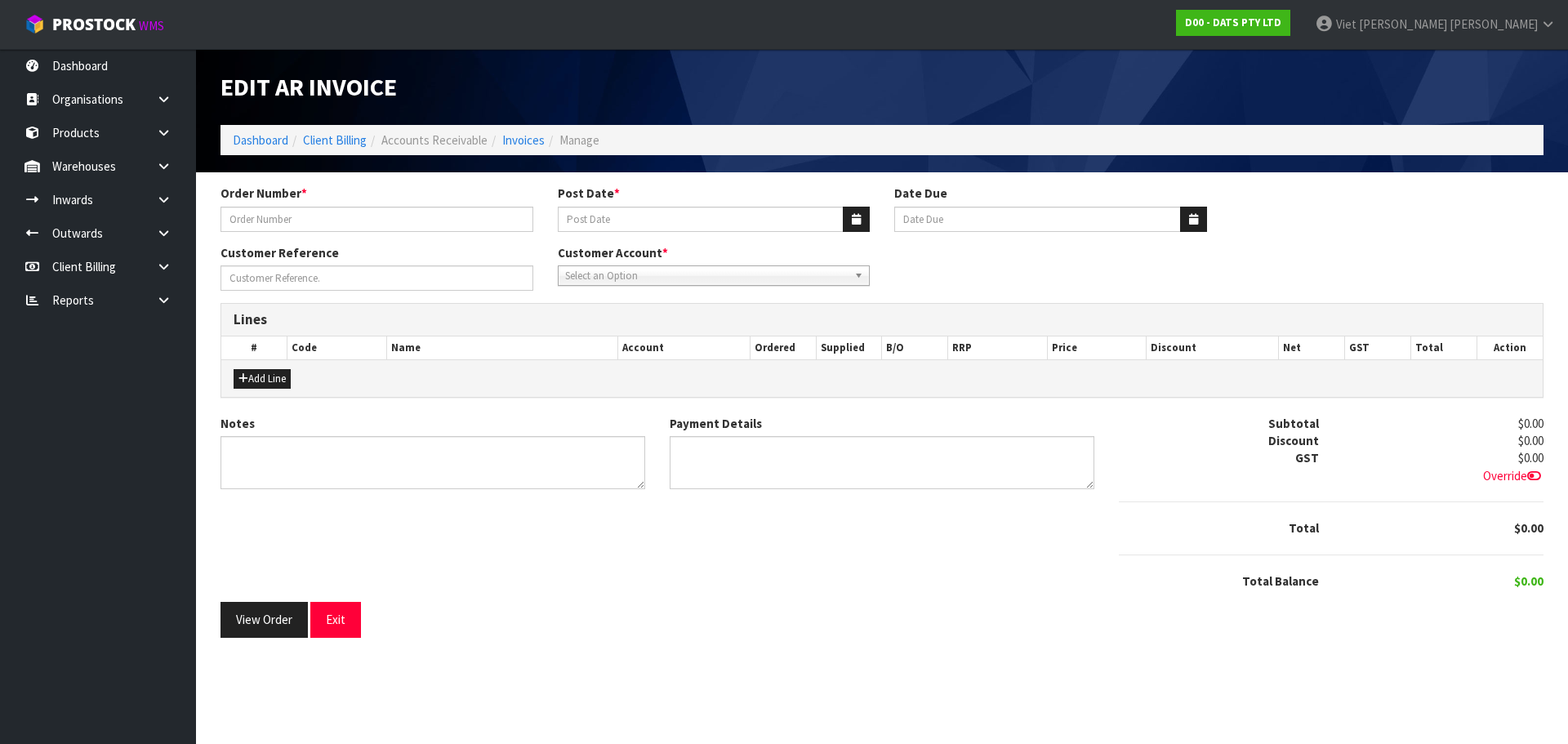
type input "9521Y100272593"
type input "25/09/2025"
type input "20/10/2025"
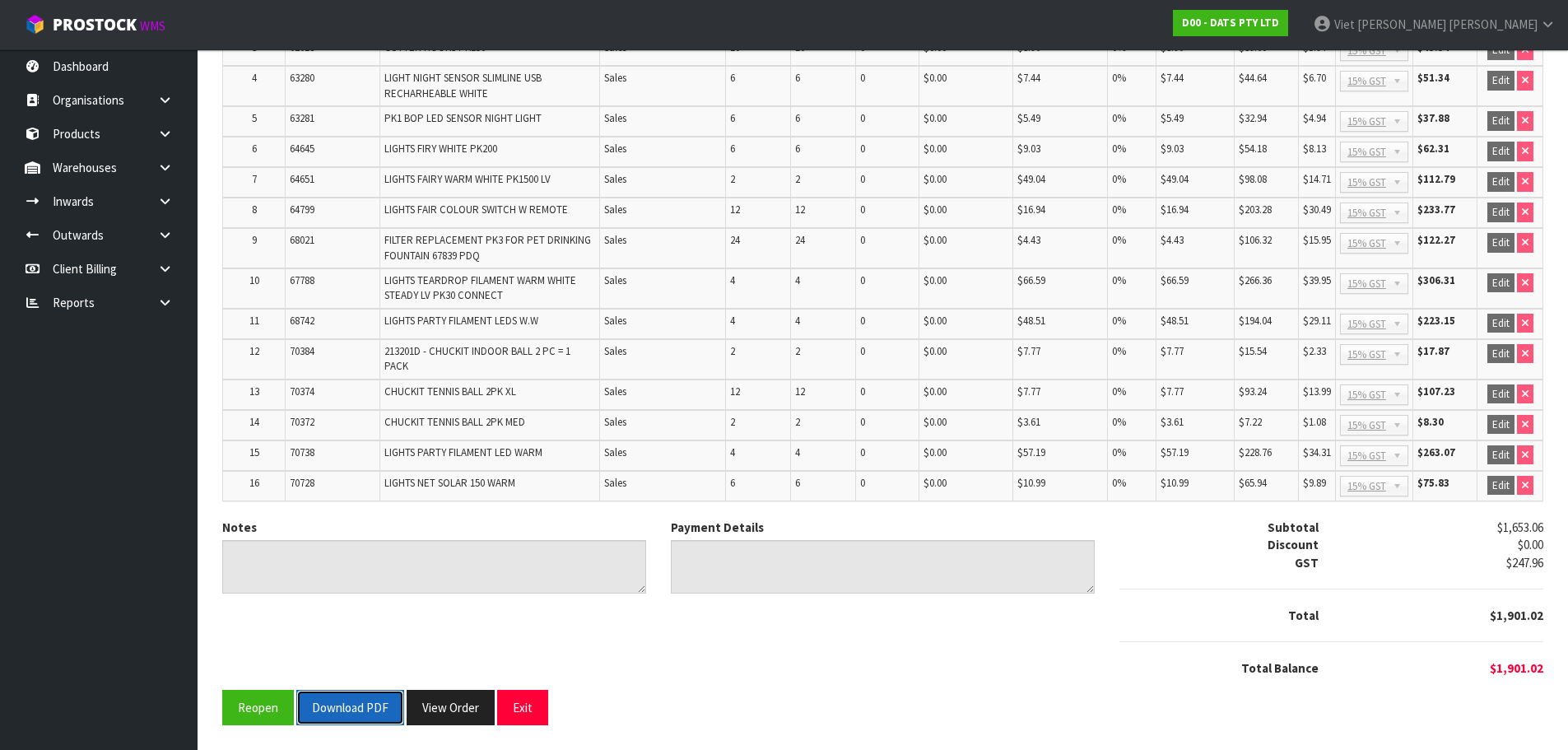
click at [336, 692] on button "Download PDF" at bounding box center [350, 707] width 108 height 35
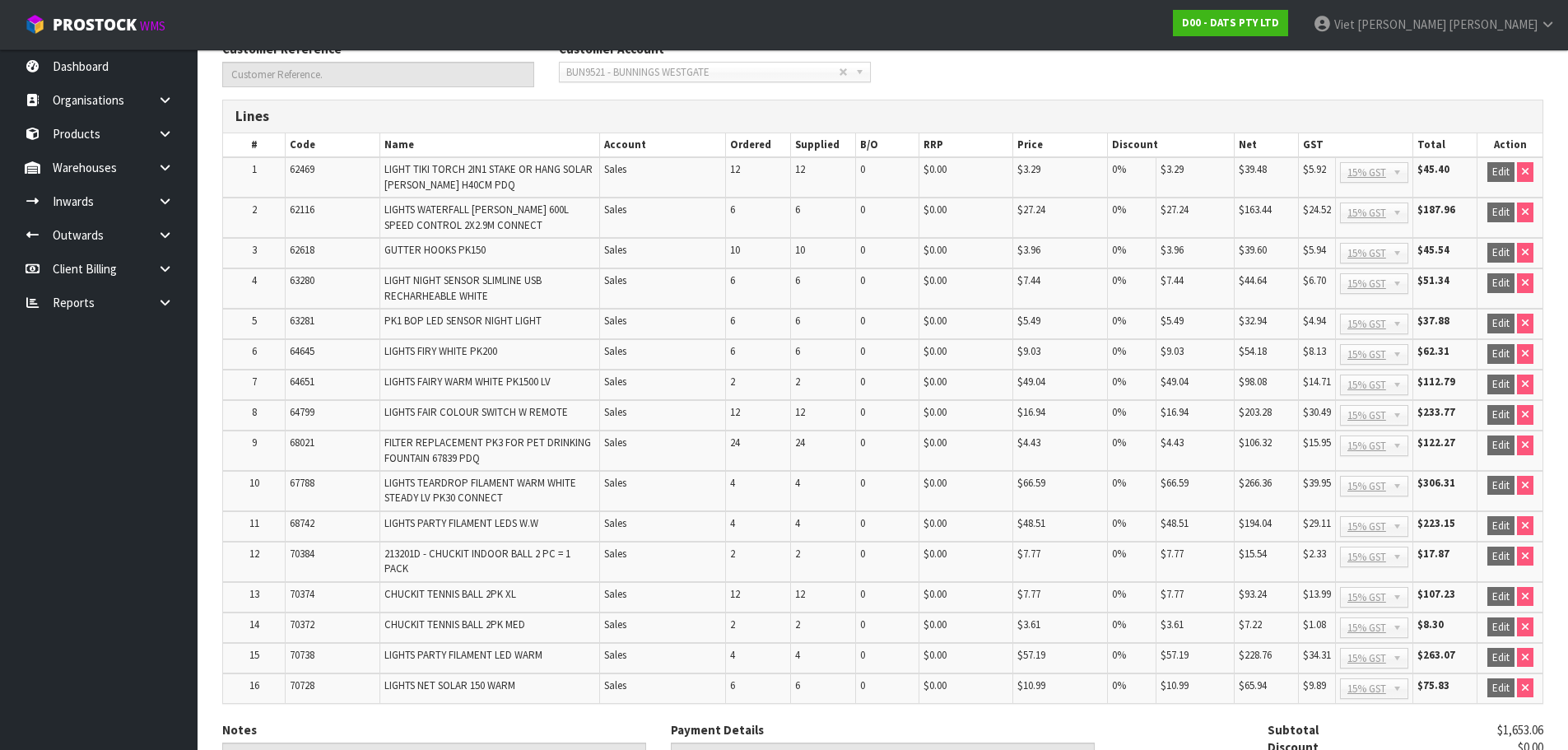
scroll to position [79, 0]
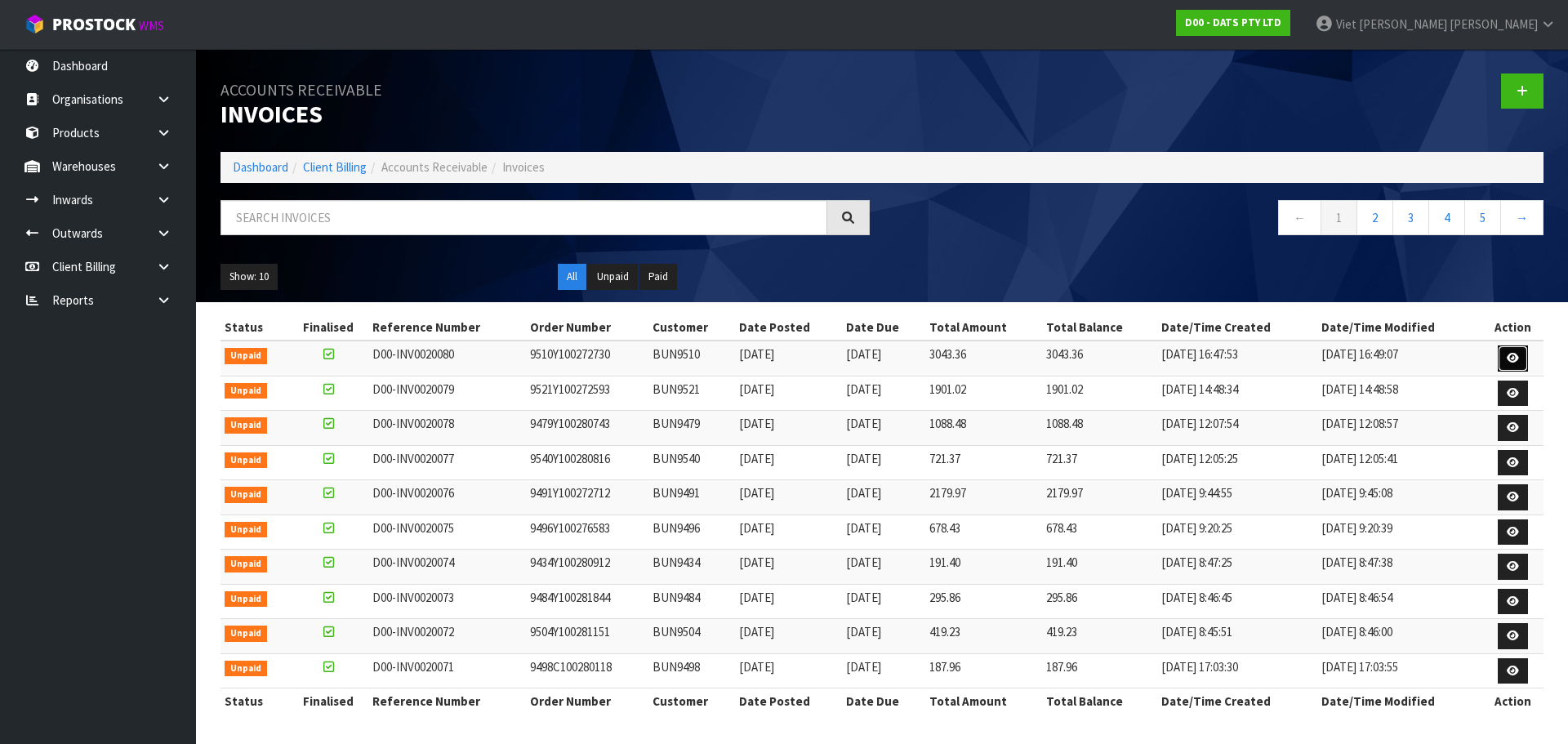
click at [1504, 362] on link at bounding box center [1512, 358] width 30 height 26
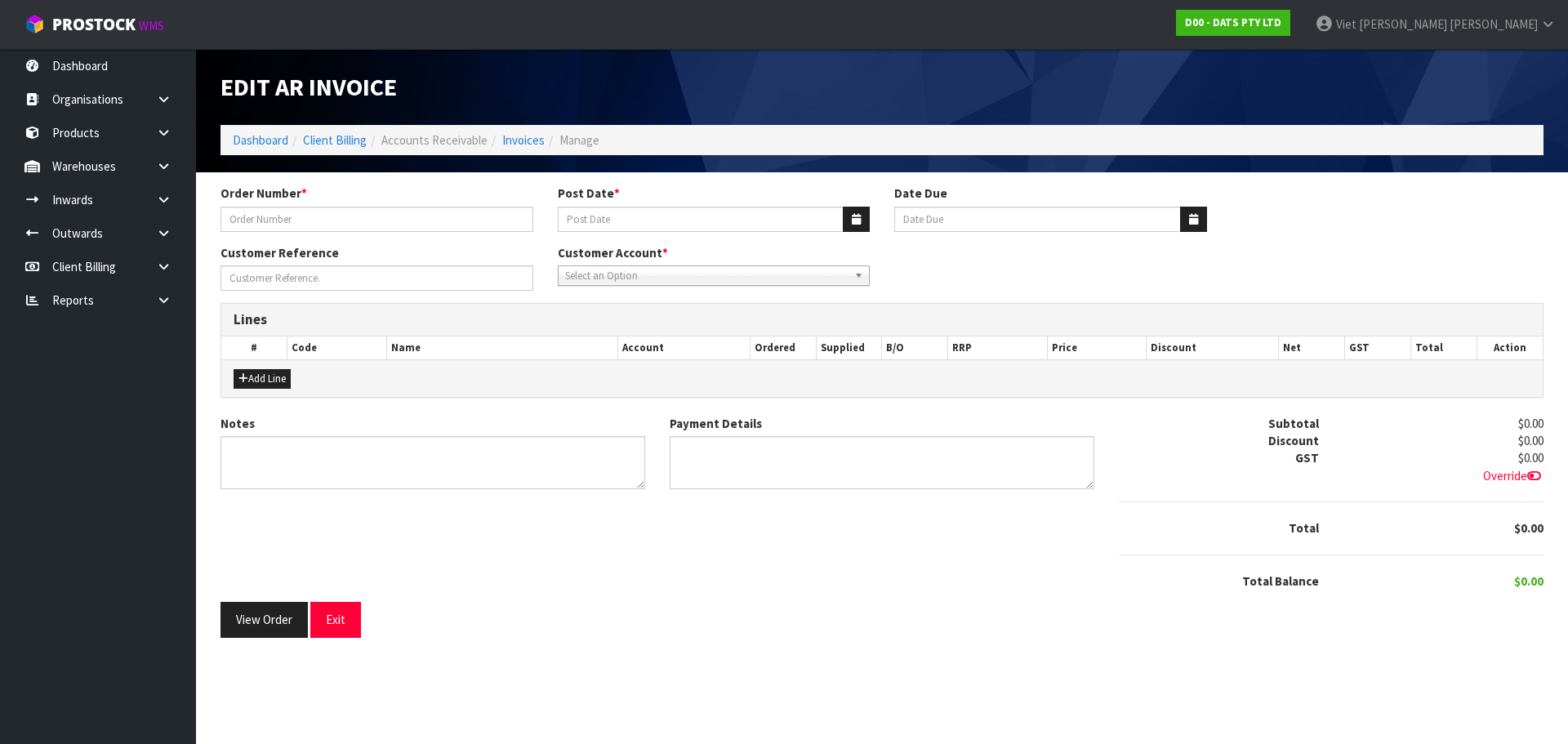
type input "9510Y100272730"
type input "25/09/2025"
type input "20/10/2025"
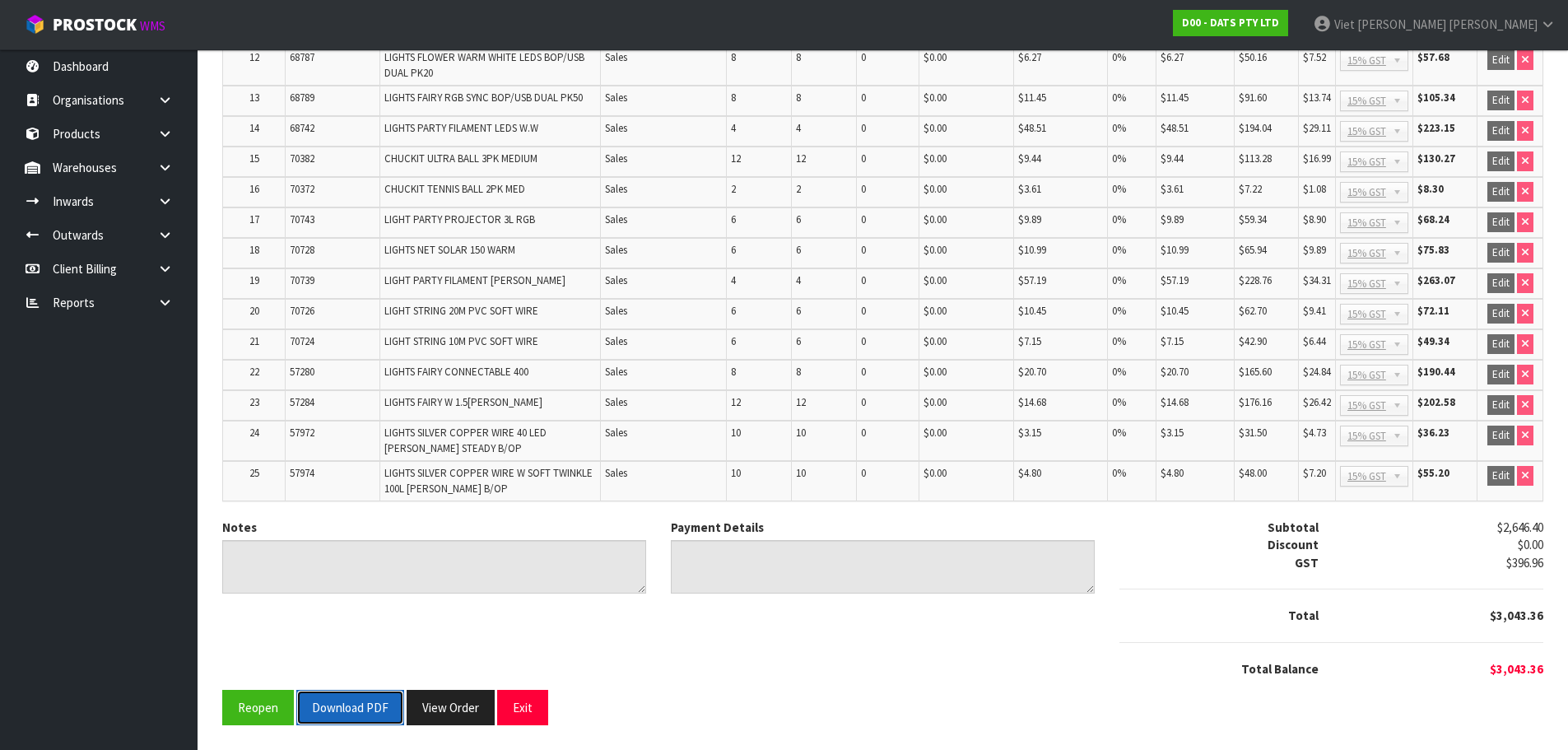
click at [318, 706] on button "Download PDF" at bounding box center [350, 707] width 108 height 35
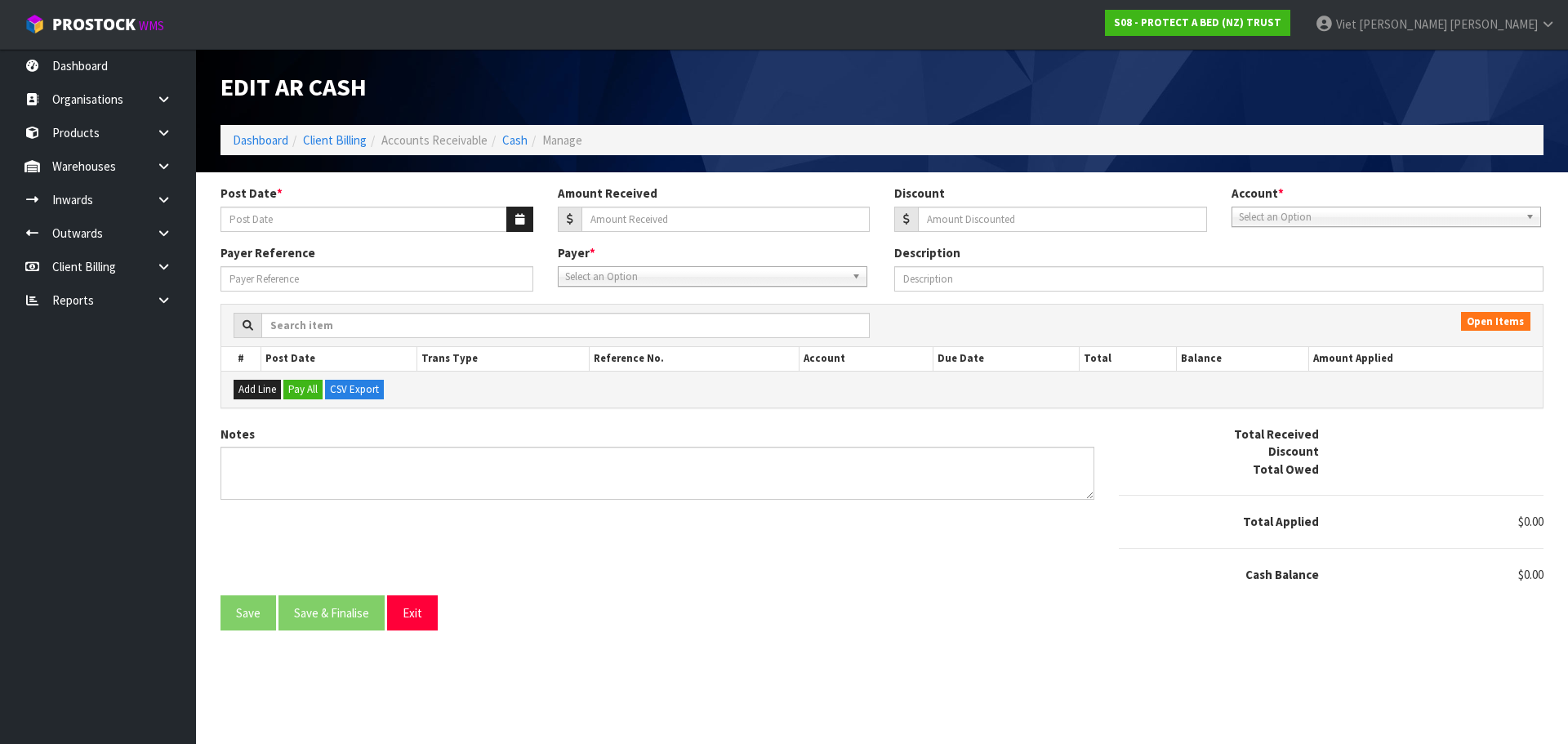
type input "[DATE]"
type input "3692.68"
type input "0"
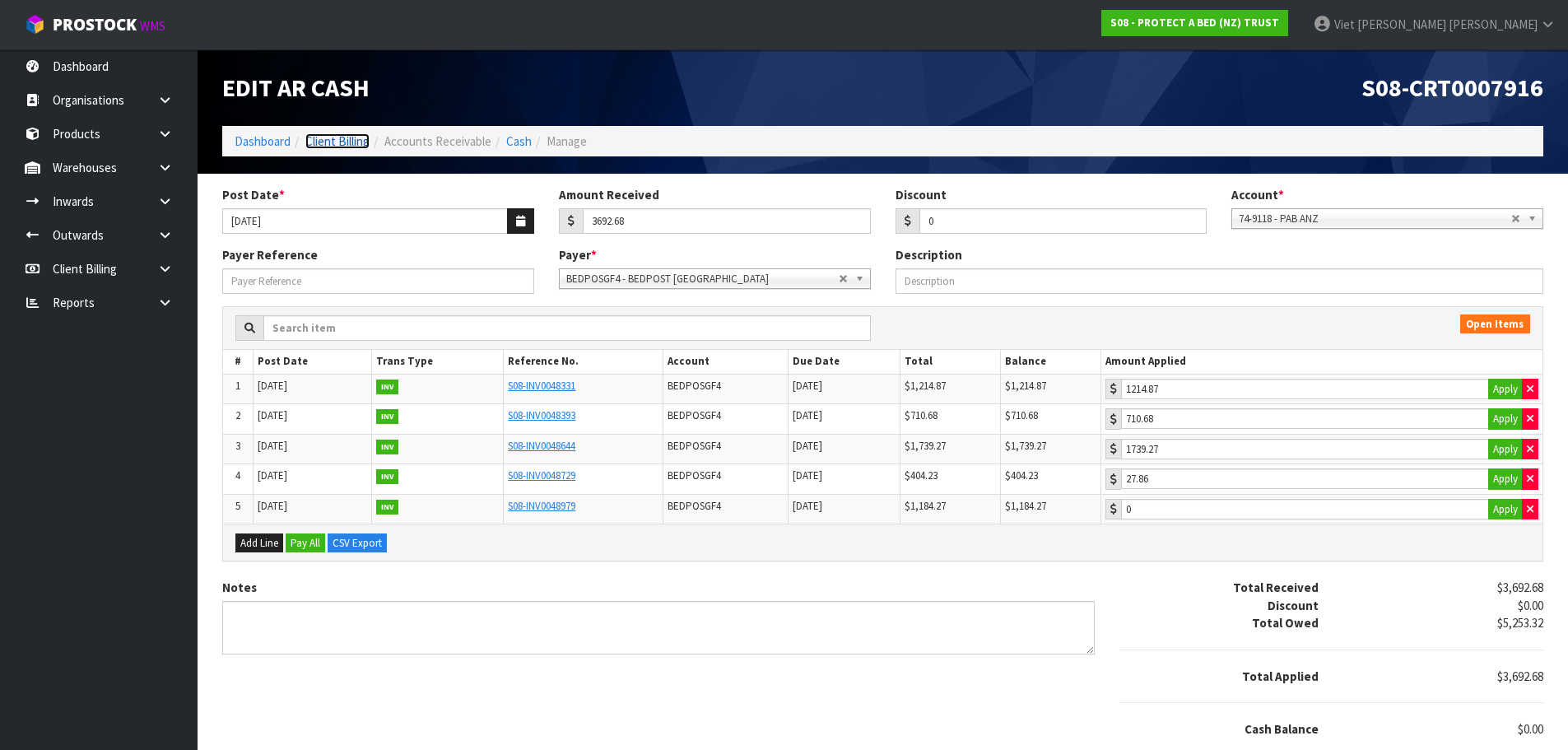
click at [330, 141] on link "Client Billing" at bounding box center [336, 142] width 64 height 16
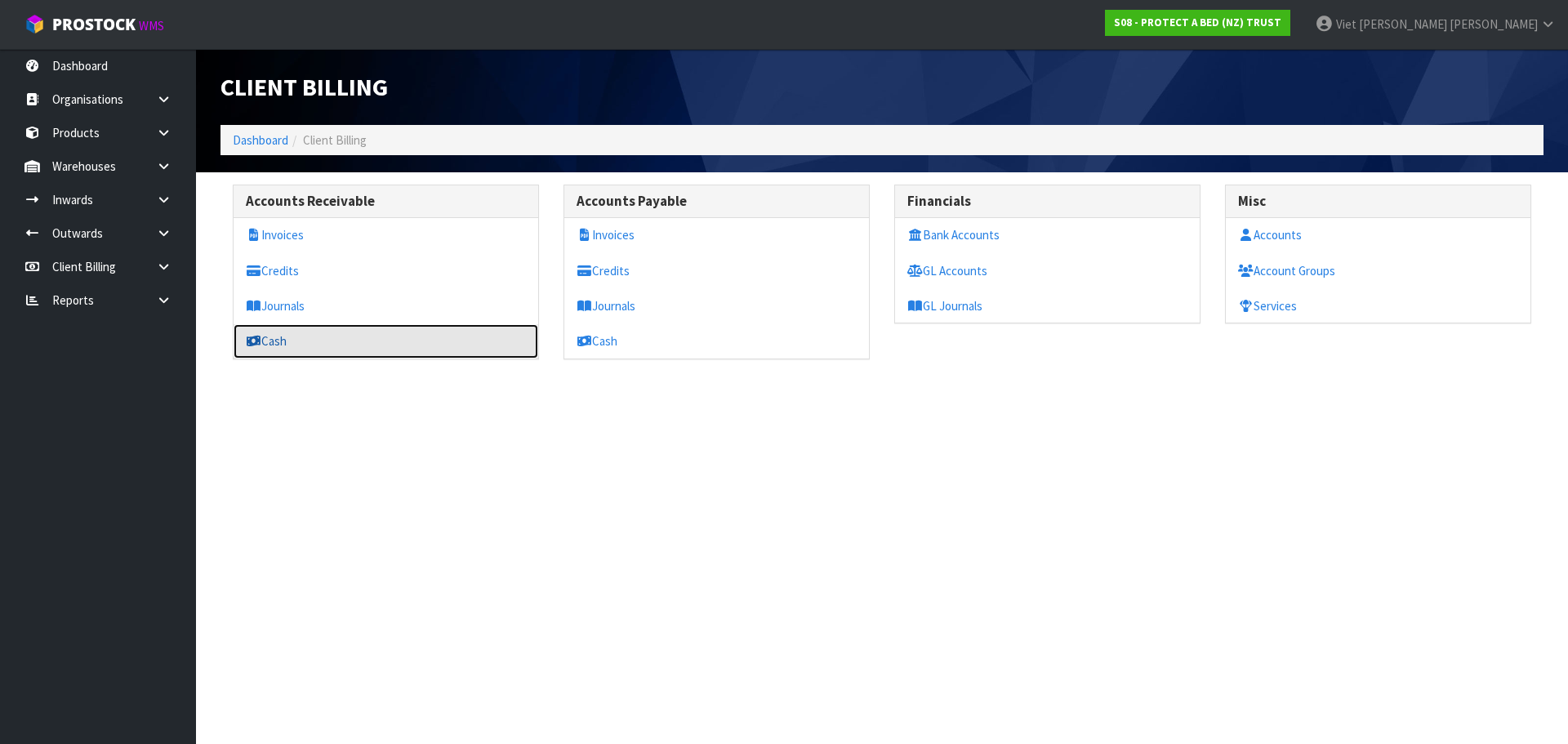
click at [287, 336] on link "Cash" at bounding box center [385, 341] width 304 height 34
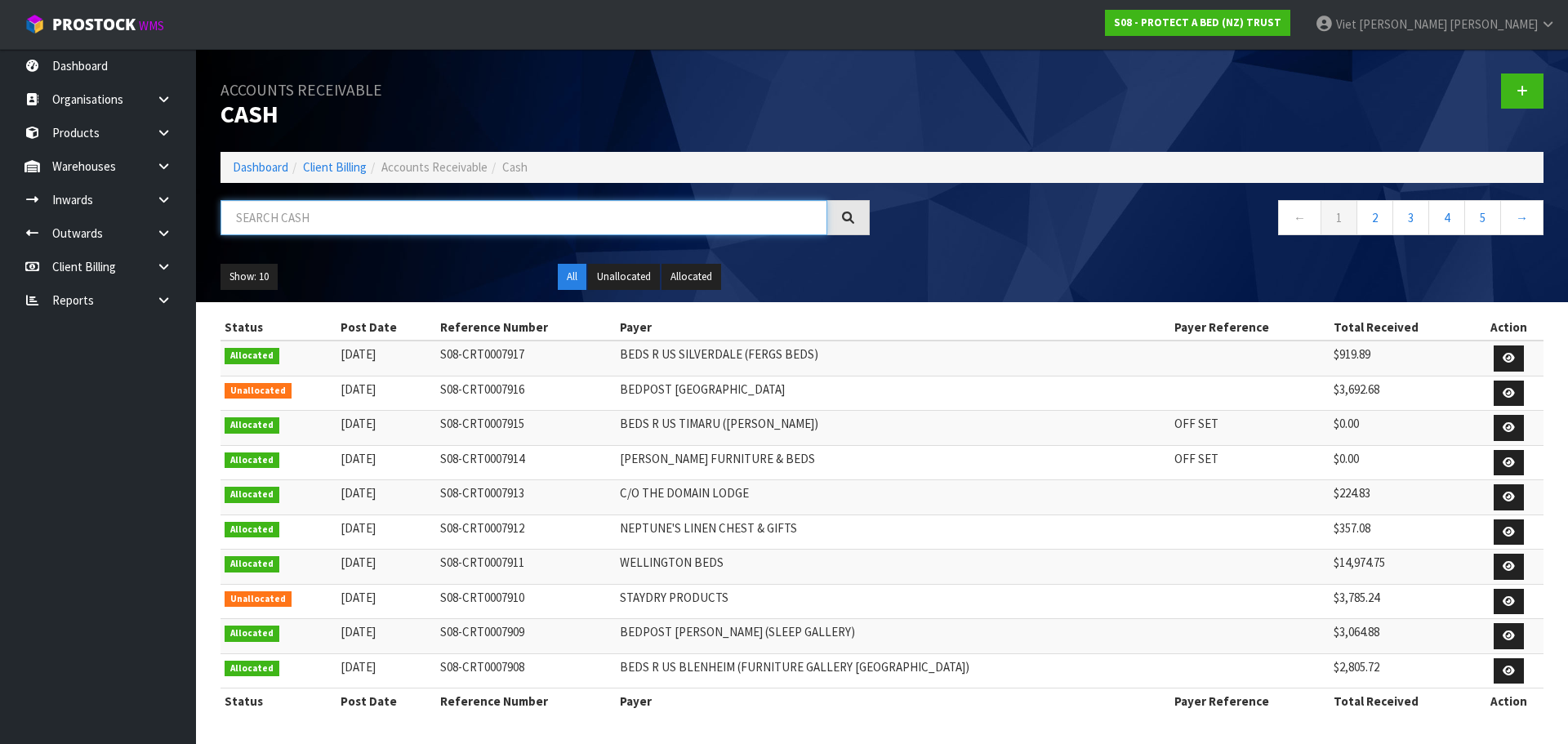
click at [606, 232] on input "text" at bounding box center [524, 218] width 607 height 35
click at [175, 261] on link at bounding box center [170, 266] width 52 height 34
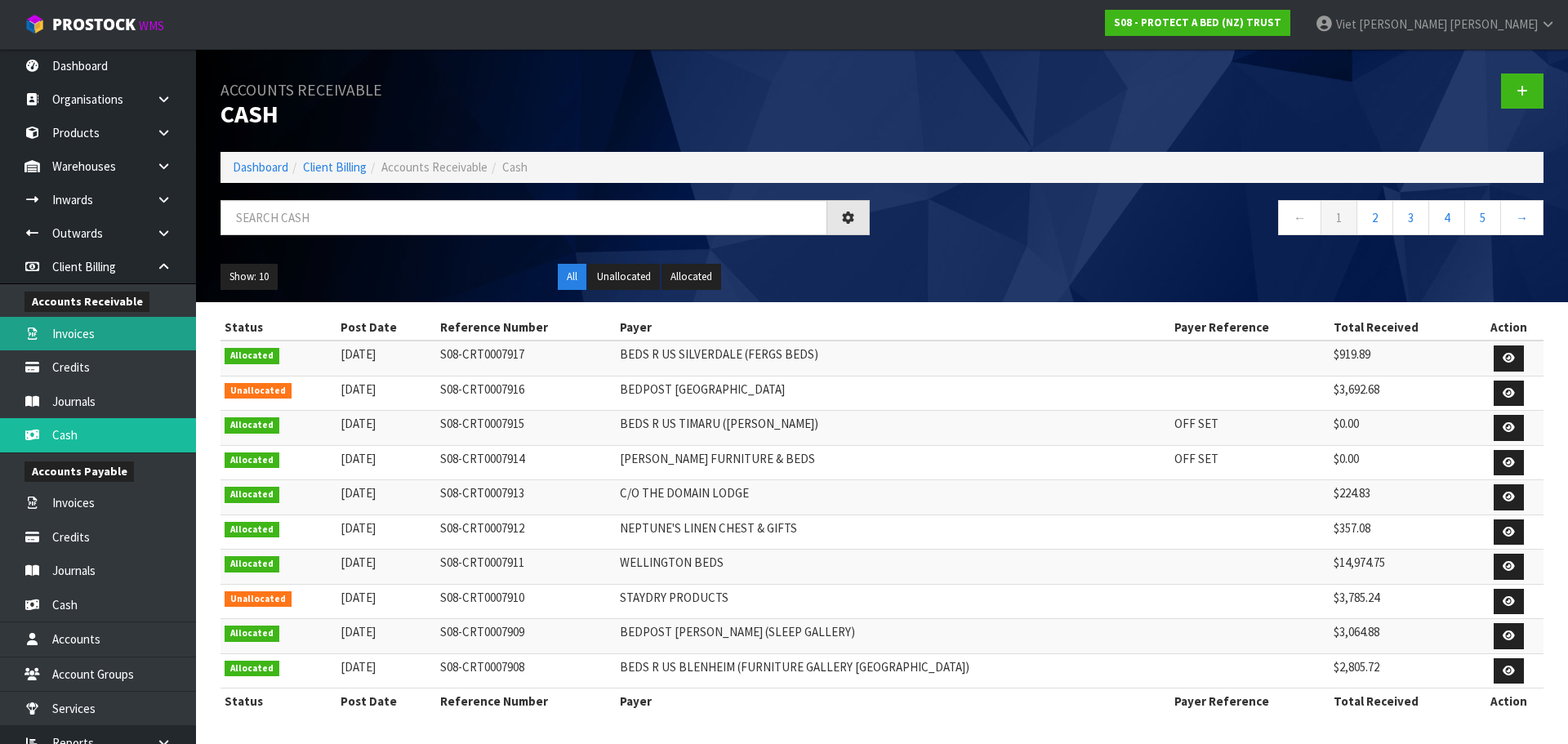
click at [129, 328] on link "Invoices" at bounding box center [98, 333] width 196 height 34
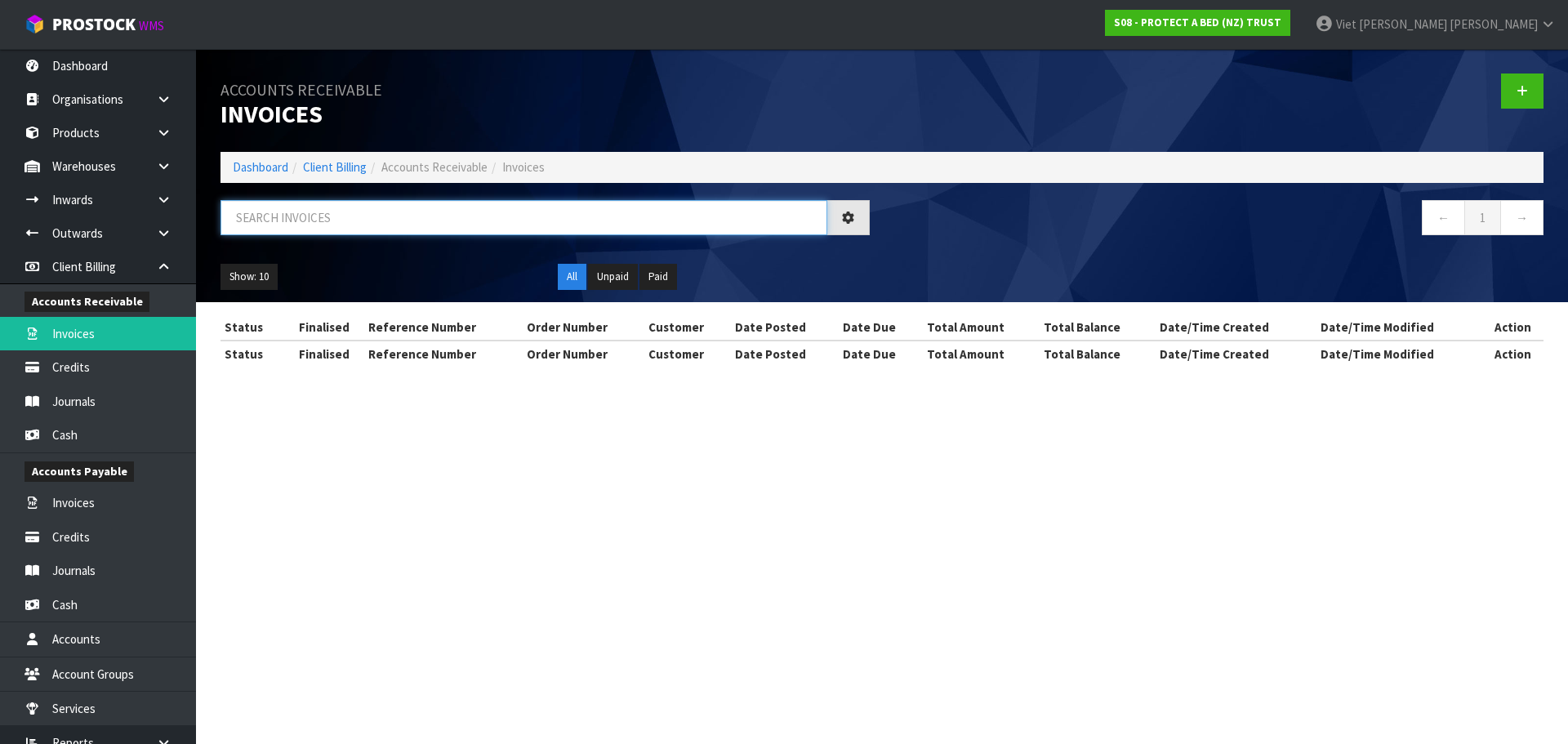
click at [552, 208] on input "text" at bounding box center [524, 218] width 607 height 35
paste input "INV0048309"
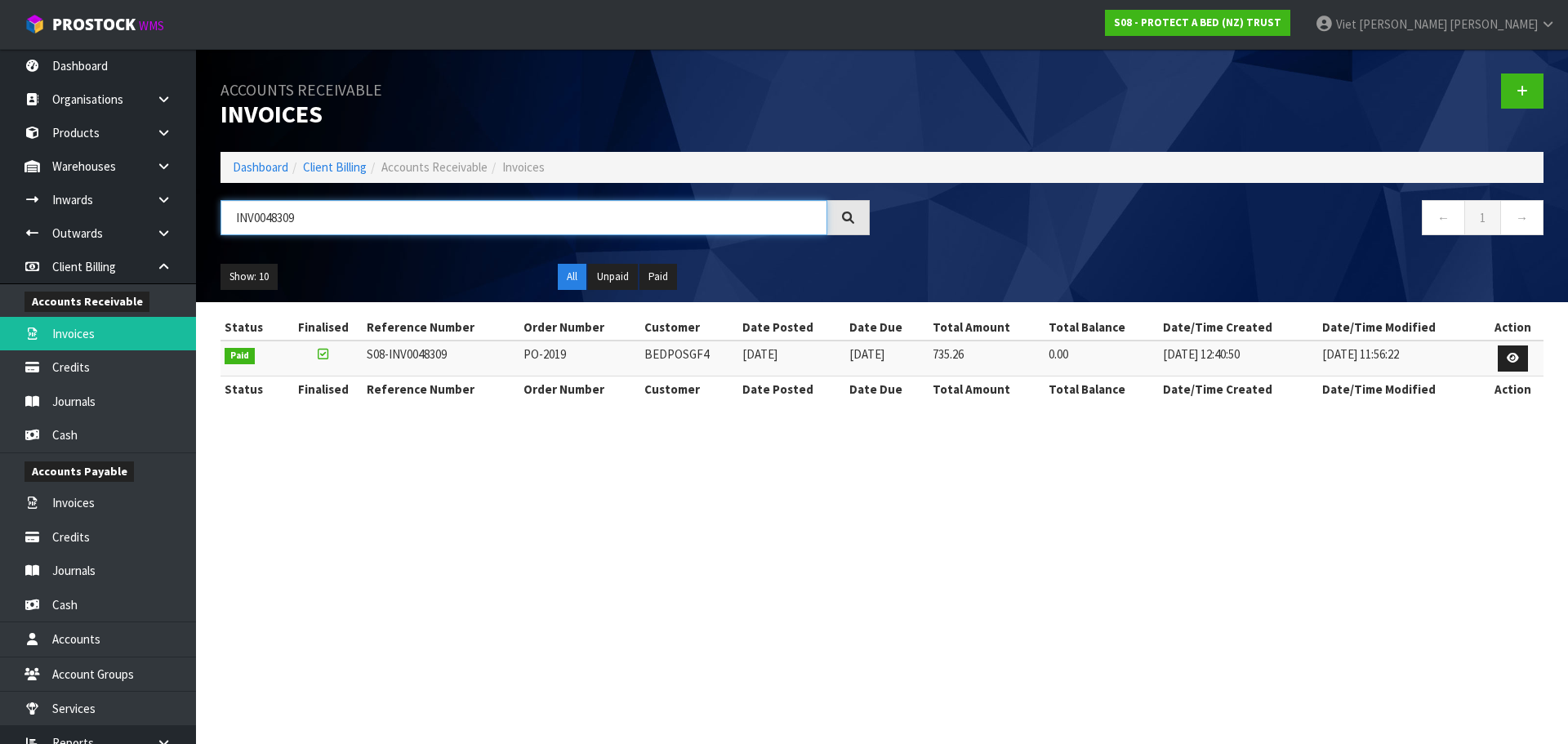
type input "INV0048309"
click at [683, 357] on td "BEDPOSGF4" at bounding box center [689, 358] width 98 height 35
copy td "BEDPOSGF4"
click at [1515, 366] on link at bounding box center [1512, 358] width 30 height 26
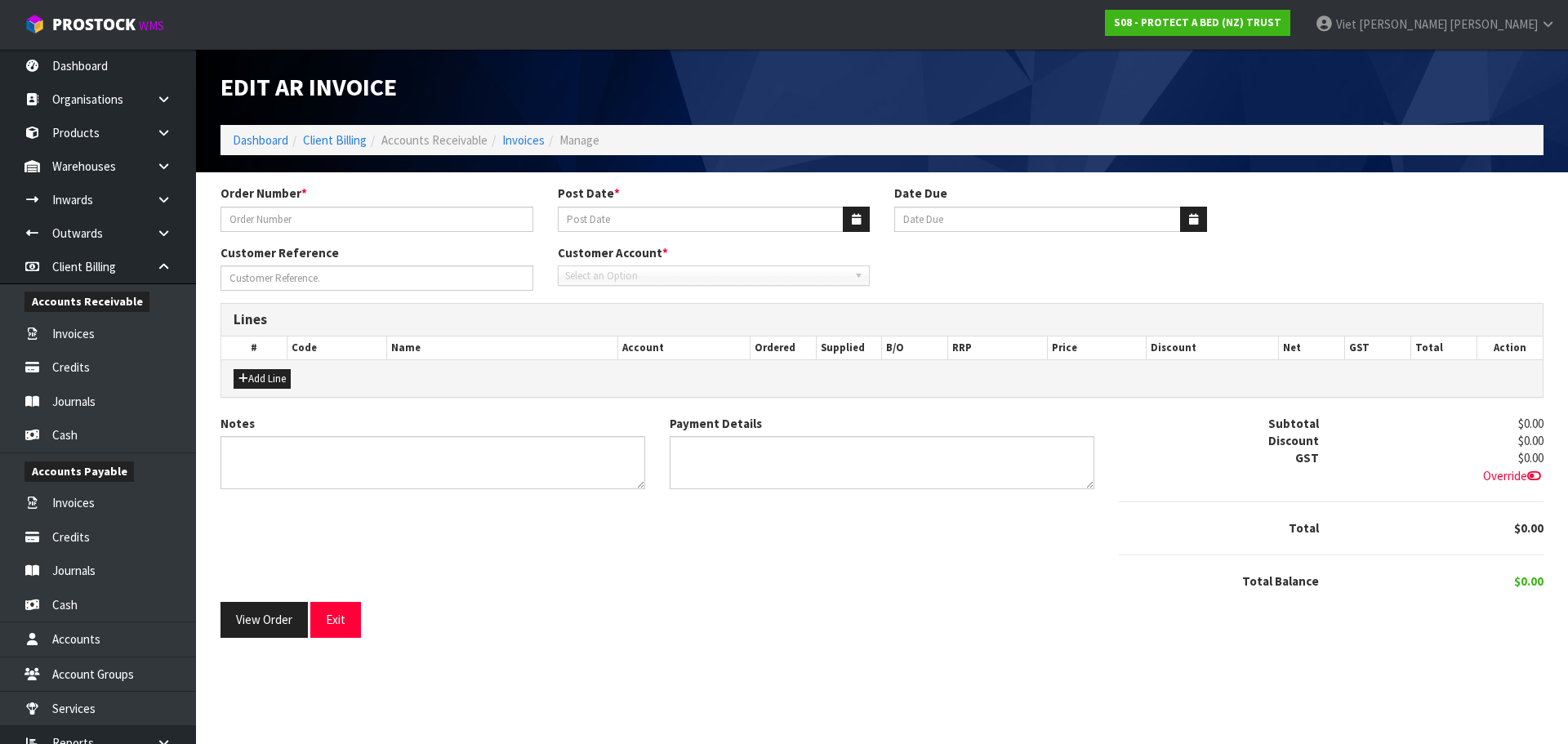
type input "PO-2019"
type input "[DATE]"
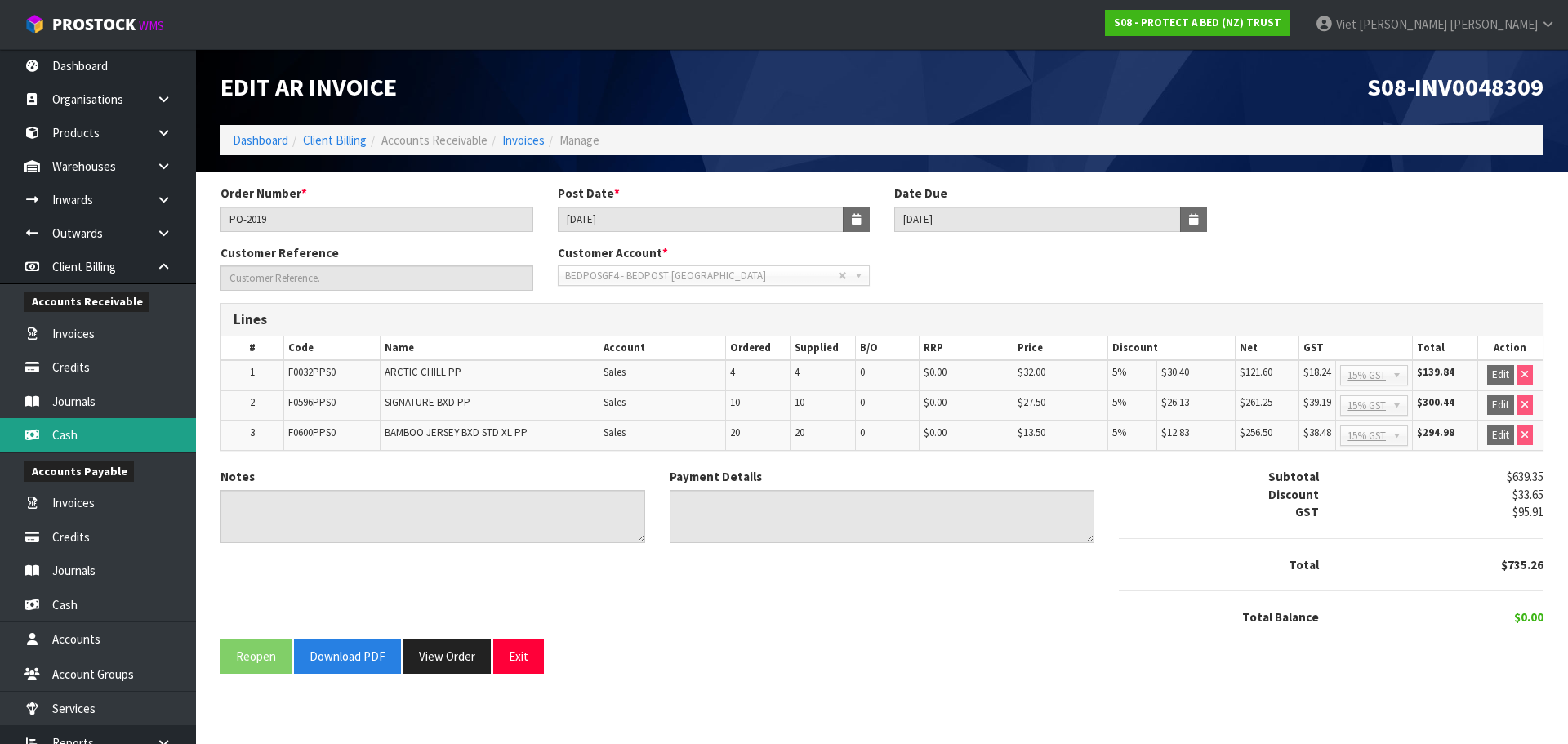
click at [128, 440] on link "Cash" at bounding box center [98, 434] width 196 height 34
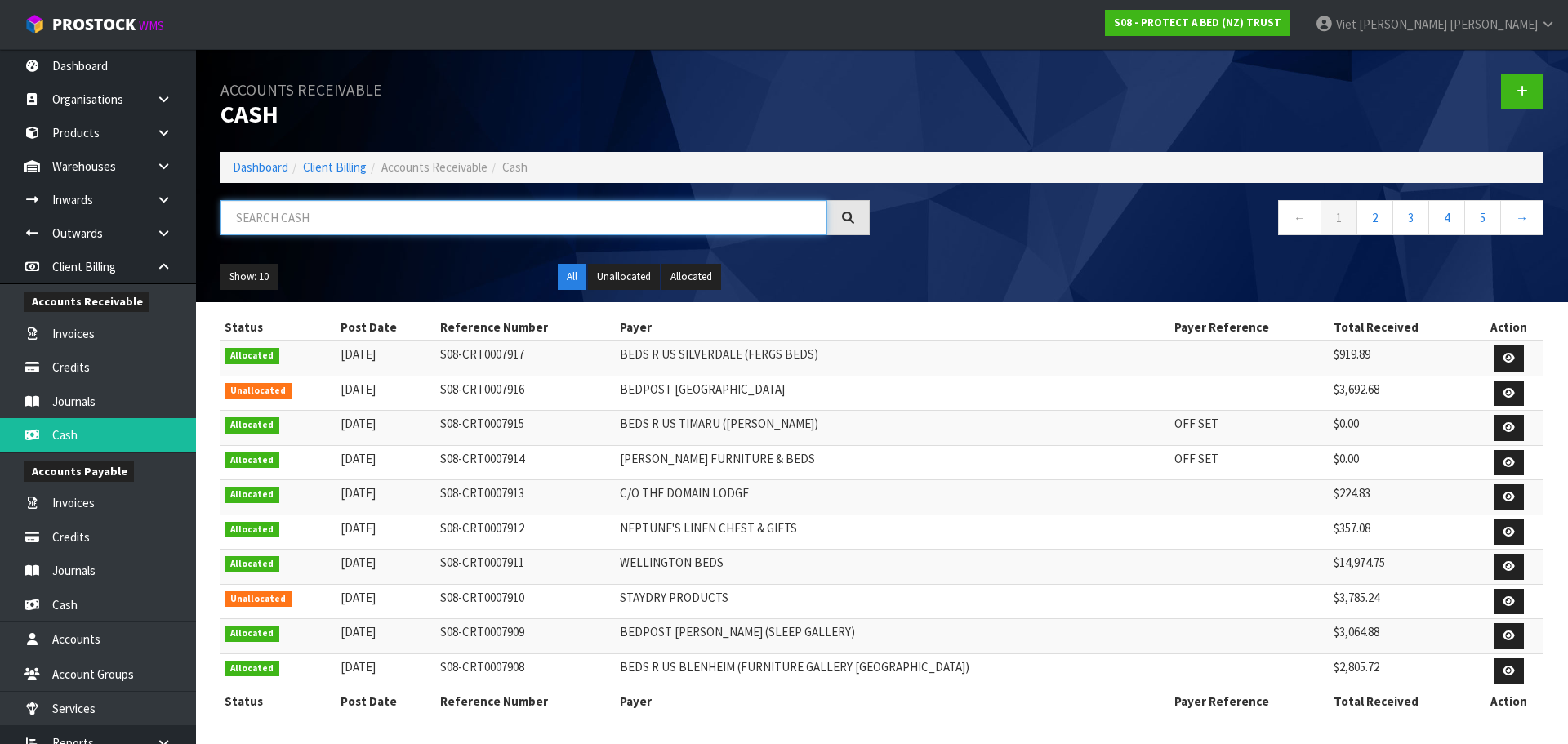
click at [617, 201] on input "text" at bounding box center [524, 218] width 607 height 35
drag, startPoint x: 777, startPoint y: 387, endPoint x: 641, endPoint y: 387, distance: 136.0
click at [641, 387] on tr "Unallocated [DATE] S08-CRT0007916 [GEOGRAPHIC_DATA] $3,692.68" at bounding box center [881, 393] width 1323 height 35
copy tr "BEDPOST [GEOGRAPHIC_DATA]"
click at [466, 217] on input "text" at bounding box center [524, 218] width 607 height 35
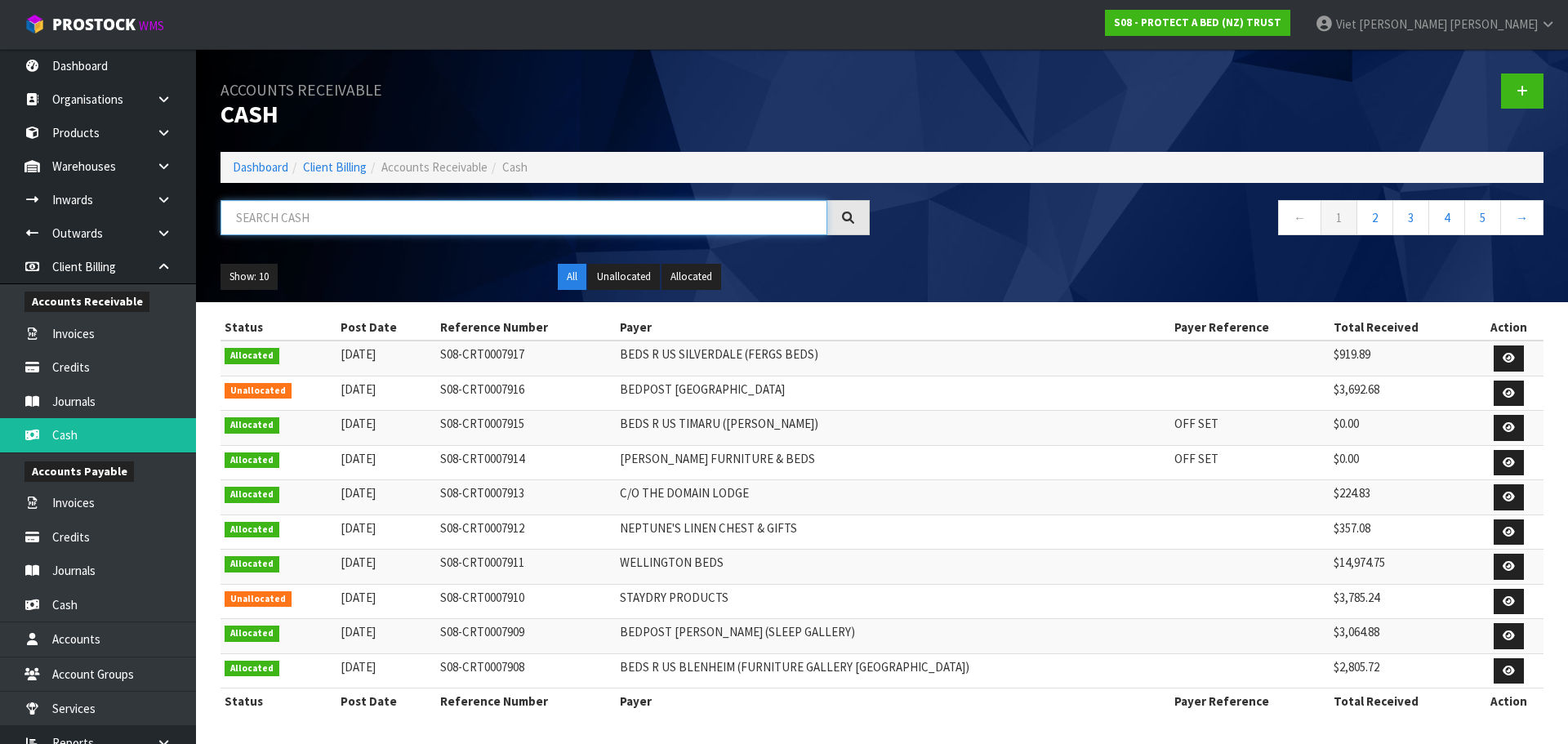
paste input "BEDPOST [GEOGRAPHIC_DATA]"
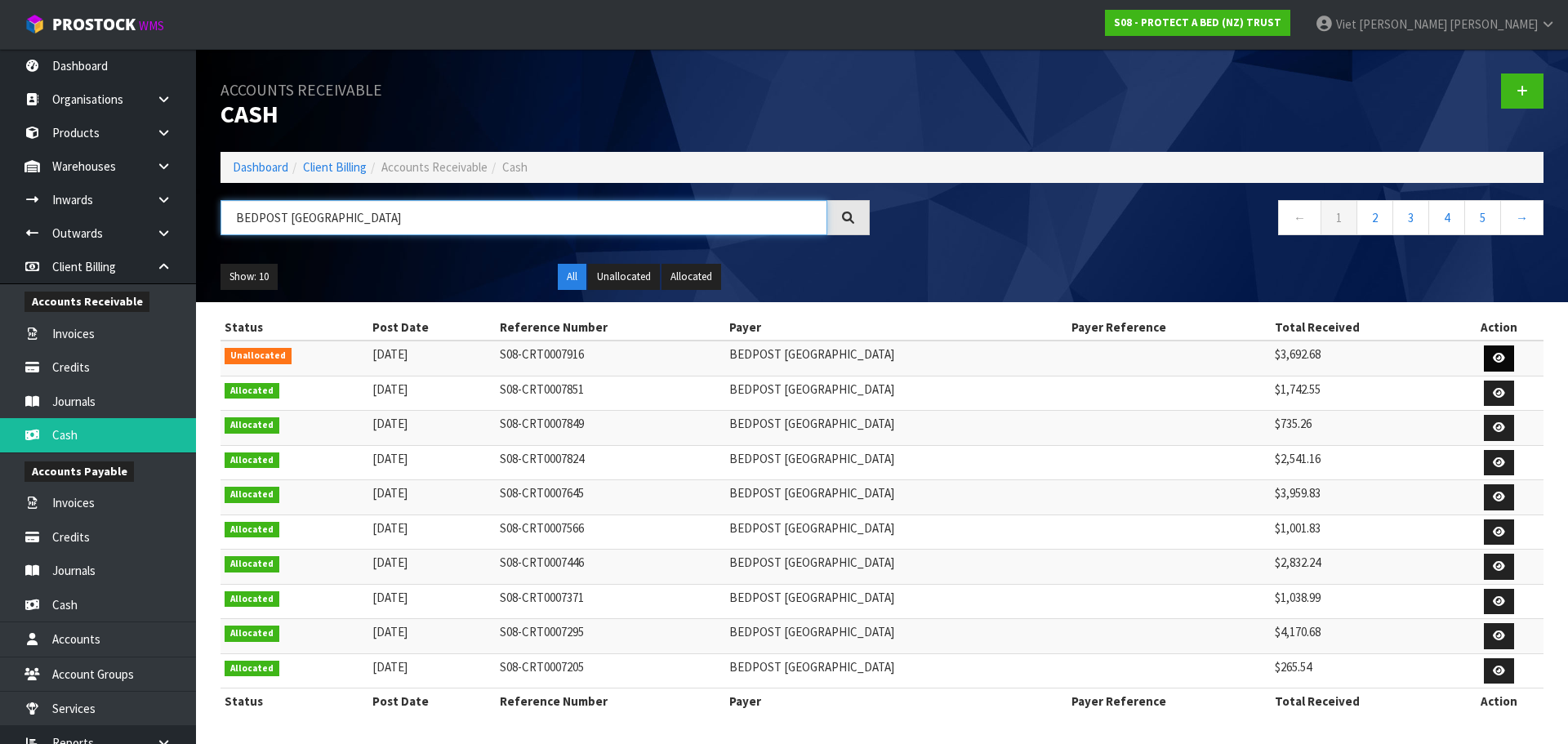
type input "BEDPOST [GEOGRAPHIC_DATA]"
click at [1499, 353] on icon at bounding box center [1499, 358] width 12 height 10
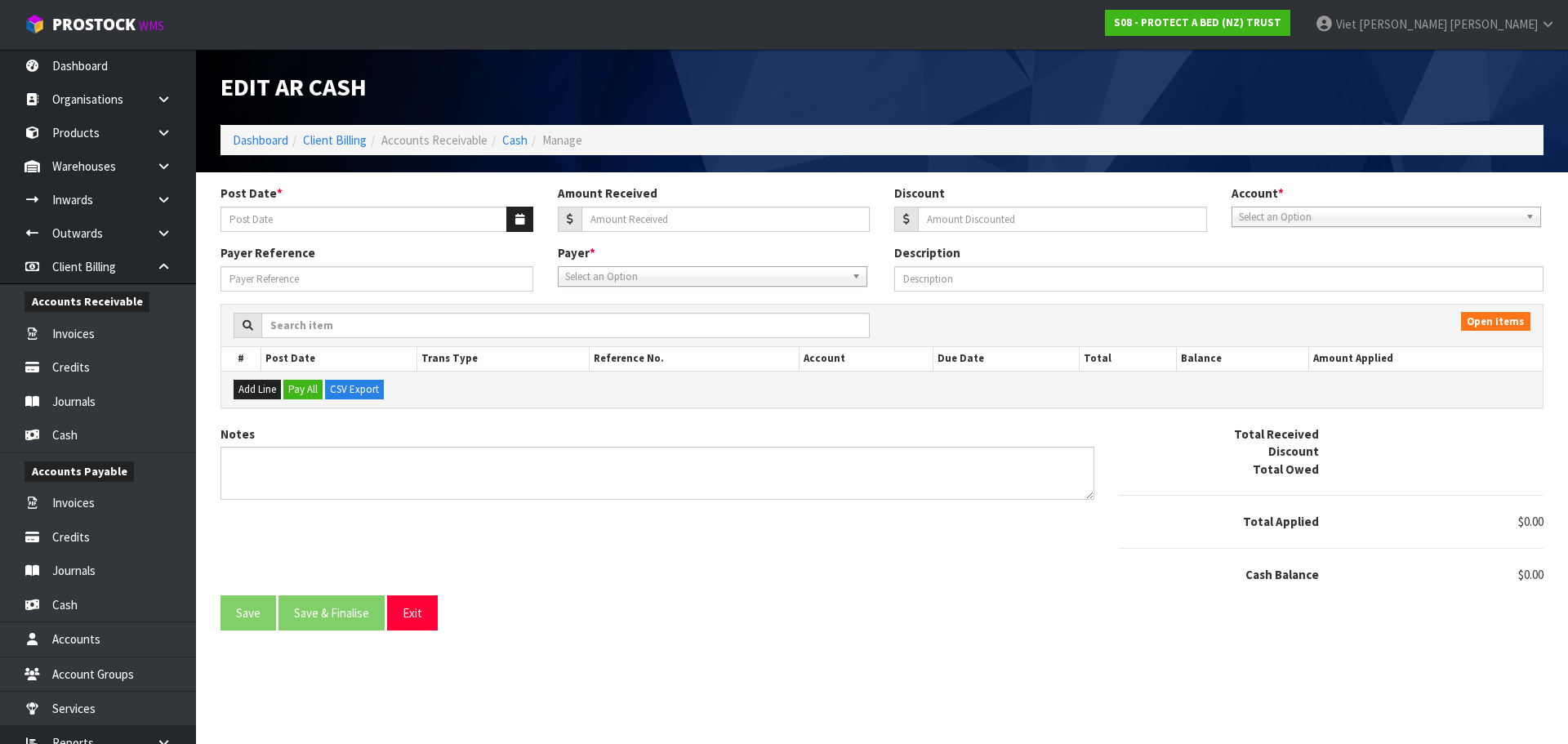
type input "[DATE]"
type input "3692.68"
type input "0"
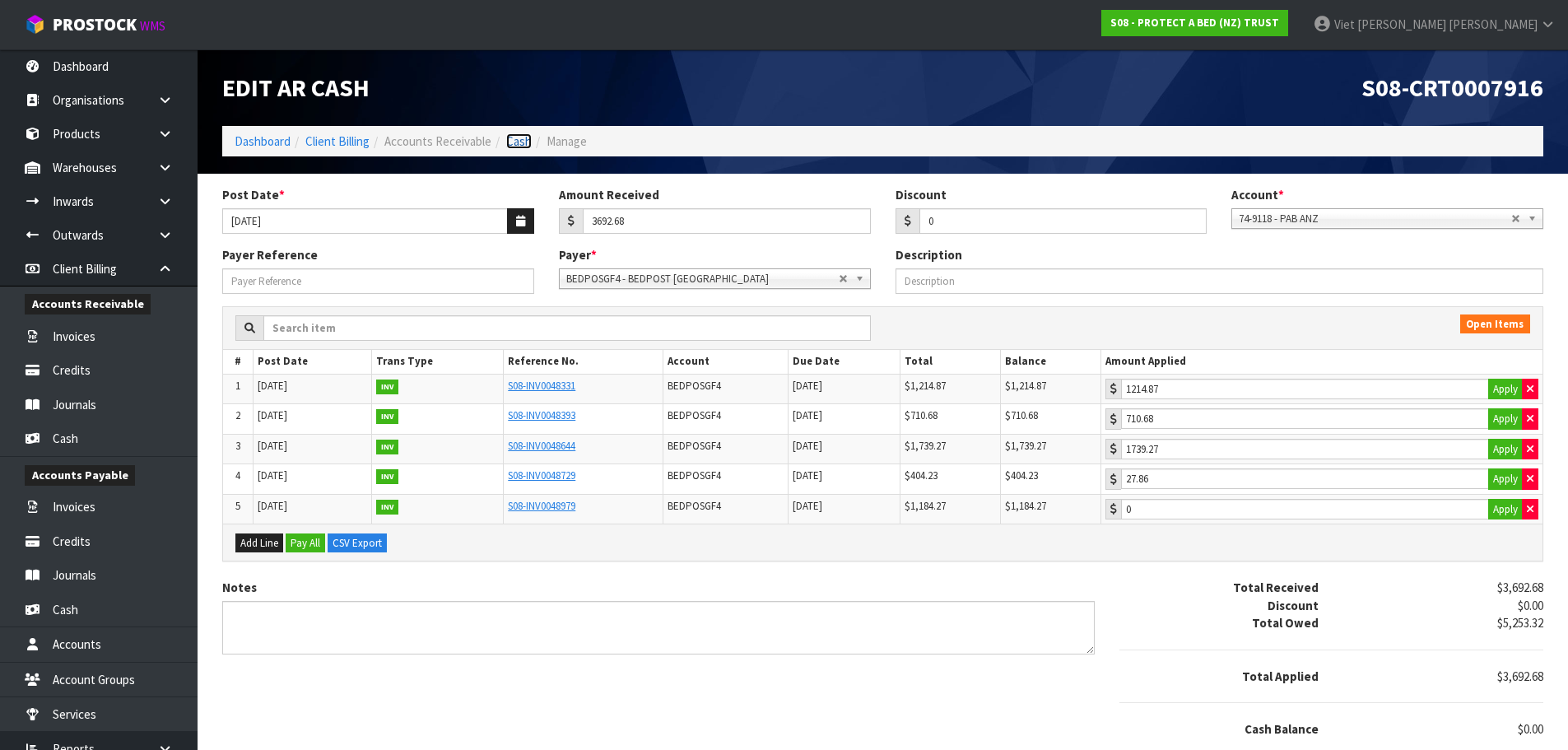
click at [524, 146] on link "Cash" at bounding box center [518, 142] width 25 height 16
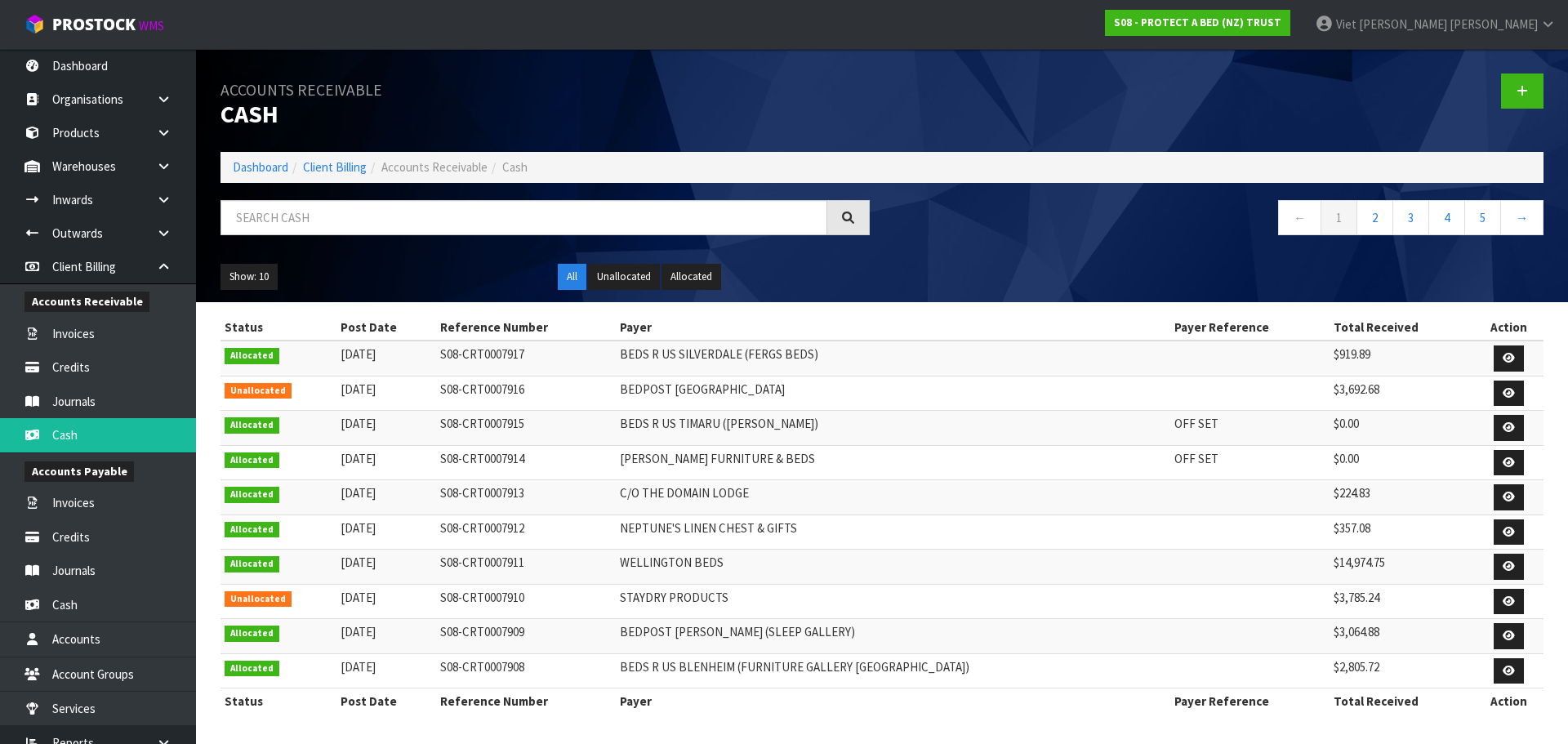
click at [693, 396] on td "BEDPOST [GEOGRAPHIC_DATA]" at bounding box center [892, 393] width 554 height 35
copy tr "BEDPOST [GEOGRAPHIC_DATA]"
click at [525, 209] on input "text" at bounding box center [524, 218] width 607 height 35
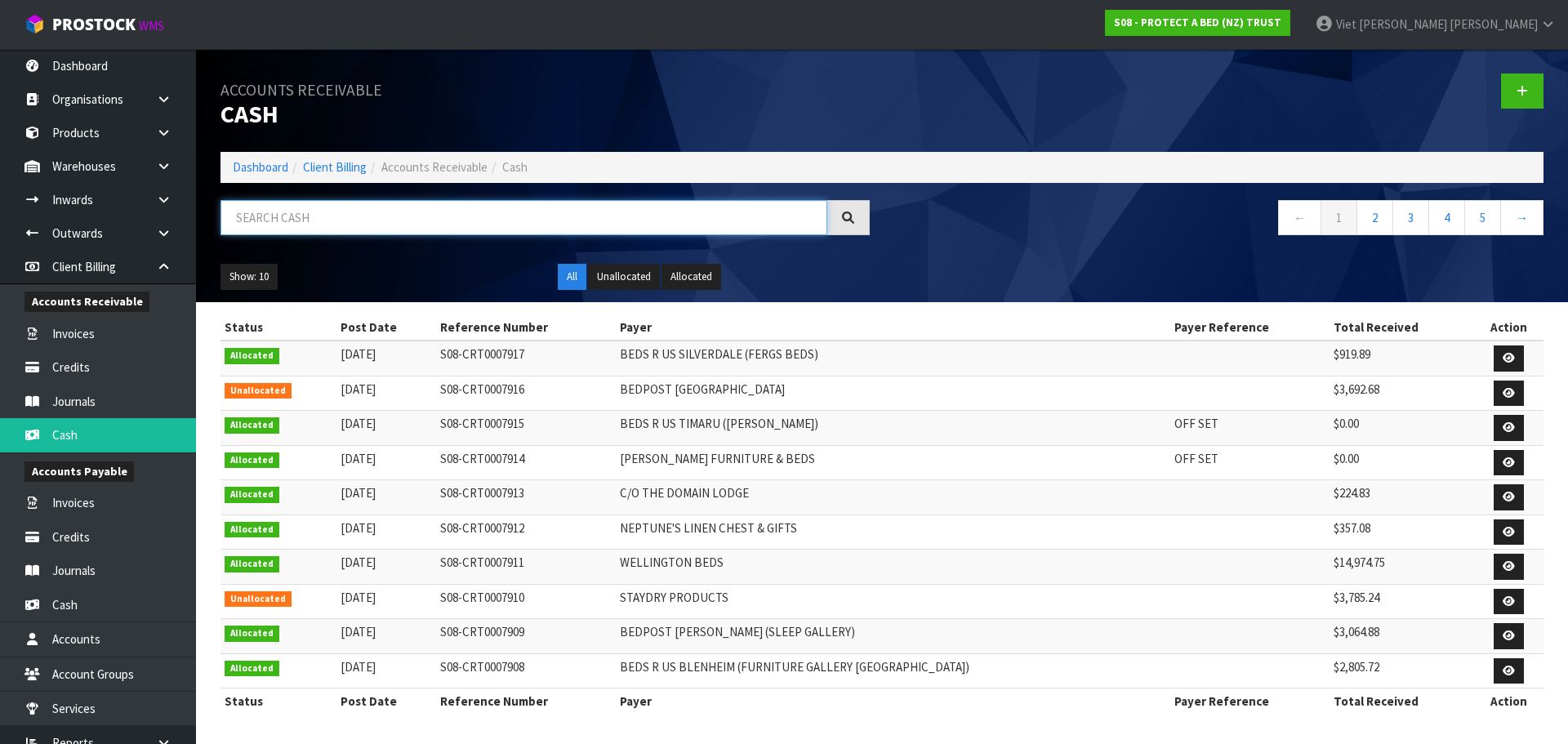
paste input "BEDPOST [GEOGRAPHIC_DATA]"
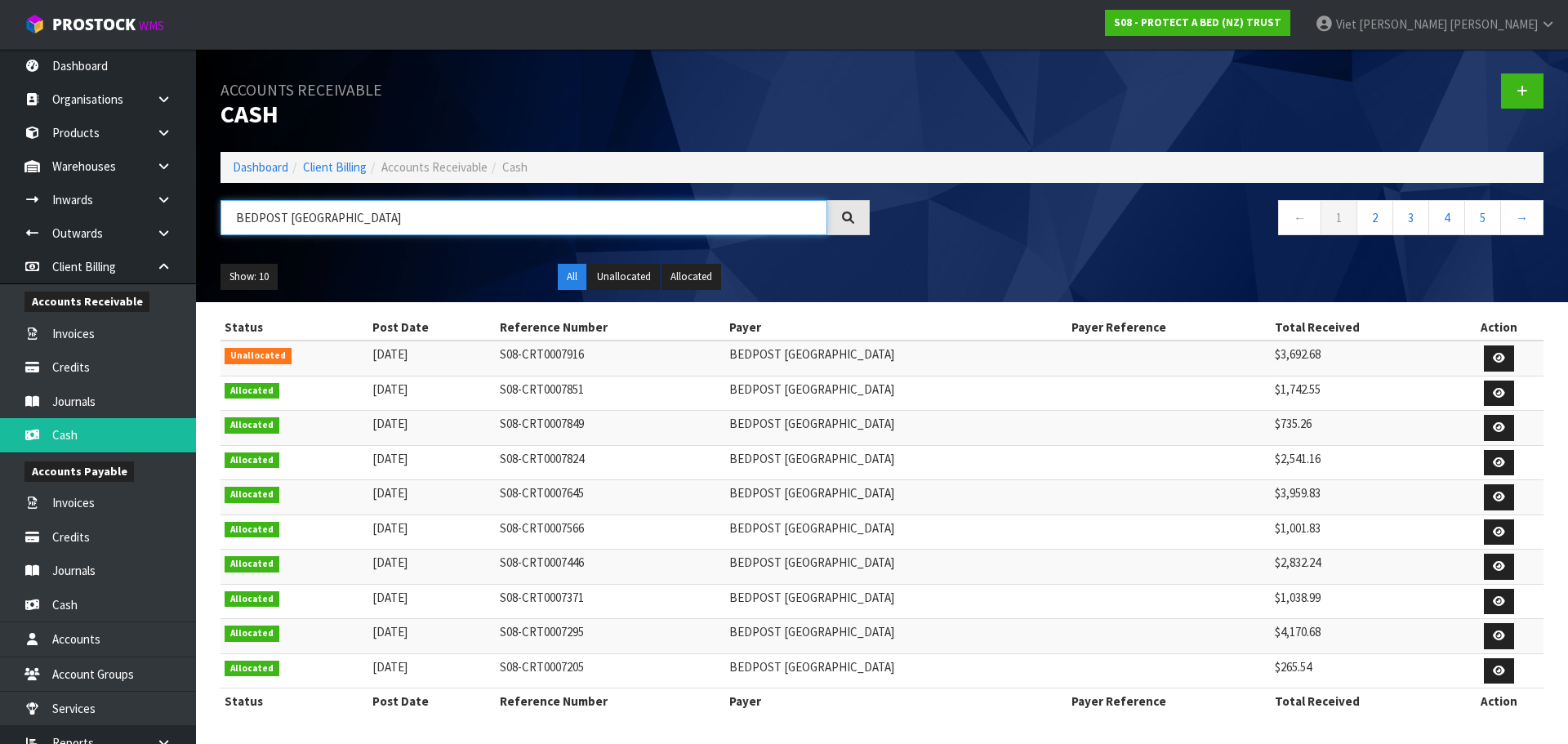
type input "BEDPOST [GEOGRAPHIC_DATA]"
drag, startPoint x: 1288, startPoint y: 382, endPoint x: 1216, endPoint y: 382, distance: 72.0
click at [1216, 382] on tr "Allocated [DATE] S08-CRT0007851 BEDPOST [GEOGRAPHIC_DATA] $1,742.55" at bounding box center [881, 393] width 1323 height 35
click at [1494, 393] on icon at bounding box center [1499, 393] width 12 height 10
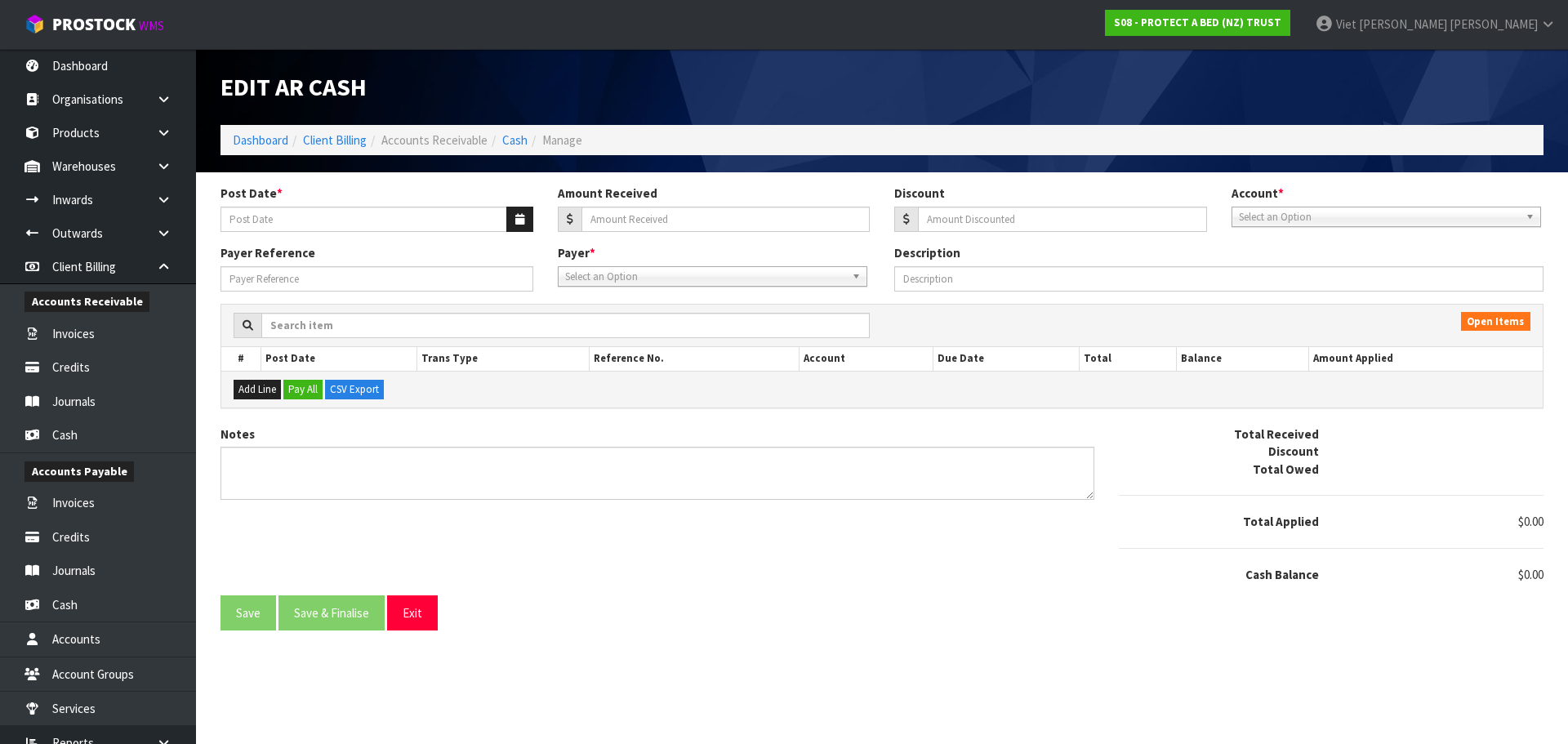
type input "[DATE]"
type input "1742.55"
type input "0"
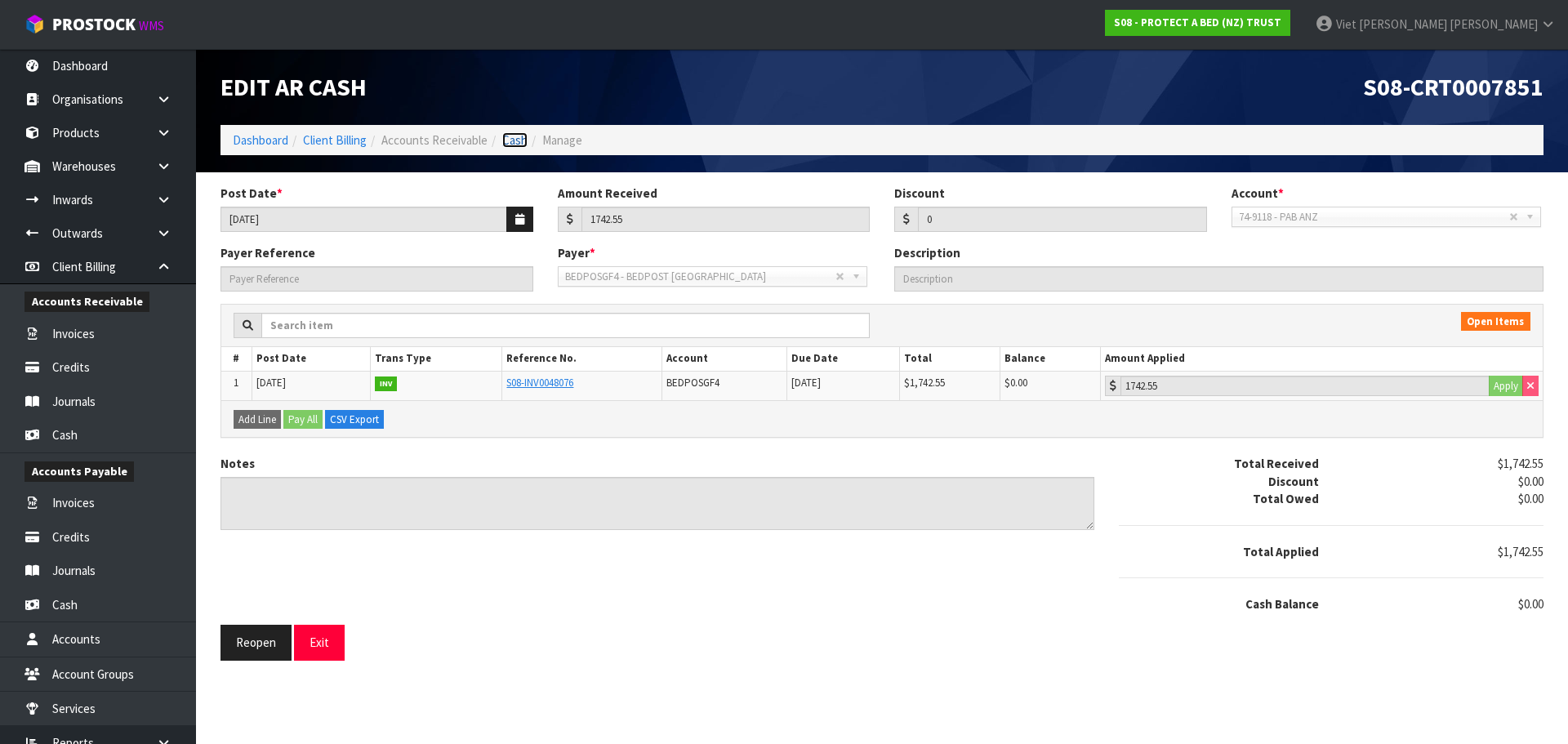
click at [526, 142] on link "Cash" at bounding box center [514, 140] width 25 height 16
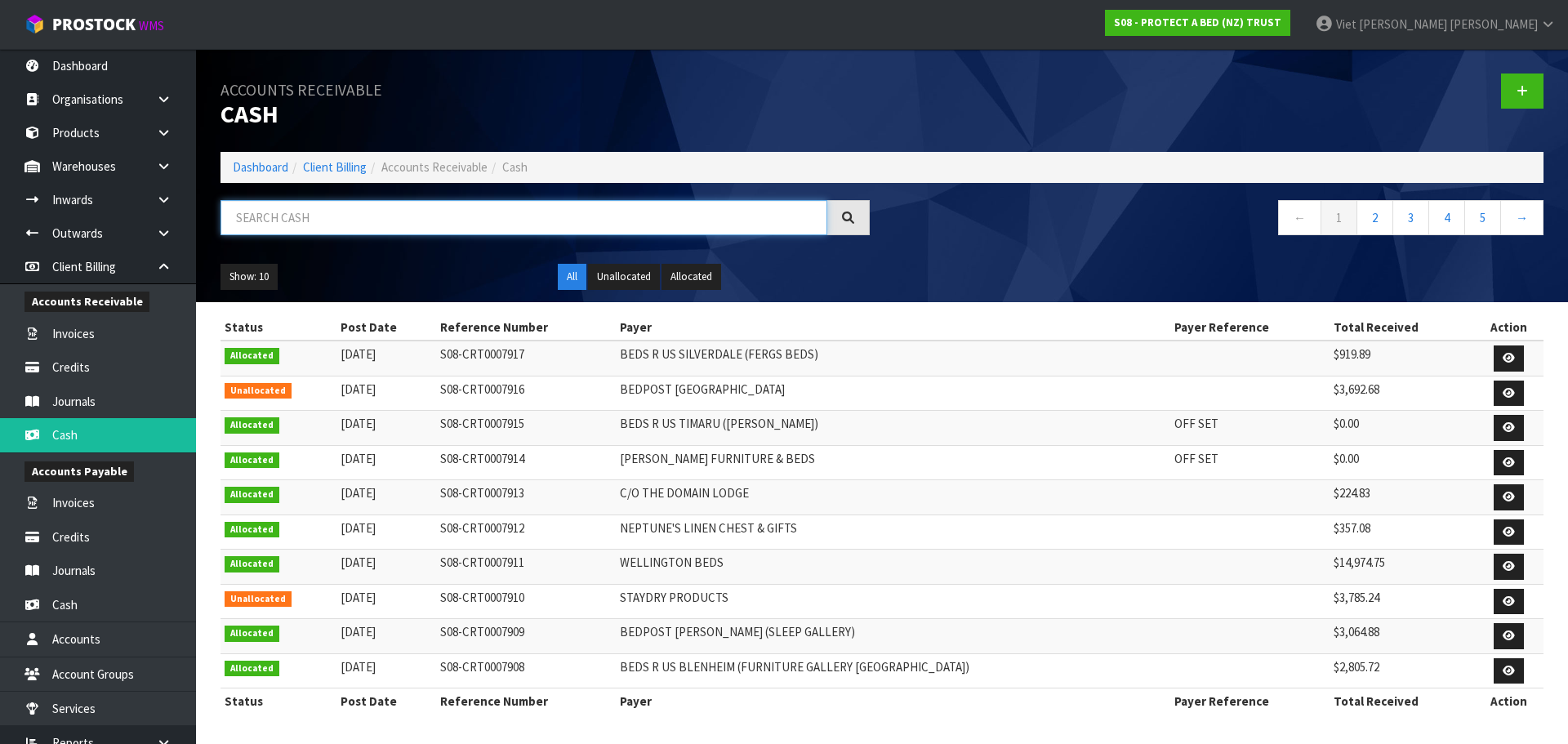
paste input "BEDPOST [GEOGRAPHIC_DATA]"
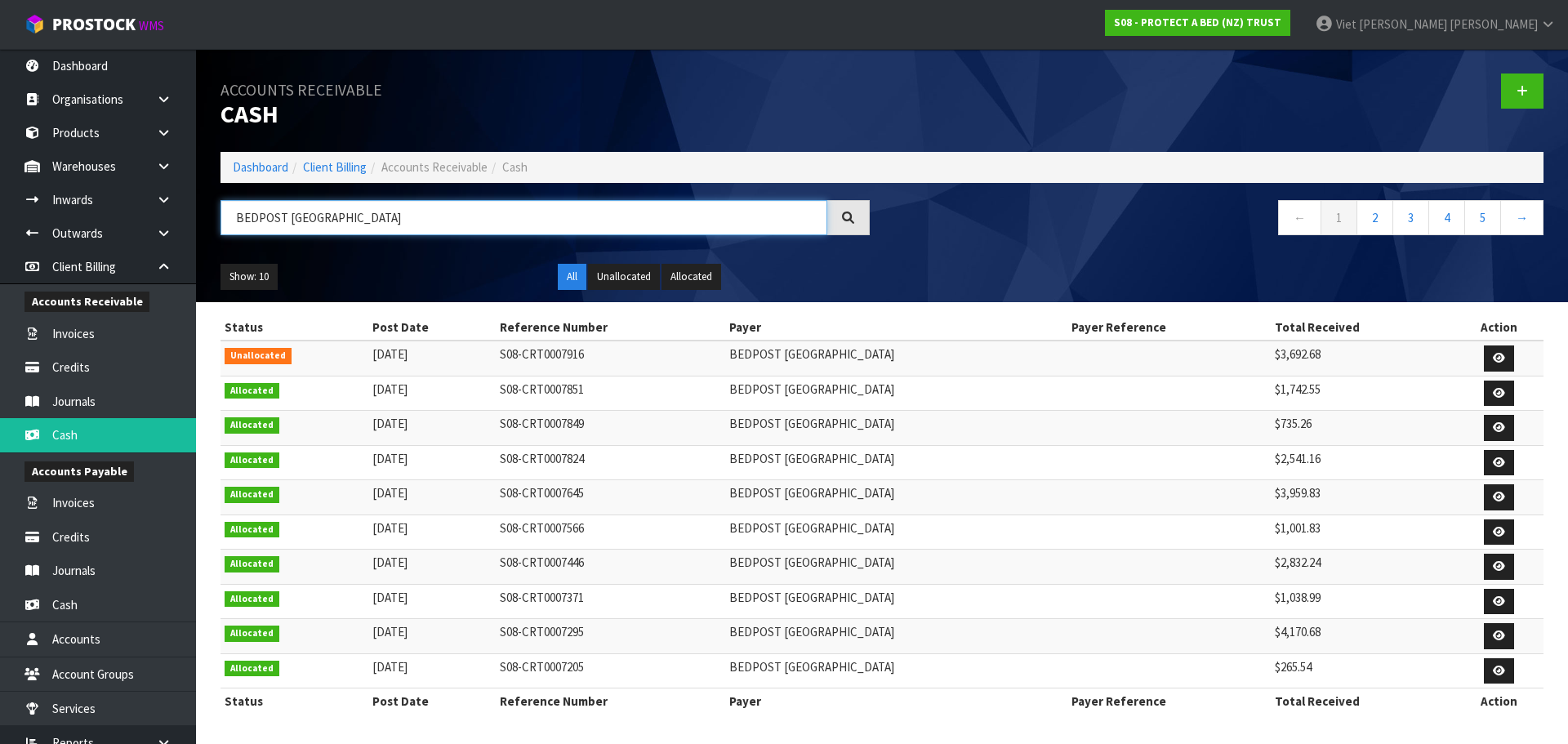
type input "BEDPOST [GEOGRAPHIC_DATA]"
drag, startPoint x: 1303, startPoint y: 428, endPoint x: 1204, endPoint y: 428, distance: 99.0
click at [1204, 428] on tr "Allocated [DATE] S08-CRT0007849 BEDPOST [GEOGRAPHIC_DATA] $735.26" at bounding box center [881, 428] width 1323 height 35
click at [1495, 356] on icon at bounding box center [1499, 358] width 12 height 10
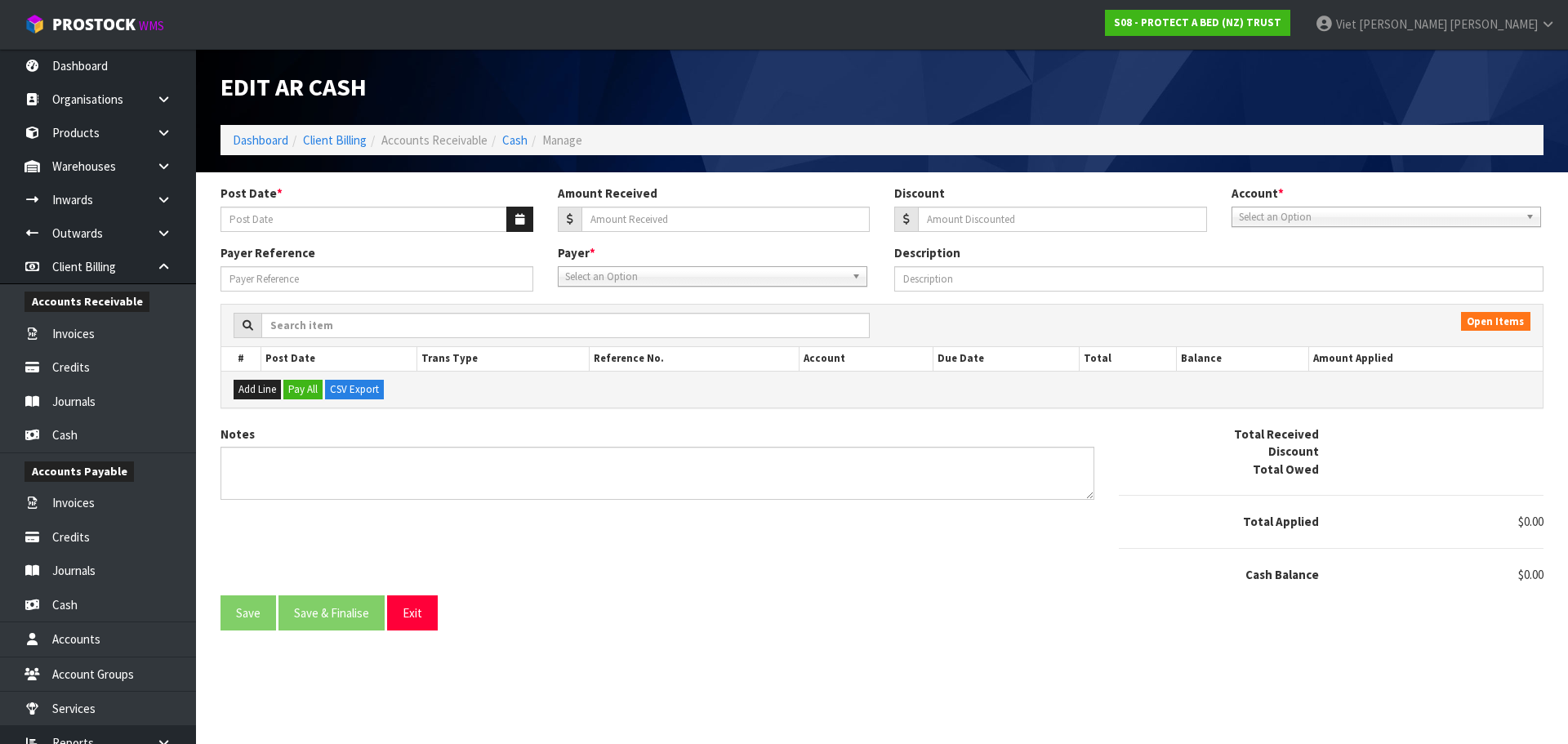
type input "[DATE]"
type input "3692.68"
type input "0"
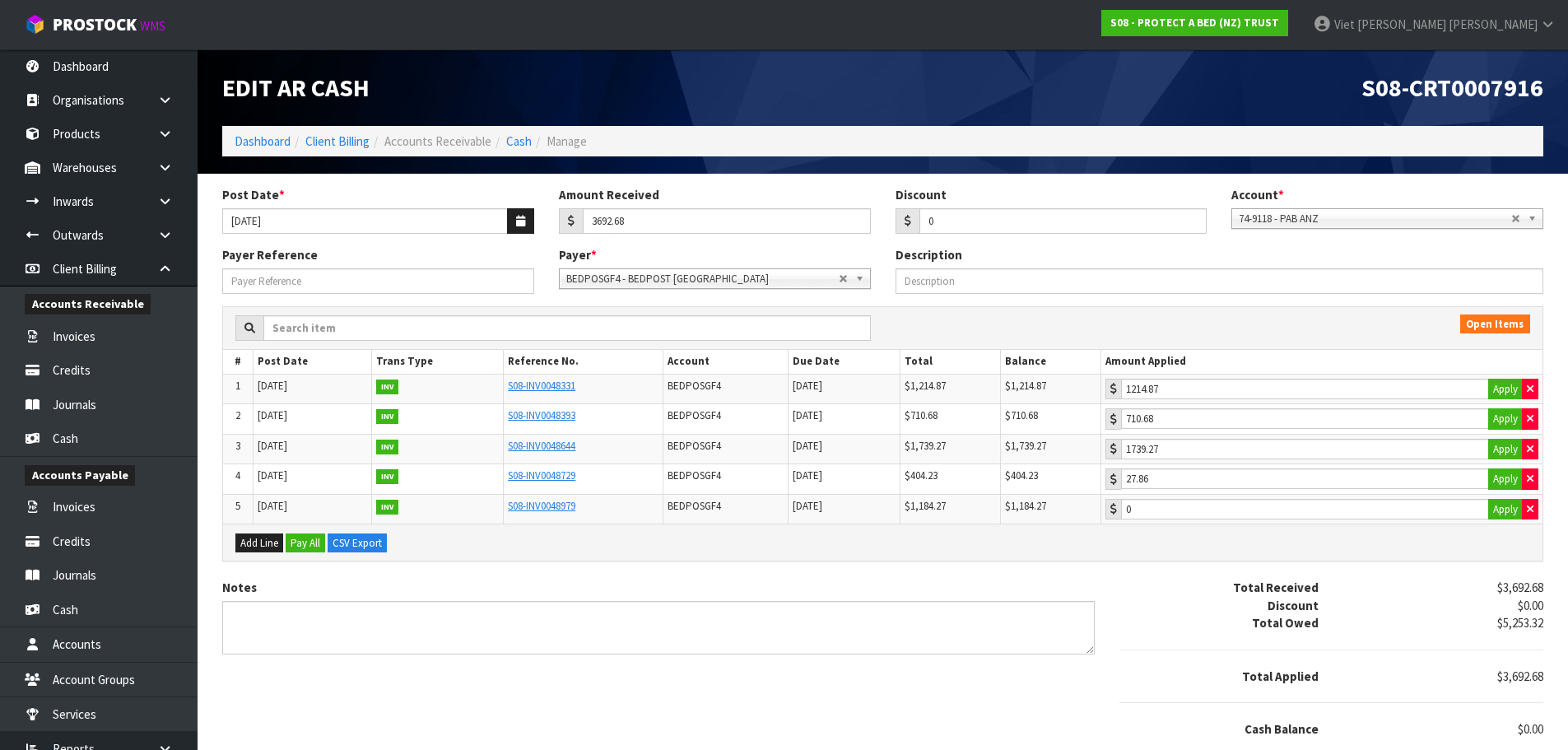
click at [1530, 431] on td "710.68 Apply" at bounding box center [1322, 419] width 442 height 31
click at [1530, 428] on button "button" at bounding box center [1530, 419] width 17 height 21
type input "0"
drag, startPoint x: 1530, startPoint y: 439, endPoint x: 1519, endPoint y: 466, distance: 29.2
click at [1528, 442] on button "button" at bounding box center [1530, 449] width 17 height 21
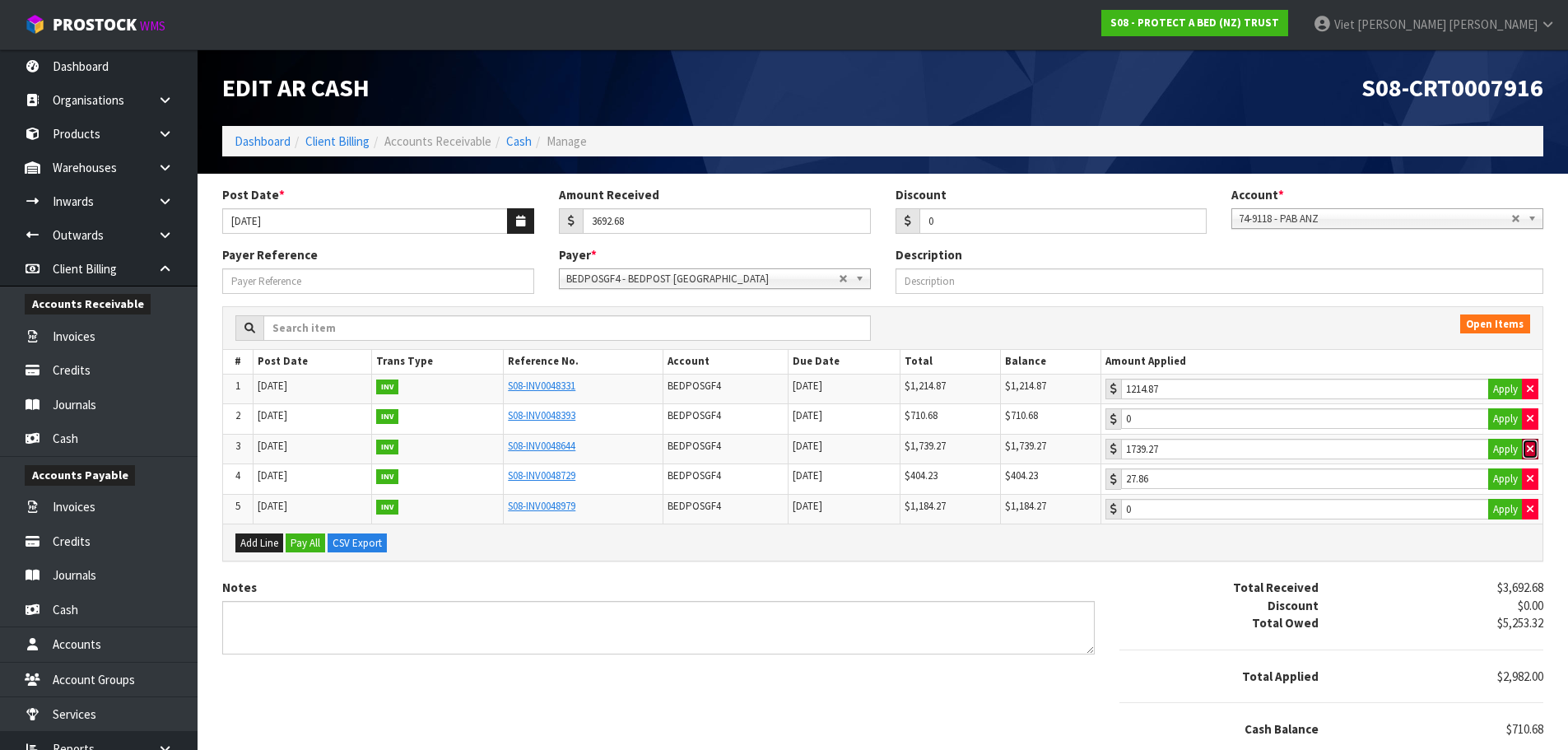
type input "0"
click at [1519, 471] on button "Apply" at bounding box center [1505, 479] width 35 height 21
click at [1538, 476] on td "404.23 Apply" at bounding box center [1322, 479] width 442 height 31
click at [1530, 479] on icon "button" at bounding box center [1530, 478] width 7 height 10
type input "0"
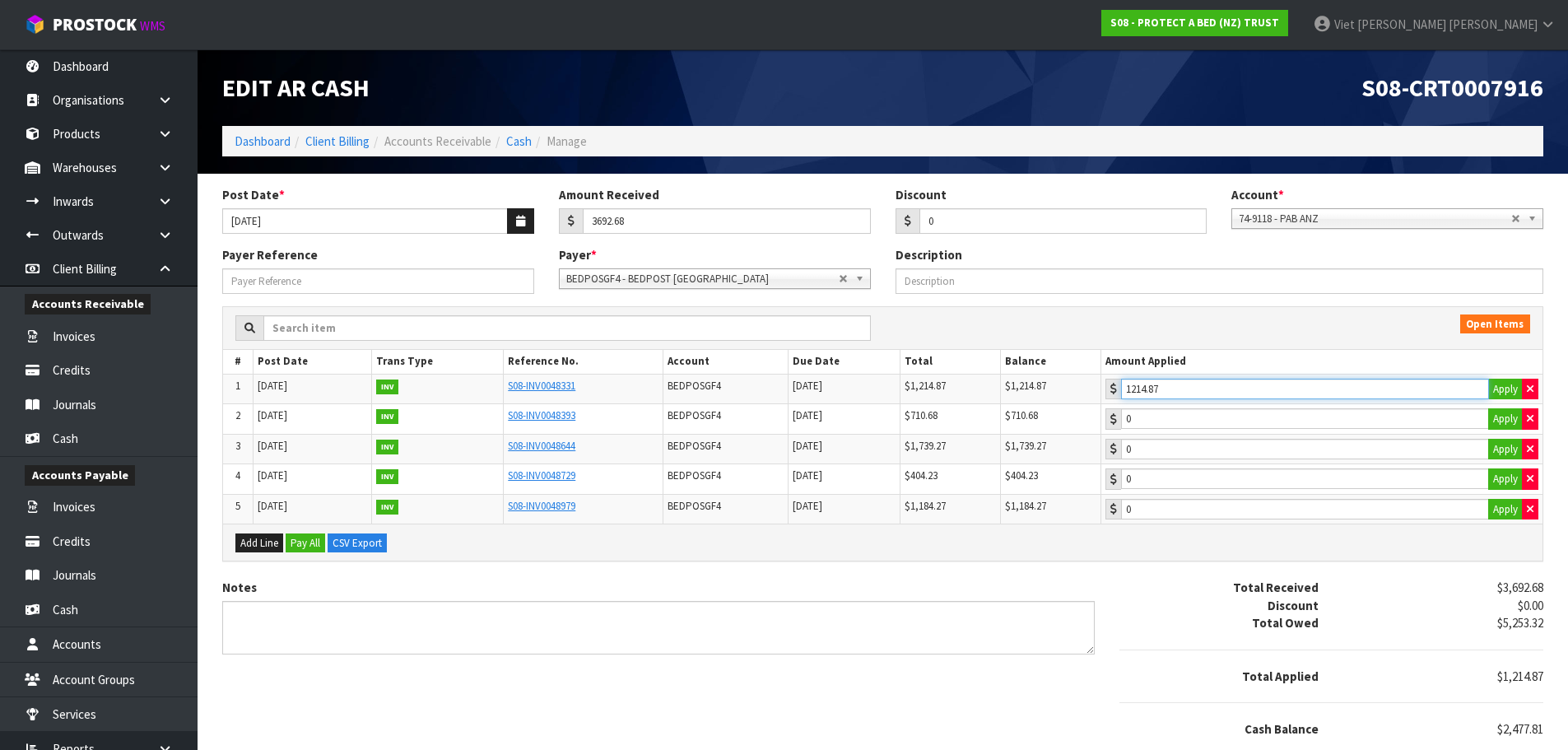
click at [1198, 395] on input "1214.87" at bounding box center [1305, 389] width 368 height 21
click at [1512, 422] on button "Apply" at bounding box center [1505, 419] width 35 height 21
type input "710.68"
click at [1506, 444] on button "Apply" at bounding box center [1505, 449] width 35 height 21
type input "1739.27"
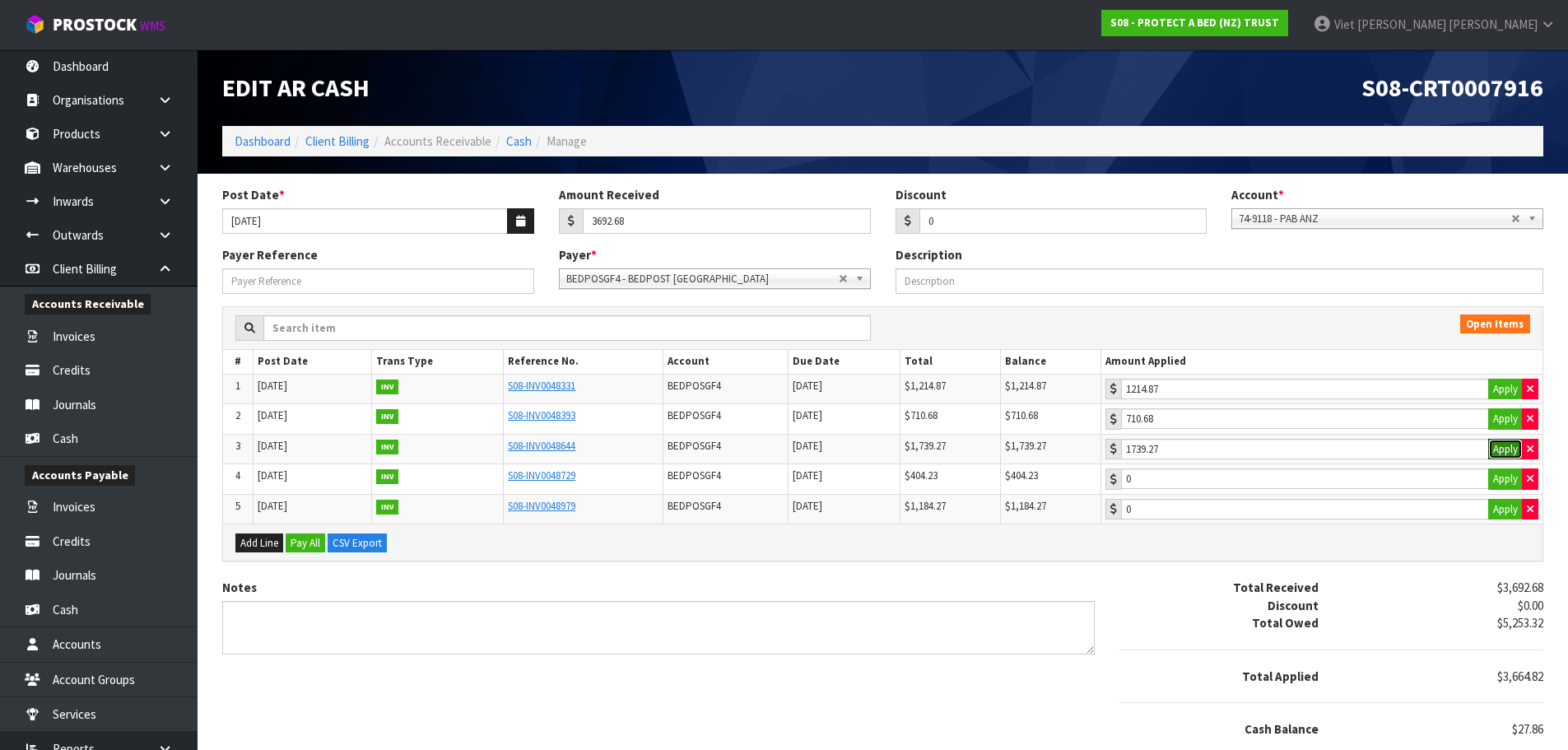
scroll to position [49, 0]
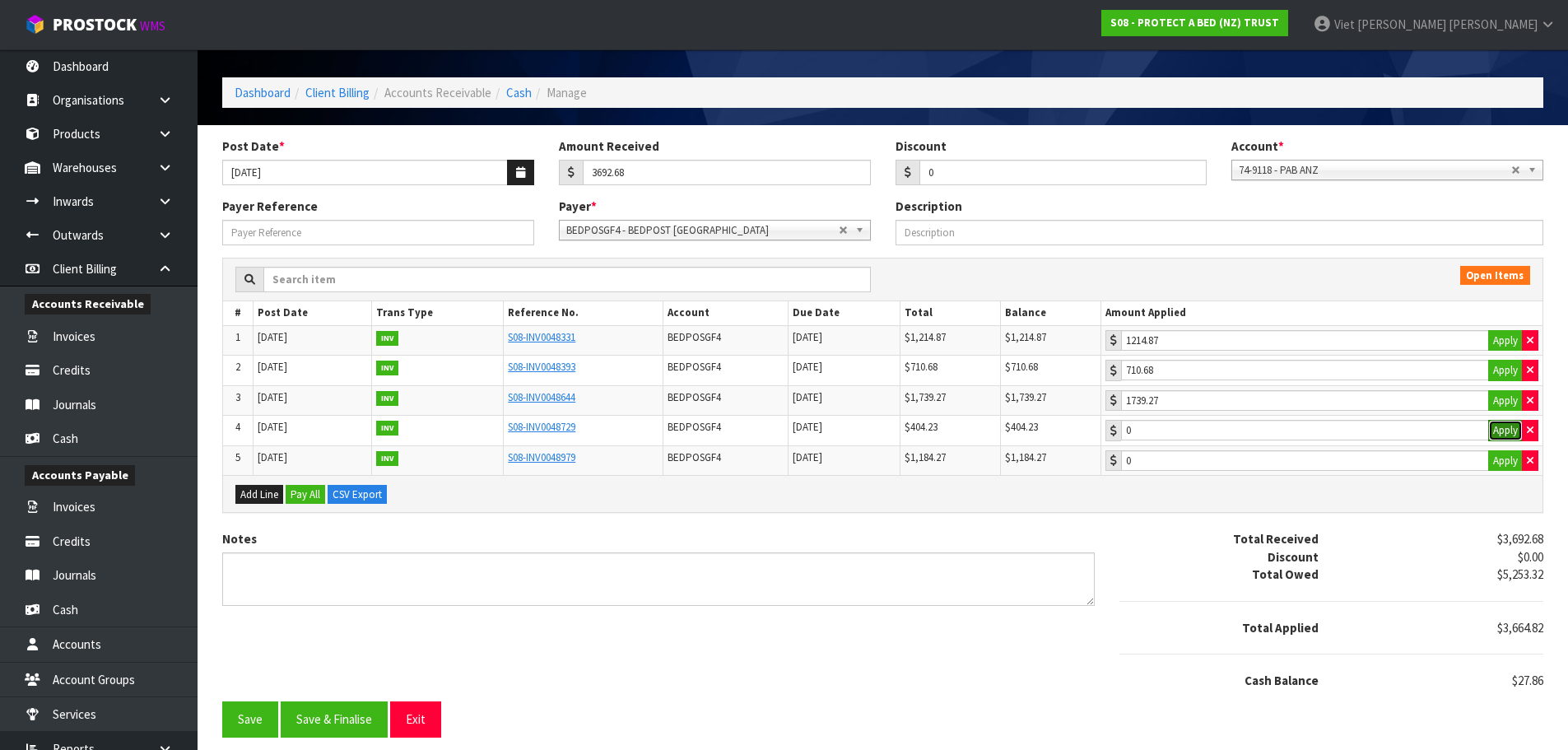
click at [1502, 437] on button "Apply" at bounding box center [1505, 430] width 35 height 21
click at [1523, 431] on button "button" at bounding box center [1530, 430] width 17 height 21
type input "0"
drag, startPoint x: 1079, startPoint y: 340, endPoint x: 933, endPoint y: 336, distance: 146.1
click at [1003, 336] on tr "1 [DATE] INV S08-INV0048331 BEDPOSGF4 [DATE] $1,214.87 $1,214.87 1214.87 Apply" at bounding box center [882, 340] width 1319 height 31
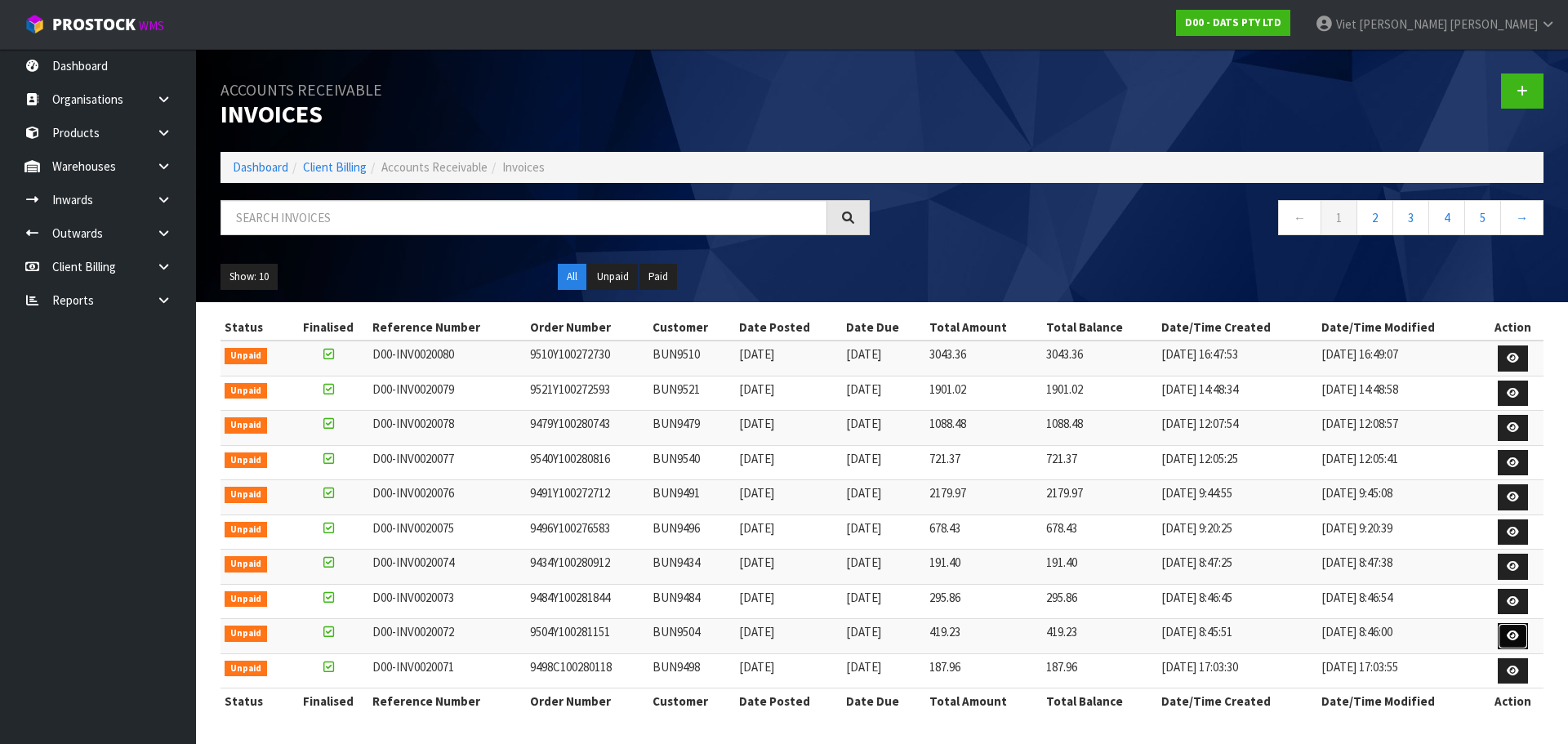
click at [1521, 630] on link at bounding box center [1512, 636] width 30 height 26
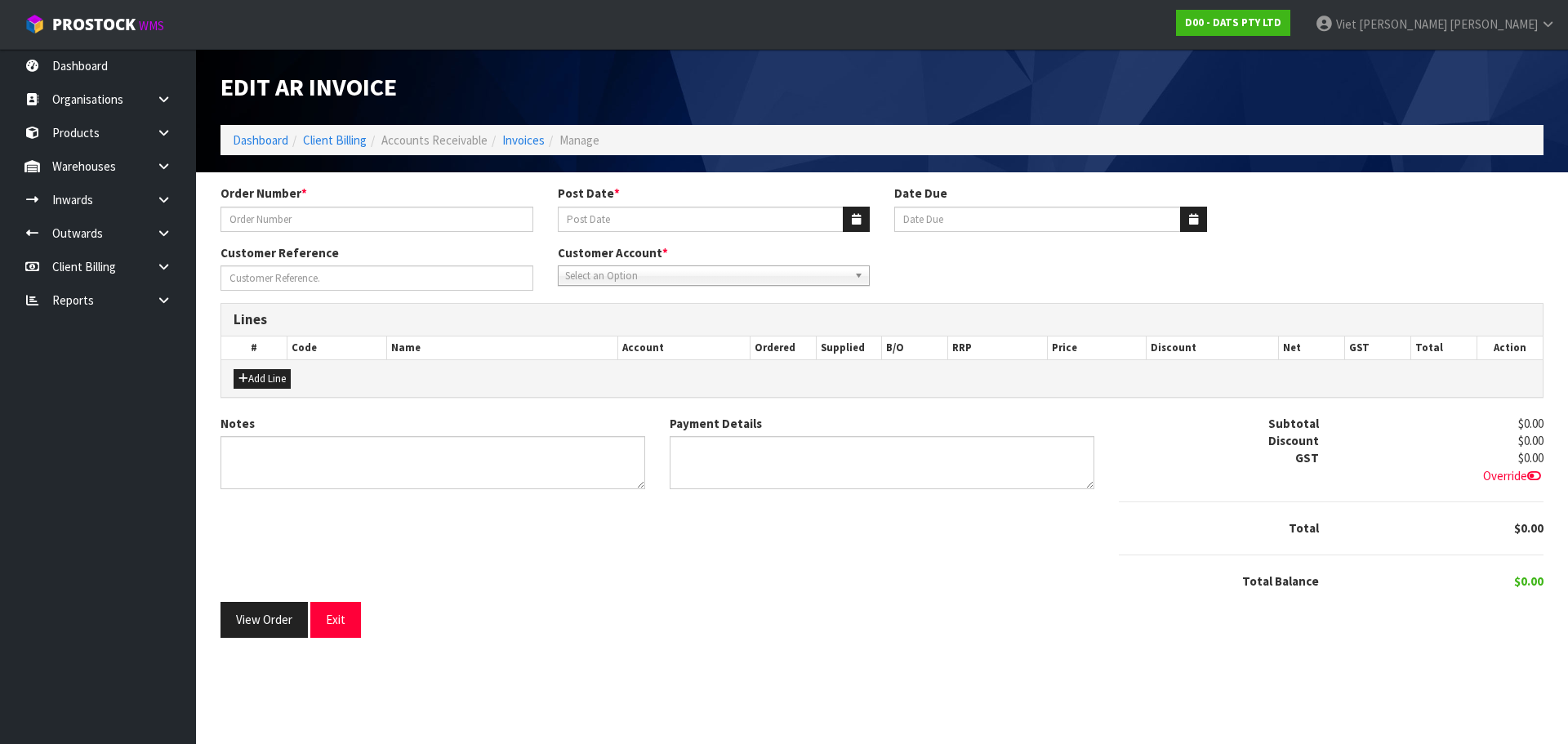
type input "9504Y100281151"
type input "[DATE]"
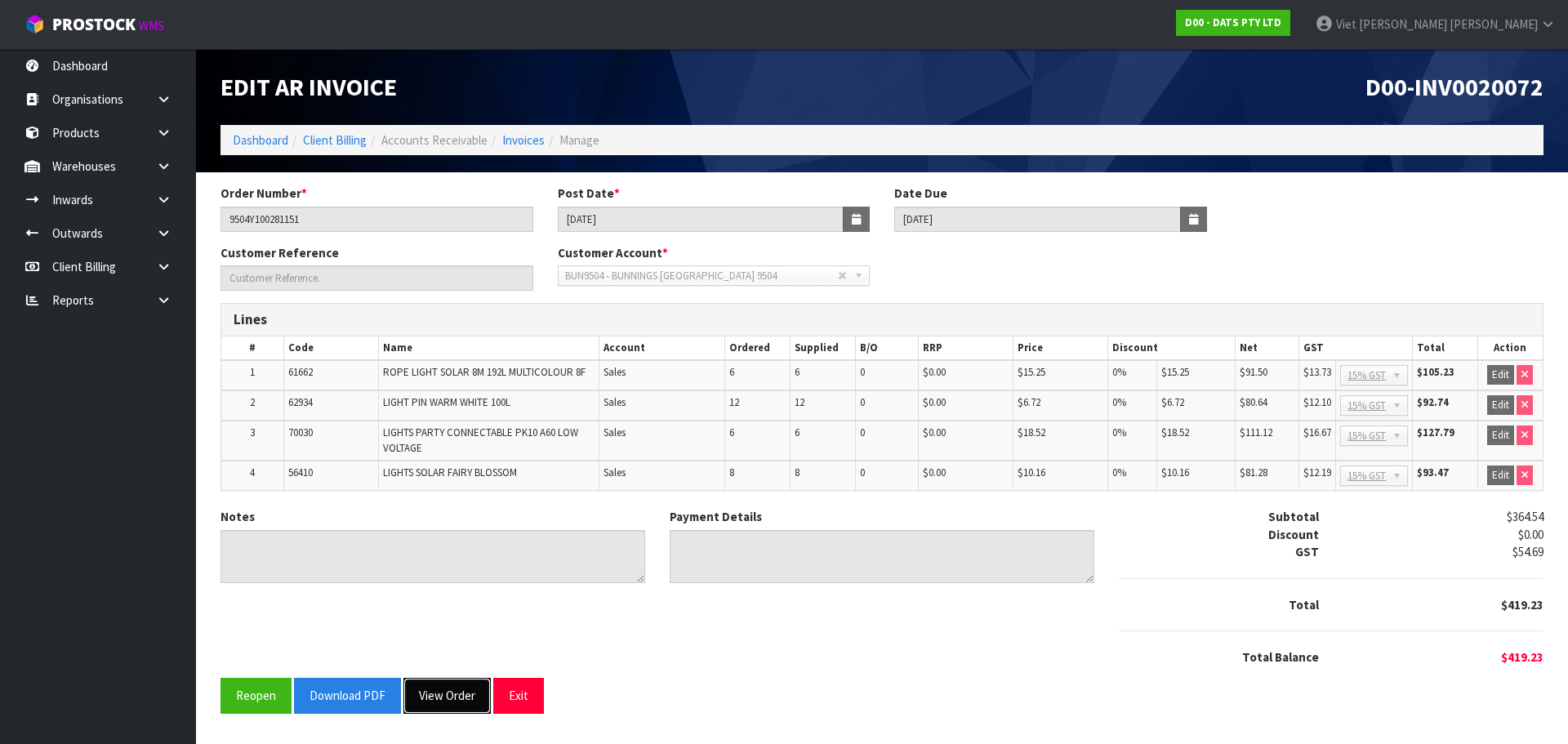
click at [465, 702] on button "View Order" at bounding box center [447, 695] width 88 height 35
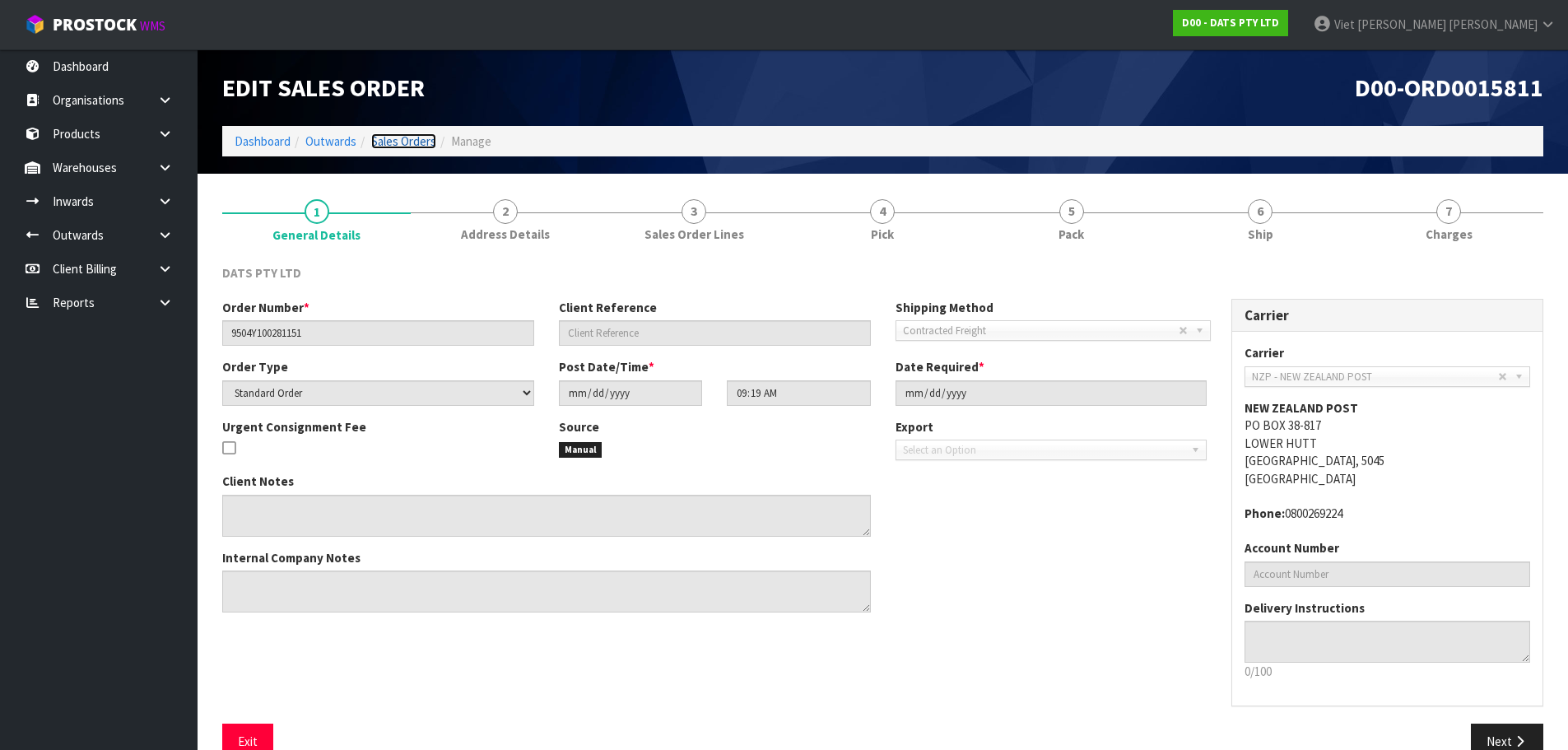
click at [388, 142] on link "Sales Orders" at bounding box center [404, 142] width 65 height 16
